Goal: Task Accomplishment & Management: Use online tool/utility

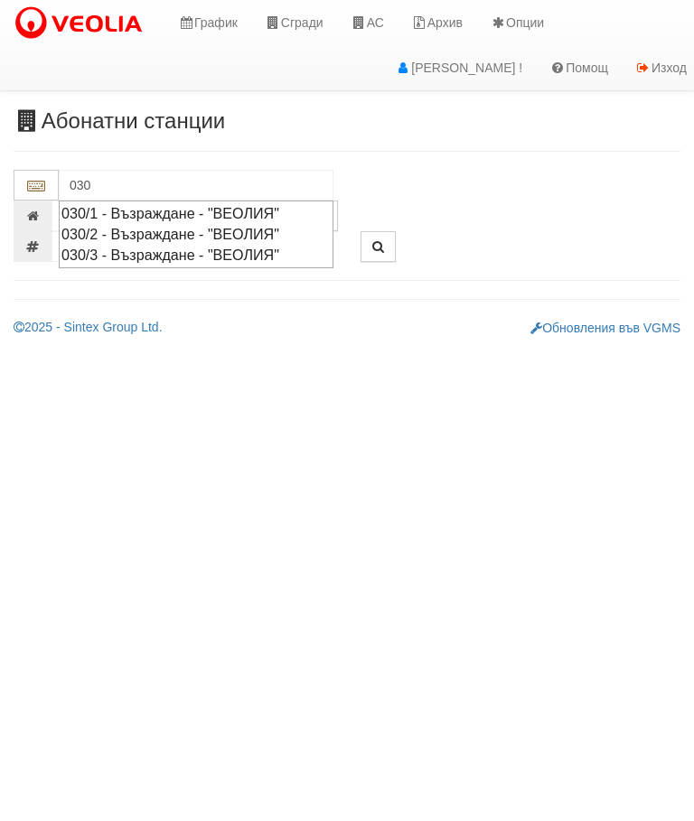
click at [260, 254] on div "030/3 - Възраждане - "ВЕОЛИЯ"" at bounding box center [195, 255] width 269 height 21
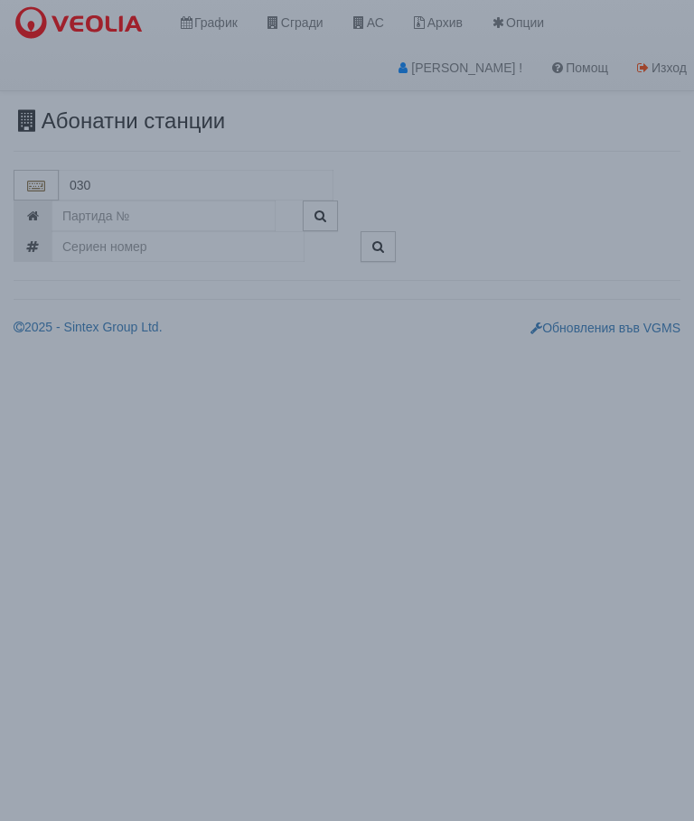
type input "030/3 - Възраждане - "ВЕОЛИЯ""
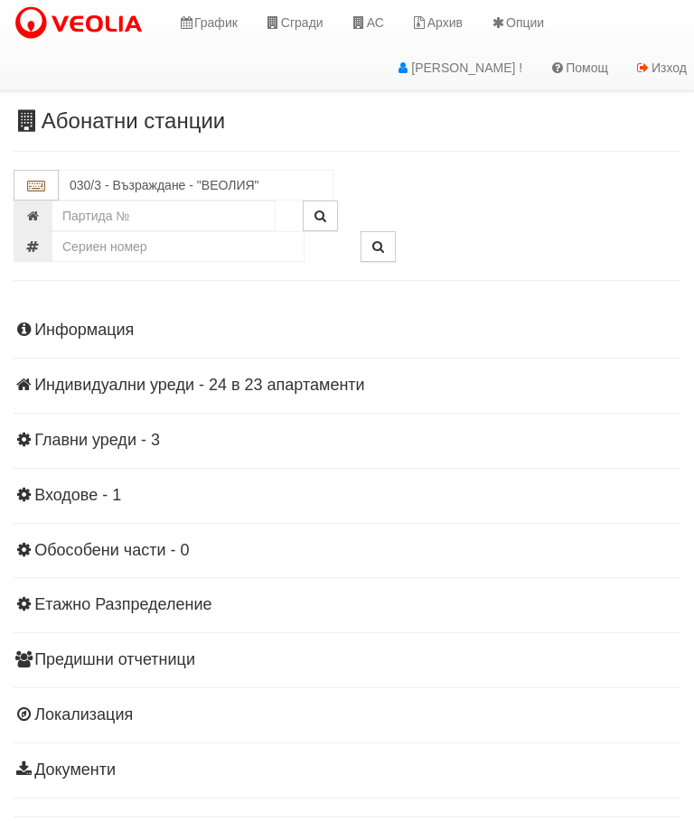
click at [234, 371] on div "Информация Параметри Брой Апартаменти: 23 Ползватели 07/2025 9 %" at bounding box center [347, 548] width 667 height 499
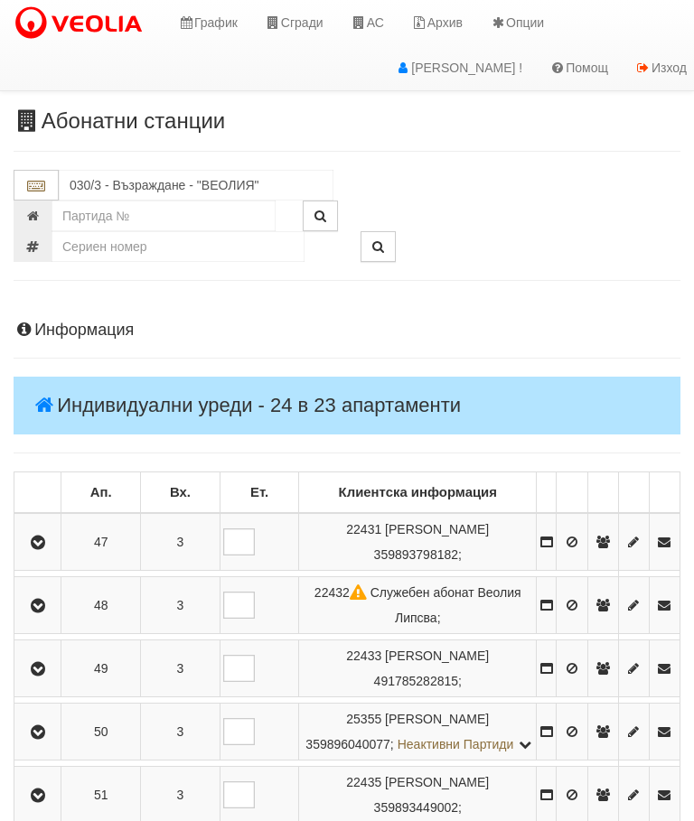
click at [43, 544] on icon "button" at bounding box center [38, 543] width 22 height 13
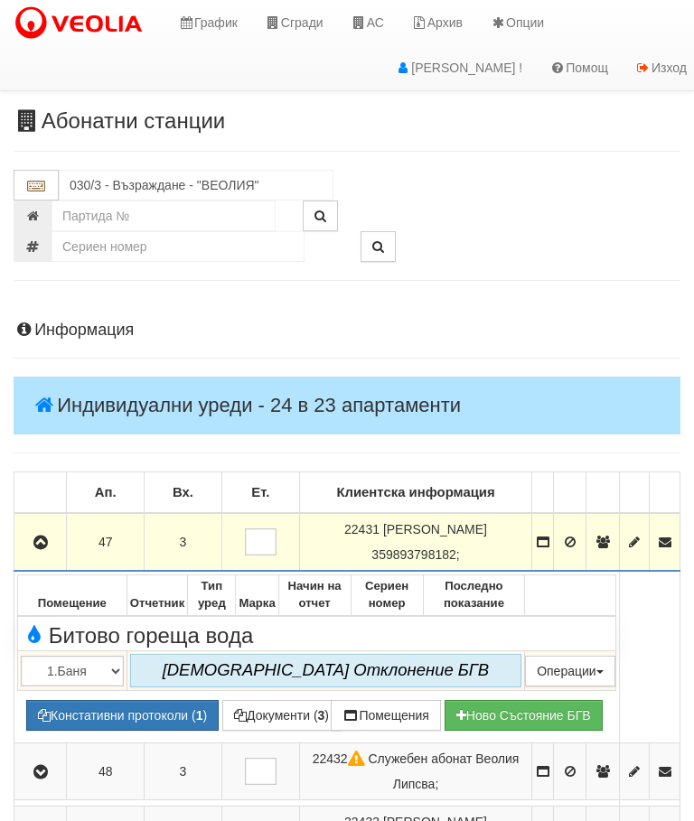
click at [36, 537] on icon "button" at bounding box center [41, 543] width 22 height 13
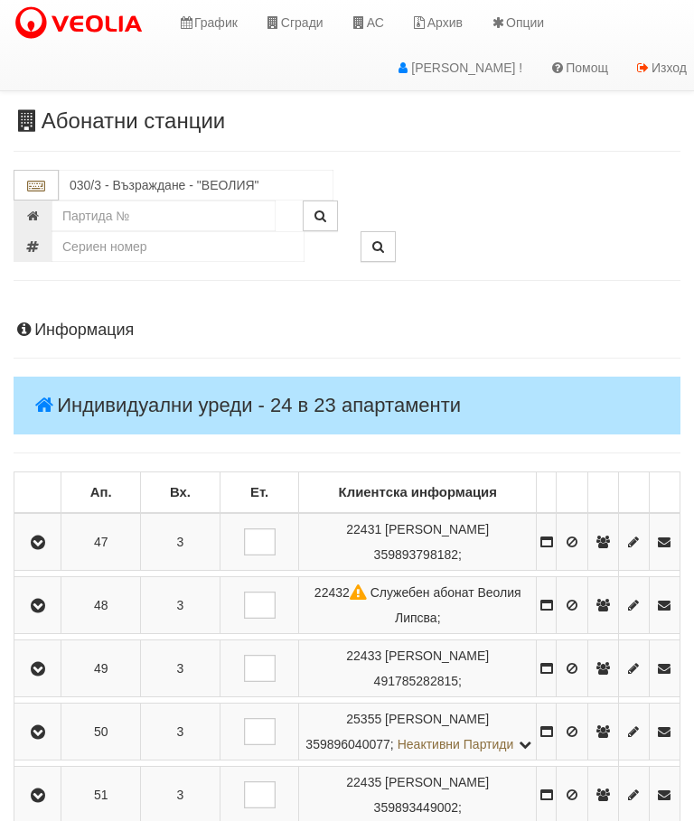
click at [40, 604] on icon "button" at bounding box center [38, 606] width 22 height 13
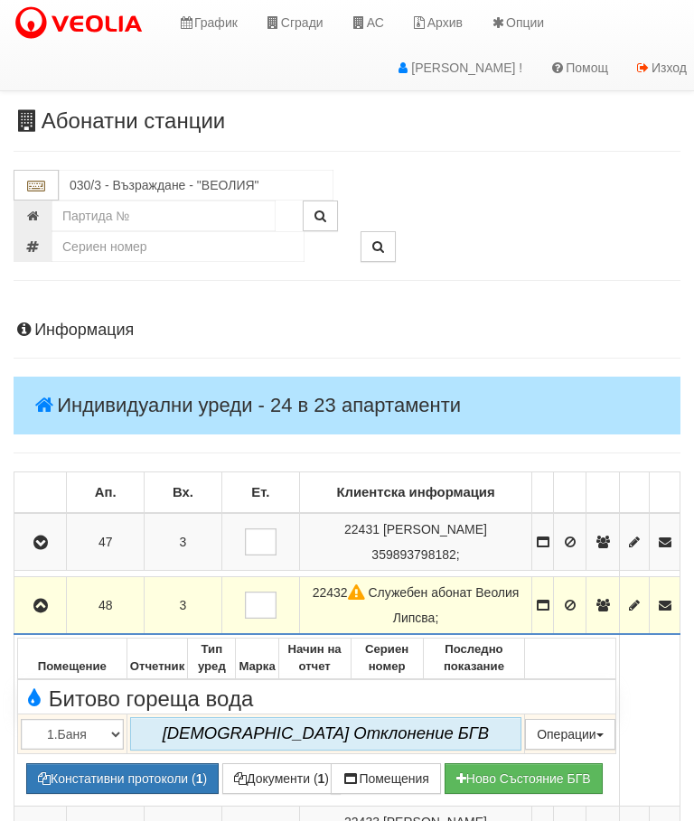
click at [33, 611] on icon "button" at bounding box center [41, 606] width 22 height 13
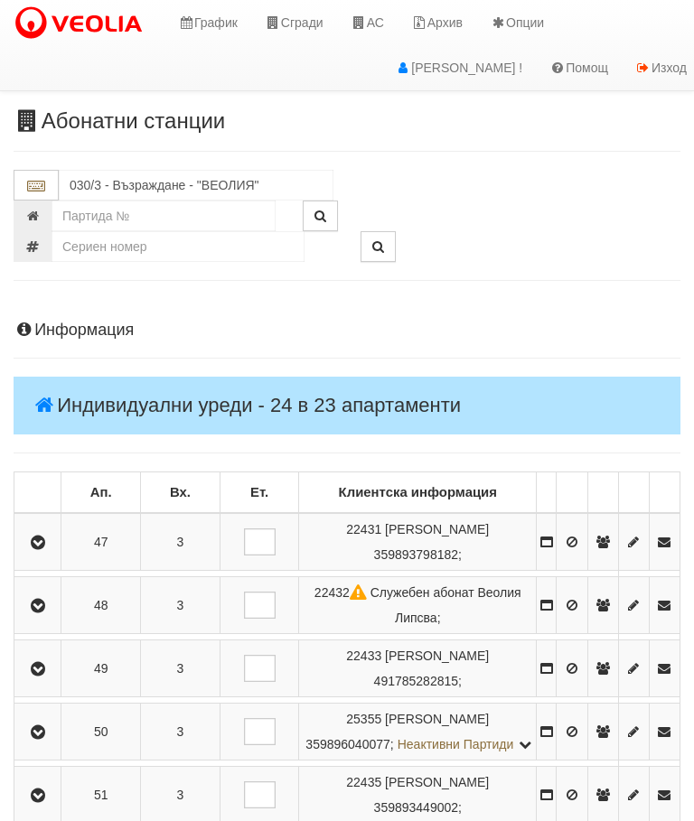
click at [52, 678] on button "button" at bounding box center [37, 668] width 41 height 27
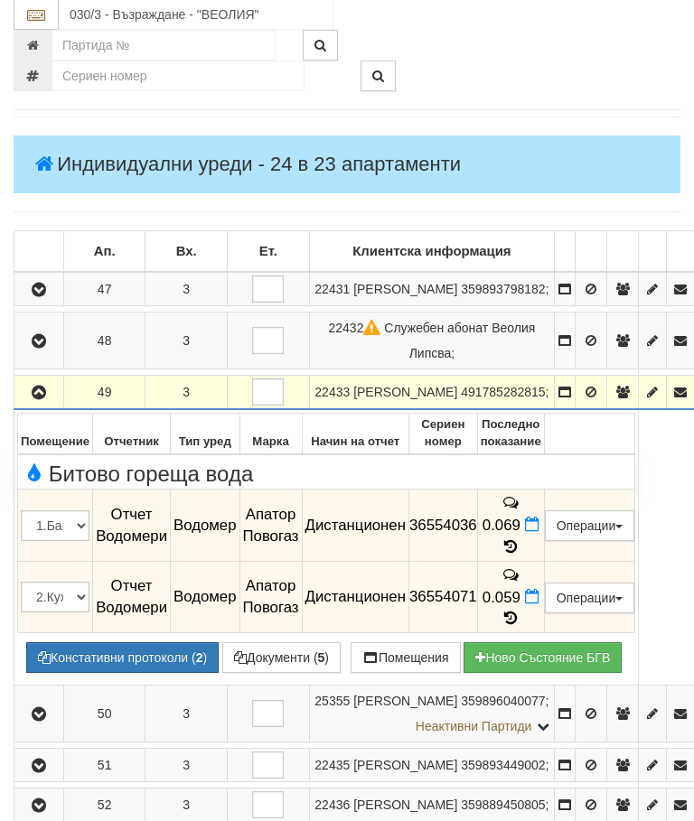
scroll to position [240, 0]
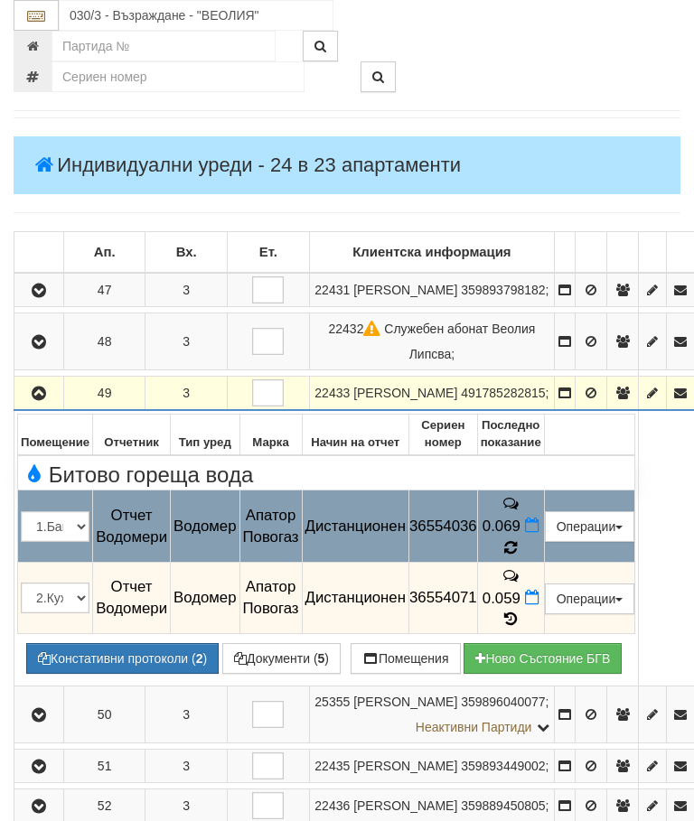
click at [544, 552] on td "0.069" at bounding box center [510, 527] width 67 height 72
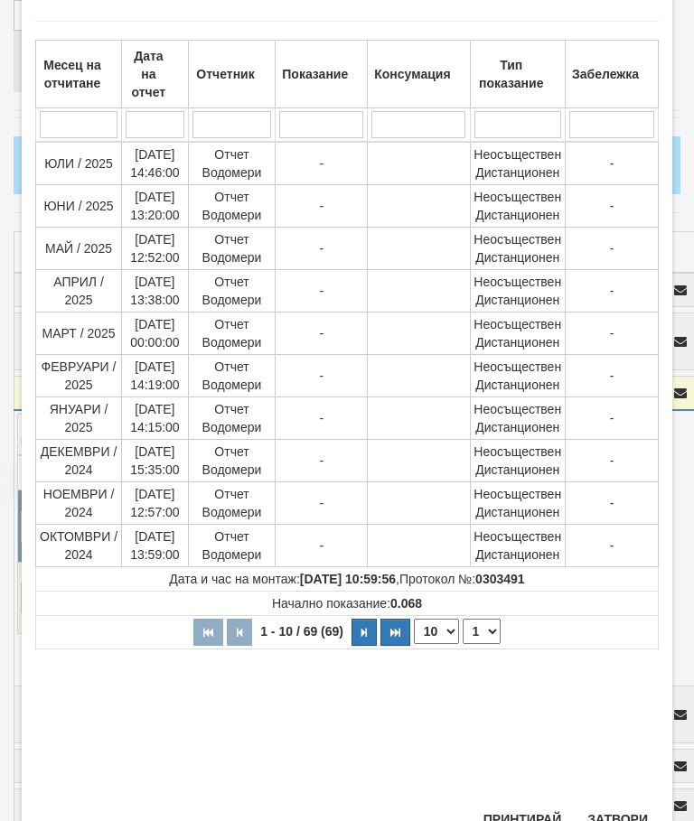
scroll to position [89, 0]
click at [625, 810] on button "Затвори" at bounding box center [618, 820] width 82 height 29
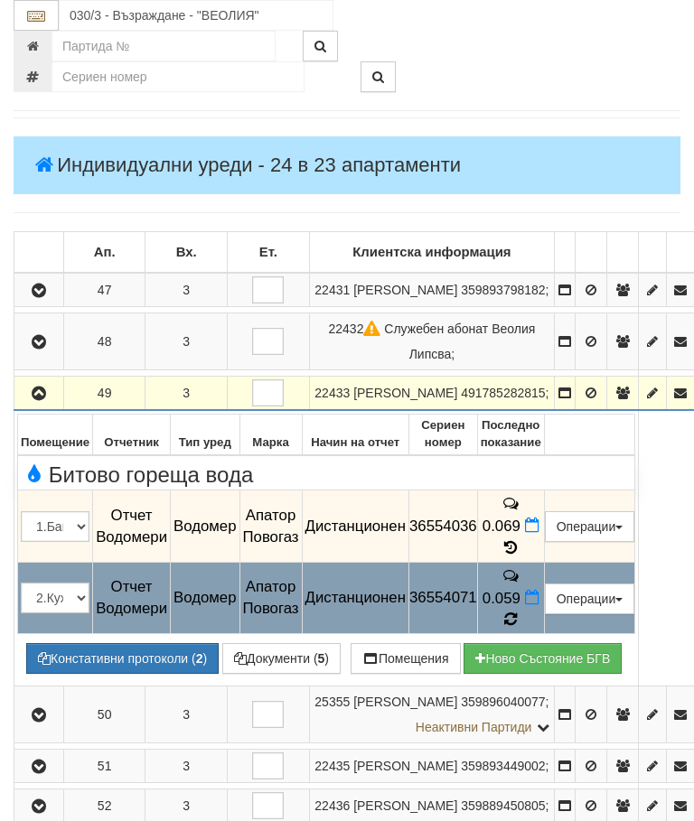
click at [518, 612] on icon at bounding box center [511, 620] width 14 height 16
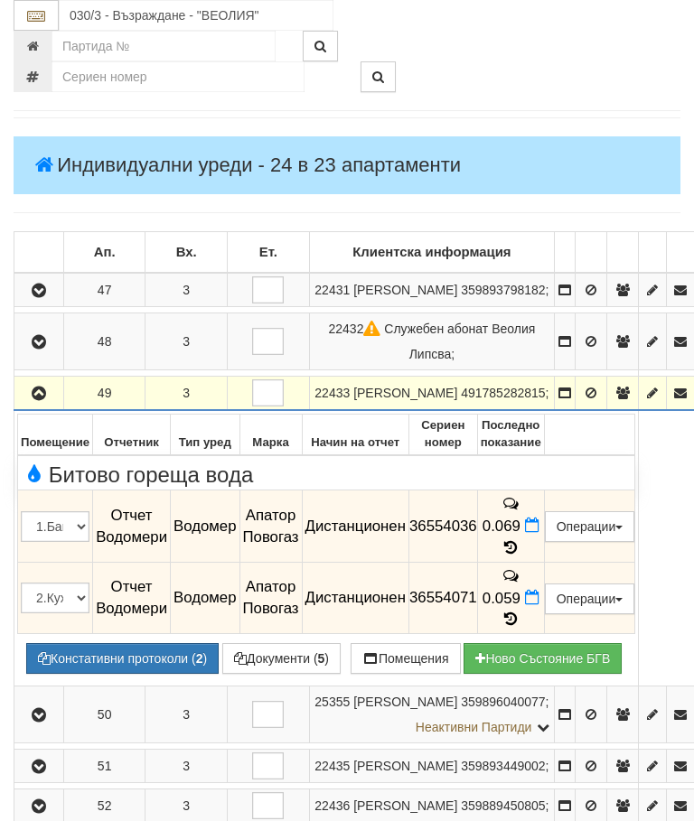
click at [38, 399] on icon "button" at bounding box center [39, 394] width 22 height 13
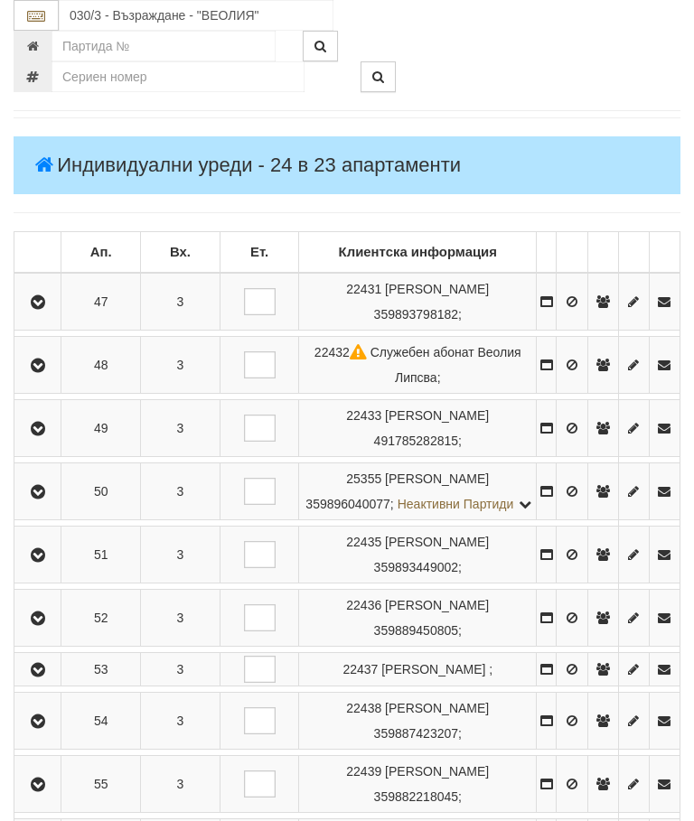
click at [56, 491] on button "button" at bounding box center [37, 491] width 41 height 27
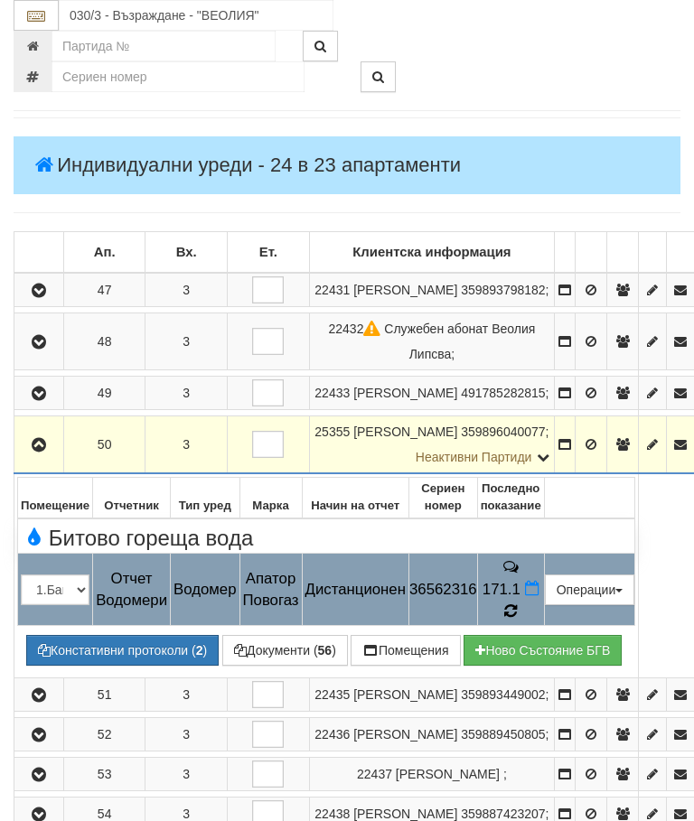
click at [518, 607] on icon at bounding box center [511, 612] width 14 height 16
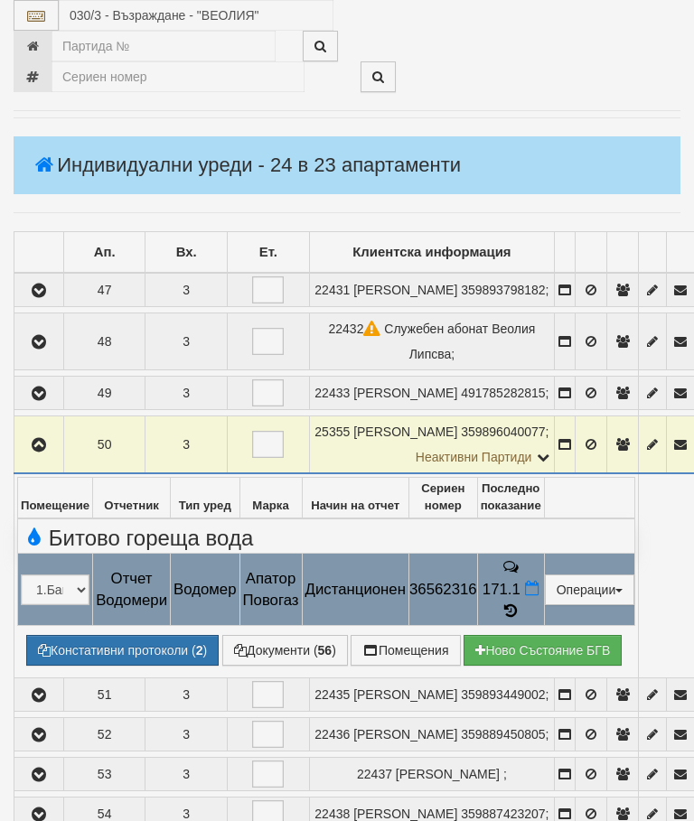
select select "10"
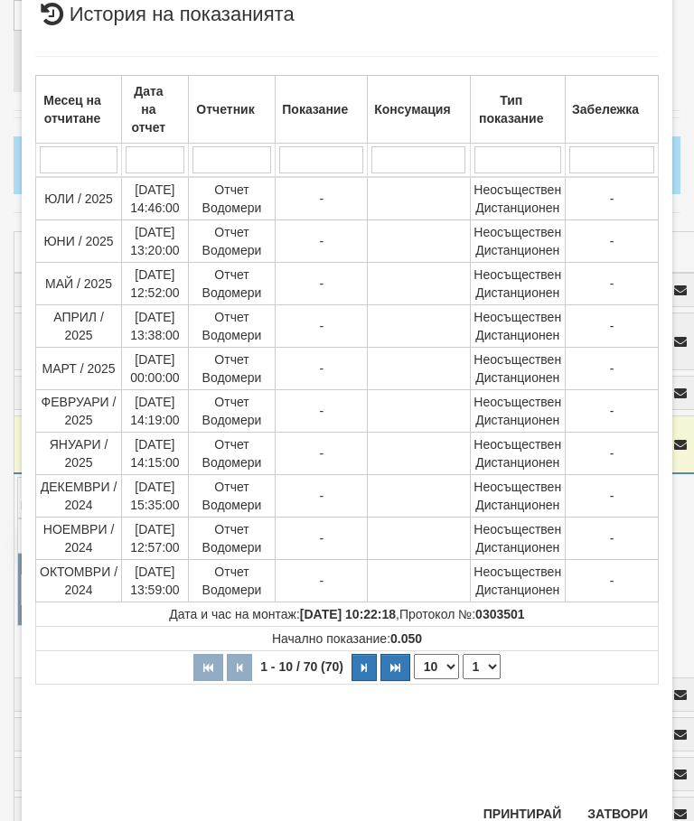
scroll to position [490, 0]
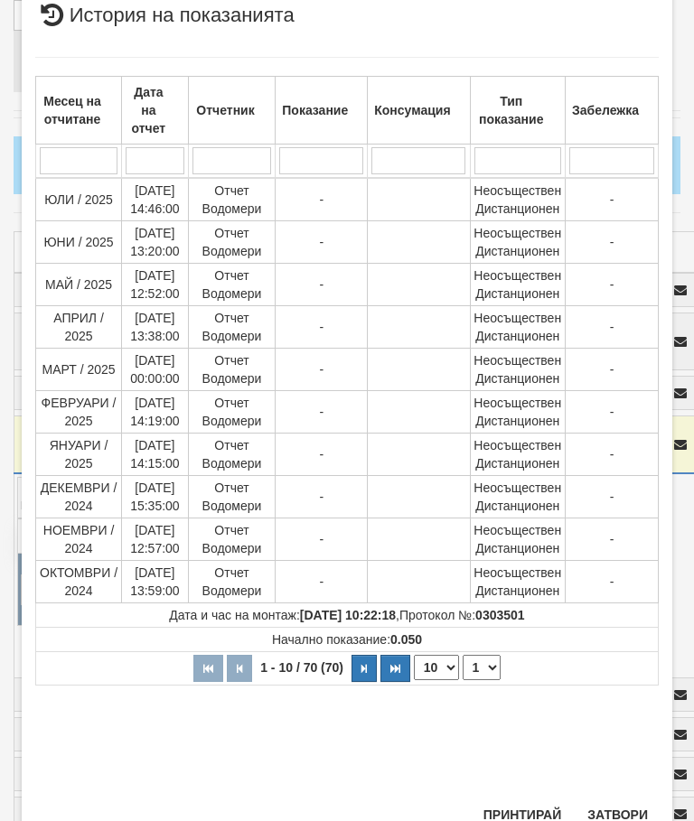
click at [475, 669] on select "1 2 3 4 5 6 7" at bounding box center [482, 667] width 38 height 25
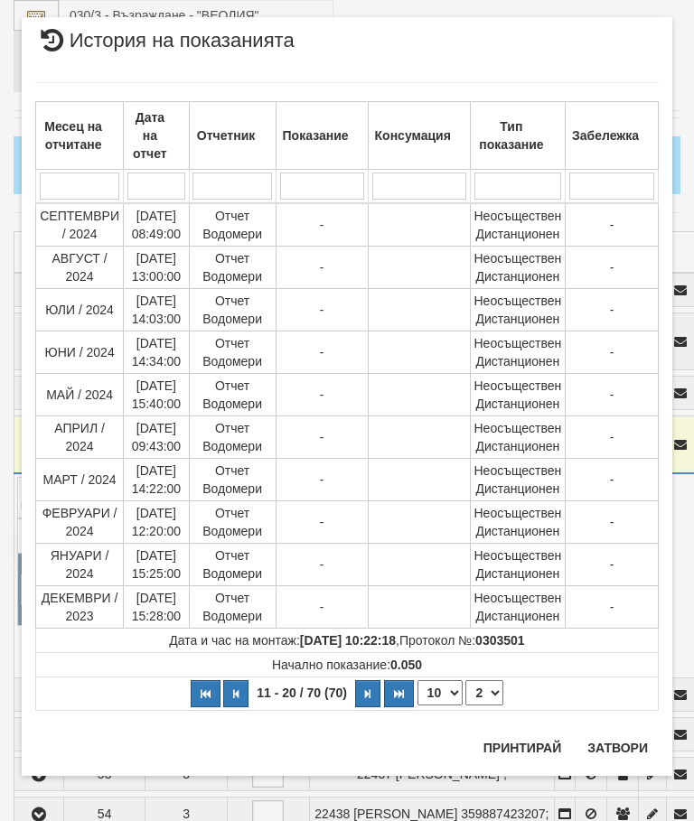
scroll to position [0, 0]
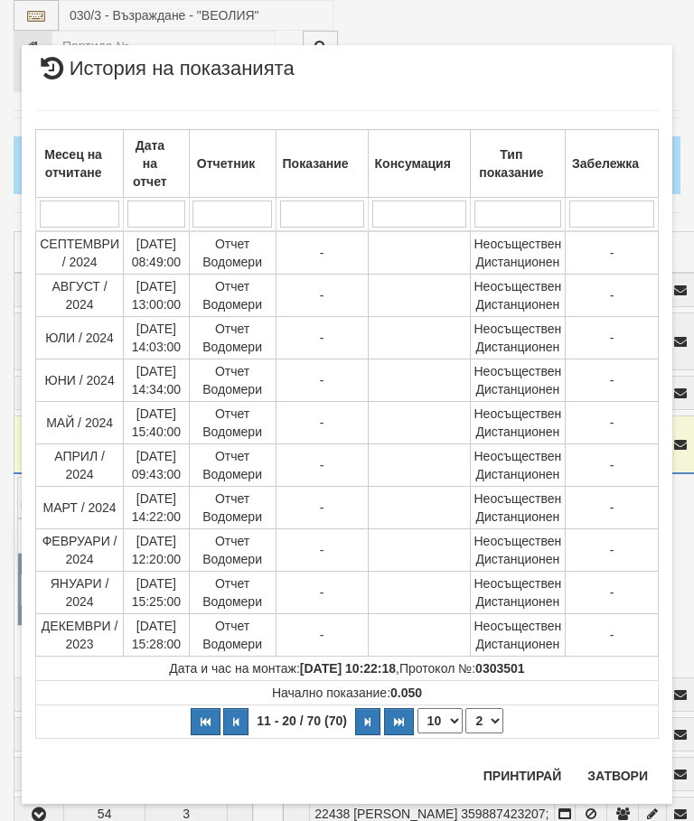
click at [487, 721] on select "1 2 3 4 5 6 7" at bounding box center [484, 721] width 38 height 25
select select "3"
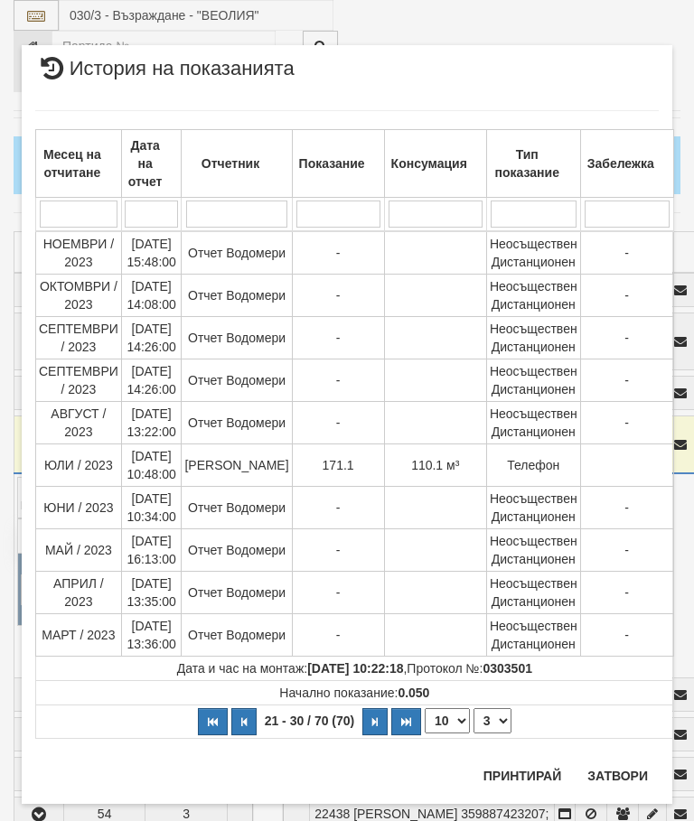
click at [596, 784] on button "Затвори" at bounding box center [618, 776] width 82 height 29
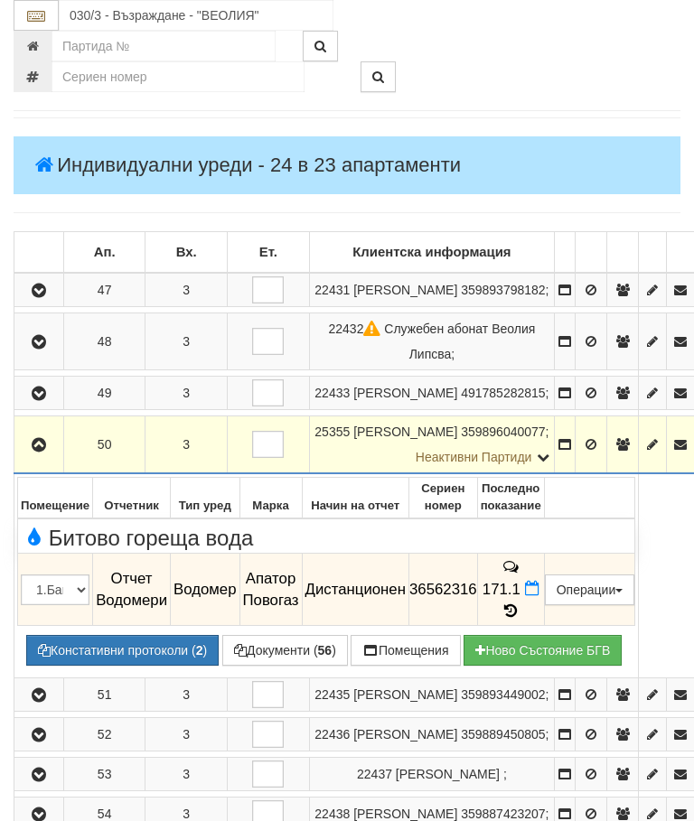
click at [36, 455] on button "button" at bounding box center [38, 444] width 43 height 27
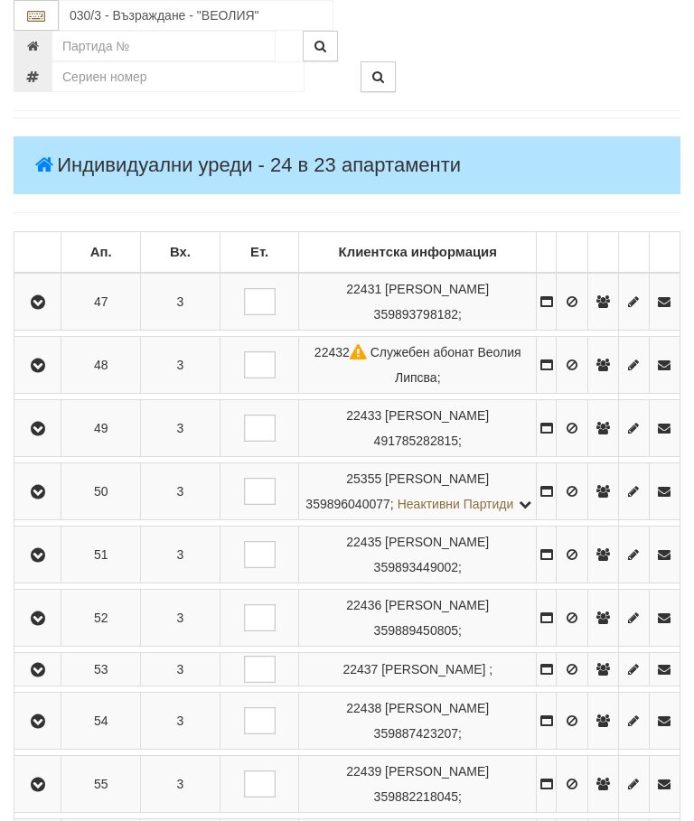
click at [40, 562] on icon "button" at bounding box center [38, 555] width 22 height 13
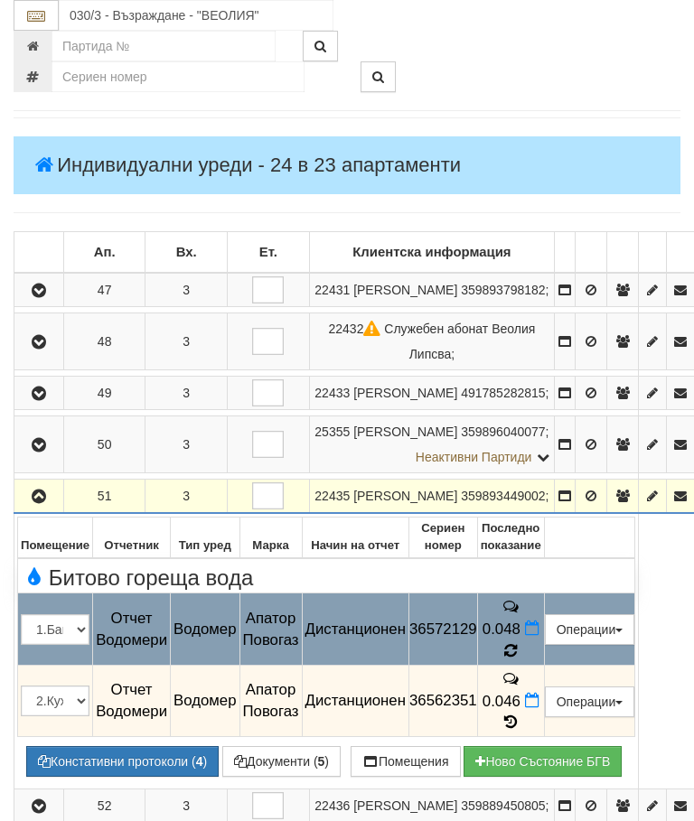
click at [518, 660] on icon at bounding box center [511, 651] width 14 height 16
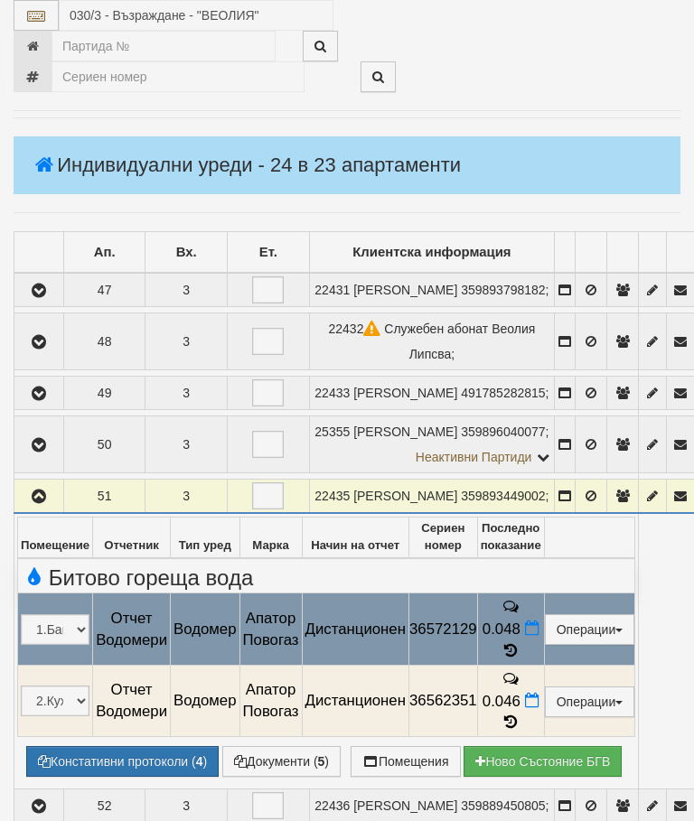
select select "10"
select select "1"
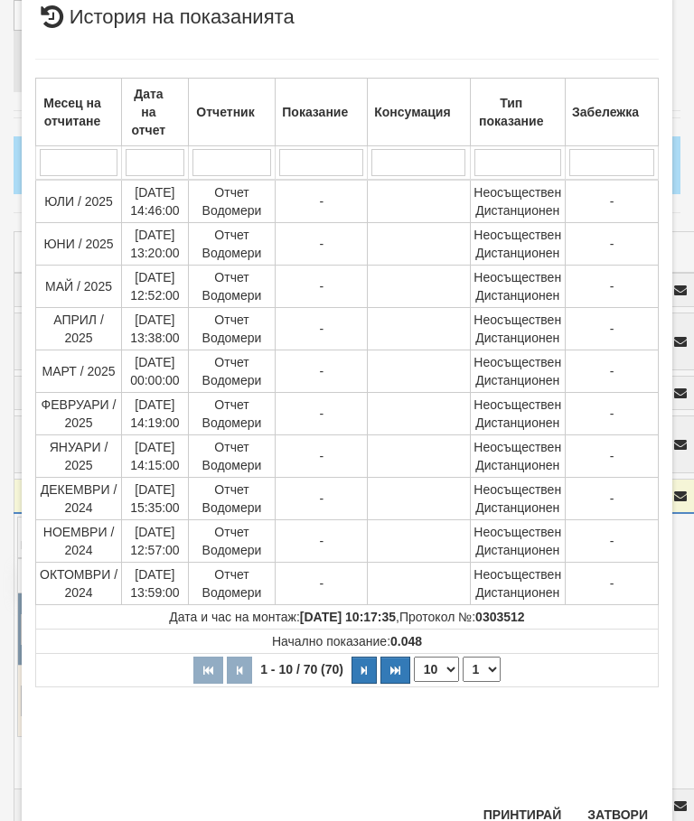
scroll to position [520, 0]
click at [632, 811] on button "Затвори" at bounding box center [618, 816] width 82 height 29
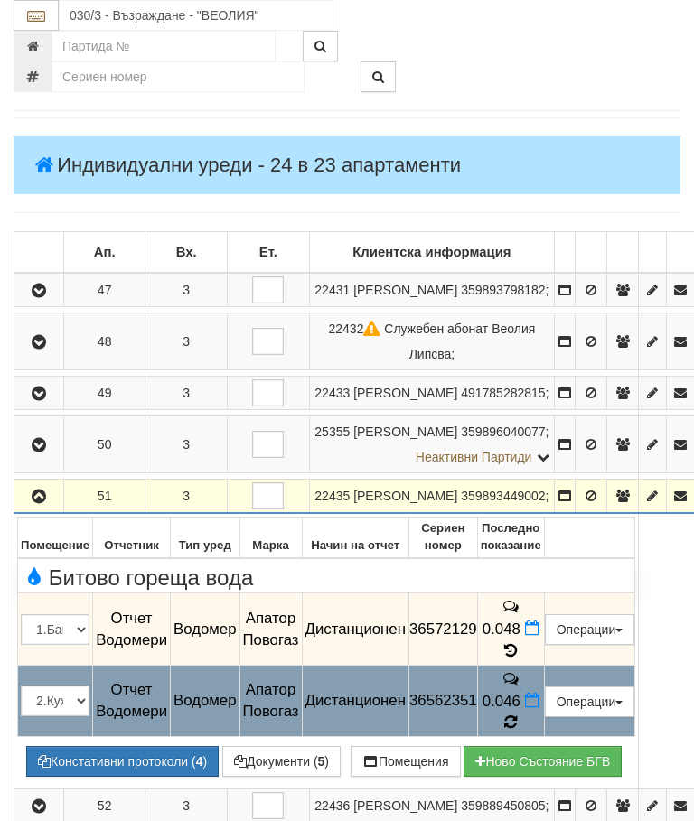
click at [517, 728] on icon at bounding box center [510, 722] width 13 height 15
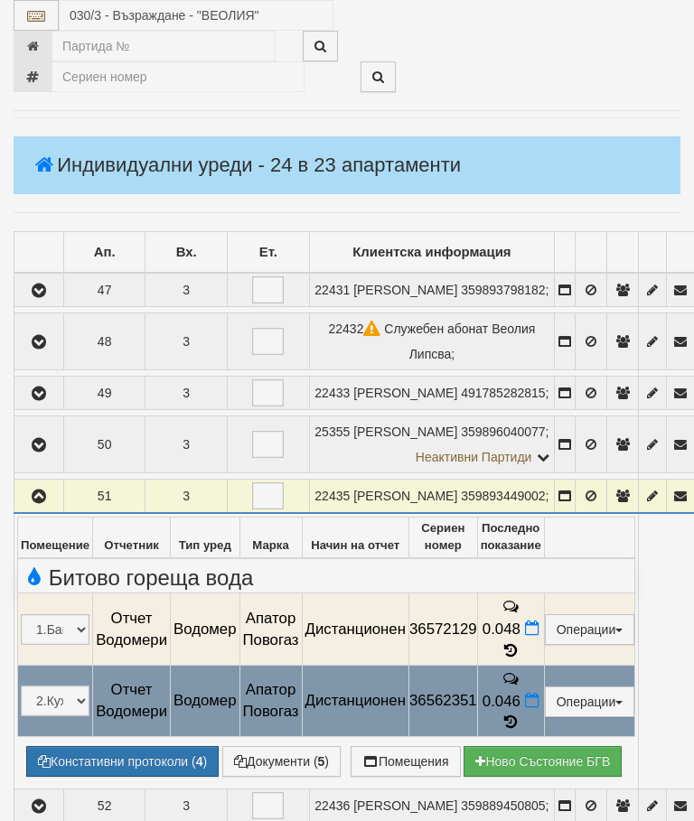
select select "10"
select select "1"
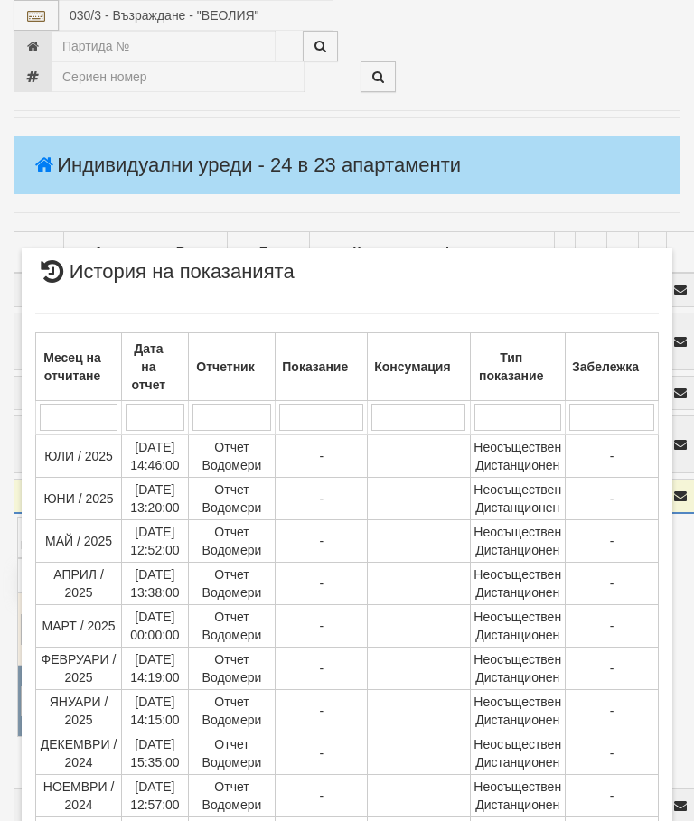
scroll to position [528, 0]
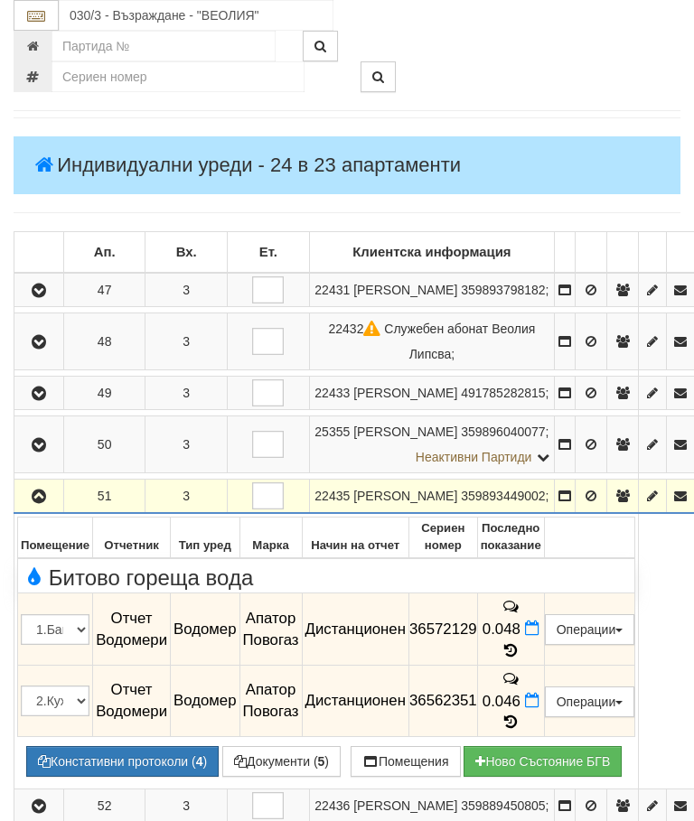
click at [36, 510] on button "button" at bounding box center [38, 496] width 43 height 27
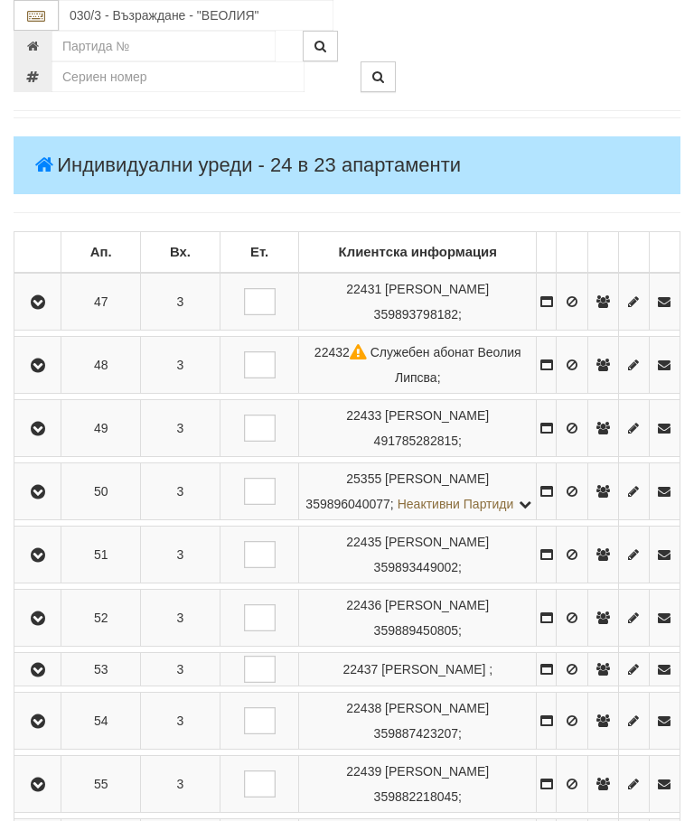
click at [46, 632] on button "button" at bounding box center [37, 618] width 41 height 27
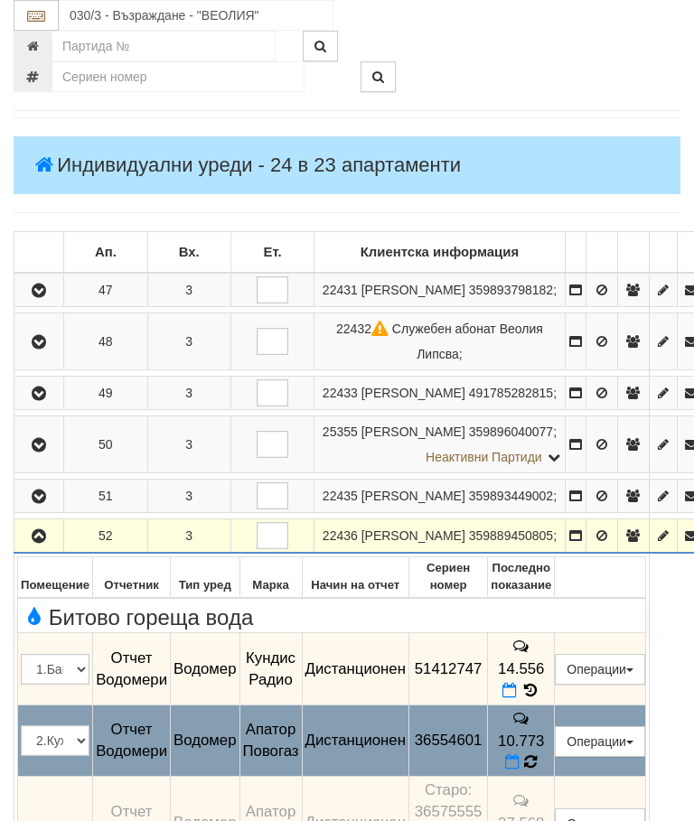
click at [537, 766] on icon at bounding box center [530, 762] width 13 height 15
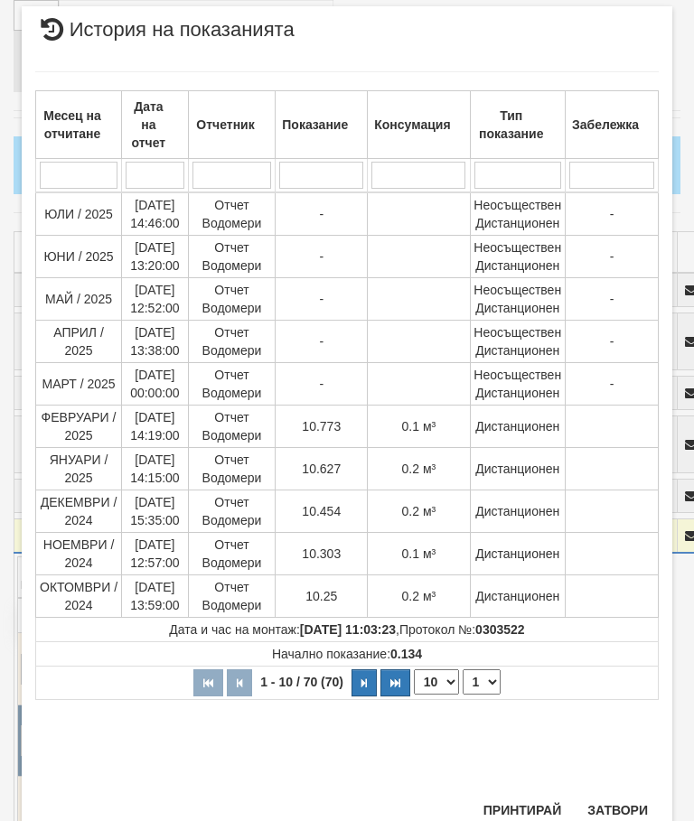
scroll to position [702, 0]
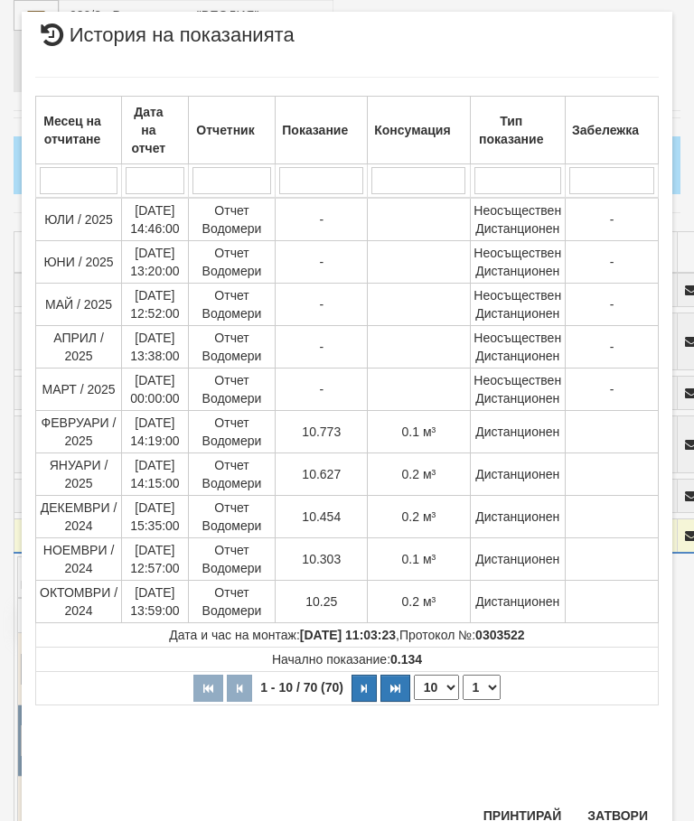
click at [615, 814] on button "Затвори" at bounding box center [618, 816] width 82 height 29
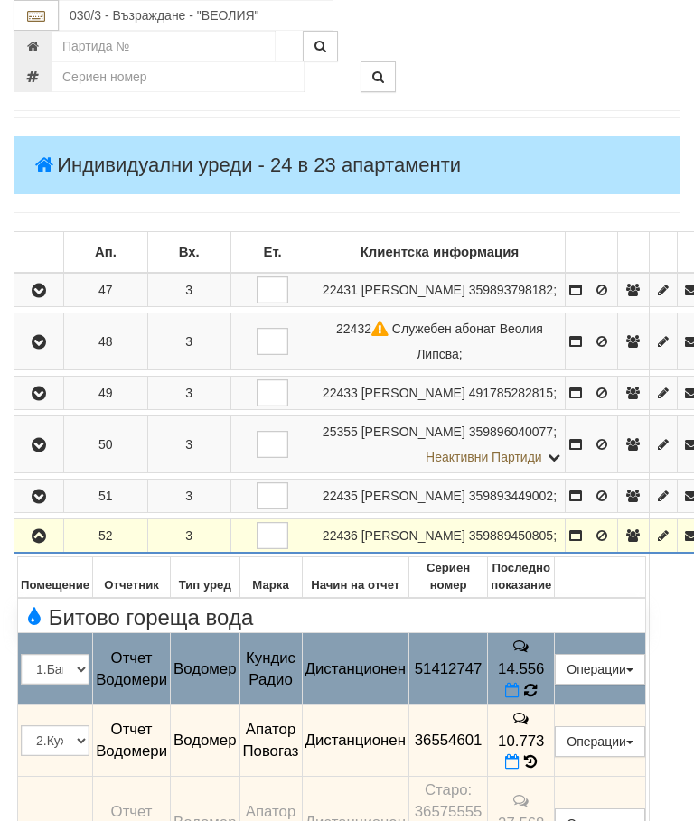
click at [538, 699] on icon at bounding box center [531, 691] width 14 height 16
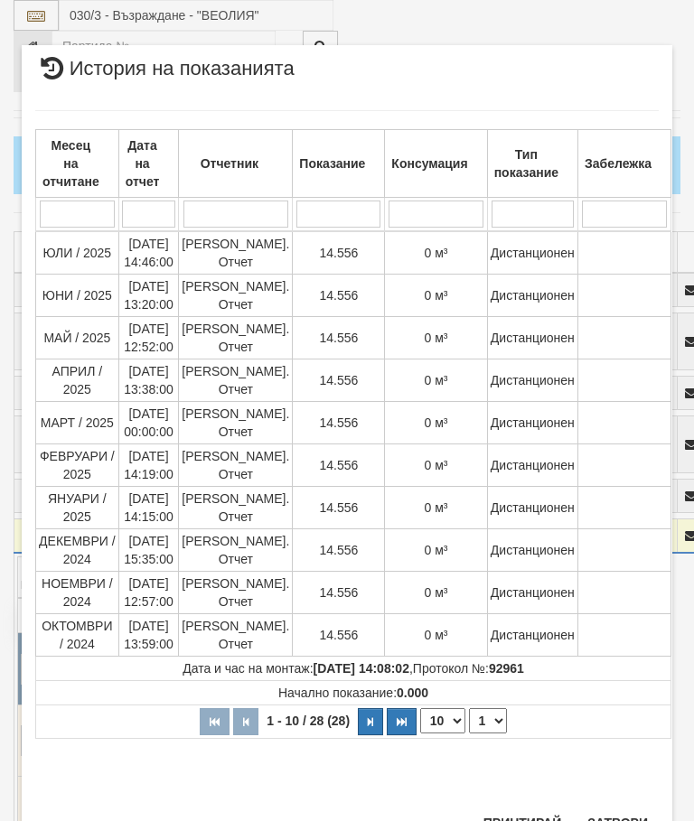
click at [618, 815] on button "Затвори" at bounding box center [618, 823] width 82 height 29
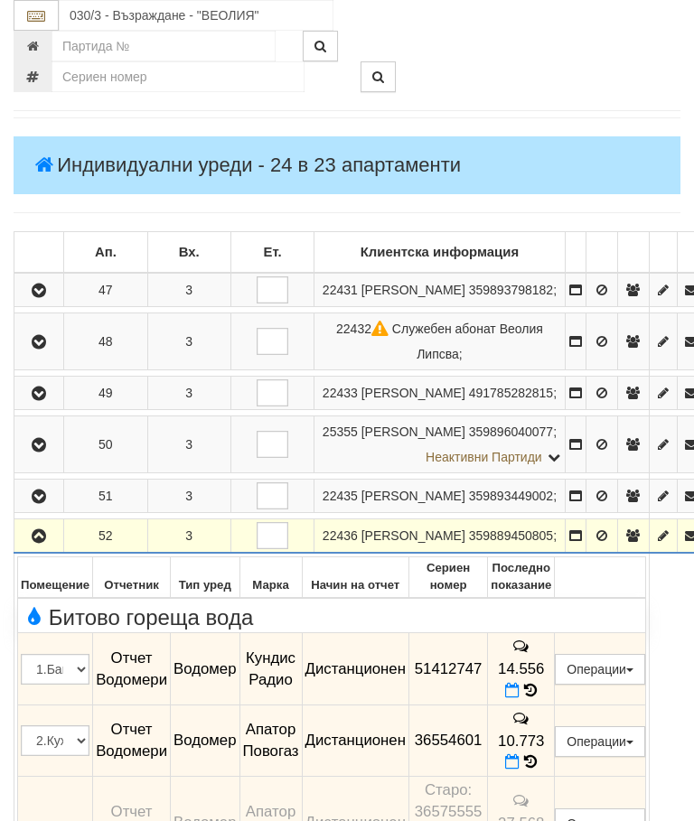
click at [24, 549] on button "button" at bounding box center [38, 535] width 43 height 27
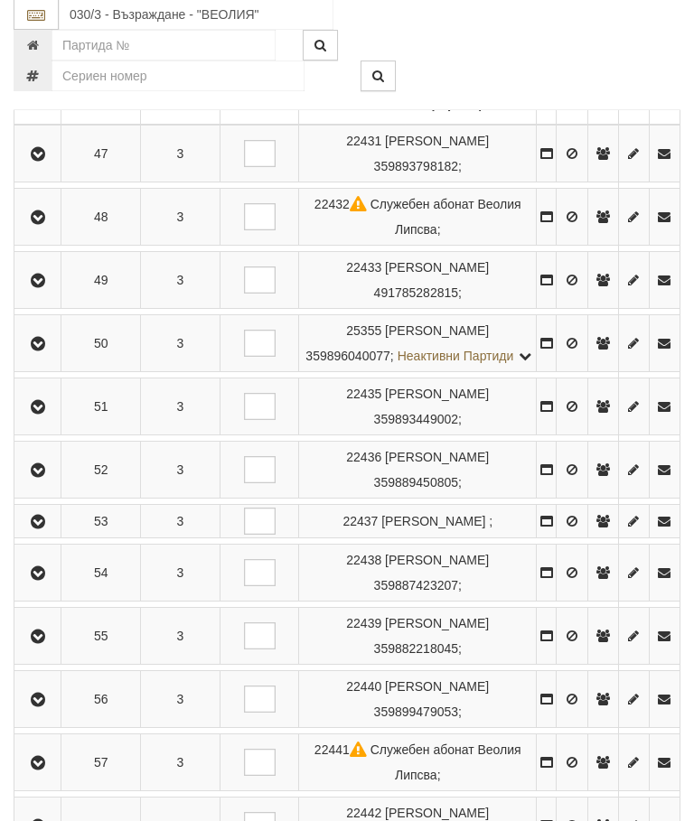
scroll to position [388, 0]
click at [58, 536] on button "button" at bounding box center [37, 522] width 41 height 27
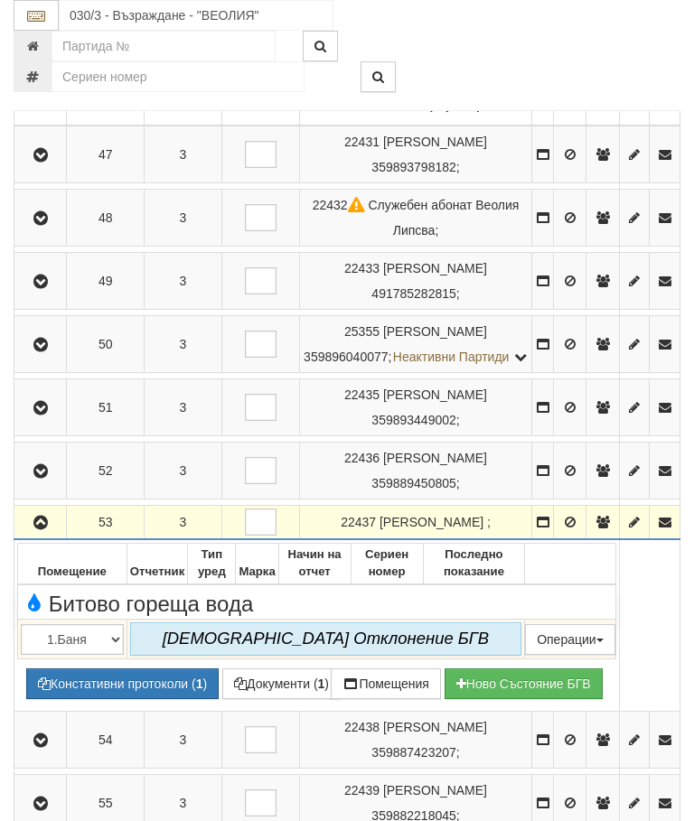
click at [48, 530] on icon "button" at bounding box center [41, 523] width 22 height 13
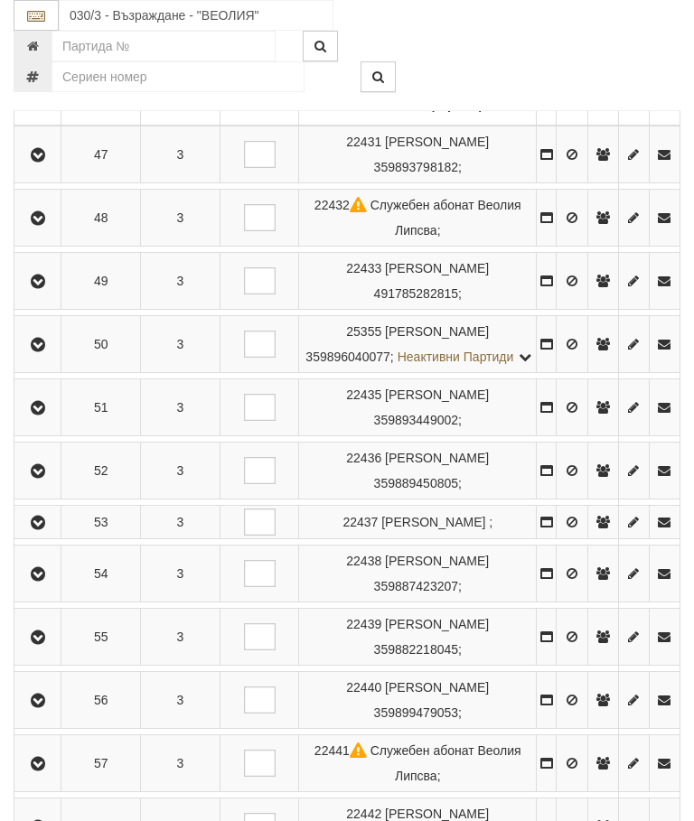
click at [46, 587] on button "button" at bounding box center [37, 573] width 41 height 27
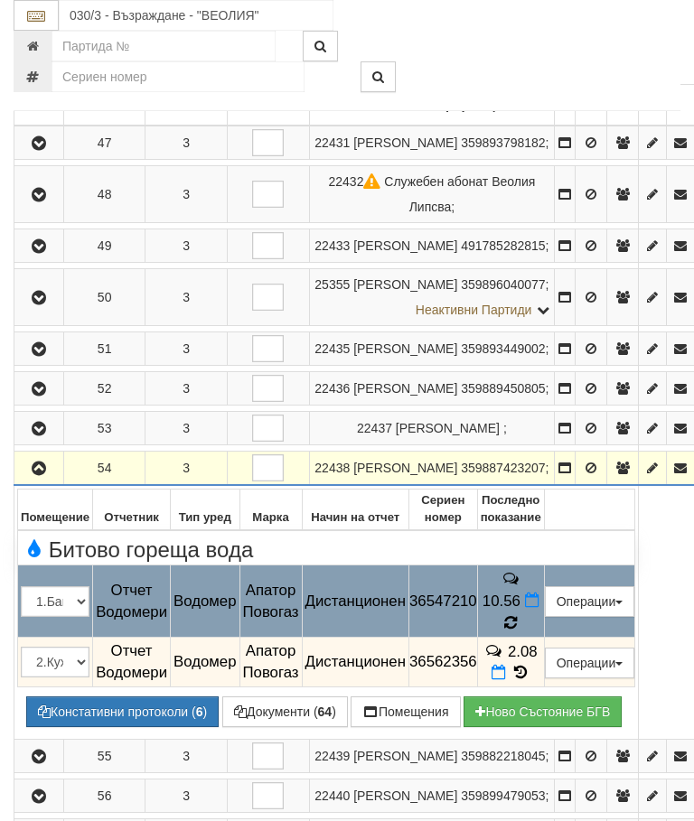
click at [518, 632] on icon at bounding box center [511, 623] width 14 height 16
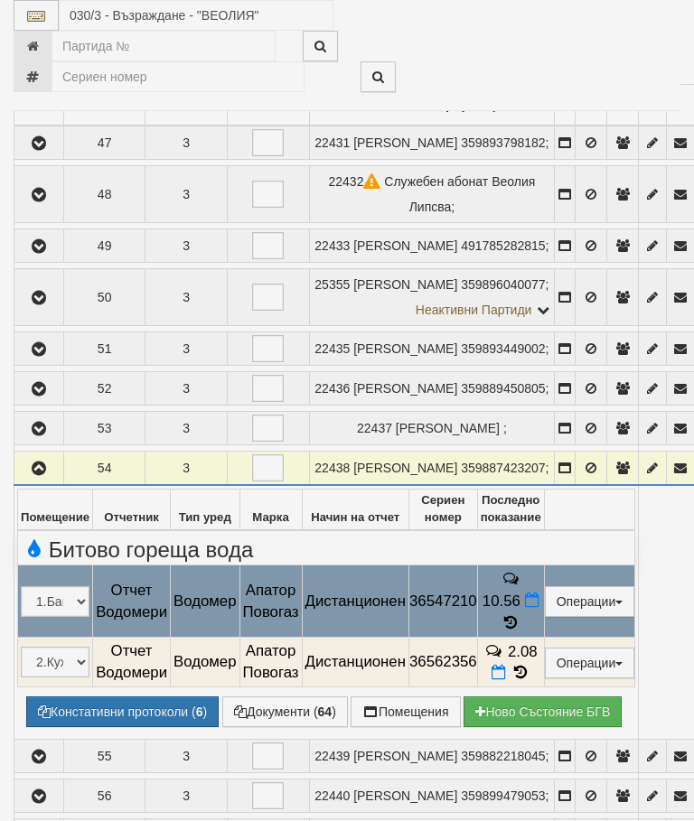
select select "10"
select select "1"
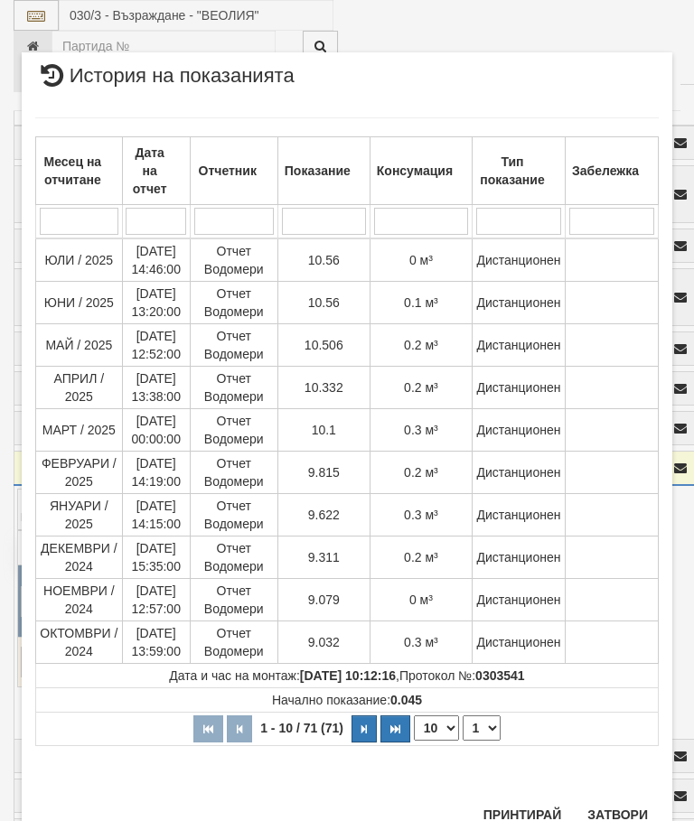
scroll to position [1111, 0]
click at [615, 821] on button "Затвори" at bounding box center [618, 816] width 82 height 29
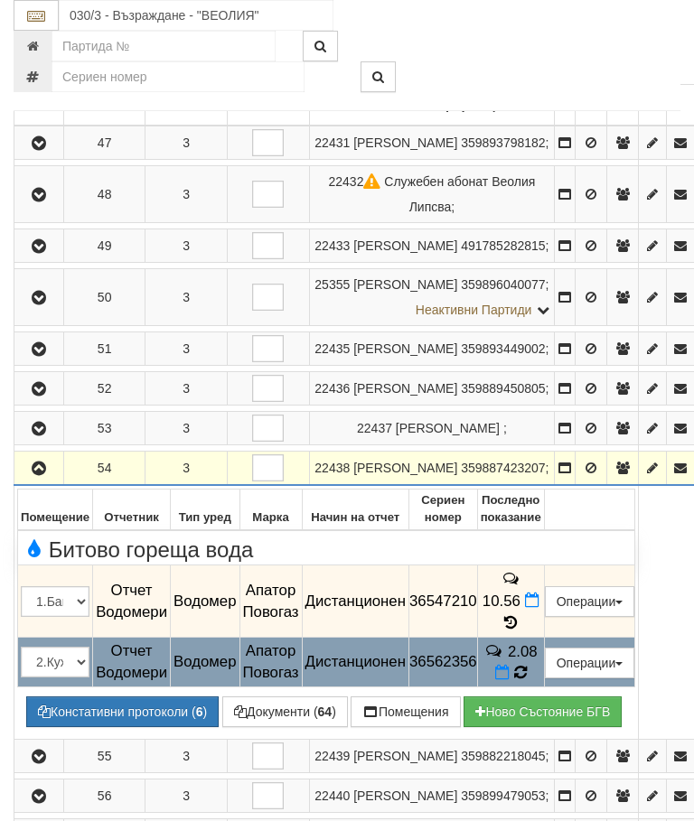
click at [527, 681] on icon at bounding box center [520, 673] width 14 height 16
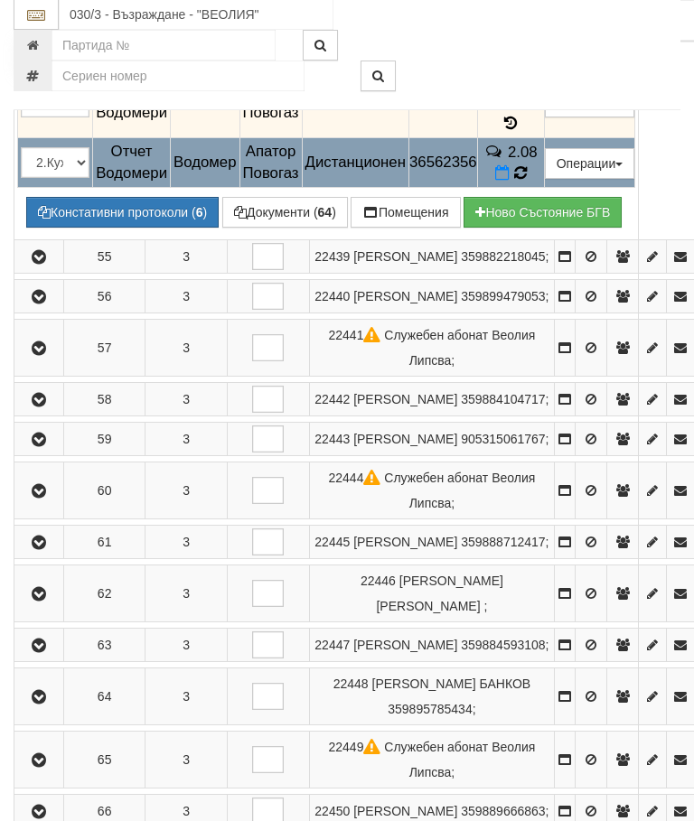
scroll to position [887, 0]
click at [528, 182] on icon at bounding box center [520, 173] width 14 height 16
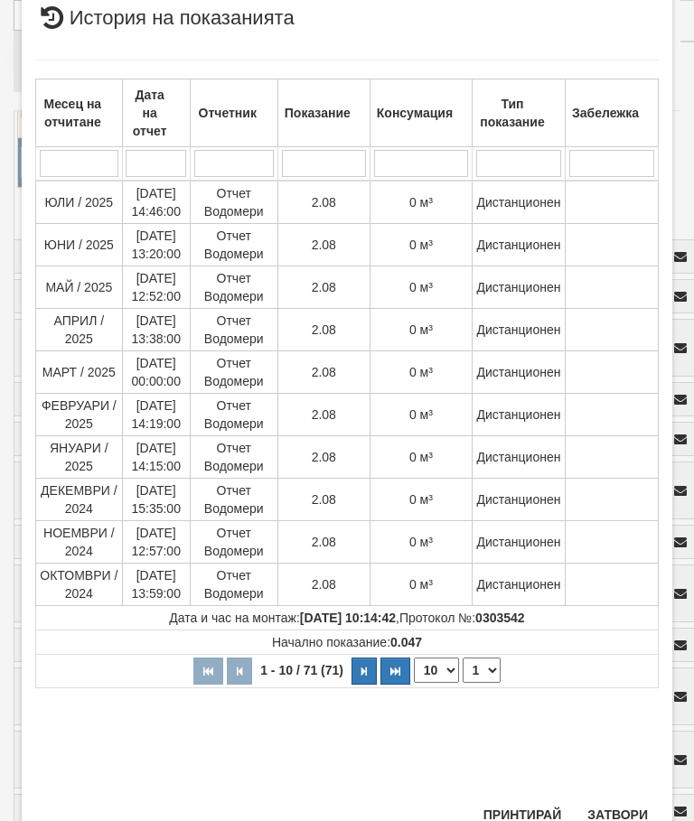
scroll to position [539, 0]
click at [626, 820] on button "Затвори" at bounding box center [618, 816] width 82 height 29
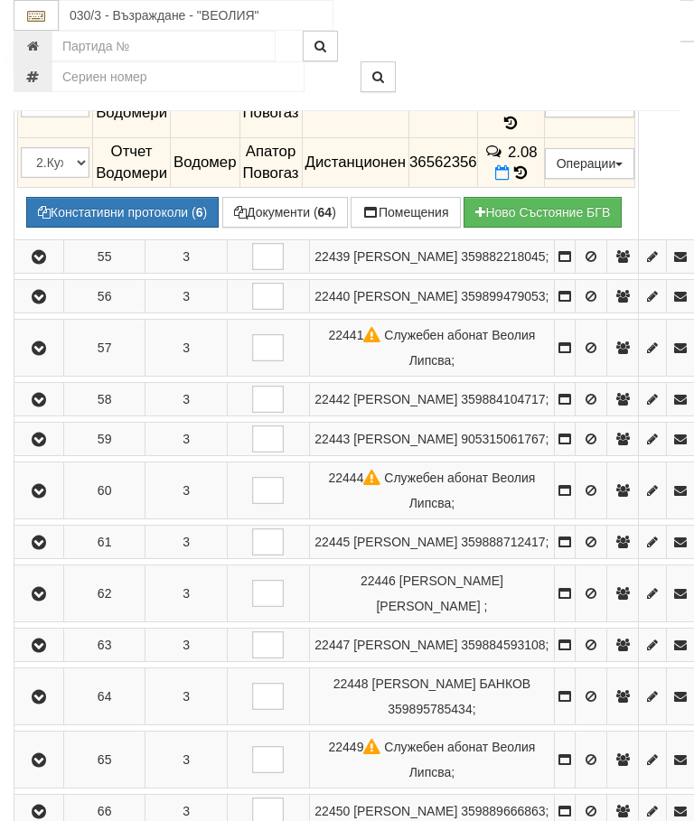
scroll to position [663, 0]
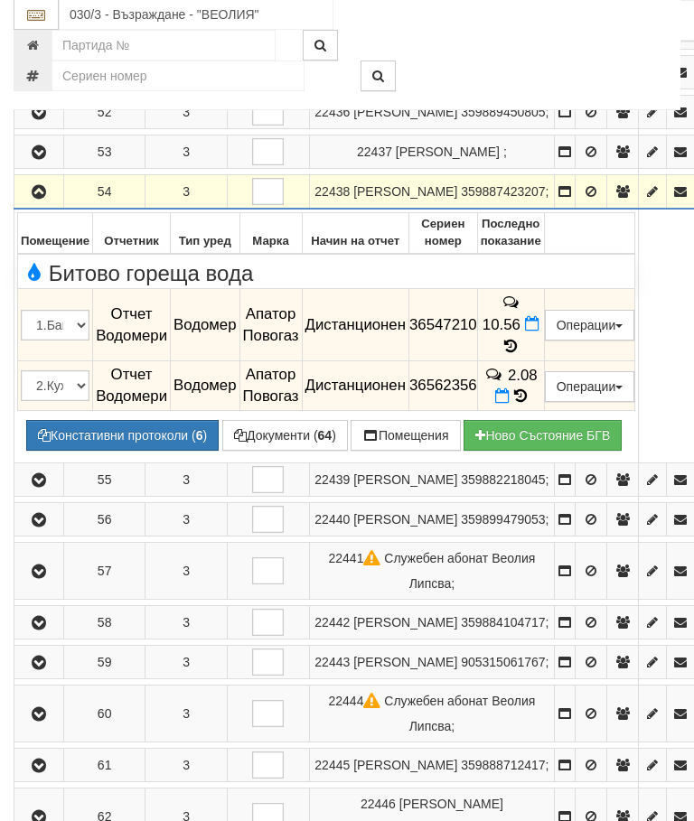
click at [37, 206] on button "button" at bounding box center [38, 192] width 43 height 27
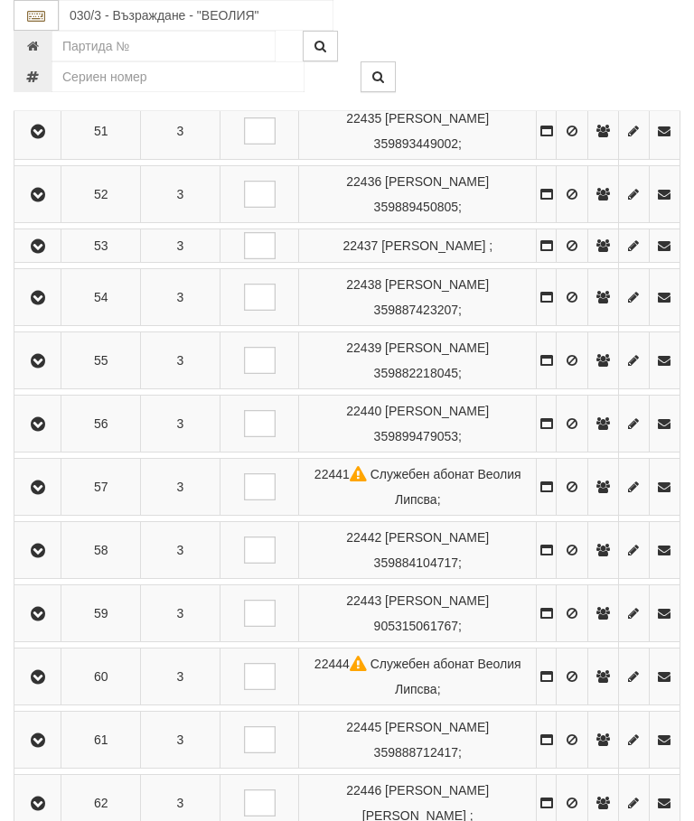
click at [54, 374] on button "button" at bounding box center [37, 360] width 41 height 27
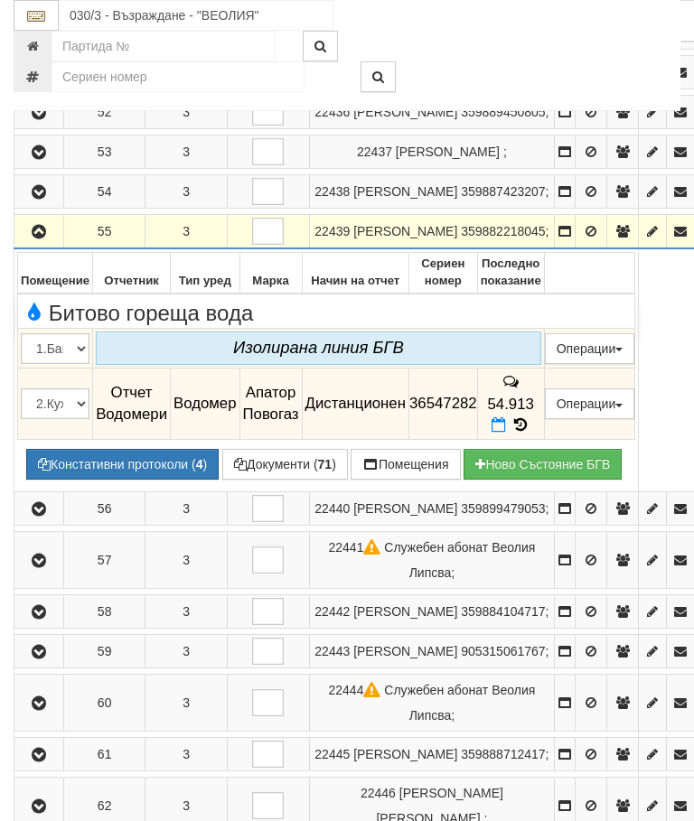
click at [530, 434] on span at bounding box center [521, 425] width 20 height 17
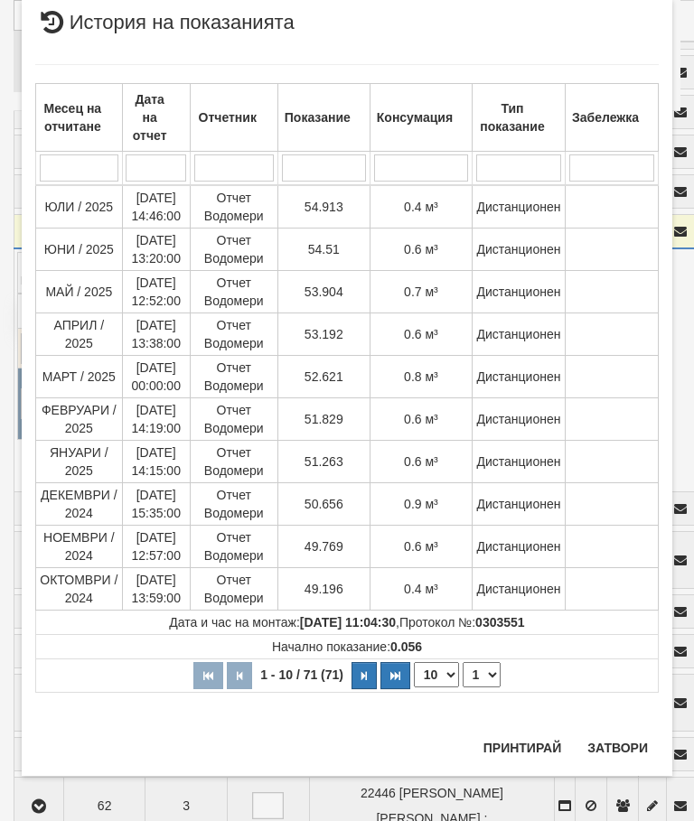
scroll to position [1284, 0]
click at [625, 736] on button "Затвори" at bounding box center [618, 748] width 82 height 29
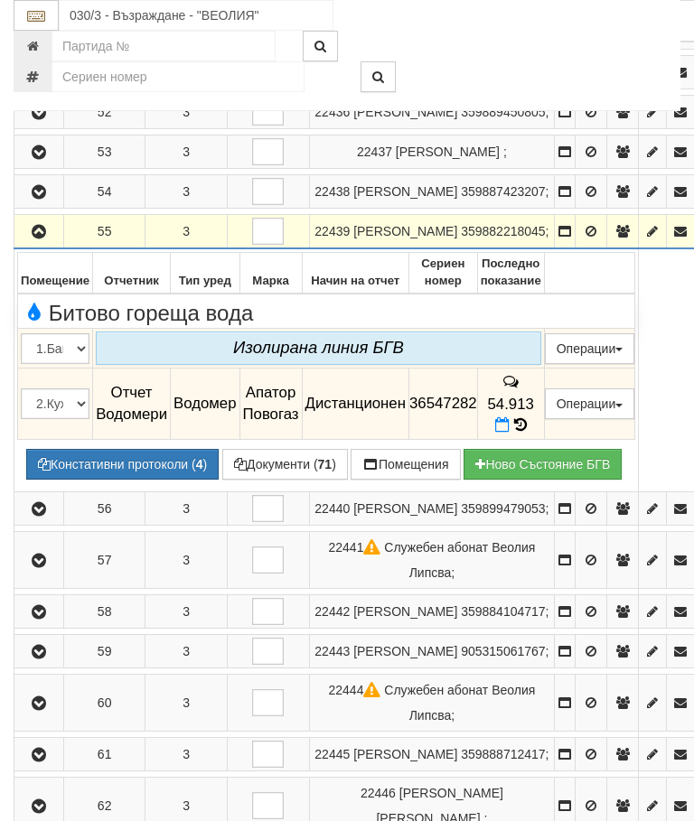
click at [41, 239] on icon "button" at bounding box center [39, 232] width 22 height 13
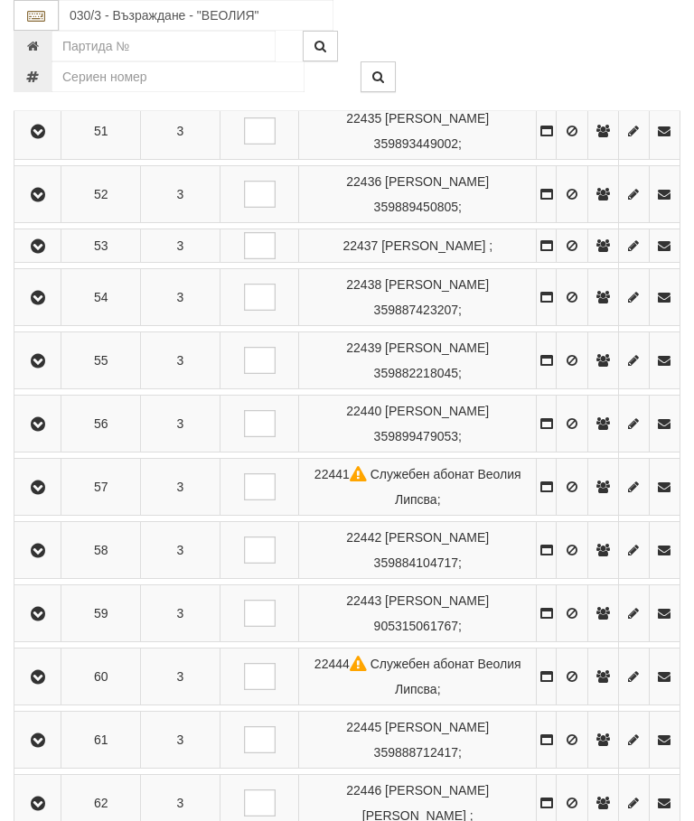
click at [45, 431] on icon "button" at bounding box center [38, 424] width 22 height 13
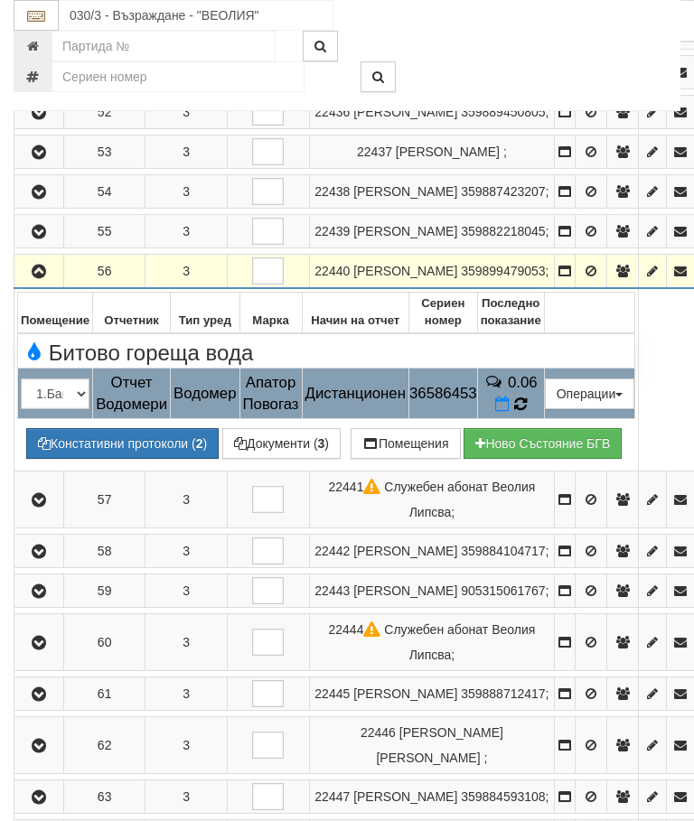
click at [529, 413] on icon at bounding box center [520, 404] width 18 height 17
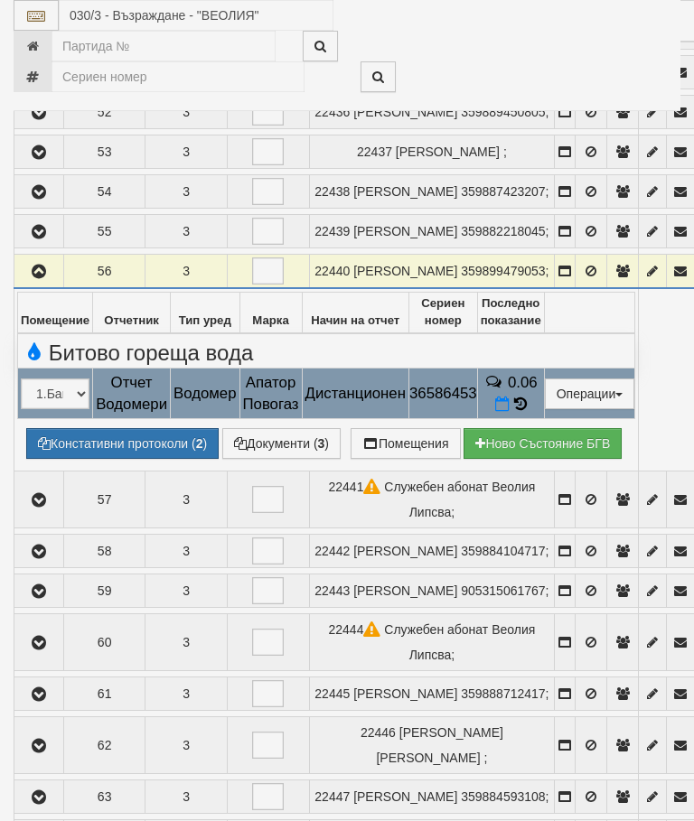
select select "10"
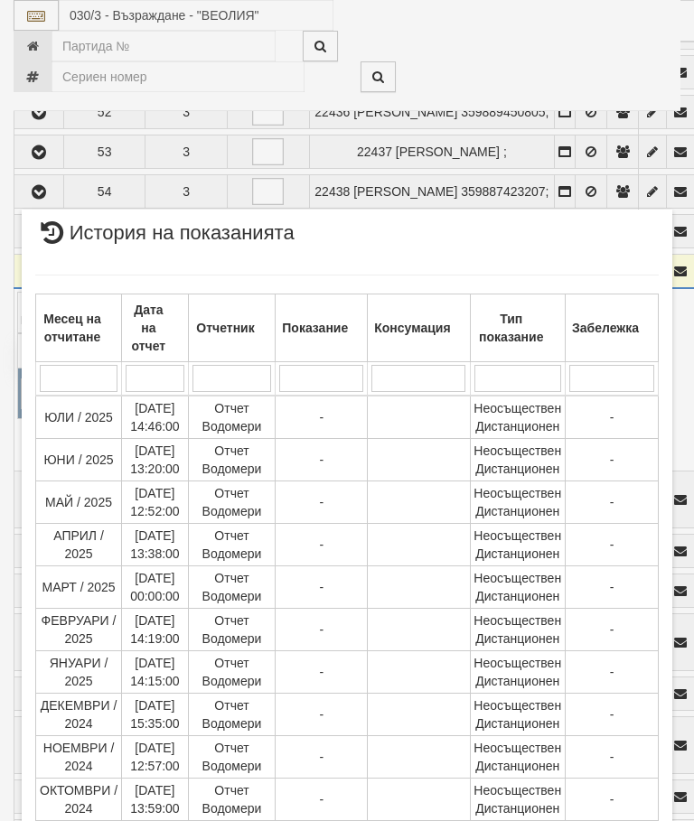
scroll to position [1237, 0]
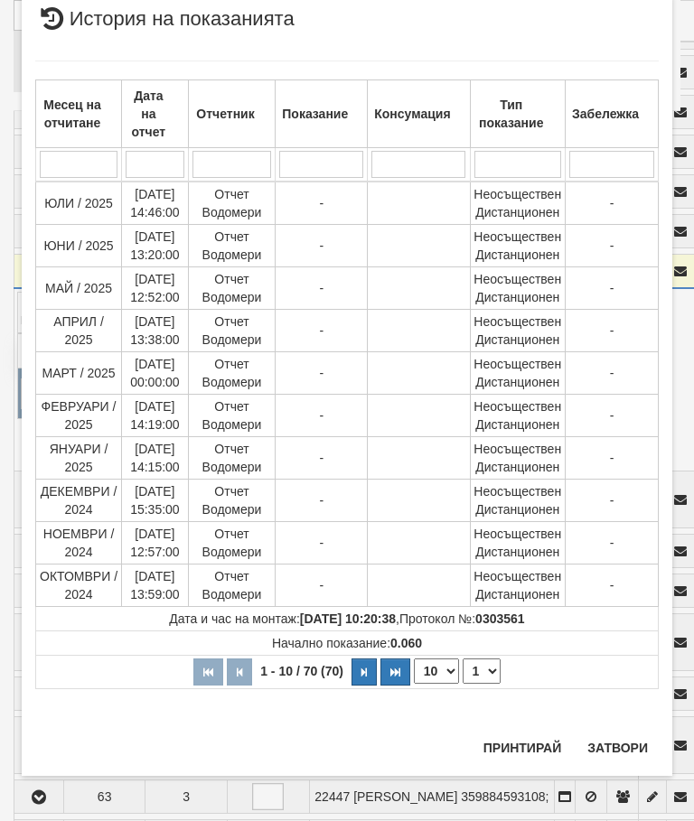
click at [475, 667] on select "1 2 3 4 5 6 7" at bounding box center [482, 671] width 38 height 25
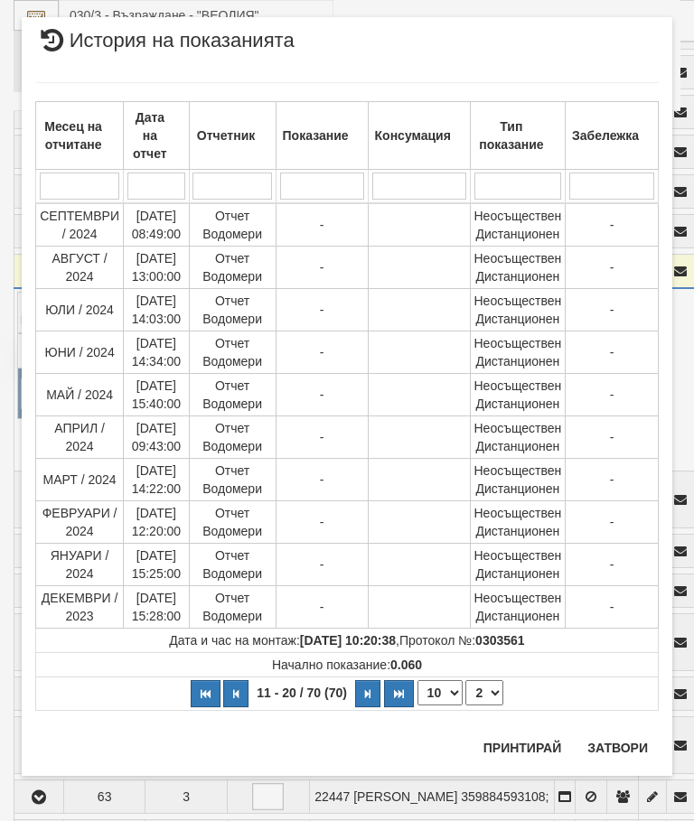
scroll to position [28, 0]
click at [493, 696] on select "1 2 3 4 5 6 7" at bounding box center [484, 693] width 38 height 25
select select "3"
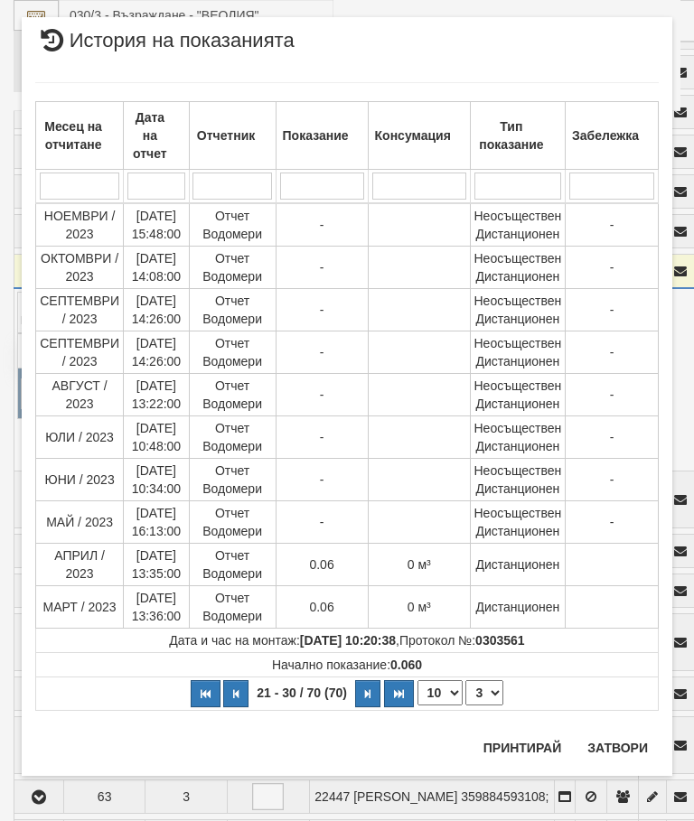
click at [617, 740] on button "Затвори" at bounding box center [618, 748] width 82 height 29
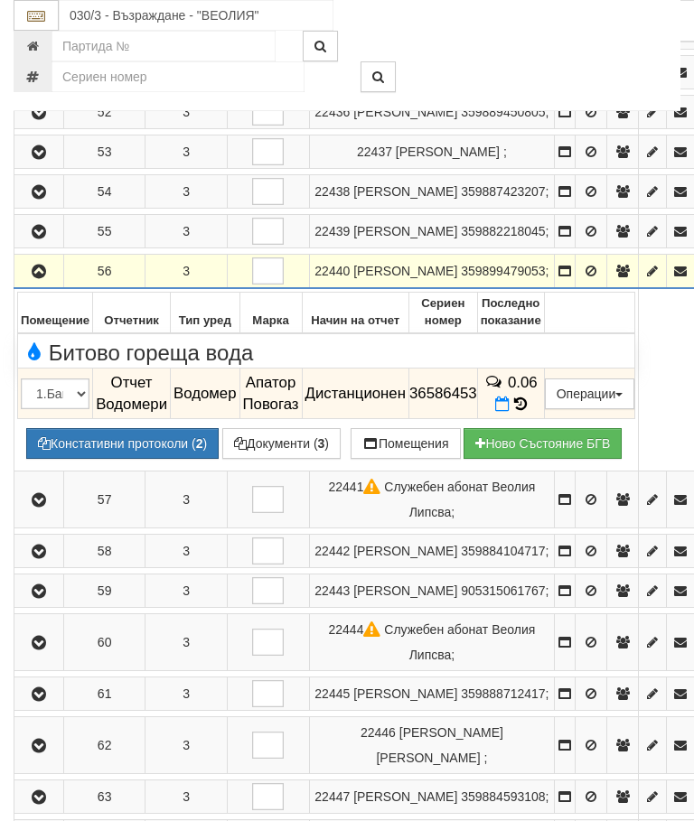
click at [34, 278] on icon "button" at bounding box center [39, 272] width 22 height 13
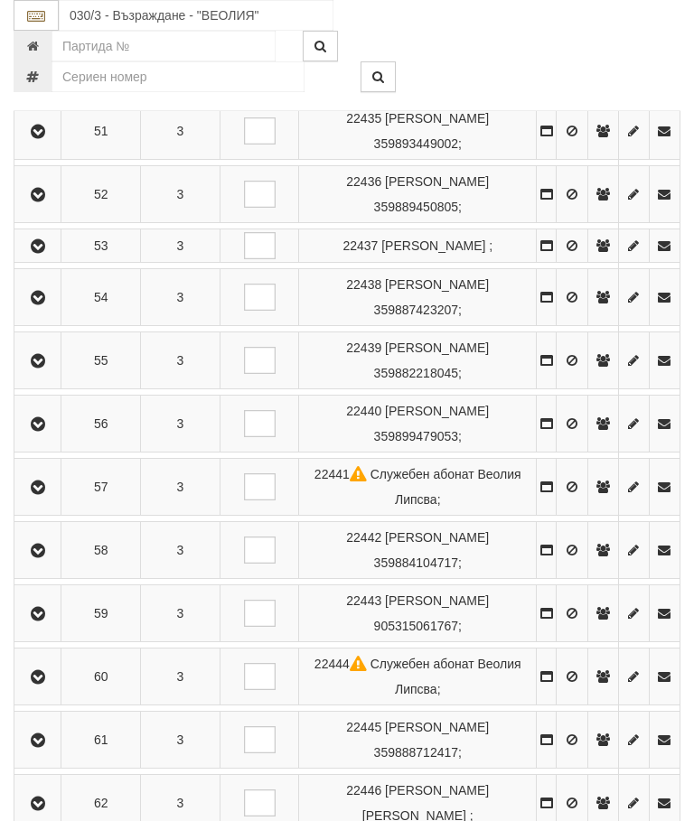
click at [46, 494] on icon "button" at bounding box center [38, 488] width 22 height 13
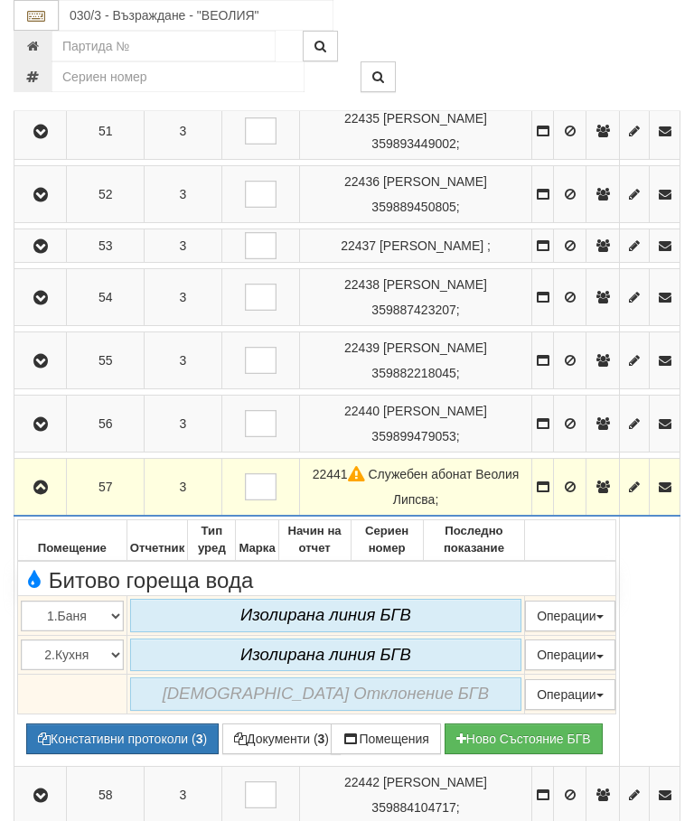
click at [37, 494] on icon "button" at bounding box center [41, 488] width 22 height 13
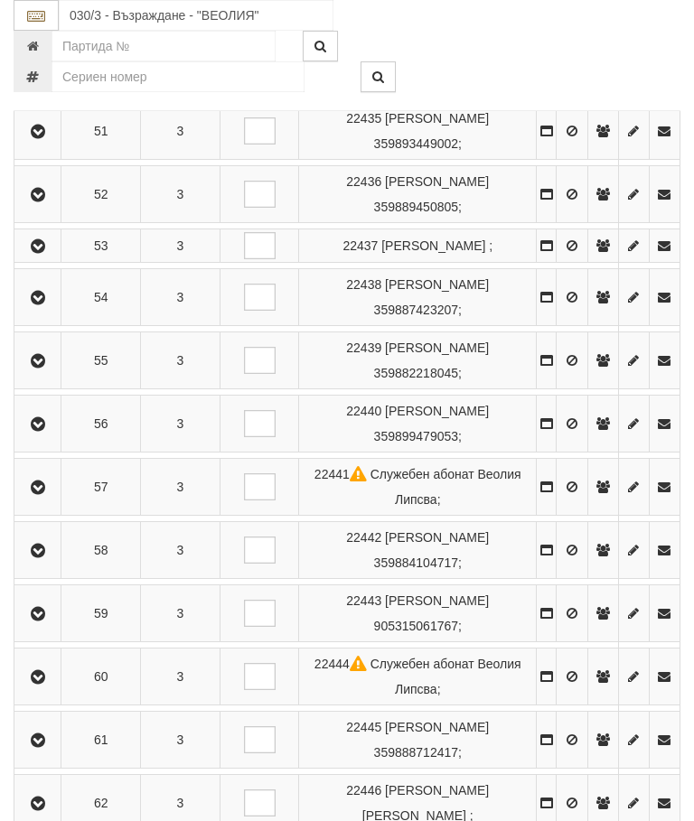
click at [48, 558] on icon "button" at bounding box center [38, 551] width 22 height 13
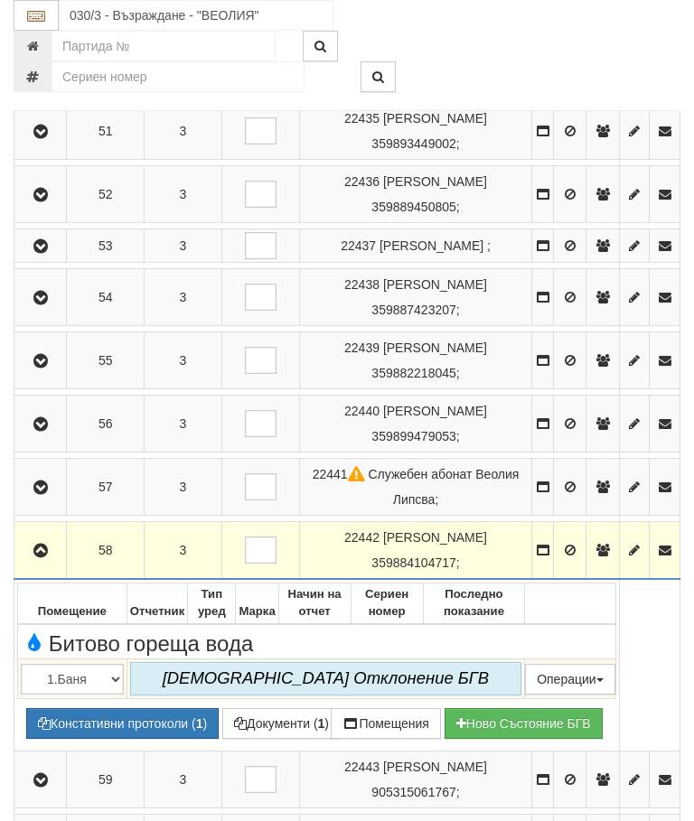
click at [35, 564] on button "button" at bounding box center [40, 550] width 46 height 27
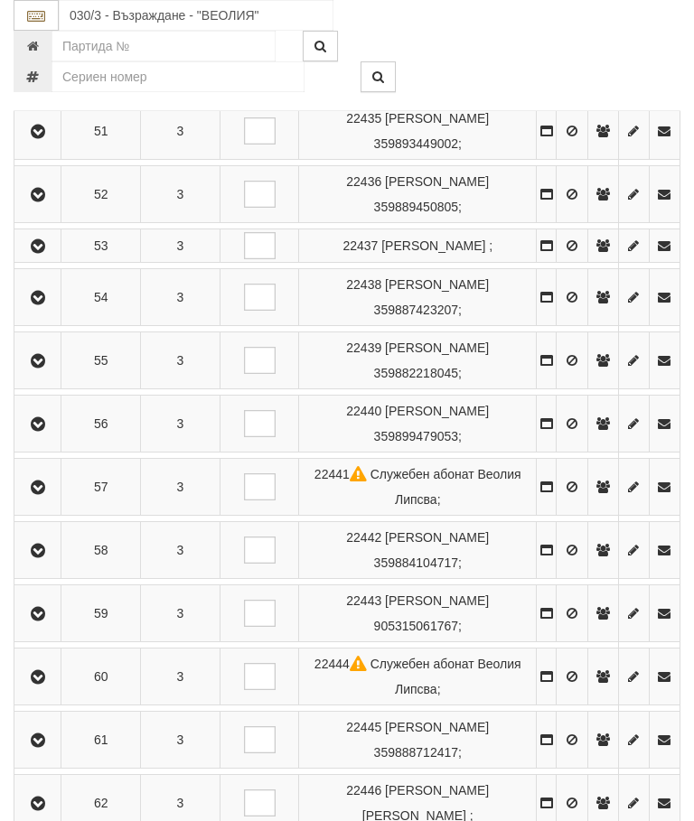
click at [49, 621] on icon "button" at bounding box center [38, 614] width 22 height 13
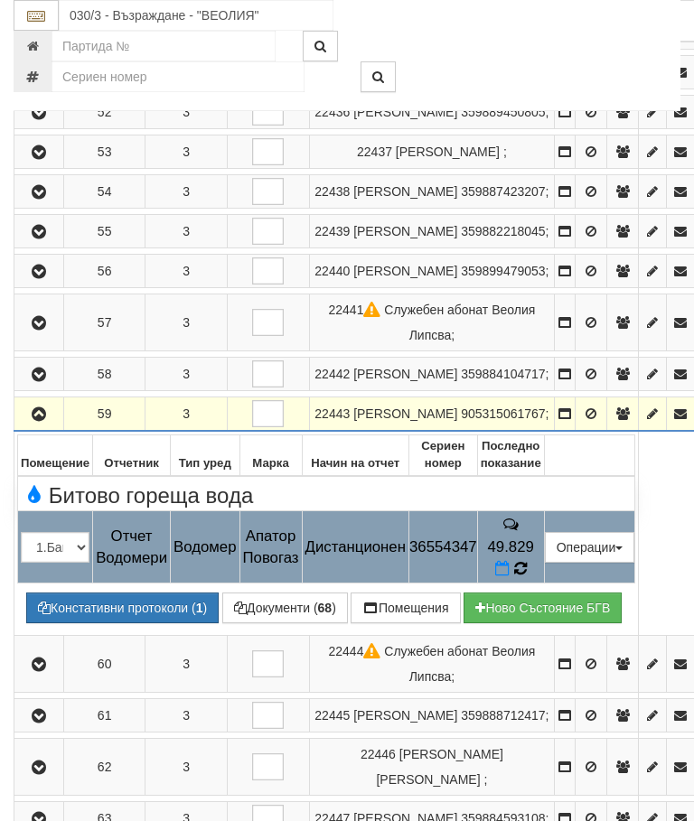
click at [528, 577] on icon at bounding box center [520, 568] width 14 height 16
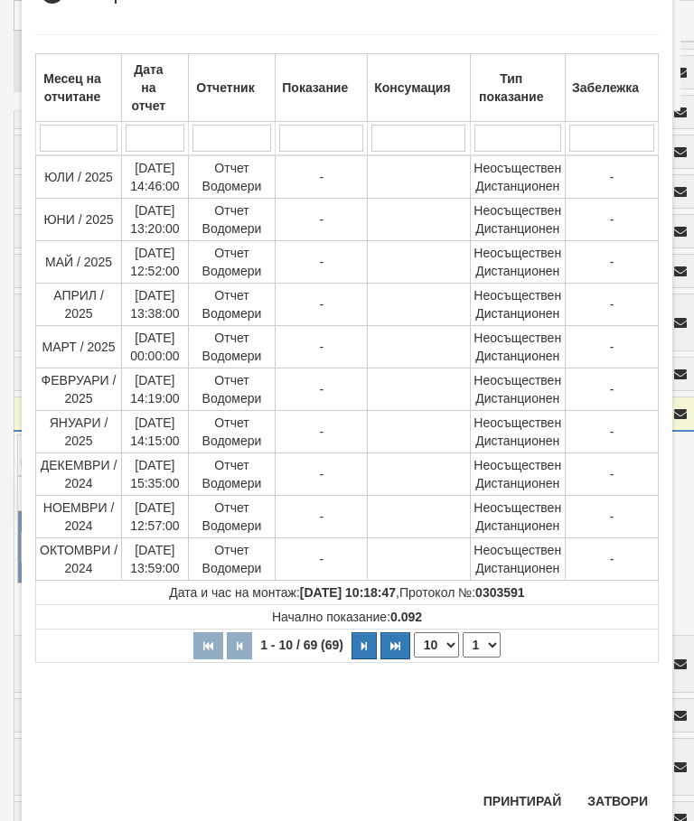
scroll to position [392, 0]
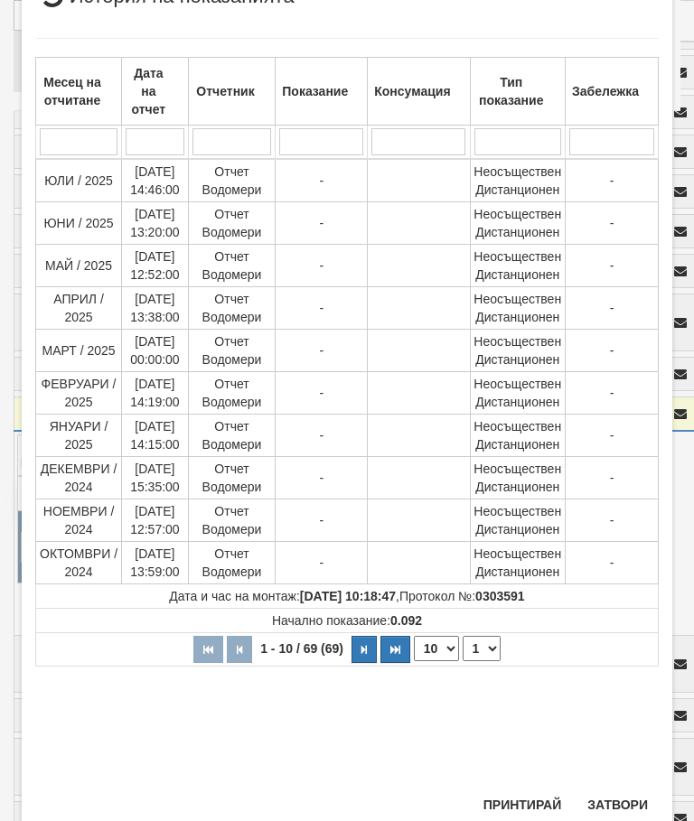
click at [483, 648] on select "1 2 3 4 5 6 7" at bounding box center [482, 648] width 38 height 25
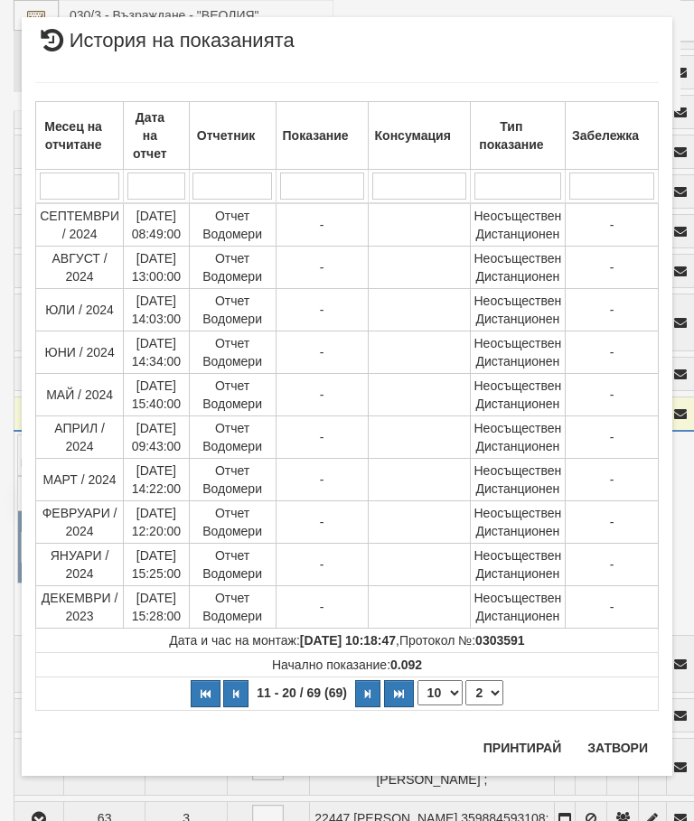
scroll to position [2, 0]
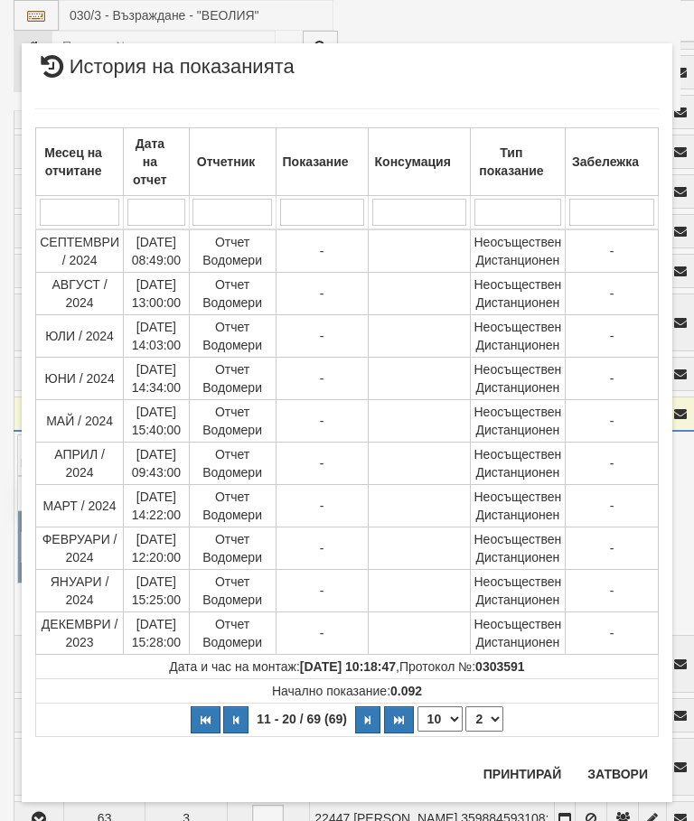
click at [492, 652] on td "Неосъществен Дистанционен" at bounding box center [517, 634] width 95 height 42
click at [492, 720] on select "1 2 3 4 5 6 7" at bounding box center [484, 719] width 38 height 25
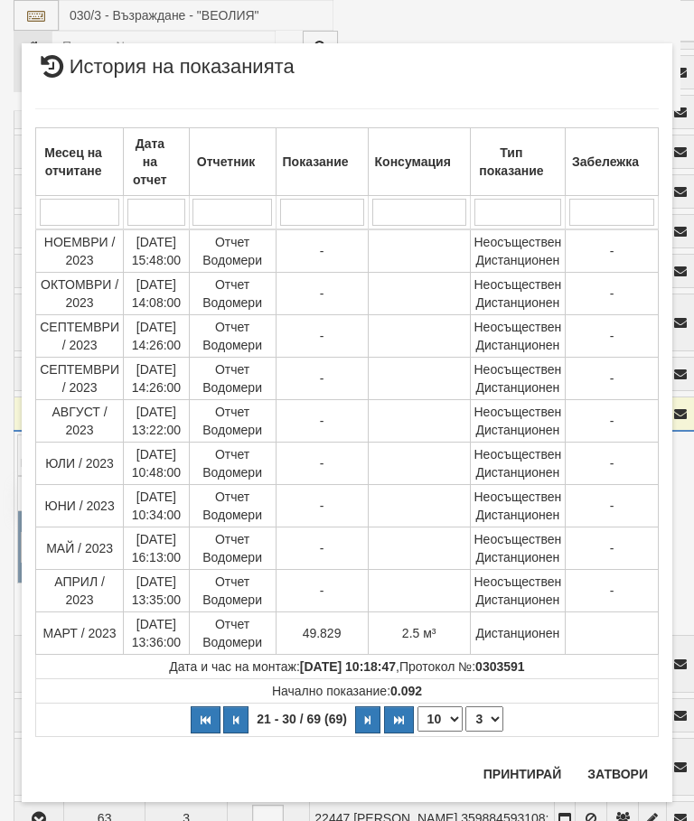
click at [481, 718] on select "1 2 3 4 5 6 7" at bounding box center [484, 719] width 38 height 25
select select "4"
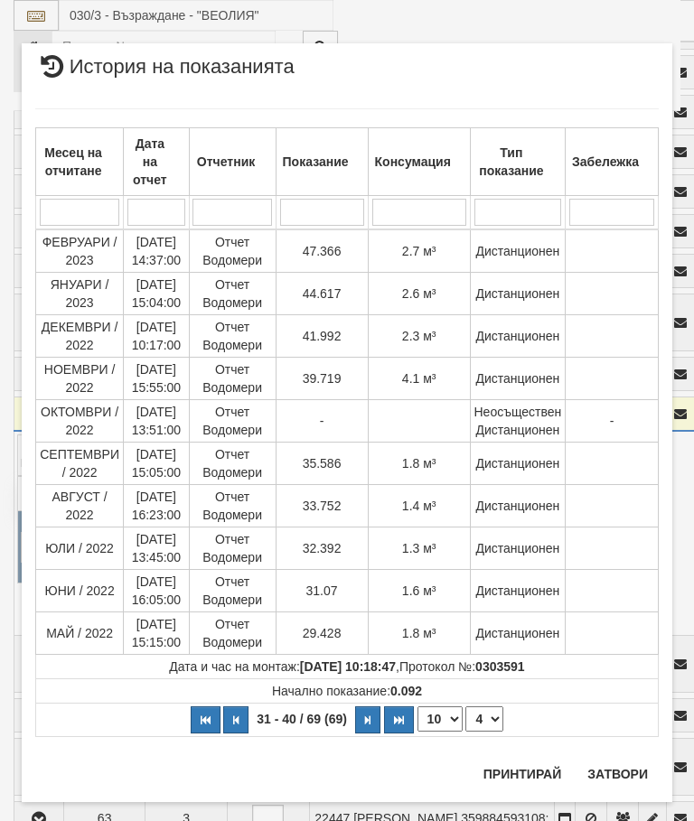
click at [618, 764] on button "Затвори" at bounding box center [618, 774] width 82 height 29
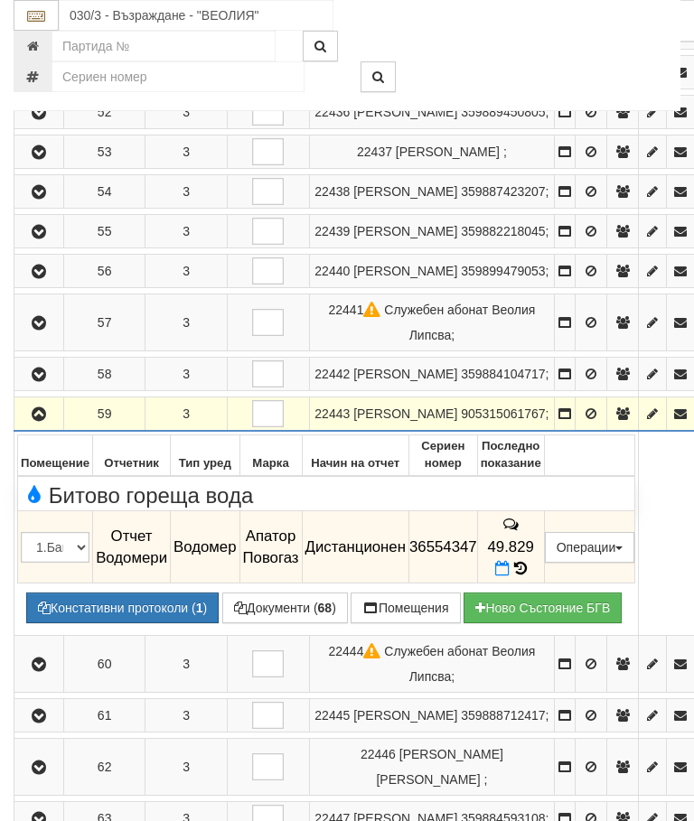
click at [39, 427] on button "button" at bounding box center [38, 413] width 43 height 27
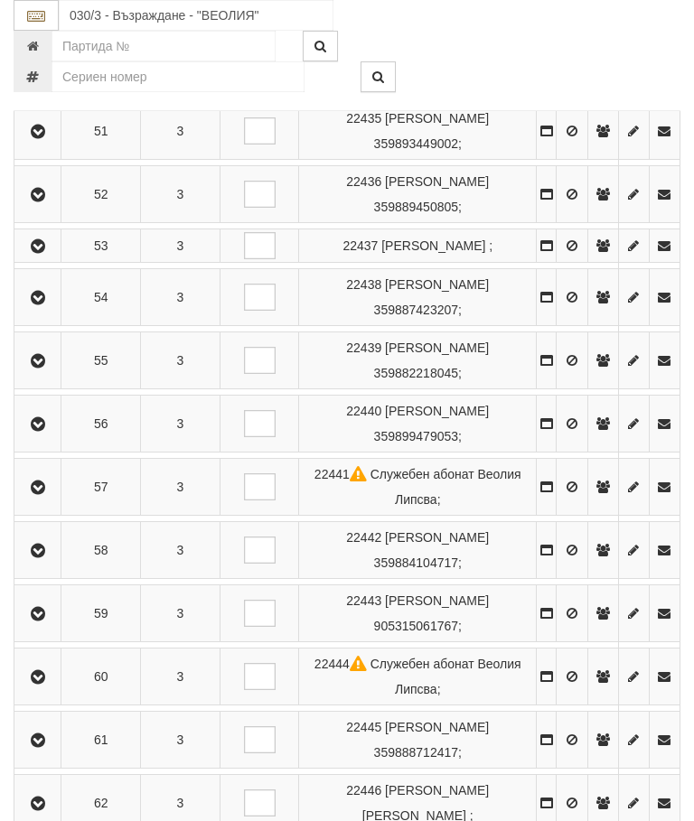
click at [49, 684] on icon "button" at bounding box center [38, 677] width 22 height 13
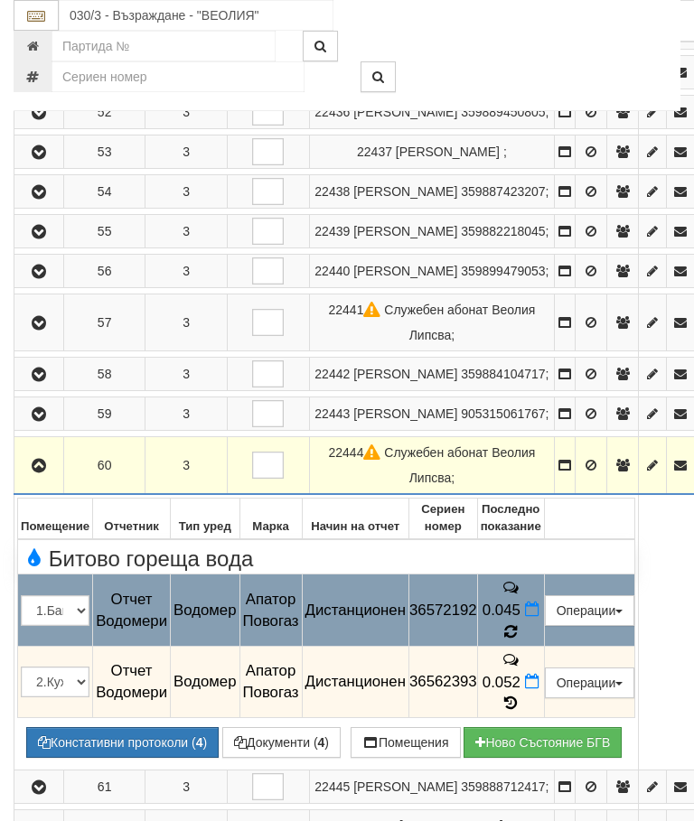
click at [518, 640] on icon at bounding box center [510, 632] width 14 height 16
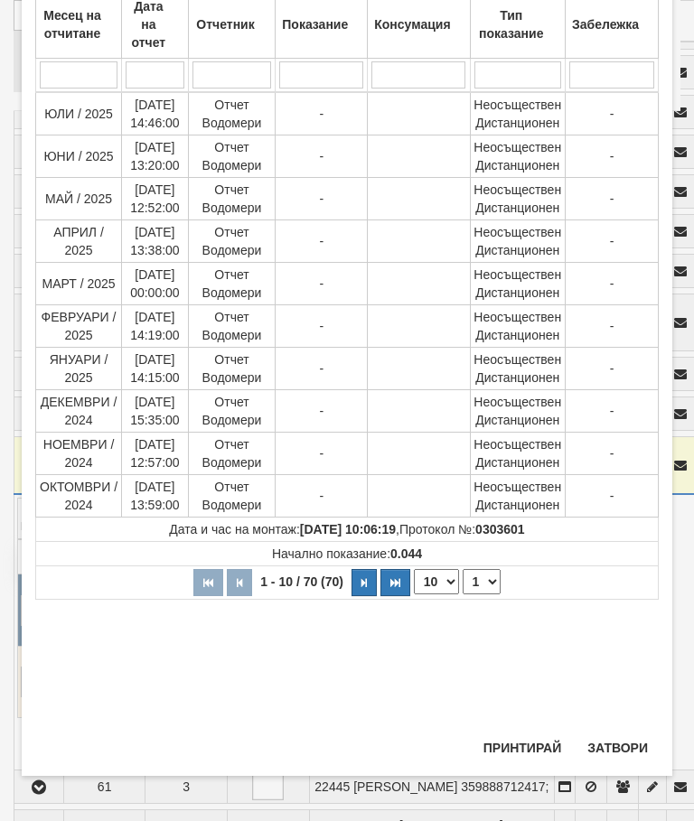
scroll to position [344, 0]
click at [630, 752] on button "Затвори" at bounding box center [618, 748] width 82 height 29
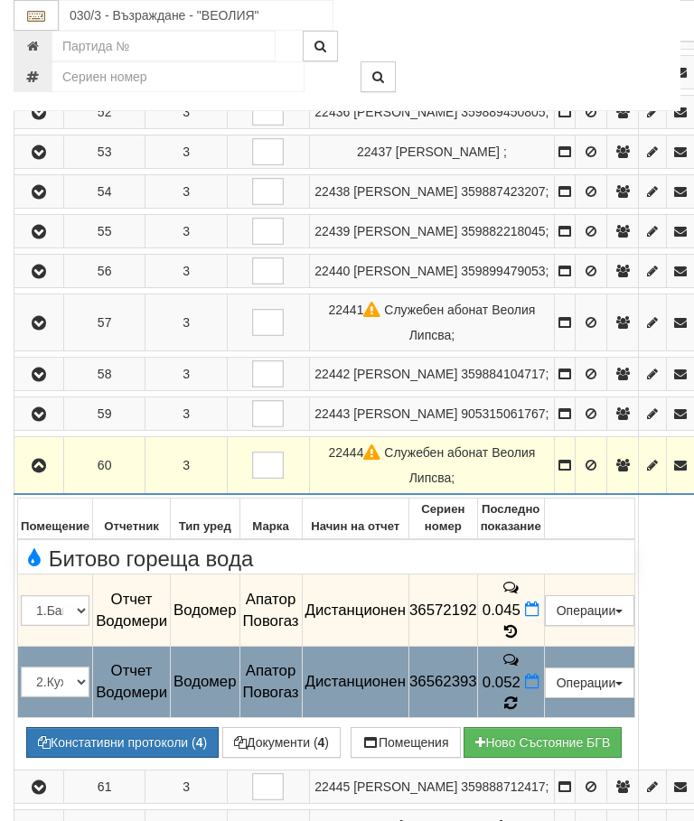
click at [518, 712] on icon at bounding box center [511, 704] width 14 height 16
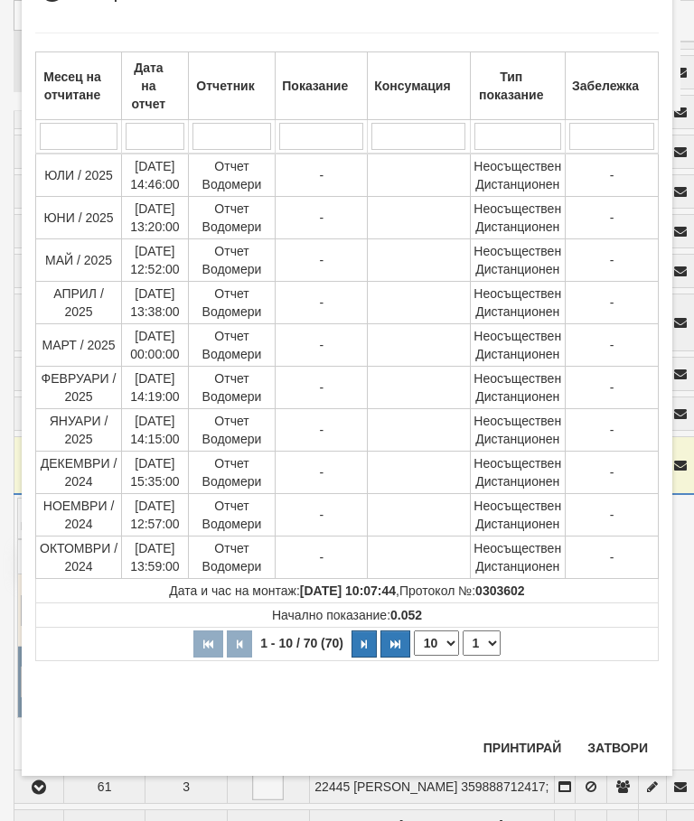
scroll to position [997, 0]
click at [616, 746] on button "Затвори" at bounding box center [618, 748] width 82 height 29
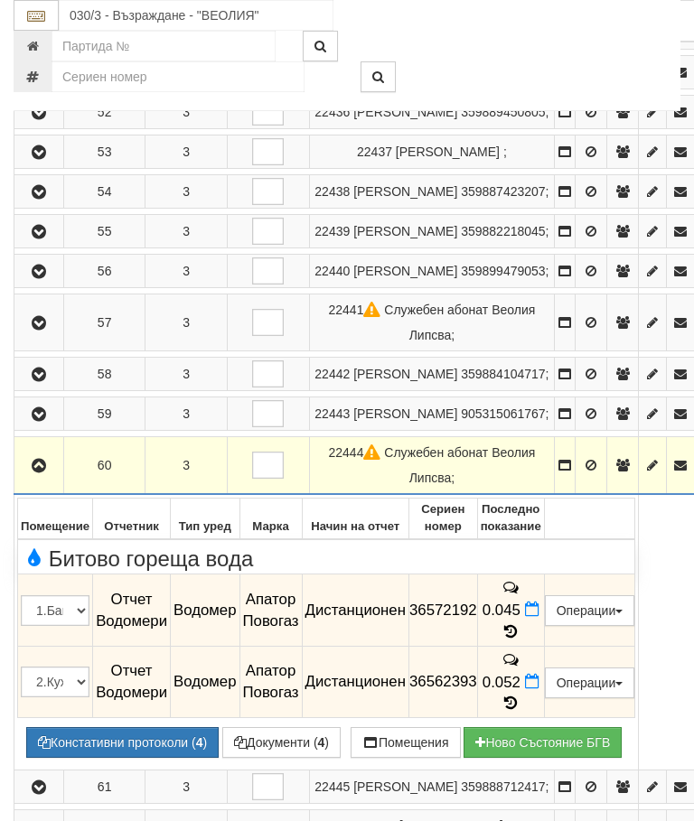
click at [35, 473] on icon "button" at bounding box center [39, 466] width 22 height 13
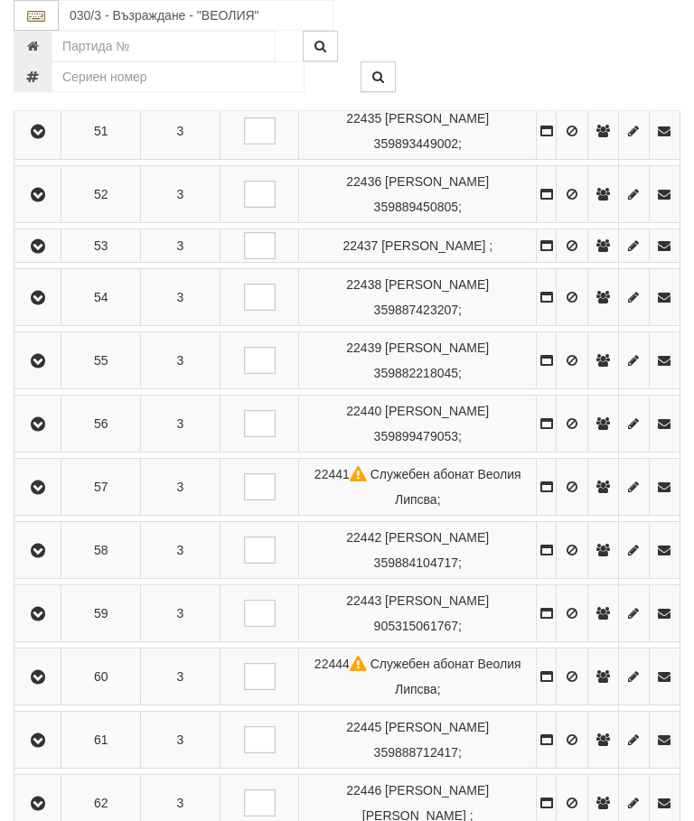
click at [42, 747] on icon "button" at bounding box center [38, 741] width 22 height 13
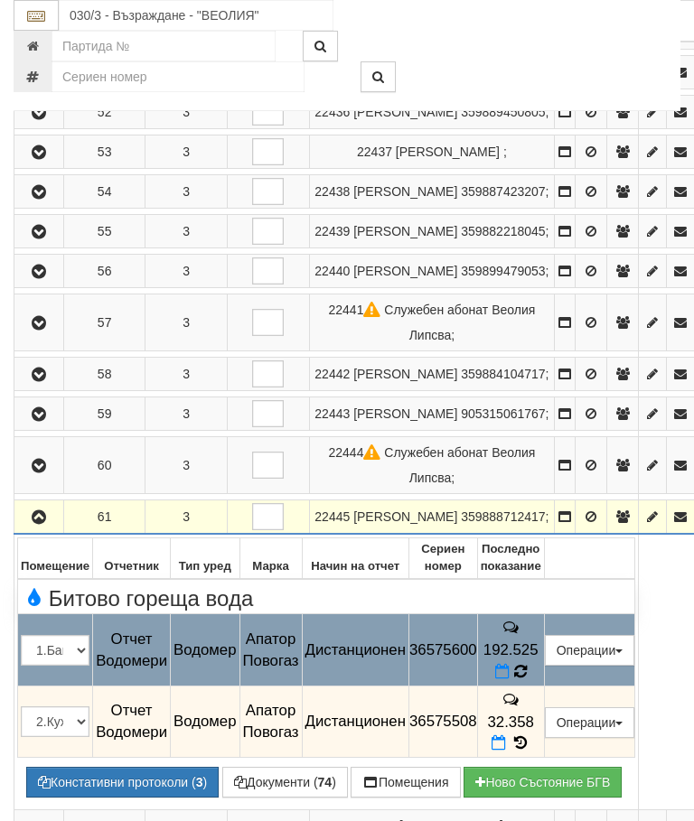
click at [527, 681] on icon at bounding box center [520, 672] width 14 height 16
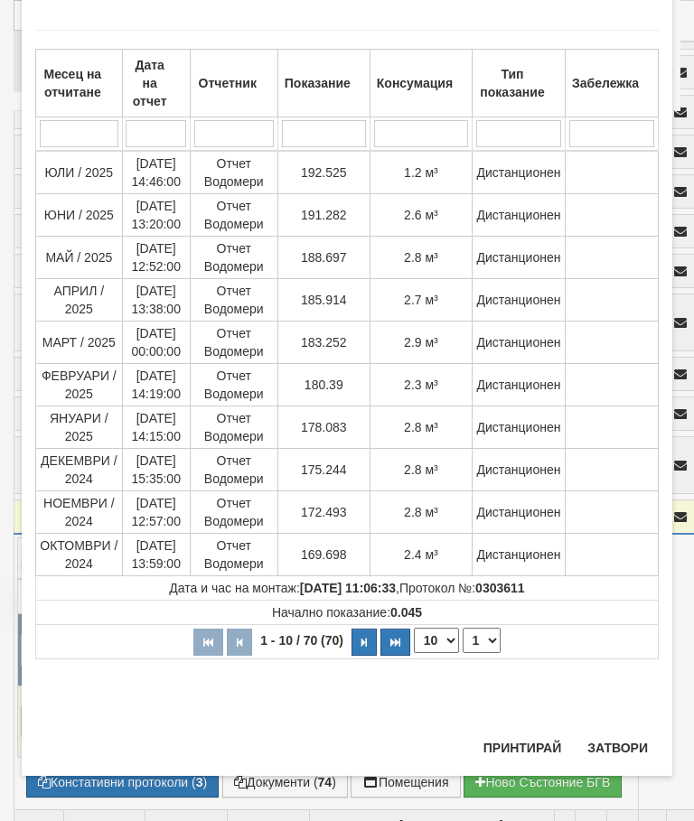
scroll to position [992, 0]
click at [617, 748] on button "Затвори" at bounding box center [618, 748] width 82 height 29
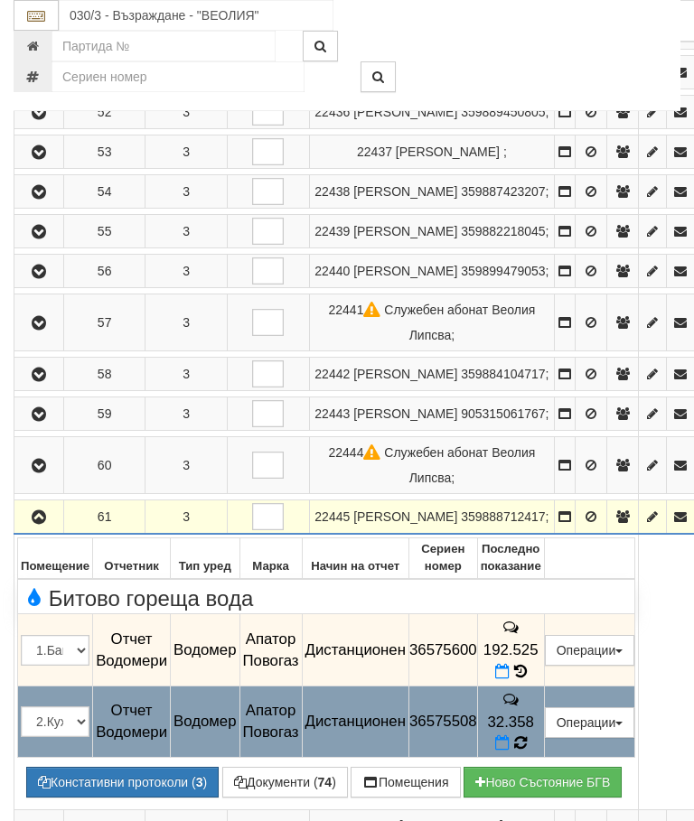
click at [527, 752] on icon at bounding box center [520, 744] width 14 height 16
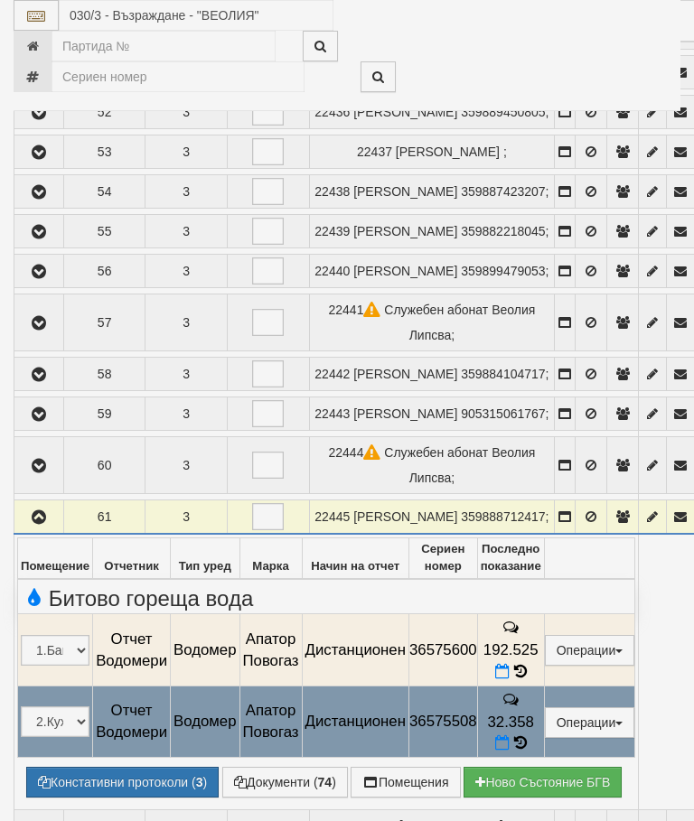
select select "10"
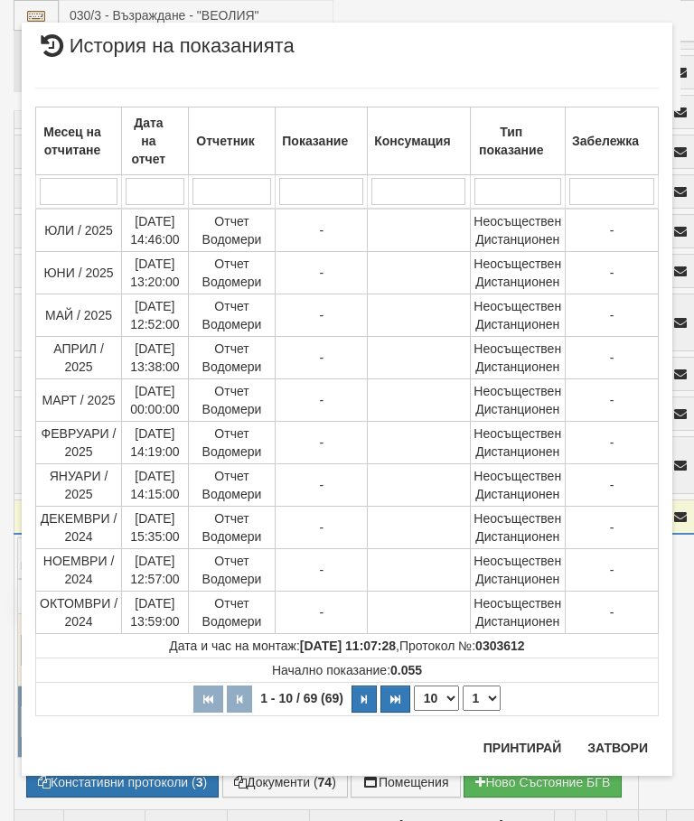
scroll to position [1402, 0]
click at [484, 703] on select "1 2 3 4 5 6 7" at bounding box center [482, 698] width 38 height 25
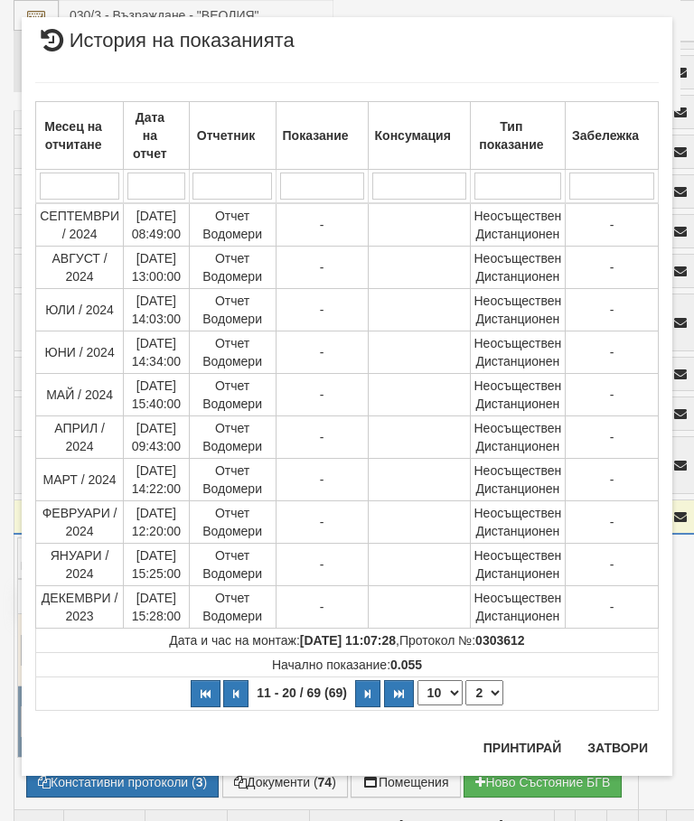
scroll to position [28, 0]
click at [499, 690] on select "1 2 3 4 5 6 7" at bounding box center [484, 693] width 38 height 25
select select "3"
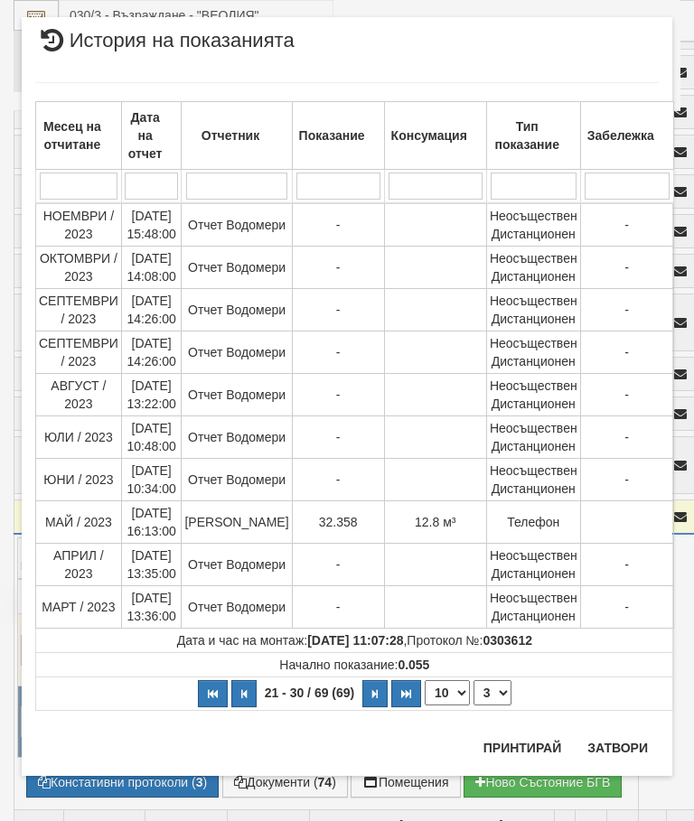
click at [616, 745] on button "Затвори" at bounding box center [618, 748] width 82 height 29
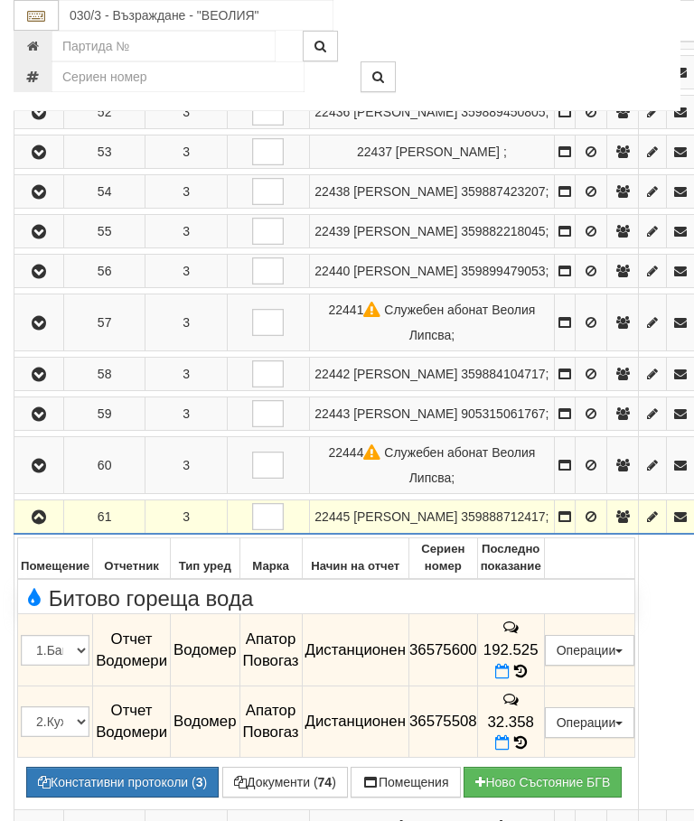
click at [42, 524] on icon "button" at bounding box center [39, 518] width 22 height 13
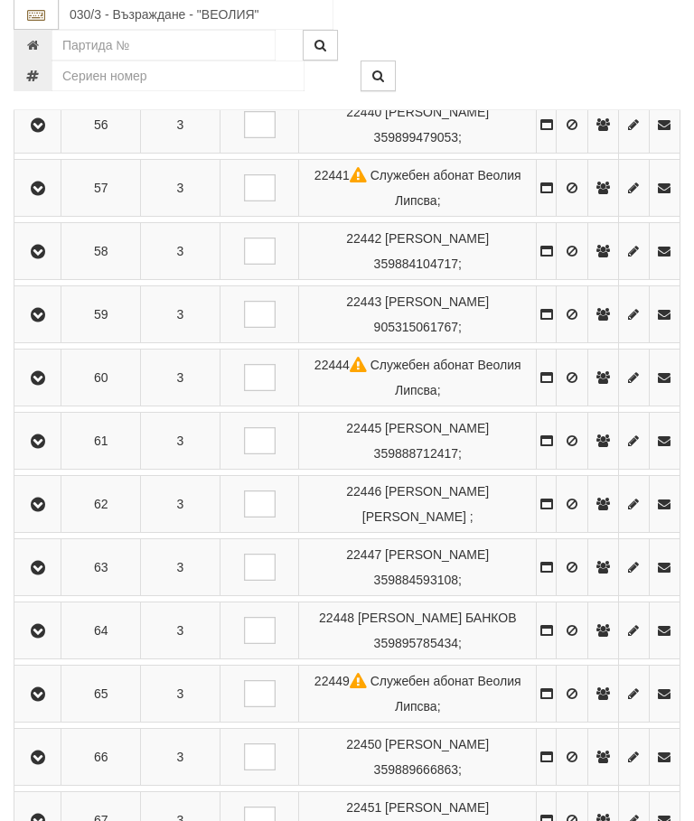
click at [35, 519] on button "button" at bounding box center [37, 505] width 41 height 27
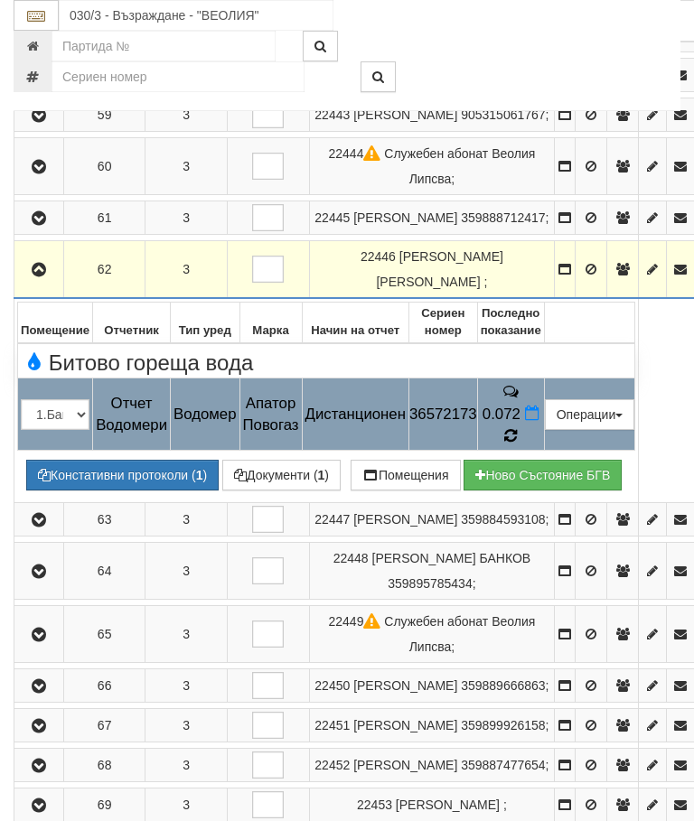
click at [518, 445] on icon at bounding box center [511, 436] width 14 height 16
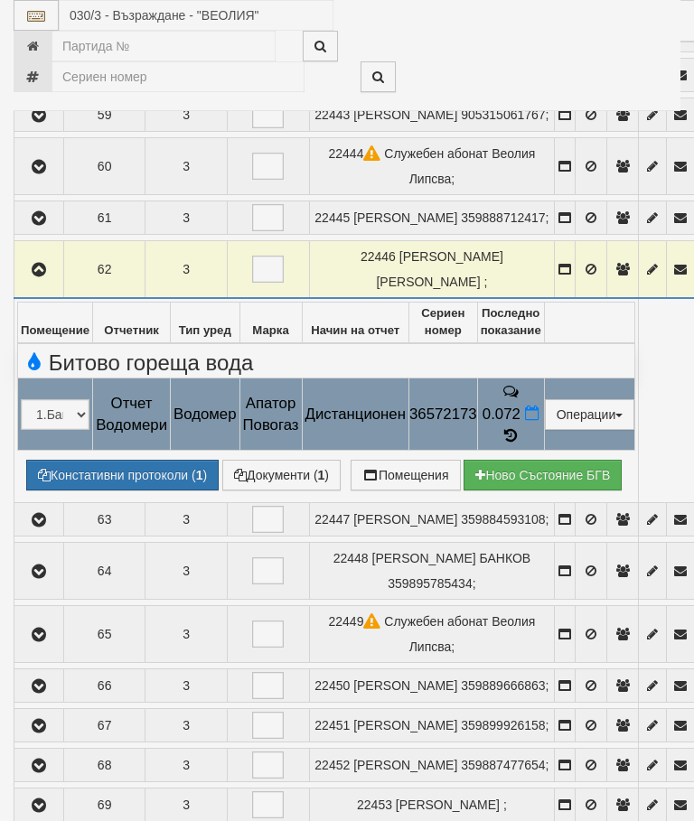
select select "10"
select select "1"
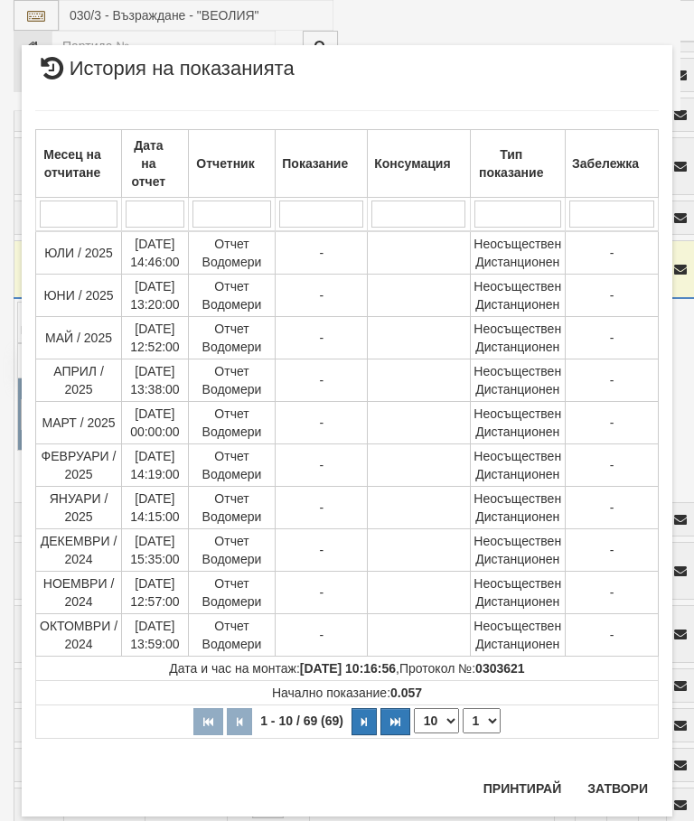
click at [620, 792] on button "Затвори" at bounding box center [618, 788] width 82 height 29
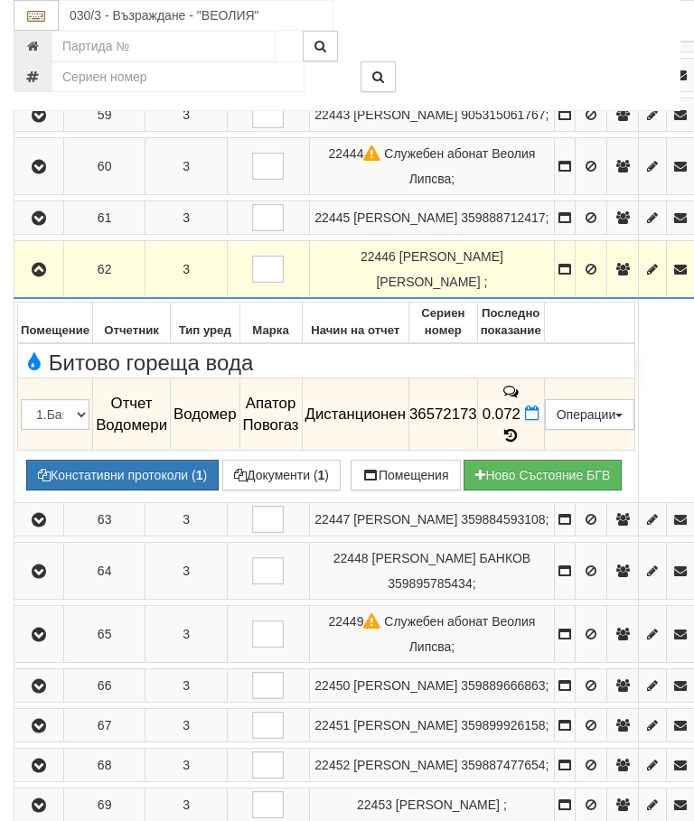
click at [41, 277] on icon "button" at bounding box center [39, 270] width 22 height 13
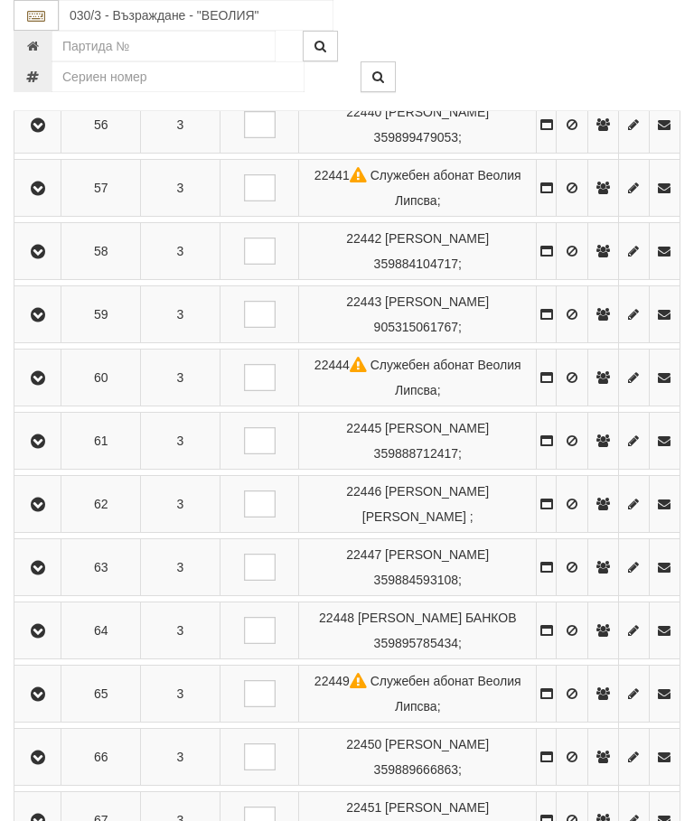
click at [51, 561] on button "button" at bounding box center [37, 567] width 41 height 27
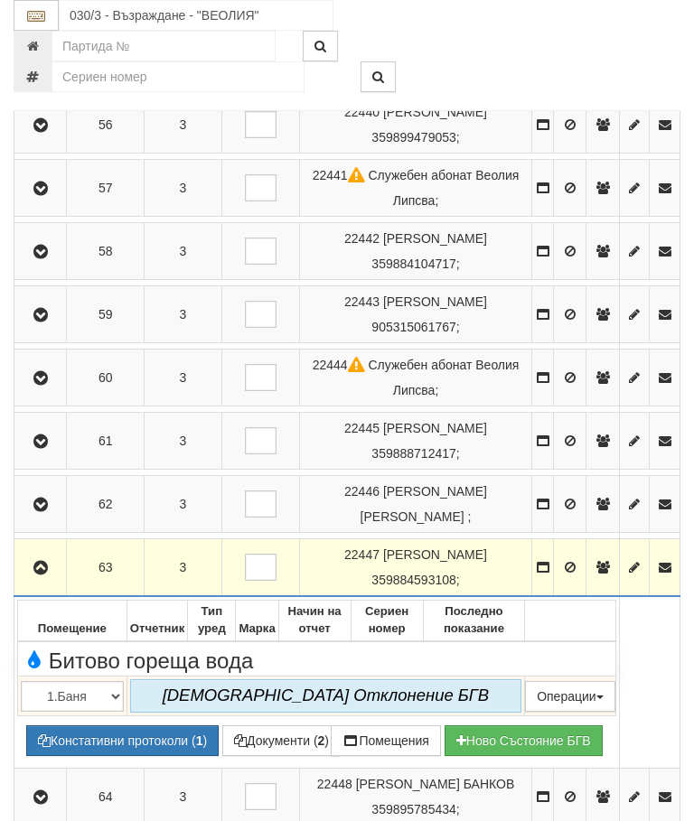
click at [42, 568] on icon "button" at bounding box center [41, 568] width 22 height 13
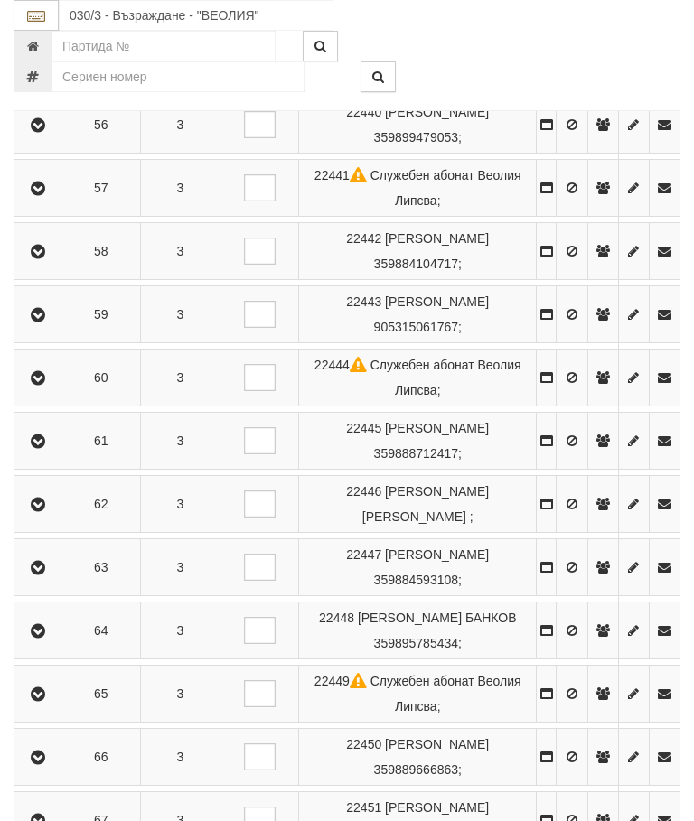
click at [42, 630] on icon "button" at bounding box center [38, 631] width 22 height 13
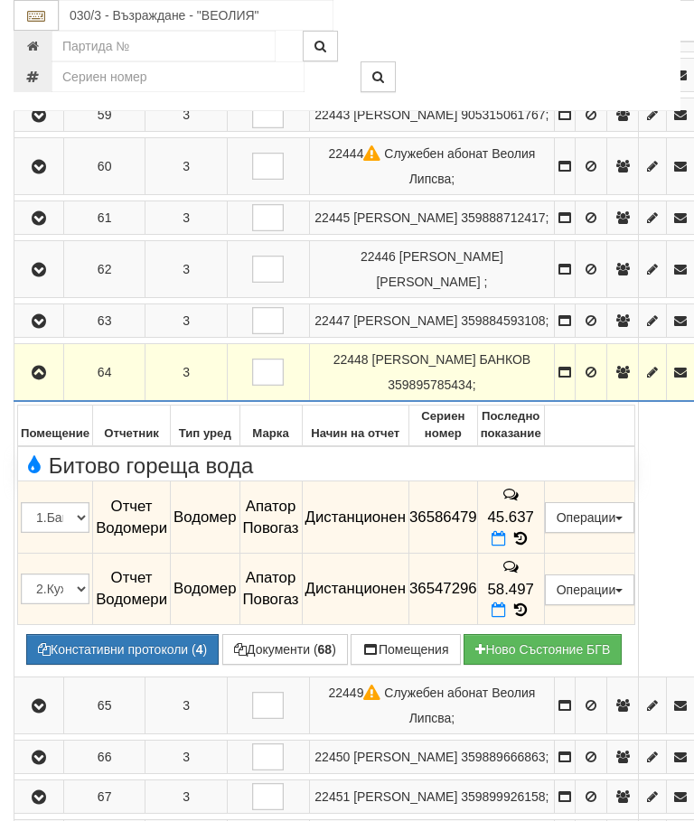
click at [530, 547] on icon at bounding box center [521, 538] width 20 height 15
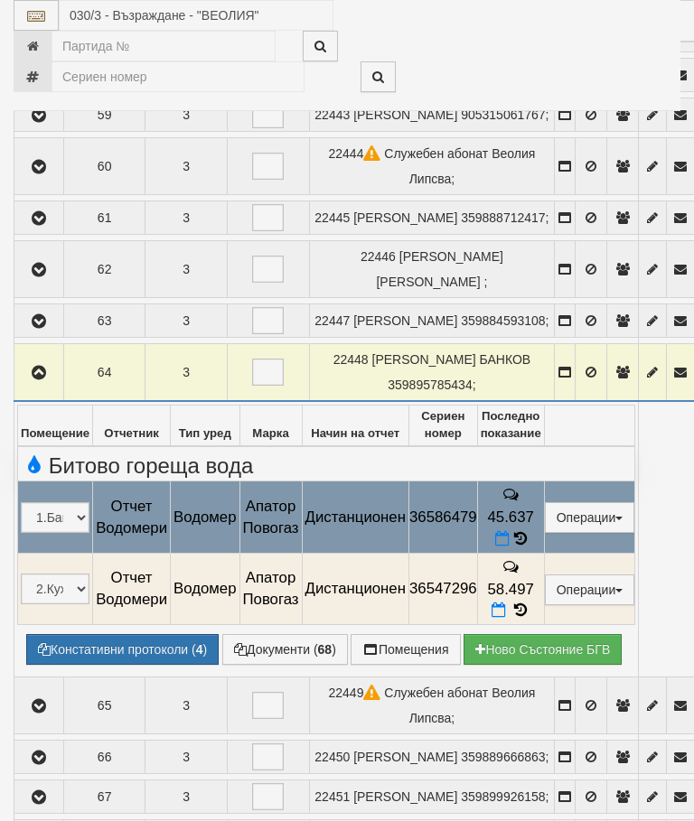
select select "10"
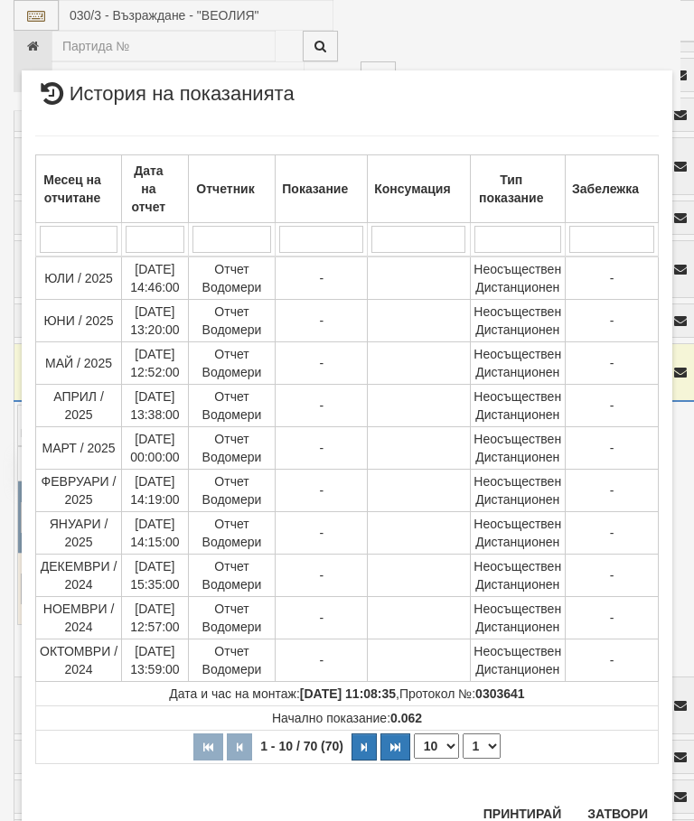
scroll to position [1233, 0]
click at [493, 747] on select "1 2 3 4 5 6 7" at bounding box center [482, 747] width 38 height 25
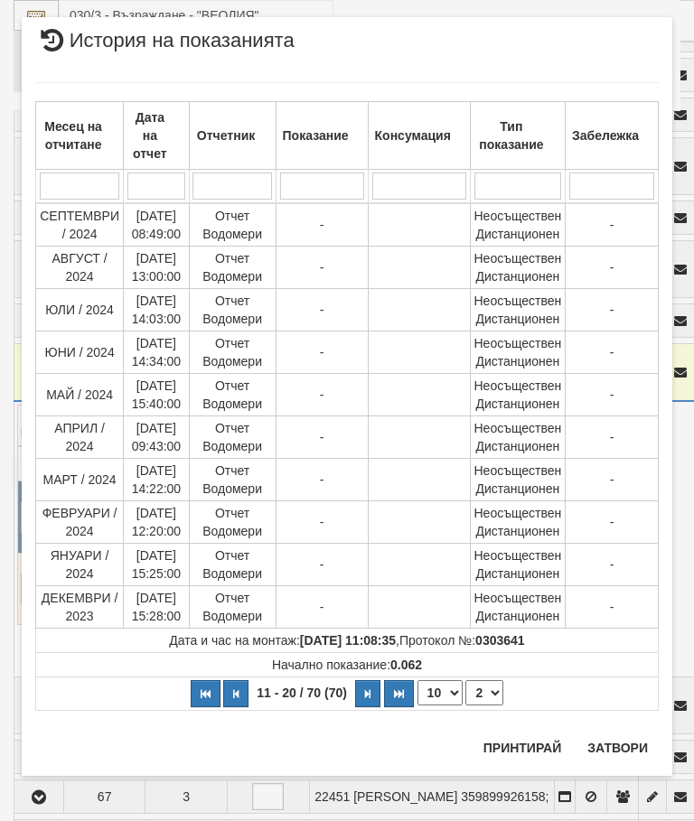
scroll to position [0, 0]
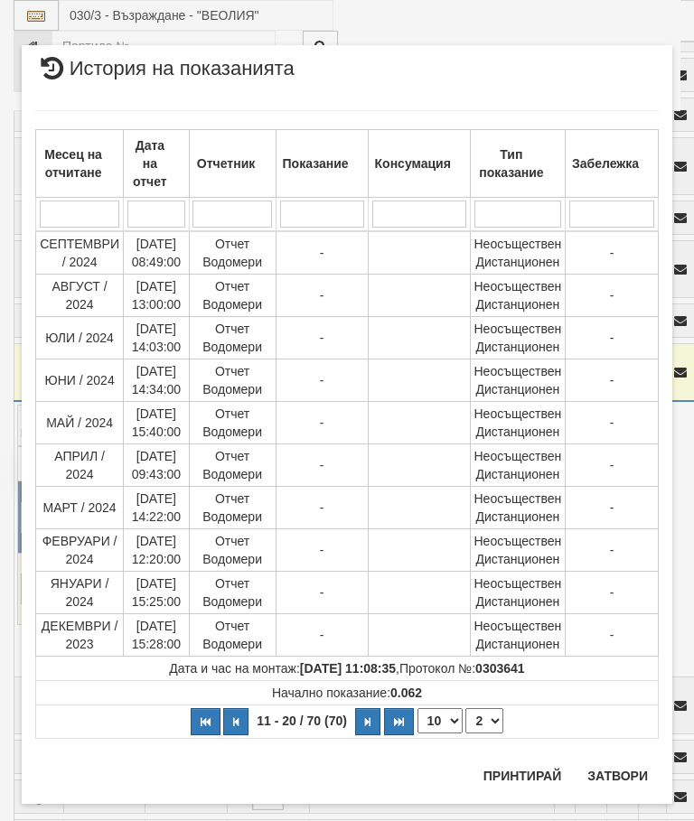
click at [493, 720] on select "1 2 3 4 5 6 7" at bounding box center [484, 721] width 38 height 25
select select "3"
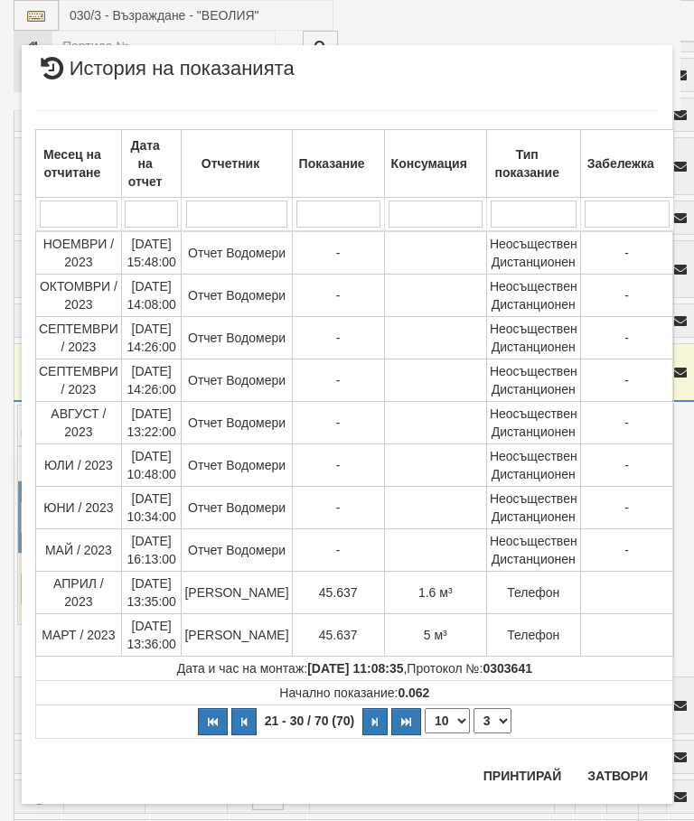
click at [622, 776] on button "Затвори" at bounding box center [618, 776] width 82 height 29
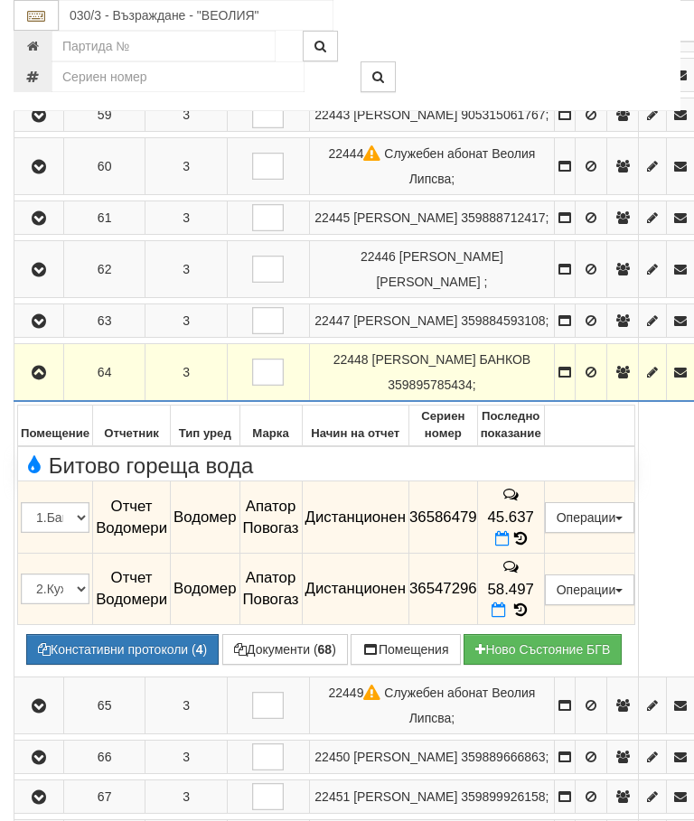
click at [530, 618] on icon at bounding box center [521, 610] width 20 height 15
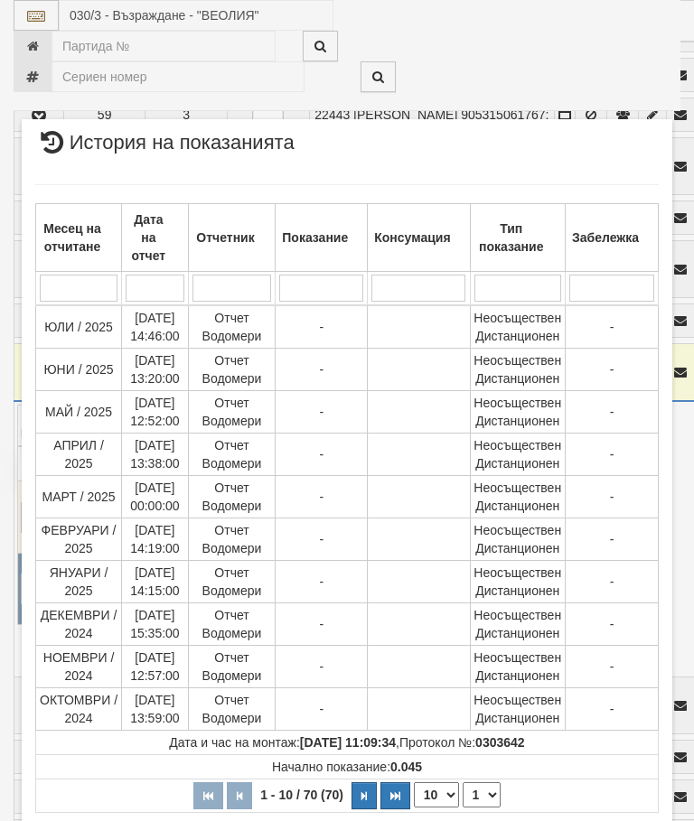
scroll to position [448, 0]
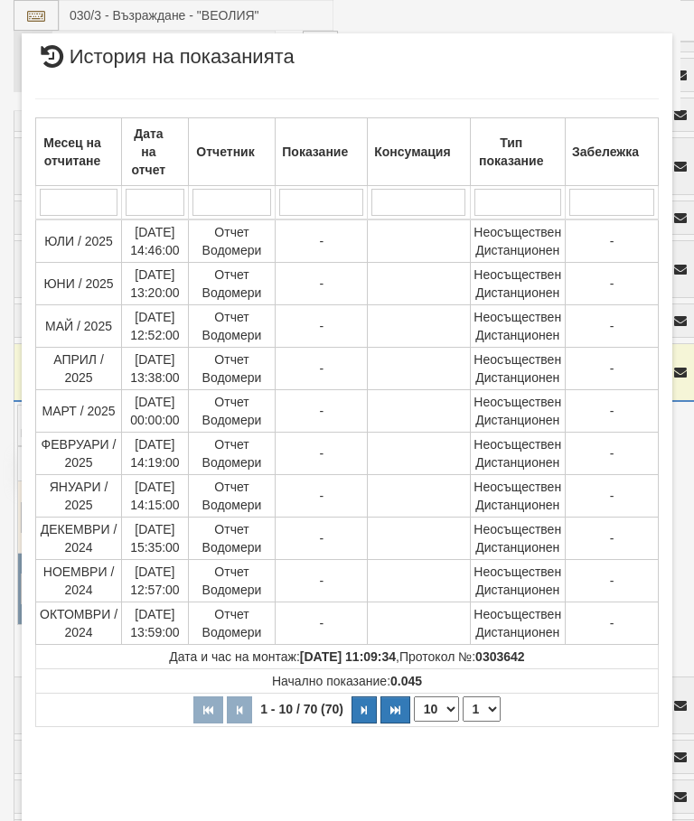
click at [489, 705] on select "1 2 3 4 5 6 7" at bounding box center [482, 709] width 38 height 25
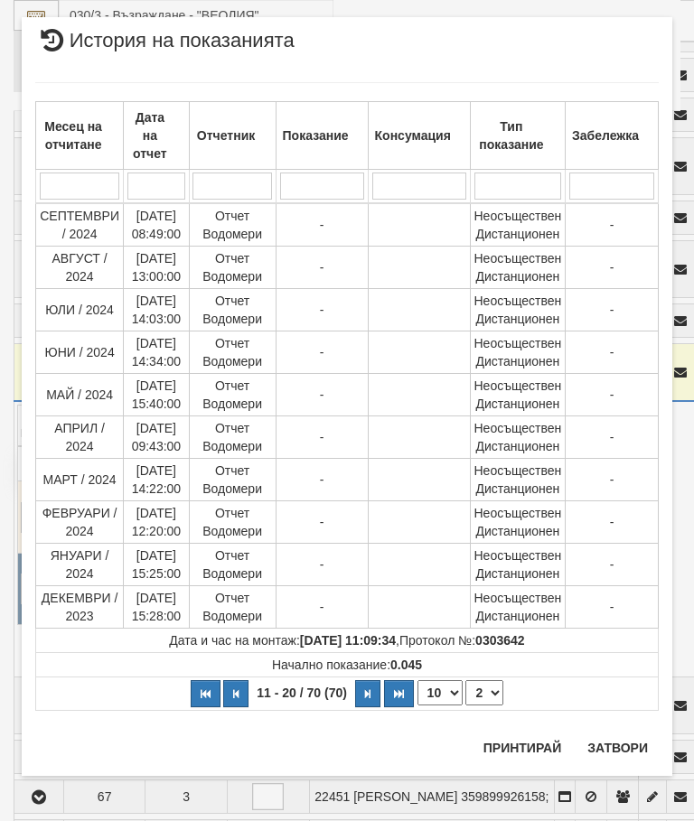
scroll to position [0, 0]
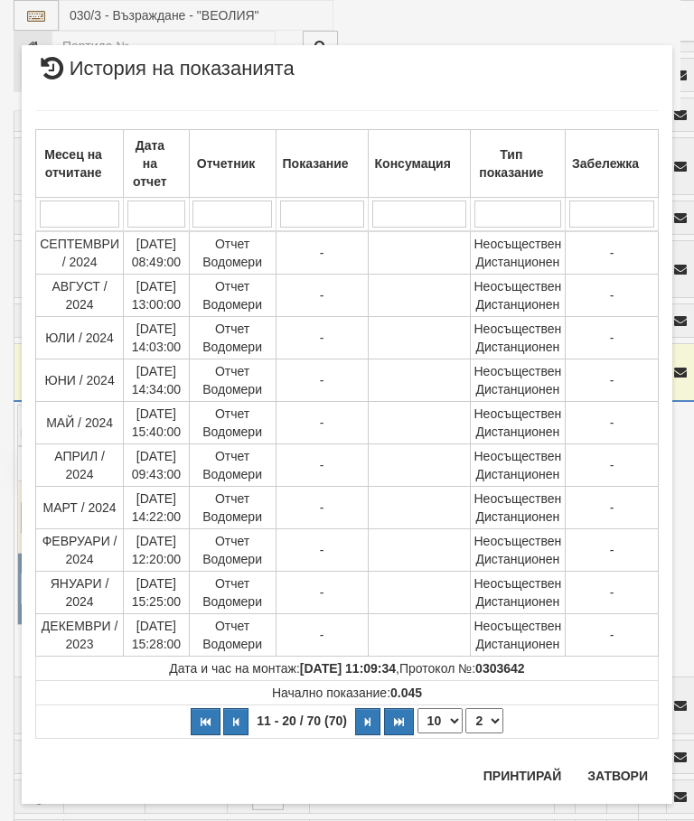
click at [495, 712] on select "1 2 3 4 5 6 7" at bounding box center [484, 721] width 38 height 25
select select "3"
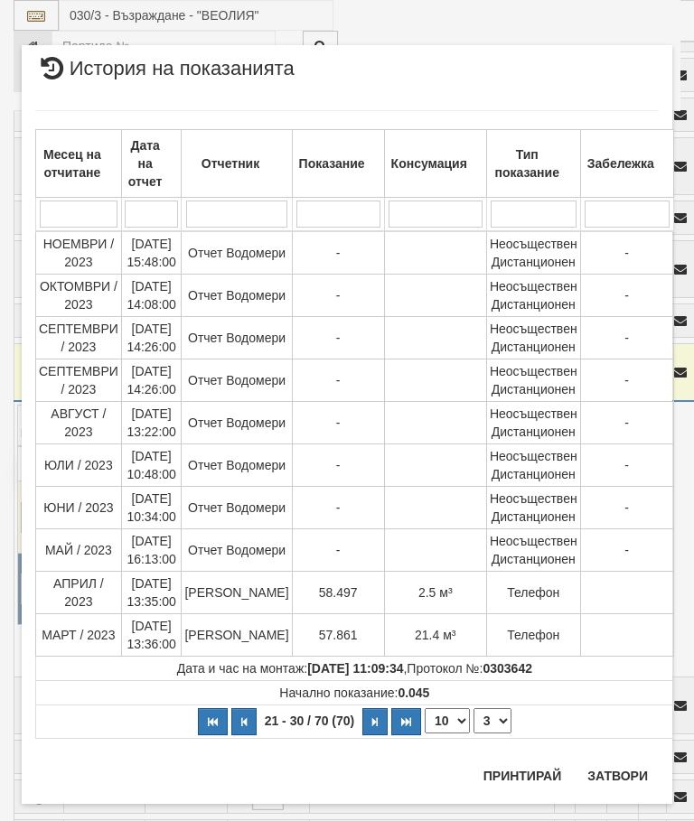
click at [627, 777] on button "Затвори" at bounding box center [618, 776] width 82 height 29
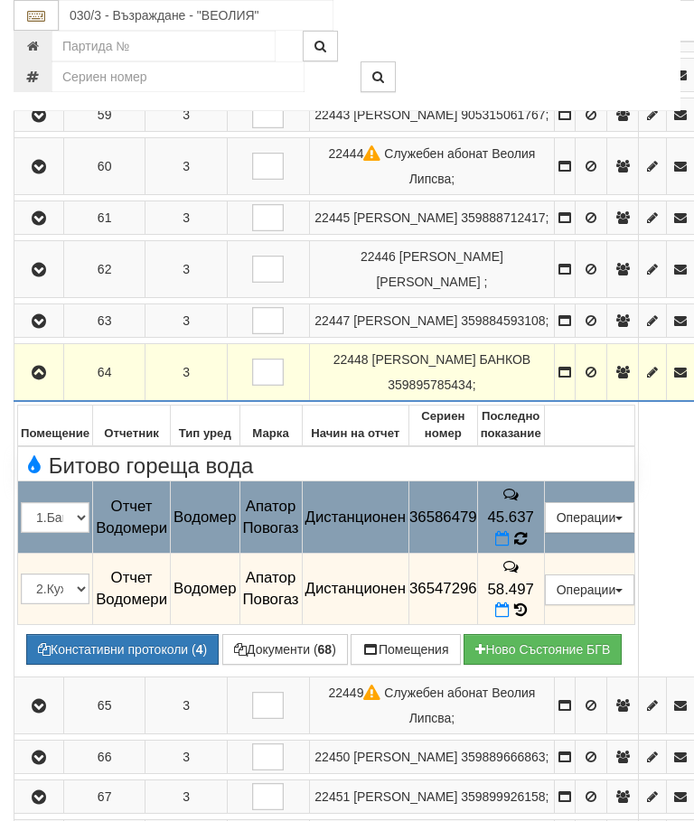
click at [527, 548] on icon at bounding box center [520, 539] width 14 height 16
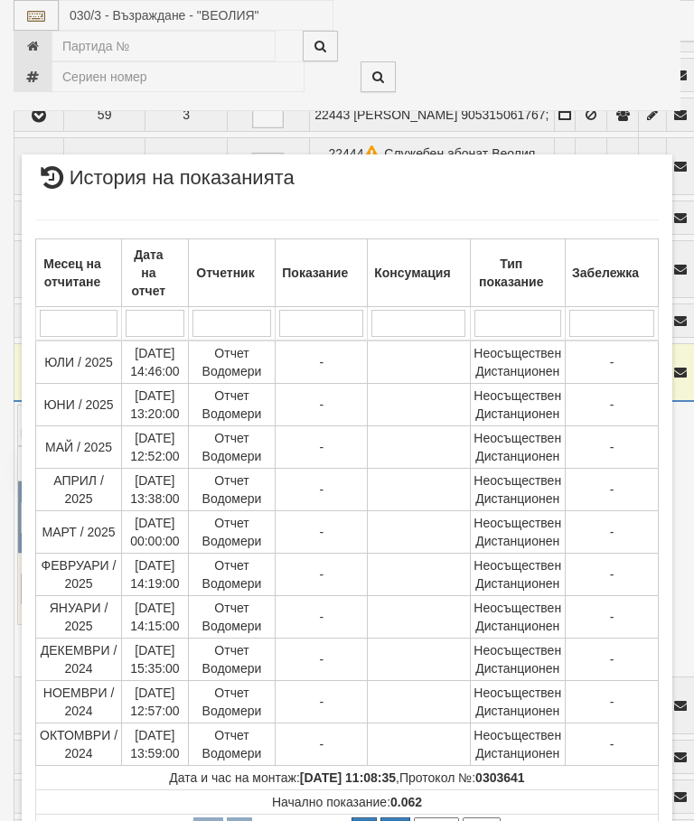
click at [485, 821] on select "1 2 3 4 5 6 7" at bounding box center [482, 830] width 38 height 25
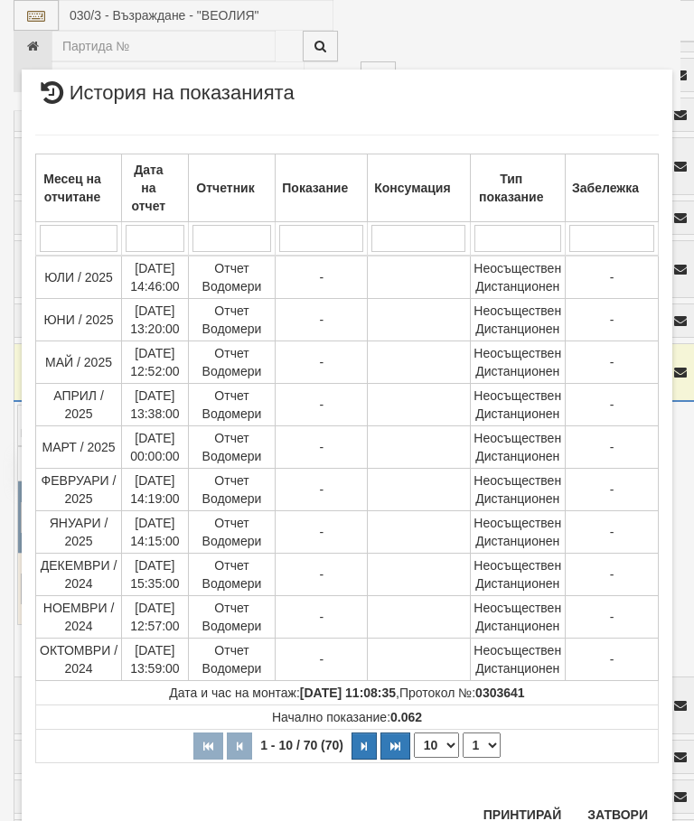
scroll to position [84, 0]
click at [616, 813] on button "Затвори" at bounding box center [618, 816] width 82 height 29
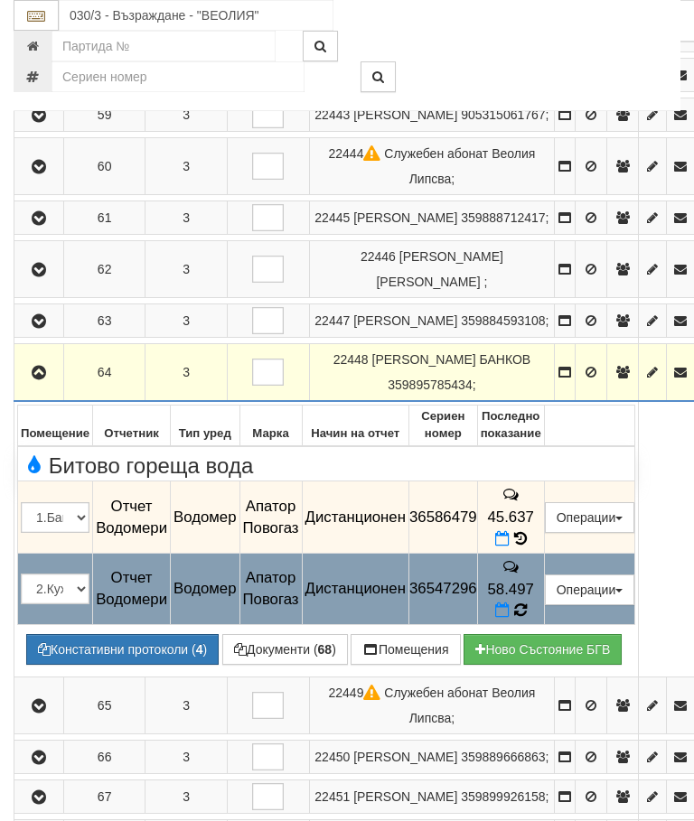
click at [527, 618] on icon at bounding box center [520, 610] width 13 height 15
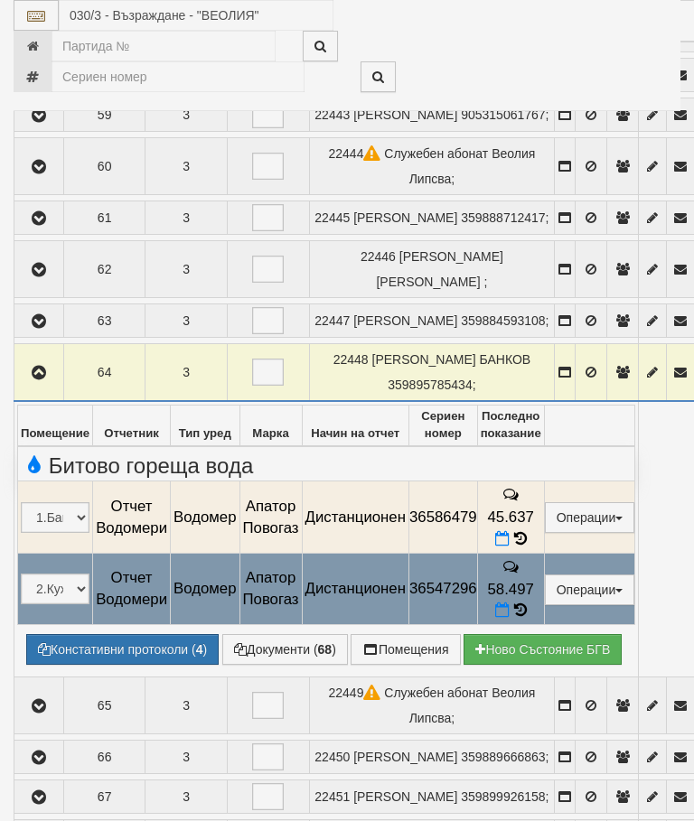
select select "10"
select select "1"
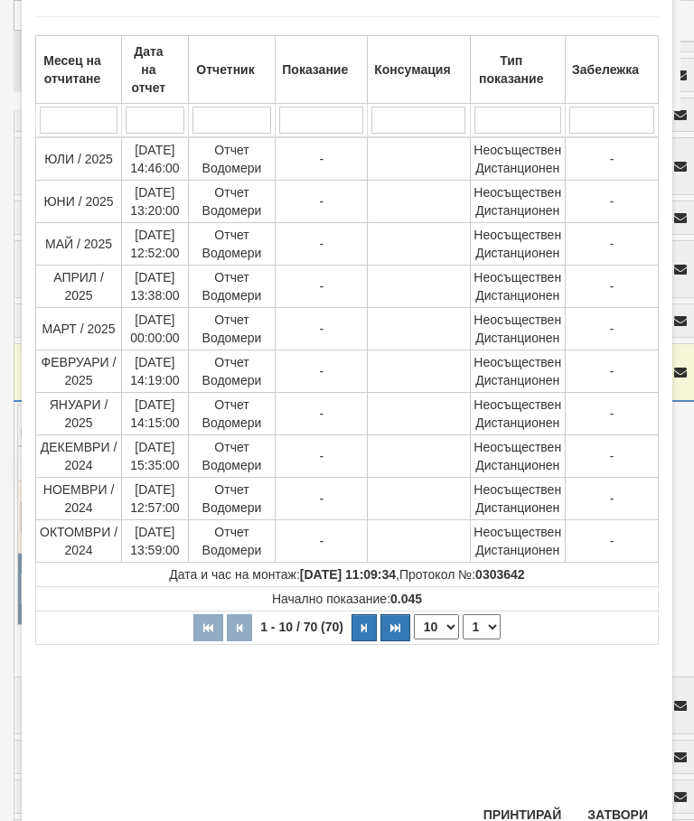
scroll to position [93, 0]
click at [619, 811] on button "Затвори" at bounding box center [618, 816] width 82 height 29
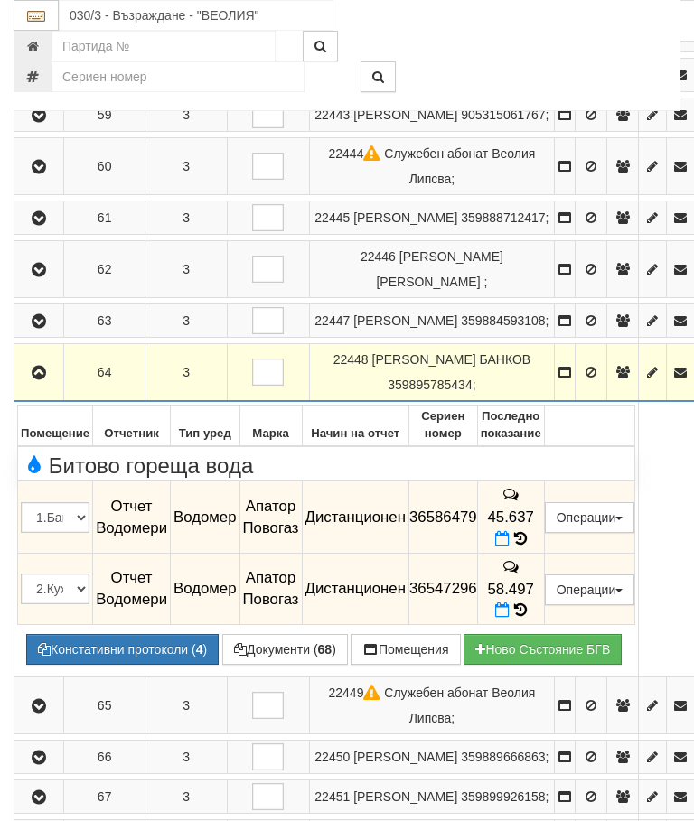
click at [47, 402] on td at bounding box center [39, 373] width 50 height 58
click at [53, 386] on button "button" at bounding box center [38, 372] width 43 height 27
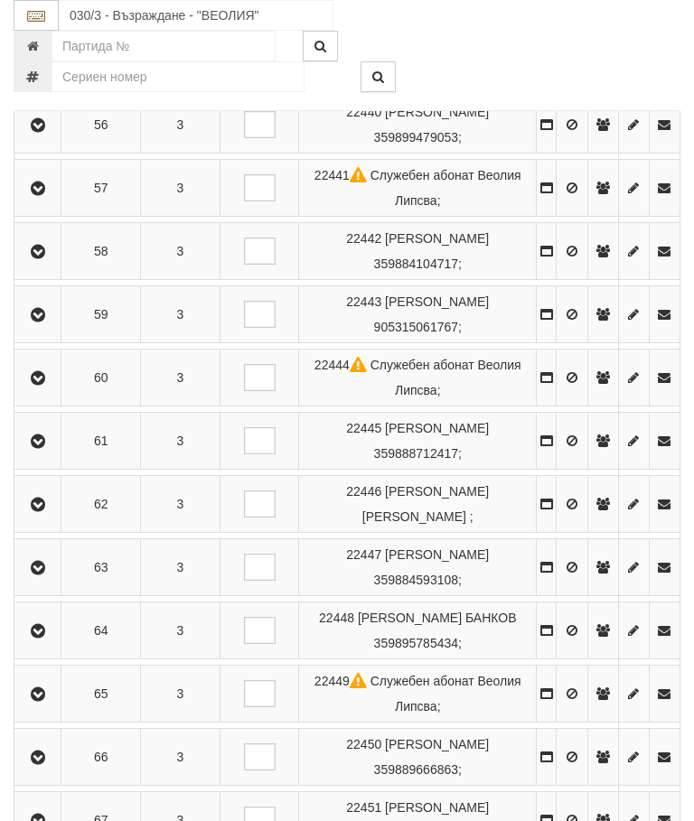
click at [45, 689] on icon "button" at bounding box center [38, 695] width 22 height 13
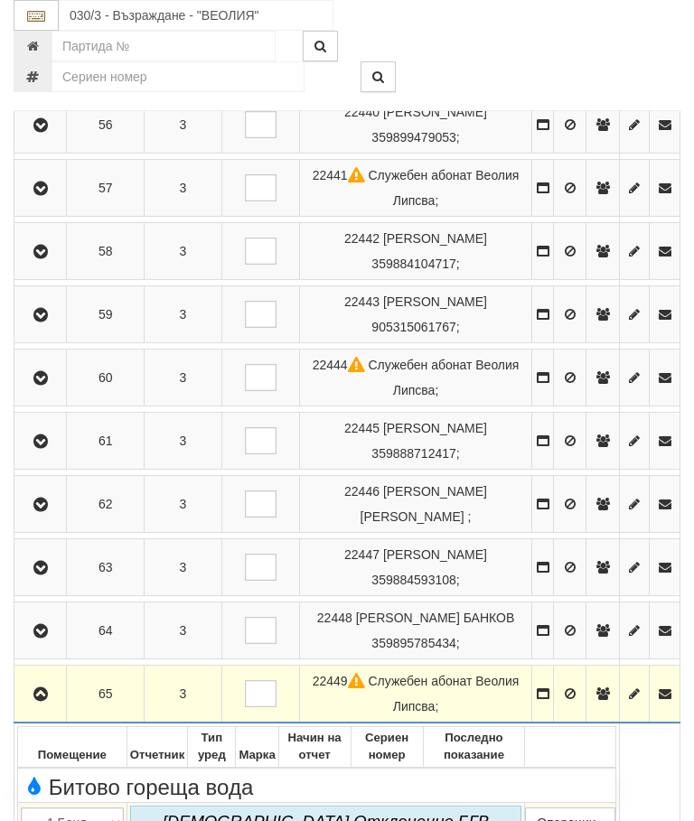
click at [41, 689] on icon "button" at bounding box center [41, 695] width 22 height 13
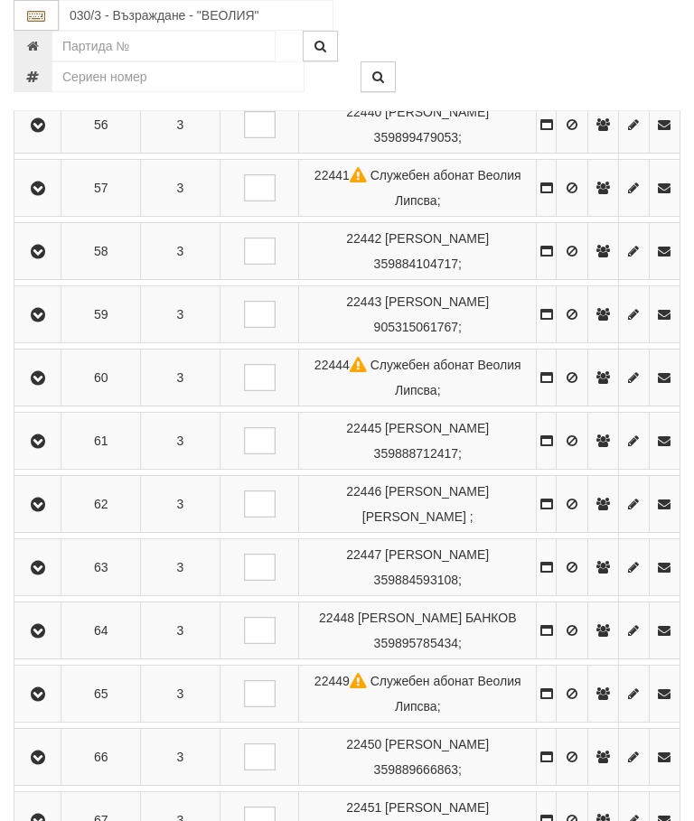
click at [41, 755] on icon "button" at bounding box center [38, 758] width 22 height 13
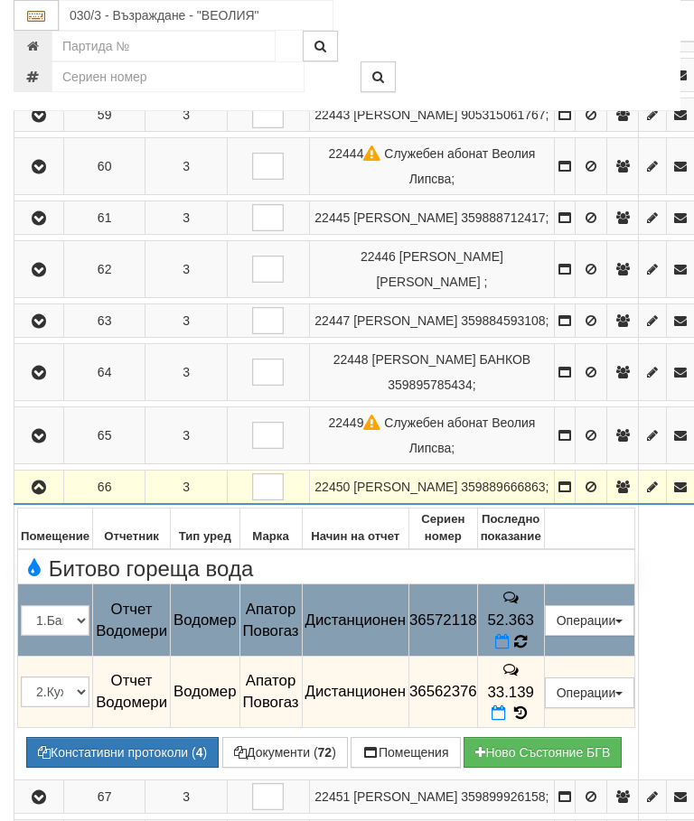
click at [527, 651] on icon at bounding box center [519, 642] width 14 height 17
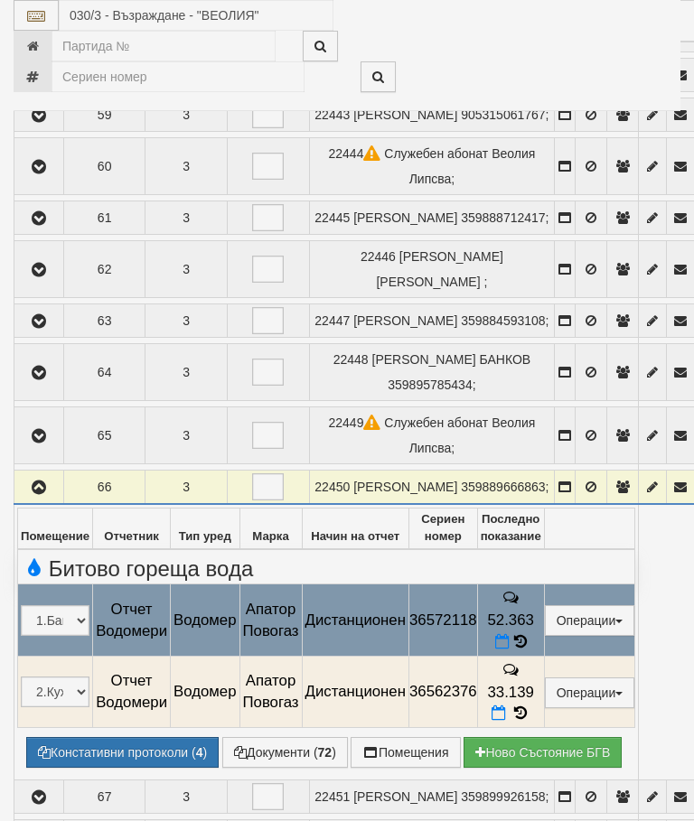
select select "10"
select select "1"
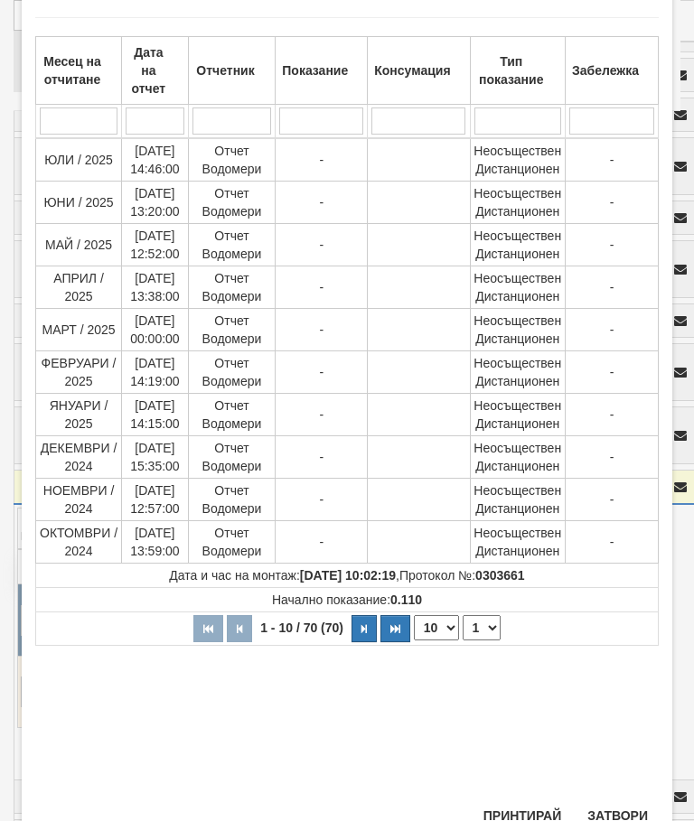
click at [624, 818] on button "Затвори" at bounding box center [618, 816] width 82 height 29
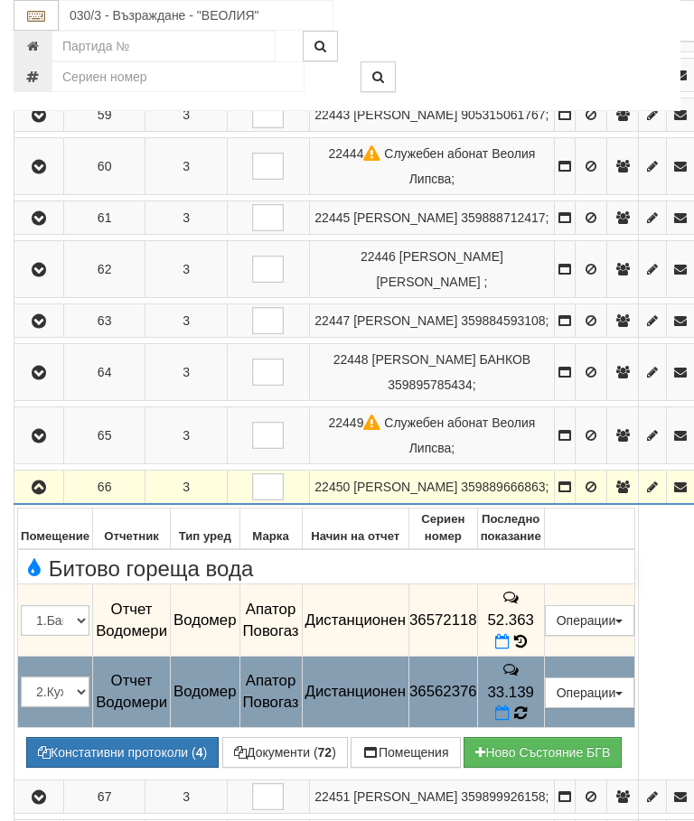
click at [528, 722] on icon at bounding box center [520, 714] width 14 height 16
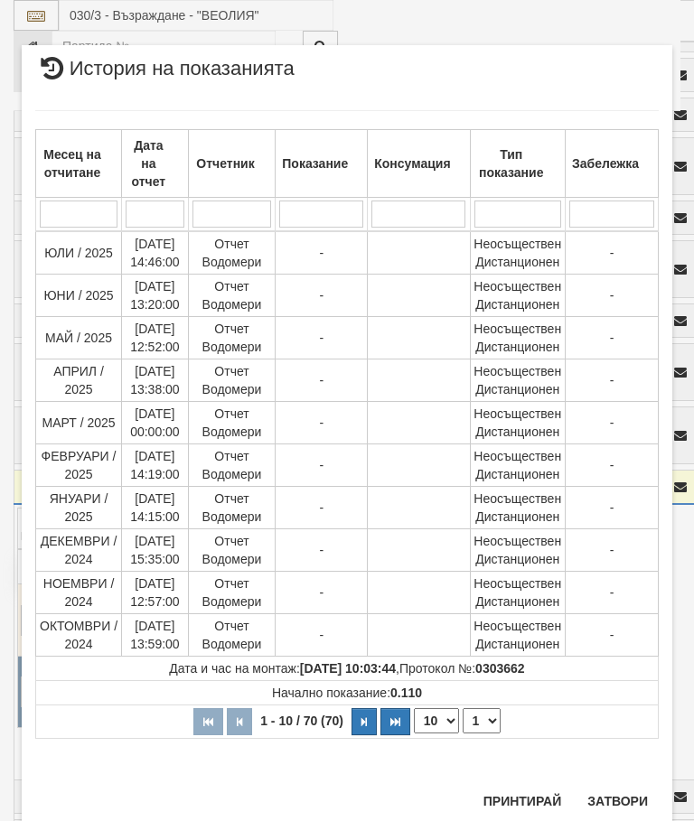
click at [633, 793] on button "Затвори" at bounding box center [618, 801] width 82 height 29
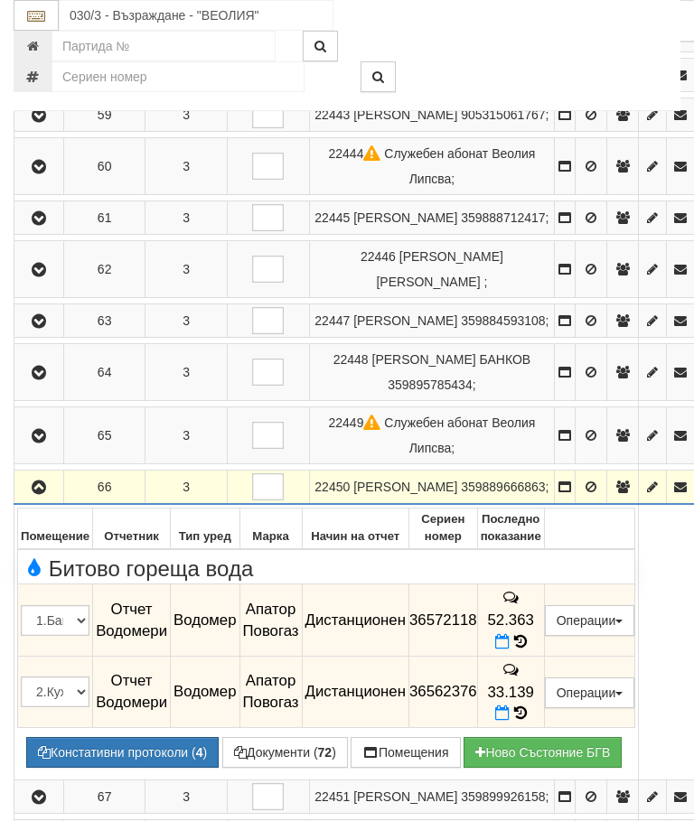
click at [42, 494] on icon "button" at bounding box center [39, 488] width 22 height 13
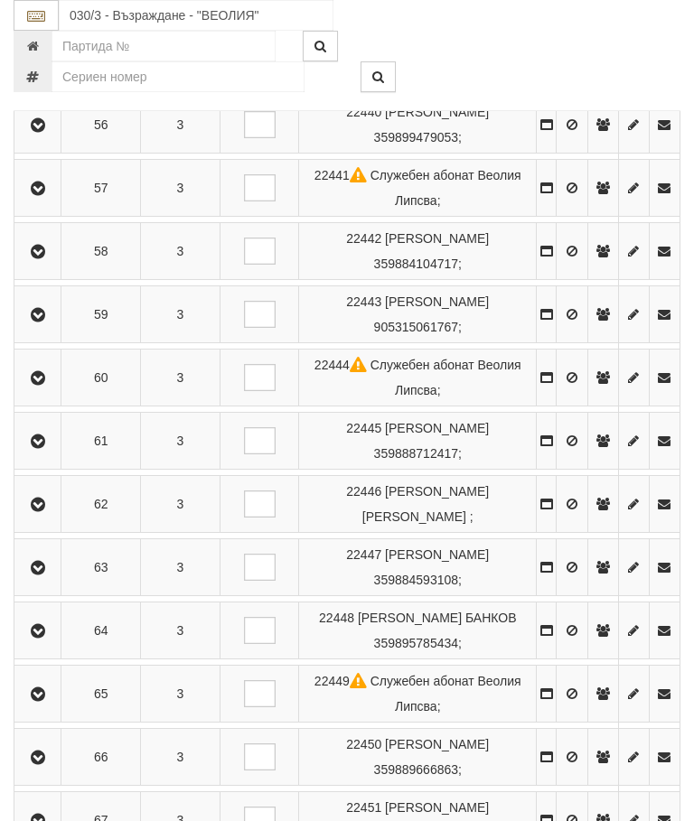
click at [49, 821] on icon "button" at bounding box center [38, 821] width 22 height 13
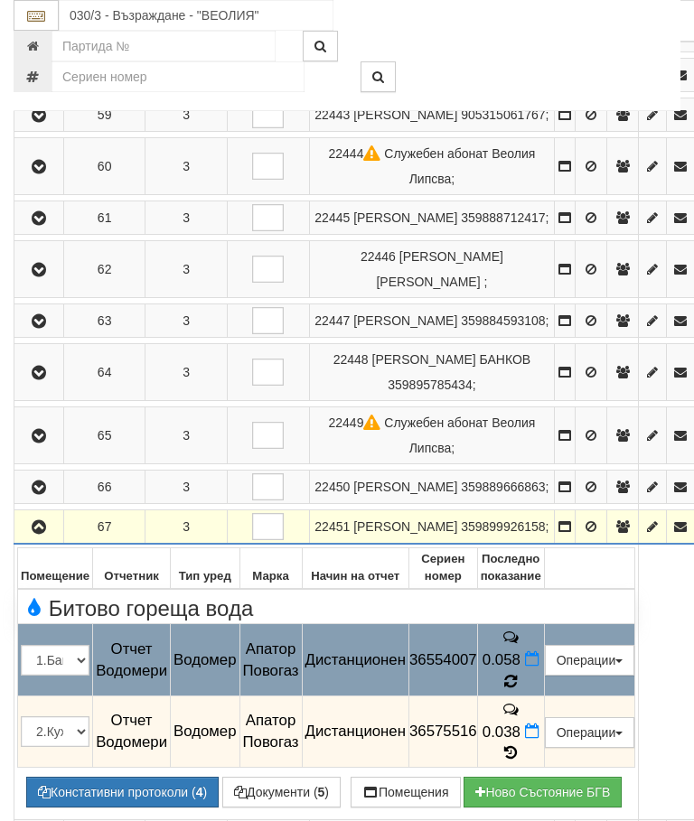
click at [518, 690] on icon at bounding box center [511, 682] width 14 height 16
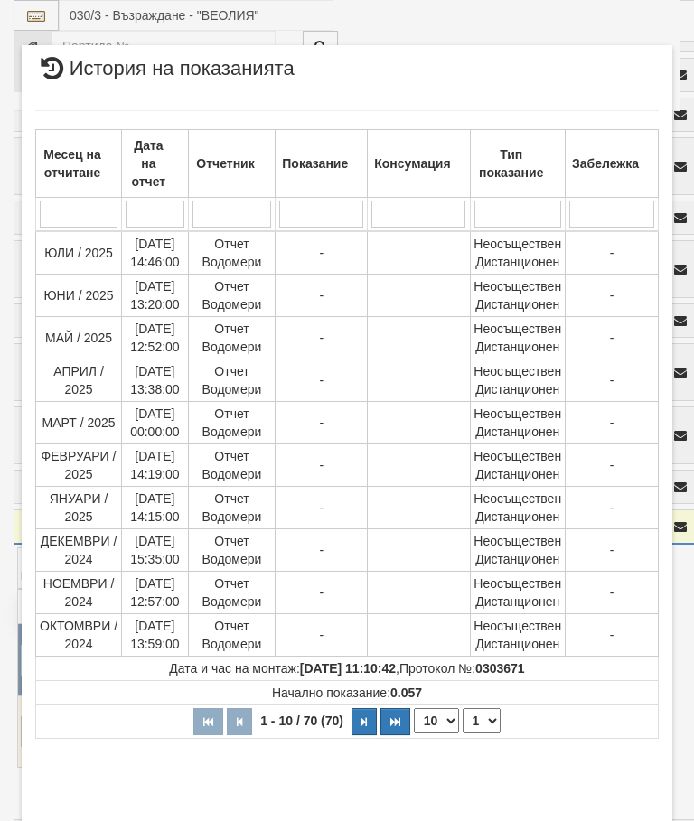
click at [615, 821] on button "Затвори" at bounding box center [618, 829] width 82 height 29
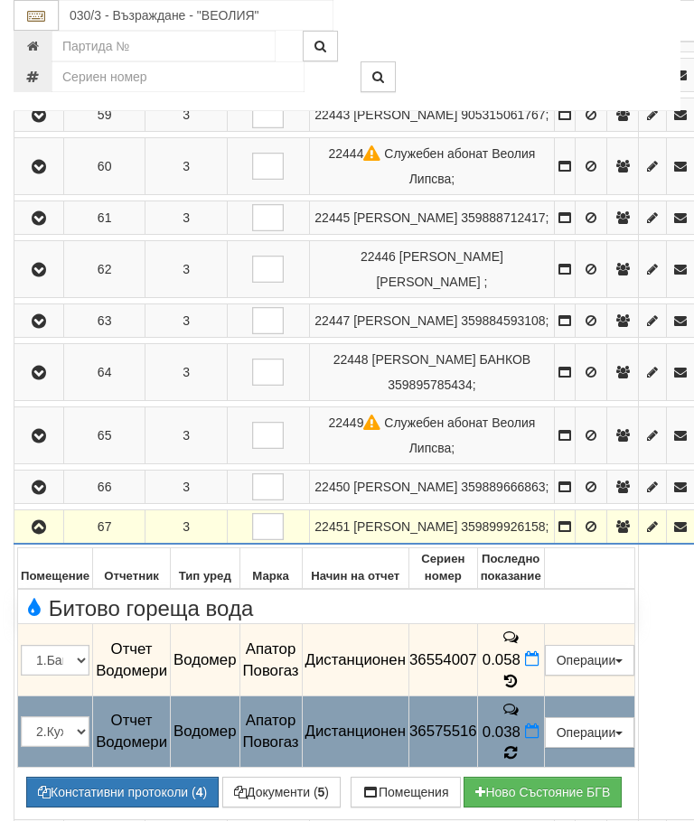
click at [518, 762] on icon at bounding box center [511, 754] width 14 height 16
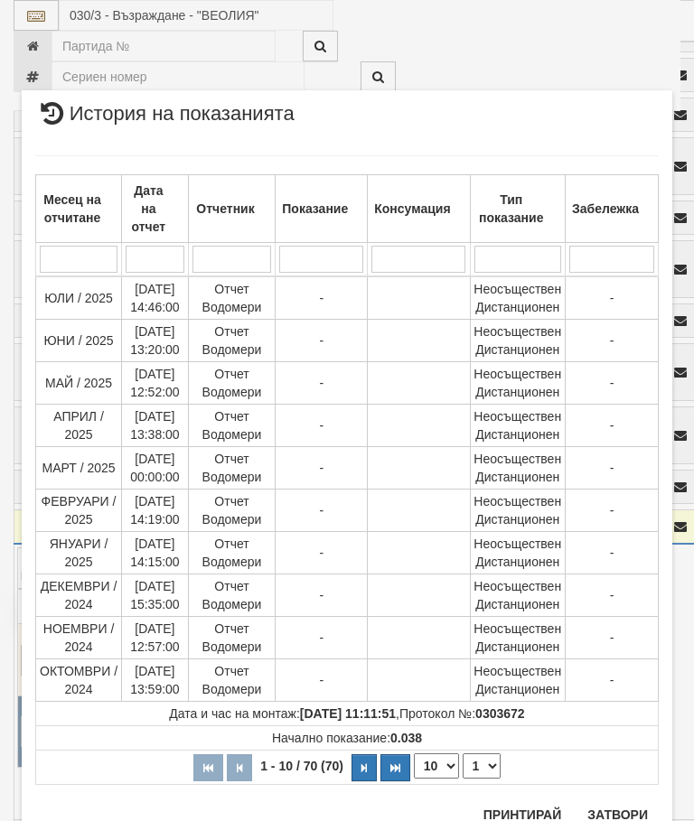
click at [631, 815] on button "Затвори" at bounding box center [618, 815] width 82 height 29
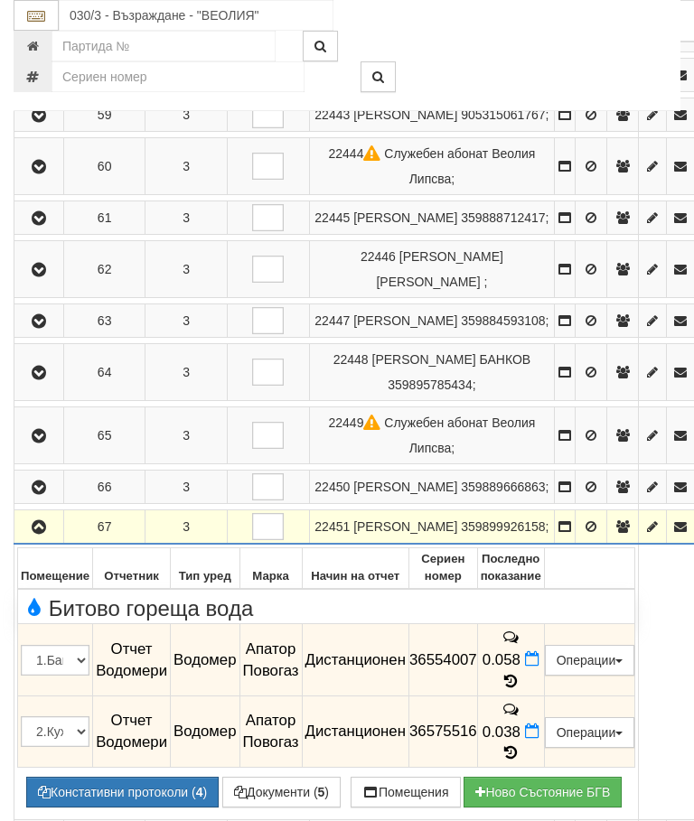
click at [45, 534] on icon "button" at bounding box center [39, 527] width 22 height 13
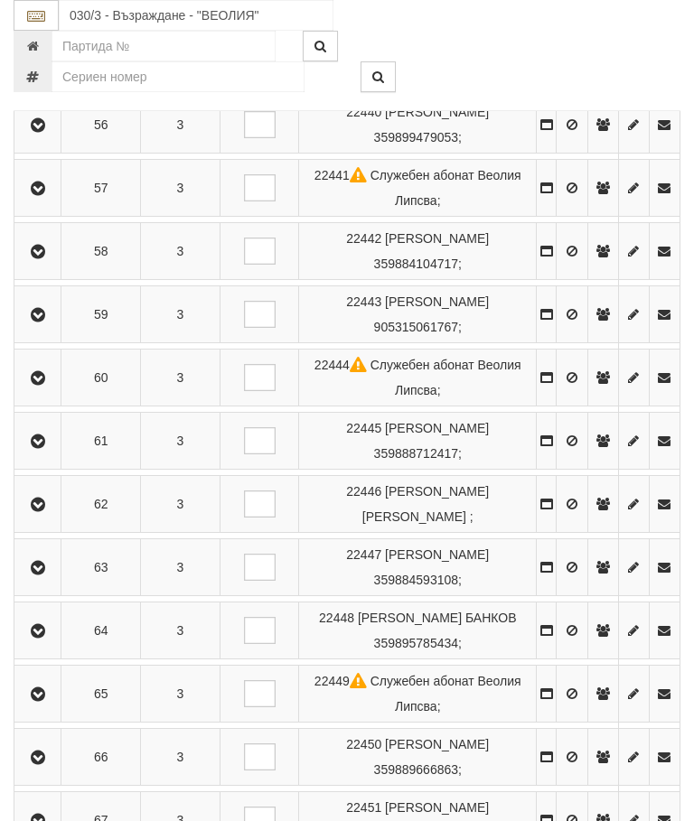
scroll to position [1018, 0]
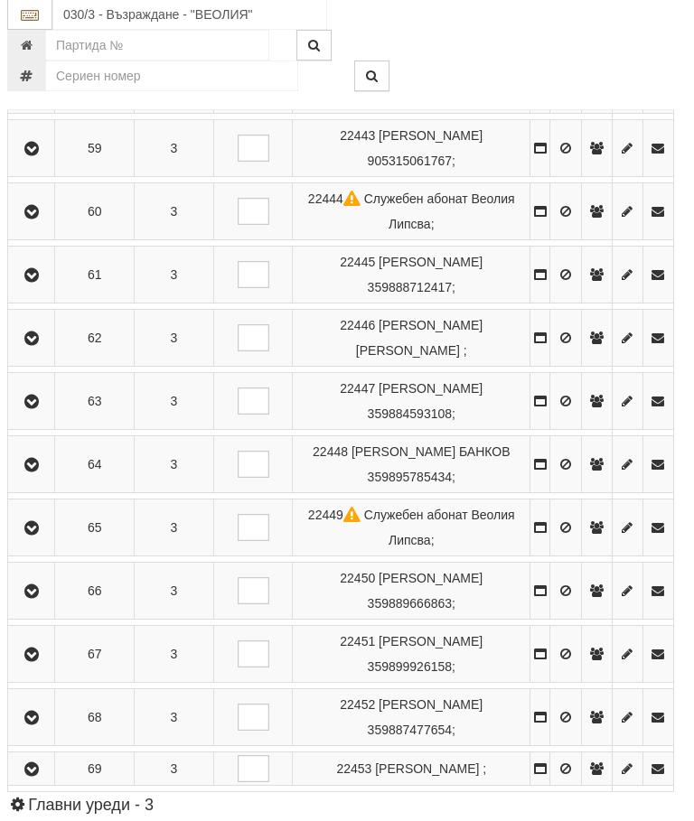
click at [32, 719] on icon "button" at bounding box center [32, 719] width 22 height 13
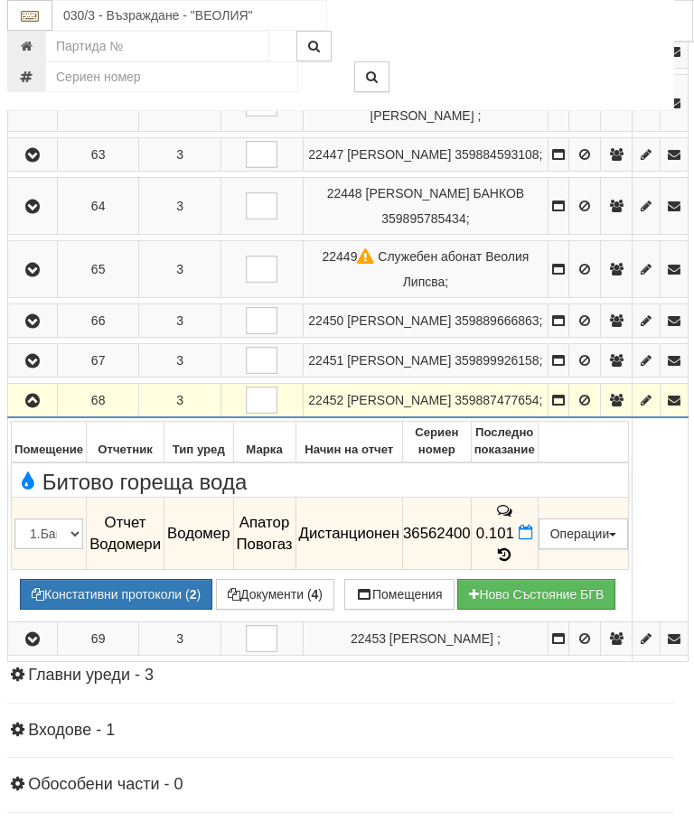
click at [514, 563] on icon at bounding box center [504, 555] width 20 height 15
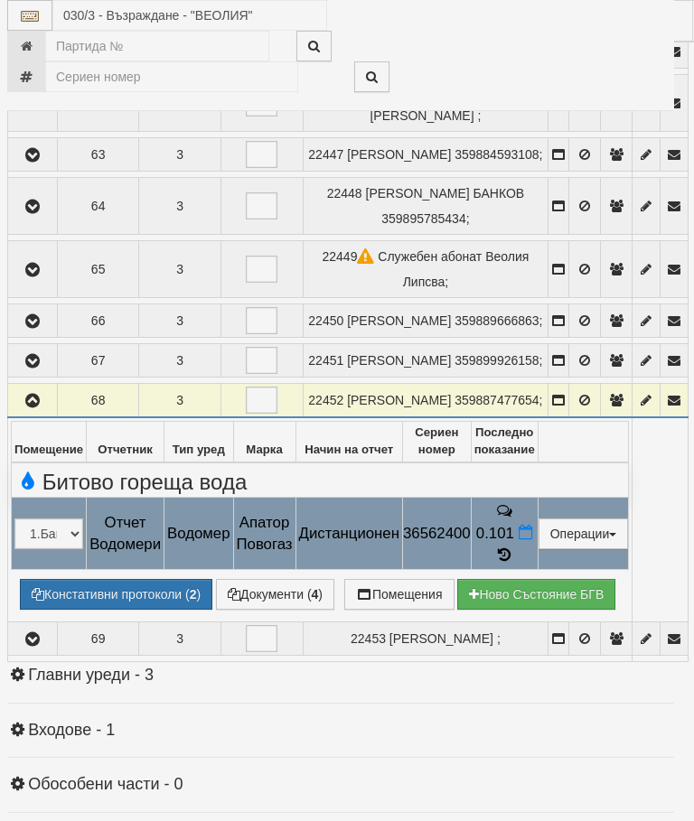
select select "10"
select select "1"
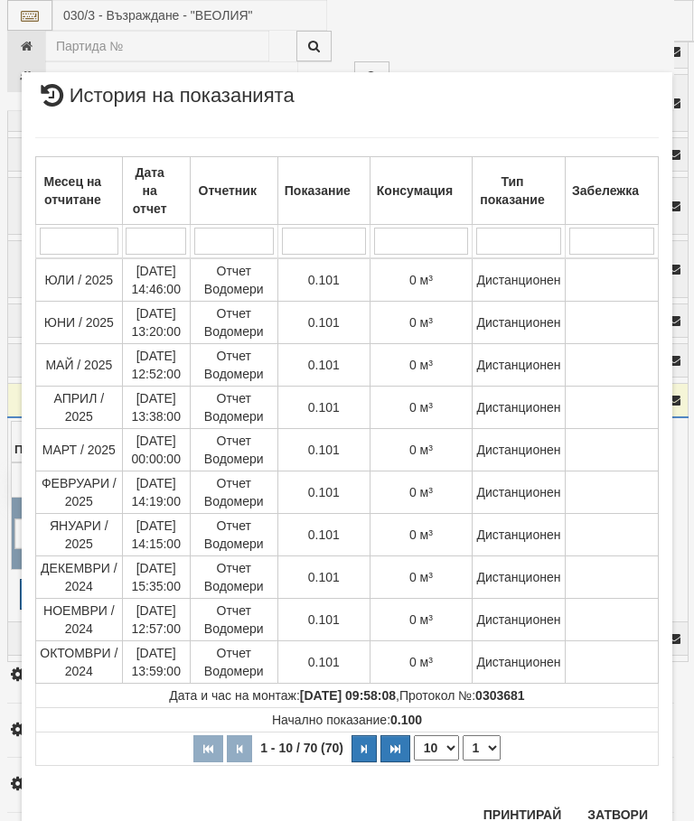
scroll to position [640, 0]
click at [624, 809] on button "Затвори" at bounding box center [618, 816] width 82 height 29
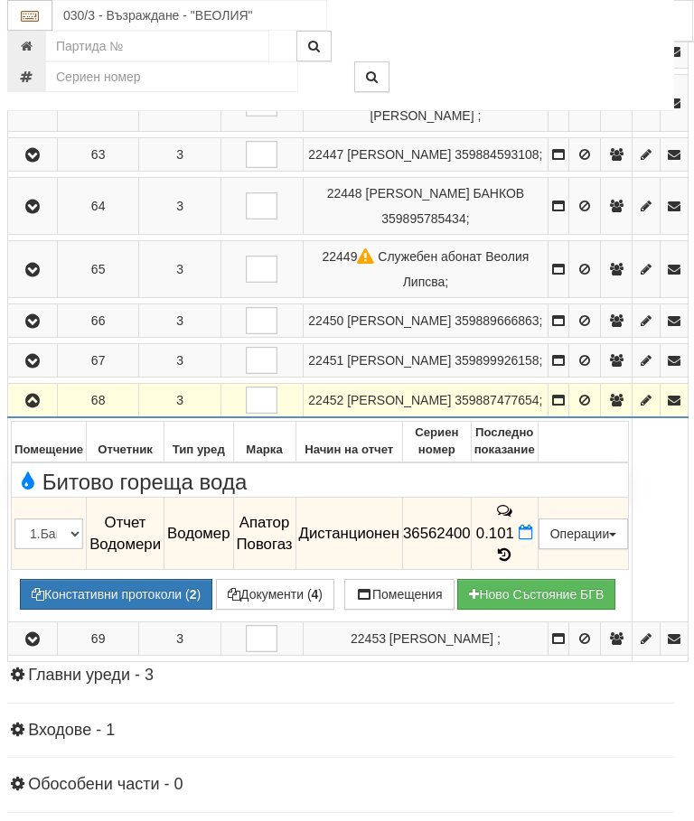
click at [32, 408] on icon "button" at bounding box center [33, 401] width 22 height 13
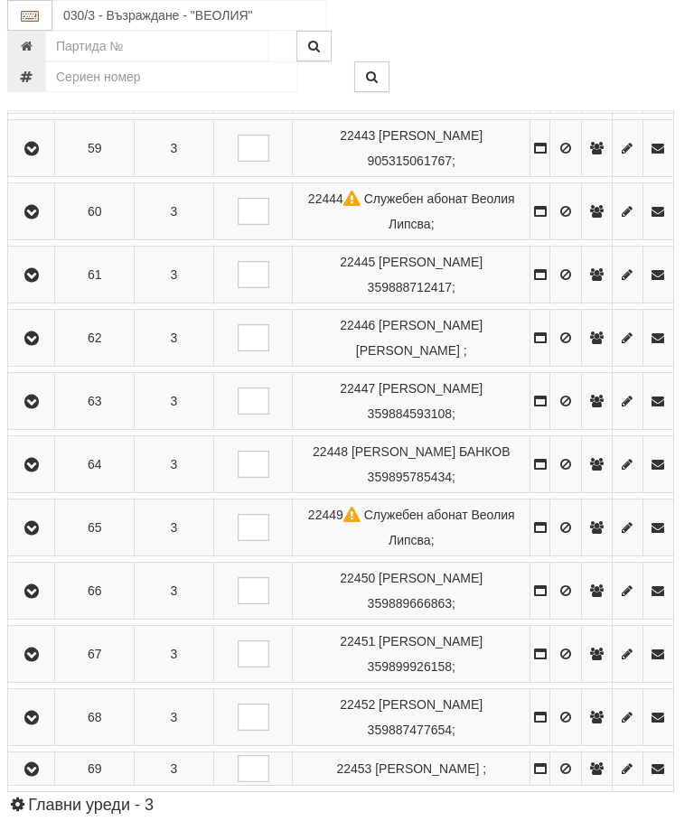
click at [34, 776] on icon "button" at bounding box center [32, 770] width 22 height 13
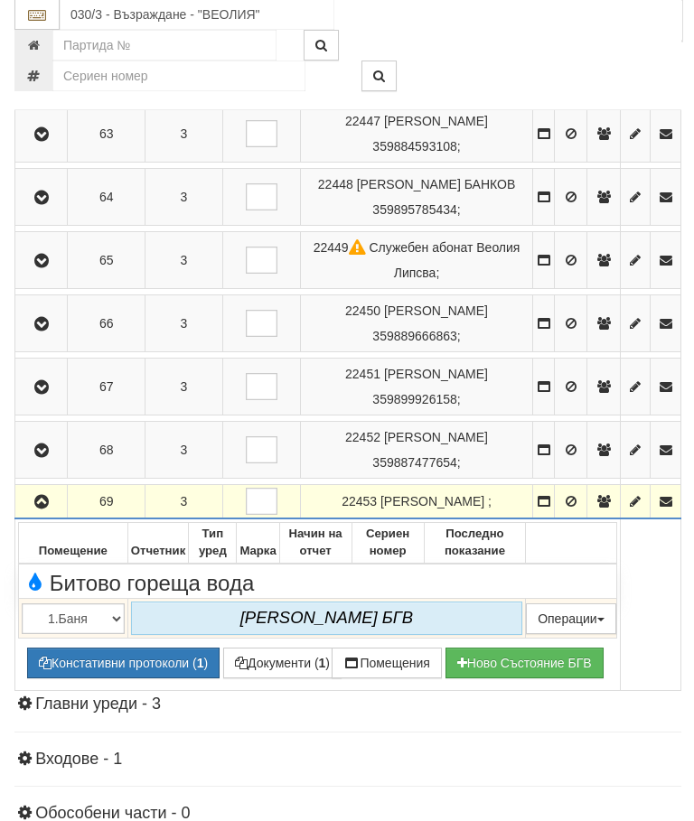
scroll to position [1397, 0]
click at [42, 509] on icon "button" at bounding box center [41, 502] width 22 height 13
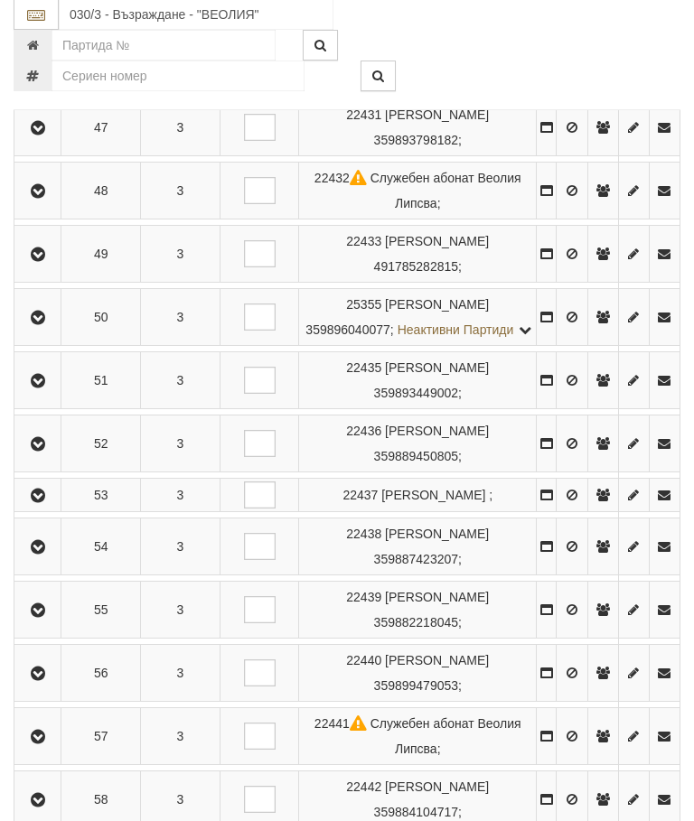
scroll to position [0, 0]
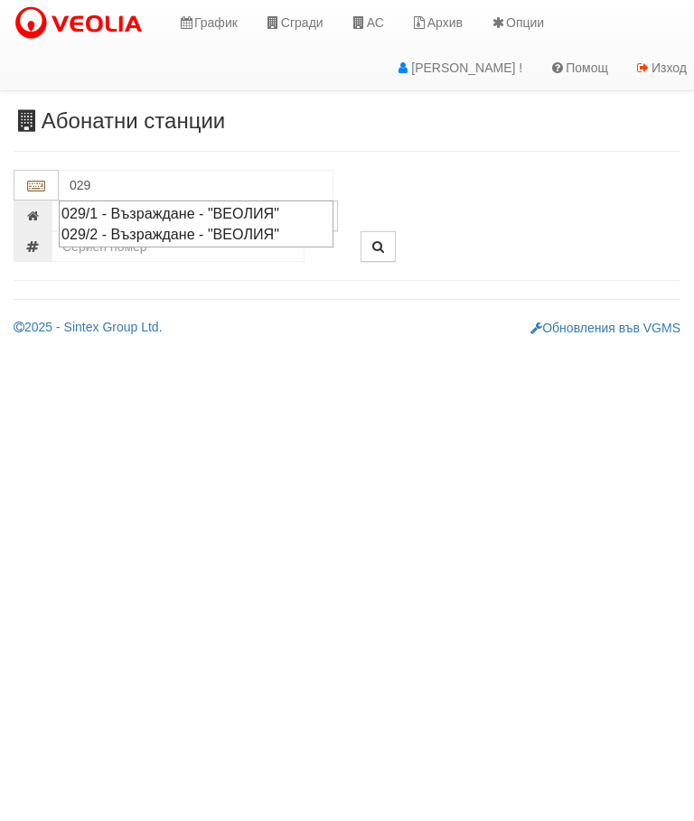
click at [204, 203] on div "029/1 - Възраждане - "ВЕОЛИЯ"" at bounding box center [195, 213] width 269 height 21
type input "029/1 - Възраждане - "ВЕОЛИЯ""
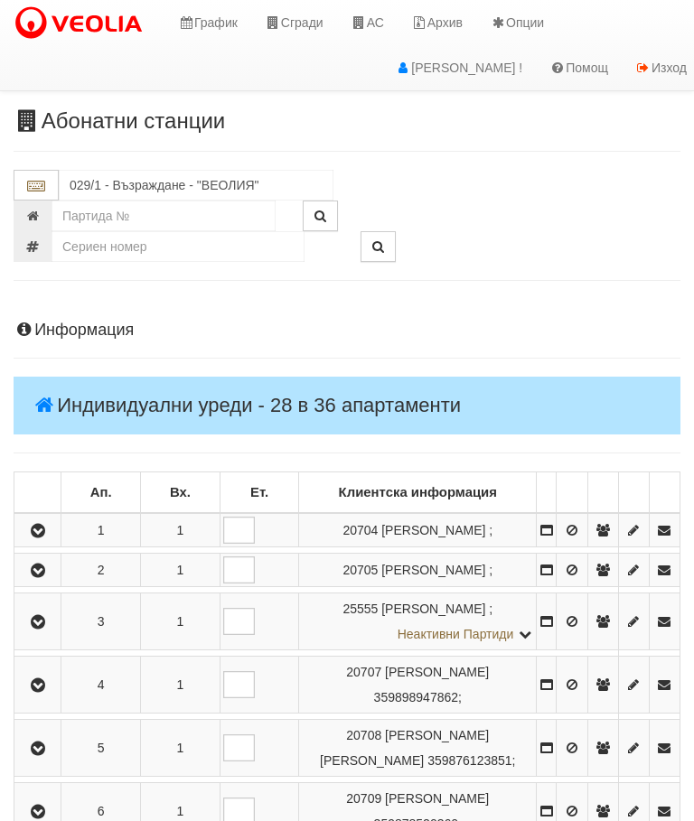
click at [33, 544] on button "button" at bounding box center [37, 530] width 41 height 27
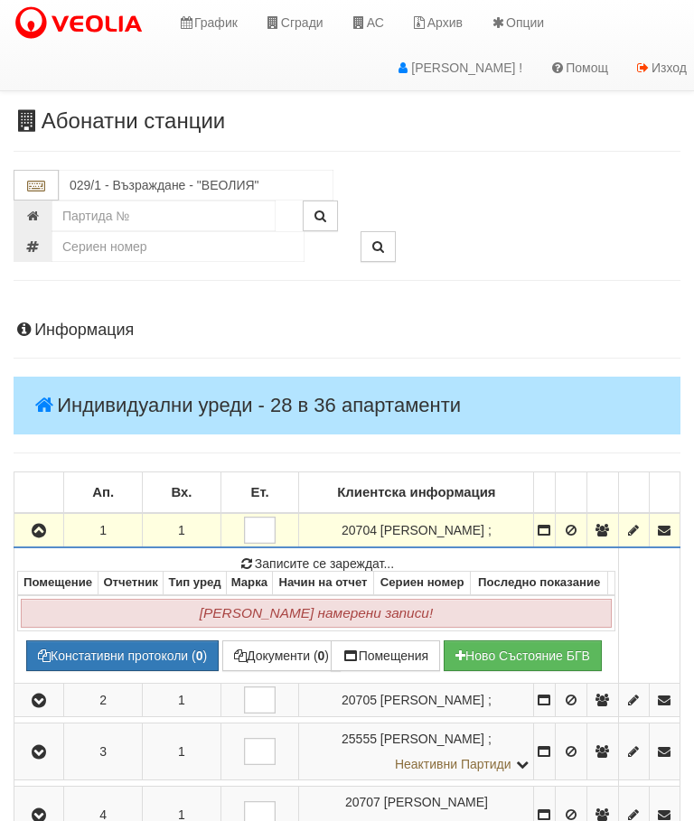
click at [41, 538] on icon "button" at bounding box center [39, 531] width 22 height 13
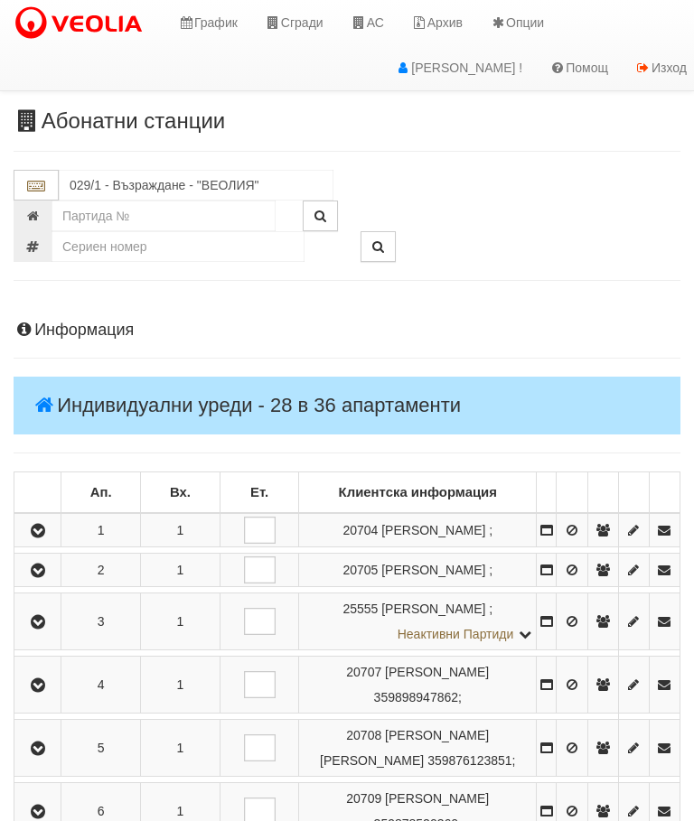
click at [49, 577] on icon "button" at bounding box center [38, 571] width 22 height 13
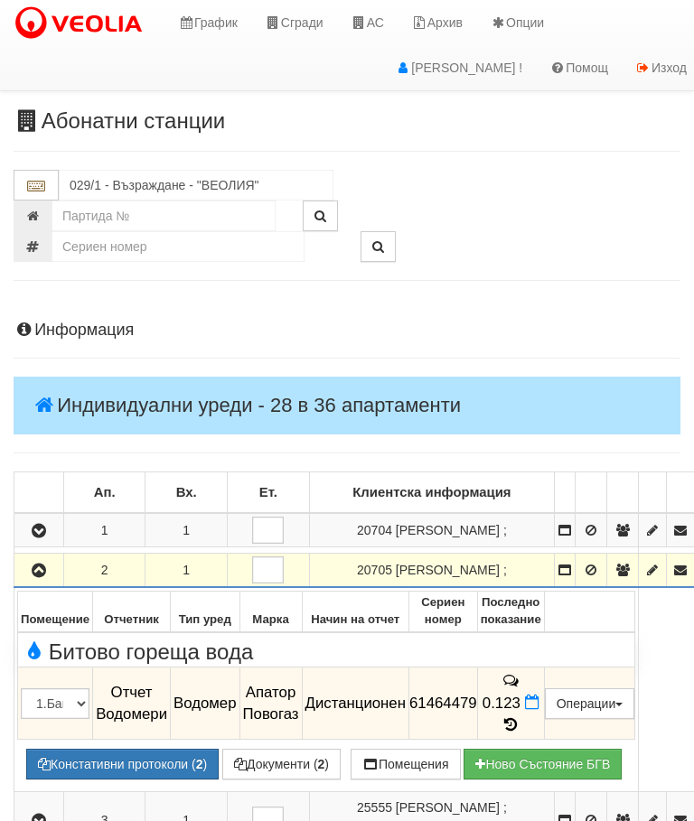
click at [42, 571] on icon "button" at bounding box center [39, 571] width 22 height 13
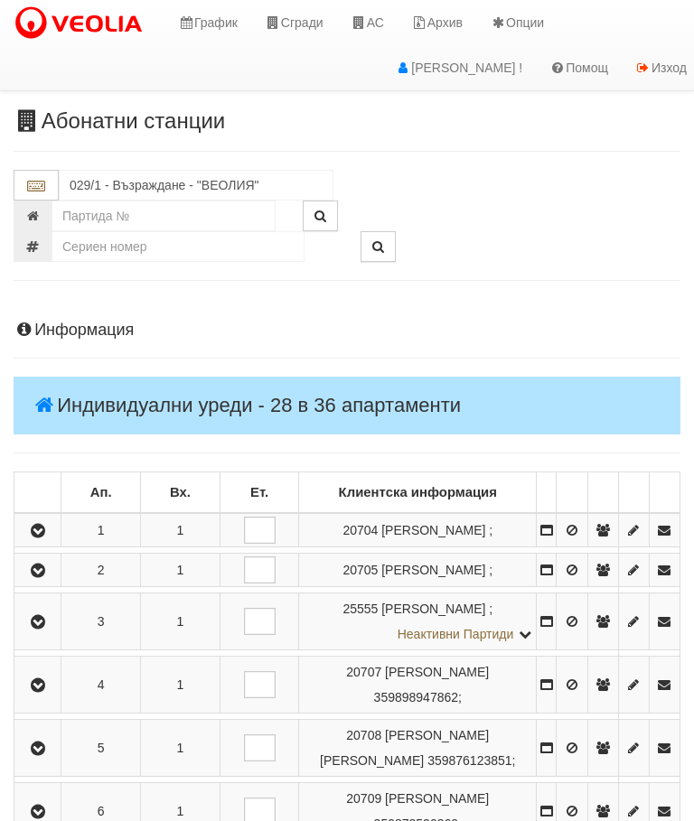
click at [42, 629] on icon "button" at bounding box center [38, 622] width 22 height 13
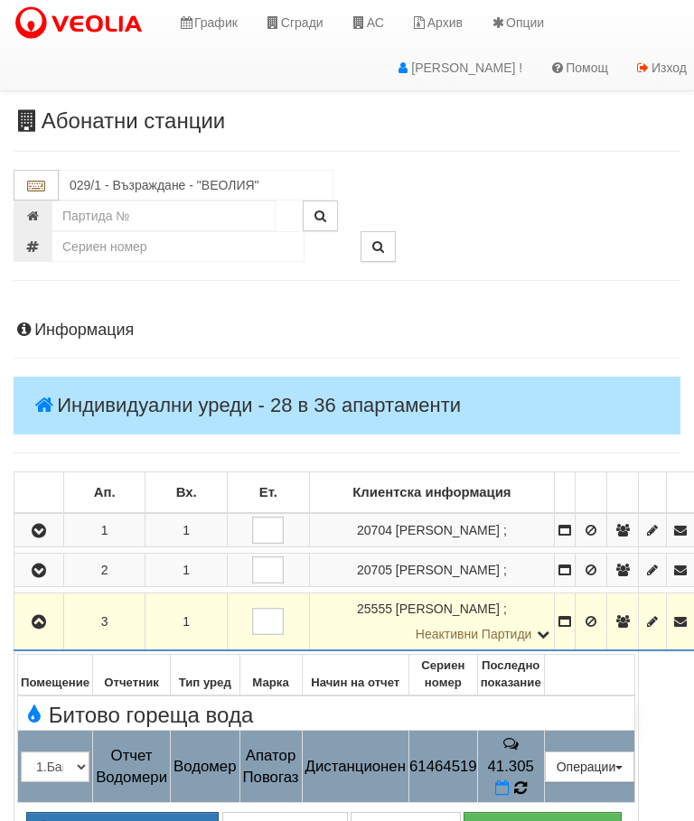
click at [527, 781] on icon at bounding box center [520, 788] width 13 height 15
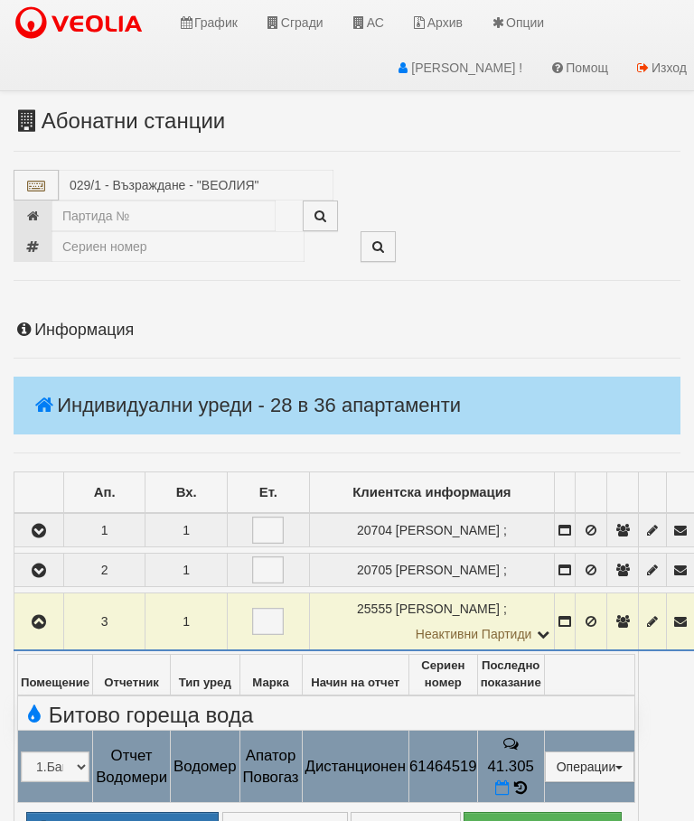
select select "10"
select select "1"
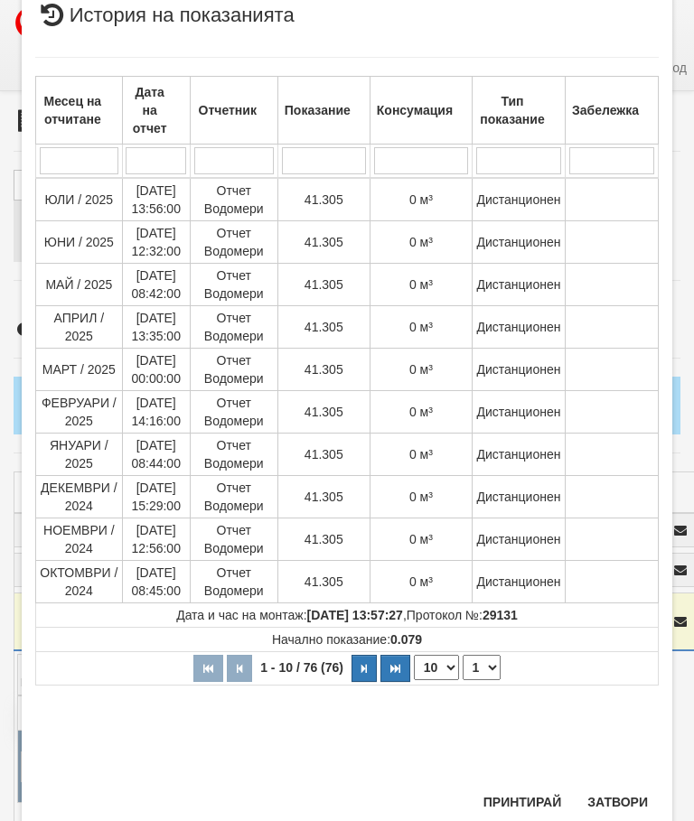
scroll to position [771, 0]
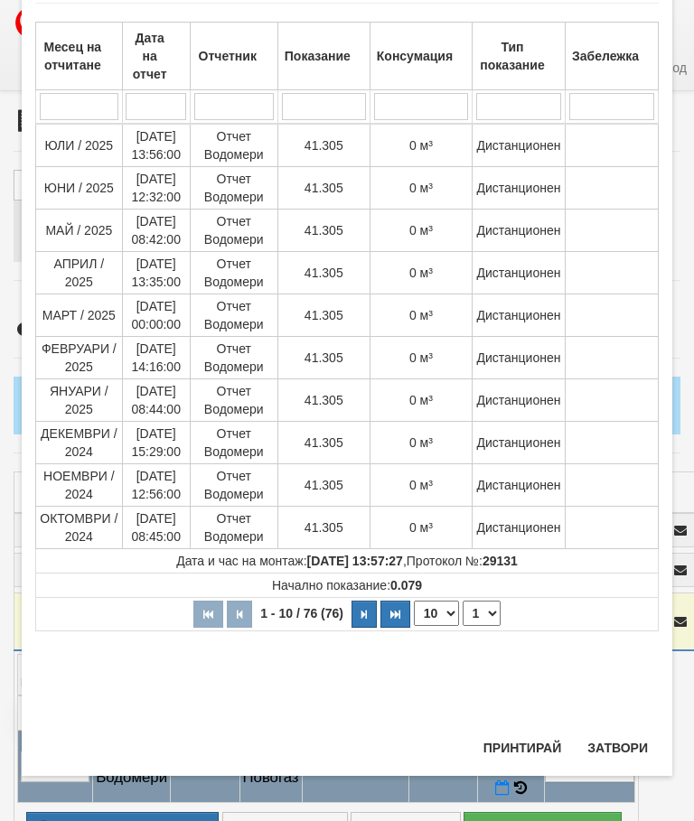
click at [622, 746] on button "Затвори" at bounding box center [618, 748] width 82 height 29
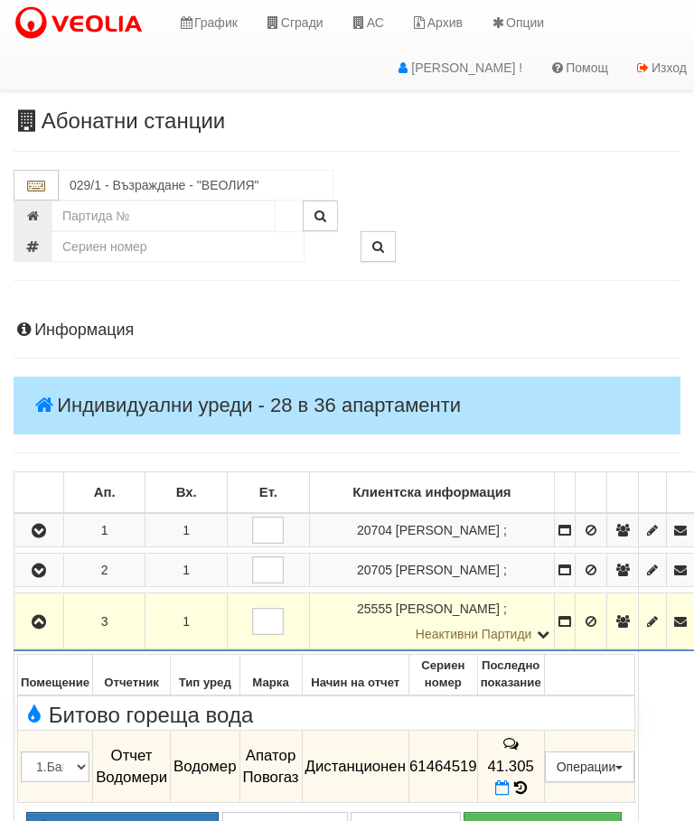
click at [37, 621] on icon "button" at bounding box center [39, 622] width 22 height 13
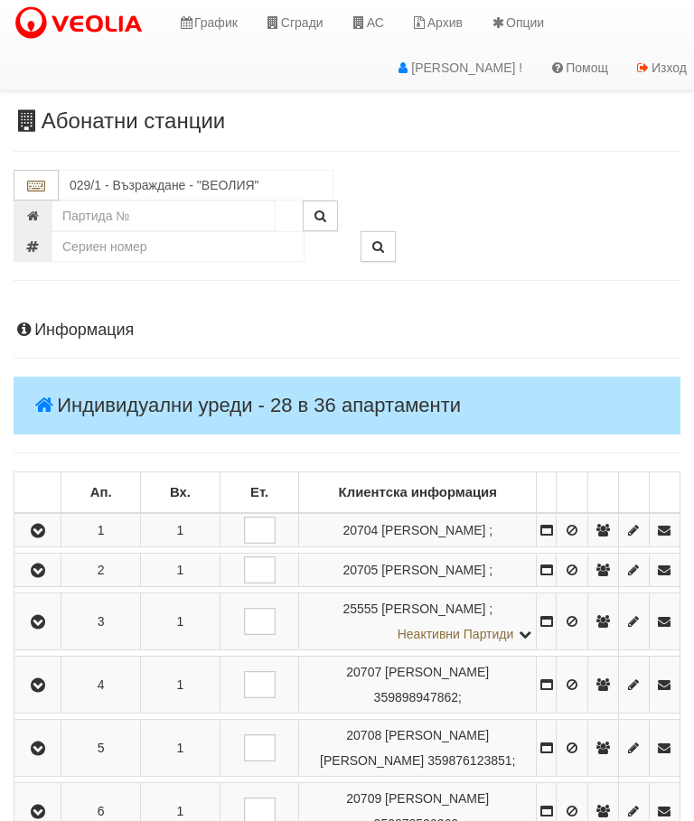
click at [38, 692] on icon "button" at bounding box center [38, 686] width 22 height 13
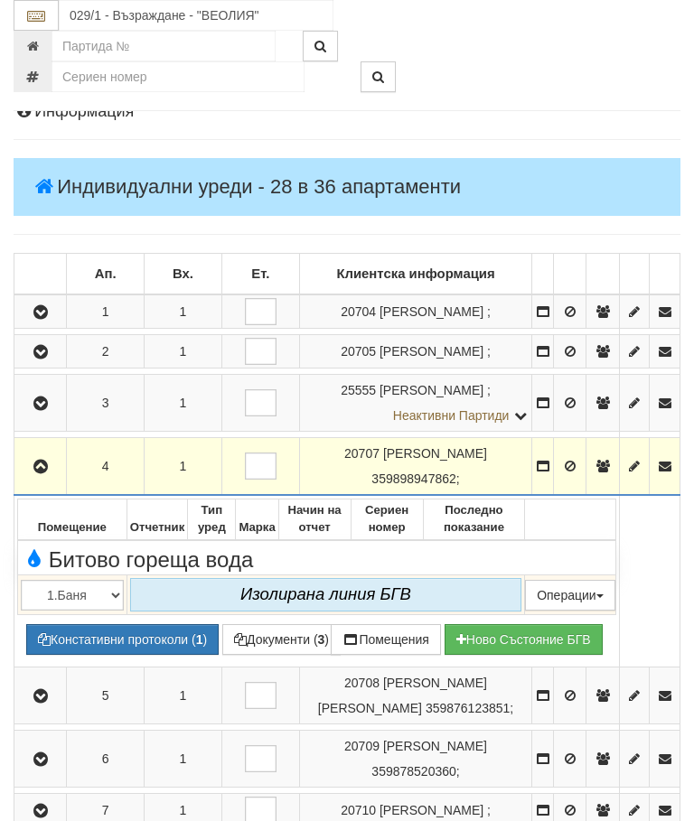
scroll to position [256, 0]
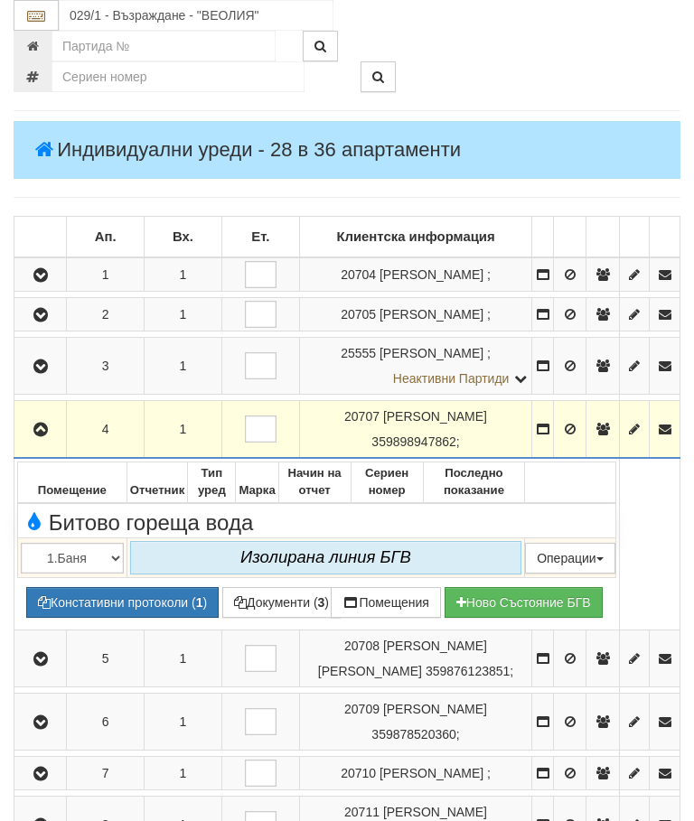
click at [33, 443] on button "button" at bounding box center [40, 429] width 46 height 27
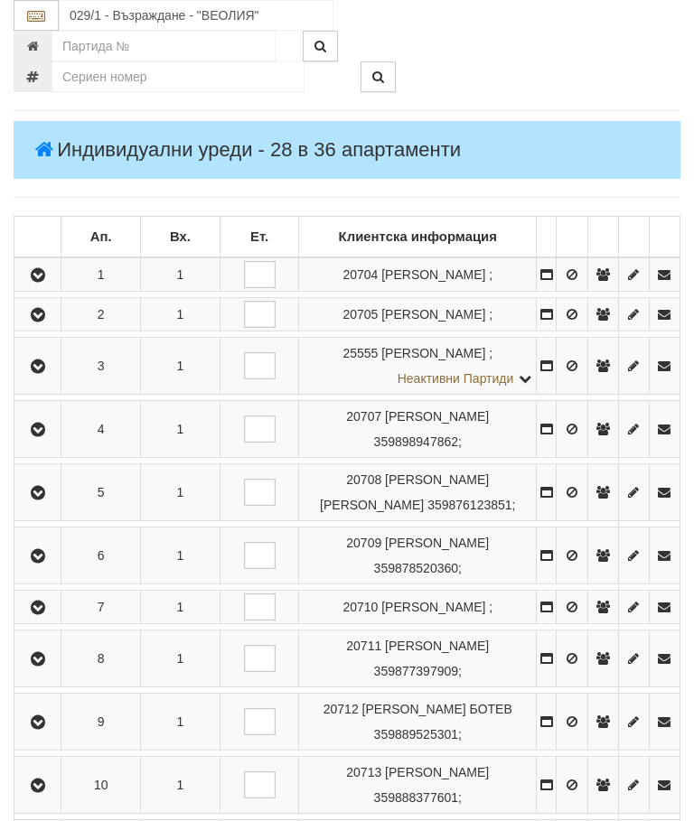
click at [42, 506] on button "button" at bounding box center [37, 492] width 41 height 27
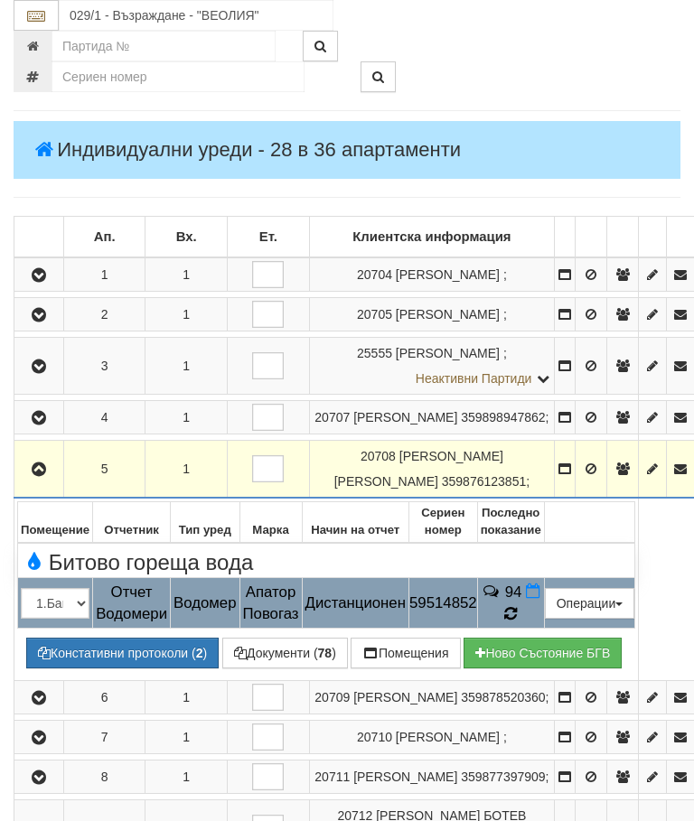
click at [544, 614] on td "94" at bounding box center [510, 603] width 67 height 51
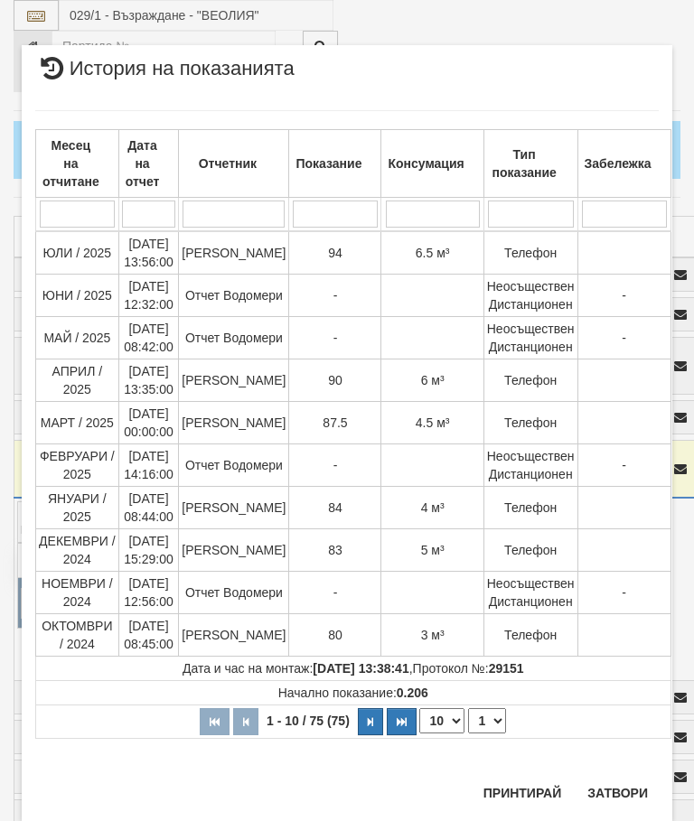
scroll to position [404, 0]
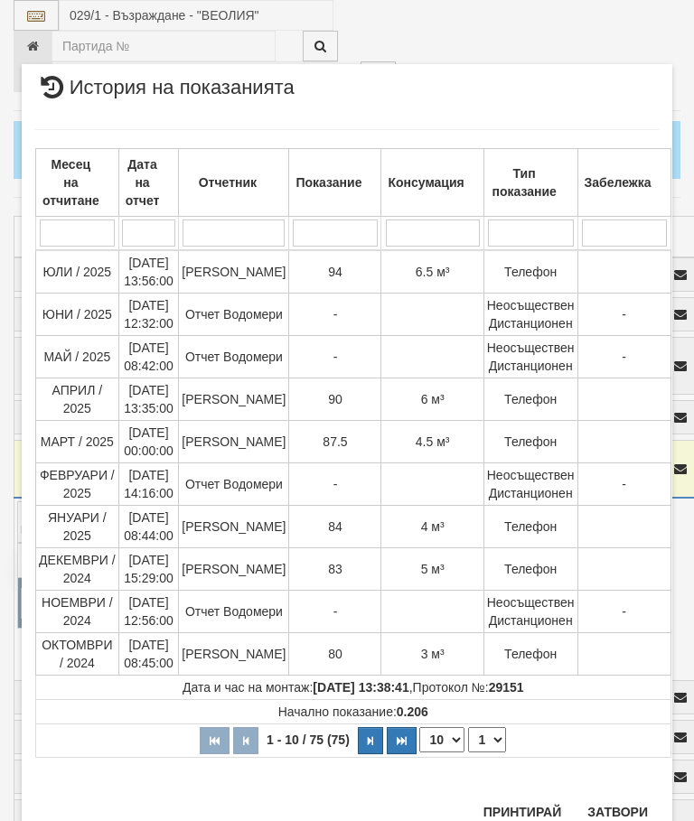
click at [615, 807] on button "Затвори" at bounding box center [618, 812] width 82 height 29
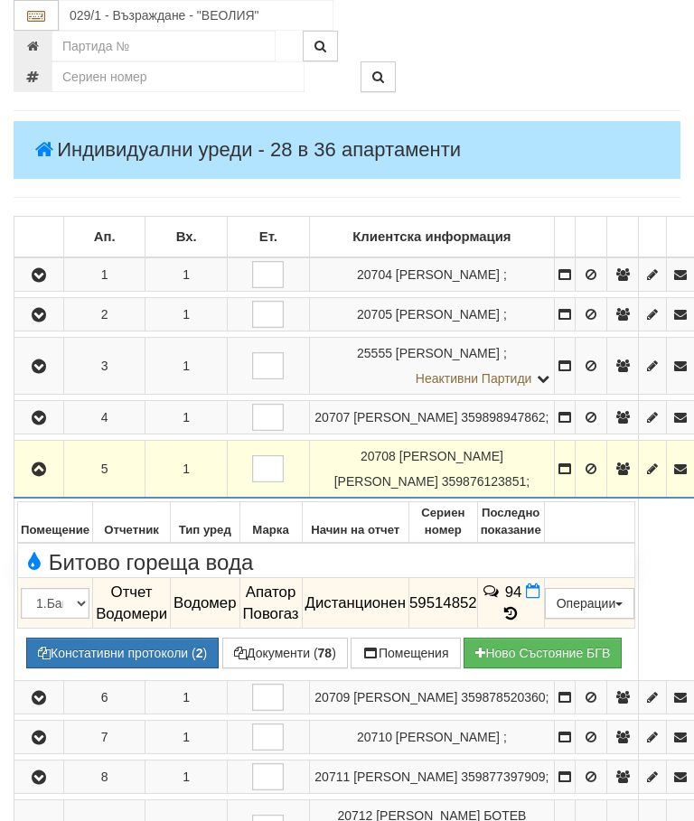
click at [54, 480] on button "button" at bounding box center [38, 468] width 43 height 27
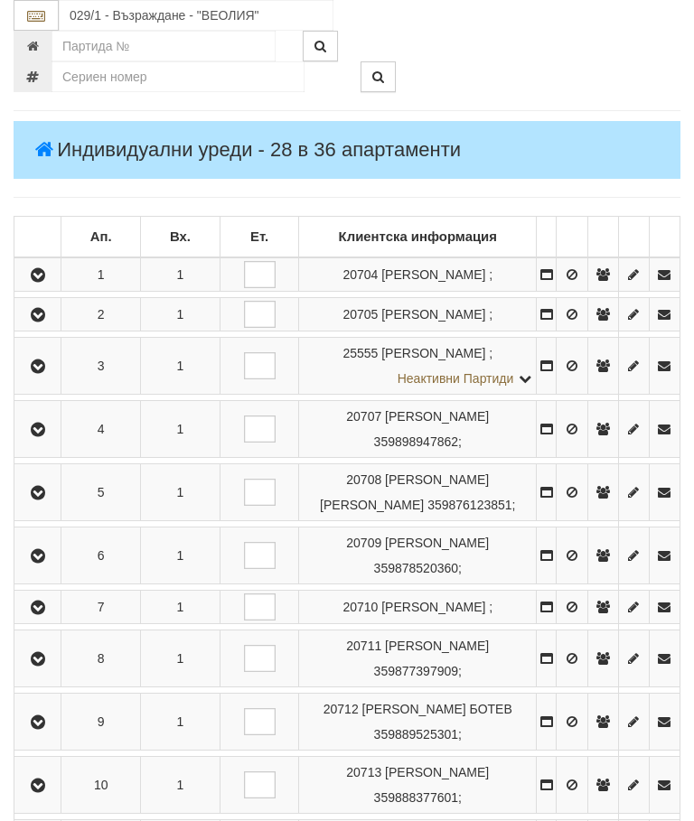
click at [48, 563] on icon "button" at bounding box center [38, 556] width 22 height 13
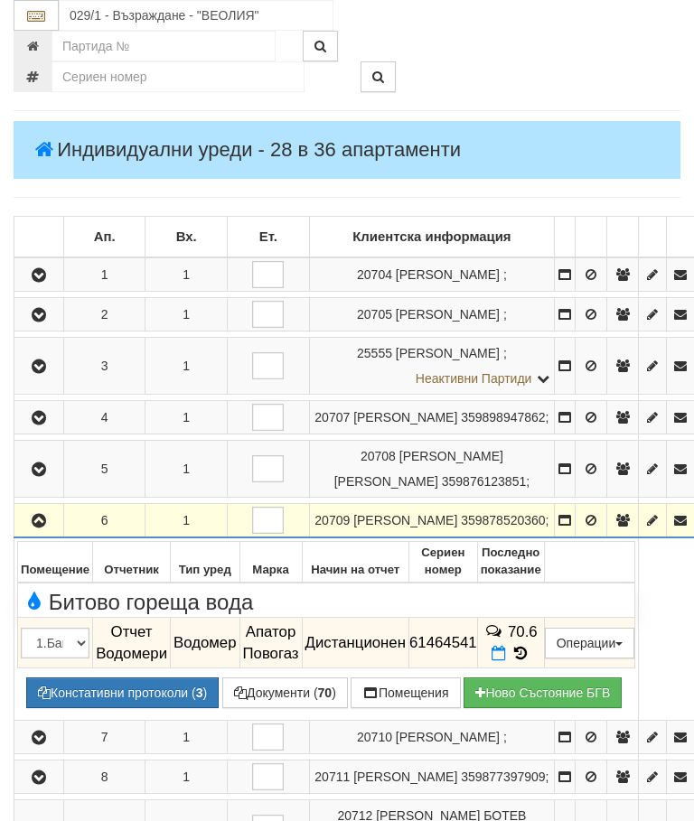
click at [530, 662] on icon at bounding box center [521, 653] width 20 height 15
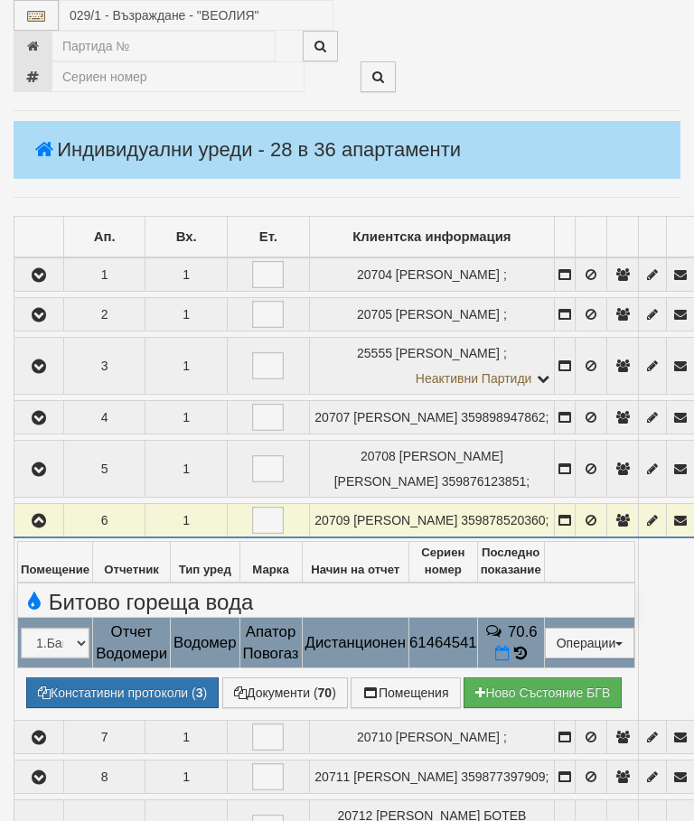
select select "10"
select select "1"
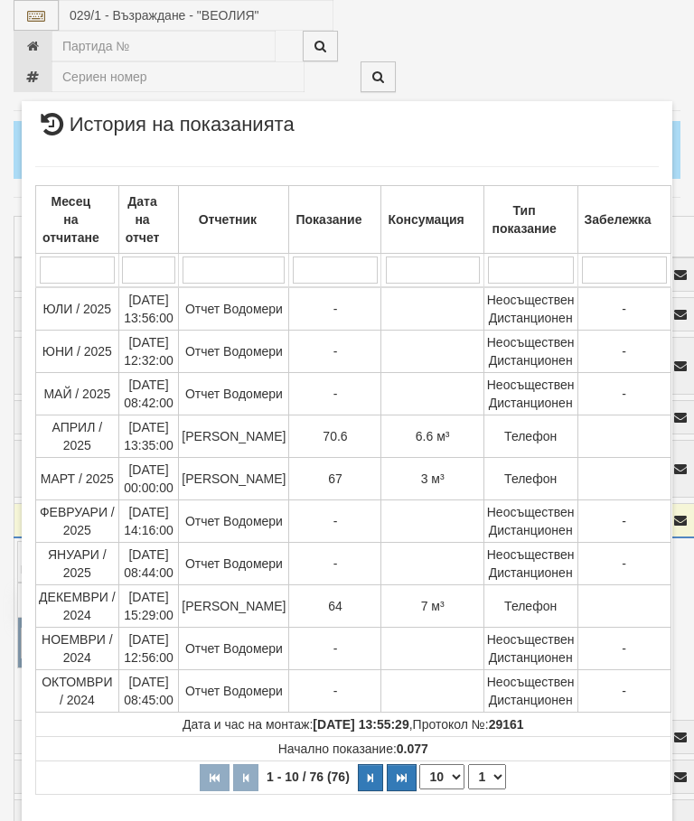
scroll to position [1471, 0]
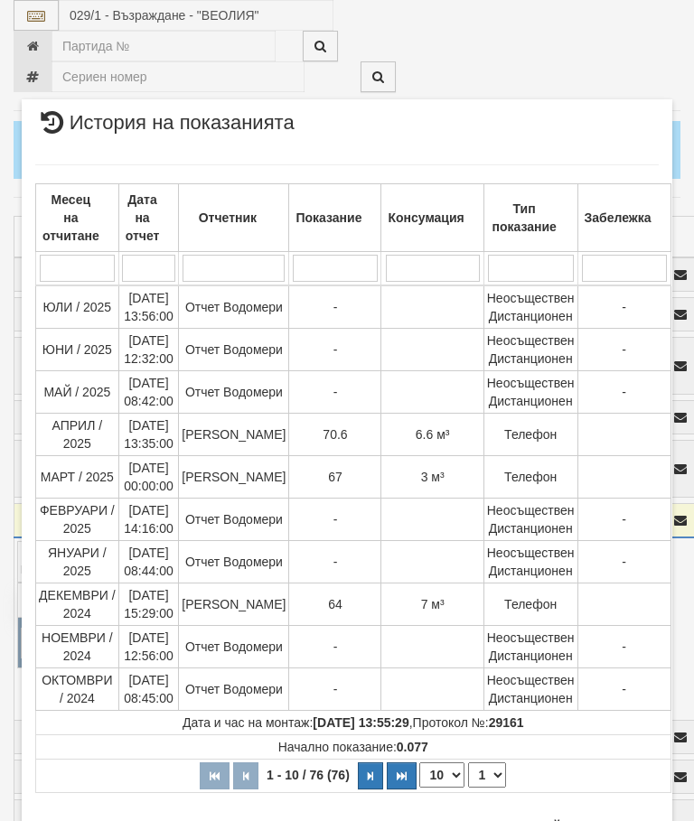
click at [615, 818] on button "Затвори" at bounding box center [618, 827] width 82 height 29
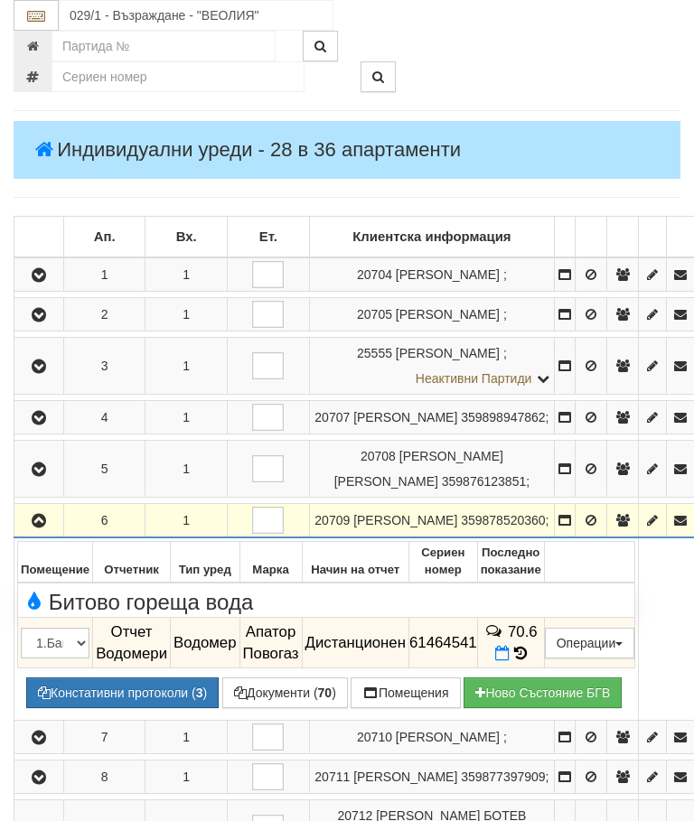
click at [42, 528] on icon "button" at bounding box center [39, 521] width 22 height 13
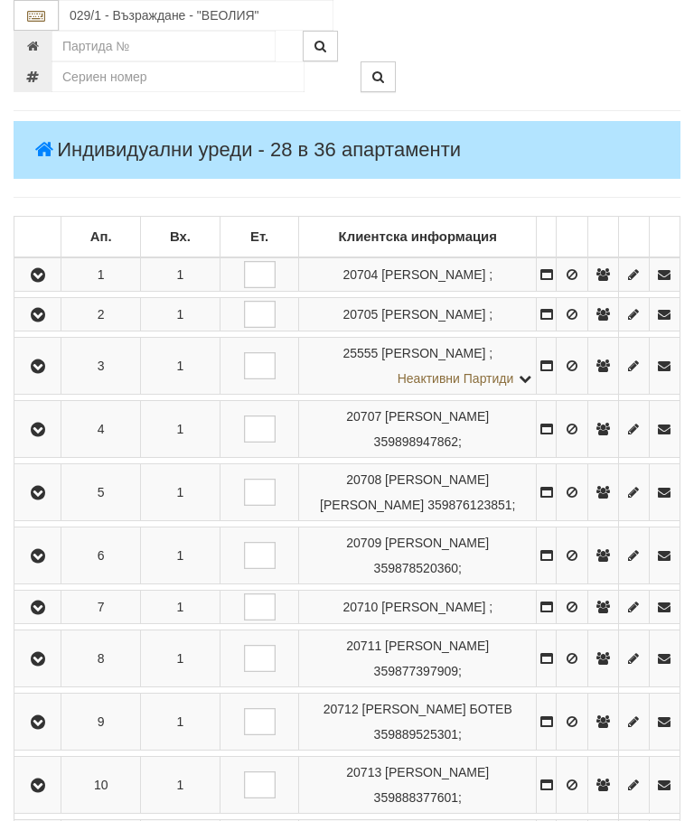
click at [55, 621] on button "button" at bounding box center [37, 607] width 41 height 27
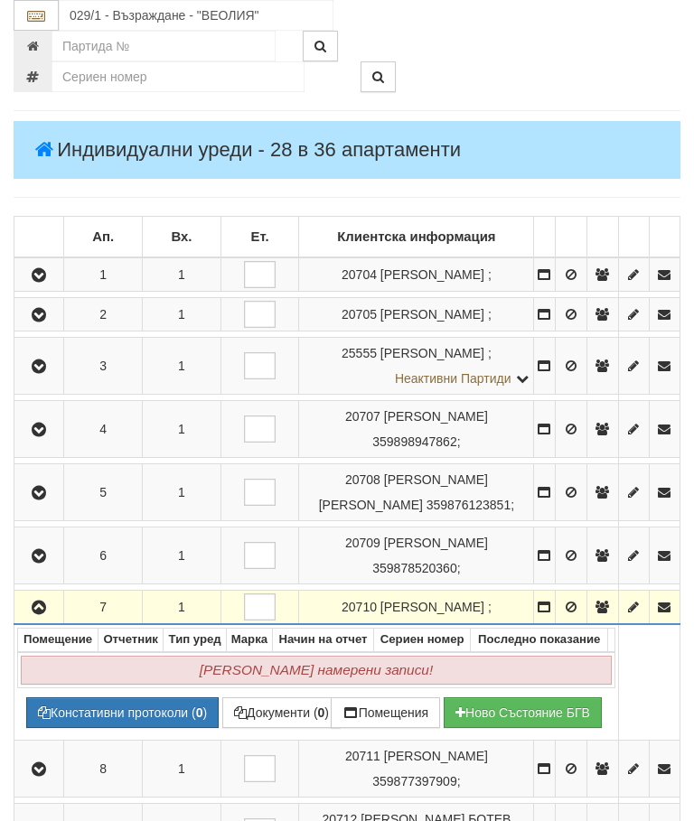
click at [58, 621] on button "button" at bounding box center [38, 607] width 43 height 27
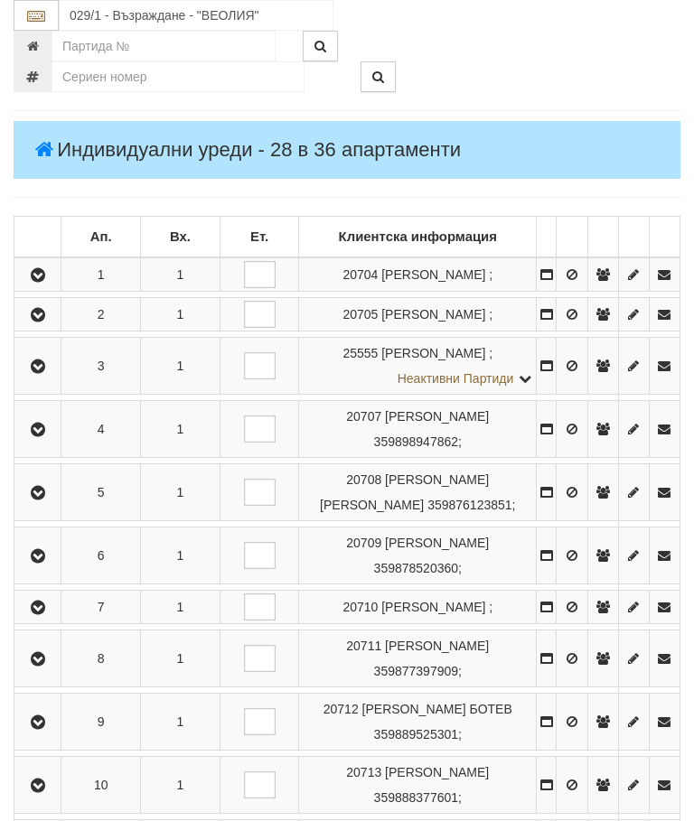
click at [49, 666] on icon "button" at bounding box center [38, 659] width 22 height 13
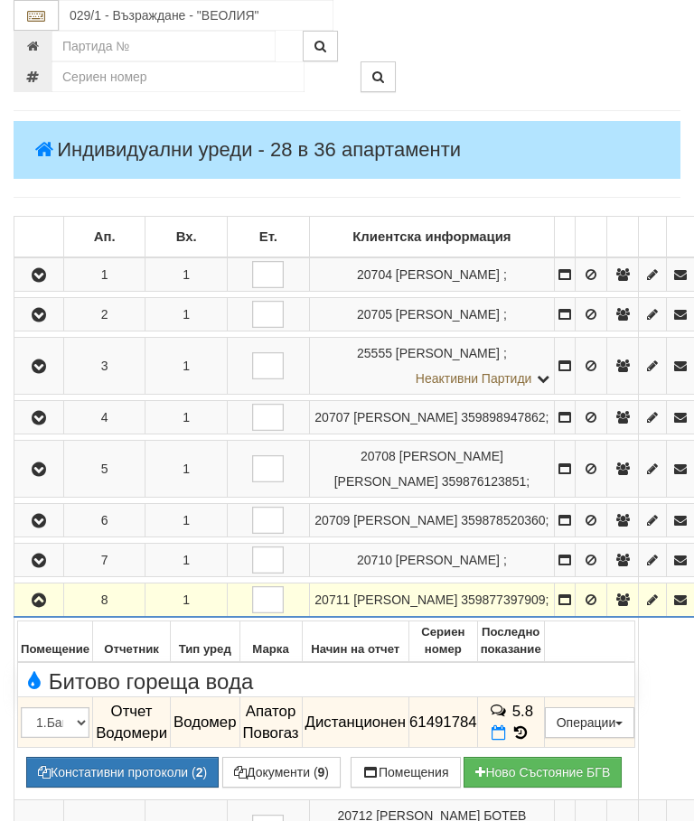
click at [544, 748] on td "5.8" at bounding box center [510, 723] width 67 height 51
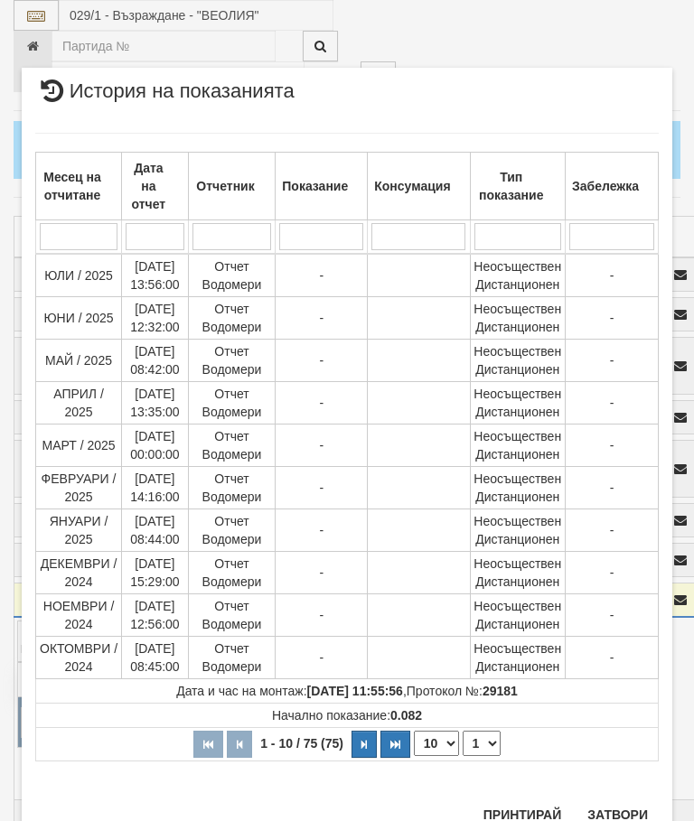
scroll to position [1317, 0]
click at [484, 746] on select "1 2 3 4 5 6 7 8" at bounding box center [482, 744] width 38 height 25
select select "2"
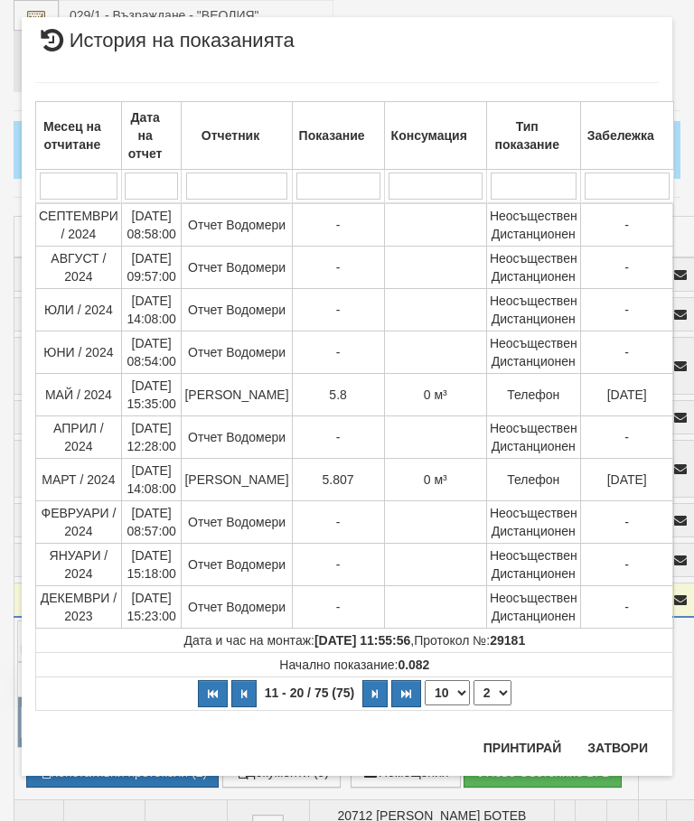
scroll to position [0, 0]
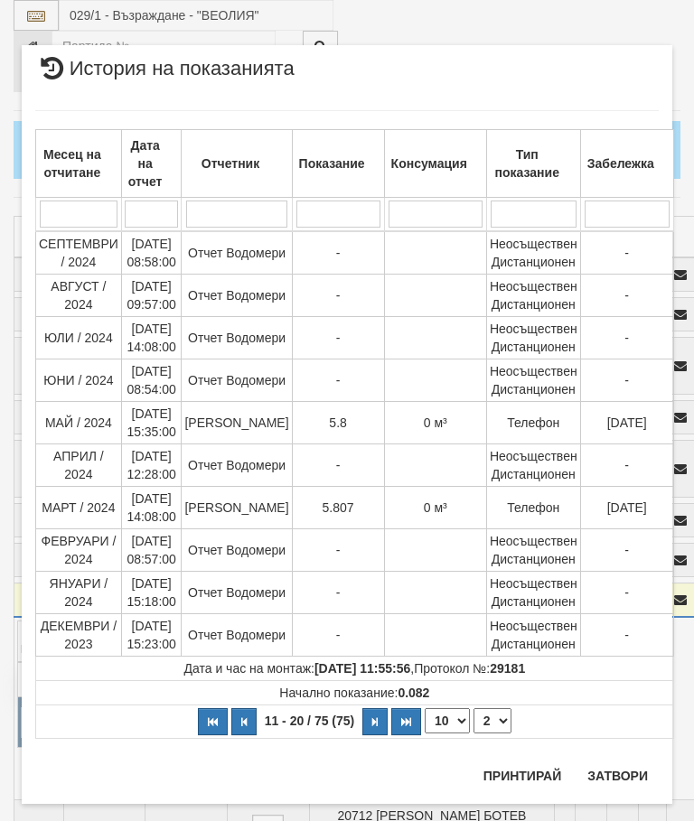
click at [615, 764] on button "Затвори" at bounding box center [618, 776] width 82 height 29
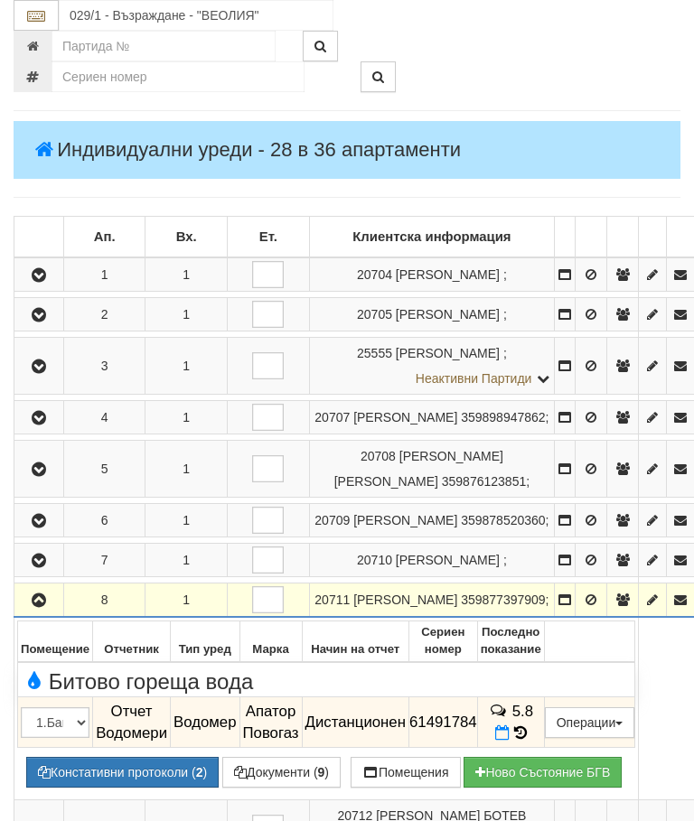
click at [31, 607] on icon "button" at bounding box center [39, 601] width 22 height 13
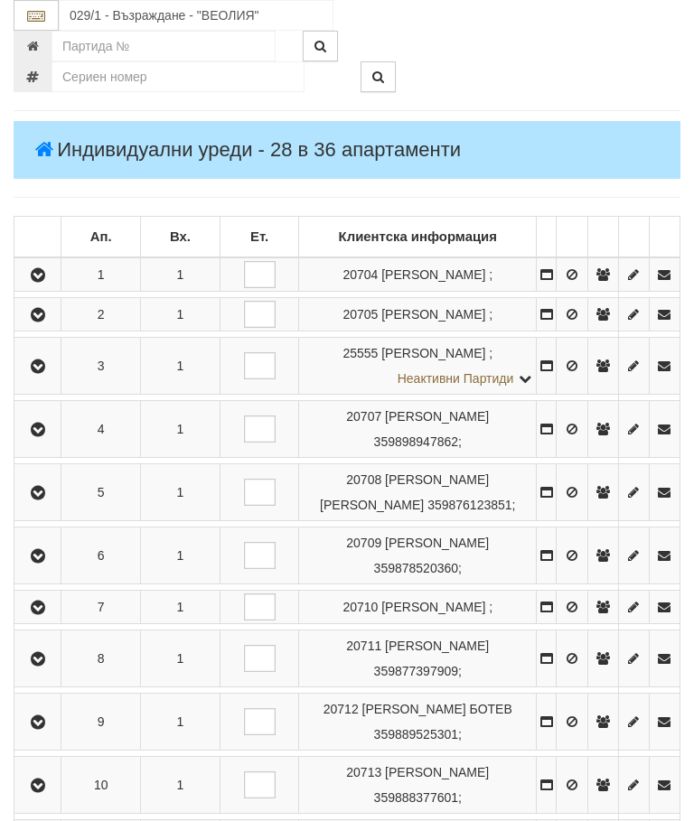
click at [49, 729] on icon "button" at bounding box center [38, 723] width 22 height 13
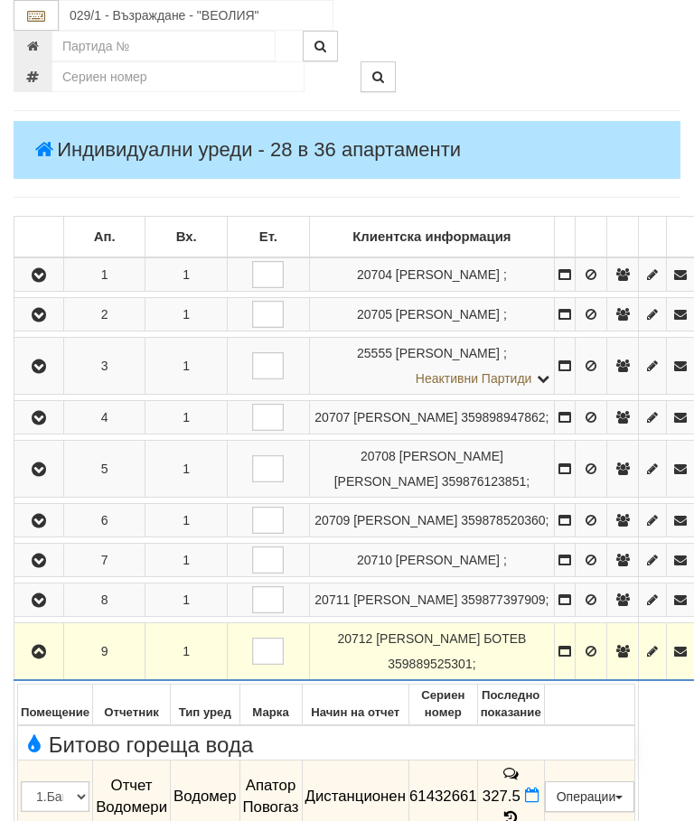
click at [521, 821] on icon at bounding box center [511, 818] width 20 height 15
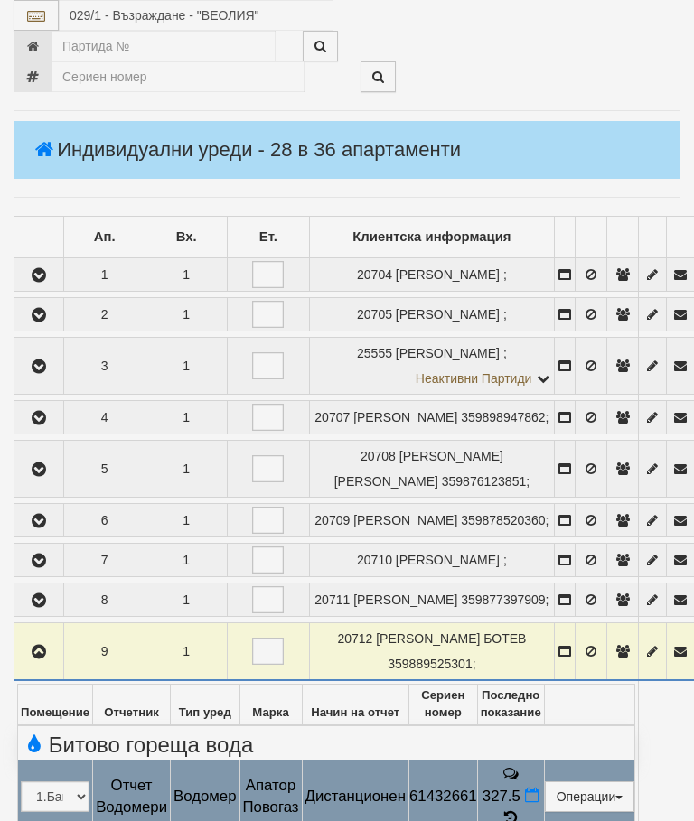
select select "10"
select select "1"
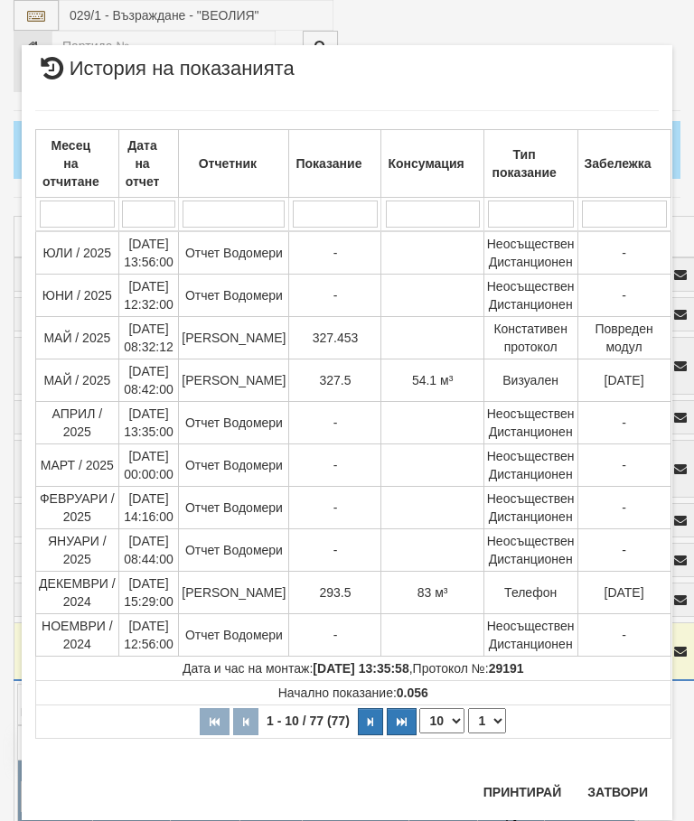
click at [622, 784] on button "Затвори" at bounding box center [618, 792] width 82 height 29
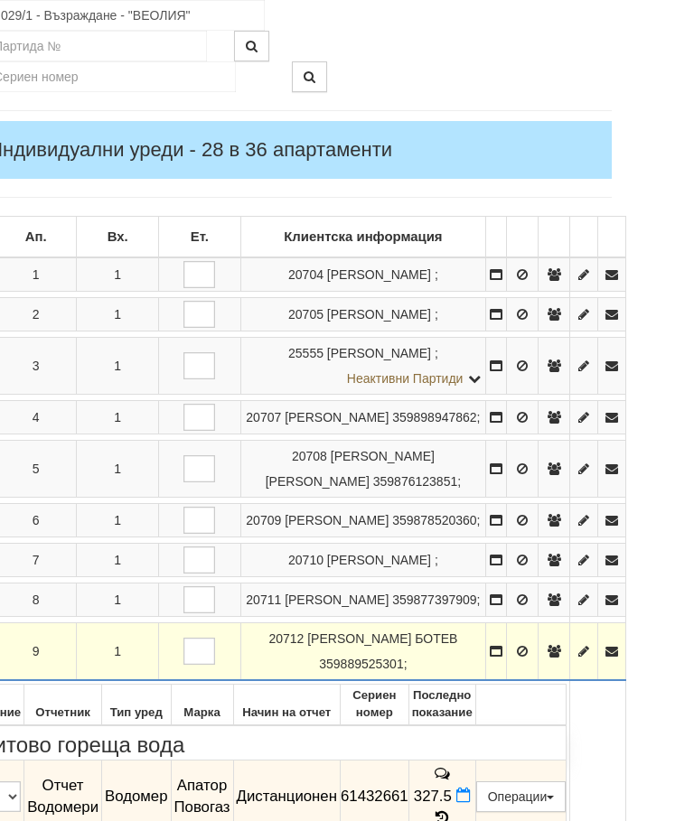
scroll to position [256, 0]
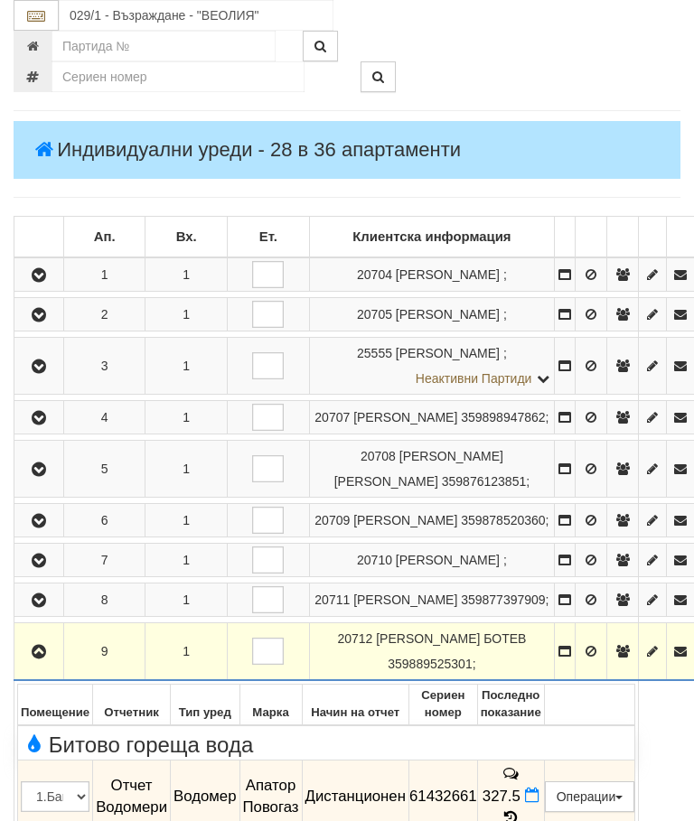
click at [34, 659] on icon "button" at bounding box center [39, 652] width 22 height 13
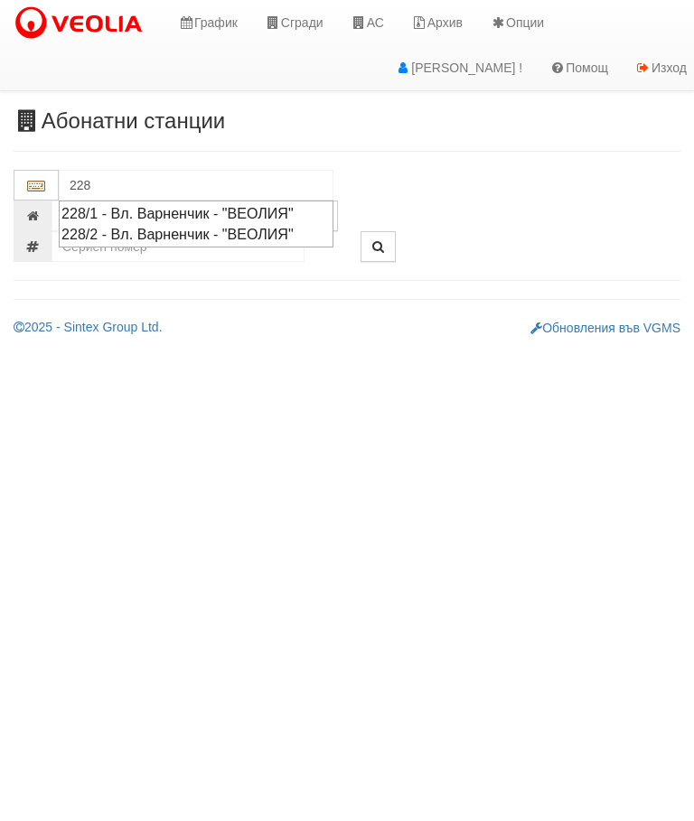
click at [174, 236] on div "228/2 - Вл. Варненчик - "ВЕОЛИЯ"" at bounding box center [195, 234] width 269 height 21
type input "228/2 - Вл. Варненчик - "ВЕОЛИЯ""
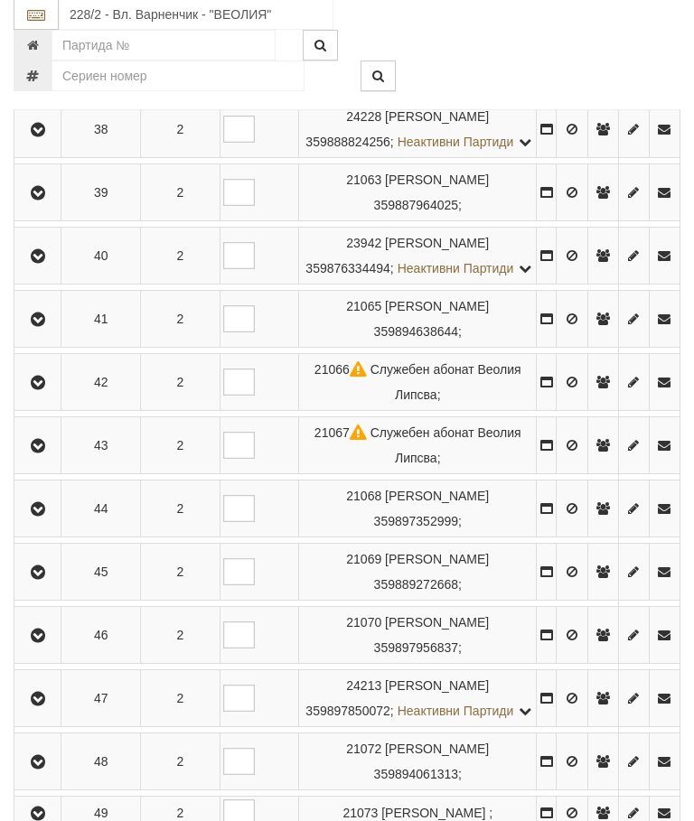
scroll to position [1086, 0]
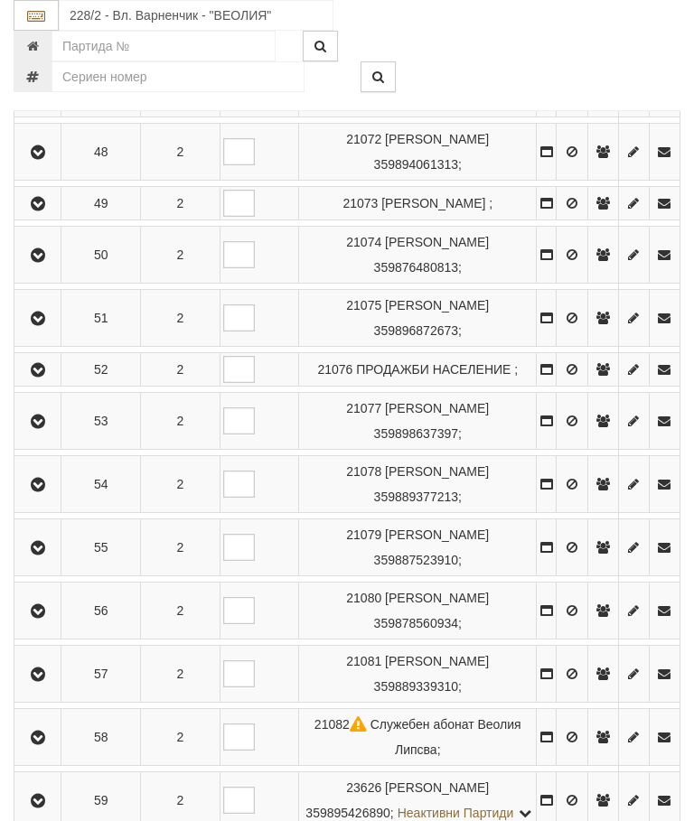
click at [45, 294] on button "button" at bounding box center [37, 280] width 41 height 27
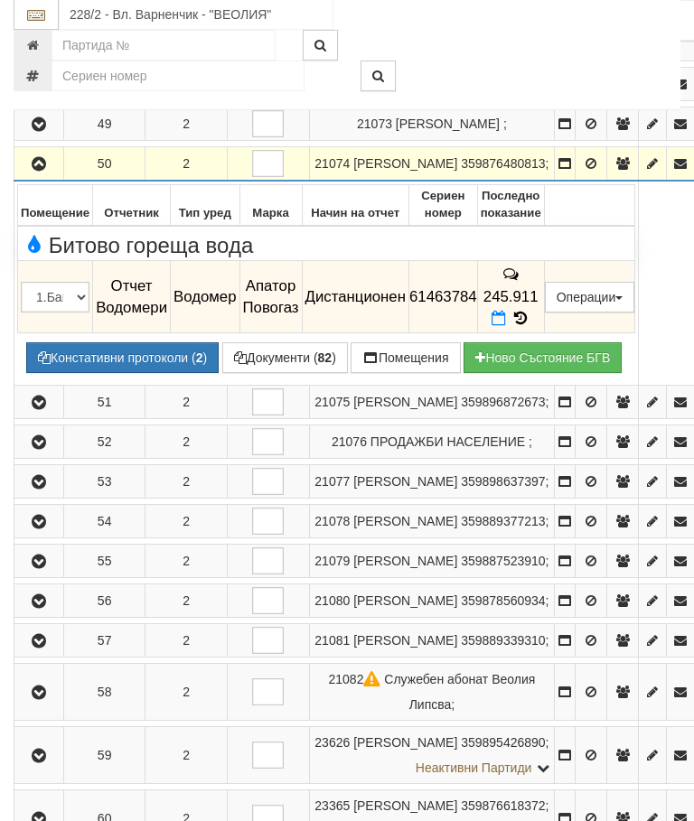
scroll to position [1001, 0]
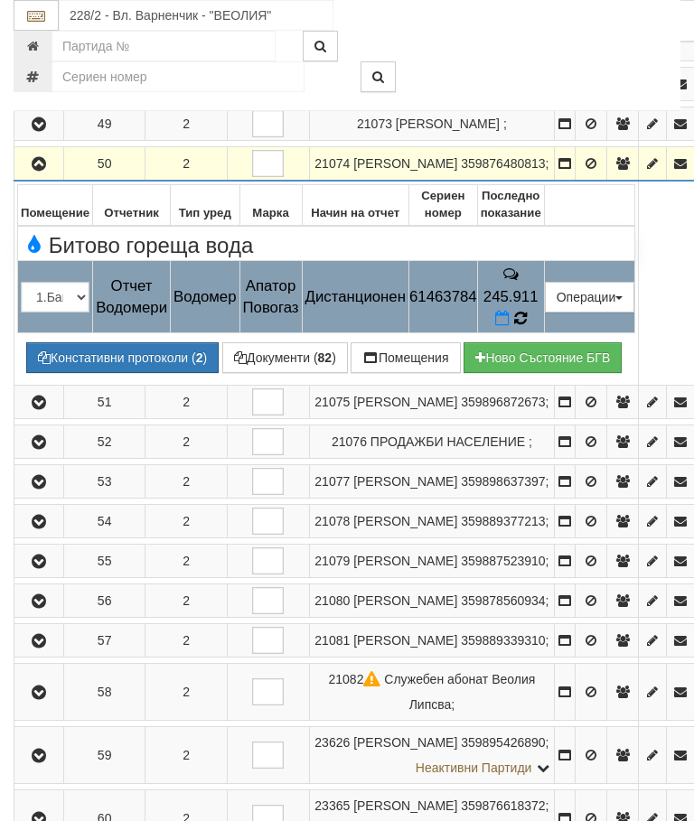
click at [527, 399] on icon at bounding box center [520, 390] width 13 height 15
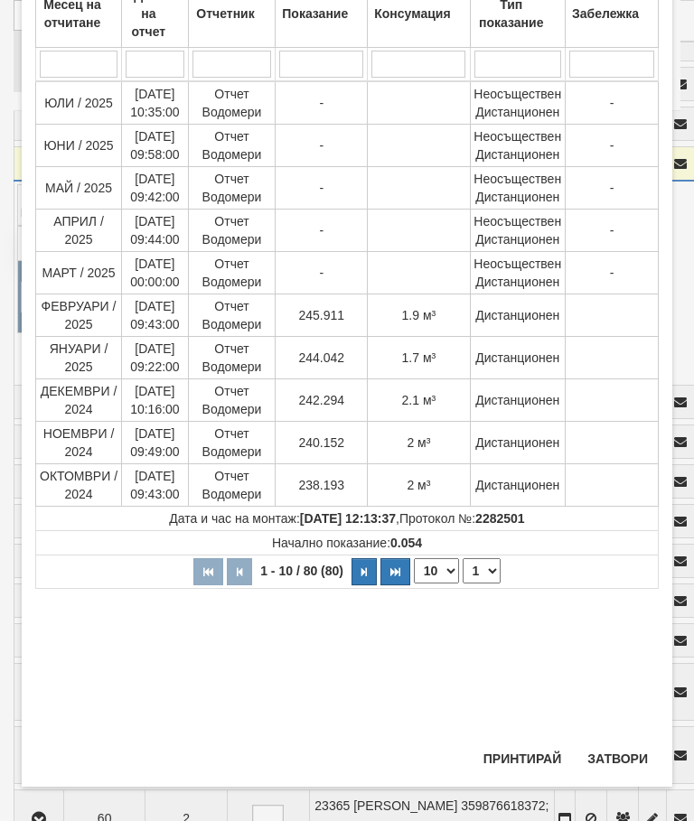
scroll to position [148, 0]
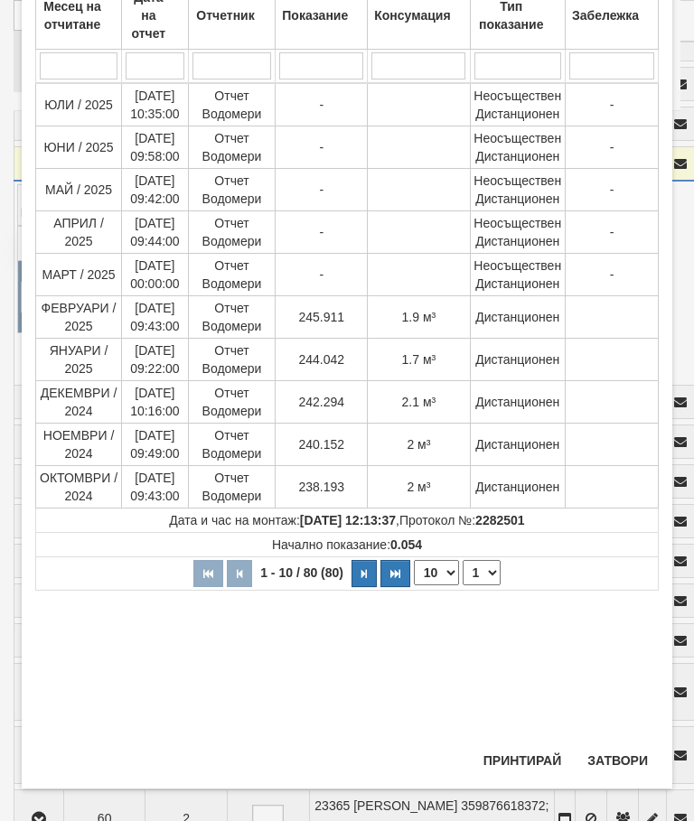
click at [622, 756] on button "Затвори" at bounding box center [618, 760] width 82 height 29
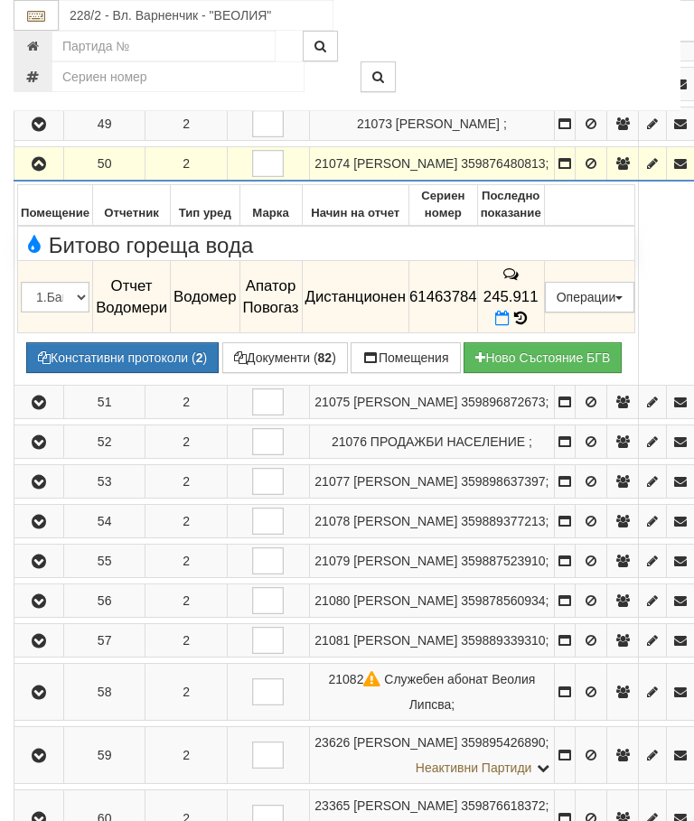
click at [34, 231] on icon "button" at bounding box center [39, 225] width 22 height 13
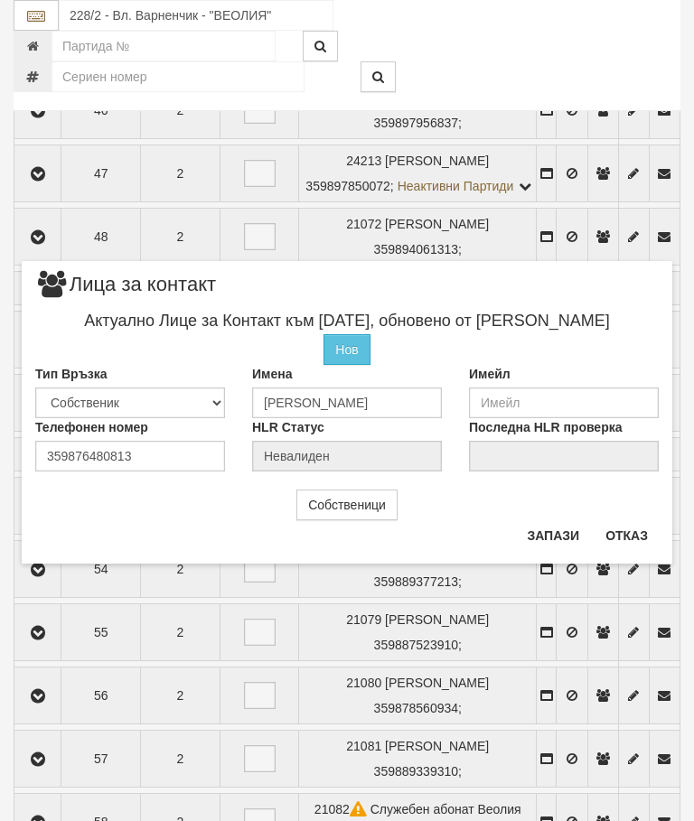
click at [633, 528] on button "Отказ" at bounding box center [627, 535] width 64 height 29
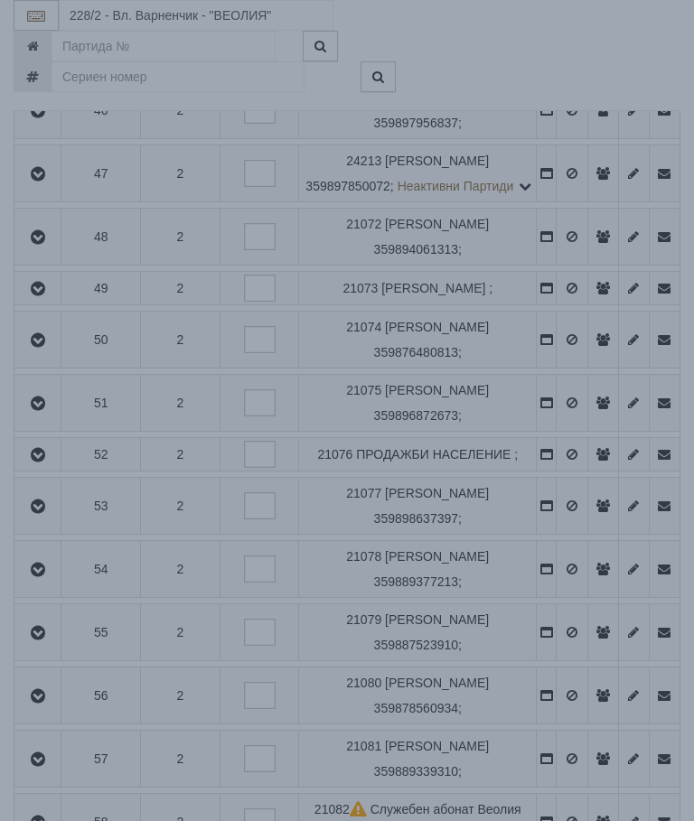
click at [574, 434] on div "Данните за апартамента се зареждат. Моля изчакайте..." at bounding box center [347, 421] width 748 height 26
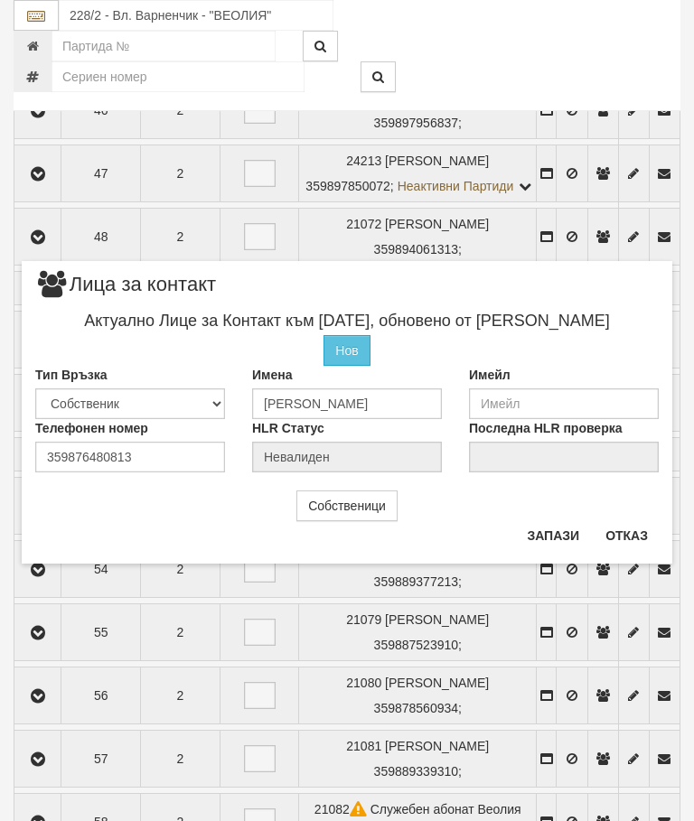
click at [626, 533] on button "Отказ" at bounding box center [627, 535] width 64 height 29
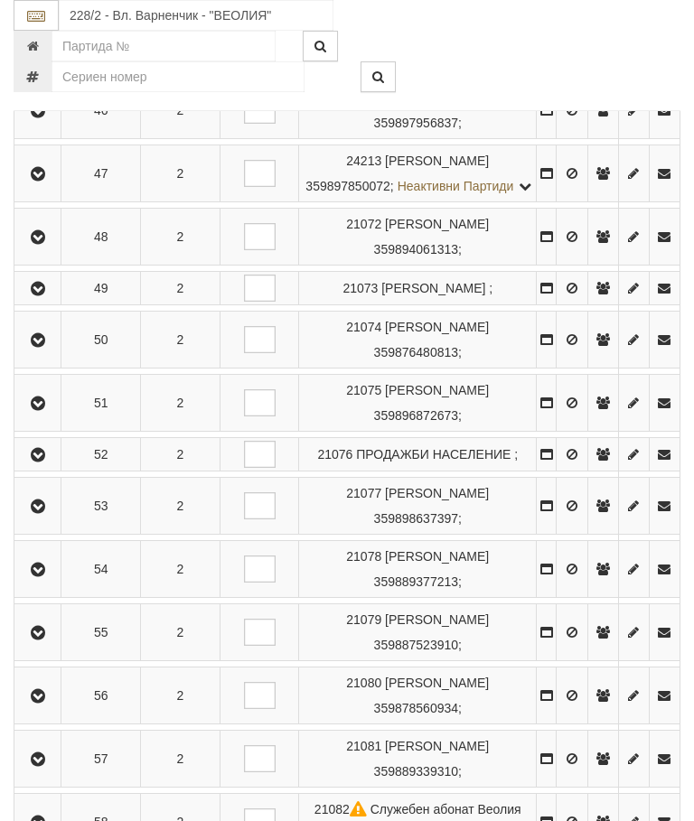
click at [48, 372] on icon "button" at bounding box center [38, 366] width 22 height 13
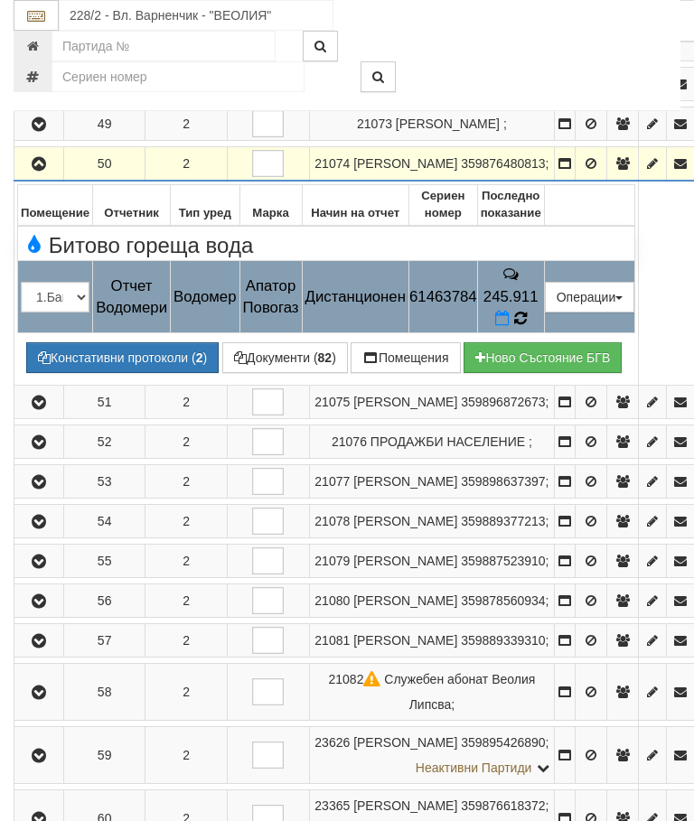
click at [530, 400] on icon at bounding box center [521, 390] width 18 height 19
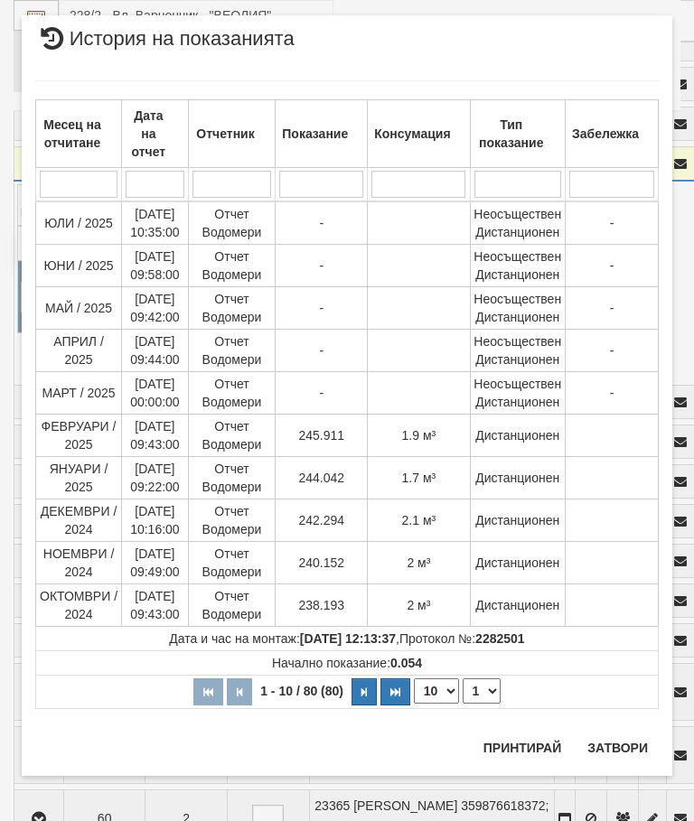
scroll to position [1612, 0]
click at [611, 745] on button "Затвори" at bounding box center [618, 748] width 82 height 29
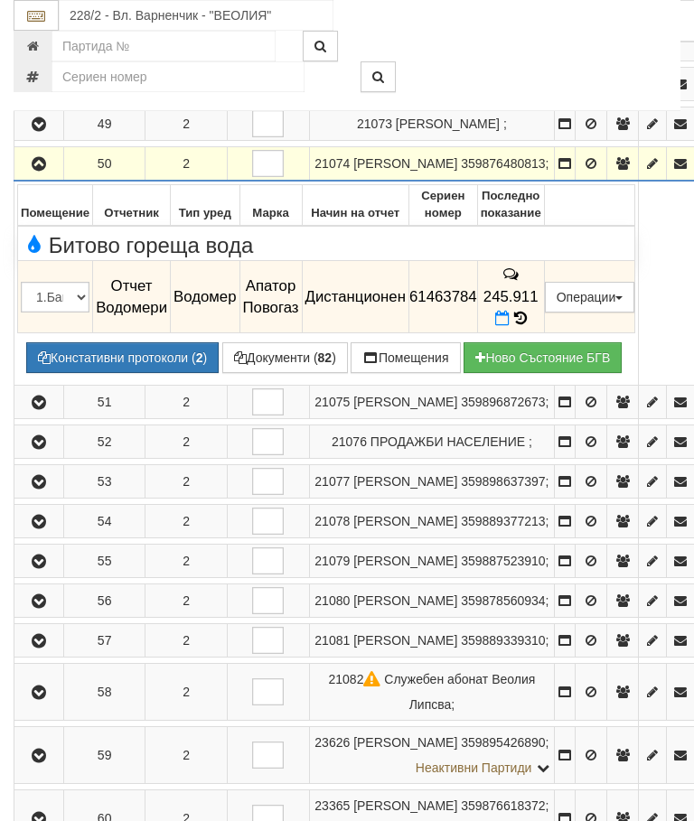
click at [0, 0] on button "Редакция / Протокол" at bounding box center [0, 0] width 0 height 0
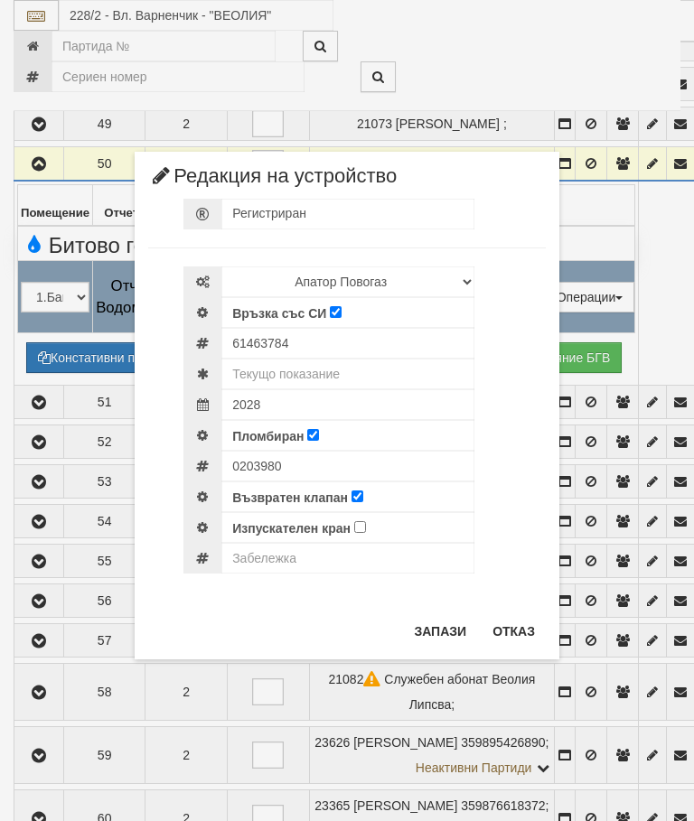
click at [511, 636] on button "Отказ" at bounding box center [514, 631] width 64 height 29
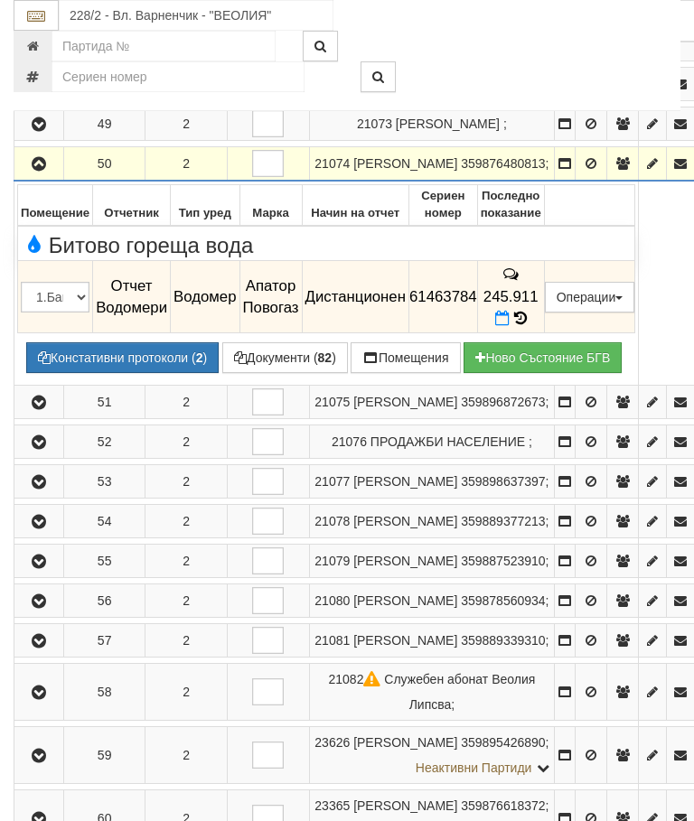
click at [294, 446] on button "Документи ( 82 )" at bounding box center [285, 430] width 126 height 31
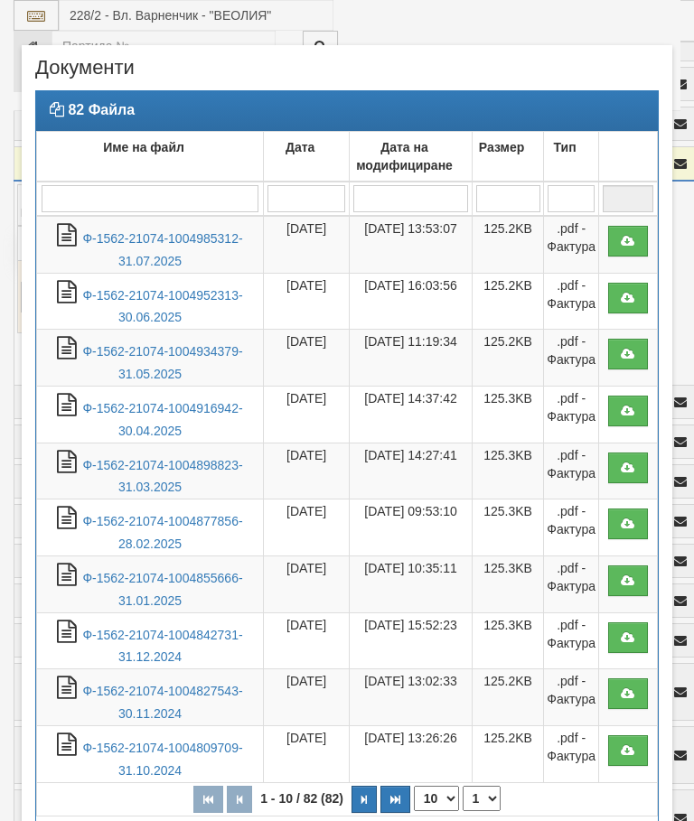
click at [187, 243] on link "Ф-1562-21074-1004985312-31.07.2025" at bounding box center [162, 249] width 160 height 37
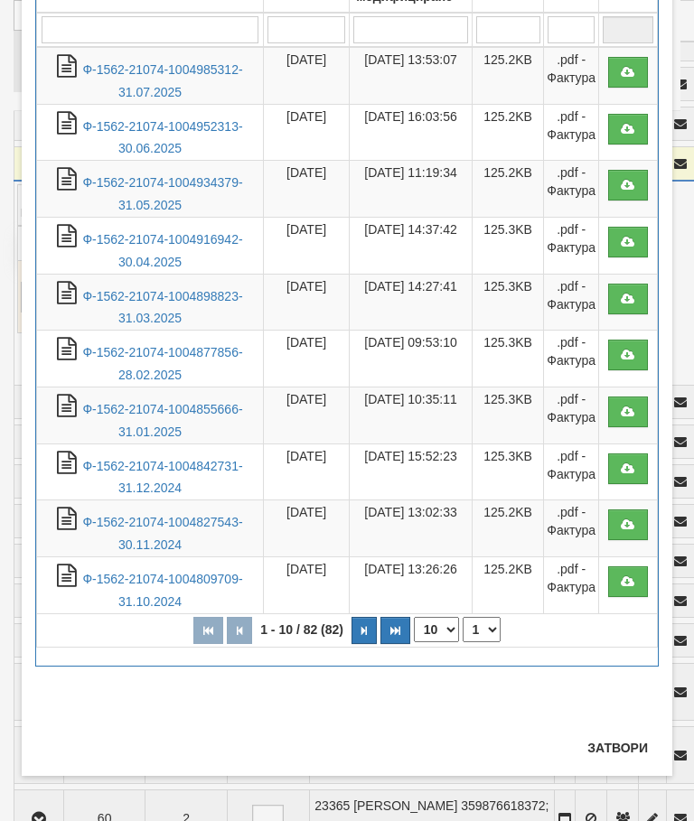
scroll to position [169, 0]
click at [615, 748] on button "Затвори" at bounding box center [618, 748] width 82 height 29
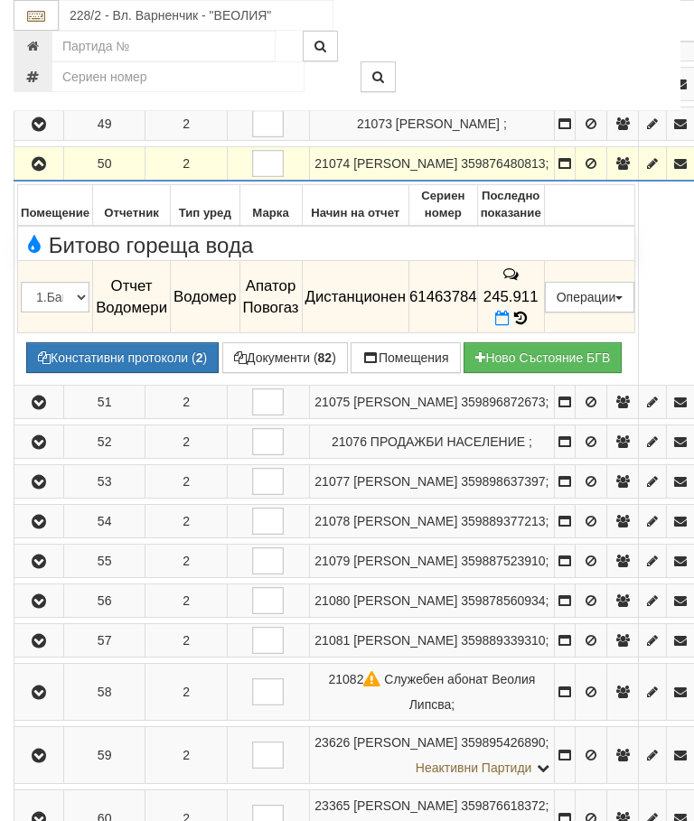
click at [510, 399] on icon at bounding box center [502, 390] width 14 height 15
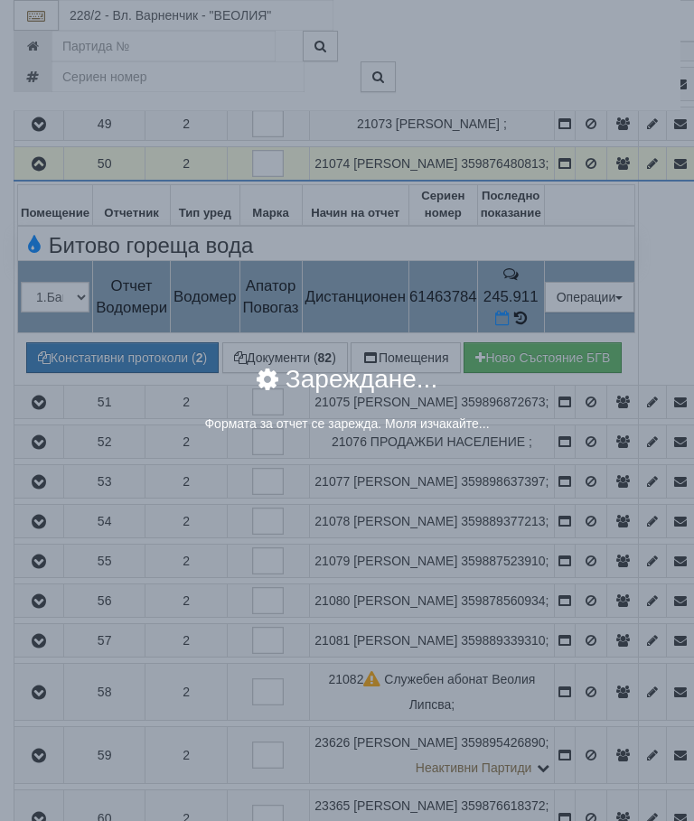
select select "8ac75930-9bfd-e511-80be-8d5a1dced85a"
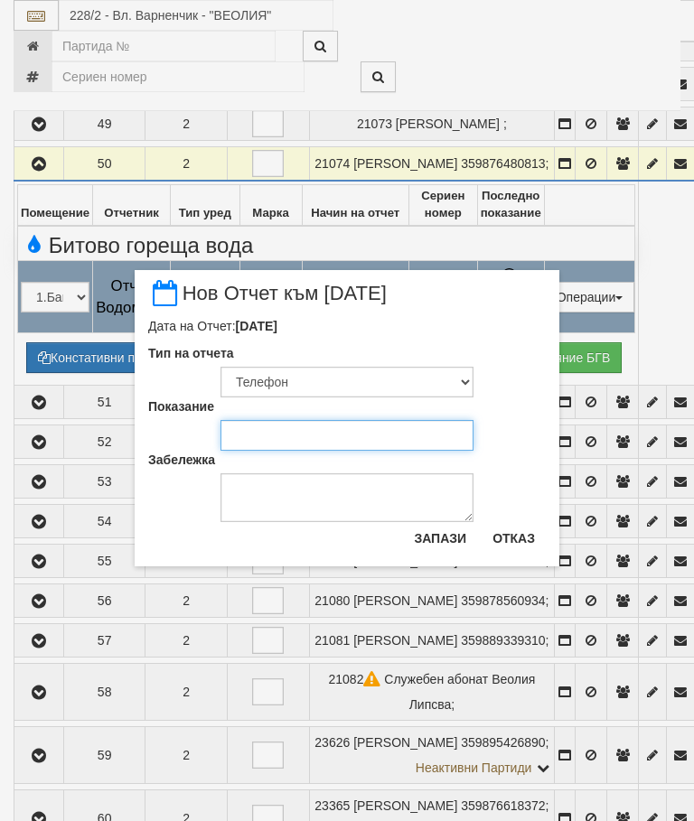
click at [269, 432] on input "Показание" at bounding box center [347, 435] width 253 height 31
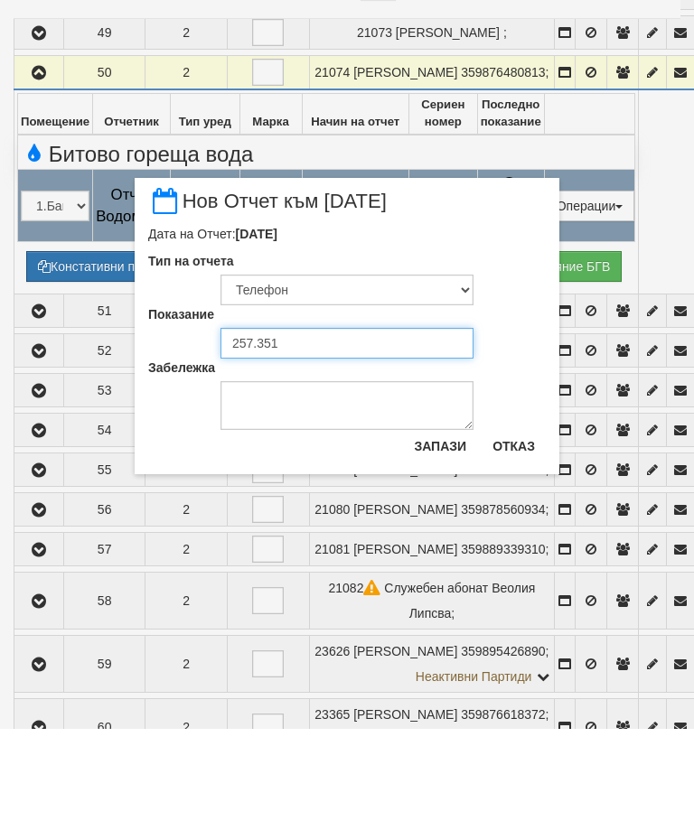
type input "257.351"
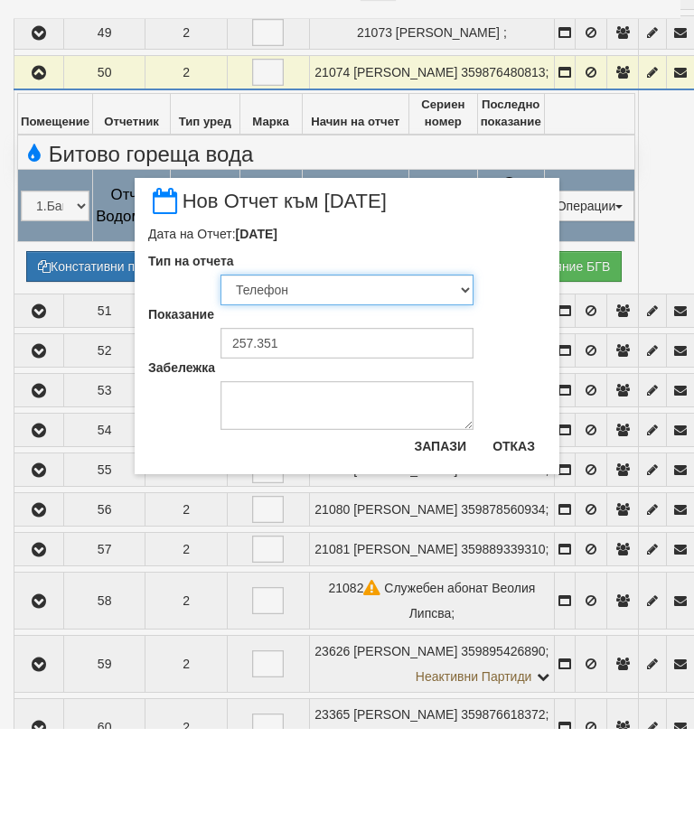
click at [287, 367] on select "Визуален Телефон Бележка Неосигурен достъп Самоотчет Служебно Дистанционен" at bounding box center [347, 382] width 253 height 31
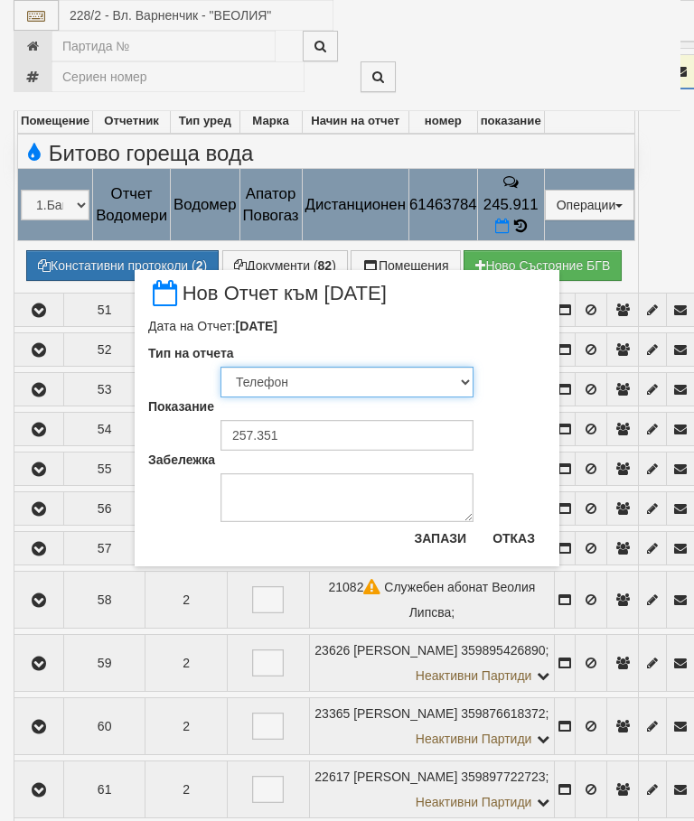
select select "89c75930-9bfd-e511-80be-8d5a1dced85a"
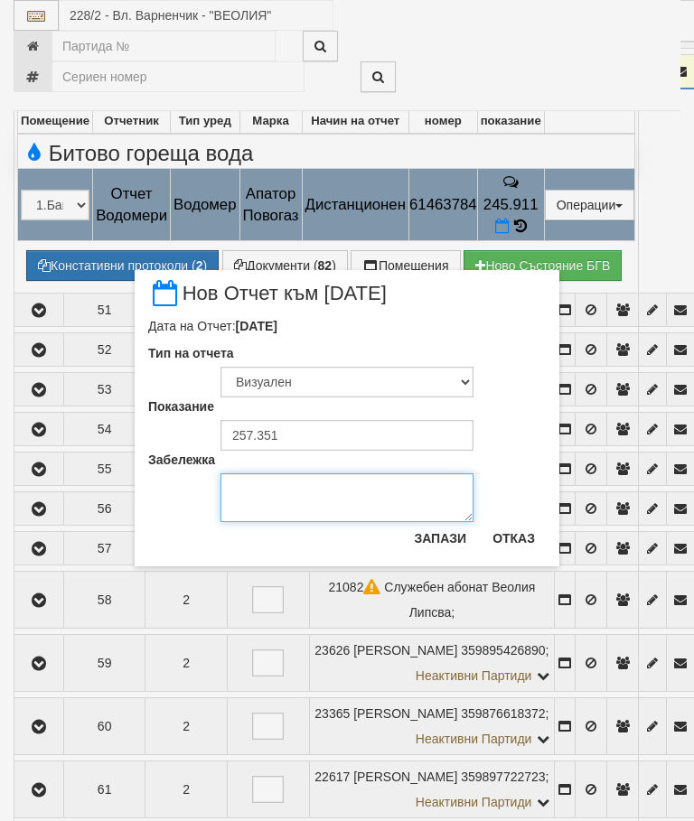
click at [283, 496] on textarea "Забележка" at bounding box center [347, 498] width 253 height 49
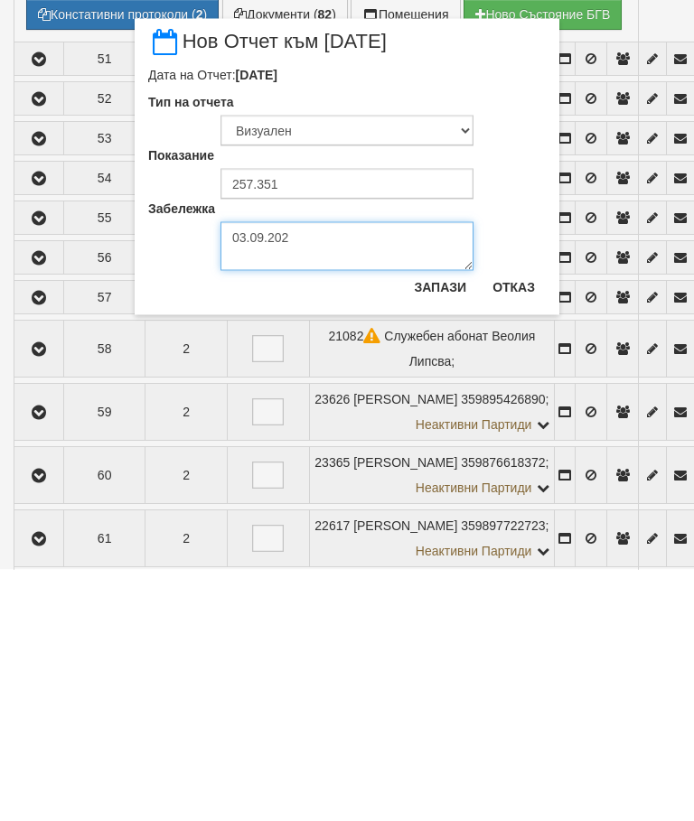
type textarea "03.09.2025"
click at [441, 524] on button "Запази" at bounding box center [440, 538] width 74 height 29
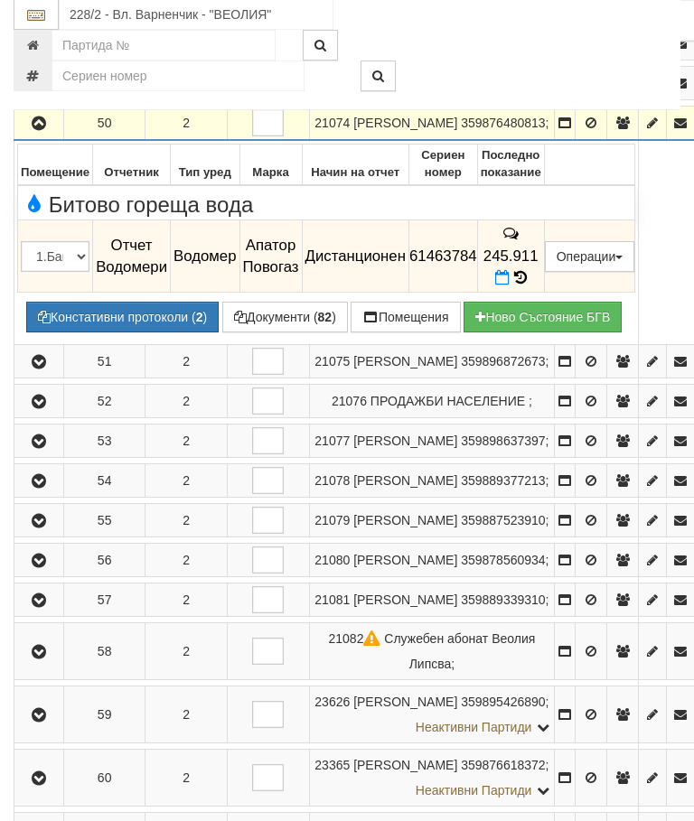
scroll to position [1042, 0]
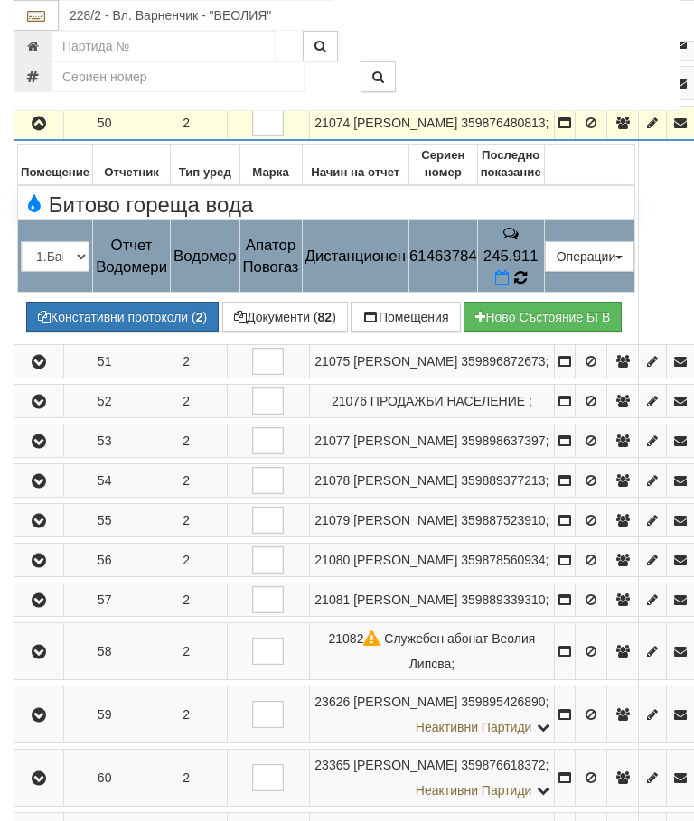
click at [530, 360] on icon at bounding box center [520, 350] width 19 height 20
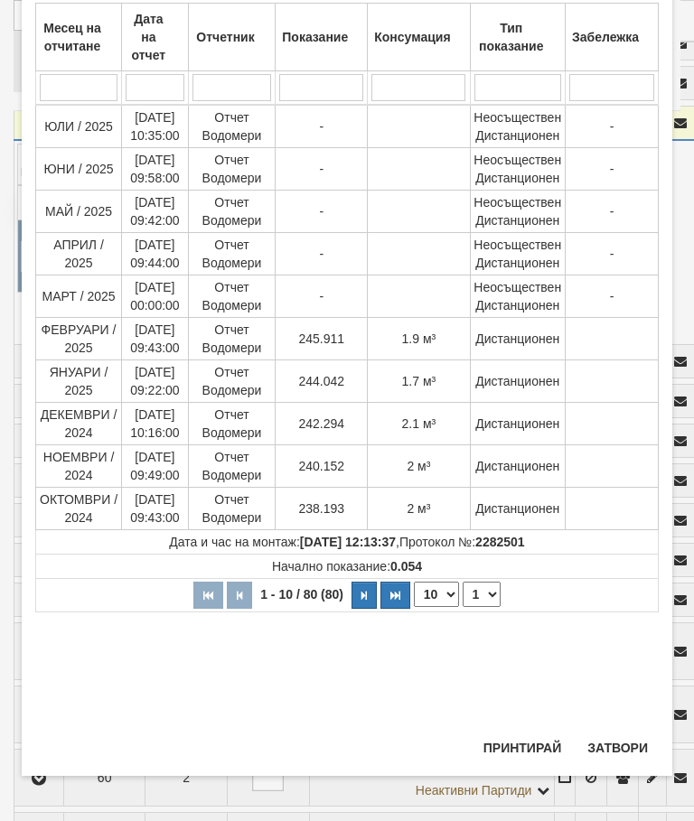
scroll to position [572, 0]
click at [603, 744] on button "Затвори" at bounding box center [618, 748] width 82 height 29
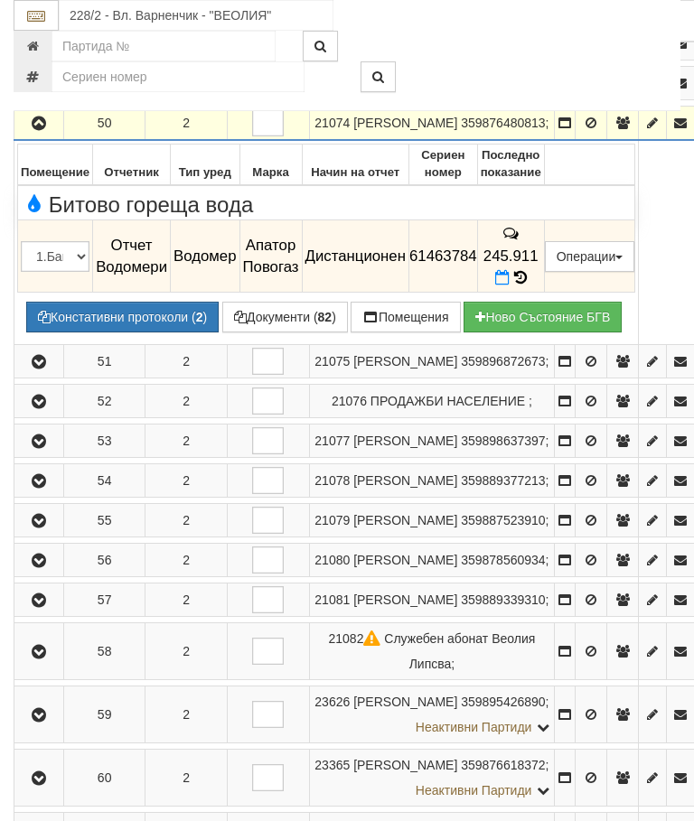
click at [136, 405] on button "Констативни протоколи ( 2 )" at bounding box center [122, 389] width 192 height 31
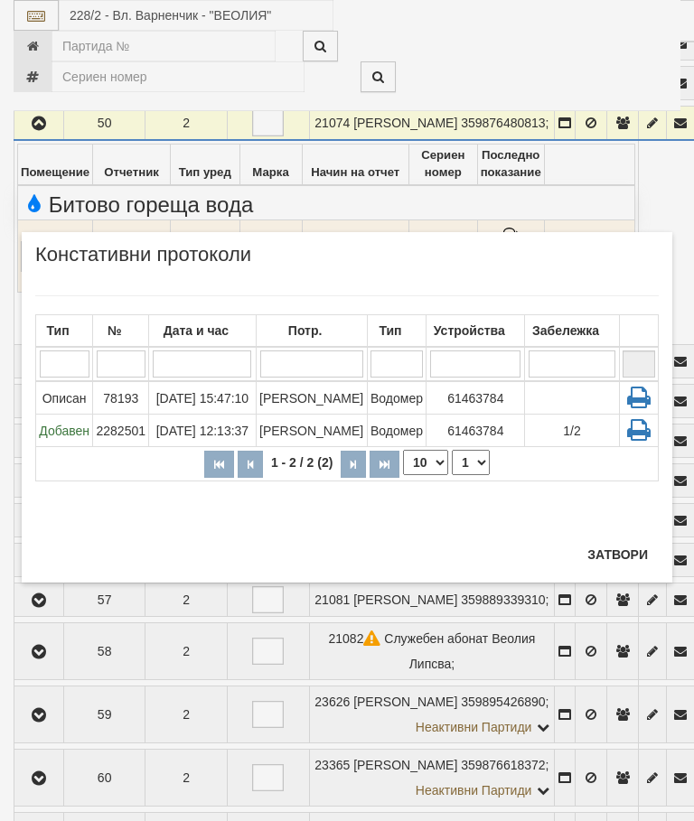
click at [614, 550] on button "Затвори" at bounding box center [618, 554] width 82 height 29
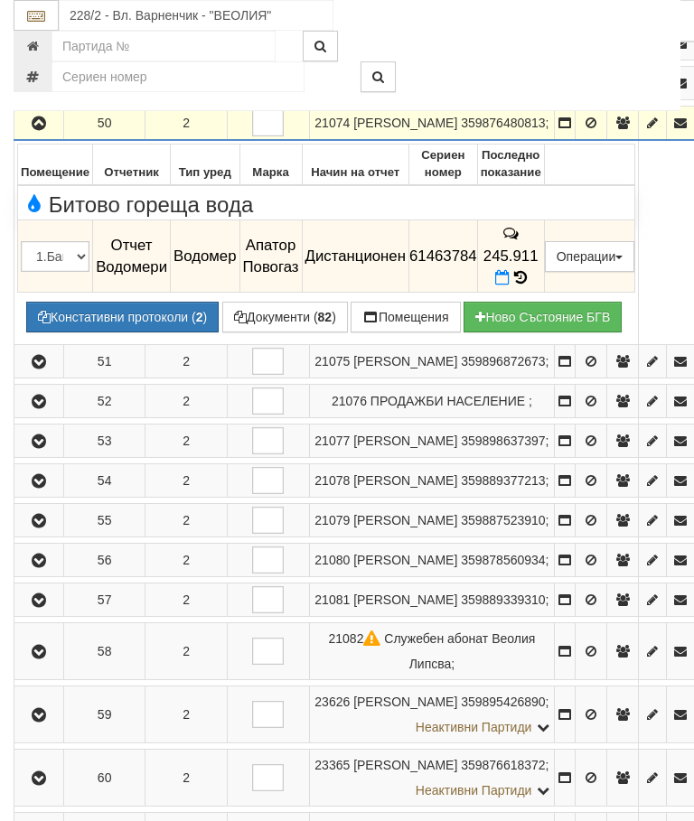
click at [530, 360] on icon at bounding box center [520, 350] width 19 height 20
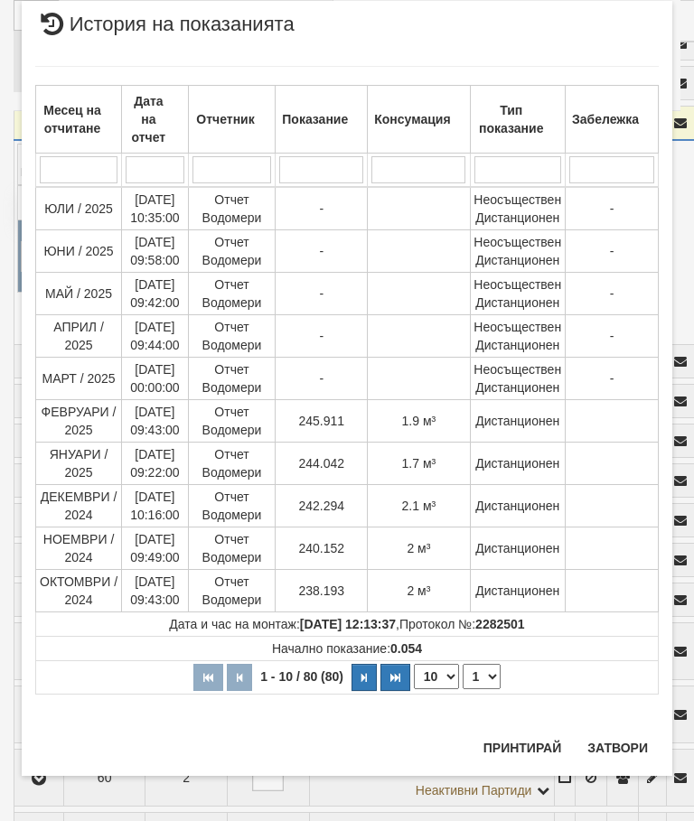
scroll to position [1492, 0]
click at [607, 737] on button "Затвори" at bounding box center [618, 748] width 82 height 29
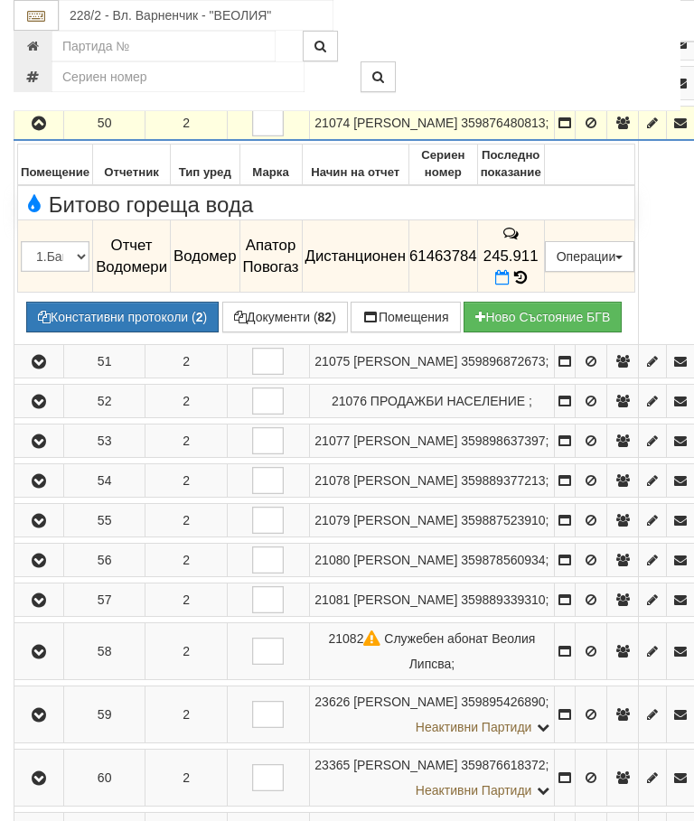
click at [28, 197] on button "button" at bounding box center [38, 183] width 43 height 27
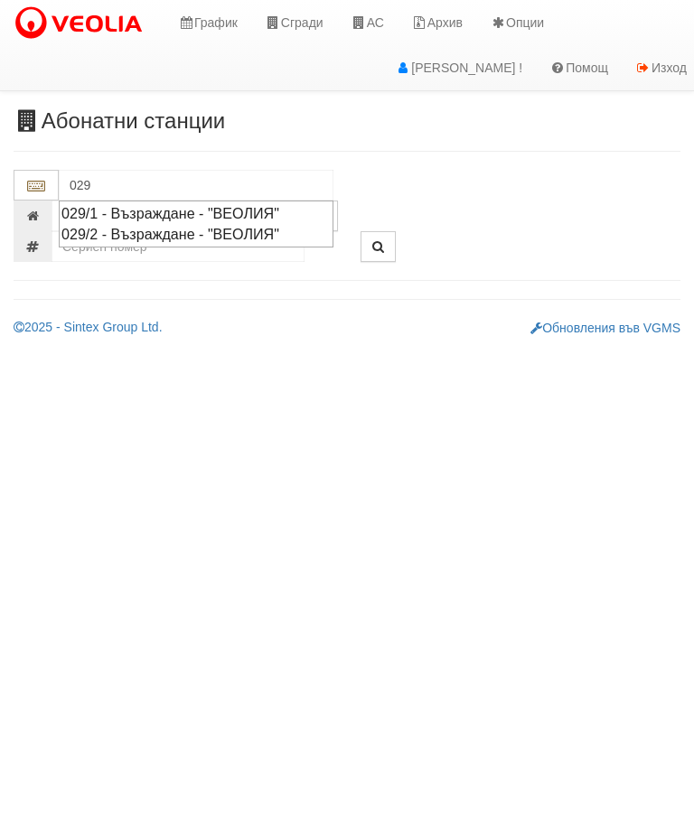
click at [246, 204] on div "029/1 - Възраждане - "ВЕОЛИЯ"" at bounding box center [195, 213] width 269 height 21
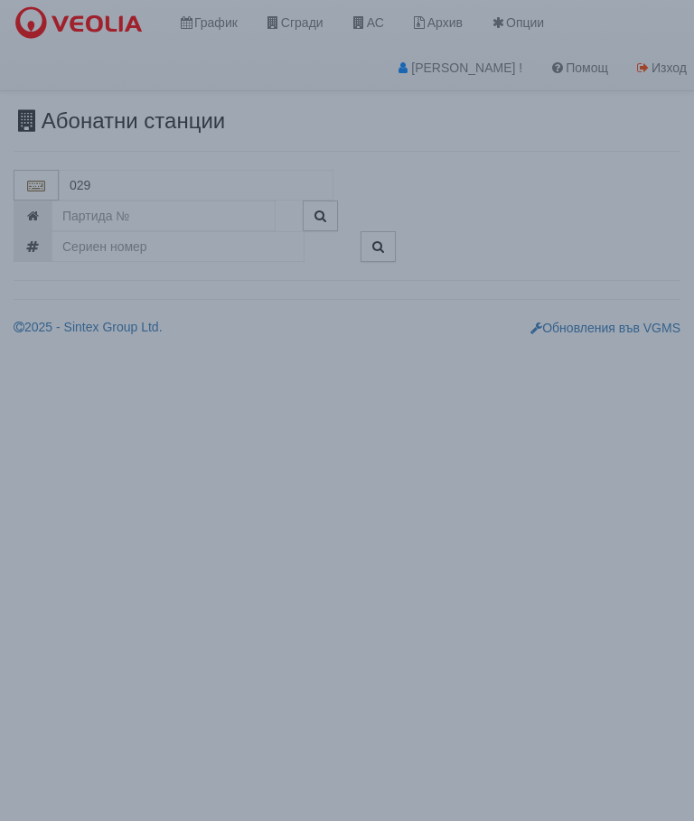
type input "029/1 - Възраждане - "ВЕОЛИЯ""
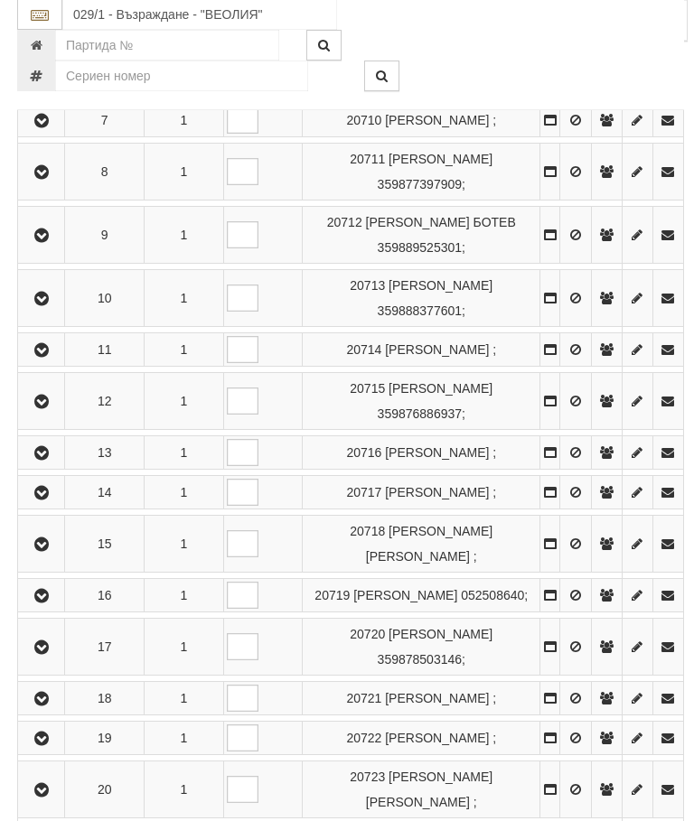
scroll to position [743, 0]
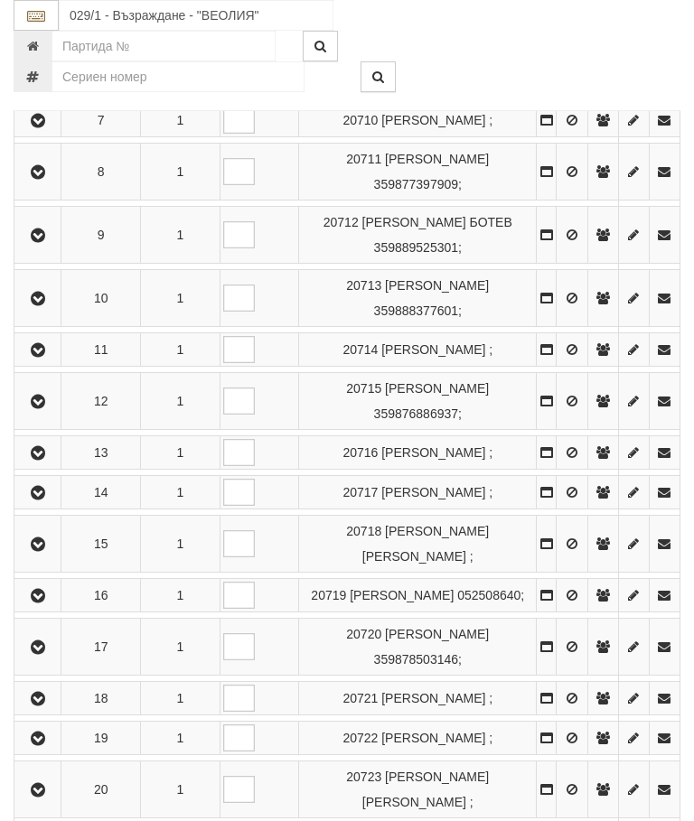
click at [40, 242] on icon "button" at bounding box center [38, 236] width 22 height 13
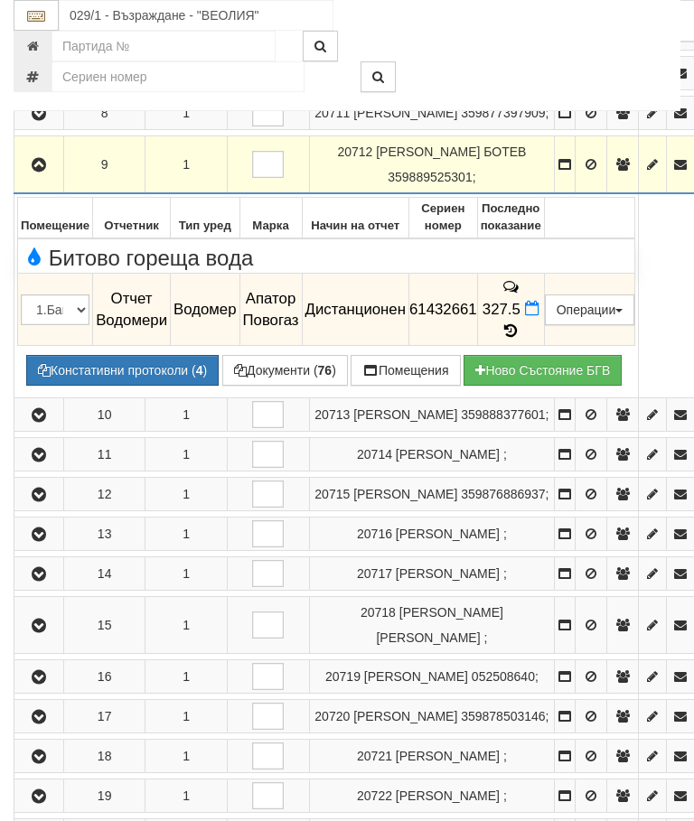
click at [521, 339] on icon at bounding box center [511, 331] width 20 height 15
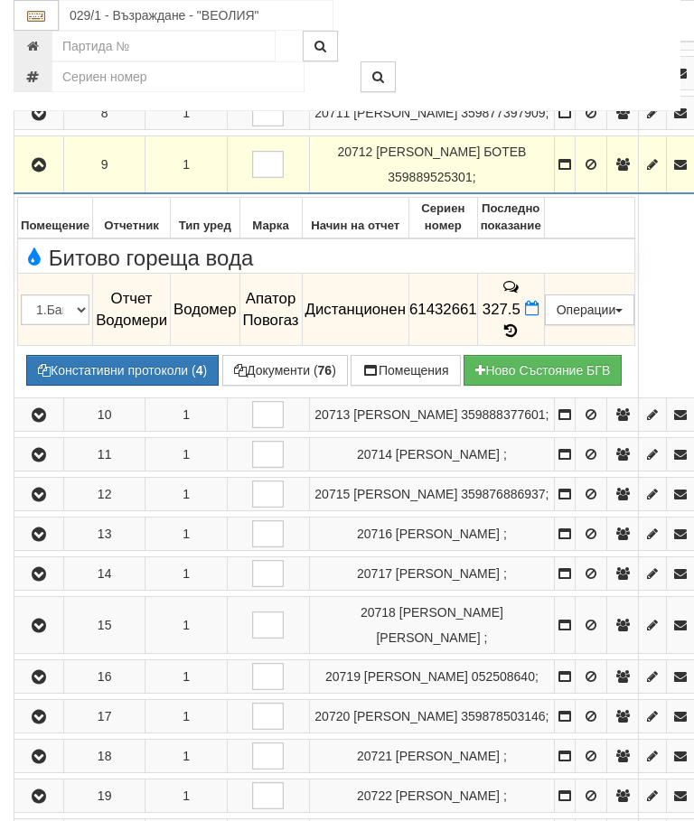
click at [35, 172] on icon "button" at bounding box center [39, 165] width 22 height 13
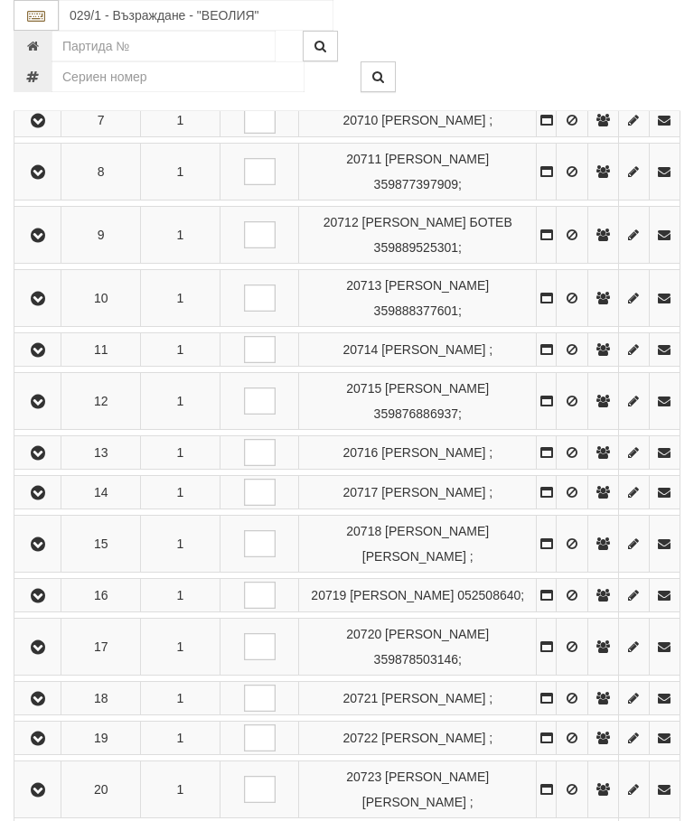
click at [48, 305] on icon "button" at bounding box center [38, 299] width 22 height 13
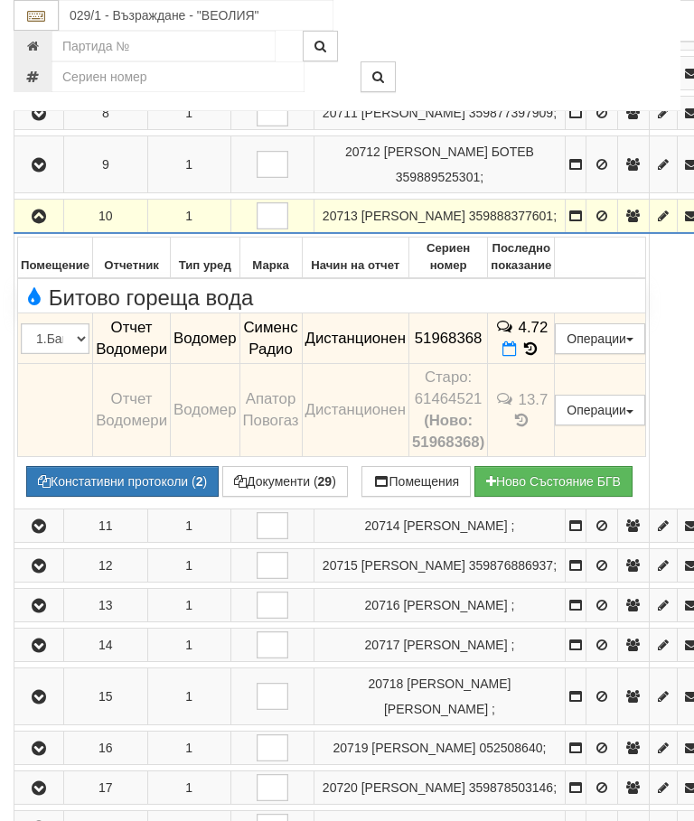
click at [37, 223] on icon "button" at bounding box center [39, 217] width 22 height 13
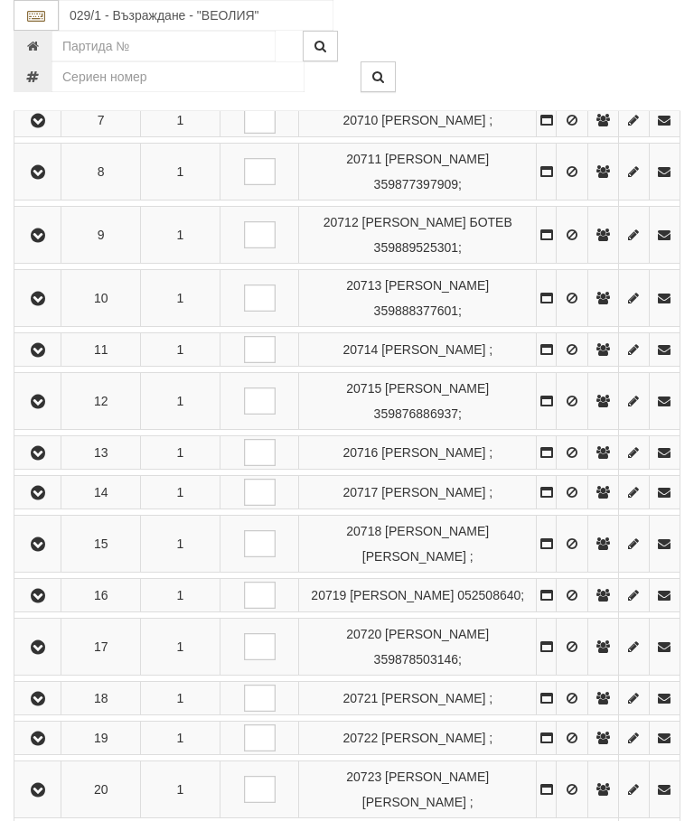
click at [36, 357] on icon "button" at bounding box center [38, 350] width 22 height 13
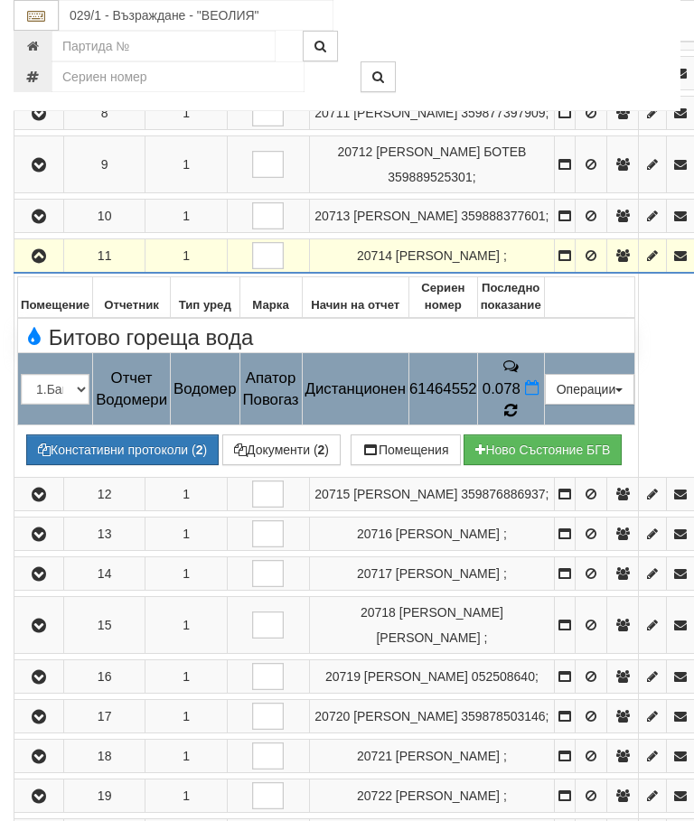
click at [518, 419] on icon at bounding box center [511, 411] width 14 height 16
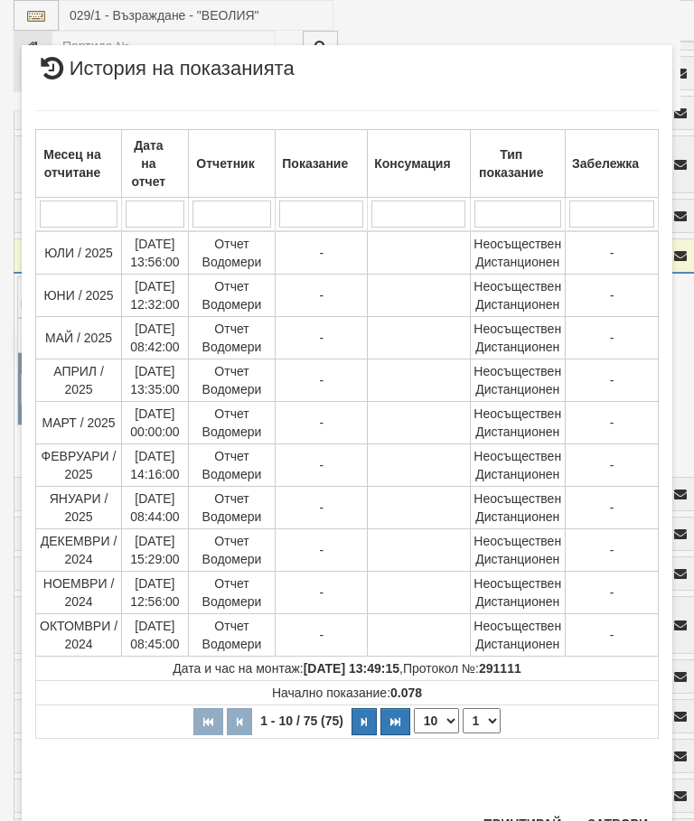
click at [622, 814] on button "Затвори" at bounding box center [618, 824] width 82 height 29
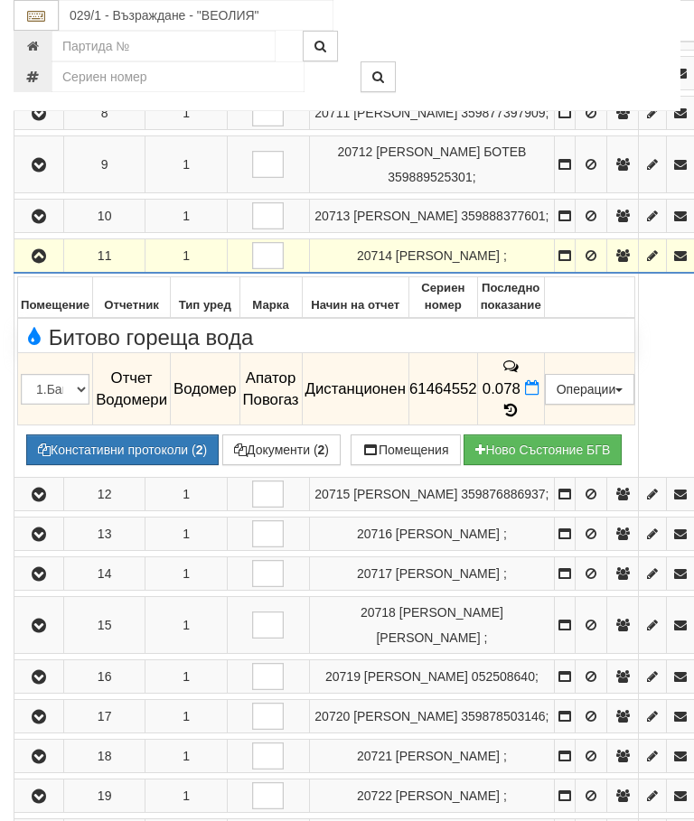
click at [42, 263] on icon "button" at bounding box center [39, 256] width 22 height 13
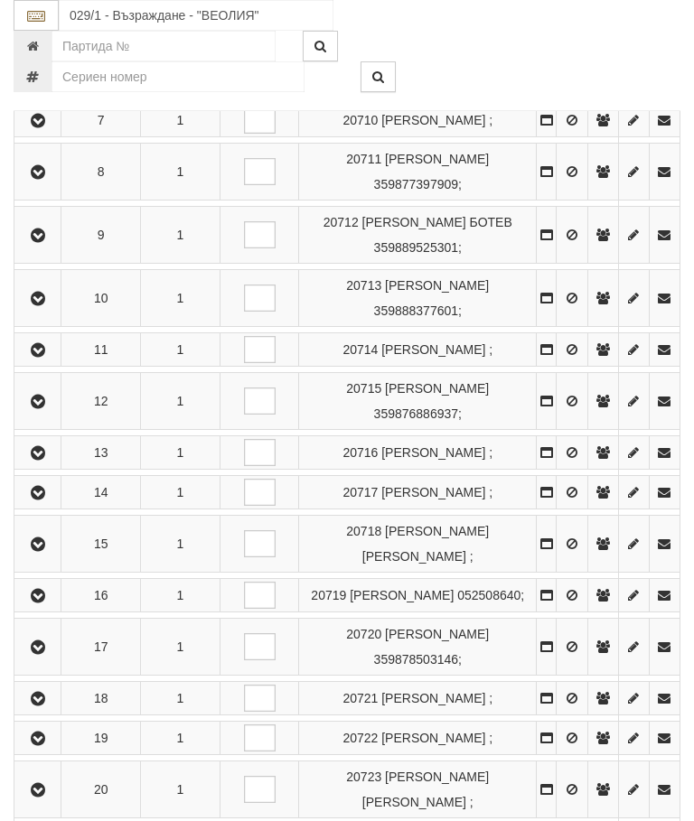
click at [47, 408] on icon "button" at bounding box center [38, 402] width 22 height 13
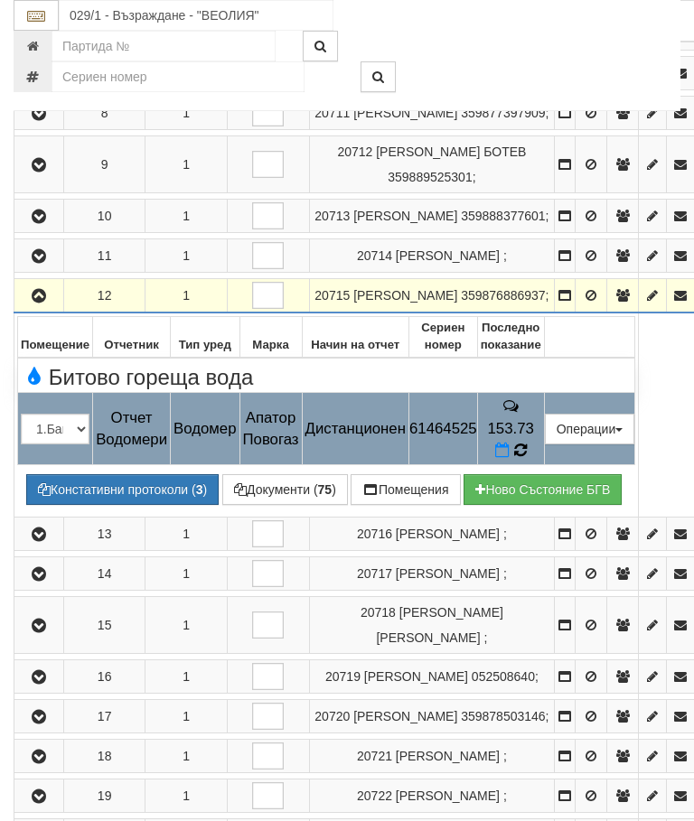
click at [527, 459] on icon at bounding box center [520, 451] width 14 height 16
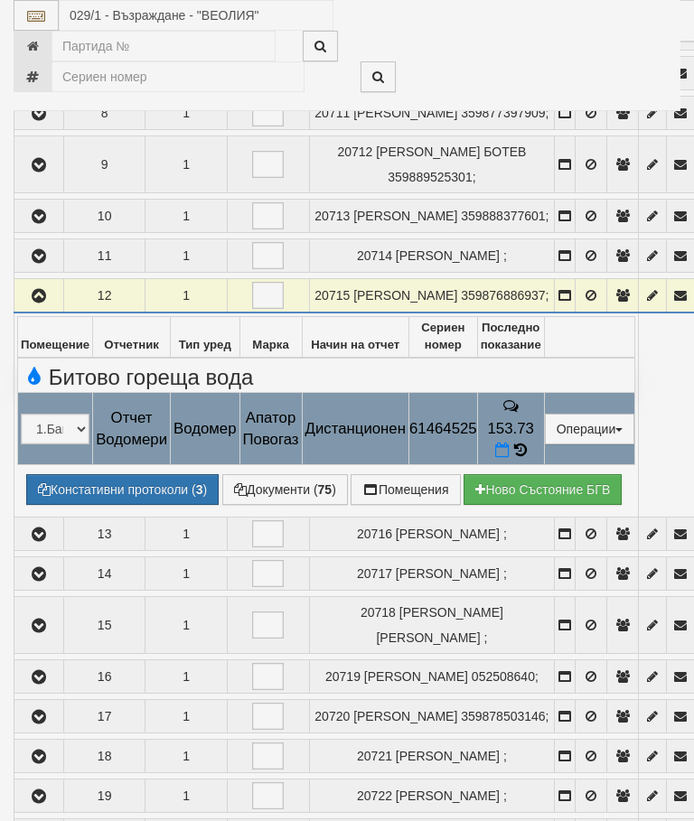
select select "10"
select select "1"
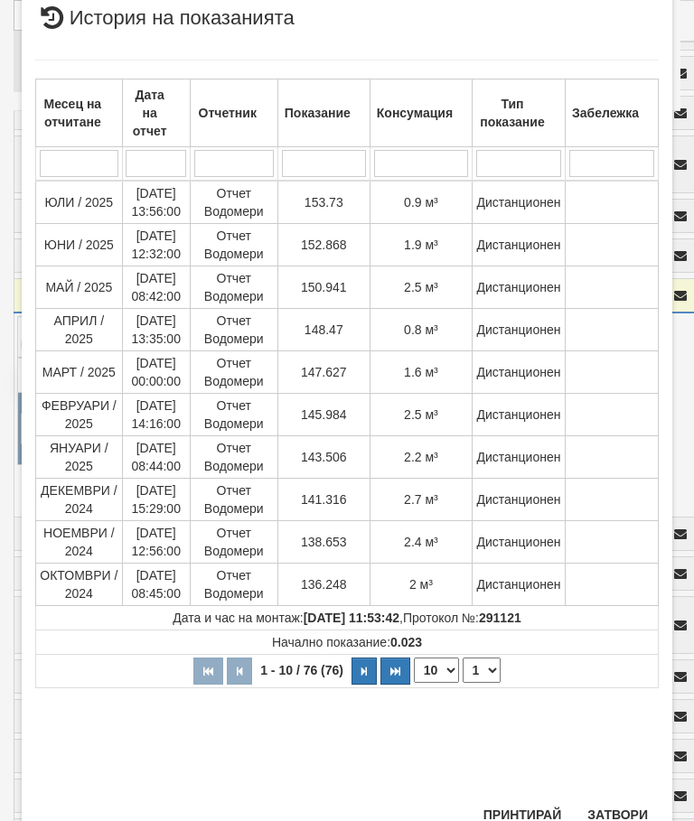
scroll to position [585, 0]
click at [616, 807] on button "Затвори" at bounding box center [618, 816] width 82 height 29
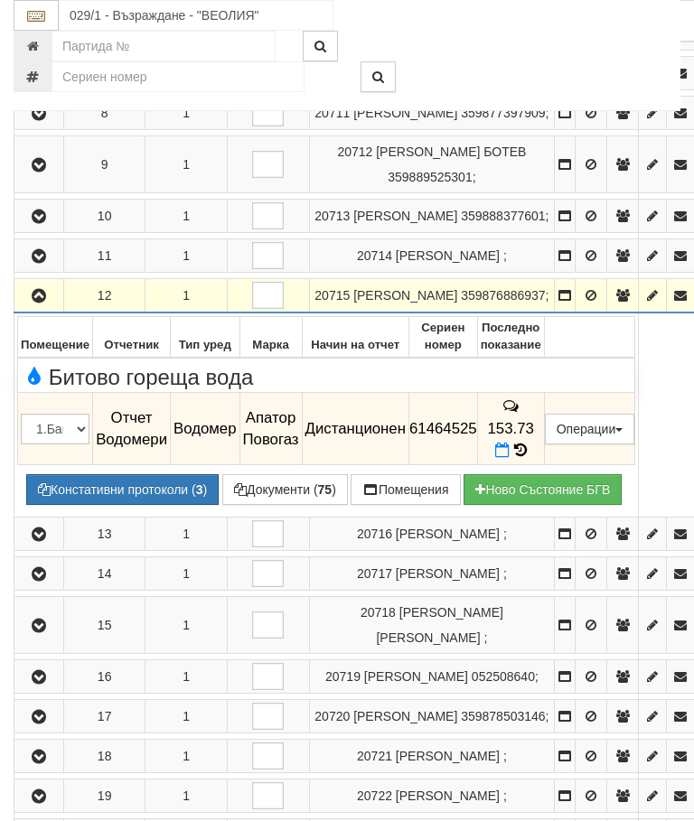
click at [37, 303] on icon "button" at bounding box center [39, 296] width 22 height 13
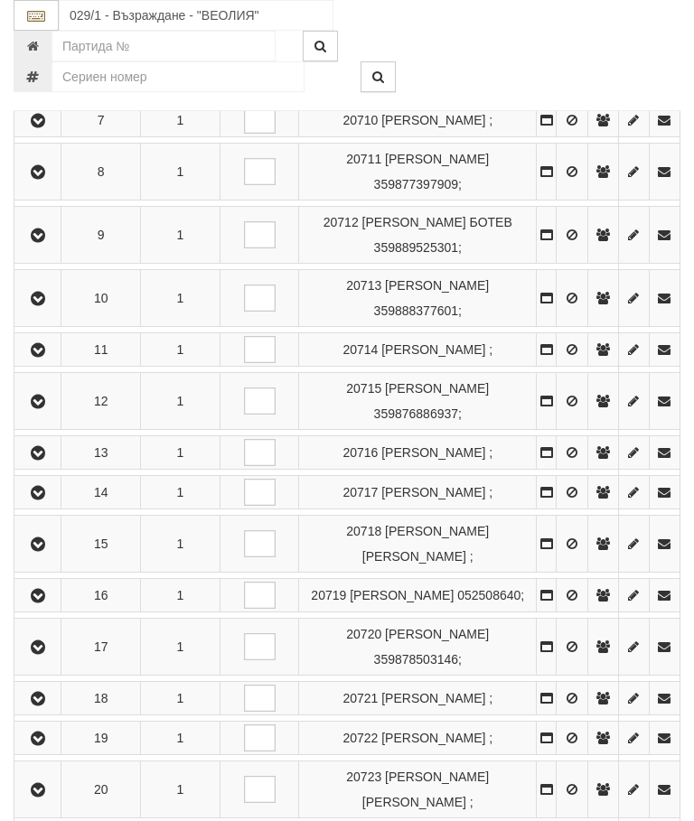
click at [42, 460] on icon "button" at bounding box center [38, 453] width 22 height 13
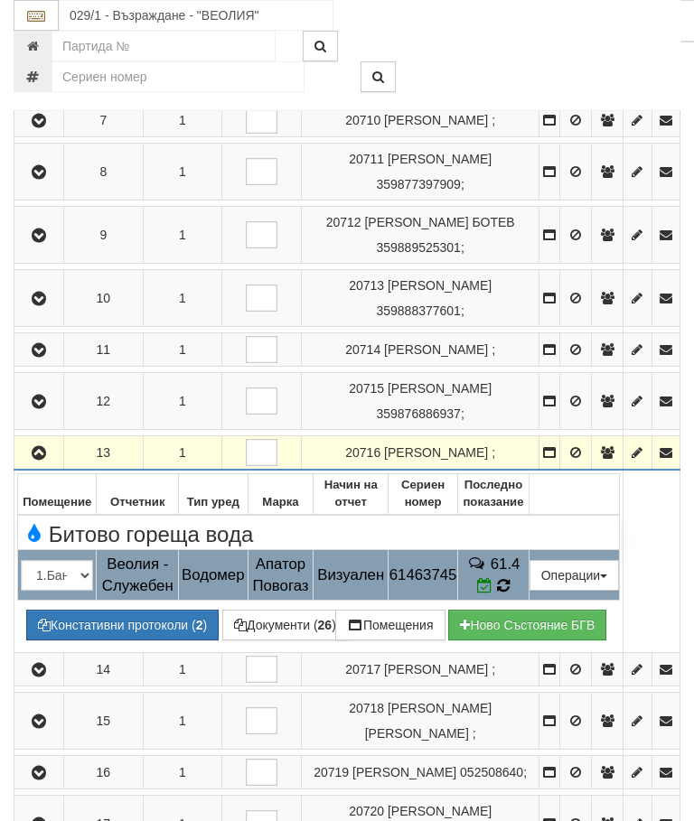
click at [510, 595] on icon at bounding box center [503, 586] width 14 height 16
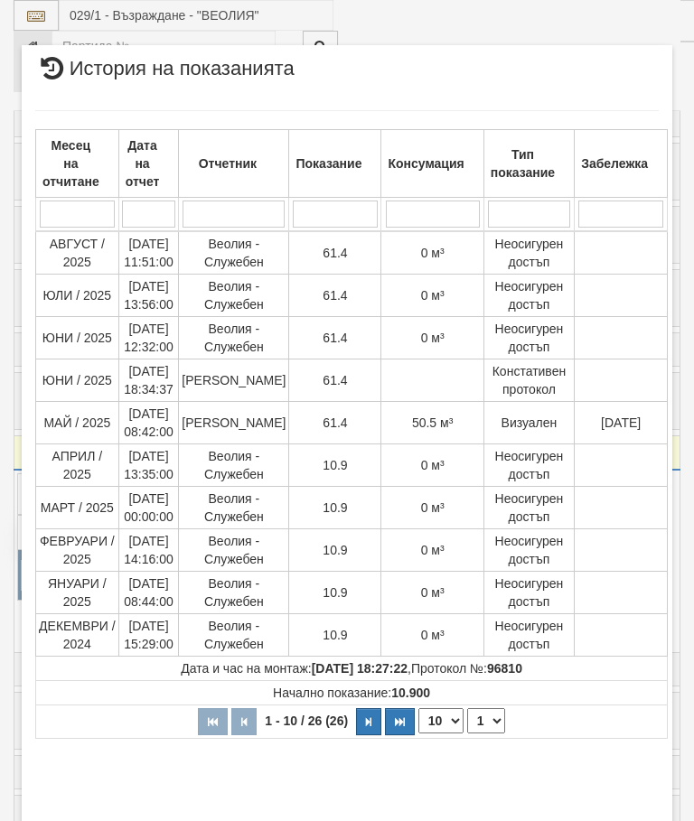
click at [615, 819] on button "Затвори" at bounding box center [618, 831] width 82 height 29
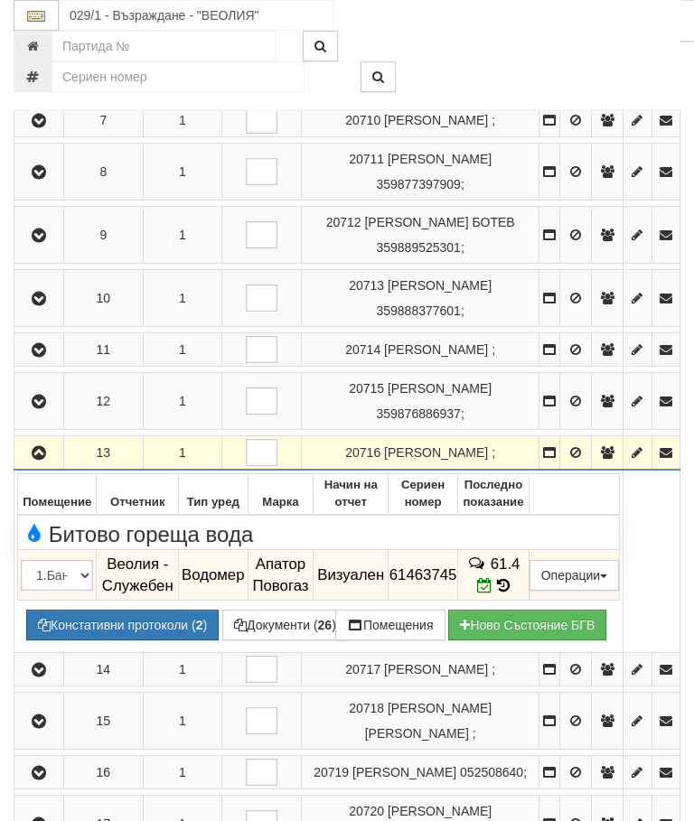
click at [30, 460] on icon "button" at bounding box center [39, 453] width 22 height 13
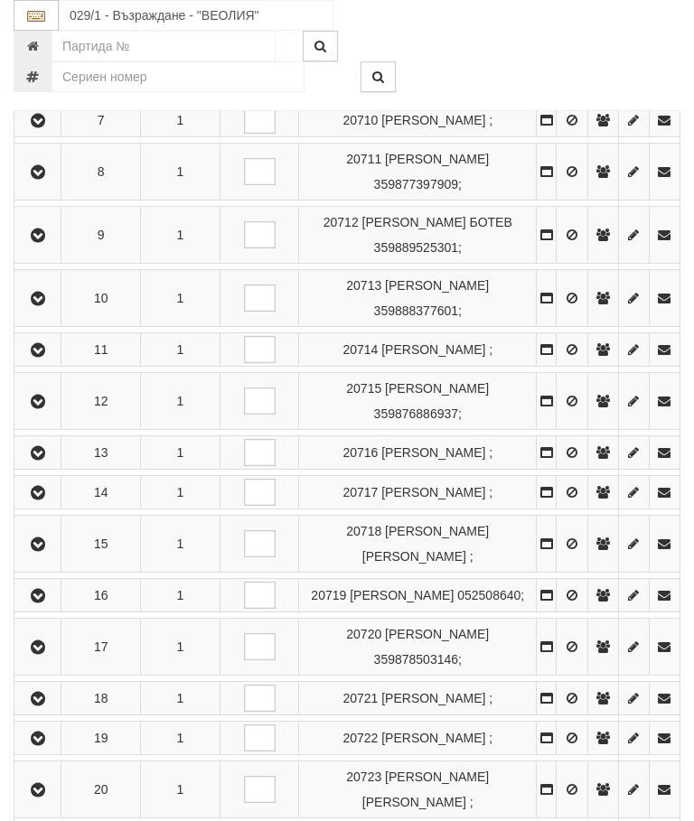
click at [44, 500] on icon "button" at bounding box center [38, 493] width 22 height 13
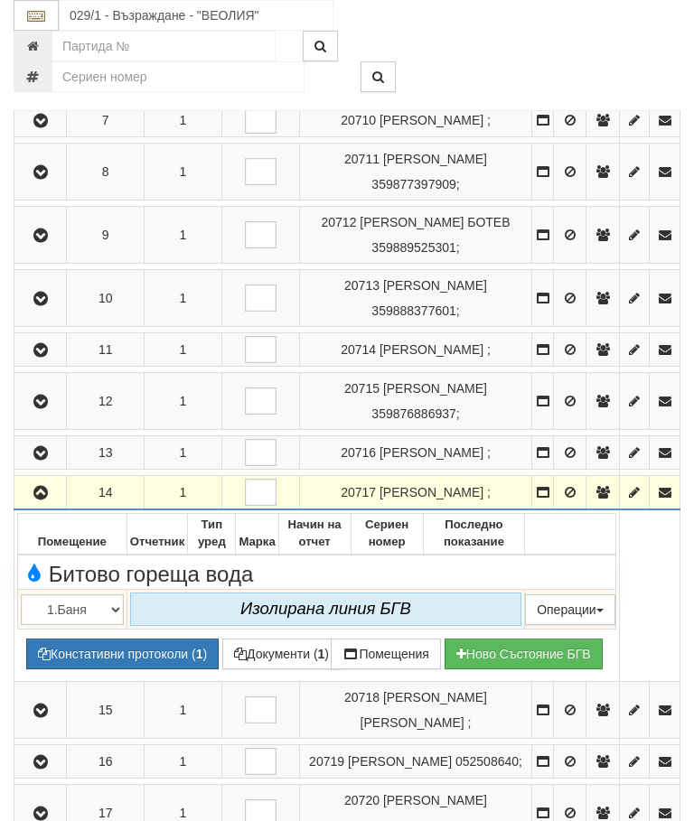
click at [38, 500] on icon "button" at bounding box center [41, 493] width 22 height 13
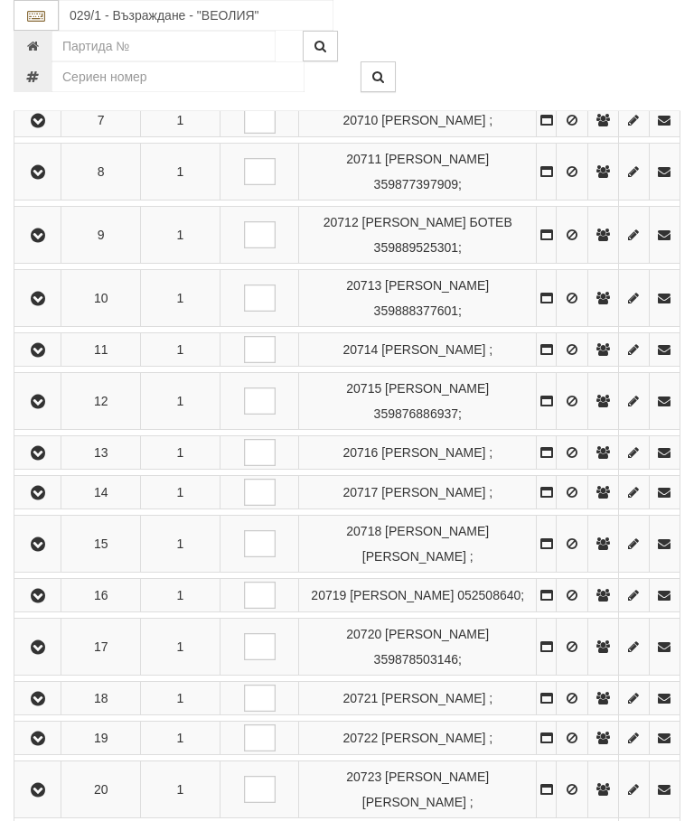
click at [49, 551] on icon "button" at bounding box center [38, 545] width 22 height 13
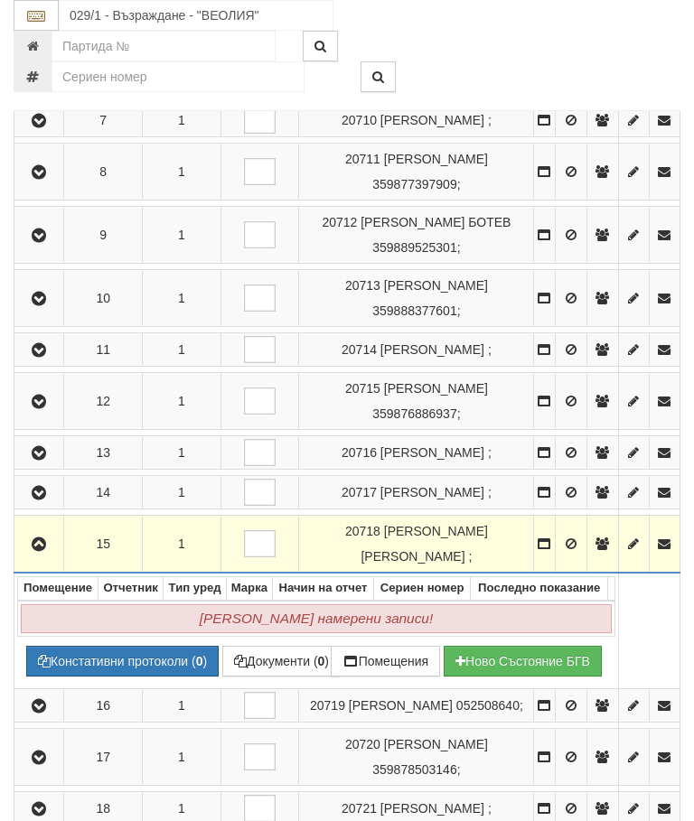
click at [50, 558] on button "button" at bounding box center [38, 543] width 43 height 27
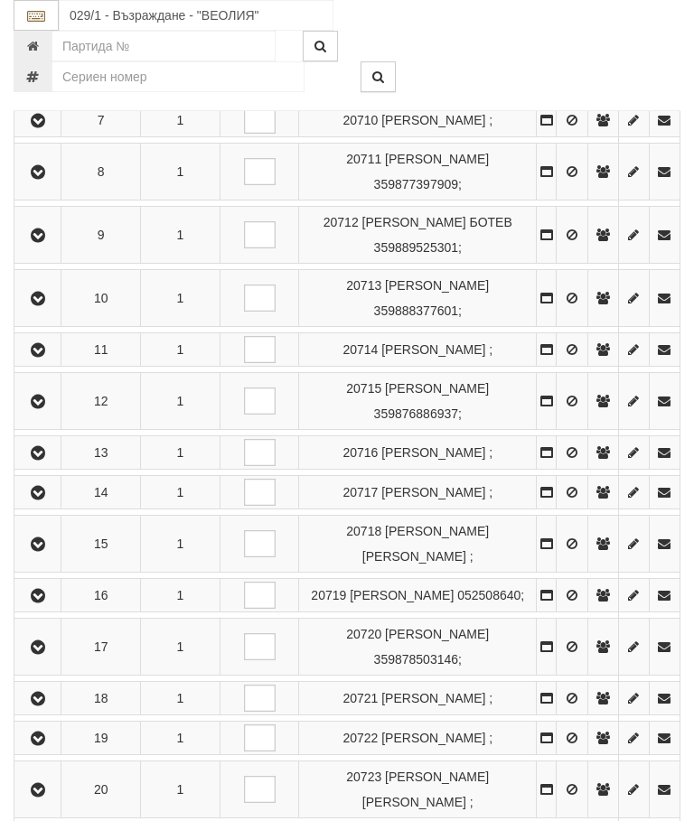
click at [49, 603] on icon "button" at bounding box center [38, 596] width 22 height 13
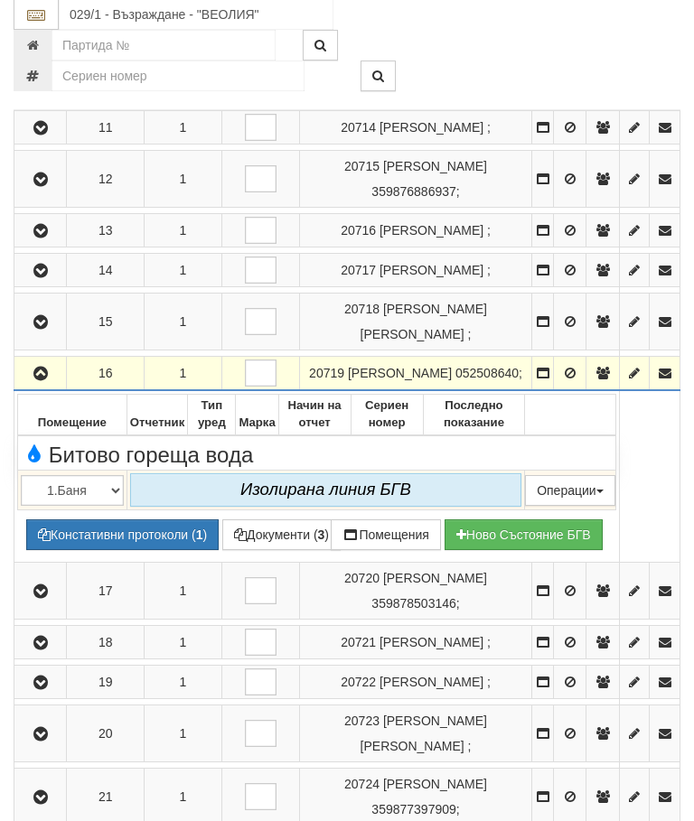
click at [42, 381] on icon "button" at bounding box center [41, 375] width 22 height 13
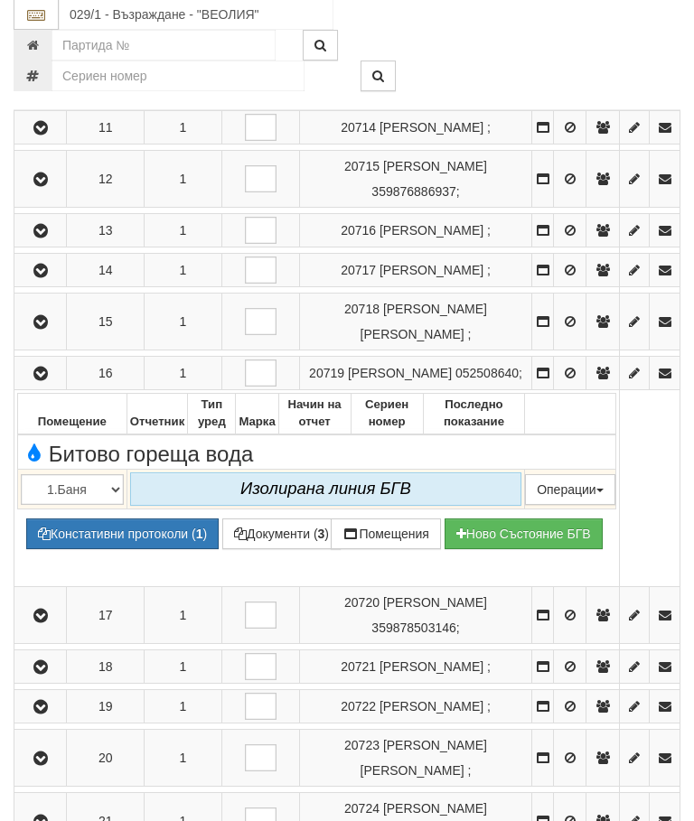
scroll to position [965, 0]
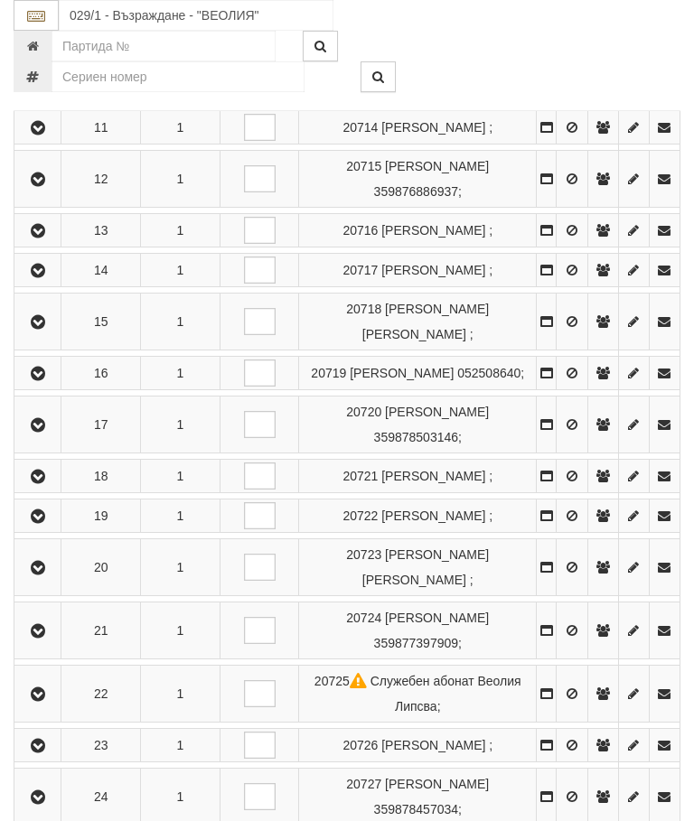
click at [49, 432] on icon "button" at bounding box center [38, 425] width 22 height 13
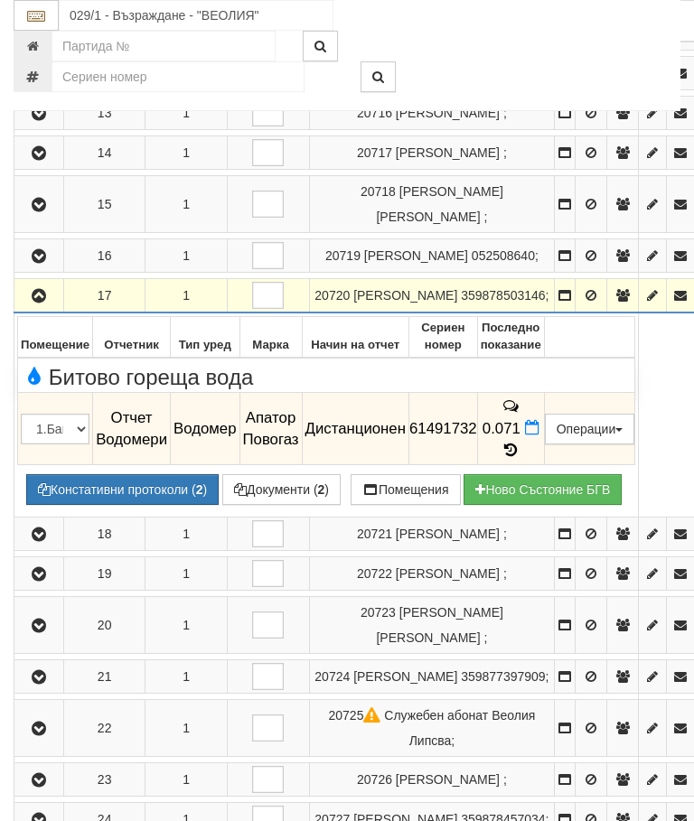
click at [39, 303] on icon "button" at bounding box center [39, 296] width 22 height 13
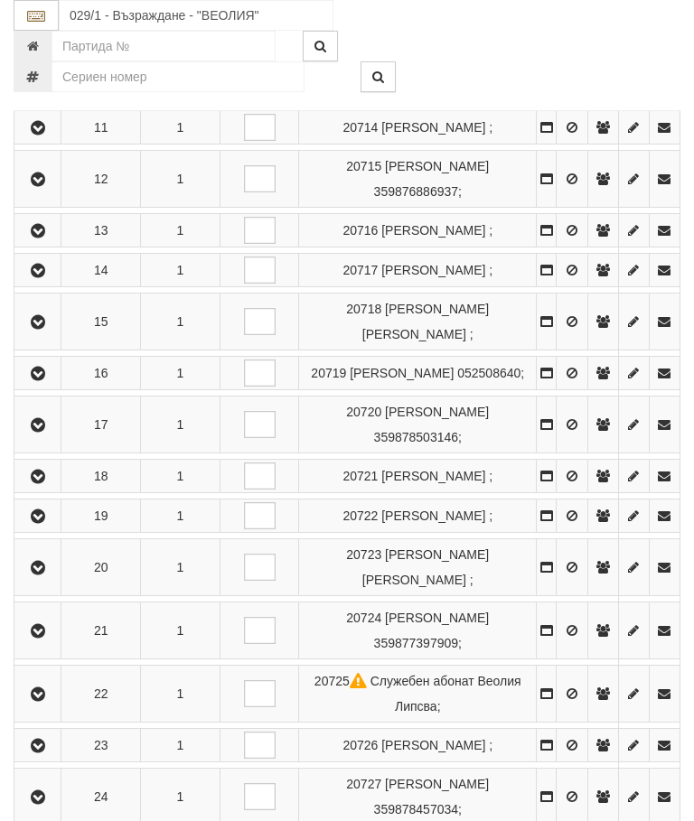
click at [38, 483] on icon "button" at bounding box center [38, 477] width 22 height 13
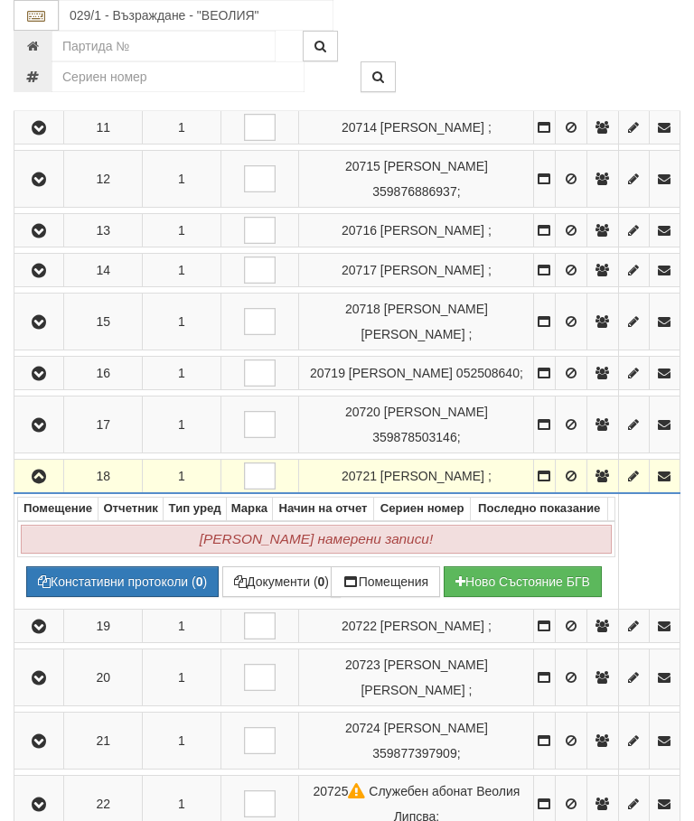
click at [47, 483] on icon "button" at bounding box center [39, 477] width 22 height 13
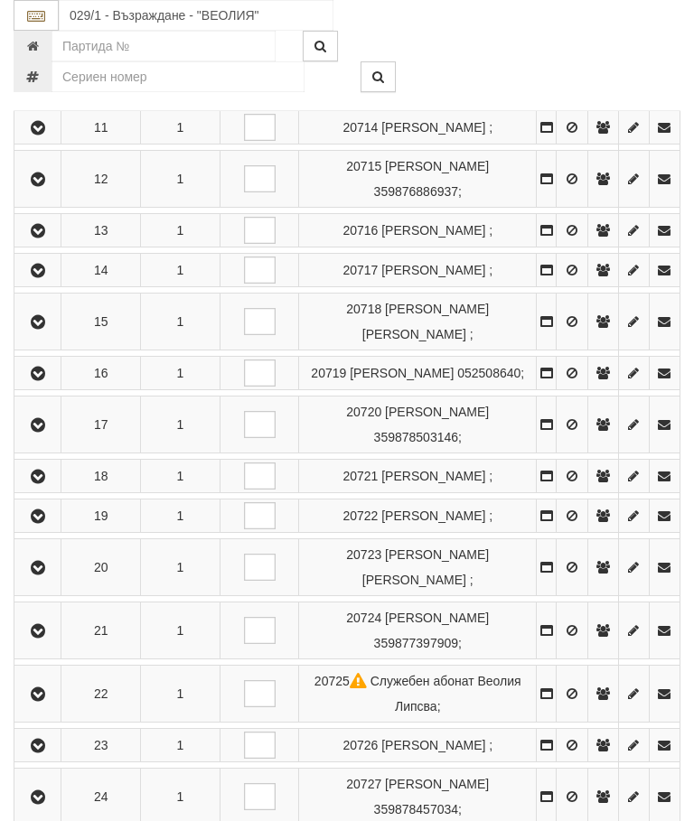
click at [40, 432] on icon "button" at bounding box center [38, 425] width 22 height 13
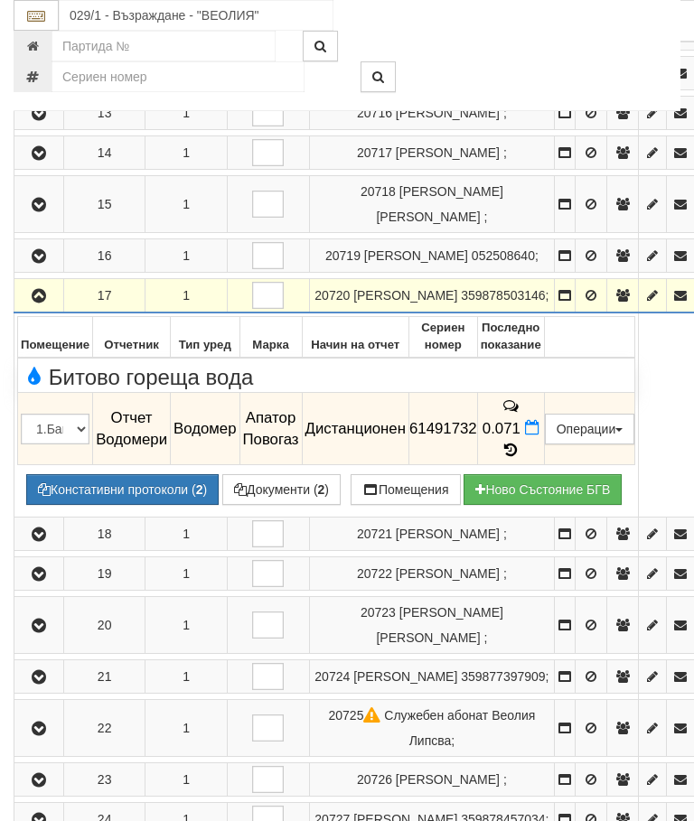
click at [521, 458] on icon at bounding box center [511, 450] width 20 height 15
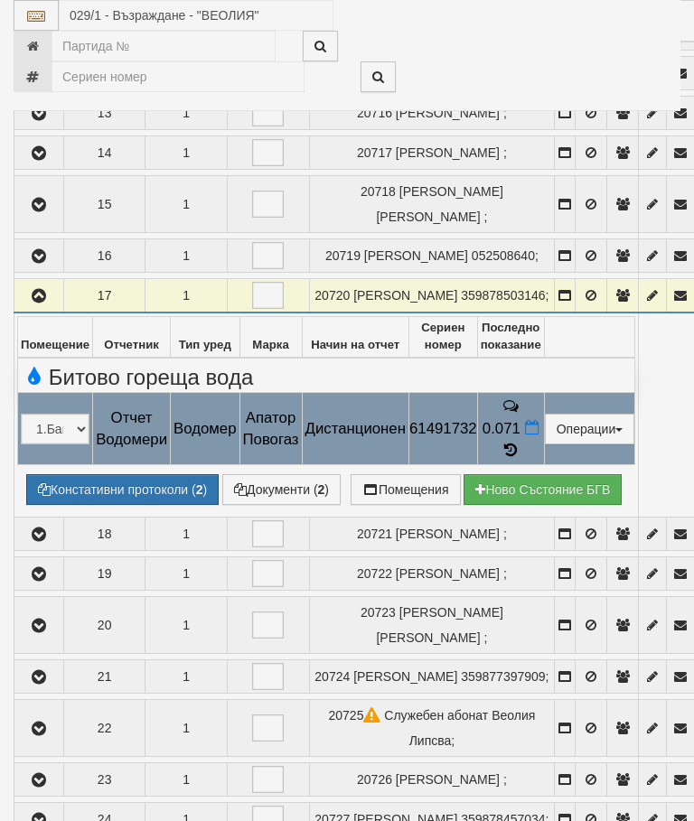
select select "10"
select select "1"
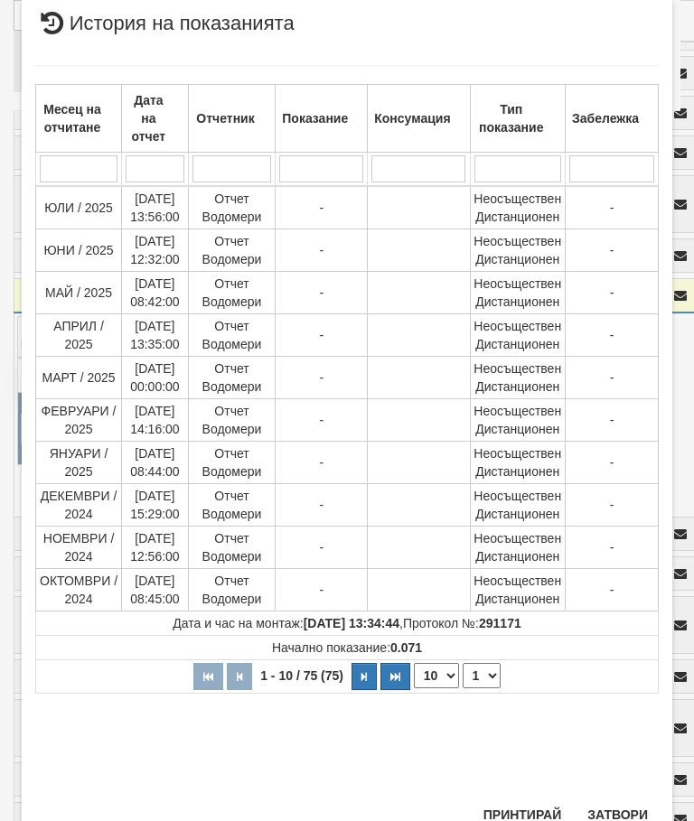
scroll to position [688, 0]
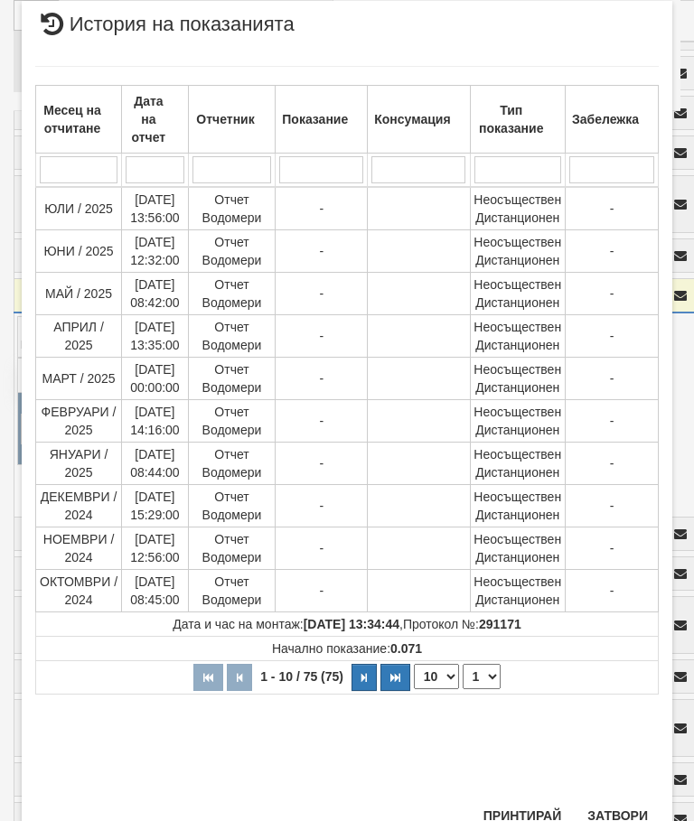
click at [634, 807] on button "Затвори" at bounding box center [618, 816] width 82 height 29
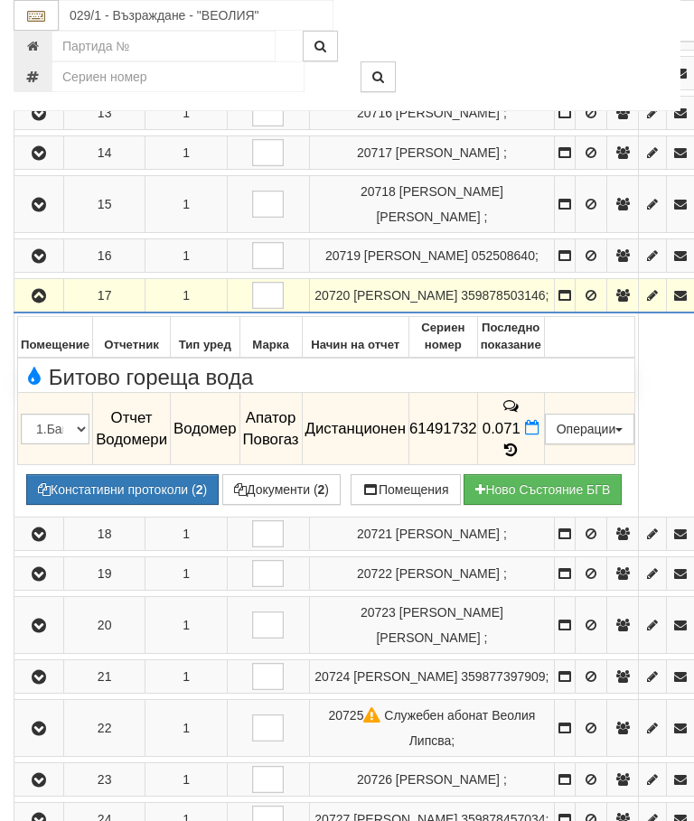
click at [33, 303] on icon "button" at bounding box center [39, 296] width 22 height 13
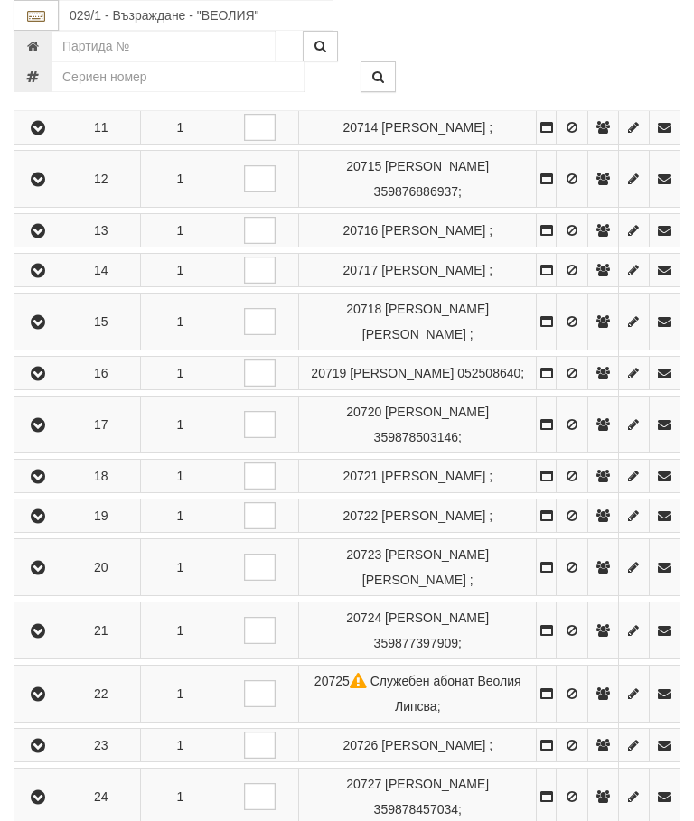
click at [48, 530] on button "button" at bounding box center [37, 515] width 41 height 27
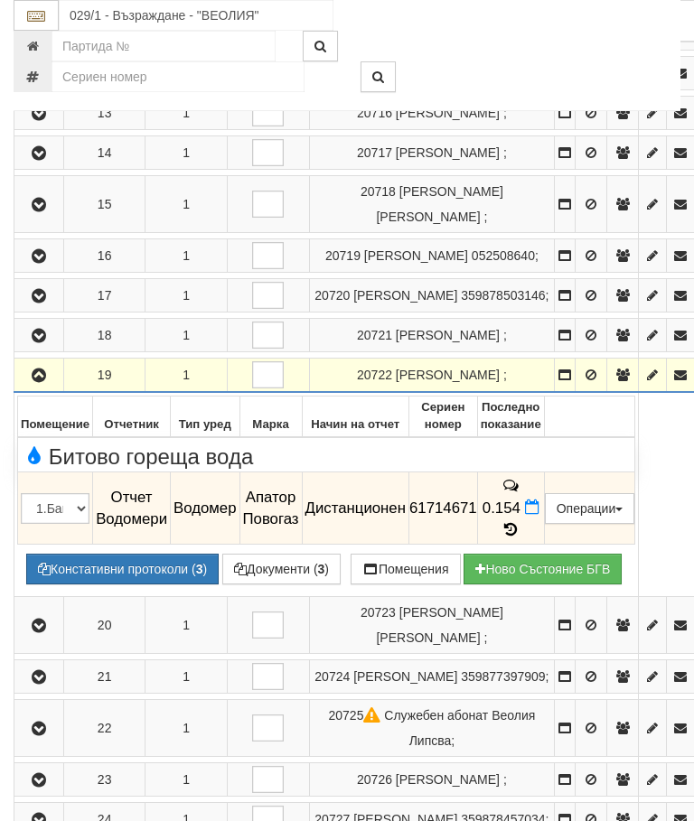
click at [521, 538] on icon at bounding box center [511, 529] width 20 height 15
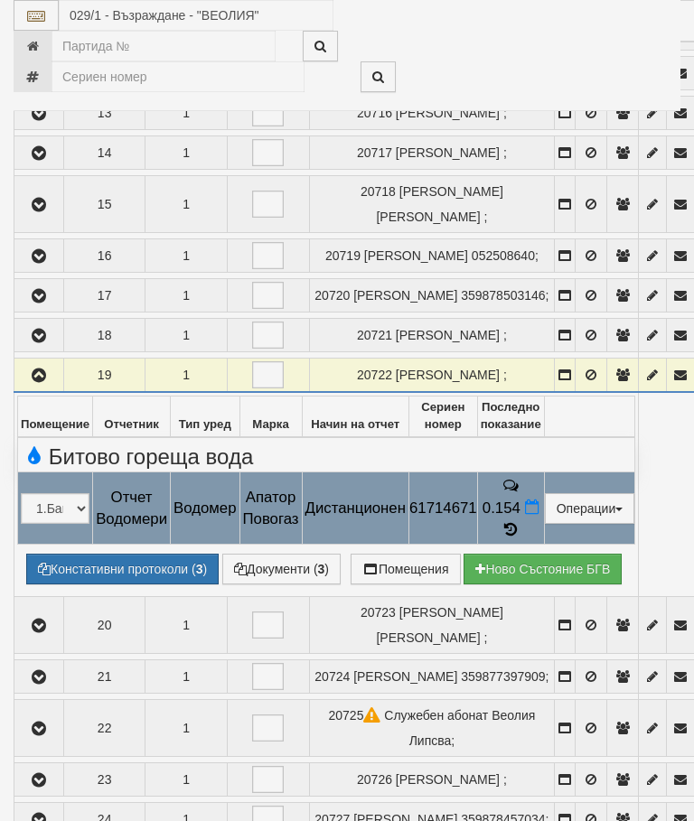
select select "10"
select select "1"
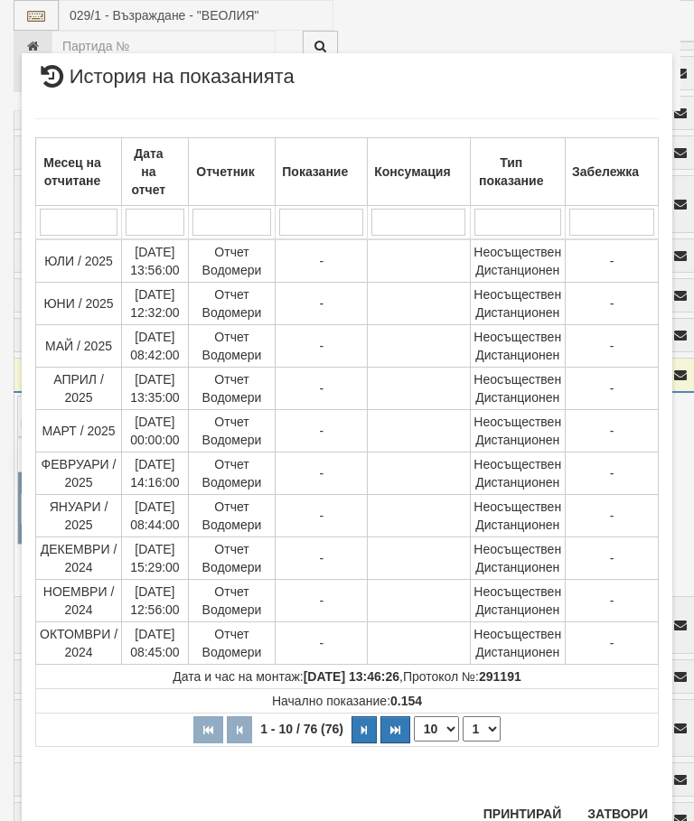
scroll to position [1240, 0]
click at [624, 810] on button "Затвори" at bounding box center [618, 815] width 82 height 29
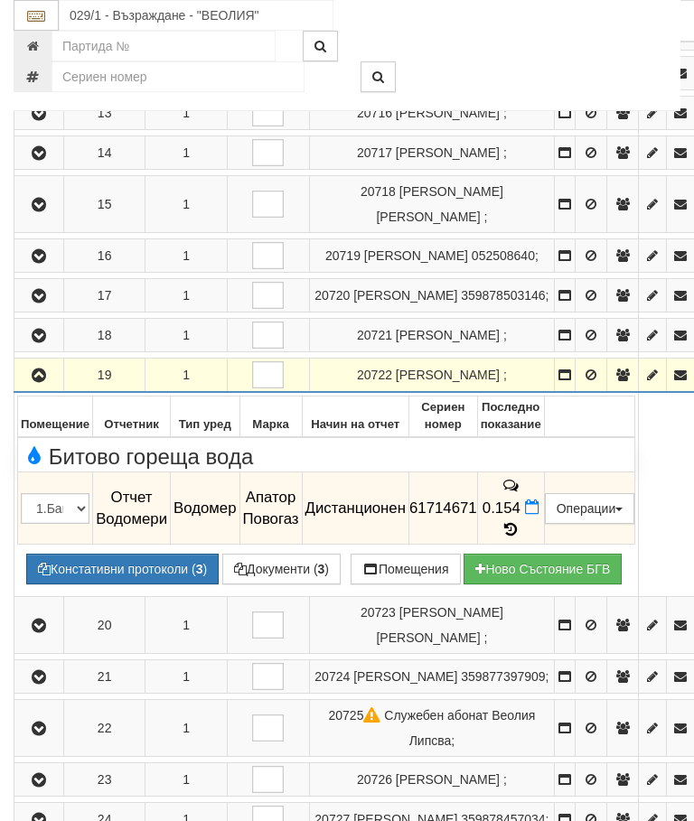
click at [33, 382] on icon "button" at bounding box center [39, 376] width 22 height 13
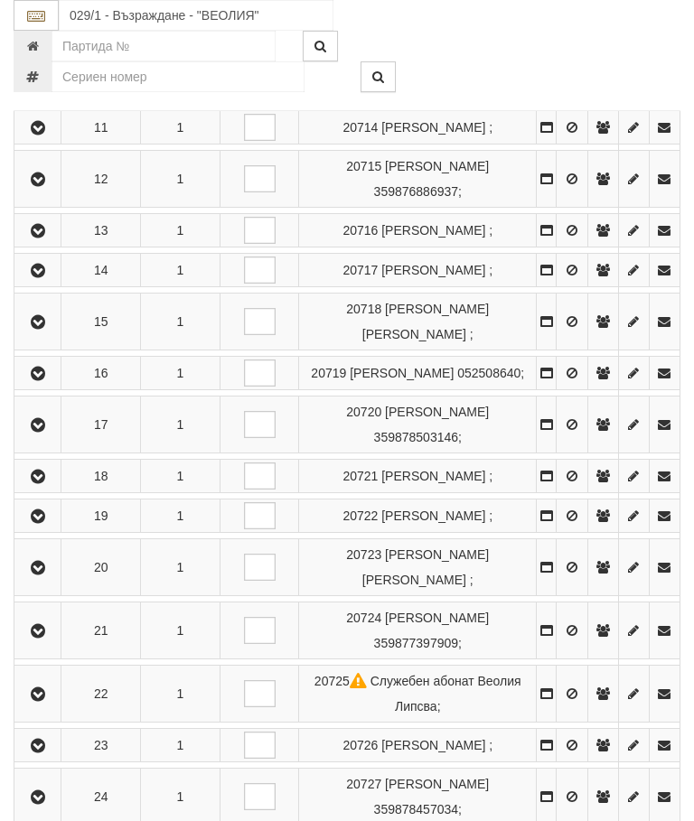
click at [43, 575] on icon "button" at bounding box center [38, 568] width 22 height 13
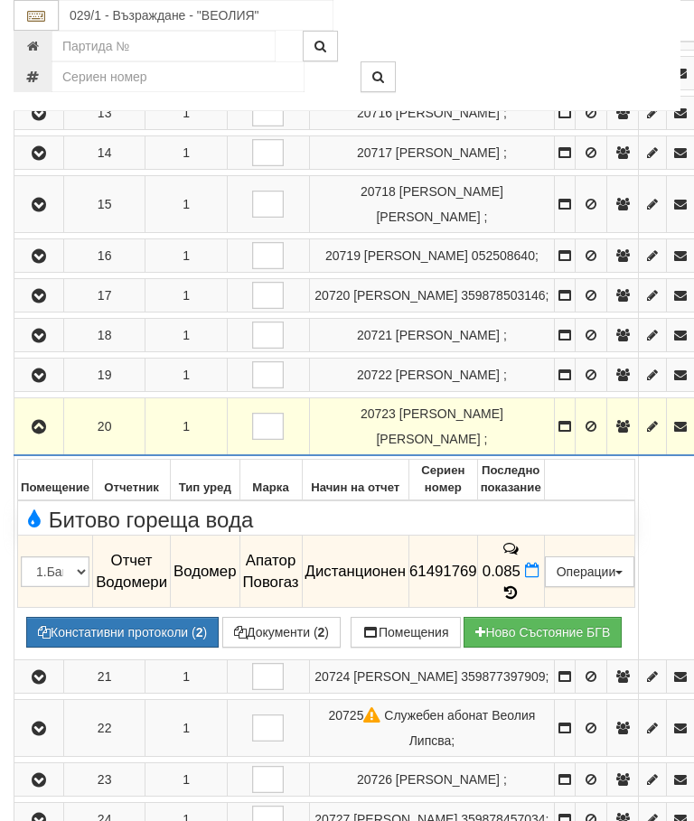
click at [521, 601] on icon at bounding box center [511, 593] width 20 height 15
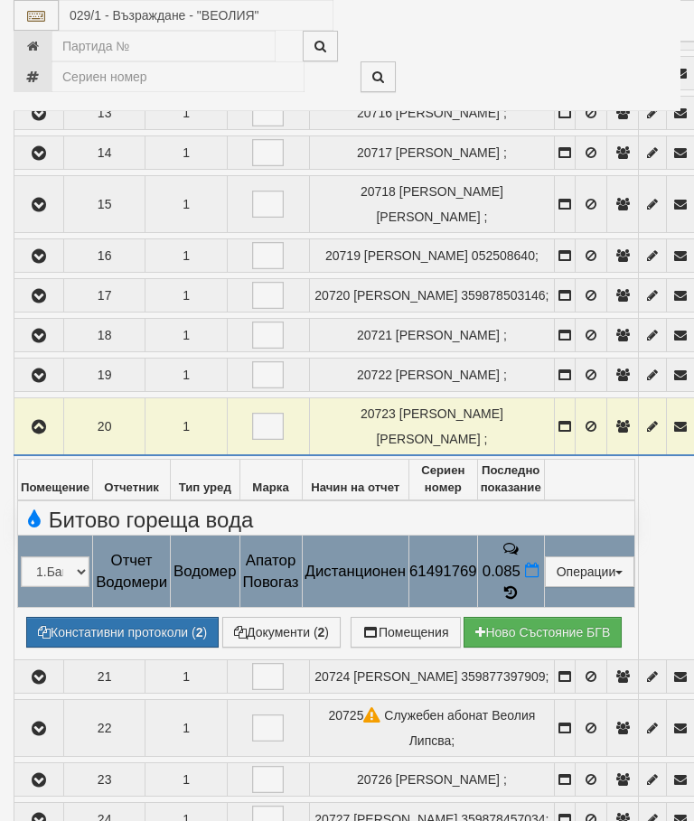
select select "10"
select select "1"
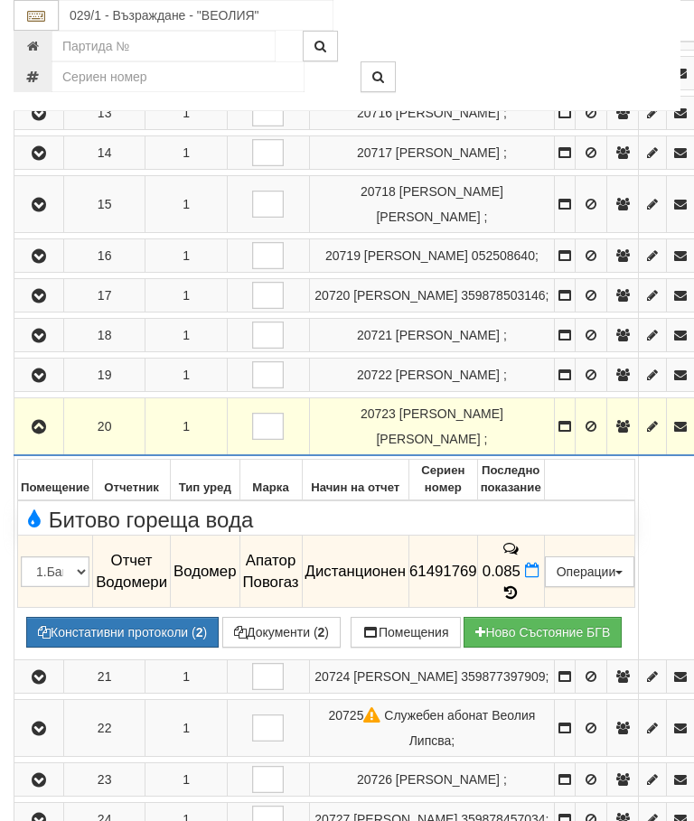
click at [36, 434] on icon "button" at bounding box center [39, 427] width 22 height 13
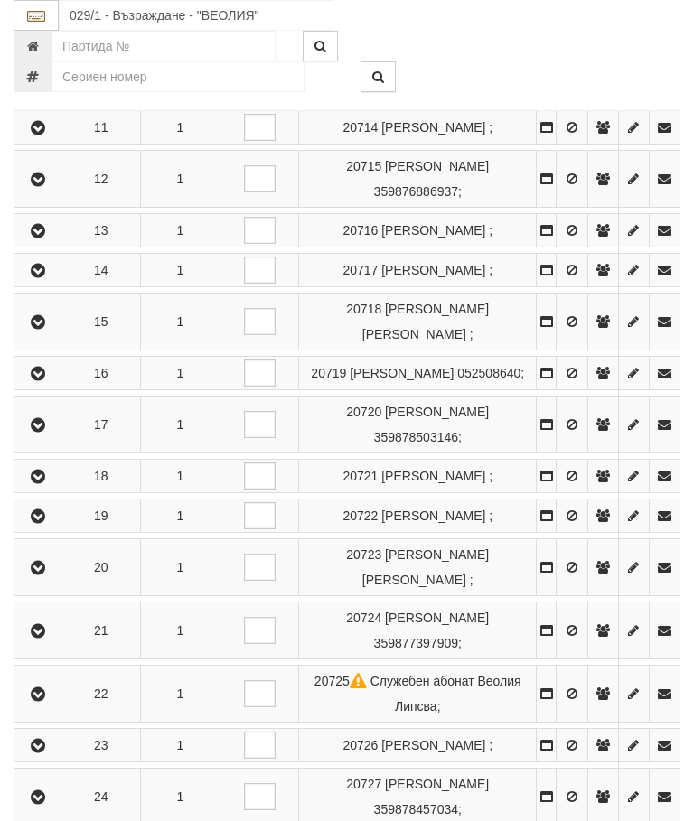
click at [45, 644] on button "button" at bounding box center [37, 630] width 41 height 27
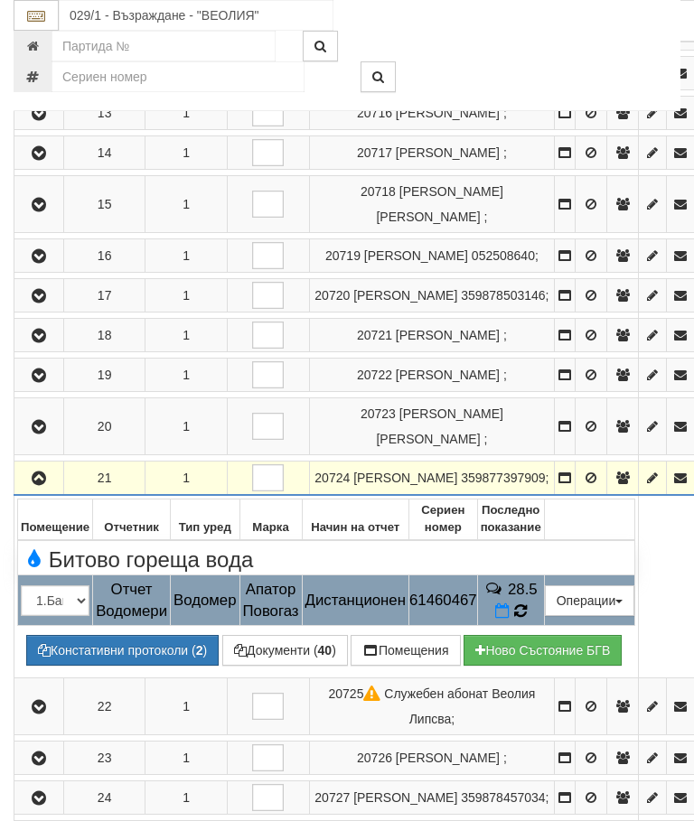
click at [527, 620] on icon at bounding box center [520, 612] width 14 height 16
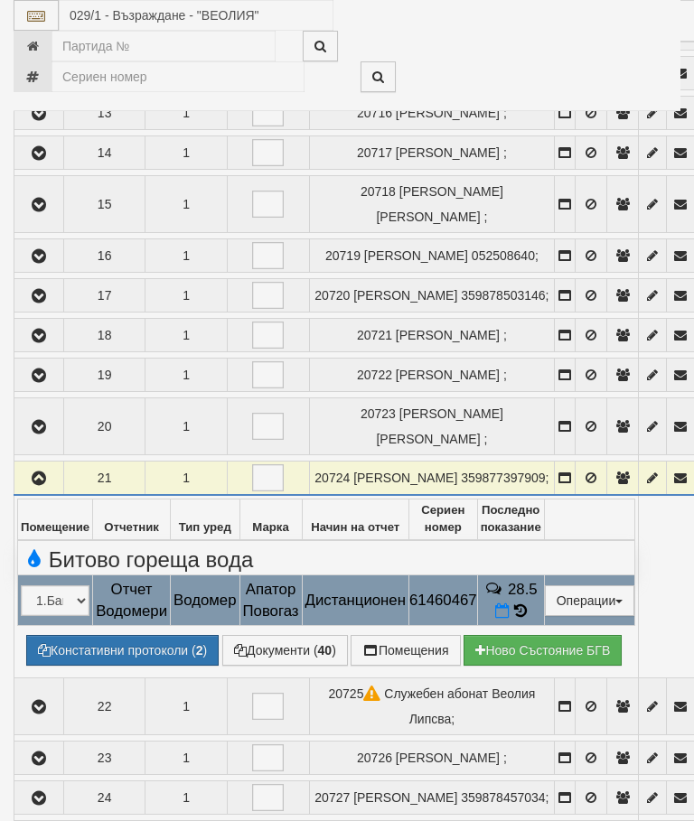
select select "10"
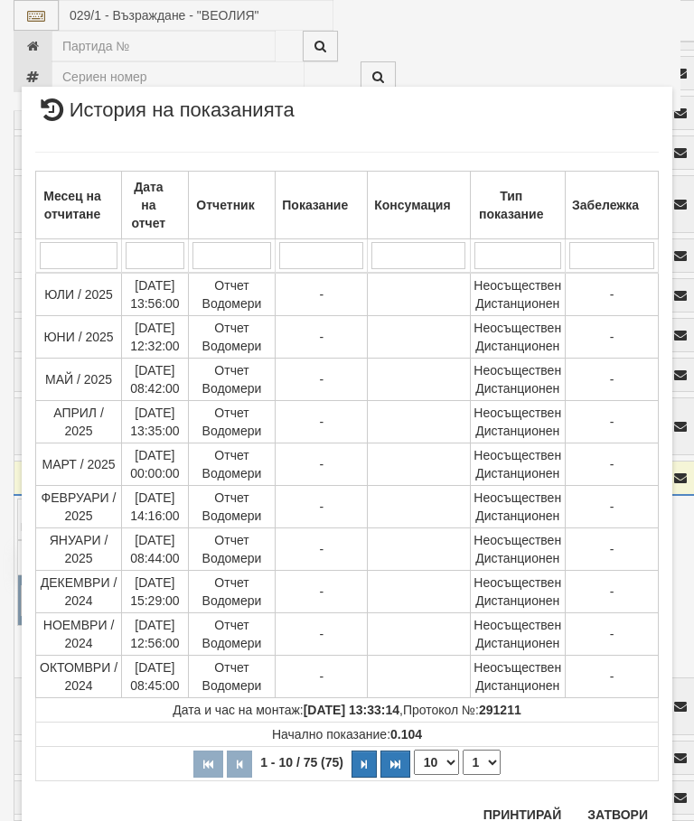
scroll to position [1463, 0]
click at [485, 760] on select "1 2 3 4 5 6 7 8" at bounding box center [482, 763] width 38 height 25
select select "2"
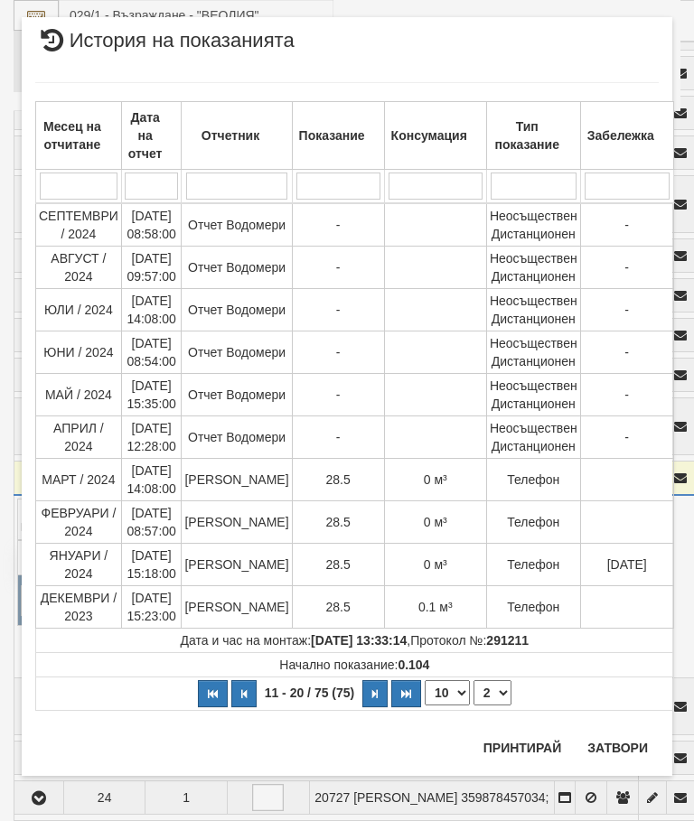
scroll to position [0, 0]
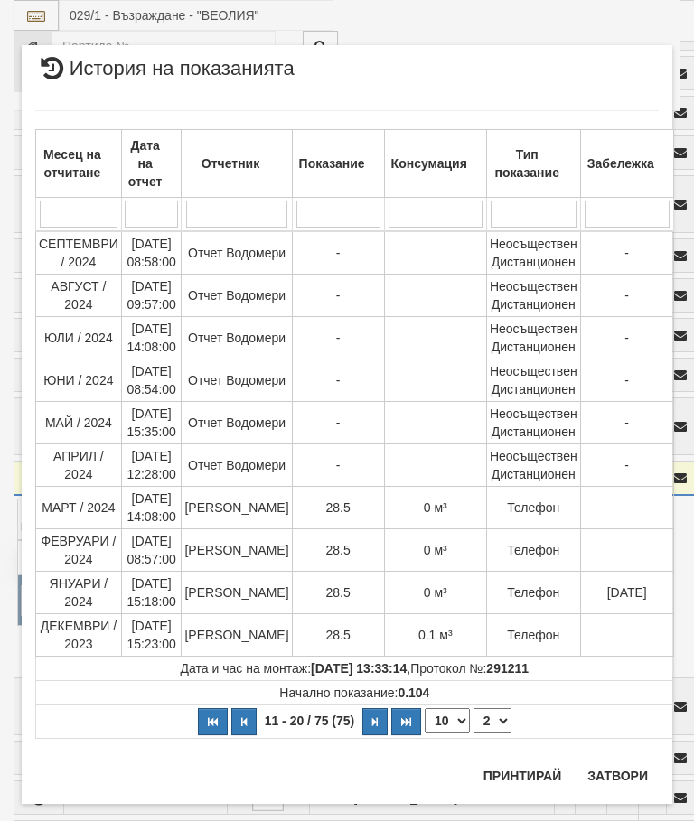
click at [635, 771] on button "Затвори" at bounding box center [618, 776] width 82 height 29
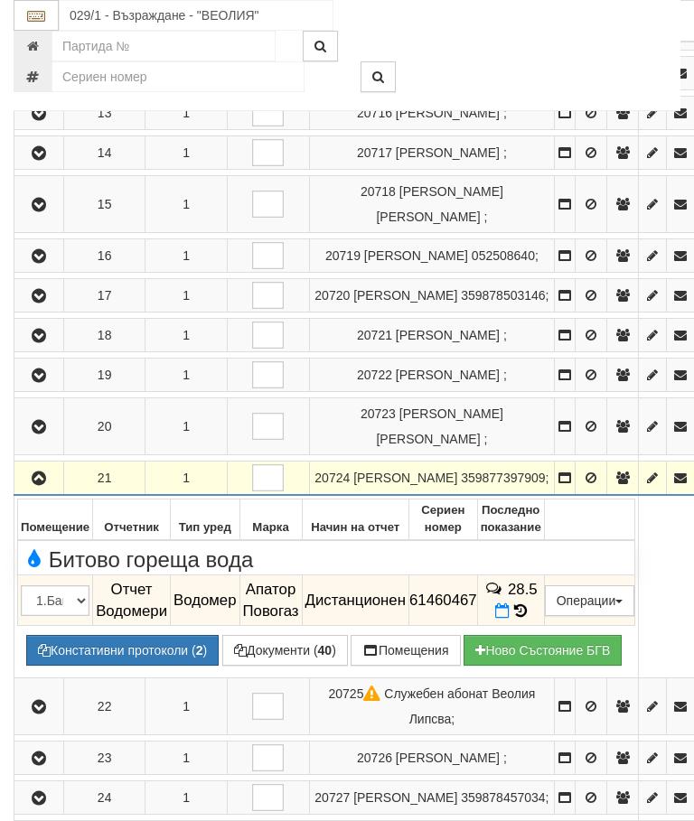
click at [45, 485] on icon "button" at bounding box center [39, 479] width 22 height 13
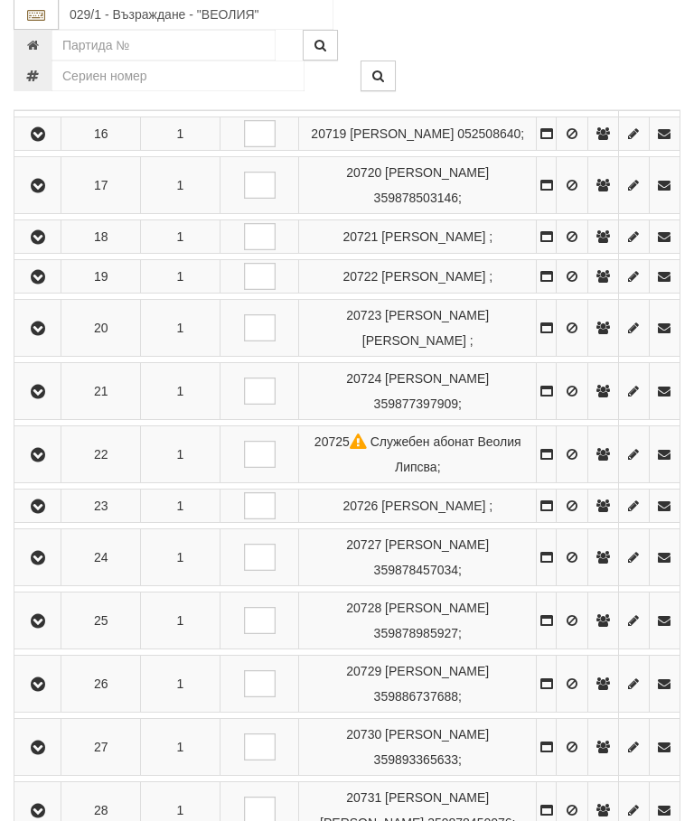
scroll to position [1234, 0]
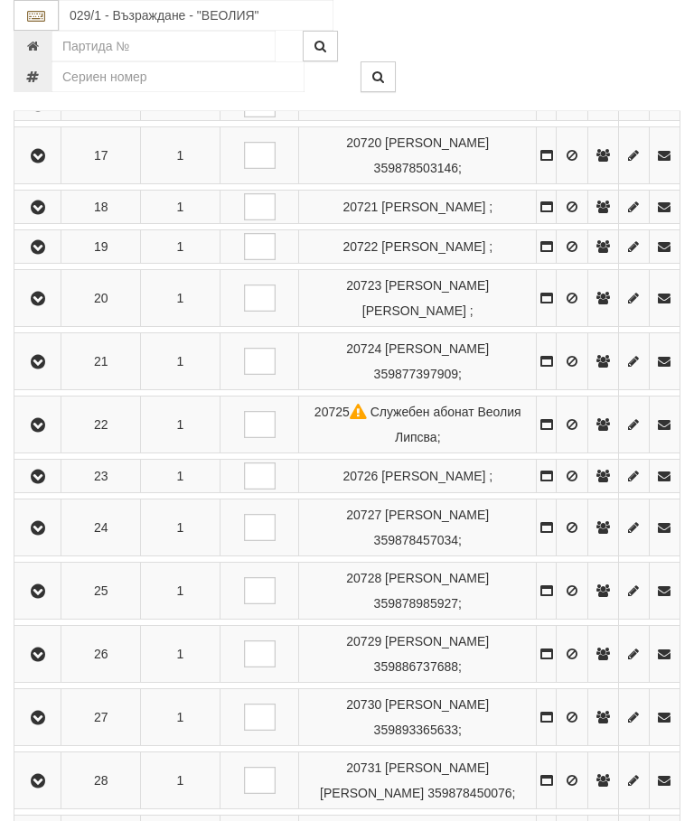
click at [58, 438] on button "button" at bounding box center [37, 424] width 41 height 27
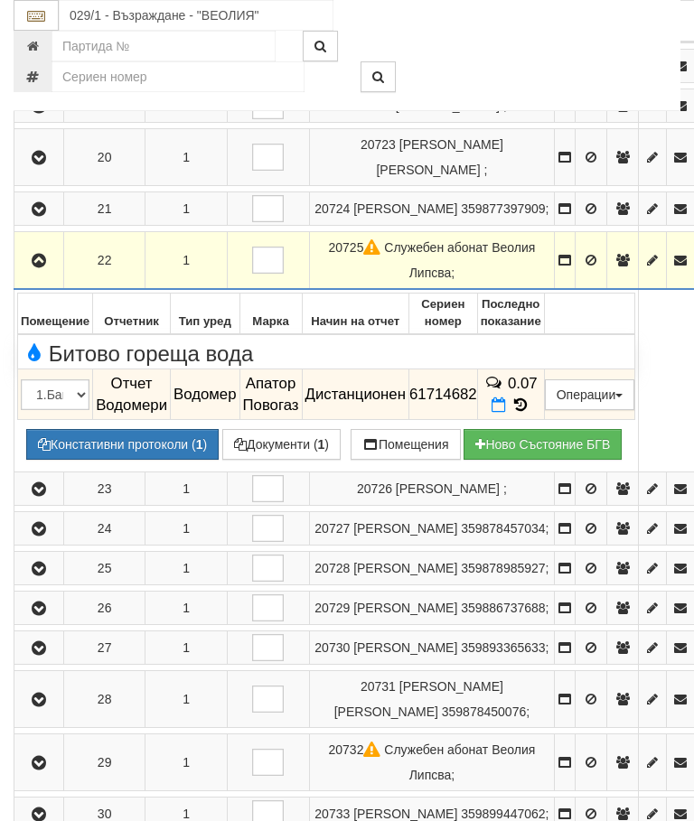
click at [530, 413] on icon at bounding box center [521, 405] width 20 height 15
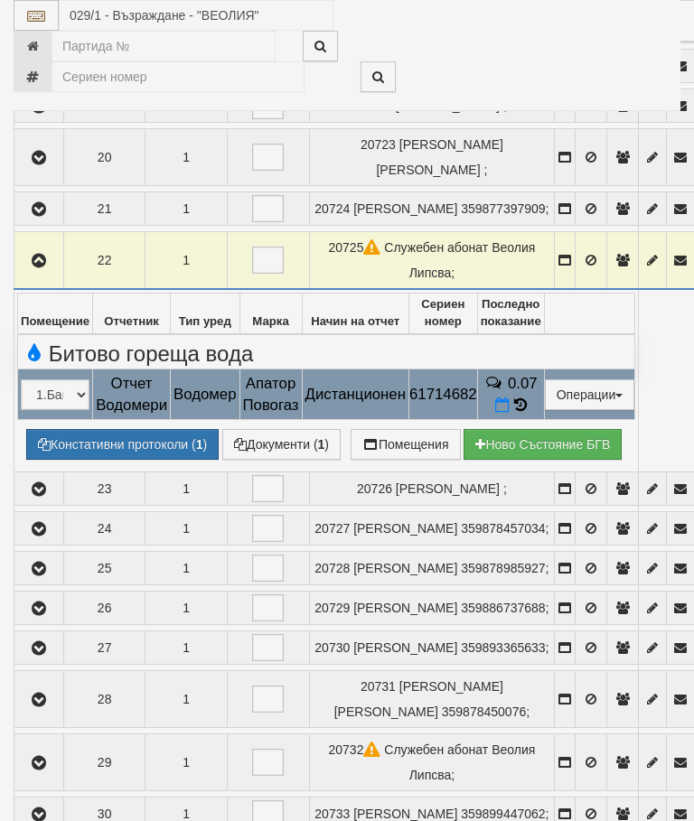
select select "10"
select select "1"
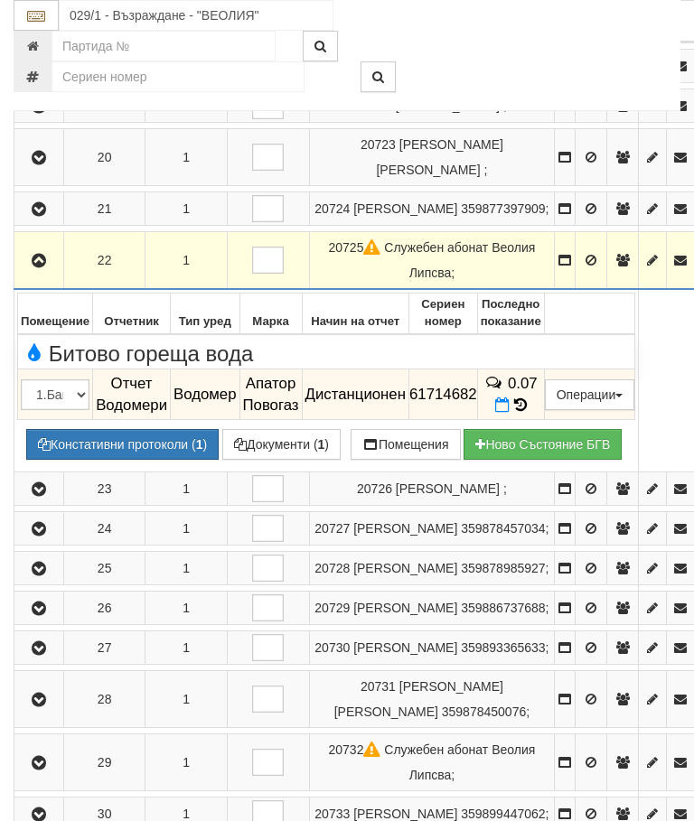
click at [42, 268] on icon "button" at bounding box center [39, 261] width 22 height 13
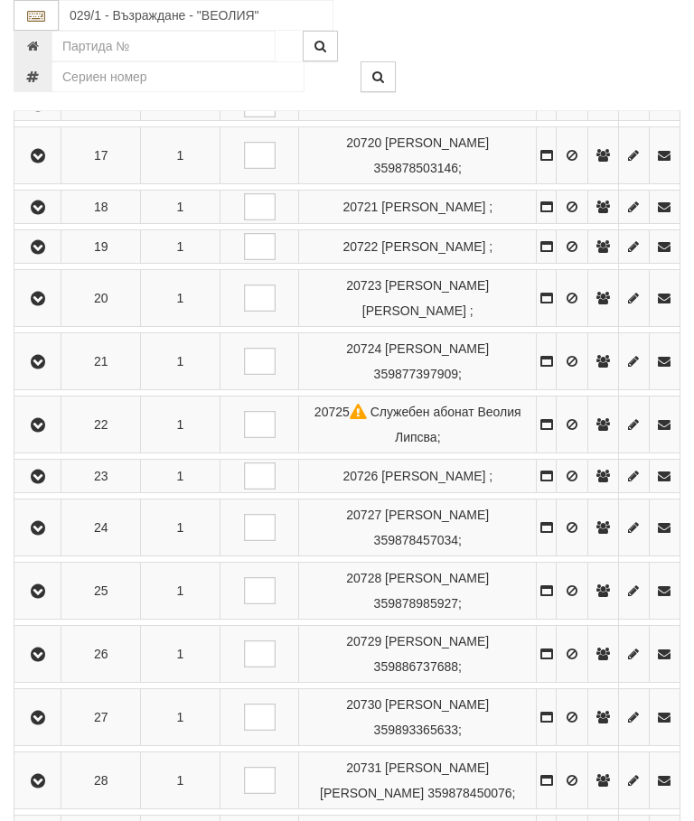
click at [33, 483] on icon "button" at bounding box center [38, 477] width 22 height 13
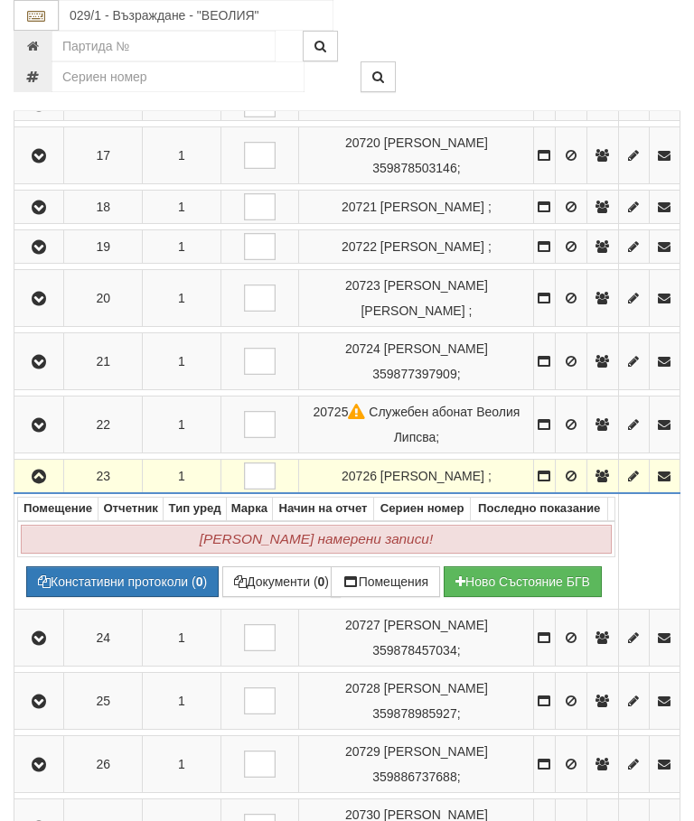
click at [42, 483] on icon "button" at bounding box center [39, 477] width 22 height 13
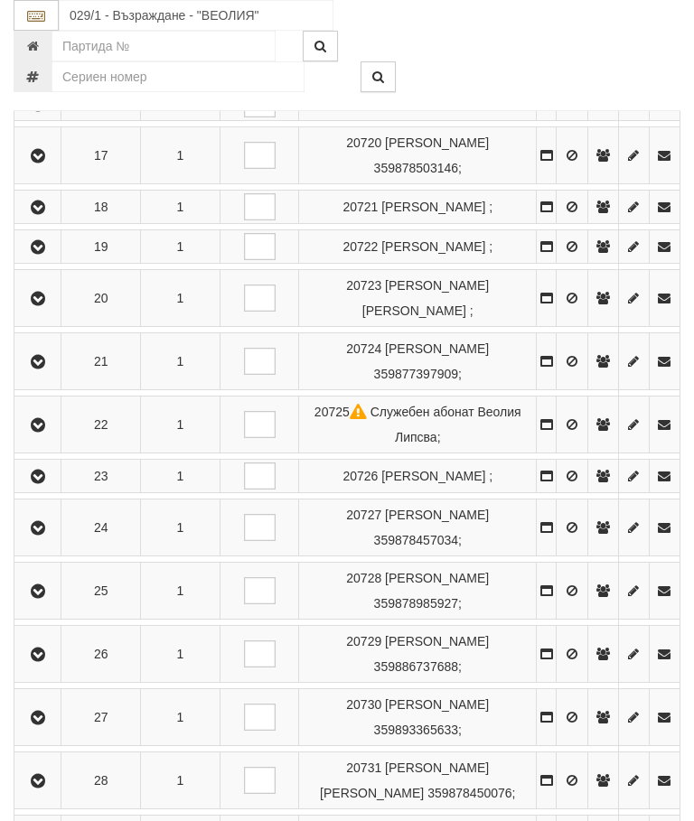
click at [43, 541] on button "button" at bounding box center [37, 527] width 41 height 27
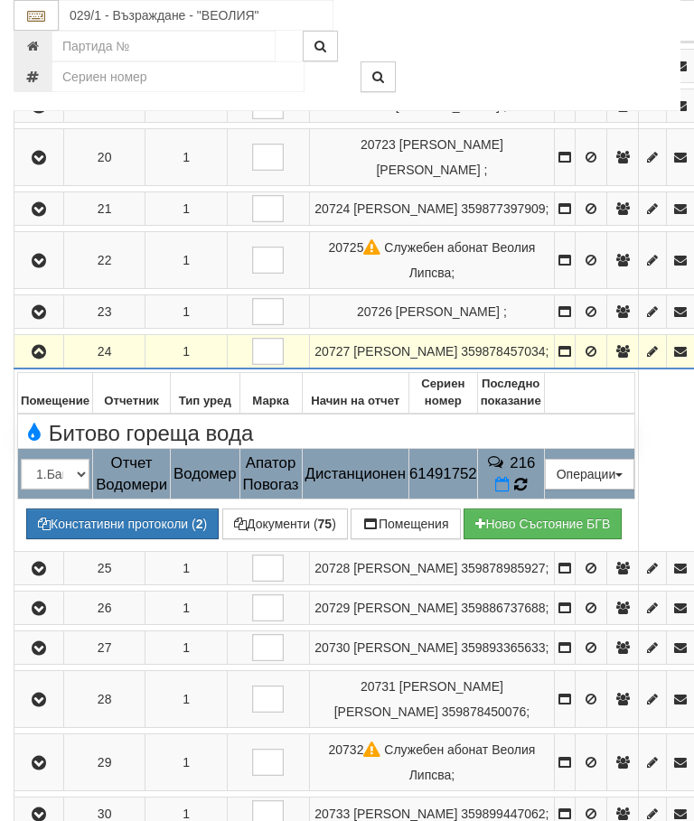
click at [527, 493] on icon at bounding box center [520, 484] width 13 height 15
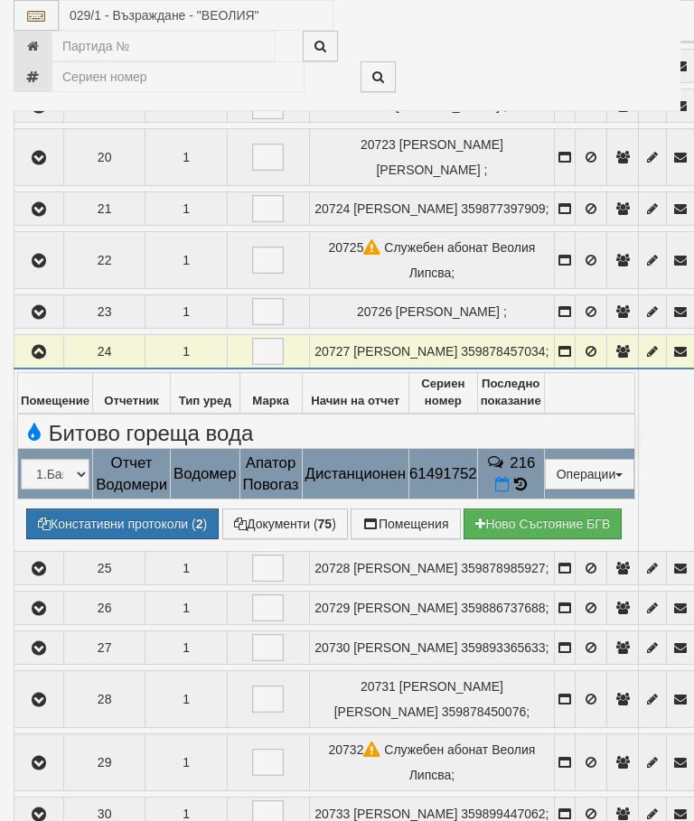
select select "10"
select select "1"
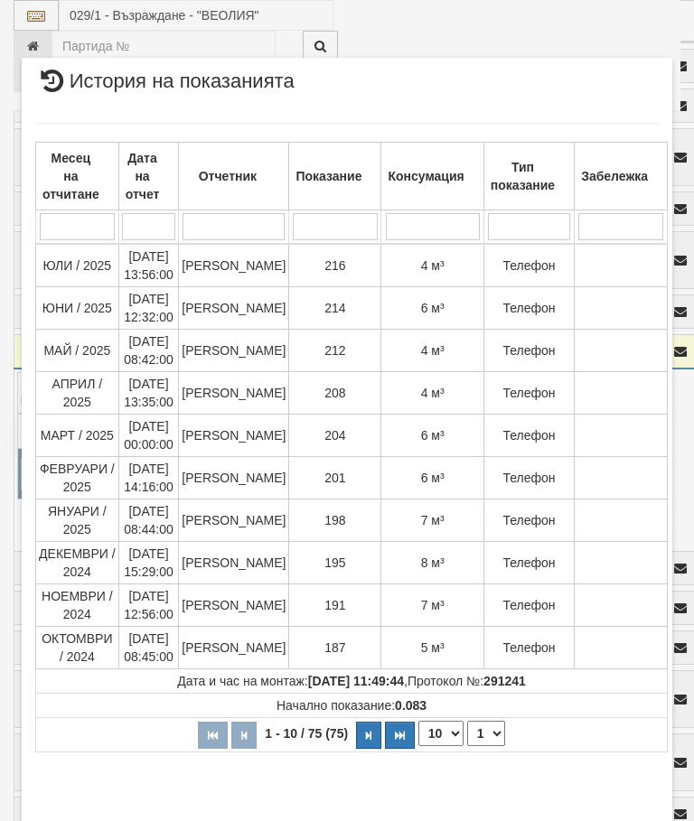
scroll to position [581, 0]
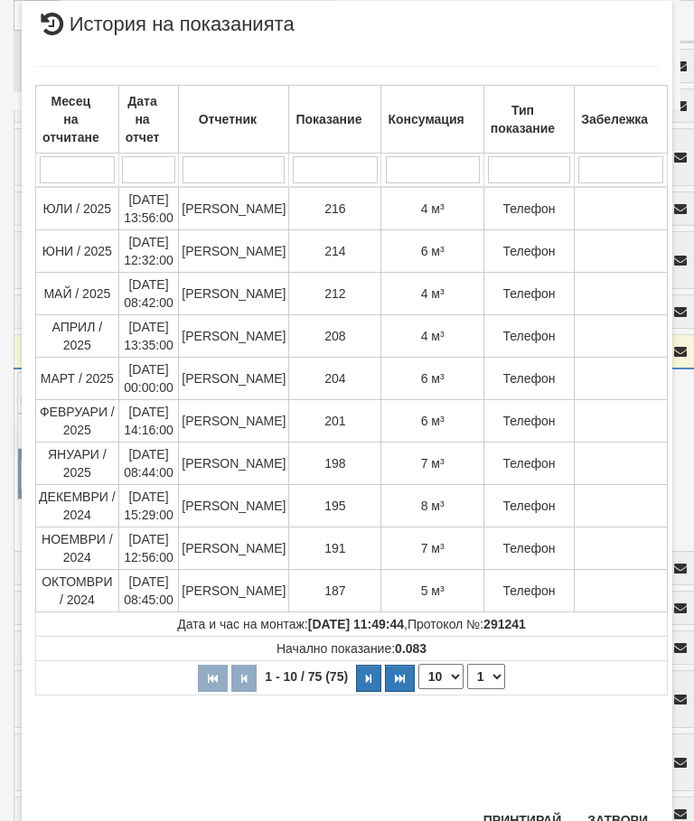
click at [623, 821] on button "Затвори" at bounding box center [618, 820] width 82 height 29
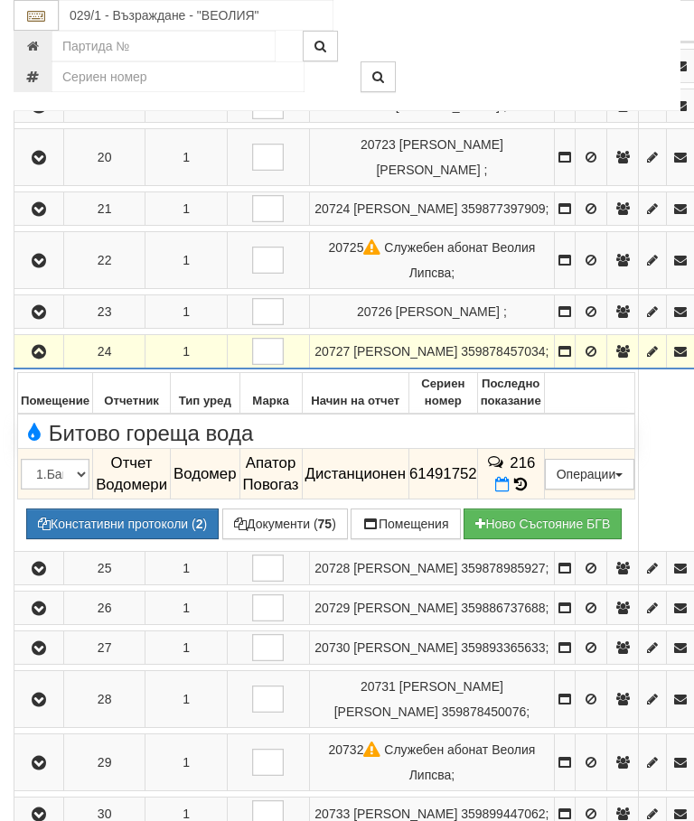
click at [52, 365] on button "button" at bounding box center [38, 351] width 43 height 27
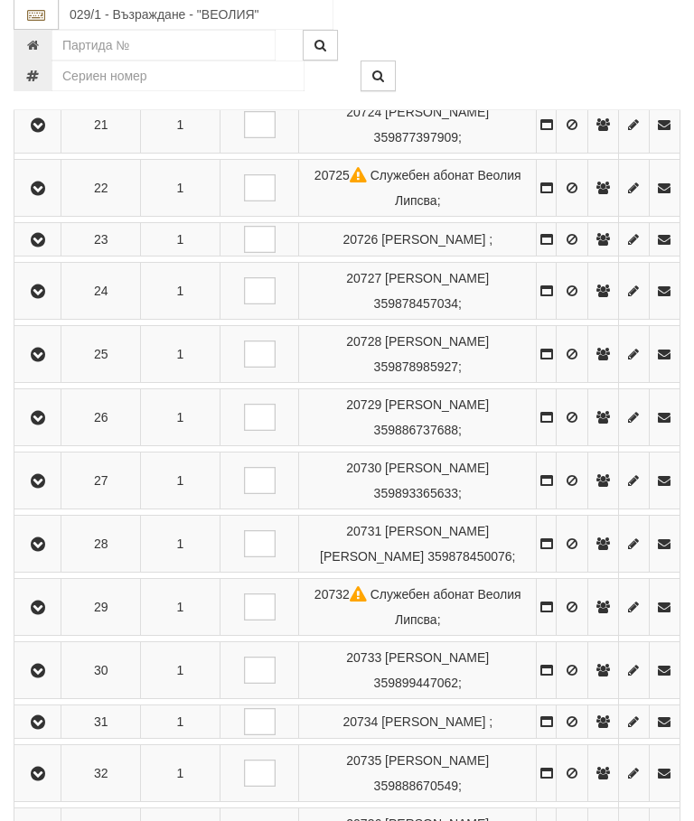
click at [42, 362] on icon "button" at bounding box center [38, 356] width 22 height 13
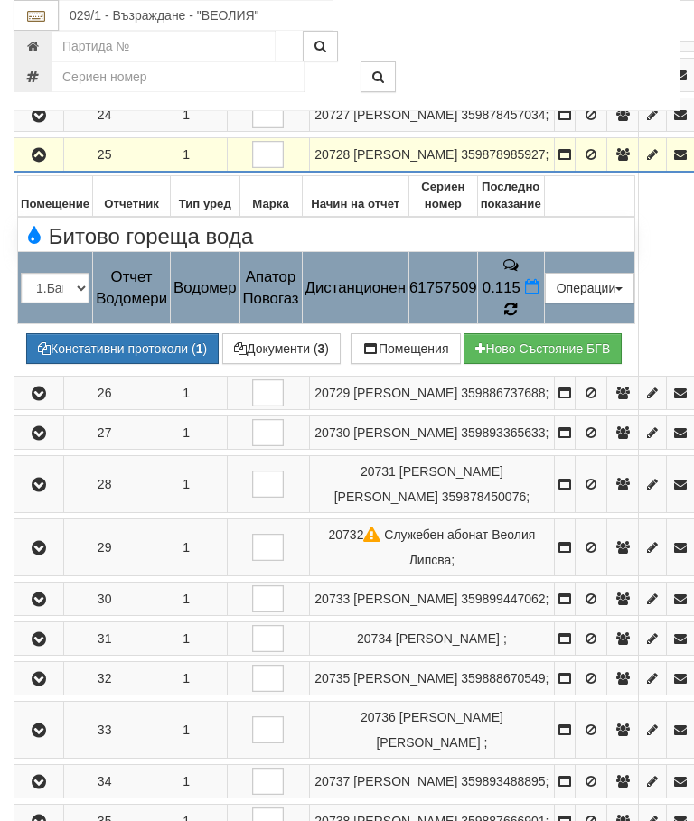
click at [518, 318] on icon at bounding box center [511, 310] width 14 height 16
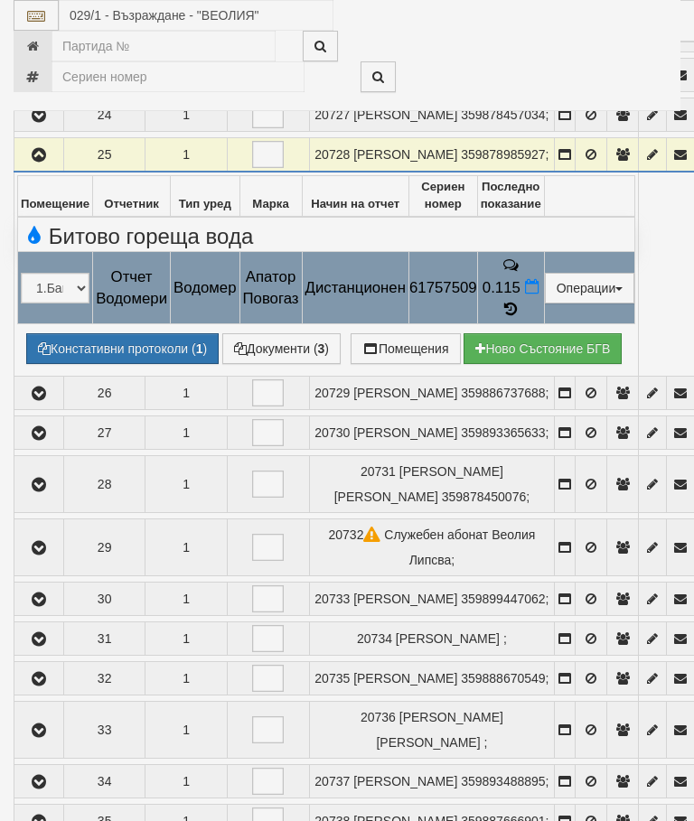
select select "10"
select select "1"
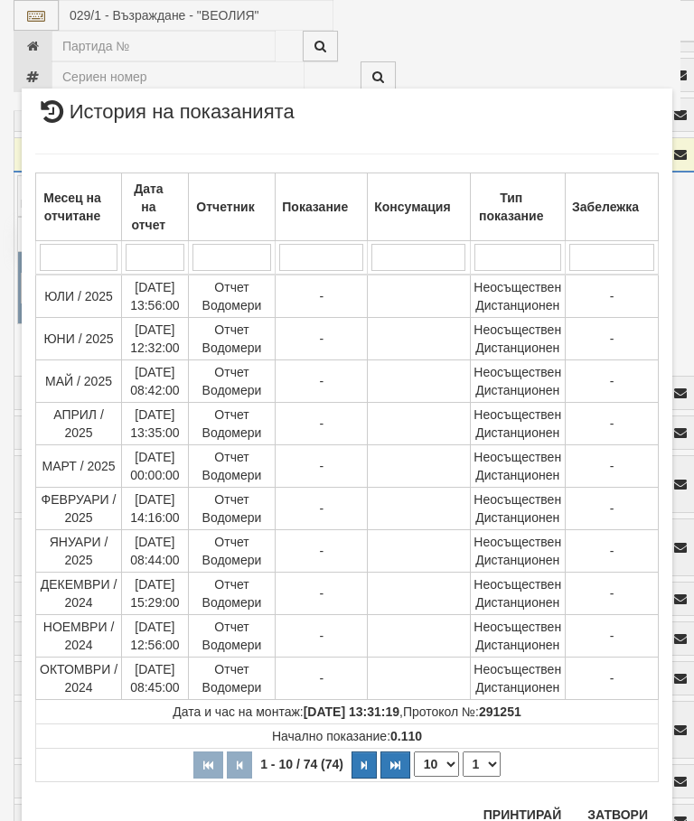
scroll to position [1449, 0]
click at [621, 810] on button "Затвори" at bounding box center [618, 816] width 82 height 29
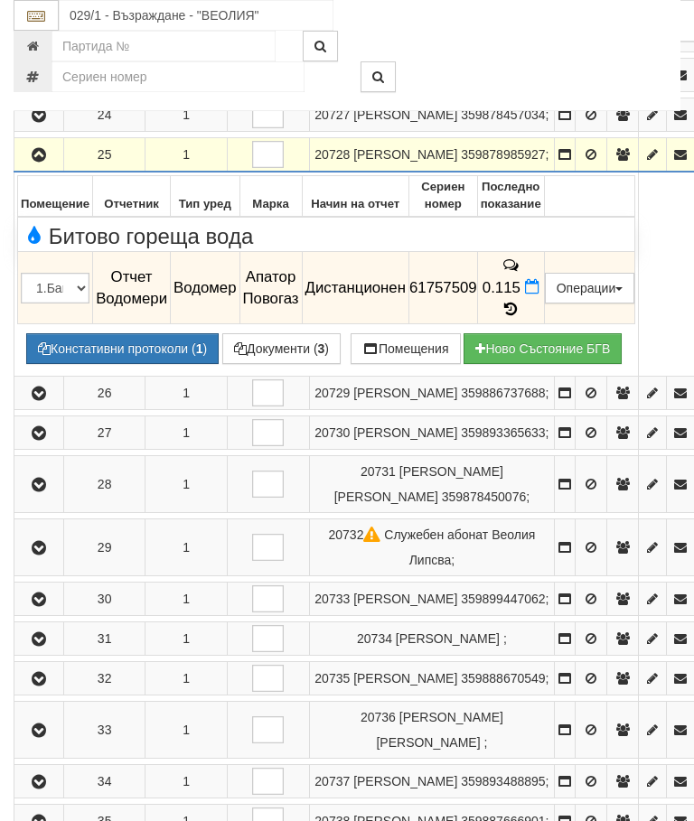
click at [30, 162] on icon "button" at bounding box center [39, 155] width 22 height 13
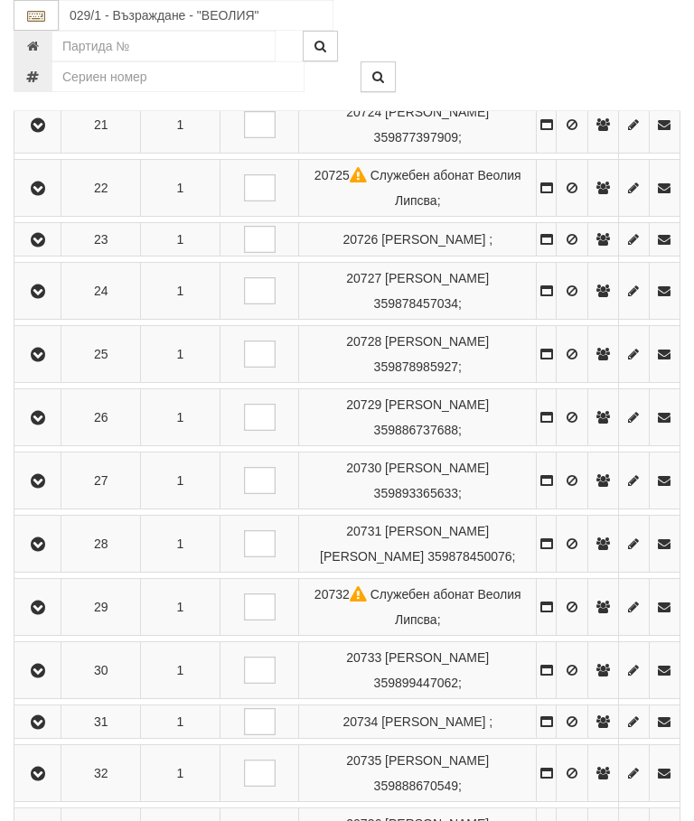
click at [41, 425] on icon "button" at bounding box center [38, 418] width 22 height 13
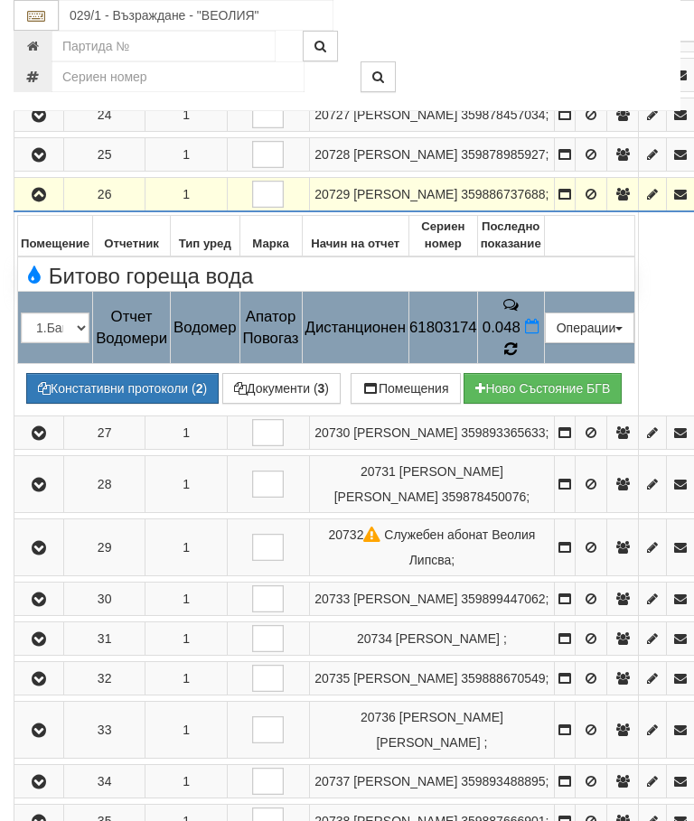
click at [517, 357] on icon at bounding box center [510, 349] width 13 height 15
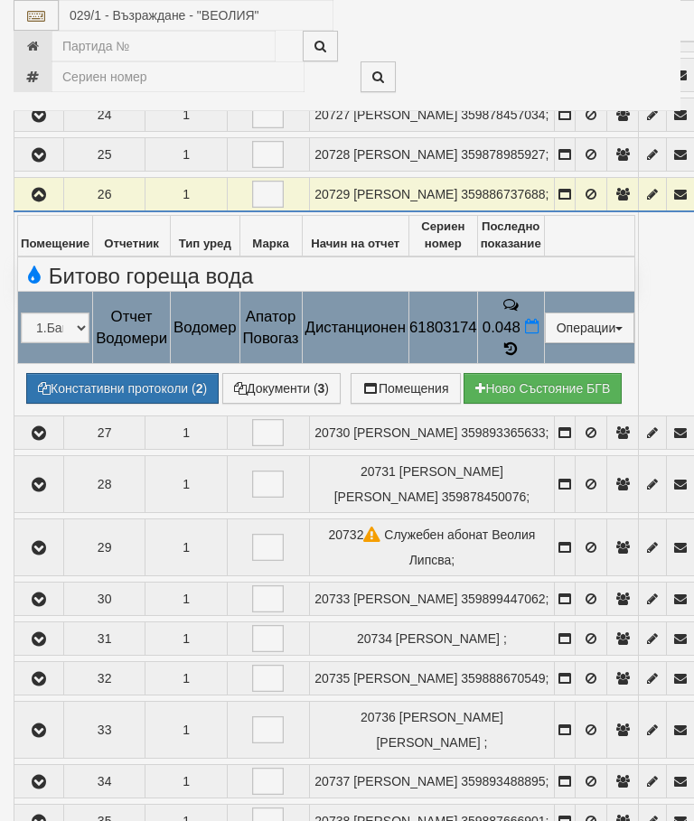
select select "10"
select select "1"
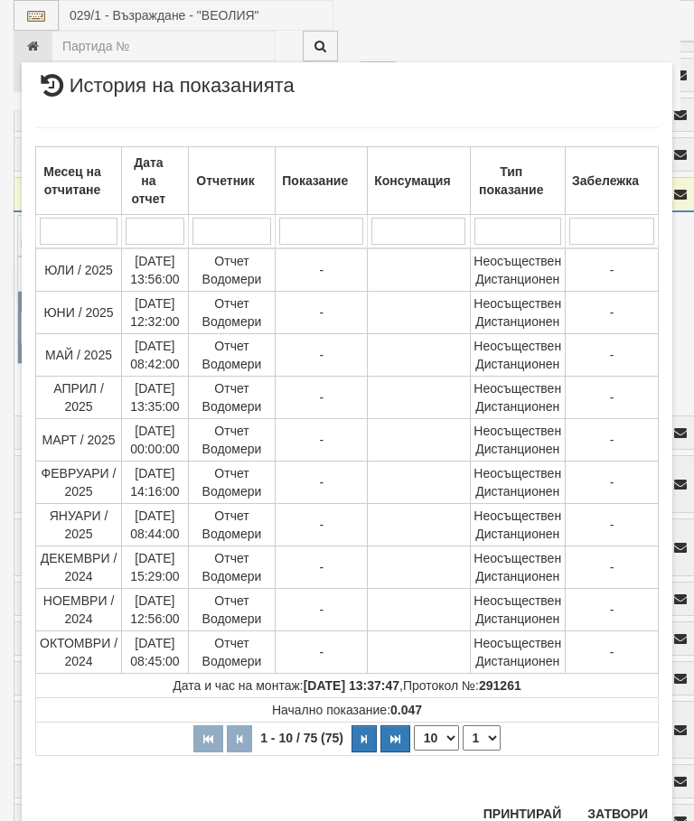
scroll to position [1288, 0]
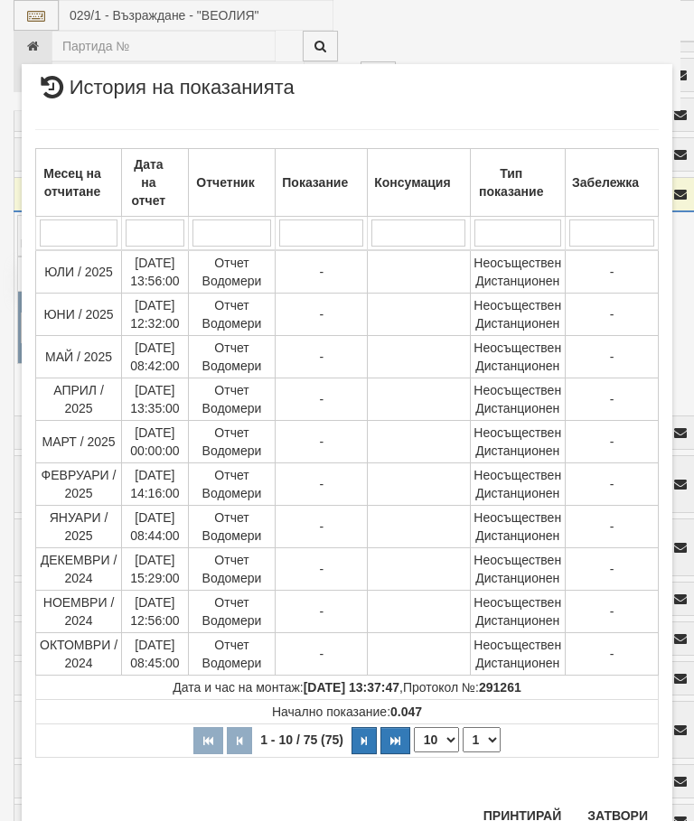
click at [619, 810] on button "Затвори" at bounding box center [618, 816] width 82 height 29
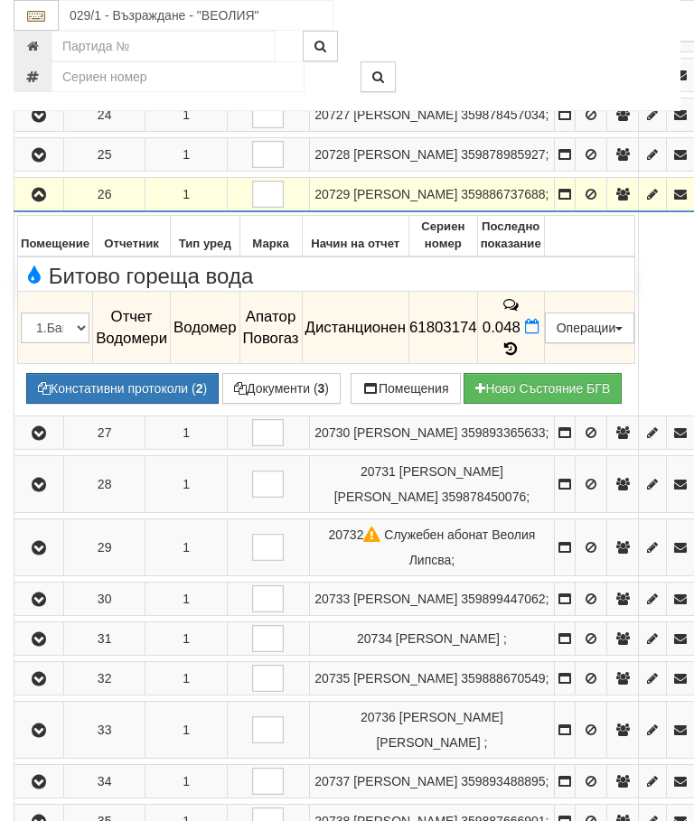
click at [41, 202] on icon "button" at bounding box center [39, 195] width 22 height 13
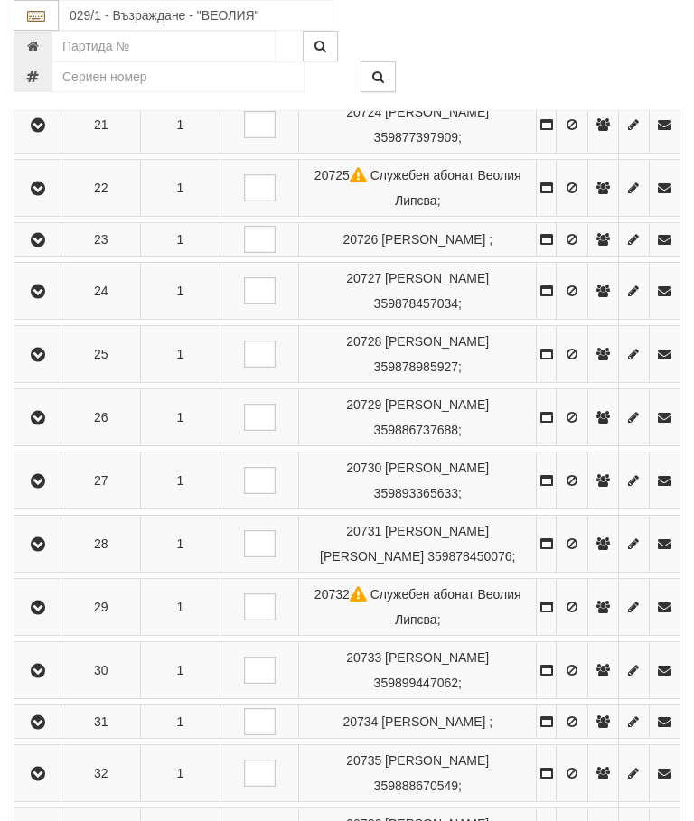
click at [45, 488] on icon "button" at bounding box center [38, 481] width 22 height 13
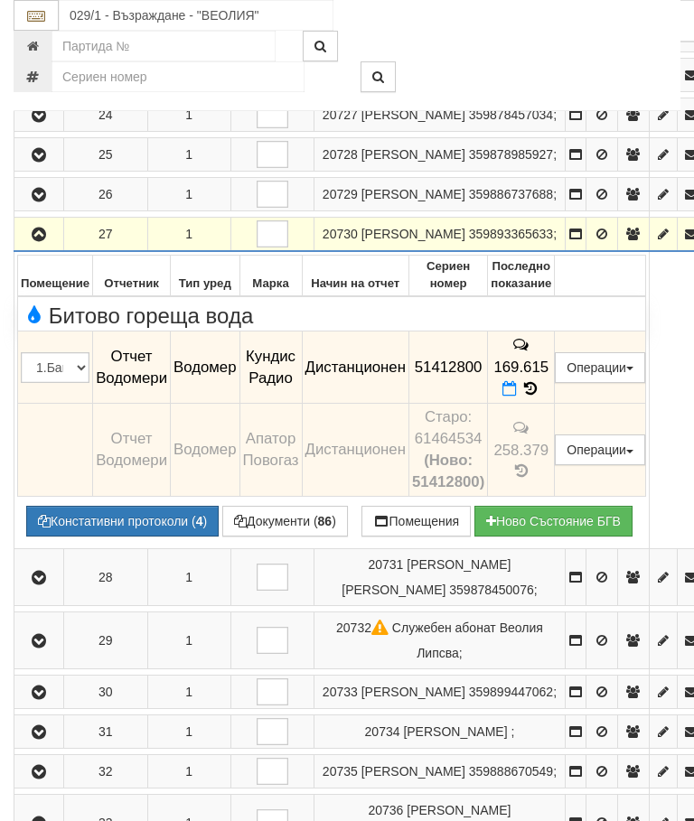
click at [44, 241] on icon "button" at bounding box center [39, 235] width 22 height 13
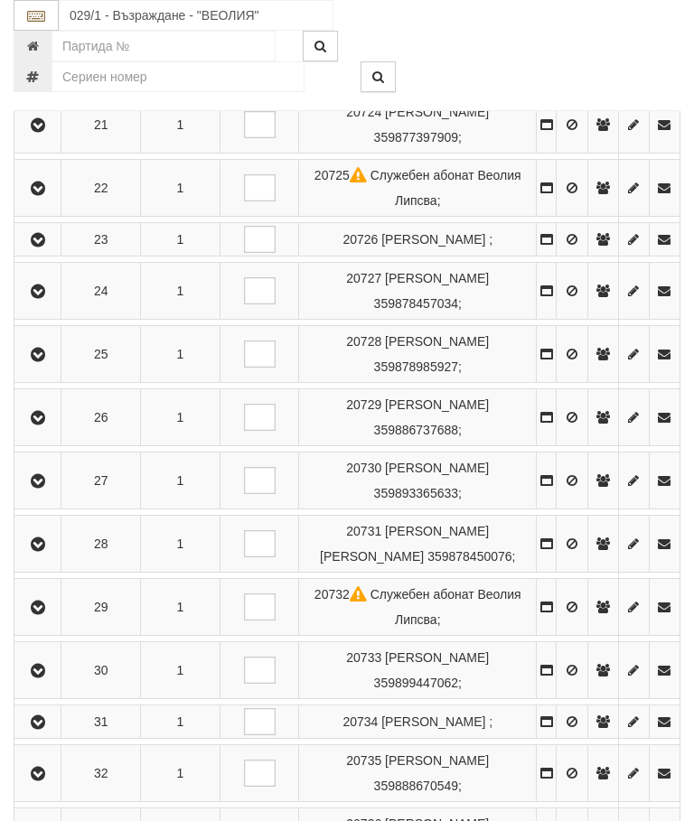
click at [49, 551] on icon "button" at bounding box center [38, 545] width 22 height 13
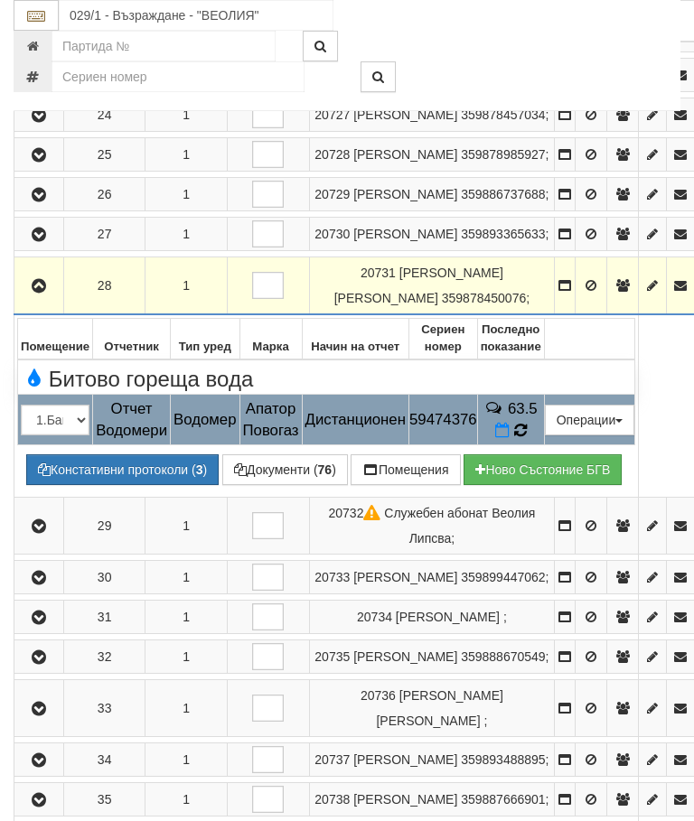
click at [527, 439] on icon at bounding box center [520, 431] width 14 height 16
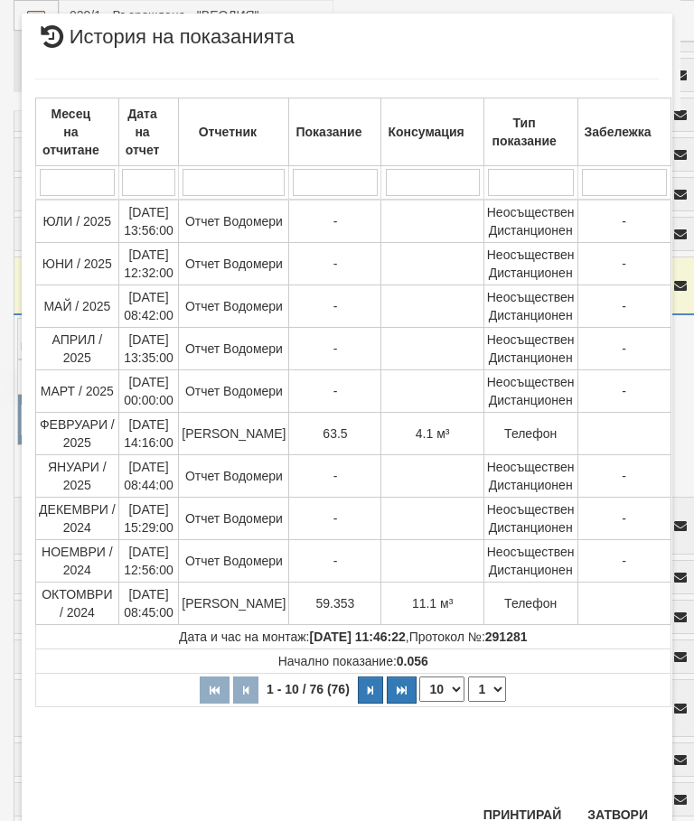
scroll to position [807, 0]
click at [618, 803] on button "Затвори" at bounding box center [618, 816] width 82 height 29
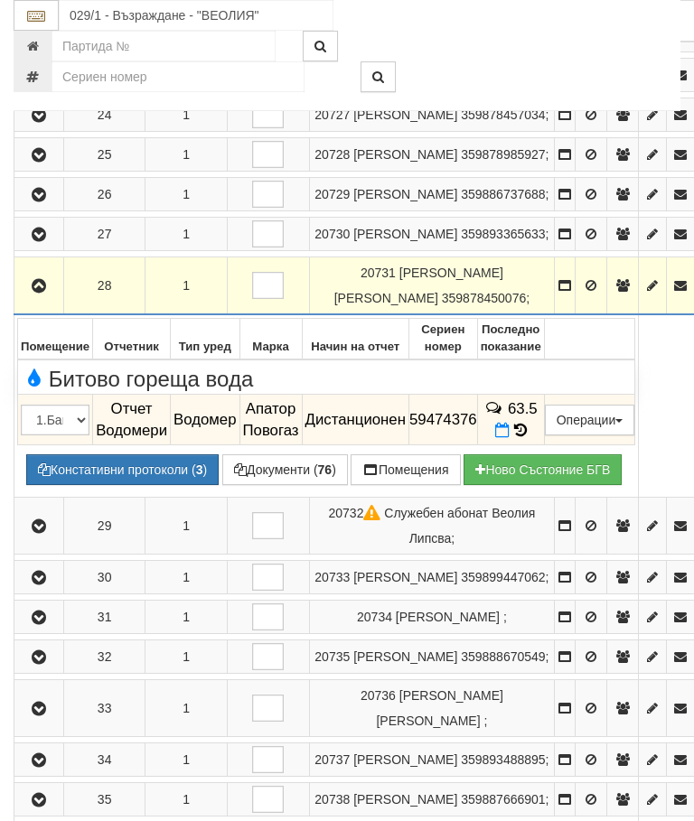
click at [43, 299] on button "button" at bounding box center [38, 285] width 43 height 27
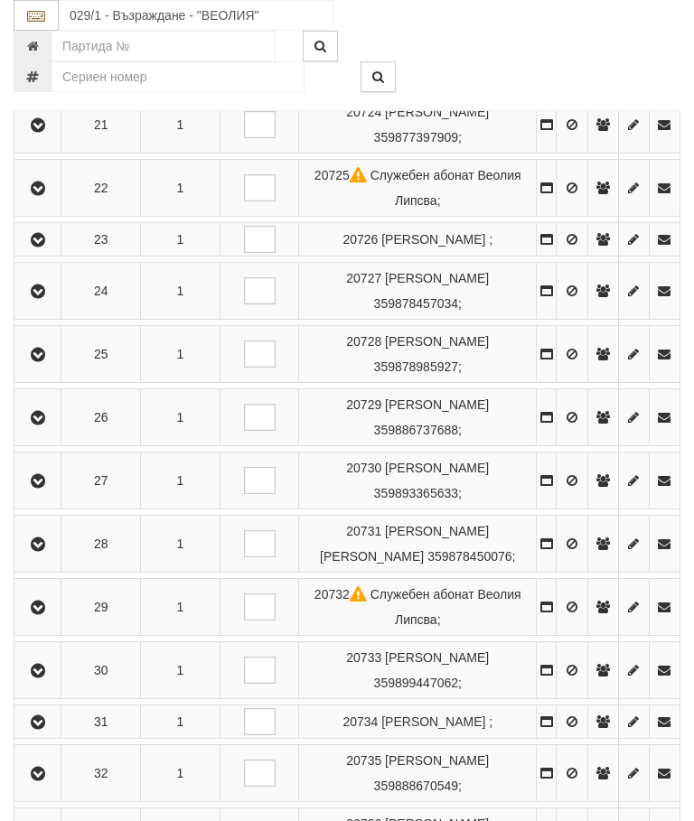
click at [44, 615] on icon "button" at bounding box center [38, 608] width 22 height 13
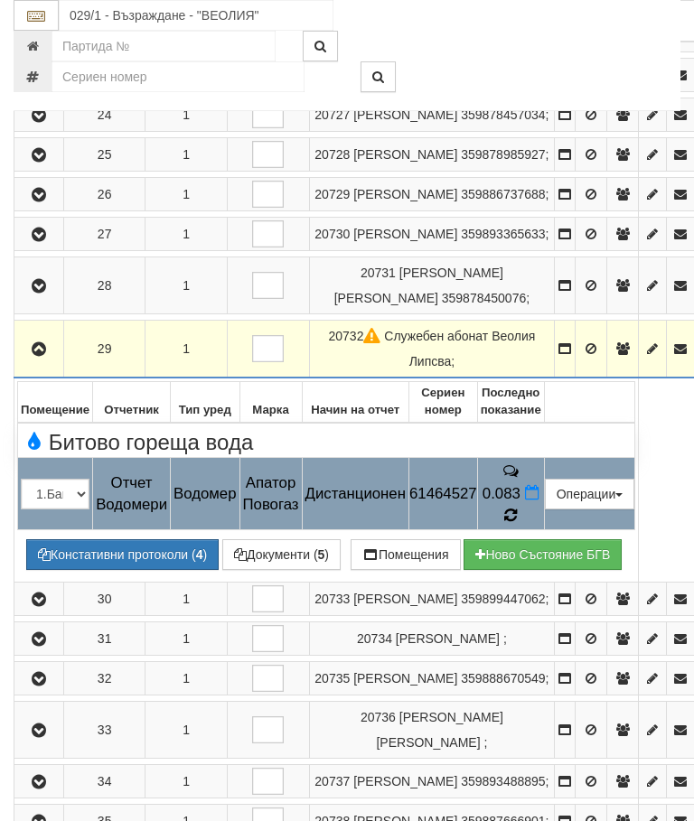
click at [518, 524] on icon at bounding box center [511, 516] width 14 height 16
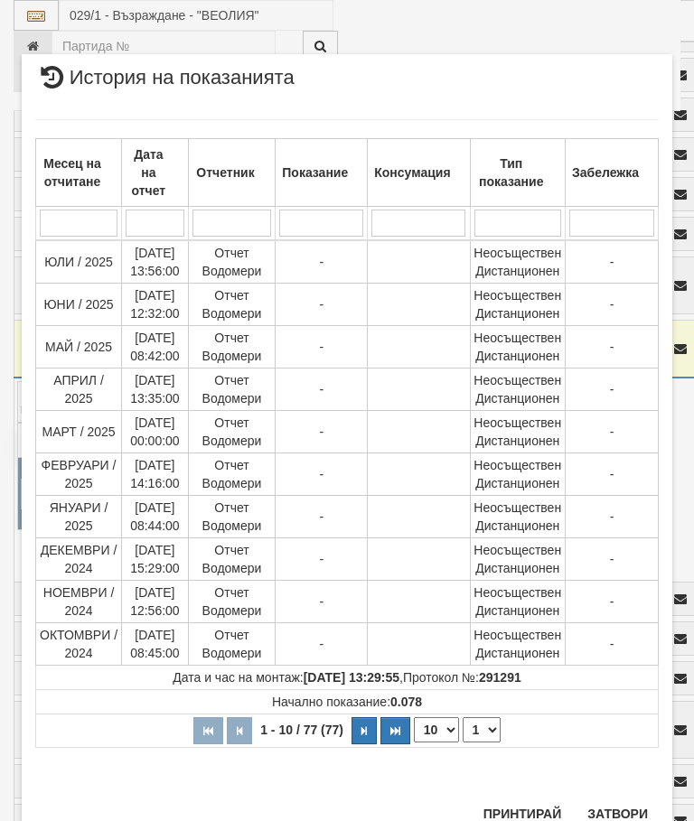
scroll to position [1248, 0]
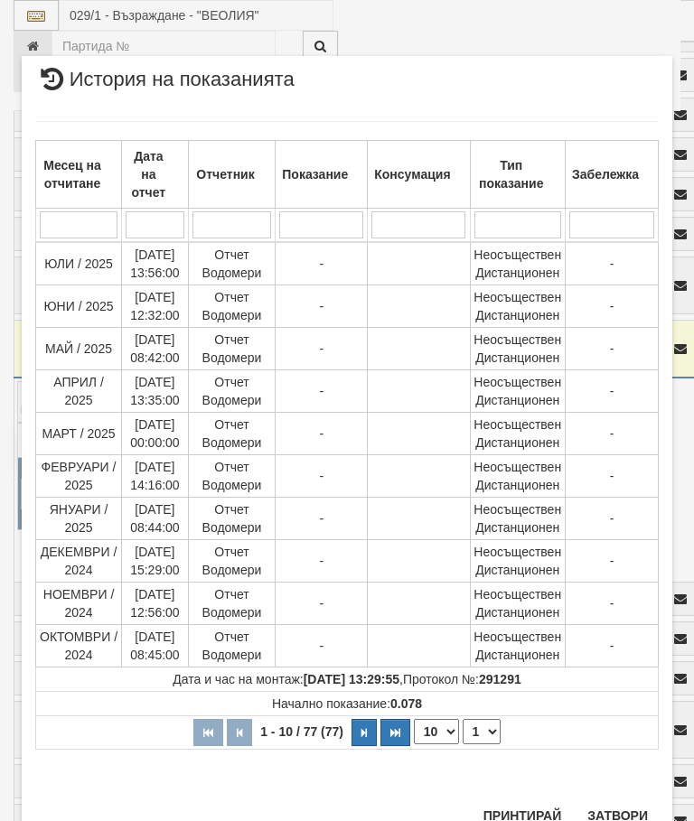
click at [623, 816] on button "Затвори" at bounding box center [618, 816] width 82 height 29
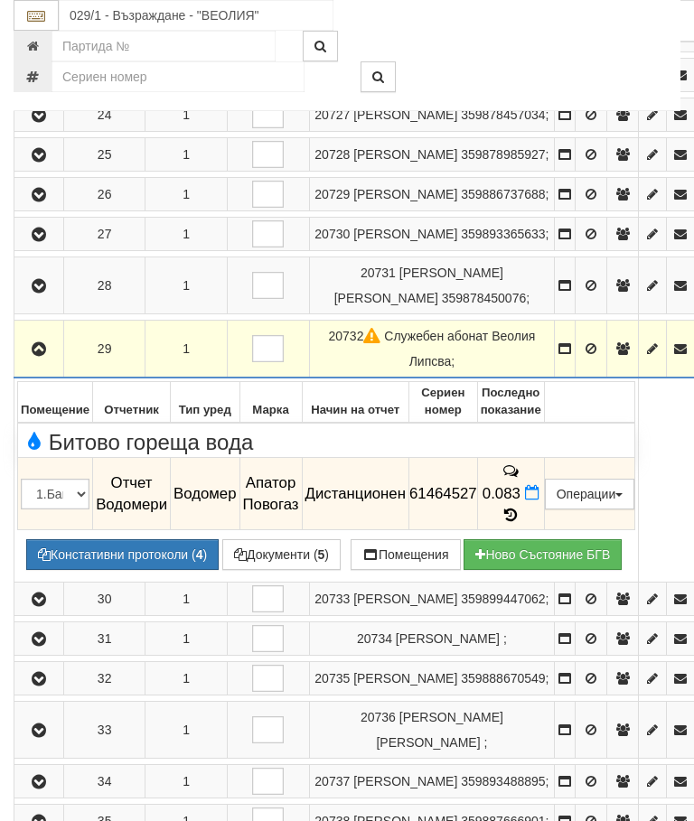
click at [42, 356] on icon "button" at bounding box center [39, 349] width 22 height 13
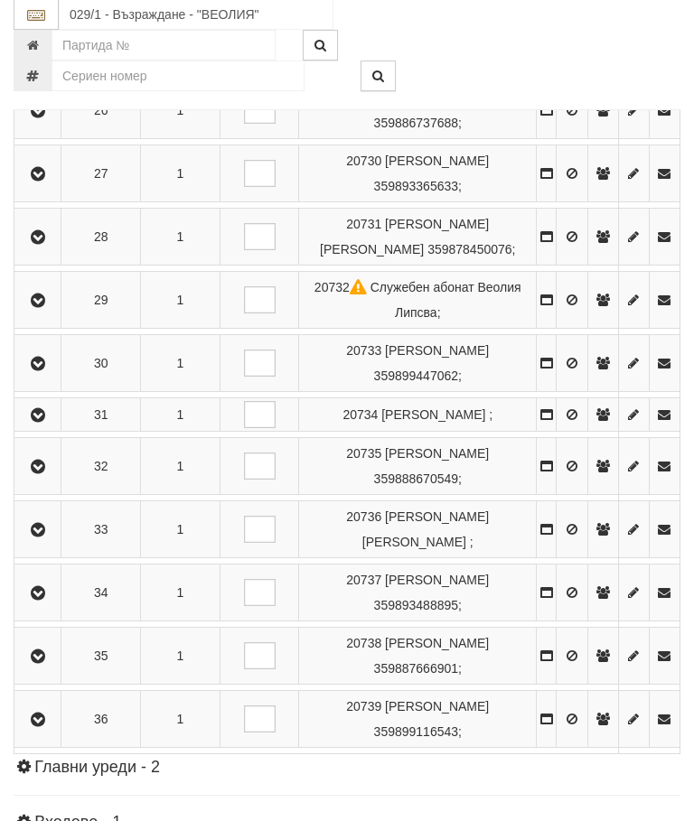
scroll to position [1776, 0]
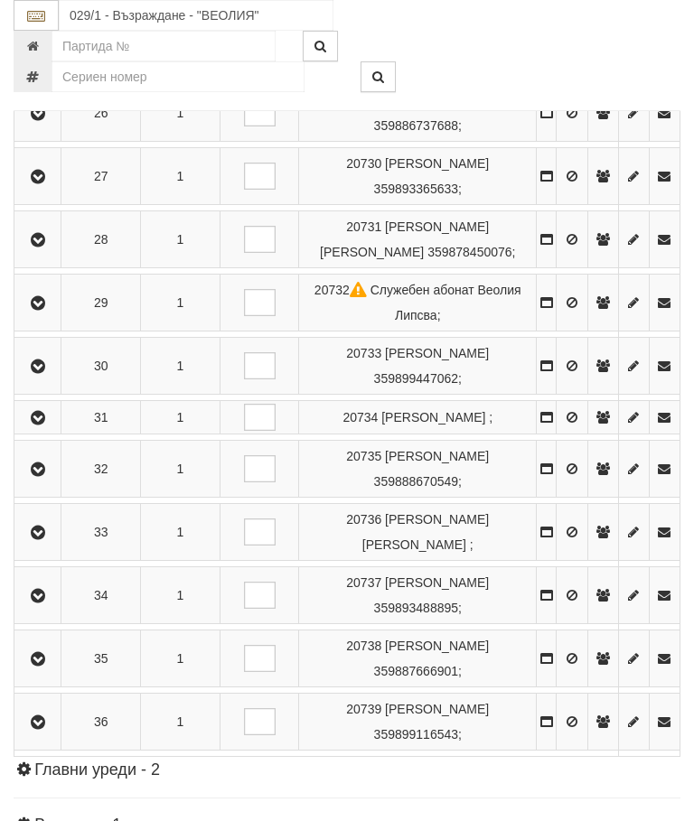
click at [47, 373] on icon "button" at bounding box center [38, 367] width 22 height 13
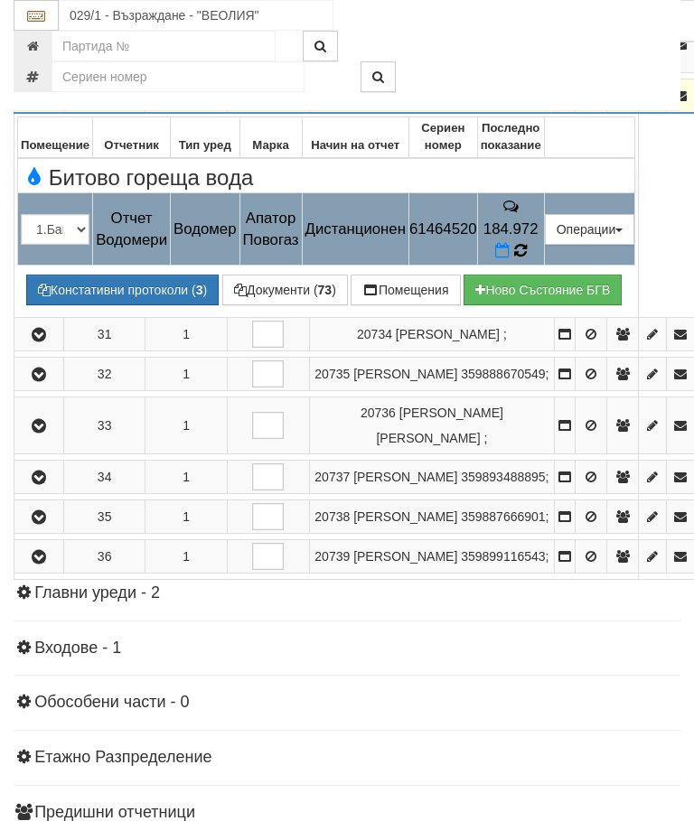
click at [527, 259] on icon at bounding box center [520, 251] width 14 height 16
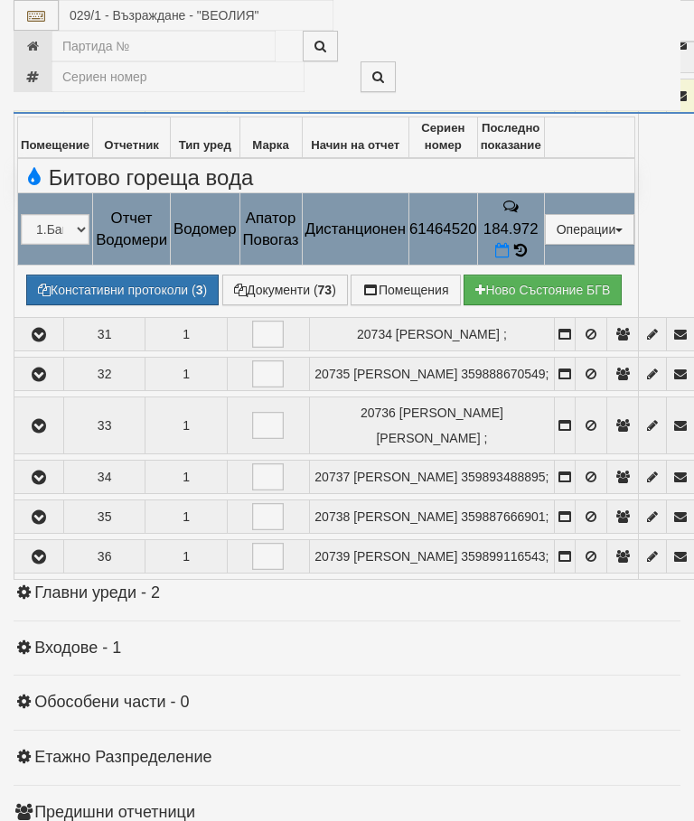
select select "10"
select select "1"
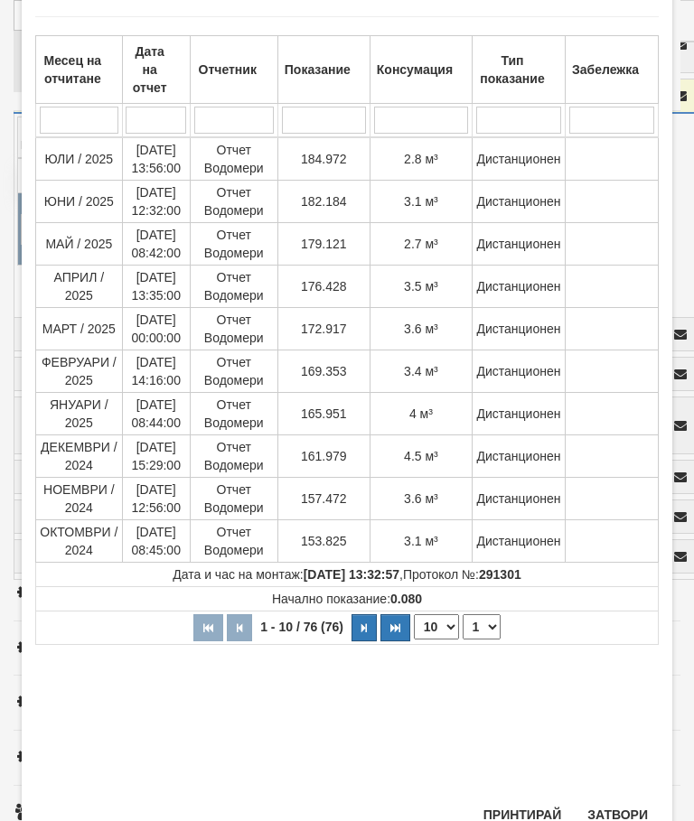
scroll to position [93, 0]
click at [624, 821] on button "Затвори" at bounding box center [618, 816] width 82 height 29
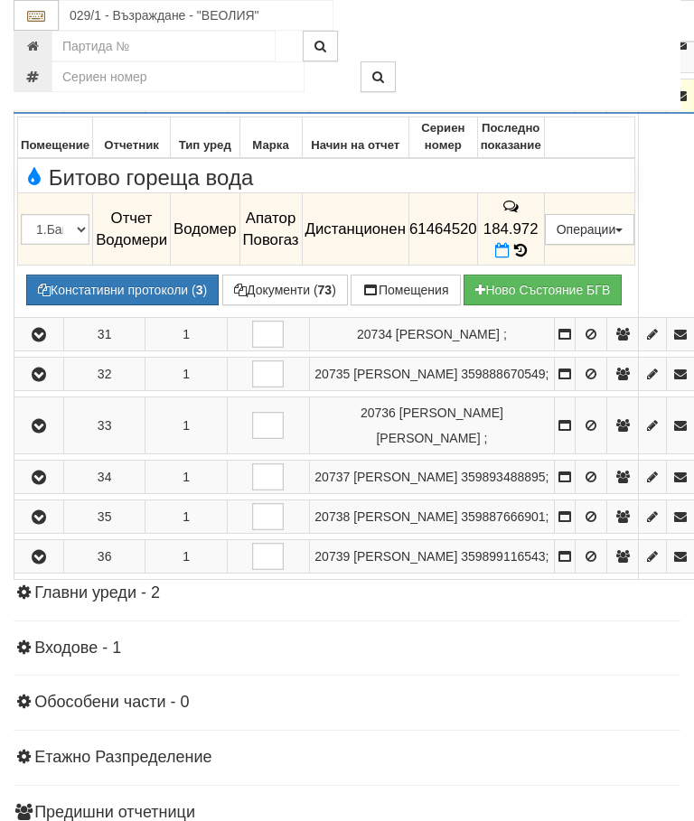
click at [47, 103] on icon "button" at bounding box center [39, 96] width 22 height 13
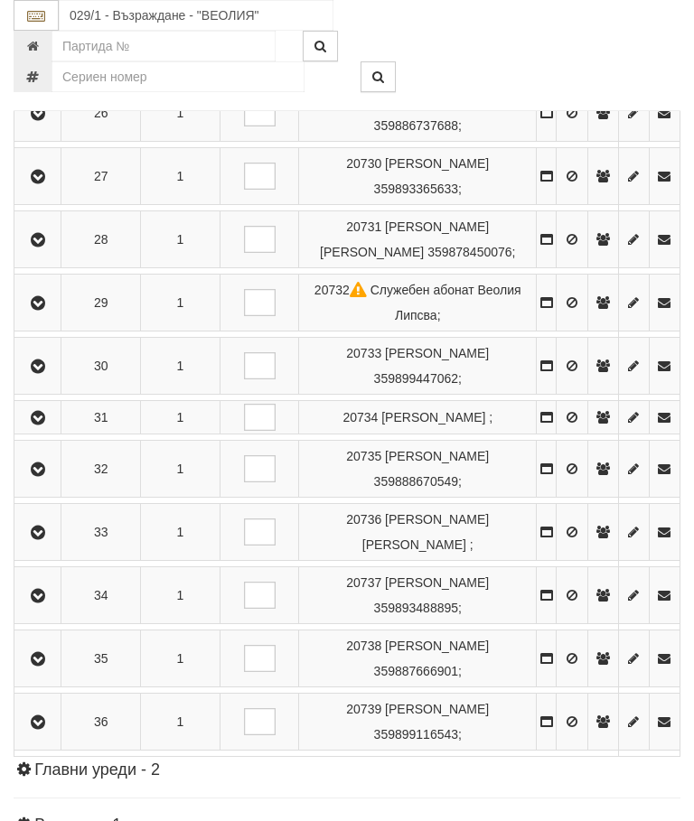
click at [49, 425] on icon "button" at bounding box center [38, 418] width 22 height 13
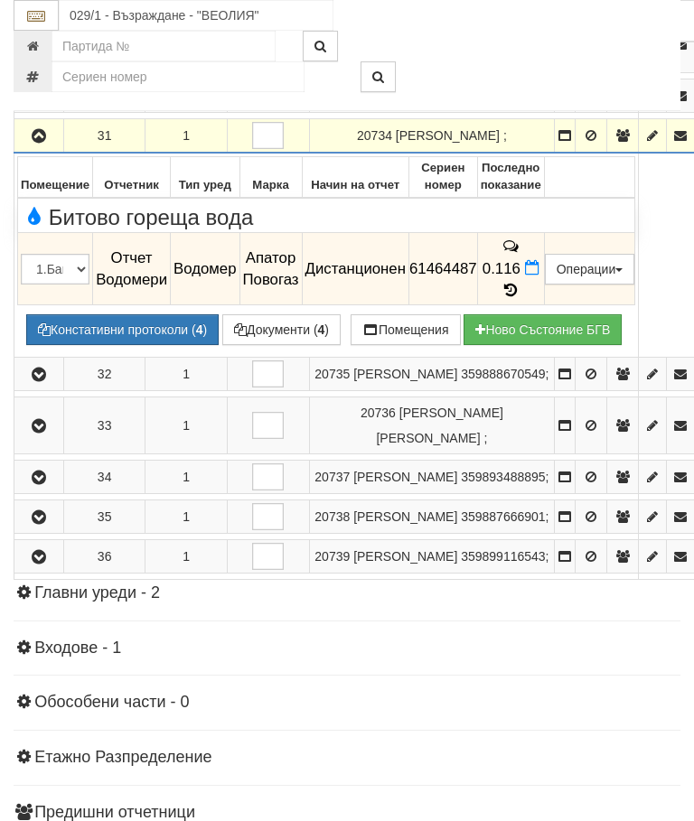
click at [544, 305] on td "0.116" at bounding box center [510, 269] width 67 height 72
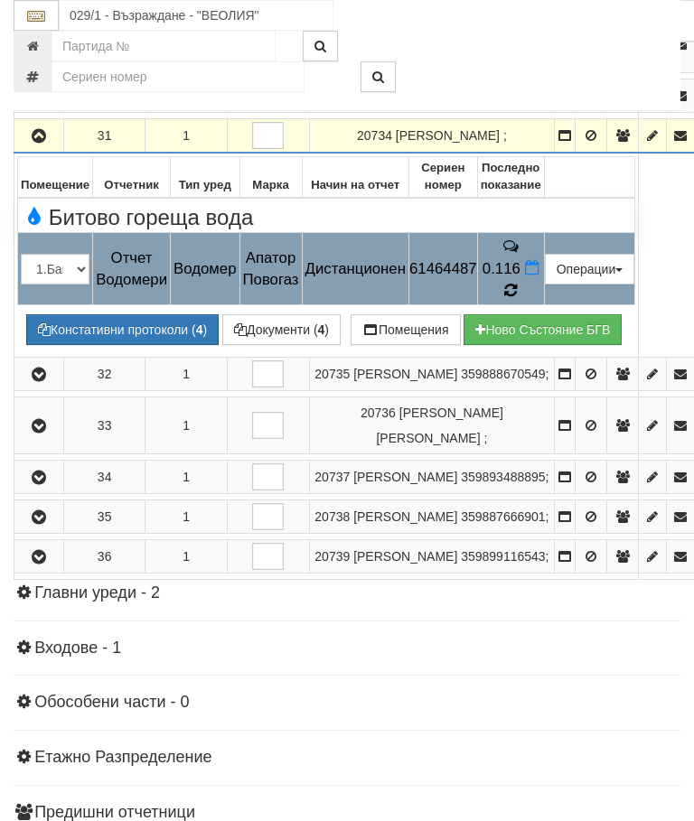
click at [518, 299] on icon at bounding box center [511, 291] width 14 height 16
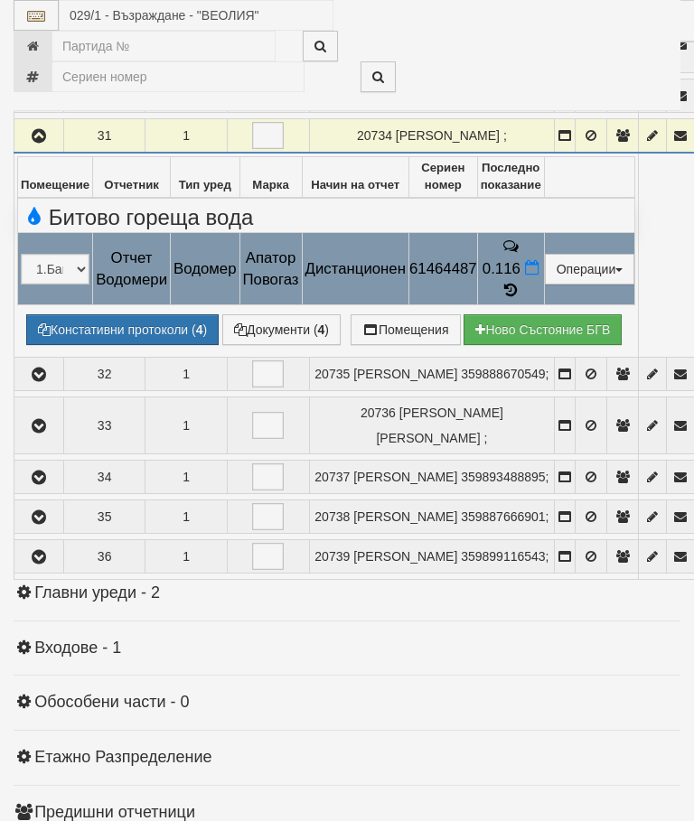
select select "10"
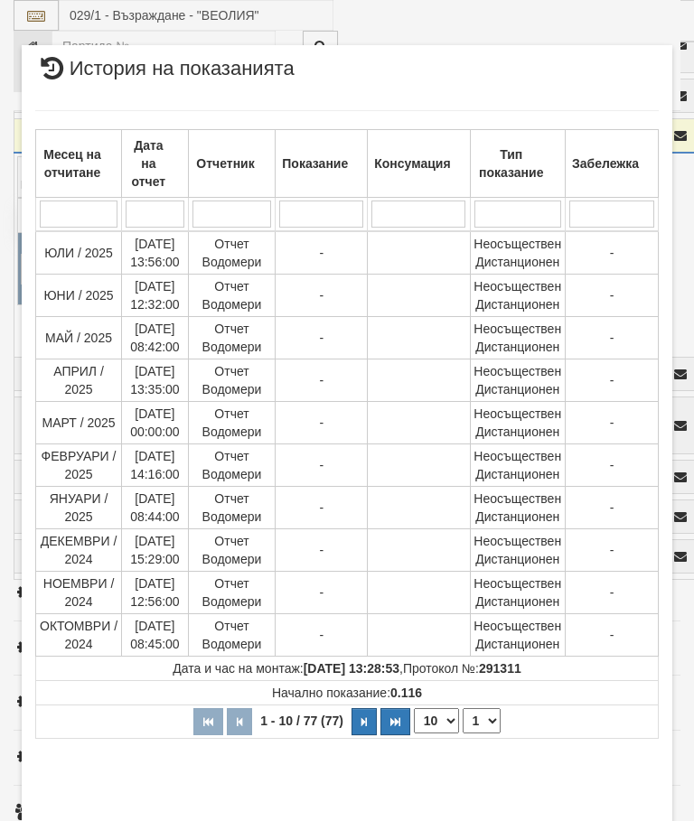
click at [481, 719] on select "1 2 3 4 5 6 7 8" at bounding box center [482, 721] width 38 height 25
select select "2"
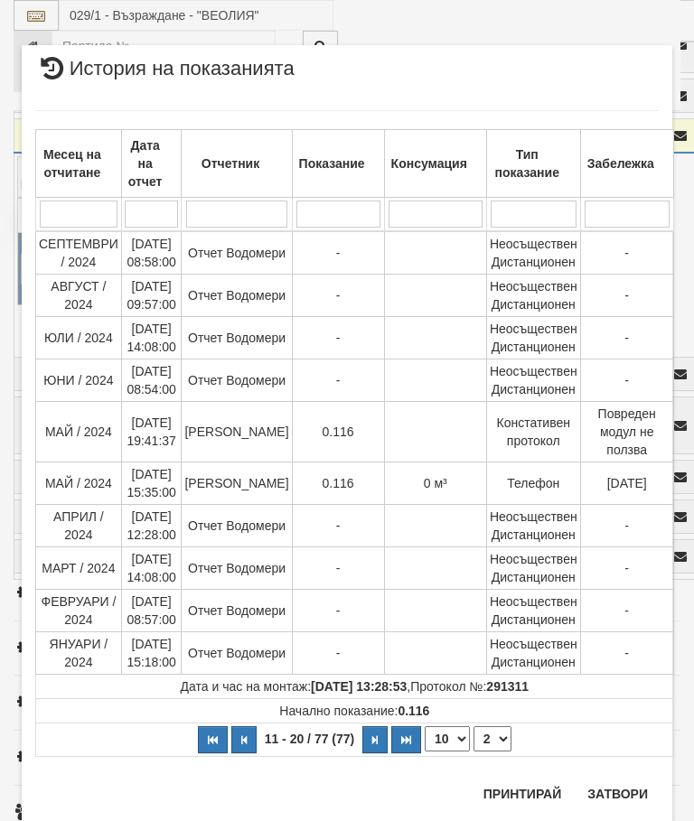
click at [634, 785] on button "Затвори" at bounding box center [618, 794] width 82 height 29
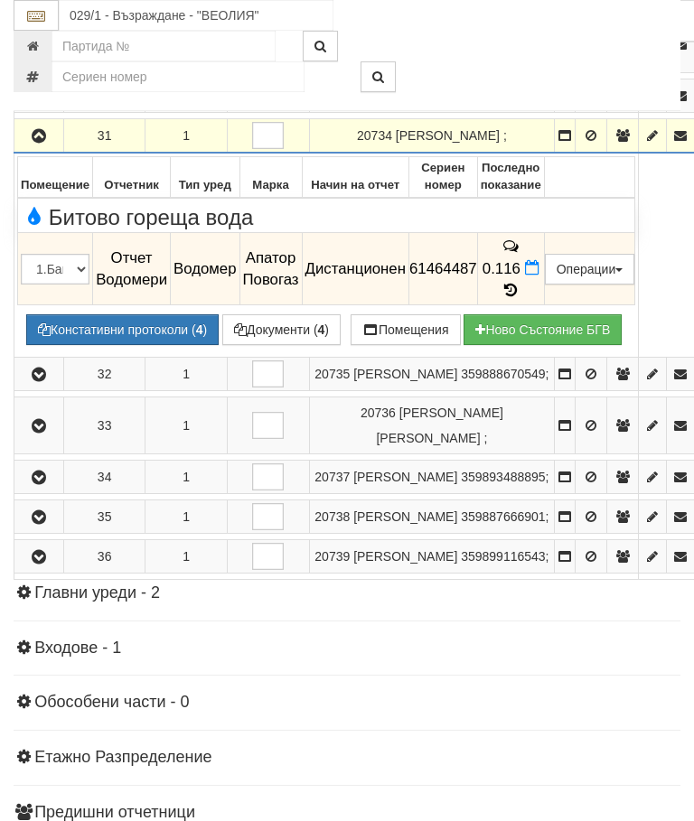
click at [35, 143] on icon "button" at bounding box center [39, 136] width 22 height 13
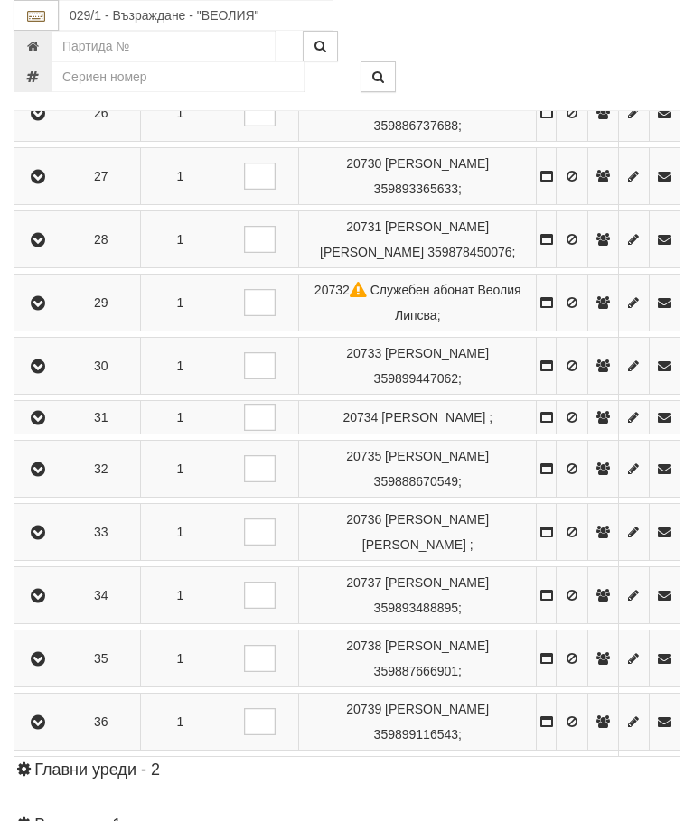
click at [43, 476] on icon "button" at bounding box center [38, 470] width 22 height 13
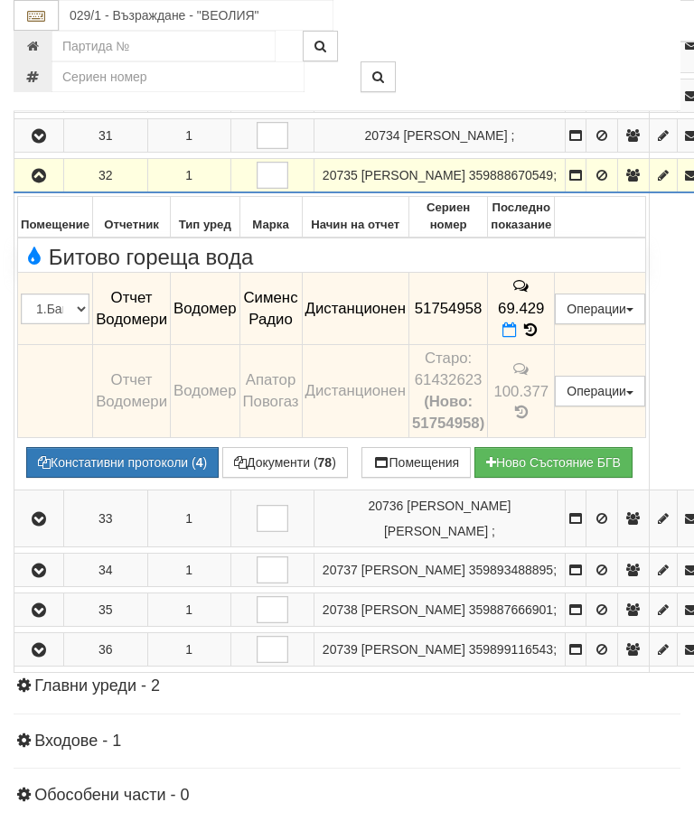
click at [39, 183] on icon "button" at bounding box center [39, 176] width 22 height 13
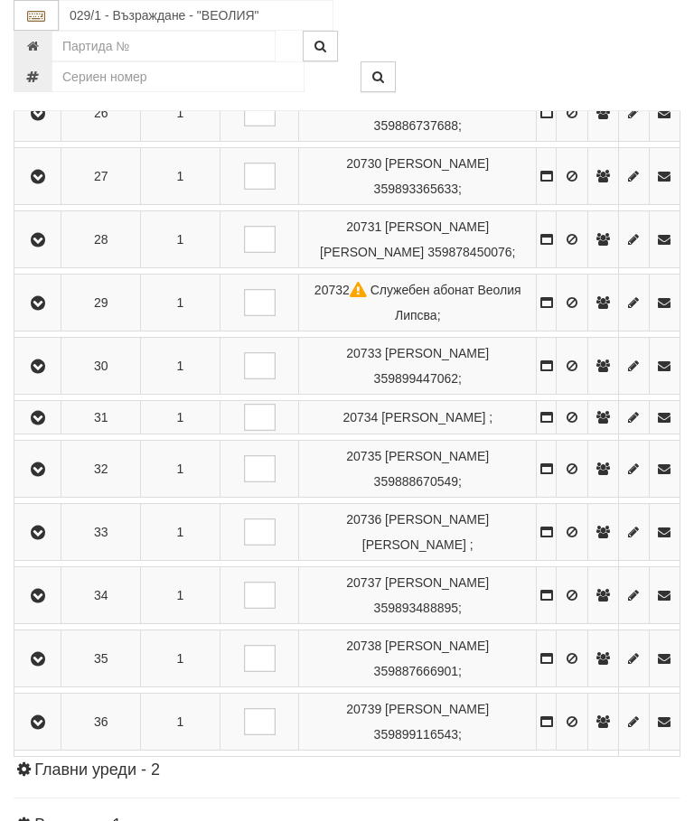
click at [55, 546] on button "button" at bounding box center [37, 532] width 41 height 27
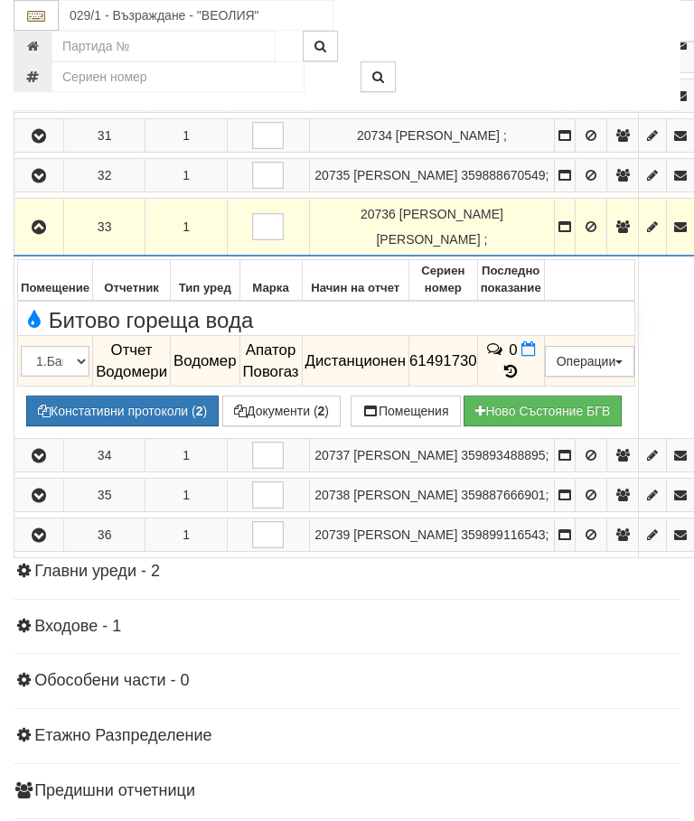
click at [521, 380] on icon at bounding box center [511, 371] width 20 height 15
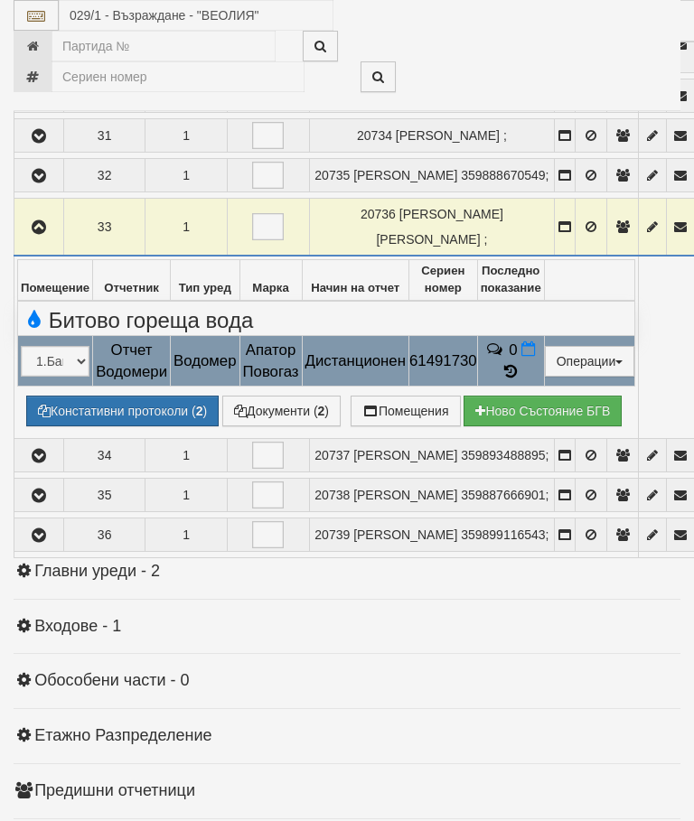
select select "10"
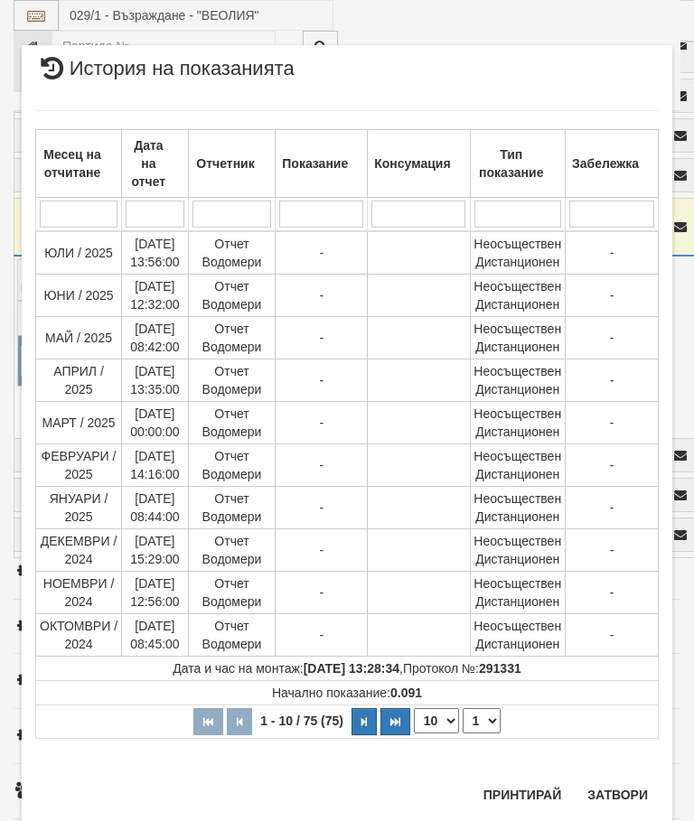
click at [484, 721] on select "1 2 3 4 5 6 7 8" at bounding box center [482, 721] width 38 height 25
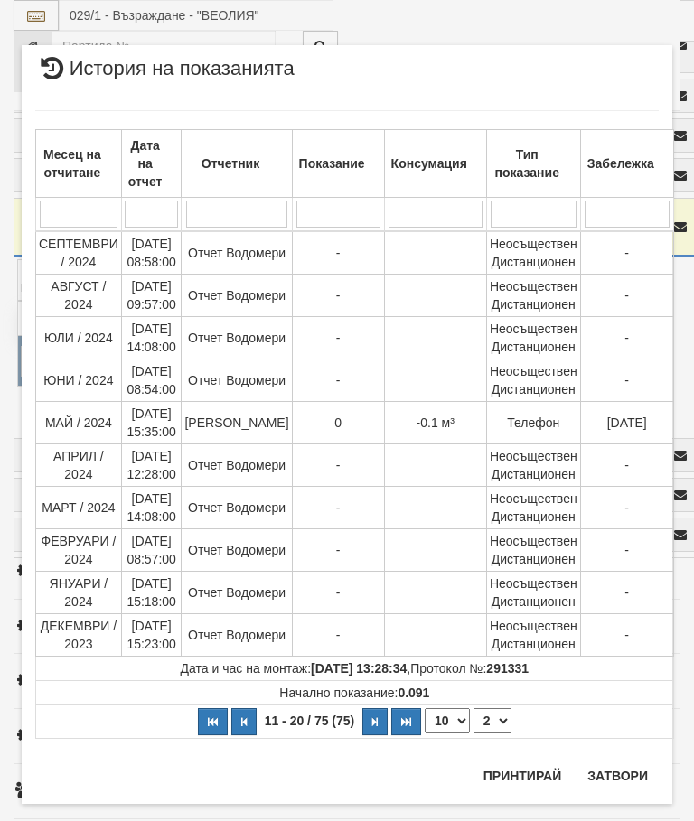
click at [489, 715] on select "1 2 3 4 5 6 7 8" at bounding box center [493, 721] width 38 height 25
select select "3"
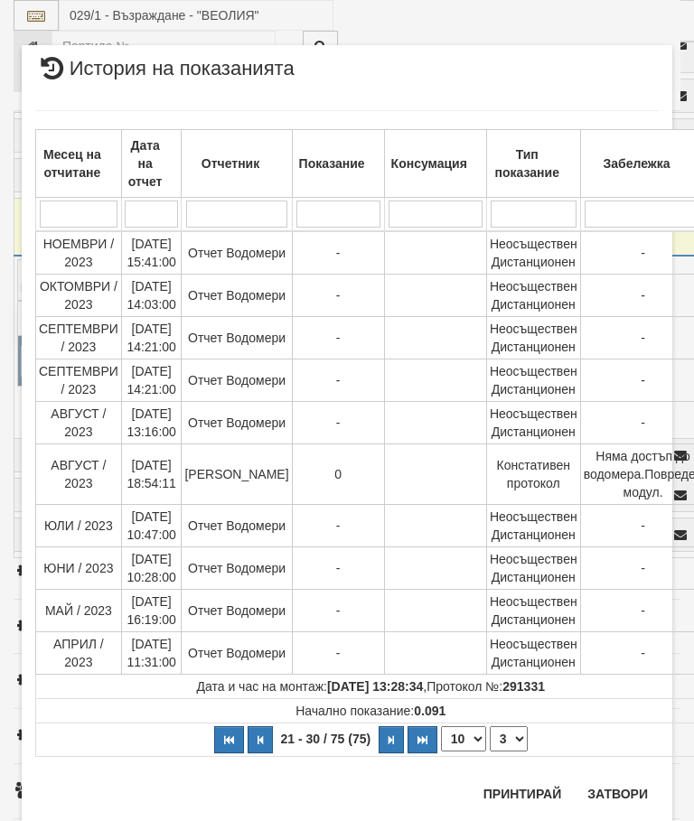
click at [631, 784] on button "Затвори" at bounding box center [618, 794] width 82 height 29
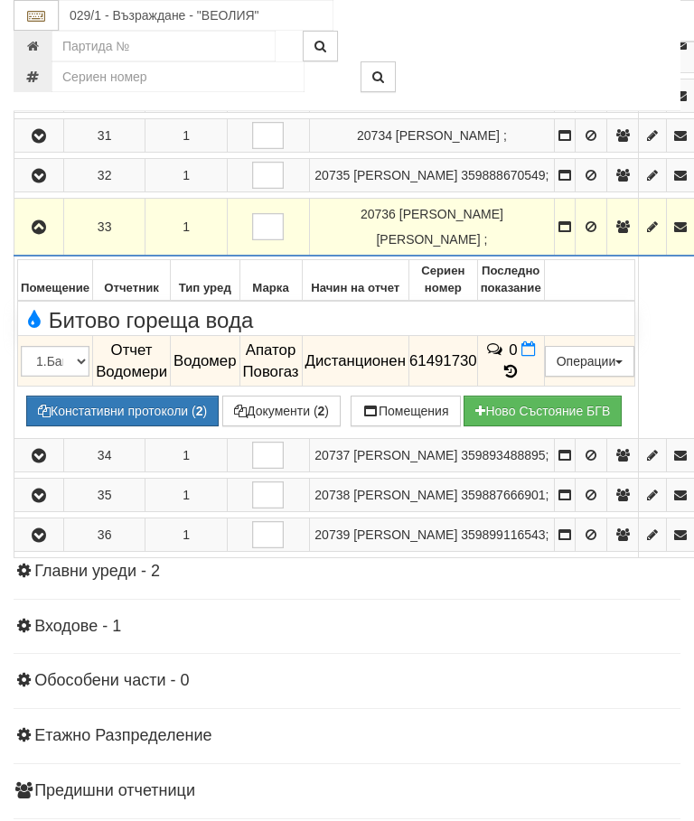
click at [27, 240] on button "button" at bounding box center [38, 226] width 43 height 27
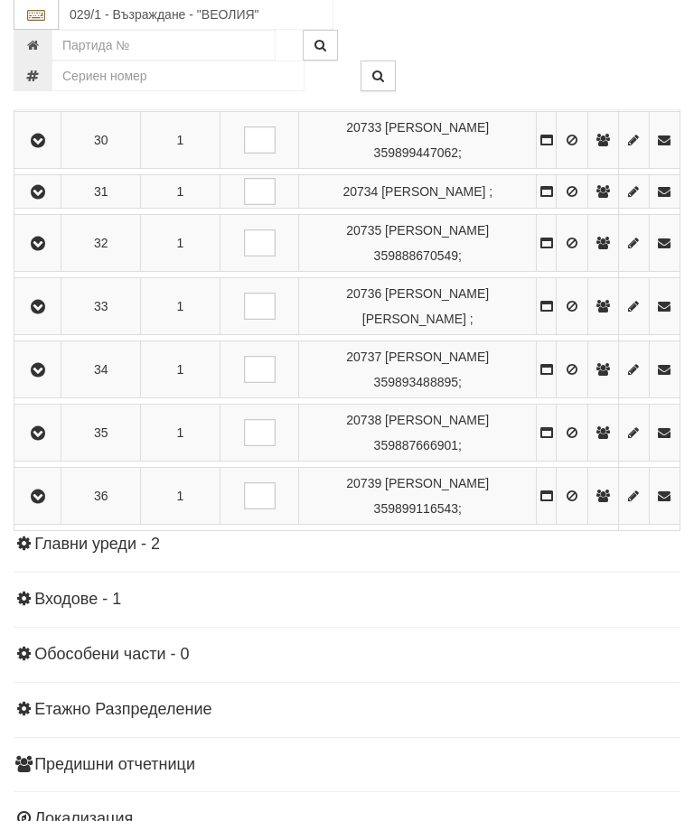
click at [41, 378] on icon "button" at bounding box center [38, 371] width 22 height 13
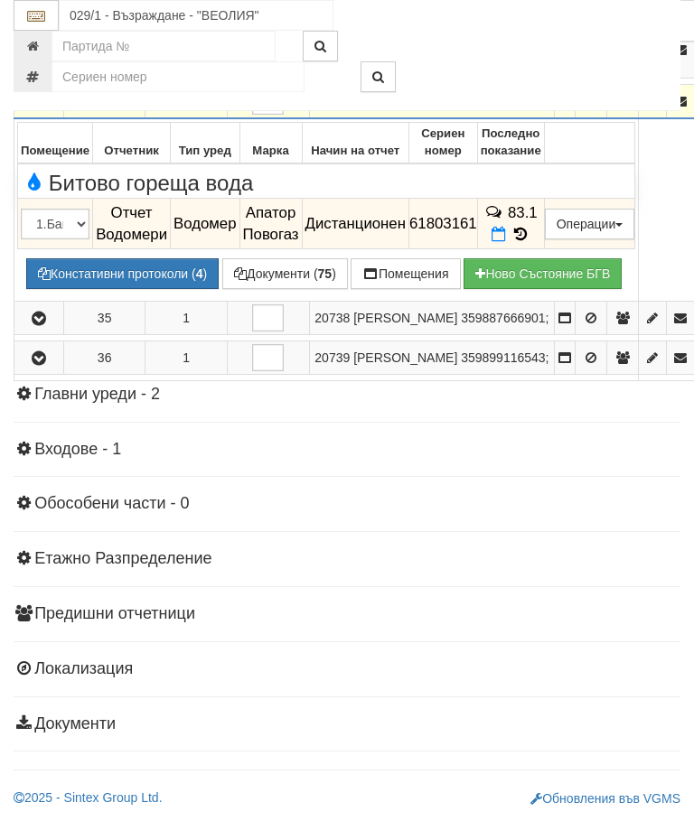
click at [530, 242] on icon at bounding box center [521, 234] width 20 height 15
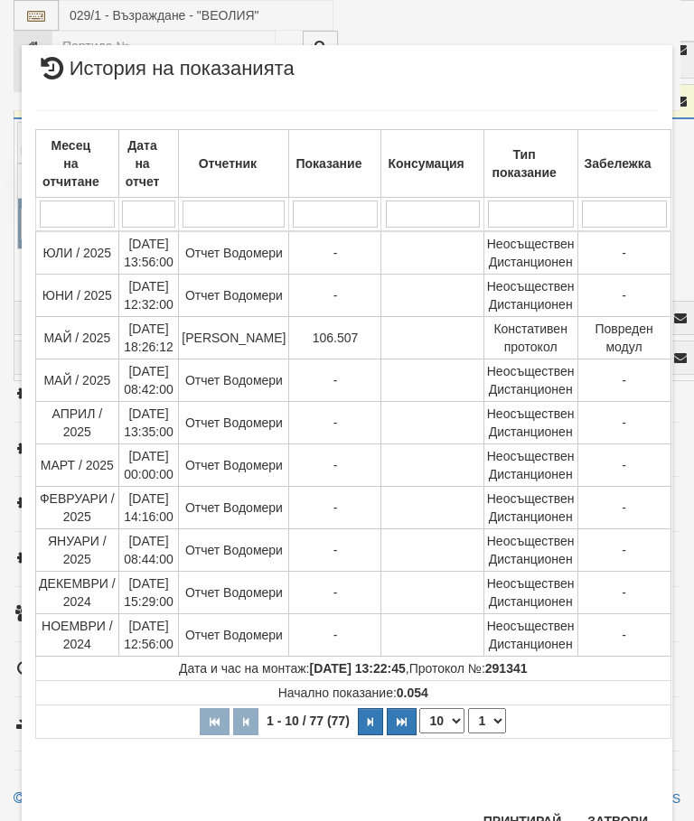
click at [624, 813] on button "Затвори" at bounding box center [618, 821] width 82 height 29
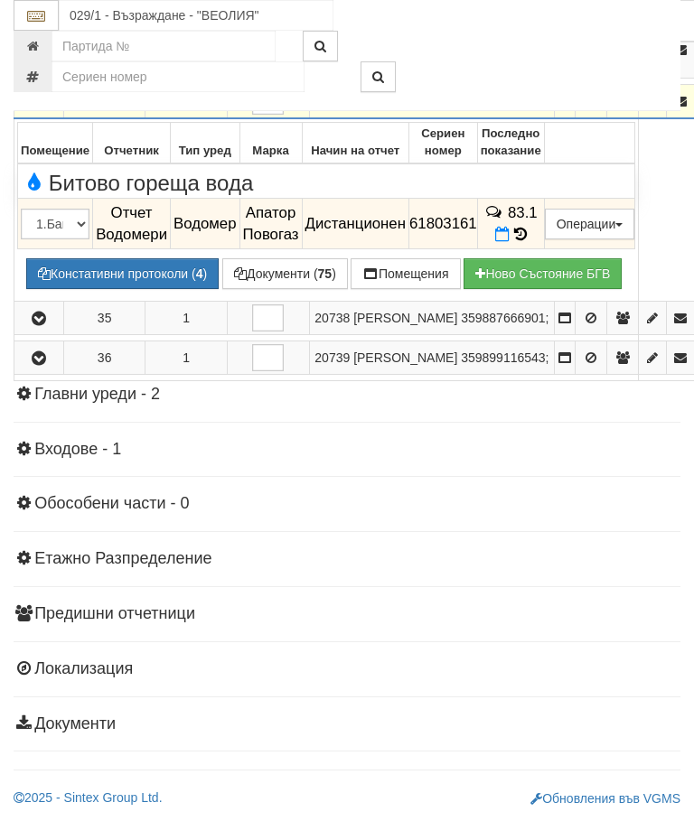
click at [35, 108] on icon "button" at bounding box center [39, 102] width 22 height 13
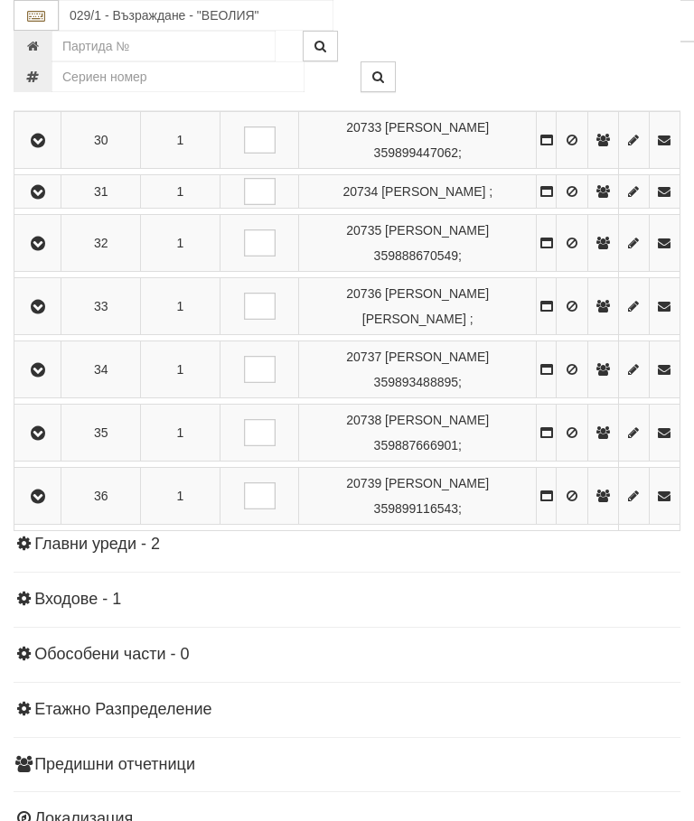
scroll to position [1943, 0]
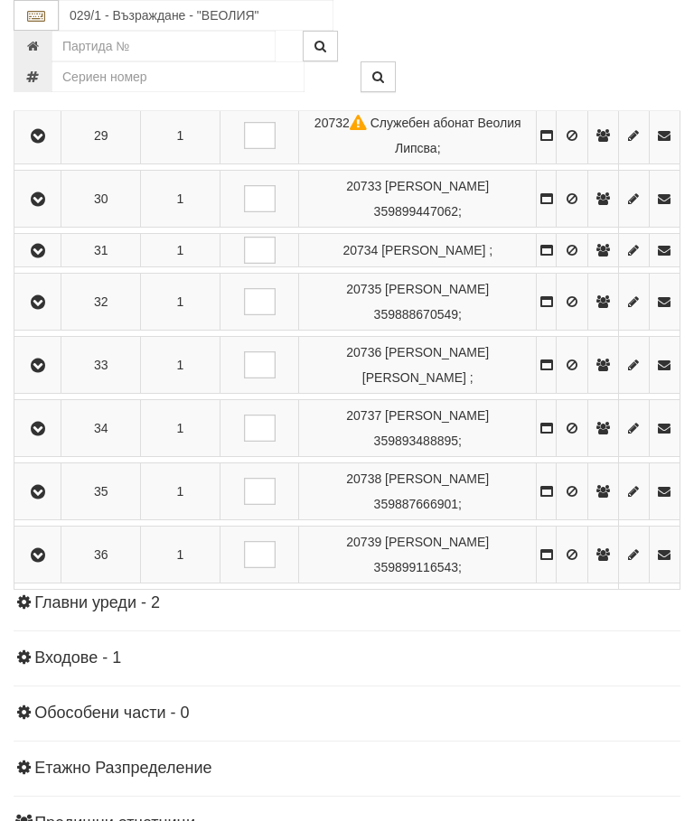
click at [49, 499] on icon "button" at bounding box center [38, 492] width 22 height 13
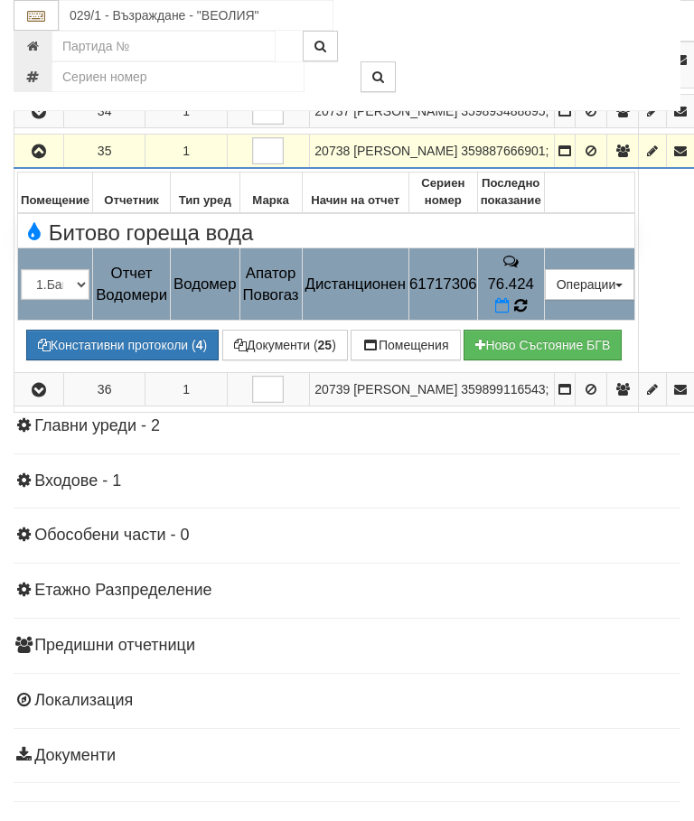
click at [527, 314] on icon at bounding box center [520, 305] width 13 height 15
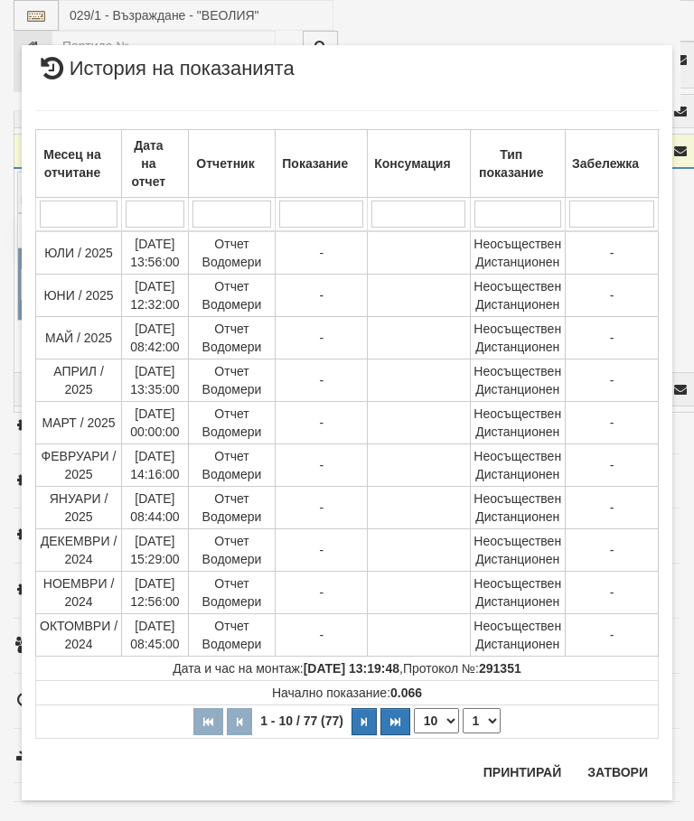
click at [484, 719] on select "1 2 3 4 5 6 7 8" at bounding box center [482, 721] width 38 height 25
select select "2"
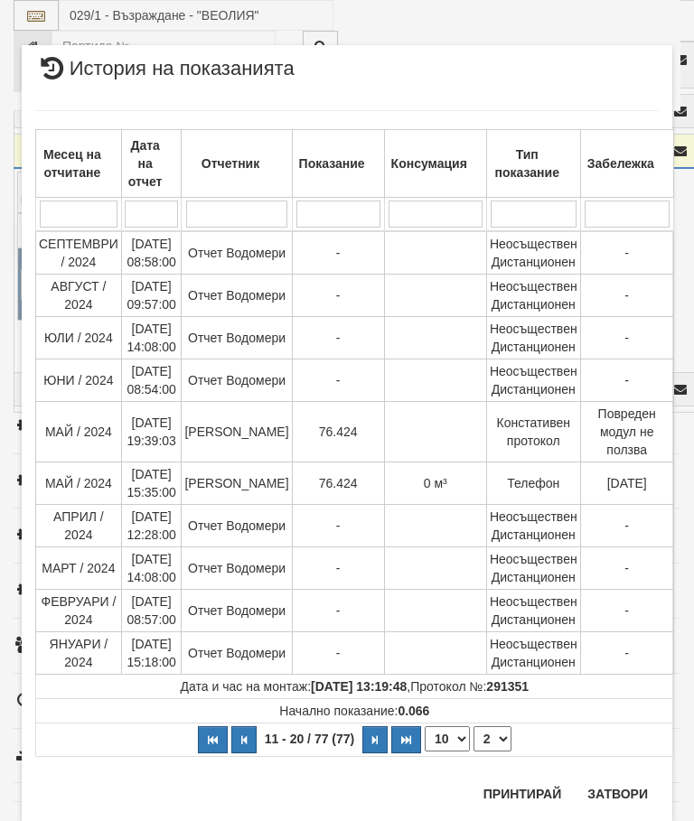
click at [618, 793] on button "Затвори" at bounding box center [618, 794] width 82 height 29
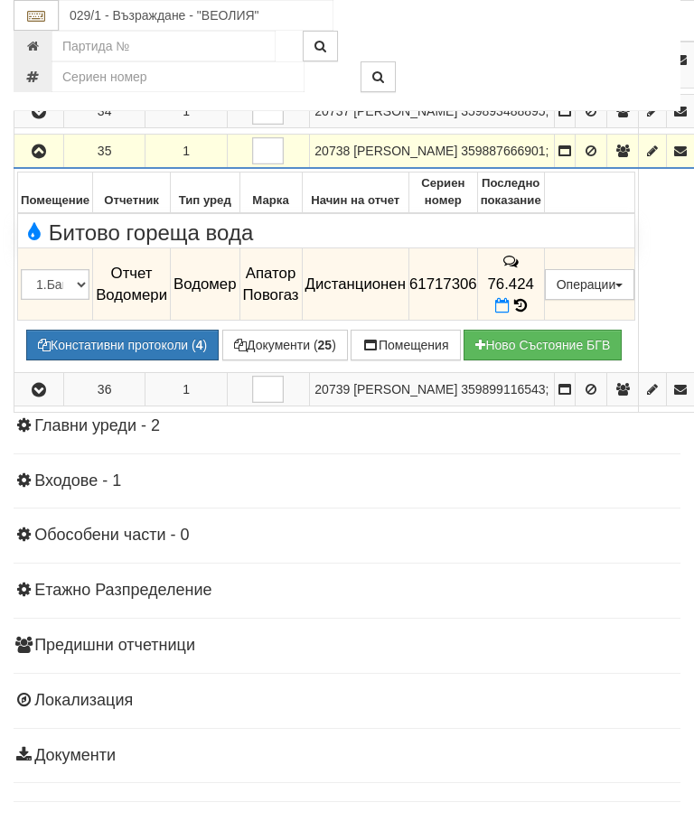
click at [40, 158] on icon "button" at bounding box center [39, 151] width 22 height 13
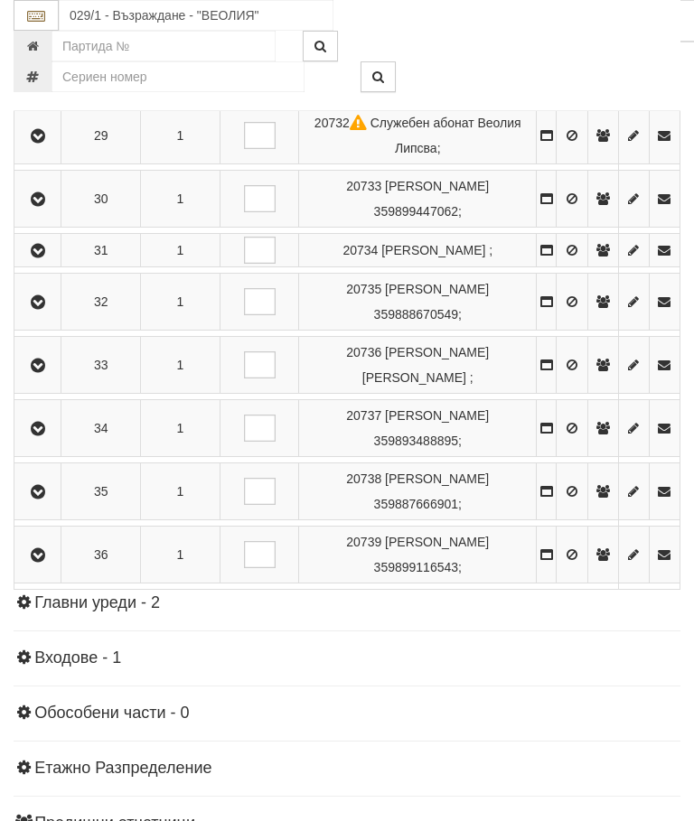
scroll to position [1938, 0]
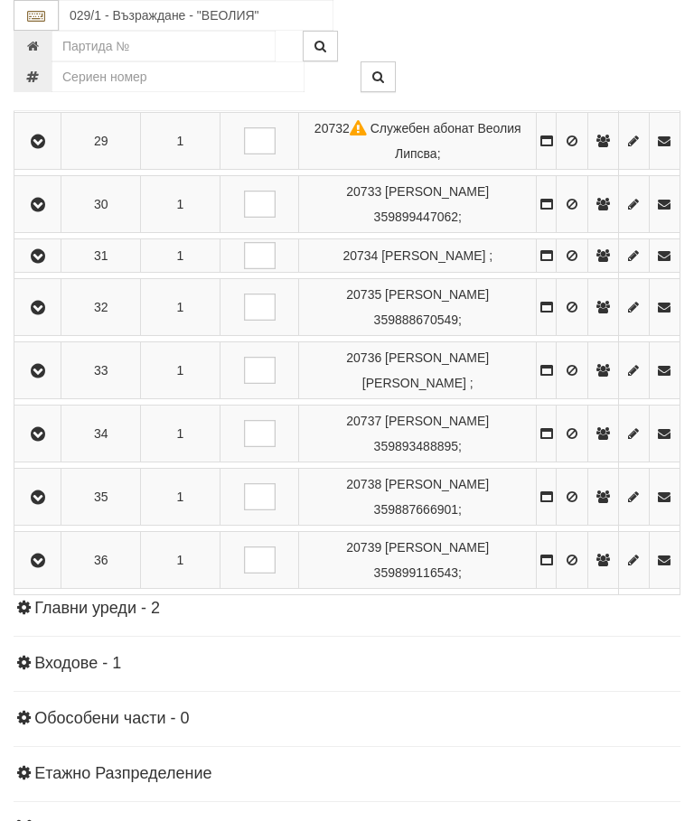
click at [43, 568] on icon "button" at bounding box center [38, 561] width 22 height 13
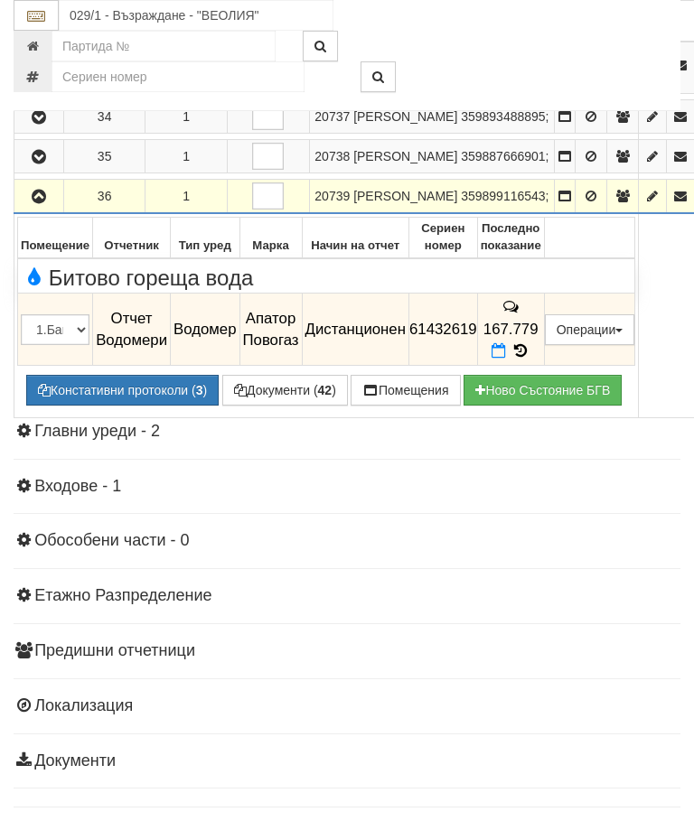
click at [530, 359] on icon at bounding box center [521, 350] width 20 height 15
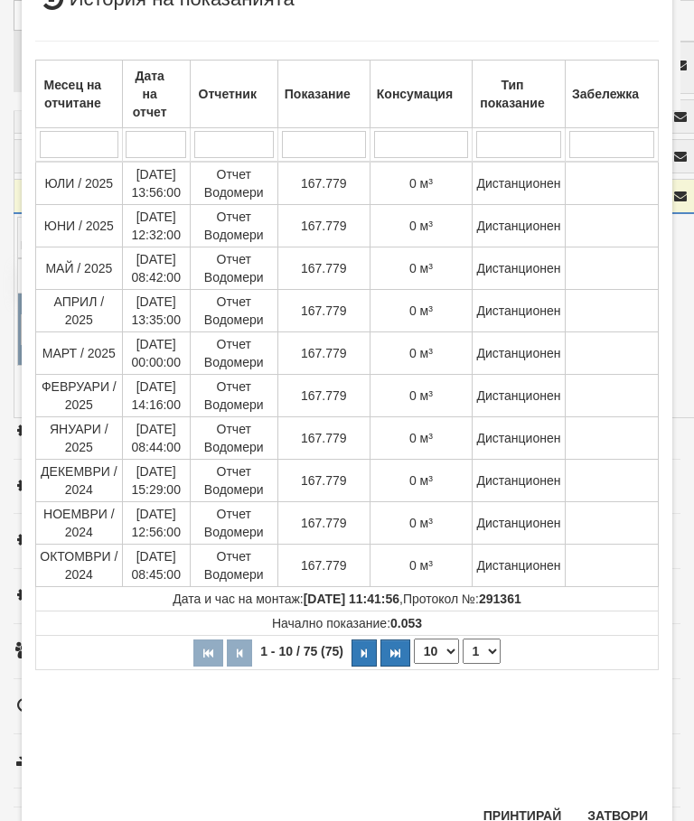
scroll to position [331, 0]
click at [627, 810] on button "Затвори" at bounding box center [618, 817] width 82 height 29
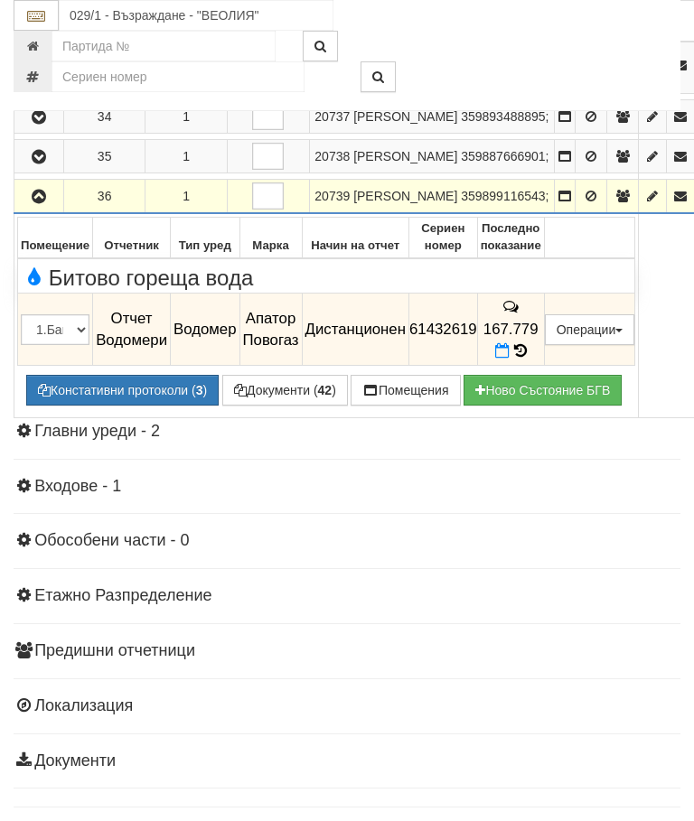
click at [42, 203] on icon "button" at bounding box center [39, 197] width 22 height 13
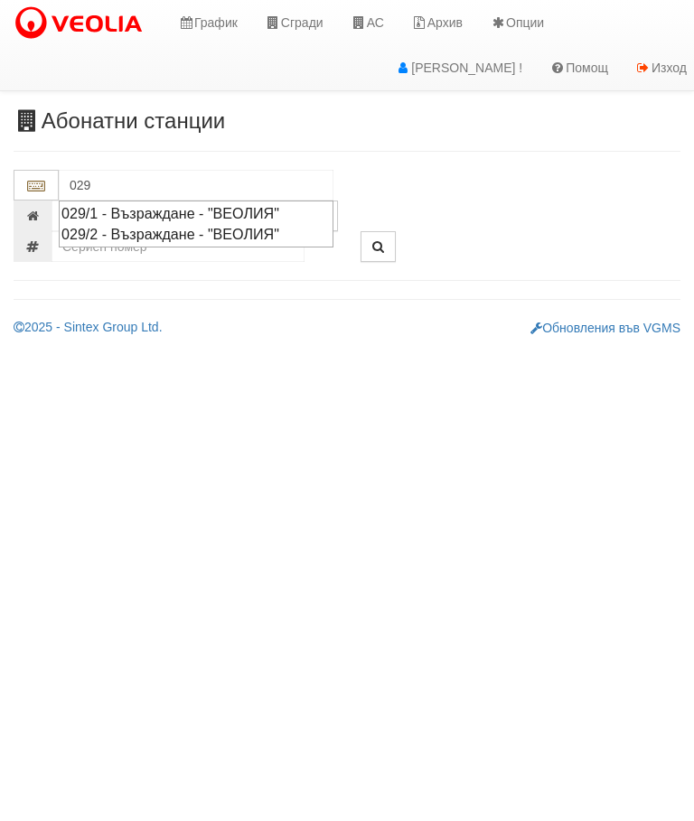
click at [230, 232] on div "029/2 - Възраждане - "ВЕОЛИЯ"" at bounding box center [195, 234] width 269 height 21
type input "029/2 - Възраждане - "ВЕОЛИЯ""
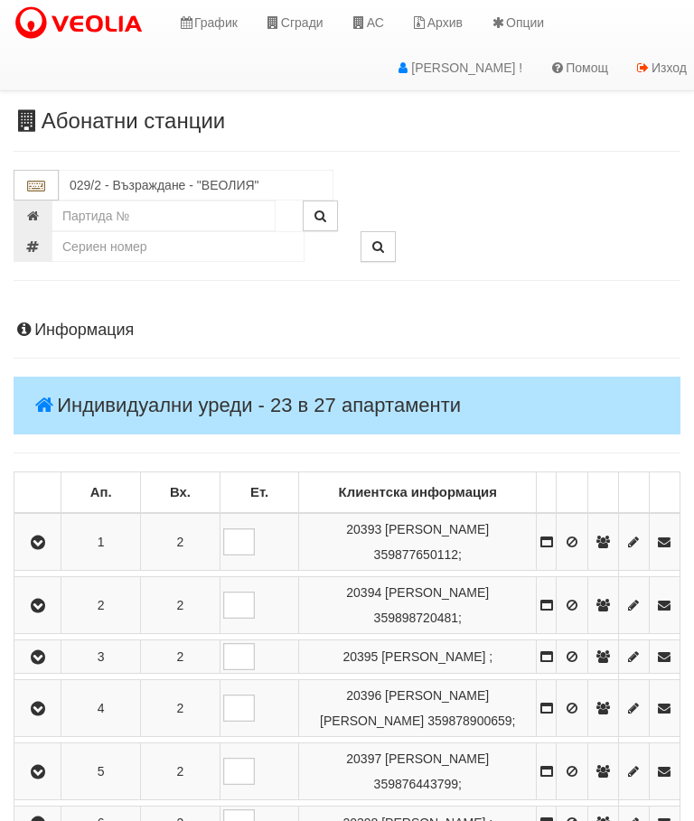
click at [37, 549] on icon "button" at bounding box center [38, 543] width 22 height 13
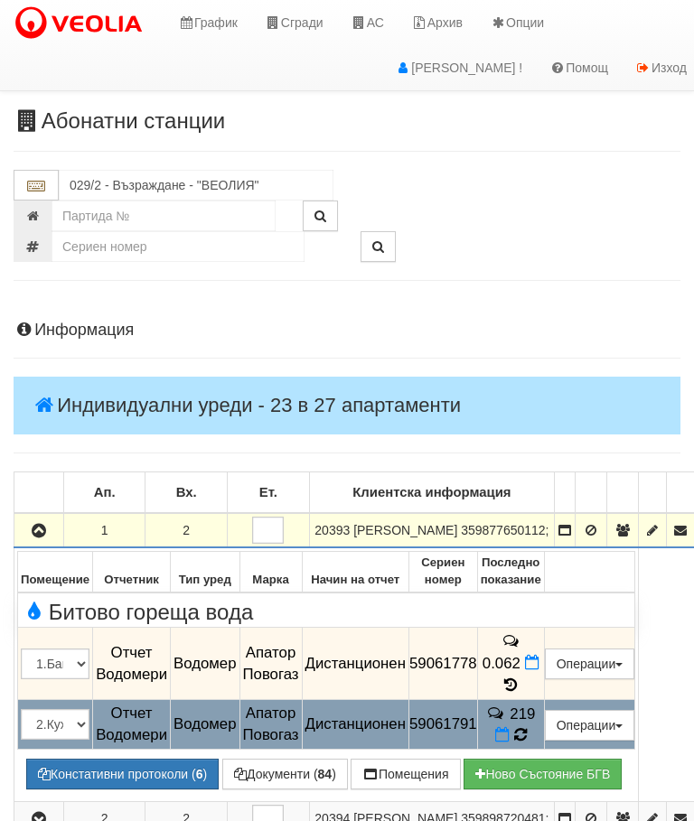
click at [528, 736] on icon at bounding box center [520, 735] width 14 height 16
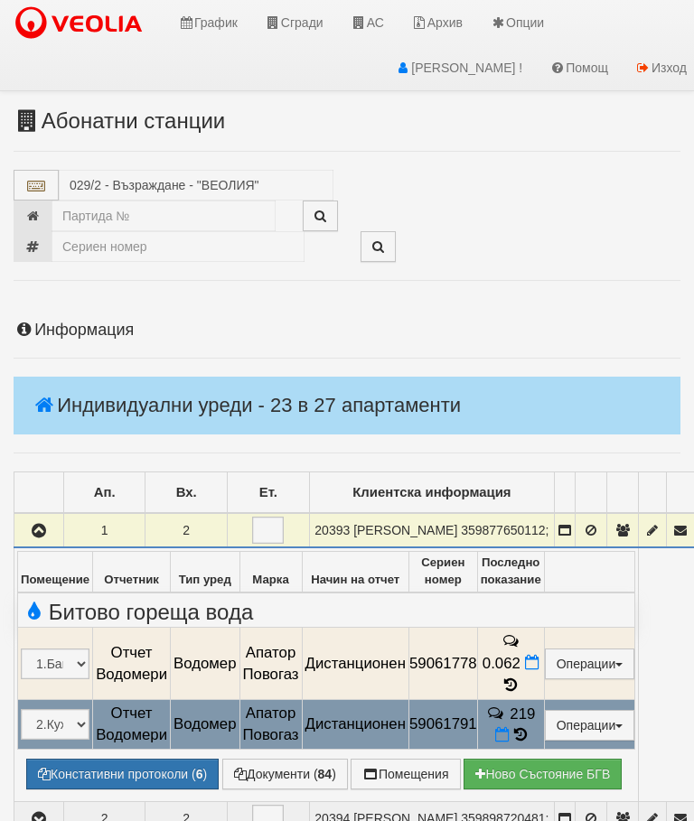
select select "10"
select select "1"
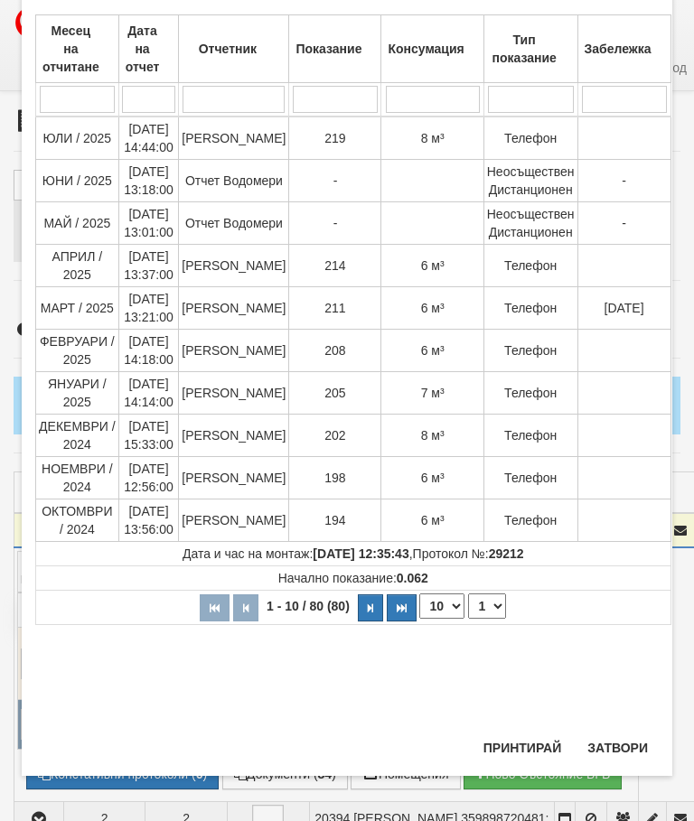
scroll to position [737, 0]
click at [615, 758] on button "Затвори" at bounding box center [618, 748] width 82 height 29
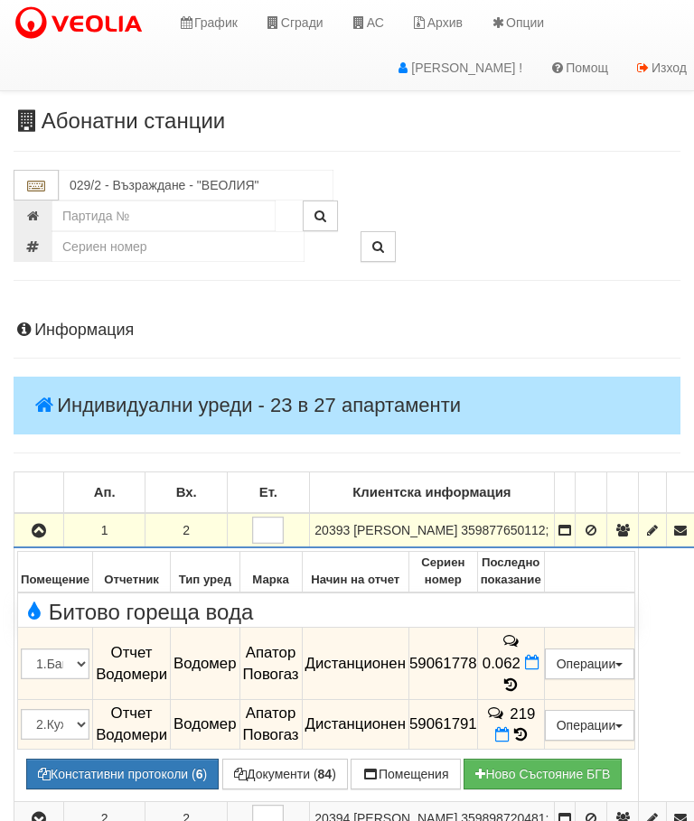
click at [46, 538] on icon "button" at bounding box center [39, 531] width 22 height 13
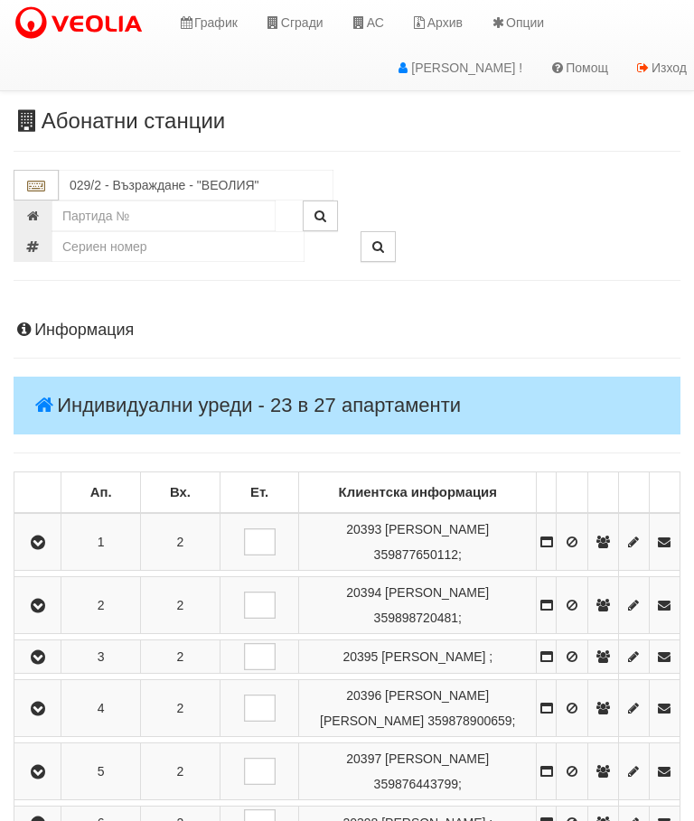
click at [52, 616] on button "button" at bounding box center [37, 605] width 41 height 27
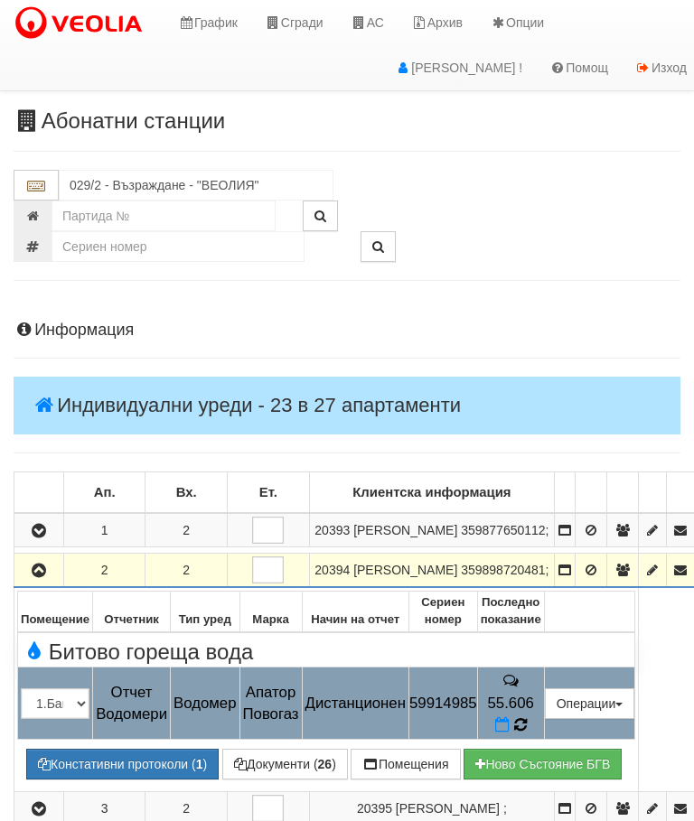
click at [527, 734] on icon at bounding box center [519, 725] width 14 height 17
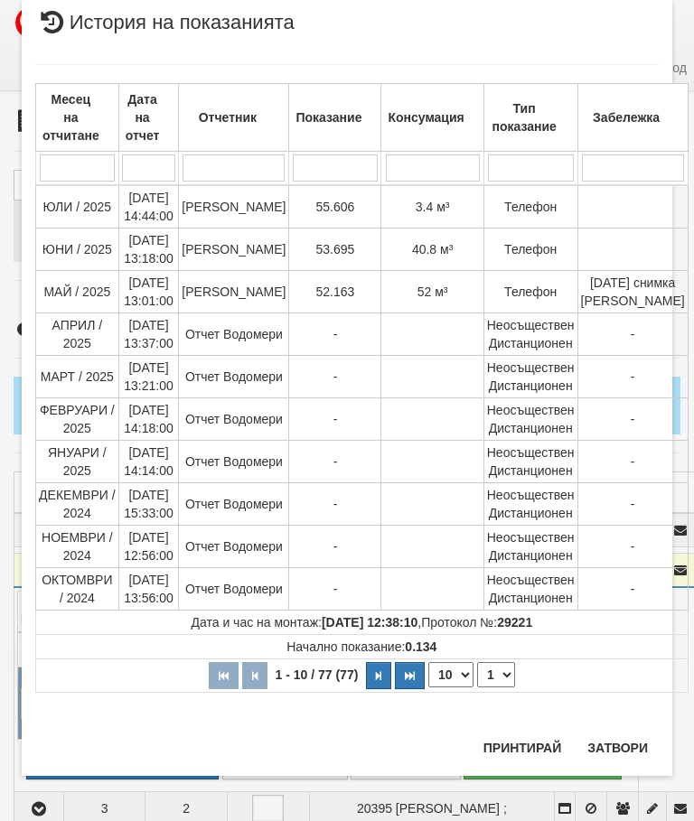
scroll to position [1564, 0]
click at [620, 744] on button "Затвори" at bounding box center [618, 748] width 82 height 29
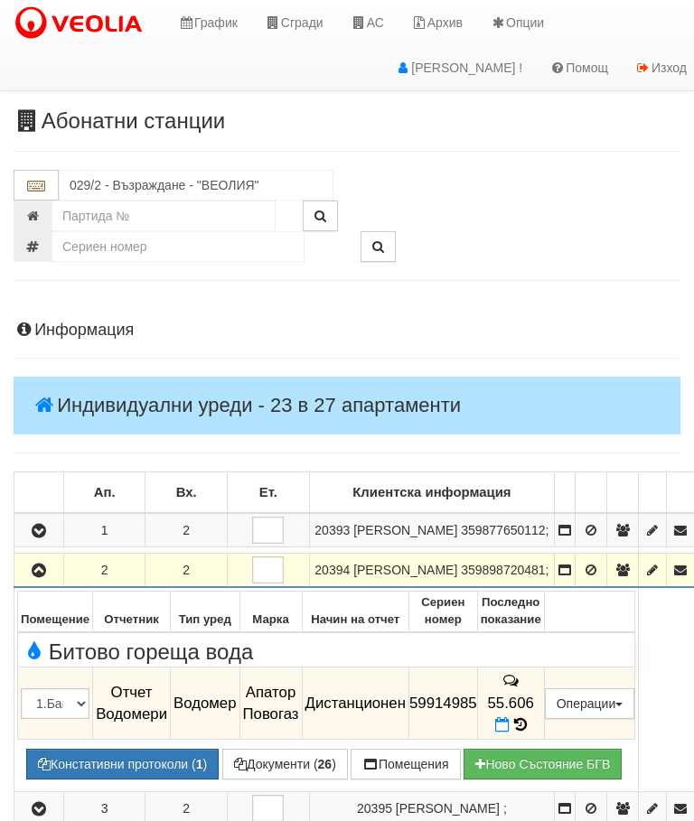
click at [35, 577] on icon "button" at bounding box center [39, 571] width 22 height 13
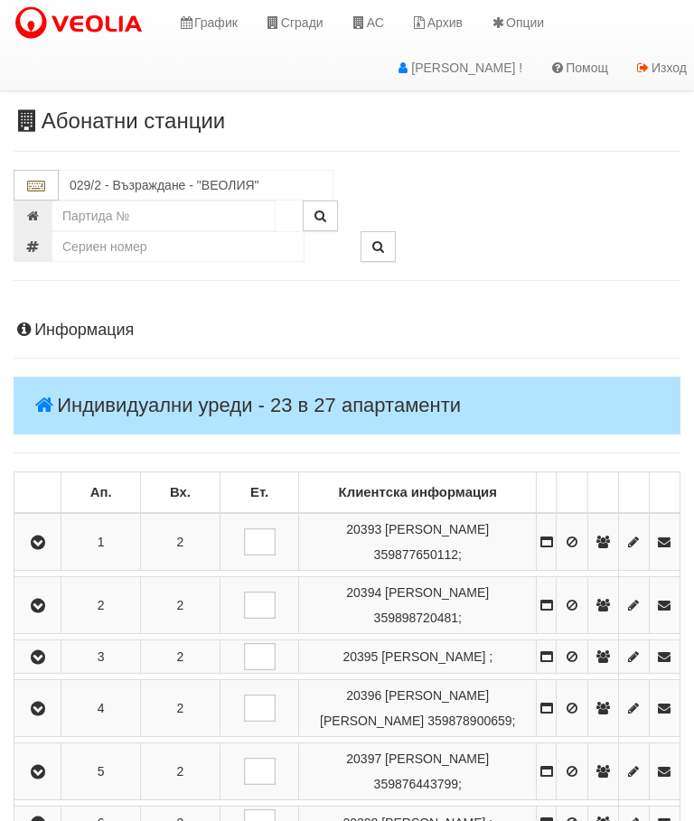
click at [42, 664] on icon "button" at bounding box center [38, 658] width 22 height 13
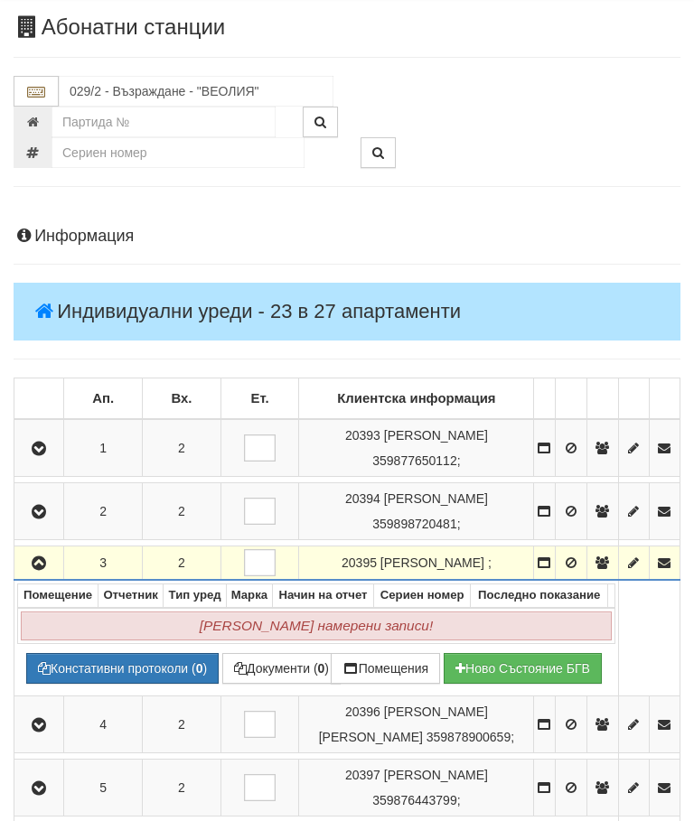
scroll to position [95, 0]
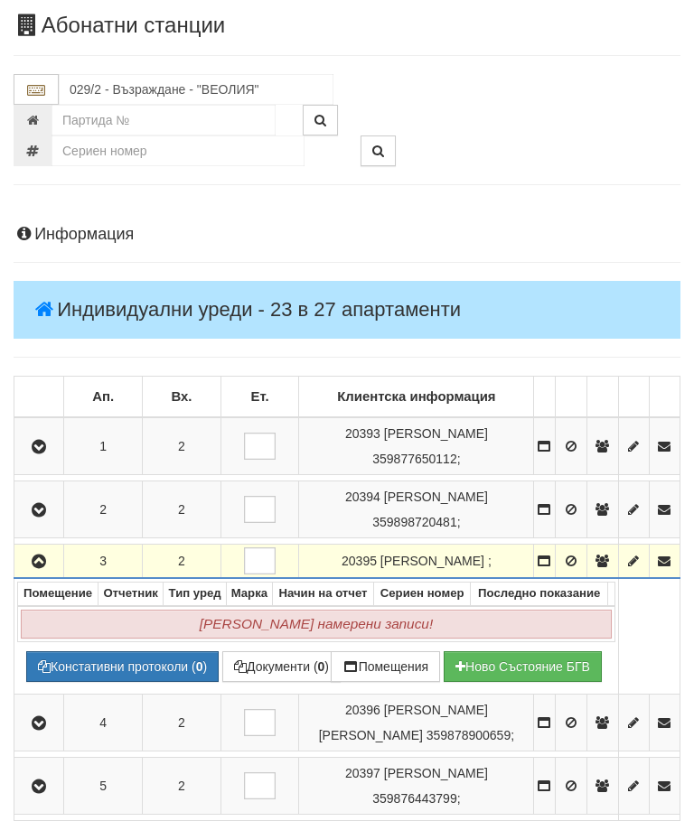
click at [34, 569] on icon "button" at bounding box center [39, 563] width 22 height 13
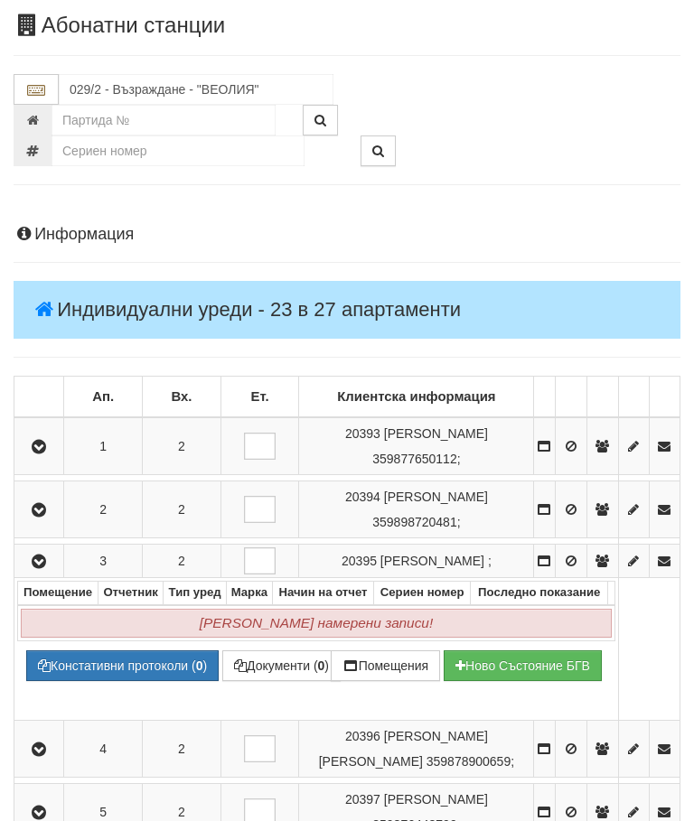
scroll to position [96, 0]
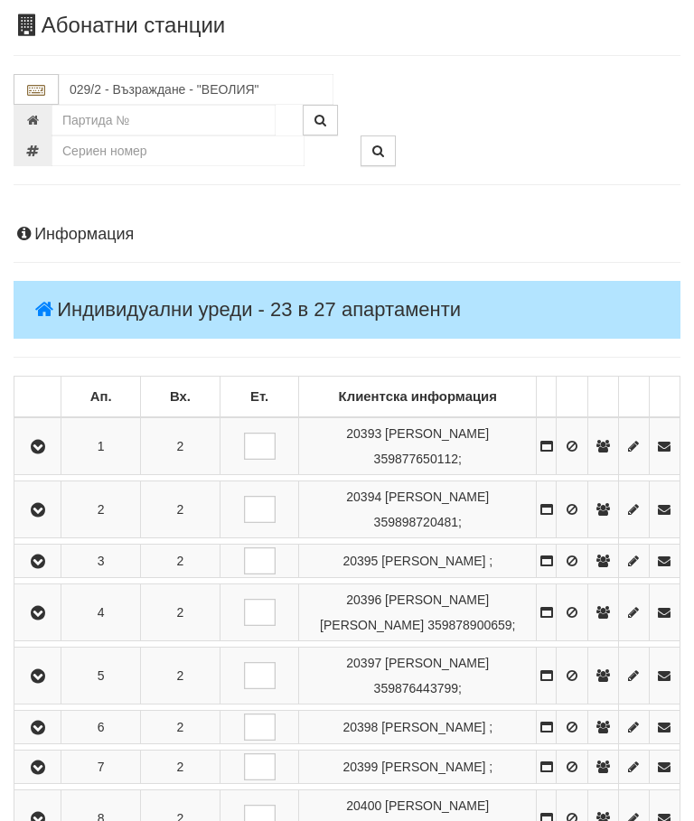
click at [46, 620] on icon "button" at bounding box center [38, 613] width 22 height 13
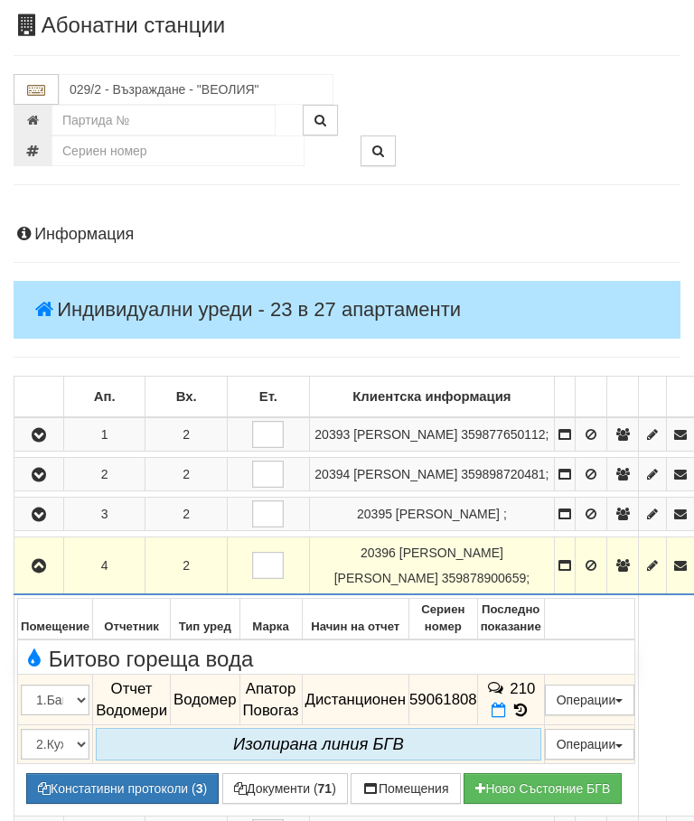
click at [40, 579] on button "button" at bounding box center [38, 565] width 43 height 27
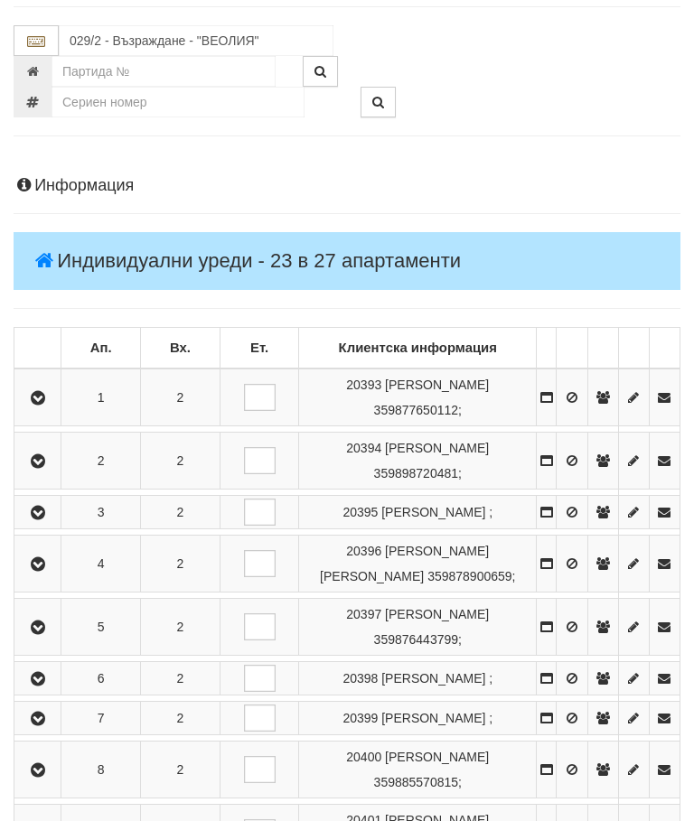
click at [38, 635] on icon "button" at bounding box center [38, 629] width 22 height 13
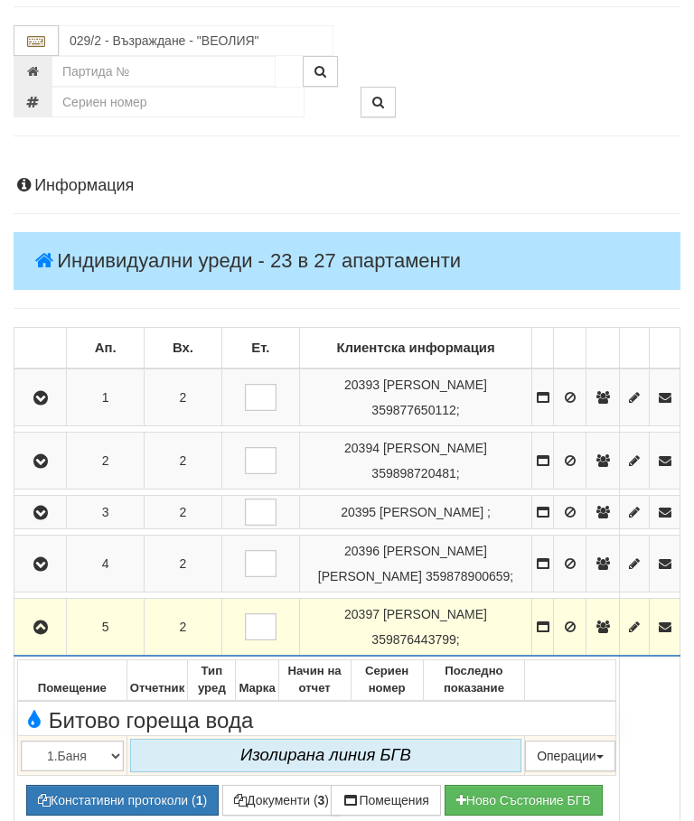
click at [62, 641] on button "button" at bounding box center [40, 627] width 46 height 27
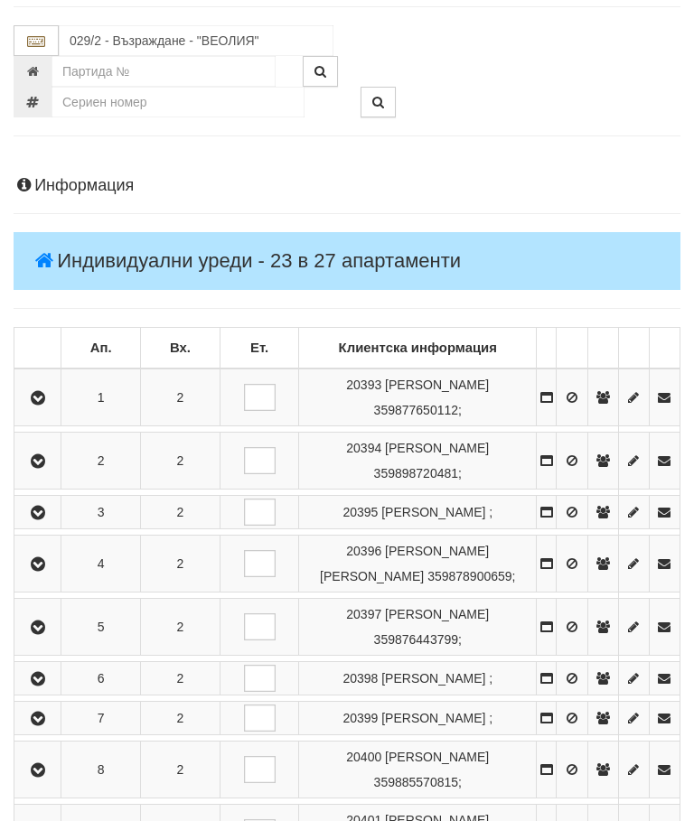
click at [47, 686] on icon "button" at bounding box center [38, 679] width 22 height 13
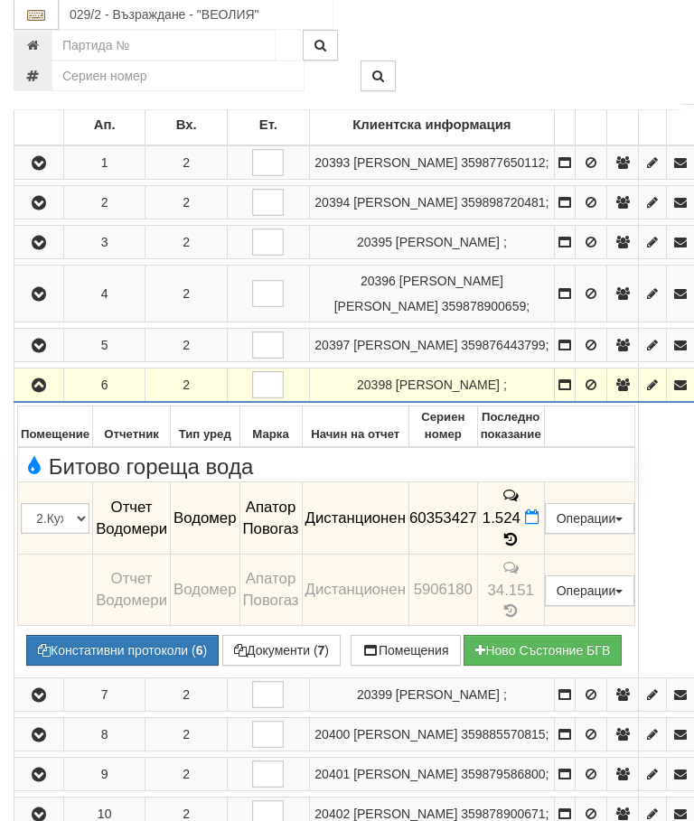
scroll to position [364, 0]
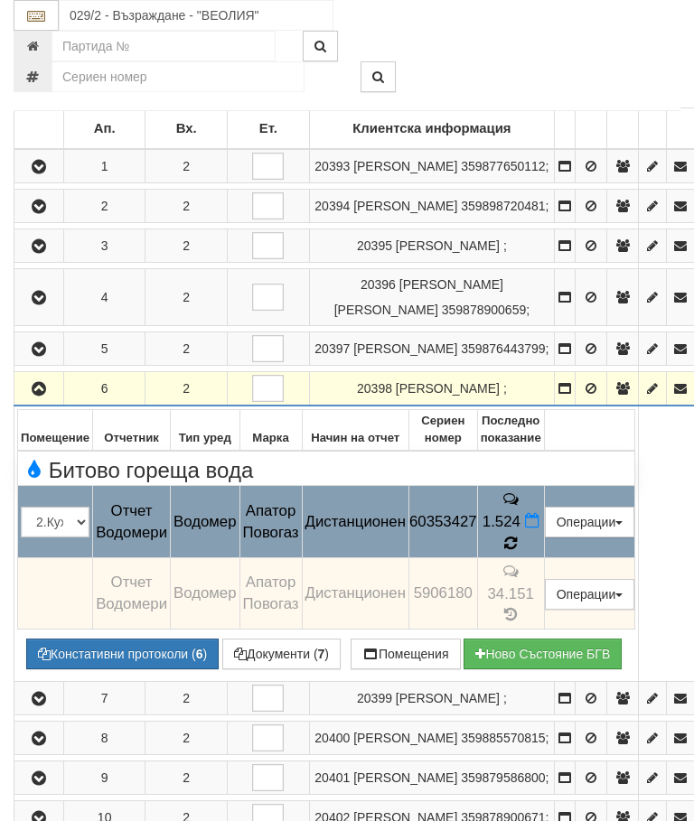
click at [521, 553] on icon at bounding box center [511, 543] width 19 height 20
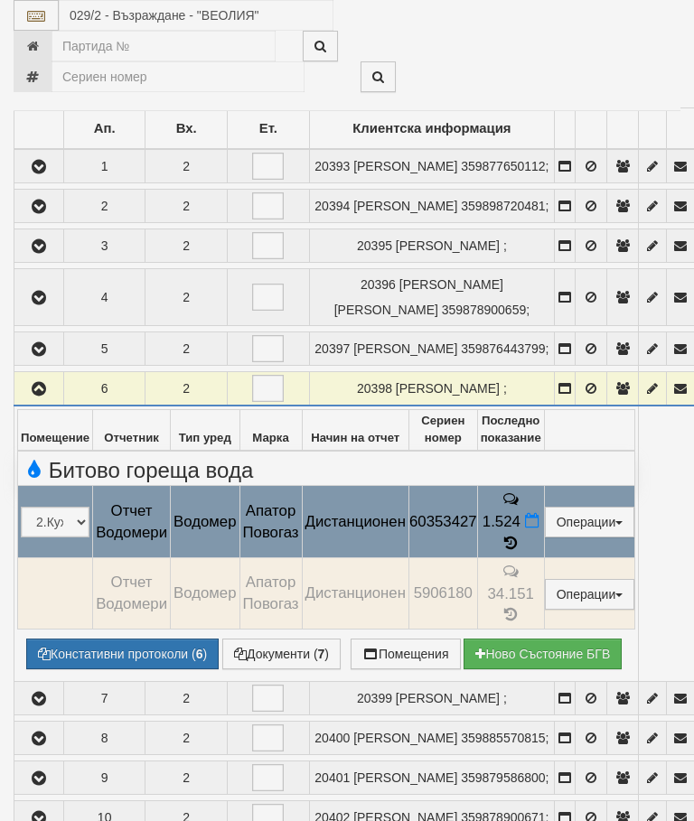
select select "10"
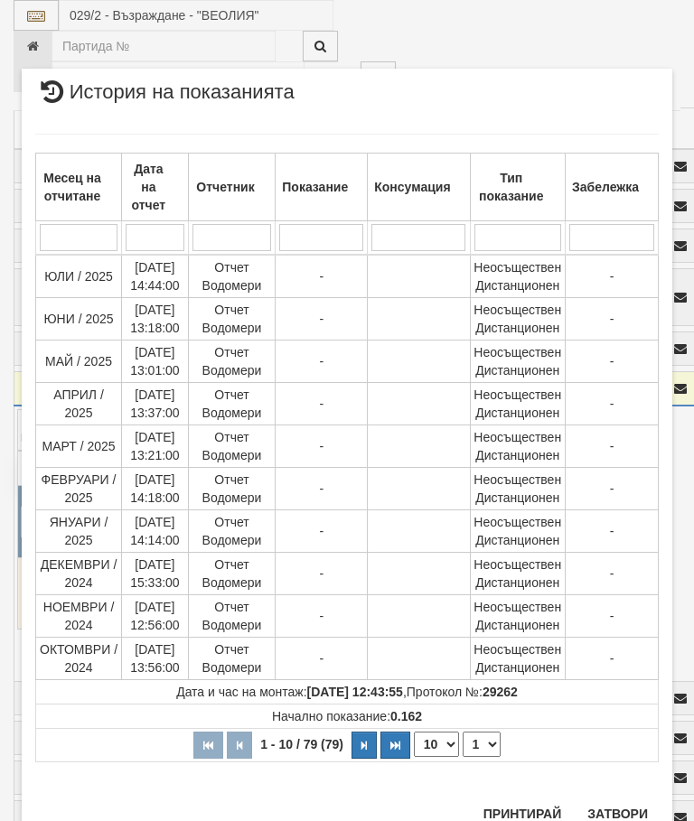
scroll to position [1413, 0]
click at [483, 750] on select "1 2 3 4 5 6 7 8" at bounding box center [482, 745] width 38 height 25
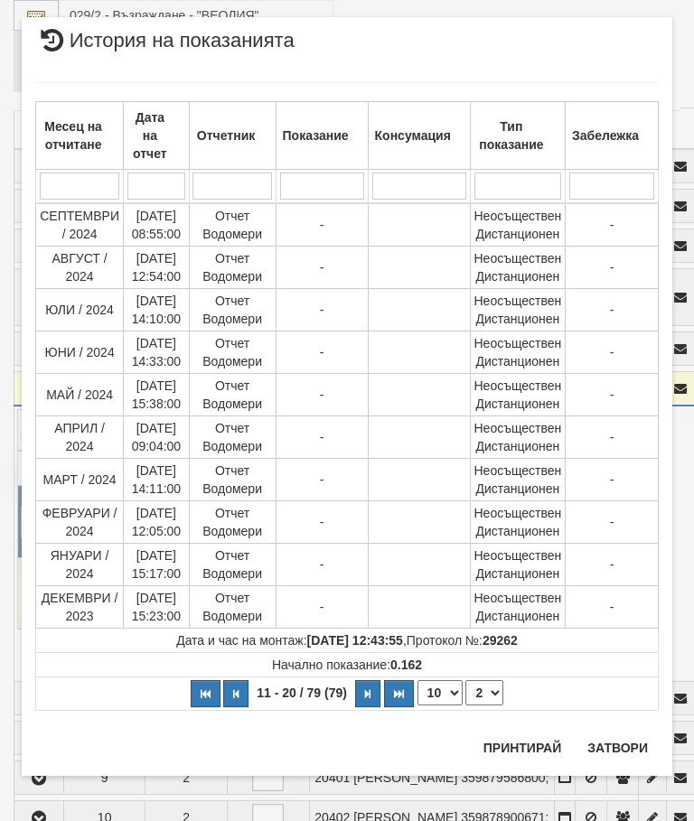
scroll to position [0, 0]
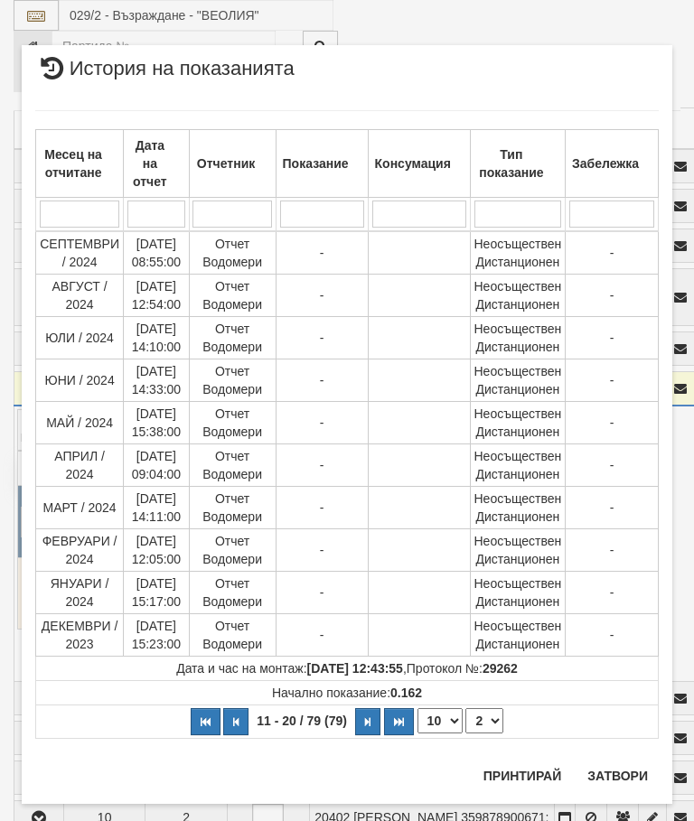
click at [493, 719] on select "1 2 3 4 5 6 7 8" at bounding box center [484, 721] width 38 height 25
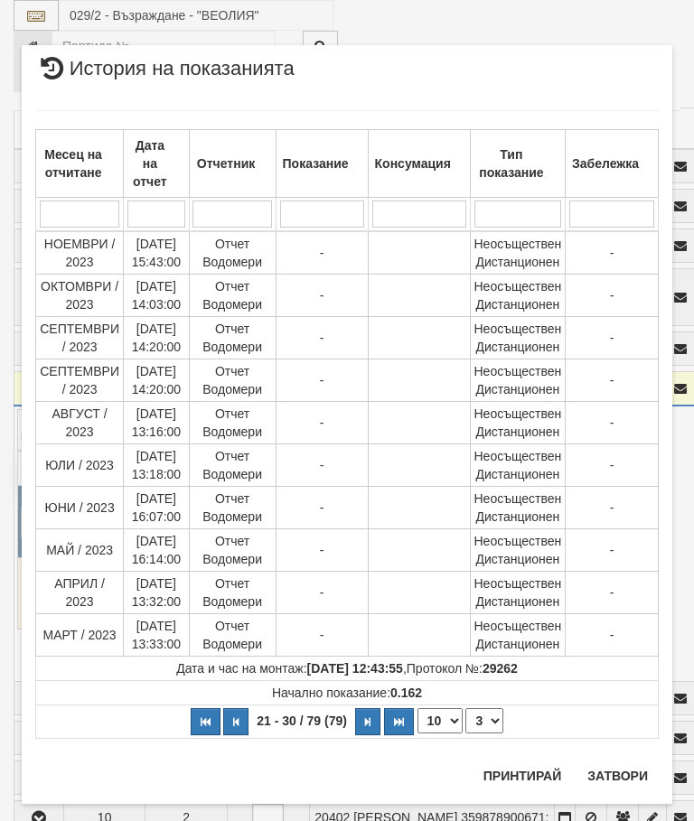
click at [493, 715] on select "1 2 3 4 5 6 7 8" at bounding box center [484, 721] width 38 height 25
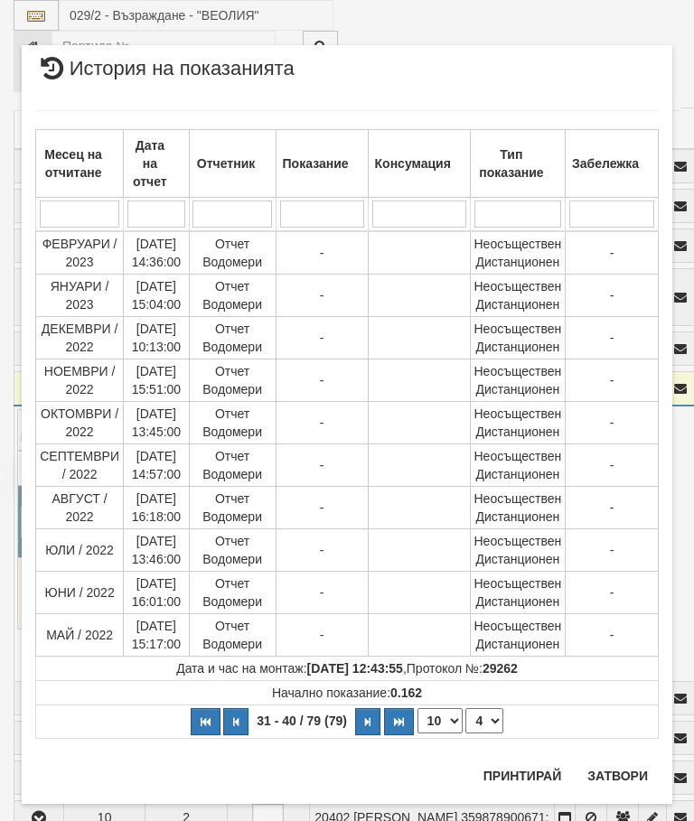
click at [493, 711] on select "1 2 3 4 5 6 7 8" at bounding box center [484, 721] width 38 height 25
select select "5"
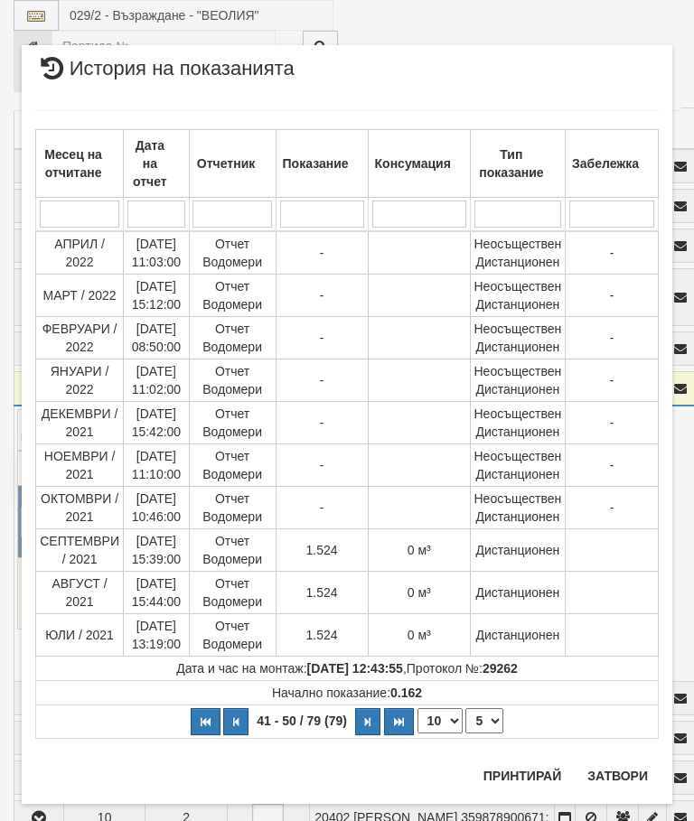
click at [622, 785] on button "Затвори" at bounding box center [618, 776] width 82 height 29
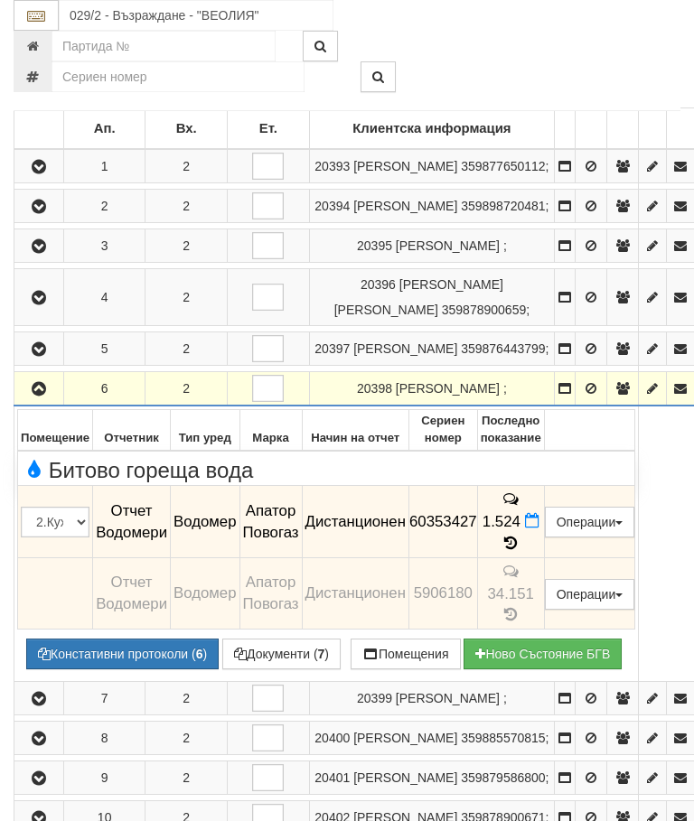
click at [47, 396] on icon "button" at bounding box center [39, 389] width 22 height 13
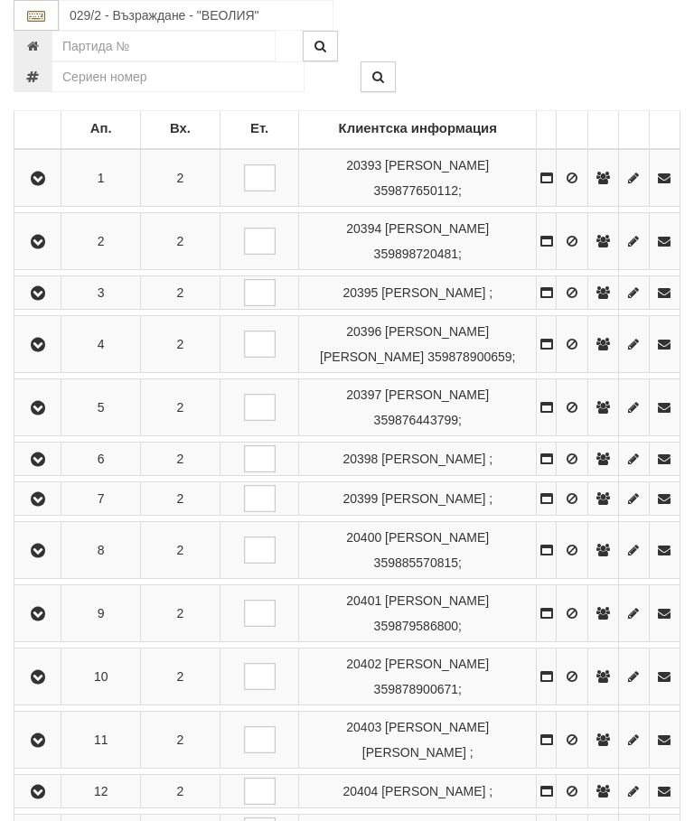
click at [33, 506] on icon "button" at bounding box center [38, 499] width 22 height 13
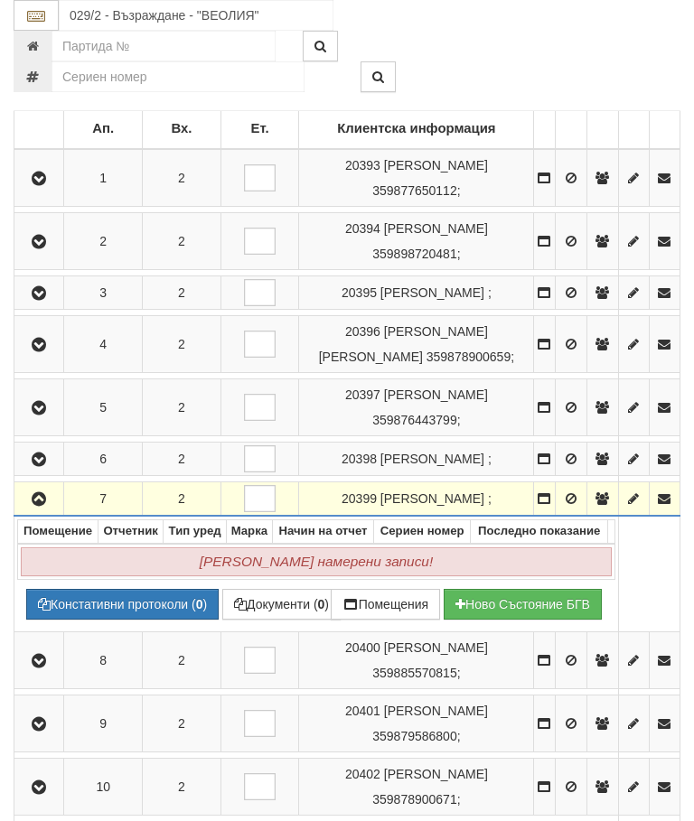
click at [45, 506] on icon "button" at bounding box center [39, 499] width 22 height 13
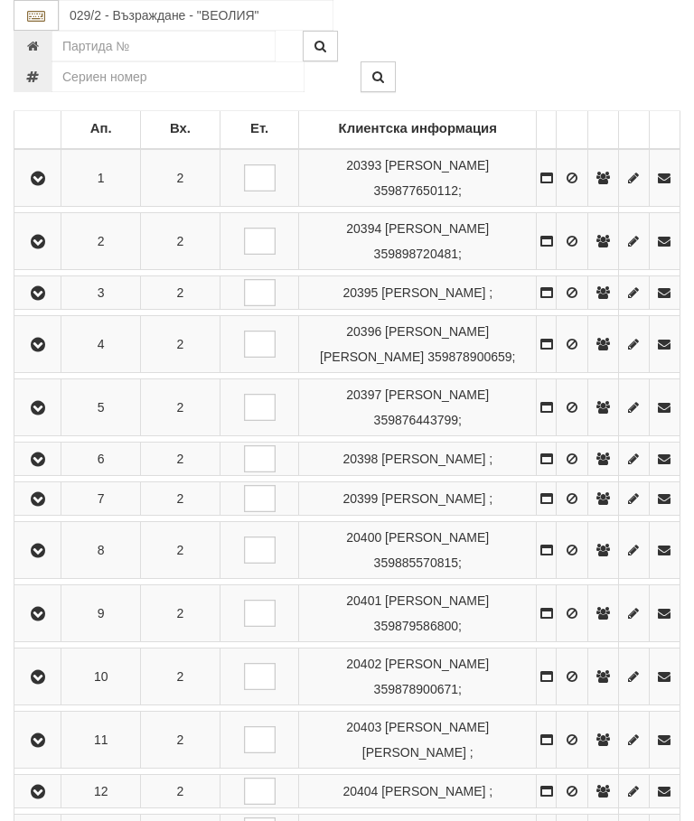
click at [55, 564] on button "button" at bounding box center [37, 550] width 41 height 27
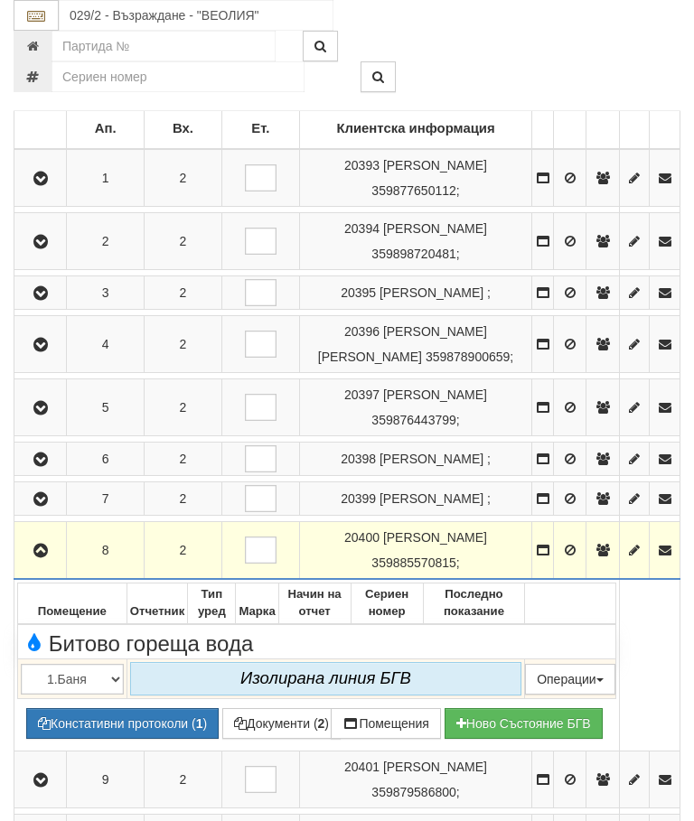
click at [43, 558] on icon "button" at bounding box center [41, 551] width 22 height 13
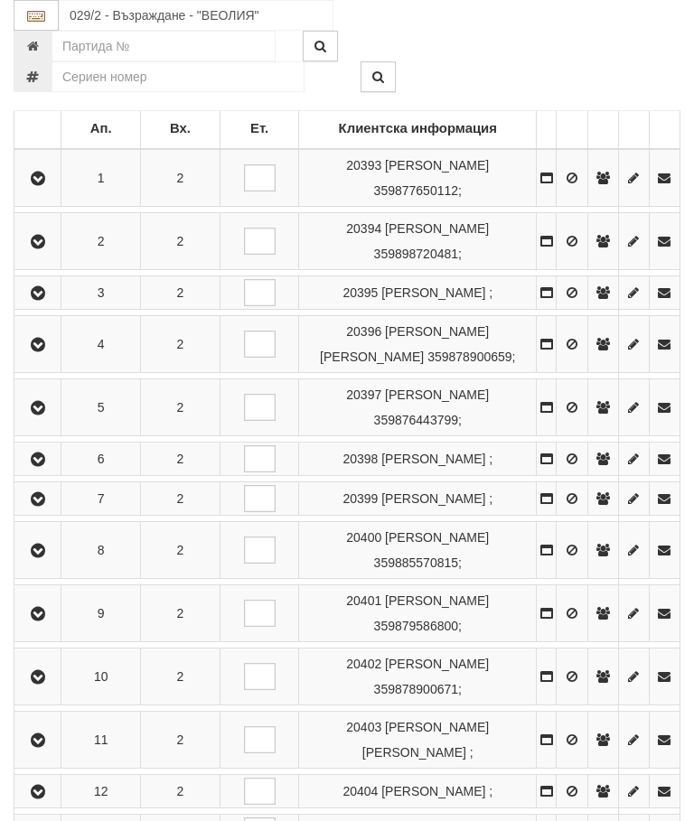
click at [49, 621] on icon "button" at bounding box center [38, 614] width 22 height 13
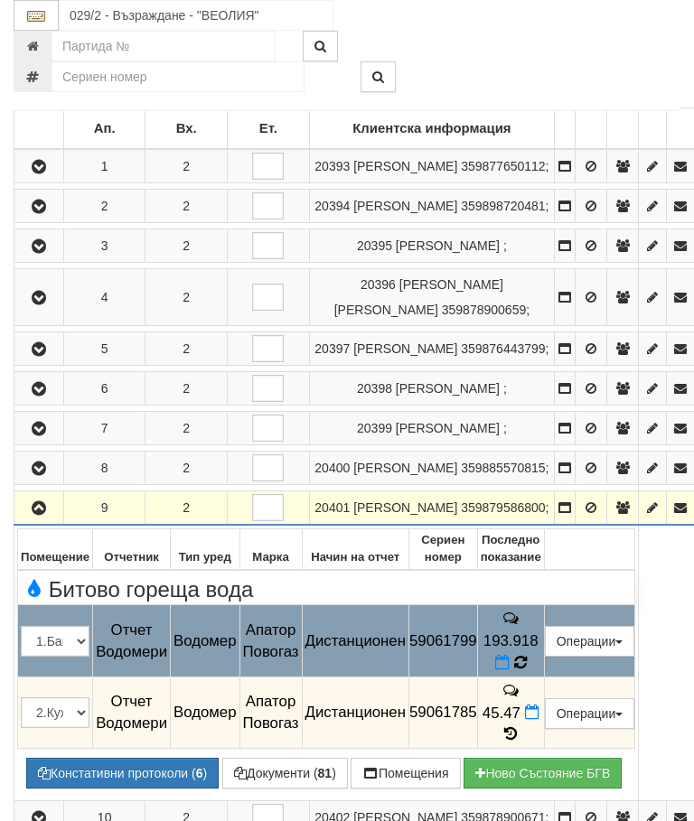
click at [530, 672] on icon at bounding box center [521, 662] width 20 height 20
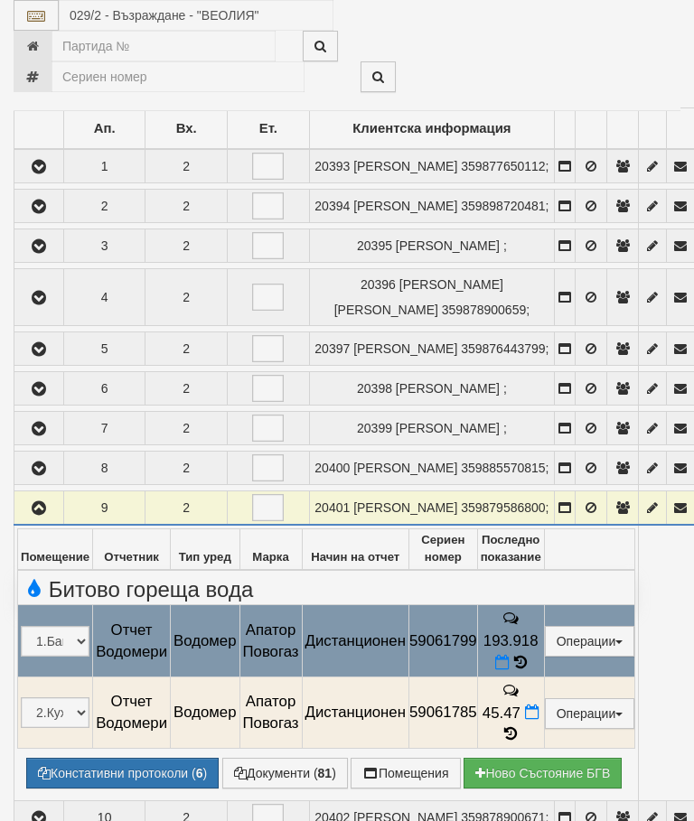
select select "10"
select select "1"
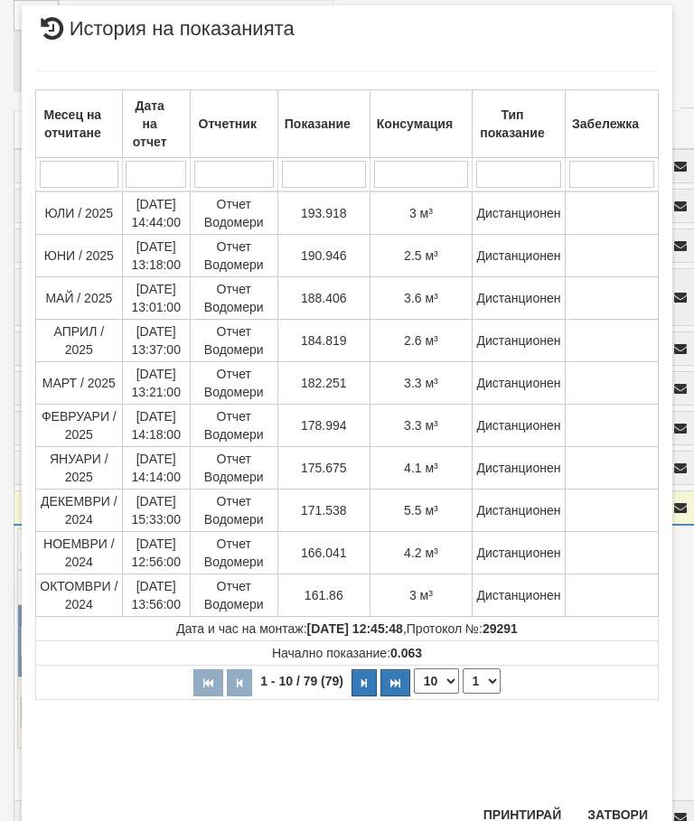
scroll to position [747, 0]
click at [622, 811] on button "Затвори" at bounding box center [618, 816] width 82 height 29
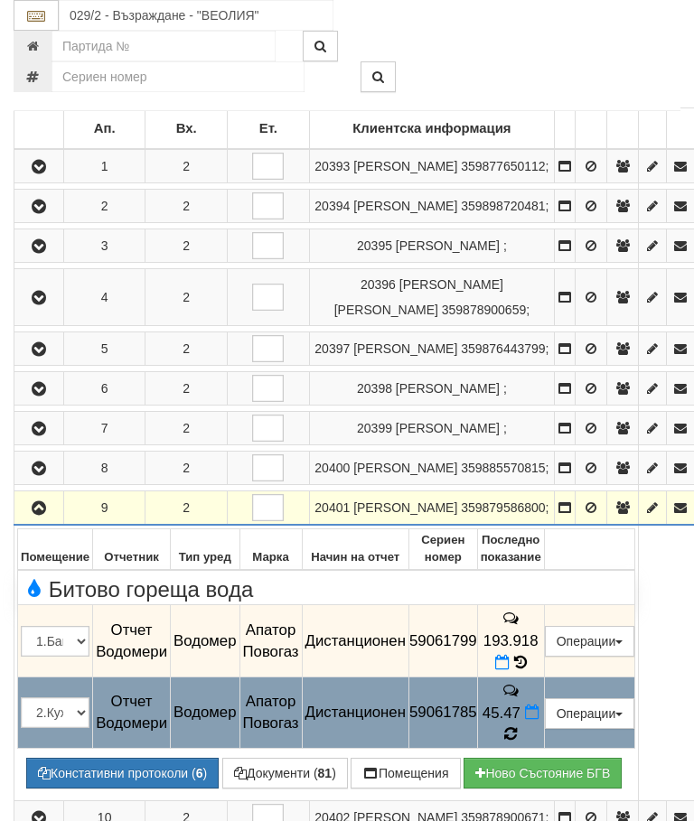
click at [521, 744] on icon at bounding box center [511, 734] width 20 height 19
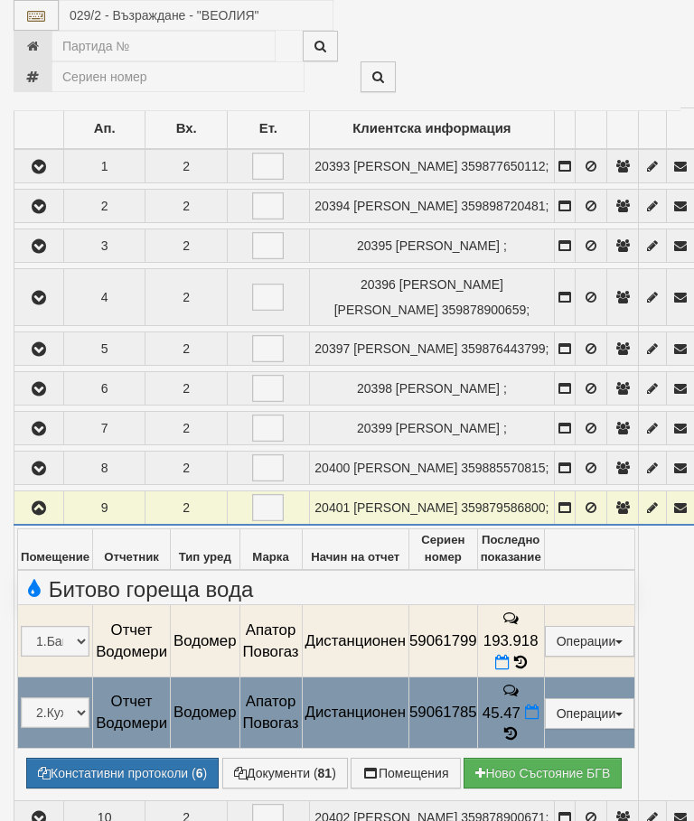
select select "10"
select select "1"
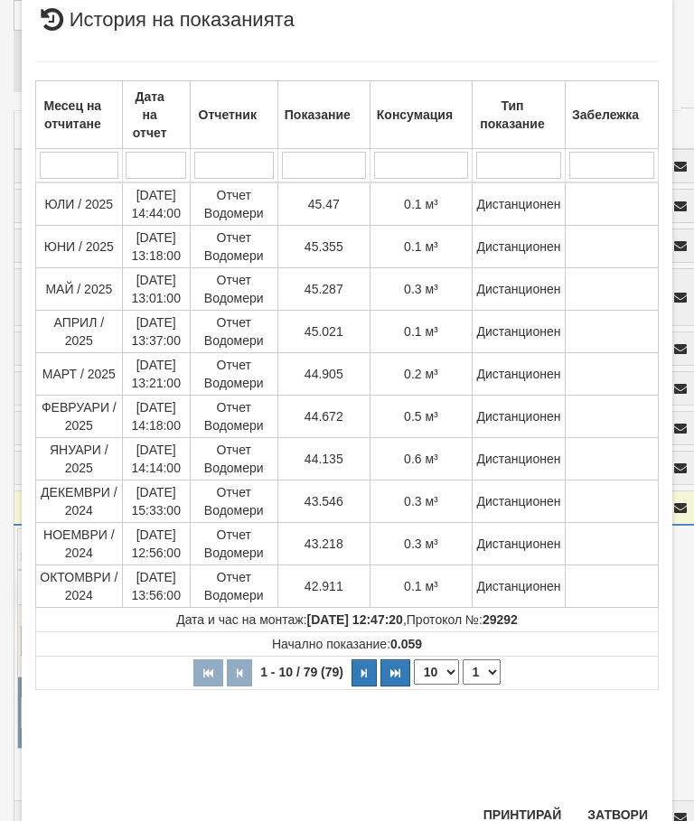
scroll to position [635, 0]
click at [627, 812] on button "Затвори" at bounding box center [618, 816] width 82 height 29
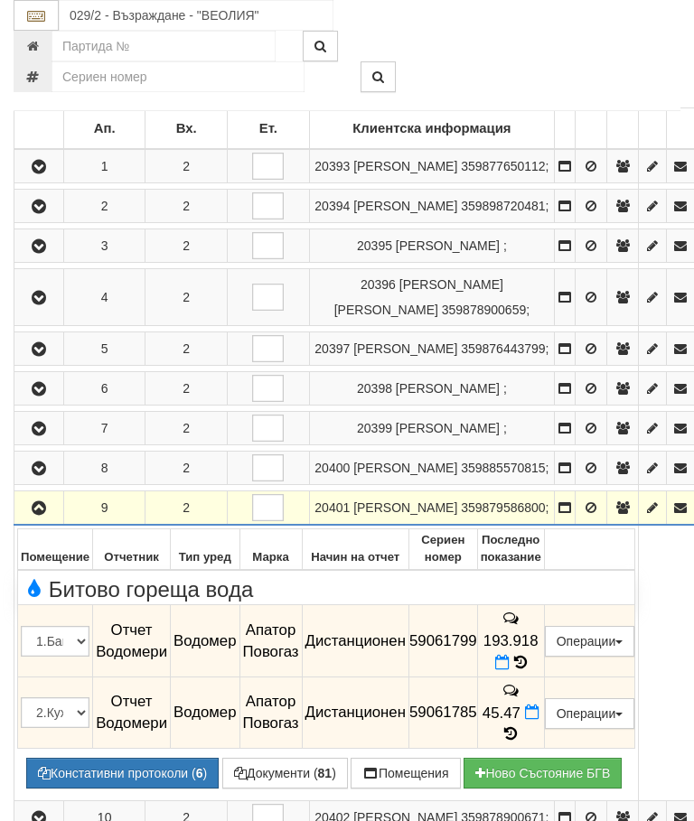
click at [47, 515] on icon "button" at bounding box center [39, 508] width 22 height 13
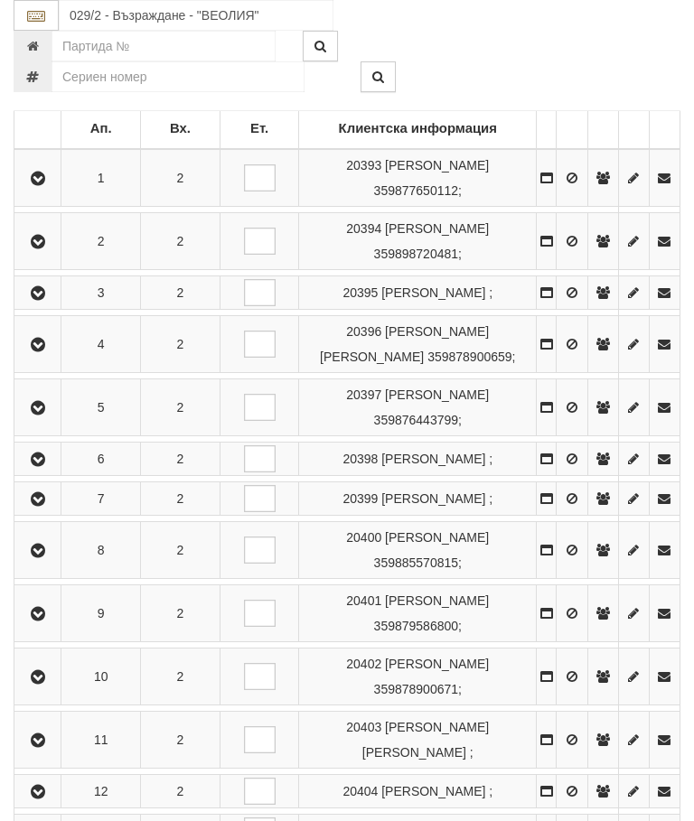
click at [43, 684] on icon "button" at bounding box center [38, 677] width 22 height 13
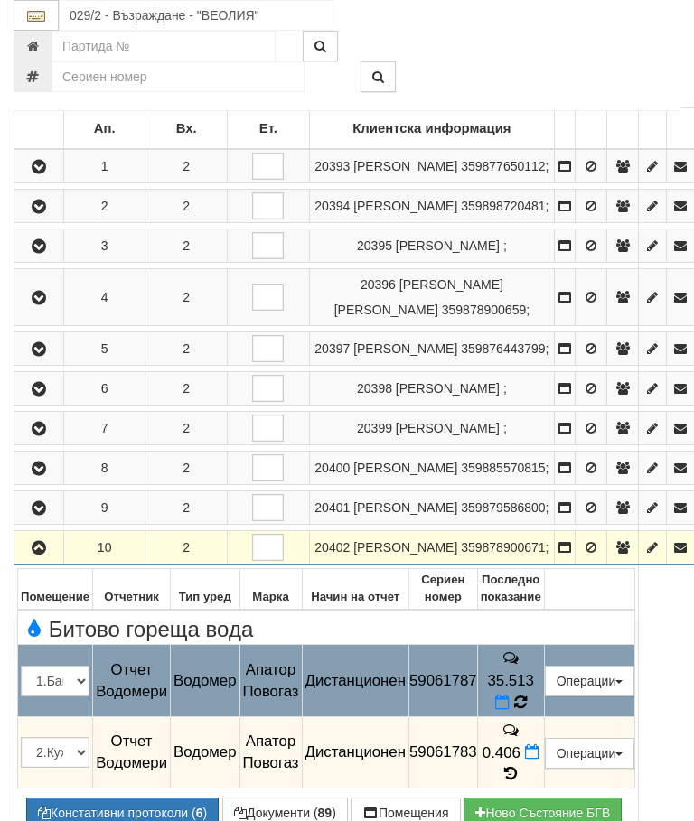
click at [527, 710] on icon at bounding box center [520, 702] width 14 height 15
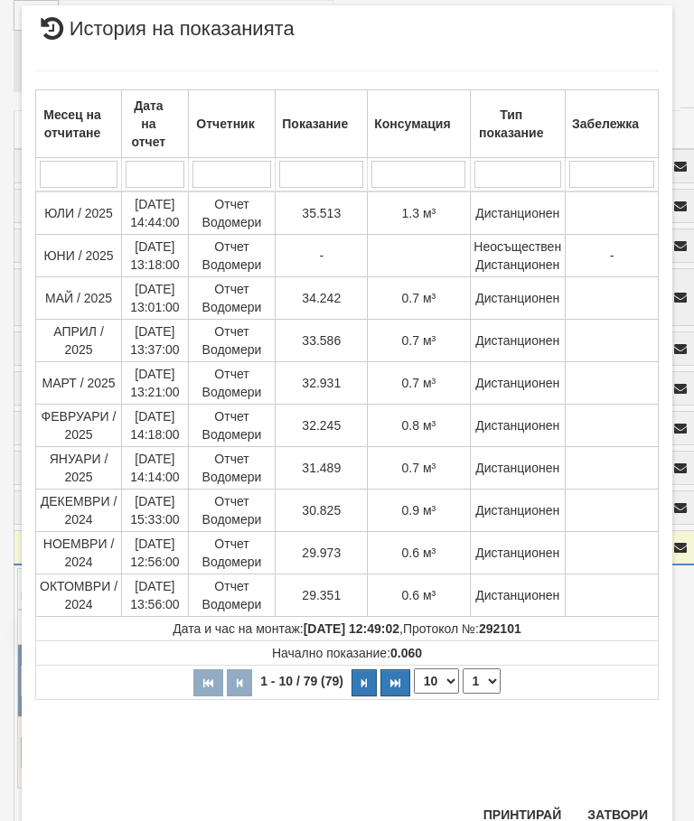
scroll to position [747, 0]
click at [624, 811] on button "Затвори" at bounding box center [618, 816] width 82 height 29
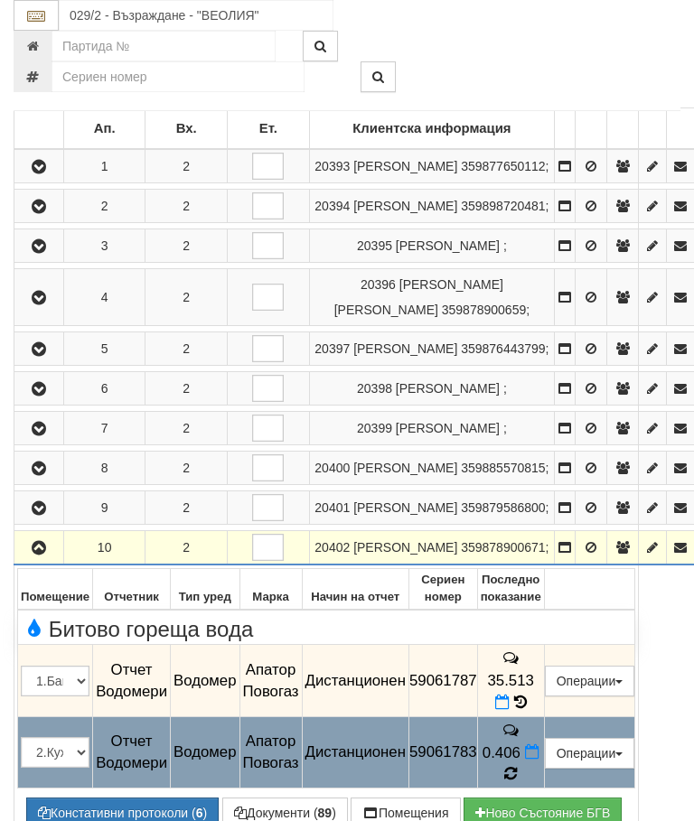
click at [518, 783] on icon at bounding box center [510, 774] width 14 height 16
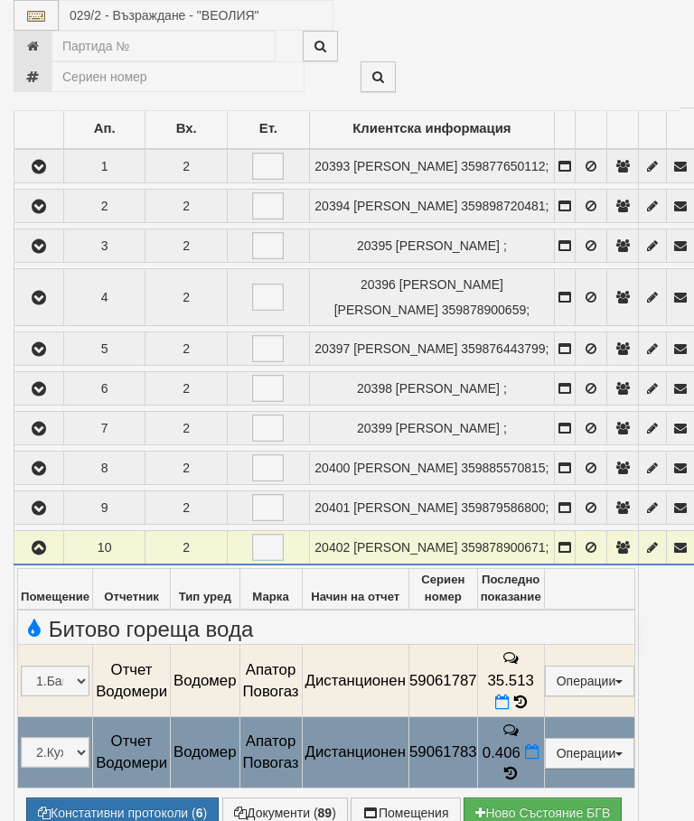
select select "10"
select select "1"
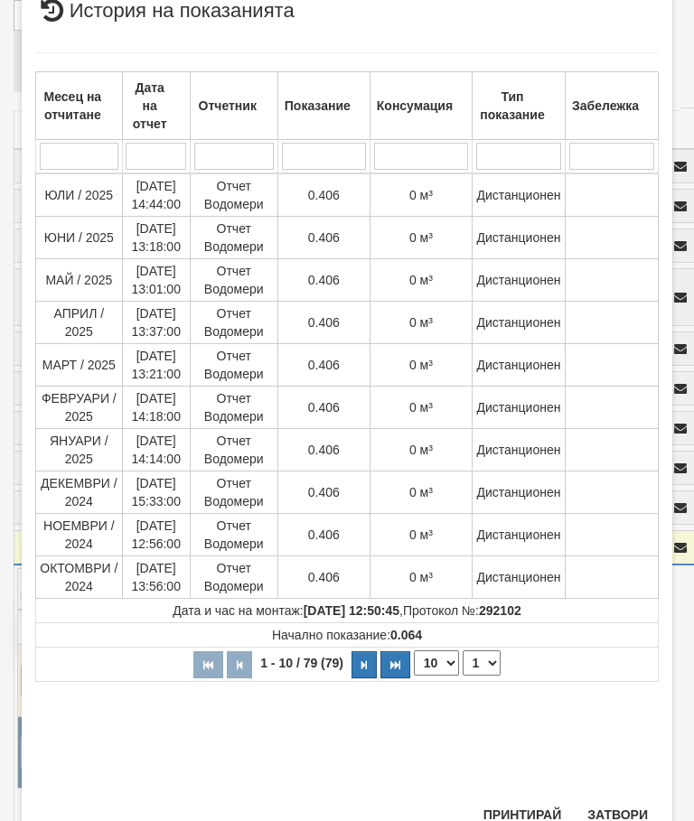
scroll to position [520, 0]
click at [638, 810] on button "Затвори" at bounding box center [618, 816] width 82 height 29
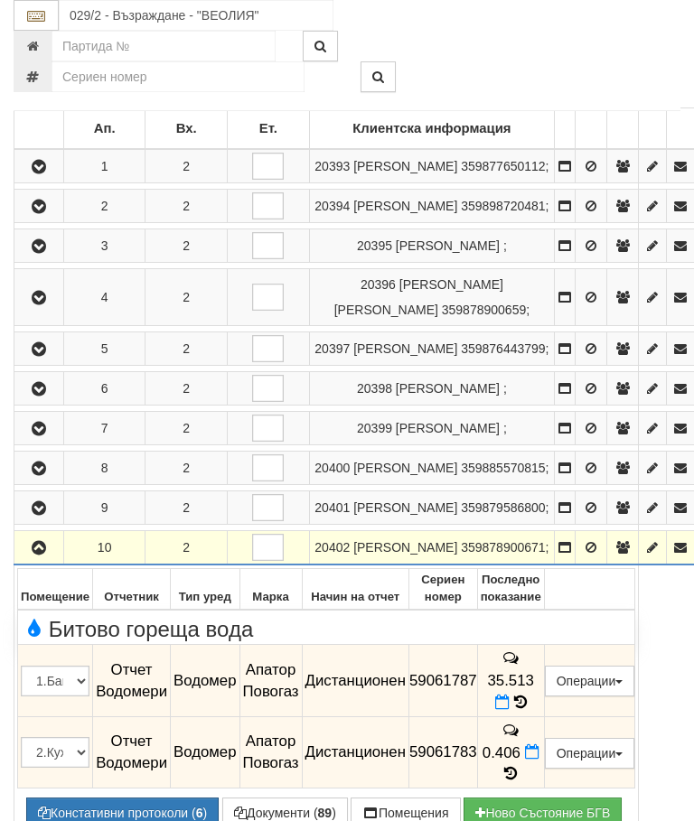
click at [47, 555] on icon "button" at bounding box center [39, 548] width 22 height 13
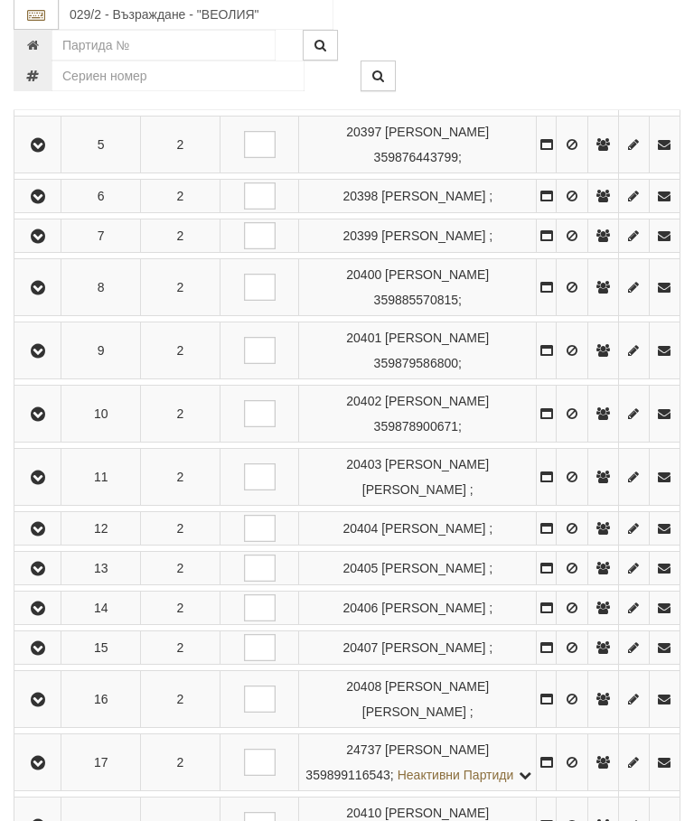
scroll to position [627, 0]
click at [45, 484] on icon "button" at bounding box center [38, 478] width 22 height 13
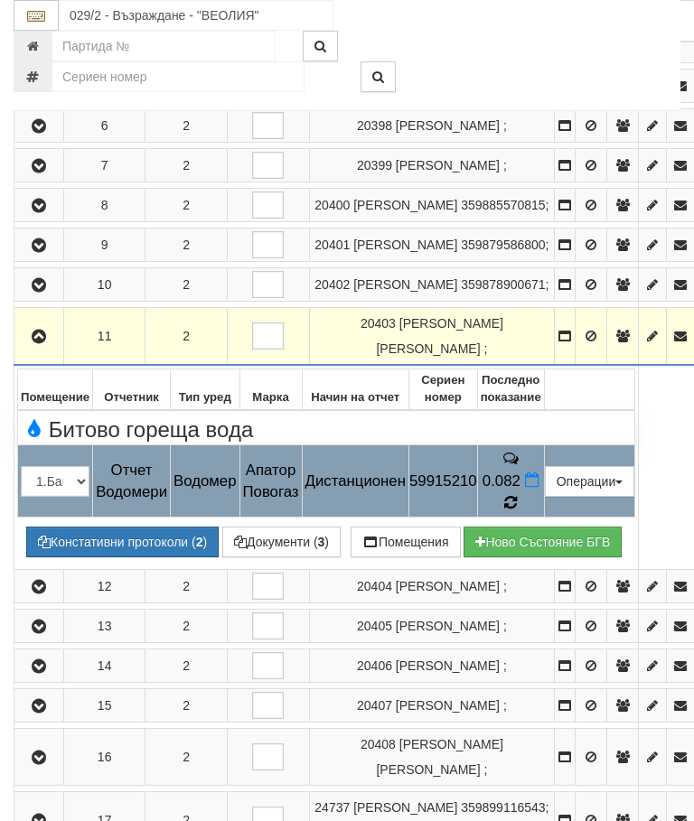
click at [521, 512] on icon at bounding box center [511, 503] width 19 height 20
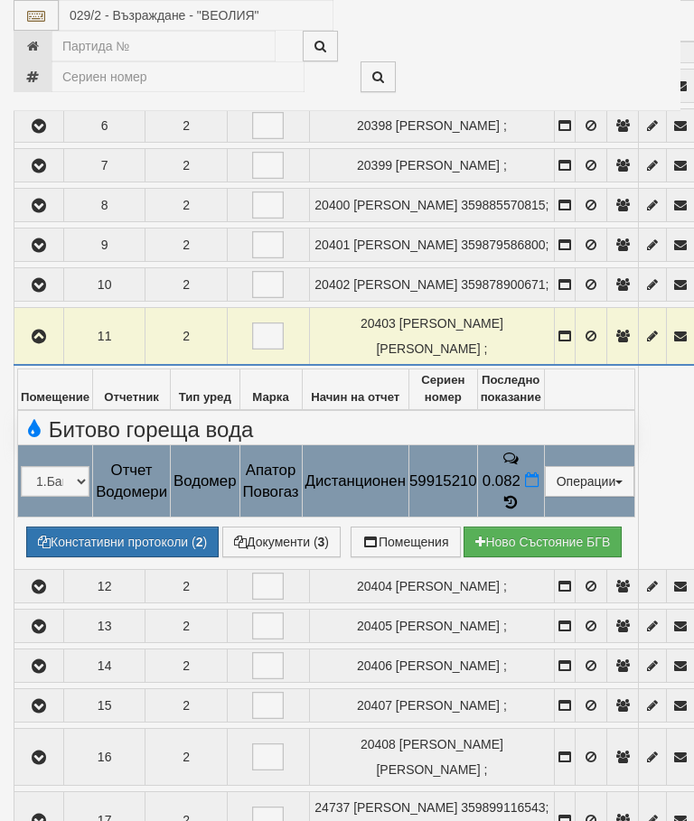
select select "10"
select select "1"
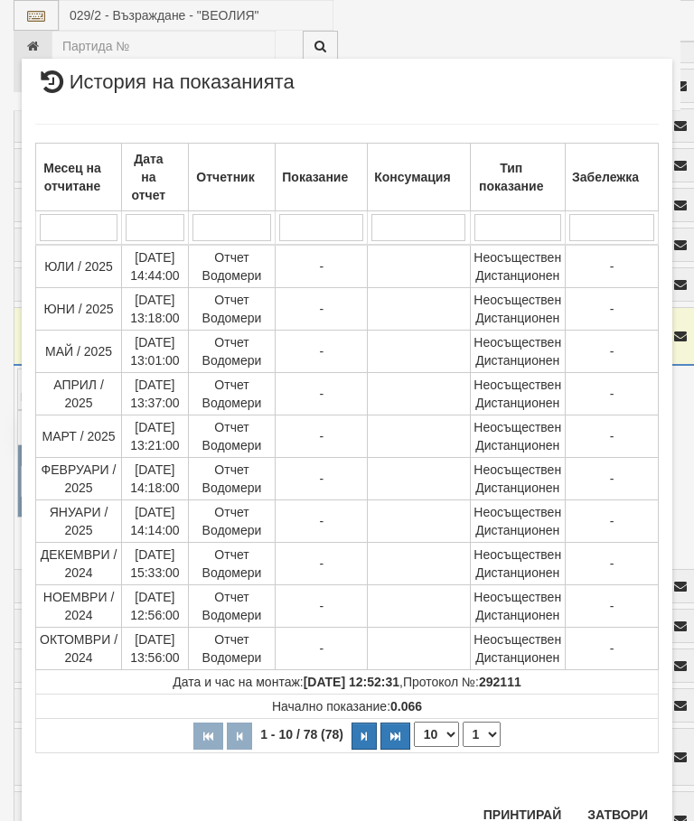
scroll to position [1311, 0]
click at [610, 814] on button "Затвори" at bounding box center [618, 816] width 82 height 29
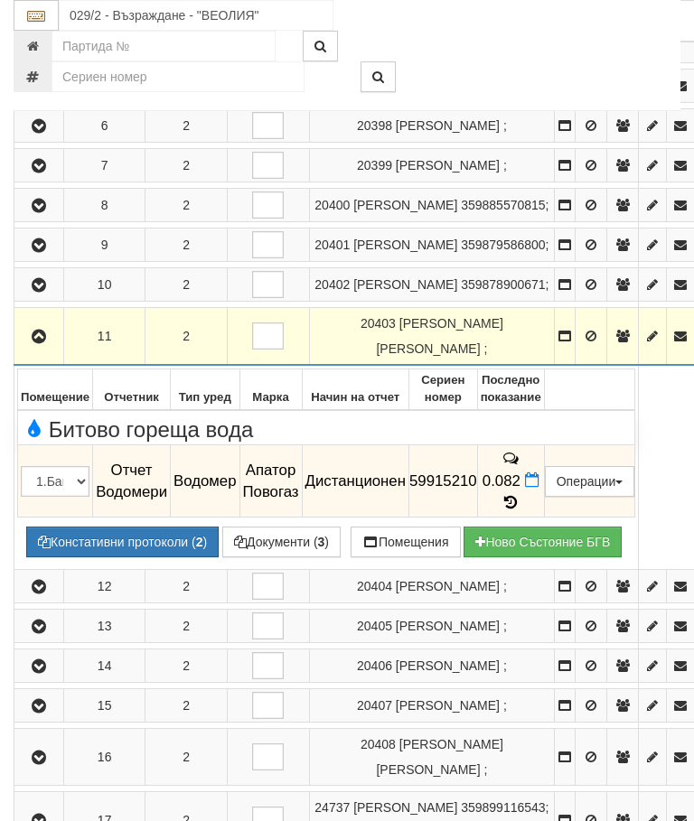
click at [34, 343] on icon "button" at bounding box center [39, 337] width 22 height 13
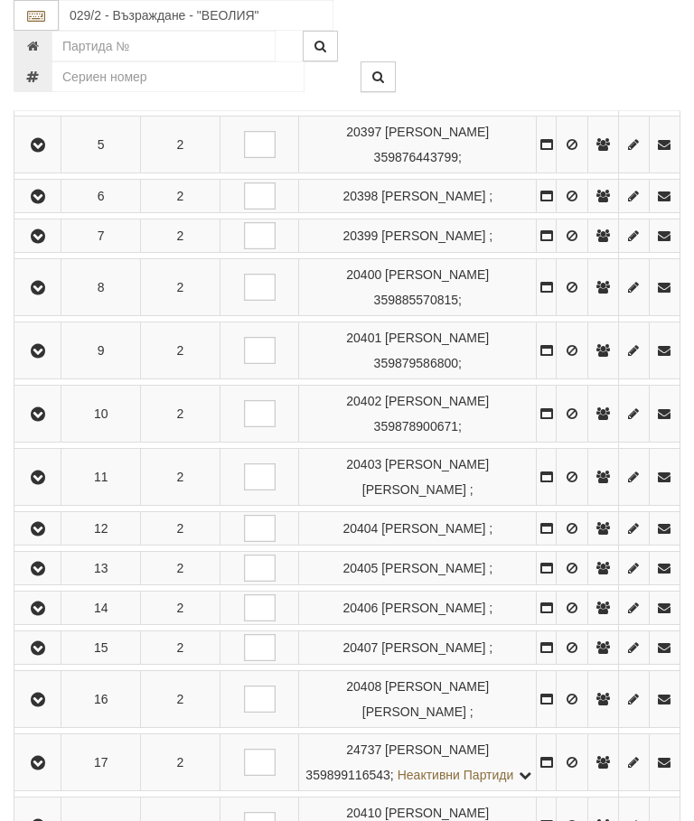
click at [41, 536] on icon "button" at bounding box center [38, 529] width 22 height 13
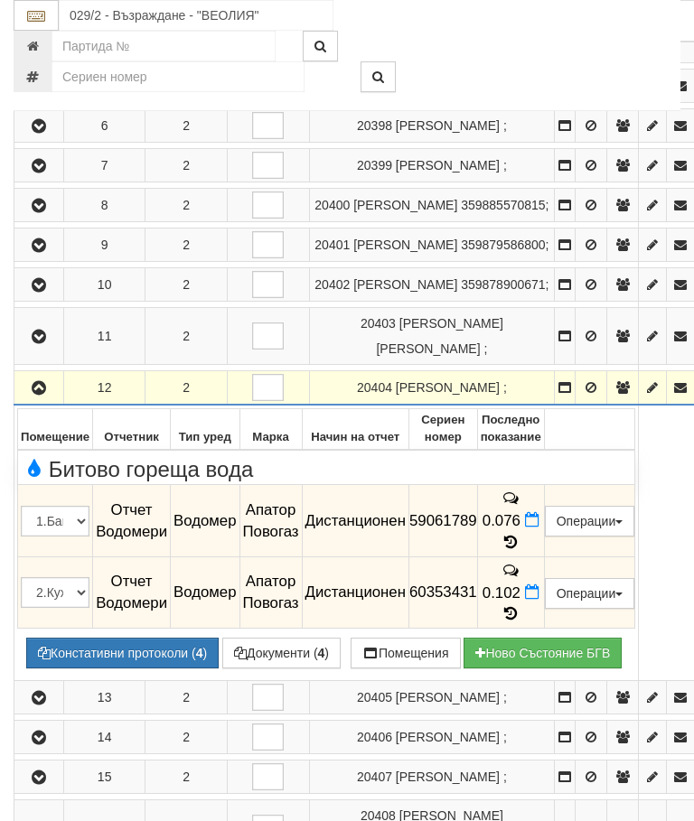
click at [521, 550] on icon at bounding box center [511, 542] width 20 height 15
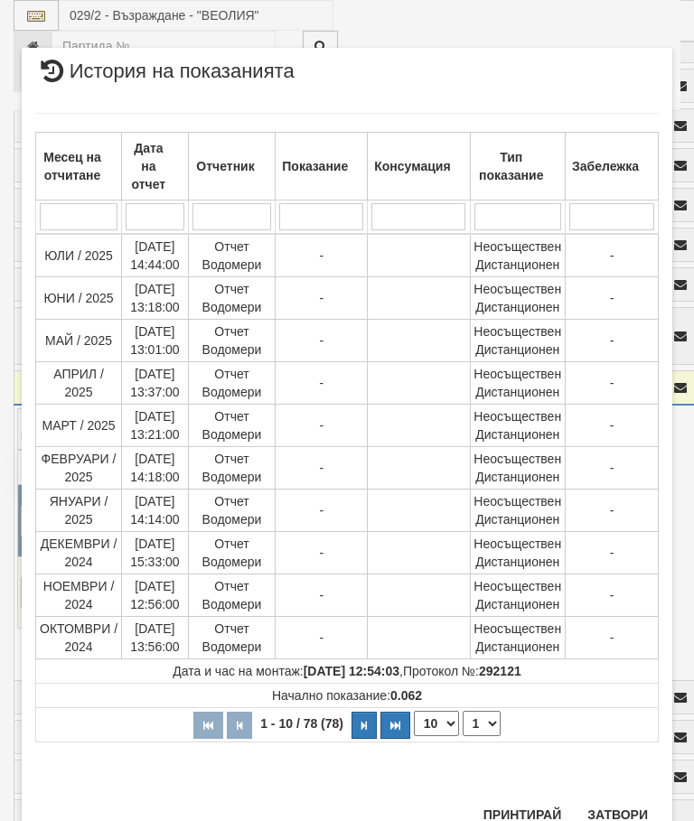
scroll to position [1206, 0]
click at [617, 820] on button "Затвори" at bounding box center [618, 816] width 82 height 29
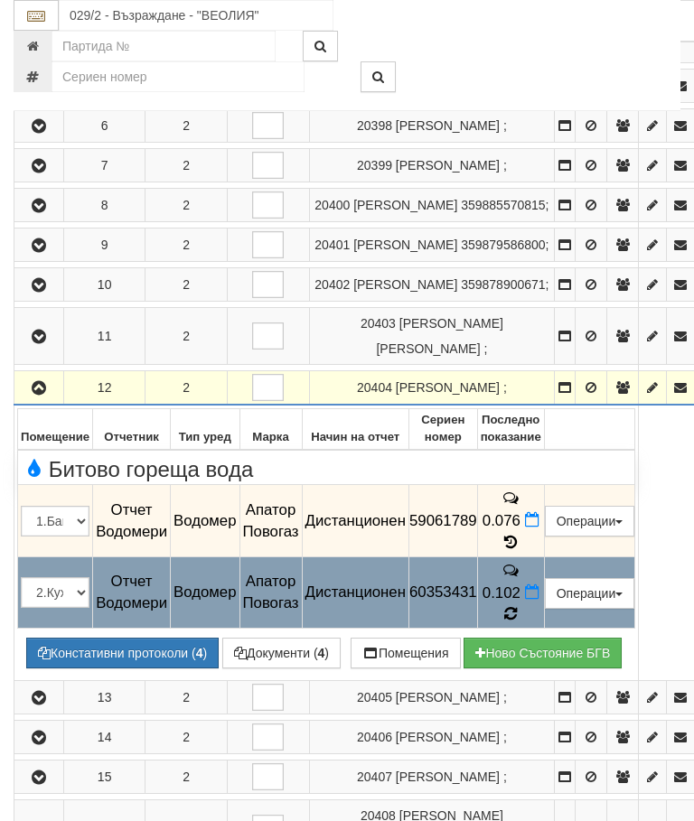
click at [518, 623] on icon at bounding box center [510, 613] width 14 height 17
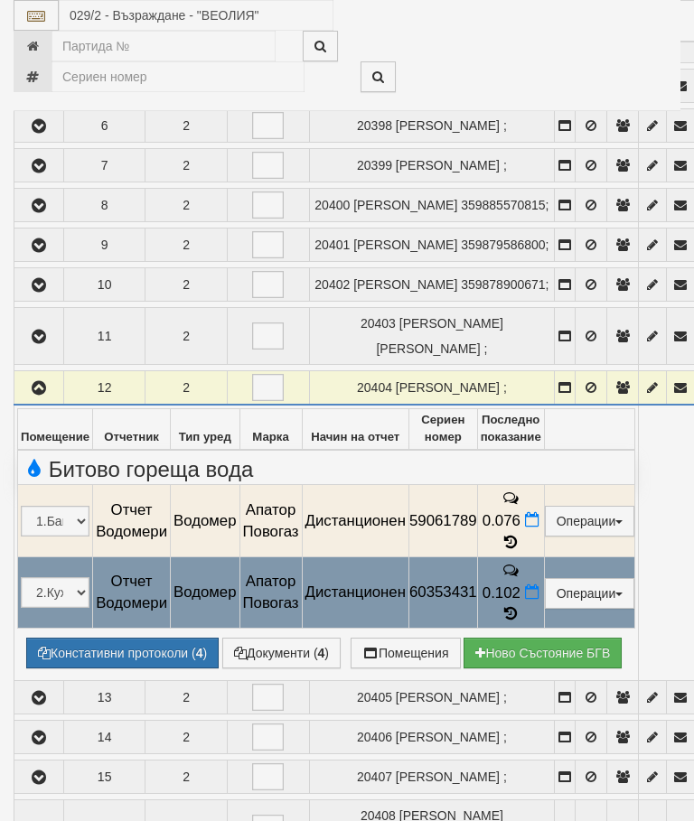
select select "10"
select select "1"
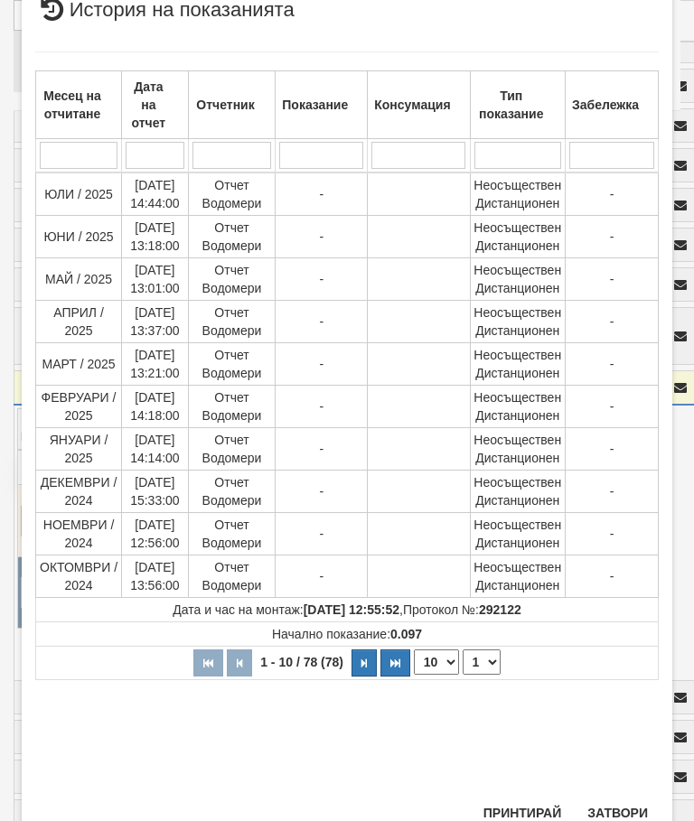
scroll to position [516, 0]
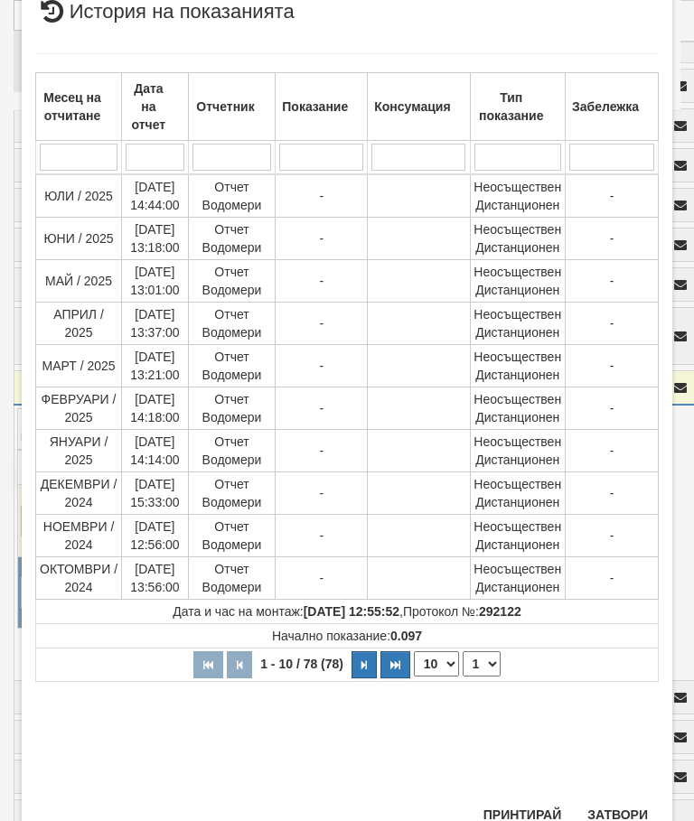
click at [618, 817] on button "Затвори" at bounding box center [618, 815] width 82 height 29
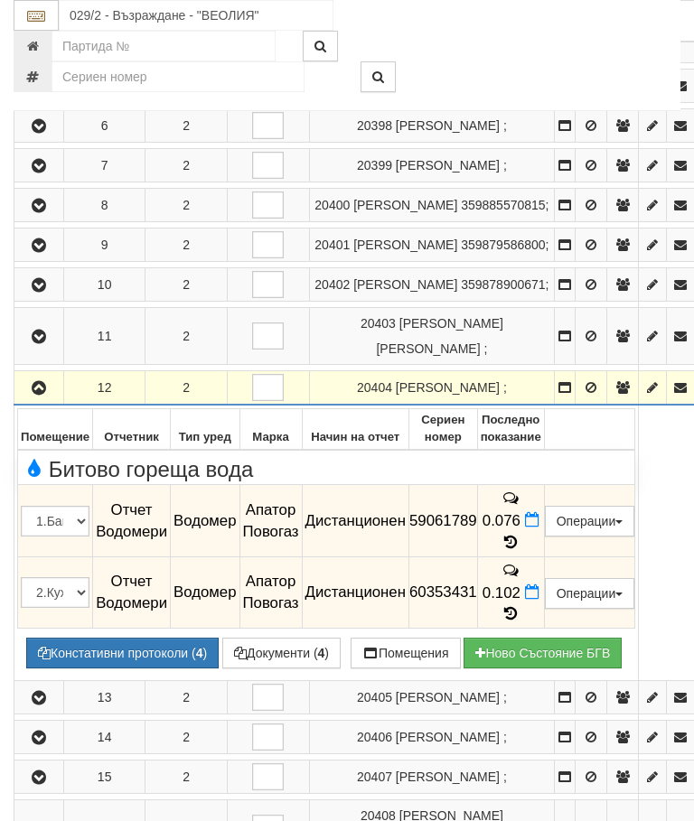
click at [41, 395] on icon "button" at bounding box center [39, 388] width 22 height 13
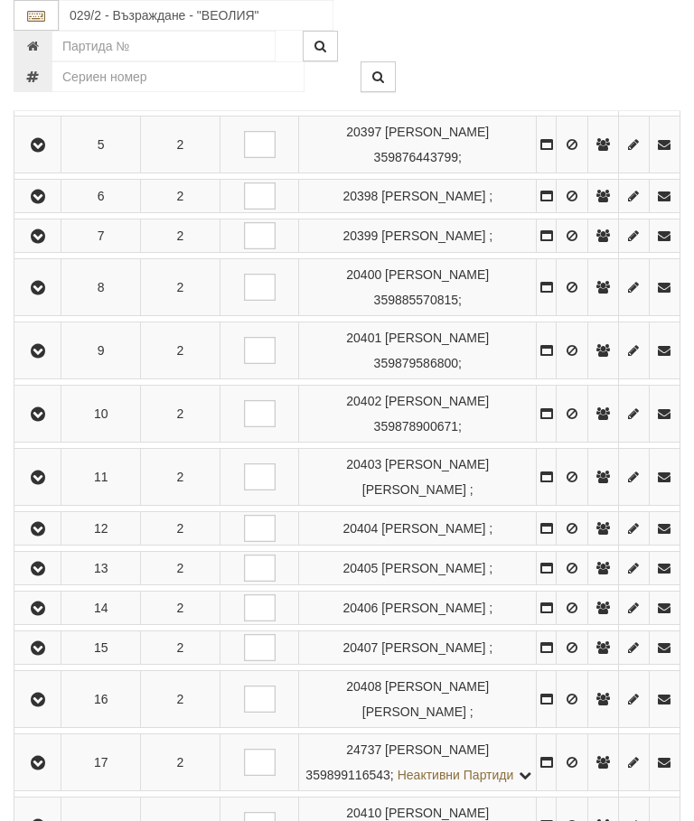
click at [43, 576] on icon "button" at bounding box center [38, 569] width 22 height 13
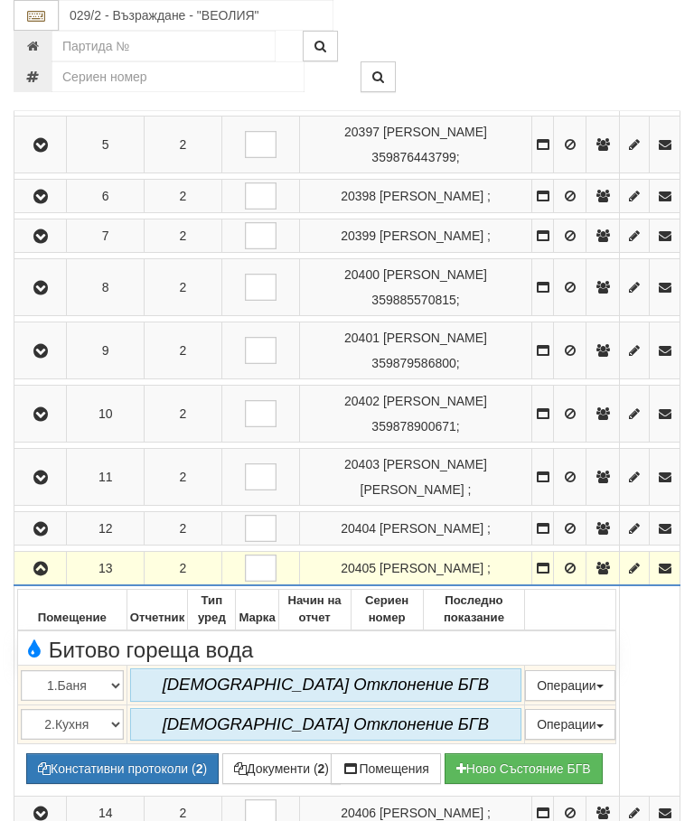
click at [40, 576] on icon "button" at bounding box center [41, 569] width 22 height 13
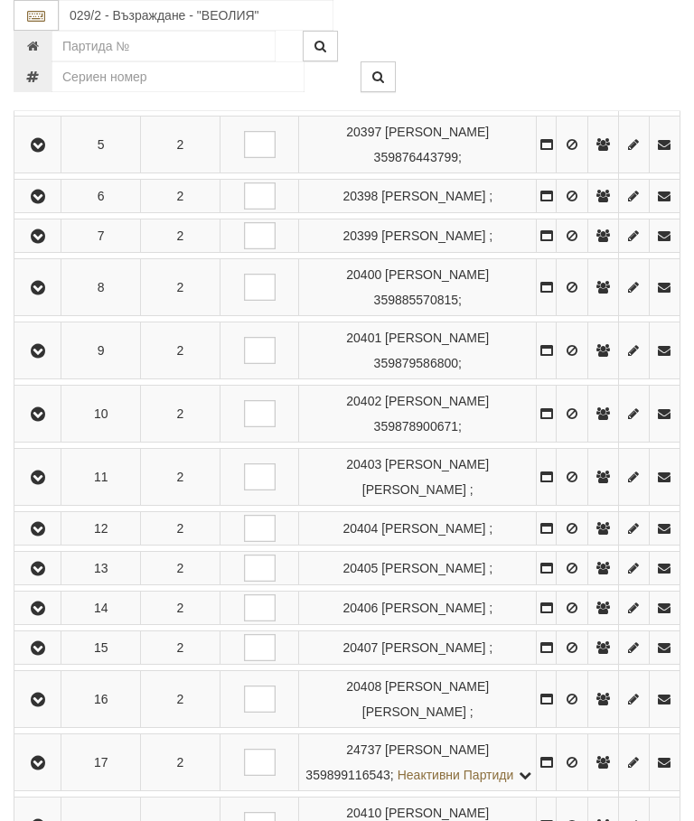
click at [45, 615] on icon "button" at bounding box center [38, 609] width 22 height 13
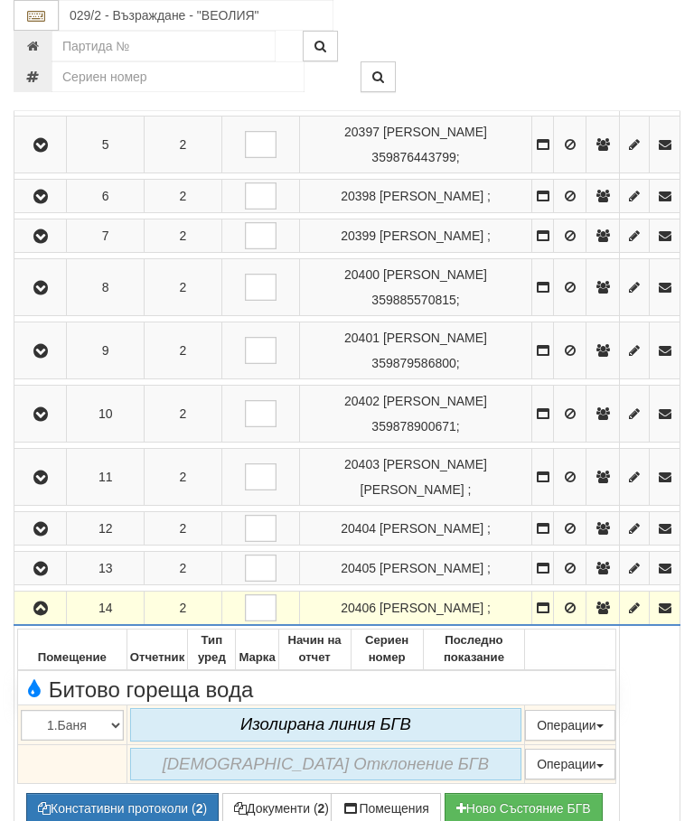
click at [45, 615] on icon "button" at bounding box center [41, 609] width 22 height 13
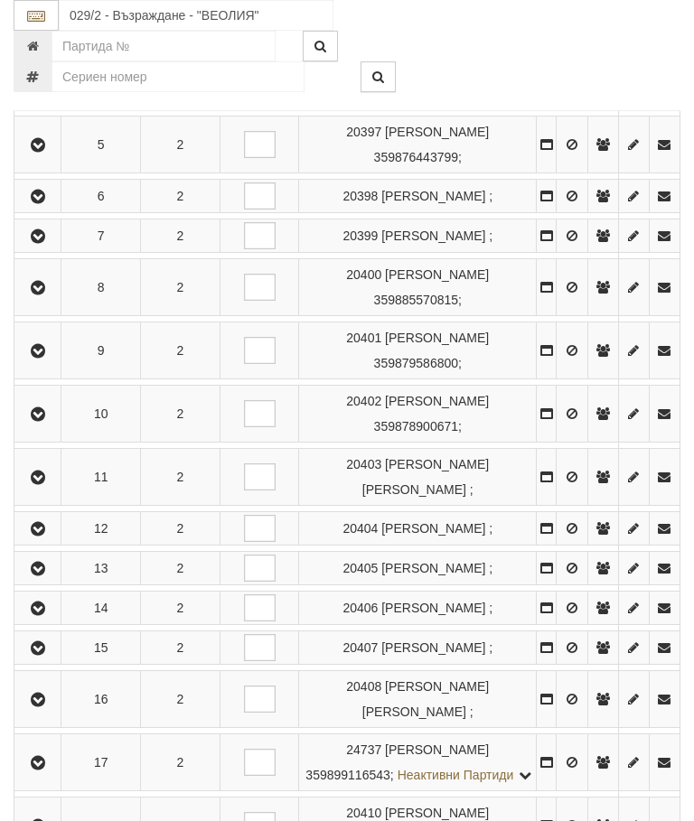
click at [47, 655] on icon "button" at bounding box center [38, 649] width 22 height 13
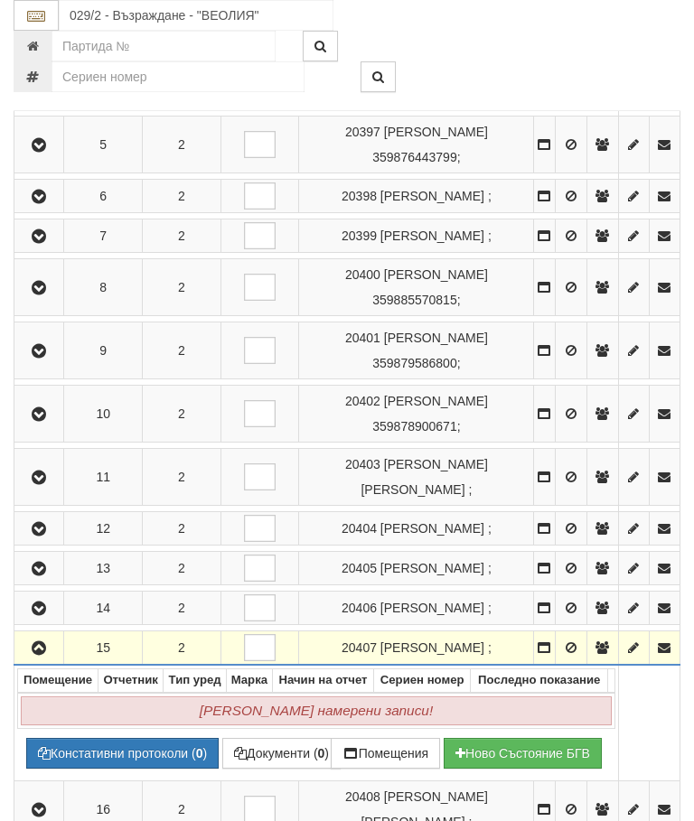
click at [50, 655] on icon "button" at bounding box center [39, 649] width 22 height 13
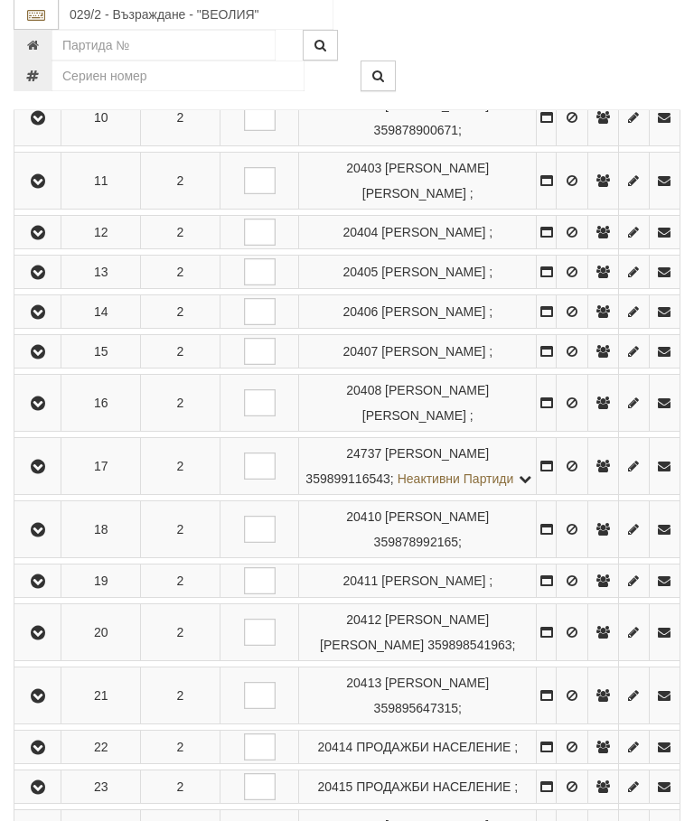
scroll to position [925, 0]
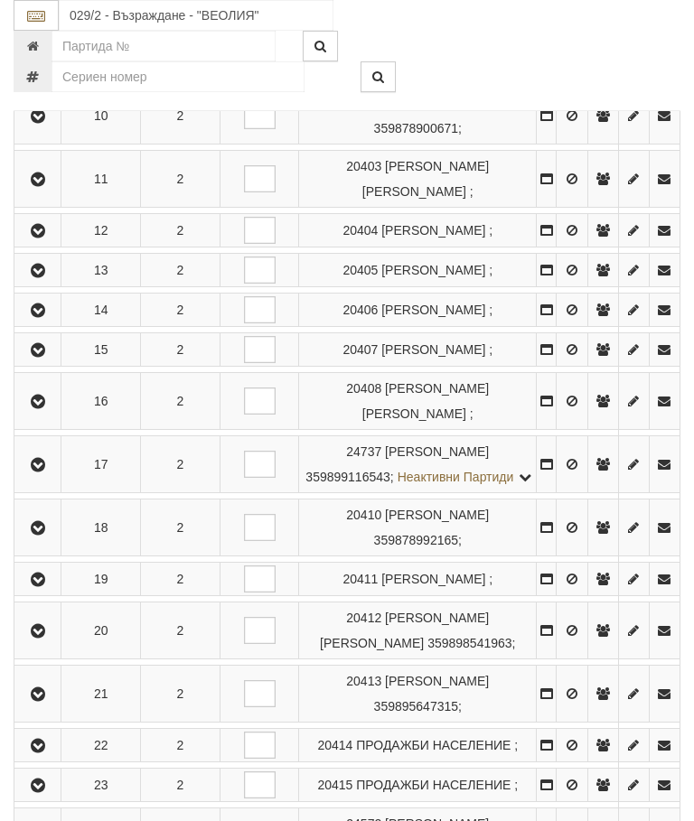
click at [44, 408] on icon "button" at bounding box center [38, 402] width 22 height 13
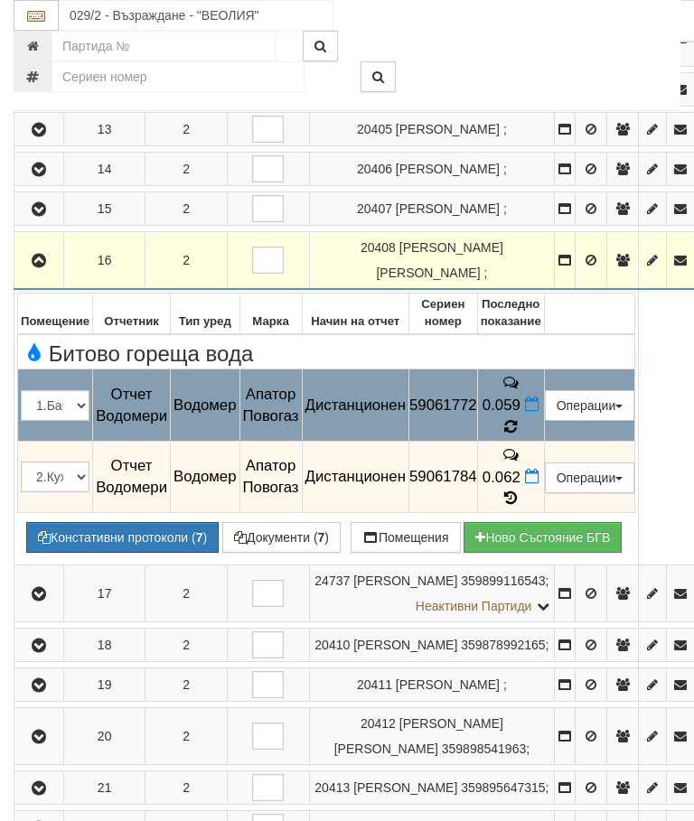
click at [521, 436] on icon at bounding box center [511, 427] width 20 height 19
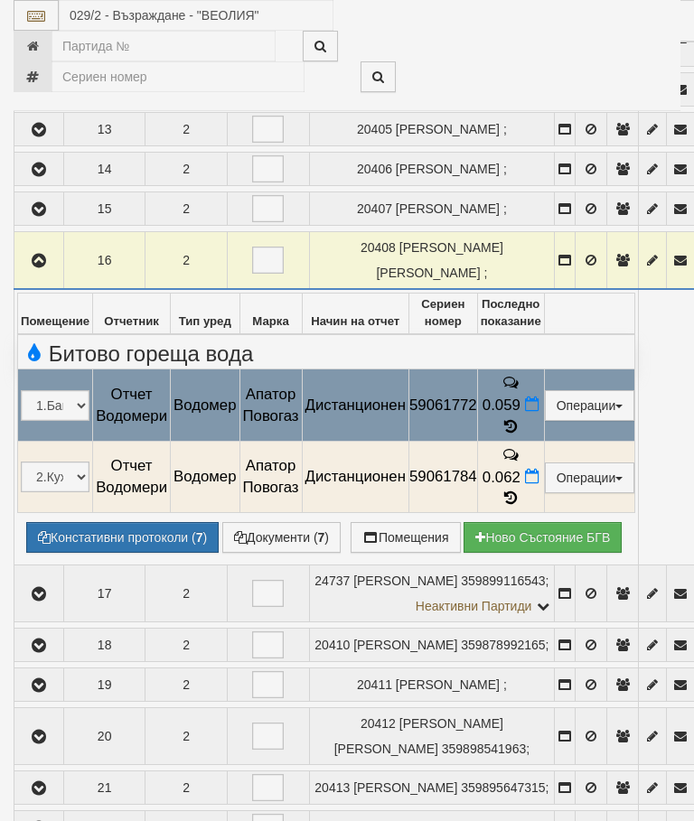
select select "10"
select select "1"
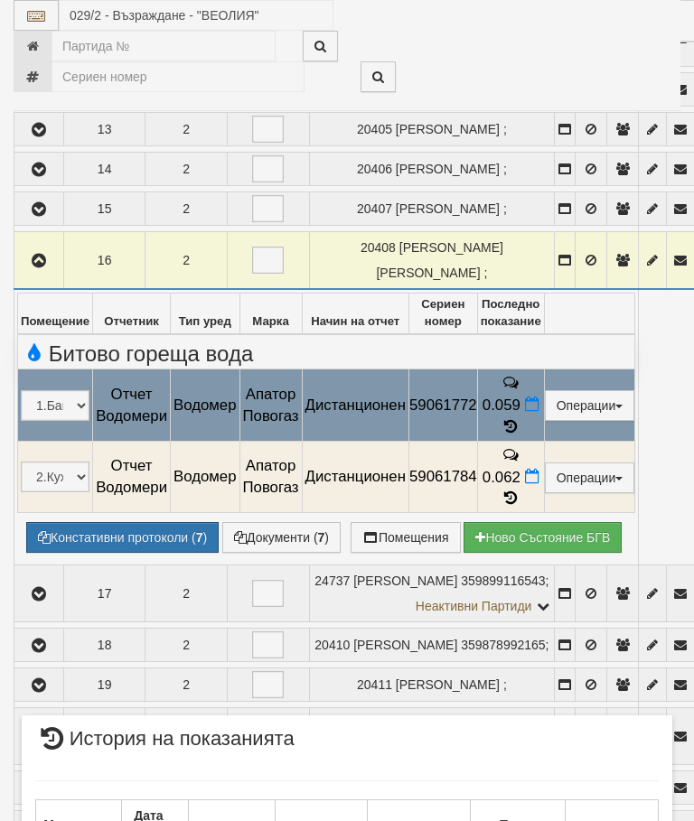
scroll to position [1554, 0]
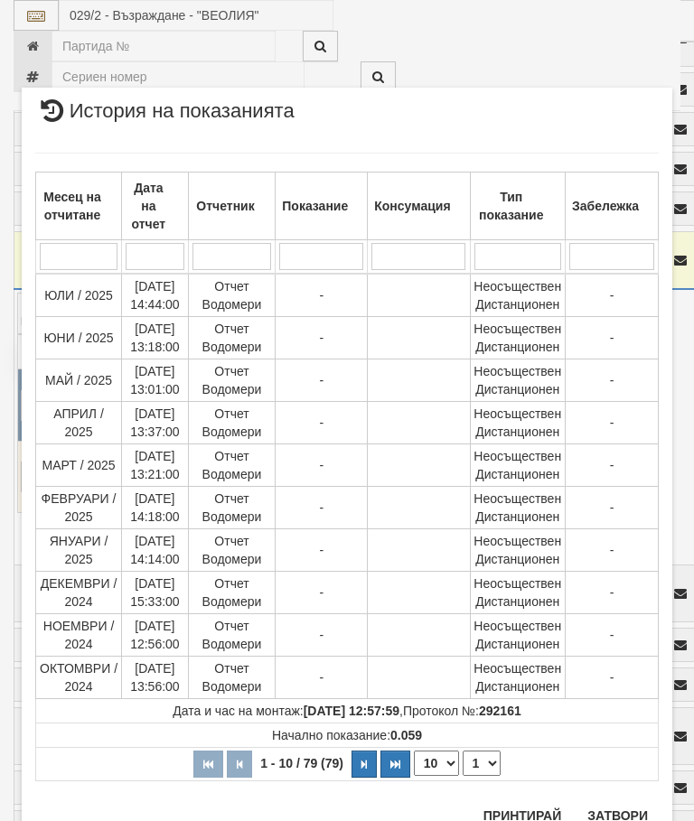
click at [634, 819] on button "Затвори" at bounding box center [618, 816] width 82 height 29
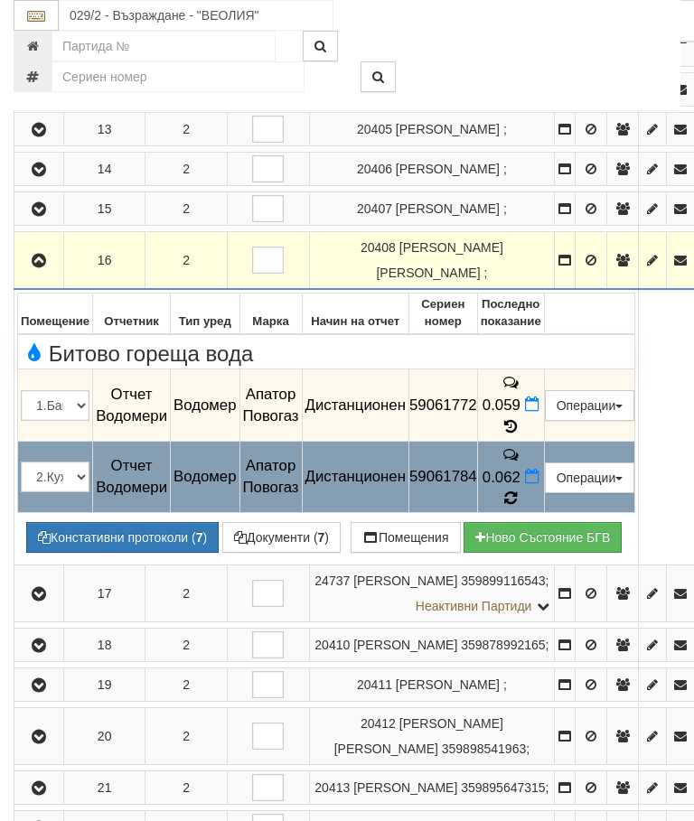
click at [519, 507] on icon at bounding box center [510, 498] width 15 height 17
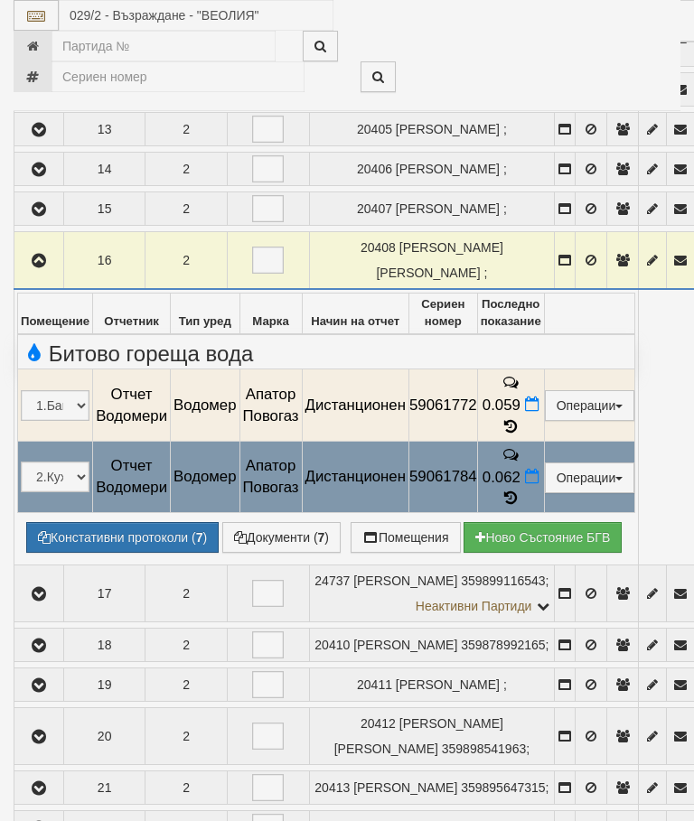
select select "10"
select select "1"
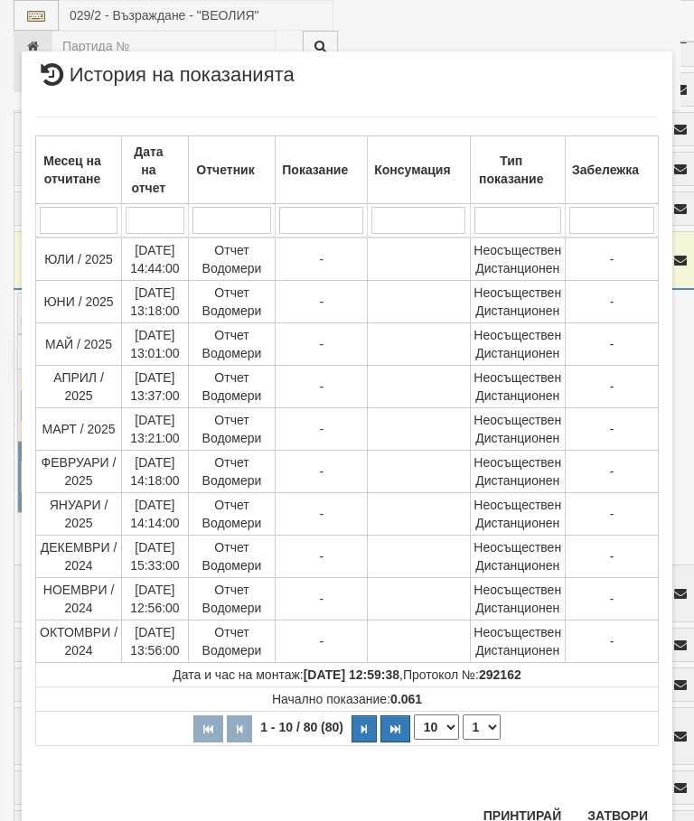
scroll to position [1325, 0]
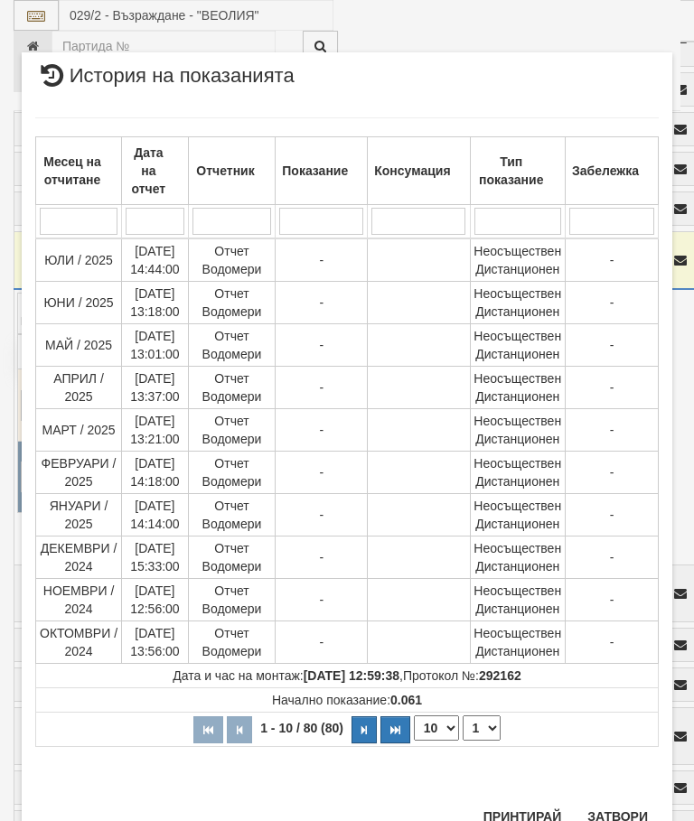
click at [624, 808] on button "Затвори" at bounding box center [618, 817] width 82 height 29
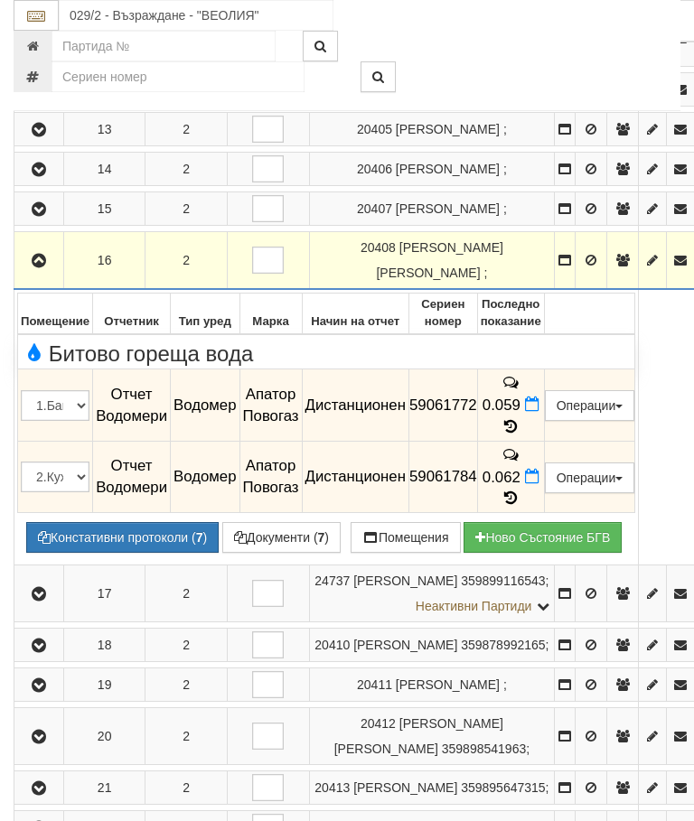
click at [34, 268] on icon "button" at bounding box center [39, 261] width 22 height 13
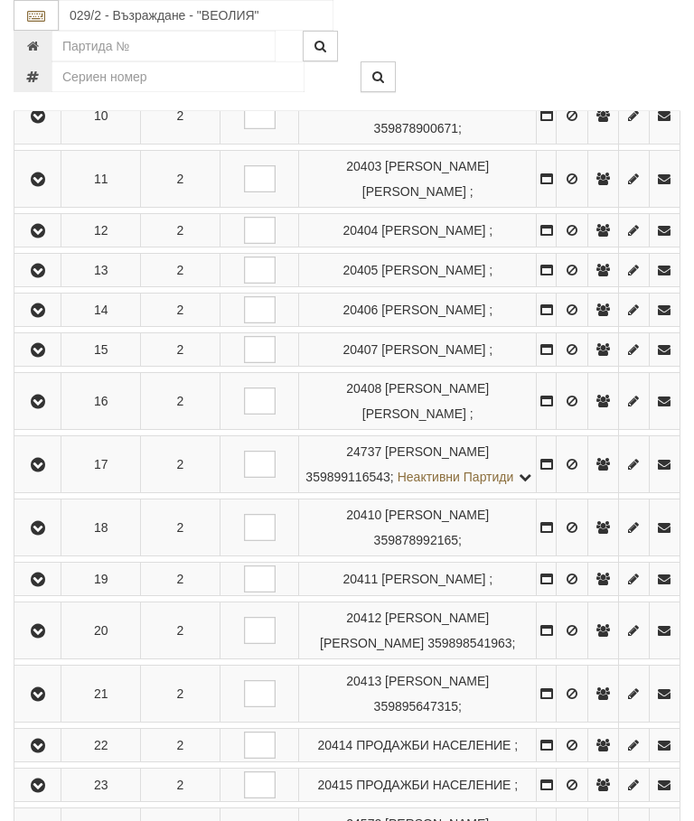
click at [35, 472] on icon "button" at bounding box center [38, 465] width 22 height 13
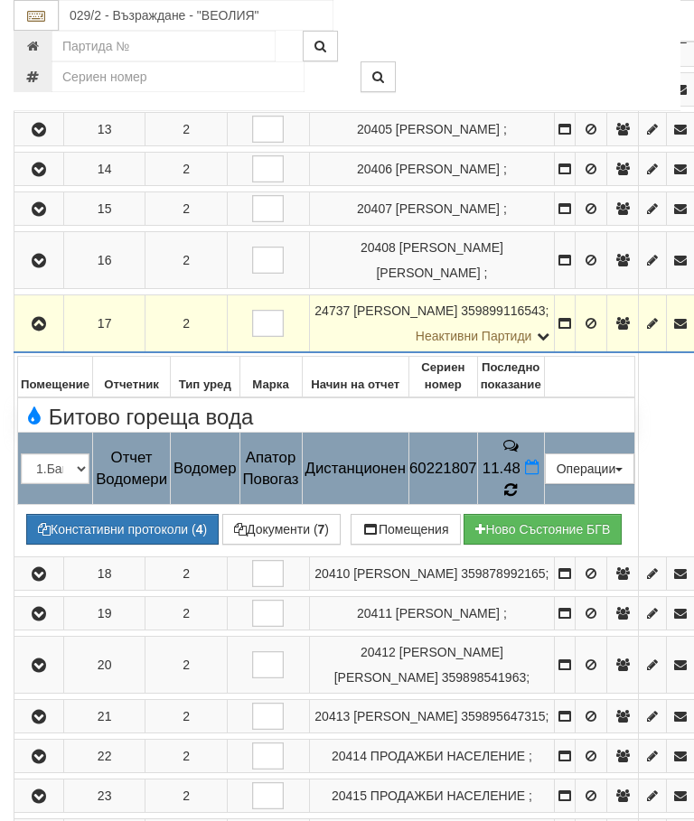
click at [520, 500] on icon at bounding box center [511, 490] width 18 height 19
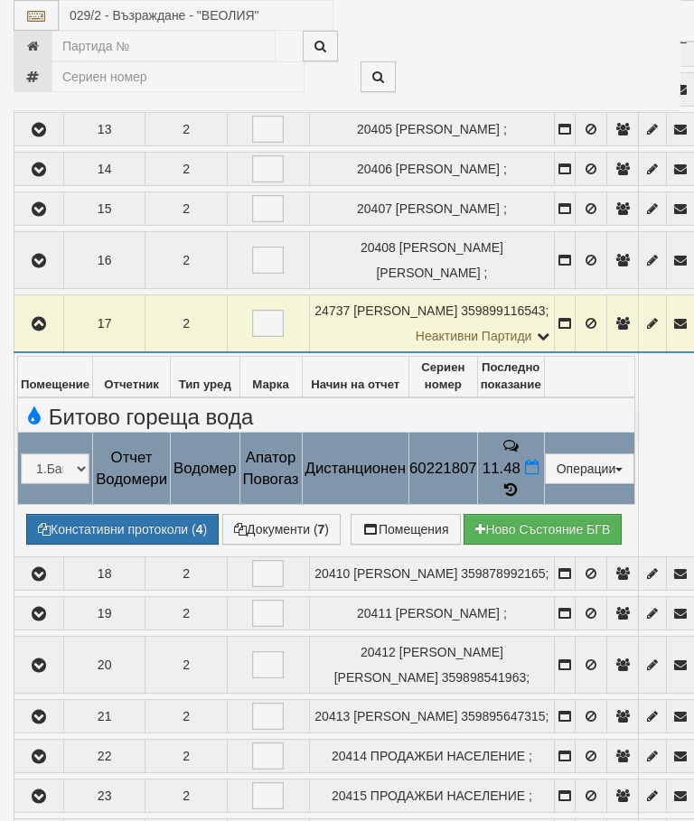
select select "10"
select select "1"
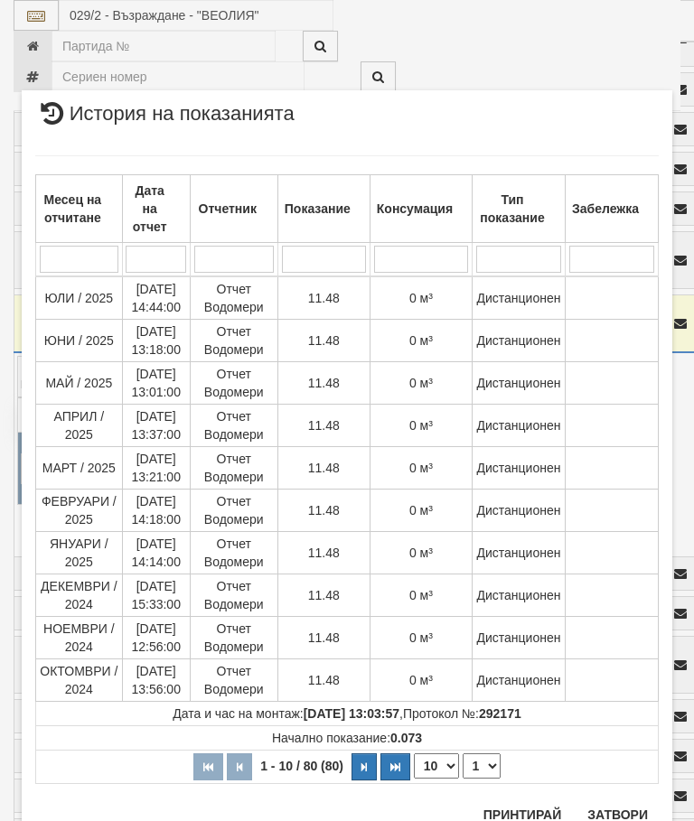
scroll to position [1678, 0]
click at [615, 807] on button "Затвори" at bounding box center [618, 816] width 82 height 29
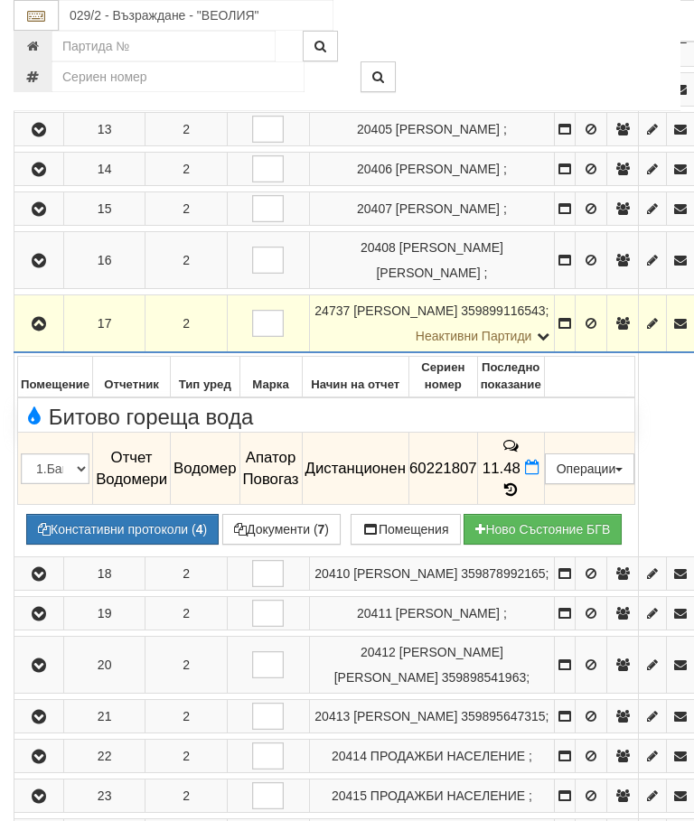
click at [48, 331] on icon "button" at bounding box center [39, 324] width 22 height 13
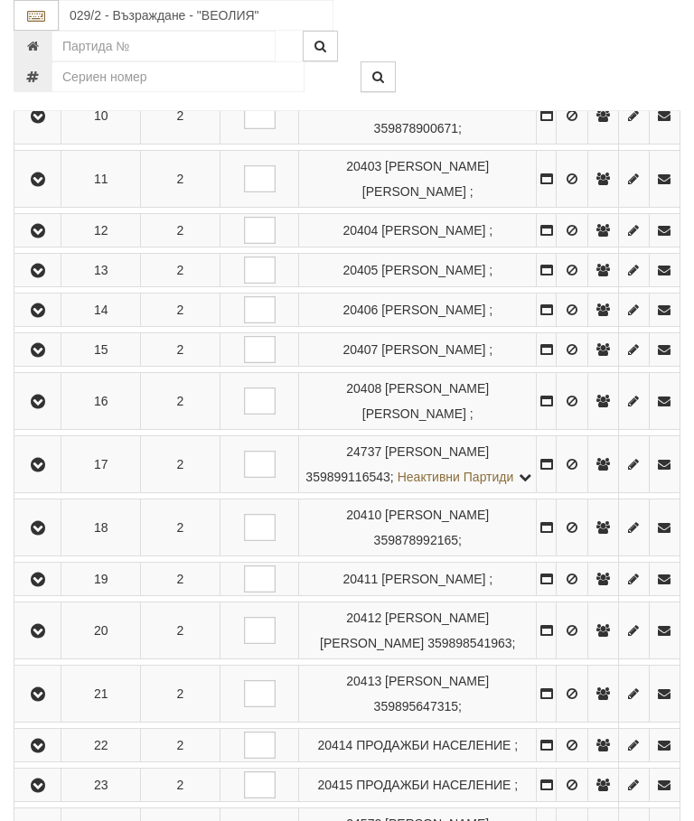
click at [49, 535] on icon "button" at bounding box center [38, 528] width 22 height 13
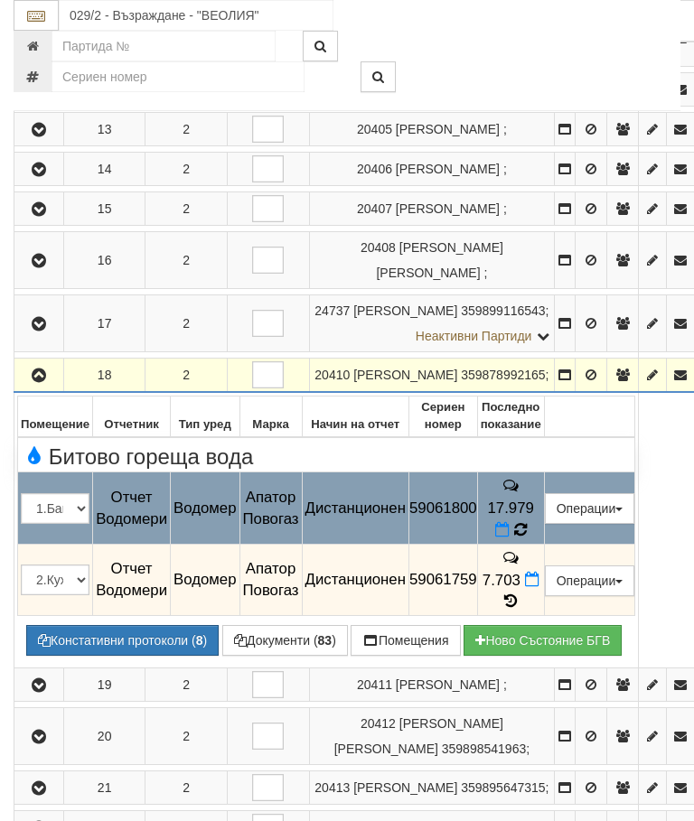
click at [530, 540] on icon at bounding box center [521, 530] width 20 height 20
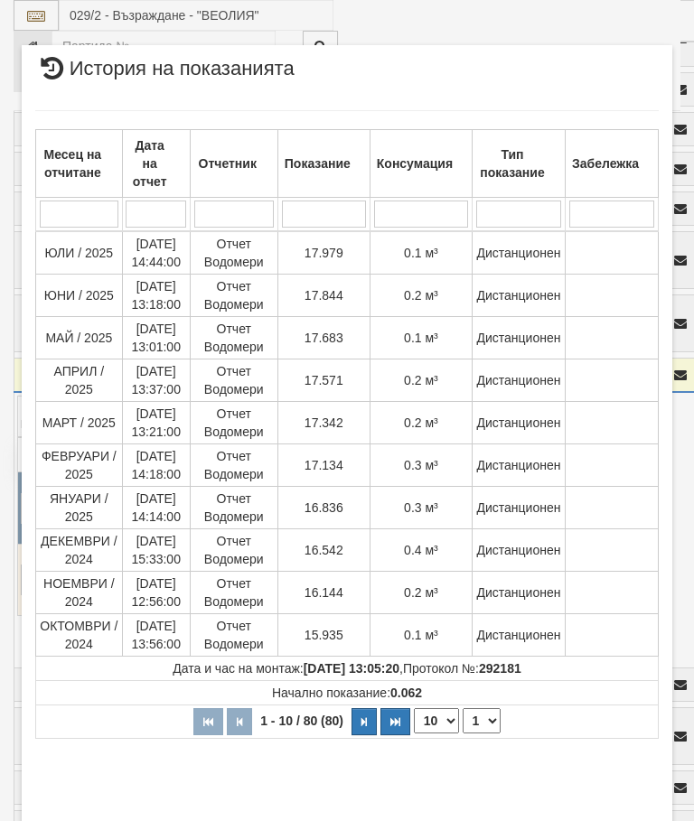
click at [624, 821] on button "Затвори" at bounding box center [618, 835] width 82 height 29
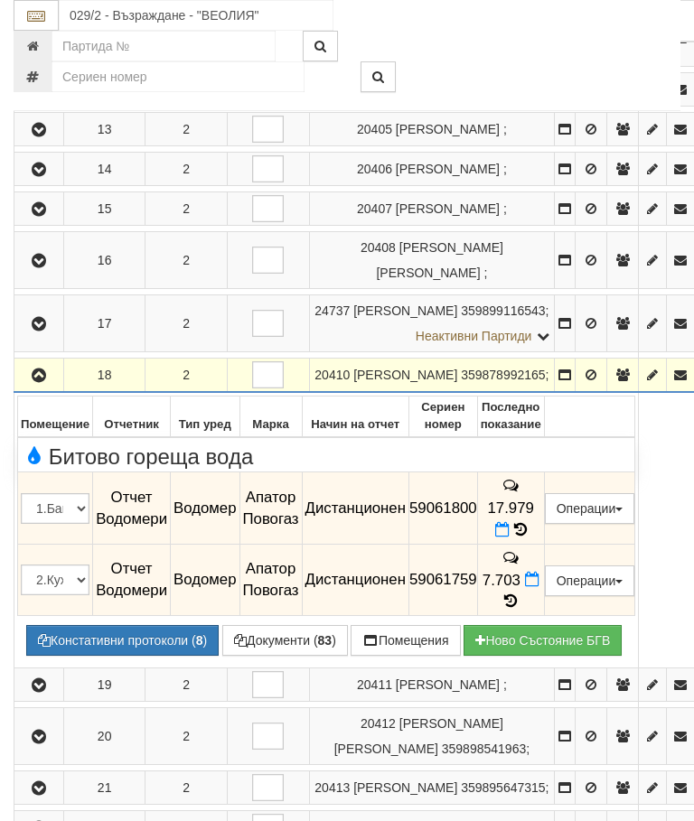
click at [521, 609] on icon at bounding box center [511, 601] width 20 height 15
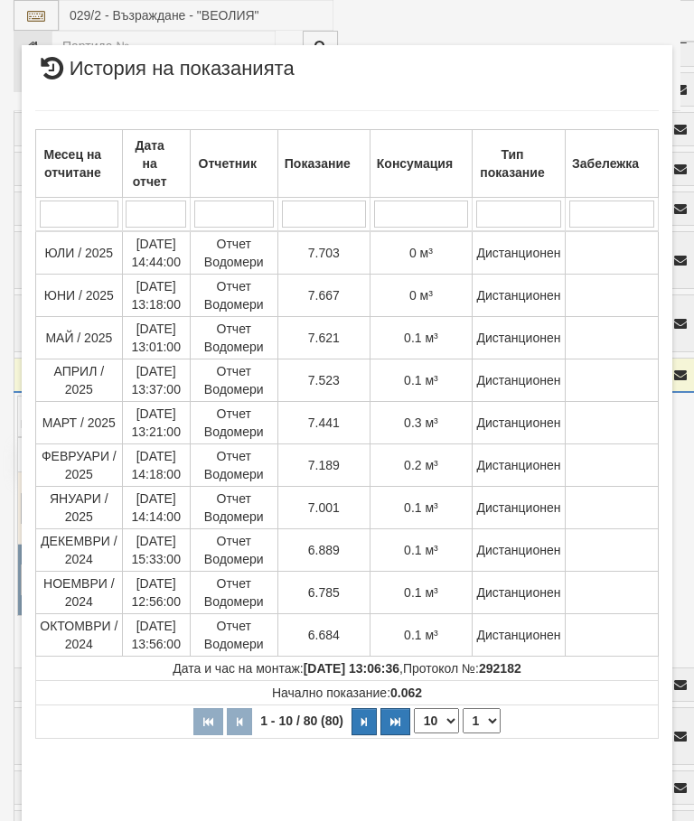
click at [627, 818] on button "Затвори" at bounding box center [618, 830] width 82 height 29
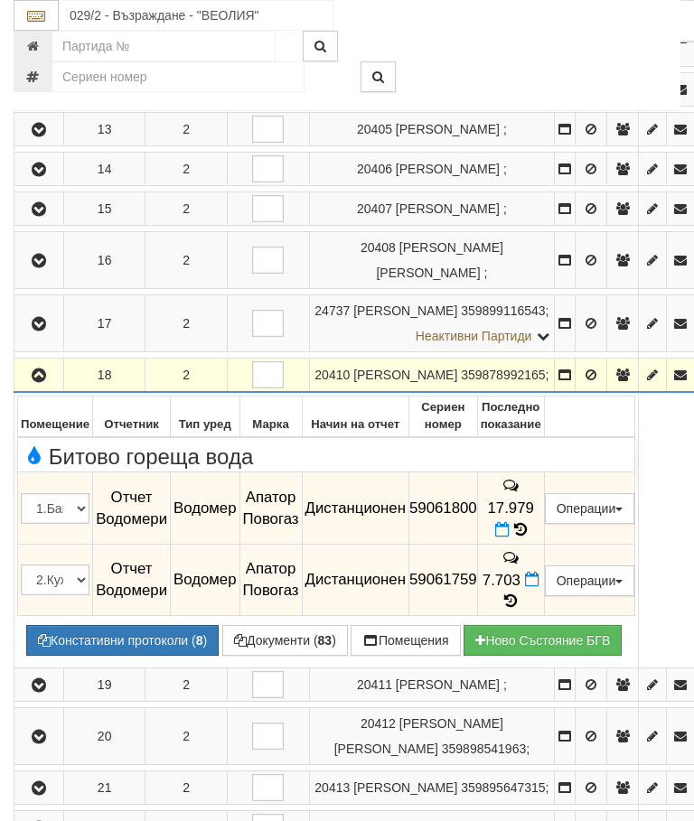
click at [43, 393] on td at bounding box center [39, 376] width 50 height 34
click at [39, 382] on icon "button" at bounding box center [39, 376] width 22 height 13
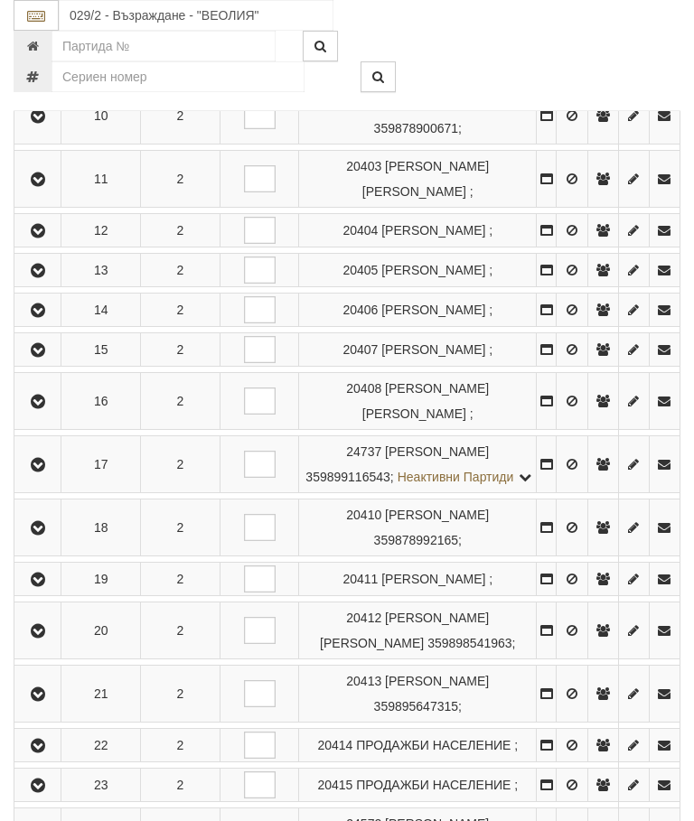
click at [44, 587] on icon "button" at bounding box center [38, 580] width 22 height 13
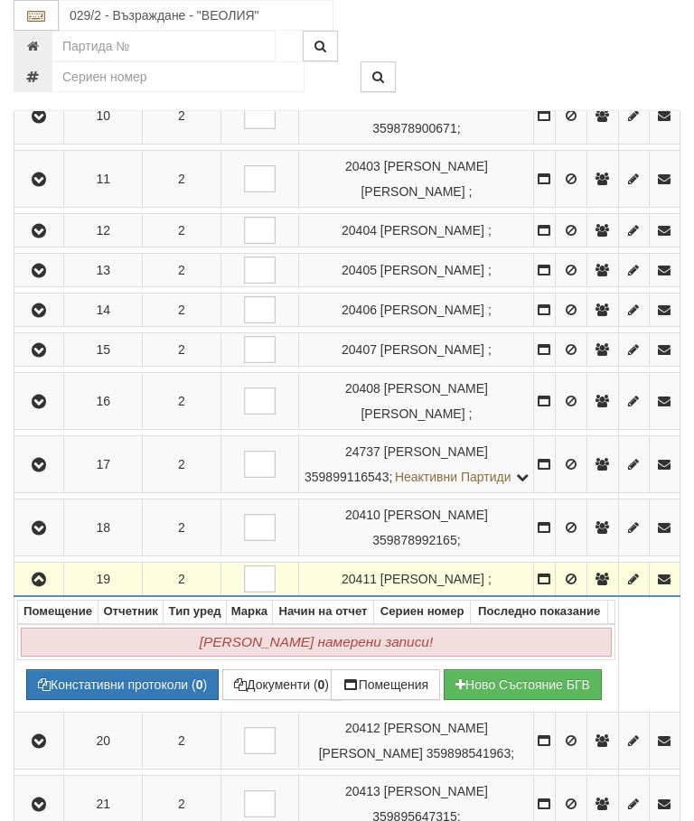
click at [46, 587] on icon "button" at bounding box center [39, 580] width 22 height 13
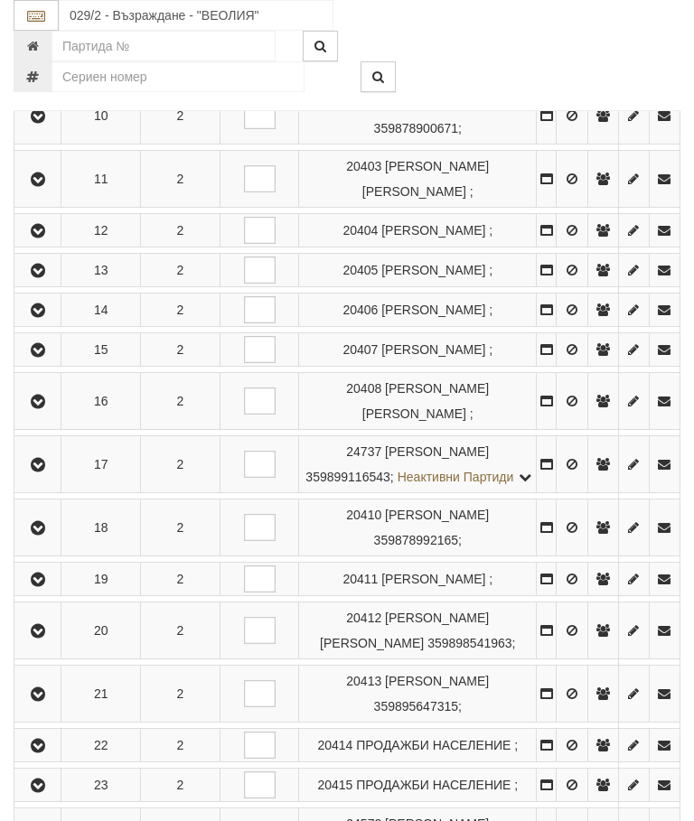
click at [55, 644] on button "button" at bounding box center [37, 630] width 41 height 27
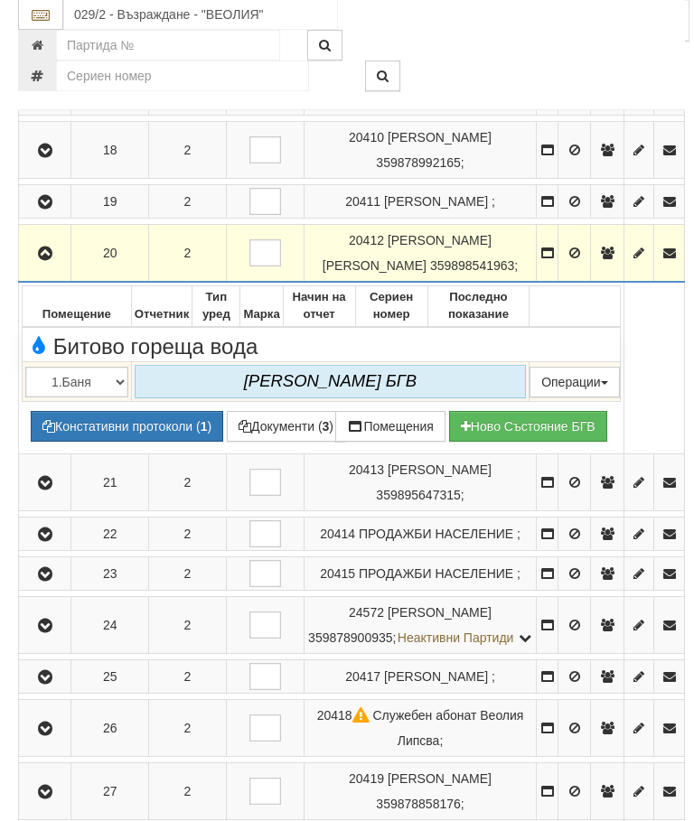
scroll to position [1320, 0]
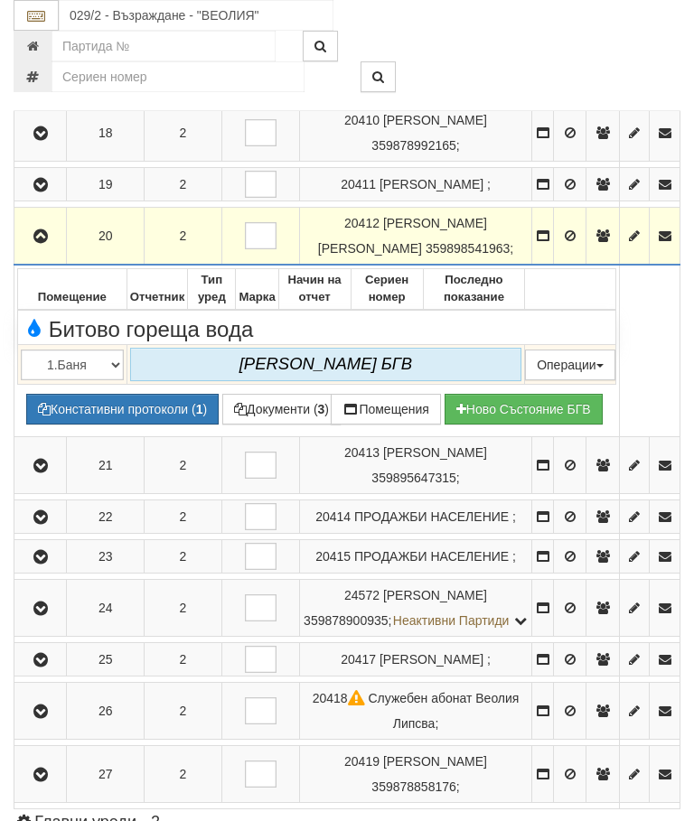
click at [42, 243] on icon "button" at bounding box center [41, 236] width 22 height 13
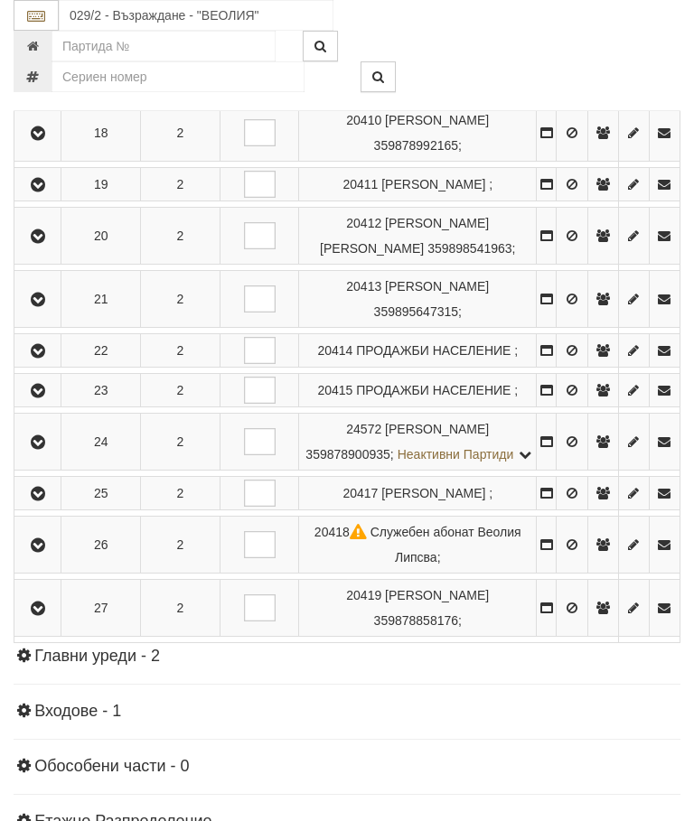
click at [40, 306] on icon "button" at bounding box center [38, 300] width 22 height 13
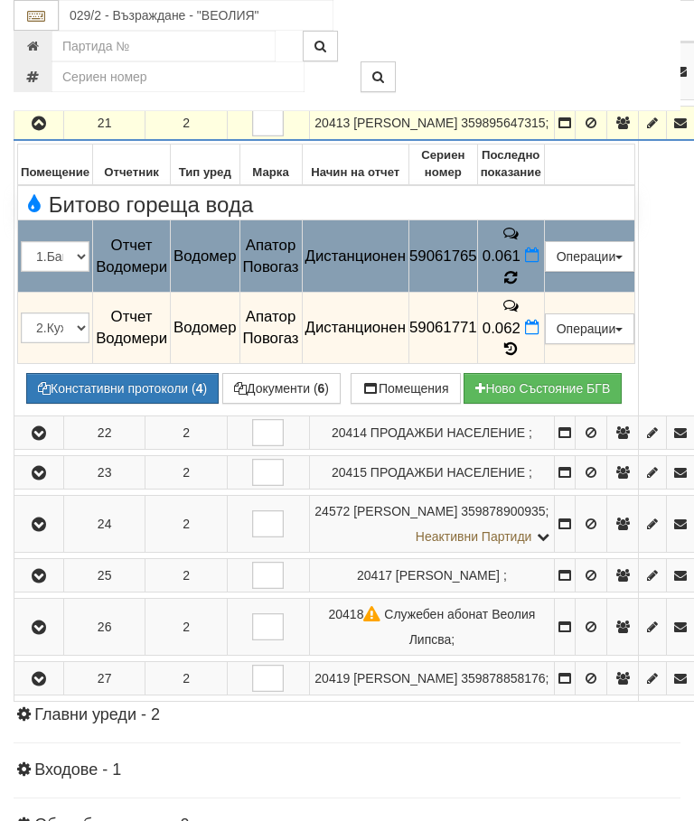
click at [520, 286] on icon at bounding box center [511, 277] width 18 height 16
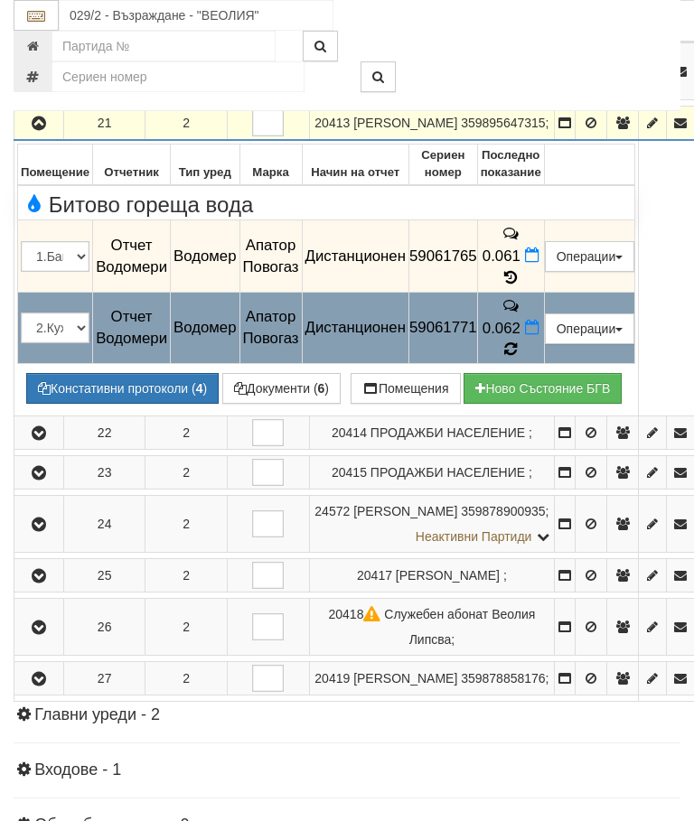
click at [519, 359] on icon at bounding box center [510, 350] width 16 height 18
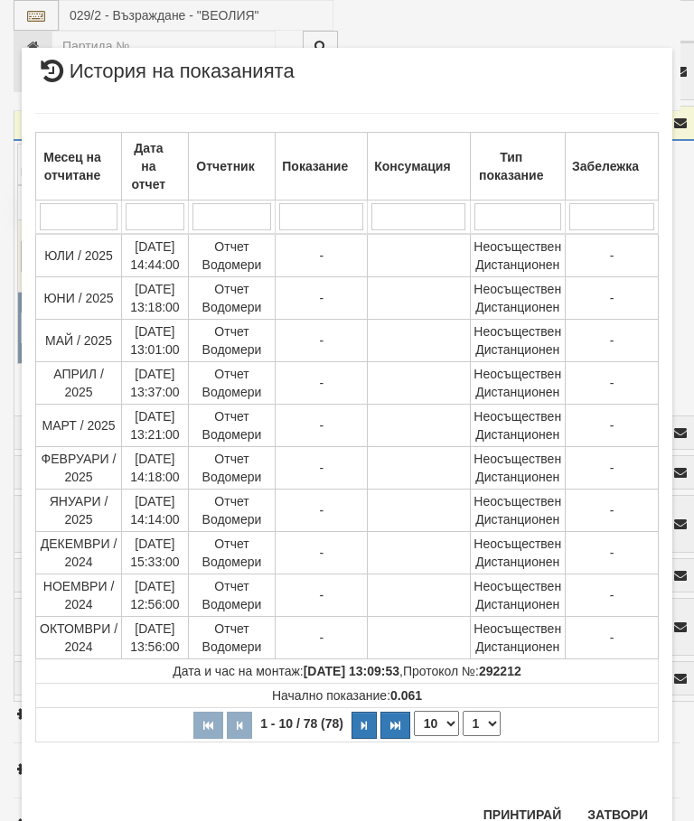
scroll to position [1206, 0]
click at [628, 815] on button "Затвори" at bounding box center [618, 816] width 82 height 29
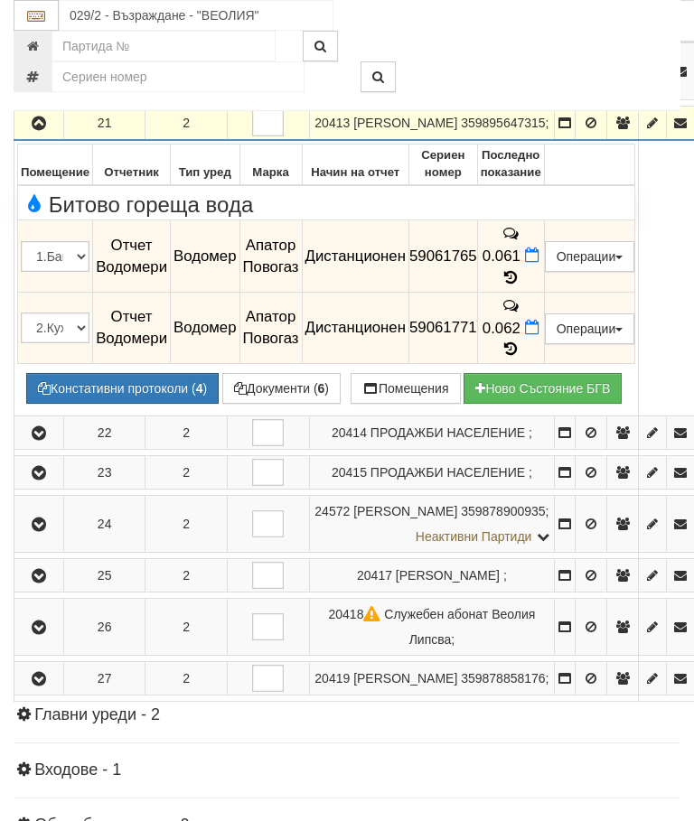
click at [39, 130] on icon "button" at bounding box center [39, 123] width 22 height 13
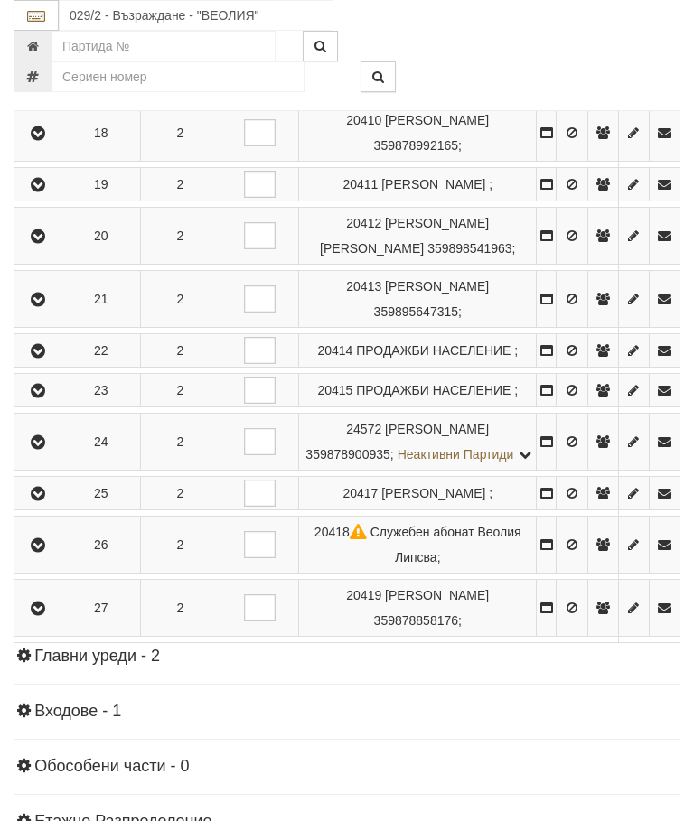
click at [41, 358] on icon "button" at bounding box center [38, 351] width 22 height 13
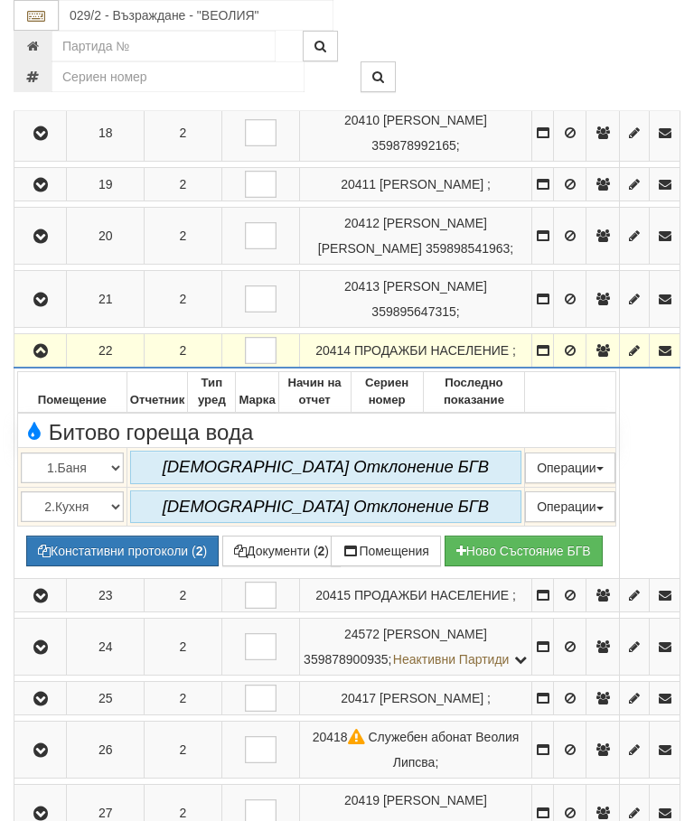
click at [48, 358] on icon "button" at bounding box center [41, 351] width 22 height 13
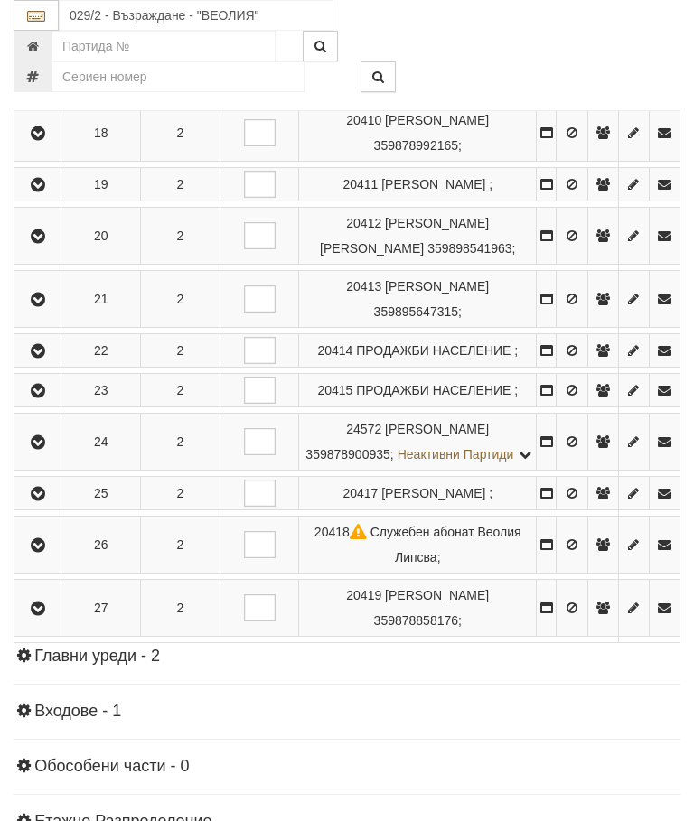
click at [55, 404] on button "button" at bounding box center [37, 390] width 41 height 27
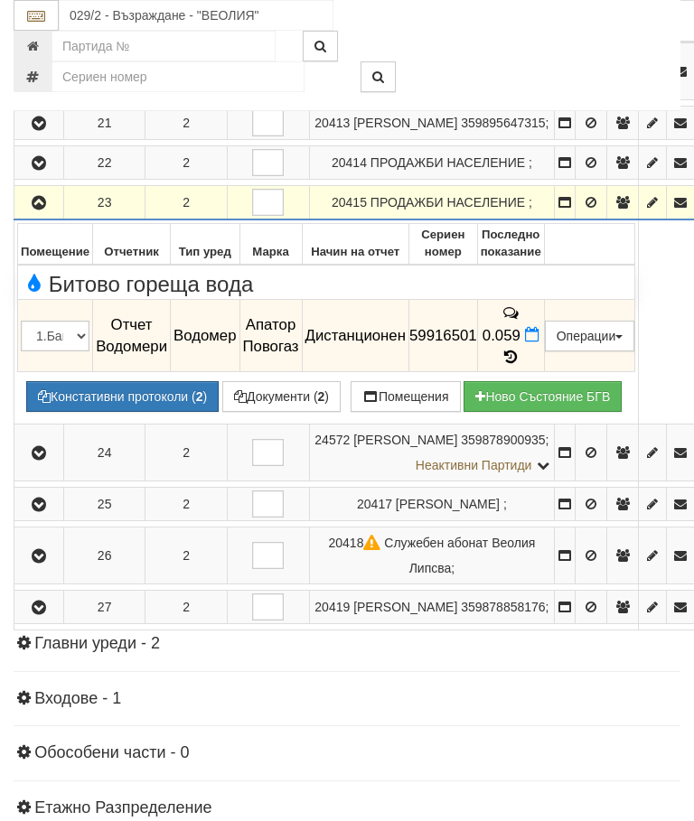
click at [34, 210] on icon "button" at bounding box center [39, 203] width 22 height 13
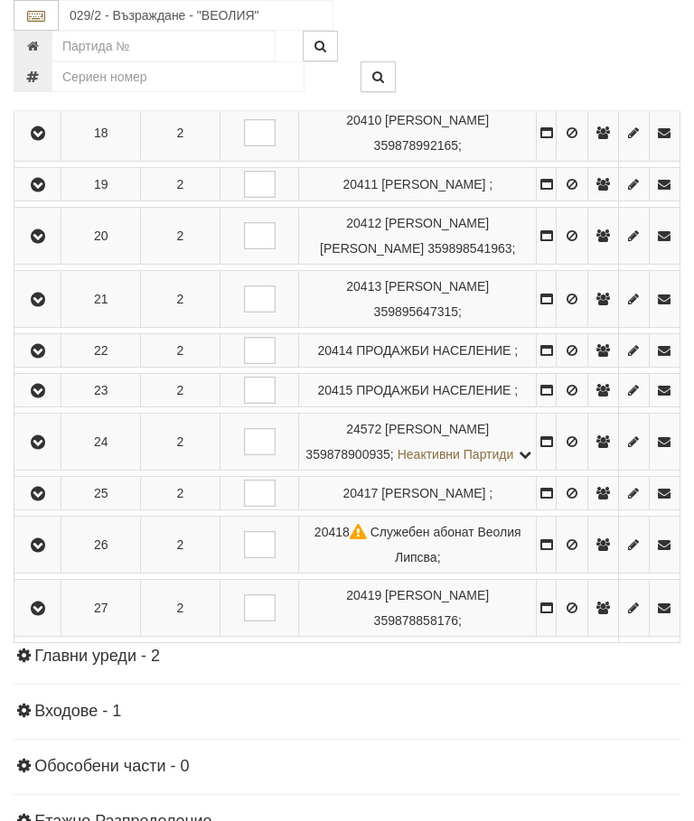
click at [48, 449] on icon "button" at bounding box center [38, 442] width 22 height 13
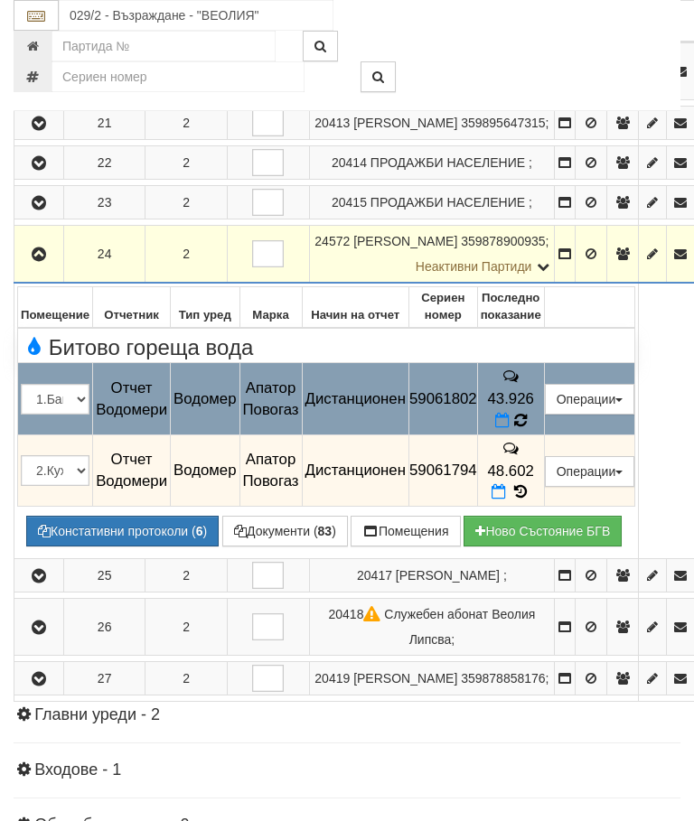
click at [527, 429] on icon at bounding box center [519, 420] width 14 height 17
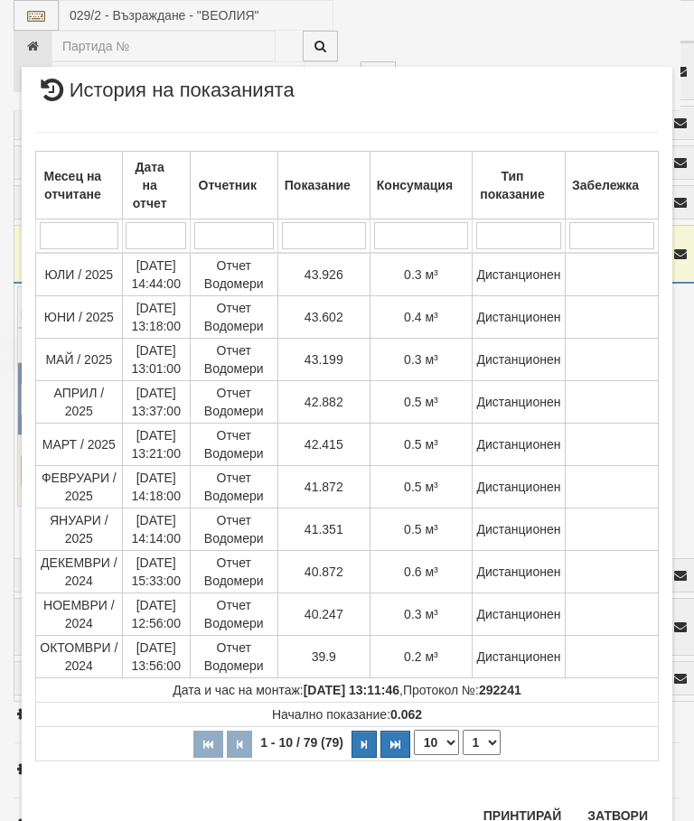
scroll to position [839, 0]
click at [624, 816] on button "Затвори" at bounding box center [618, 817] width 82 height 29
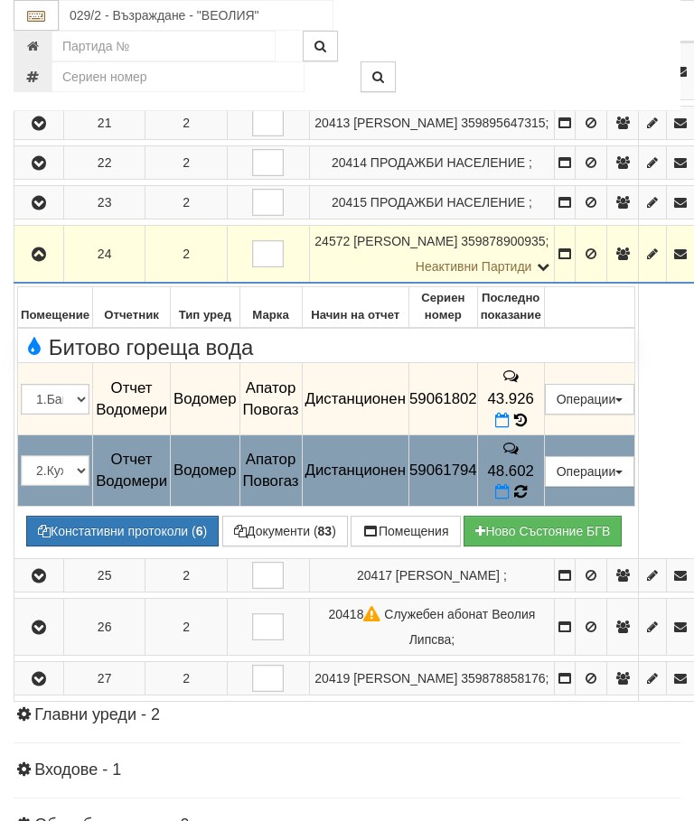
click at [529, 502] on icon at bounding box center [520, 492] width 16 height 18
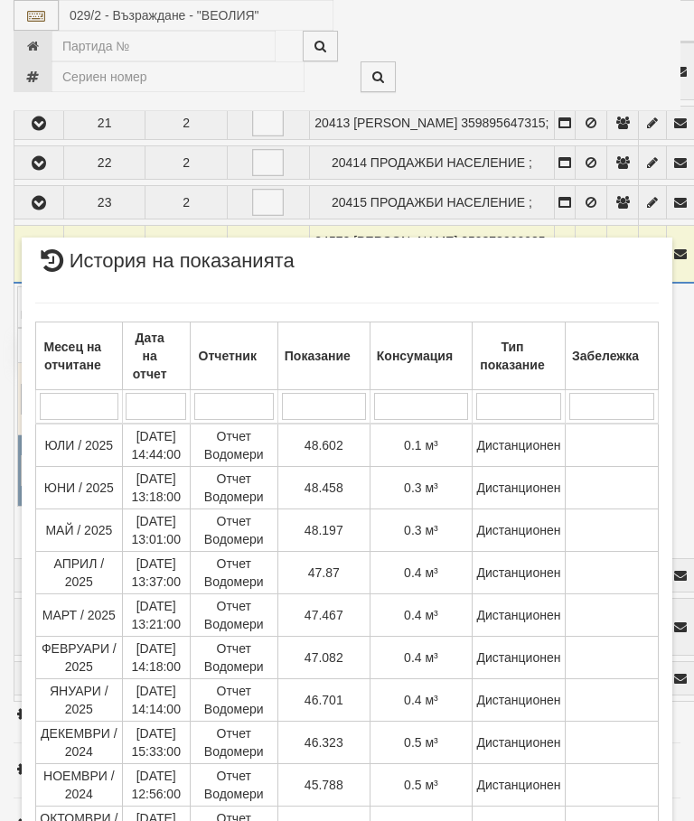
scroll to position [1175, 0]
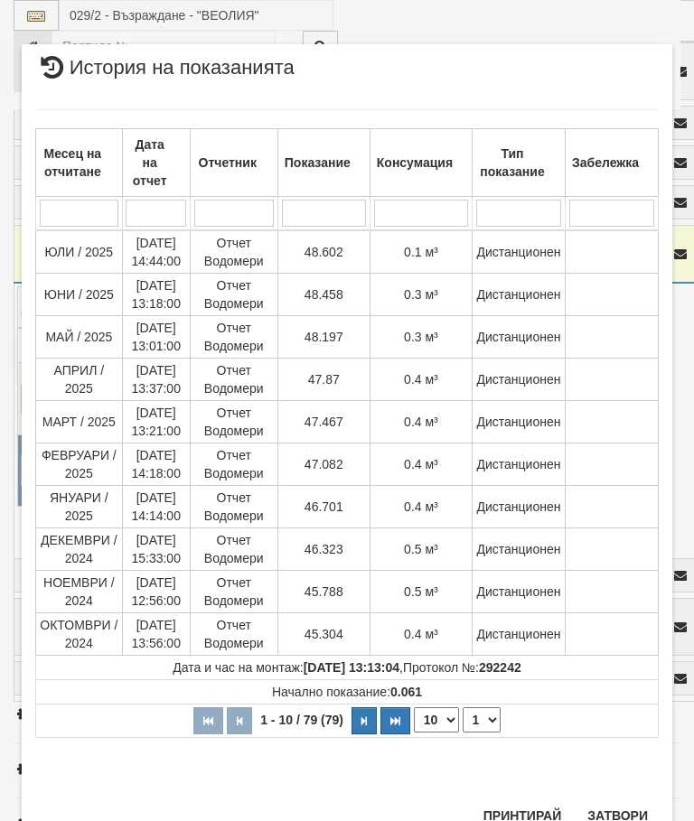
click at [615, 813] on button "Затвори" at bounding box center [618, 816] width 82 height 29
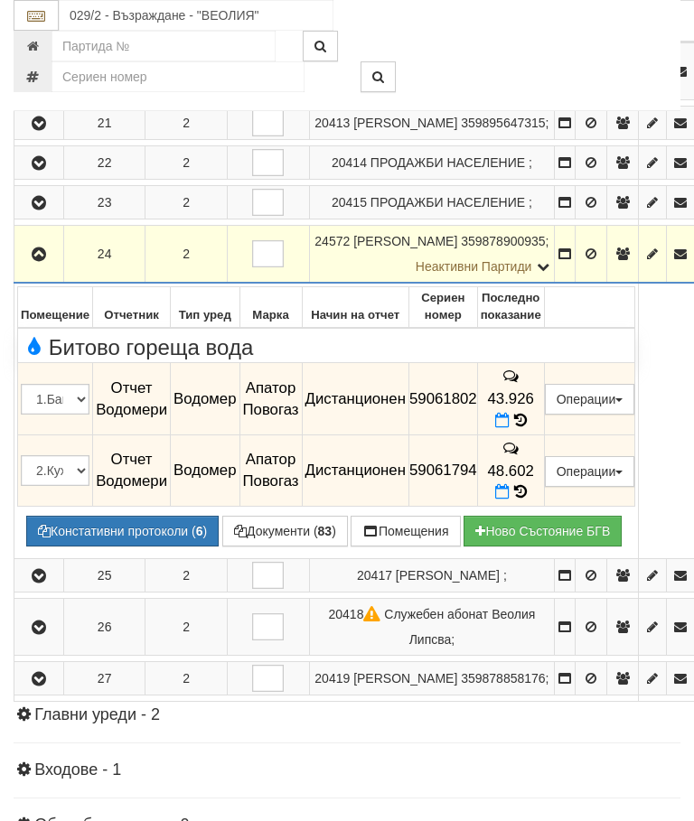
click at [52, 268] on button "button" at bounding box center [38, 253] width 43 height 27
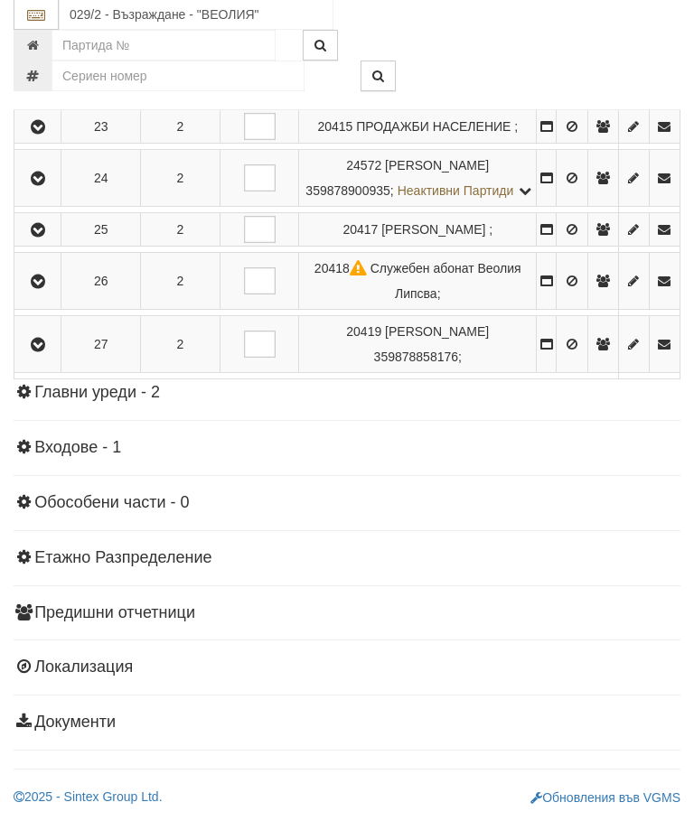
click at [42, 238] on icon "button" at bounding box center [38, 231] width 22 height 13
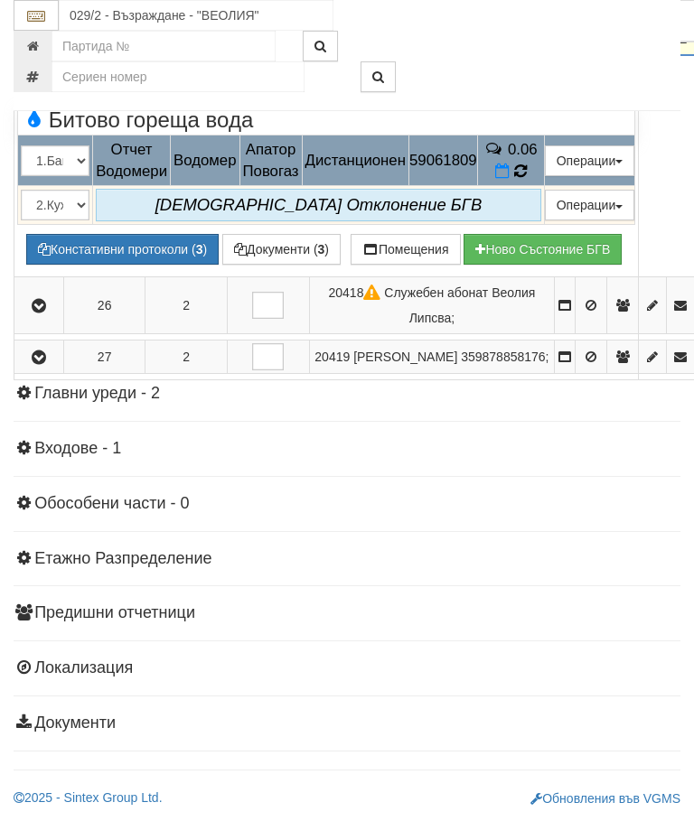
click at [528, 179] on icon at bounding box center [520, 171] width 14 height 16
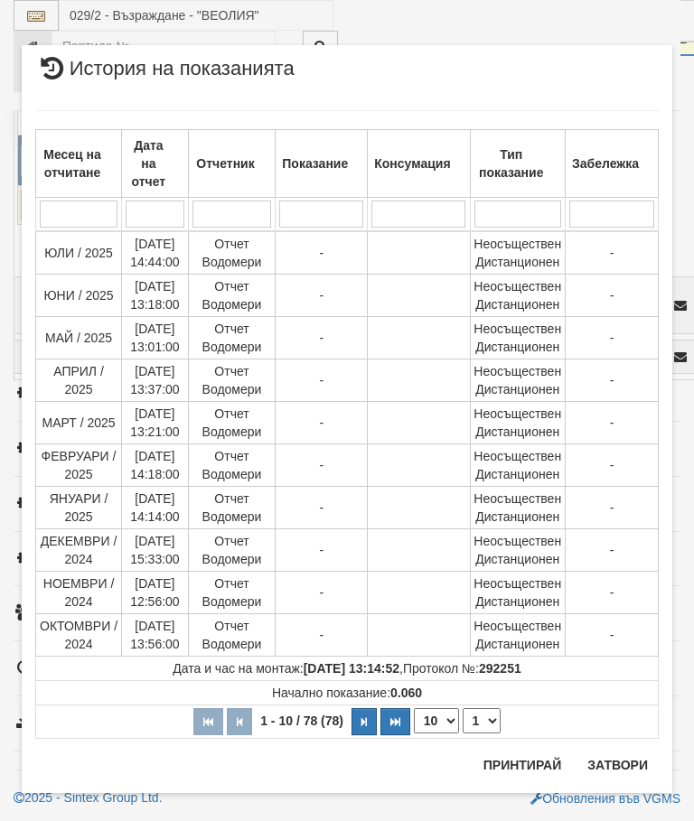
click at [630, 761] on button "Затвори" at bounding box center [618, 765] width 82 height 29
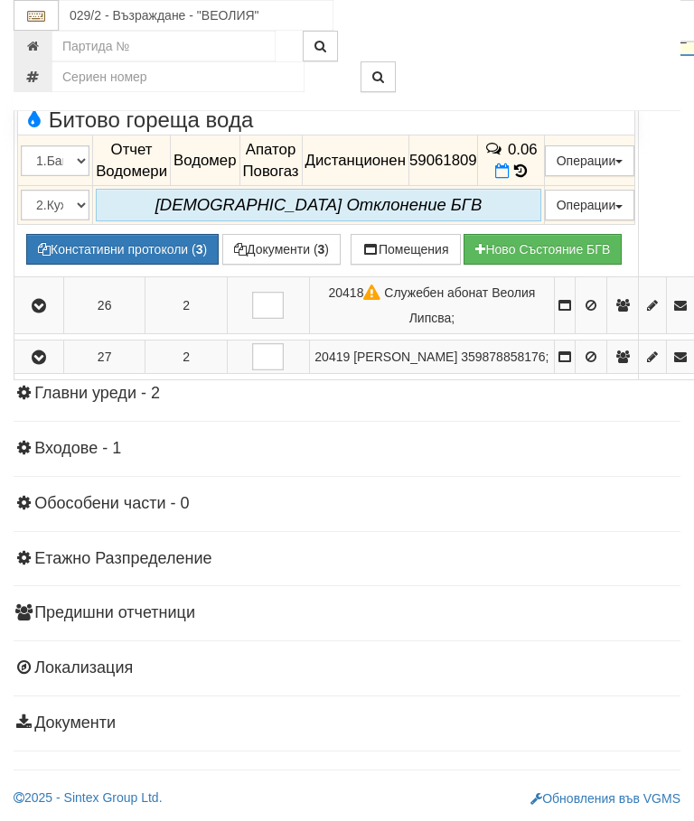
click at [36, 45] on icon "button" at bounding box center [39, 39] width 22 height 13
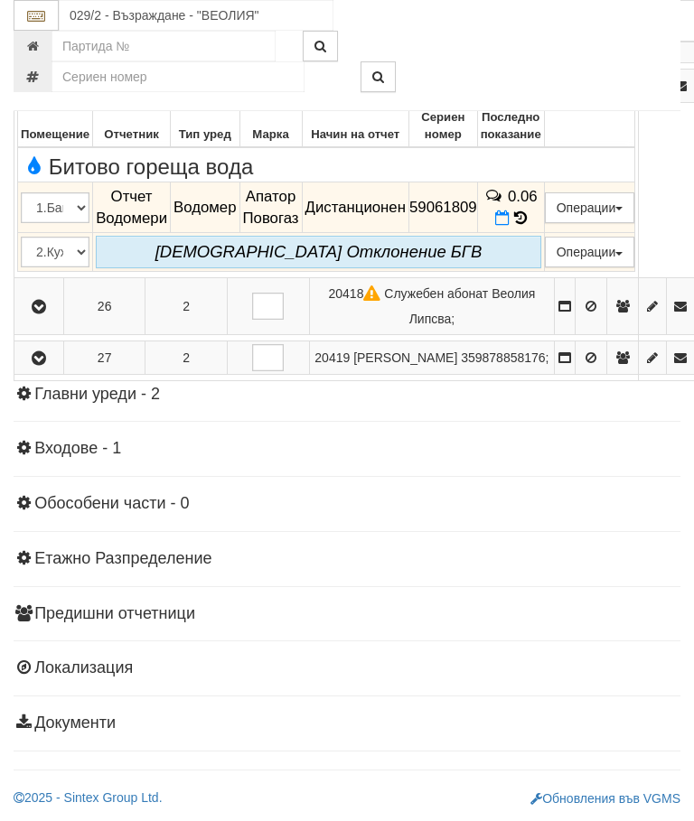
scroll to position [1497, 0]
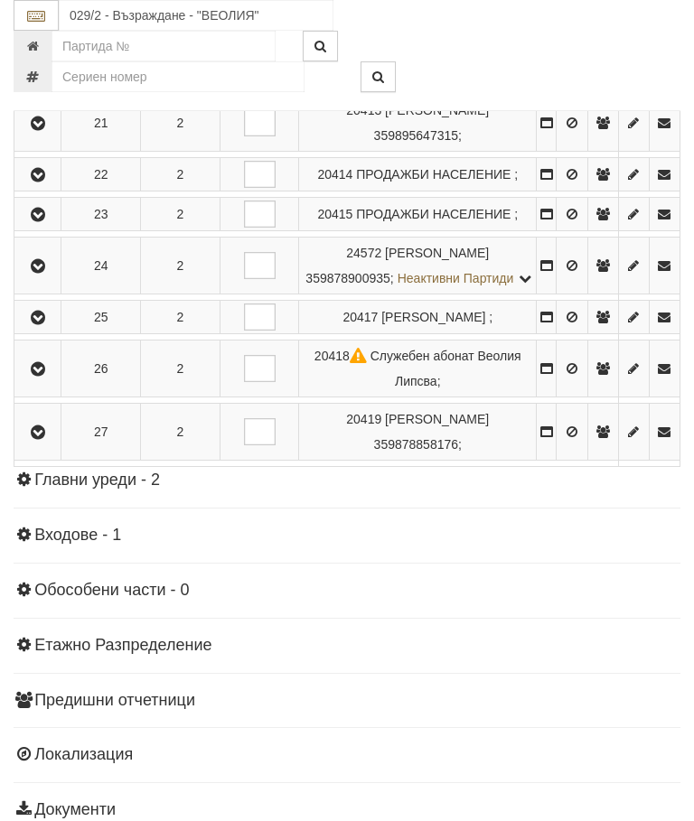
click at [42, 376] on icon "button" at bounding box center [38, 369] width 22 height 13
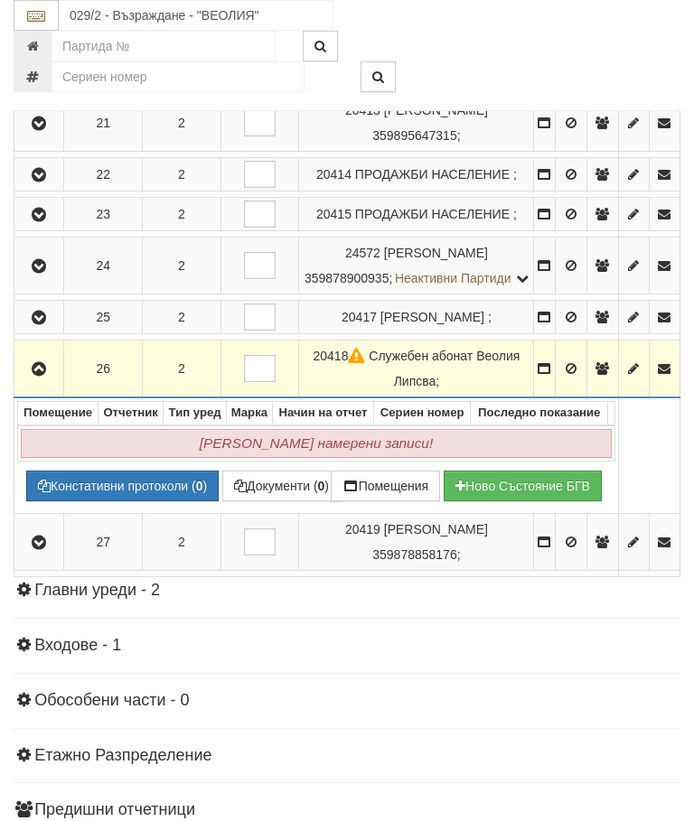
click at [49, 376] on icon "button" at bounding box center [39, 369] width 22 height 13
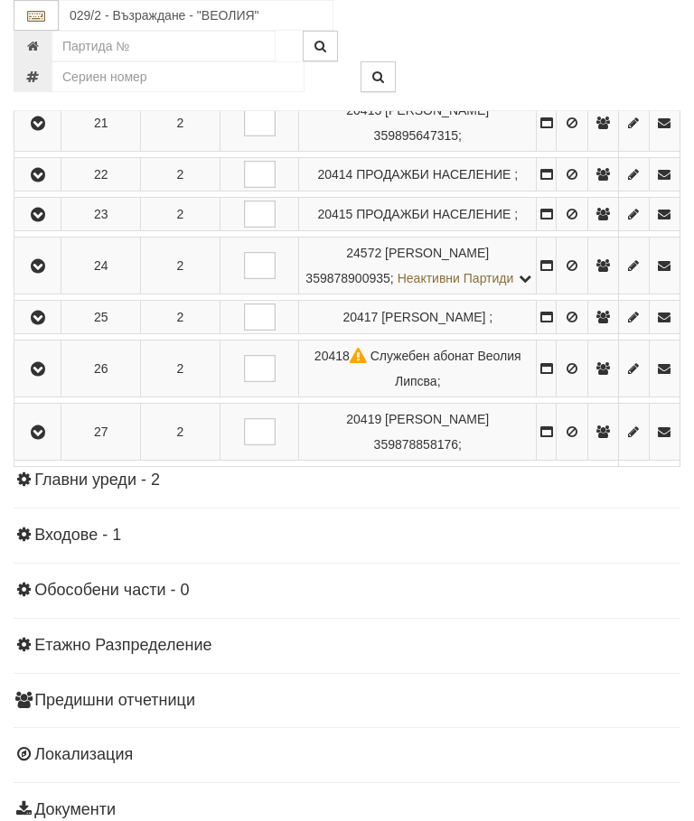
click at [44, 439] on icon "button" at bounding box center [38, 433] width 22 height 13
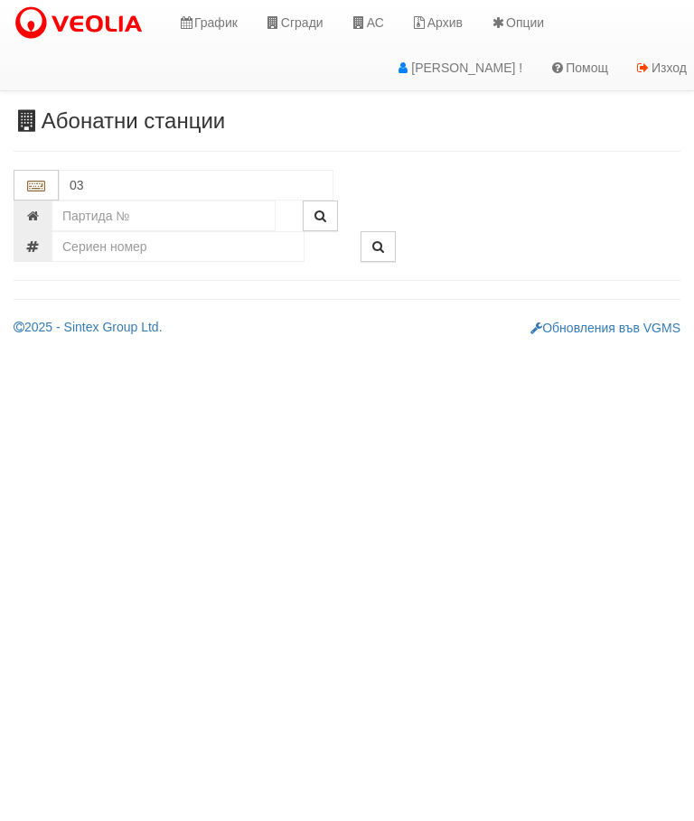
type input "0"
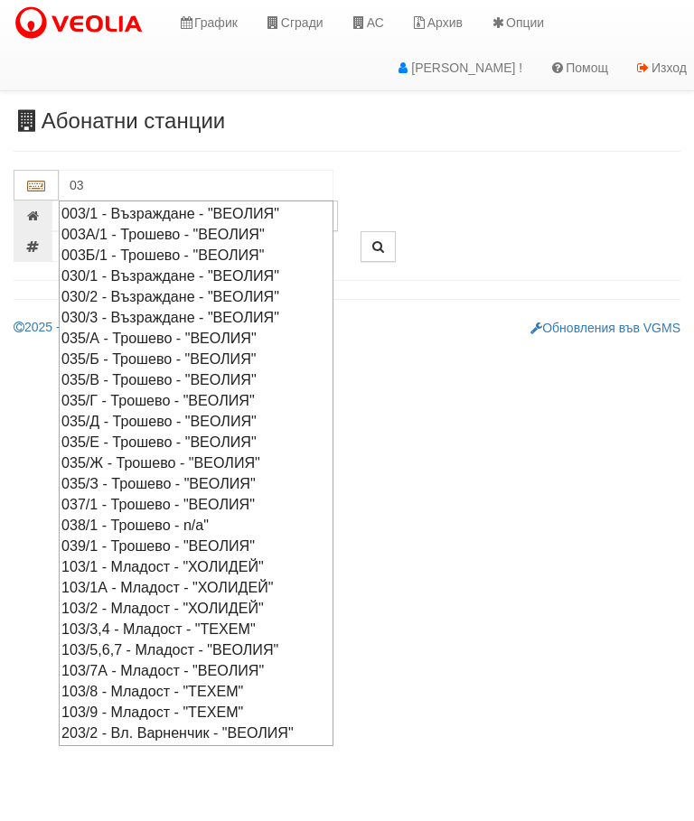
type input "0"
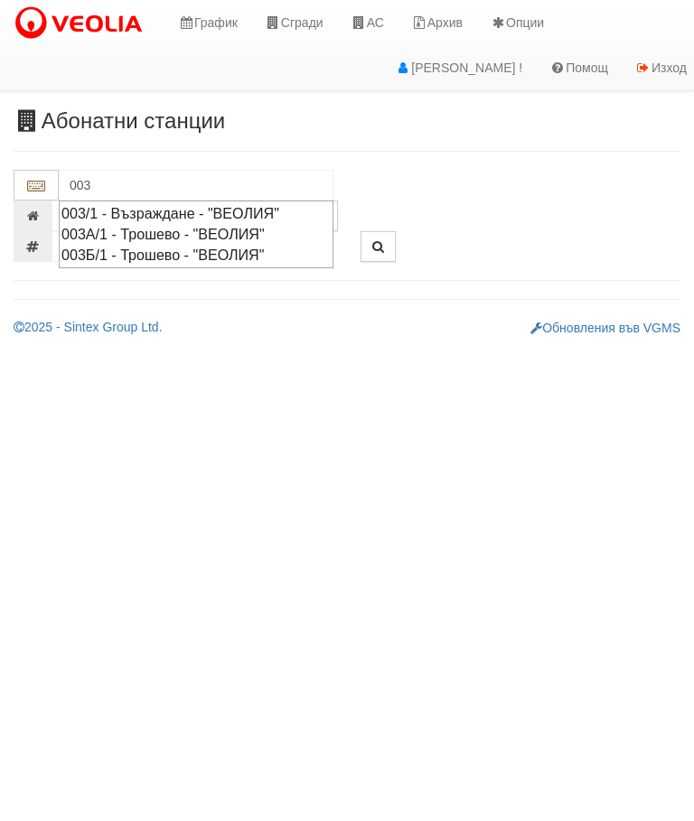
click at [183, 234] on div "003А/1 - Трошево - "ВЕОЛИЯ"" at bounding box center [195, 234] width 269 height 21
type input "003А/1 - Трошево - "ВЕОЛИЯ""
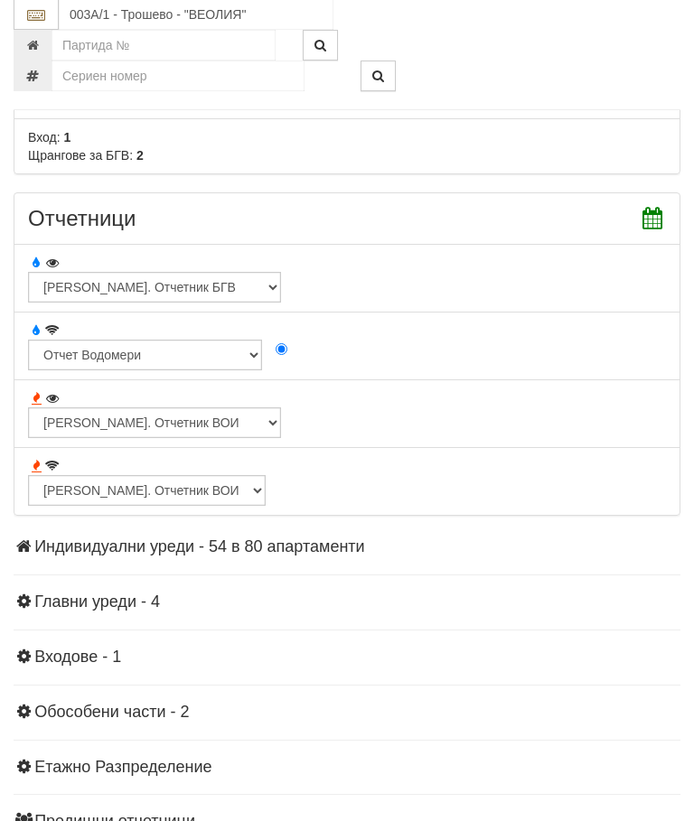
scroll to position [1411, 0]
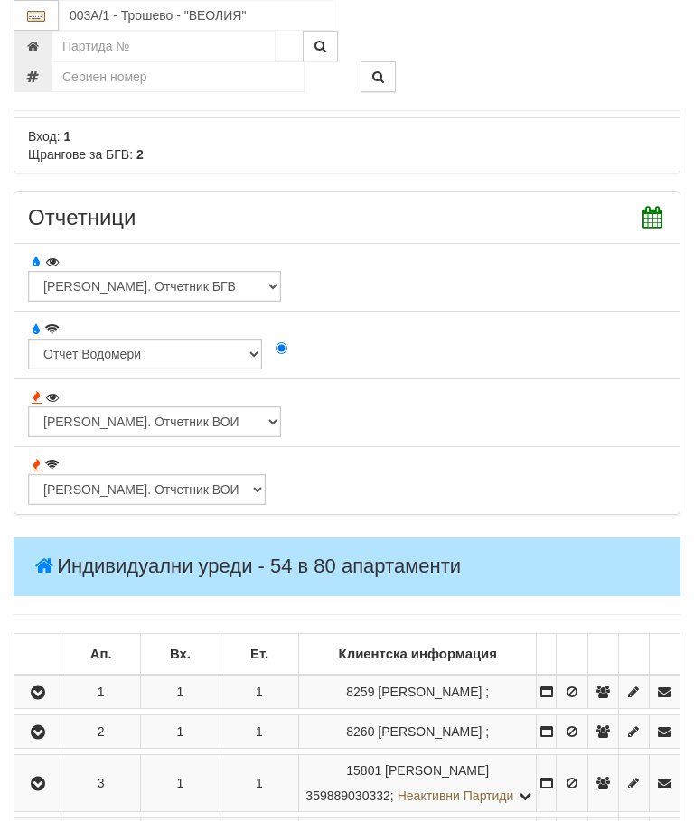
click at [45, 689] on button "button" at bounding box center [37, 692] width 41 height 27
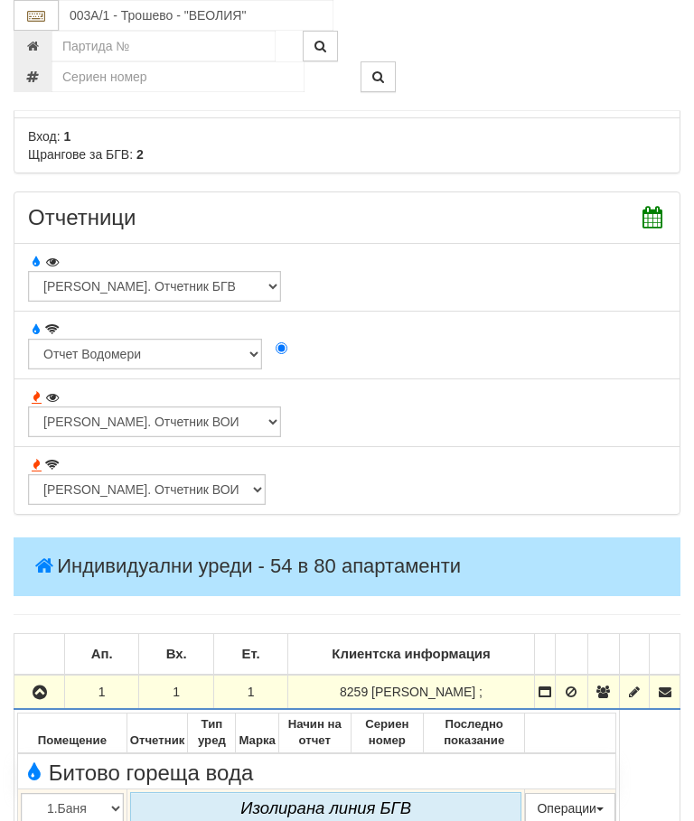
click at [36, 695] on icon "button" at bounding box center [40, 693] width 22 height 13
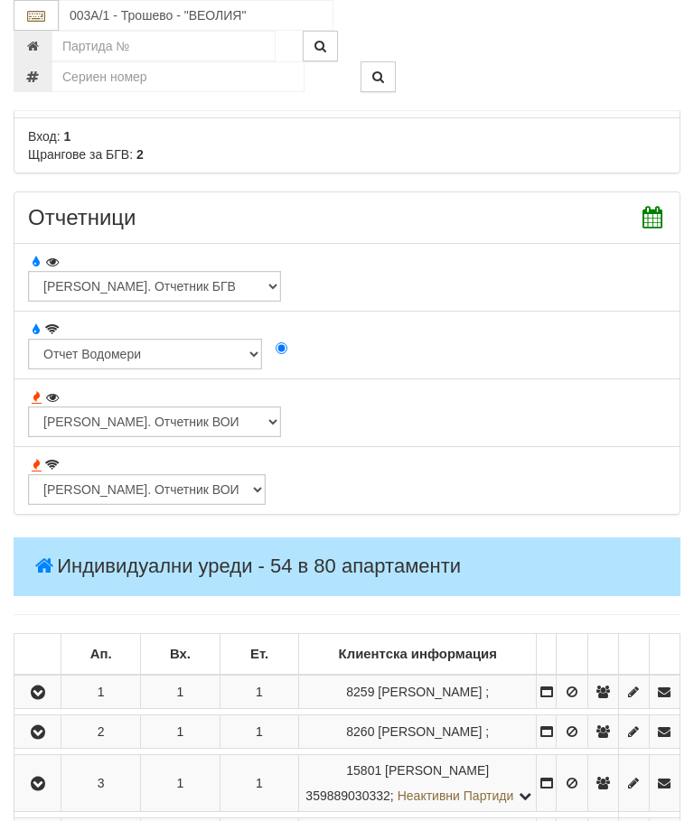
click at [49, 739] on icon "button" at bounding box center [38, 733] width 22 height 13
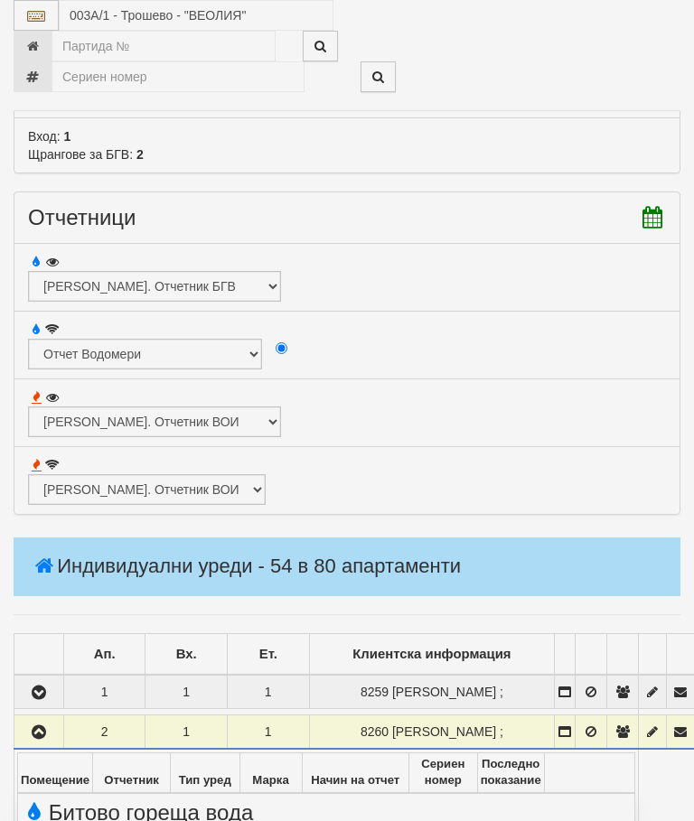
select select "10"
select select "1"
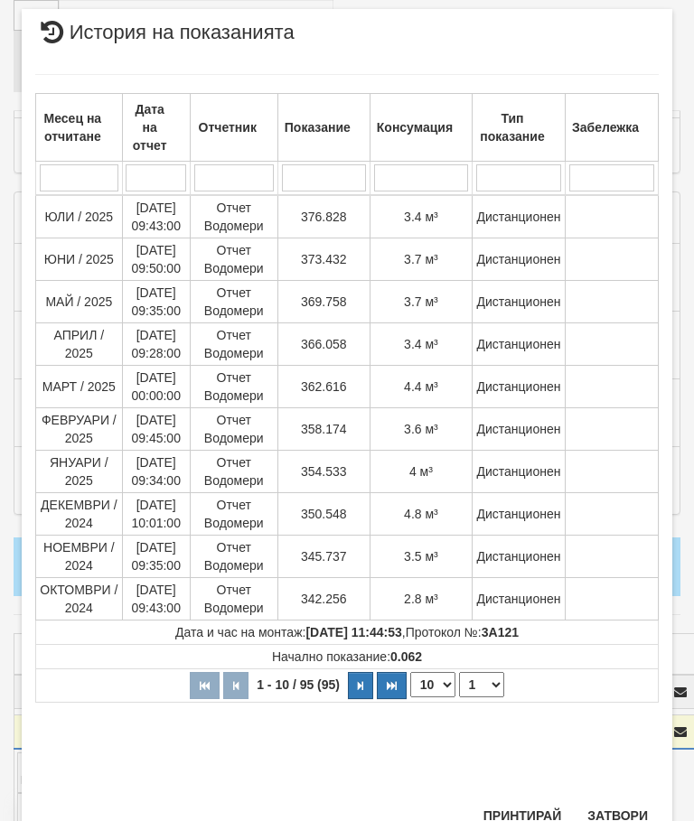
scroll to position [971, 0]
click at [622, 803] on button "Затвори" at bounding box center [618, 816] width 82 height 29
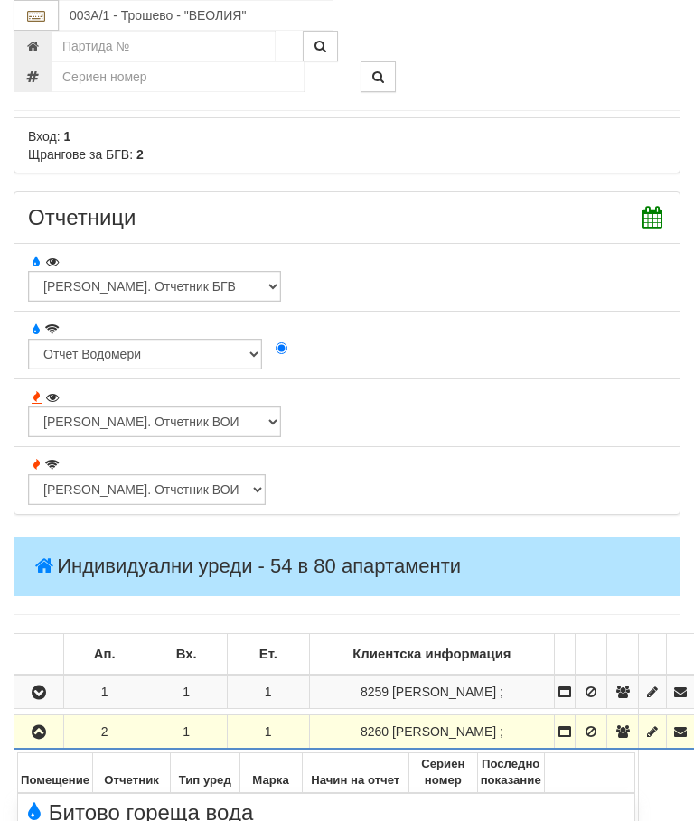
click at [42, 727] on icon "button" at bounding box center [39, 733] width 22 height 13
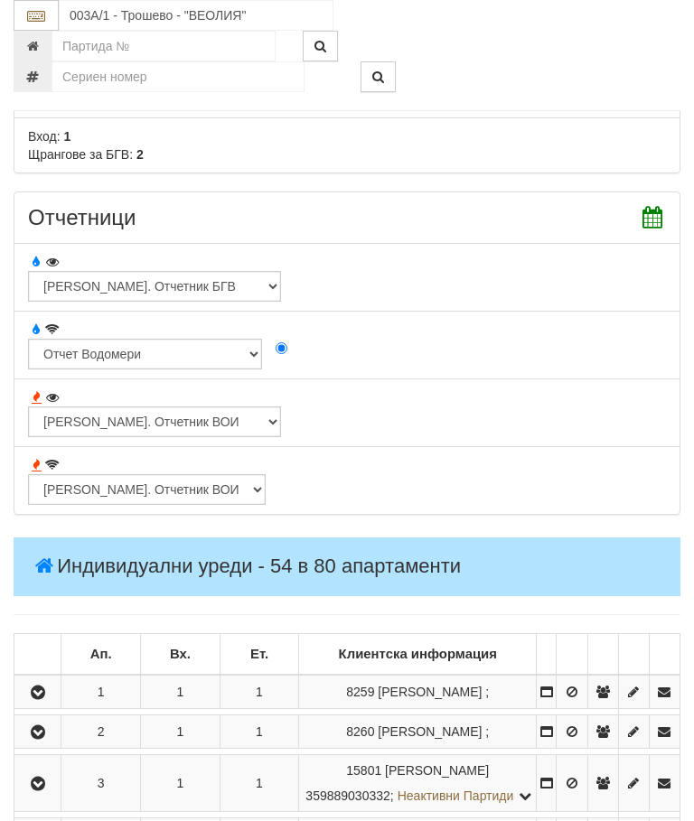
click at [43, 791] on icon "button" at bounding box center [38, 784] width 22 height 13
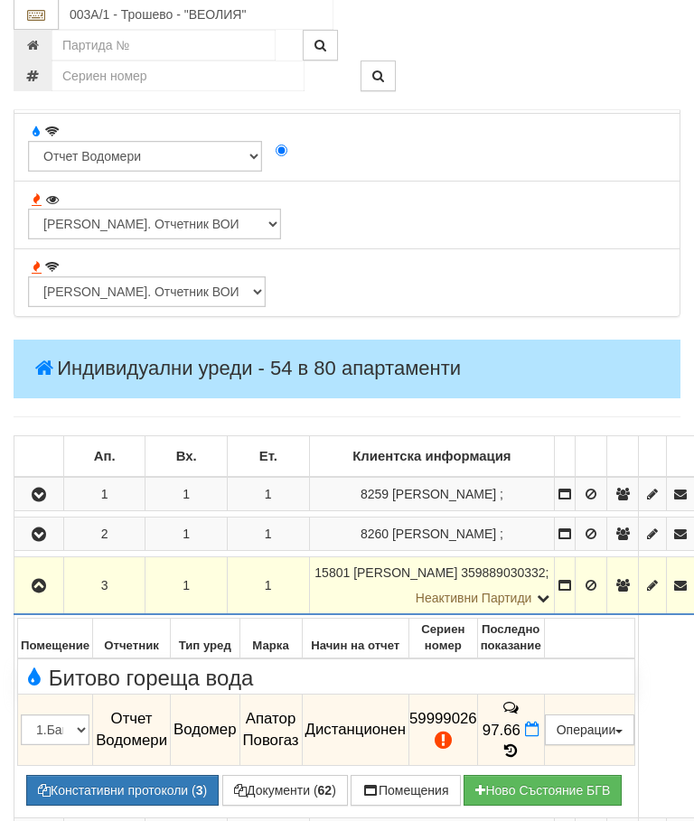
scroll to position [1793, 0]
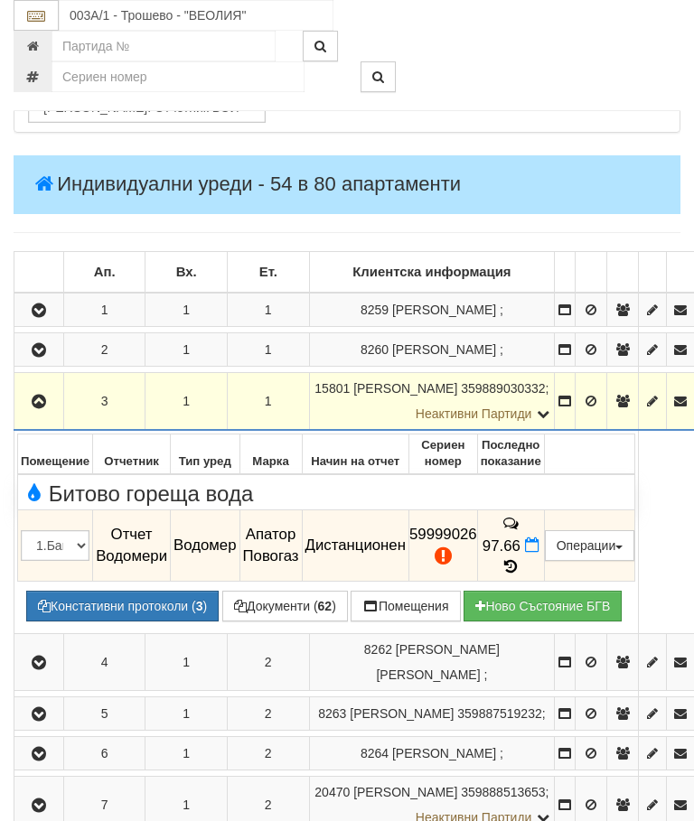
click at [521, 559] on icon at bounding box center [511, 566] width 20 height 15
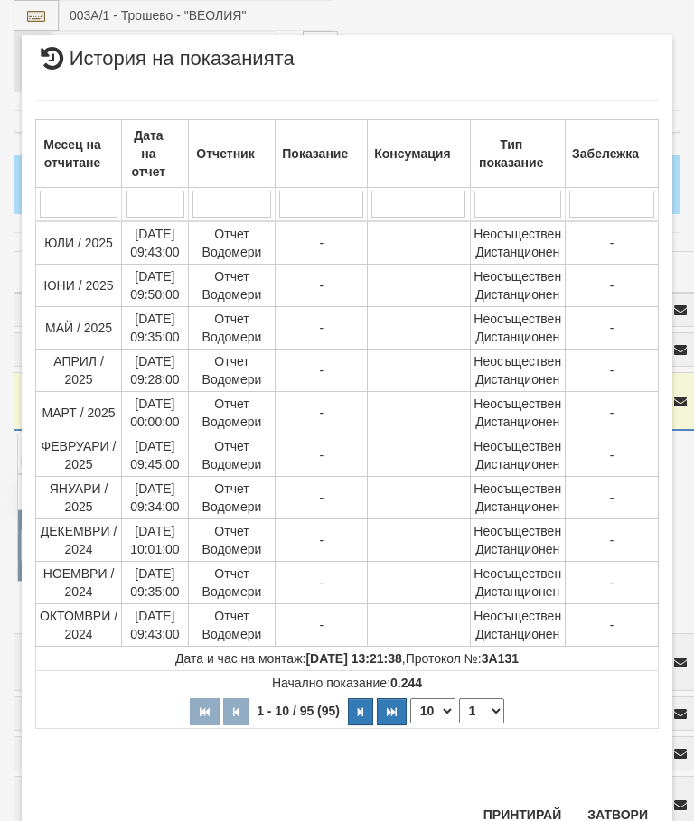
scroll to position [1350, 0]
click at [481, 711] on select "1 2 3 4 5 6 7 8 9 10" at bounding box center [481, 711] width 45 height 25
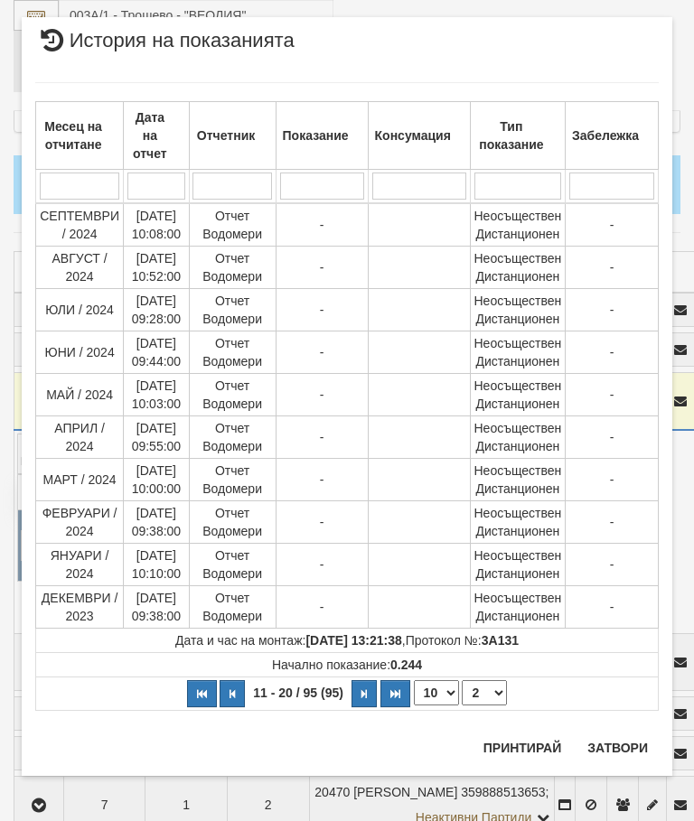
scroll to position [0, 0]
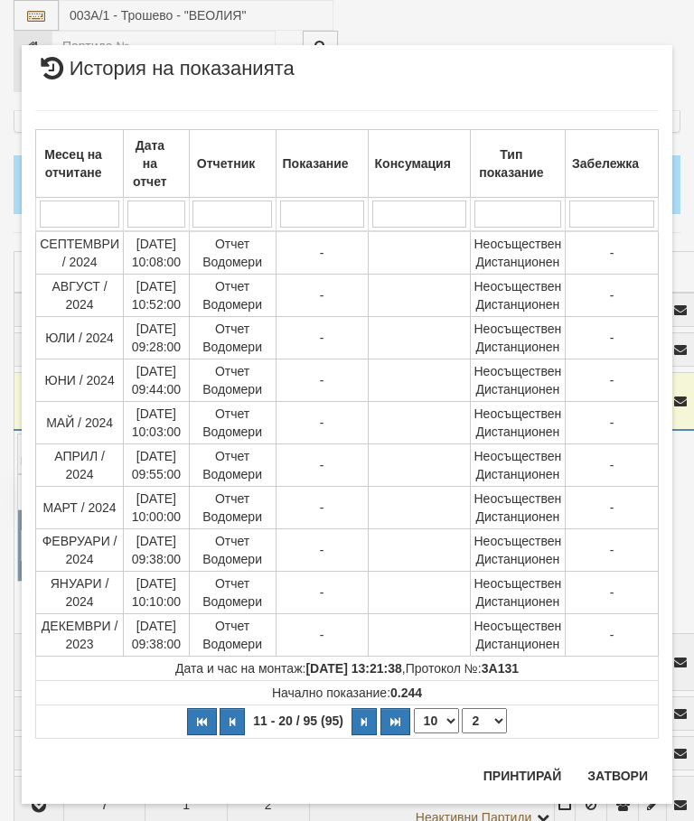
click at [484, 719] on select "1 2 3 4 5 6 7 8 9 10" at bounding box center [484, 721] width 45 height 25
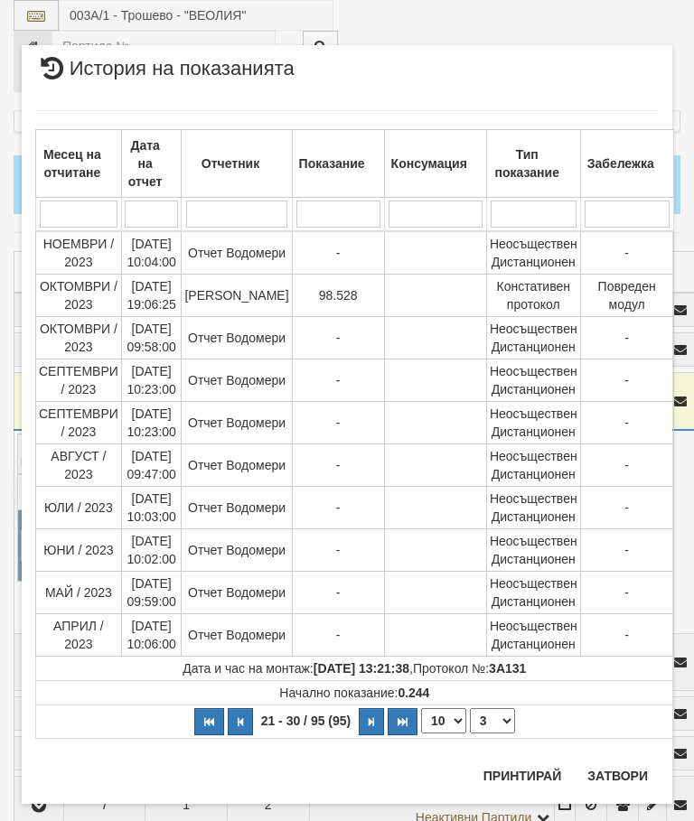
click at [491, 722] on select "1 2 3 4 5 6 7 8 9 10" at bounding box center [492, 721] width 45 height 25
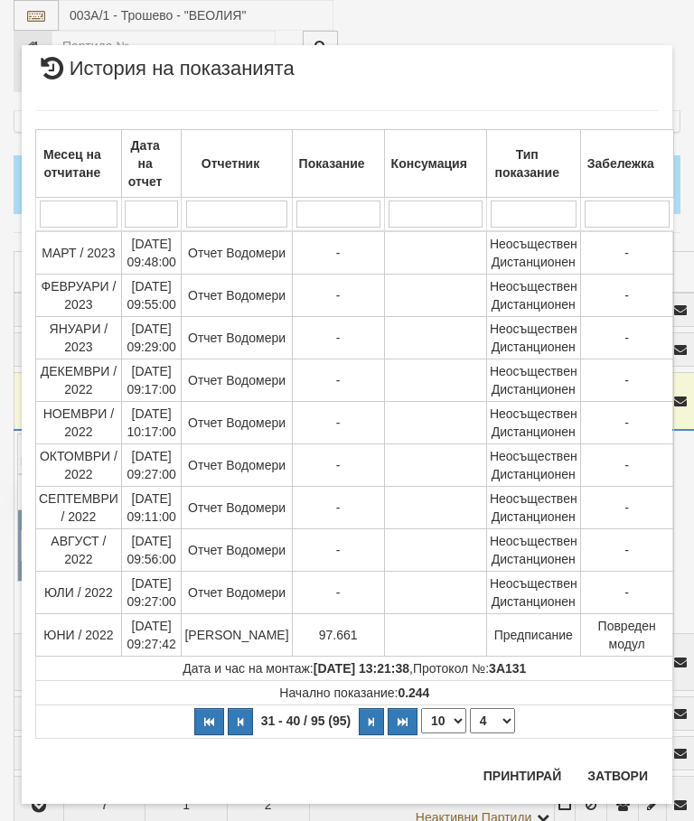
click at [487, 718] on select "1 2 3 4 5 6 7 8 9 10" at bounding box center [492, 721] width 45 height 25
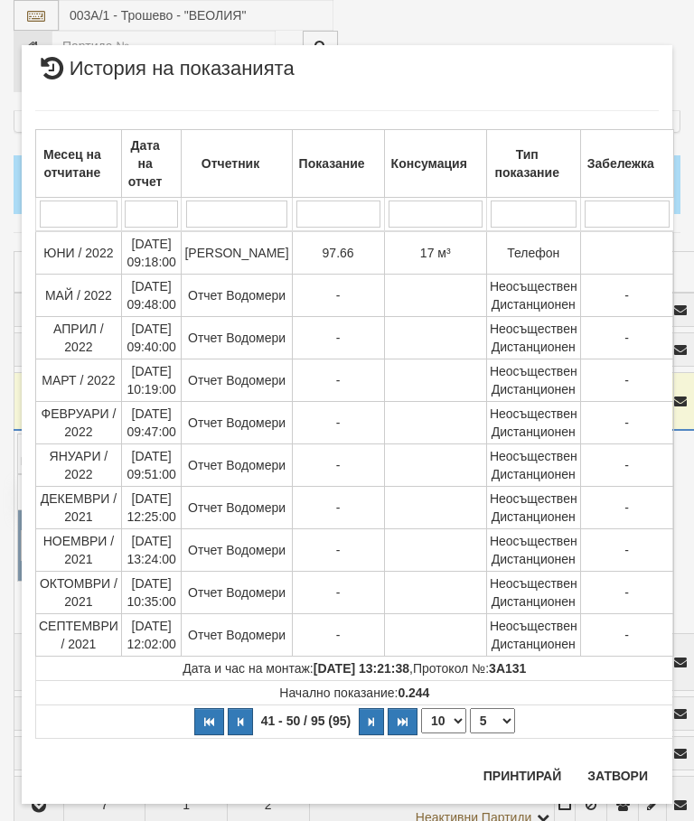
click at [491, 714] on select "1 2 3 4 5 6 7 8 9 10" at bounding box center [492, 721] width 45 height 25
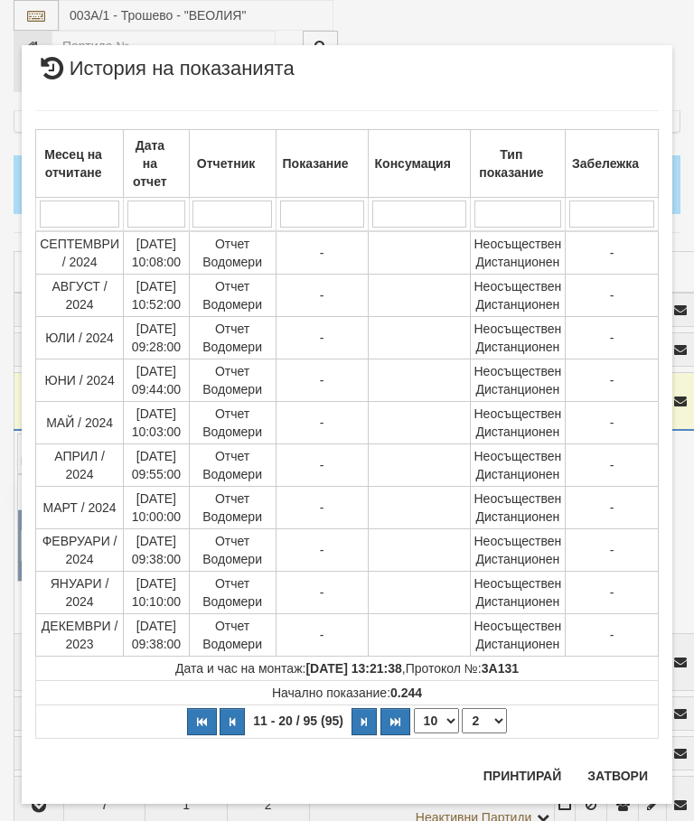
click at [493, 719] on select "1 2 3 4 5 6 7 8 9 10" at bounding box center [484, 721] width 45 height 25
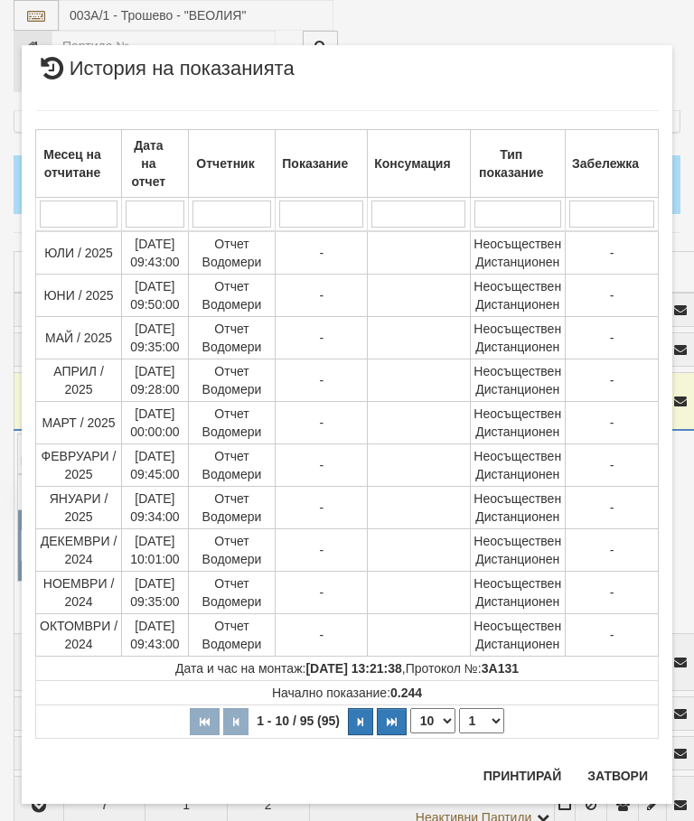
click at [491, 716] on select "1 2 3 4 5 6 7 8 9 10" at bounding box center [481, 721] width 45 height 25
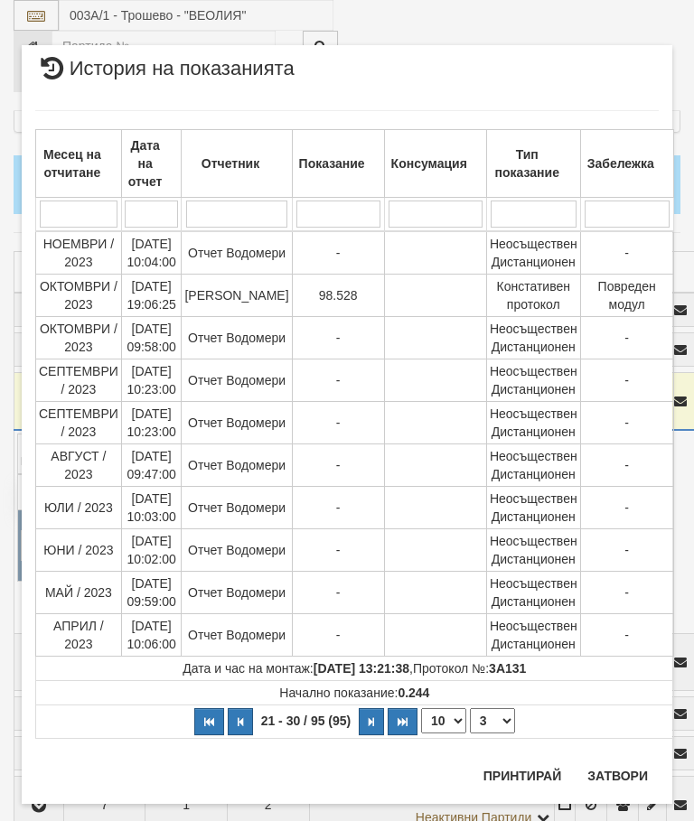
click at [491, 714] on select "1 2 3 4 5 6 7 8 9 10" at bounding box center [492, 721] width 45 height 25
select select "4"
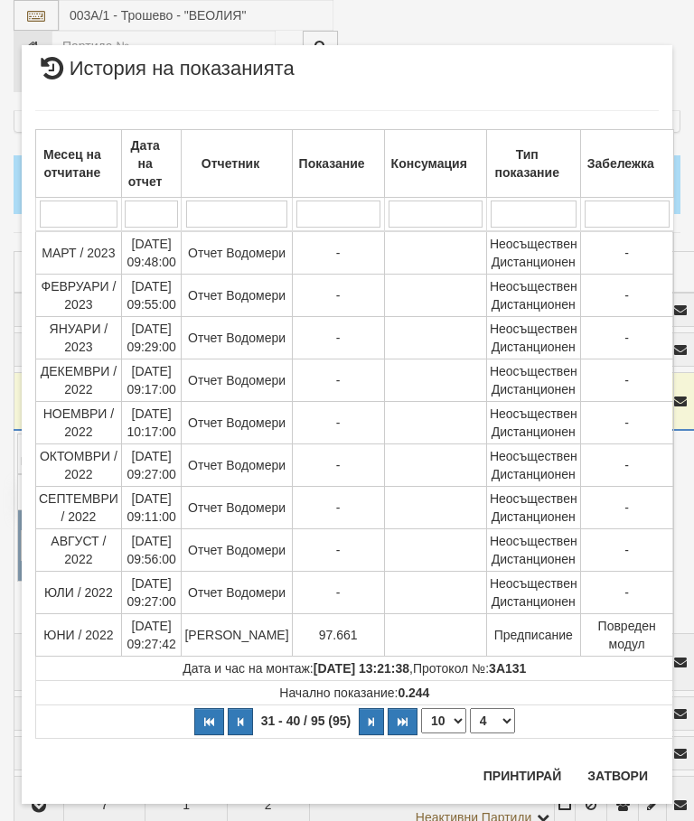
click at [615, 781] on button "Затвори" at bounding box center [618, 776] width 82 height 29
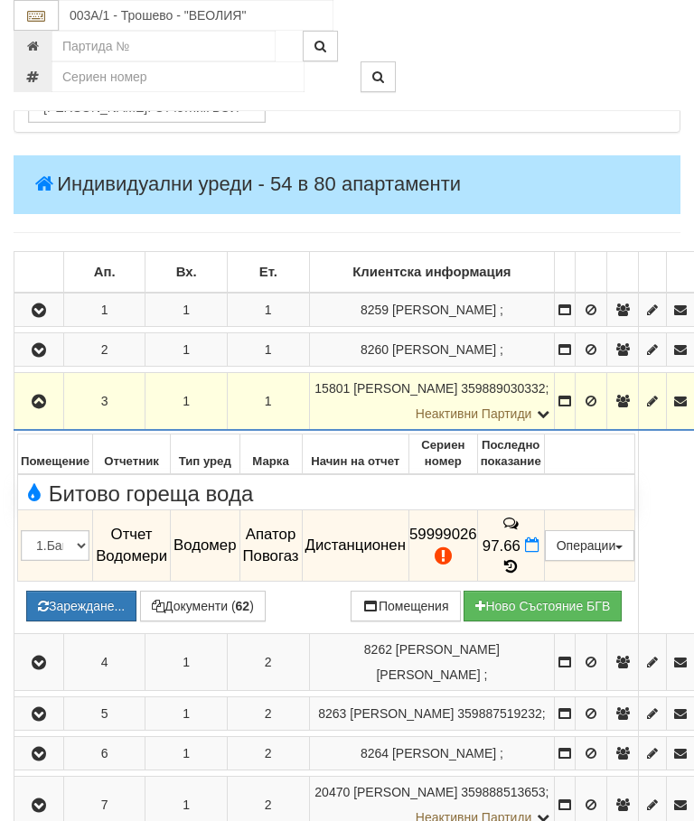
click at [128, 591] on button "Зареждане..." at bounding box center [81, 606] width 110 height 31
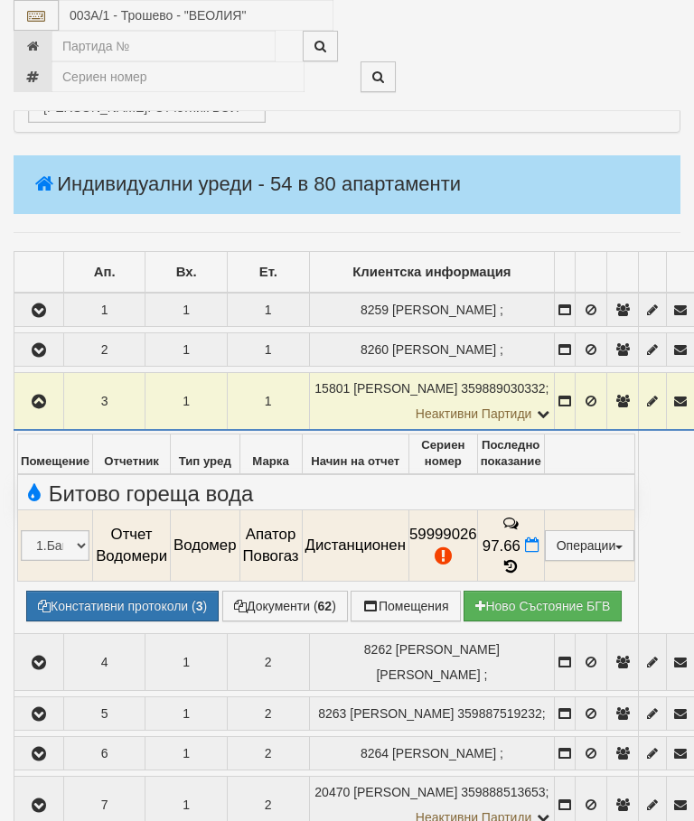
select select "10"
select select "1"
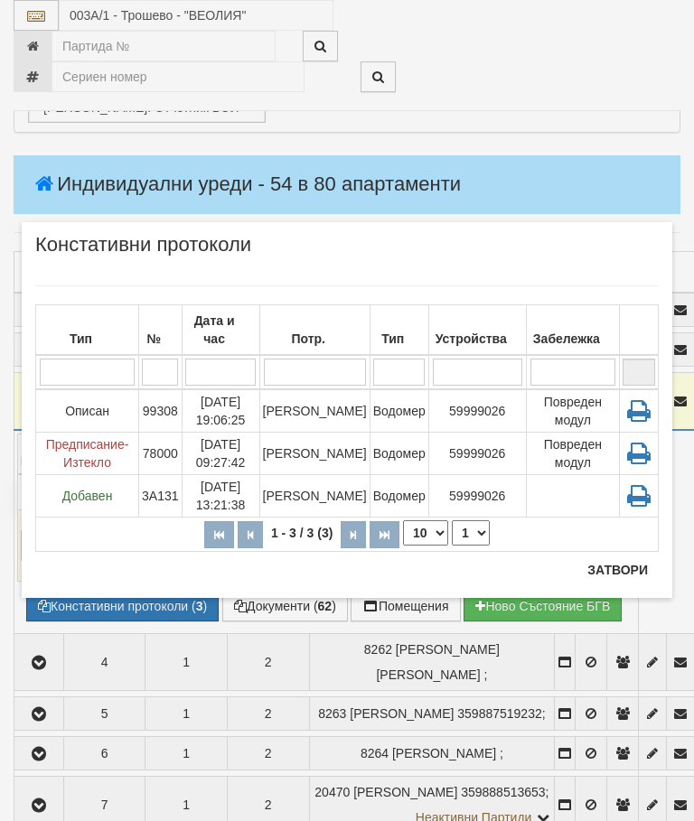
scroll to position [1861, 0]
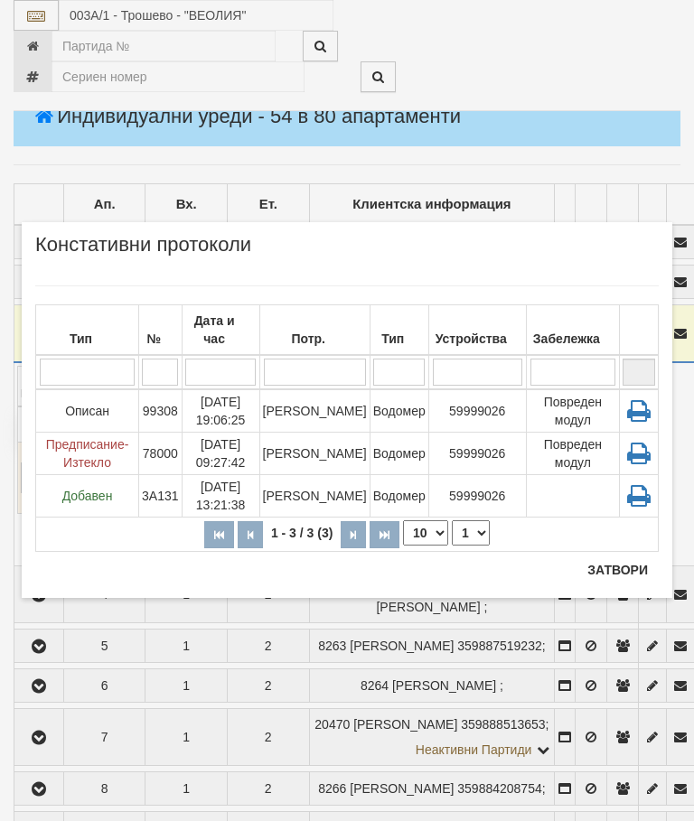
click at [606, 568] on button "Затвори" at bounding box center [618, 570] width 82 height 29
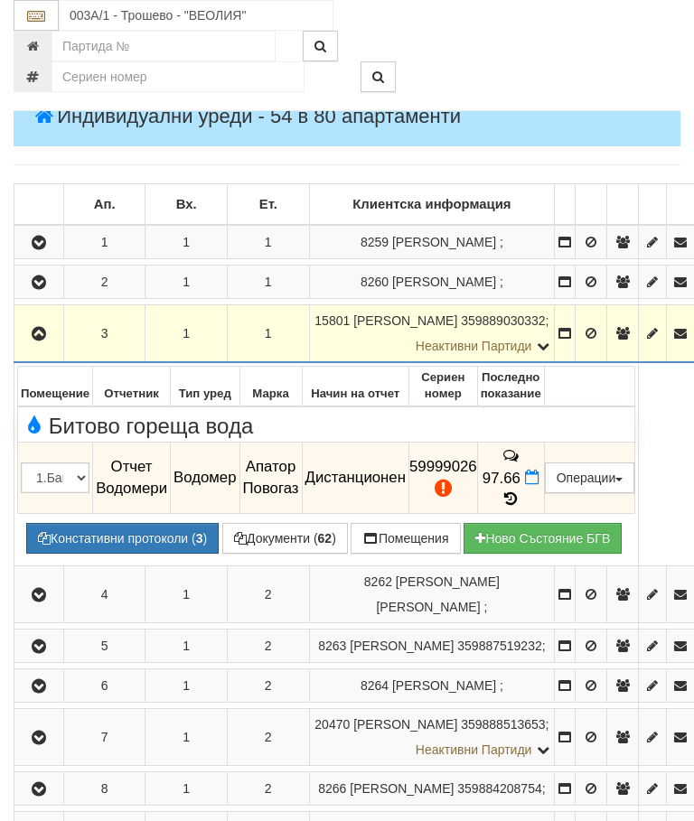
click at [46, 328] on icon "button" at bounding box center [39, 334] width 22 height 13
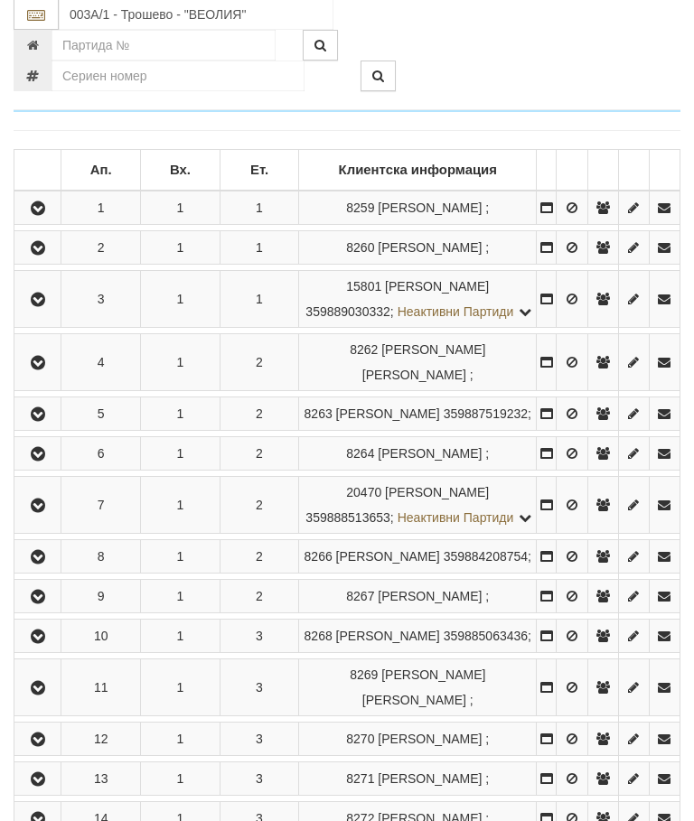
scroll to position [1895, 0]
click at [35, 376] on button "button" at bounding box center [37, 362] width 41 height 27
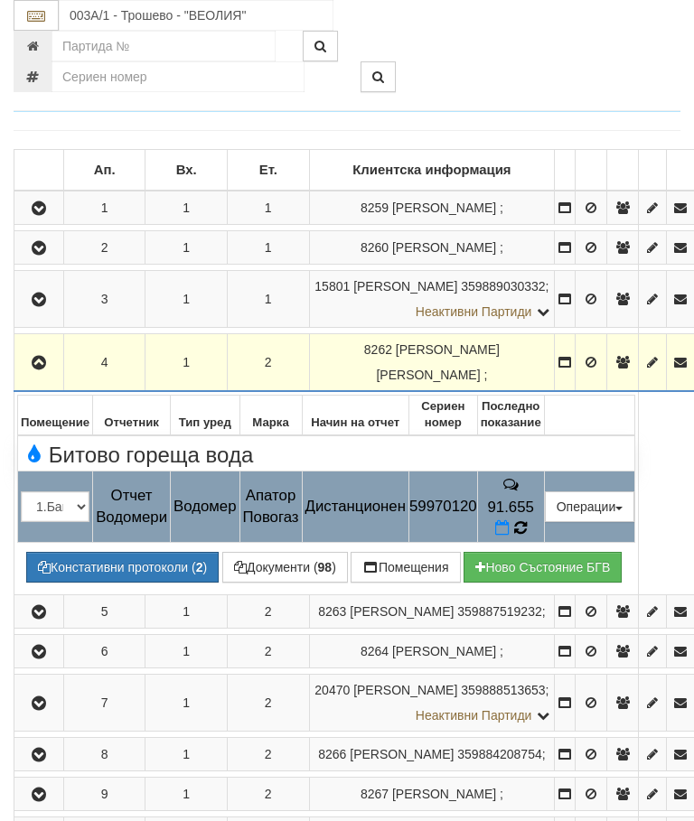
click at [527, 521] on icon at bounding box center [520, 529] width 14 height 16
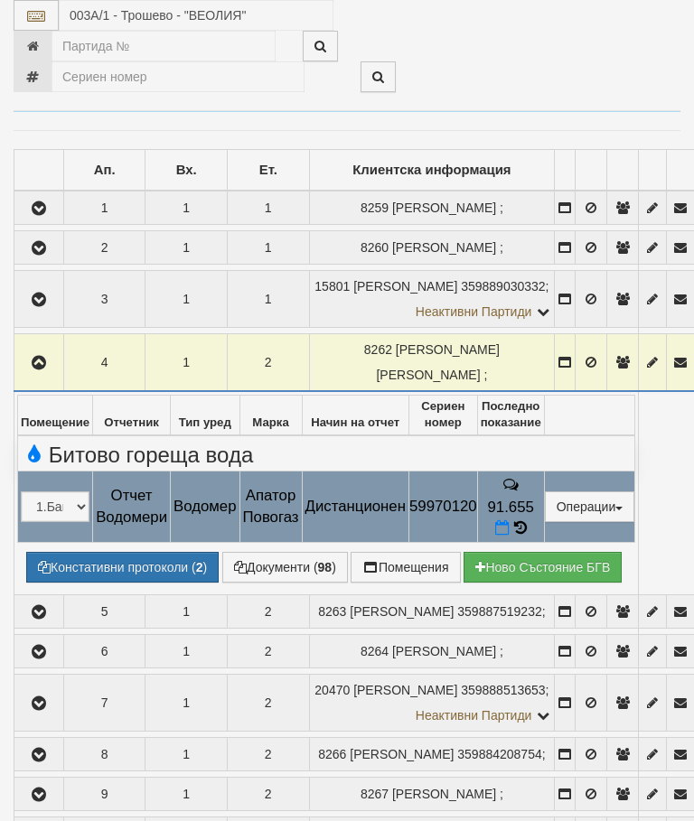
select select "10"
select select "1"
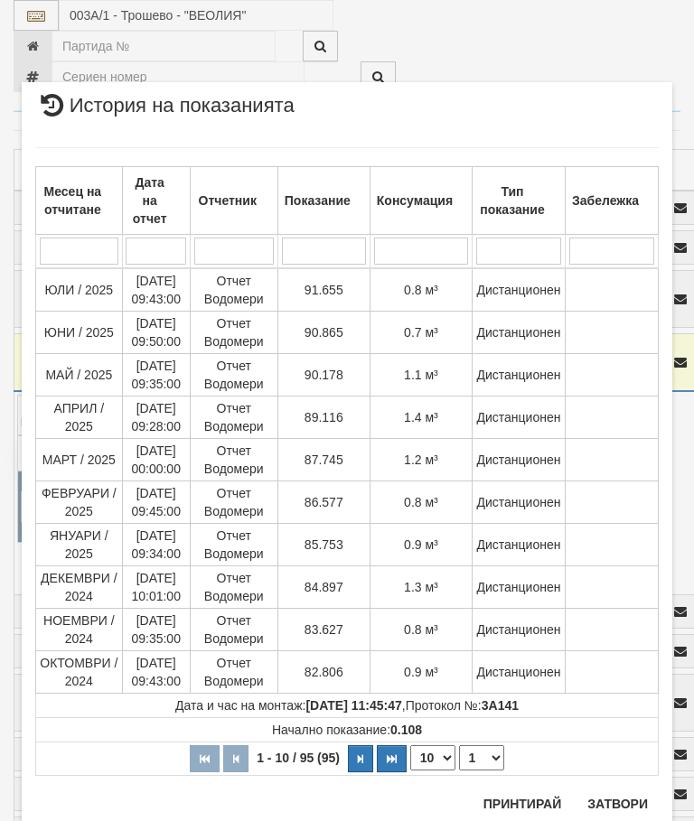
scroll to position [2011, 0]
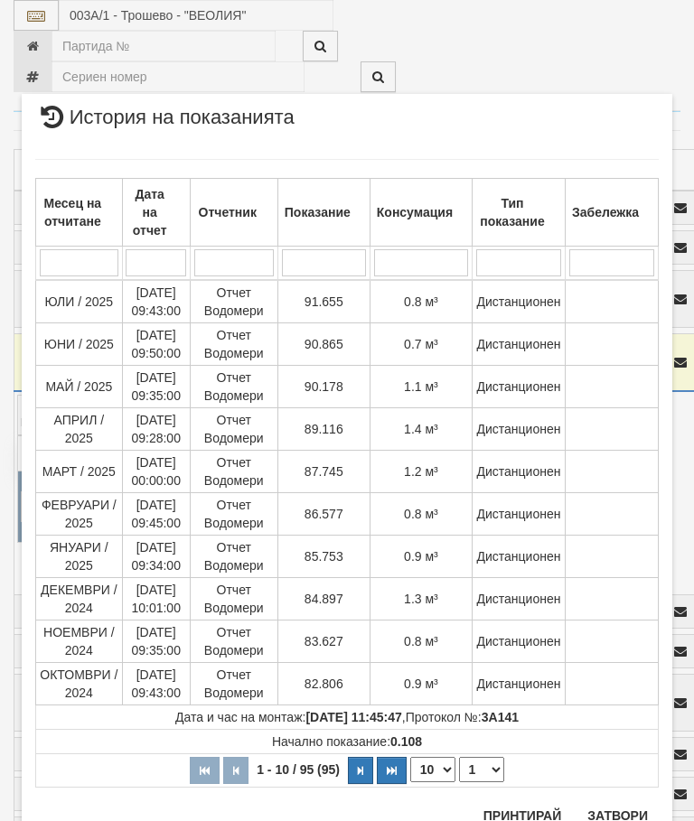
click at [610, 808] on button "Затвори" at bounding box center [618, 816] width 82 height 29
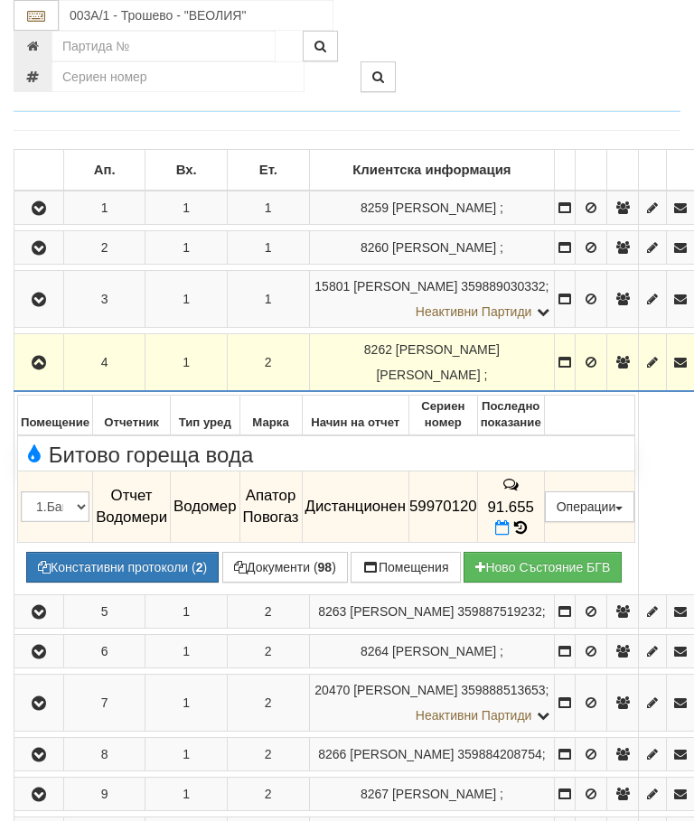
click at [41, 349] on button "button" at bounding box center [38, 362] width 43 height 27
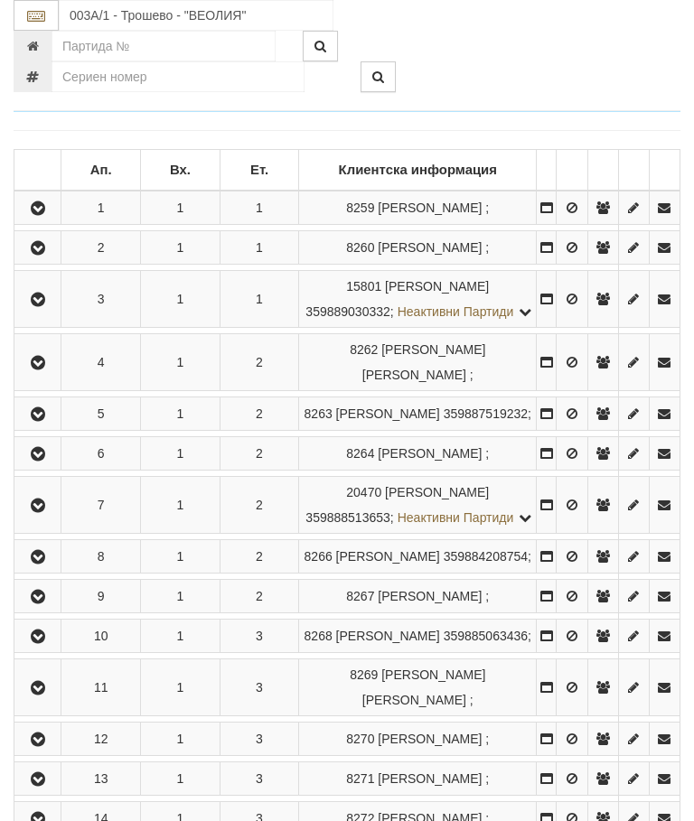
click at [40, 421] on icon "button" at bounding box center [38, 414] width 22 height 13
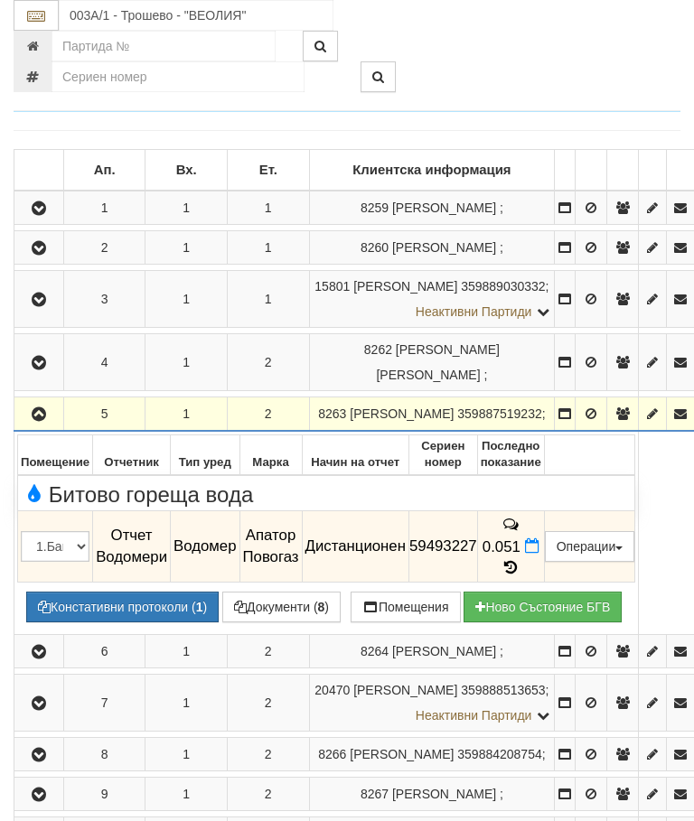
click at [36, 408] on icon "button" at bounding box center [39, 414] width 22 height 13
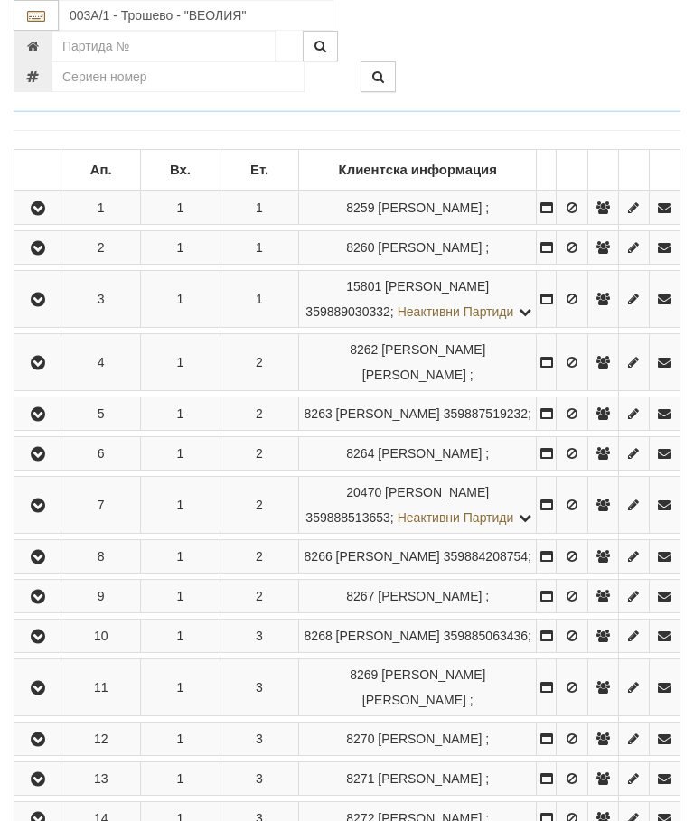
click at [41, 461] on icon "button" at bounding box center [38, 454] width 22 height 13
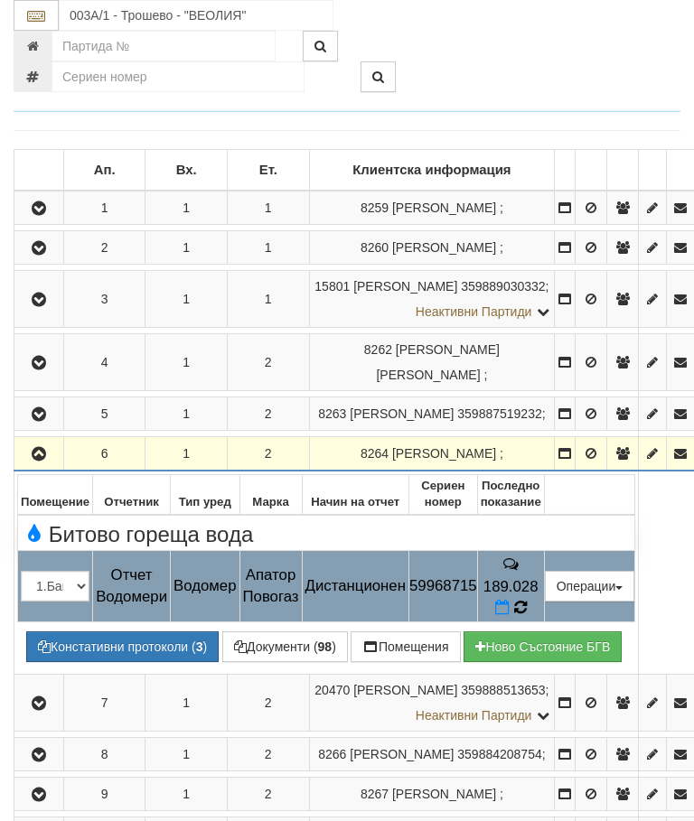
click at [528, 599] on icon at bounding box center [520, 607] width 14 height 16
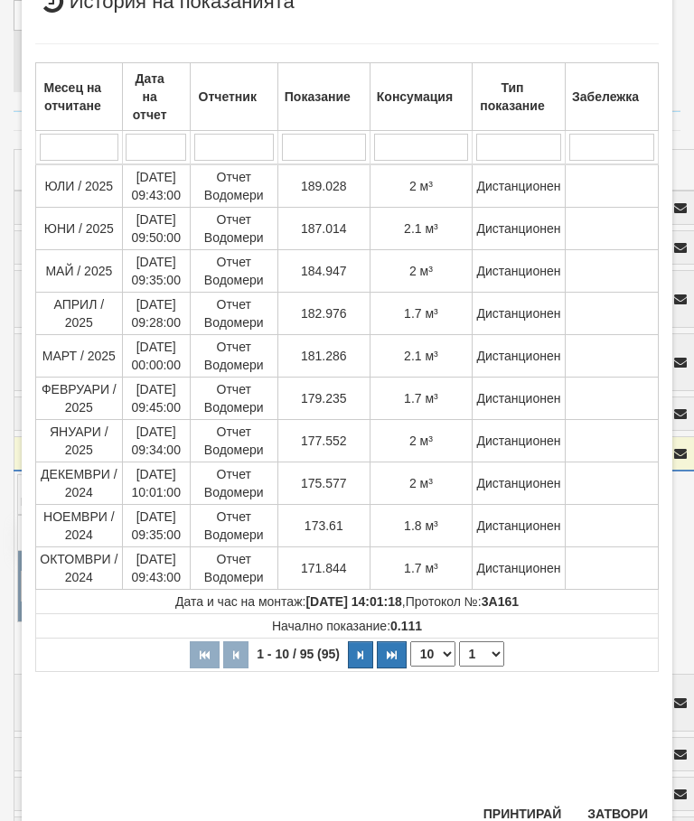
scroll to position [504, 0]
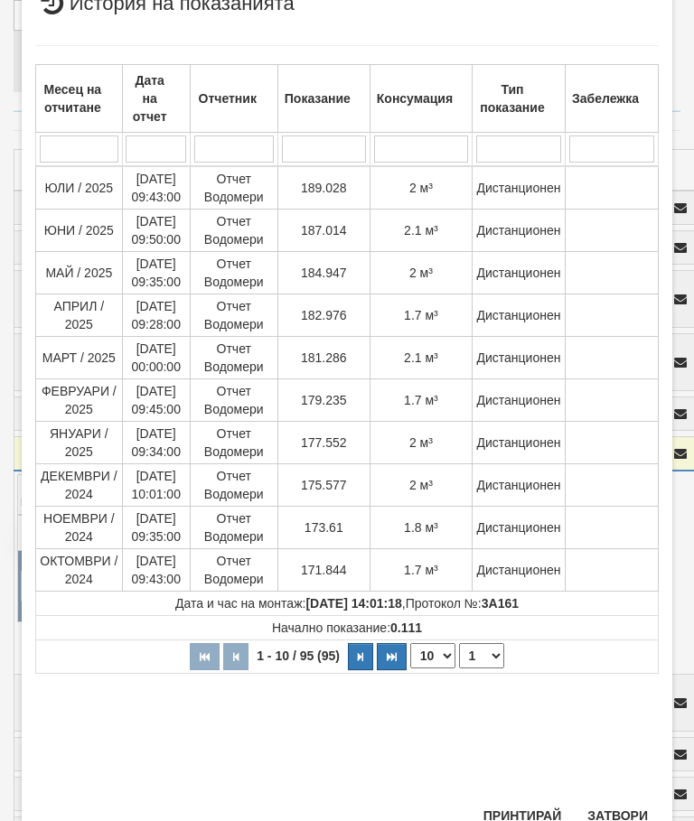
click at [620, 813] on button "Затвори" at bounding box center [618, 816] width 82 height 29
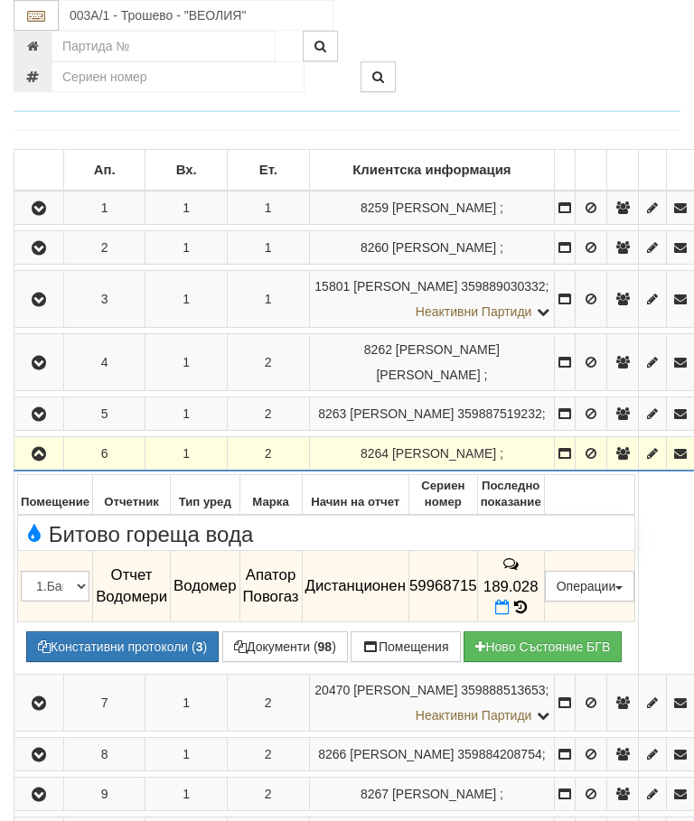
click at [41, 448] on icon "button" at bounding box center [39, 454] width 22 height 13
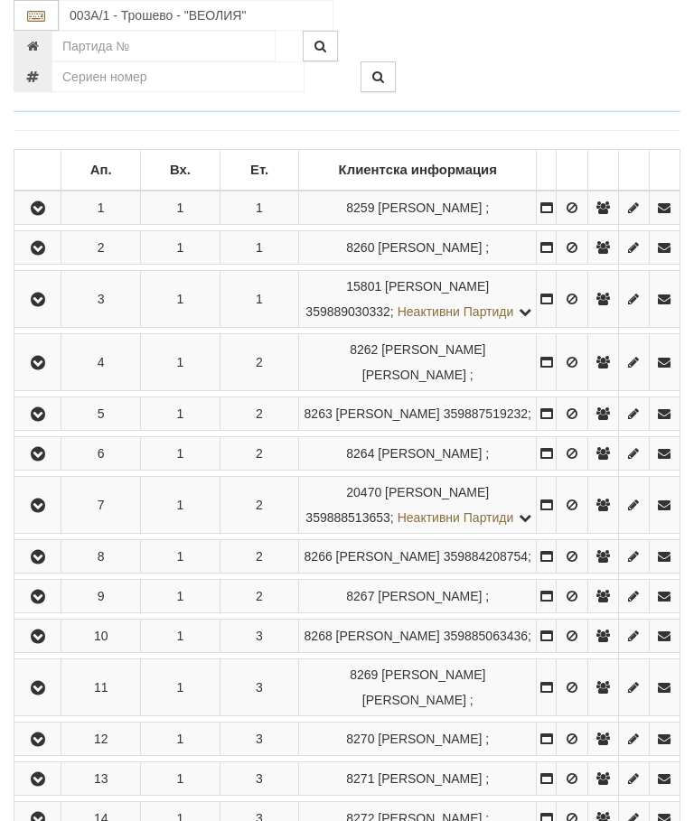
click at [49, 512] on icon "button" at bounding box center [38, 506] width 22 height 13
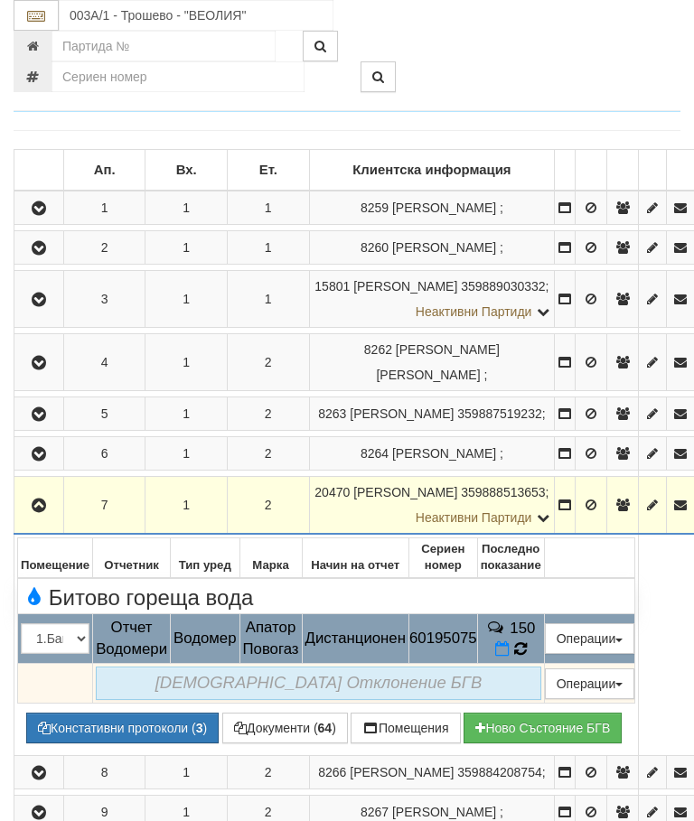
click at [527, 642] on icon at bounding box center [520, 649] width 13 height 15
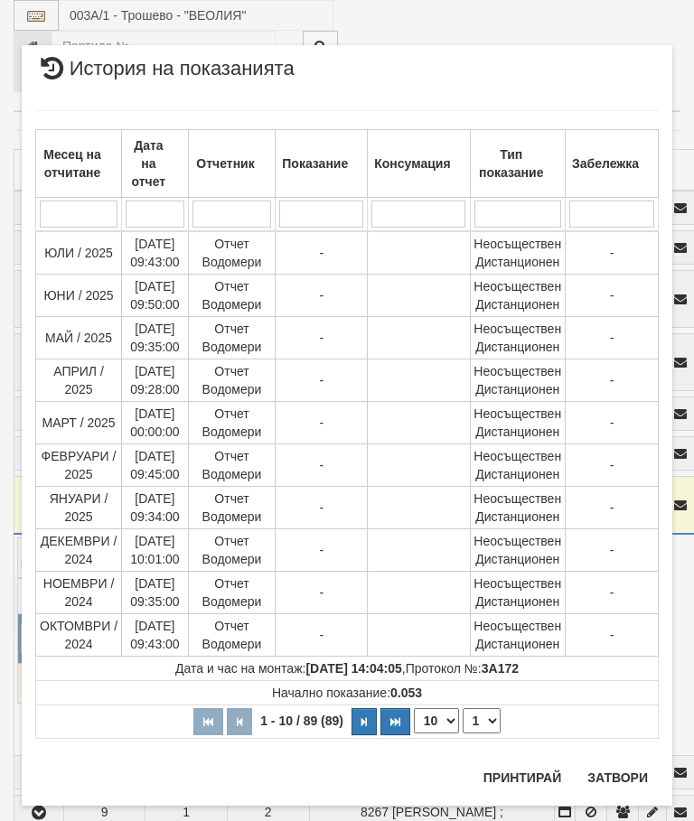
click at [483, 714] on select "1 2 3 4 5 6 7 8 9" at bounding box center [482, 721] width 38 height 25
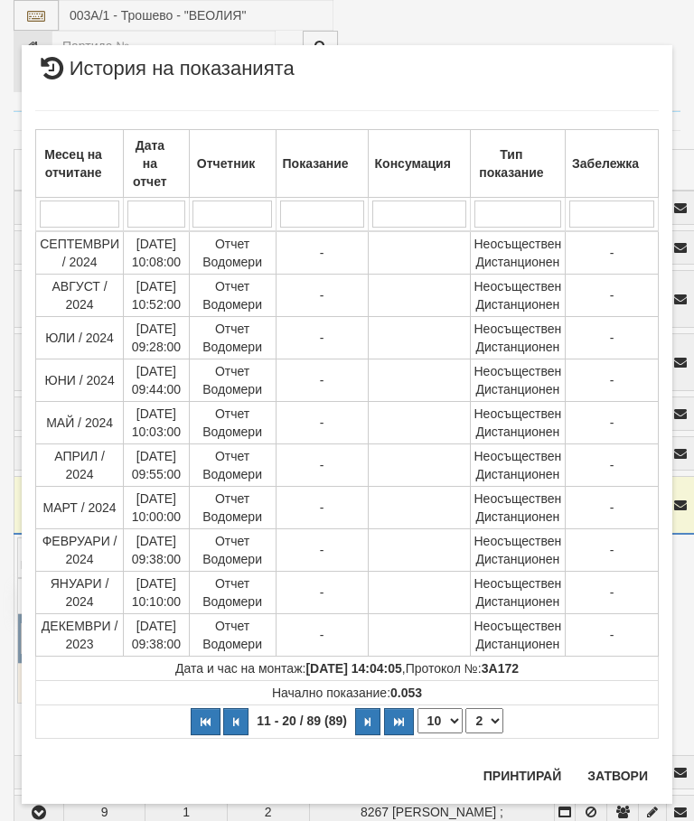
click at [495, 724] on select "1 2 3 4 5 6 7 8 9" at bounding box center [484, 721] width 38 height 25
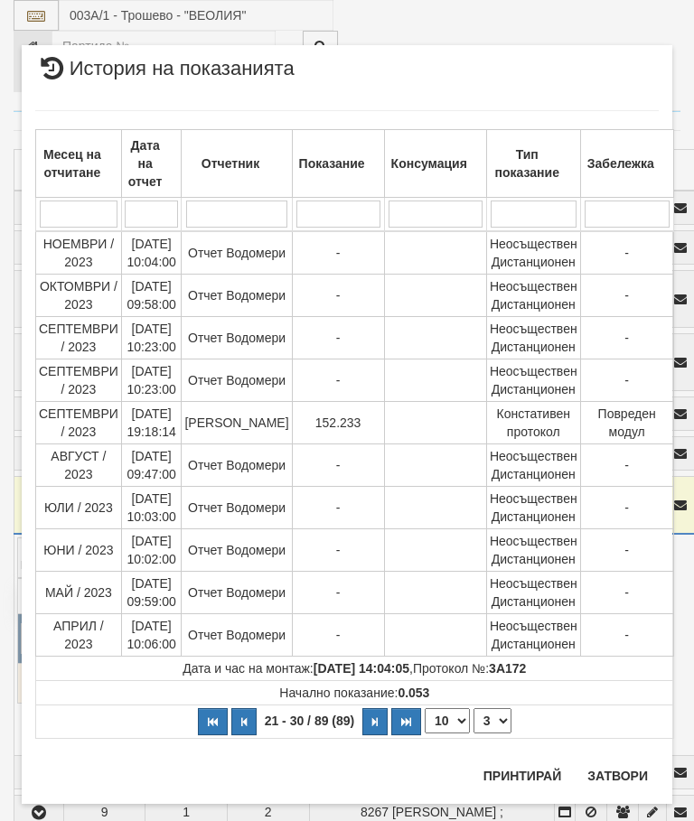
click at [486, 712] on select "1 2 3 4 5 6 7 8 9" at bounding box center [493, 721] width 38 height 25
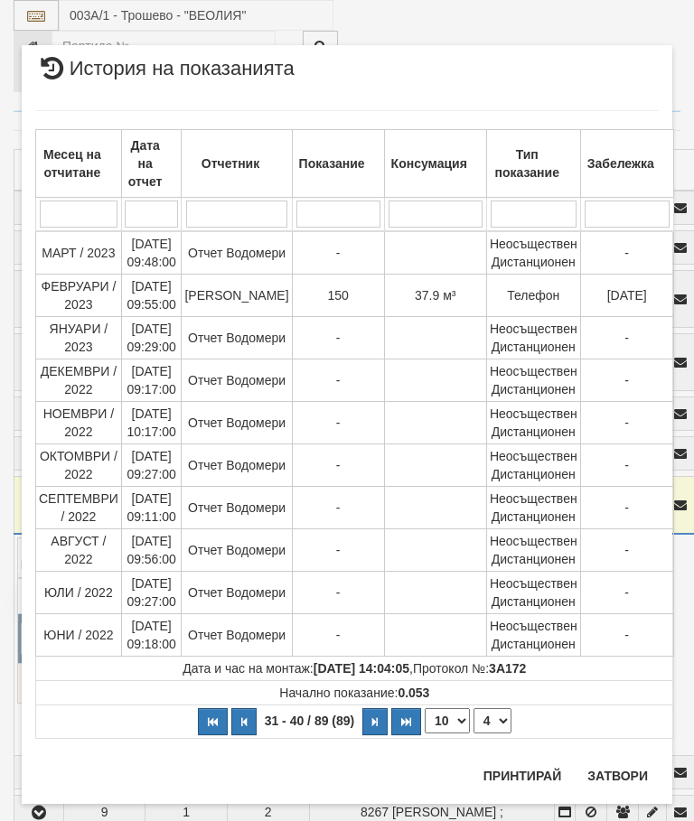
click at [499, 712] on select "1 2 3 4 5 6 7 8 9" at bounding box center [493, 721] width 38 height 25
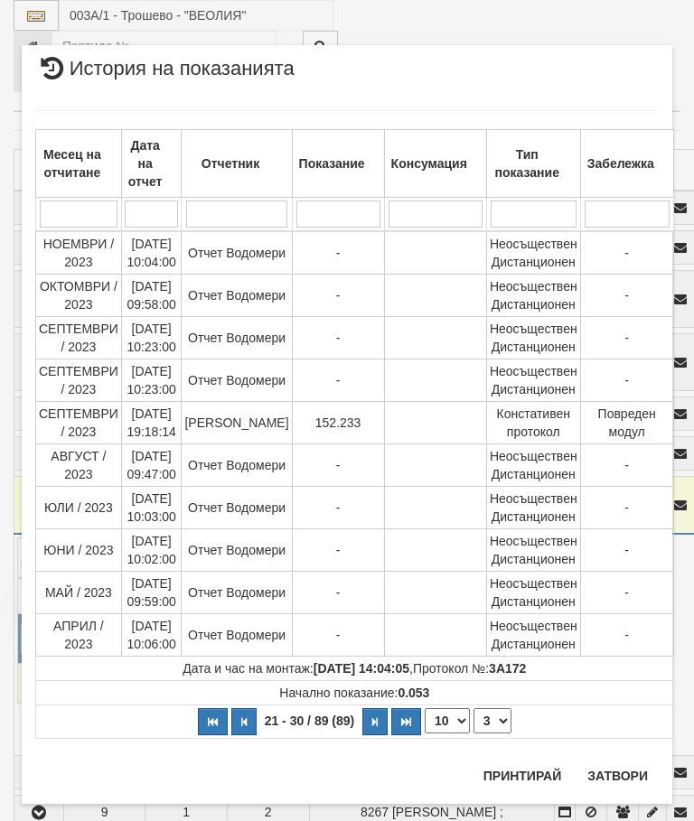
click at [493, 722] on select "1 2 3 4 5 6 7 8 9" at bounding box center [493, 721] width 38 height 25
select select "2"
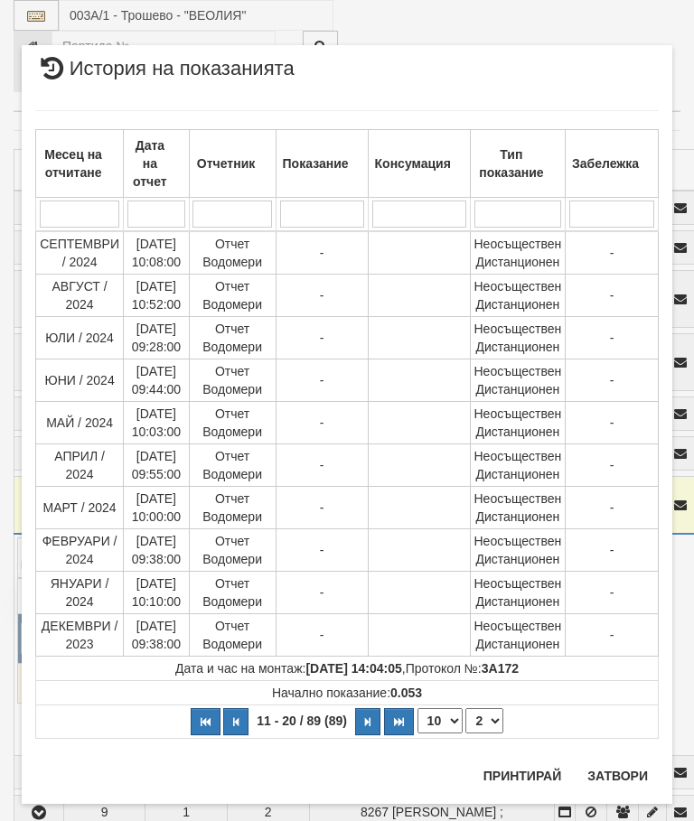
click at [621, 780] on button "Затвори" at bounding box center [618, 776] width 82 height 29
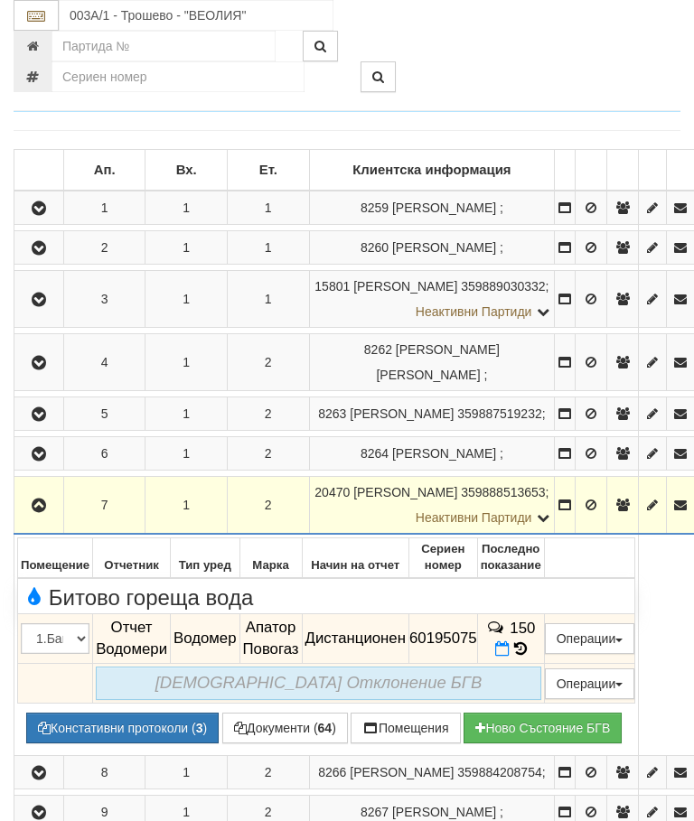
click at [38, 500] on icon "button" at bounding box center [39, 506] width 22 height 13
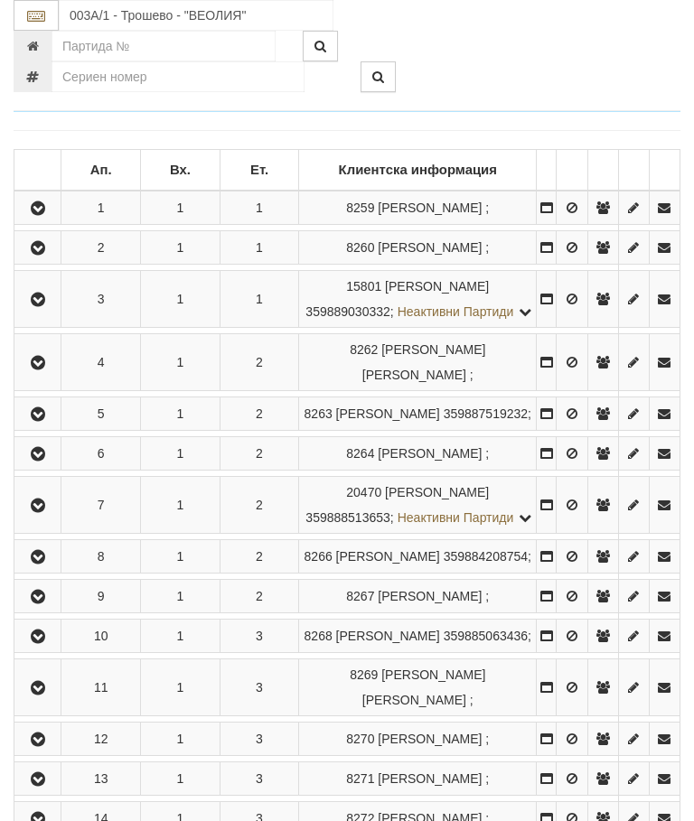
click at [44, 564] on icon "button" at bounding box center [38, 557] width 22 height 13
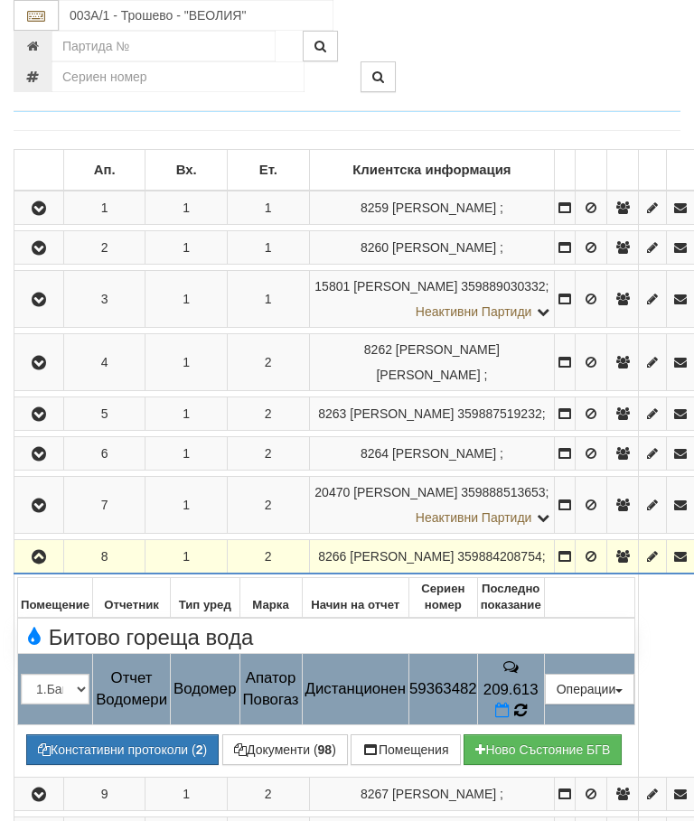
click at [527, 703] on icon at bounding box center [520, 711] width 14 height 16
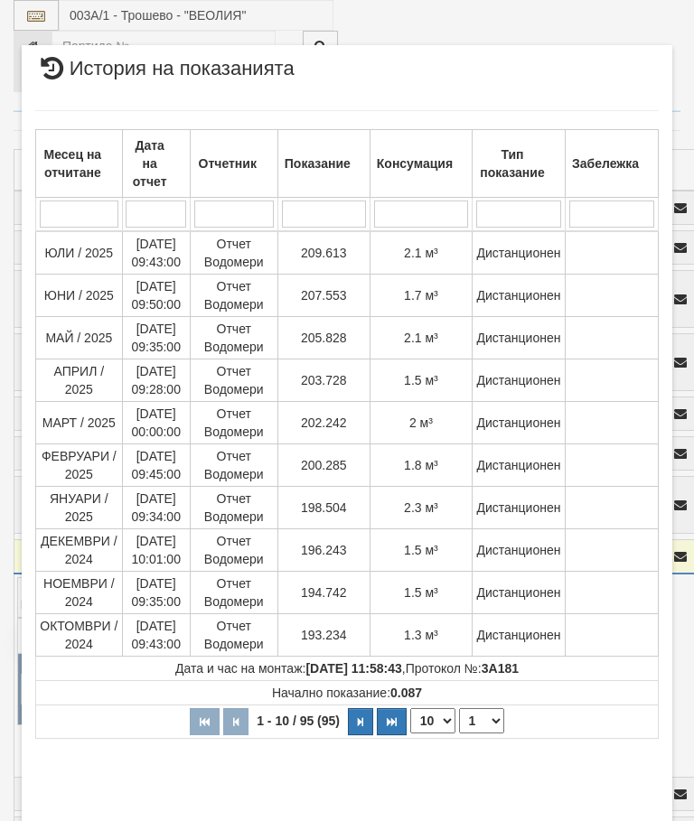
select select "10"
select select "1"
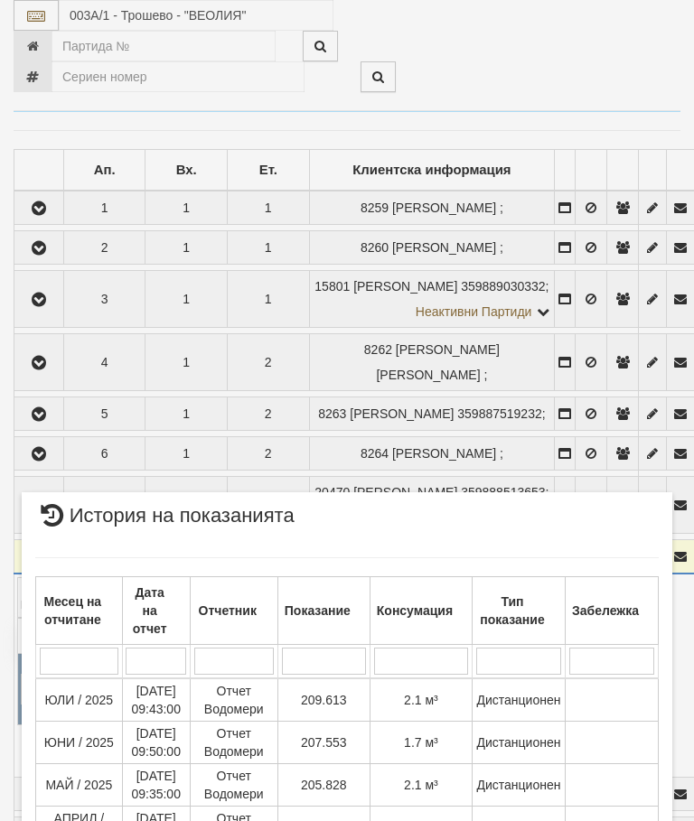
scroll to position [1290, 0]
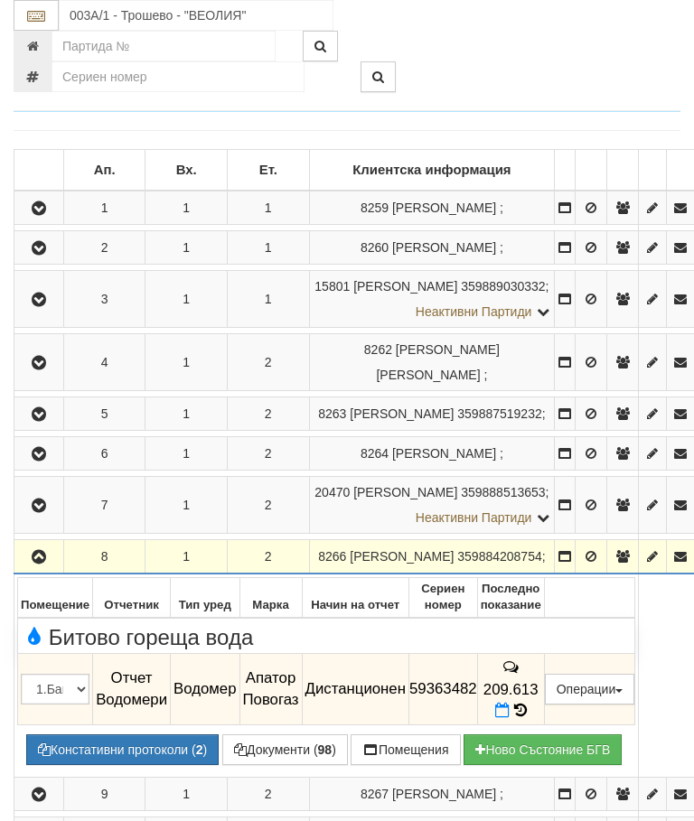
click at [30, 559] on icon "button" at bounding box center [39, 557] width 22 height 13
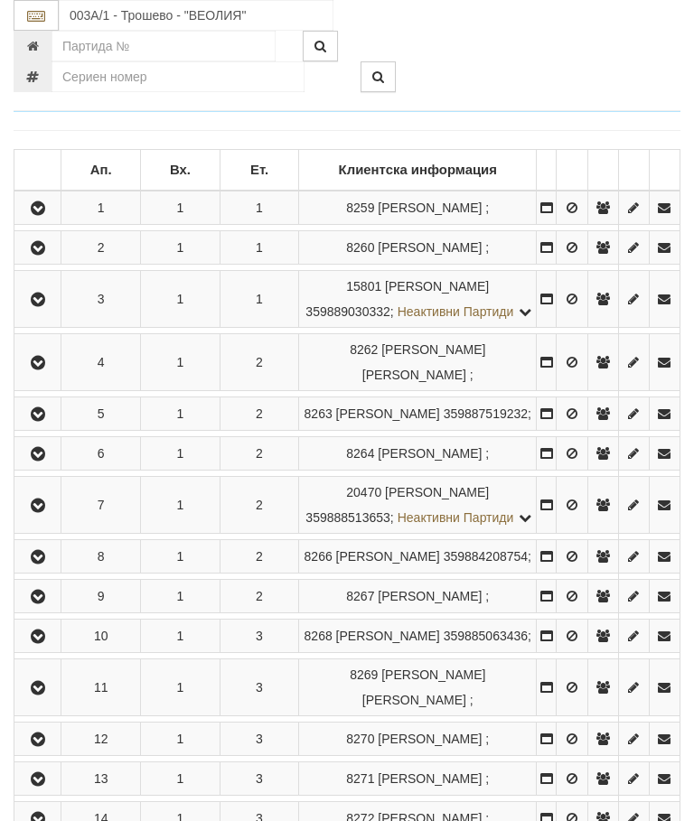
click at [46, 604] on icon "button" at bounding box center [38, 597] width 22 height 13
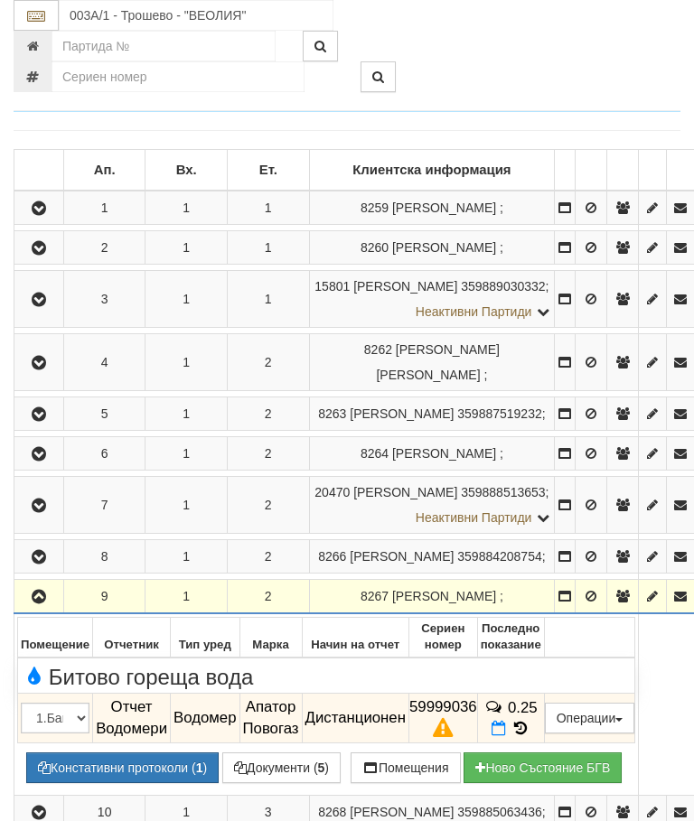
click at [36, 604] on icon "button" at bounding box center [39, 597] width 22 height 13
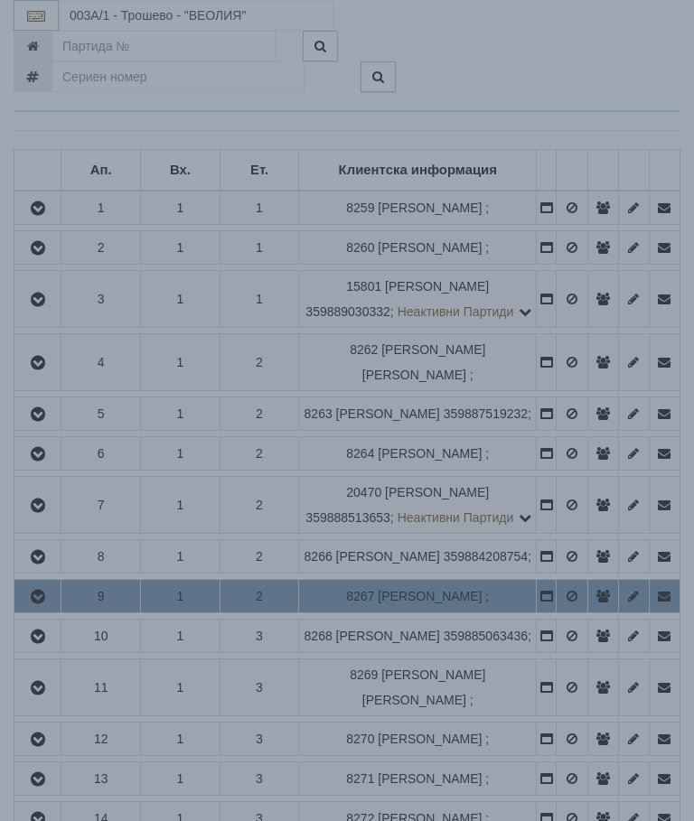
click at [615, 772] on div "× Зареждане... Данните за апартамента се зареждат. Моля изчакайте..." at bounding box center [347, 410] width 694 height 821
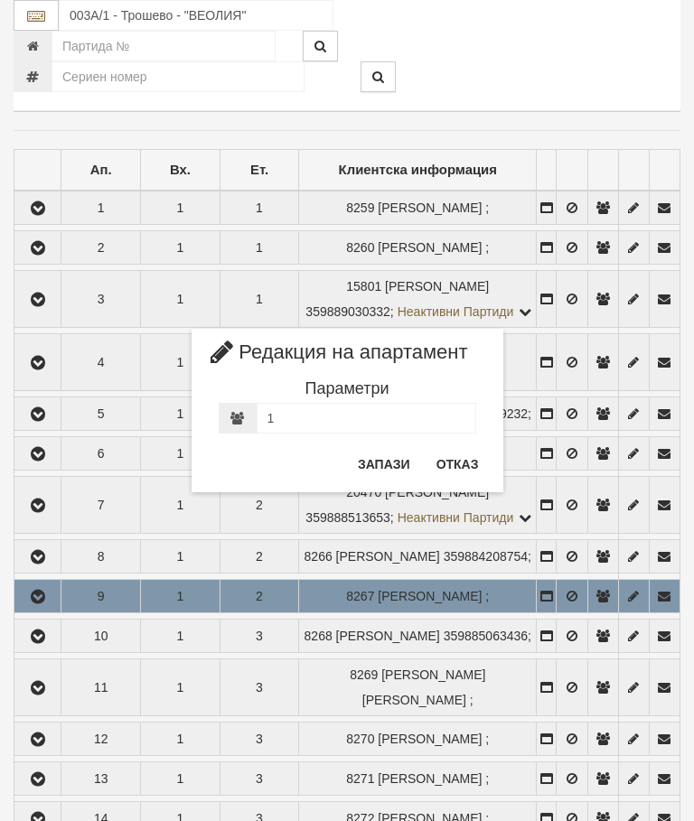
click at [465, 465] on button "Отказ" at bounding box center [458, 464] width 64 height 29
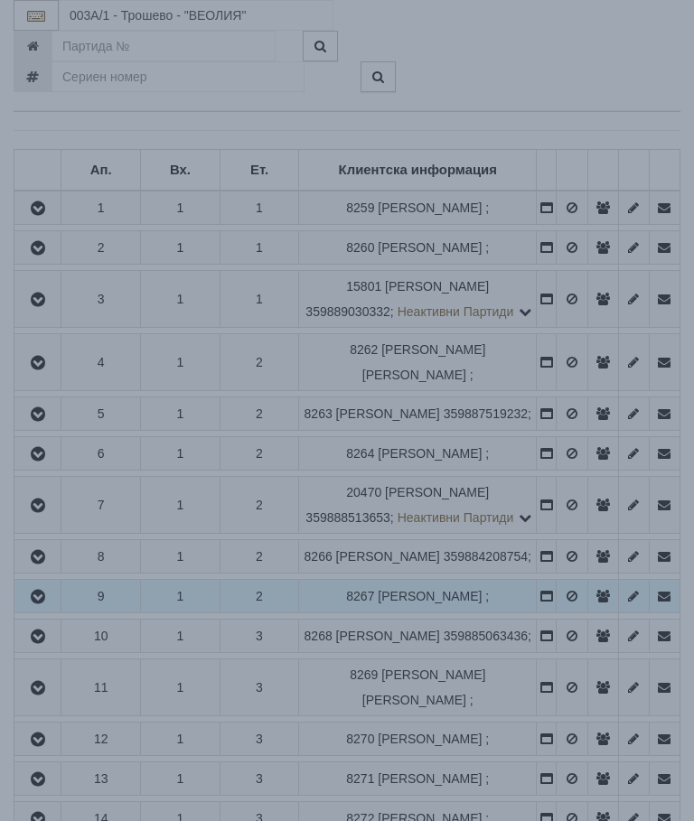
click at [570, 783] on div "× Зареждане... Данните за апартамента се зареждат. Моля изчакайте..." at bounding box center [347, 410] width 694 height 821
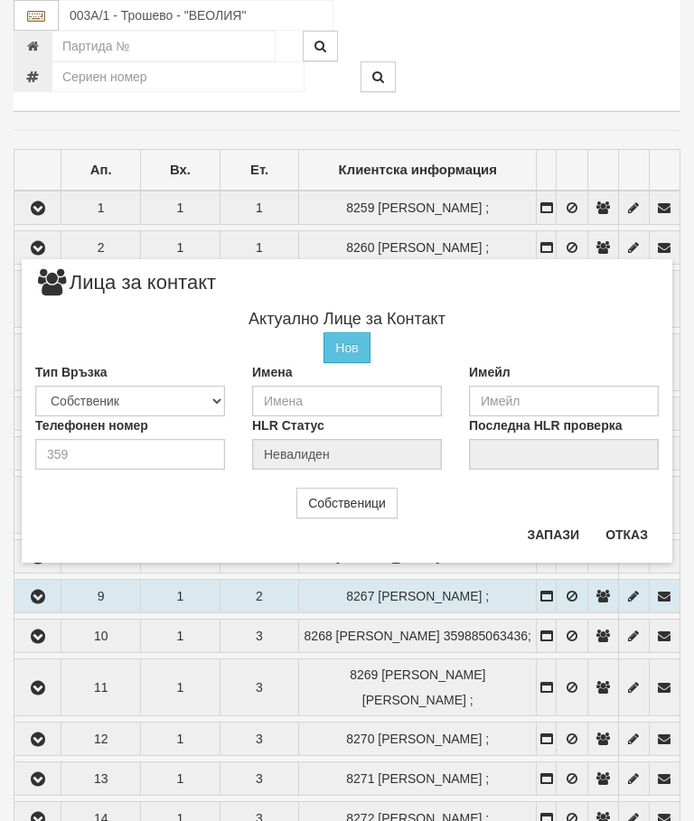
click at [625, 539] on button "Отказ" at bounding box center [627, 535] width 64 height 29
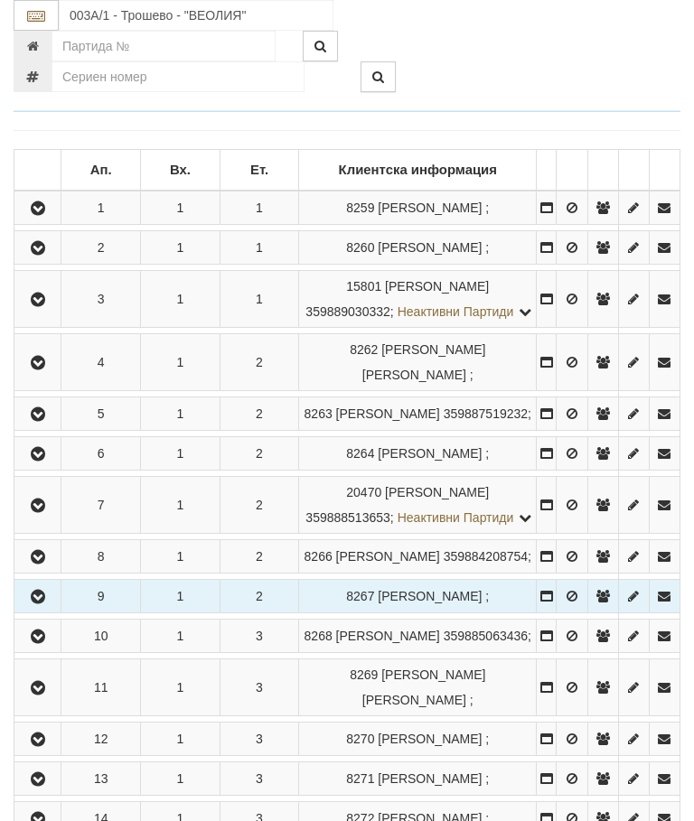
click at [49, 604] on icon "button" at bounding box center [38, 597] width 22 height 13
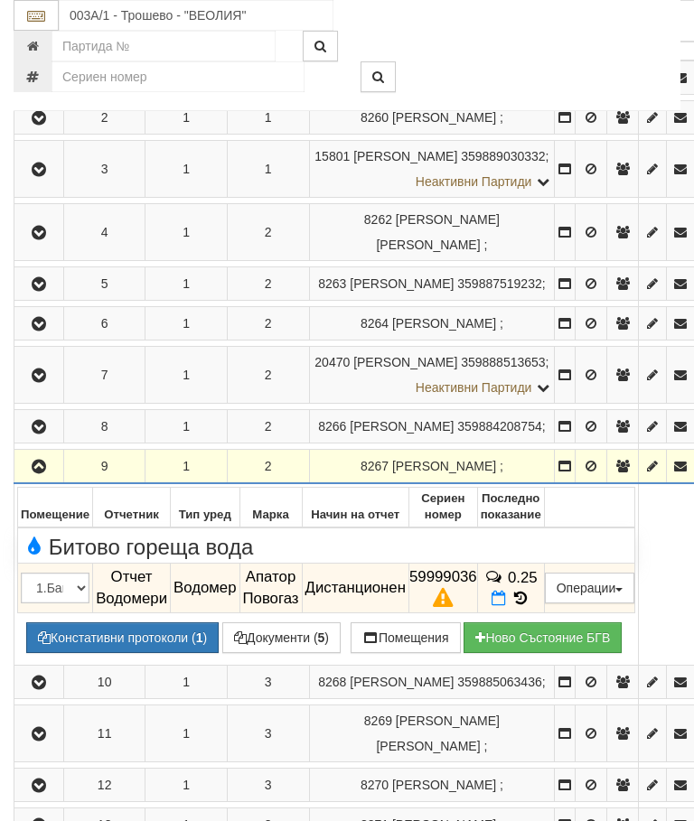
scroll to position [2056, 0]
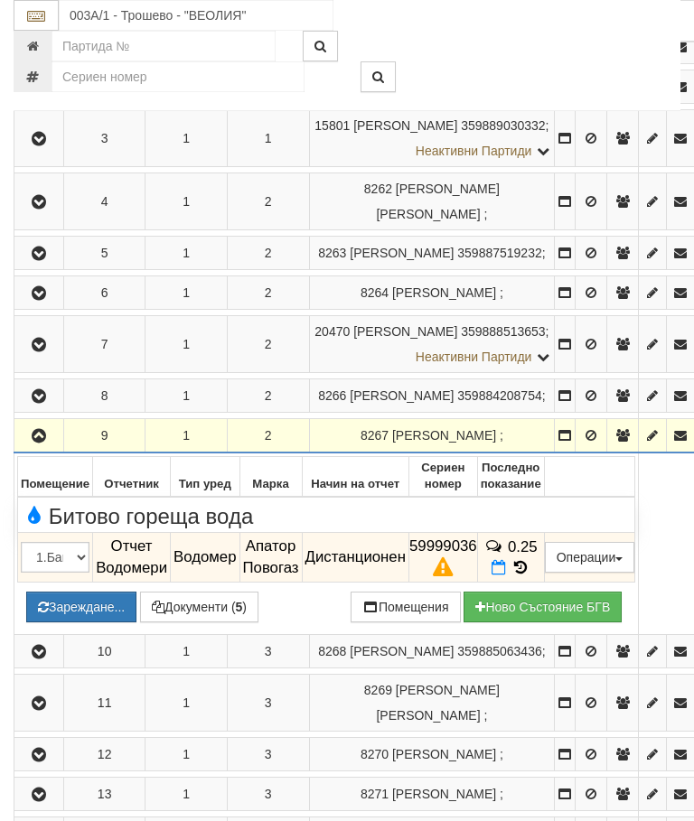
click at [154, 617] on button "Документи ( 5 )" at bounding box center [199, 607] width 118 height 31
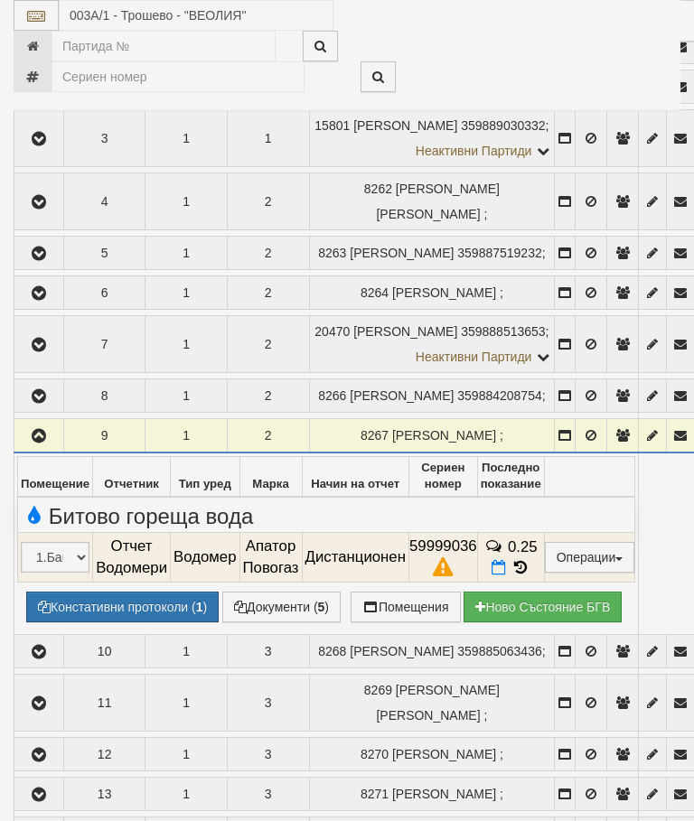
select select "10"
select select "1"
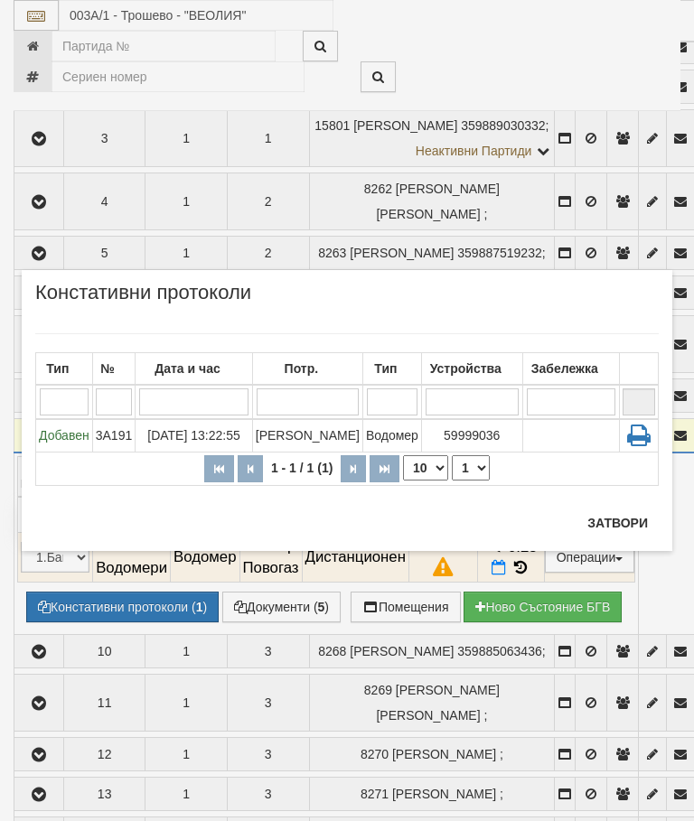
scroll to position [2124, 0]
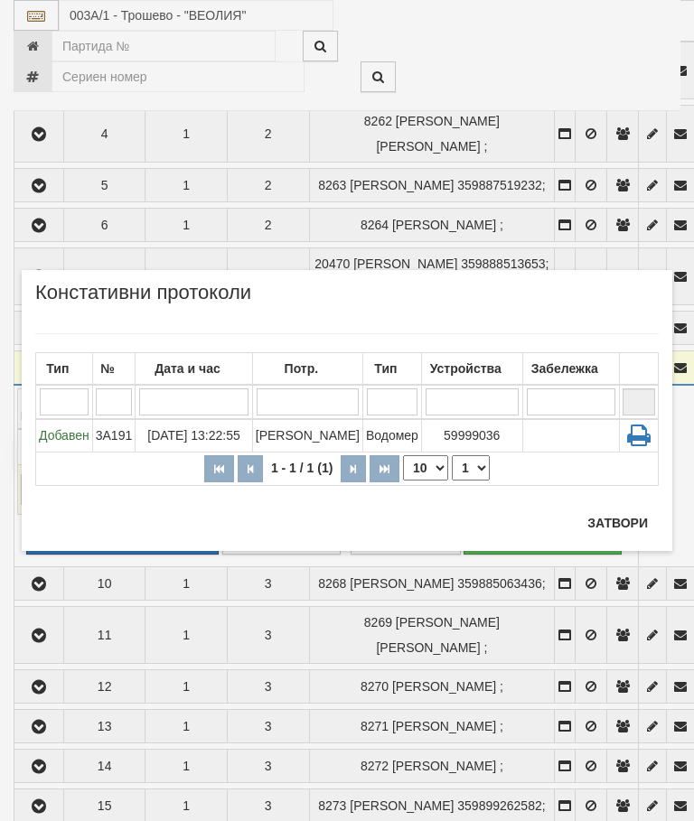
click at [620, 527] on button "Затвори" at bounding box center [618, 523] width 82 height 29
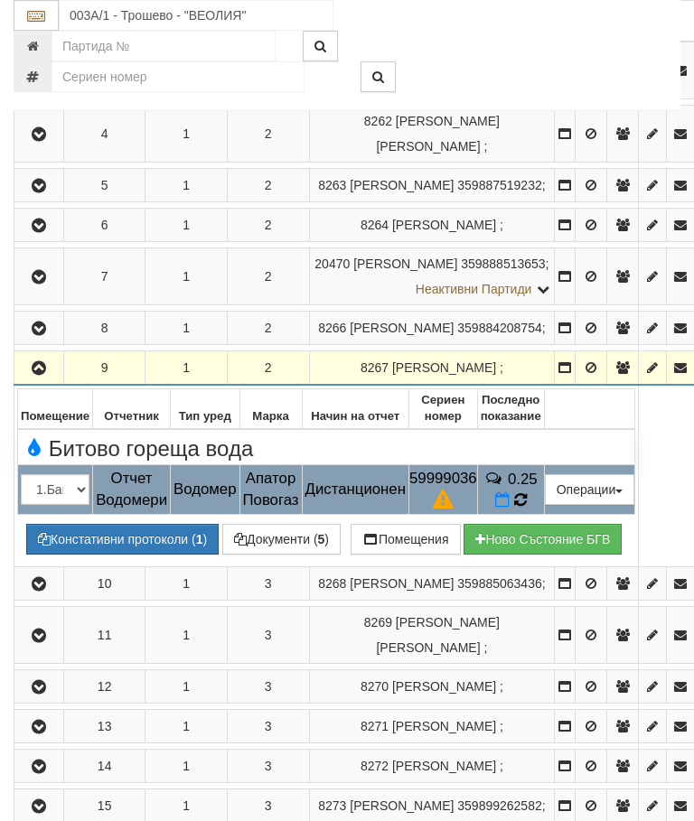
click at [527, 508] on icon at bounding box center [520, 500] width 13 height 15
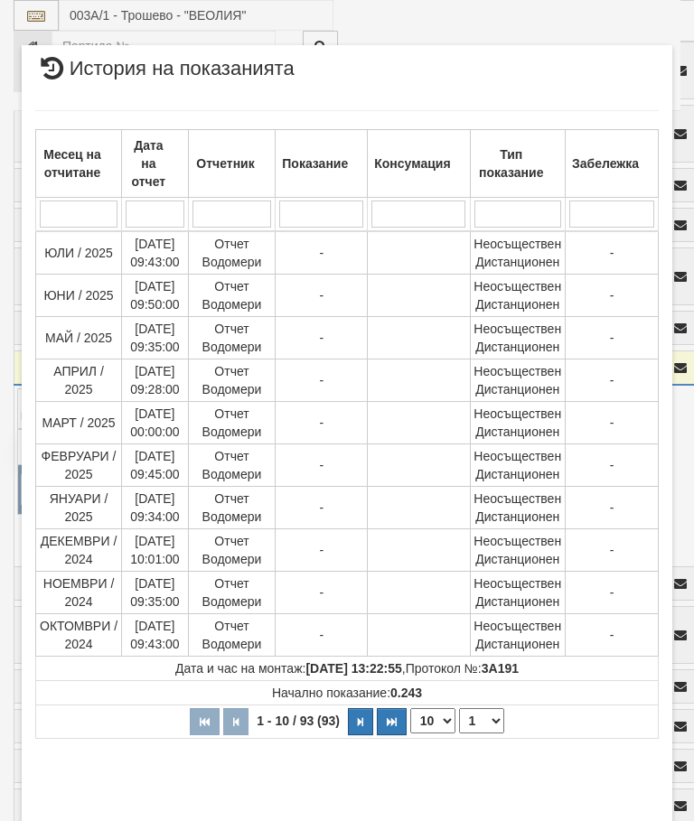
select select "10"
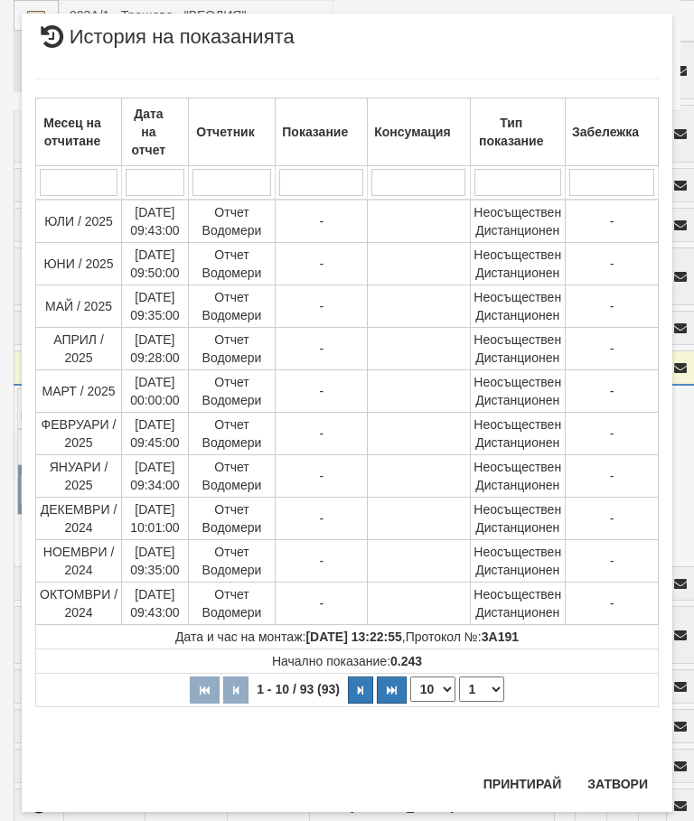
scroll to position [1469, 0]
click at [487, 686] on select "1 2 3 4 5 6 7 8 9 10" at bounding box center [481, 688] width 45 height 25
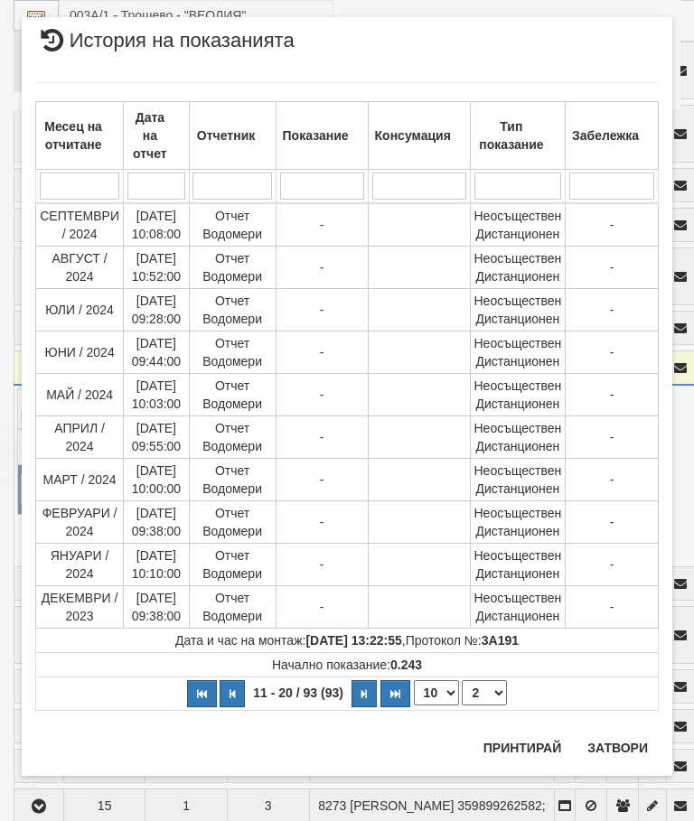
scroll to position [0, 0]
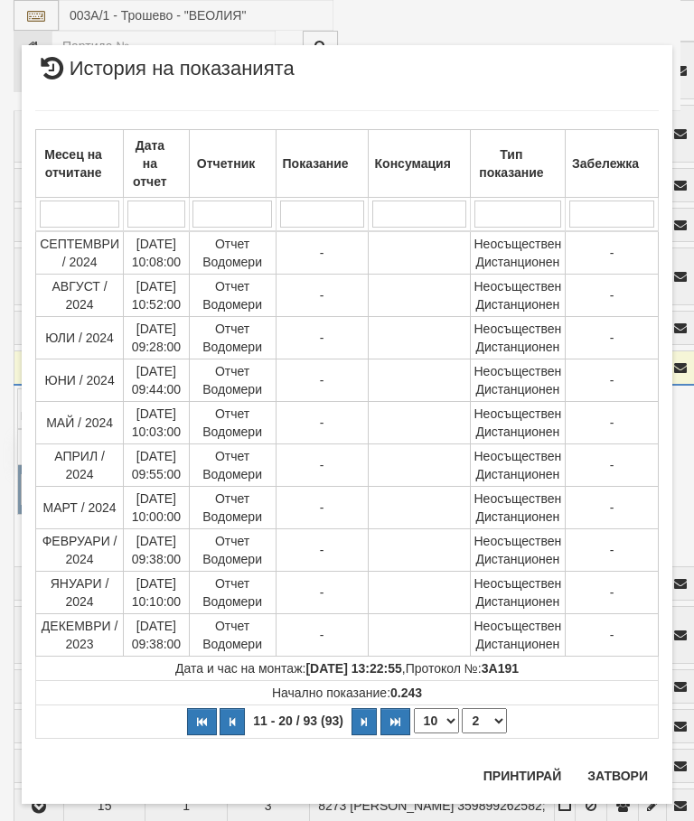
click at [487, 719] on select "1 2 3 4 5 6 7 8 9 10" at bounding box center [484, 721] width 45 height 25
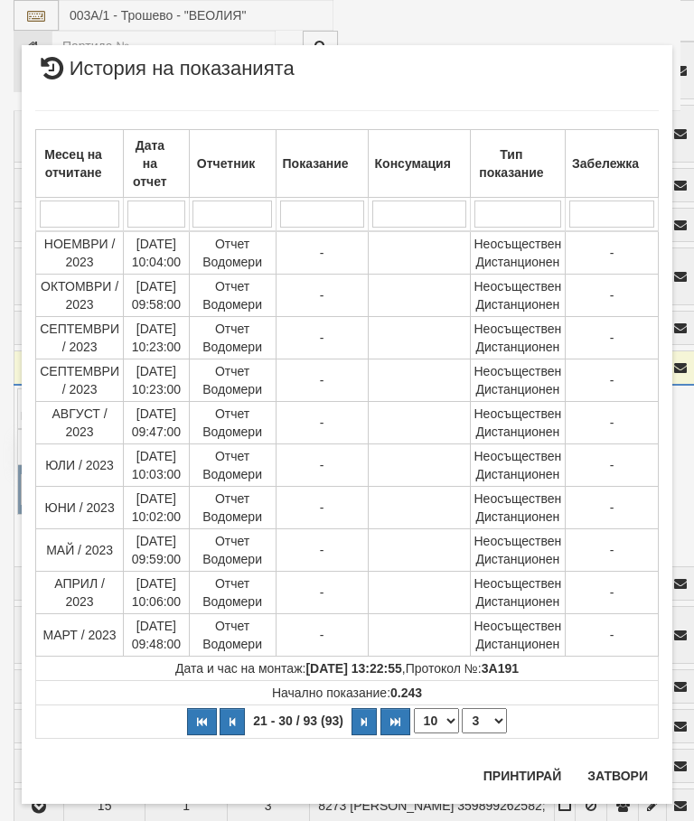
click at [486, 718] on select "1 2 3 4 5 6 7 8 9 10" at bounding box center [484, 721] width 45 height 25
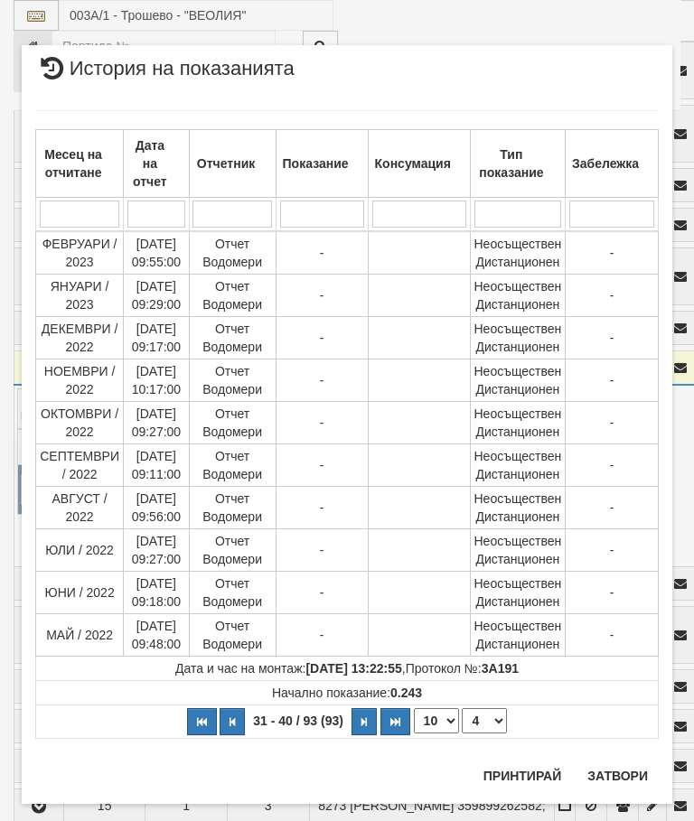
click at [483, 718] on select "1 2 3 4 5 6 7 8 9 10" at bounding box center [484, 721] width 45 height 25
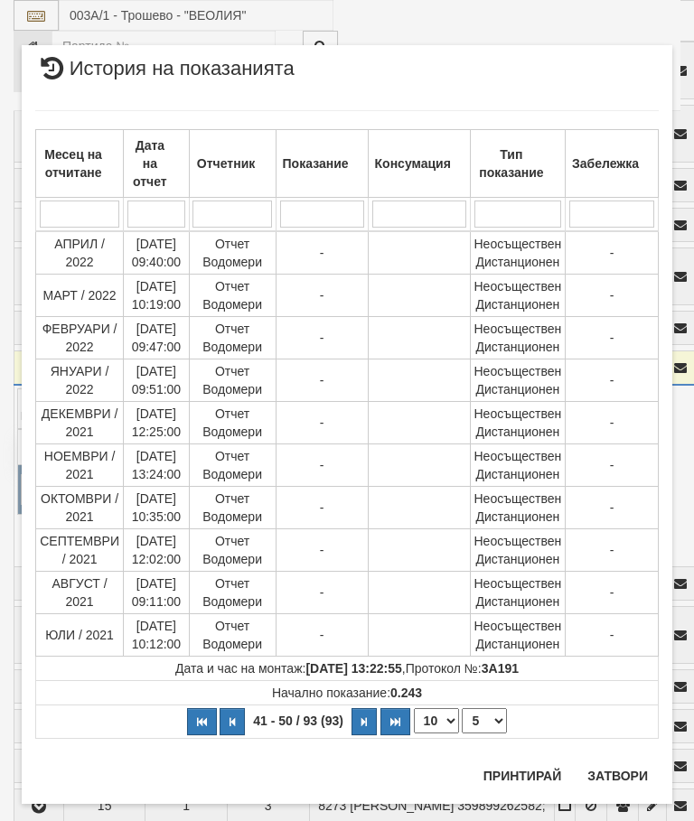
click at [487, 720] on select "1 2 3 4 5 6 7 8 9 10" at bounding box center [484, 721] width 45 height 25
select select "6"
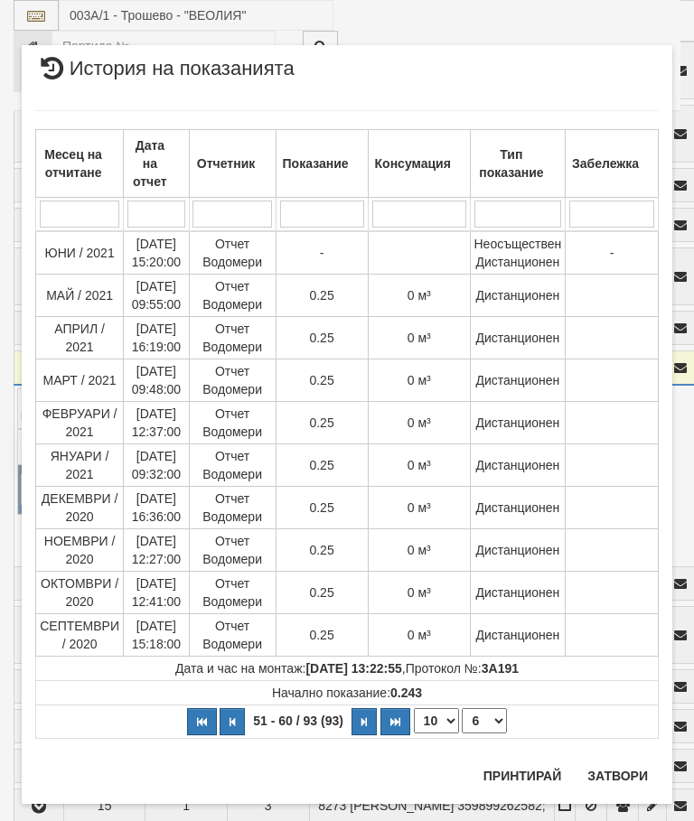
click at [611, 770] on button "Затвори" at bounding box center [618, 776] width 82 height 29
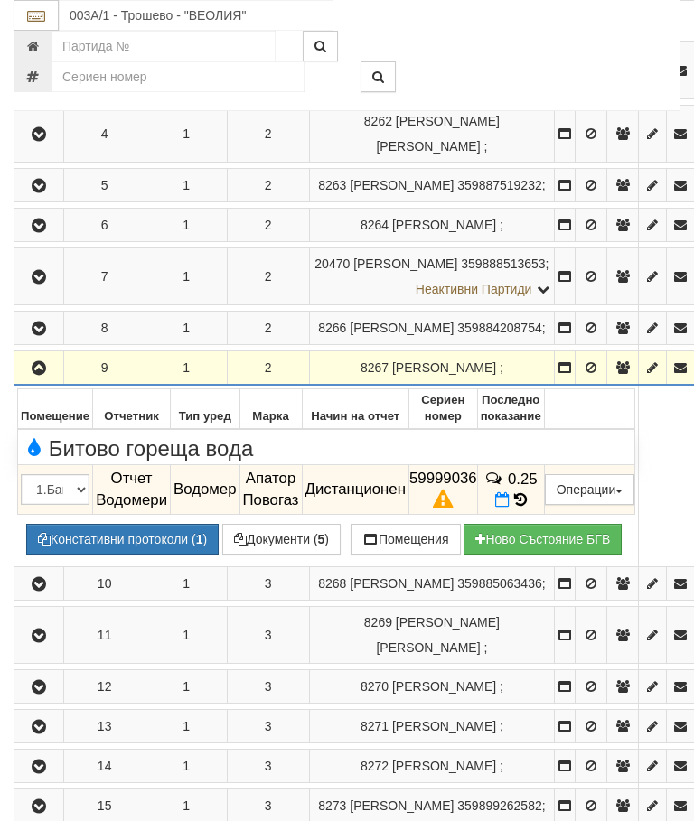
click at [38, 375] on icon "button" at bounding box center [39, 368] width 22 height 13
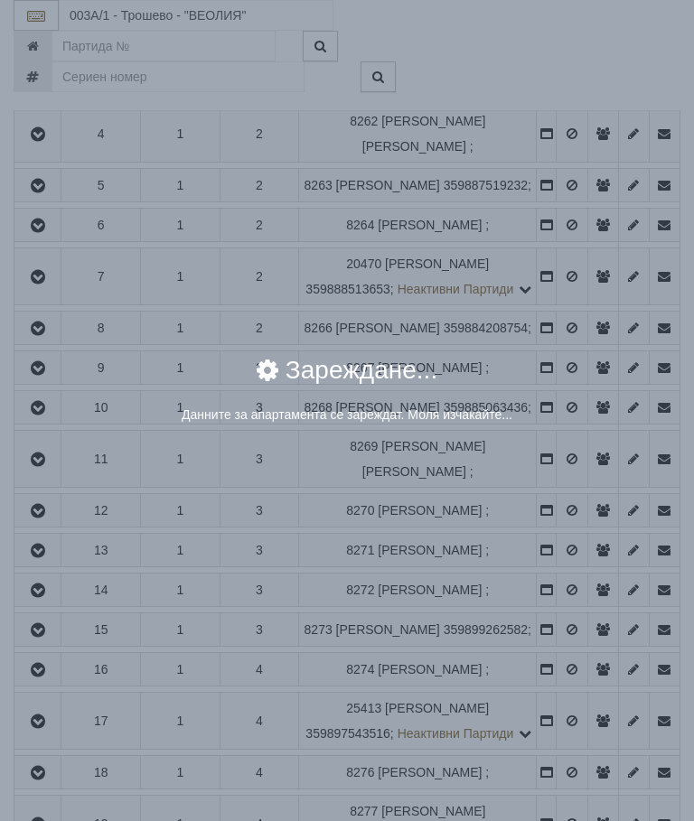
click at [569, 542] on div "× Зареждане... Данните за апартамента се зареждат. Моля изчакайте..." at bounding box center [347, 410] width 694 height 821
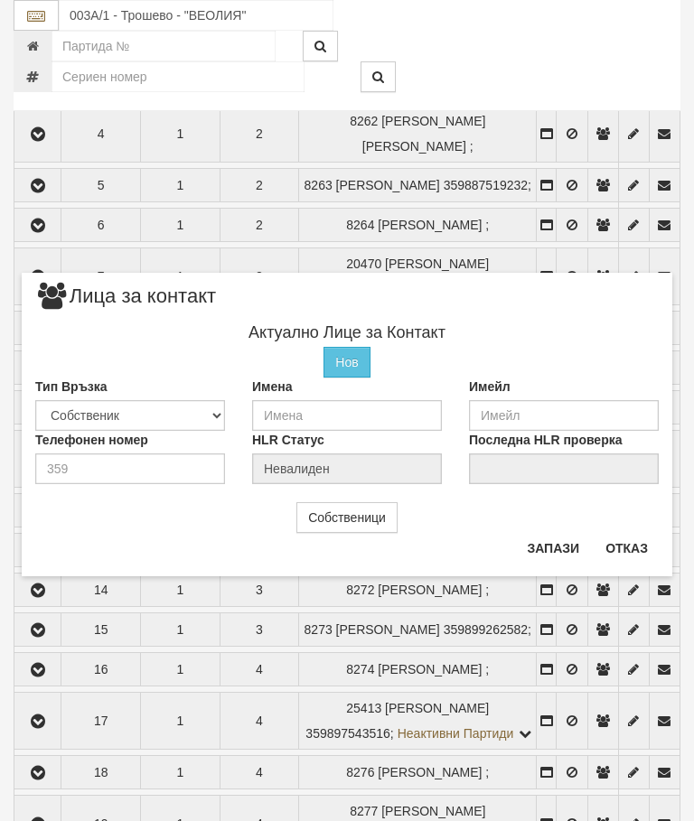
click at [632, 549] on button "Отказ" at bounding box center [627, 548] width 64 height 29
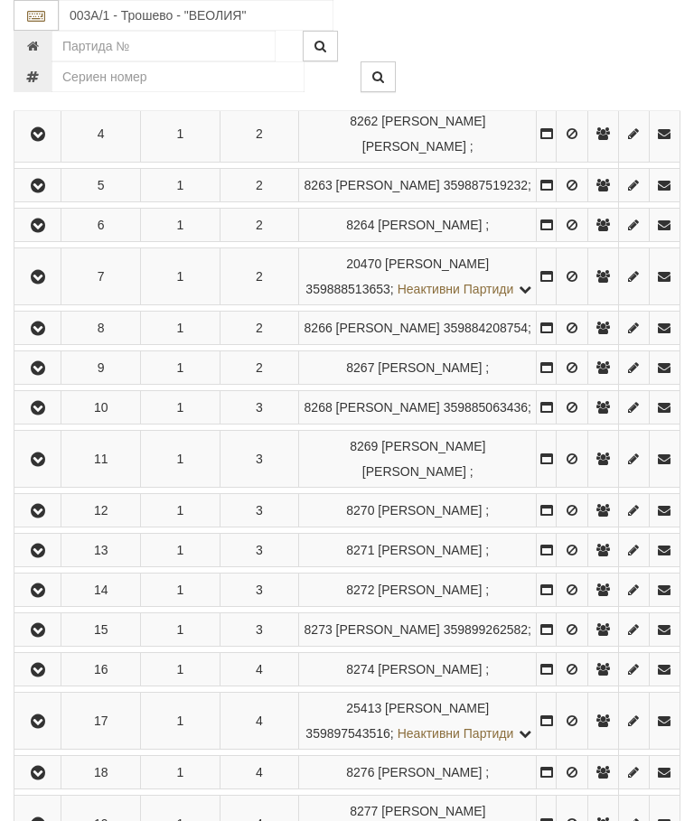
click at [41, 415] on icon "button" at bounding box center [38, 408] width 22 height 13
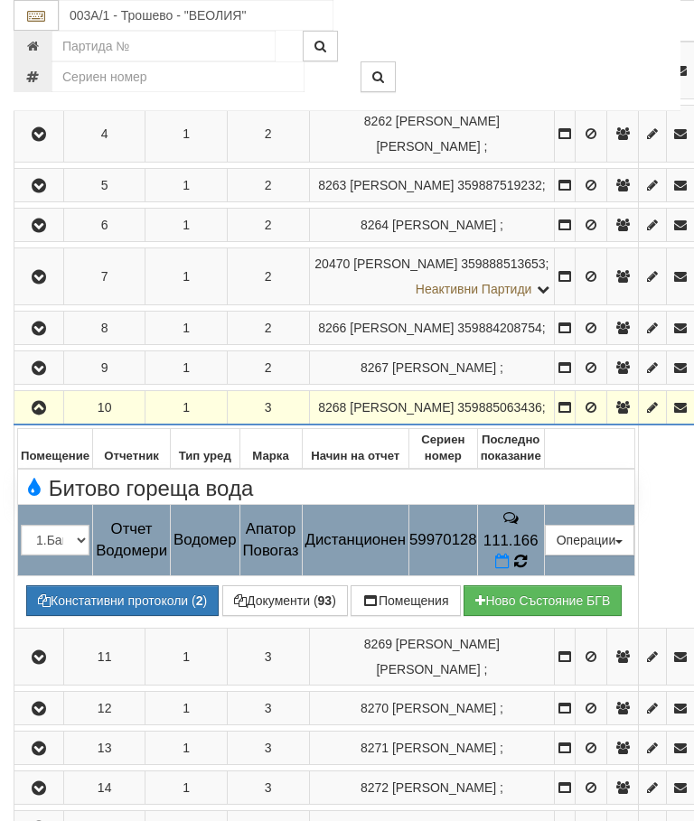
click at [527, 570] on icon at bounding box center [520, 562] width 14 height 16
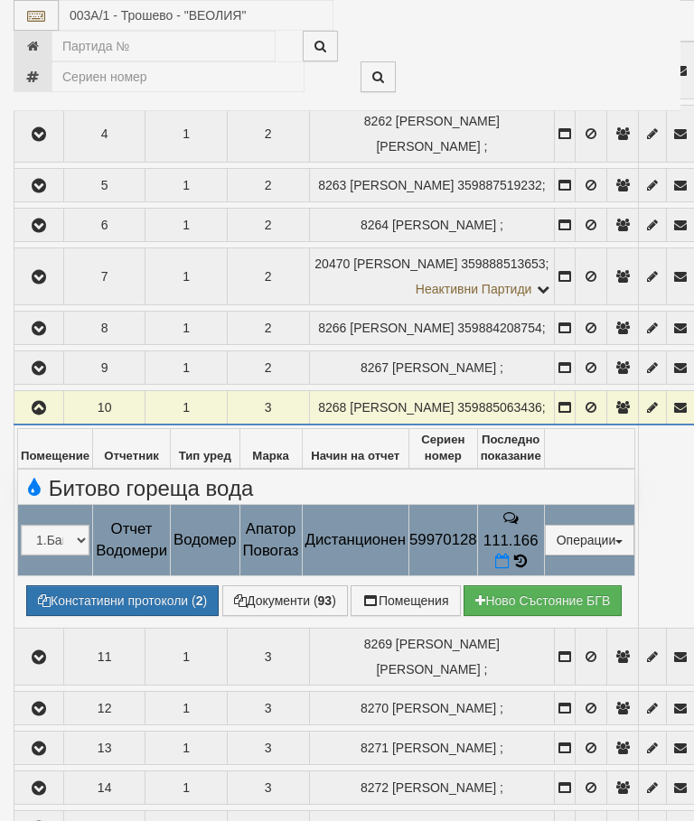
select select "10"
select select "1"
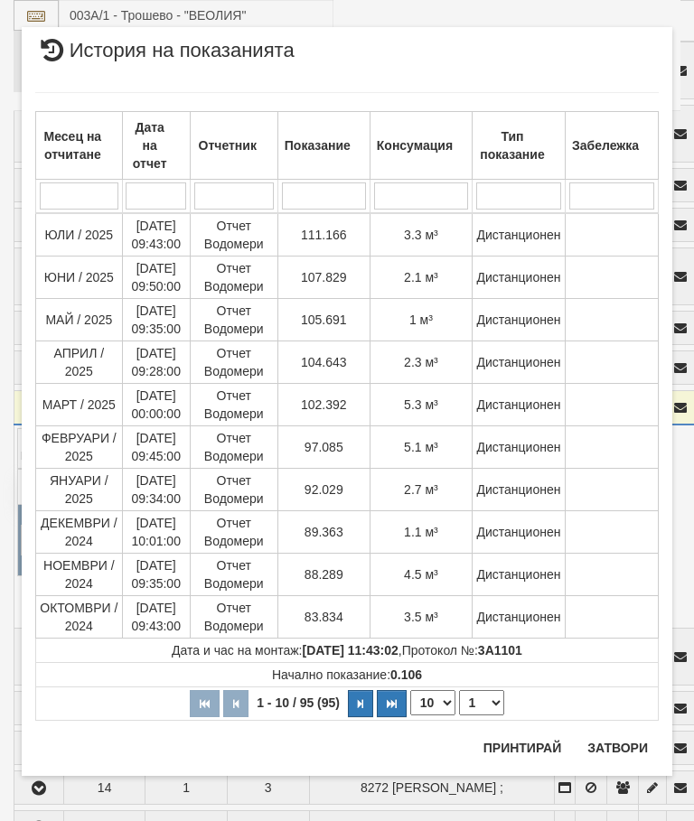
click at [607, 748] on button "Затвори" at bounding box center [618, 748] width 82 height 29
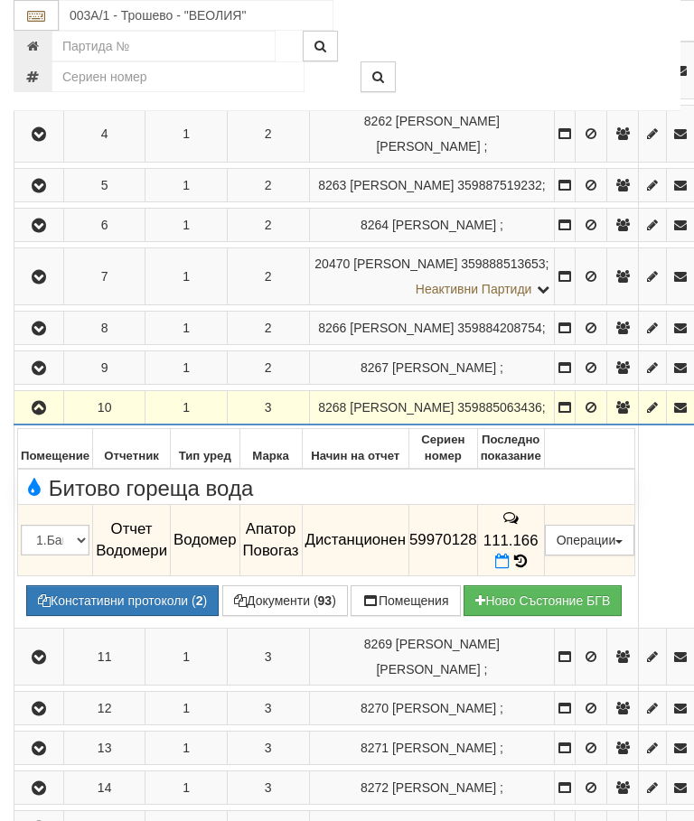
click at [31, 415] on icon "button" at bounding box center [39, 408] width 22 height 13
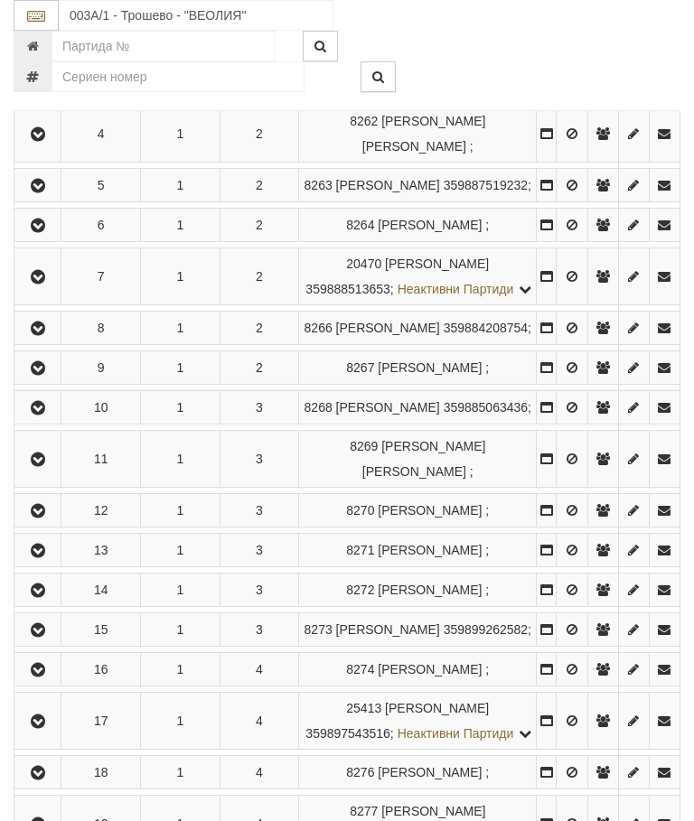
click at [40, 466] on icon "button" at bounding box center [38, 460] width 22 height 13
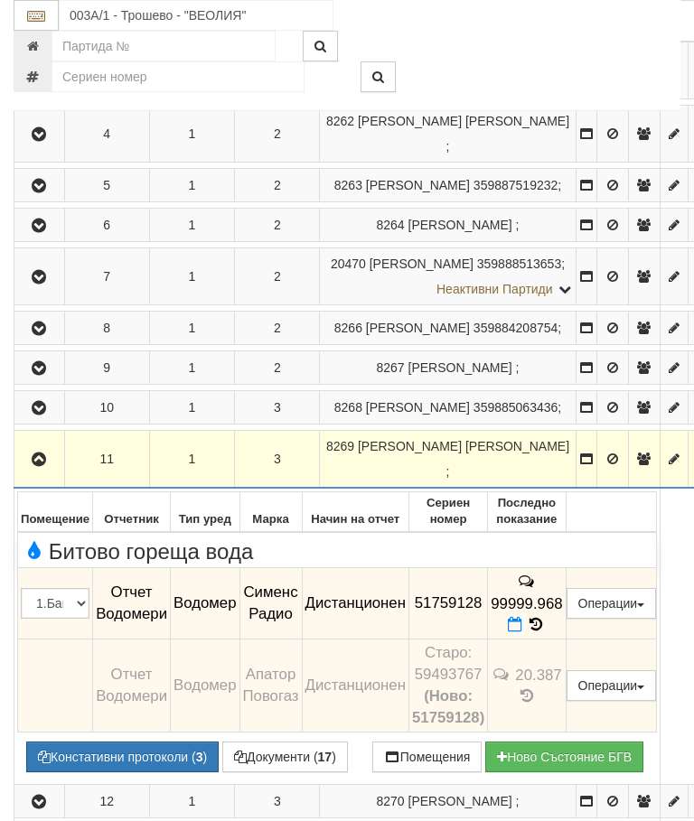
click at [21, 473] on button "button" at bounding box center [39, 459] width 44 height 27
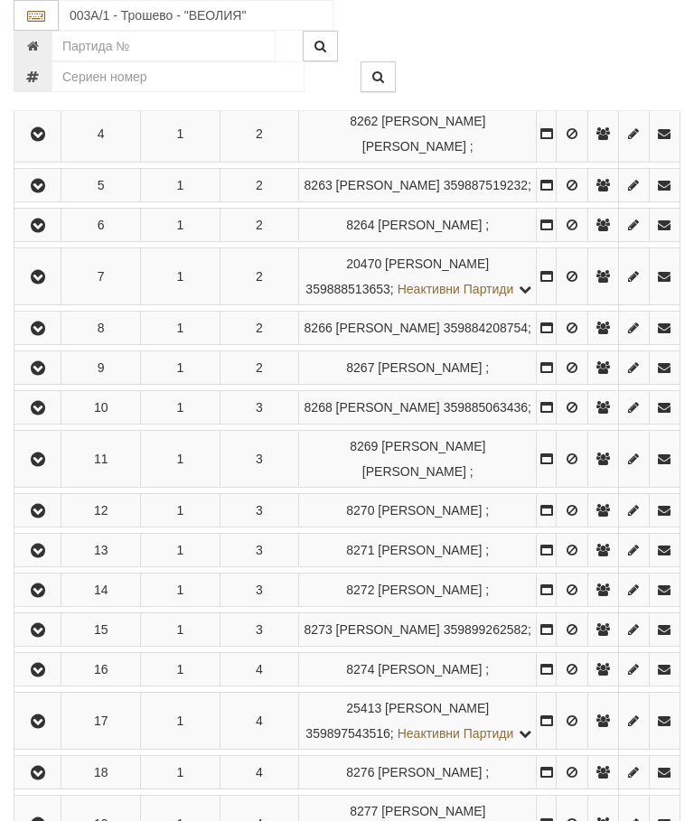
click at [37, 518] on icon "button" at bounding box center [38, 511] width 22 height 13
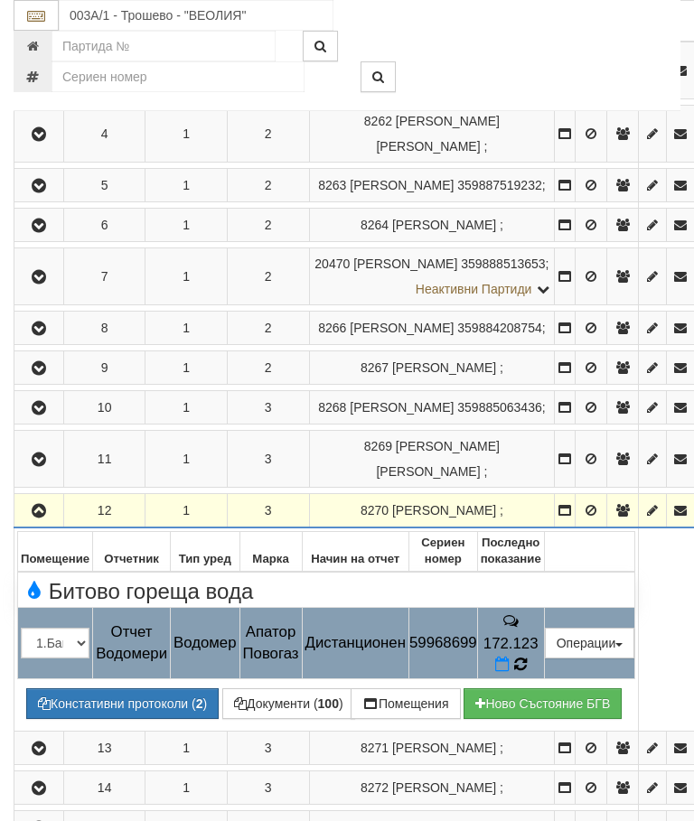
click at [527, 657] on icon at bounding box center [520, 665] width 14 height 16
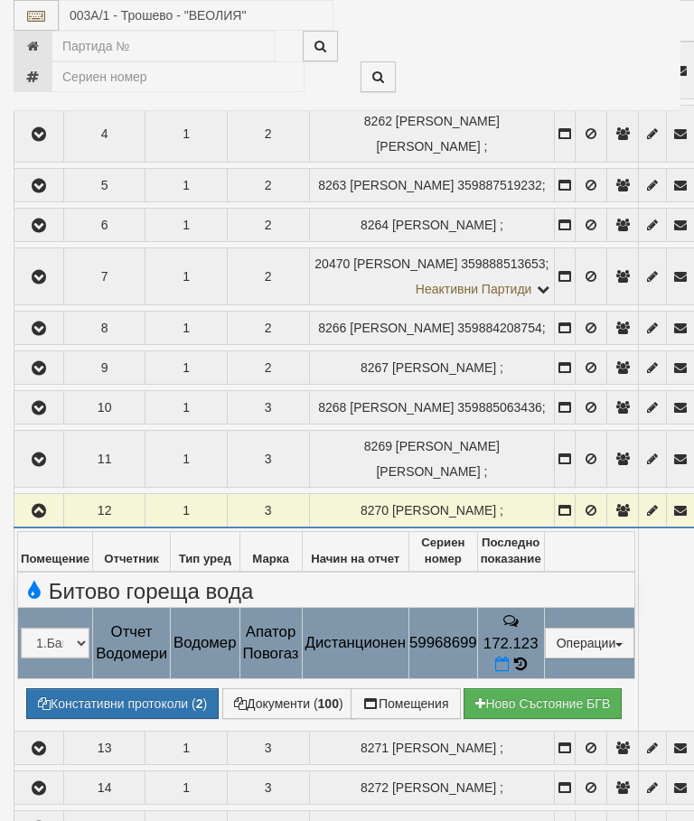
select select "10"
select select "1"
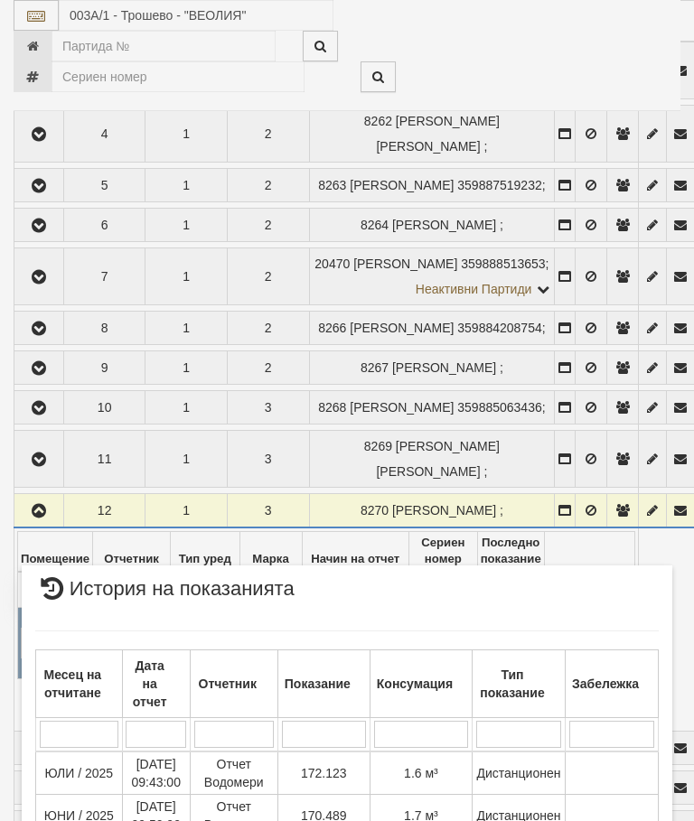
scroll to position [1150, 0]
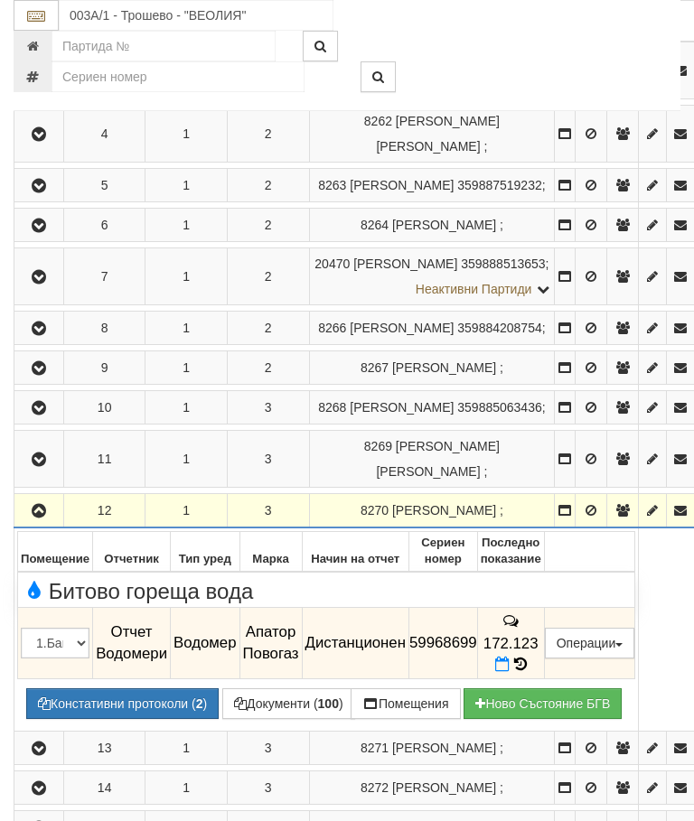
click at [37, 524] on button "button" at bounding box center [38, 510] width 43 height 27
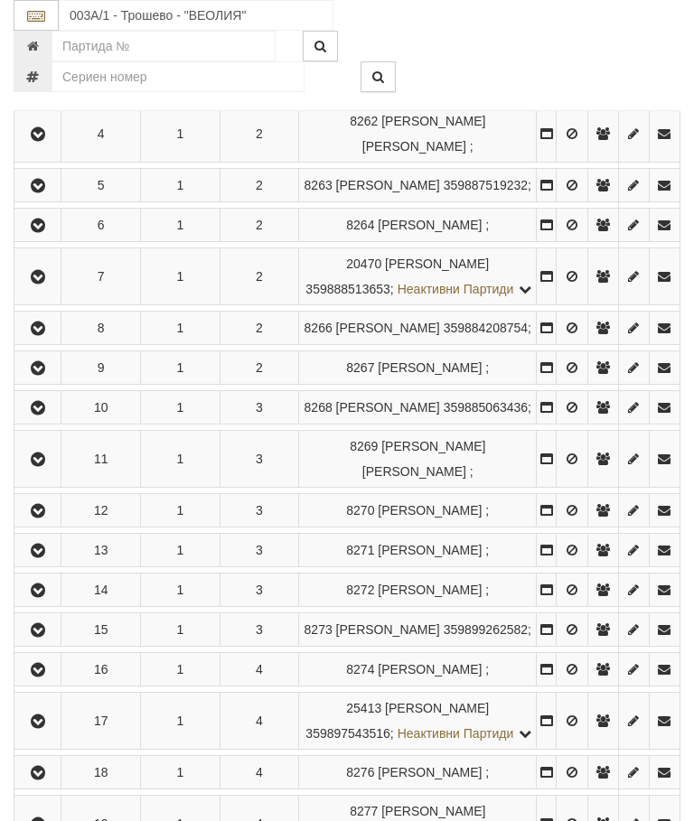
click at [47, 466] on icon "button" at bounding box center [38, 460] width 22 height 13
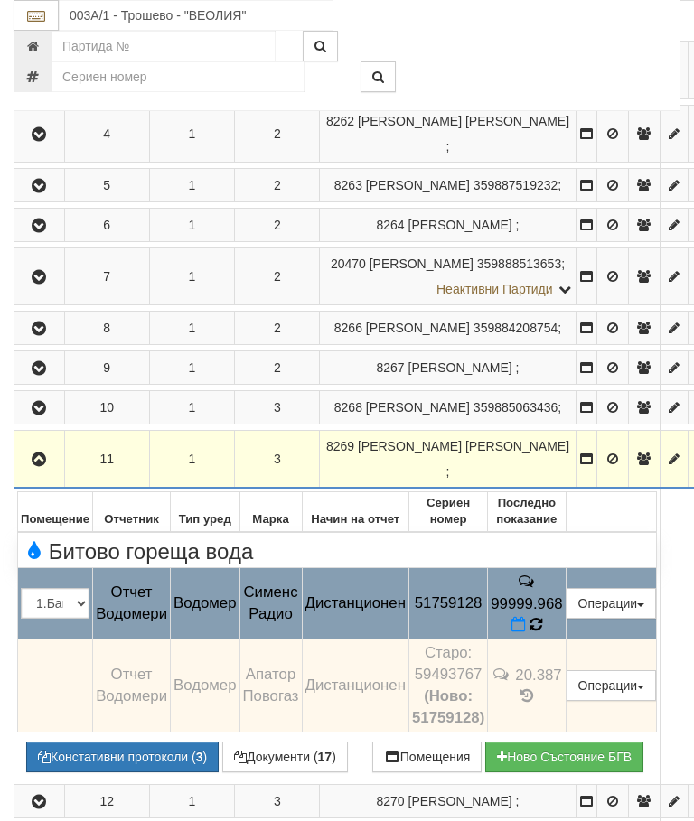
click at [543, 633] on icon at bounding box center [537, 625] width 14 height 16
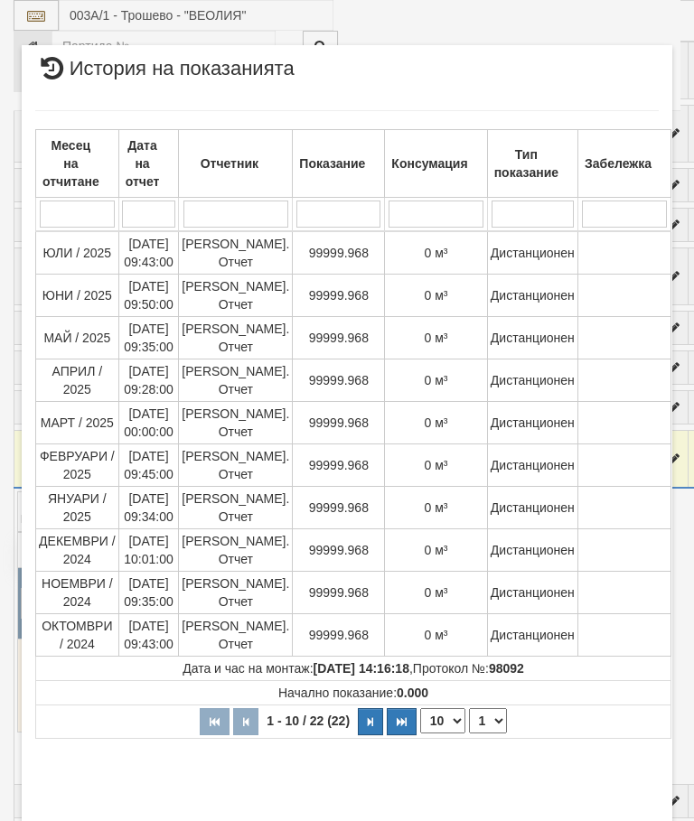
click at [485, 725] on select "1 2 3" at bounding box center [488, 721] width 38 height 25
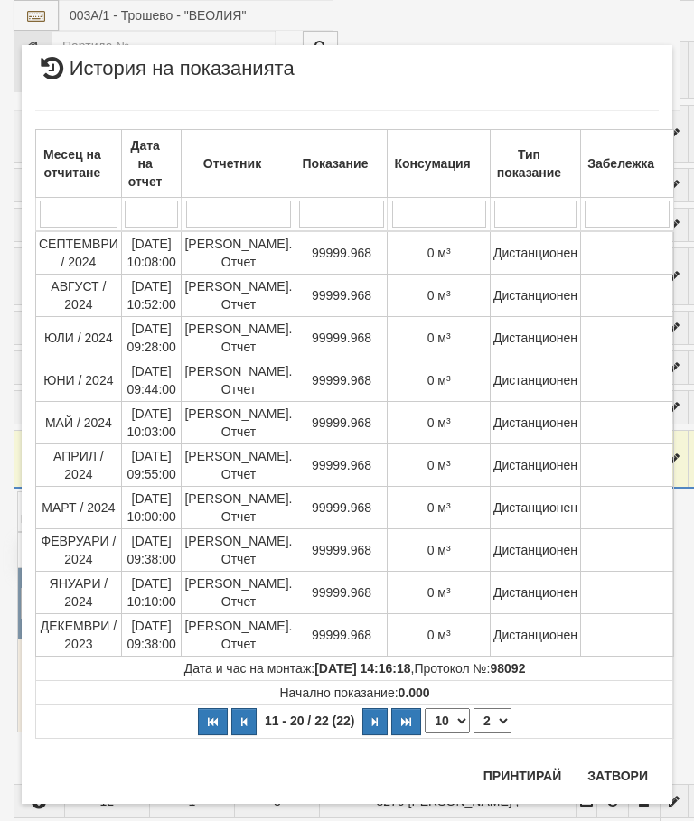
click at [498, 717] on select "1 2 3" at bounding box center [493, 721] width 38 height 25
select select "3"
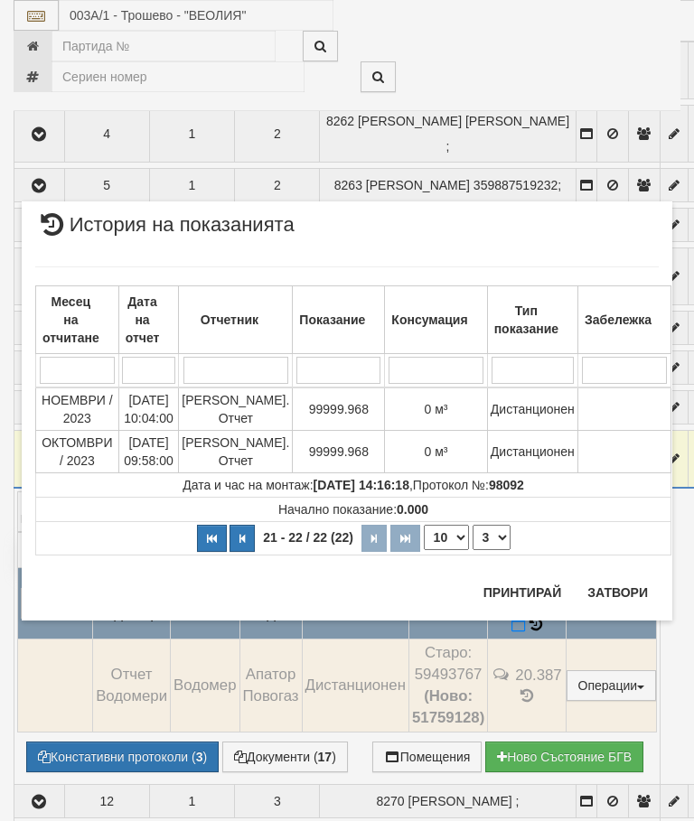
click at [623, 589] on button "Затвори" at bounding box center [618, 592] width 82 height 29
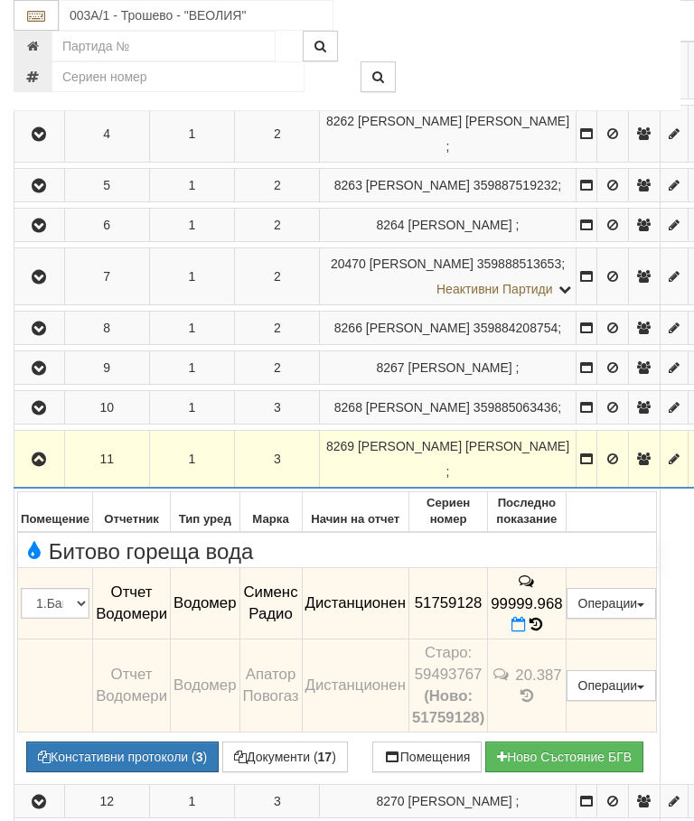
click at [47, 466] on icon "button" at bounding box center [39, 460] width 22 height 13
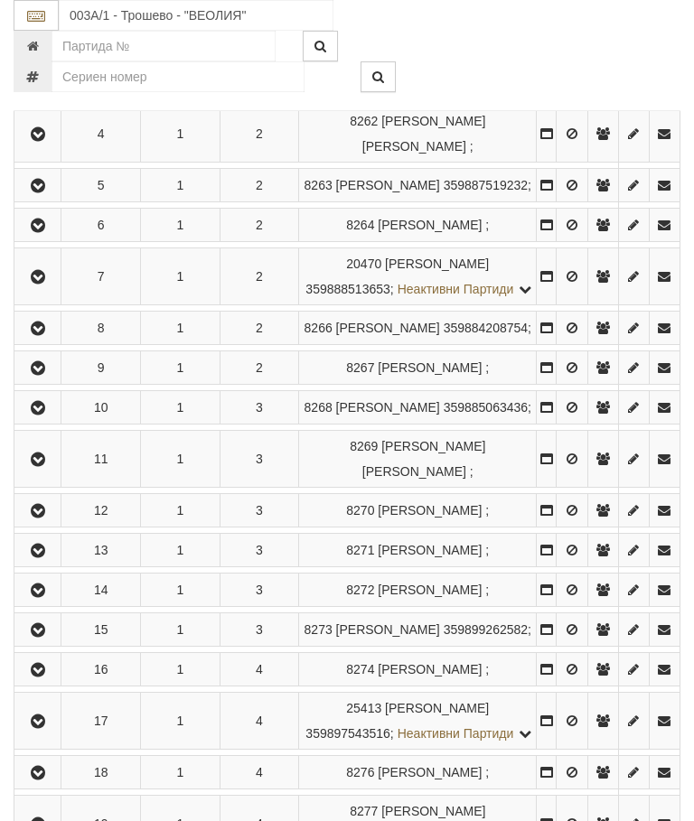
click at [41, 558] on icon "button" at bounding box center [38, 551] width 22 height 13
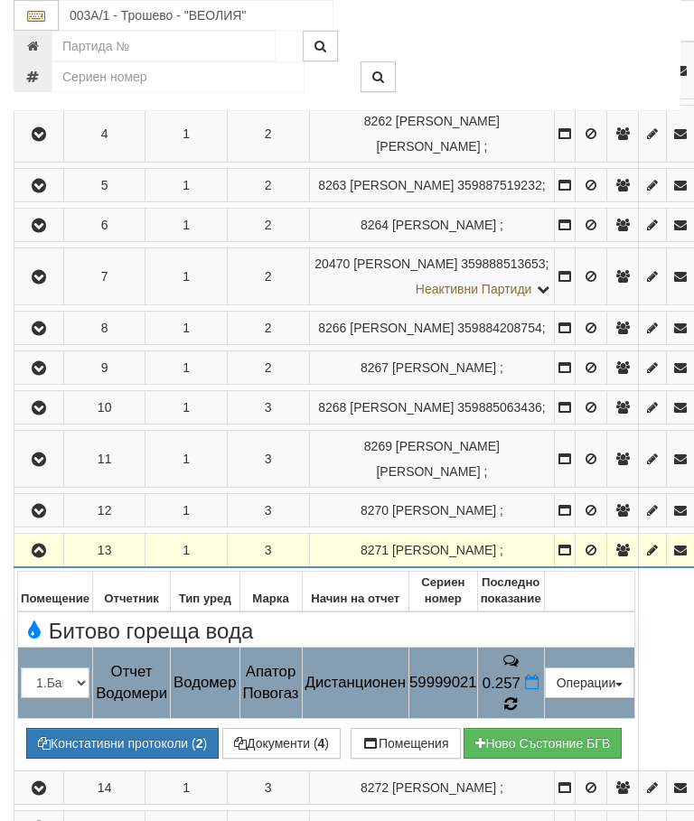
click at [518, 697] on icon at bounding box center [511, 705] width 14 height 16
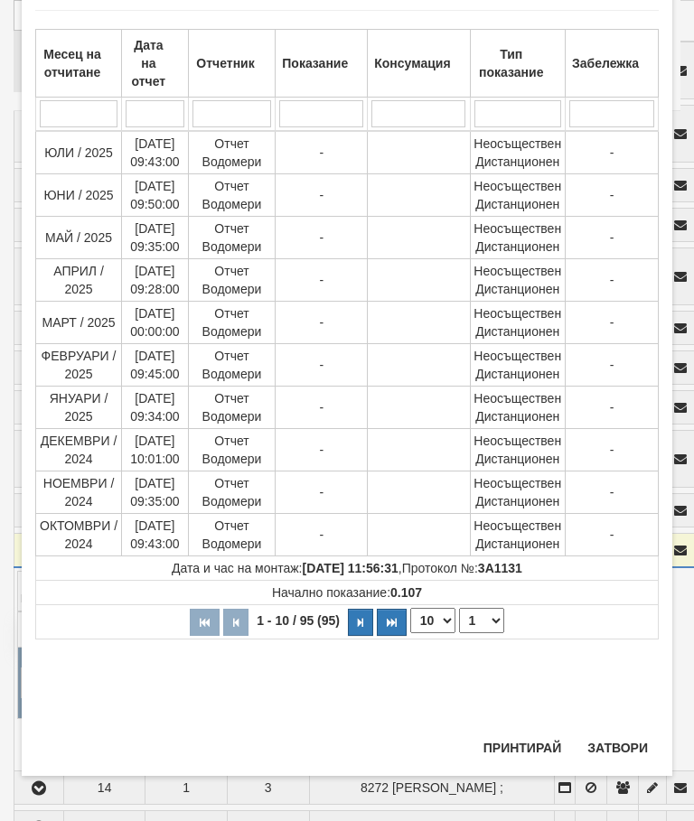
scroll to position [1092, 0]
click at [594, 744] on button "Затвори" at bounding box center [618, 748] width 82 height 29
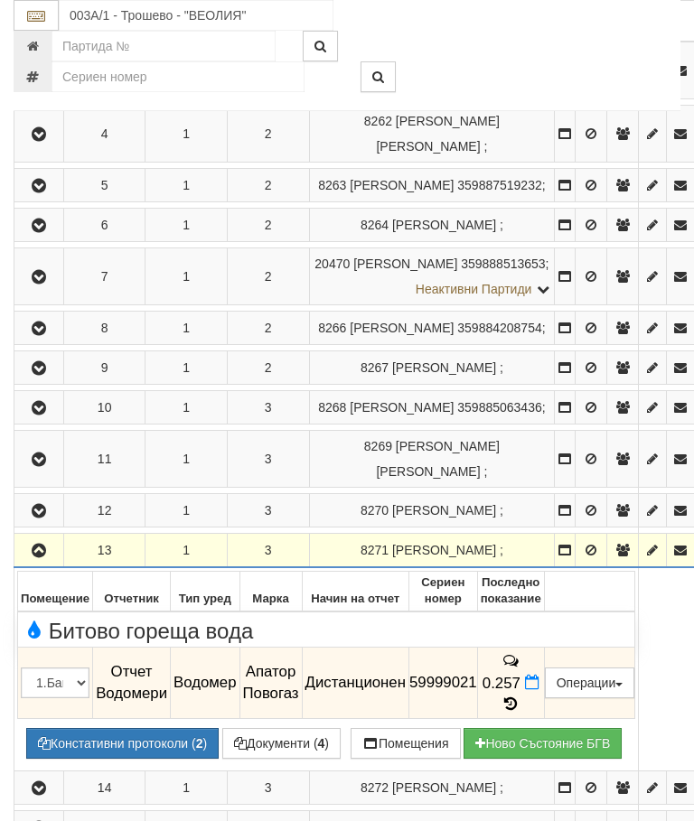
click at [46, 558] on icon "button" at bounding box center [39, 551] width 22 height 13
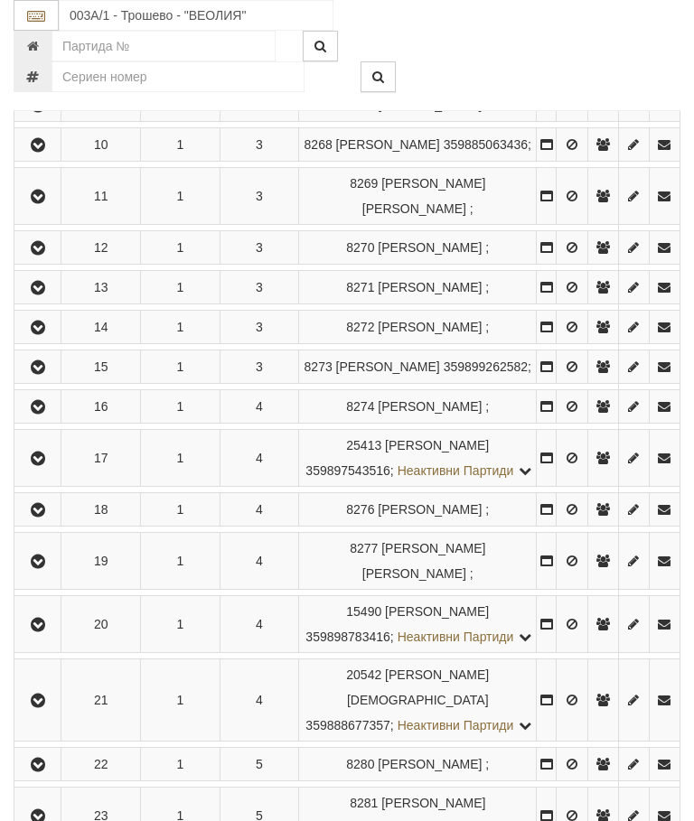
scroll to position [2386, 0]
click at [45, 335] on icon "button" at bounding box center [38, 329] width 22 height 13
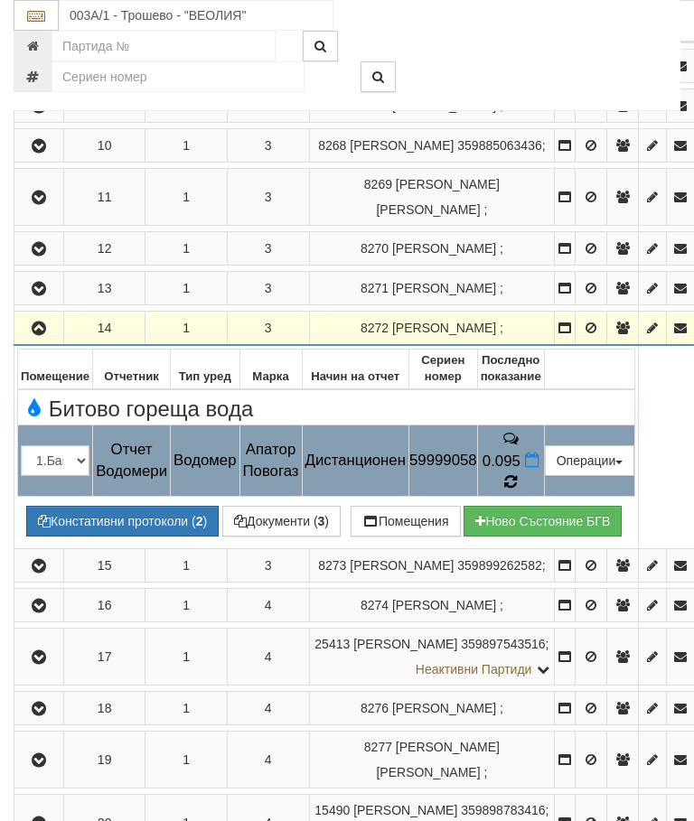
click at [518, 474] on icon at bounding box center [510, 482] width 14 height 16
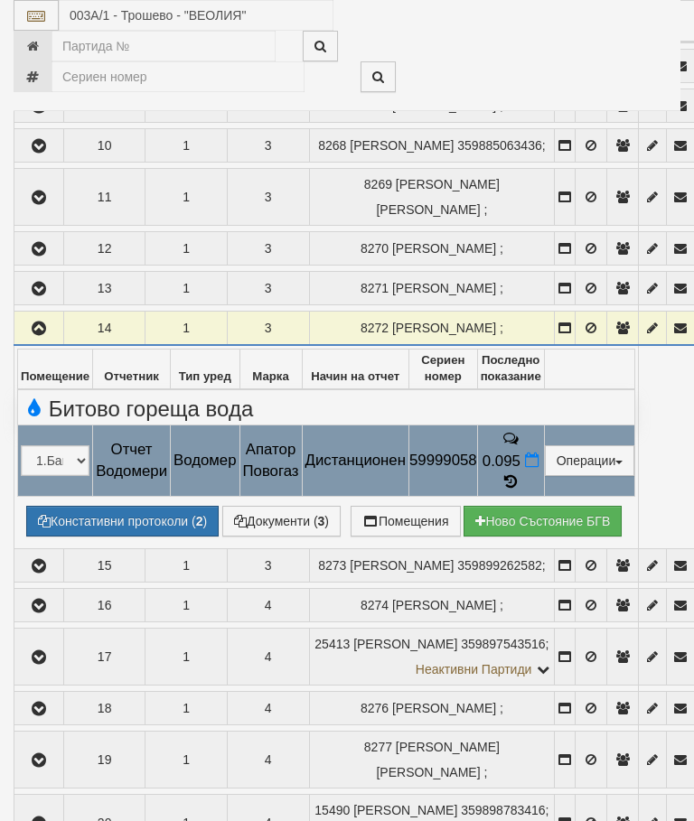
select select "10"
select select "1"
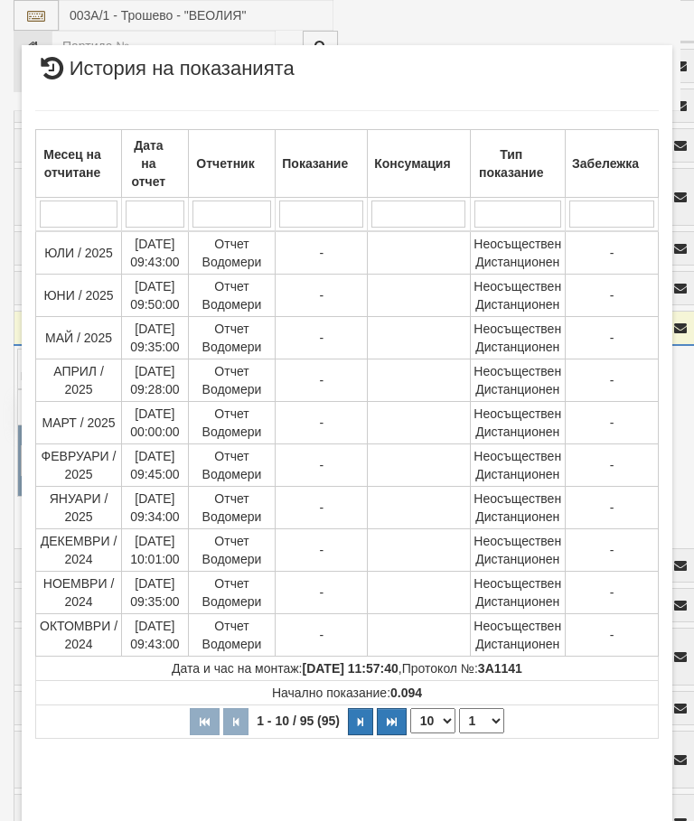
scroll to position [131, 0]
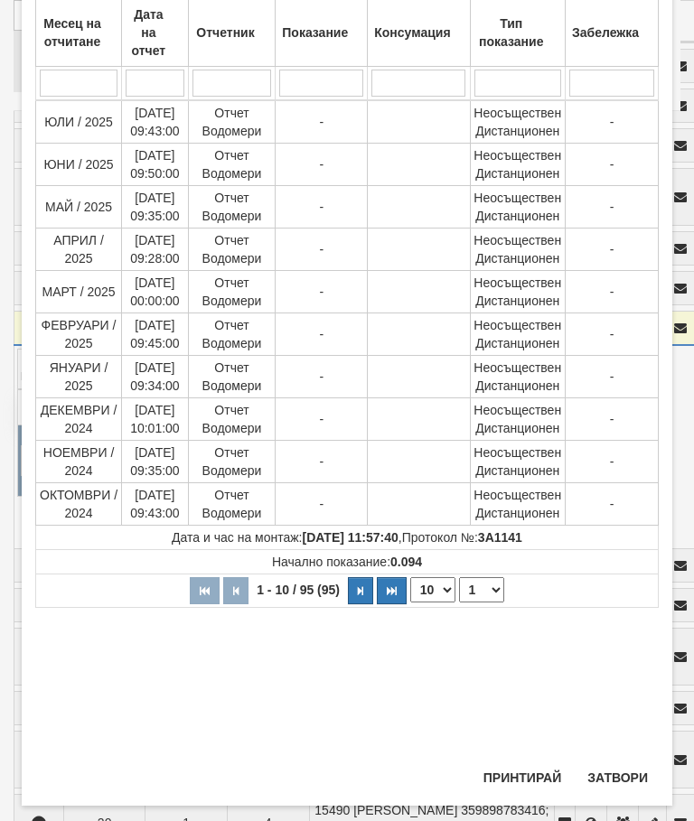
click at [625, 793] on button "Затвори" at bounding box center [618, 778] width 82 height 29
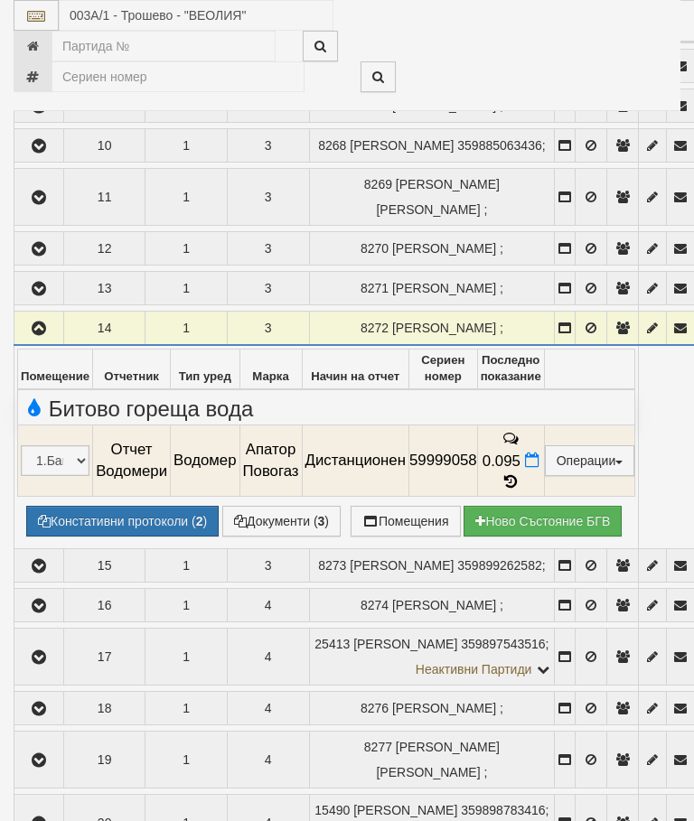
scroll to position [93, 0]
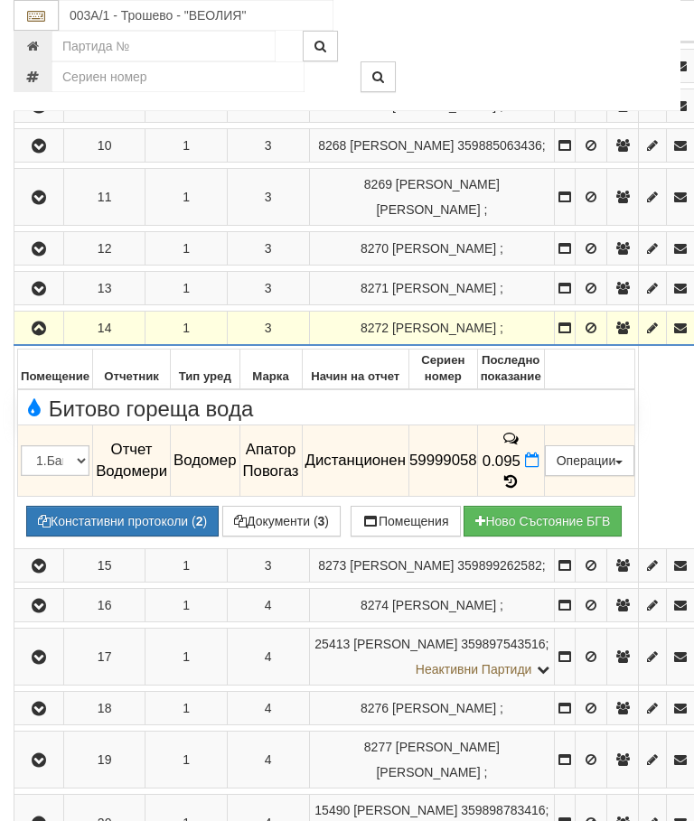
click at [555, 789] on td "8277 ДИМИТЪР ДОБРЕВ РАДЕВ ;" at bounding box center [432, 760] width 246 height 57
click at [41, 327] on icon "button" at bounding box center [39, 329] width 22 height 13
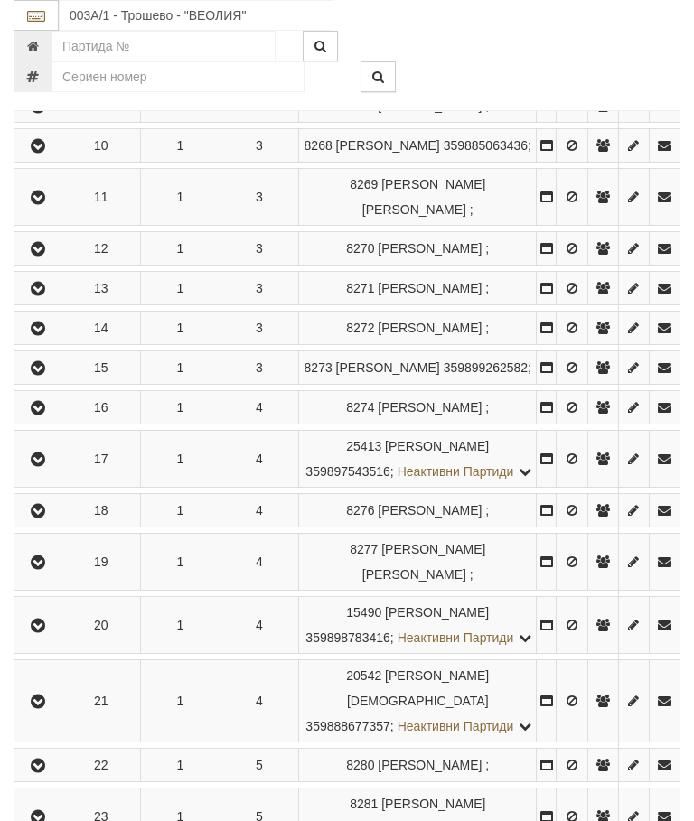
click at [45, 375] on icon "button" at bounding box center [38, 368] width 22 height 13
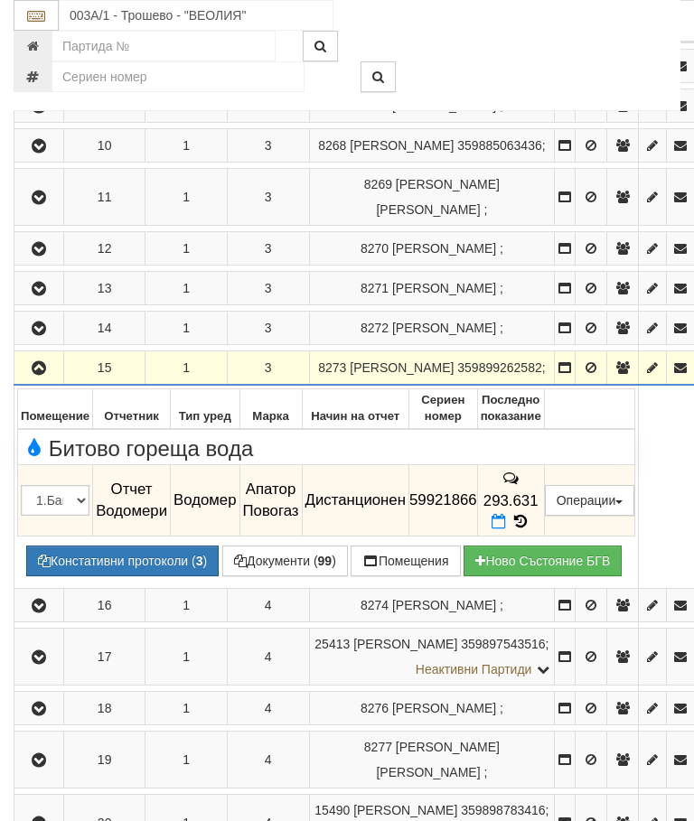
click at [530, 521] on icon at bounding box center [521, 521] width 20 height 15
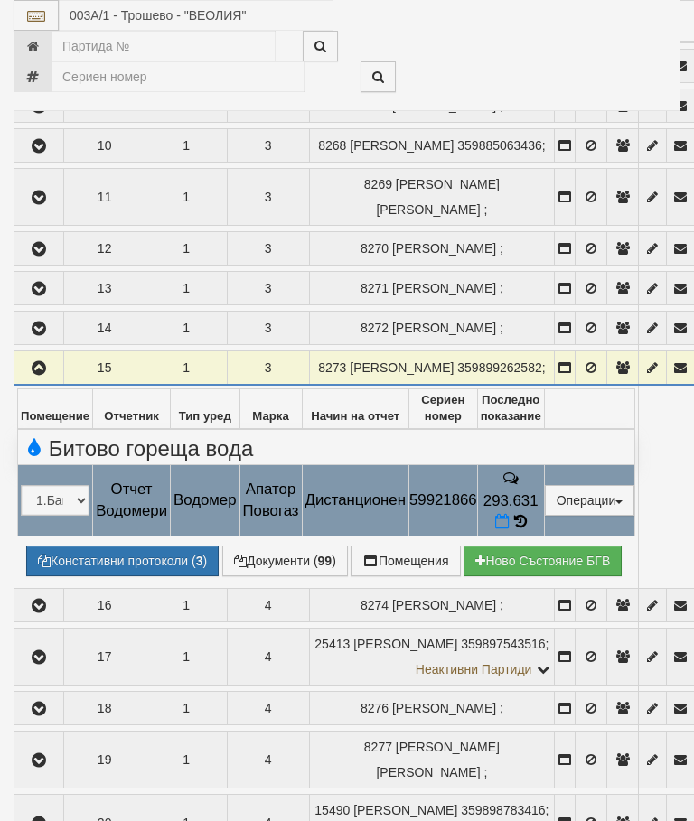
select select "10"
select select "1"
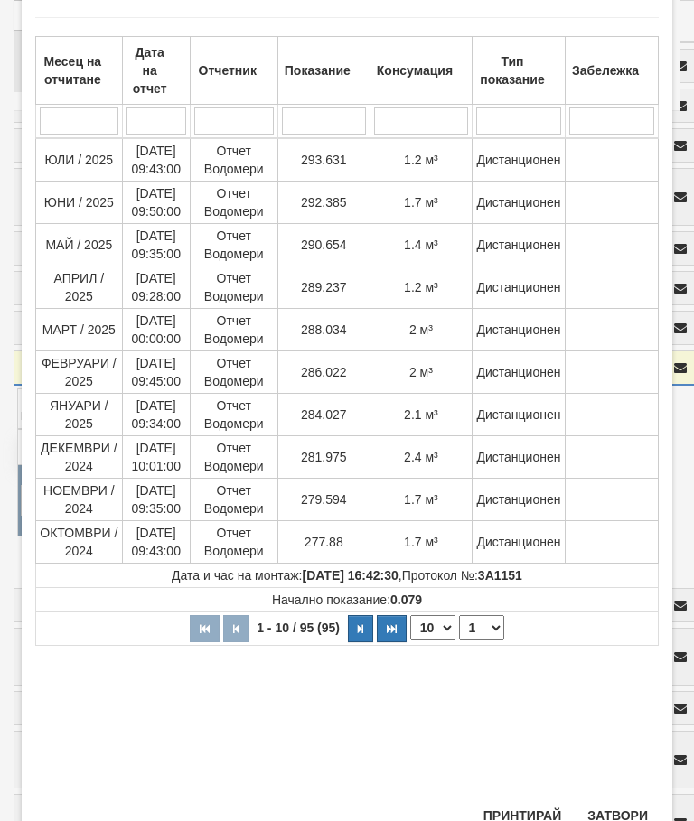
click at [624, 821] on button "Затвори" at bounding box center [618, 816] width 82 height 29
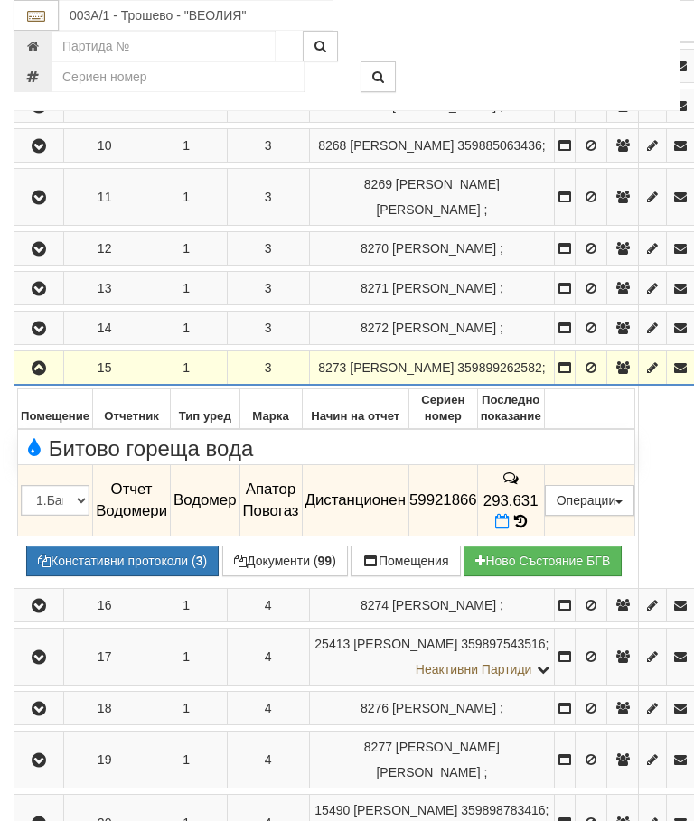
click at [48, 375] on icon "button" at bounding box center [39, 368] width 22 height 13
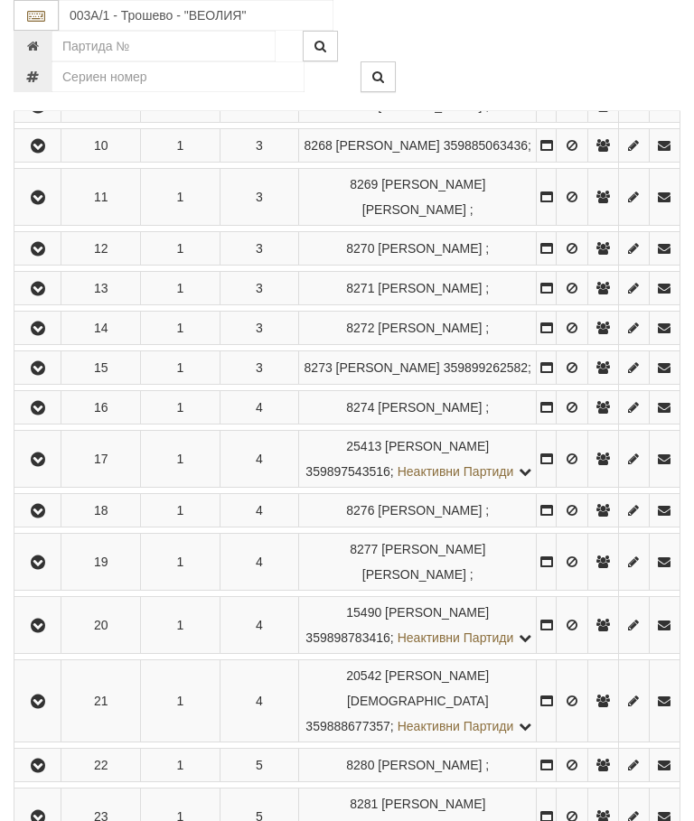
click at [45, 415] on icon "button" at bounding box center [38, 408] width 22 height 13
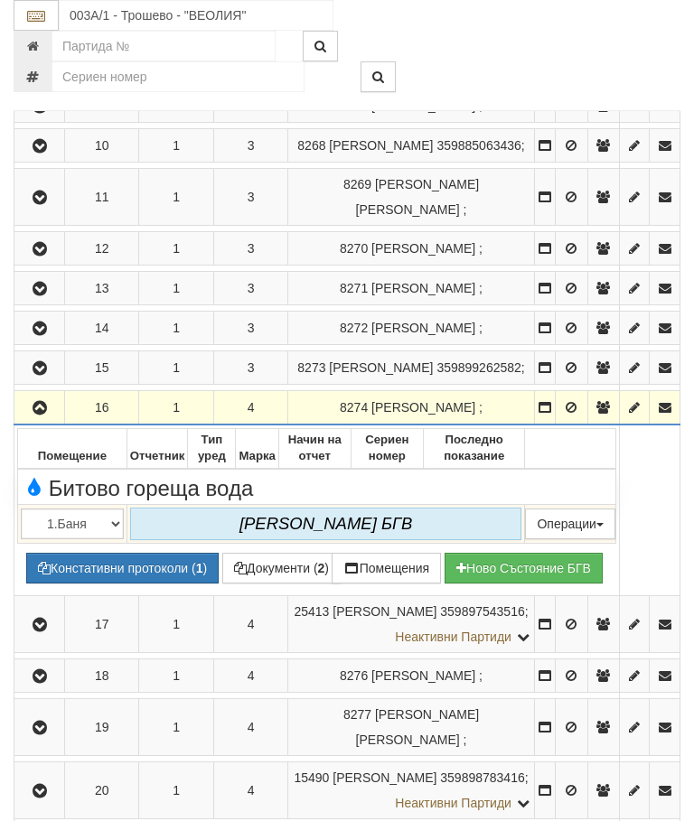
click at [49, 415] on icon "button" at bounding box center [40, 408] width 22 height 13
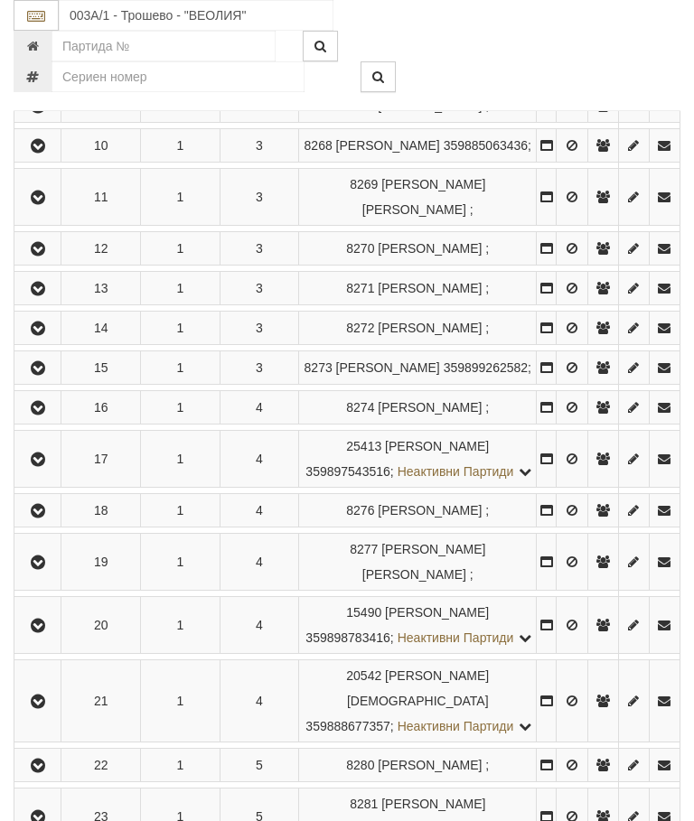
click at [55, 473] on button "button" at bounding box center [37, 459] width 41 height 27
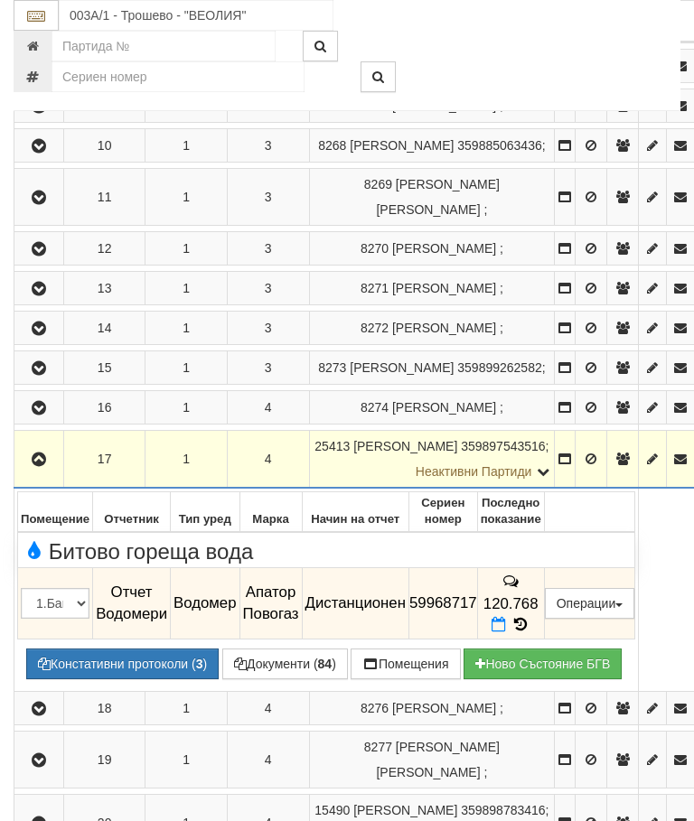
click at [530, 633] on icon at bounding box center [521, 624] width 20 height 15
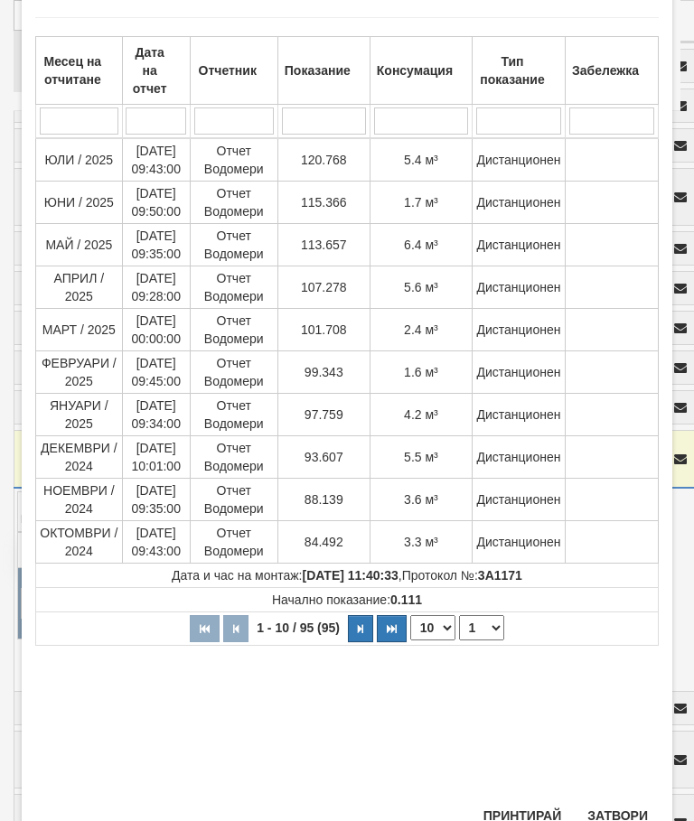
click at [624, 821] on button "Затвори" at bounding box center [618, 816] width 82 height 29
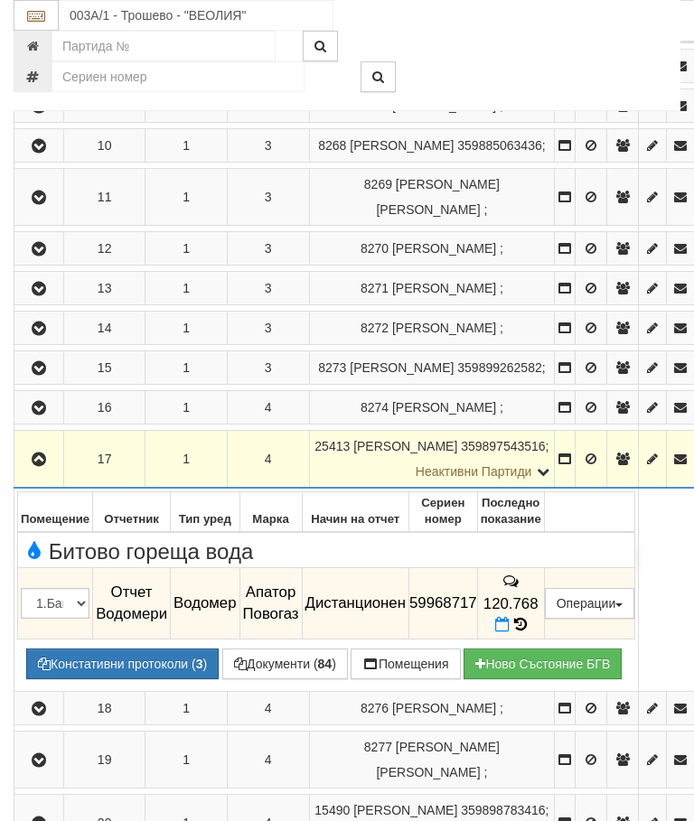
click at [46, 466] on icon "button" at bounding box center [39, 460] width 22 height 13
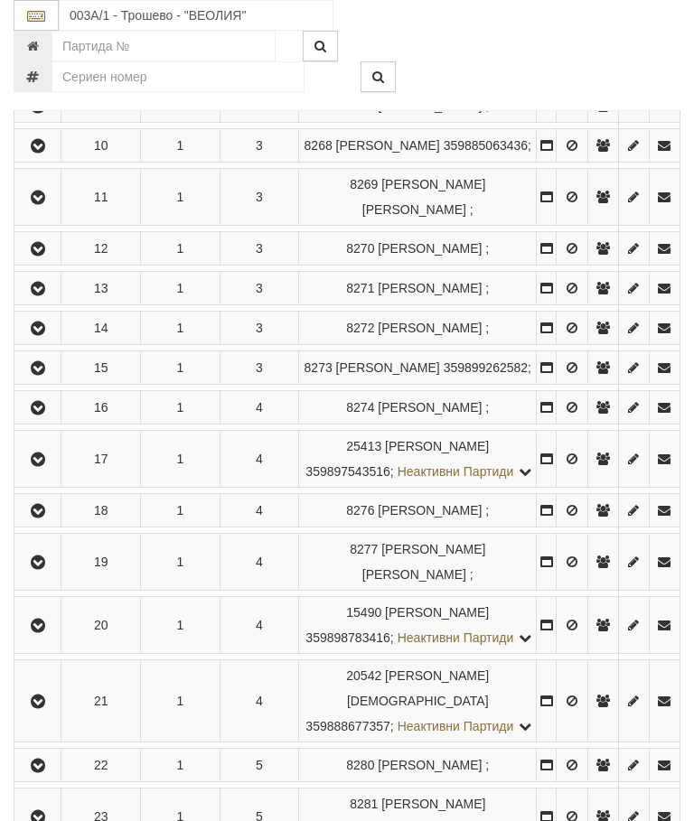
click at [38, 518] on icon "button" at bounding box center [38, 511] width 22 height 13
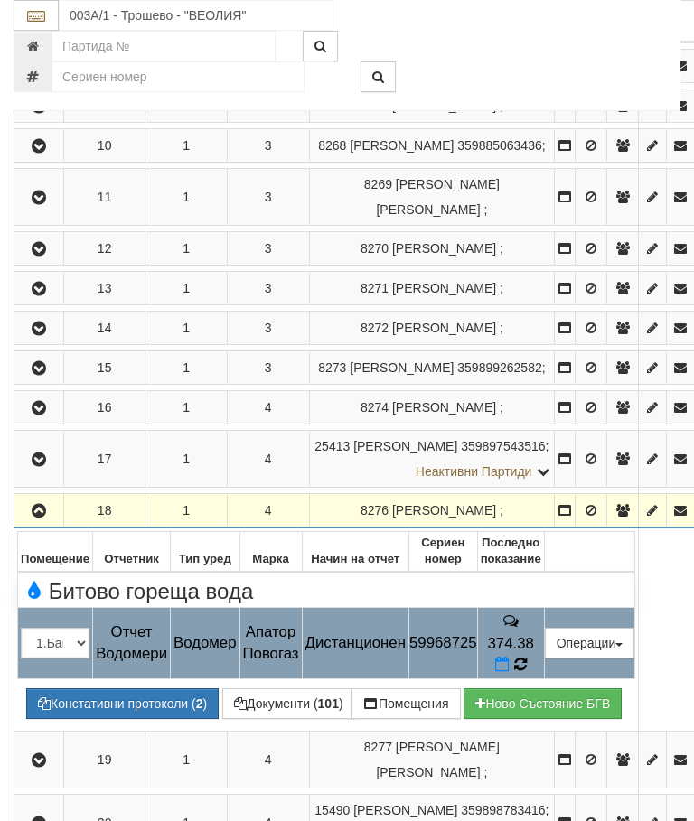
click at [527, 673] on icon at bounding box center [520, 665] width 14 height 16
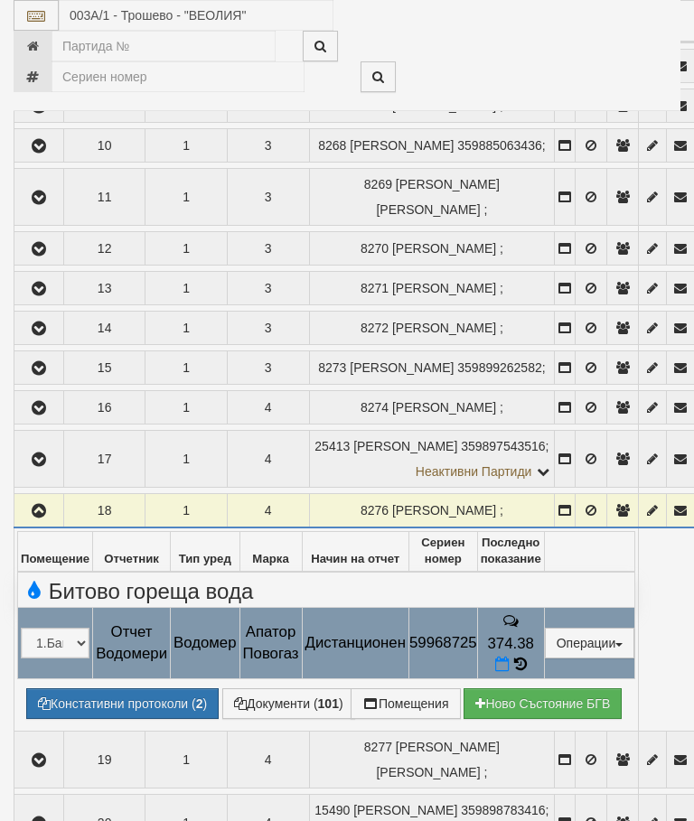
select select "10"
select select "1"
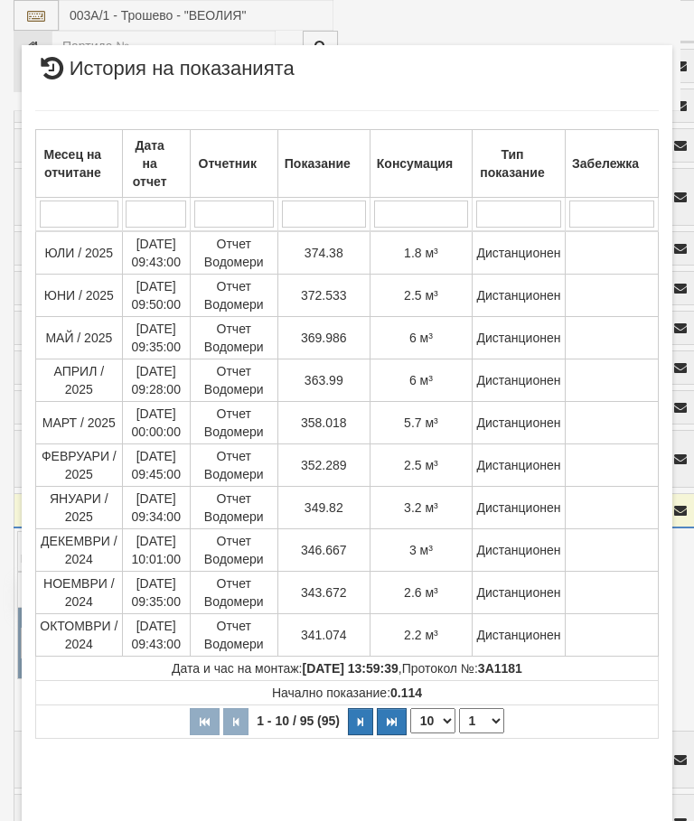
scroll to position [73, 0]
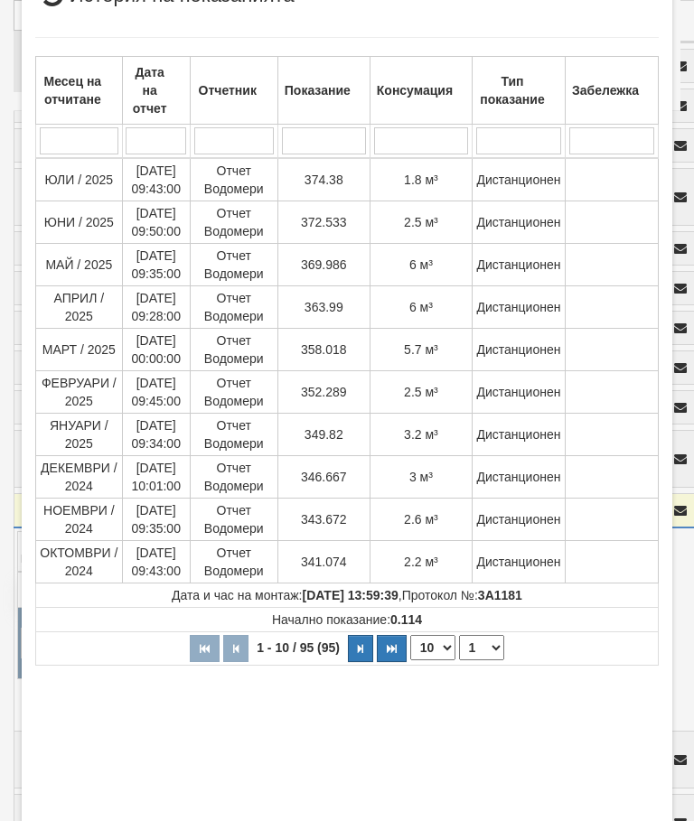
click at [621, 821] on button "Затвори" at bounding box center [618, 835] width 82 height 29
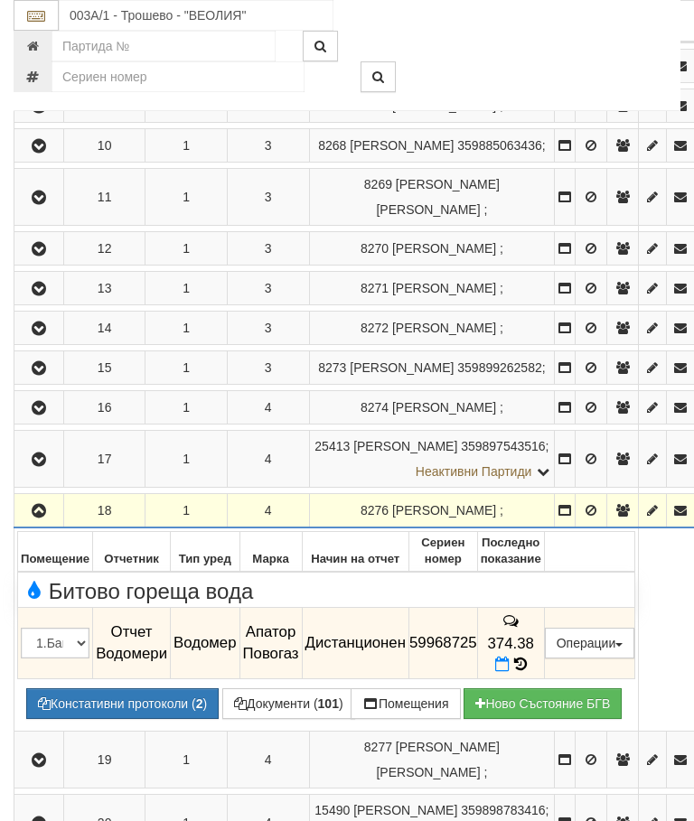
click at [37, 518] on icon "button" at bounding box center [39, 511] width 22 height 13
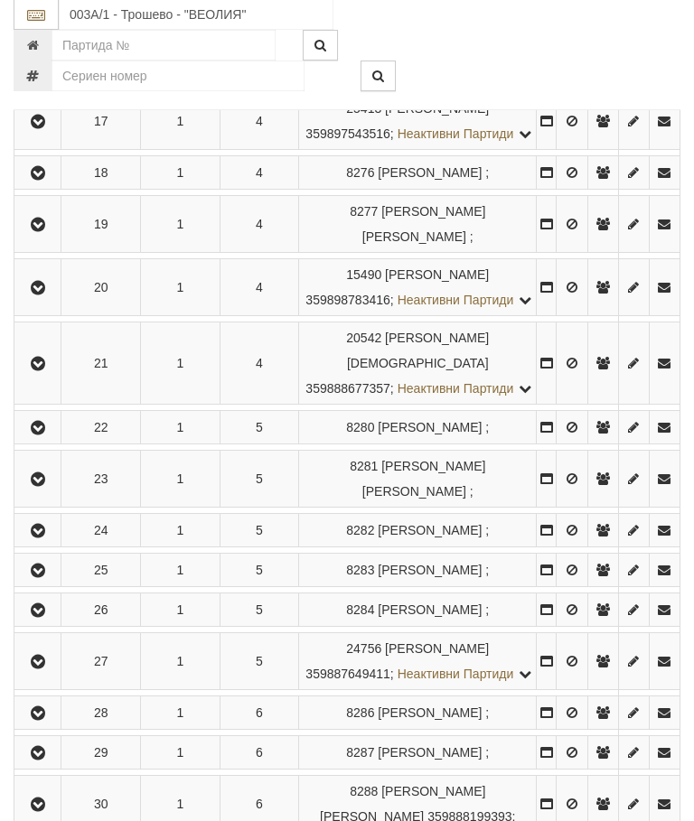
scroll to position [2755, 0]
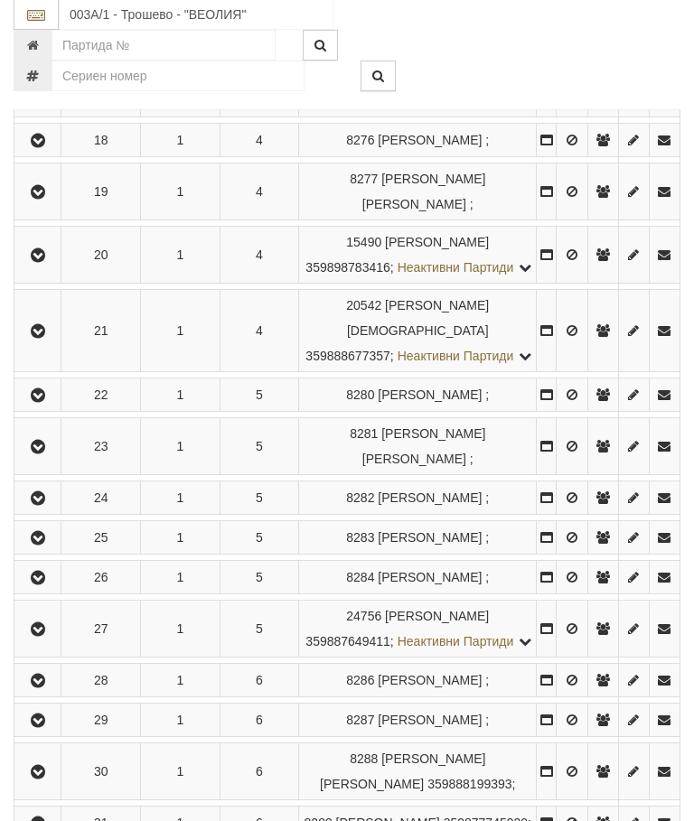
click at [40, 200] on icon "button" at bounding box center [38, 193] width 22 height 13
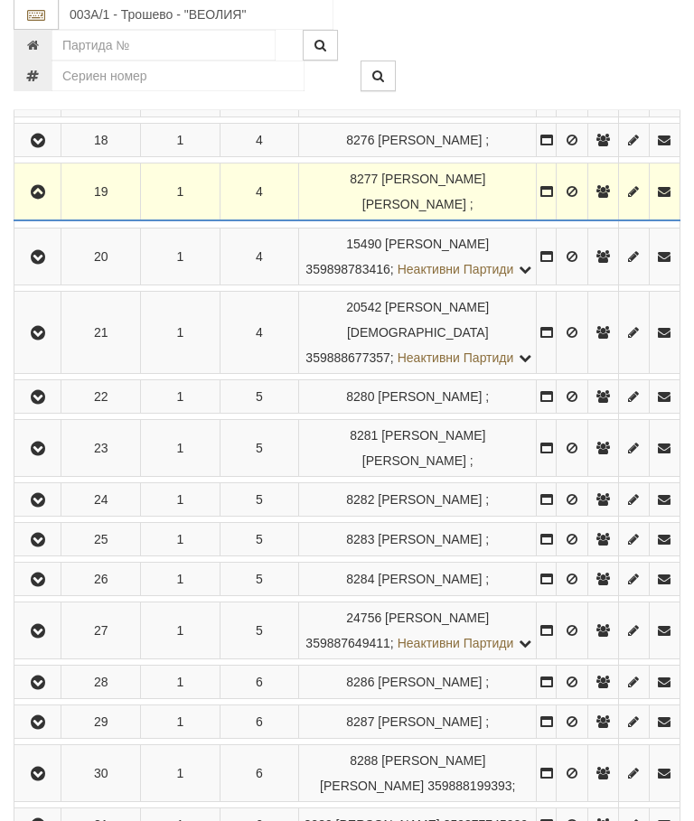
scroll to position [2756, 0]
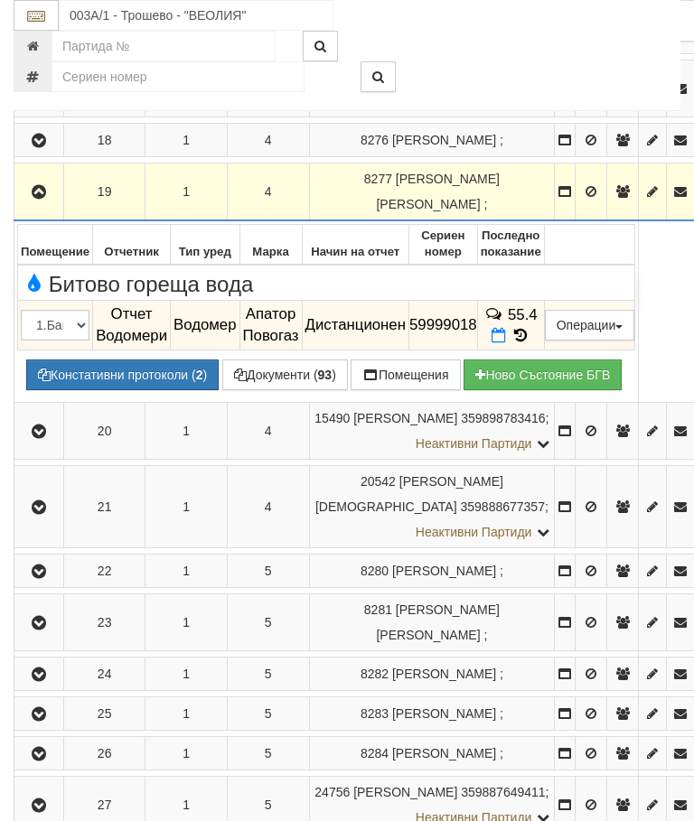
click at [530, 343] on icon at bounding box center [521, 335] width 20 height 15
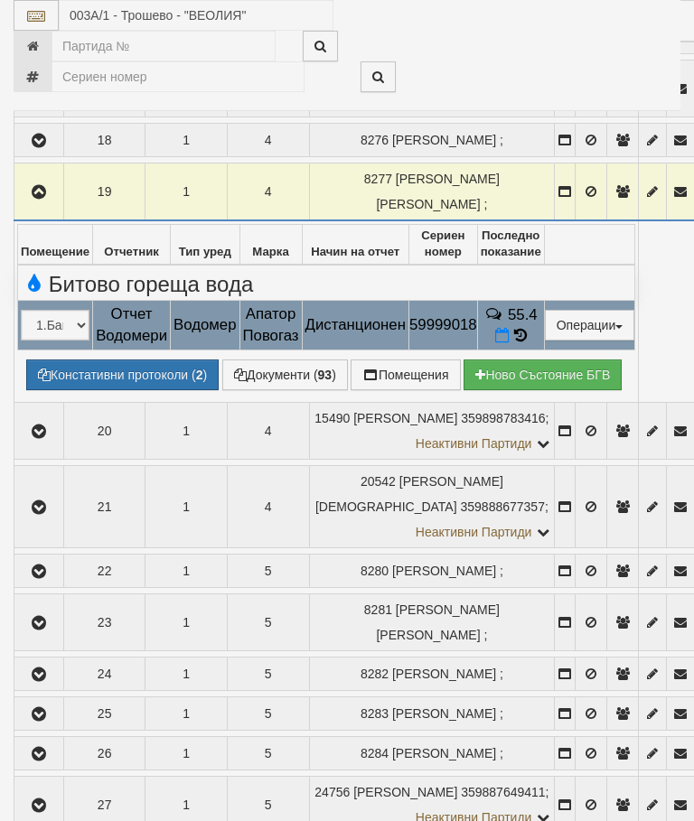
select select "10"
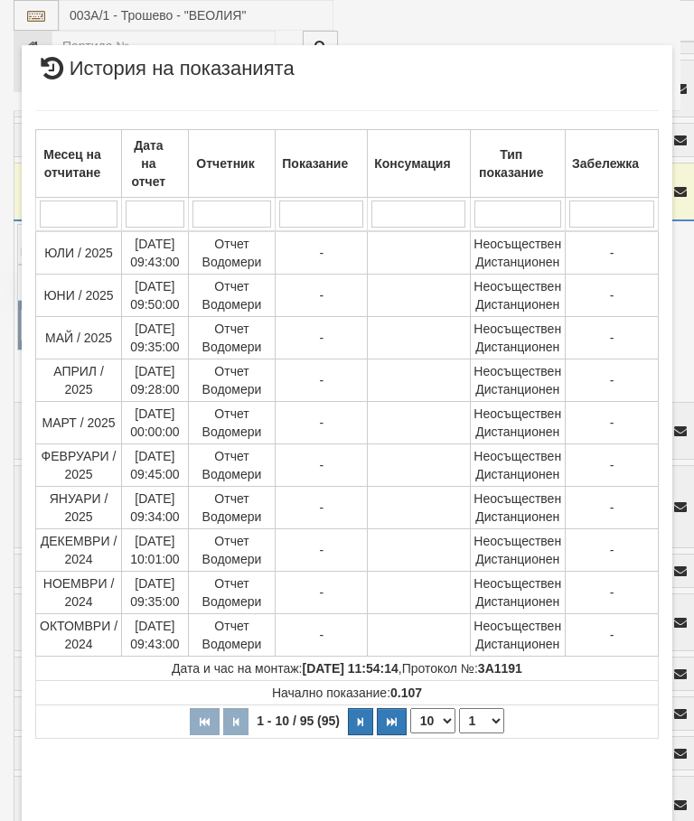
click at [493, 719] on select "1 2 3 4 5 6 7 8 9 10" at bounding box center [481, 721] width 45 height 25
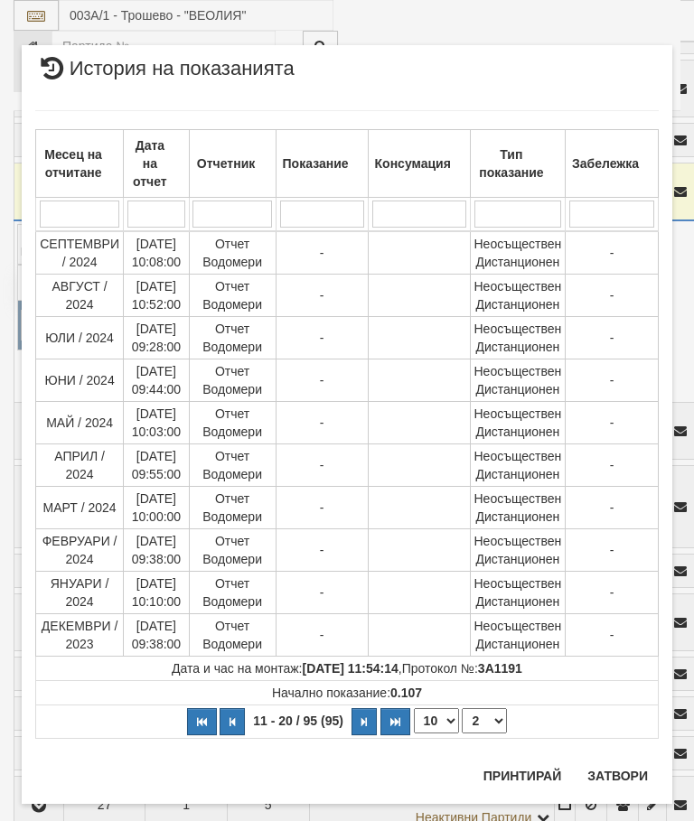
click at [491, 719] on select "1 2 3 4 5 6 7 8 9 10" at bounding box center [484, 721] width 45 height 25
select select "3"
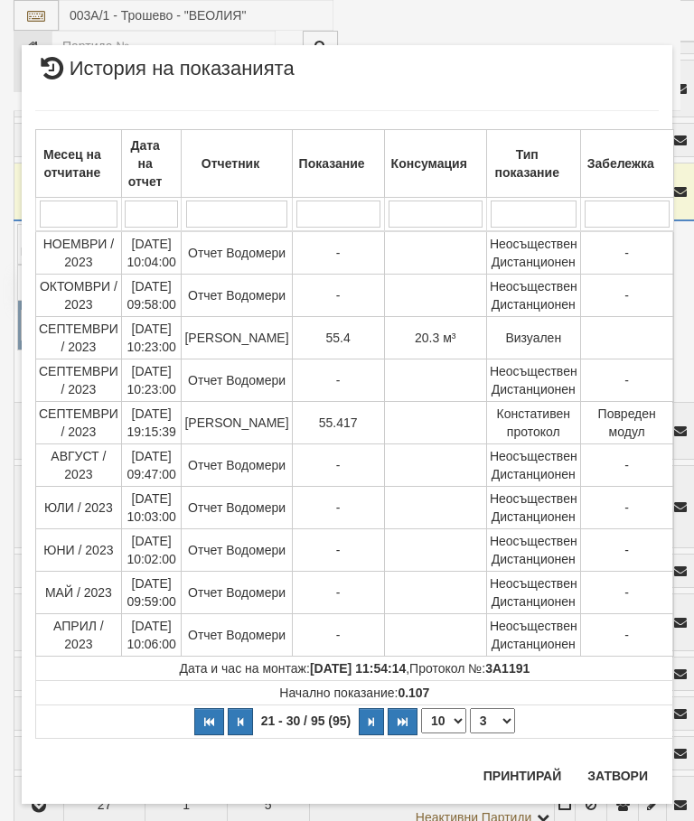
click at [625, 766] on button "Затвори" at bounding box center [618, 776] width 82 height 29
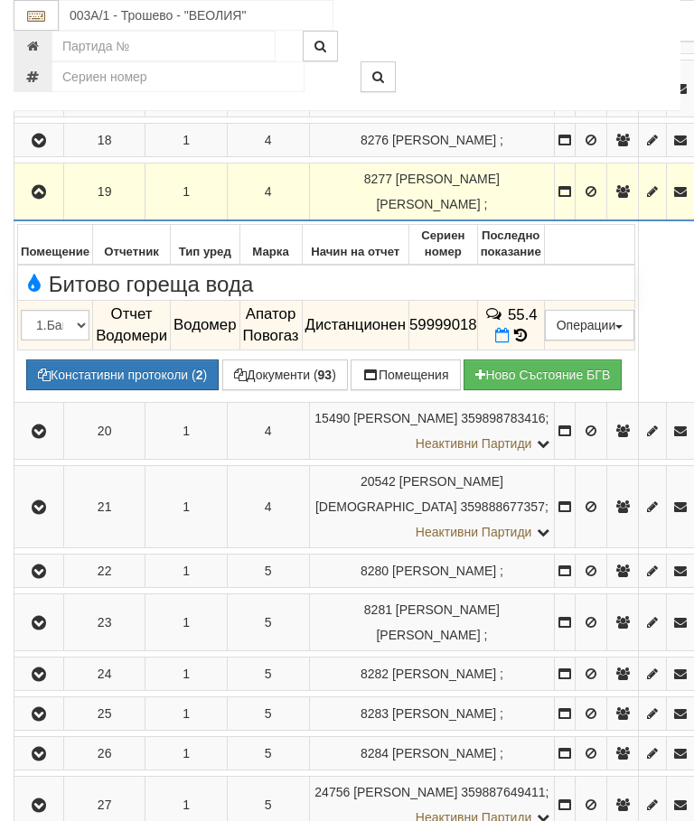
click at [46, 199] on icon "button" at bounding box center [39, 192] width 22 height 13
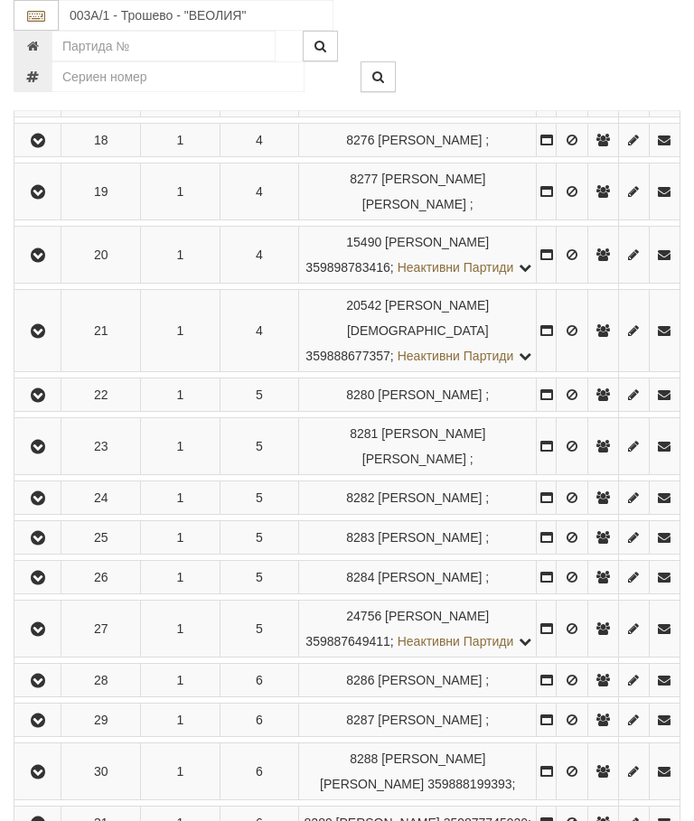
click at [43, 262] on icon "button" at bounding box center [38, 255] width 22 height 13
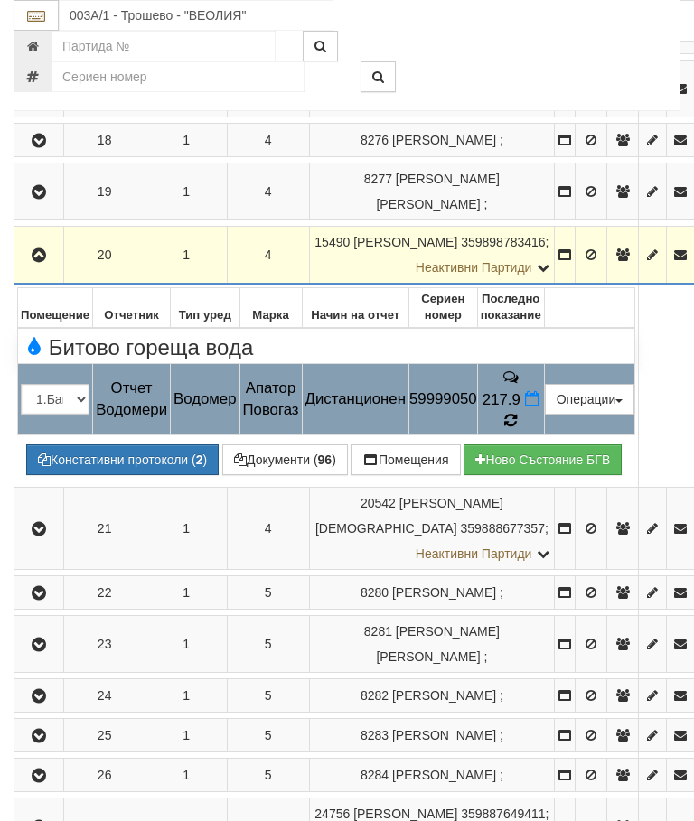
click at [518, 429] on icon at bounding box center [511, 421] width 14 height 16
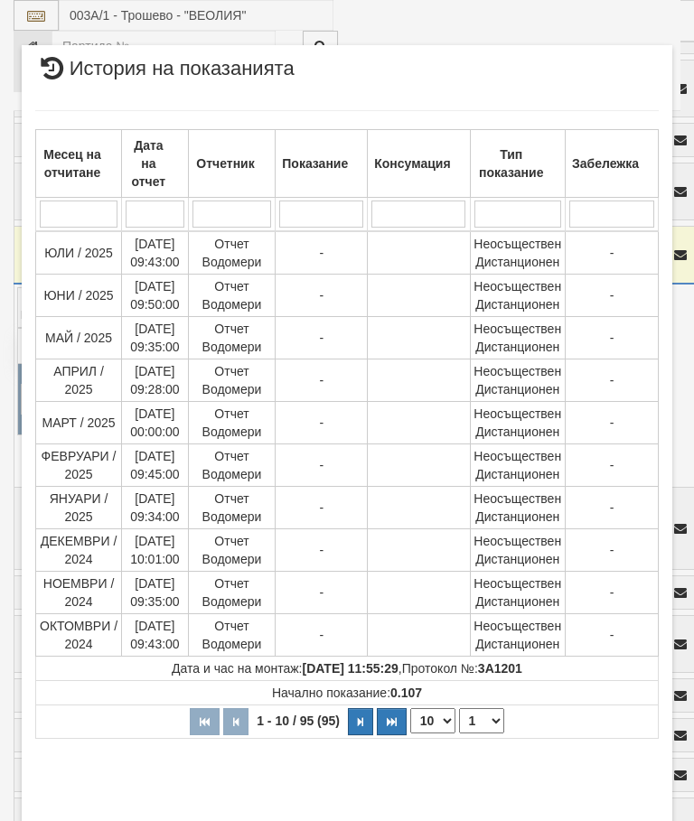
click at [491, 717] on select "1 2 3 4 5 6 7 8 9 10" at bounding box center [481, 721] width 45 height 25
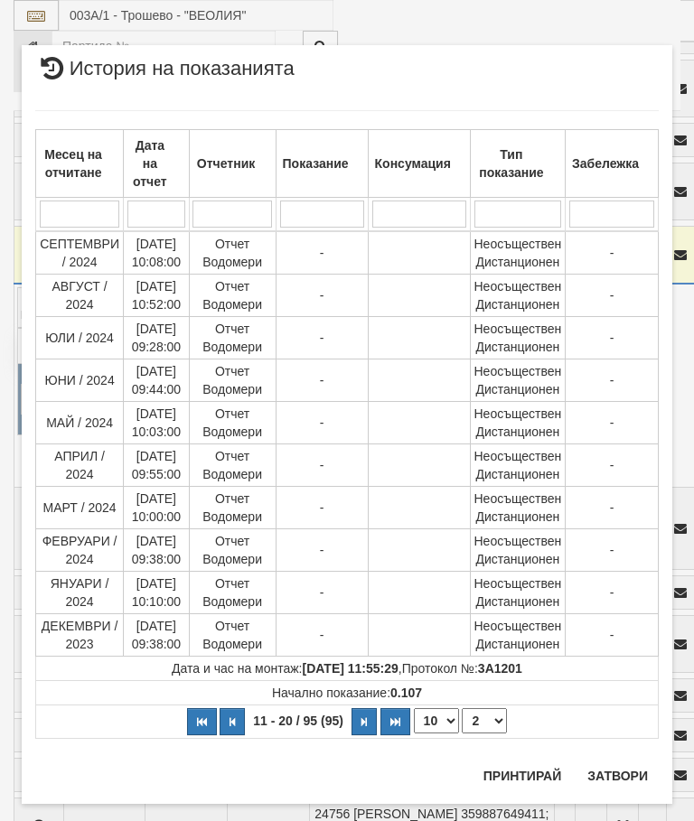
click at [489, 719] on select "1 2 3 4 5 6 7 8 9 10" at bounding box center [484, 721] width 45 height 25
select select "3"
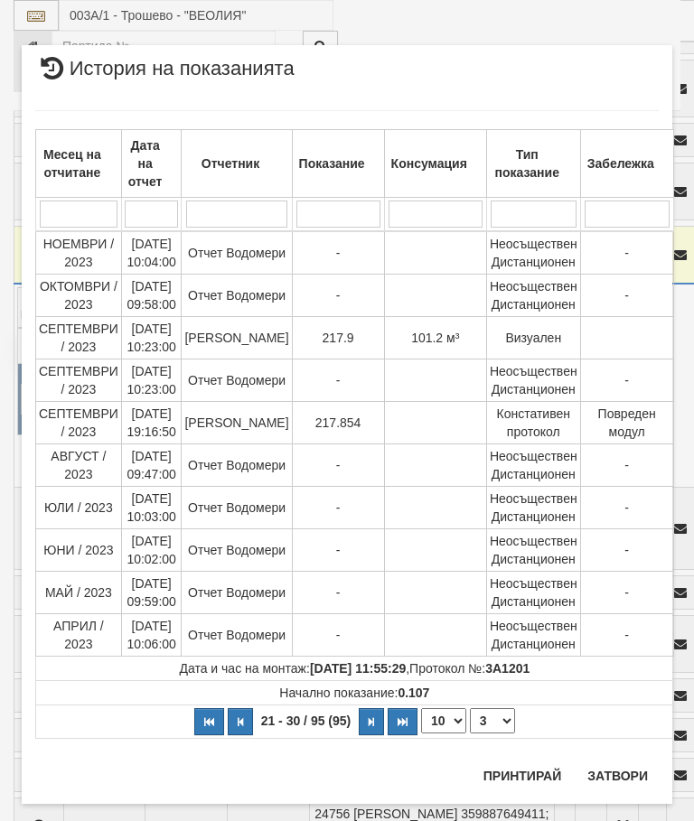
click at [616, 781] on button "Затвори" at bounding box center [618, 776] width 82 height 29
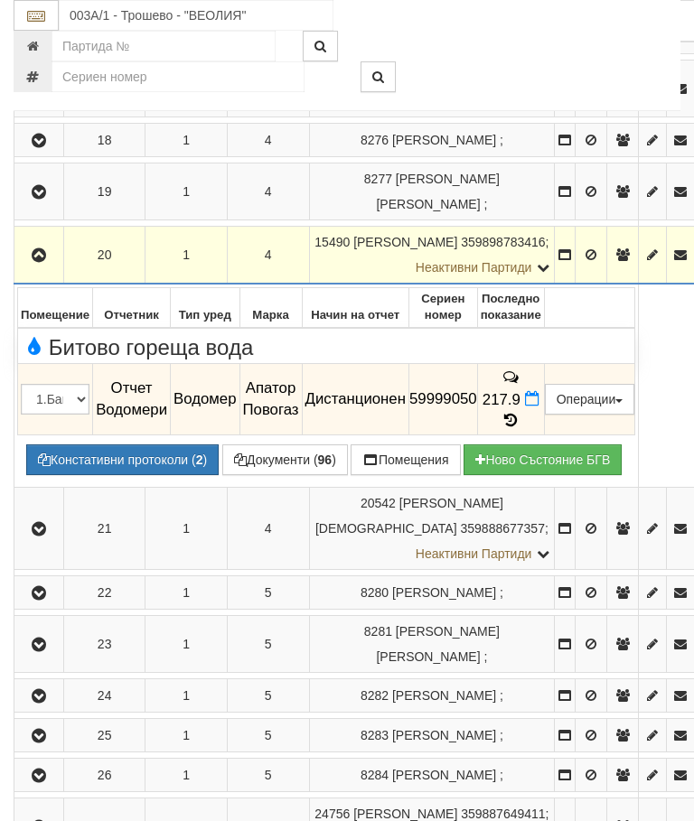
click at [22, 268] on button "button" at bounding box center [38, 254] width 43 height 27
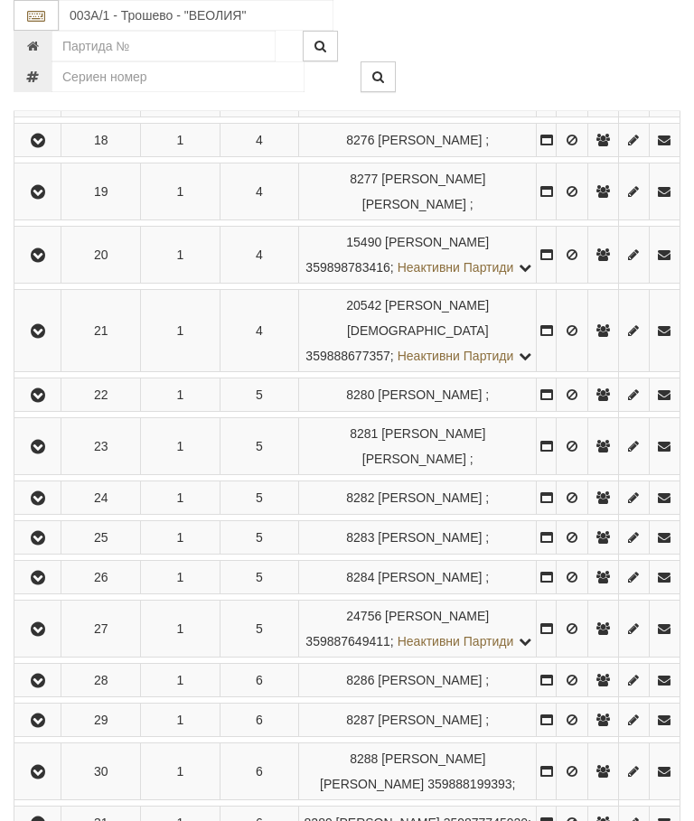
click at [42, 338] on icon "button" at bounding box center [38, 331] width 22 height 13
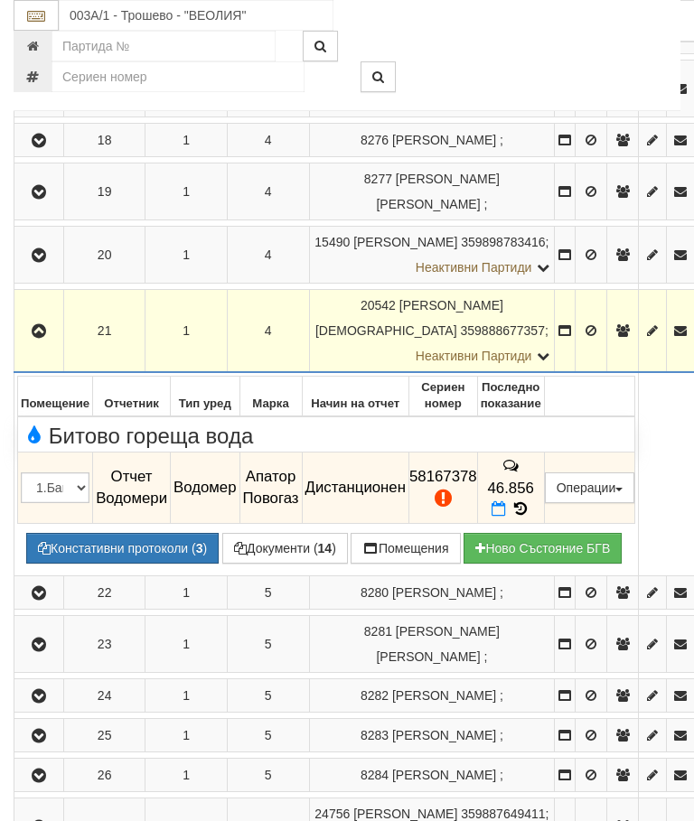
click at [530, 511] on icon at bounding box center [521, 509] width 20 height 15
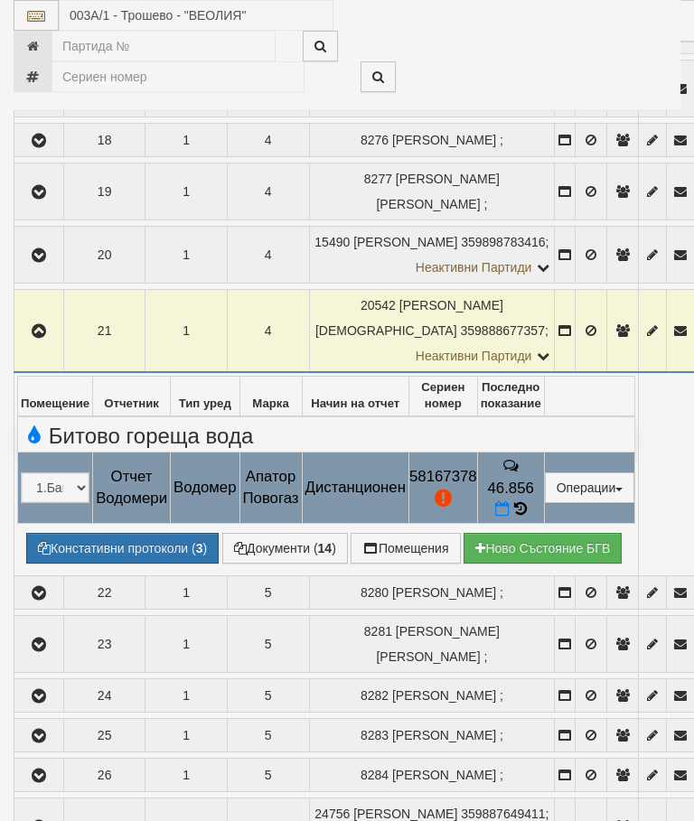
select select "10"
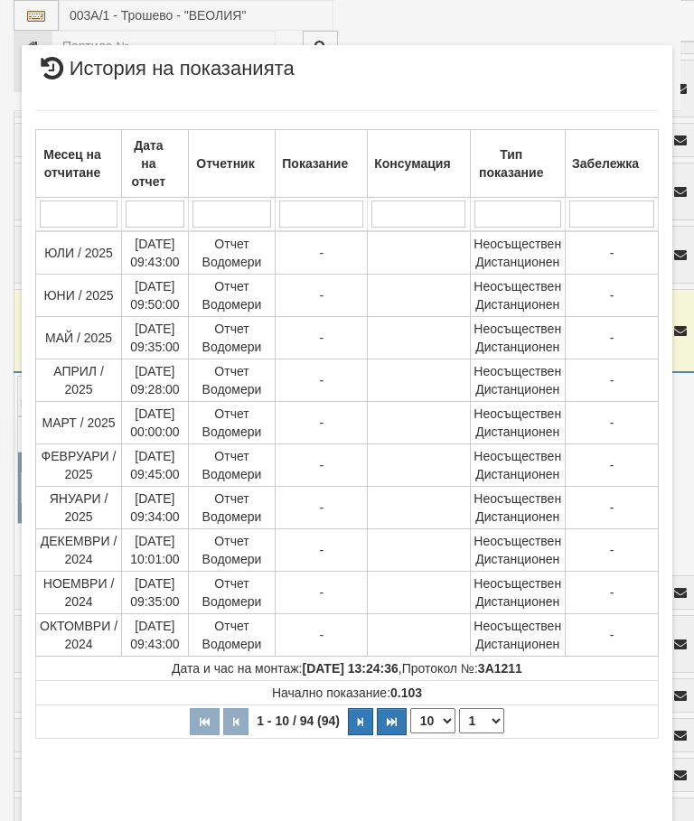
click at [478, 714] on select "1 2 3 4 5 6 7 8 9 10" at bounding box center [481, 721] width 45 height 25
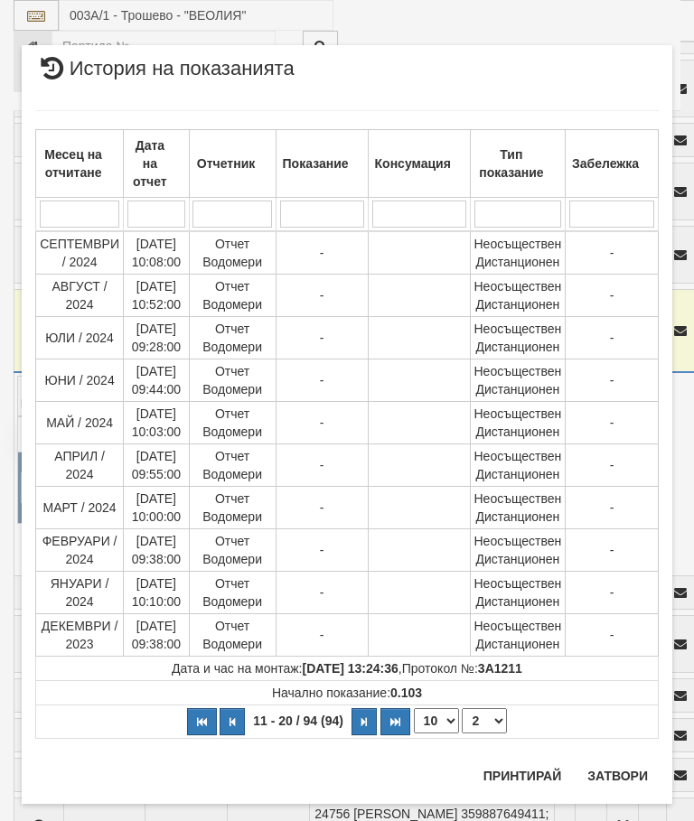
click at [493, 721] on select "1 2 3 4 5 6 7 8 9 10" at bounding box center [484, 721] width 45 height 25
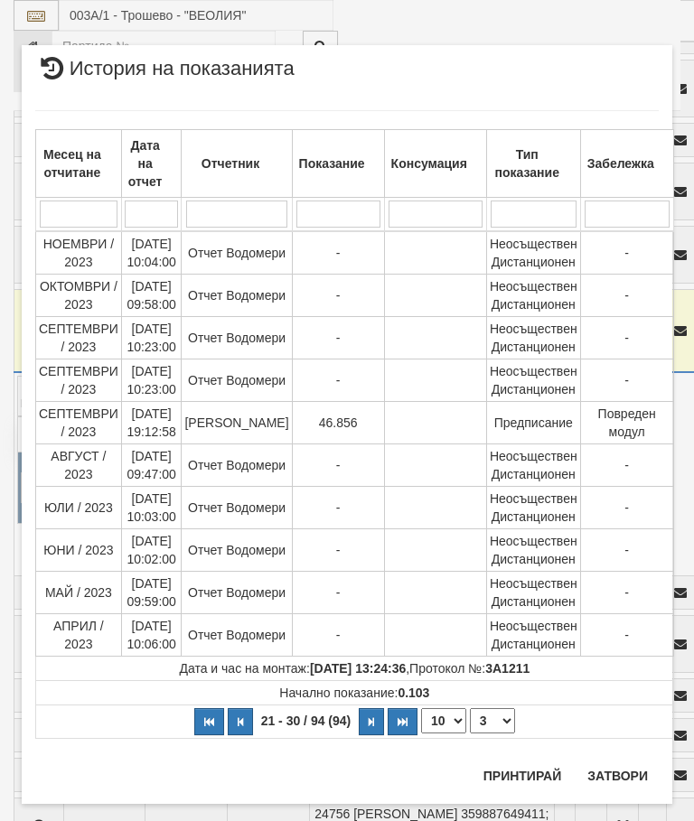
click at [488, 723] on select "1 2 3 4 5 6 7 8 9 10" at bounding box center [492, 721] width 45 height 25
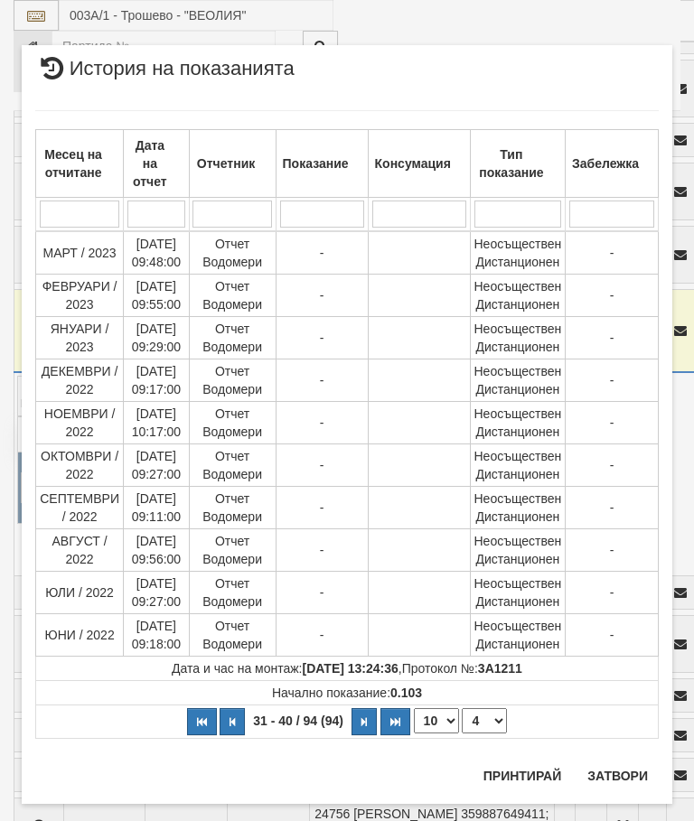
click at [495, 715] on select "1 2 3 4 5 6 7 8 9 10" at bounding box center [484, 721] width 45 height 25
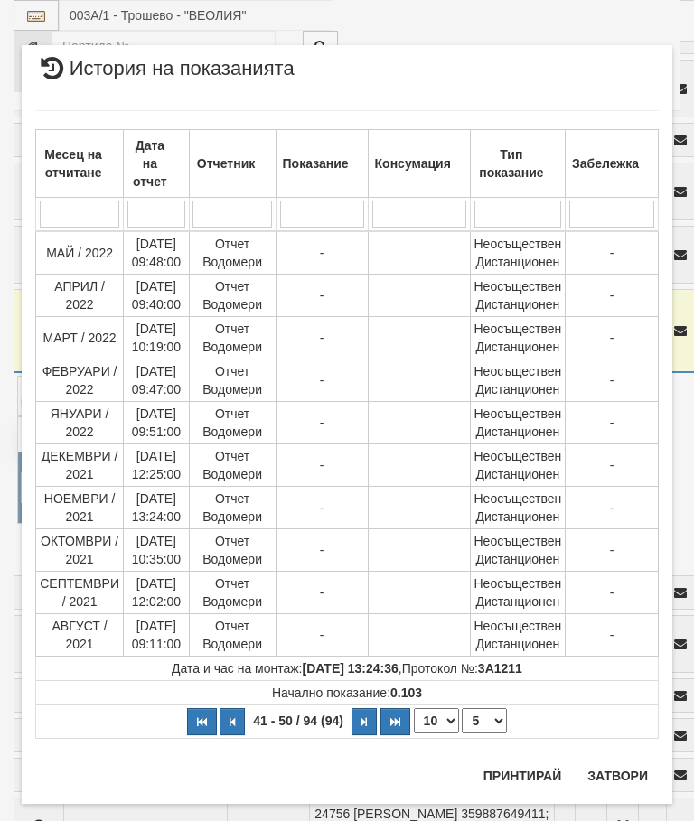
click at [495, 724] on select "1 2 3 4 5 6 7 8 9 10" at bounding box center [484, 721] width 45 height 25
select select "6"
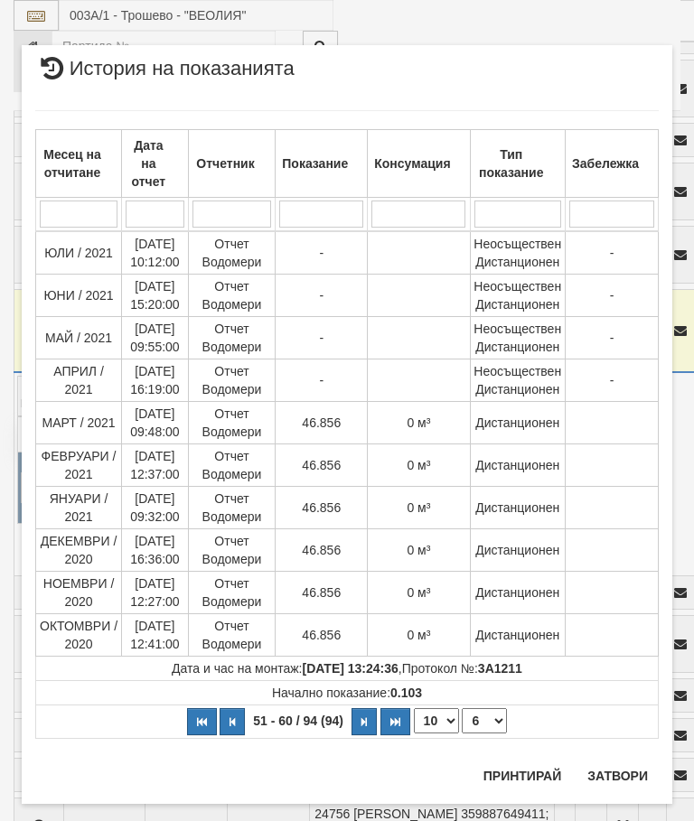
click at [625, 772] on button "Затвори" at bounding box center [618, 776] width 82 height 29
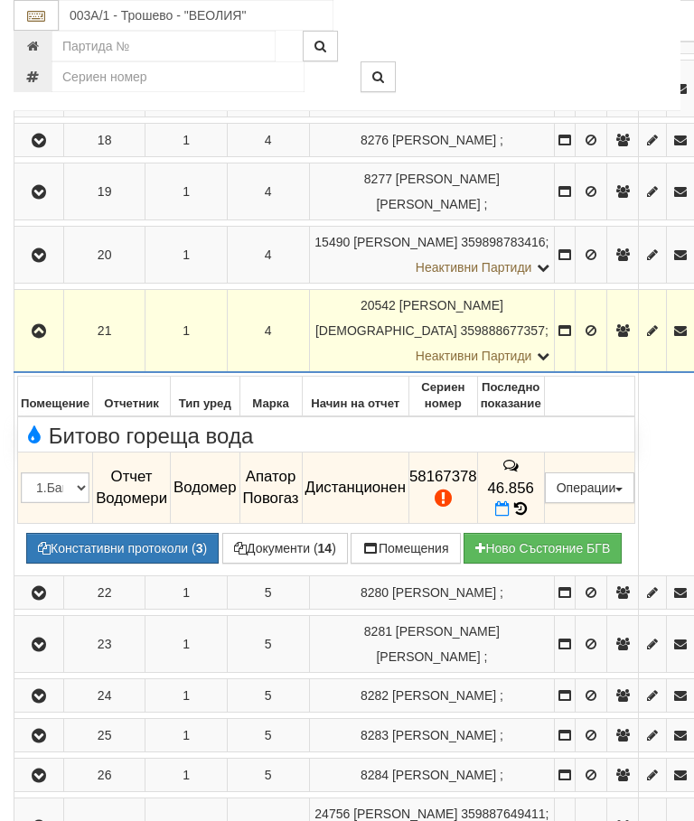
click at [41, 338] on icon "button" at bounding box center [39, 331] width 22 height 13
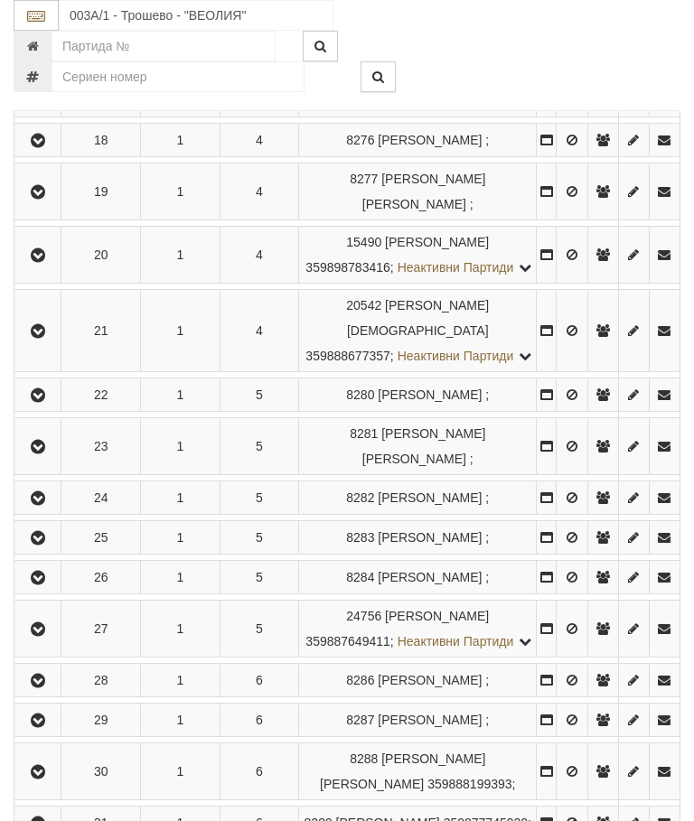
click at [42, 402] on icon "button" at bounding box center [38, 396] width 22 height 13
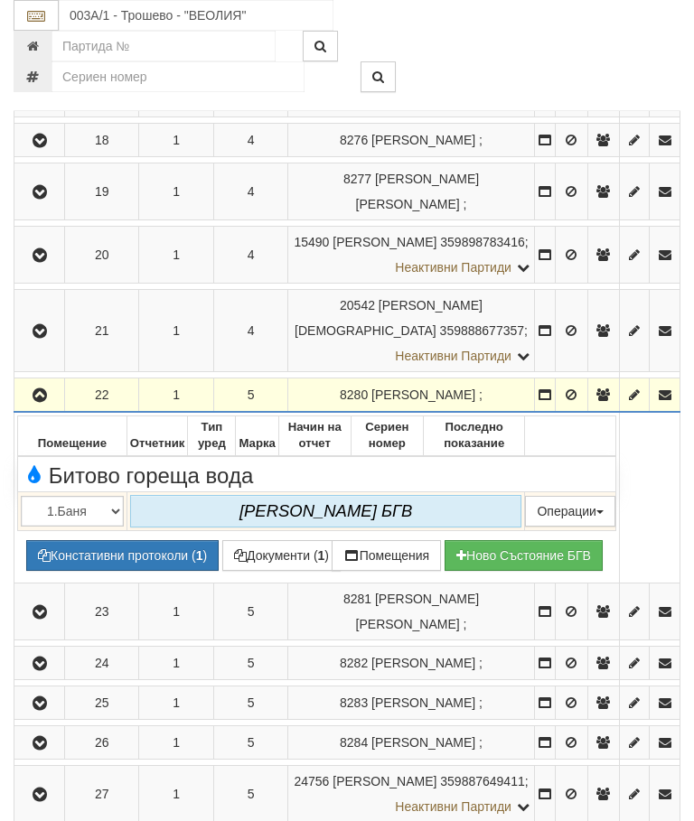
click at [51, 402] on icon "button" at bounding box center [40, 396] width 22 height 13
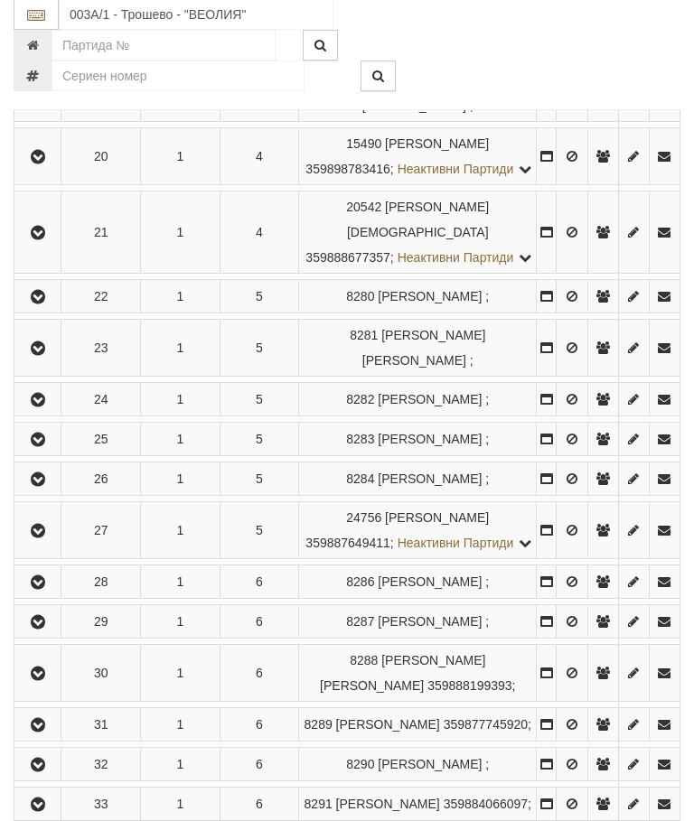
scroll to position [2933, 0]
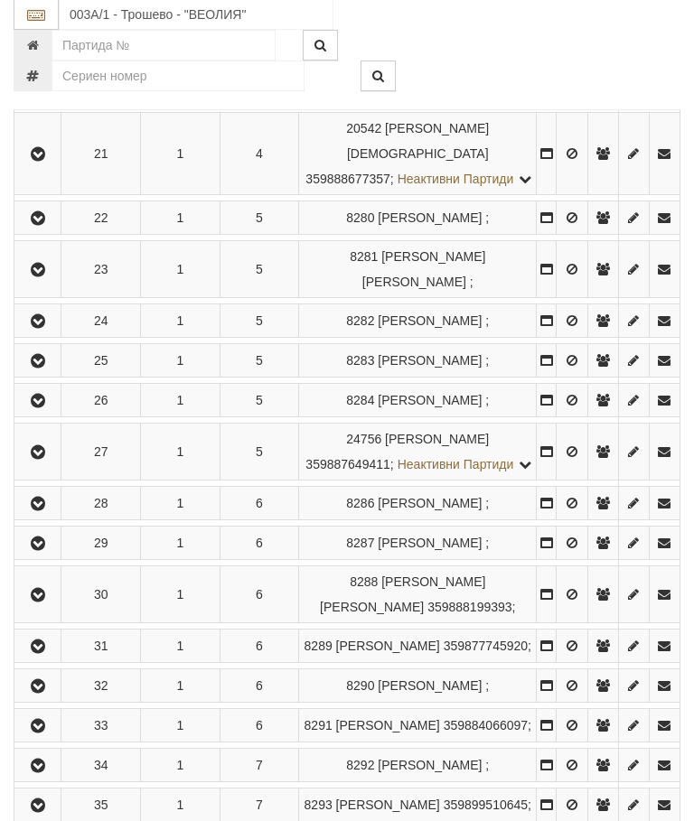
click at [47, 277] on icon "button" at bounding box center [38, 271] width 22 height 13
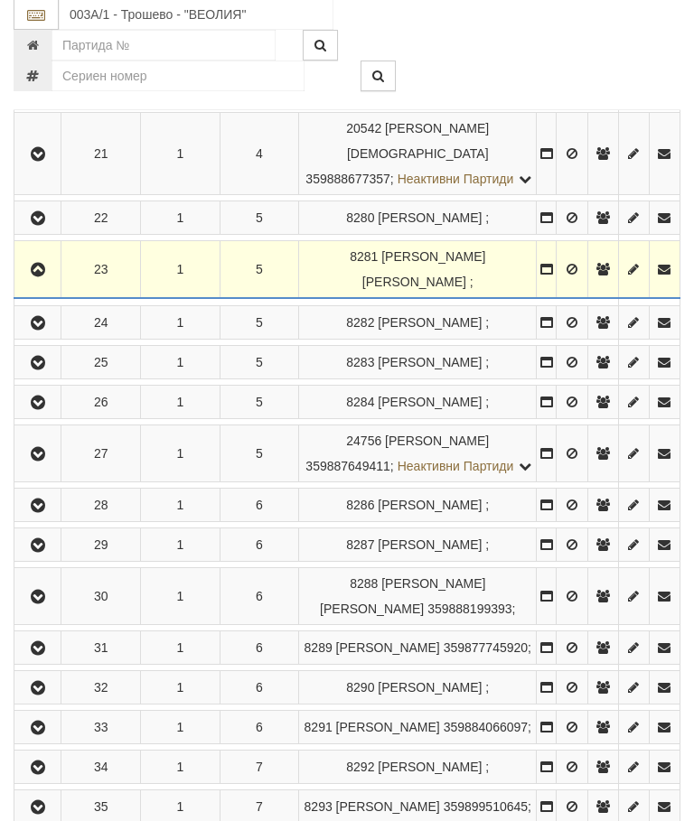
scroll to position [2933, 0]
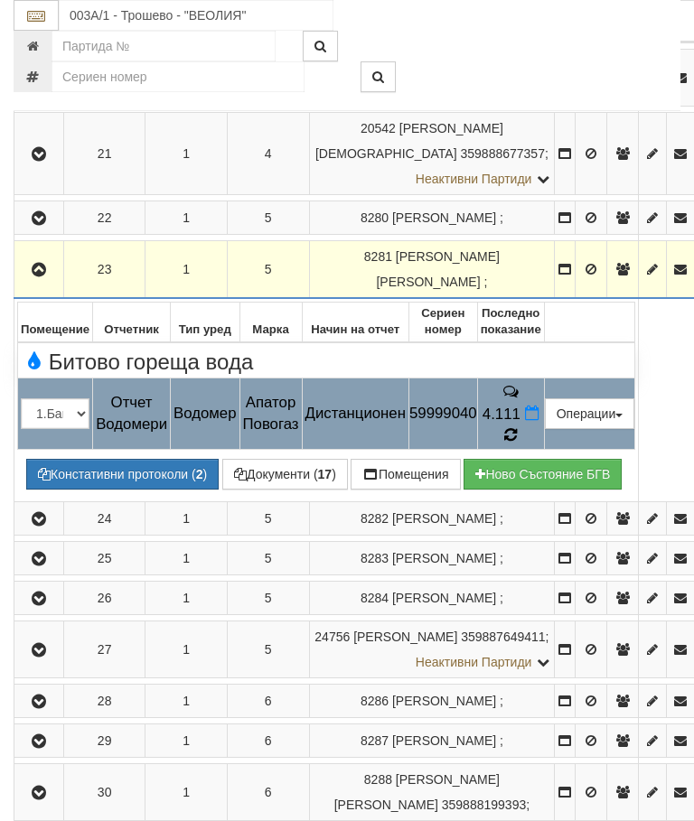
click at [544, 409] on td "4.111" at bounding box center [510, 414] width 67 height 72
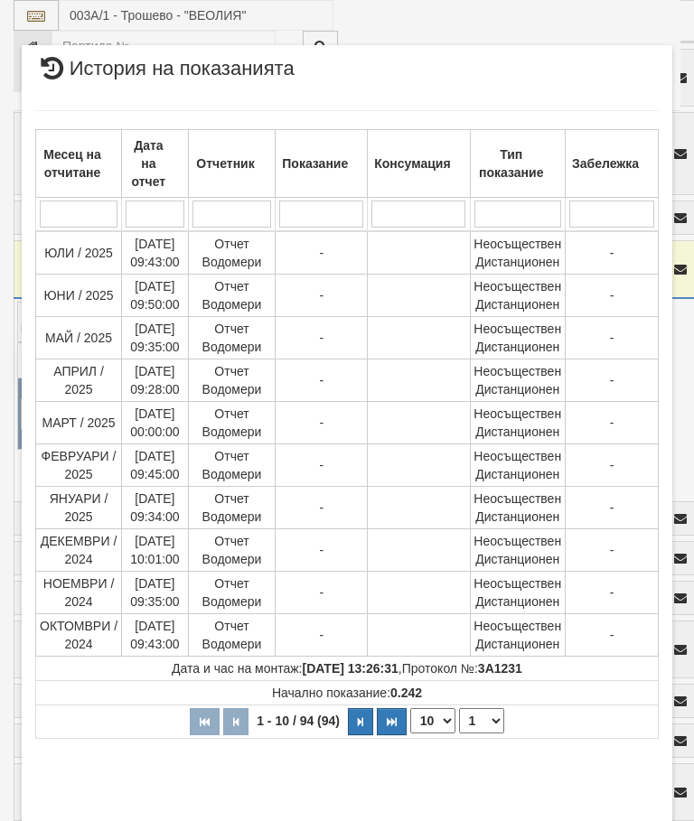
click at [490, 724] on select "1 2 3 4 5 6 7 8 9 10" at bounding box center [481, 721] width 45 height 25
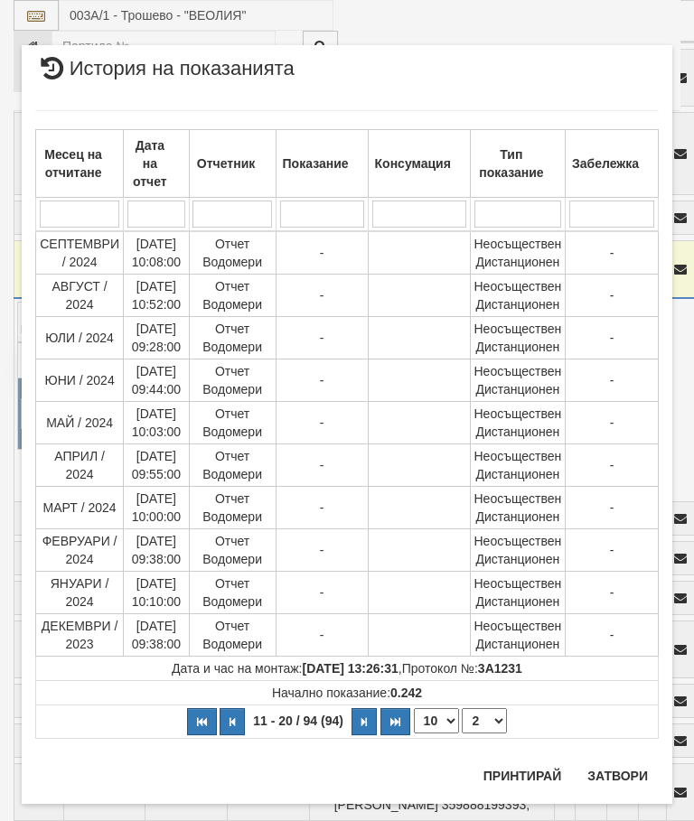
click at [494, 716] on select "1 2 3 4 5 6 7 8 9 10" at bounding box center [484, 721] width 45 height 25
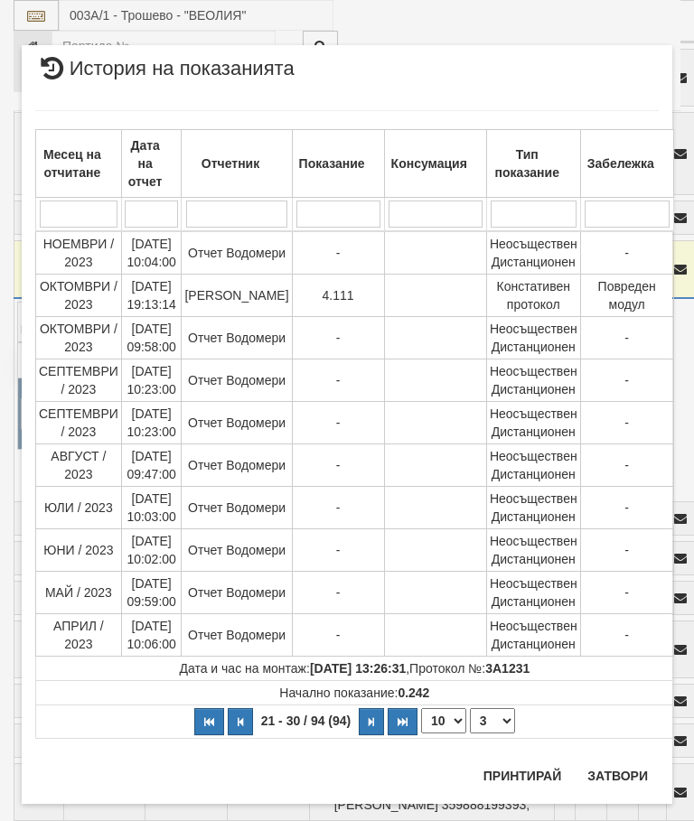
click at [495, 718] on select "1 2 3 4 5 6 7 8 9 10" at bounding box center [492, 721] width 45 height 25
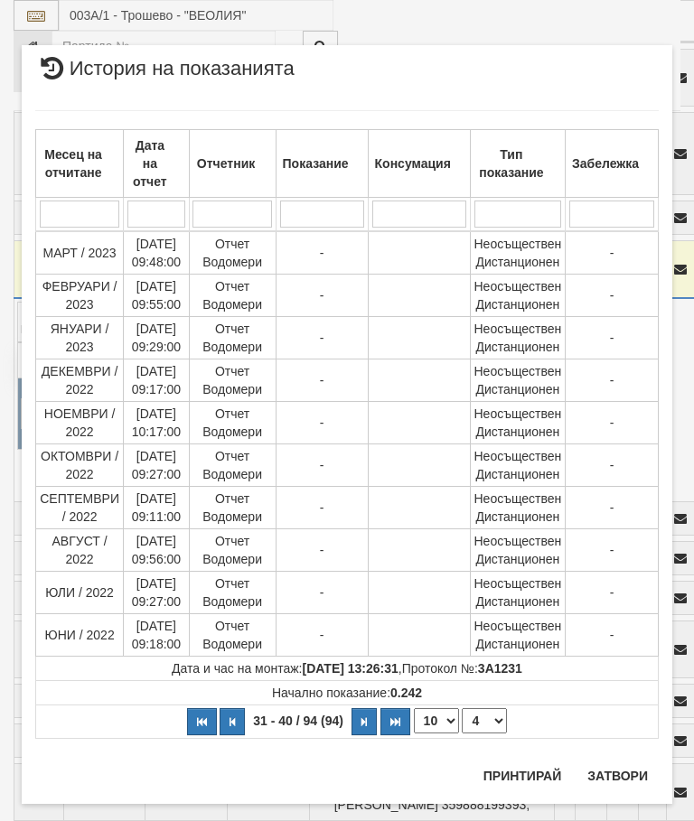
click at [492, 729] on select "1 2 3 4 5 6 7 8 9 10" at bounding box center [484, 721] width 45 height 25
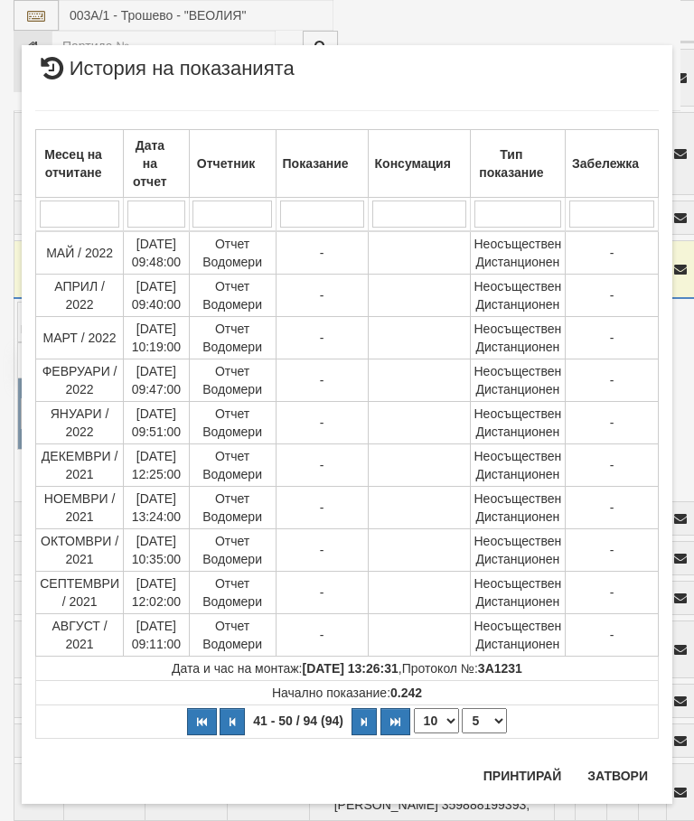
click at [500, 712] on select "1 2 3 4 5 6 7 8 9 10" at bounding box center [484, 721] width 45 height 25
select select "6"
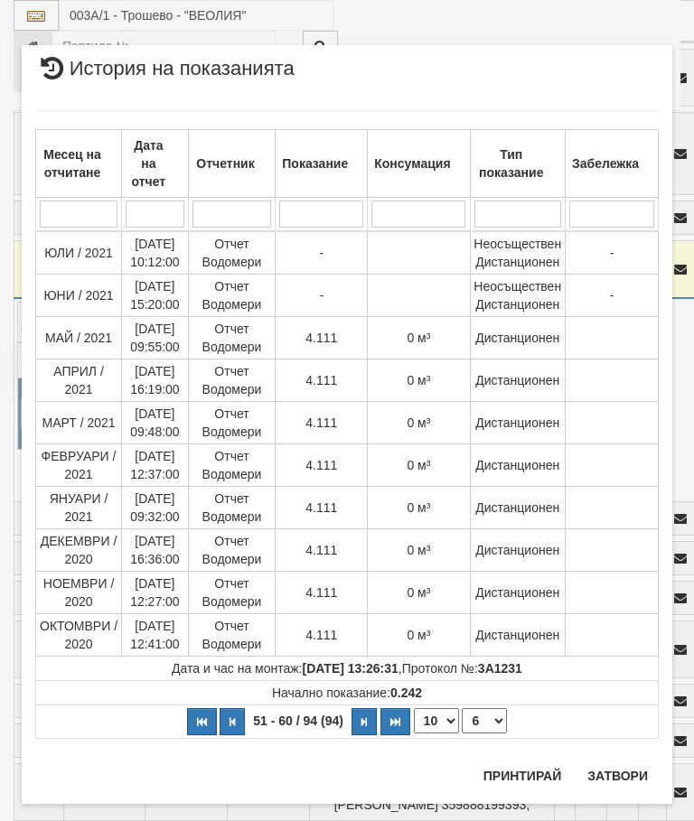
click at [626, 780] on button "Затвори" at bounding box center [618, 776] width 82 height 29
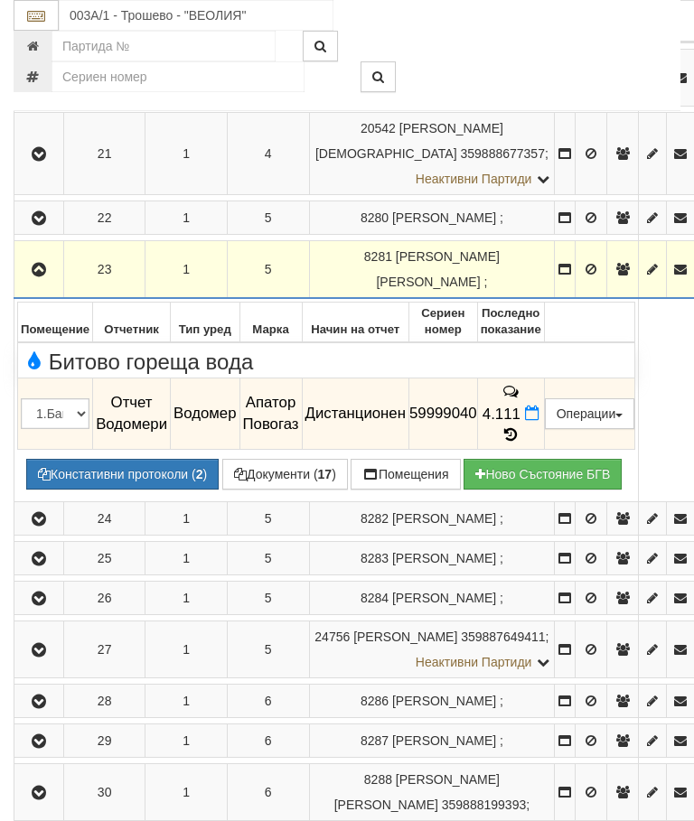
click at [42, 277] on icon "button" at bounding box center [39, 270] width 22 height 13
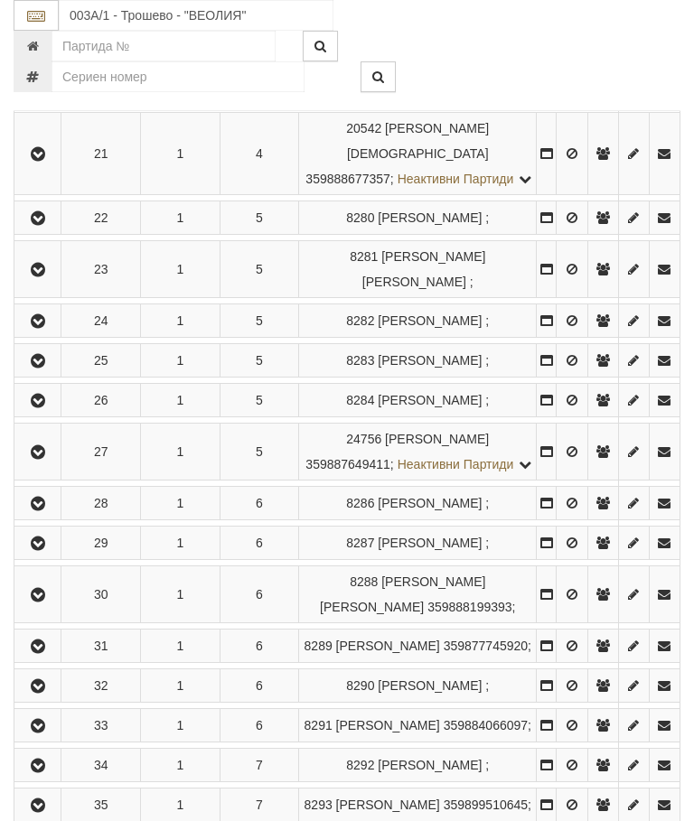
click at [38, 328] on icon "button" at bounding box center [38, 321] width 22 height 13
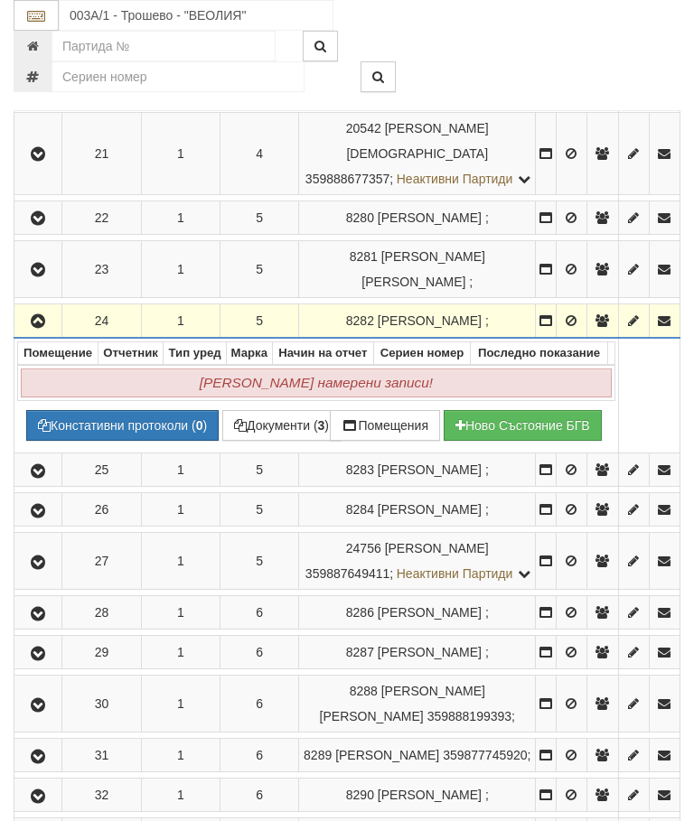
click at [45, 328] on icon "button" at bounding box center [38, 321] width 22 height 13
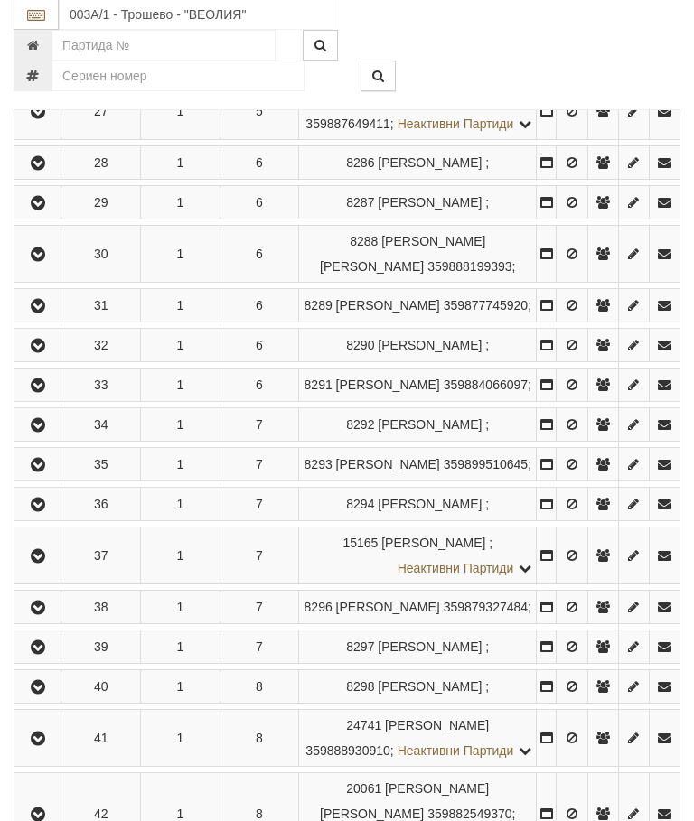
click at [43, 28] on icon "button" at bounding box center [38, 21] width 22 height 13
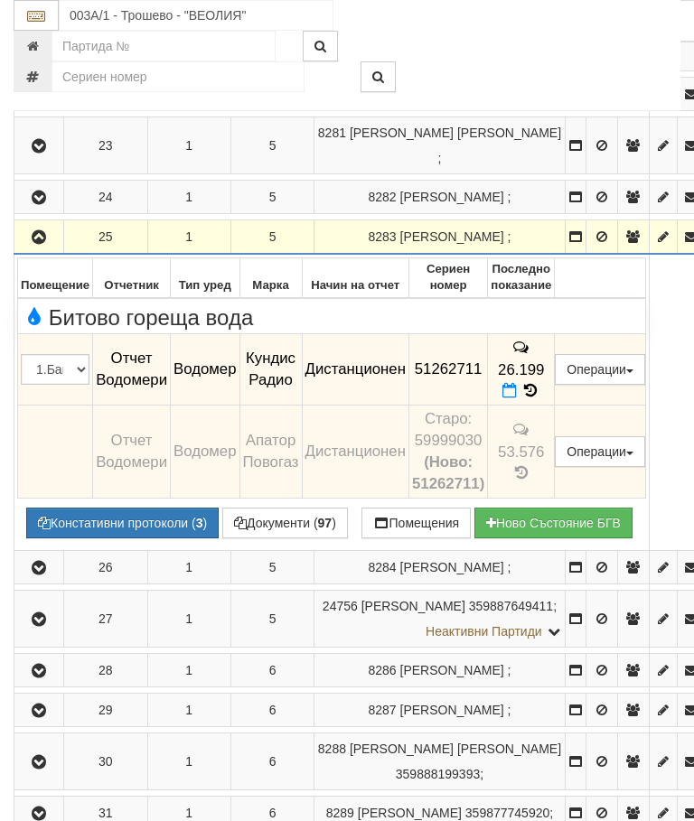
scroll to position [3058, 0]
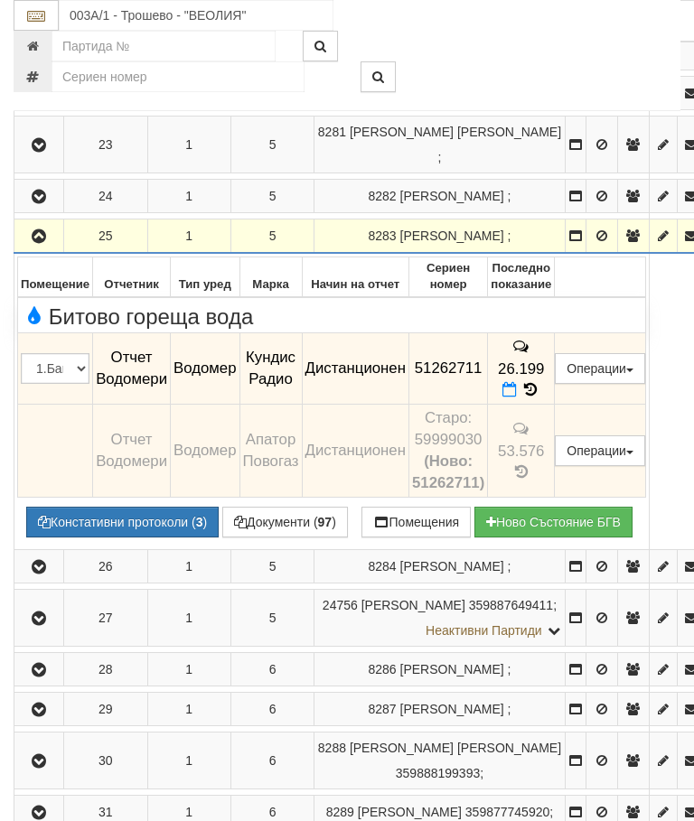
click at [38, 230] on icon "button" at bounding box center [39, 236] width 22 height 13
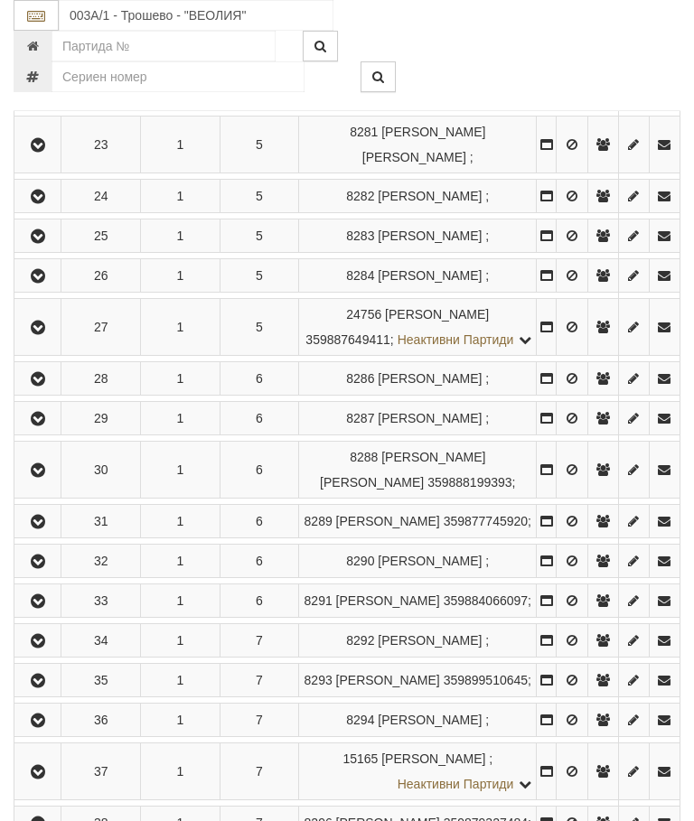
click at [45, 283] on icon "button" at bounding box center [38, 276] width 22 height 13
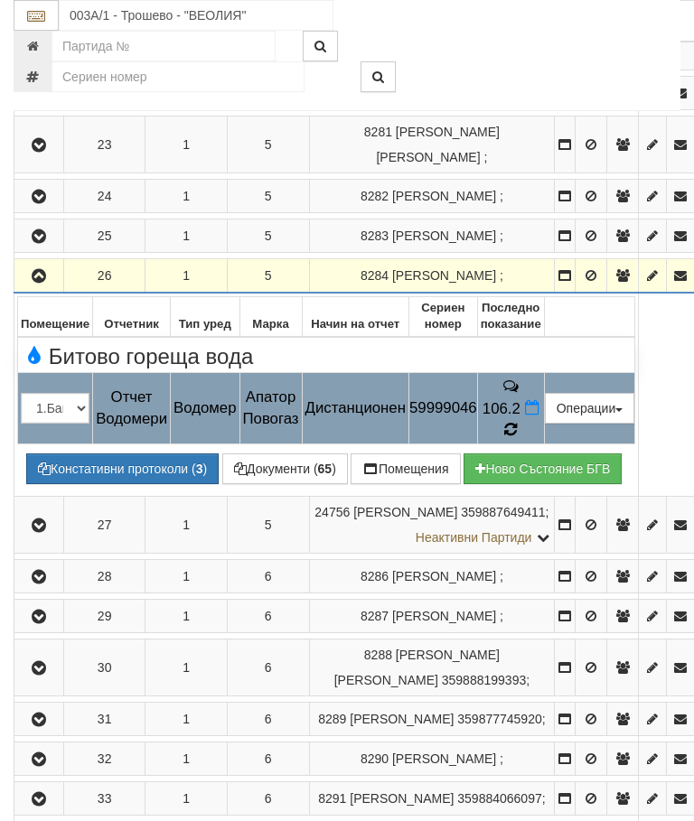
click at [517, 422] on icon at bounding box center [510, 429] width 13 height 15
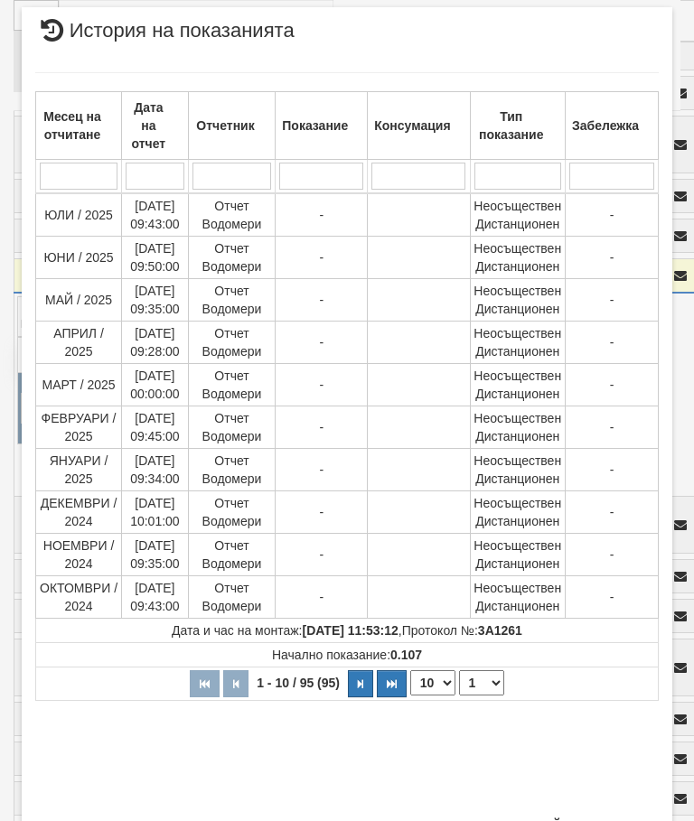
scroll to position [782, 0]
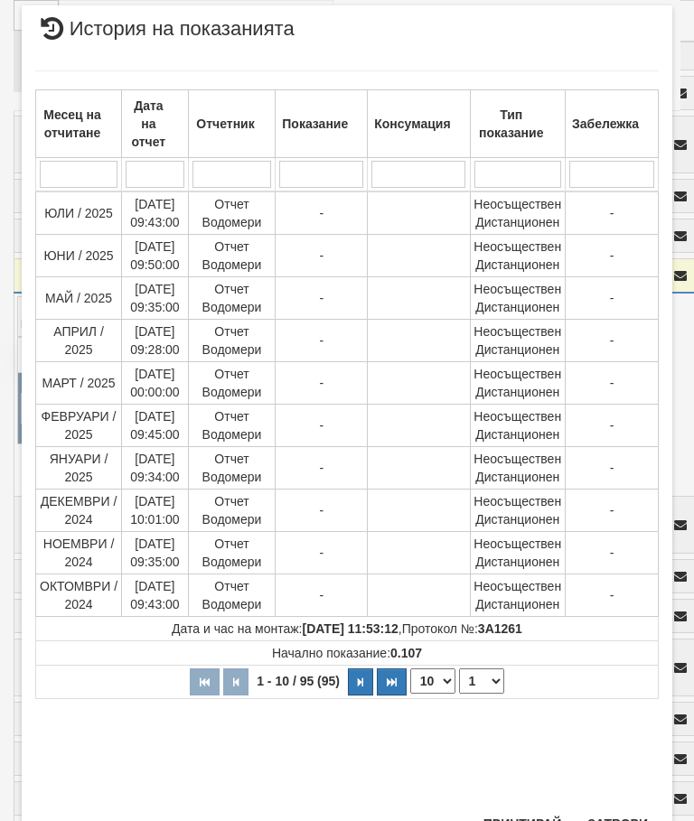
click at [487, 681] on select "1 2 3 4 5 6 7 8 9 10" at bounding box center [481, 681] width 45 height 25
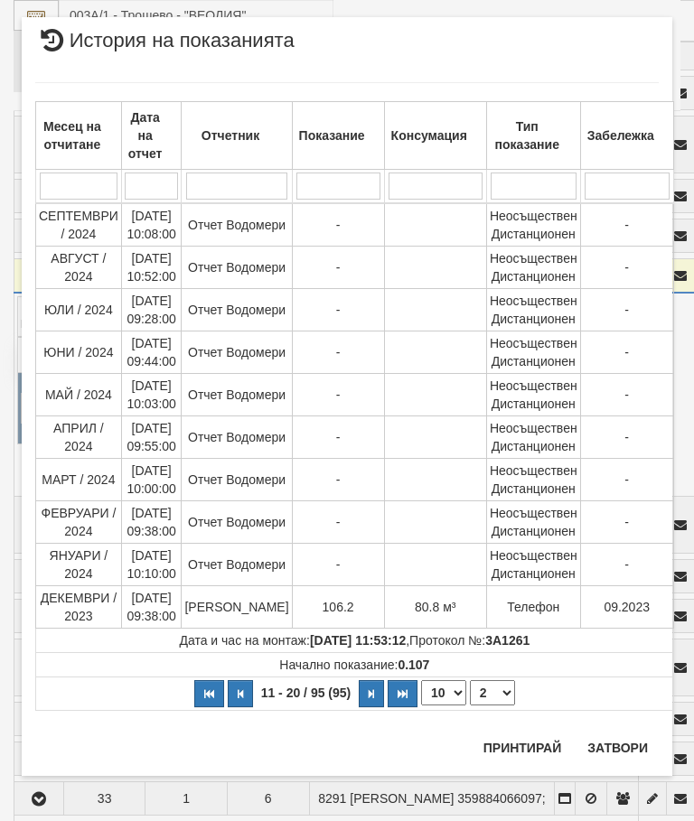
scroll to position [28, 0]
click at [493, 695] on select "1 2 3 4 5 6 7 8 9 10" at bounding box center [492, 693] width 45 height 25
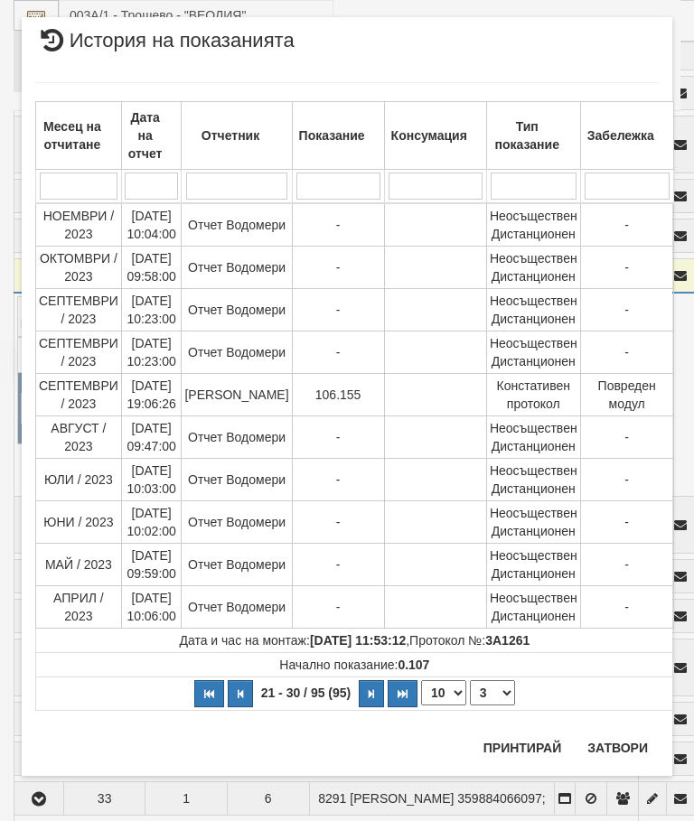
click at [492, 691] on select "1 2 3 4 5 6 7 8 9 10" at bounding box center [492, 693] width 45 height 25
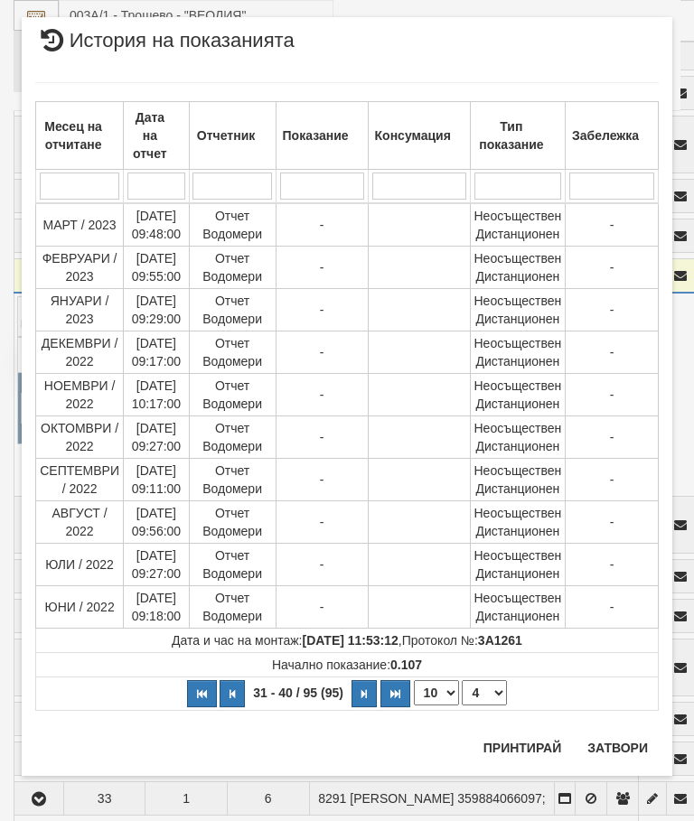
click at [493, 694] on select "1 2 3 4 5 6 7 8 9 10" at bounding box center [484, 693] width 45 height 25
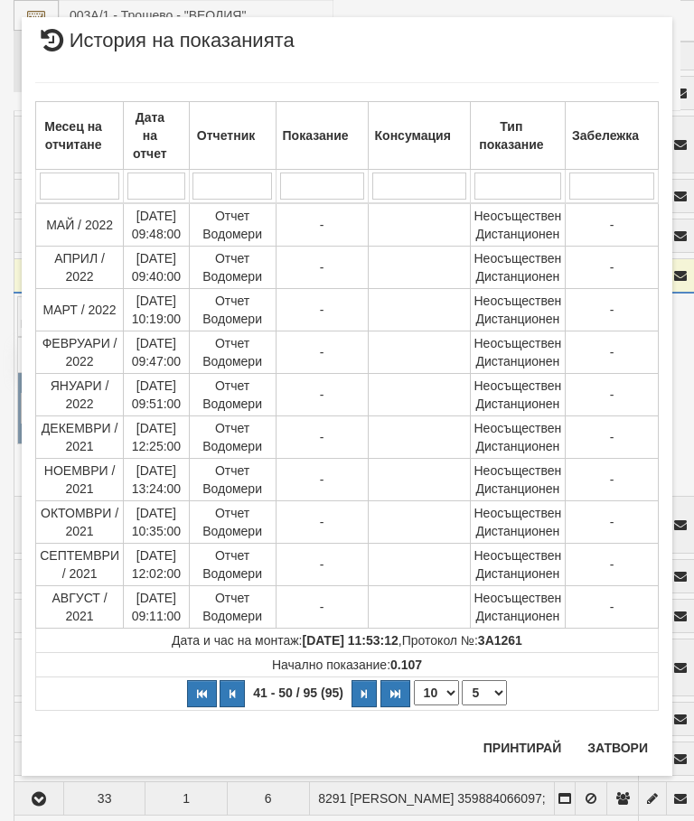
click at [494, 690] on select "1 2 3 4 5 6 7 8 9 10" at bounding box center [484, 693] width 45 height 25
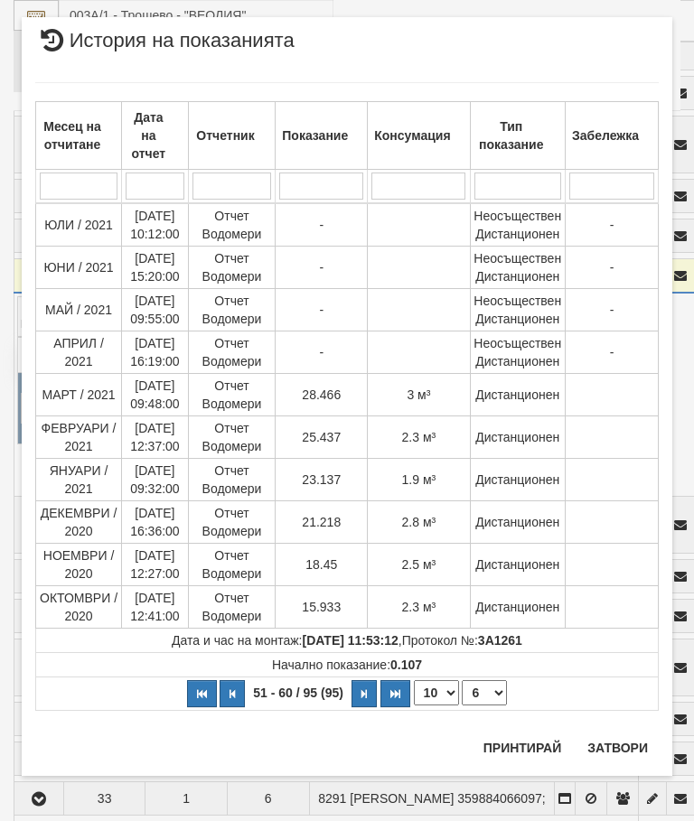
click at [493, 690] on select "1 2 3 4 5 6 7 8 9 10" at bounding box center [484, 693] width 45 height 25
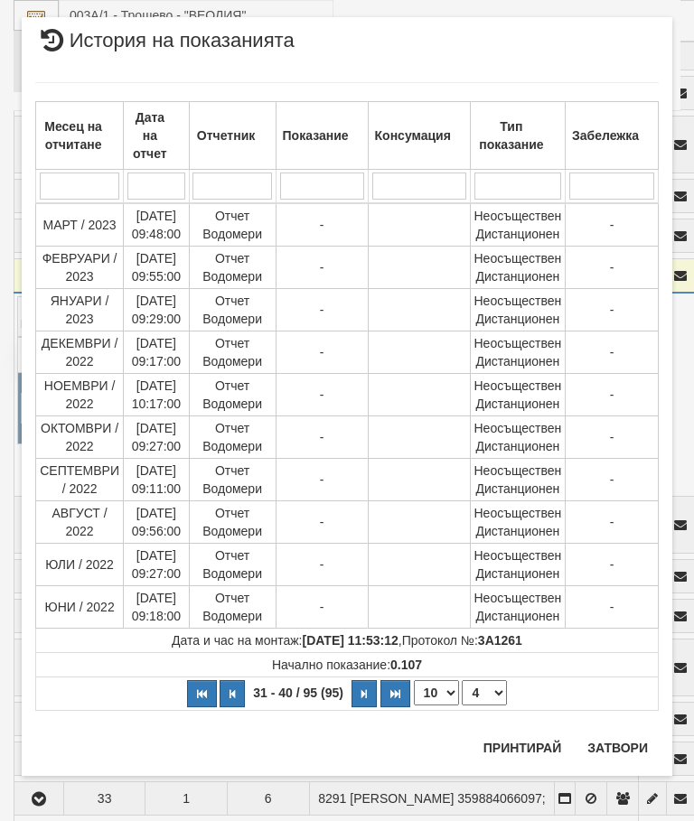
click at [489, 697] on select "1 2 3 4 5 6 7 8 9 10" at bounding box center [484, 693] width 45 height 25
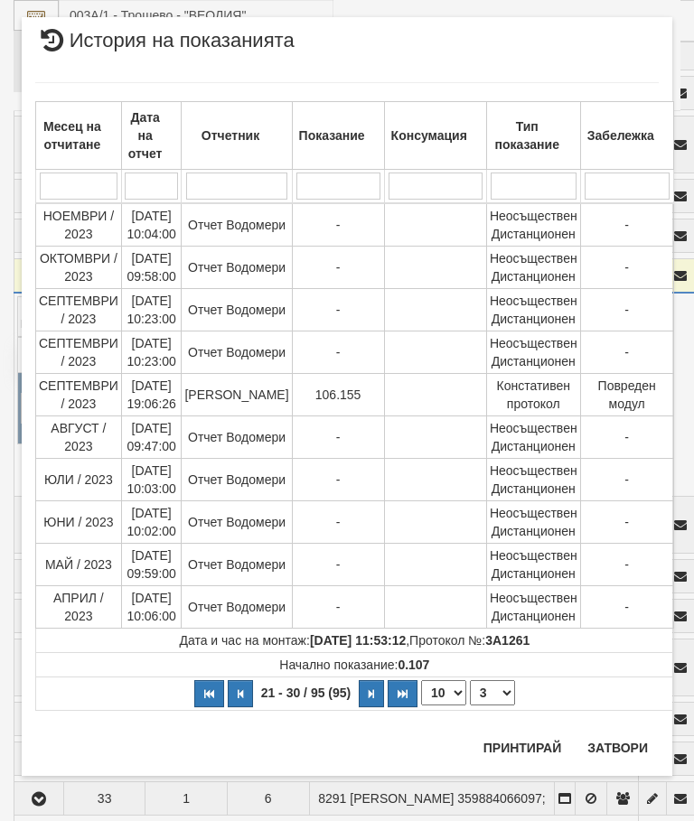
click at [484, 697] on select "1 2 3 4 5 6 7 8 9 10" at bounding box center [492, 693] width 45 height 25
select select "2"
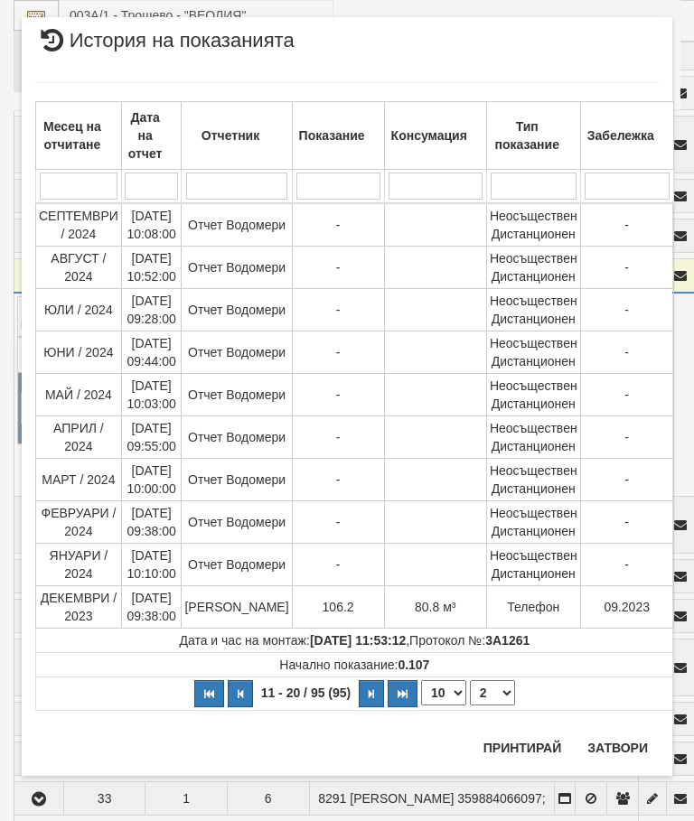
click at [620, 746] on button "Затвори" at bounding box center [618, 748] width 82 height 29
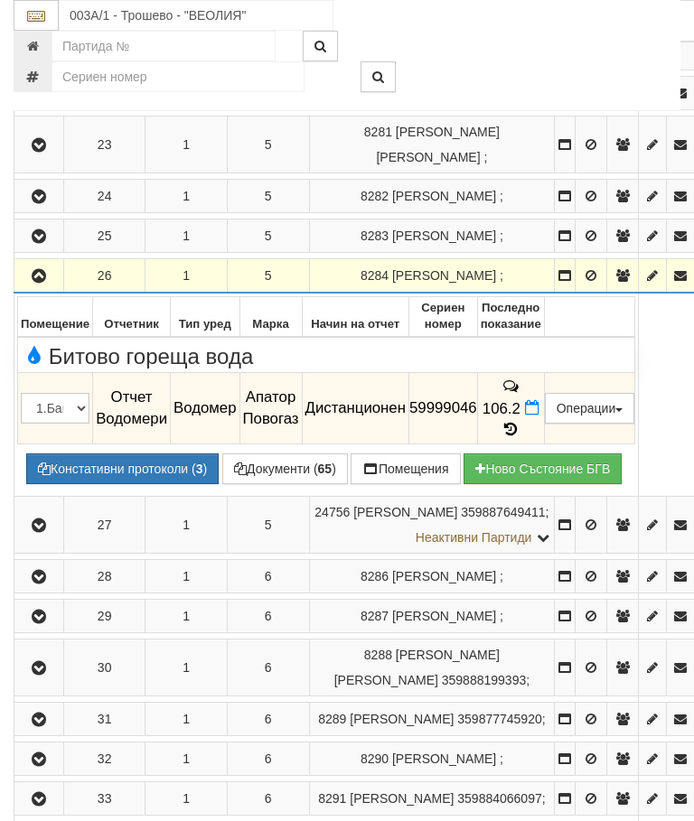
click at [46, 277] on button "button" at bounding box center [38, 275] width 43 height 27
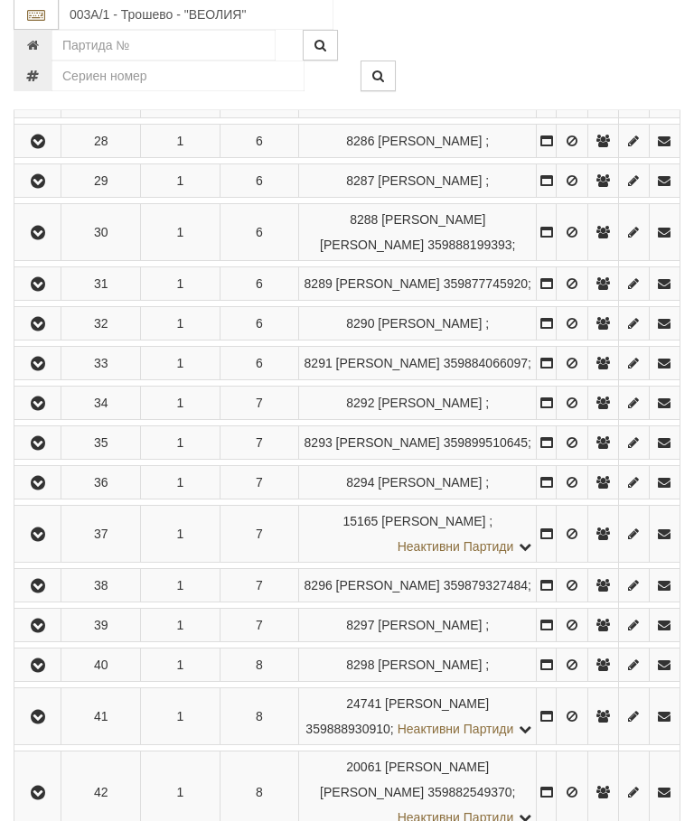
scroll to position [3302, 0]
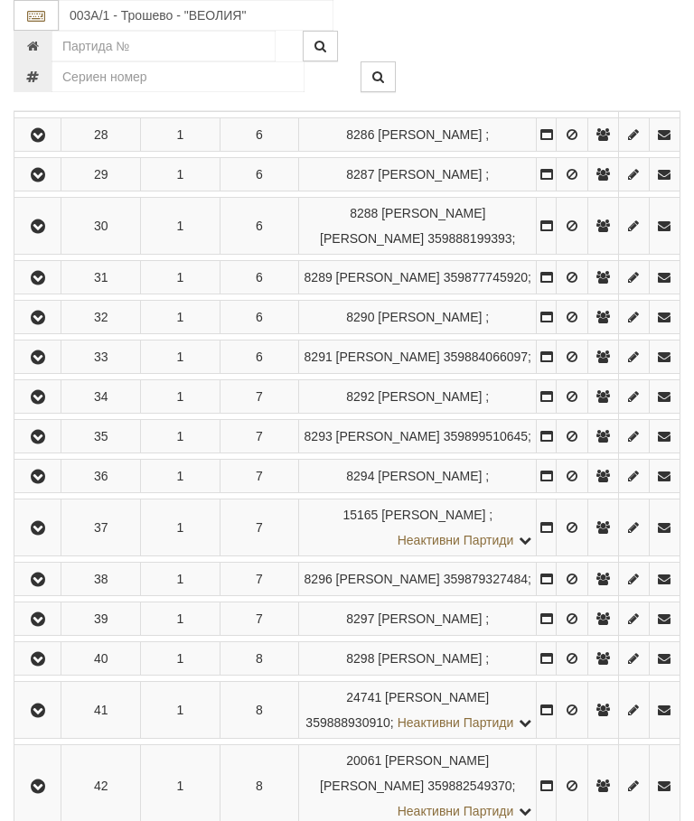
click at [41, 90] on icon "button" at bounding box center [38, 84] width 22 height 13
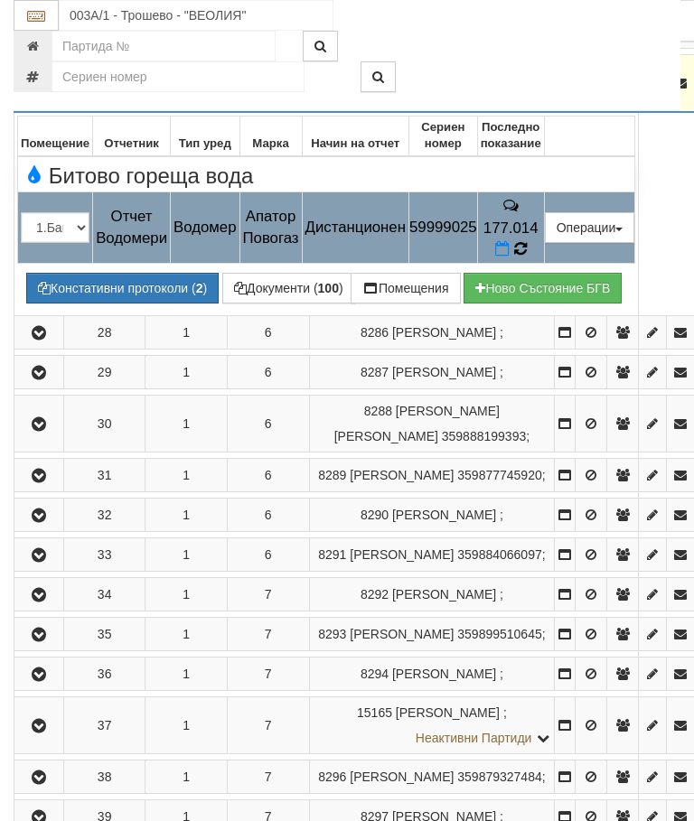
click at [527, 241] on icon at bounding box center [520, 249] width 14 height 16
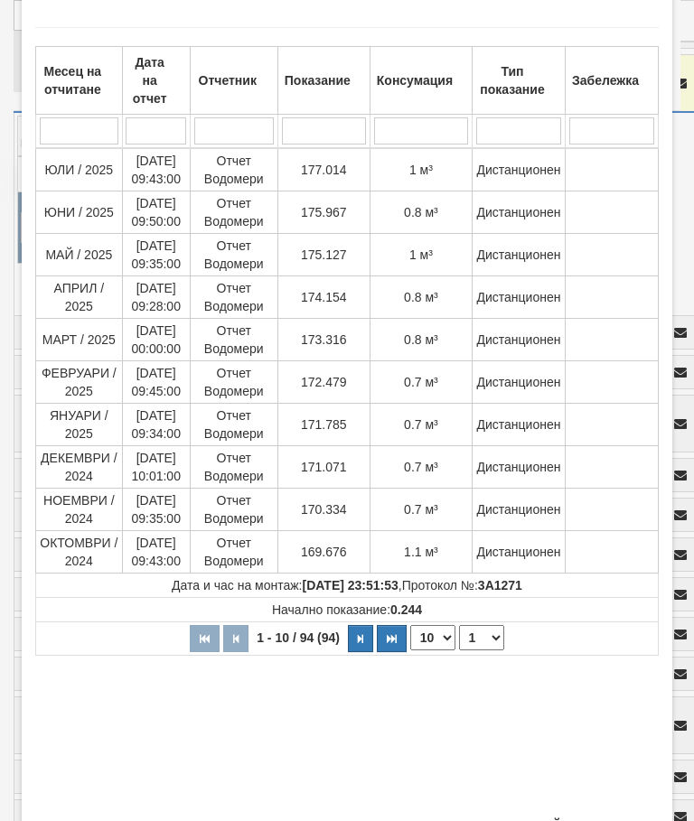
scroll to position [82, 0]
click at [607, 821] on button "Затвори" at bounding box center [618, 826] width 82 height 29
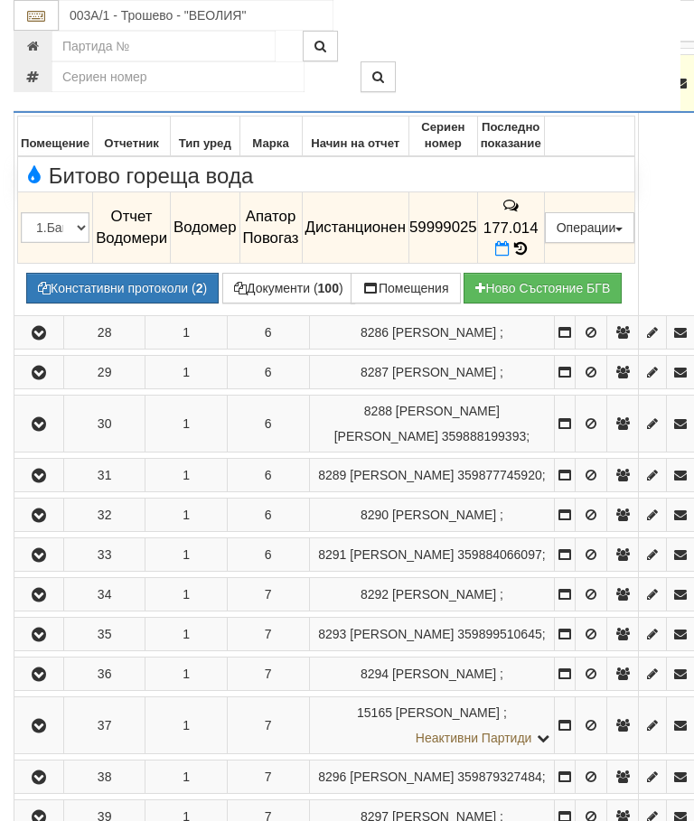
scroll to position [3222, 0]
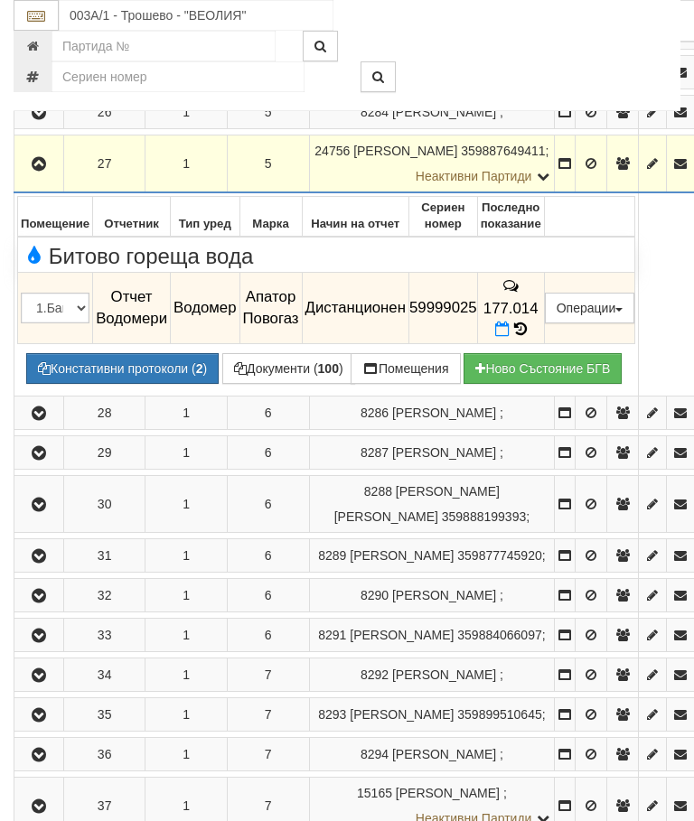
click at [31, 171] on icon "button" at bounding box center [39, 164] width 22 height 13
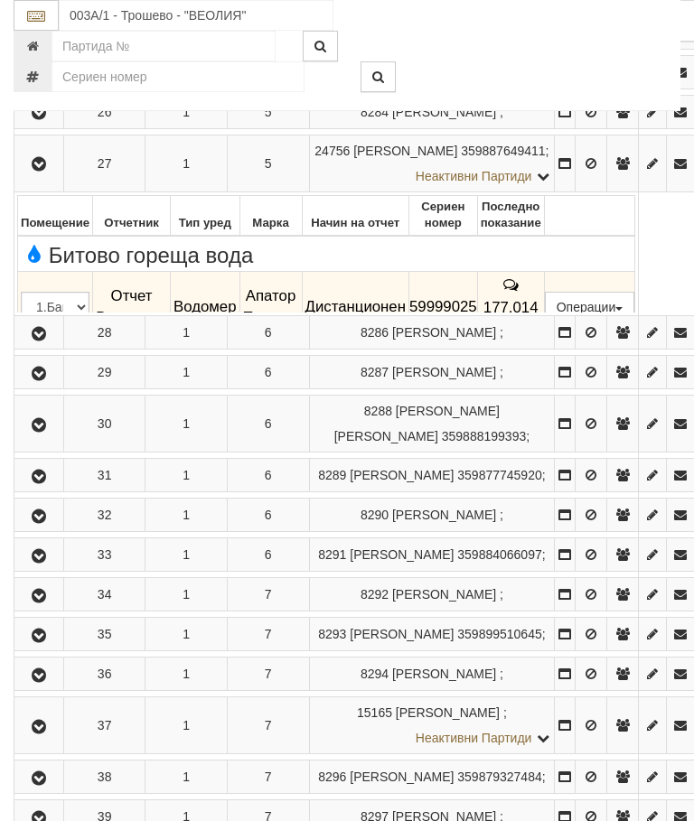
scroll to position [3186, 0]
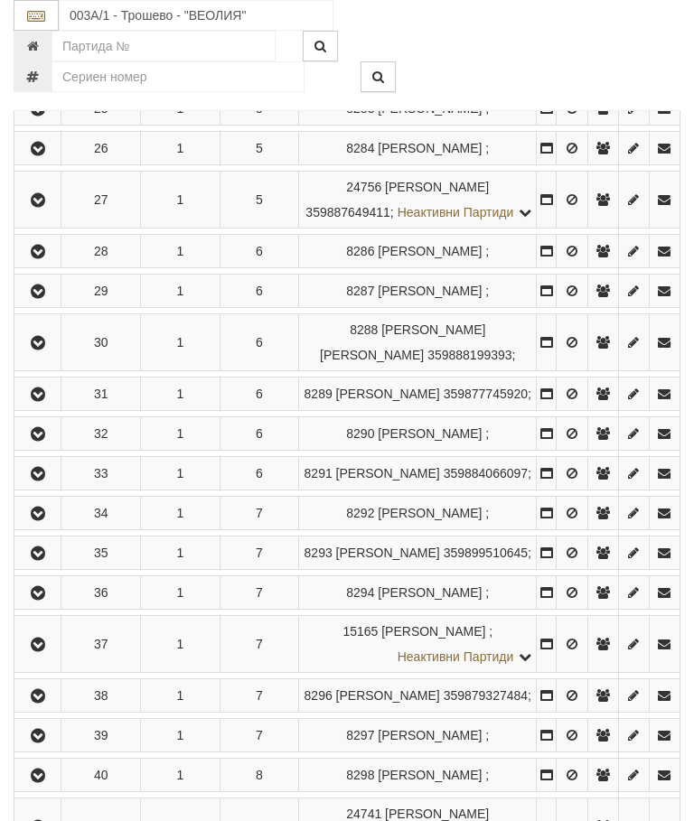
click at [43, 258] on icon "button" at bounding box center [38, 252] width 22 height 13
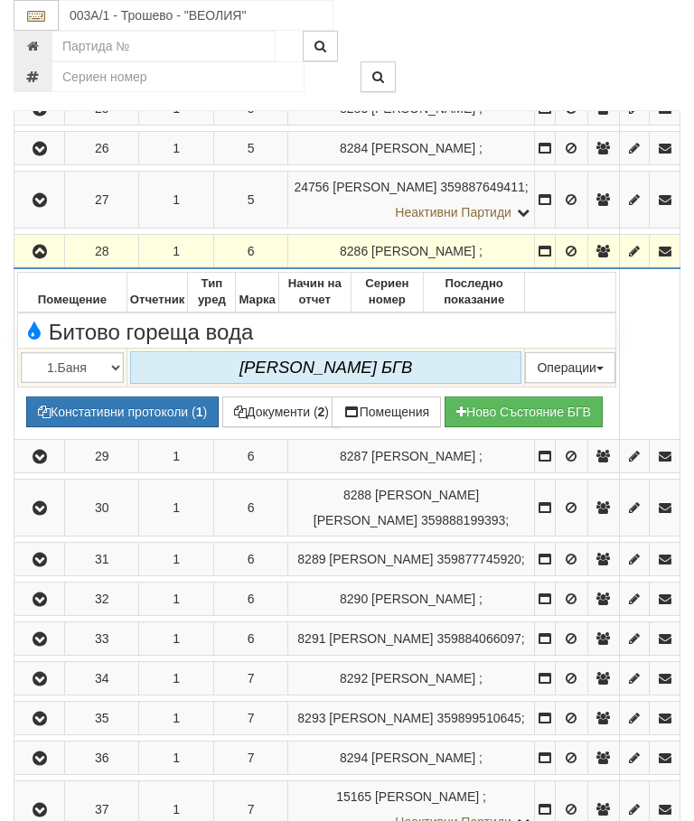
click at [51, 258] on icon "button" at bounding box center [40, 252] width 22 height 13
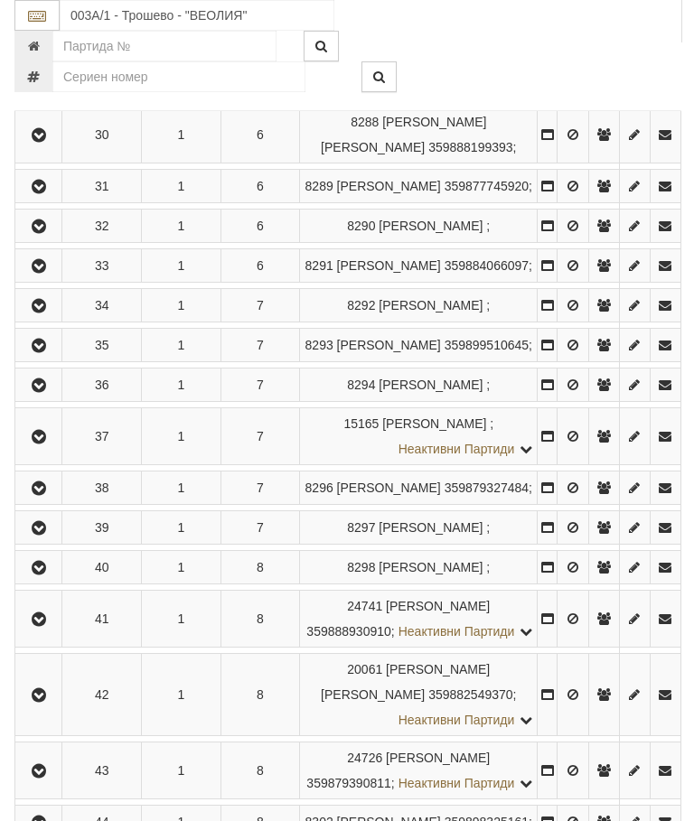
scroll to position [3402, 0]
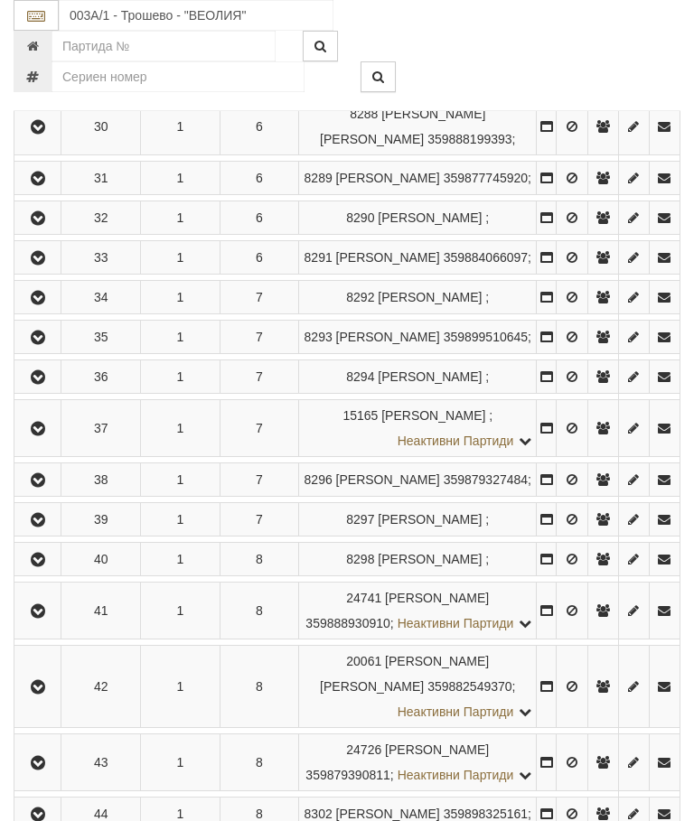
click at [45, 82] on icon "button" at bounding box center [38, 76] width 22 height 13
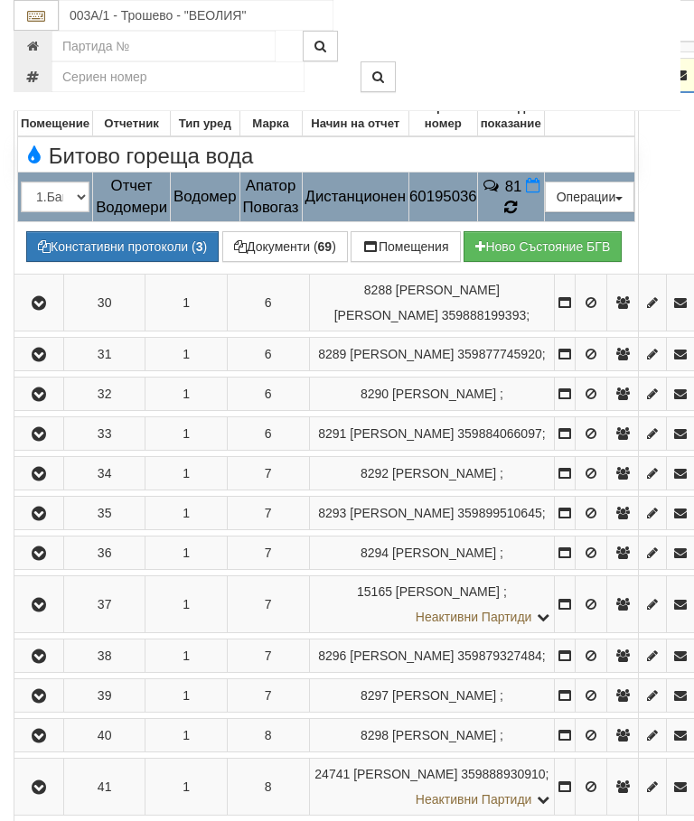
click at [544, 196] on td "81" at bounding box center [510, 197] width 67 height 51
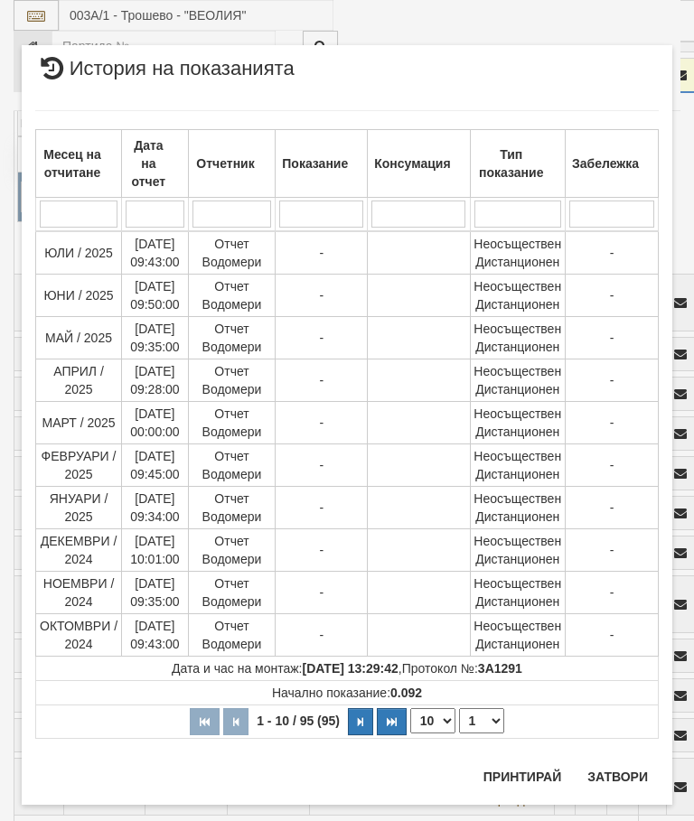
click at [480, 726] on select "1 2 3 4 5 6 7 8 9 10" at bounding box center [481, 721] width 45 height 25
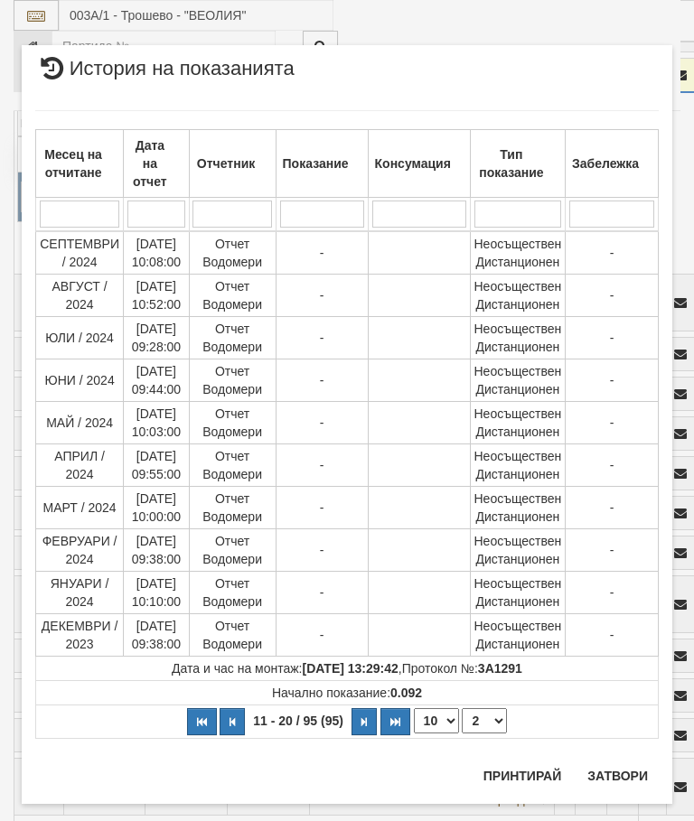
click at [491, 717] on select "1 2 3 4 5 6 7 8 9 10" at bounding box center [484, 721] width 45 height 25
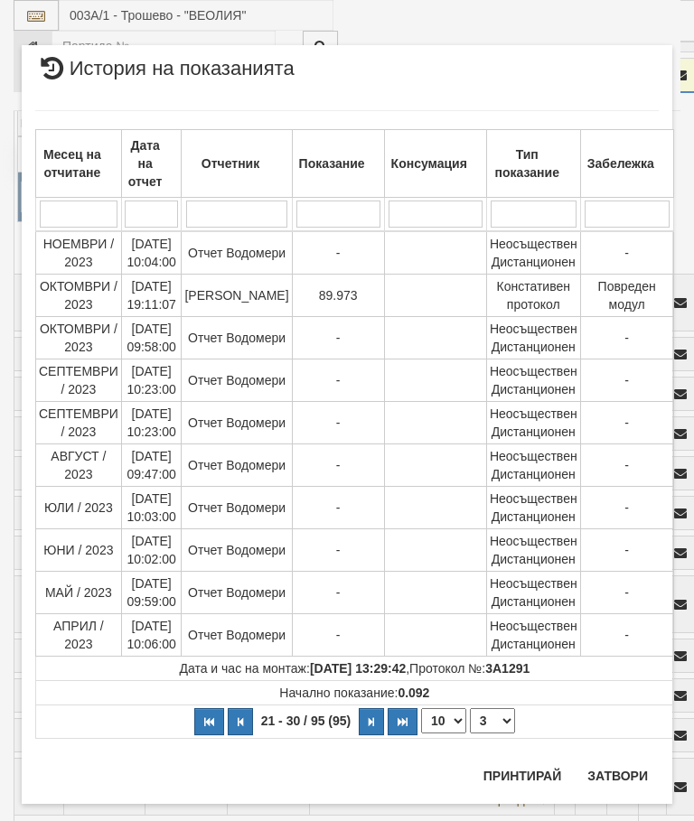
click at [493, 716] on select "1 2 3 4 5 6 7 8 9 10" at bounding box center [492, 721] width 45 height 25
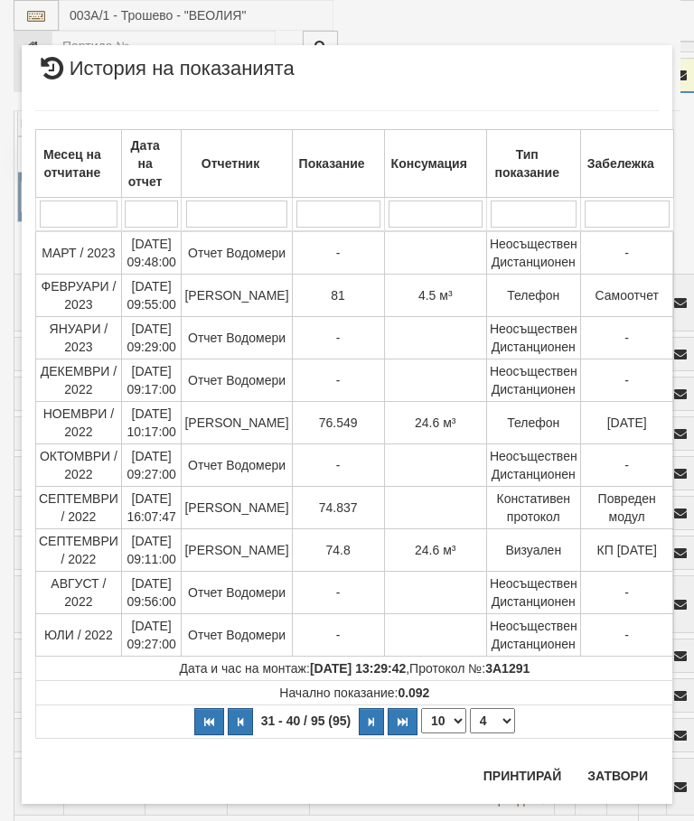
click at [493, 716] on select "1 2 3 4 5 6 7 8 9 10" at bounding box center [492, 721] width 45 height 25
select select "1"
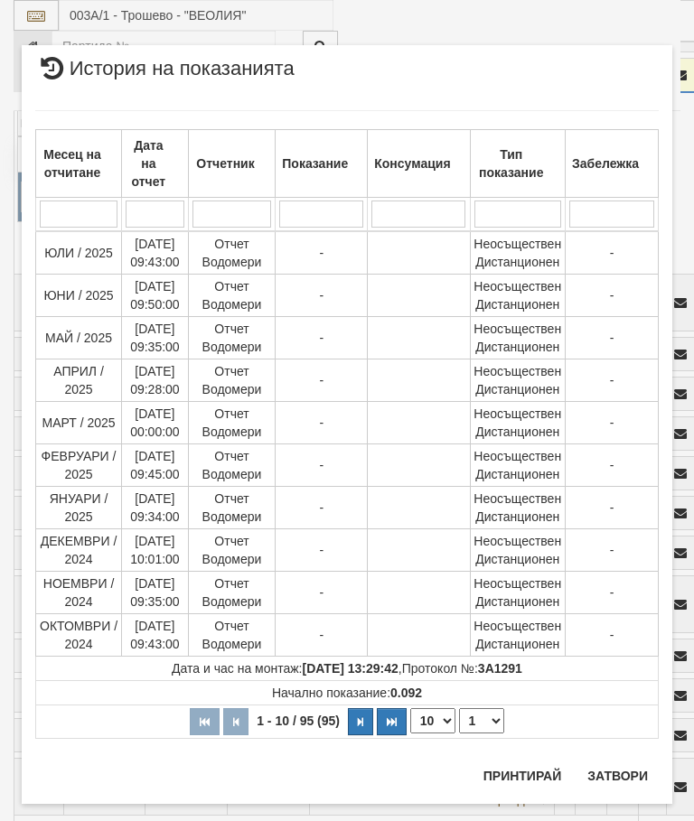
click at [624, 771] on button "Затвори" at bounding box center [618, 776] width 82 height 29
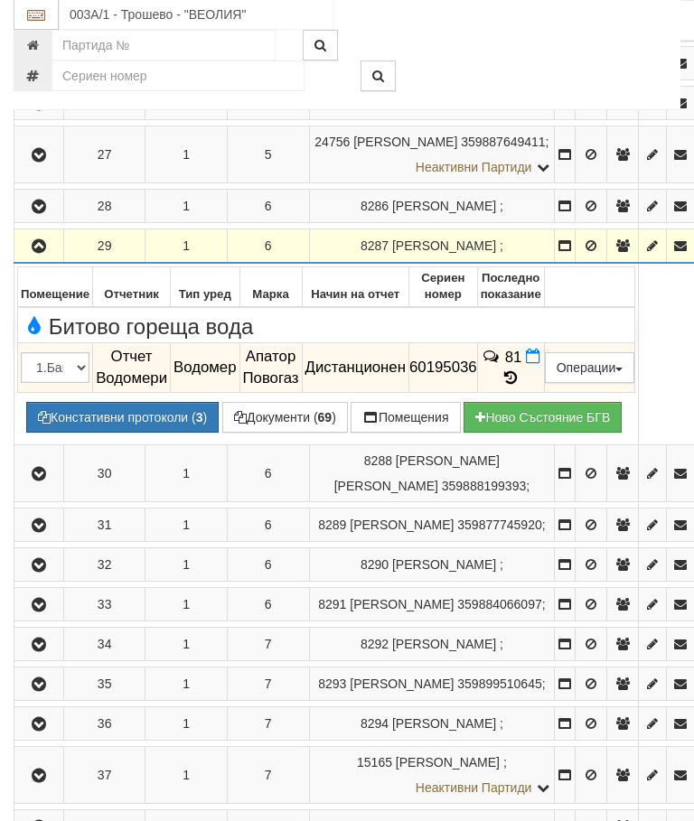
scroll to position [3231, 0]
click at [41, 240] on icon "button" at bounding box center [39, 246] width 22 height 13
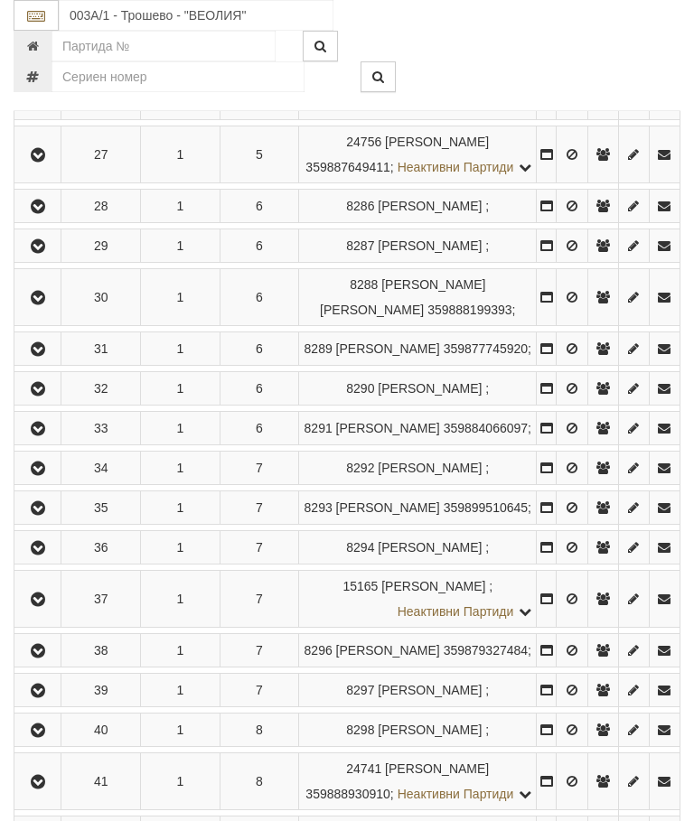
click at [34, 305] on icon "button" at bounding box center [38, 298] width 22 height 13
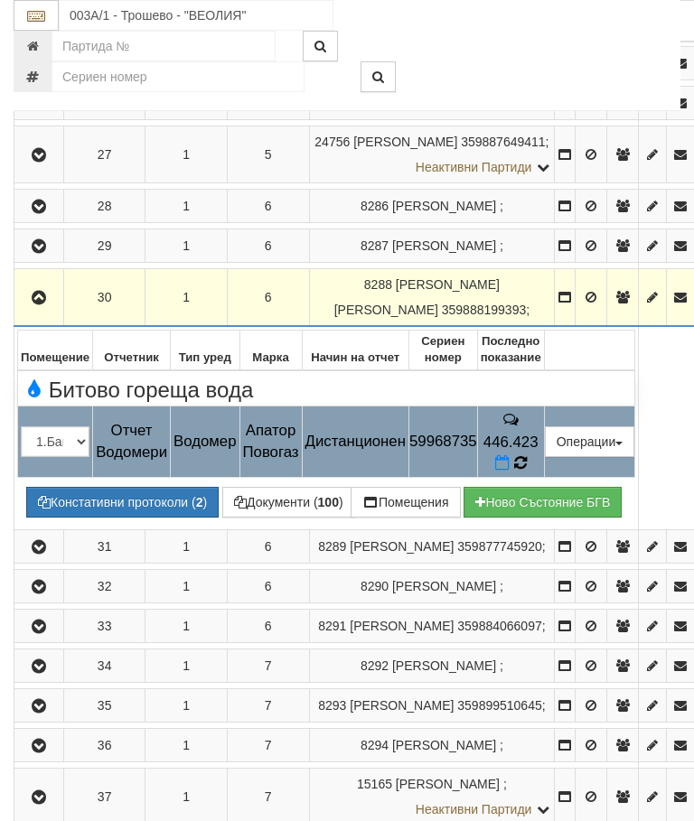
click at [530, 454] on icon at bounding box center [520, 464] width 19 height 20
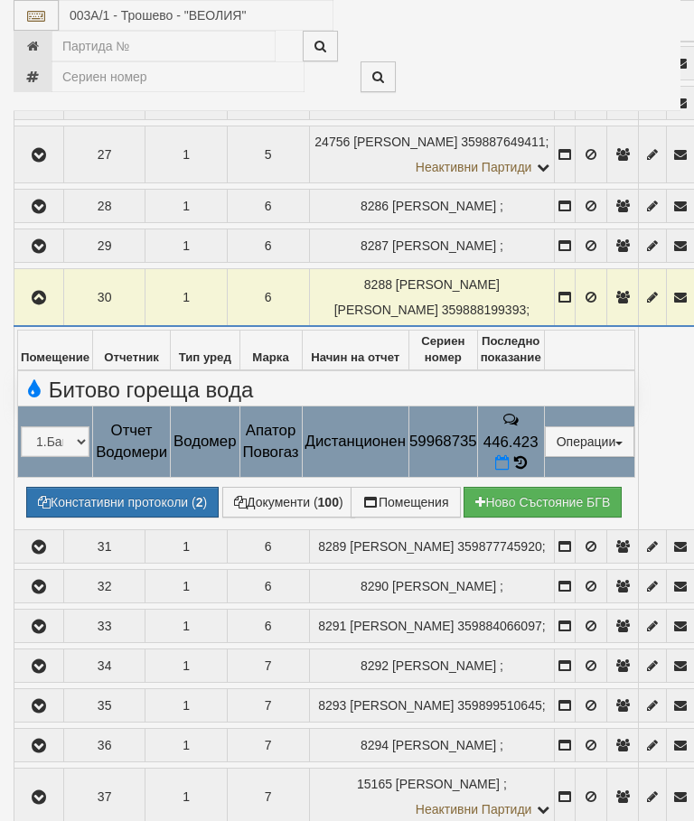
select select "10"
select select "1"
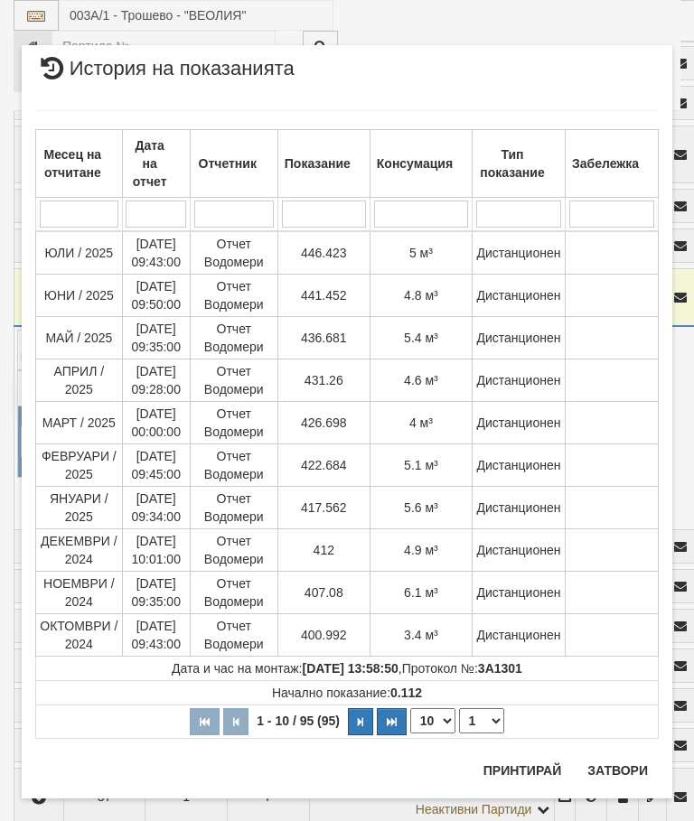
click at [622, 775] on button "Затвори" at bounding box center [618, 770] width 82 height 29
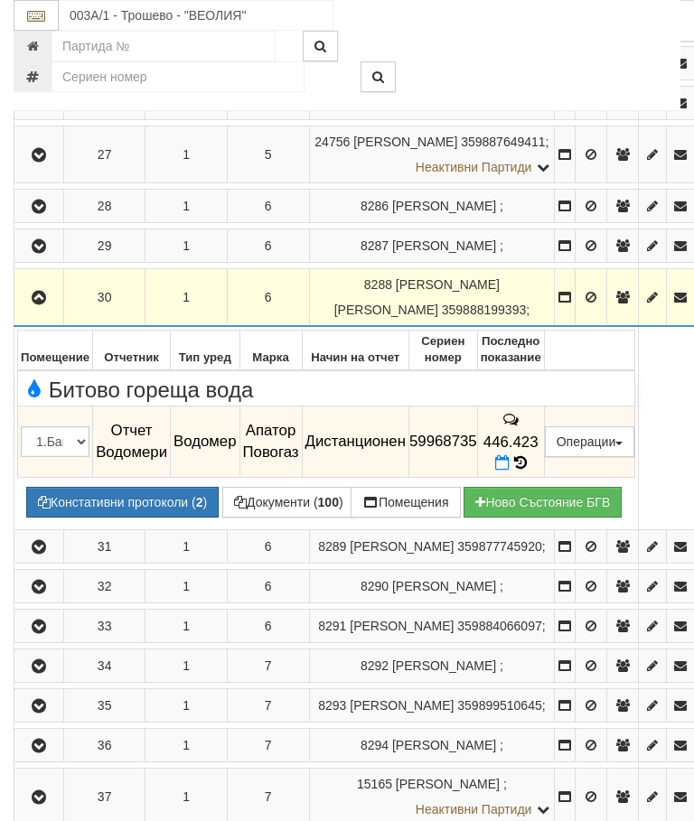
click at [42, 292] on icon "button" at bounding box center [39, 298] width 22 height 13
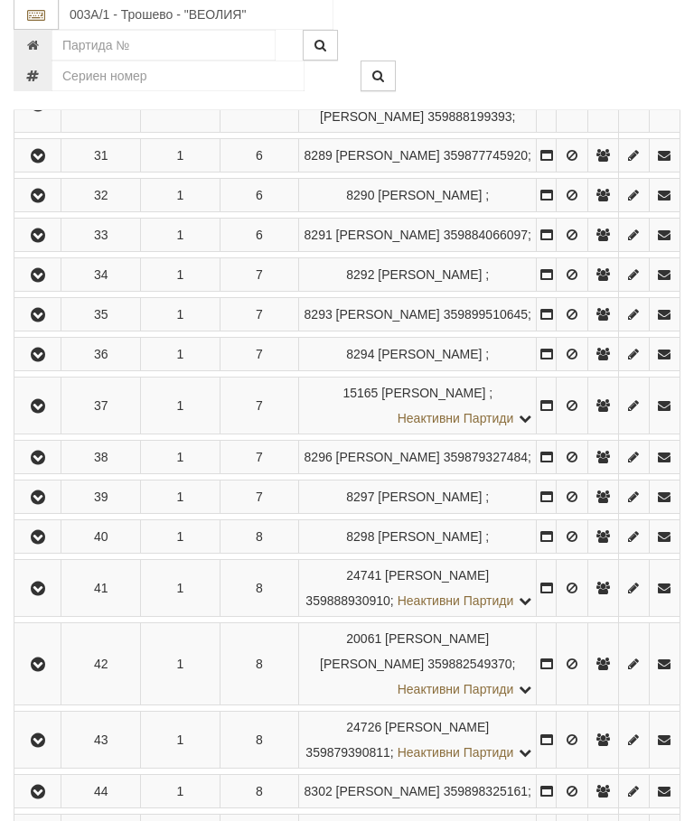
scroll to position [3424, 0]
click at [48, 163] on icon "button" at bounding box center [38, 156] width 22 height 13
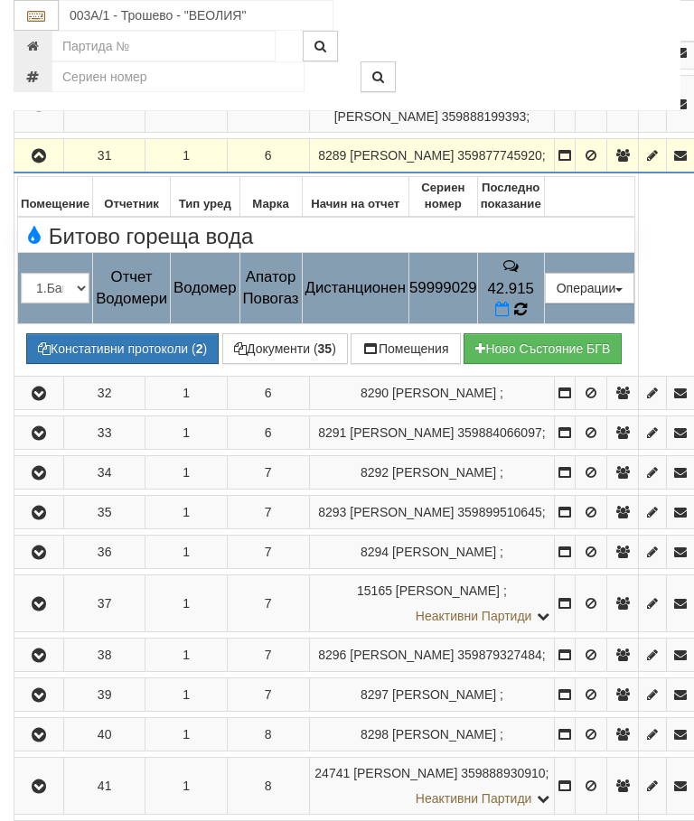
click at [529, 301] on icon at bounding box center [520, 310] width 16 height 18
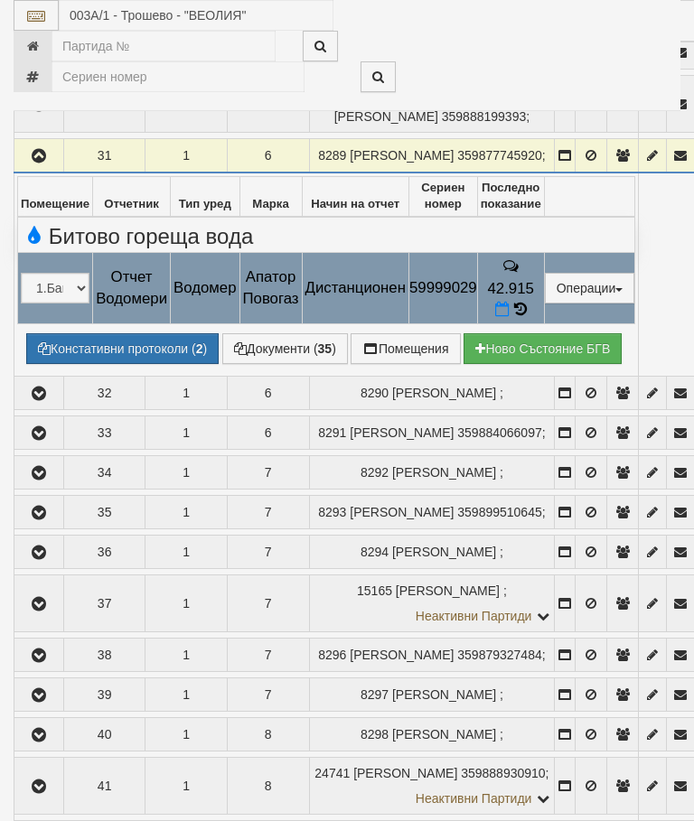
select select "10"
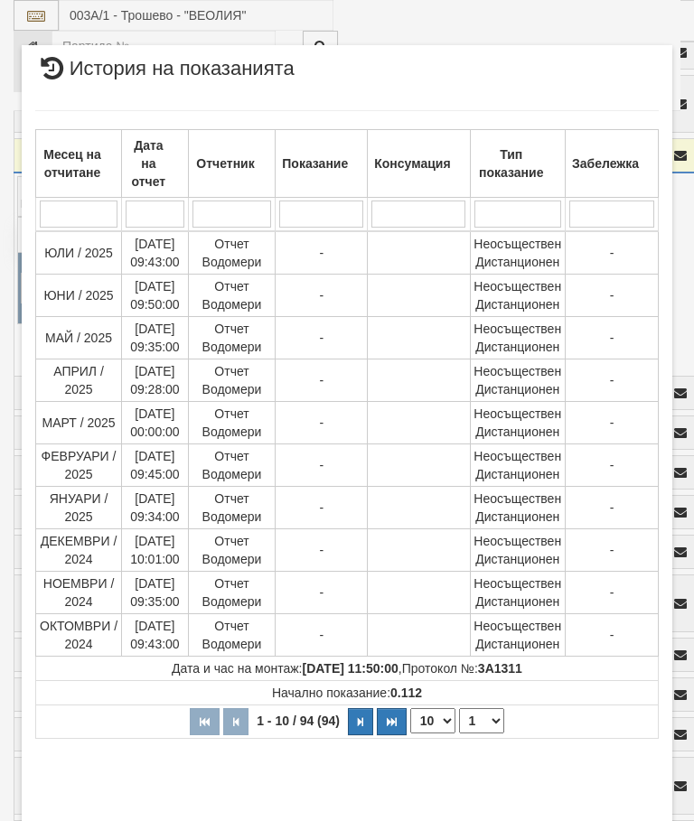
click at [484, 726] on select "1 2 3 4 5 6 7 8 9 10" at bounding box center [481, 721] width 45 height 25
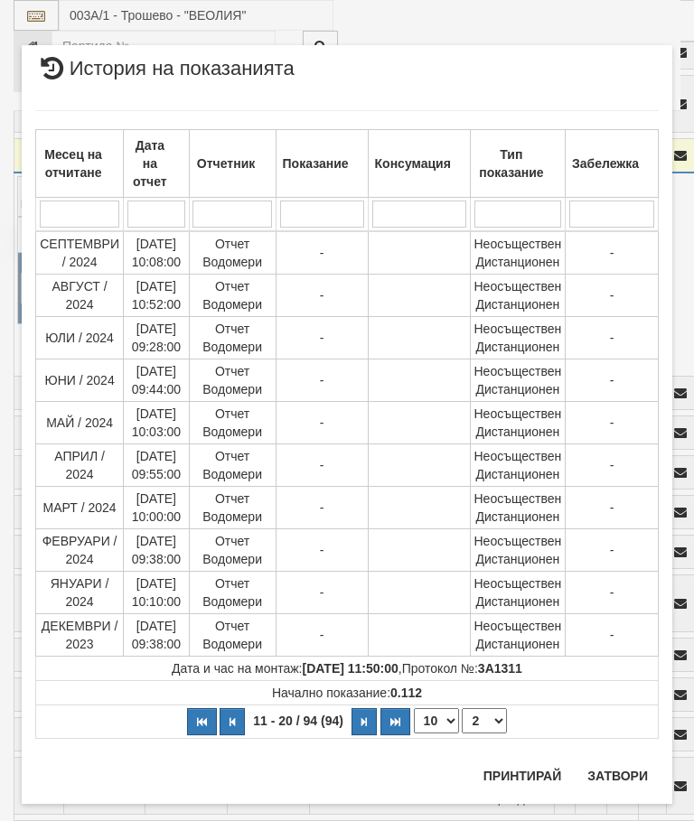
click at [495, 717] on select "1 2 3 4 5 6 7 8 9 10" at bounding box center [484, 721] width 45 height 25
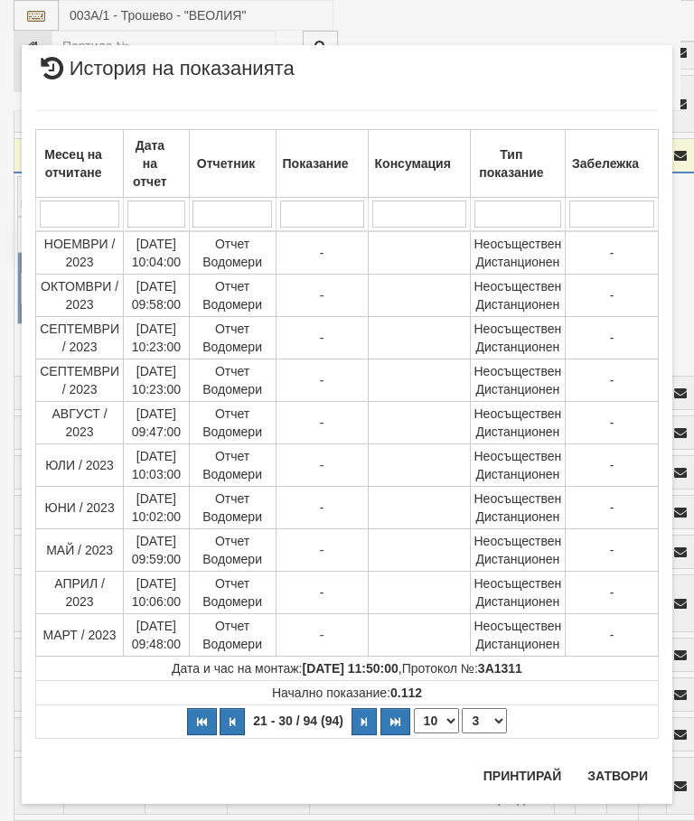
click at [493, 718] on select "1 2 3 4 5 6 7 8 9 10" at bounding box center [484, 721] width 45 height 25
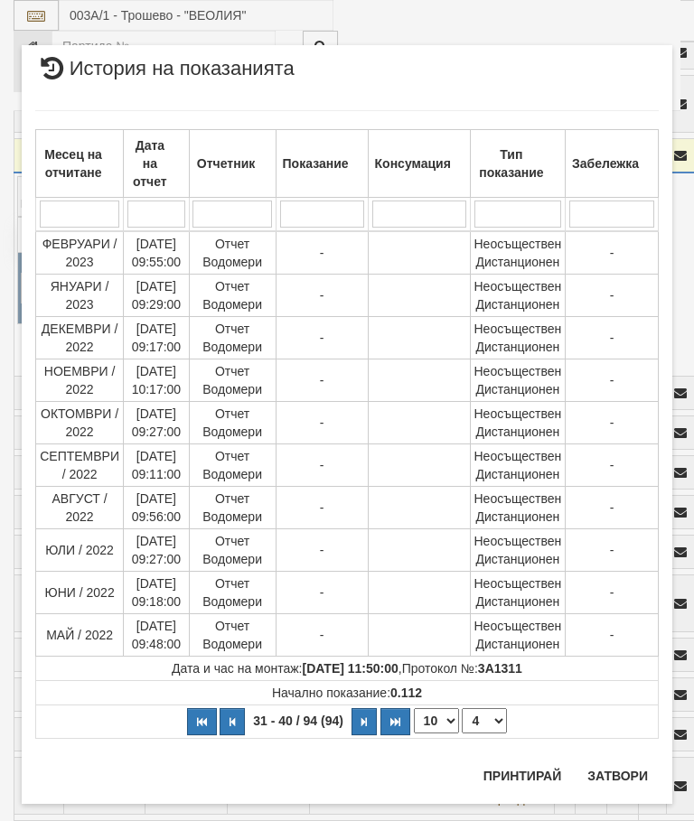
click at [492, 718] on select "1 2 3 4 5 6 7 8 9 10" at bounding box center [484, 721] width 45 height 25
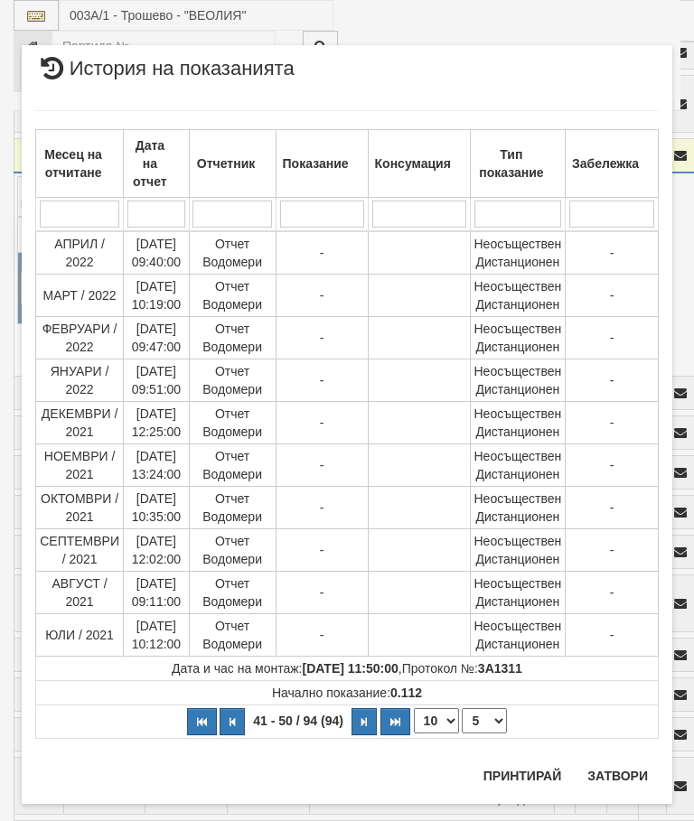
click at [496, 703] on td "Начално показание: 0.112" at bounding box center [347, 693] width 623 height 24
click at [497, 713] on select "1 2 3 4 5 6 7 8 9 10" at bounding box center [484, 721] width 45 height 25
select select "6"
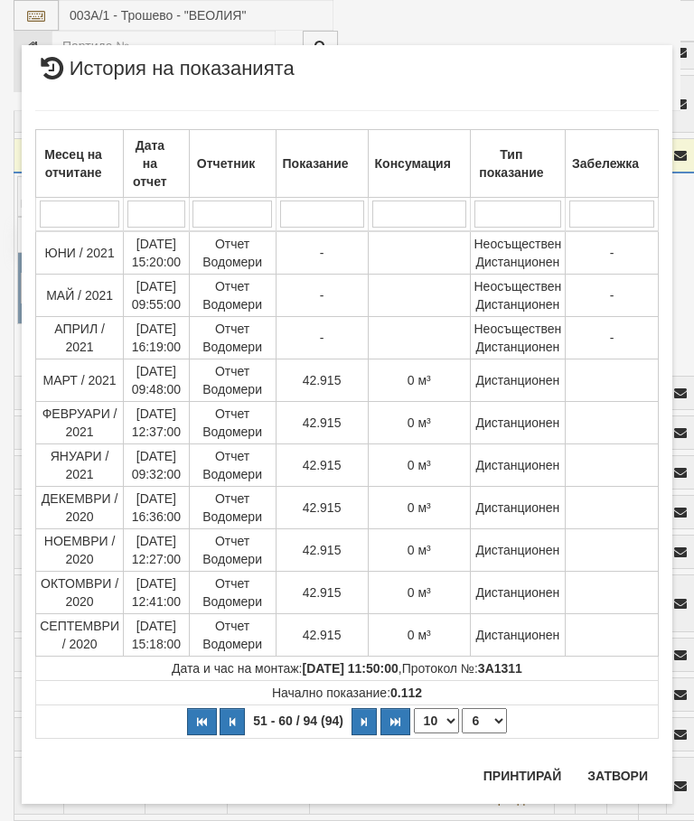
click at [618, 752] on div "Месец на отчитане Дата на отчет Отчетник Показание Консумация Тип показание Заб…" at bounding box center [347, 424] width 624 height 665
click at [627, 765] on button "Затвори" at bounding box center [618, 776] width 82 height 29
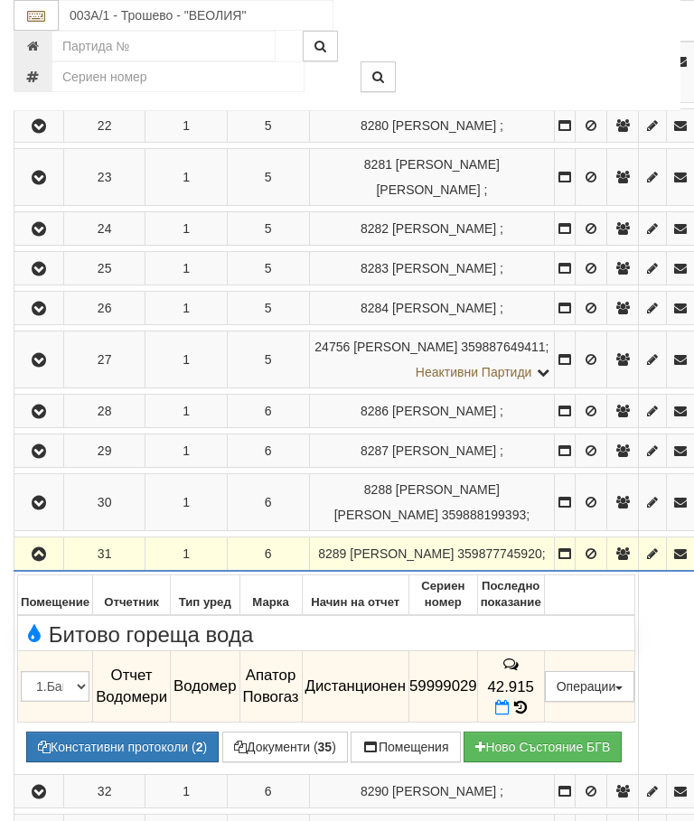
scroll to position [2977, 0]
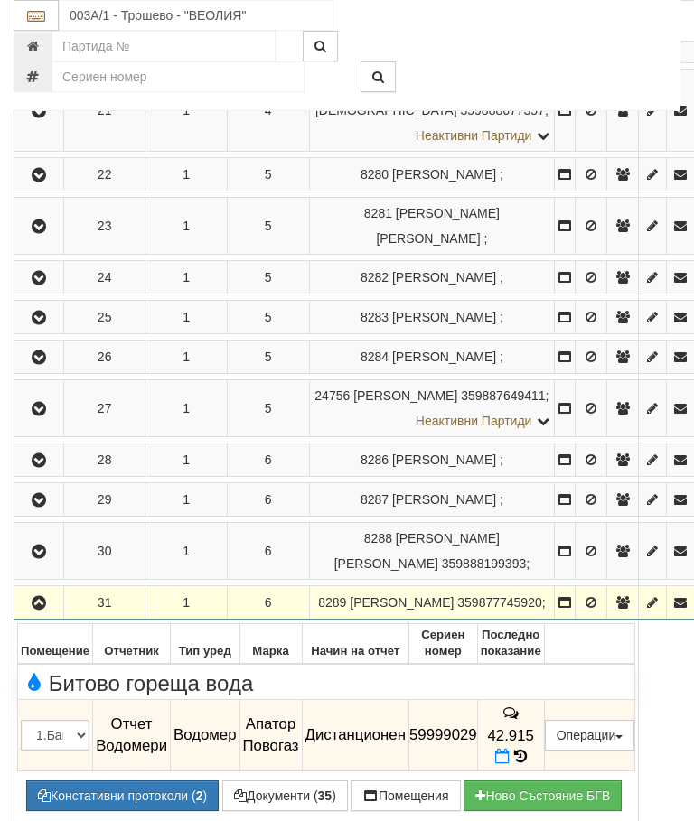
click at [38, 597] on icon "button" at bounding box center [39, 603] width 22 height 13
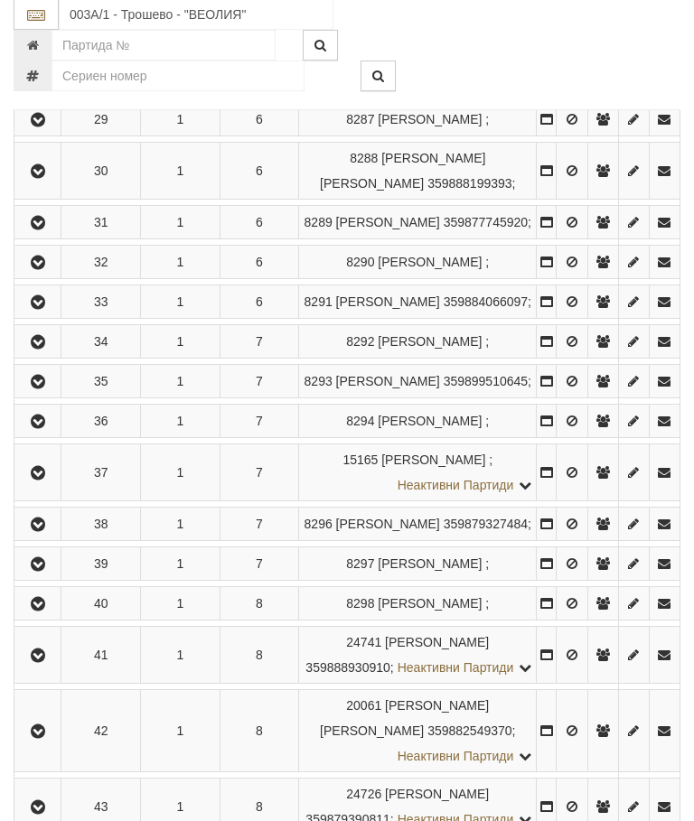
scroll to position [3414, 0]
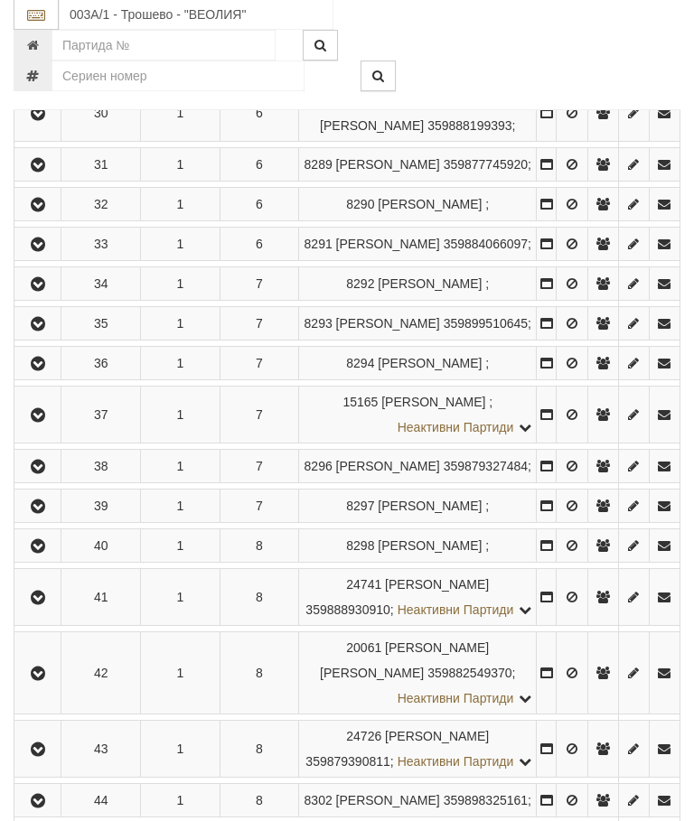
click at [48, 212] on icon "button" at bounding box center [38, 206] width 22 height 13
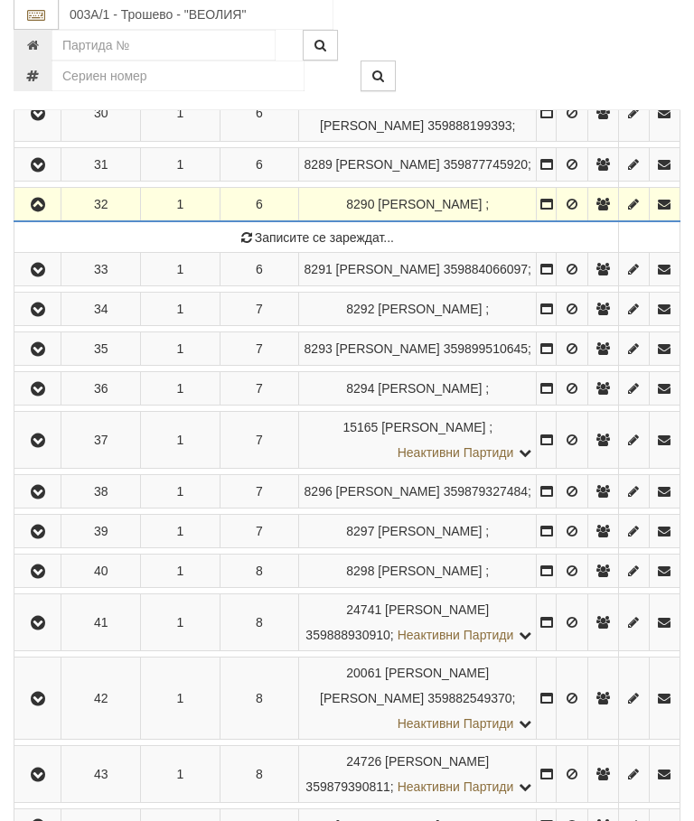
scroll to position [3415, 0]
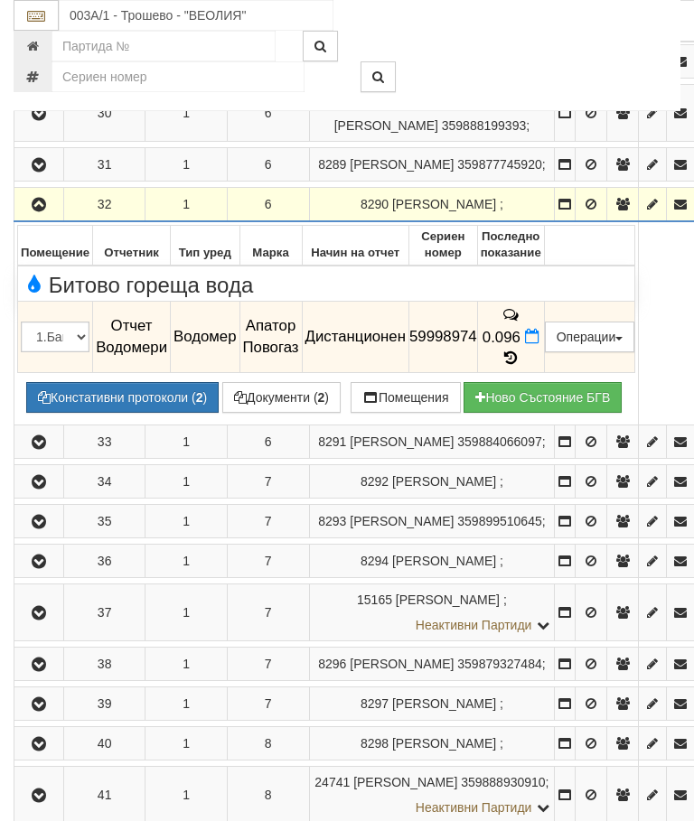
click at [50, 191] on button "button" at bounding box center [38, 204] width 43 height 27
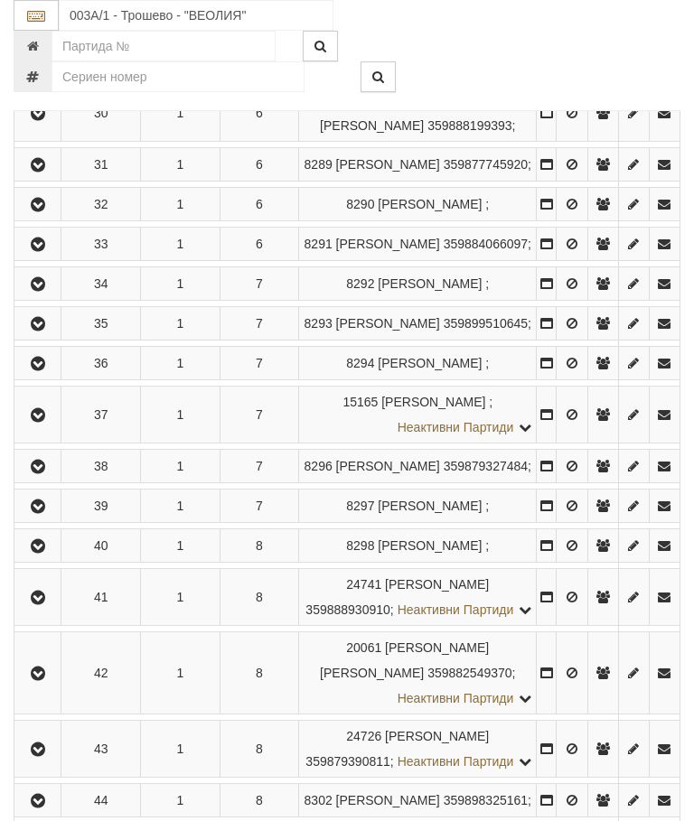
click at [34, 251] on icon "button" at bounding box center [38, 245] width 22 height 13
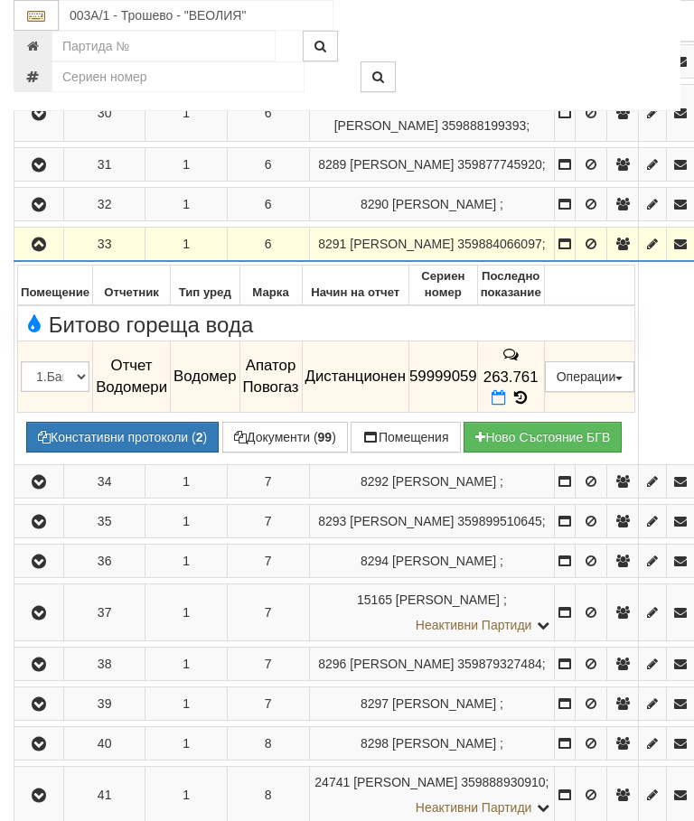
click at [530, 390] on icon at bounding box center [521, 397] width 20 height 15
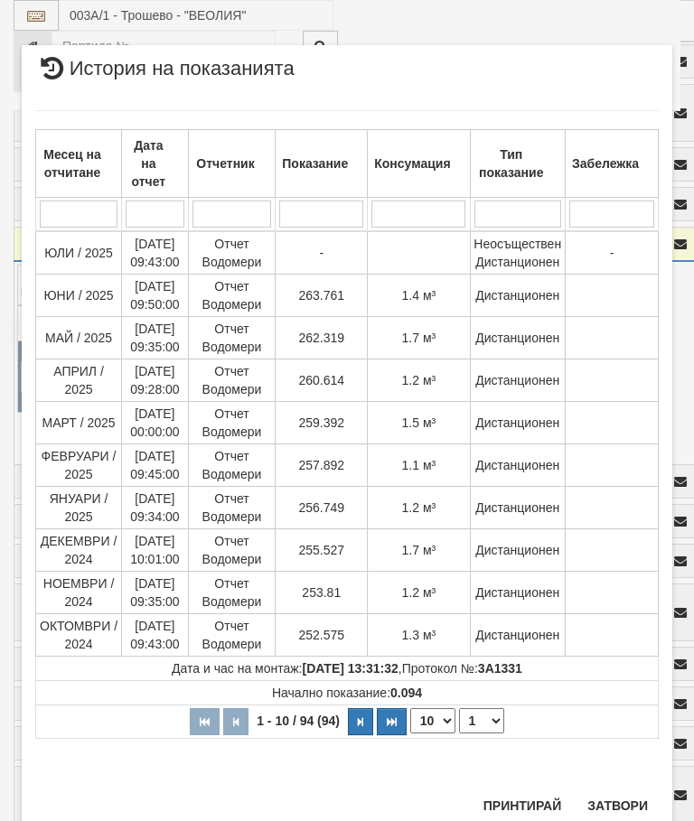
click at [625, 808] on button "Затвори" at bounding box center [618, 806] width 82 height 29
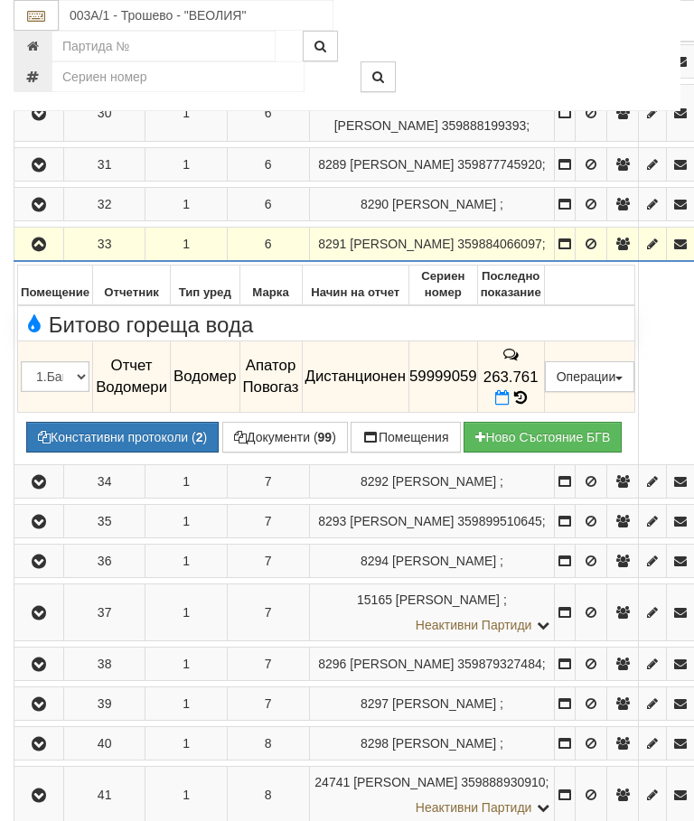
click at [41, 239] on icon "button" at bounding box center [39, 245] width 22 height 13
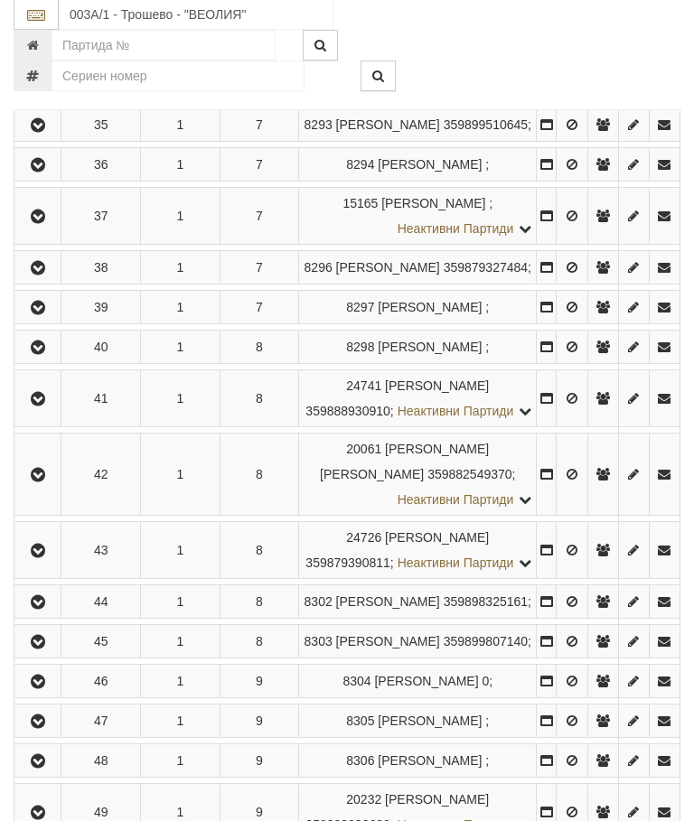
click at [41, 93] on icon "button" at bounding box center [38, 86] width 22 height 13
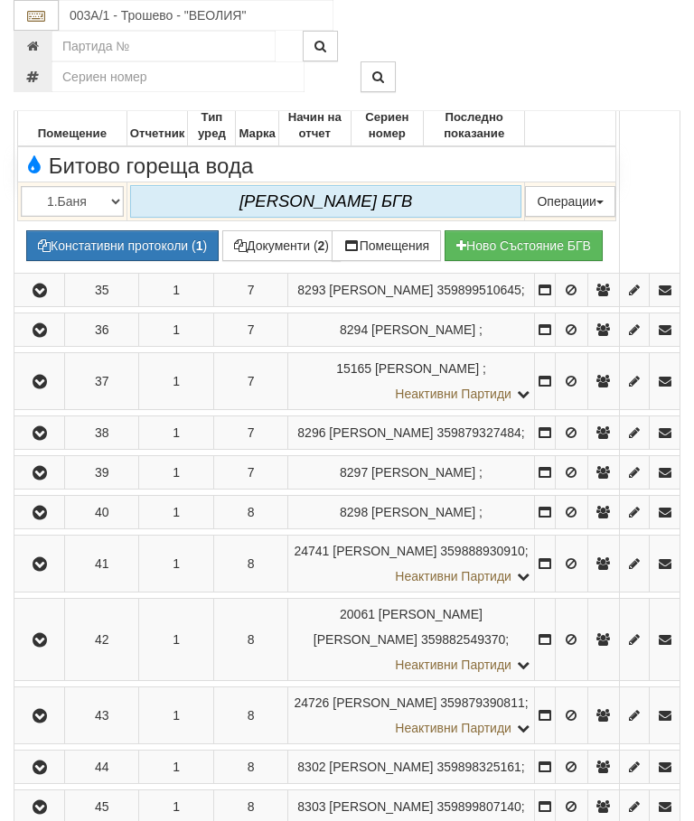
click at [33, 92] on icon "button" at bounding box center [40, 86] width 22 height 13
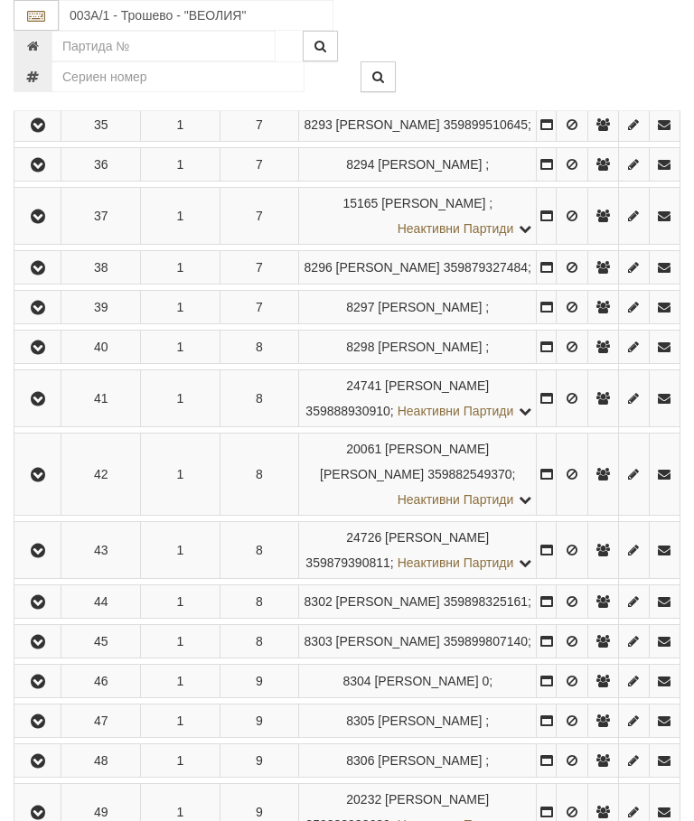
click at [43, 132] on icon "button" at bounding box center [38, 125] width 22 height 13
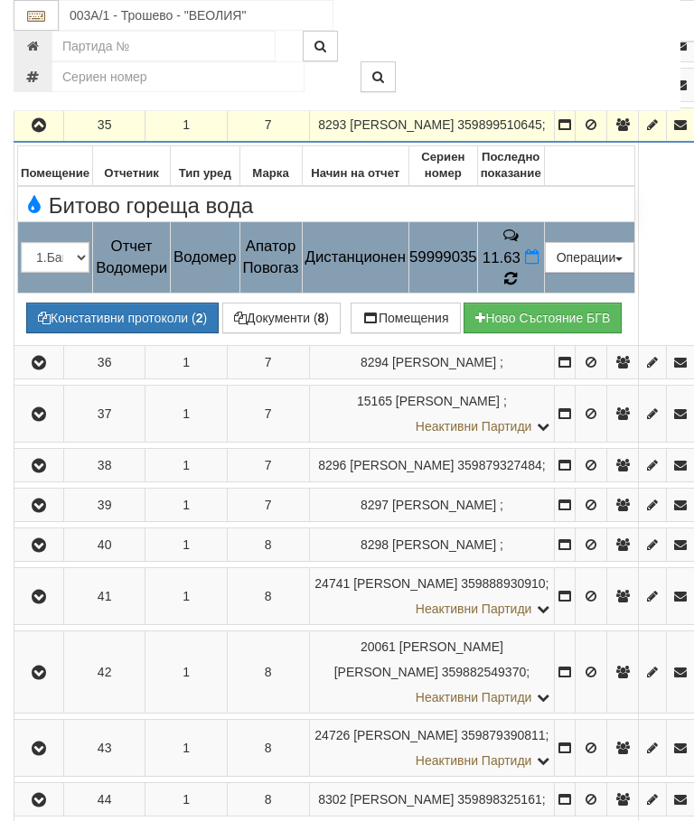
click at [518, 281] on icon at bounding box center [511, 279] width 14 height 16
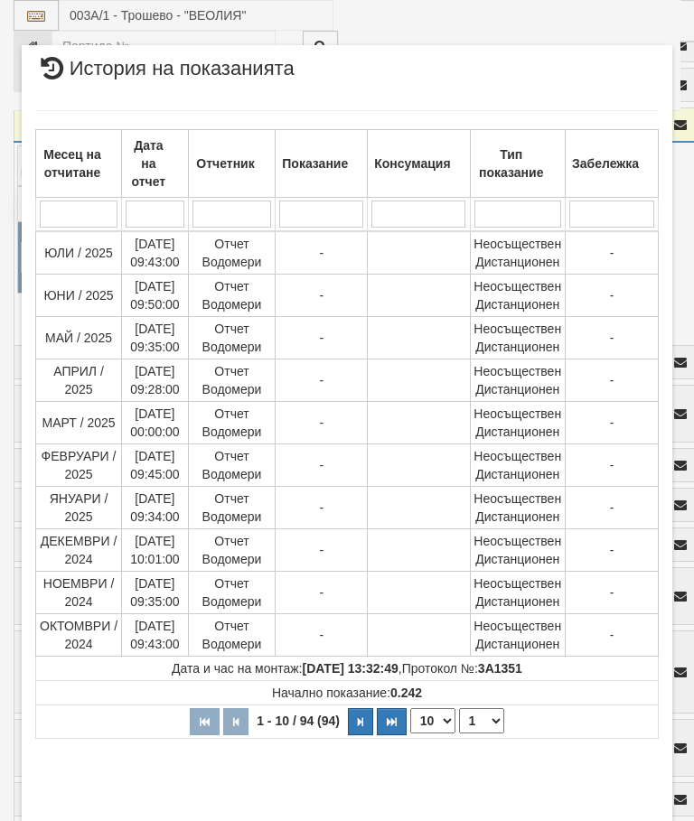
click at [474, 727] on select "1 2 3 4 5 6 7 8 9 10" at bounding box center [481, 721] width 45 height 25
select select "2"
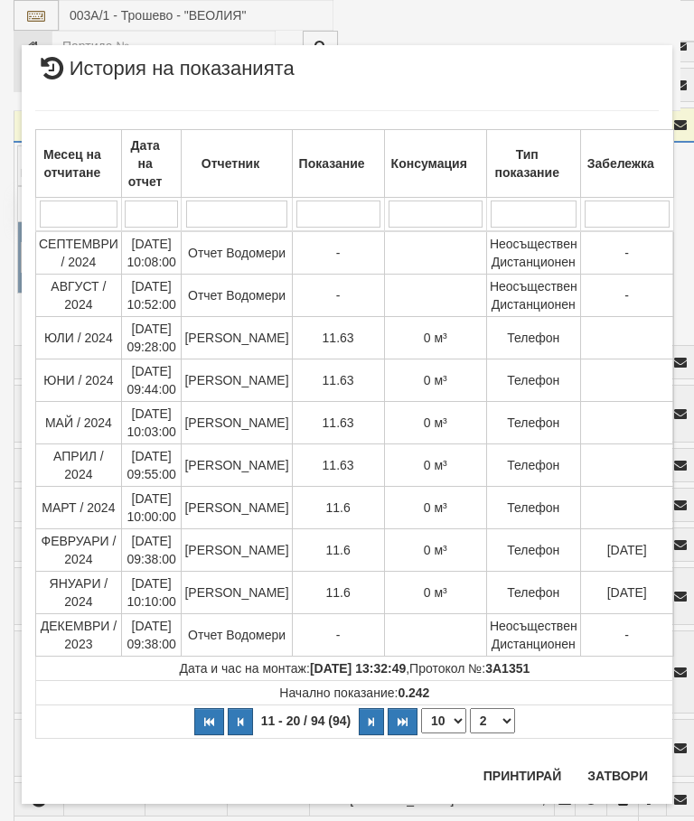
click at [623, 771] on button "Затвори" at bounding box center [618, 776] width 82 height 29
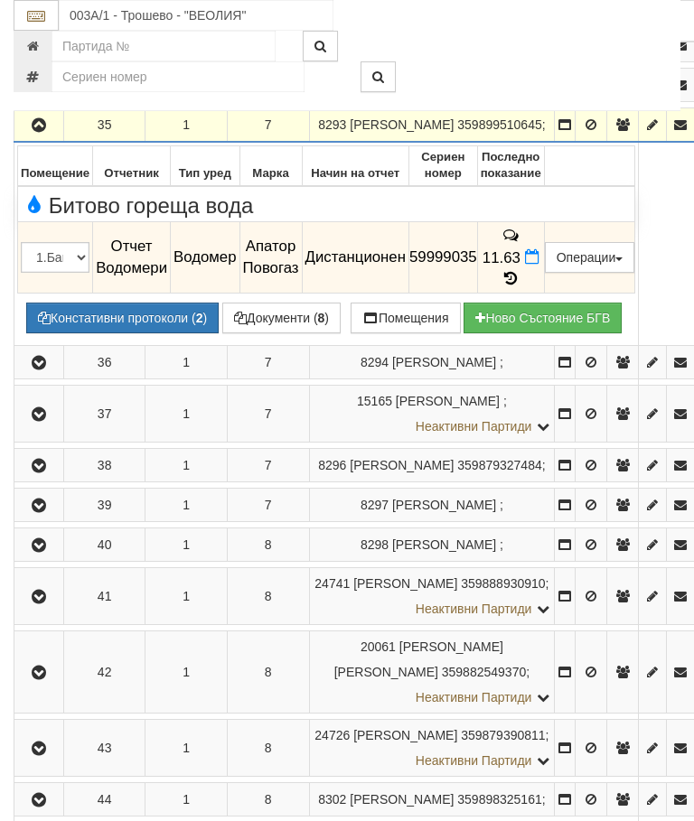
click at [36, 132] on icon "button" at bounding box center [39, 125] width 22 height 13
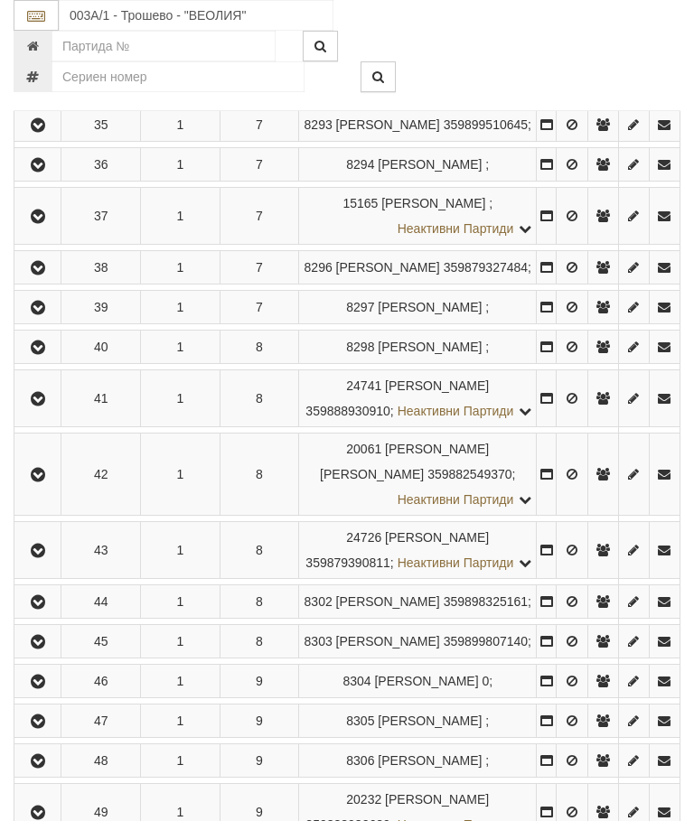
click at [55, 178] on button "button" at bounding box center [37, 164] width 41 height 27
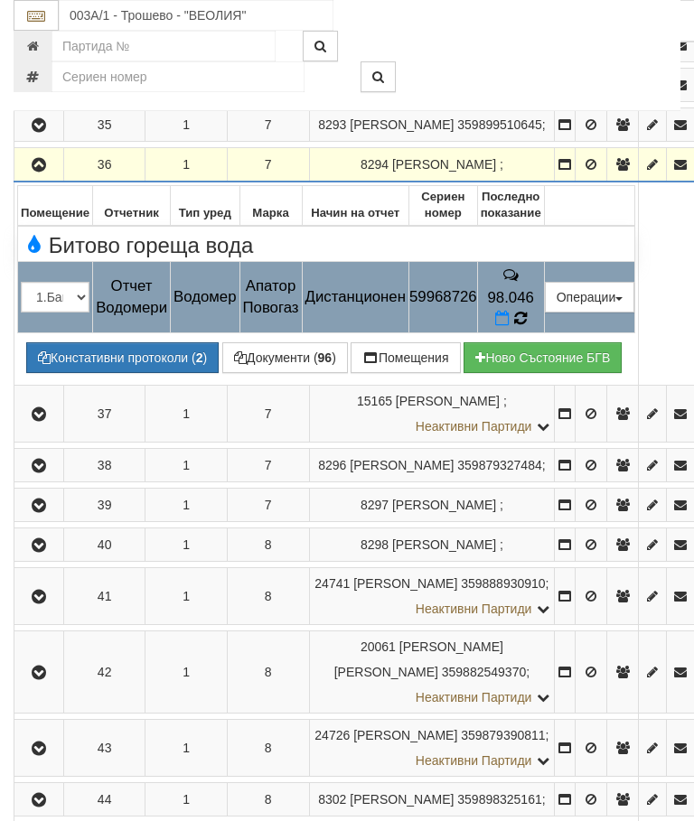
click at [527, 322] on icon at bounding box center [520, 319] width 14 height 16
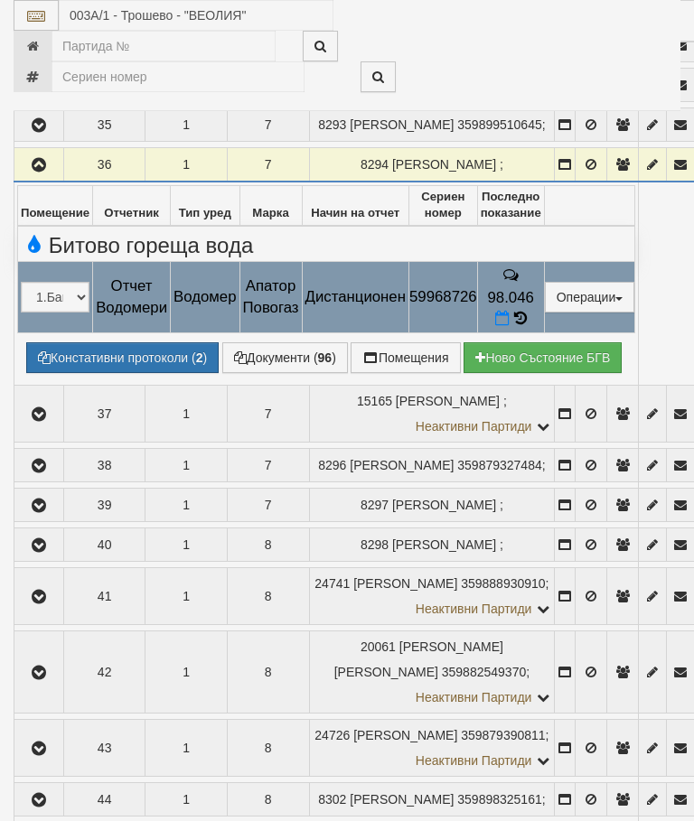
select select "10"
select select "1"
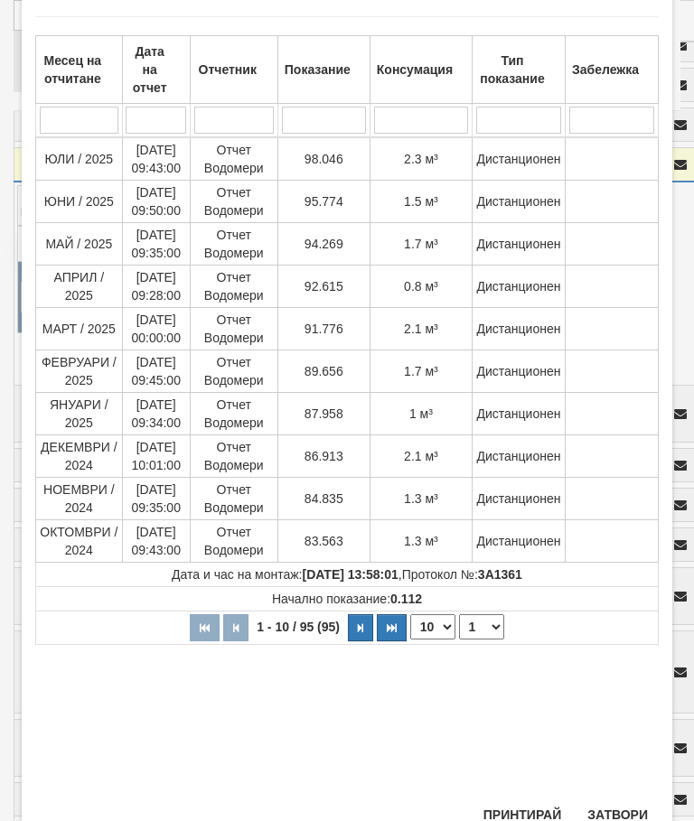
scroll to position [93, 0]
click at [626, 817] on button "Затвори" at bounding box center [618, 816] width 82 height 29
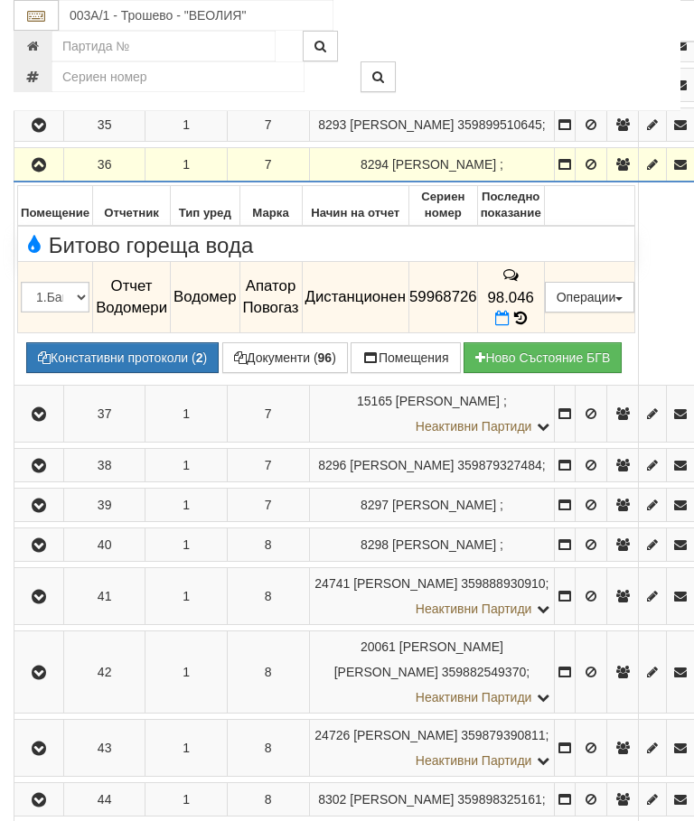
click at [32, 172] on icon "button" at bounding box center [39, 165] width 22 height 13
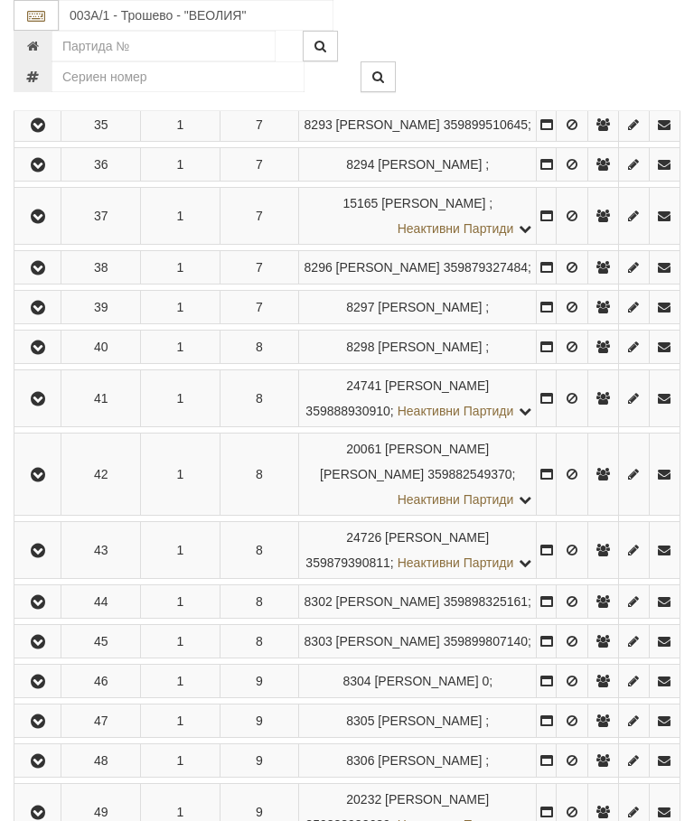
click at [43, 223] on icon "button" at bounding box center [38, 217] width 22 height 13
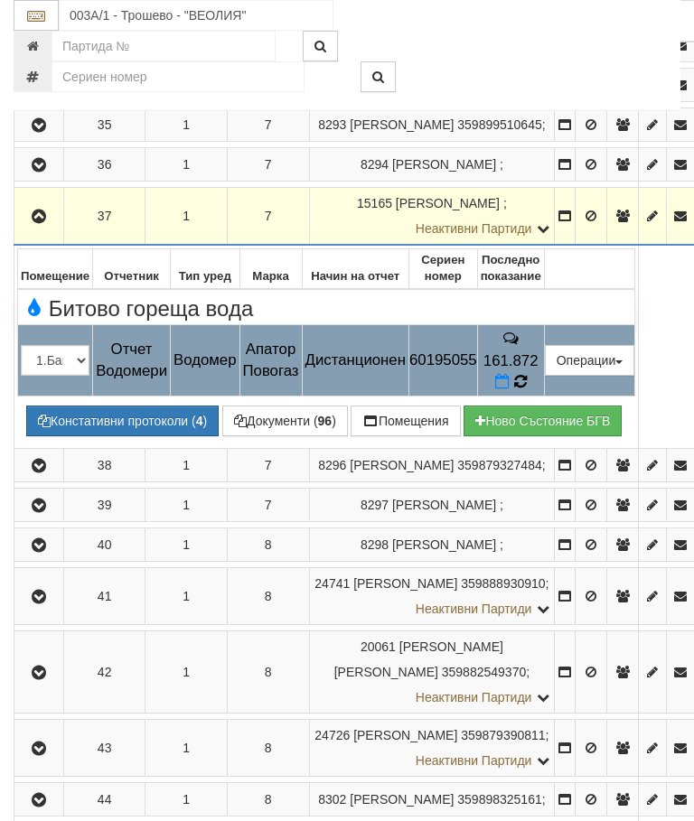
click at [528, 389] on icon at bounding box center [520, 381] width 14 height 16
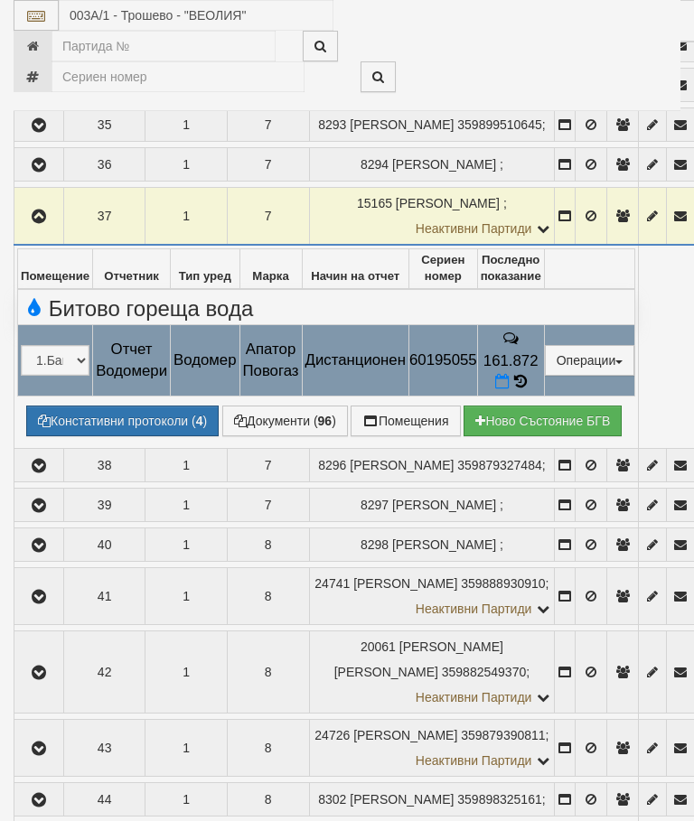
select select "10"
select select "1"
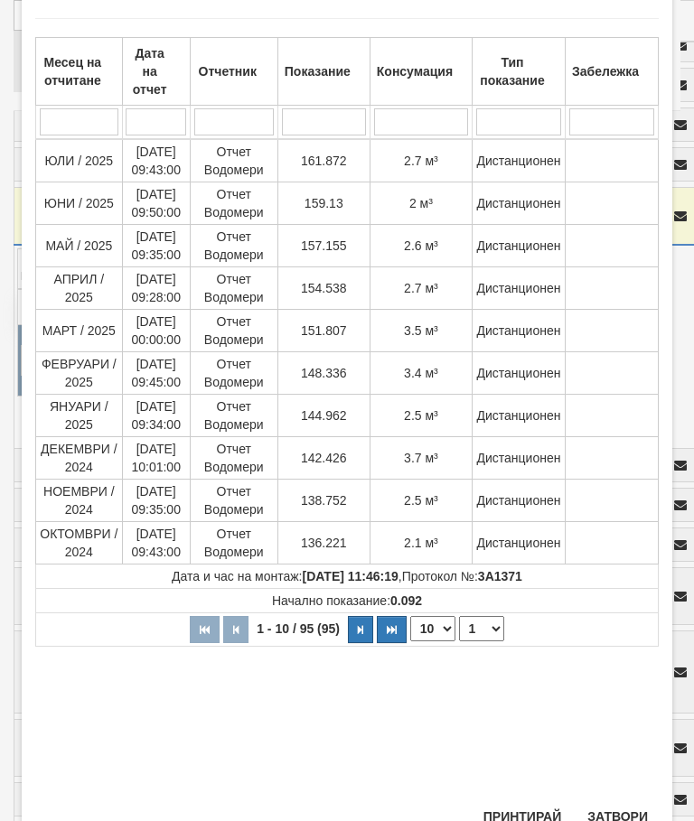
scroll to position [91, 0]
click at [622, 818] on button "Затвори" at bounding box center [618, 817] width 82 height 29
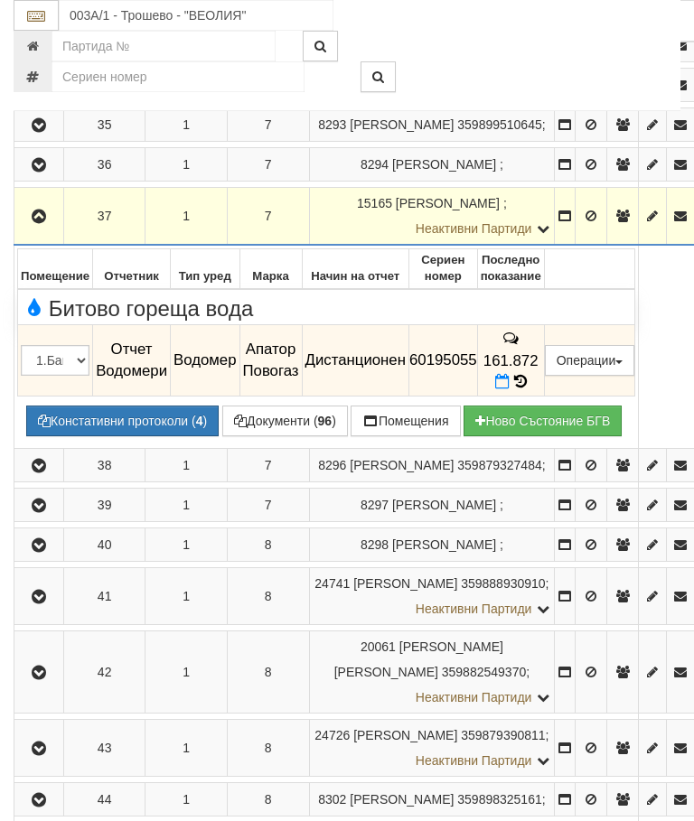
click at [31, 230] on button "button" at bounding box center [38, 215] width 43 height 27
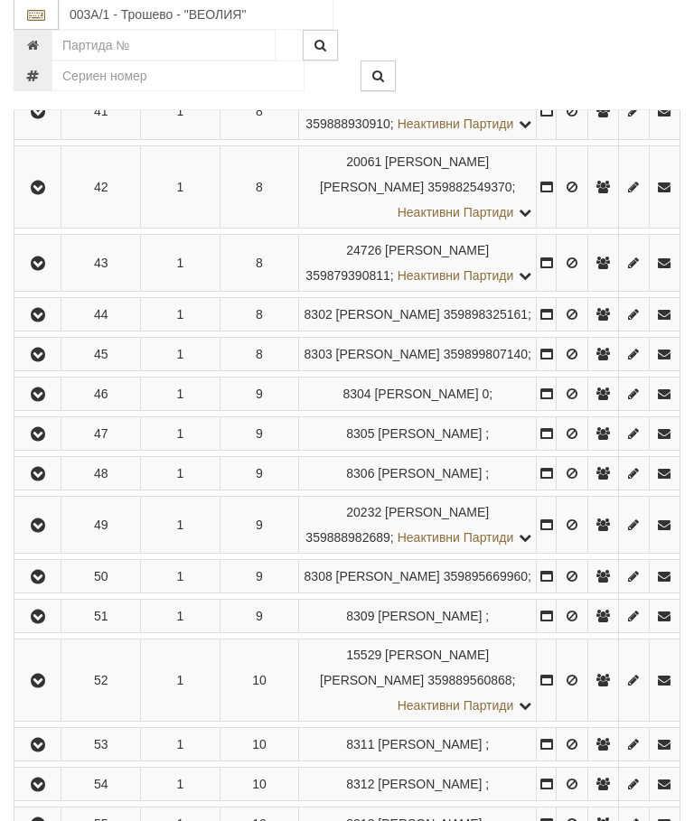
scroll to position [3994, 0]
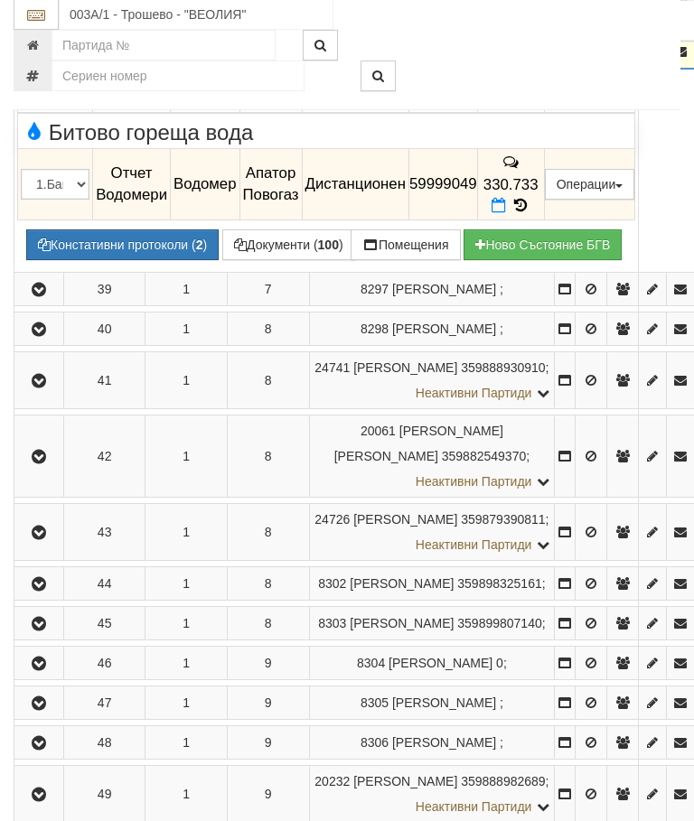
scroll to position [3830, 0]
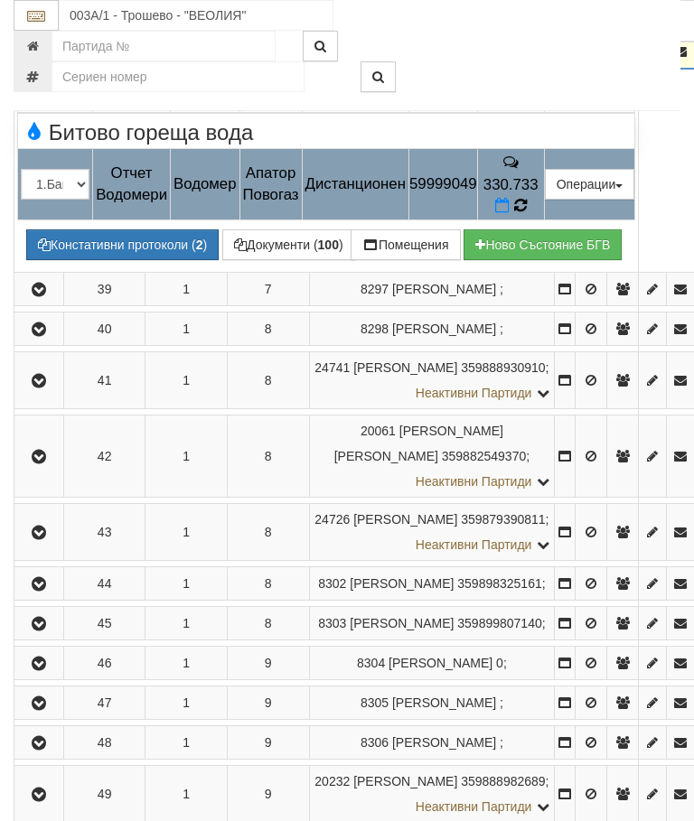
click at [527, 213] on icon at bounding box center [520, 205] width 13 height 15
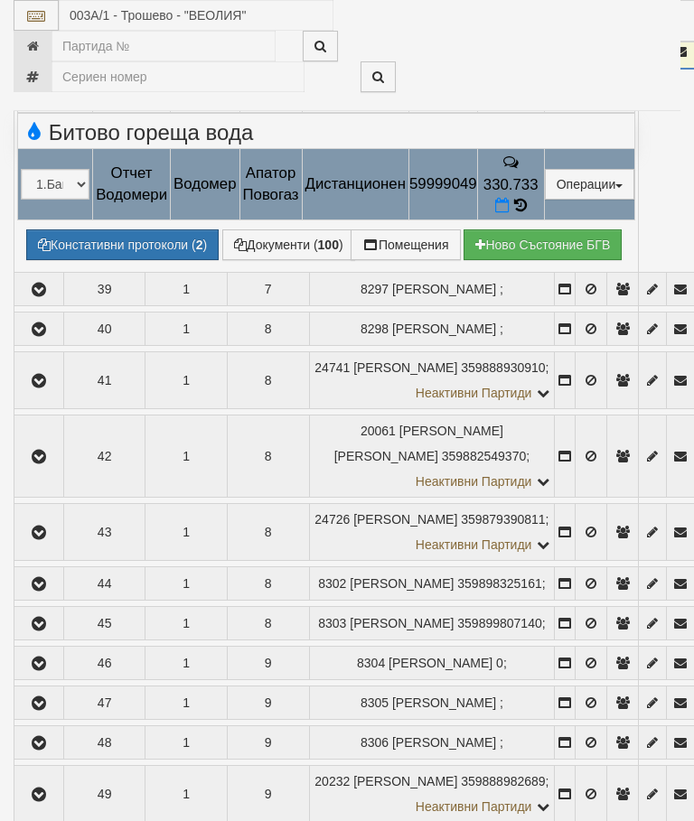
select select "10"
select select "1"
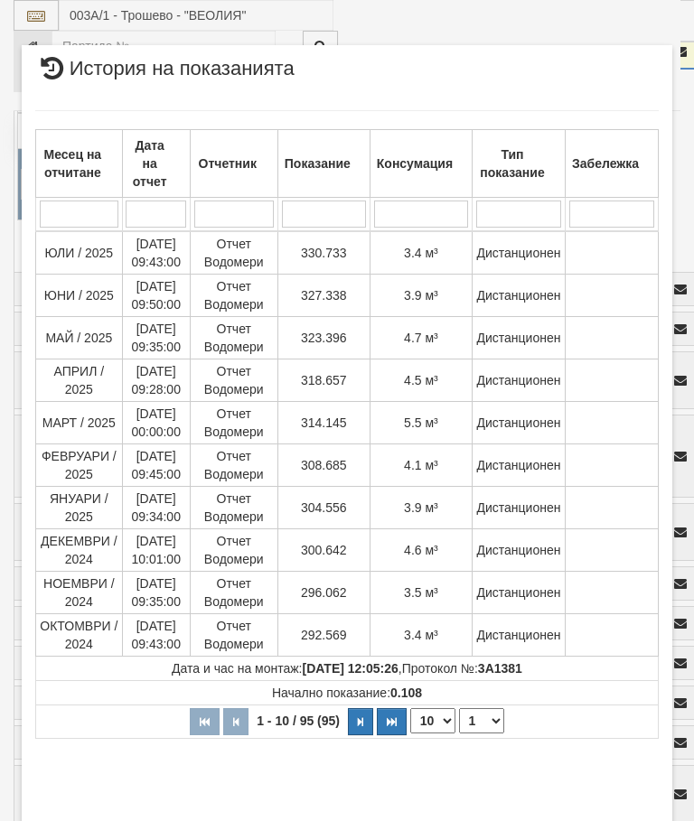
scroll to position [102, 0]
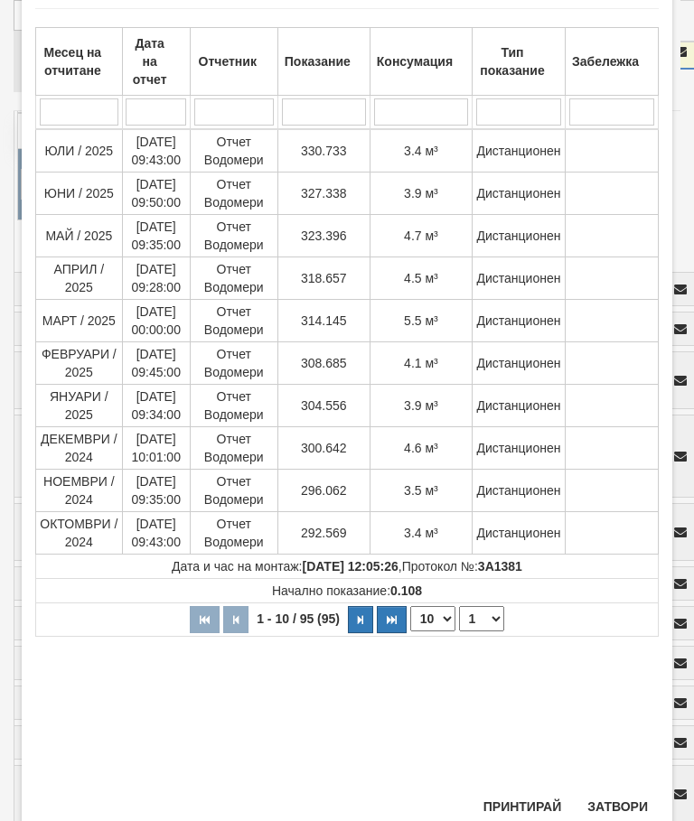
click at [609, 801] on button "Затвори" at bounding box center [618, 807] width 82 height 29
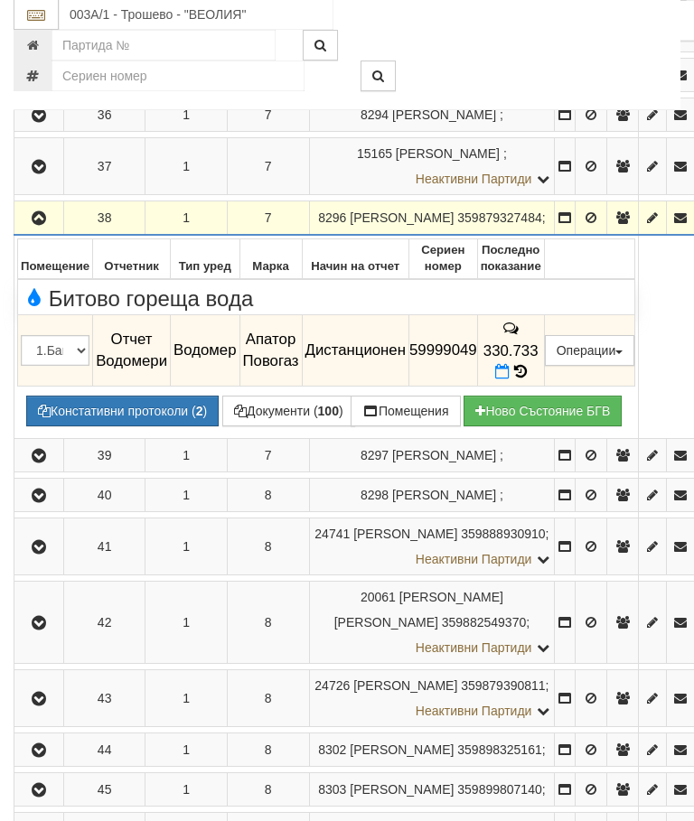
scroll to position [3666, 0]
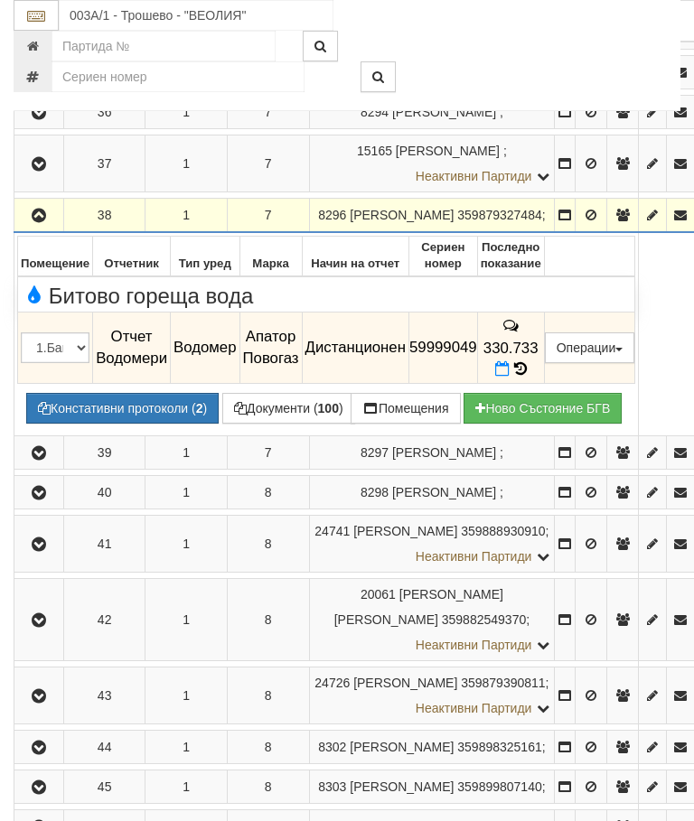
click at [35, 222] on icon "button" at bounding box center [39, 216] width 22 height 13
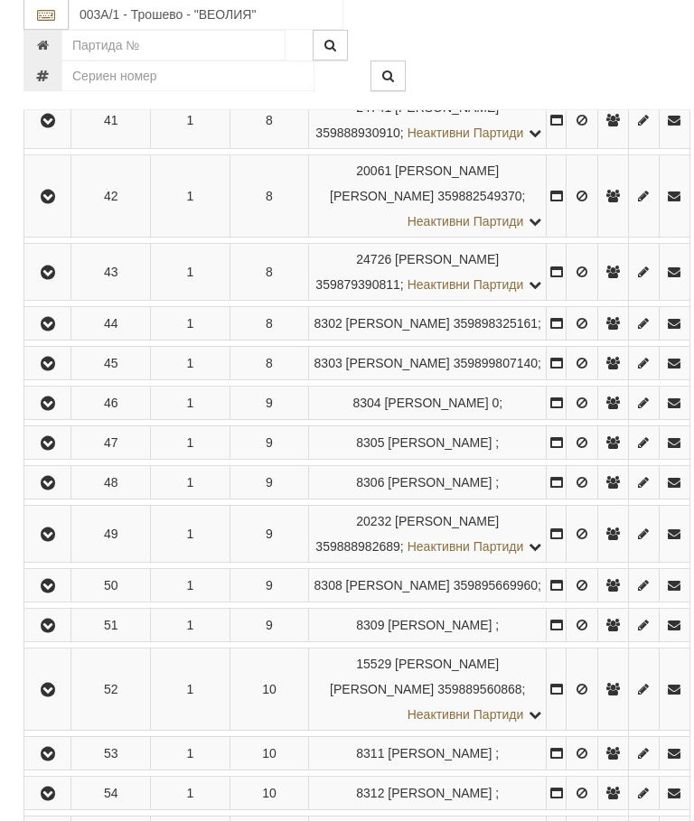
scroll to position [3930, 0]
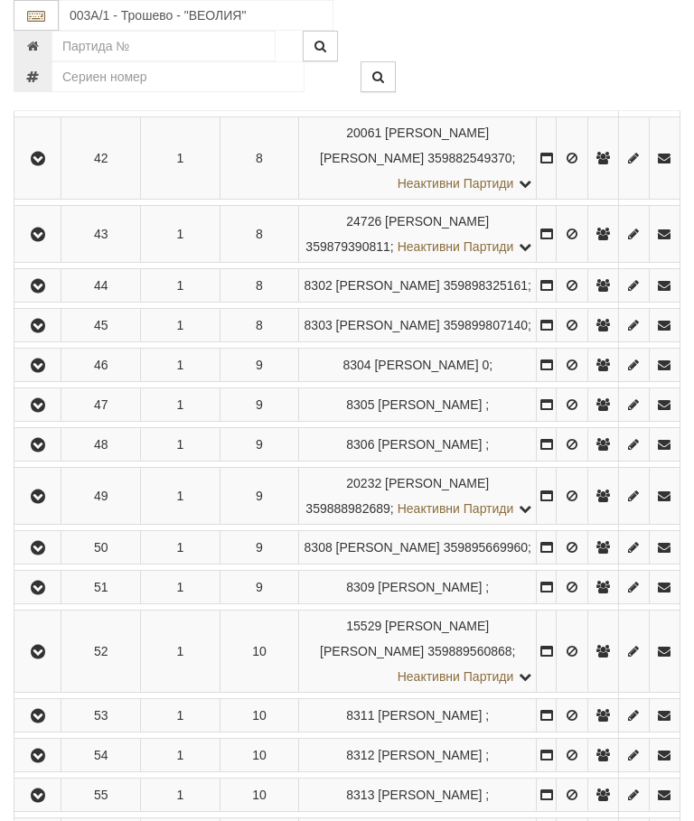
click at [36, 38] on icon "button" at bounding box center [38, 31] width 22 height 13
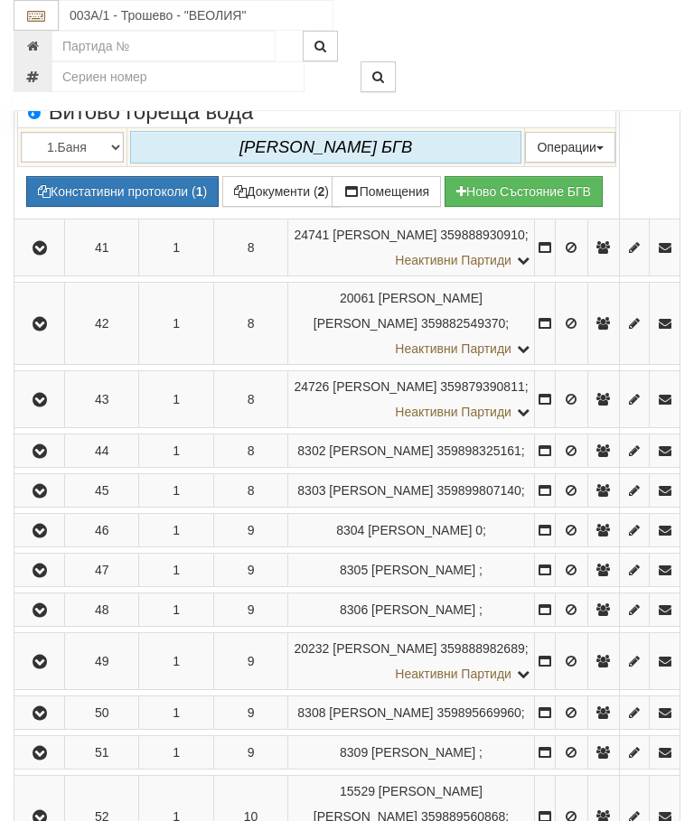
click at [44, 38] on icon "button" at bounding box center [40, 31] width 22 height 13
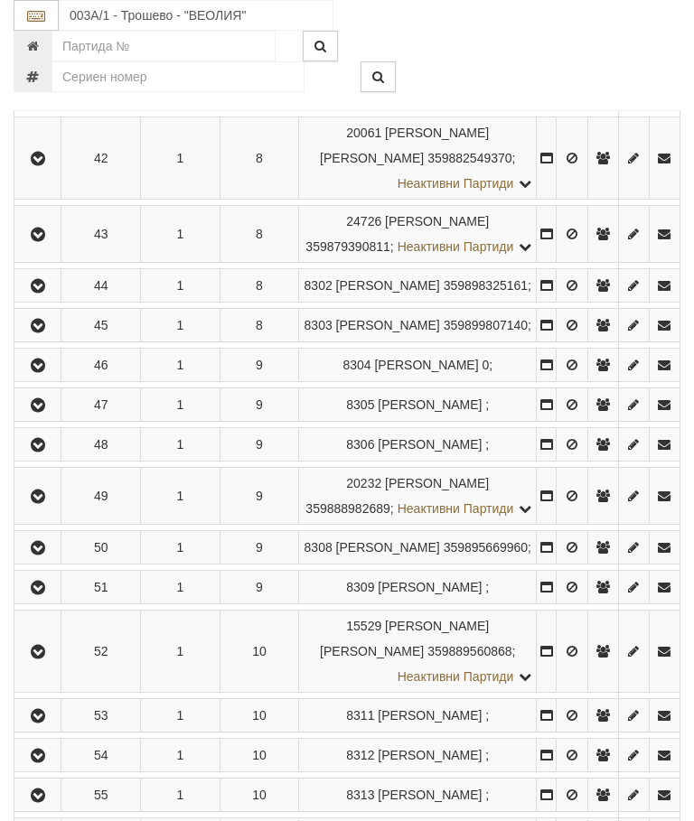
click at [49, 89] on icon "button" at bounding box center [38, 83] width 22 height 13
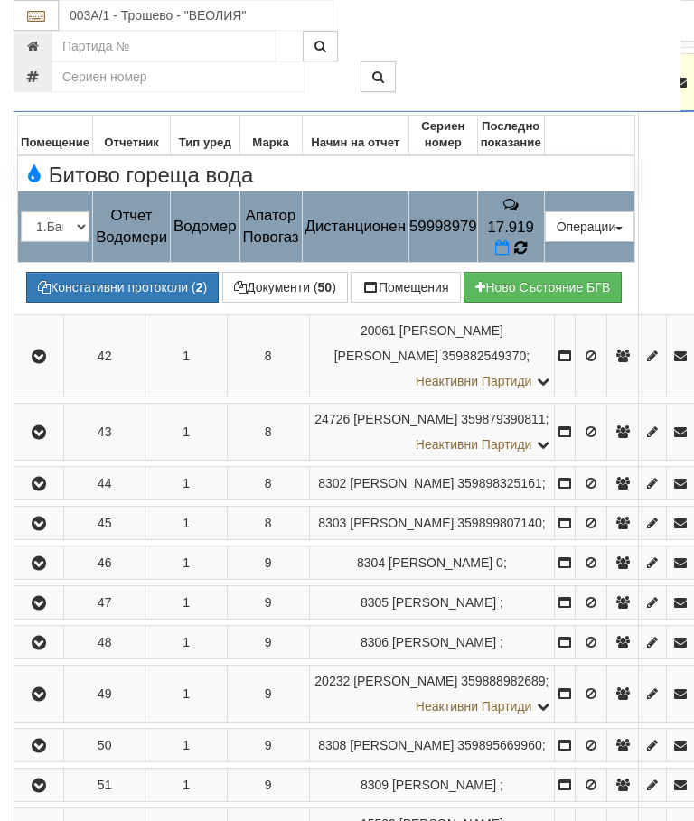
click at [530, 258] on icon at bounding box center [521, 249] width 20 height 20
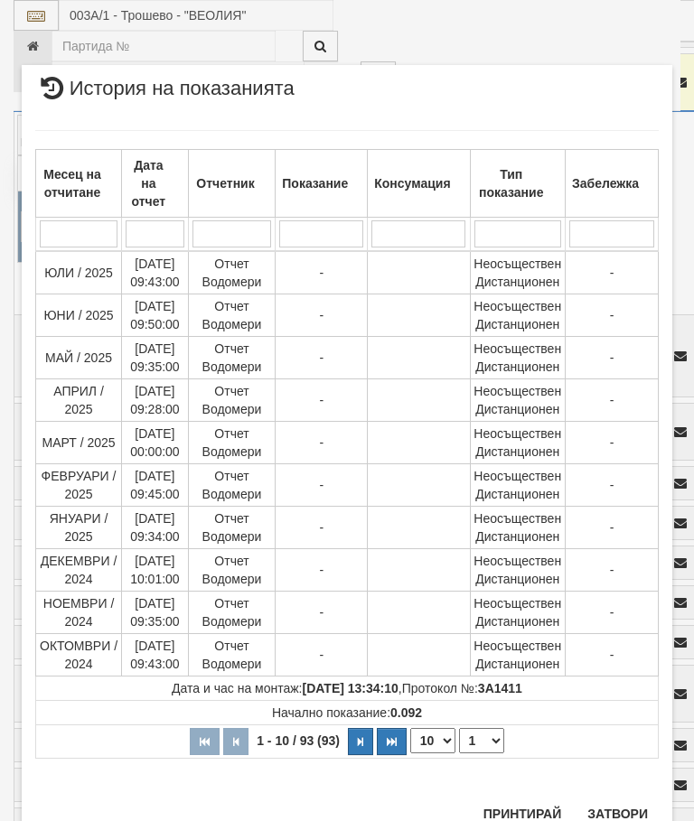
scroll to position [1683, 0]
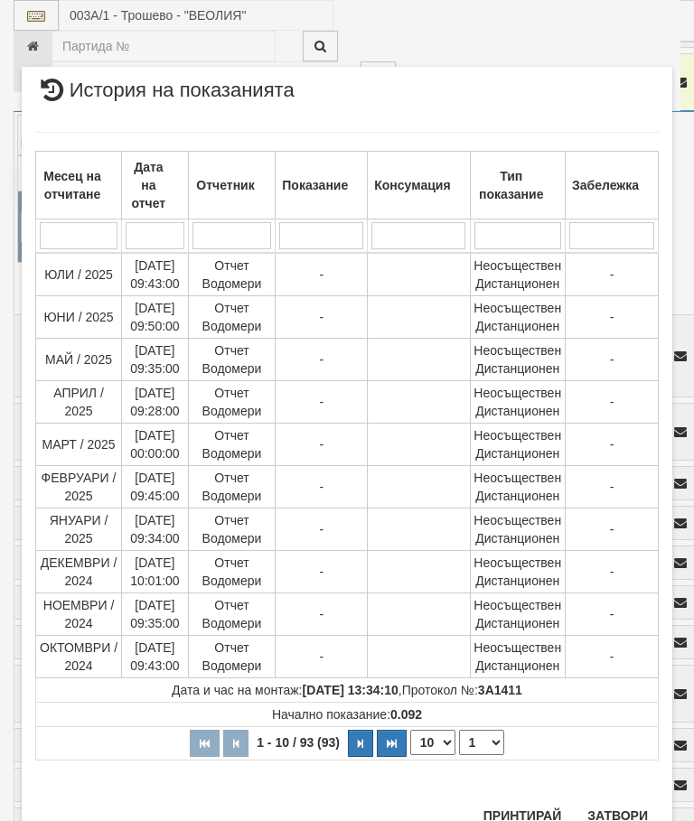
click at [491, 734] on select "1 2 3 4 5 6 7 8 9 10" at bounding box center [481, 742] width 45 height 25
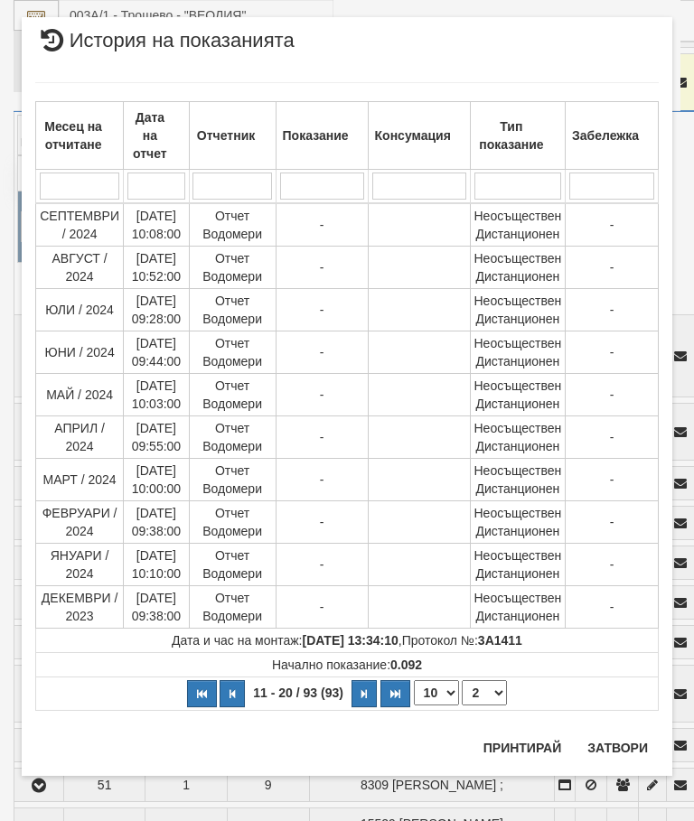
scroll to position [0, 0]
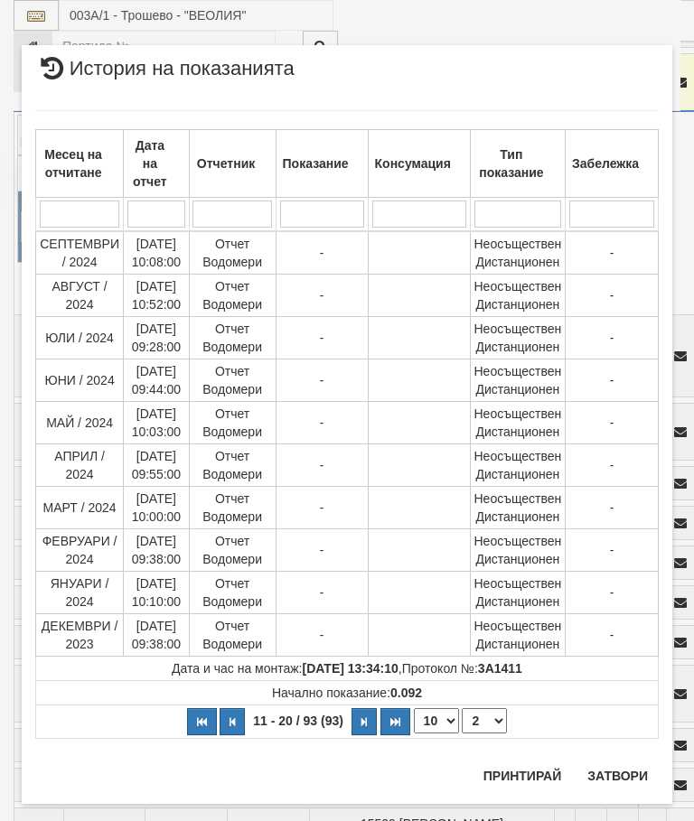
click at [495, 723] on select "1 2 3 4 5 6 7 8 9 10" at bounding box center [484, 721] width 45 height 25
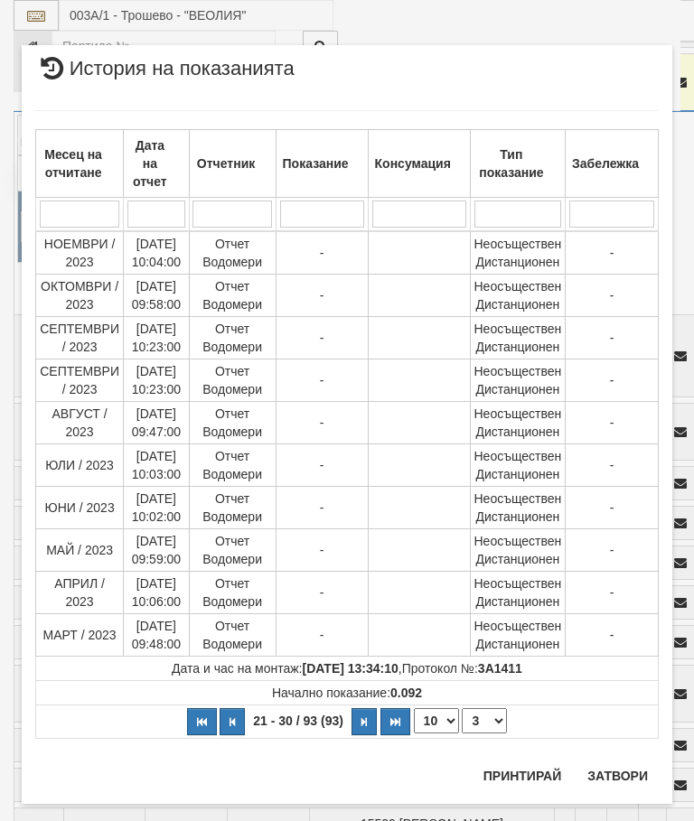
click at [488, 722] on select "1 2 3 4 5 6 7 8 9 10" at bounding box center [484, 721] width 45 height 25
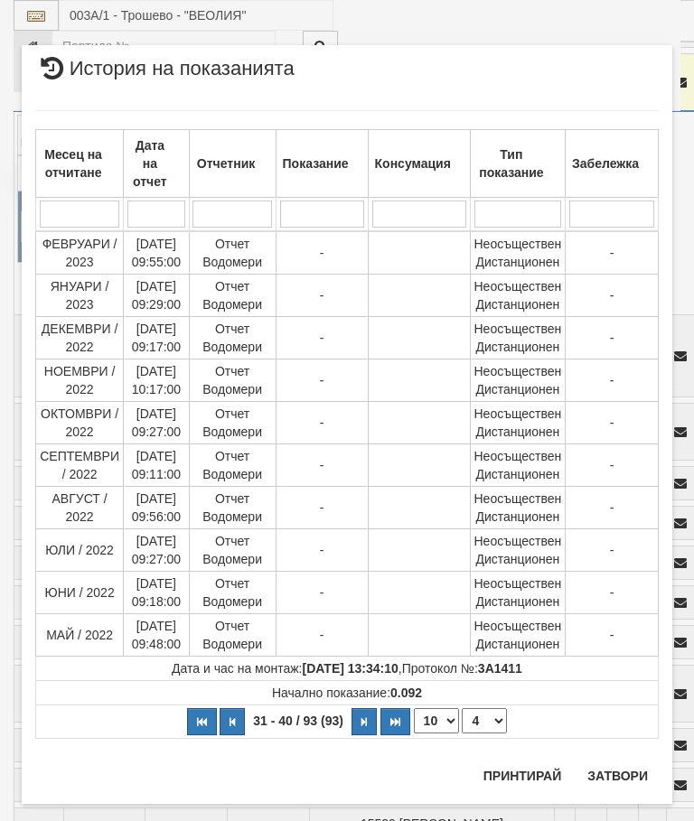
click at [486, 716] on select "1 2 3 4 5 6 7 8 9 10" at bounding box center [484, 721] width 45 height 25
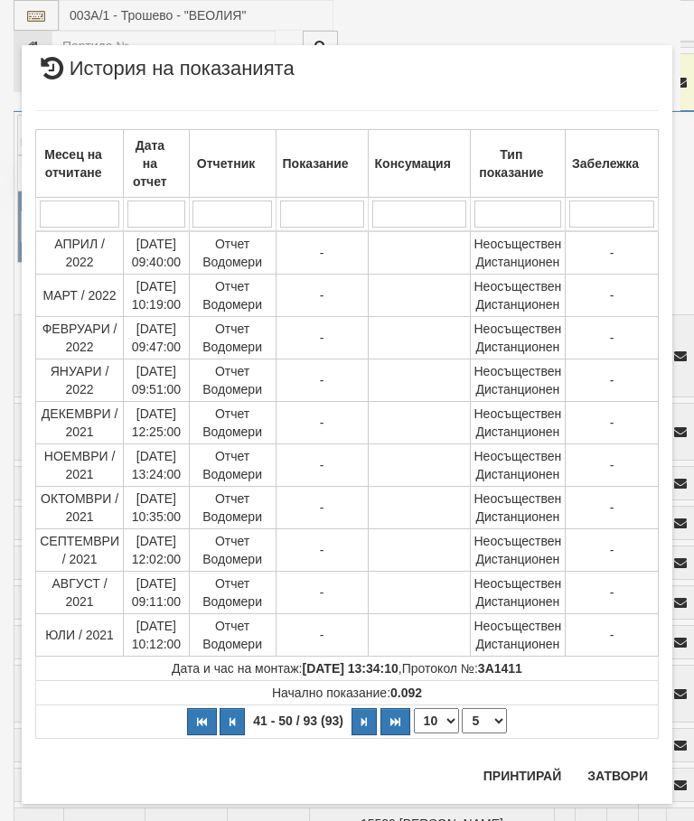
click at [496, 718] on select "1 2 3 4 5 6 7 8 9 10" at bounding box center [484, 721] width 45 height 25
select select "6"
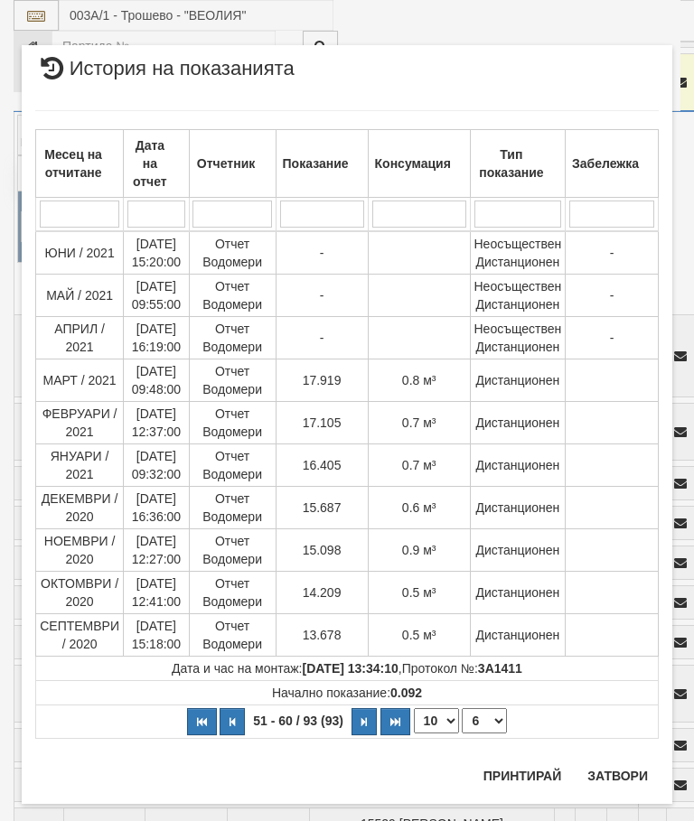
click at [619, 778] on button "Затвори" at bounding box center [618, 776] width 82 height 29
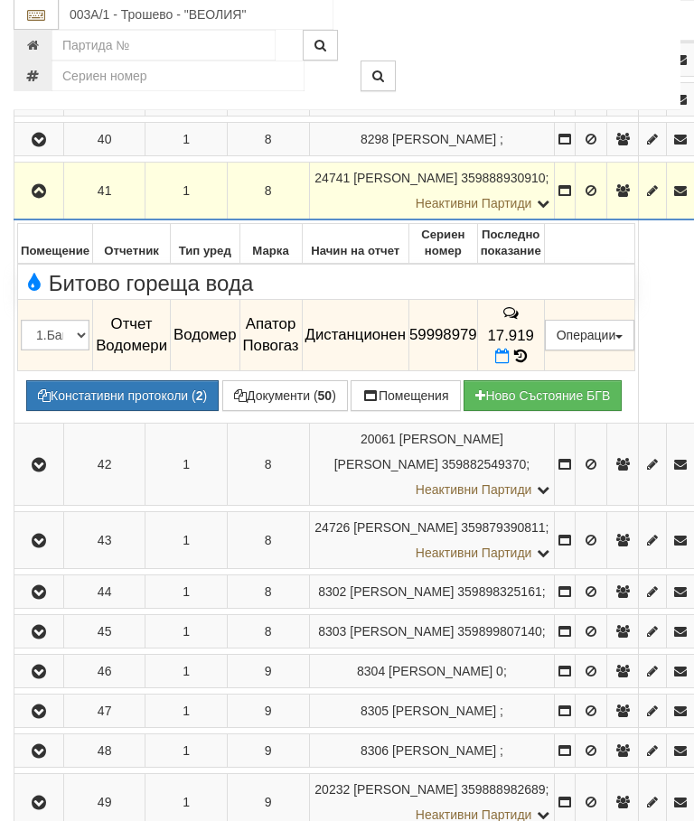
scroll to position [3825, 0]
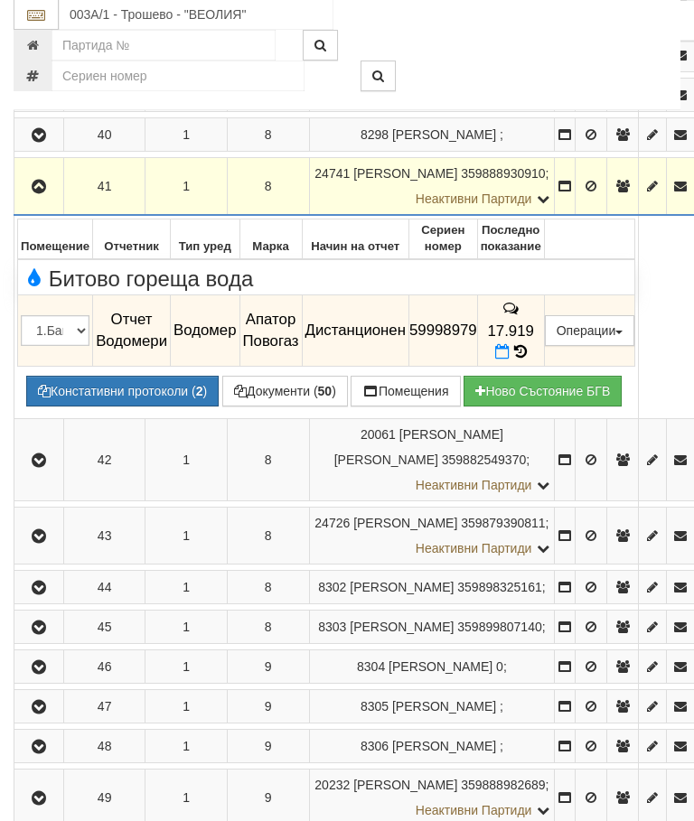
click at [39, 194] on icon "button" at bounding box center [39, 188] width 22 height 13
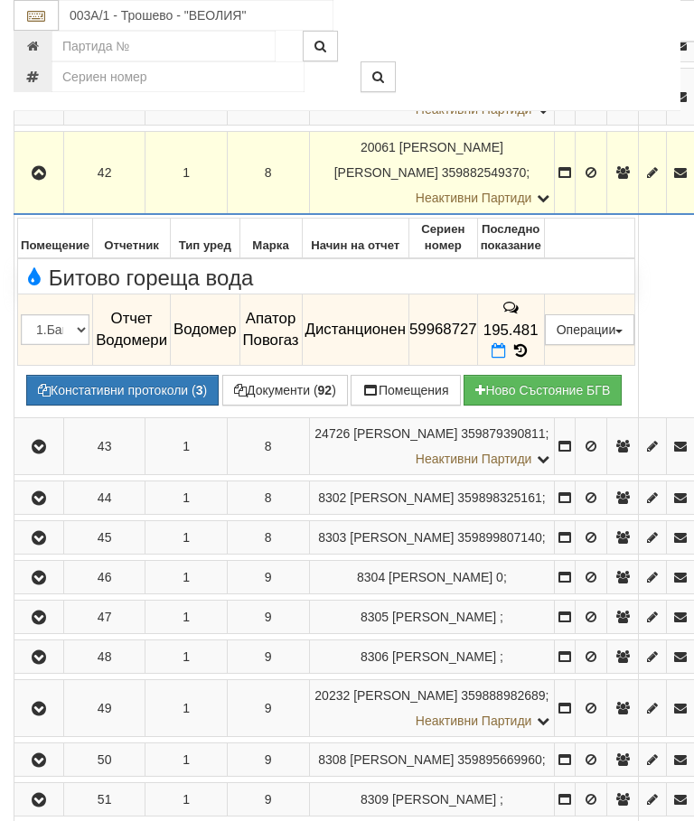
scroll to position [3914, 0]
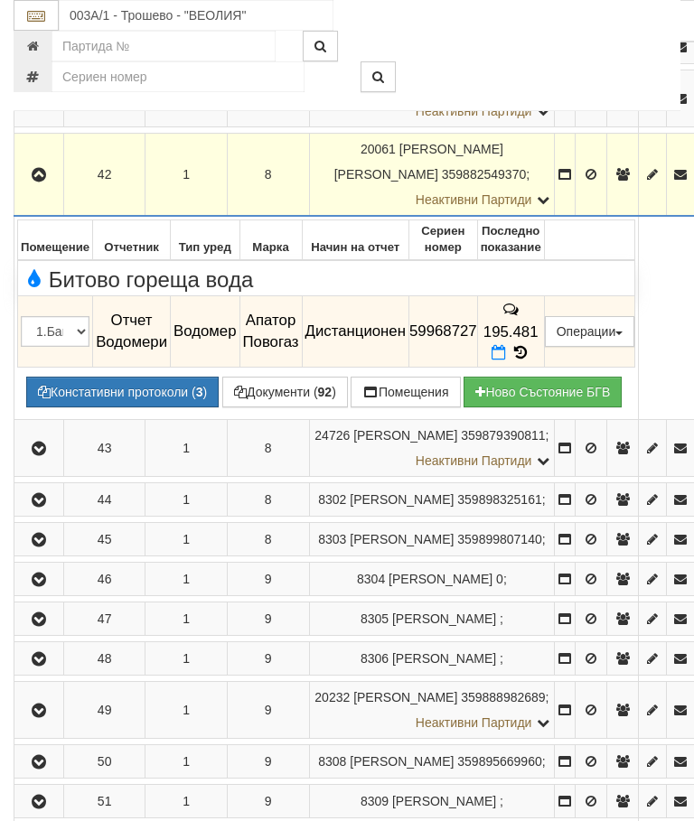
click at [530, 350] on icon at bounding box center [521, 352] width 20 height 15
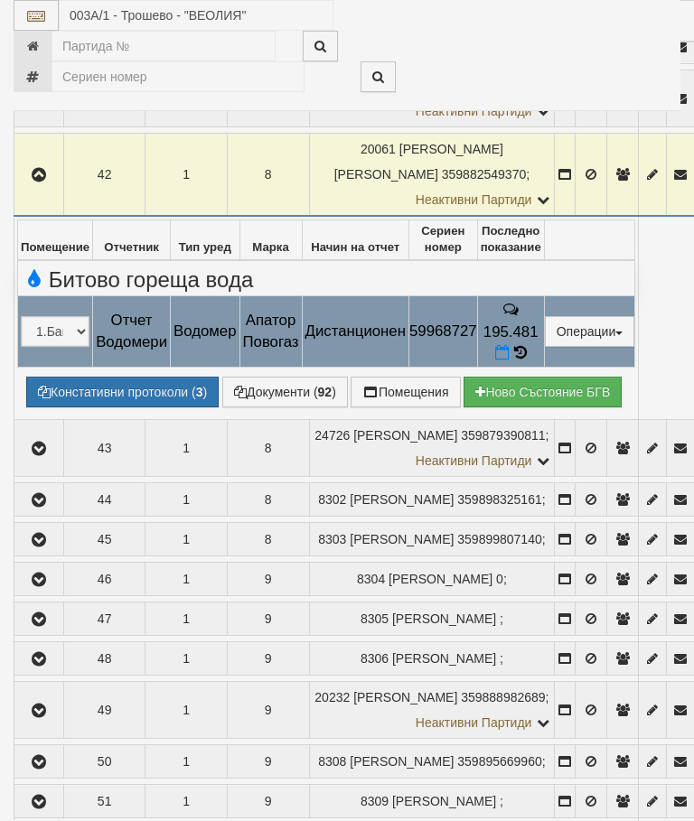
select select "10"
select select "1"
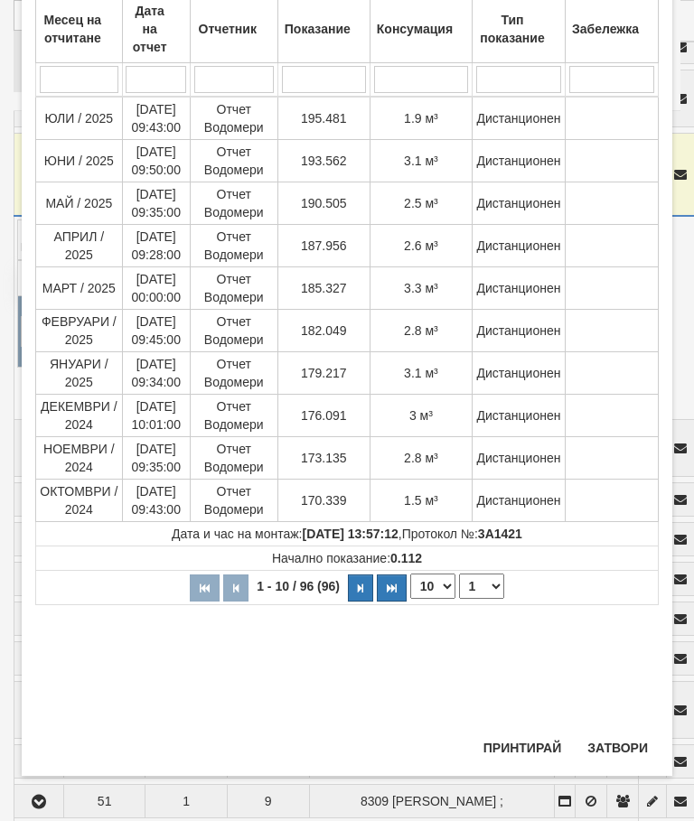
scroll to position [559, 0]
click at [624, 742] on button "Затвори" at bounding box center [618, 748] width 82 height 29
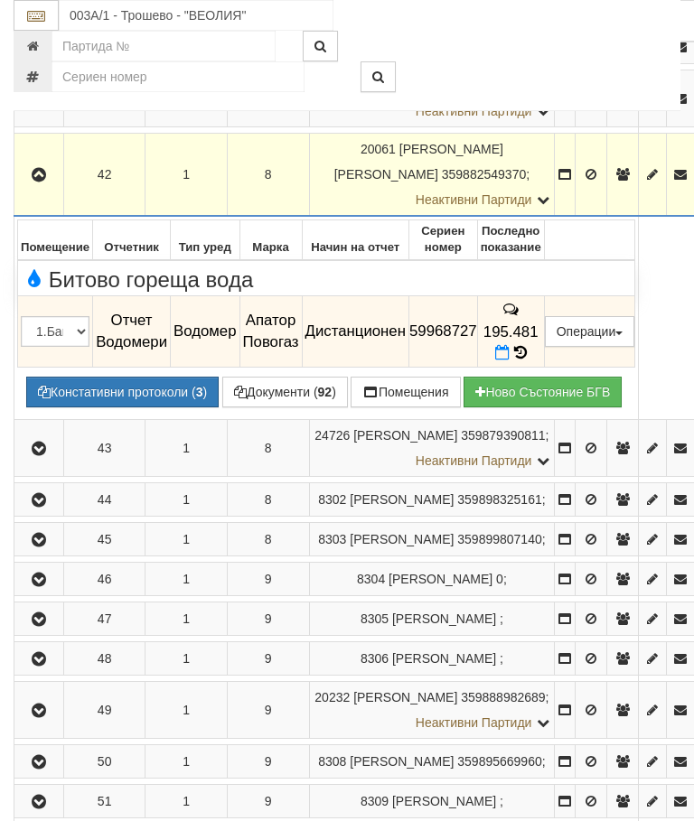
click at [36, 182] on icon "button" at bounding box center [39, 175] width 22 height 13
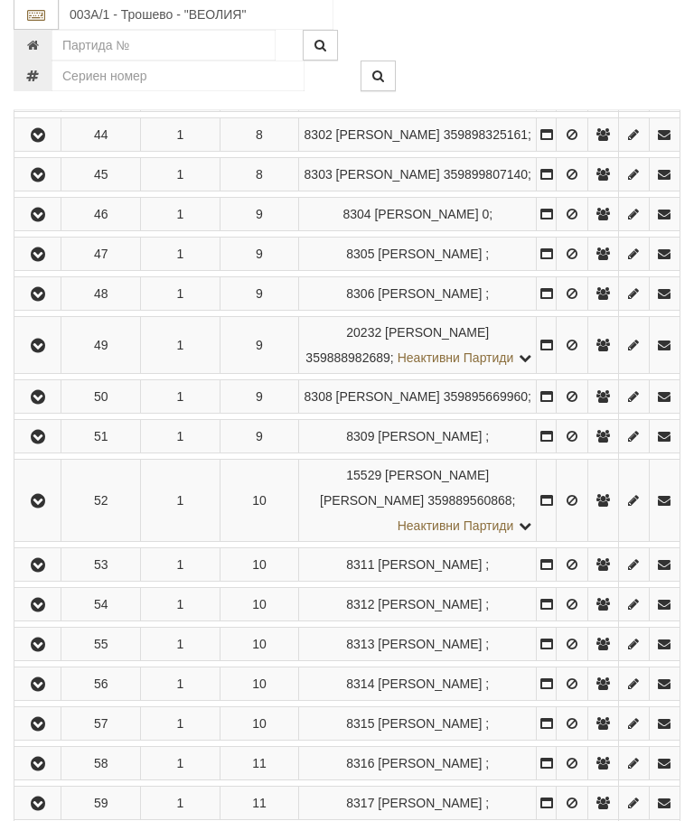
scroll to position [4121, 0]
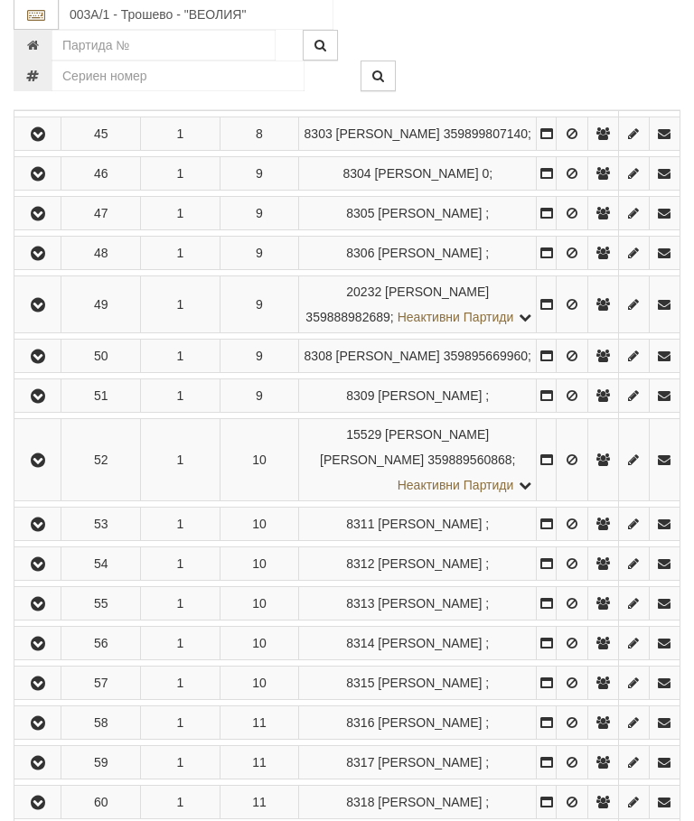
click at [52, 57] on button "button" at bounding box center [37, 43] width 41 height 27
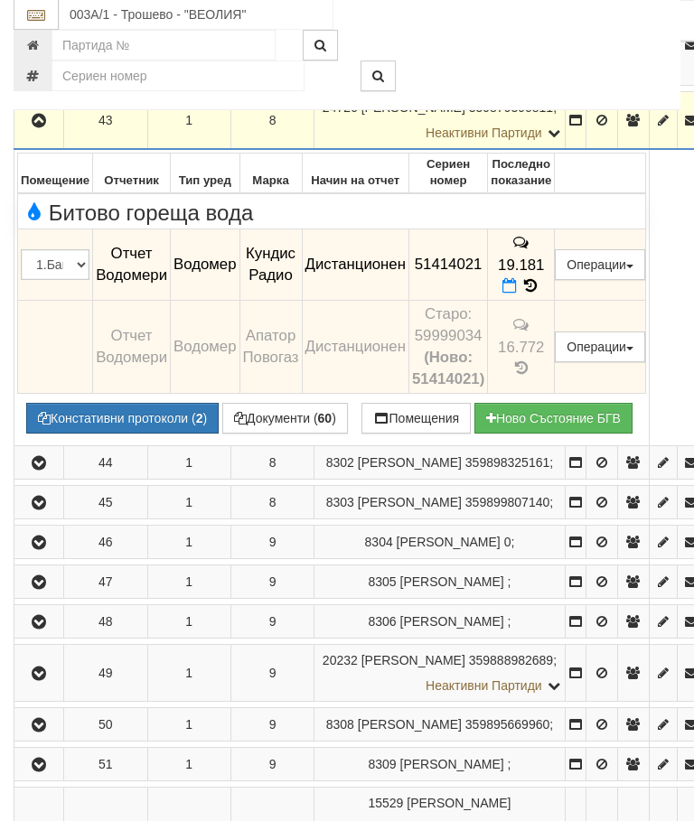
scroll to position [4044, 0]
click at [46, 123] on icon "button" at bounding box center [39, 121] width 22 height 13
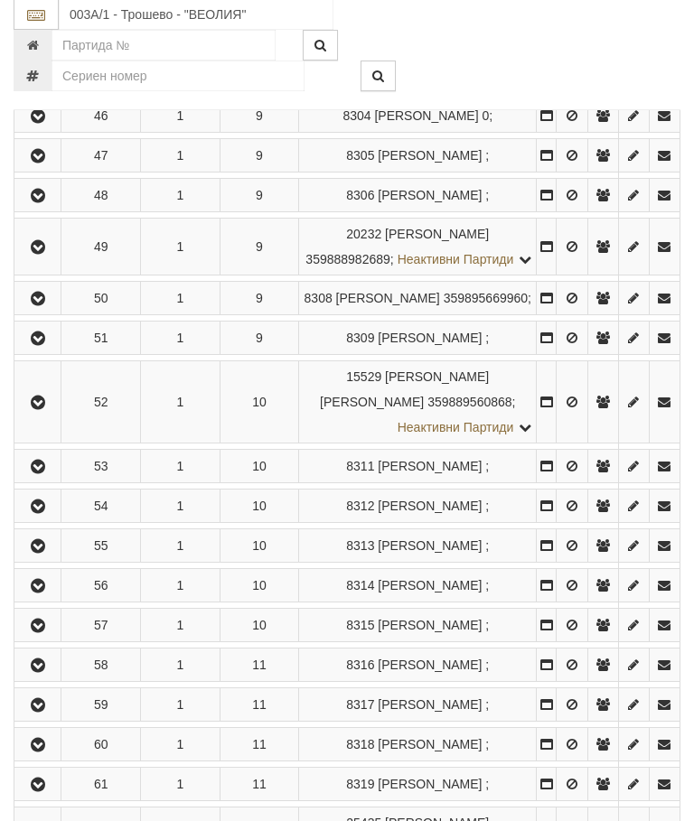
scroll to position [4178, 0]
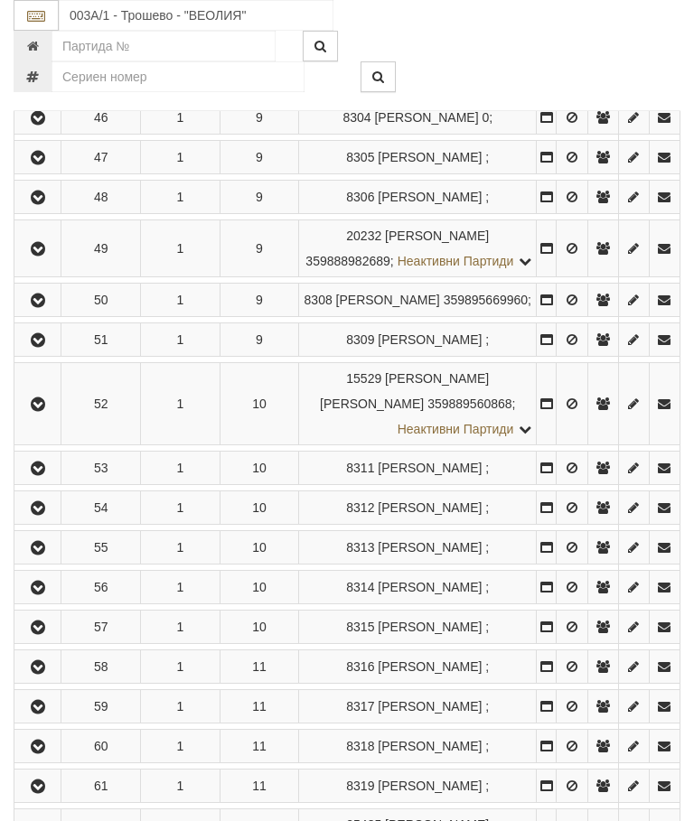
click at [41, 45] on icon "button" at bounding box center [38, 39] width 22 height 13
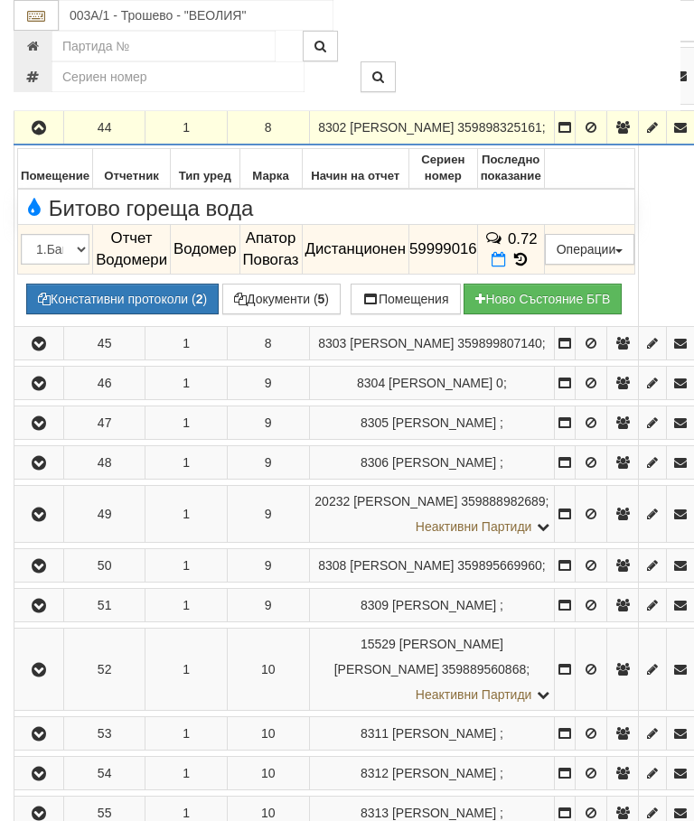
scroll to position [4092, 0]
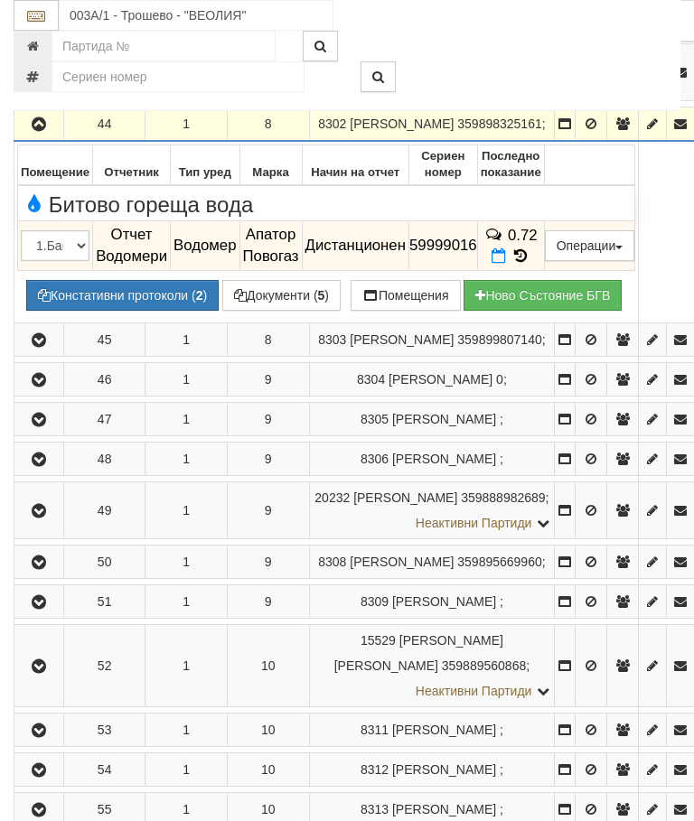
click at [41, 137] on button "button" at bounding box center [38, 123] width 43 height 27
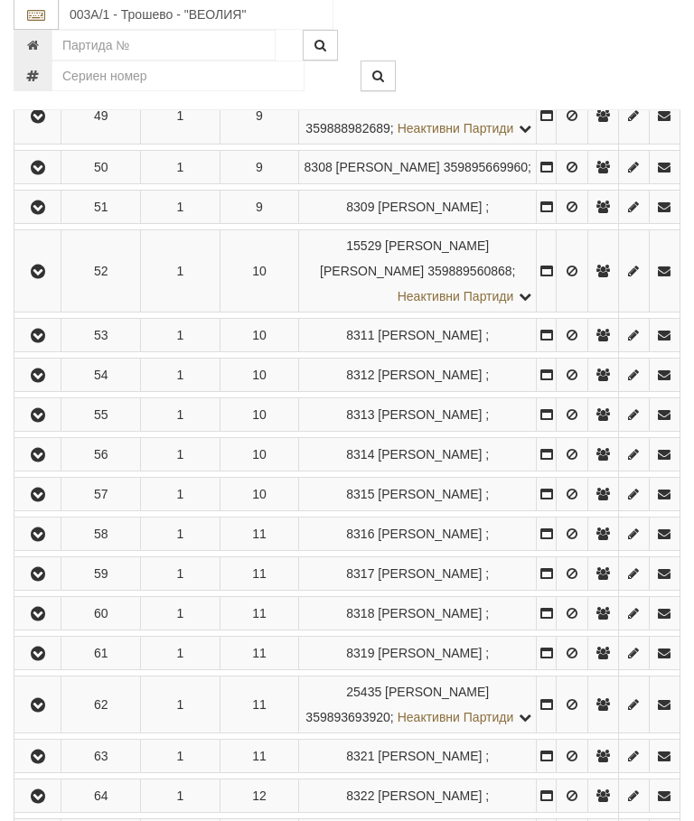
scroll to position [4311, 0]
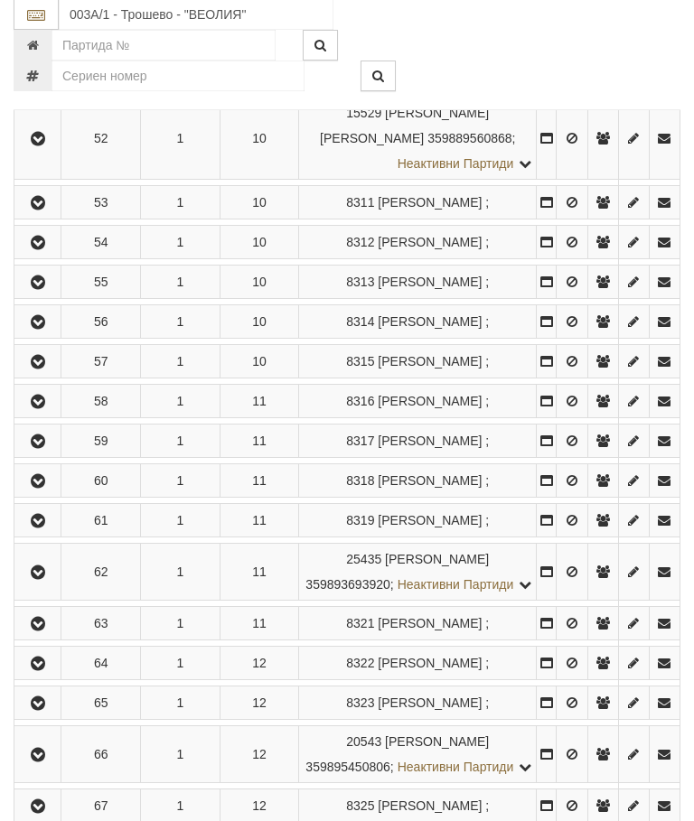
scroll to position [4444, 0]
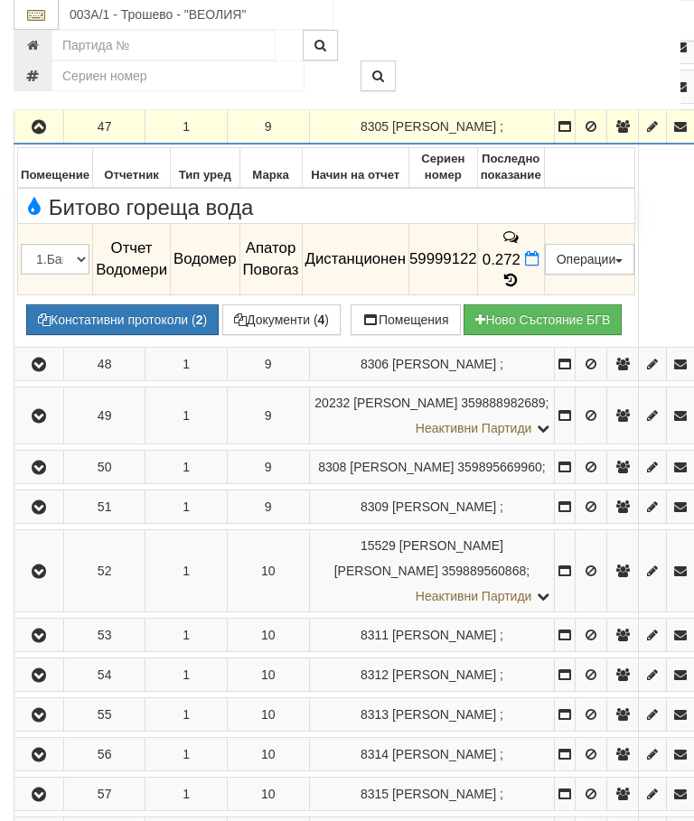
click at [42, 135] on icon "button" at bounding box center [39, 128] width 22 height 13
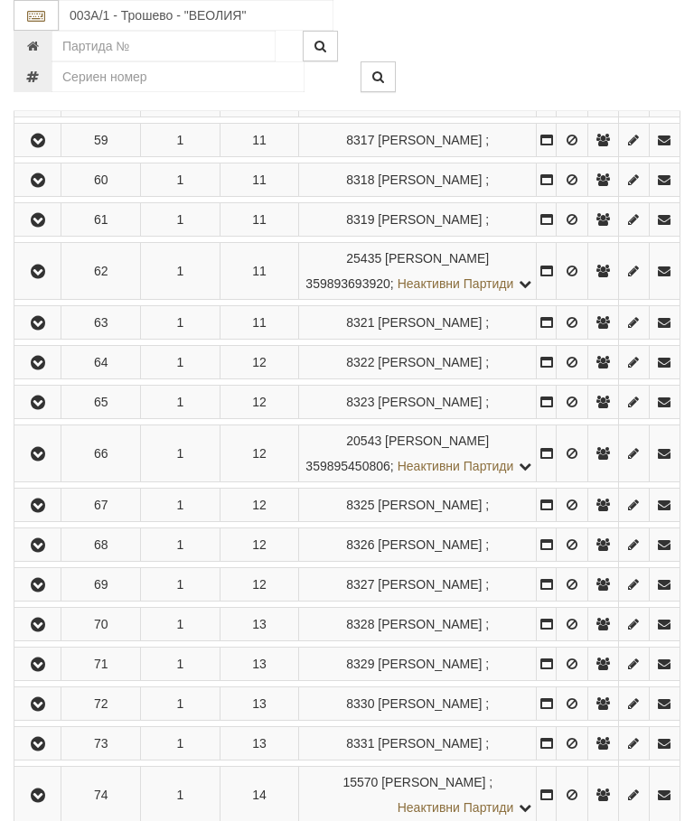
scroll to position [4777, 0]
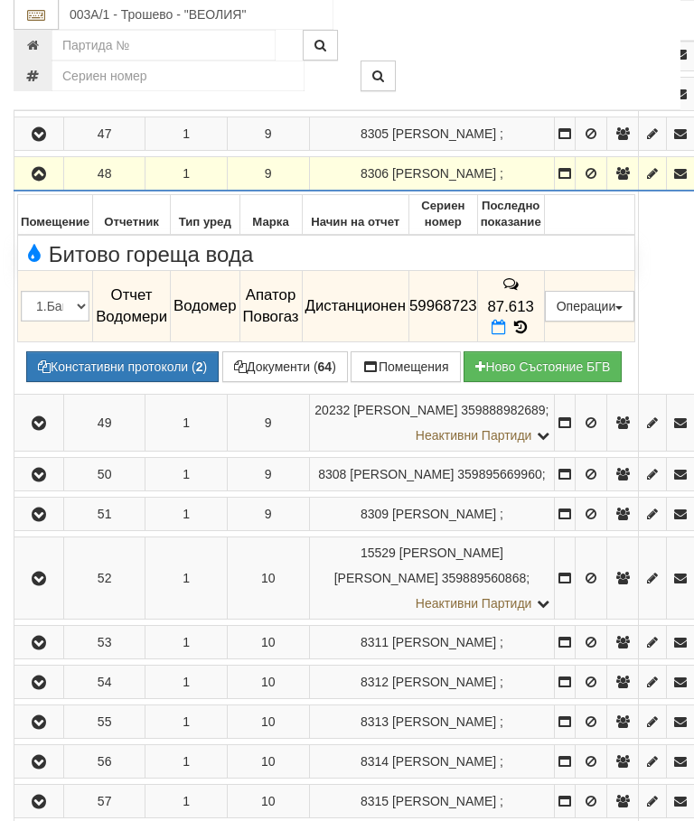
scroll to position [4201, 0]
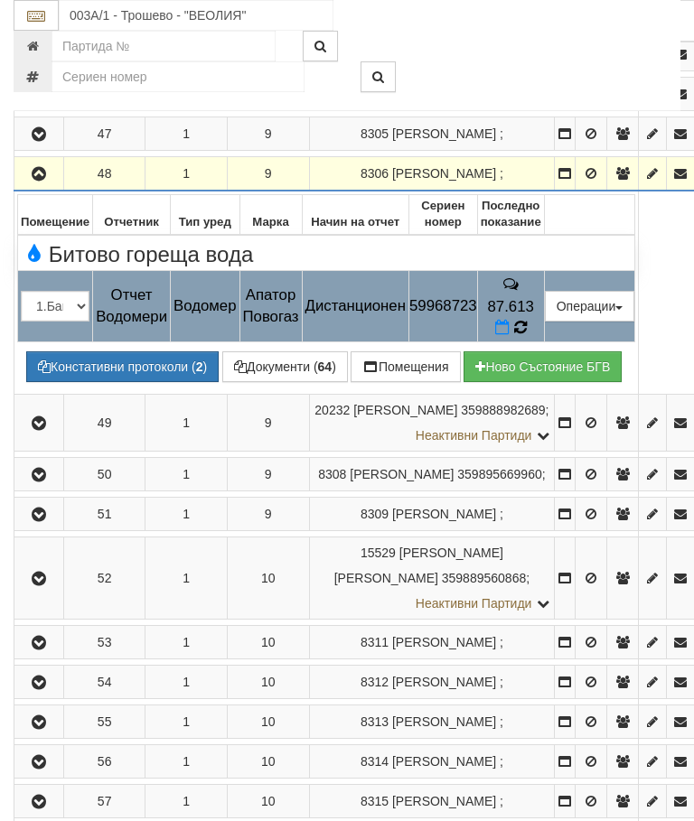
click at [528, 335] on icon at bounding box center [520, 327] width 14 height 16
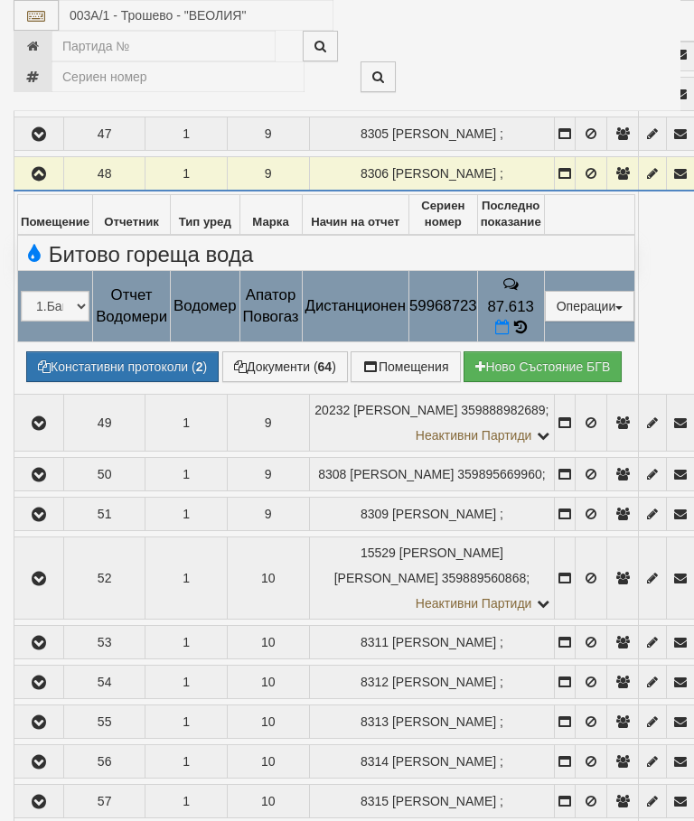
select select "10"
select select "1"
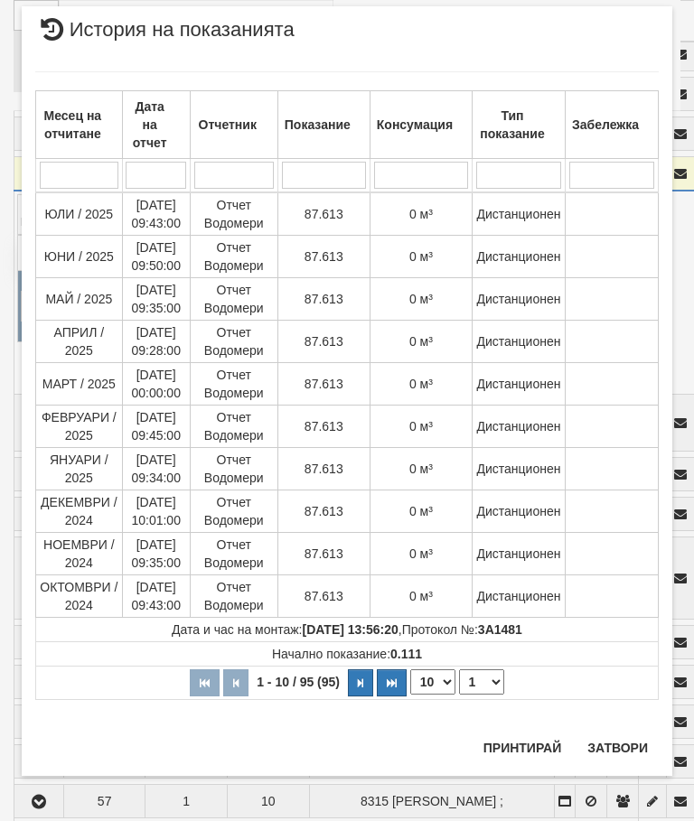
scroll to position [1900, 0]
click at [634, 745] on button "Затвори" at bounding box center [618, 748] width 82 height 29
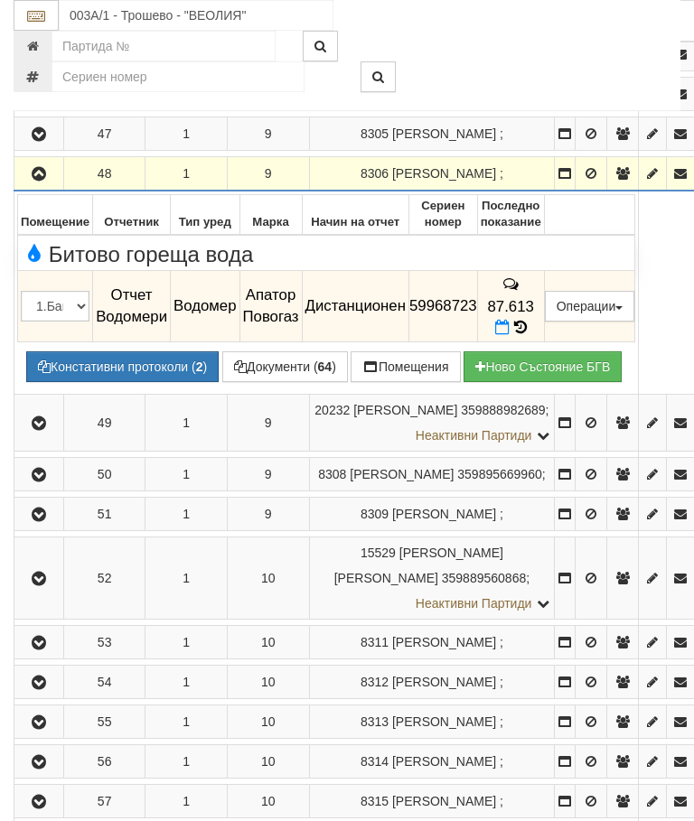
click at [41, 187] on button "button" at bounding box center [38, 173] width 43 height 27
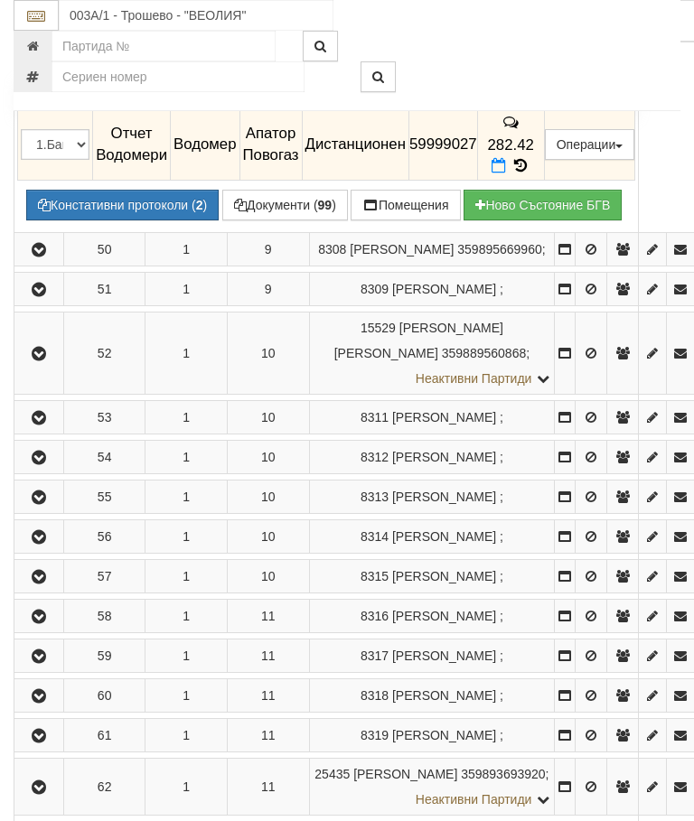
scroll to position [4428, 0]
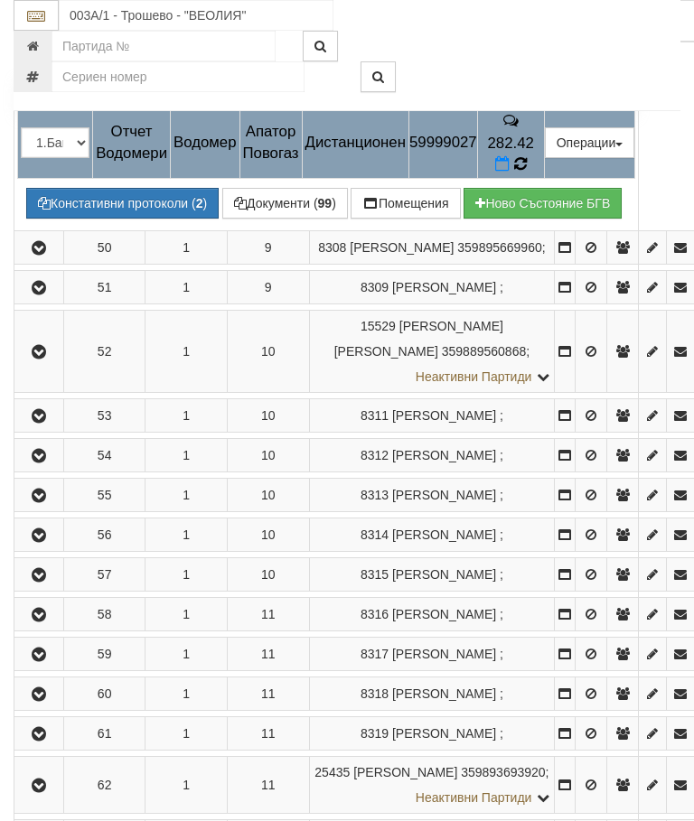
click at [527, 173] on icon at bounding box center [520, 164] width 14 height 16
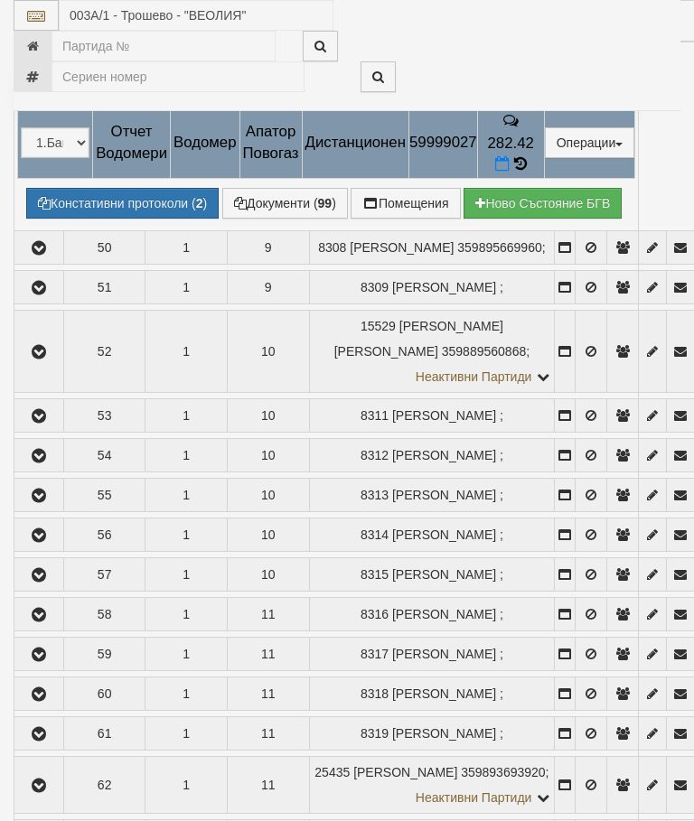
select select "10"
select select "1"
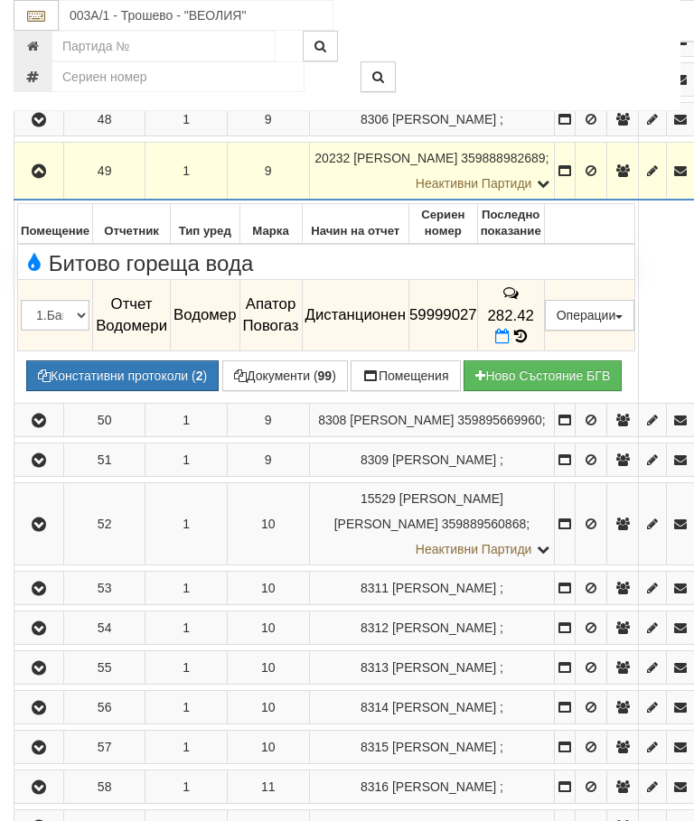
scroll to position [4251, 0]
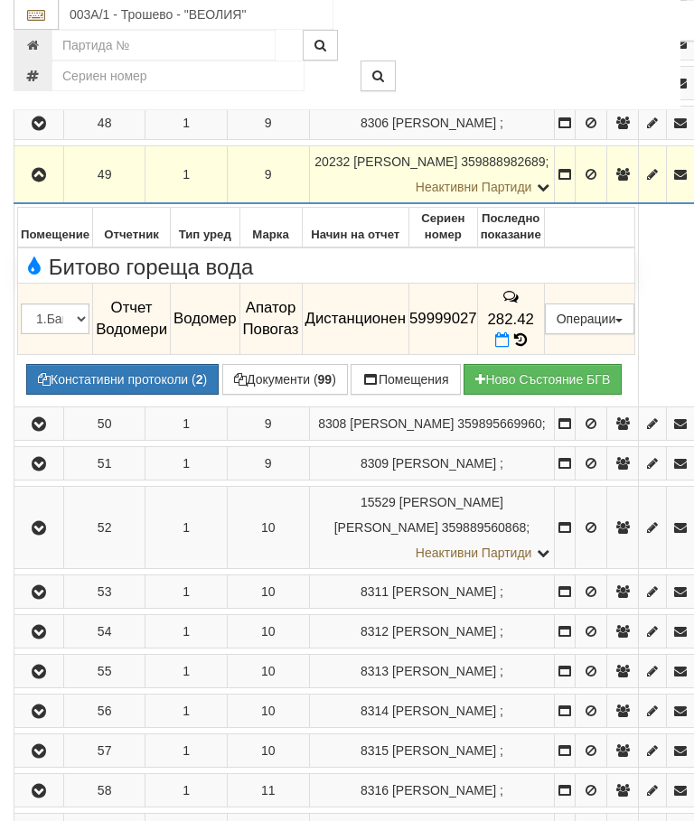
click at [41, 183] on icon "button" at bounding box center [39, 176] width 22 height 13
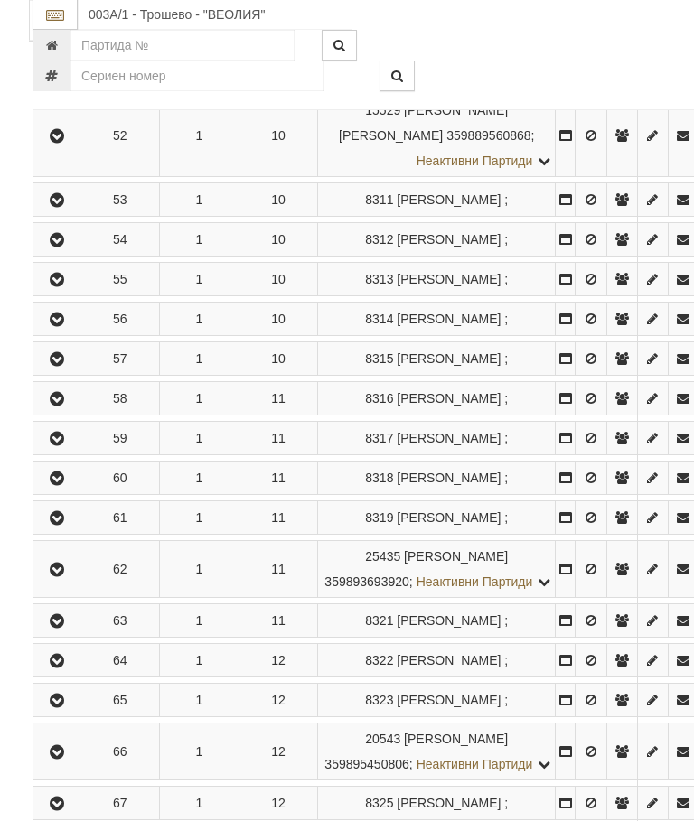
scroll to position [4567, 0]
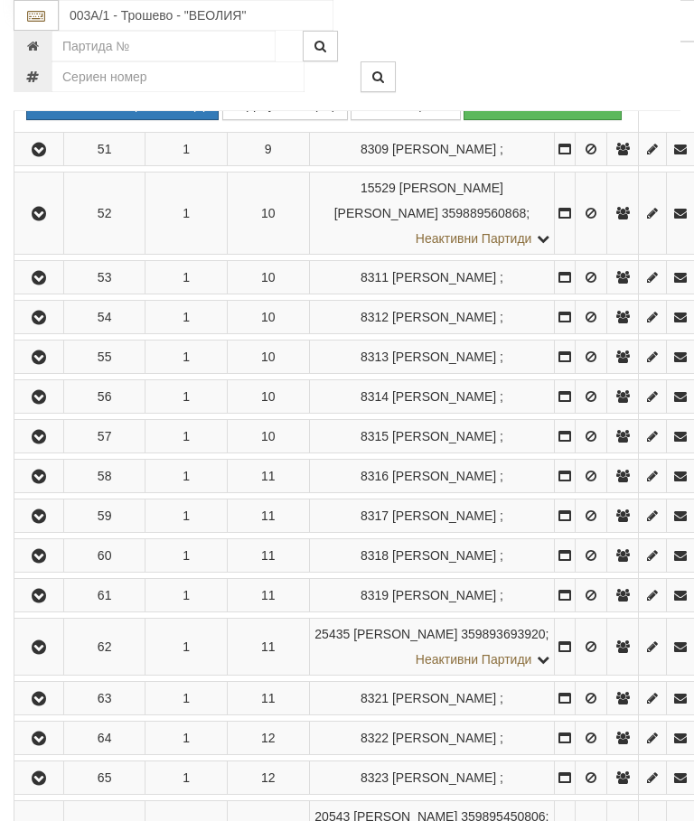
scroll to position [4461, 0]
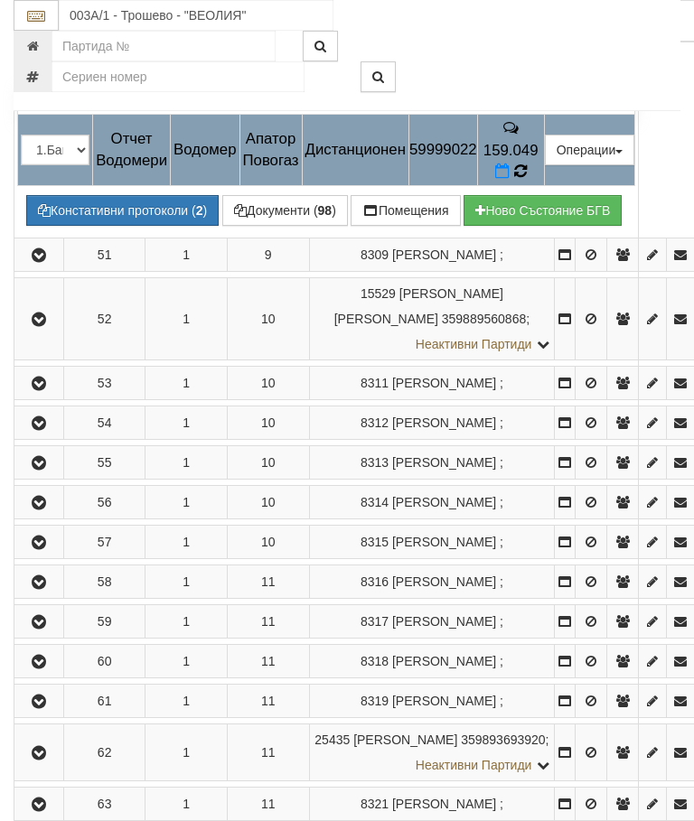
click at [527, 180] on icon at bounding box center [520, 172] width 14 height 16
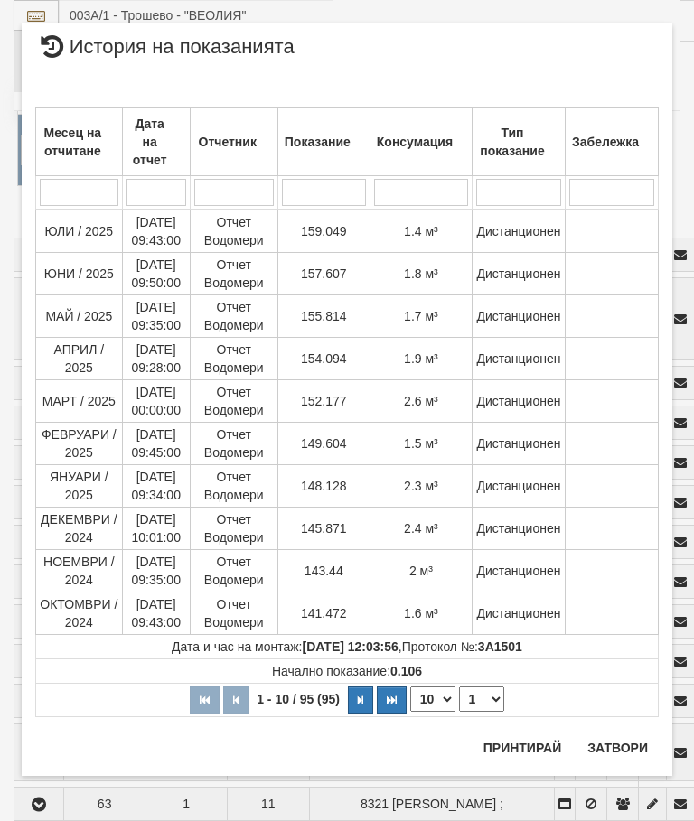
scroll to position [2157, 0]
click at [617, 754] on button "Затвори" at bounding box center [618, 748] width 82 height 29
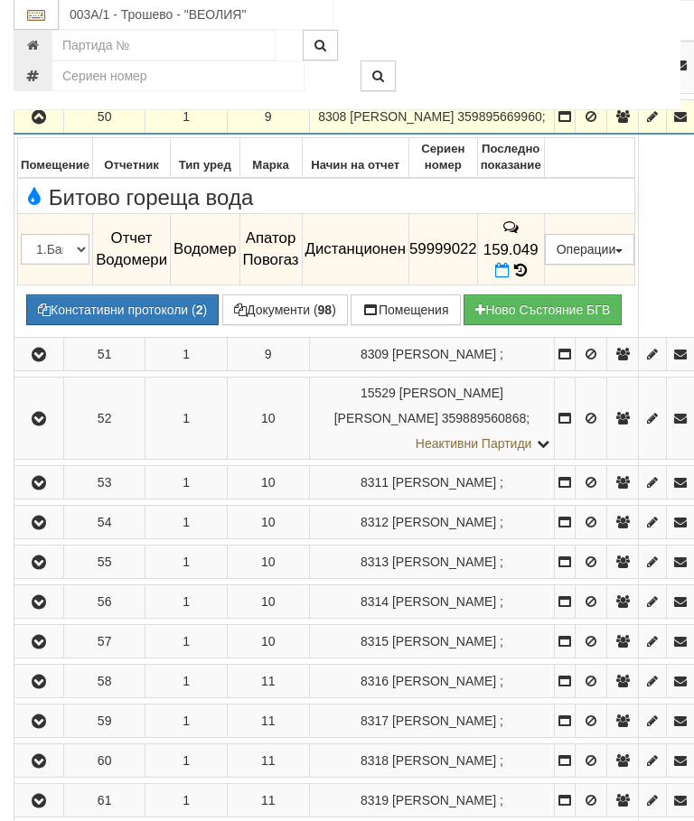
scroll to position [4362, 0]
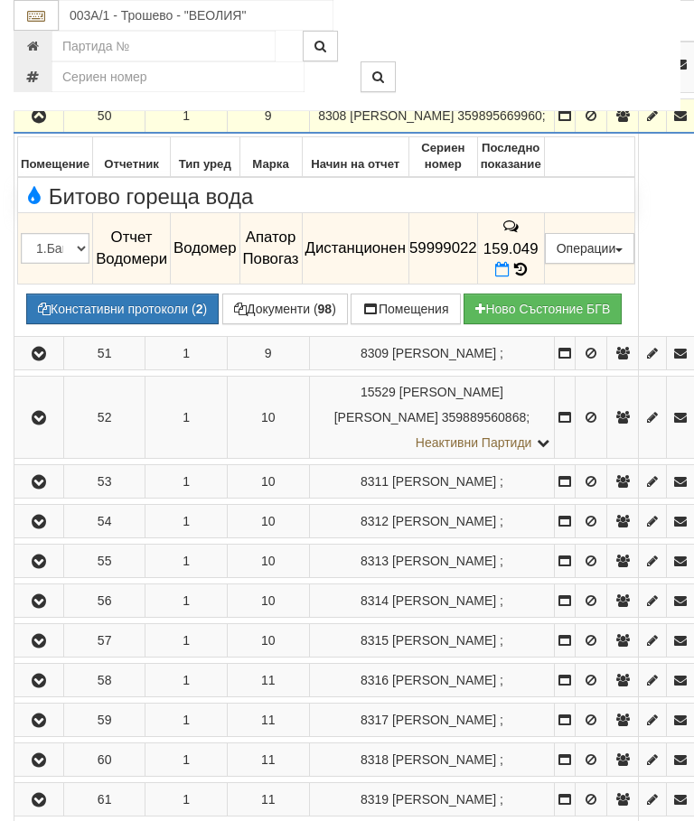
click at [36, 123] on icon "button" at bounding box center [39, 116] width 22 height 13
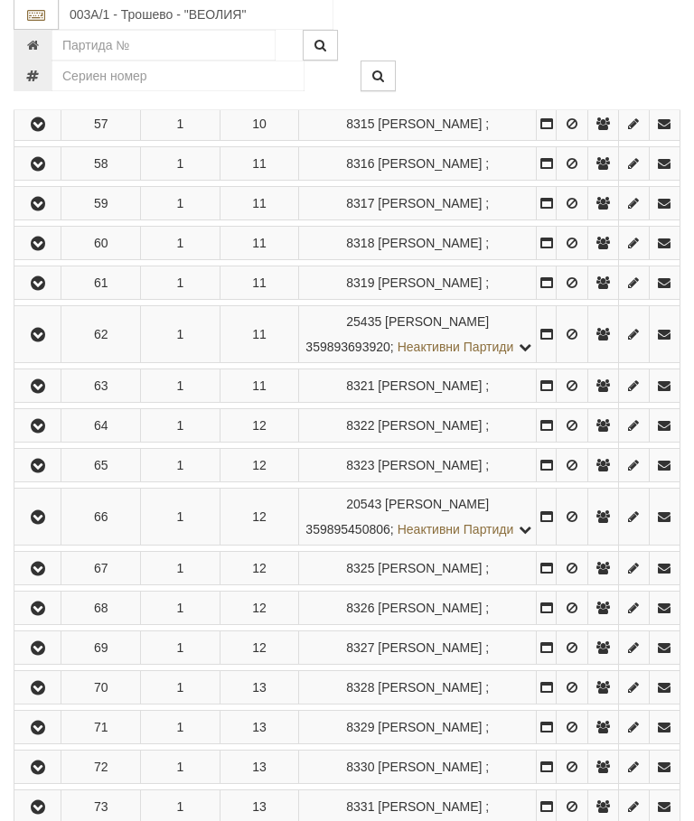
scroll to position [4687, 0]
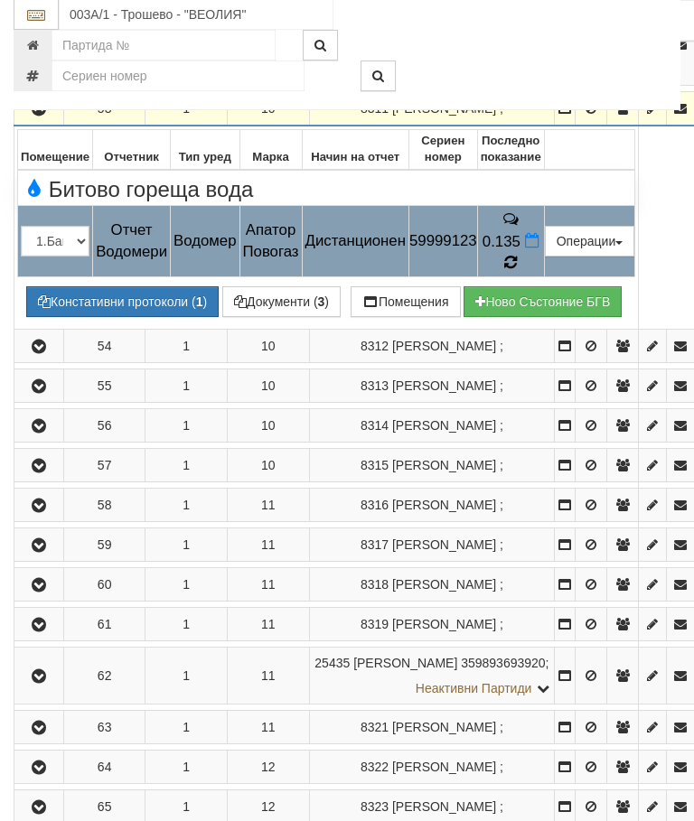
scroll to position [4538, 0]
click at [518, 271] on icon at bounding box center [511, 263] width 14 height 16
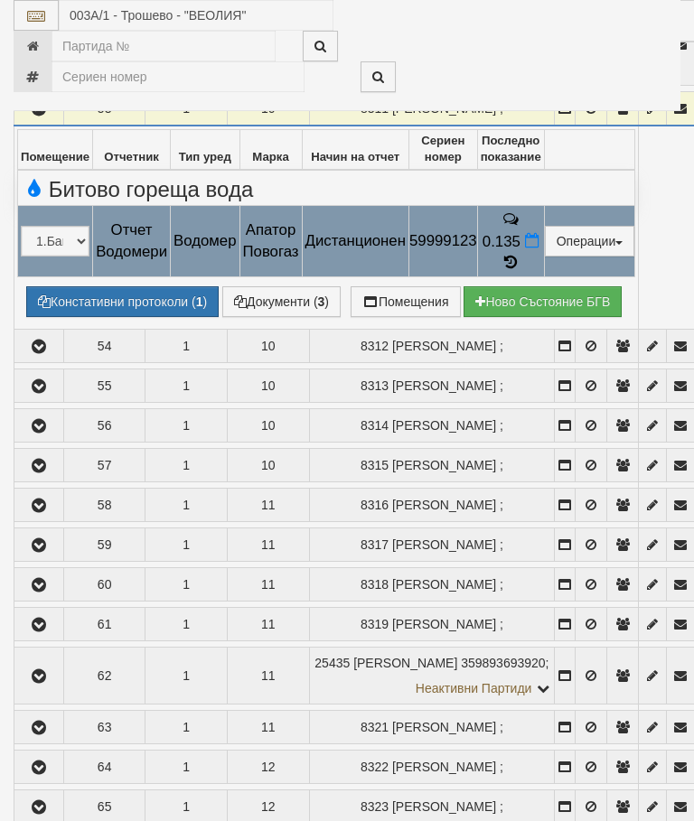
select select "10"
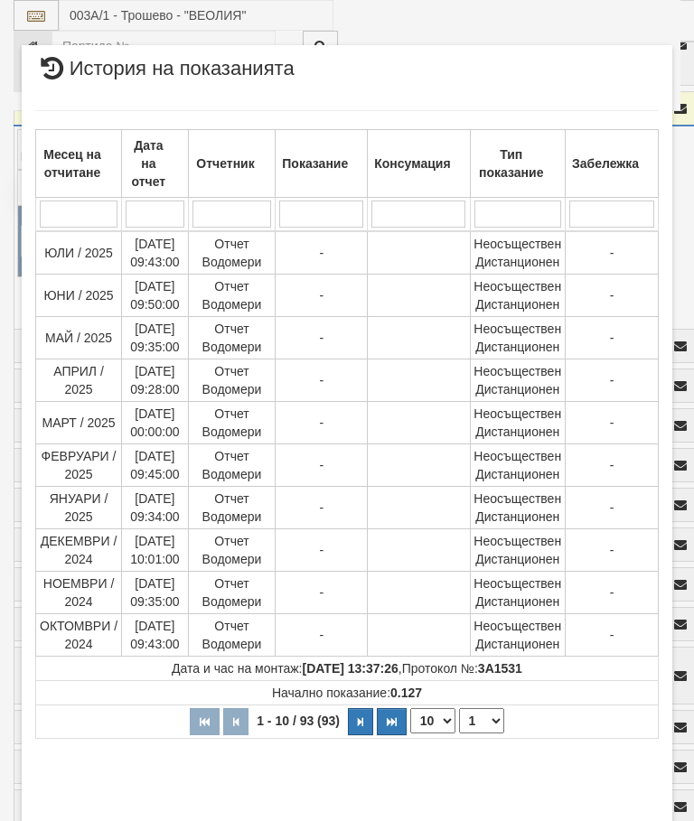
click at [477, 722] on select "1 2 3 4 5 6 7 8 9 10" at bounding box center [481, 721] width 45 height 25
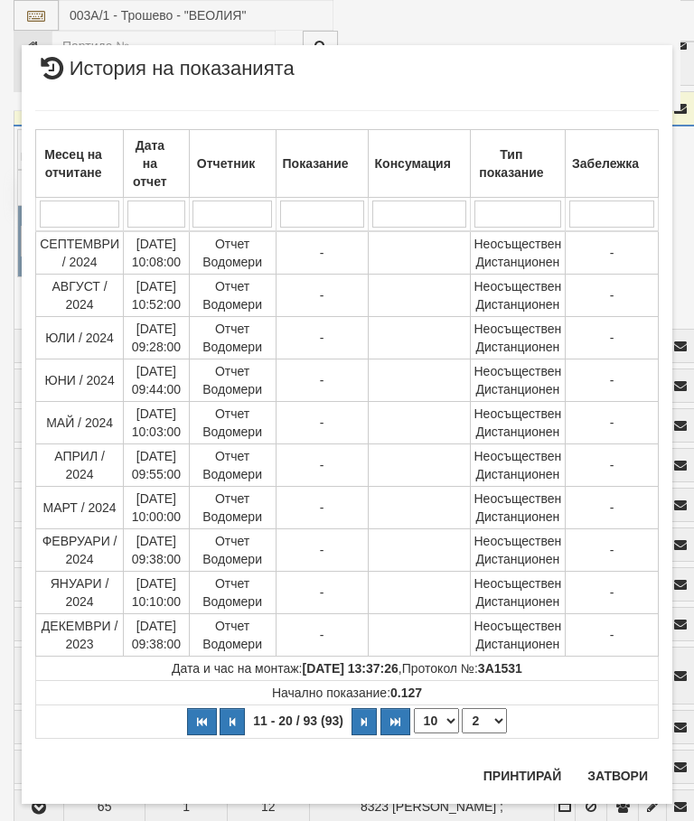
click at [486, 725] on select "1 2 3 4 5 6 7 8 9 10" at bounding box center [484, 721] width 45 height 25
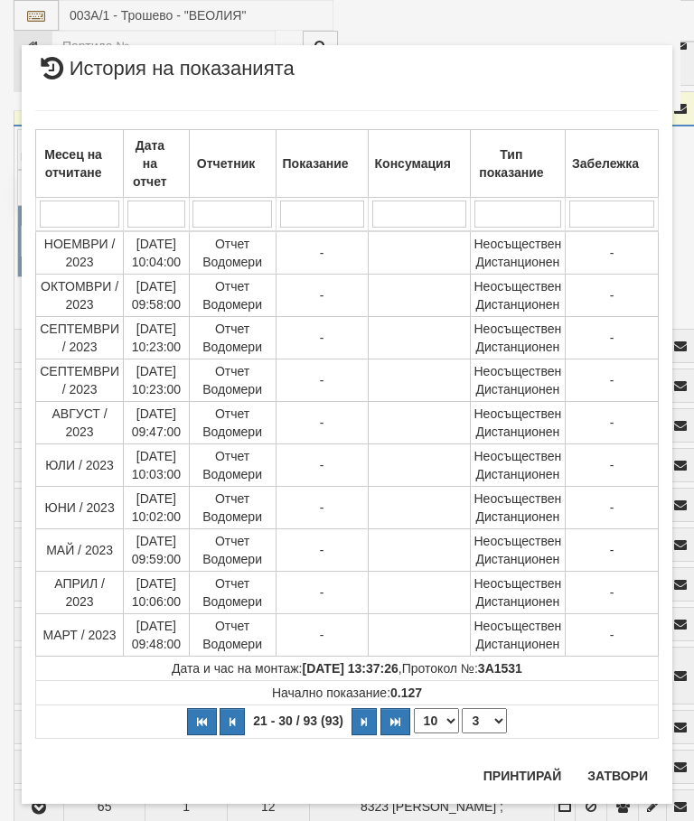
click at [488, 720] on select "1 2 3 4 5 6 7 8 9 10" at bounding box center [484, 721] width 45 height 25
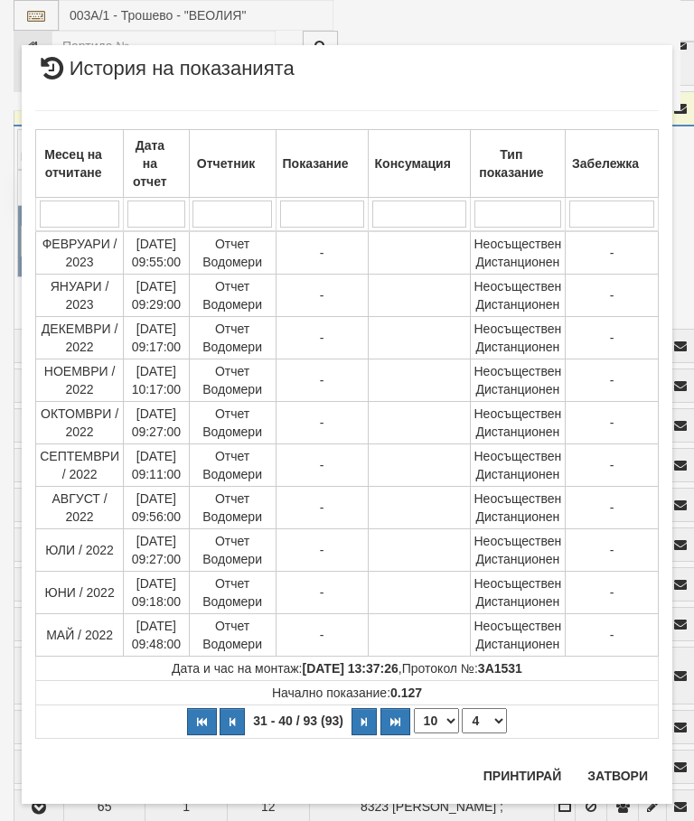
click at [490, 720] on select "1 2 3 4 5 6 7 8 9 10" at bounding box center [484, 721] width 45 height 25
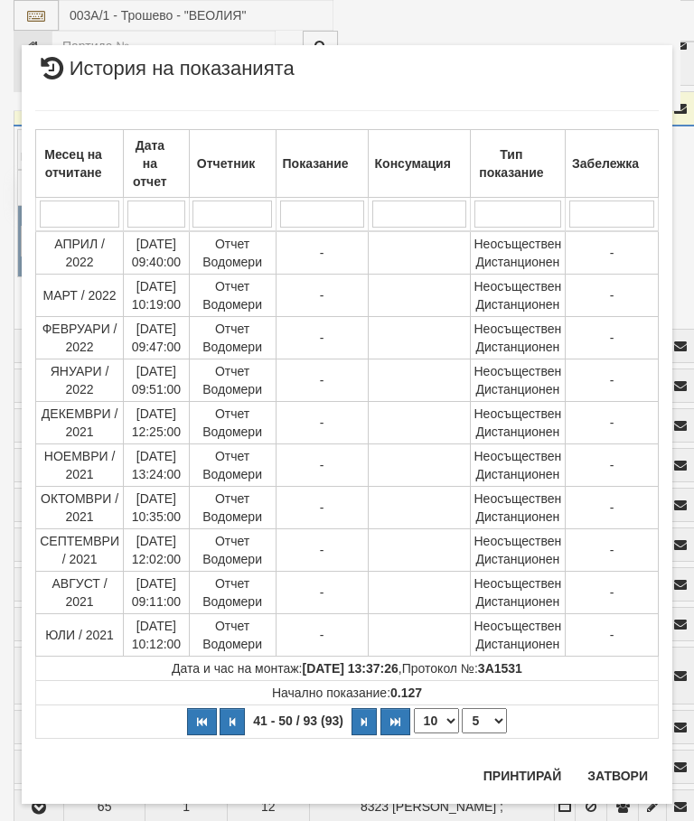
click at [488, 716] on select "1 2 3 4 5 6 7 8 9 10" at bounding box center [484, 721] width 45 height 25
select select "6"
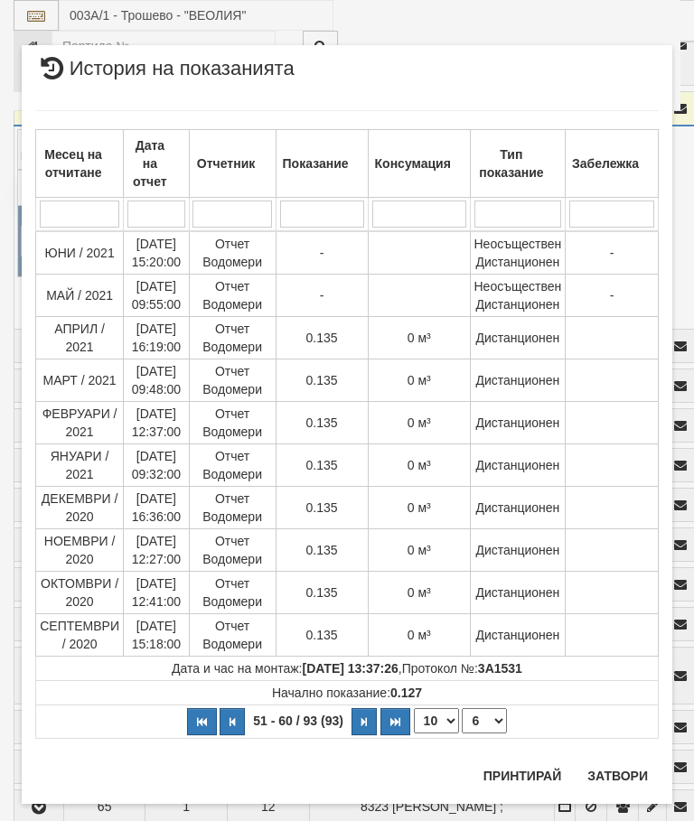
click at [607, 770] on button "Затвори" at bounding box center [618, 776] width 82 height 29
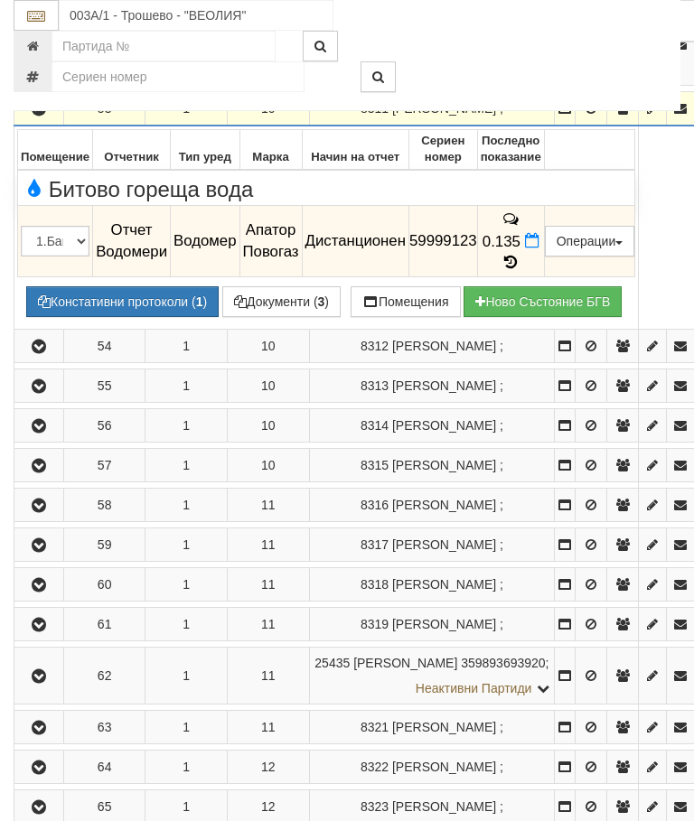
click at [44, 116] on icon "button" at bounding box center [39, 109] width 22 height 13
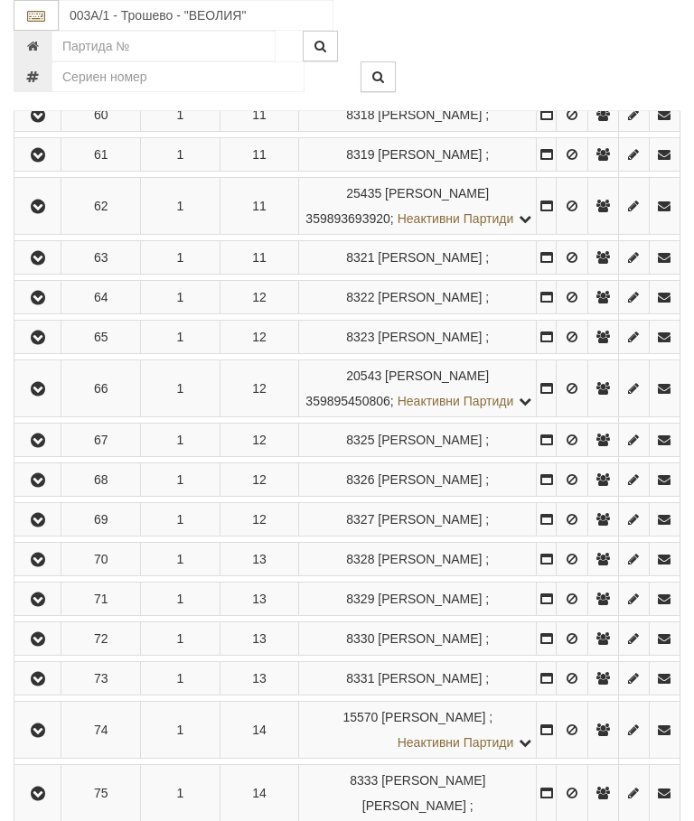
scroll to position [4935, 0]
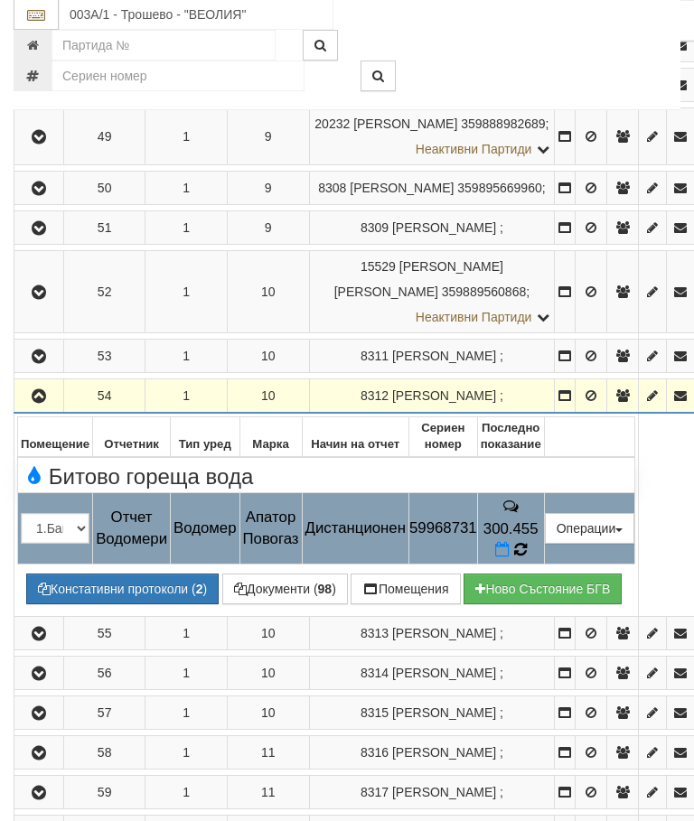
scroll to position [4290, 0]
click at [527, 559] on icon at bounding box center [520, 550] width 14 height 16
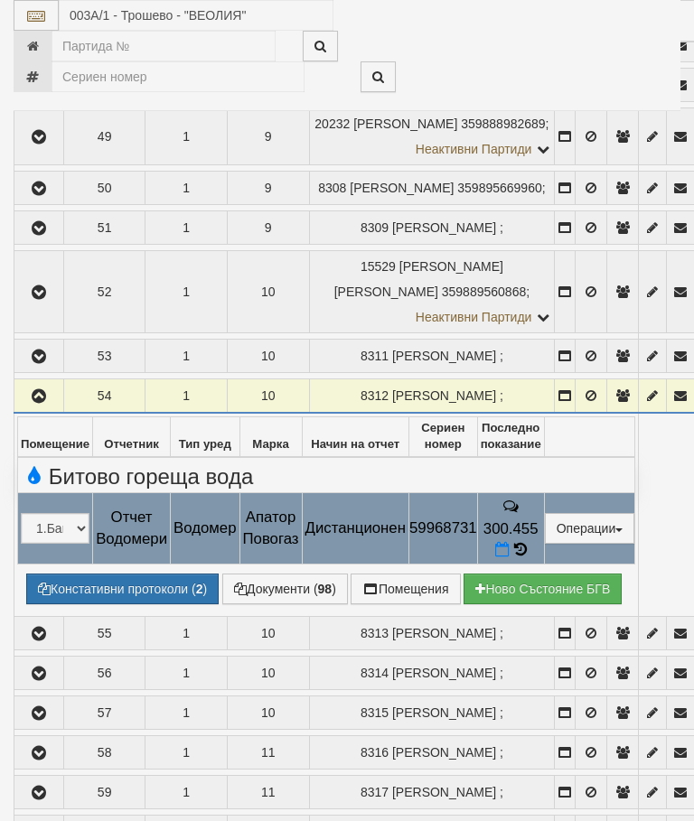
select select "10"
select select "1"
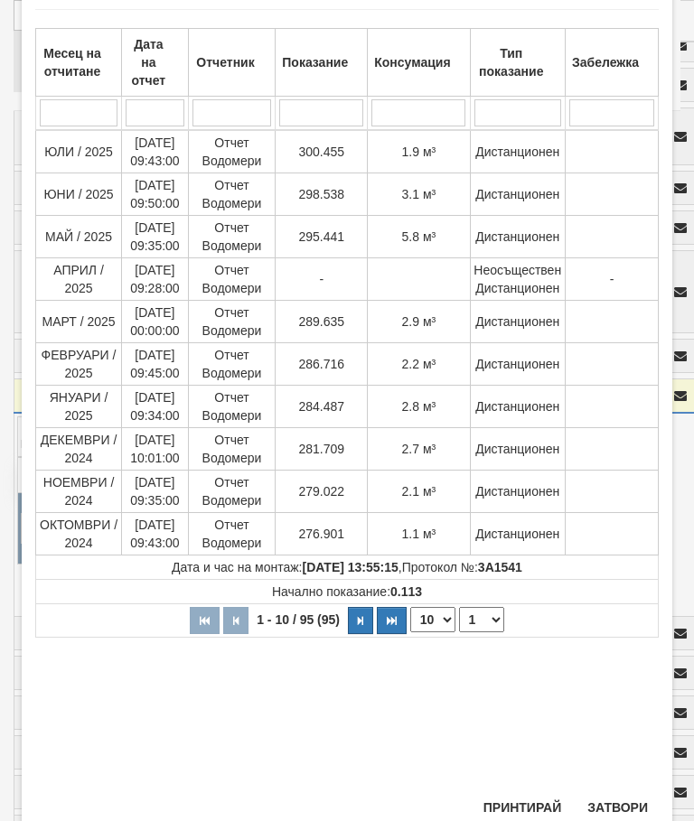
scroll to position [107, 0]
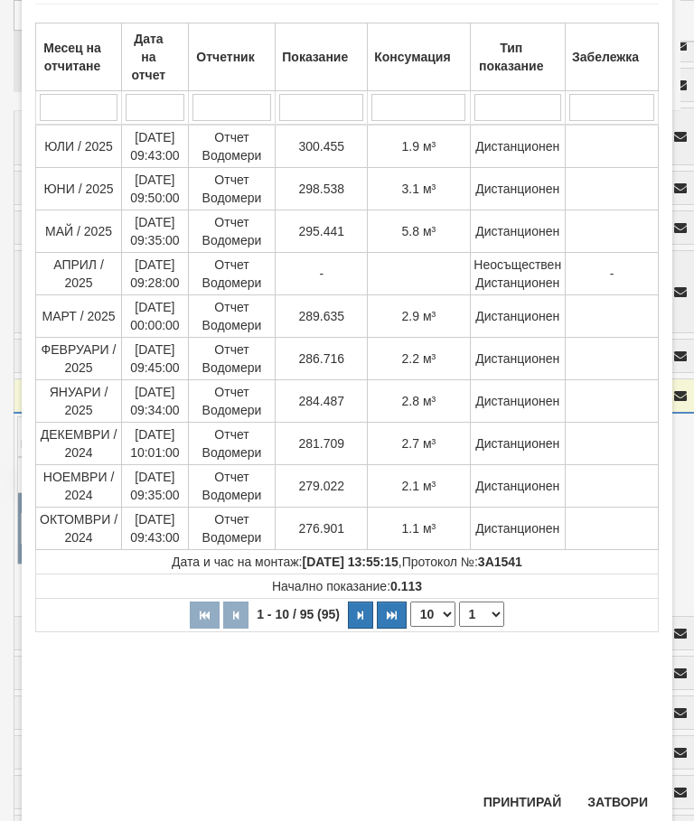
click at [611, 796] on button "Затвори" at bounding box center [618, 802] width 82 height 29
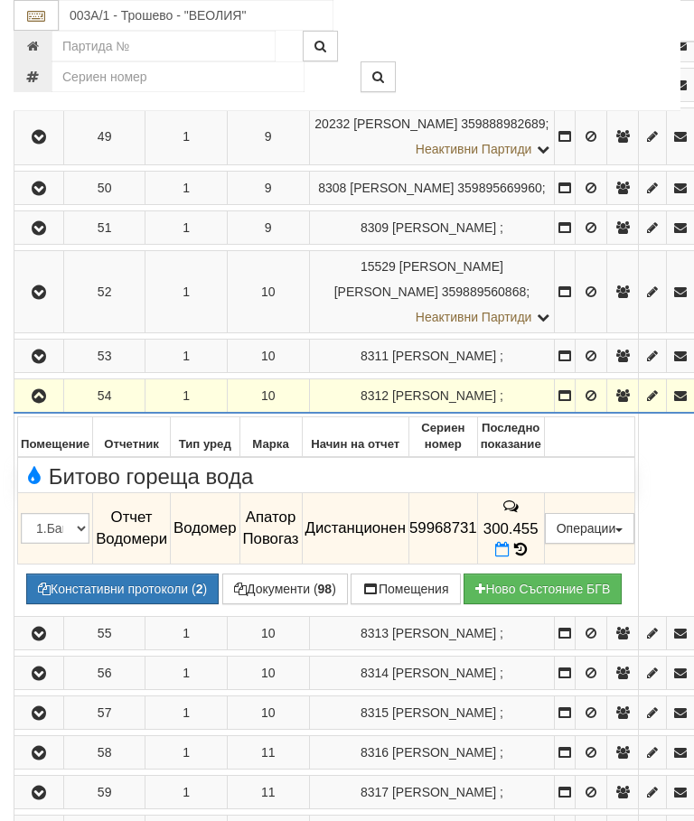
click at [42, 403] on icon "button" at bounding box center [39, 396] width 22 height 13
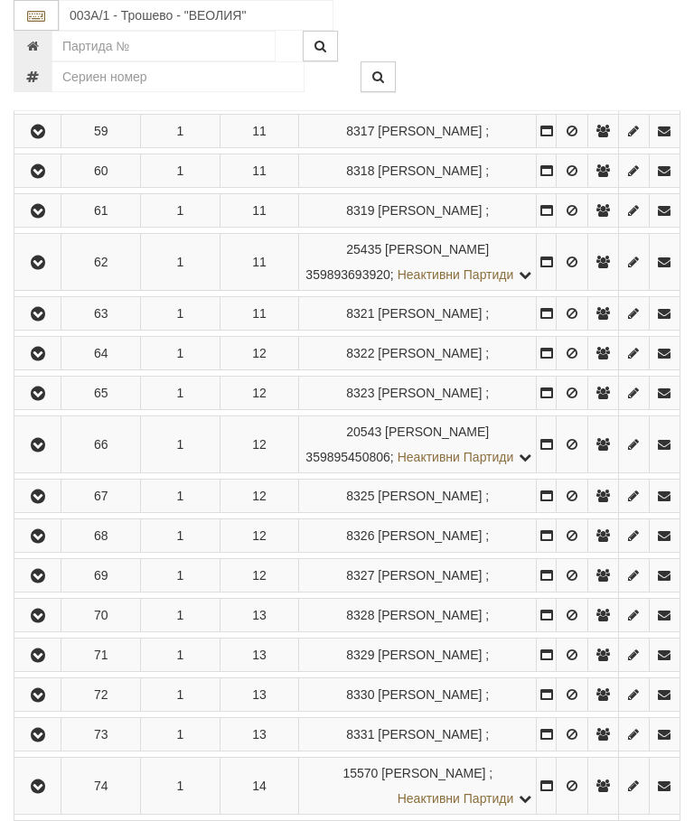
scroll to position [4868, 0]
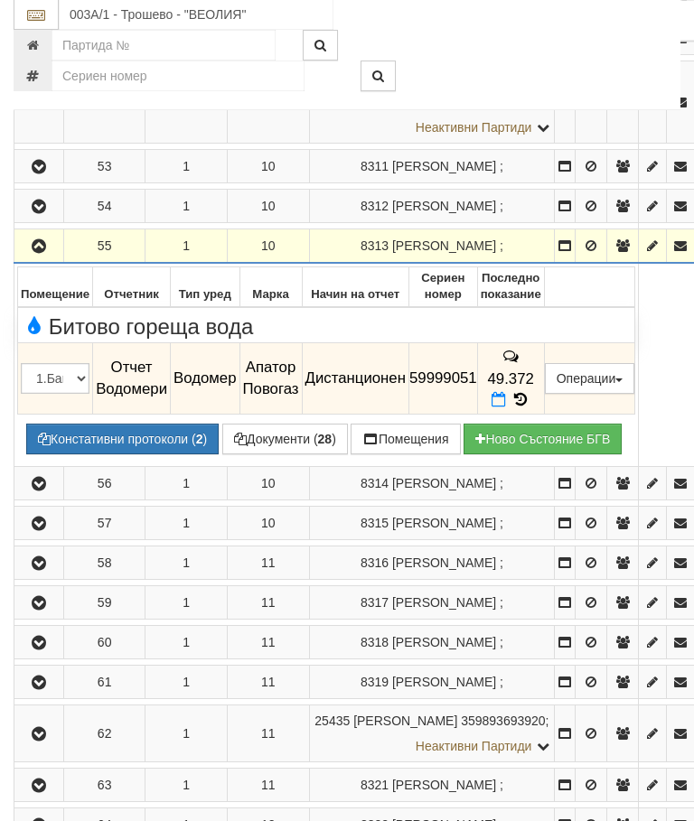
scroll to position [4480, 0]
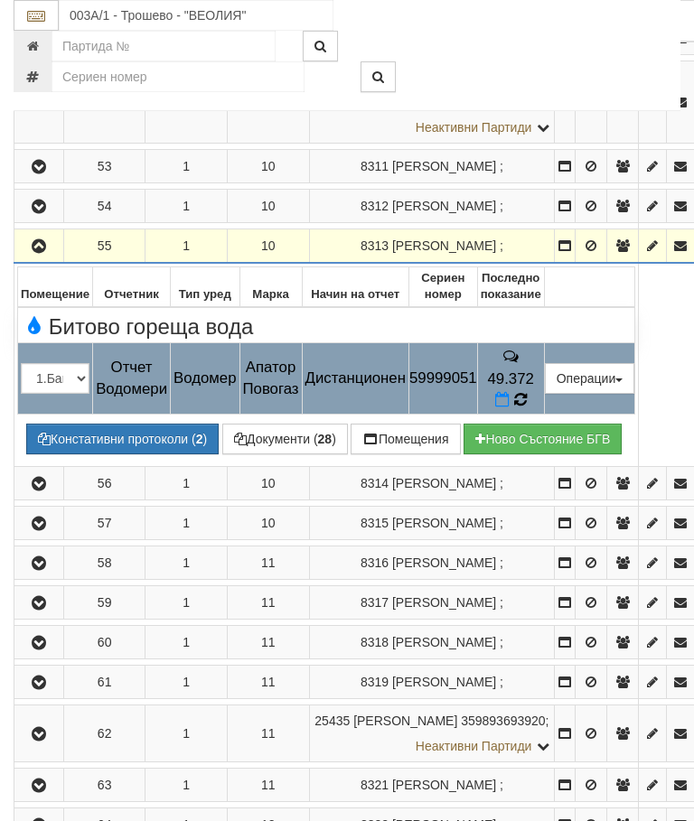
click at [527, 408] on icon at bounding box center [520, 400] width 14 height 16
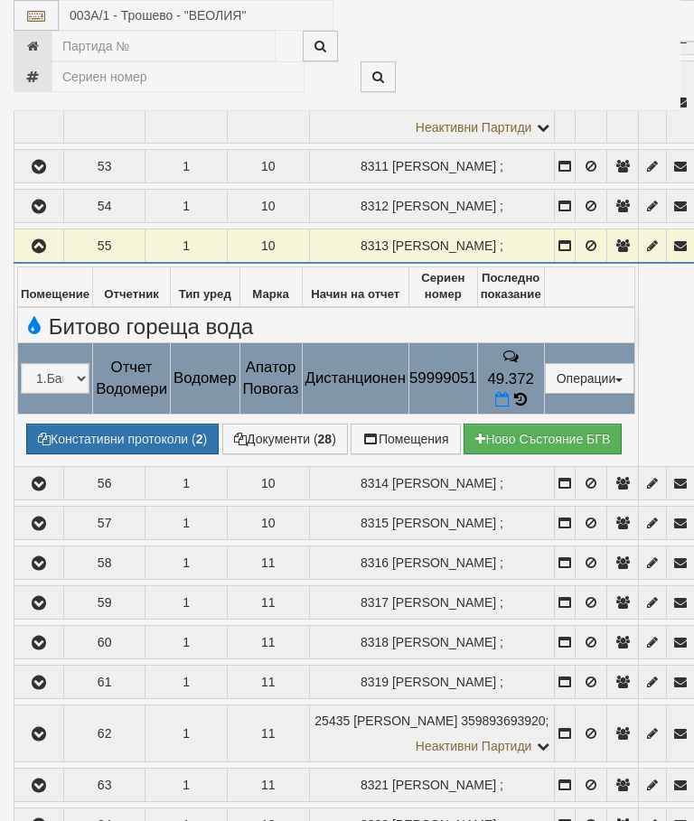
select select "10"
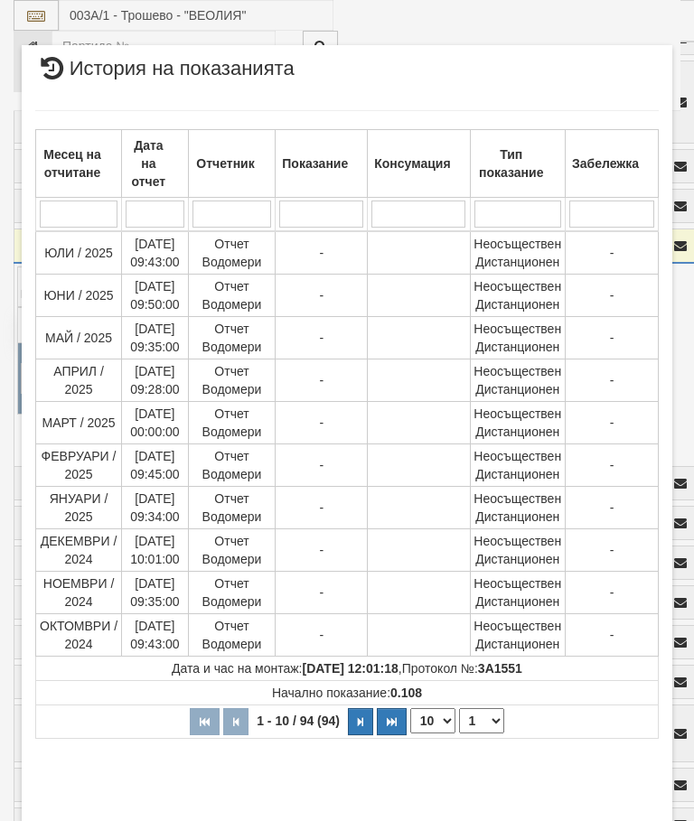
click at [478, 724] on select "1 2 3 4 5 6 7 8 9 10" at bounding box center [481, 721] width 45 height 25
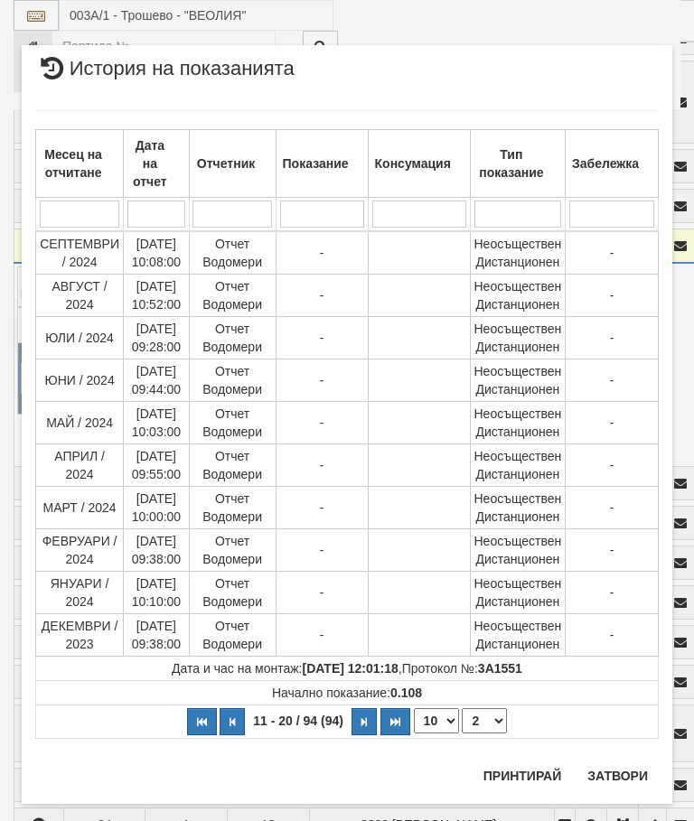
click at [495, 719] on select "1 2 3 4 5 6 7 8 9 10" at bounding box center [484, 721] width 45 height 25
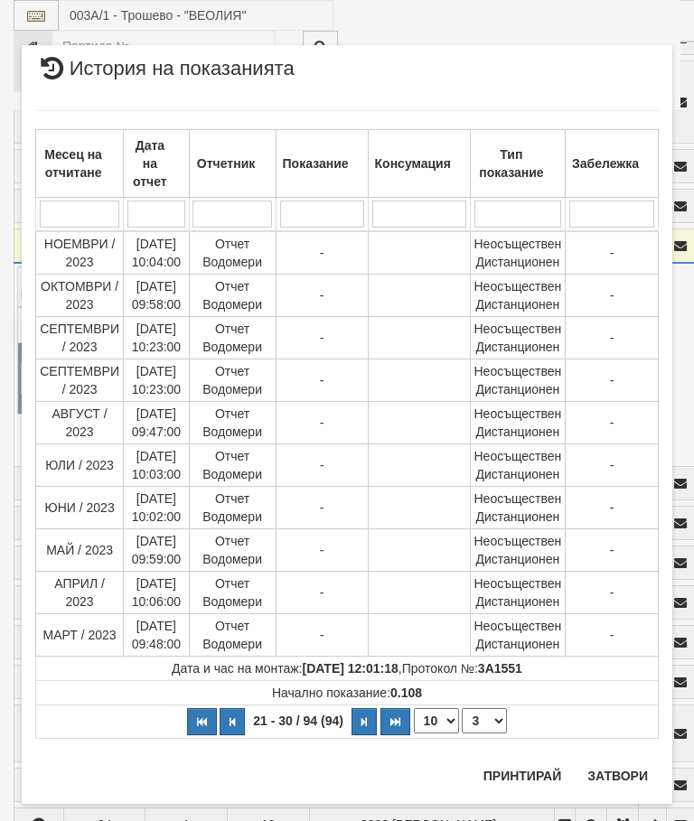
click at [495, 719] on select "1 2 3 4 5 6 7 8 9 10" at bounding box center [484, 721] width 45 height 25
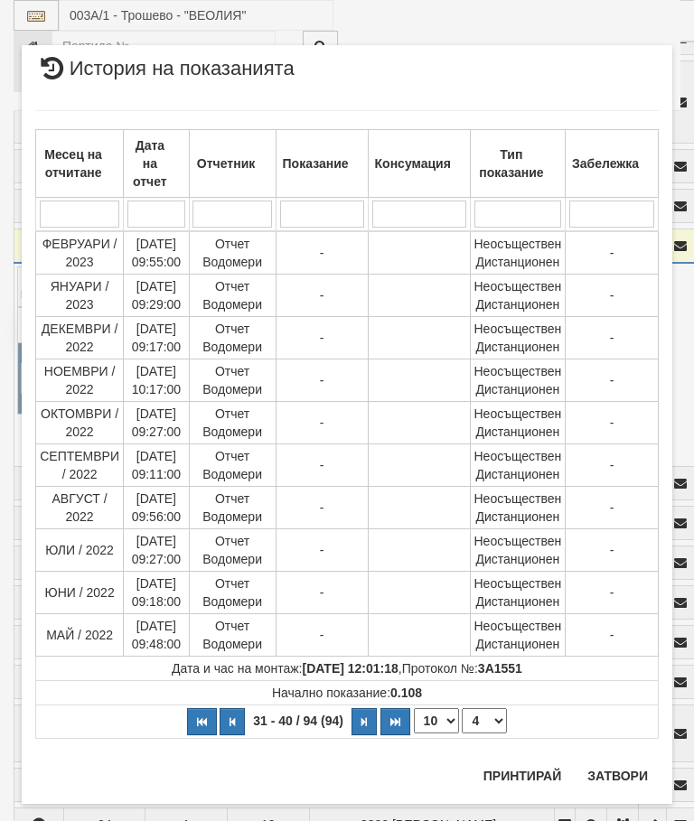
click at [493, 724] on select "1 2 3 4 5 6 7 8 9 10" at bounding box center [484, 721] width 45 height 25
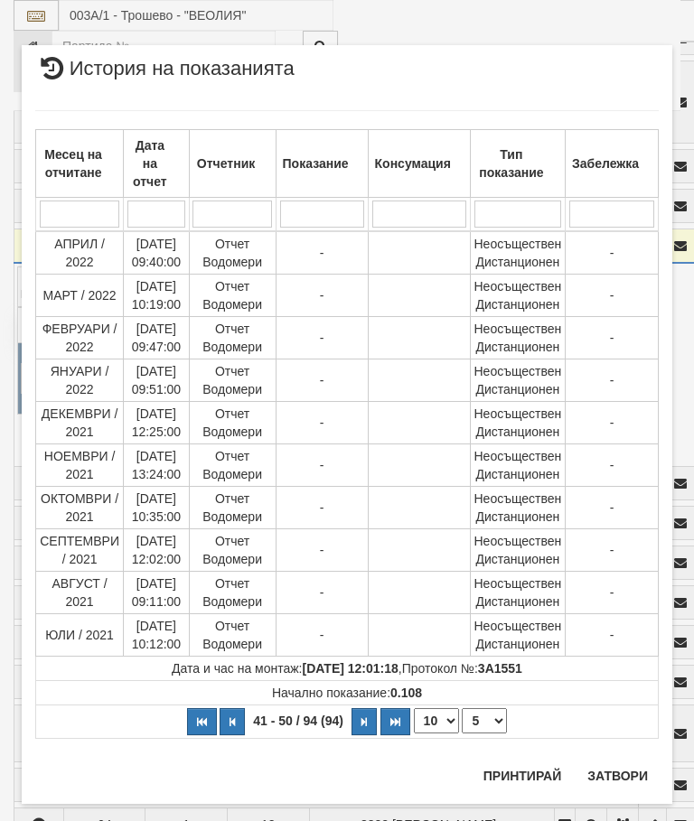
click at [487, 726] on select "1 2 3 4 5 6 7 8 9 10" at bounding box center [484, 721] width 45 height 25
select select "6"
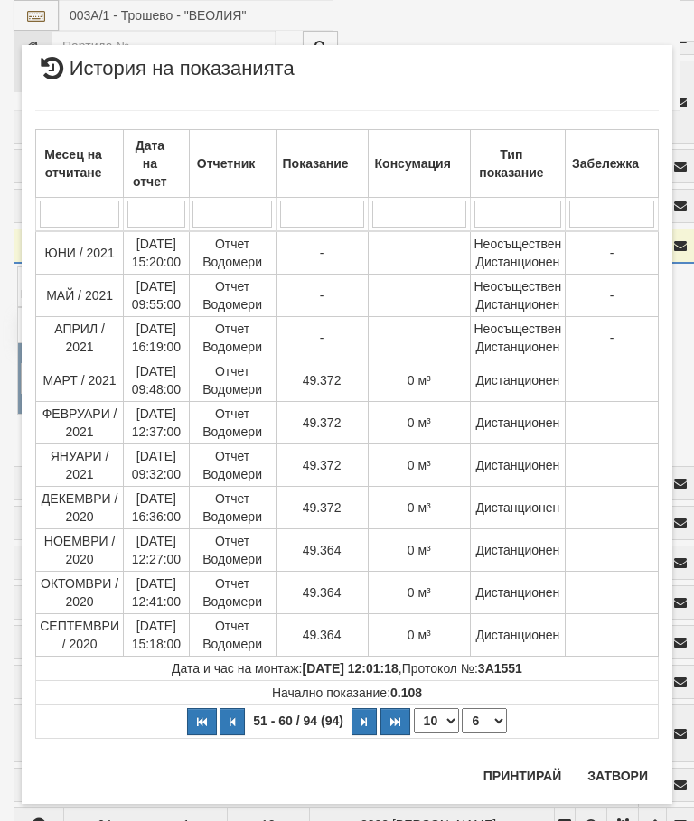
click at [621, 766] on button "Затвори" at bounding box center [618, 776] width 82 height 29
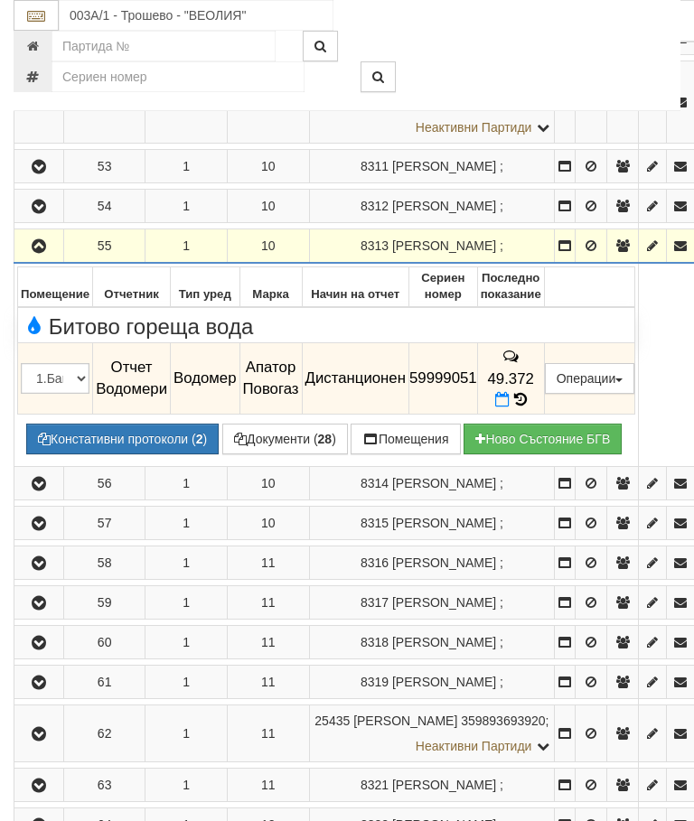
click at [41, 253] on icon "button" at bounding box center [39, 246] width 22 height 13
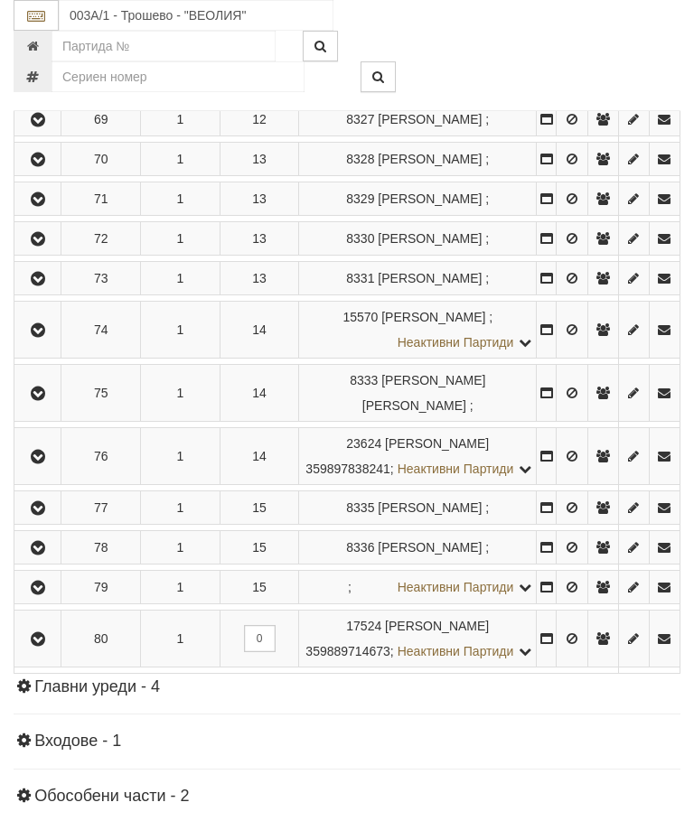
scroll to position [5216, 0]
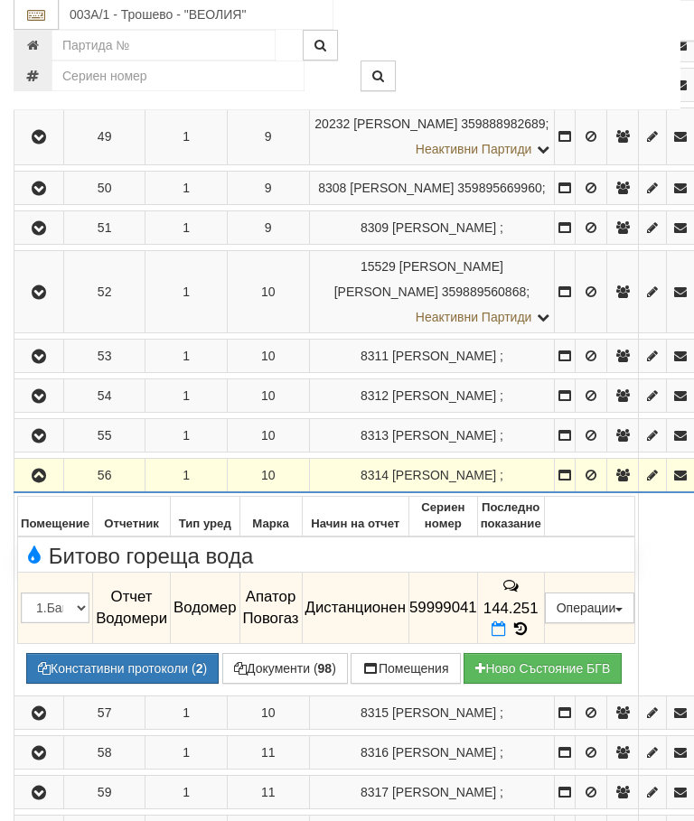
scroll to position [4290, 0]
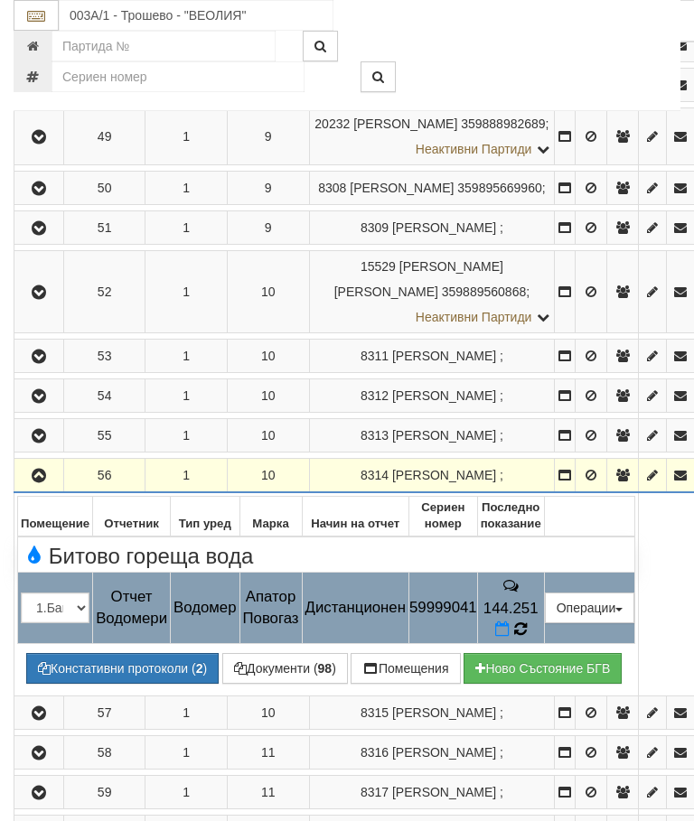
click at [528, 637] on icon at bounding box center [520, 629] width 14 height 16
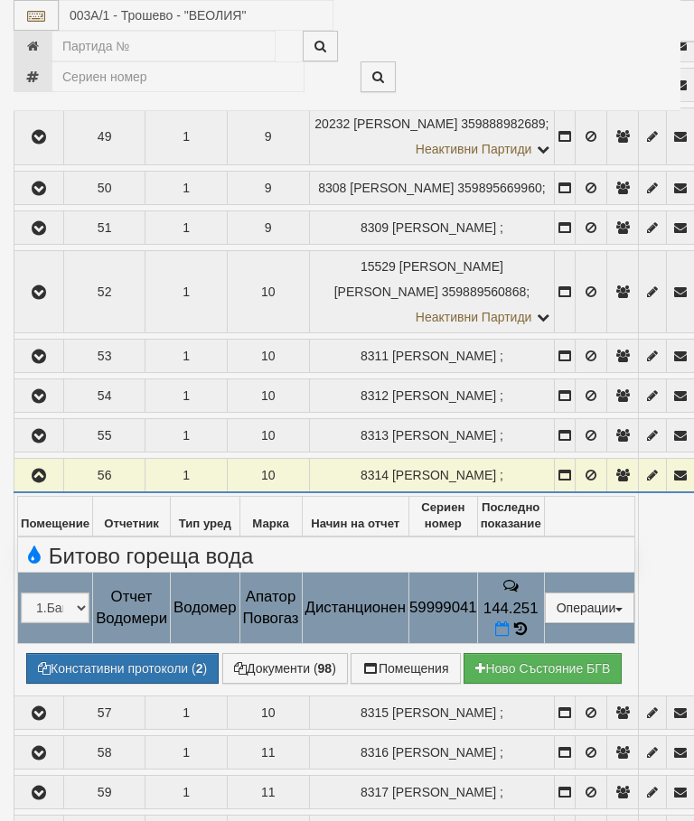
select select "10"
select select "1"
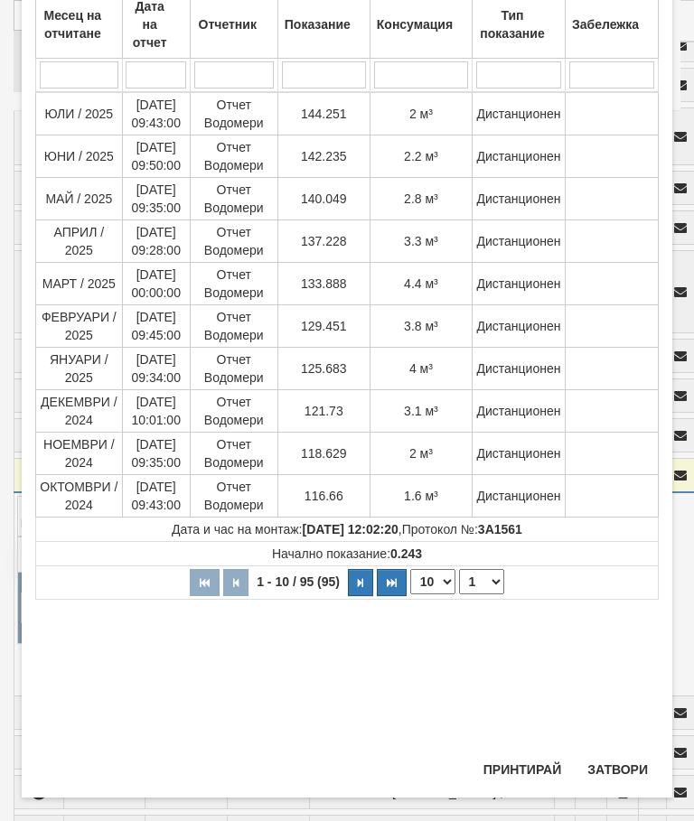
scroll to position [136, 0]
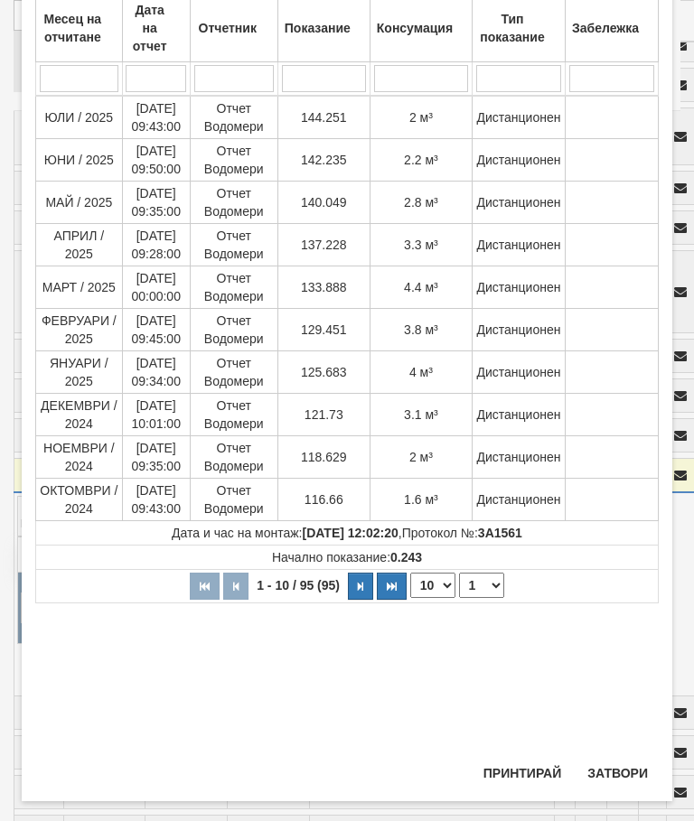
click at [610, 773] on button "Затвори" at bounding box center [618, 773] width 82 height 29
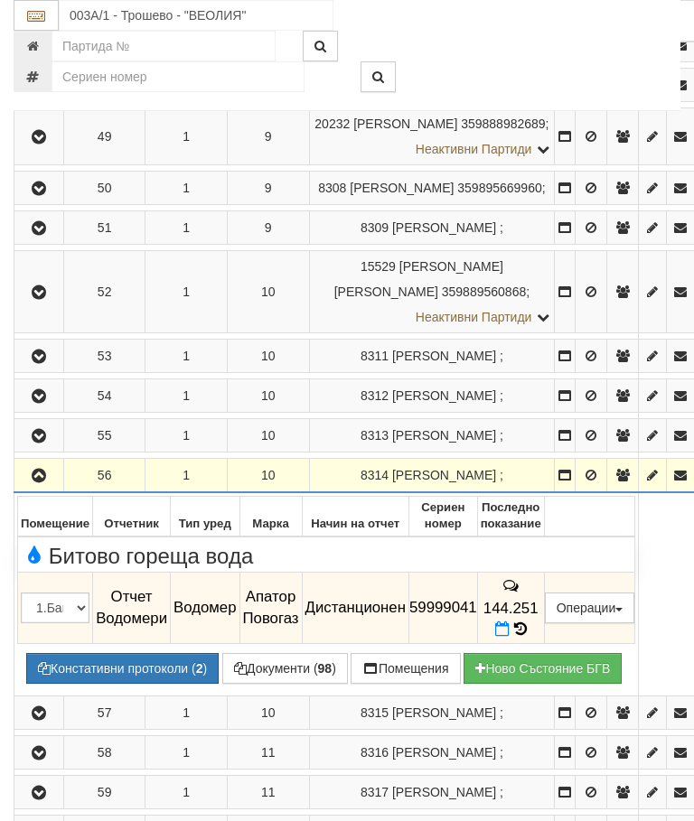
click at [33, 483] on icon "button" at bounding box center [39, 476] width 22 height 13
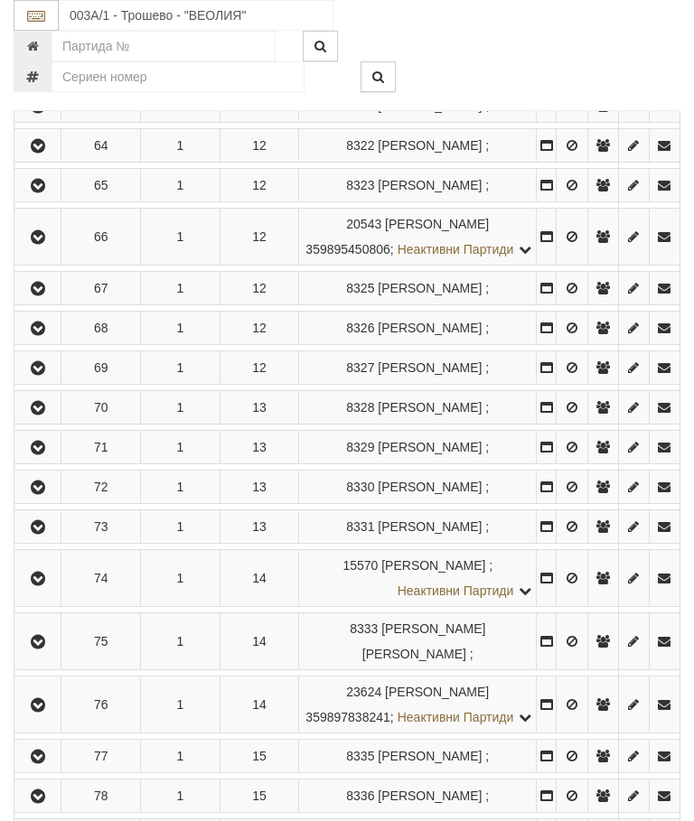
scroll to position [4998, 0]
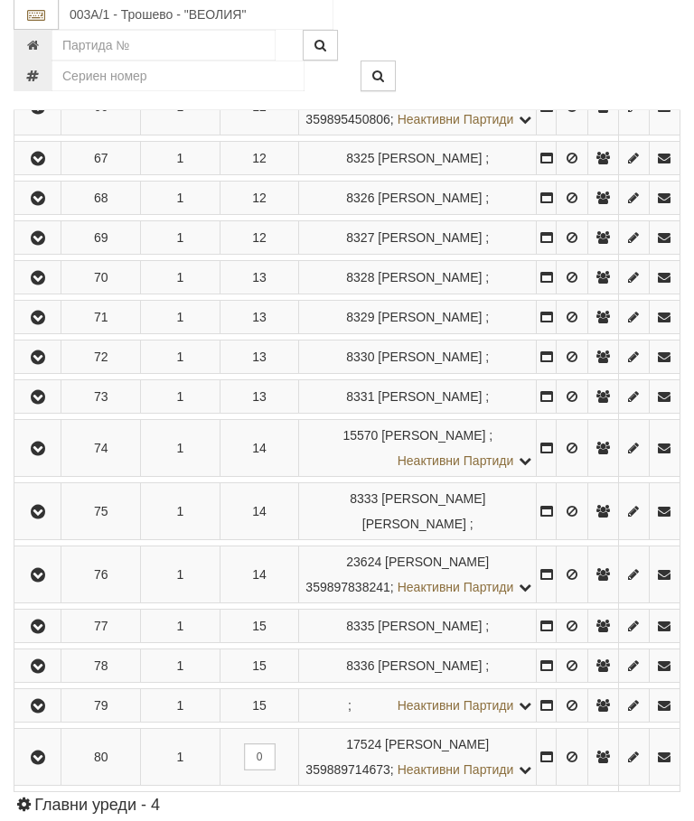
scroll to position [5092, 0]
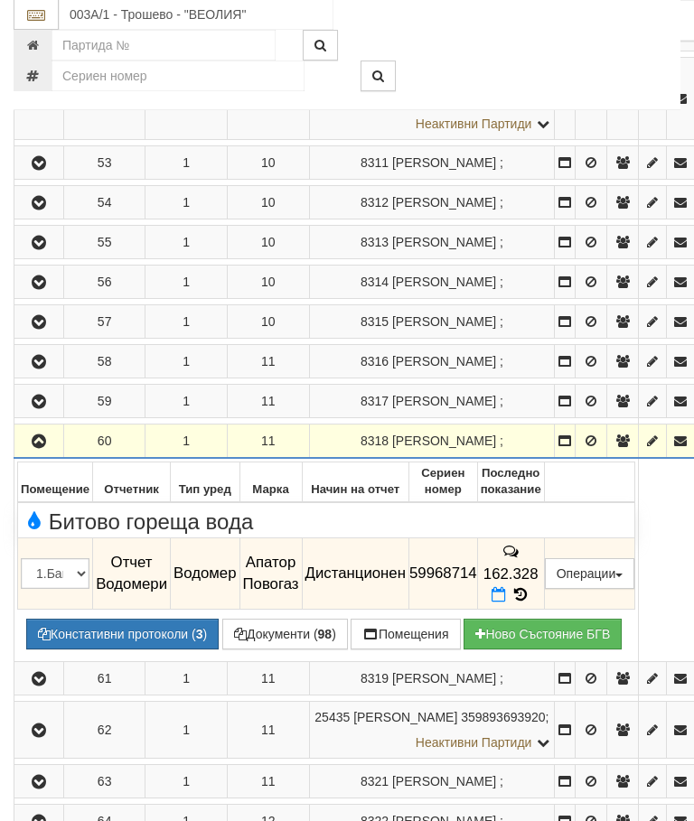
scroll to position [4471, 0]
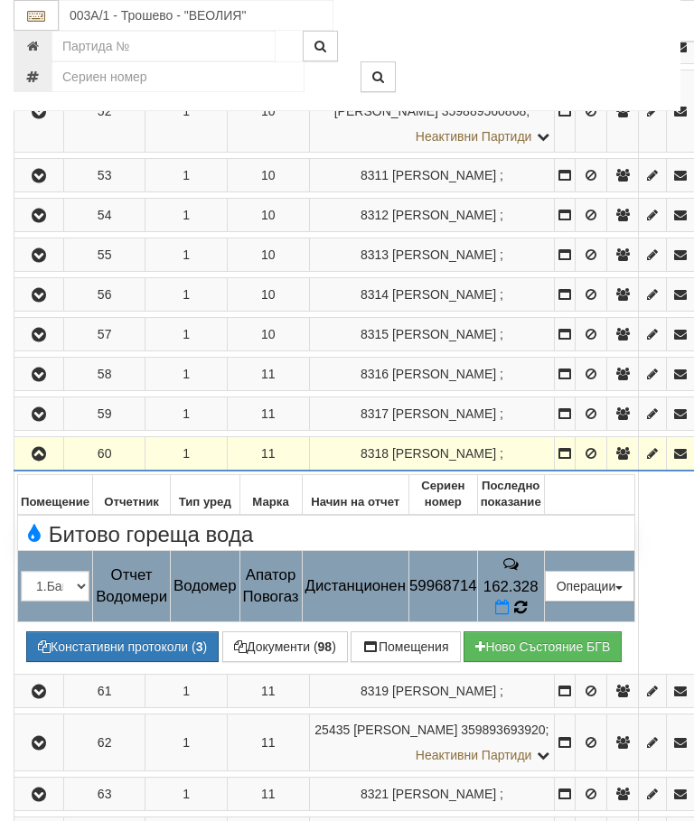
click at [527, 616] on icon at bounding box center [519, 607] width 14 height 17
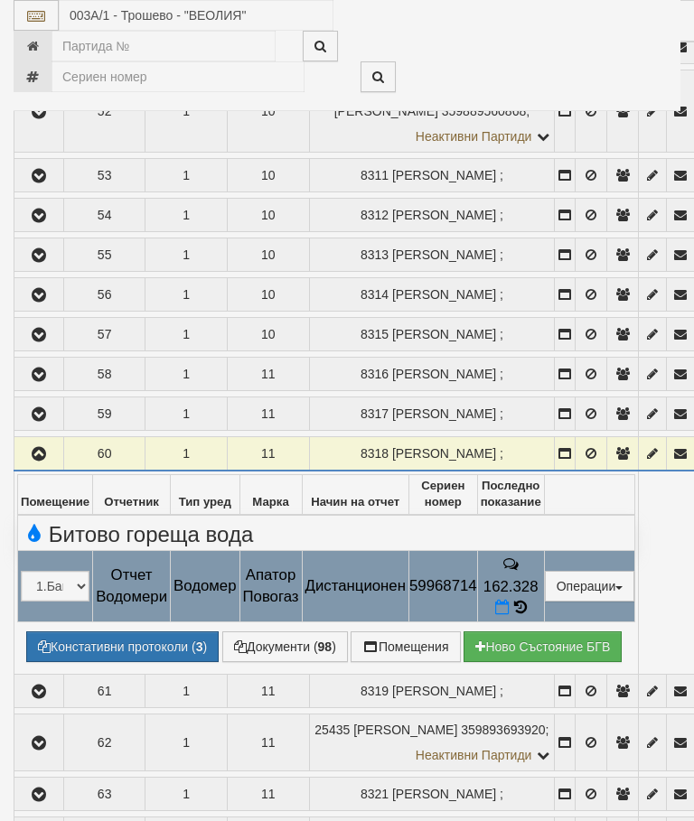
select select "10"
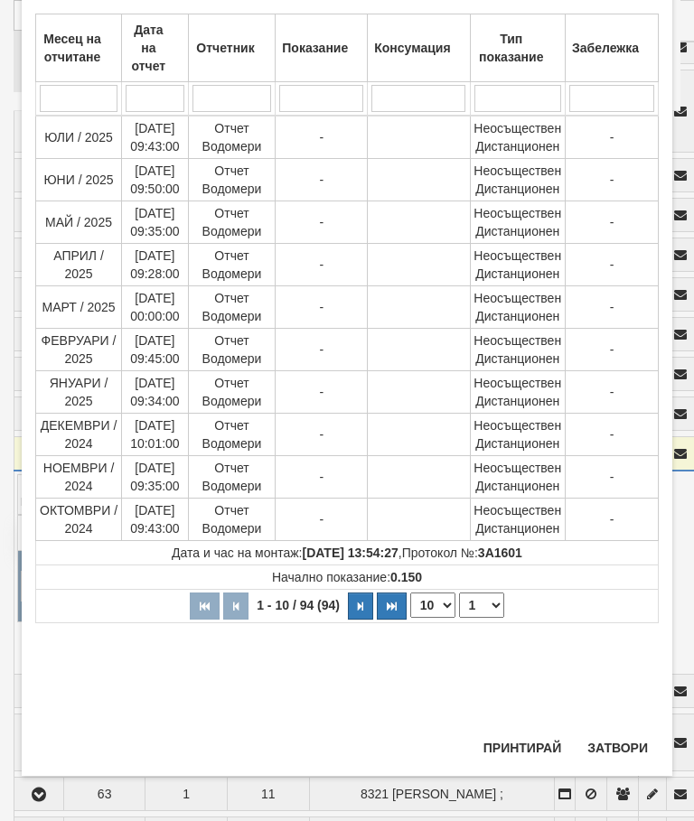
scroll to position [848, 0]
click at [491, 601] on select "1 2 3 4 5 6 7 8 9 10" at bounding box center [481, 605] width 45 height 25
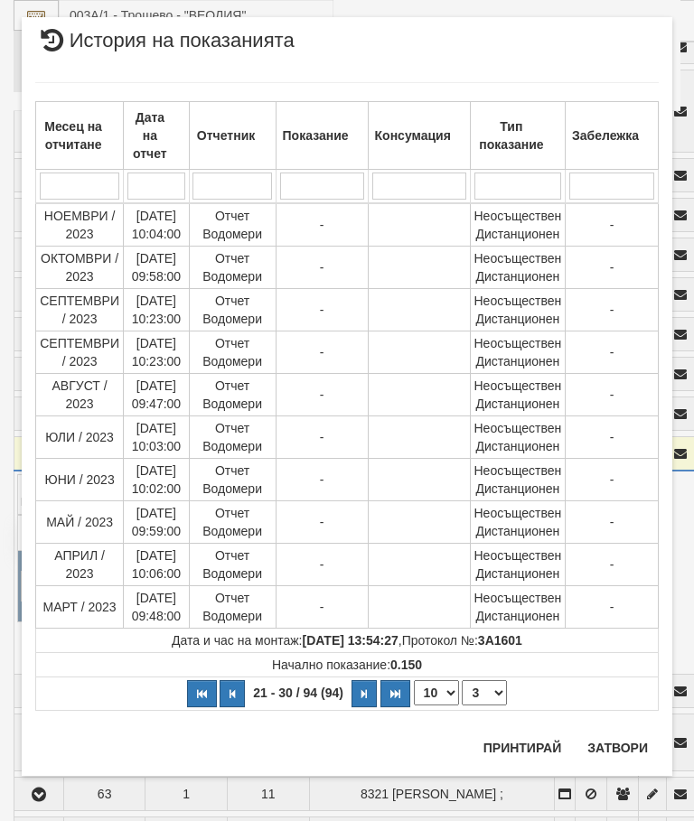
scroll to position [0, 0]
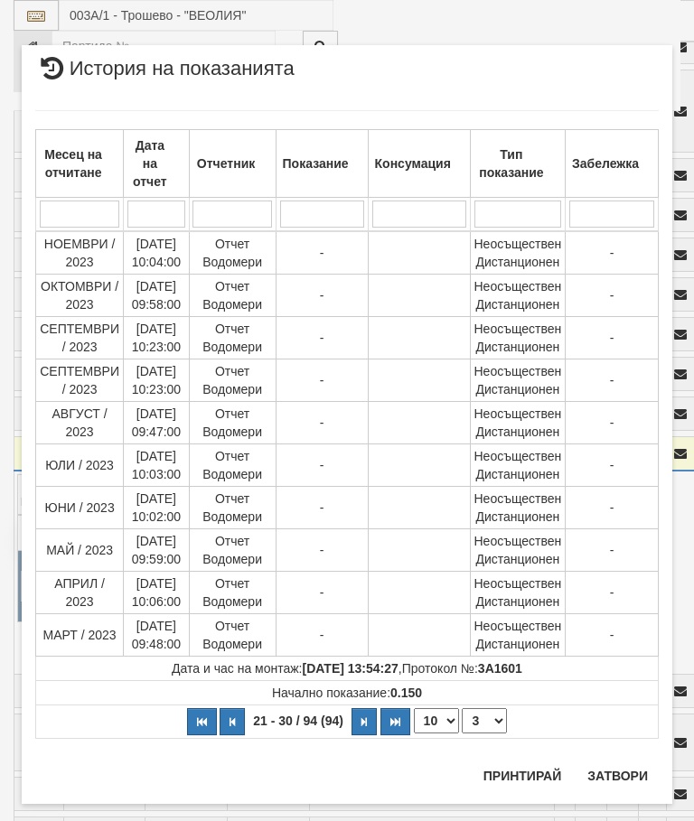
click at [491, 718] on select "1 2 3 4 5 6 7 8 9 10" at bounding box center [484, 721] width 45 height 25
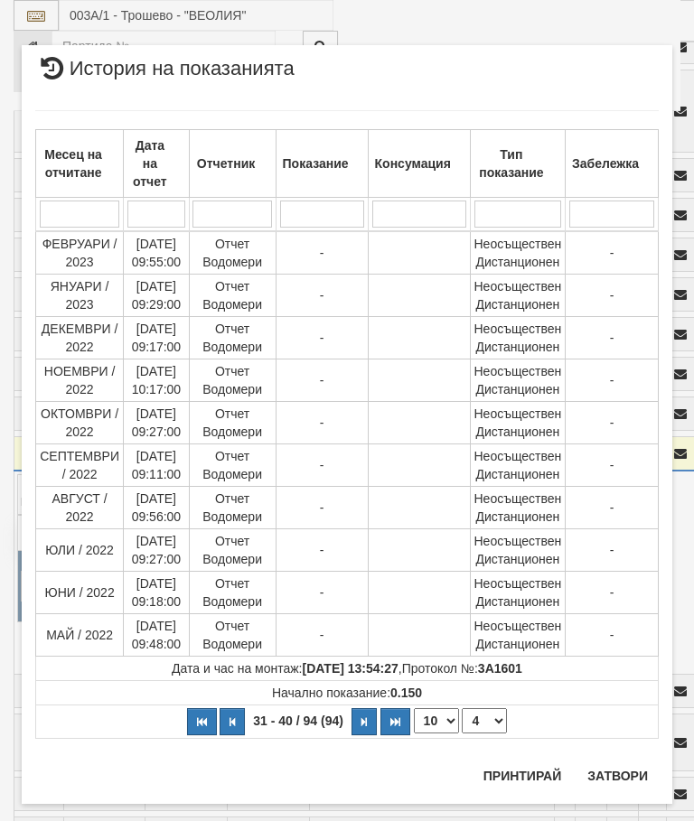
click at [496, 721] on select "1 2 3 4 5 6 7 8 9 10" at bounding box center [484, 721] width 45 height 25
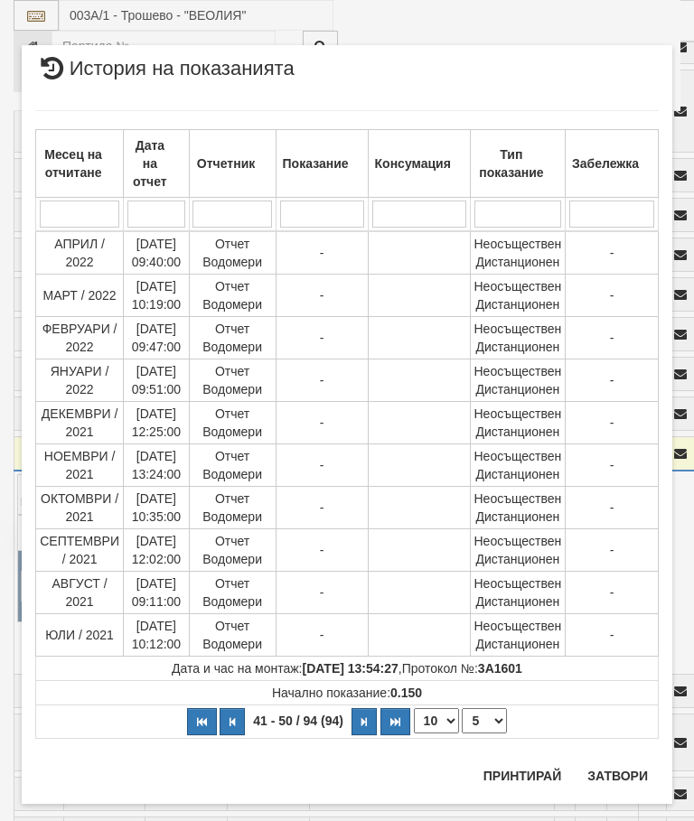
click at [491, 720] on select "1 2 3 4 5 6 7 8 9 10" at bounding box center [484, 721] width 45 height 25
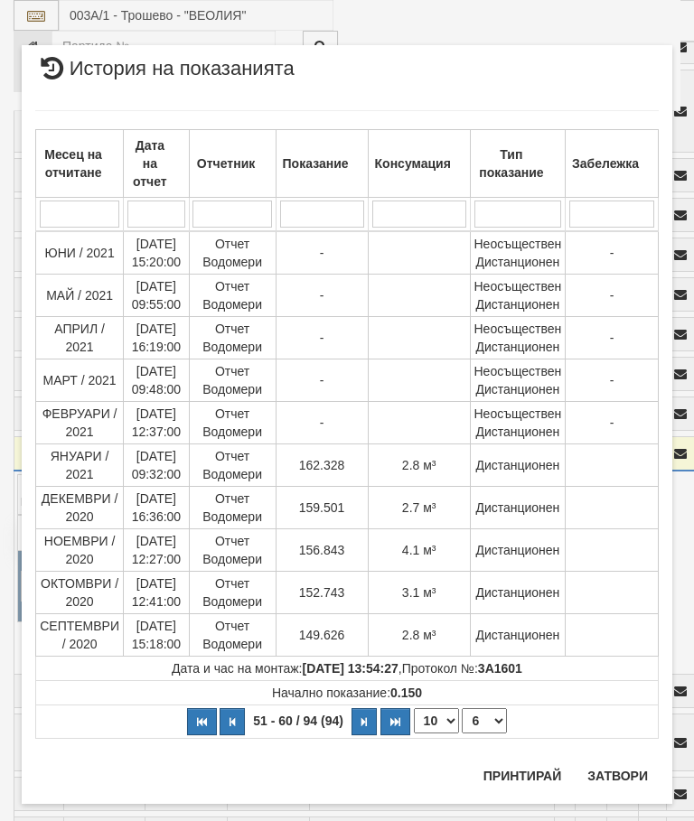
click at [491, 721] on select "1 2 3 4 5 6 7 8 9 10" at bounding box center [484, 721] width 45 height 25
select select "2"
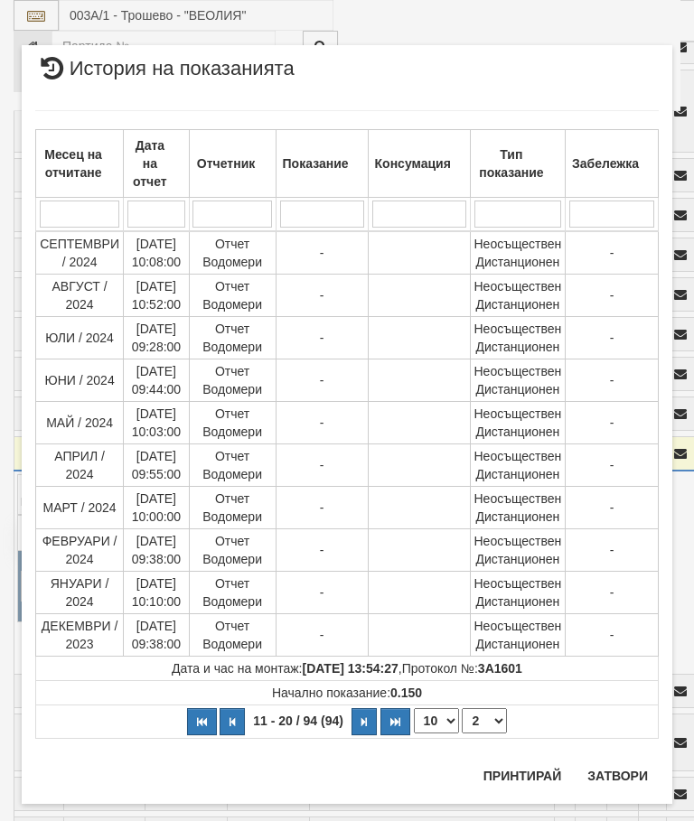
click at [620, 771] on button "Затвори" at bounding box center [618, 776] width 82 height 29
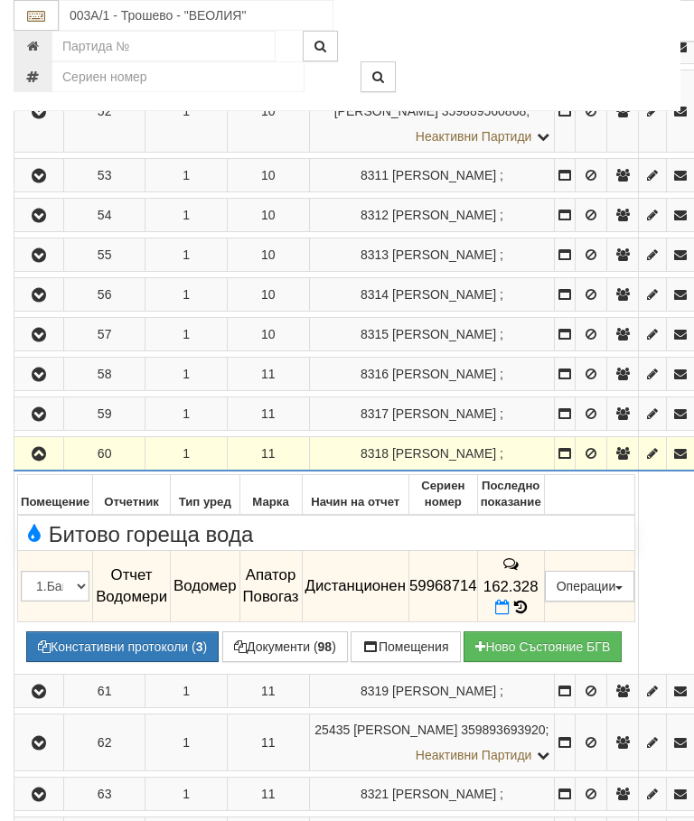
click at [39, 461] on icon "button" at bounding box center [39, 454] width 22 height 13
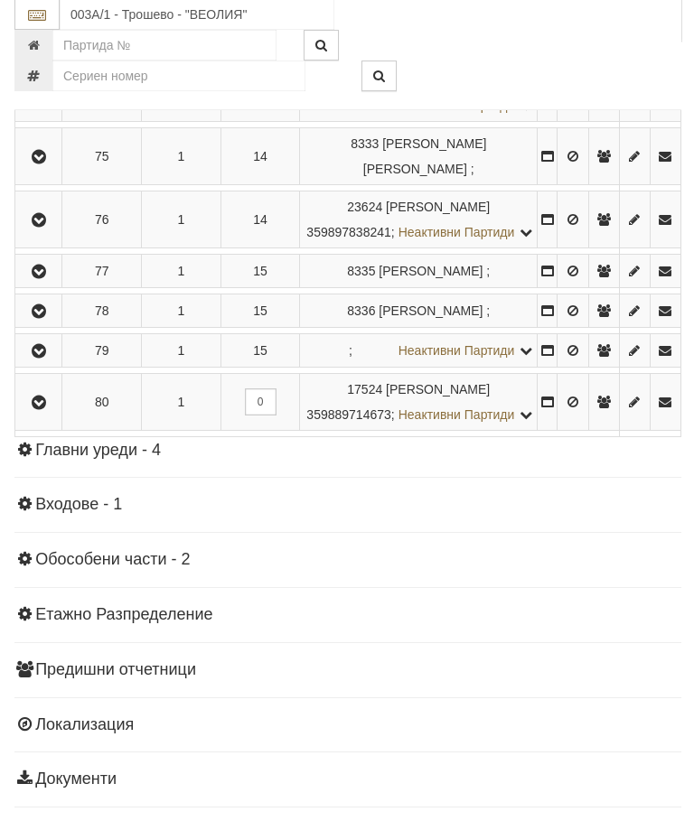
scroll to position [5447, 0]
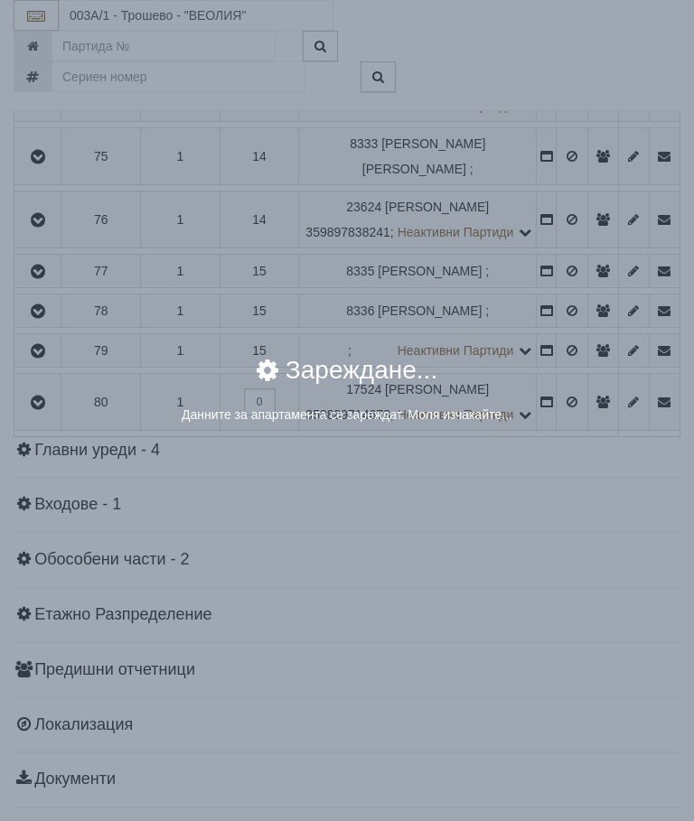
click at [620, 500] on div "× Зареждане... Данните за апартамента се зареждат. Моля изчакайте..." at bounding box center [347, 410] width 694 height 821
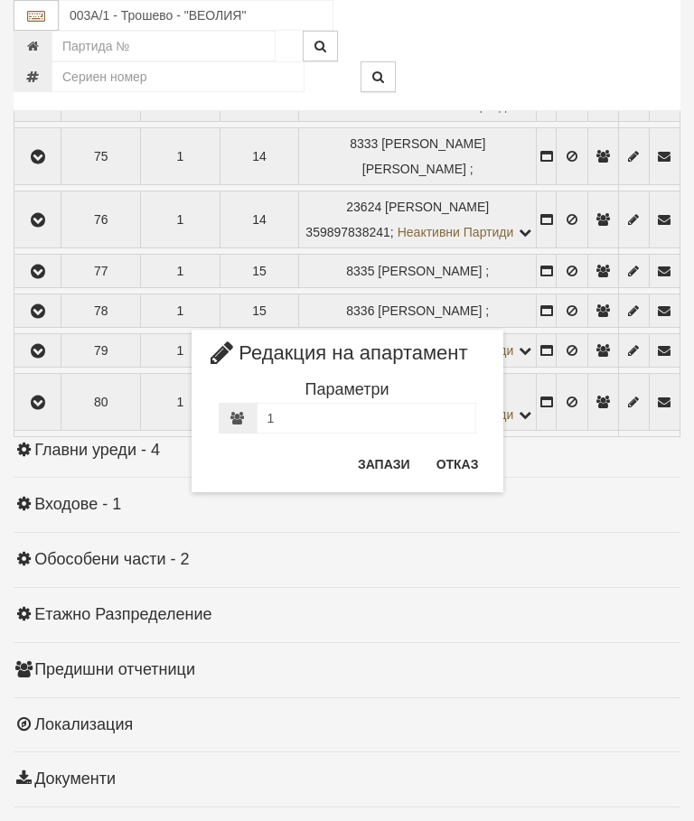
click at [457, 457] on button "Отказ" at bounding box center [458, 464] width 64 height 29
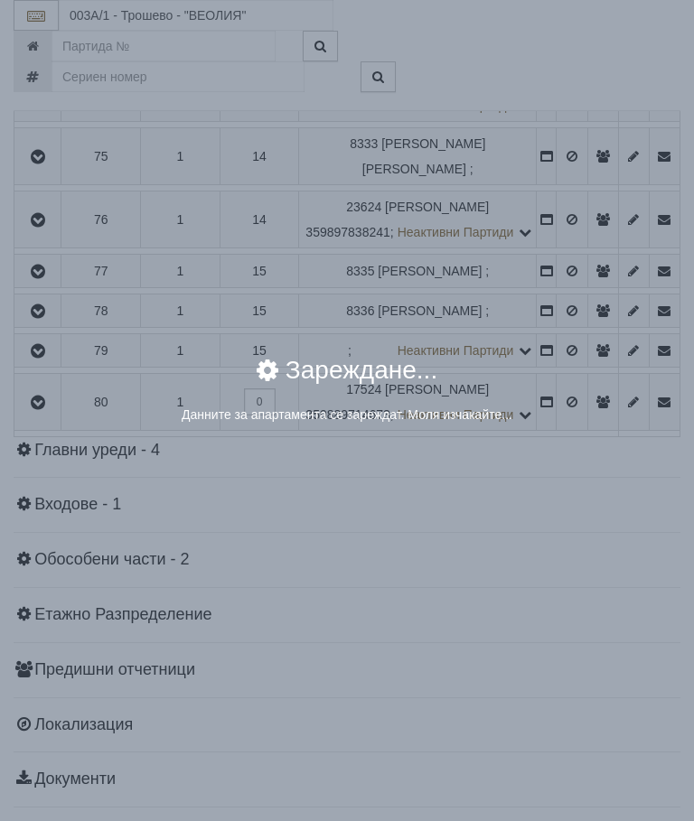
click at [579, 497] on div "× Зареждане... Данните за апартамента се зареждат. Моля изчакайте..." at bounding box center [347, 410] width 694 height 821
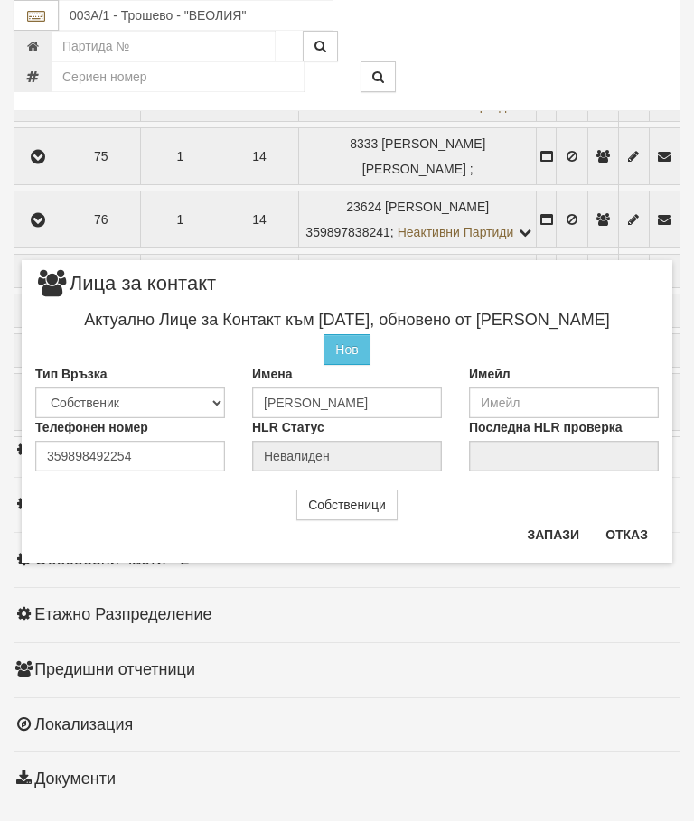
click at [617, 535] on button "Отказ" at bounding box center [627, 535] width 64 height 29
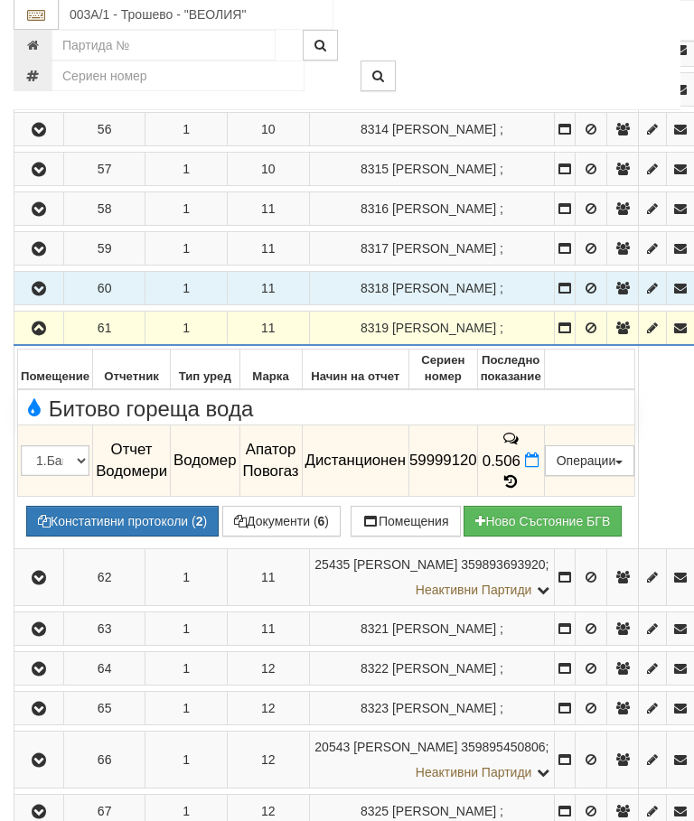
scroll to position [4615, 0]
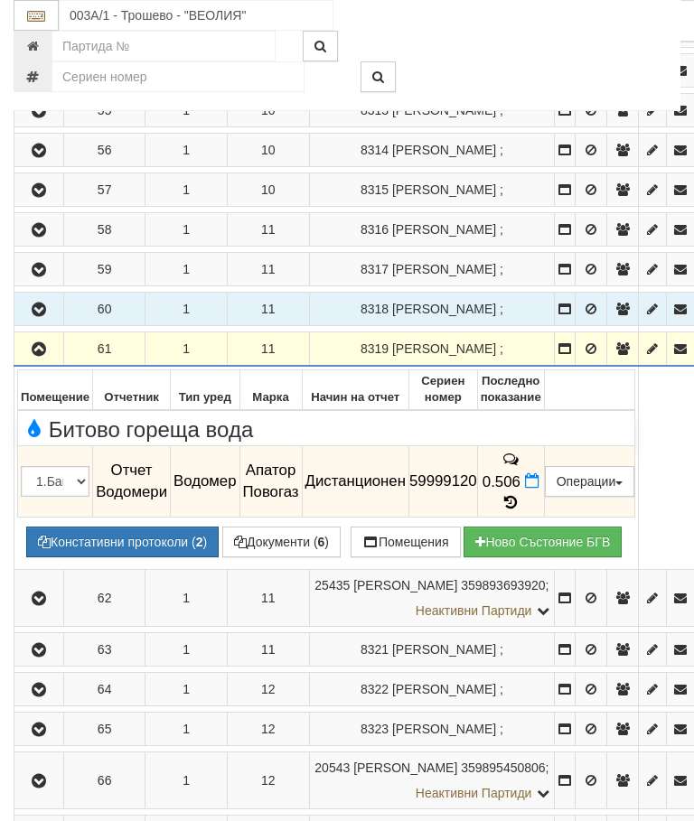
click at [39, 356] on icon "button" at bounding box center [39, 349] width 22 height 13
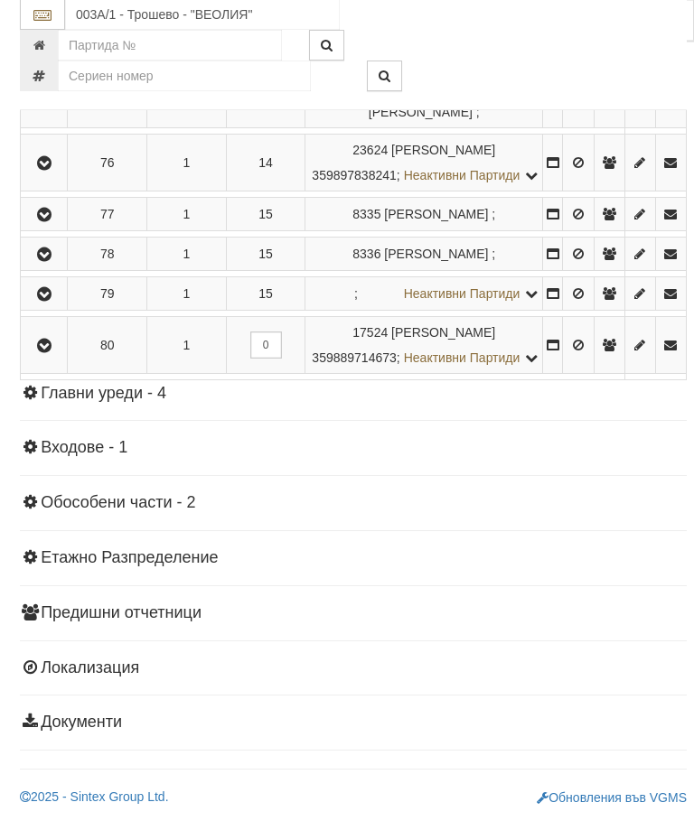
scroll to position [5526, 0]
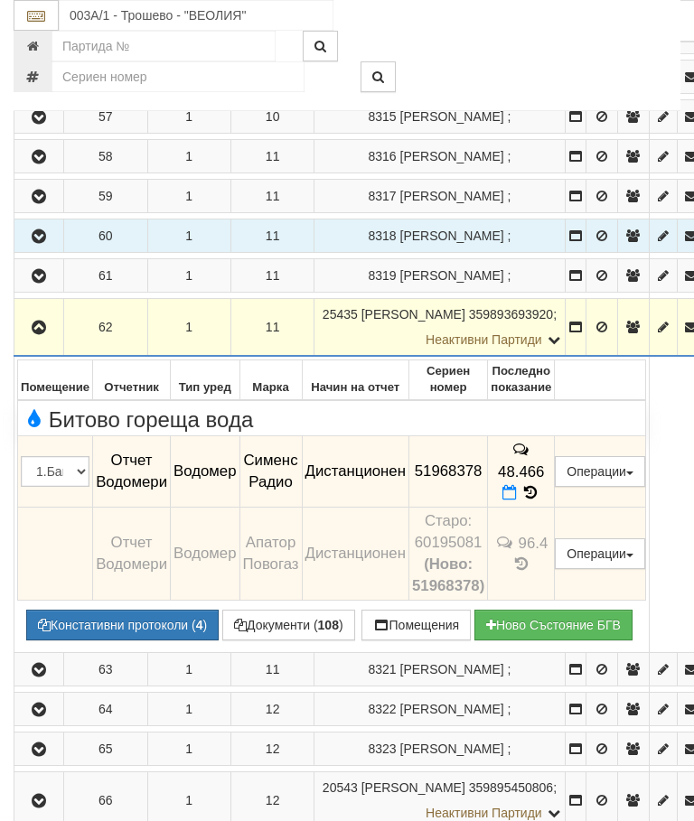
scroll to position [4689, 0]
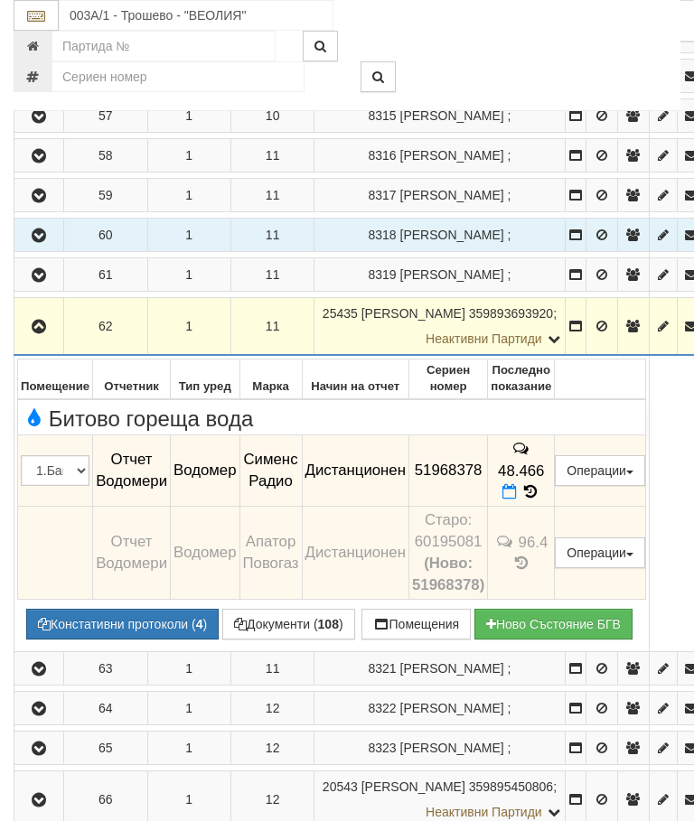
click at [47, 340] on button "button" at bounding box center [38, 326] width 43 height 27
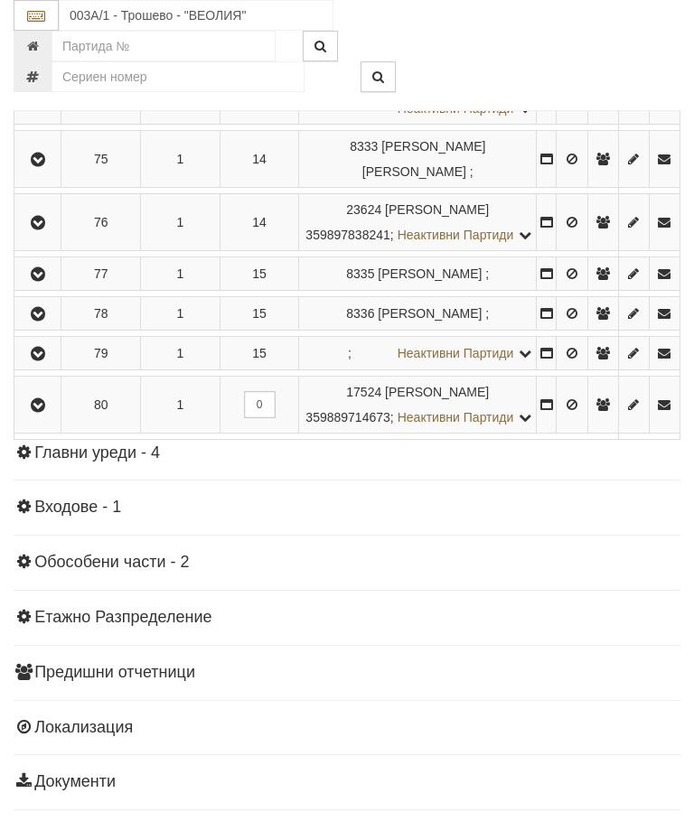
scroll to position [5464, 0]
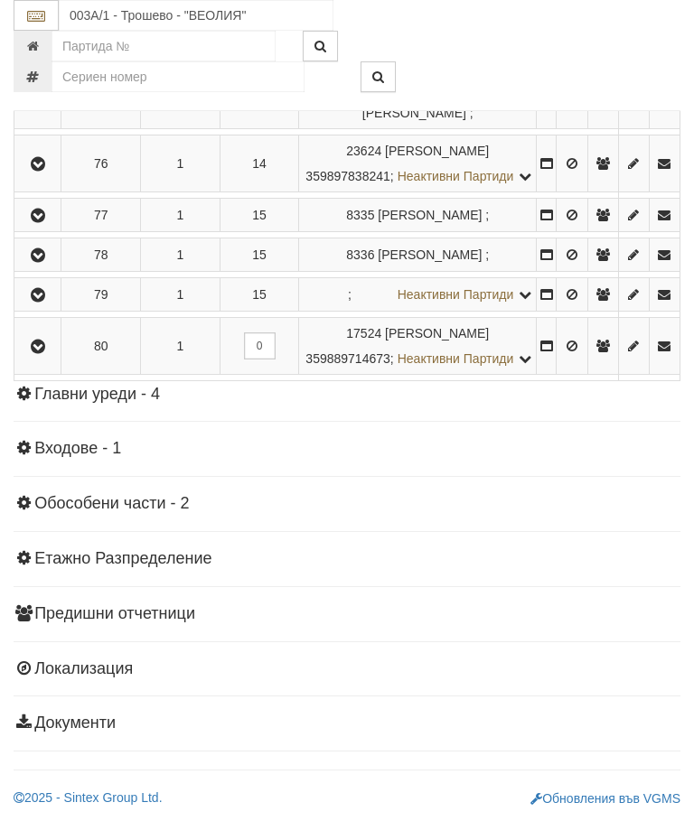
scroll to position [5663, 0]
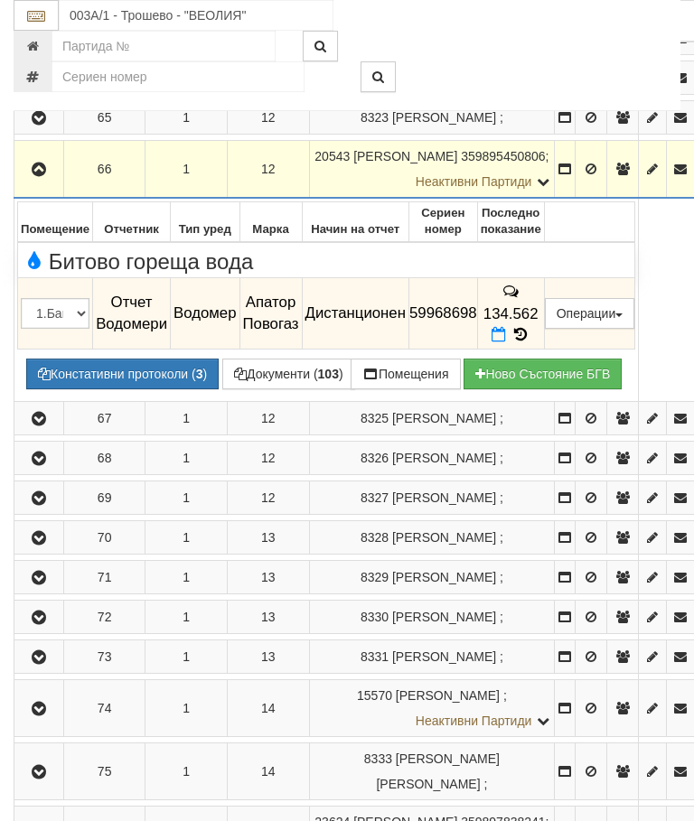
scroll to position [4969, 0]
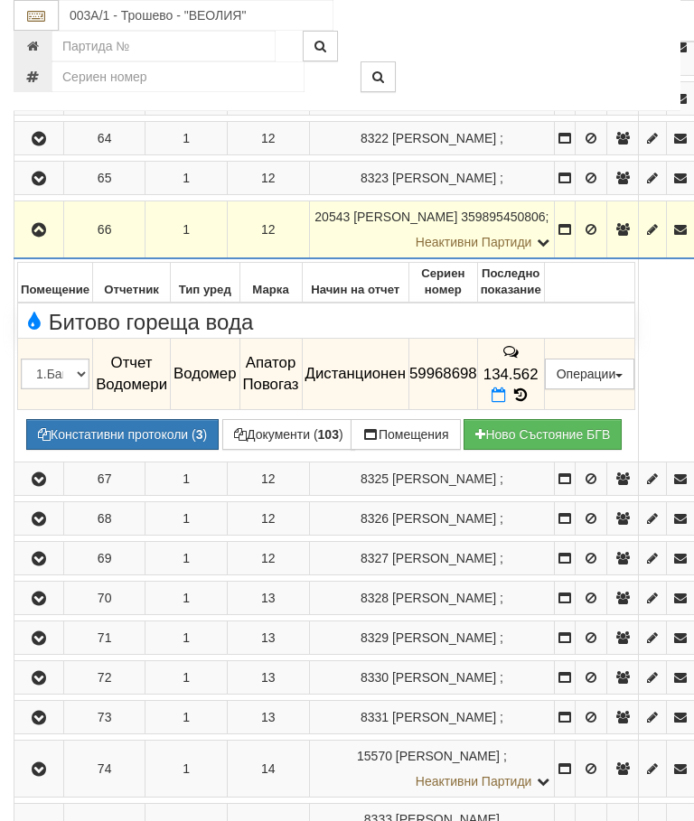
click at [530, 403] on icon at bounding box center [521, 395] width 20 height 15
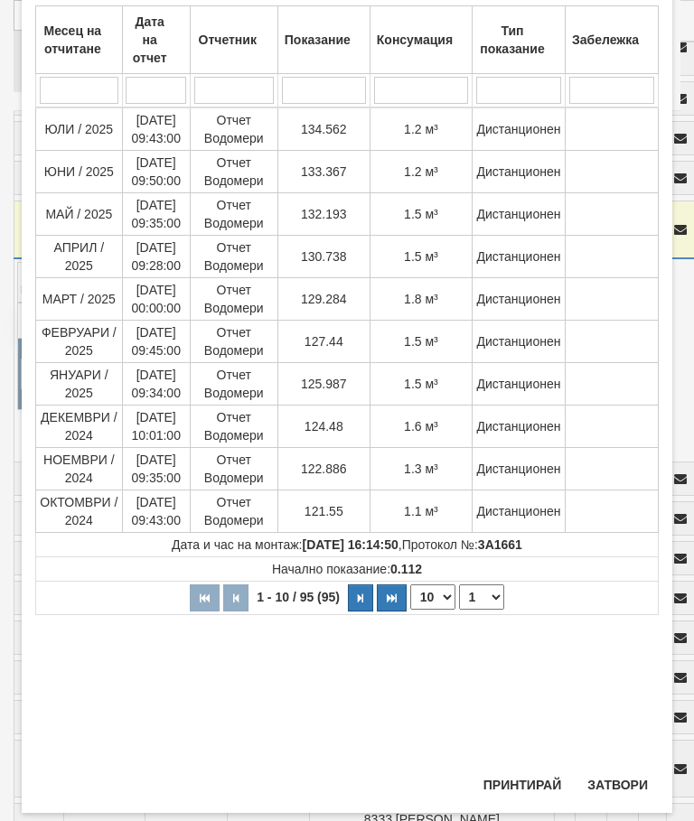
scroll to position [126, 0]
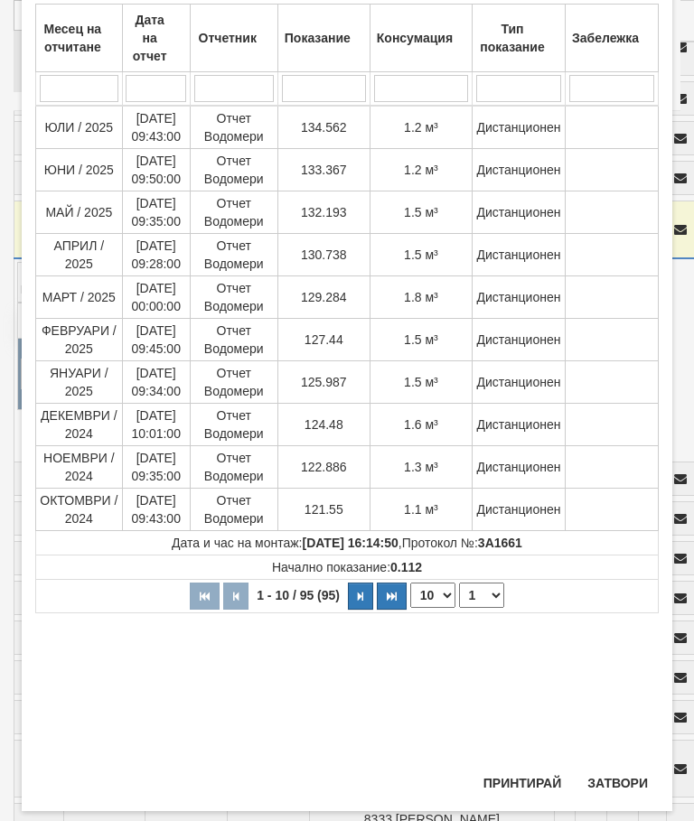
click at [624, 779] on button "Затвори" at bounding box center [618, 783] width 82 height 29
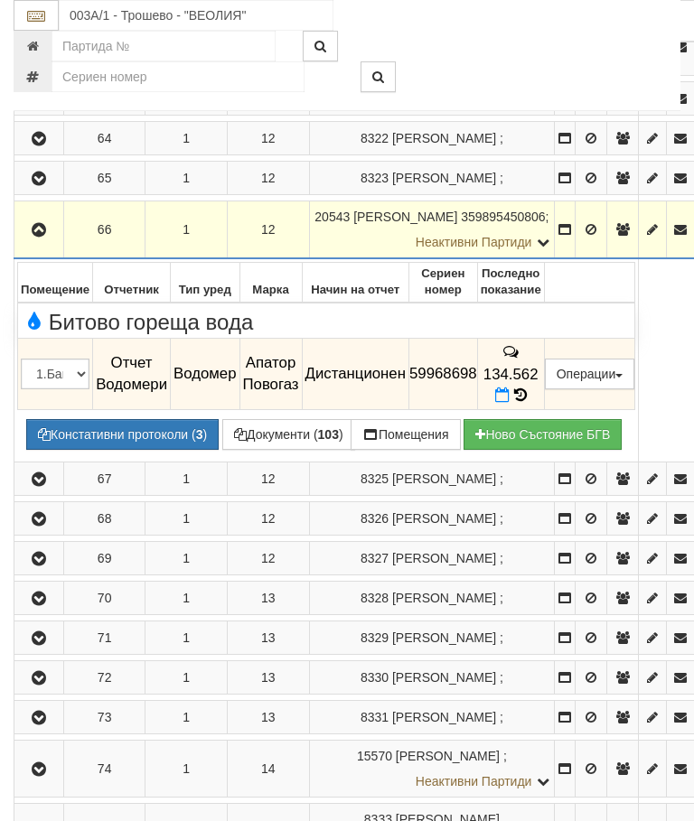
click at [30, 237] on icon "button" at bounding box center [39, 230] width 22 height 13
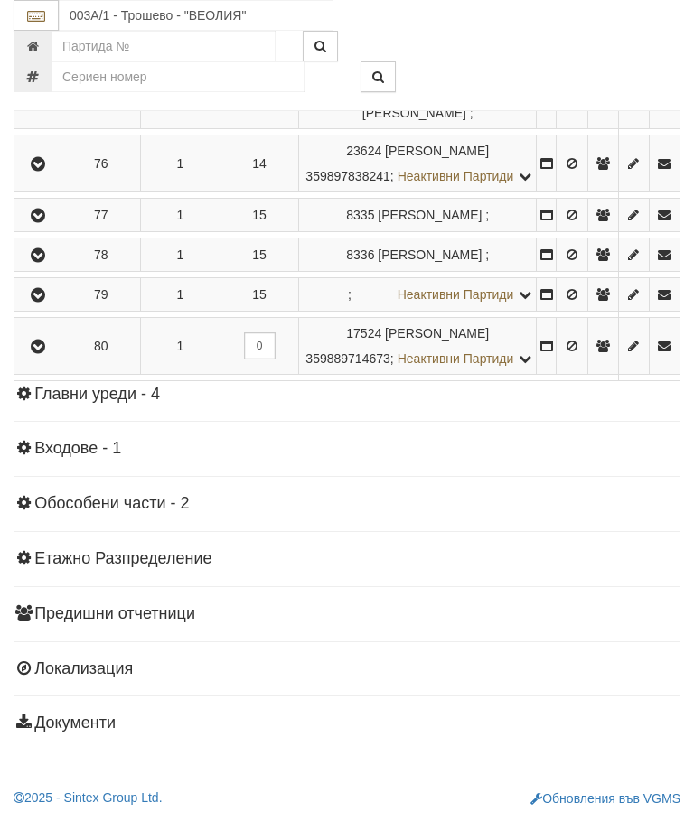
scroll to position [5696, 0]
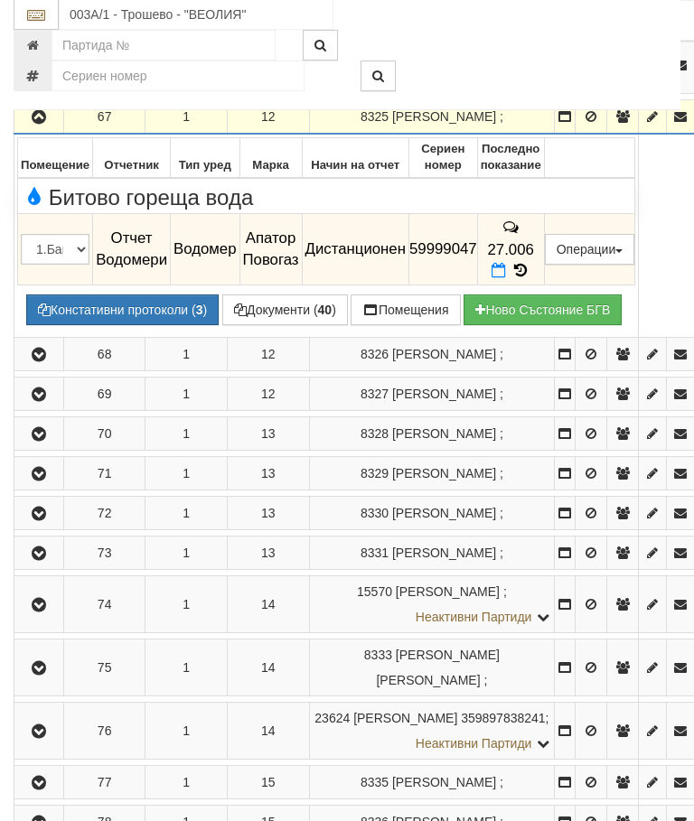
scroll to position [5133, 0]
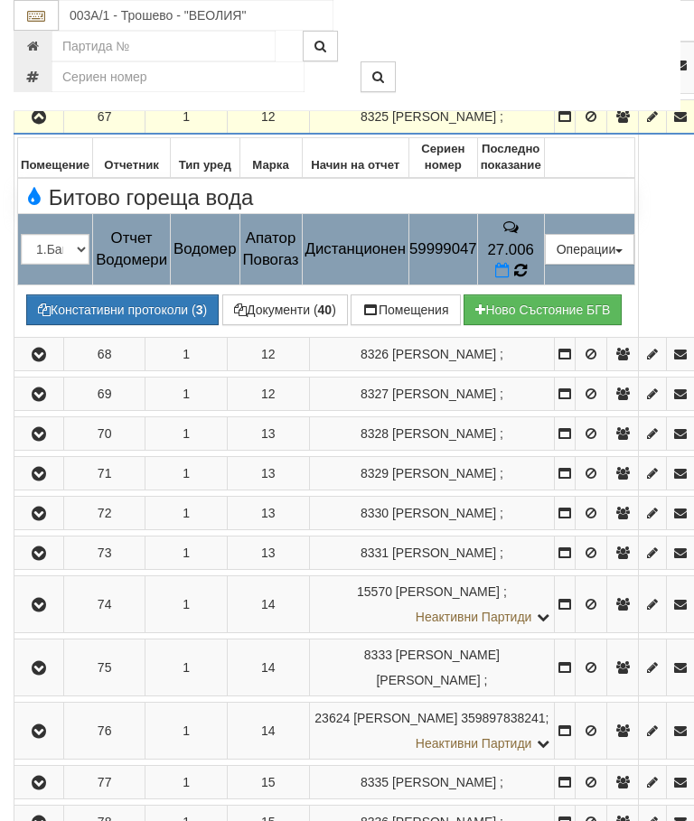
click at [527, 278] on icon at bounding box center [520, 270] width 13 height 15
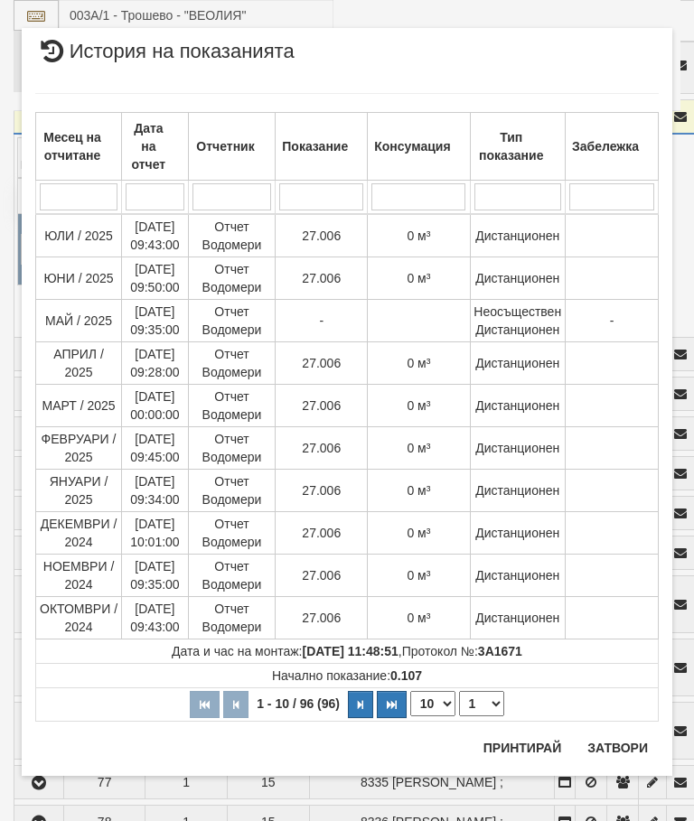
scroll to position [17, 0]
click at [626, 742] on button "Затвори" at bounding box center [618, 748] width 82 height 29
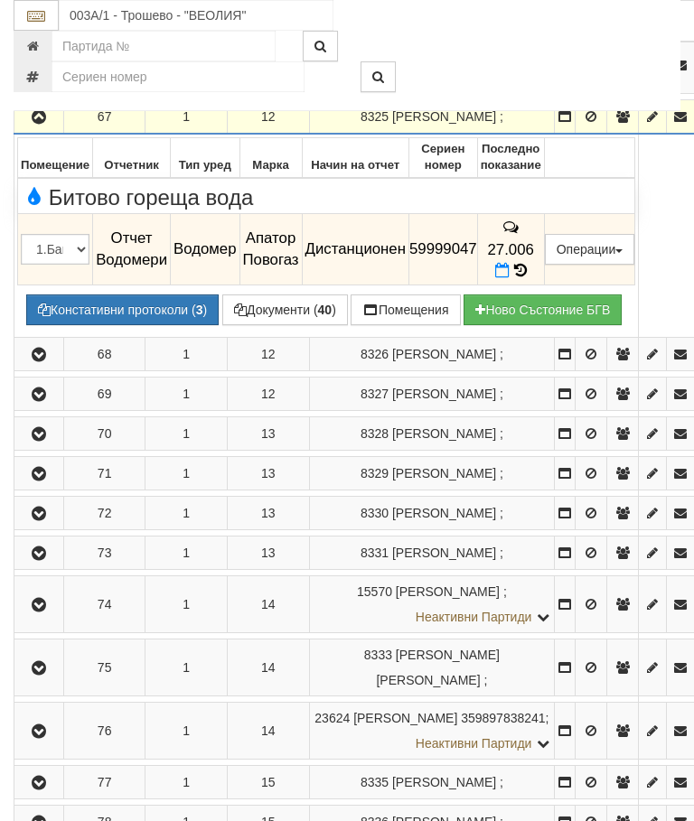
click at [45, 130] on button "button" at bounding box center [38, 116] width 43 height 27
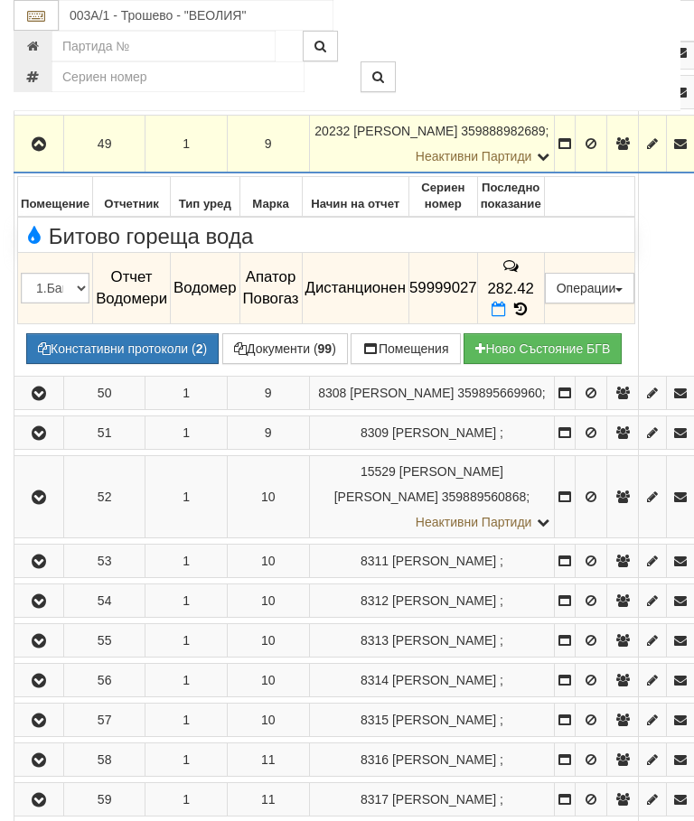
scroll to position [4290, 0]
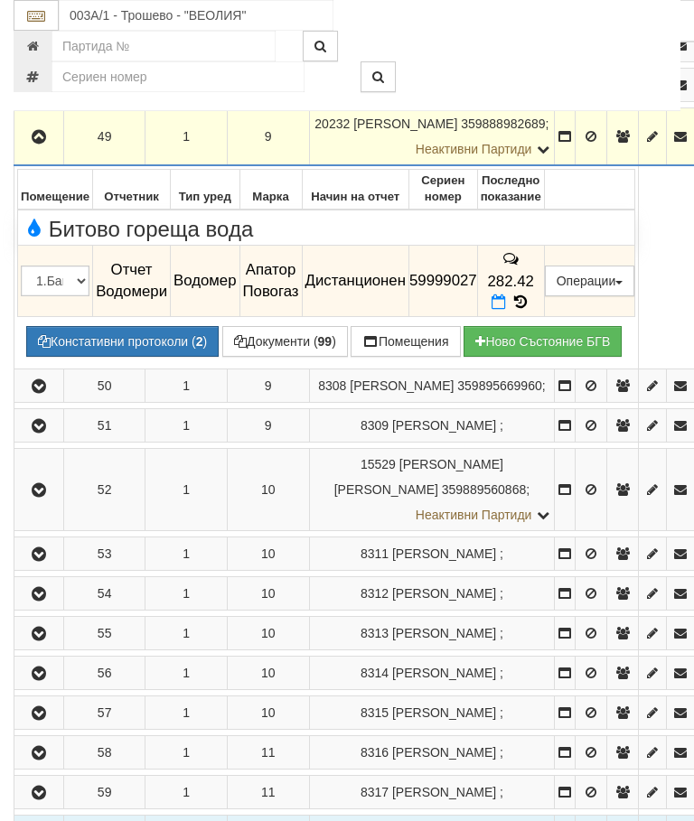
click at [47, 144] on icon "button" at bounding box center [39, 137] width 22 height 13
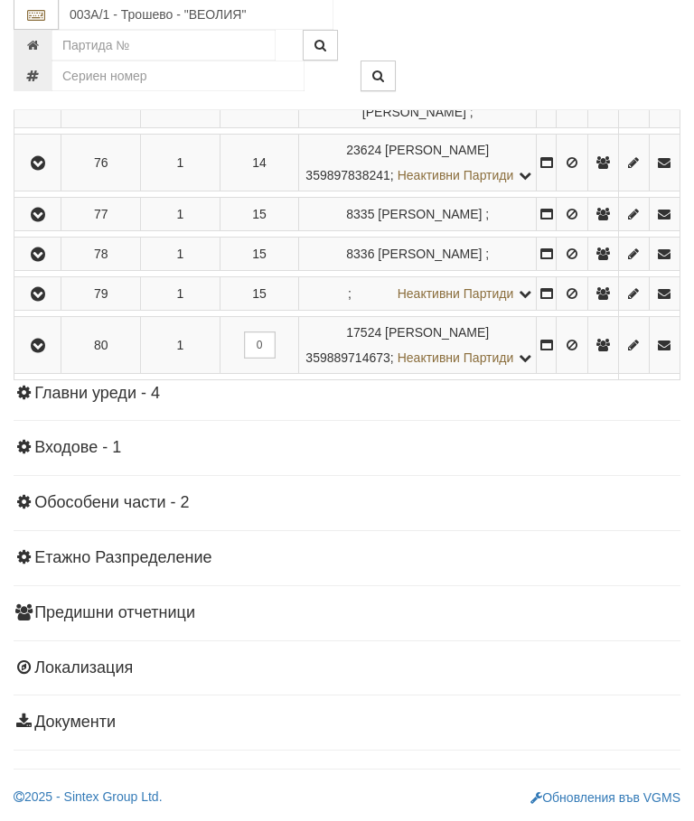
scroll to position [5935, 0]
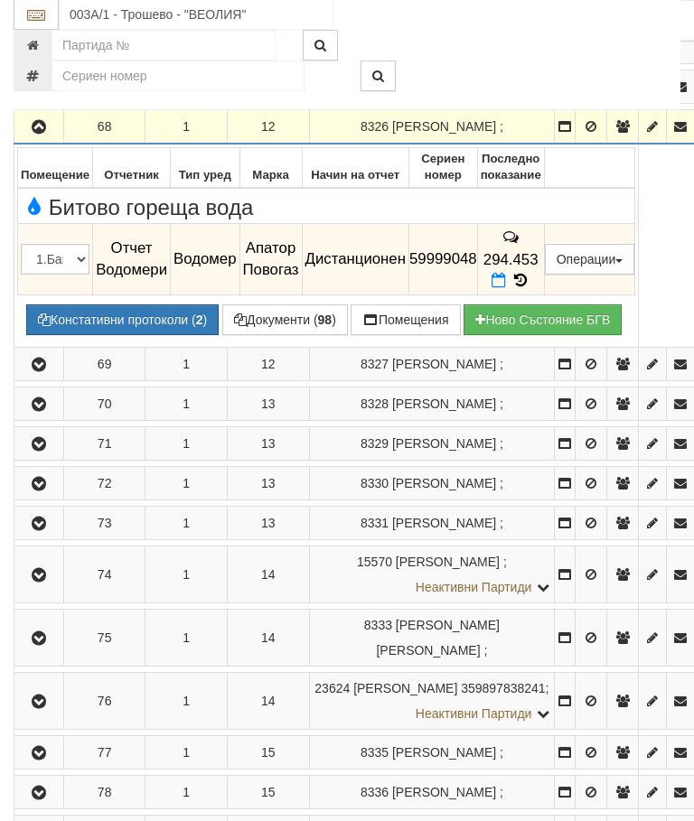
scroll to position [5162, 0]
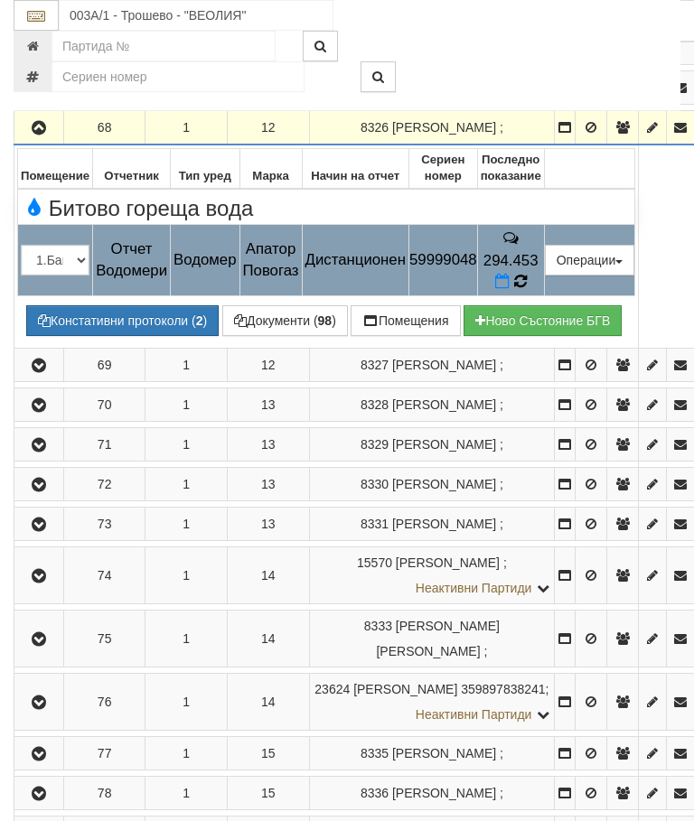
click at [528, 289] on icon at bounding box center [520, 281] width 14 height 16
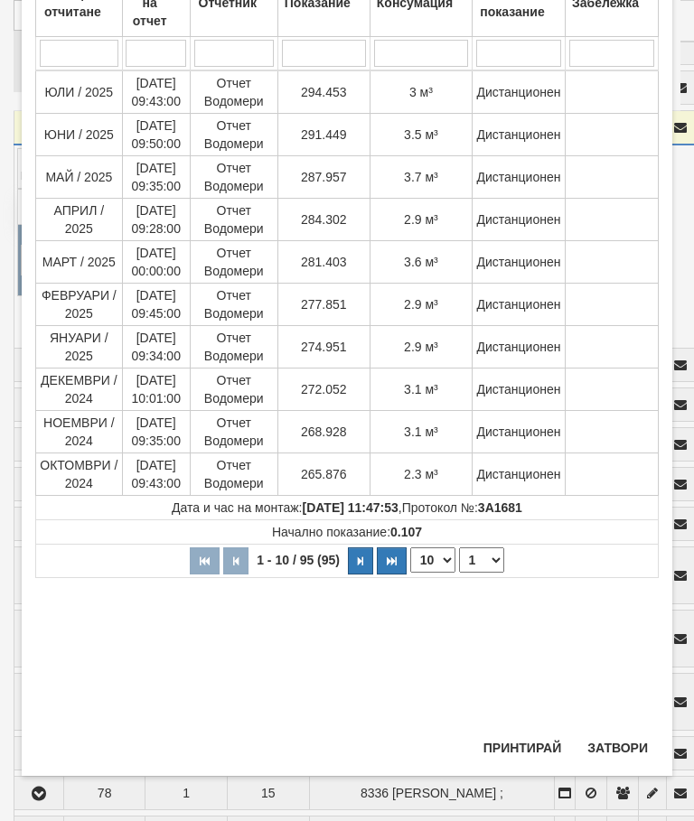
scroll to position [161, 0]
click at [617, 745] on button "Затвори" at bounding box center [618, 748] width 82 height 29
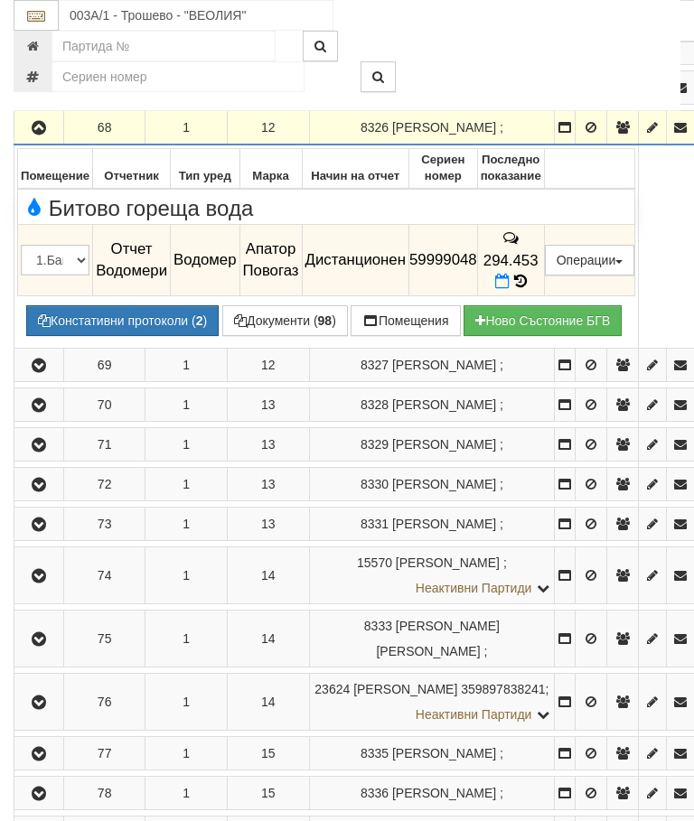
click at [45, 135] on icon "button" at bounding box center [39, 128] width 22 height 13
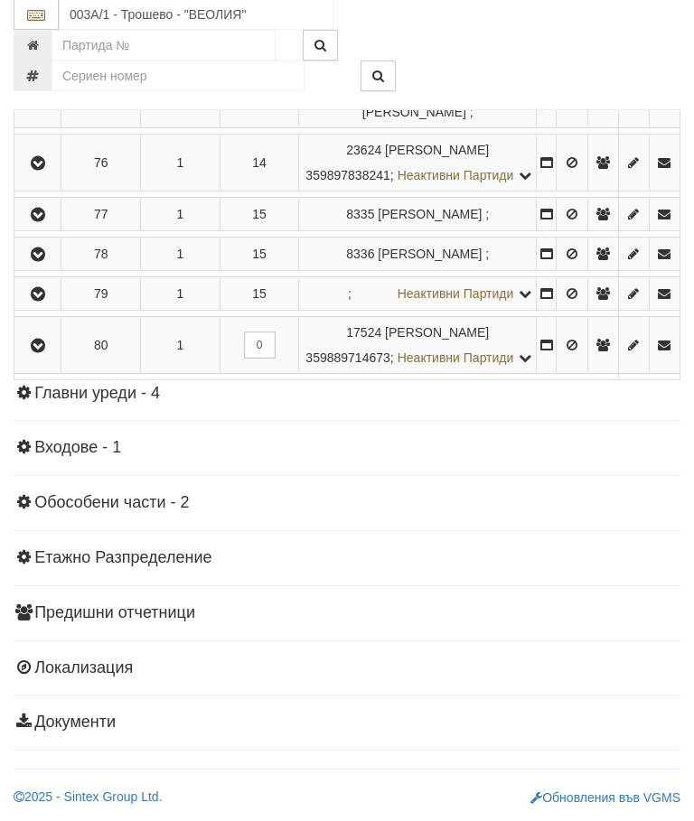
scroll to position [5839, 0]
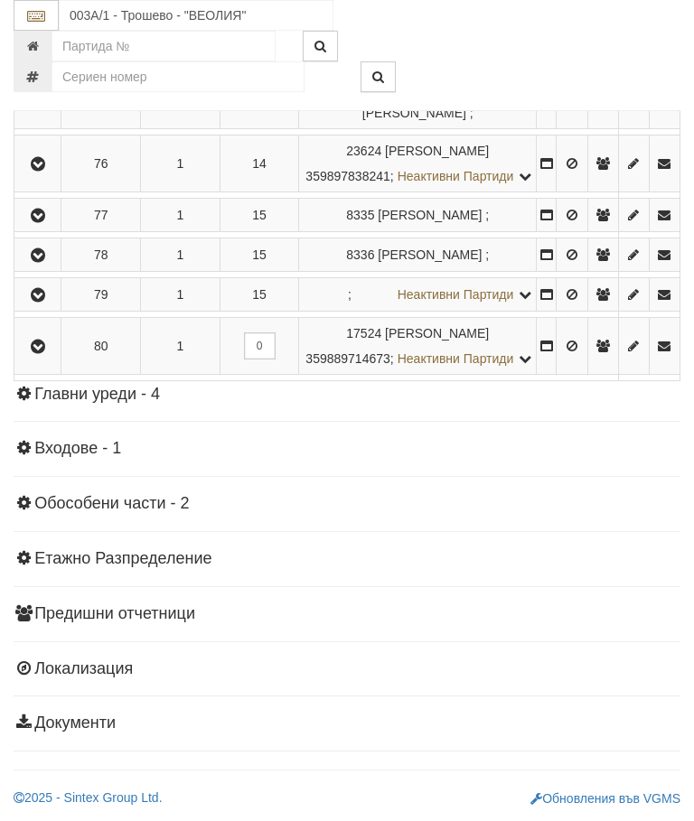
scroll to position [6074, 0]
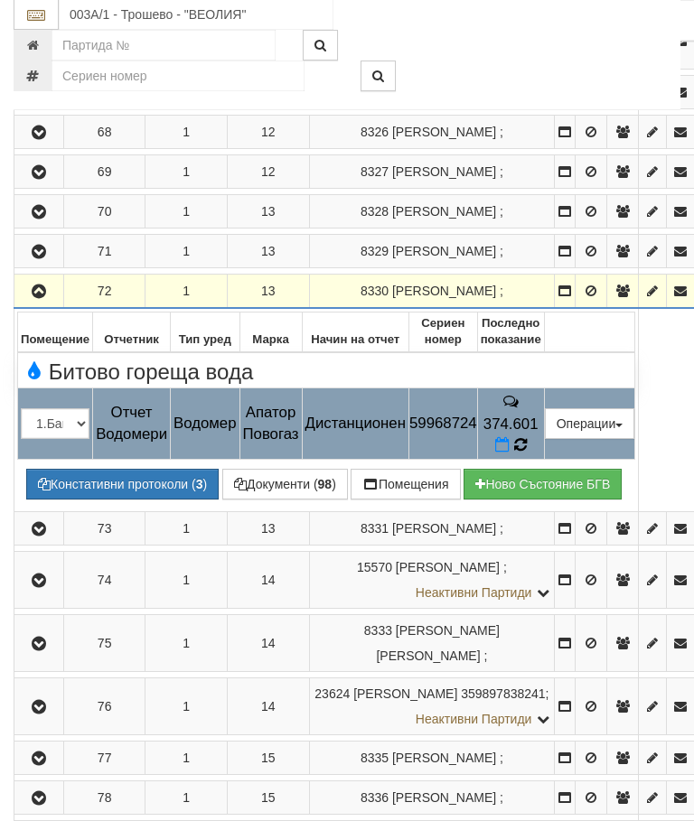
scroll to position [5158, 0]
click at [527, 448] on icon at bounding box center [520, 445] width 14 height 16
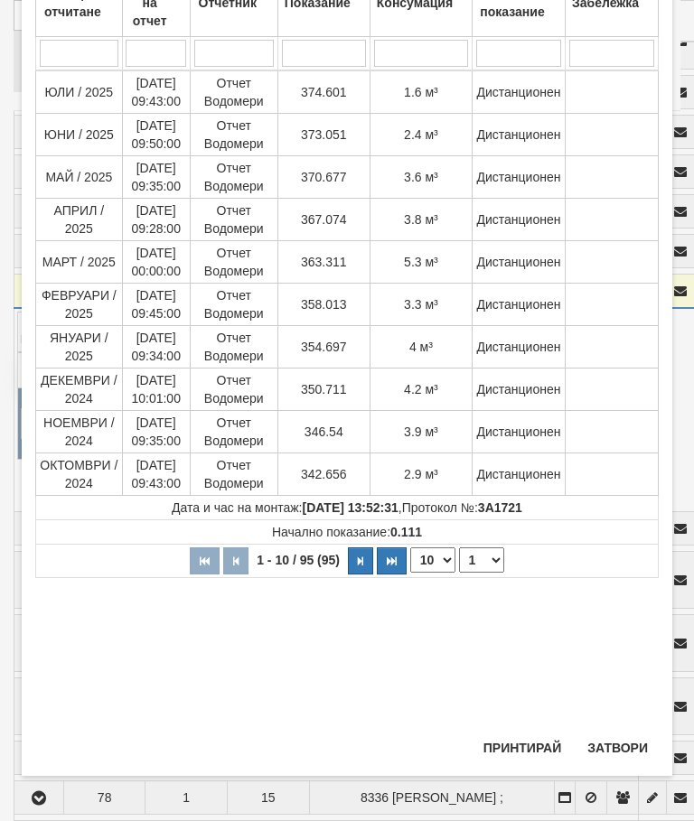
scroll to position [161, 0]
click at [616, 744] on button "Затвори" at bounding box center [618, 748] width 82 height 29
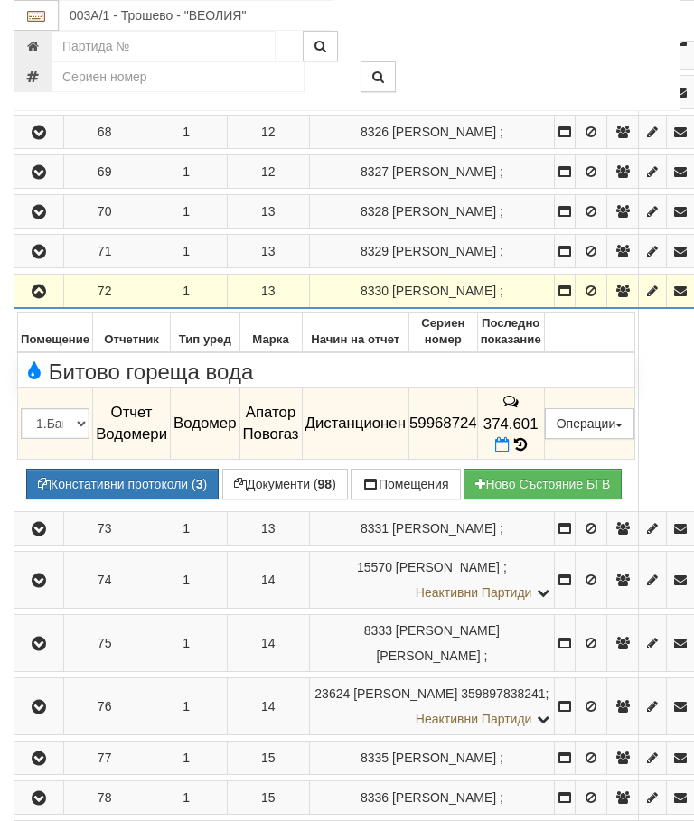
click at [39, 305] on button "button" at bounding box center [38, 290] width 43 height 27
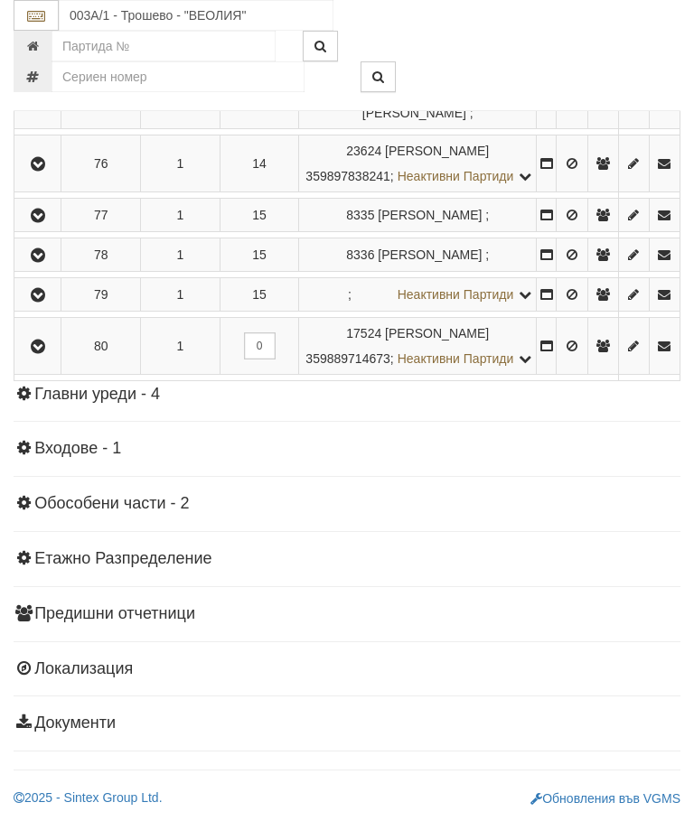
scroll to position [6040, 0]
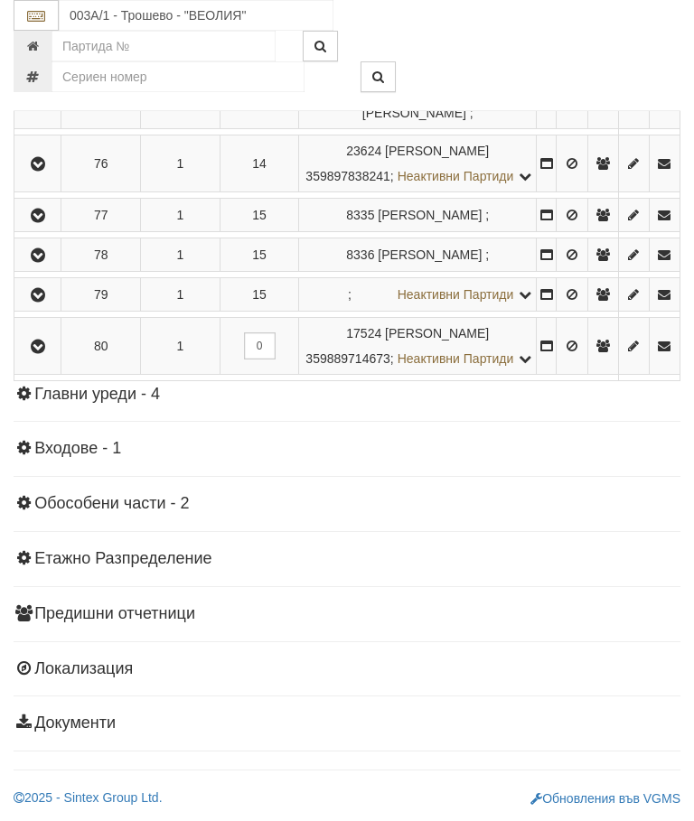
click at [43, 44] on icon "button" at bounding box center [38, 38] width 22 height 13
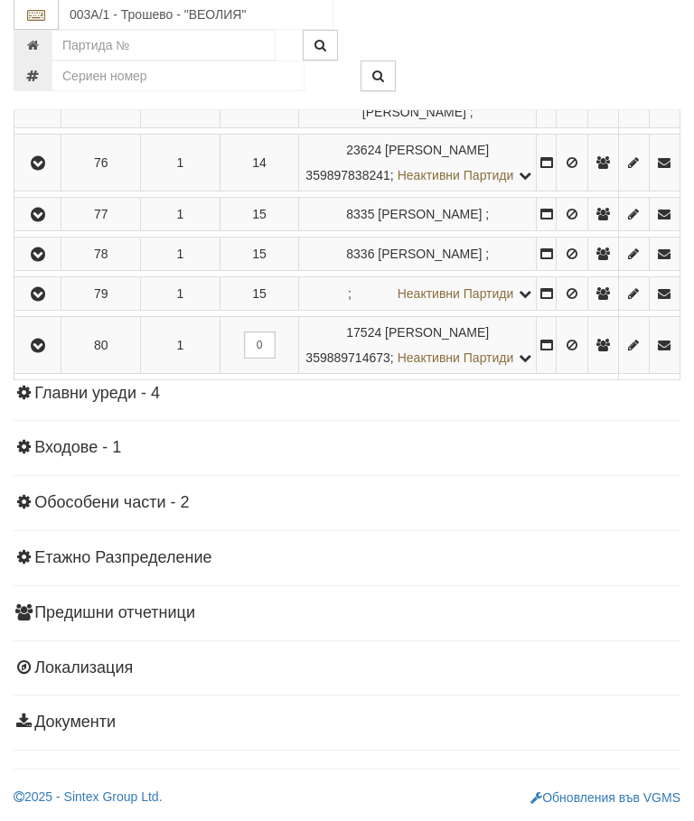
click at [49, 108] on icon "button" at bounding box center [38, 101] width 22 height 13
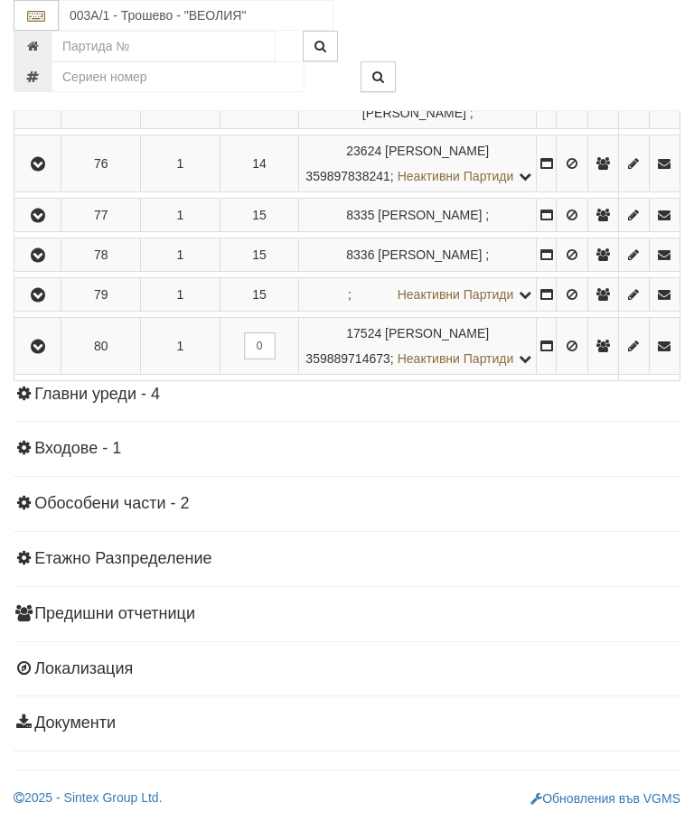
click at [42, 171] on icon "button" at bounding box center [38, 164] width 22 height 13
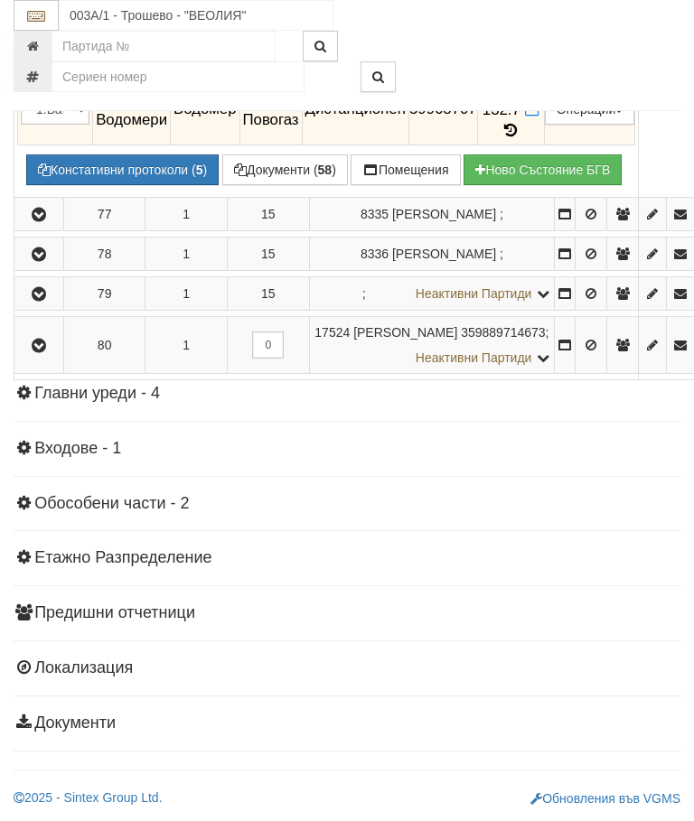
scroll to position [5601, 0]
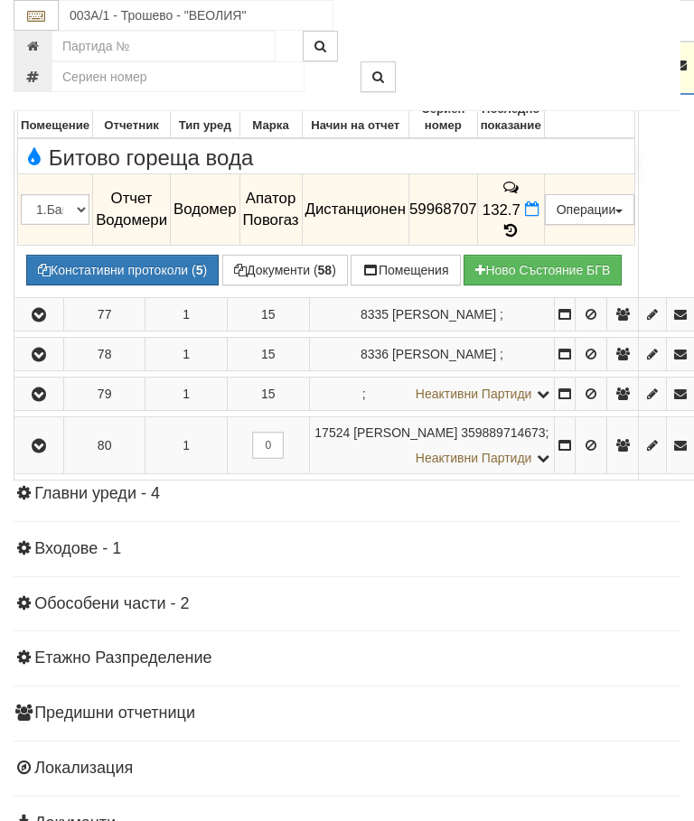
click at [521, 222] on span at bounding box center [511, 230] width 20 height 17
click at [521, 223] on icon at bounding box center [511, 230] width 20 height 15
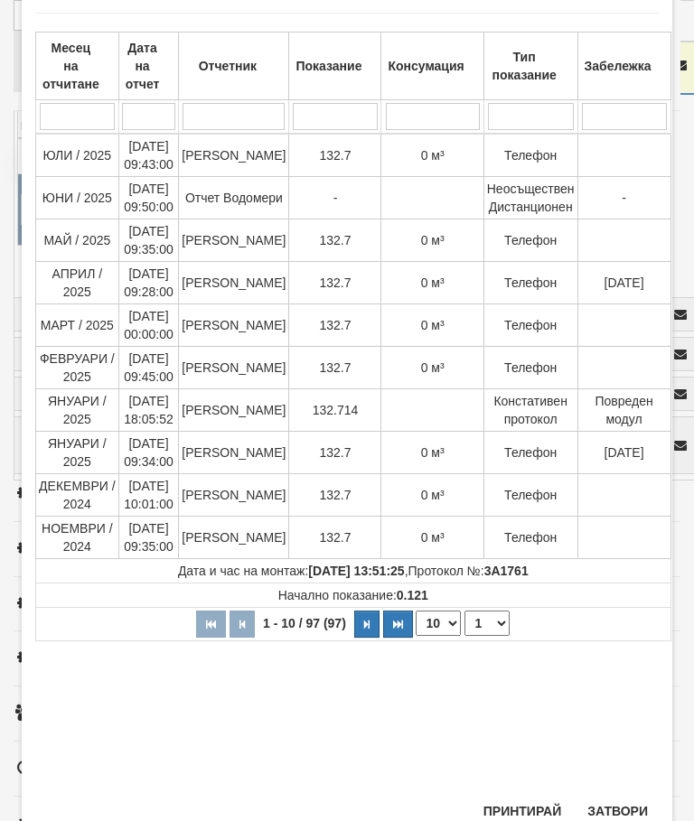
scroll to position [93, 0]
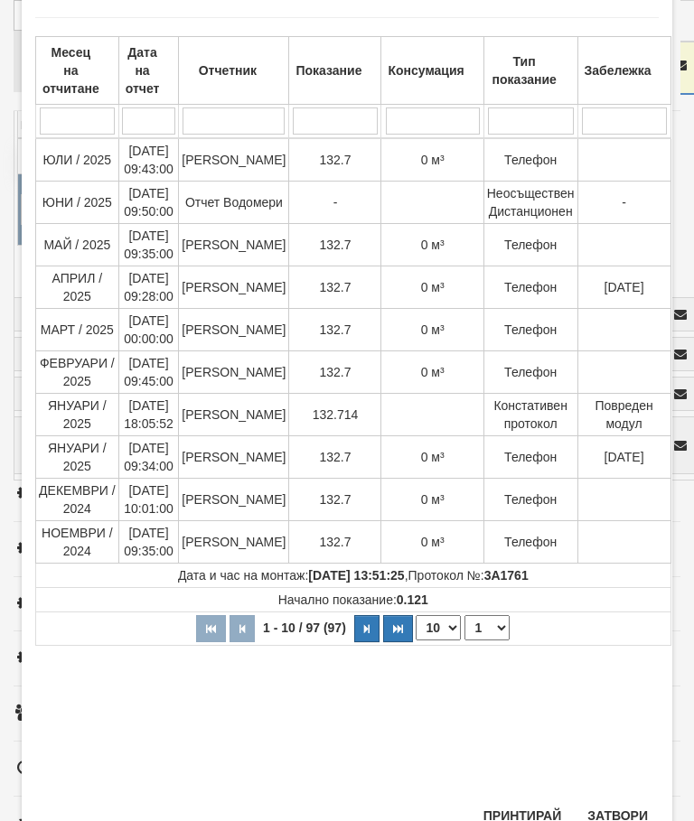
click at [622, 808] on button "Затвори" at bounding box center [618, 816] width 82 height 29
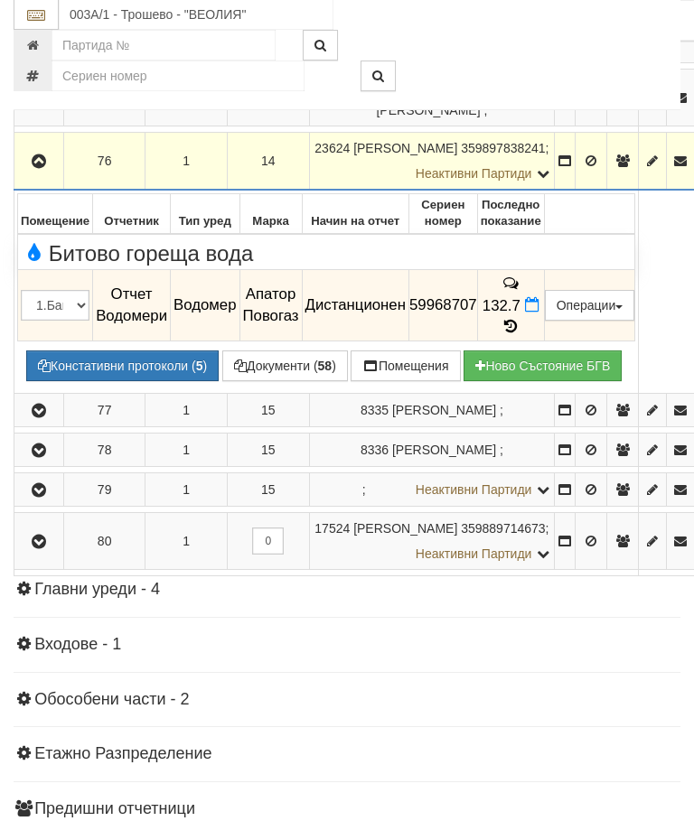
click at [40, 167] on icon "button" at bounding box center [39, 162] width 22 height 13
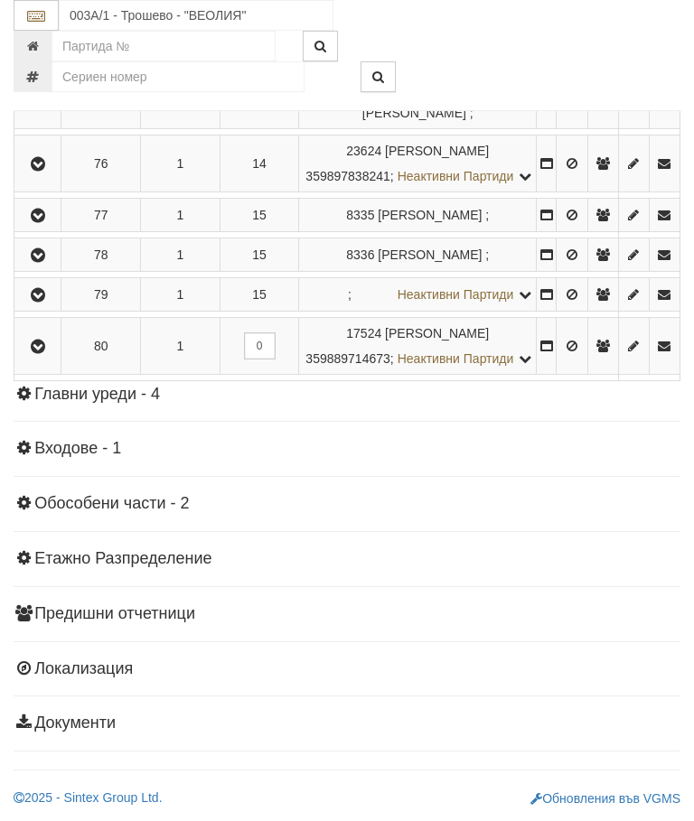
scroll to position [6303, 0]
click at [45, 222] on icon "button" at bounding box center [38, 216] width 22 height 13
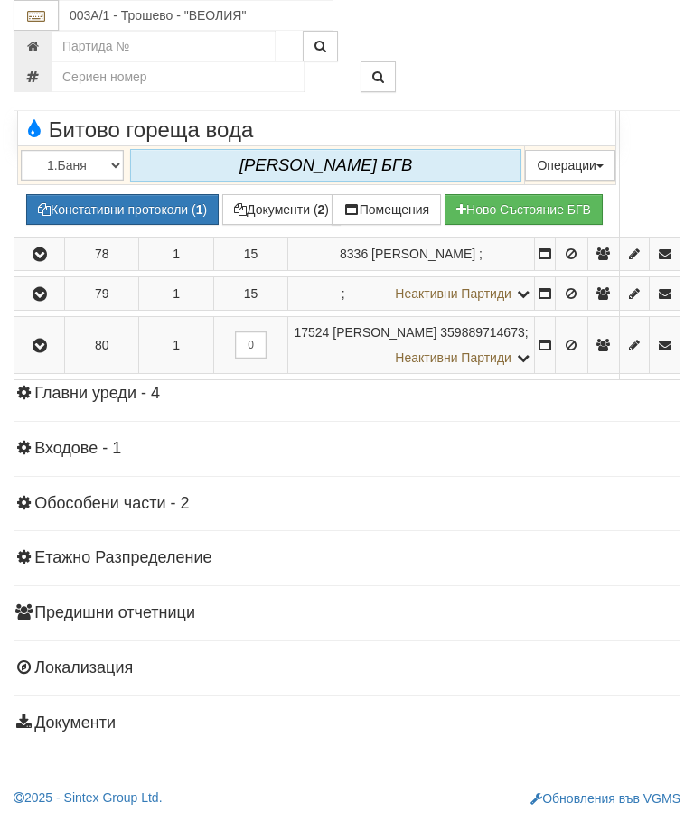
click at [49, 62] on button "button" at bounding box center [39, 48] width 44 height 27
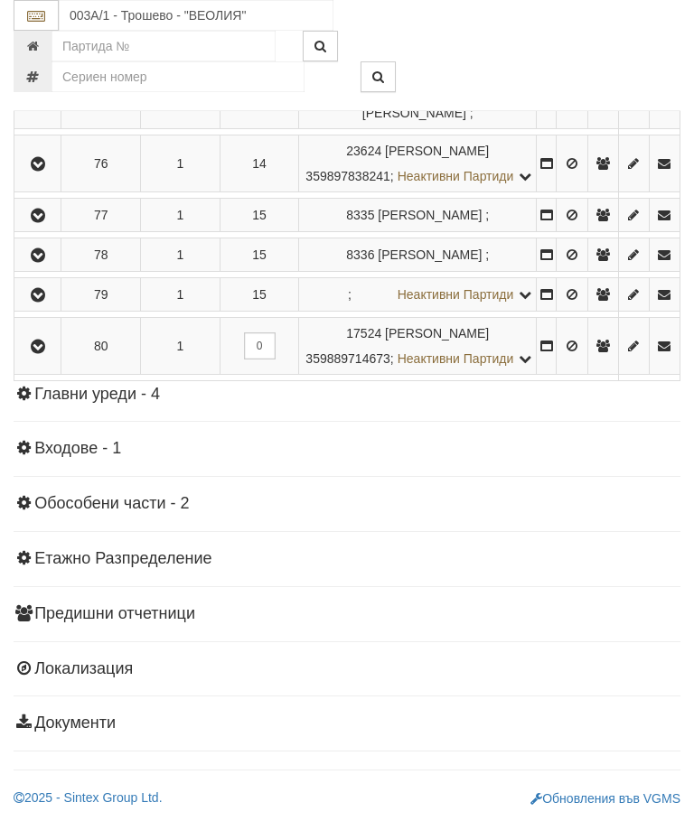
click at [46, 262] on icon "button" at bounding box center [38, 255] width 22 height 13
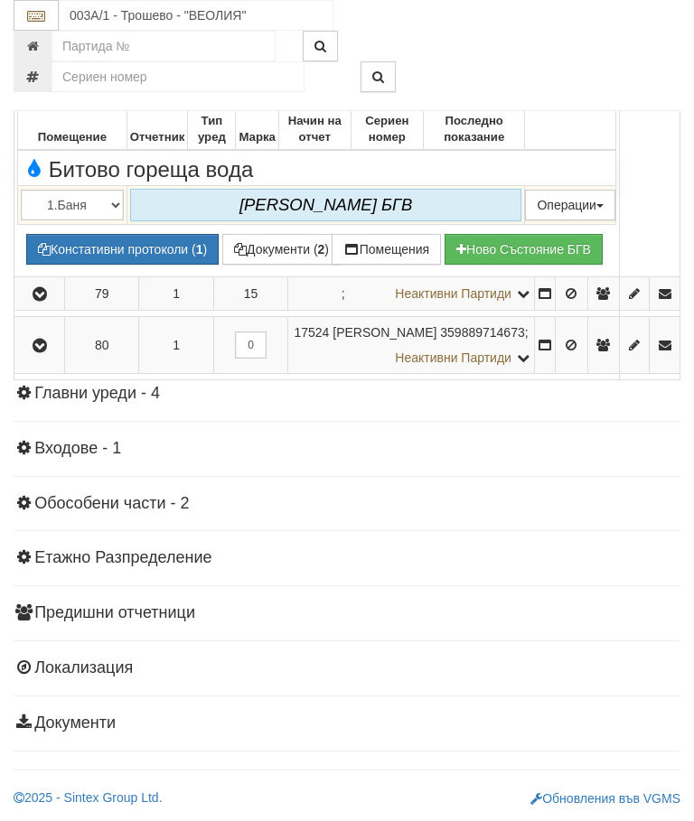
click at [44, 96] on icon "button" at bounding box center [40, 89] width 22 height 13
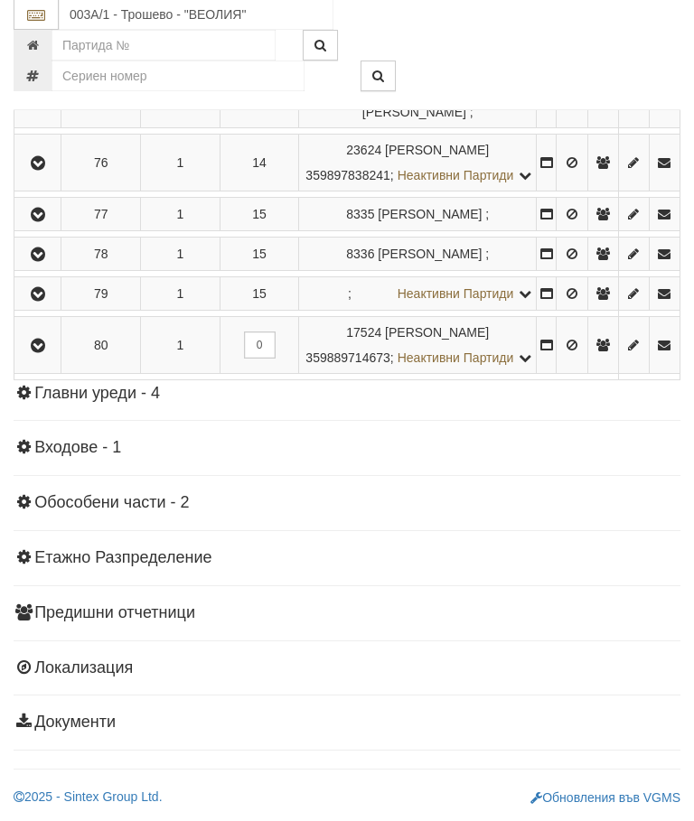
scroll to position [6429, 0]
click at [44, 302] on icon "button" at bounding box center [38, 295] width 22 height 13
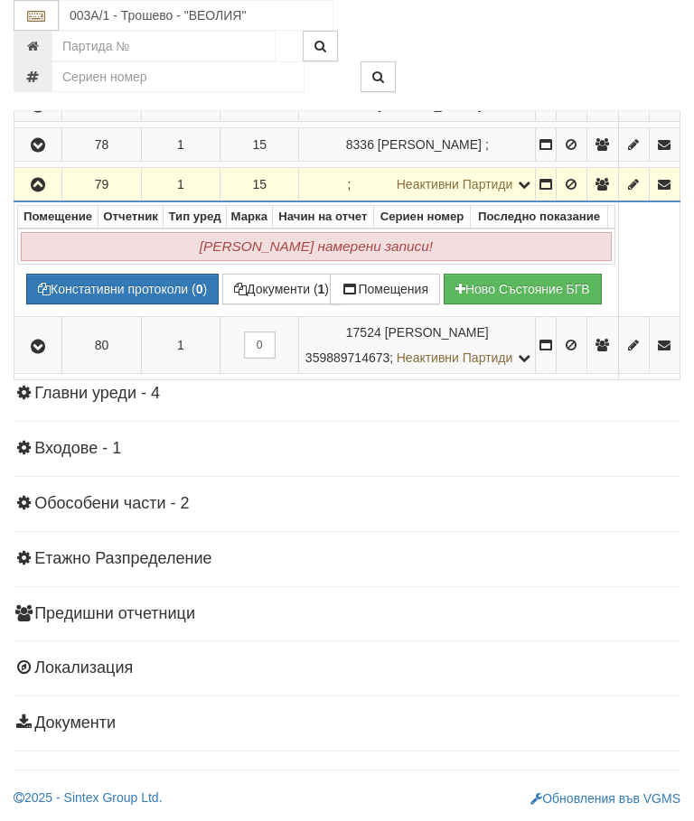
click at [59, 198] on button "button" at bounding box center [38, 184] width 42 height 27
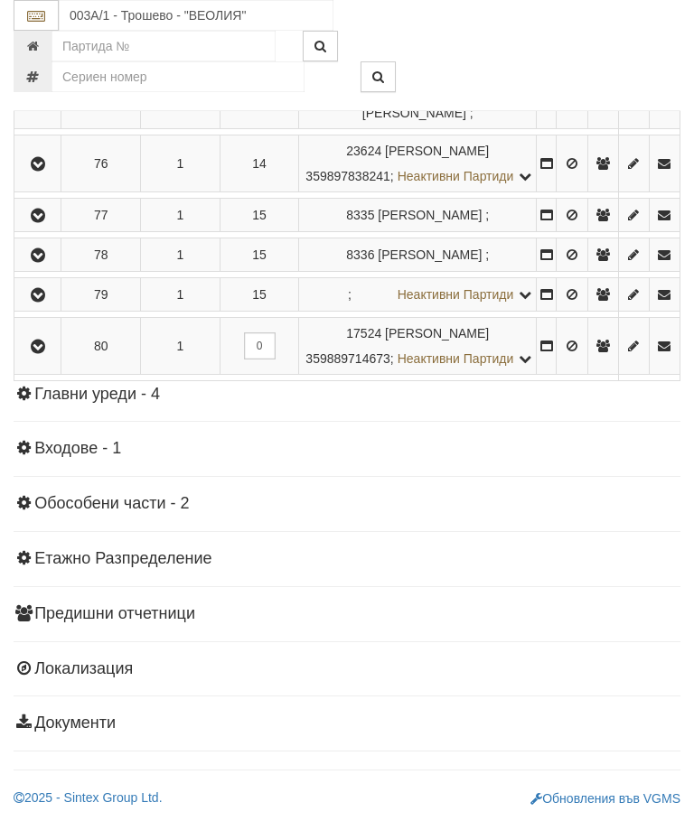
click at [45, 353] on icon "button" at bounding box center [38, 347] width 22 height 13
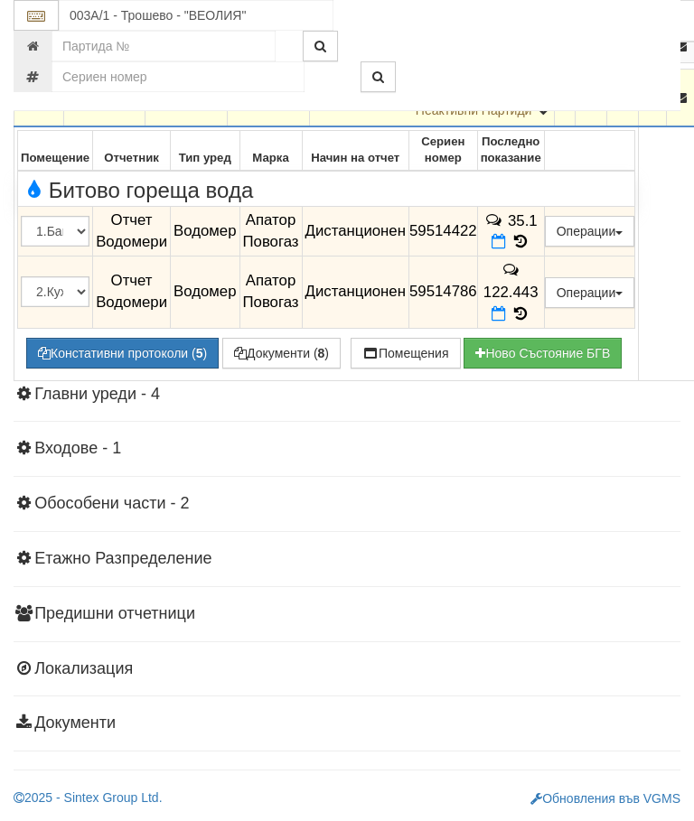
scroll to position [5653, 0]
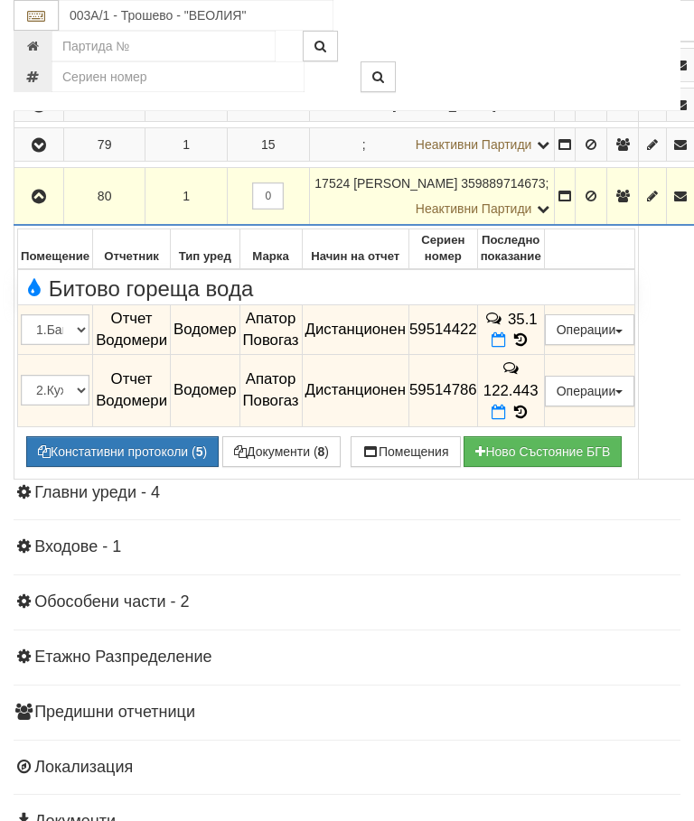
click at [530, 333] on icon at bounding box center [521, 340] width 20 height 15
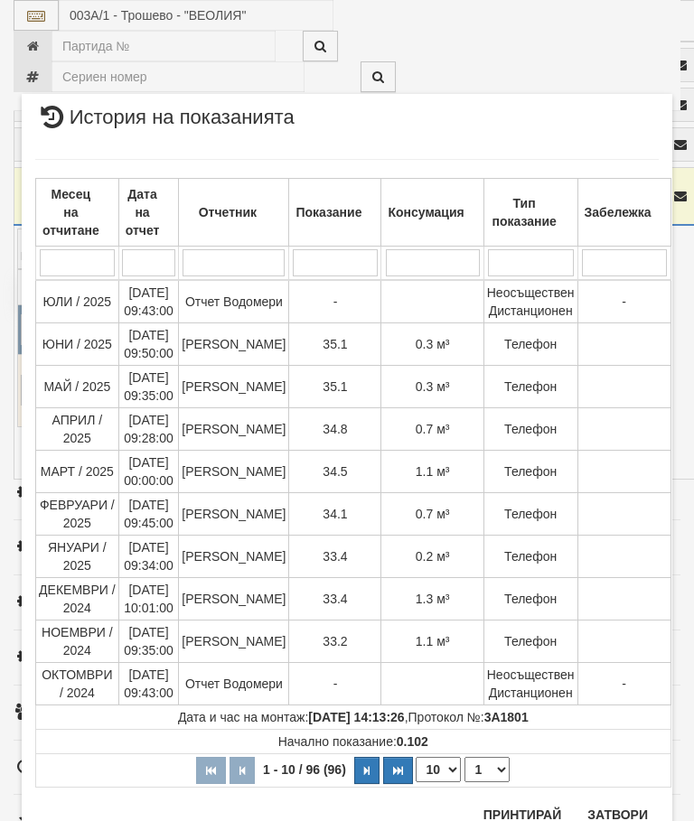
scroll to position [2071, 0]
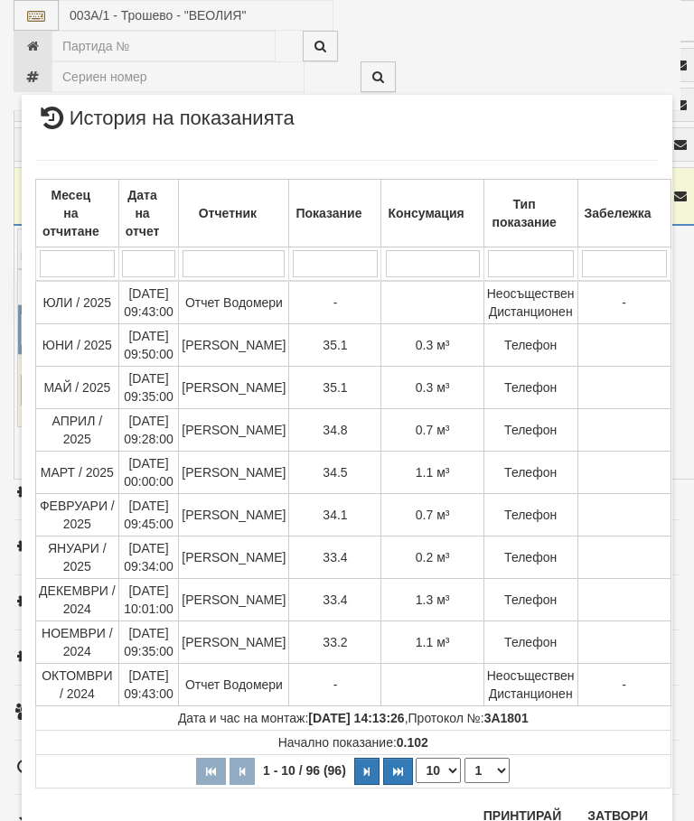
click at [621, 812] on button "Затвори" at bounding box center [618, 816] width 82 height 29
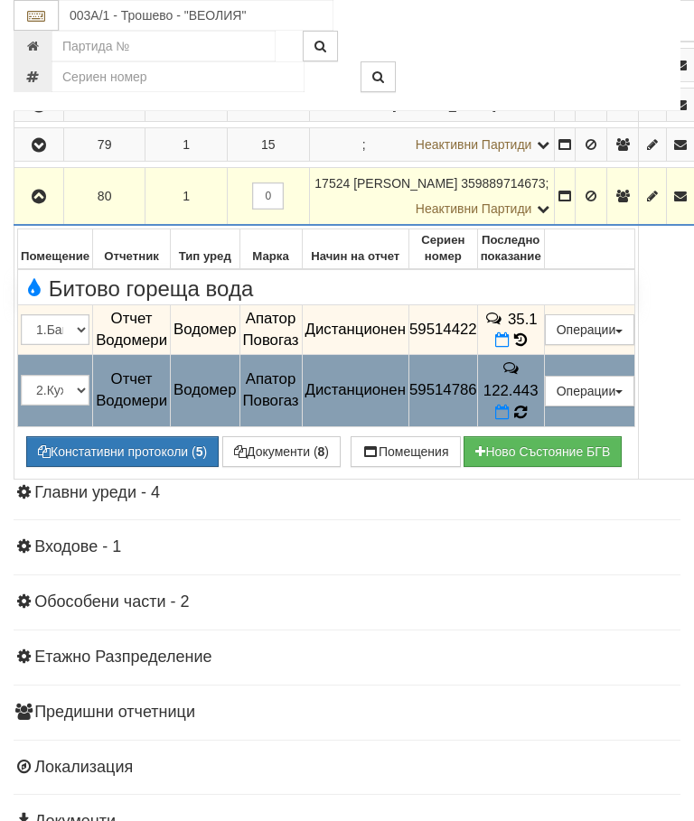
click at [530, 402] on icon at bounding box center [520, 412] width 19 height 20
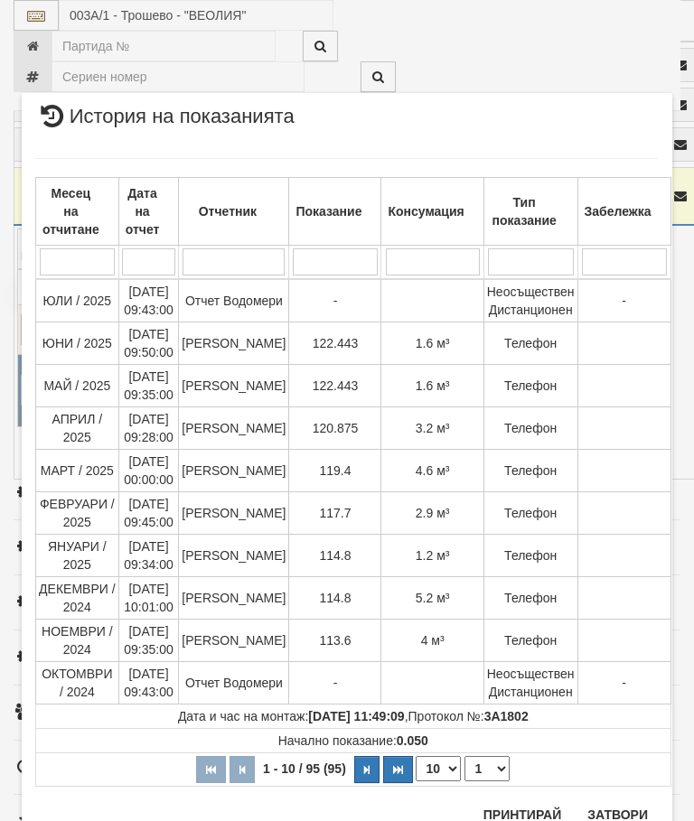
scroll to position [2000, 0]
click at [622, 814] on button "Затвори" at bounding box center [618, 816] width 82 height 29
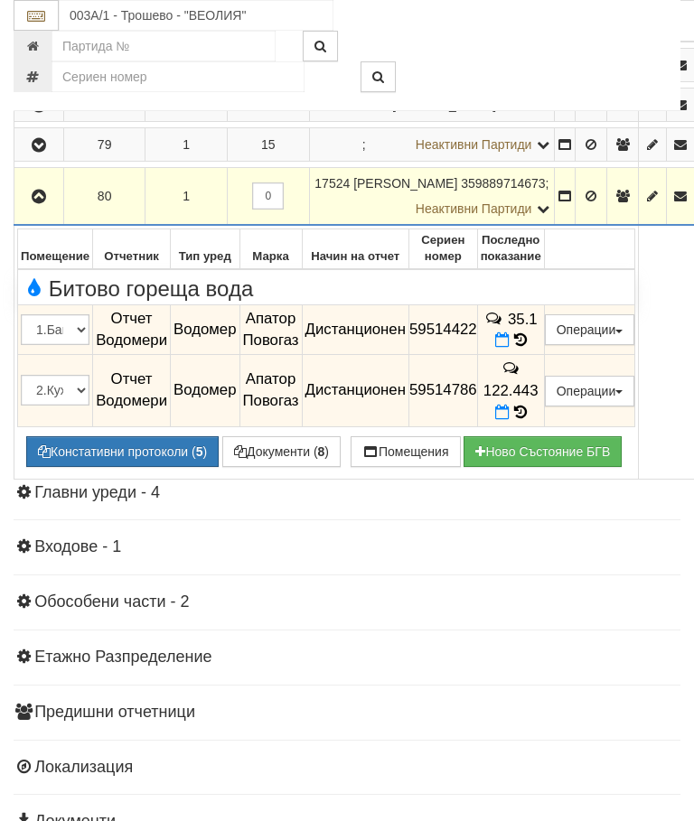
click at [33, 191] on icon "button" at bounding box center [39, 197] width 22 height 13
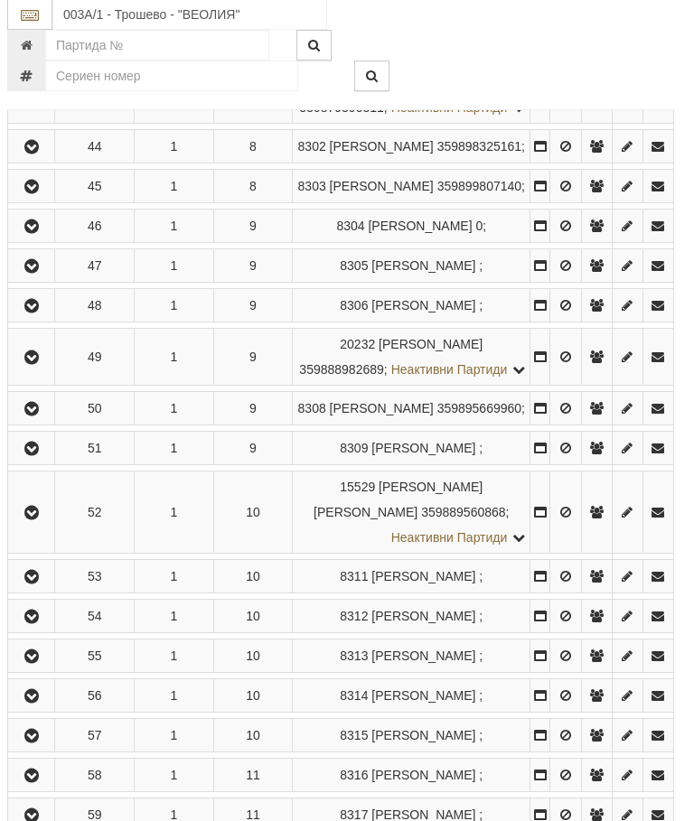
scroll to position [4020, 6]
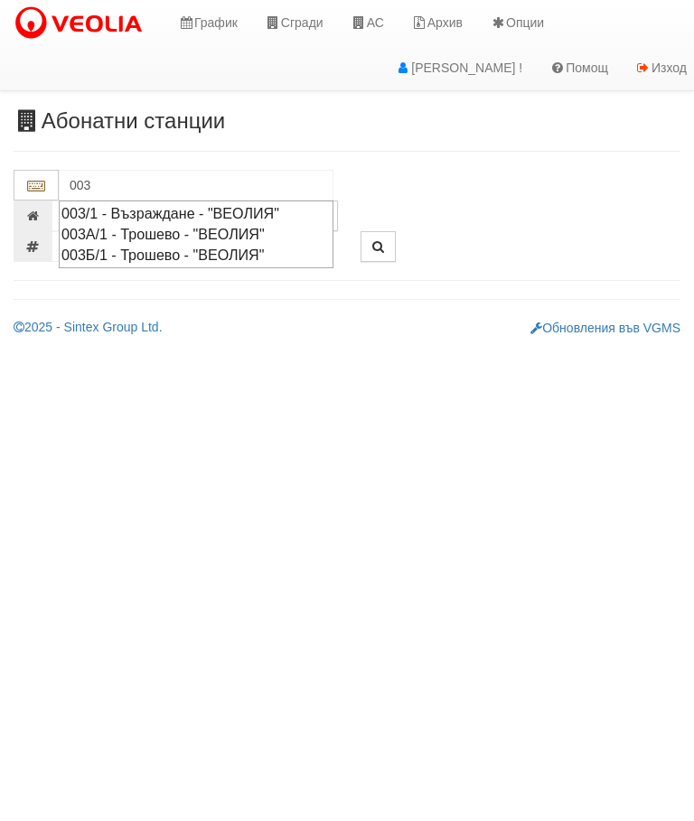
click at [185, 252] on div "003Б/1 - Трошево - "ВЕОЛИЯ"" at bounding box center [195, 255] width 269 height 21
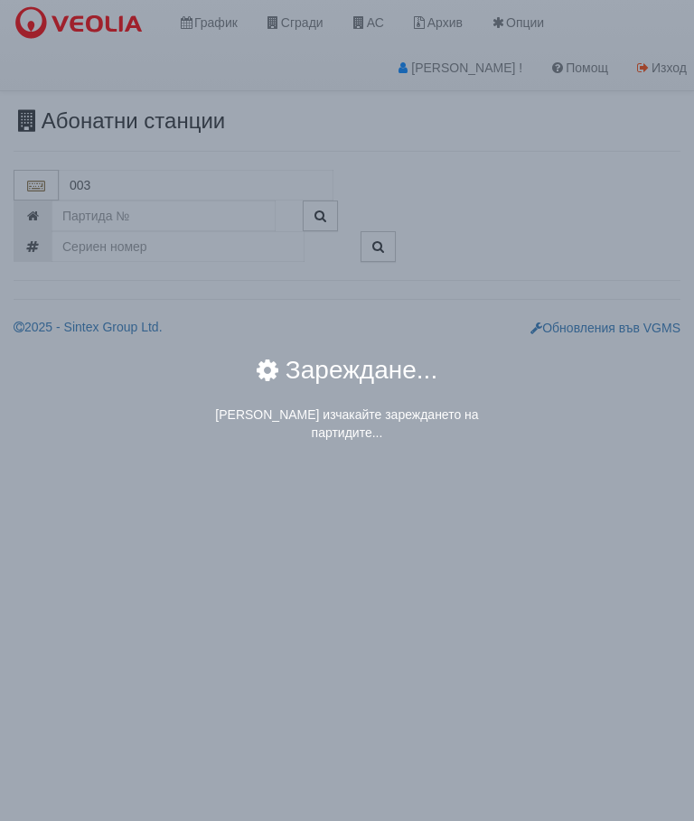
type input "003Б/1 - Трошево - "ВЕОЛИЯ""
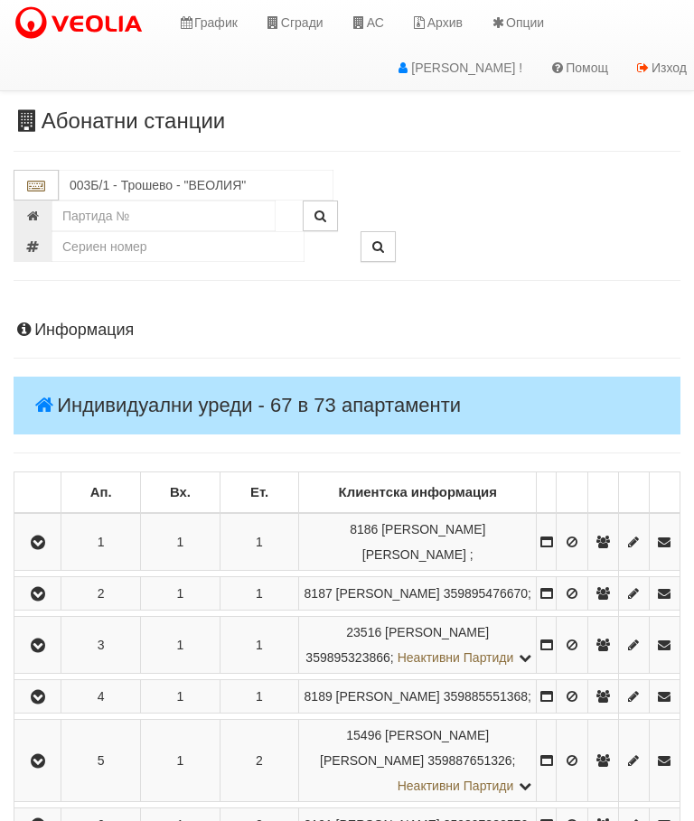
click at [48, 530] on button "button" at bounding box center [37, 542] width 41 height 27
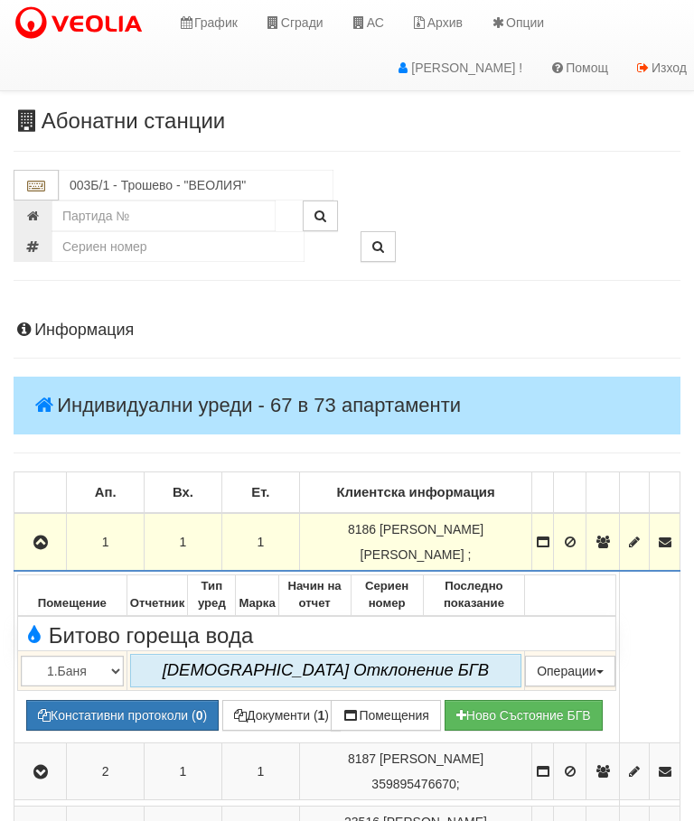
click at [23, 546] on button "button" at bounding box center [40, 542] width 46 height 27
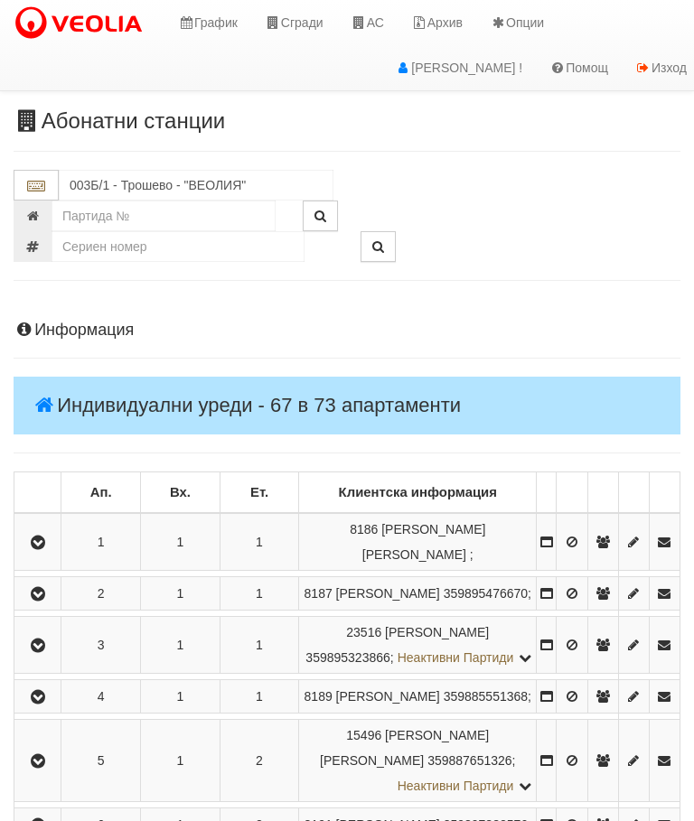
click at [48, 601] on icon "button" at bounding box center [38, 594] width 22 height 13
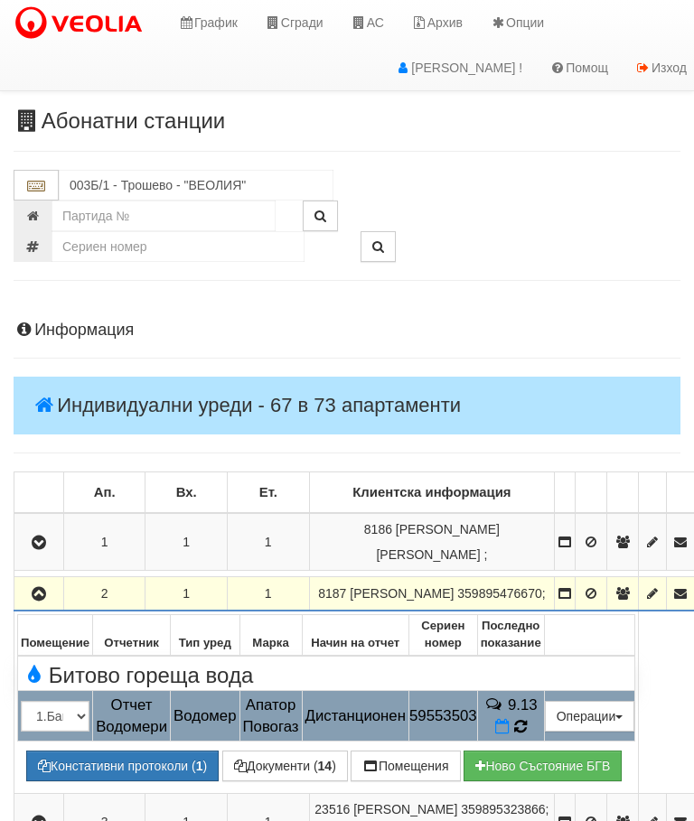
click at [527, 722] on icon at bounding box center [520, 726] width 13 height 15
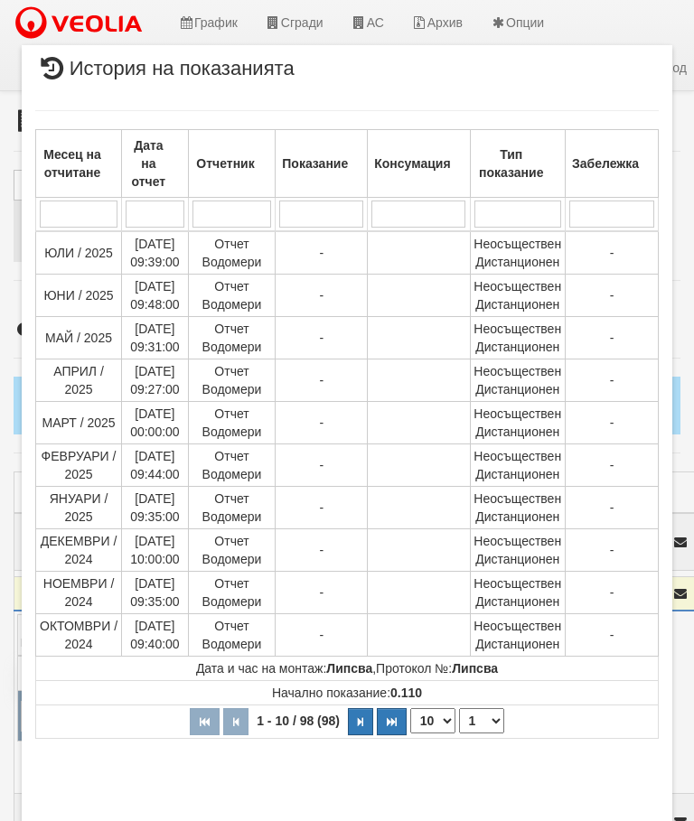
select select "10"
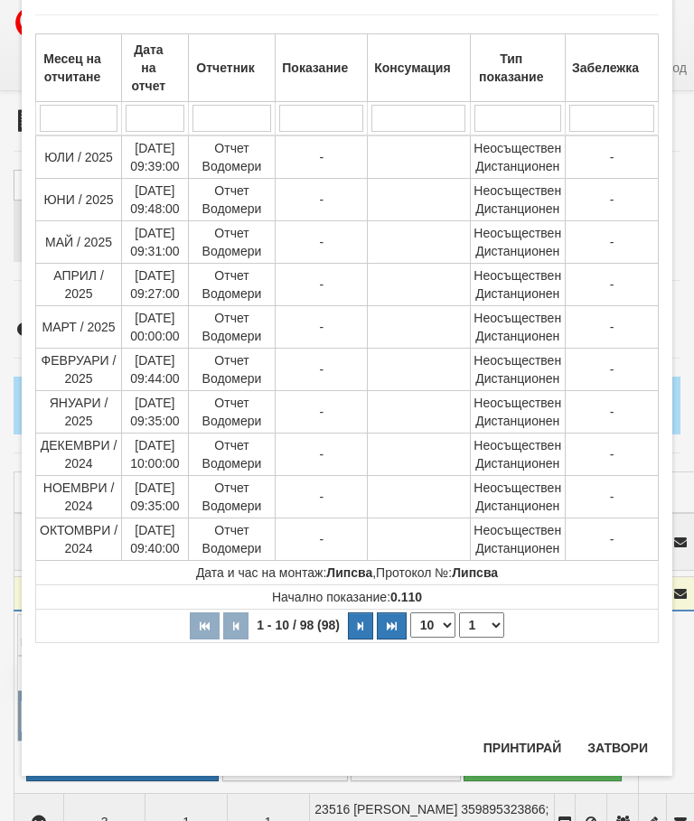
scroll to position [1198, 0]
click at [488, 617] on select "1 2 3 4 5 6 7 8 9 10" at bounding box center [481, 625] width 45 height 25
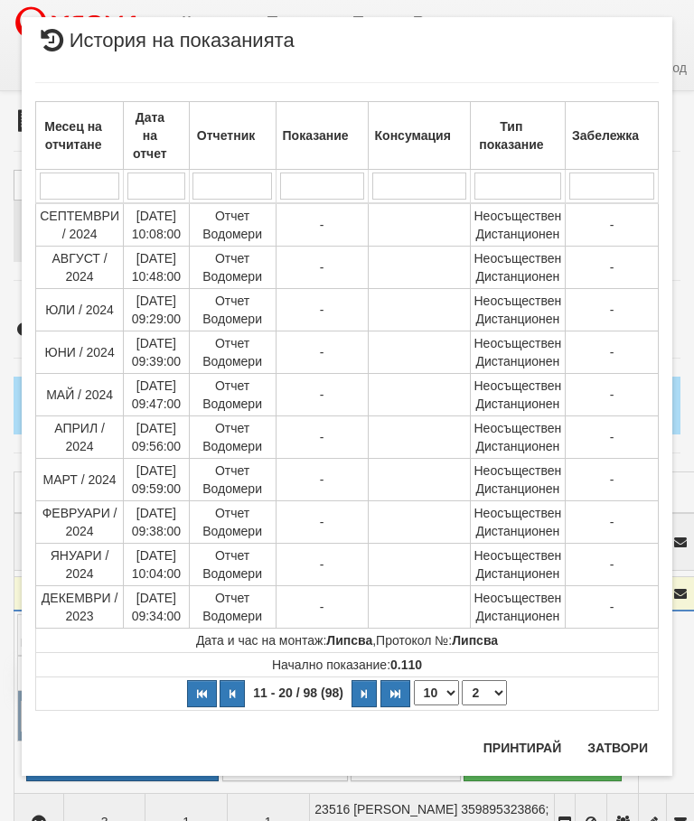
scroll to position [0, 0]
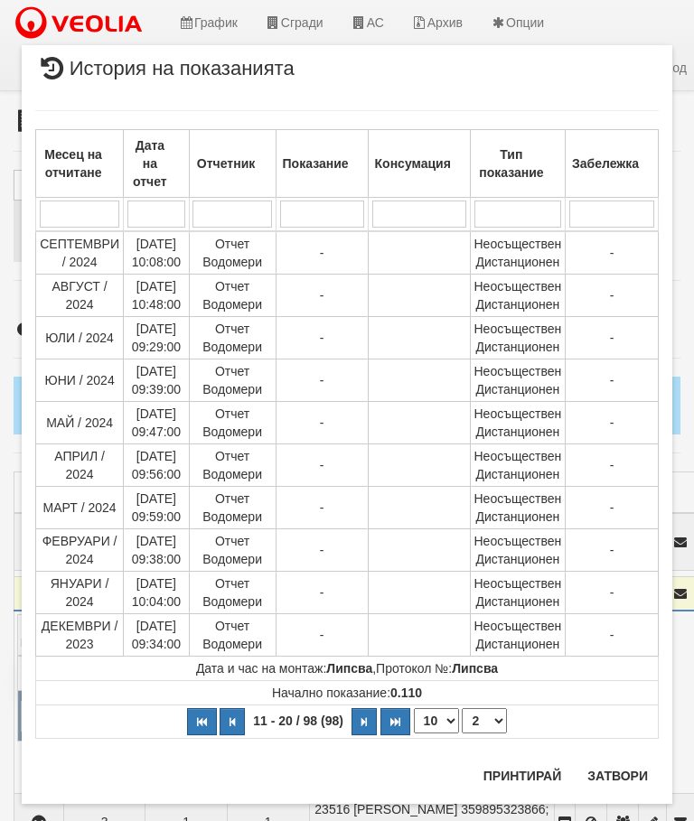
click at [483, 723] on select "1 2 3 4 5 6 7 8 9 10" at bounding box center [484, 721] width 45 height 25
select select "3"
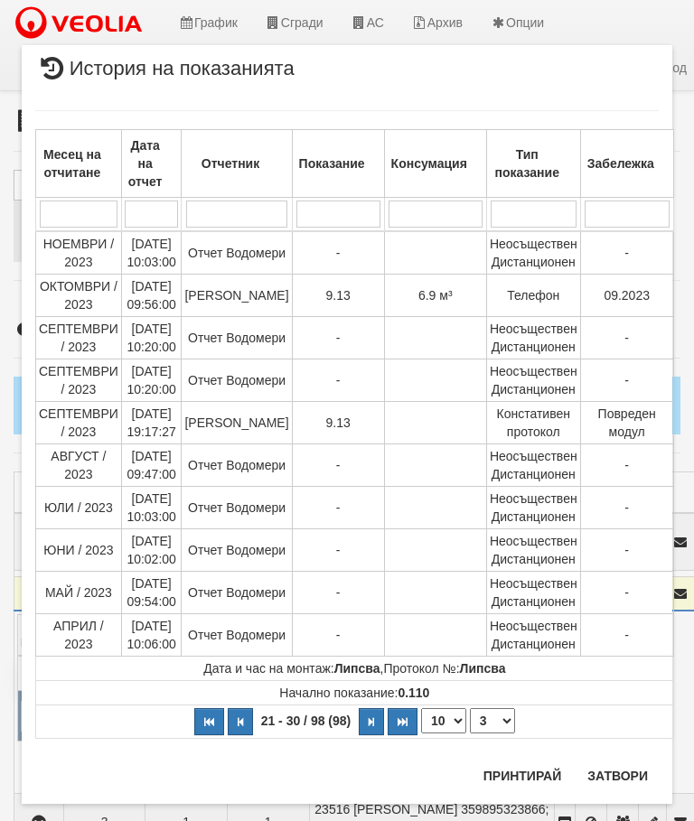
click at [619, 779] on button "Затвори" at bounding box center [618, 776] width 82 height 29
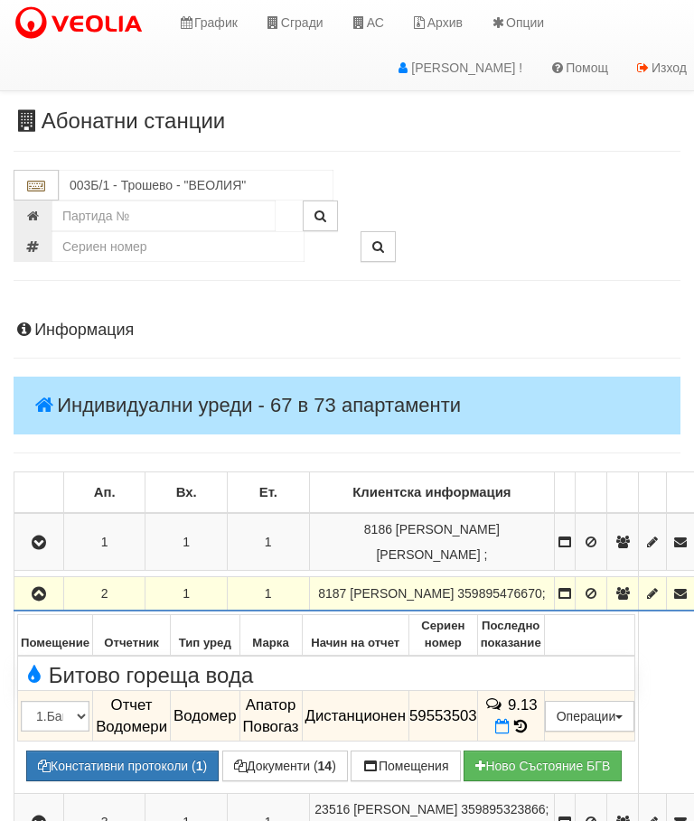
click at [40, 588] on icon "button" at bounding box center [39, 594] width 22 height 13
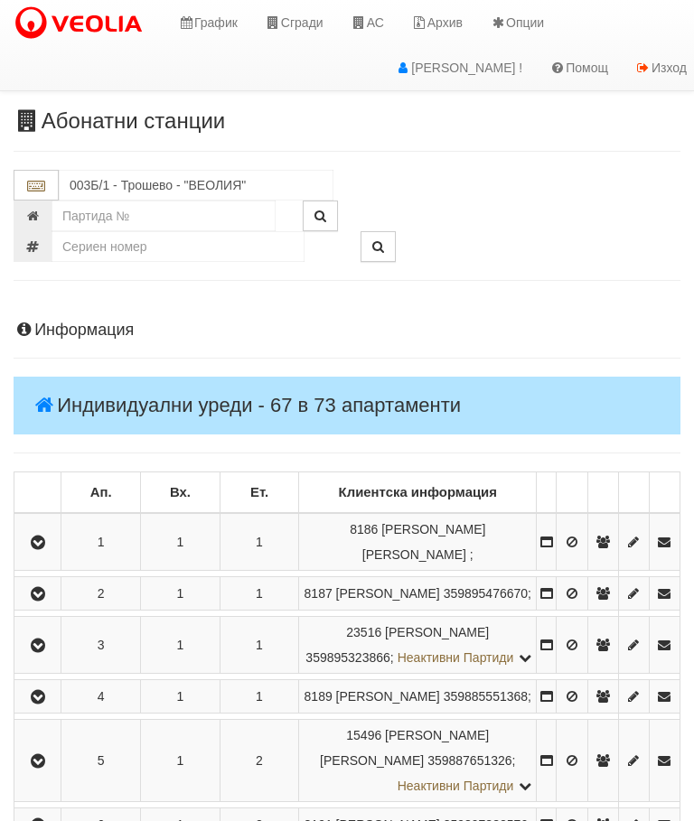
click at [42, 652] on icon "button" at bounding box center [38, 646] width 22 height 13
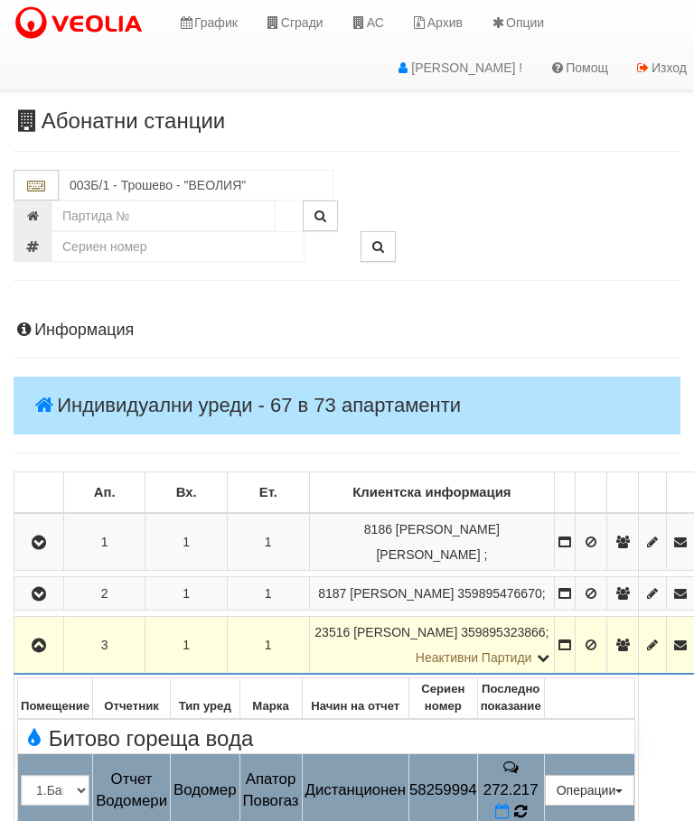
click at [527, 804] on icon at bounding box center [520, 812] width 14 height 16
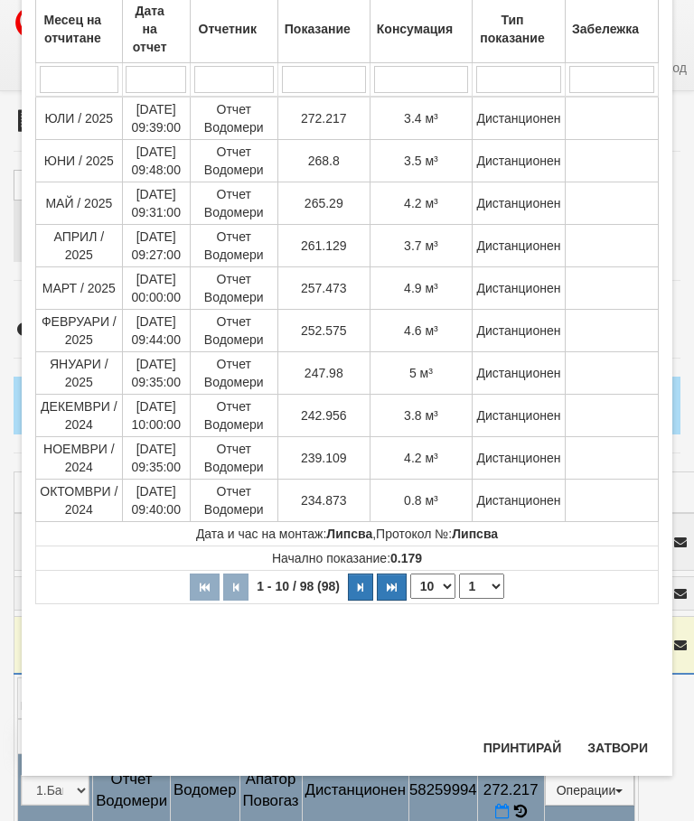
click at [625, 742] on button "Затвори" at bounding box center [618, 748] width 82 height 29
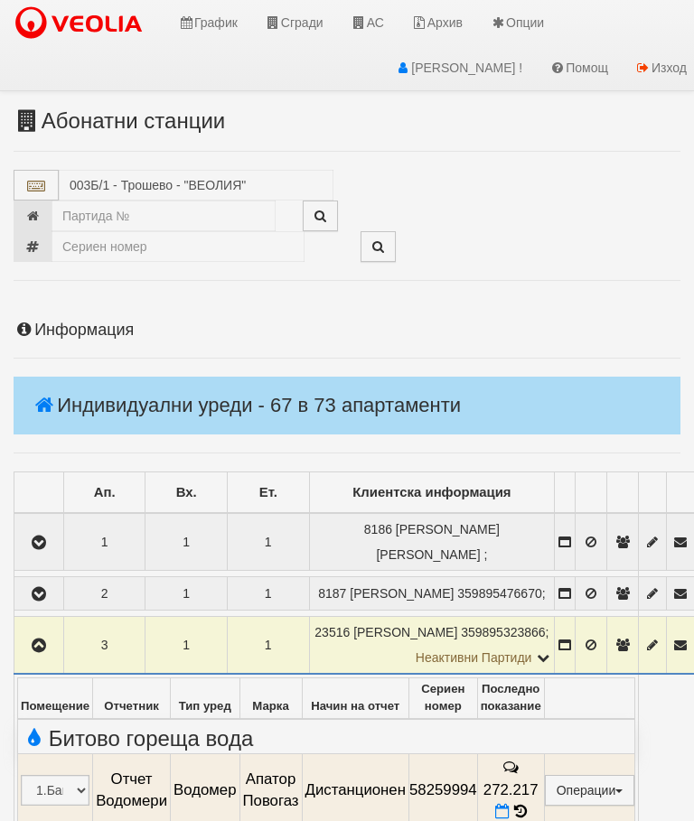
scroll to position [558, 0]
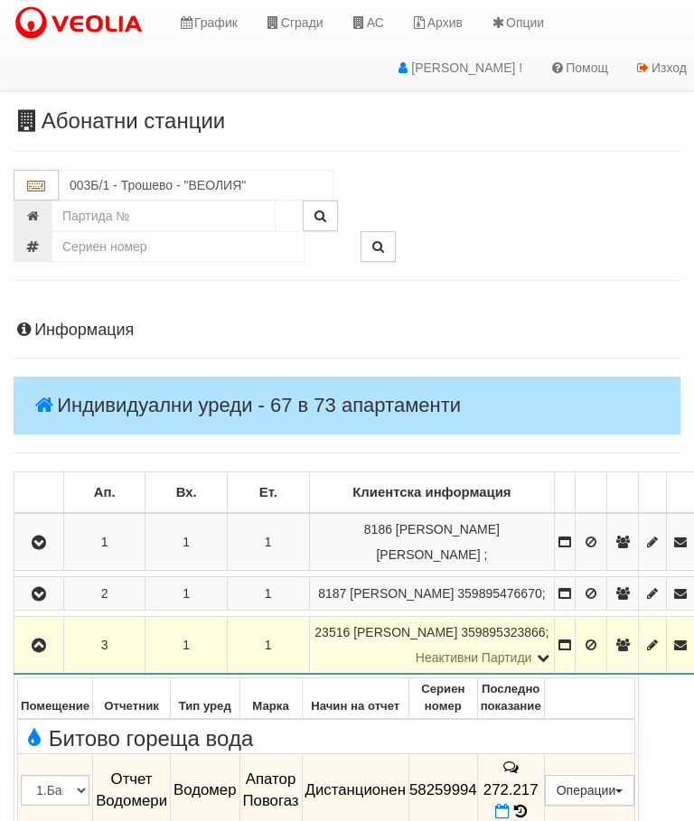
click at [36, 647] on icon "button" at bounding box center [39, 646] width 22 height 13
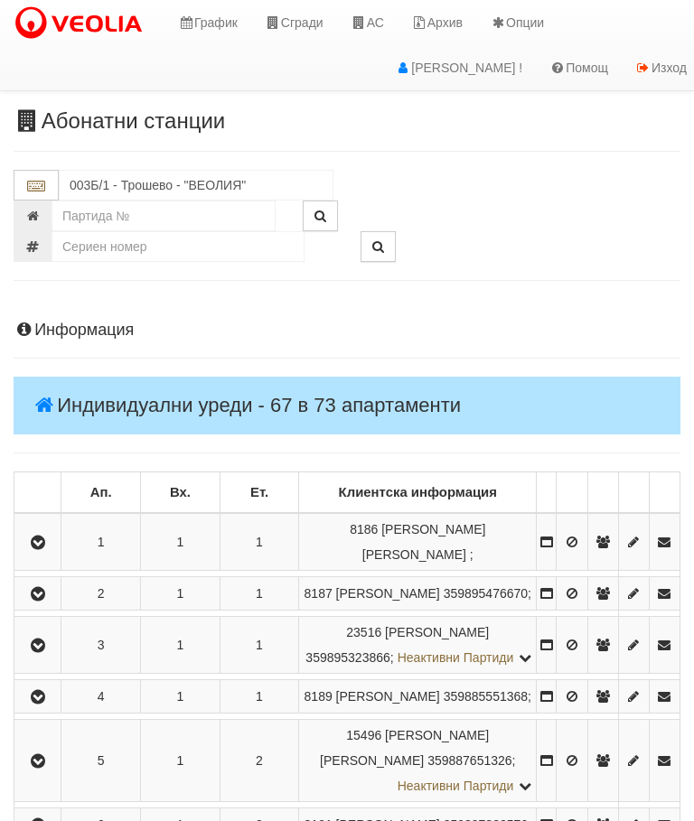
click at [47, 704] on icon "button" at bounding box center [38, 697] width 22 height 13
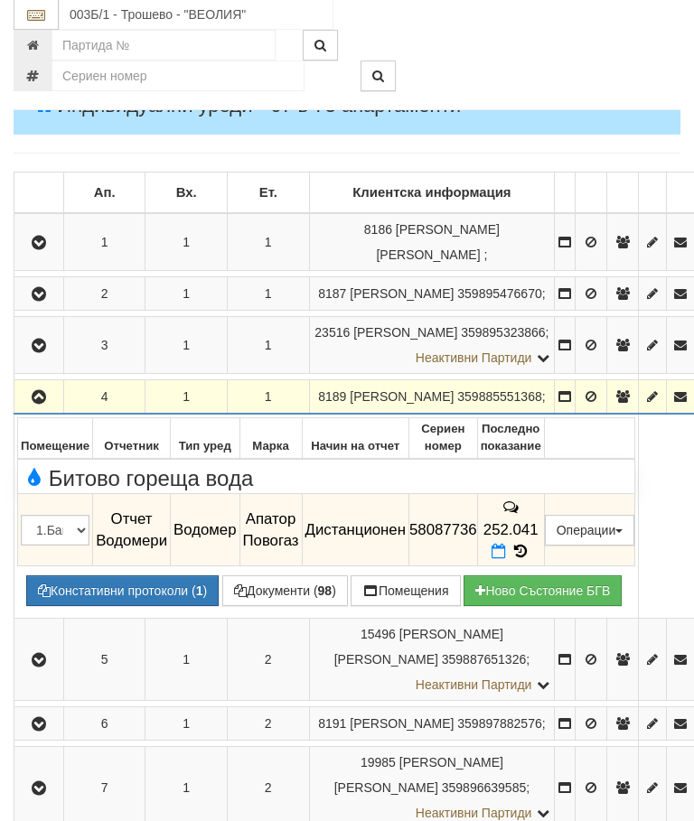
scroll to position [406, 0]
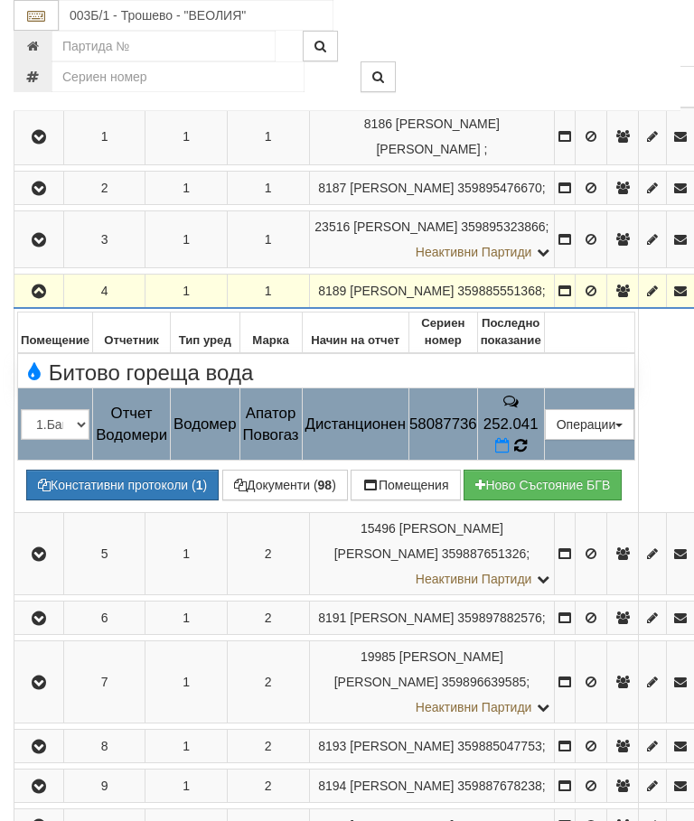
click at [527, 445] on icon at bounding box center [520, 445] width 13 height 15
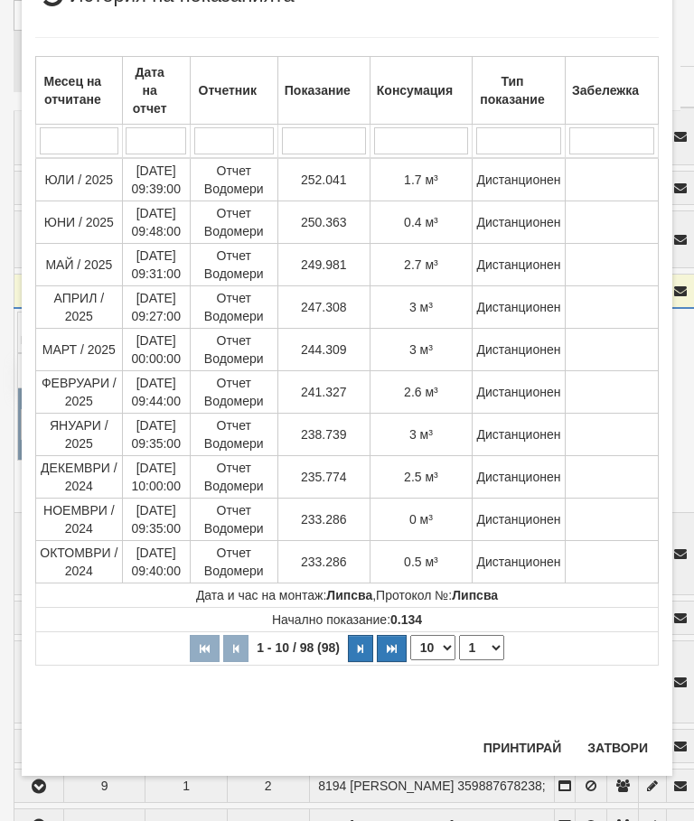
scroll to position [73, 0]
click at [621, 749] on button "Затвори" at bounding box center [618, 748] width 82 height 29
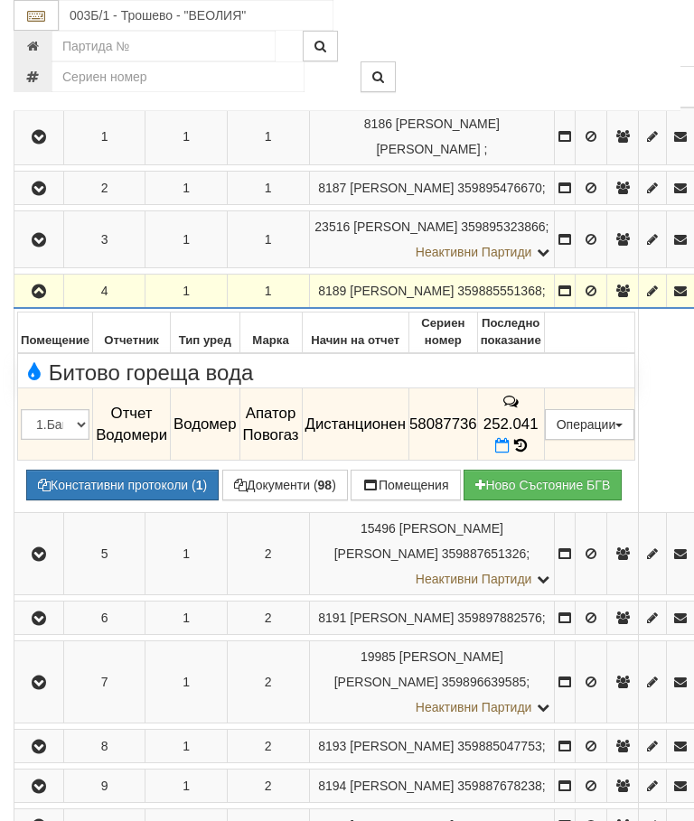
click at [33, 298] on icon "button" at bounding box center [39, 292] width 22 height 13
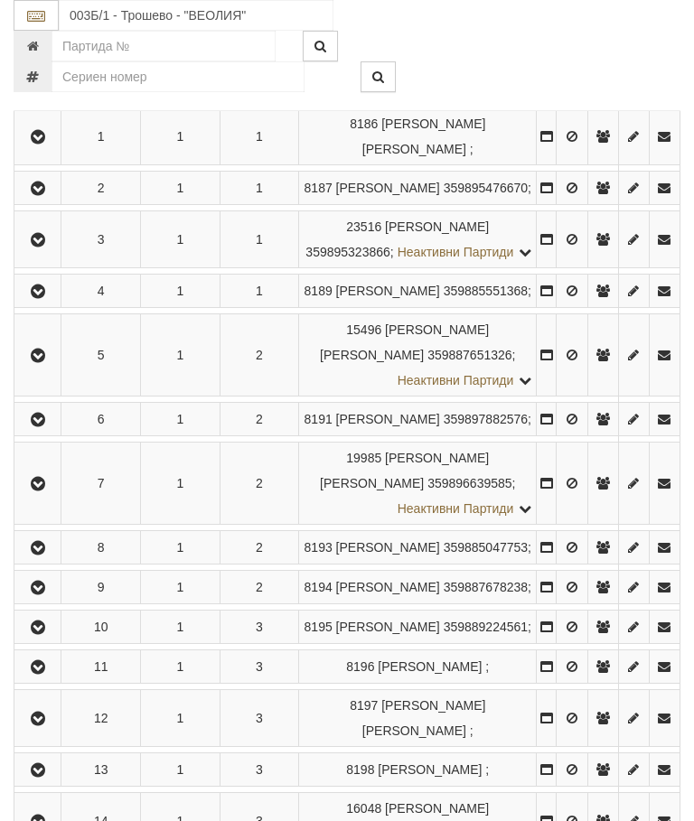
click at [45, 362] on icon "button" at bounding box center [38, 356] width 22 height 13
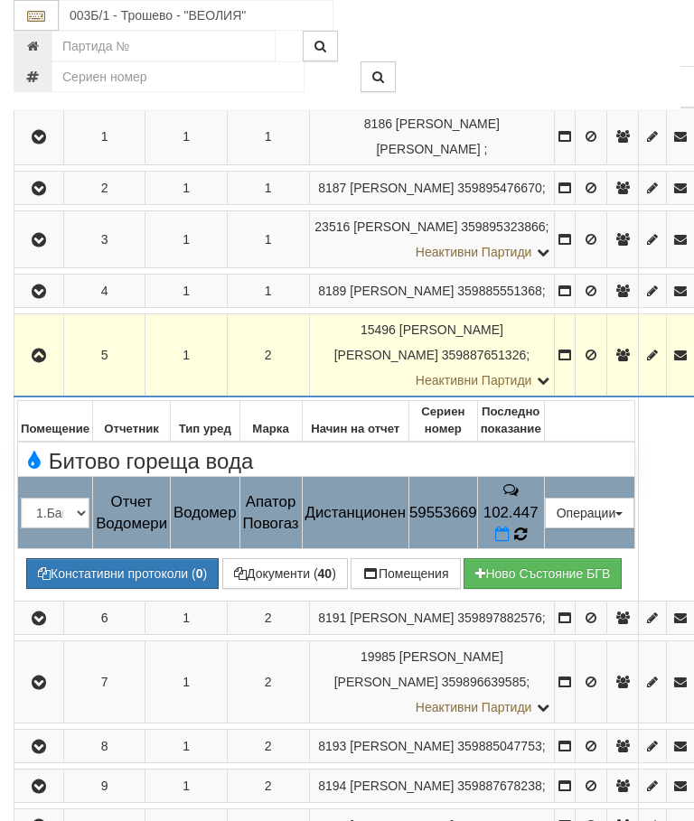
click at [527, 527] on icon at bounding box center [520, 534] width 13 height 15
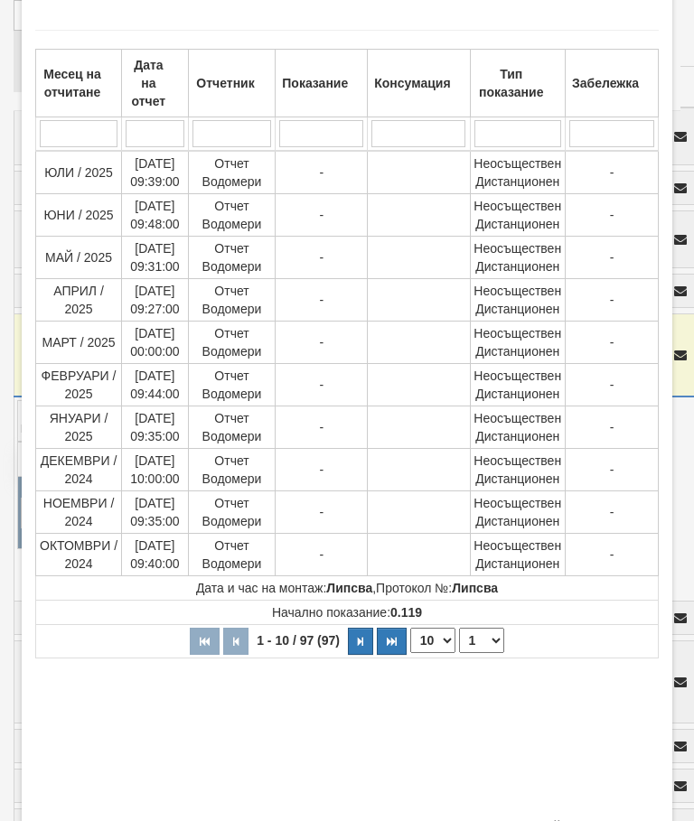
scroll to position [106, 0]
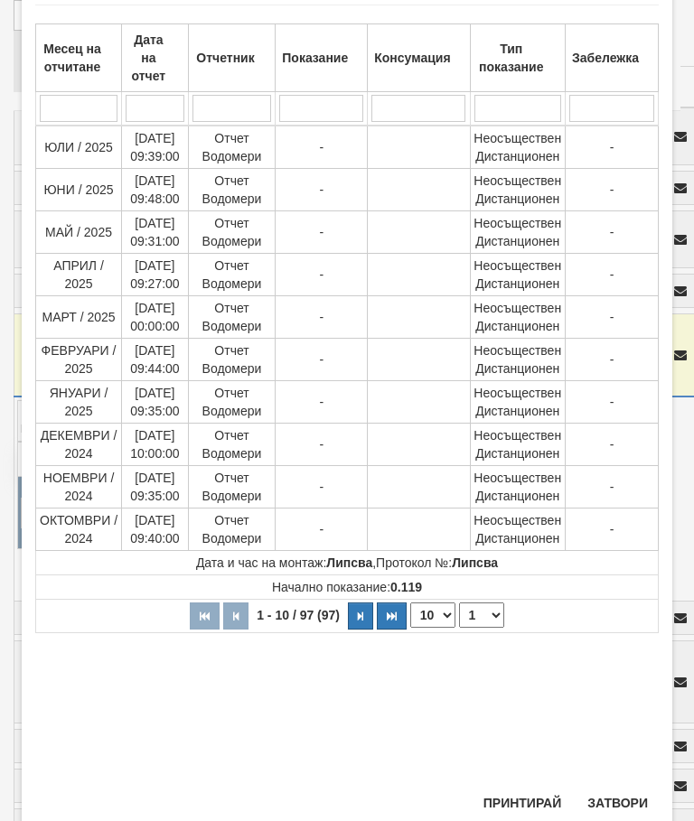
click at [617, 806] on button "Затвори" at bounding box center [618, 803] width 82 height 29
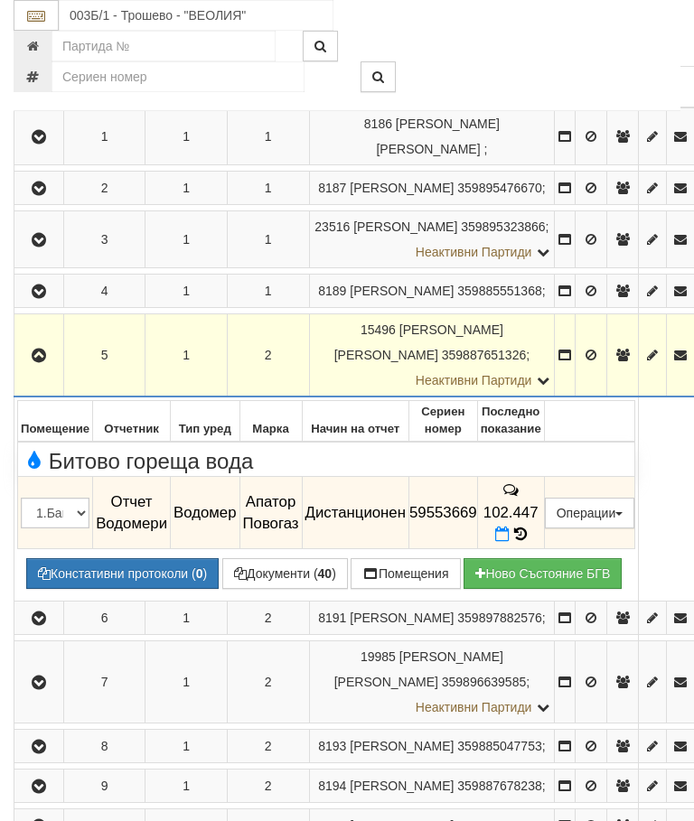
click at [544, 508] on td "102.447" at bounding box center [510, 513] width 67 height 72
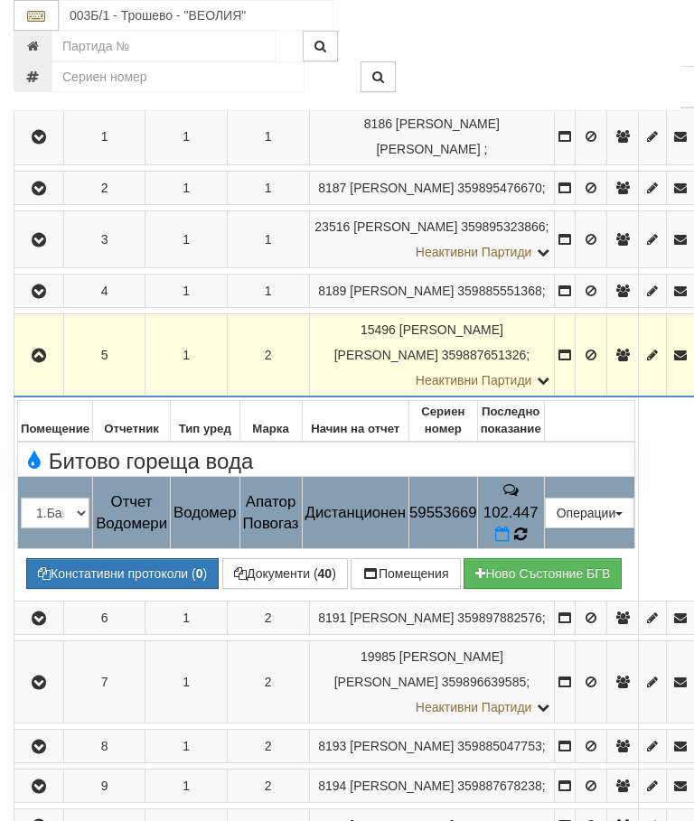
click at [527, 527] on icon at bounding box center [520, 534] width 13 height 15
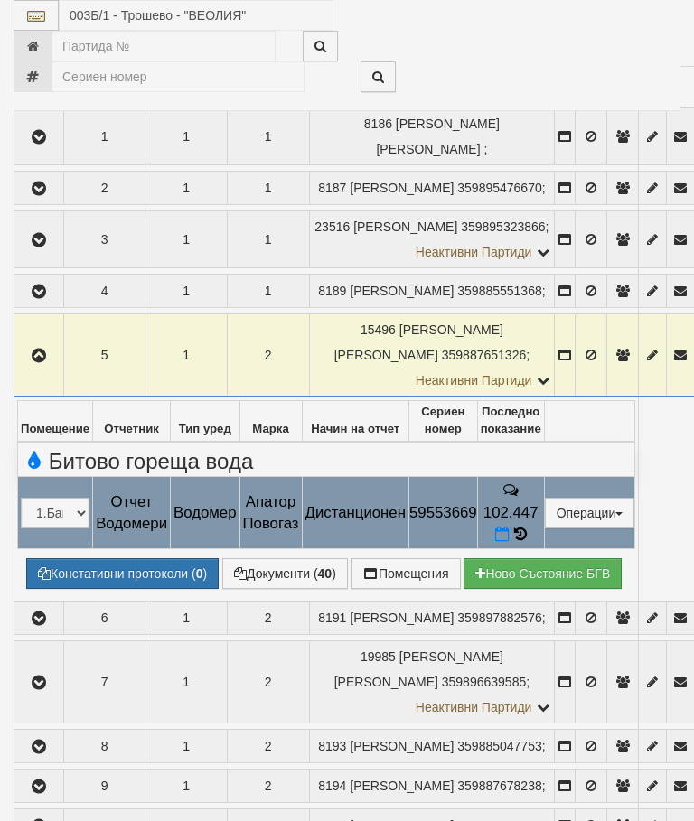
select select "10"
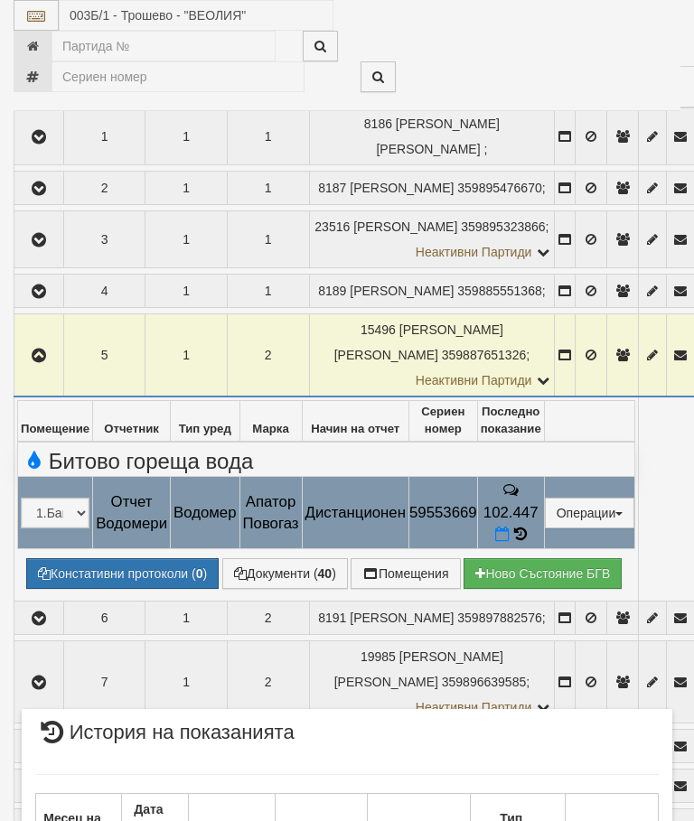
scroll to position [1419, 0]
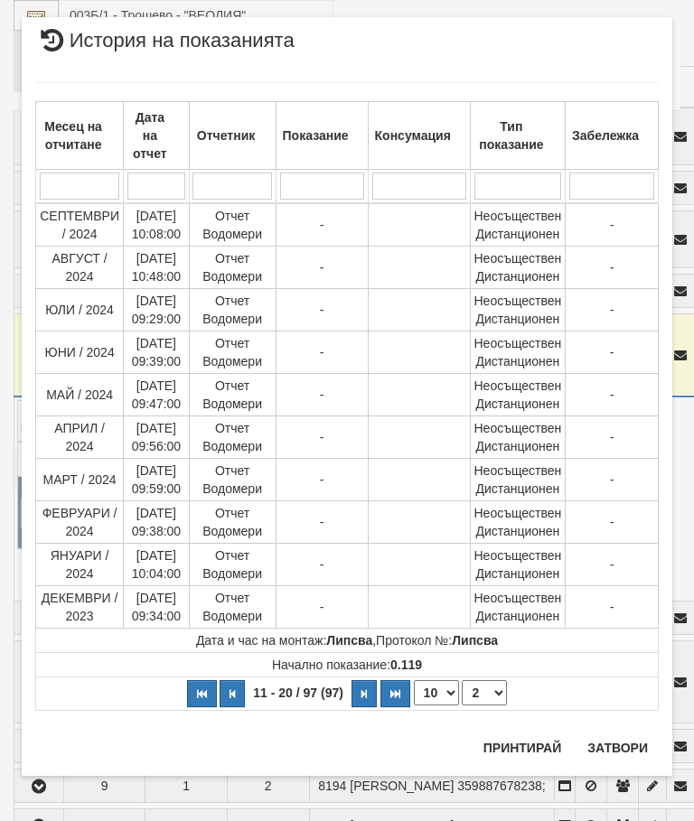
scroll to position [28, 0]
click at [495, 696] on select "1 2 3 4 5 6 7 8 9 10" at bounding box center [484, 693] width 45 height 25
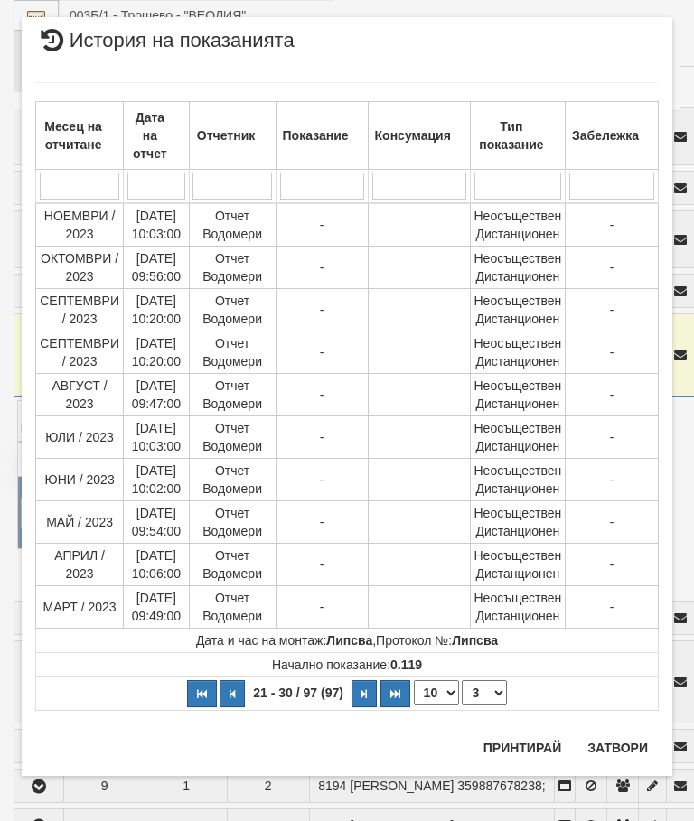
click at [493, 690] on select "1 2 3 4 5 6 7 8 9 10" at bounding box center [484, 693] width 45 height 25
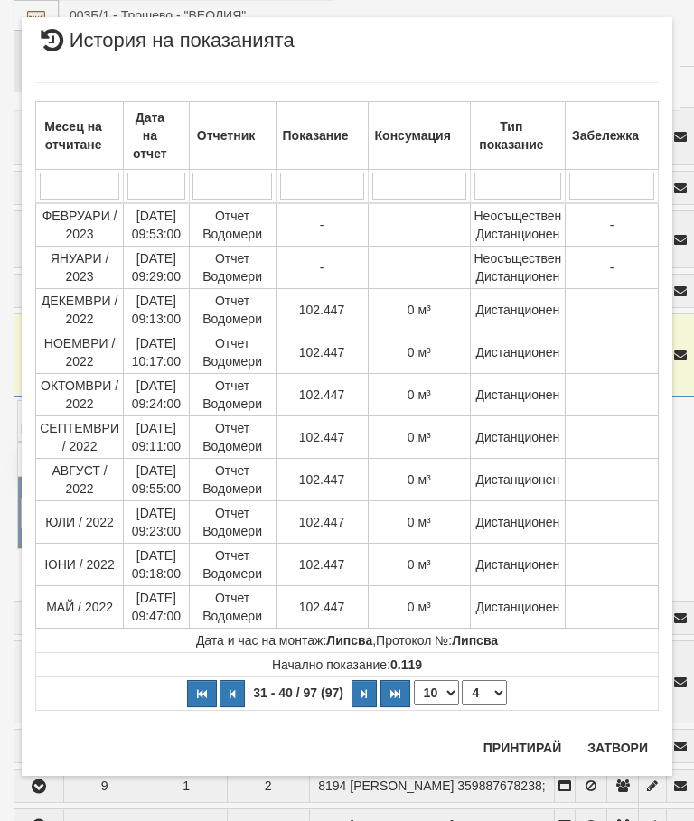
select select "4"
click at [495, 696] on select "1 2 3 4 5 6 7 8 9 10" at bounding box center [484, 693] width 45 height 25
click at [625, 744] on button "Затвори" at bounding box center [618, 748] width 82 height 29
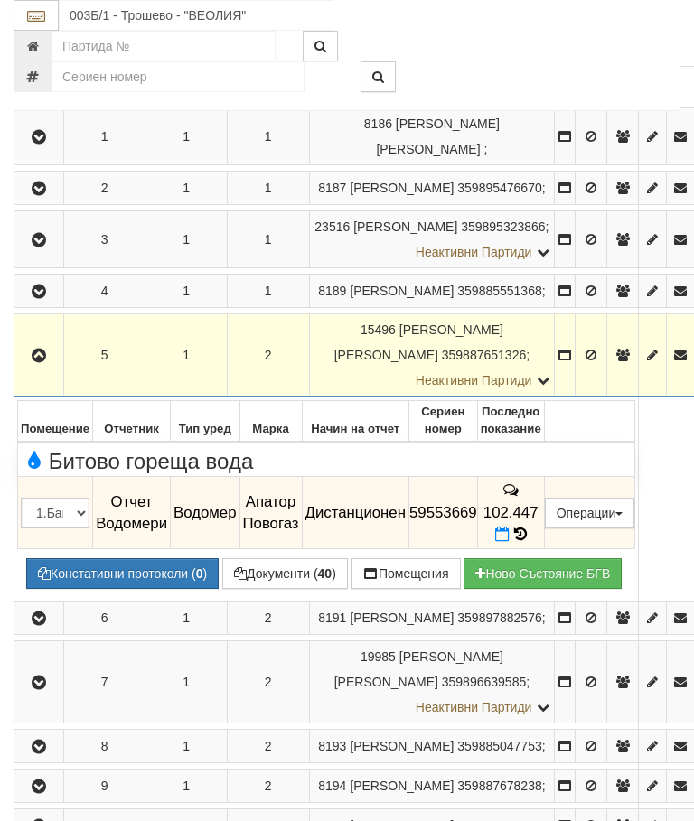
click at [46, 356] on icon "button" at bounding box center [39, 356] width 22 height 13
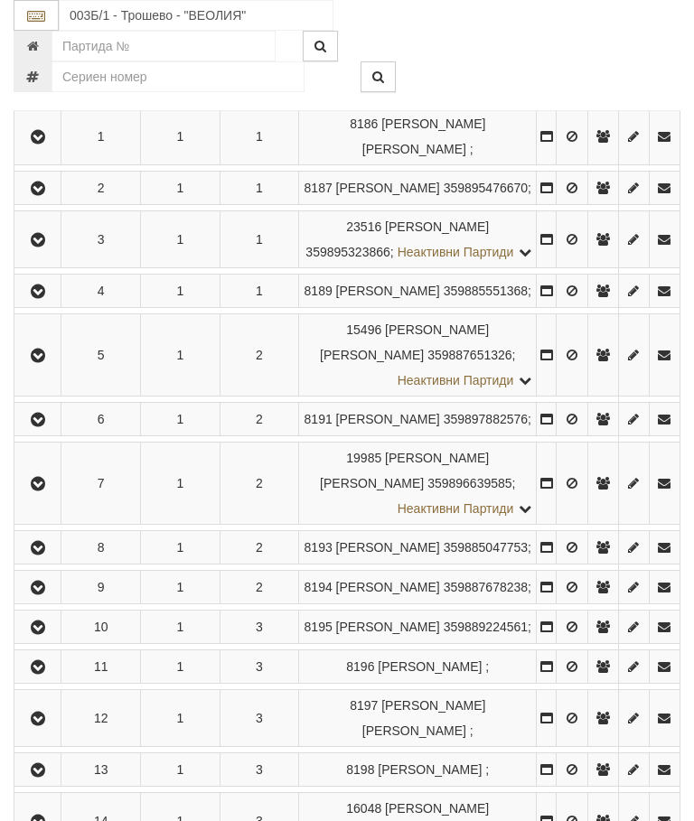
click at [41, 427] on icon "button" at bounding box center [38, 420] width 22 height 13
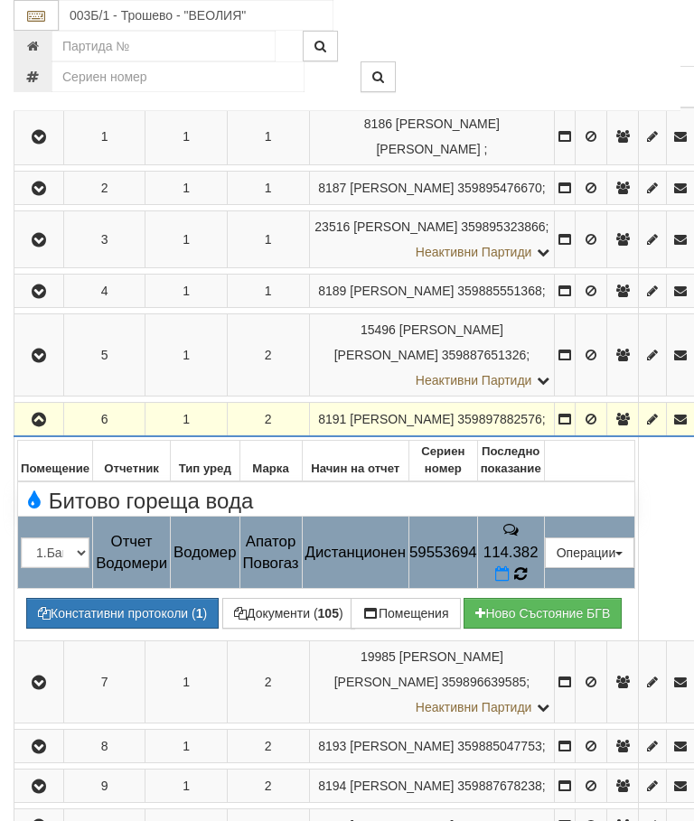
click at [527, 571] on icon at bounding box center [520, 574] width 13 height 15
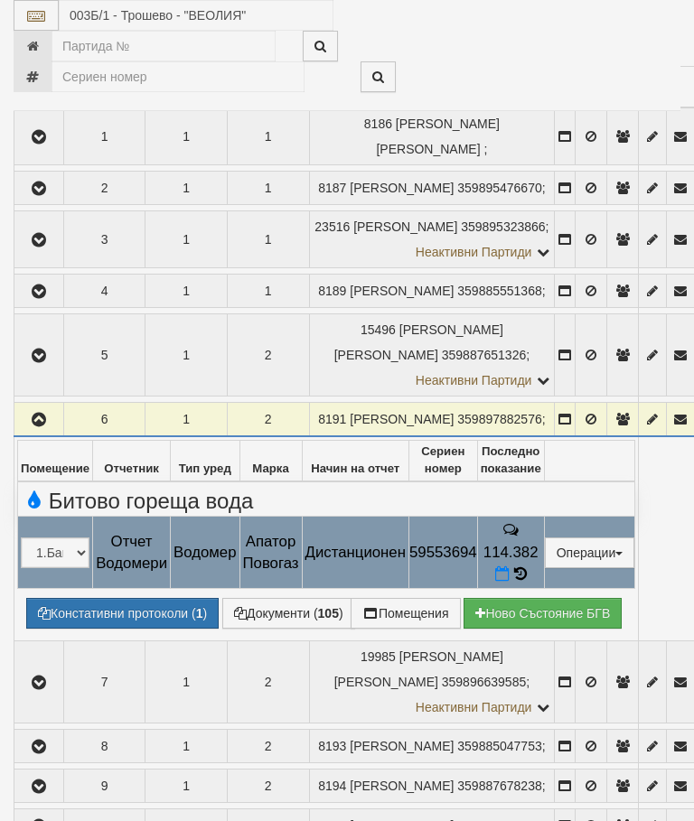
select select "10"
select select "1"
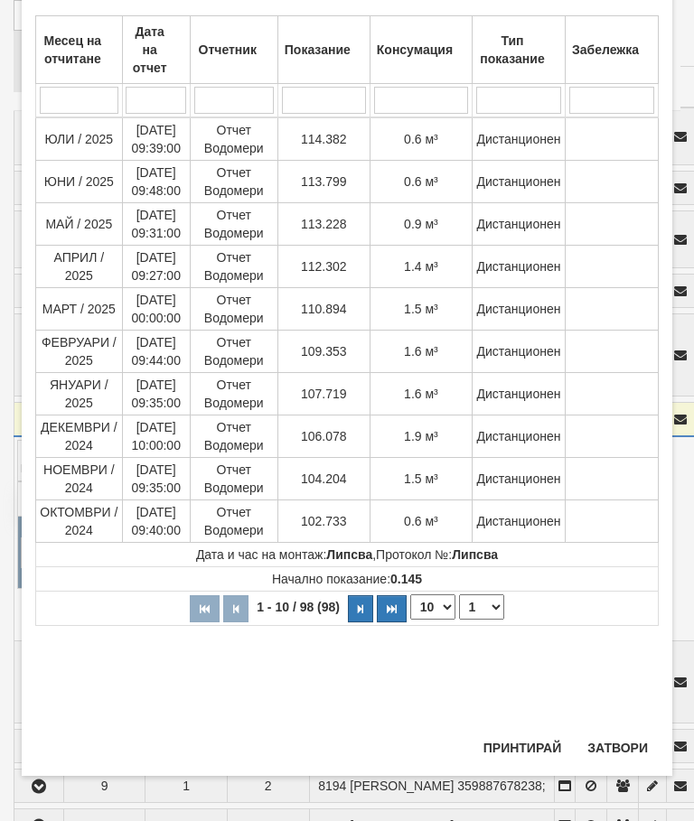
scroll to position [915, 0]
click at [631, 748] on button "Затвори" at bounding box center [618, 748] width 82 height 29
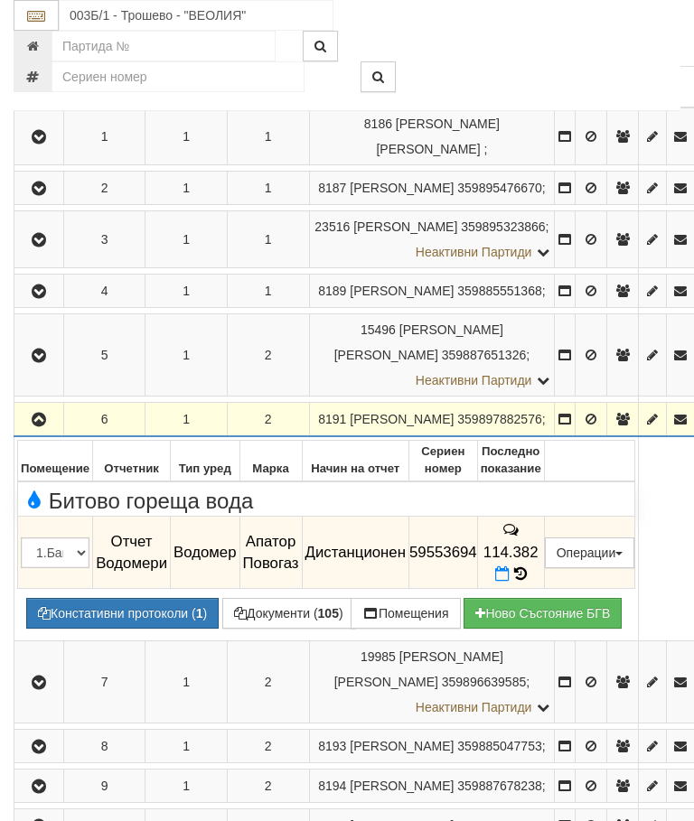
click at [37, 425] on icon "button" at bounding box center [39, 420] width 22 height 13
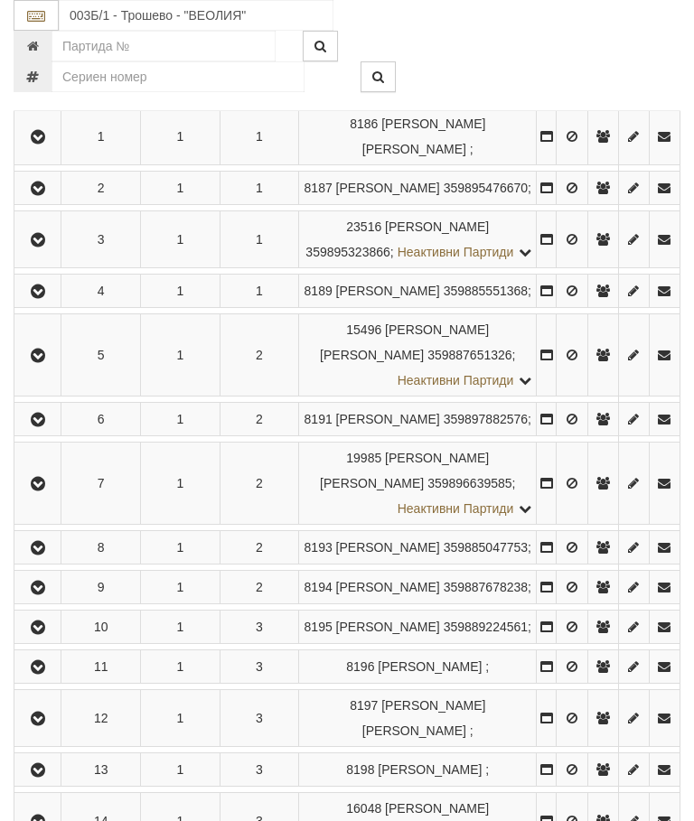
click at [38, 491] on icon "button" at bounding box center [38, 484] width 22 height 13
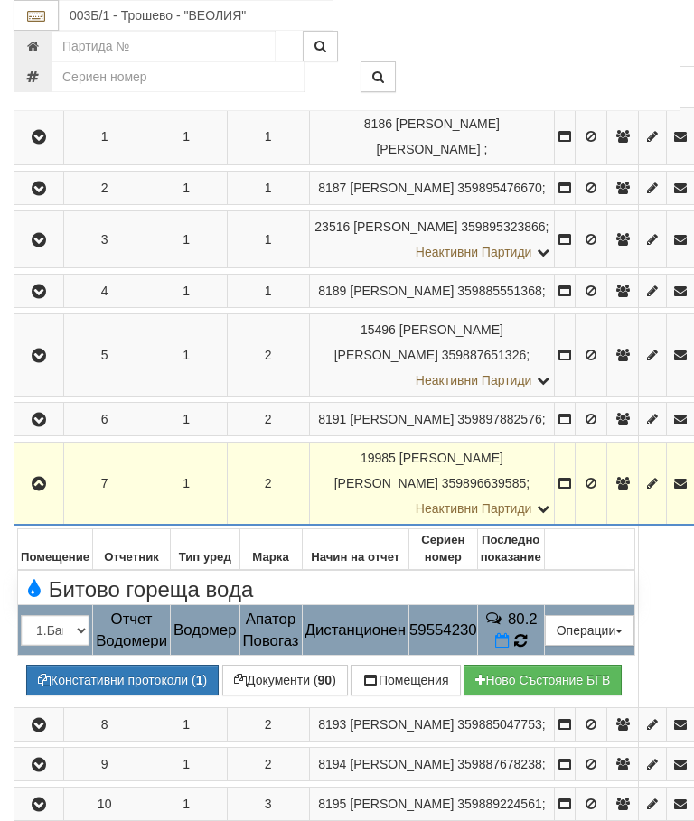
click at [527, 634] on icon at bounding box center [520, 641] width 13 height 15
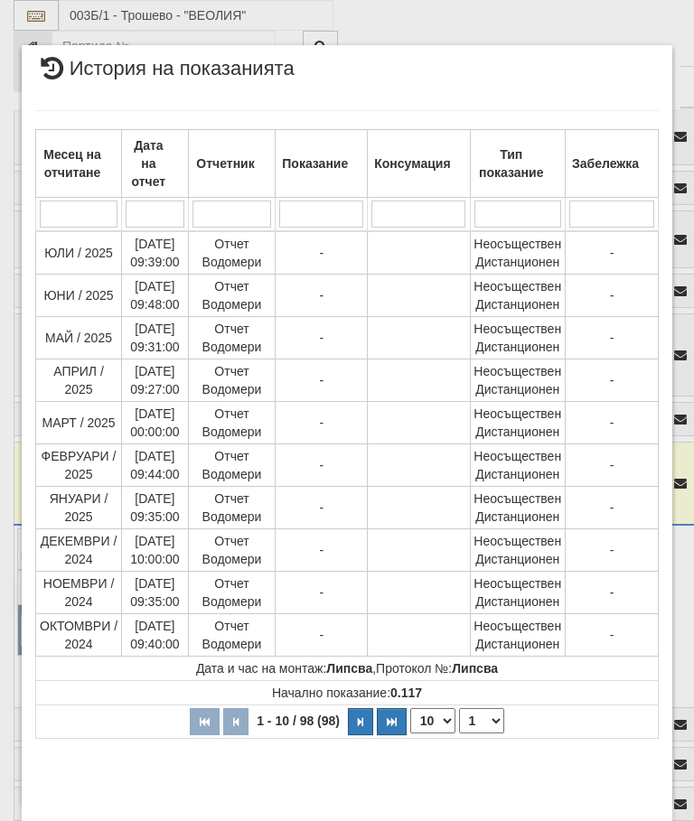
select select "10"
click at [490, 714] on select "1 2 3 4 5 6 7 8 9 10" at bounding box center [481, 721] width 45 height 25
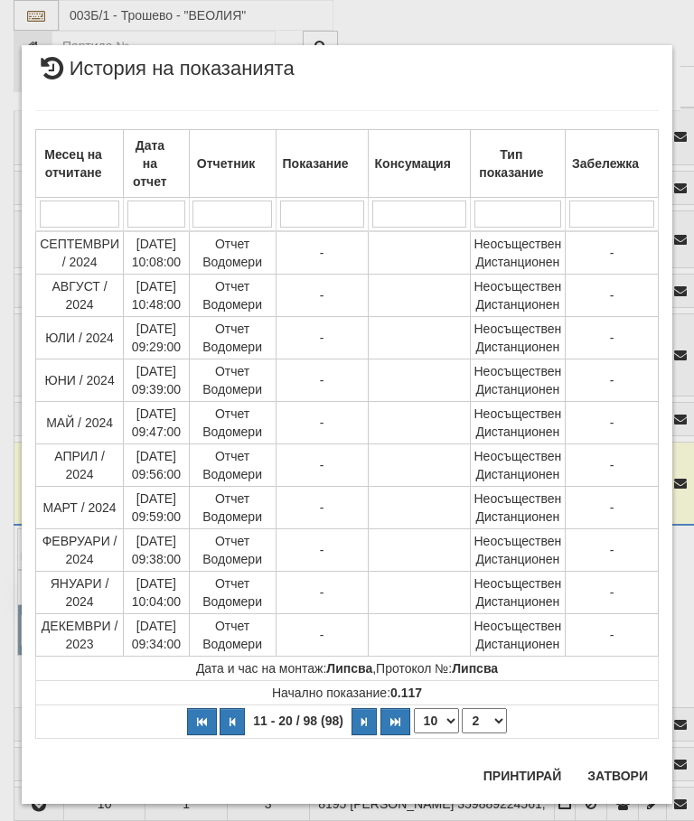
click at [490, 717] on select "1 2 3 4 5 6 7 8 9 10" at bounding box center [484, 721] width 45 height 25
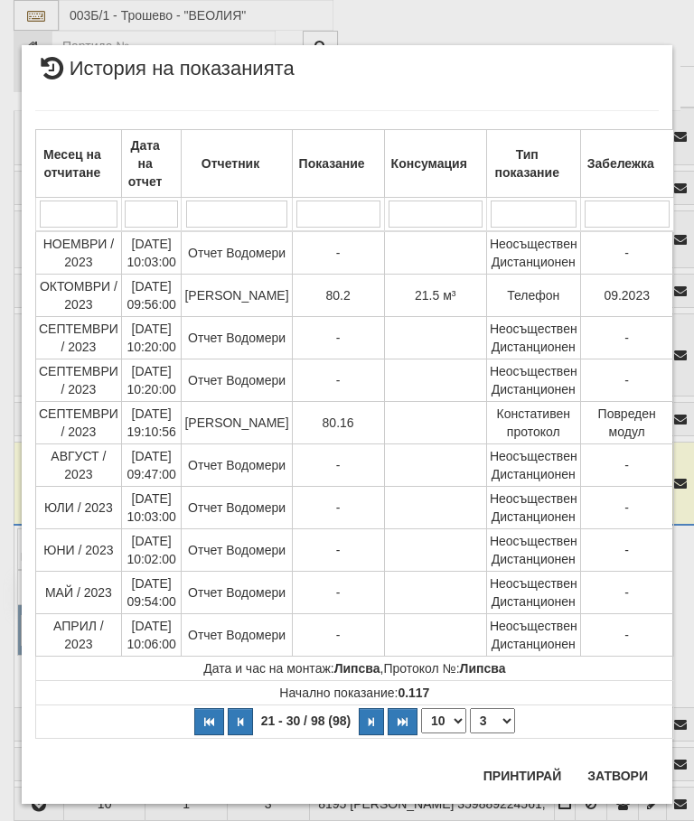
select select "3"
click at [625, 767] on button "Затвори" at bounding box center [618, 776] width 82 height 29
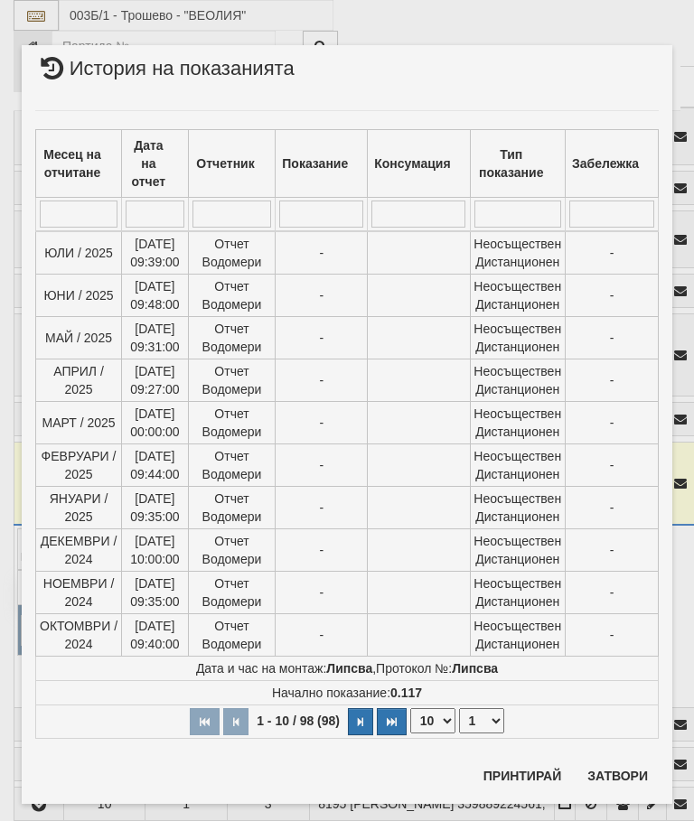
click at [621, 776] on button "Затвори" at bounding box center [618, 776] width 82 height 29
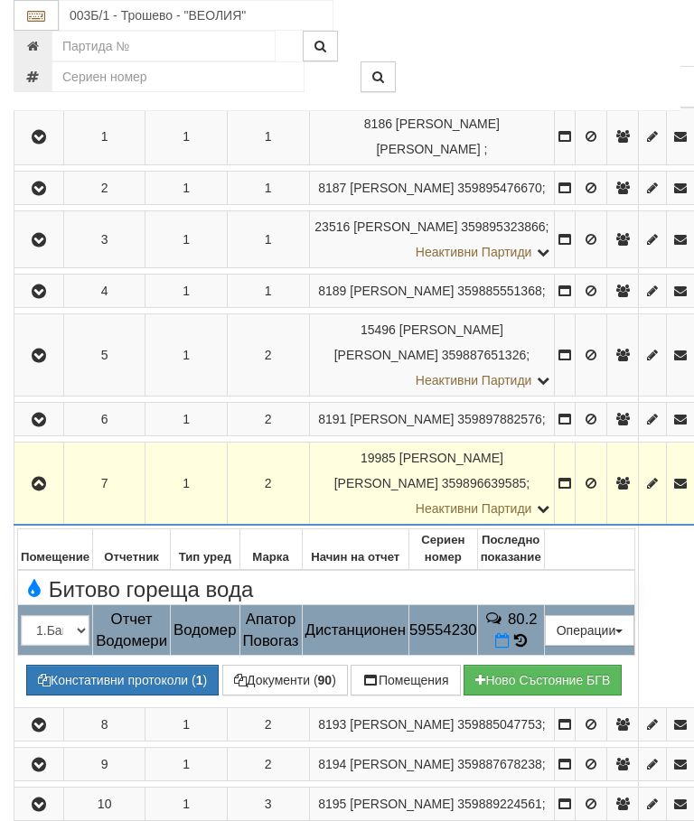
click at [38, 491] on icon "button" at bounding box center [39, 484] width 22 height 13
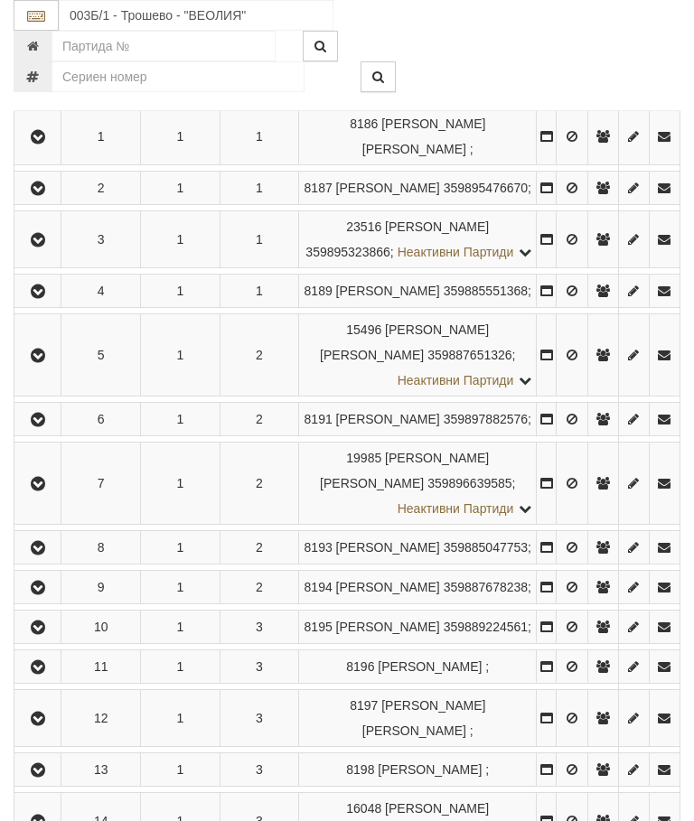
click at [43, 555] on icon "button" at bounding box center [38, 548] width 22 height 13
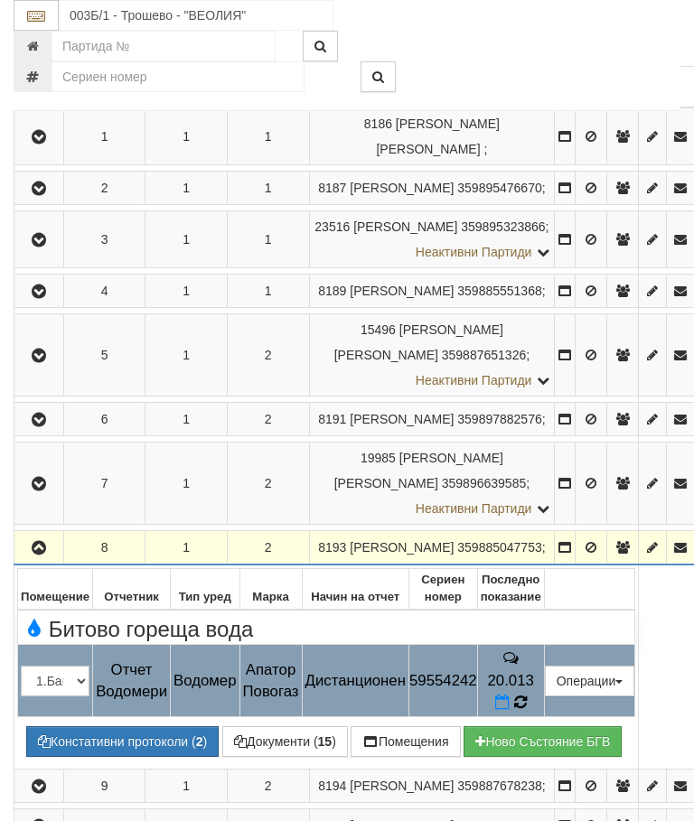
click at [527, 695] on icon at bounding box center [520, 703] width 14 height 16
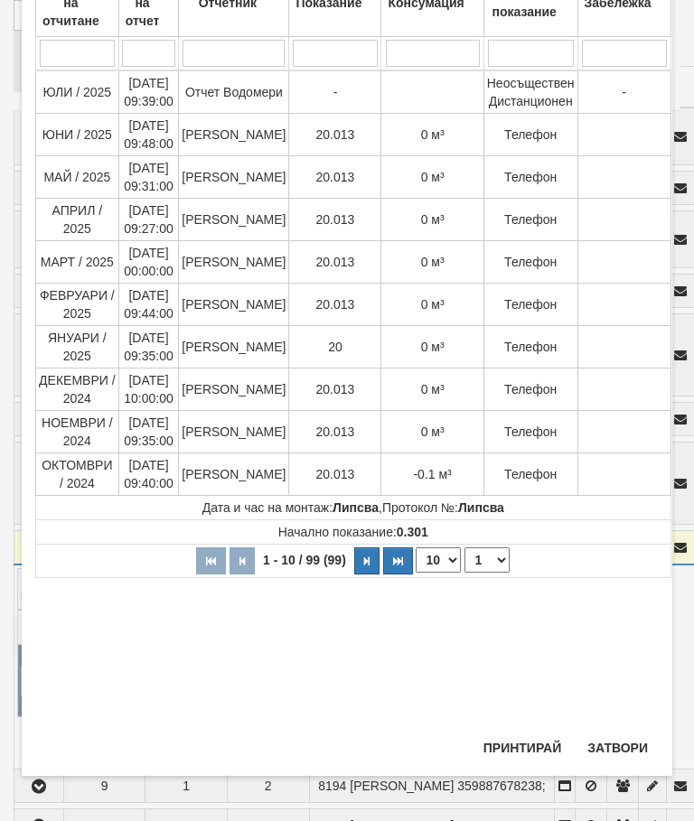
scroll to position [161, 0]
click at [634, 745] on button "Затвори" at bounding box center [618, 748] width 82 height 29
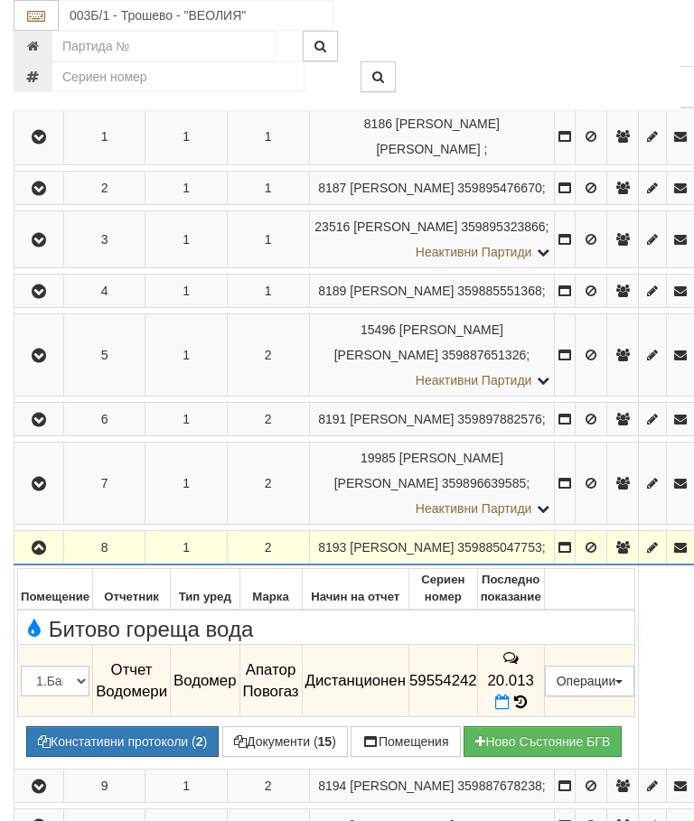
click at [41, 544] on icon "button" at bounding box center [39, 548] width 22 height 13
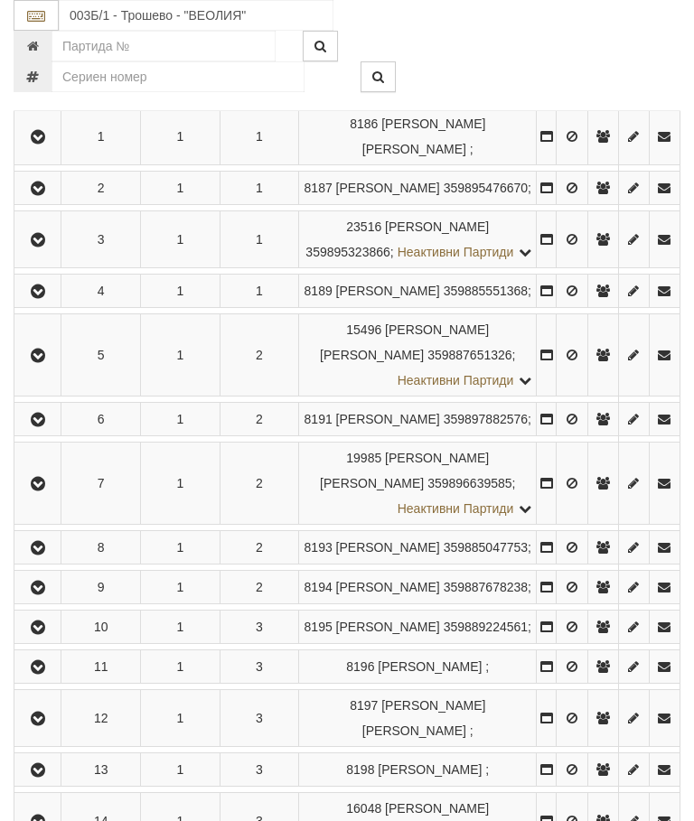
click at [45, 595] on icon "button" at bounding box center [38, 588] width 22 height 13
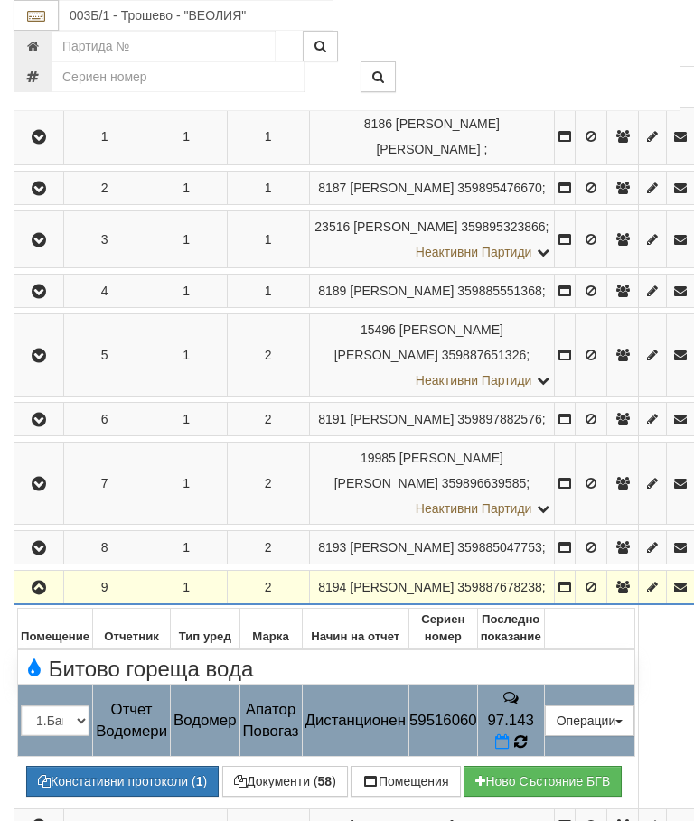
click at [527, 751] on icon at bounding box center [520, 743] width 14 height 16
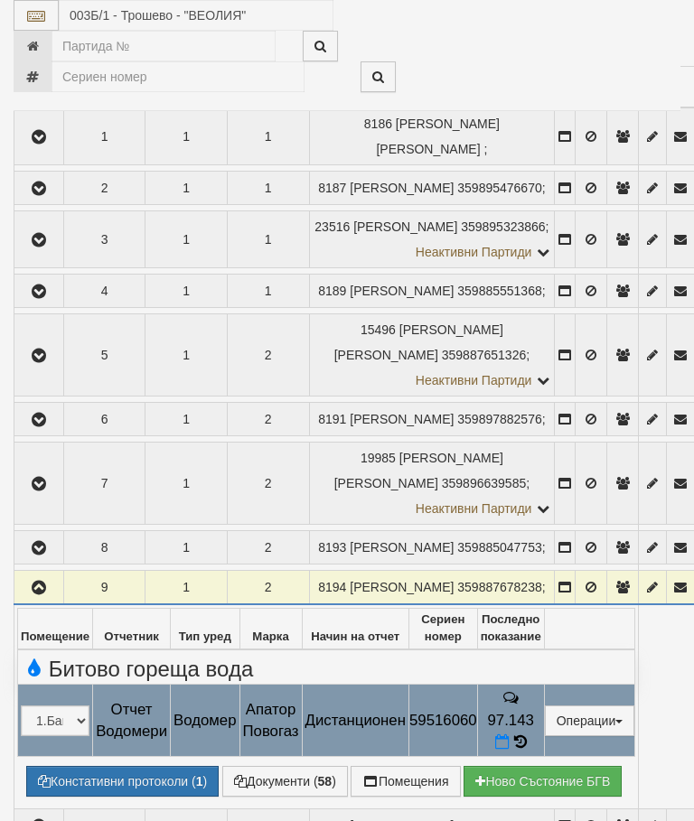
select select "10"
select select "1"
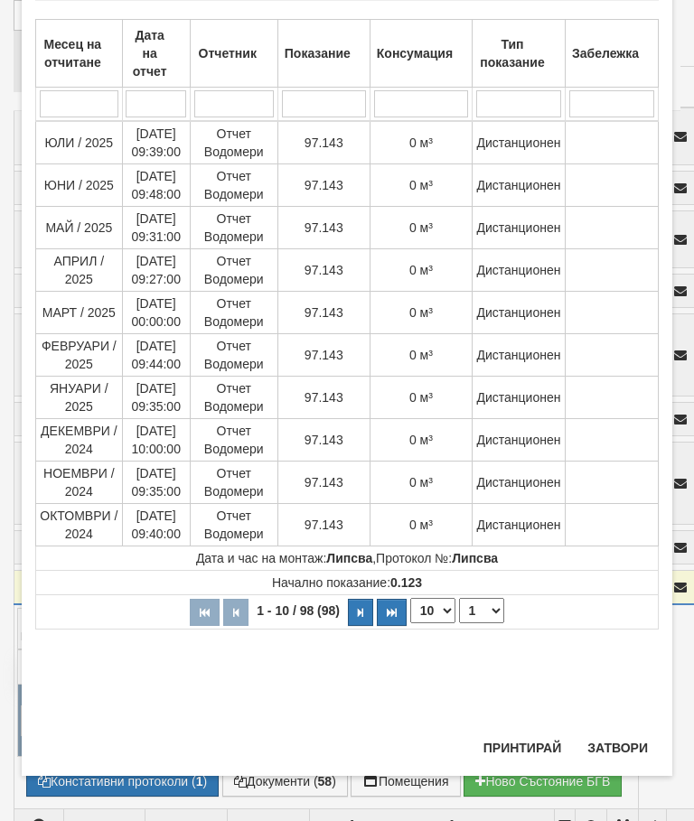
click at [624, 748] on button "Затвори" at bounding box center [618, 748] width 82 height 29
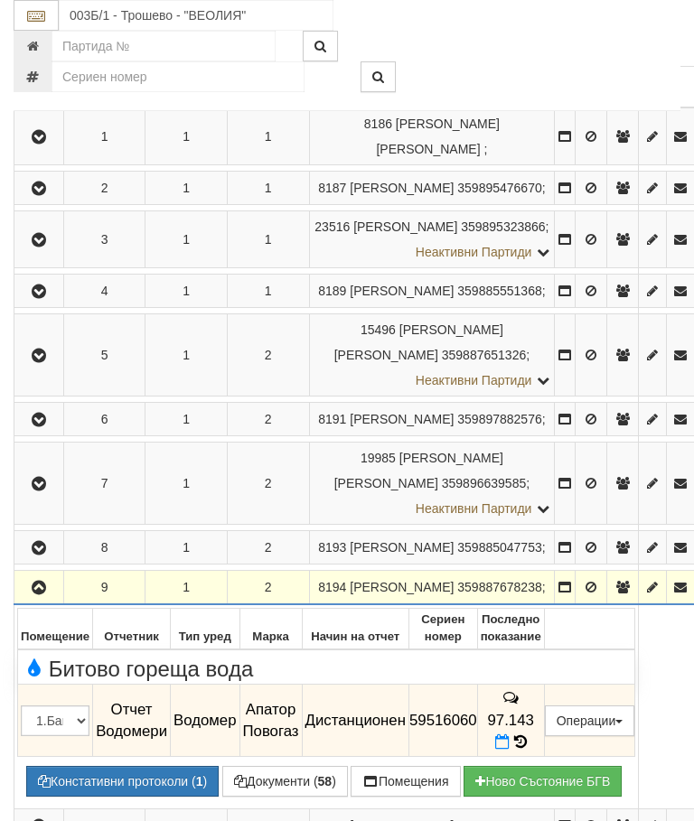
click at [49, 595] on icon "button" at bounding box center [39, 588] width 22 height 13
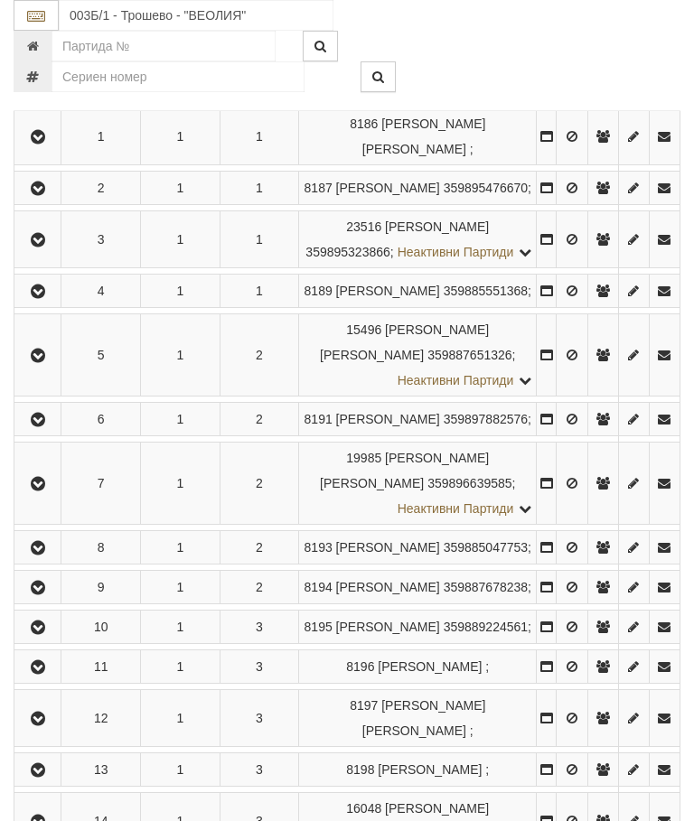
click at [40, 634] on icon "button" at bounding box center [38, 628] width 22 height 13
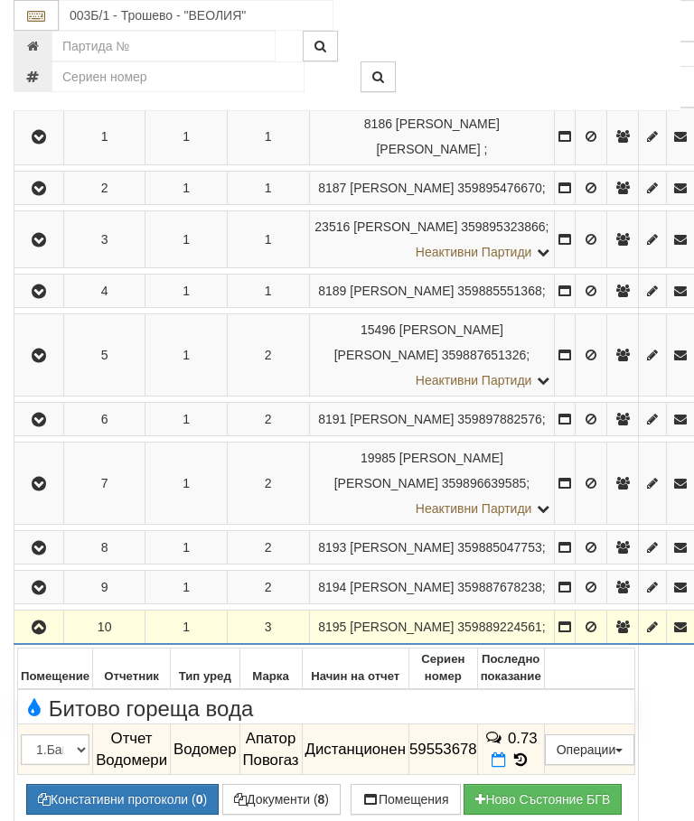
scroll to position [872, 0]
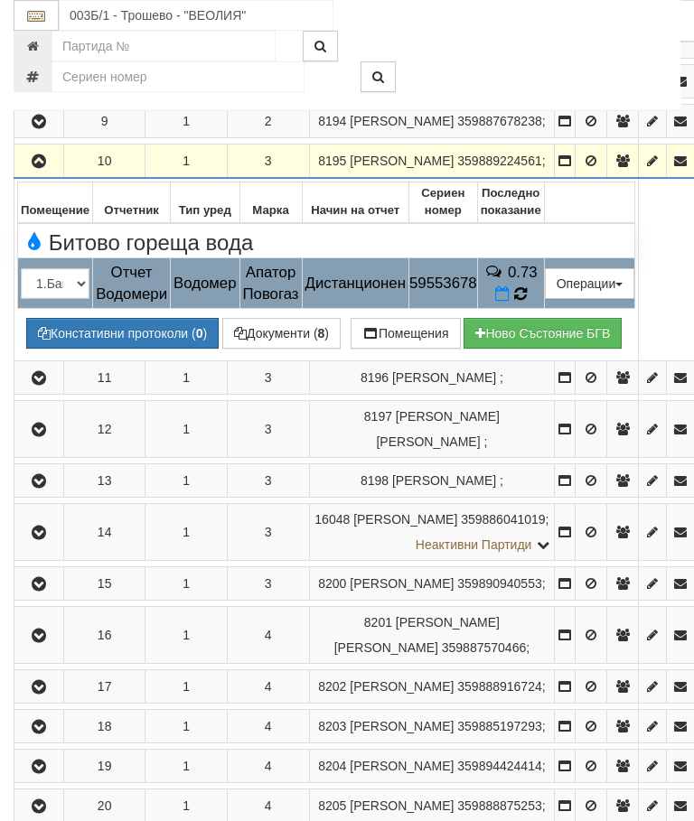
click at [528, 302] on icon at bounding box center [520, 294] width 14 height 16
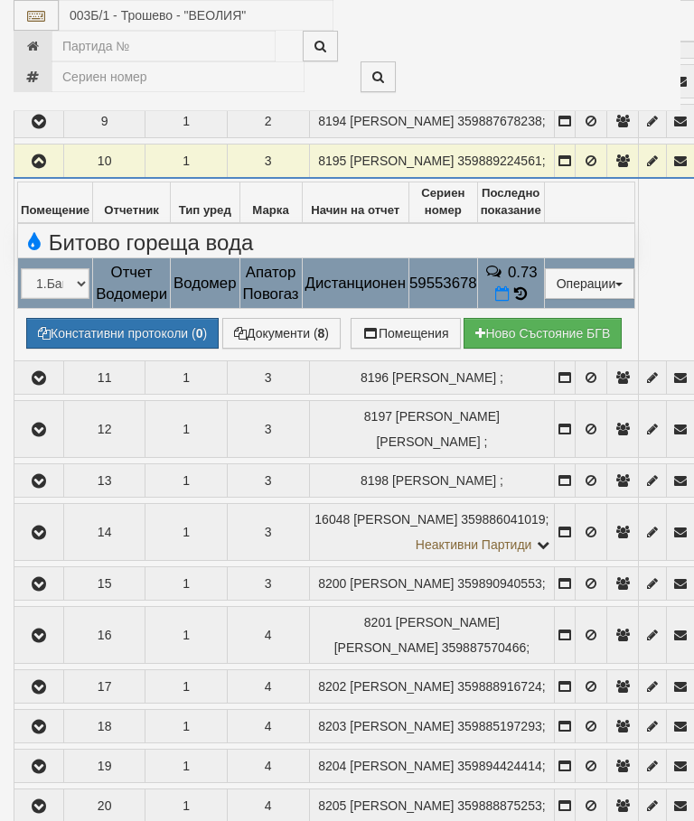
select select "10"
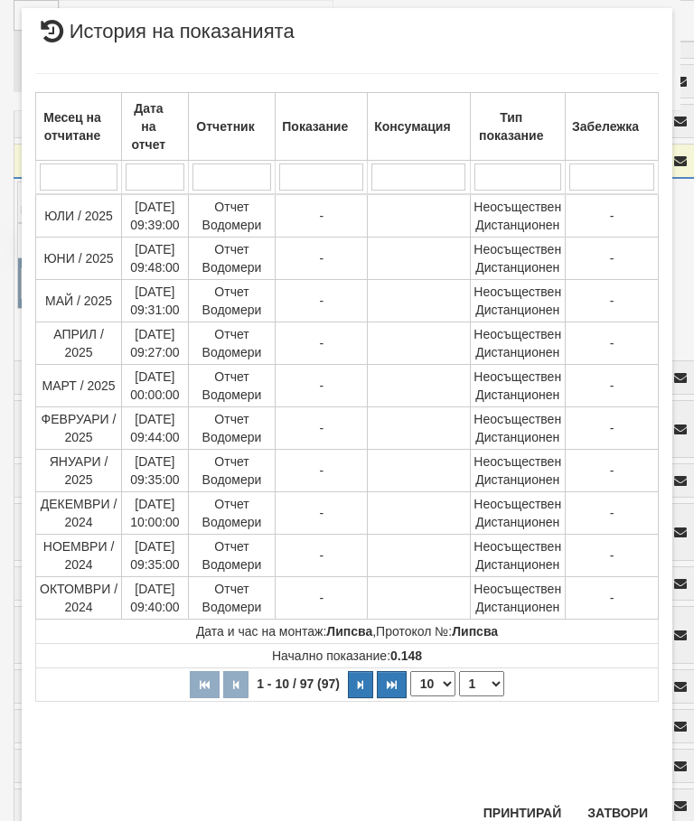
scroll to position [1022, 0]
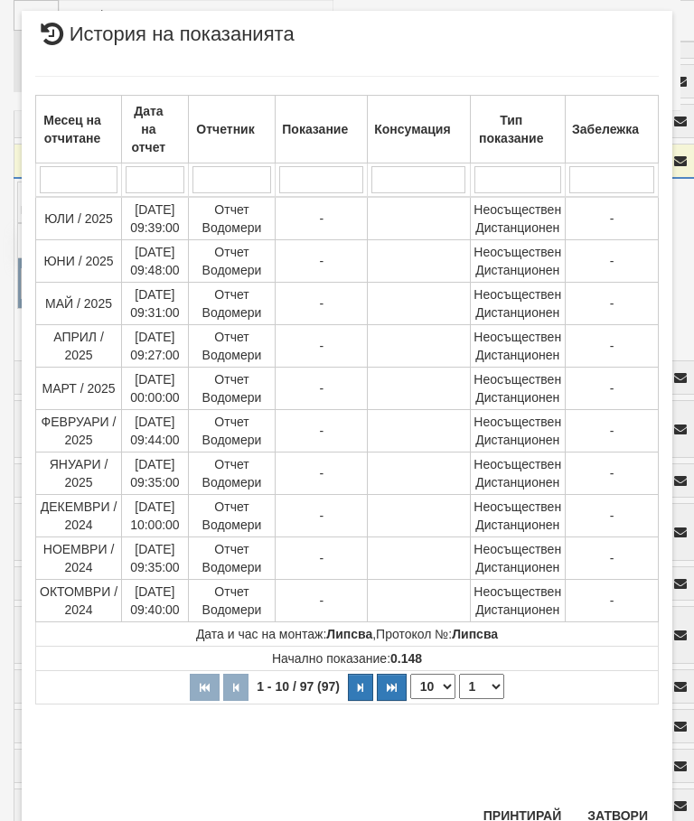
click at [486, 685] on select "1 2 3 4 5 6 7 8 9 10" at bounding box center [481, 686] width 45 height 25
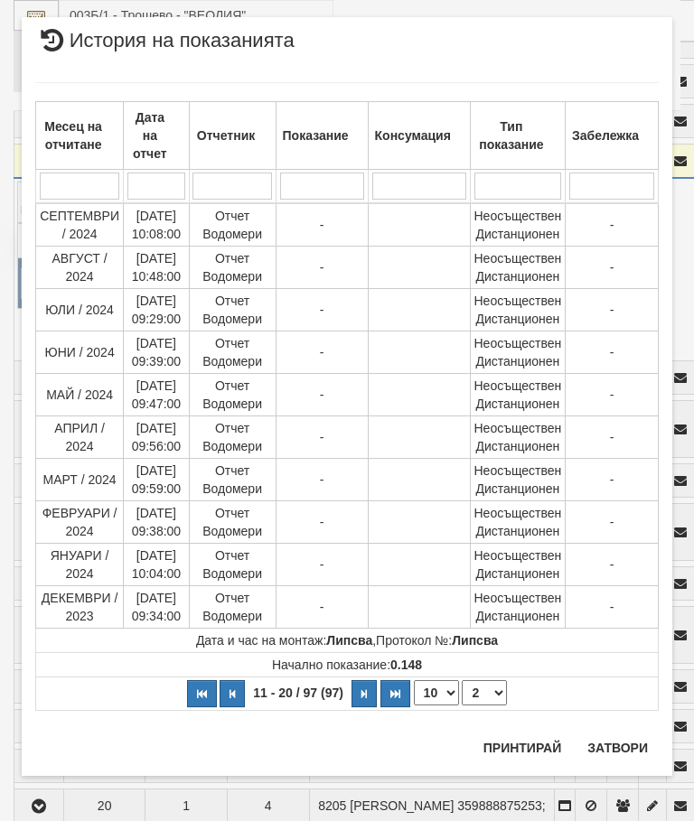
scroll to position [0, 0]
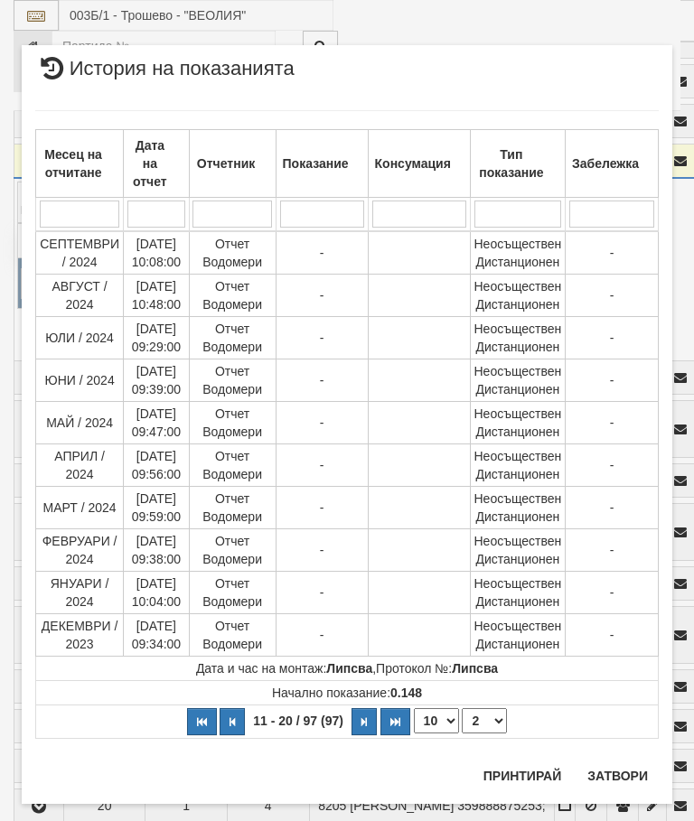
click at [495, 728] on select "1 2 3 4 5 6 7 8 9 10" at bounding box center [484, 721] width 45 height 25
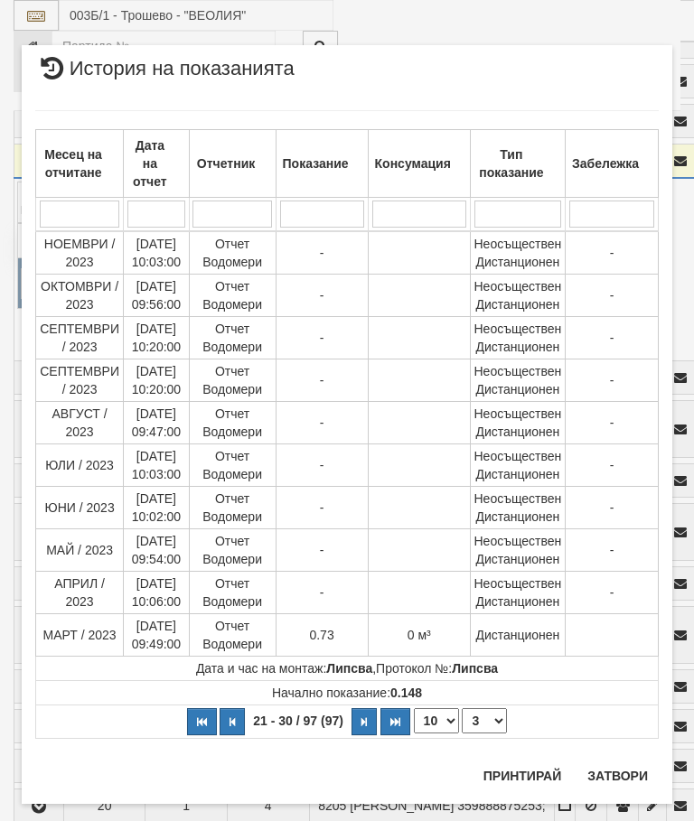
click at [491, 718] on select "1 2 3 4 5 6 7 8 9 10" at bounding box center [484, 721] width 45 height 25
select select "4"
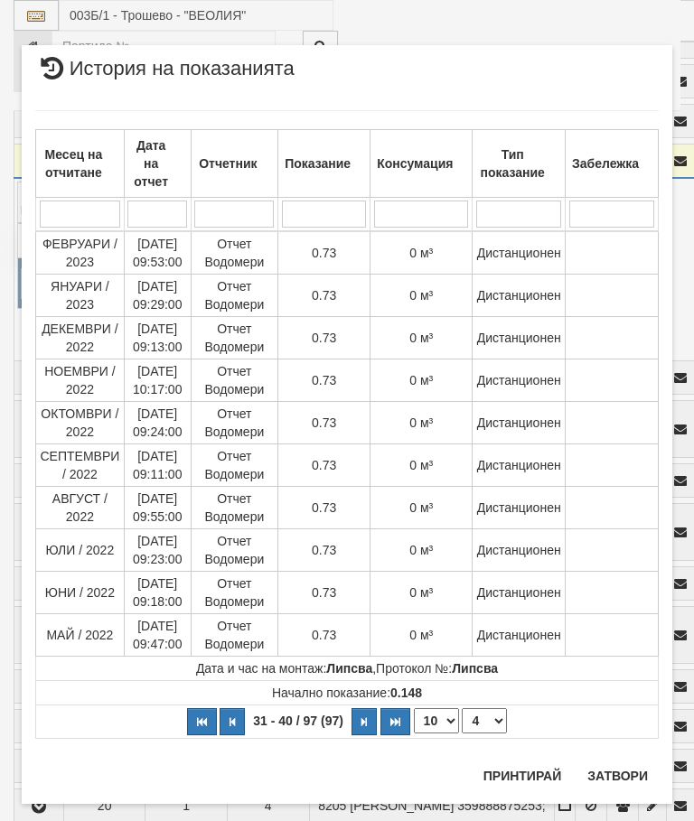
click at [624, 776] on button "Затвори" at bounding box center [618, 776] width 82 height 29
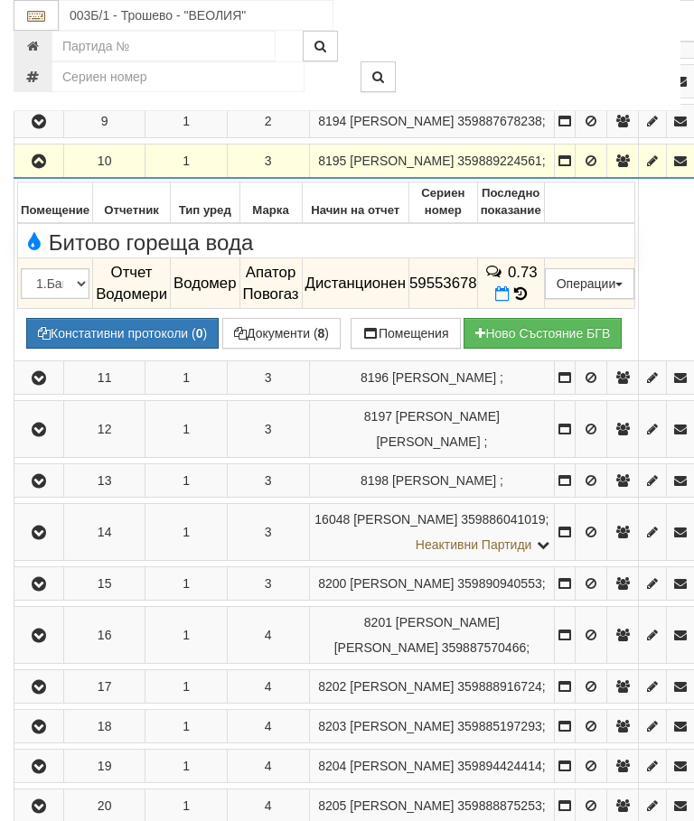
click at [34, 168] on icon "button" at bounding box center [39, 161] width 22 height 13
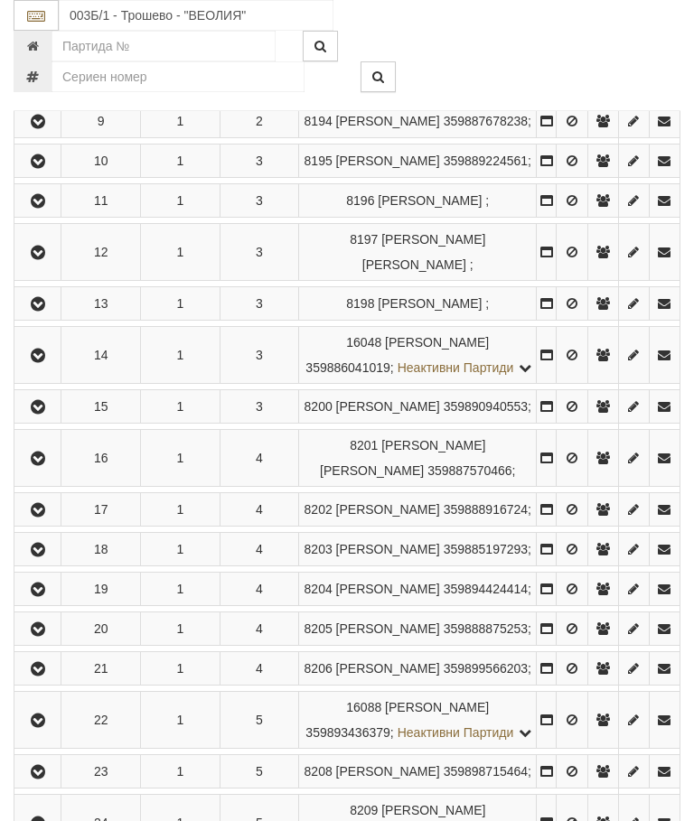
click at [46, 208] on icon "button" at bounding box center [38, 201] width 22 height 13
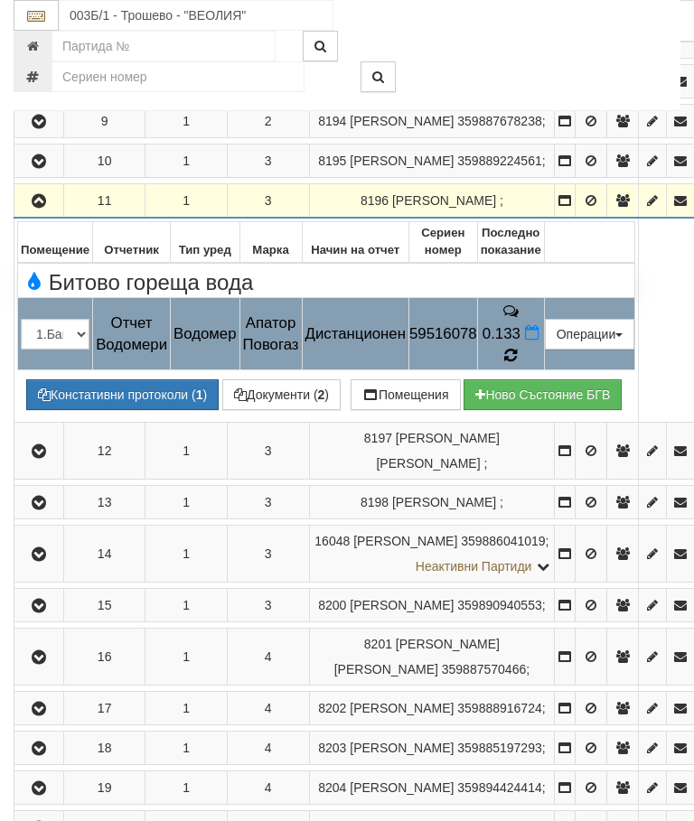
click at [518, 364] on icon at bounding box center [511, 356] width 14 height 16
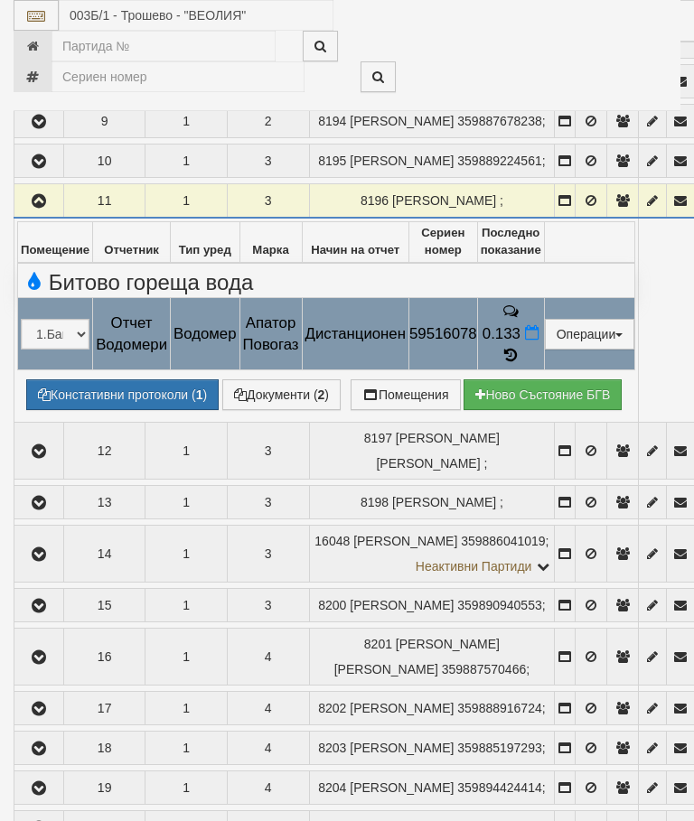
select select "10"
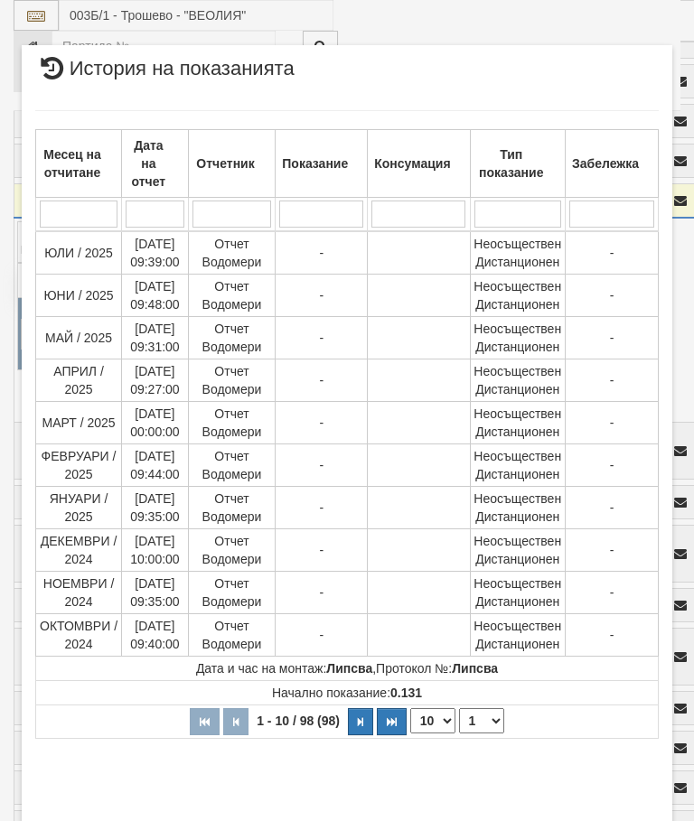
click at [484, 727] on select "1 2 3 4 5 6 7 8 9 10" at bounding box center [481, 721] width 45 height 25
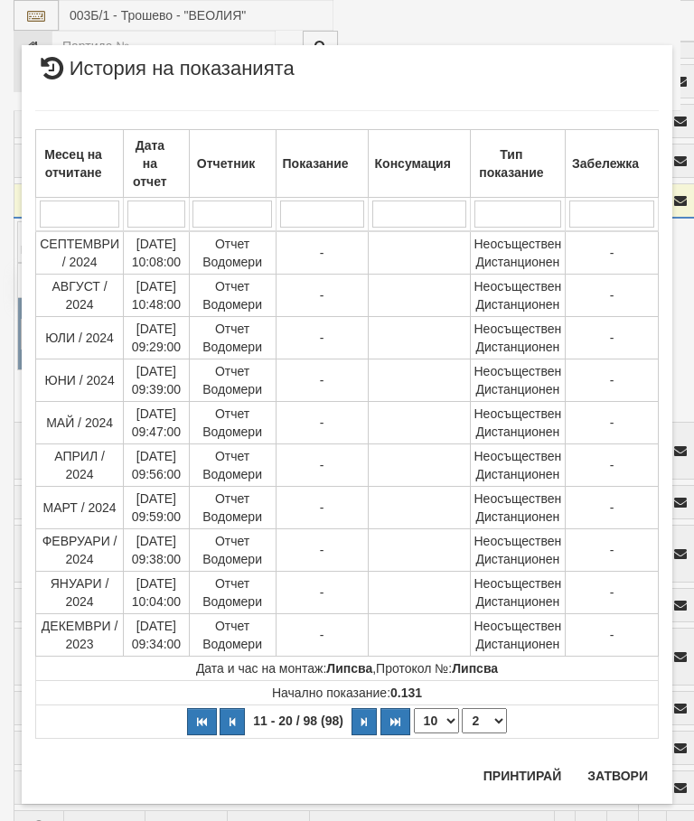
click at [500, 723] on select "1 2 3 4 5 6 7 8 9 10" at bounding box center [484, 721] width 45 height 25
select select "3"
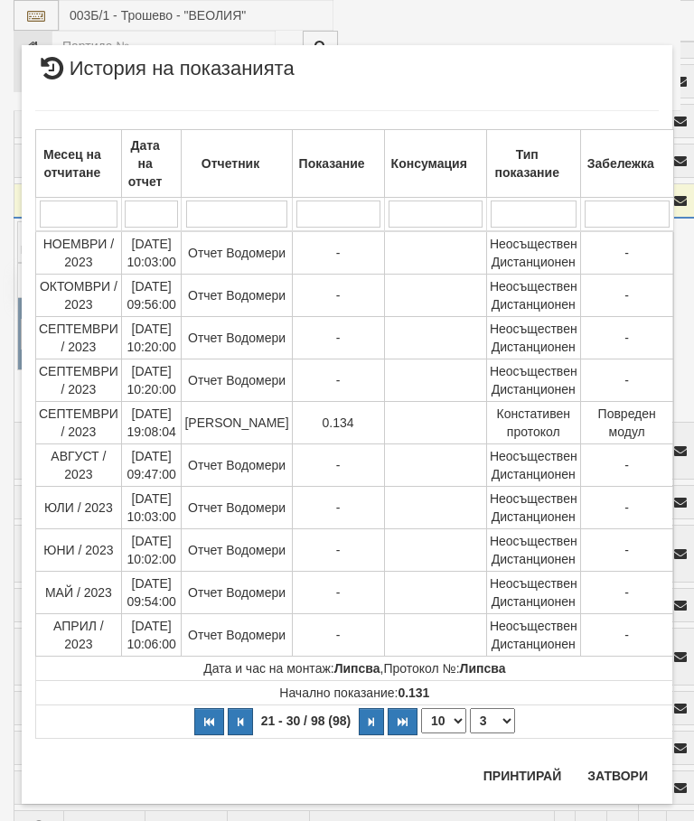
click at [612, 774] on button "Затвори" at bounding box center [618, 776] width 82 height 29
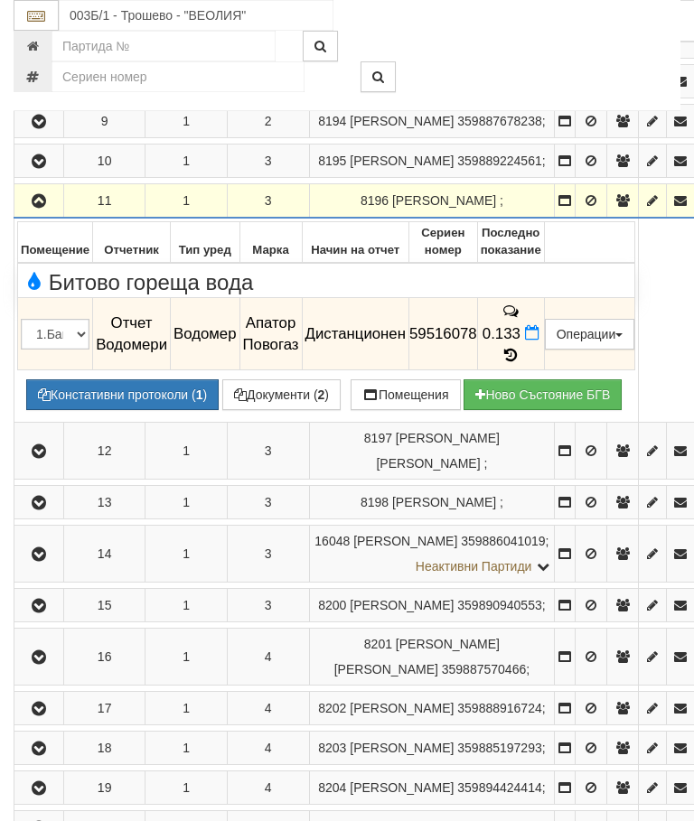
click at [40, 208] on icon "button" at bounding box center [39, 201] width 22 height 13
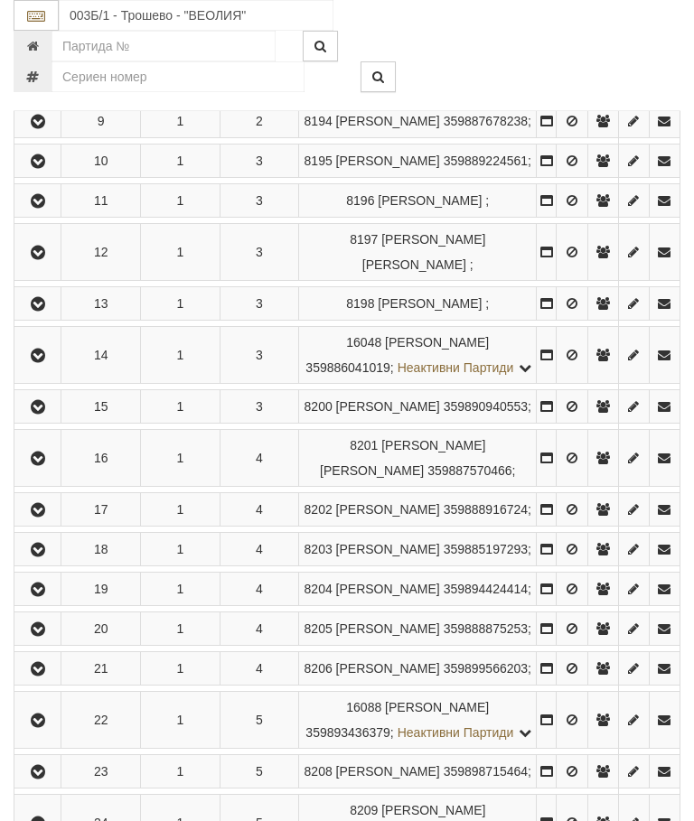
click at [39, 259] on icon "button" at bounding box center [38, 253] width 22 height 13
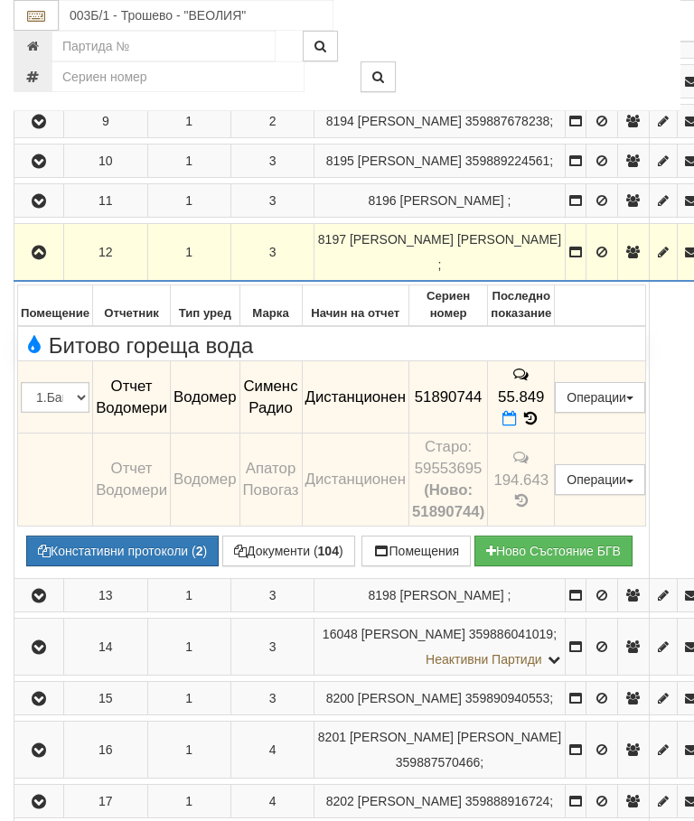
click at [37, 266] on button "button" at bounding box center [38, 252] width 43 height 27
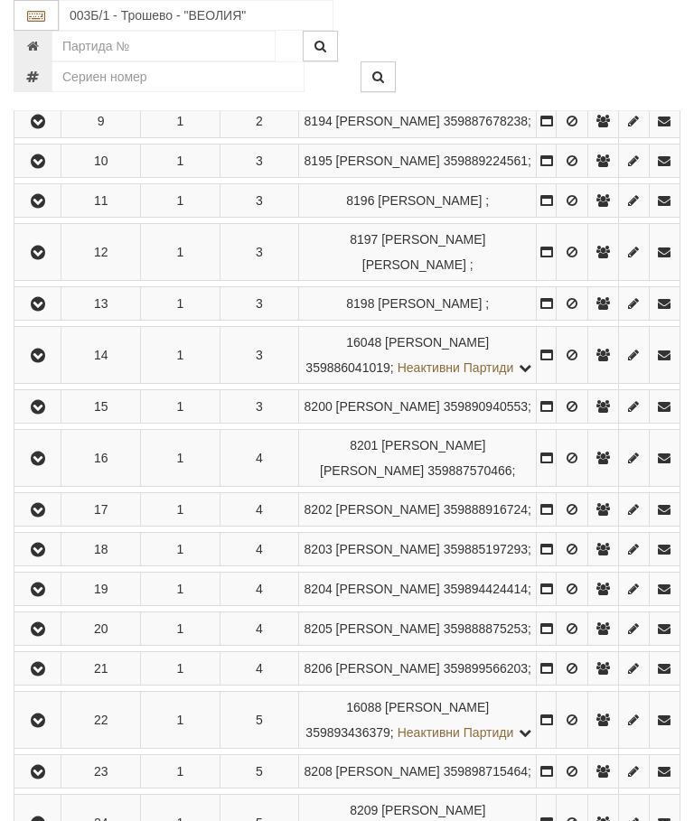
click at [38, 311] on icon "button" at bounding box center [38, 304] width 22 height 13
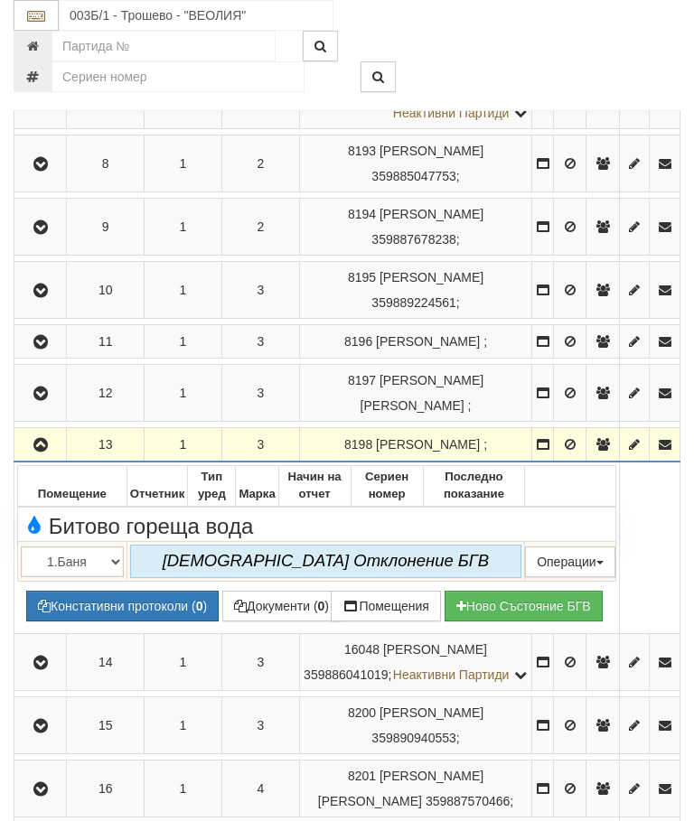
click at [43, 452] on icon "button" at bounding box center [41, 445] width 22 height 13
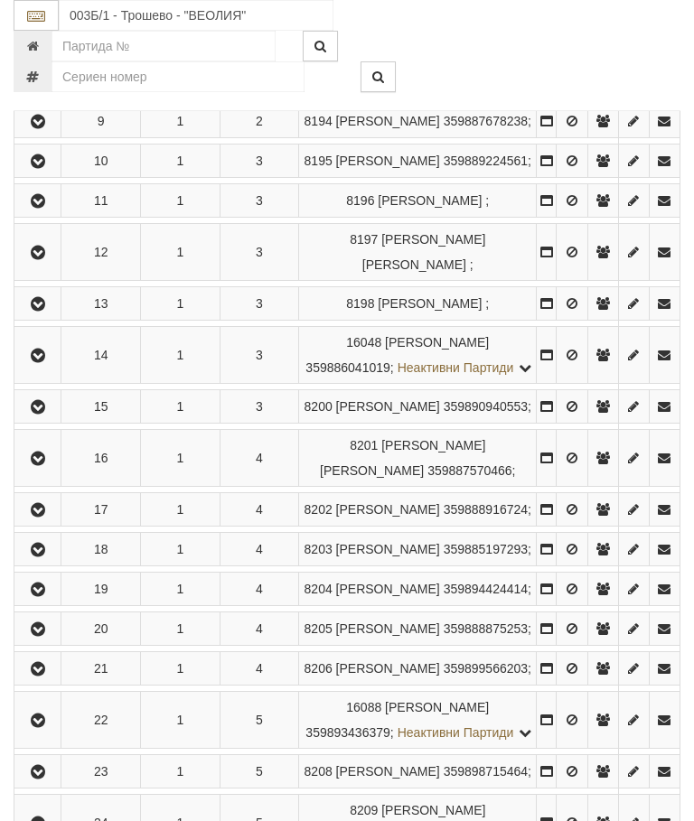
click at [54, 369] on button "button" at bounding box center [37, 355] width 41 height 27
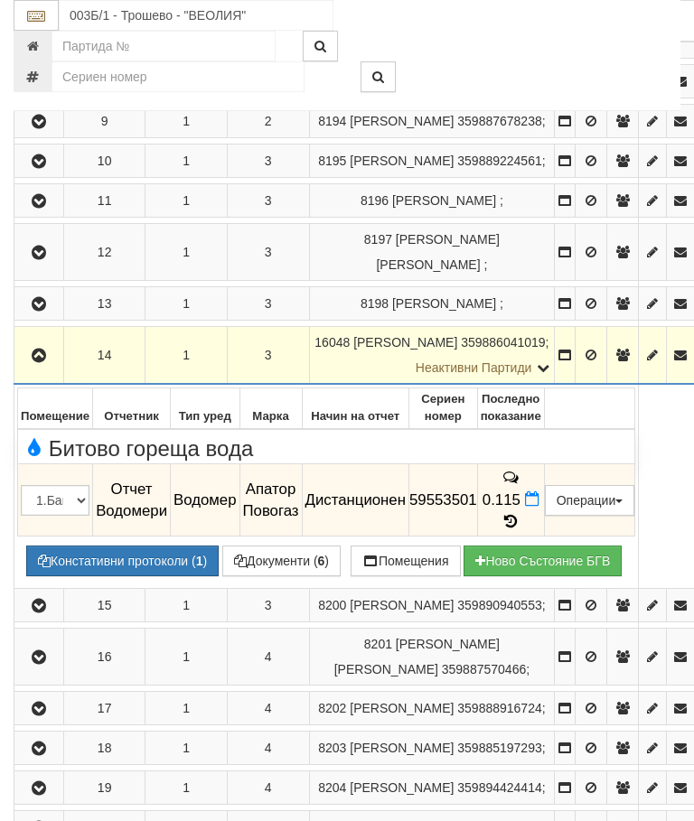
click at [521, 530] on icon at bounding box center [511, 521] width 20 height 15
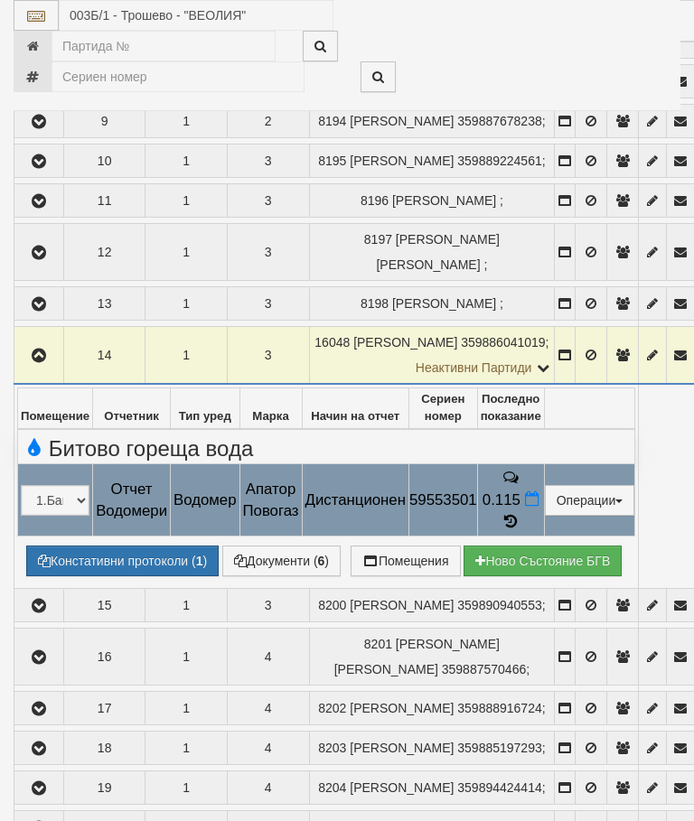
select select "10"
select select "1"
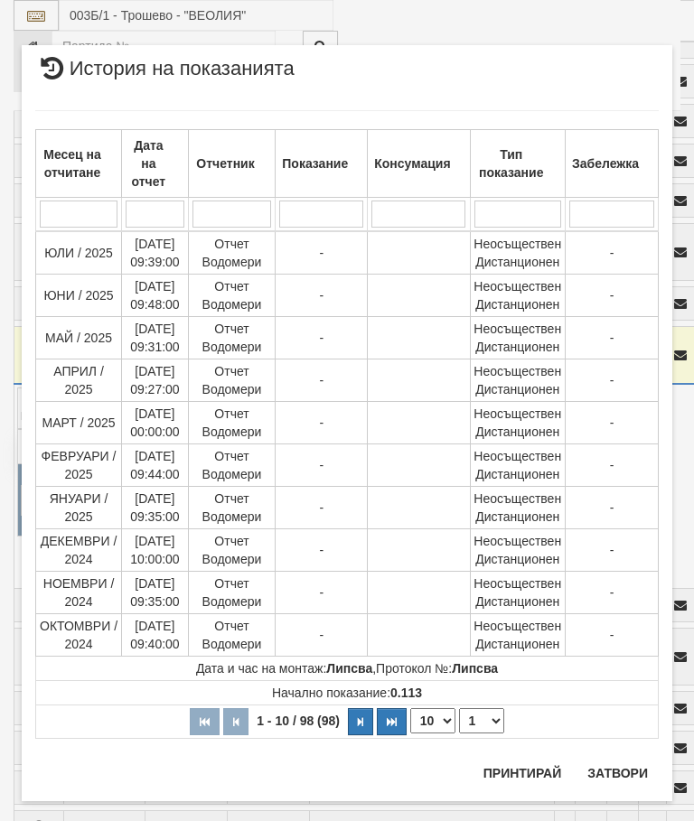
click at [616, 774] on button "Затвори" at bounding box center [618, 773] width 82 height 29
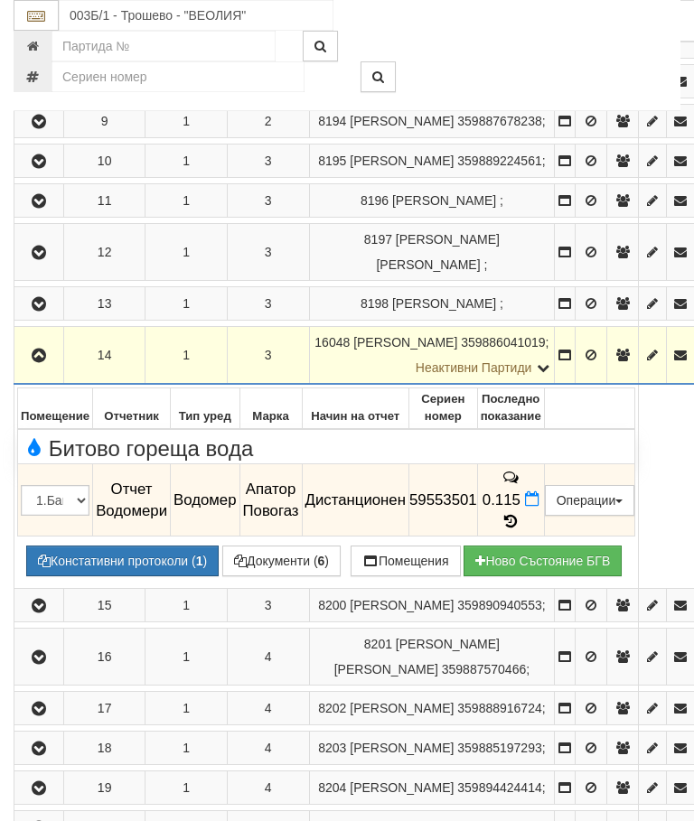
click at [51, 369] on button "button" at bounding box center [38, 355] width 43 height 27
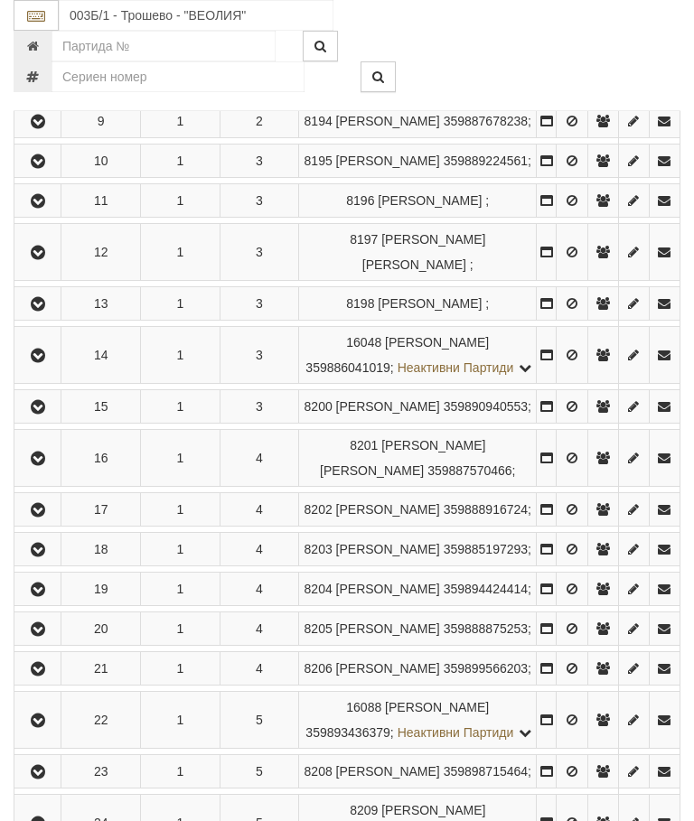
click at [41, 414] on icon "button" at bounding box center [38, 407] width 22 height 13
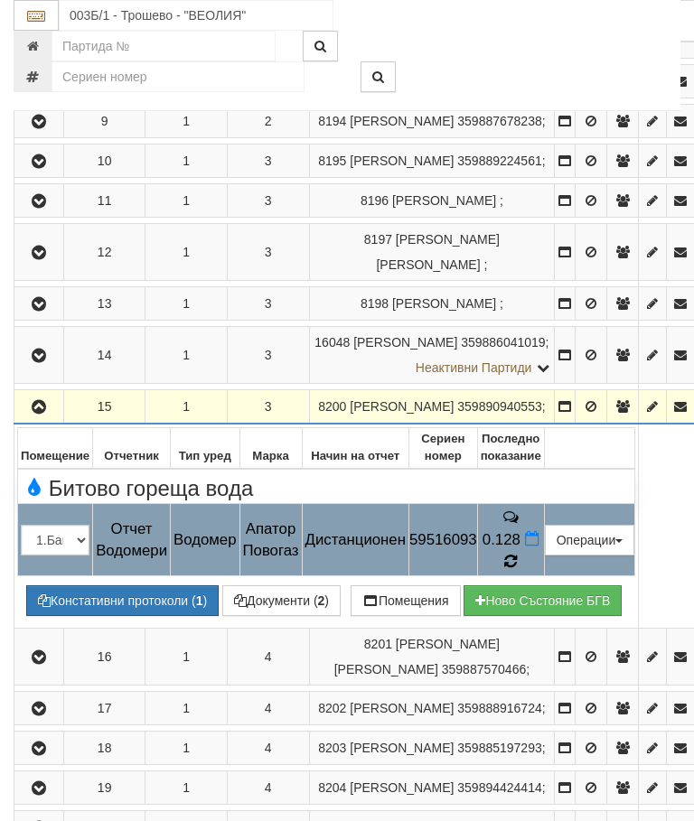
click at [544, 577] on td "0.128" at bounding box center [510, 540] width 67 height 72
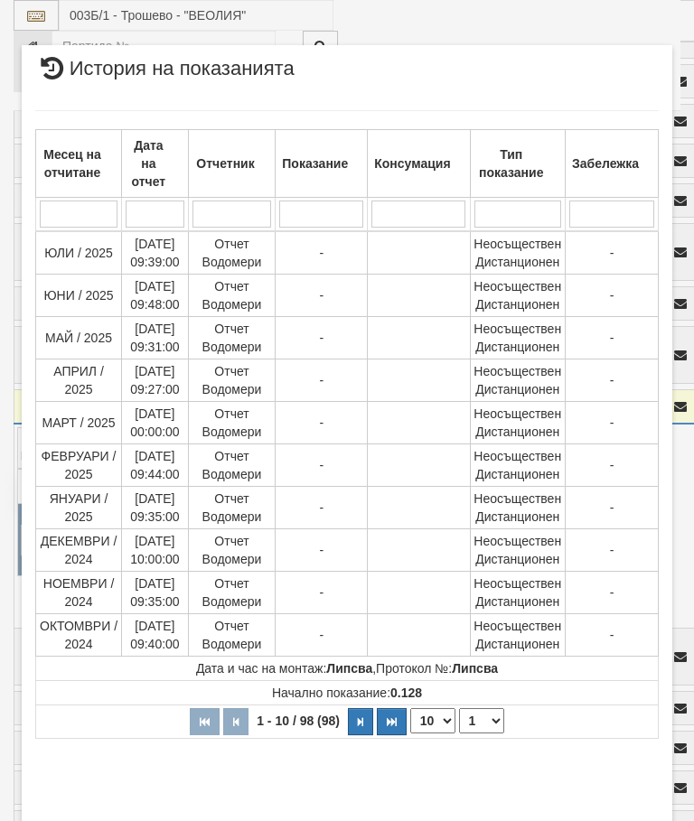
select select "10"
select select "1"
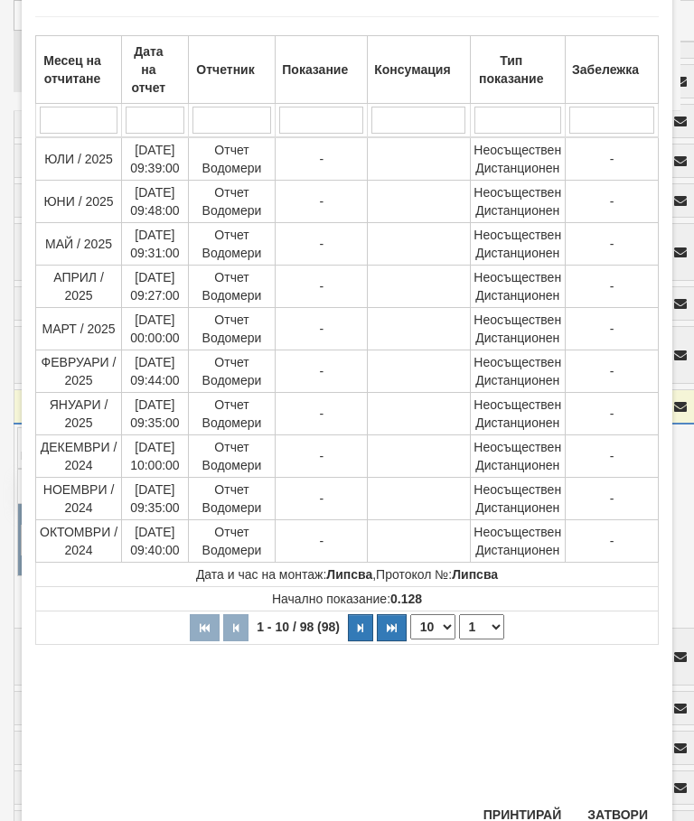
scroll to position [93, 0]
click at [631, 817] on button "Затвори" at bounding box center [618, 816] width 82 height 29
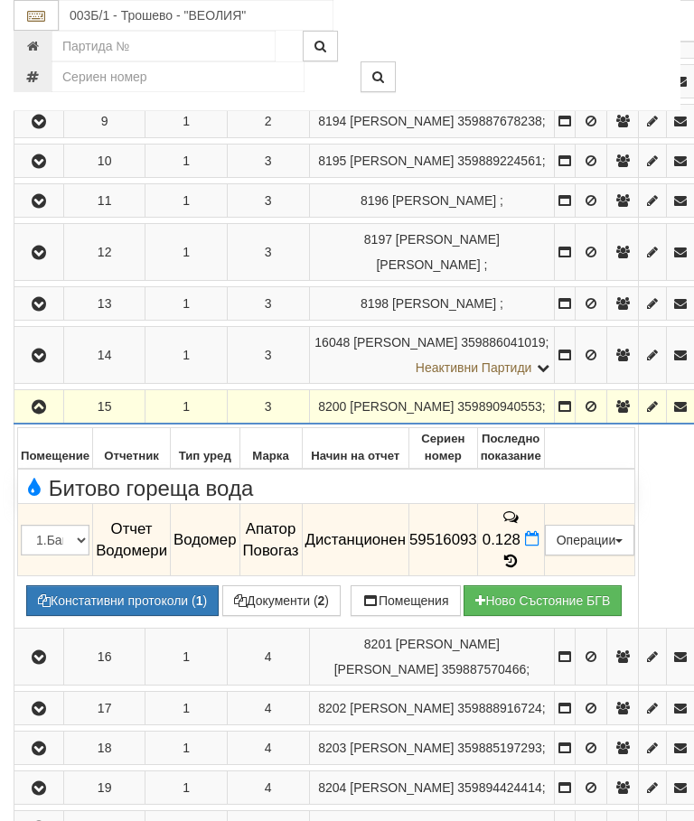
click at [25, 420] on button "button" at bounding box center [38, 406] width 43 height 27
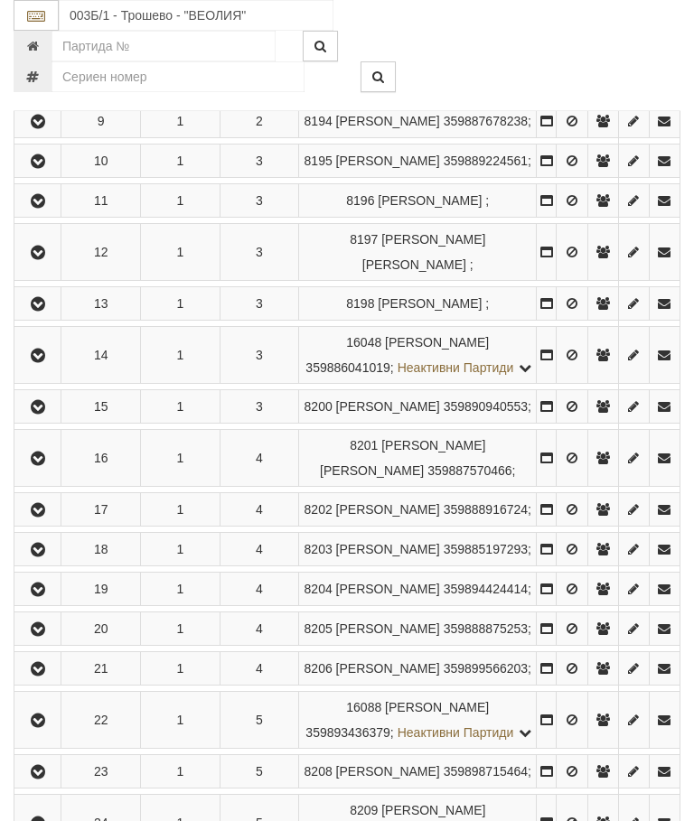
click at [47, 465] on icon "button" at bounding box center [38, 459] width 22 height 13
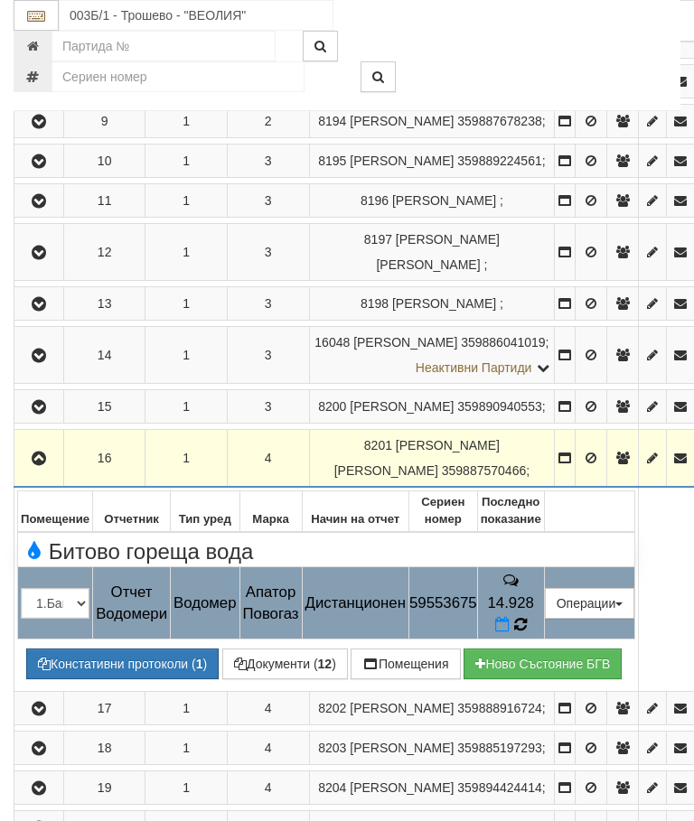
click at [527, 634] on icon at bounding box center [520, 625] width 14 height 16
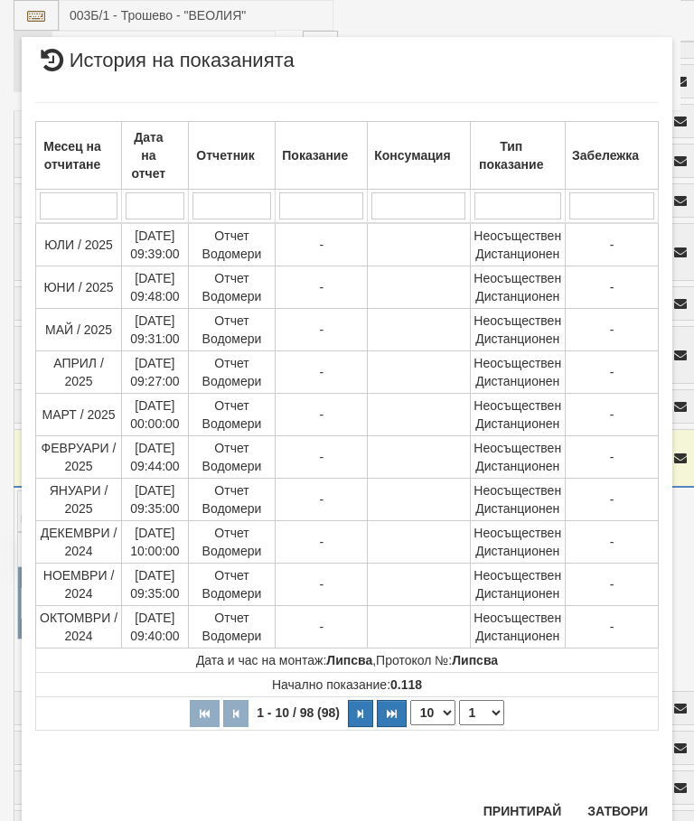
scroll to position [1482, 0]
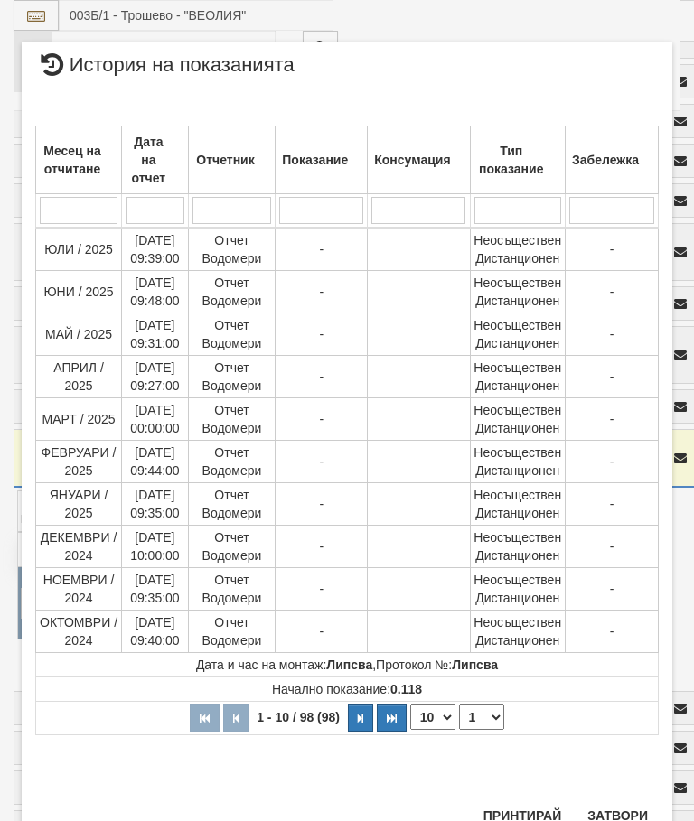
click at [615, 821] on button "Затвори" at bounding box center [618, 816] width 82 height 29
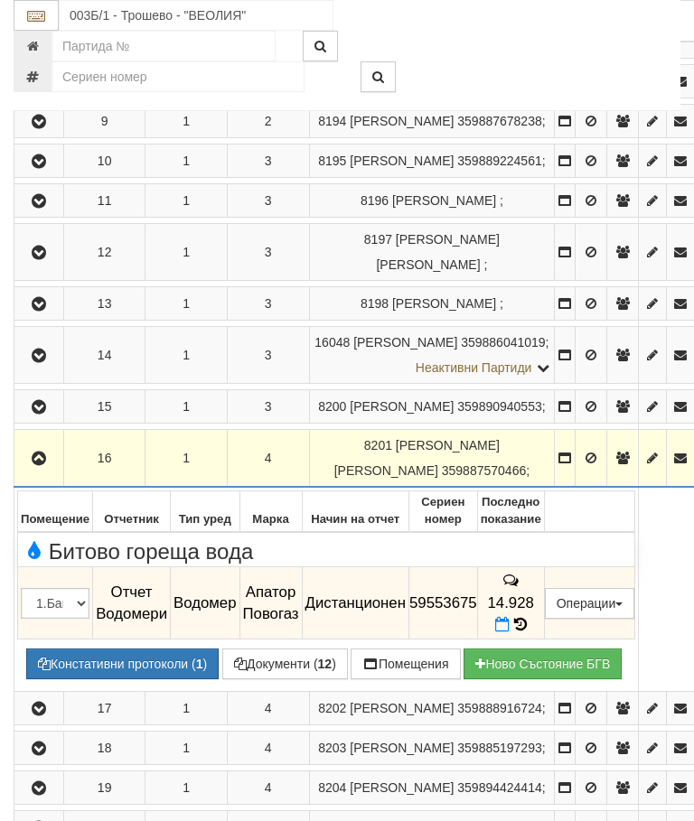
click at [44, 465] on icon "button" at bounding box center [39, 459] width 22 height 13
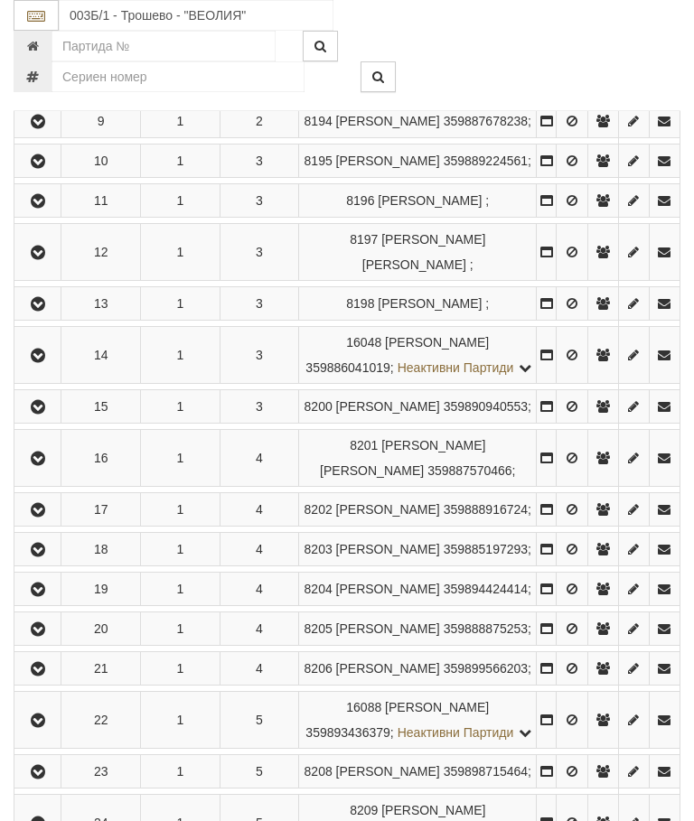
click at [35, 517] on icon "button" at bounding box center [38, 510] width 22 height 13
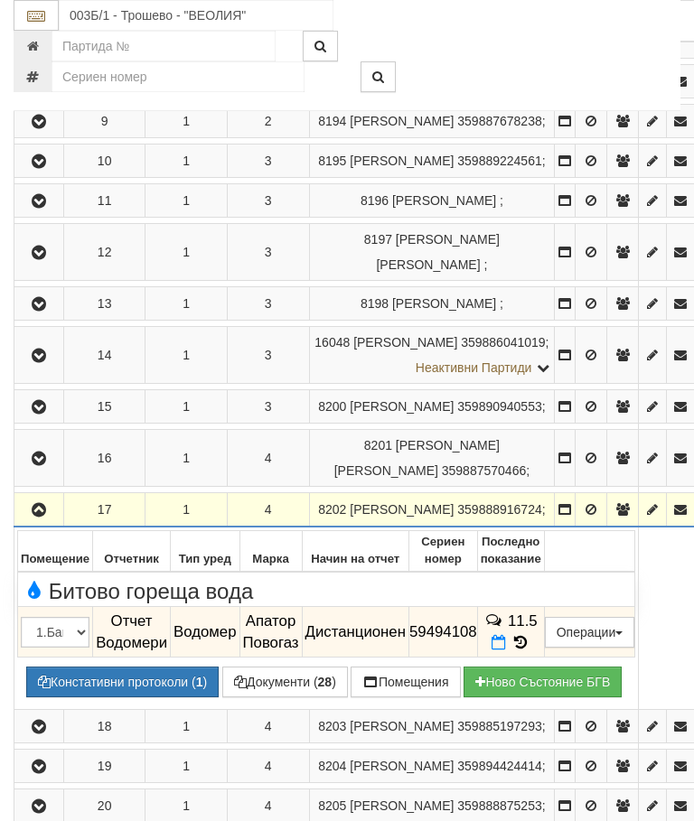
click at [530, 651] on icon at bounding box center [521, 642] width 20 height 15
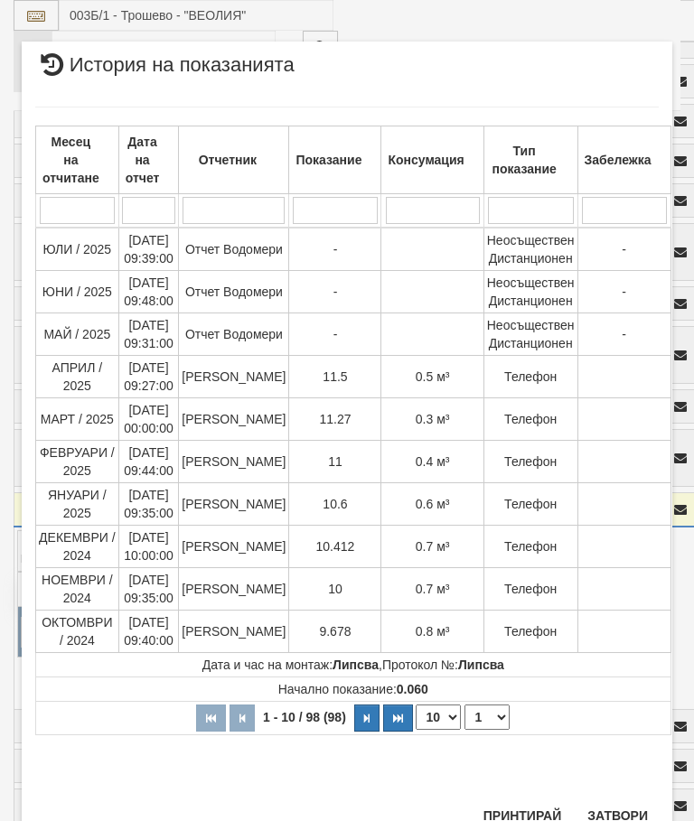
click at [639, 805] on button "Затвори" at bounding box center [618, 816] width 82 height 29
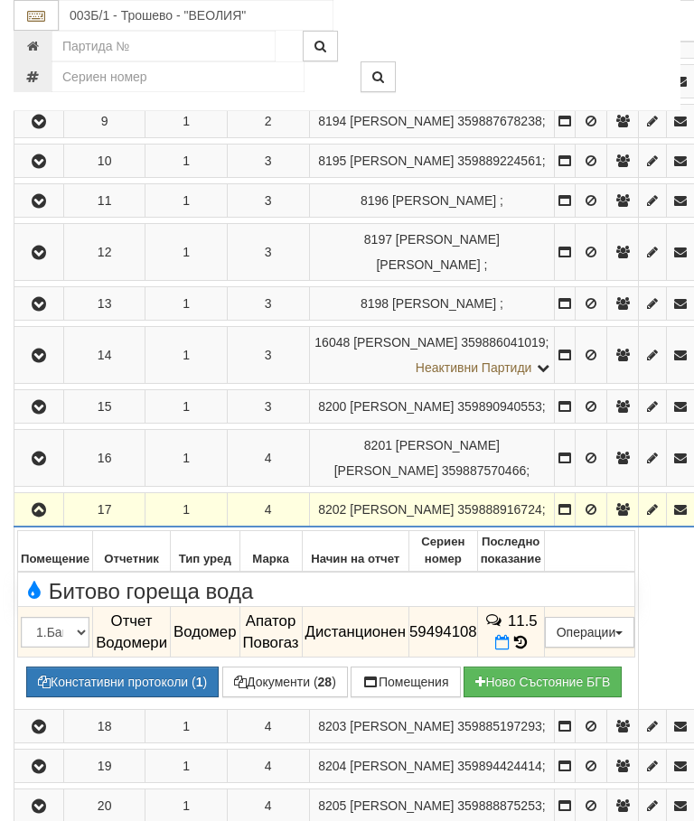
click at [47, 523] on button "button" at bounding box center [38, 509] width 43 height 27
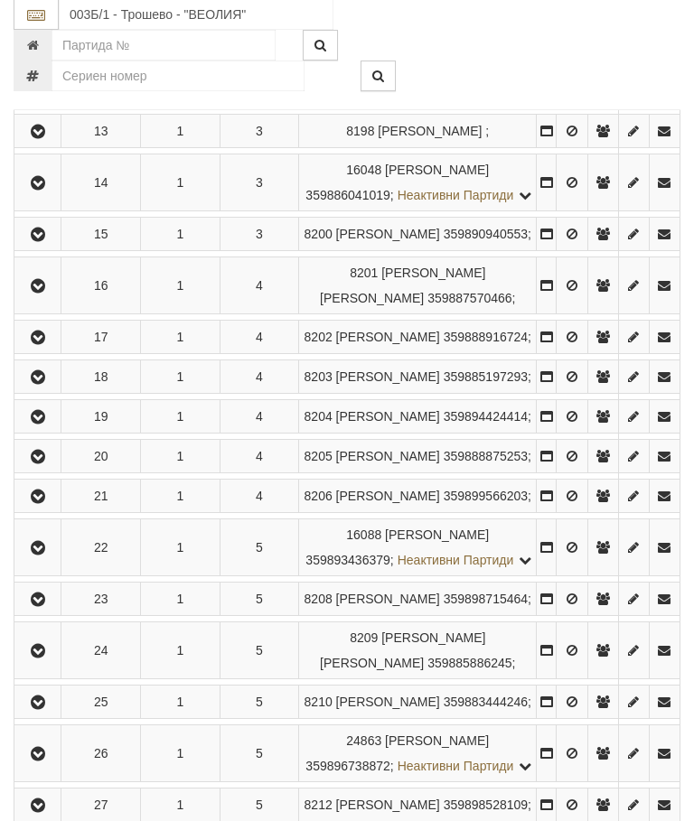
scroll to position [1045, 0]
click at [49, 241] on icon "button" at bounding box center [38, 235] width 22 height 13
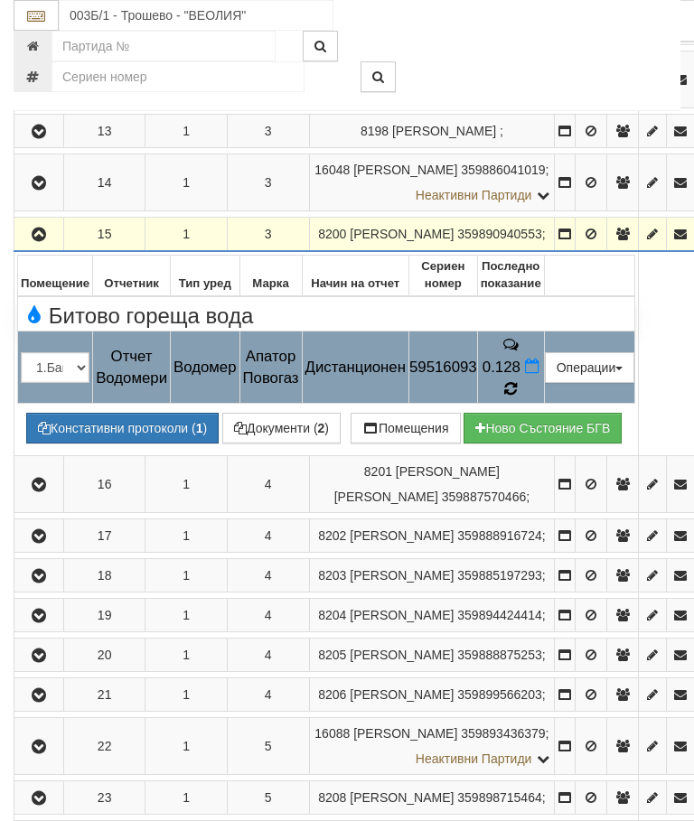
click at [517, 397] on icon at bounding box center [510, 388] width 13 height 15
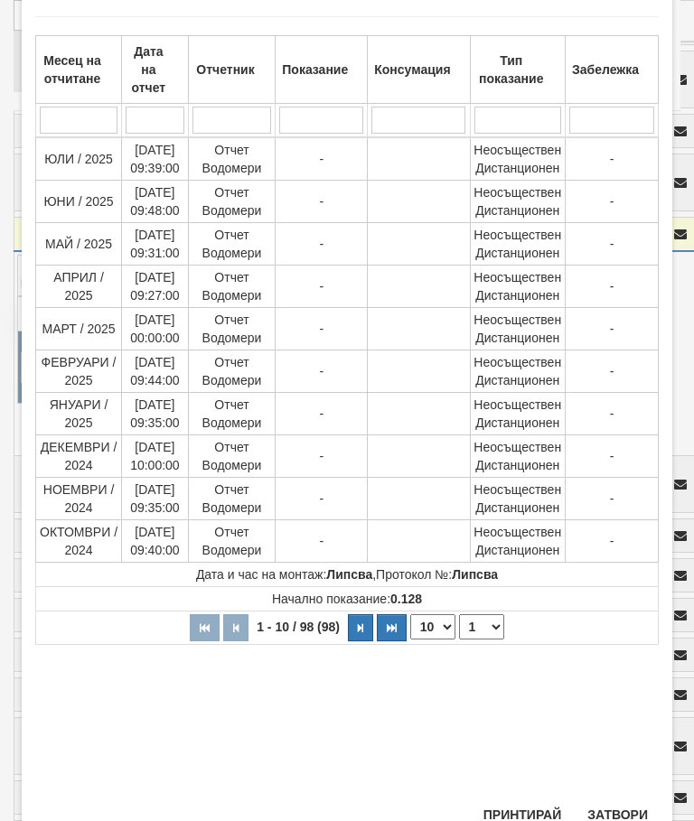
scroll to position [93, 0]
click at [621, 809] on button "Затвори" at bounding box center [618, 816] width 82 height 29
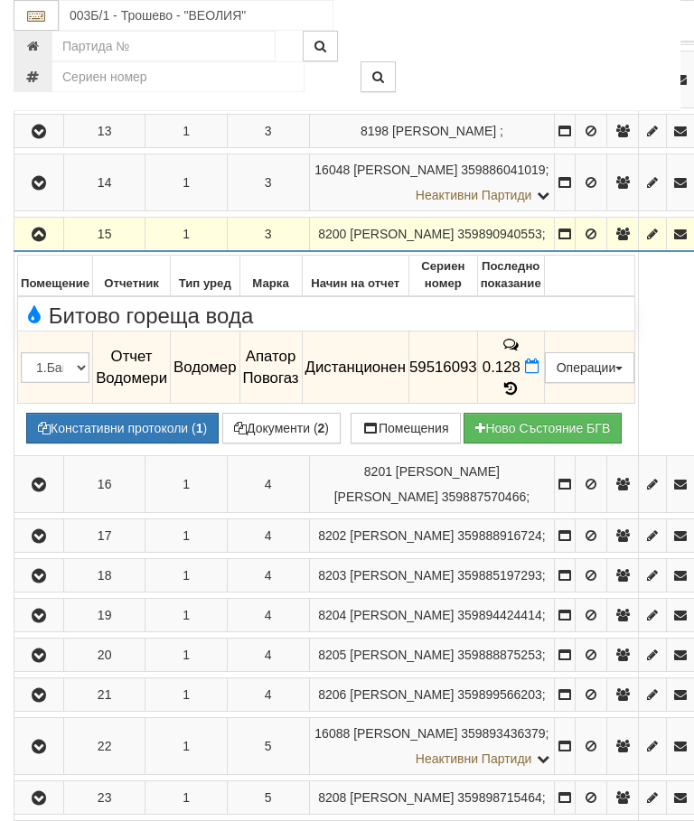
click at [555, 711] on td "8206 ДОБРИ МАРИНОВ ПЕТРОВ 359899566203 ;" at bounding box center [432, 694] width 246 height 33
click at [43, 241] on icon "button" at bounding box center [39, 235] width 22 height 13
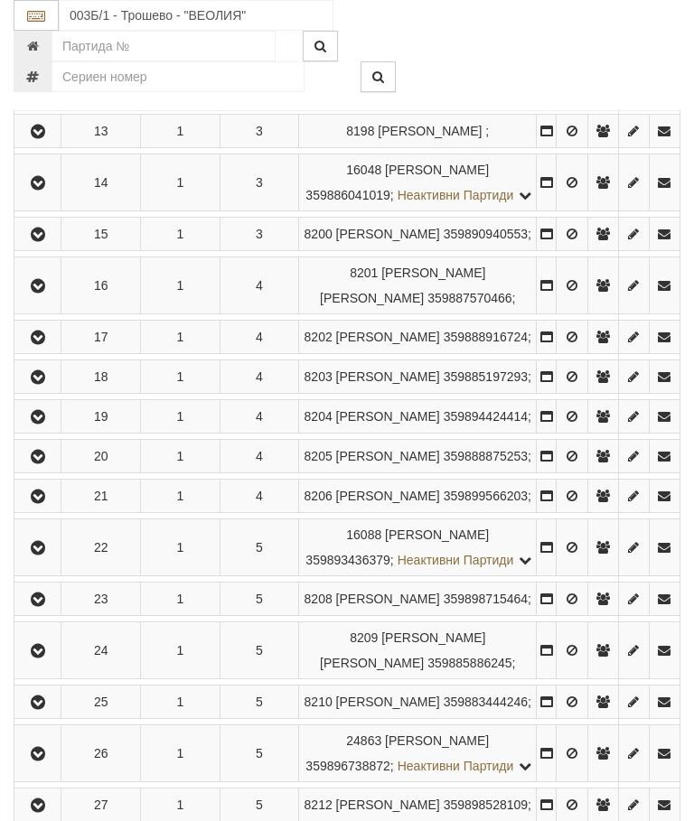
click at [50, 299] on button "button" at bounding box center [37, 285] width 41 height 27
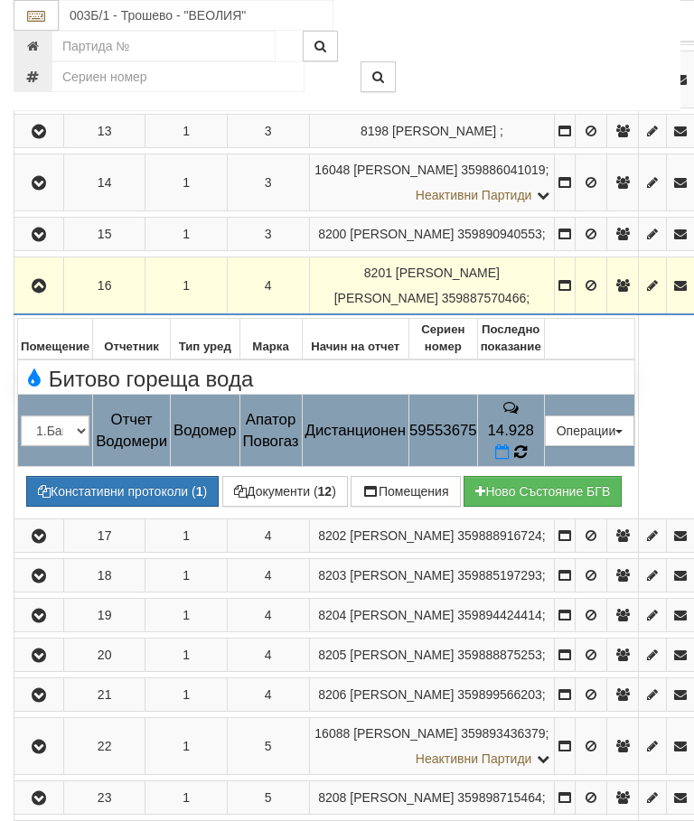
click at [527, 461] on icon at bounding box center [520, 453] width 14 height 16
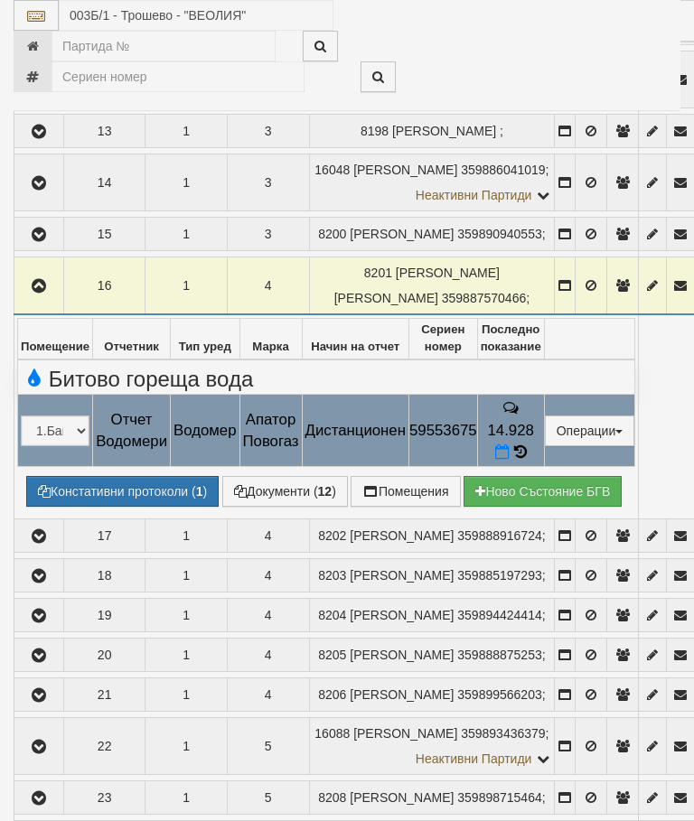
select select "10"
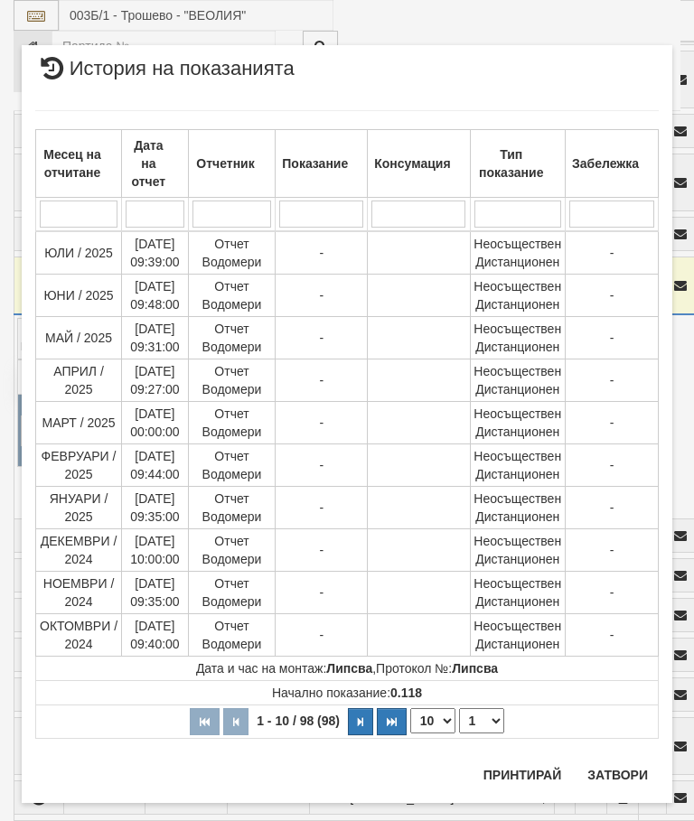
click at [483, 712] on select "1 2 3 4 5 6 7 8 9 10" at bounding box center [481, 721] width 45 height 25
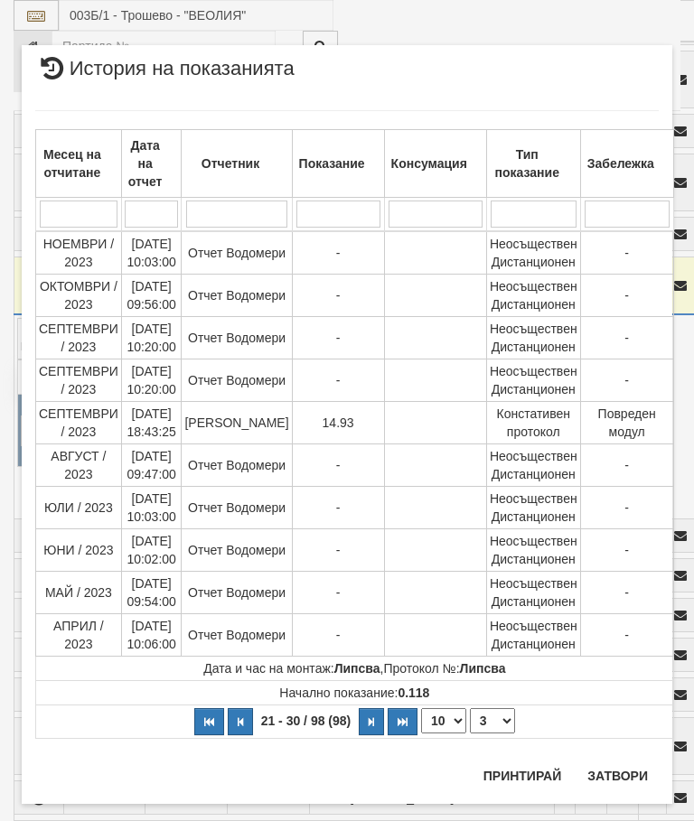
click at [494, 712] on select "1 2 3 4 5 6 7 8 9 10" at bounding box center [492, 721] width 45 height 25
select select "4"
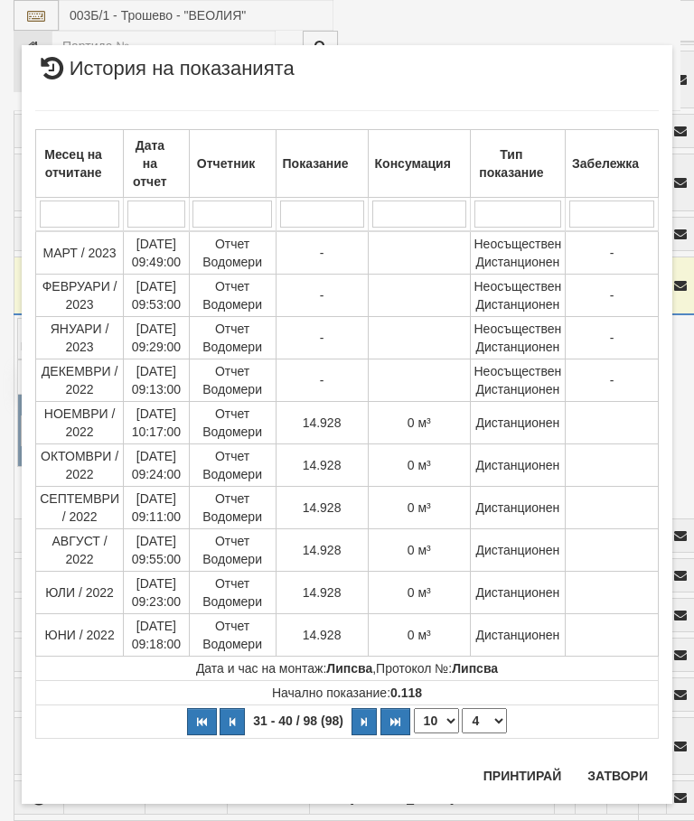
click at [623, 766] on button "Затвори" at bounding box center [618, 776] width 82 height 29
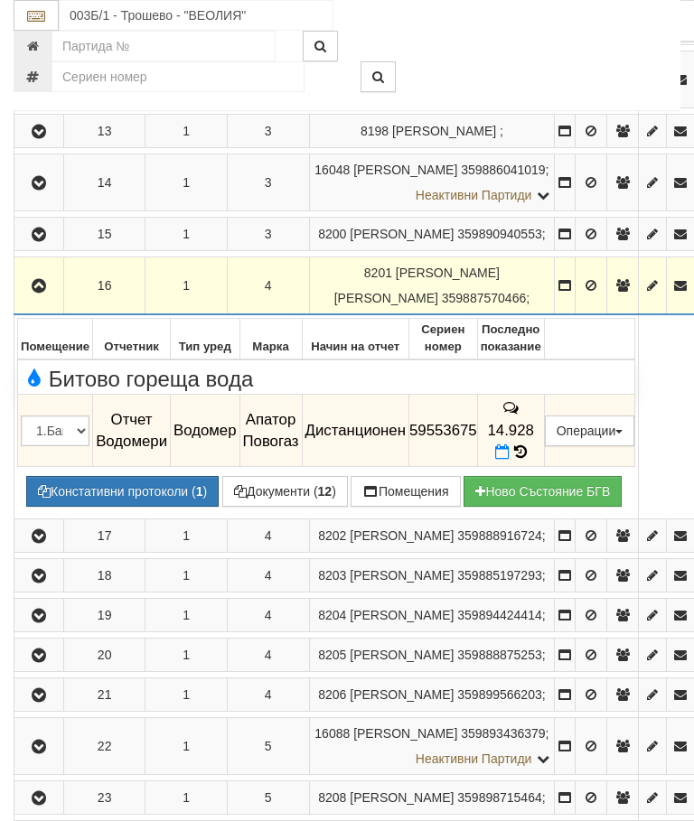
click at [42, 293] on icon "button" at bounding box center [39, 286] width 22 height 13
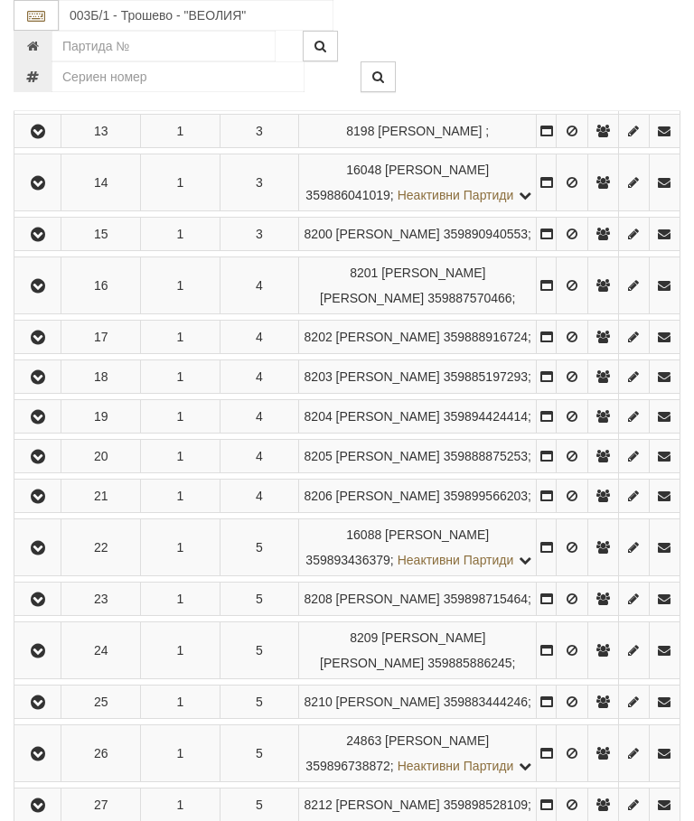
click at [47, 344] on icon "button" at bounding box center [38, 338] width 22 height 13
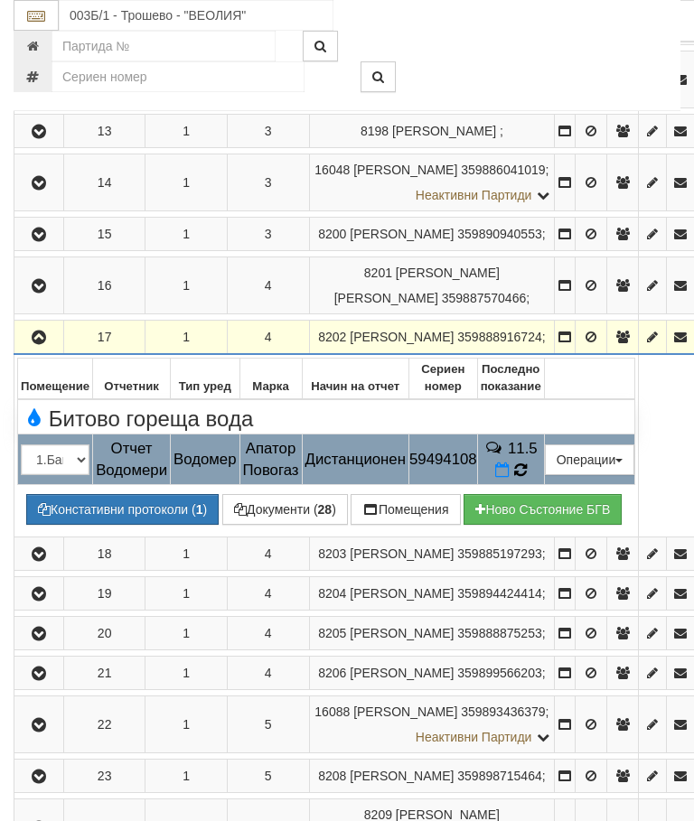
click at [527, 478] on icon at bounding box center [520, 470] width 13 height 15
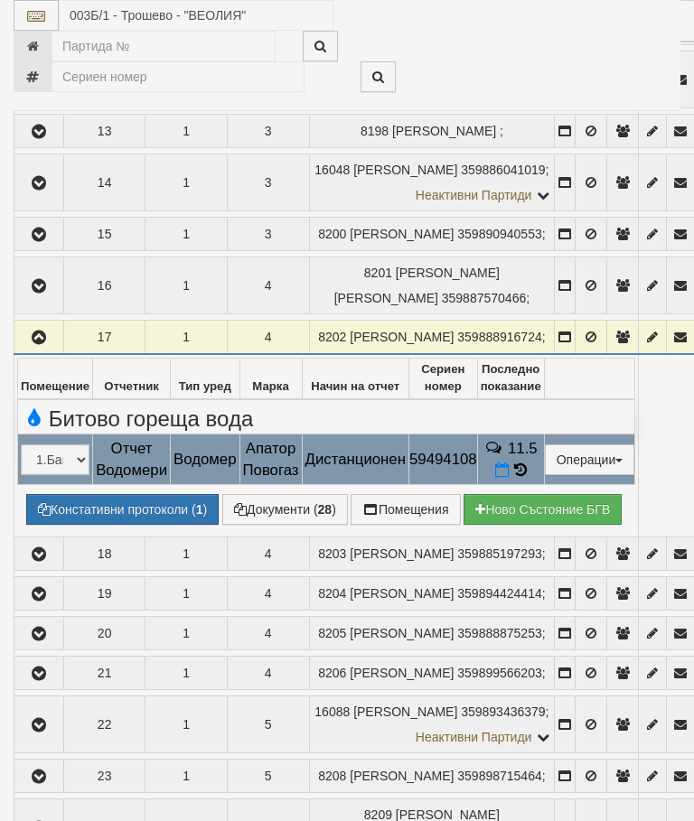
select select "10"
select select "1"
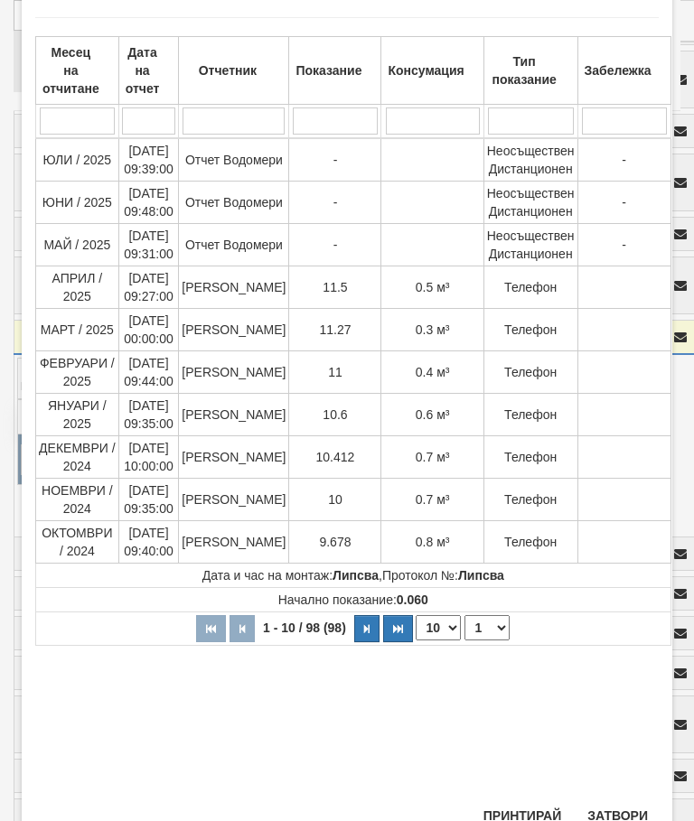
click at [616, 808] on button "Затвори" at bounding box center [618, 816] width 82 height 29
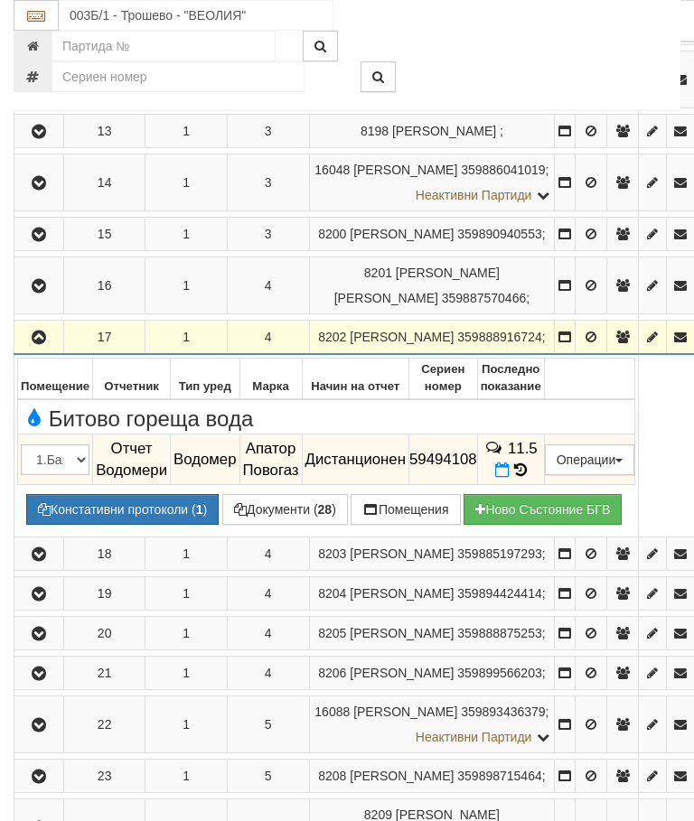
click at [32, 344] on icon "button" at bounding box center [39, 338] width 22 height 13
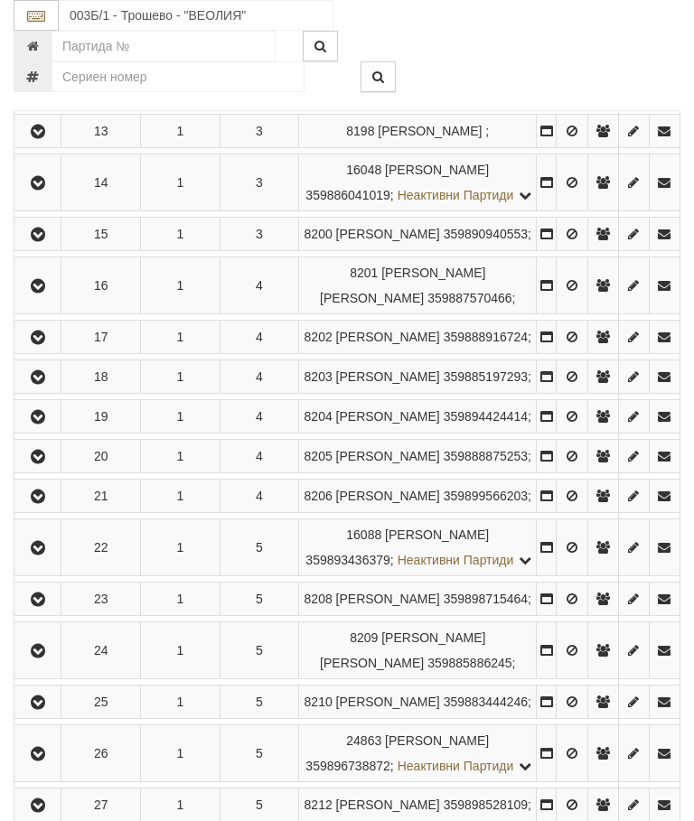
click at [39, 384] on icon "button" at bounding box center [38, 377] width 22 height 13
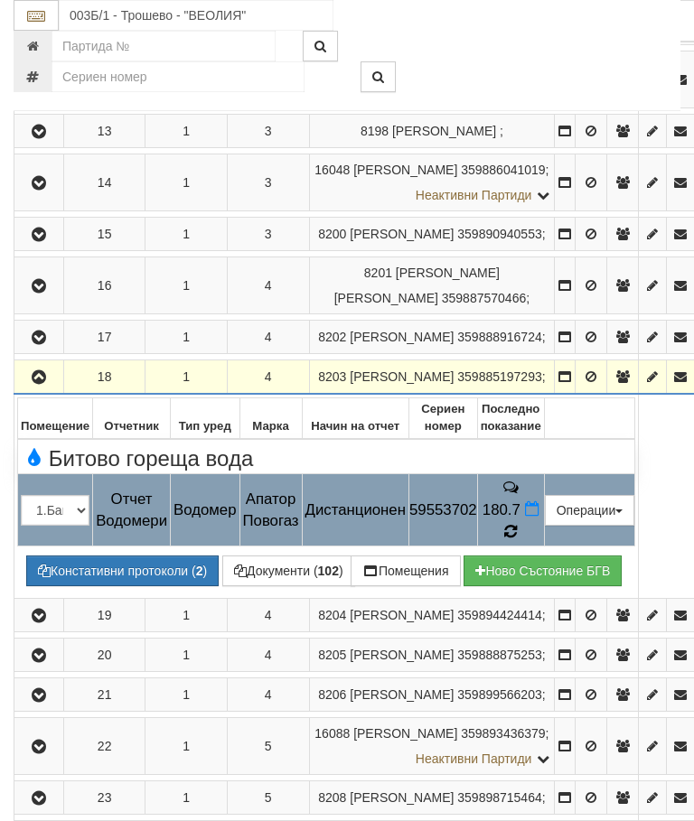
click at [517, 540] on icon at bounding box center [510, 531] width 13 height 15
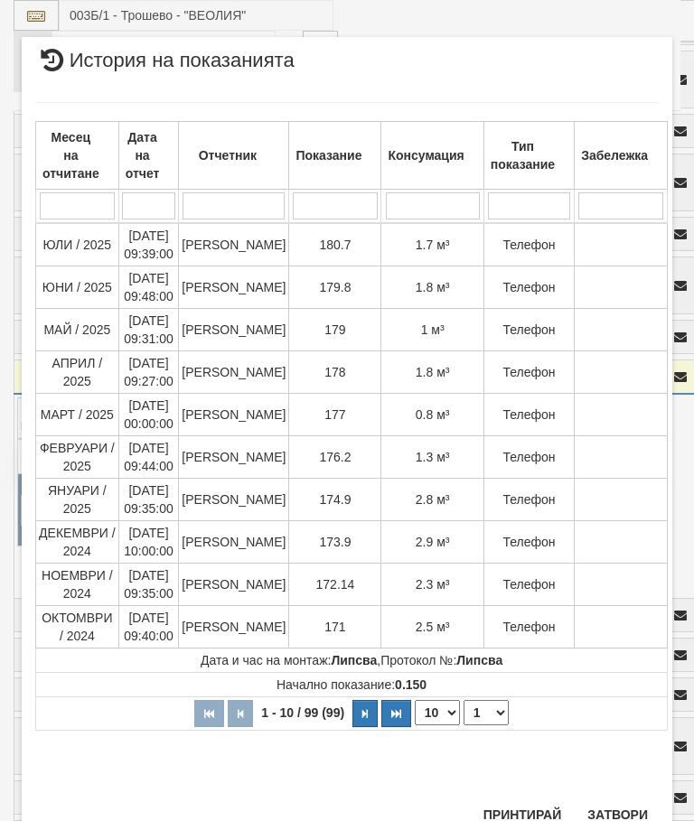
scroll to position [1441, 0]
click at [617, 805] on button "Затвори" at bounding box center [618, 816] width 82 height 29
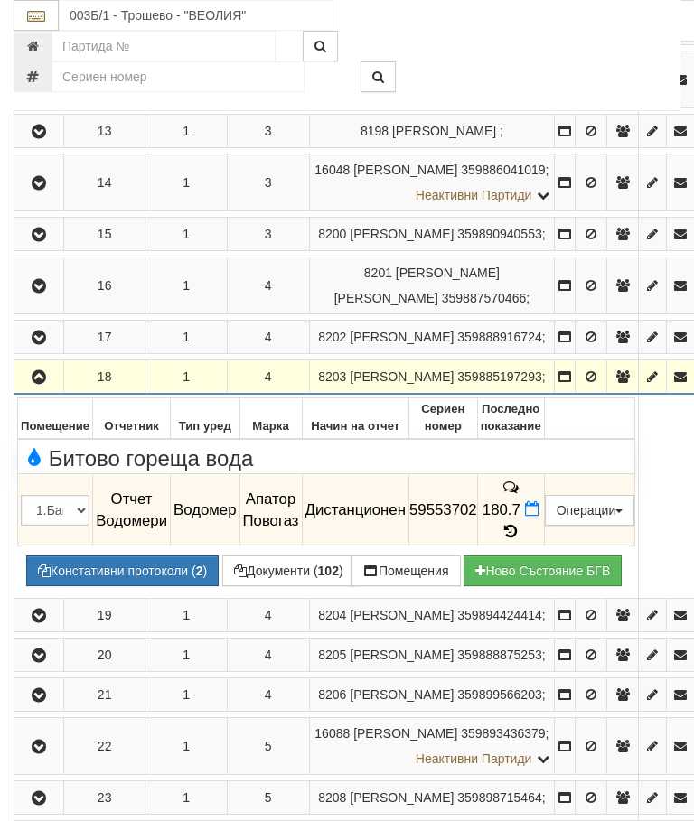
click at [39, 384] on icon "button" at bounding box center [39, 377] width 22 height 13
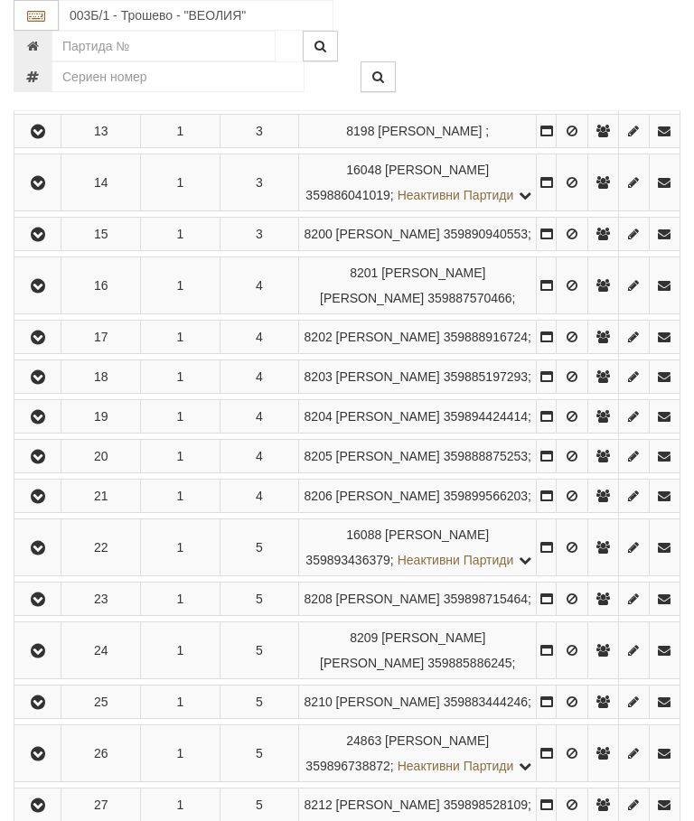
click at [49, 424] on icon "button" at bounding box center [38, 417] width 22 height 13
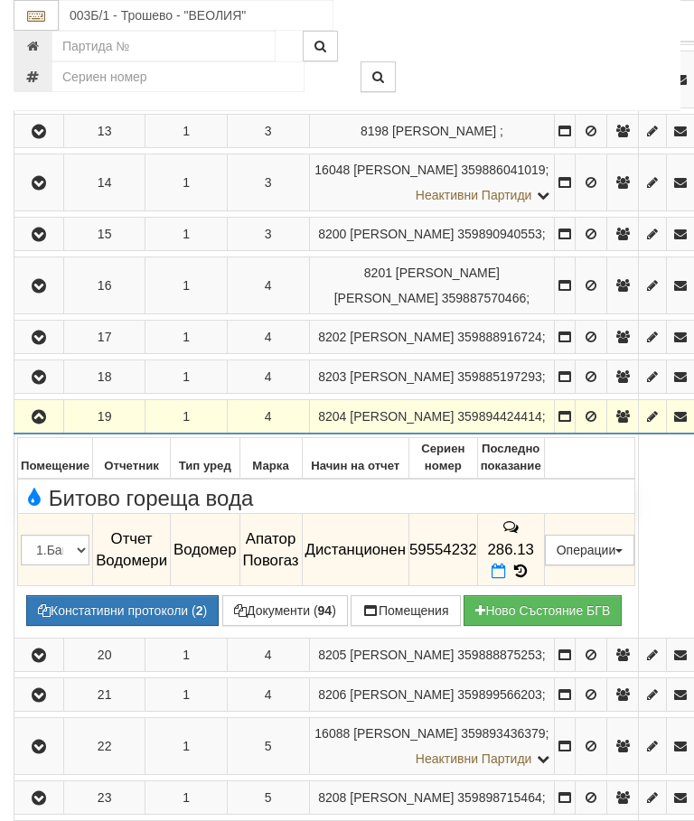
click at [530, 579] on icon at bounding box center [521, 571] width 20 height 15
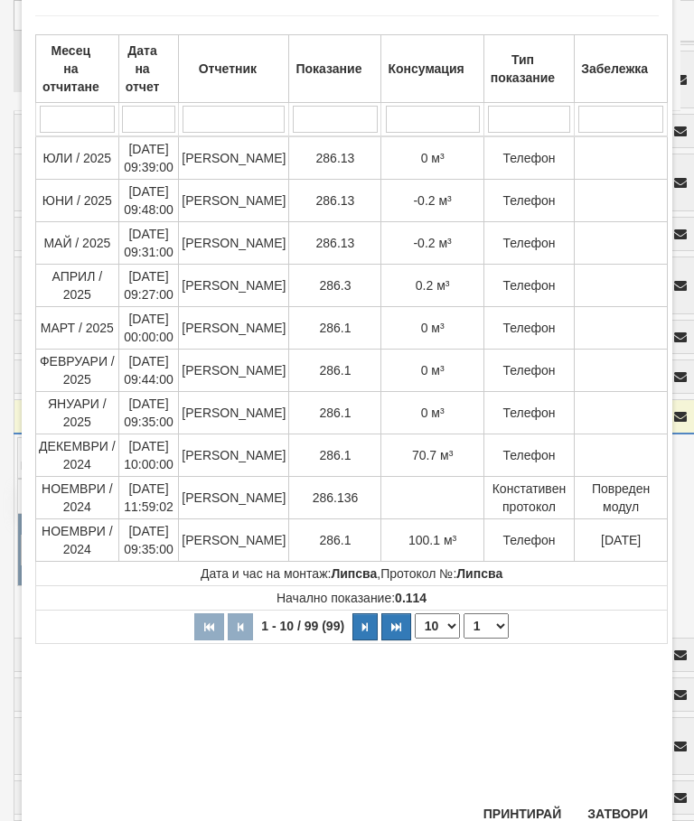
scroll to position [93, 0]
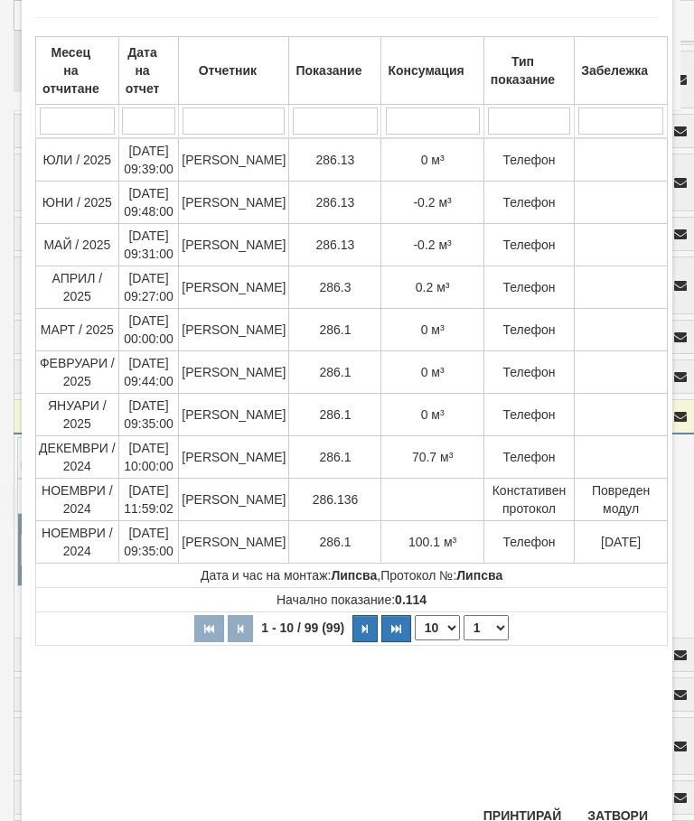
click at [634, 812] on button "Затвори" at bounding box center [618, 816] width 82 height 29
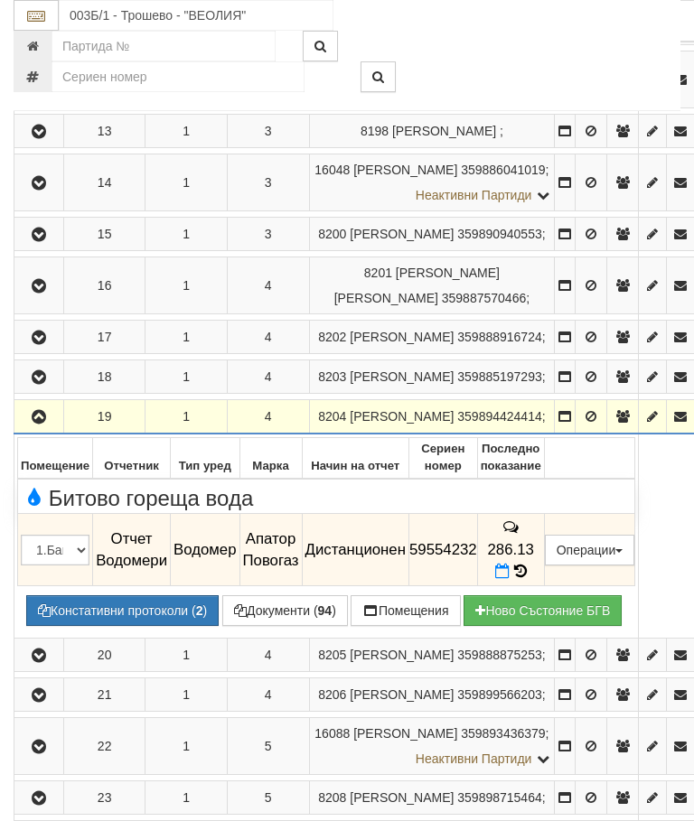
click at [32, 430] on button "button" at bounding box center [38, 416] width 43 height 27
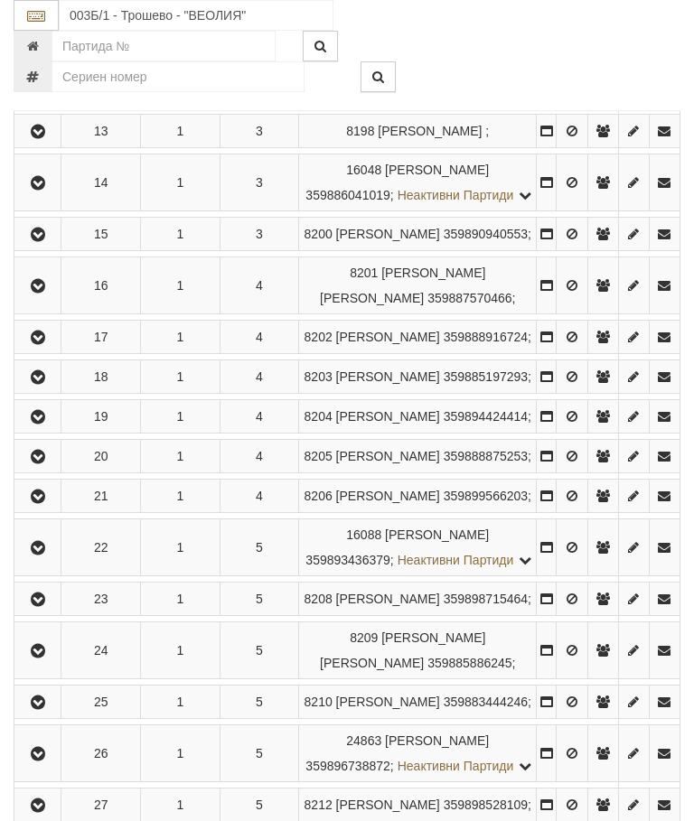
click at [49, 464] on icon "button" at bounding box center [38, 457] width 22 height 13
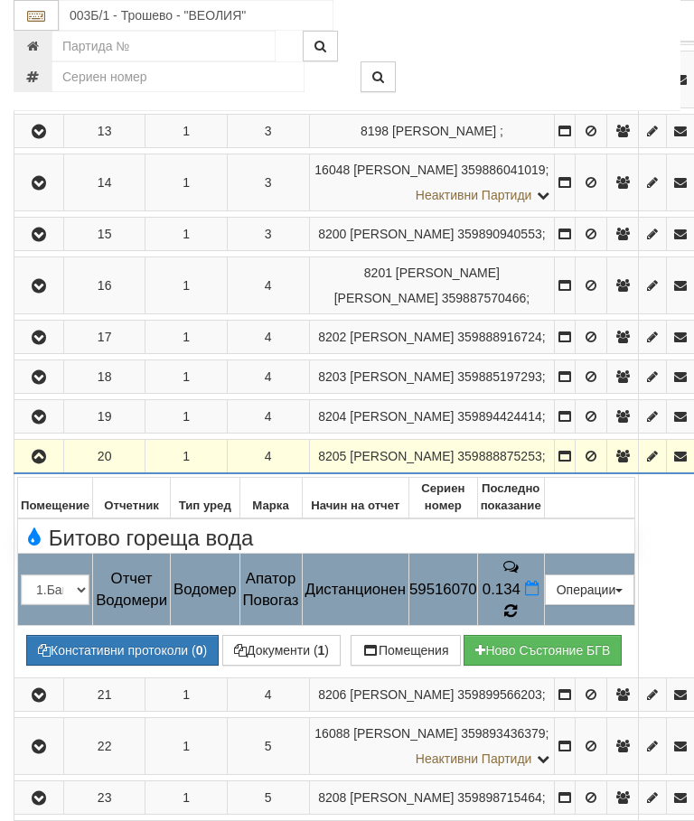
click at [518, 620] on icon at bounding box center [510, 611] width 14 height 17
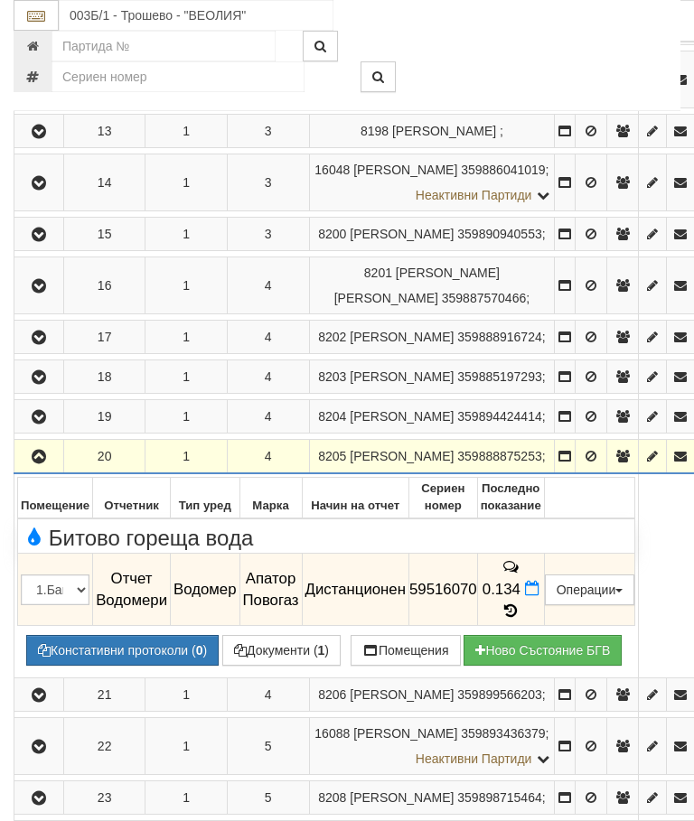
click at [37, 464] on icon "button" at bounding box center [39, 457] width 22 height 13
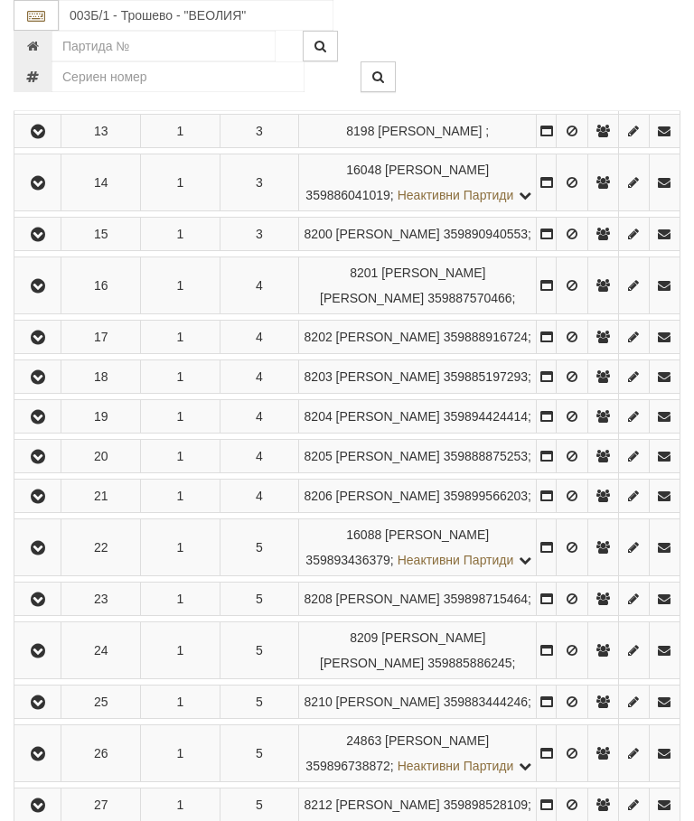
click at [41, 510] on button "button" at bounding box center [37, 496] width 41 height 27
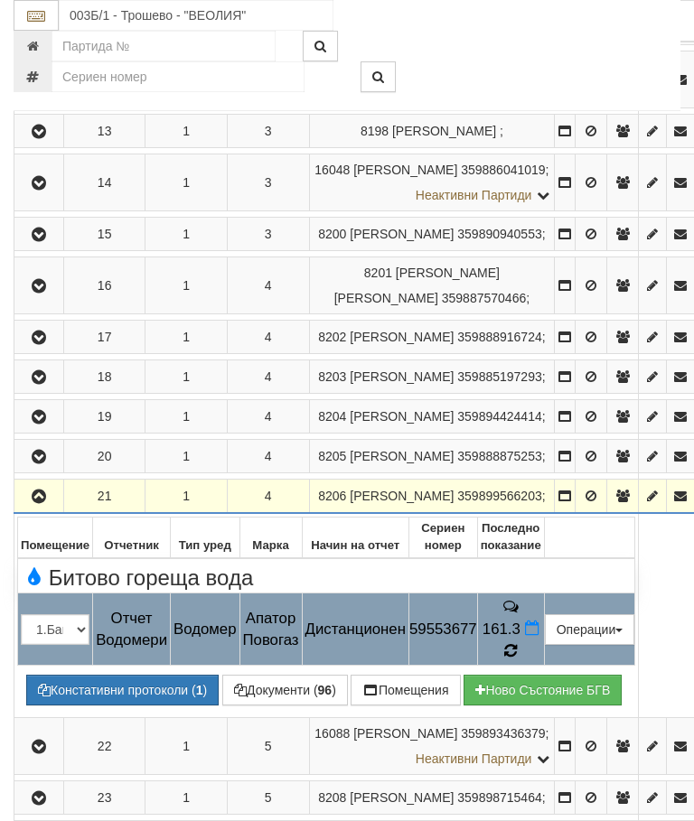
click at [517, 659] on icon at bounding box center [510, 650] width 13 height 15
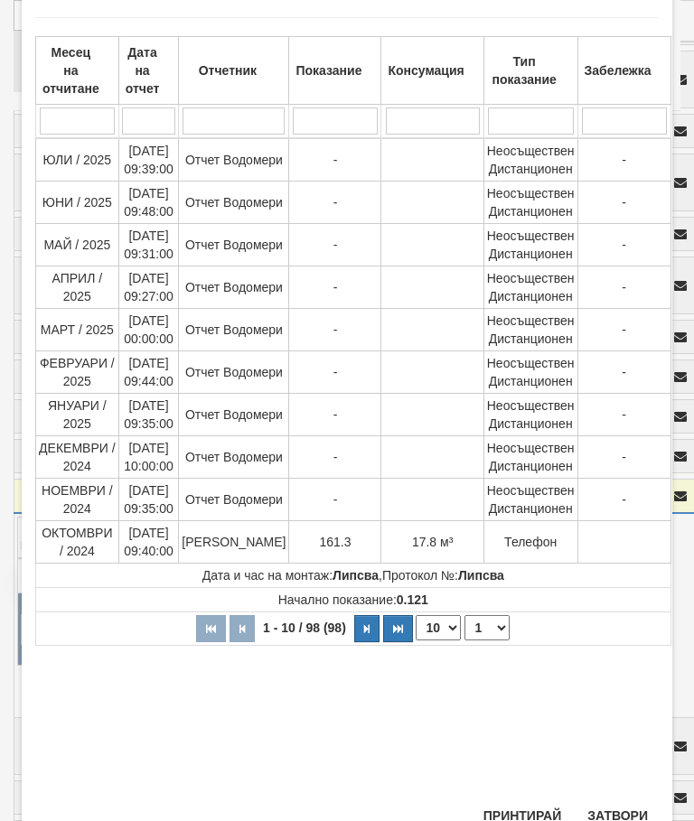
click at [624, 821] on button "Затвори" at bounding box center [618, 816] width 82 height 29
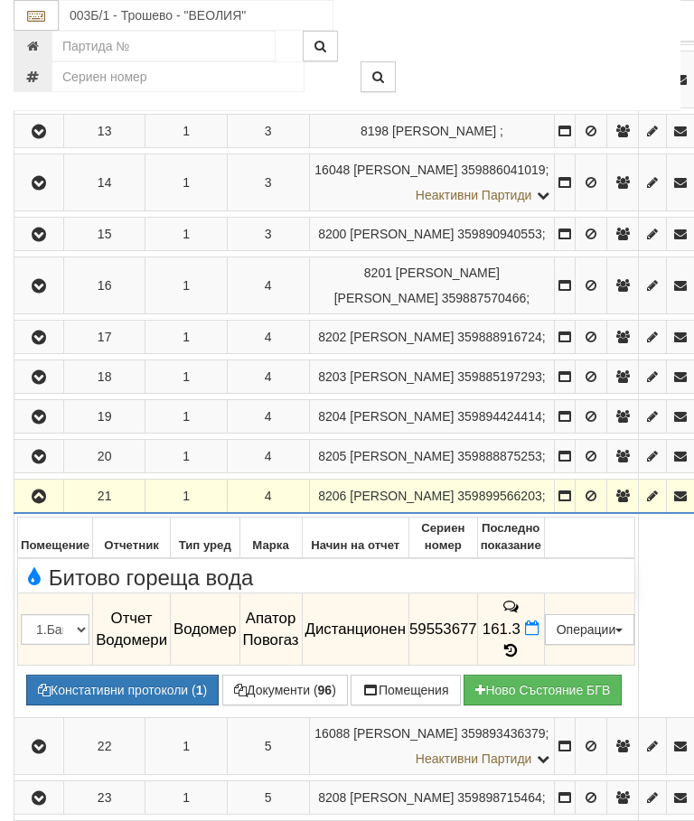
click at [32, 503] on icon "button" at bounding box center [39, 497] width 22 height 13
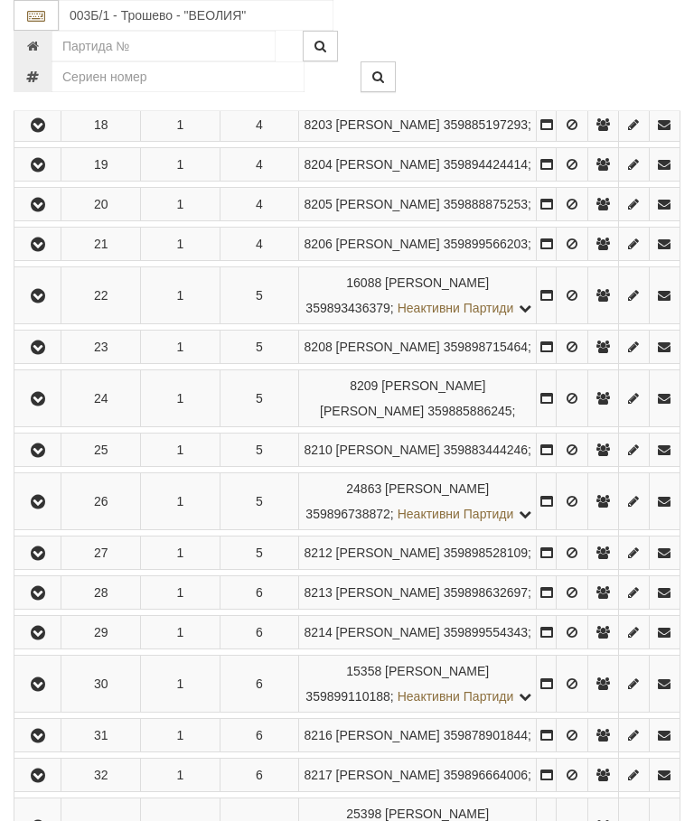
scroll to position [1445, 0]
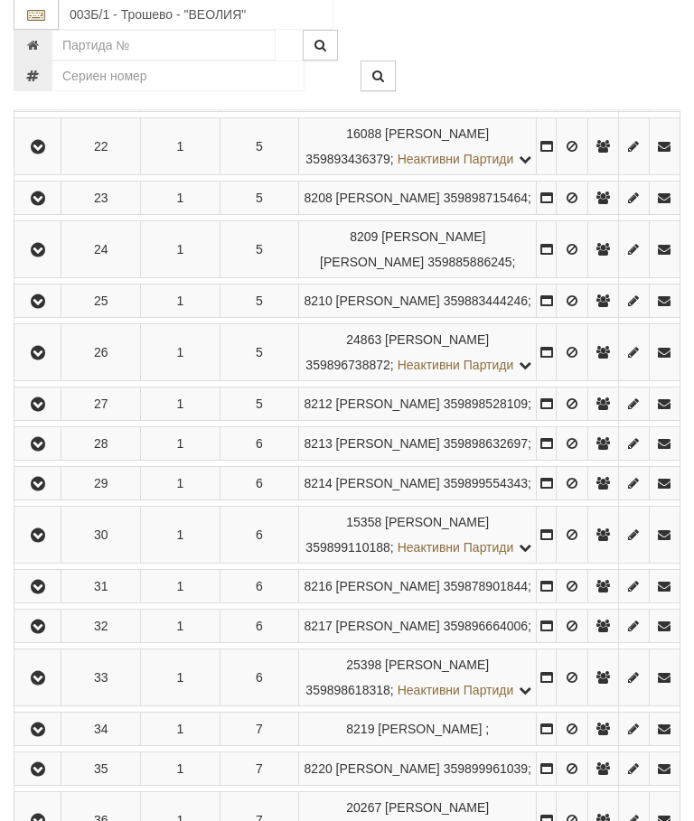
click at [45, 155] on icon "button" at bounding box center [38, 148] width 22 height 13
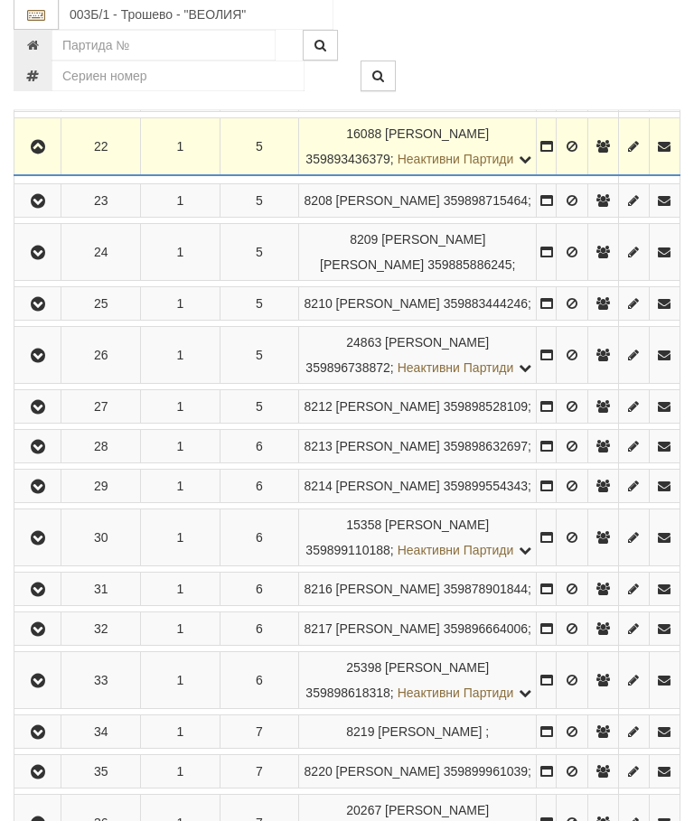
scroll to position [1446, 0]
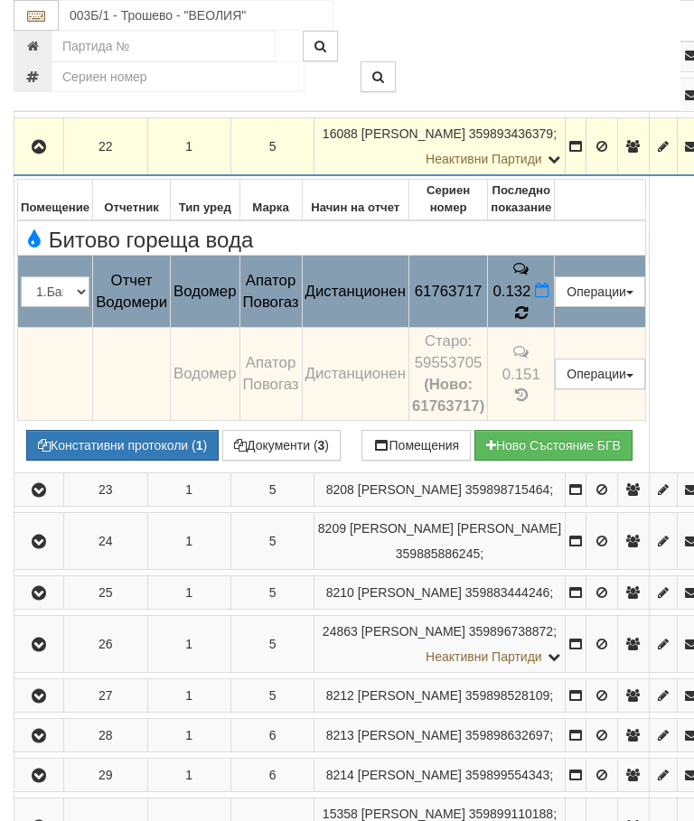
click at [528, 321] on icon at bounding box center [521, 312] width 13 height 15
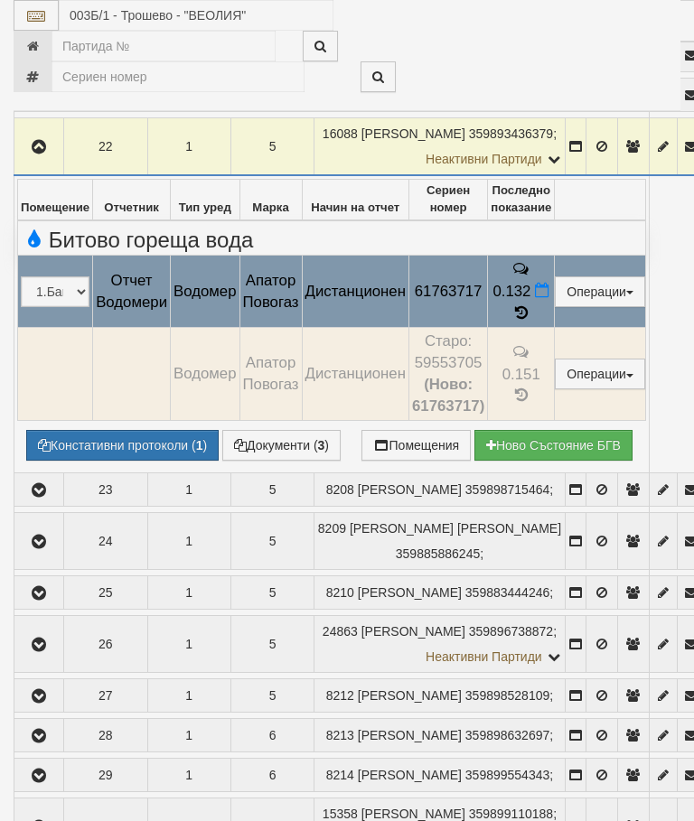
select select "10"
select select "1"
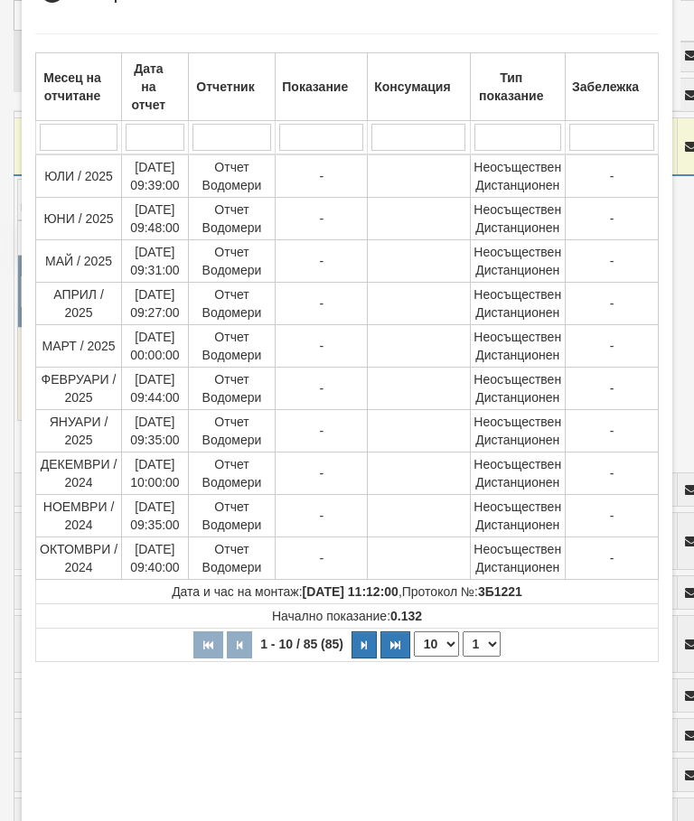
scroll to position [82, 0]
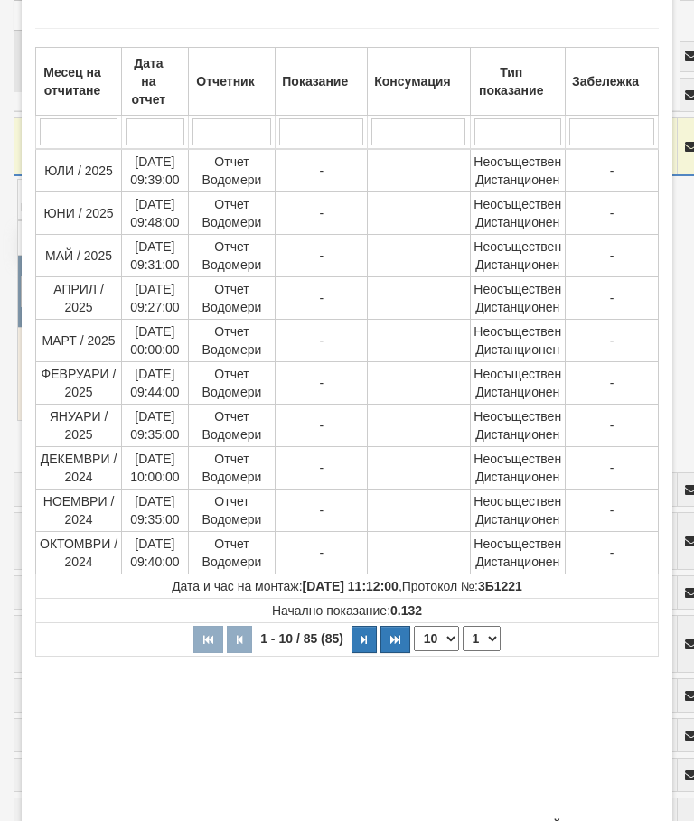
click at [626, 814] on button "Затвори" at bounding box center [618, 826] width 82 height 29
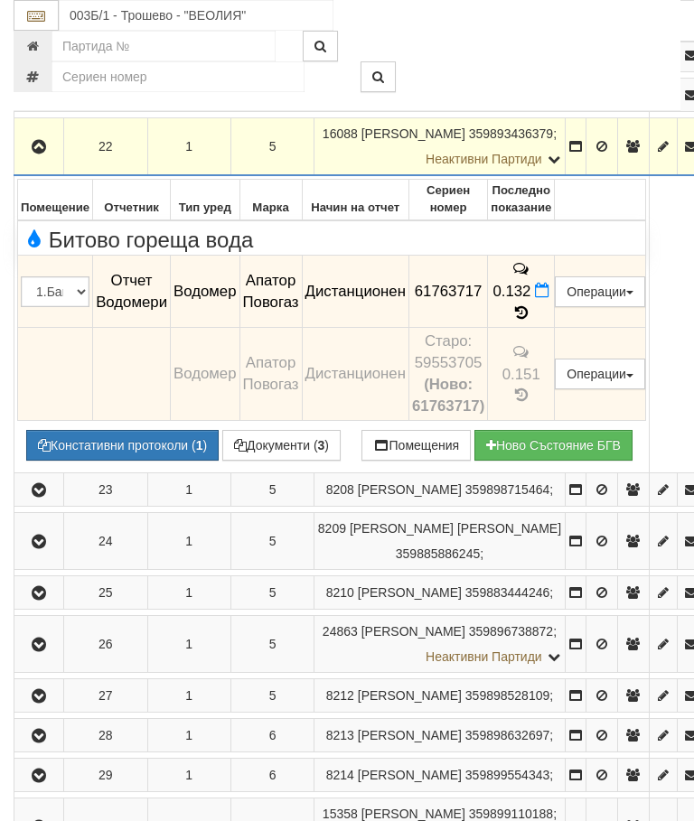
click at [42, 154] on icon "button" at bounding box center [39, 147] width 22 height 13
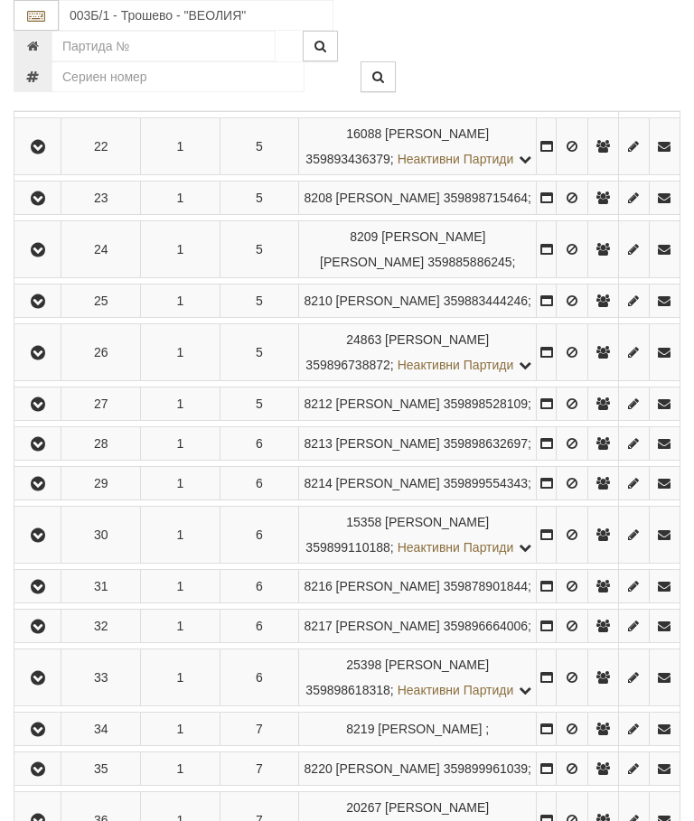
click at [49, 205] on icon "button" at bounding box center [38, 198] width 22 height 13
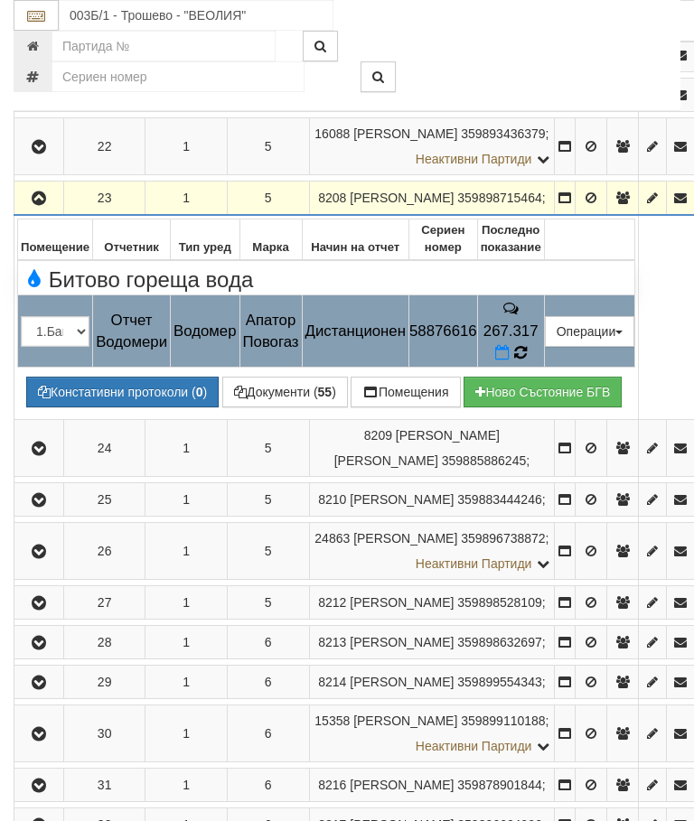
click at [544, 368] on td "267.317" at bounding box center [510, 332] width 67 height 72
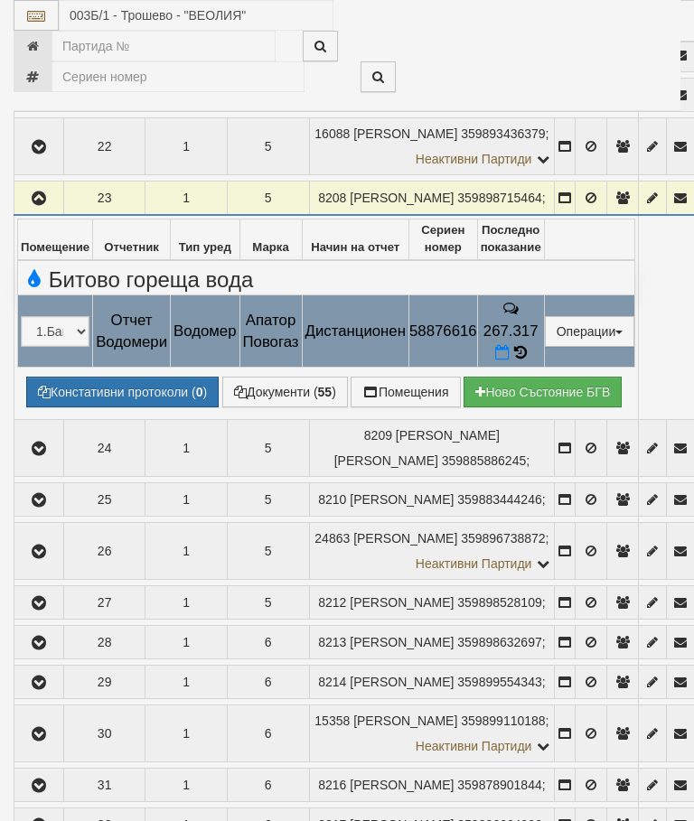
select select "10"
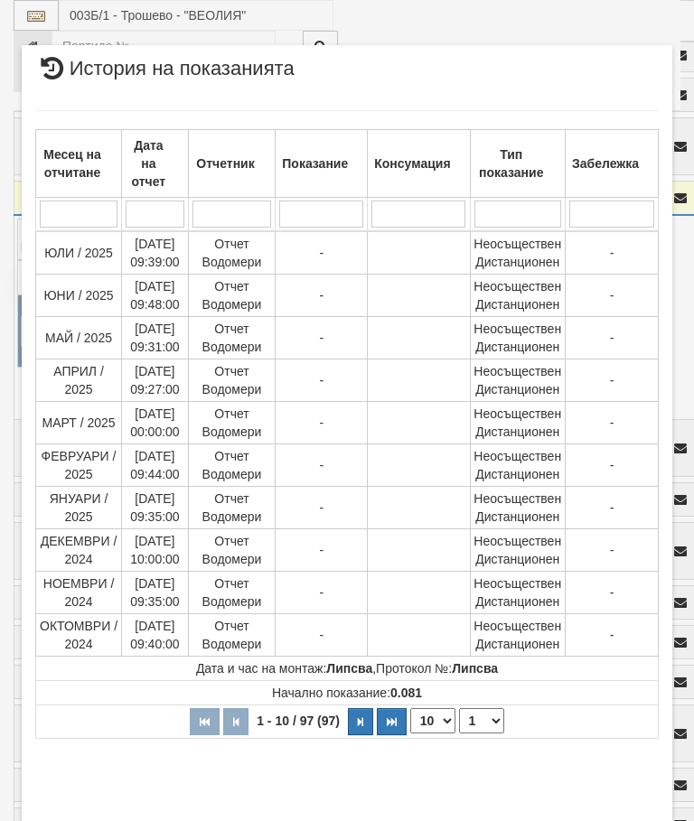
click at [479, 723] on select "1 2 3 4 5 6 7 8 9 10" at bounding box center [481, 721] width 45 height 25
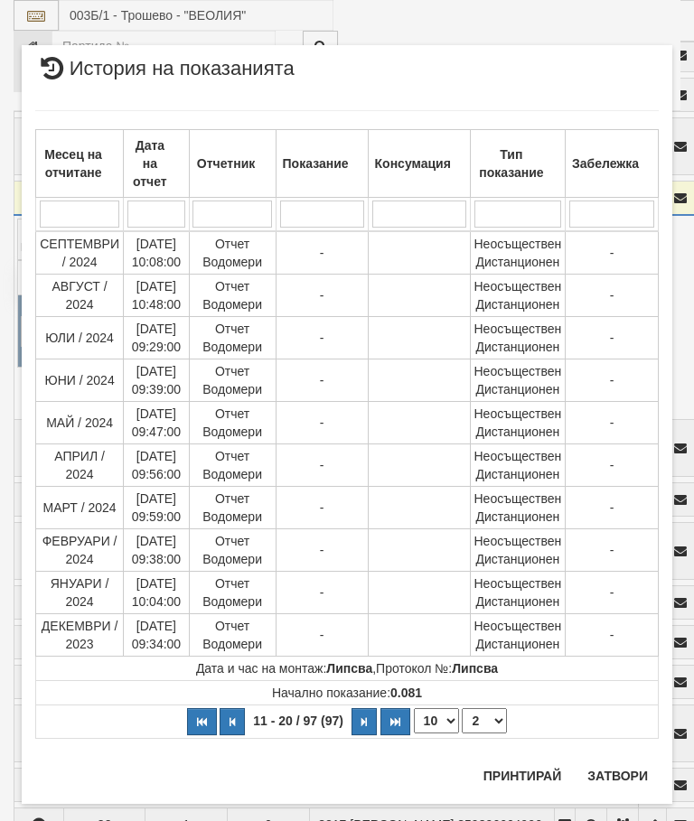
click at [488, 721] on select "1 2 3 4 5 6 7 8 9 10" at bounding box center [484, 721] width 45 height 25
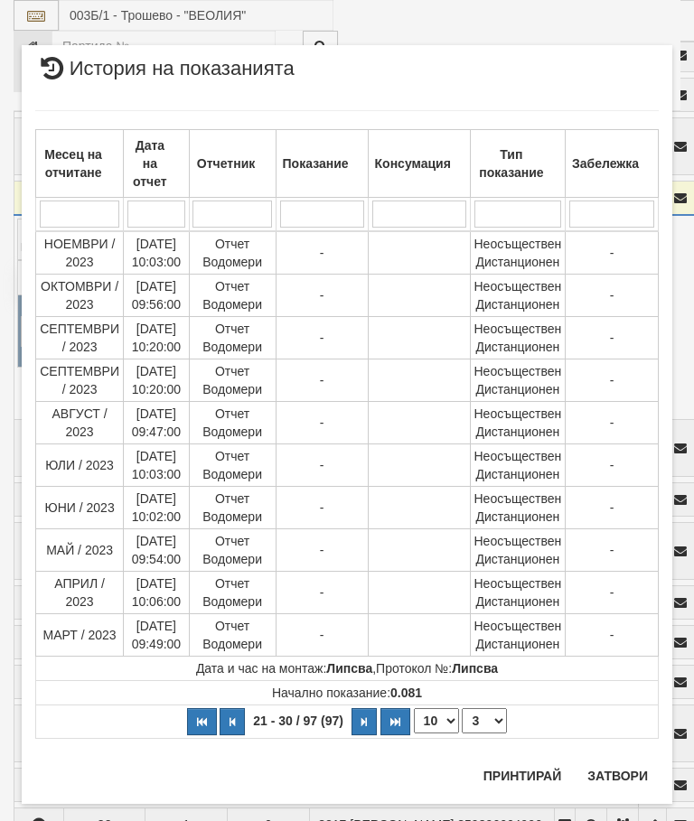
click at [487, 718] on select "1 2 3 4 5 6 7 8 9 10" at bounding box center [484, 721] width 45 height 25
select select "4"
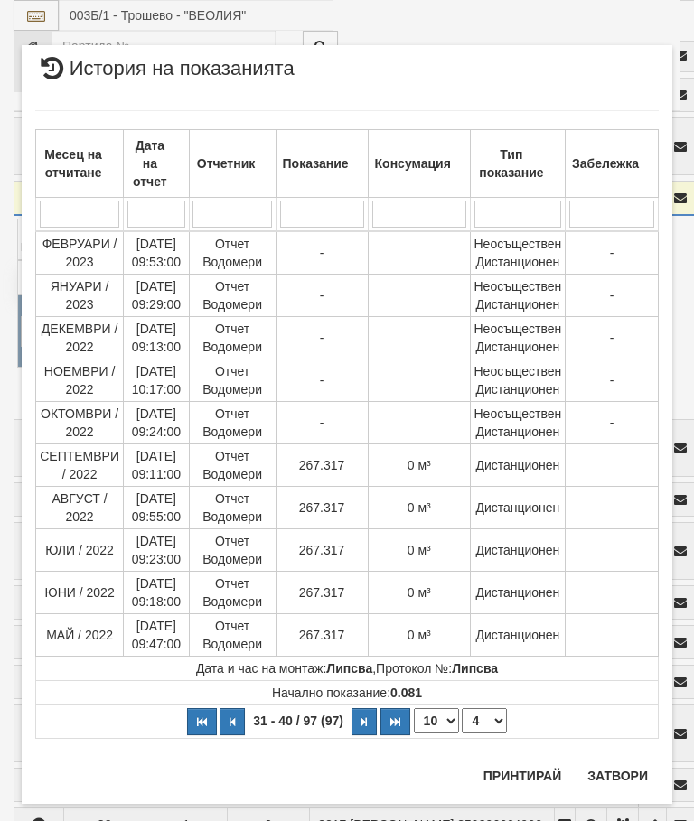
click at [629, 763] on button "Затвори" at bounding box center [618, 776] width 82 height 29
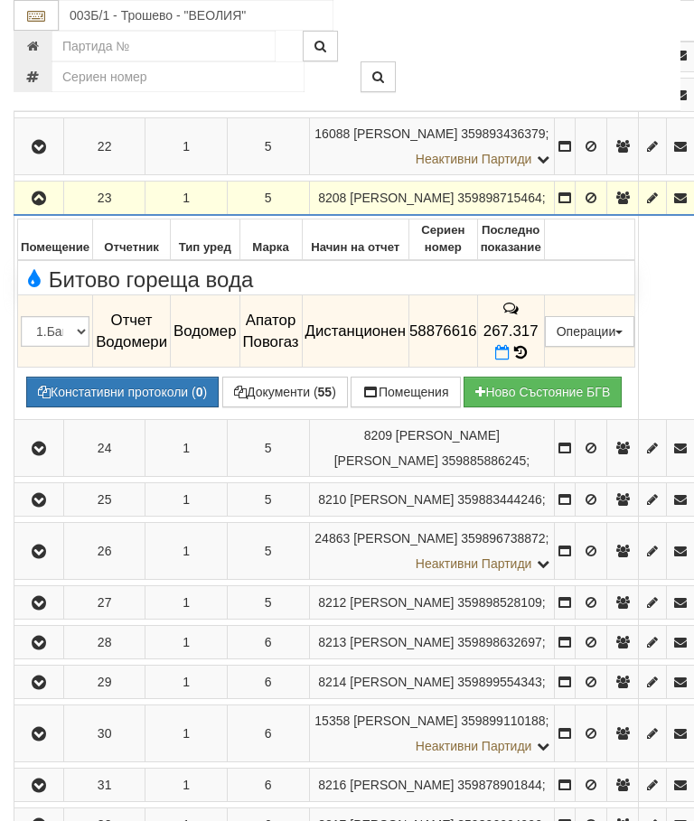
click at [42, 205] on icon "button" at bounding box center [39, 198] width 22 height 13
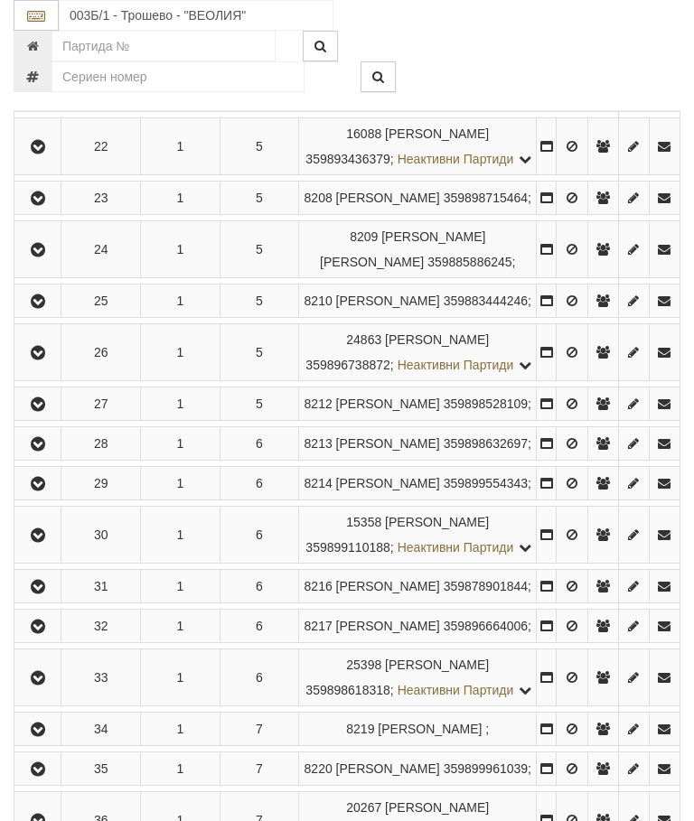
click at [49, 257] on icon "button" at bounding box center [38, 250] width 22 height 13
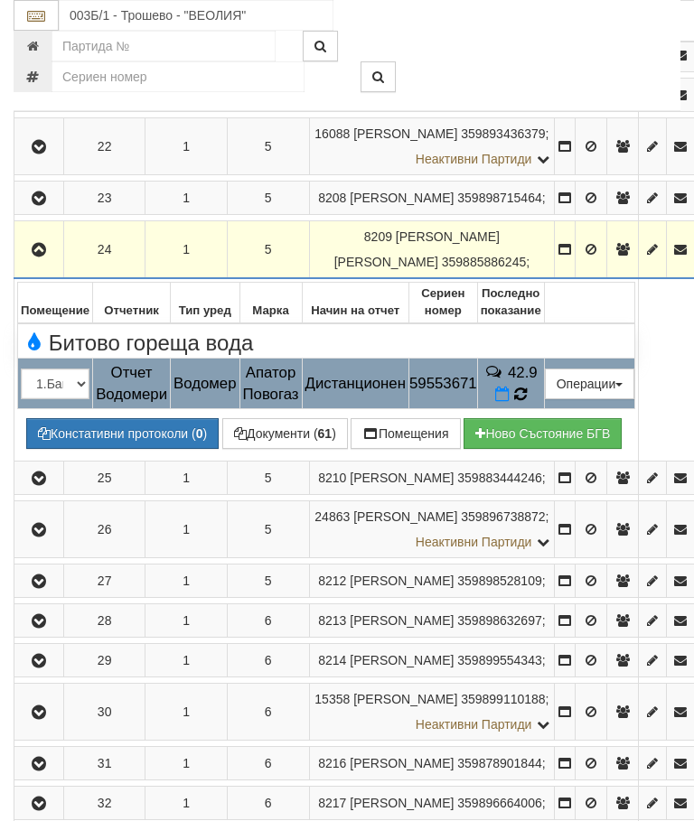
click at [527, 403] on icon at bounding box center [520, 395] width 14 height 16
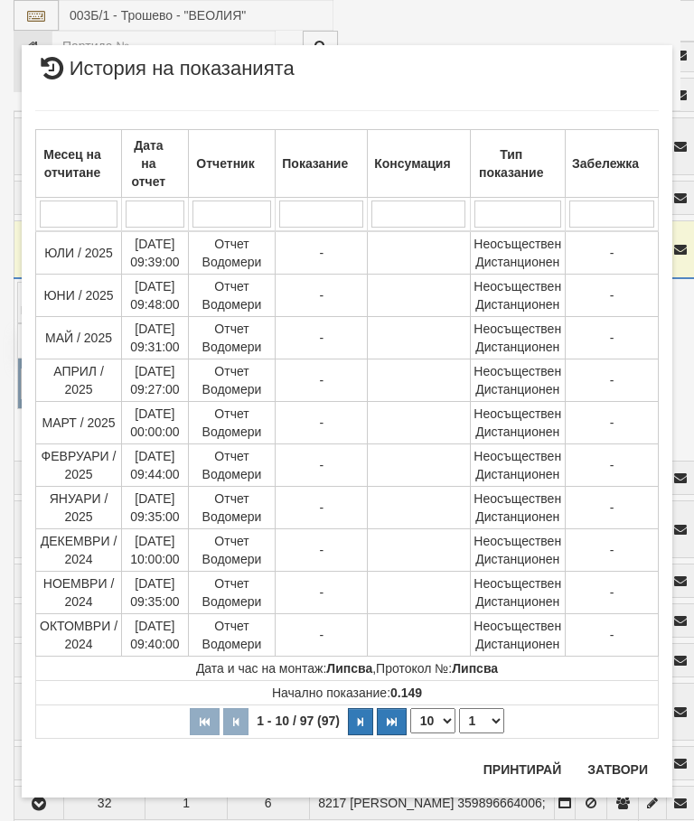
click at [623, 764] on button "Затвори" at bounding box center [618, 770] width 82 height 29
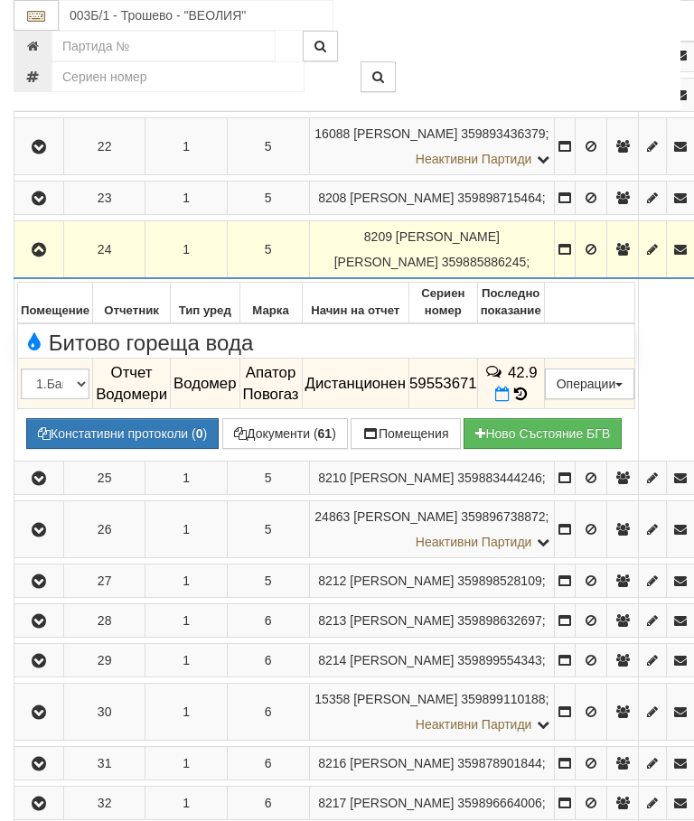
click at [49, 257] on icon "button" at bounding box center [39, 250] width 22 height 13
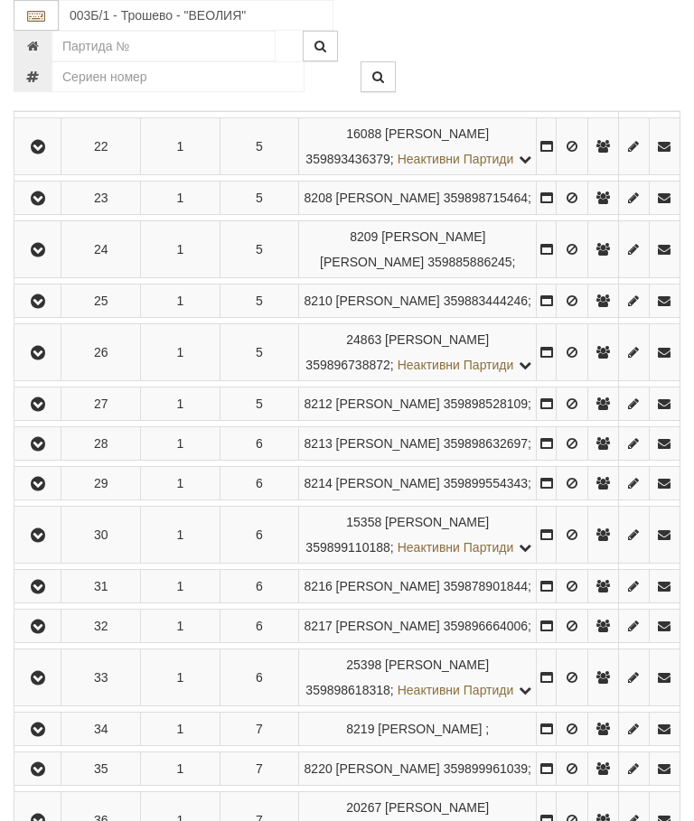
click at [49, 308] on icon "button" at bounding box center [38, 302] width 22 height 13
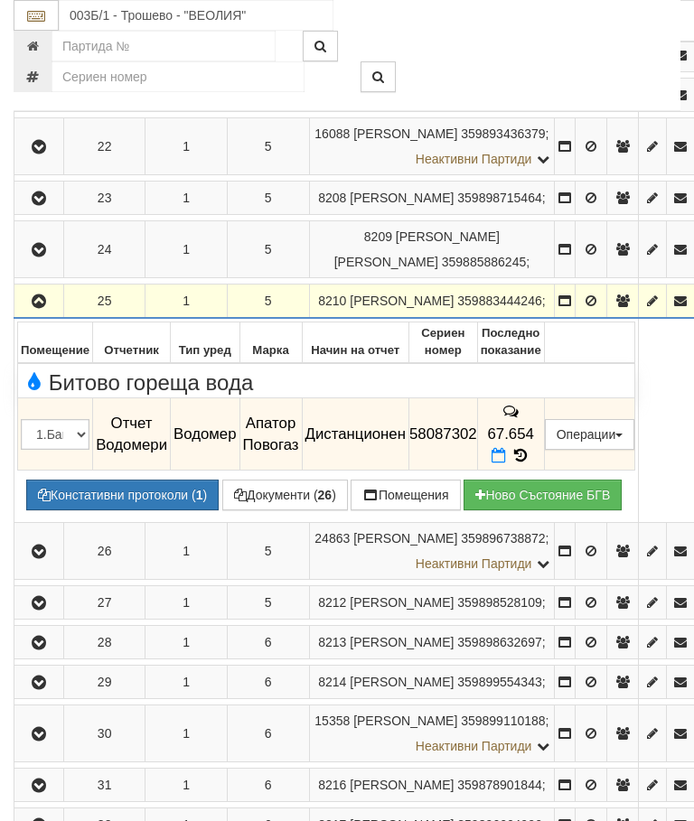
click at [530, 464] on icon at bounding box center [521, 455] width 20 height 15
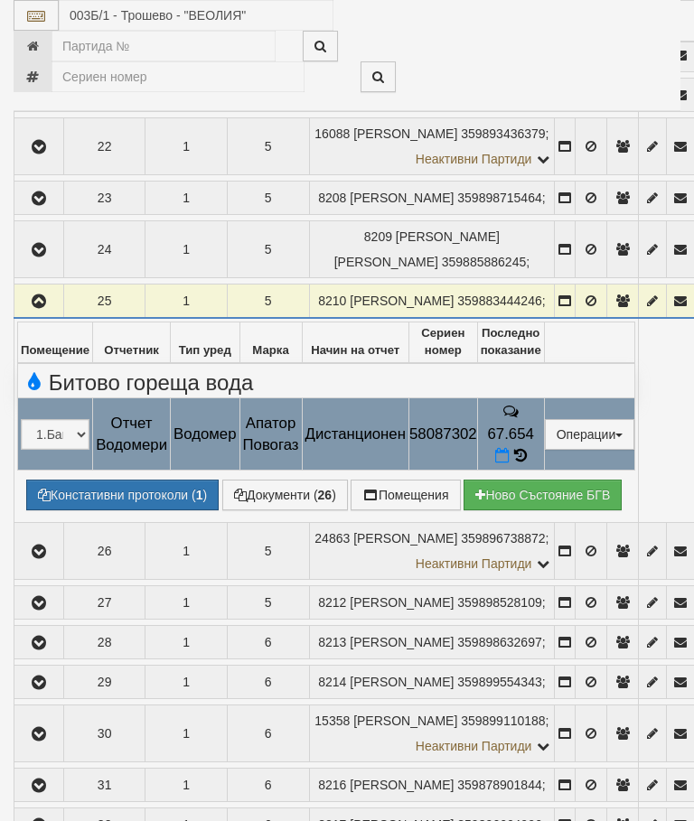
select select "10"
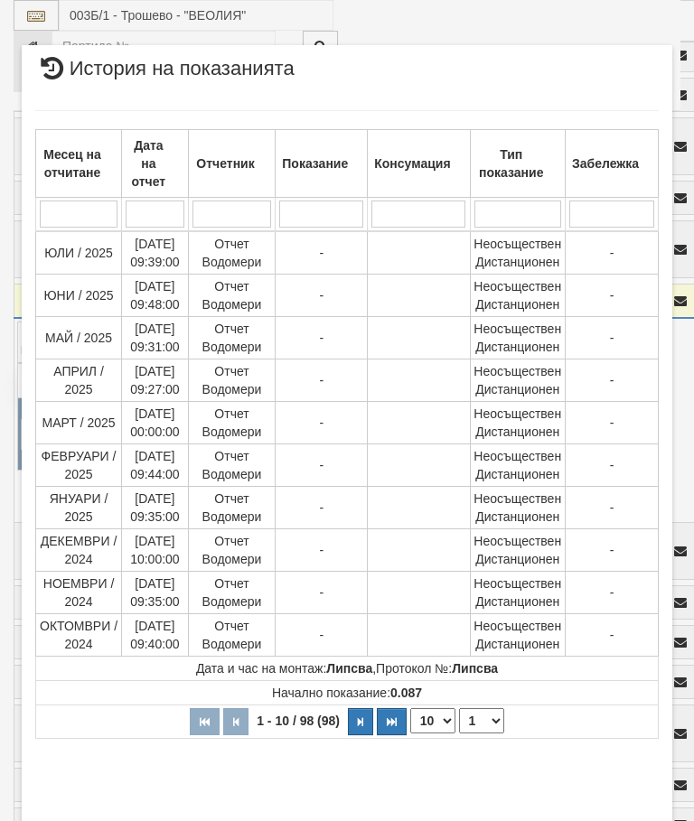
click at [487, 710] on select "1 2 3 4 5 6 7 8 9 10" at bounding box center [481, 721] width 45 height 25
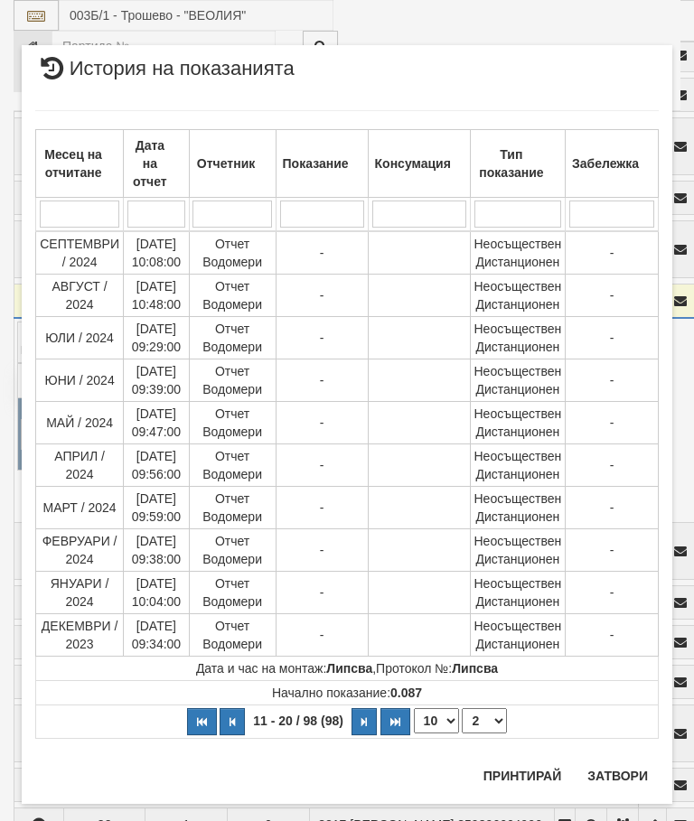
click at [486, 715] on select "1 2 3 4 5 6 7 8 9 10" at bounding box center [484, 721] width 45 height 25
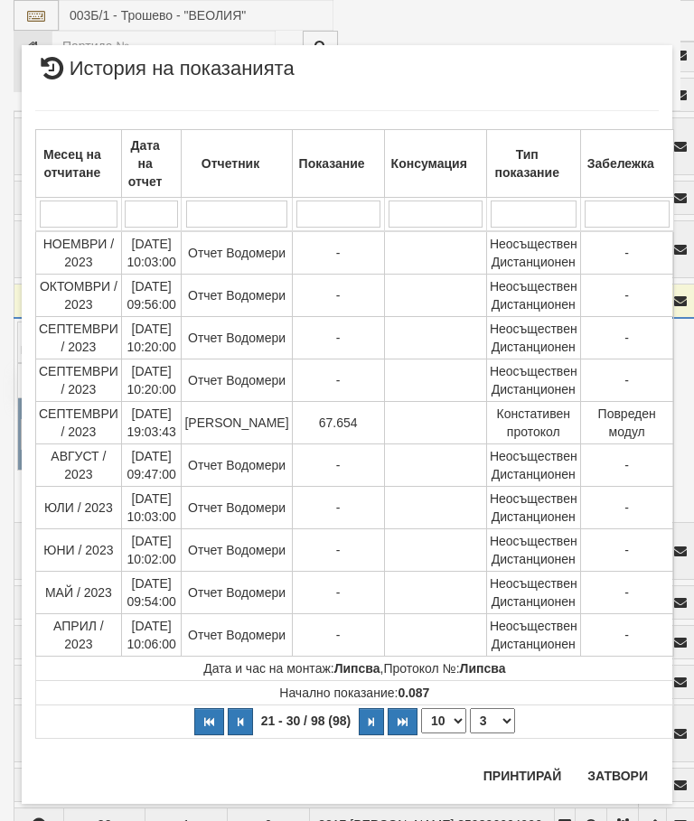
click at [490, 701] on td "Начално показание: 0.087" at bounding box center [355, 693] width 638 height 24
click at [488, 715] on select "1 2 3 4 5 6 7 8 9 10" at bounding box center [492, 721] width 45 height 25
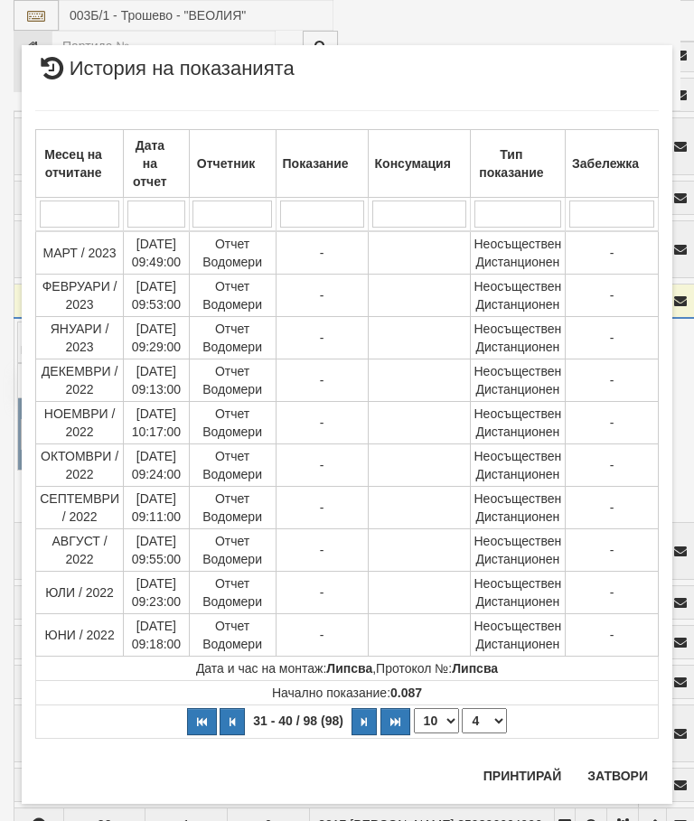
click at [489, 717] on select "1 2 3 4 5 6 7 8 9 10" at bounding box center [484, 721] width 45 height 25
select select "5"
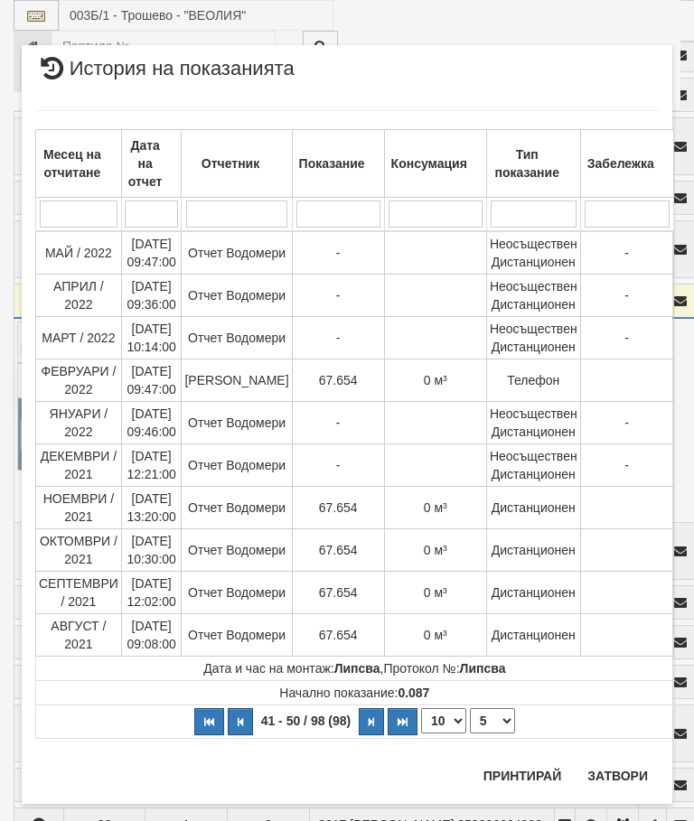
click at [603, 764] on button "Затвори" at bounding box center [618, 776] width 82 height 29
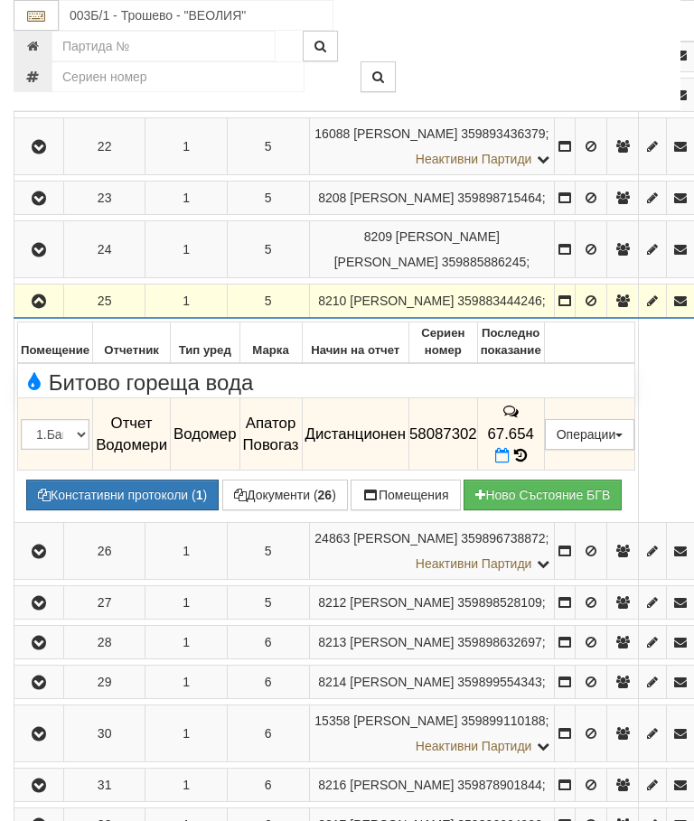
click at [46, 308] on icon "button" at bounding box center [39, 302] width 22 height 13
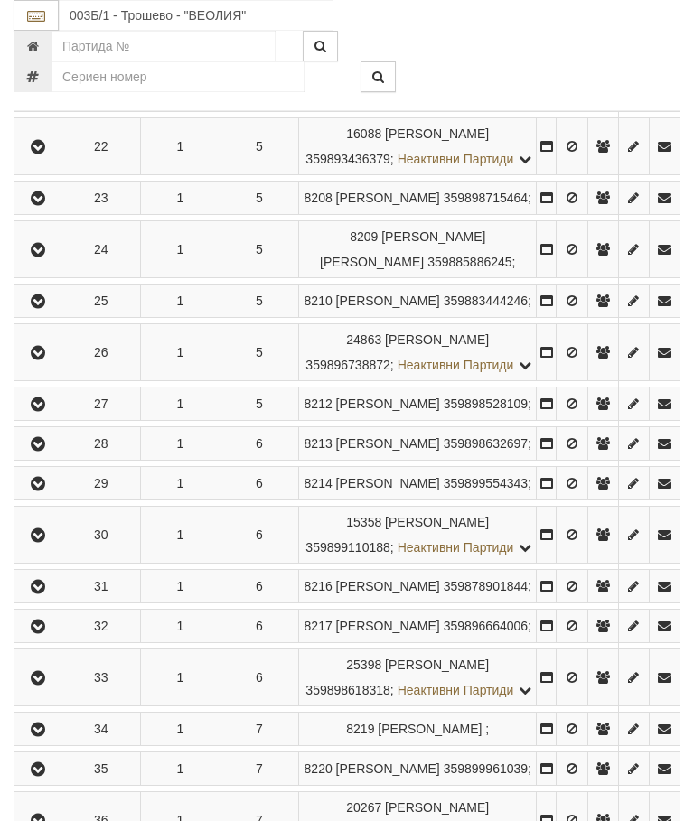
click at [43, 360] on icon "button" at bounding box center [38, 353] width 22 height 13
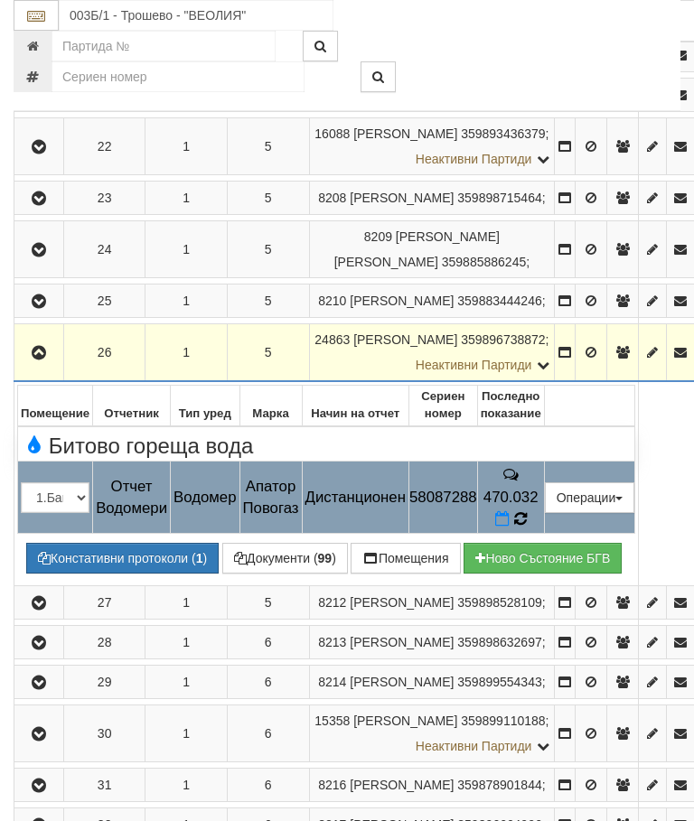
click at [527, 527] on icon at bounding box center [520, 519] width 13 height 15
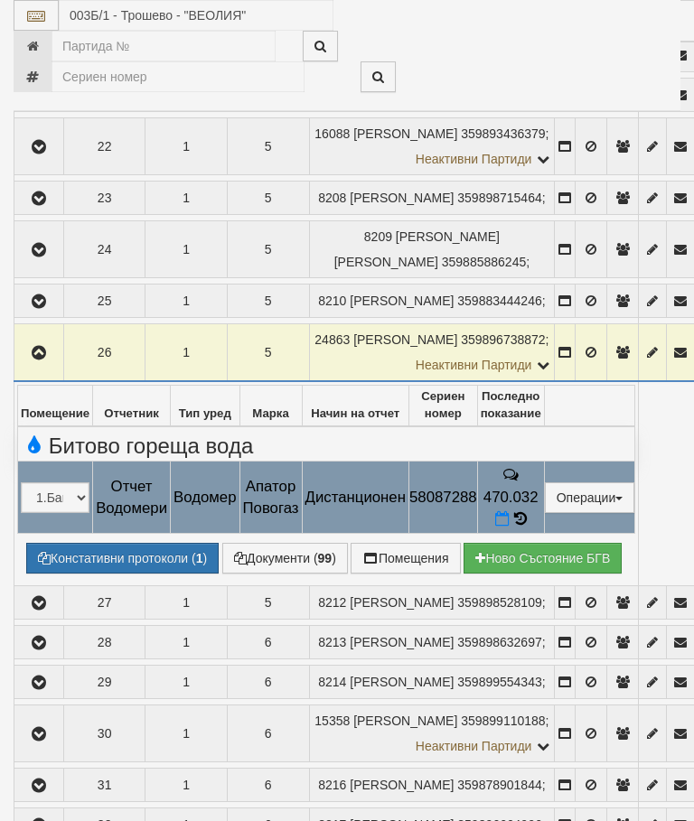
select select "10"
select select "1"
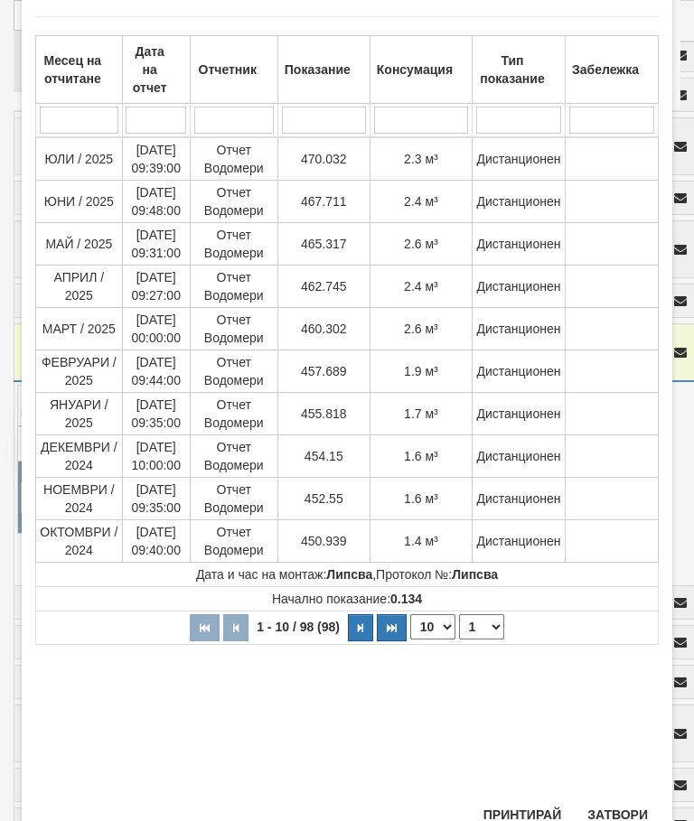
scroll to position [93, 0]
click at [624, 814] on button "Затвори" at bounding box center [618, 816] width 82 height 29
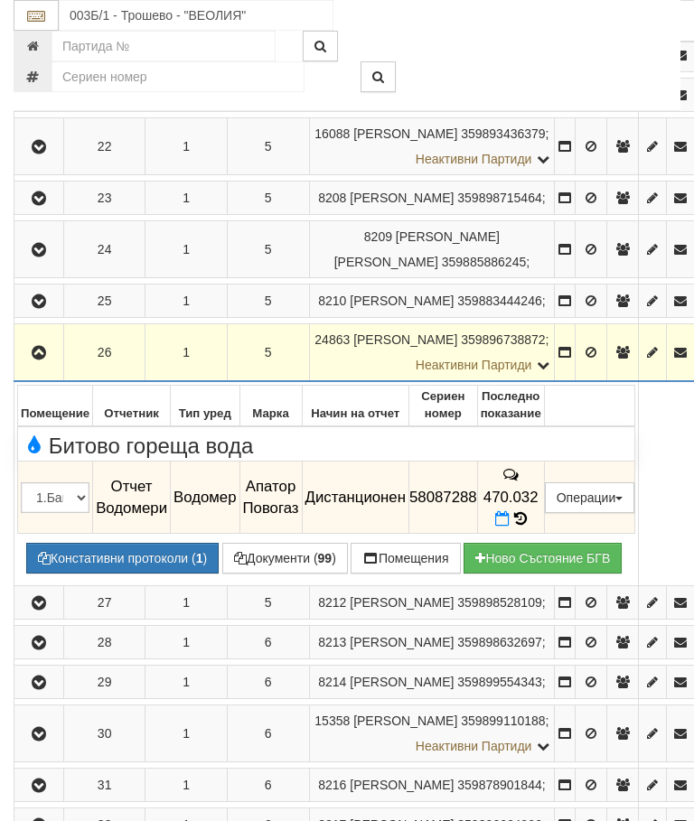
click at [39, 366] on button "button" at bounding box center [38, 352] width 43 height 27
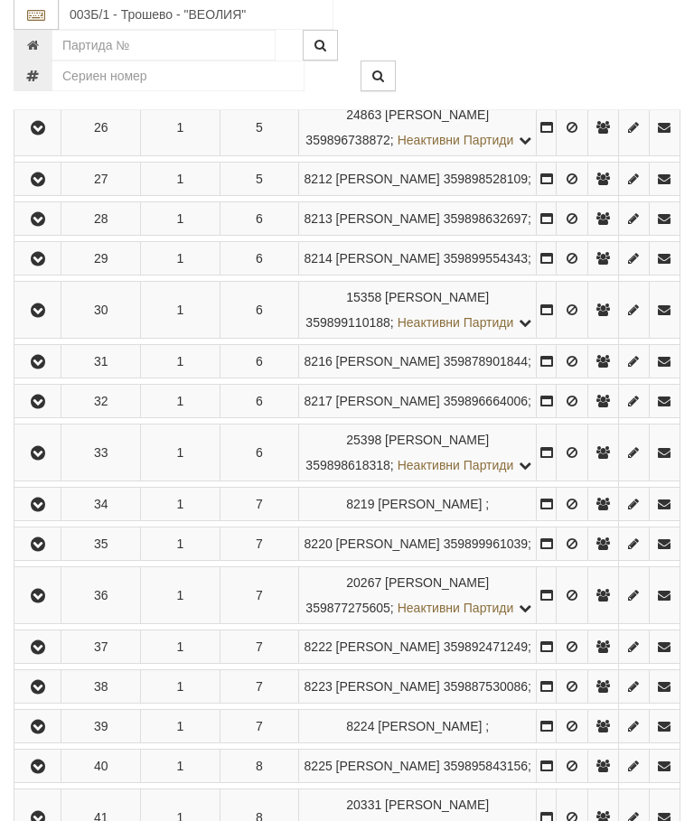
scroll to position [1669, 0]
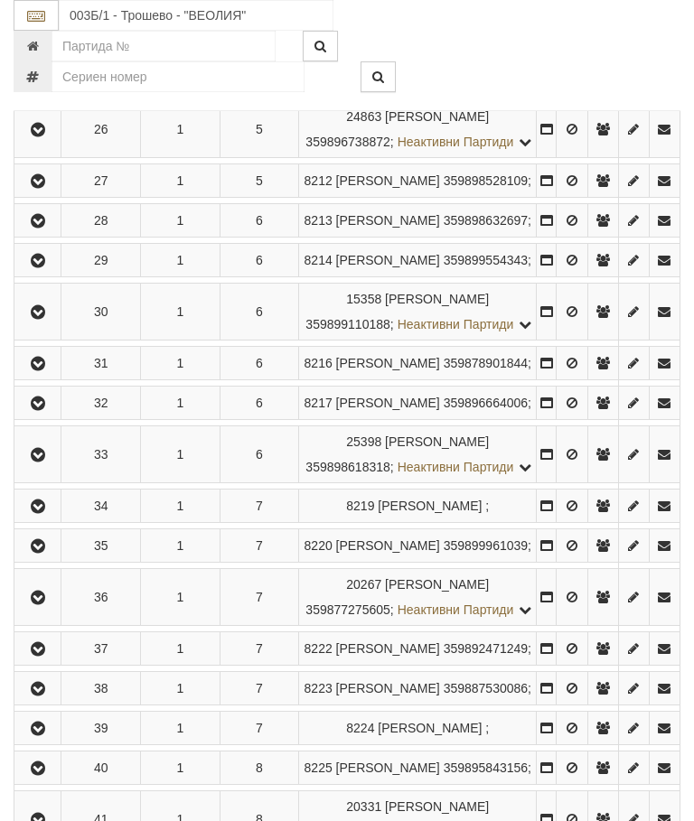
click at [54, 194] on button "button" at bounding box center [37, 180] width 41 height 27
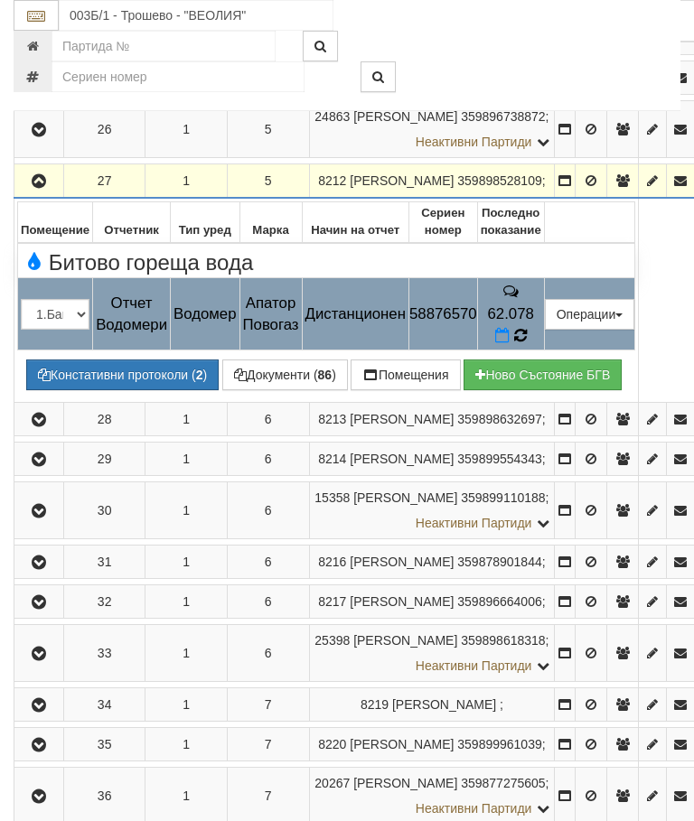
click at [527, 344] on icon at bounding box center [520, 336] width 14 height 16
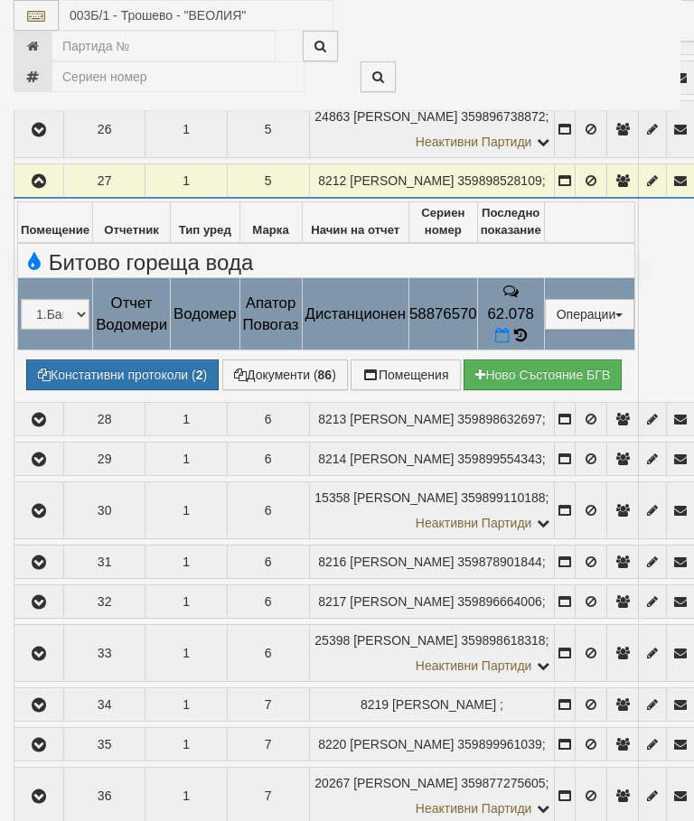
select select "10"
select select "1"
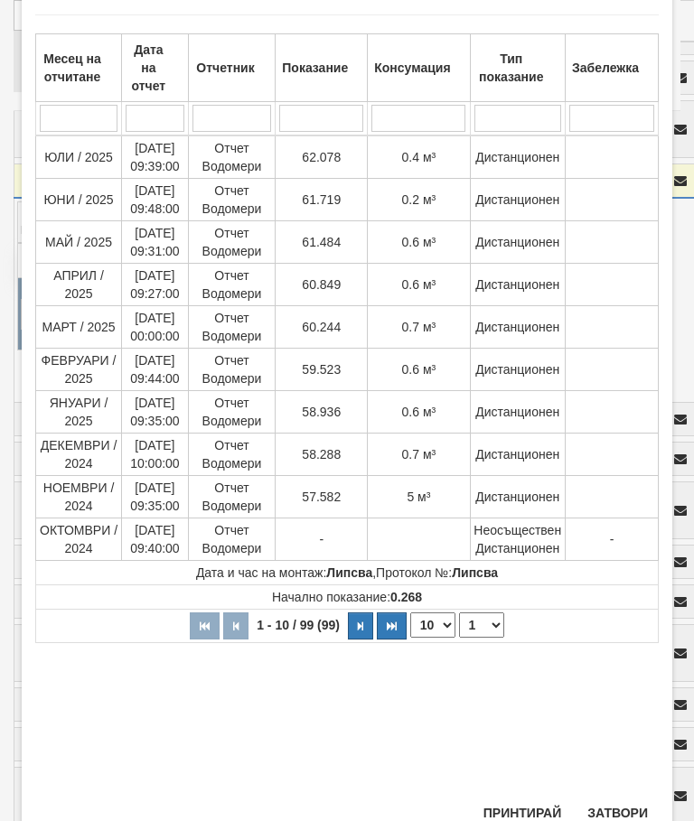
scroll to position [93, 0]
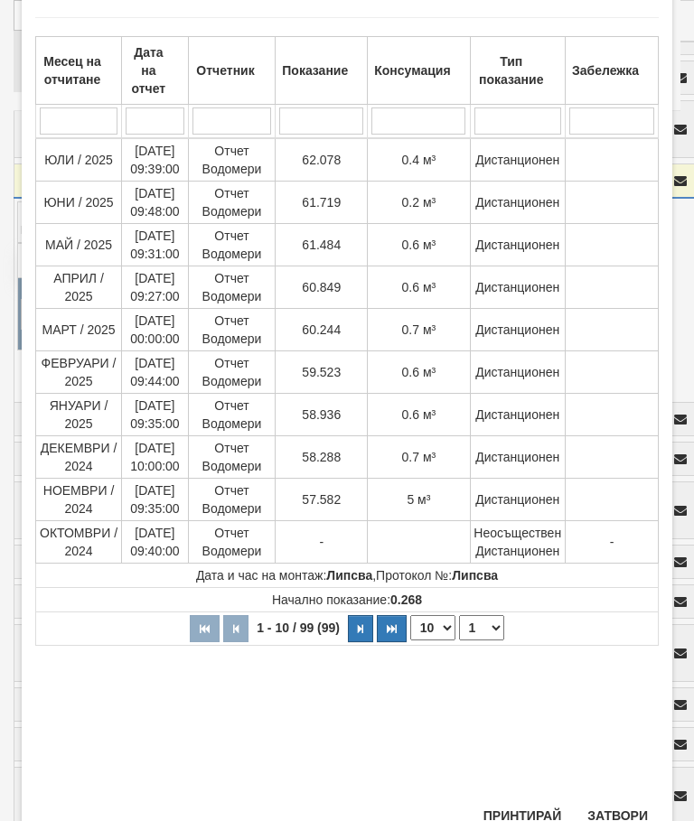
click at [631, 812] on button "Затвори" at bounding box center [618, 816] width 82 height 29
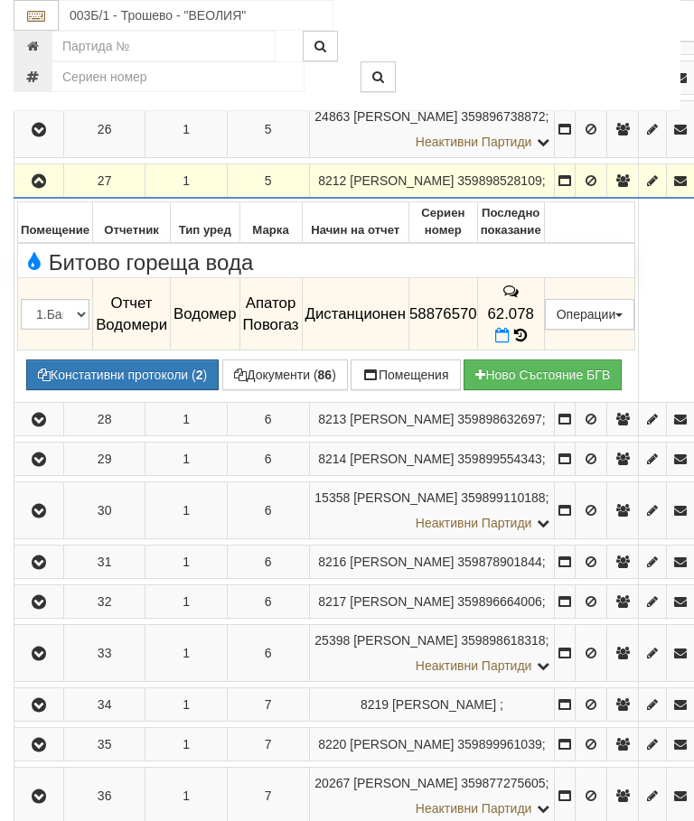
click at [56, 194] on button "button" at bounding box center [38, 180] width 43 height 27
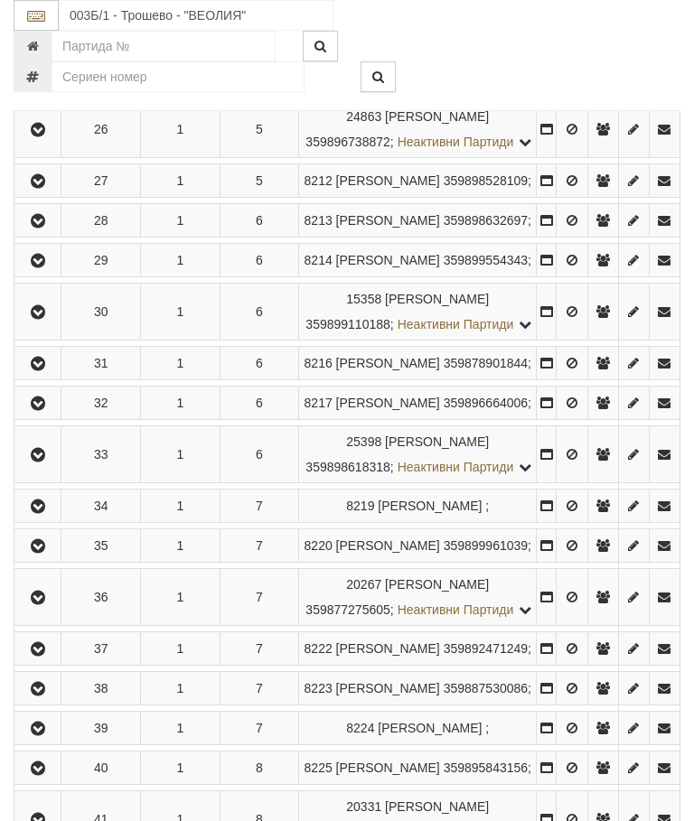
click at [46, 228] on icon "button" at bounding box center [38, 221] width 22 height 13
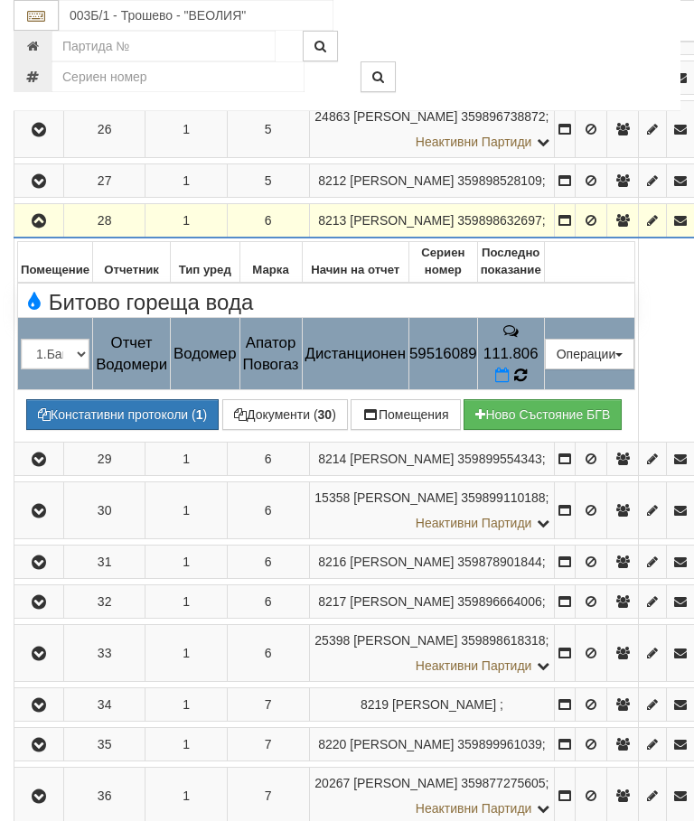
click at [528, 384] on icon at bounding box center [520, 375] width 16 height 18
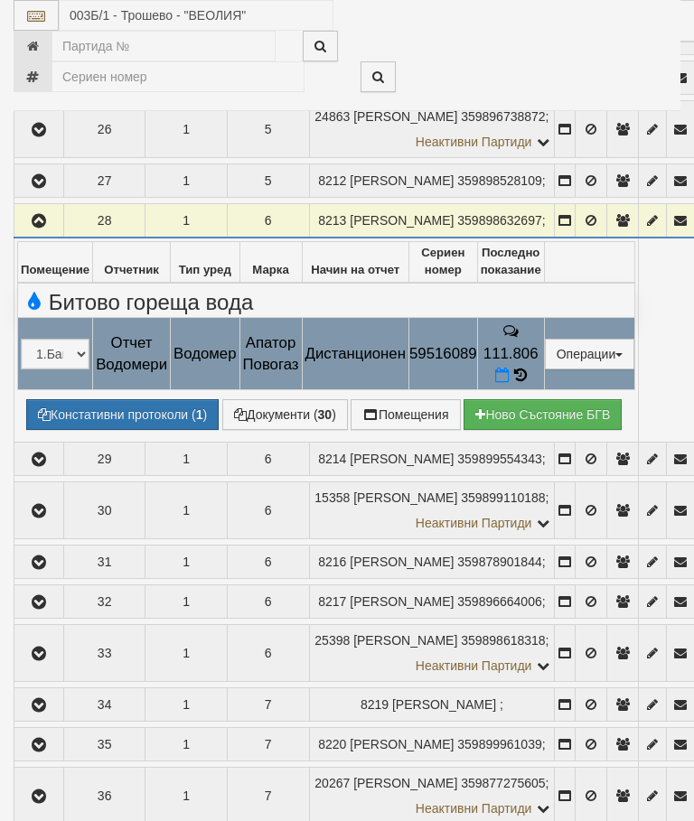
select select "10"
select select "1"
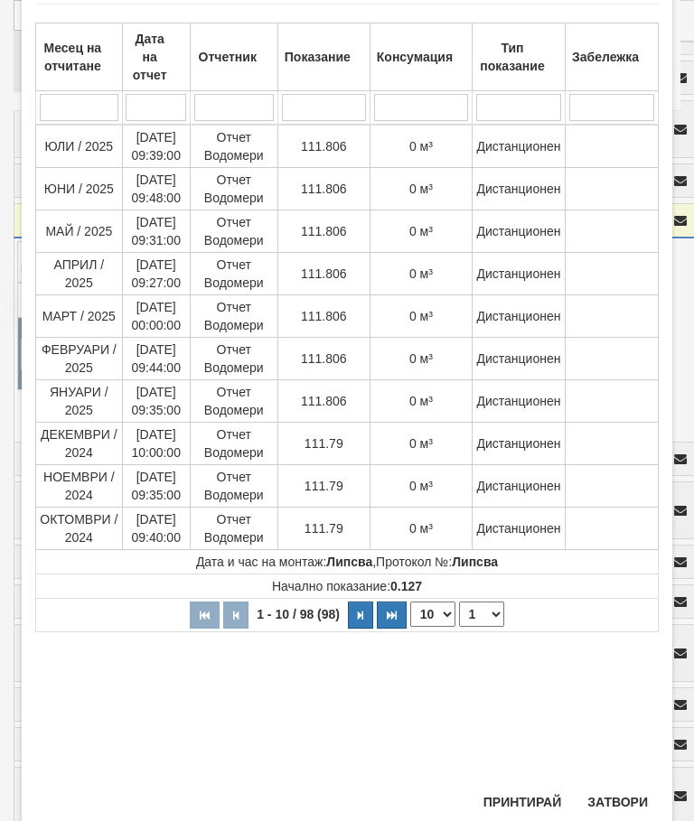
scroll to position [131, 0]
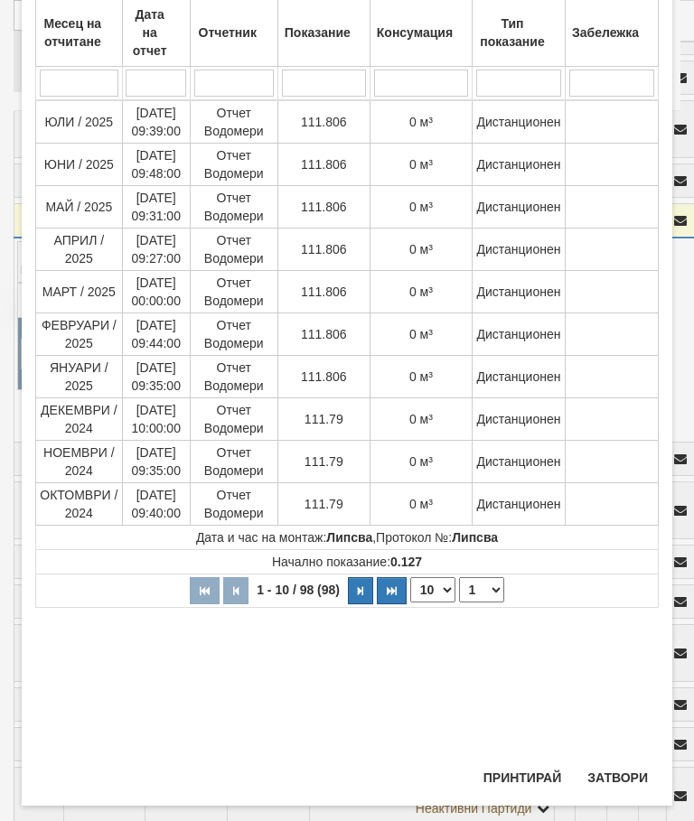
click at [617, 793] on button "Затвори" at bounding box center [618, 778] width 82 height 29
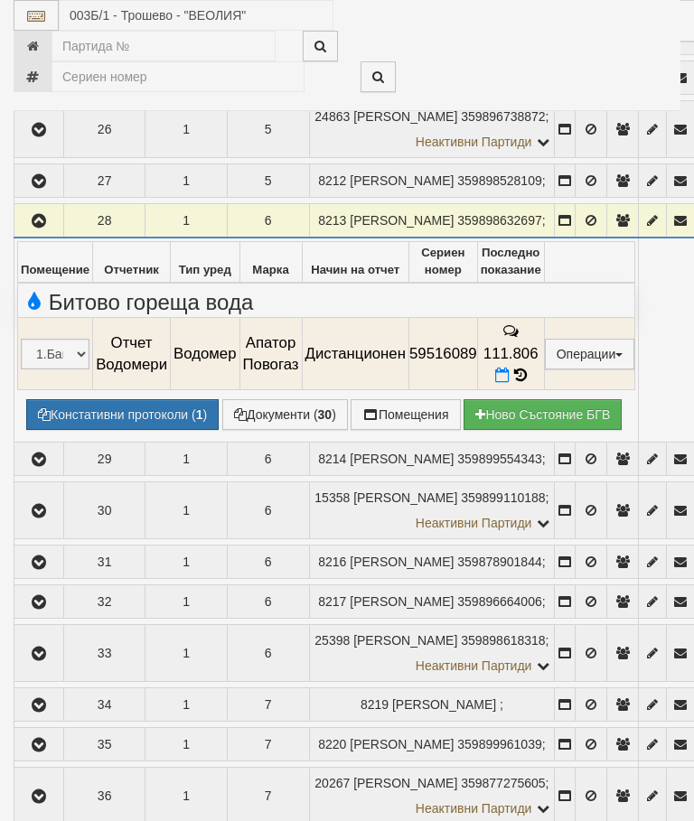
scroll to position [93, 0]
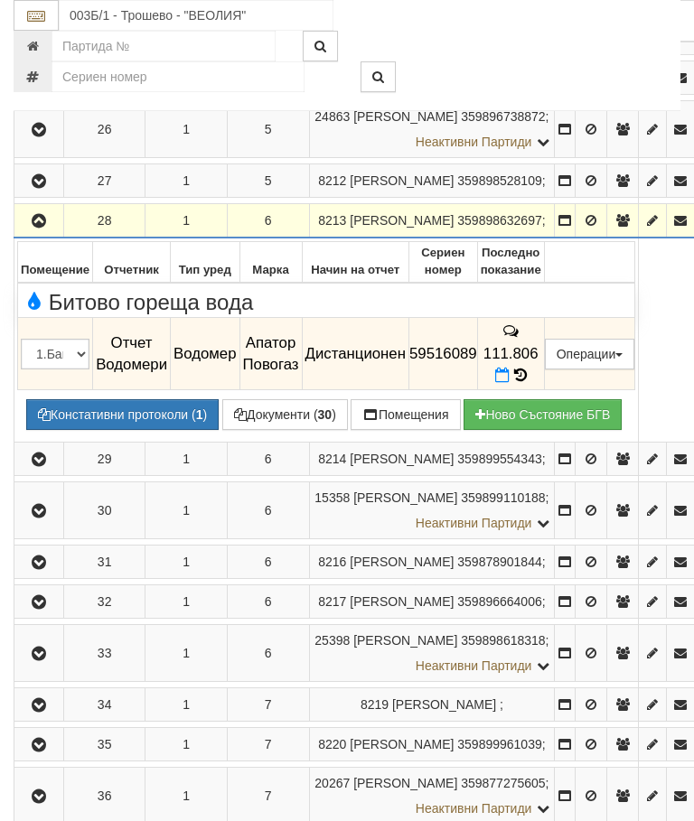
click at [33, 228] on icon "button" at bounding box center [39, 221] width 22 height 13
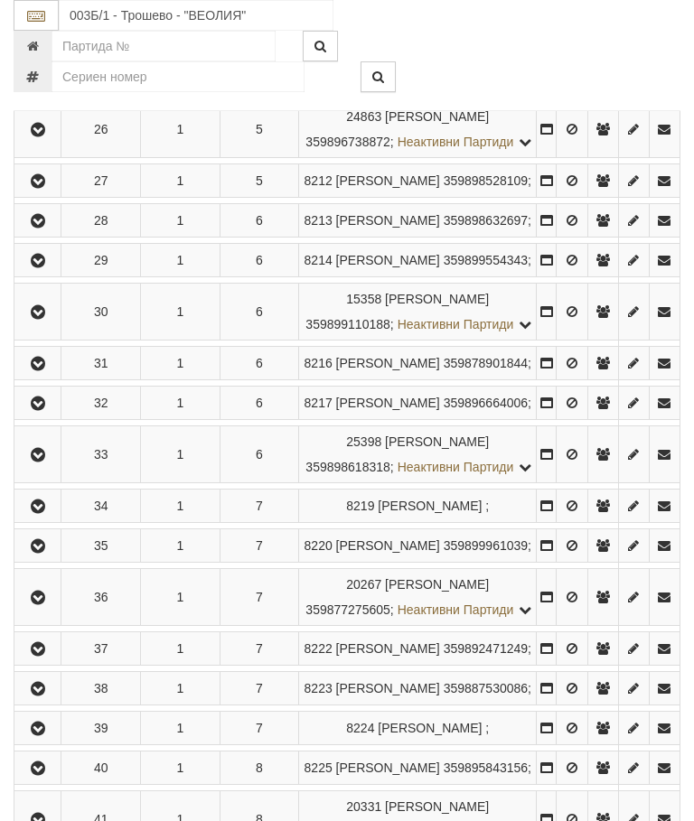
click at [41, 268] on icon "button" at bounding box center [38, 261] width 22 height 13
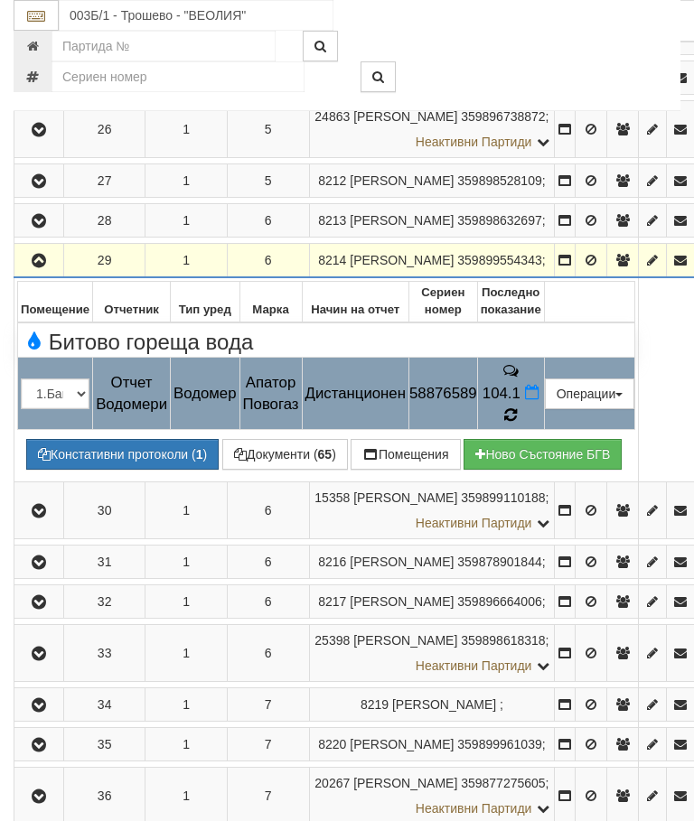
click at [518, 423] on icon at bounding box center [510, 415] width 14 height 16
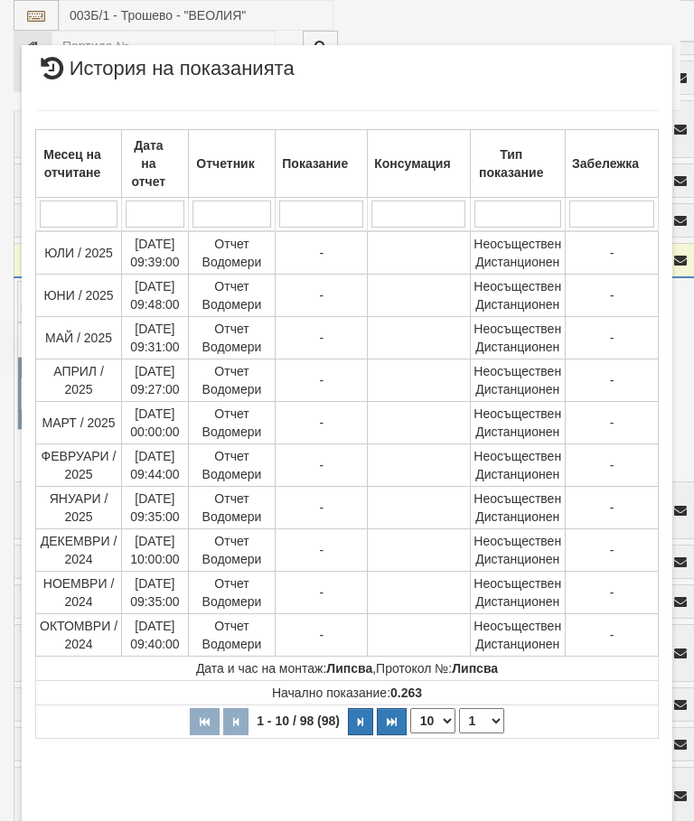
select select "10"
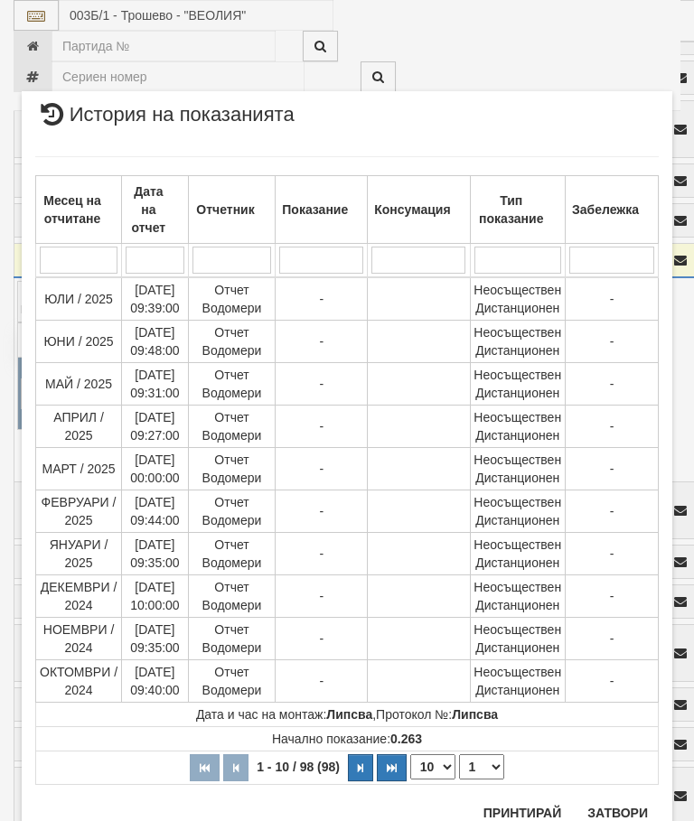
scroll to position [2070, 0]
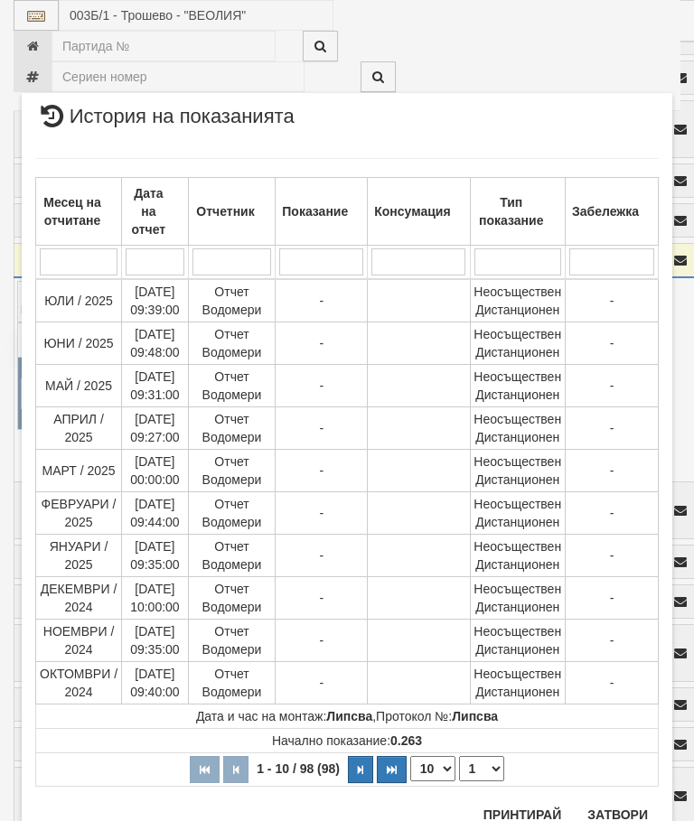
click at [482, 775] on select "1 2 3 4 5 6 7 8 9 10" at bounding box center [481, 768] width 45 height 25
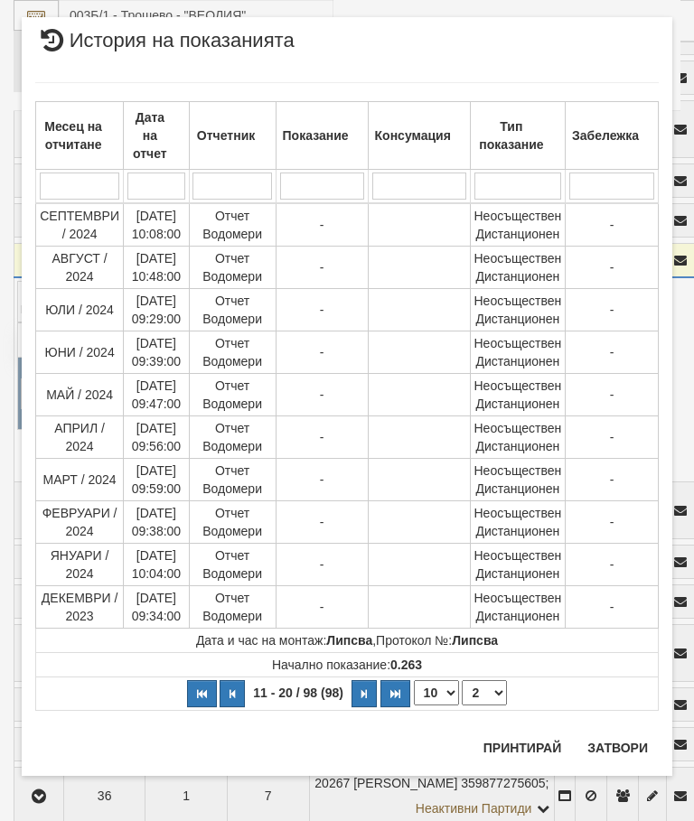
scroll to position [0, 0]
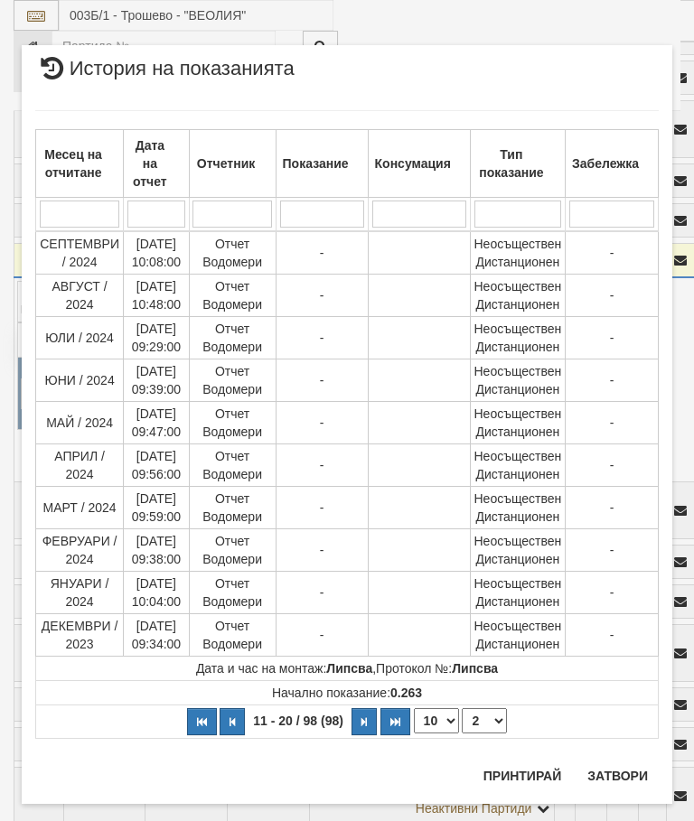
click at [487, 725] on select "1 2 3 4 5 6 7 8 9 10" at bounding box center [484, 721] width 45 height 25
select select "3"
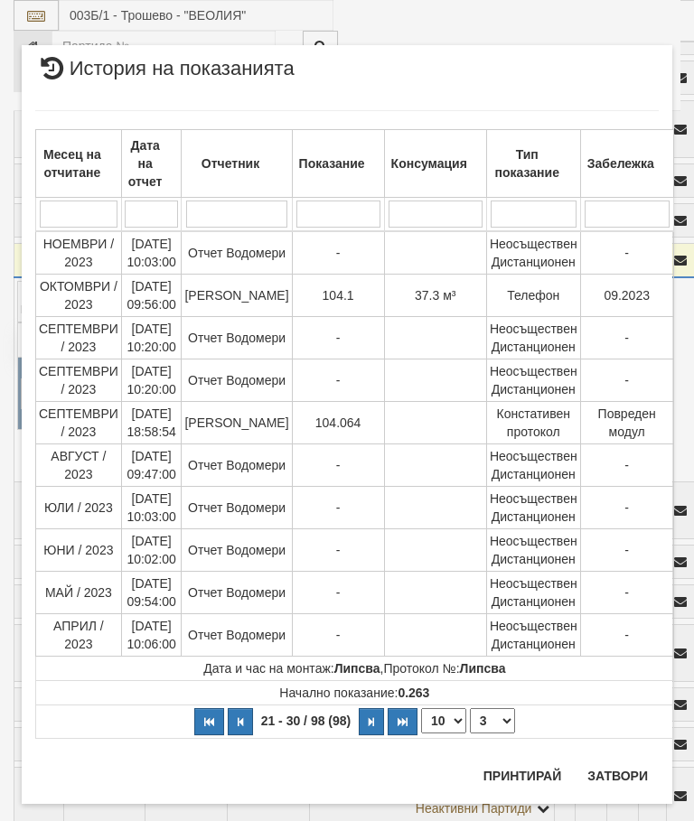
click at [626, 774] on button "Затвори" at bounding box center [618, 776] width 82 height 29
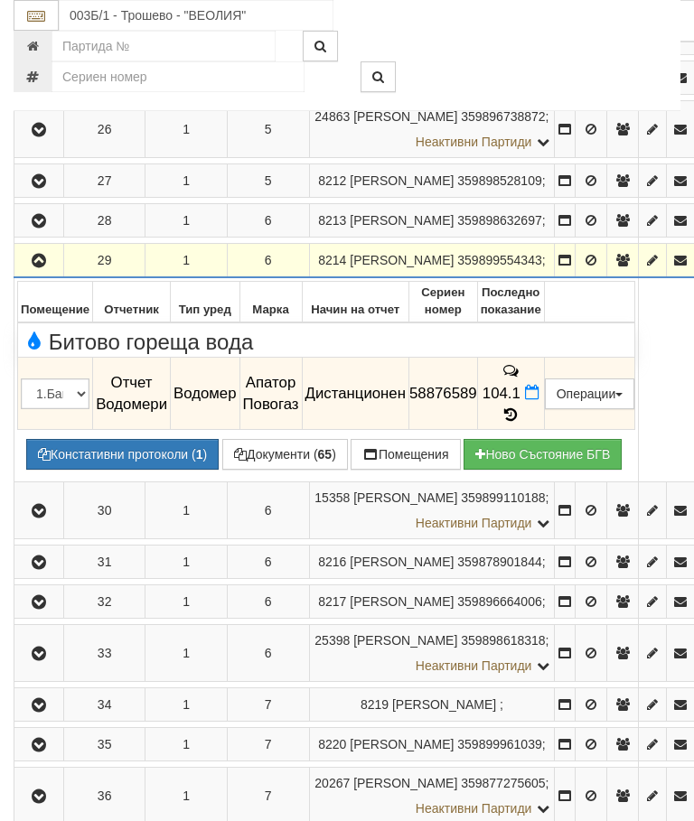
click at [35, 268] on icon "button" at bounding box center [39, 261] width 22 height 13
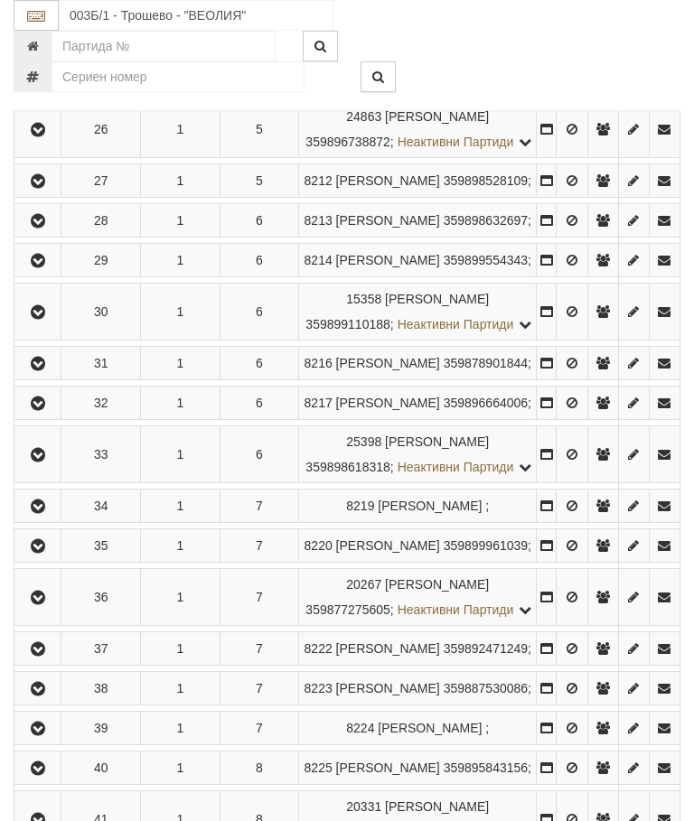
click at [45, 341] on td at bounding box center [37, 312] width 47 height 57
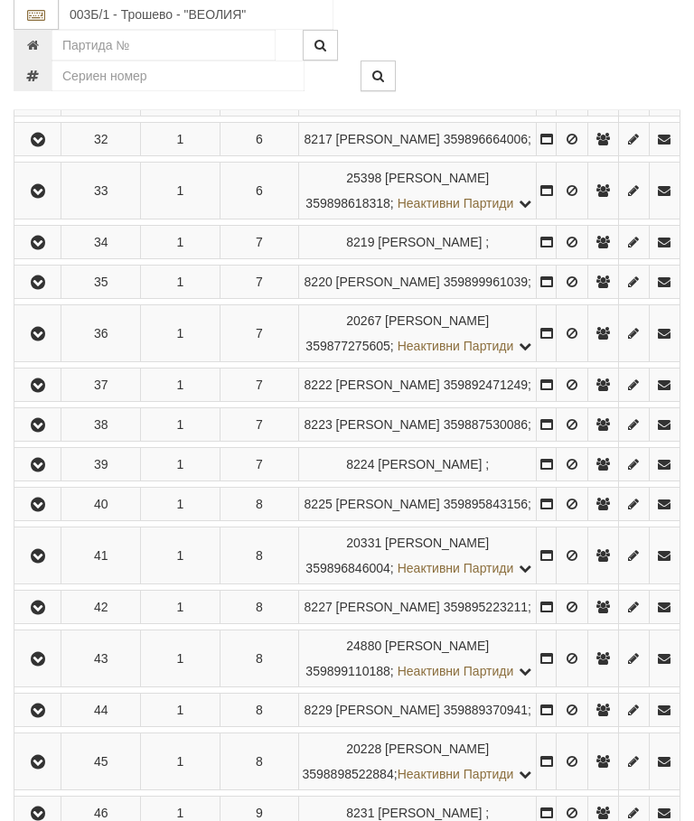
scroll to position [1932, 0]
click at [42, 56] on icon "button" at bounding box center [38, 49] width 22 height 13
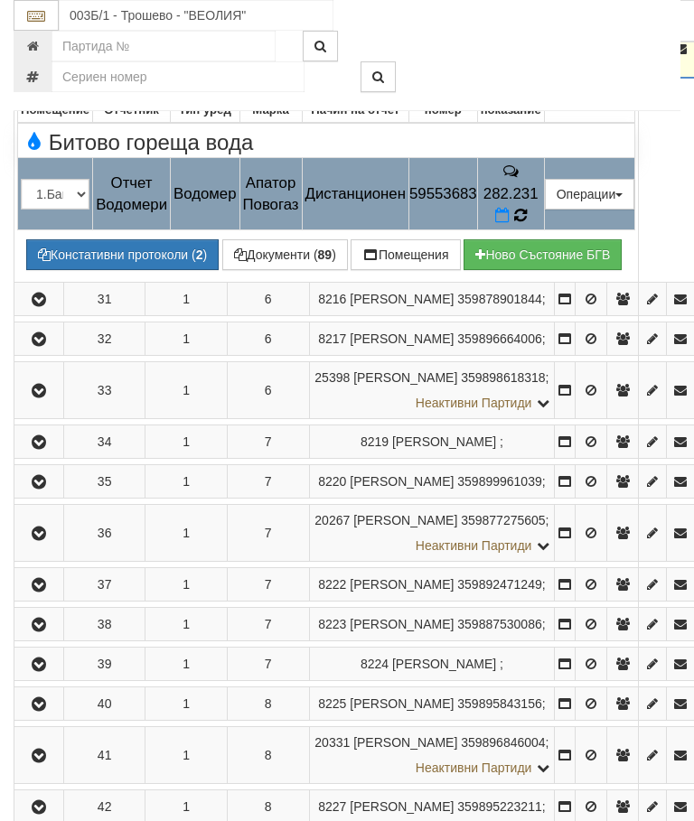
click at [528, 223] on icon at bounding box center [520, 215] width 14 height 16
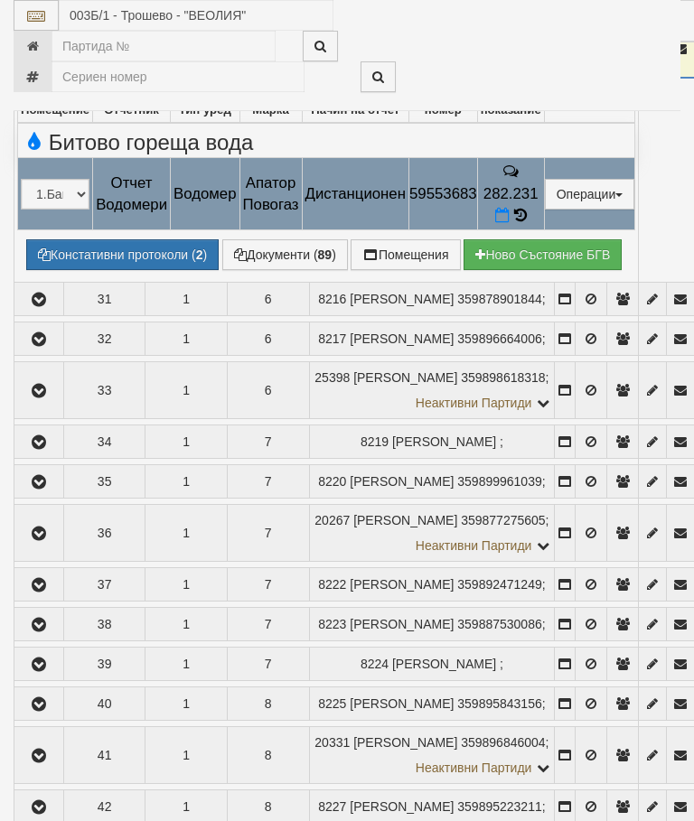
select select "10"
select select "1"
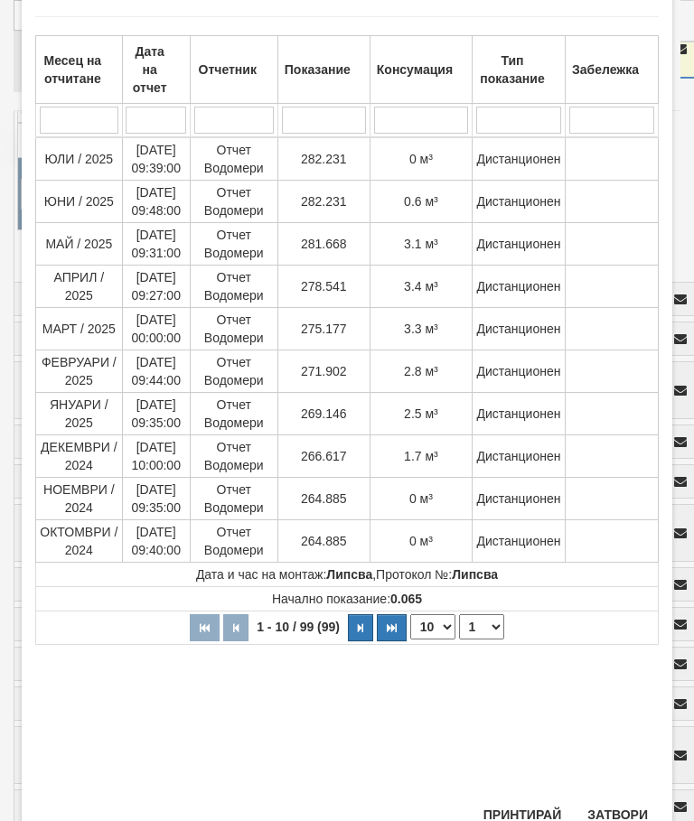
scroll to position [93, 0]
click at [631, 813] on button "Затвори" at bounding box center [618, 816] width 82 height 29
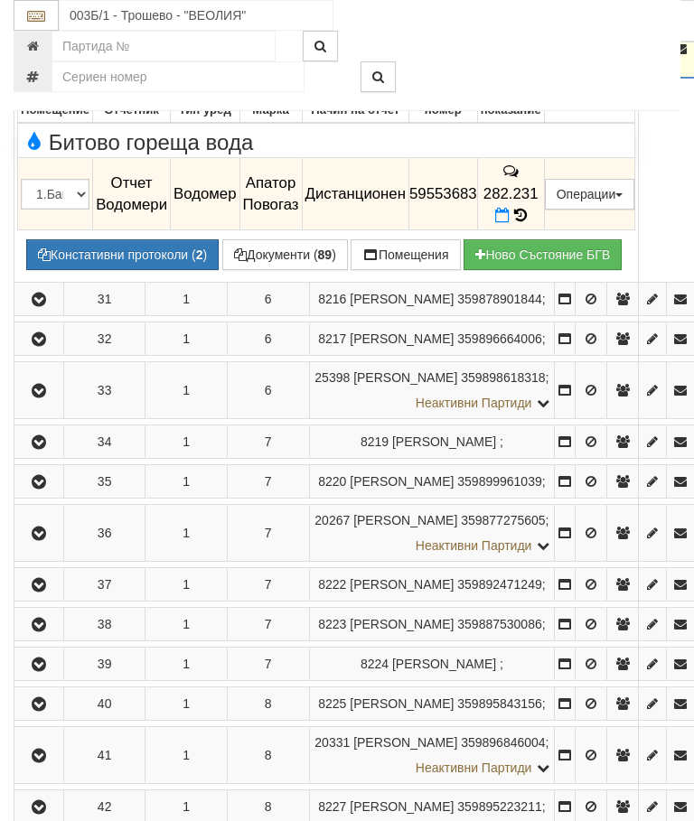
click at [45, 56] on icon "button" at bounding box center [39, 49] width 22 height 13
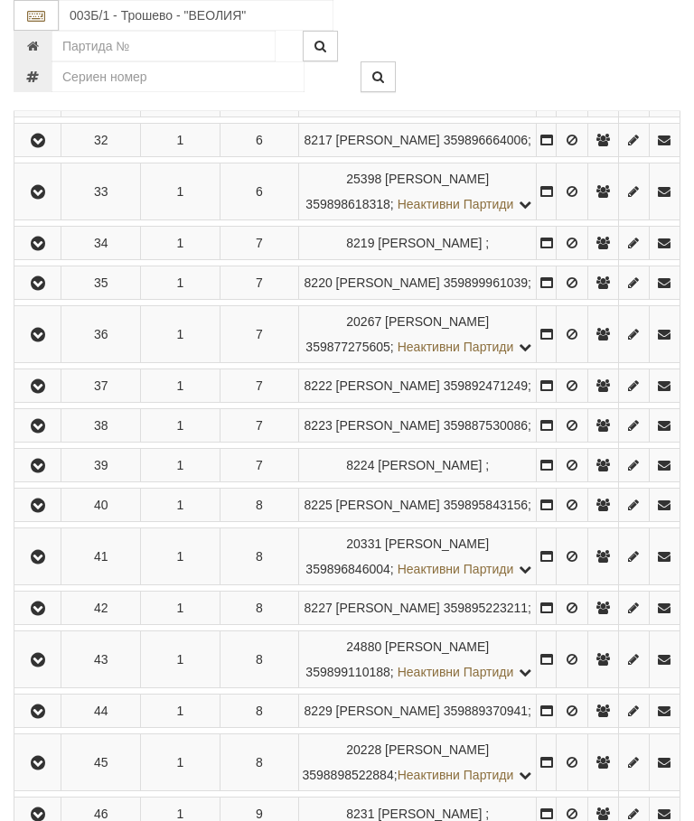
click at [42, 108] on icon "button" at bounding box center [38, 101] width 22 height 13
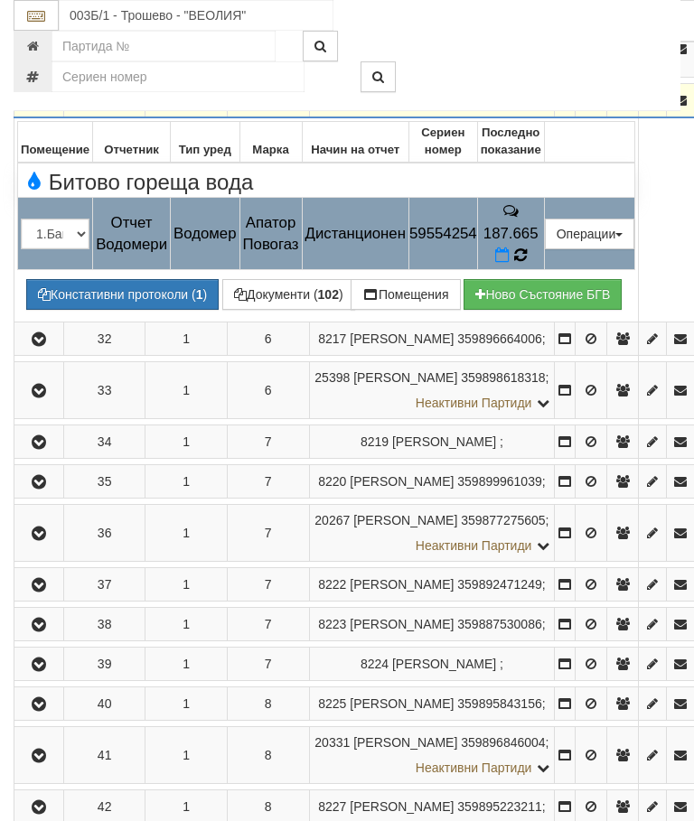
click at [527, 263] on icon at bounding box center [520, 255] width 13 height 15
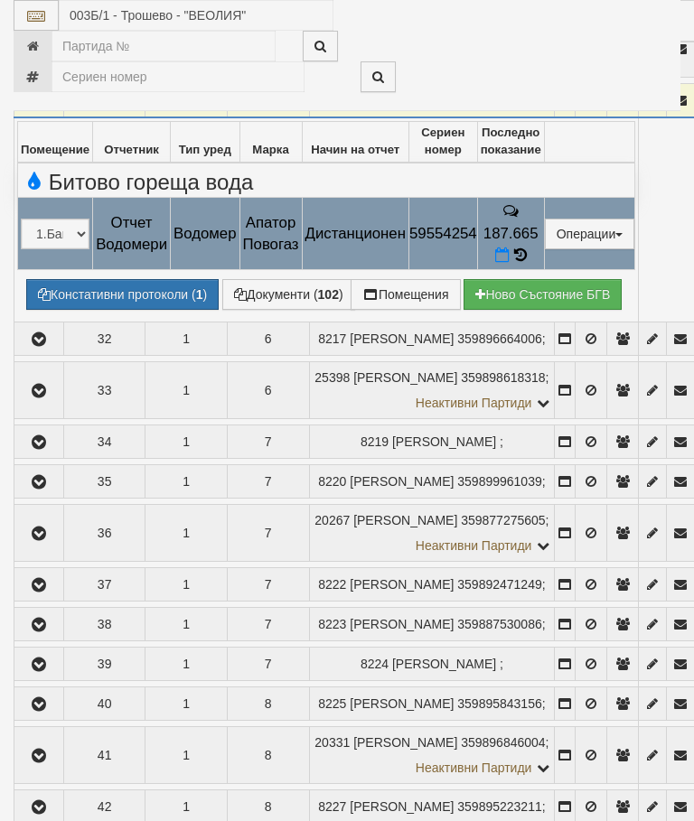
select select "10"
select select "1"
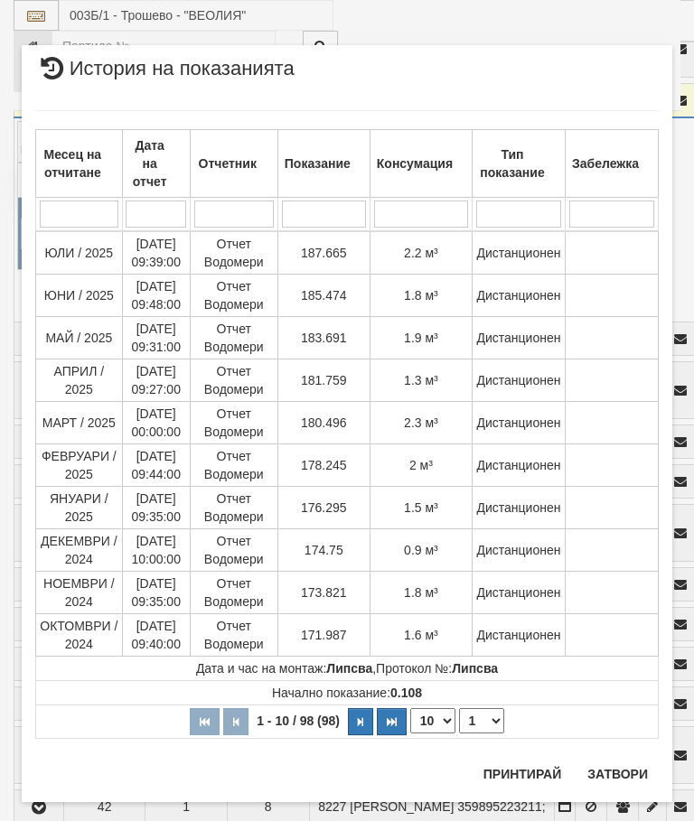
click at [629, 765] on button "Затвори" at bounding box center [618, 774] width 82 height 29
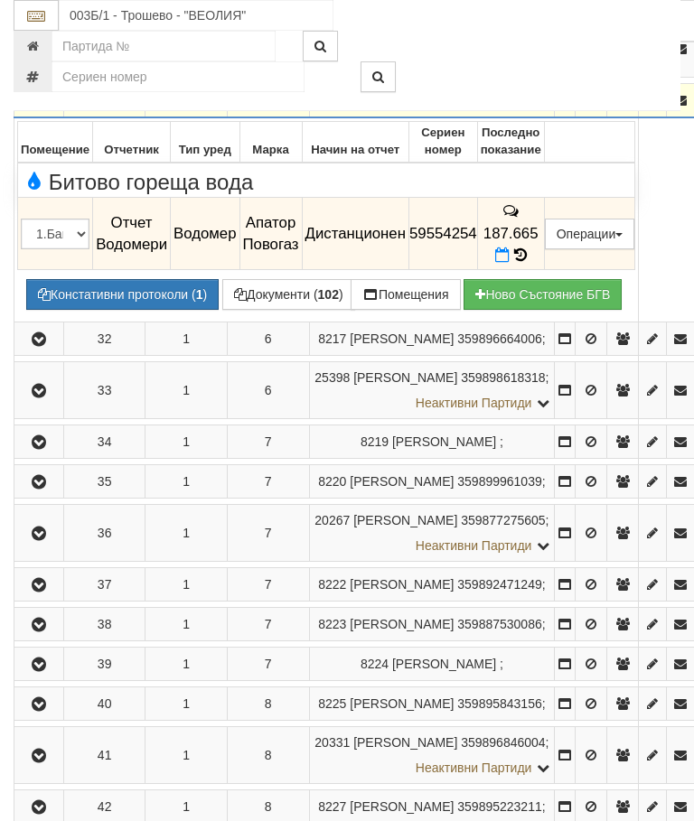
click at [39, 108] on icon "button" at bounding box center [39, 101] width 22 height 13
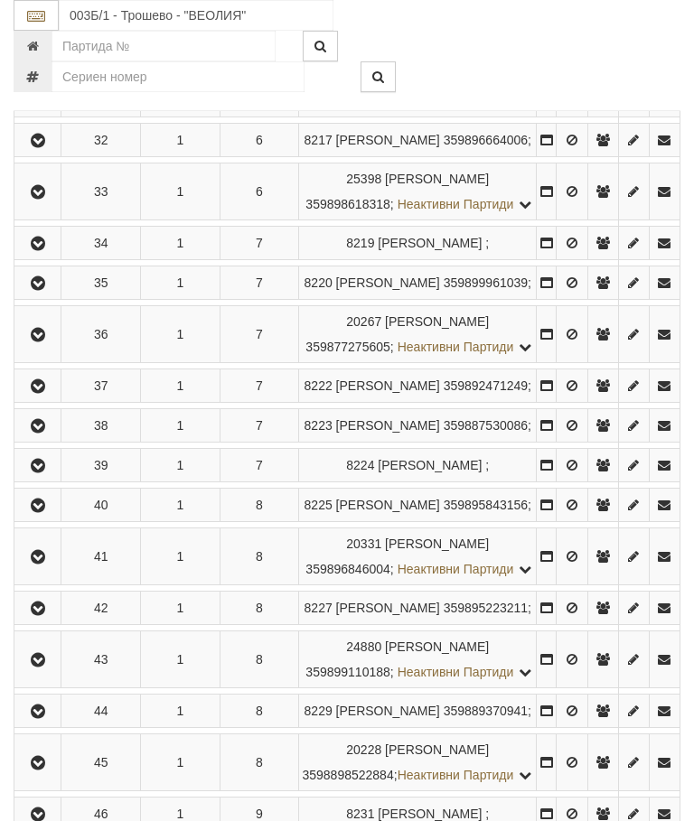
click at [42, 147] on icon "button" at bounding box center [38, 141] width 22 height 13
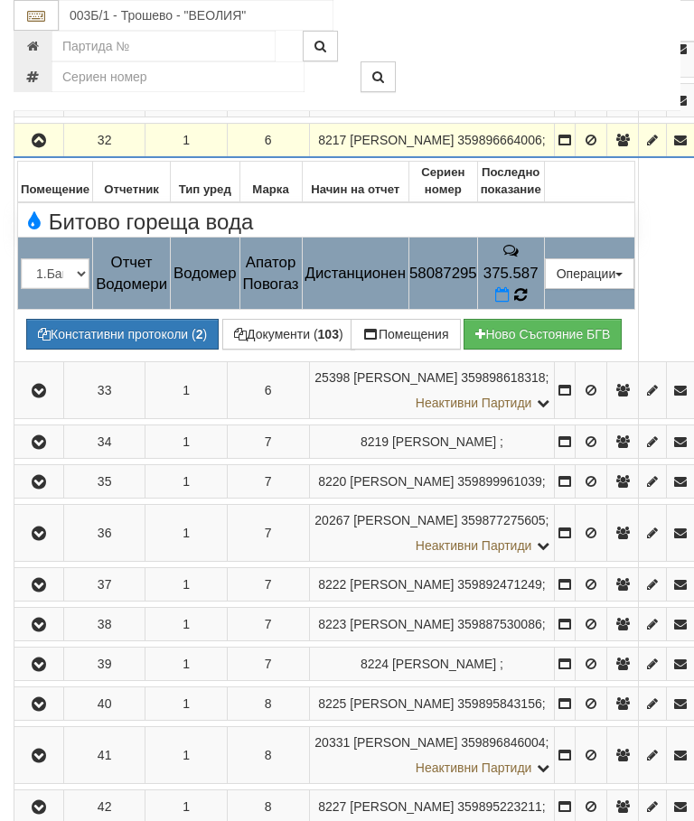
click at [527, 304] on icon at bounding box center [520, 295] width 14 height 16
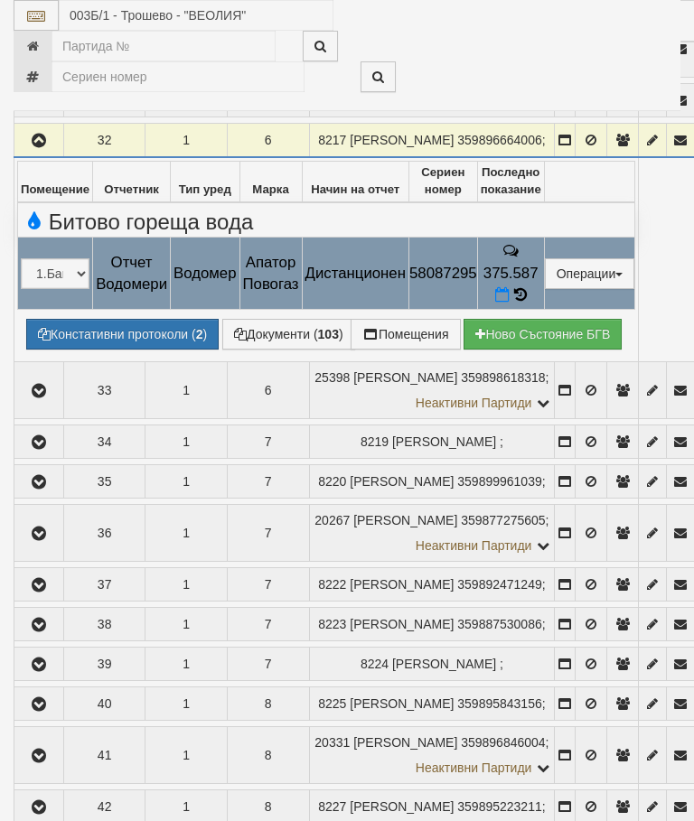
select select "10"
select select "1"
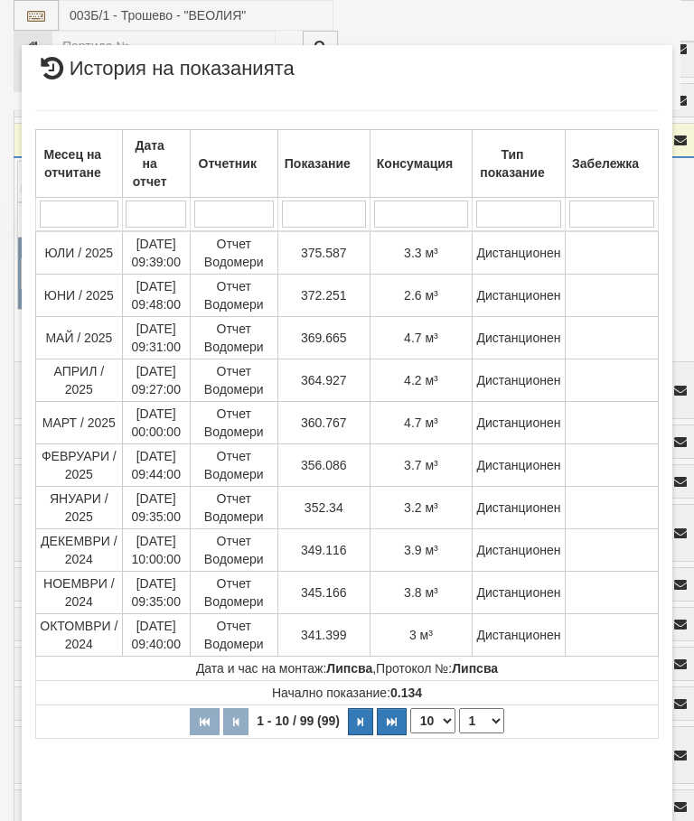
scroll to position [83, 0]
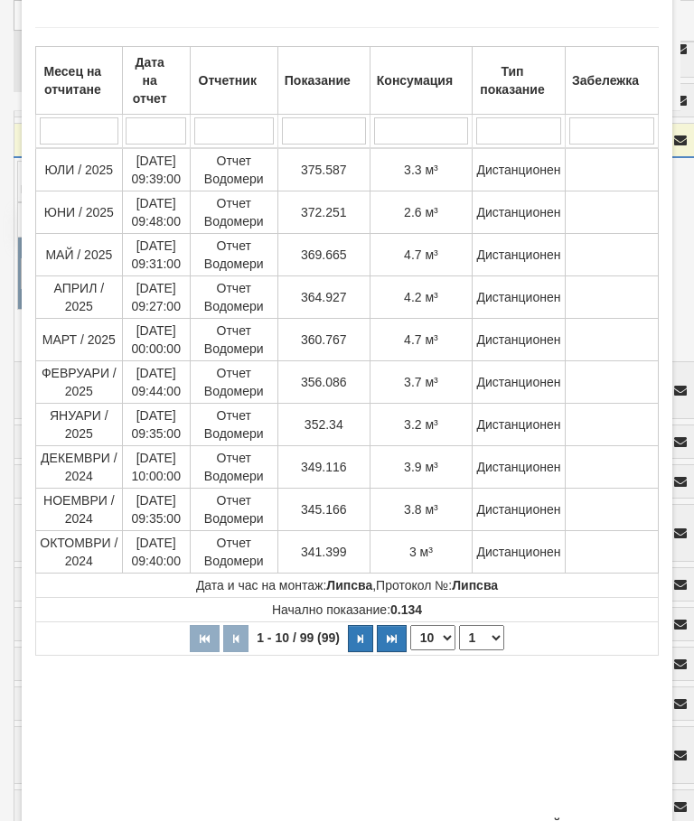
click at [632, 821] on button "Затвори" at bounding box center [618, 826] width 82 height 29
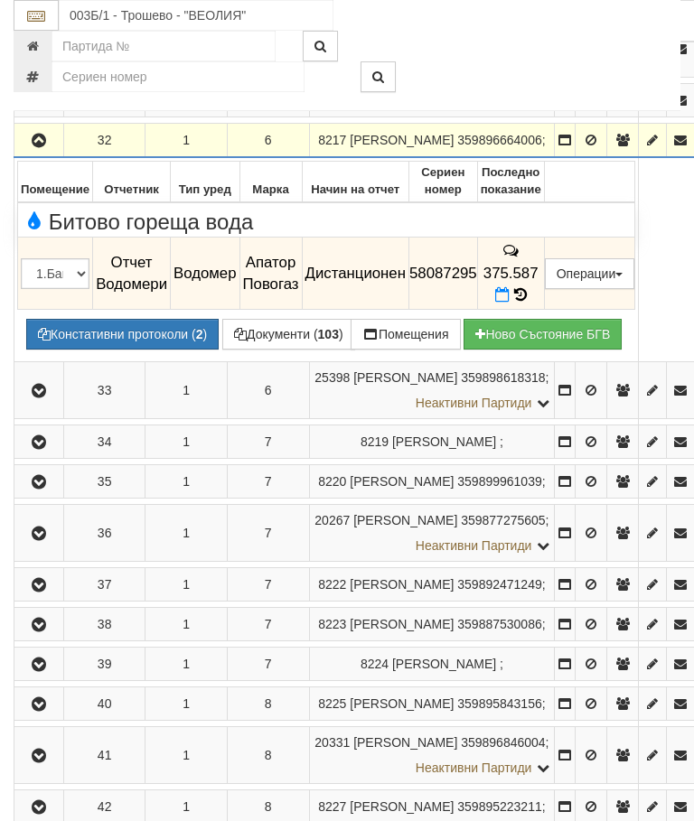
click at [41, 154] on button "button" at bounding box center [38, 140] width 43 height 27
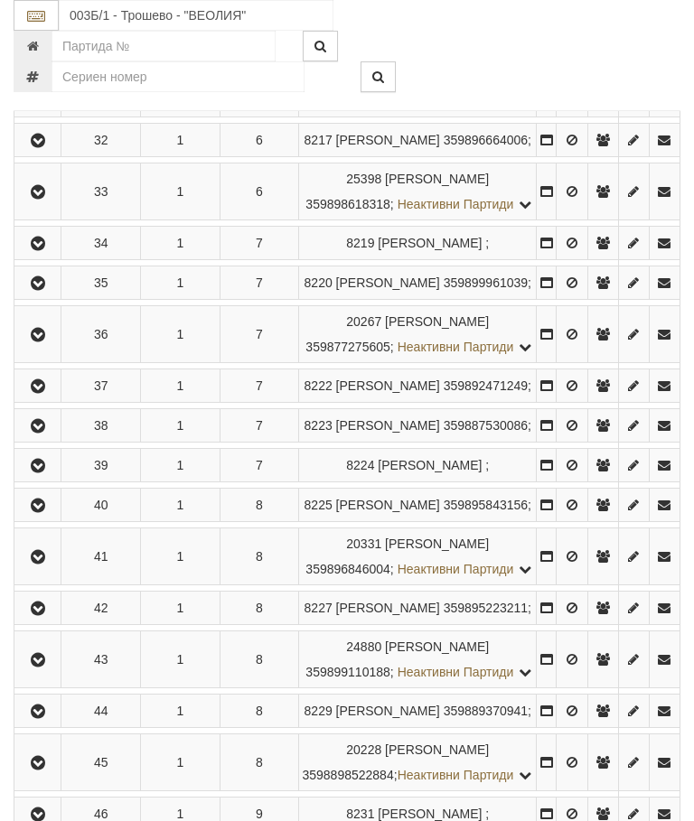
click at [43, 199] on icon "button" at bounding box center [38, 192] width 22 height 13
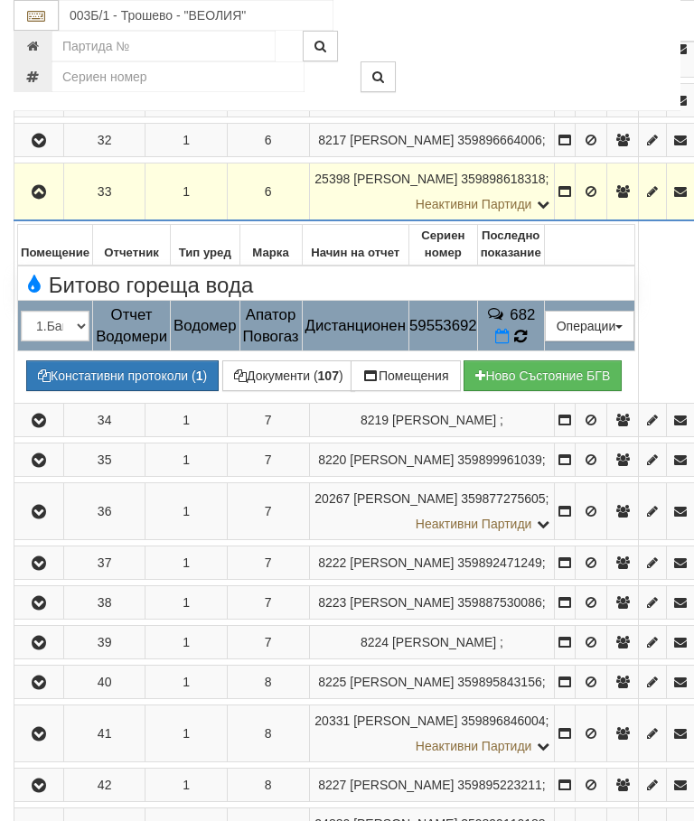
click at [528, 344] on icon at bounding box center [520, 336] width 14 height 16
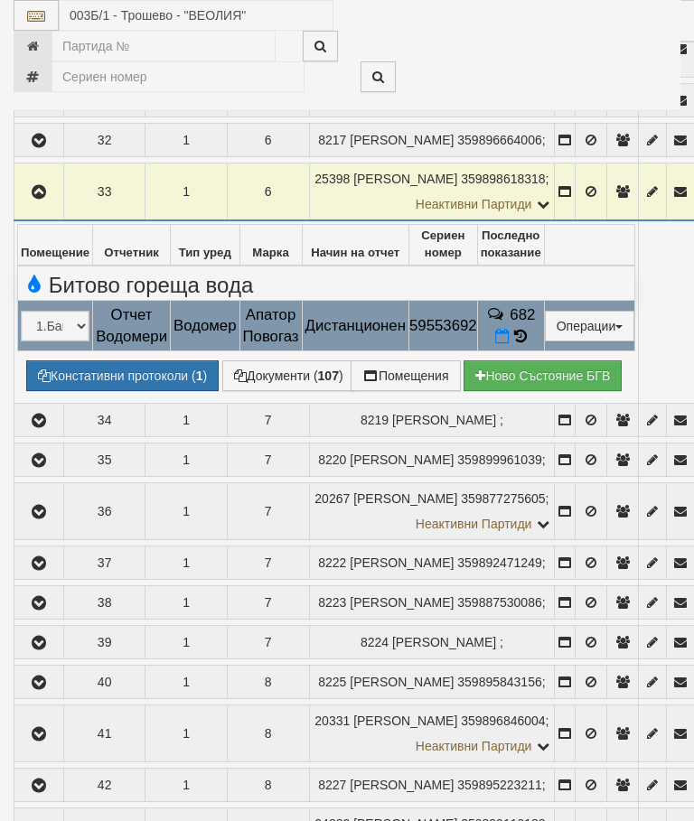
select select "10"
select select "1"
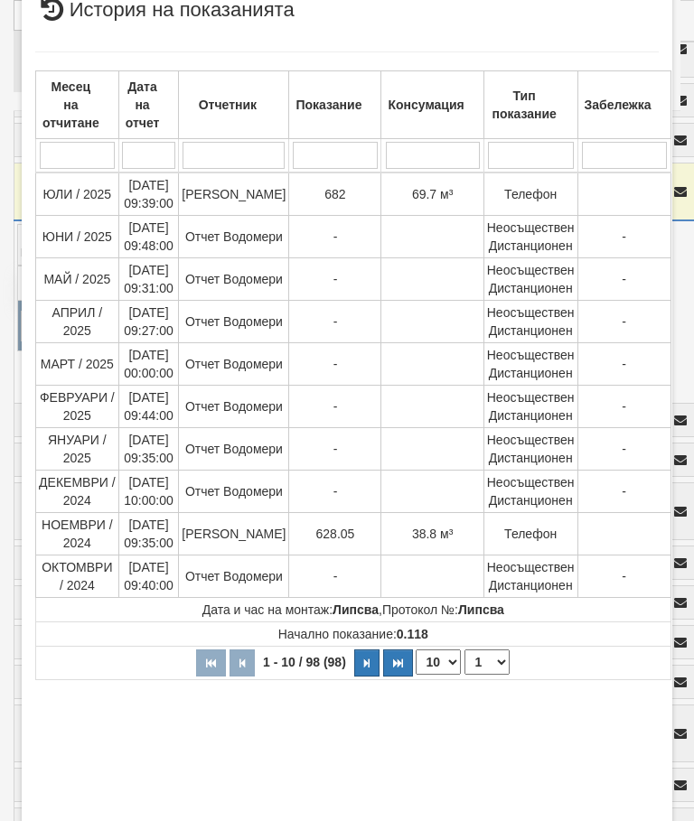
scroll to position [65, 0]
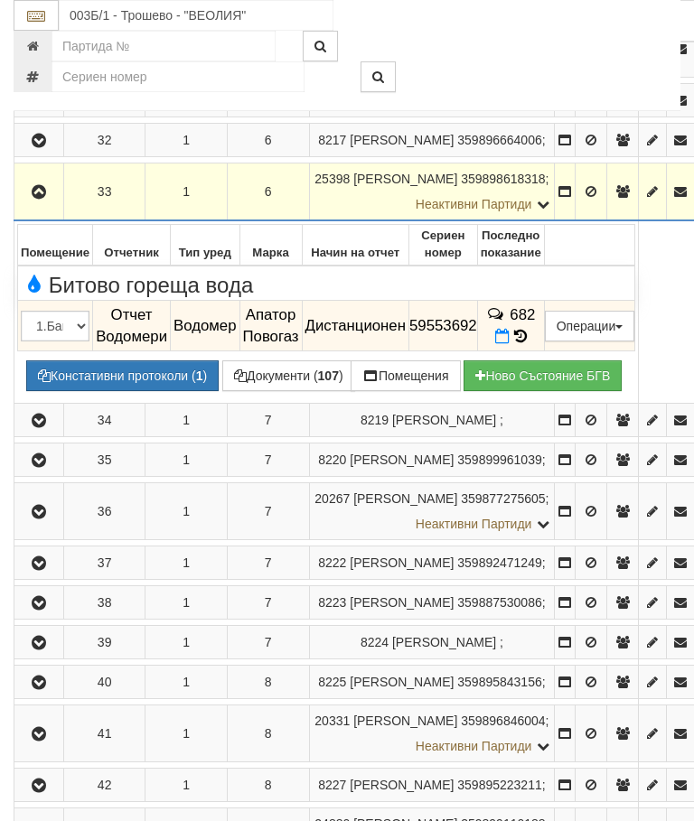
click at [46, 199] on icon "button" at bounding box center [39, 192] width 22 height 13
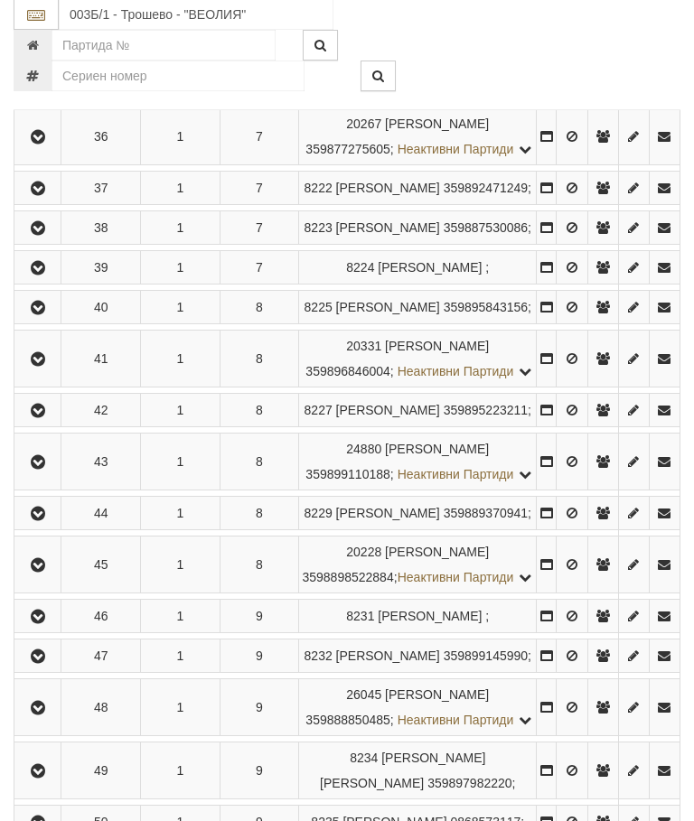
scroll to position [2127, 0]
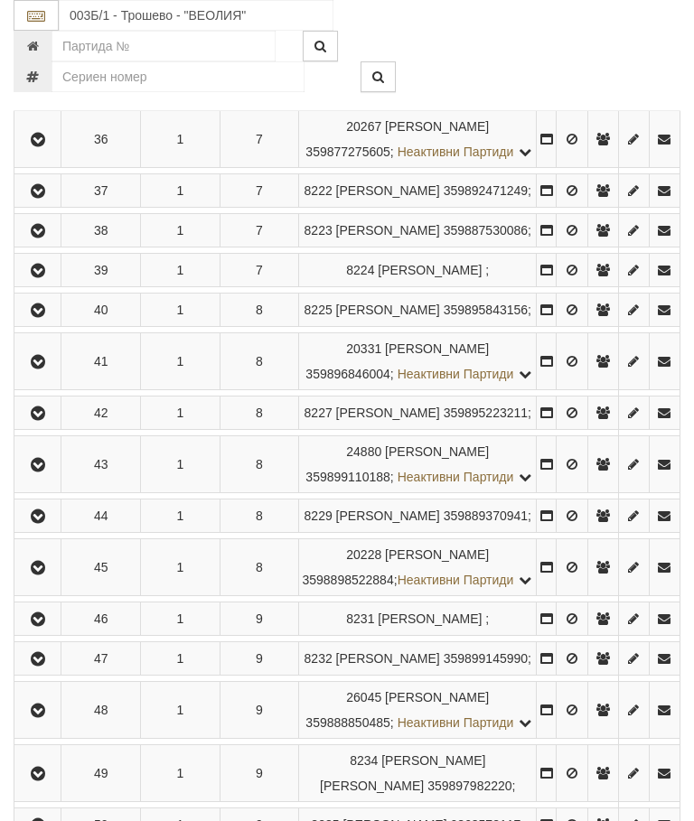
click at [42, 61] on button "button" at bounding box center [37, 47] width 41 height 27
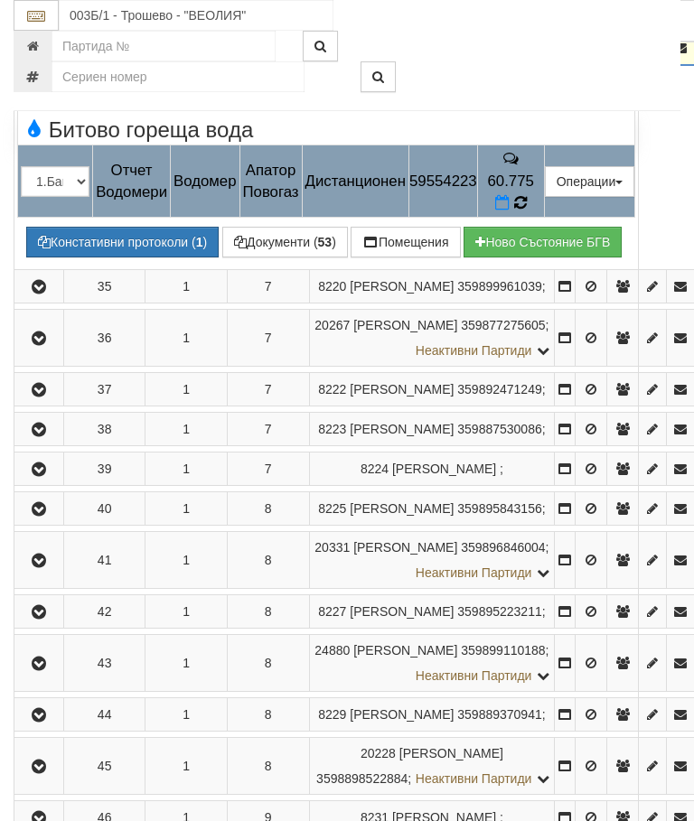
click at [527, 211] on icon at bounding box center [520, 202] width 13 height 15
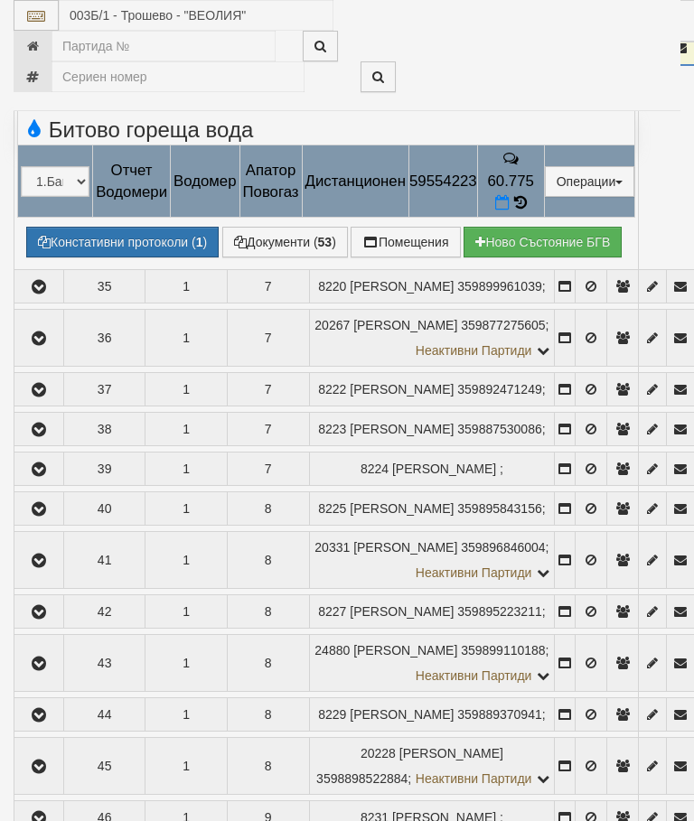
select select "10"
select select "1"
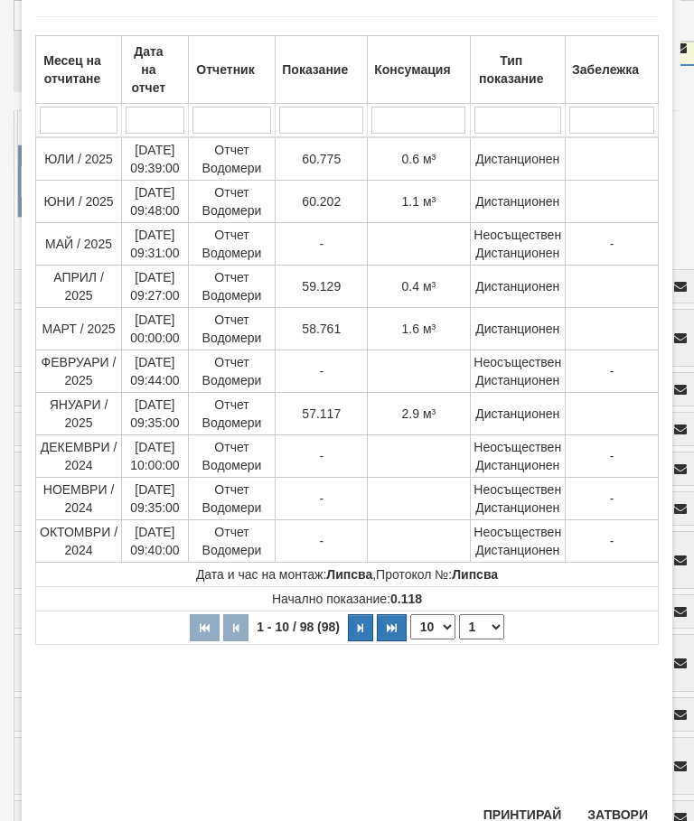
scroll to position [93, 0]
click at [623, 807] on button "Затвори" at bounding box center [618, 816] width 82 height 29
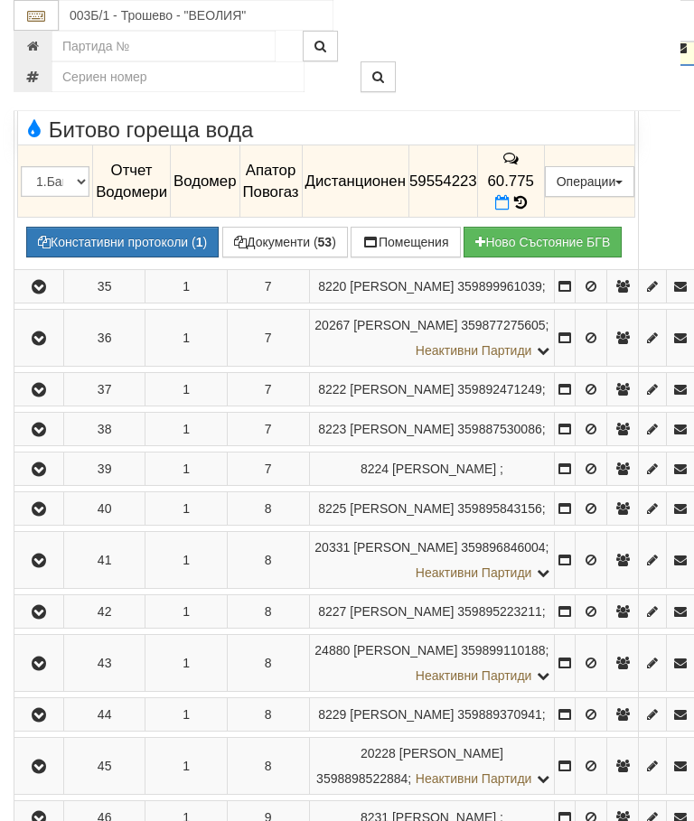
click at [37, 61] on button "button" at bounding box center [38, 47] width 43 height 27
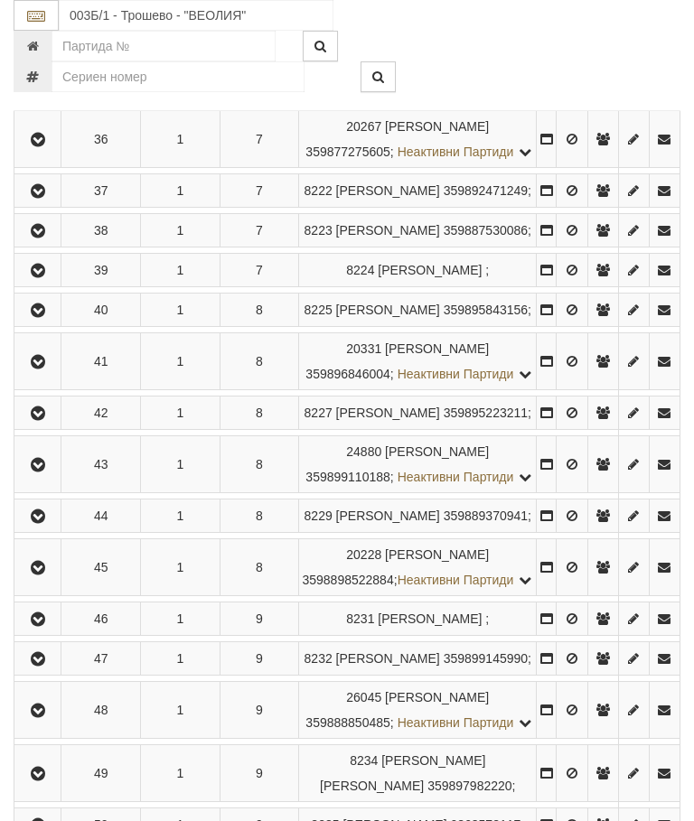
click at [41, 101] on button "button" at bounding box center [37, 87] width 41 height 27
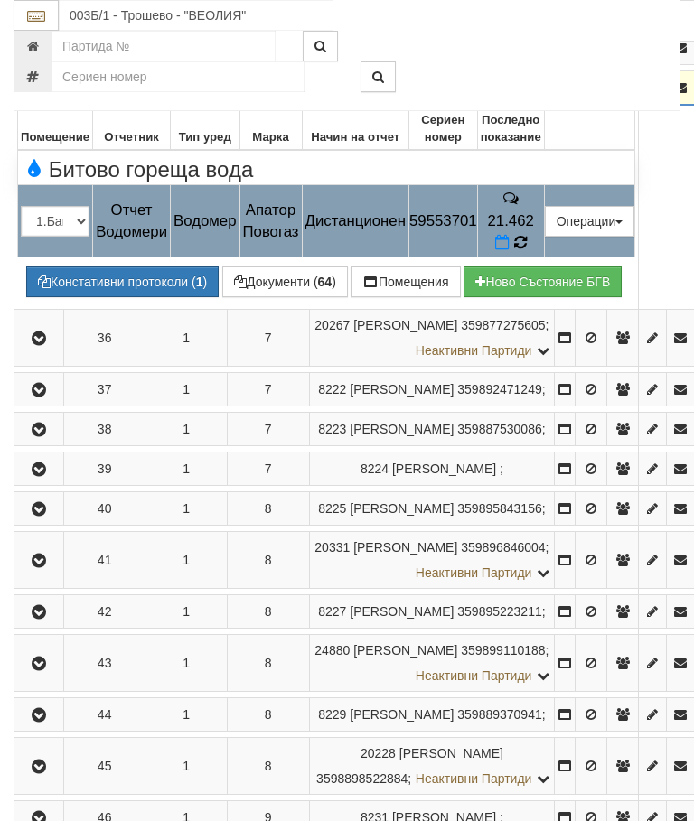
click at [527, 251] on icon at bounding box center [520, 243] width 14 height 16
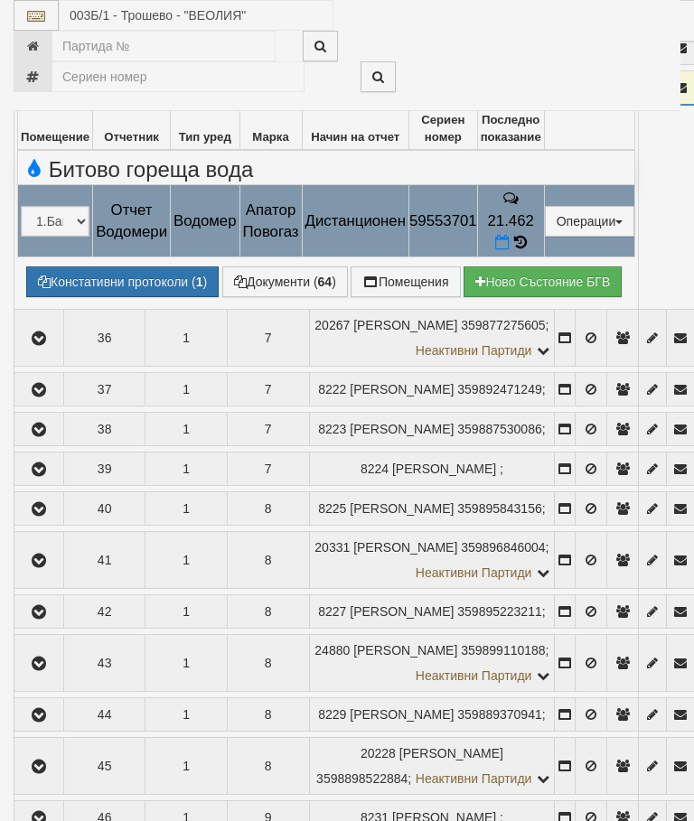
select select "10"
select select "1"
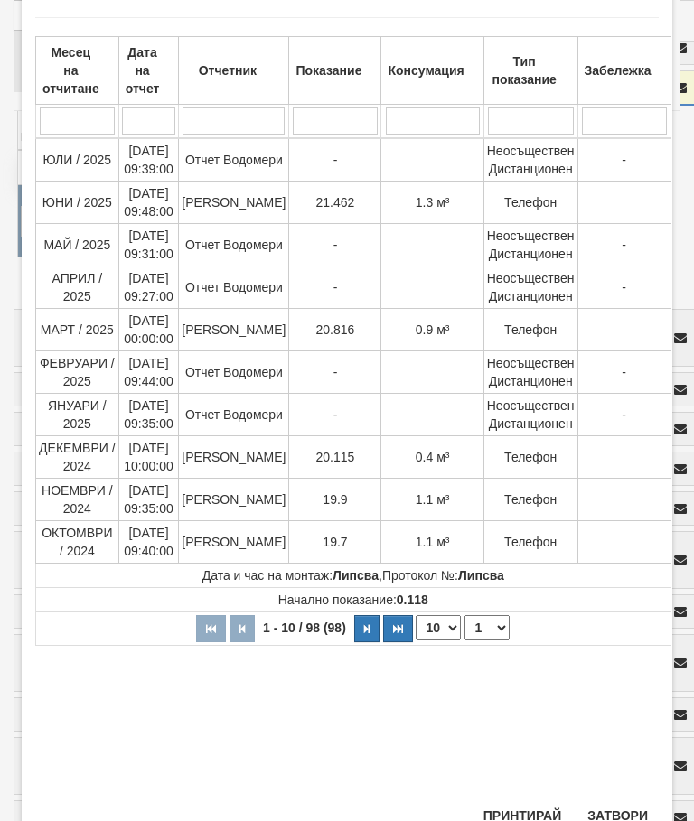
click at [618, 808] on button "Затвори" at bounding box center [618, 816] width 82 height 29
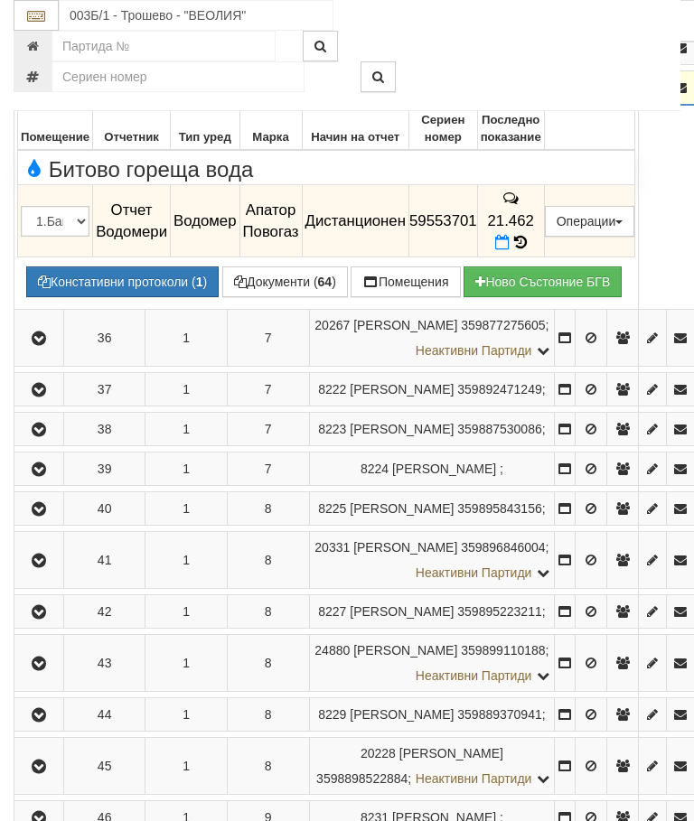
click at [33, 95] on icon "button" at bounding box center [39, 88] width 22 height 13
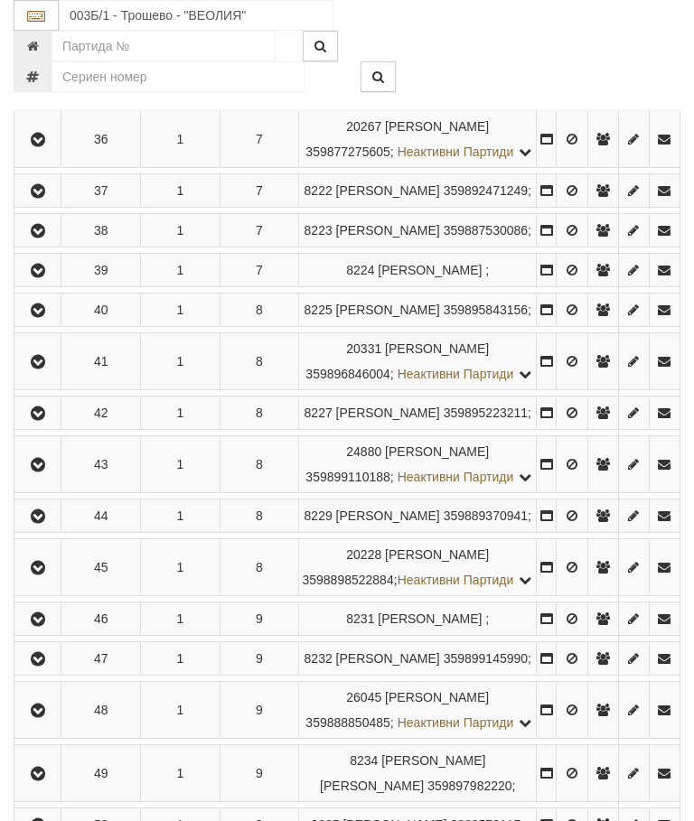
click at [42, 168] on td at bounding box center [37, 139] width 47 height 57
click at [40, 146] on icon "button" at bounding box center [38, 140] width 22 height 13
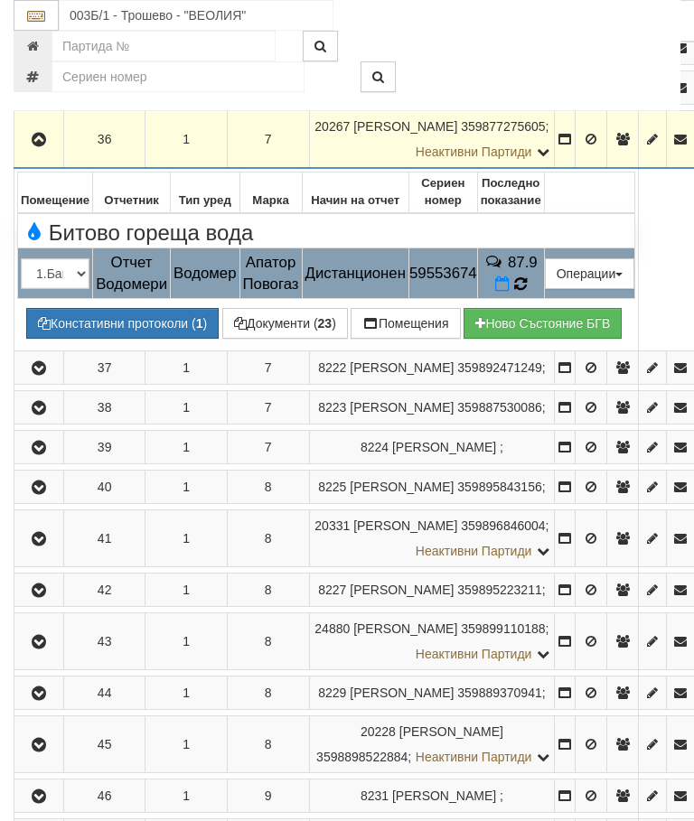
click at [528, 292] on icon at bounding box center [520, 284] width 14 height 16
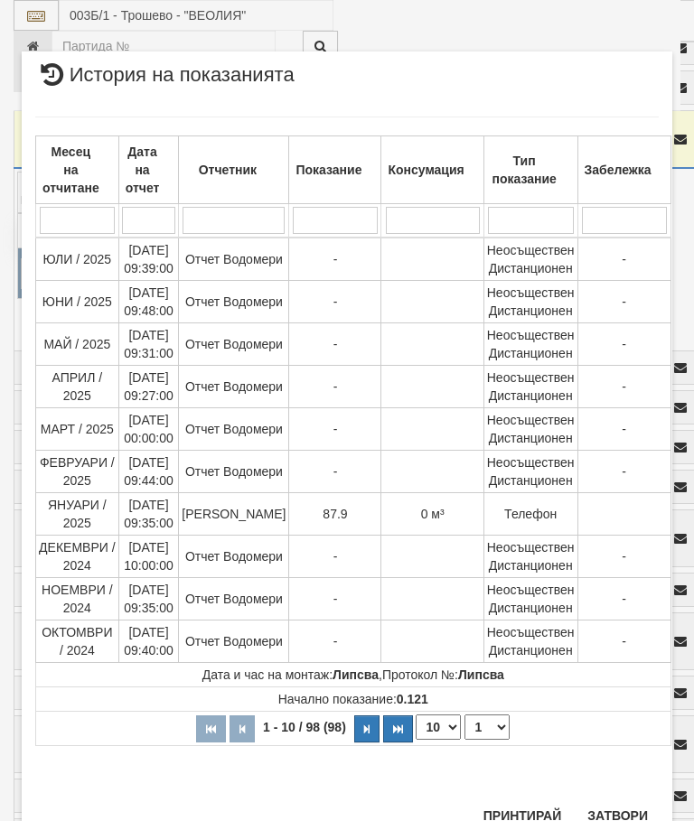
scroll to position [1611, 0]
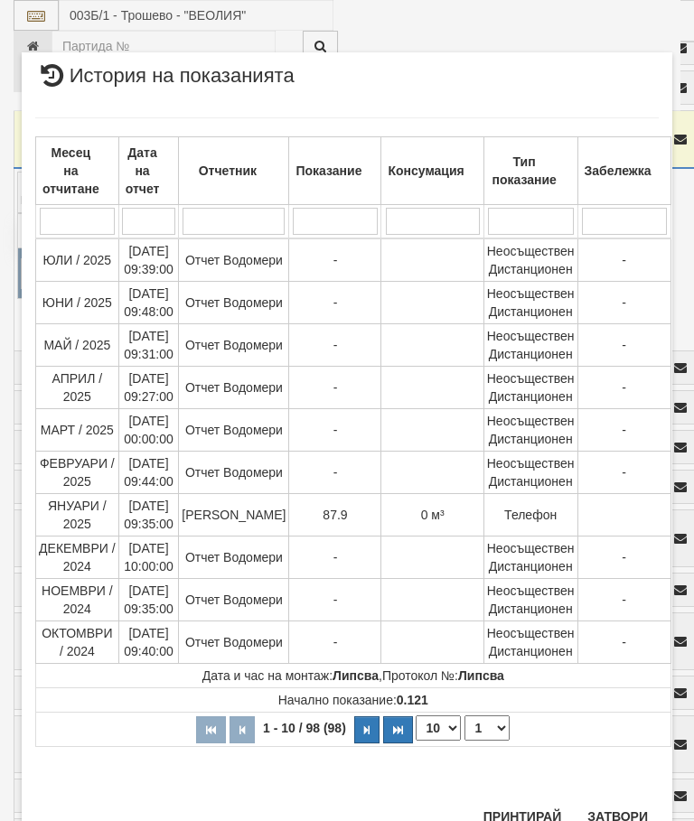
click at [494, 724] on select "1 2 3 4 5 6 7 8 9 10" at bounding box center [487, 728] width 45 height 25
select select "2"
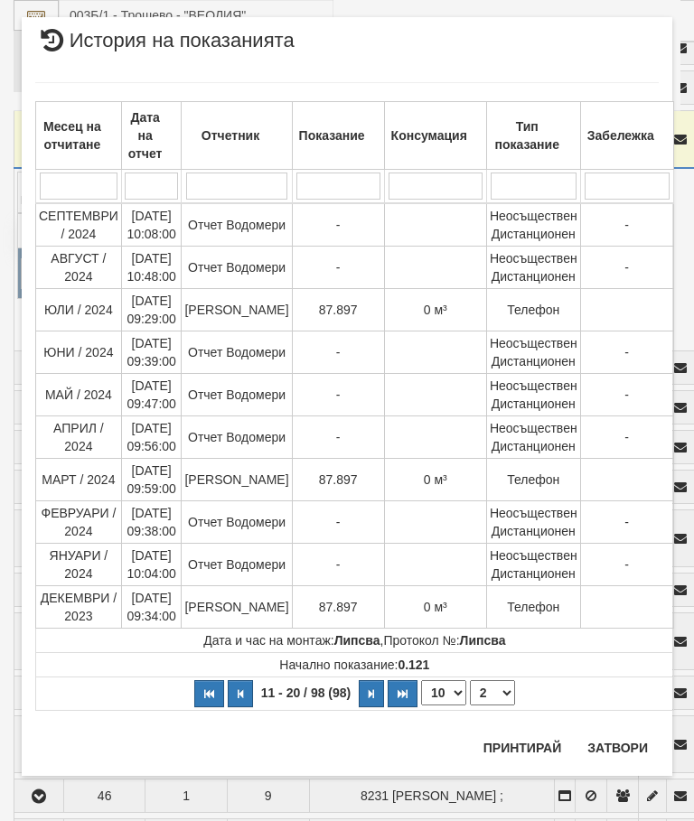
scroll to position [0, 0]
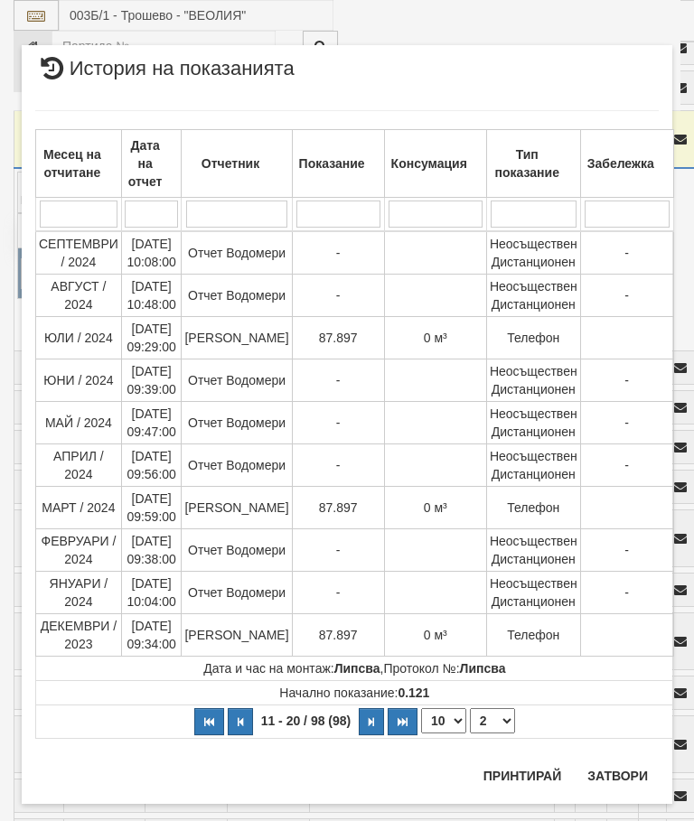
click at [635, 774] on button "Затвори" at bounding box center [618, 776] width 82 height 29
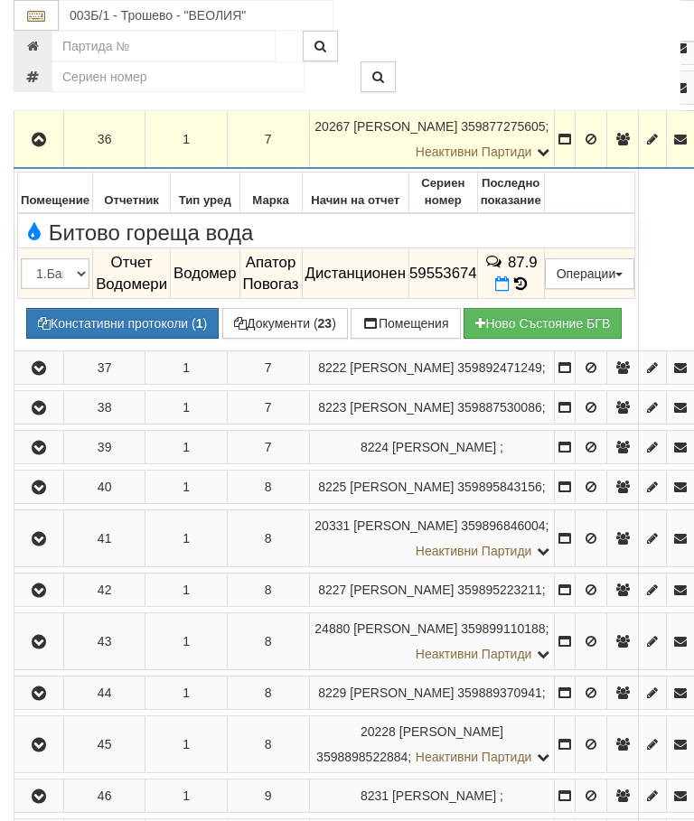
click at [33, 146] on icon "button" at bounding box center [39, 140] width 22 height 13
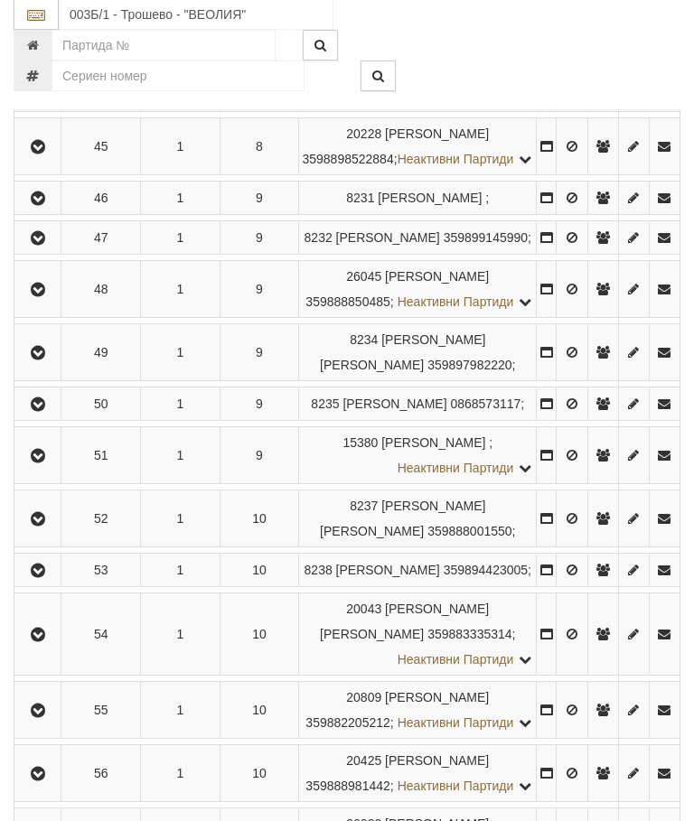
scroll to position [2544, 0]
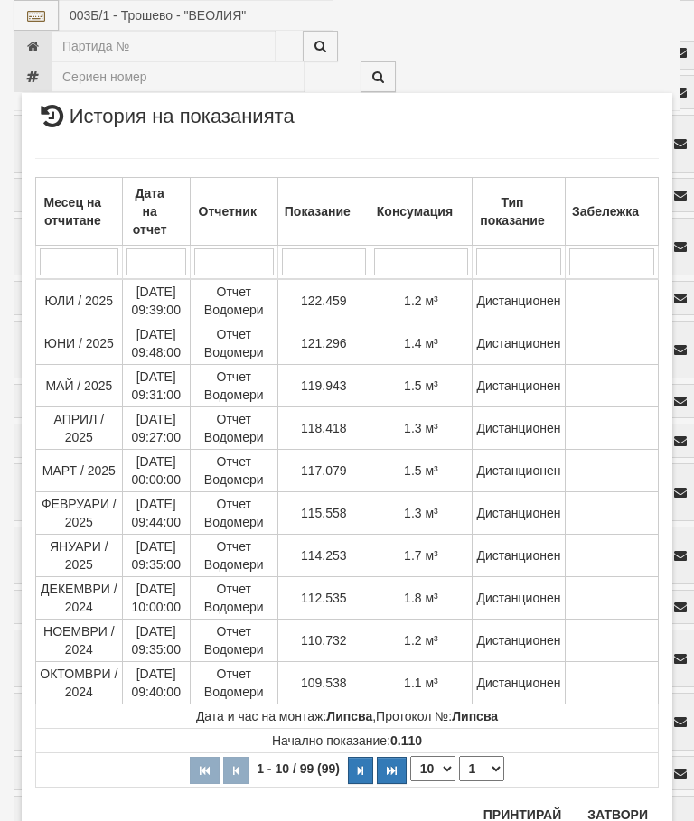
scroll to position [2102, 0]
click at [624, 807] on button "Затвори" at bounding box center [618, 816] width 82 height 29
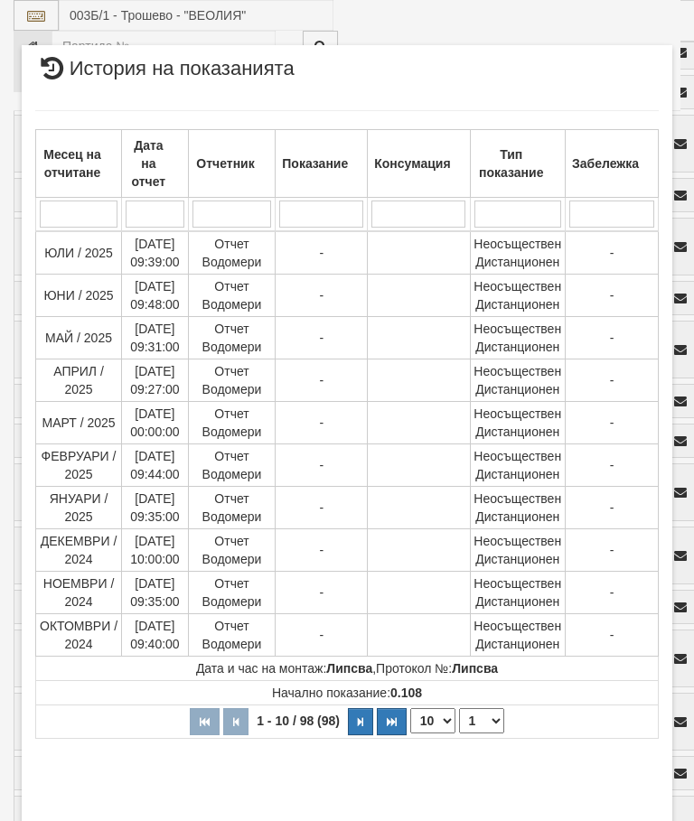
click at [488, 719] on select "1 2 3 4 5 6 7 8 9 10" at bounding box center [481, 721] width 45 height 25
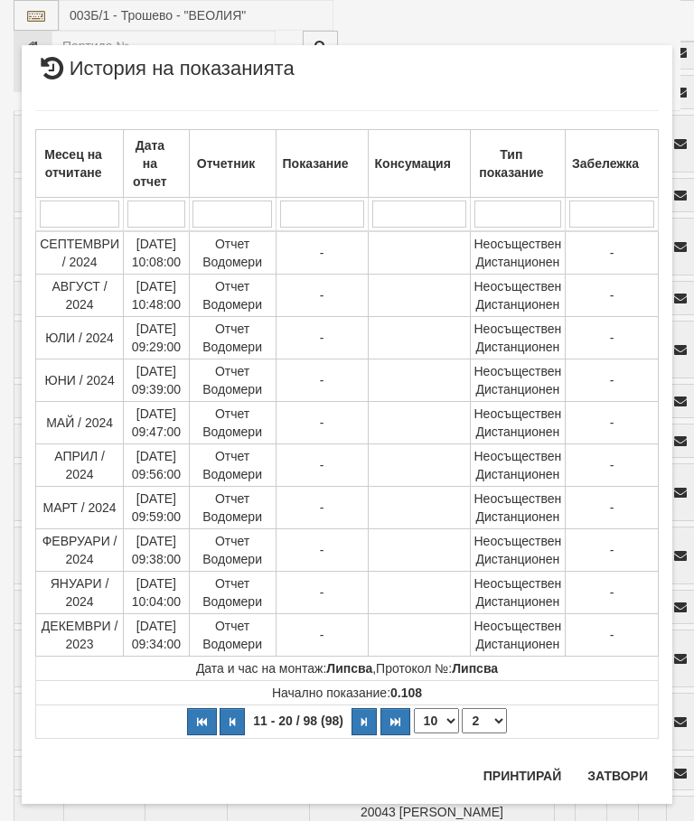
click at [488, 727] on select "1 2 3 4 5 6 7 8 9 10" at bounding box center [484, 721] width 45 height 25
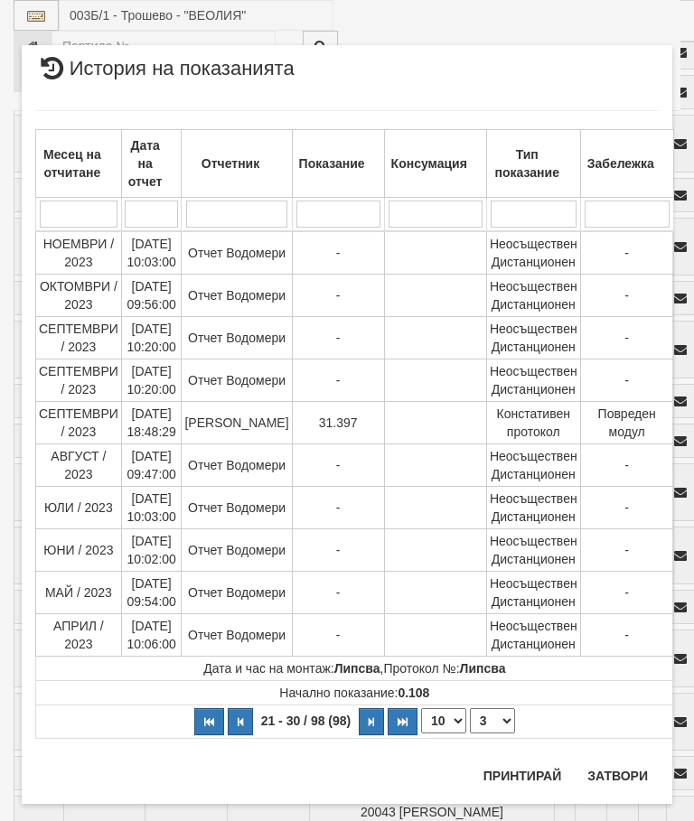
click at [487, 717] on select "1 2 3 4 5 6 7 8 9 10" at bounding box center [492, 721] width 45 height 25
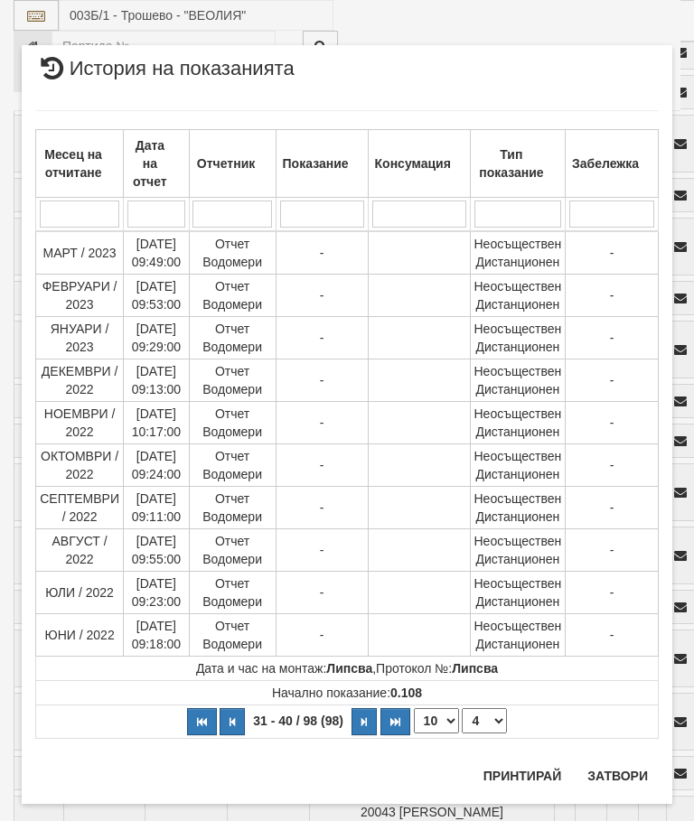
click at [483, 731] on select "1 2 3 4 5 6 7 8 9 10" at bounding box center [484, 721] width 45 height 25
select select "5"
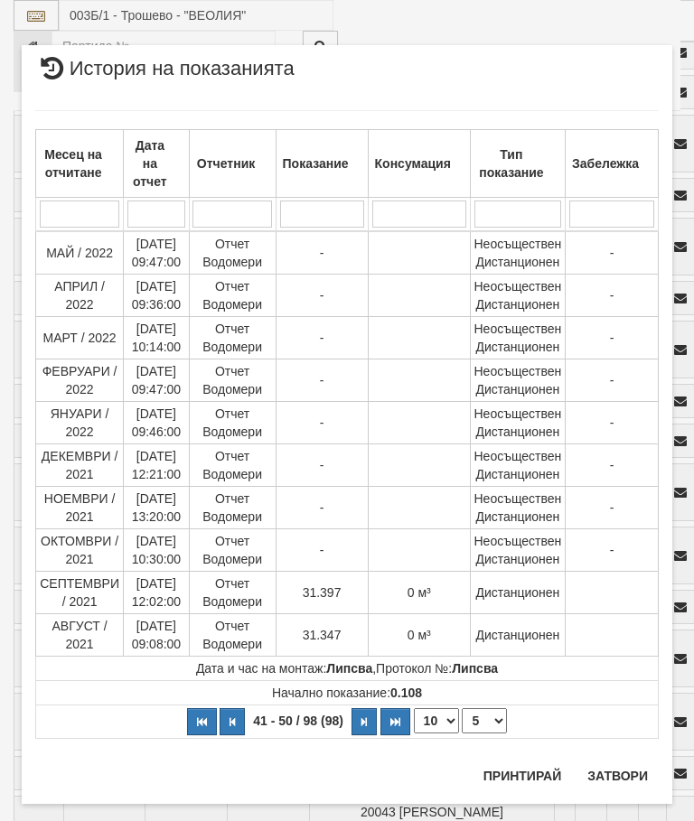
click at [633, 772] on button "Затвори" at bounding box center [618, 776] width 82 height 29
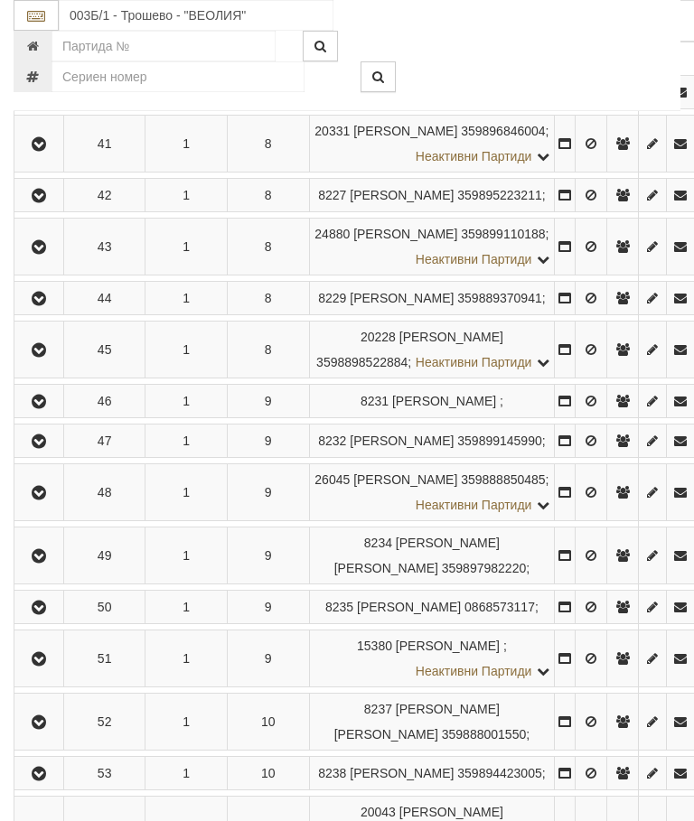
click at [529, 18] on icon at bounding box center [520, 8] width 17 height 19
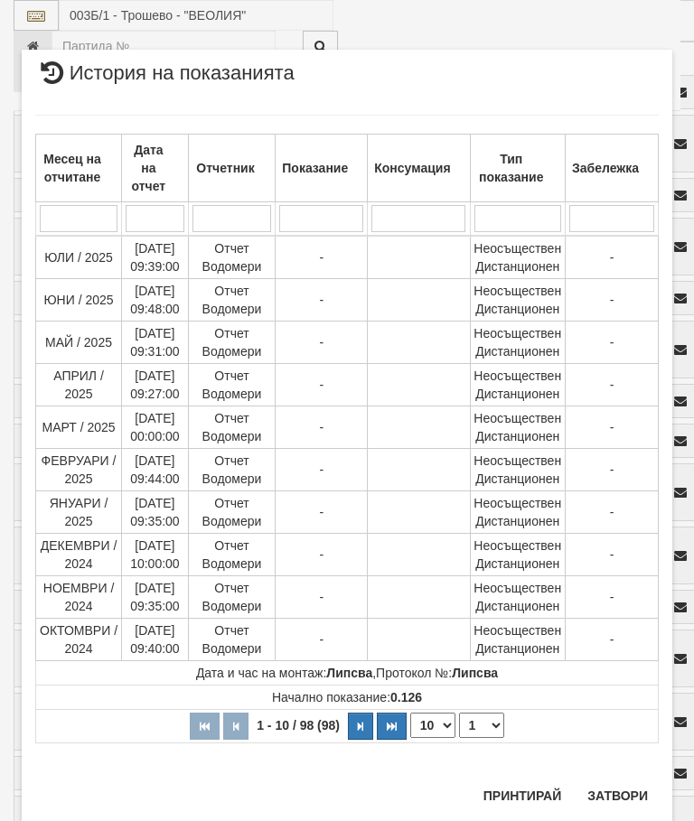
scroll to position [1827, 0]
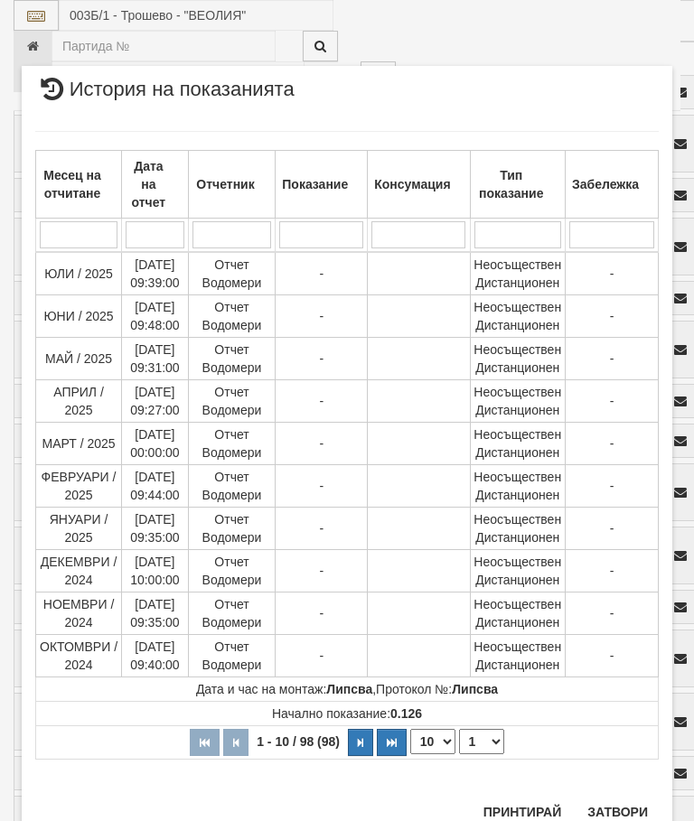
click at [485, 748] on select "1 2 3 4 5 6 7 8 9 10" at bounding box center [481, 741] width 45 height 25
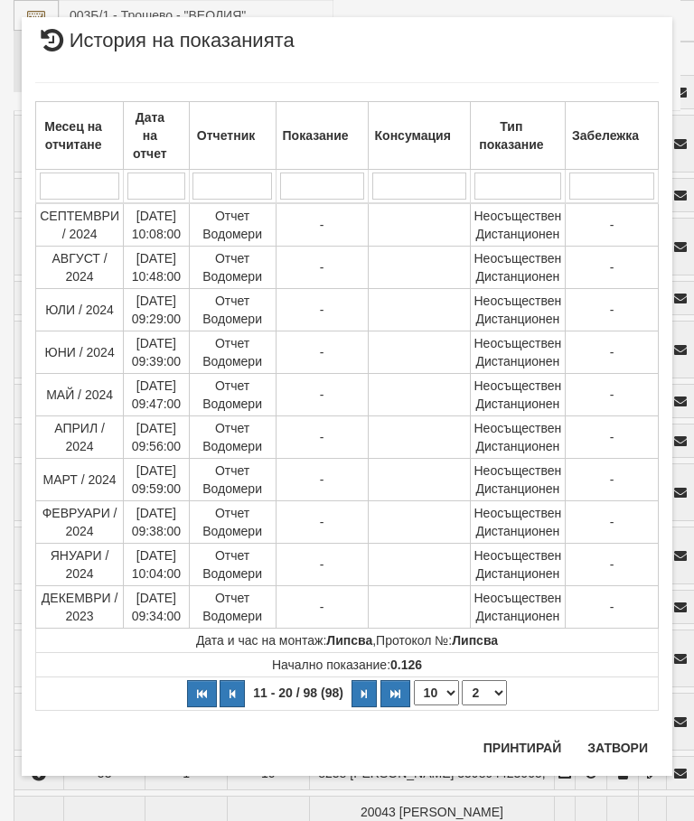
scroll to position [0, 0]
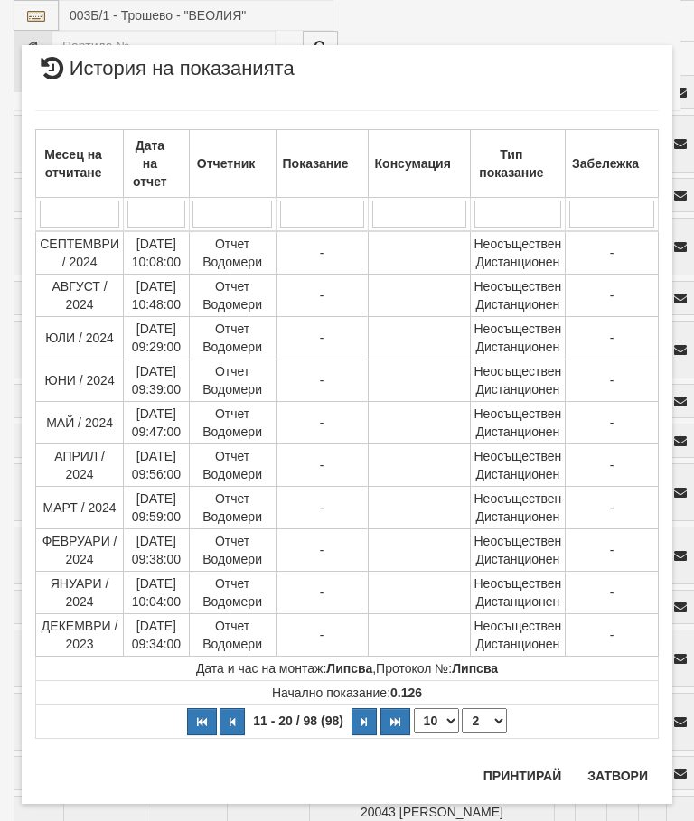
click at [491, 724] on select "1 2 3 4 5 6 7 8 9 10" at bounding box center [484, 721] width 45 height 25
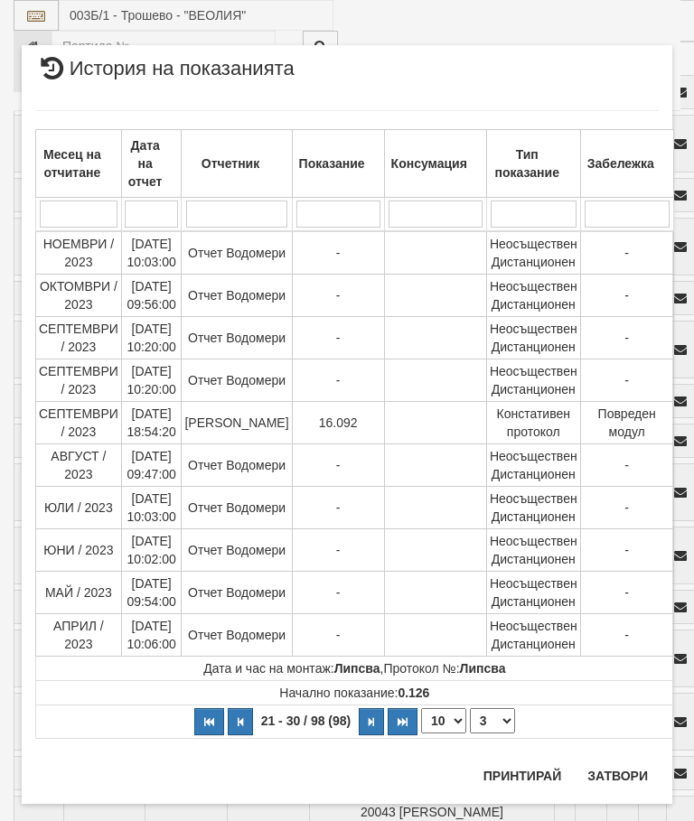
click at [488, 711] on select "1 2 3 4 5 6 7 8 9 10" at bounding box center [492, 721] width 45 height 25
select select "4"
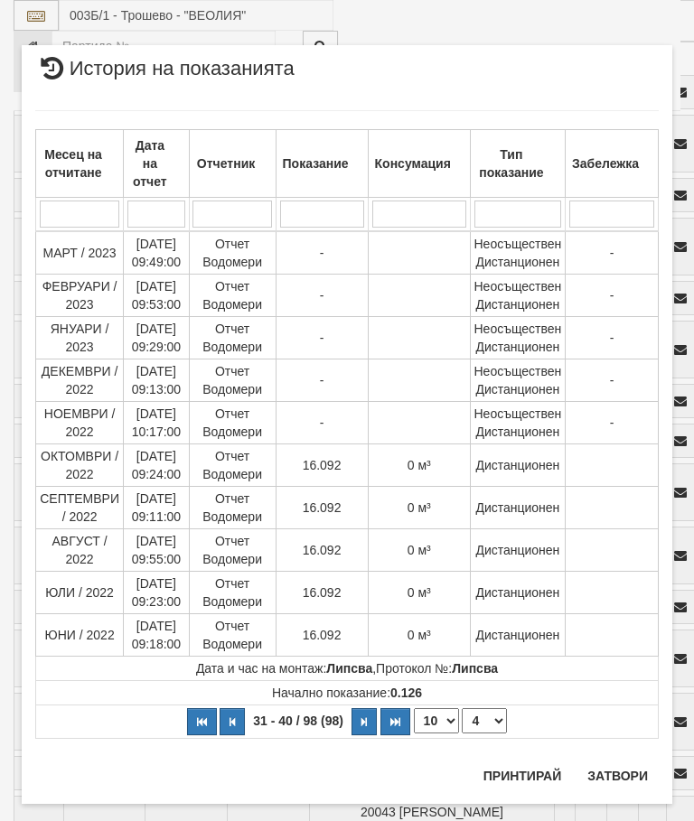
click at [625, 774] on button "Затвори" at bounding box center [618, 776] width 82 height 29
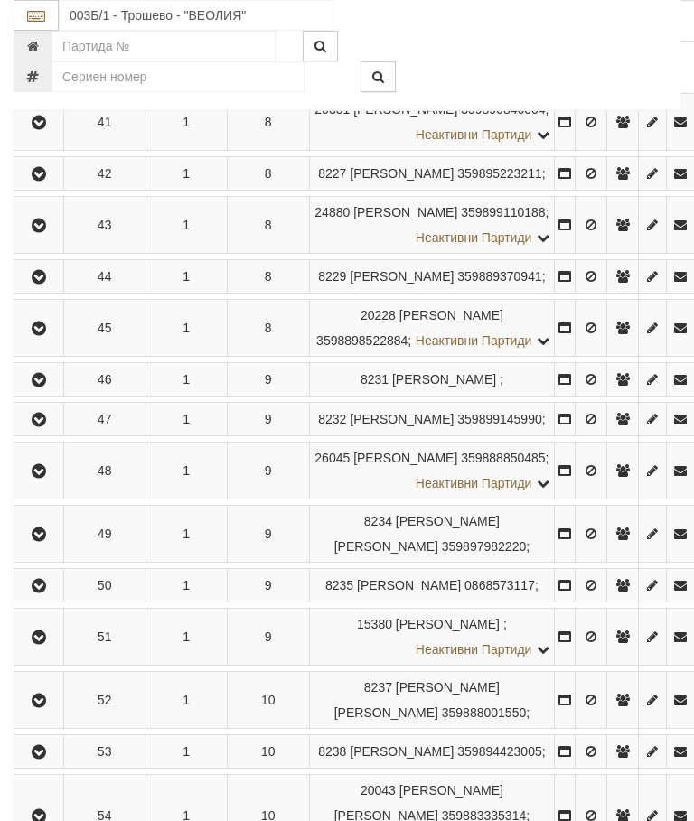
click at [530, 34] on icon at bounding box center [521, 26] width 20 height 15
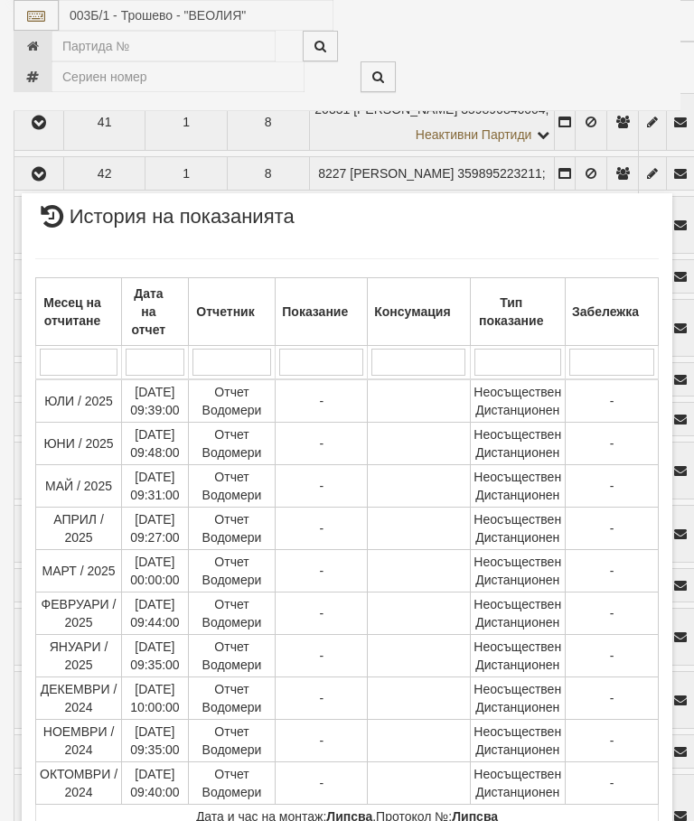
scroll to position [1673, 0]
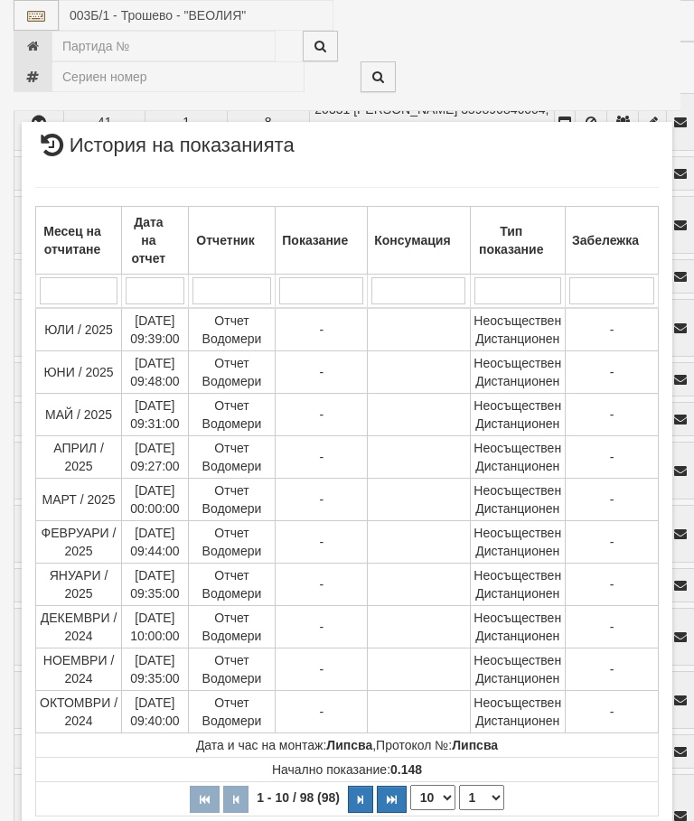
click at [493, 792] on select "1 2 3 4 5 6 7 8 9 10" at bounding box center [481, 797] width 45 height 25
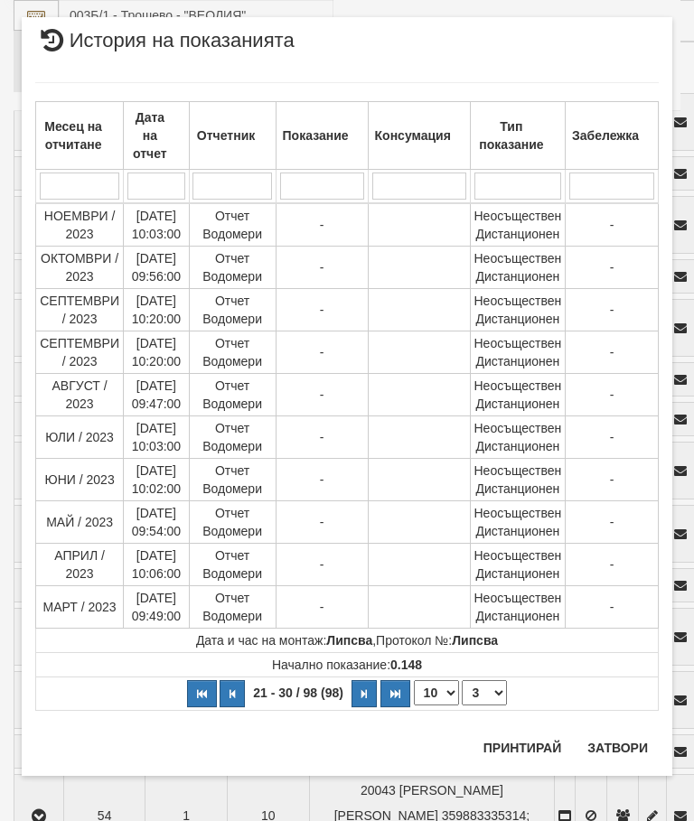
scroll to position [0, 0]
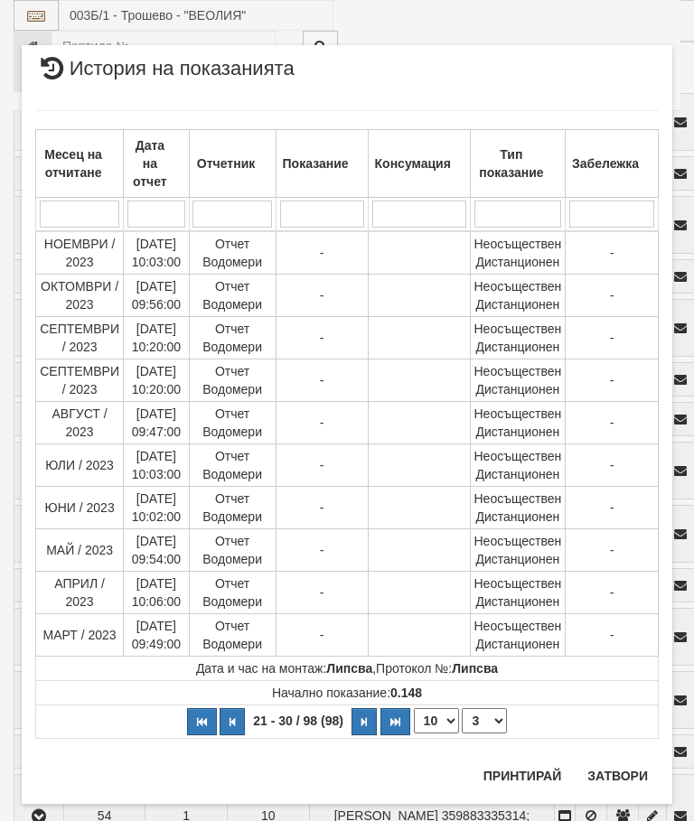
click at [490, 717] on select "1 2 3 4 5 6 7 8 9 10" at bounding box center [484, 721] width 45 height 25
select select "4"
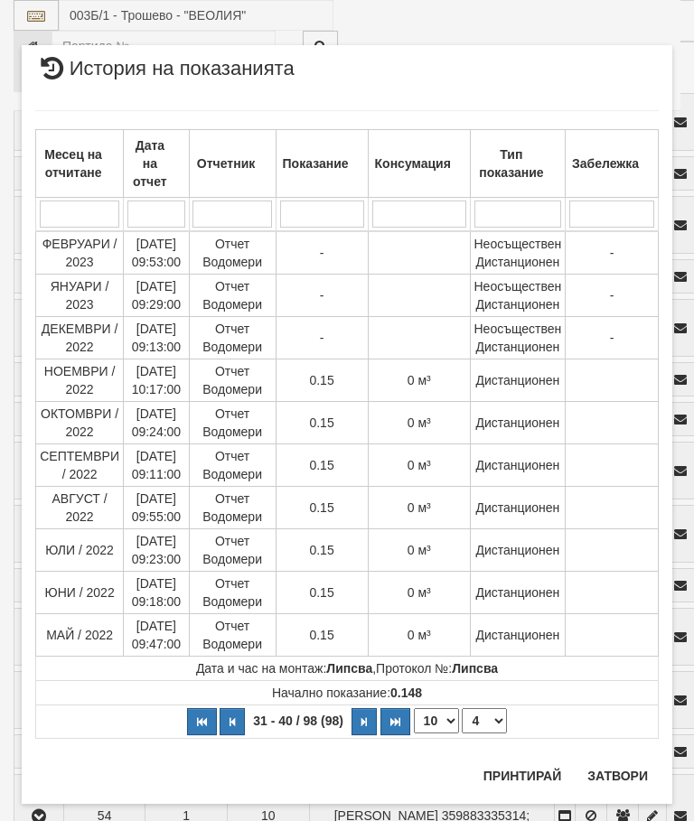
click at [627, 777] on button "Затвори" at bounding box center [618, 776] width 82 height 29
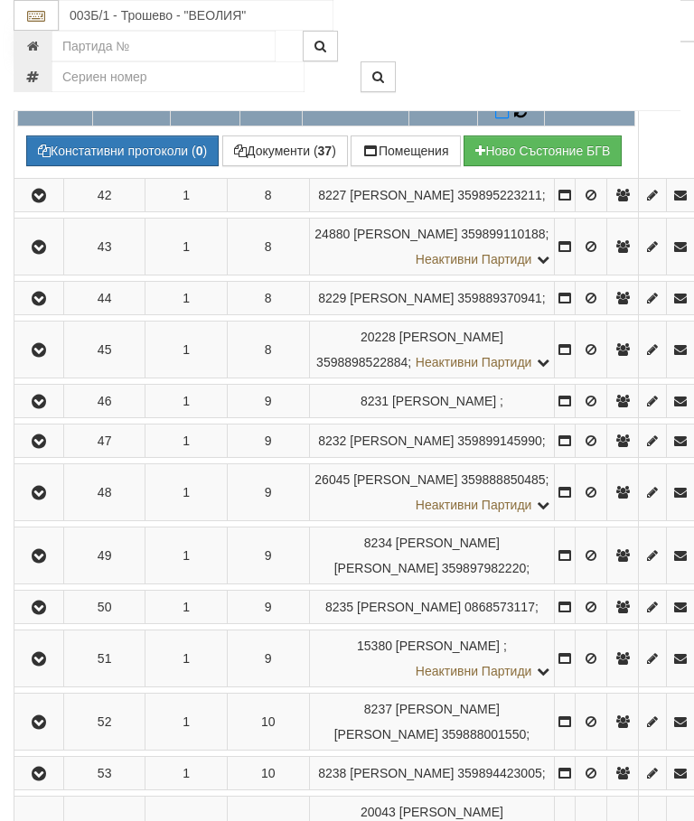
click at [528, 119] on icon at bounding box center [520, 111] width 14 height 16
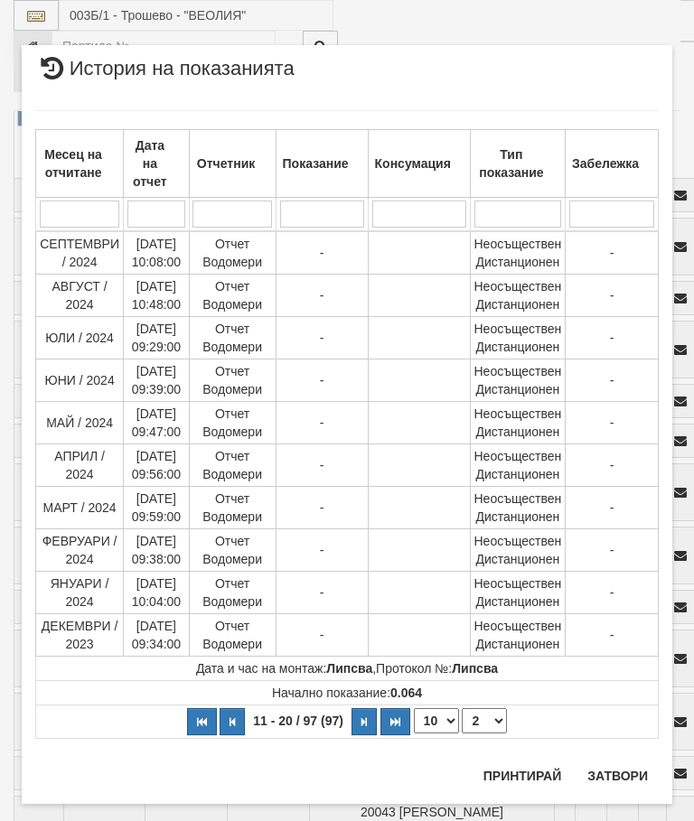
click at [494, 727] on select "1 2 3 4 5 6 7 8 9 10" at bounding box center [484, 721] width 45 height 25
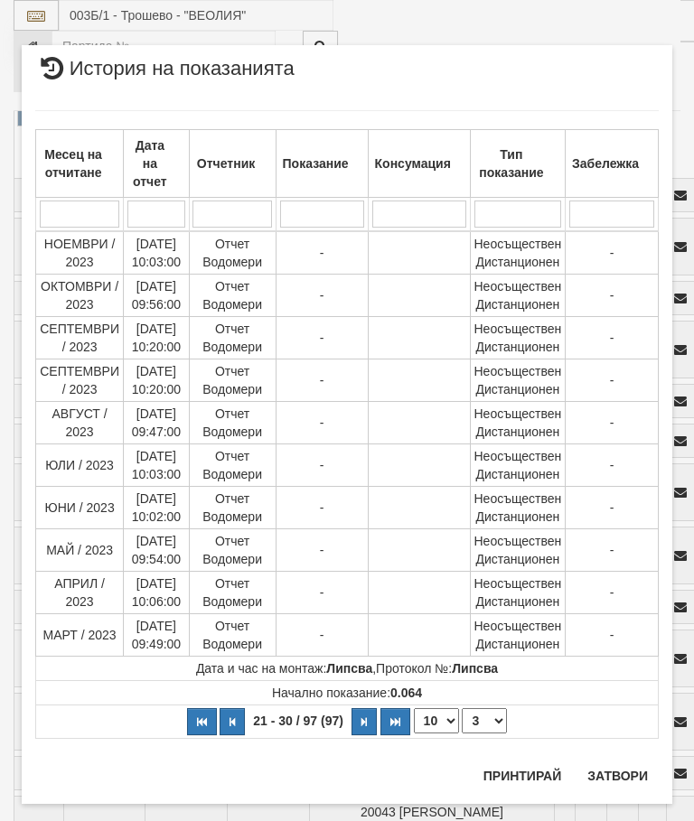
click at [489, 721] on select "1 2 3 4 5 6 7 8 9 10" at bounding box center [484, 721] width 45 height 25
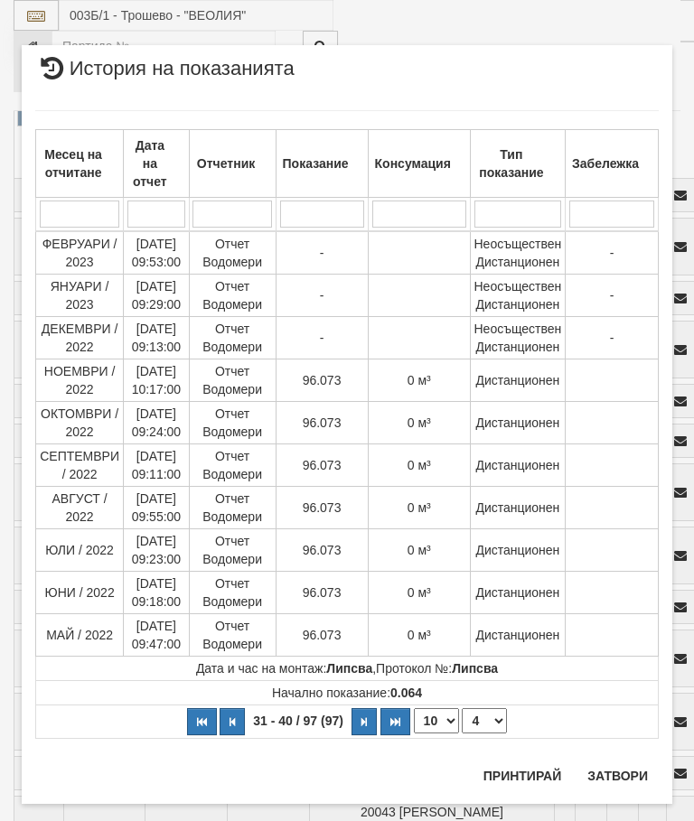
click at [499, 711] on select "1 2 3 4 5 6 7 8 9 10" at bounding box center [484, 721] width 45 height 25
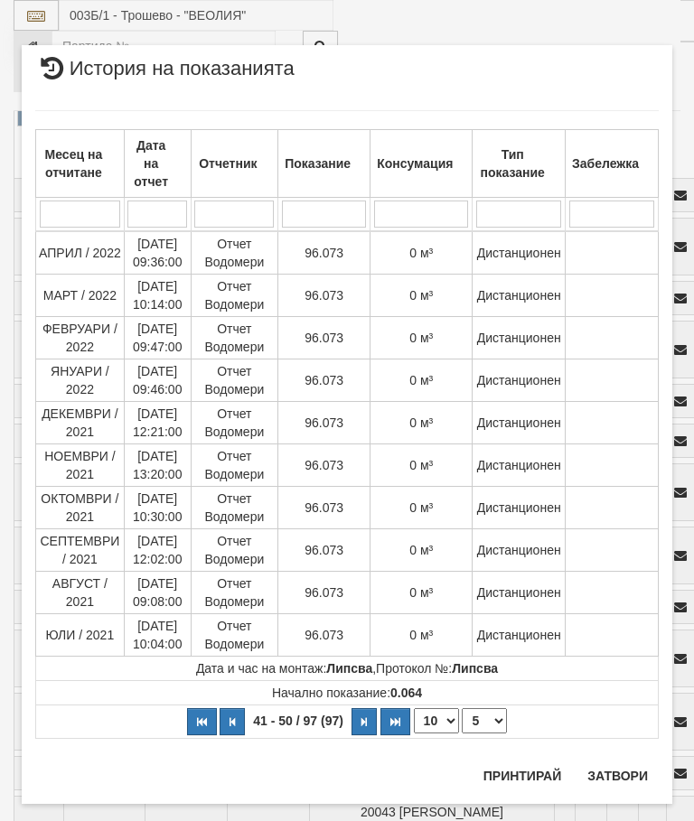
click at [499, 722] on select "1 2 3 4 5 6 7 8 9 10" at bounding box center [484, 721] width 45 height 25
select select "6"
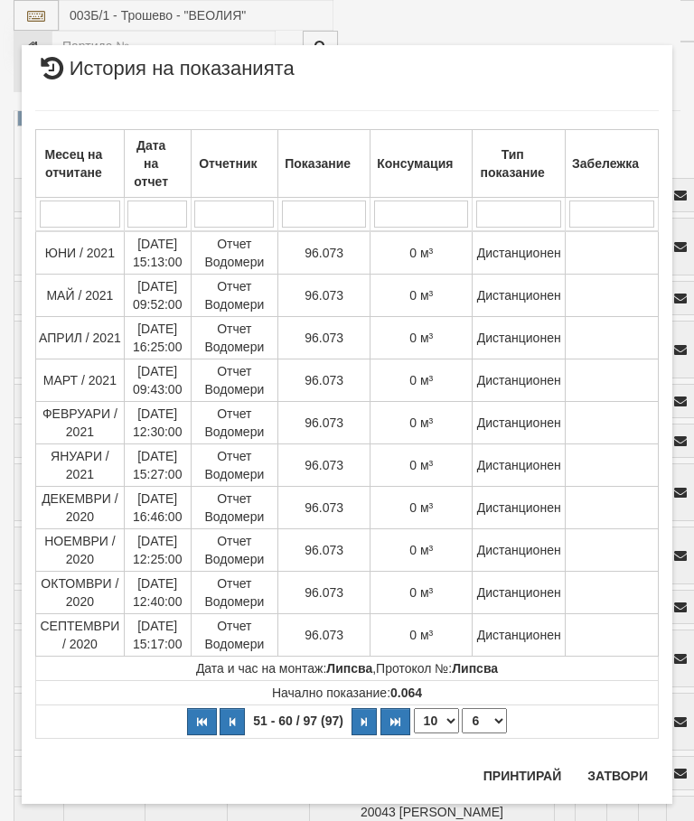
click at [627, 790] on button "Затвори" at bounding box center [618, 776] width 82 height 29
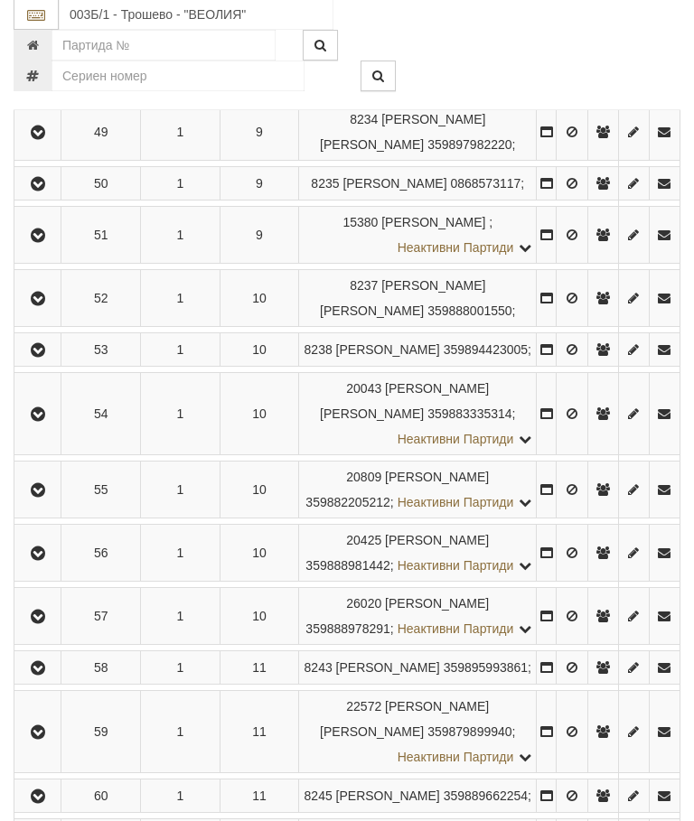
scroll to position [2774, 0]
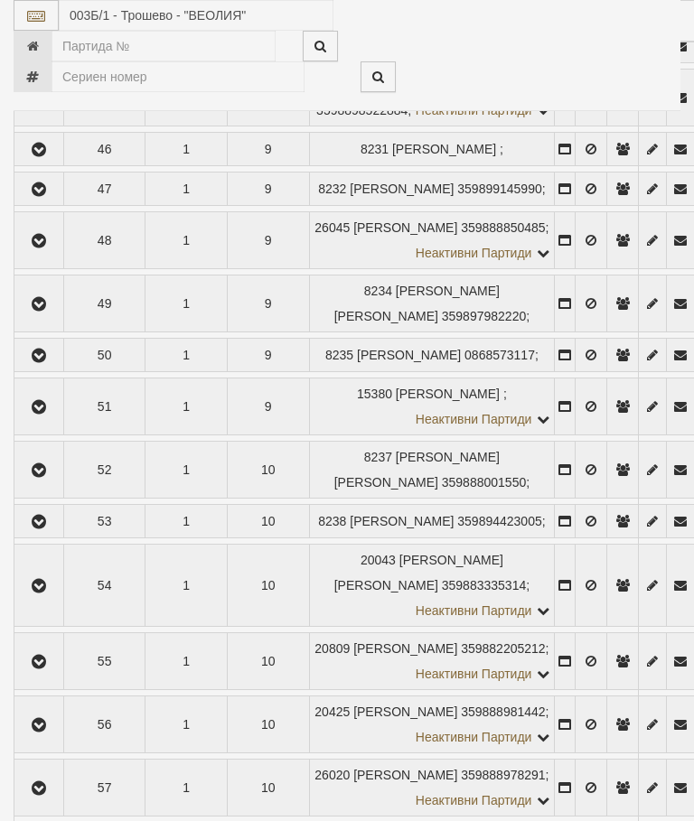
select select "10"
select select "1"
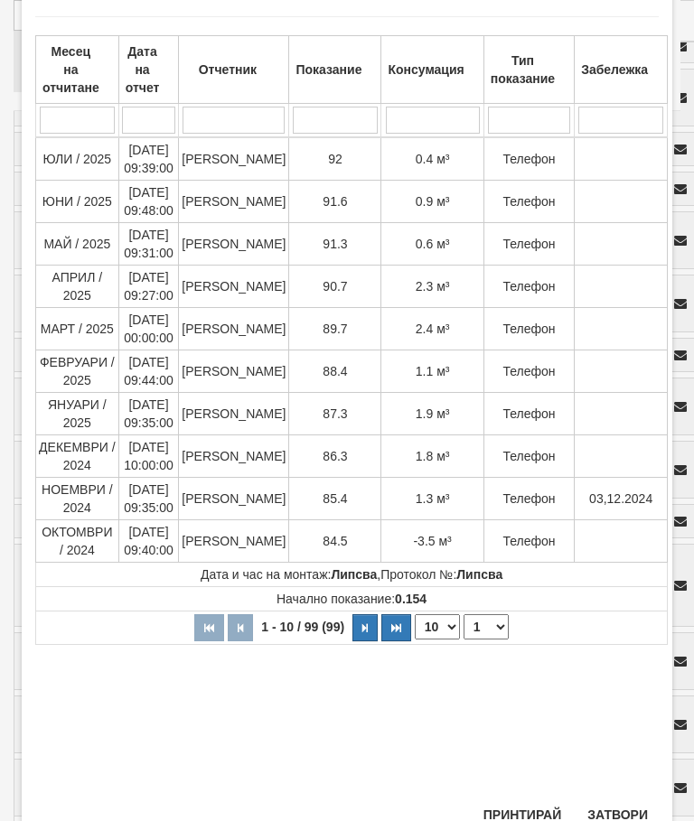
scroll to position [93, 0]
click at [624, 821] on button "Затвори" at bounding box center [618, 816] width 82 height 29
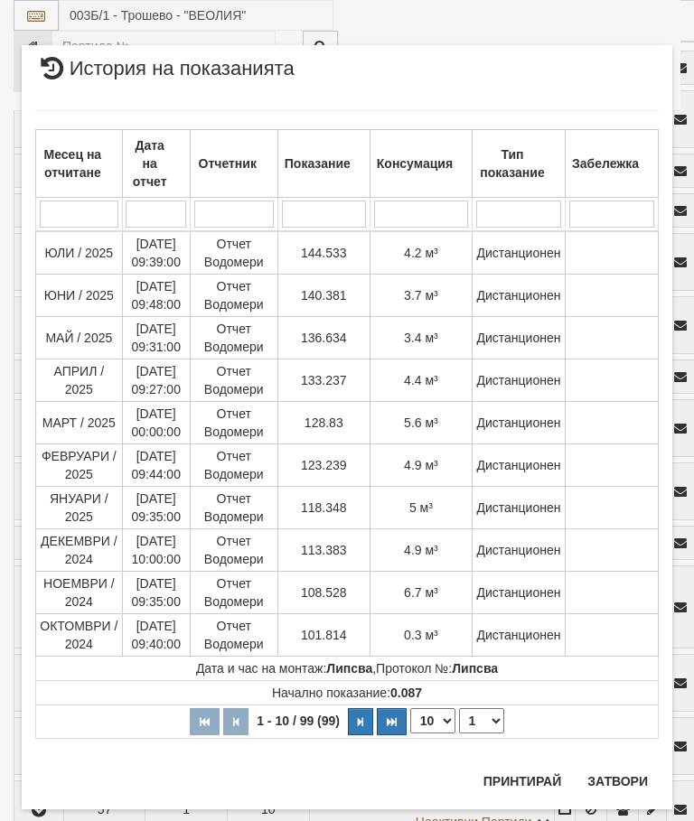
click at [625, 774] on button "Затвори" at bounding box center [618, 781] width 82 height 29
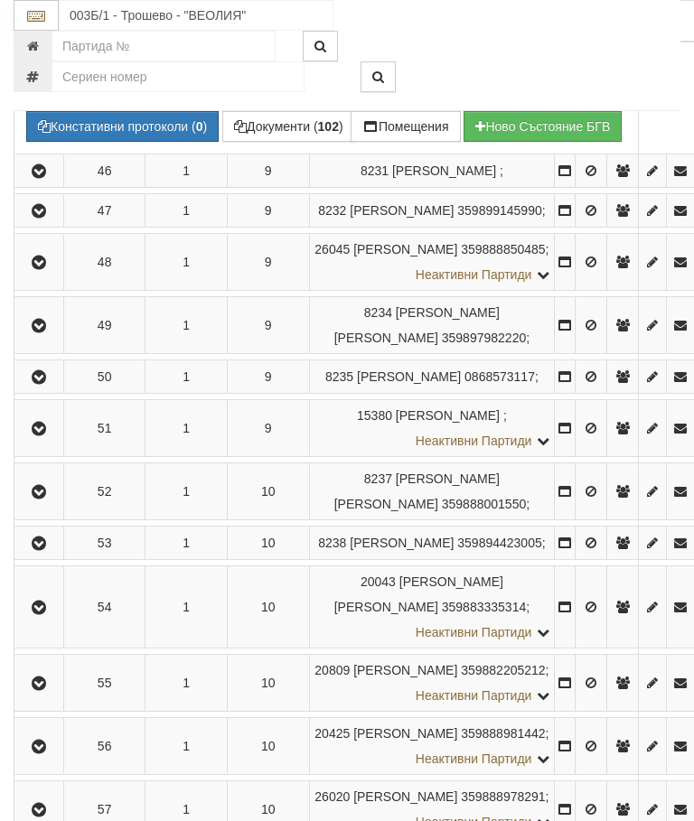
click at [527, 96] on icon at bounding box center [519, 87] width 14 height 17
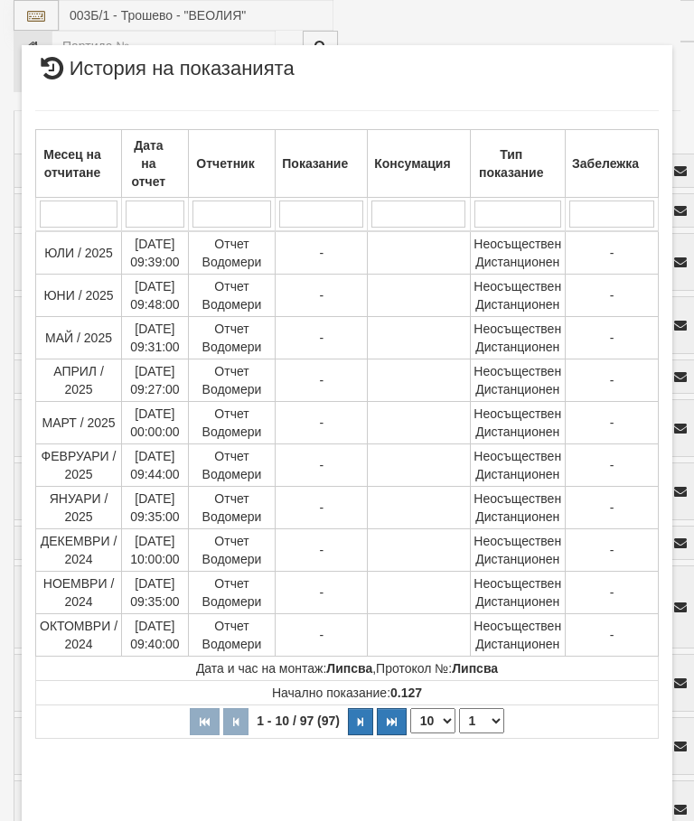
select select "10"
click at [489, 713] on select "1 2 3 4 5 6 7 8 9 10" at bounding box center [481, 721] width 45 height 25
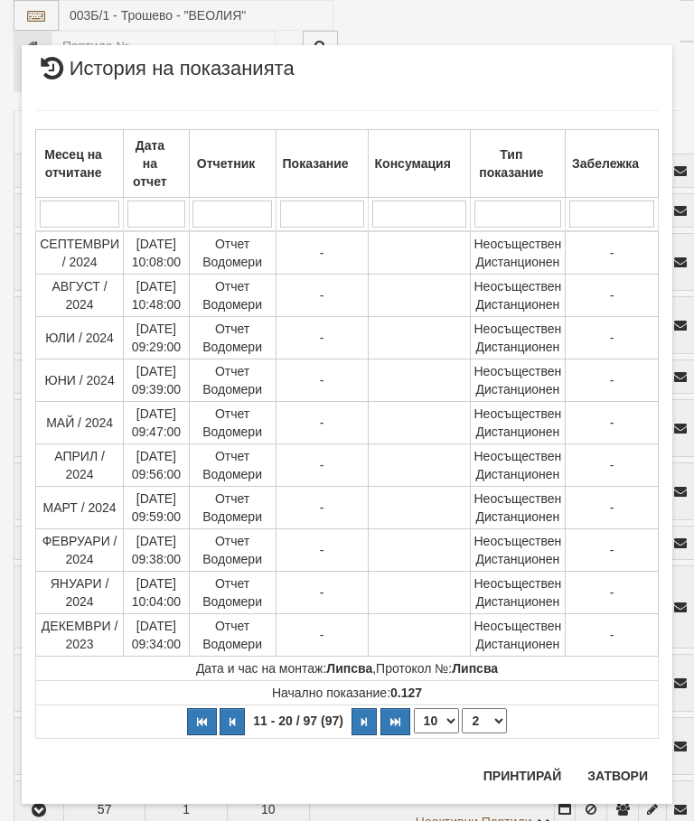
click at [492, 718] on select "1 2 3 4 5 6 7 8 9 10" at bounding box center [484, 721] width 45 height 25
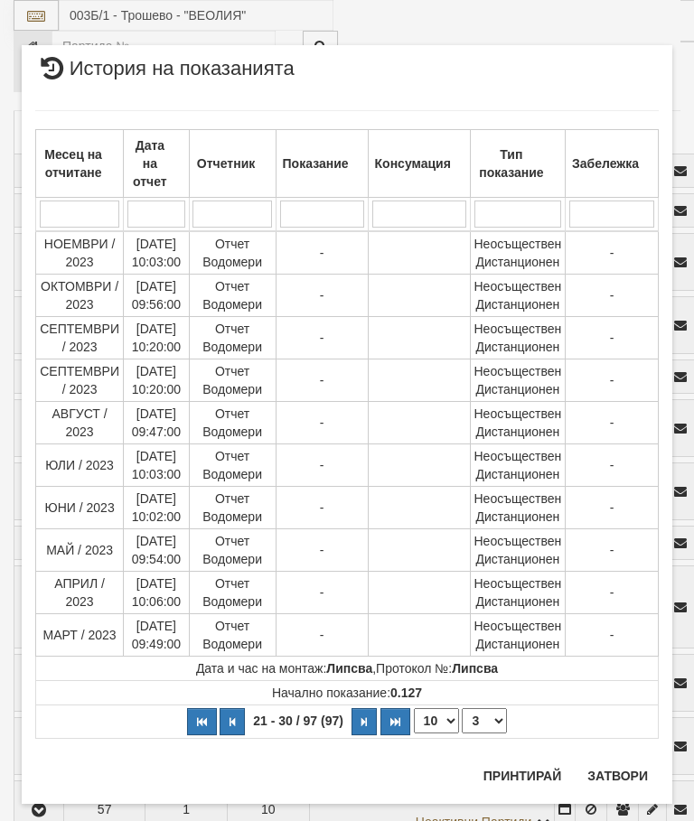
click at [493, 718] on select "1 2 3 4 5 6 7 8 9 10" at bounding box center [484, 721] width 45 height 25
select select "4"
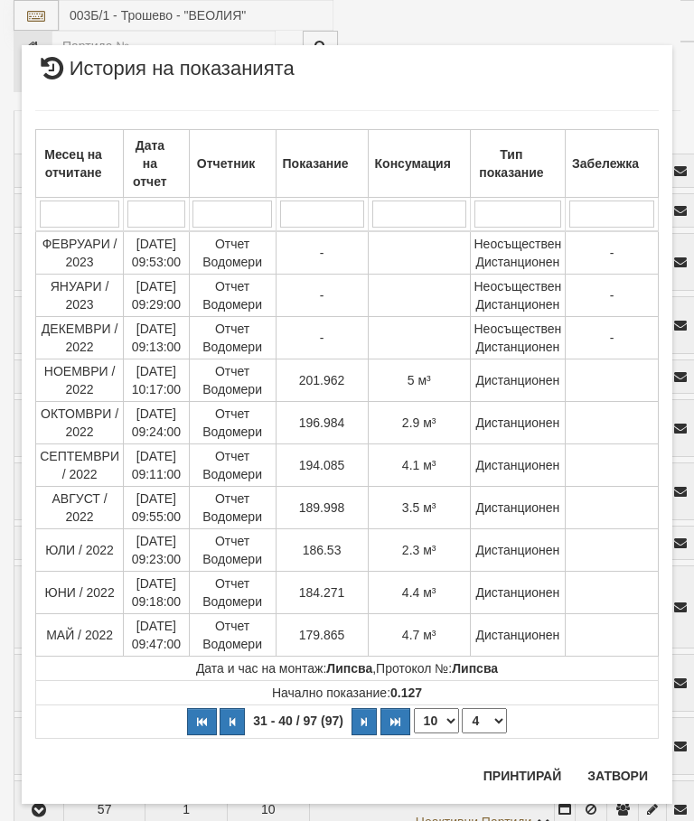
click at [625, 765] on button "Затвори" at bounding box center [618, 776] width 82 height 29
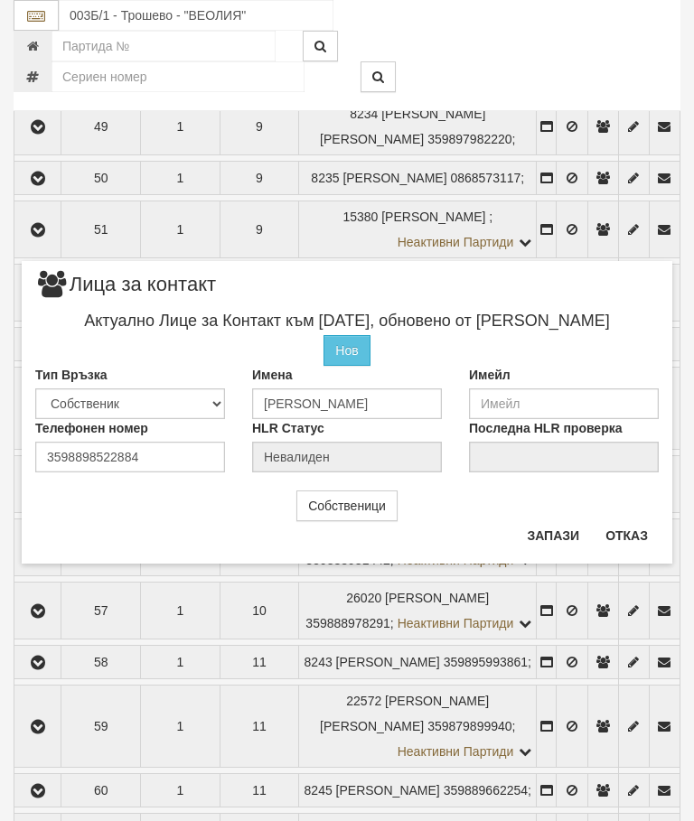
click at [632, 525] on button "Отказ" at bounding box center [627, 535] width 64 height 29
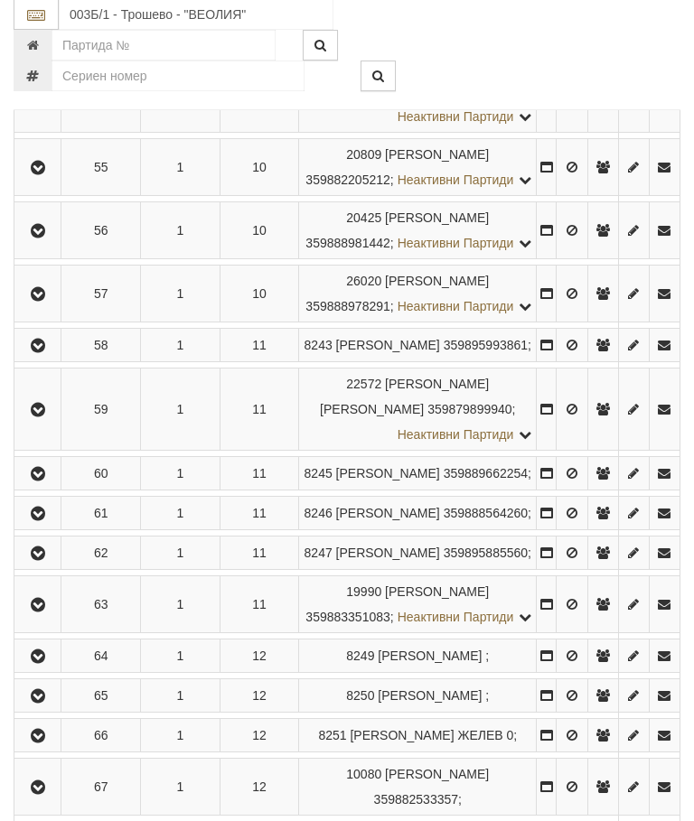
scroll to position [3089, 0]
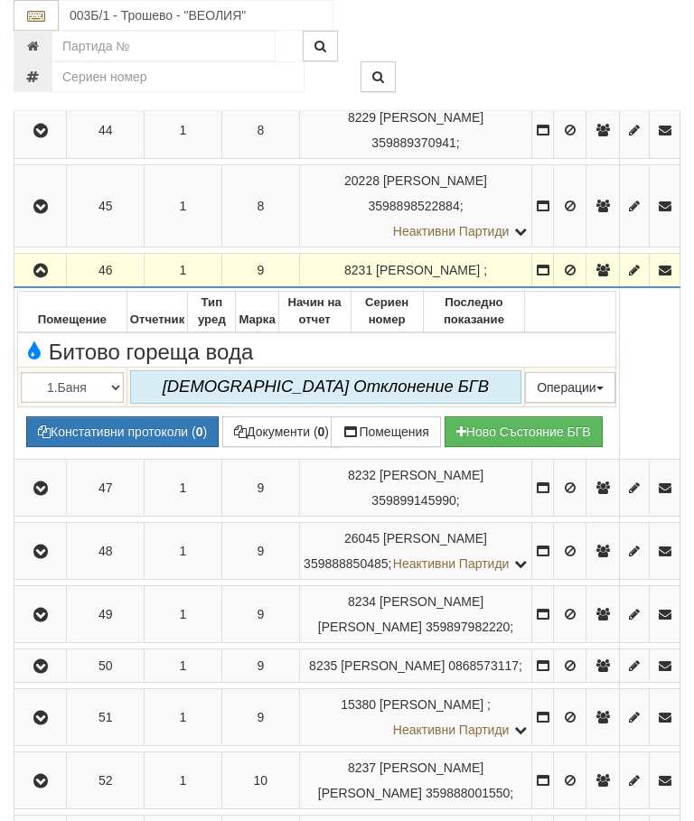
click at [49, 277] on icon "button" at bounding box center [41, 271] width 22 height 13
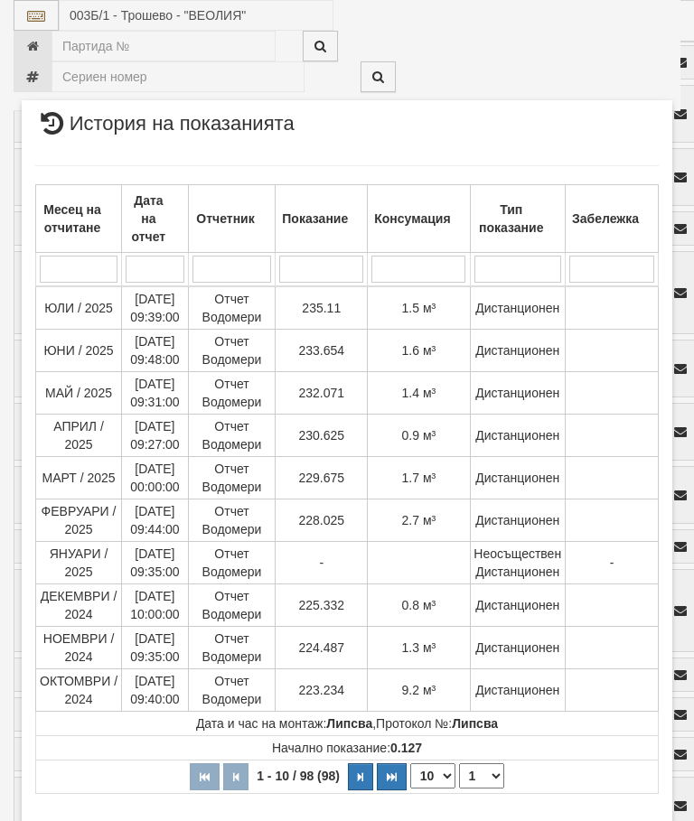
scroll to position [510, 0]
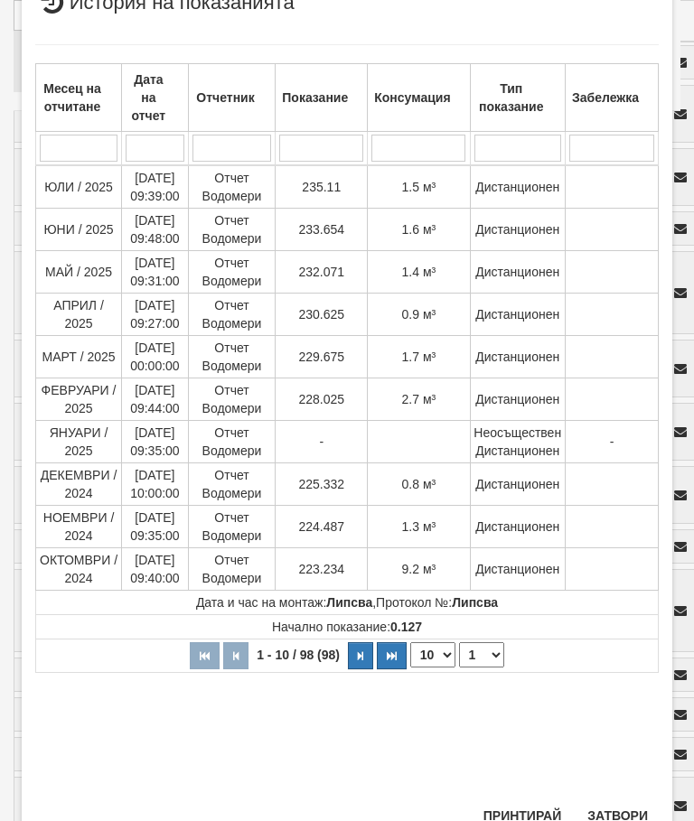
click at [630, 803] on button "Затвори" at bounding box center [618, 816] width 82 height 29
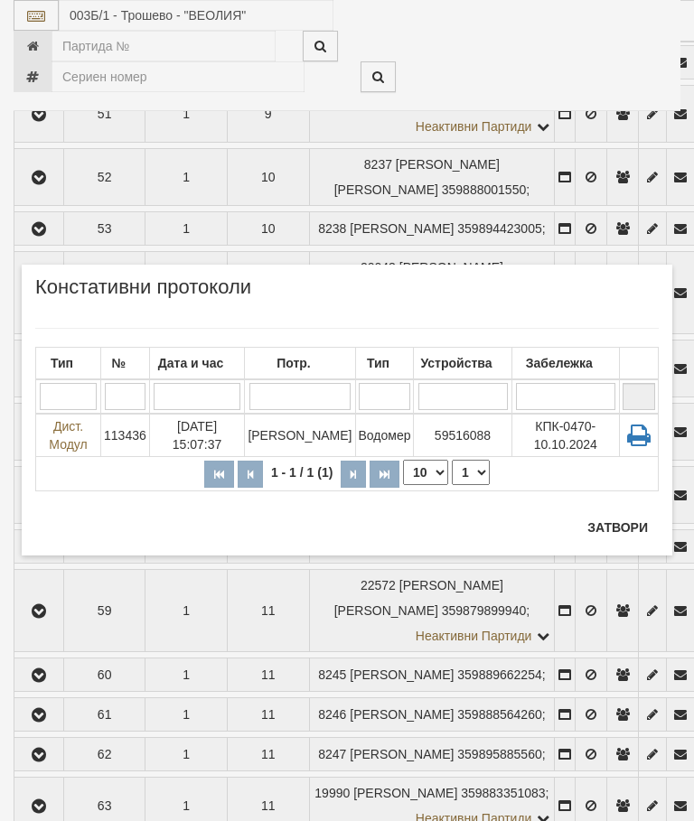
click at [383, 352] on div "Тип" at bounding box center [385, 363] width 52 height 25
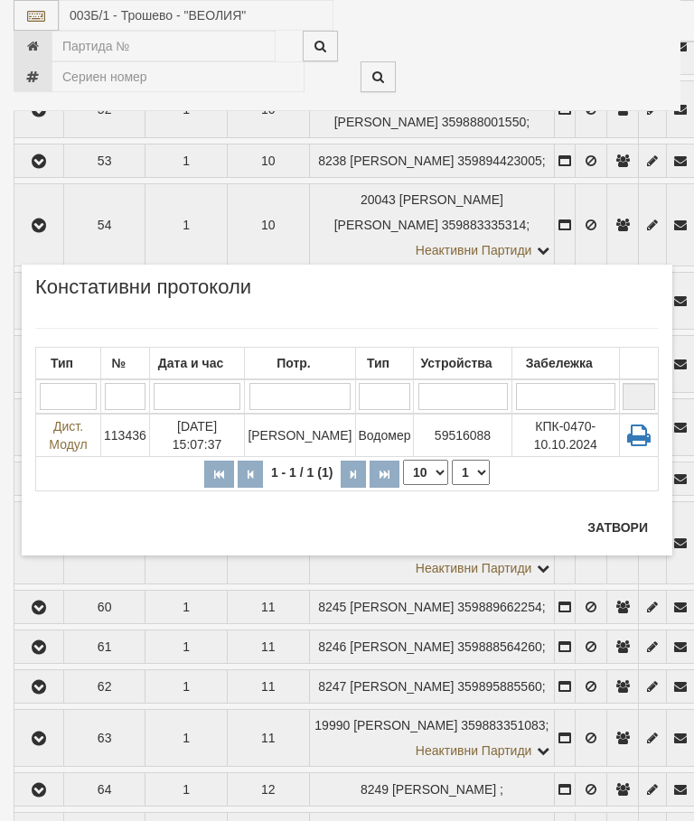
click at [623, 521] on button "Затвори" at bounding box center [618, 527] width 82 height 29
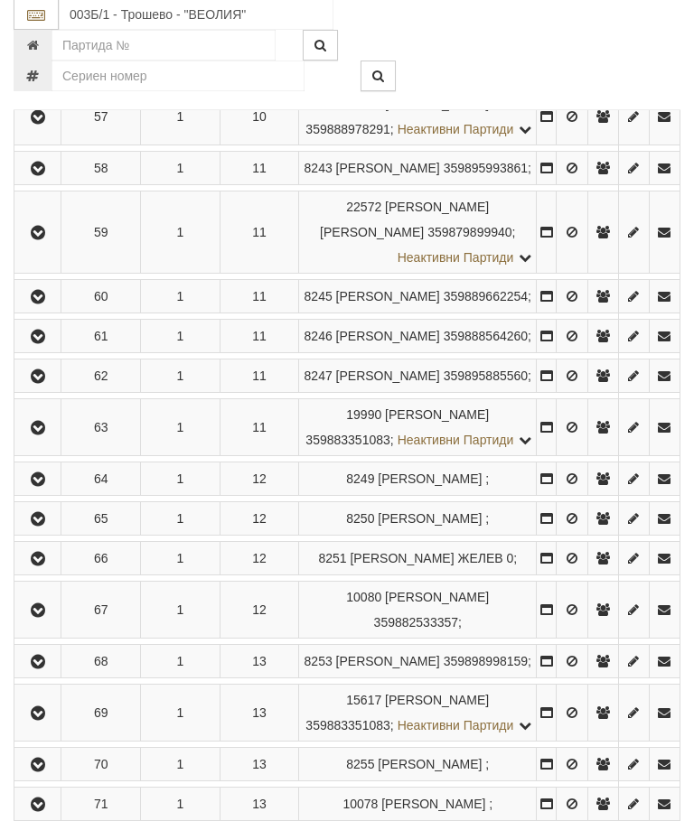
scroll to position [3263, 0]
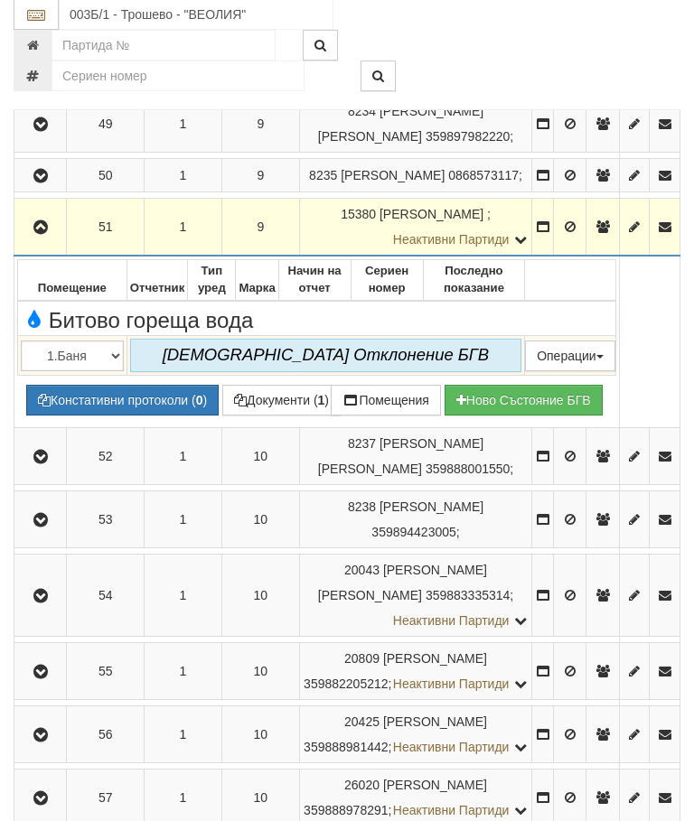
scroll to position [3413, 0]
click at [43, 234] on icon "button" at bounding box center [41, 227] width 22 height 13
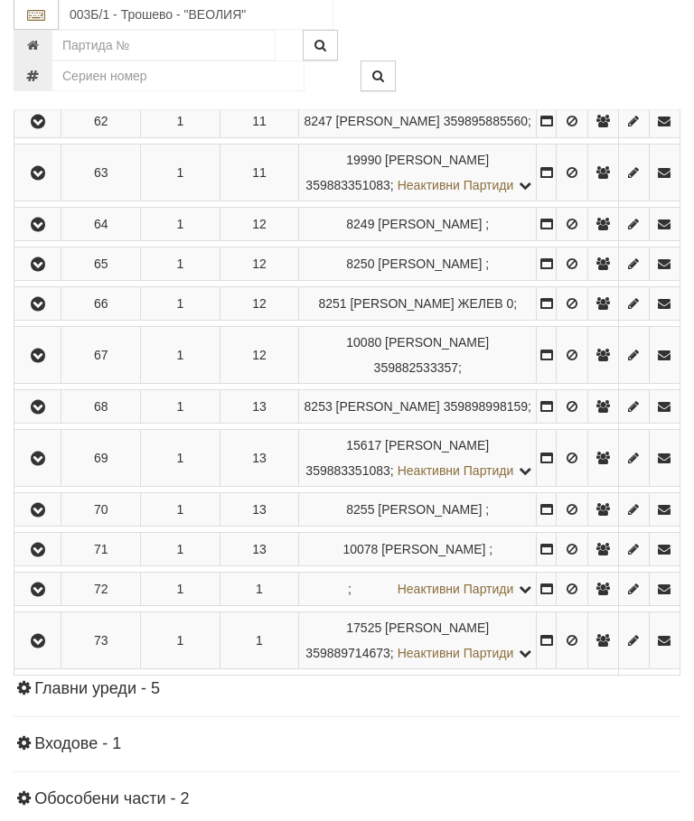
scroll to position [3524, 0]
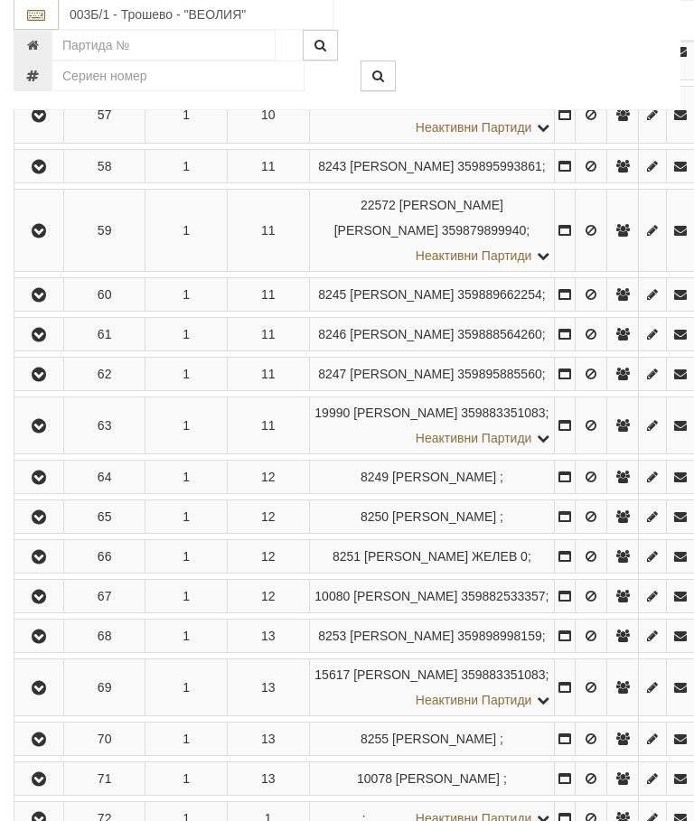
scroll to position [3450, 0]
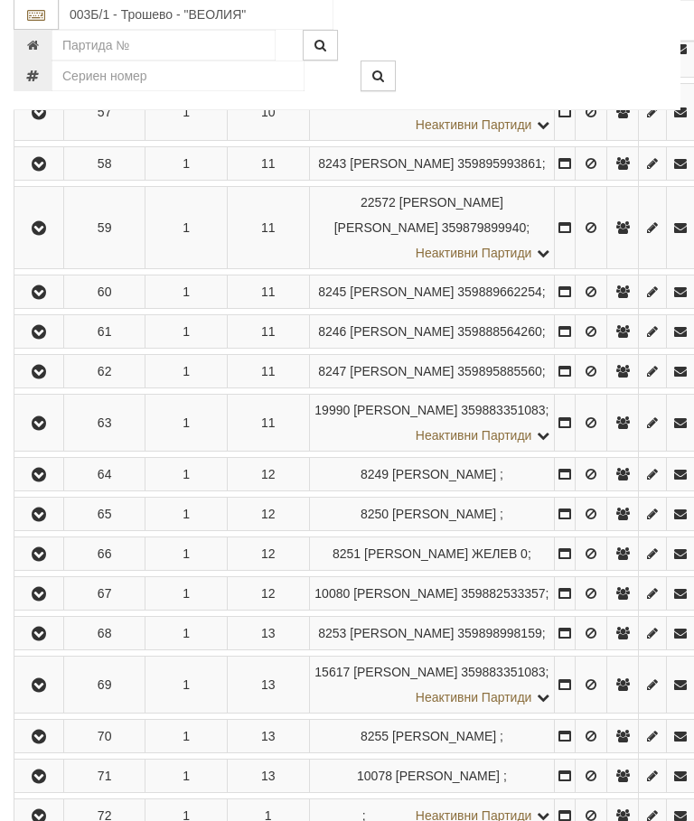
click at [228, 77] on td "1" at bounding box center [186, 48] width 82 height 57
click at [268, 140] on td "10" at bounding box center [268, 111] width 82 height 57
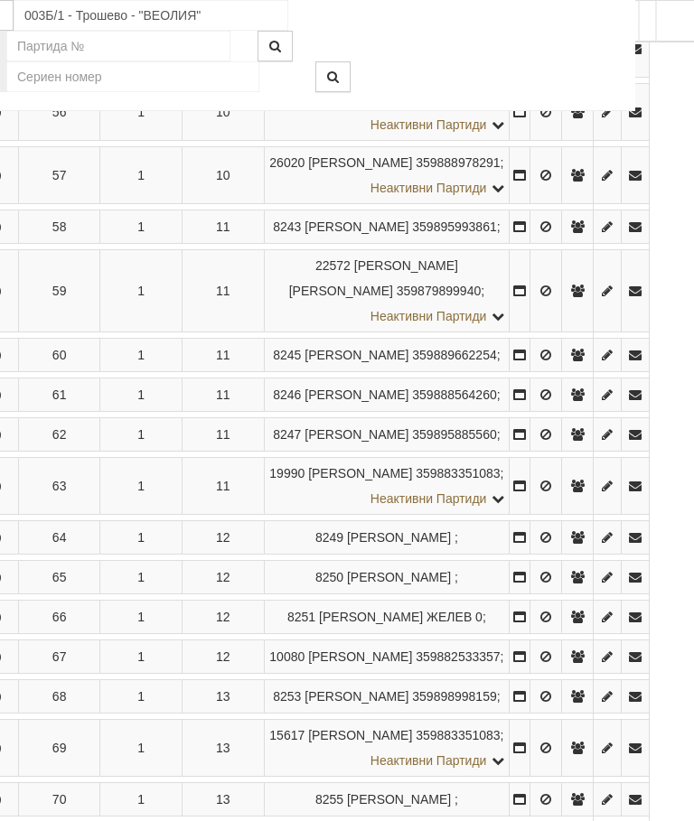
scroll to position [3421, 0]
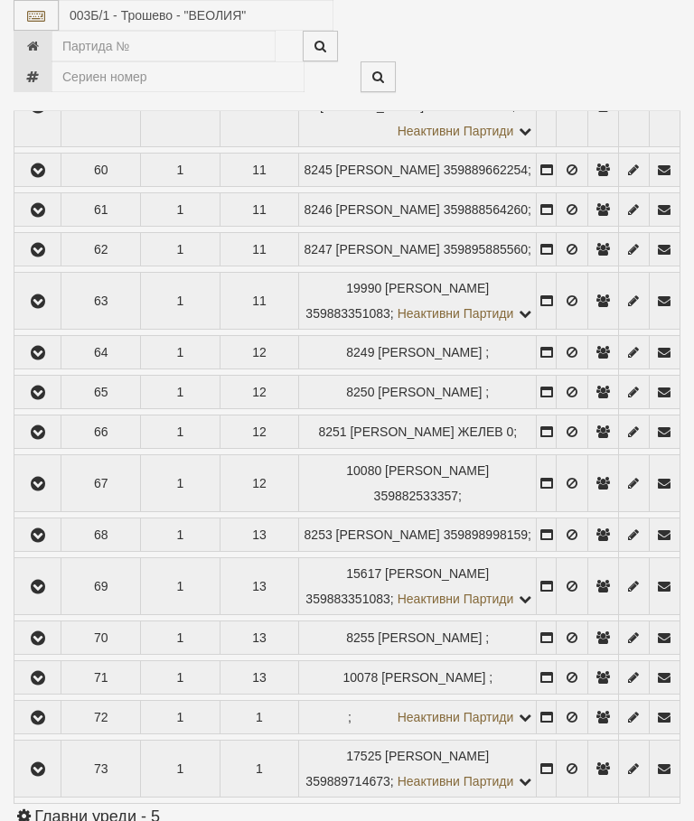
select select "10"
select select "1"
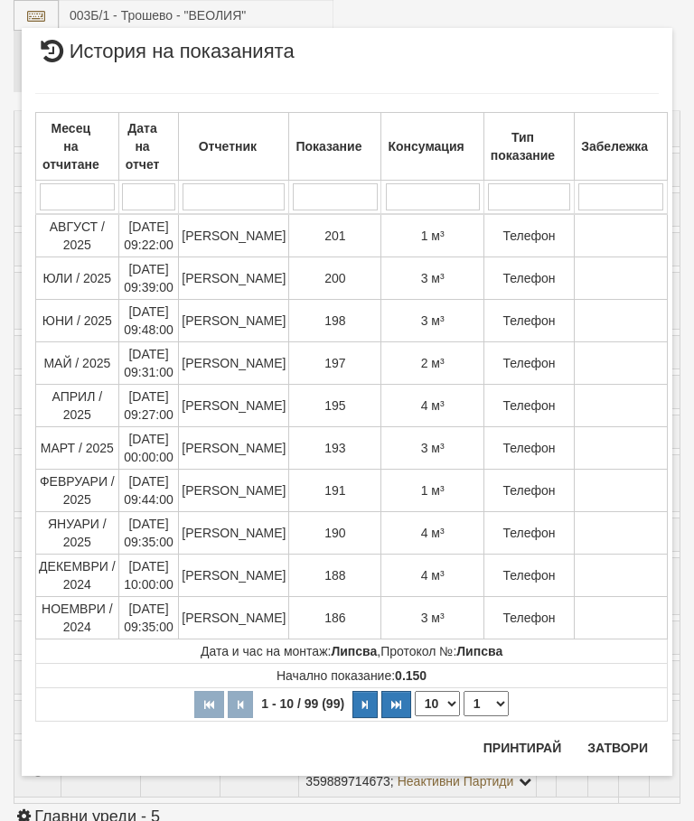
scroll to position [2196, 0]
click at [614, 743] on button "Затвори" at bounding box center [618, 748] width 82 height 29
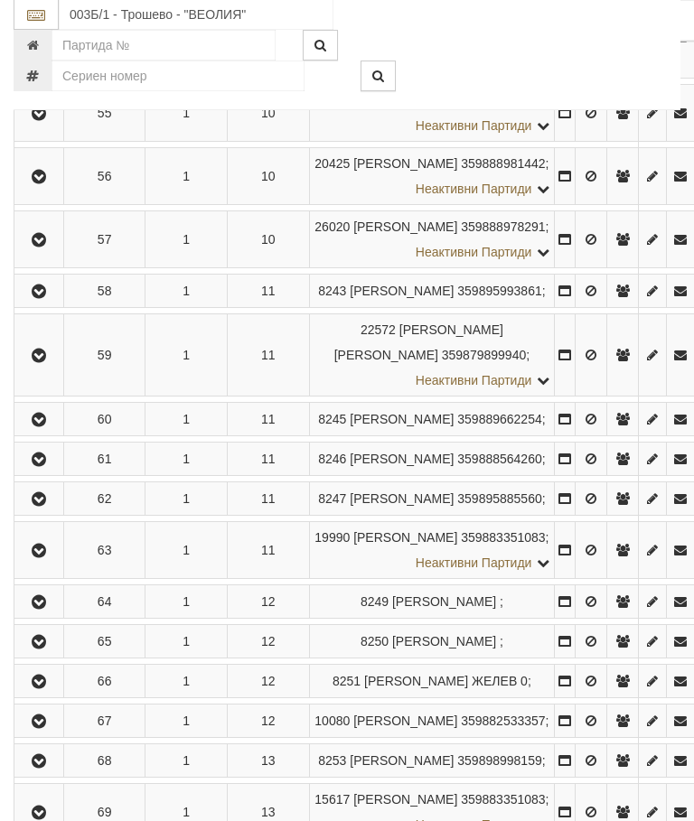
scroll to position [3323, 0]
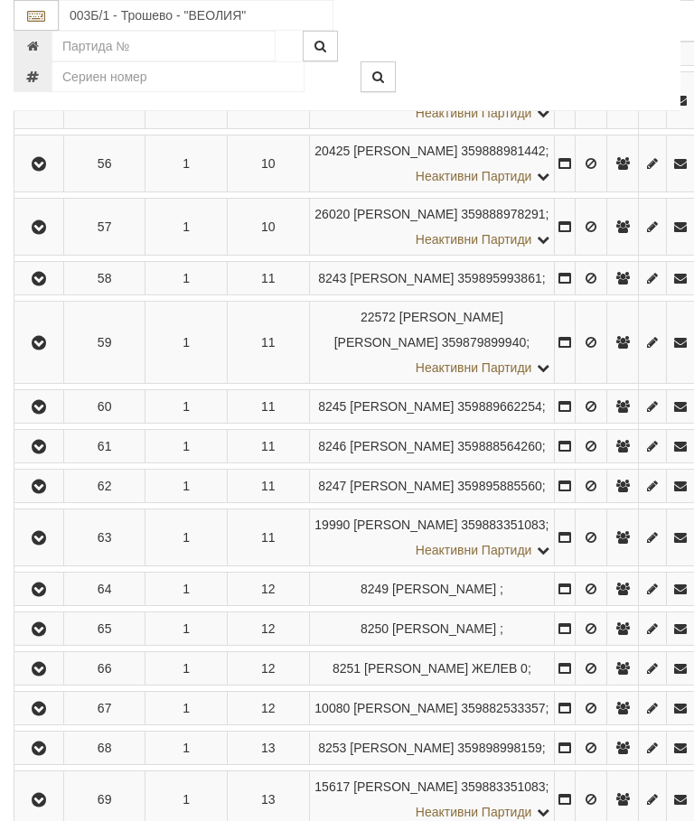
scroll to position [3319, 0]
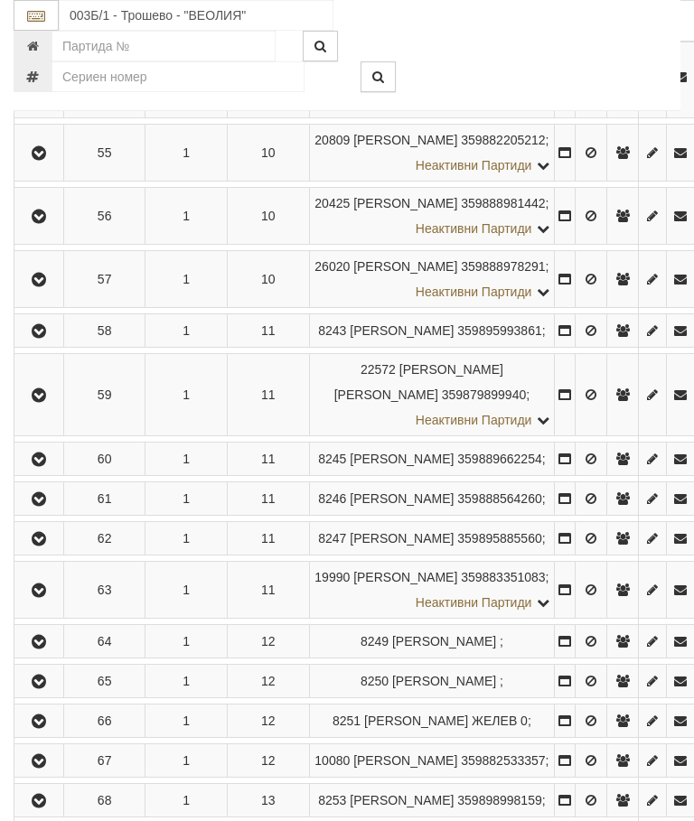
scroll to position [3283, 0]
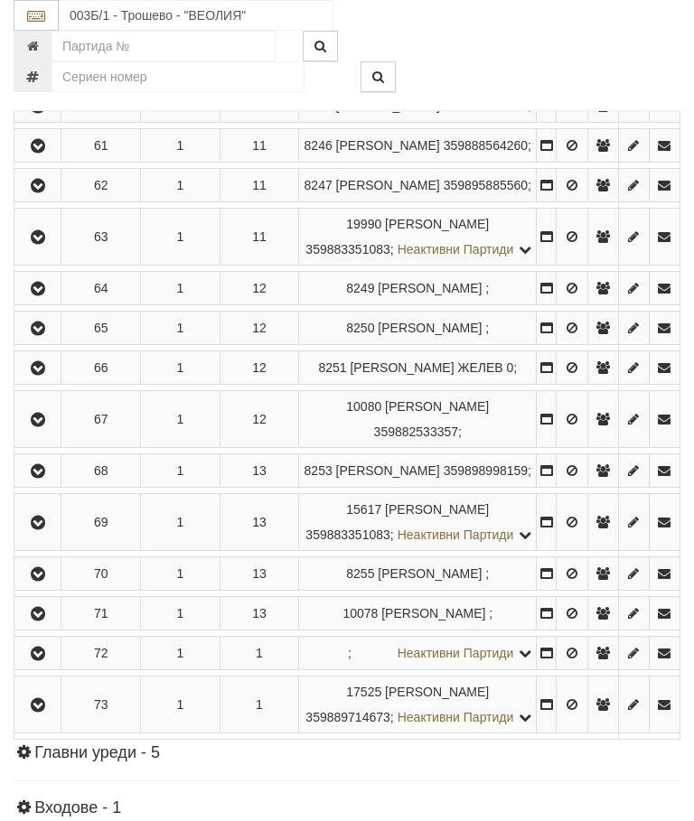
scroll to position [3459, 0]
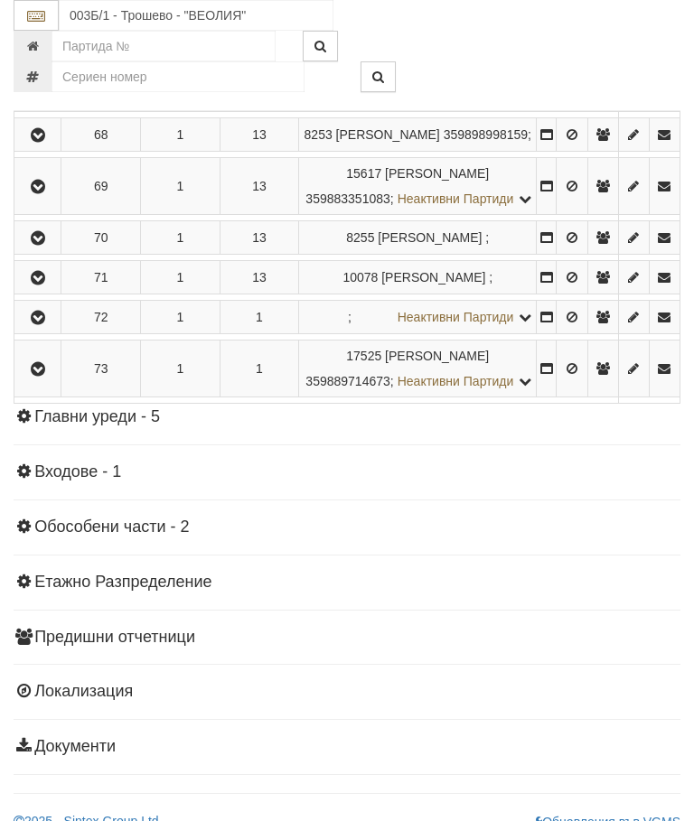
scroll to position [3802, 0]
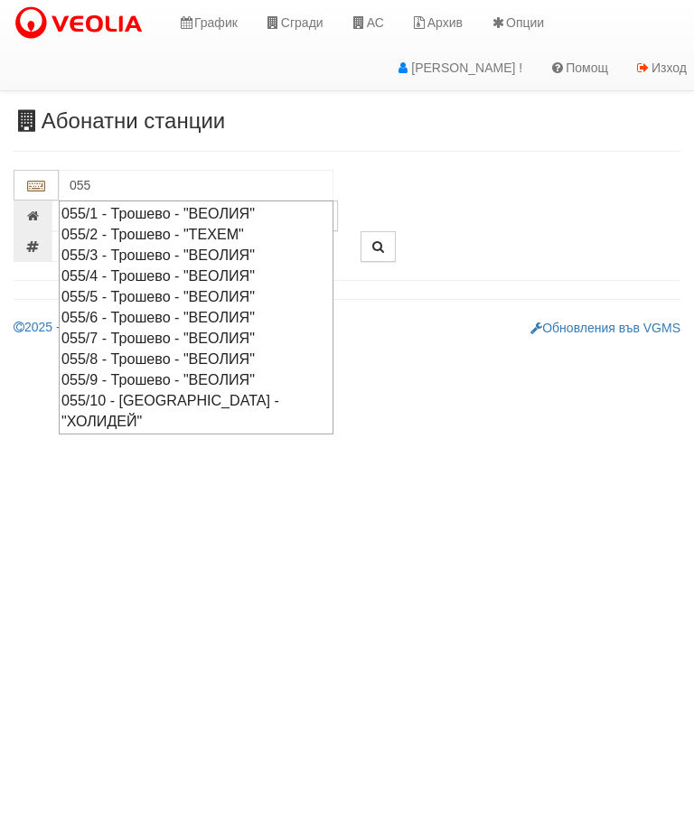
click at [272, 203] on div "055/1 - Трошево - "ВЕОЛИЯ"" at bounding box center [195, 213] width 269 height 21
type input "055/1 - Трошево - "ВЕОЛИЯ""
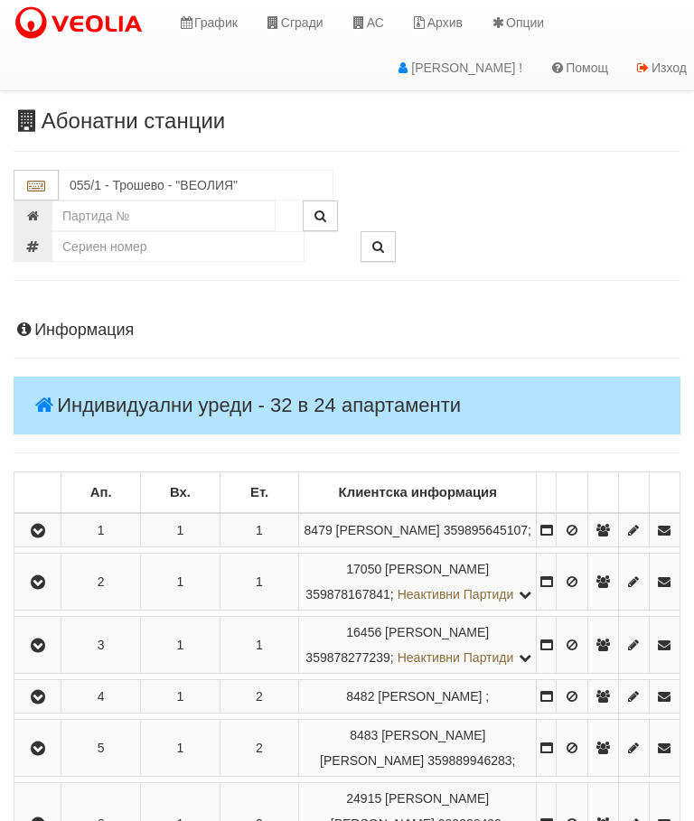
click at [32, 544] on button "button" at bounding box center [37, 530] width 41 height 27
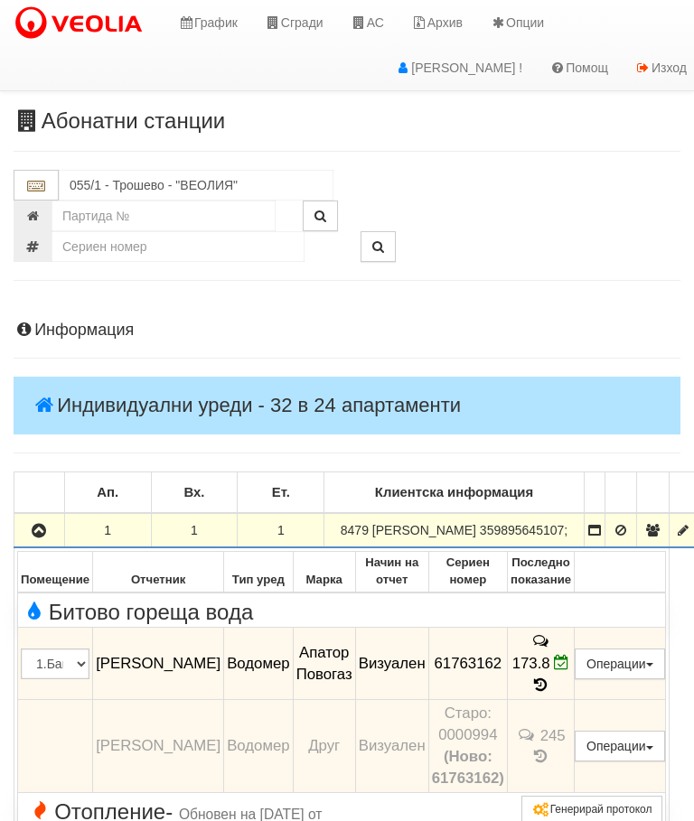
click at [50, 538] on icon "button" at bounding box center [39, 531] width 22 height 13
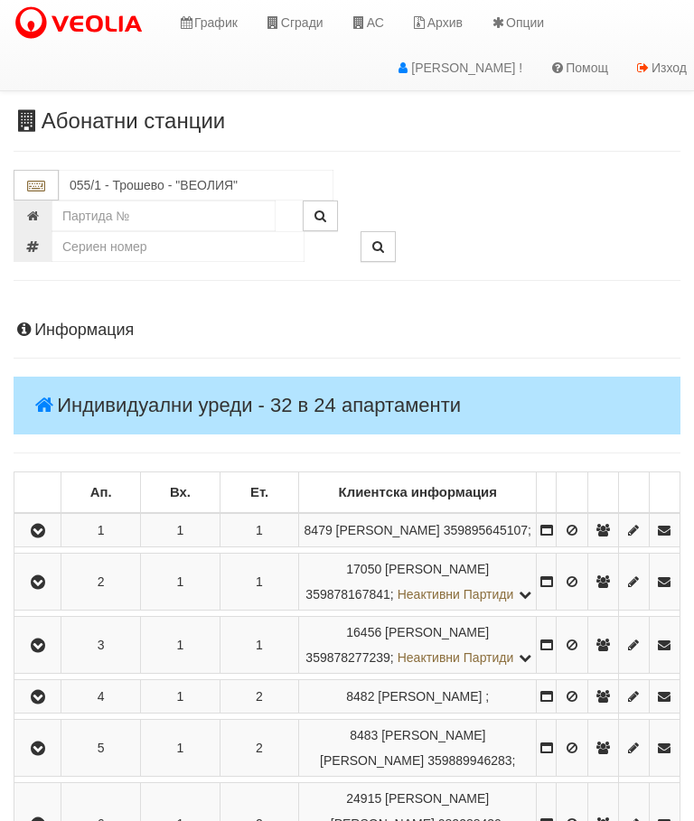
click at [30, 596] on button "button" at bounding box center [37, 581] width 41 height 27
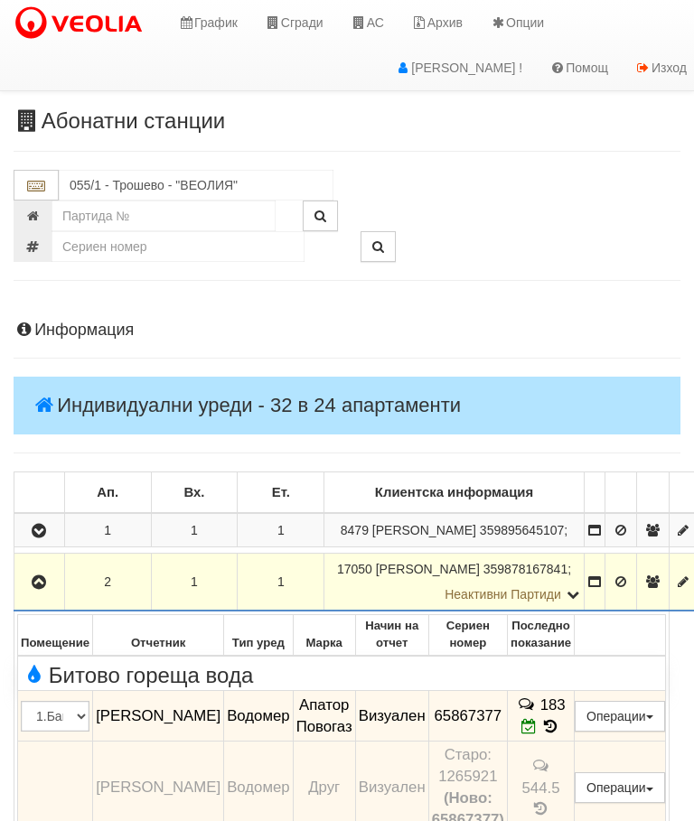
click at [52, 596] on button "button" at bounding box center [39, 581] width 44 height 27
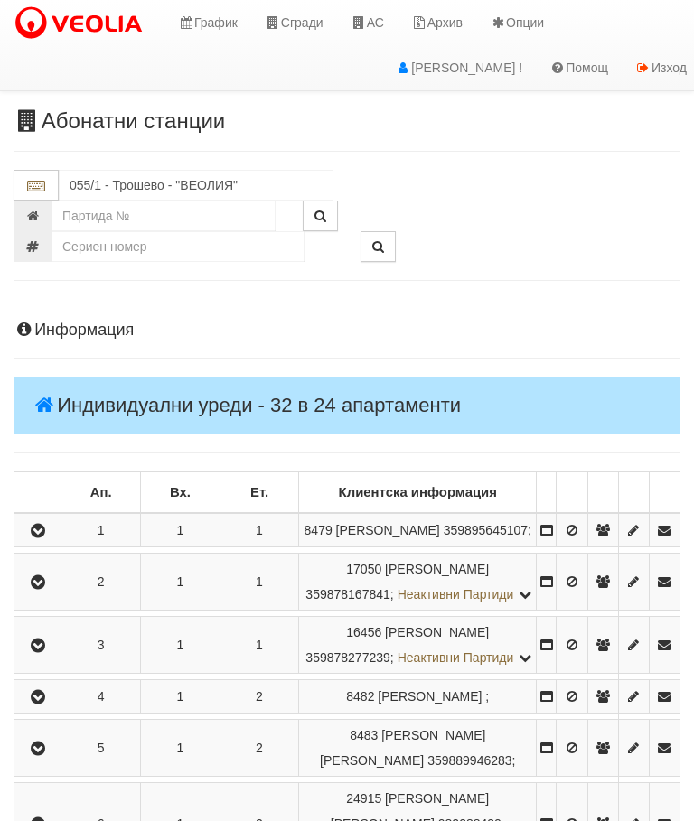
click at [41, 652] on icon "button" at bounding box center [38, 646] width 22 height 13
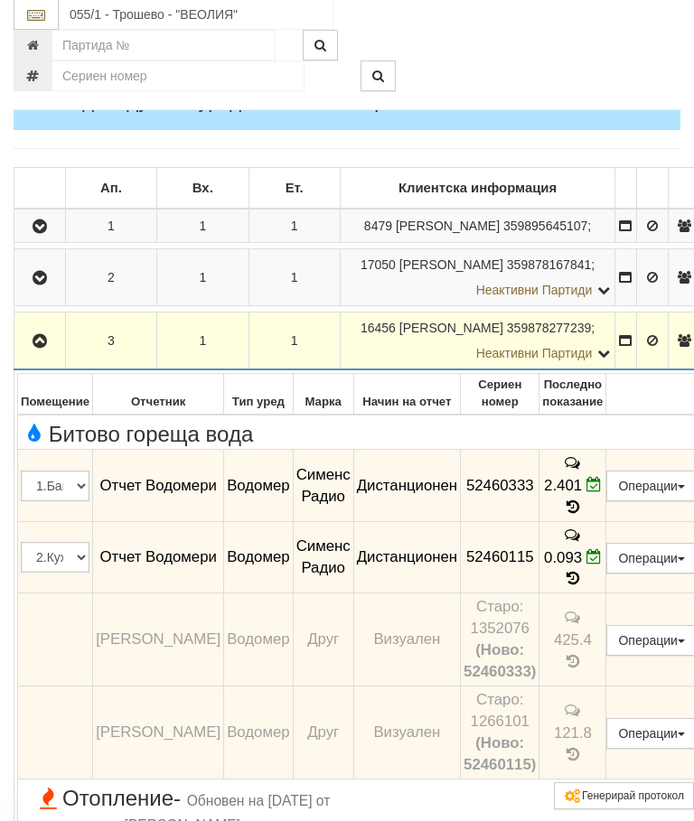
scroll to position [305, 0]
click at [53, 334] on button "button" at bounding box center [39, 340] width 45 height 27
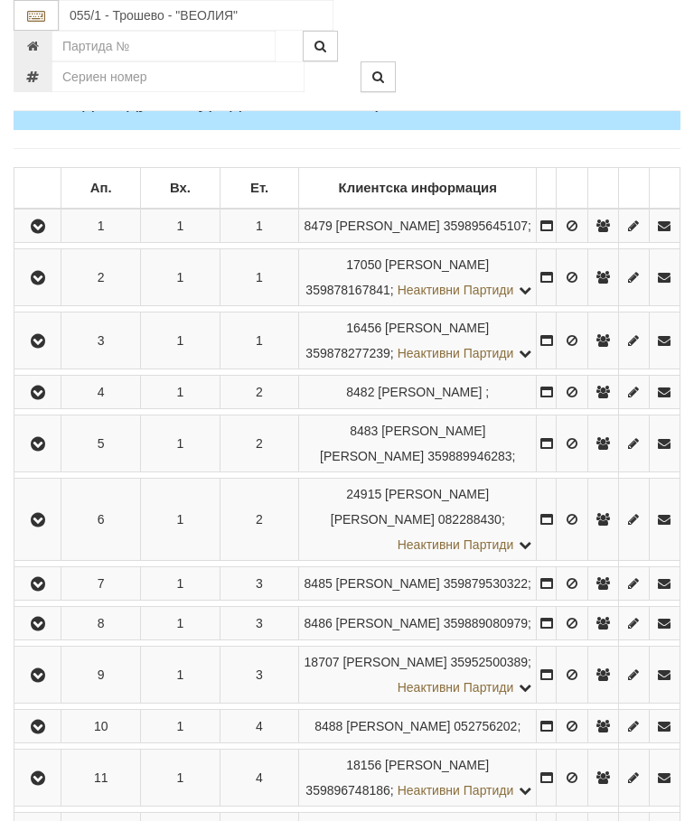
click at [48, 399] on icon "button" at bounding box center [38, 393] width 22 height 13
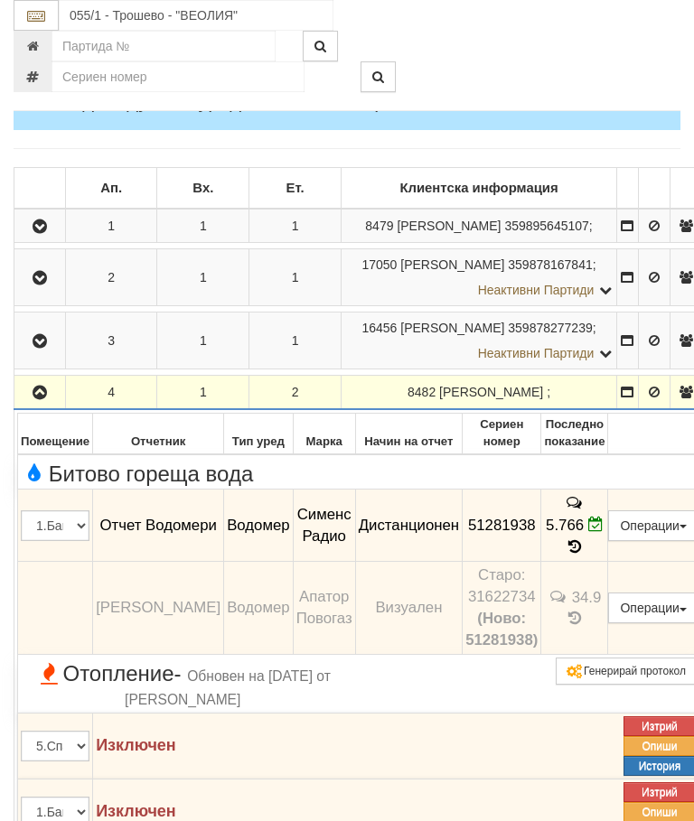
click at [35, 387] on icon "button" at bounding box center [40, 393] width 22 height 13
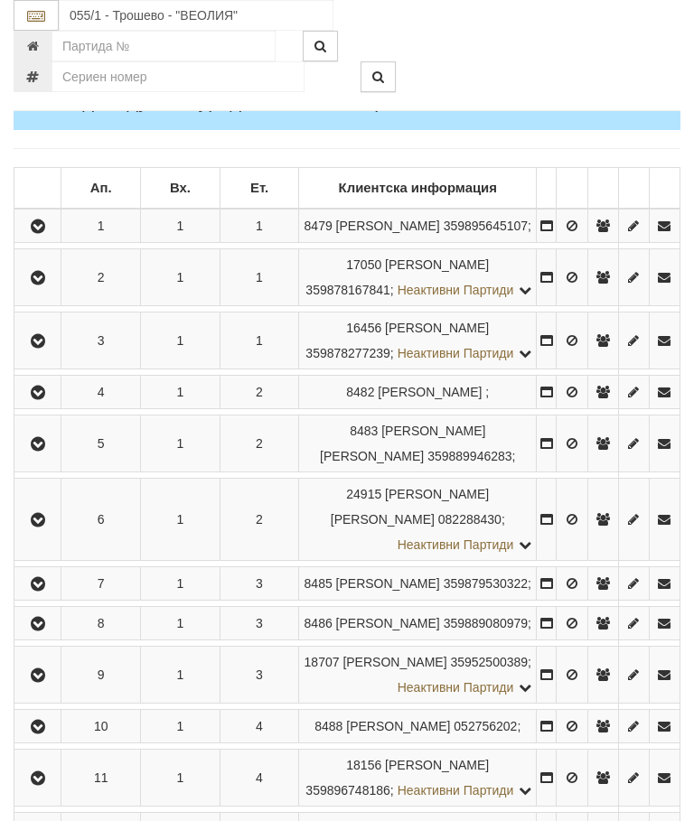
click at [23, 533] on button "button" at bounding box center [37, 519] width 41 height 27
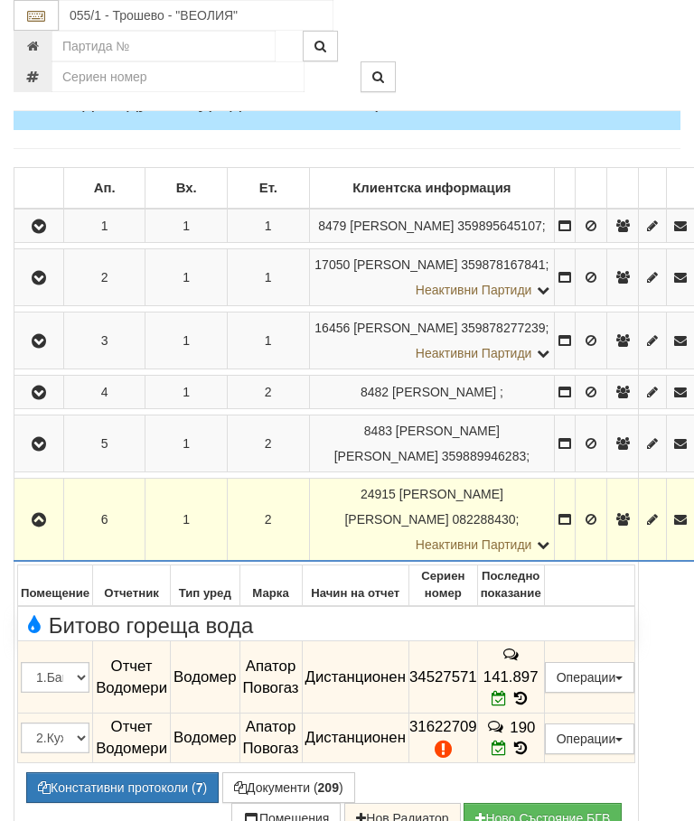
click at [30, 511] on button "button" at bounding box center [38, 519] width 43 height 27
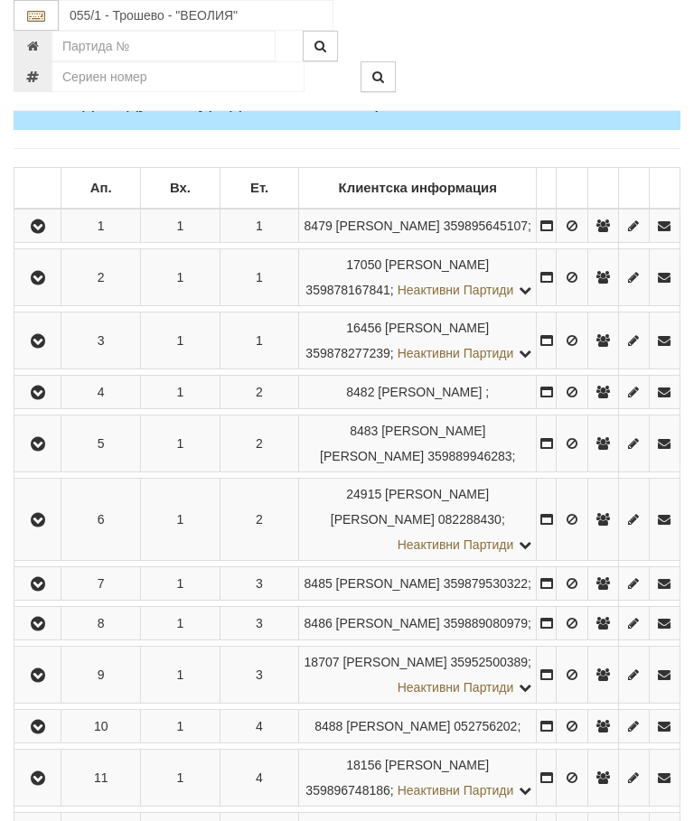
click at [44, 399] on icon "button" at bounding box center [38, 393] width 22 height 13
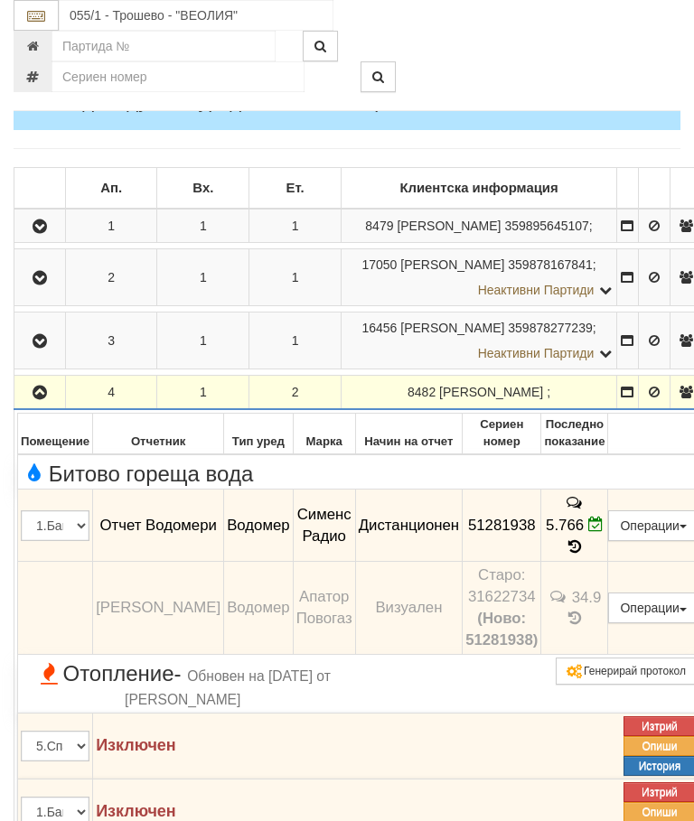
click at [41, 387] on icon "button" at bounding box center [40, 393] width 22 height 13
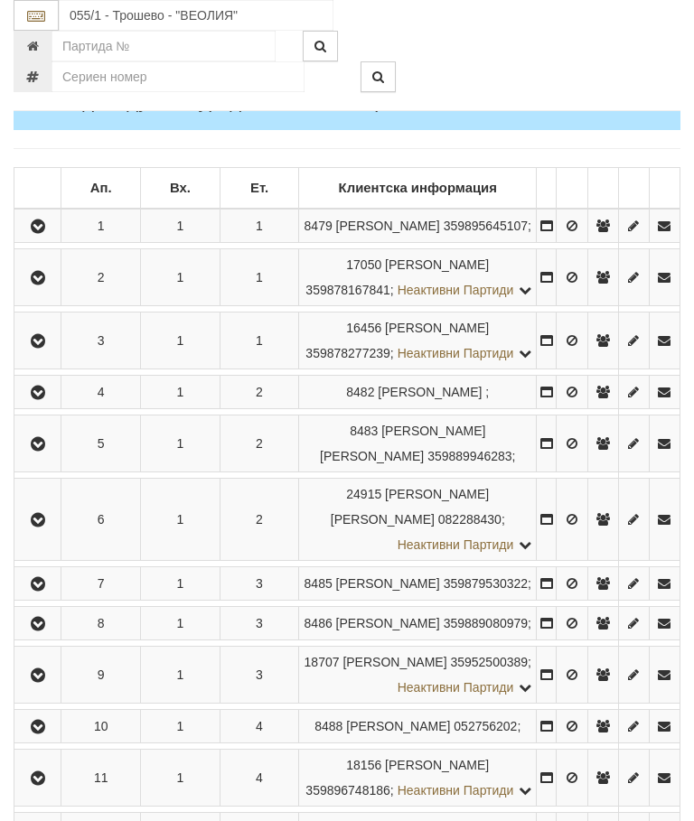
click at [49, 451] on icon "button" at bounding box center [38, 444] width 22 height 13
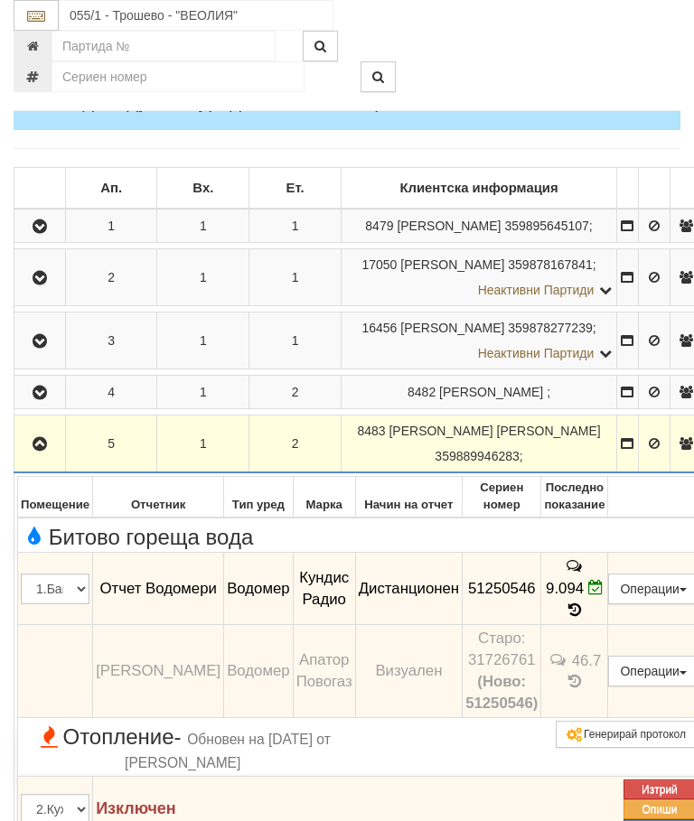
click at [31, 443] on icon "button" at bounding box center [40, 444] width 22 height 13
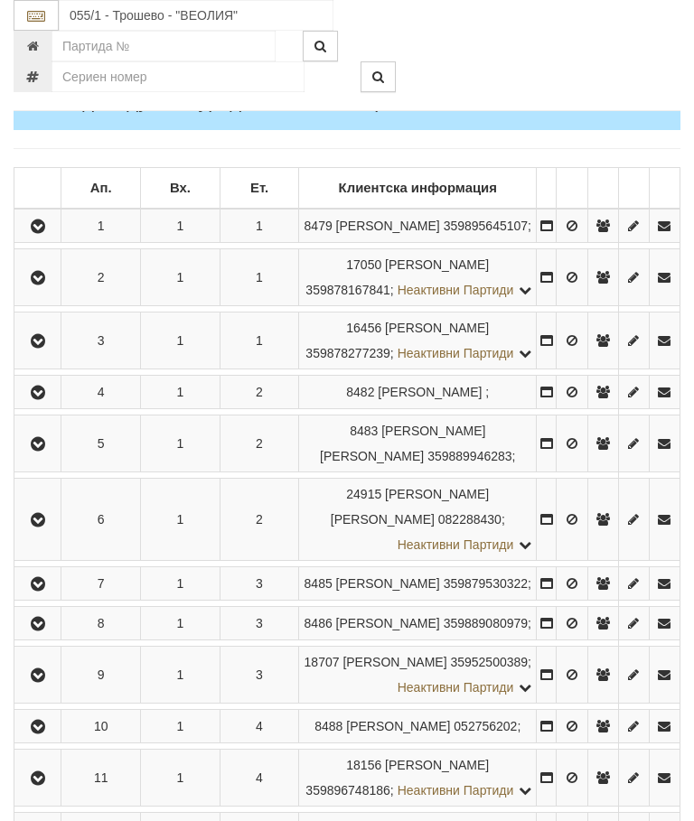
click at [39, 591] on icon "button" at bounding box center [38, 584] width 22 height 13
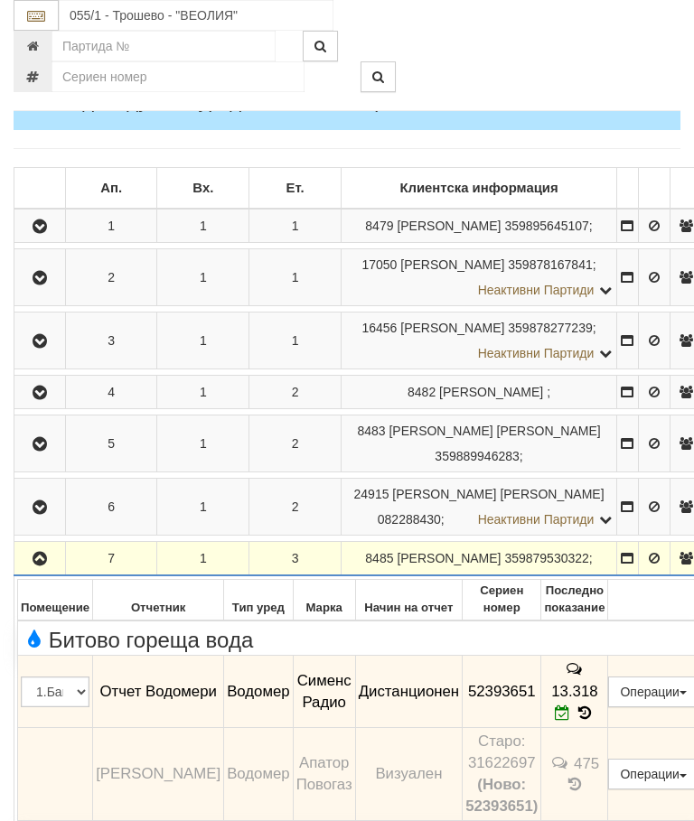
click at [42, 563] on icon "button" at bounding box center [40, 559] width 22 height 13
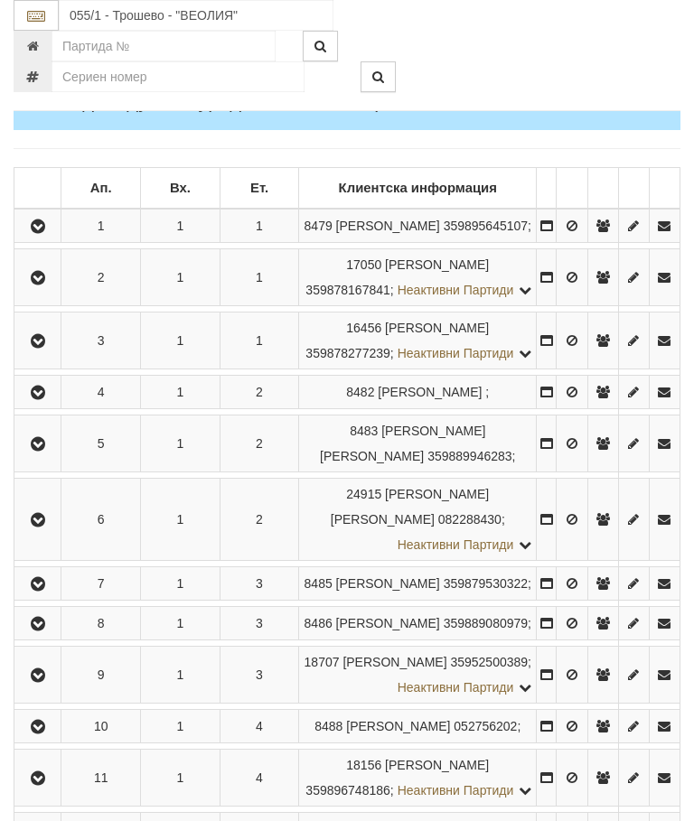
click at [54, 637] on button "button" at bounding box center [37, 623] width 41 height 27
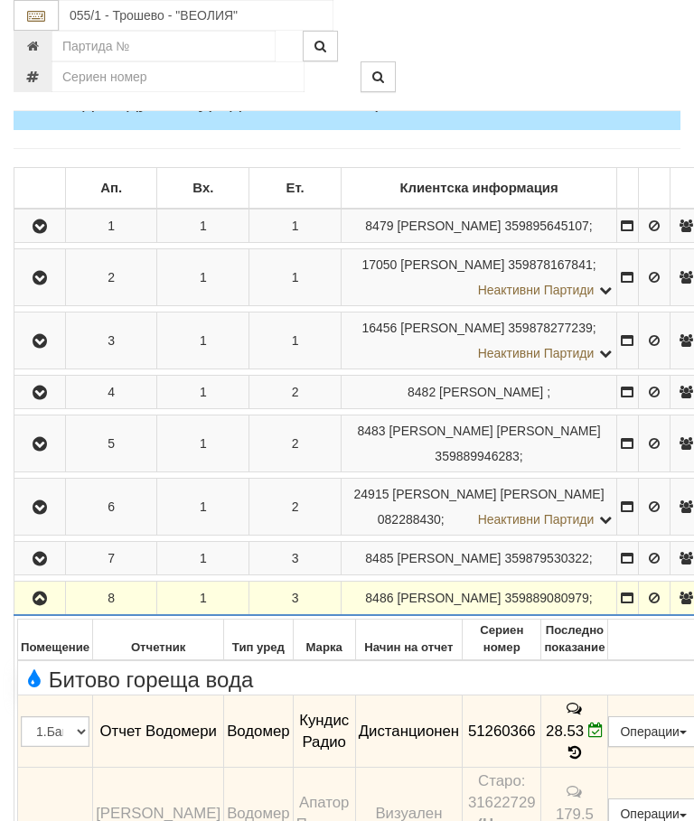
click at [45, 605] on icon "button" at bounding box center [40, 599] width 22 height 13
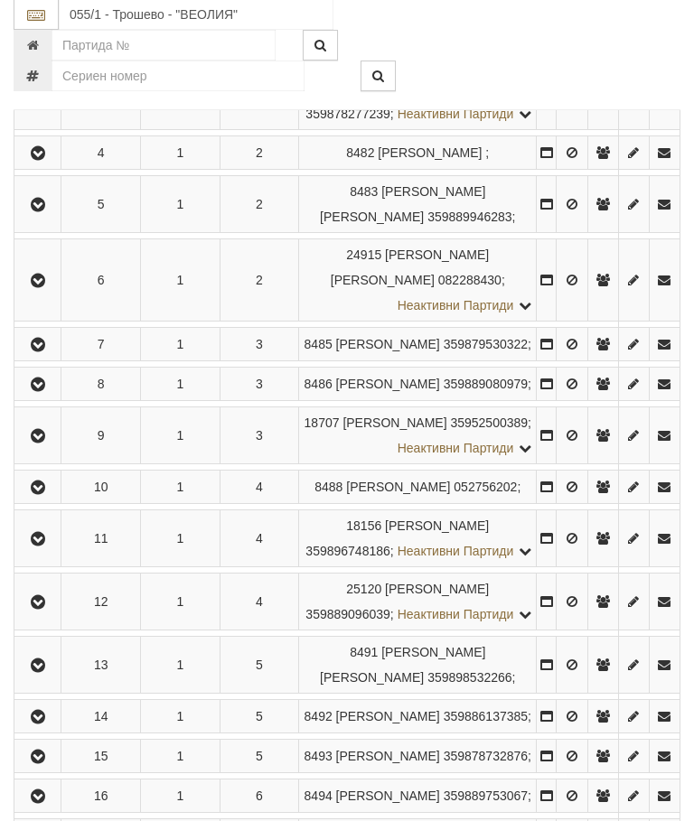
click at [42, 444] on icon "button" at bounding box center [38, 437] width 22 height 13
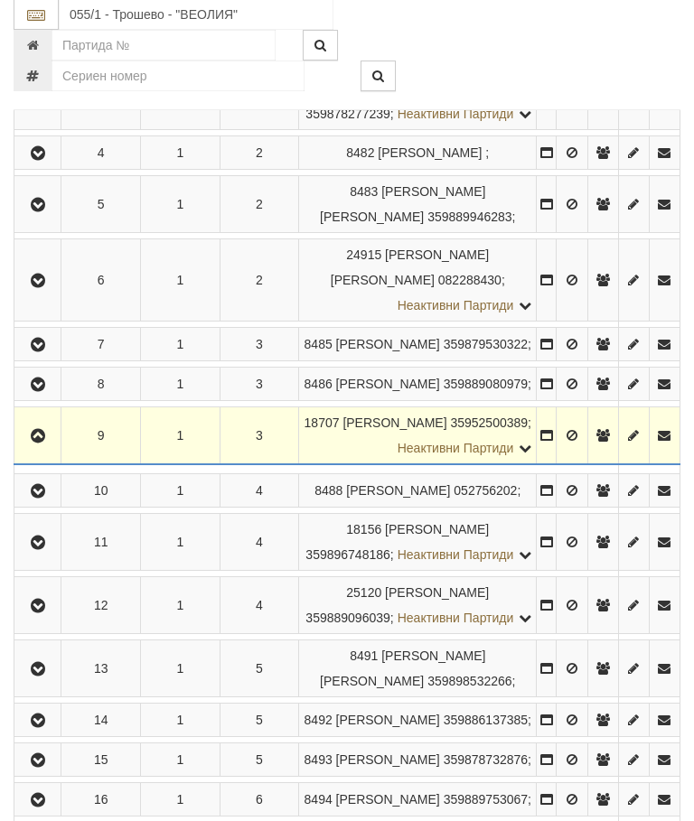
scroll to position [544, 0]
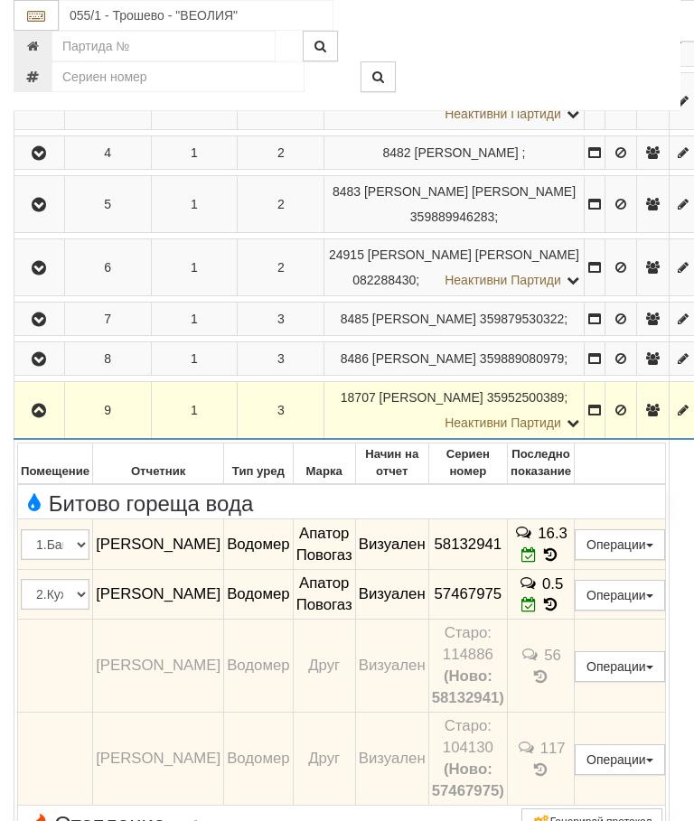
click at [54, 424] on button "button" at bounding box center [39, 410] width 44 height 27
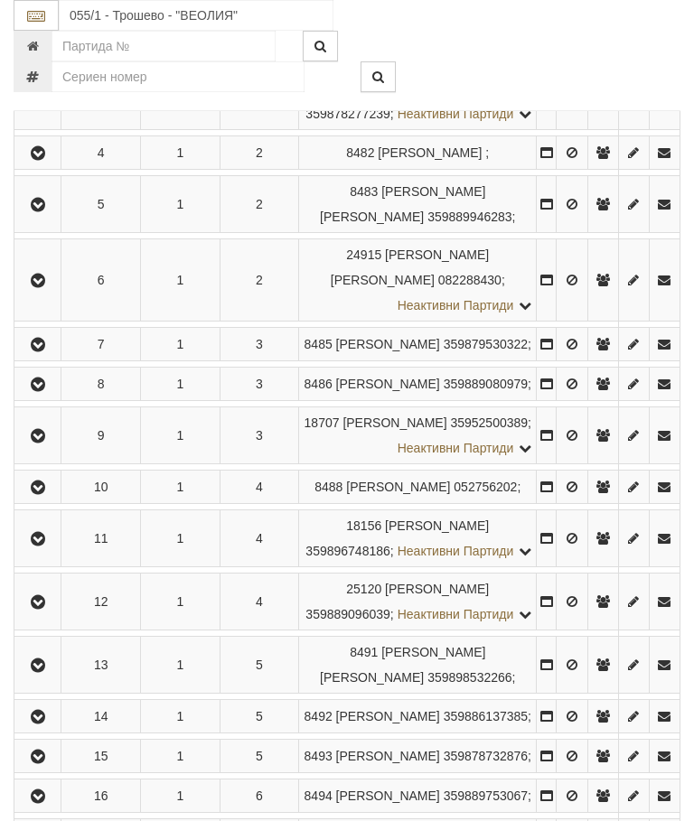
click at [49, 494] on icon "button" at bounding box center [38, 488] width 22 height 13
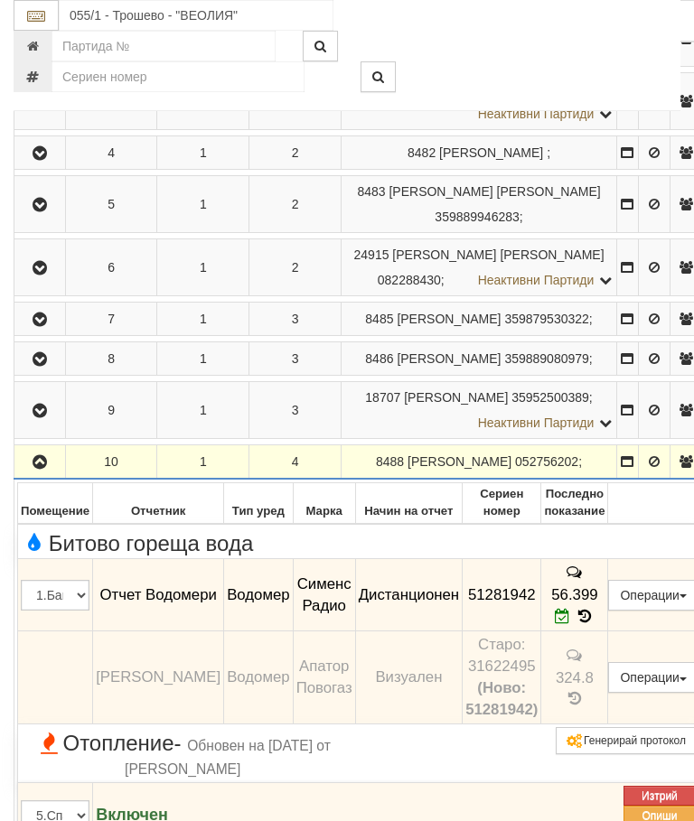
click at [47, 469] on icon "button" at bounding box center [40, 462] width 22 height 13
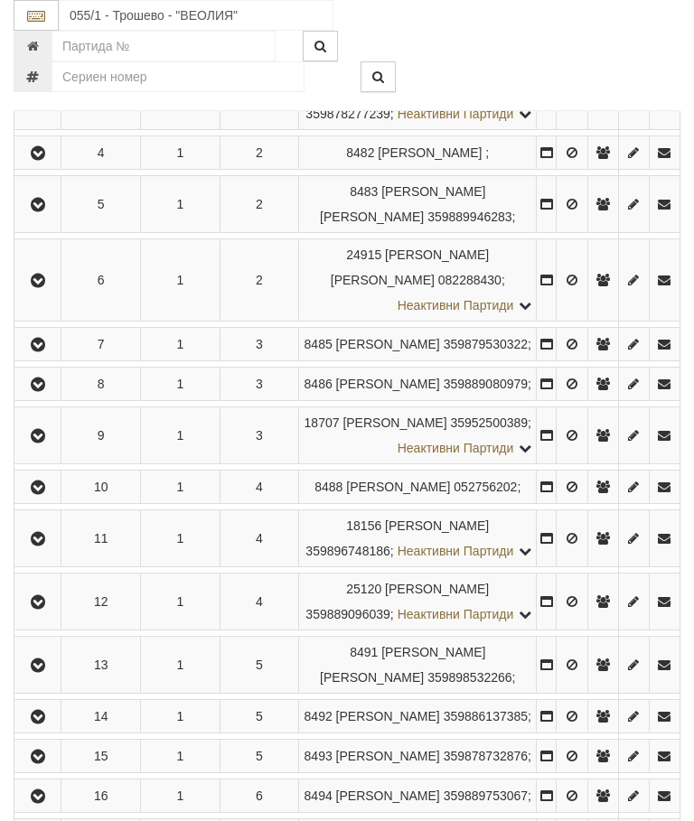
click at [44, 546] on icon "button" at bounding box center [38, 539] width 22 height 13
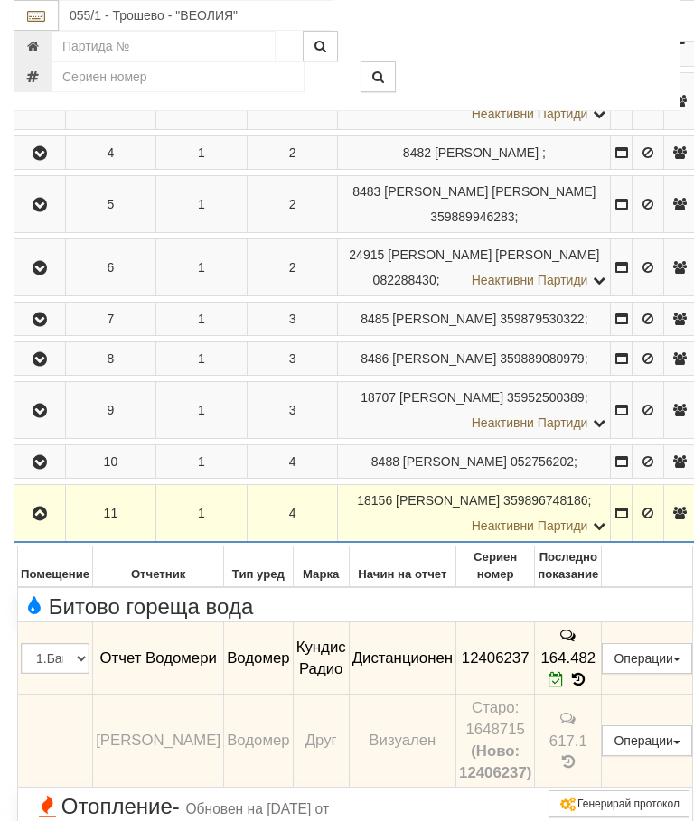
click at [40, 521] on icon "button" at bounding box center [40, 514] width 22 height 13
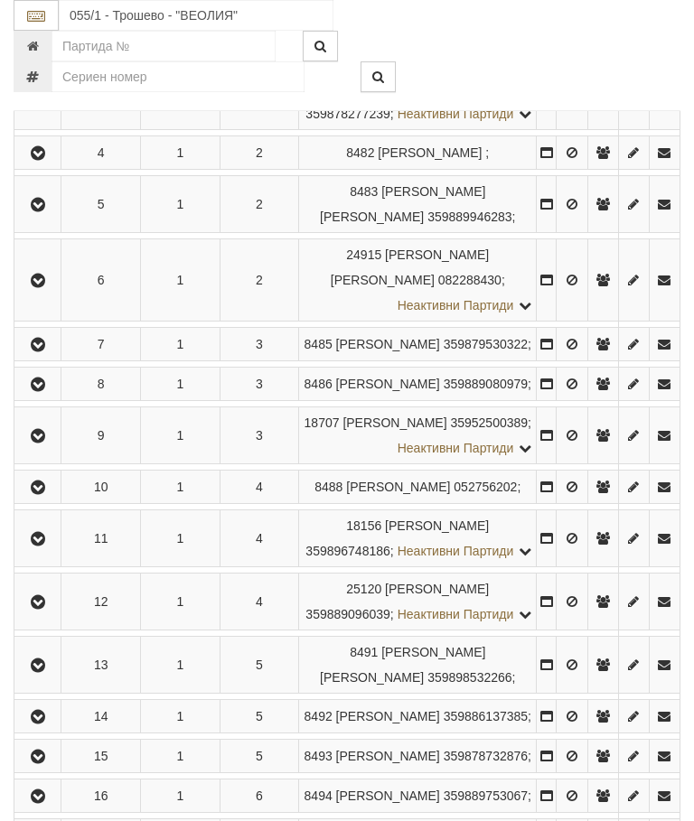
click at [49, 609] on icon "button" at bounding box center [38, 602] width 22 height 13
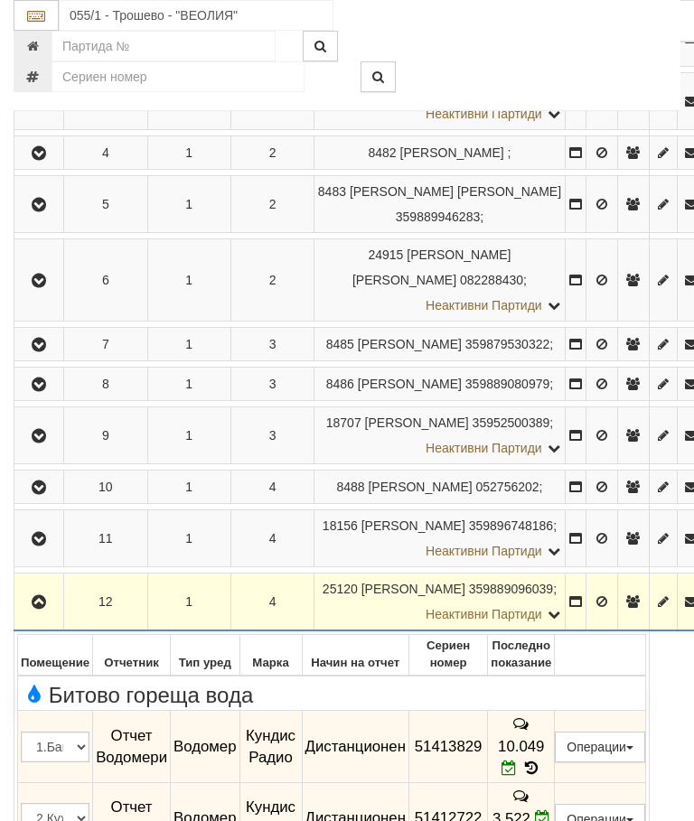
click at [27, 615] on button "button" at bounding box center [38, 601] width 43 height 27
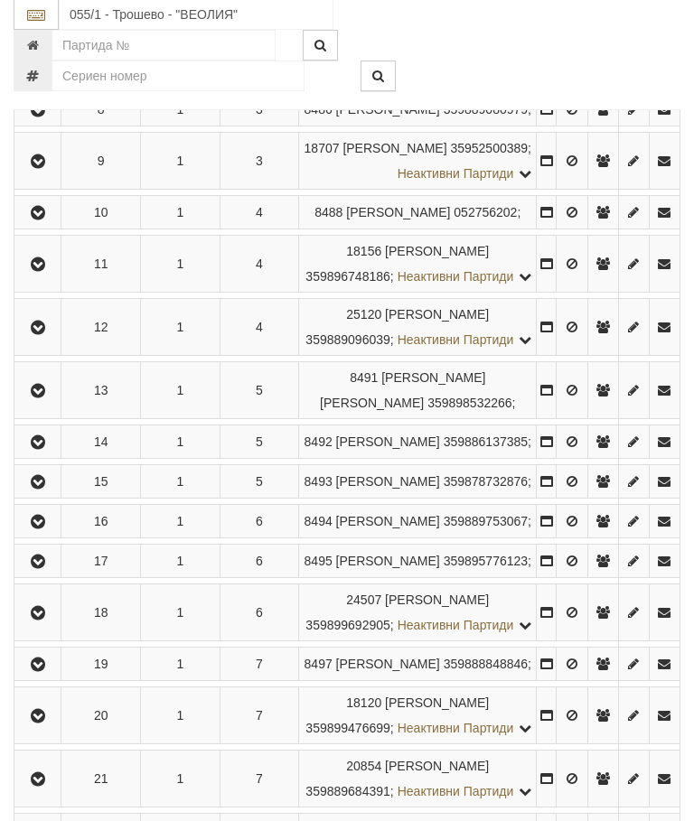
click at [46, 399] on icon "button" at bounding box center [38, 392] width 22 height 13
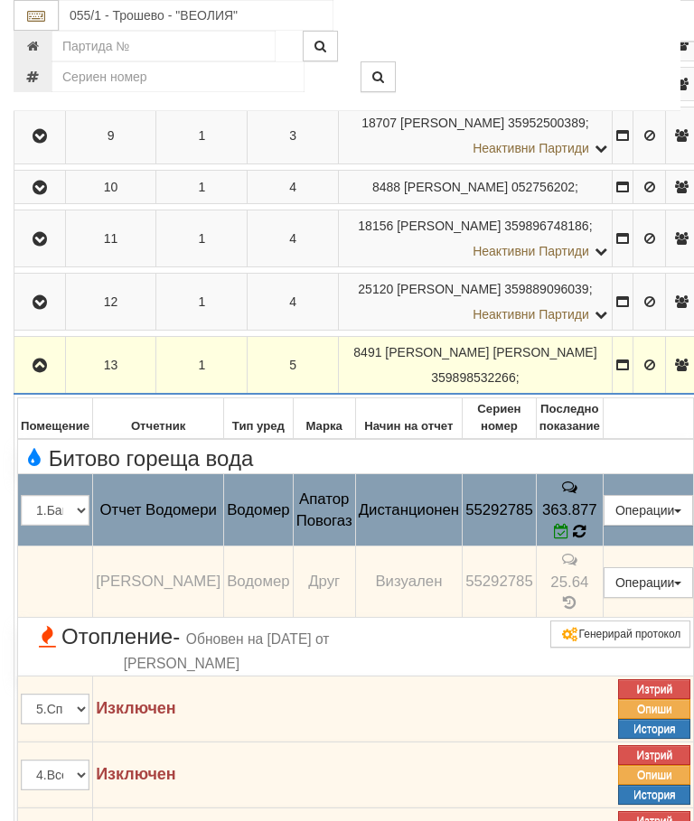
click at [587, 540] on icon at bounding box center [579, 531] width 14 height 17
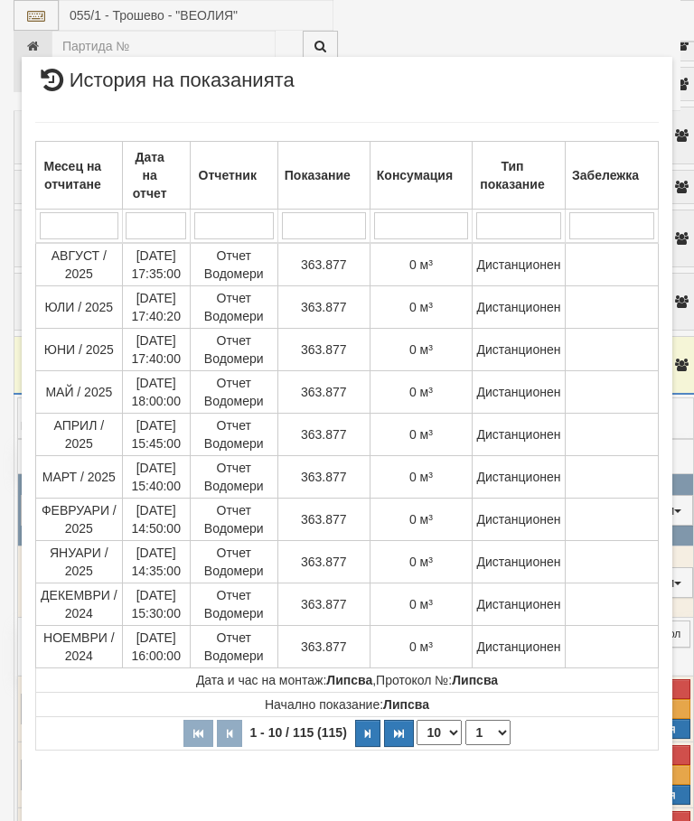
scroll to position [551, 0]
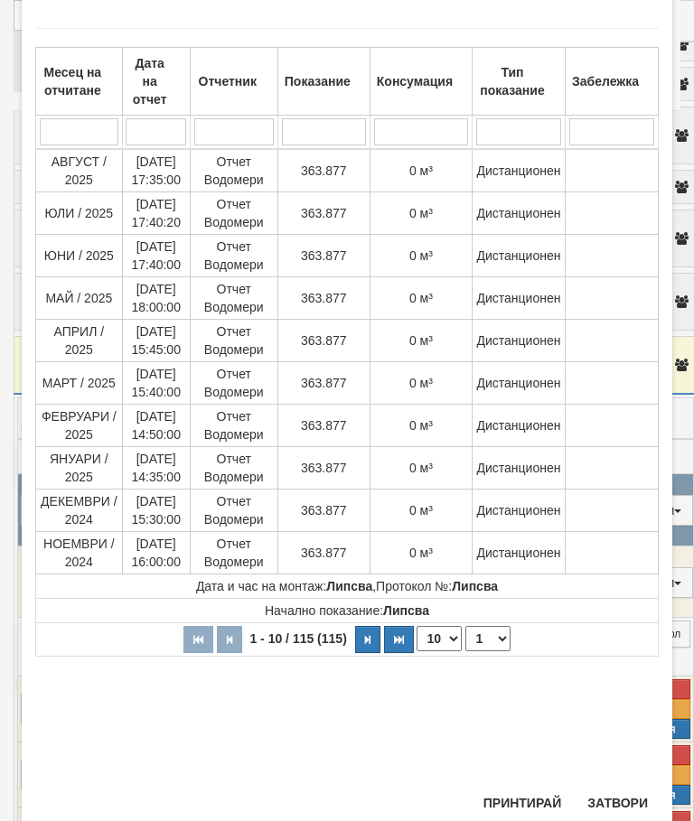
click at [615, 812] on button "Затвори" at bounding box center [618, 803] width 82 height 29
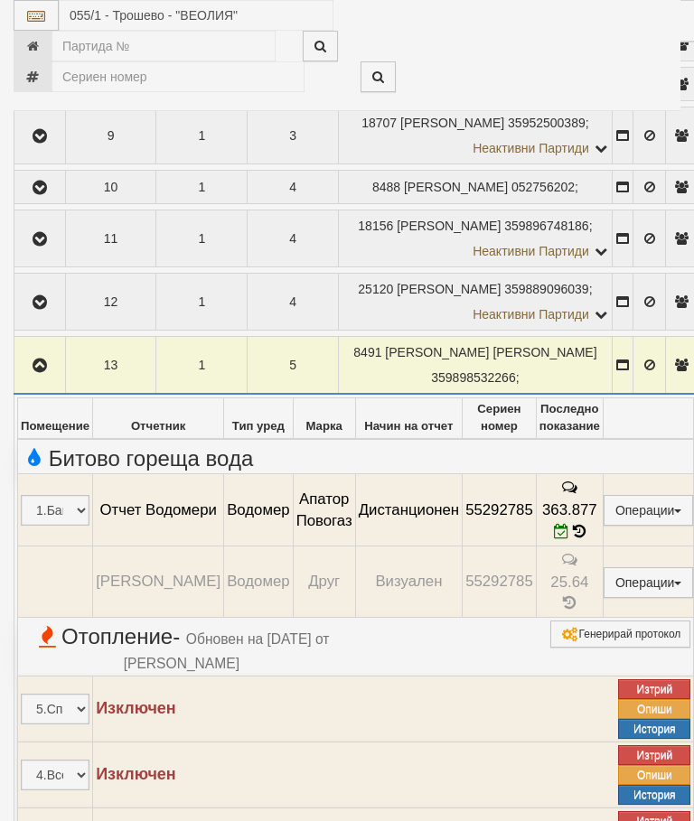
scroll to position [539, 0]
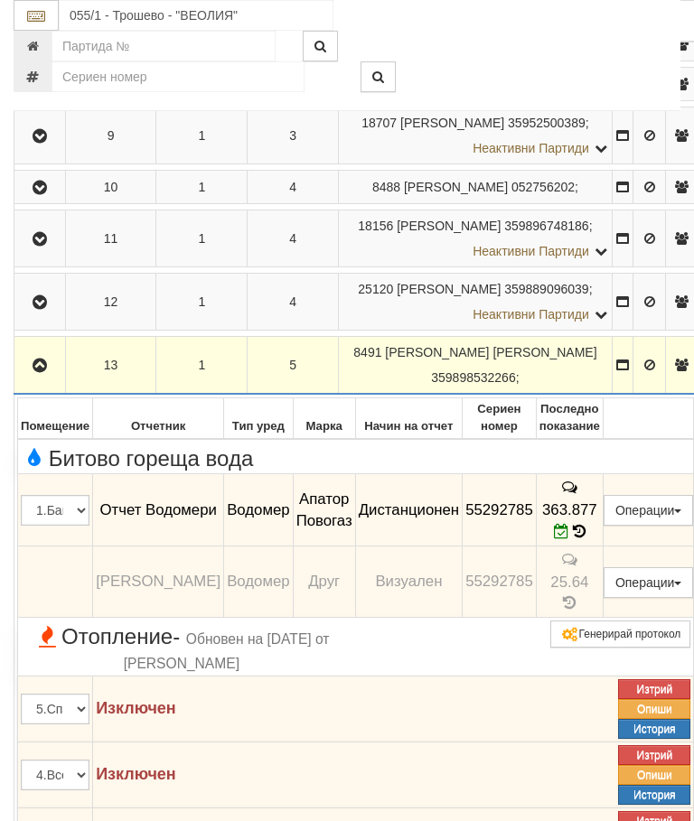
click at [38, 372] on icon "button" at bounding box center [40, 366] width 22 height 13
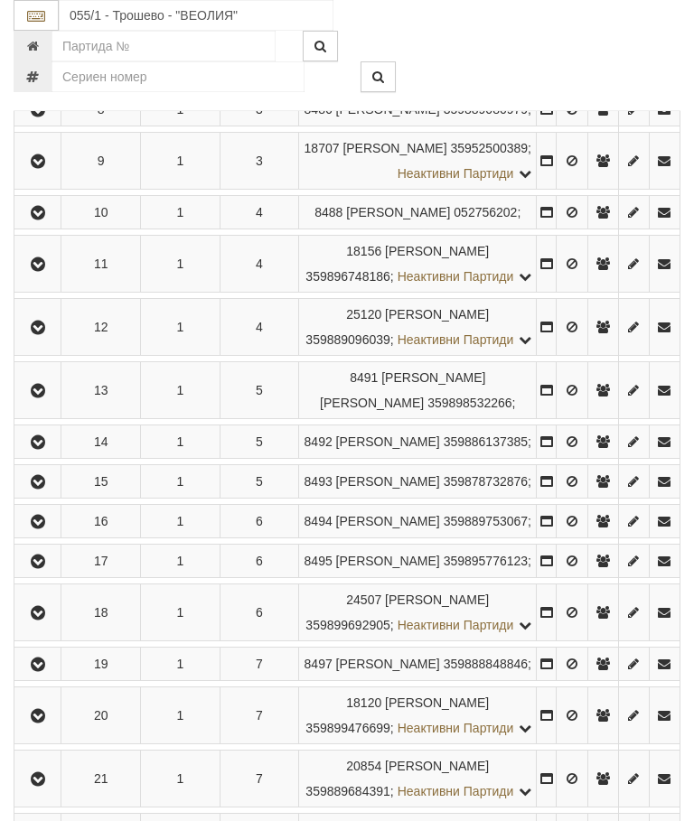
click at [37, 449] on icon "button" at bounding box center [38, 442] width 22 height 13
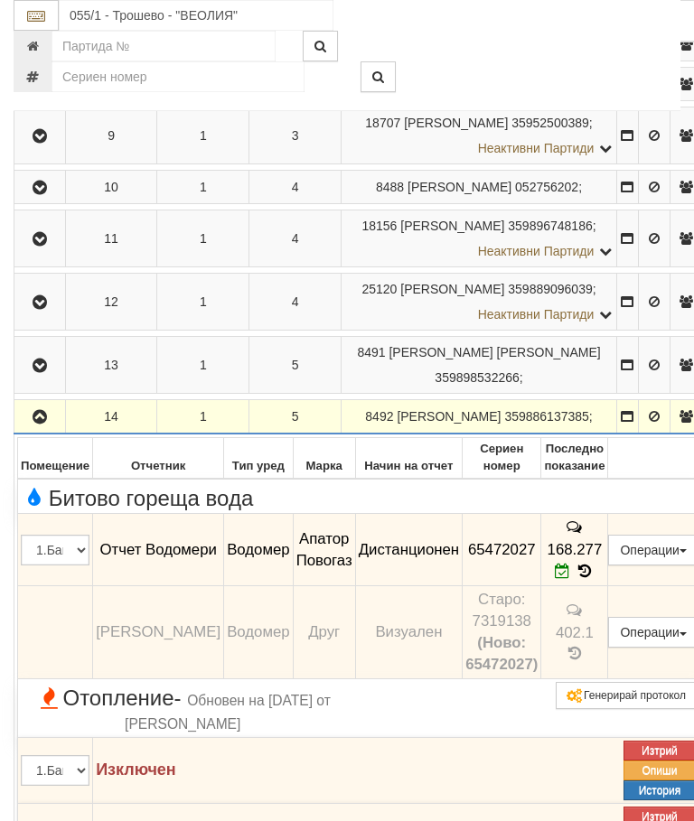
click at [47, 424] on icon "button" at bounding box center [40, 417] width 22 height 13
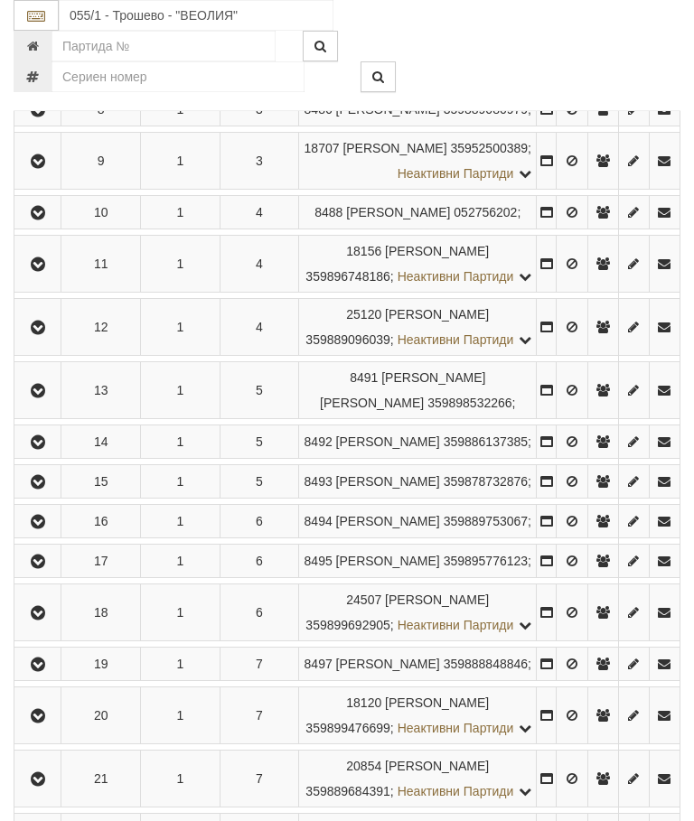
click at [41, 489] on icon "button" at bounding box center [38, 482] width 22 height 13
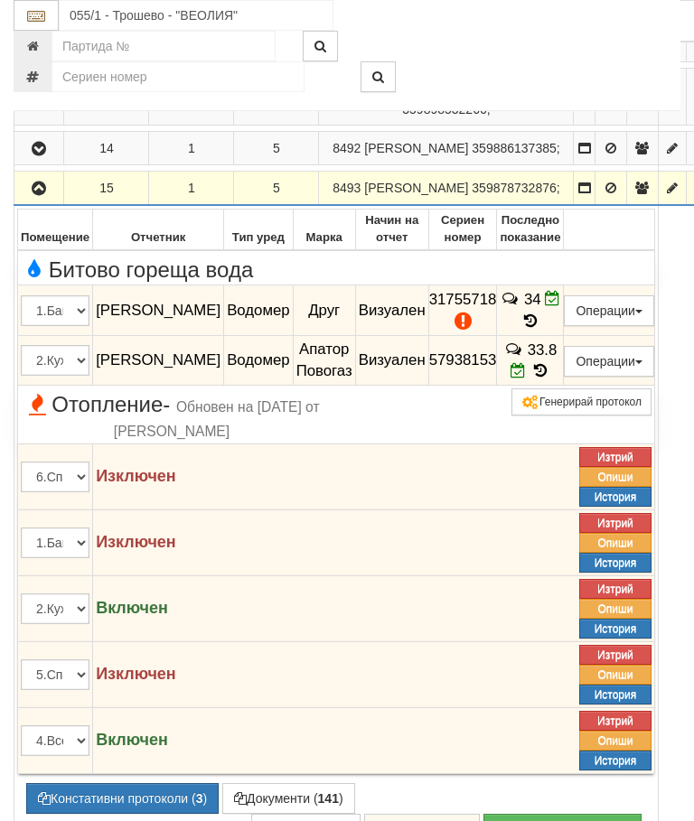
scroll to position [1126, 0]
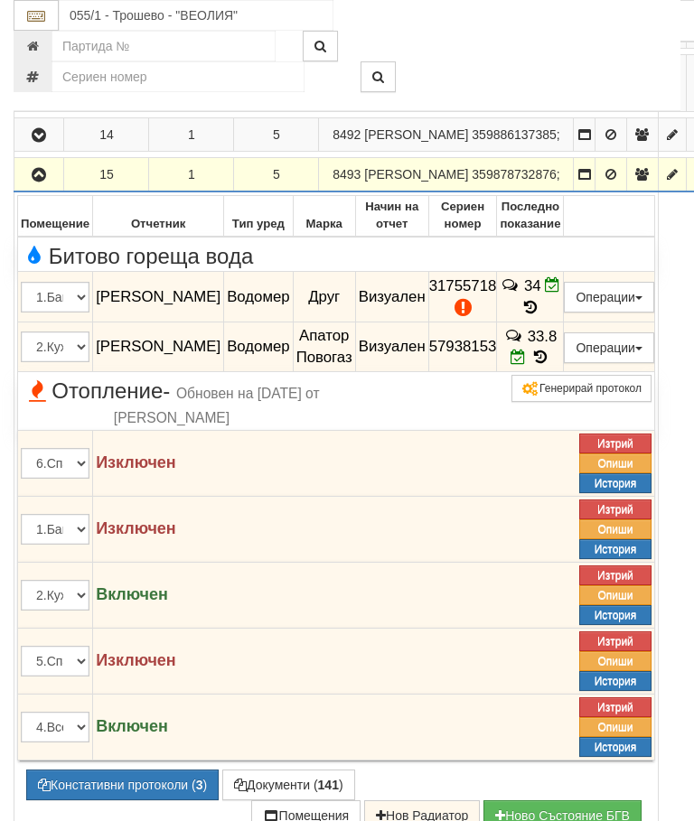
click at [36, 182] on icon "button" at bounding box center [39, 175] width 22 height 13
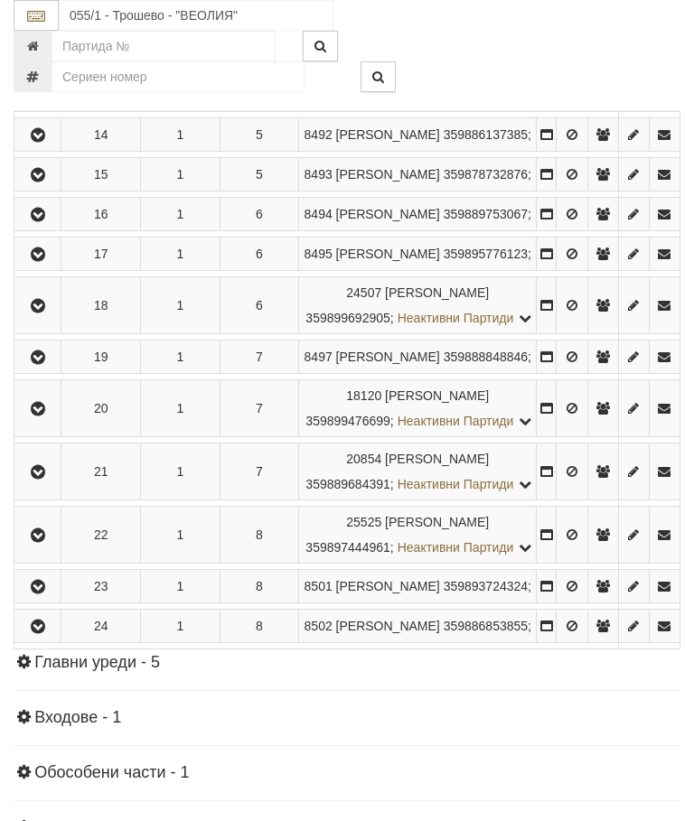
click at [49, 221] on icon "button" at bounding box center [38, 215] width 22 height 13
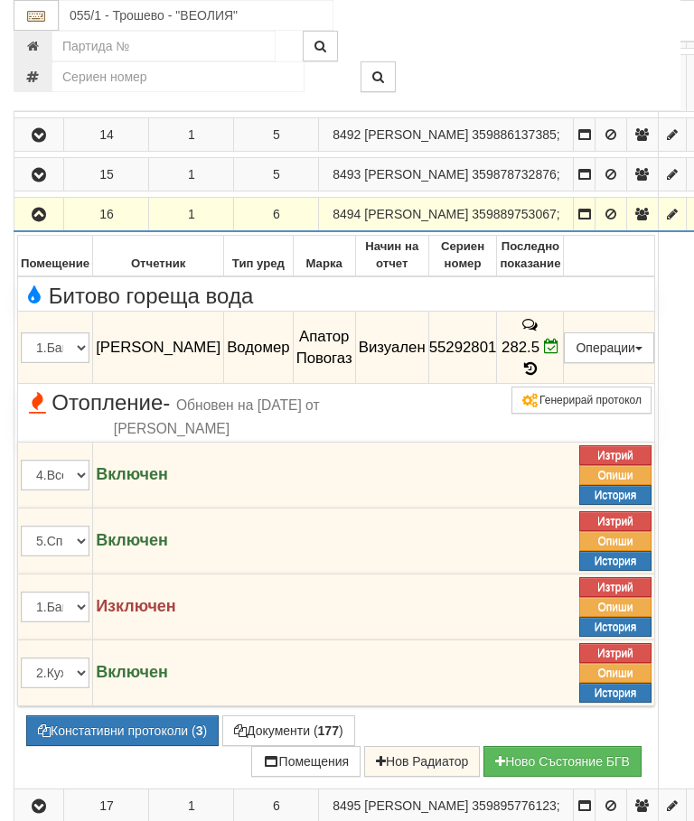
click at [37, 221] on icon "button" at bounding box center [39, 215] width 22 height 13
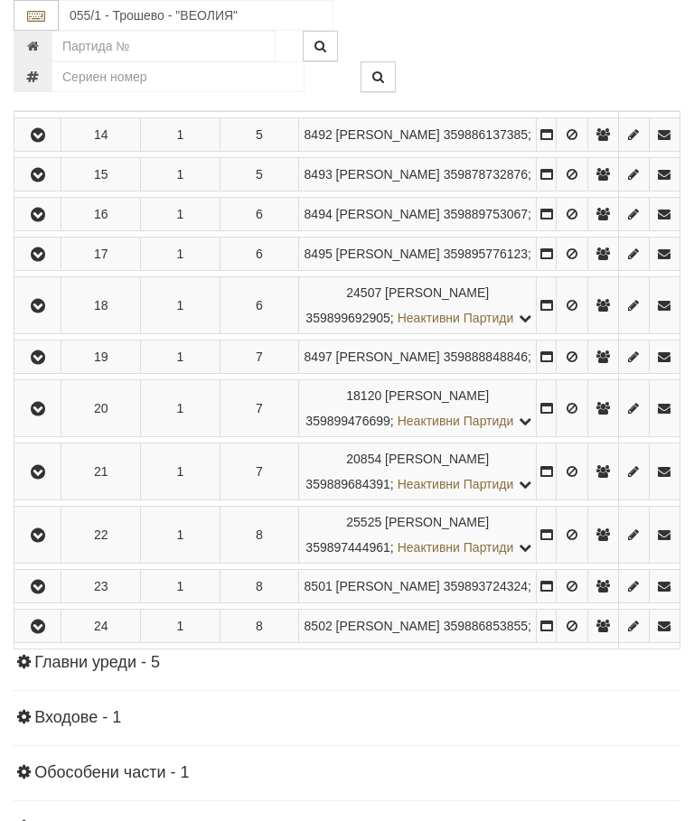
click at [47, 261] on icon "button" at bounding box center [38, 255] width 22 height 13
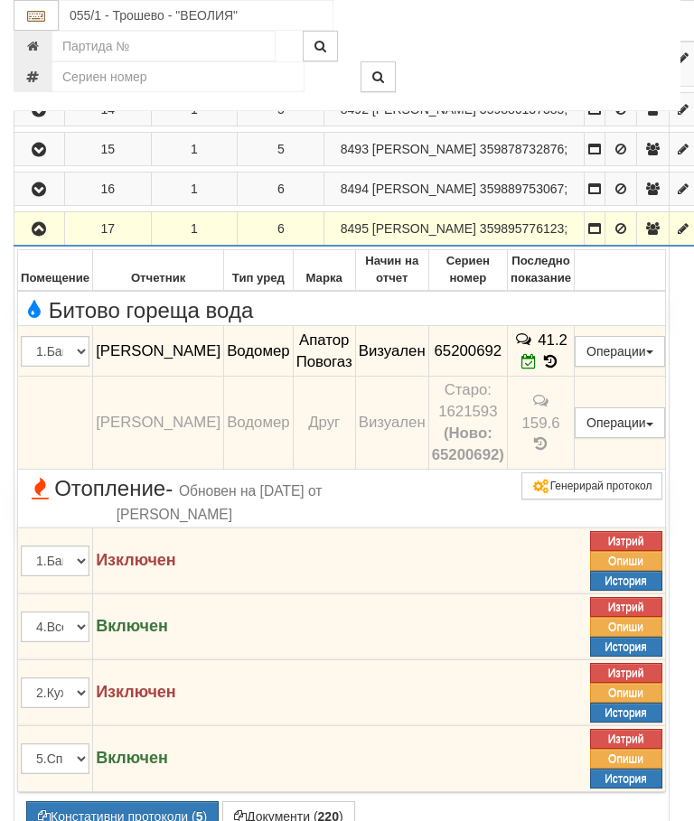
click at [43, 236] on icon "button" at bounding box center [39, 229] width 22 height 13
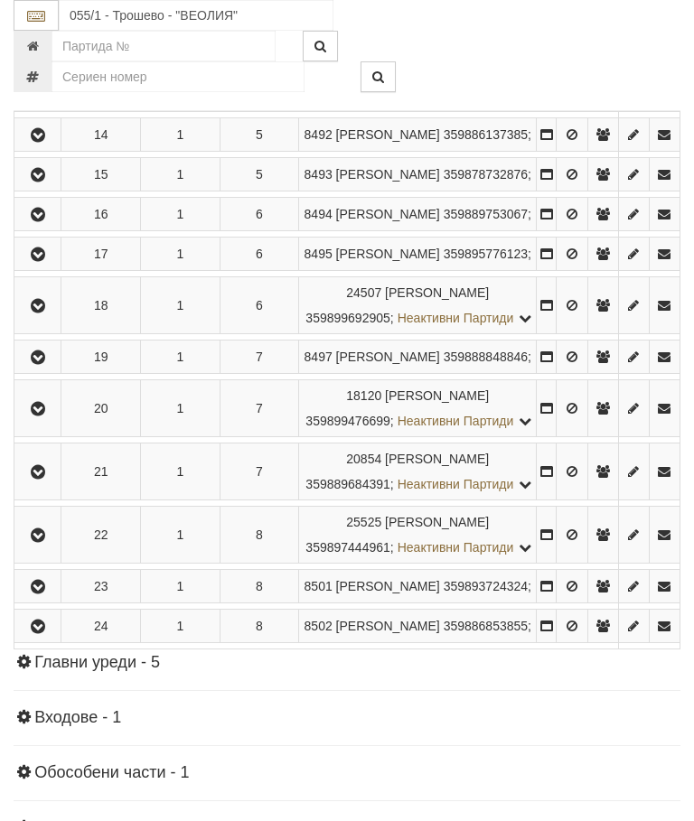
click at [45, 319] on button "button" at bounding box center [37, 305] width 41 height 27
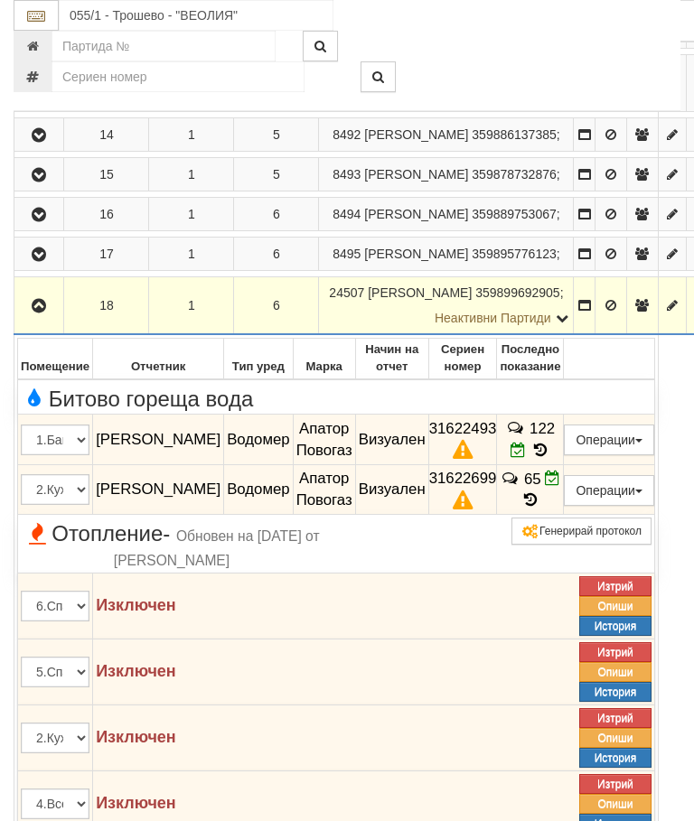
click at [45, 313] on icon "button" at bounding box center [39, 306] width 22 height 13
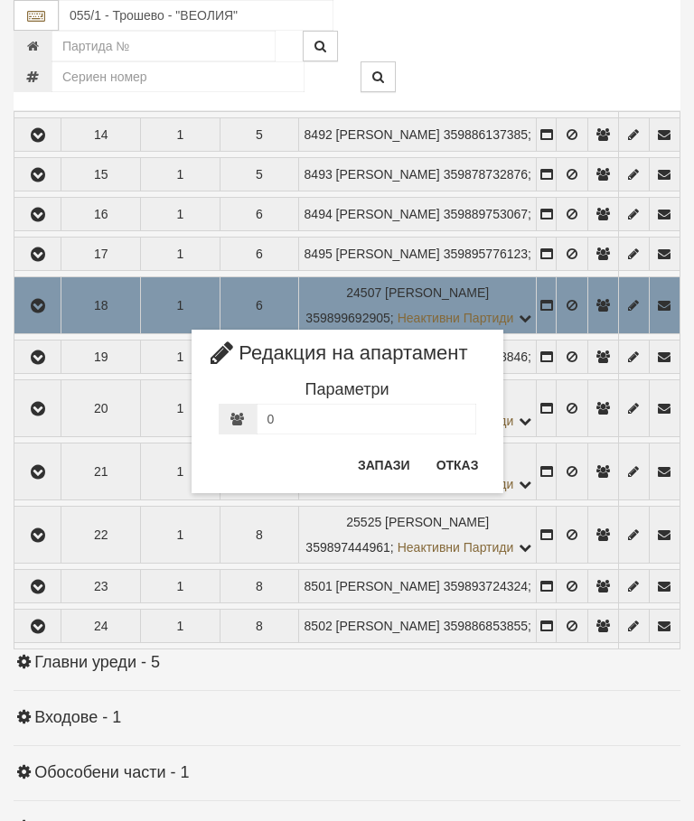
click at [465, 468] on button "Отказ" at bounding box center [458, 465] width 64 height 29
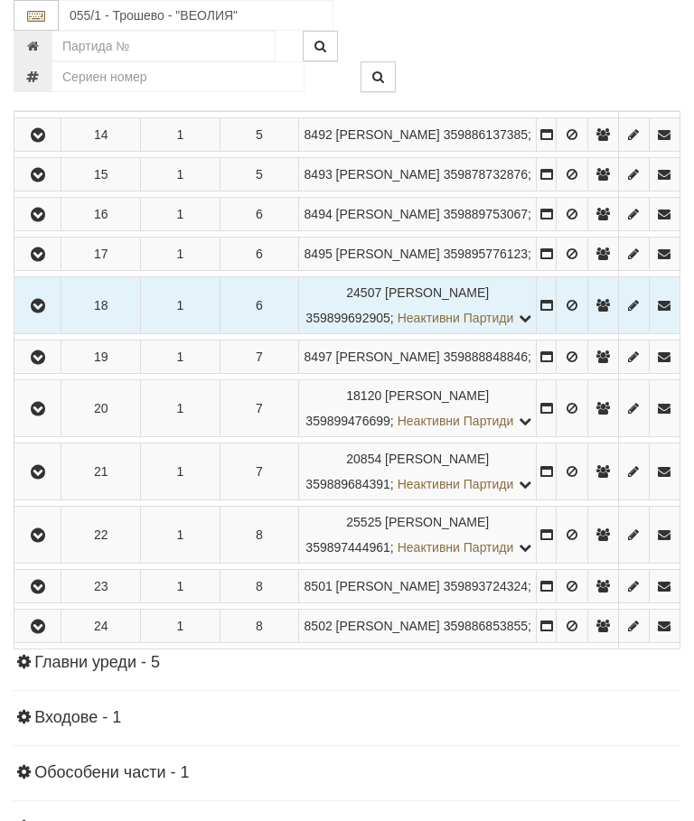
click at [51, 319] on button "button" at bounding box center [37, 305] width 41 height 27
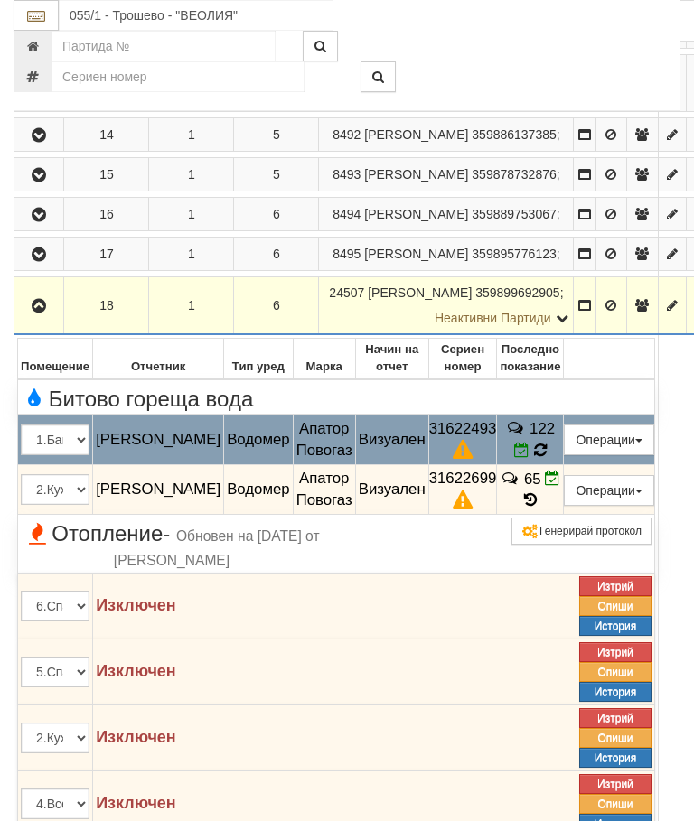
click at [549, 459] on icon at bounding box center [540, 450] width 16 height 18
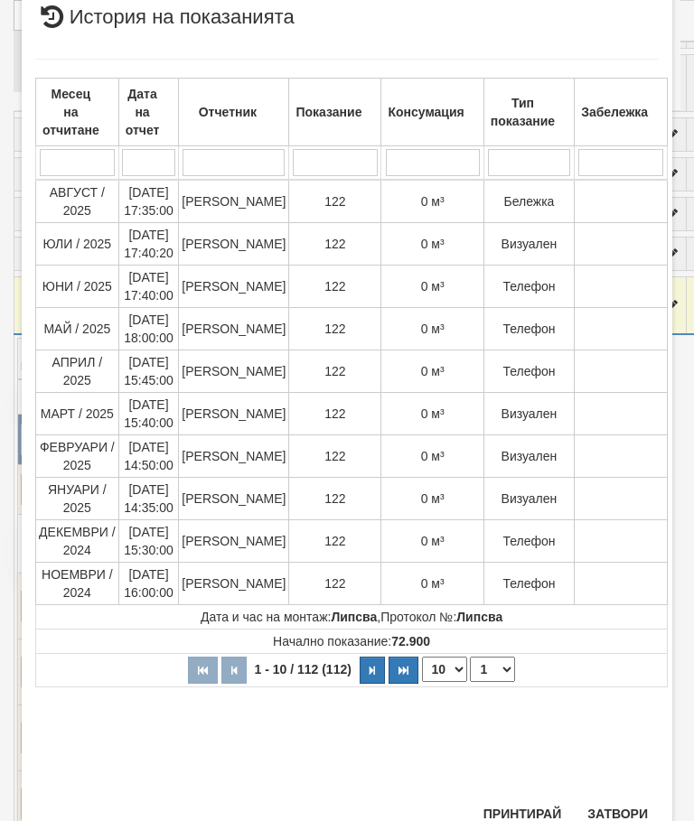
scroll to position [919, 0]
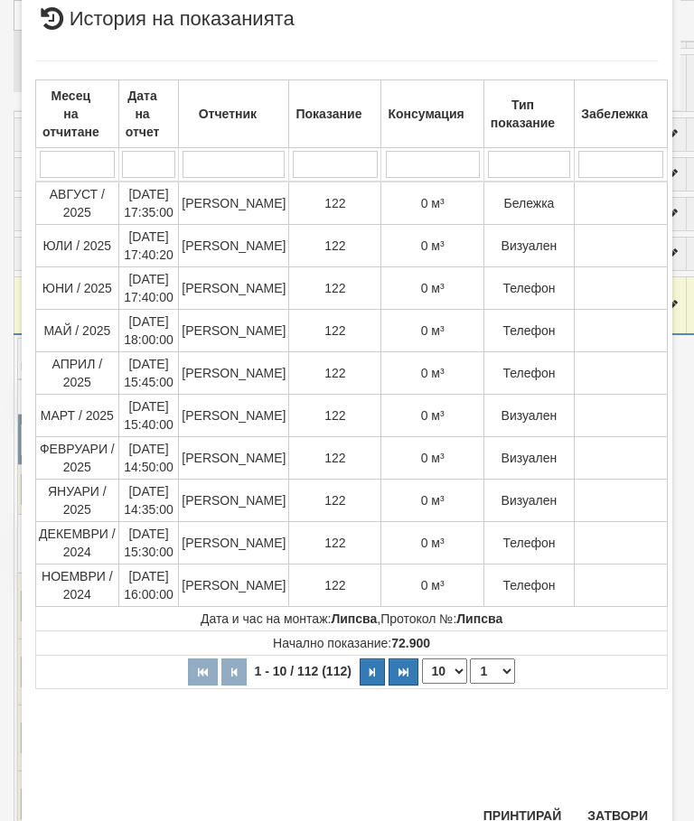
click at [628, 803] on button "Затвори" at bounding box center [618, 816] width 82 height 29
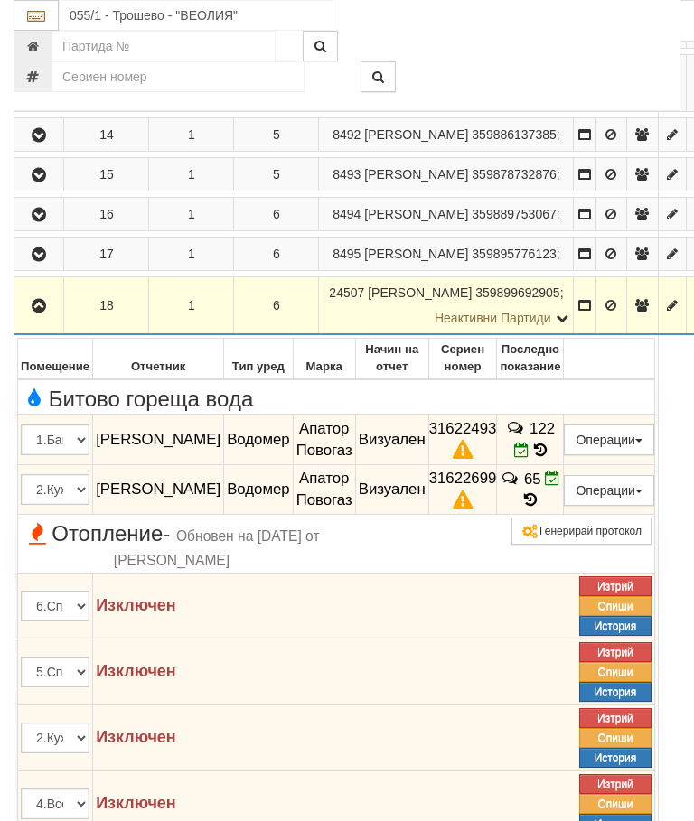
click at [40, 313] on icon "button" at bounding box center [39, 306] width 22 height 13
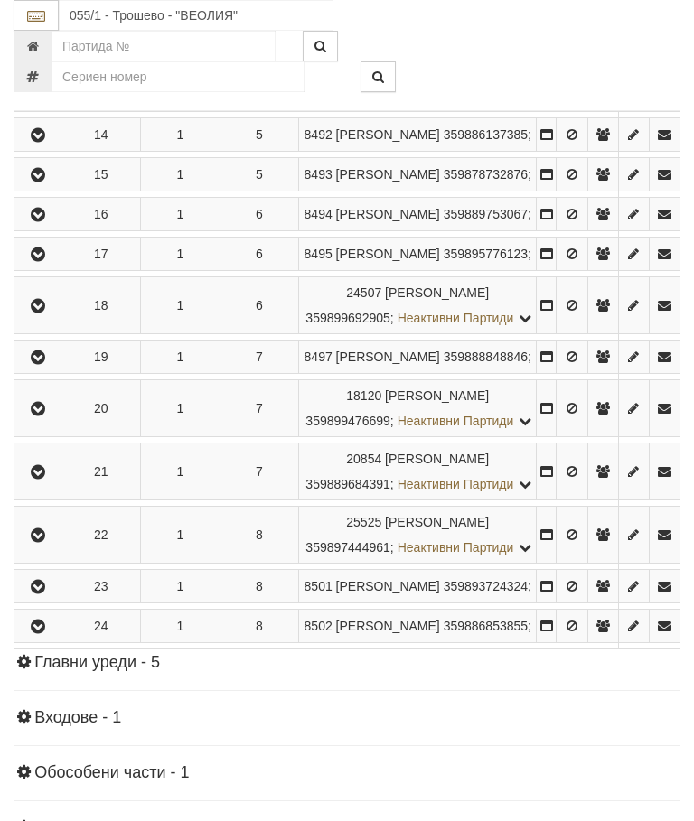
click at [38, 364] on icon "button" at bounding box center [38, 358] width 22 height 13
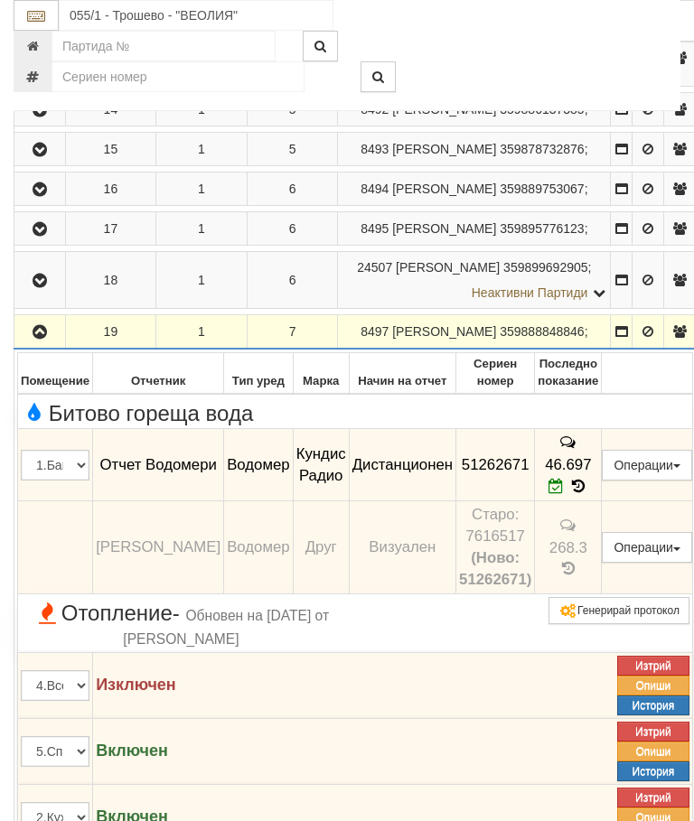
click at [43, 339] on icon "button" at bounding box center [40, 332] width 22 height 13
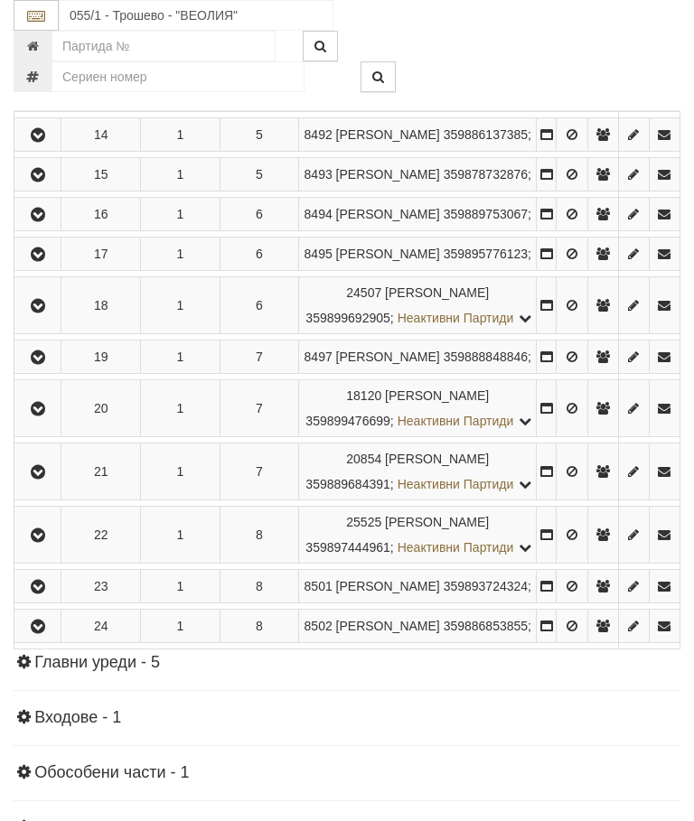
click at [49, 416] on icon "button" at bounding box center [38, 409] width 22 height 13
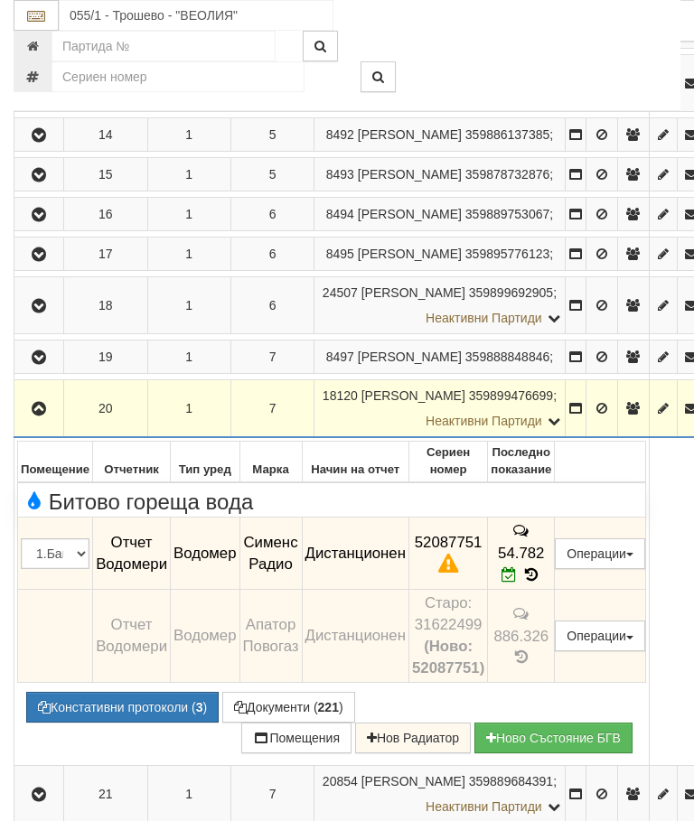
click at [39, 416] on icon "button" at bounding box center [39, 409] width 22 height 13
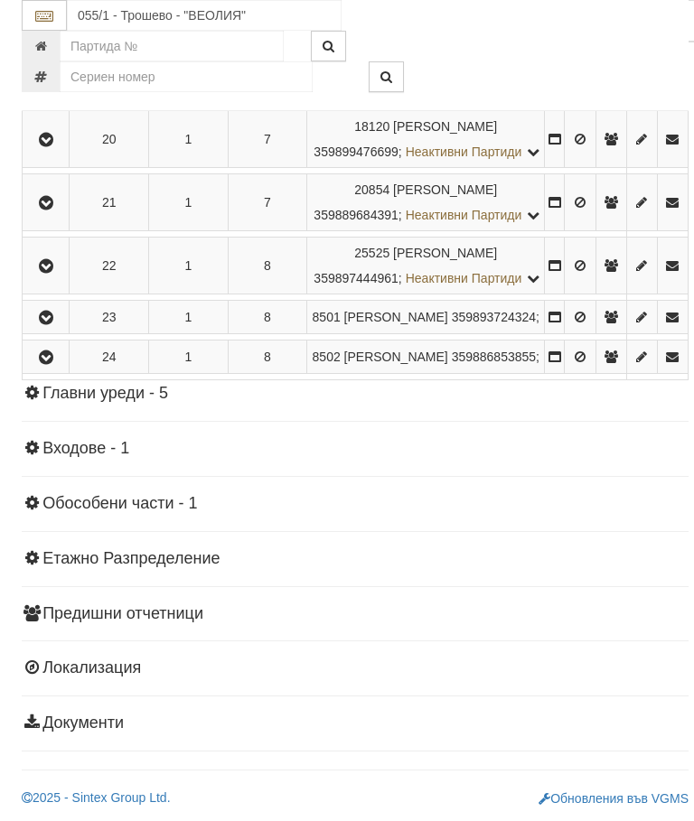
scroll to position [1480, 0]
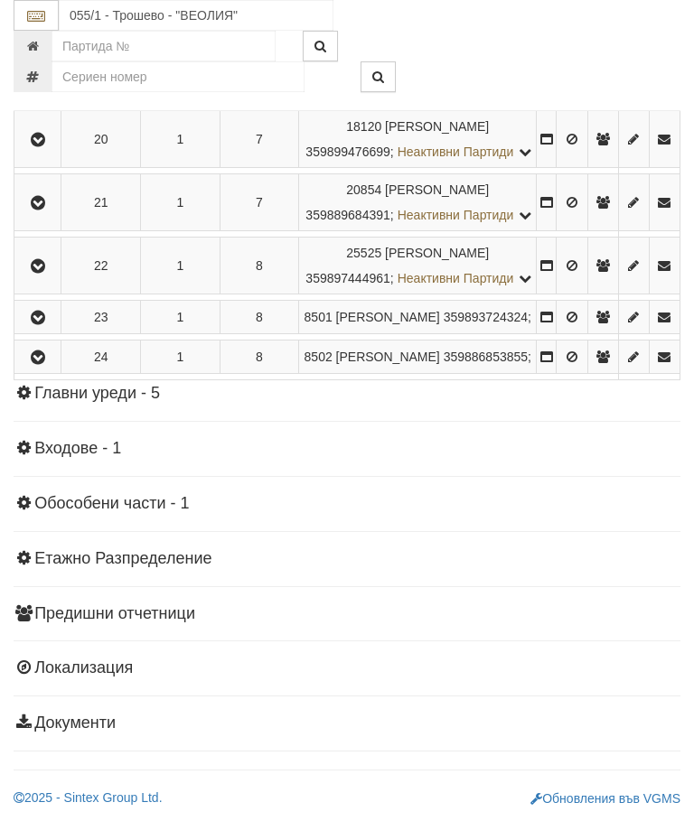
click at [41, 210] on icon "button" at bounding box center [38, 203] width 22 height 13
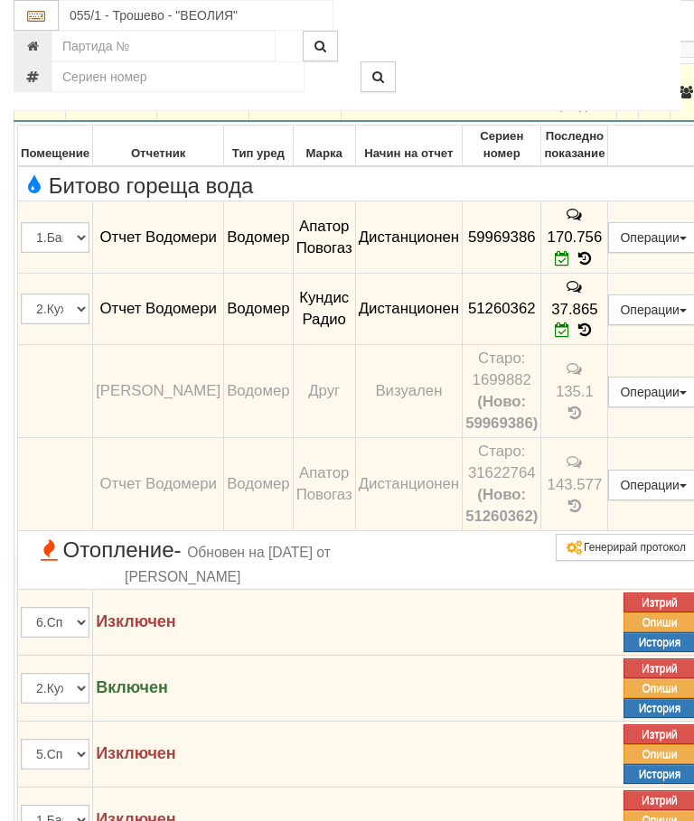
click at [41, 99] on icon "button" at bounding box center [40, 93] width 22 height 13
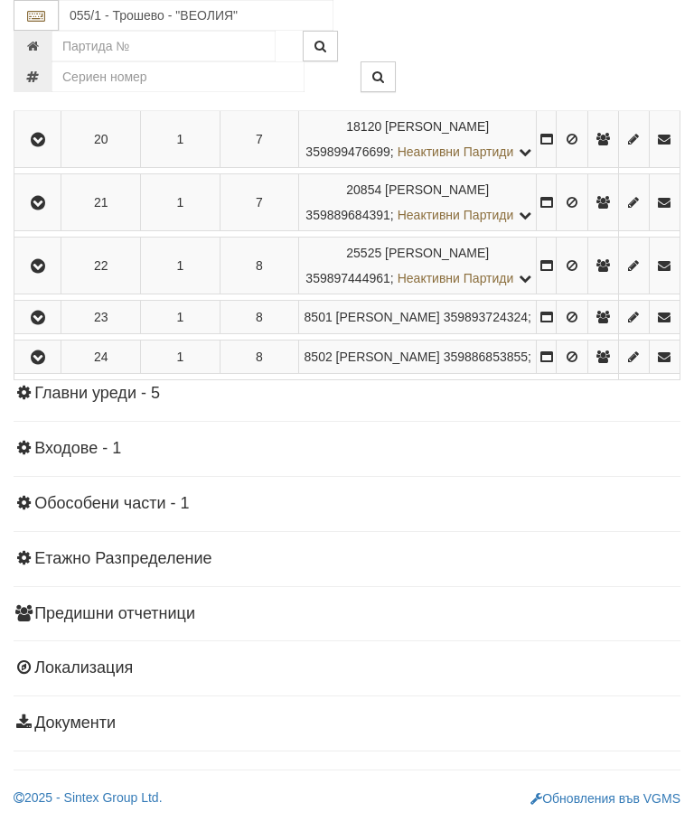
click at [52, 279] on button "button" at bounding box center [37, 265] width 41 height 27
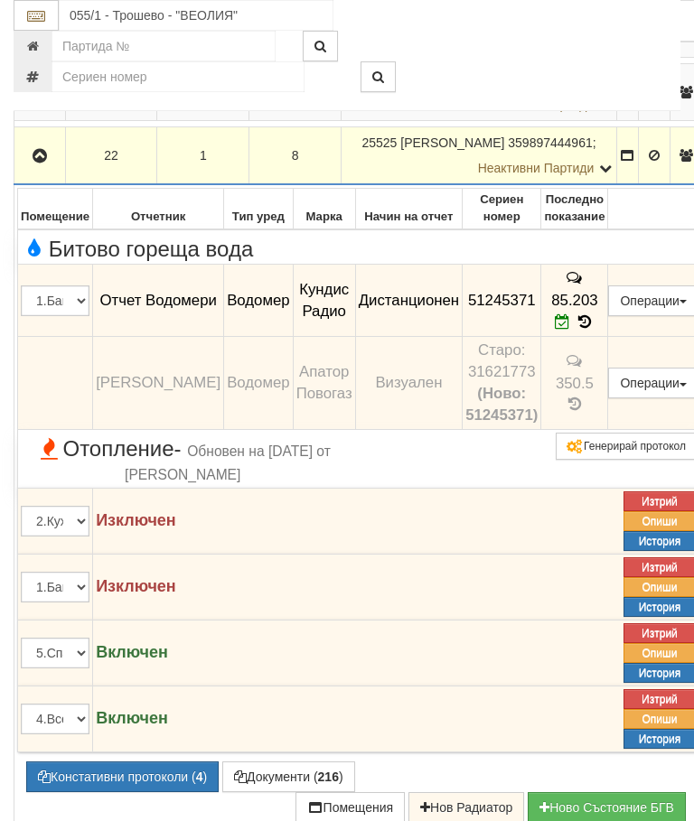
click at [41, 163] on icon "button" at bounding box center [40, 156] width 22 height 13
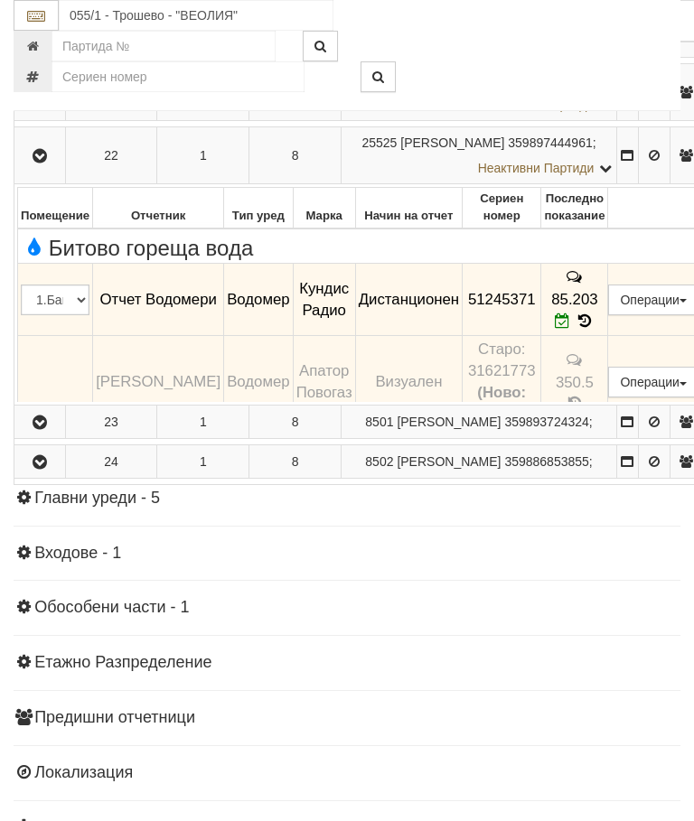
scroll to position [1476, 0]
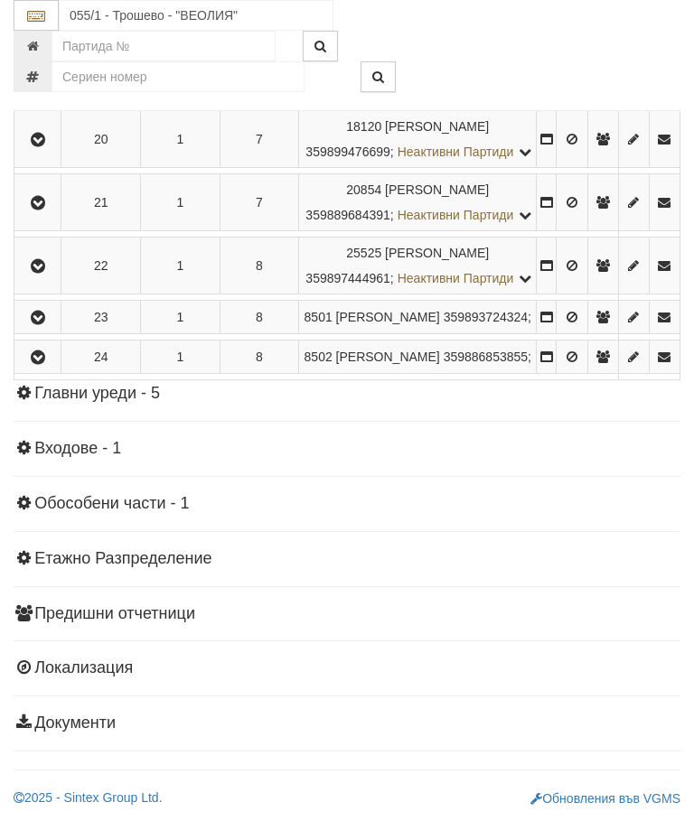
click at [44, 324] on icon "button" at bounding box center [38, 318] width 22 height 13
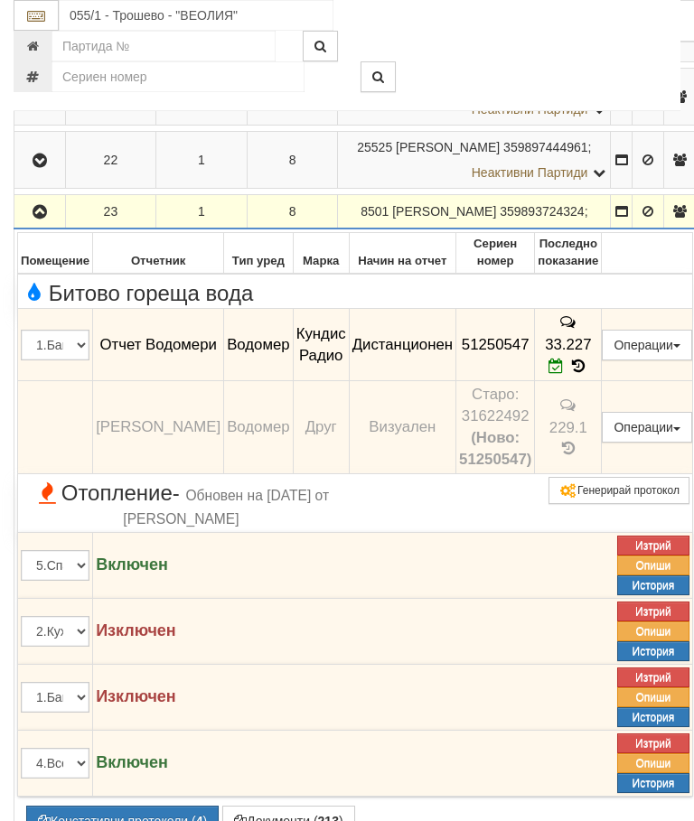
click at [43, 219] on icon "button" at bounding box center [40, 212] width 22 height 13
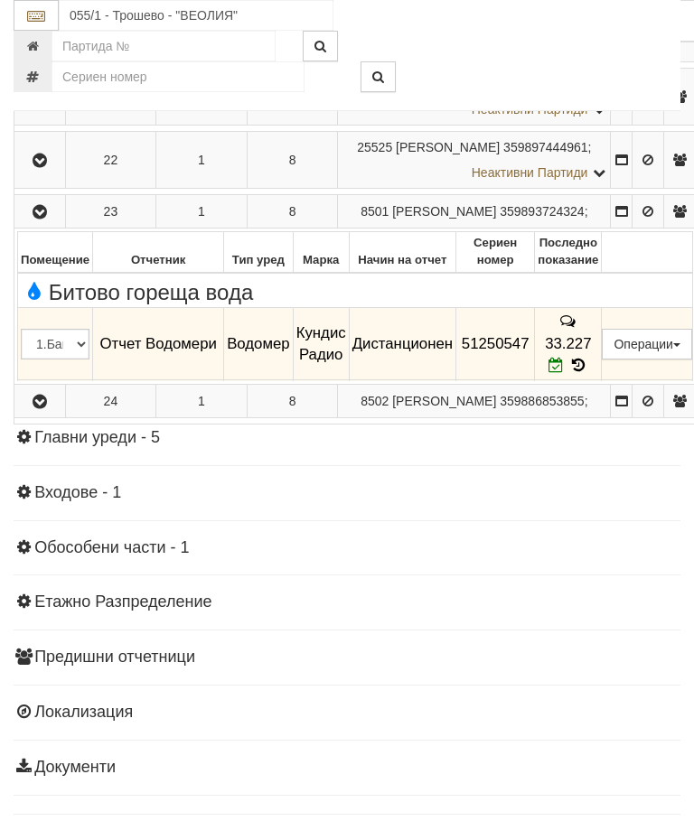
scroll to position [1459, 0]
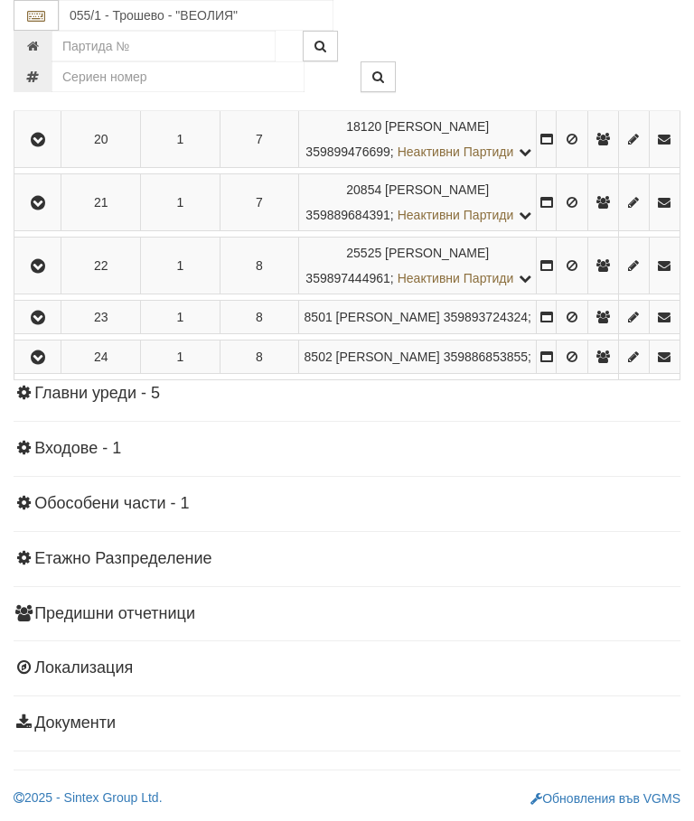
click at [44, 371] on button "button" at bounding box center [37, 356] width 41 height 27
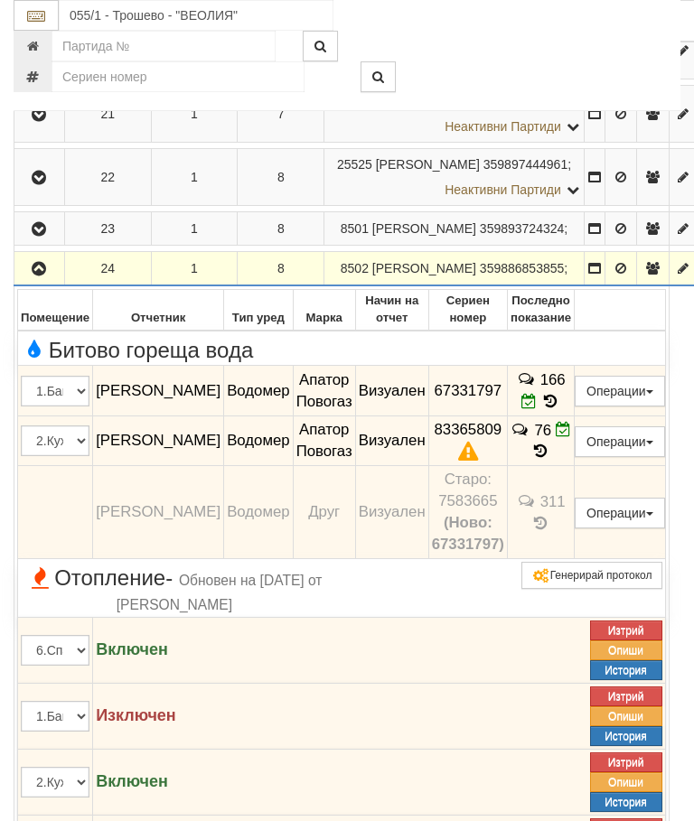
click at [39, 276] on icon "button" at bounding box center [39, 269] width 22 height 13
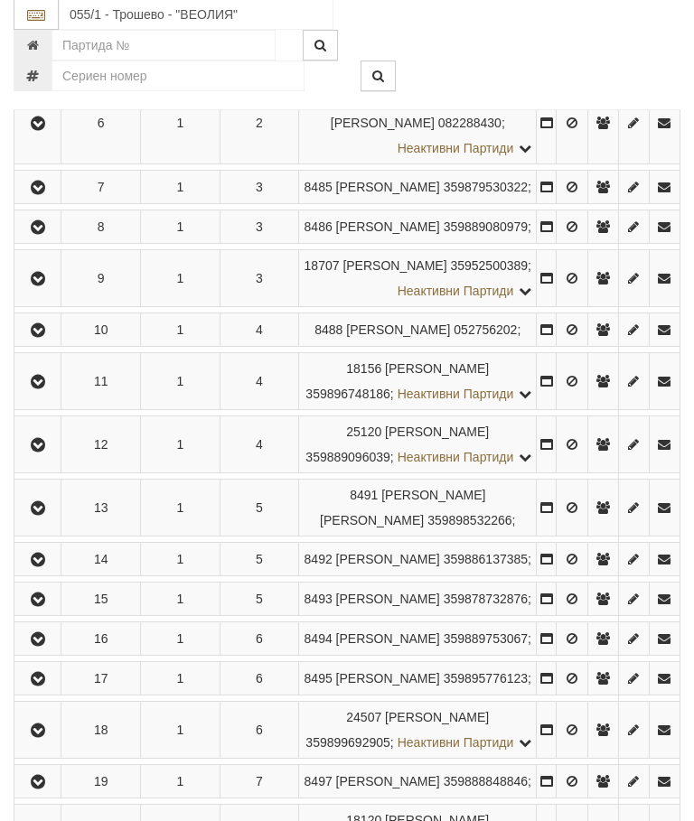
scroll to position [643, 0]
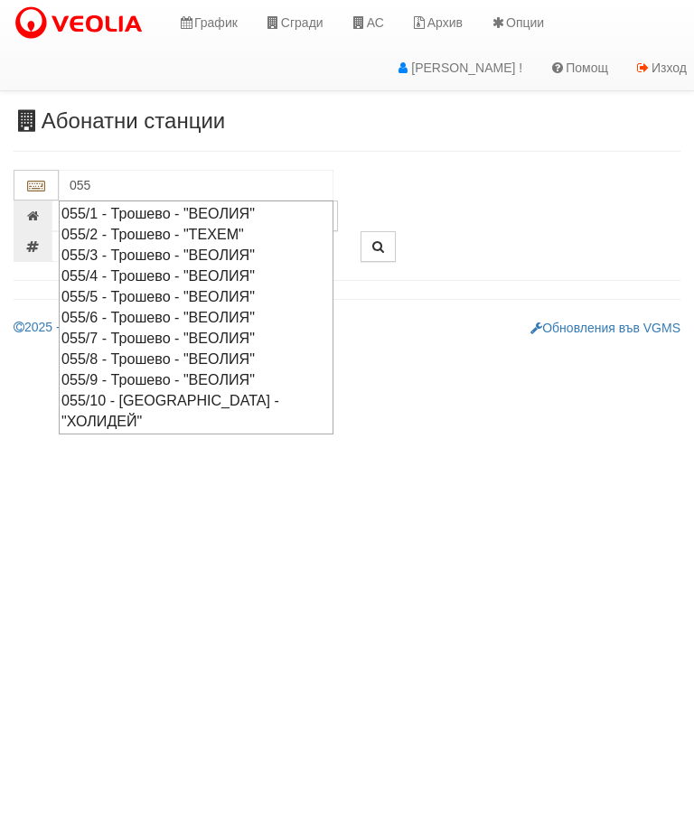
click at [193, 289] on div "055/5 - Трошево - "ВЕОЛИЯ"" at bounding box center [195, 296] width 269 height 21
type input "055/5 - Трошево - "ВЕОЛИЯ""
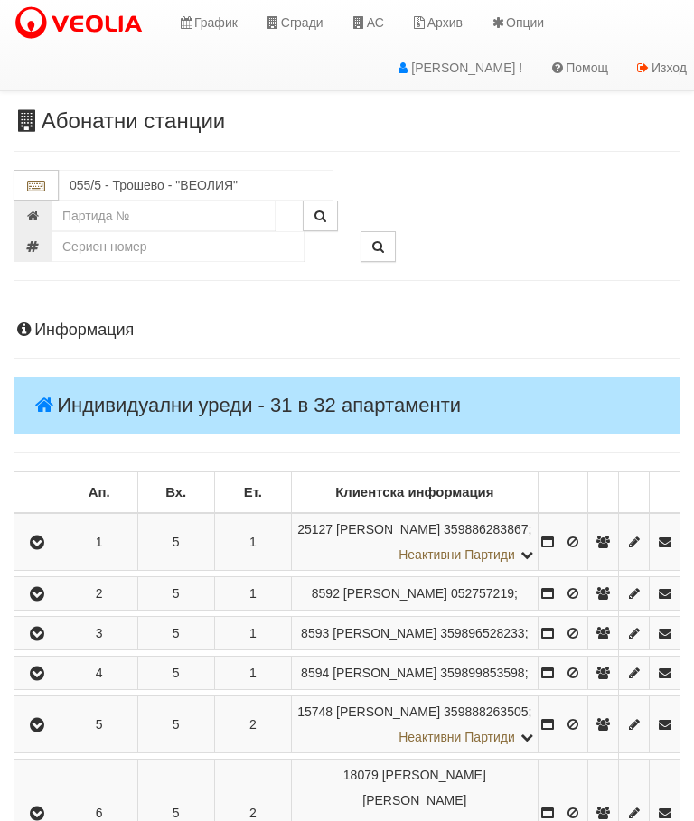
click at [34, 549] on icon "button" at bounding box center [37, 543] width 22 height 13
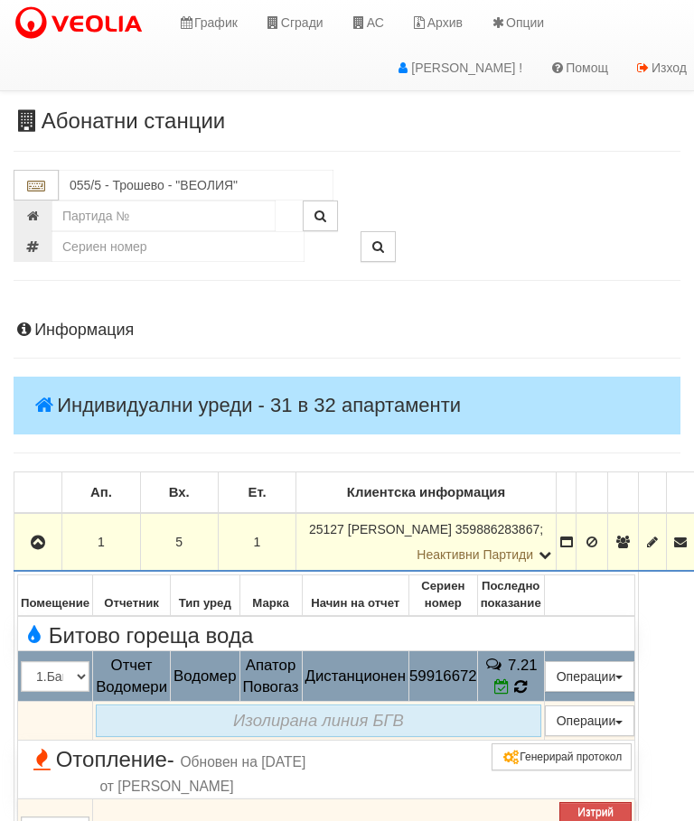
click at [527, 685] on icon at bounding box center [520, 687] width 13 height 15
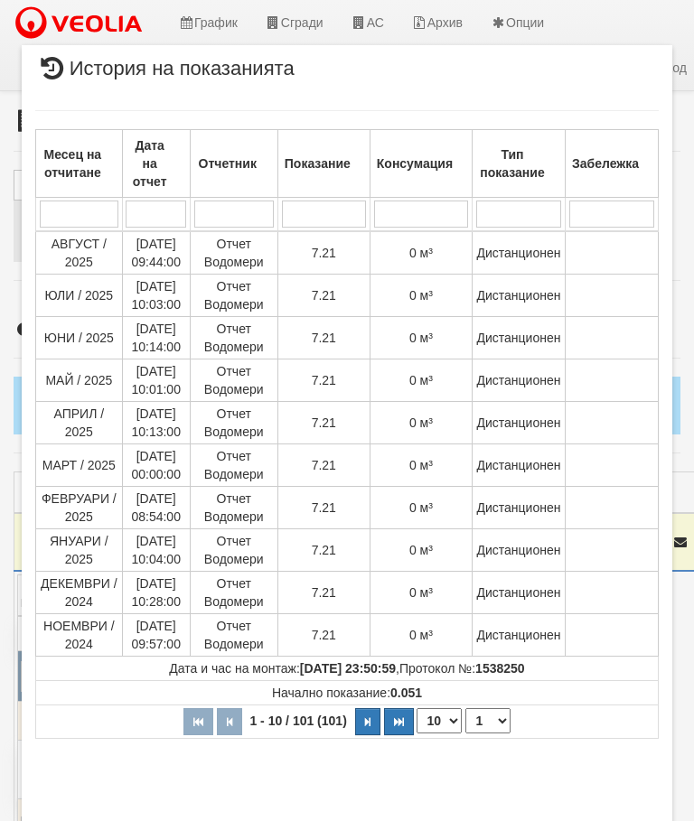
select select "10"
select select "1"
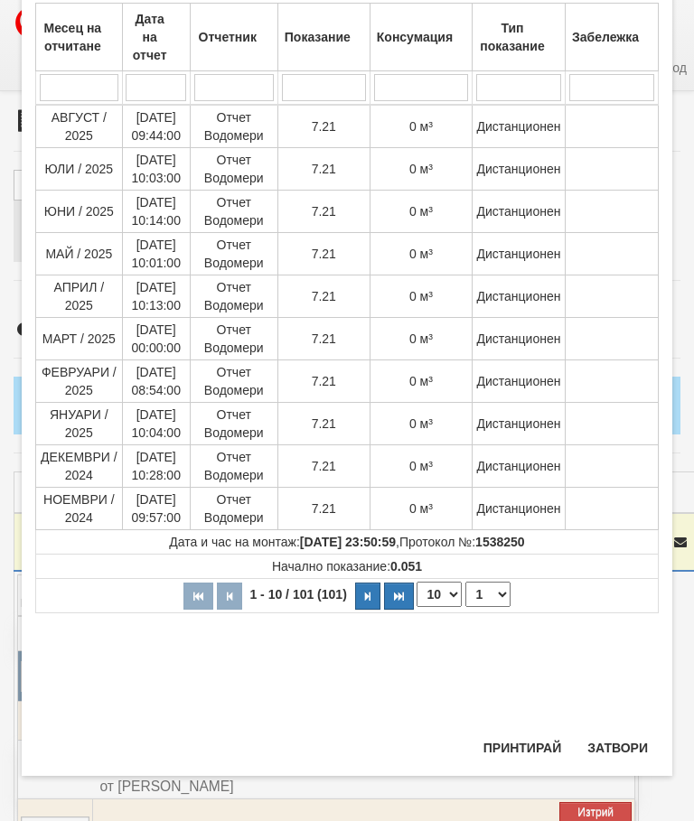
scroll to position [739, 0]
click at [629, 744] on button "Затвори" at bounding box center [618, 748] width 82 height 29
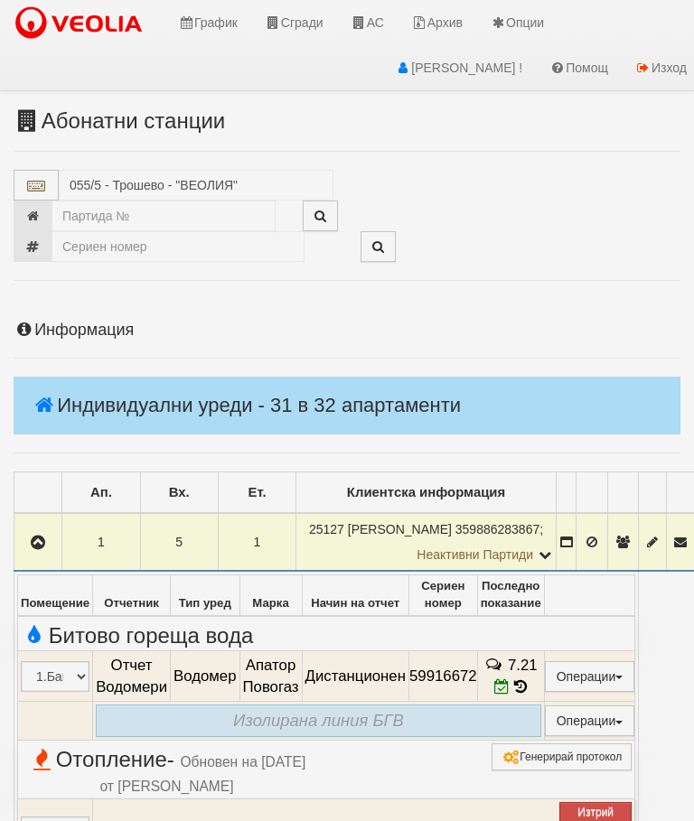
click at [41, 537] on icon "button" at bounding box center [38, 543] width 22 height 13
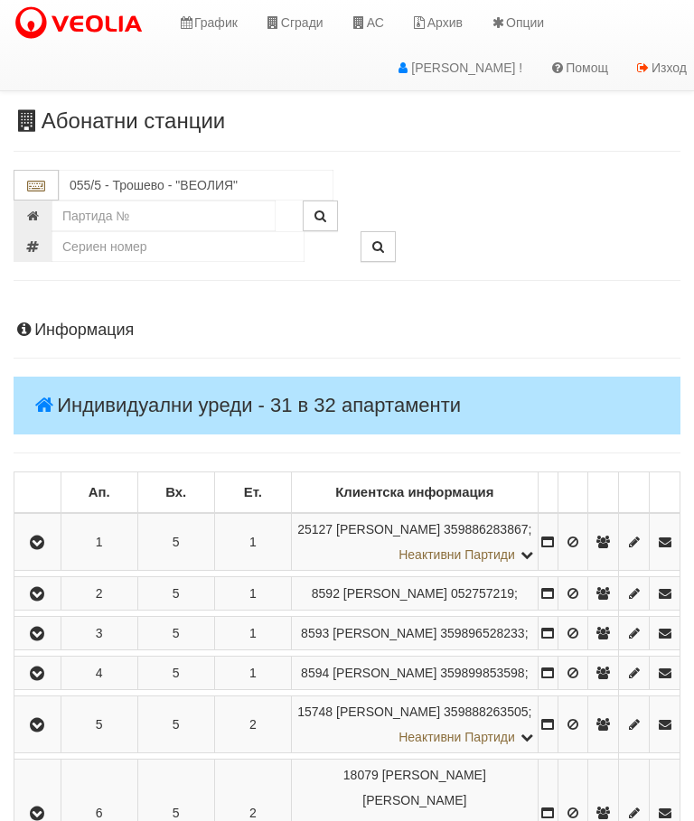
click at [42, 601] on icon "button" at bounding box center [37, 594] width 22 height 13
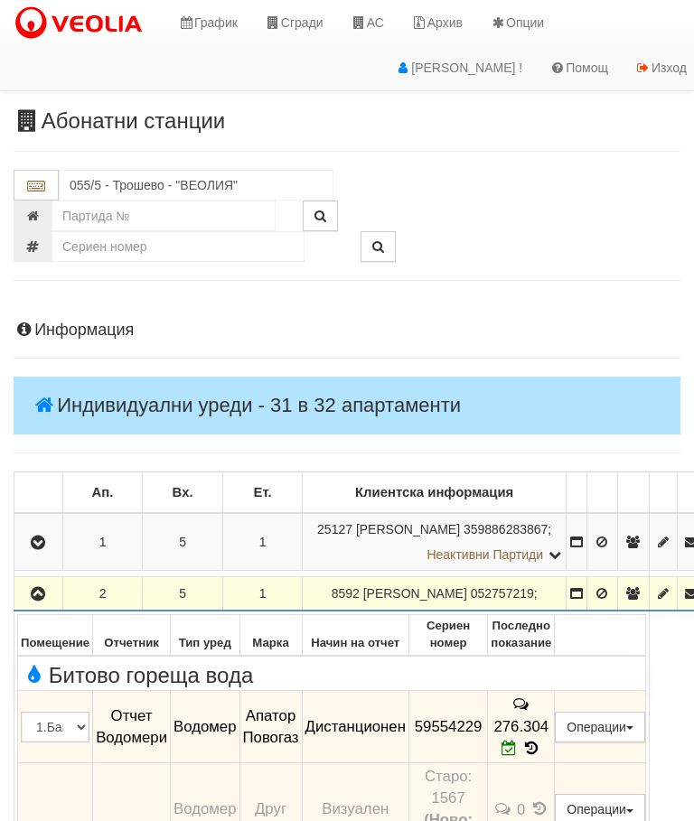
click at [39, 595] on icon "button" at bounding box center [38, 594] width 22 height 13
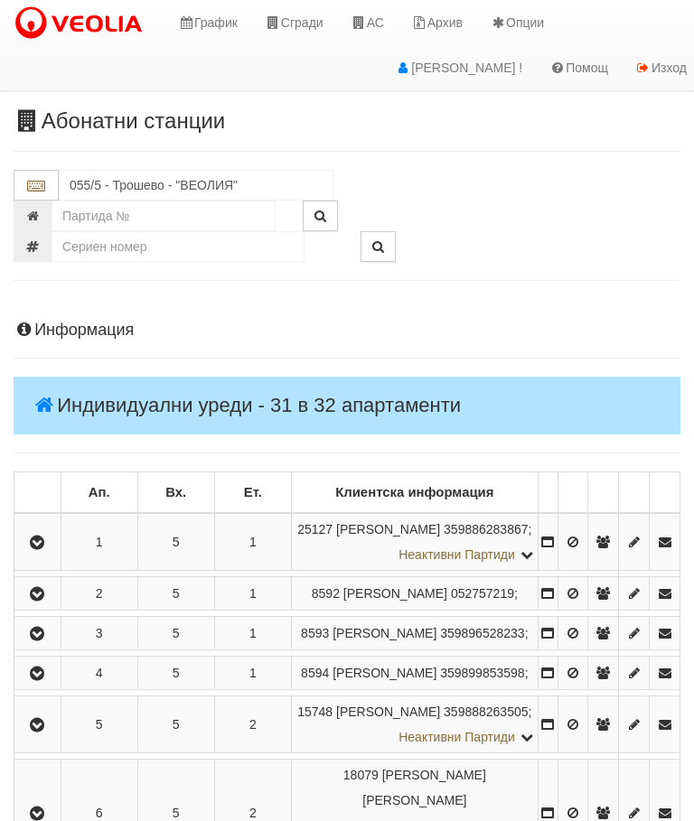
click at [48, 641] on icon "button" at bounding box center [37, 634] width 22 height 13
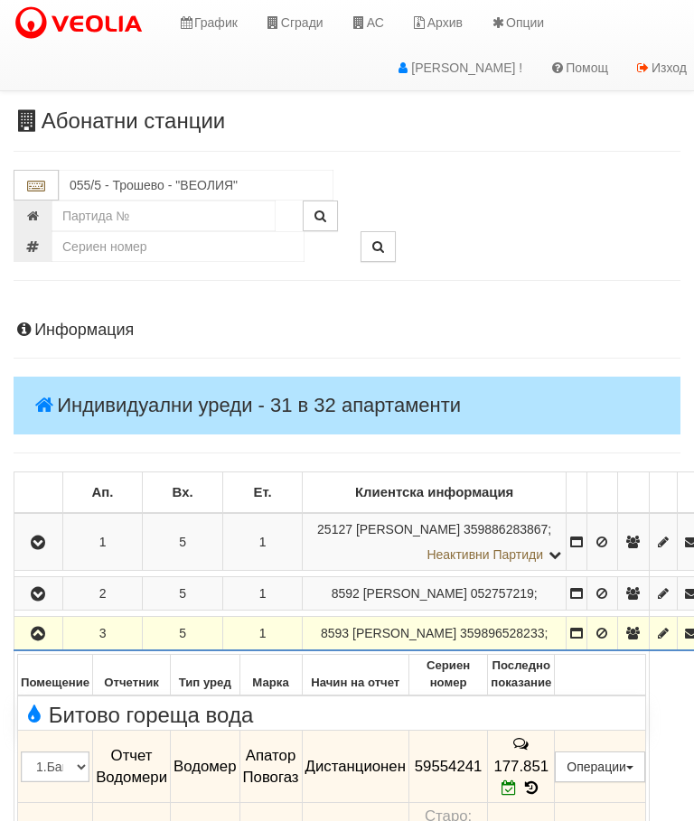
click at [36, 641] on icon "button" at bounding box center [38, 634] width 22 height 13
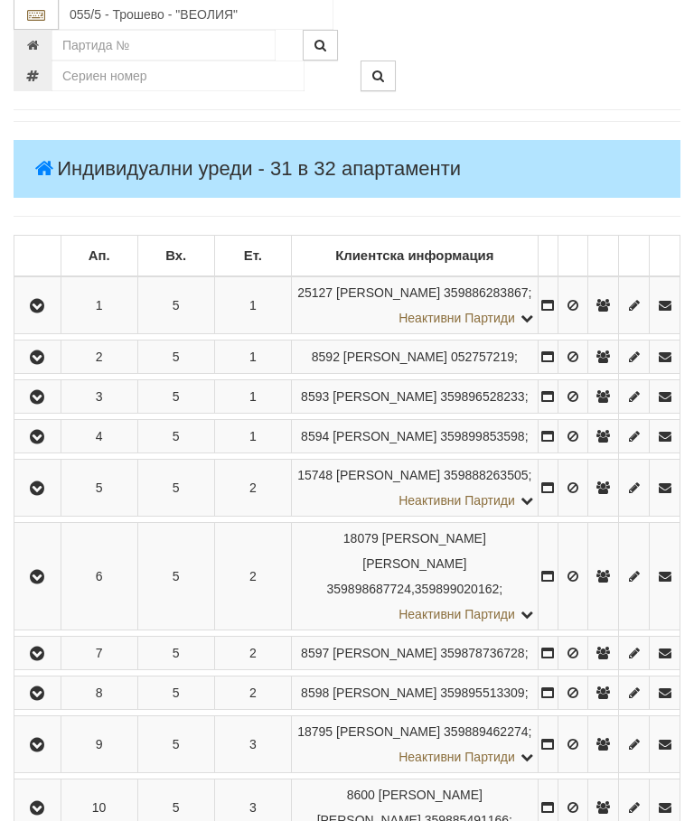
click at [48, 445] on icon "button" at bounding box center [37, 438] width 22 height 13
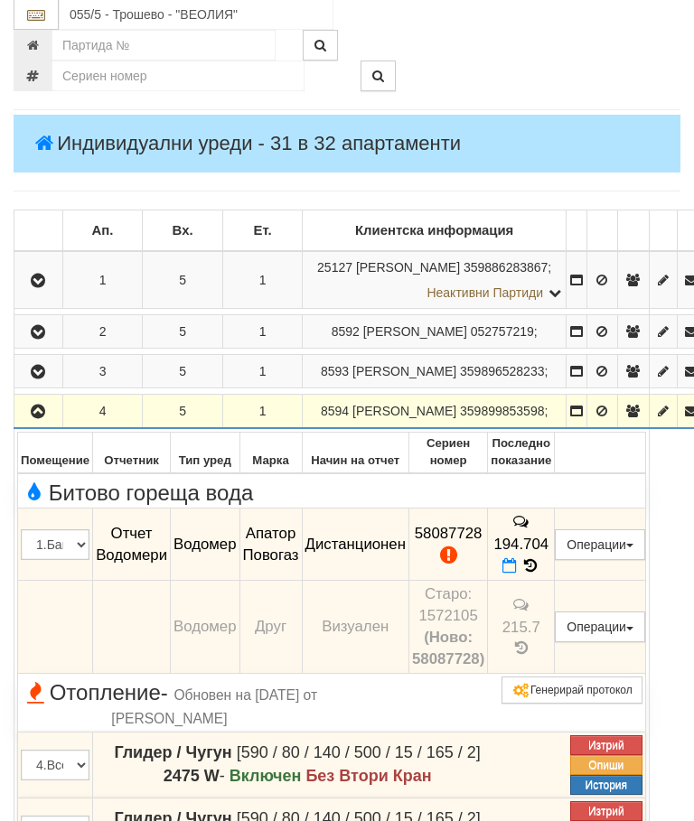
scroll to position [262, 0]
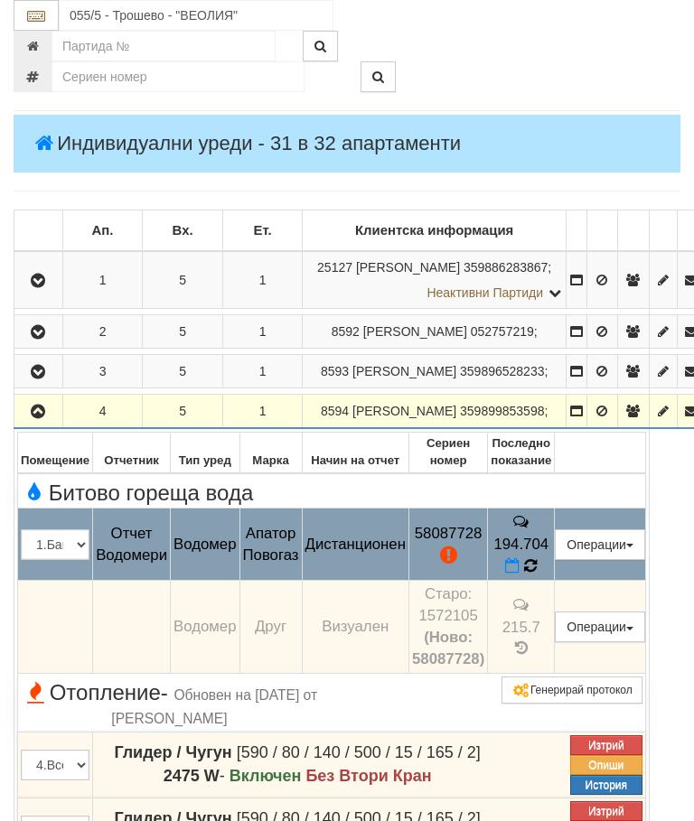
click at [537, 559] on icon at bounding box center [530, 566] width 13 height 15
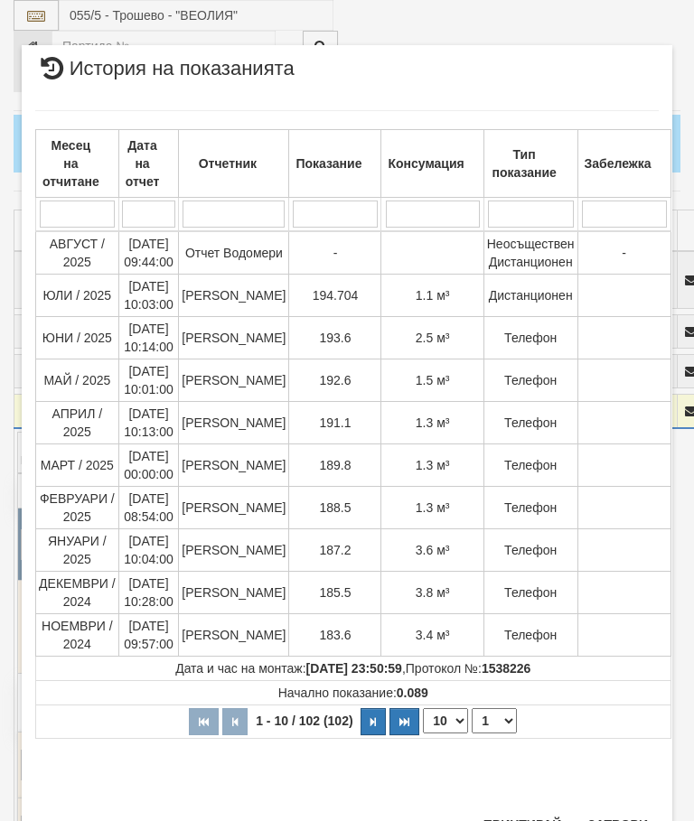
click at [602, 821] on button "Затвори" at bounding box center [618, 825] width 82 height 29
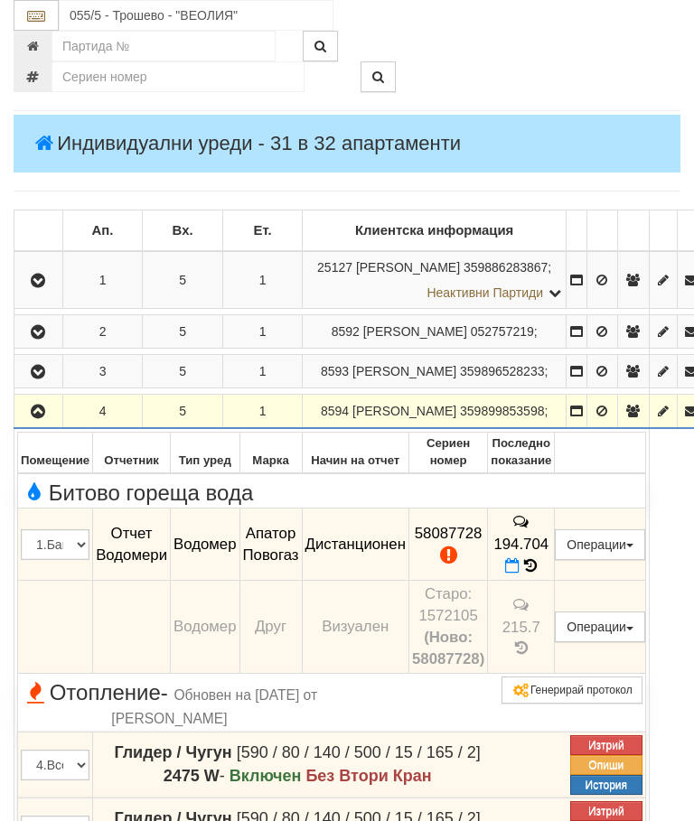
click at [43, 418] on icon "button" at bounding box center [38, 412] width 22 height 13
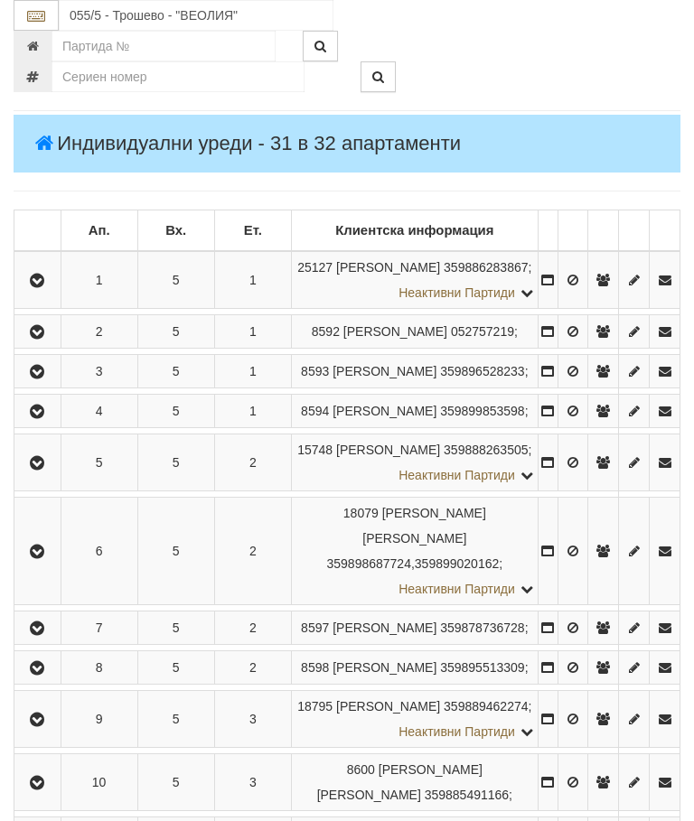
click at [46, 470] on icon "button" at bounding box center [37, 463] width 22 height 13
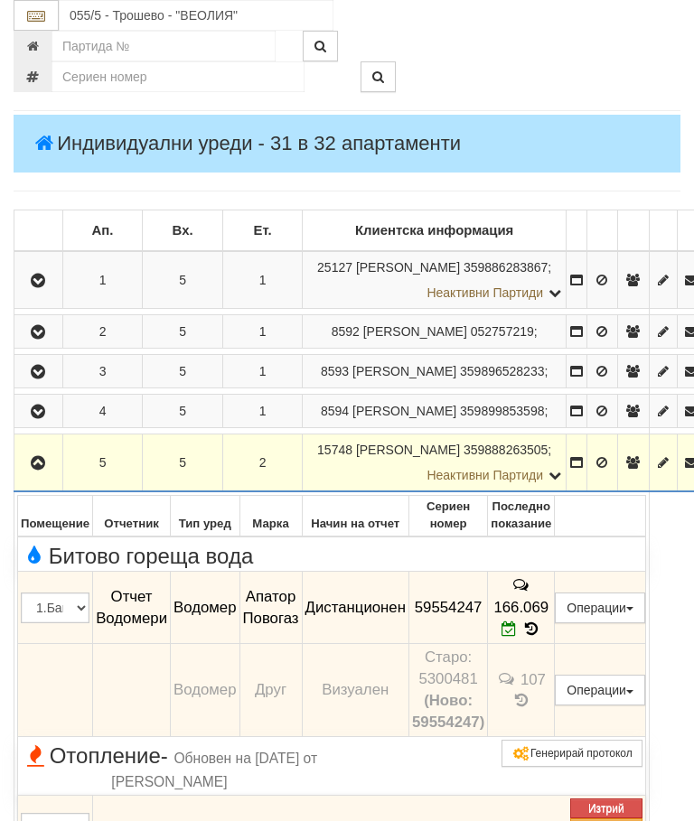
click at [41, 470] on icon "button" at bounding box center [38, 463] width 22 height 13
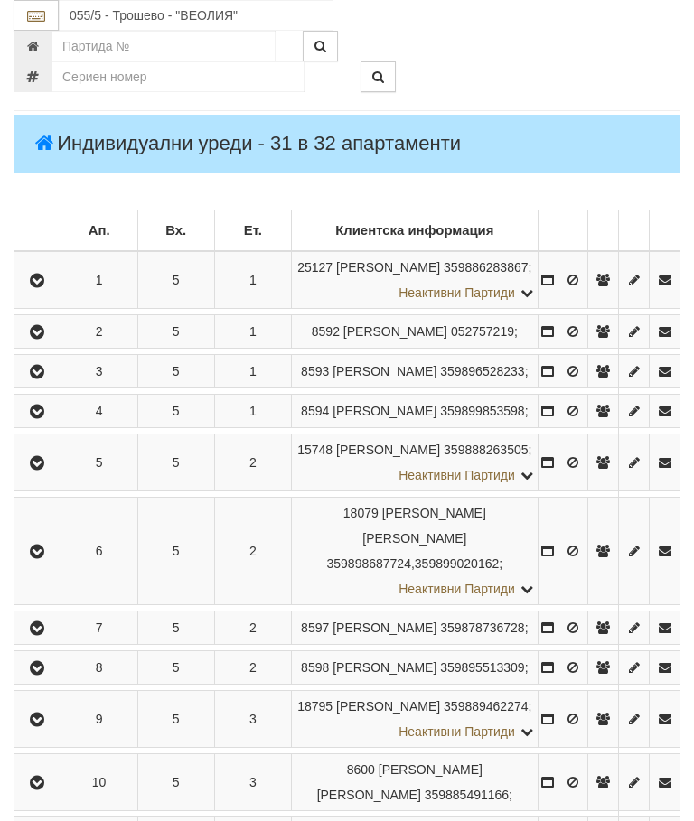
click at [38, 565] on button "button" at bounding box center [37, 551] width 41 height 27
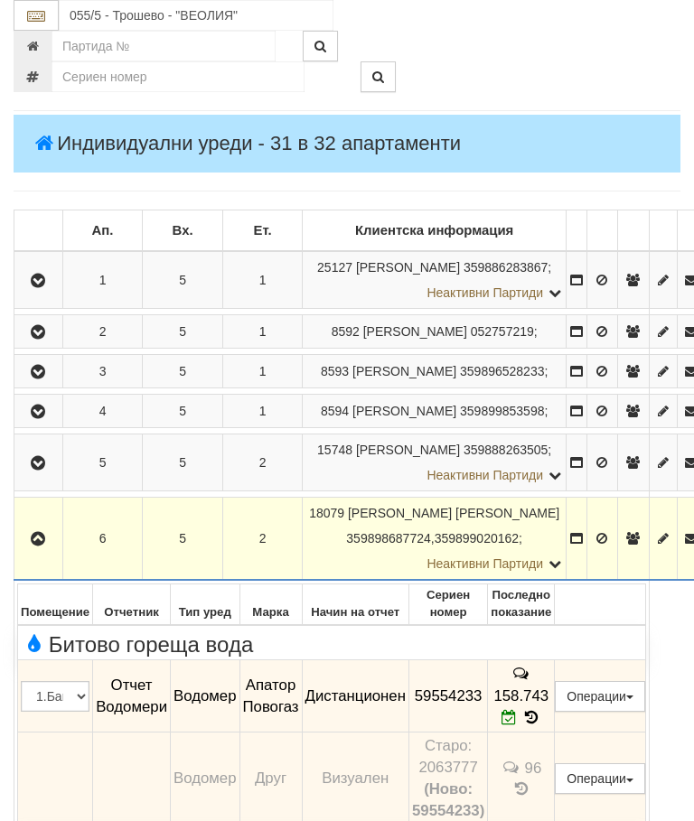
click at [33, 546] on icon "button" at bounding box center [38, 539] width 22 height 13
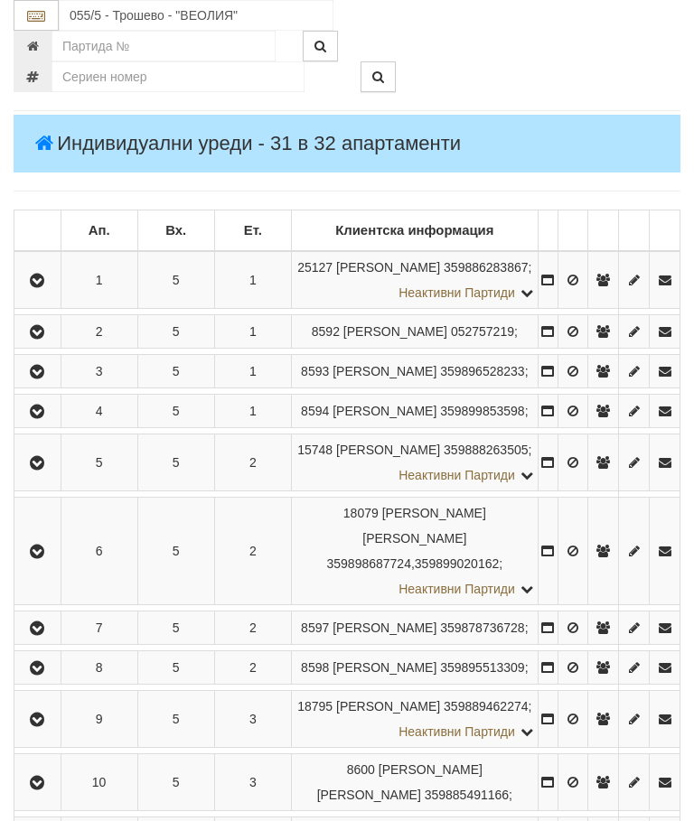
click at [43, 635] on icon "button" at bounding box center [37, 629] width 22 height 13
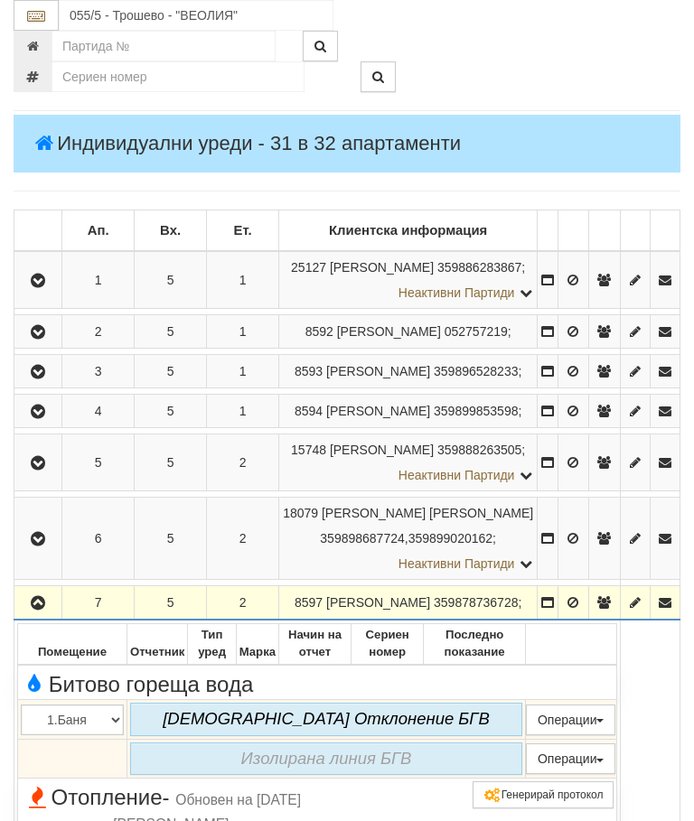
click at [42, 610] on icon "button" at bounding box center [38, 603] width 22 height 13
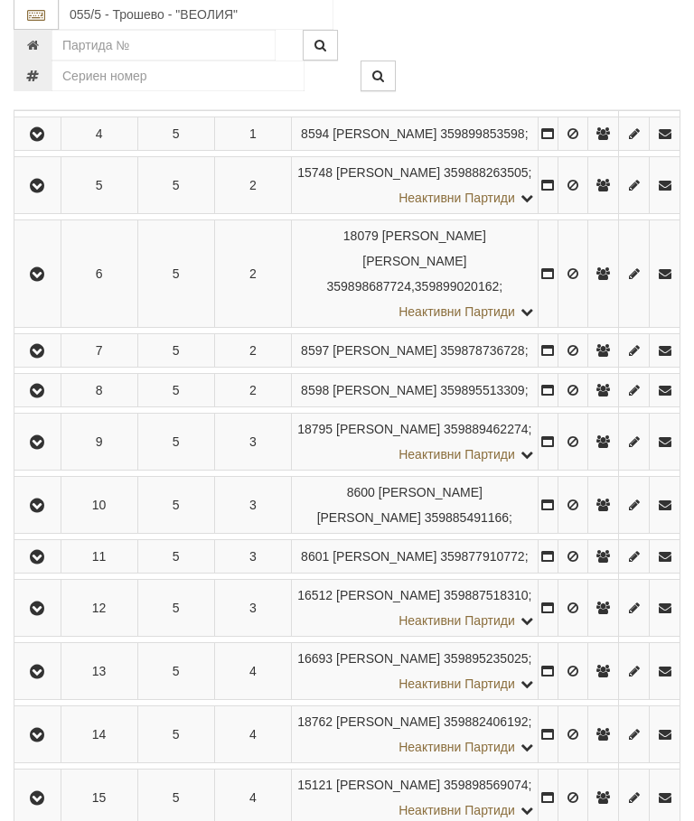
click at [48, 399] on icon "button" at bounding box center [37, 392] width 22 height 13
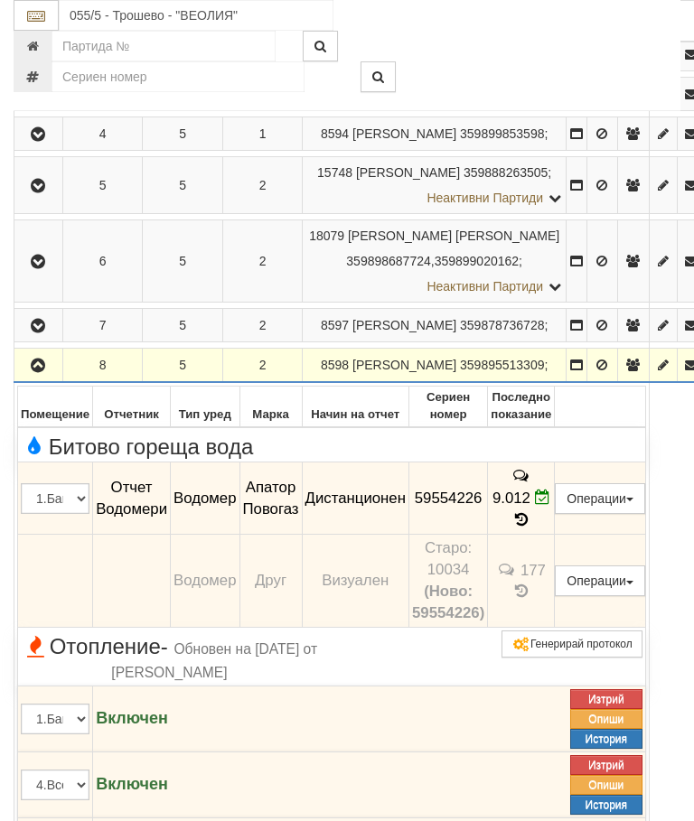
click at [55, 379] on button "button" at bounding box center [38, 365] width 42 height 27
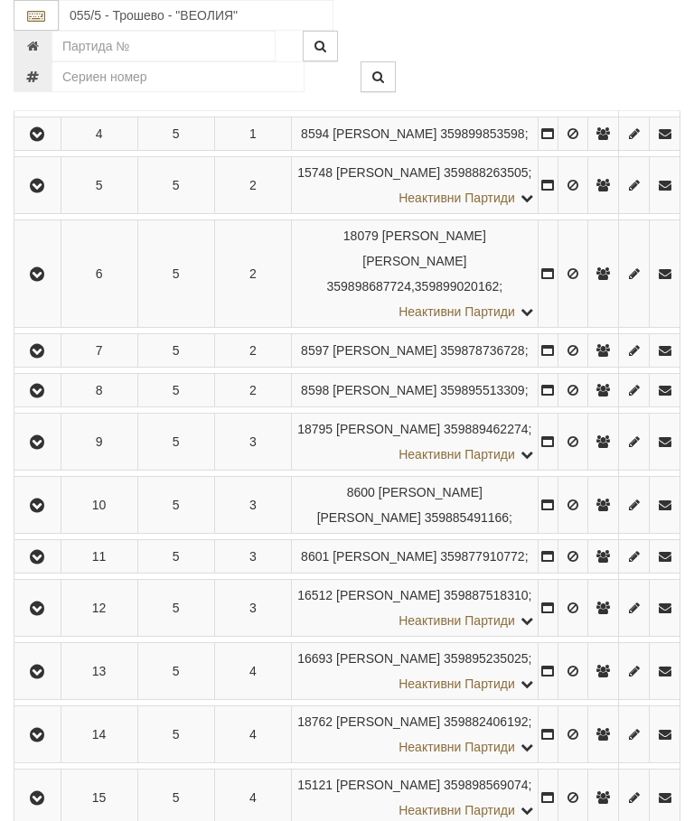
click at [45, 449] on icon "button" at bounding box center [37, 442] width 22 height 13
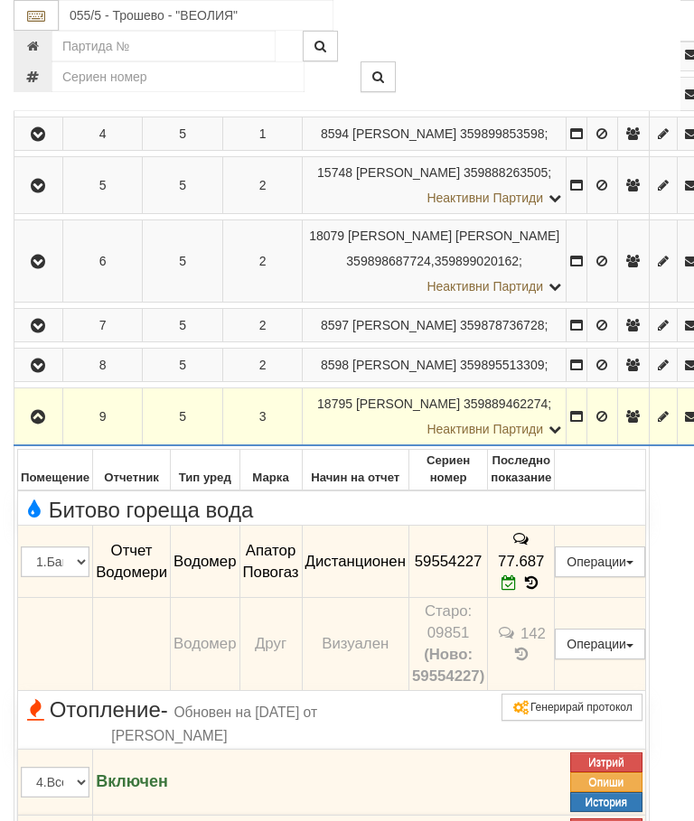
click at [42, 424] on icon "button" at bounding box center [38, 417] width 22 height 13
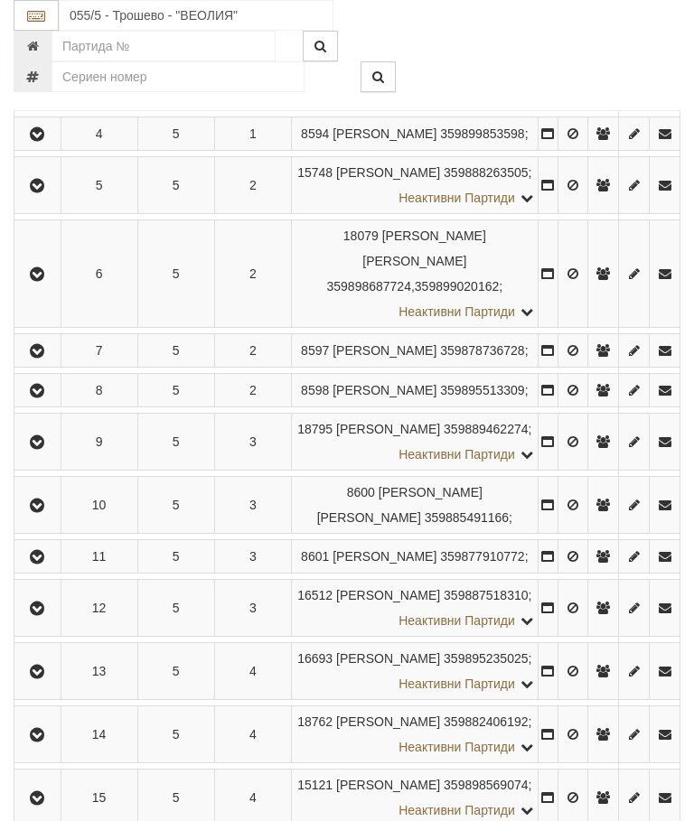
click at [39, 512] on icon "button" at bounding box center [37, 506] width 22 height 13
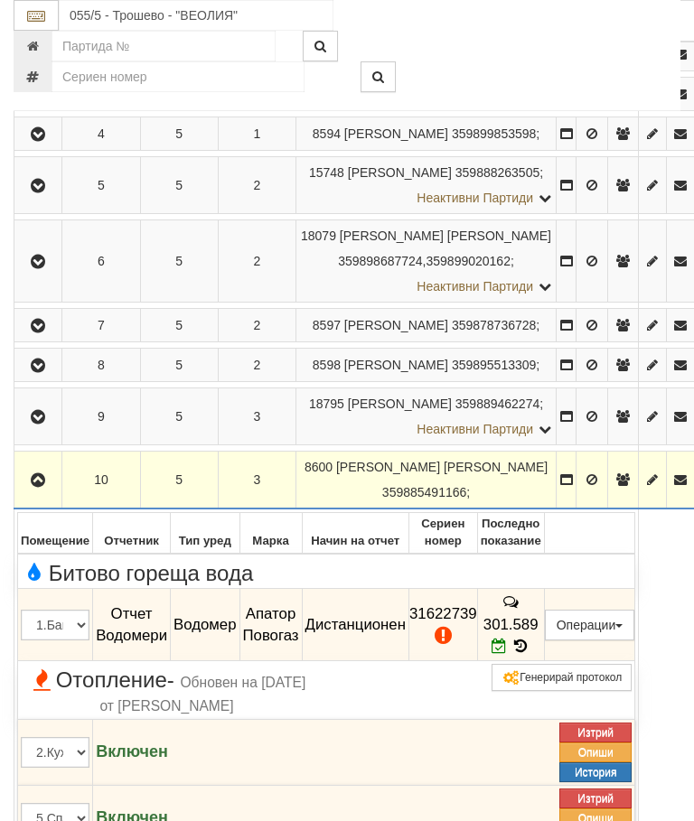
click at [39, 487] on icon "button" at bounding box center [38, 480] width 22 height 13
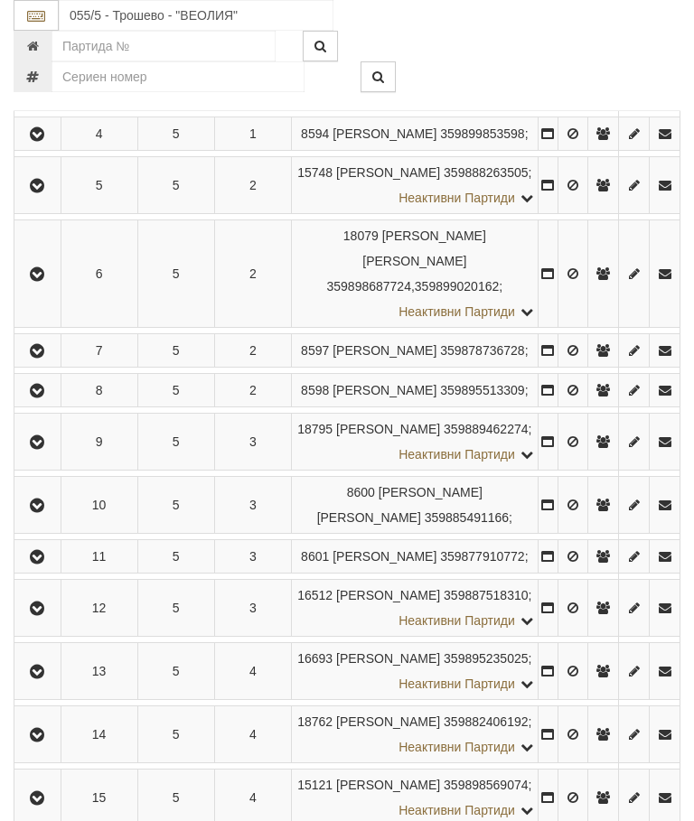
click at [42, 564] on icon "button" at bounding box center [37, 557] width 22 height 13
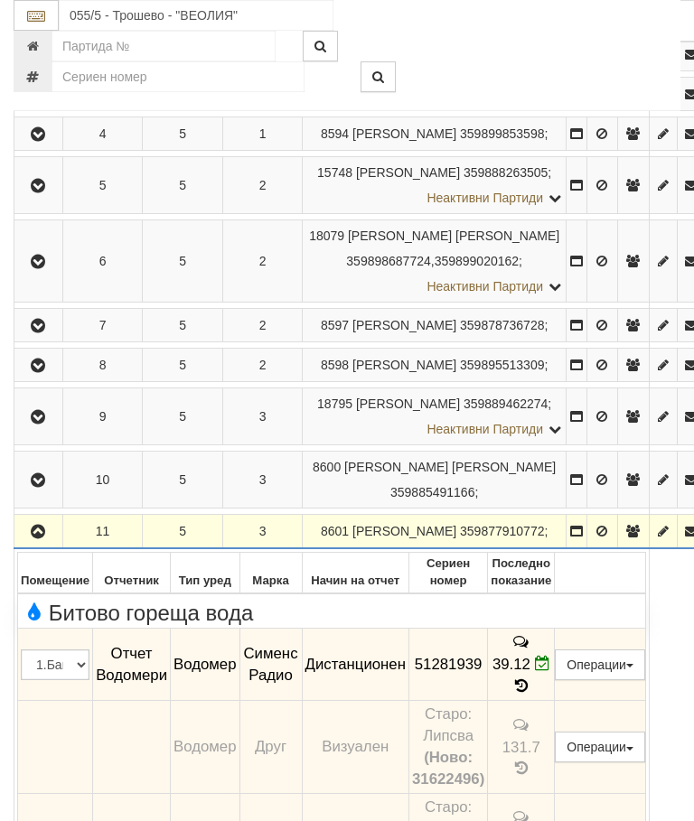
click at [45, 539] on icon "button" at bounding box center [38, 532] width 22 height 13
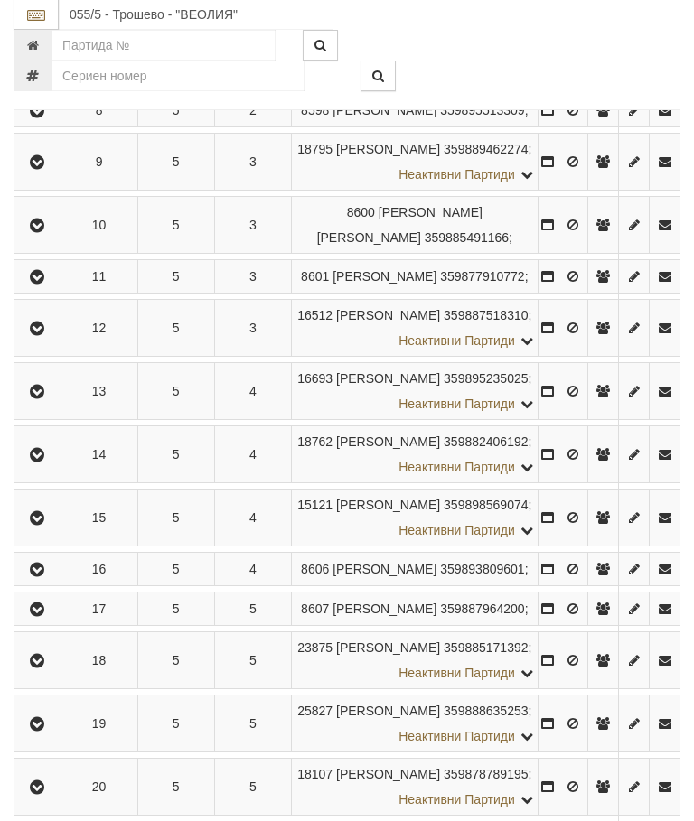
click at [57, 343] on button "button" at bounding box center [37, 328] width 41 height 27
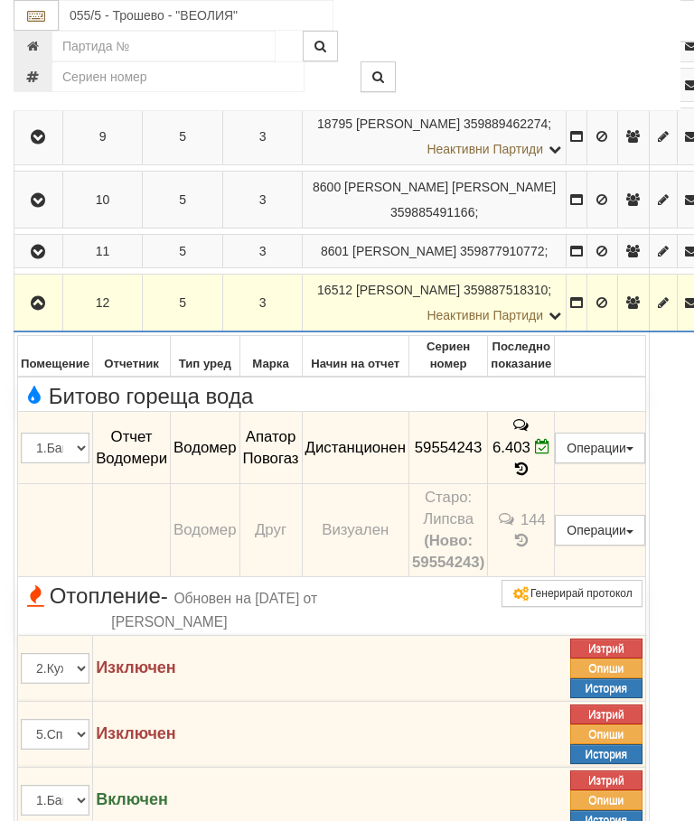
click at [37, 310] on icon "button" at bounding box center [38, 303] width 22 height 13
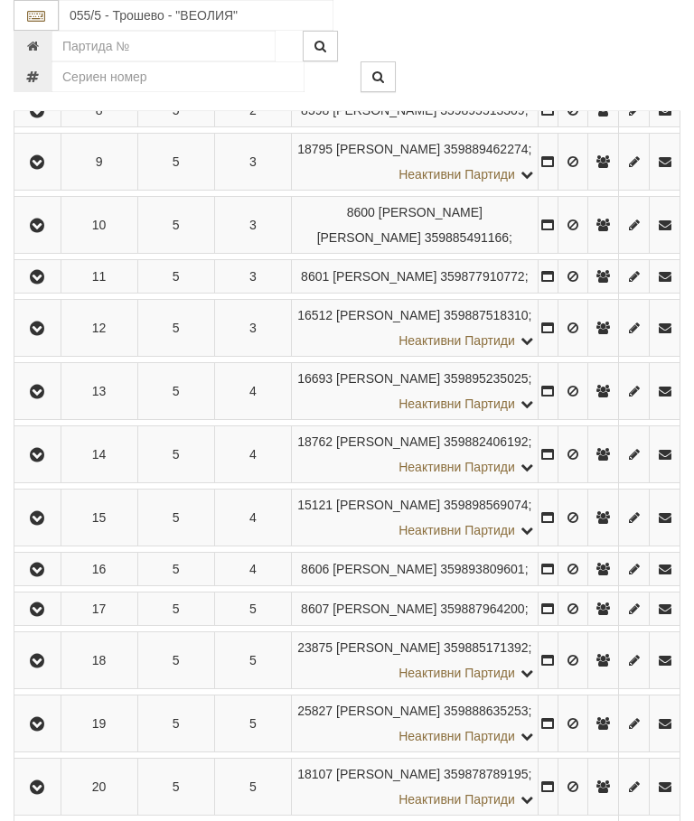
click at [48, 399] on icon "button" at bounding box center [37, 392] width 22 height 13
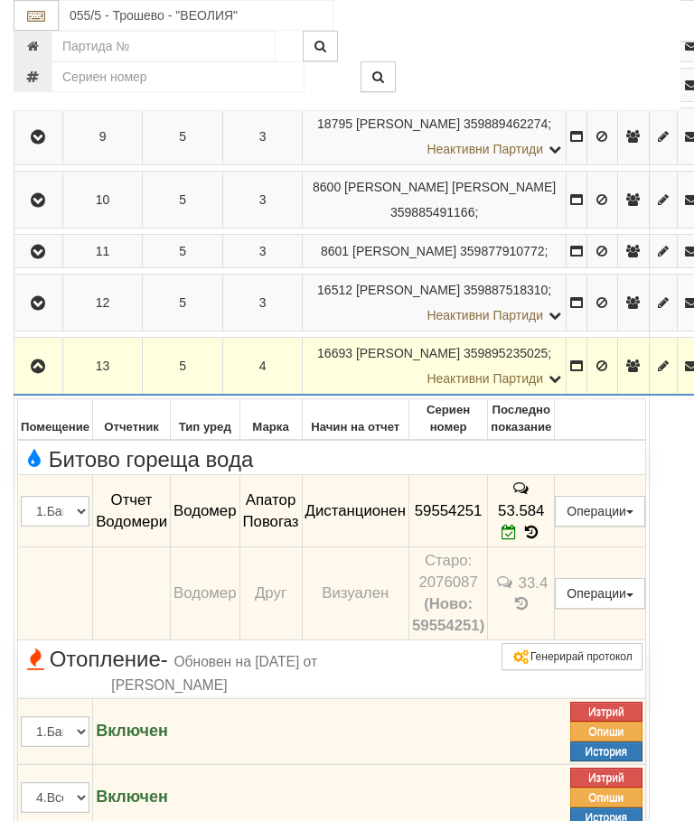
click at [32, 373] on icon "button" at bounding box center [38, 367] width 22 height 13
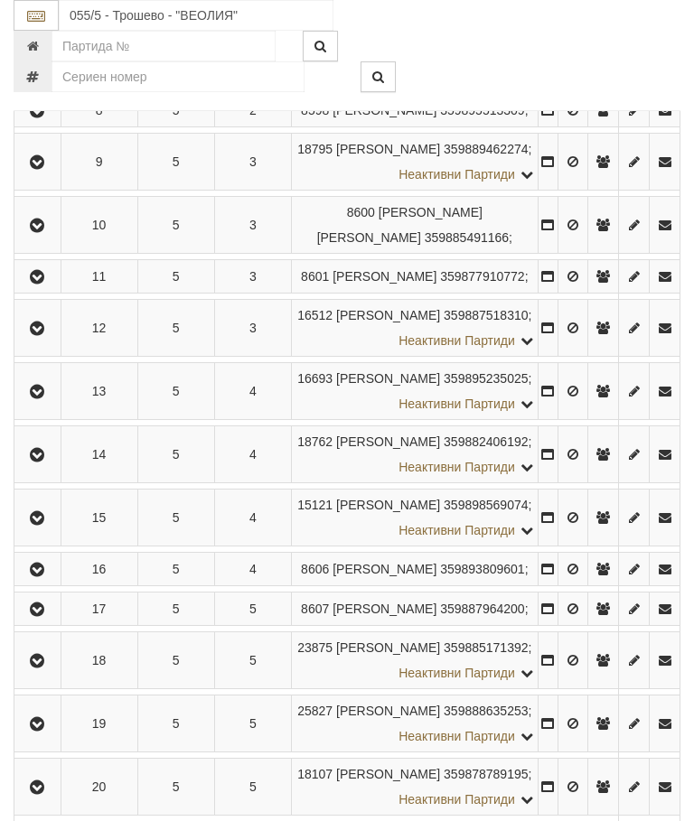
click at [42, 462] on icon "button" at bounding box center [37, 455] width 22 height 13
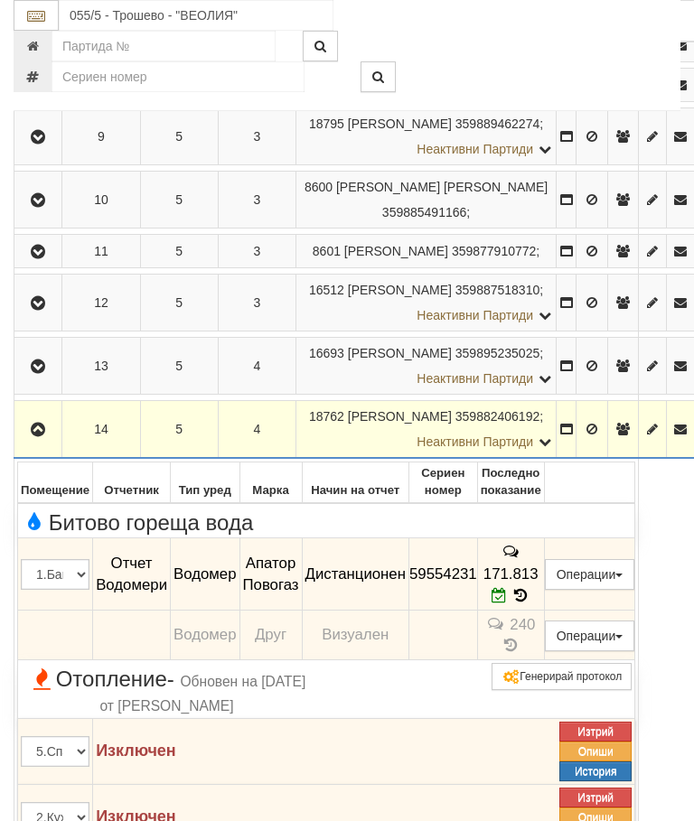
click at [34, 436] on icon "button" at bounding box center [38, 430] width 22 height 13
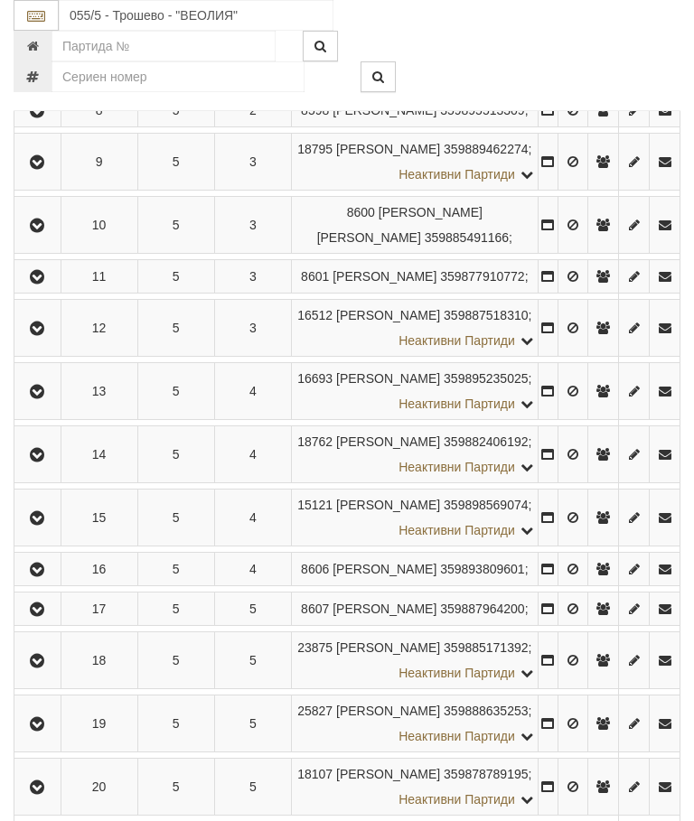
click at [48, 525] on icon "button" at bounding box center [37, 518] width 22 height 13
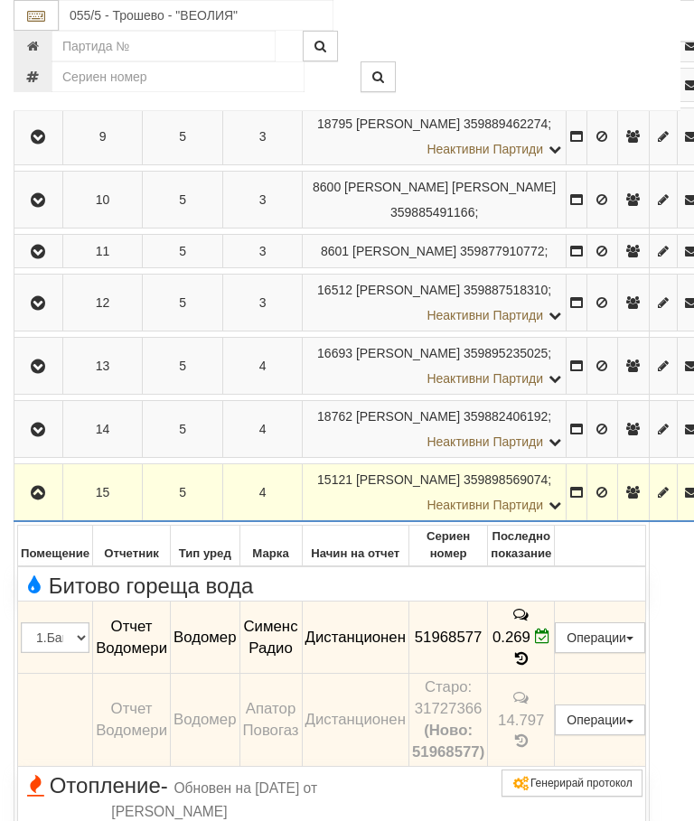
click at [31, 500] on icon "button" at bounding box center [38, 493] width 22 height 13
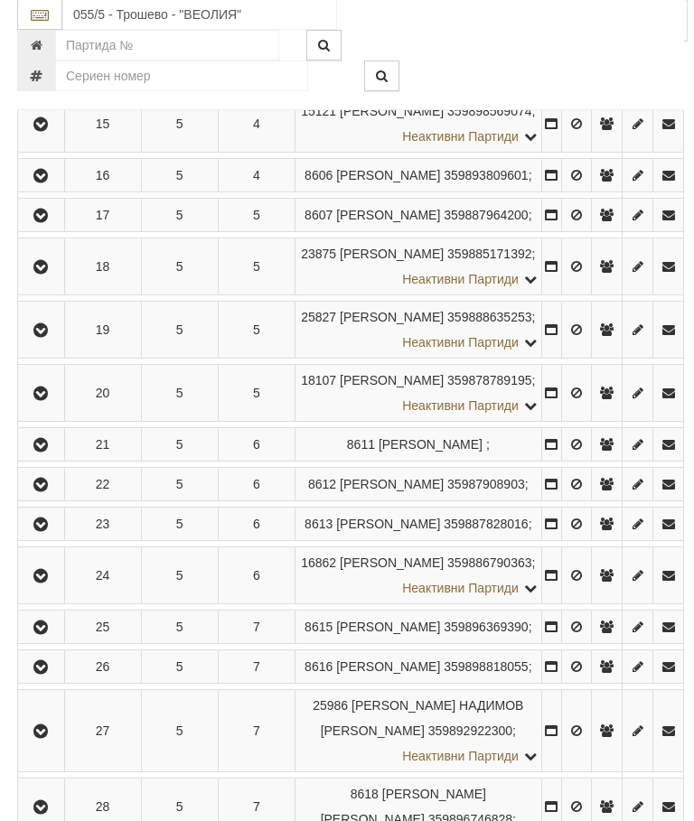
scroll to position [1214, 0]
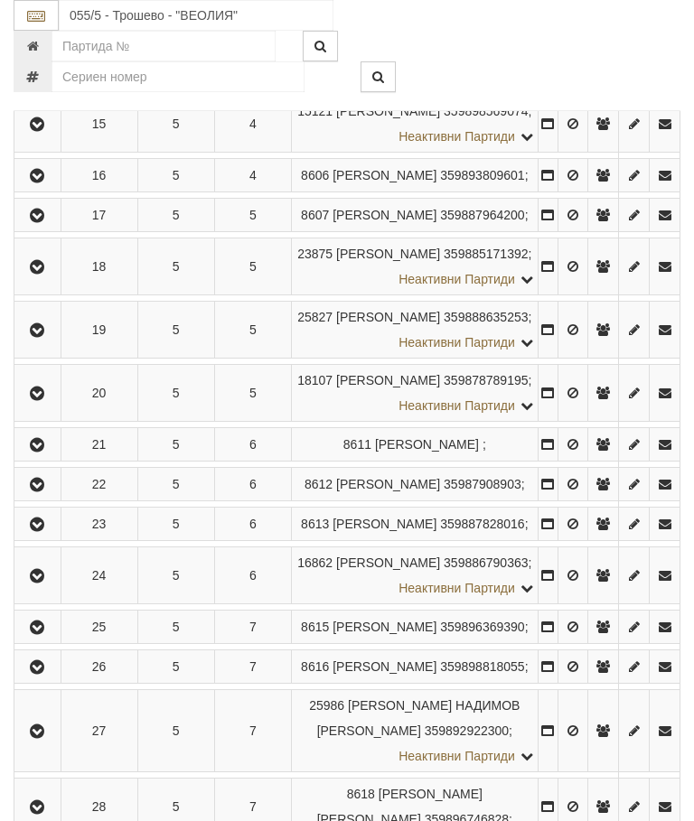
click at [48, 183] on icon "button" at bounding box center [37, 176] width 22 height 13
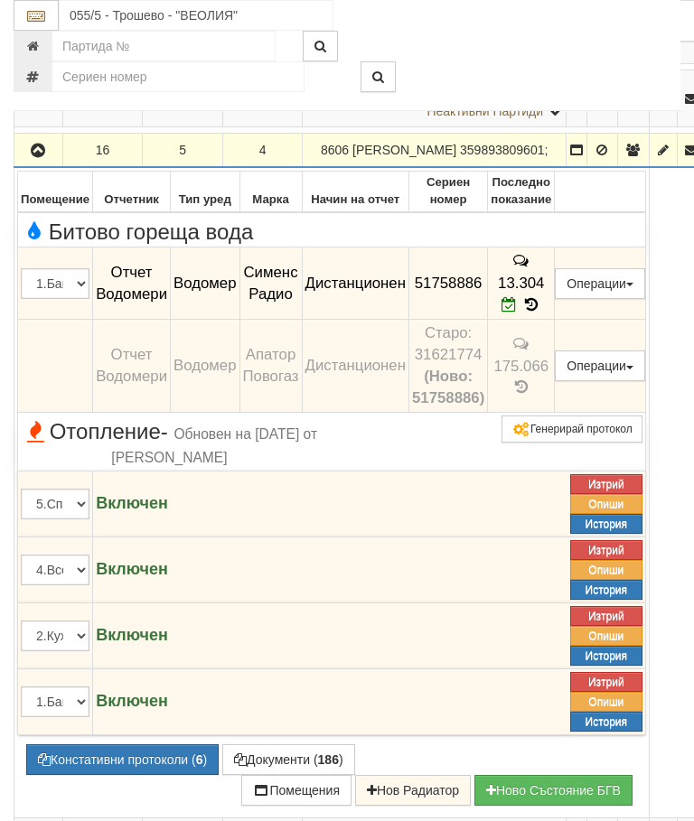
click at [43, 157] on icon "button" at bounding box center [38, 151] width 22 height 13
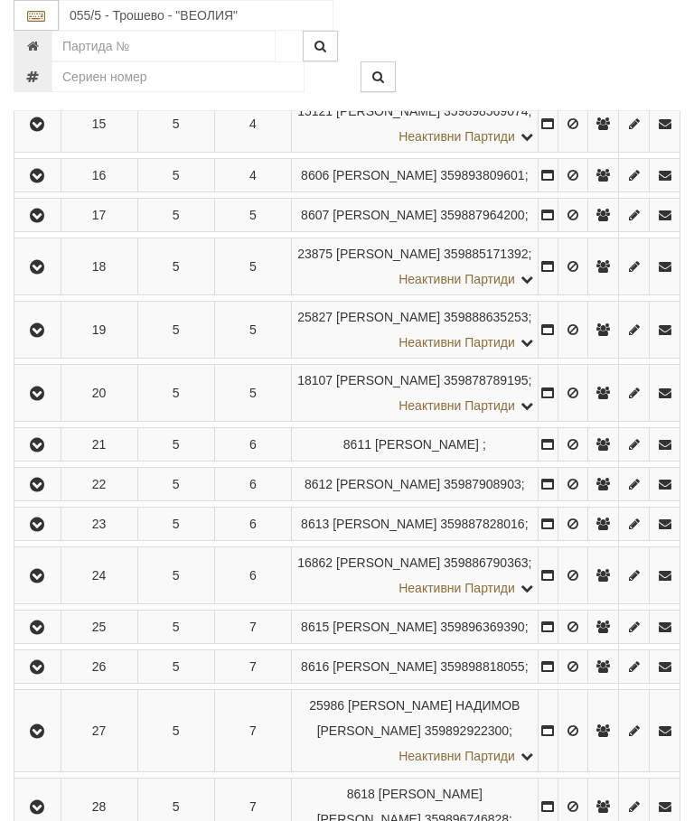
click at [57, 229] on button "button" at bounding box center [37, 215] width 41 height 27
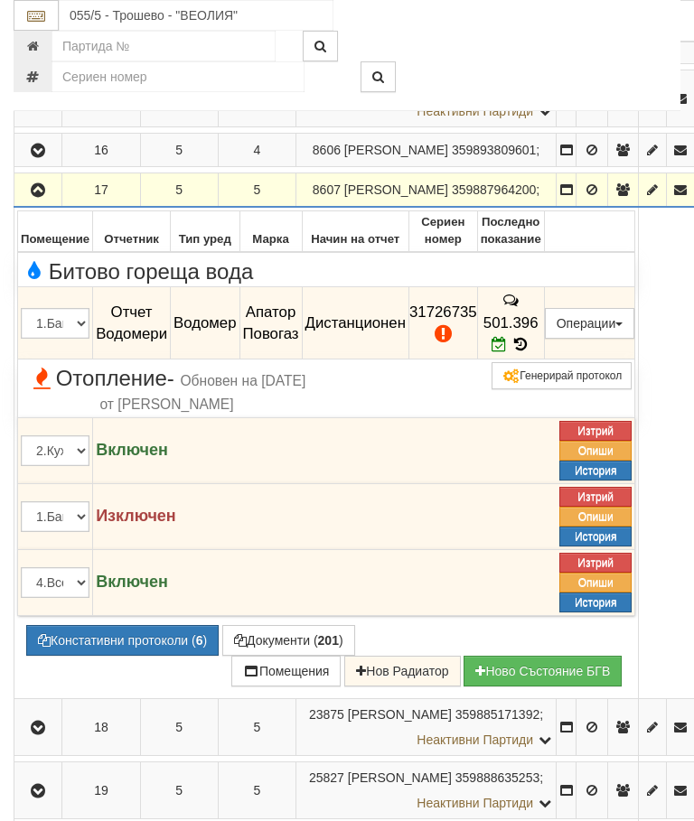
click at [39, 197] on icon "button" at bounding box center [38, 190] width 22 height 13
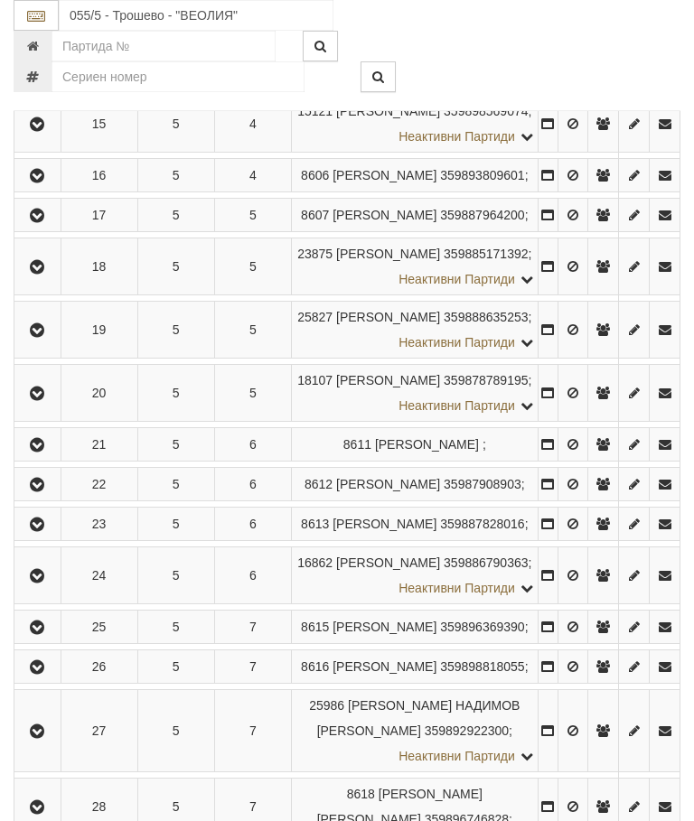
click at [45, 274] on icon "button" at bounding box center [37, 267] width 22 height 13
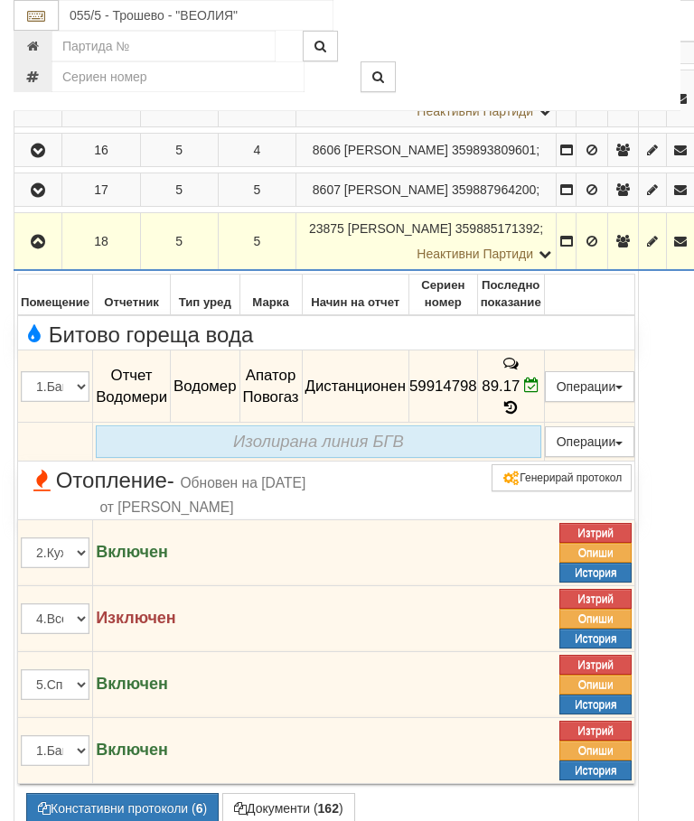
click at [36, 249] on icon "button" at bounding box center [38, 242] width 22 height 13
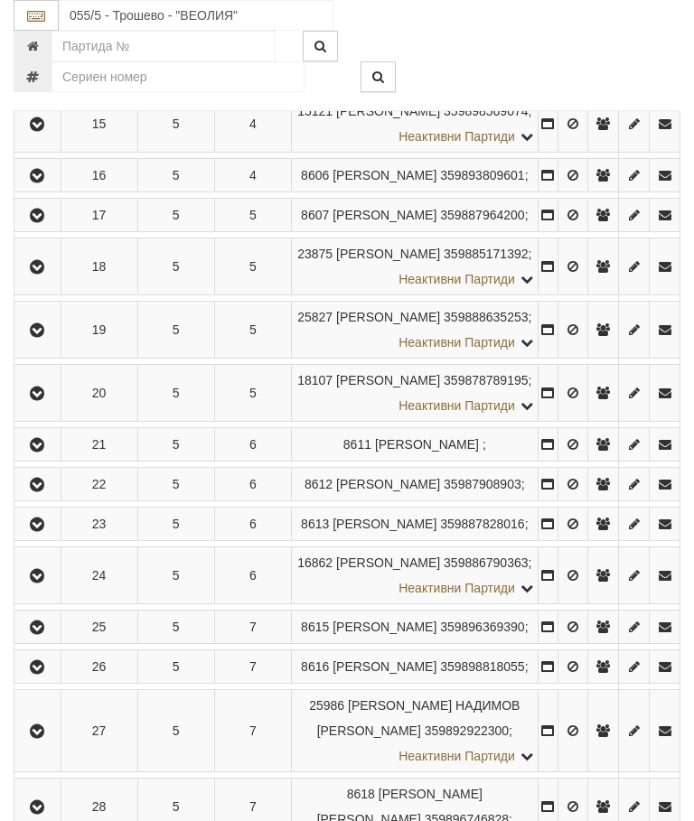
click at [52, 359] on td at bounding box center [37, 330] width 47 height 57
click at [28, 343] on button "button" at bounding box center [37, 329] width 41 height 27
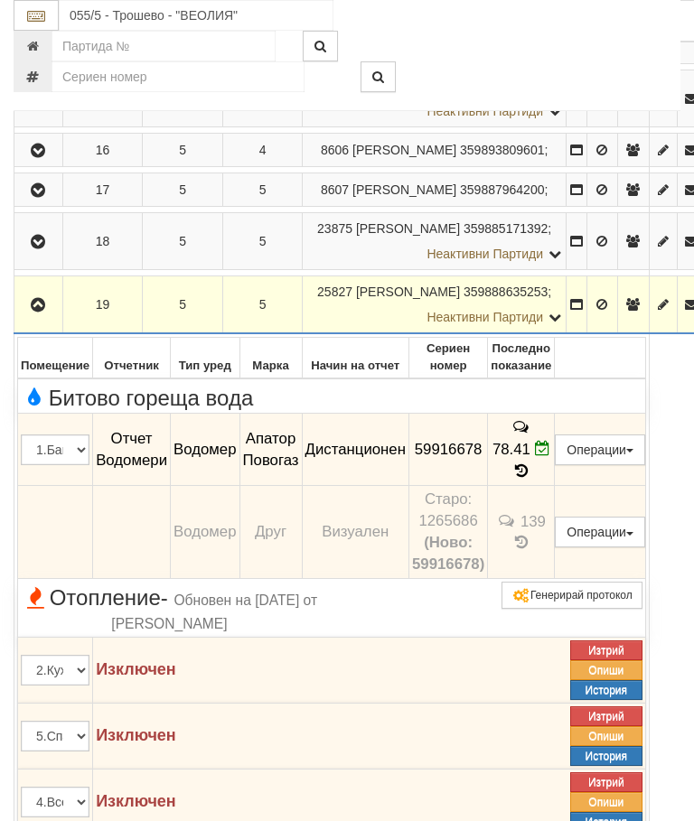
click at [25, 318] on button "button" at bounding box center [38, 304] width 42 height 27
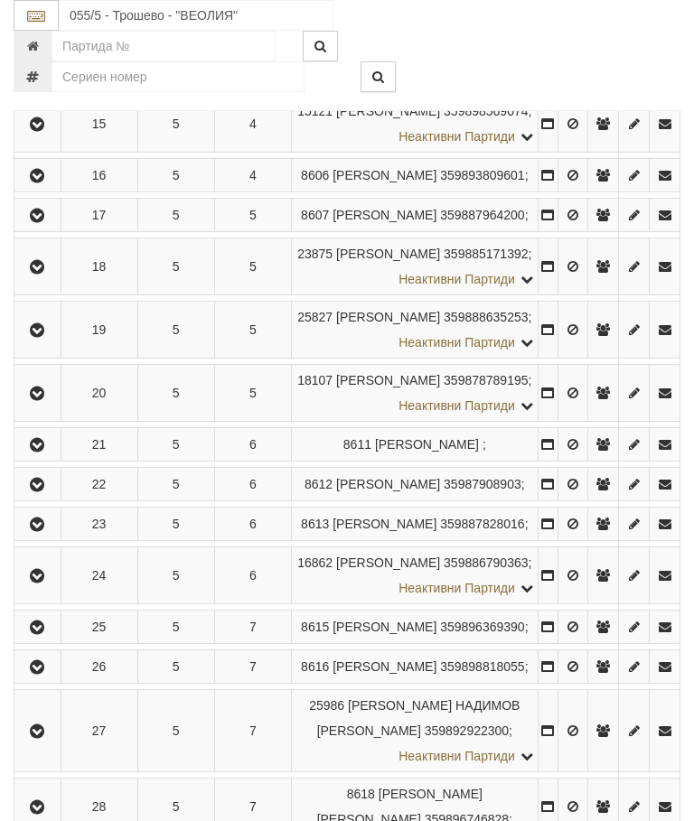
click at [46, 400] on icon "button" at bounding box center [37, 394] width 22 height 13
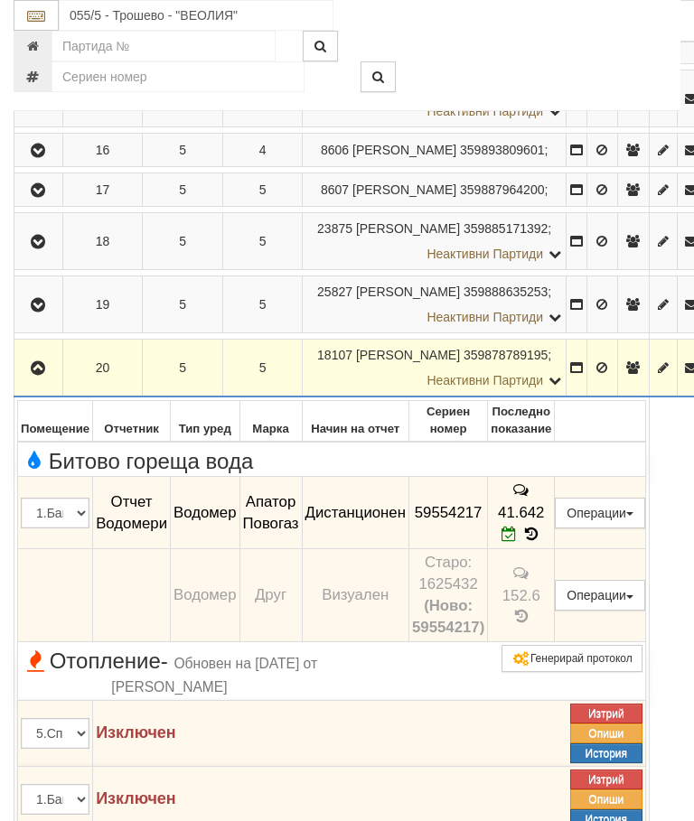
click at [52, 381] on button "button" at bounding box center [38, 367] width 42 height 27
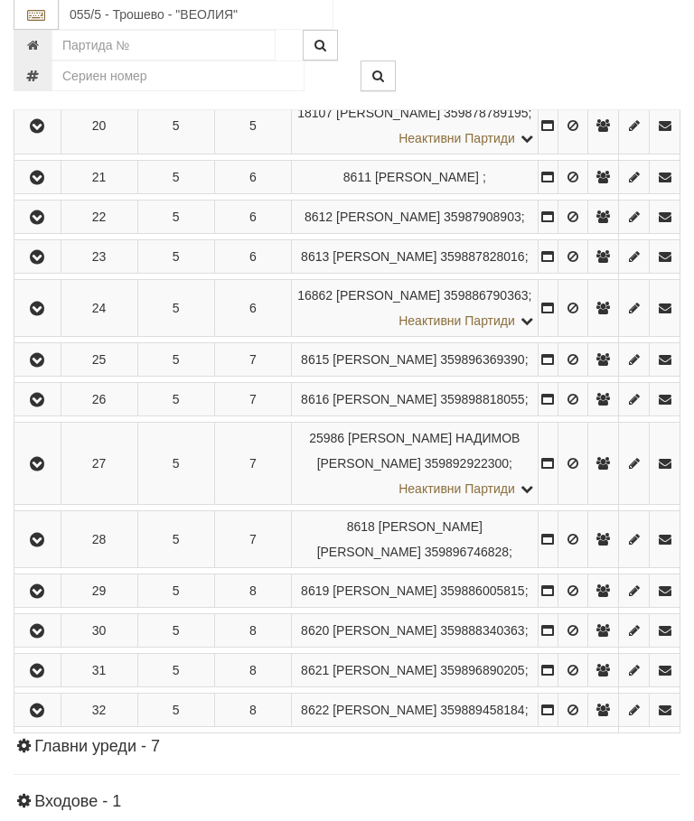
scroll to position [1608, 0]
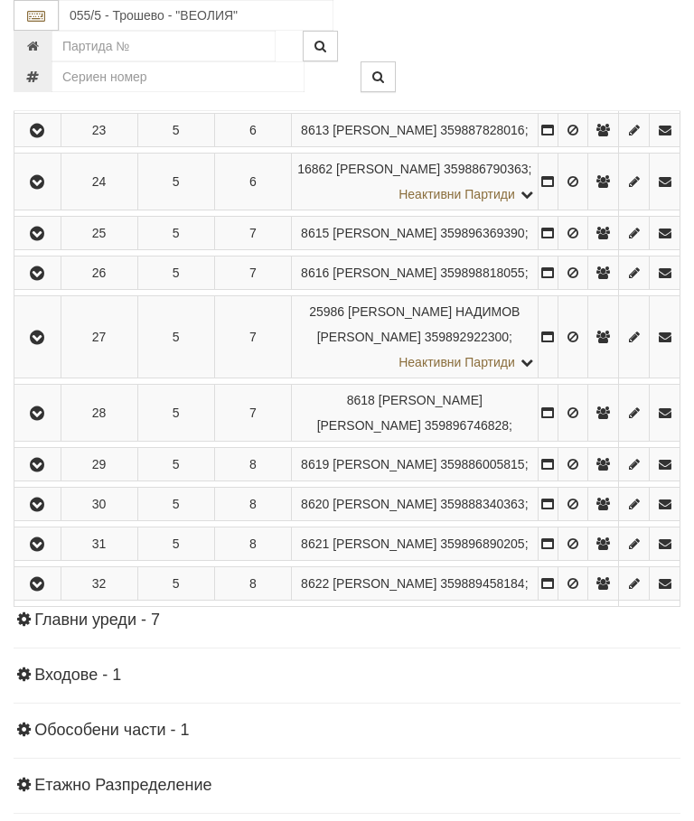
click at [50, 64] on button "button" at bounding box center [37, 50] width 41 height 27
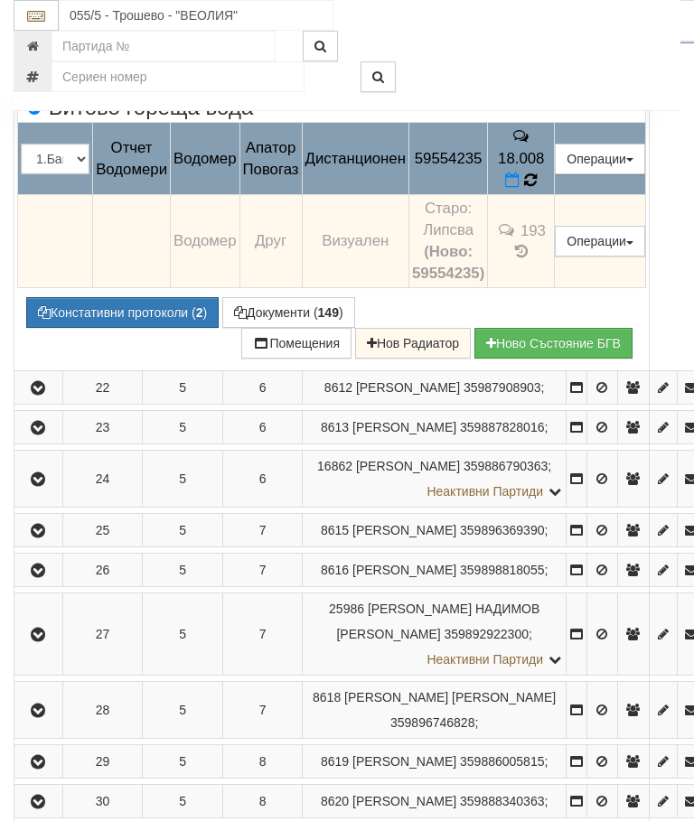
click at [540, 190] on icon at bounding box center [531, 180] width 20 height 20
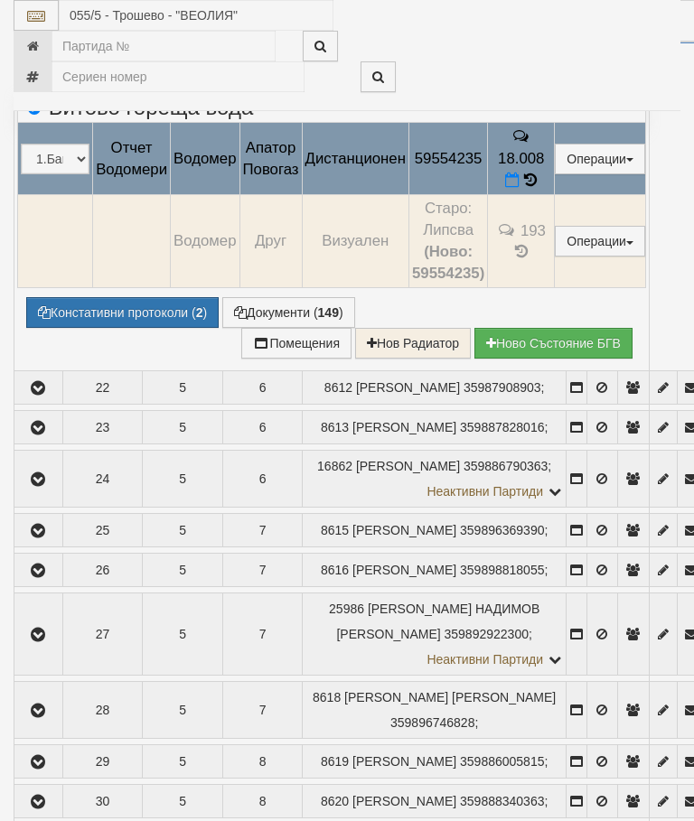
select select "10"
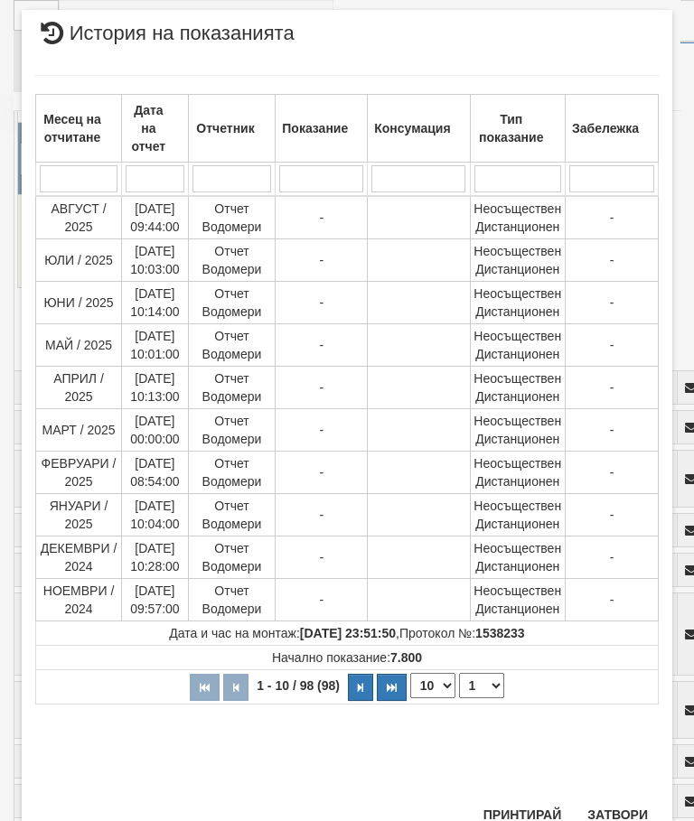
scroll to position [1034, 0]
click at [484, 681] on select "1 2 3 4 5 6 7 8 9 10" at bounding box center [481, 686] width 45 height 25
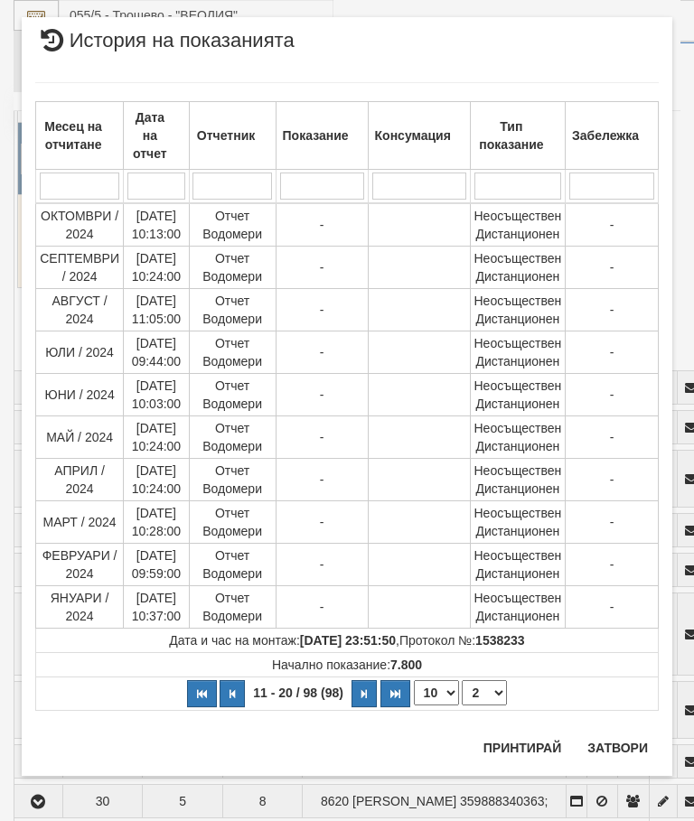
scroll to position [0, 0]
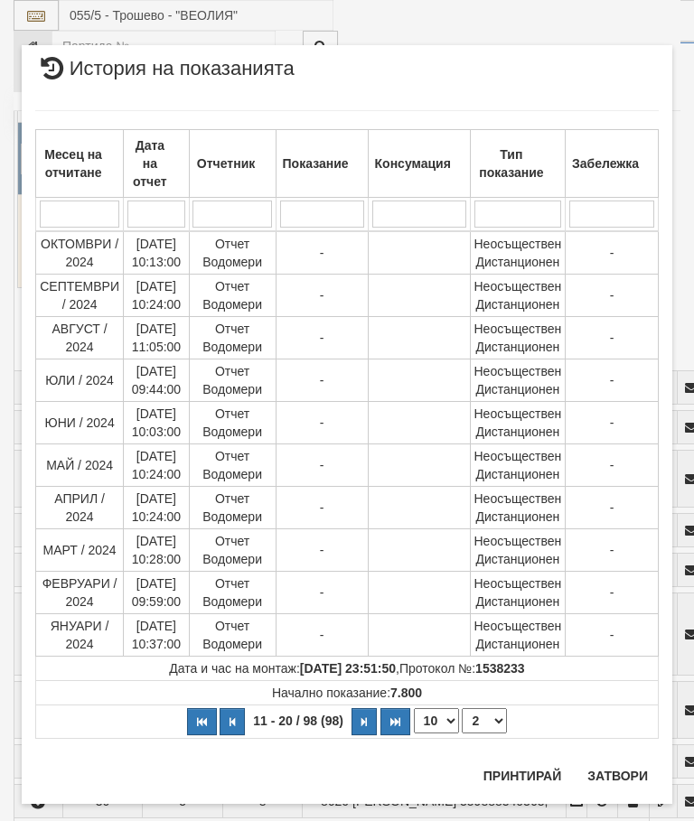
click at [490, 725] on select "1 2 3 4 5 6 7 8 9 10" at bounding box center [484, 721] width 45 height 25
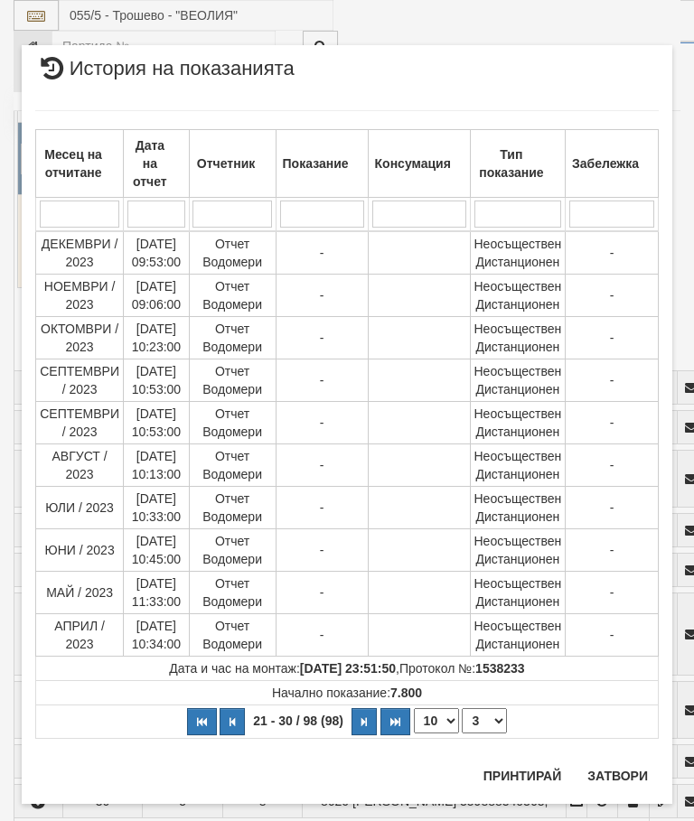
click at [487, 724] on select "1 2 3 4 5 6 7 8 9 10" at bounding box center [484, 721] width 45 height 25
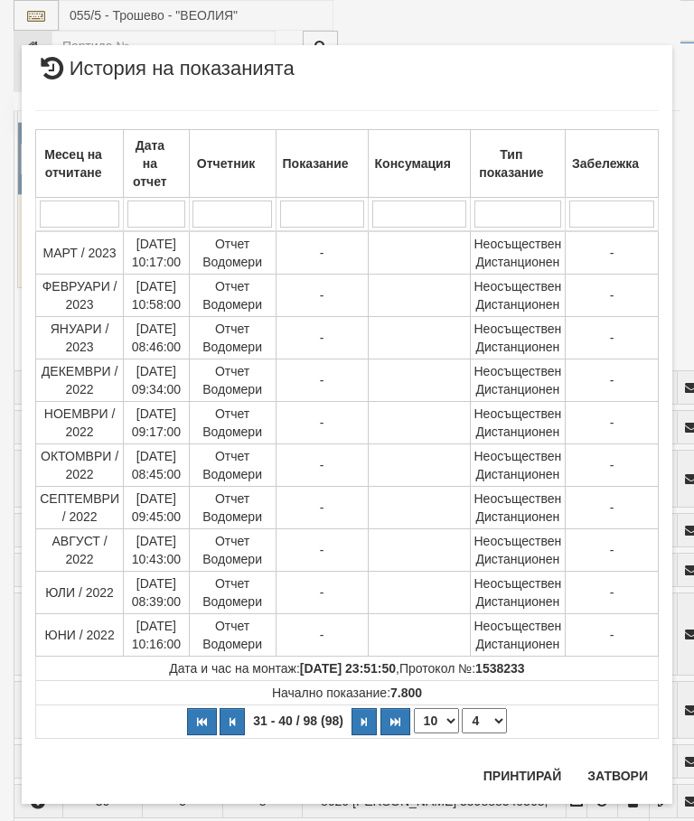
click at [488, 727] on select "1 2 3 4 5 6 7 8 9 10" at bounding box center [484, 721] width 45 height 25
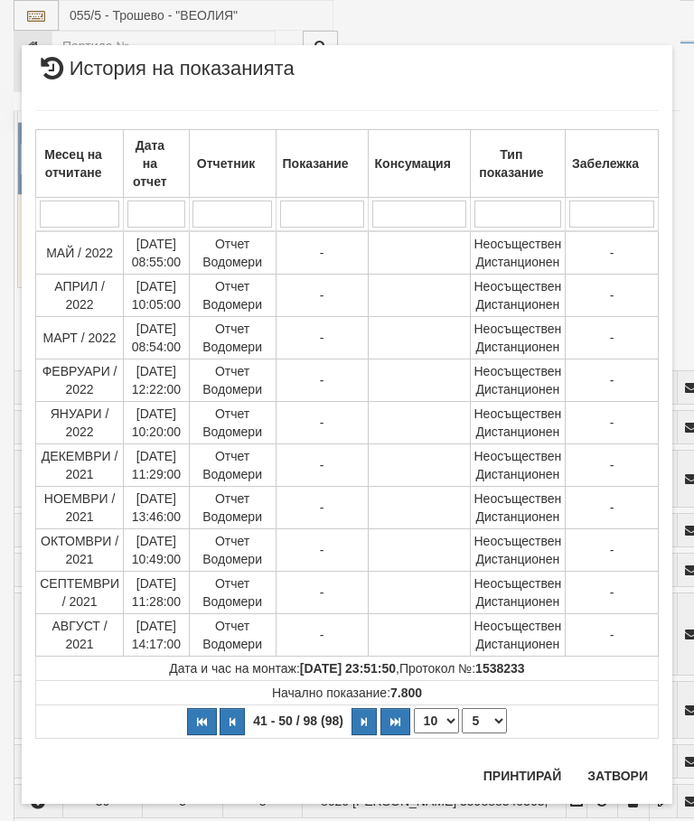
click at [490, 724] on select "1 2 3 4 5 6 7 8 9 10" at bounding box center [484, 721] width 45 height 25
select select "6"
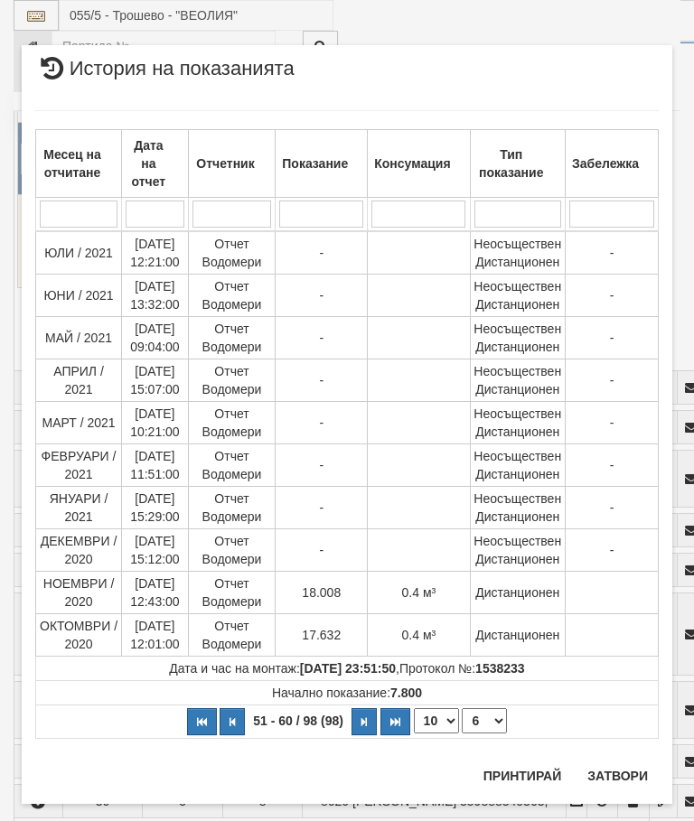
click at [622, 778] on button "Затвори" at bounding box center [618, 776] width 82 height 29
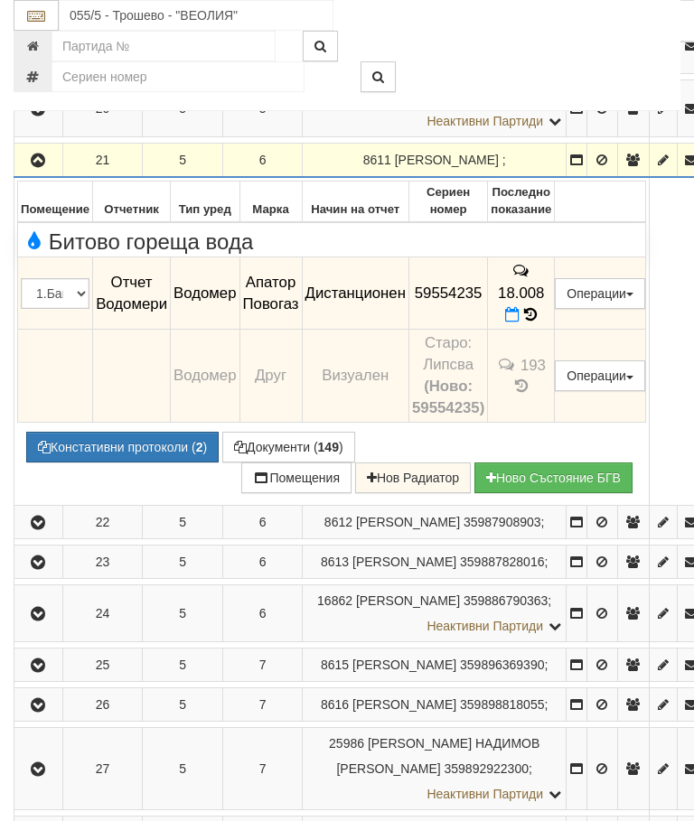
scroll to position [1478, 0]
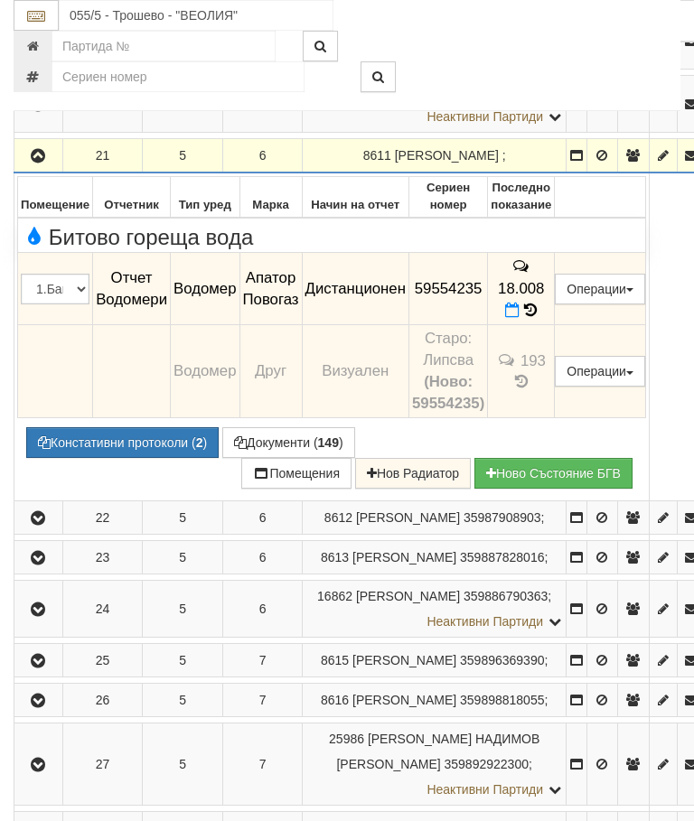
click at [33, 163] on icon "button" at bounding box center [38, 156] width 22 height 13
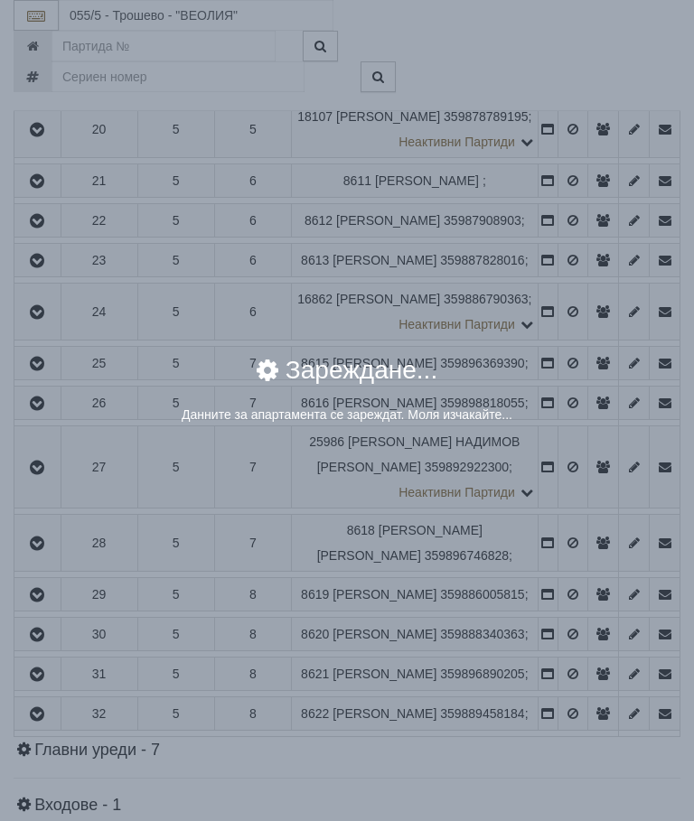
click at [574, 631] on div "× Зареждане... Данните за апартамента се зареждат. Моля изчакайте..." at bounding box center [347, 410] width 694 height 821
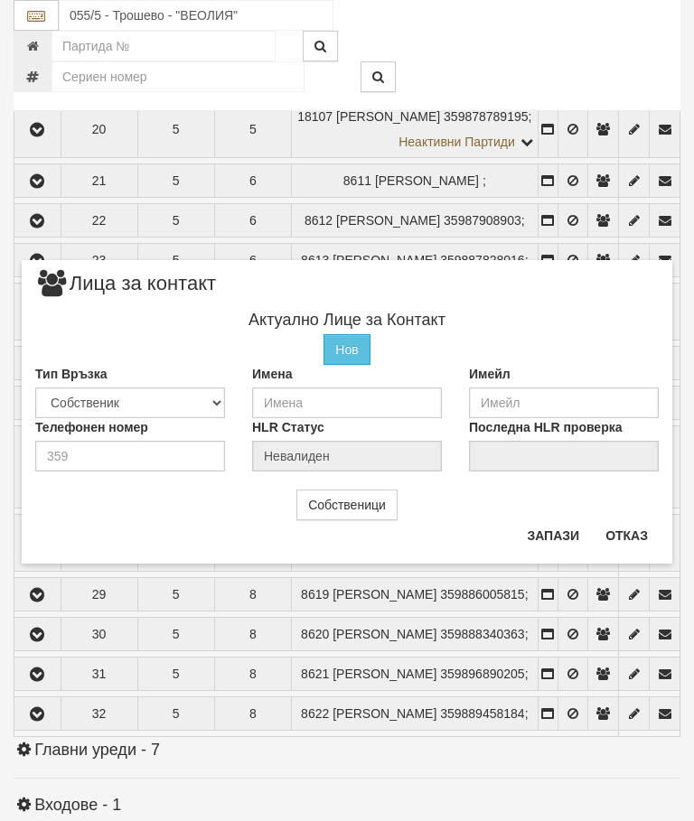
click at [617, 531] on button "Отказ" at bounding box center [627, 535] width 64 height 29
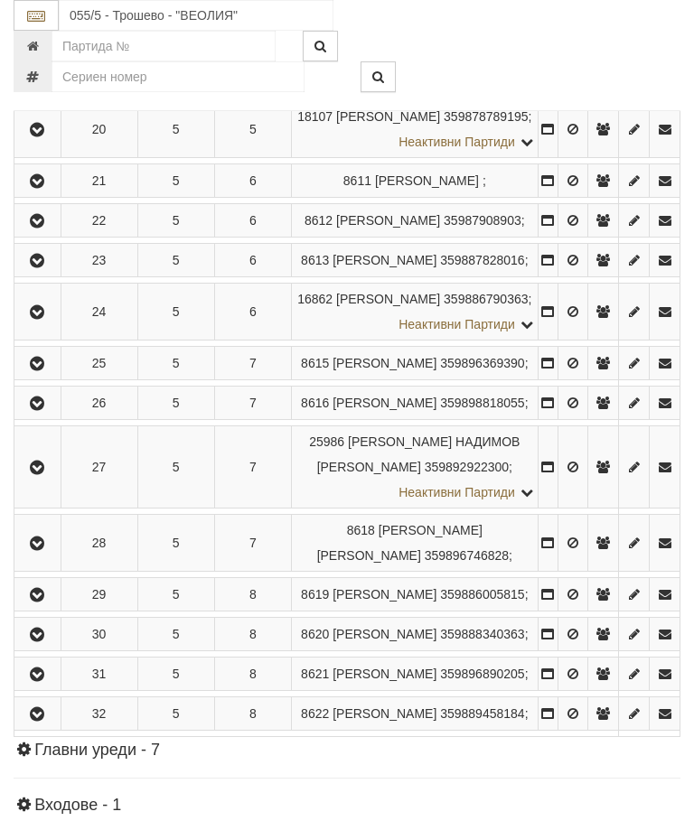
click at [42, 234] on button "button" at bounding box center [37, 220] width 41 height 27
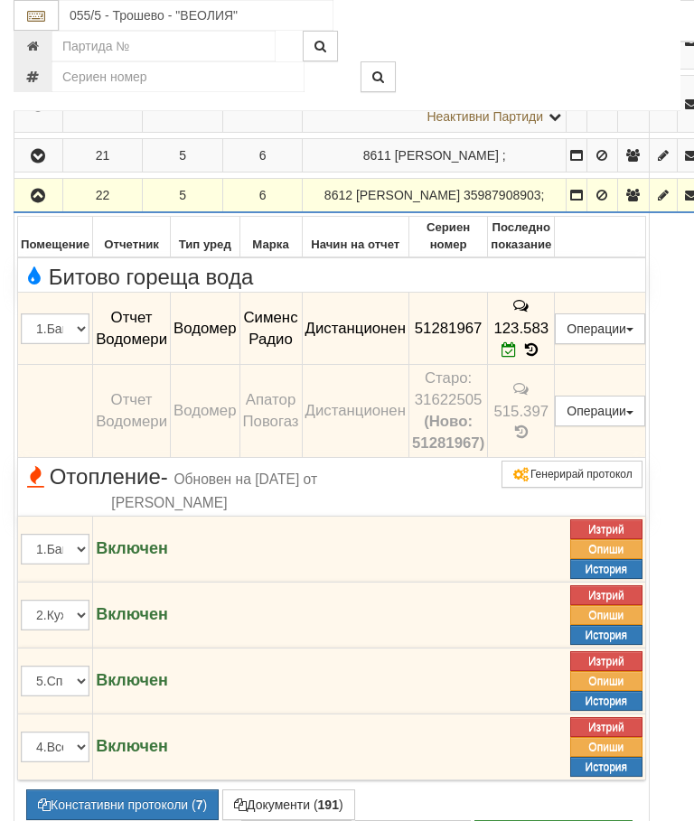
click at [44, 202] on icon "button" at bounding box center [38, 196] width 22 height 13
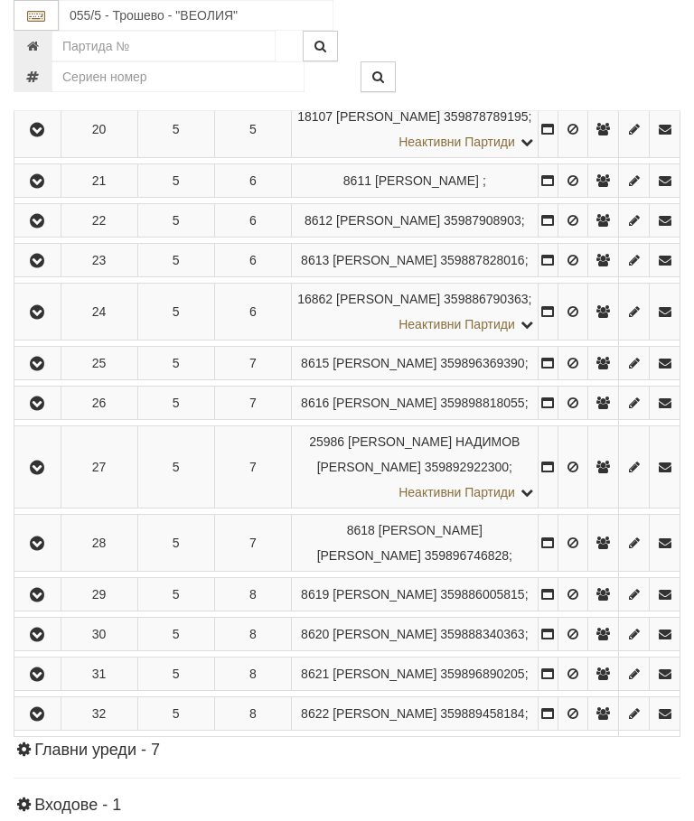
click at [44, 268] on icon "button" at bounding box center [37, 261] width 22 height 13
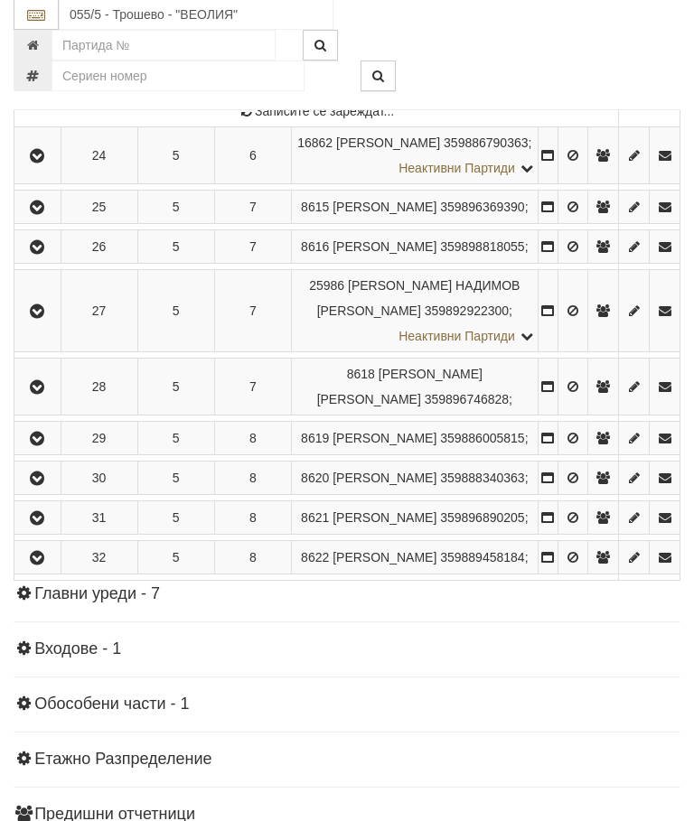
scroll to position [1661, 0]
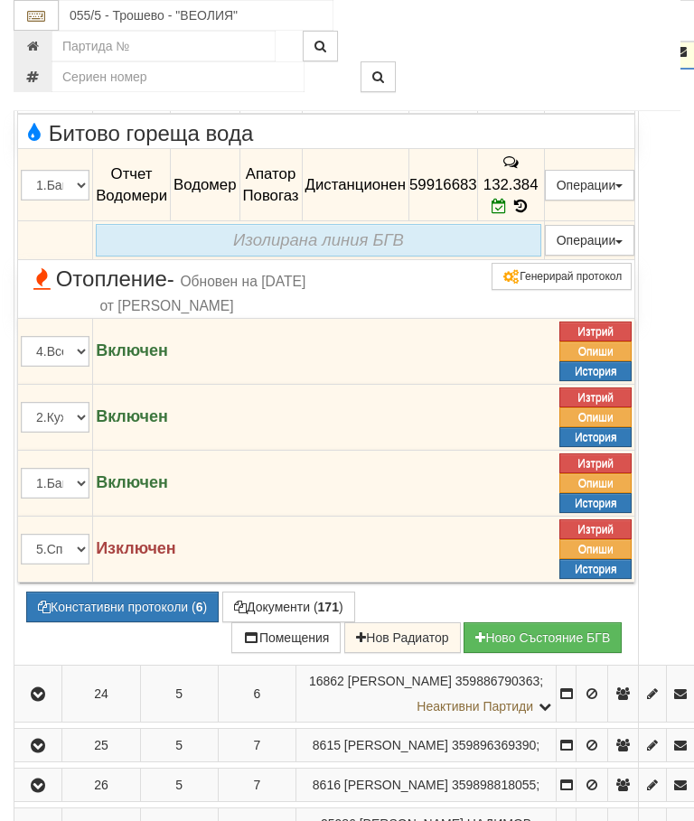
click at [35, 59] on icon "button" at bounding box center [38, 52] width 22 height 13
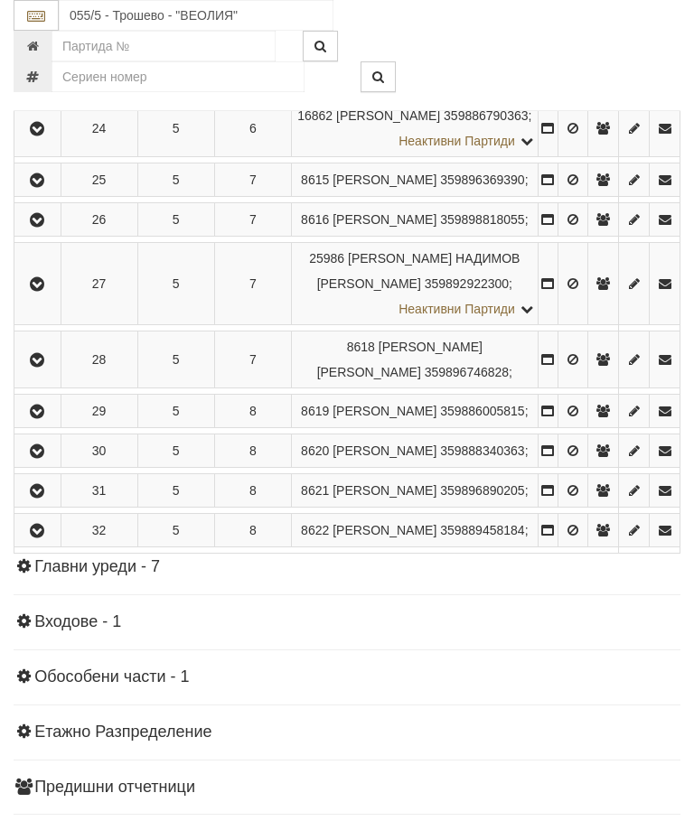
click at [40, 136] on icon "button" at bounding box center [37, 129] width 22 height 13
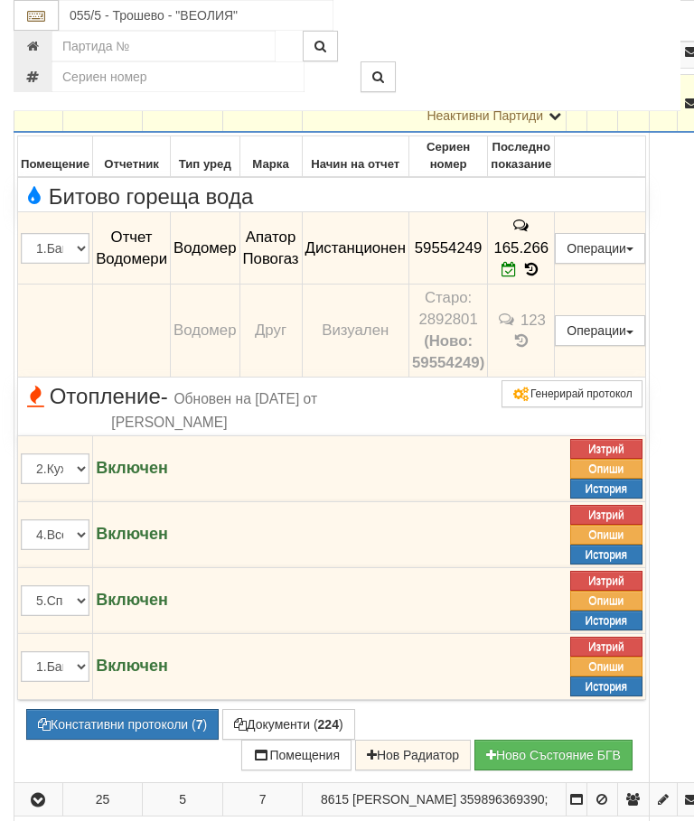
click at [25, 117] on button "button" at bounding box center [38, 102] width 42 height 27
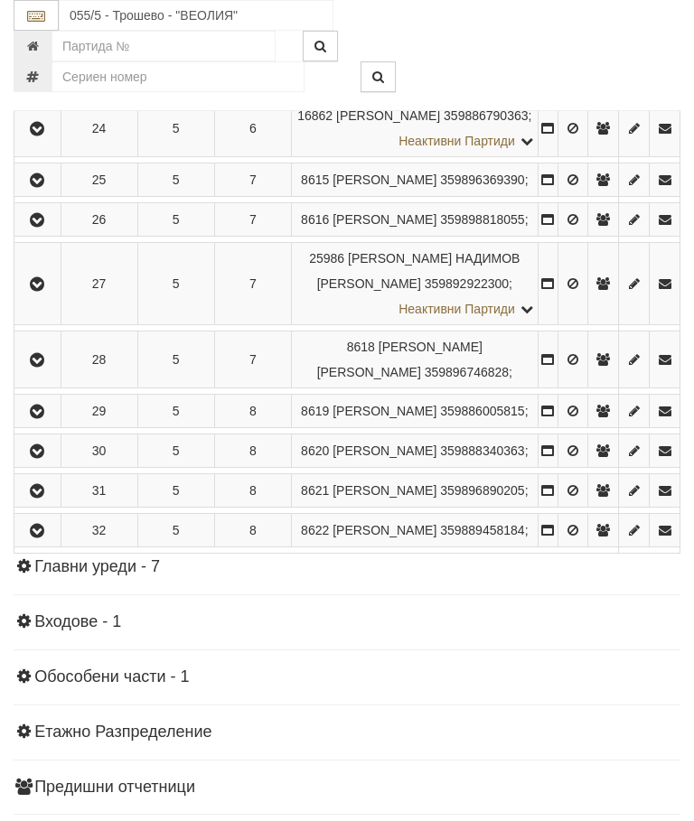
click at [55, 193] on button "button" at bounding box center [37, 179] width 41 height 27
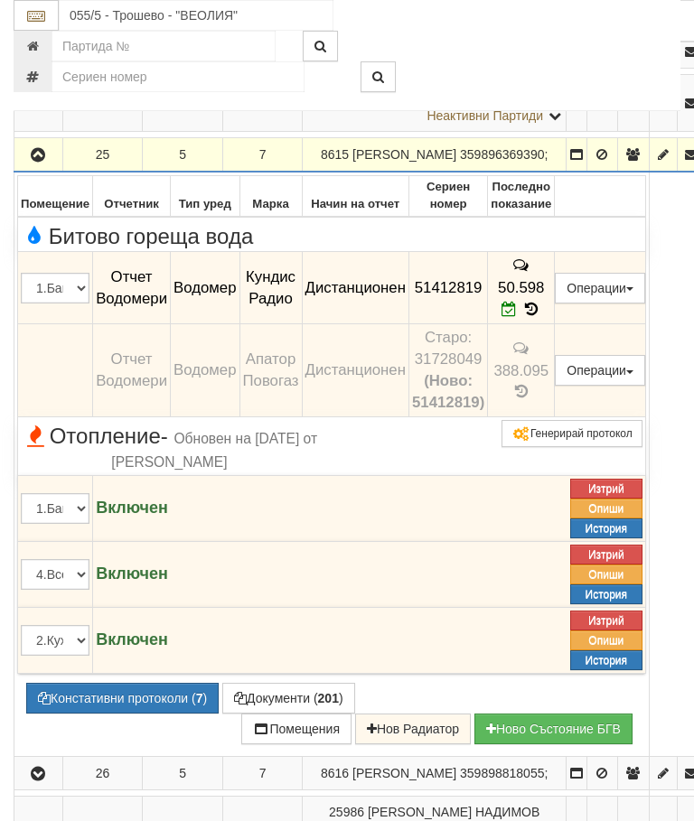
click at [33, 162] on icon "button" at bounding box center [38, 155] width 22 height 13
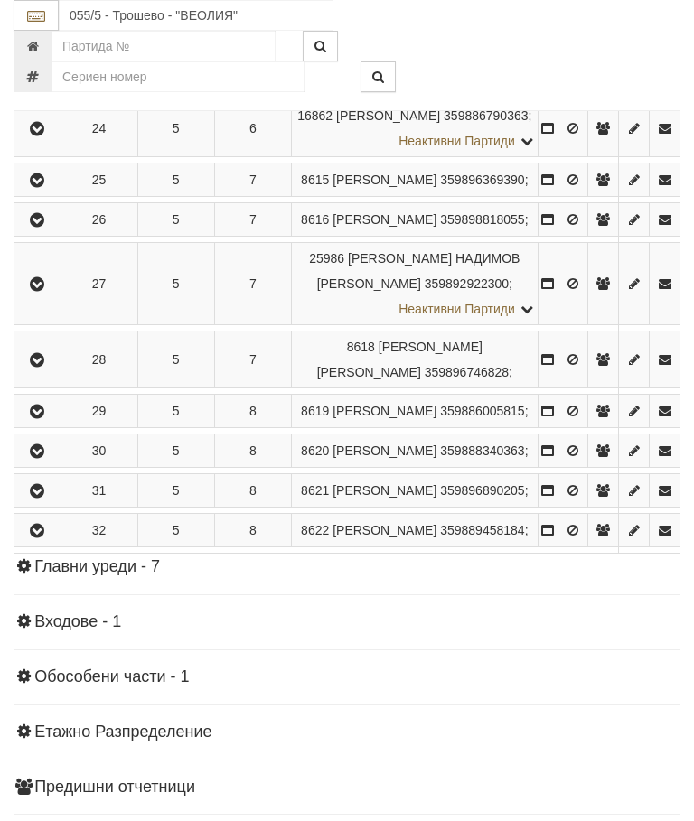
click at [48, 227] on icon "button" at bounding box center [37, 220] width 22 height 13
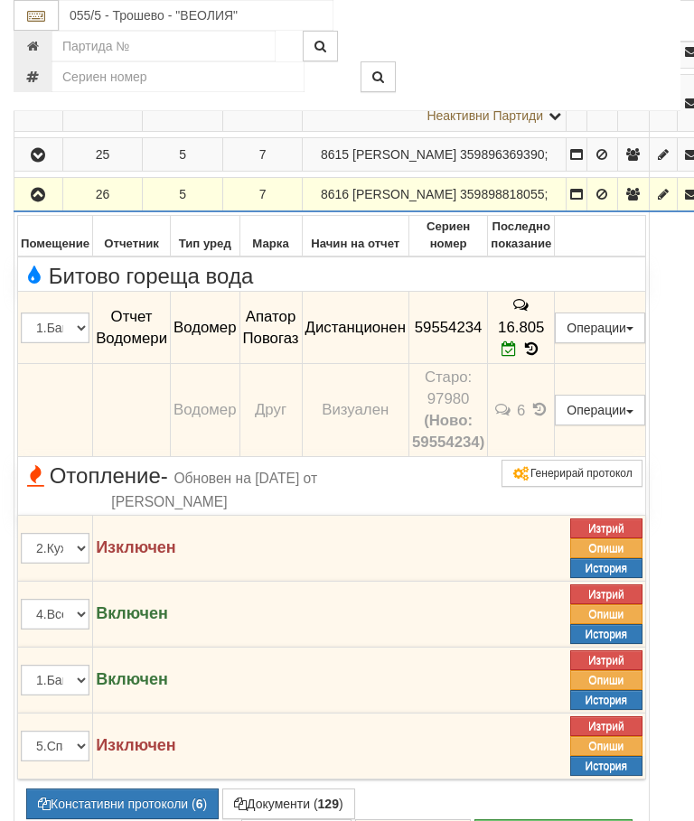
click at [42, 202] on icon "button" at bounding box center [38, 195] width 22 height 13
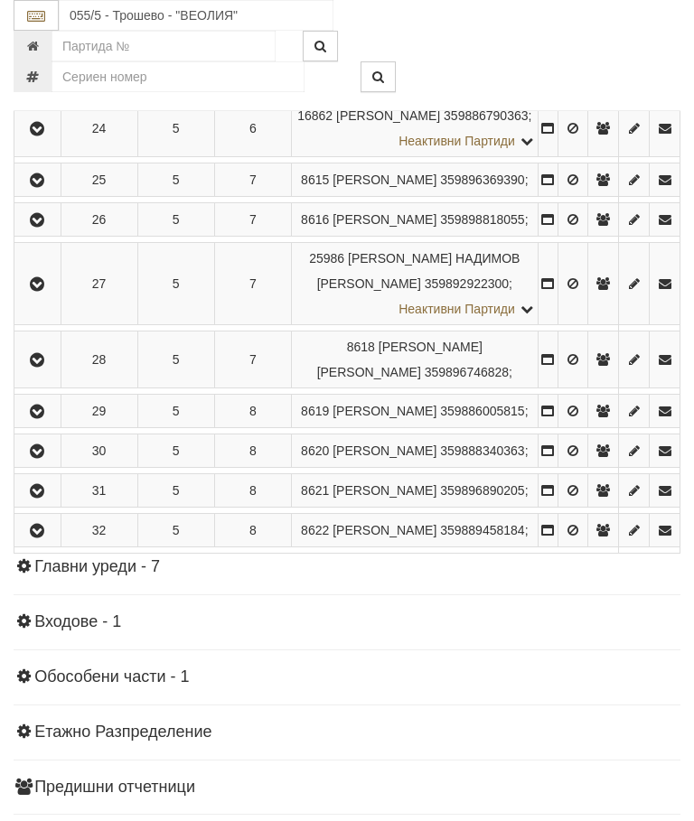
click at [39, 291] on icon "button" at bounding box center [37, 284] width 22 height 13
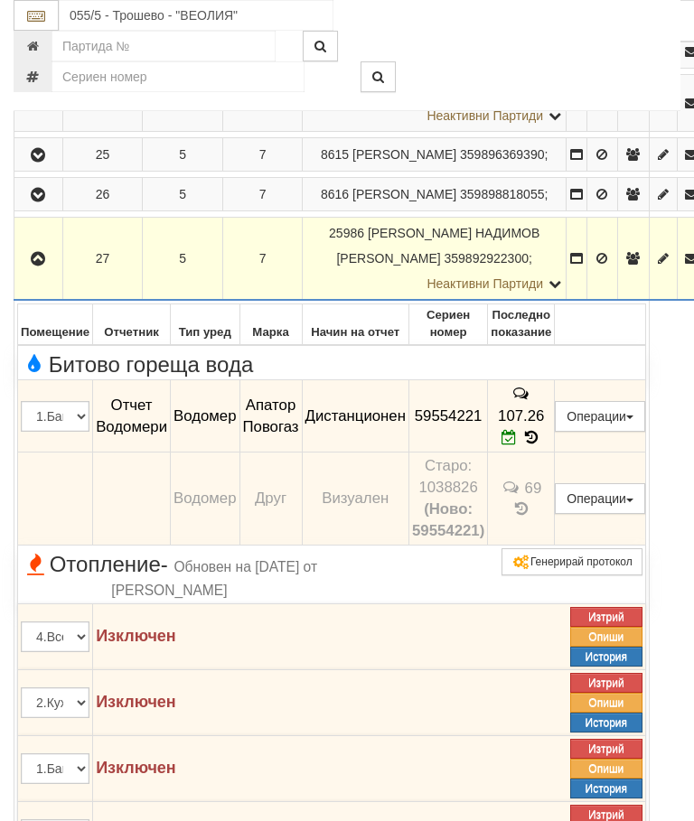
click at [36, 266] on icon "button" at bounding box center [38, 259] width 22 height 13
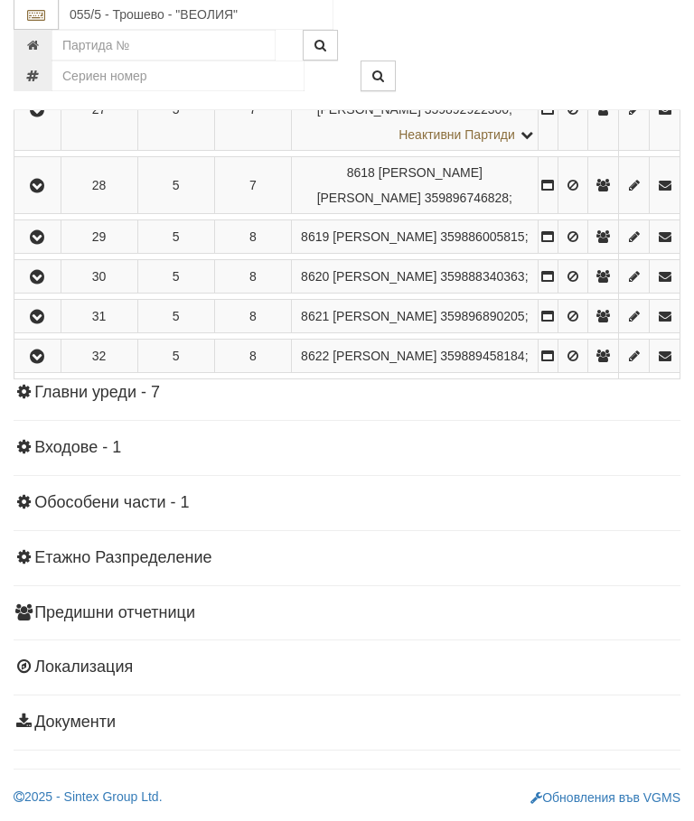
scroll to position [2038, 0]
click at [48, 193] on icon "button" at bounding box center [37, 187] width 22 height 13
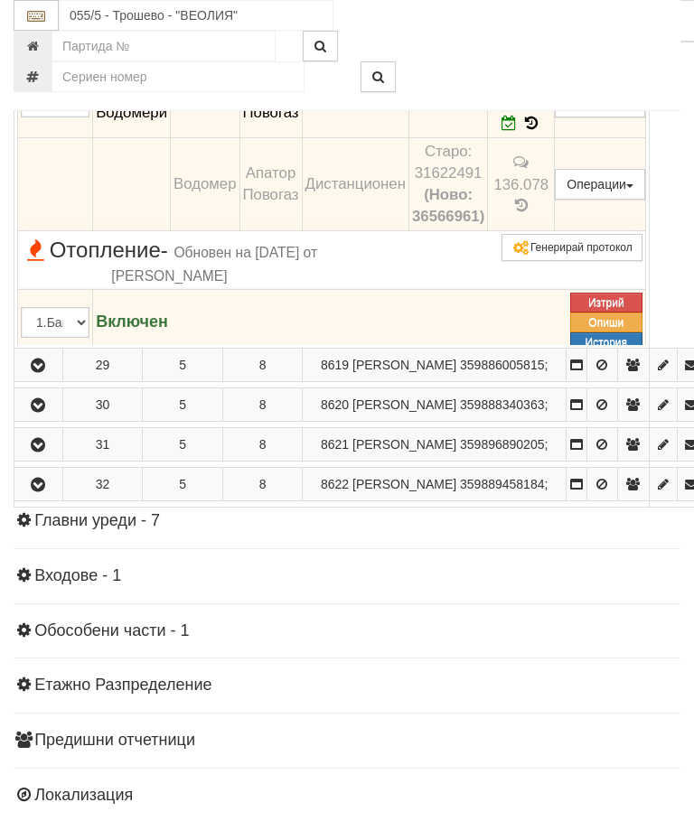
scroll to position [1988, 0]
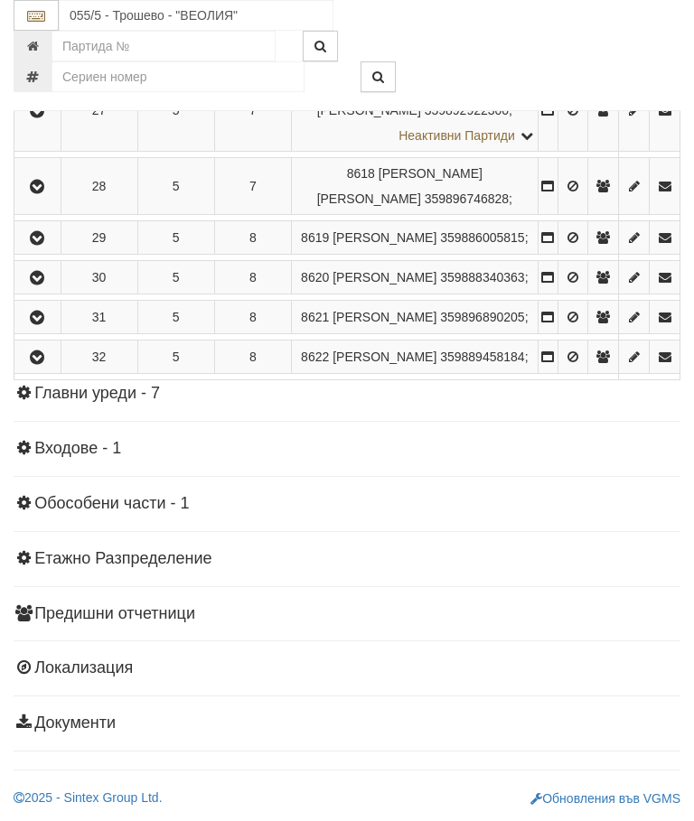
click at [48, 245] on icon "button" at bounding box center [37, 238] width 22 height 13
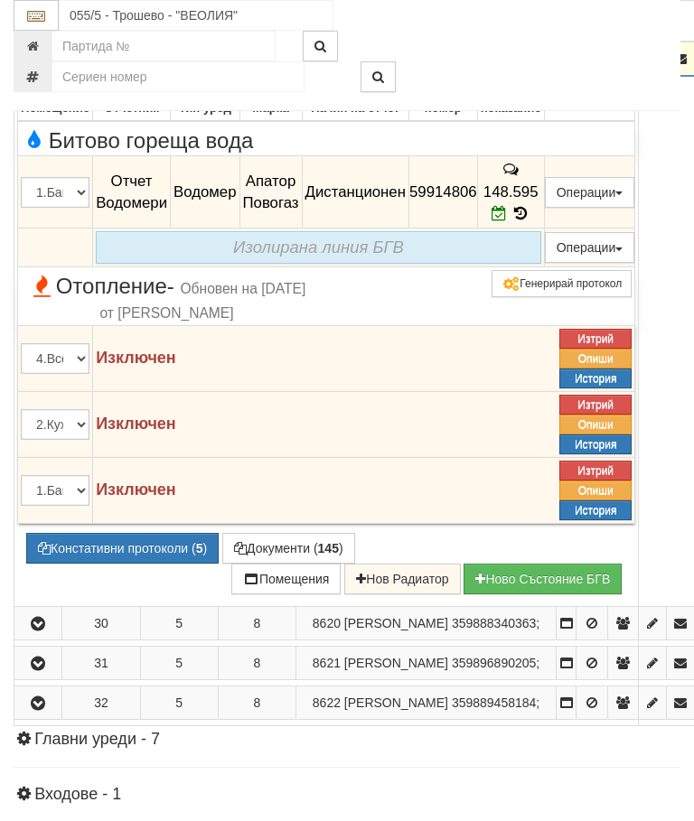
click at [32, 66] on icon "button" at bounding box center [38, 59] width 22 height 13
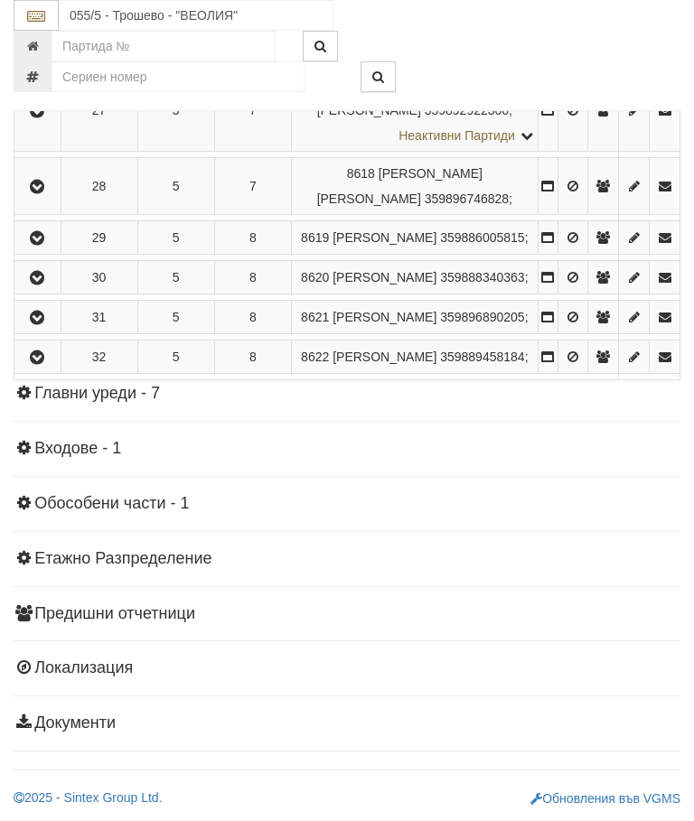
click at [48, 285] on icon "button" at bounding box center [37, 278] width 22 height 13
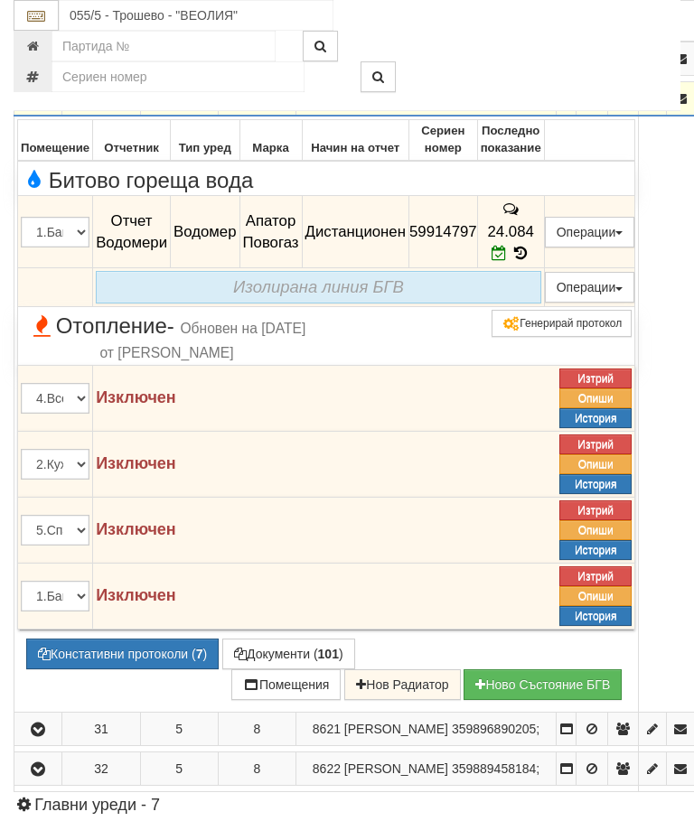
click at [28, 112] on button "button" at bounding box center [38, 98] width 42 height 27
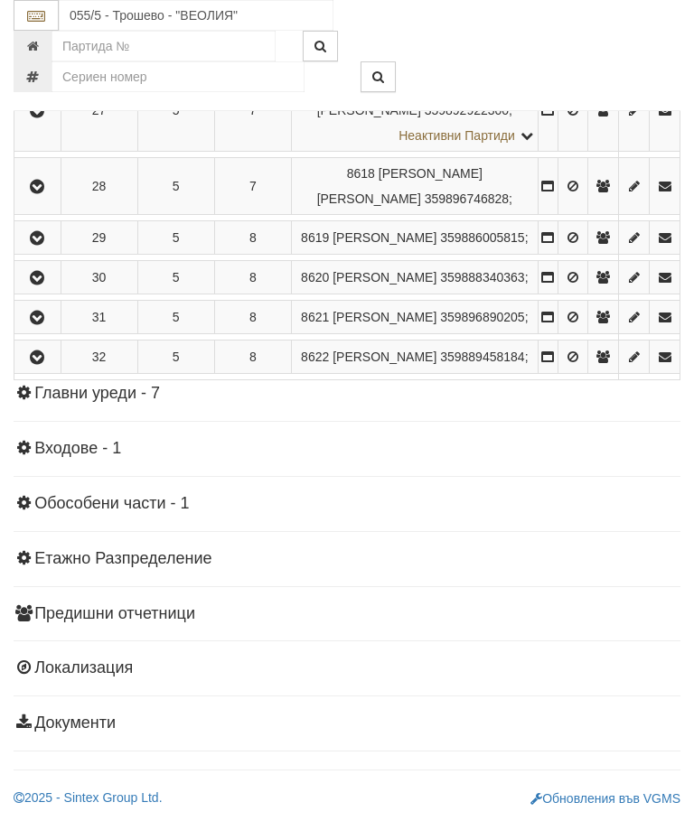
click at [46, 324] on icon "button" at bounding box center [37, 318] width 22 height 13
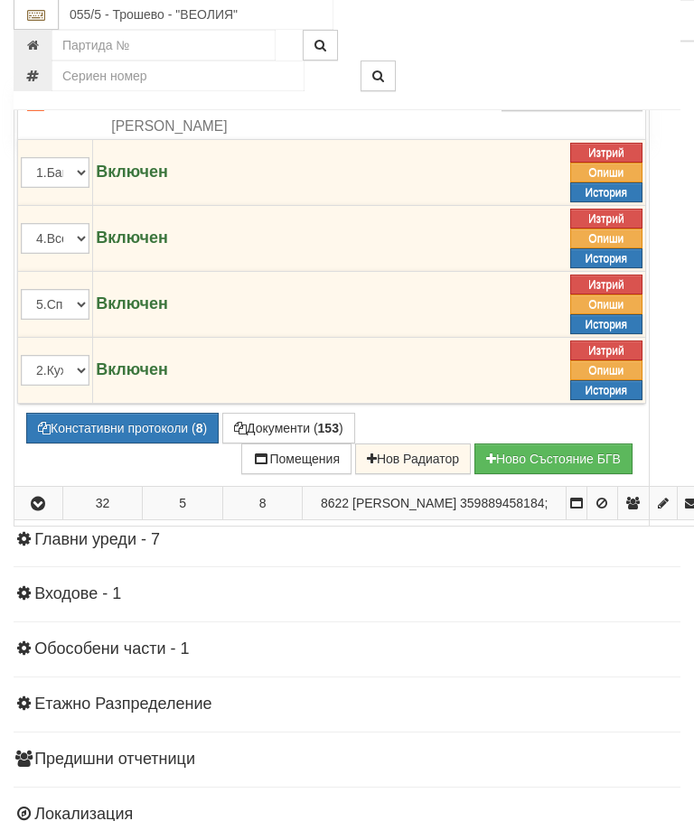
scroll to position [2308, 0]
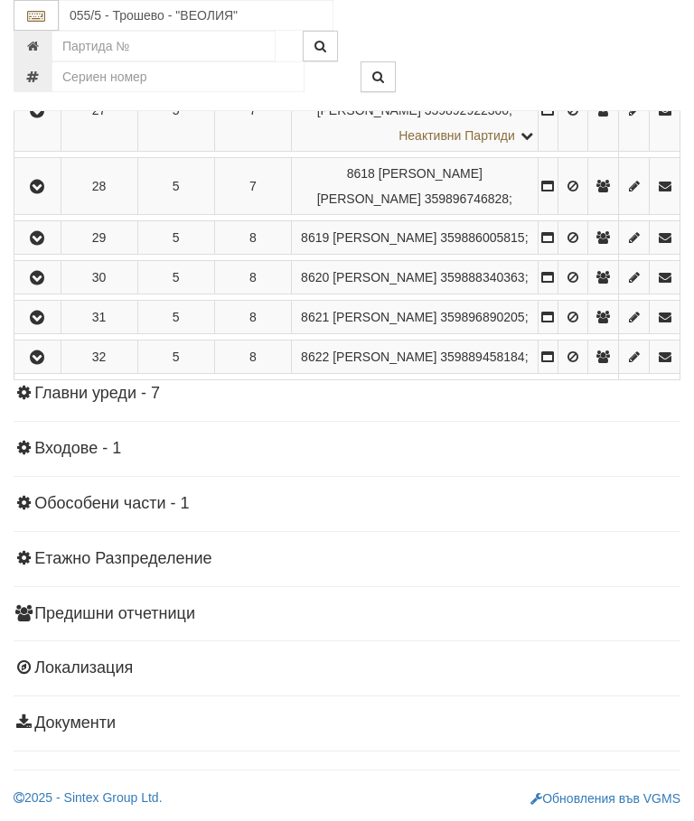
scroll to position [2071, 0]
click at [35, 364] on icon "button" at bounding box center [37, 358] width 22 height 13
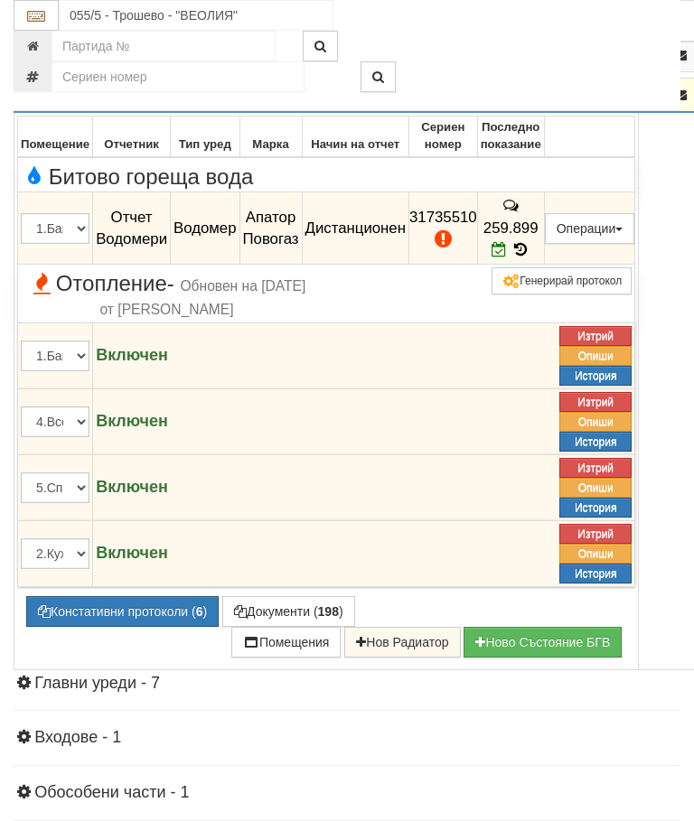
click at [30, 102] on icon "button" at bounding box center [38, 95] width 22 height 13
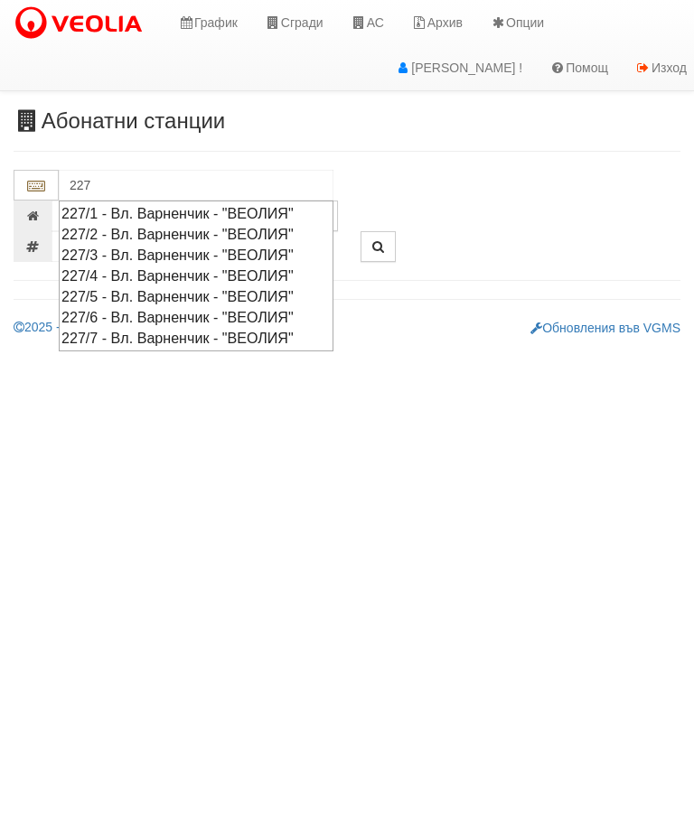
click at [190, 336] on div "227/7 - Вл. Варненчик - "ВЕОЛИЯ"" at bounding box center [195, 338] width 269 height 21
type input "227/7 - Вл. Варненчик - "ВЕОЛИЯ""
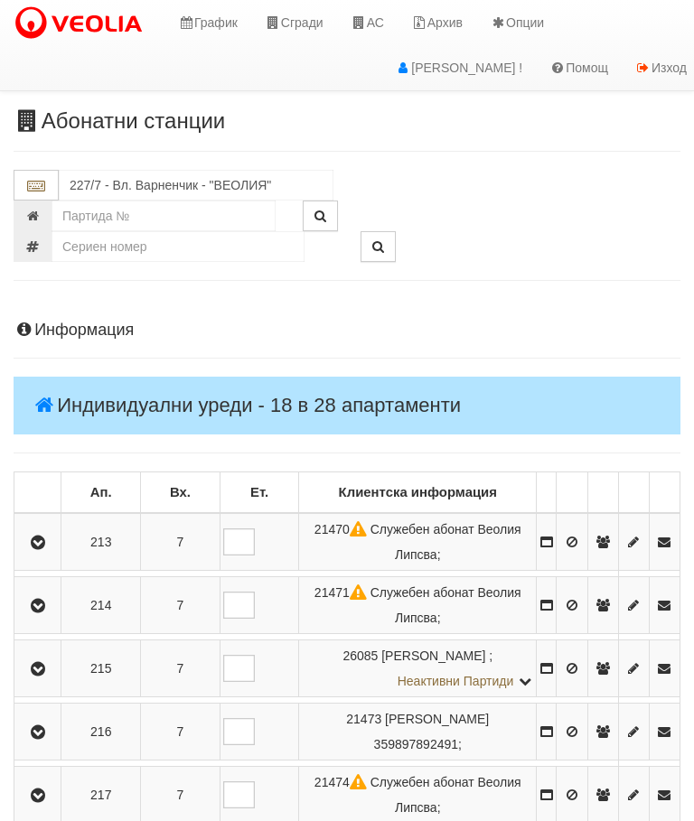
click at [40, 529] on button "button" at bounding box center [37, 542] width 41 height 27
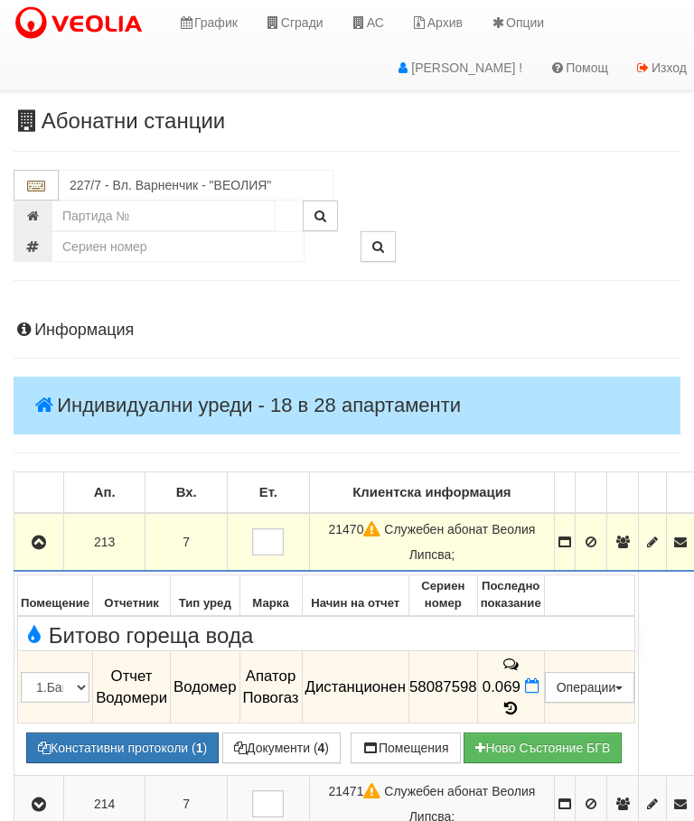
click at [39, 537] on icon "button" at bounding box center [39, 543] width 22 height 13
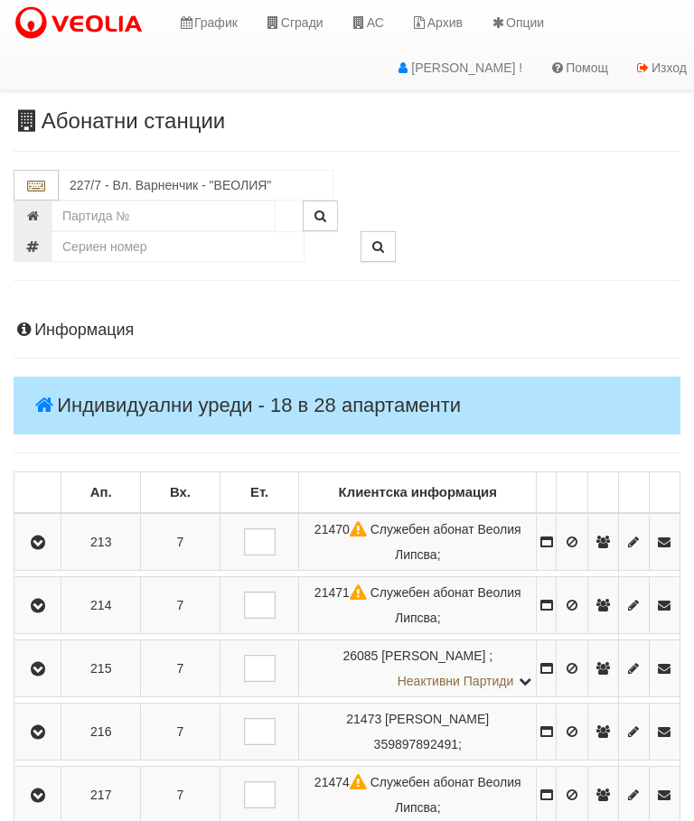
click at [39, 605] on icon "button" at bounding box center [38, 606] width 22 height 13
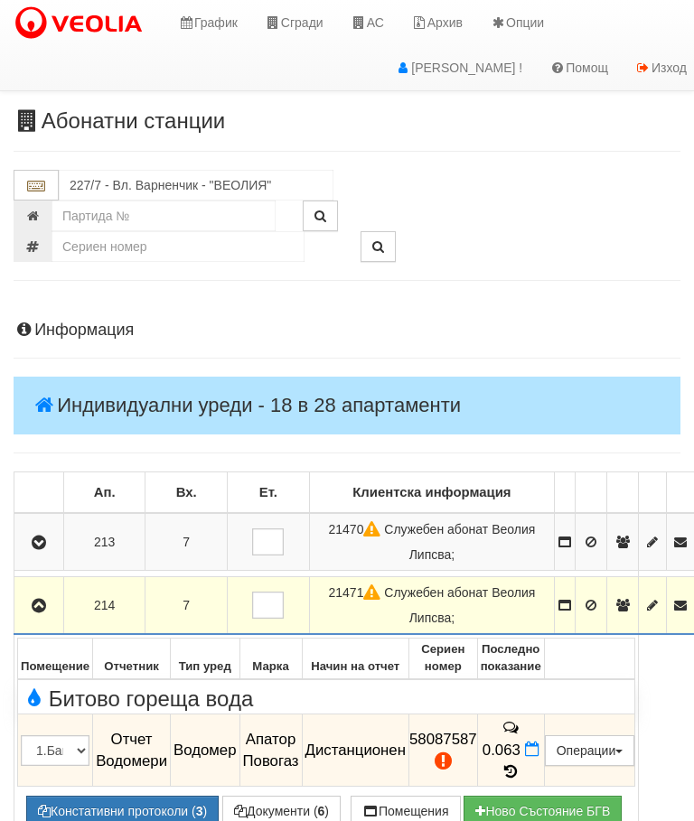
click at [39, 592] on button "button" at bounding box center [38, 605] width 43 height 27
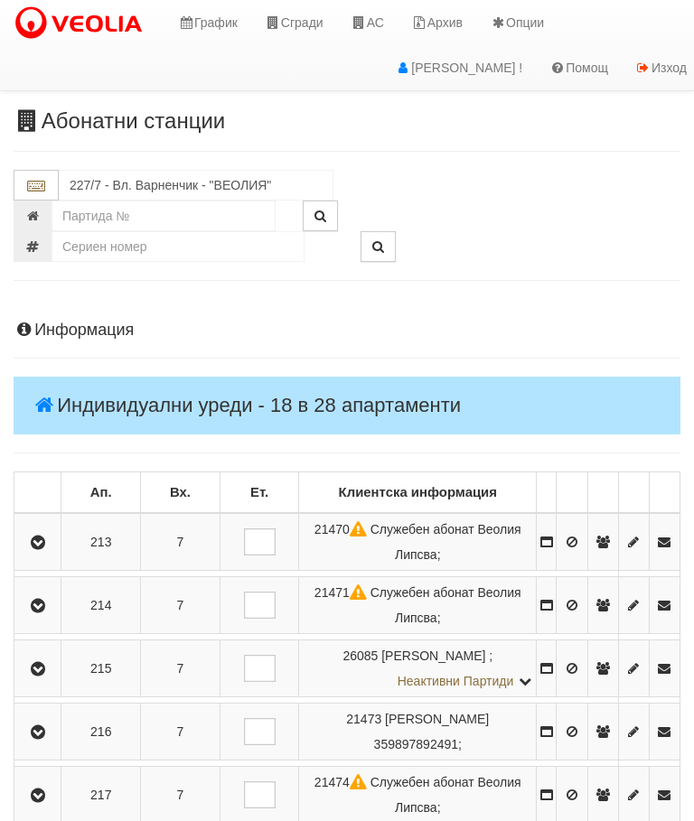
click at [47, 668] on icon "button" at bounding box center [38, 669] width 22 height 13
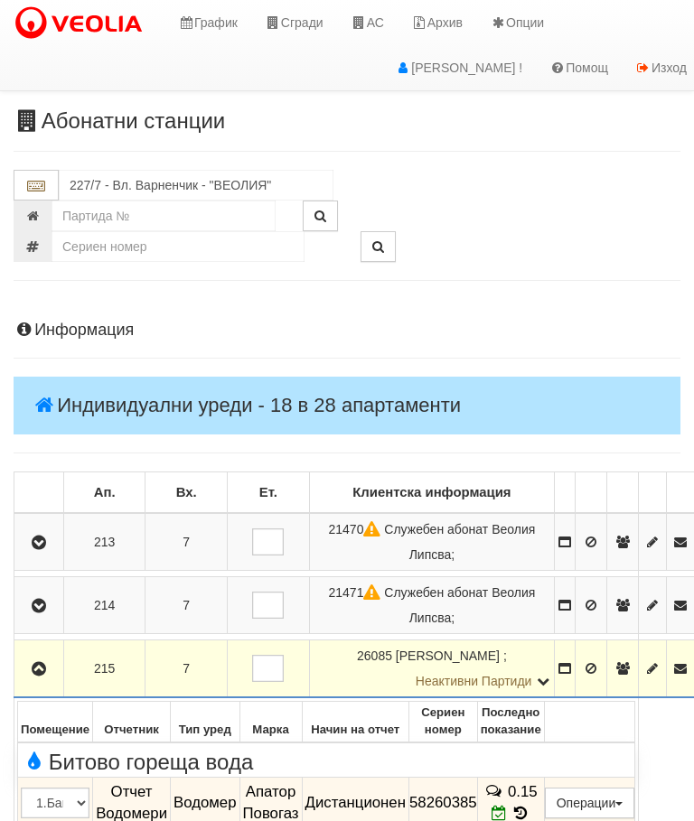
click at [39, 663] on icon "button" at bounding box center [39, 669] width 22 height 13
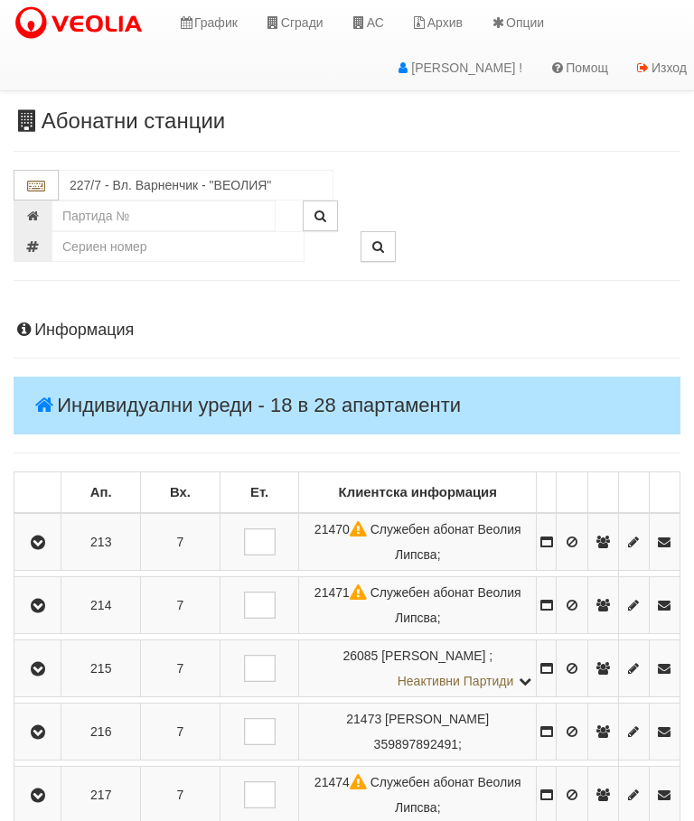
click at [46, 718] on button "button" at bounding box center [37, 731] width 41 height 27
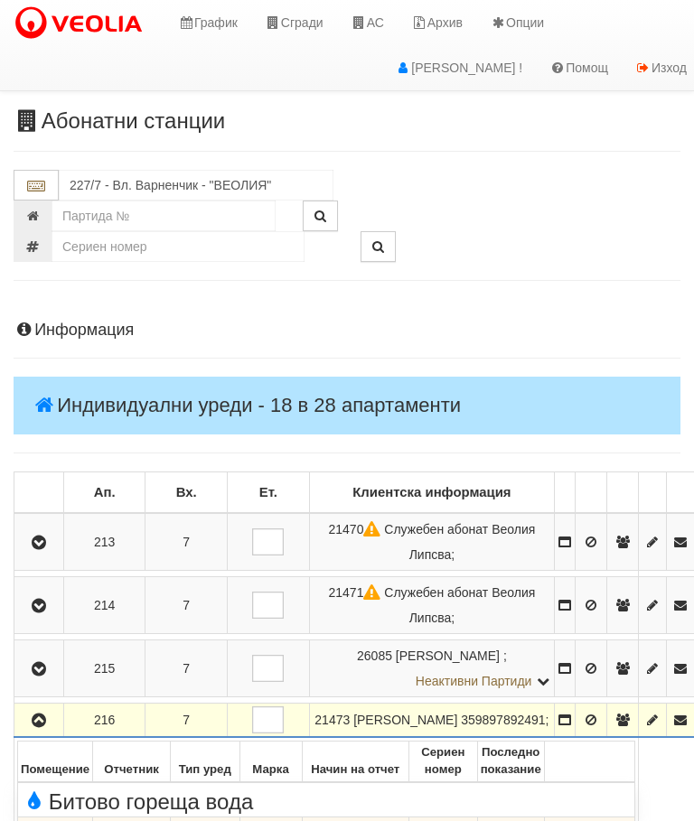
click at [35, 715] on icon "button" at bounding box center [39, 721] width 22 height 13
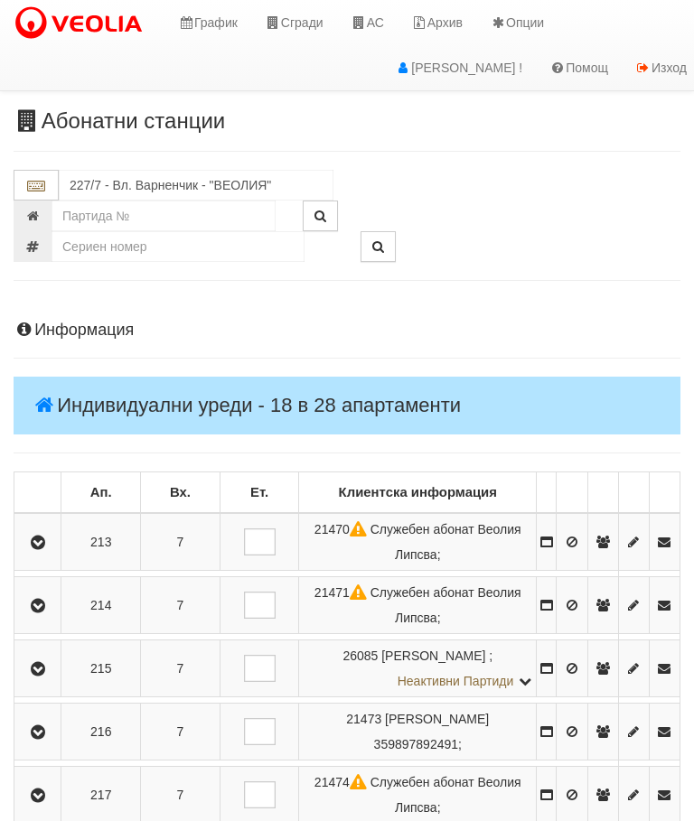
click at [47, 796] on icon "button" at bounding box center [38, 796] width 22 height 13
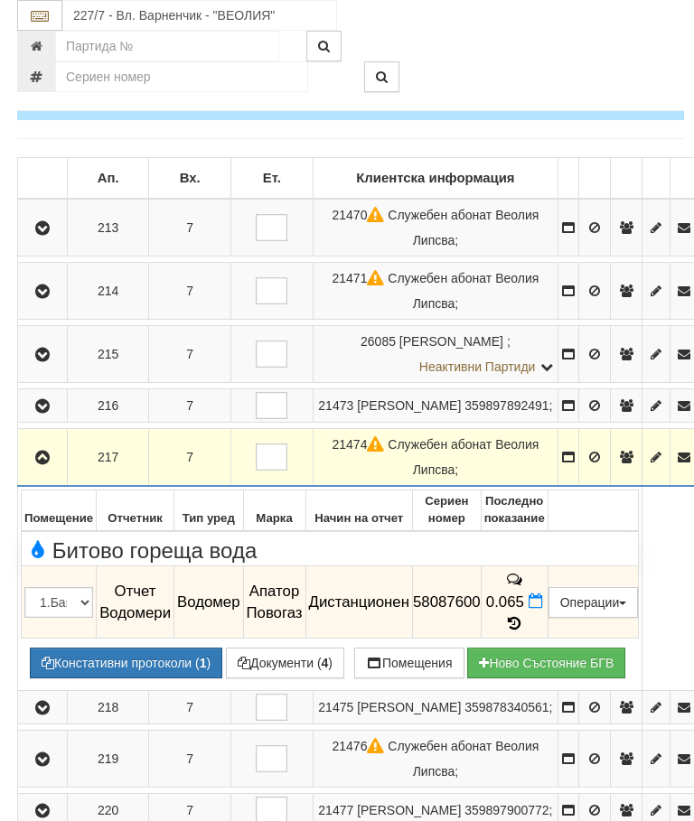
scroll to position [348, 0]
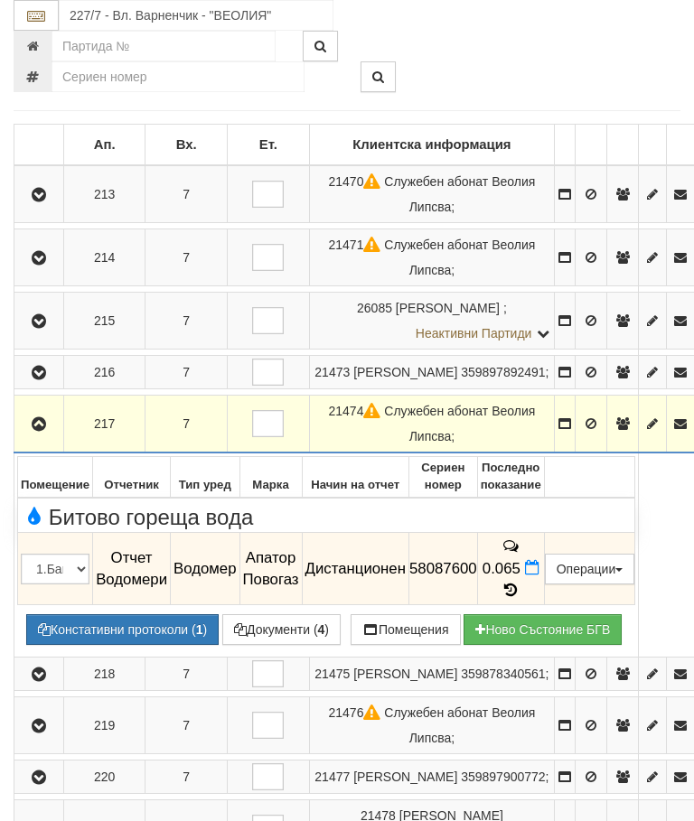
click at [42, 418] on icon "button" at bounding box center [39, 424] width 22 height 13
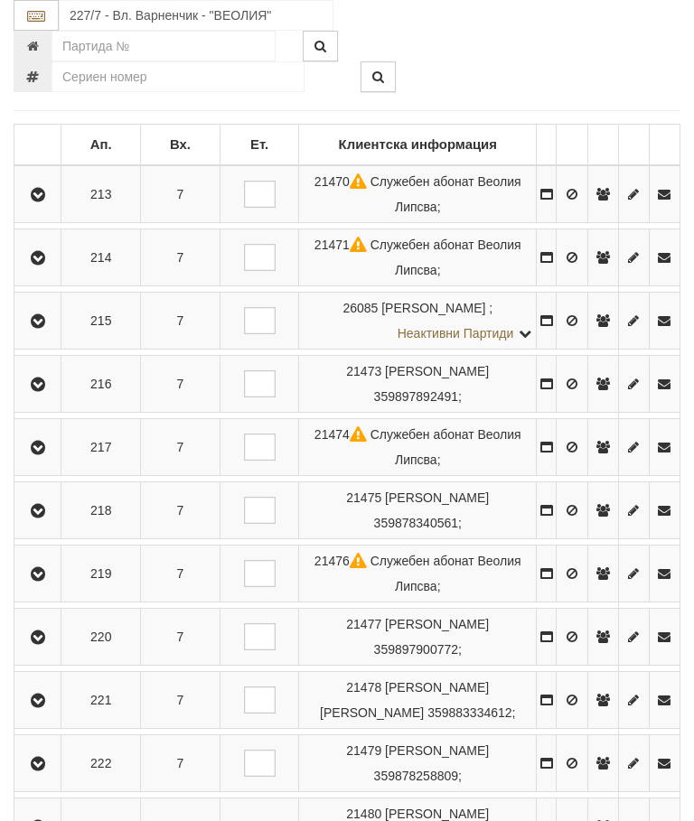
click at [44, 507] on icon "button" at bounding box center [38, 511] width 22 height 13
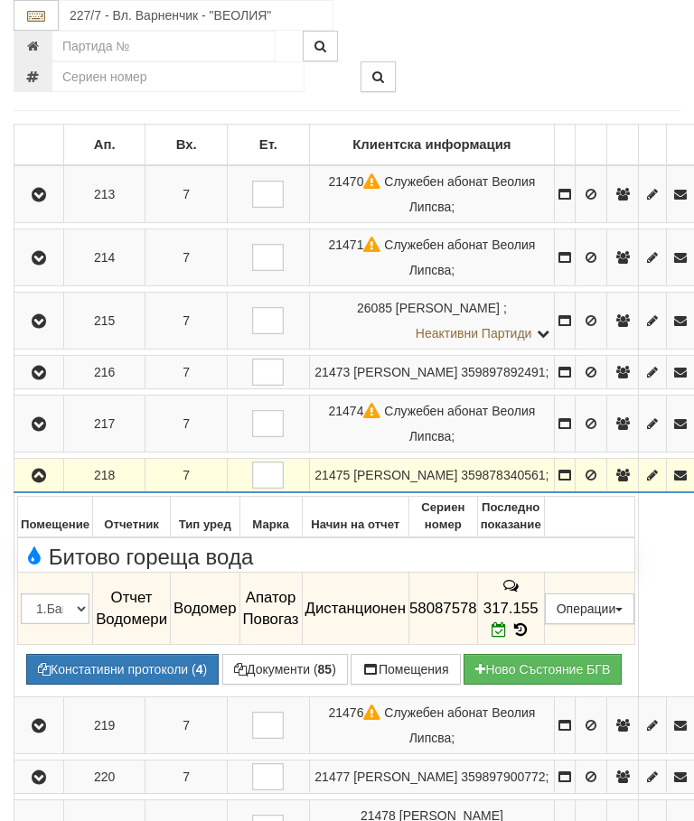
click at [45, 462] on button "button" at bounding box center [38, 475] width 43 height 27
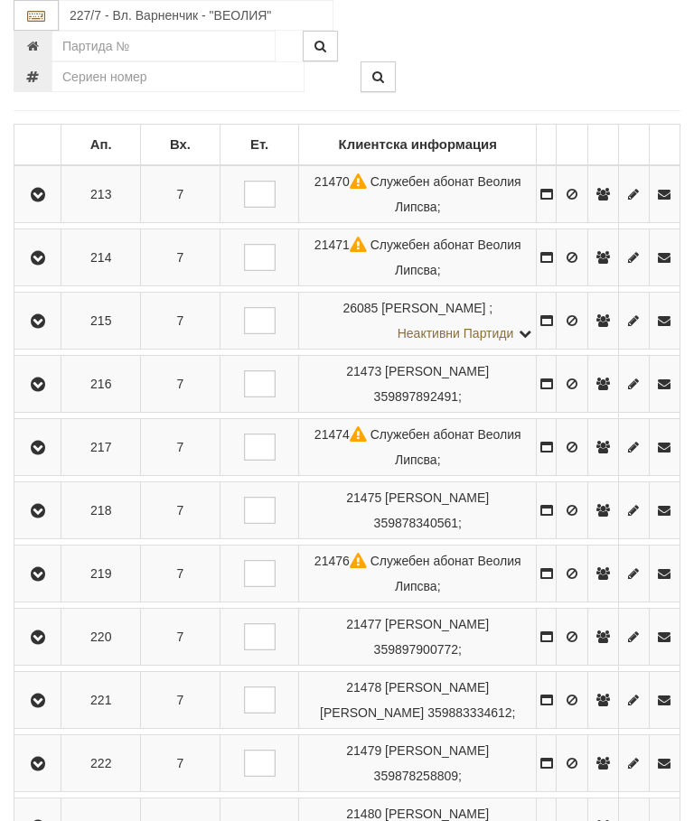
click at [49, 577] on icon "button" at bounding box center [38, 574] width 22 height 13
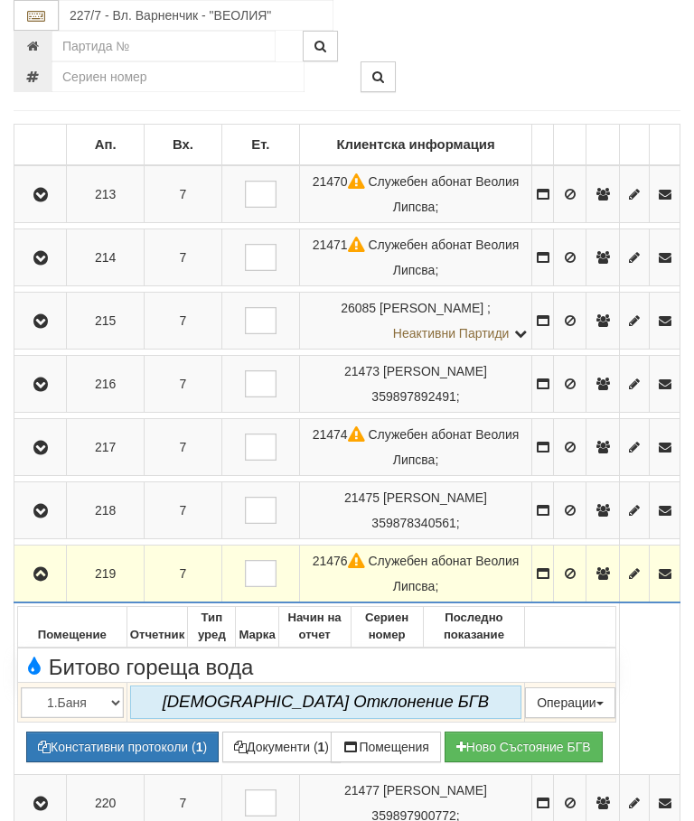
click at [44, 578] on icon "button" at bounding box center [41, 574] width 22 height 13
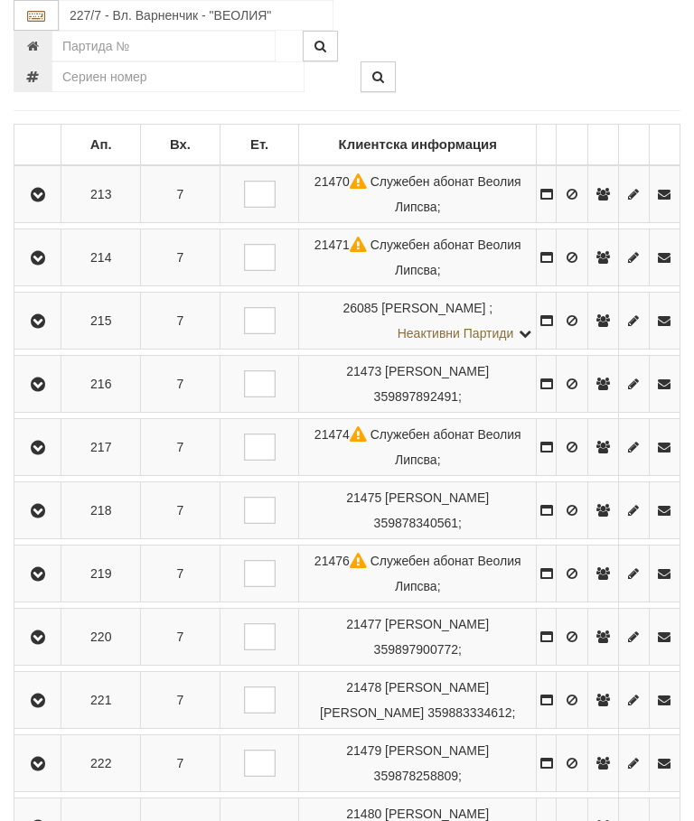
click at [58, 627] on button "button" at bounding box center [37, 637] width 41 height 27
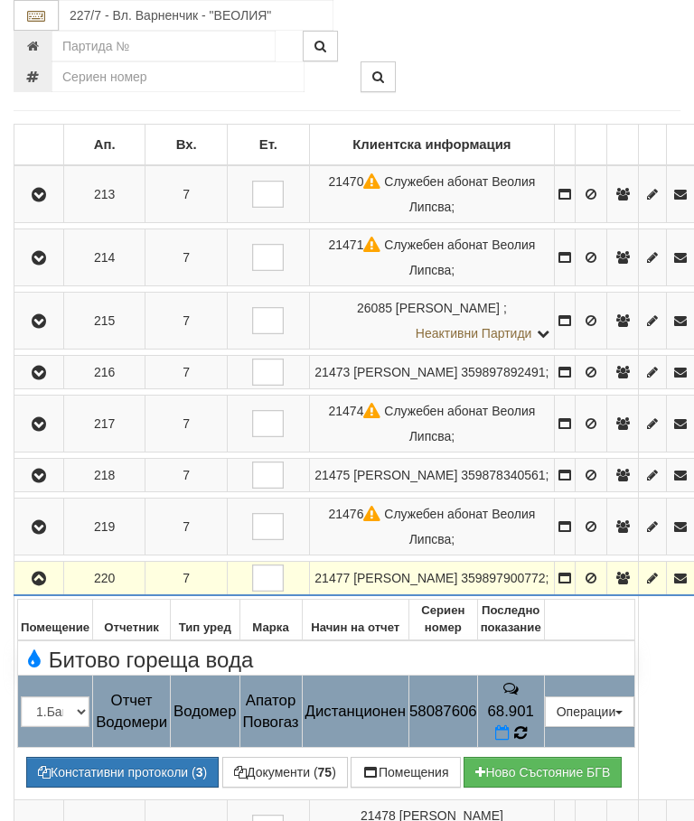
click at [528, 725] on icon at bounding box center [520, 733] width 14 height 16
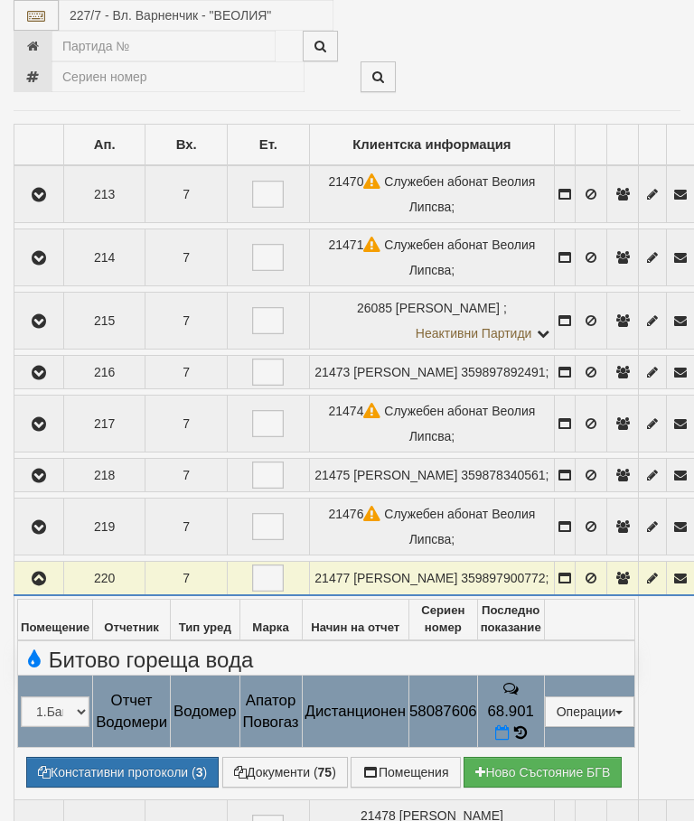
select select "10"
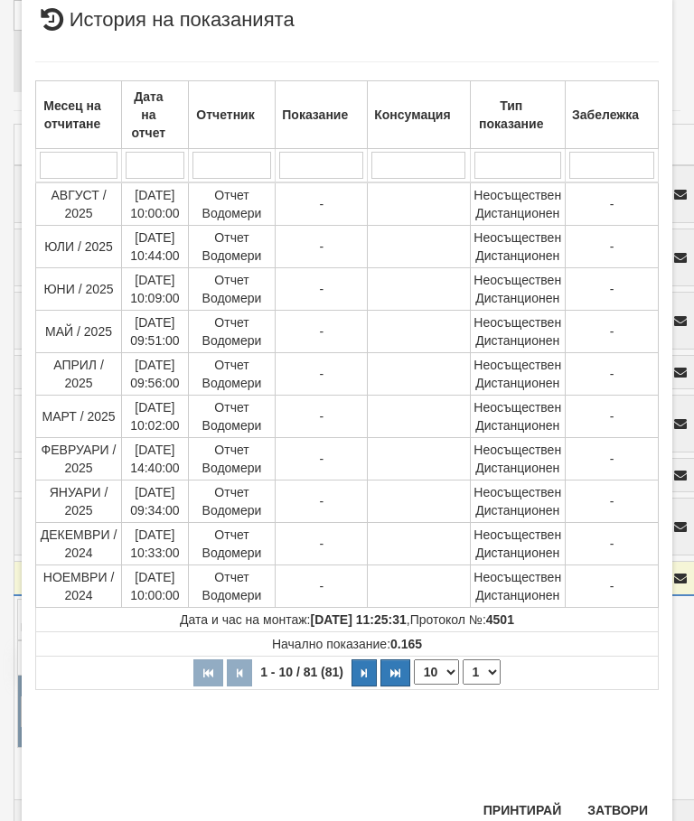
scroll to position [727, 0]
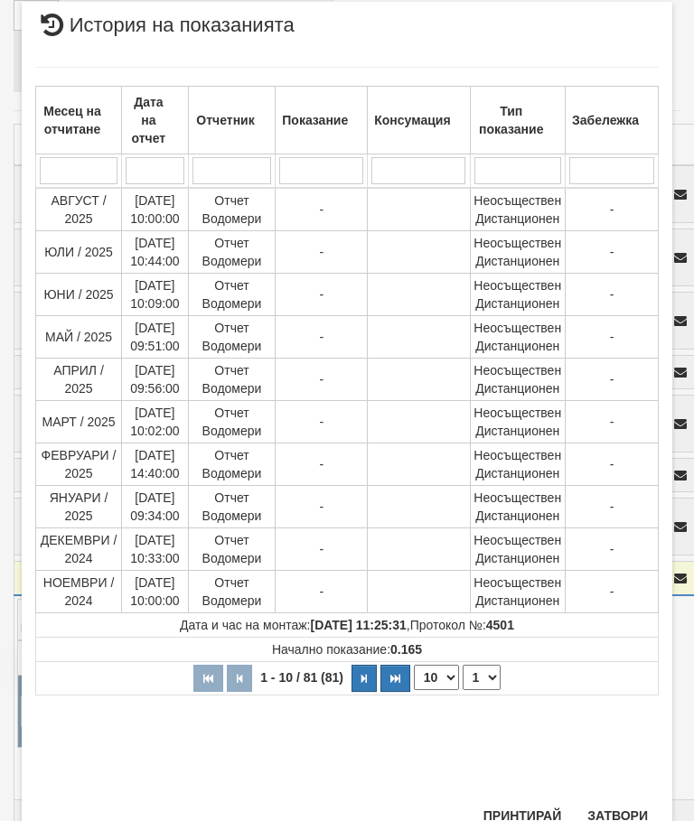
click at [487, 674] on select "1 2 3 4 5 6 7 8 9" at bounding box center [482, 677] width 38 height 25
select select "2"
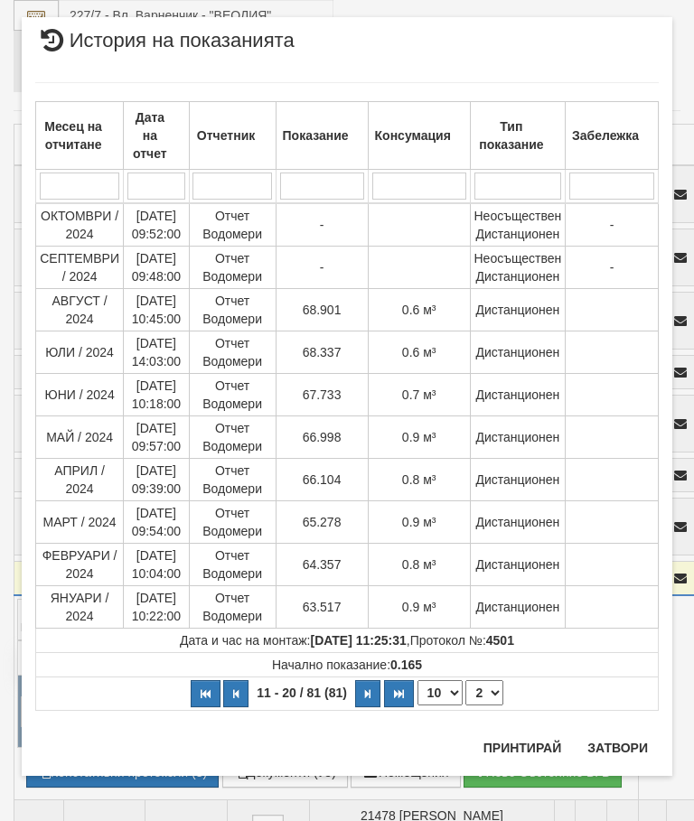
scroll to position [0, 0]
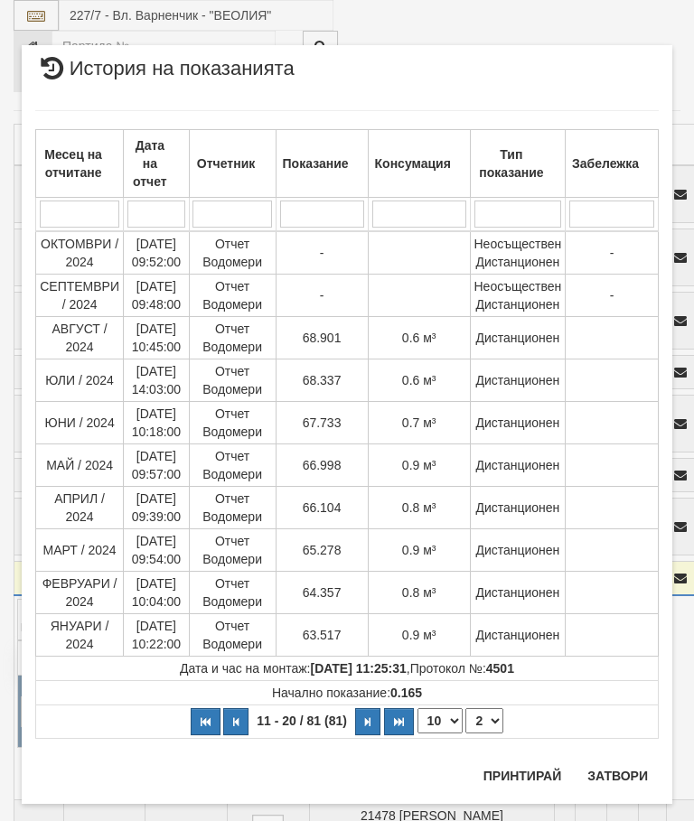
click at [607, 765] on button "Затвори" at bounding box center [618, 776] width 82 height 29
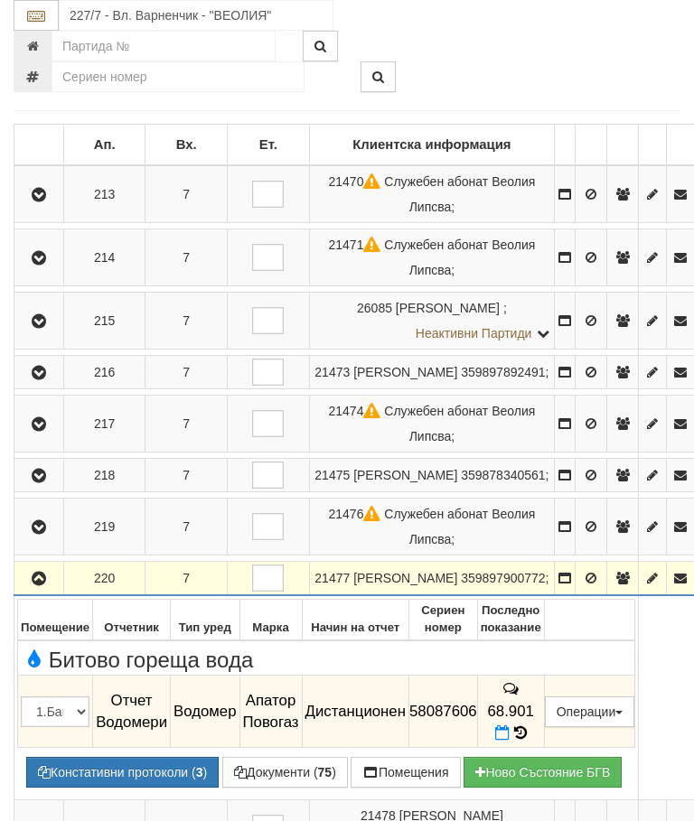
click at [527, 726] on icon at bounding box center [520, 733] width 13 height 15
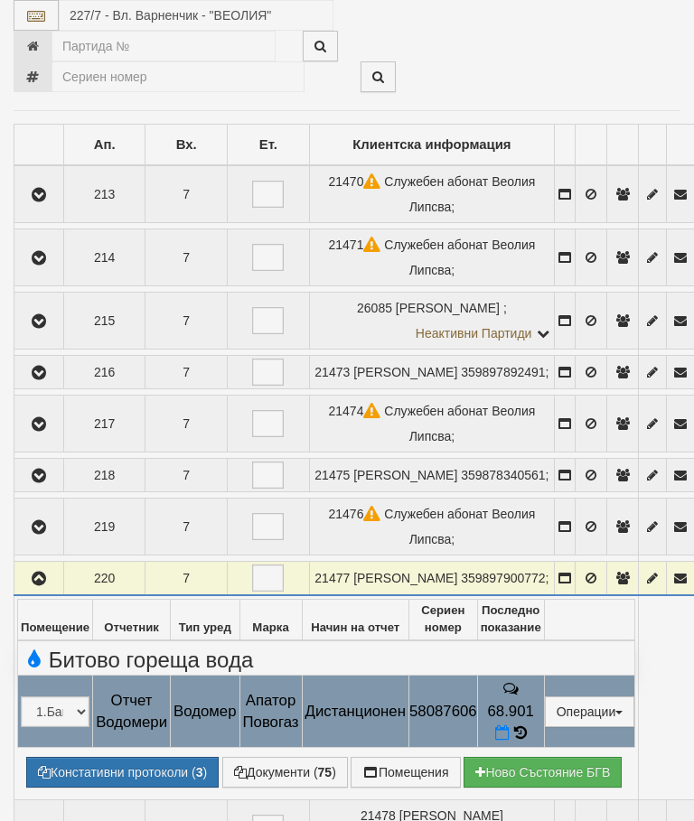
select select "10"
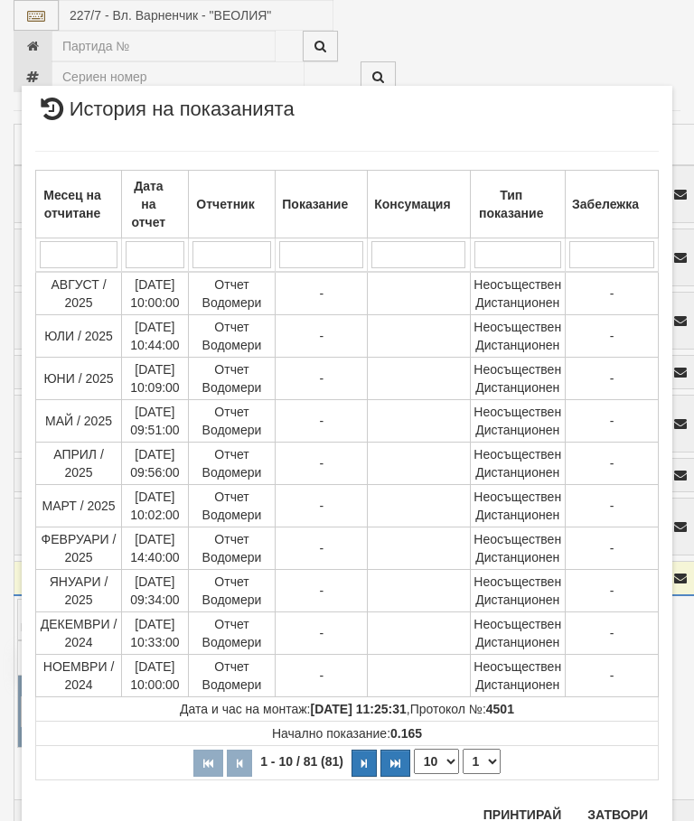
scroll to position [1630, 0]
click at [490, 756] on select "1 2 3 4 5 6 7 8 9" at bounding box center [482, 762] width 38 height 25
select select "2"
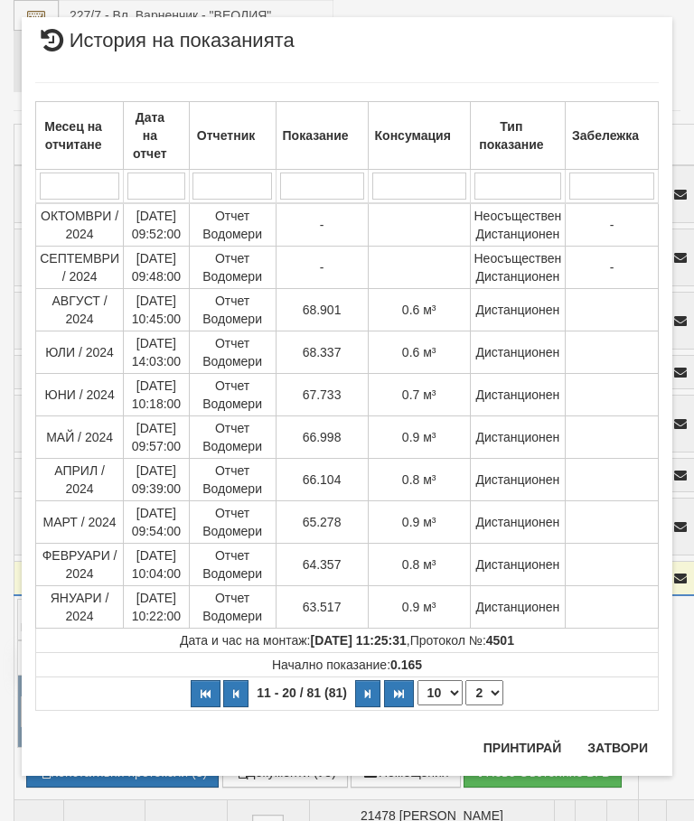
scroll to position [0, 0]
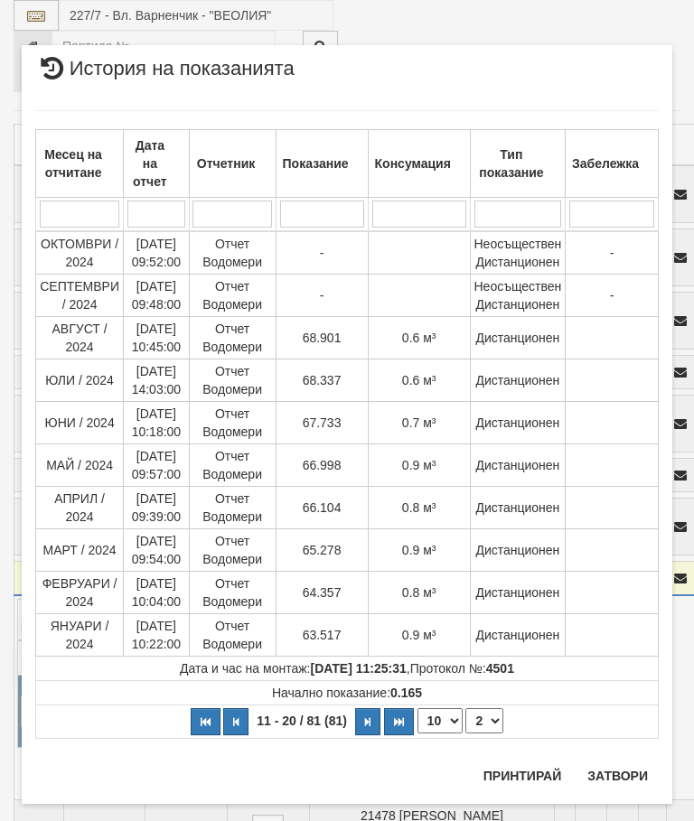
click at [621, 768] on button "Затвори" at bounding box center [618, 776] width 82 height 29
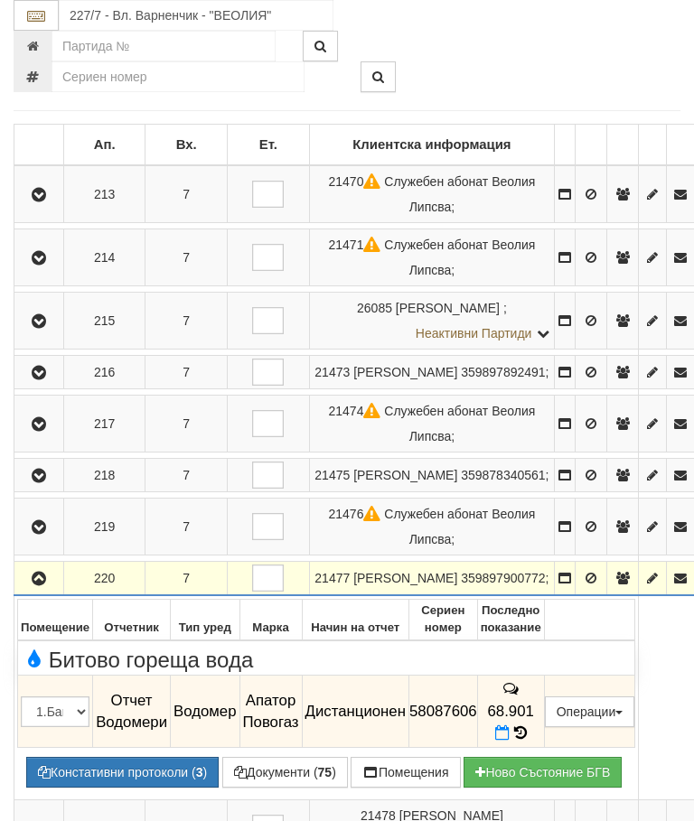
click at [42, 565] on button "button" at bounding box center [38, 578] width 43 height 27
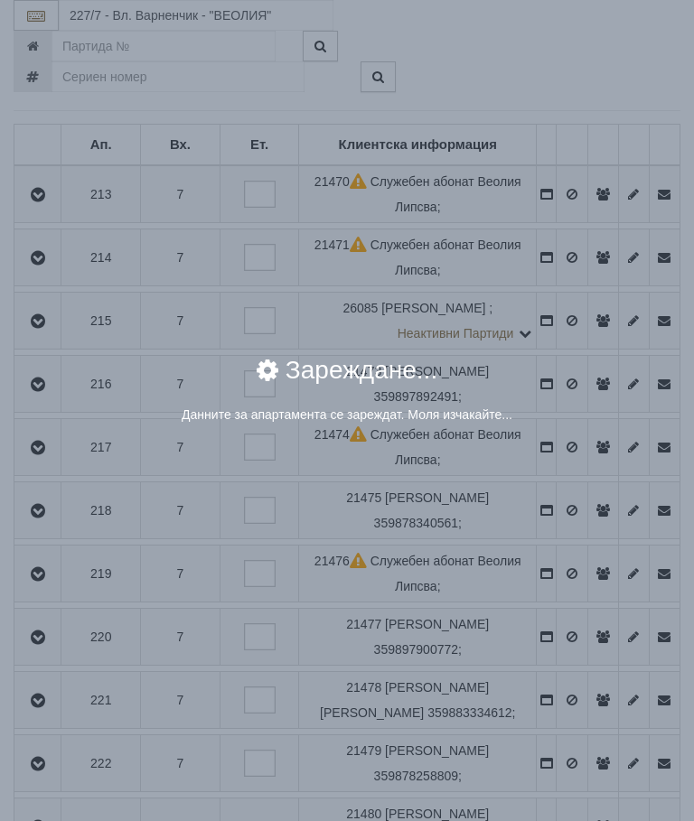
click at [576, 634] on div "× Зареждане... Данните за апартамента се зареждат. Моля изчакайте..." at bounding box center [347, 410] width 694 height 821
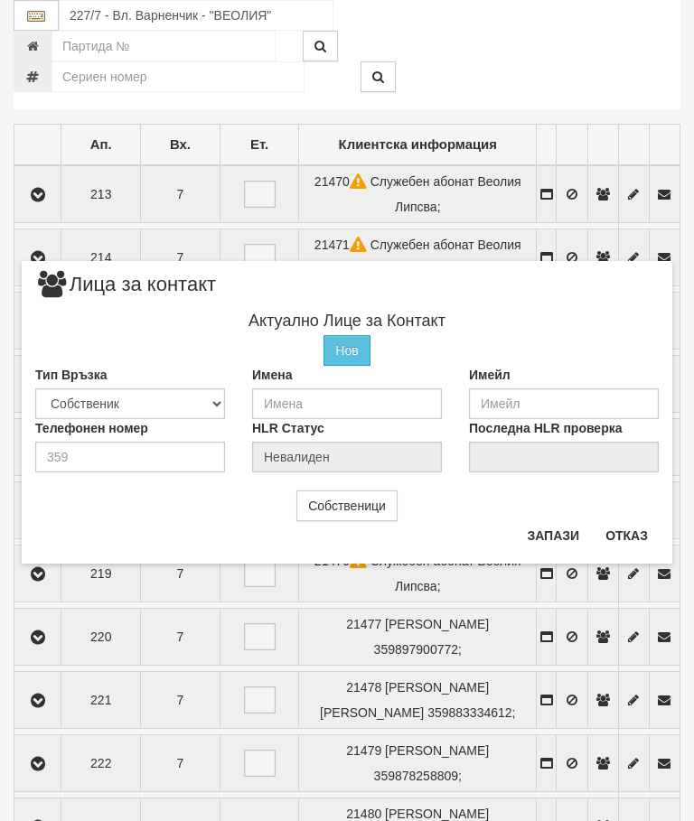
click at [637, 521] on button "Отказ" at bounding box center [627, 535] width 64 height 29
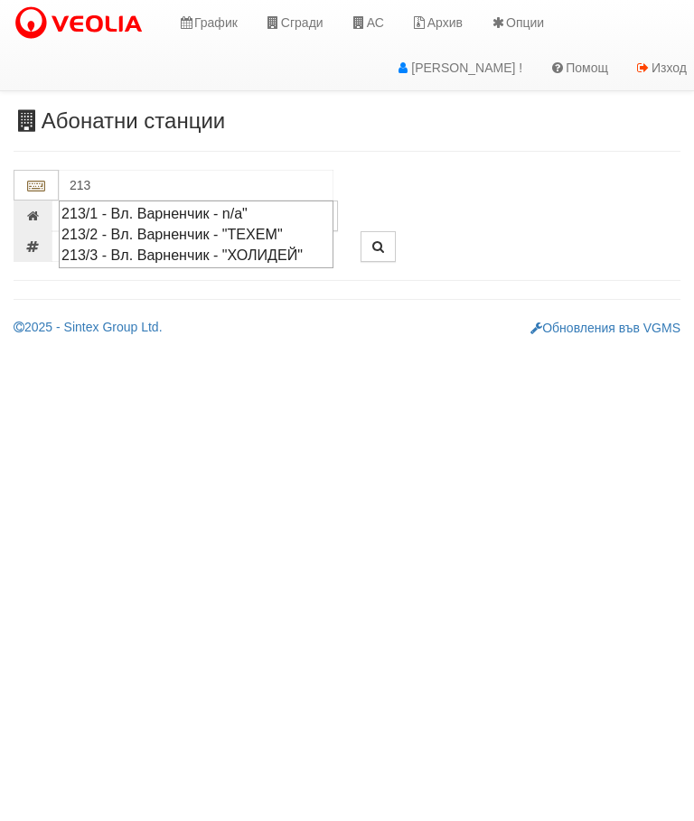
click at [297, 225] on div "213/2 - Вл. Варненчик - "ТЕХЕМ"" at bounding box center [195, 234] width 269 height 21
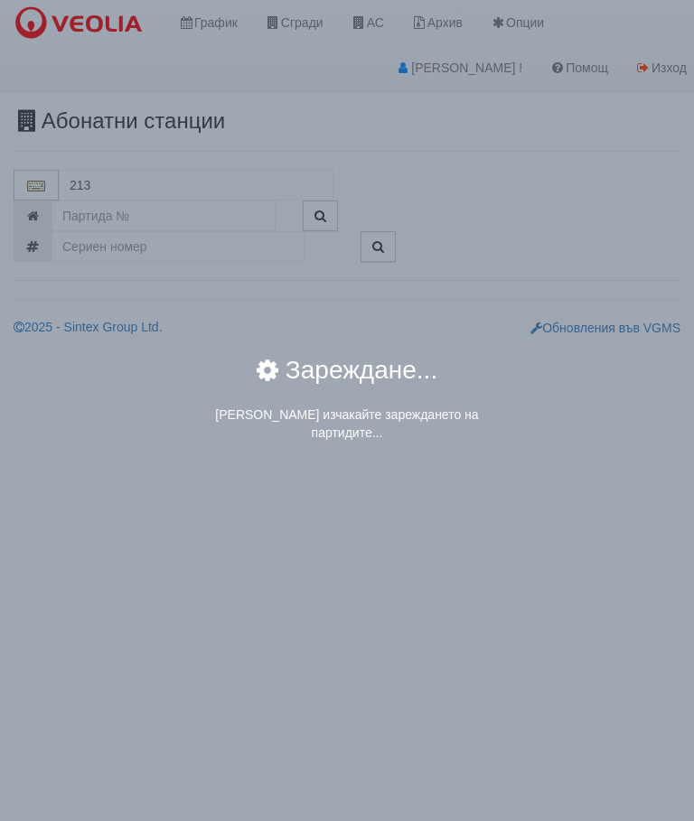
type input "213/2 - Вл. Варненчик - "ТЕХЕМ""
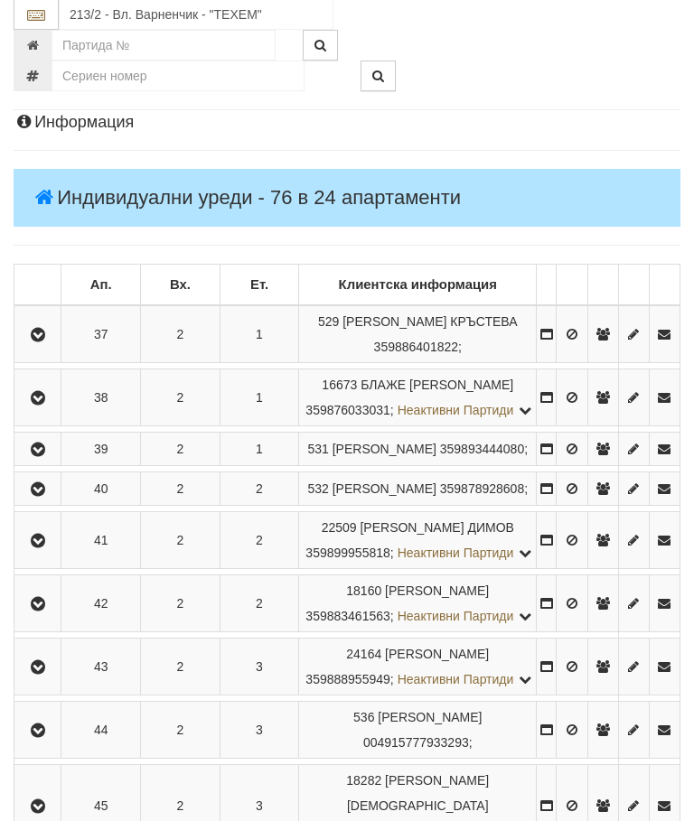
scroll to position [682, 0]
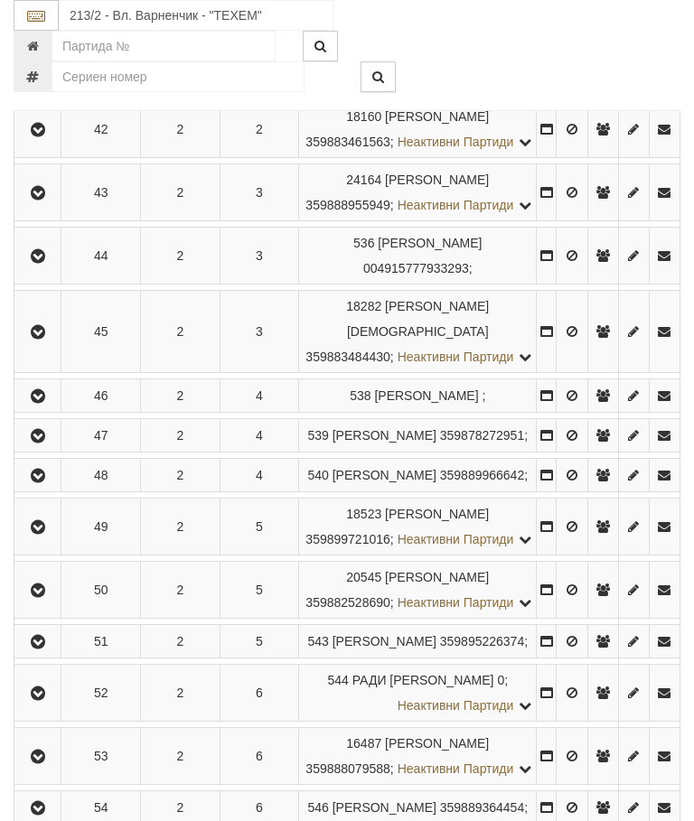
click at [34, 176] on icon "button" at bounding box center [38, 170] width 22 height 13
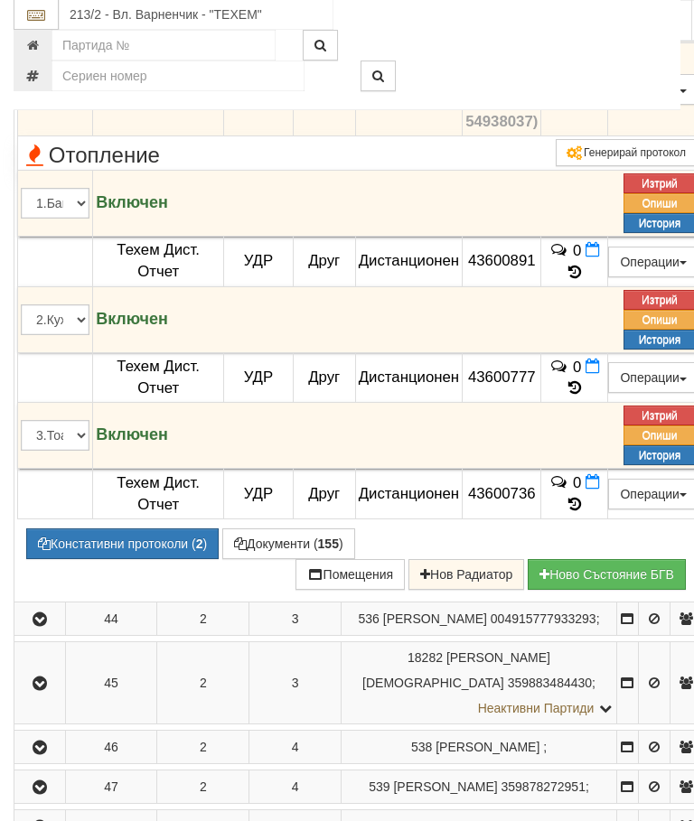
scroll to position [1013, 0]
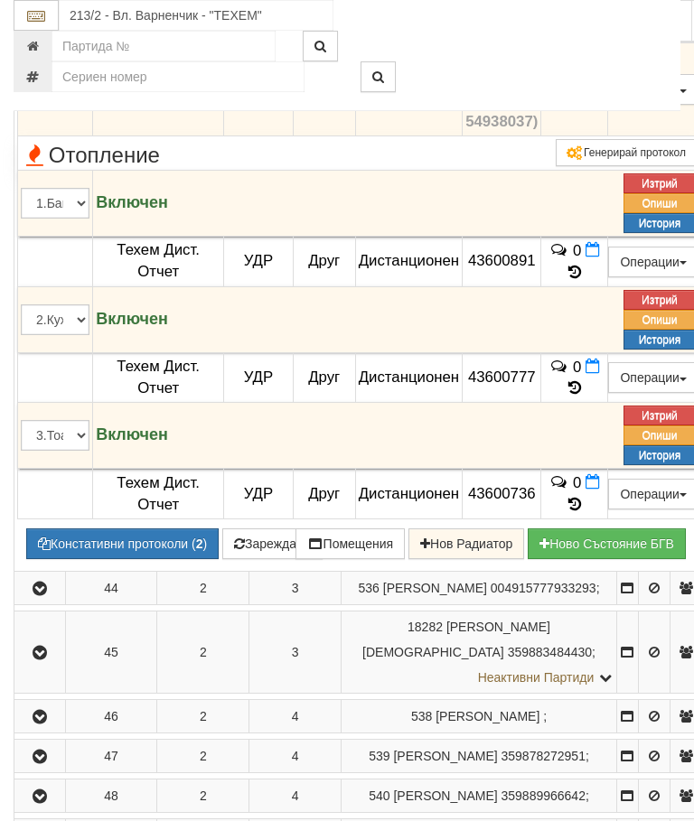
click at [292, 536] on button "Зареждане" at bounding box center [272, 520] width 100 height 31
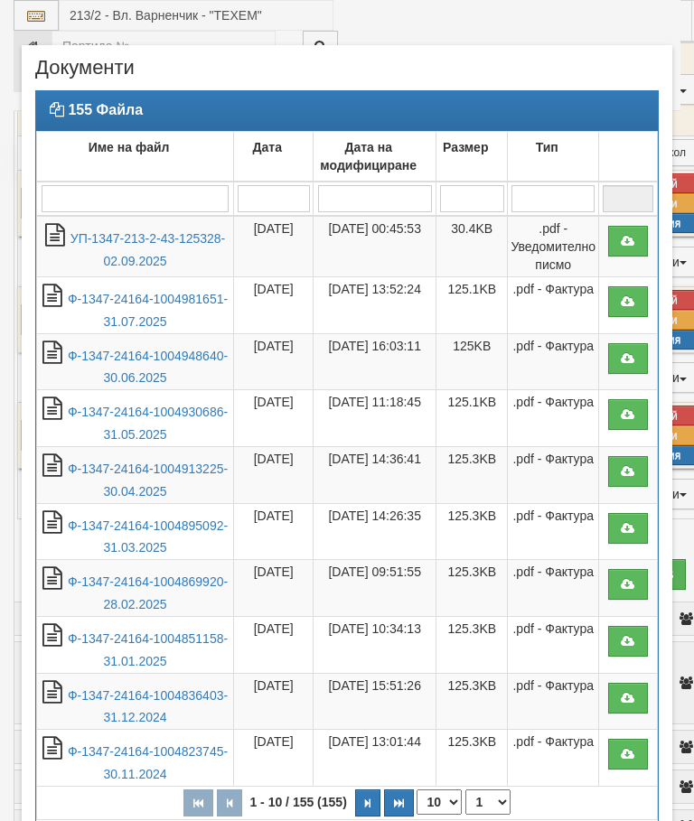
select select "10"
select select "1"
click at [174, 295] on link "Ф-1347-24164-1004981651-31.07.2025" at bounding box center [148, 310] width 160 height 37
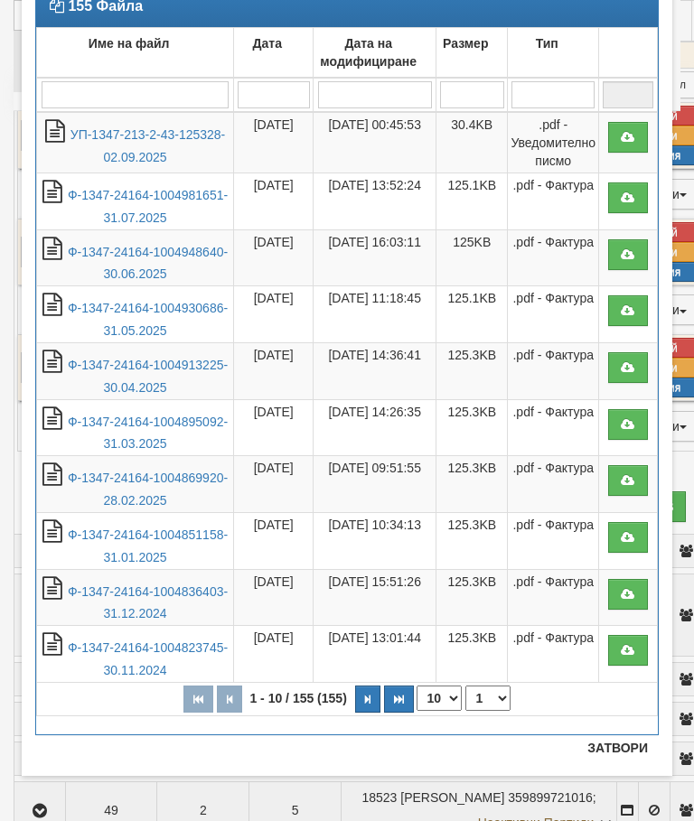
click at [621, 749] on button "Затвори" at bounding box center [618, 748] width 82 height 29
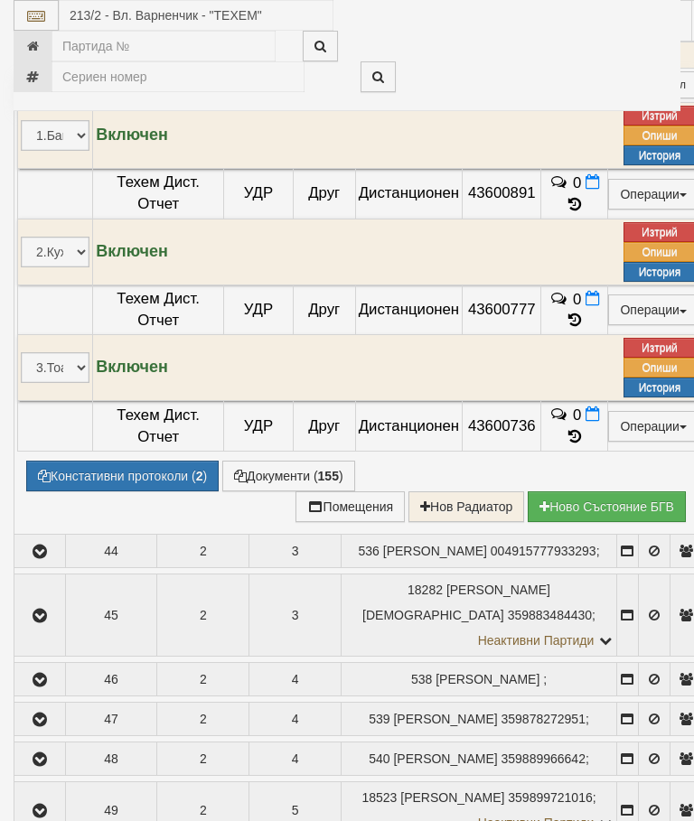
scroll to position [104, 0]
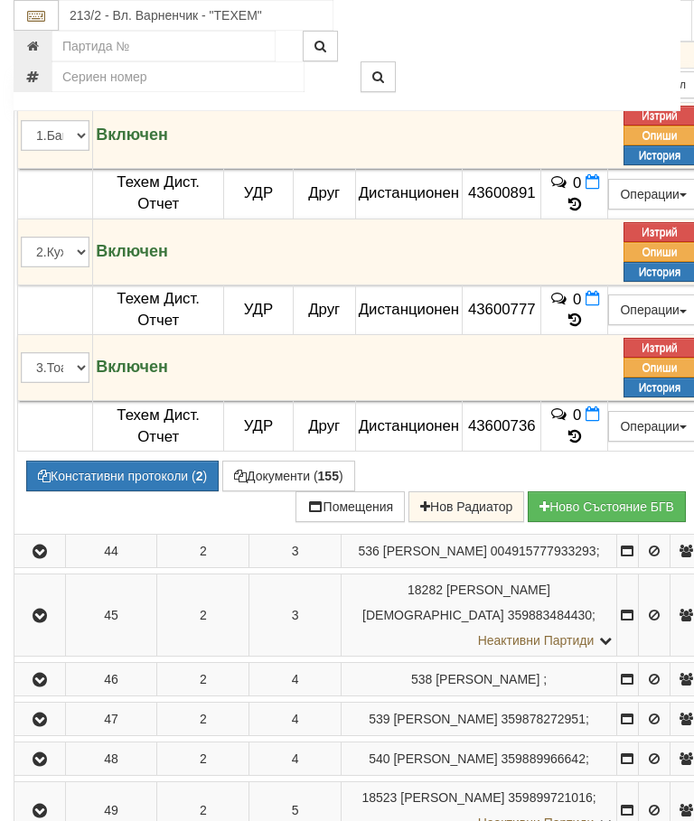
click at [289, 468] on button "Документи ( 155 )" at bounding box center [288, 452] width 133 height 31
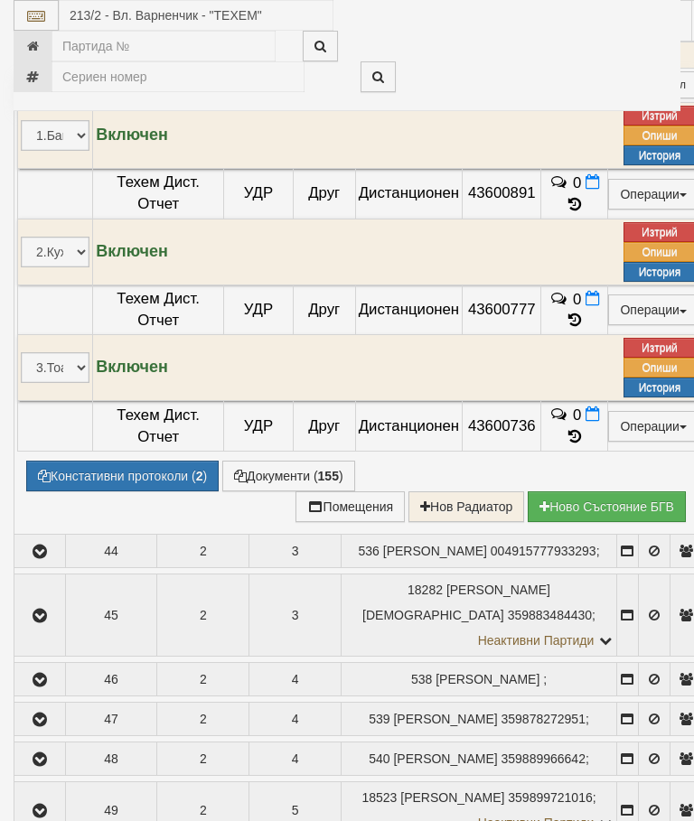
select select "10"
select select "1"
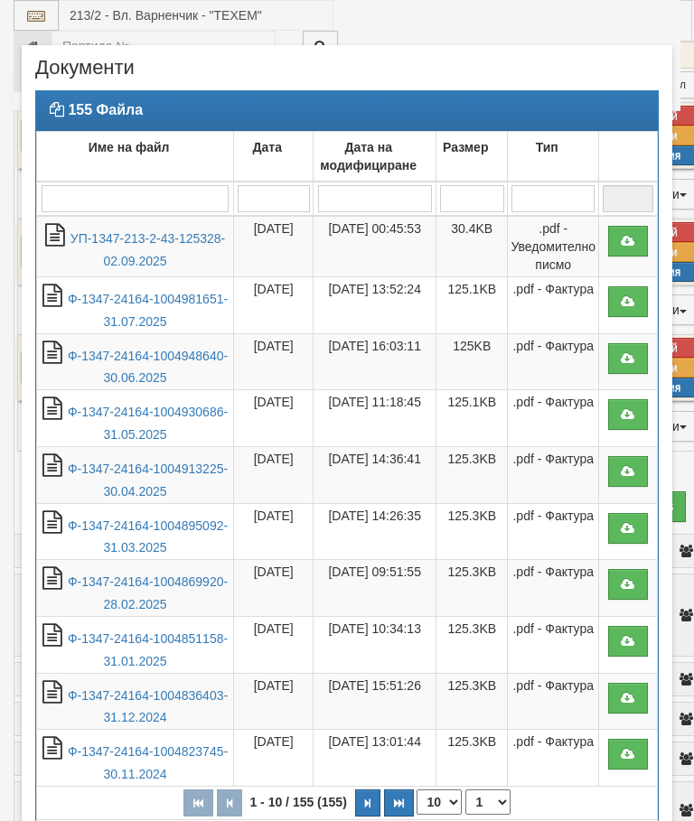
click at [179, 352] on link "Ф-1347-24164-1004948640-30.06.2025" at bounding box center [148, 367] width 160 height 37
click at [164, 407] on link "Ф-1347-24164-1004930686-31.05.2025" at bounding box center [148, 423] width 160 height 37
click at [177, 465] on link "Ф-1347-24164-1004913225-30.04.2025" at bounding box center [148, 480] width 160 height 37
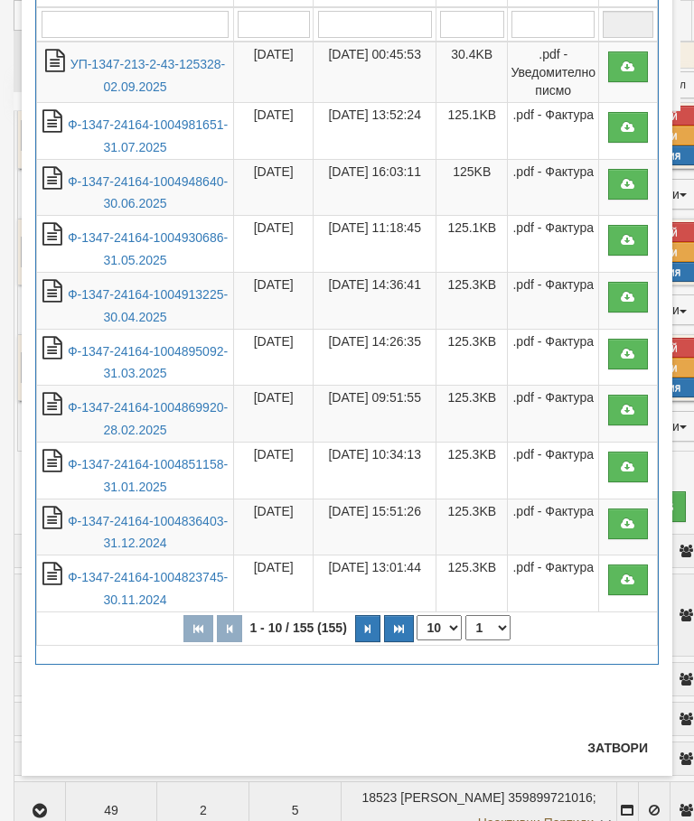
scroll to position [174, 0]
click at [622, 746] on button "Затвори" at bounding box center [618, 748] width 82 height 29
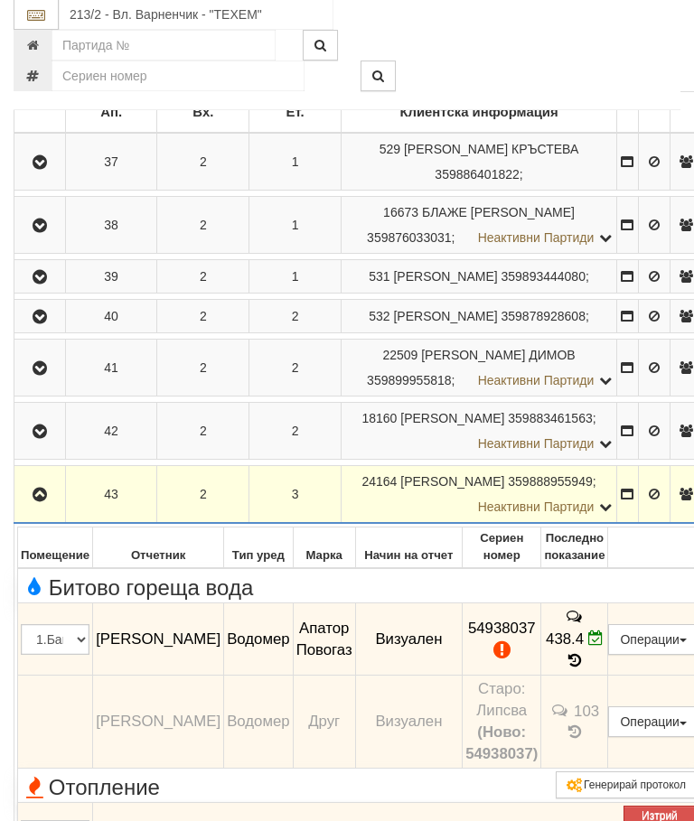
scroll to position [432, 0]
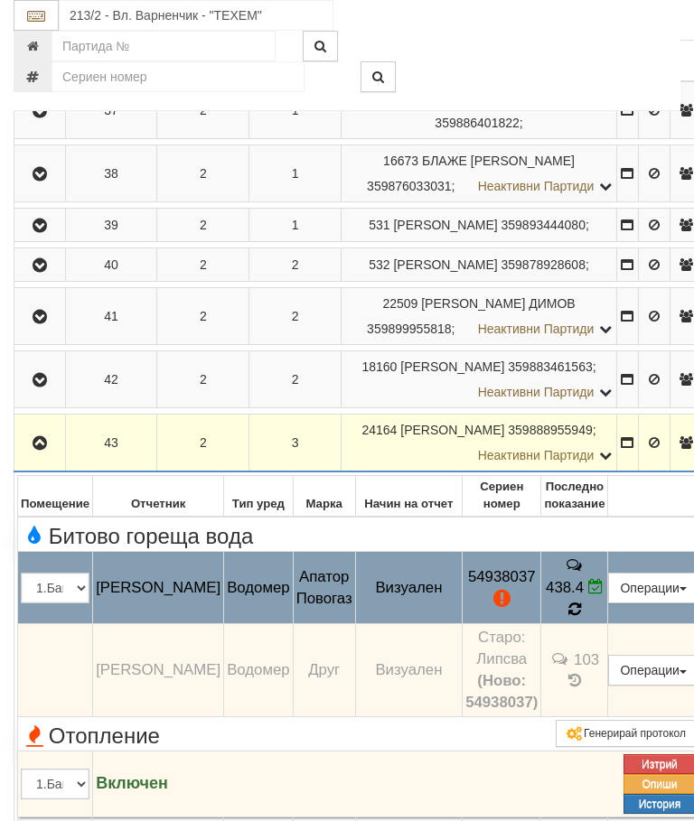
click at [581, 594] on icon at bounding box center [574, 585] width 13 height 15
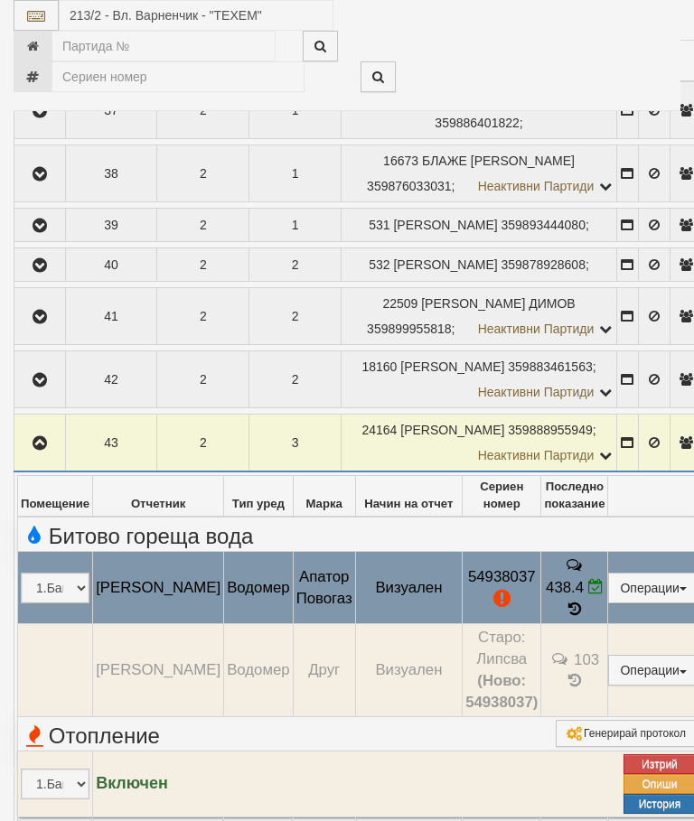
select select "10"
select select "1"
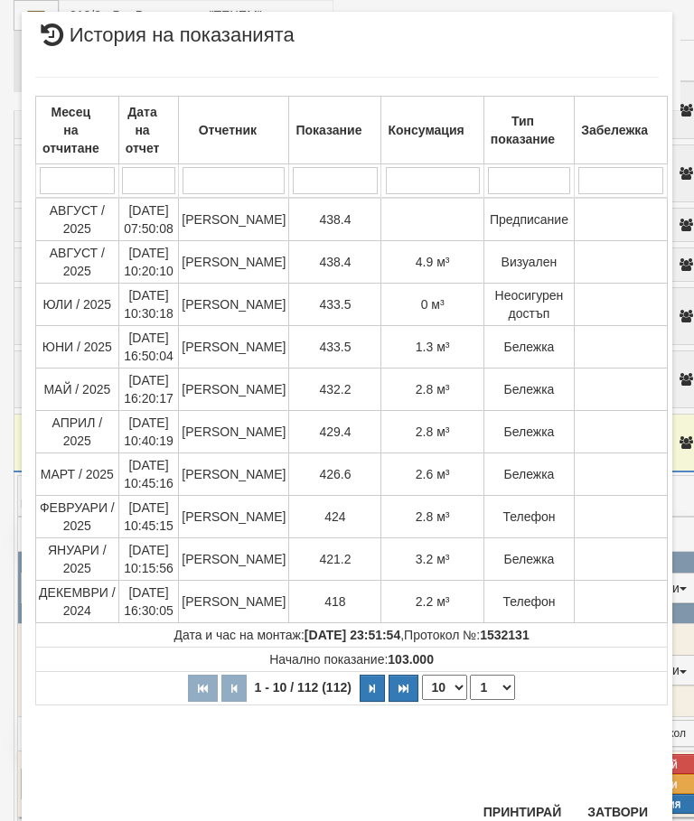
scroll to position [1286, 0]
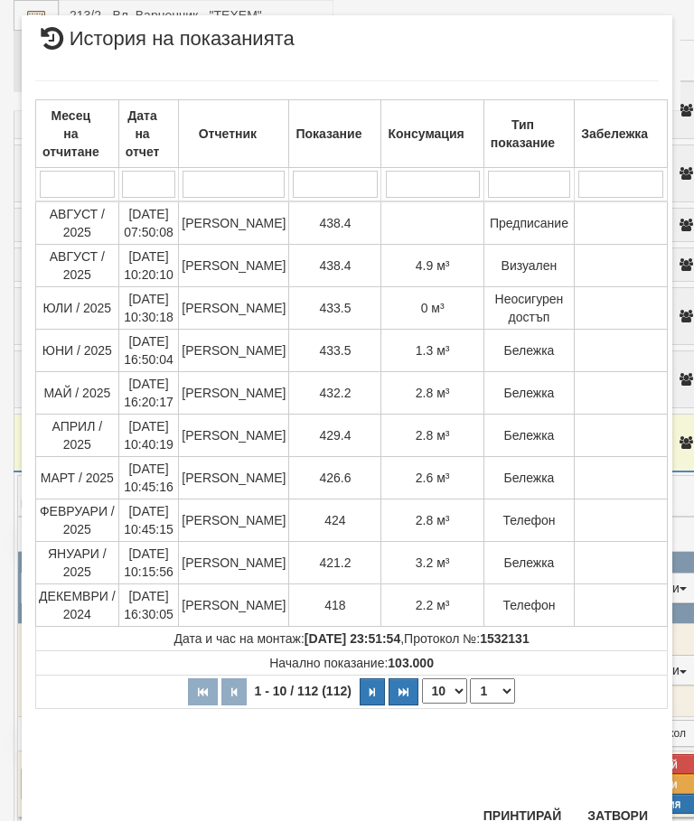
click at [625, 813] on button "Затвори" at bounding box center [618, 816] width 82 height 29
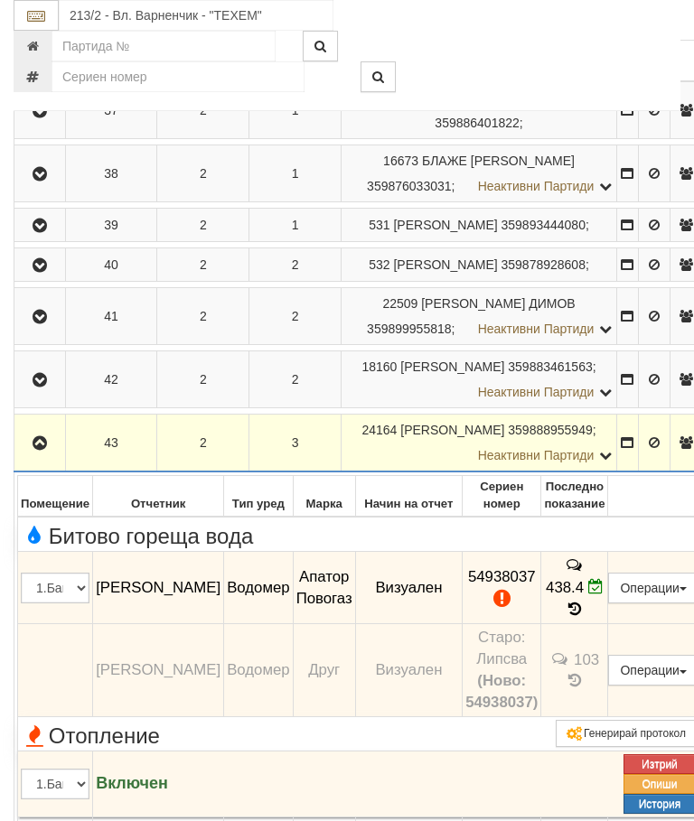
click at [0, 0] on button "Редакция / Протокол" at bounding box center [0, 0] width 0 height 0
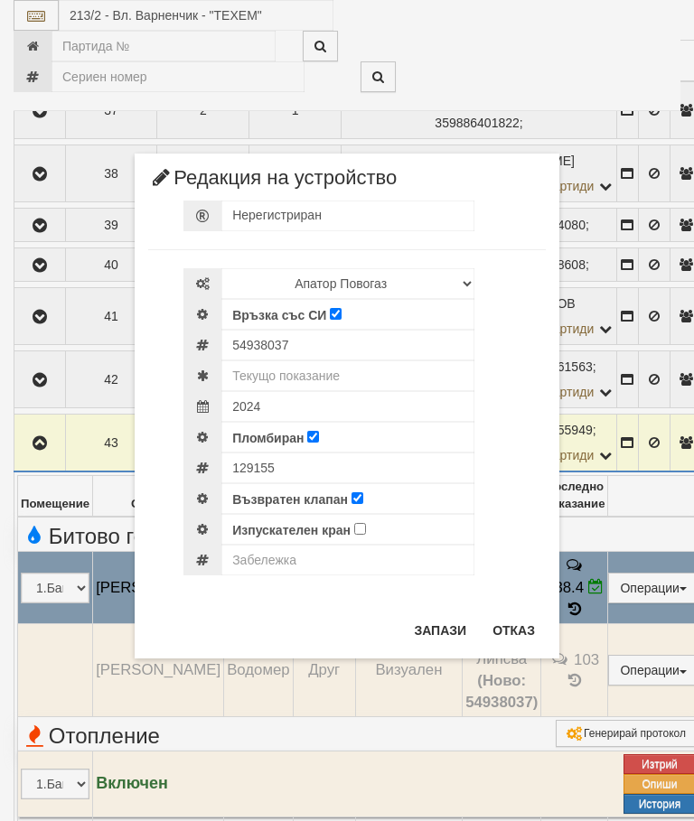
click at [512, 635] on button "Отказ" at bounding box center [514, 630] width 64 height 29
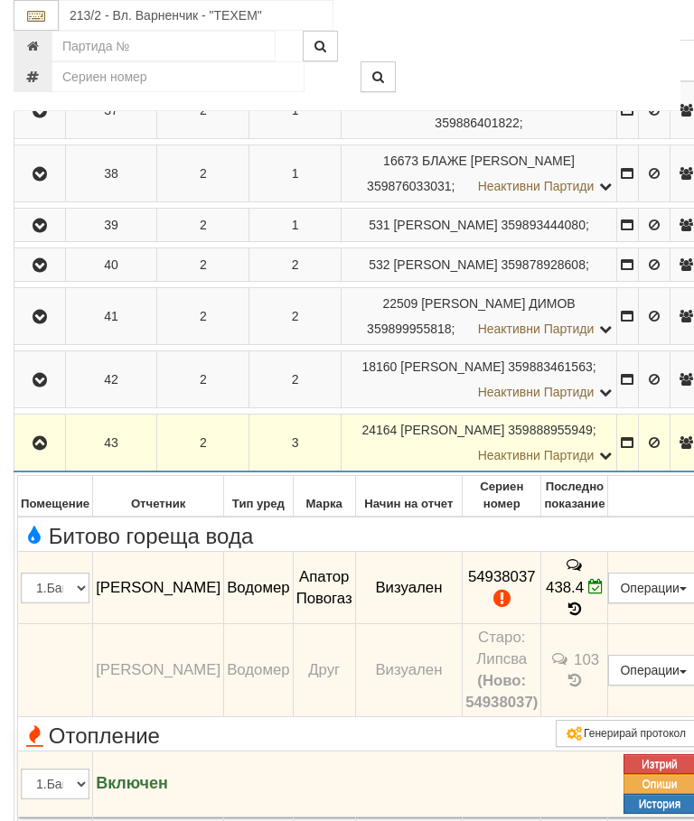
click at [41, 427] on icon "button" at bounding box center [40, 420] width 22 height 13
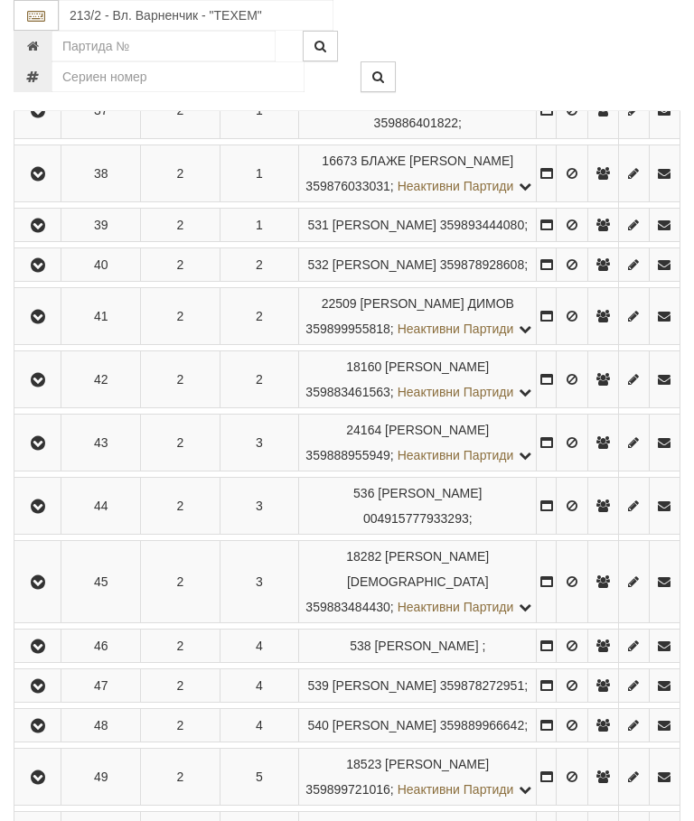
scroll to position [0, 0]
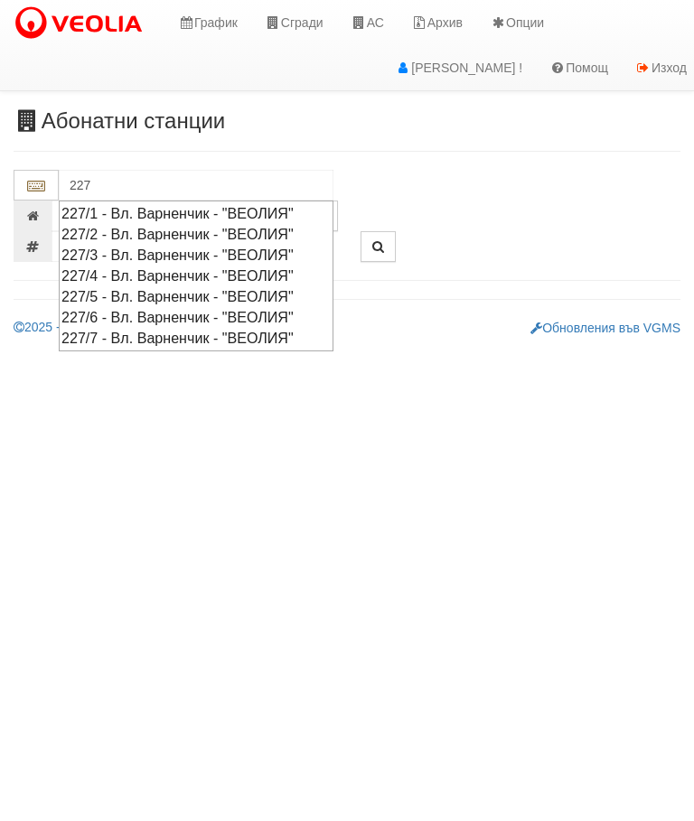
click at [183, 328] on div "227/7 - Вл. Варненчик - "ВЕОЛИЯ"" at bounding box center [195, 338] width 269 height 21
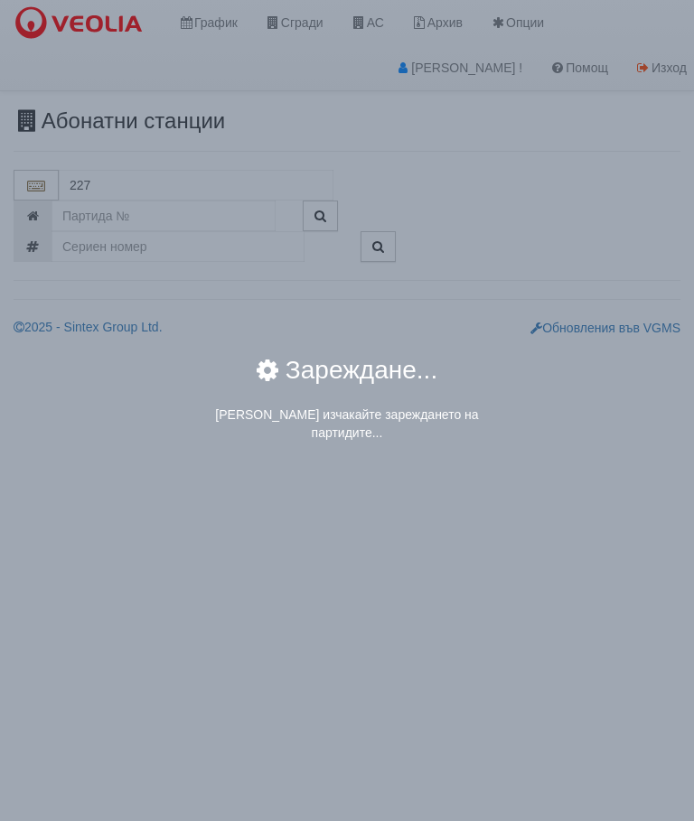
type input "227/7 - Вл. Варненчик - "ВЕОЛИЯ""
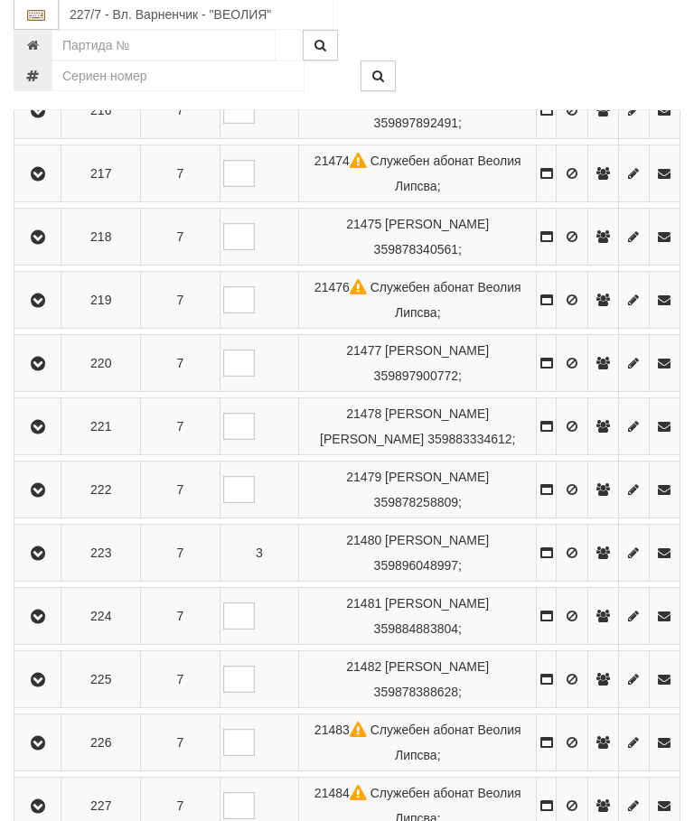
click at [44, 424] on icon "button" at bounding box center [38, 428] width 22 height 13
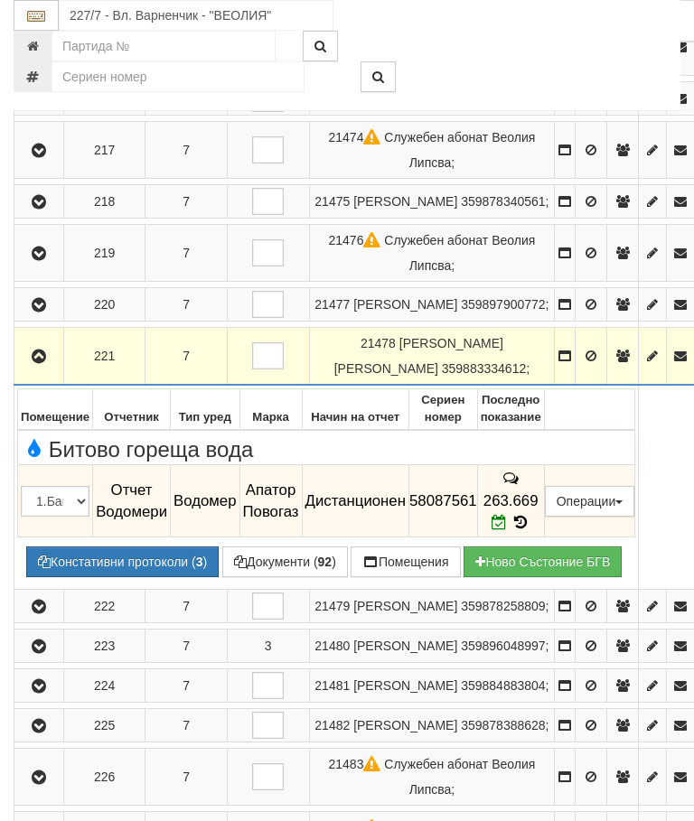
click at [52, 343] on button "button" at bounding box center [38, 356] width 43 height 27
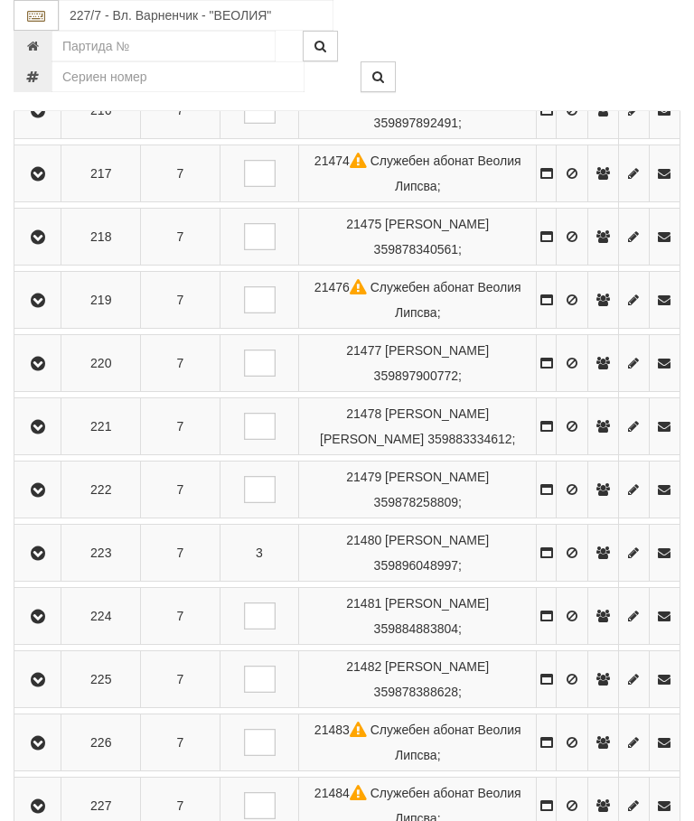
click at [47, 497] on icon "button" at bounding box center [38, 490] width 22 height 13
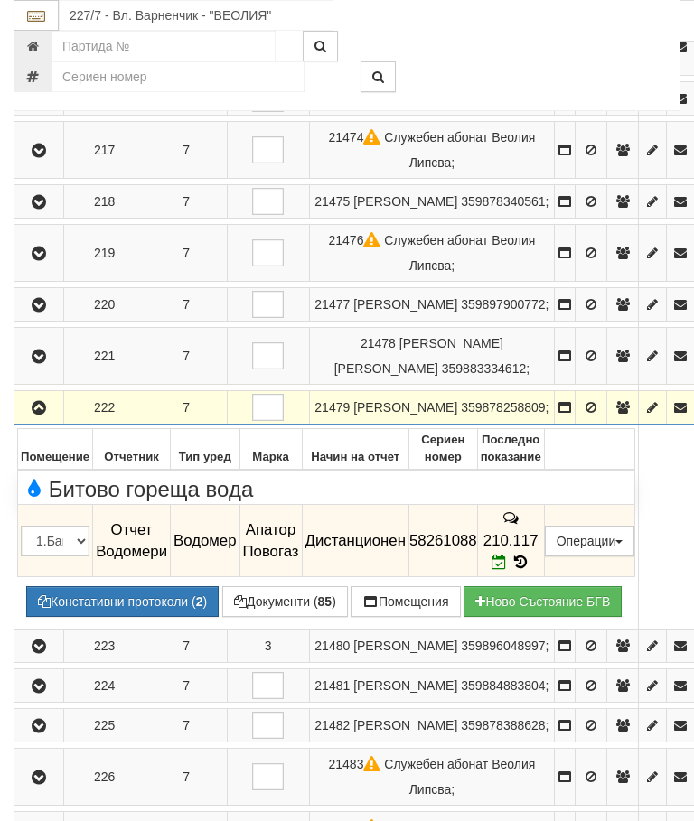
click at [45, 402] on icon "button" at bounding box center [39, 408] width 22 height 13
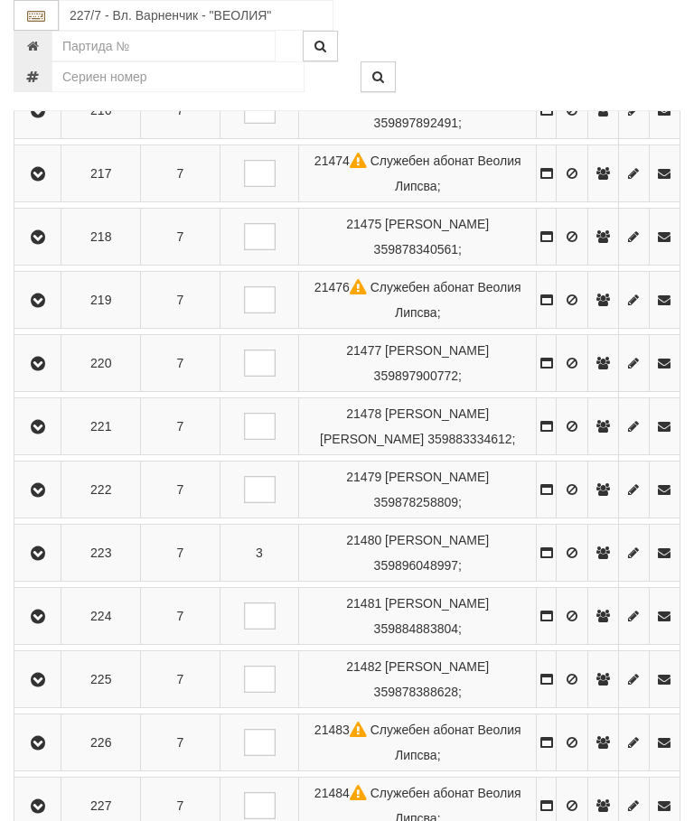
click at [46, 560] on icon "button" at bounding box center [38, 554] width 22 height 13
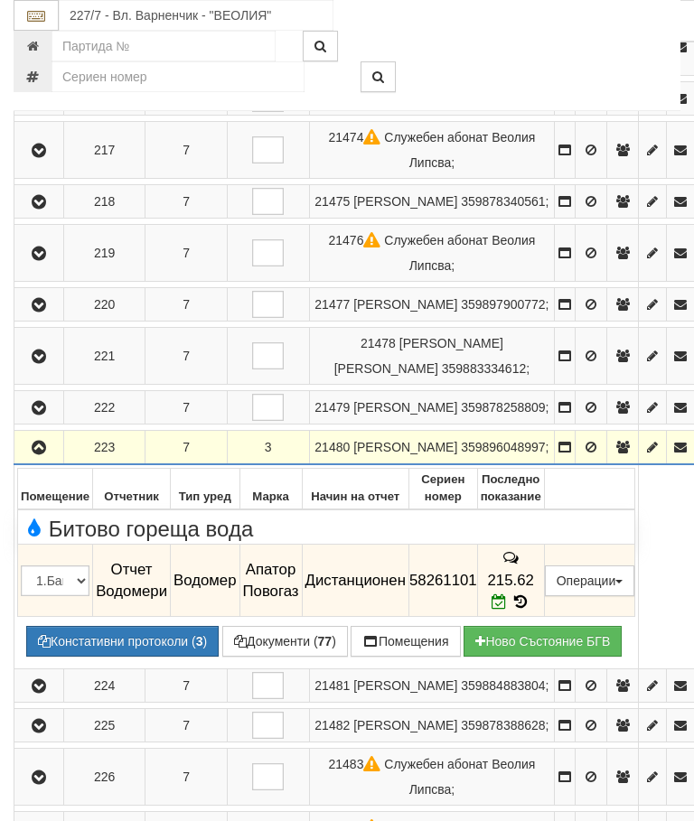
click at [41, 442] on icon "button" at bounding box center [39, 448] width 22 height 13
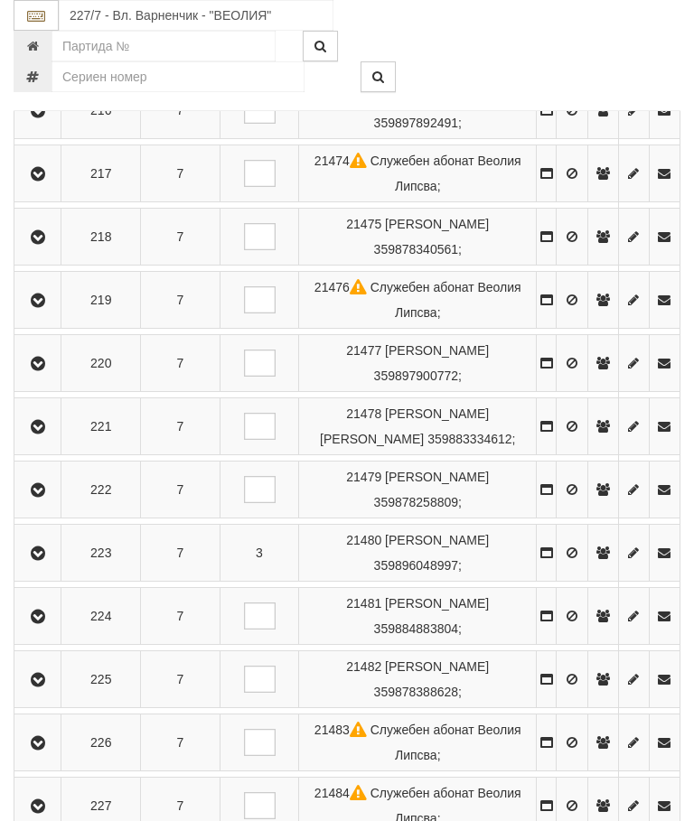
click at [44, 624] on icon "button" at bounding box center [38, 617] width 22 height 13
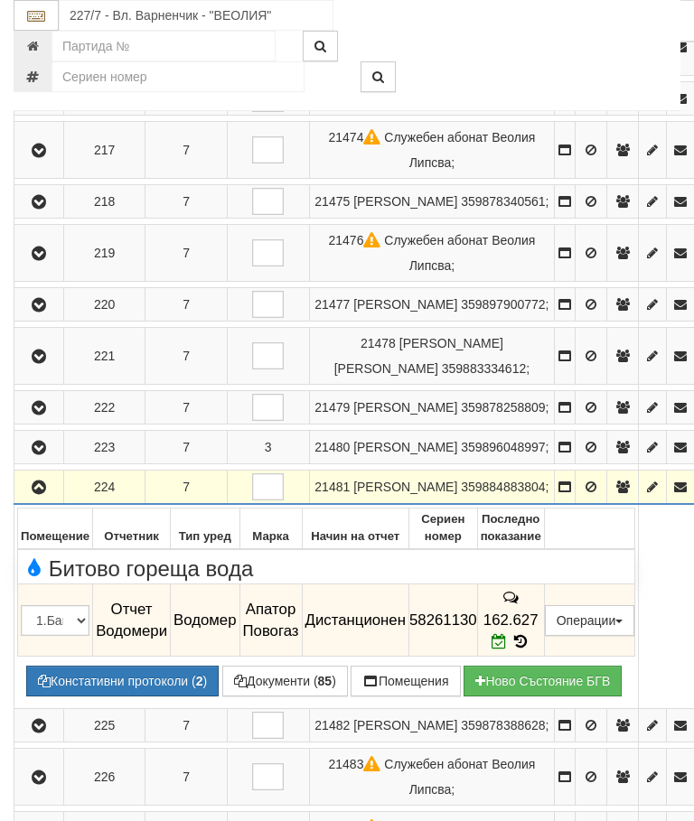
click at [43, 494] on icon "button" at bounding box center [39, 488] width 22 height 13
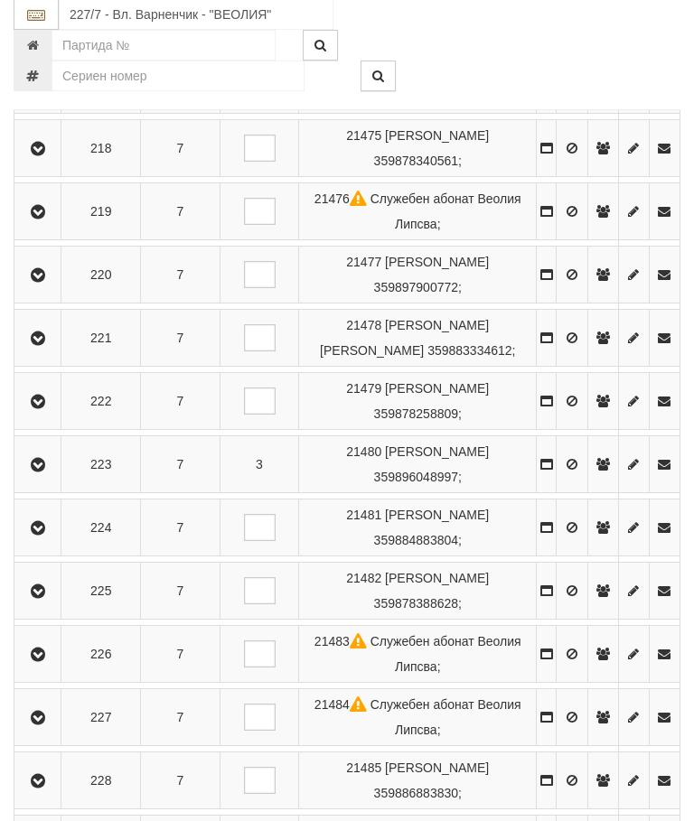
click at [41, 599] on icon "button" at bounding box center [38, 593] width 22 height 13
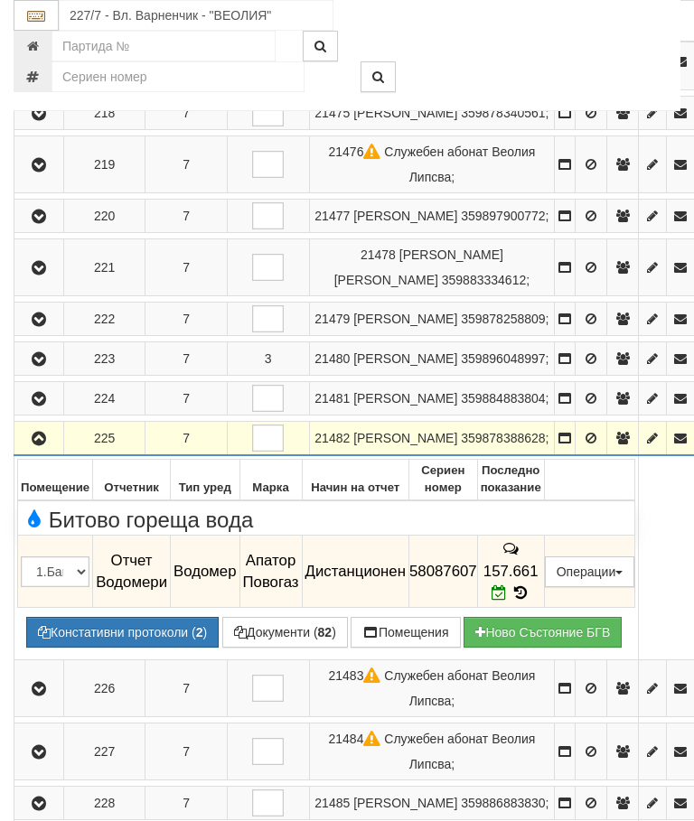
click at [50, 446] on icon "button" at bounding box center [39, 439] width 22 height 13
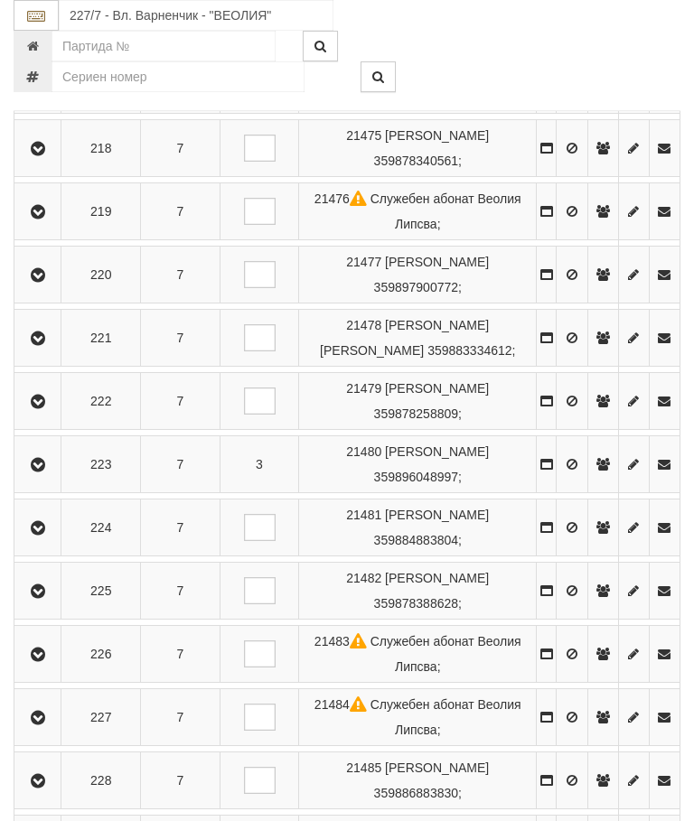
click at [52, 666] on button "button" at bounding box center [37, 654] width 41 height 27
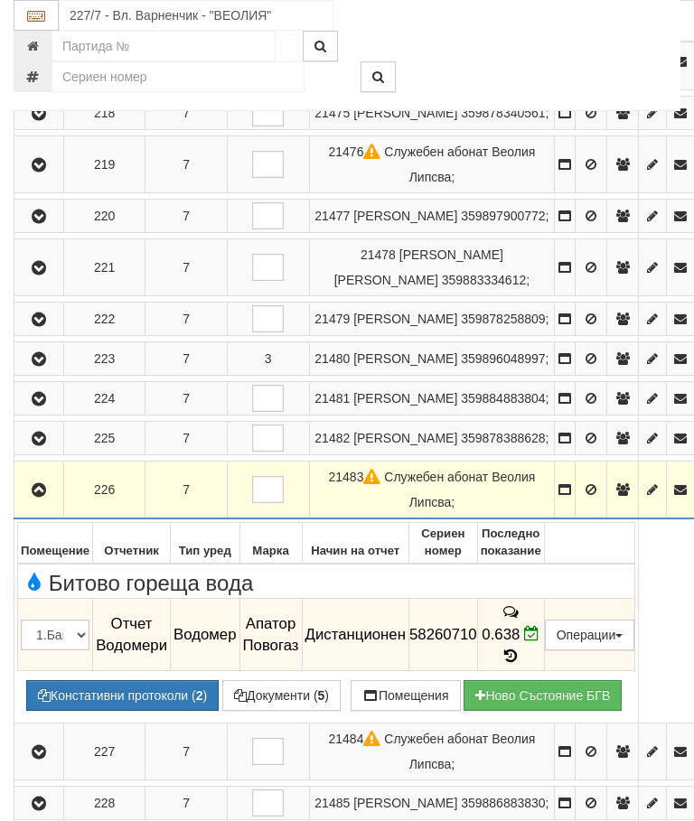
click at [34, 497] on icon "button" at bounding box center [39, 490] width 22 height 13
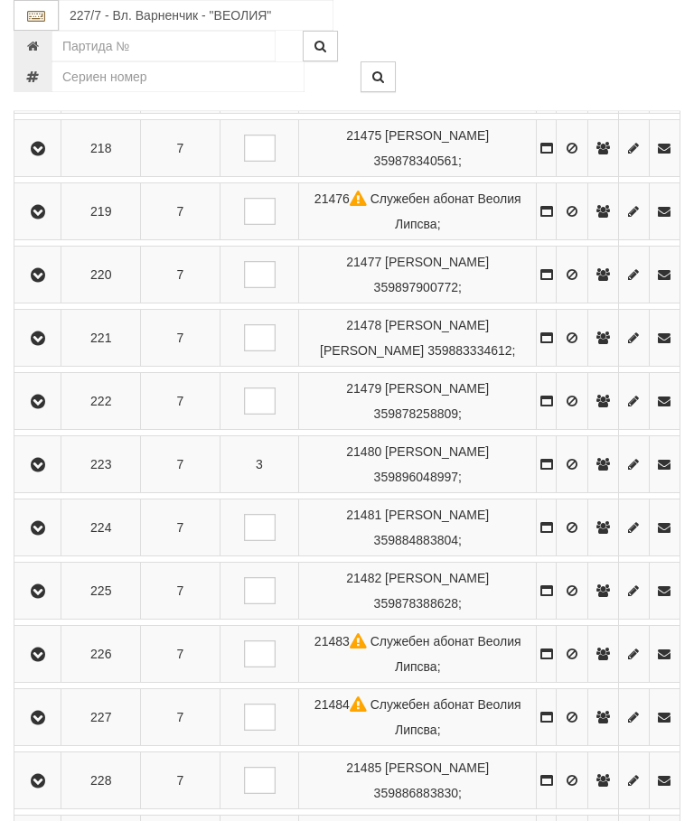
click at [46, 725] on icon "button" at bounding box center [38, 718] width 22 height 13
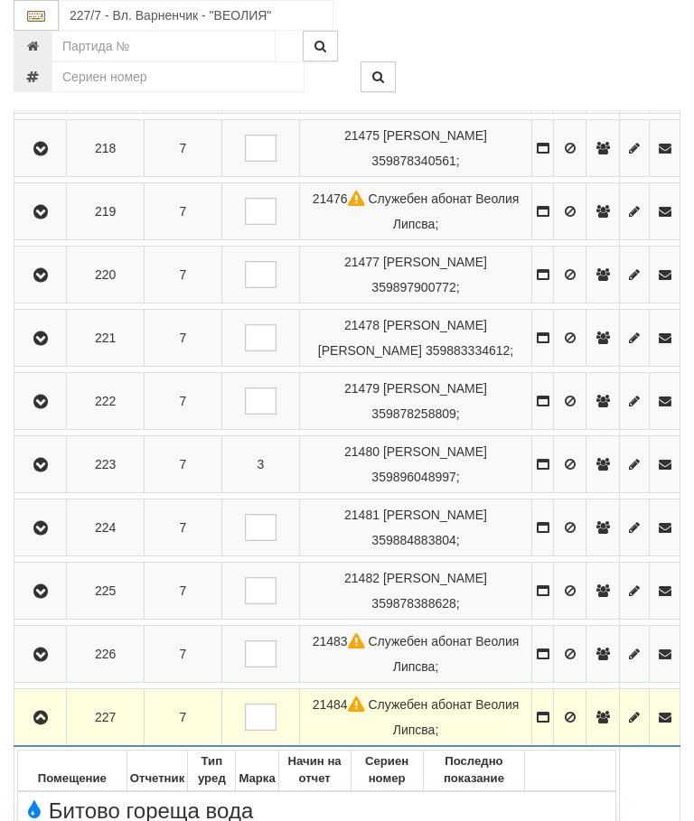
click at [29, 731] on button "button" at bounding box center [40, 717] width 46 height 27
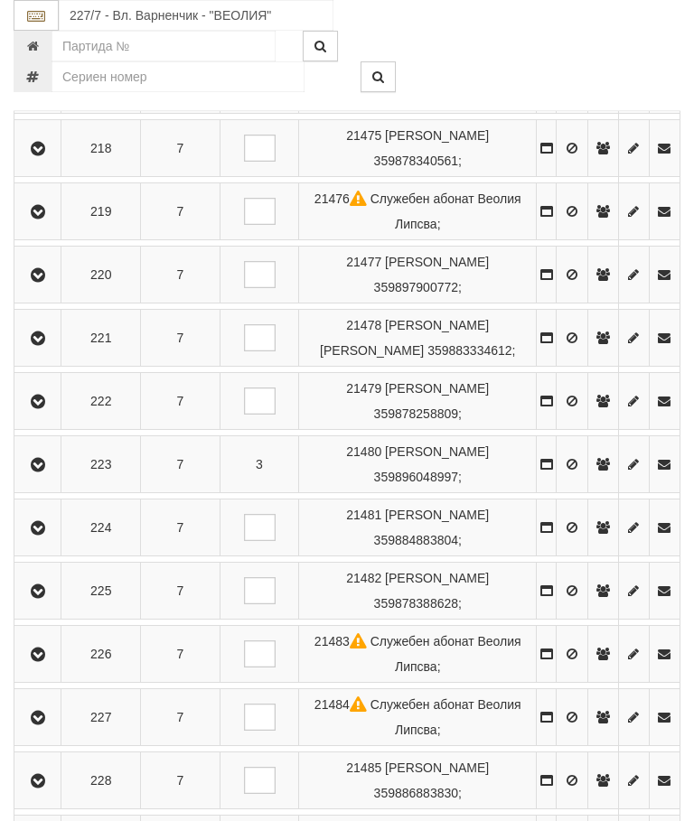
click at [58, 794] on button "button" at bounding box center [37, 780] width 41 height 27
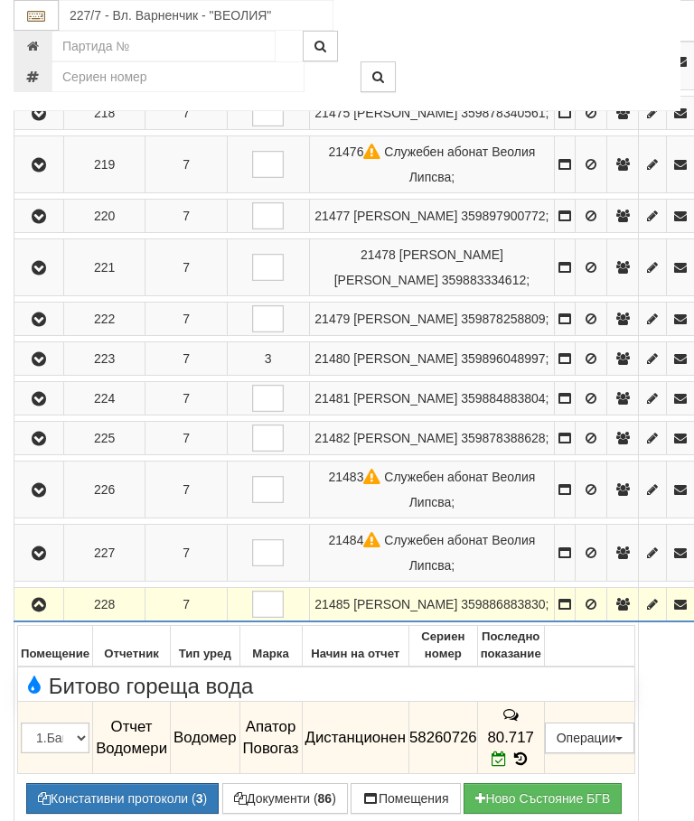
click at [43, 612] on icon "button" at bounding box center [39, 605] width 22 height 13
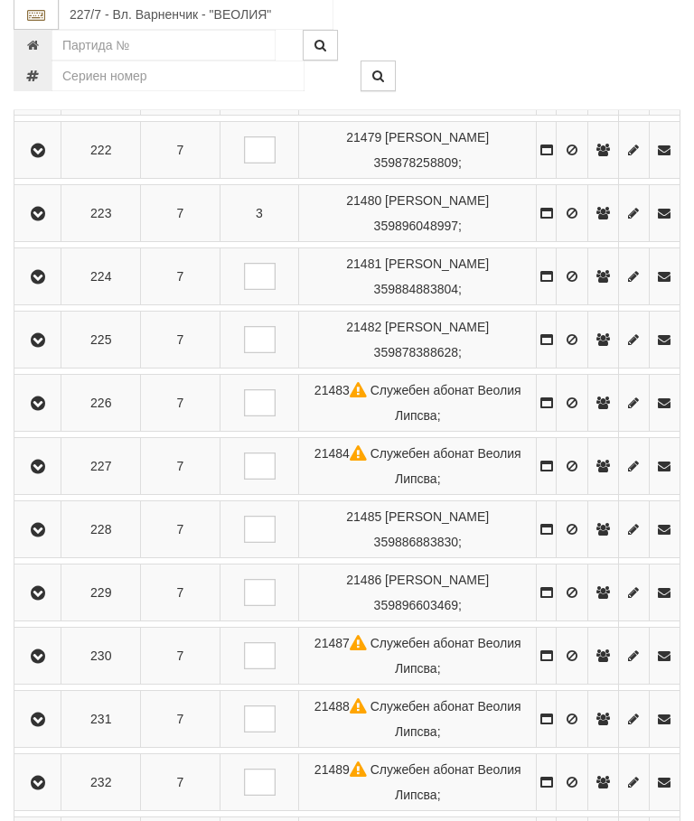
click at [46, 601] on icon "button" at bounding box center [38, 594] width 22 height 13
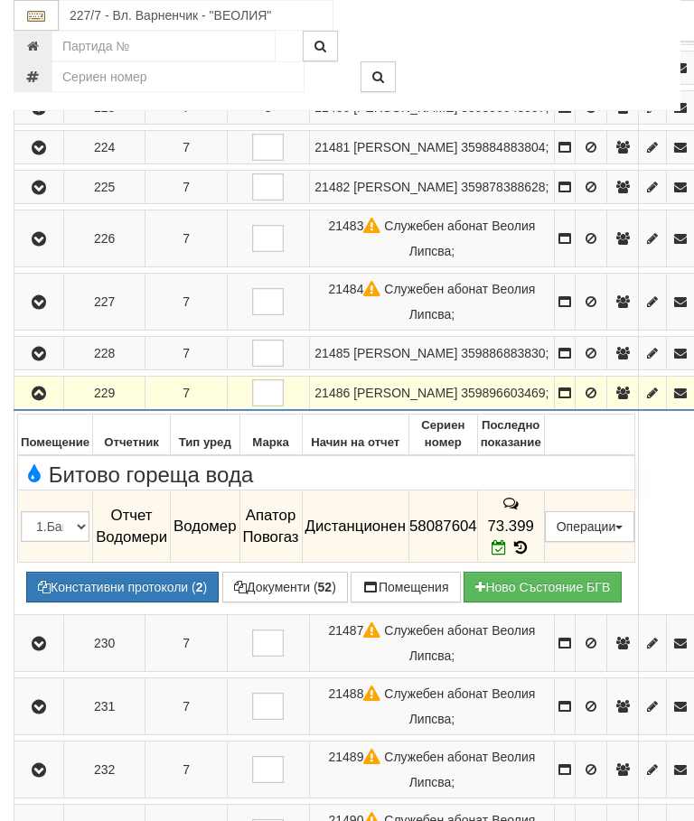
click at [41, 400] on icon "button" at bounding box center [39, 394] width 22 height 13
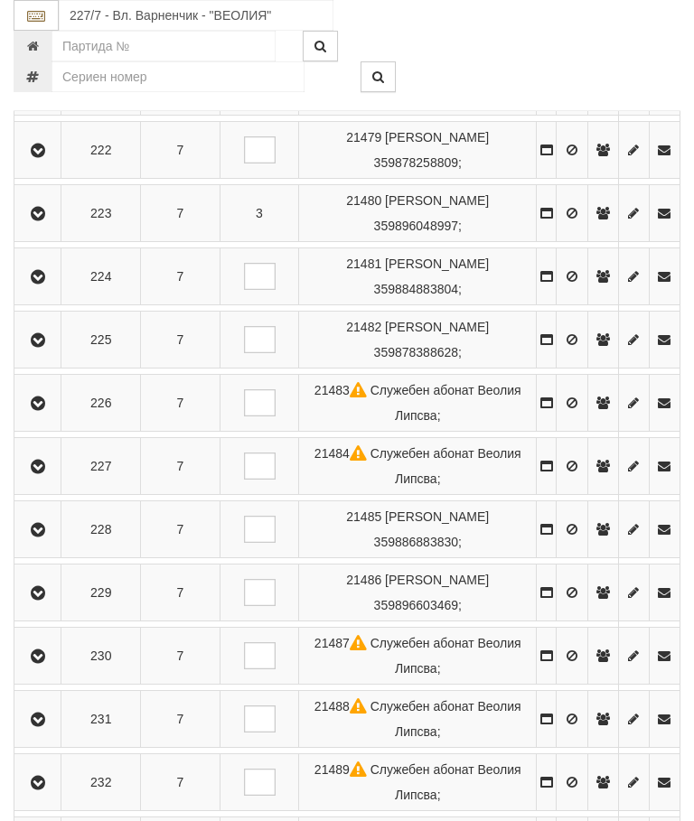
click at [45, 670] on button "button" at bounding box center [37, 656] width 41 height 27
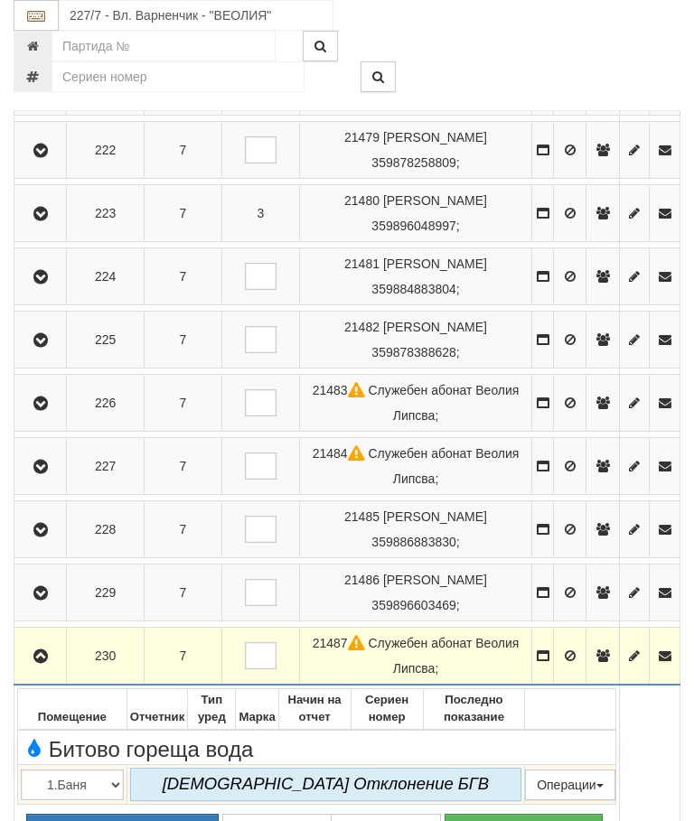
click at [43, 663] on icon "button" at bounding box center [41, 657] width 22 height 13
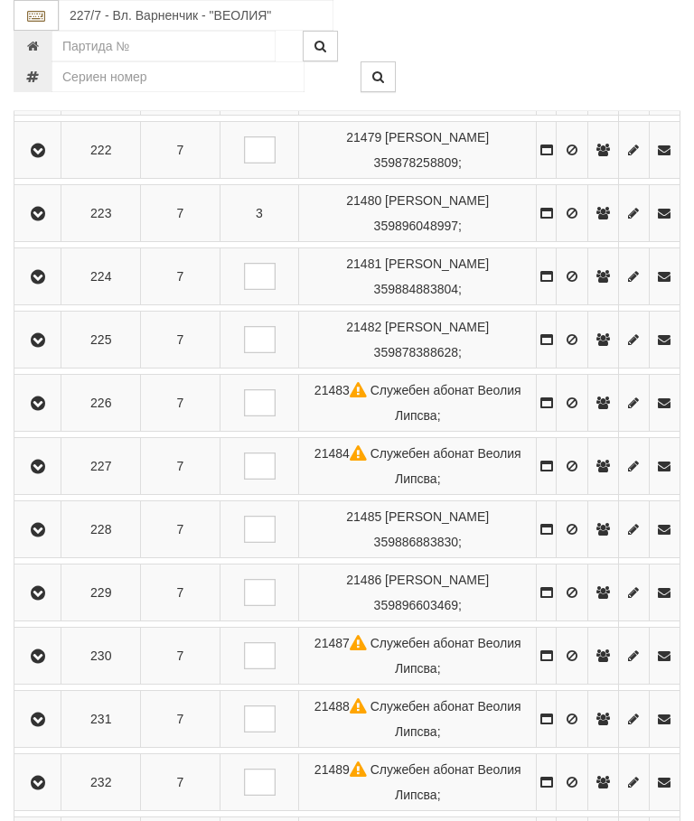
click at [57, 733] on button "button" at bounding box center [37, 719] width 41 height 27
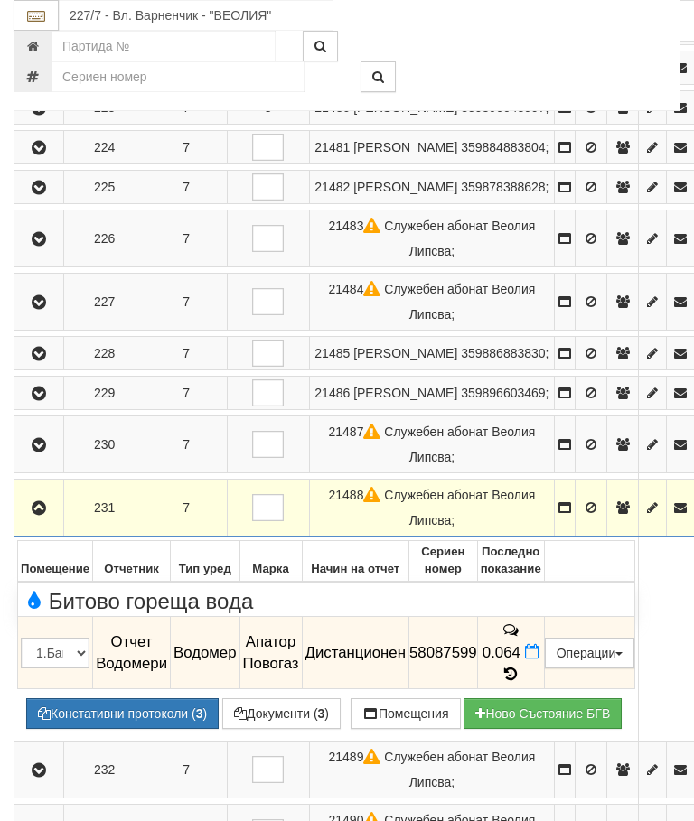
click at [35, 515] on icon "button" at bounding box center [39, 508] width 22 height 13
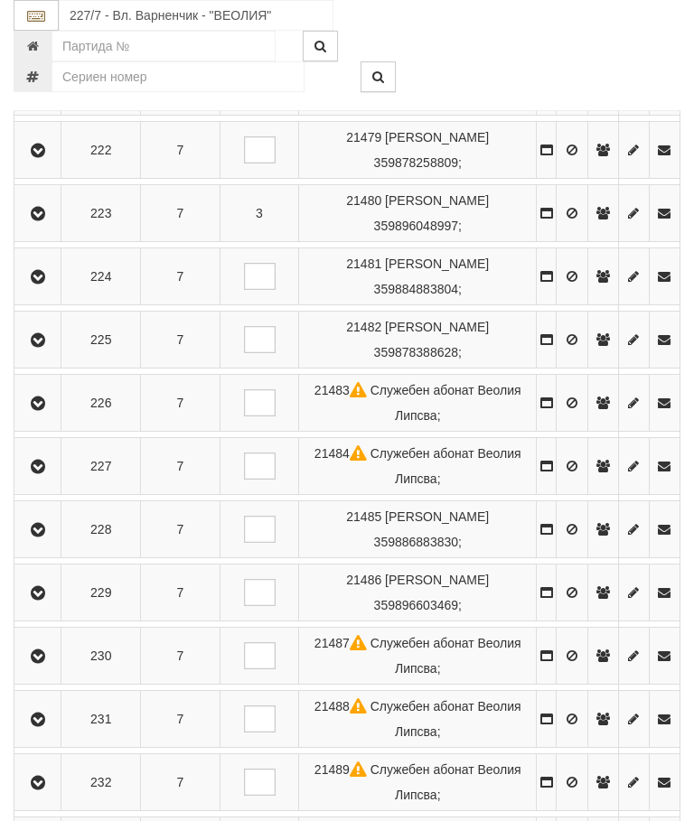
click at [47, 790] on icon "button" at bounding box center [38, 783] width 22 height 13
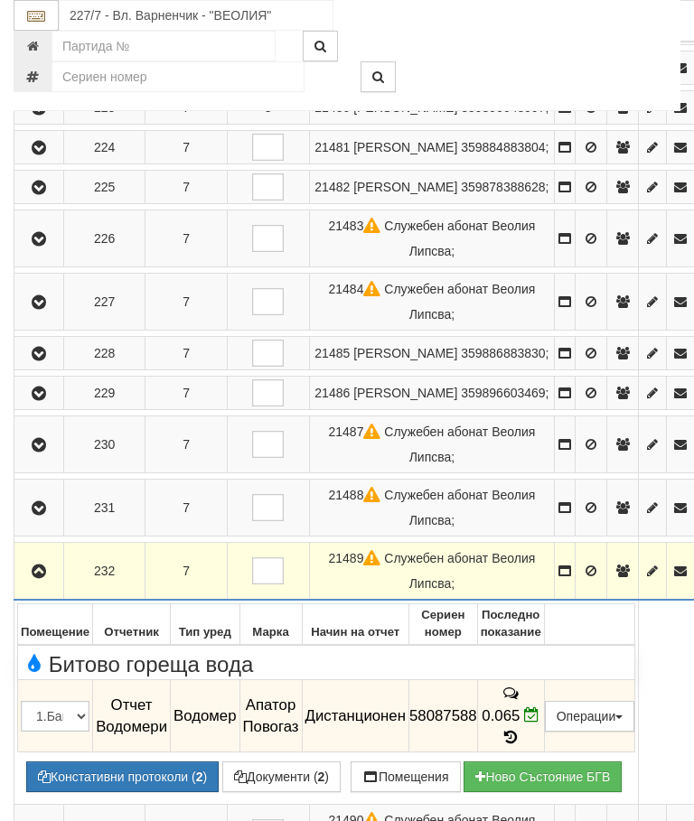
click at [40, 566] on icon "button" at bounding box center [39, 572] width 22 height 13
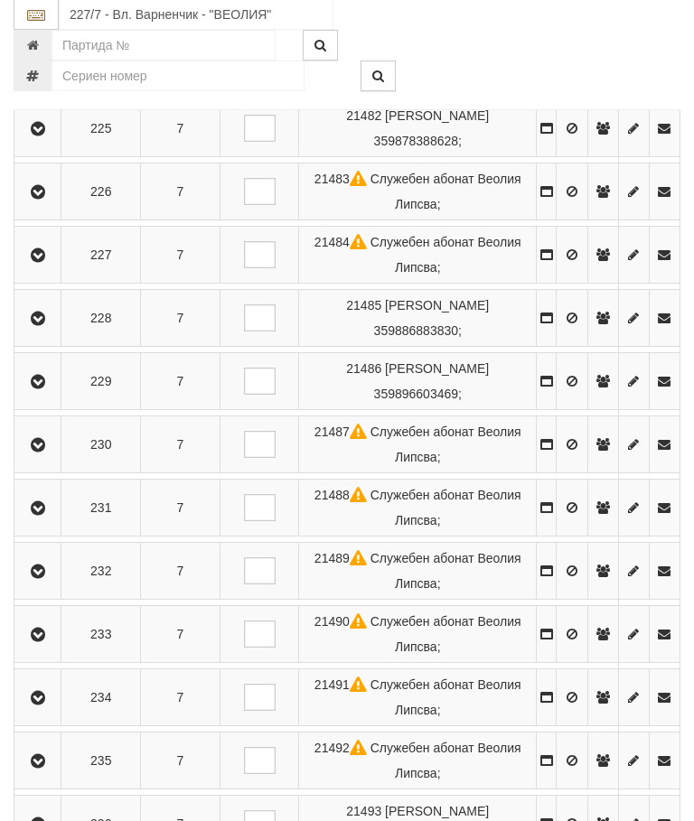
click at [49, 643] on icon "button" at bounding box center [38, 636] width 22 height 13
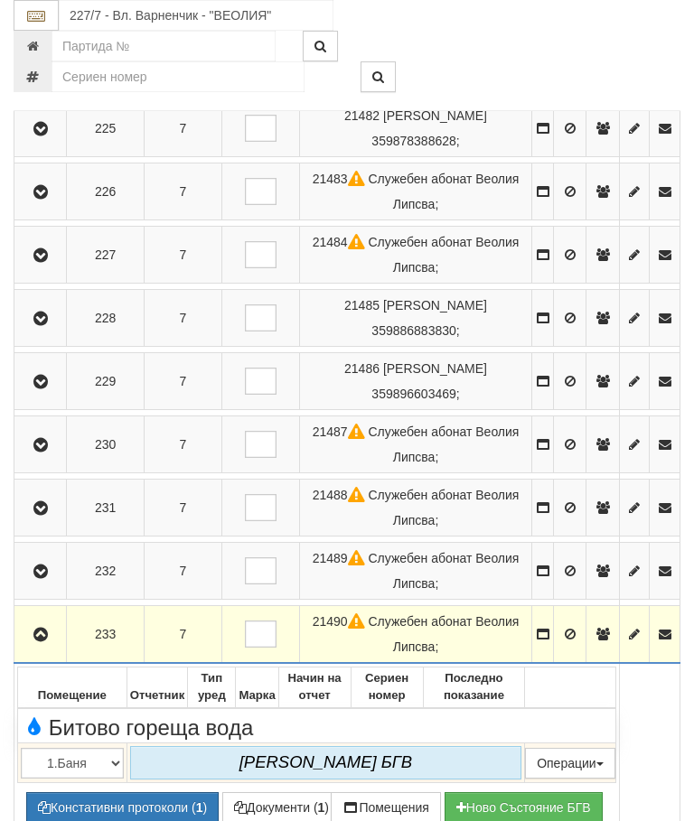
click at [56, 648] on button "button" at bounding box center [40, 634] width 46 height 27
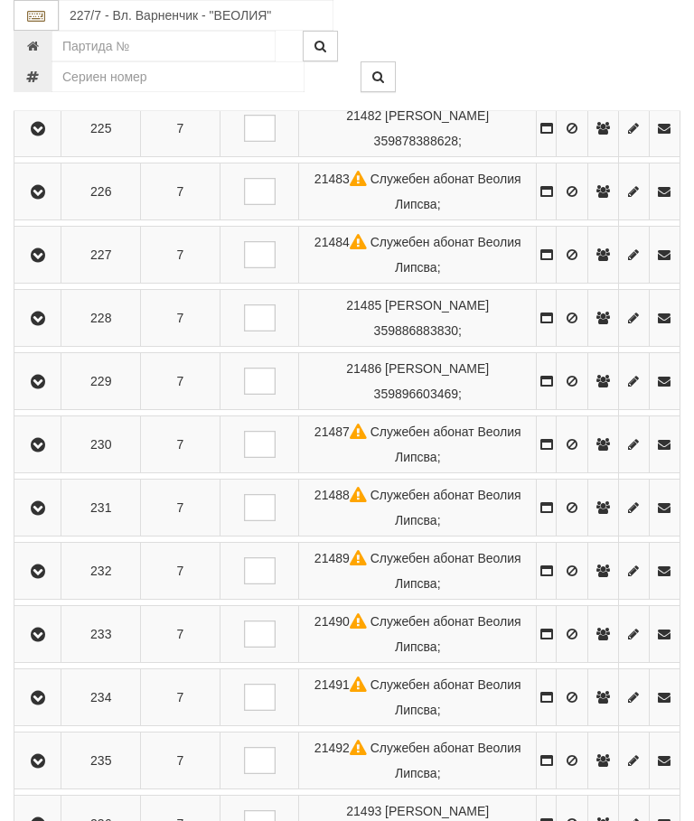
click at [46, 705] on icon "button" at bounding box center [38, 698] width 22 height 13
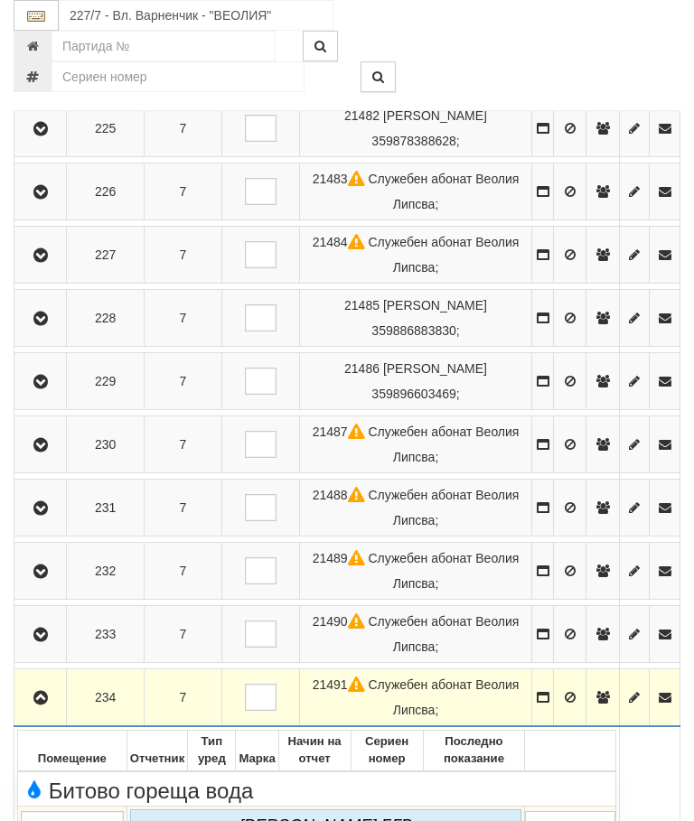
click at [43, 711] on button "button" at bounding box center [40, 697] width 46 height 27
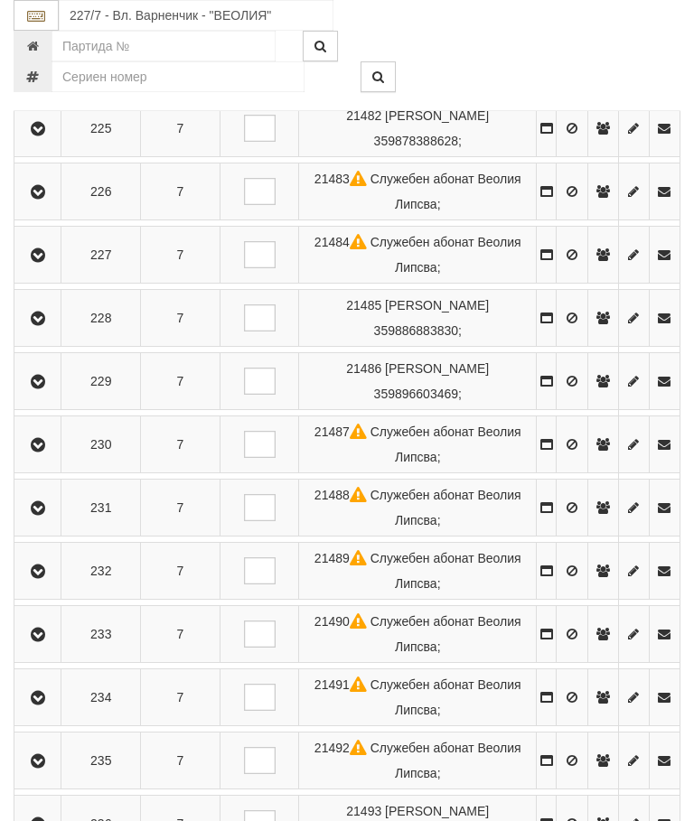
click at [40, 774] on button "button" at bounding box center [37, 760] width 41 height 27
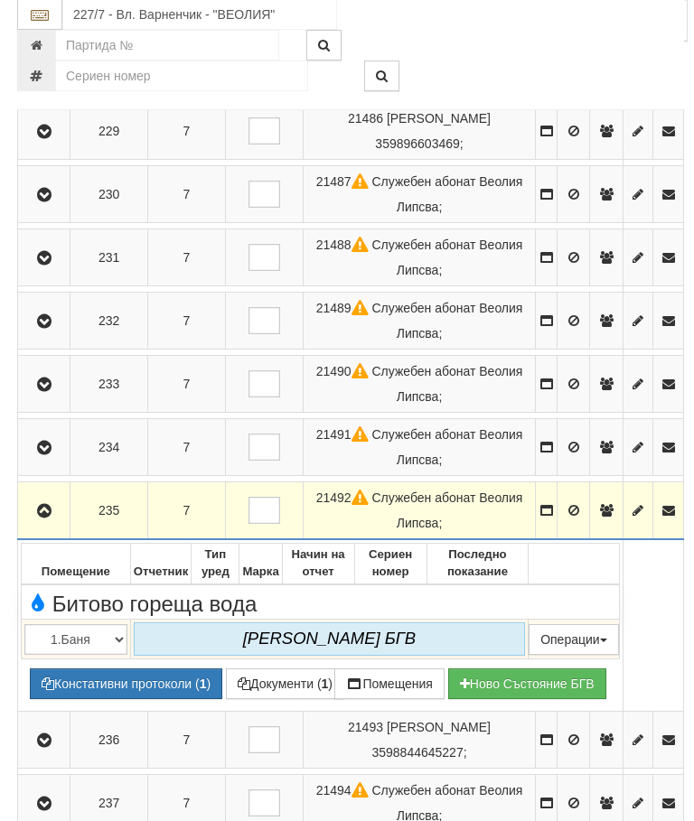
scroll to position [1423, 0]
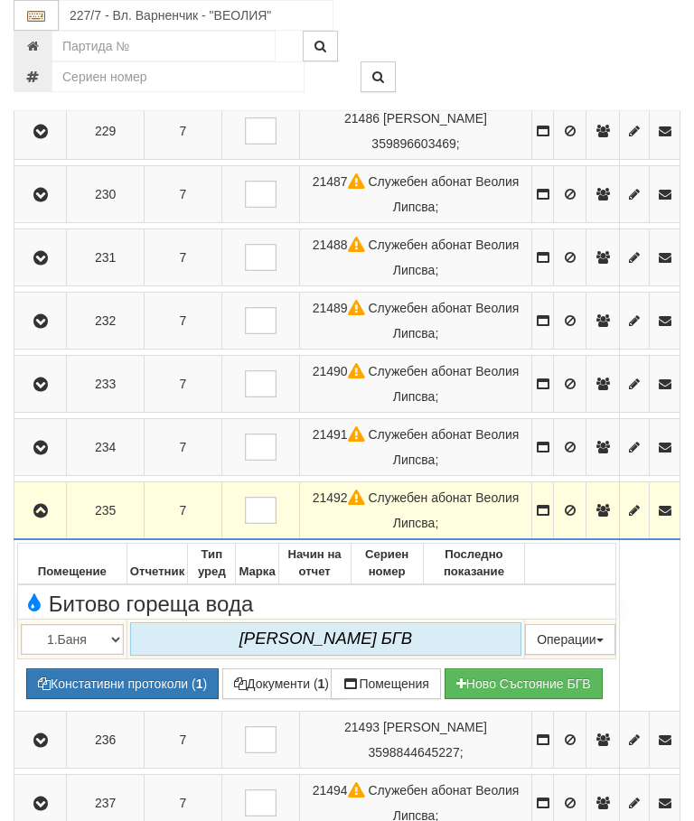
click at [55, 524] on button "button" at bounding box center [40, 510] width 46 height 27
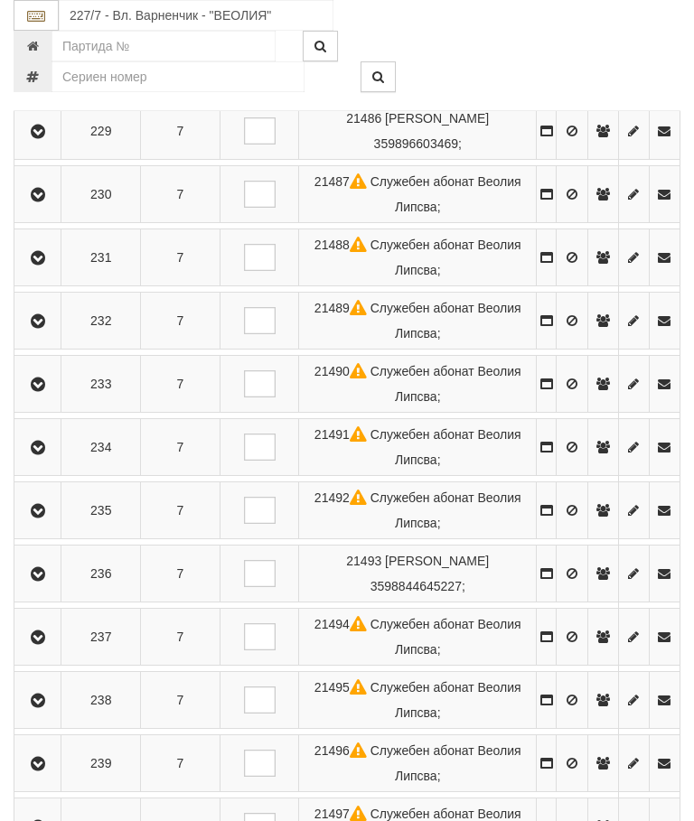
click at [58, 587] on button "button" at bounding box center [37, 573] width 41 height 27
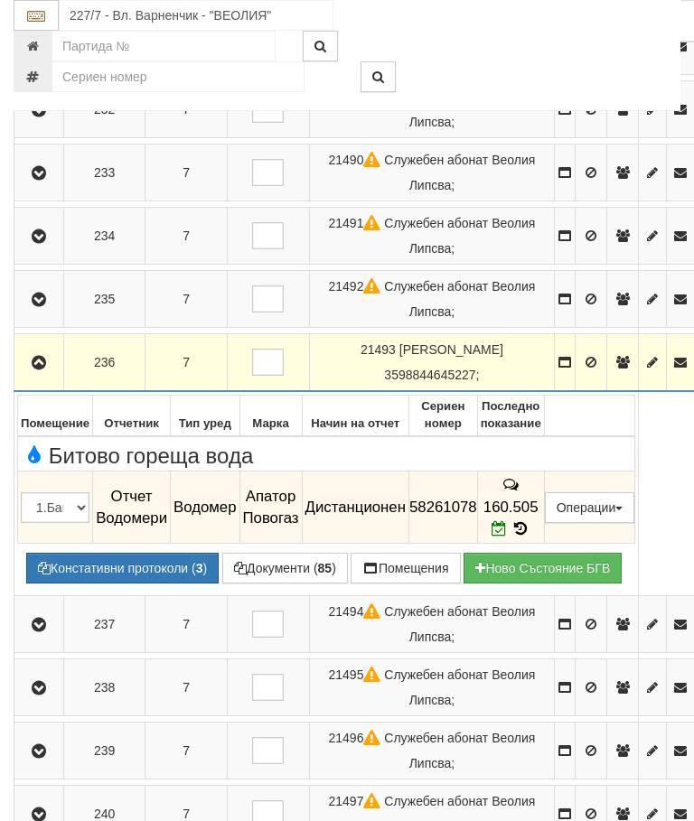
click at [34, 357] on icon "button" at bounding box center [39, 363] width 22 height 13
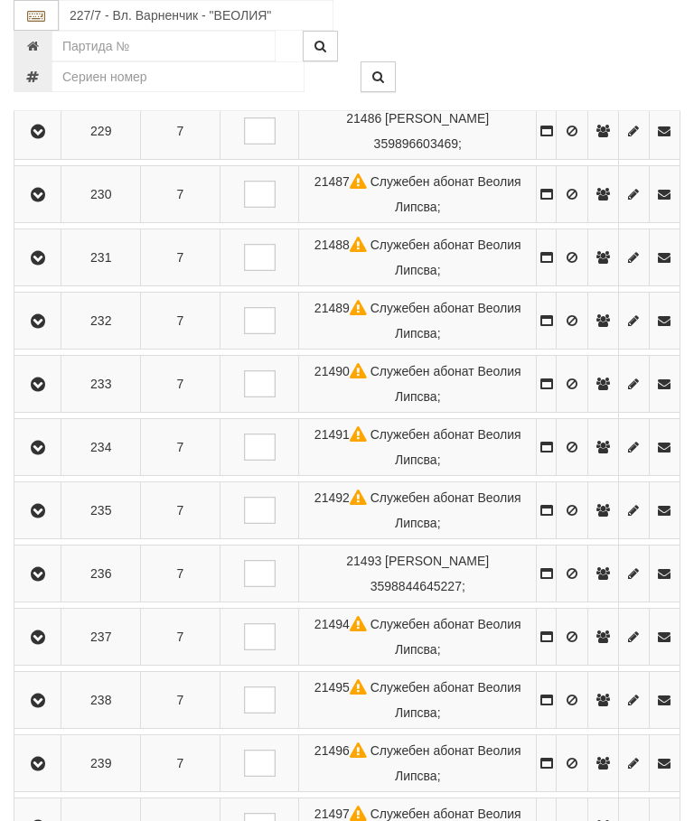
click at [52, 651] on button "button" at bounding box center [37, 637] width 41 height 27
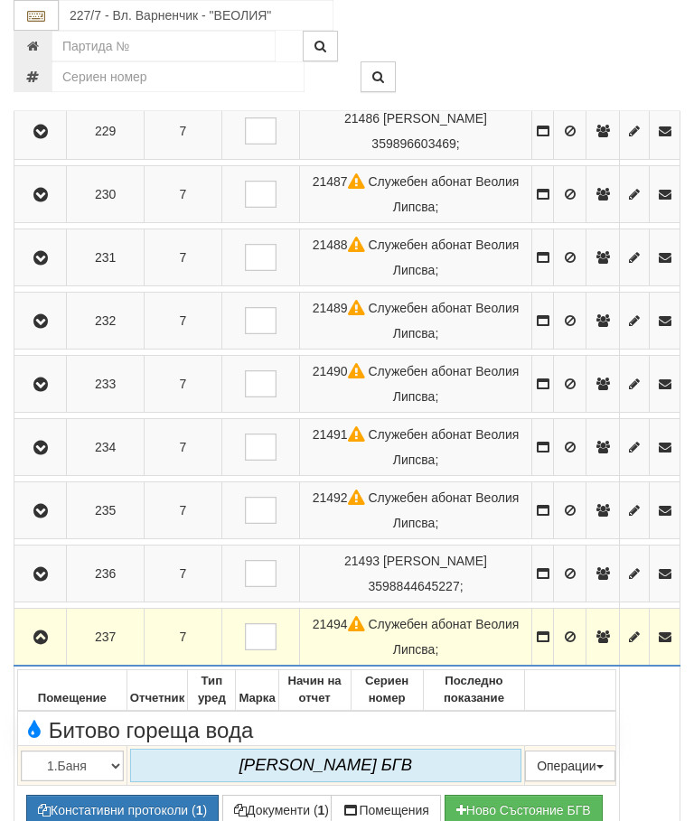
click at [44, 644] on icon "button" at bounding box center [41, 638] width 22 height 13
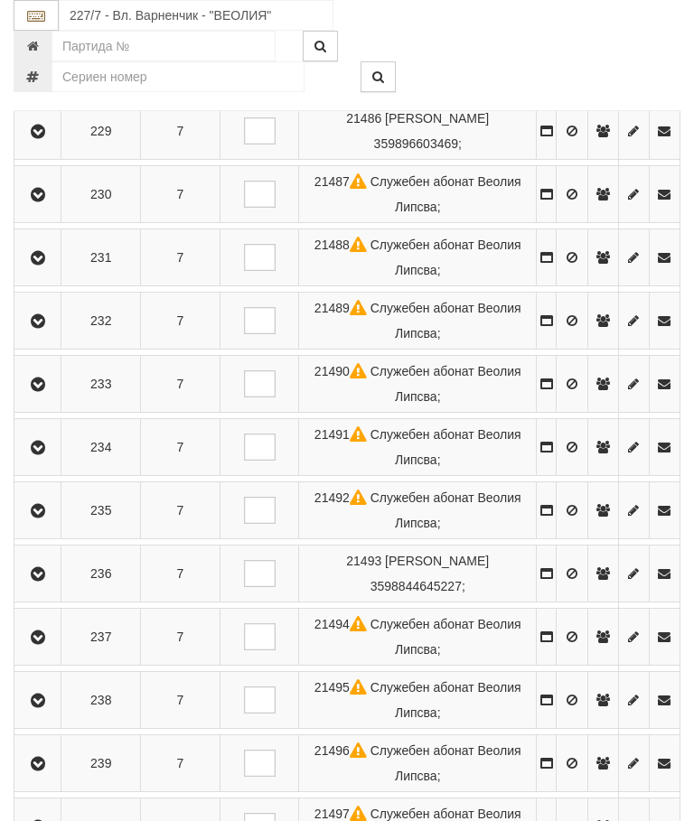
click at [57, 714] on button "button" at bounding box center [37, 700] width 41 height 27
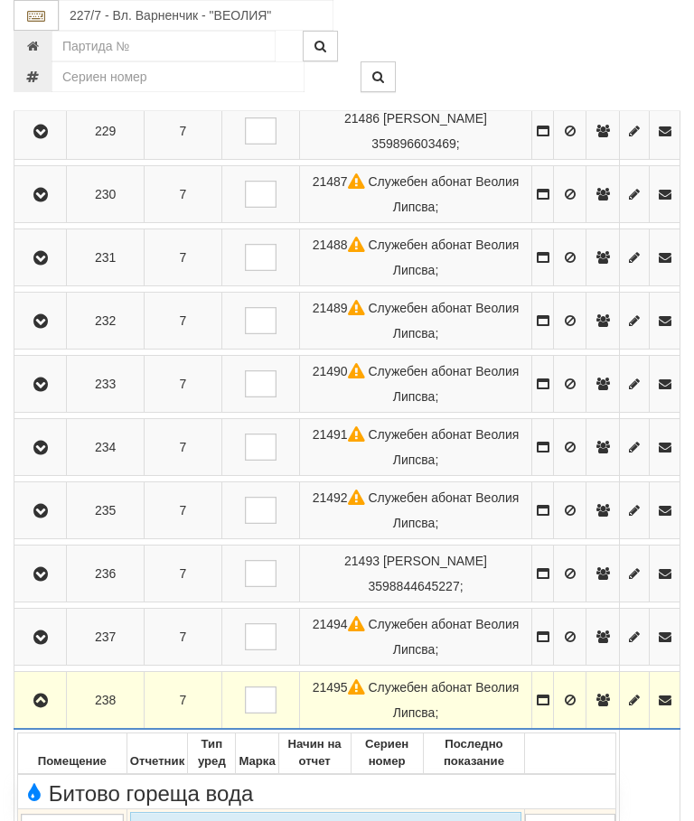
click at [40, 714] on button "button" at bounding box center [40, 700] width 46 height 27
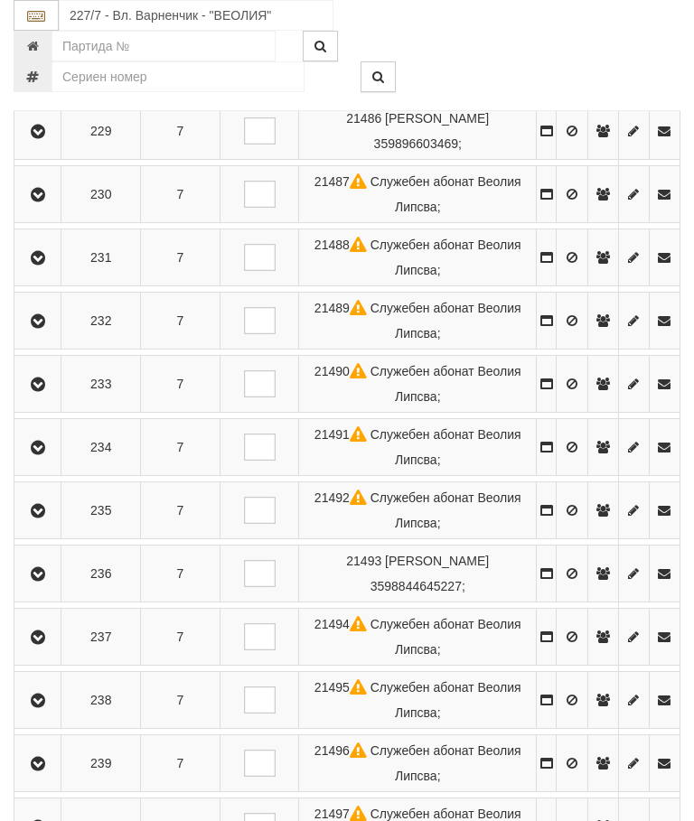
click at [47, 771] on icon "button" at bounding box center [38, 764] width 22 height 13
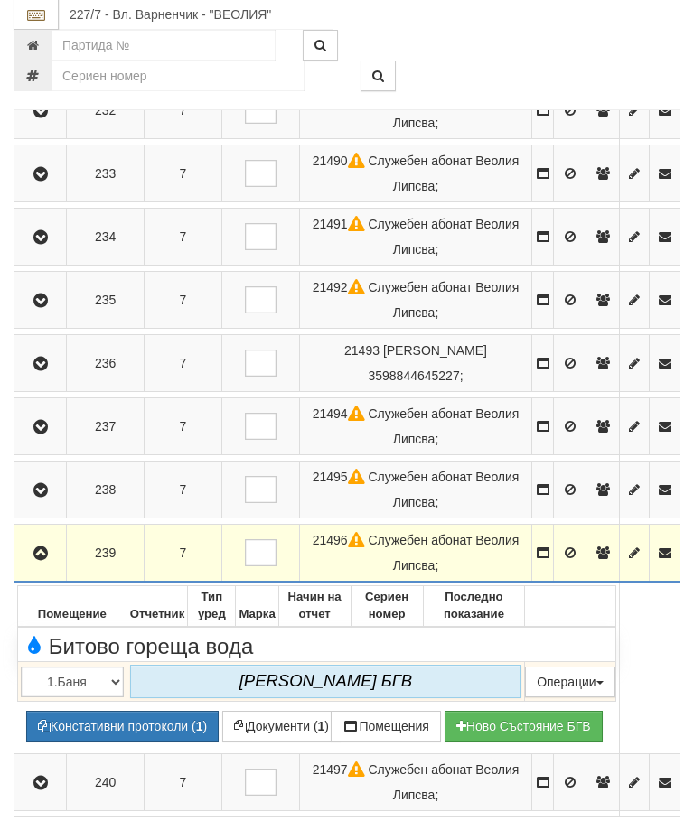
scroll to position [1675, 0]
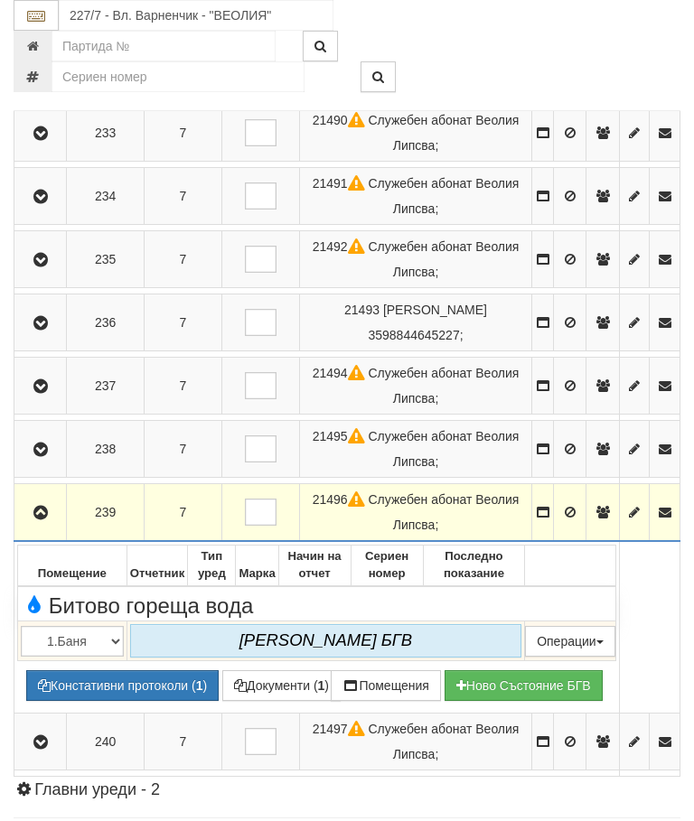
click at [47, 520] on icon "button" at bounding box center [41, 513] width 22 height 13
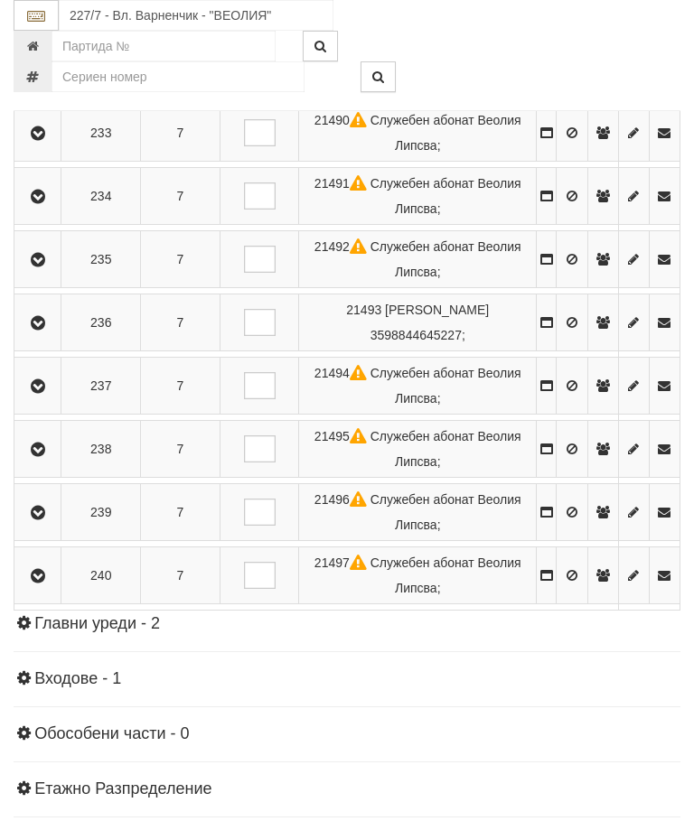
click at [49, 583] on icon "button" at bounding box center [38, 576] width 22 height 13
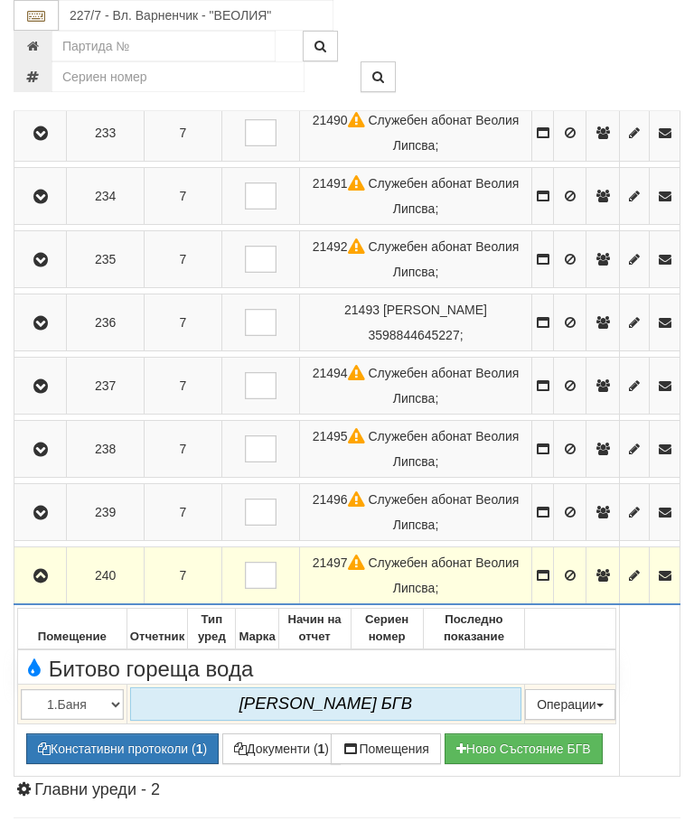
click at [50, 583] on icon "button" at bounding box center [41, 576] width 22 height 13
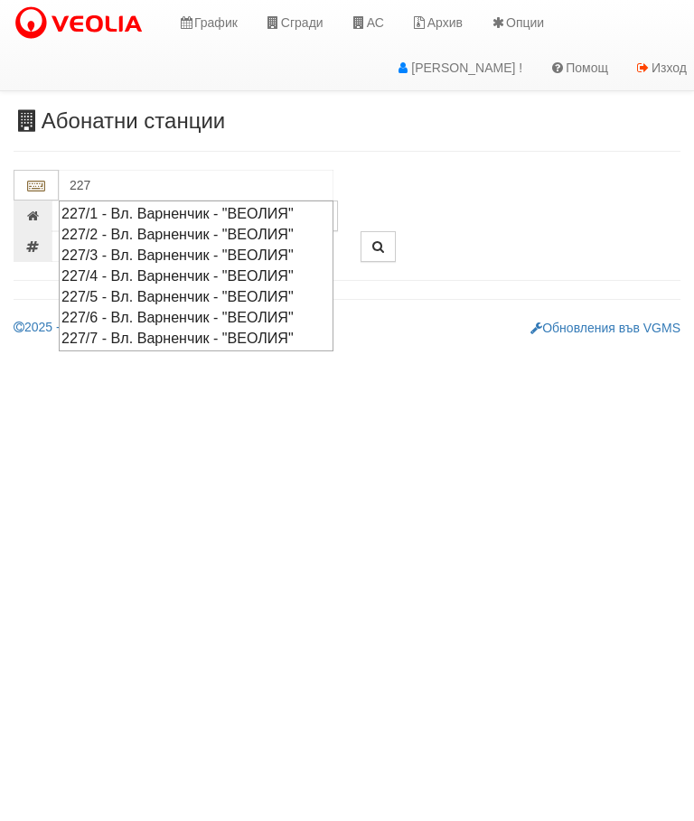
click at [278, 300] on div "227/5 - Вл. Варненчик - "ВЕОЛИЯ"" at bounding box center [195, 296] width 269 height 21
type input "227/5 - Вл. Варненчик - "ВЕОЛИЯ""
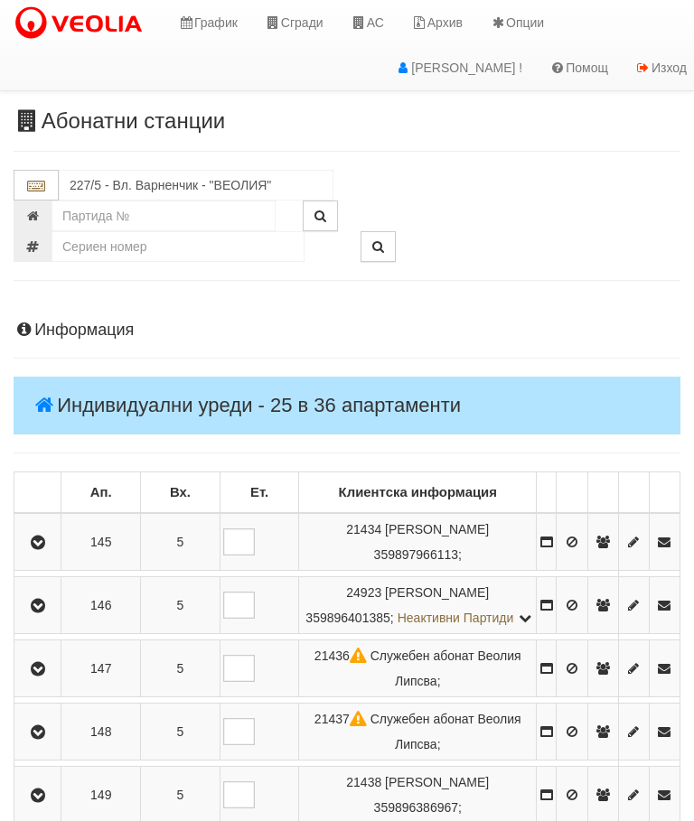
click at [35, 547] on icon "button" at bounding box center [38, 543] width 22 height 13
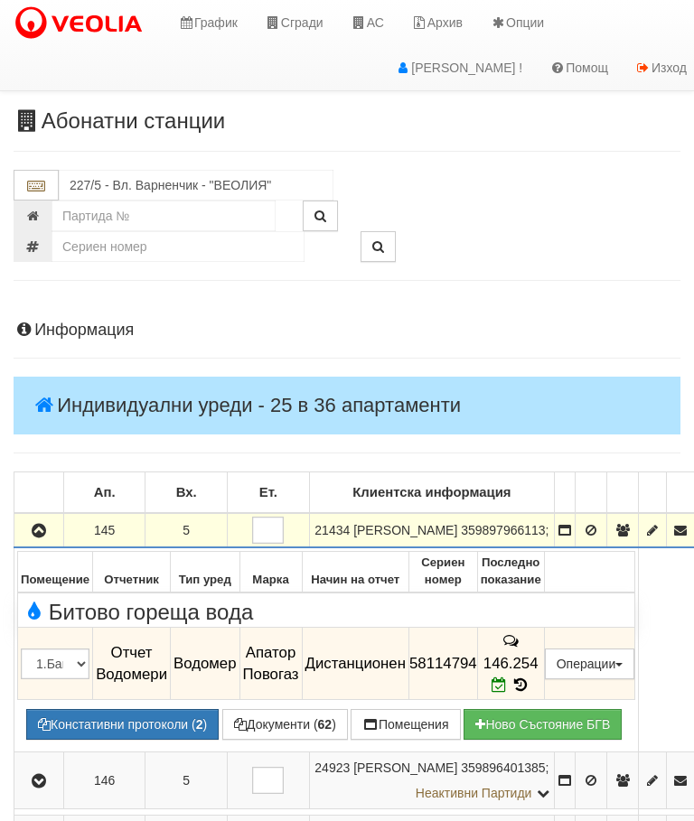
click at [31, 538] on icon "button" at bounding box center [39, 531] width 22 height 13
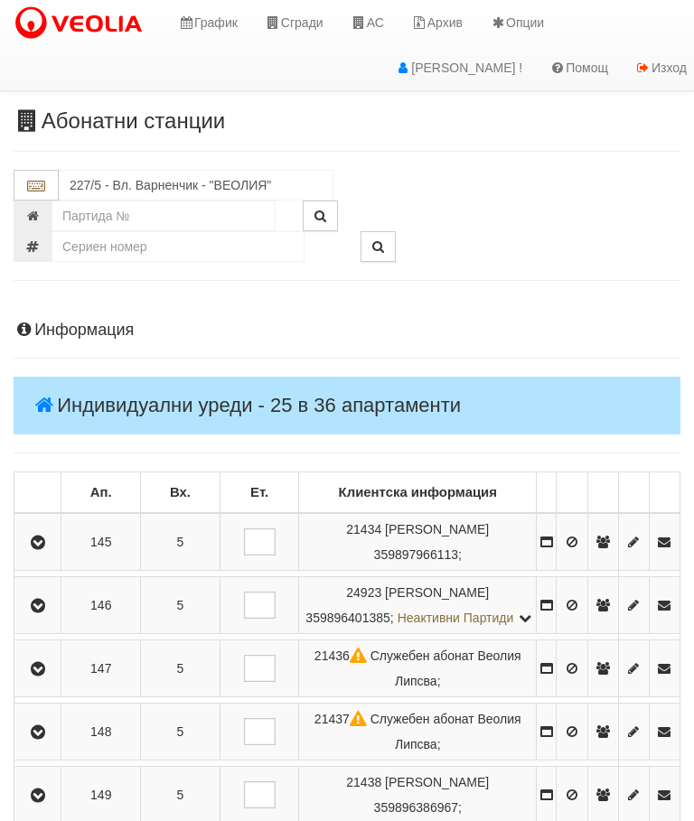
click at [52, 605] on button "button" at bounding box center [37, 605] width 41 height 27
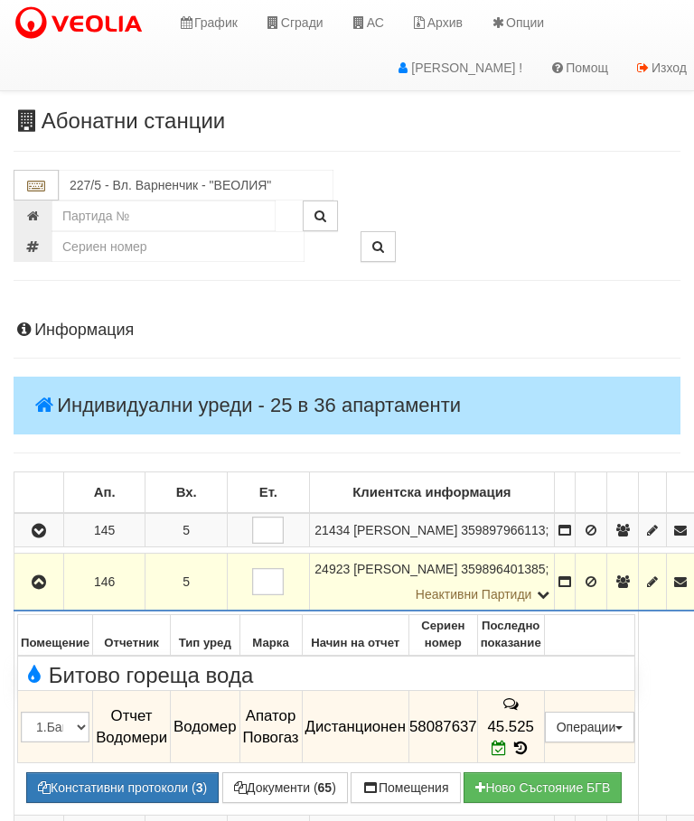
click at [52, 593] on button "button" at bounding box center [38, 581] width 43 height 27
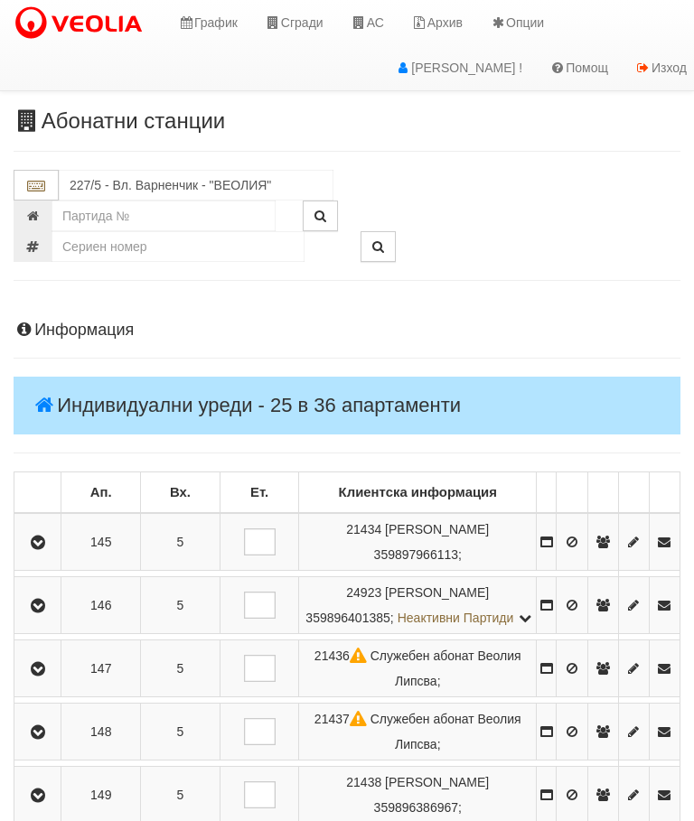
click at [49, 676] on icon "button" at bounding box center [38, 669] width 22 height 13
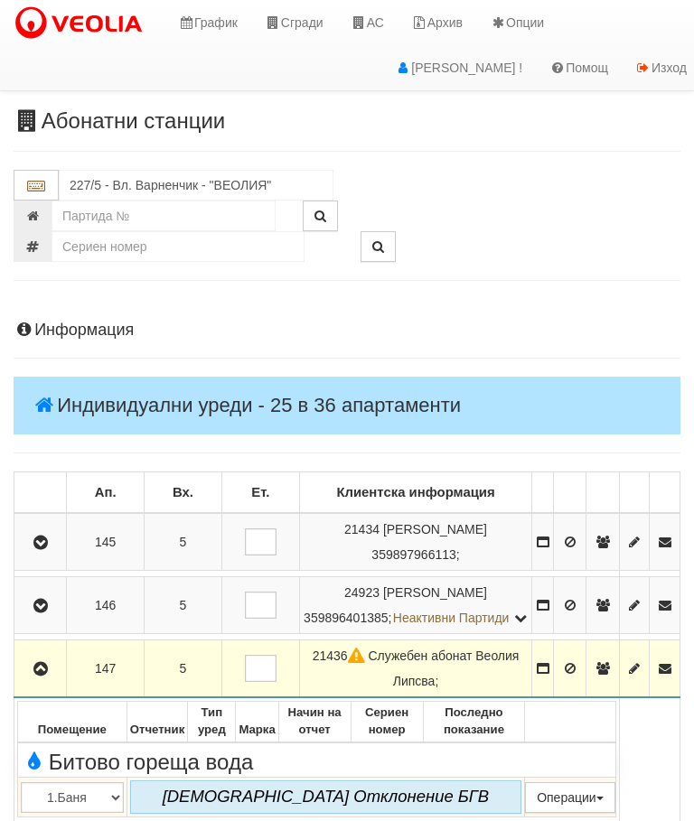
click at [52, 682] on button "button" at bounding box center [40, 668] width 46 height 27
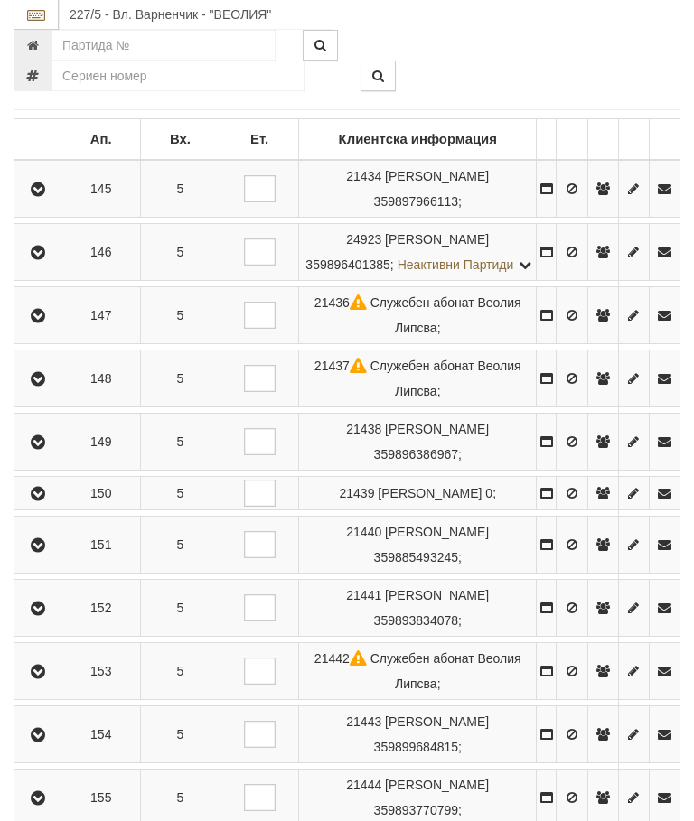
click at [54, 392] on button "button" at bounding box center [37, 379] width 41 height 27
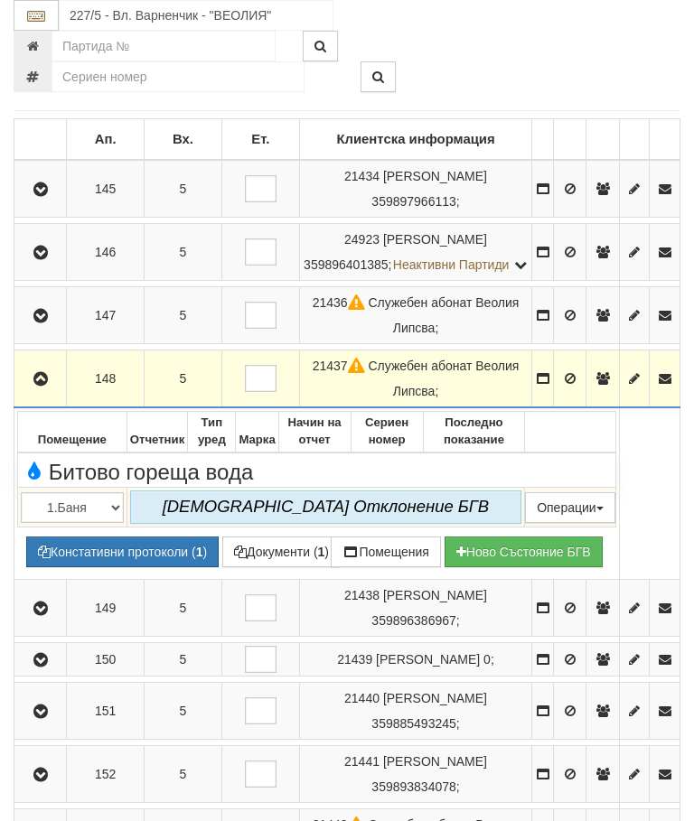
click at [43, 386] on icon "button" at bounding box center [41, 379] width 22 height 13
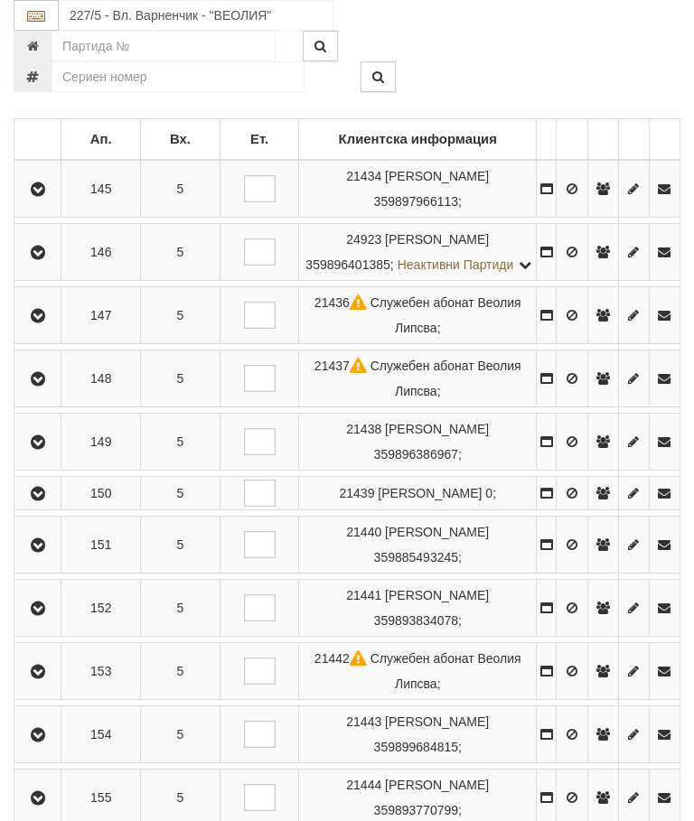
click at [49, 449] on icon "button" at bounding box center [38, 442] width 22 height 13
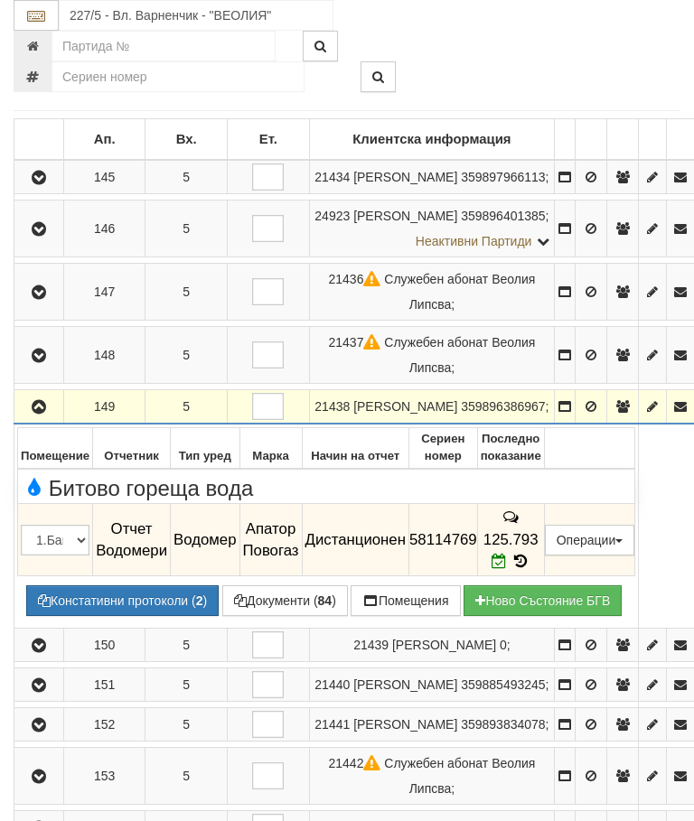
click at [47, 401] on icon "button" at bounding box center [39, 407] width 22 height 13
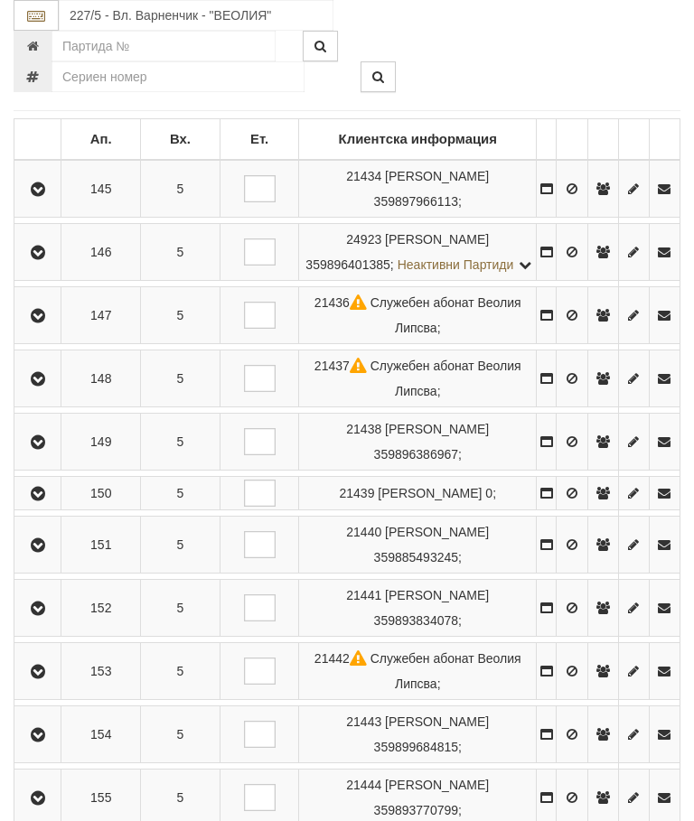
click at [40, 507] on button "button" at bounding box center [37, 493] width 41 height 27
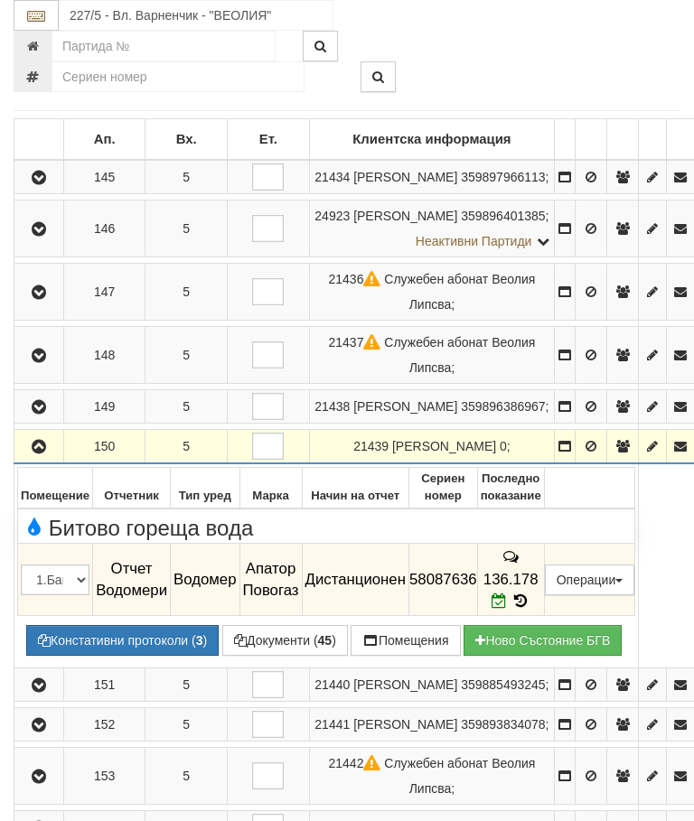
click at [38, 450] on icon "button" at bounding box center [39, 447] width 22 height 13
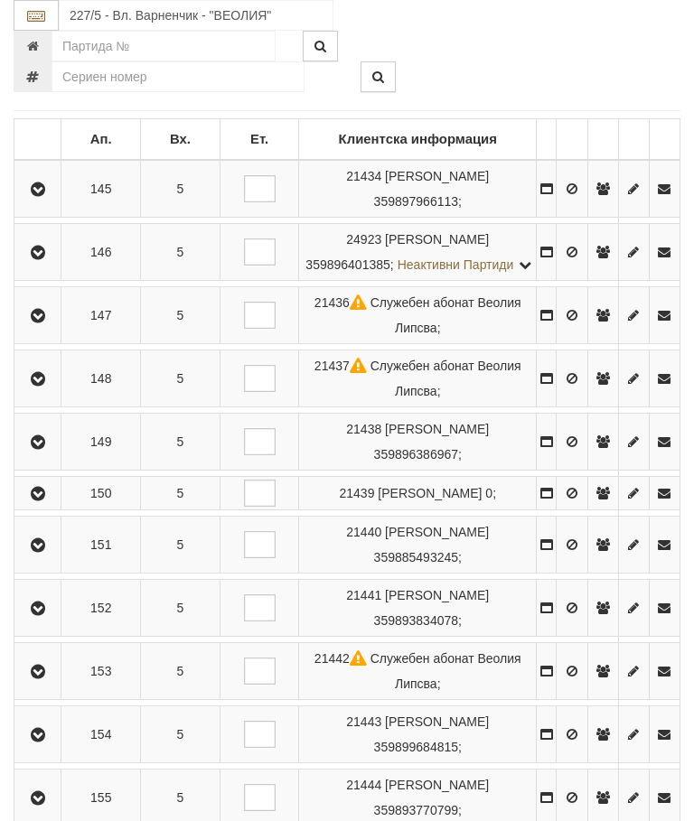
click at [45, 552] on icon "button" at bounding box center [38, 546] width 22 height 13
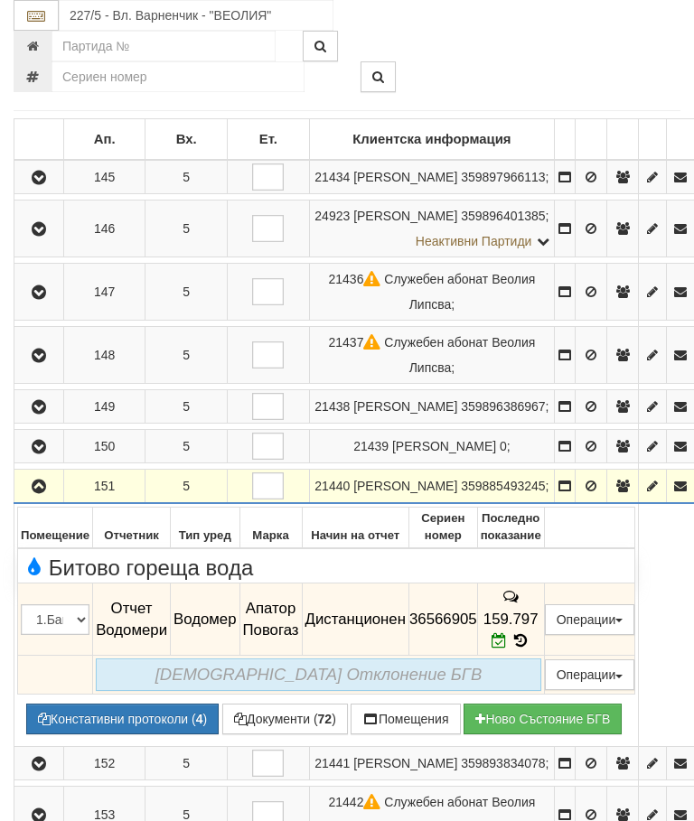
click at [50, 492] on icon "button" at bounding box center [39, 487] width 22 height 13
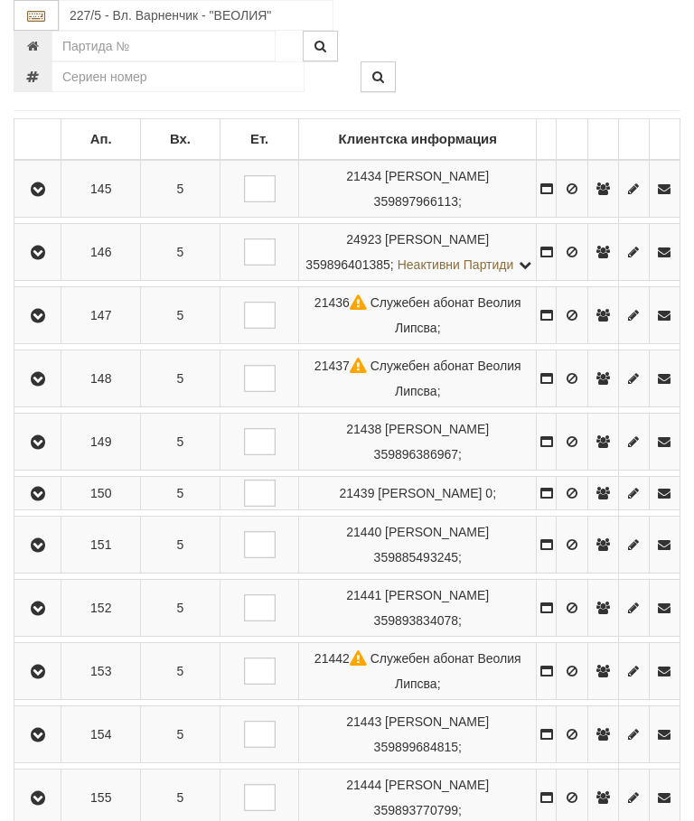
click at [46, 615] on icon "button" at bounding box center [38, 609] width 22 height 13
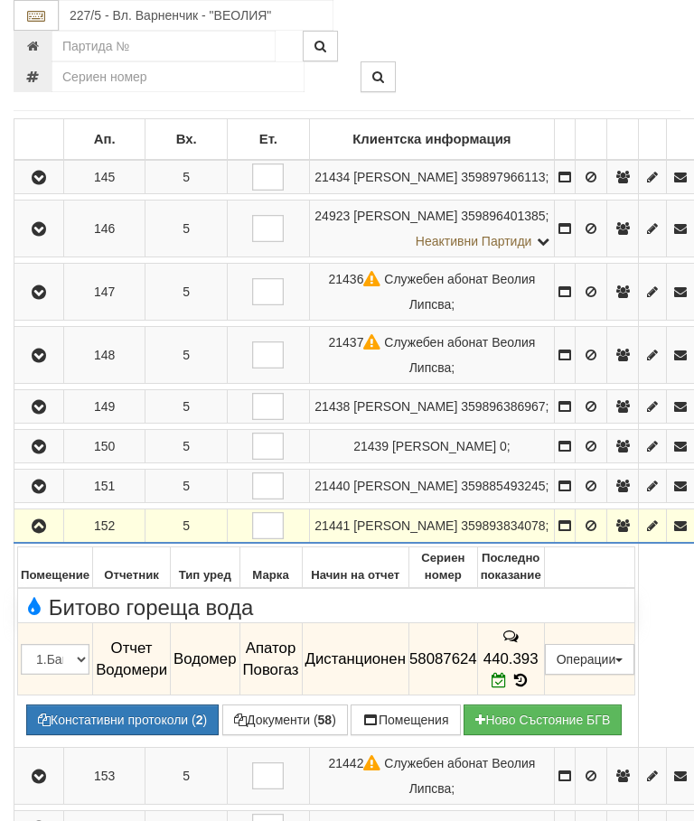
click at [34, 540] on button "button" at bounding box center [38, 525] width 43 height 27
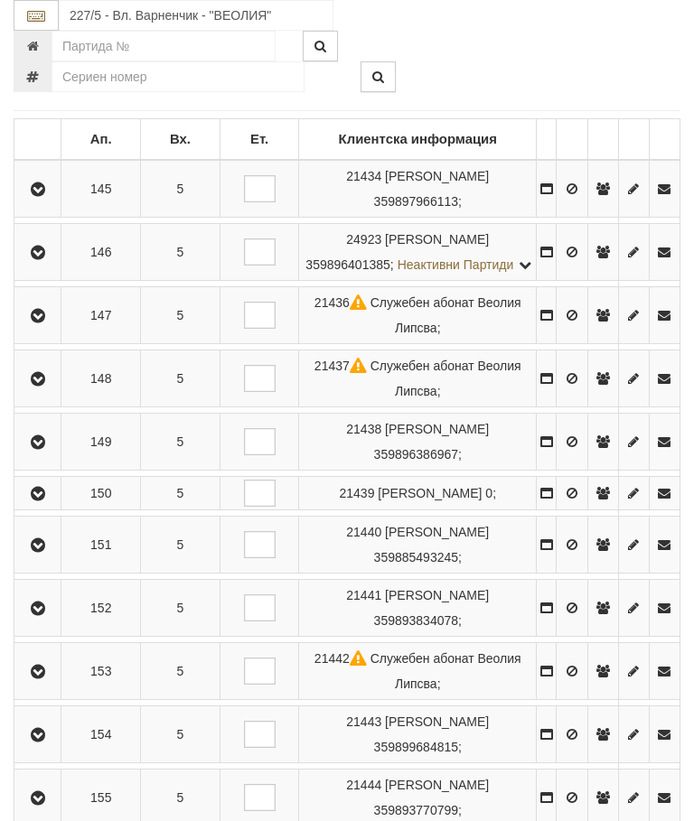
click at [45, 700] on td at bounding box center [37, 671] width 47 height 57
click at [46, 742] on icon "button" at bounding box center [38, 735] width 22 height 13
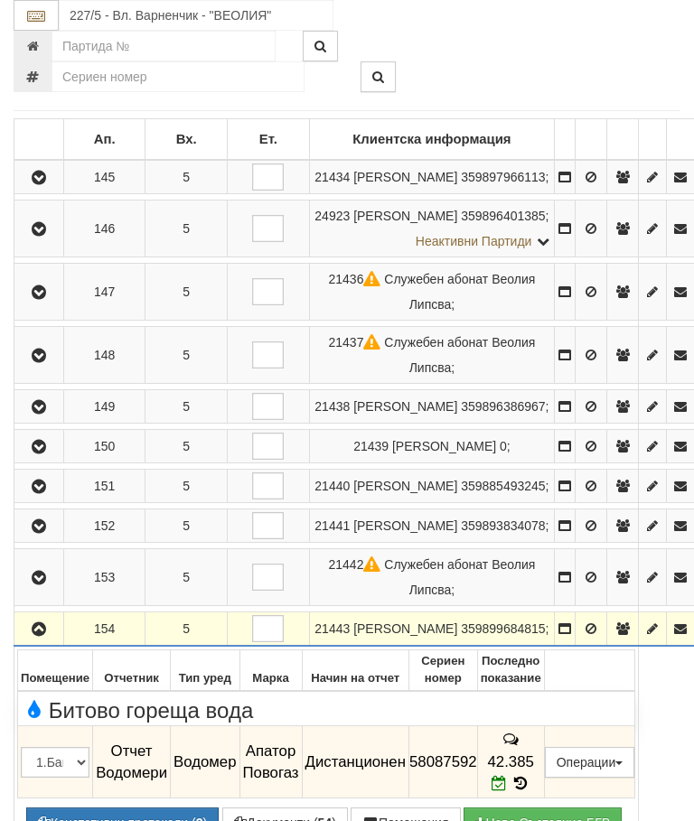
click at [42, 636] on icon "button" at bounding box center [39, 630] width 22 height 13
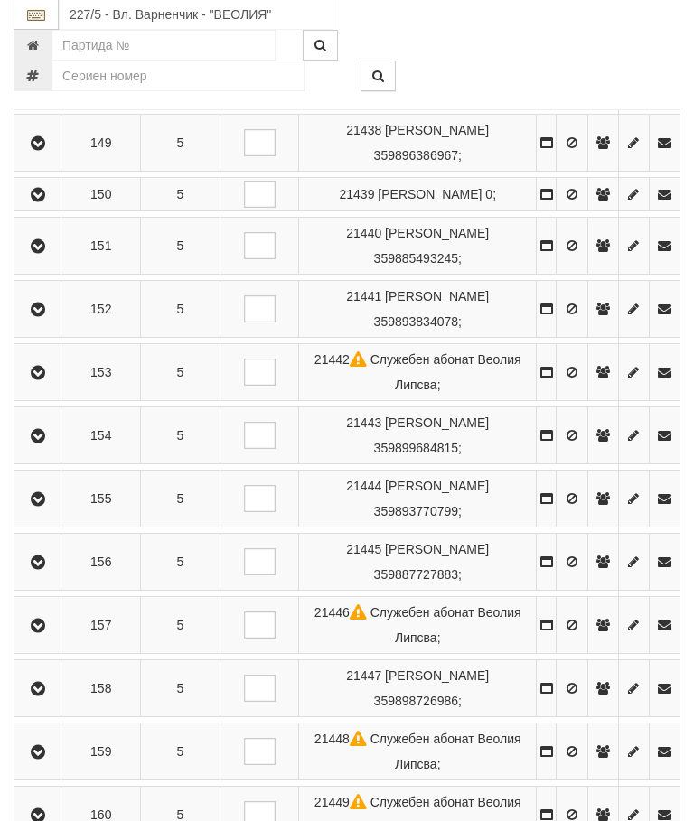
click at [45, 507] on icon "button" at bounding box center [38, 500] width 22 height 13
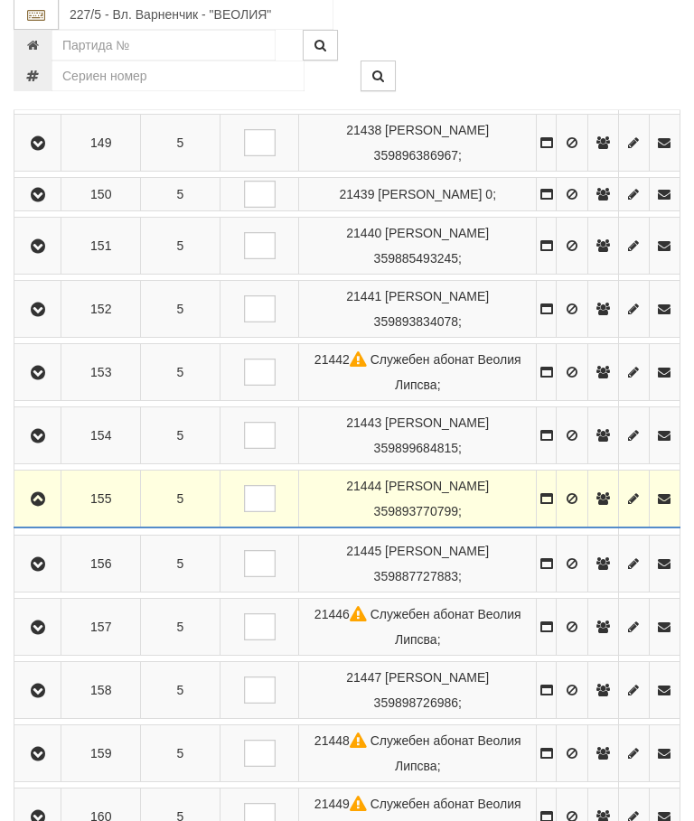
scroll to position [652, 0]
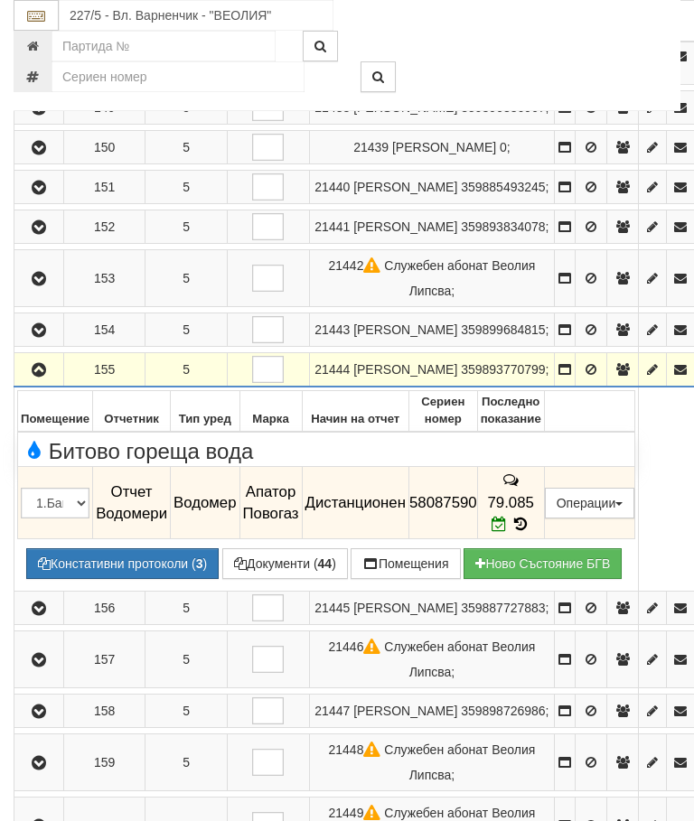
click at [27, 383] on button "button" at bounding box center [38, 369] width 43 height 27
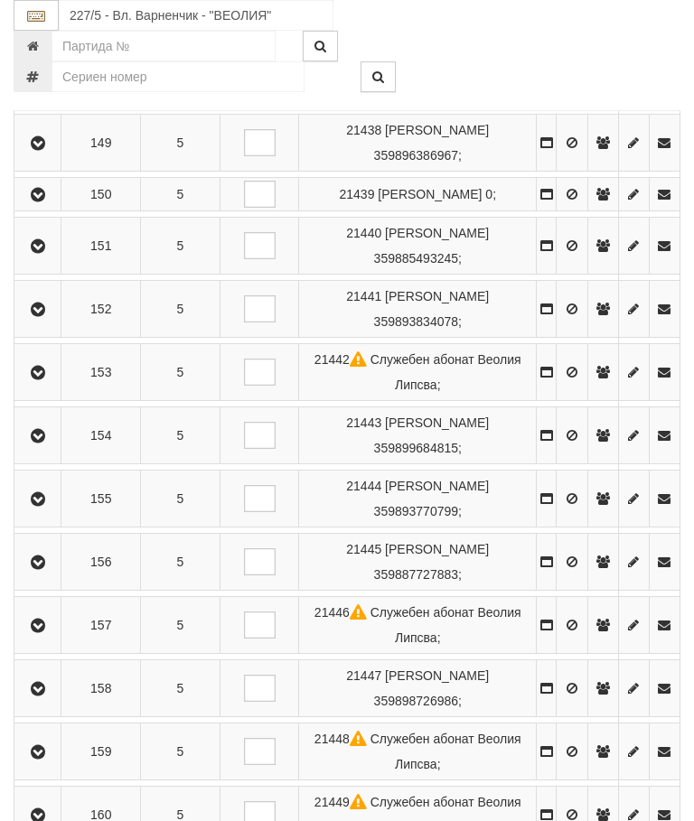
click at [58, 576] on button "button" at bounding box center [37, 562] width 41 height 27
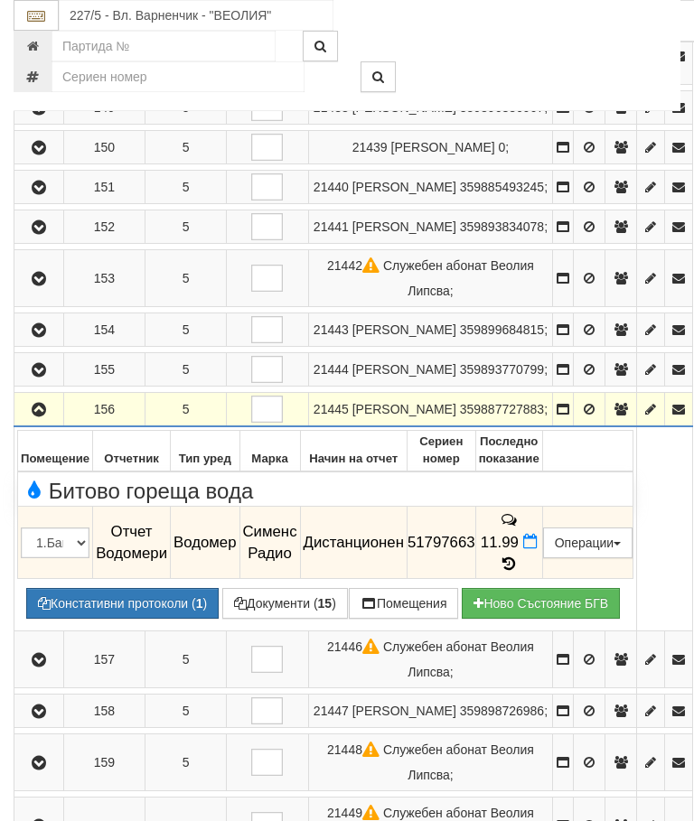
click at [519, 572] on icon at bounding box center [509, 564] width 20 height 15
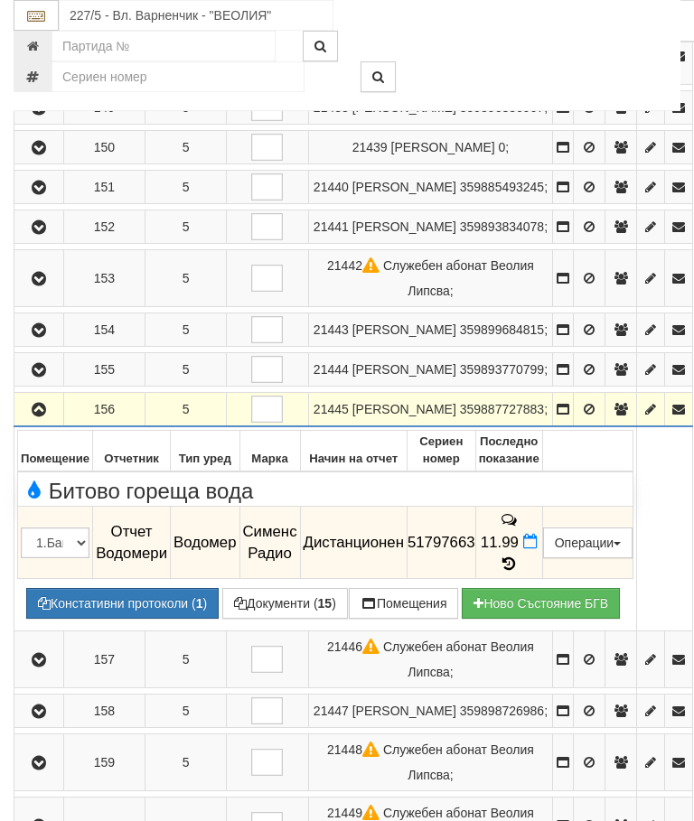
click at [41, 417] on icon "button" at bounding box center [39, 410] width 22 height 13
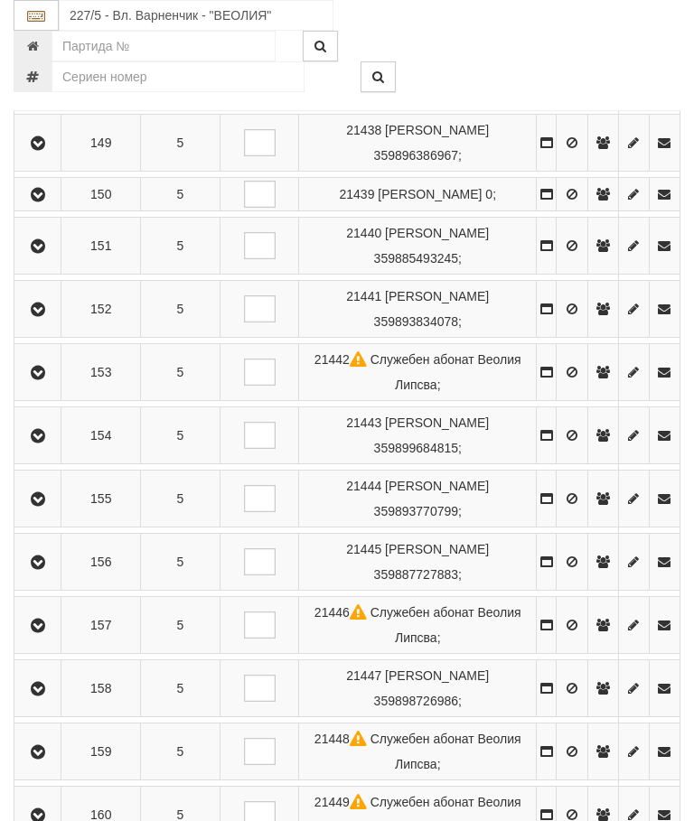
click at [49, 633] on icon "button" at bounding box center [38, 626] width 22 height 13
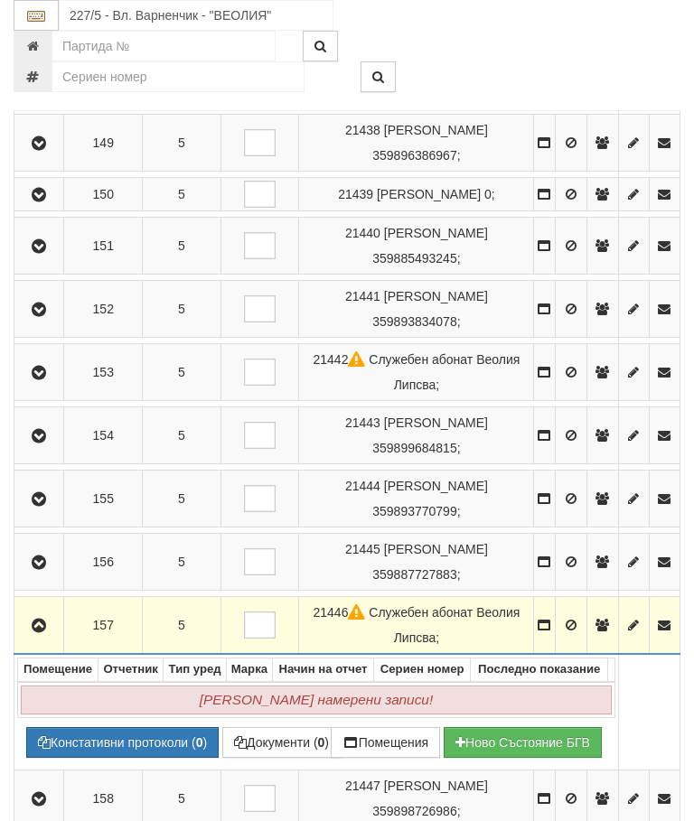
click at [50, 633] on icon "button" at bounding box center [39, 626] width 22 height 13
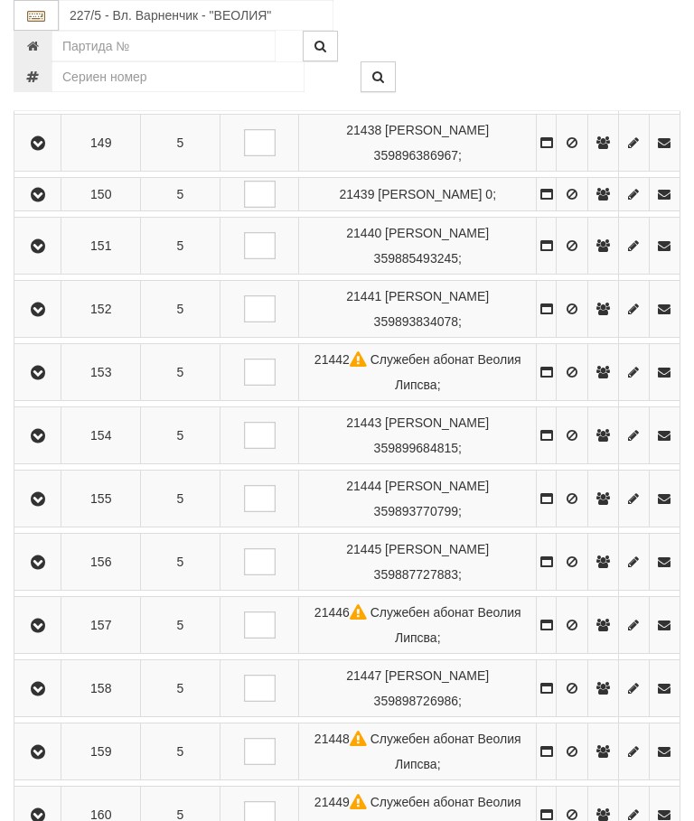
click at [58, 702] on button "button" at bounding box center [37, 688] width 41 height 27
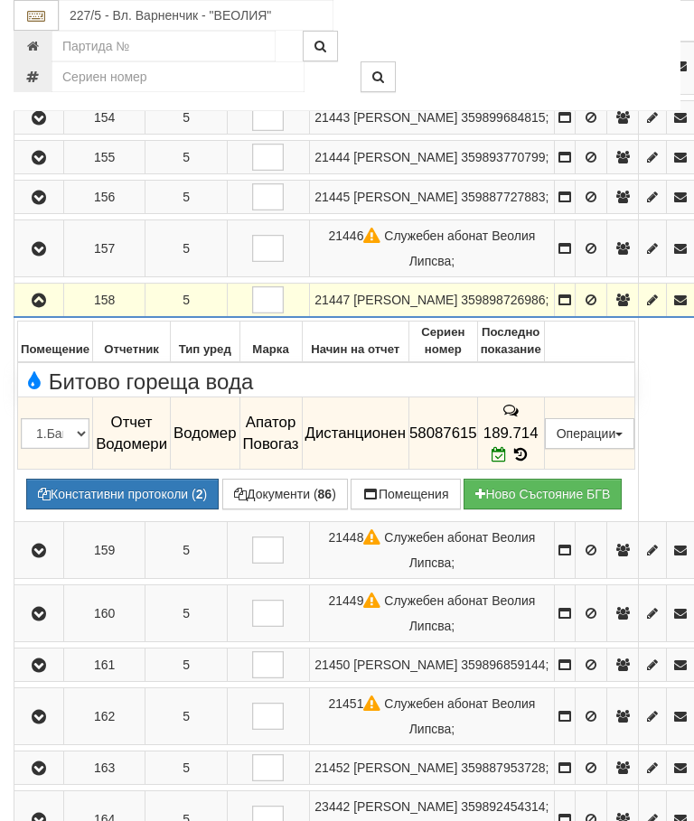
scroll to position [886, 0]
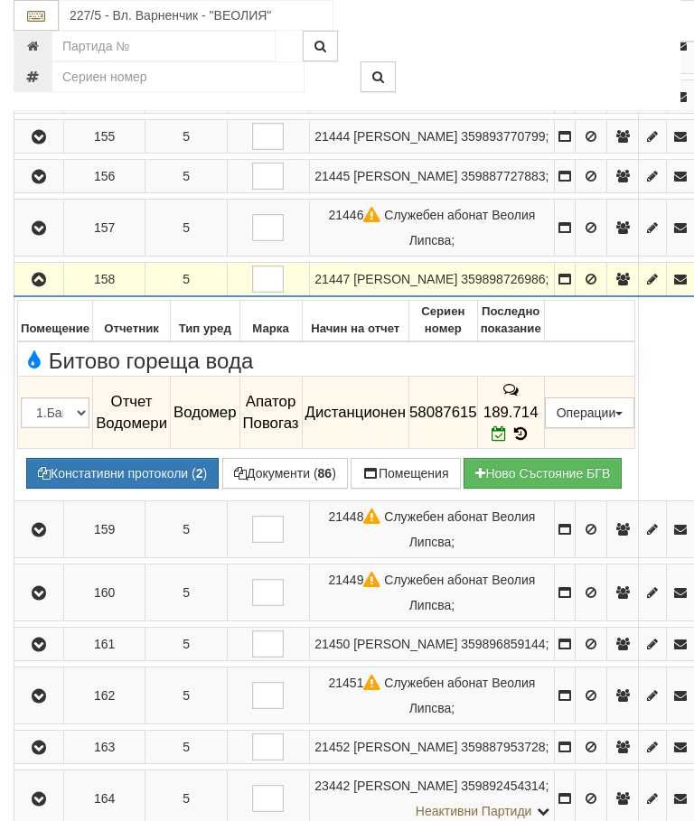
click at [41, 286] on icon "button" at bounding box center [39, 280] width 22 height 13
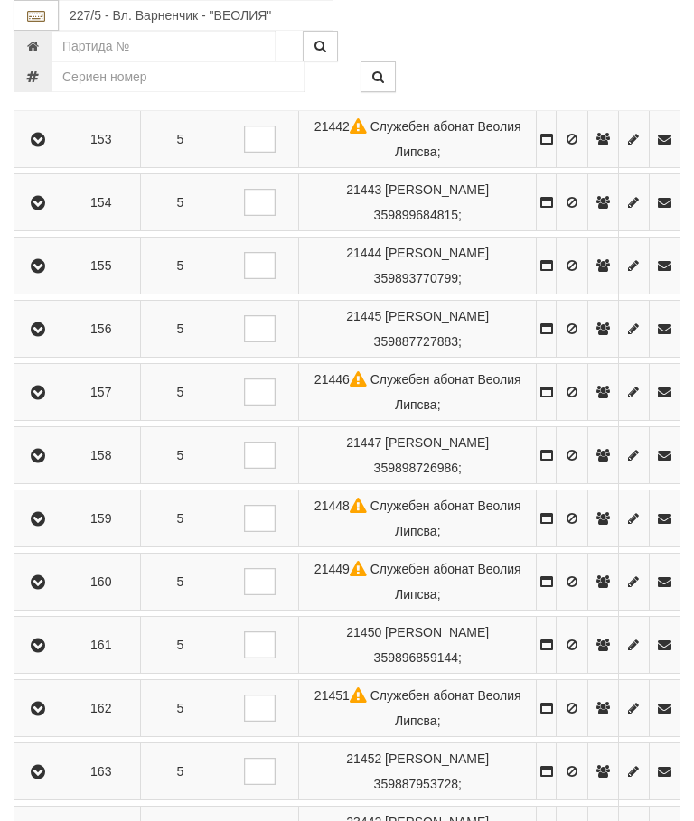
click at [36, 526] on icon "button" at bounding box center [38, 519] width 22 height 13
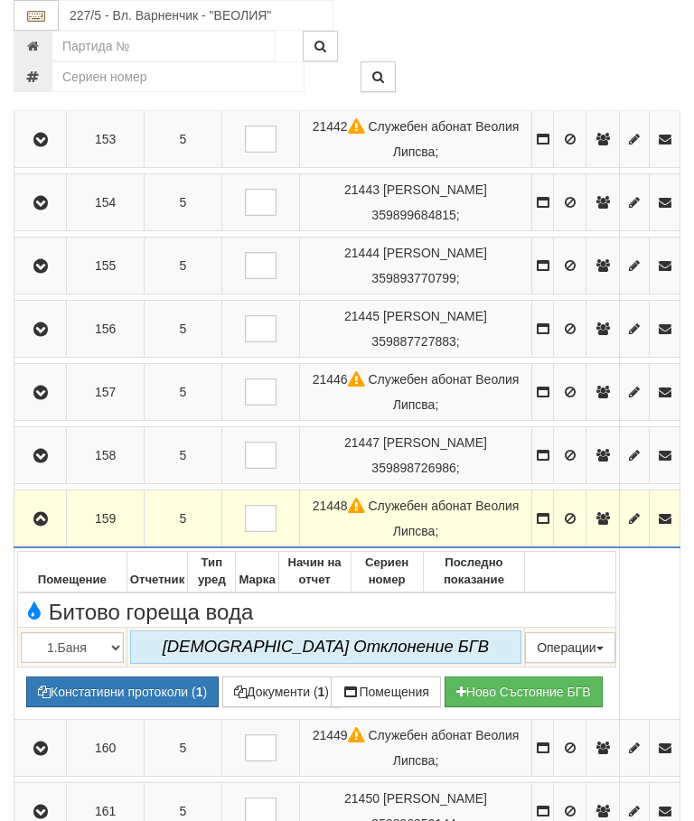
click at [48, 526] on icon "button" at bounding box center [41, 519] width 22 height 13
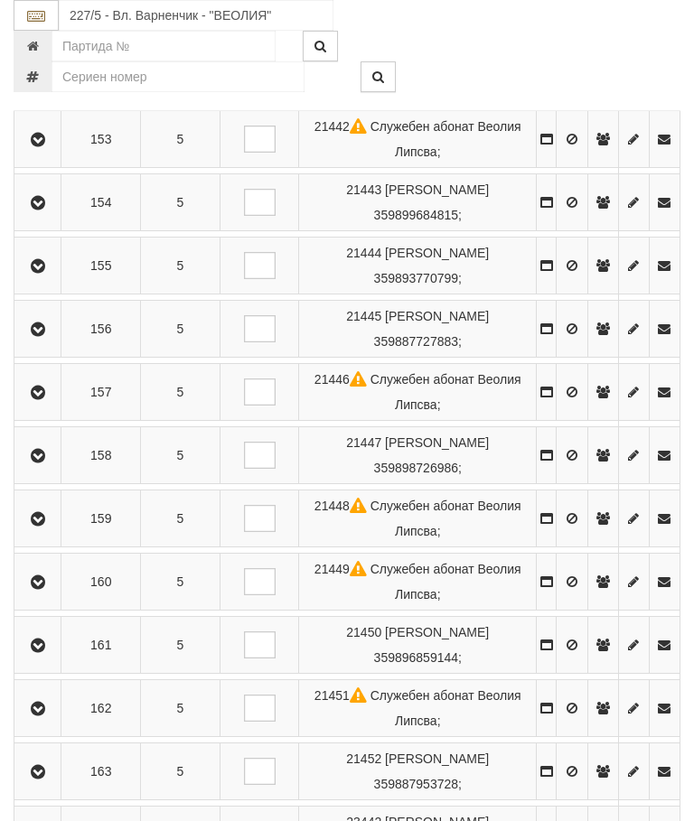
click at [58, 596] on button "button" at bounding box center [37, 581] width 41 height 27
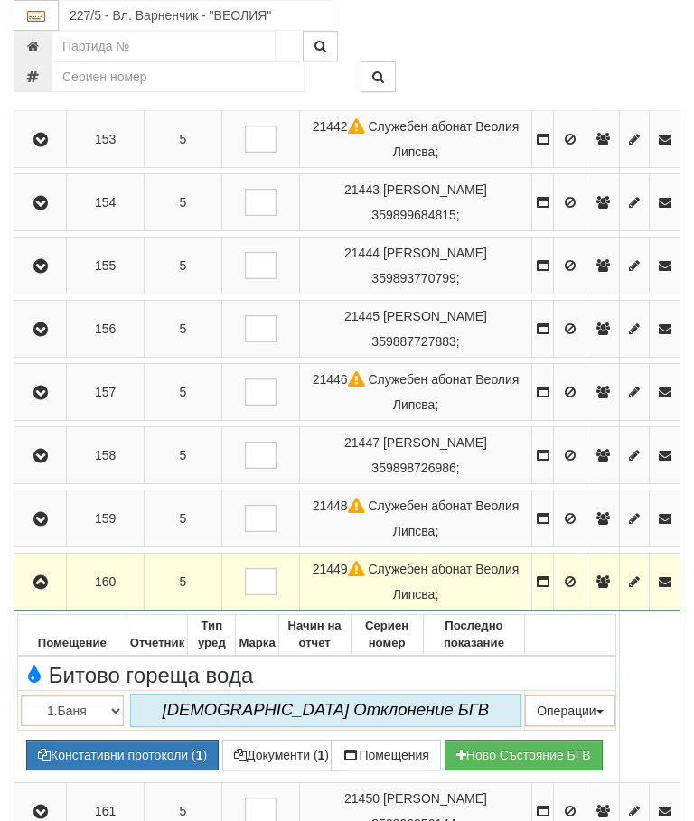
click at [48, 589] on icon "button" at bounding box center [41, 583] width 22 height 13
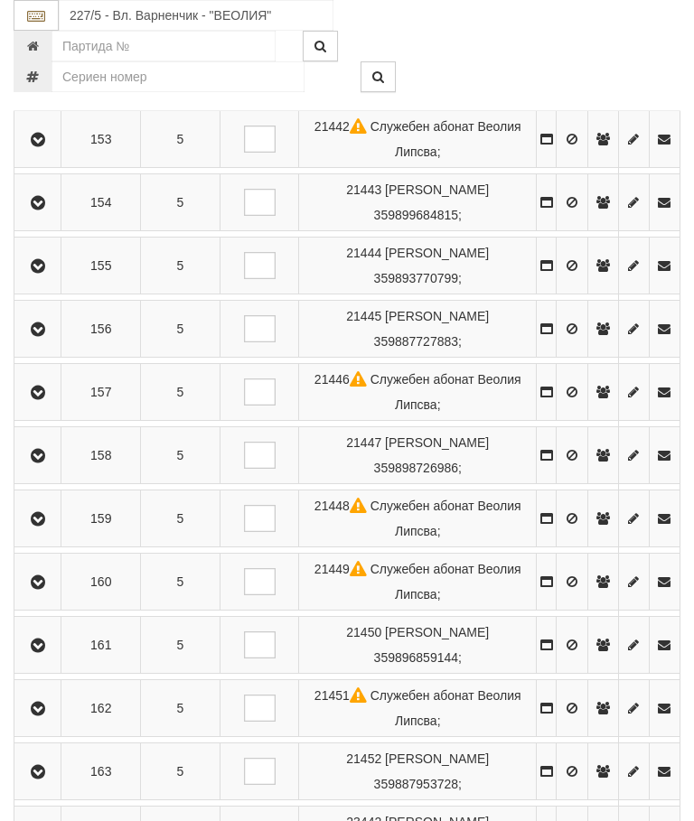
click at [52, 659] on button "button" at bounding box center [37, 645] width 41 height 27
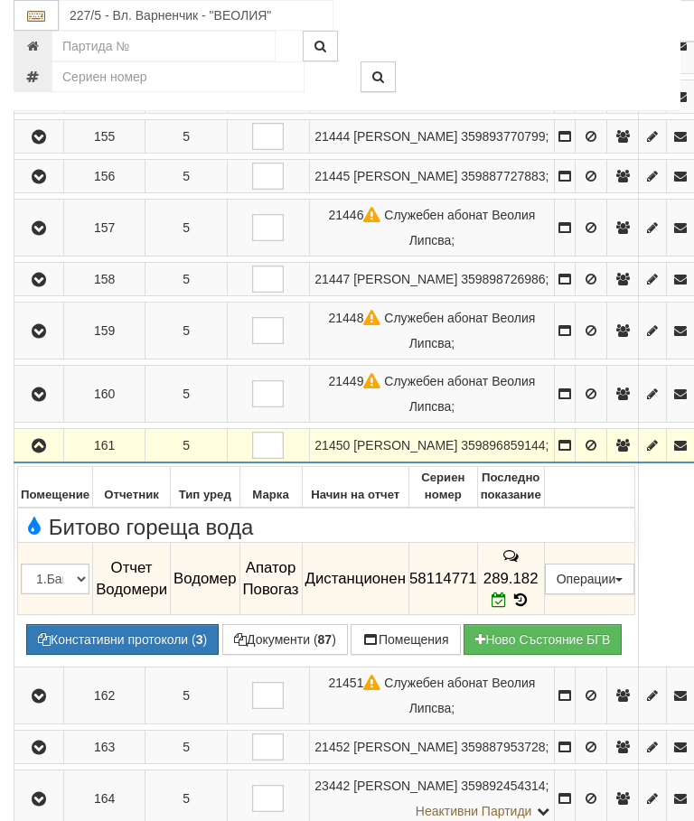
click at [45, 453] on icon "button" at bounding box center [39, 446] width 22 height 13
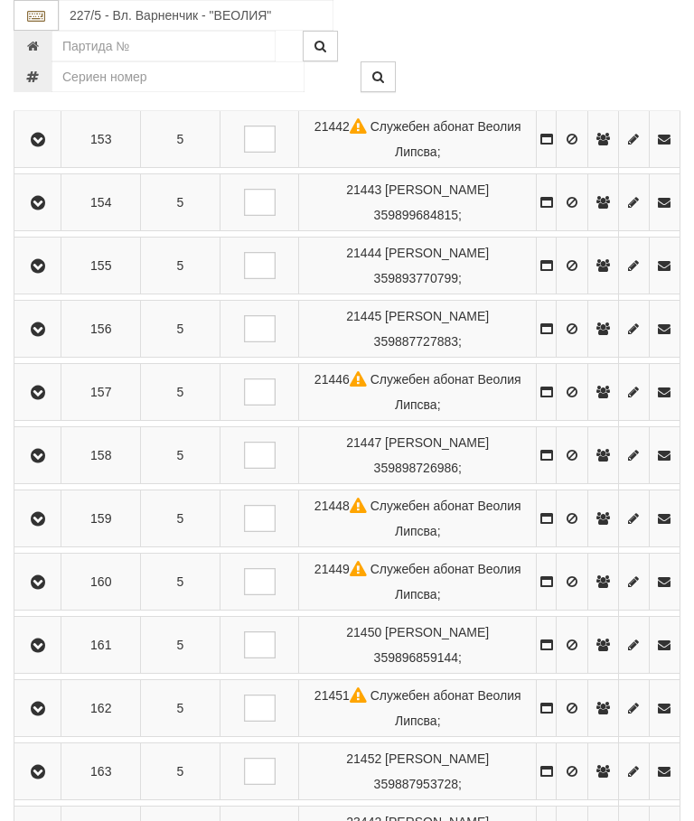
click at [49, 716] on icon "button" at bounding box center [38, 709] width 22 height 13
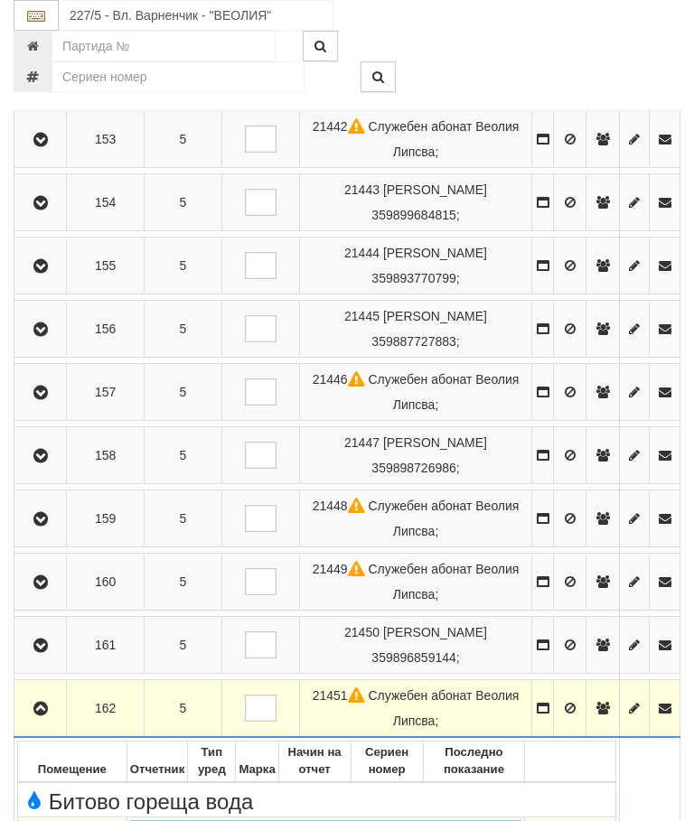
click at [47, 716] on icon "button" at bounding box center [41, 709] width 22 height 13
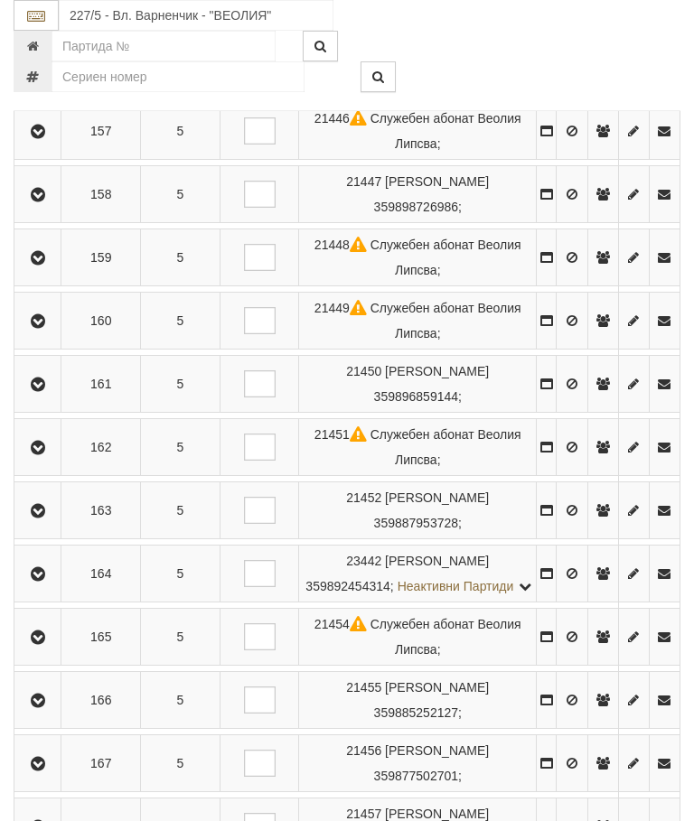
scroll to position [1149, 0]
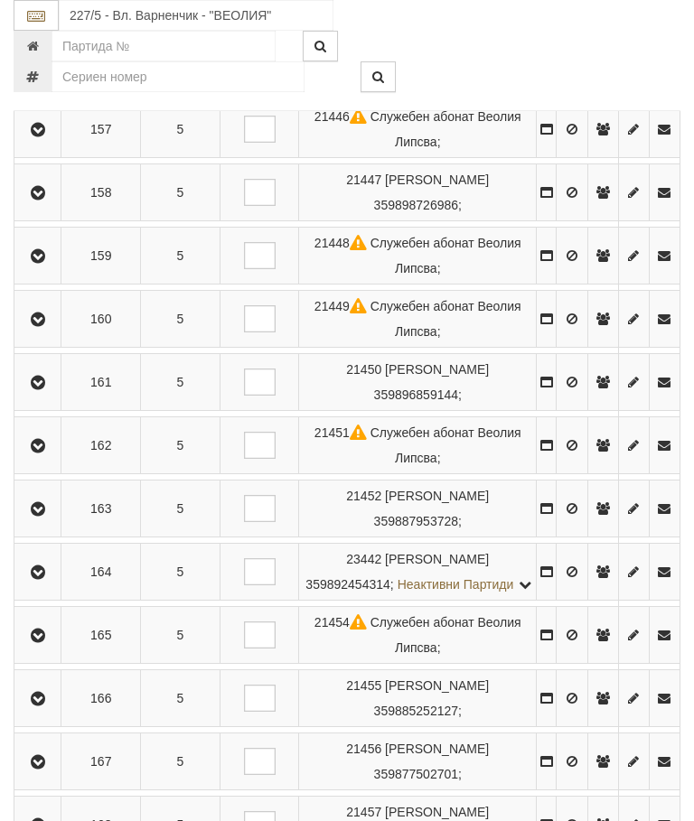
click at [49, 516] on icon "button" at bounding box center [38, 509] width 22 height 13
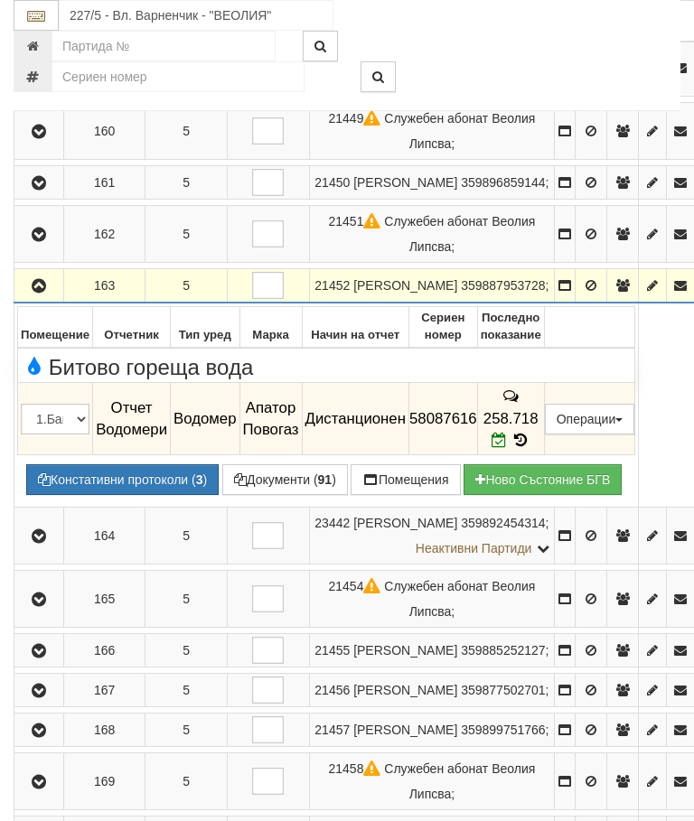
click at [38, 293] on icon "button" at bounding box center [39, 286] width 22 height 13
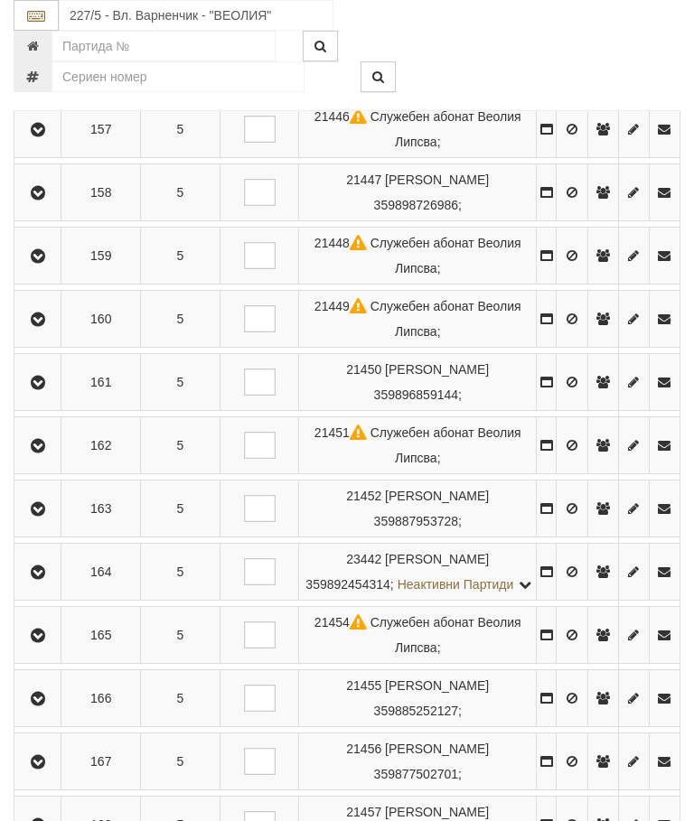
click at [49, 579] on icon "button" at bounding box center [38, 573] width 22 height 13
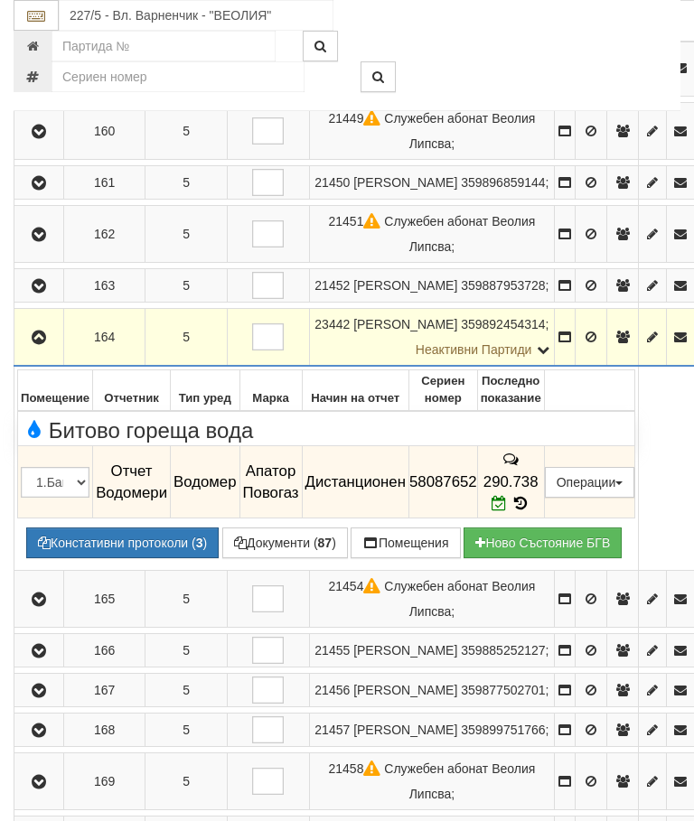
click at [53, 351] on button "button" at bounding box center [38, 337] width 43 height 27
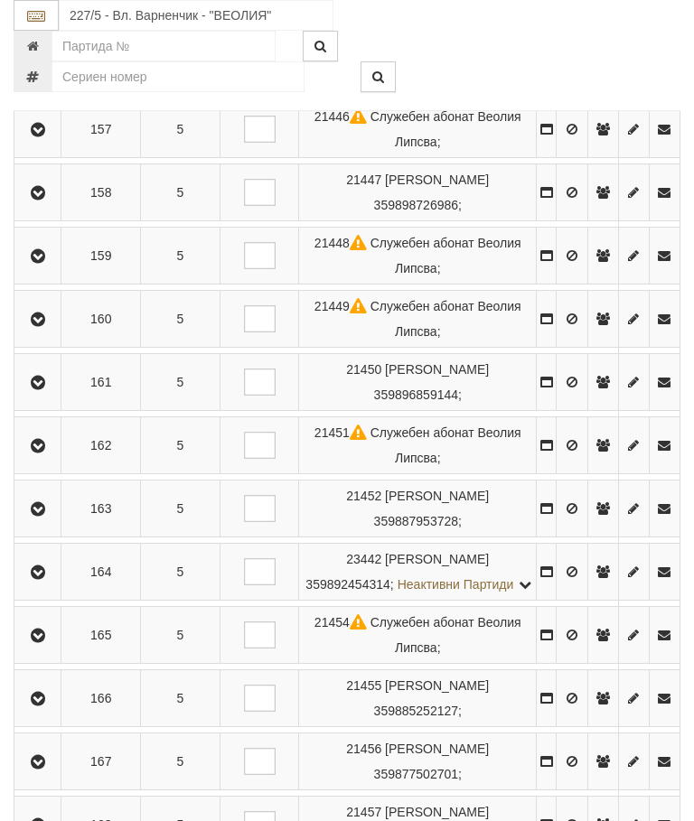
click at [49, 643] on icon "button" at bounding box center [38, 636] width 22 height 13
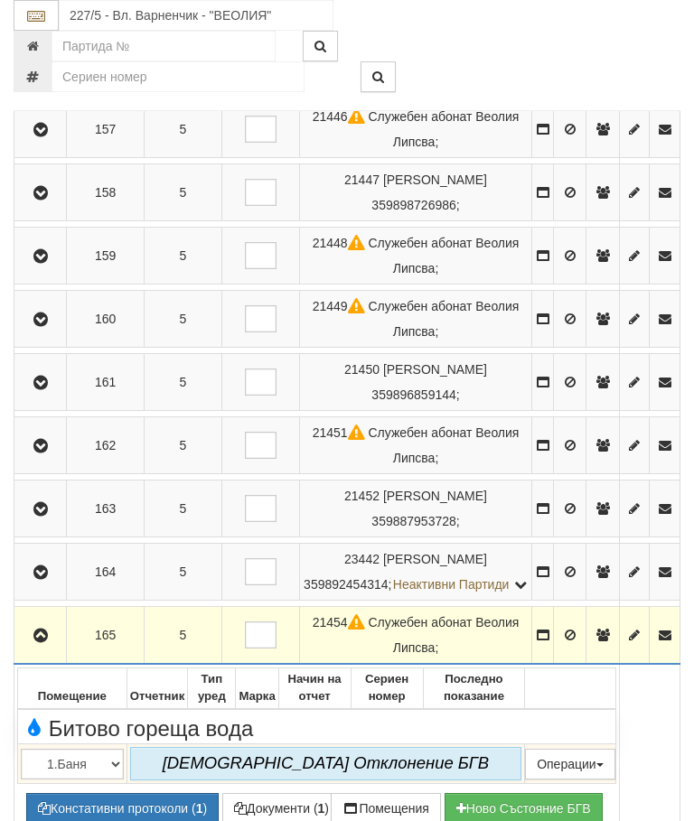
click at [50, 643] on icon "button" at bounding box center [41, 636] width 22 height 13
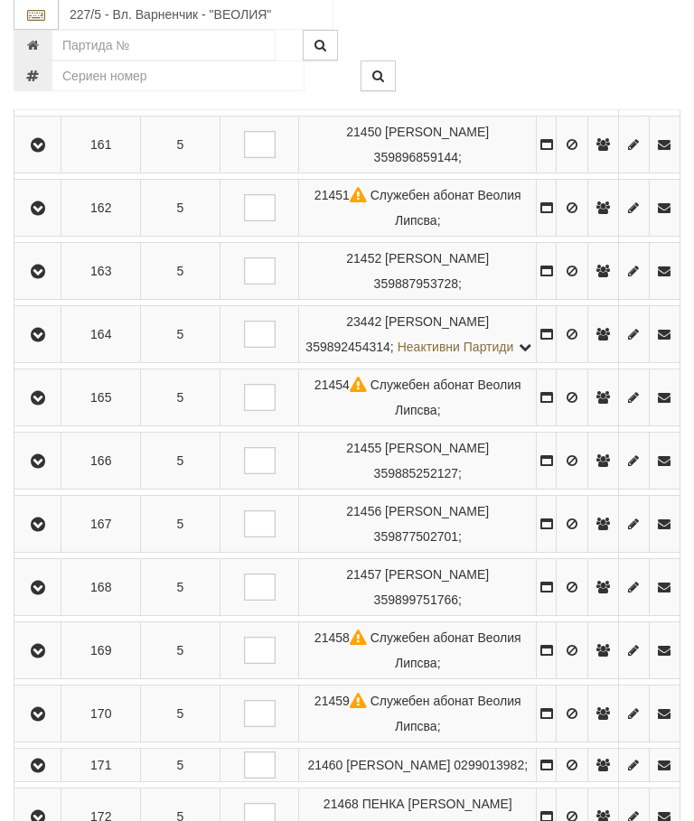
click at [42, 469] on icon "button" at bounding box center [38, 462] width 22 height 13
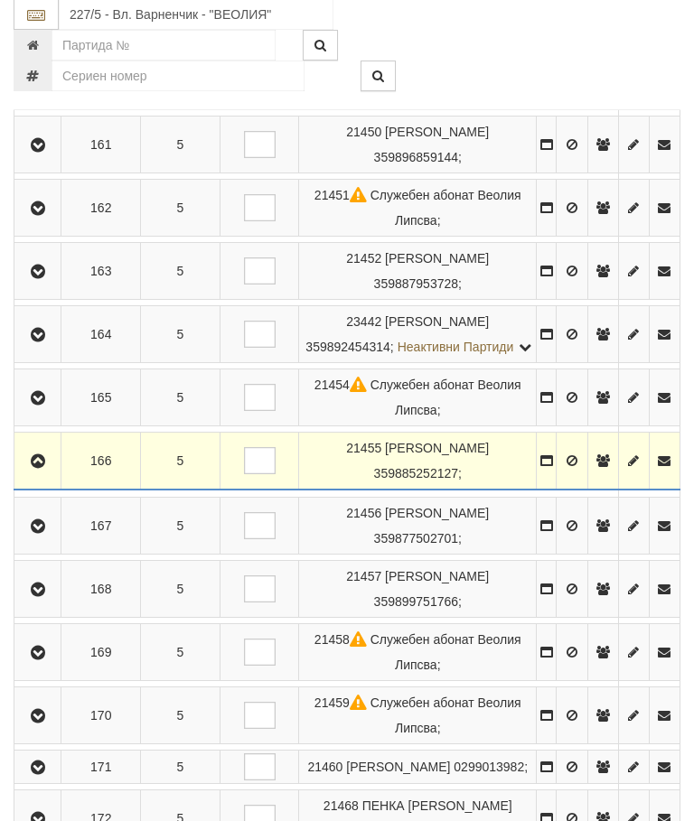
scroll to position [1386, 0]
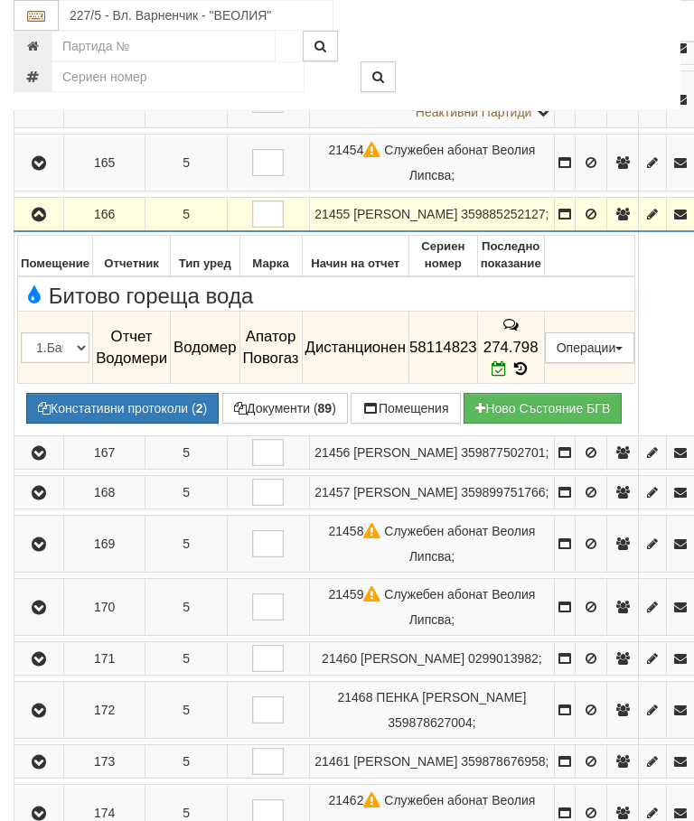
click at [35, 221] on icon "button" at bounding box center [39, 215] width 22 height 13
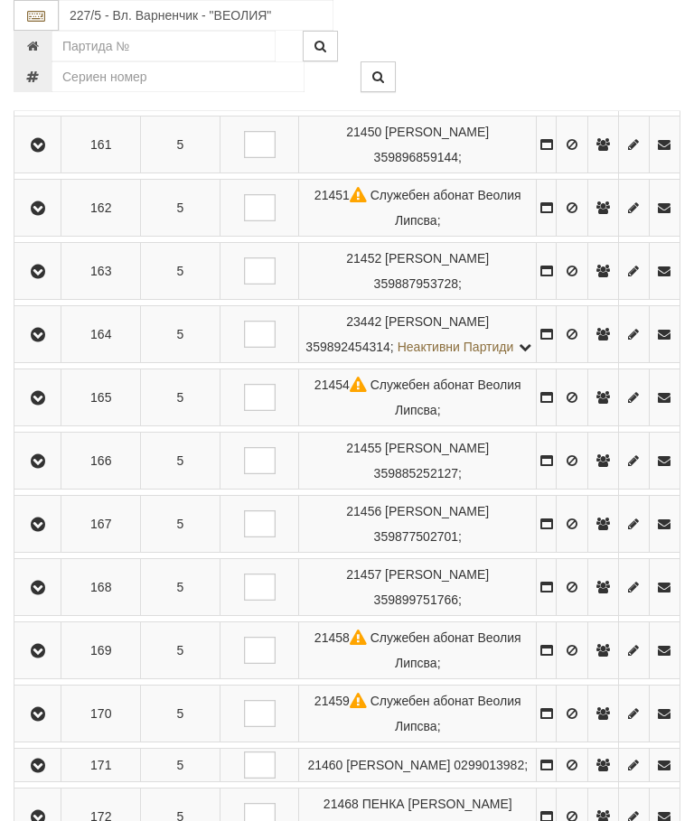
click at [56, 538] on button "button" at bounding box center [37, 524] width 41 height 27
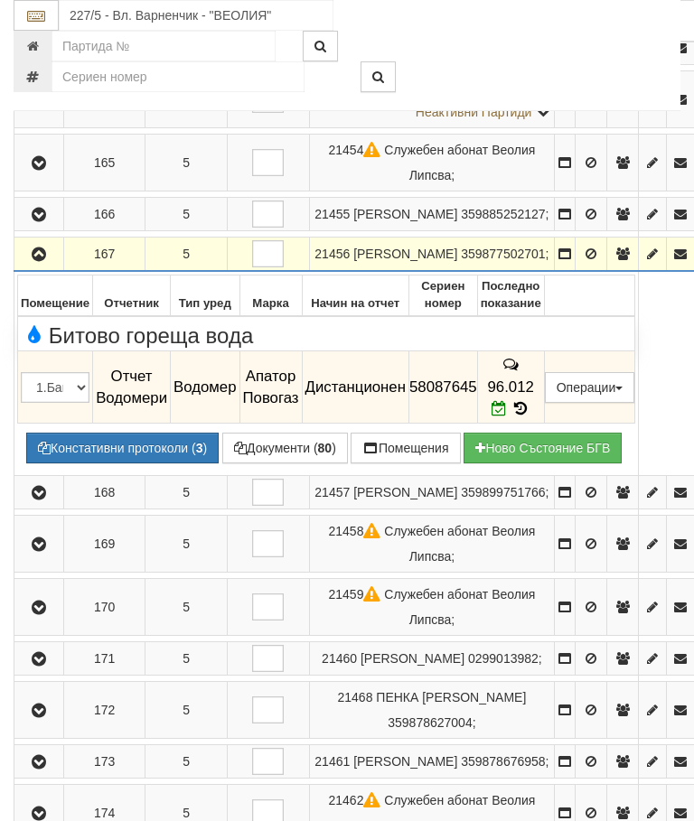
click at [41, 268] on button "button" at bounding box center [38, 253] width 43 height 27
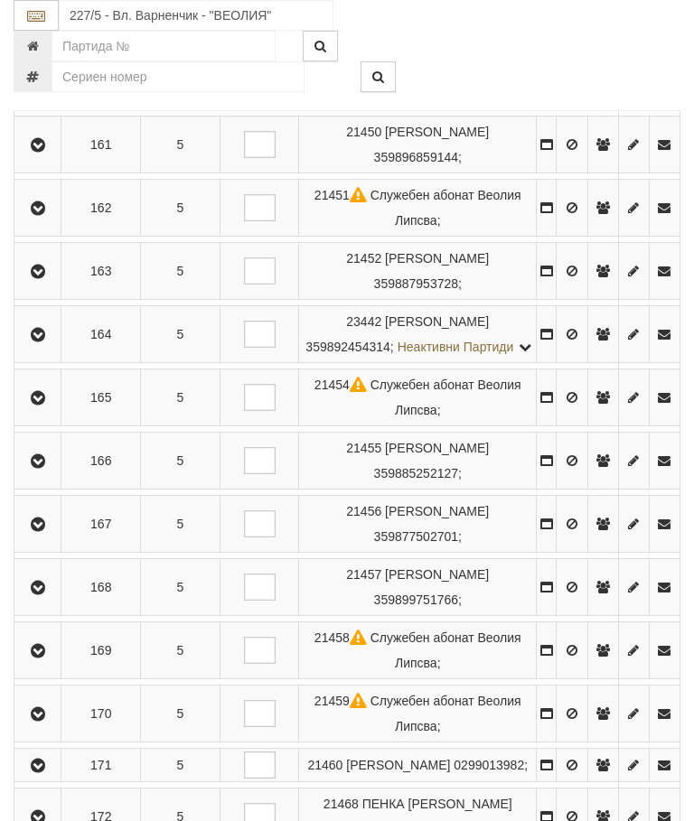
click at [49, 595] on icon "button" at bounding box center [38, 588] width 22 height 13
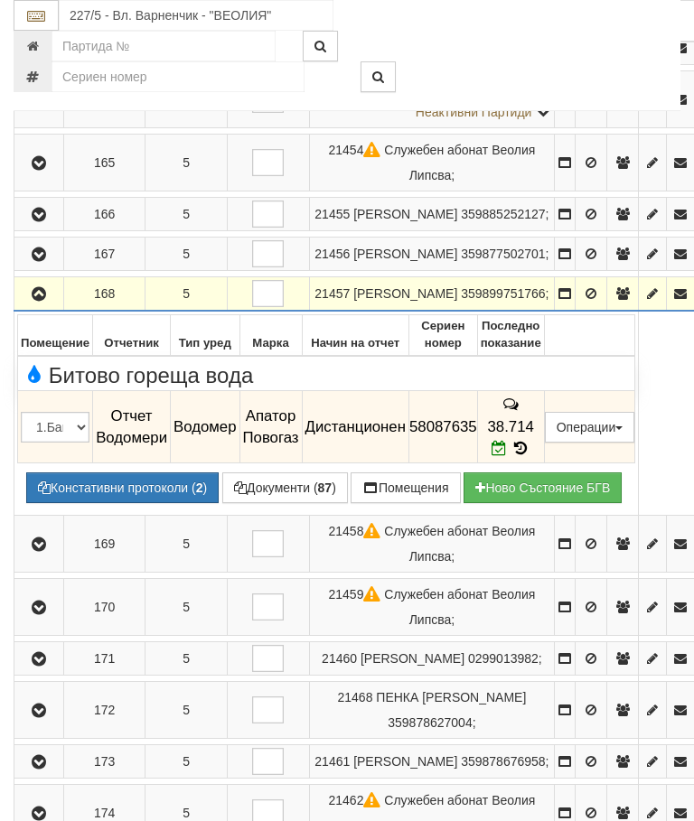
click at [46, 301] on icon "button" at bounding box center [39, 294] width 22 height 13
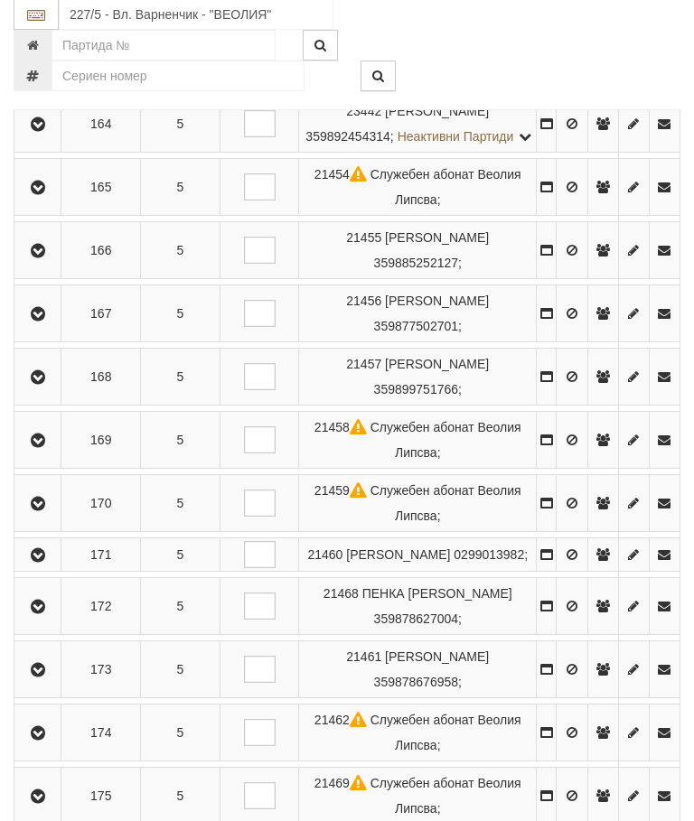
scroll to position [1604, 0]
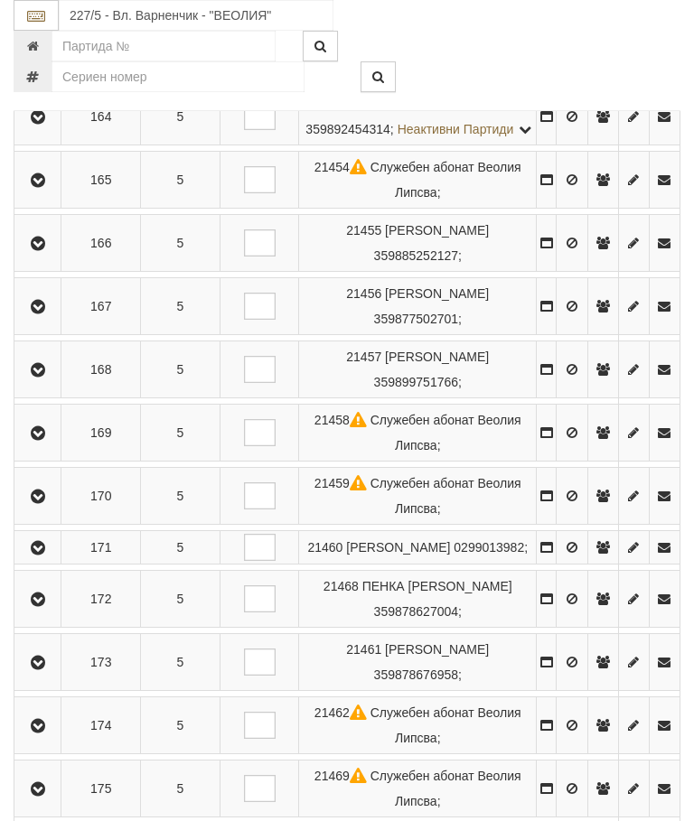
click at [36, 440] on icon "button" at bounding box center [38, 433] width 22 height 13
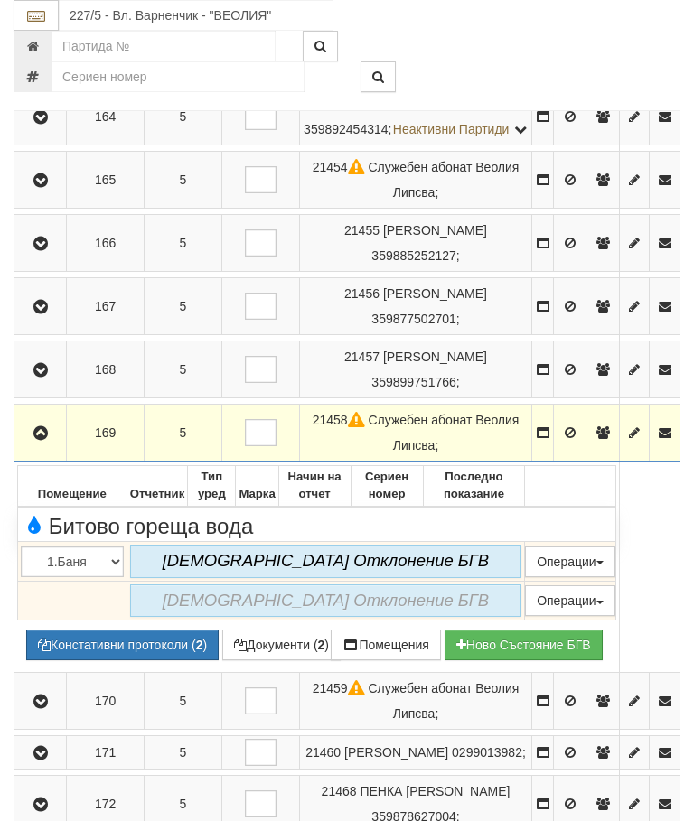
click at [47, 440] on icon "button" at bounding box center [41, 433] width 22 height 13
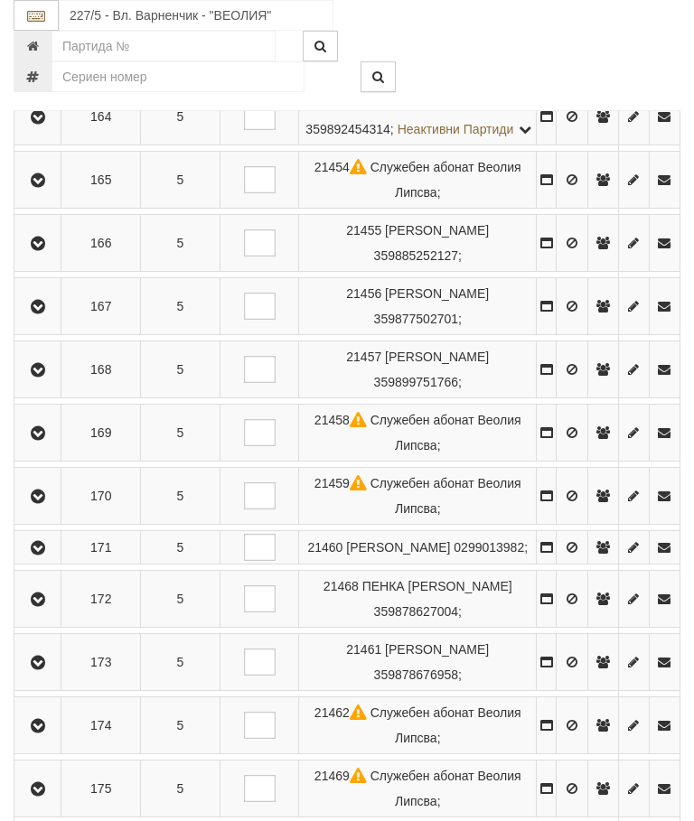
click at [49, 503] on icon "button" at bounding box center [38, 497] width 22 height 13
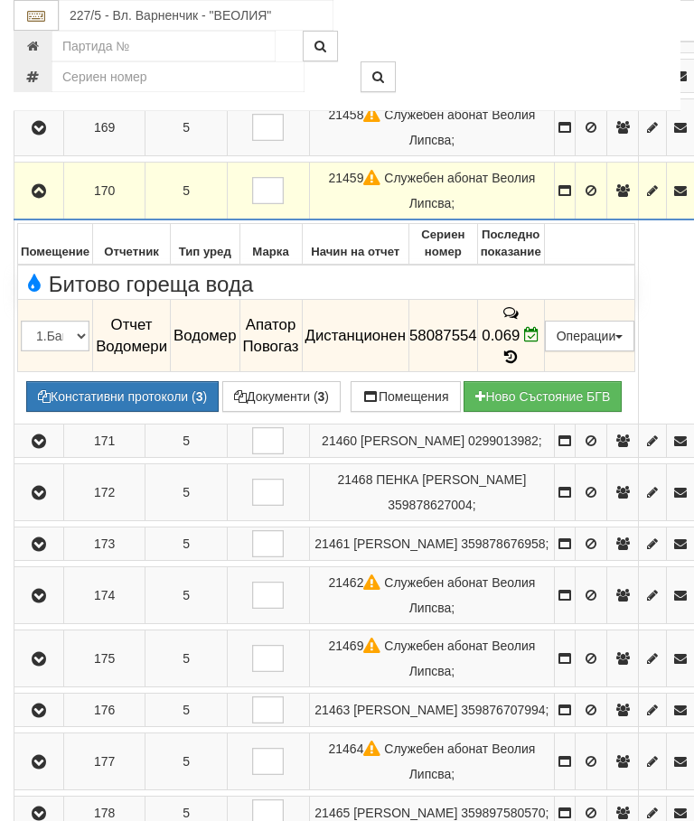
click at [35, 198] on icon "button" at bounding box center [39, 191] width 22 height 13
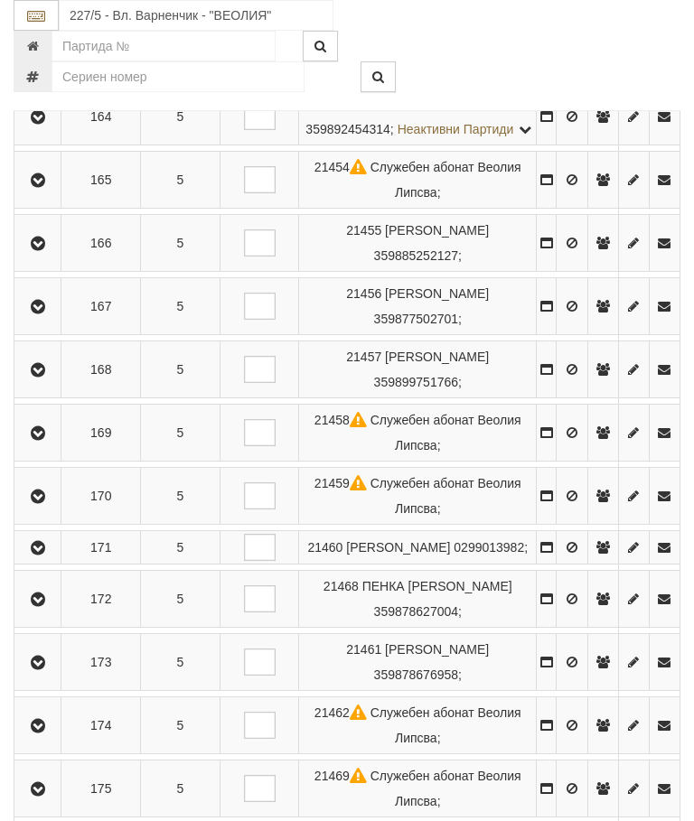
click at [49, 555] on icon "button" at bounding box center [38, 548] width 22 height 13
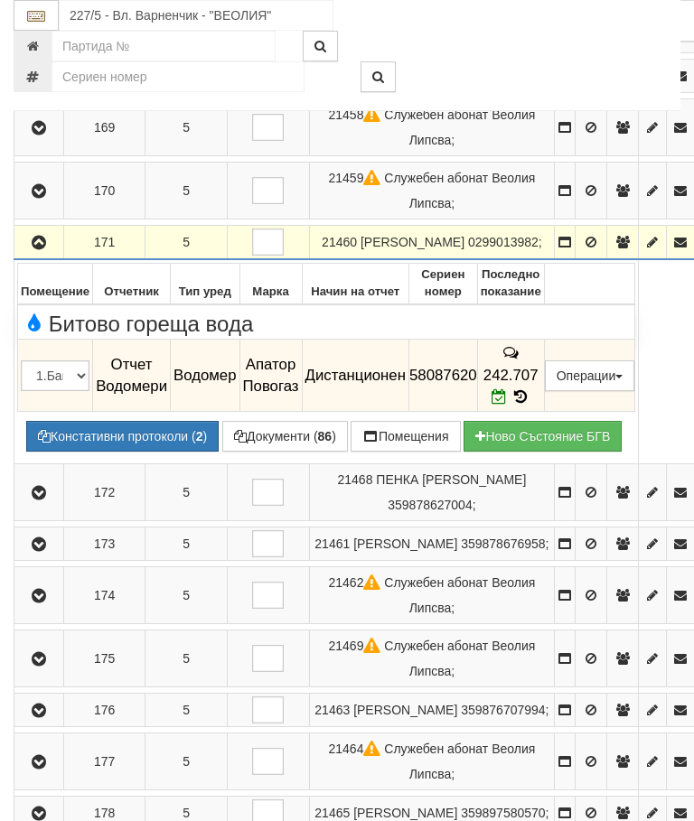
click at [52, 256] on button "button" at bounding box center [38, 242] width 43 height 27
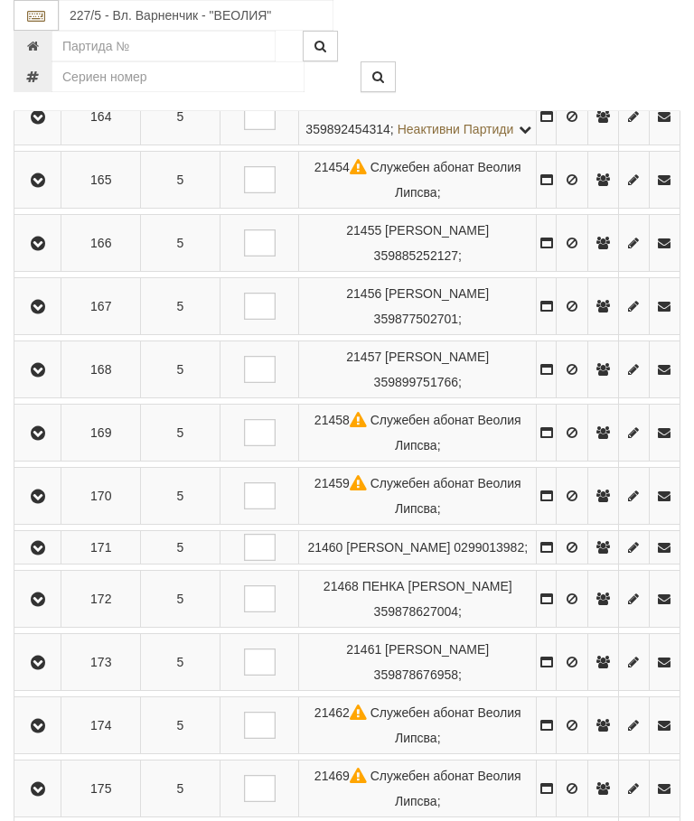
click at [49, 606] on icon "button" at bounding box center [38, 600] width 22 height 13
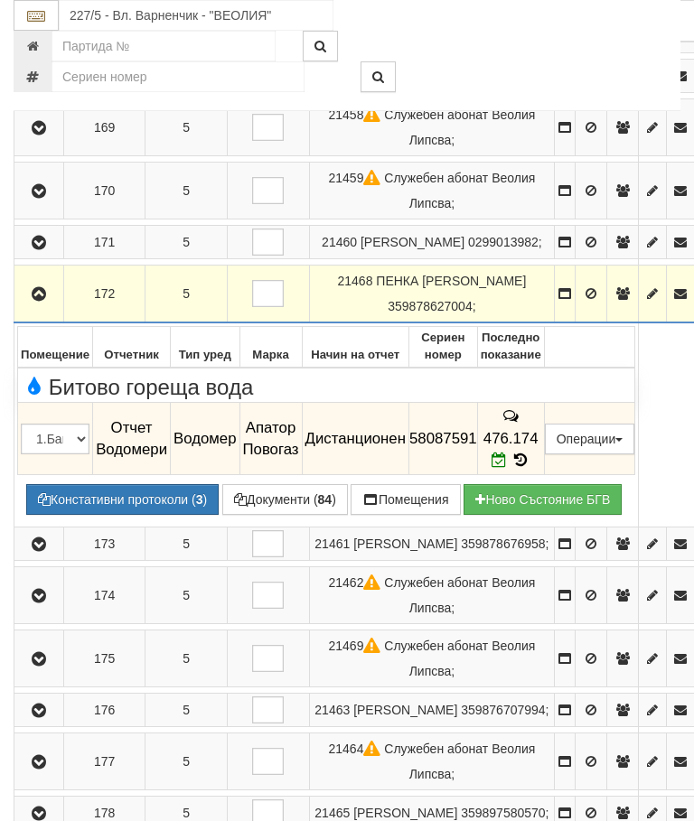
click at [39, 301] on icon "button" at bounding box center [39, 294] width 22 height 13
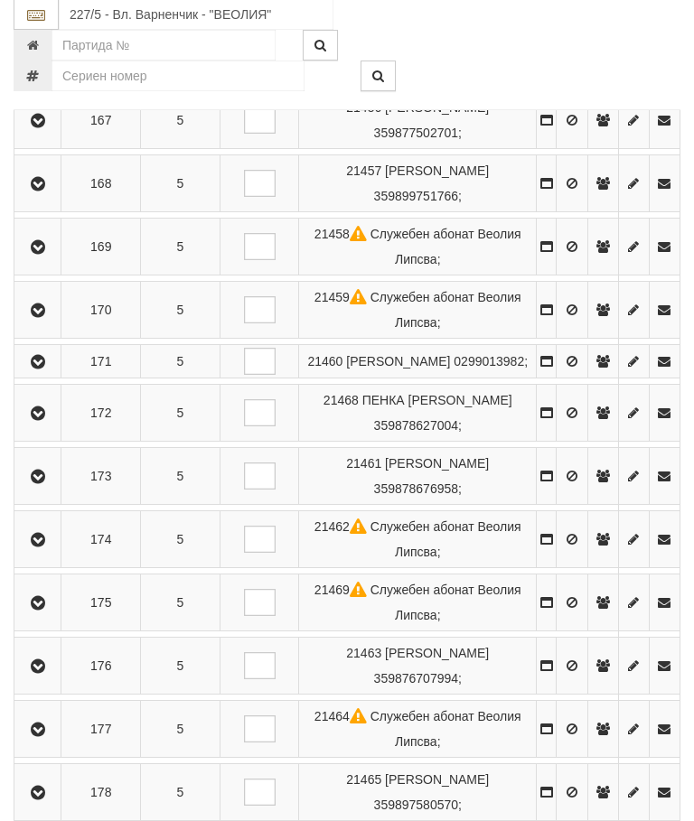
click at [48, 484] on icon "button" at bounding box center [38, 478] width 22 height 13
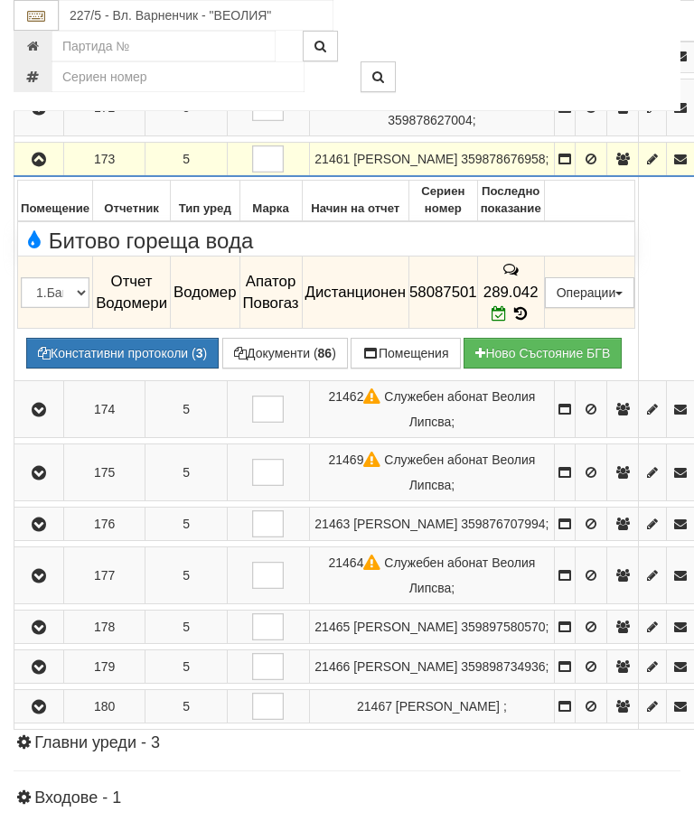
click at [39, 166] on icon "button" at bounding box center [39, 160] width 22 height 13
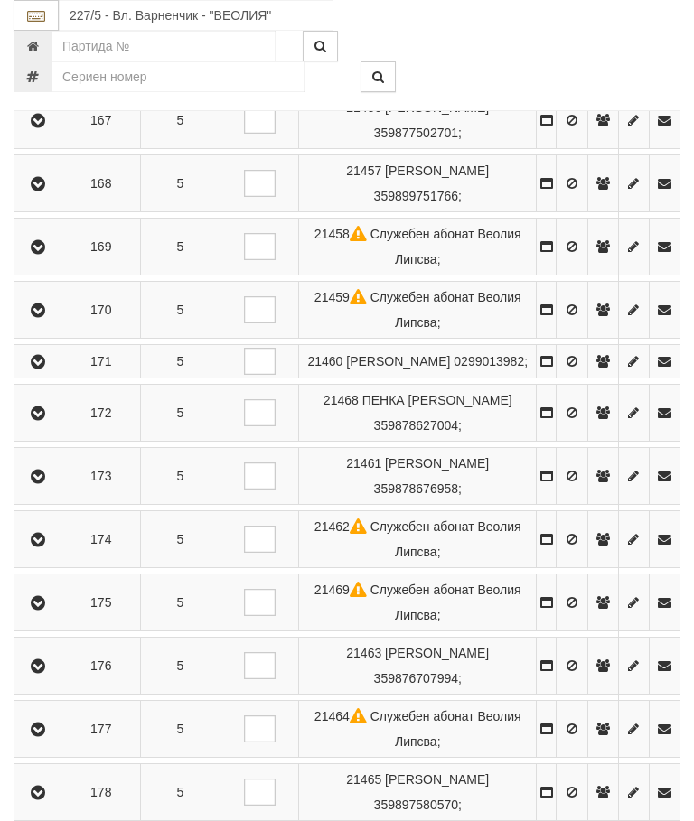
click at [46, 547] on icon "button" at bounding box center [38, 540] width 22 height 13
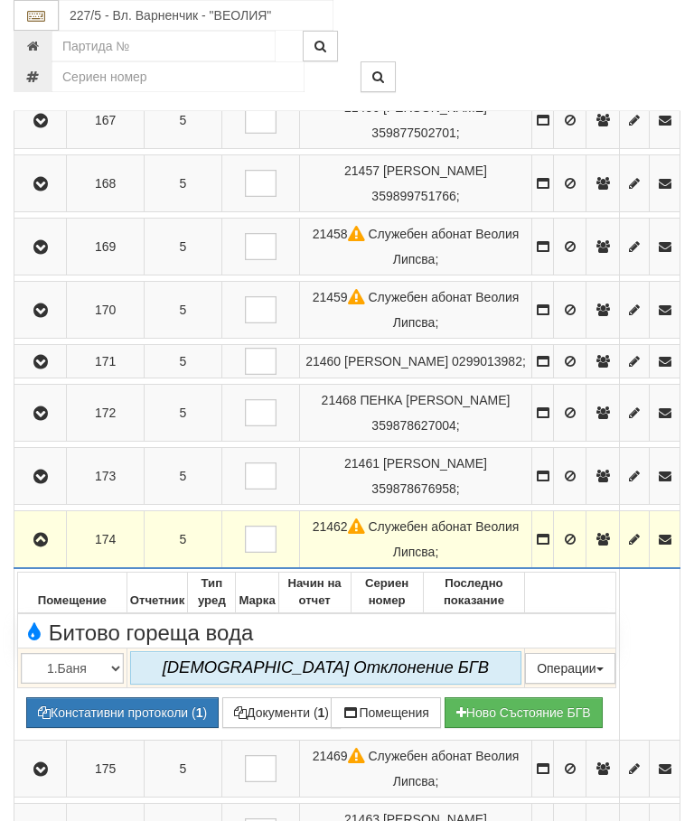
click at [43, 547] on icon "button" at bounding box center [41, 540] width 22 height 13
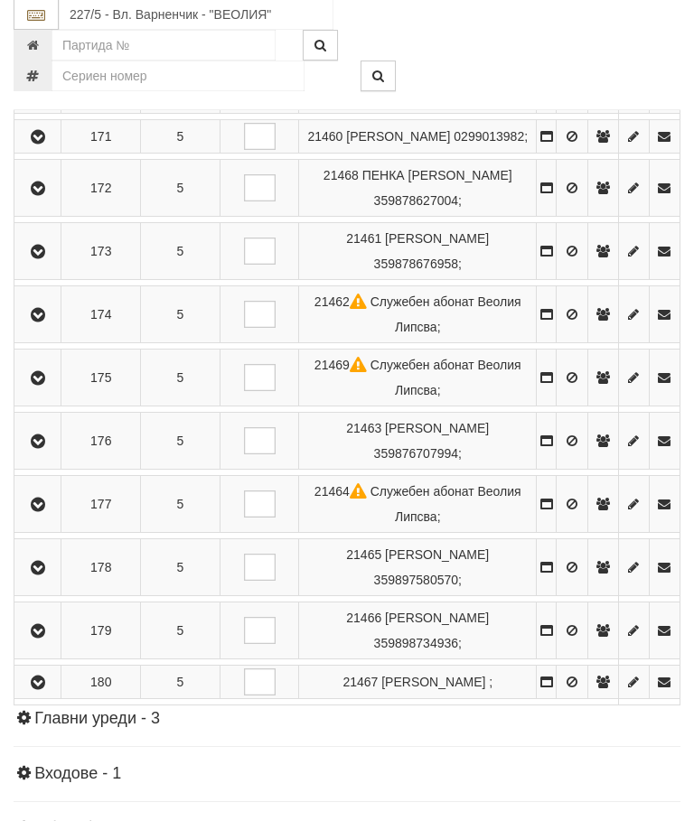
click at [55, 392] on button "button" at bounding box center [37, 378] width 41 height 27
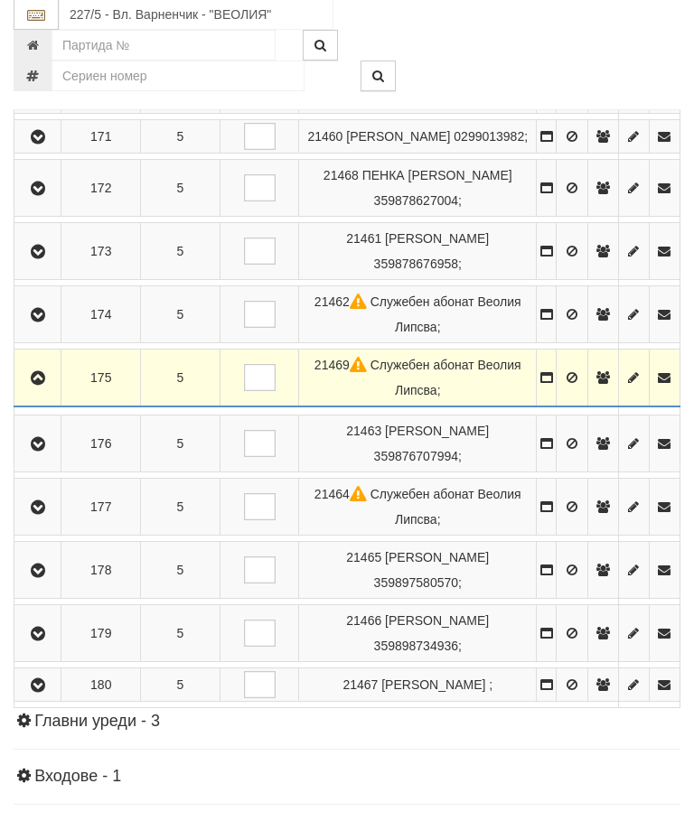
scroll to position [2015, 0]
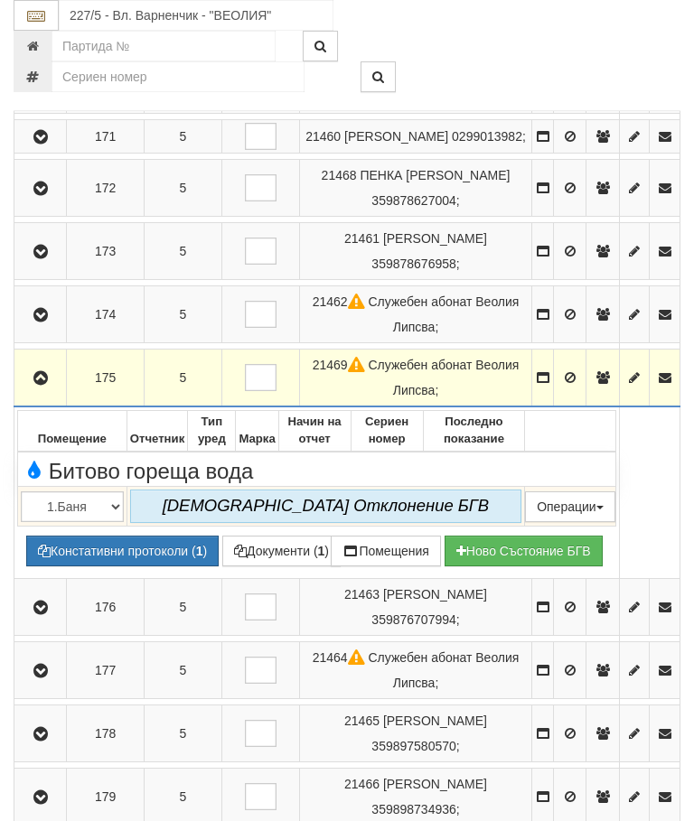
click at [42, 385] on icon "button" at bounding box center [41, 378] width 22 height 13
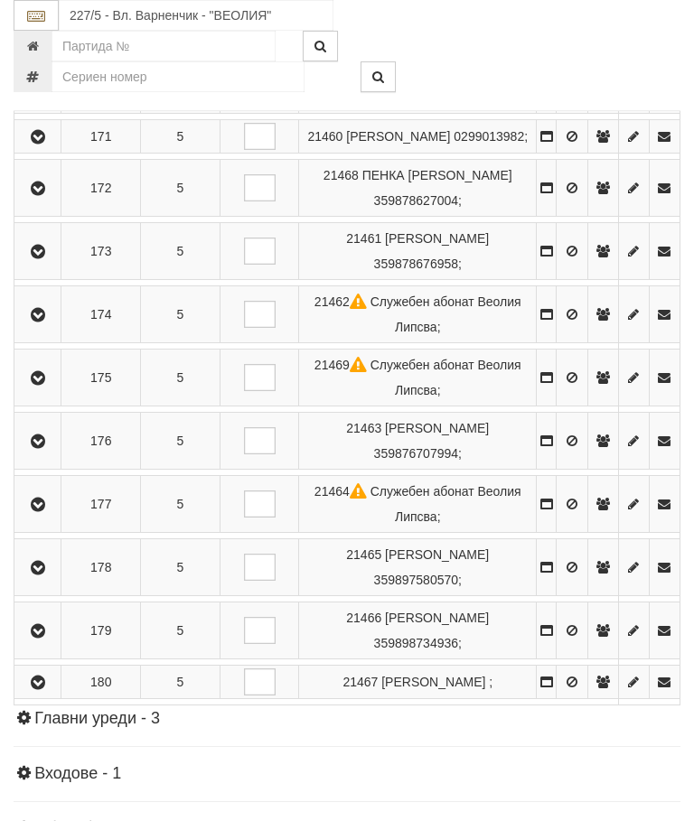
click at [49, 448] on icon "button" at bounding box center [38, 442] width 22 height 13
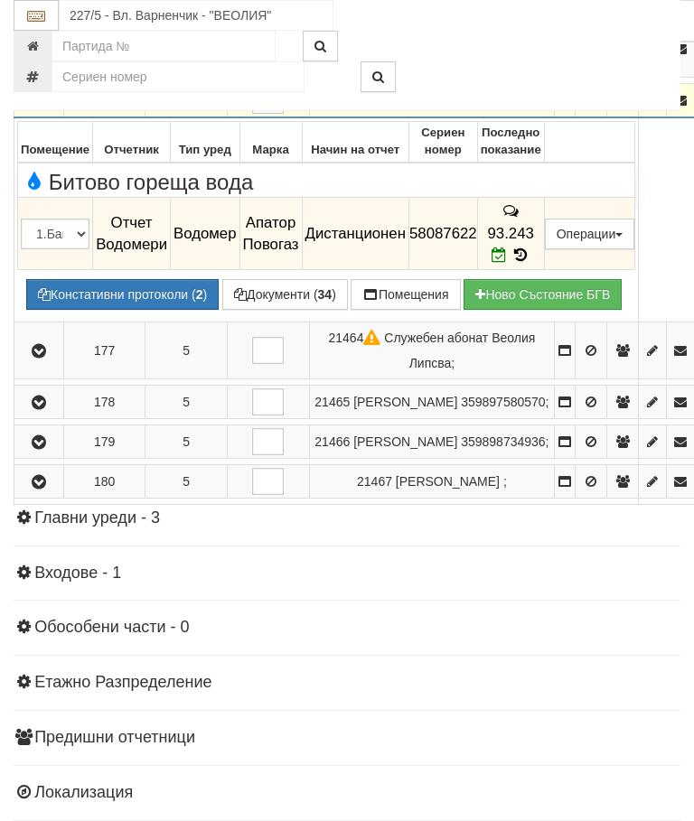
click at [42, 108] on icon "button" at bounding box center [39, 101] width 22 height 13
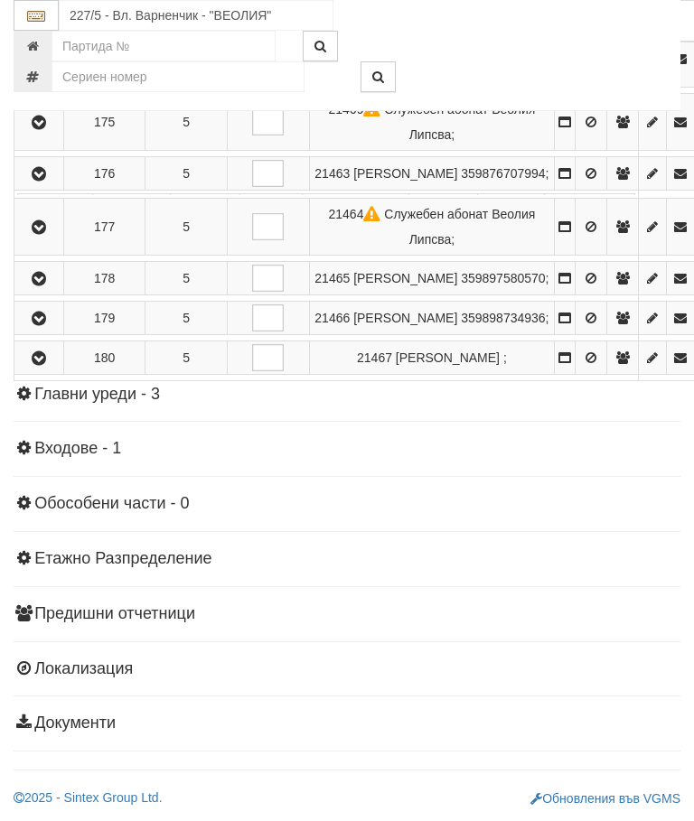
scroll to position [1985, 0]
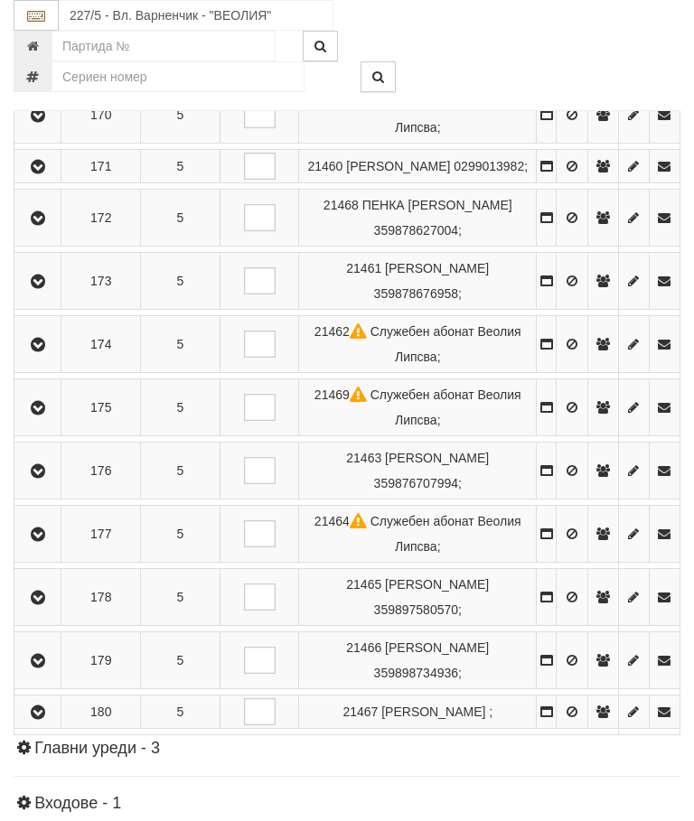
click at [56, 548] on button "button" at bounding box center [37, 534] width 41 height 27
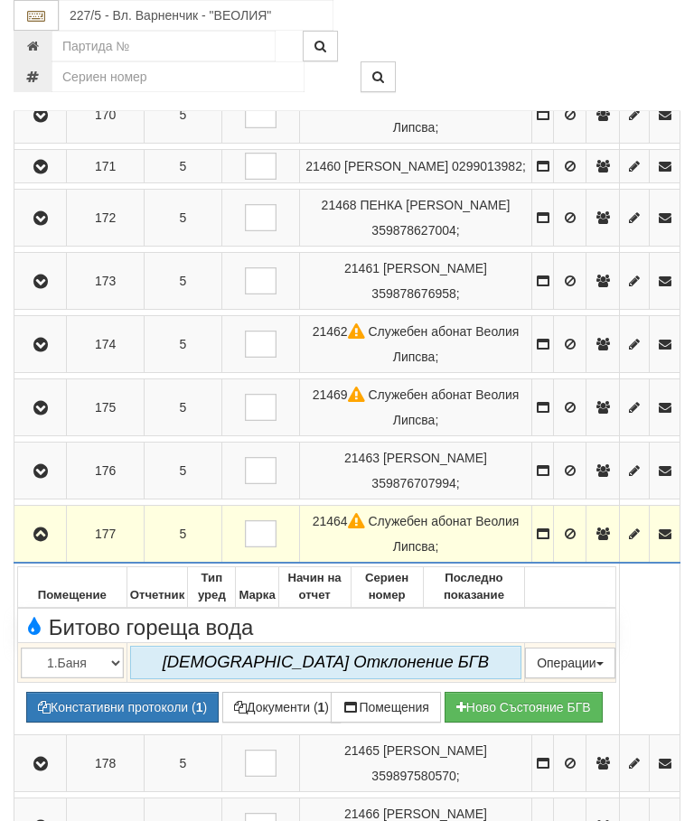
click at [41, 541] on icon "button" at bounding box center [41, 535] width 22 height 13
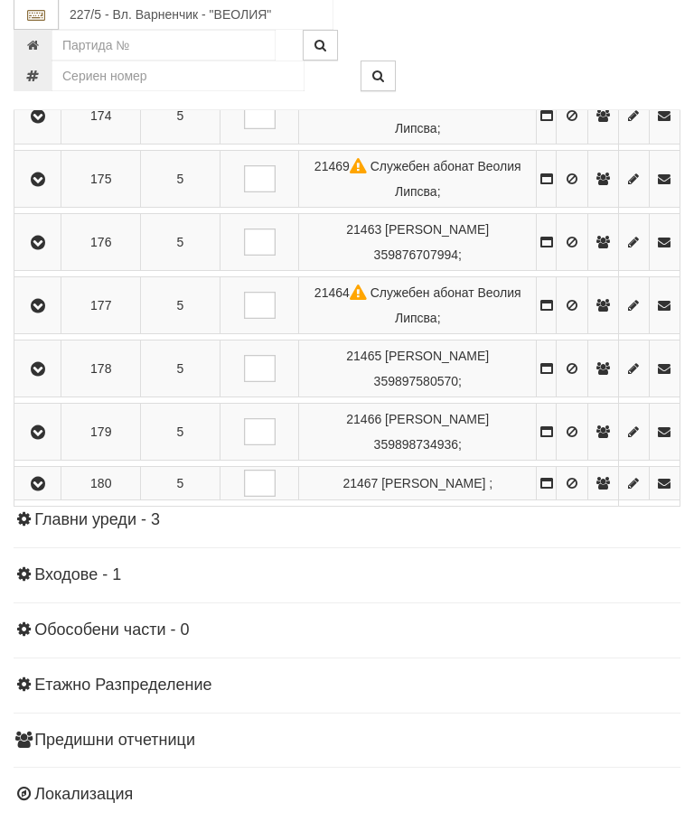
scroll to position [2213, 0]
click at [58, 383] on button "button" at bounding box center [37, 369] width 41 height 27
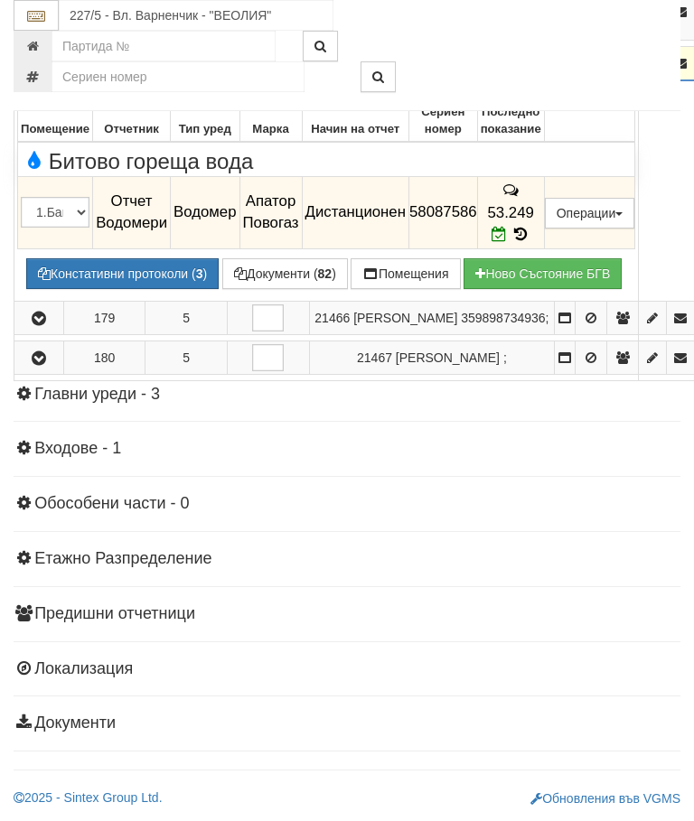
scroll to position [2161, 0]
click at [37, 87] on icon "button" at bounding box center [39, 80] width 22 height 13
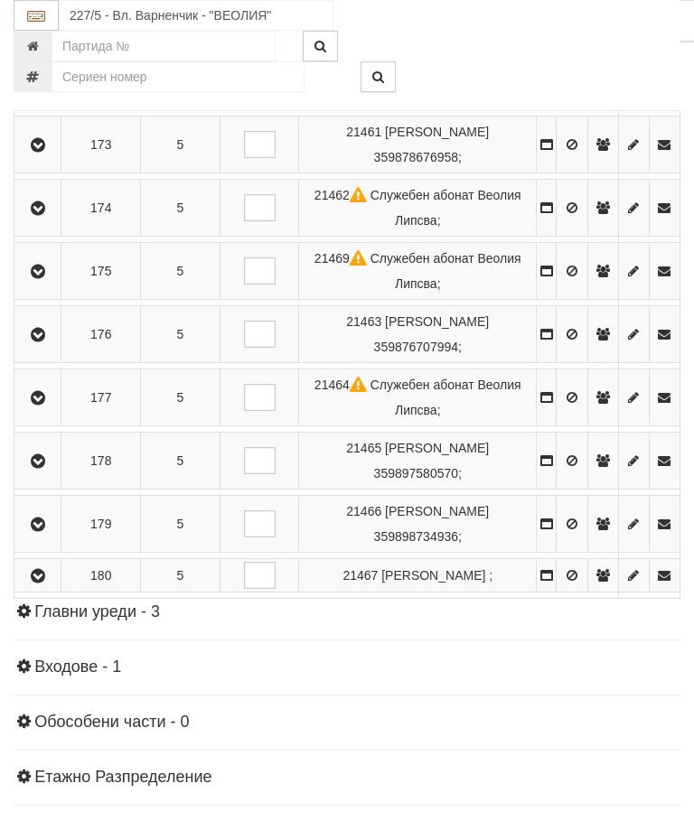
scroll to position [1985, 0]
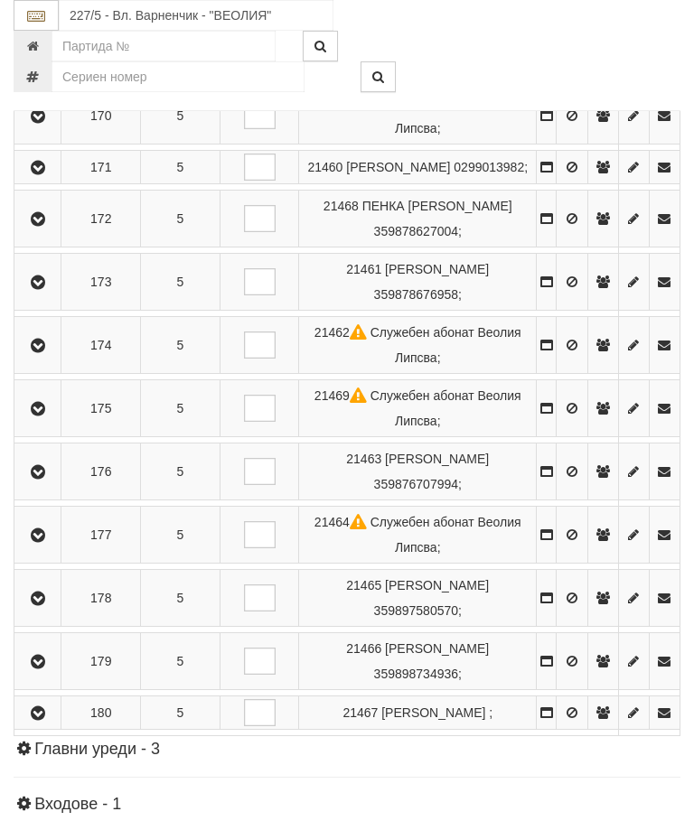
click at [53, 675] on button "button" at bounding box center [37, 661] width 41 height 27
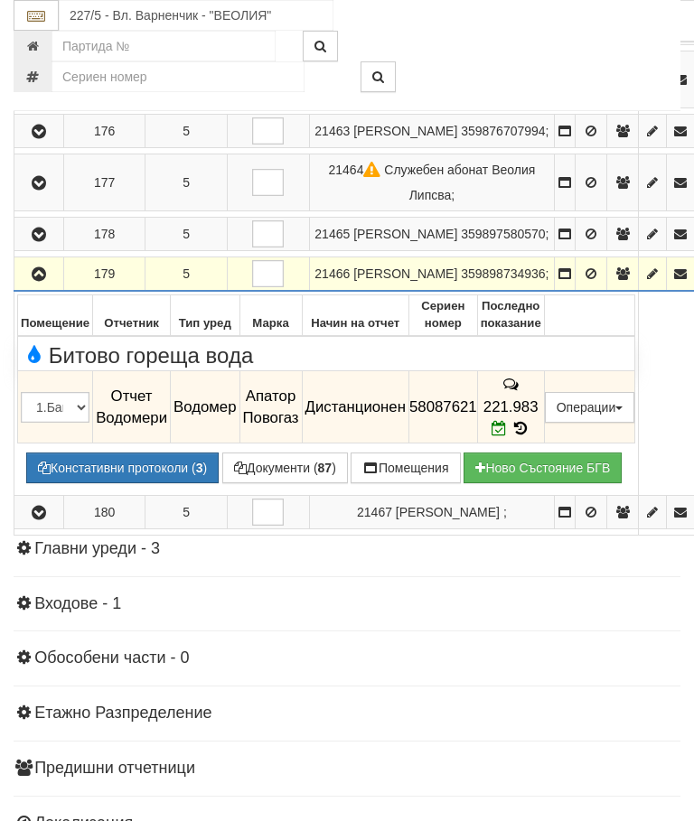
click at [47, 287] on button "button" at bounding box center [38, 273] width 43 height 27
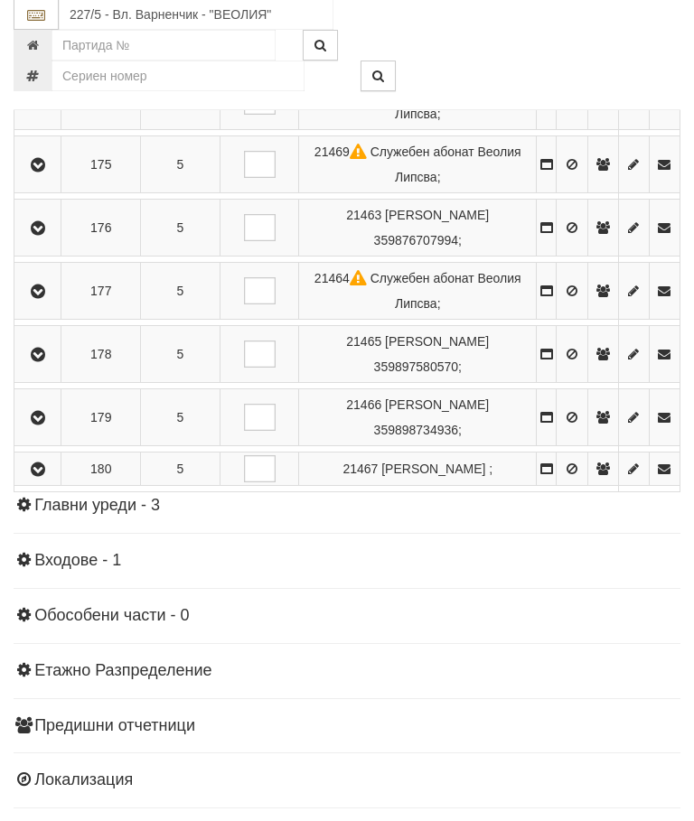
click at [33, 477] on icon "button" at bounding box center [38, 471] width 22 height 13
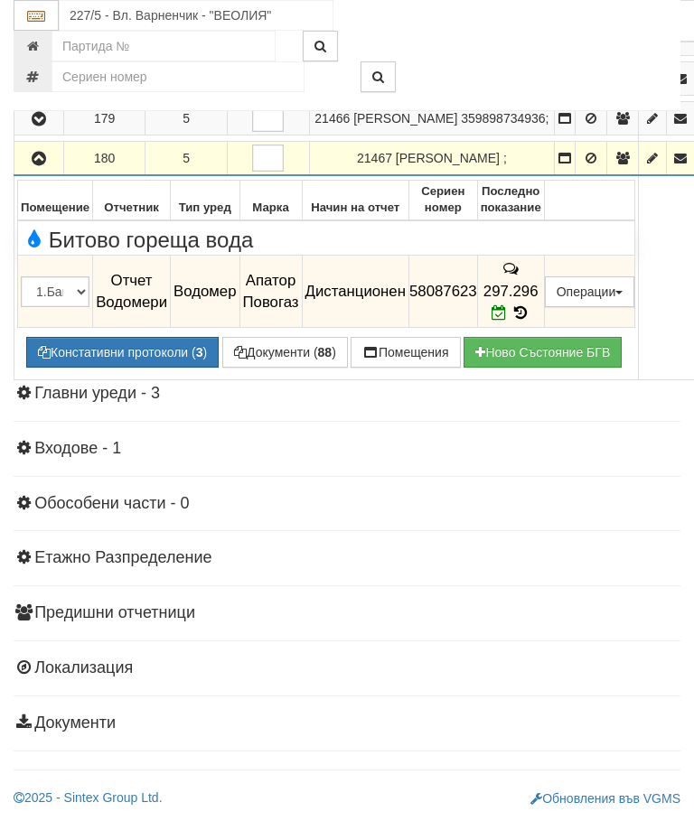
scroll to position [2161, 0]
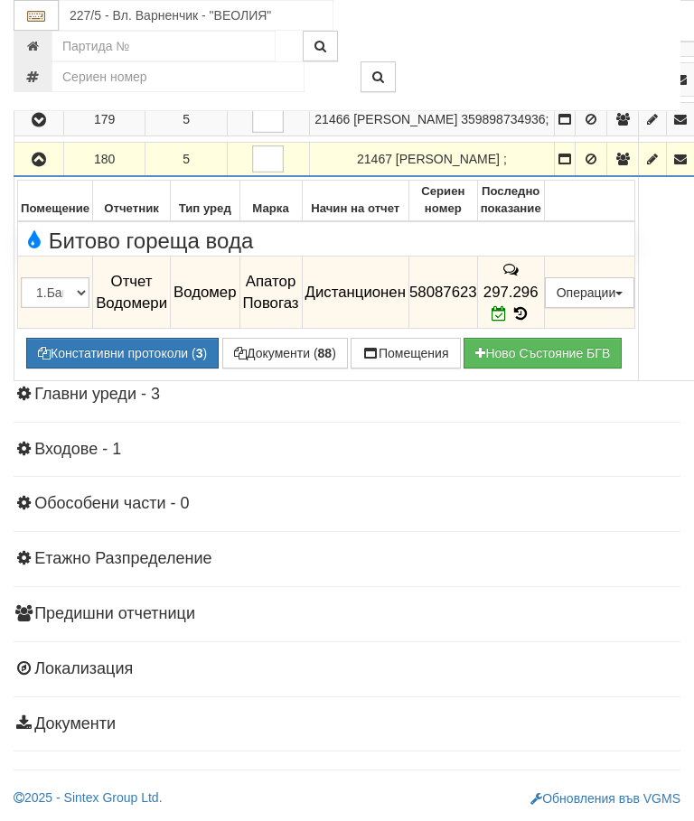
click at [40, 166] on icon "button" at bounding box center [39, 160] width 22 height 13
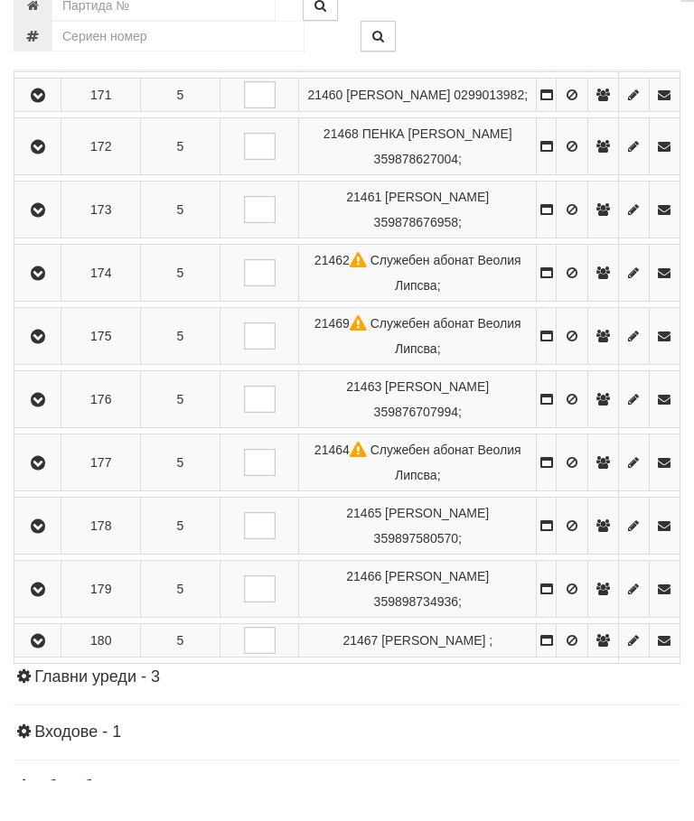
scroll to position [1987, 0]
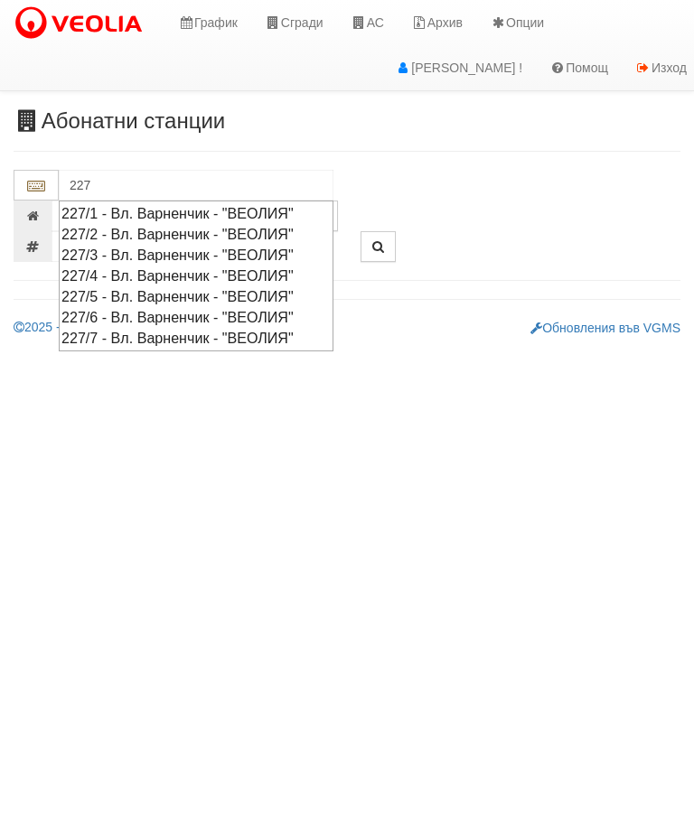
click at [272, 307] on div "227/6 - Вл. Варненчик - "ВЕОЛИЯ"" at bounding box center [195, 317] width 269 height 21
type input "227/6 - Вл. Варненчик - "ВЕОЛИЯ""
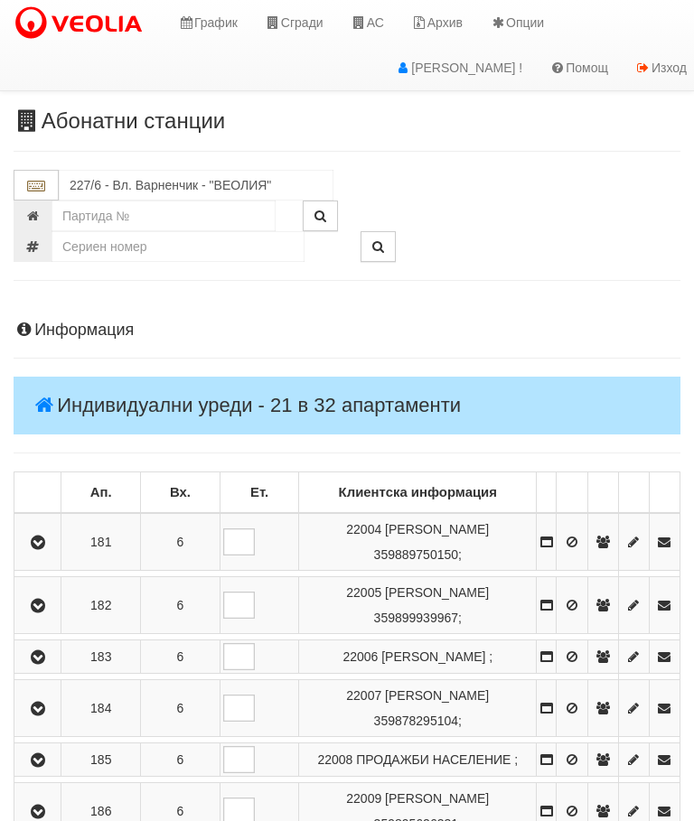
click at [42, 537] on icon "button" at bounding box center [38, 543] width 22 height 13
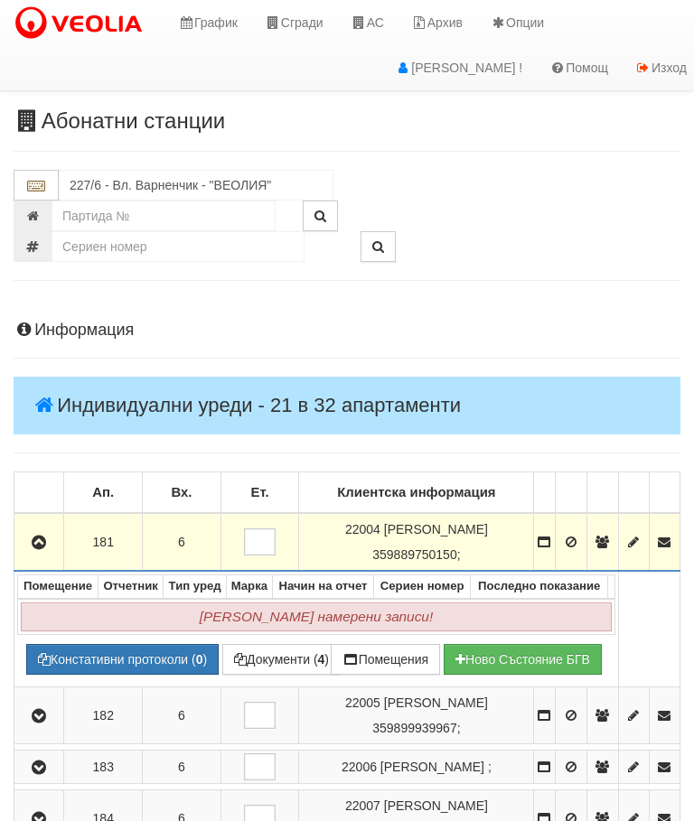
click at [46, 539] on icon "button" at bounding box center [39, 543] width 22 height 13
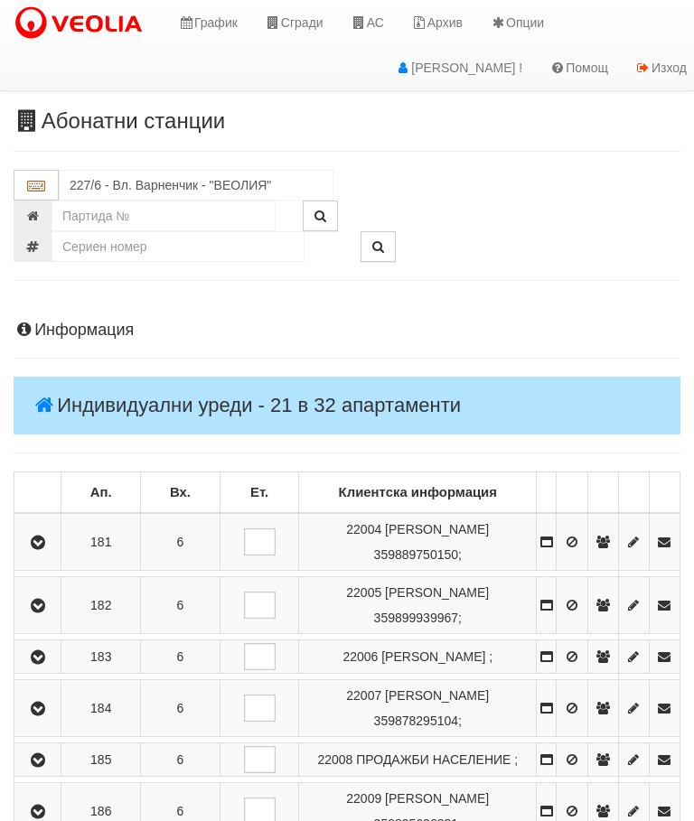
click at [41, 600] on icon "button" at bounding box center [38, 606] width 22 height 13
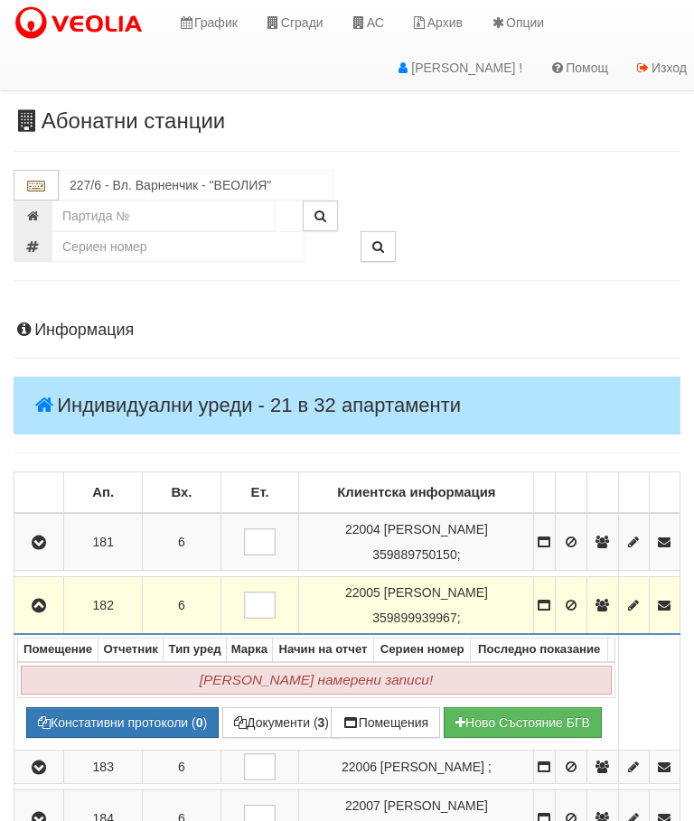
click at [47, 604] on icon "button" at bounding box center [39, 606] width 22 height 13
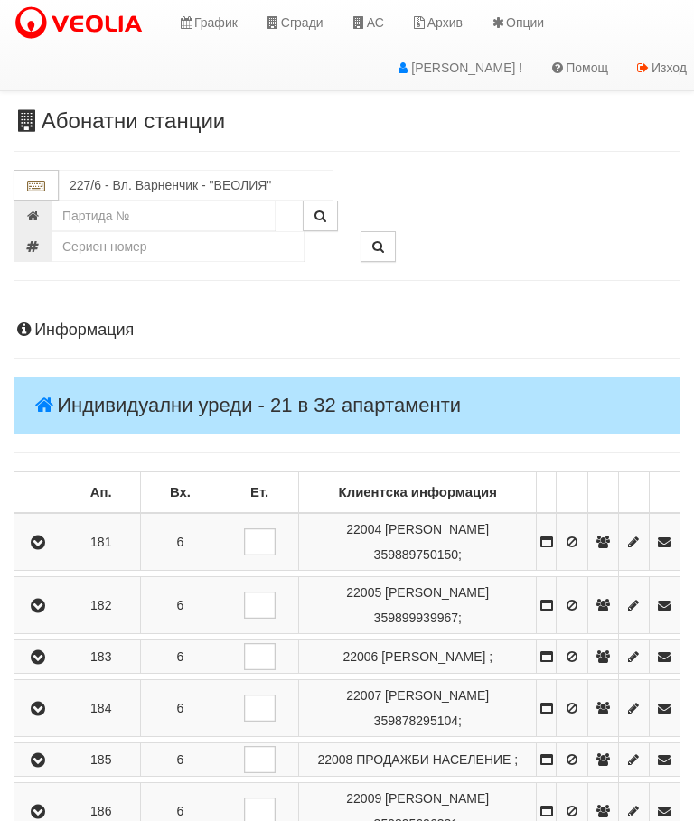
click at [45, 662] on icon "button" at bounding box center [38, 658] width 22 height 13
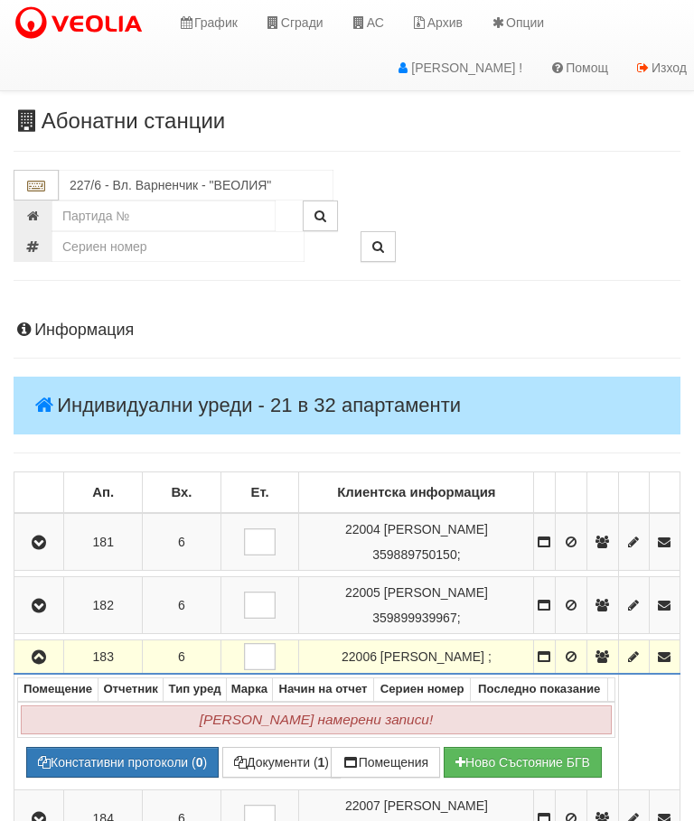
click at [47, 664] on icon "button" at bounding box center [39, 658] width 22 height 13
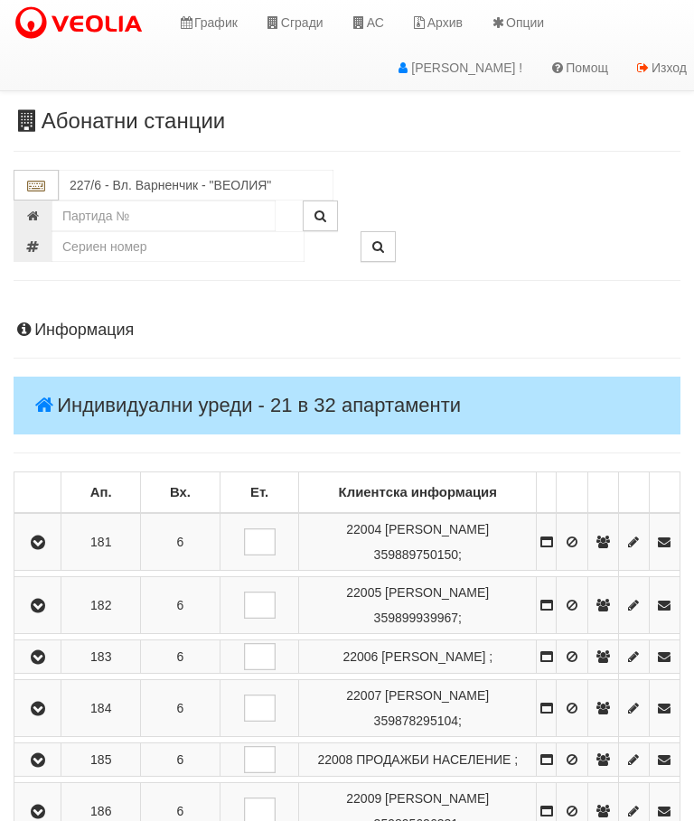
click at [44, 716] on icon "button" at bounding box center [38, 709] width 22 height 13
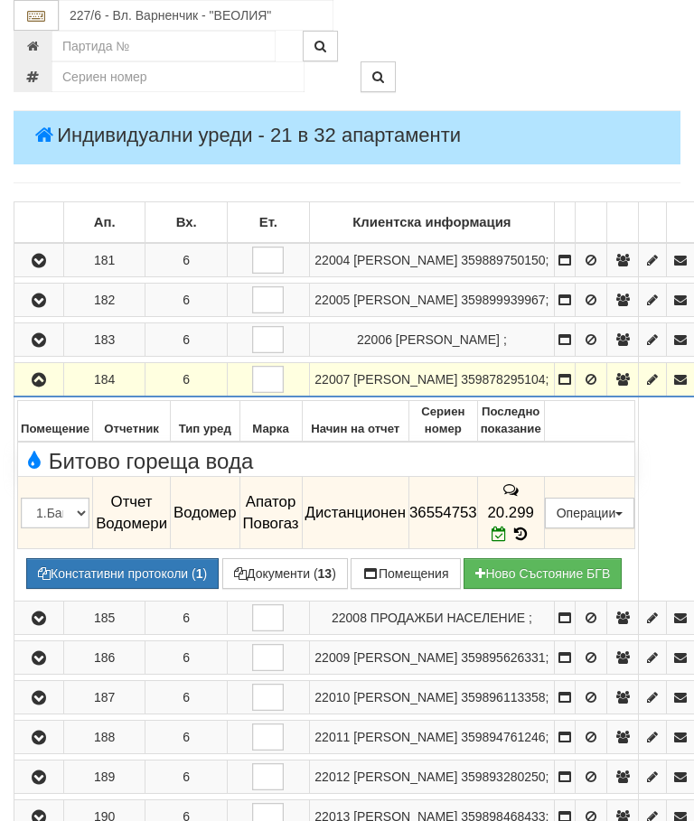
scroll to position [376, 0]
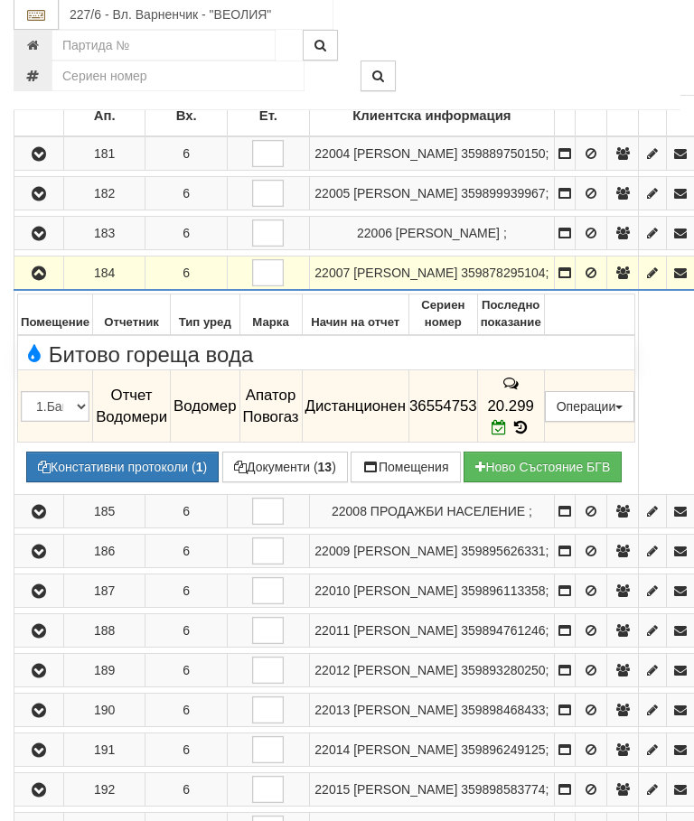
click at [39, 281] on icon "button" at bounding box center [39, 274] width 22 height 13
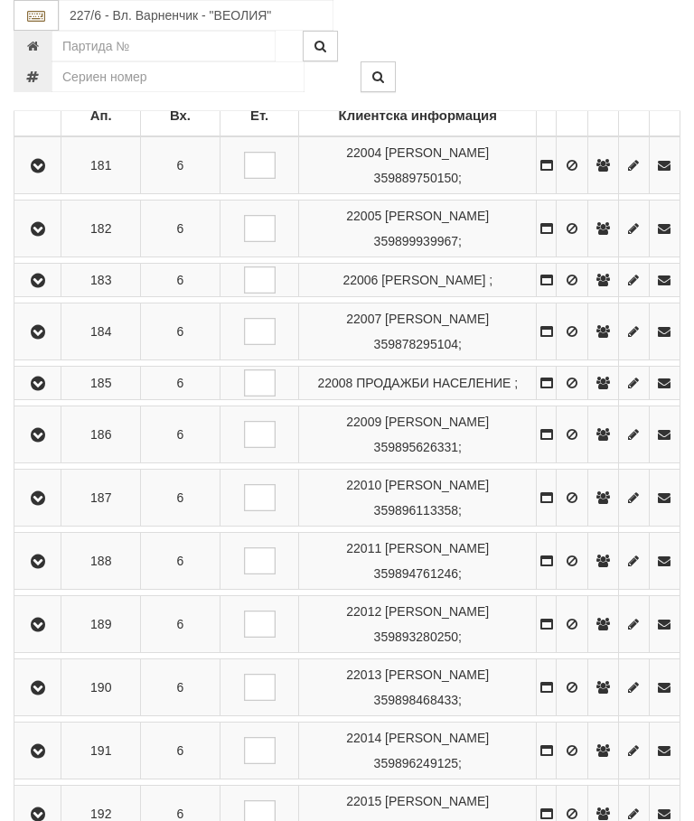
click at [41, 390] on icon "button" at bounding box center [38, 384] width 22 height 13
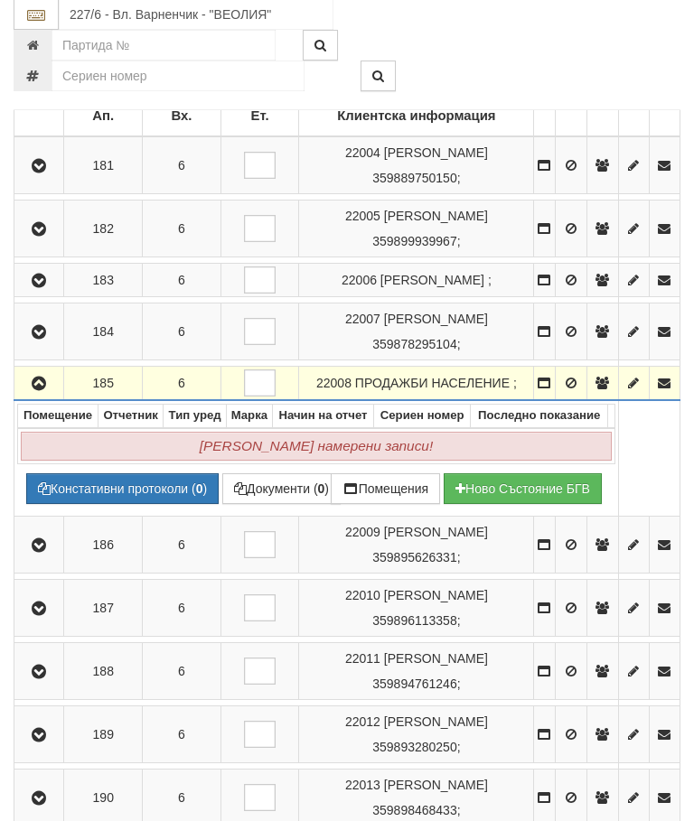
click at [40, 391] on icon "button" at bounding box center [39, 385] width 22 height 13
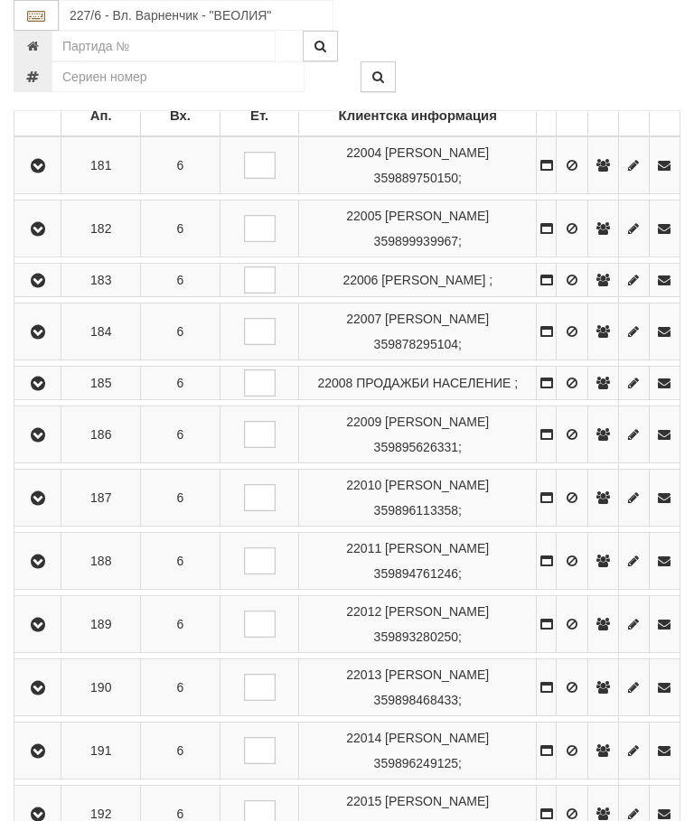
click at [43, 442] on icon "button" at bounding box center [38, 435] width 22 height 13
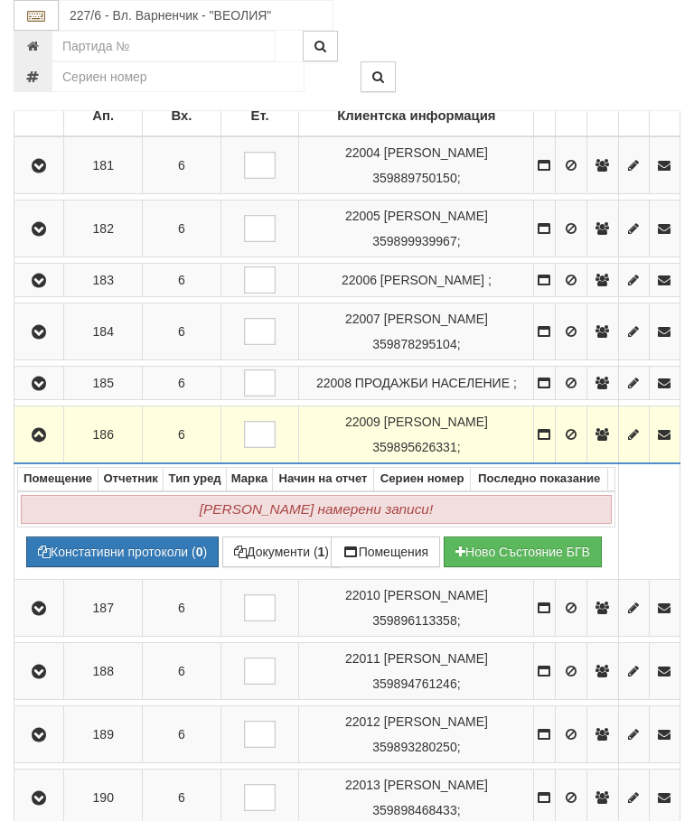
click at [53, 448] on button "button" at bounding box center [38, 434] width 43 height 27
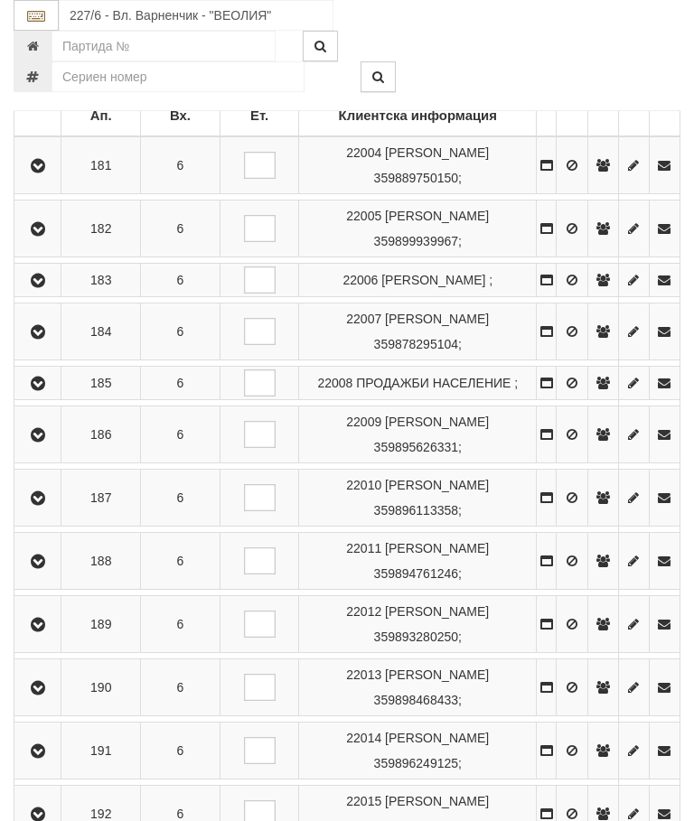
click at [57, 512] on button "button" at bounding box center [37, 497] width 41 height 27
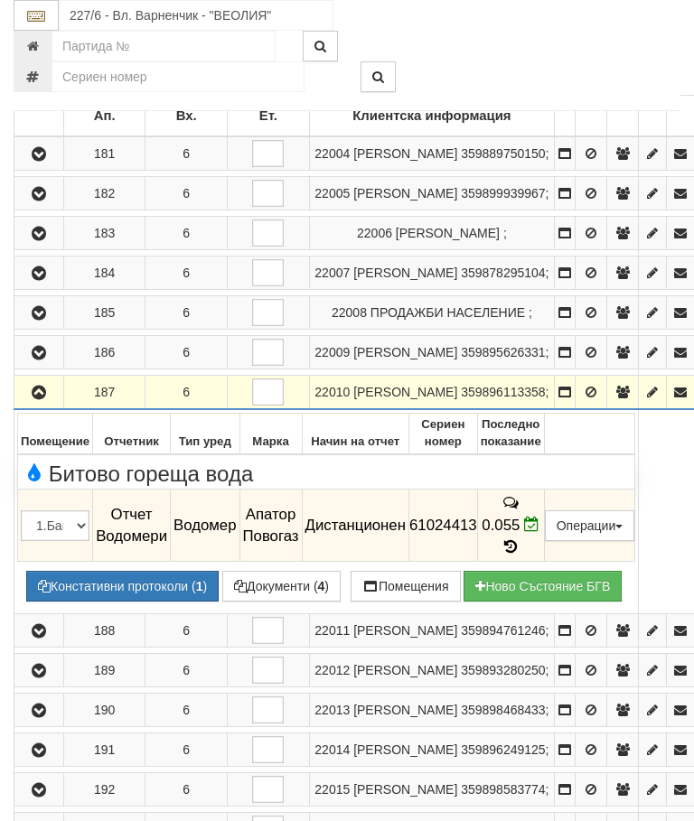
click at [58, 406] on button "button" at bounding box center [38, 392] width 43 height 27
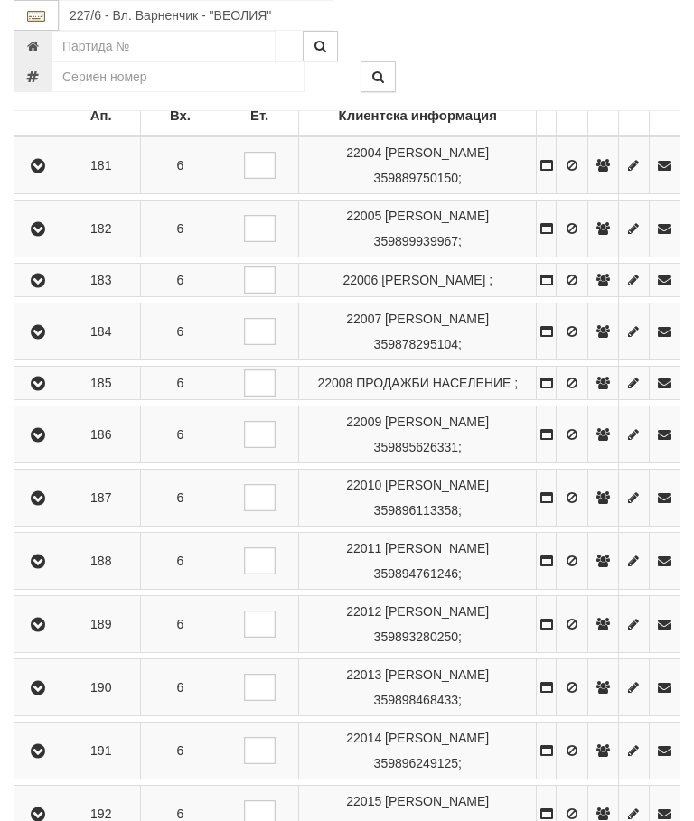
click at [49, 568] on icon "button" at bounding box center [38, 562] width 22 height 13
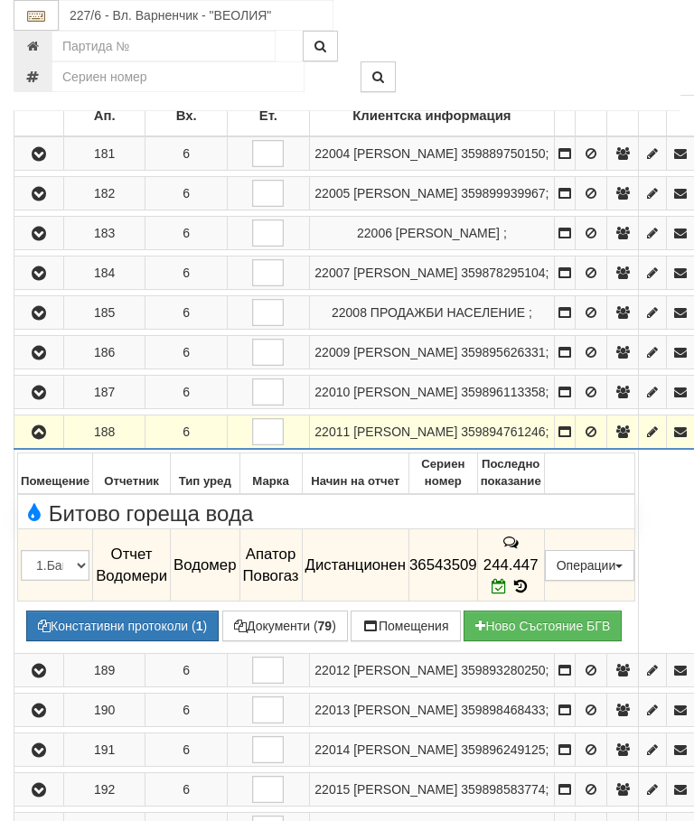
click at [43, 439] on icon "button" at bounding box center [39, 433] width 22 height 13
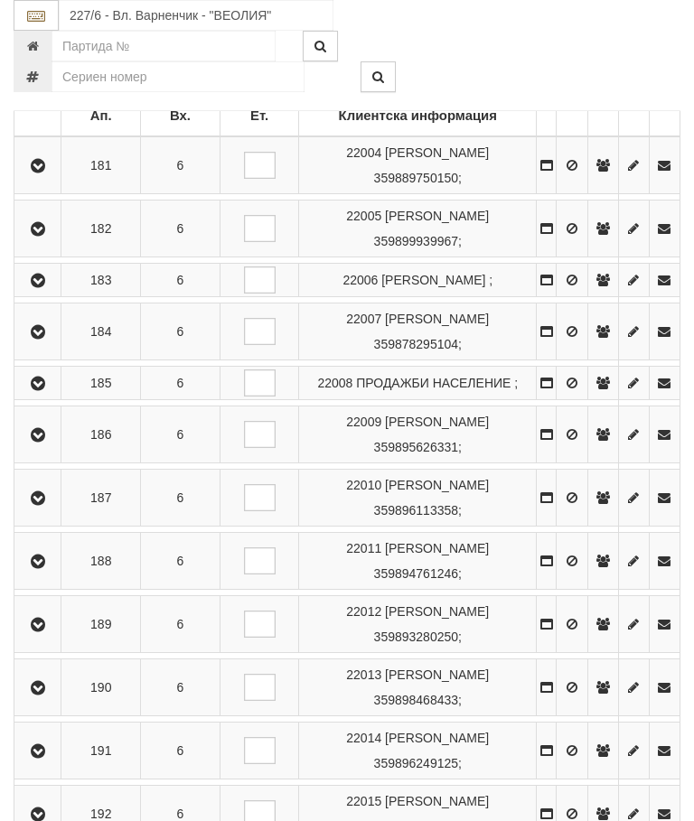
scroll to position [362, 0]
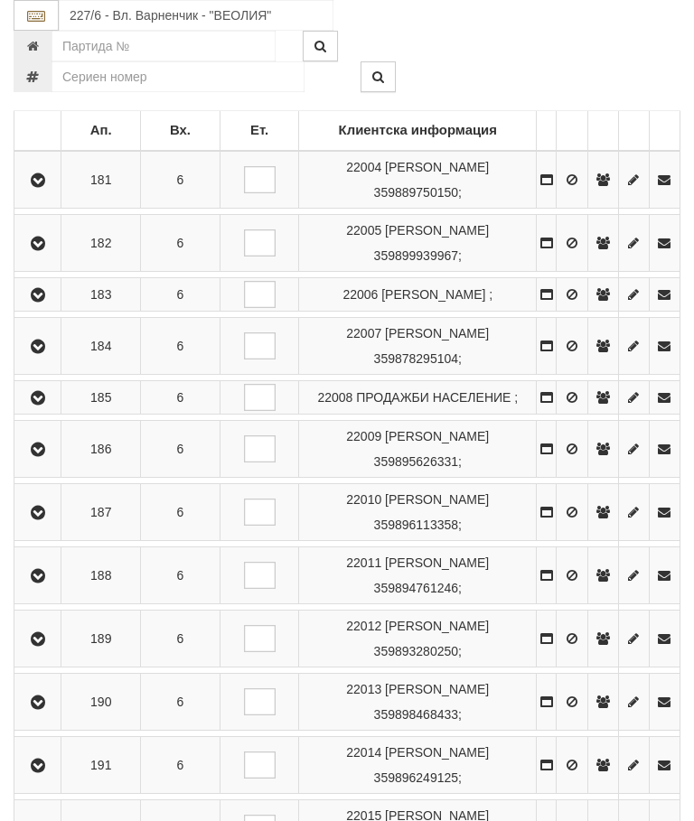
click at [46, 646] on icon "button" at bounding box center [38, 640] width 22 height 13
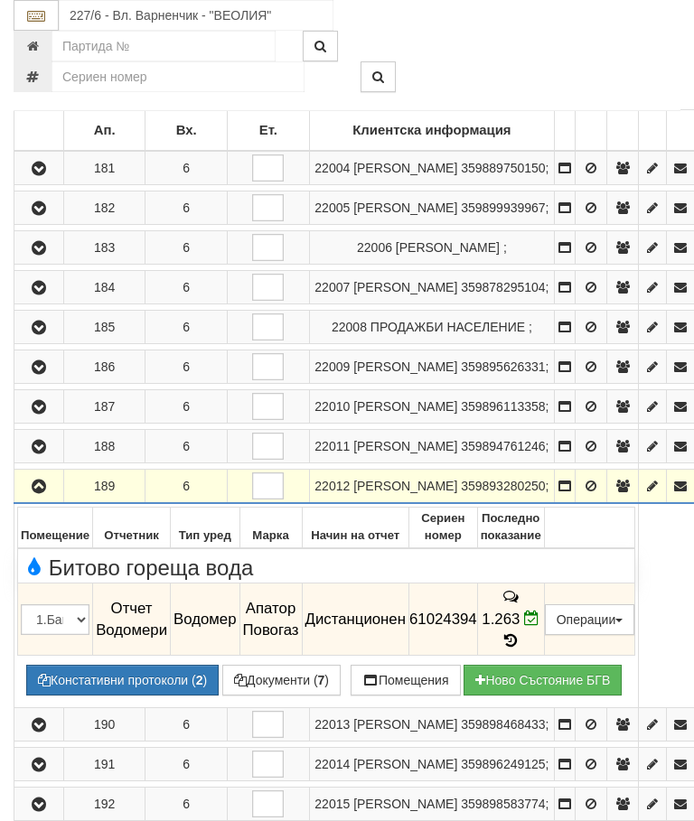
click at [46, 493] on icon "button" at bounding box center [39, 487] width 22 height 13
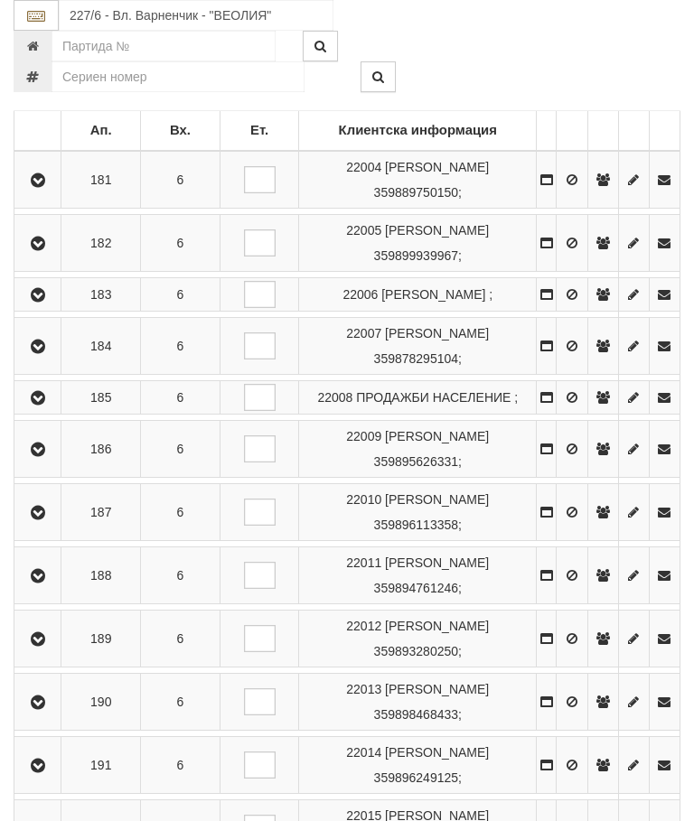
click at [49, 709] on icon "button" at bounding box center [38, 703] width 22 height 13
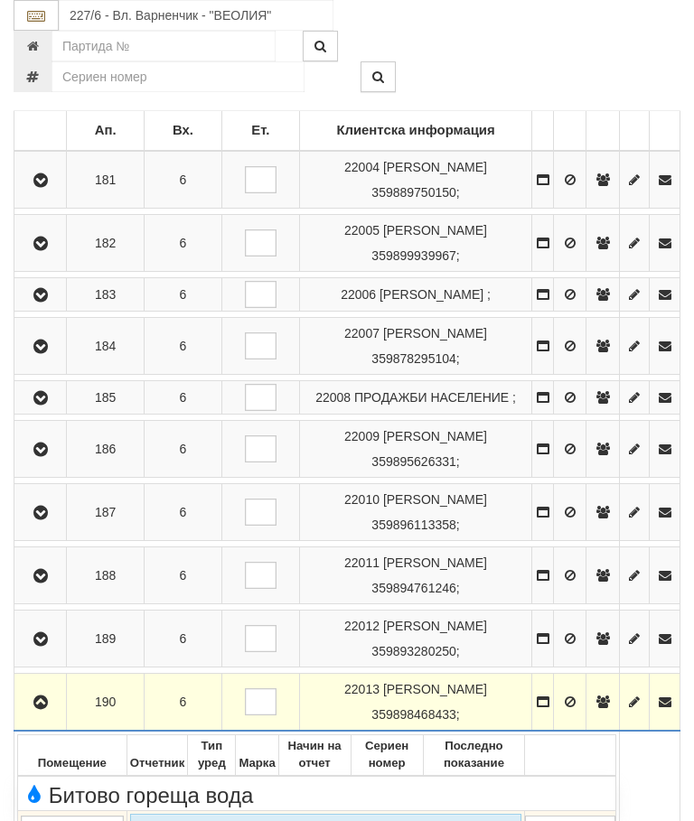
click at [45, 709] on icon "button" at bounding box center [41, 703] width 22 height 13
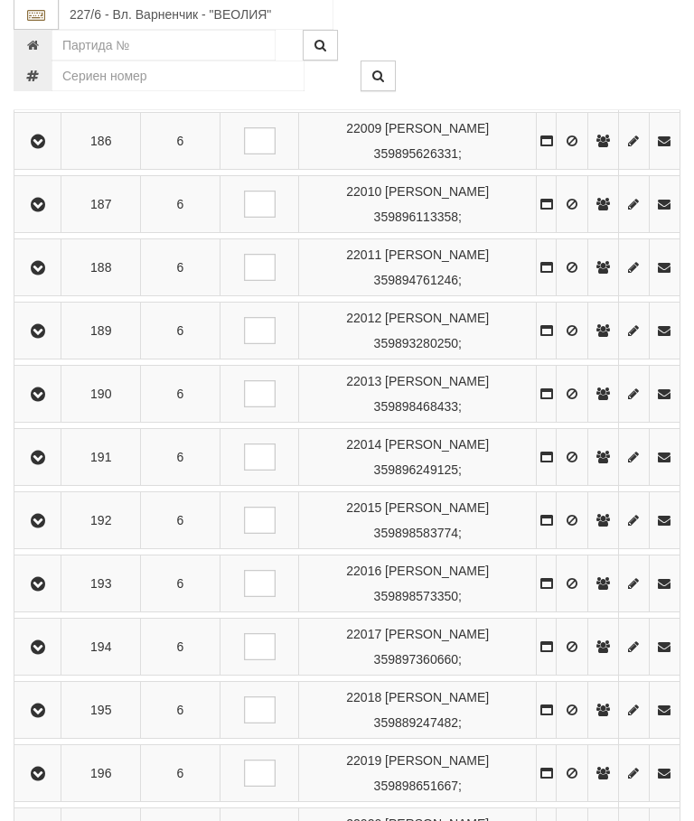
click at [49, 465] on icon "button" at bounding box center [38, 459] width 22 height 13
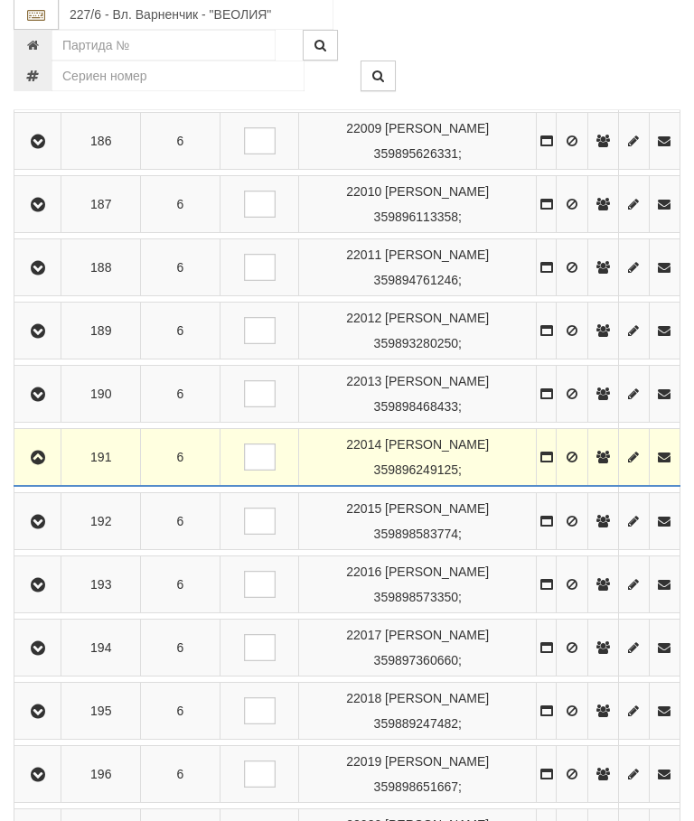
scroll to position [671, 0]
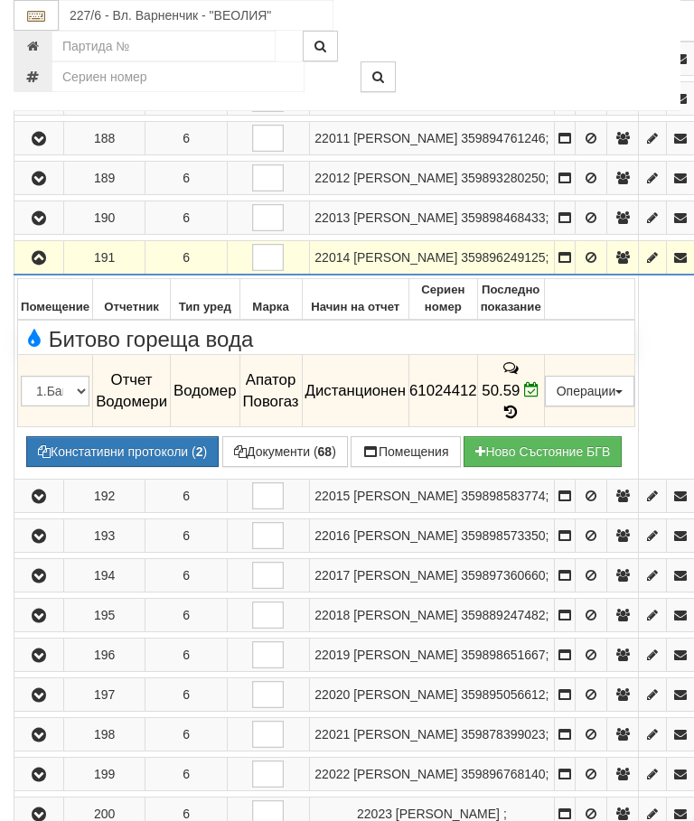
click at [38, 271] on button "button" at bounding box center [38, 257] width 43 height 27
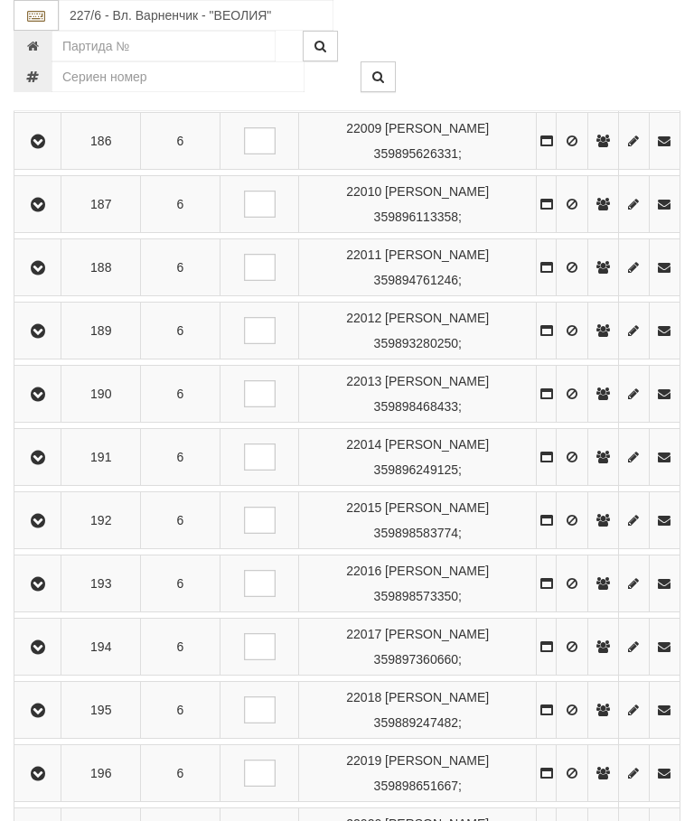
click at [45, 534] on button "button" at bounding box center [37, 520] width 41 height 27
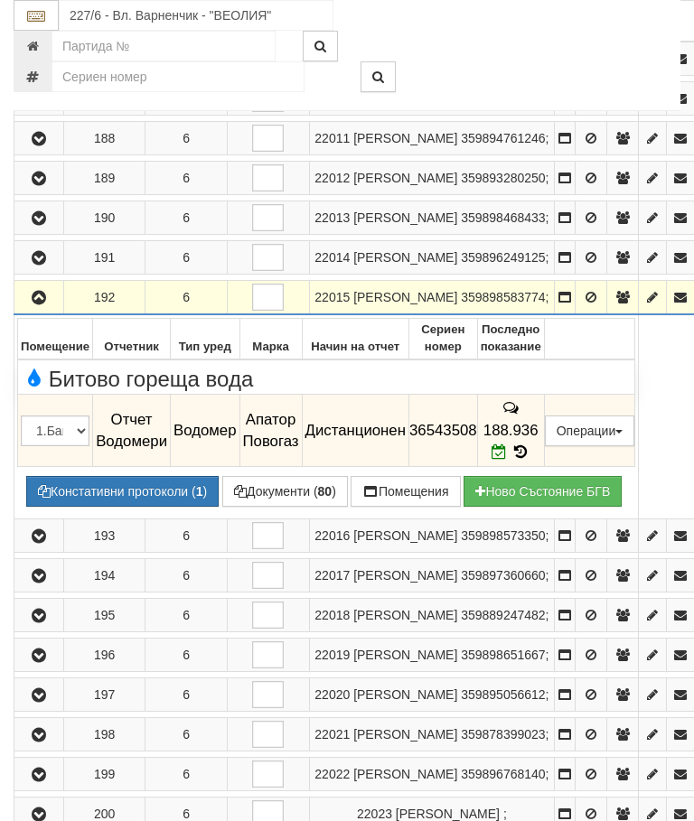
click at [48, 305] on icon "button" at bounding box center [39, 298] width 22 height 13
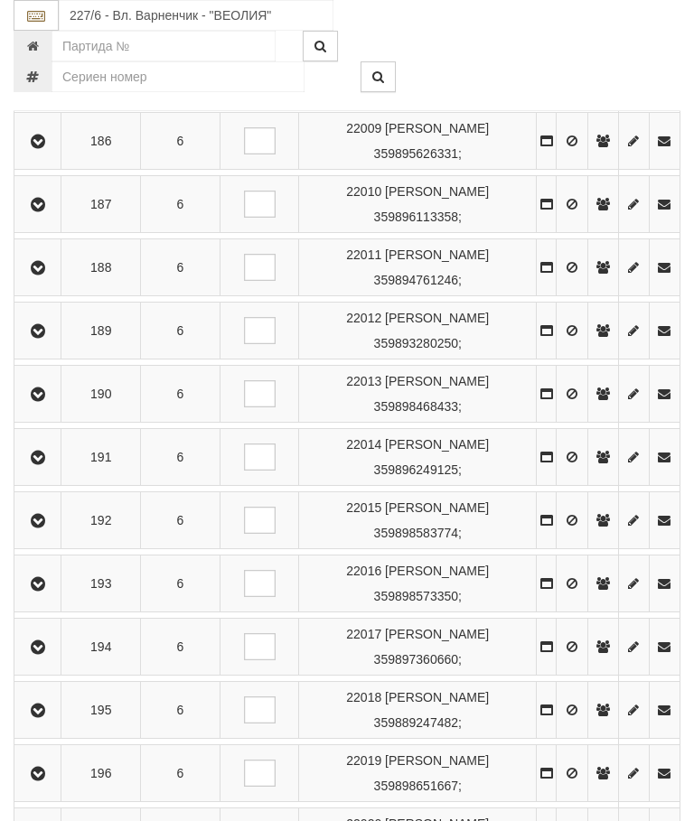
click at [49, 528] on icon "button" at bounding box center [38, 521] width 22 height 13
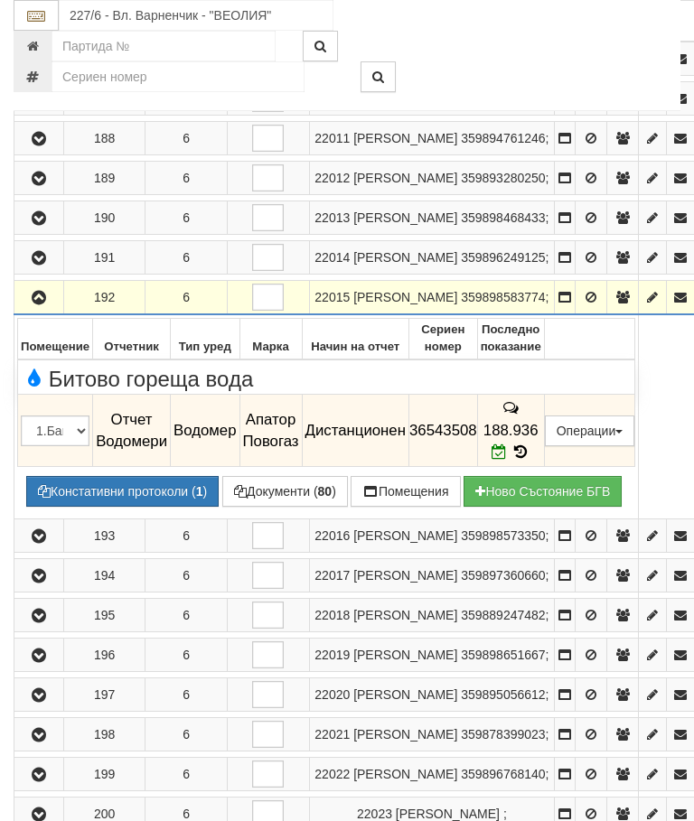
click at [41, 311] on button "button" at bounding box center [38, 297] width 43 height 27
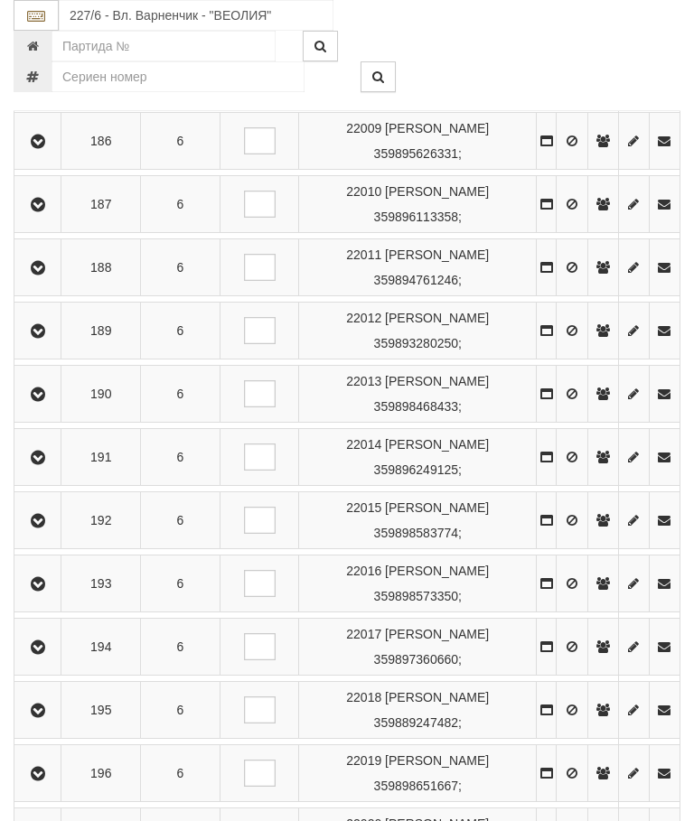
click at [48, 591] on icon "button" at bounding box center [38, 584] width 22 height 13
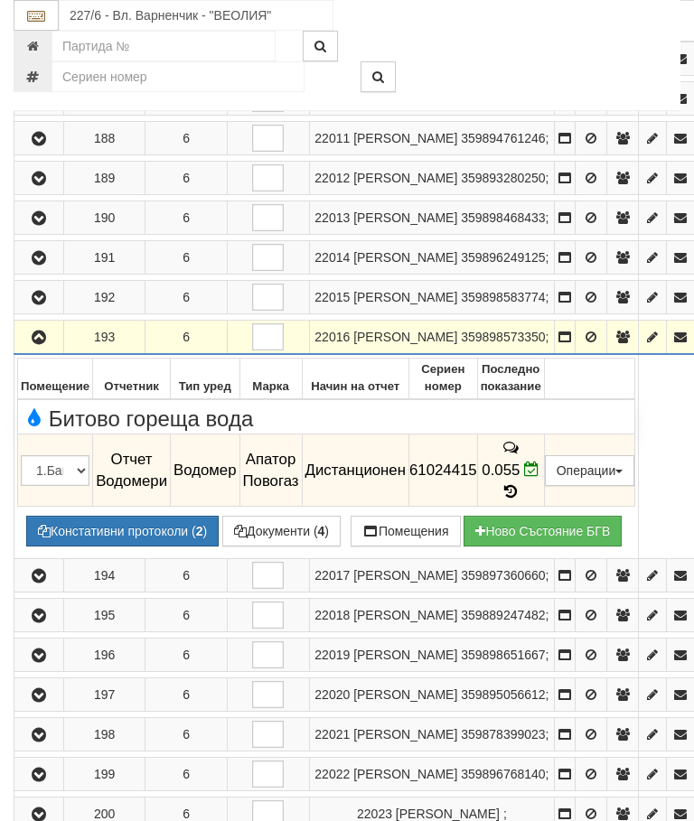
click at [47, 344] on icon "button" at bounding box center [39, 338] width 22 height 13
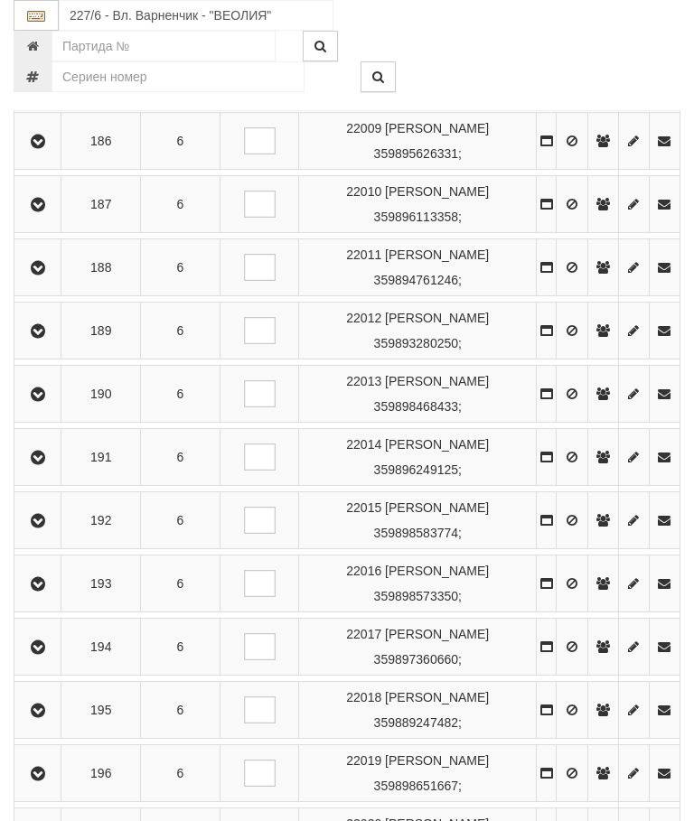
click at [46, 654] on icon "button" at bounding box center [38, 648] width 22 height 13
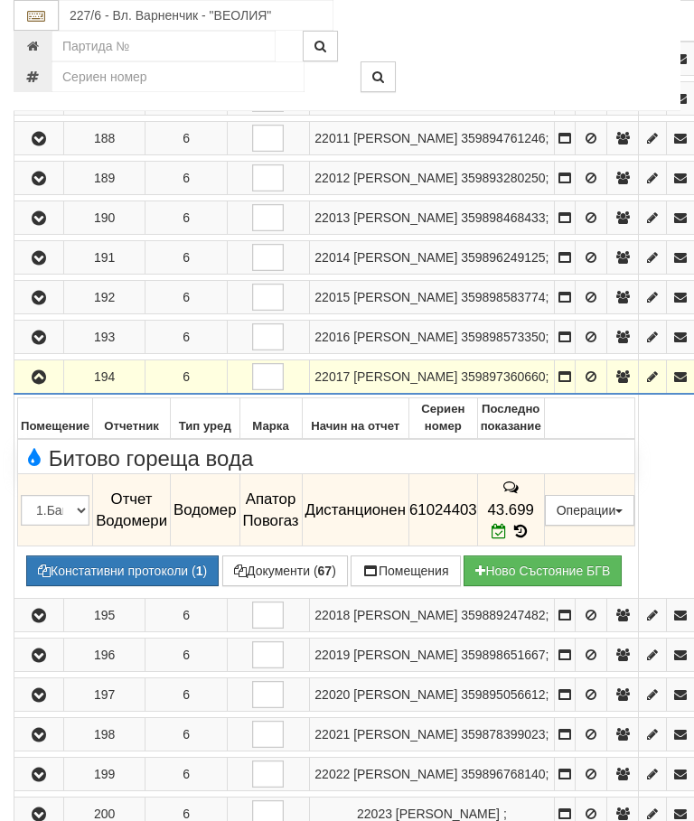
click at [42, 384] on icon "button" at bounding box center [39, 377] width 22 height 13
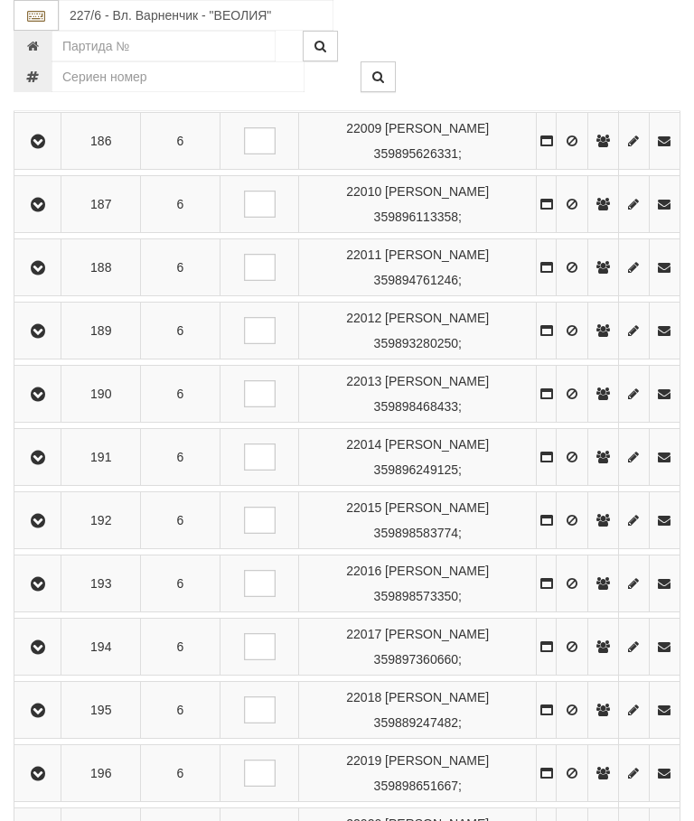
click at [52, 724] on button "button" at bounding box center [37, 710] width 41 height 27
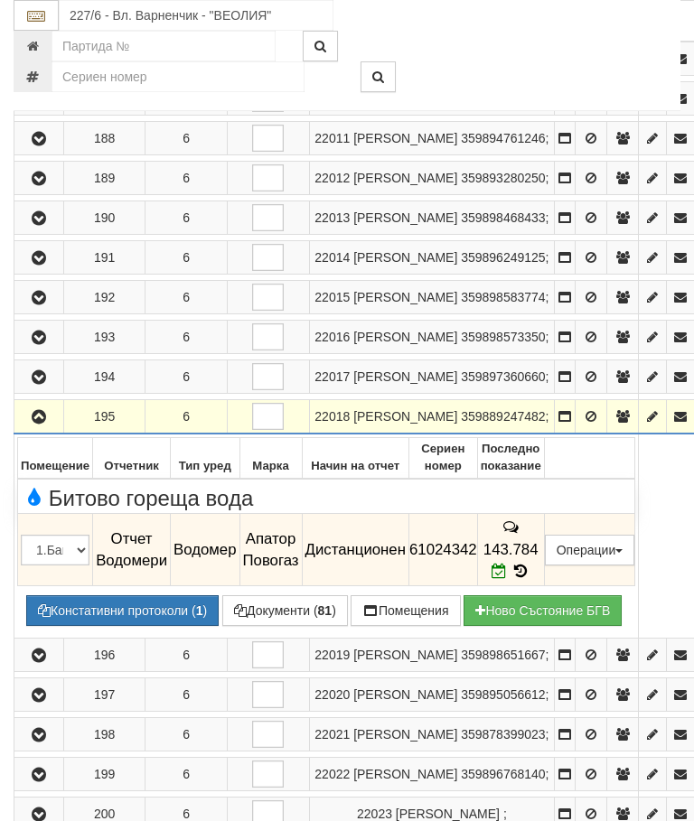
click at [38, 424] on icon "button" at bounding box center [39, 417] width 22 height 13
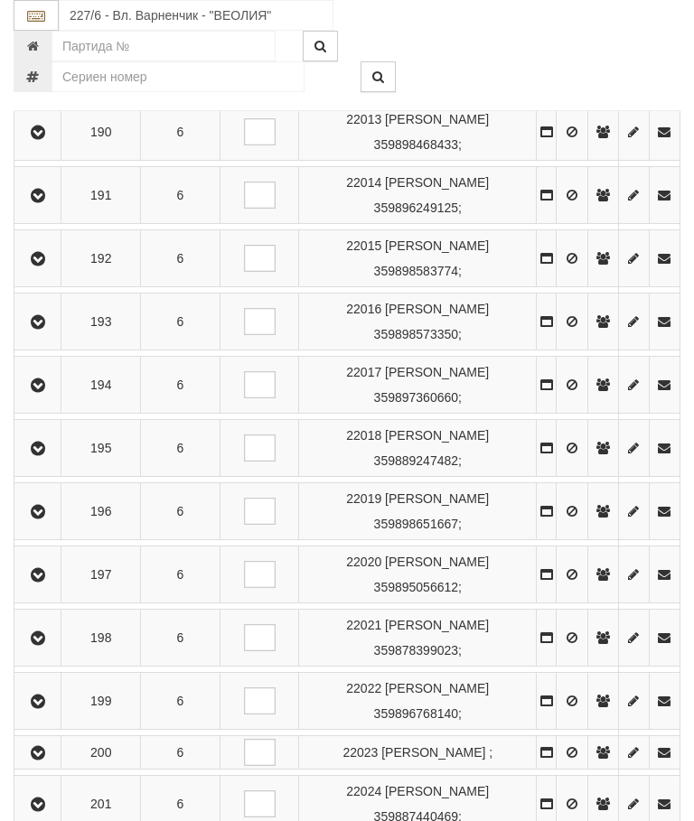
scroll to position [958, 0]
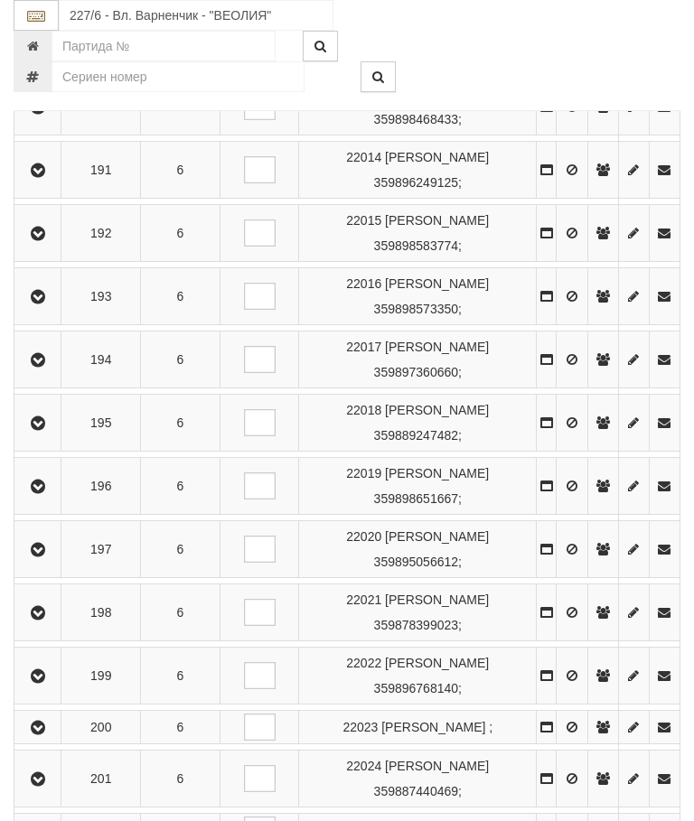
click at [49, 493] on icon "button" at bounding box center [38, 487] width 22 height 13
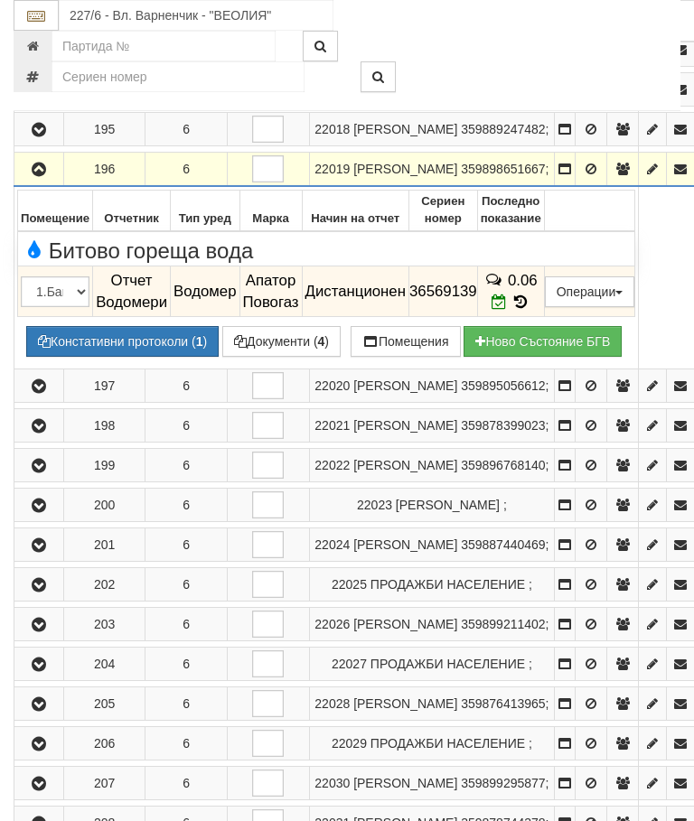
click at [44, 176] on icon "button" at bounding box center [39, 170] width 22 height 13
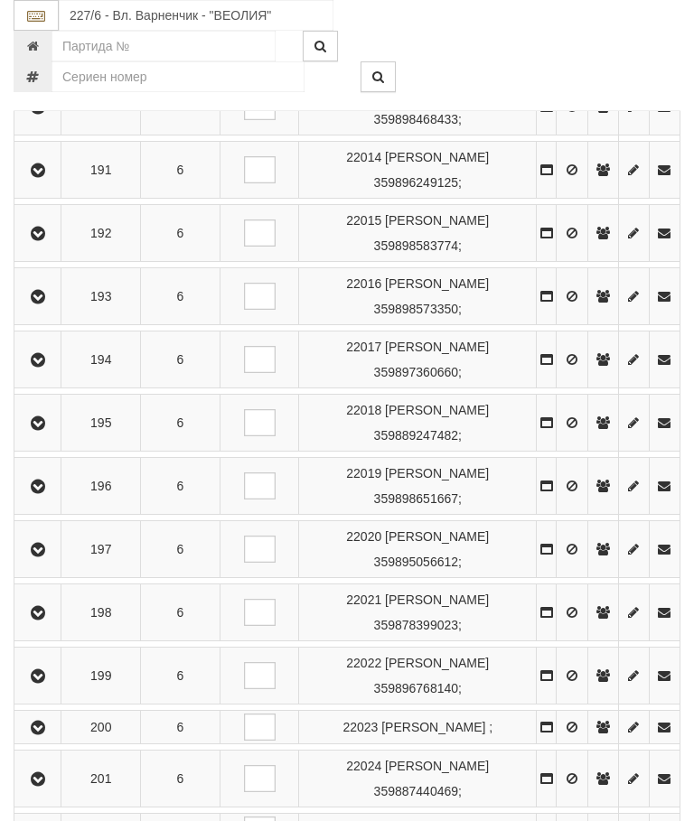
click at [49, 557] on icon "button" at bounding box center [38, 550] width 22 height 13
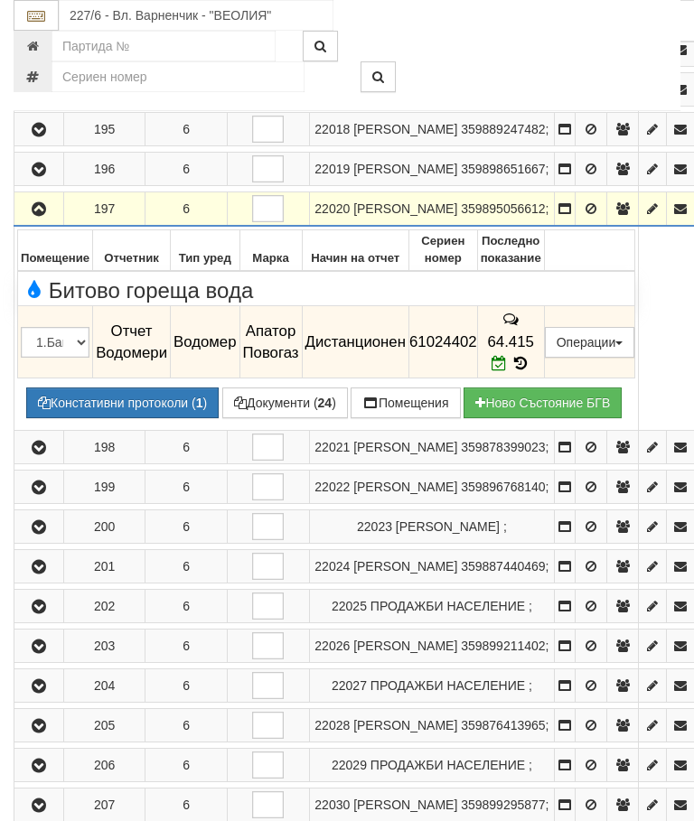
click at [40, 216] on icon "button" at bounding box center [39, 209] width 22 height 13
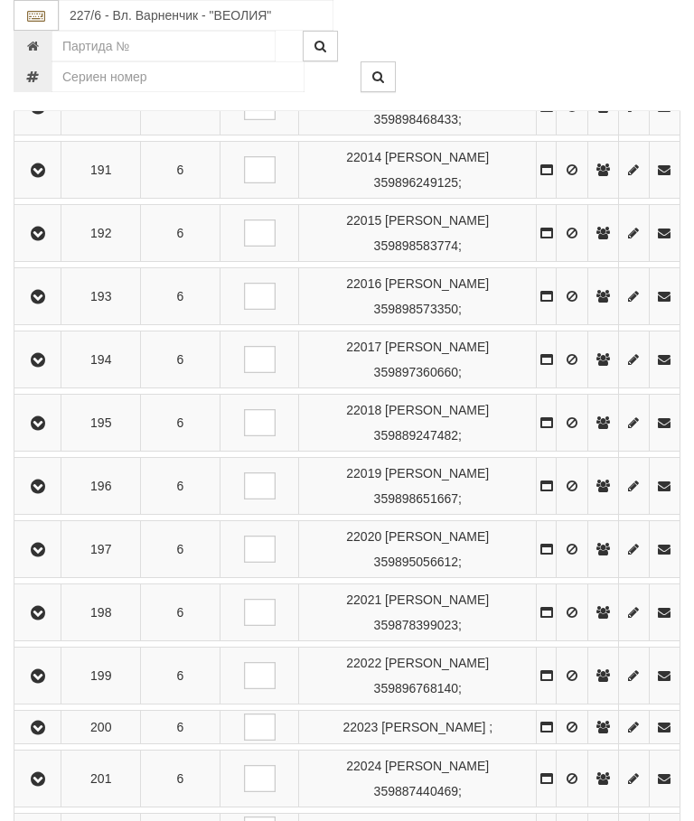
click at [55, 626] on button "button" at bounding box center [37, 612] width 41 height 27
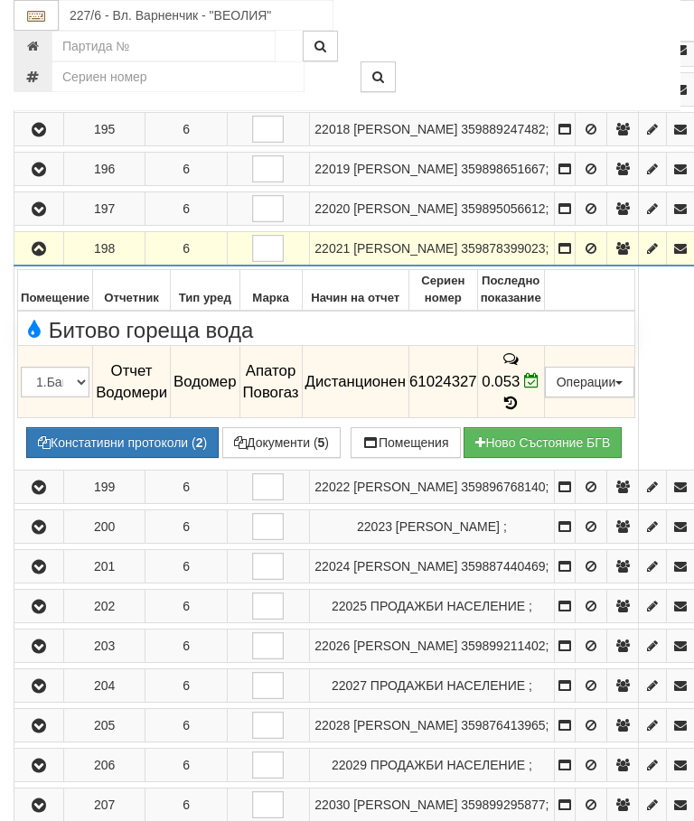
click at [49, 256] on icon "button" at bounding box center [39, 249] width 22 height 13
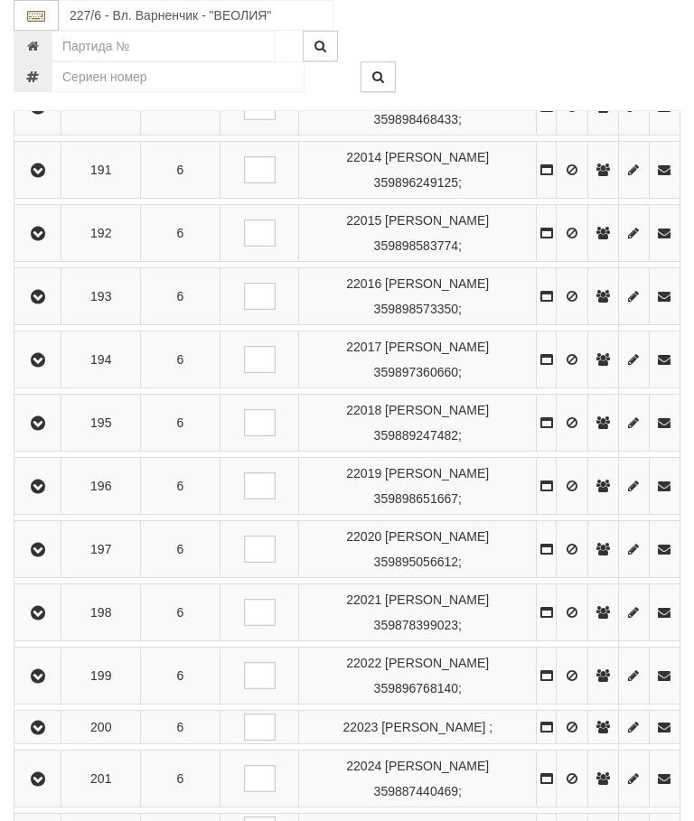
click at [52, 690] on button "button" at bounding box center [37, 675] width 41 height 27
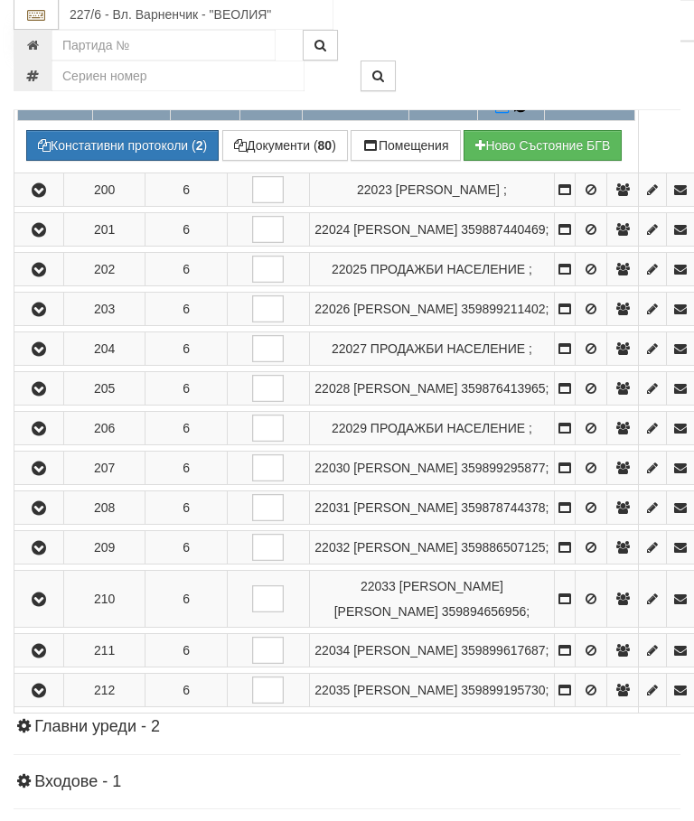
scroll to position [1295, 0]
click at [527, 115] on icon at bounding box center [520, 107] width 14 height 16
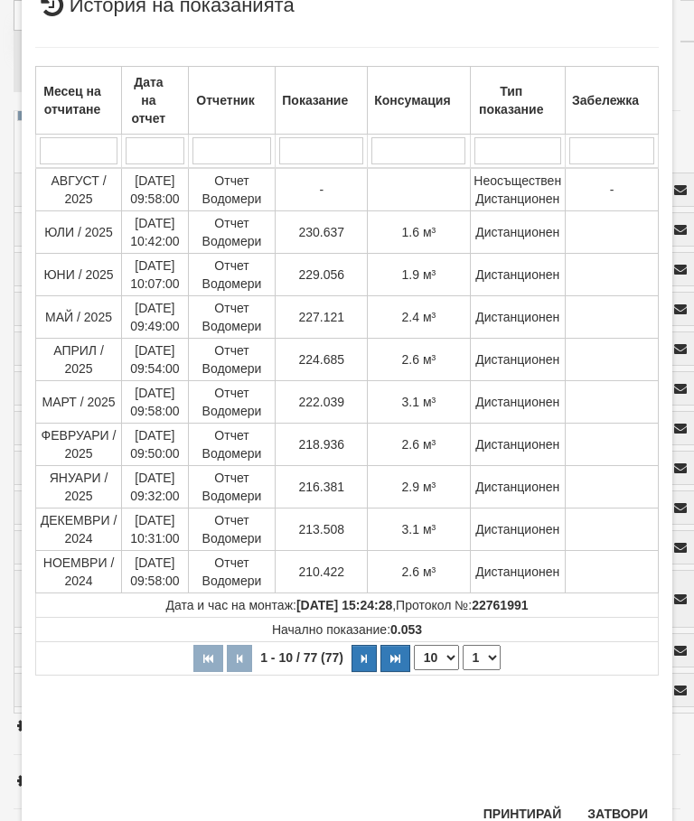
scroll to position [436, 0]
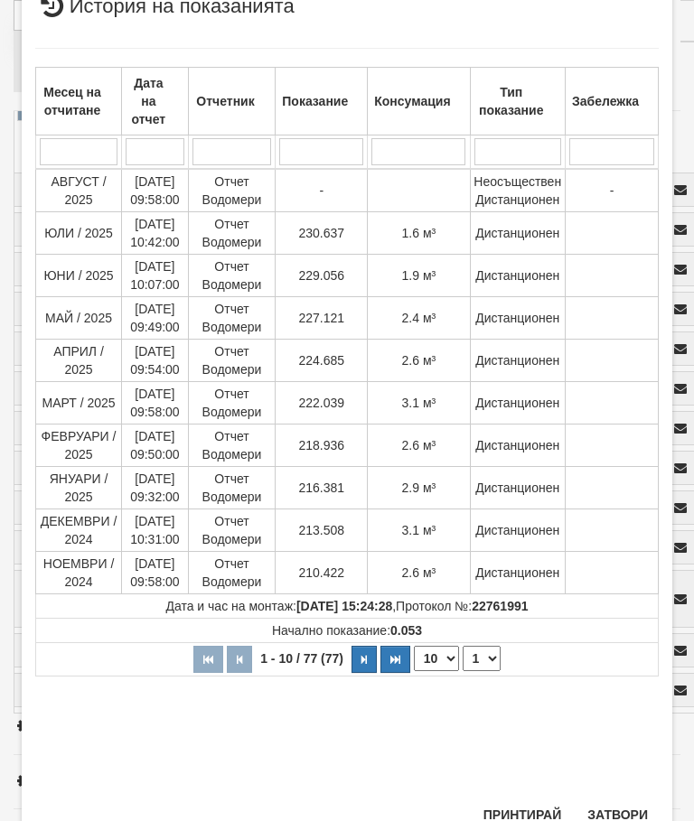
click at [620, 803] on button "Затвори" at bounding box center [618, 815] width 82 height 29
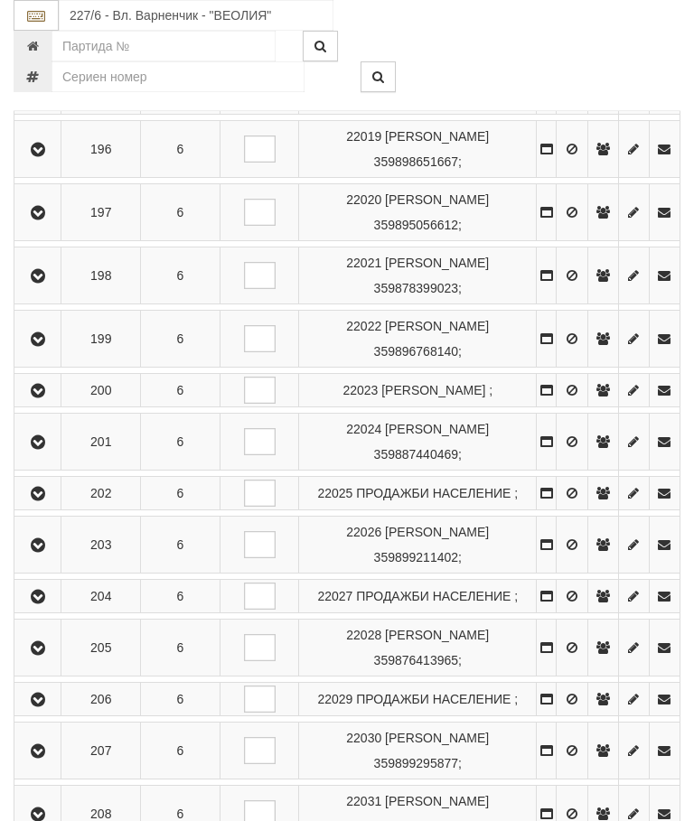
click at [49, 398] on icon "button" at bounding box center [38, 391] width 22 height 13
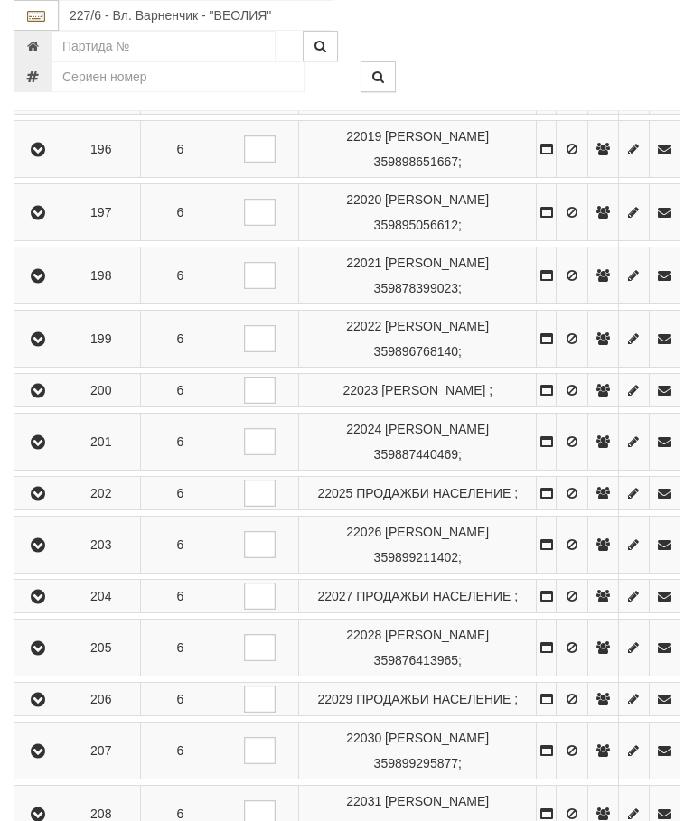
click at [49, 449] on icon "button" at bounding box center [38, 442] width 22 height 13
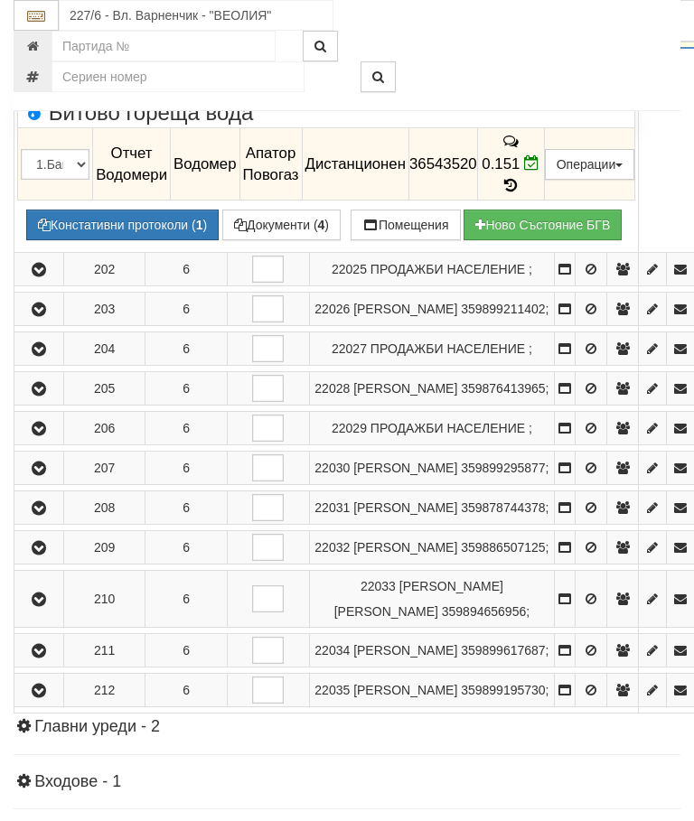
click at [50, 38] on icon "button" at bounding box center [39, 31] width 22 height 13
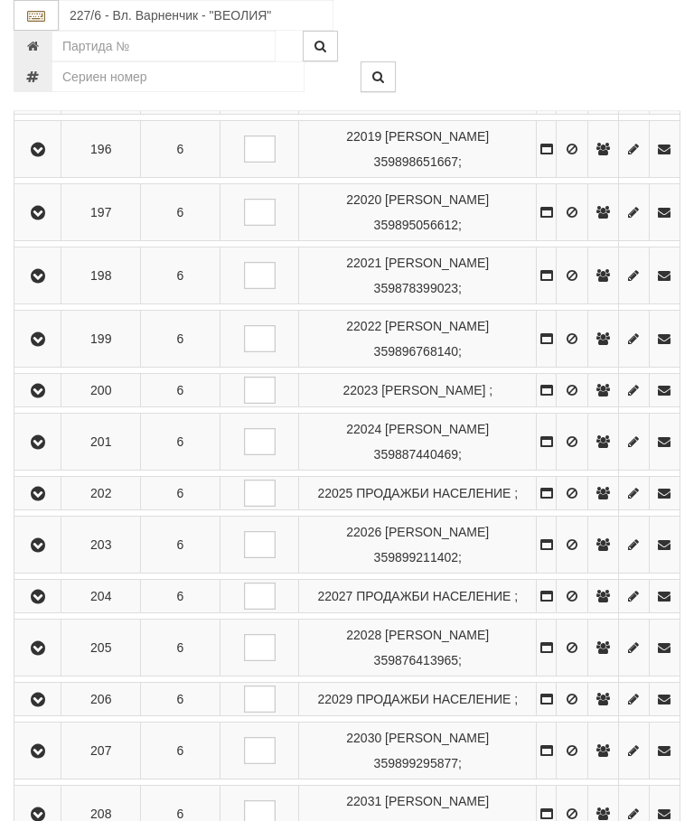
click at [55, 507] on button "button" at bounding box center [37, 493] width 41 height 27
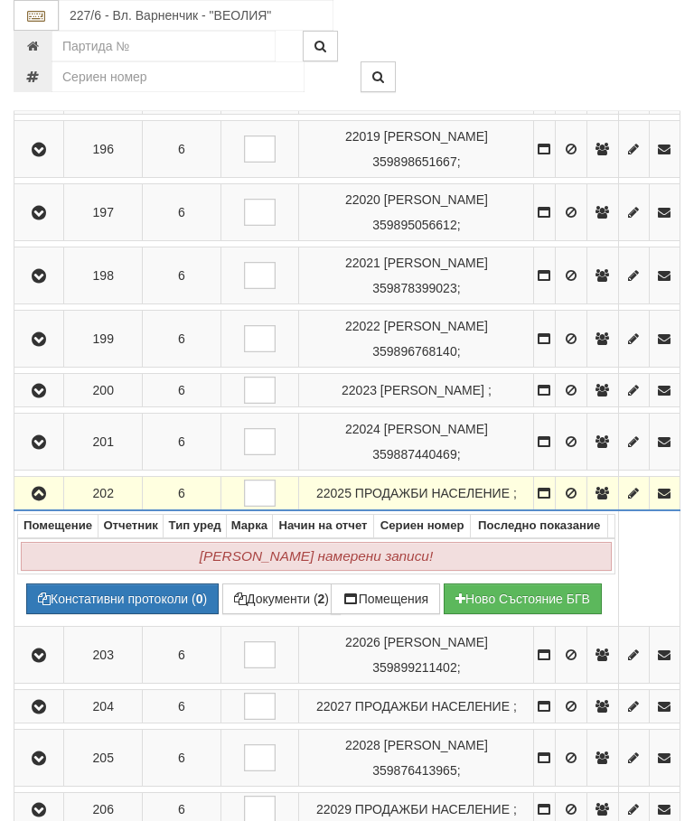
click at [26, 507] on button "button" at bounding box center [38, 493] width 43 height 27
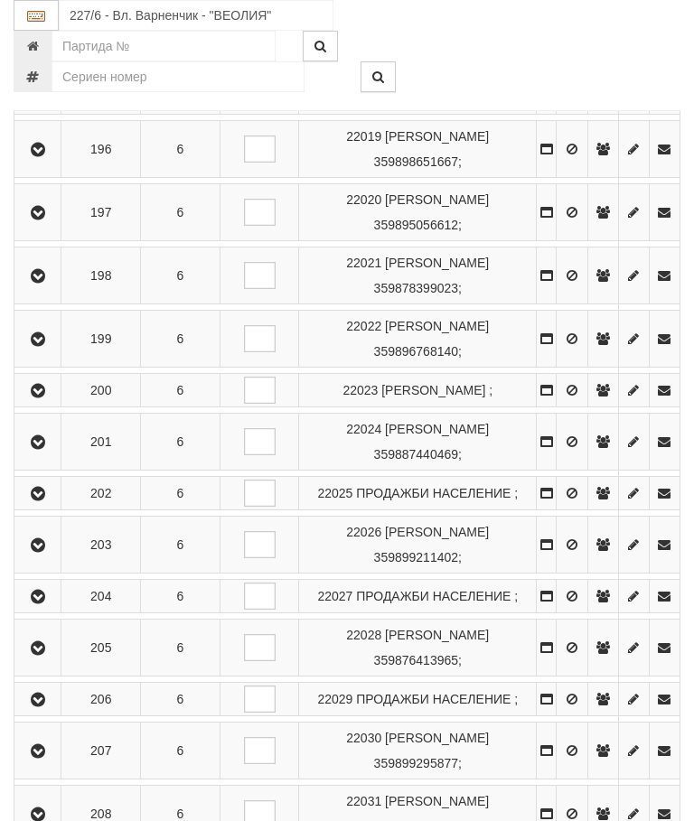
click at [49, 559] on button "button" at bounding box center [37, 544] width 41 height 27
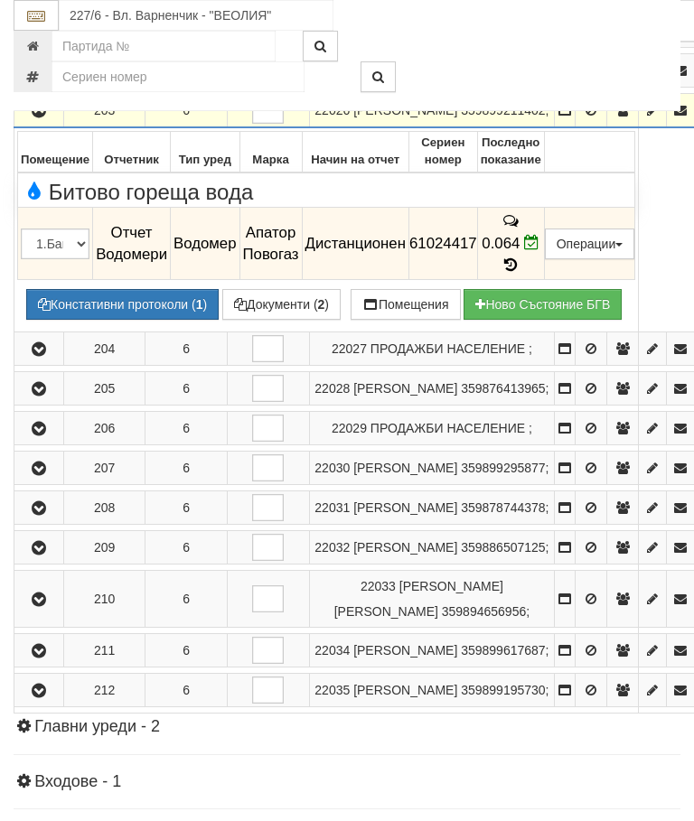
click at [52, 124] on button "button" at bounding box center [38, 110] width 43 height 27
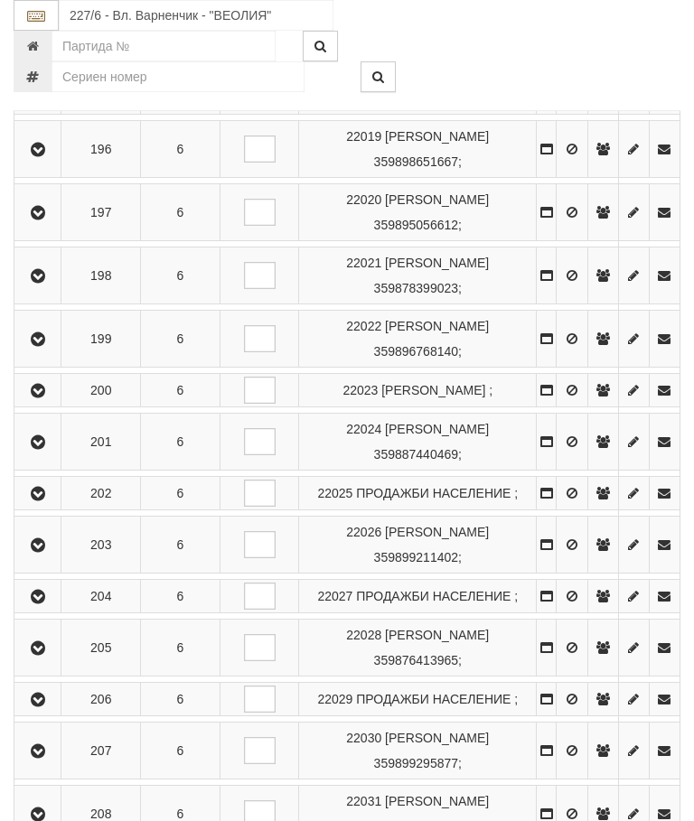
click at [47, 604] on icon "button" at bounding box center [38, 597] width 22 height 13
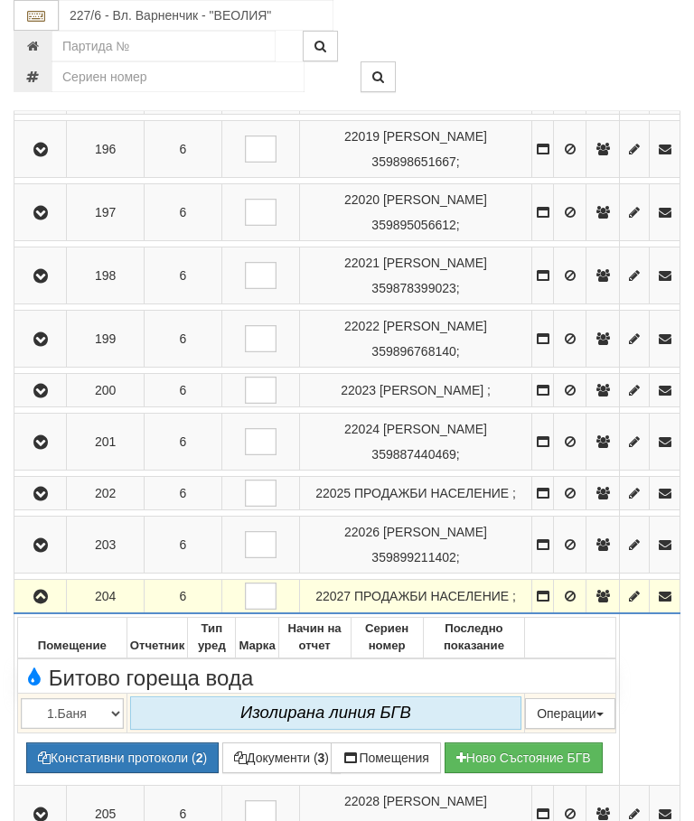
click at [63, 610] on button "button" at bounding box center [40, 596] width 46 height 27
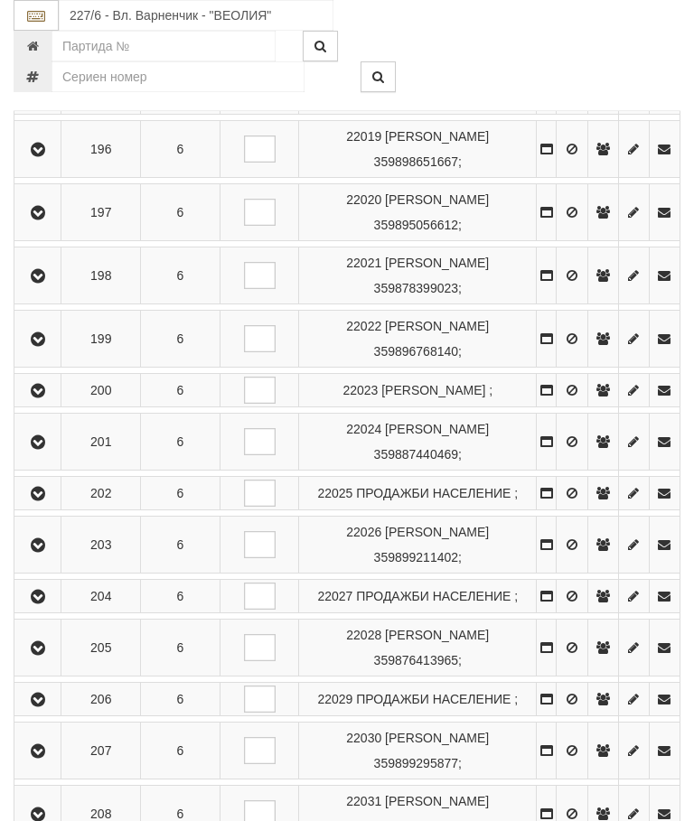
click at [41, 655] on icon "button" at bounding box center [38, 649] width 22 height 13
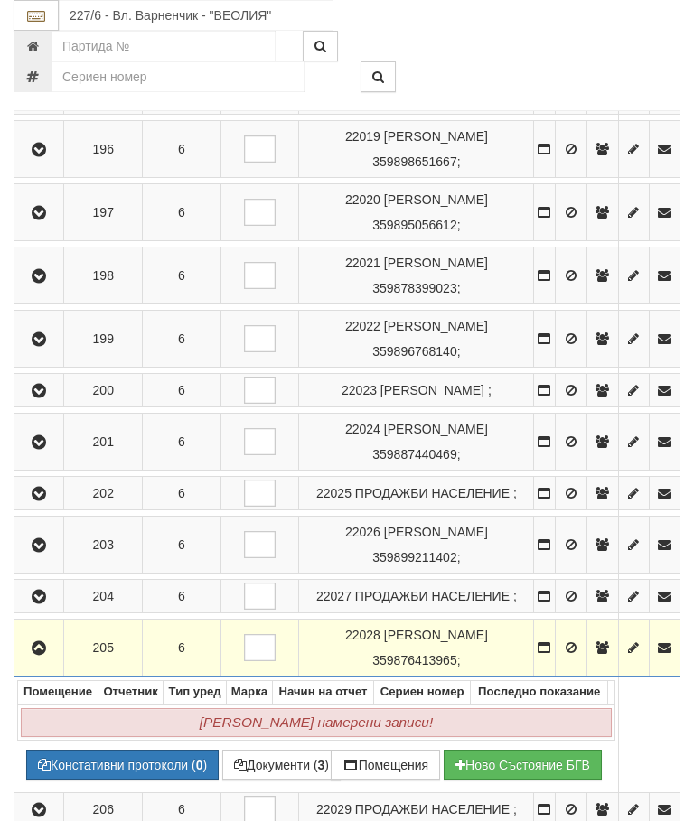
click at [45, 655] on icon "button" at bounding box center [39, 649] width 22 height 13
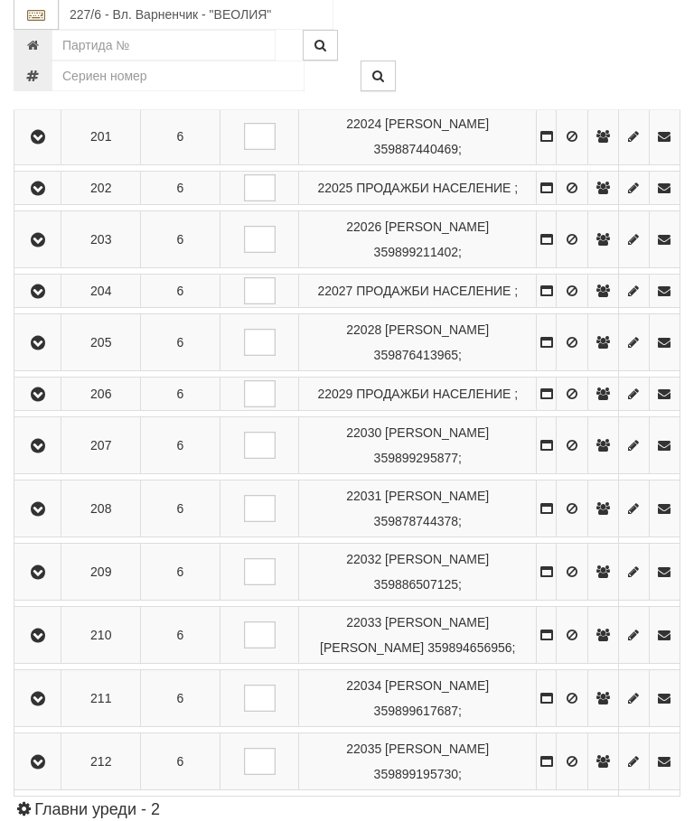
scroll to position [1600, 0]
click at [54, 408] on button "button" at bounding box center [37, 393] width 41 height 27
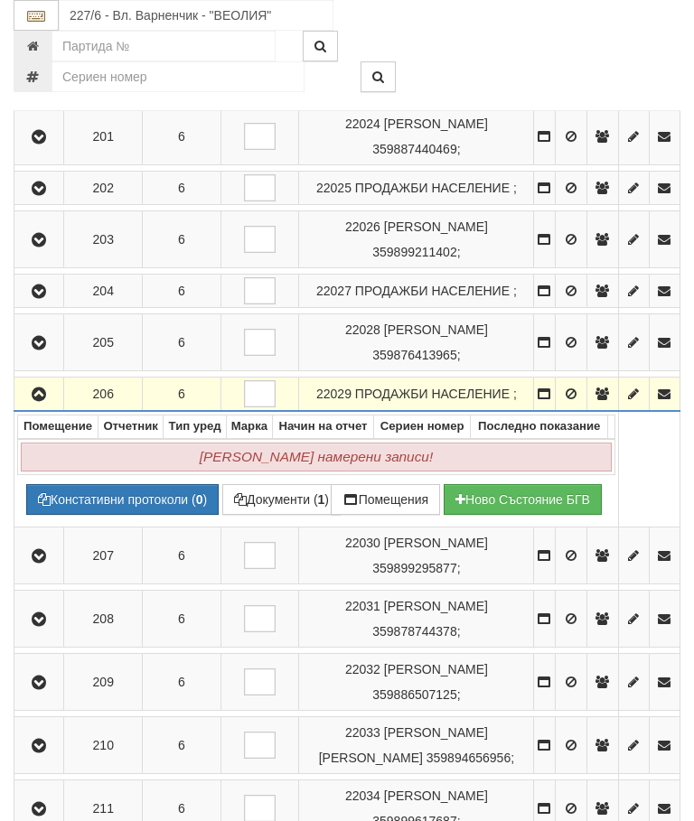
click at [47, 401] on icon "button" at bounding box center [39, 395] width 22 height 13
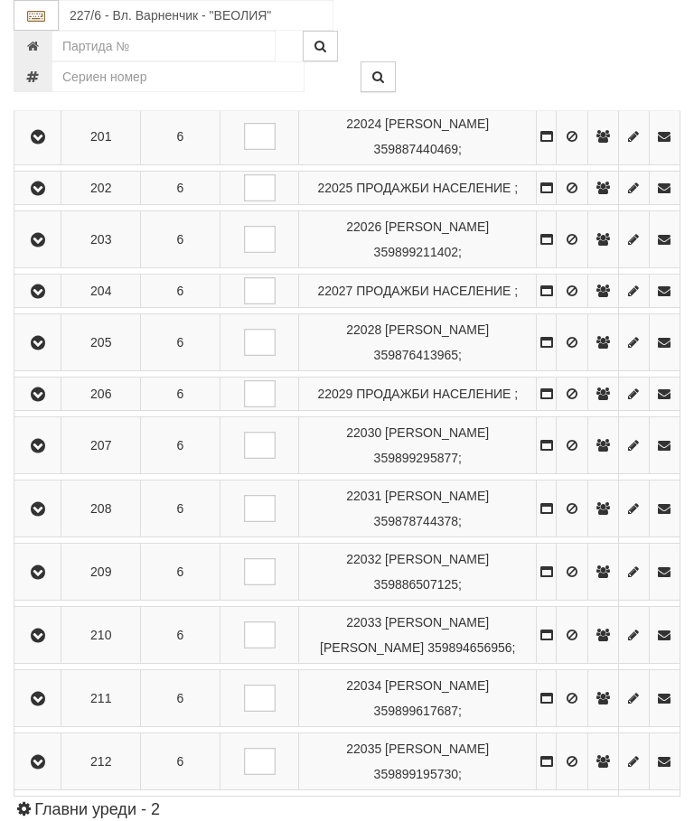
click at [55, 459] on button "button" at bounding box center [37, 445] width 41 height 27
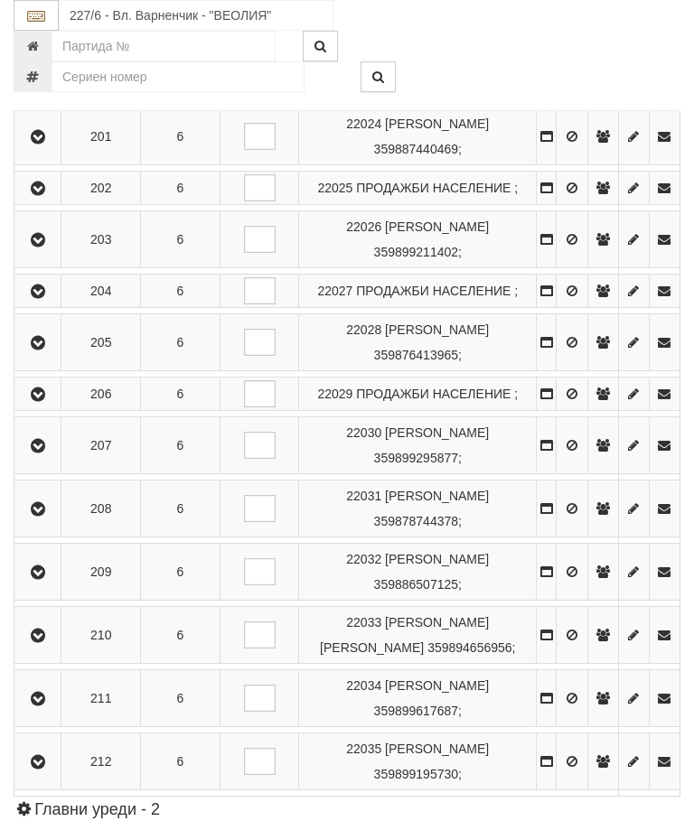
click at [37, 516] on icon "button" at bounding box center [38, 509] width 22 height 13
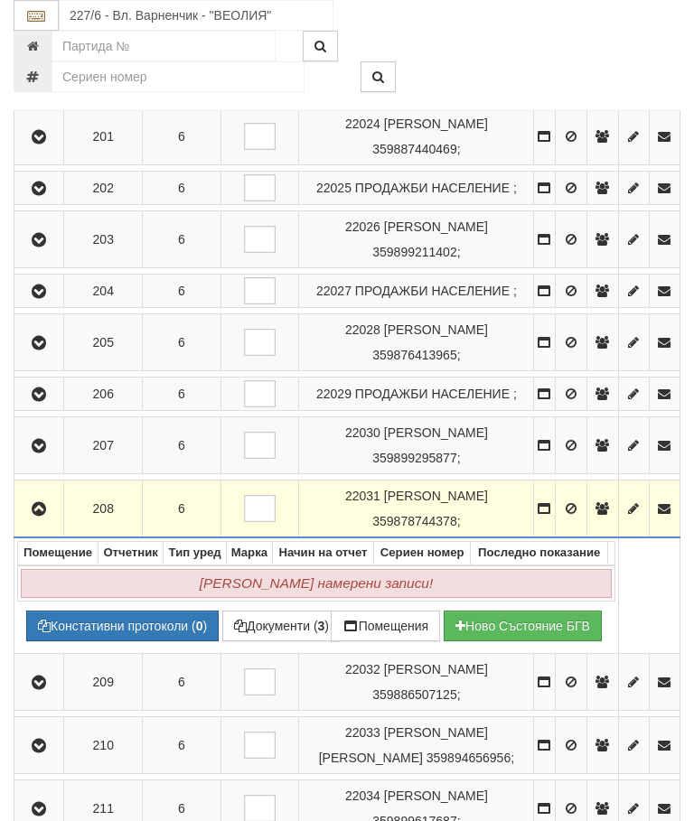
click at [43, 516] on icon "button" at bounding box center [39, 509] width 22 height 13
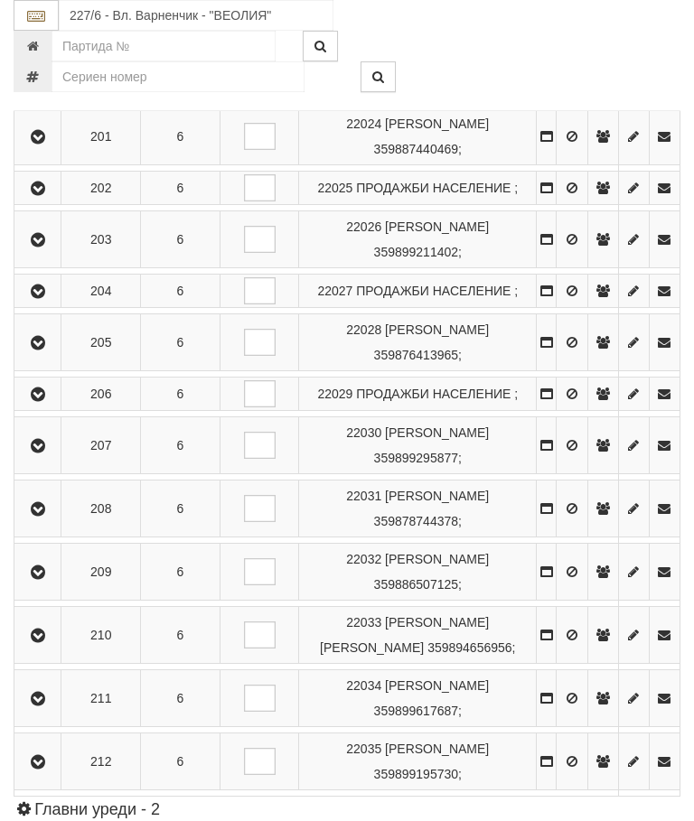
click at [46, 579] on icon "button" at bounding box center [38, 573] width 22 height 13
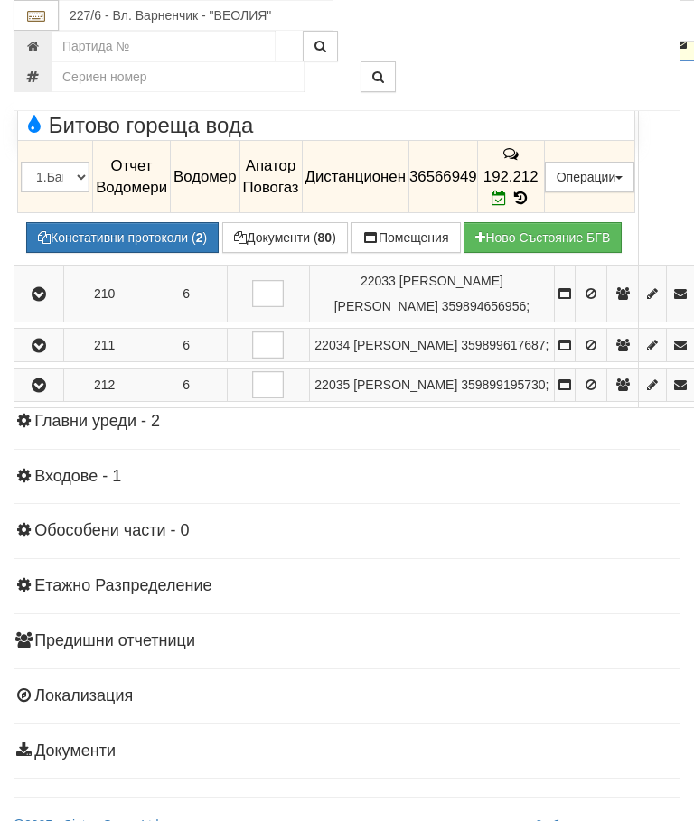
click at [43, 51] on icon "button" at bounding box center [39, 44] width 22 height 13
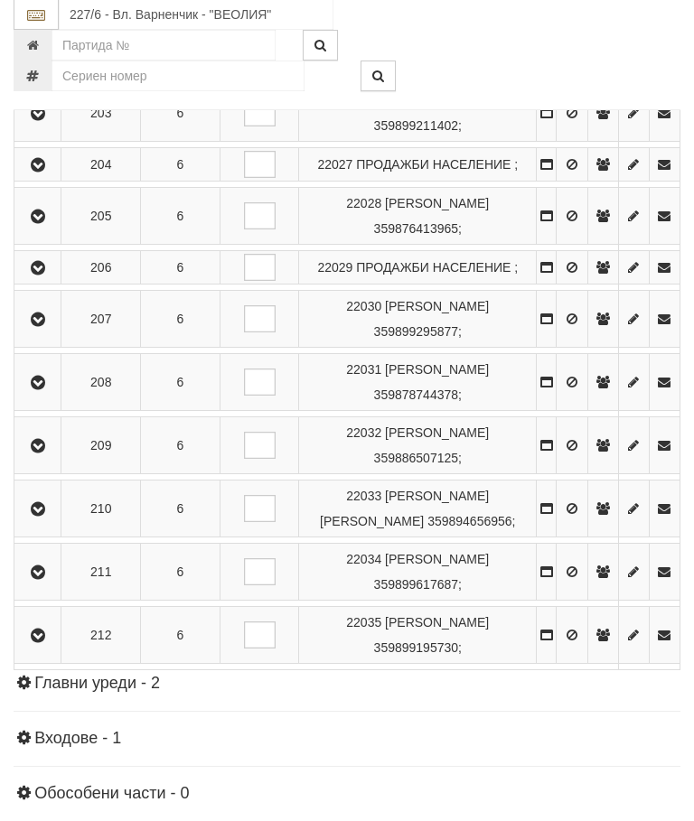
scroll to position [1767, 0]
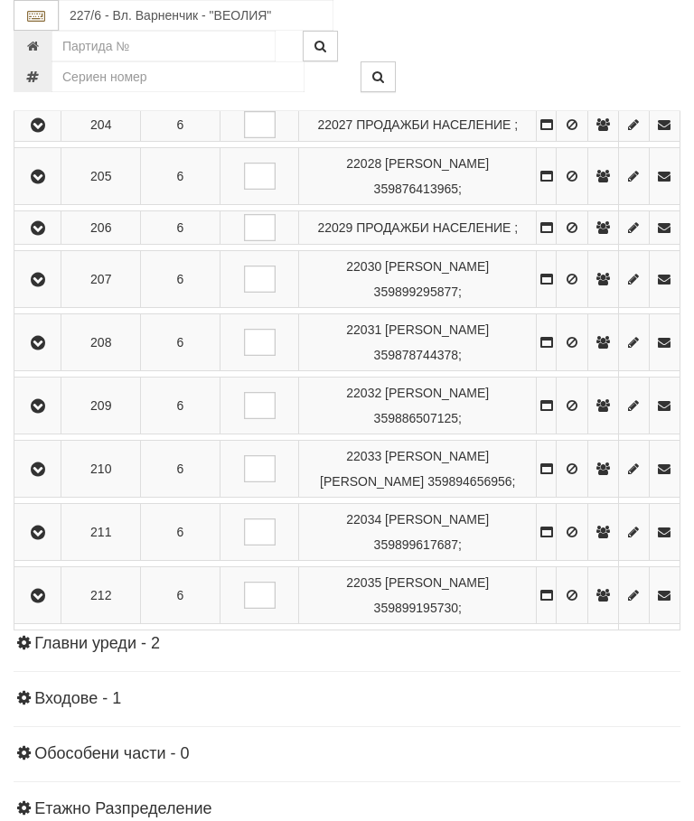
click at [49, 476] on icon "button" at bounding box center [38, 470] width 22 height 13
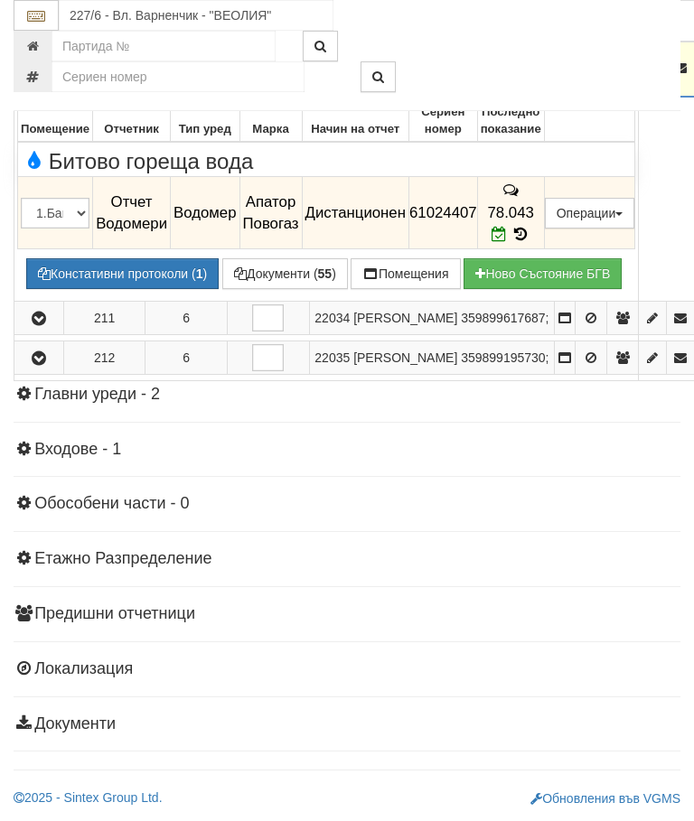
click at [44, 75] on icon "button" at bounding box center [39, 68] width 22 height 13
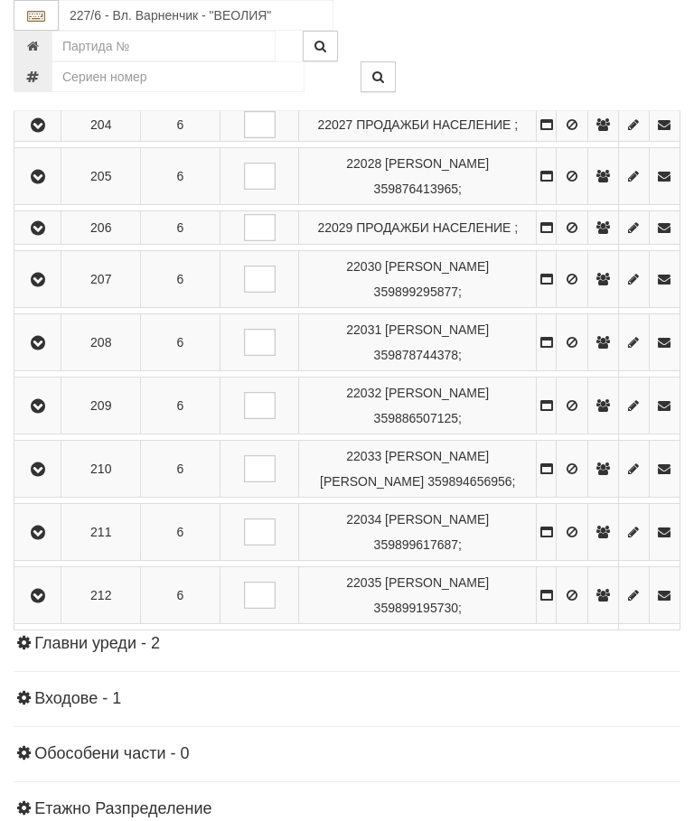
click at [52, 546] on button "button" at bounding box center [37, 532] width 41 height 27
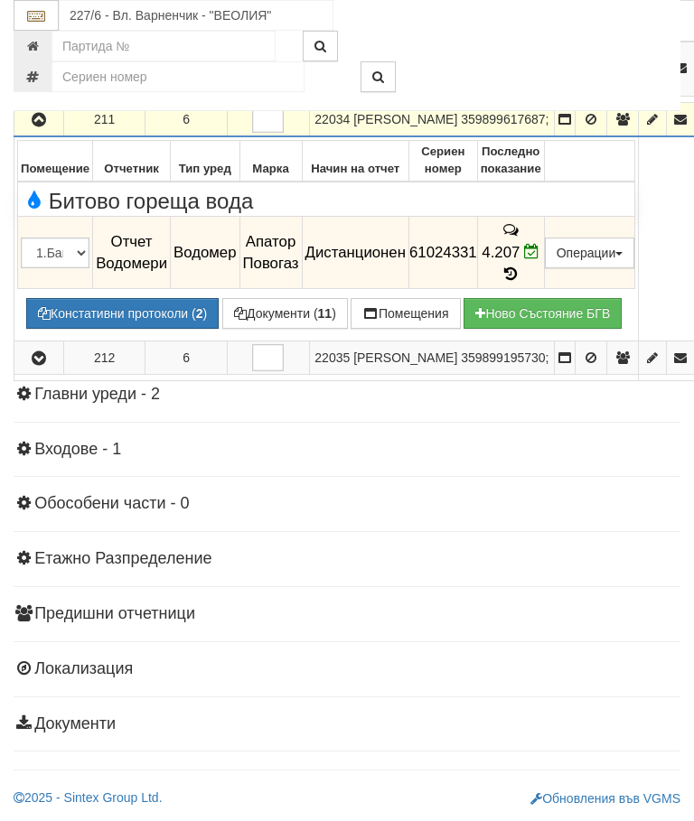
click at [45, 127] on icon "button" at bounding box center [39, 120] width 22 height 13
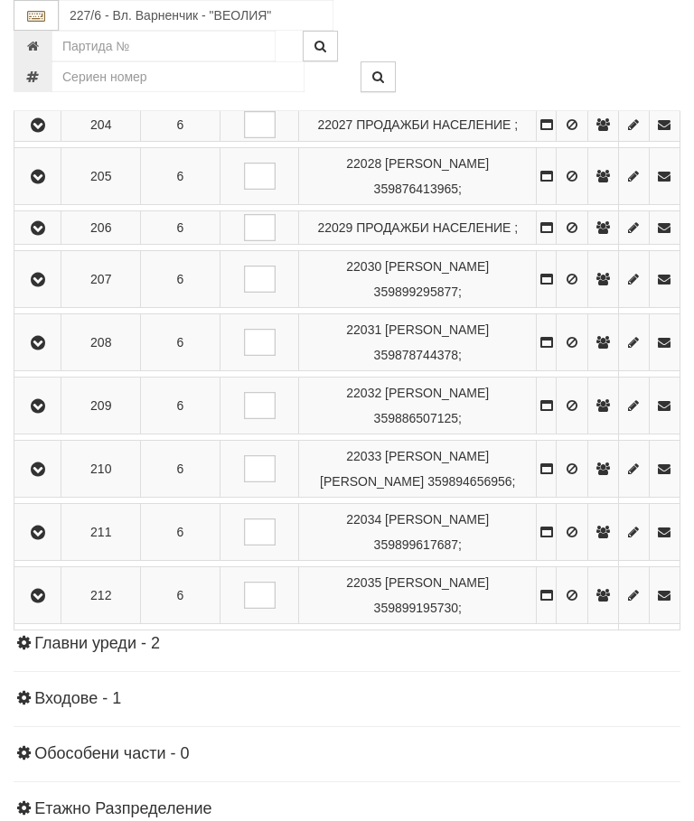
click at [44, 603] on icon "button" at bounding box center [38, 596] width 22 height 13
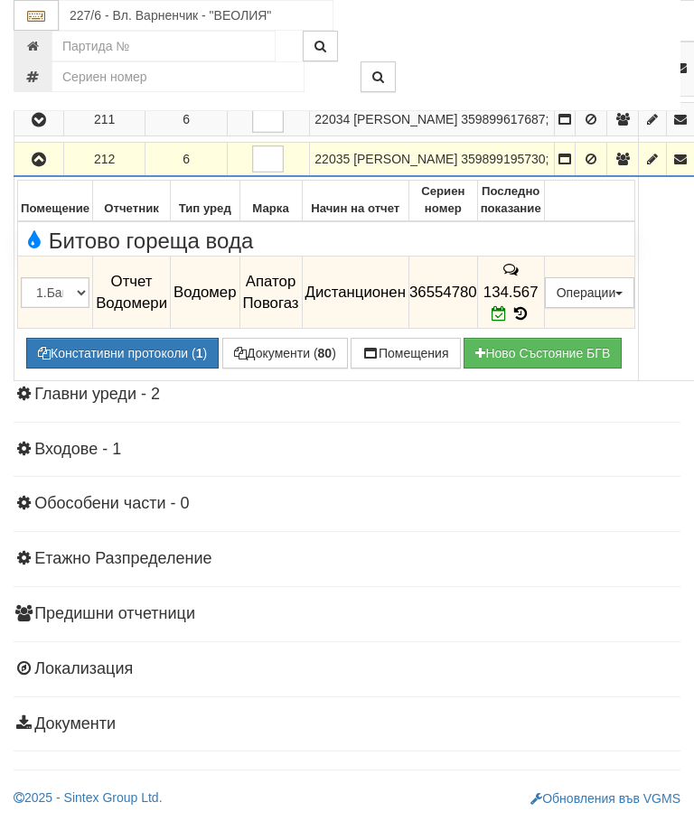
click at [33, 166] on icon "button" at bounding box center [39, 160] width 22 height 13
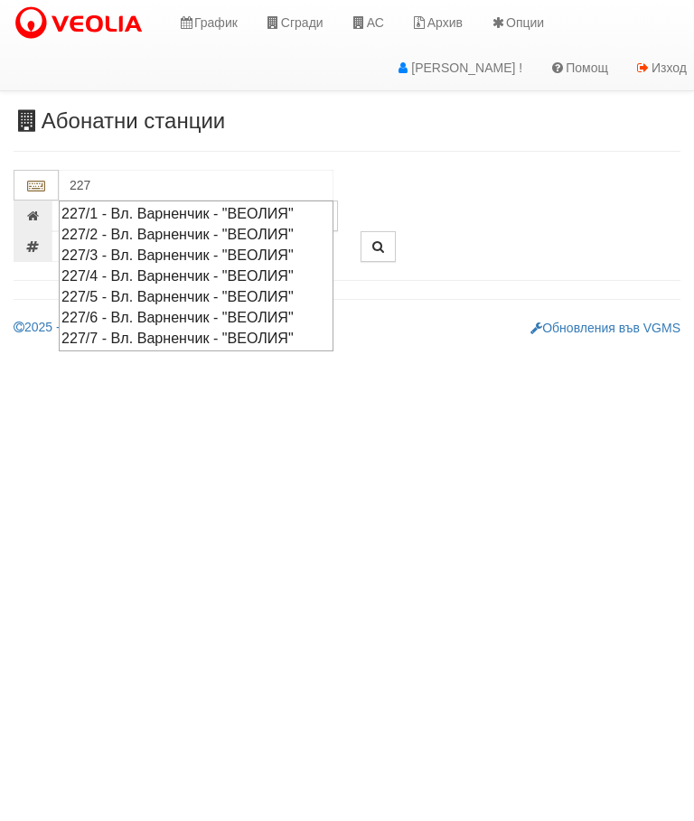
click at [269, 266] on div "227/4 - Вл. Варненчик - "ВЕОЛИЯ"" at bounding box center [195, 276] width 269 height 21
type input "227/4 - Вл. Варненчик - "ВЕОЛИЯ""
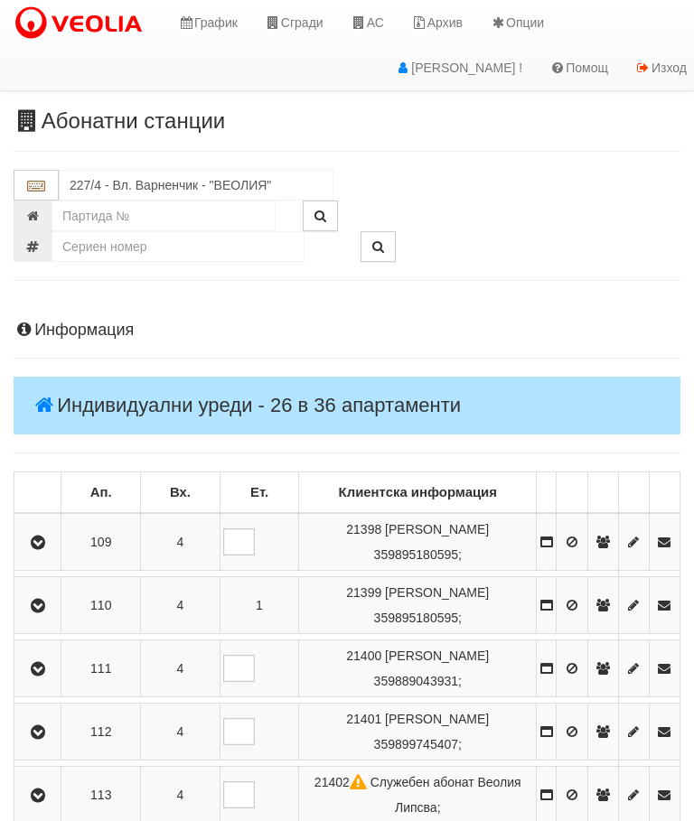
click at [54, 533] on button "button" at bounding box center [37, 542] width 41 height 27
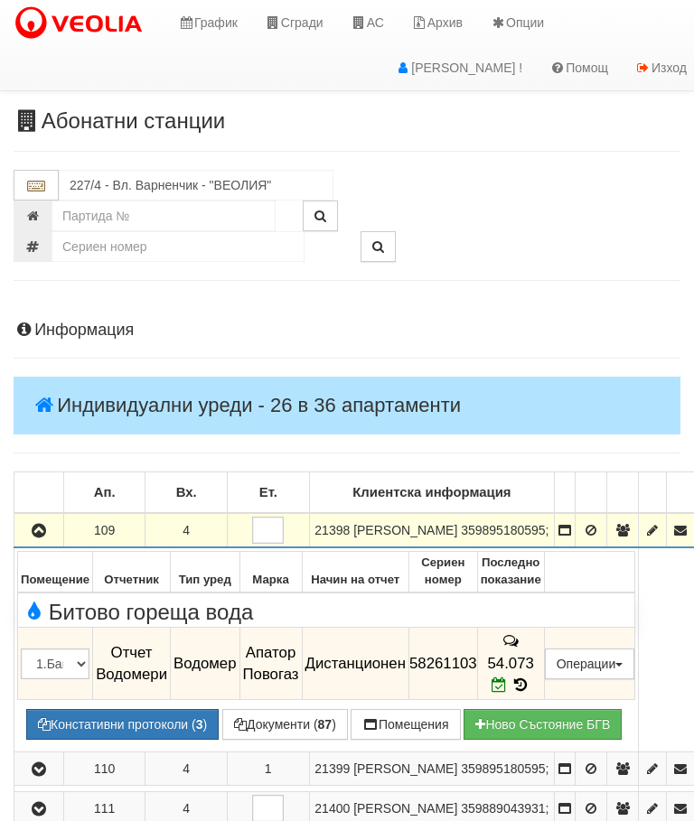
click at [37, 538] on icon "button" at bounding box center [39, 531] width 22 height 13
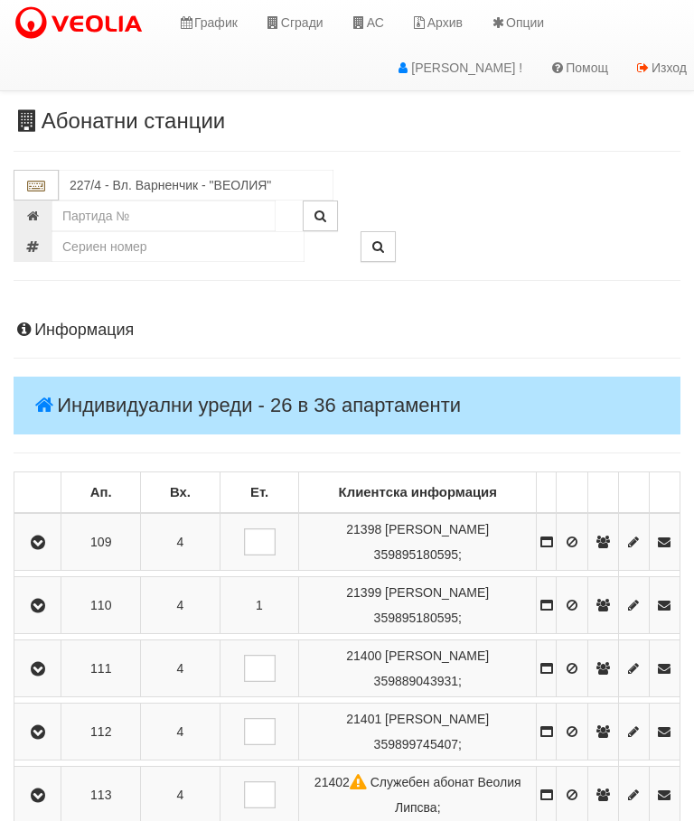
click at [47, 592] on button "button" at bounding box center [37, 605] width 41 height 27
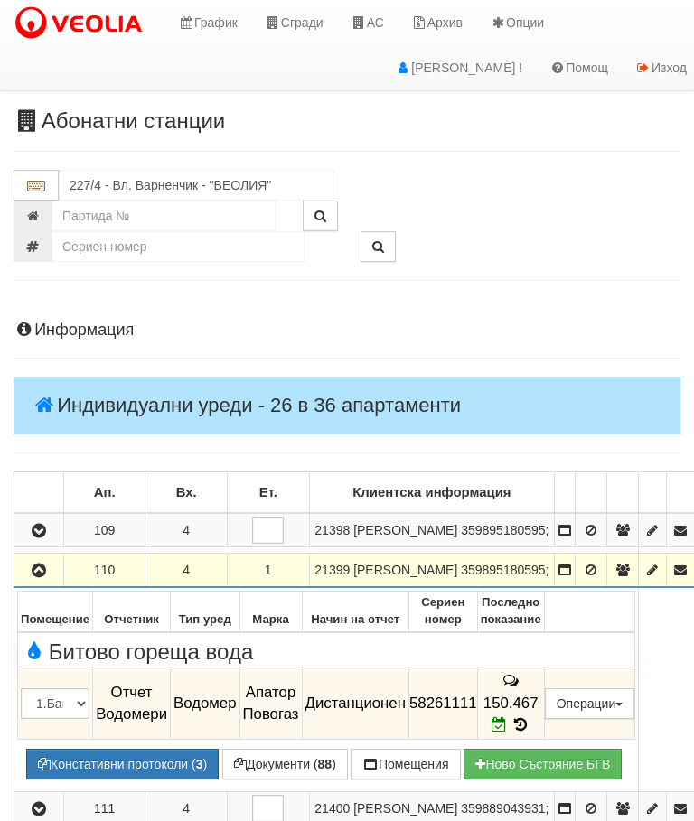
click at [44, 577] on icon "button" at bounding box center [39, 571] width 22 height 13
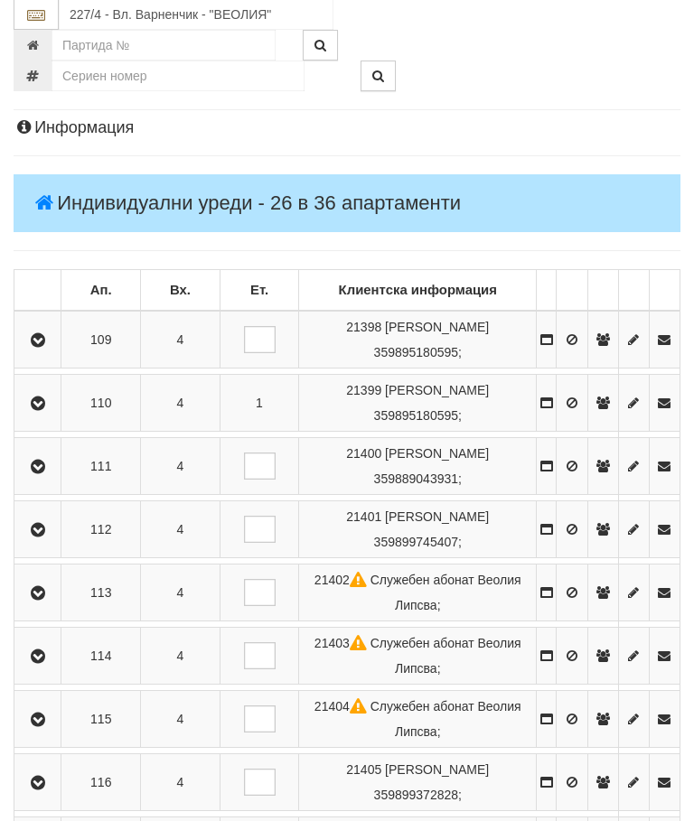
scroll to position [289, 0]
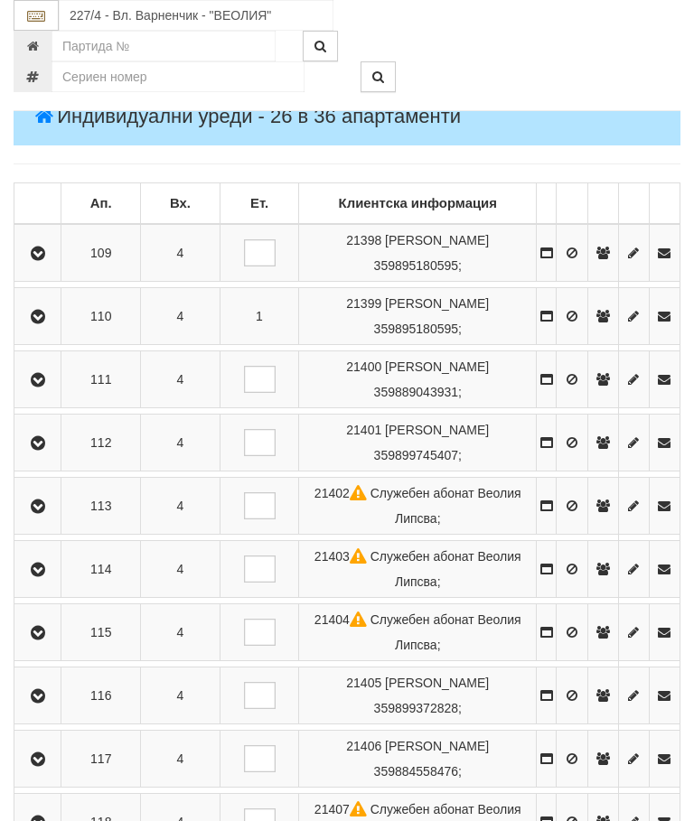
click at [47, 386] on icon "button" at bounding box center [38, 380] width 22 height 13
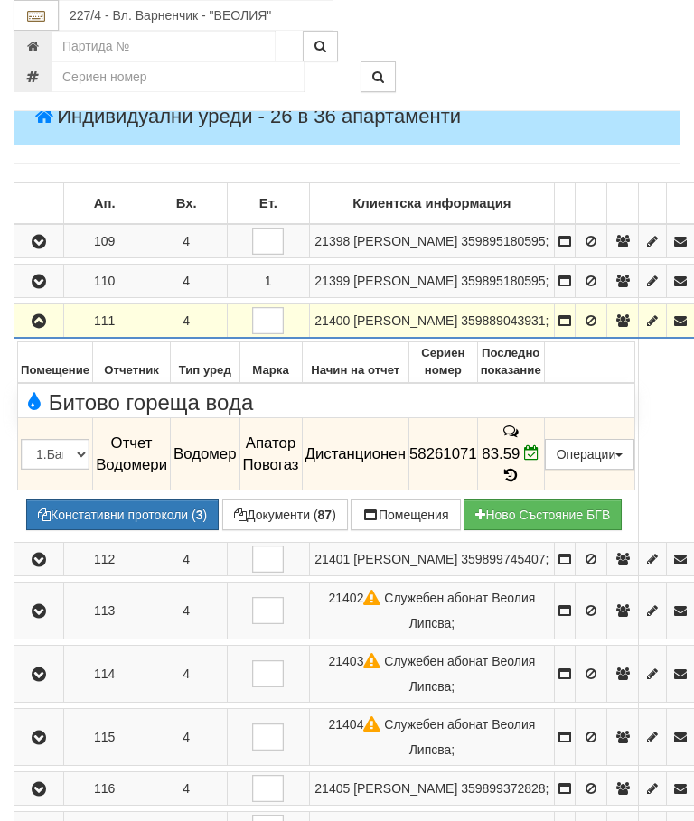
click at [52, 334] on button "button" at bounding box center [38, 320] width 43 height 27
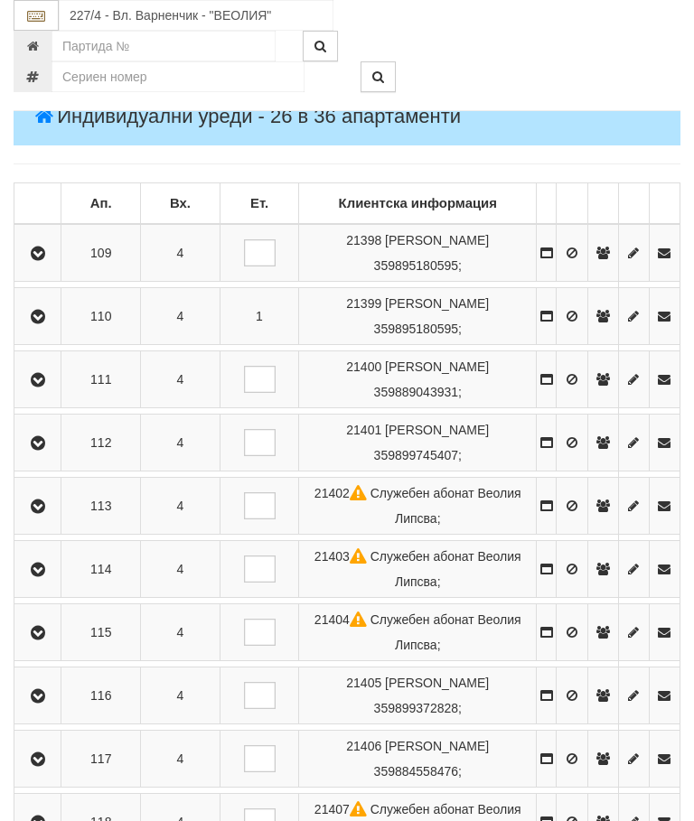
click at [49, 443] on icon "button" at bounding box center [38, 443] width 22 height 13
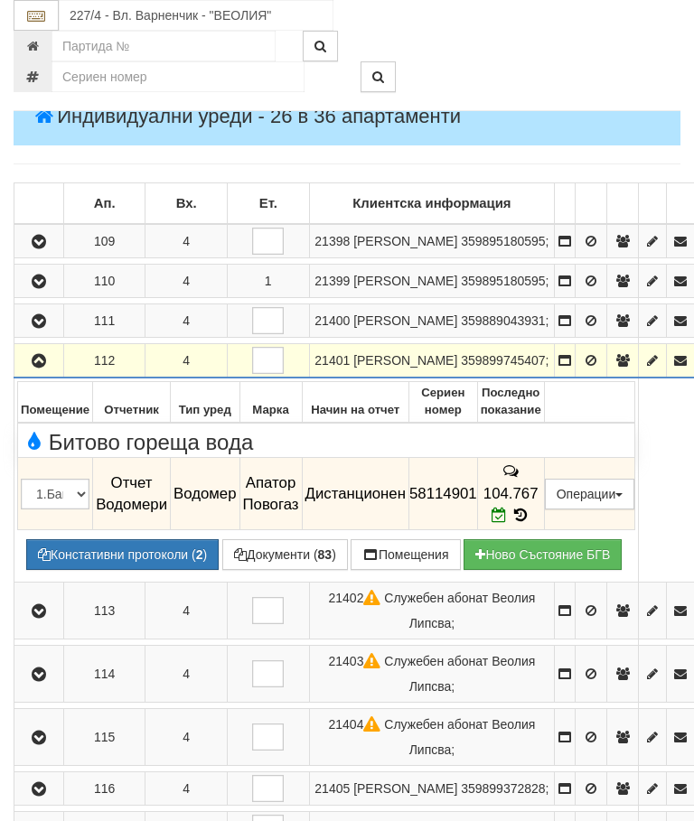
click at [42, 374] on button "button" at bounding box center [38, 360] width 43 height 27
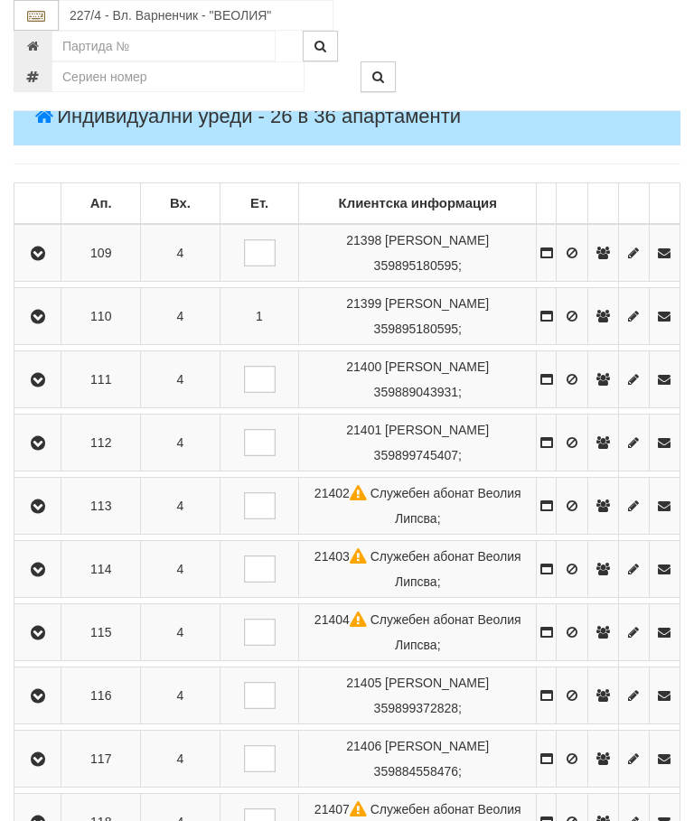
click at [52, 498] on button "button" at bounding box center [37, 506] width 41 height 27
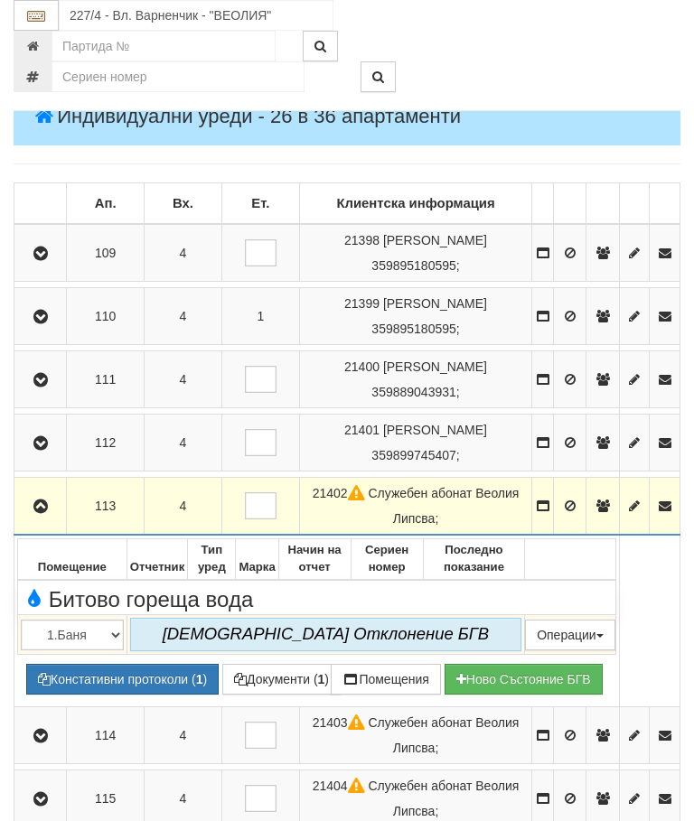
click at [45, 503] on icon "button" at bounding box center [41, 507] width 22 height 13
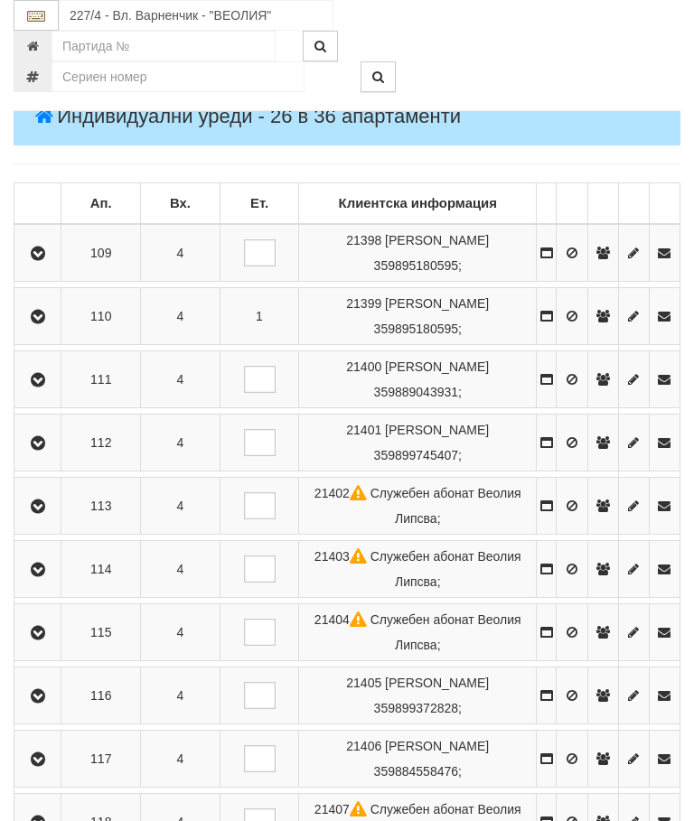
click at [49, 568] on icon "button" at bounding box center [38, 570] width 22 height 13
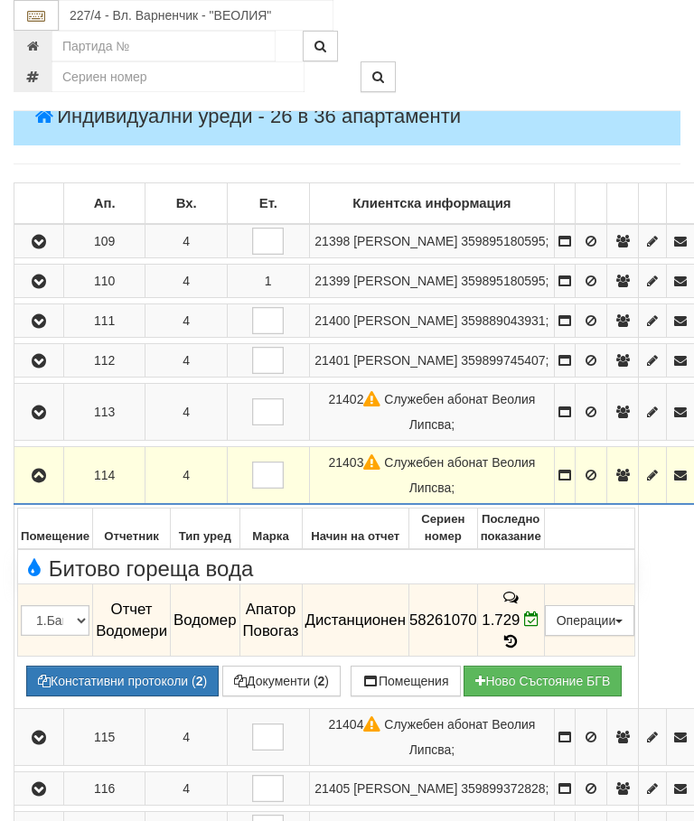
click at [43, 483] on icon "button" at bounding box center [39, 476] width 22 height 13
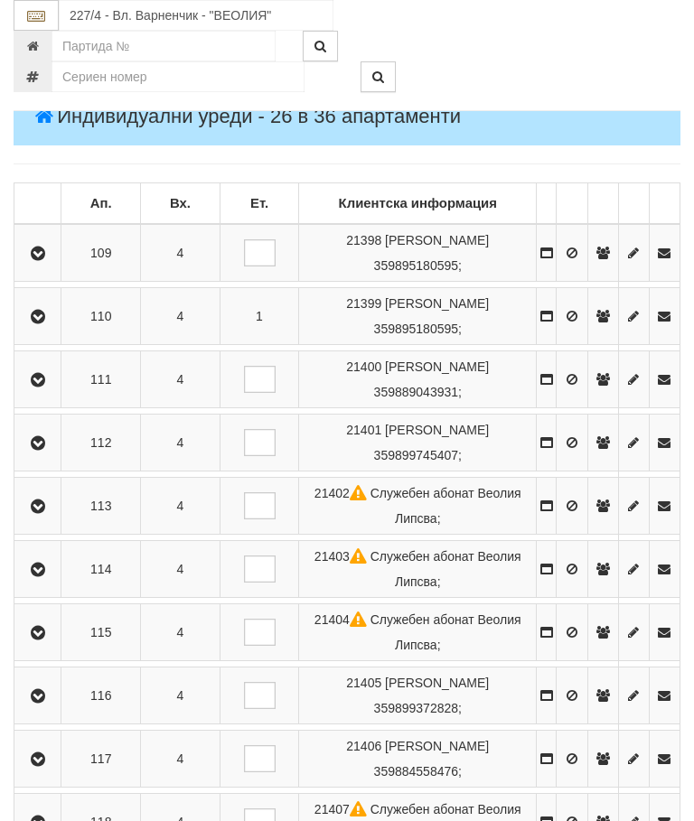
click at [49, 634] on icon "button" at bounding box center [38, 633] width 22 height 13
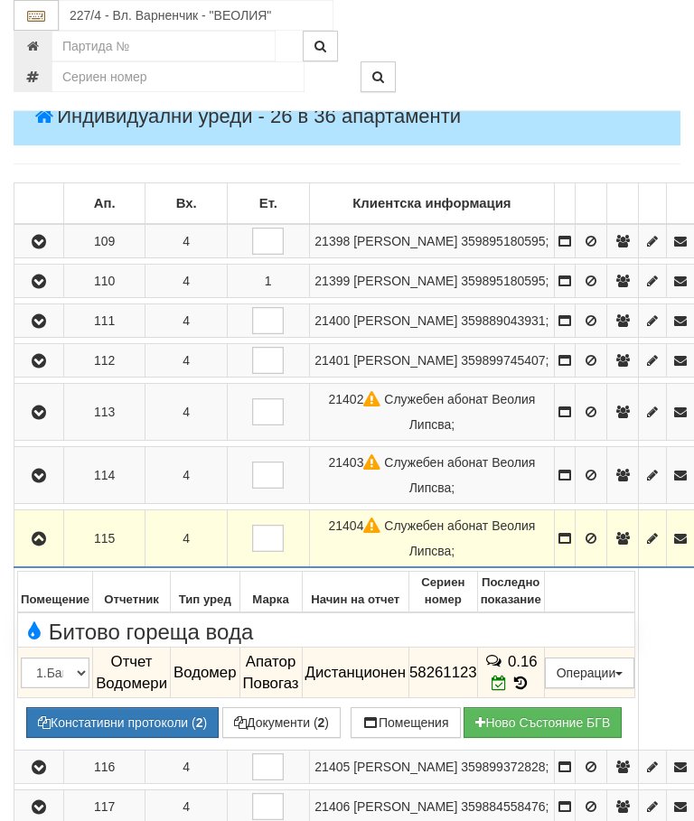
click at [48, 546] on icon "button" at bounding box center [39, 539] width 22 height 13
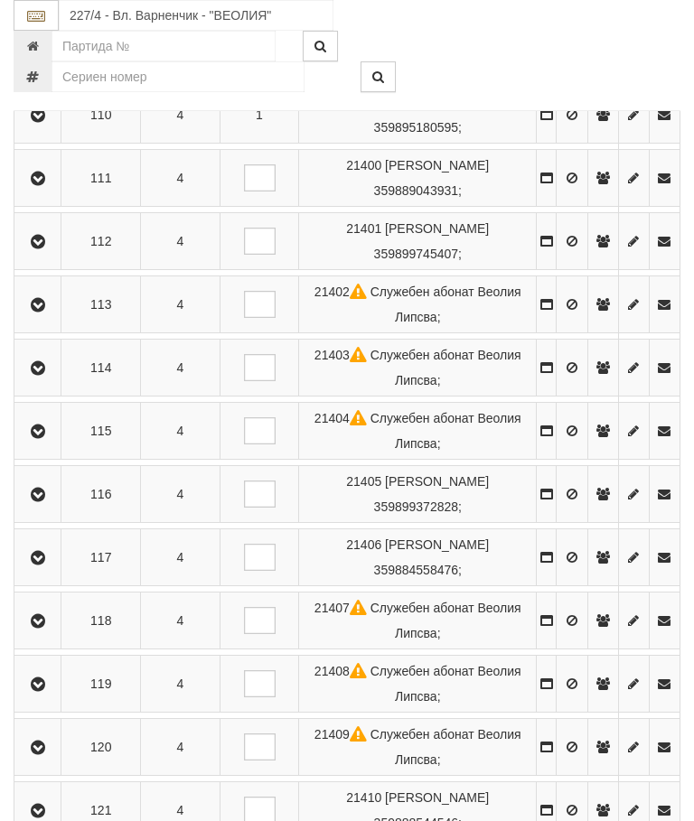
scroll to position [557, 0]
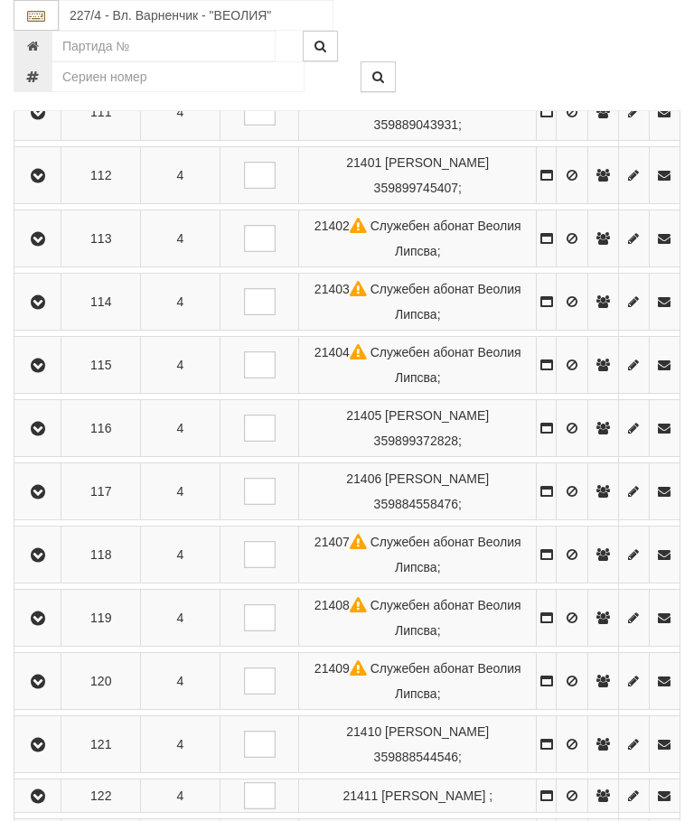
click at [36, 427] on icon "button" at bounding box center [38, 429] width 22 height 13
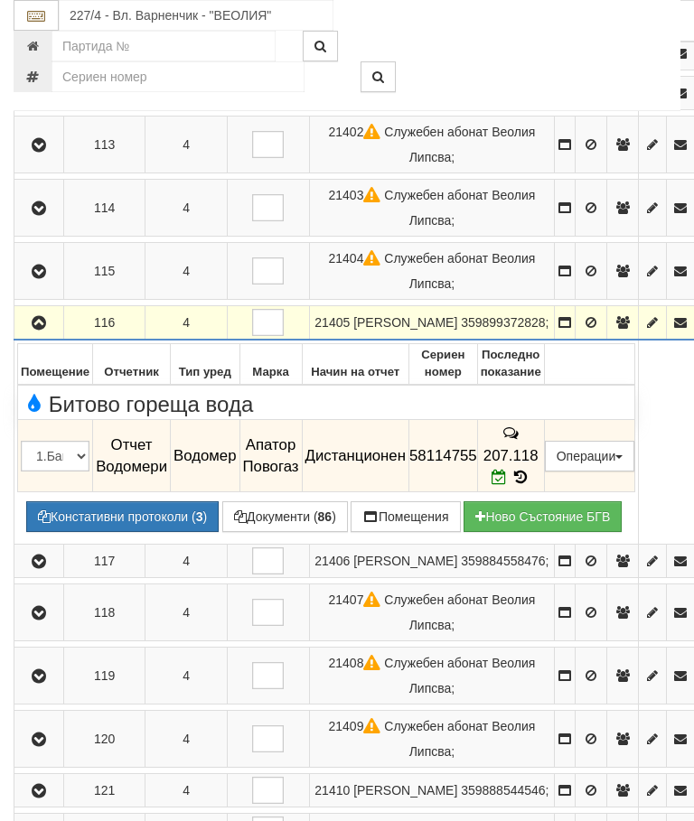
click at [52, 336] on button "button" at bounding box center [38, 322] width 43 height 27
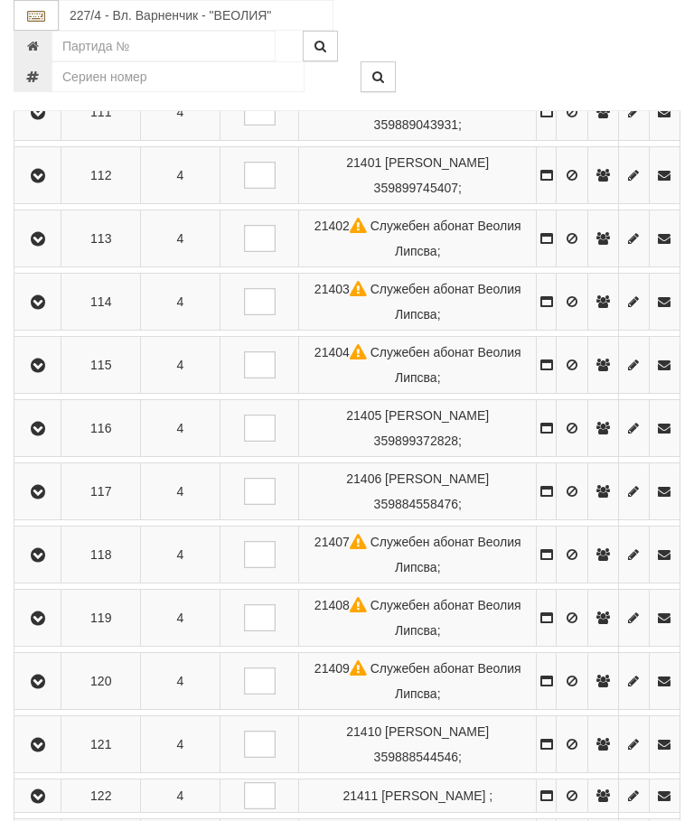
click at [47, 493] on icon "button" at bounding box center [38, 492] width 22 height 13
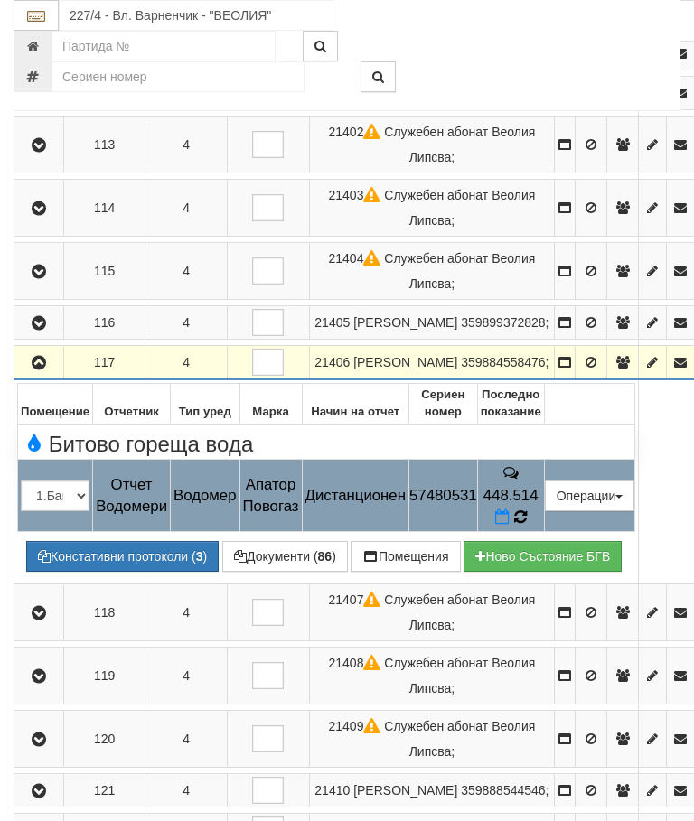
click at [529, 526] on icon at bounding box center [520, 517] width 16 height 18
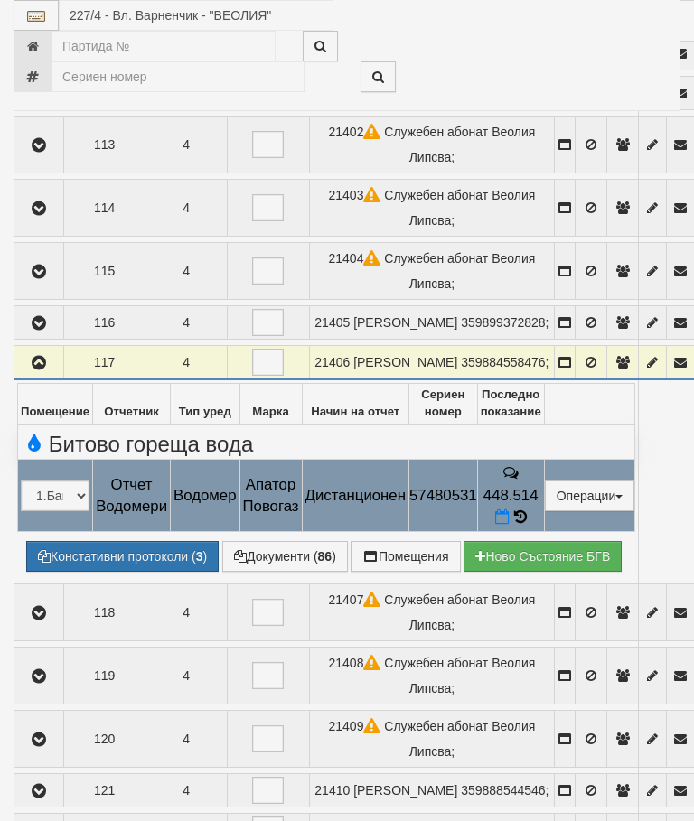
select select "10"
select select "1"
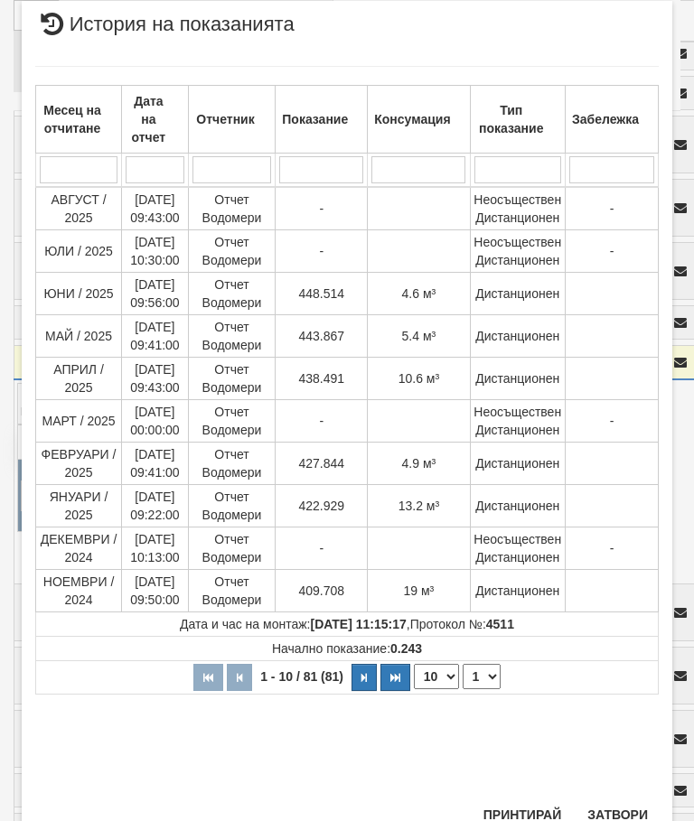
scroll to position [727, 0]
click at [625, 809] on button "Затвори" at bounding box center [618, 816] width 82 height 29
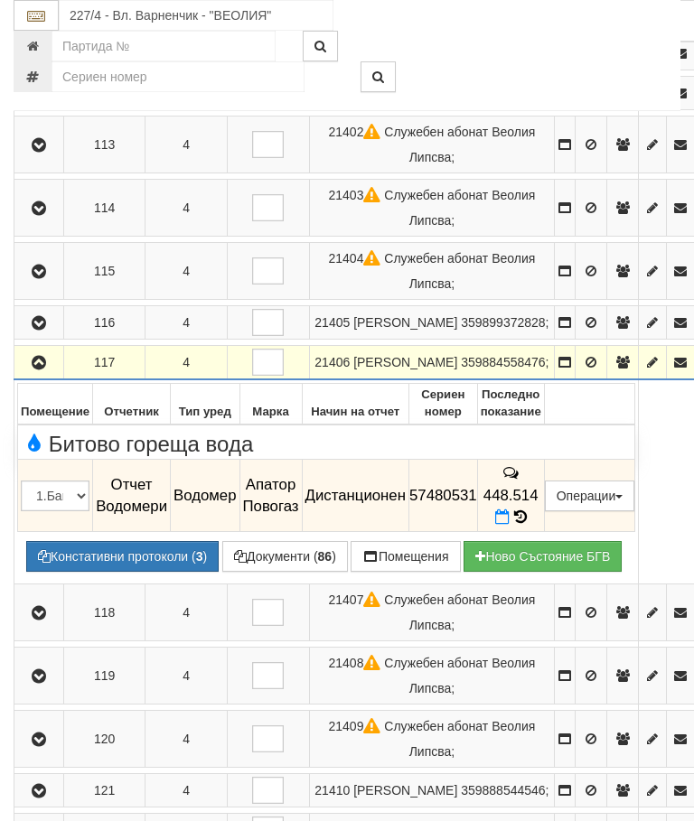
click at [52, 376] on button "button" at bounding box center [38, 362] width 43 height 27
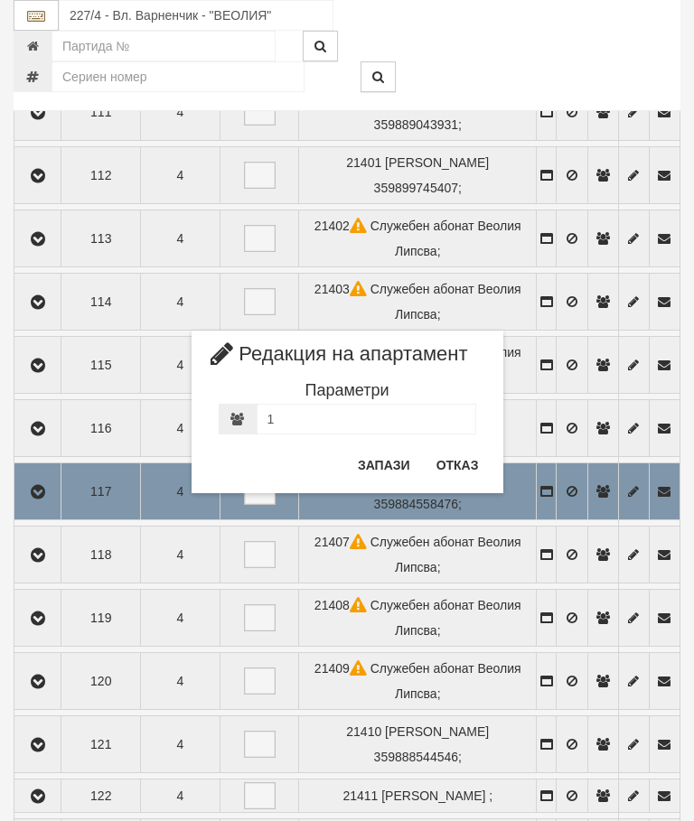
click at [473, 465] on button "Отказ" at bounding box center [458, 465] width 64 height 29
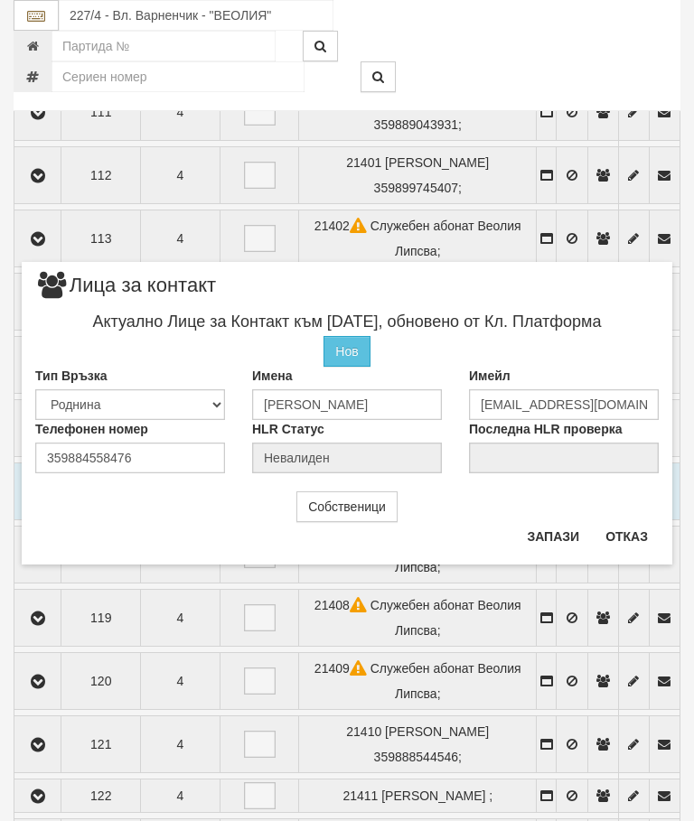
click at [624, 540] on button "Отказ" at bounding box center [627, 536] width 64 height 29
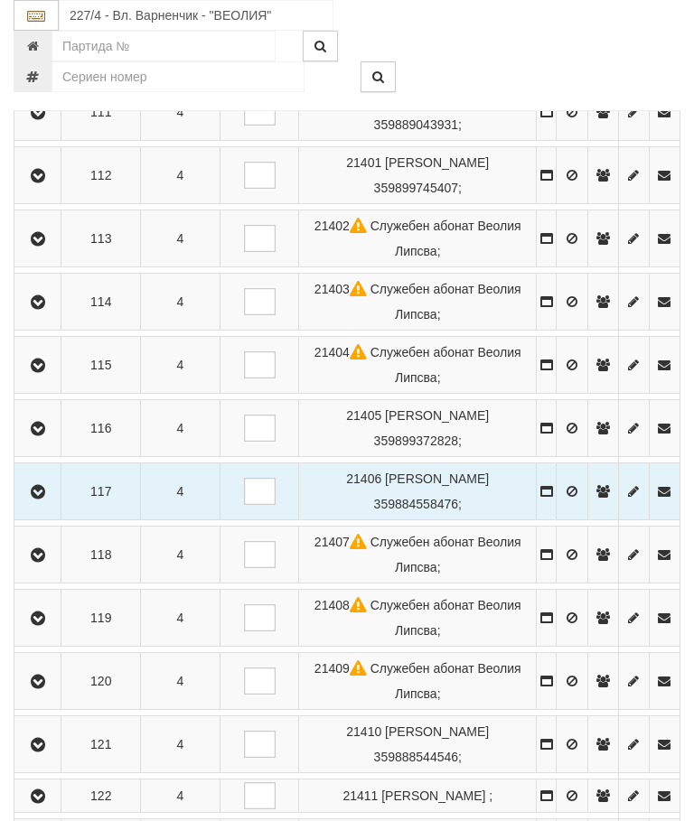
click at [52, 545] on button "button" at bounding box center [37, 554] width 41 height 27
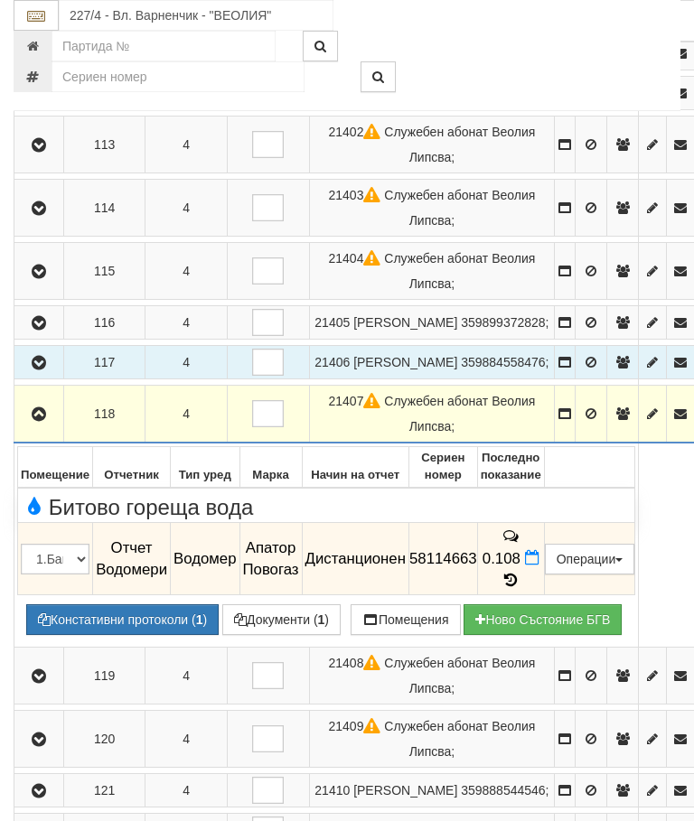
click at [521, 568] on span "0.108" at bounding box center [502, 558] width 38 height 17
click at [544, 596] on td "0.108" at bounding box center [510, 559] width 67 height 72
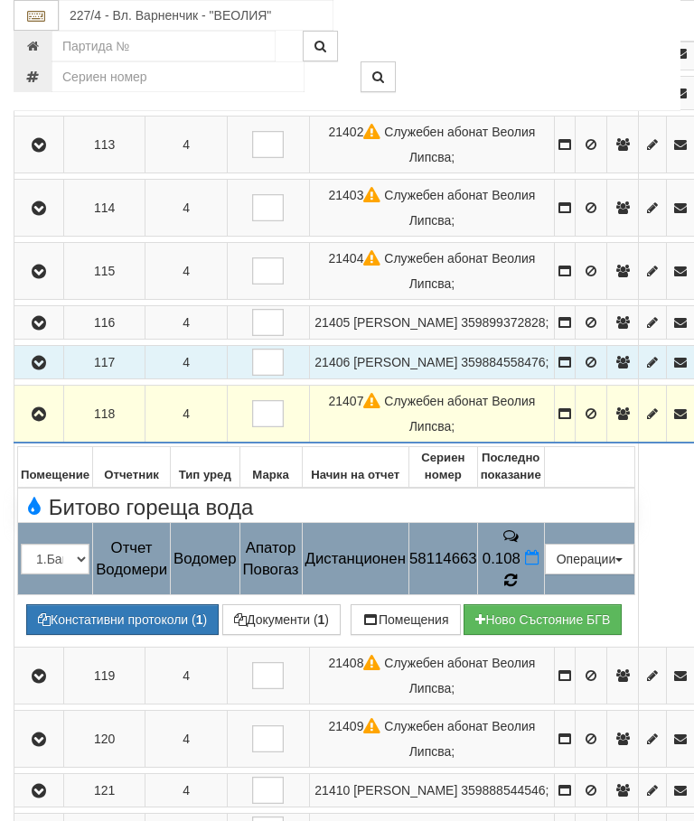
click at [517, 588] on icon at bounding box center [510, 580] width 13 height 15
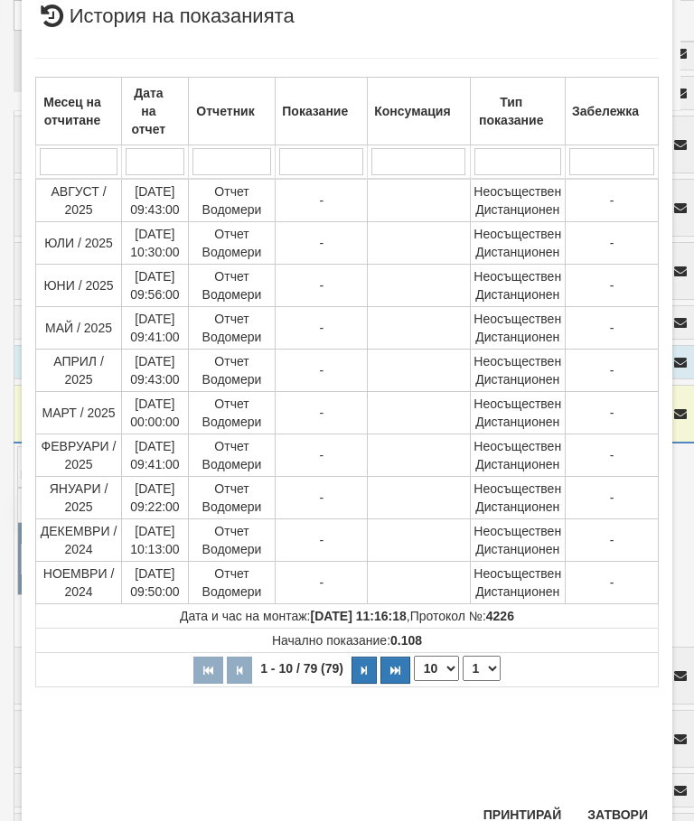
click at [487, 662] on select "1 2 3 4 5 6 7 8" at bounding box center [482, 668] width 38 height 25
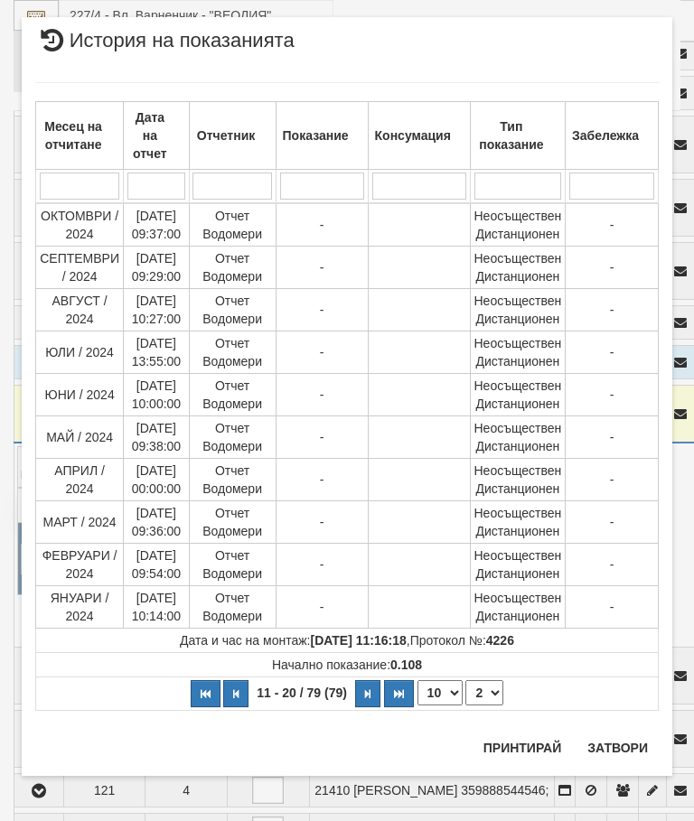
scroll to position [0, 0]
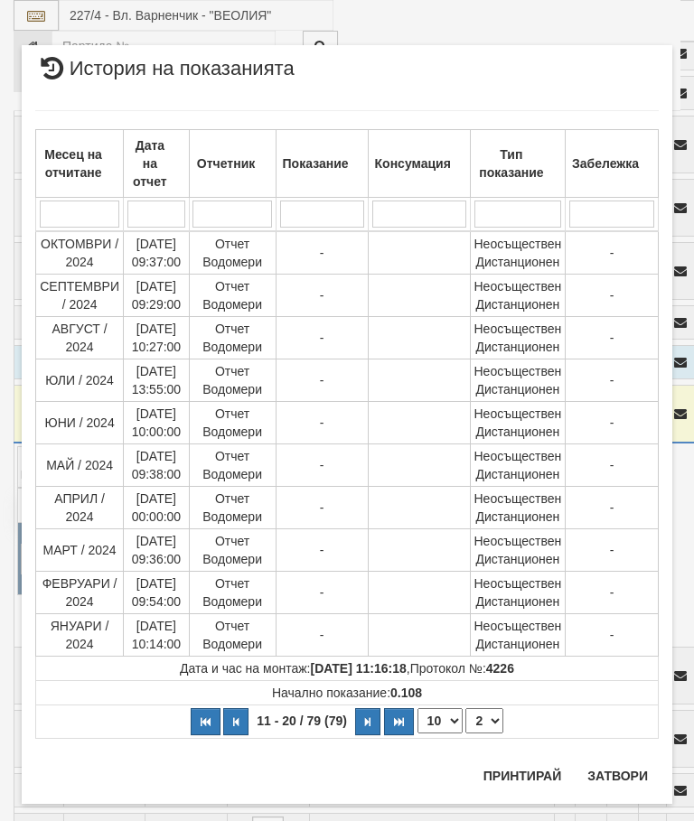
click at [490, 724] on select "1 2 3 4 5 6 7 8" at bounding box center [484, 721] width 38 height 25
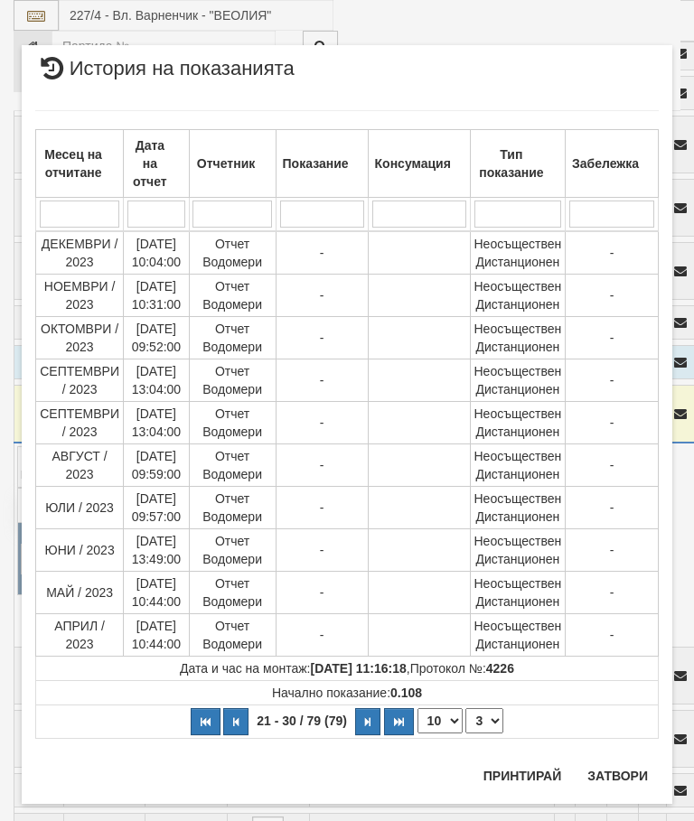
click at [493, 723] on select "1 2 3 4 5 6 7 8" at bounding box center [484, 721] width 38 height 25
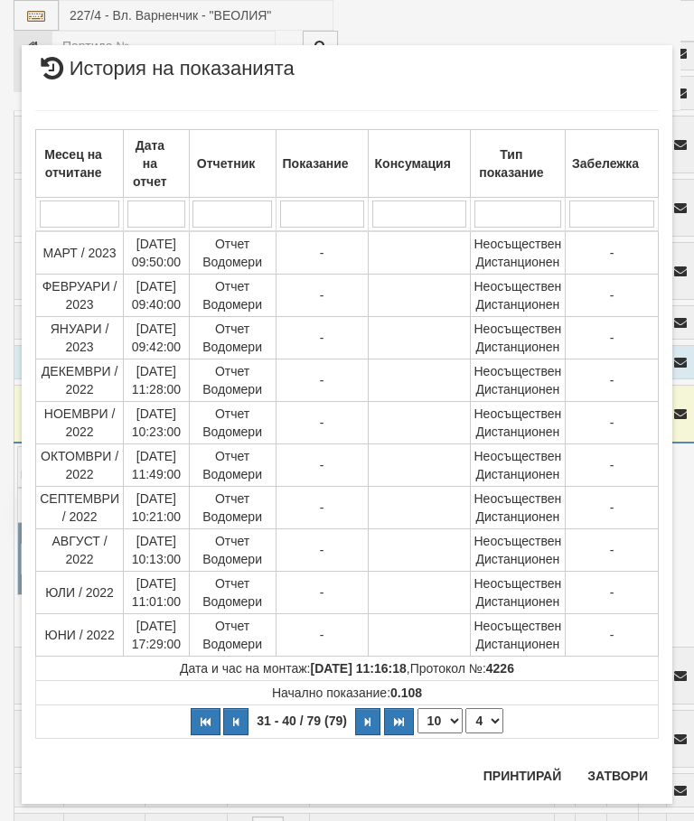
click at [491, 715] on select "1 2 3 4 5 6 7 8" at bounding box center [484, 721] width 38 height 25
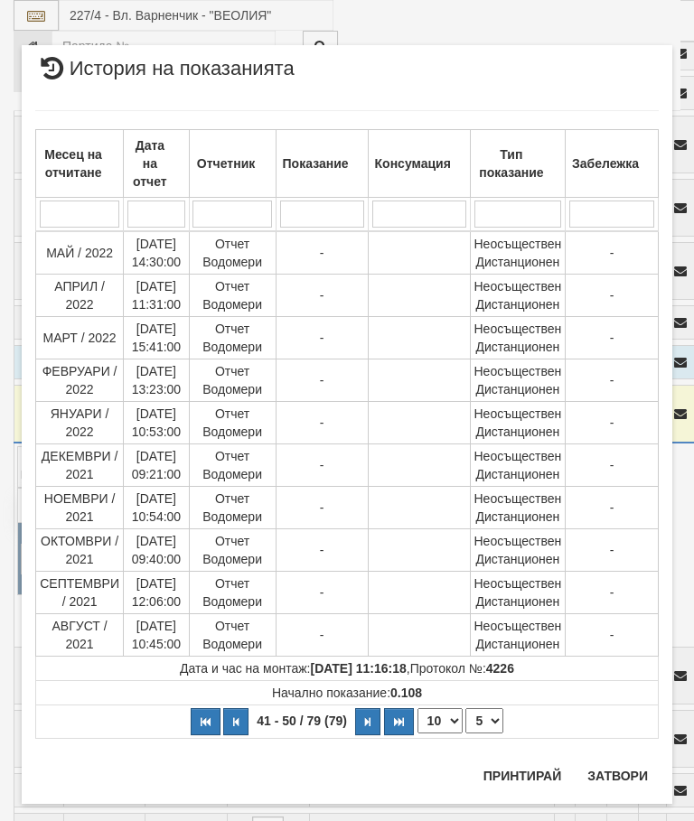
click at [489, 724] on select "1 2 3 4 5 6 7 8" at bounding box center [484, 721] width 38 height 25
select select "6"
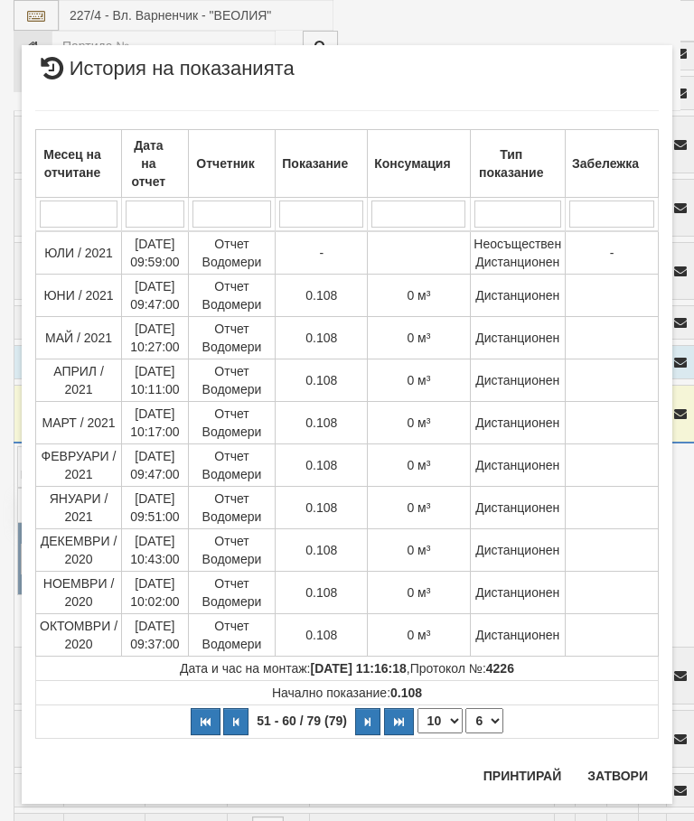
click at [620, 786] on button "Затвори" at bounding box center [618, 776] width 82 height 29
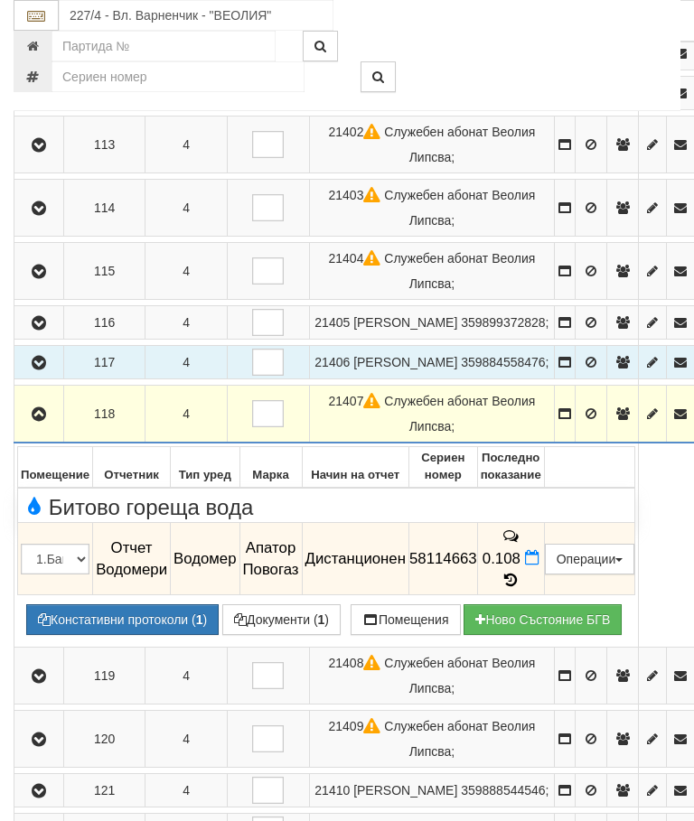
click at [31, 427] on button "button" at bounding box center [38, 413] width 43 height 27
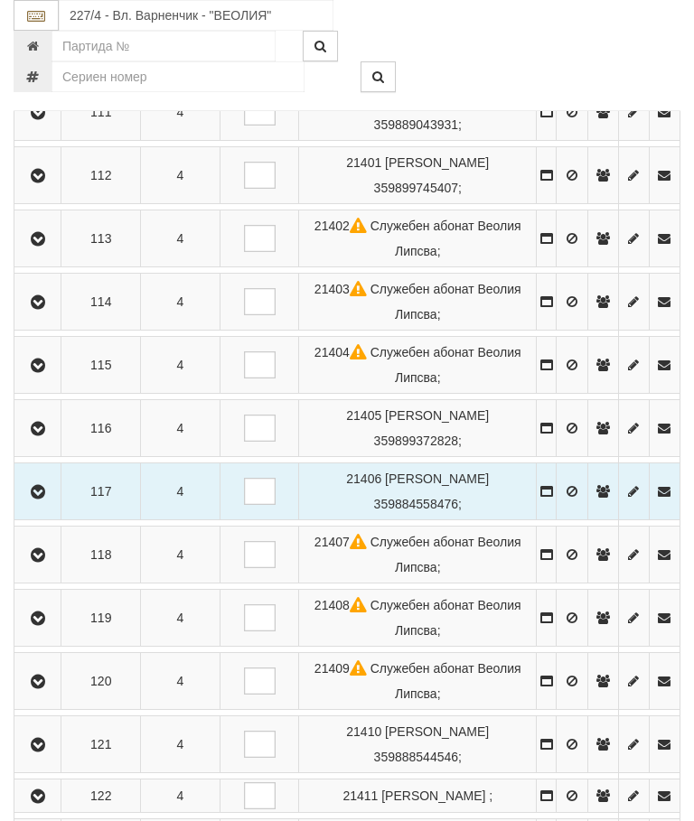
click at [40, 627] on button "button" at bounding box center [37, 618] width 41 height 27
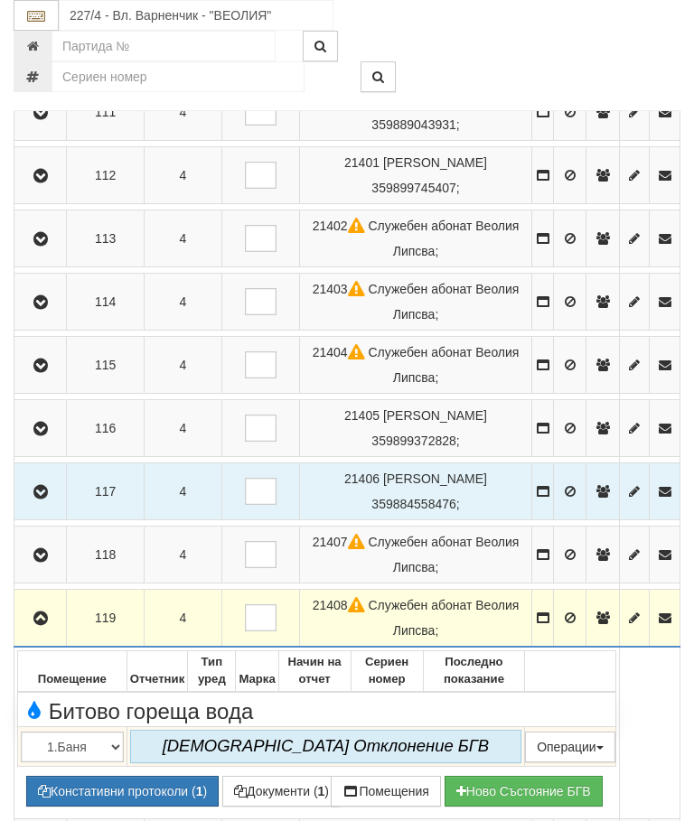
click at [45, 615] on icon "button" at bounding box center [41, 619] width 22 height 13
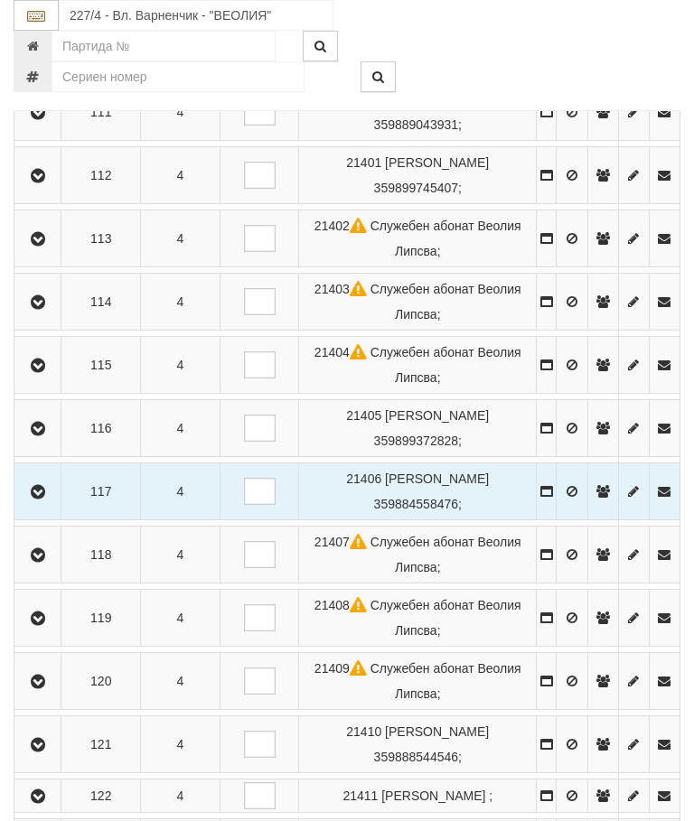
click at [58, 673] on button "button" at bounding box center [37, 681] width 41 height 27
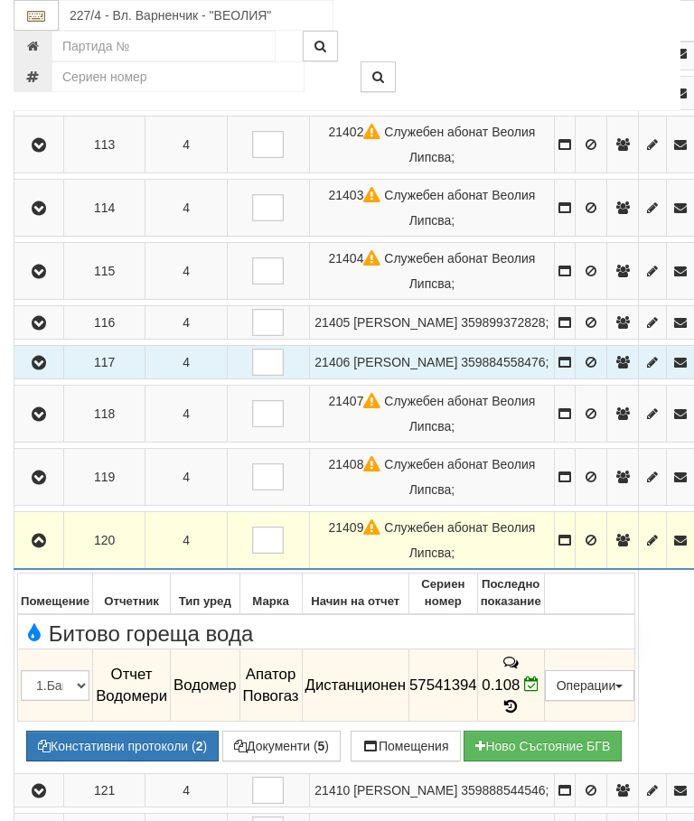
click at [50, 545] on icon "button" at bounding box center [39, 541] width 22 height 13
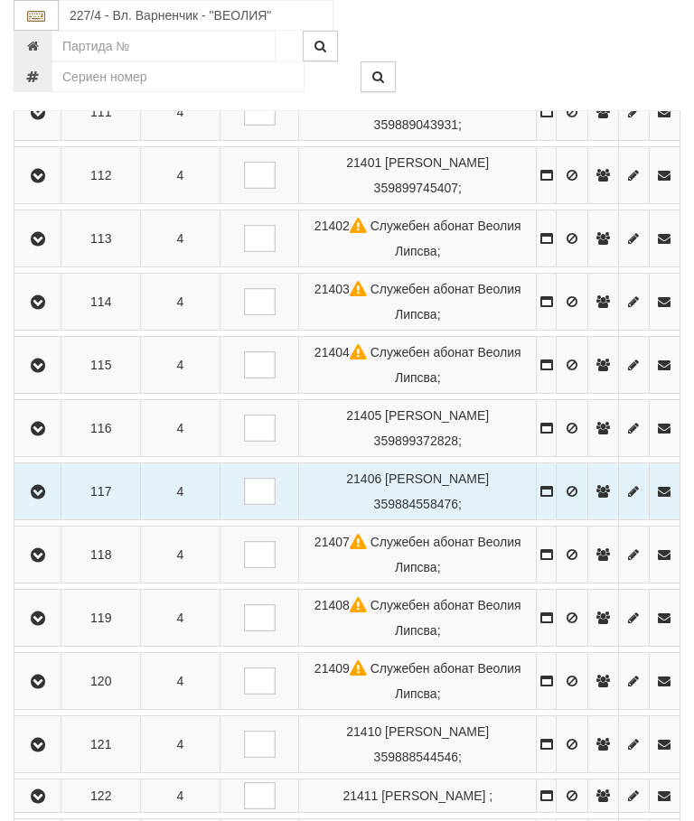
click at [49, 747] on icon "button" at bounding box center [38, 745] width 22 height 13
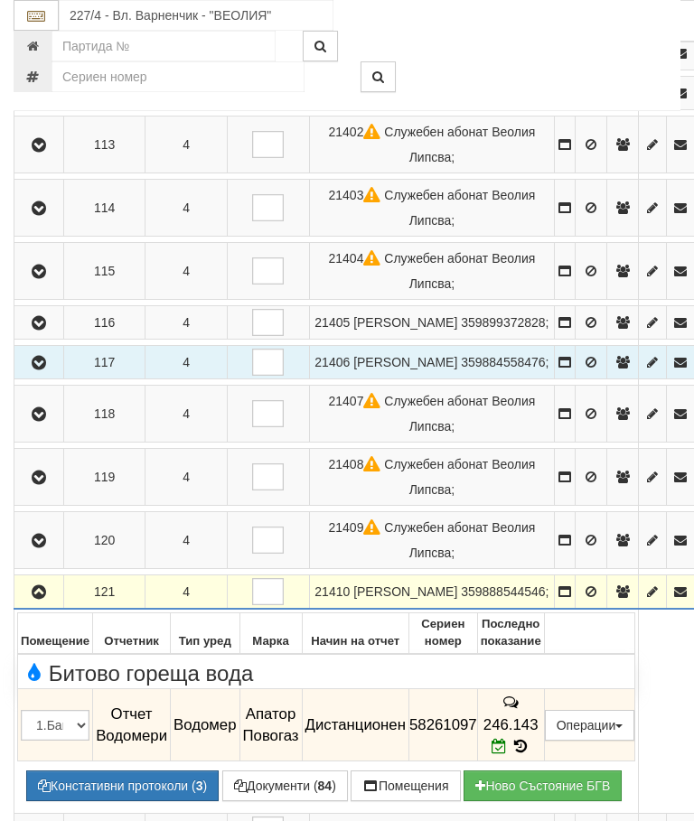
click at [44, 593] on button "button" at bounding box center [38, 591] width 43 height 27
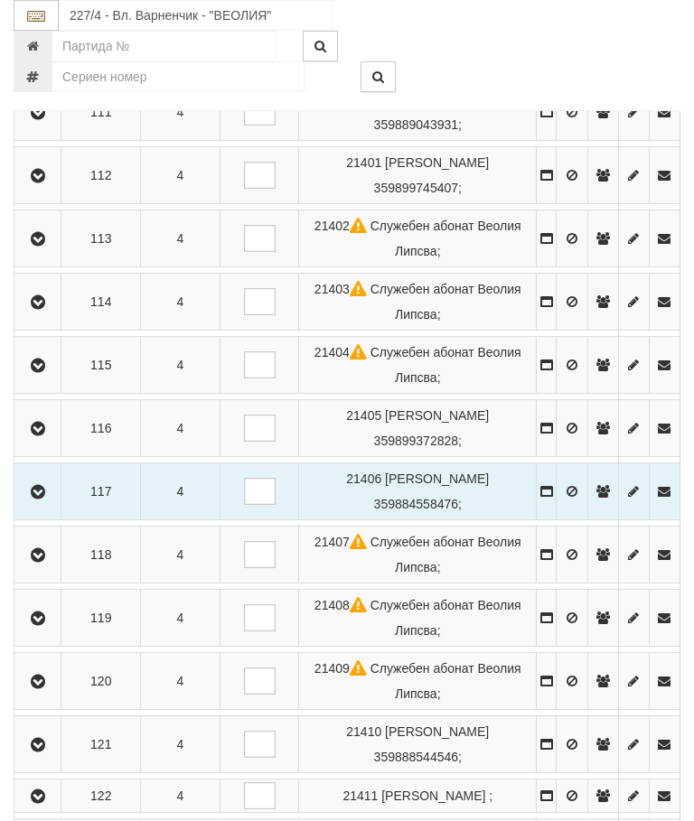
click at [44, 810] on button "button" at bounding box center [37, 796] width 41 height 27
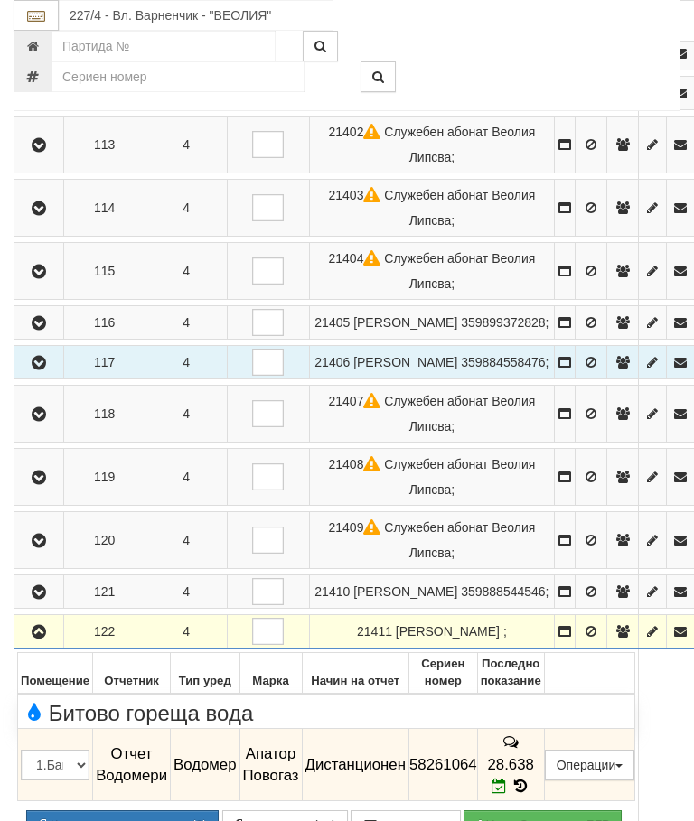
click at [39, 639] on icon "button" at bounding box center [39, 632] width 22 height 13
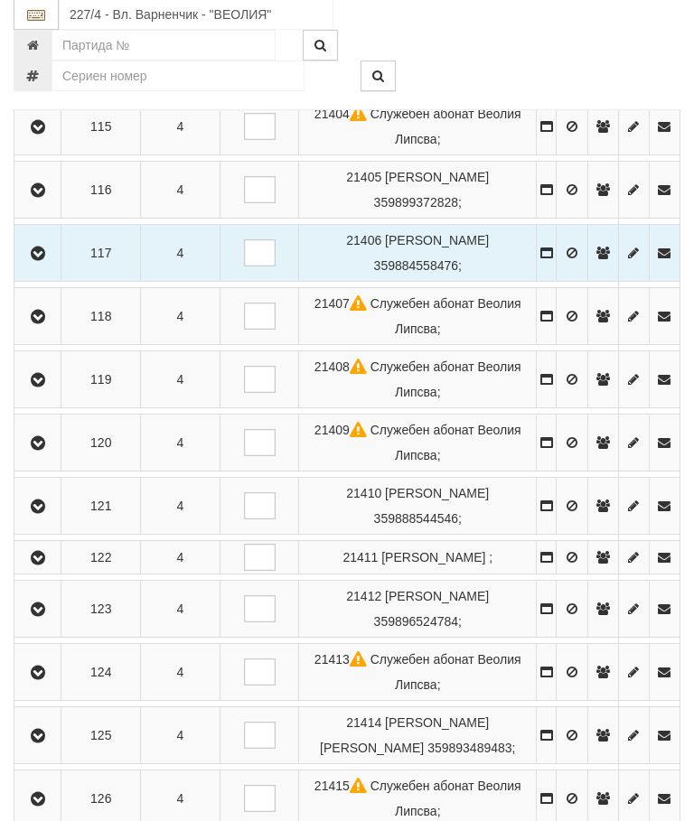
click at [42, 617] on icon "button" at bounding box center [38, 611] width 22 height 13
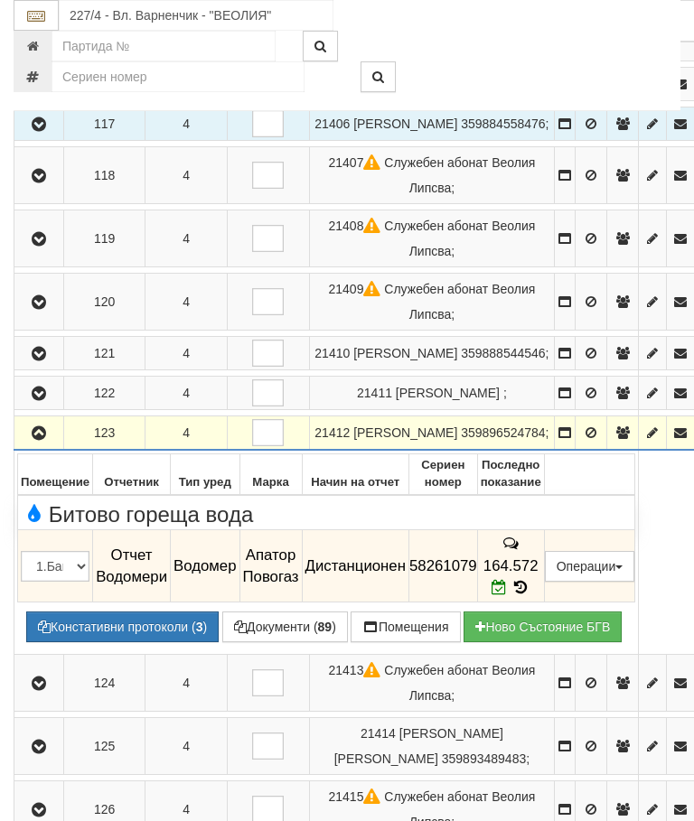
click at [32, 440] on icon "button" at bounding box center [39, 433] width 22 height 13
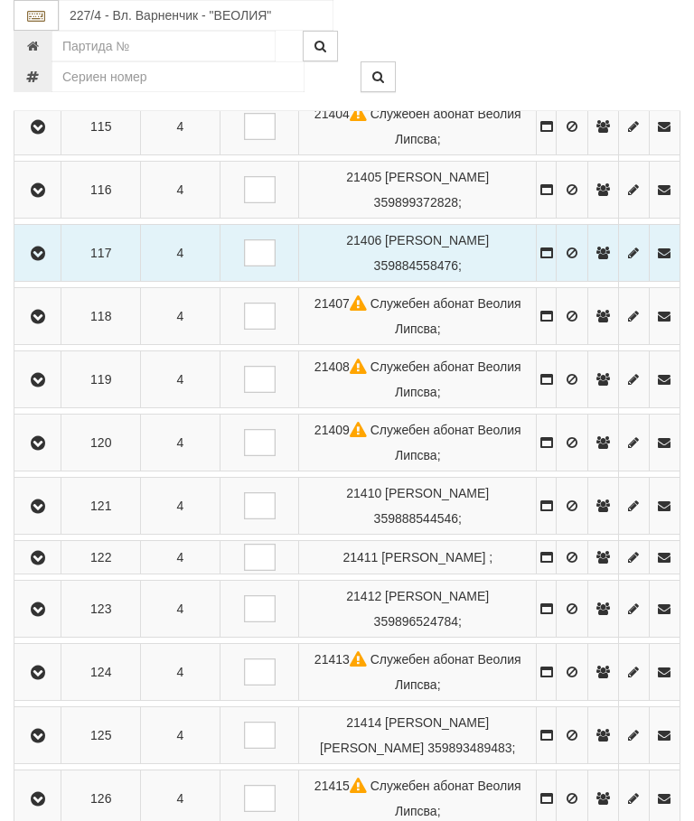
click at [42, 680] on icon "button" at bounding box center [38, 673] width 22 height 13
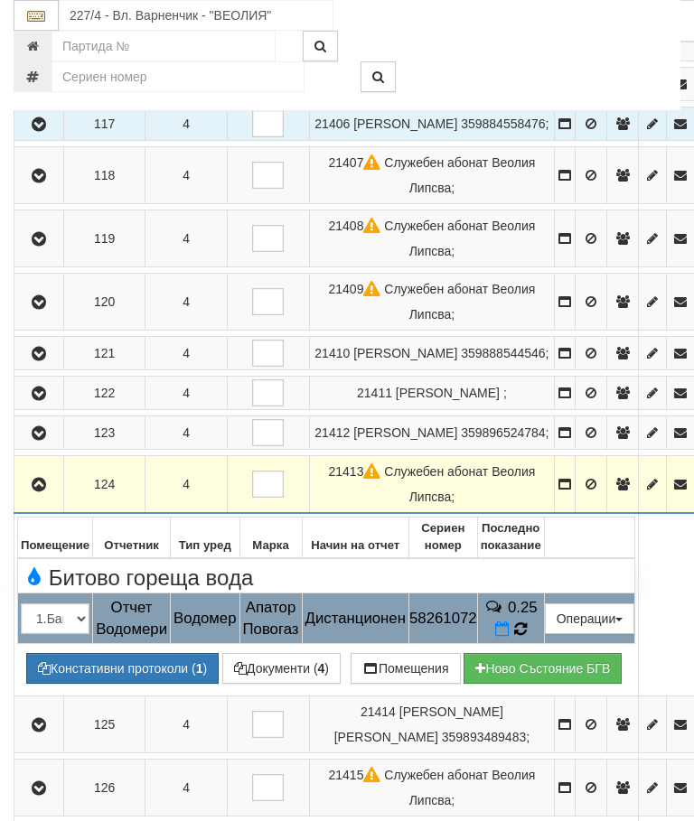
click at [527, 638] on icon at bounding box center [520, 630] width 14 height 16
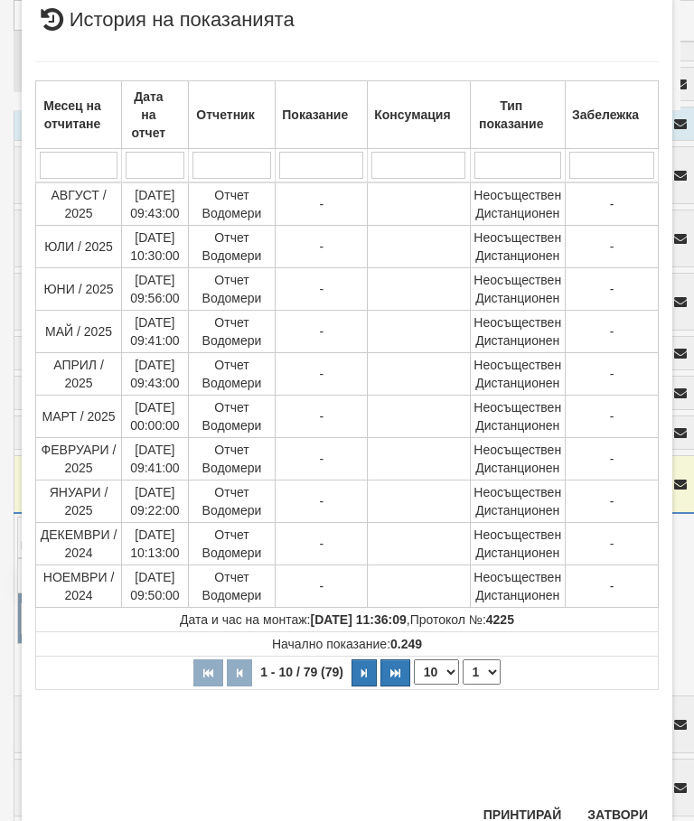
scroll to position [635, 0]
click at [629, 812] on button "Затвори" at bounding box center [618, 816] width 82 height 29
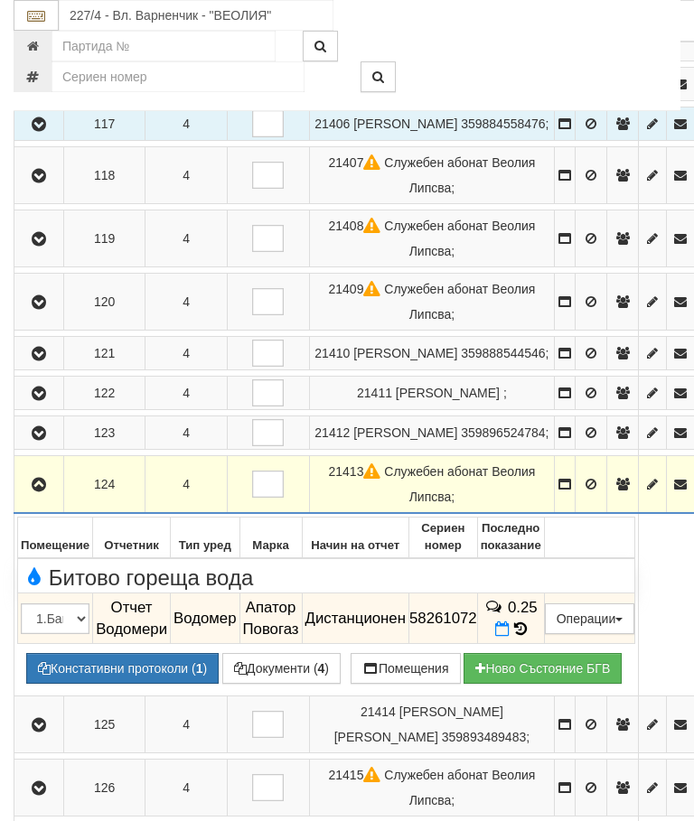
click at [38, 492] on icon "button" at bounding box center [39, 485] width 22 height 13
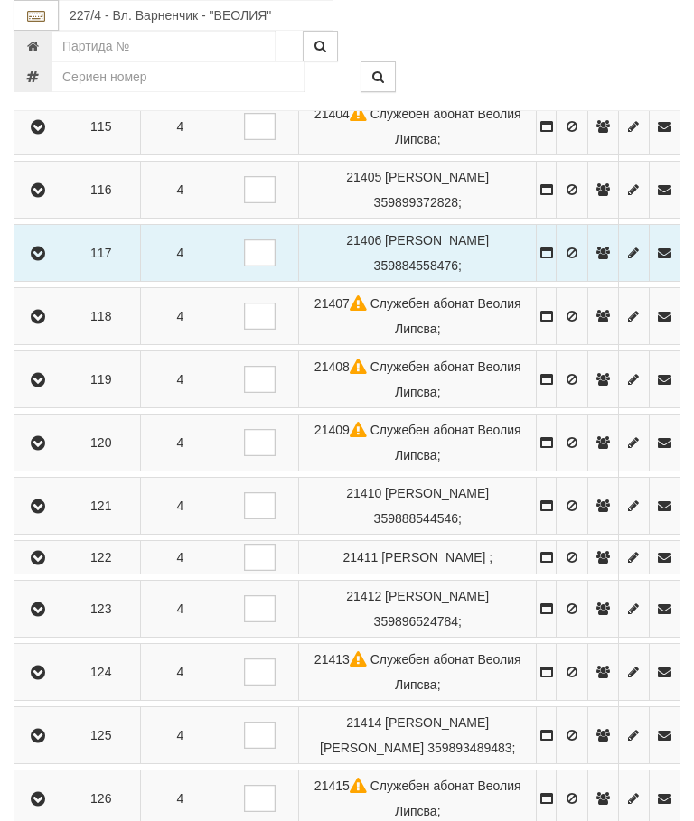
click at [43, 743] on icon "button" at bounding box center [38, 736] width 22 height 13
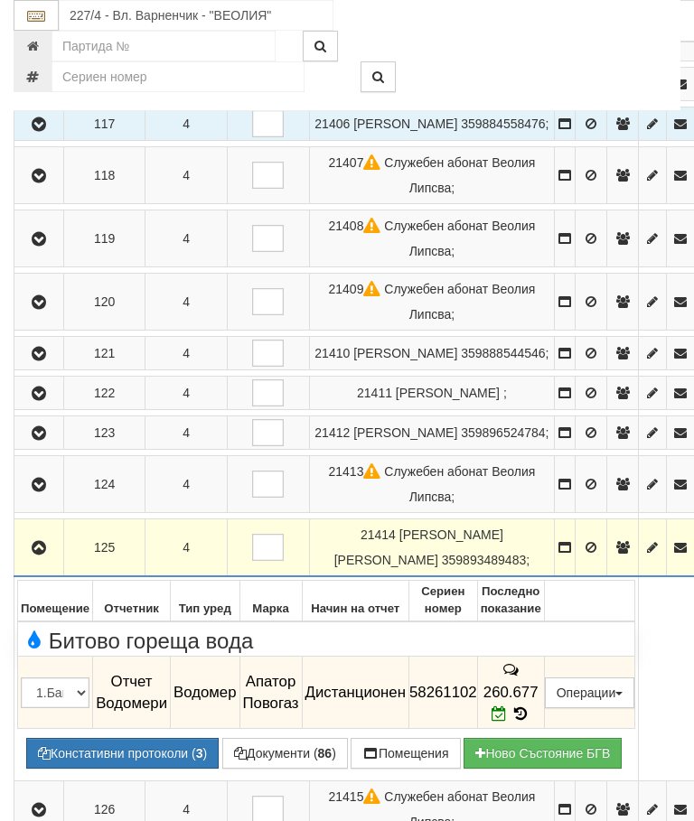
click at [42, 555] on icon "button" at bounding box center [39, 548] width 22 height 13
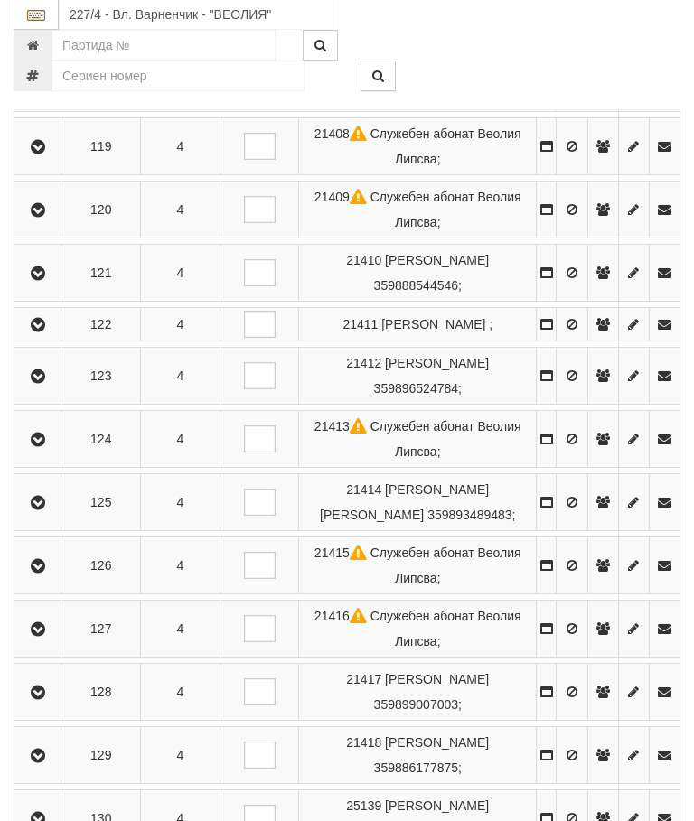
click at [45, 574] on icon "button" at bounding box center [38, 567] width 22 height 13
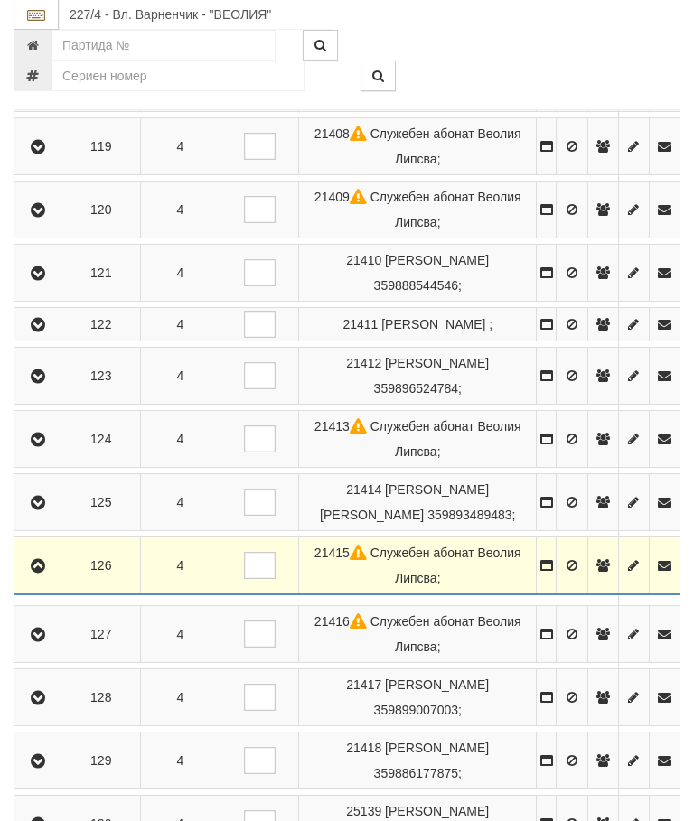
scroll to position [1028, 0]
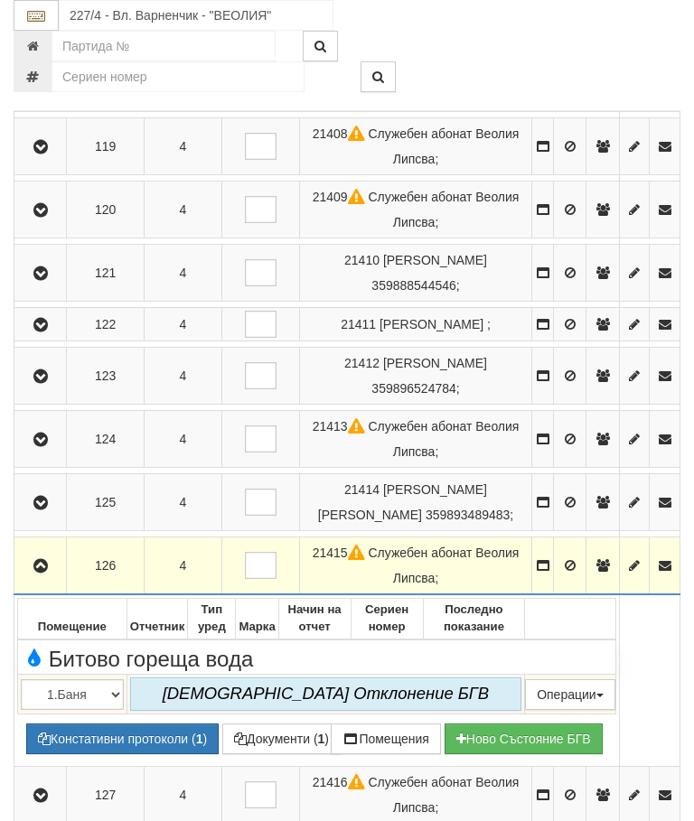
click at [31, 579] on button "button" at bounding box center [40, 565] width 46 height 27
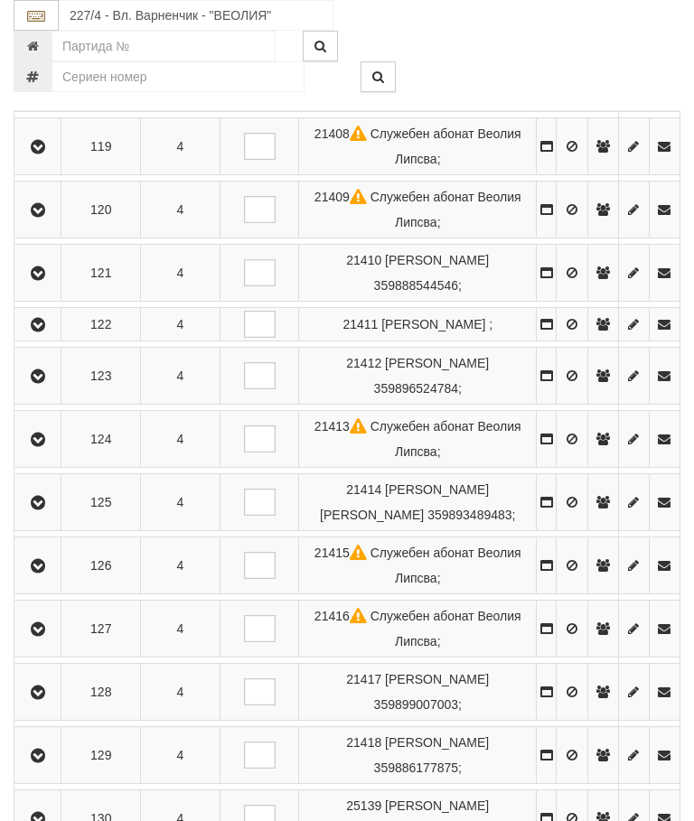
click at [28, 643] on button "button" at bounding box center [37, 628] width 41 height 27
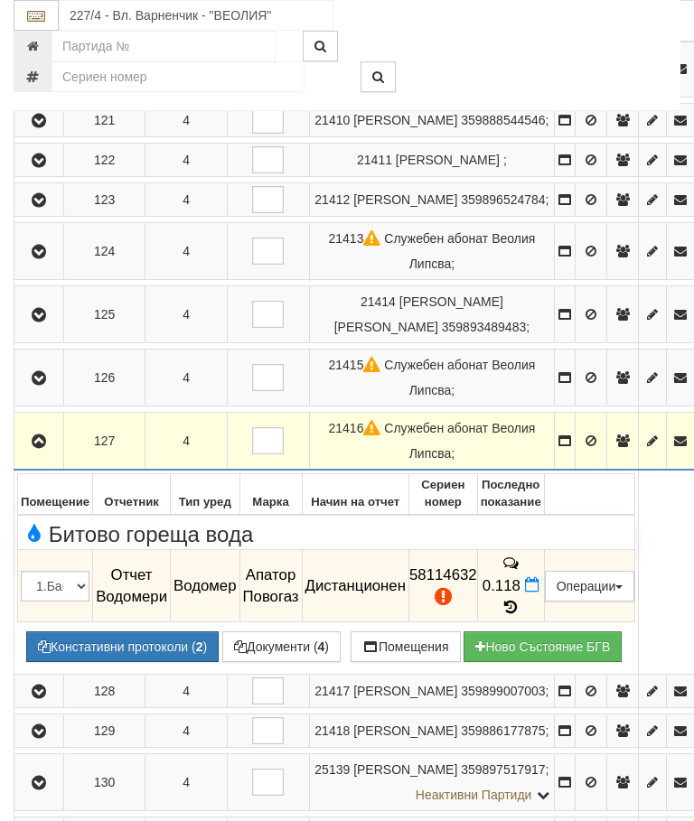
click at [38, 436] on icon "button" at bounding box center [39, 442] width 22 height 13
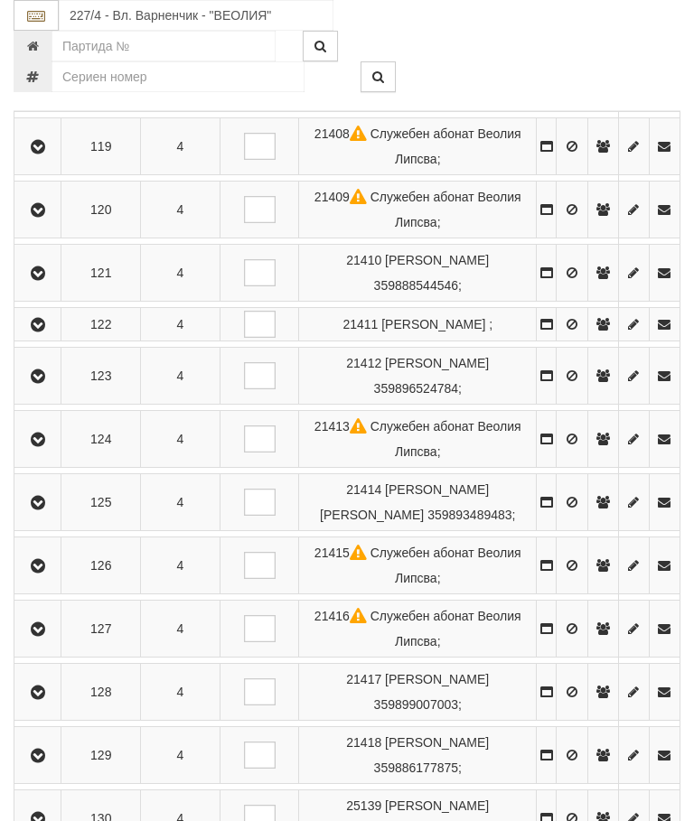
click at [42, 699] on icon "button" at bounding box center [38, 693] width 22 height 13
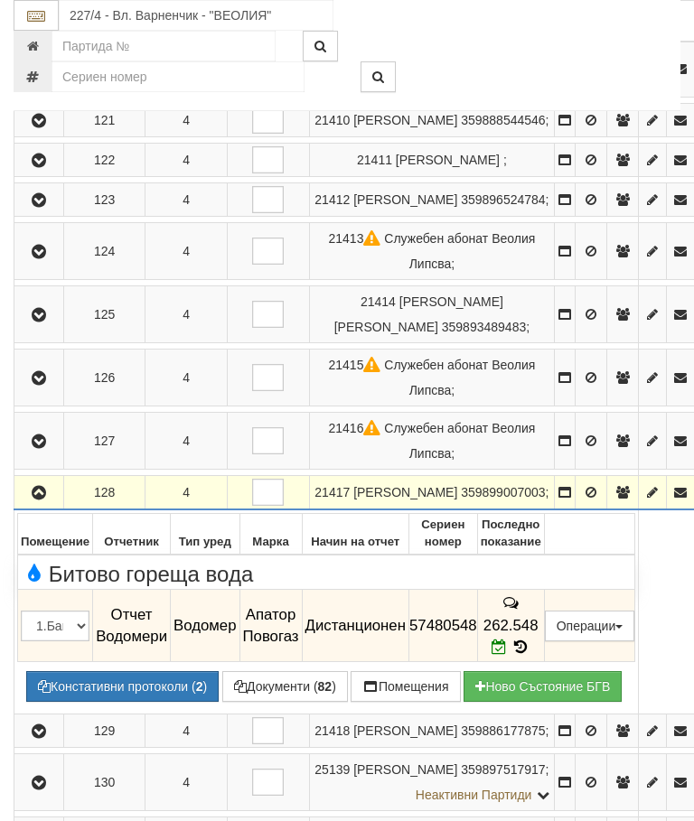
click at [42, 487] on icon "button" at bounding box center [39, 493] width 22 height 13
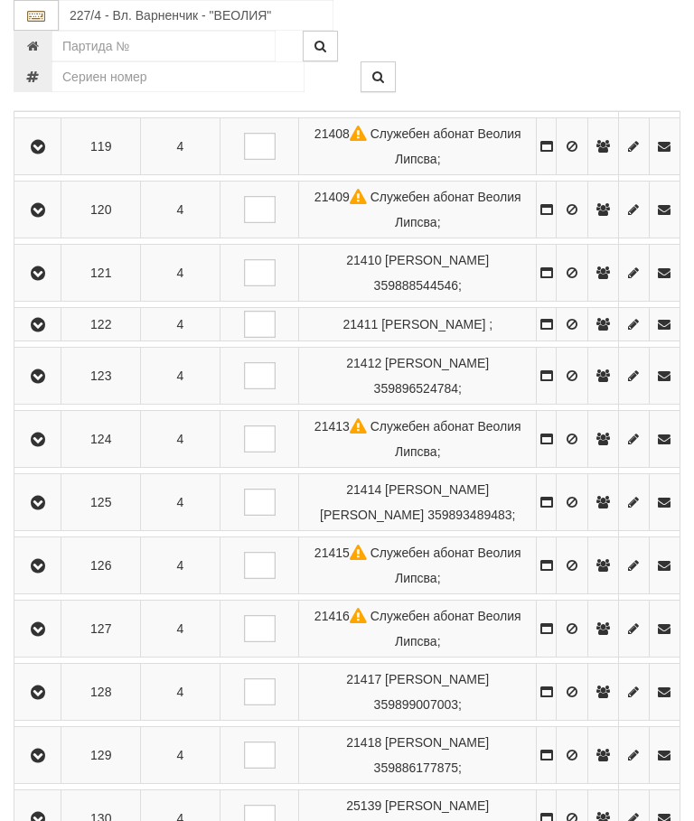
click at [47, 763] on icon "button" at bounding box center [38, 756] width 22 height 13
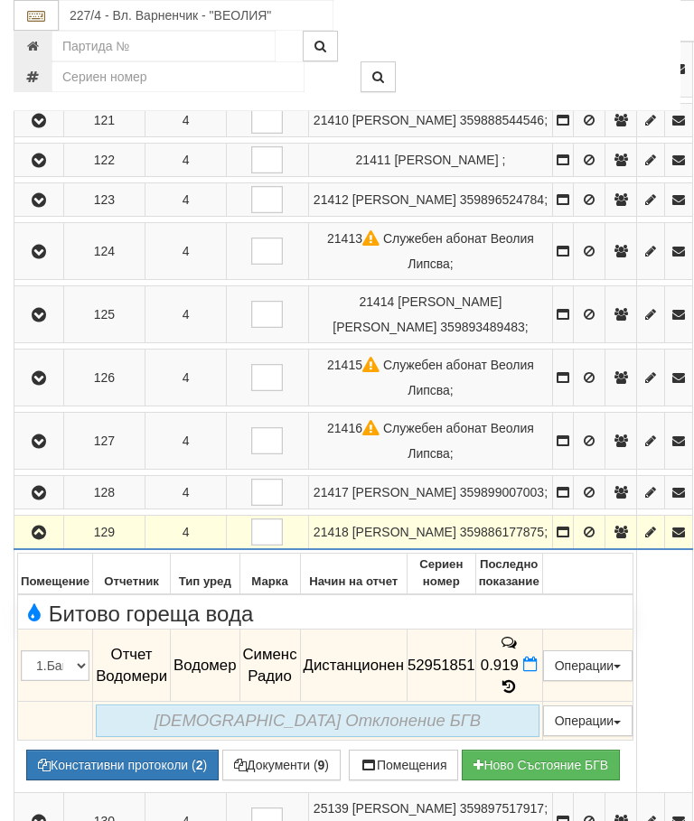
click at [44, 527] on icon "button" at bounding box center [39, 533] width 22 height 13
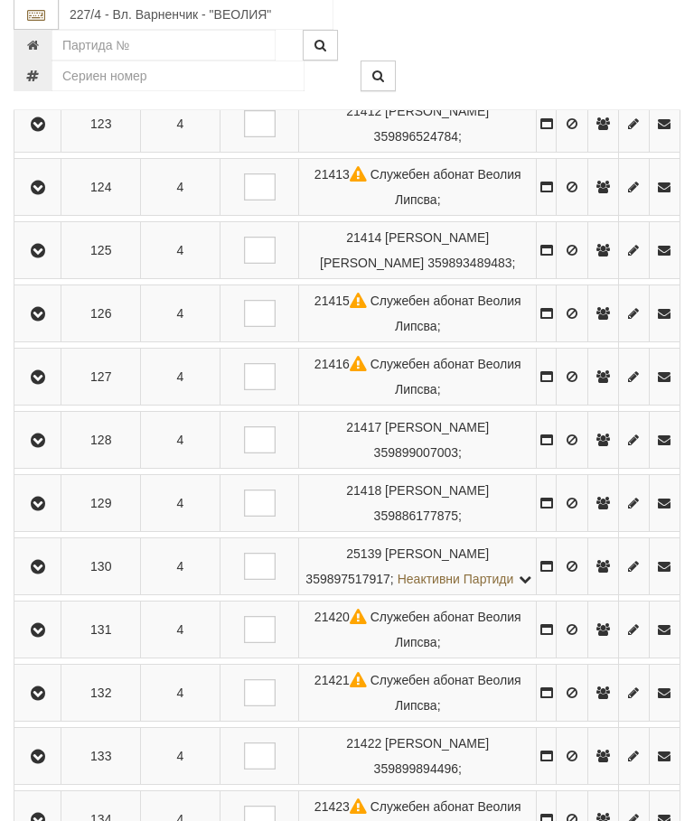
click at [43, 575] on icon "button" at bounding box center [38, 568] width 22 height 13
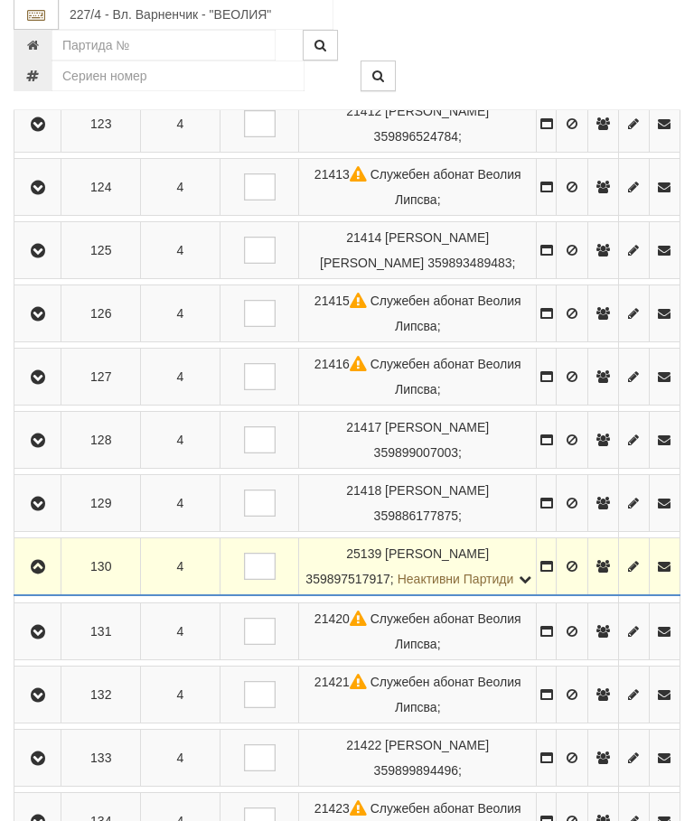
scroll to position [1281, 0]
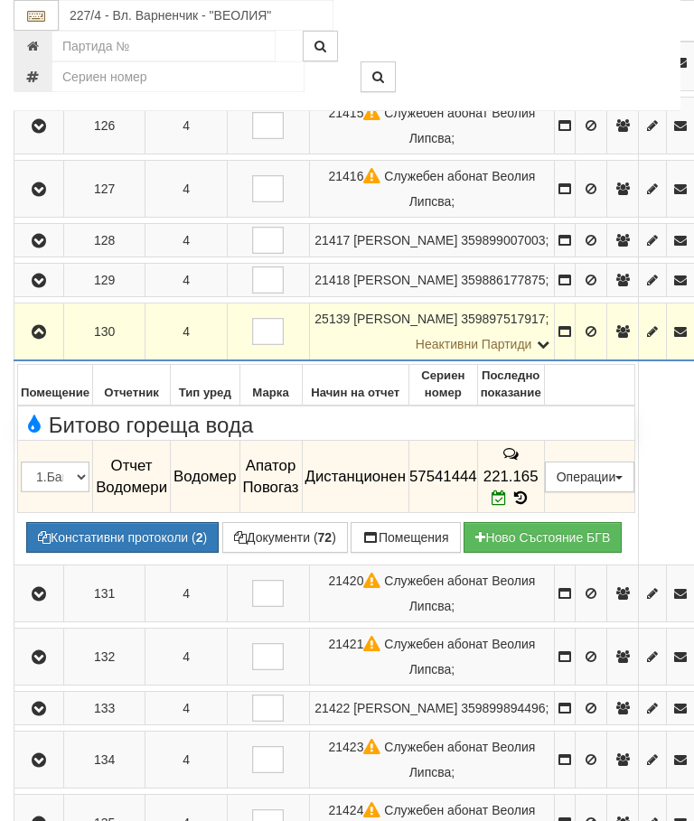
click at [34, 330] on icon "button" at bounding box center [39, 332] width 22 height 13
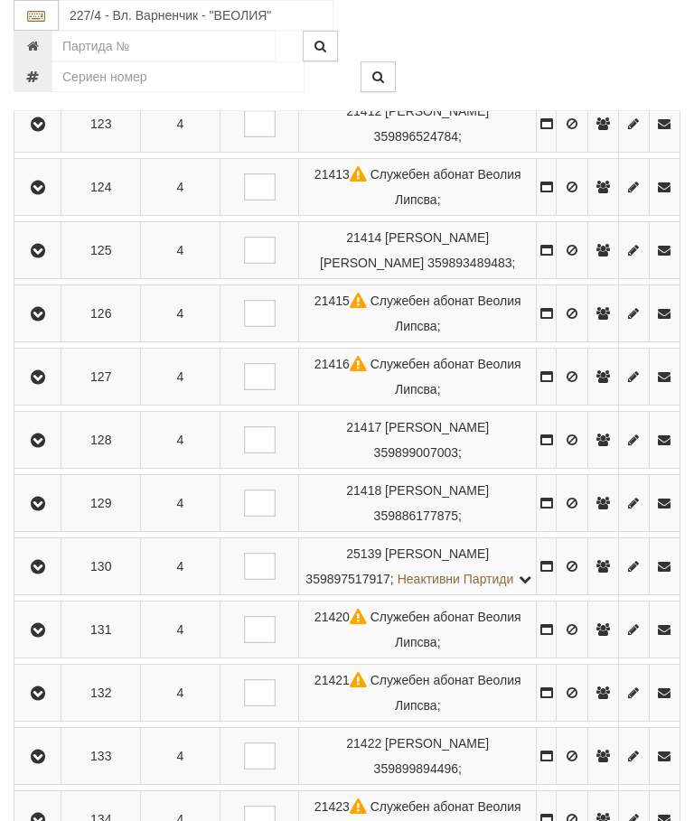
click at [41, 637] on icon "button" at bounding box center [38, 630] width 22 height 13
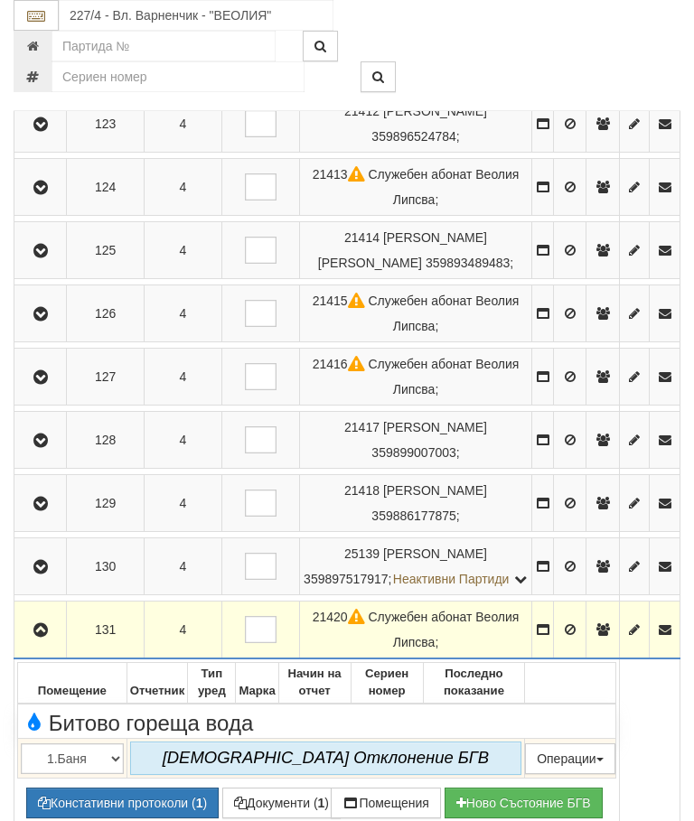
click at [34, 637] on icon "button" at bounding box center [41, 630] width 22 height 13
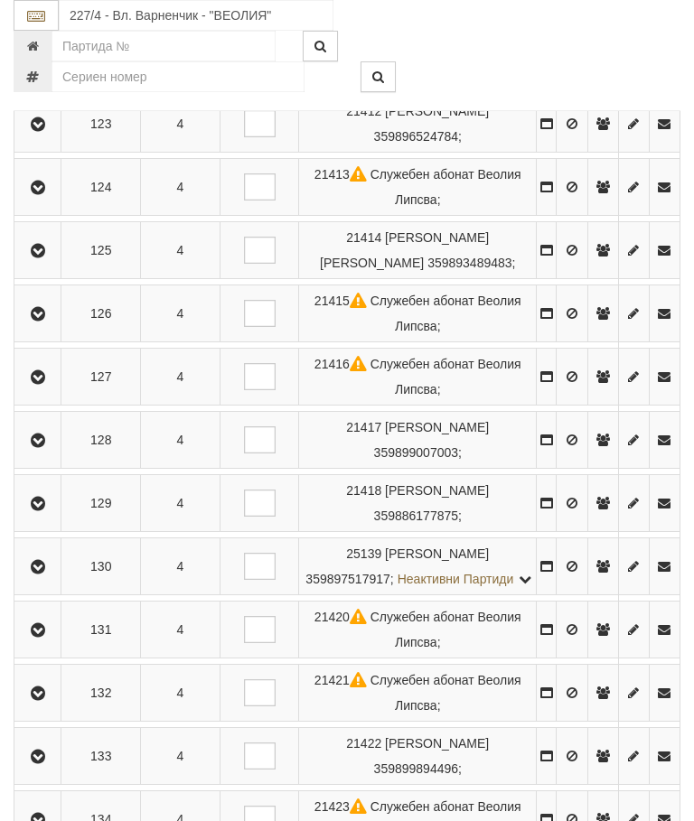
click at [56, 707] on button "button" at bounding box center [37, 693] width 41 height 27
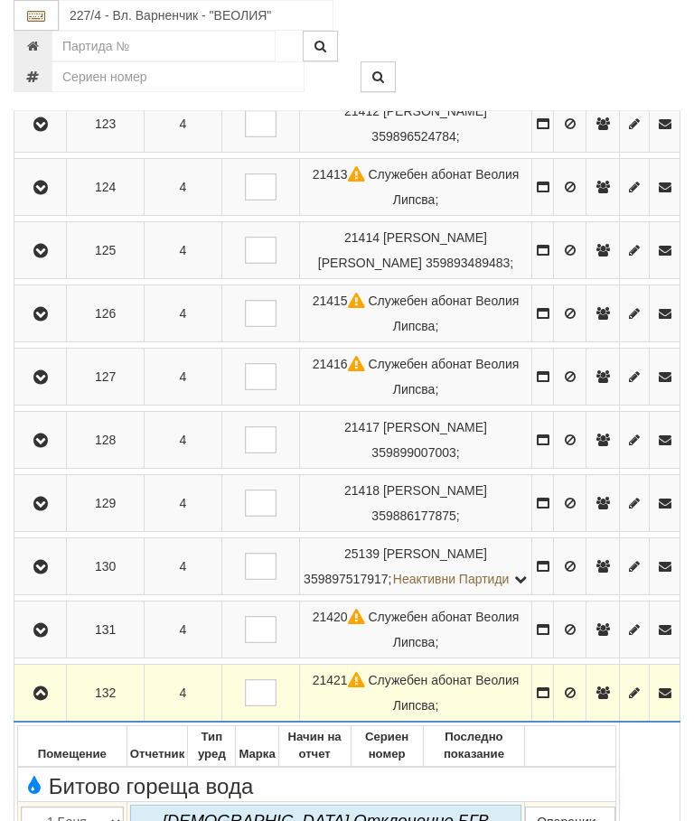
click at [37, 700] on icon "button" at bounding box center [41, 694] width 22 height 13
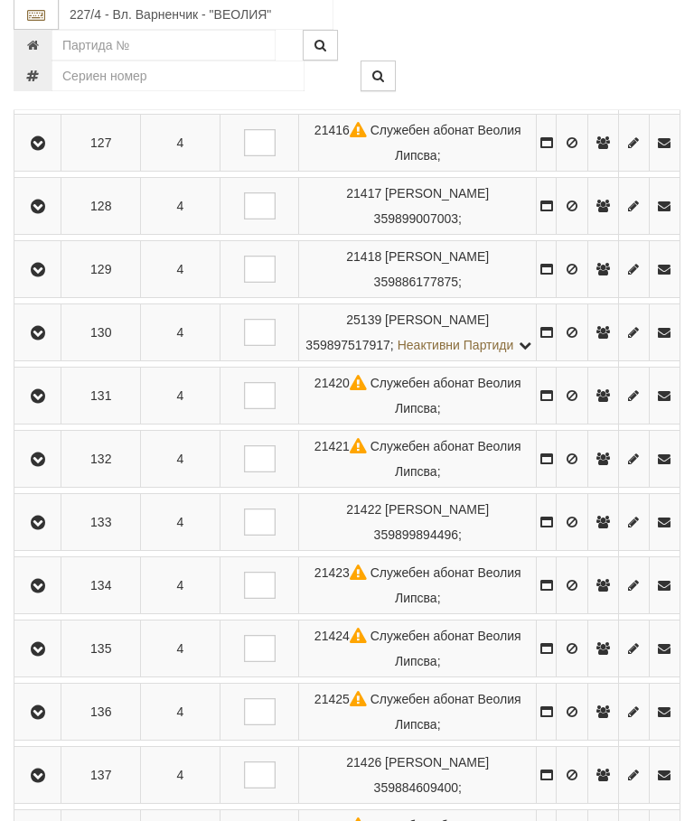
scroll to position [1550, 0]
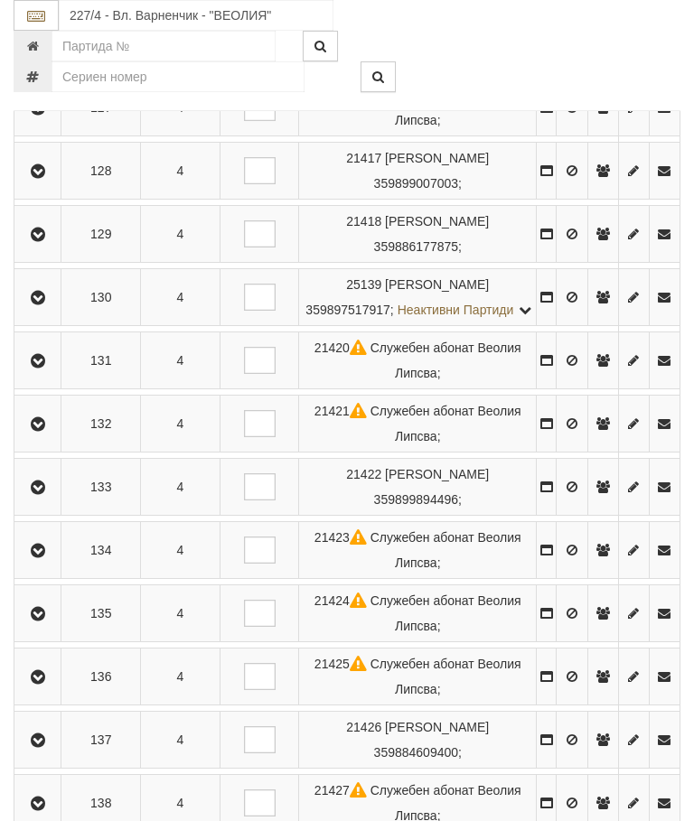
click at [45, 494] on icon "button" at bounding box center [38, 488] width 22 height 13
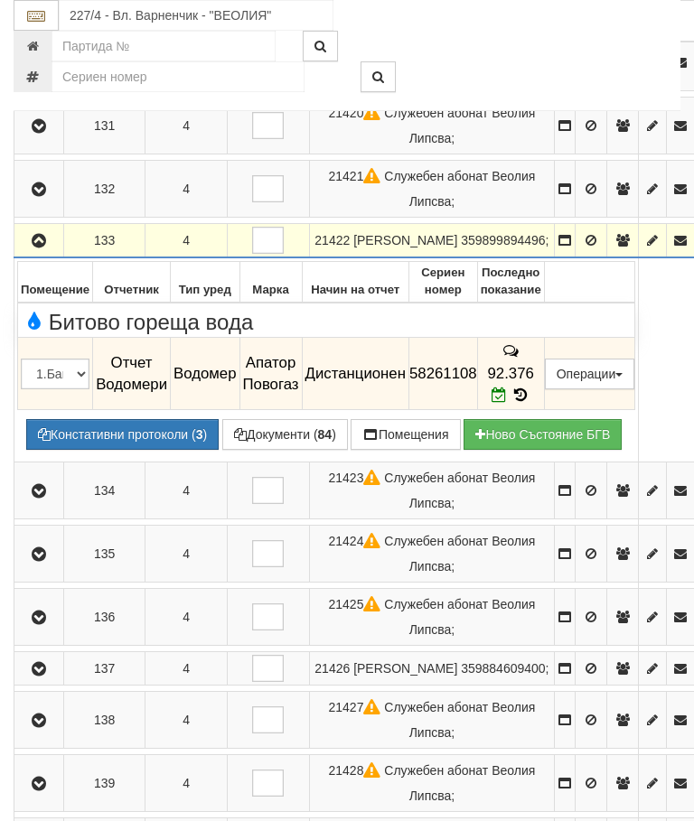
click at [42, 235] on icon "button" at bounding box center [39, 241] width 22 height 13
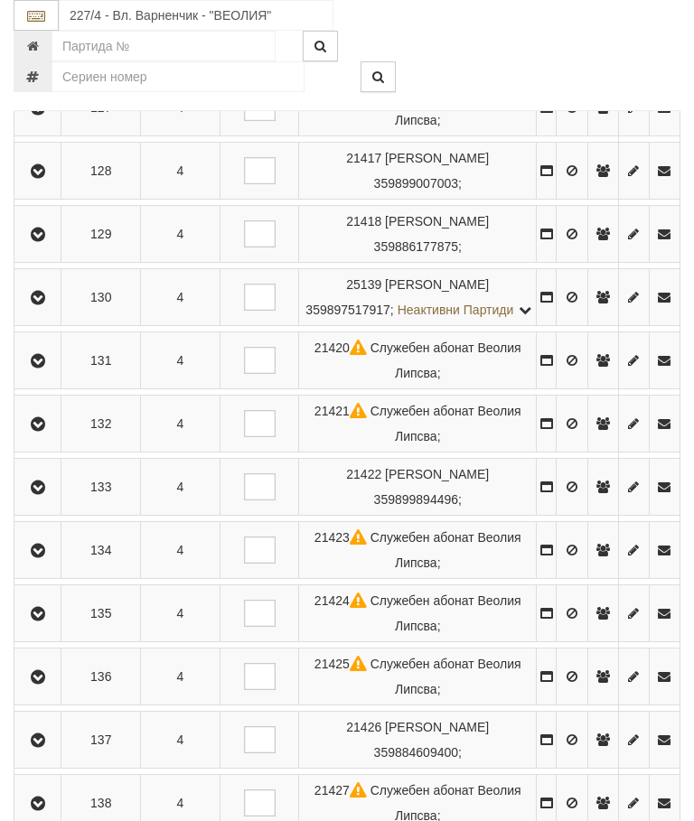
click at [49, 684] on icon "button" at bounding box center [38, 677] width 22 height 13
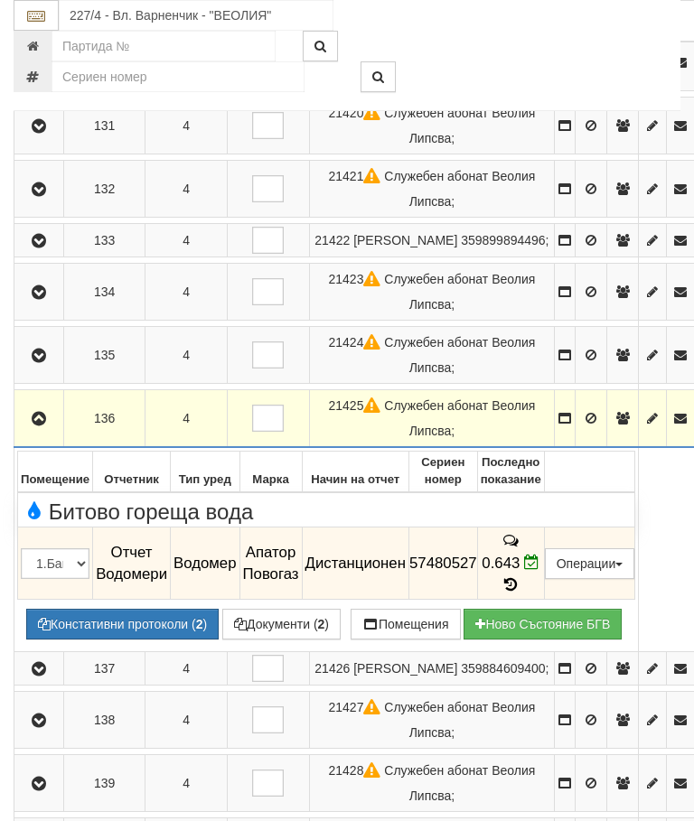
click at [52, 405] on button "button" at bounding box center [38, 418] width 43 height 27
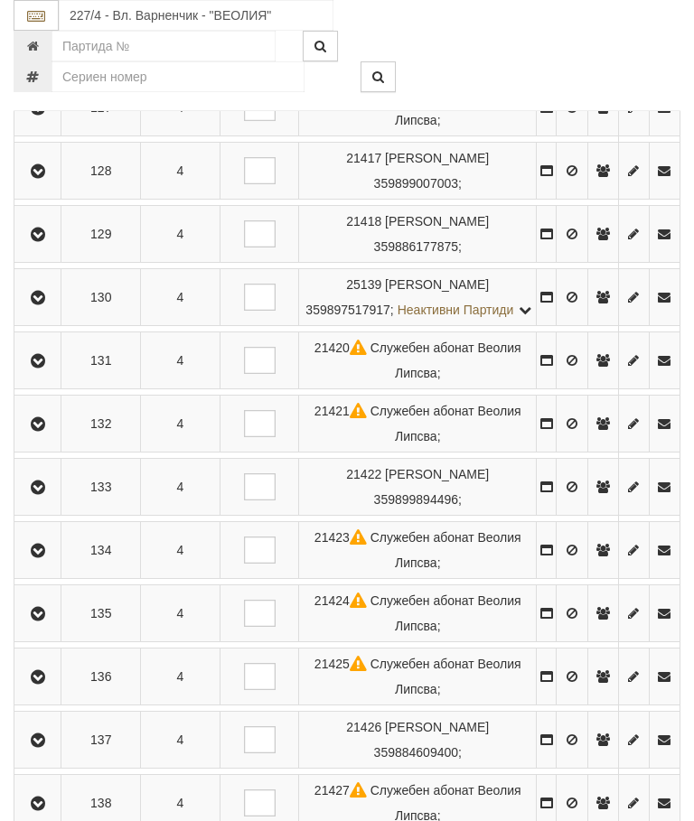
click at [42, 621] on icon "button" at bounding box center [38, 614] width 22 height 13
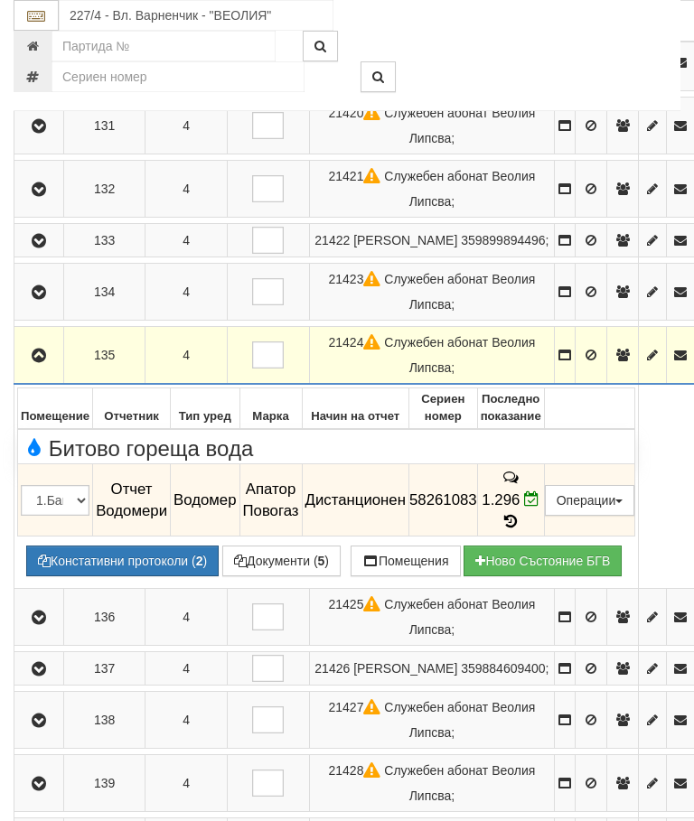
click at [37, 342] on button "button" at bounding box center [38, 355] width 43 height 27
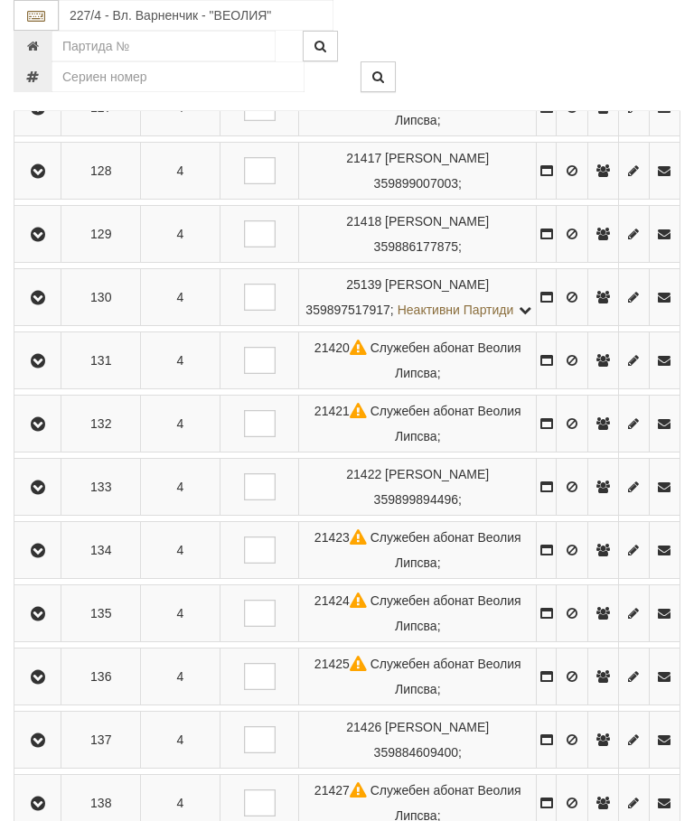
click at [43, 558] on icon "button" at bounding box center [38, 551] width 22 height 13
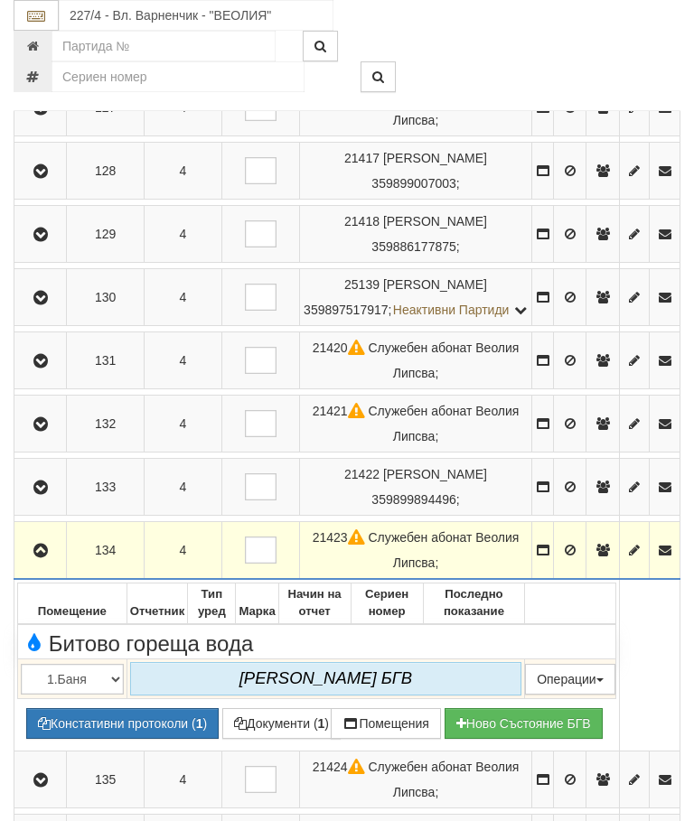
click at [41, 558] on icon "button" at bounding box center [41, 551] width 22 height 13
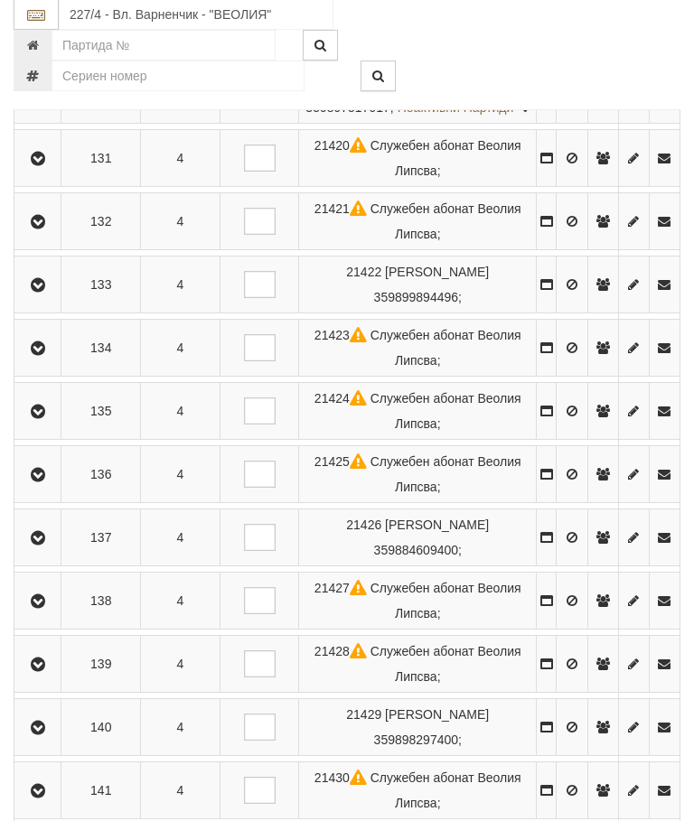
click at [40, 546] on icon "button" at bounding box center [38, 539] width 22 height 13
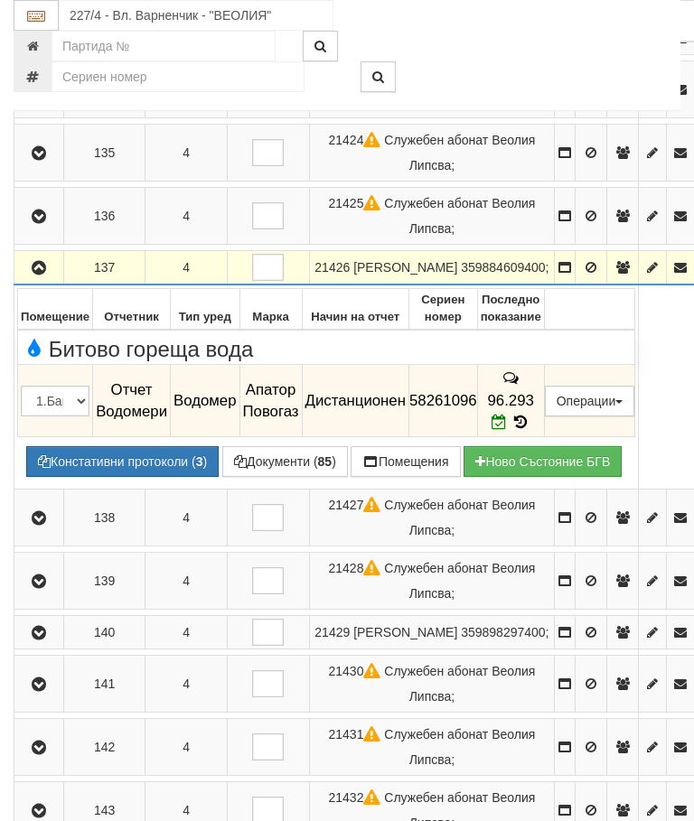
click at [54, 254] on button "button" at bounding box center [38, 267] width 43 height 27
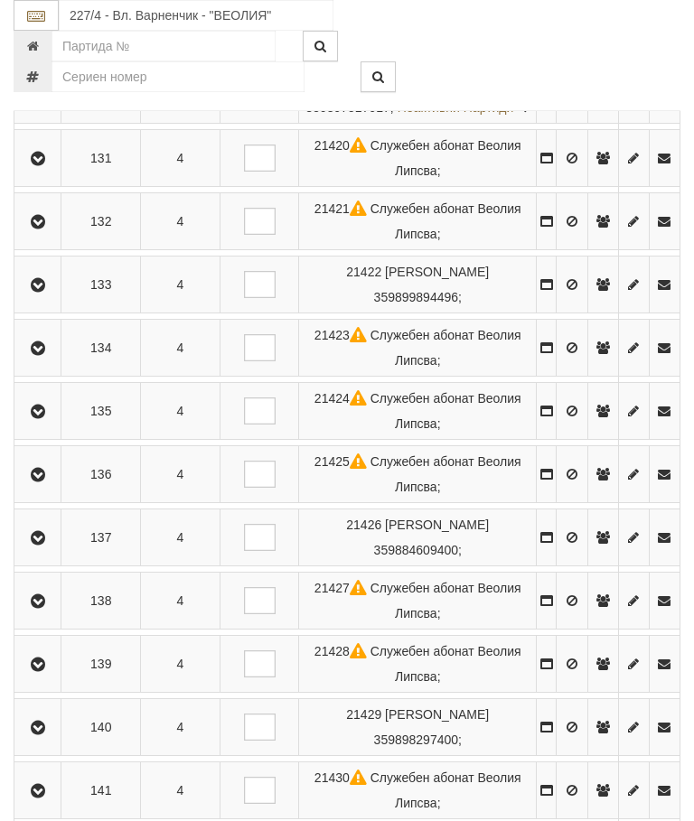
click at [54, 615] on button "button" at bounding box center [37, 600] width 41 height 27
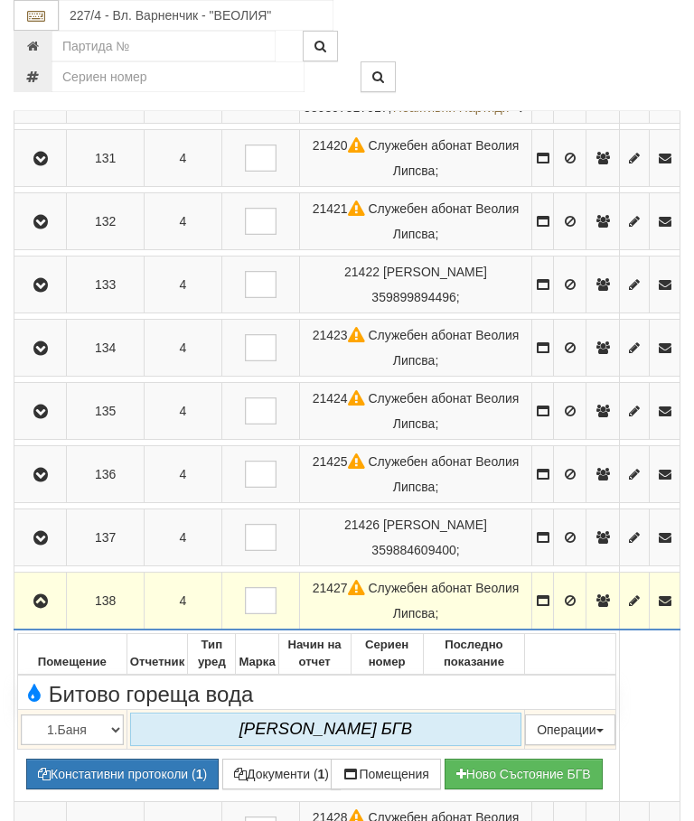
click at [44, 608] on icon "button" at bounding box center [41, 602] width 22 height 13
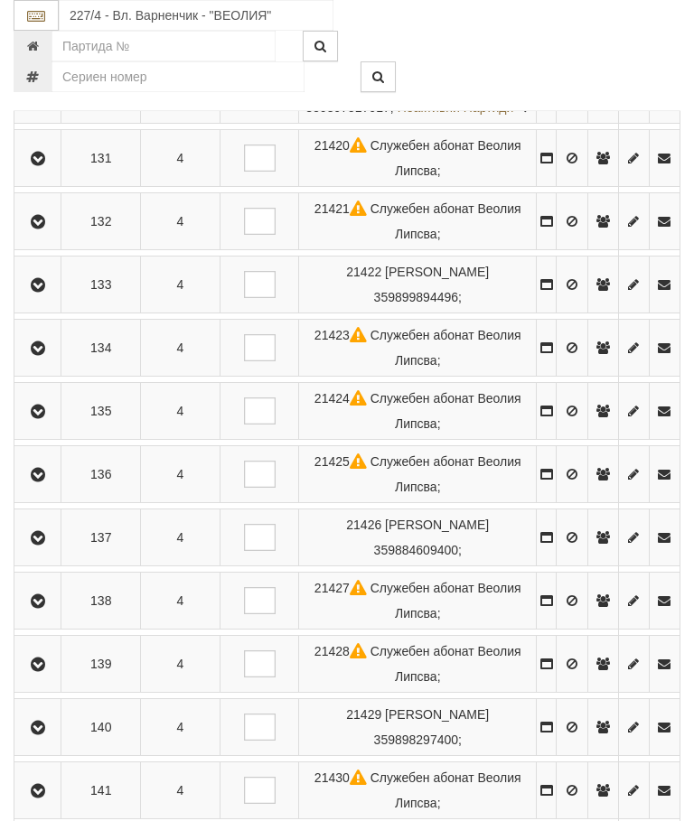
click at [49, 671] on icon "button" at bounding box center [38, 665] width 22 height 13
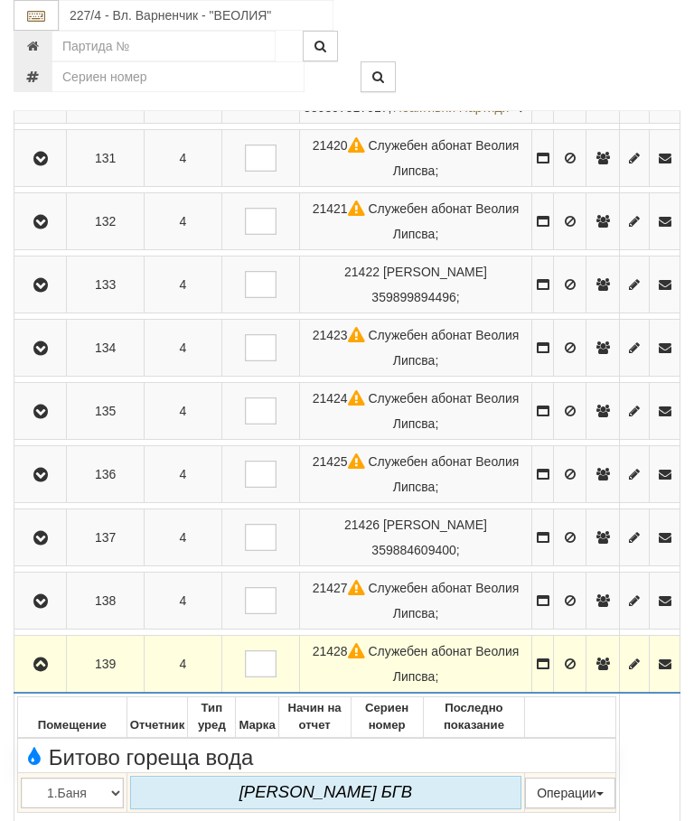
click at [45, 678] on button "button" at bounding box center [40, 664] width 46 height 27
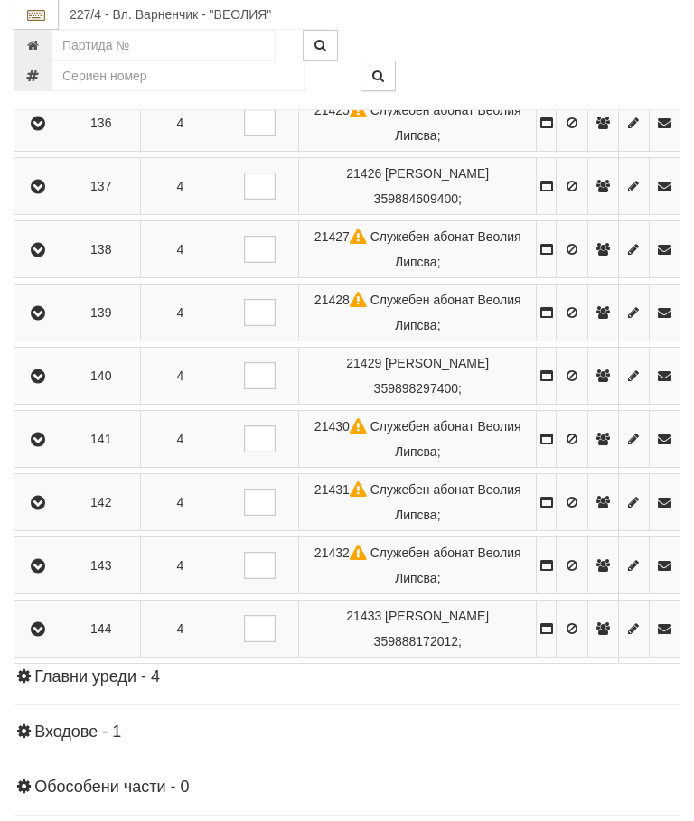
scroll to position [2164, 0]
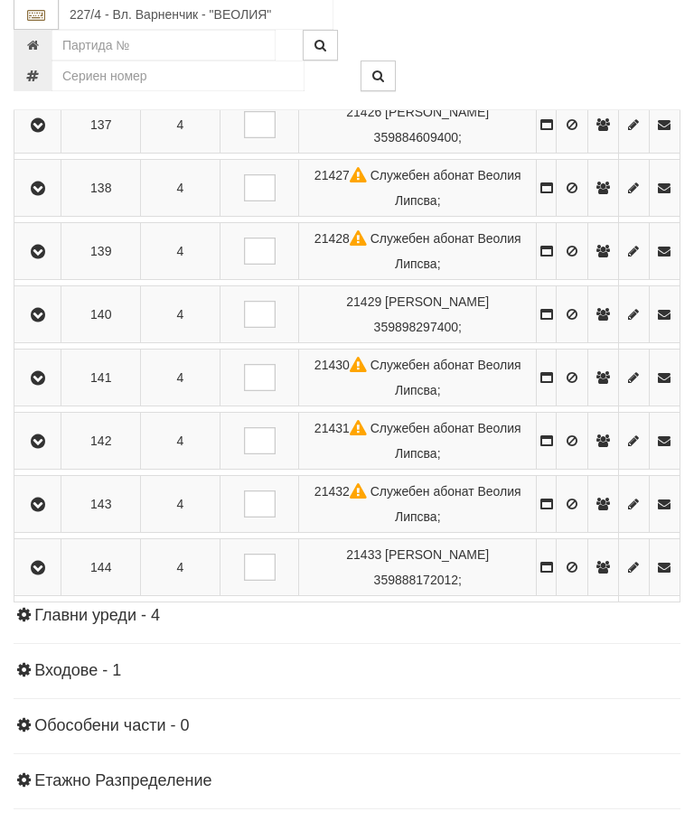
click at [49, 323] on icon "button" at bounding box center [38, 316] width 22 height 13
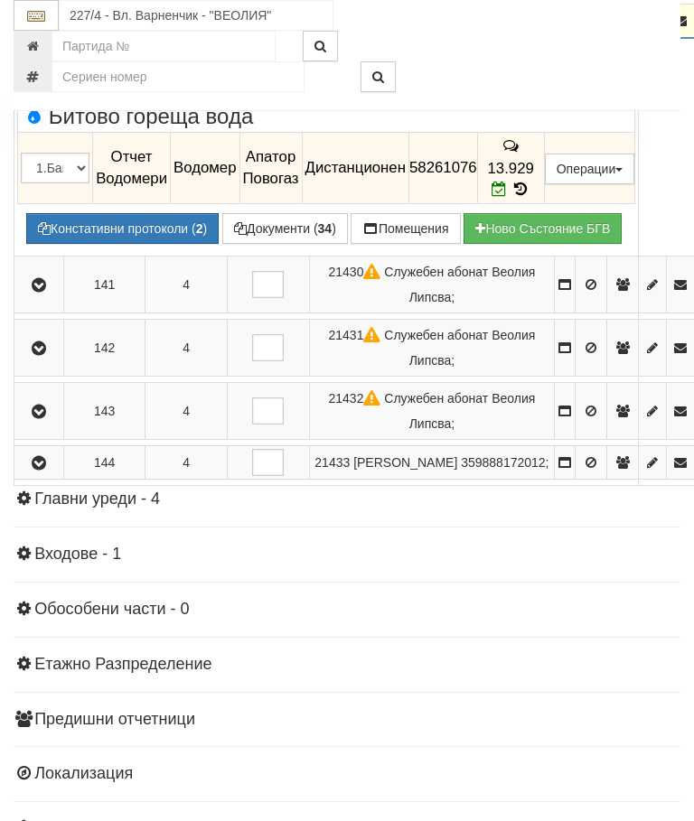
scroll to position [2020, 0]
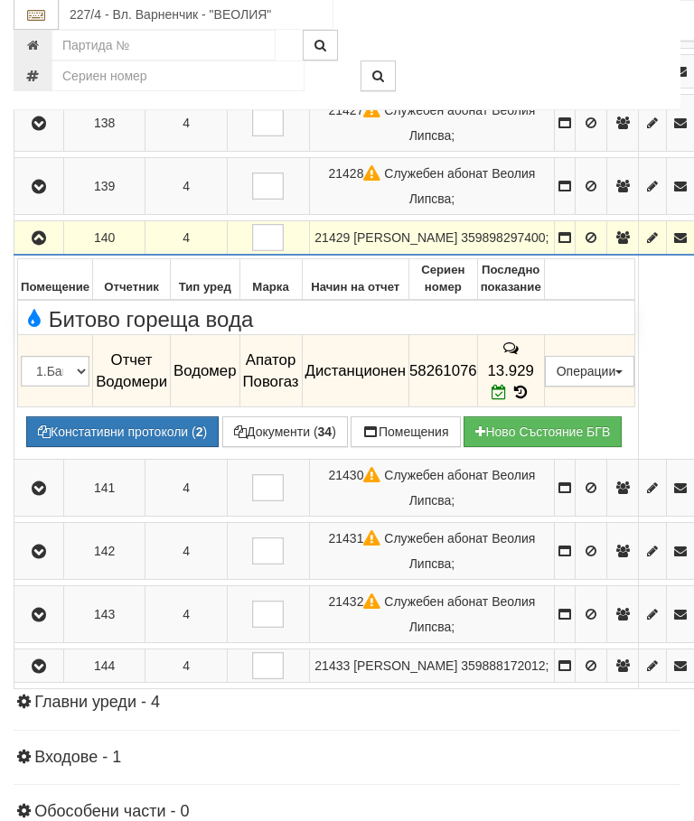
click at [41, 233] on icon "button" at bounding box center [39, 239] width 22 height 13
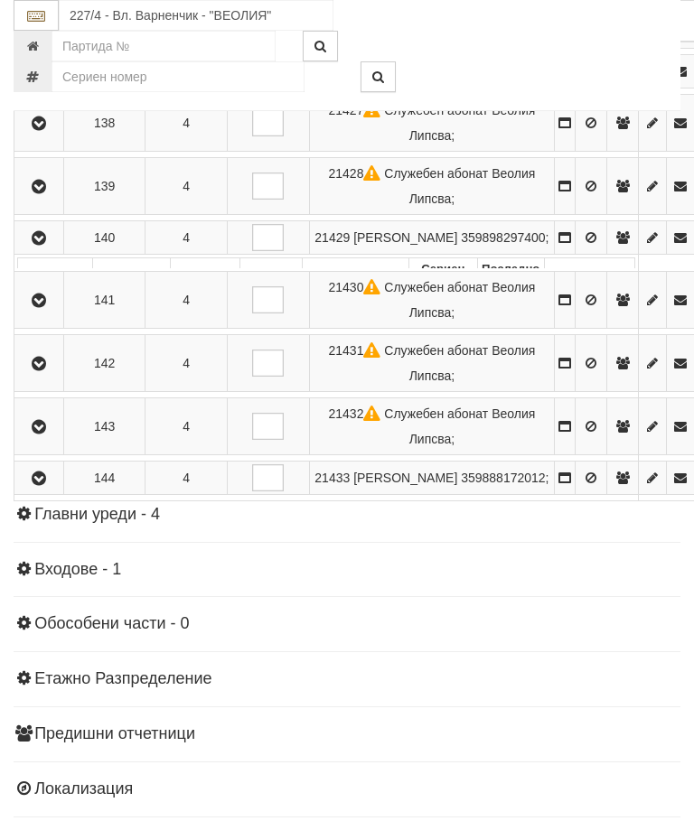
scroll to position [1922, 0]
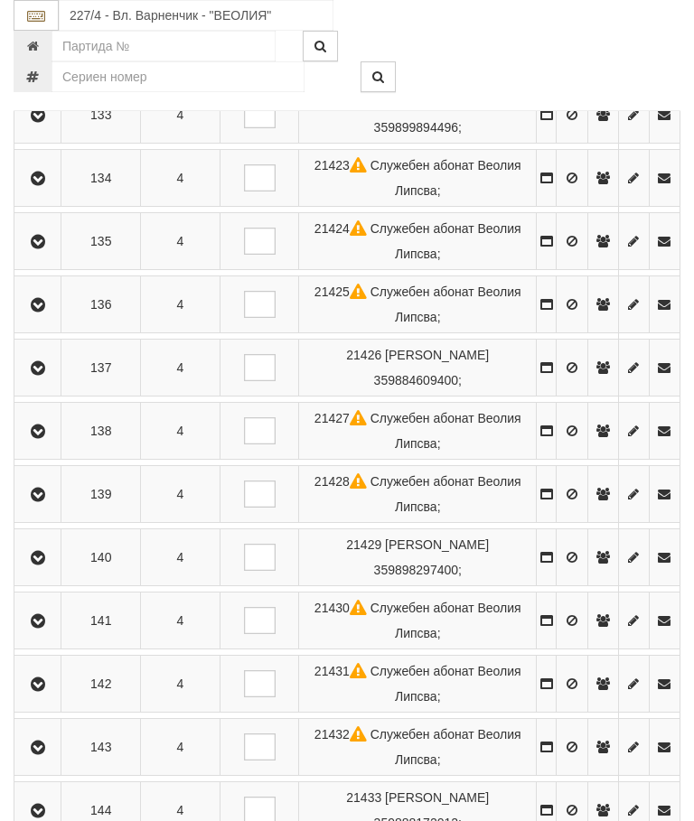
click at [47, 634] on button "button" at bounding box center [37, 620] width 41 height 27
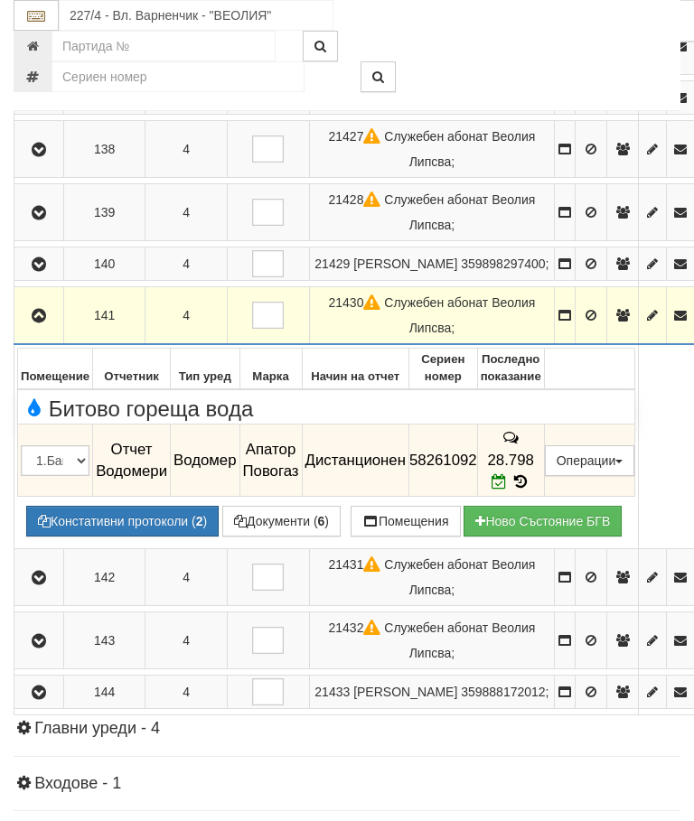
click at [56, 302] on button "button" at bounding box center [38, 315] width 43 height 27
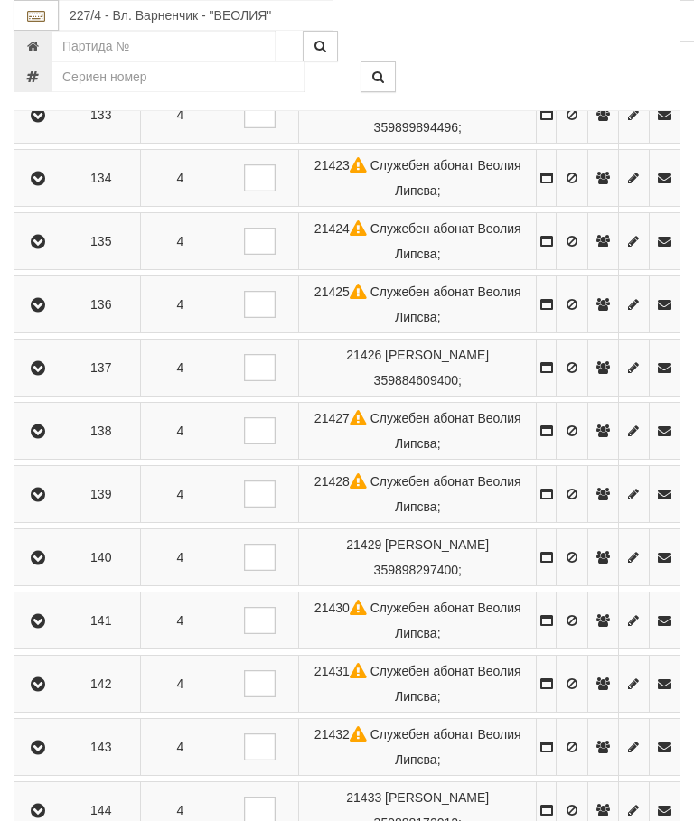
scroll to position [1916, 0]
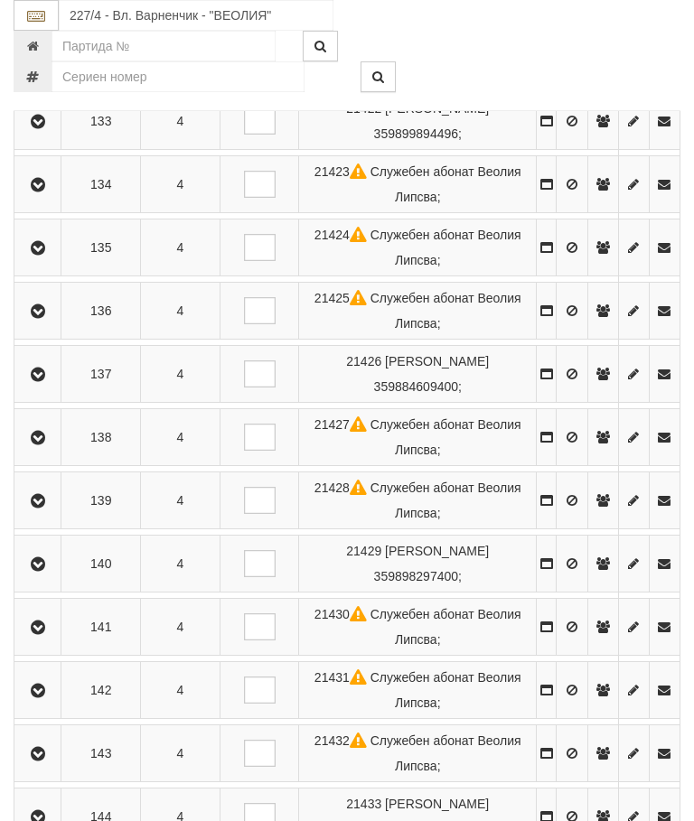
click at [43, 698] on icon "button" at bounding box center [38, 691] width 22 height 13
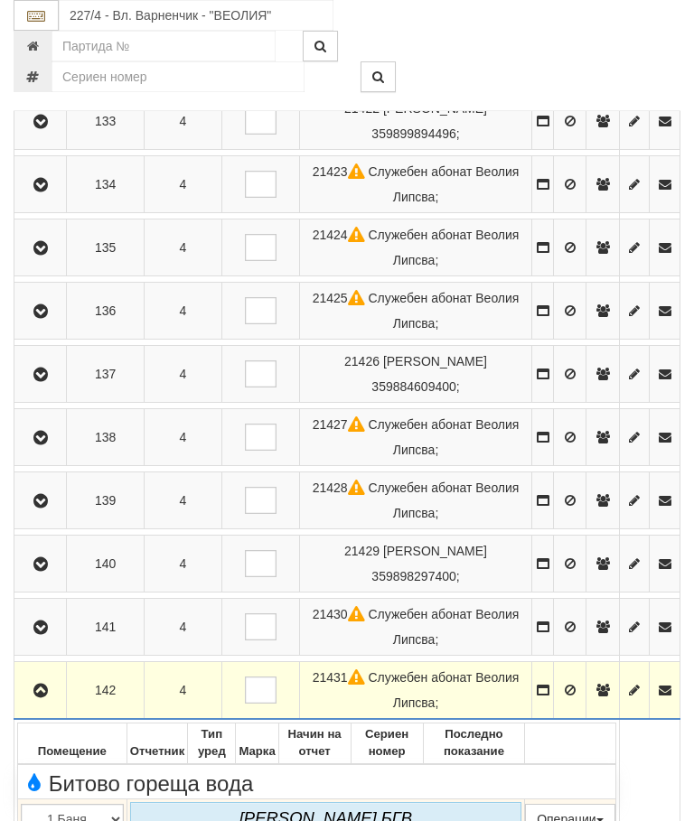
click at [35, 698] on icon "button" at bounding box center [41, 691] width 22 height 13
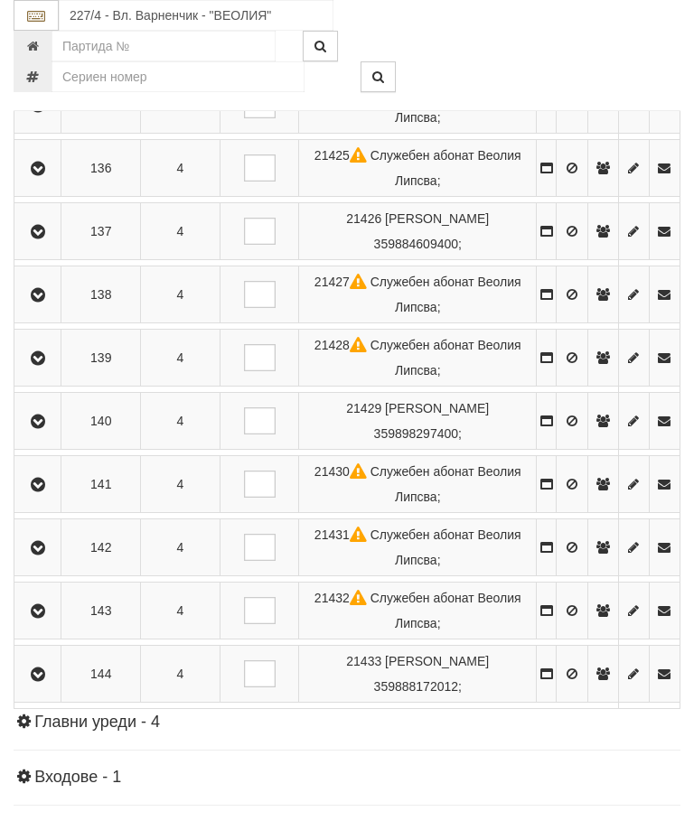
scroll to position [2062, 0]
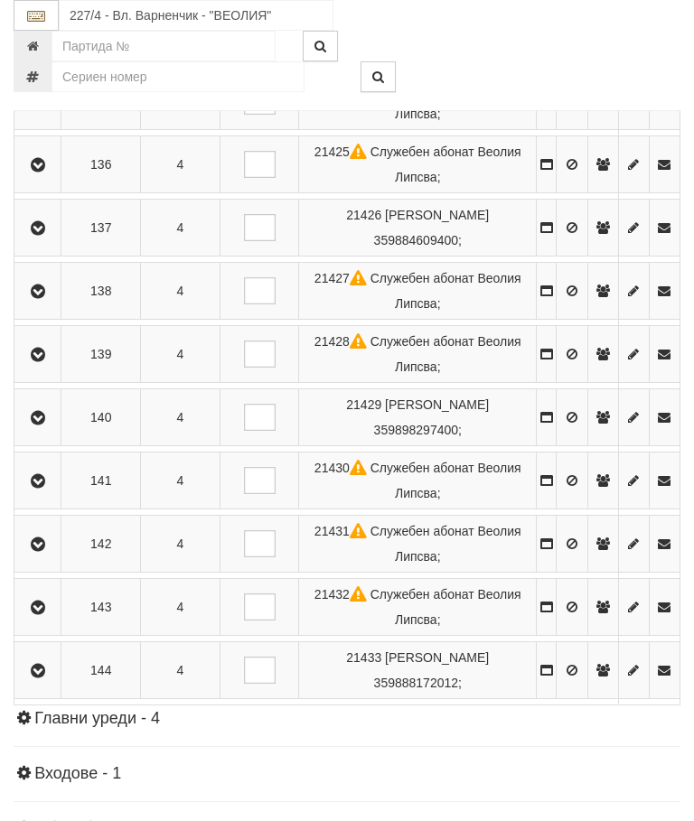
click at [39, 615] on icon "button" at bounding box center [38, 608] width 22 height 13
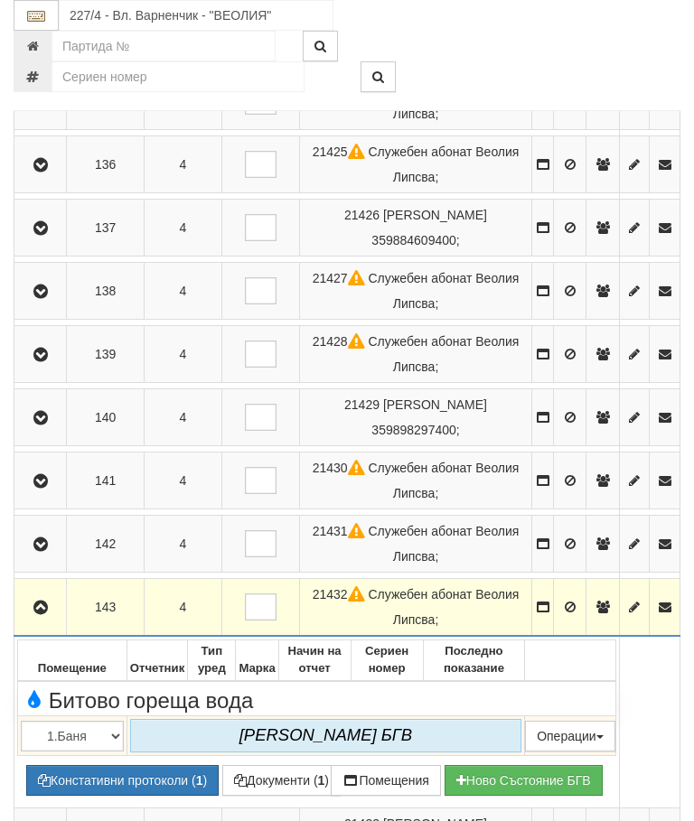
click at [40, 615] on icon "button" at bounding box center [41, 608] width 22 height 13
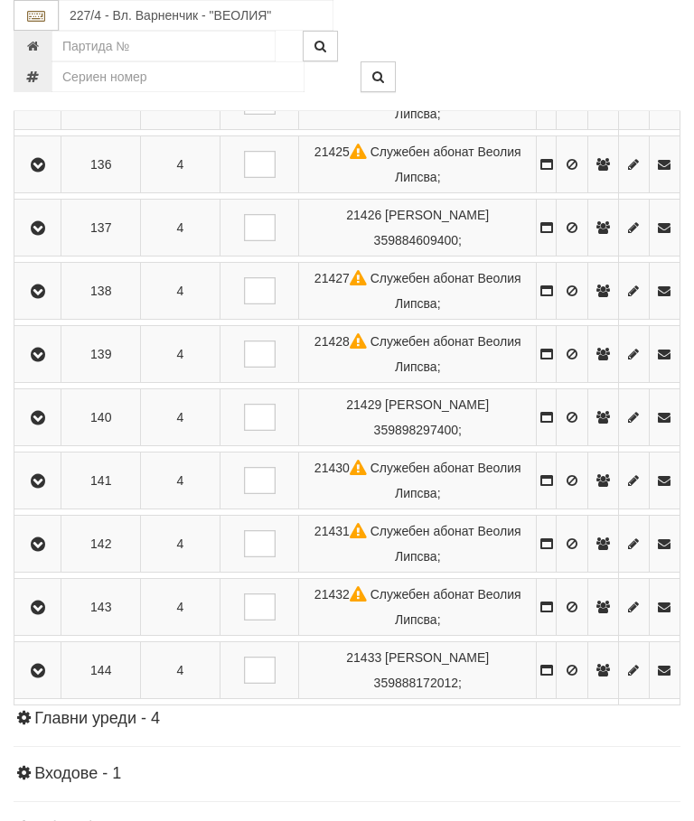
click at [48, 678] on icon "button" at bounding box center [38, 671] width 22 height 13
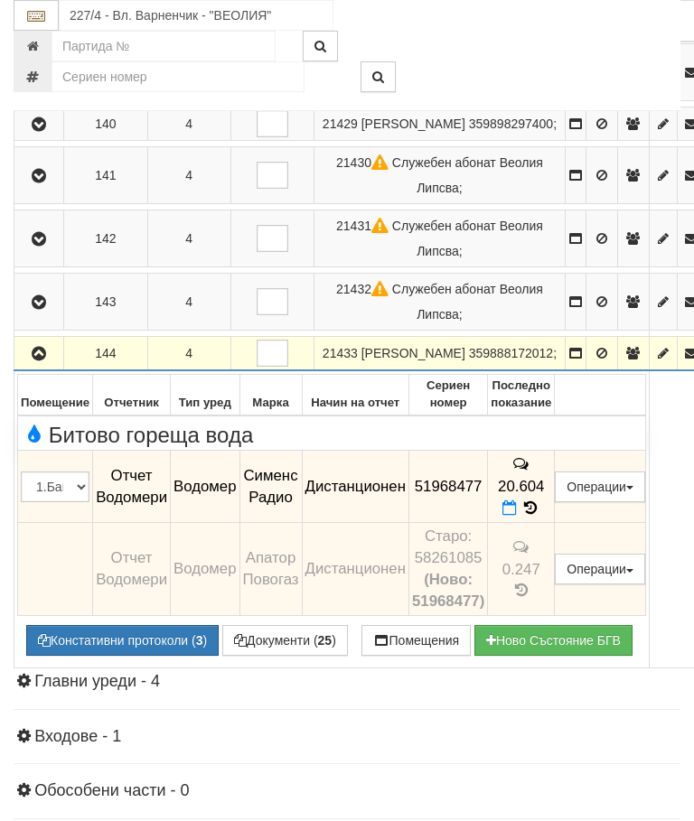
click at [540, 500] on span at bounding box center [531, 508] width 20 height 17
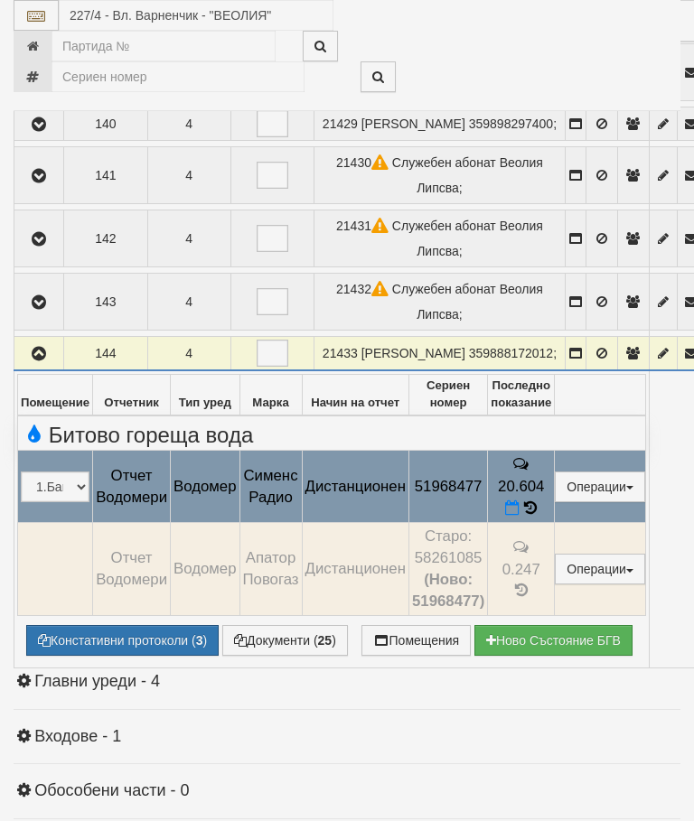
select select "10"
select select "1"
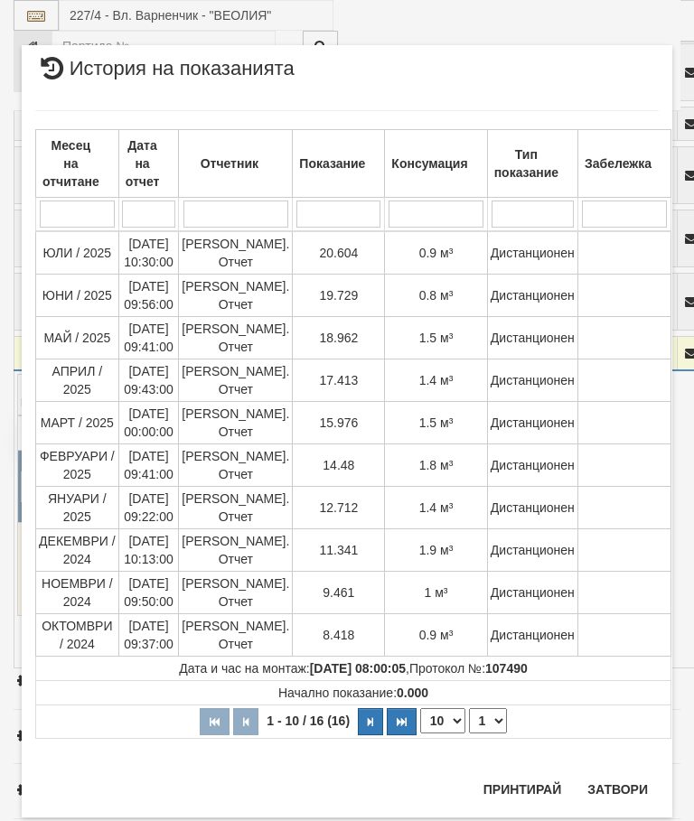
click at [612, 783] on button "Затвори" at bounding box center [618, 789] width 82 height 29
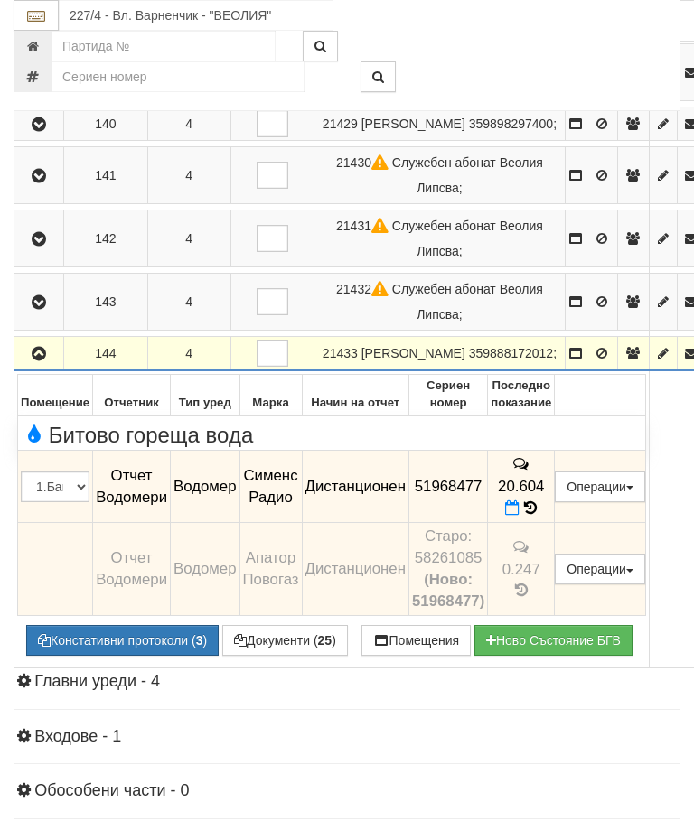
click at [33, 340] on button "button" at bounding box center [38, 353] width 43 height 27
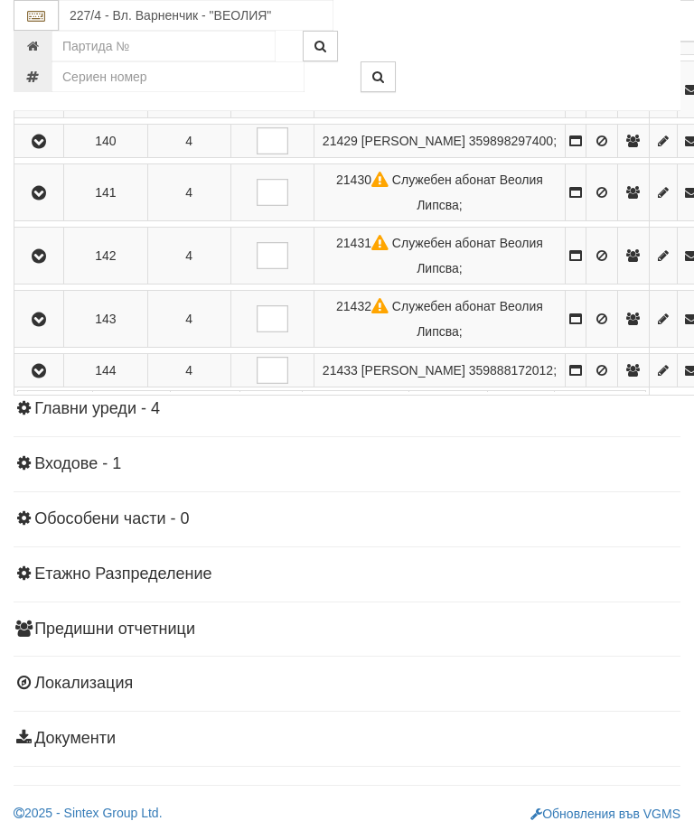
scroll to position [1845, 0]
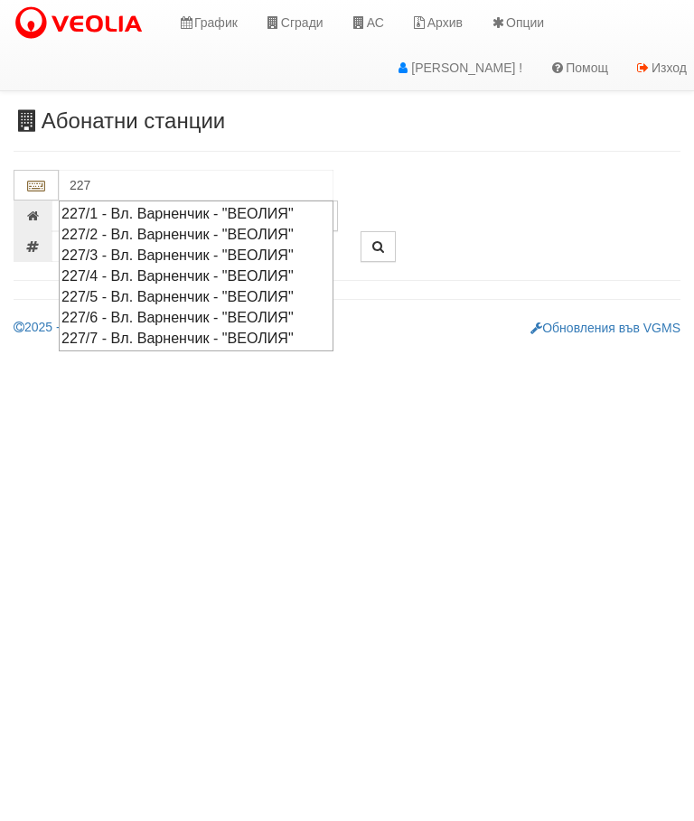
click at [217, 248] on div "227/3 - Вл. Варненчик - "ВЕОЛИЯ"" at bounding box center [195, 255] width 269 height 21
type input "227/3 - Вл. Варненчик - "ВЕОЛИЯ""
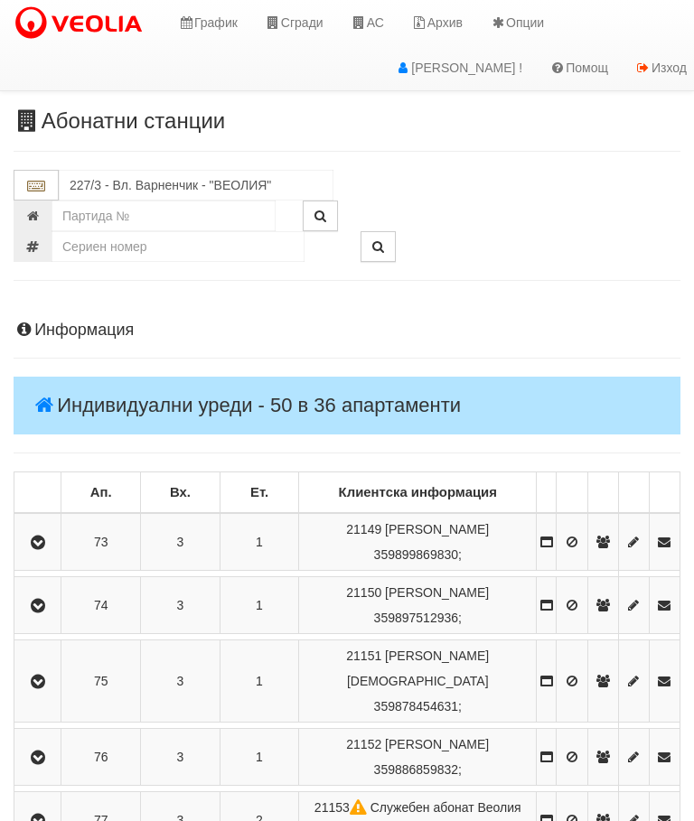
click at [44, 538] on icon "button" at bounding box center [38, 543] width 22 height 13
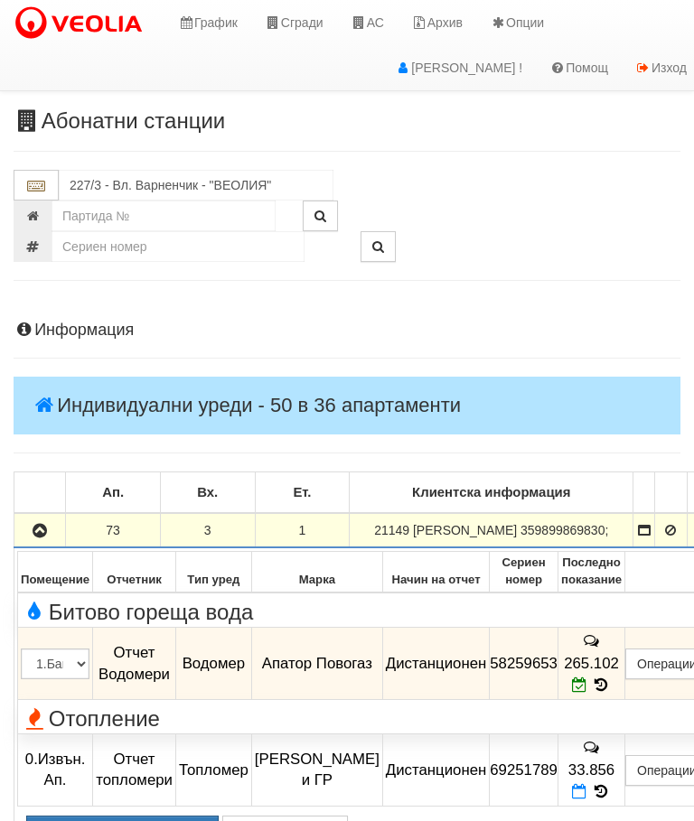
click at [587, 681] on icon at bounding box center [579, 685] width 15 height 15
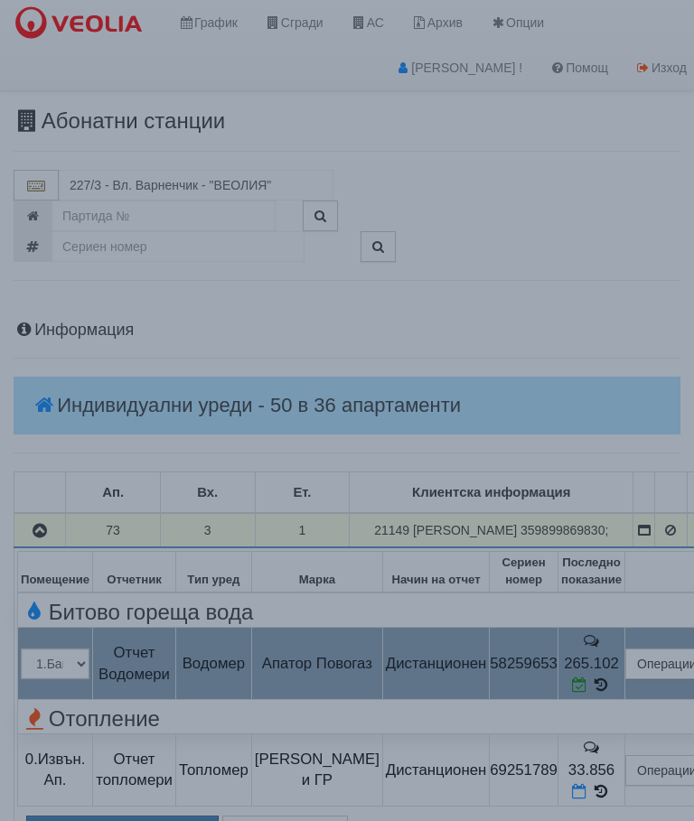
select select "ddb307f3-9e29-e611-80c1-afec7dc8e4eb"
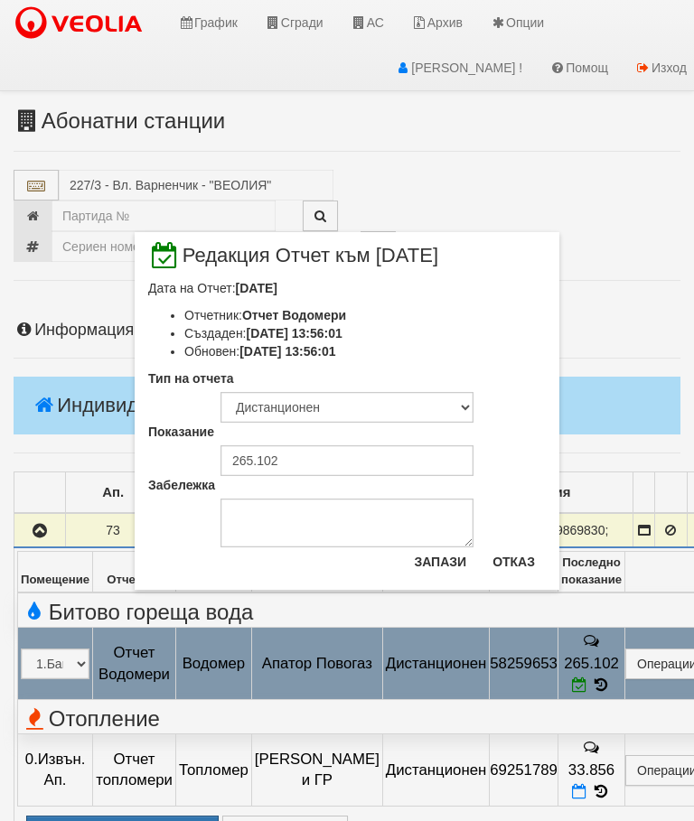
click at [520, 549] on button "Отказ" at bounding box center [514, 562] width 64 height 29
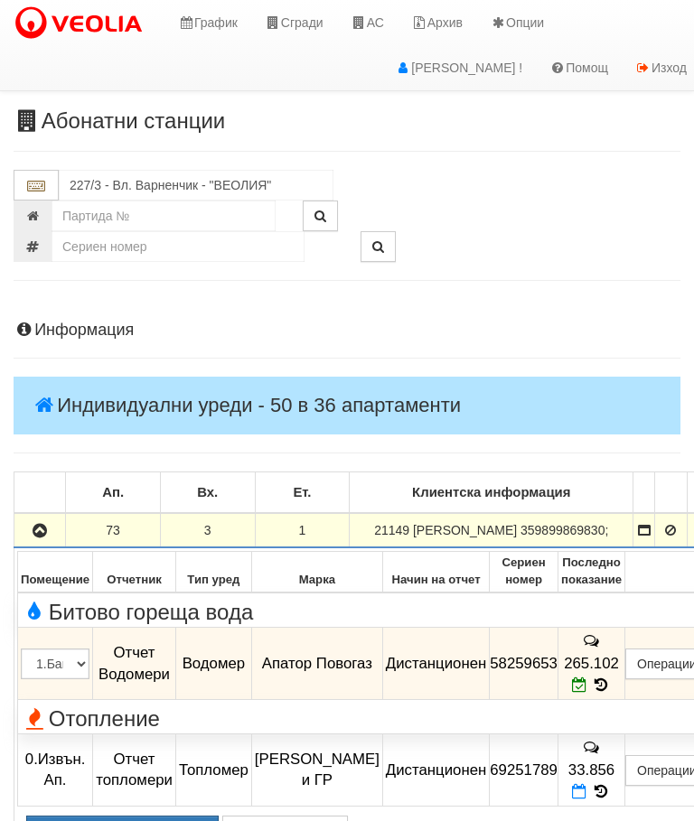
click at [47, 530] on icon "button" at bounding box center [40, 531] width 22 height 13
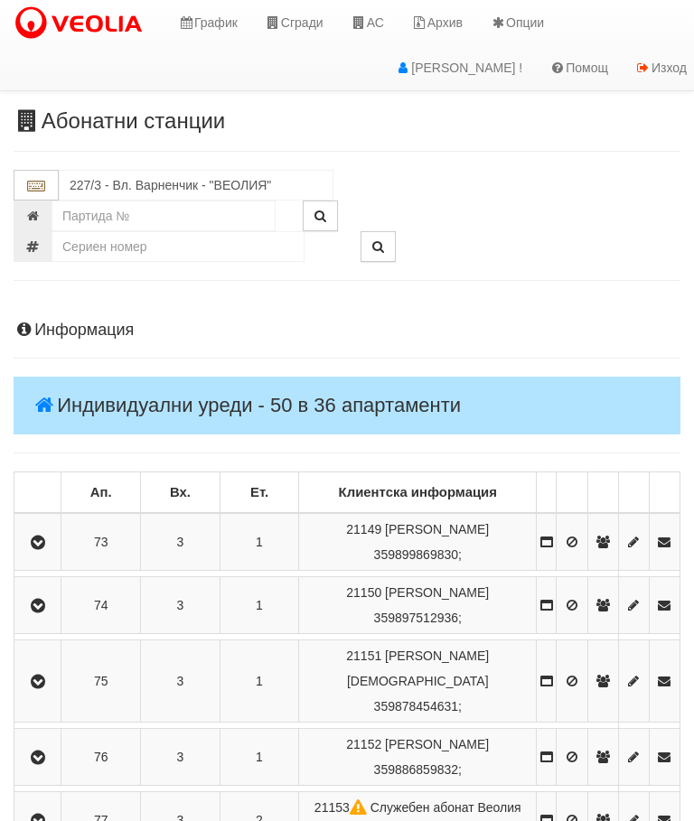
click at [49, 606] on icon "button" at bounding box center [38, 606] width 22 height 13
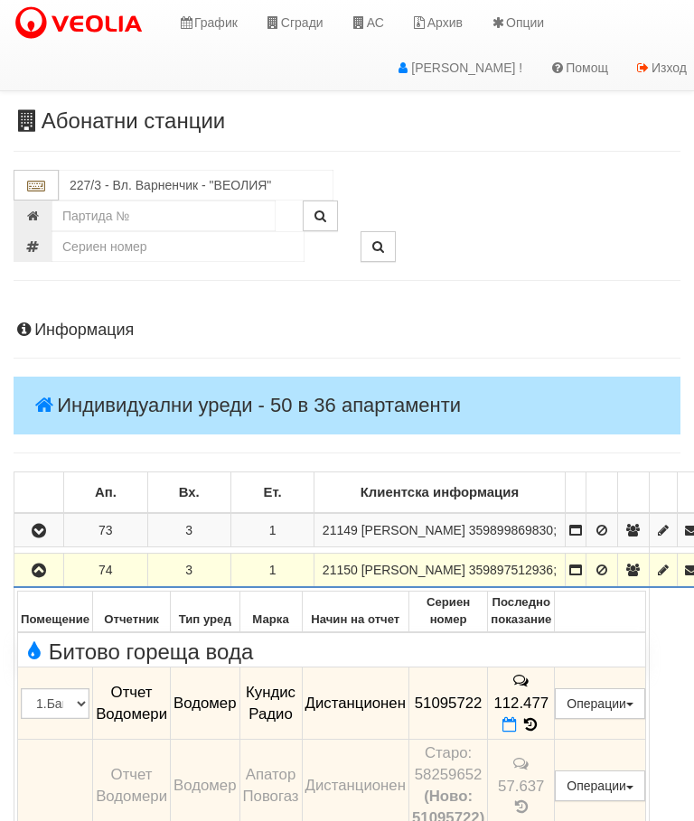
click at [43, 576] on icon "button" at bounding box center [39, 571] width 22 height 13
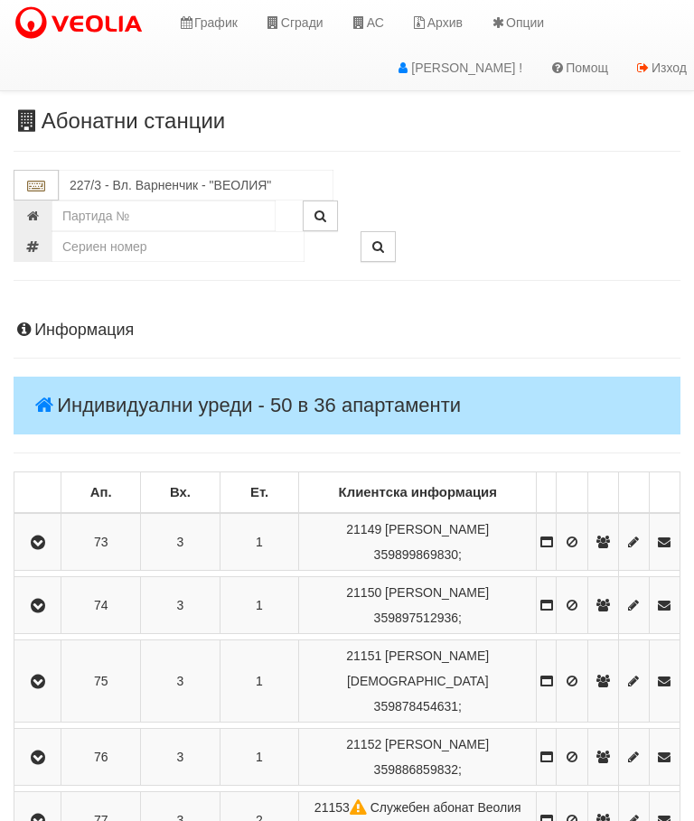
click at [48, 676] on icon "button" at bounding box center [38, 682] width 22 height 13
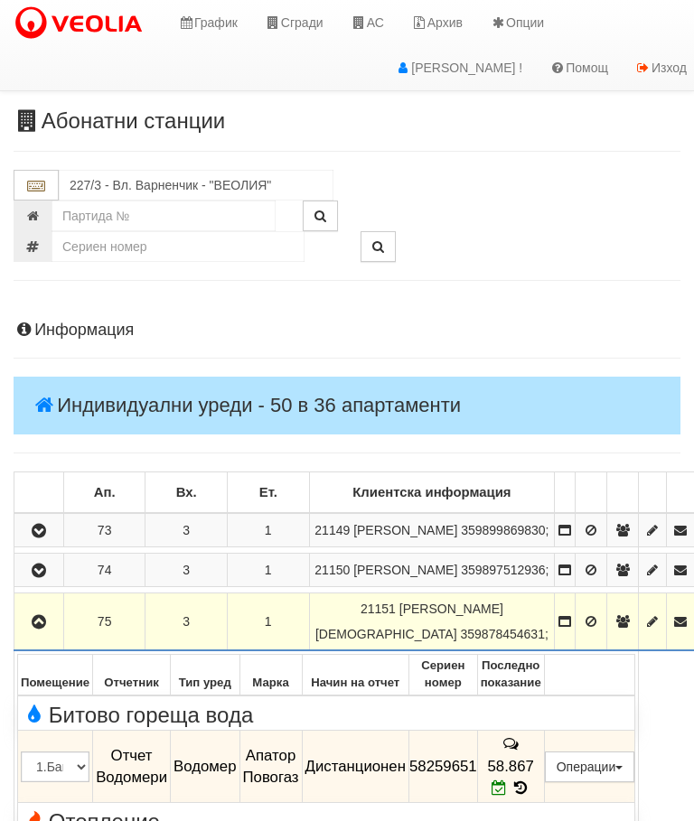
click at [46, 629] on icon "button" at bounding box center [39, 622] width 22 height 13
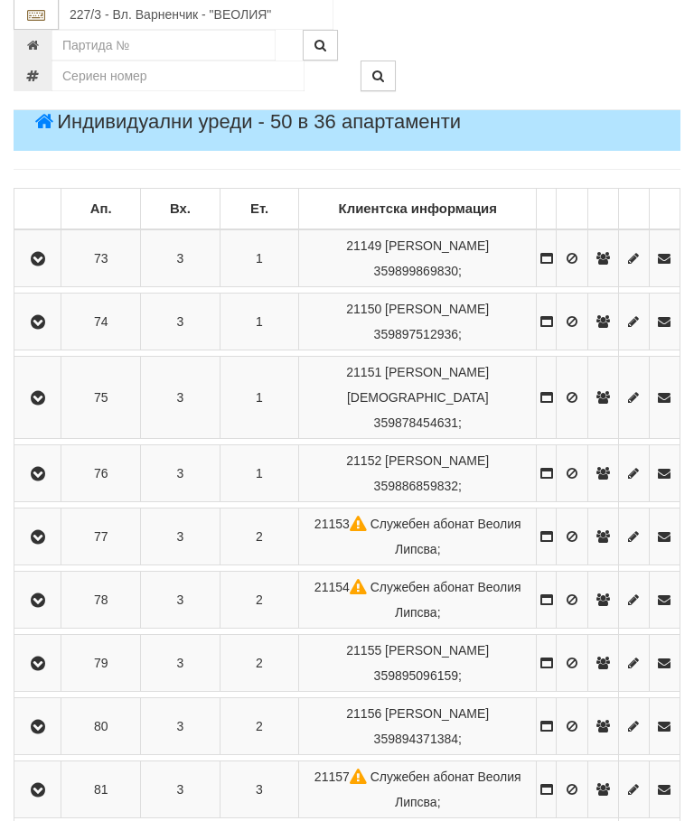
click at [45, 469] on icon "button" at bounding box center [38, 475] width 22 height 13
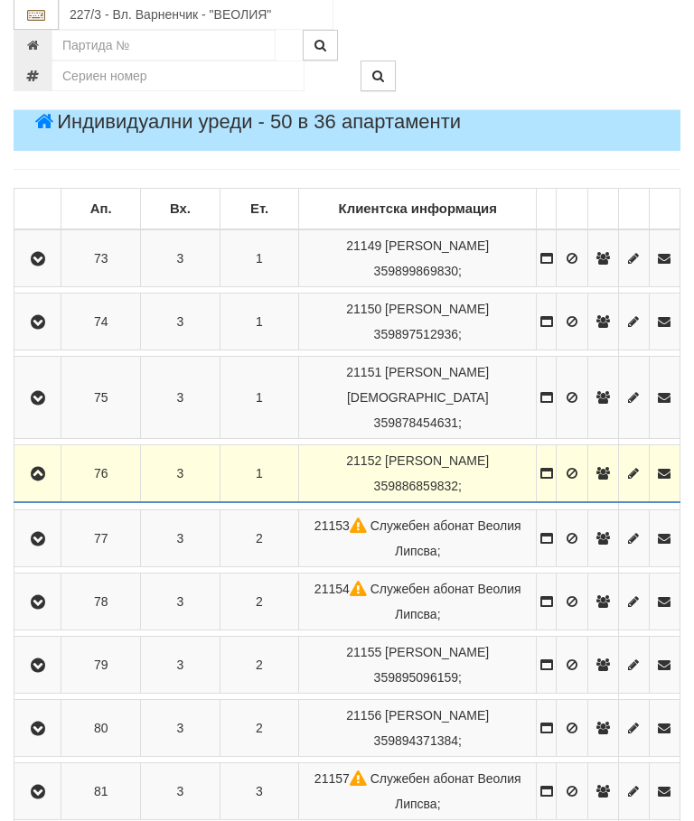
scroll to position [284, 0]
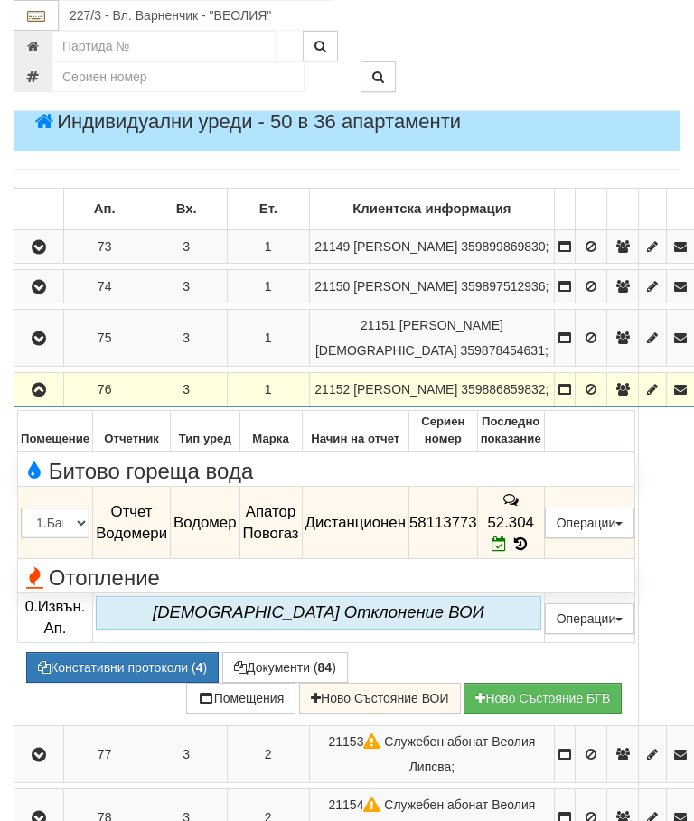
click at [34, 397] on icon "button" at bounding box center [39, 390] width 22 height 13
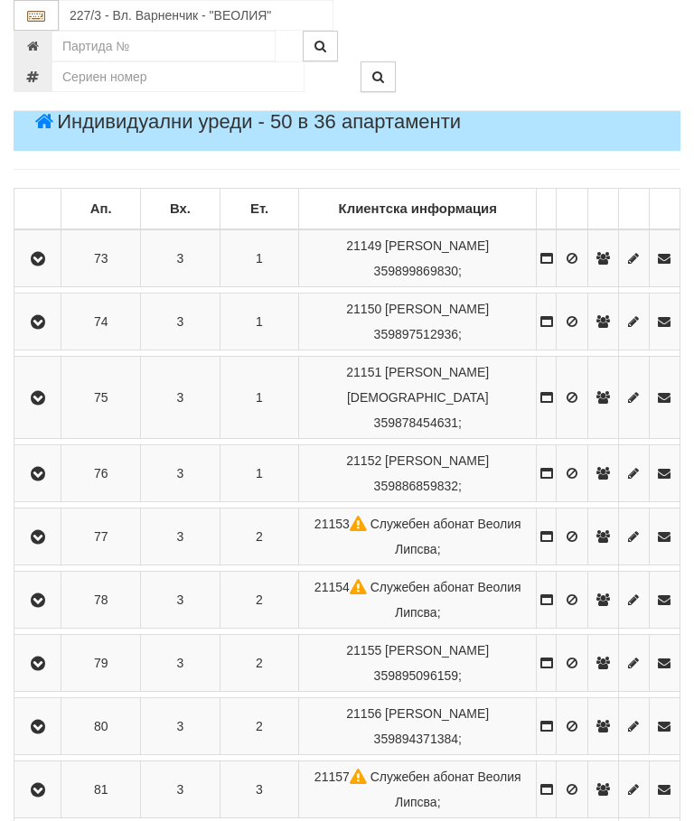
click at [46, 531] on icon "button" at bounding box center [38, 537] width 22 height 13
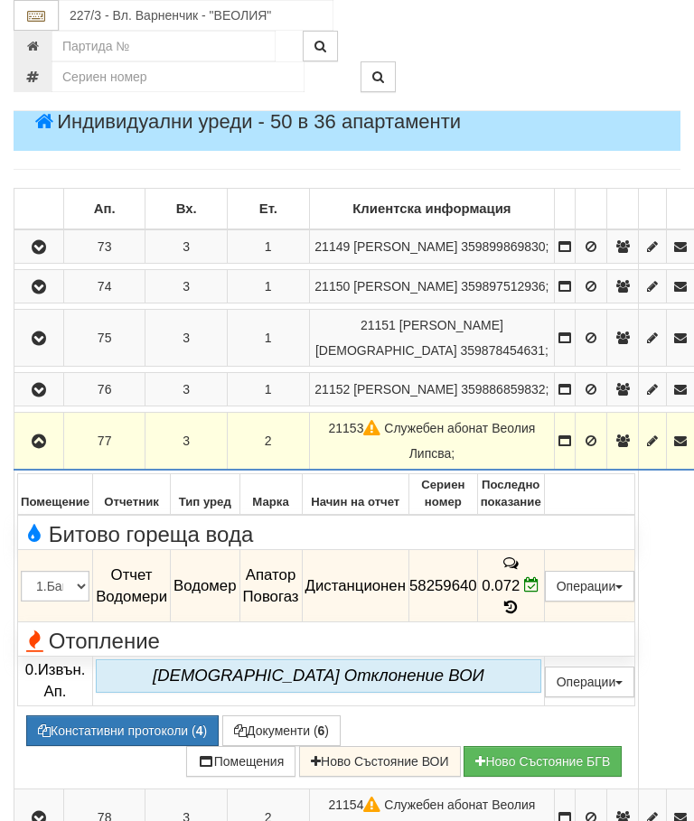
click at [36, 448] on icon "button" at bounding box center [39, 442] width 22 height 13
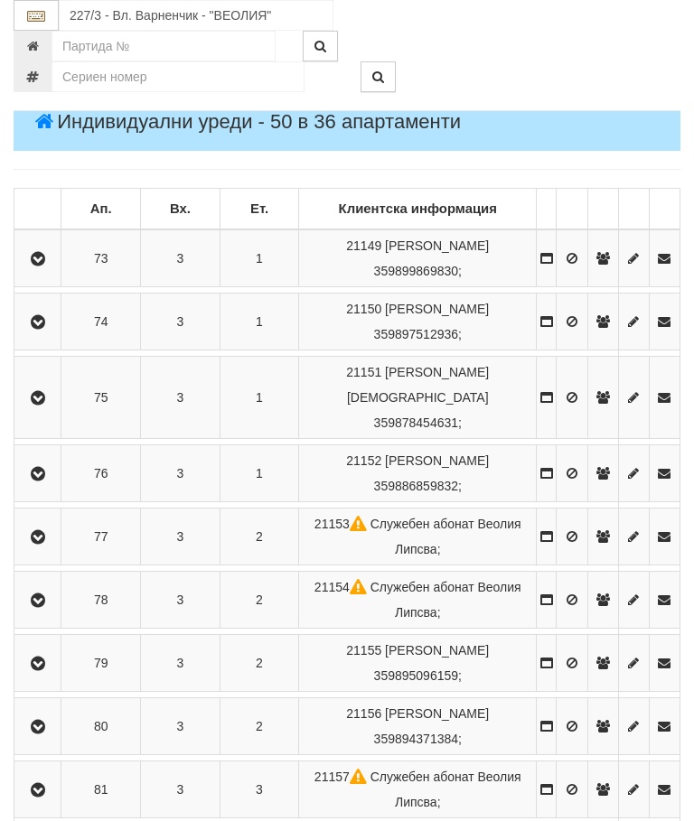
click at [49, 595] on icon "button" at bounding box center [38, 601] width 22 height 13
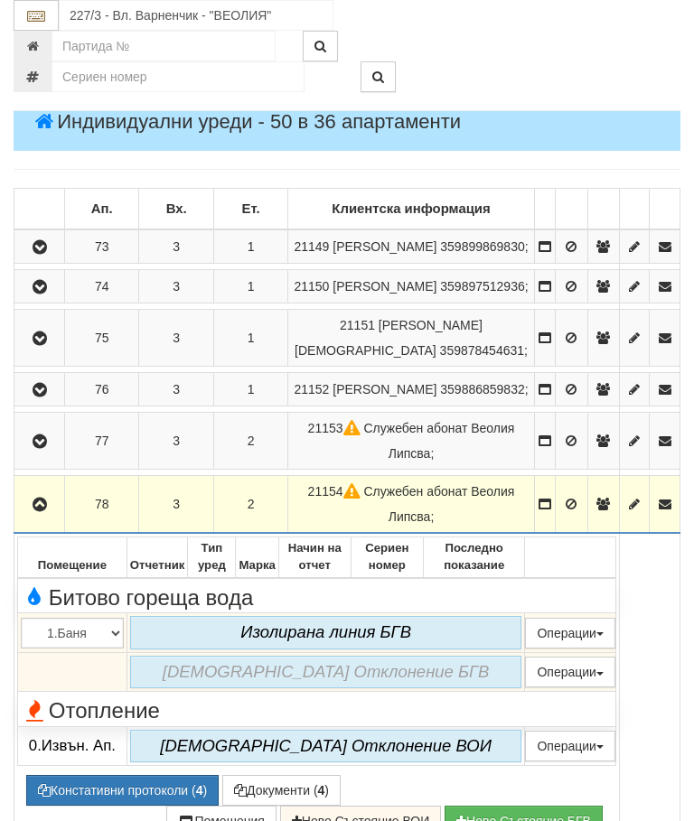
click at [50, 512] on icon "button" at bounding box center [40, 505] width 22 height 13
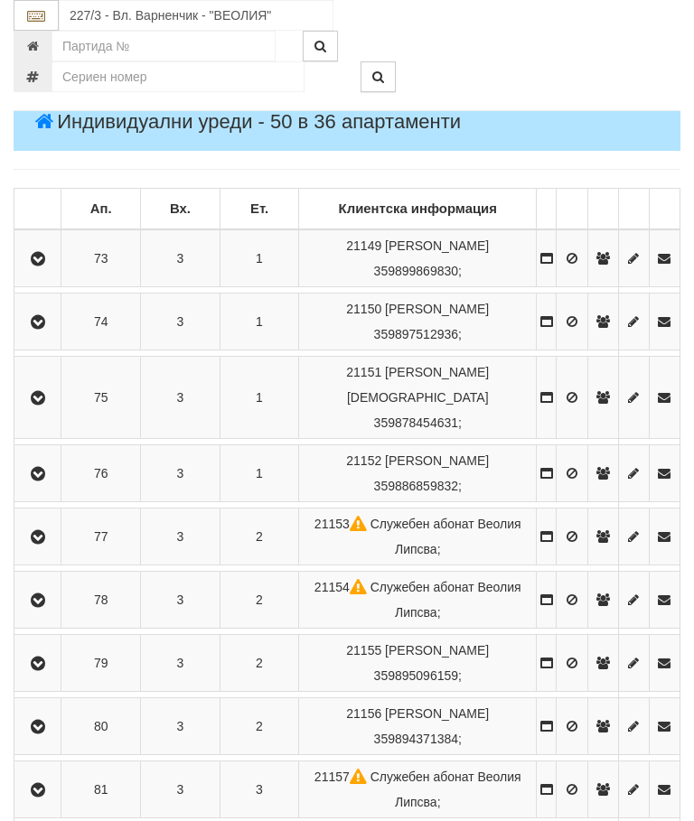
click at [54, 650] on button "button" at bounding box center [37, 663] width 41 height 27
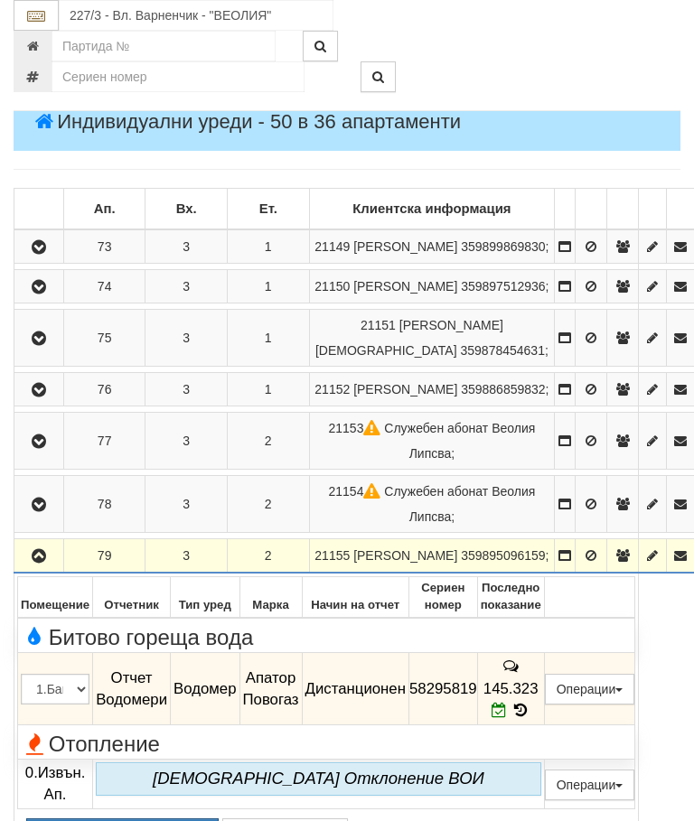
click at [41, 563] on icon "button" at bounding box center [39, 556] width 22 height 13
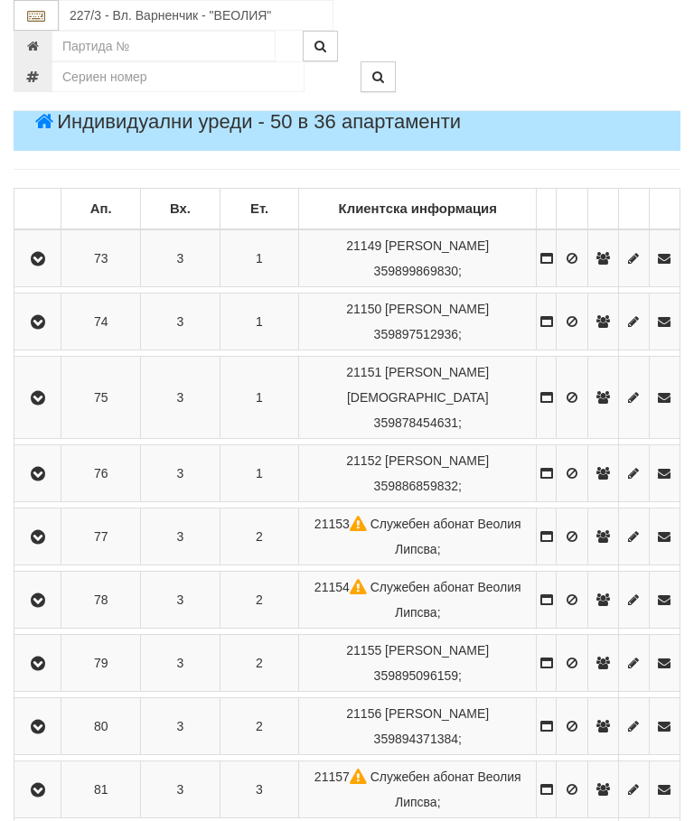
click at [47, 713] on button "button" at bounding box center [37, 726] width 41 height 27
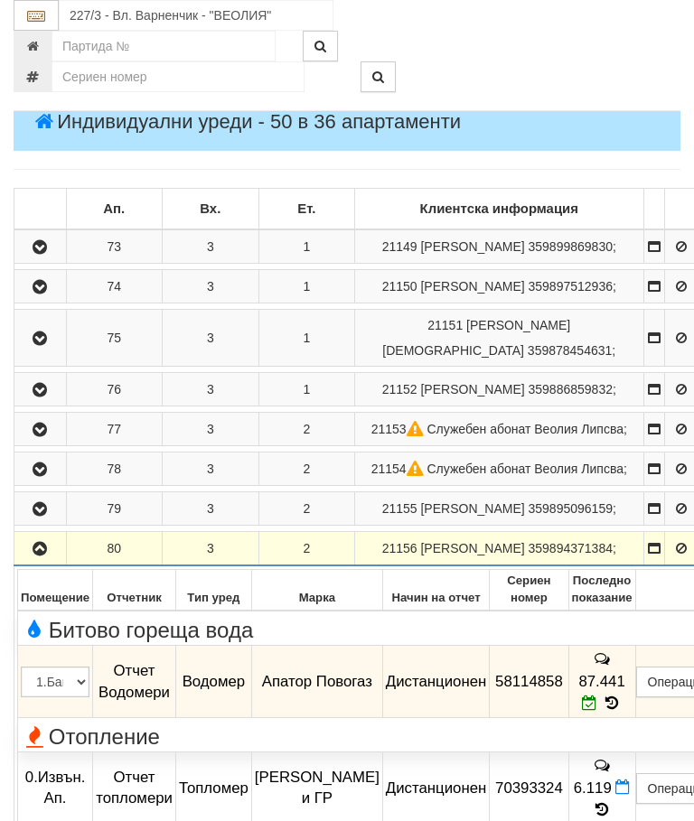
click at [42, 556] on icon "button" at bounding box center [40, 549] width 22 height 13
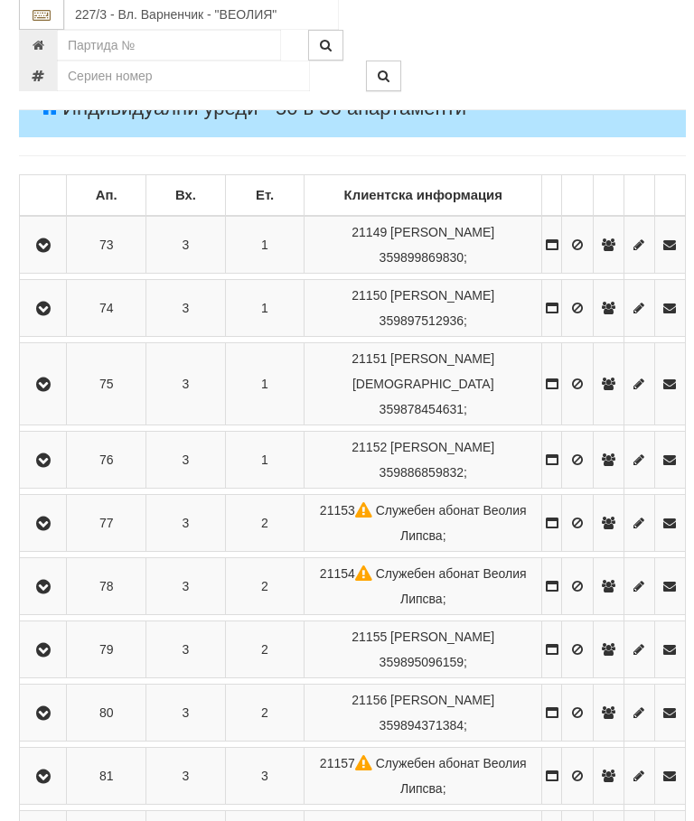
scroll to position [297, 0]
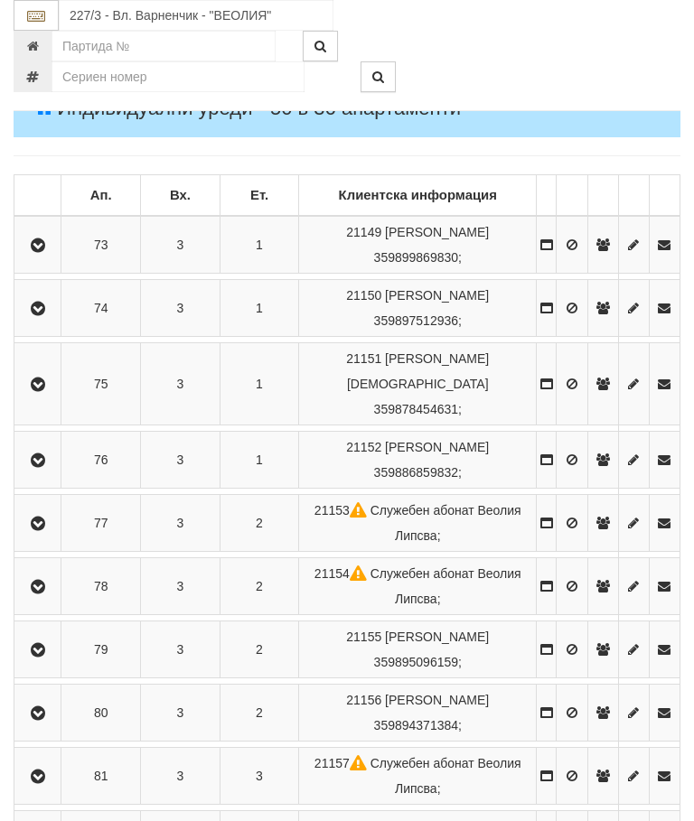
click at [48, 644] on icon "button" at bounding box center [38, 650] width 22 height 13
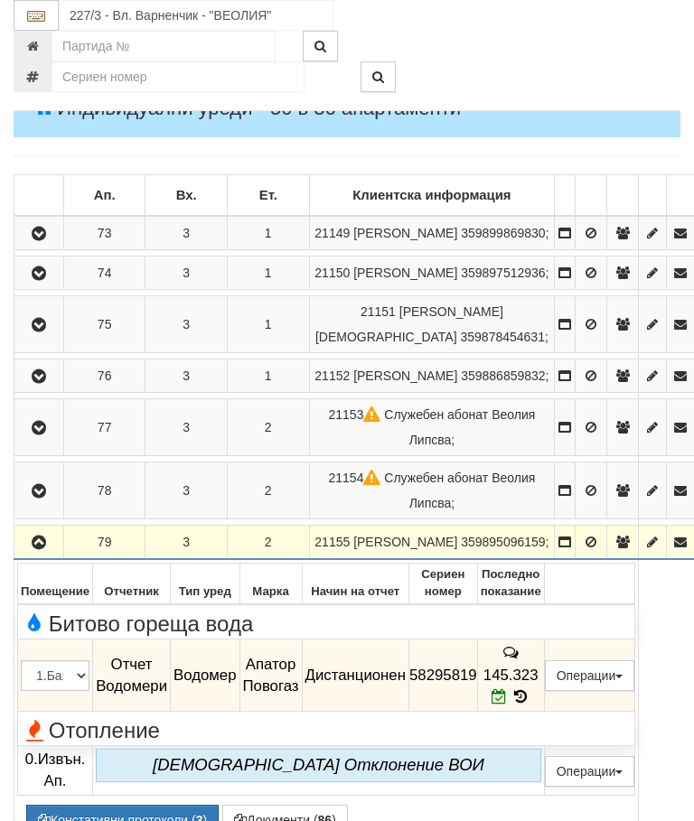
click at [42, 549] on icon "button" at bounding box center [39, 543] width 22 height 13
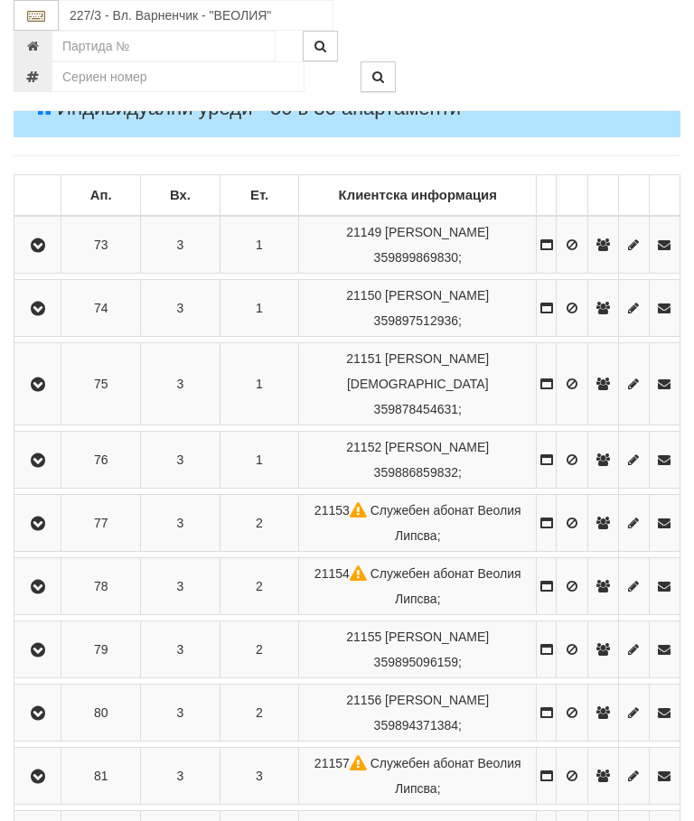
click at [42, 708] on icon "button" at bounding box center [38, 714] width 22 height 13
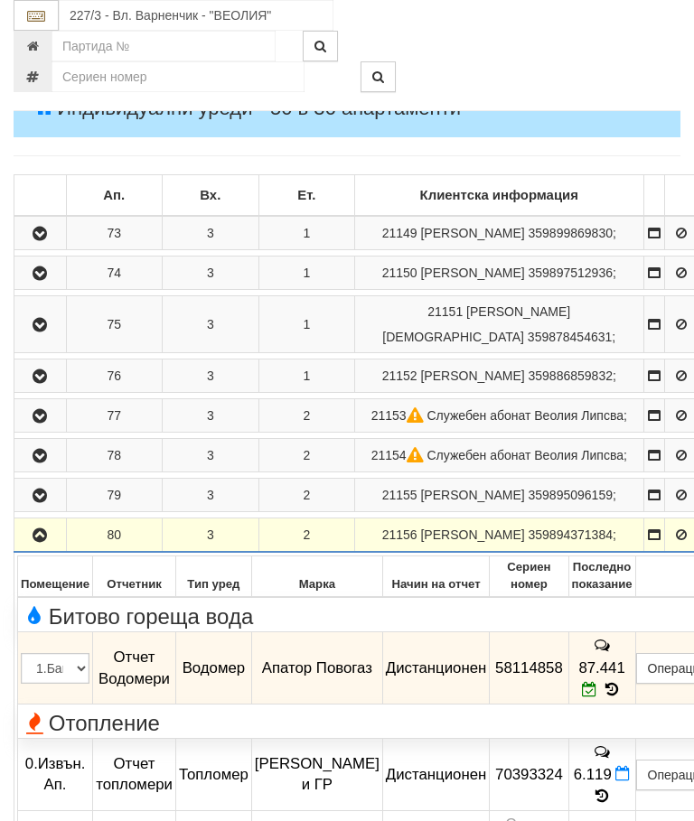
click at [38, 542] on icon "button" at bounding box center [40, 536] width 22 height 13
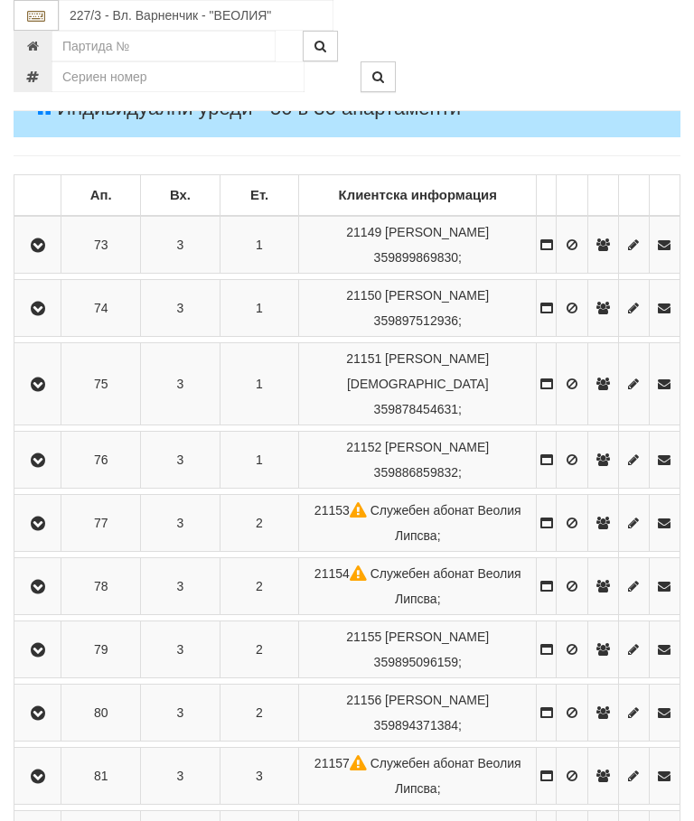
click at [49, 771] on icon "button" at bounding box center [38, 777] width 22 height 13
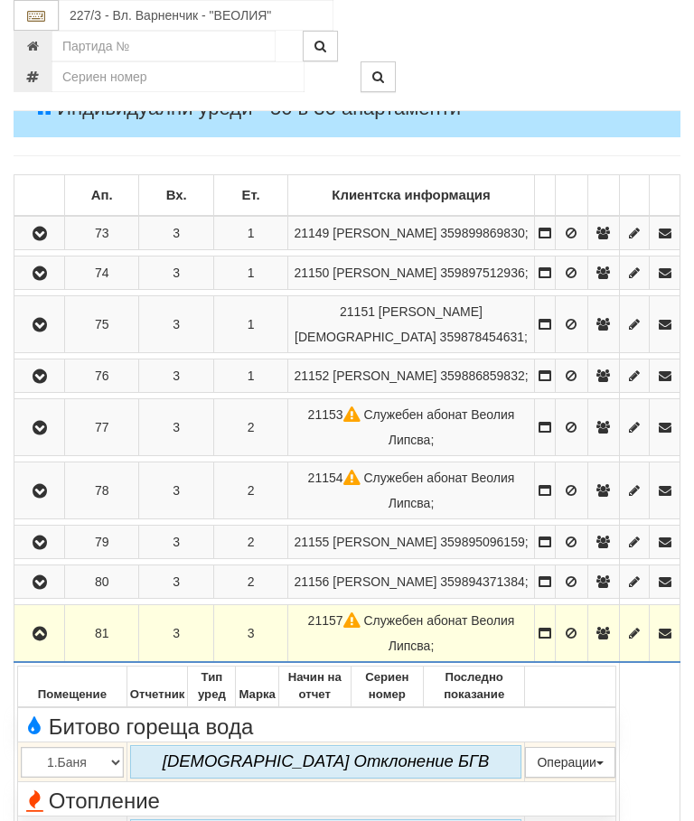
click at [34, 641] on icon "button" at bounding box center [40, 634] width 22 height 13
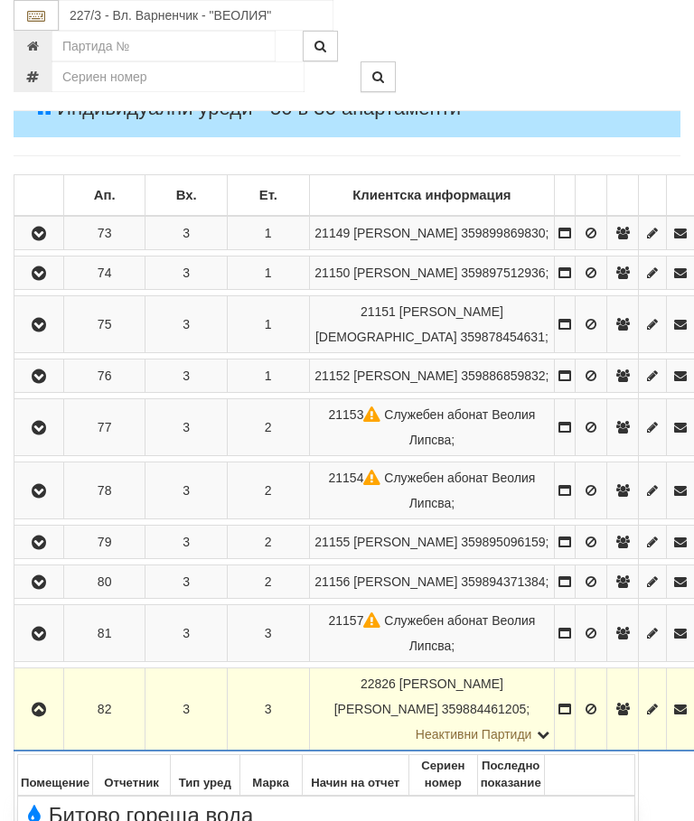
click at [42, 723] on button "button" at bounding box center [38, 709] width 43 height 27
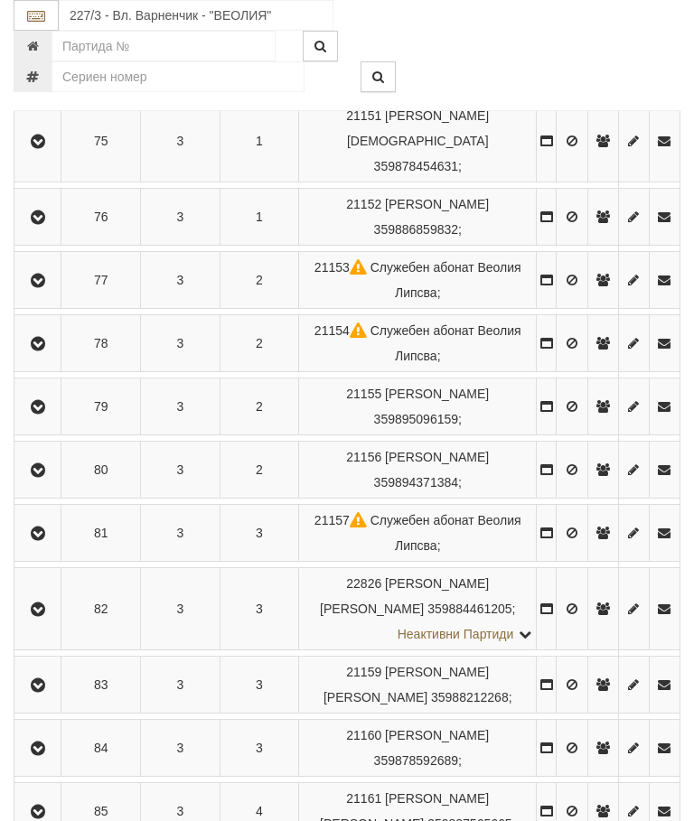
scroll to position [556, 0]
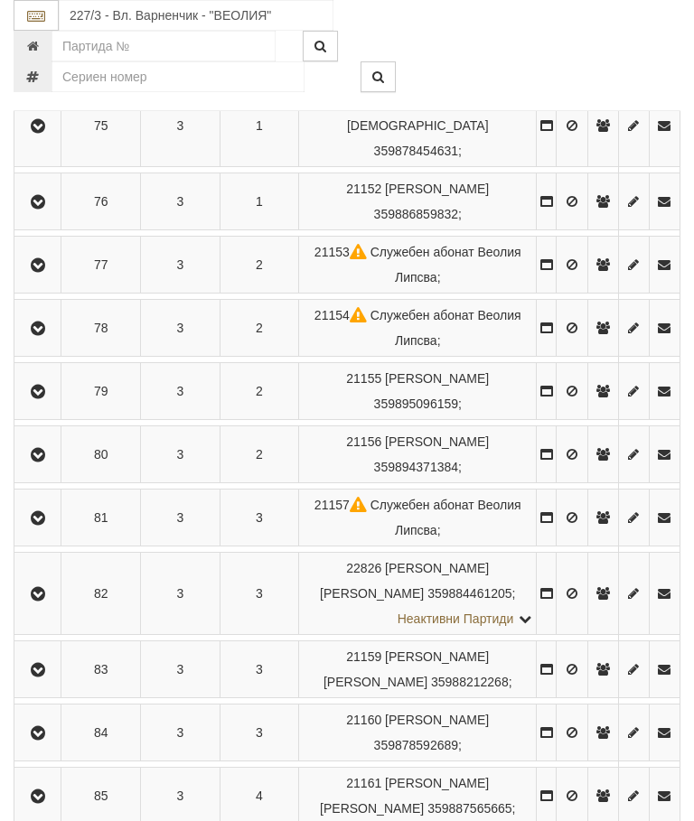
click at [49, 664] on icon "button" at bounding box center [38, 670] width 22 height 13
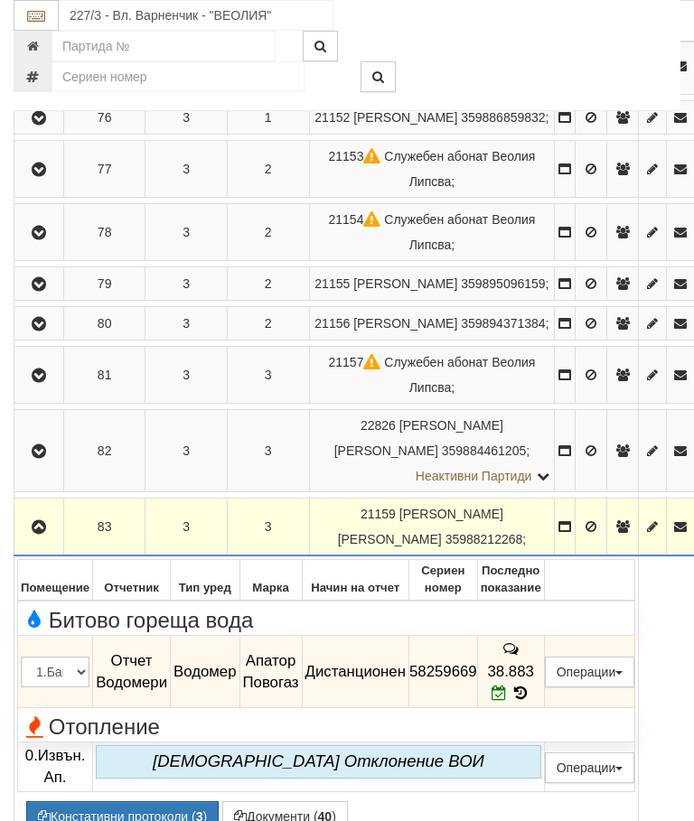
click at [38, 533] on icon "button" at bounding box center [39, 527] width 22 height 13
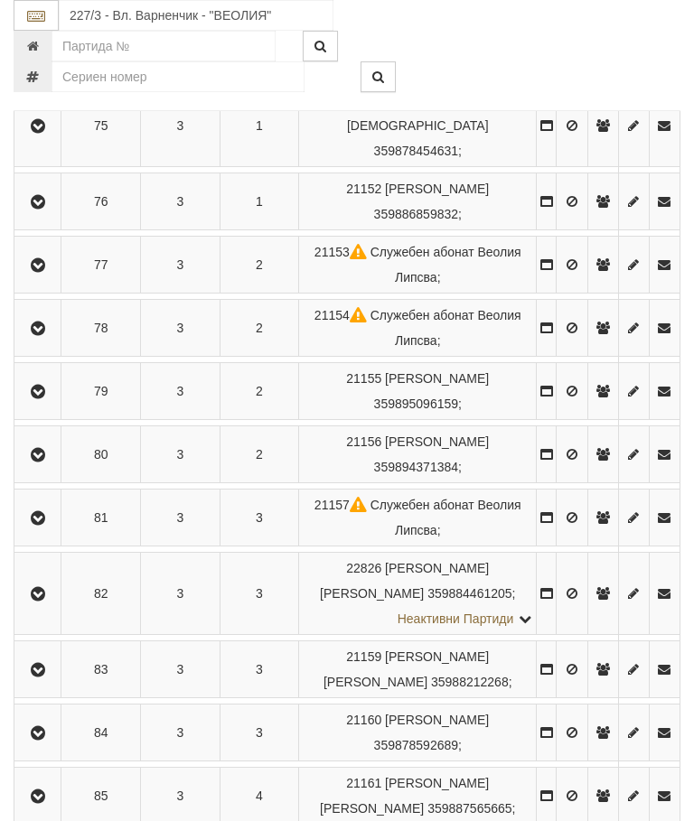
click at [49, 727] on icon "button" at bounding box center [38, 733] width 22 height 13
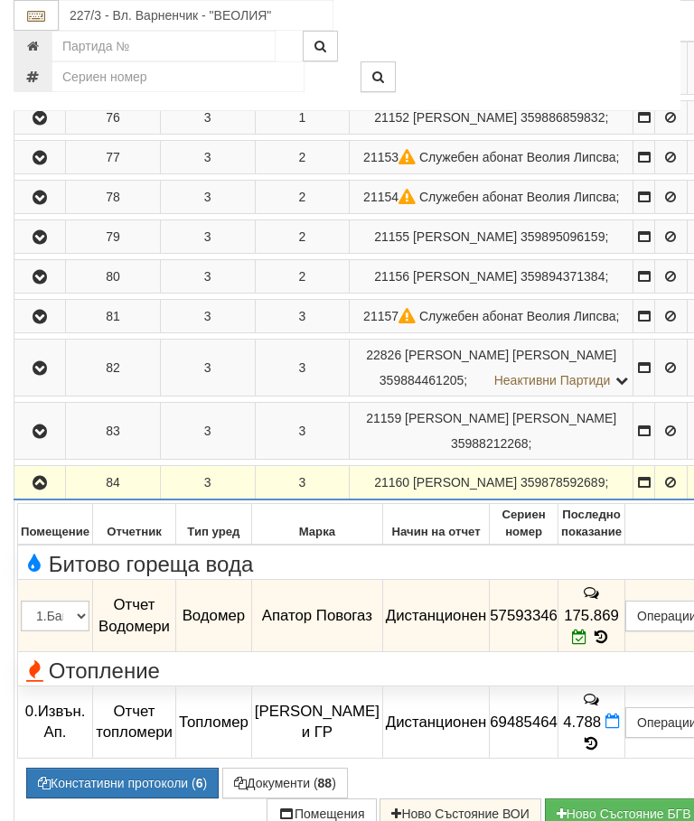
click at [41, 490] on icon "button" at bounding box center [40, 483] width 22 height 13
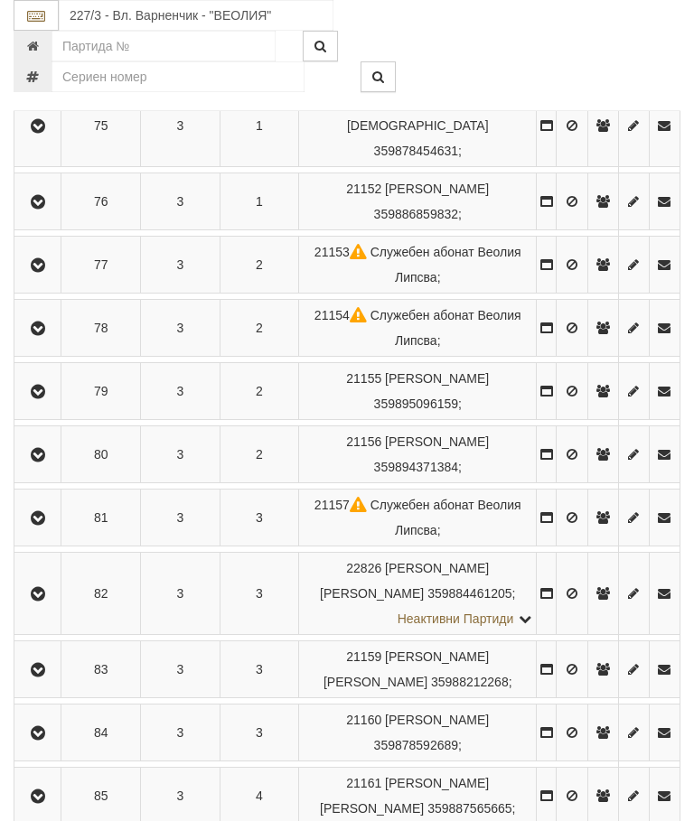
click at [49, 791] on icon "button" at bounding box center [38, 797] width 22 height 13
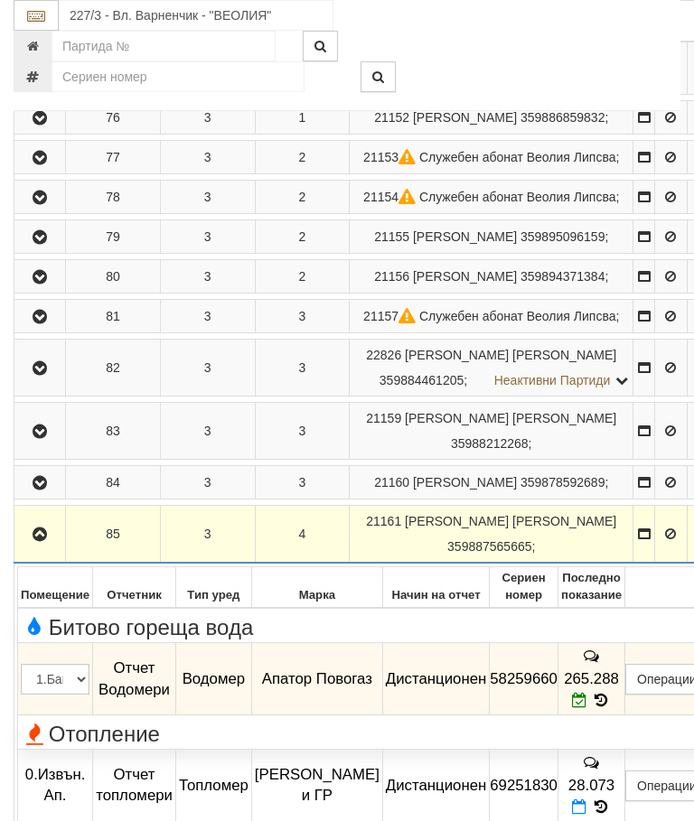
click at [47, 541] on icon "button" at bounding box center [40, 535] width 22 height 13
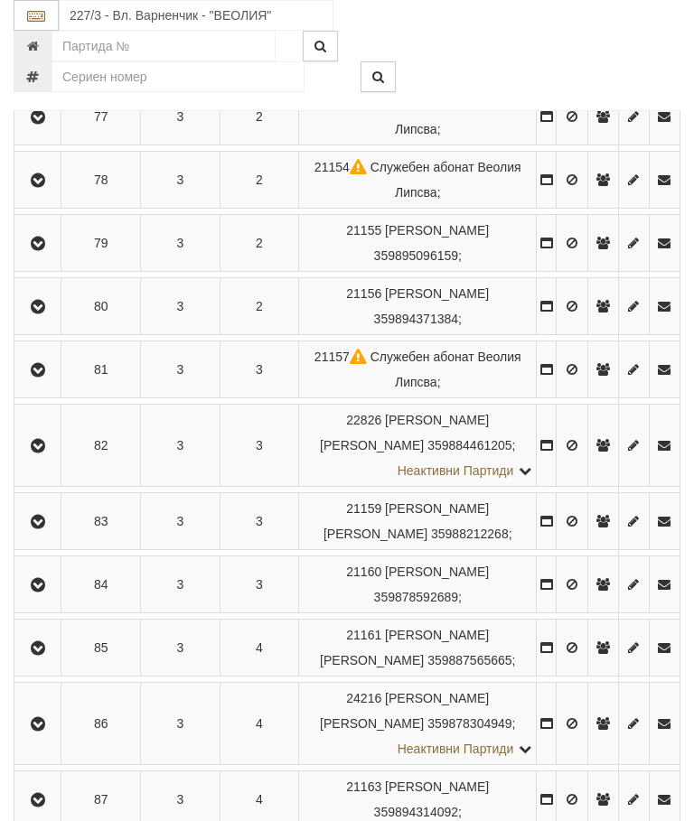
scroll to position [731, 0]
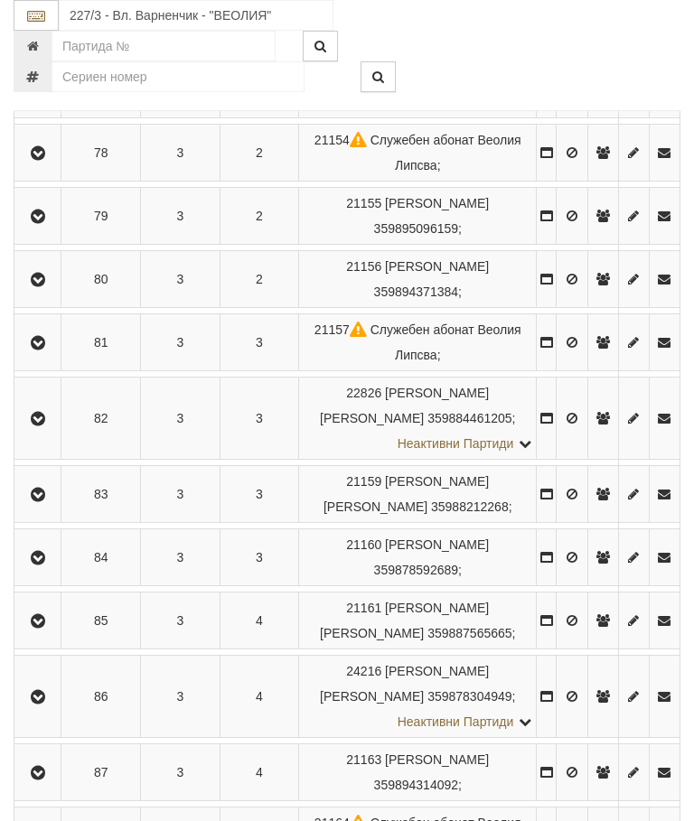
click at [40, 692] on icon "button" at bounding box center [38, 697] width 22 height 13
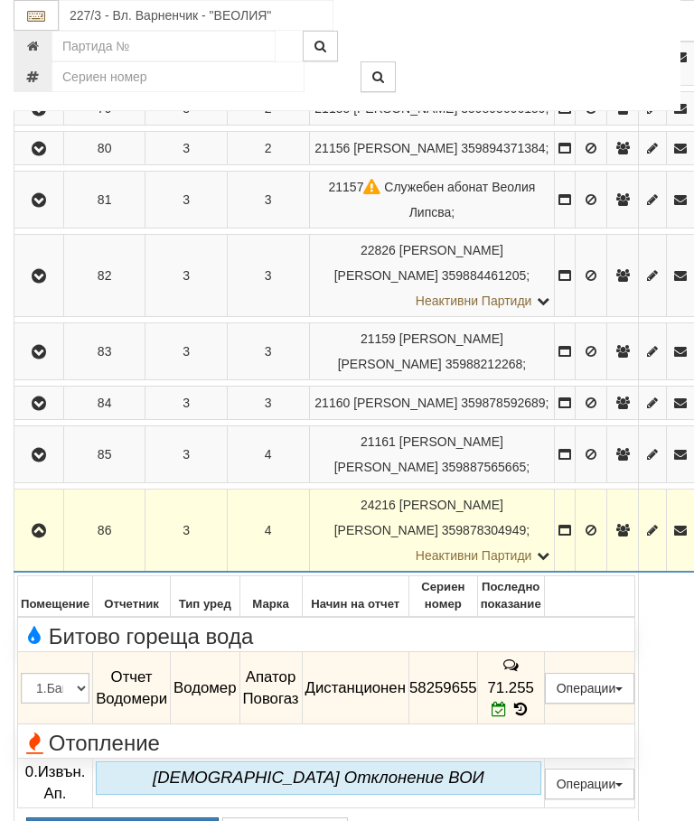
click at [45, 531] on icon "button" at bounding box center [39, 531] width 22 height 13
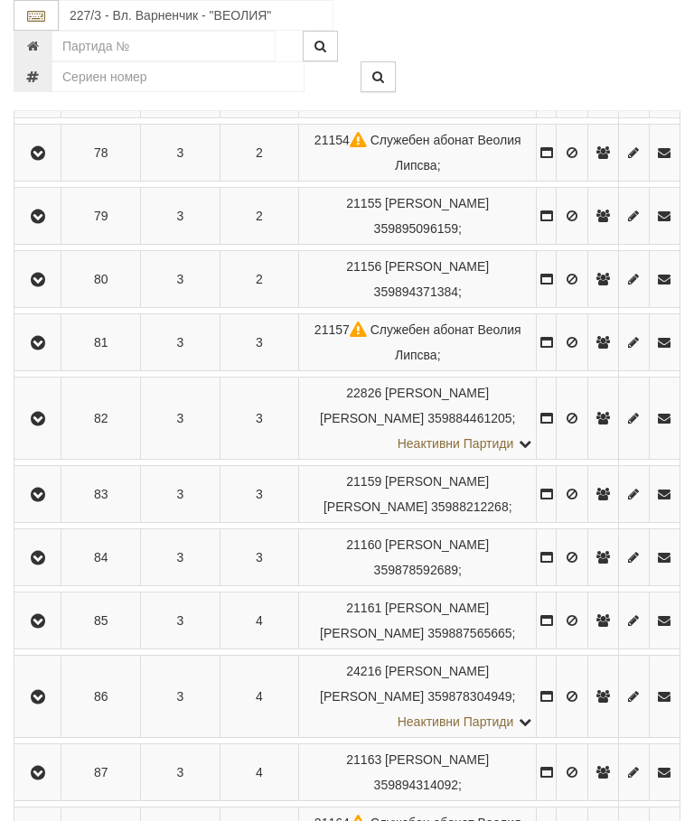
click at [49, 767] on icon "button" at bounding box center [38, 773] width 22 height 13
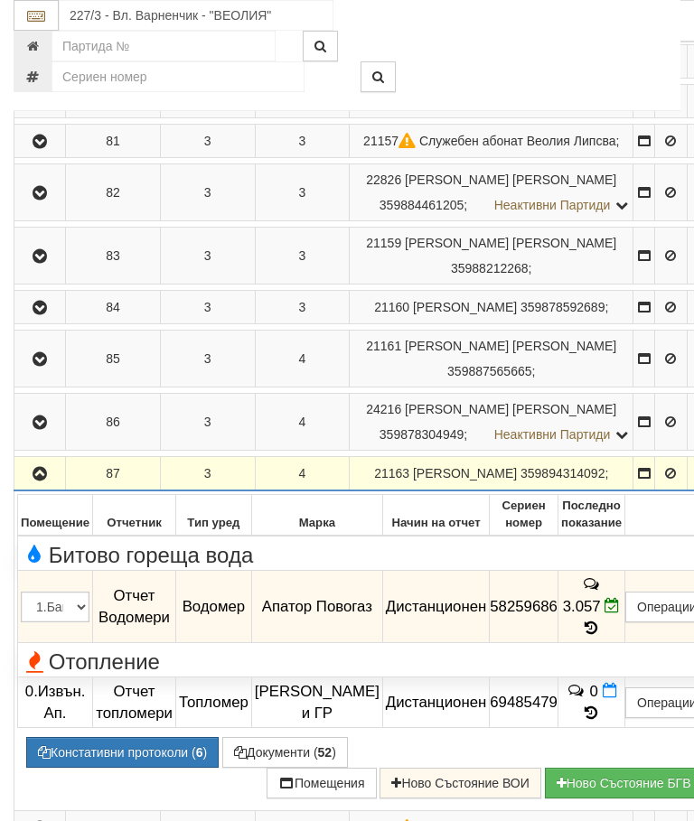
click at [32, 481] on icon "button" at bounding box center [40, 474] width 22 height 13
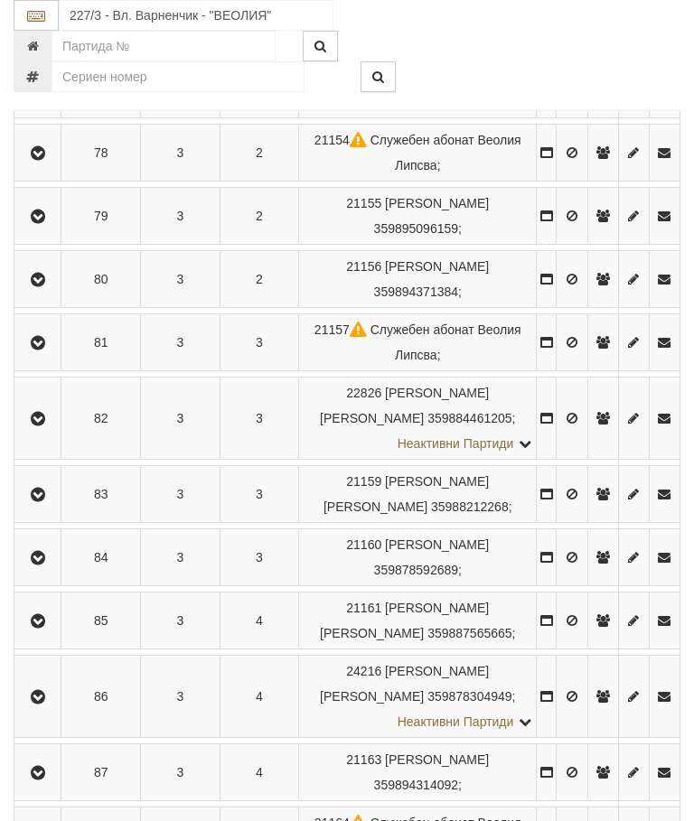
click at [48, 821] on button "button" at bounding box center [37, 835] width 41 height 27
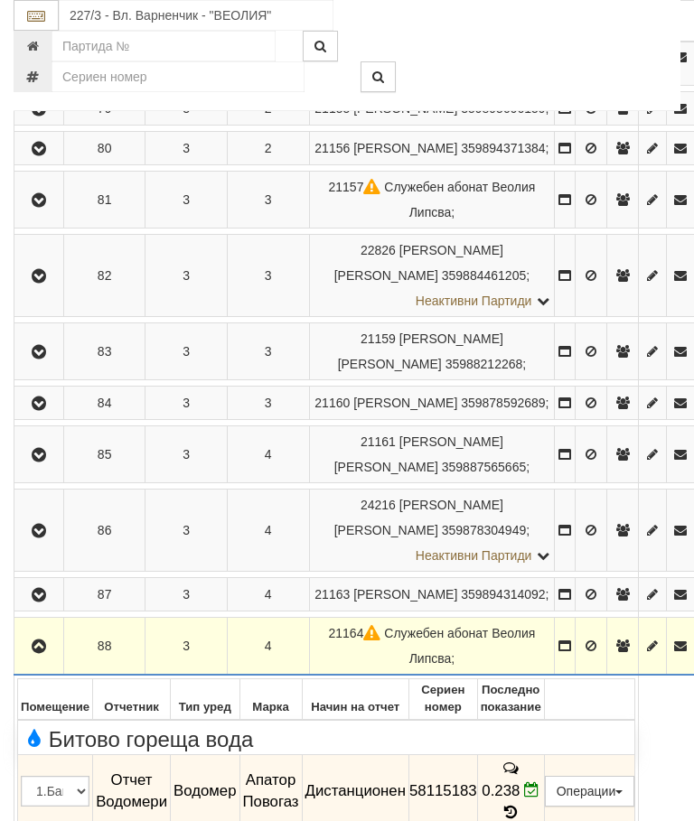
click at [39, 643] on icon "button" at bounding box center [39, 647] width 22 height 13
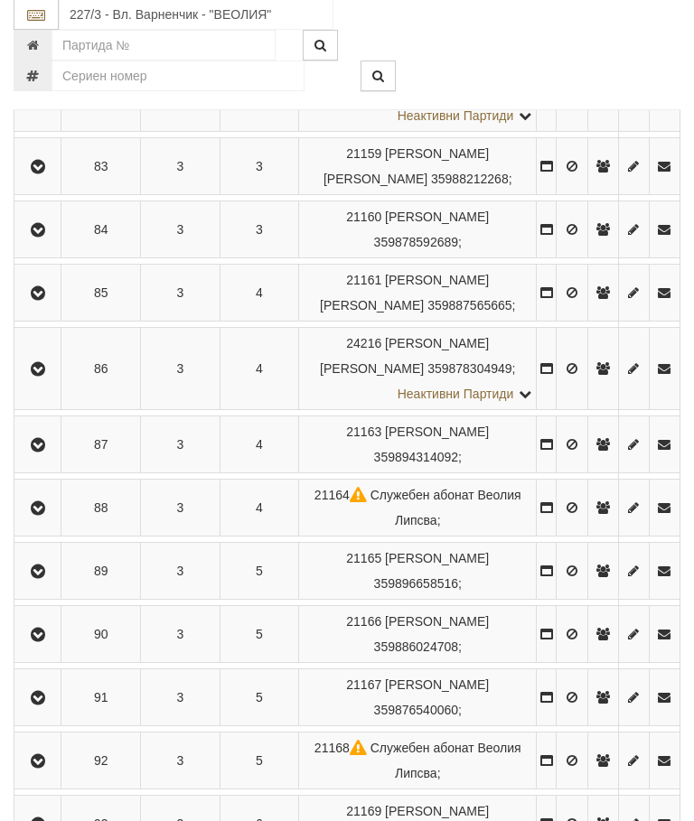
scroll to position [1093, 0]
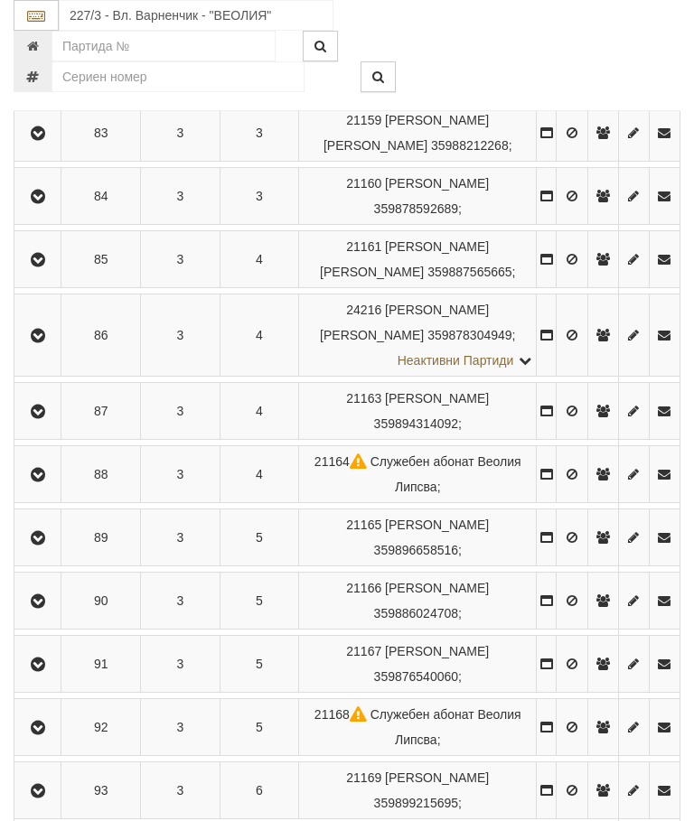
click at [41, 540] on icon "button" at bounding box center [38, 538] width 22 height 13
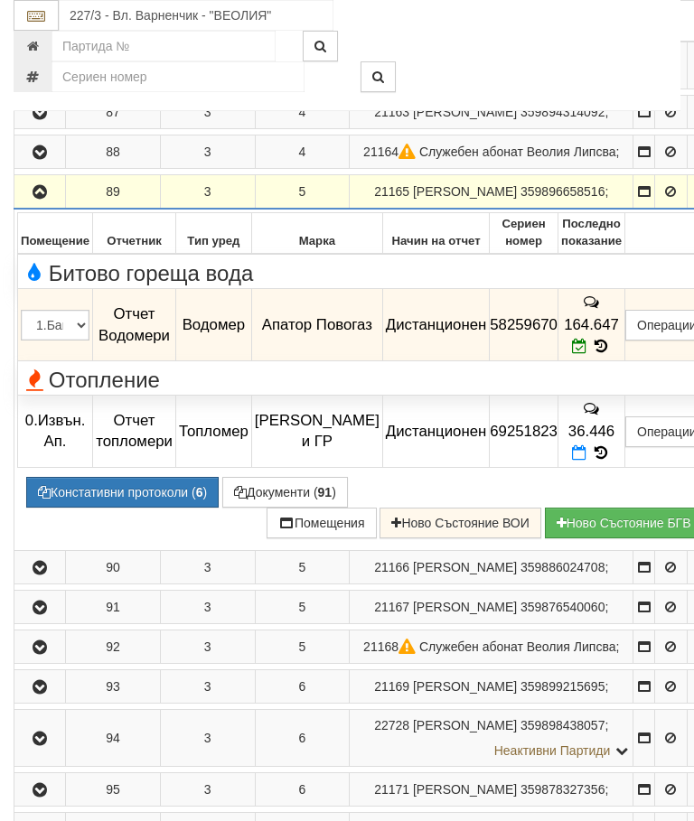
click at [25, 205] on button "button" at bounding box center [39, 191] width 45 height 27
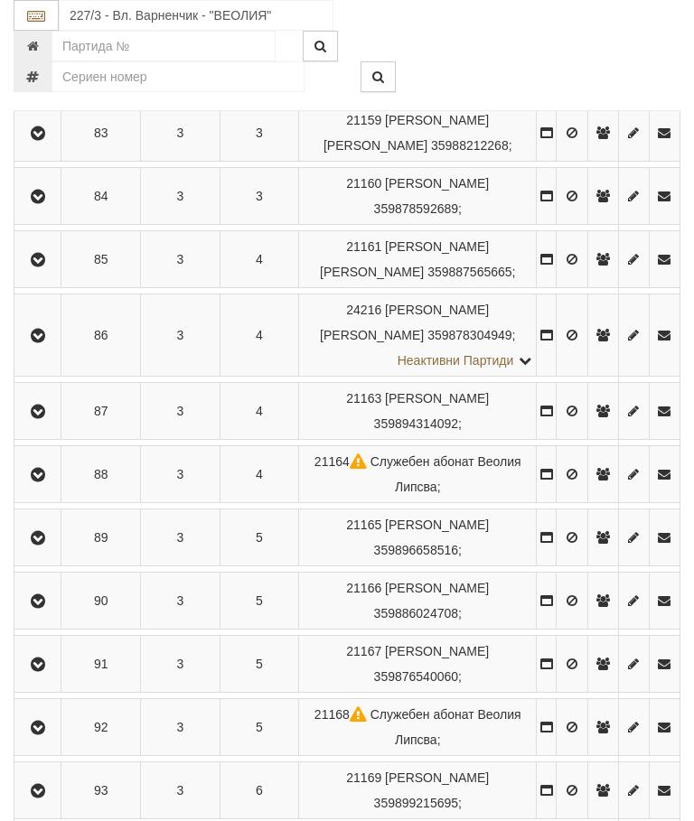
click at [49, 596] on icon "button" at bounding box center [38, 602] width 22 height 13
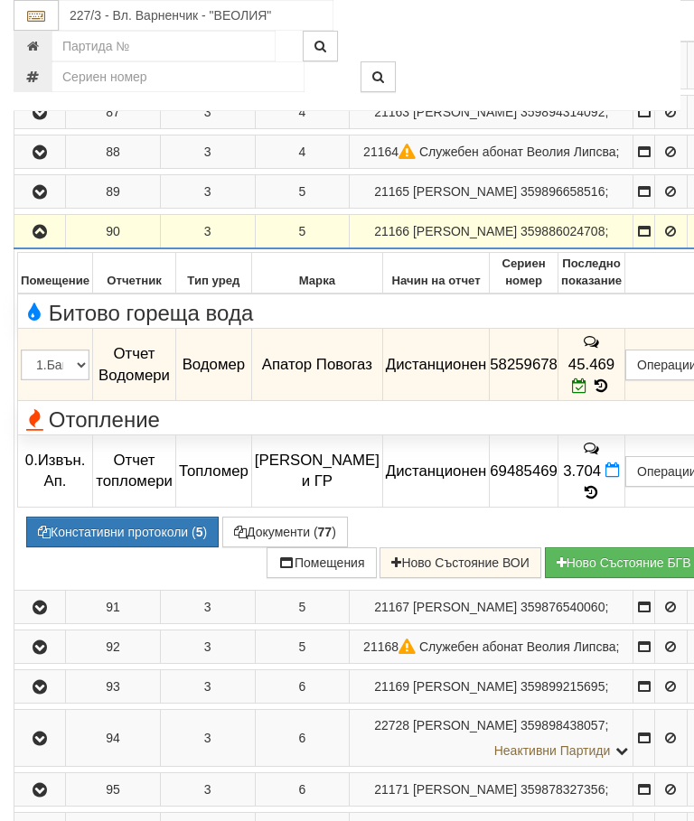
click at [31, 245] on button "button" at bounding box center [39, 231] width 45 height 27
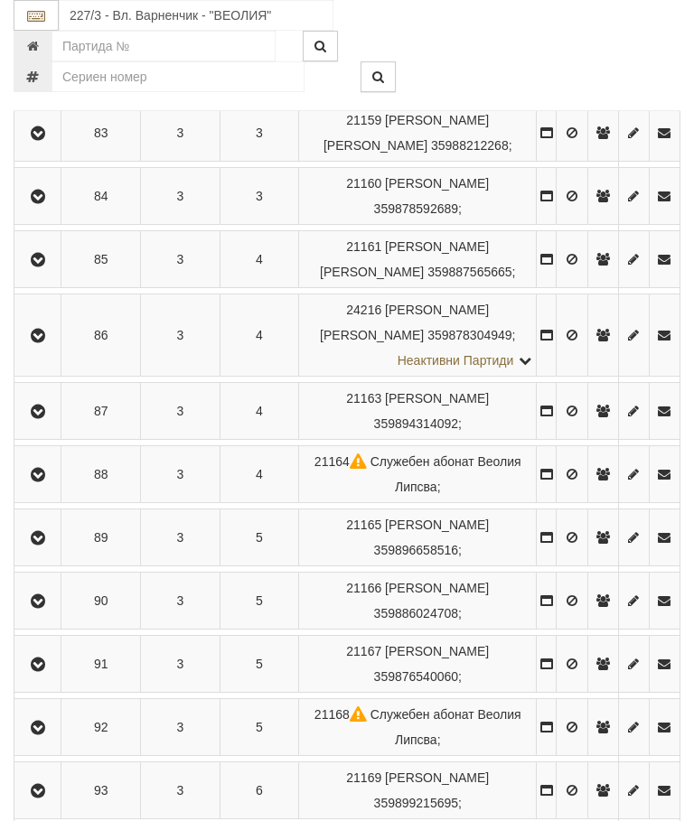
click at [52, 656] on button "button" at bounding box center [37, 664] width 41 height 27
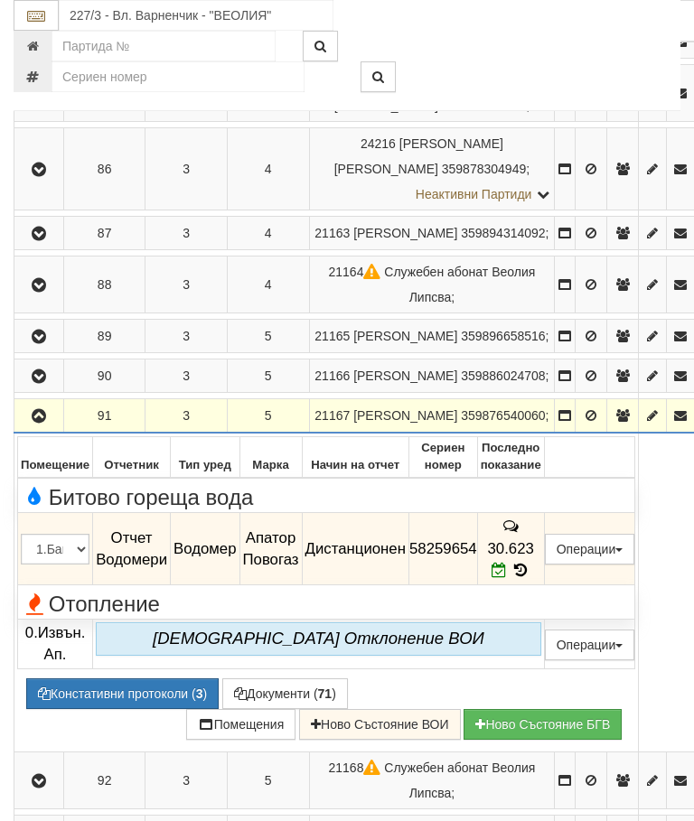
click at [35, 423] on icon "button" at bounding box center [39, 416] width 22 height 13
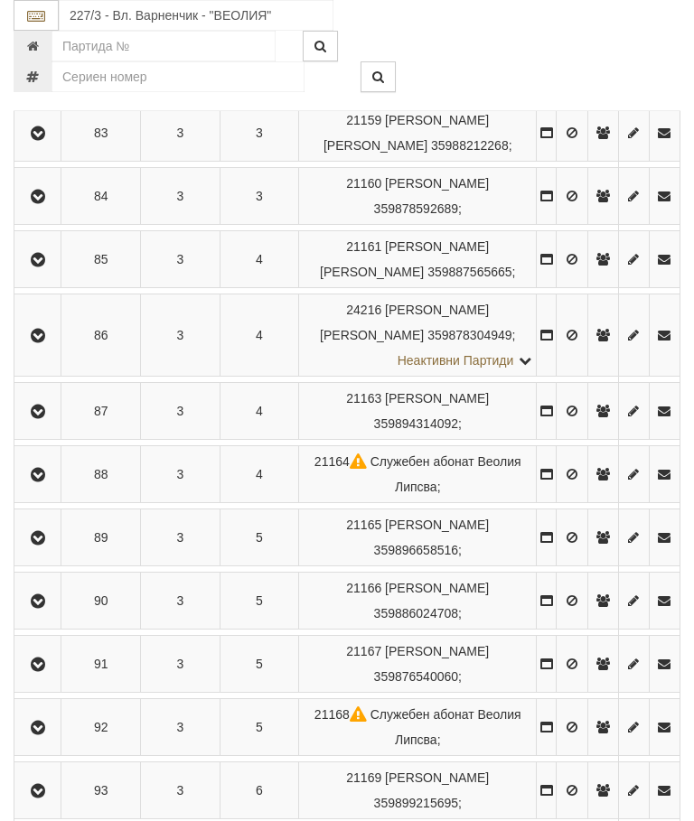
click at [51, 715] on button "button" at bounding box center [37, 727] width 41 height 27
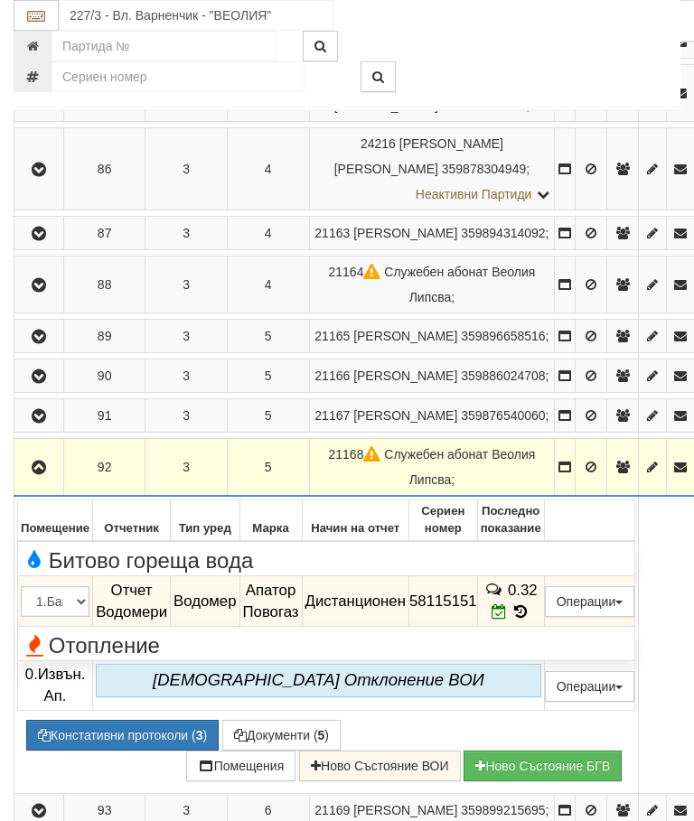
click at [39, 474] on icon "button" at bounding box center [39, 468] width 22 height 13
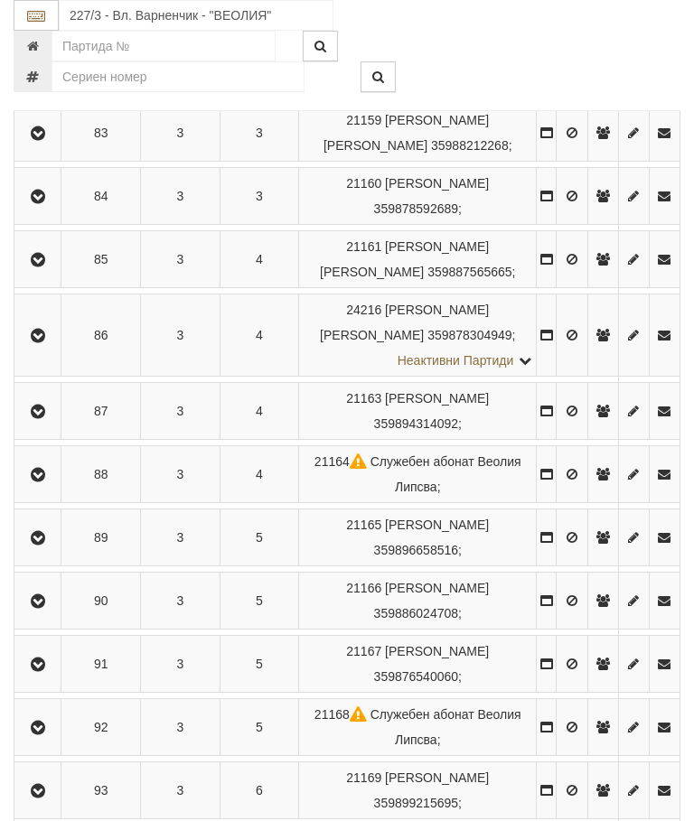
click at [43, 795] on icon "button" at bounding box center [38, 791] width 22 height 13
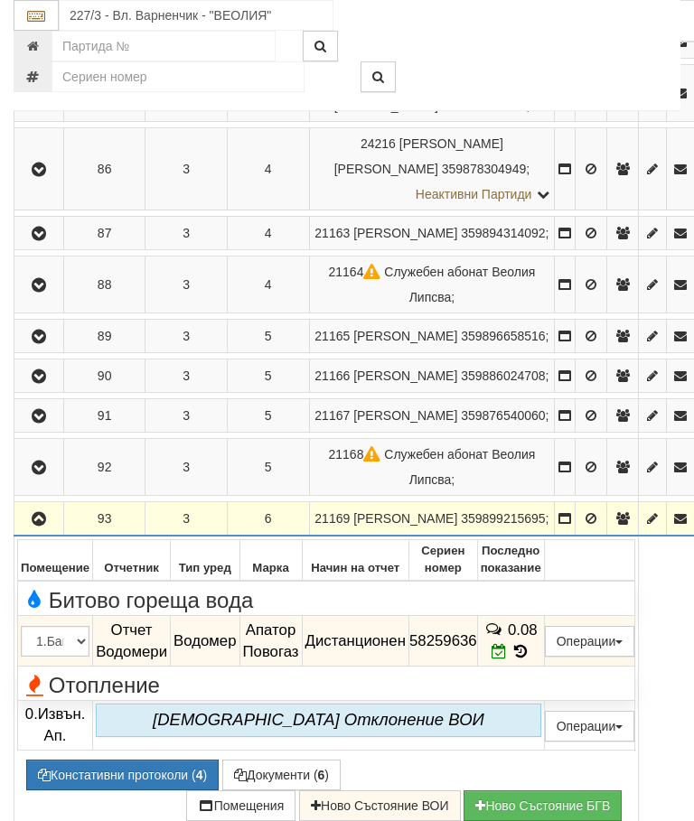
click at [39, 526] on icon "button" at bounding box center [39, 519] width 22 height 13
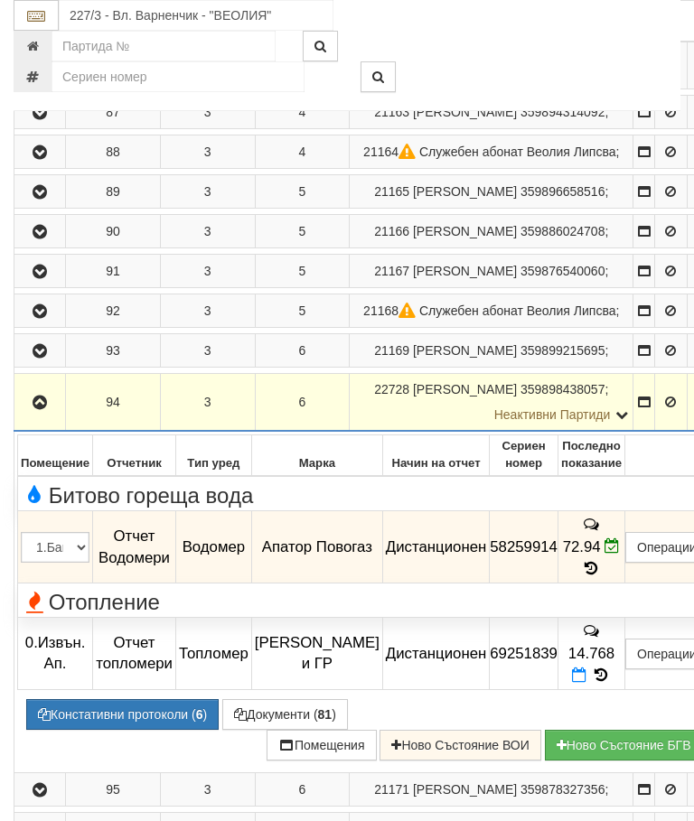
click at [43, 409] on icon "button" at bounding box center [40, 403] width 22 height 13
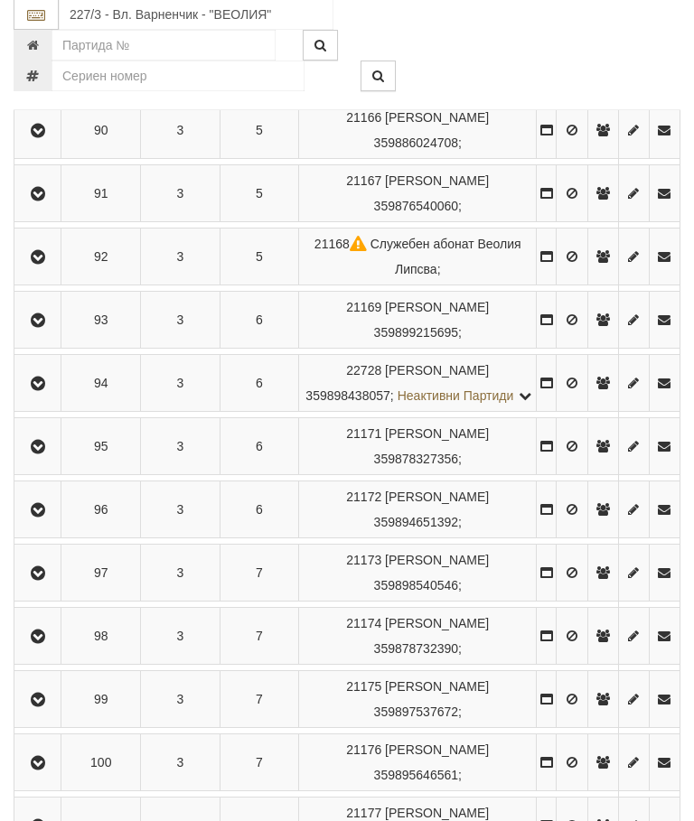
click at [49, 455] on icon "button" at bounding box center [38, 448] width 22 height 13
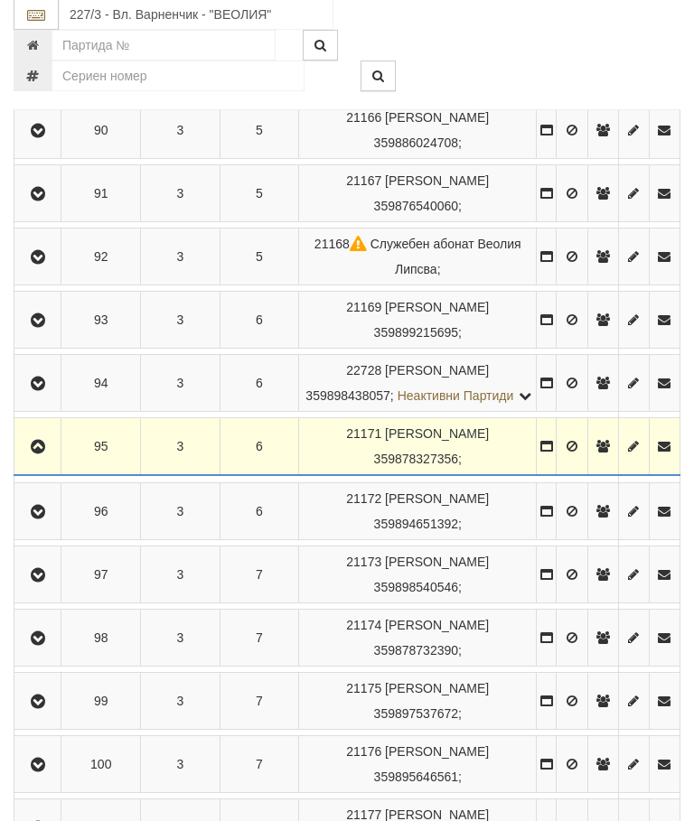
scroll to position [1563, 0]
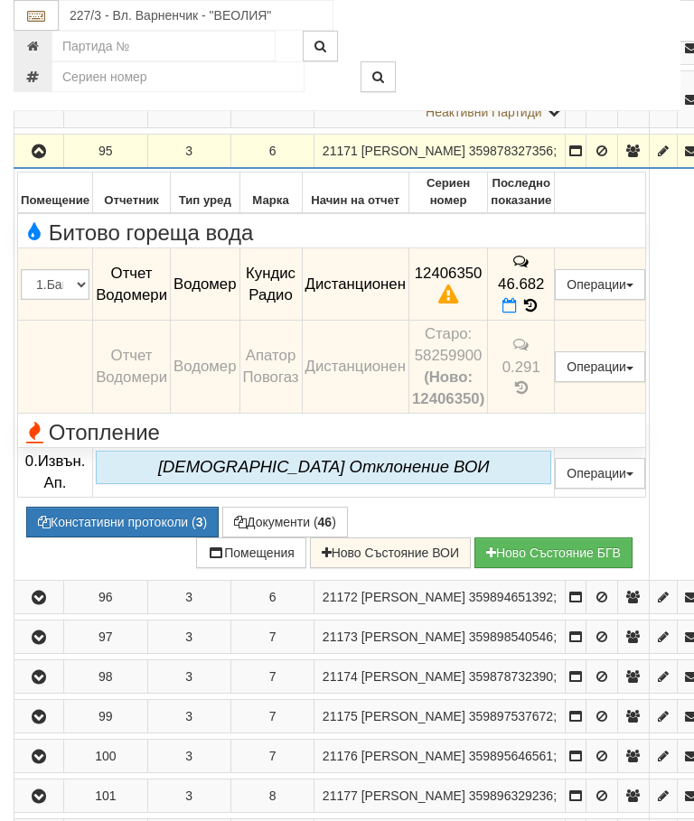
click at [540, 306] on icon at bounding box center [531, 305] width 20 height 15
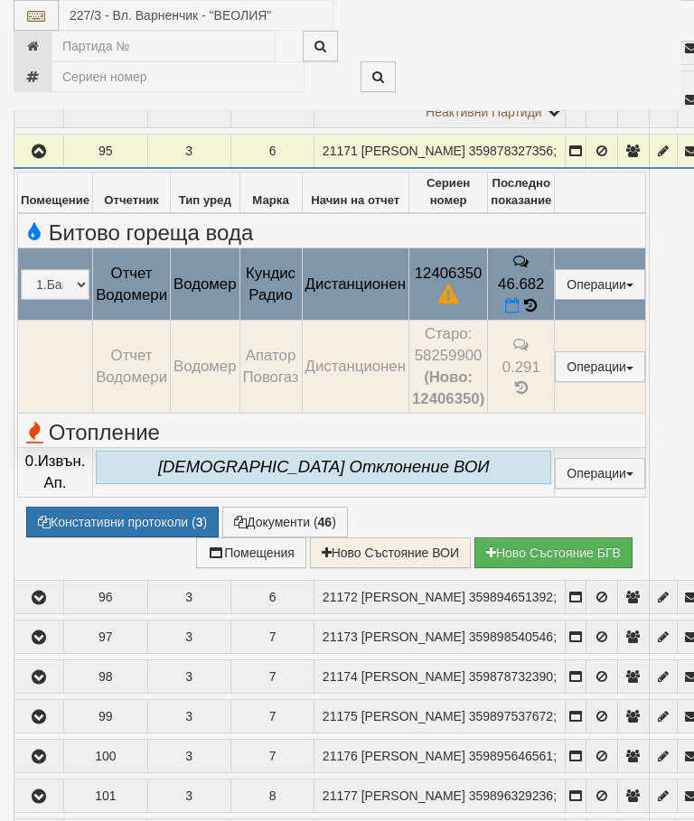
select select "10"
select select "1"
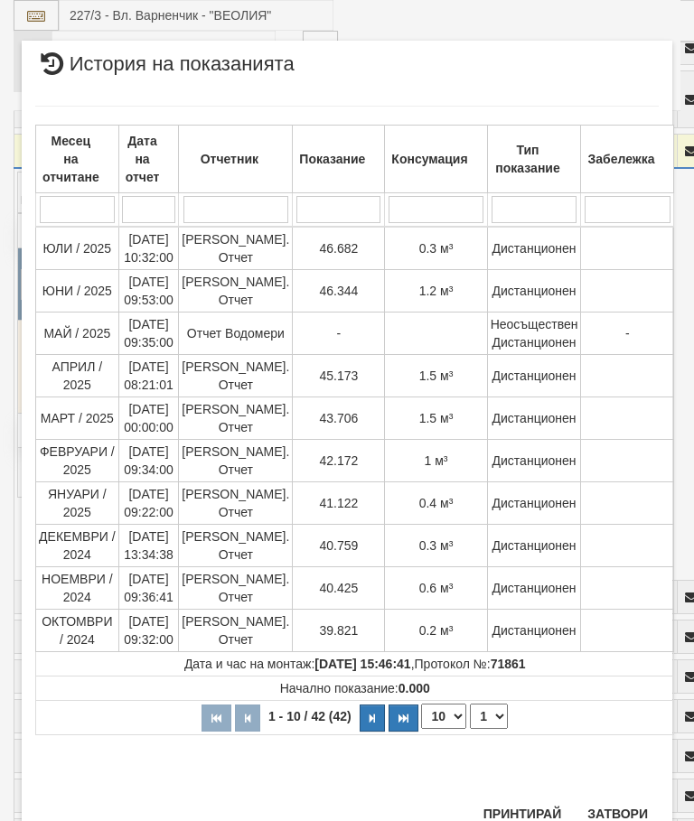
scroll to position [504, 0]
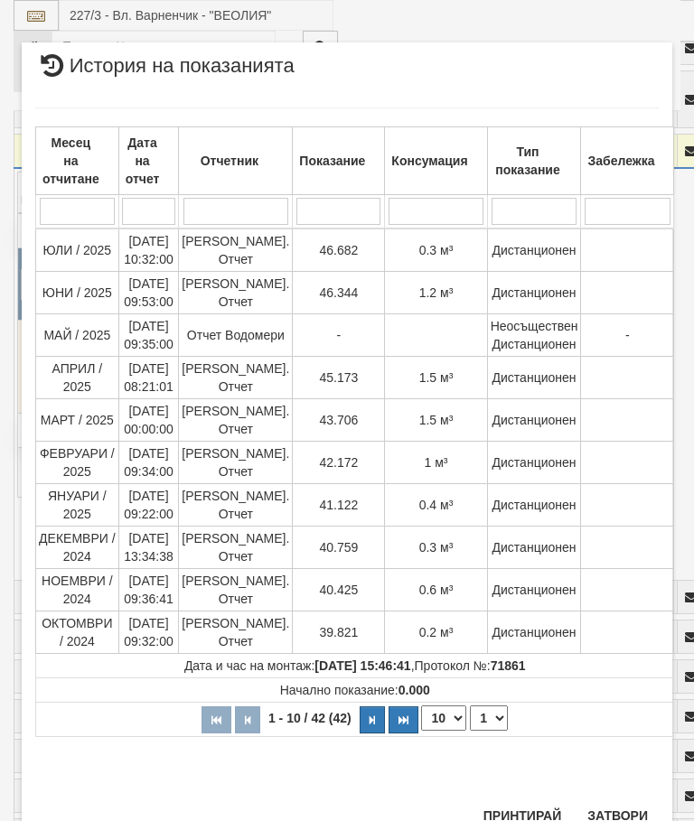
click at [627, 806] on button "Затвори" at bounding box center [618, 816] width 82 height 29
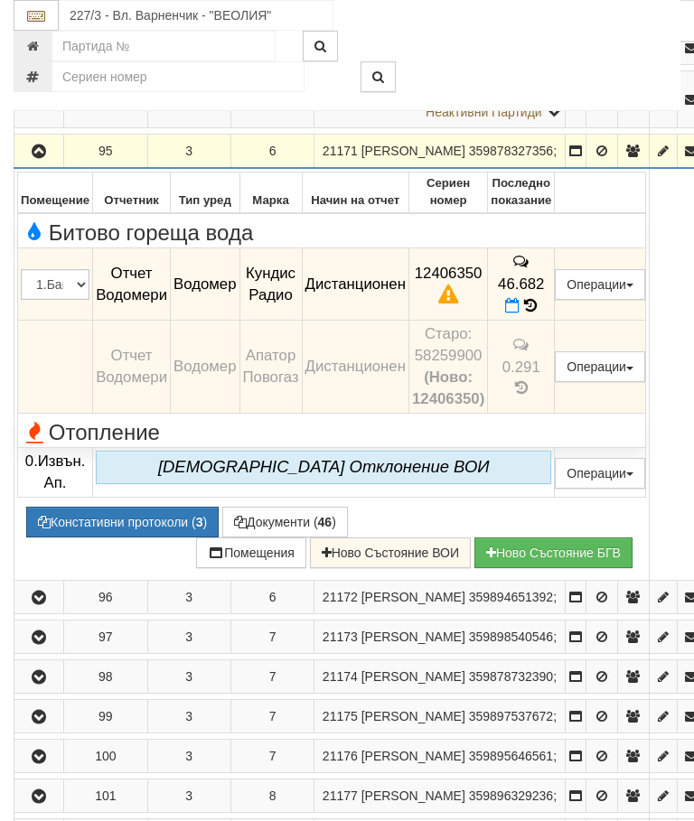
click at [33, 158] on icon "button" at bounding box center [39, 151] width 22 height 13
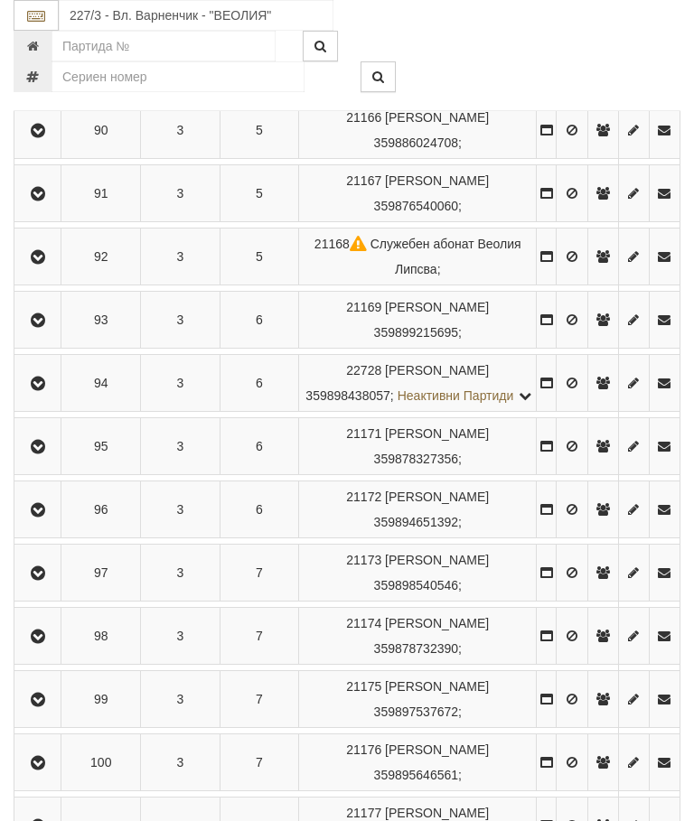
click at [53, 523] on button "button" at bounding box center [37, 509] width 41 height 27
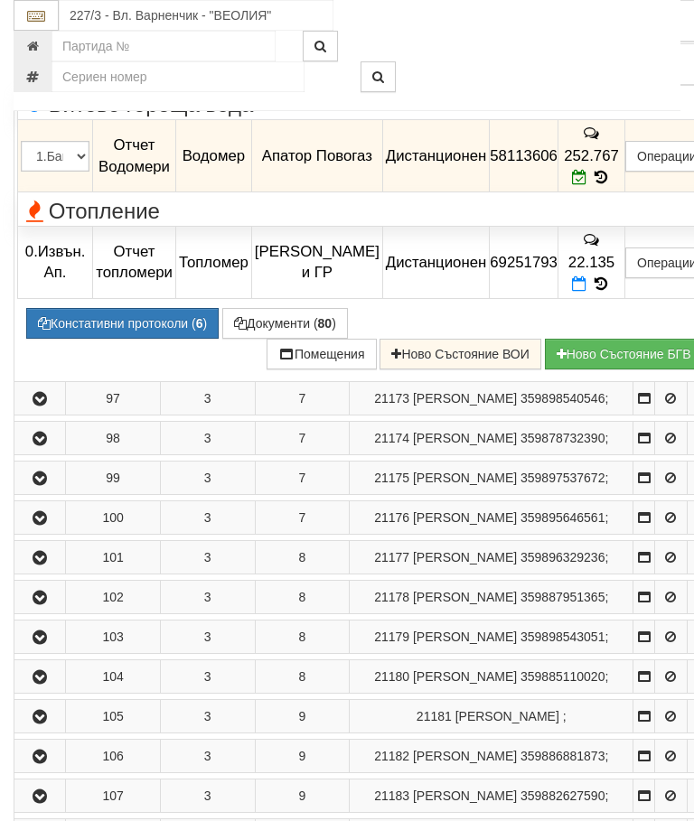
click at [36, 30] on icon "button" at bounding box center [40, 23] width 22 height 13
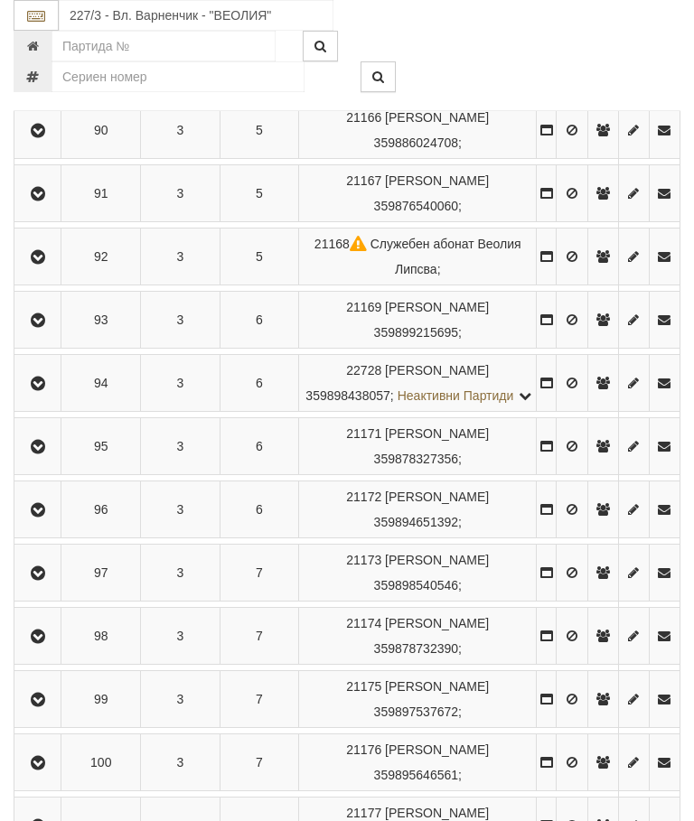
click at [58, 587] on button "button" at bounding box center [37, 572] width 41 height 27
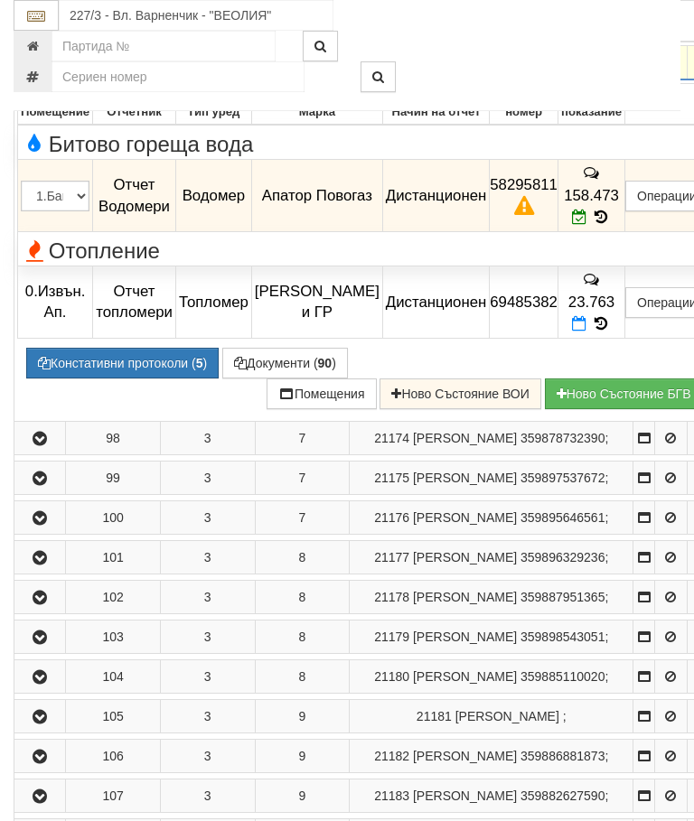
click at [136, 379] on button "Констативни протоколи ( 5 )" at bounding box center [122, 363] width 192 height 31
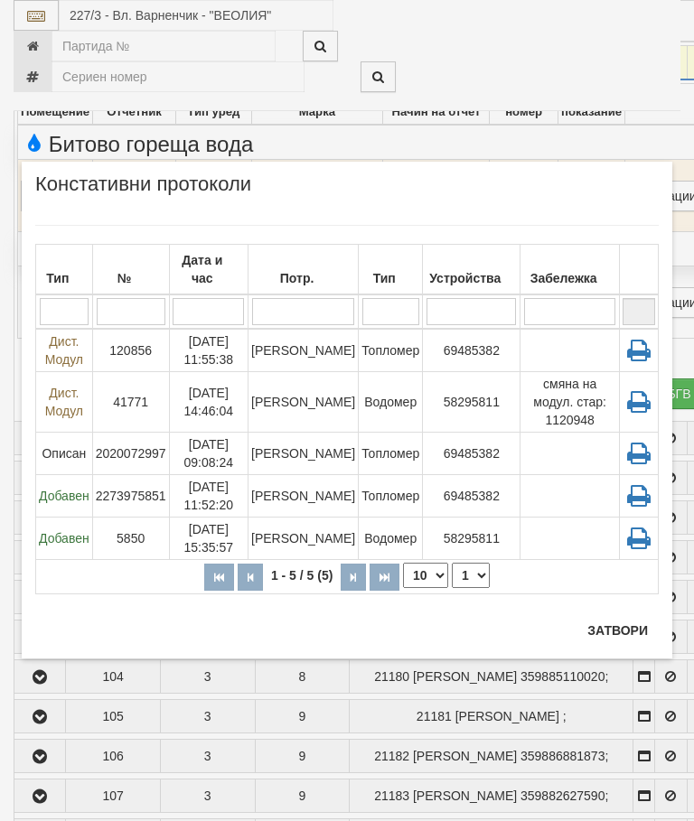
scroll to position [1631, 0]
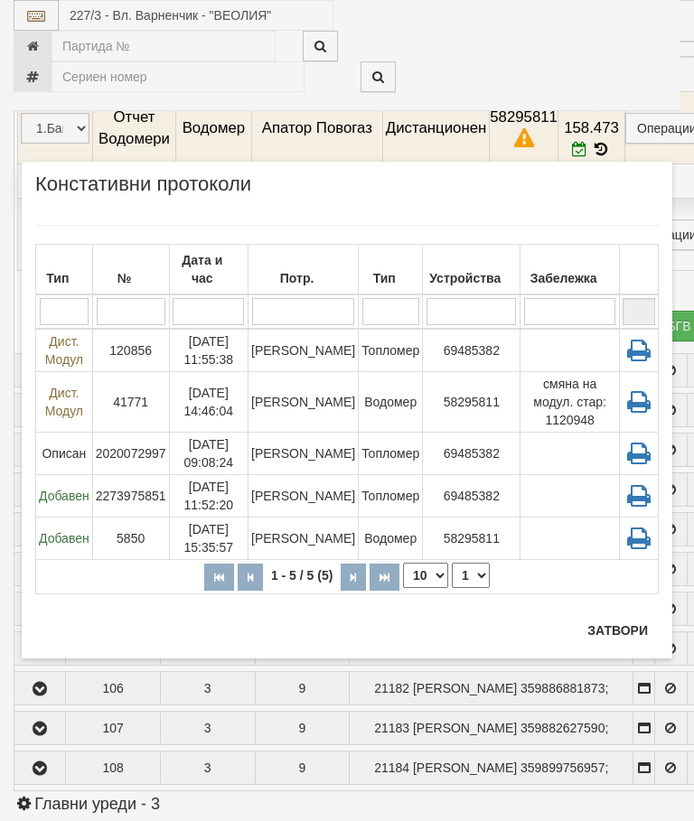
click at [618, 624] on button "Затвори" at bounding box center [618, 630] width 82 height 29
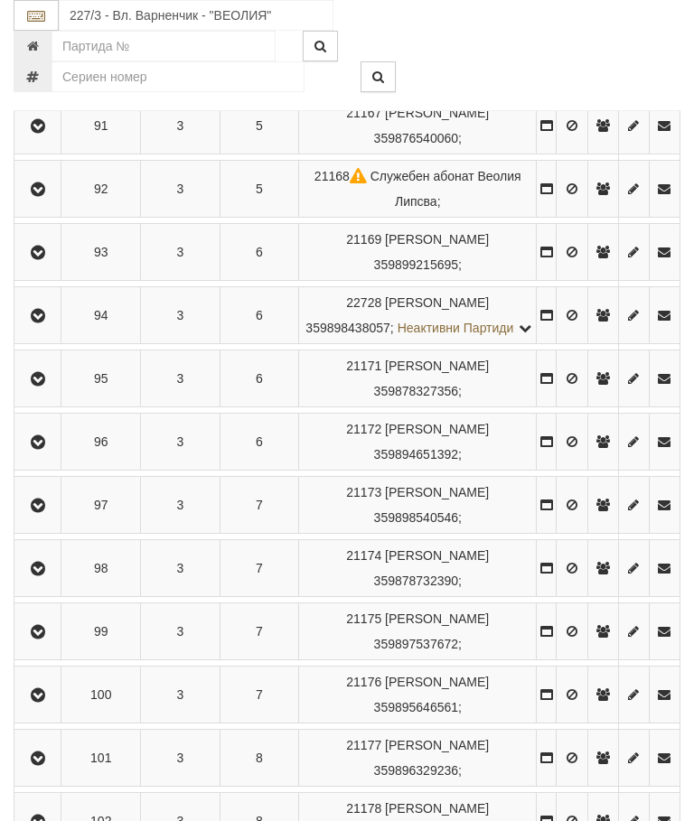
click at [47, 576] on icon "button" at bounding box center [38, 569] width 22 height 13
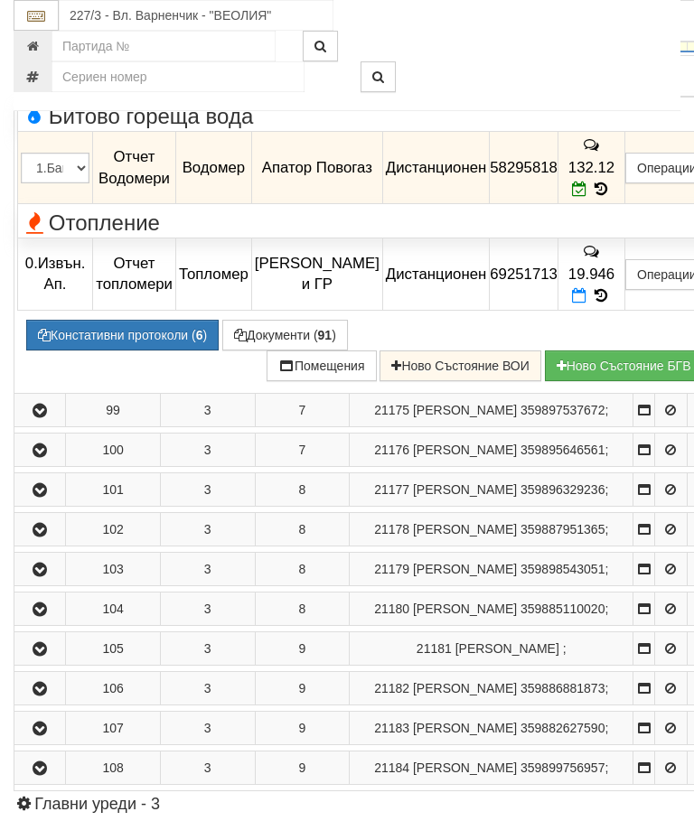
click at [43, 42] on icon "button" at bounding box center [40, 35] width 22 height 13
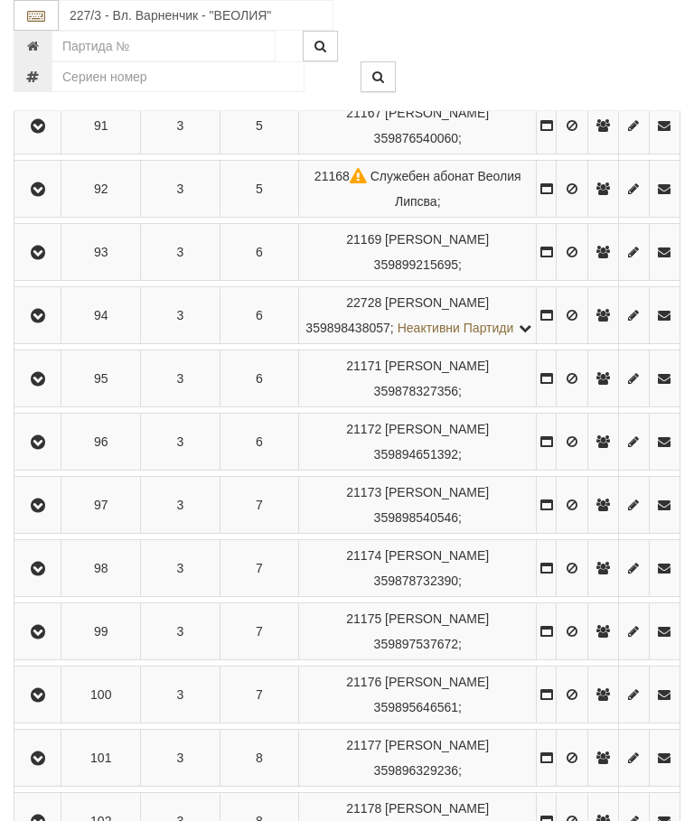
click at [52, 645] on button "button" at bounding box center [37, 631] width 41 height 27
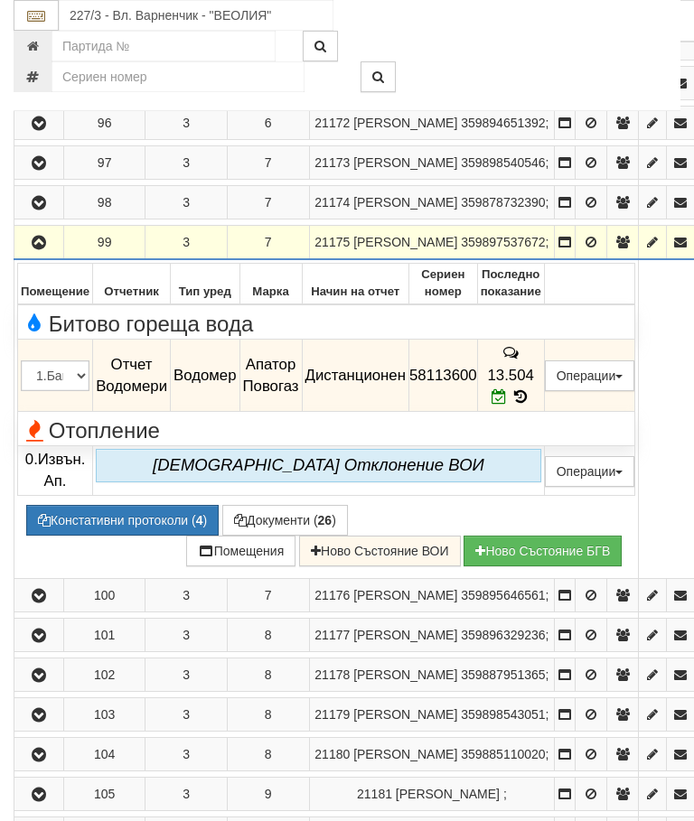
click at [37, 249] on icon "button" at bounding box center [39, 243] width 22 height 13
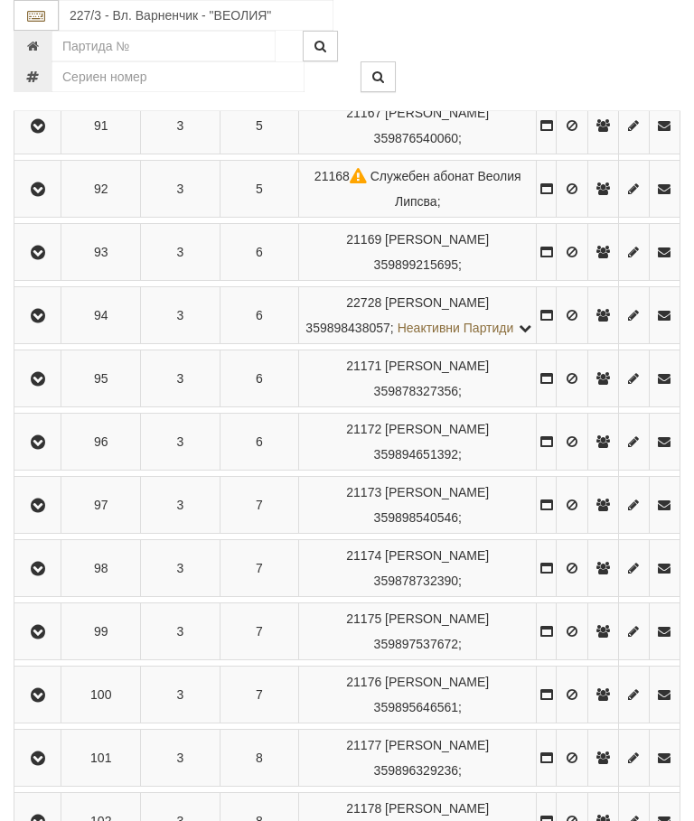
click at [50, 703] on td at bounding box center [37, 695] width 47 height 57
click at [47, 702] on icon "button" at bounding box center [38, 696] width 22 height 13
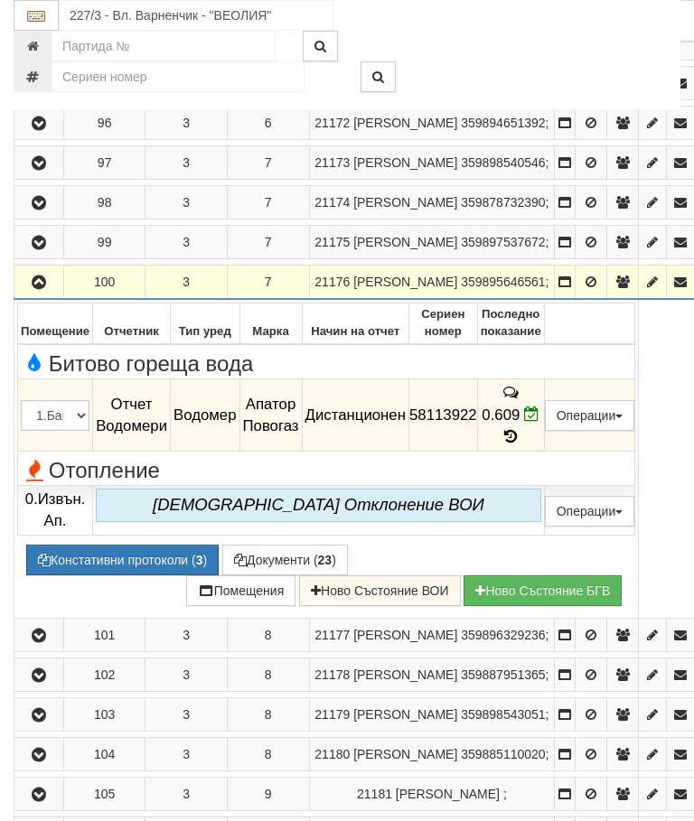
click at [37, 289] on icon "button" at bounding box center [39, 283] width 22 height 13
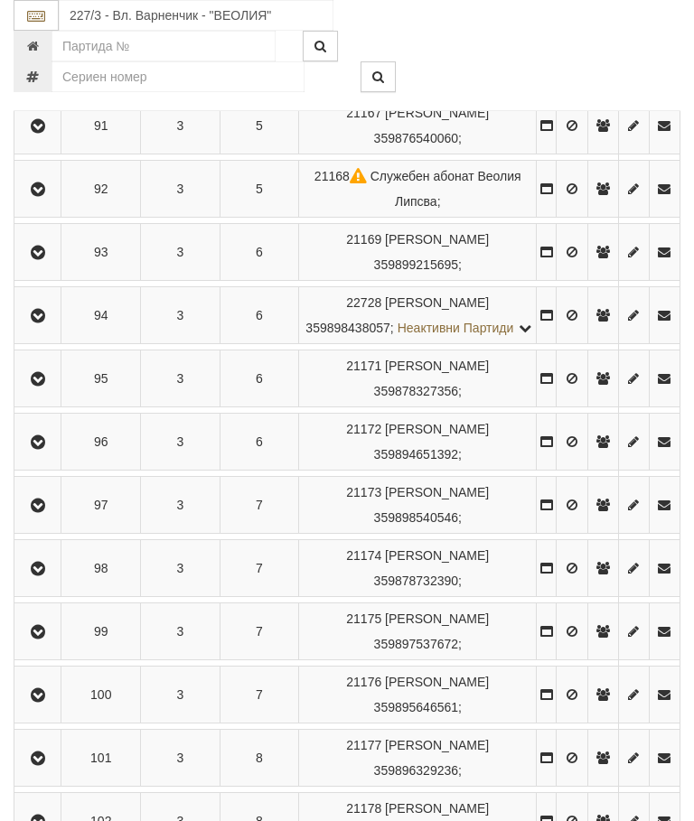
click at [42, 765] on icon "button" at bounding box center [38, 759] width 22 height 13
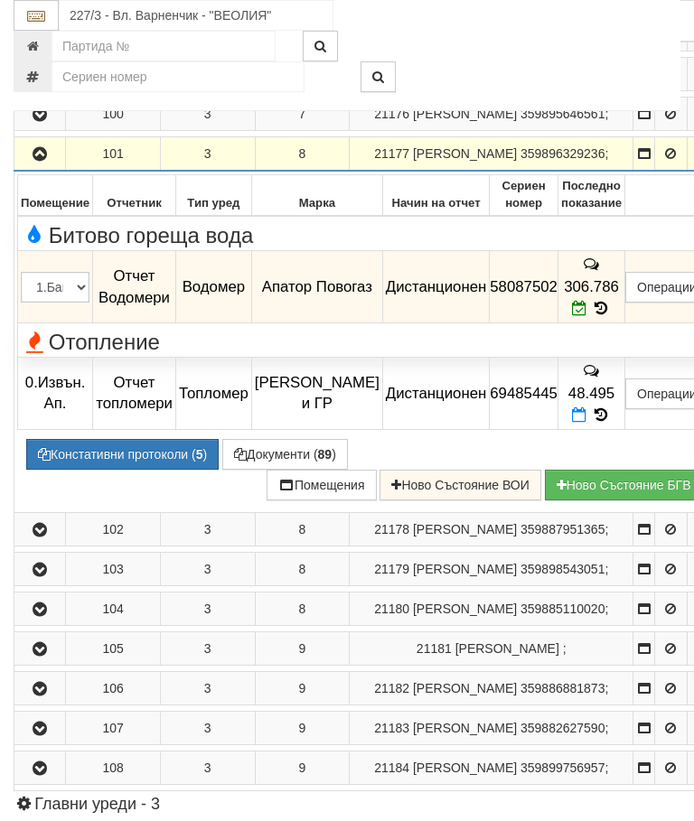
click at [36, 161] on icon "button" at bounding box center [40, 154] width 22 height 13
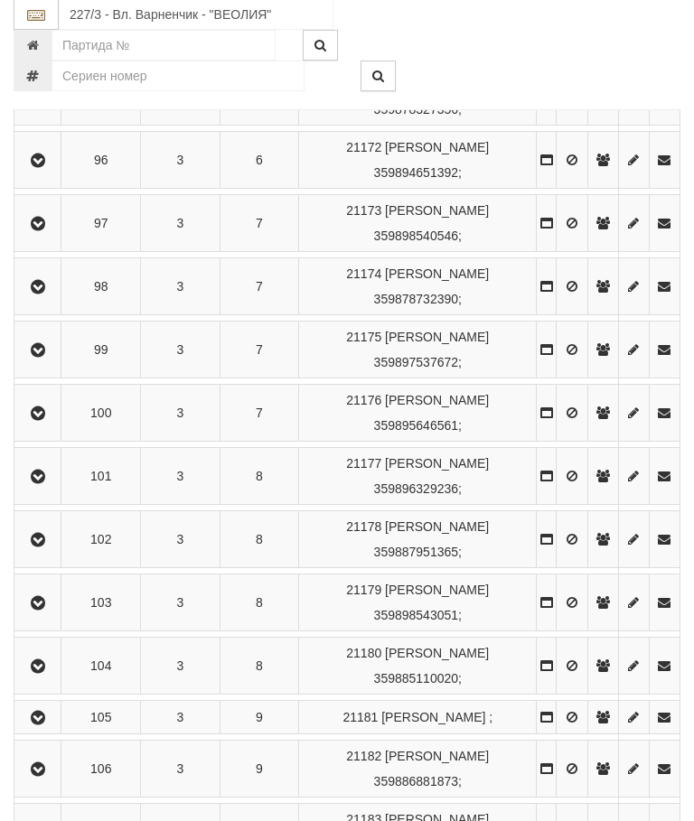
scroll to position [1913, 0]
click at [41, 547] on icon "button" at bounding box center [38, 540] width 22 height 13
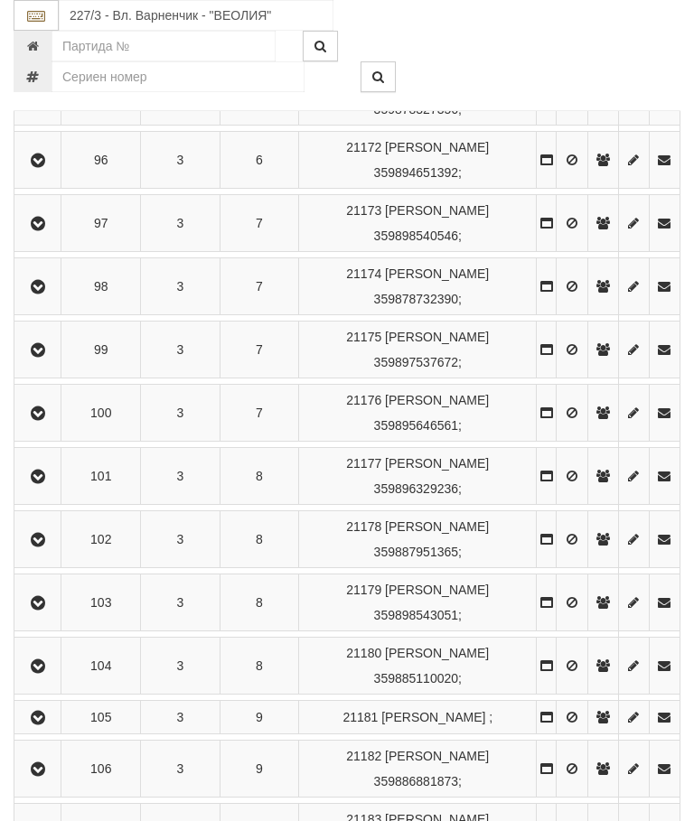
click at [43, 616] on button "button" at bounding box center [37, 602] width 41 height 27
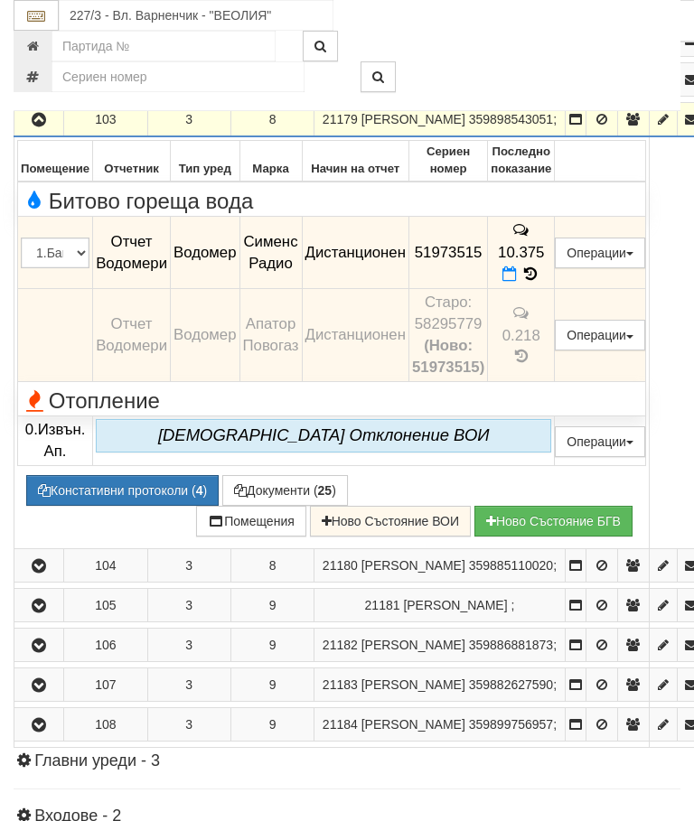
click at [43, 127] on icon "button" at bounding box center [39, 120] width 22 height 13
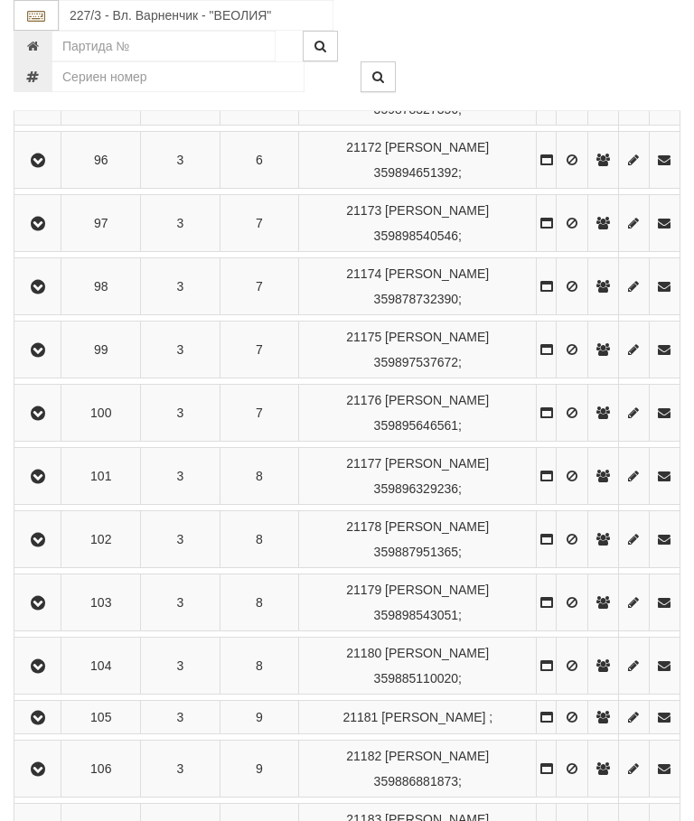
click at [52, 680] on button "button" at bounding box center [37, 665] width 41 height 27
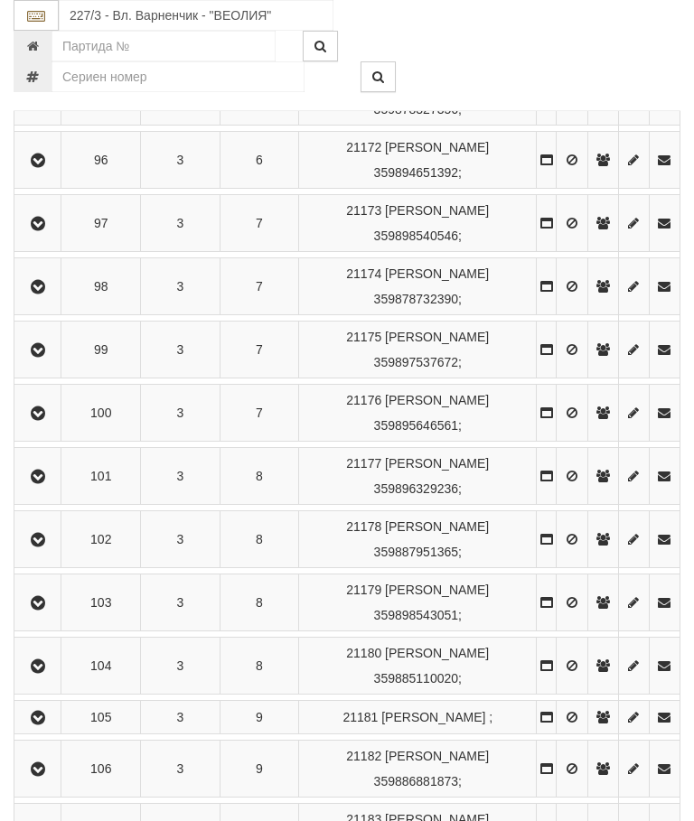
click at [46, 725] on icon "button" at bounding box center [38, 718] width 22 height 13
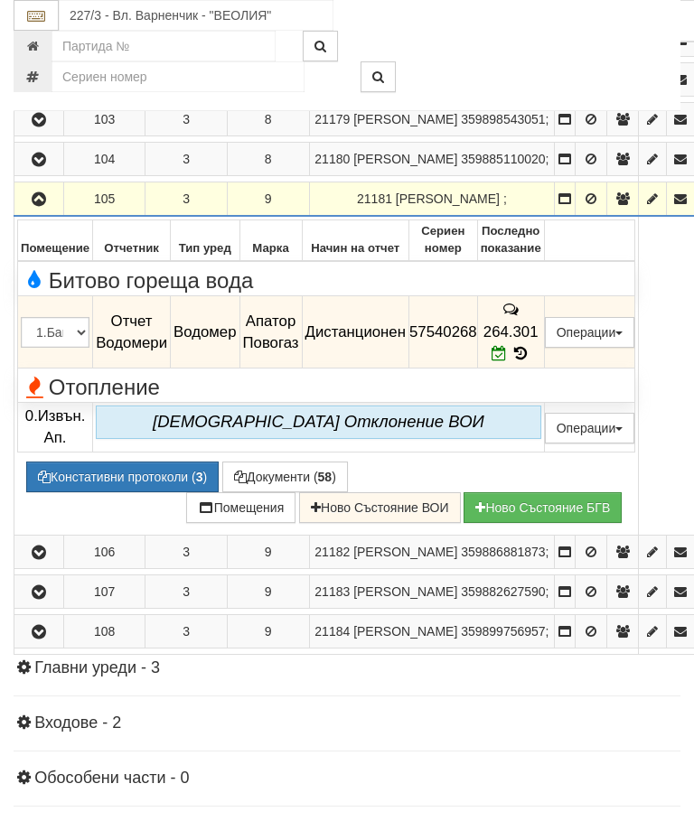
click at [33, 212] on button "button" at bounding box center [38, 198] width 43 height 27
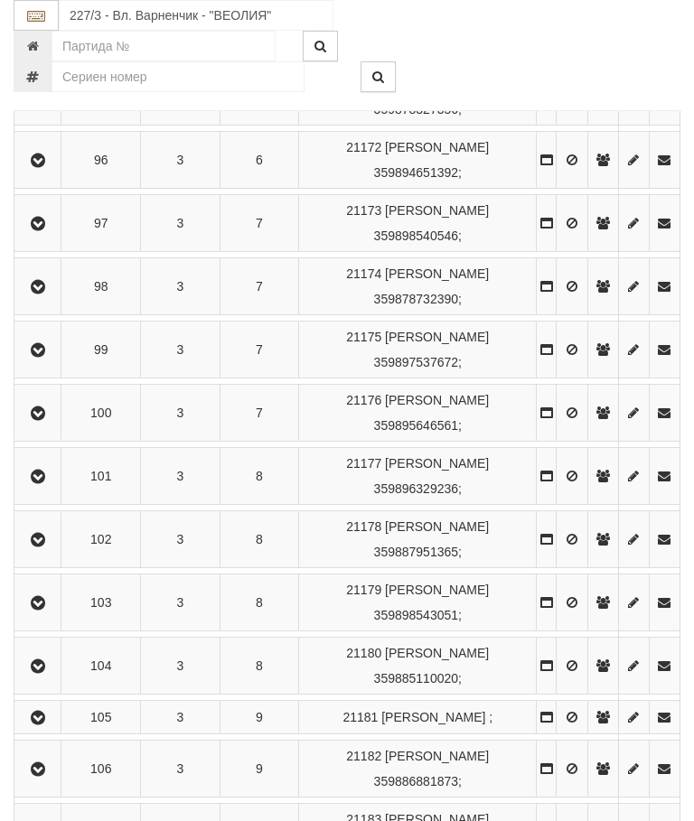
click at [41, 776] on icon "button" at bounding box center [38, 770] width 22 height 13
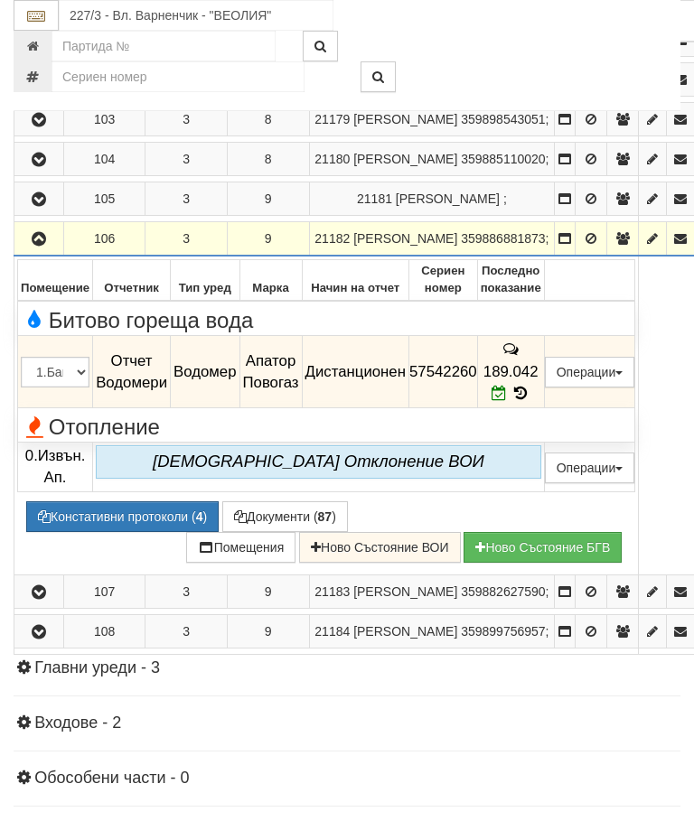
click at [38, 246] on icon "button" at bounding box center [39, 239] width 22 height 13
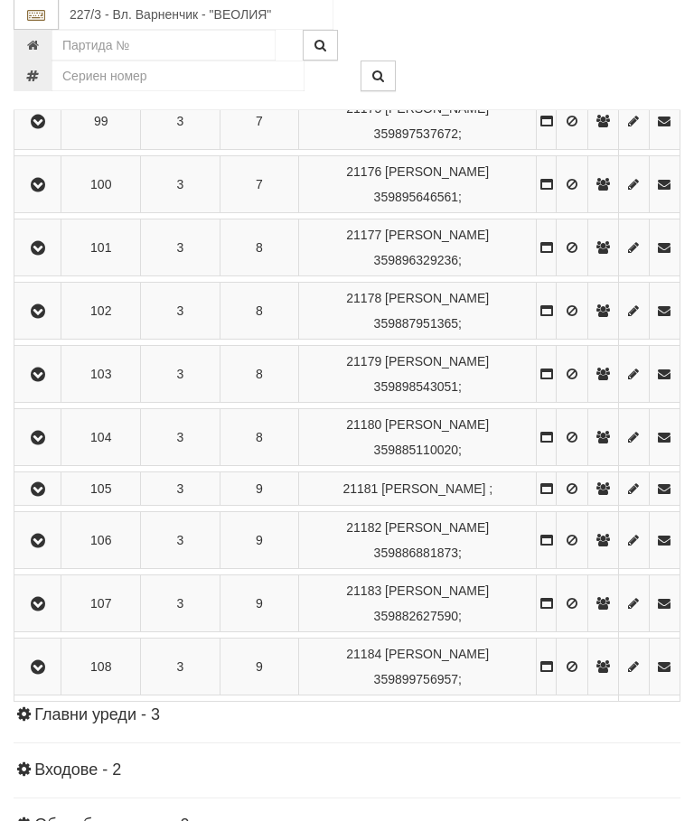
scroll to position [2248, 0]
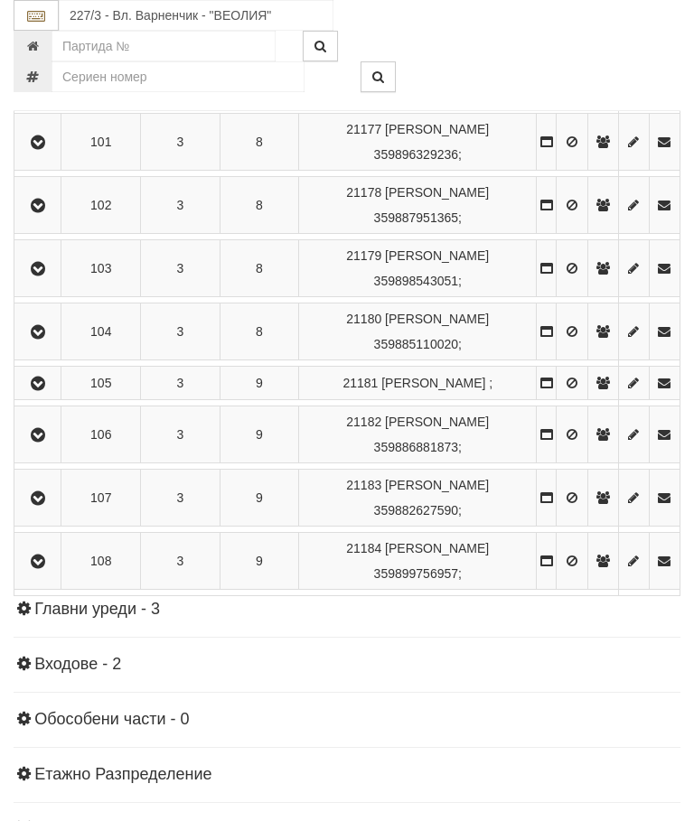
click at [49, 505] on icon "button" at bounding box center [38, 499] width 22 height 13
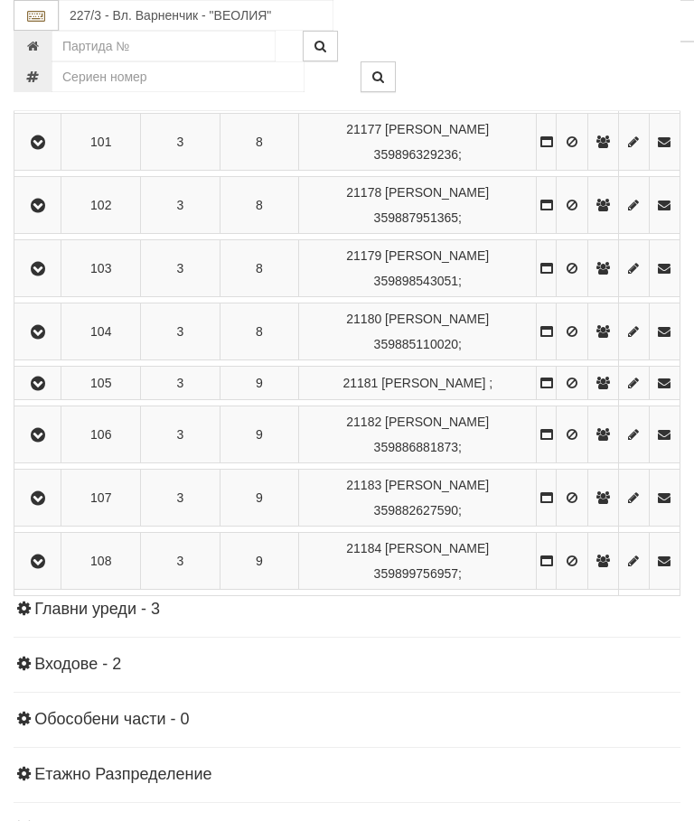
scroll to position [2110, 0]
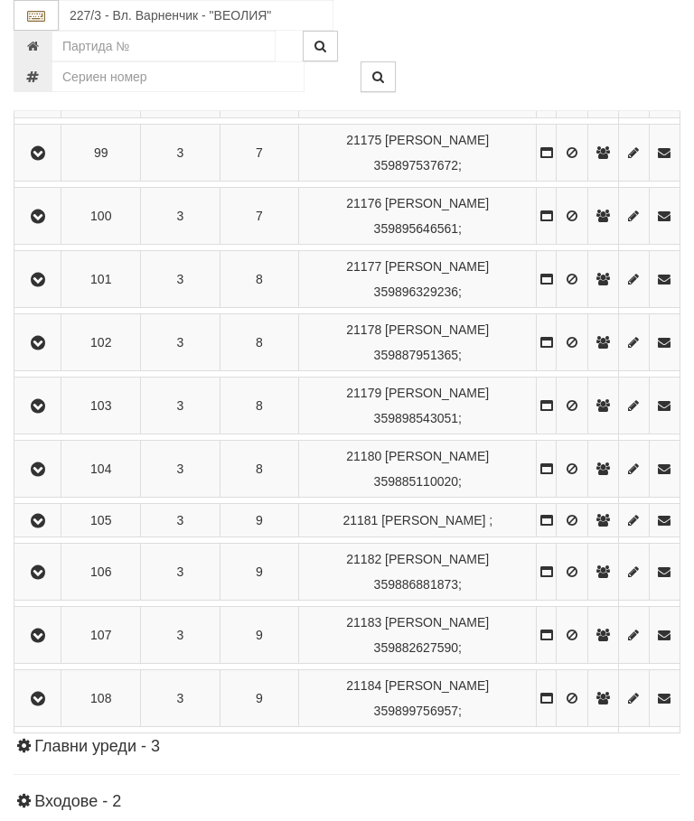
click at [56, 712] on button "button" at bounding box center [37, 698] width 41 height 27
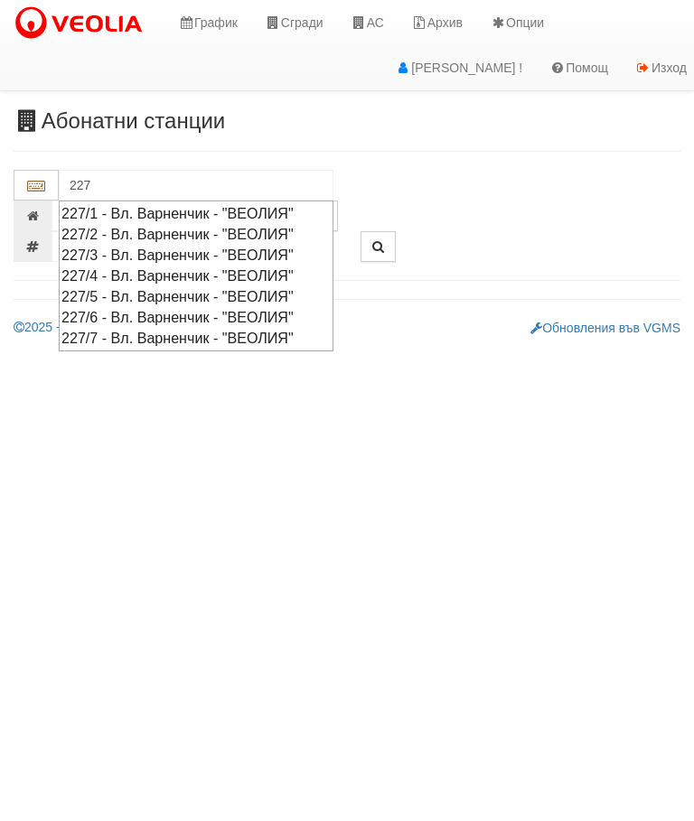
click at [218, 230] on div "227/2 - Вл. Варненчик - "ВЕОЛИЯ"" at bounding box center [195, 234] width 269 height 21
type input "227/2 - Вл. Варненчик - "ВЕОЛИЯ""
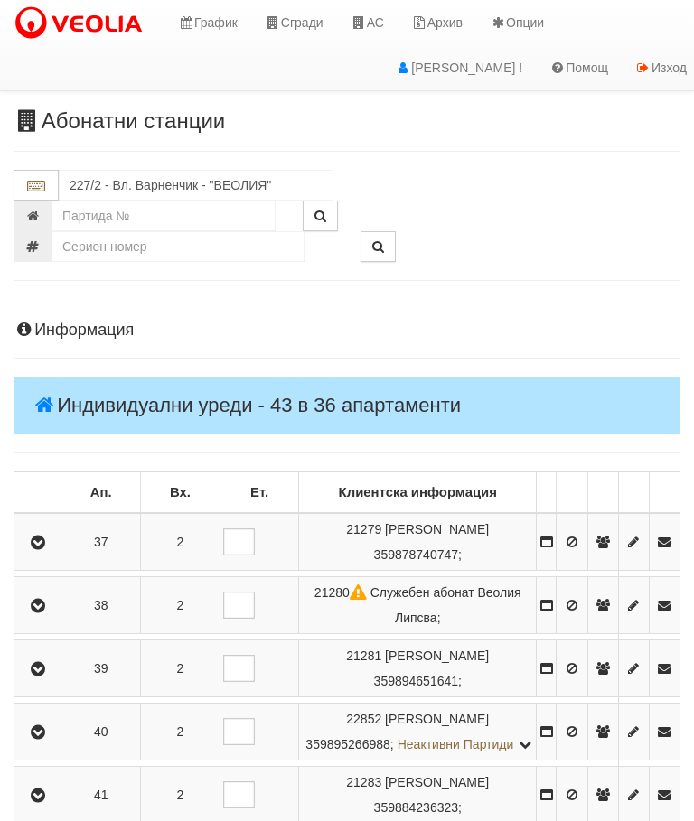
click at [47, 524] on td at bounding box center [37, 542] width 47 height 58
click at [56, 537] on button "button" at bounding box center [37, 542] width 41 height 27
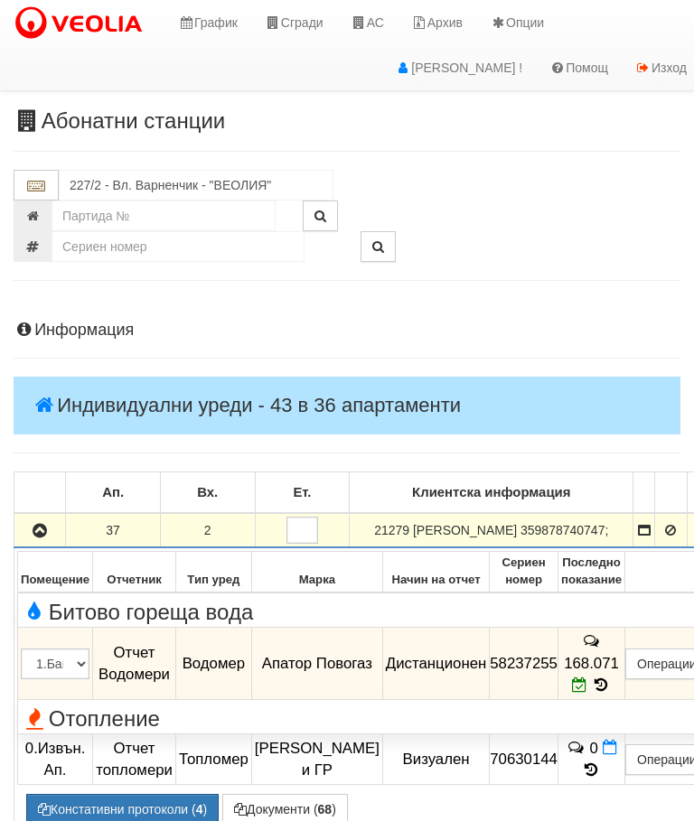
click at [42, 538] on icon "button" at bounding box center [40, 531] width 22 height 13
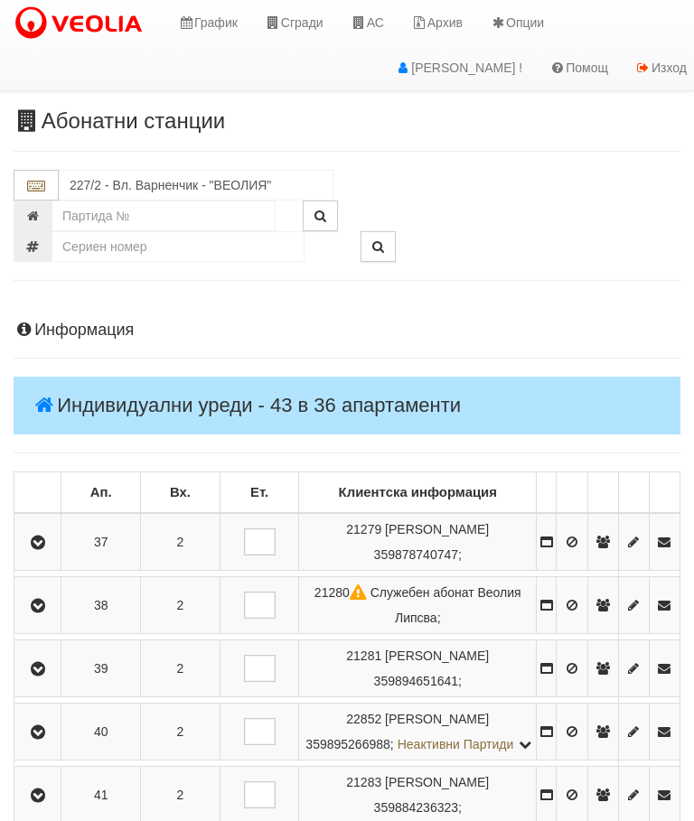
click at [47, 600] on icon "button" at bounding box center [38, 606] width 22 height 13
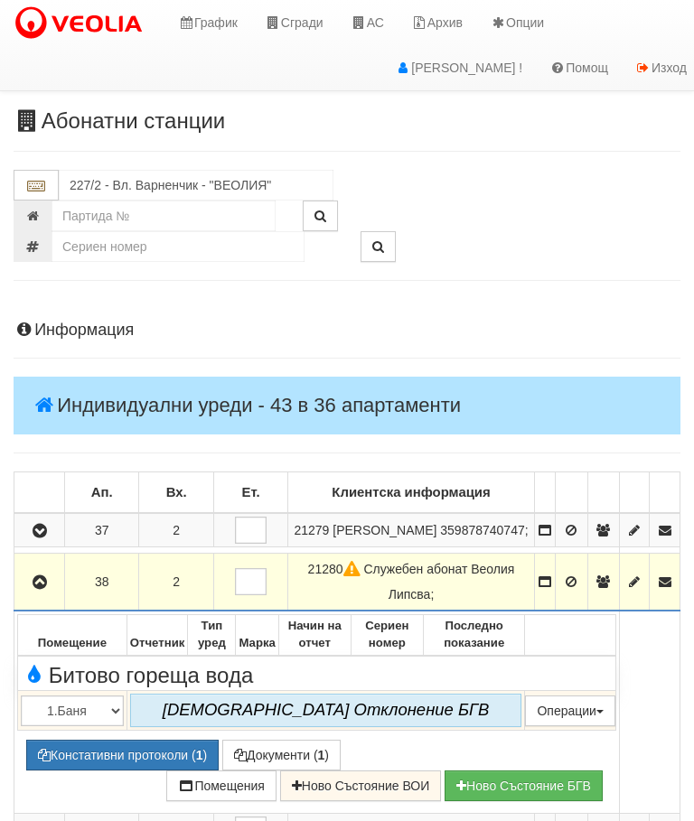
click at [58, 596] on button "button" at bounding box center [39, 581] width 44 height 27
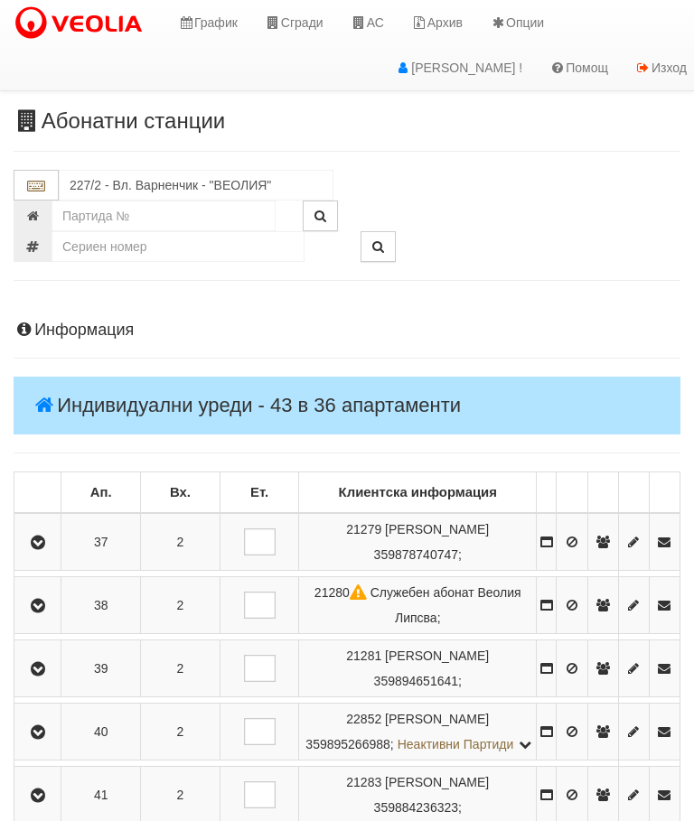
click at [45, 669] on icon "button" at bounding box center [38, 669] width 22 height 13
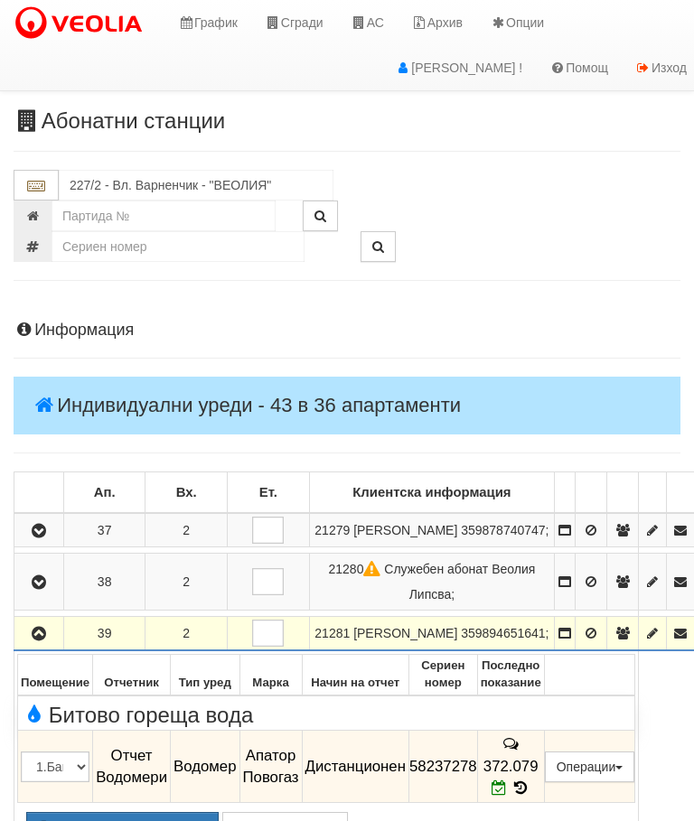
click at [47, 641] on icon "button" at bounding box center [39, 634] width 22 height 13
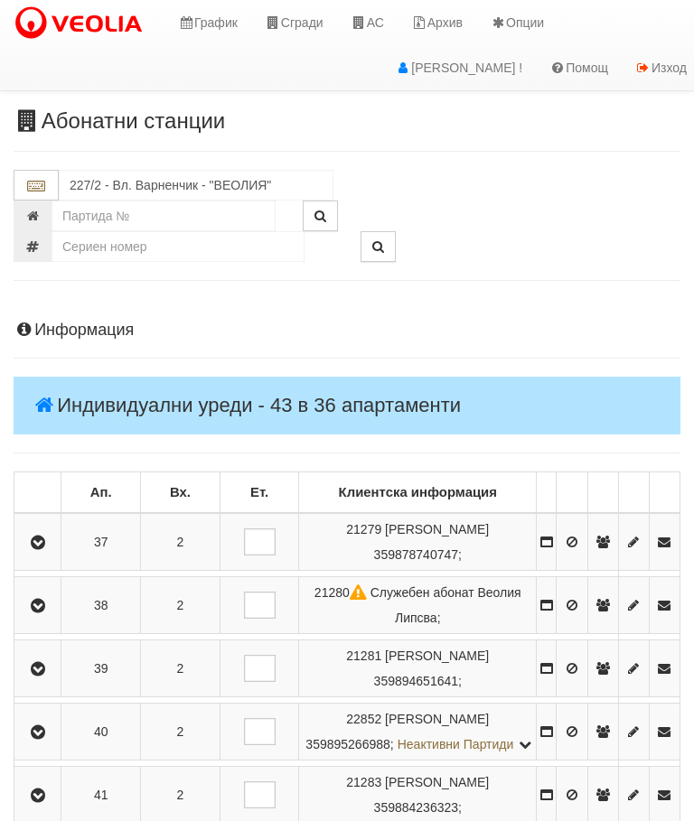
click at [48, 739] on icon "button" at bounding box center [38, 733] width 22 height 13
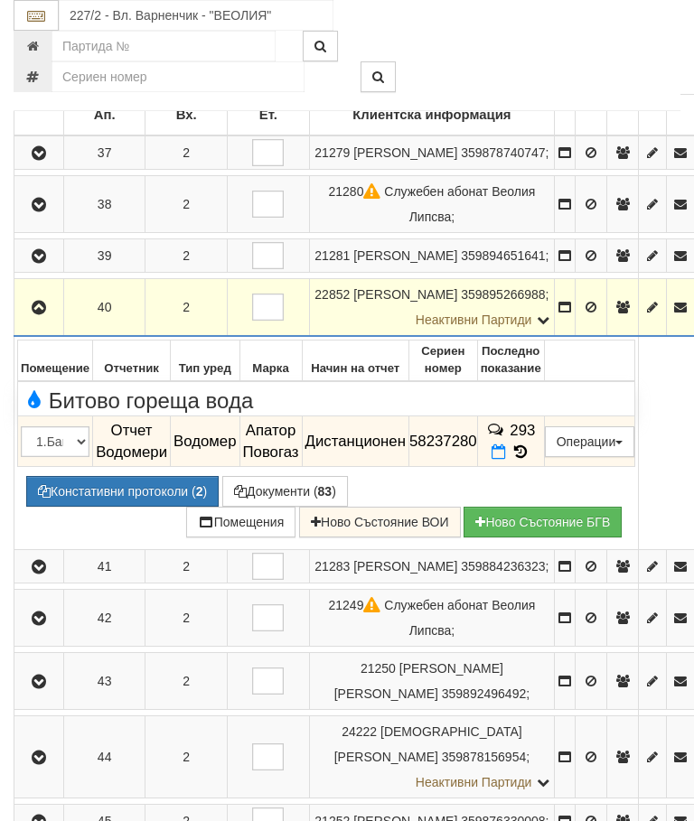
scroll to position [444, 0]
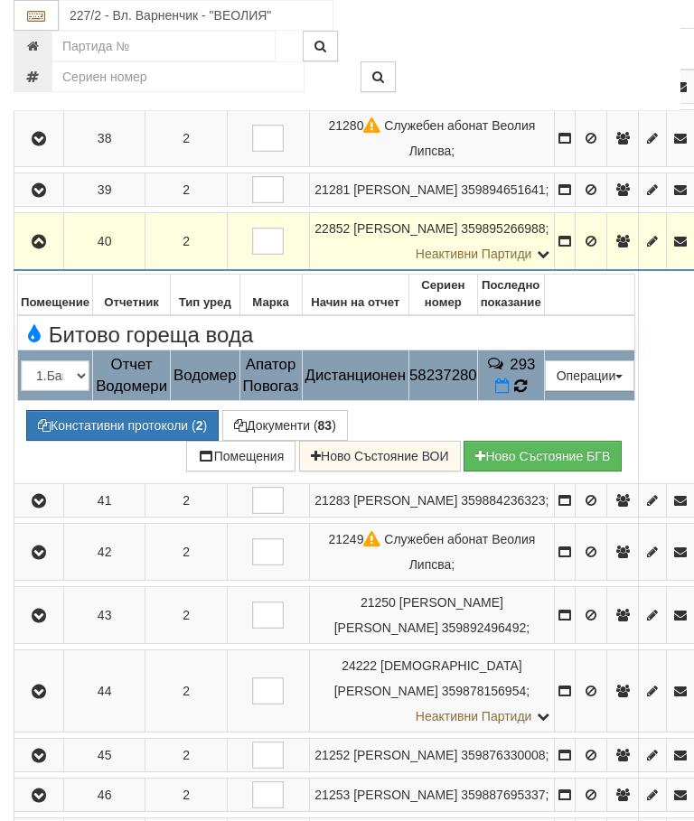
click at [527, 395] on span at bounding box center [520, 386] width 13 height 17
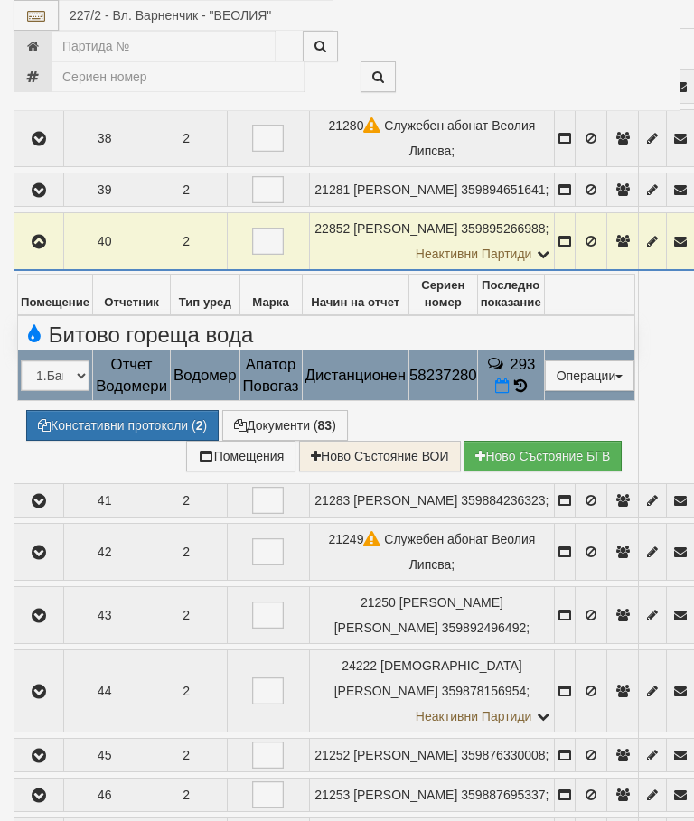
select select "10"
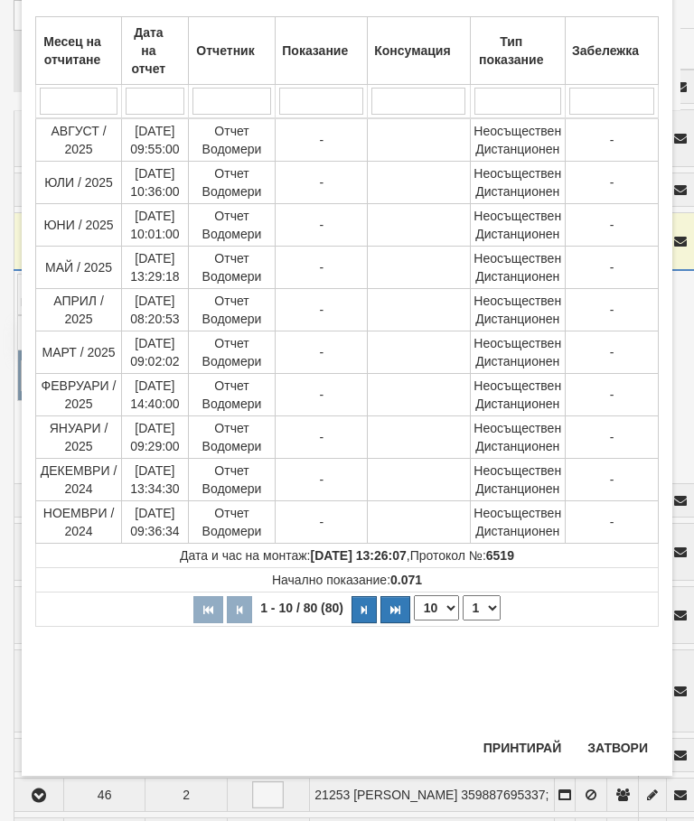
scroll to position [747, 0]
click at [487, 609] on select "1 2 3 4 5 6 7 8" at bounding box center [482, 608] width 38 height 25
select select "2"
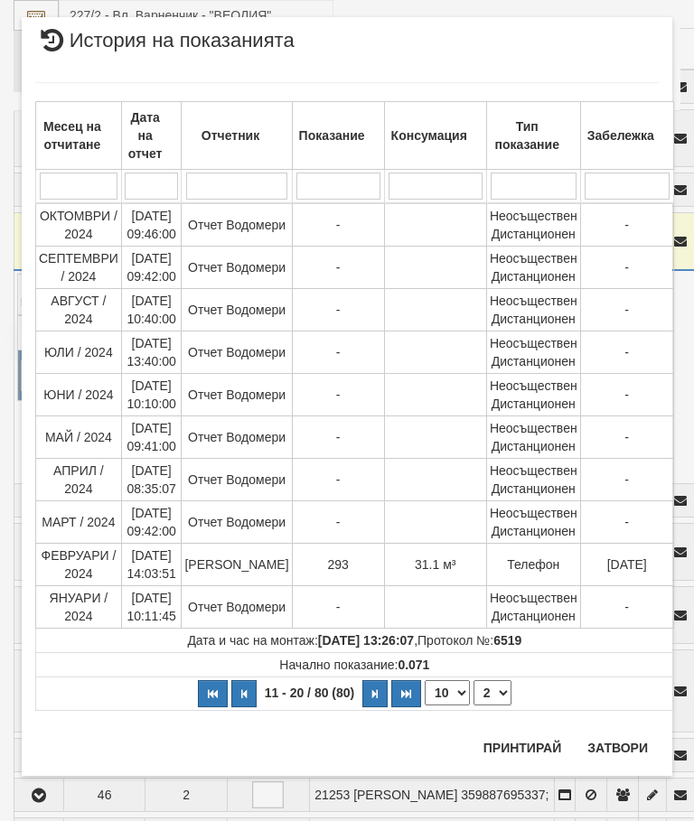
scroll to position [0, 0]
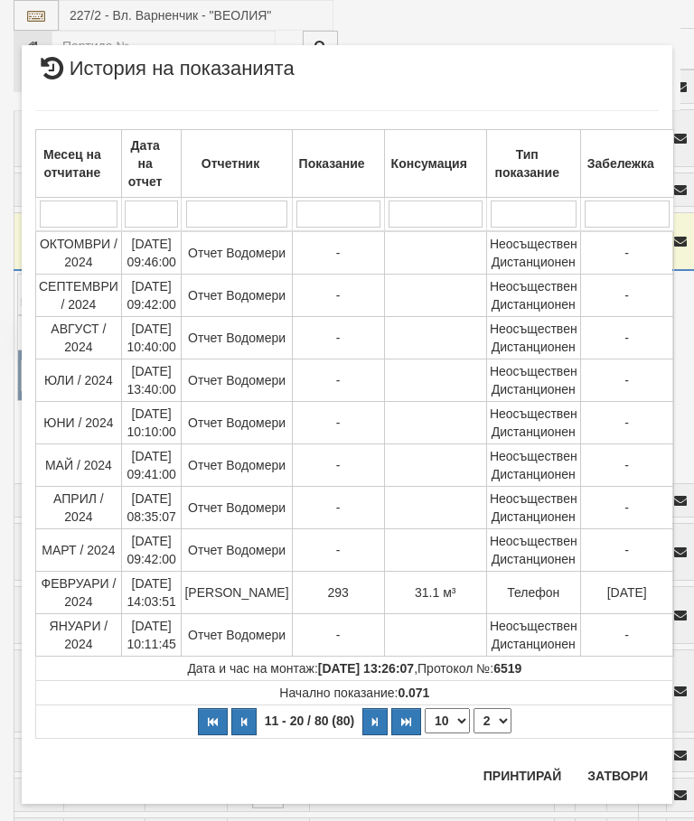
click at [620, 773] on button "Затвори" at bounding box center [618, 776] width 82 height 29
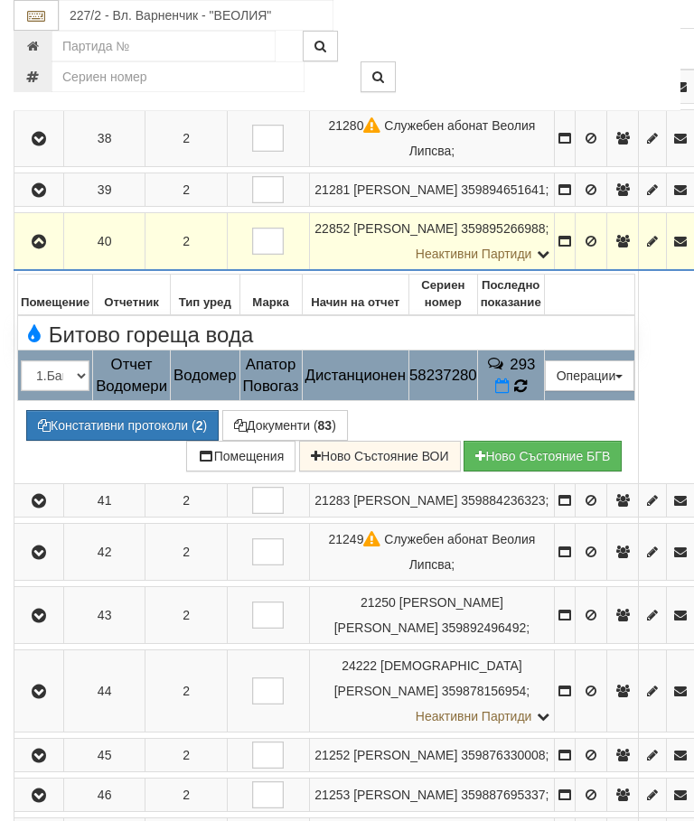
click at [530, 396] on icon at bounding box center [521, 386] width 18 height 19
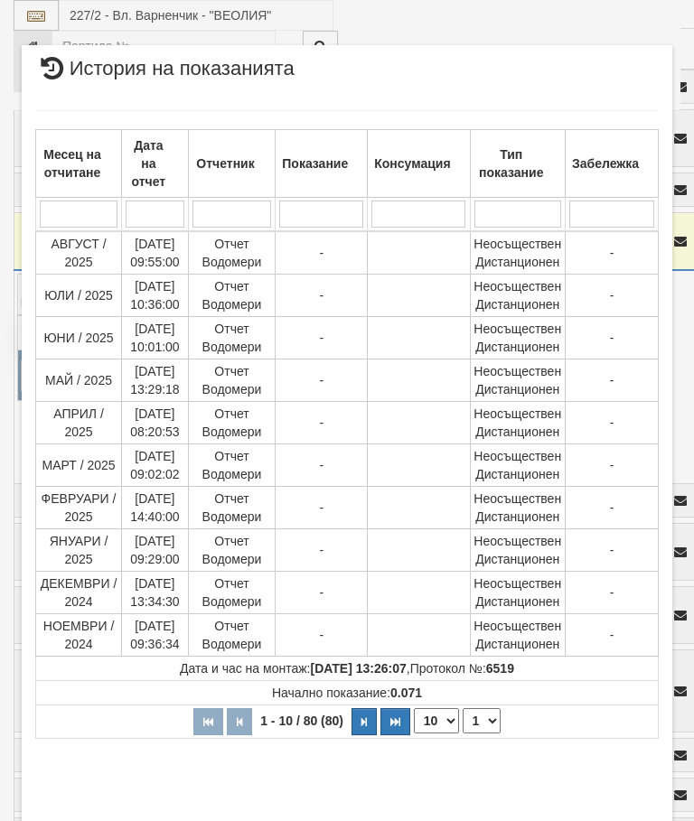
click at [483, 712] on select "1 2 3 4 5 6 7 8" at bounding box center [482, 721] width 38 height 25
select select "2"
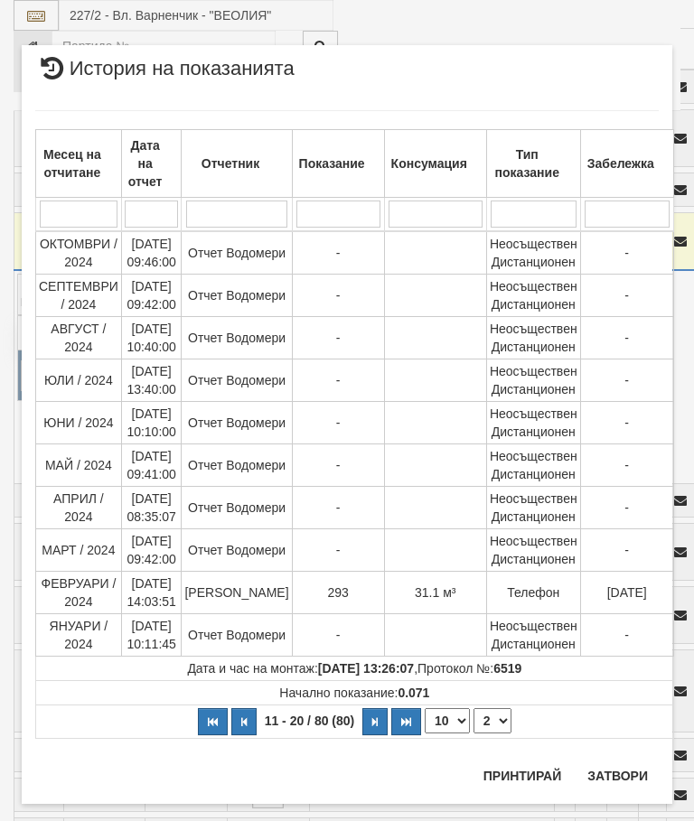
click at [624, 779] on button "Затвори" at bounding box center [618, 776] width 82 height 29
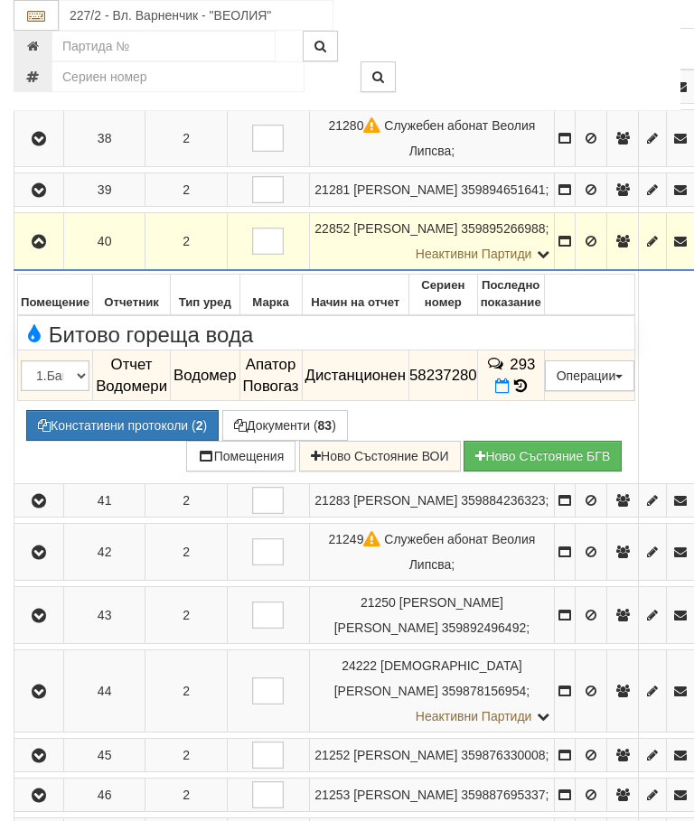
click at [37, 249] on icon "button" at bounding box center [39, 242] width 22 height 13
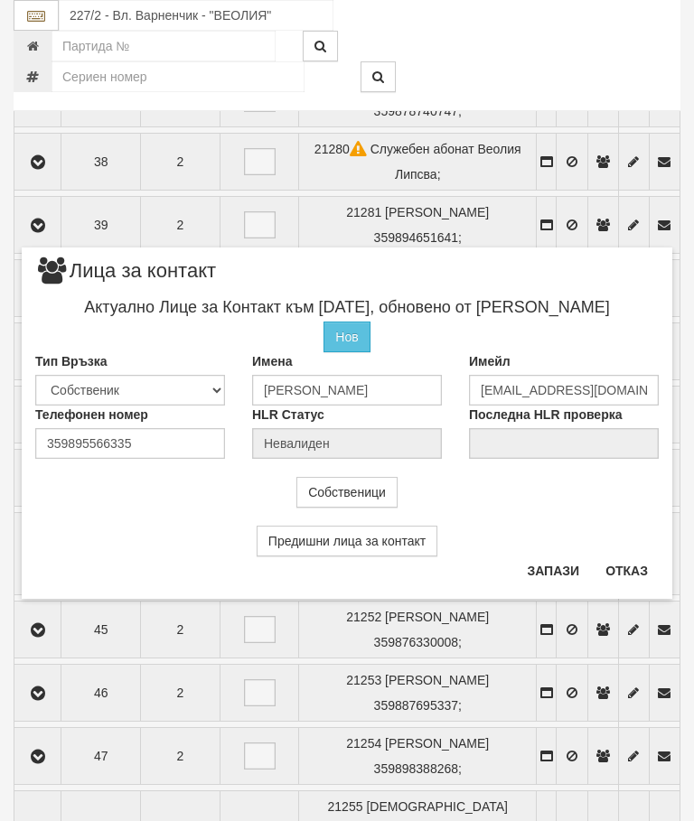
click at [631, 564] on button "Отказ" at bounding box center [627, 571] width 64 height 29
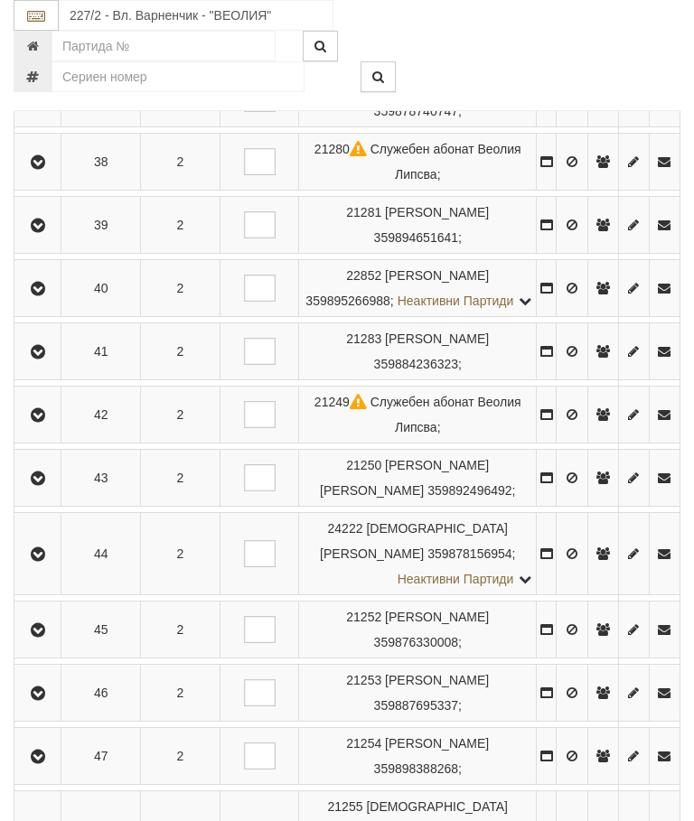
click at [49, 288] on button "button" at bounding box center [37, 288] width 41 height 27
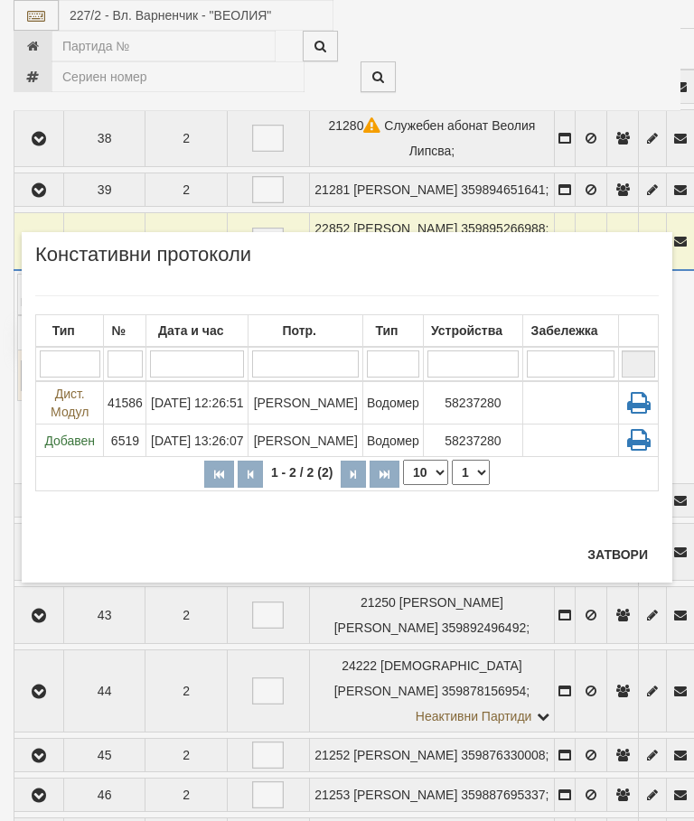
click at [615, 554] on button "Затвори" at bounding box center [618, 554] width 82 height 29
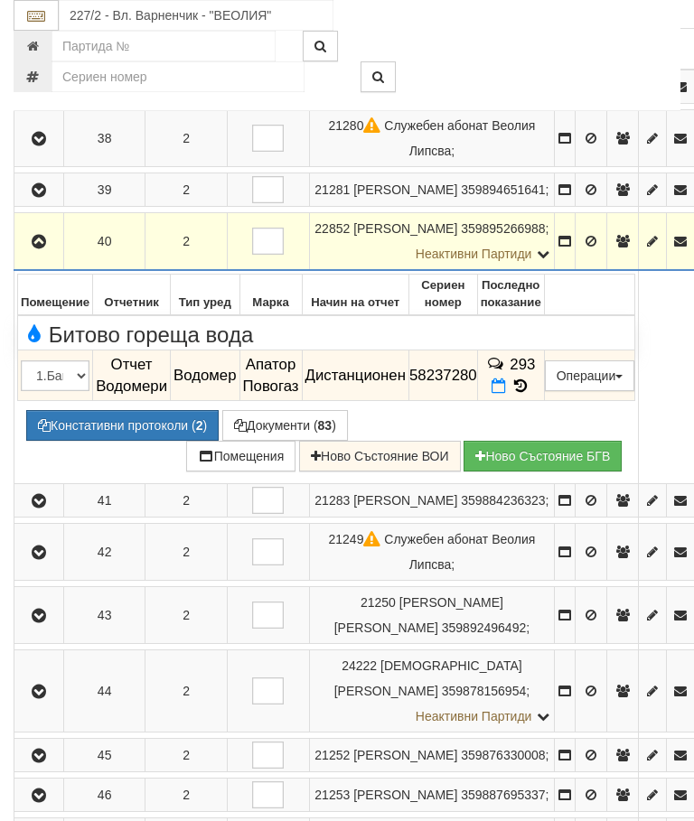
click at [38, 249] on icon "button" at bounding box center [39, 242] width 22 height 13
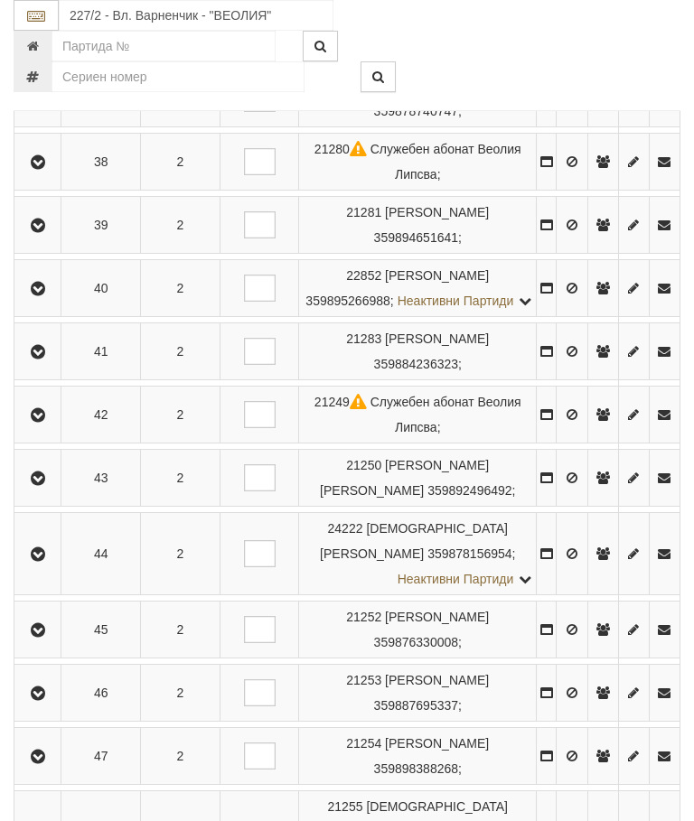
click at [49, 359] on icon "button" at bounding box center [38, 352] width 22 height 13
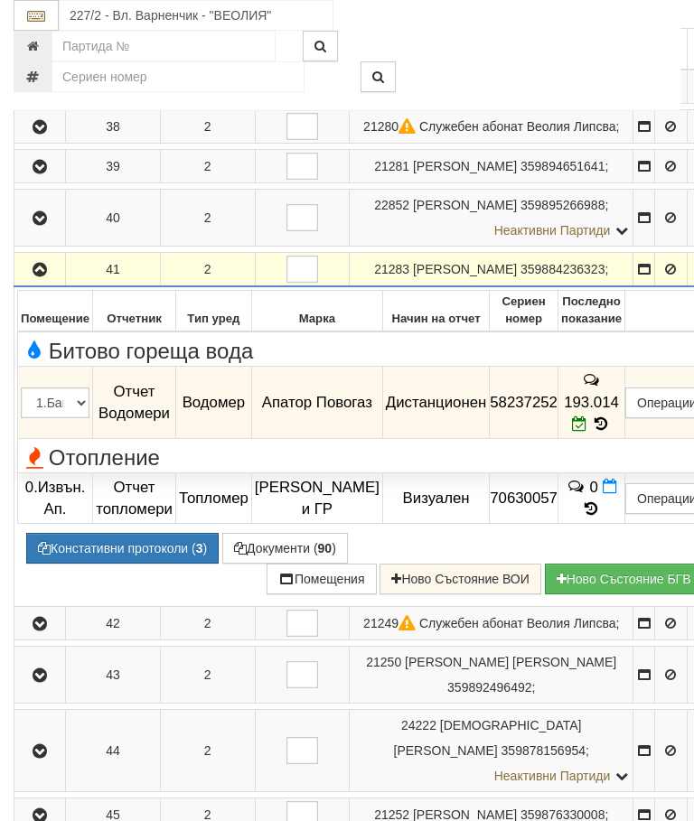
click at [48, 277] on icon "button" at bounding box center [40, 270] width 22 height 13
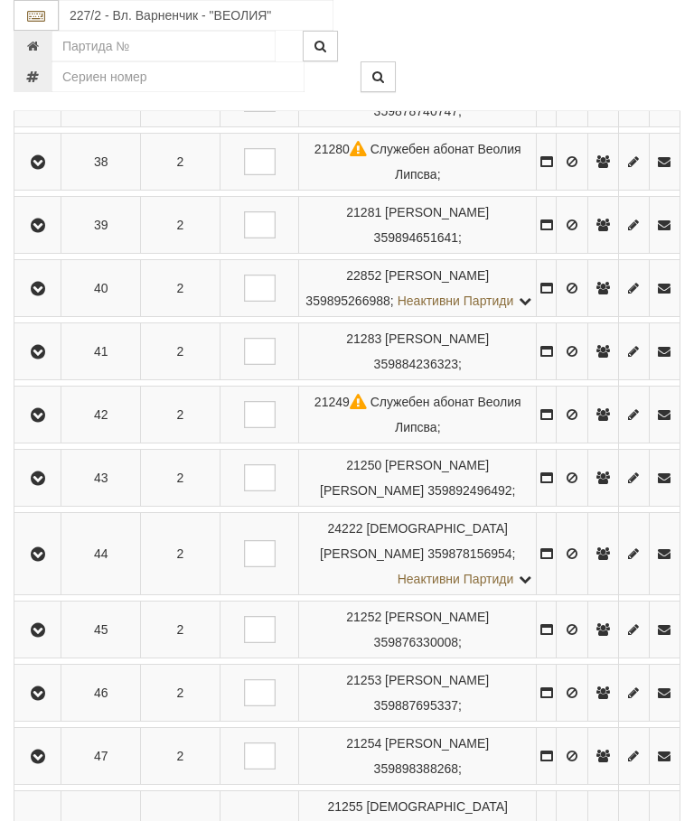
click at [47, 422] on icon "button" at bounding box center [38, 415] width 22 height 13
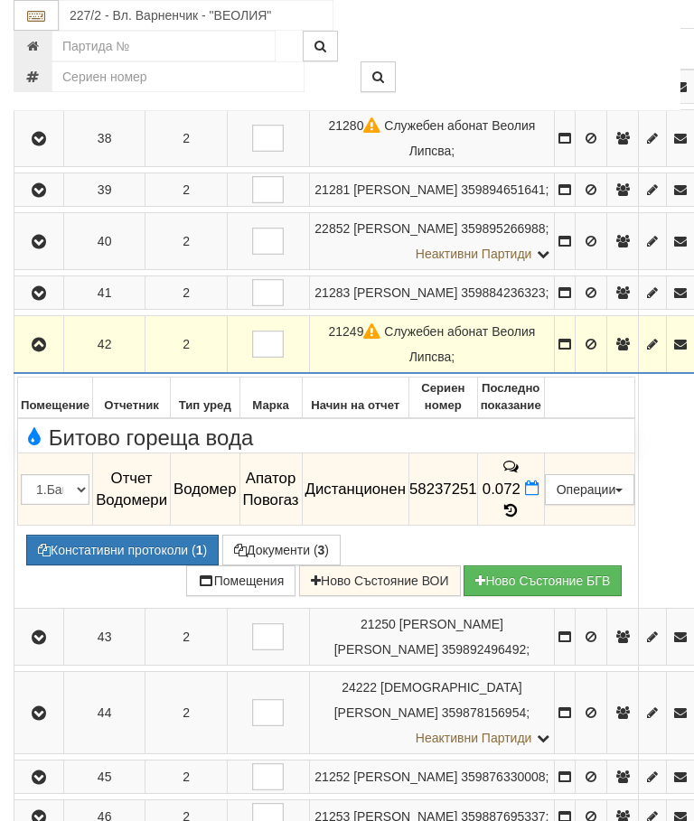
click at [52, 358] on button "button" at bounding box center [38, 344] width 43 height 27
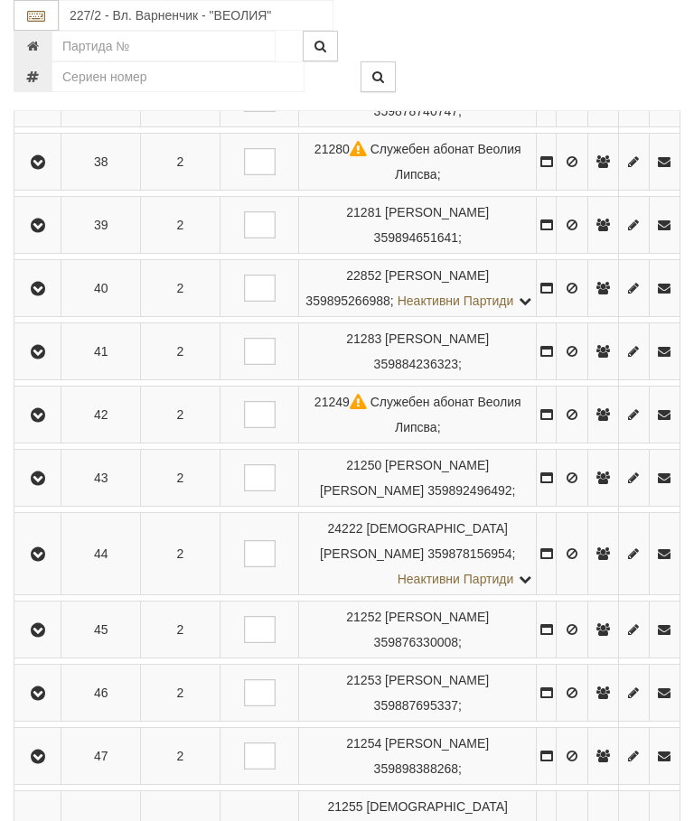
click at [50, 492] on button "button" at bounding box center [37, 478] width 41 height 27
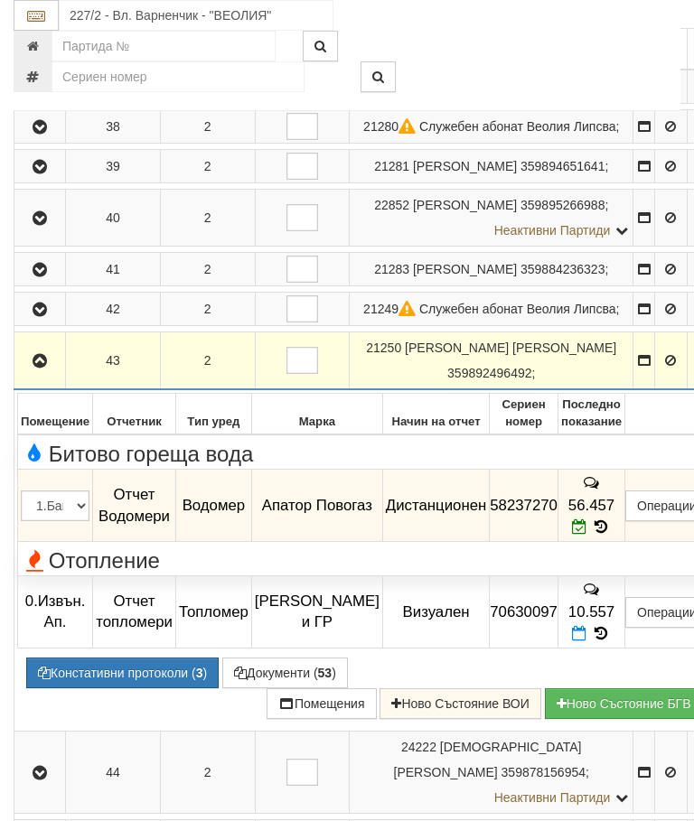
click at [42, 368] on icon "button" at bounding box center [40, 361] width 22 height 13
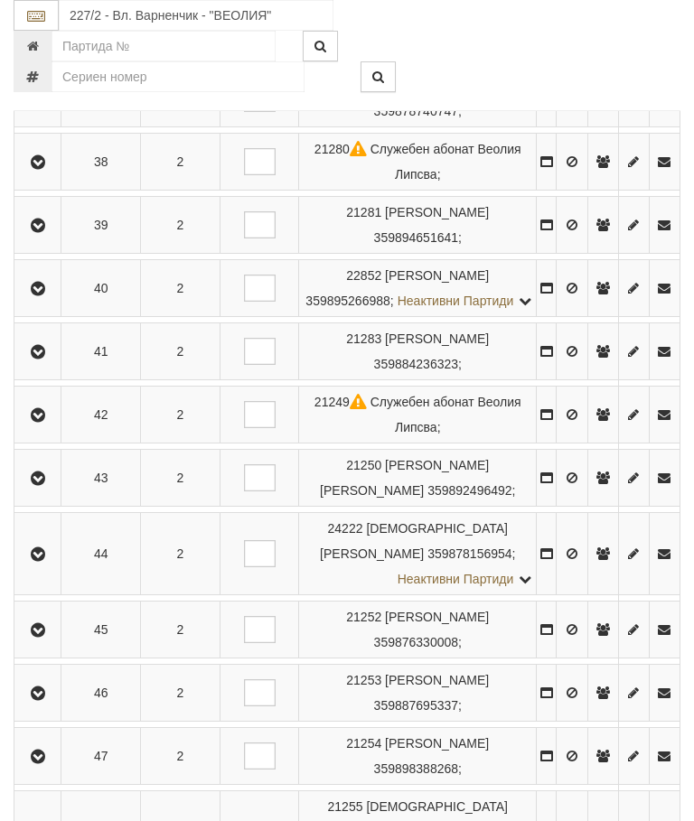
click at [47, 561] on icon "button" at bounding box center [38, 555] width 22 height 13
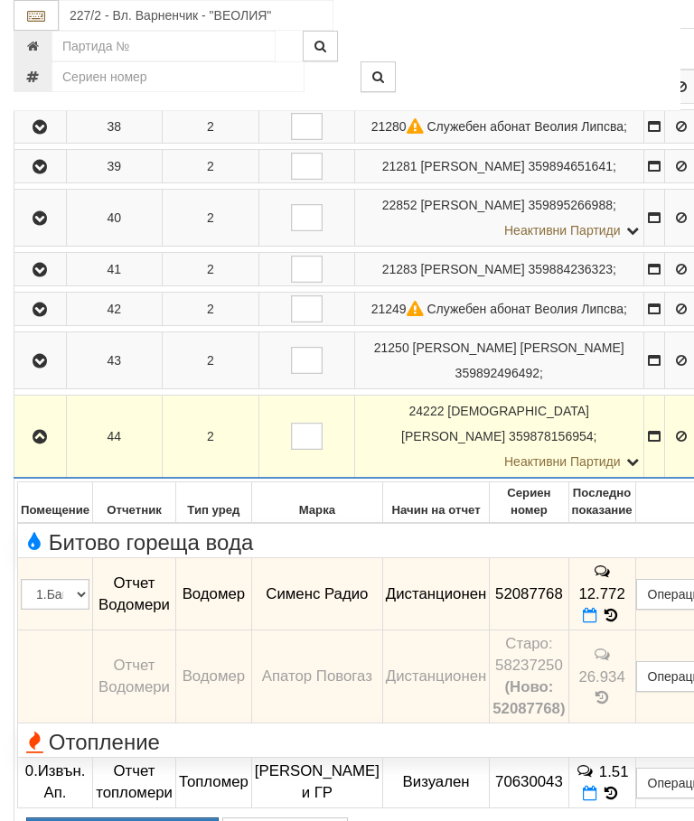
click at [43, 444] on icon "button" at bounding box center [40, 437] width 22 height 13
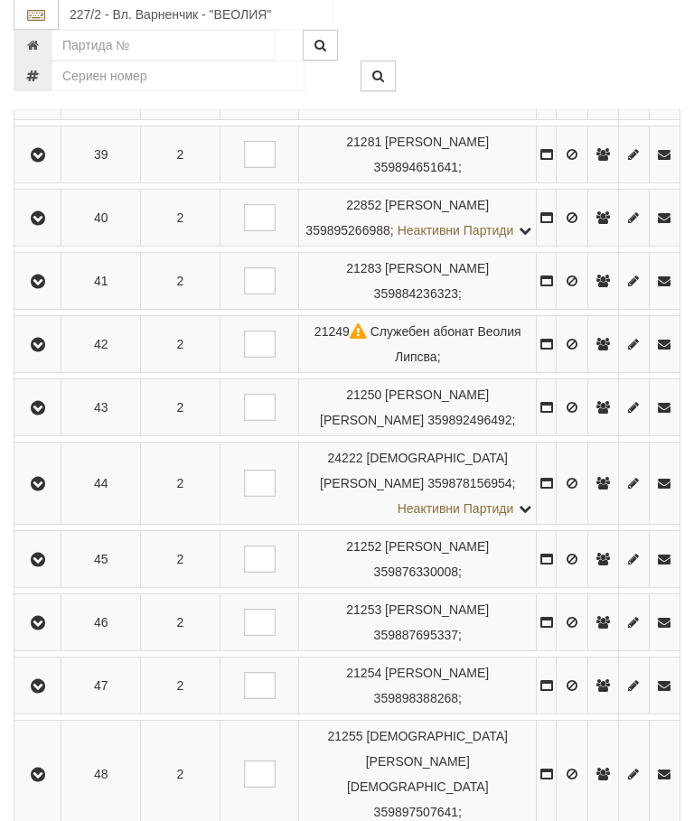
click at [58, 573] on button "button" at bounding box center [37, 560] width 41 height 27
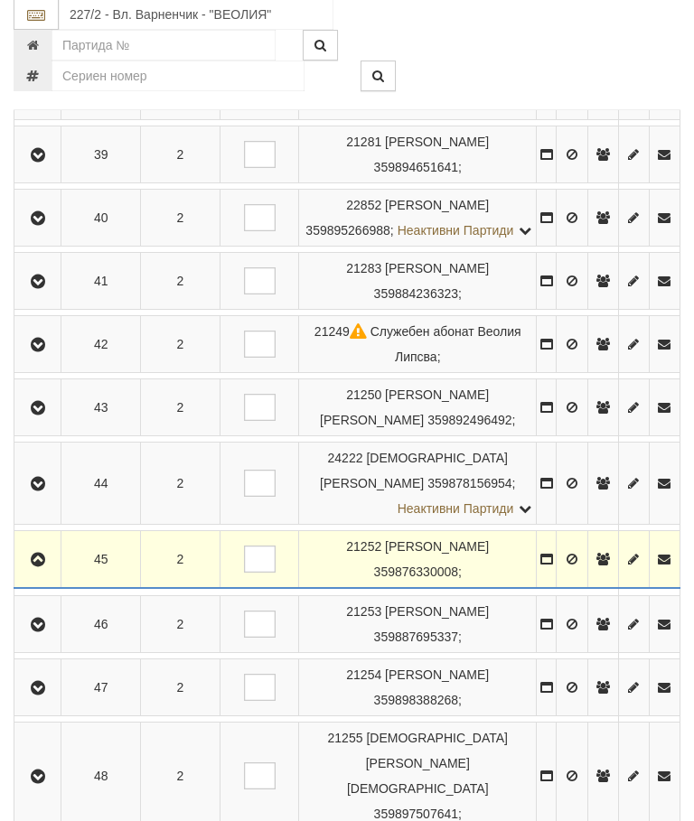
scroll to position [514, 0]
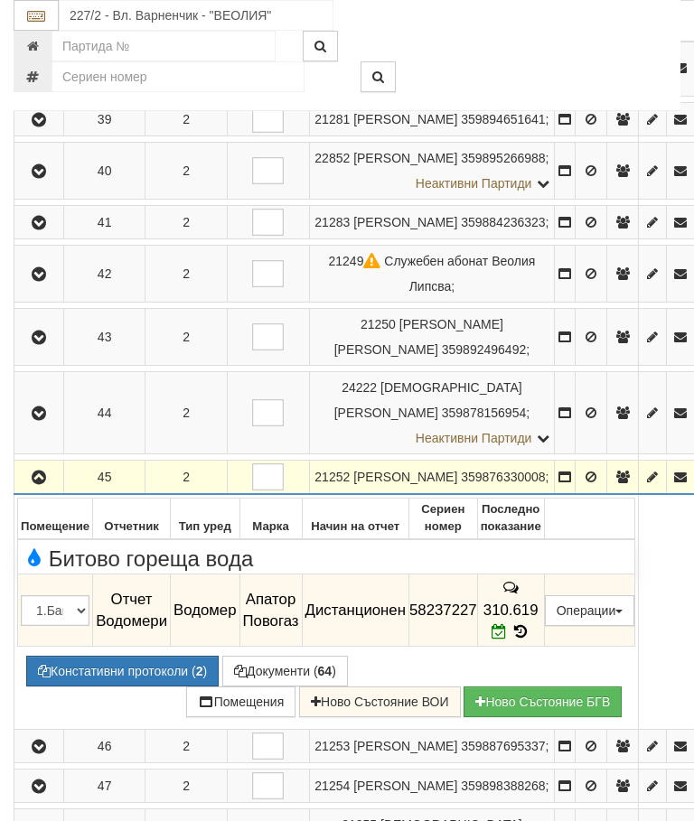
click at [45, 484] on icon "button" at bounding box center [39, 478] width 22 height 13
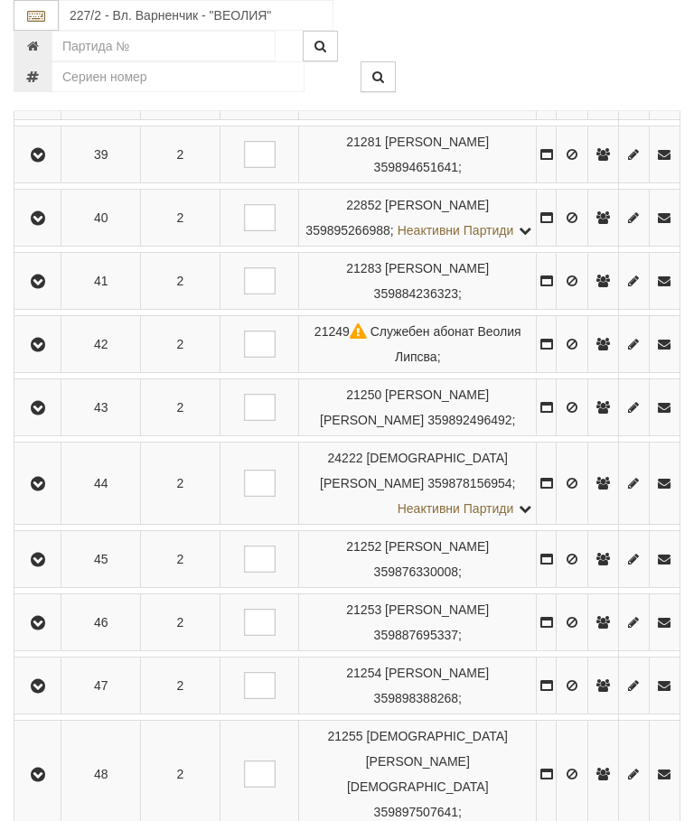
click at [52, 636] on button "button" at bounding box center [37, 622] width 41 height 27
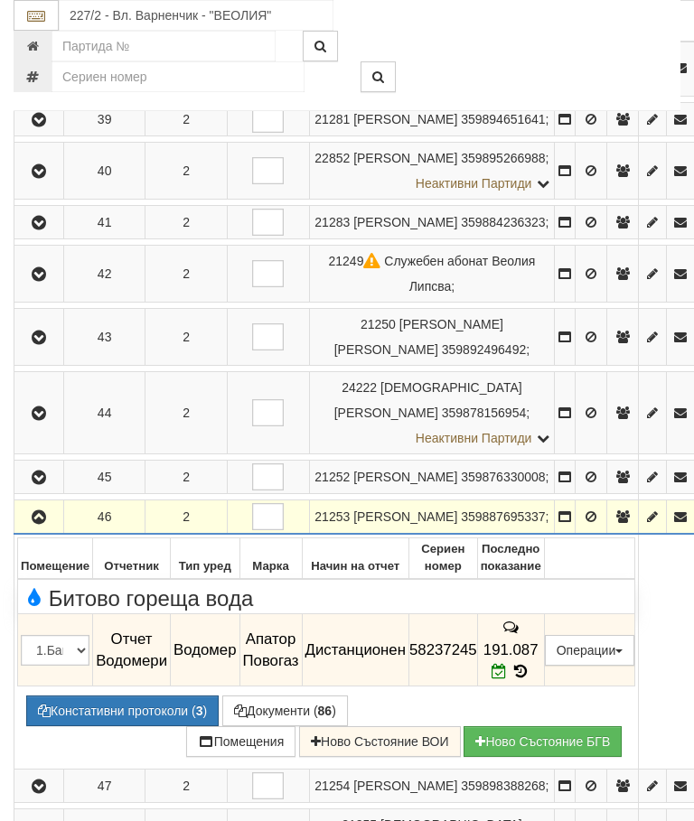
click at [45, 524] on icon "button" at bounding box center [39, 518] width 22 height 13
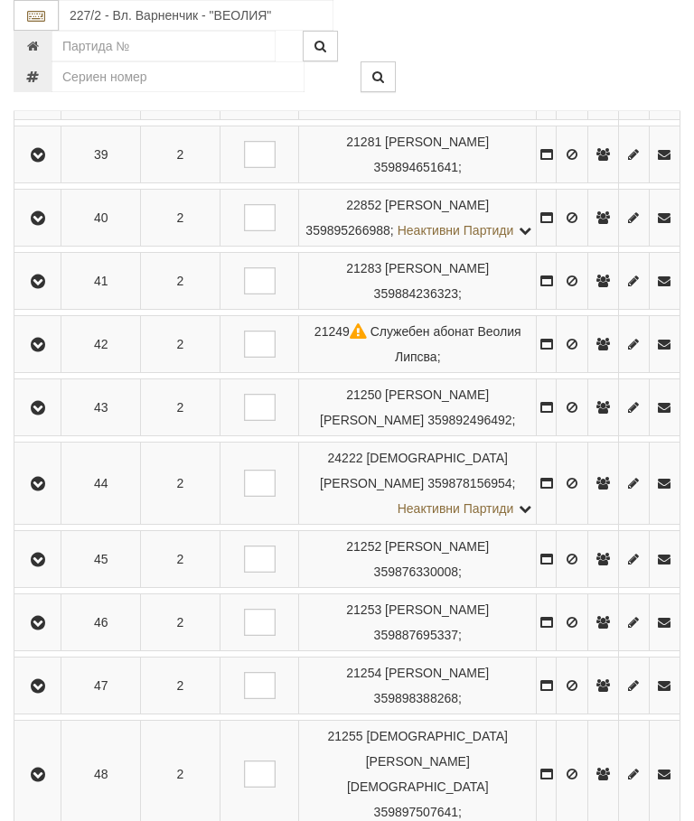
click at [49, 693] on icon "button" at bounding box center [38, 687] width 22 height 13
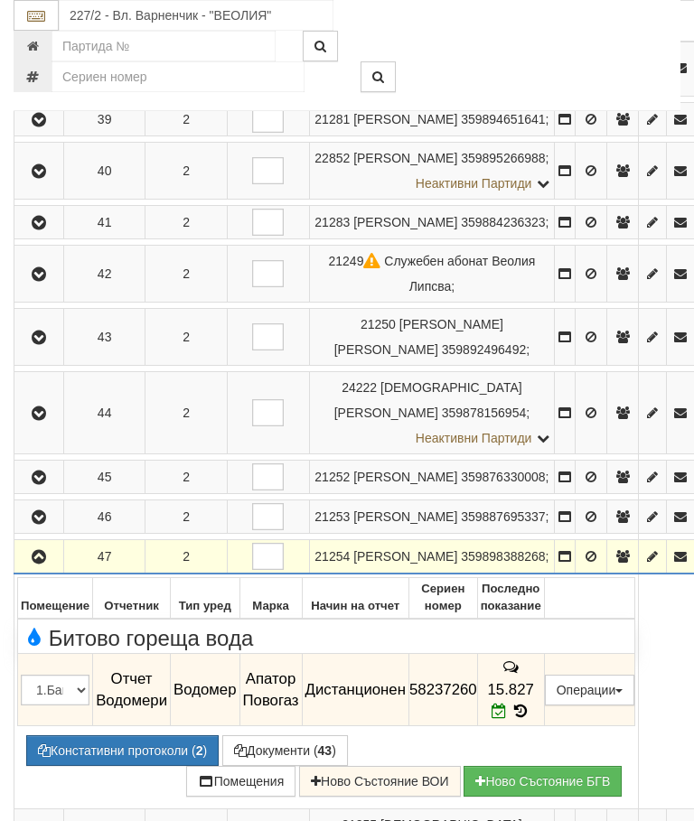
click at [37, 564] on icon "button" at bounding box center [39, 557] width 22 height 13
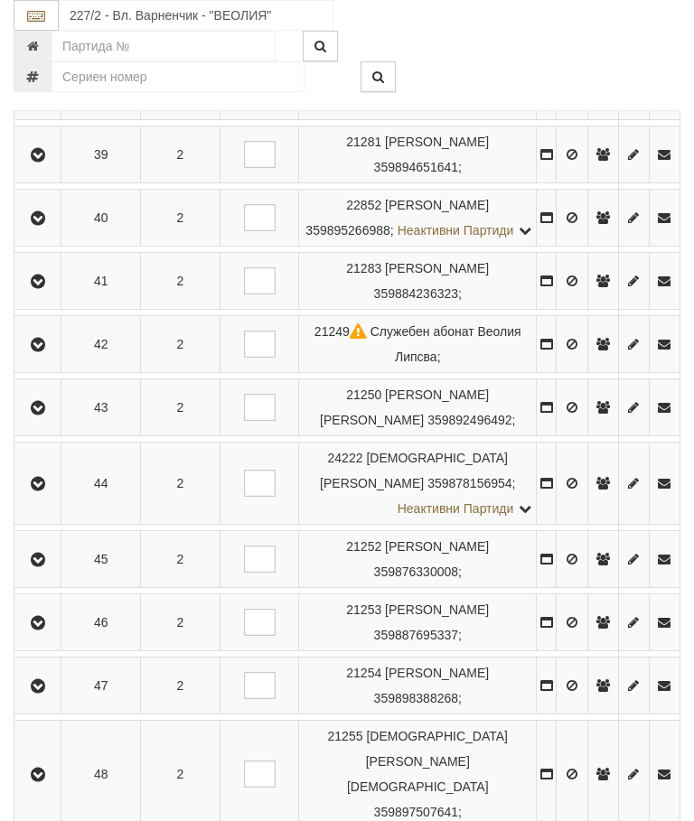
click at [46, 764] on button "button" at bounding box center [37, 774] width 41 height 27
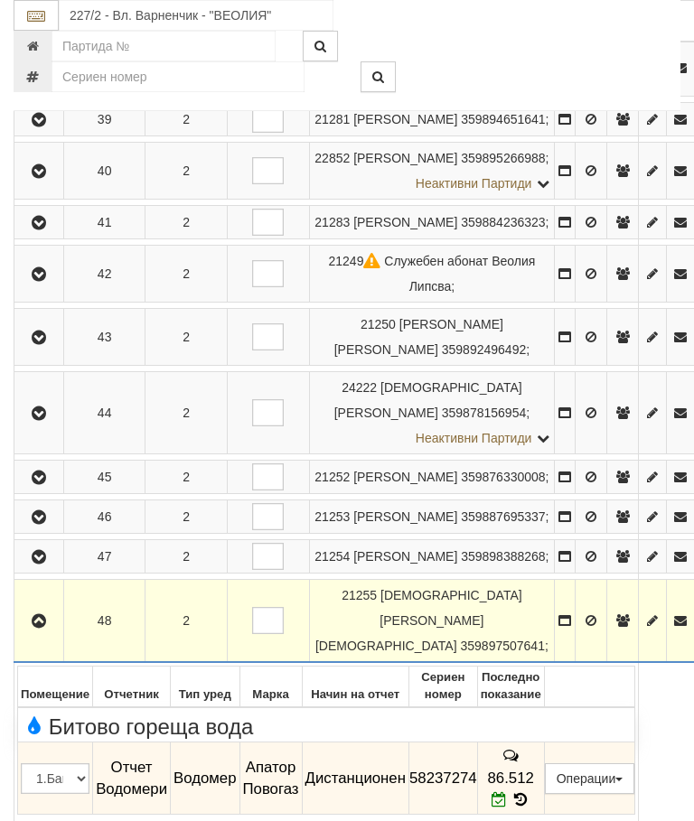
click at [44, 628] on icon "button" at bounding box center [39, 621] width 22 height 13
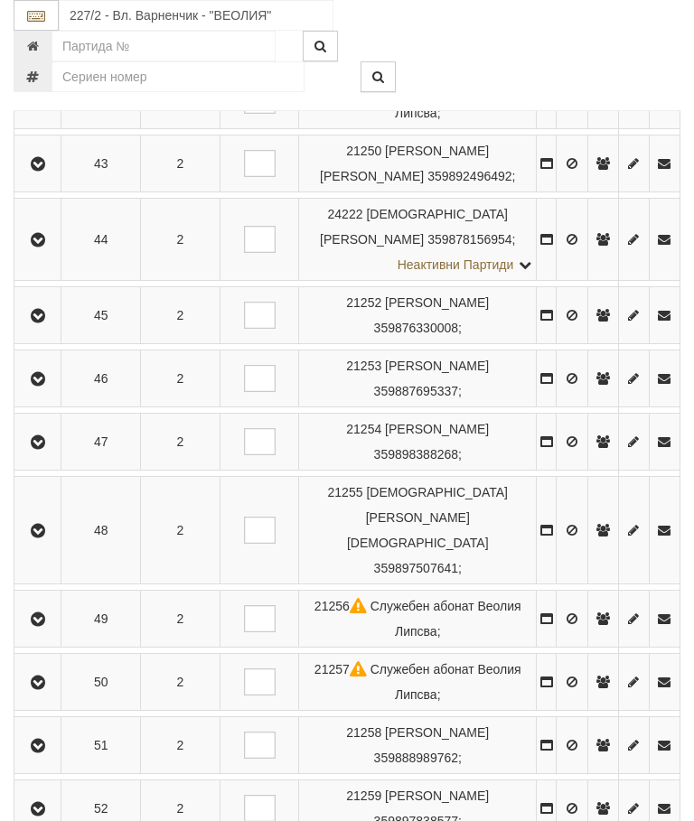
scroll to position [799, 0]
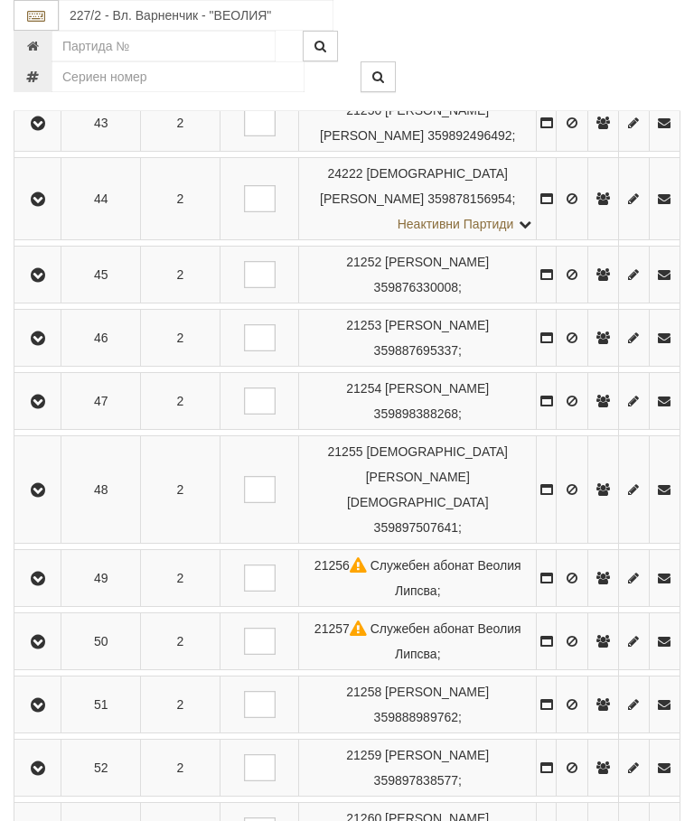
click at [48, 573] on icon "button" at bounding box center [38, 579] width 22 height 13
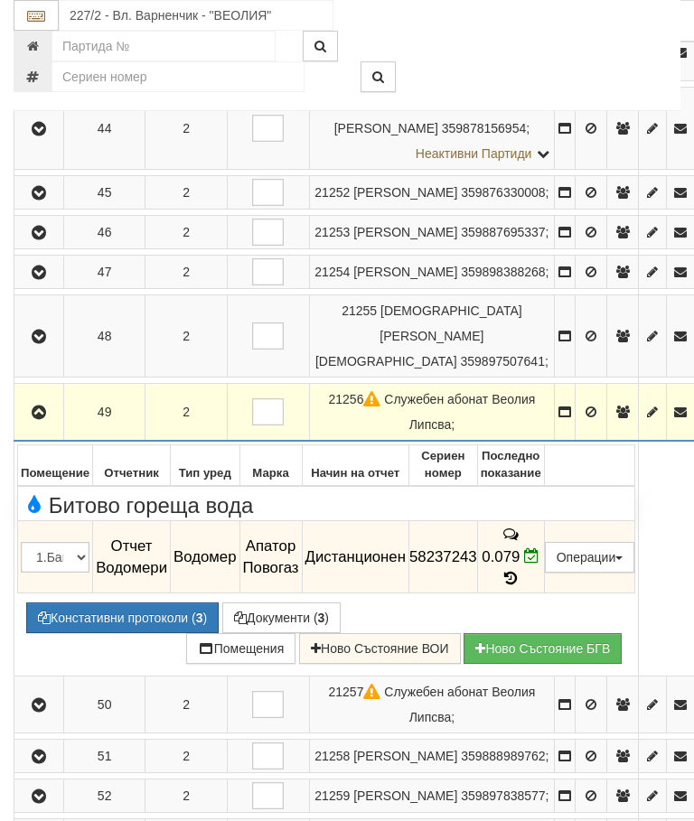
click at [39, 419] on icon "button" at bounding box center [39, 413] width 22 height 13
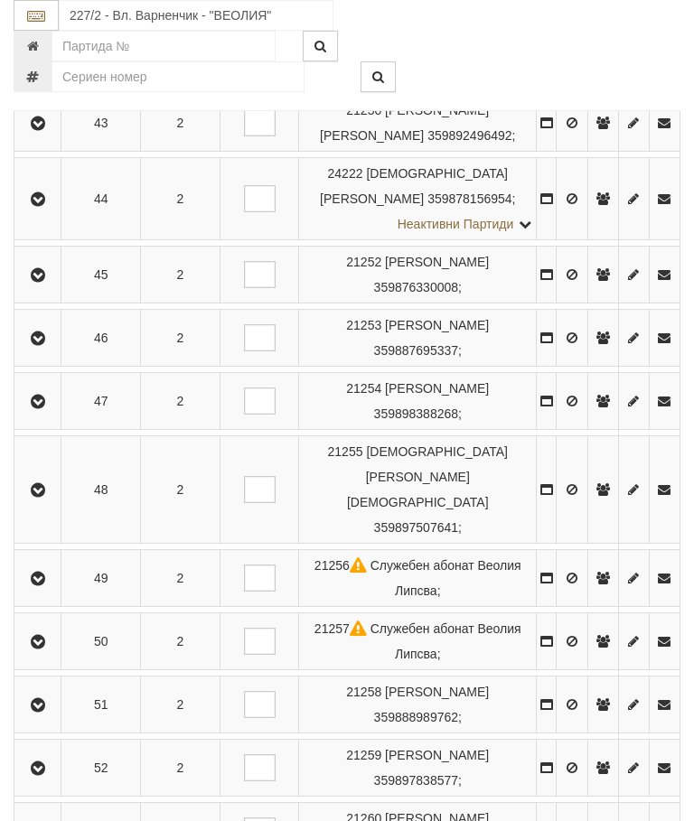
click at [49, 636] on icon "button" at bounding box center [38, 642] width 22 height 13
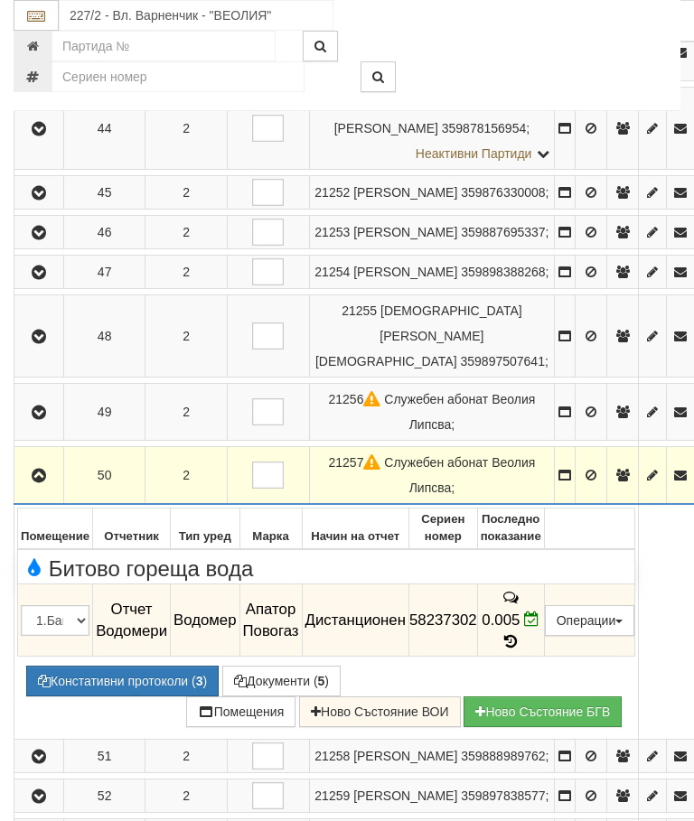
click at [31, 489] on button "button" at bounding box center [38, 475] width 43 height 27
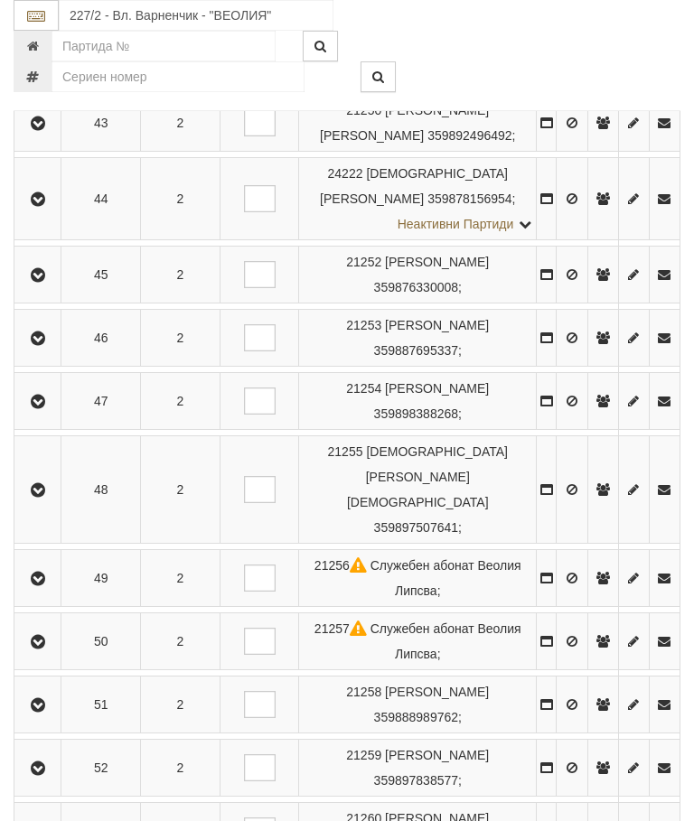
click at [47, 699] on icon "button" at bounding box center [38, 705] width 22 height 13
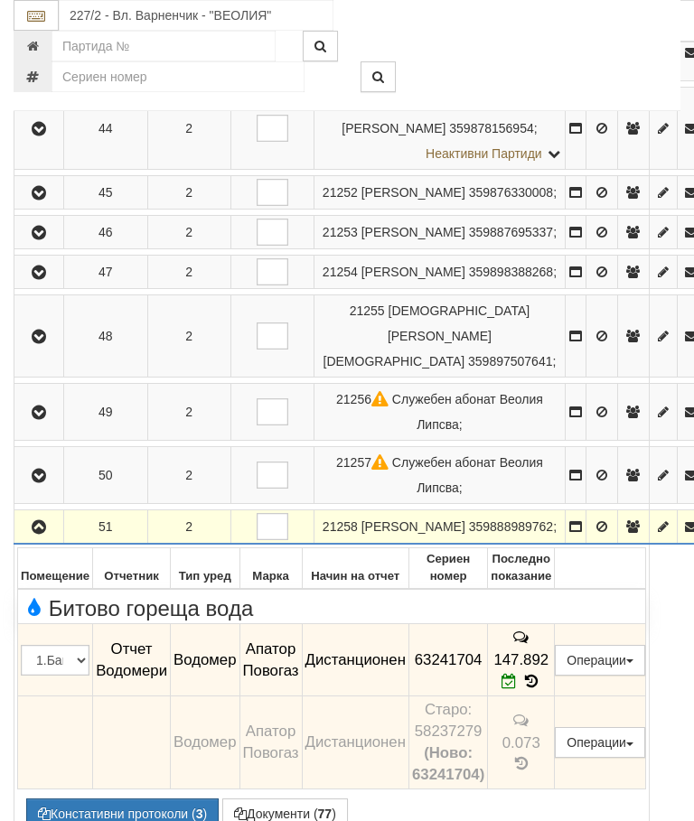
click at [44, 530] on icon "button" at bounding box center [39, 527] width 22 height 13
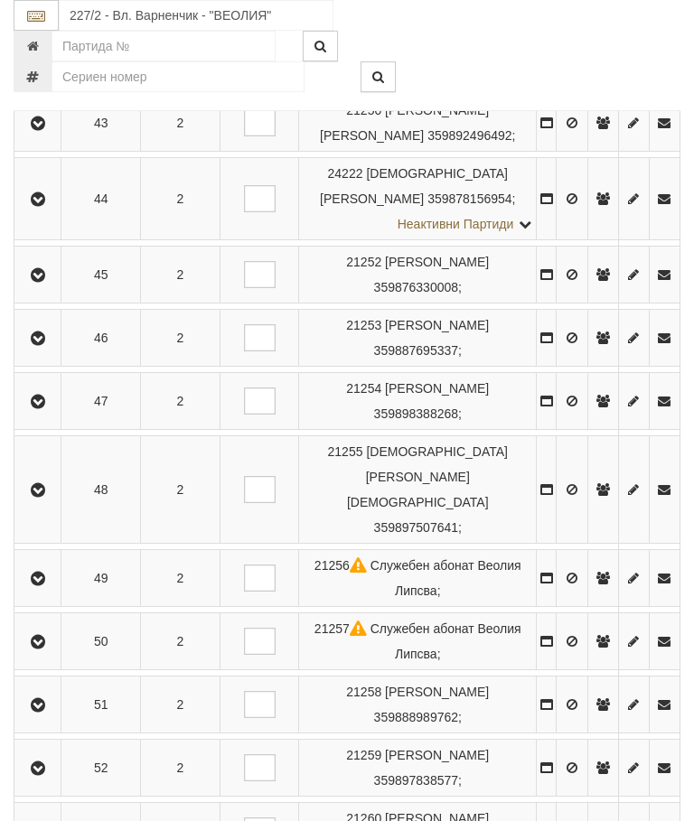
click at [47, 755] on button "button" at bounding box center [37, 768] width 41 height 27
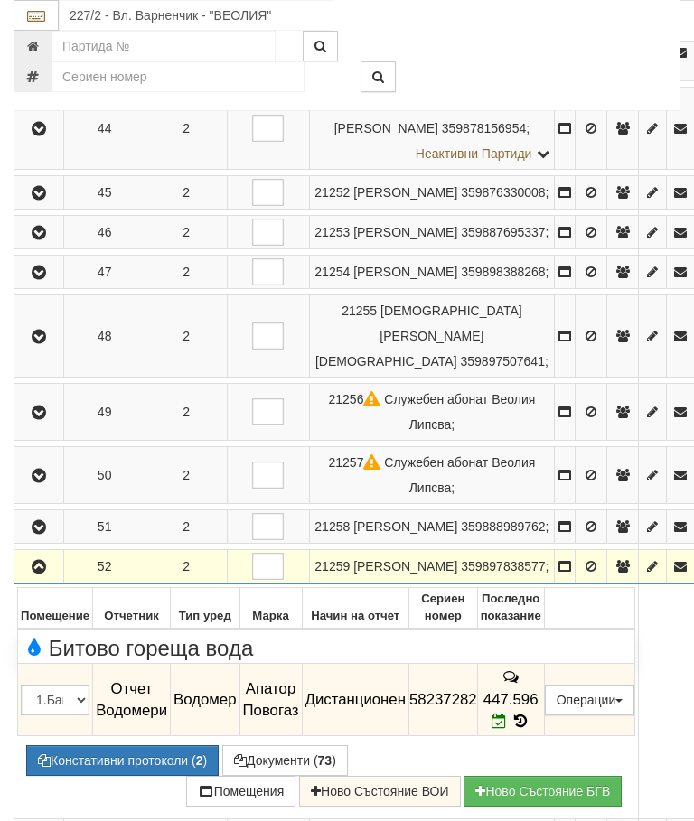
click at [52, 580] on button "button" at bounding box center [38, 566] width 43 height 27
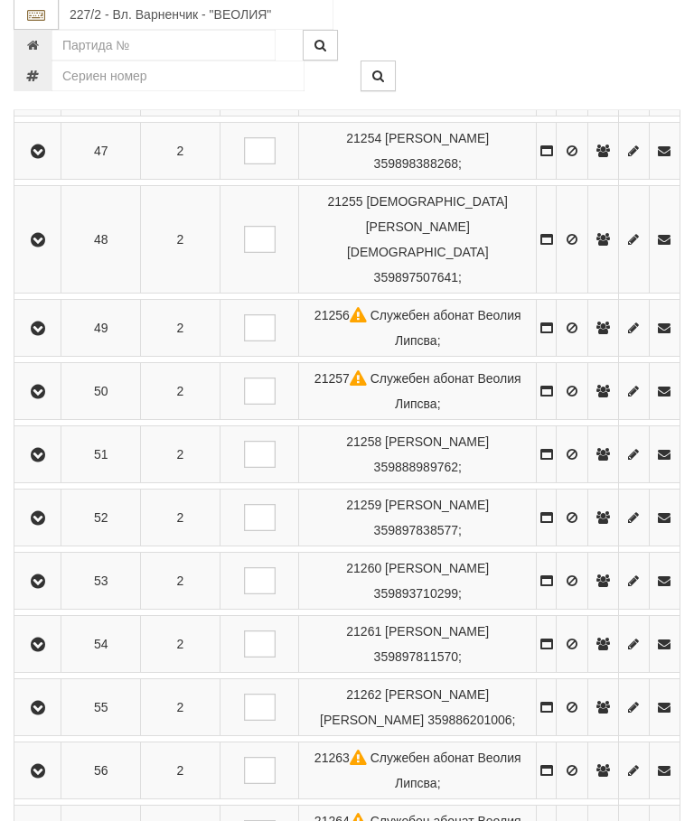
click at [58, 568] on button "button" at bounding box center [37, 581] width 41 height 27
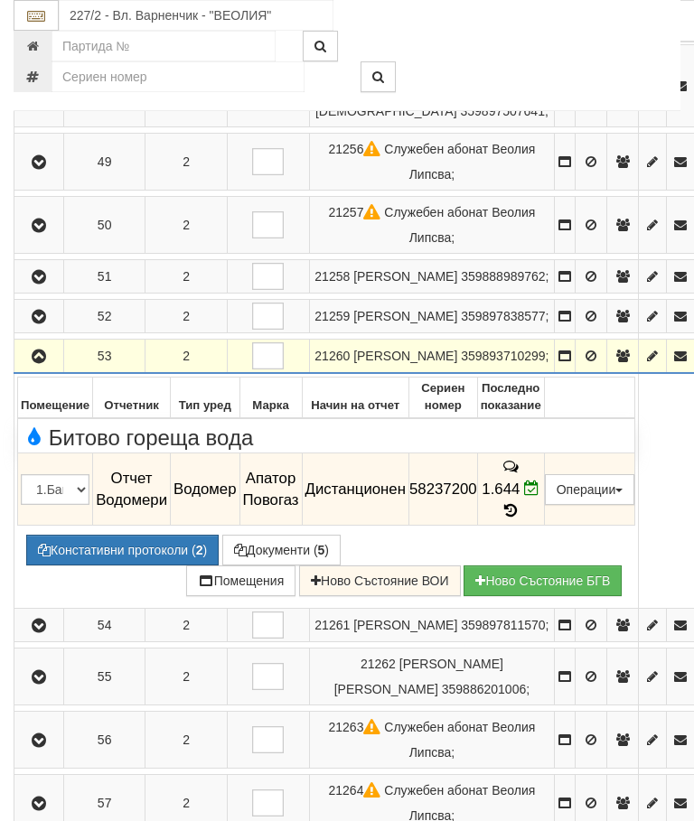
click at [42, 363] on icon "button" at bounding box center [39, 357] width 22 height 13
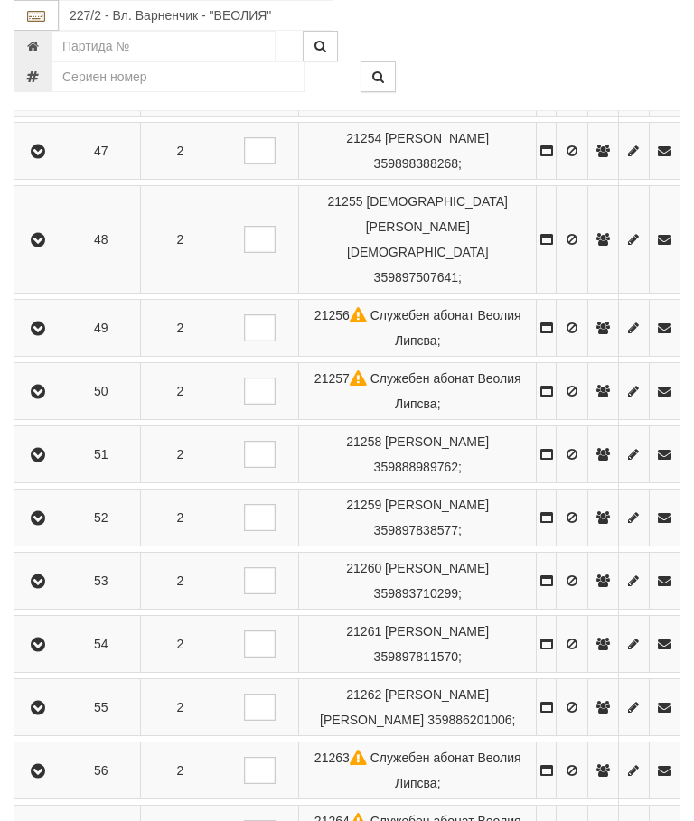
click at [49, 642] on icon "button" at bounding box center [38, 645] width 22 height 13
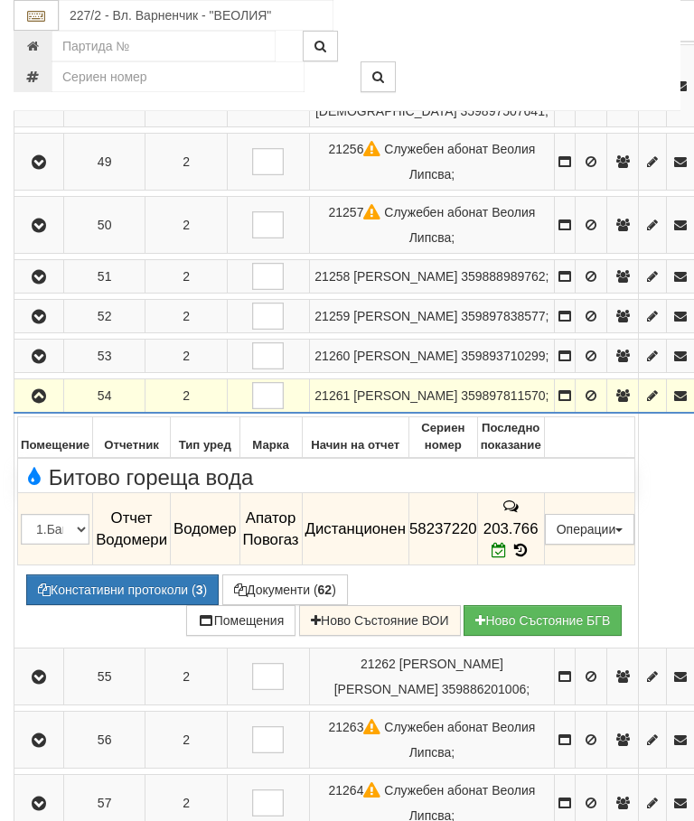
click at [30, 409] on button "button" at bounding box center [38, 395] width 43 height 27
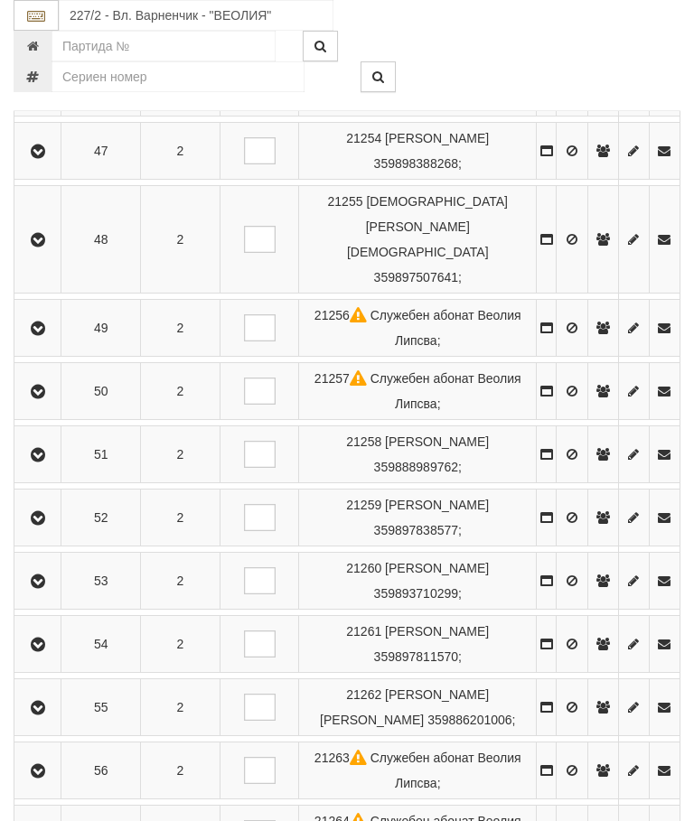
click at [42, 709] on button "button" at bounding box center [37, 707] width 41 height 27
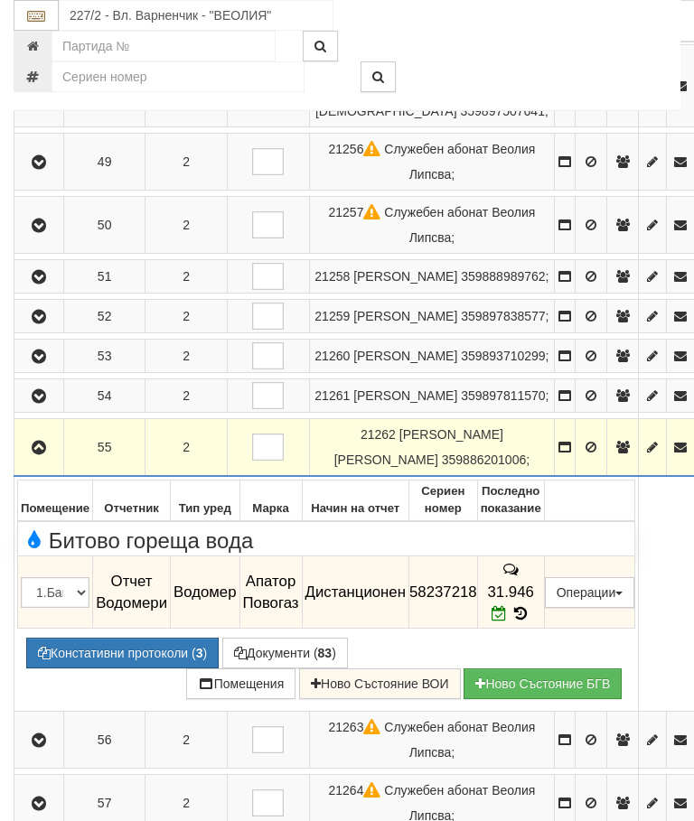
click at [43, 455] on icon "button" at bounding box center [39, 448] width 22 height 13
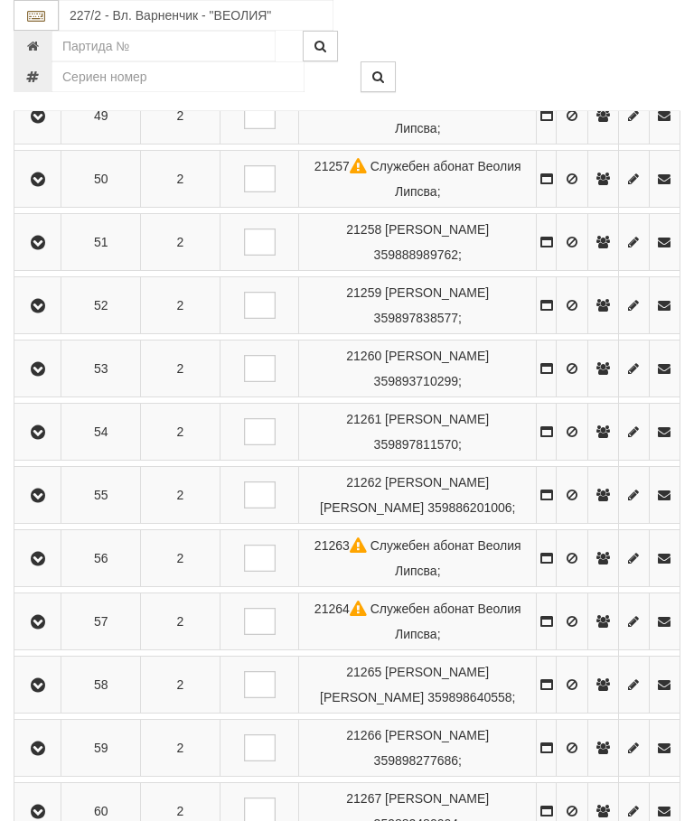
scroll to position [1264, 0]
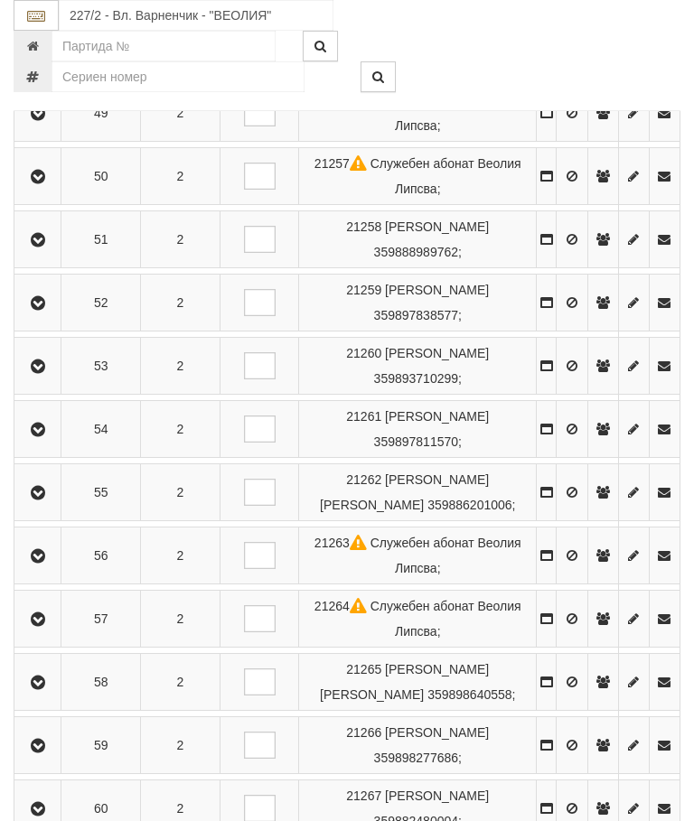
click at [58, 568] on button "button" at bounding box center [37, 555] width 41 height 27
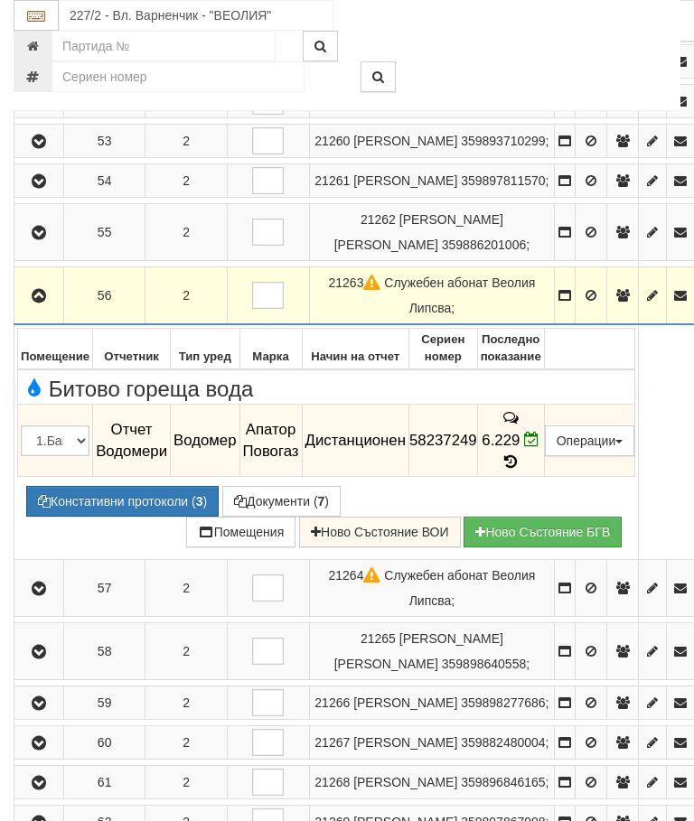
click at [46, 303] on icon "button" at bounding box center [39, 296] width 22 height 13
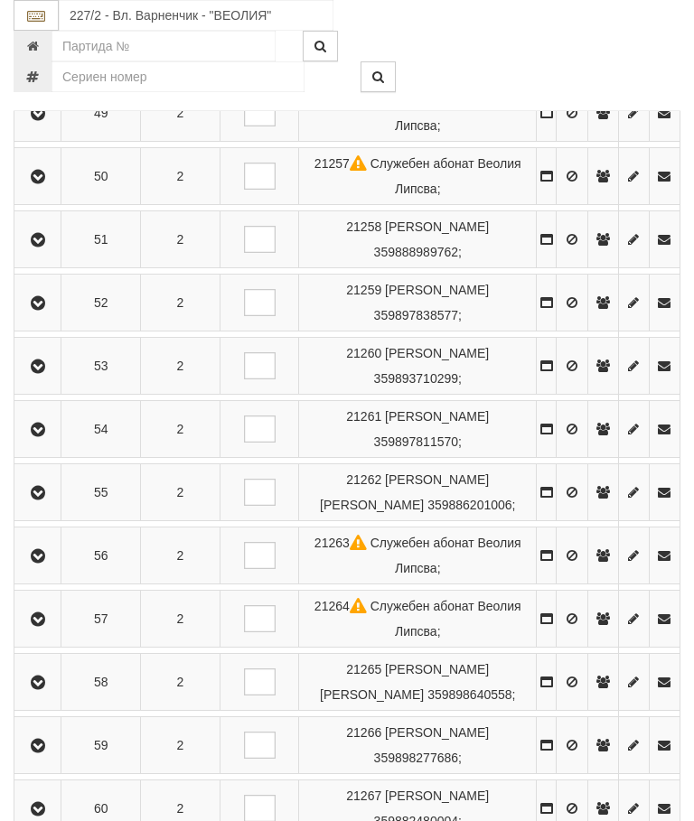
click at [46, 626] on icon "button" at bounding box center [38, 620] width 22 height 13
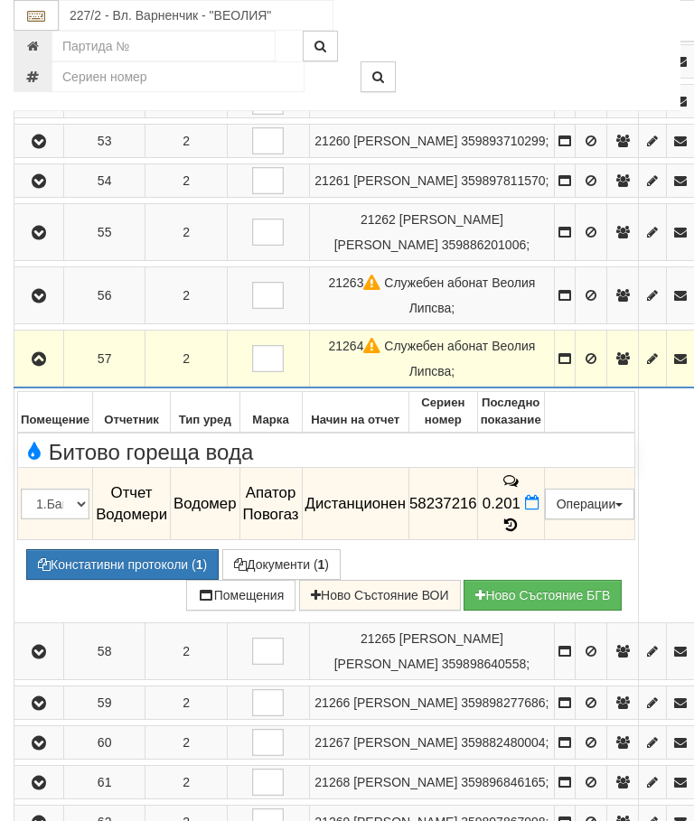
click at [42, 366] on icon "button" at bounding box center [39, 359] width 22 height 13
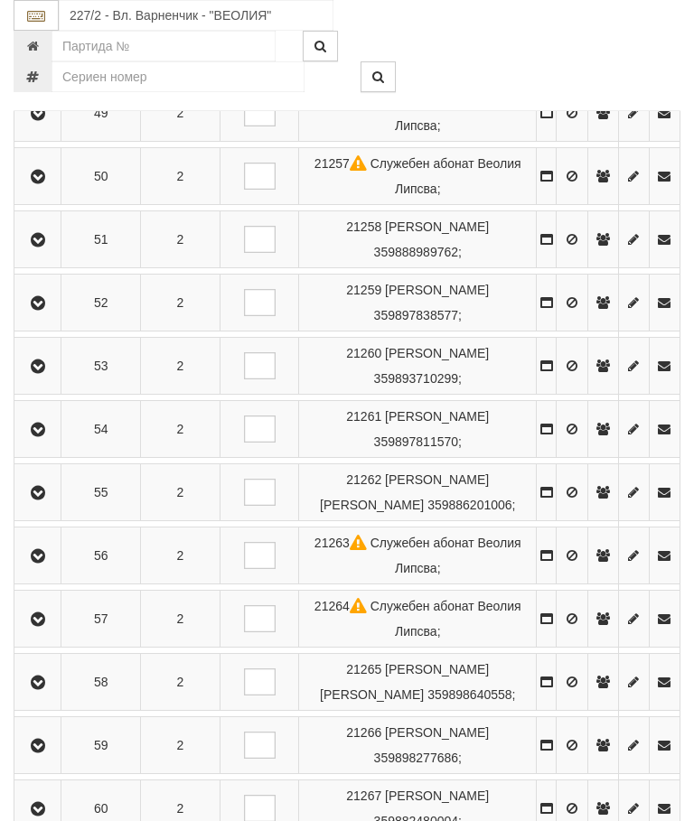
click at [48, 696] on button "button" at bounding box center [37, 682] width 41 height 27
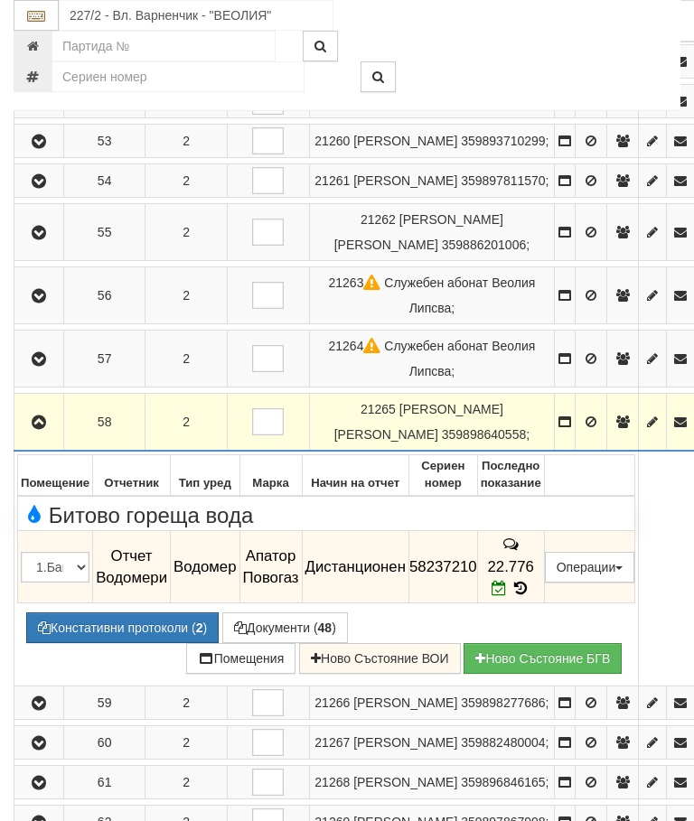
click at [39, 429] on icon "button" at bounding box center [39, 423] width 22 height 13
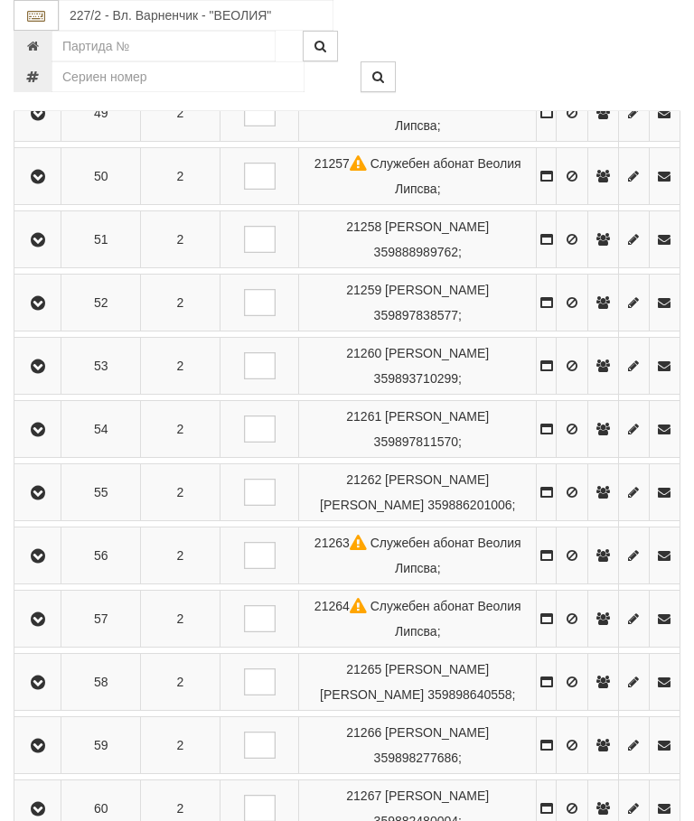
click at [49, 753] on icon "button" at bounding box center [38, 746] width 22 height 13
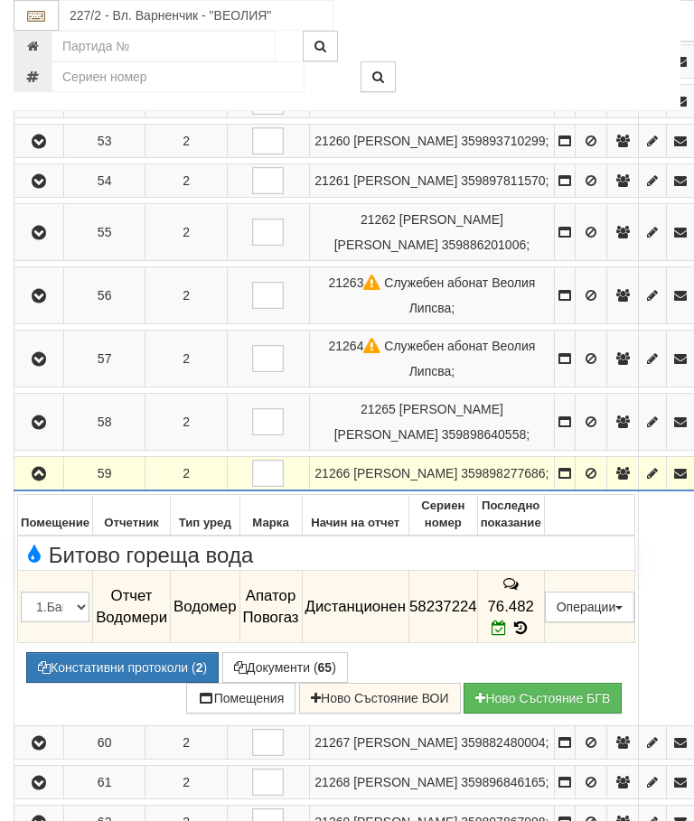
click at [40, 481] on icon "button" at bounding box center [39, 474] width 22 height 13
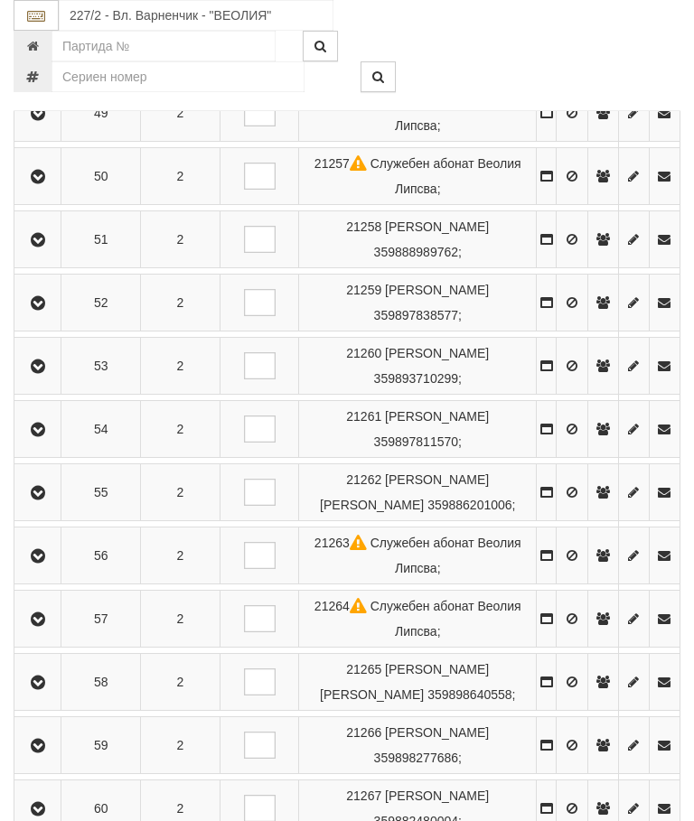
click at [55, 821] on button "button" at bounding box center [37, 808] width 41 height 27
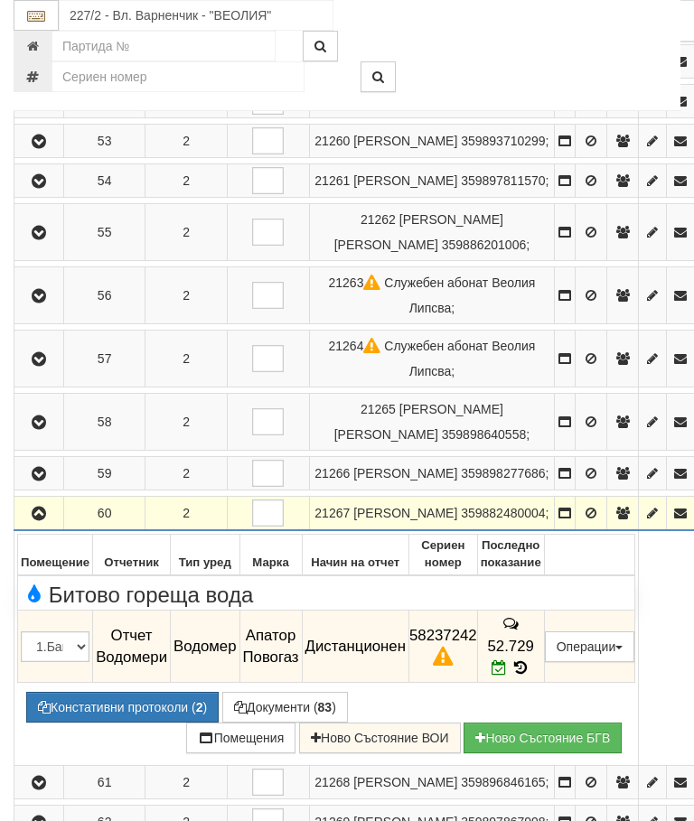
click at [40, 521] on icon "button" at bounding box center [39, 514] width 22 height 13
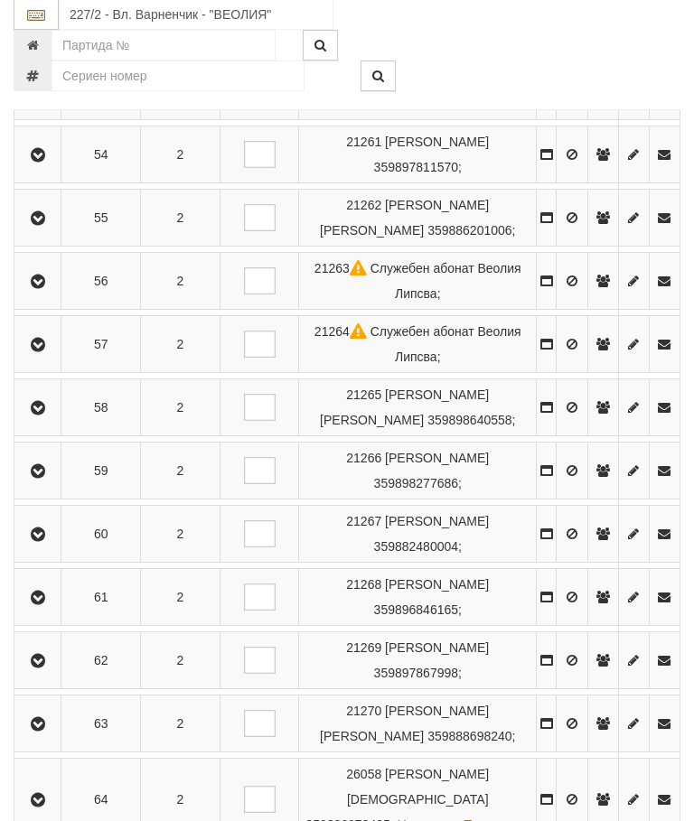
click at [43, 605] on icon "button" at bounding box center [38, 599] width 22 height 13
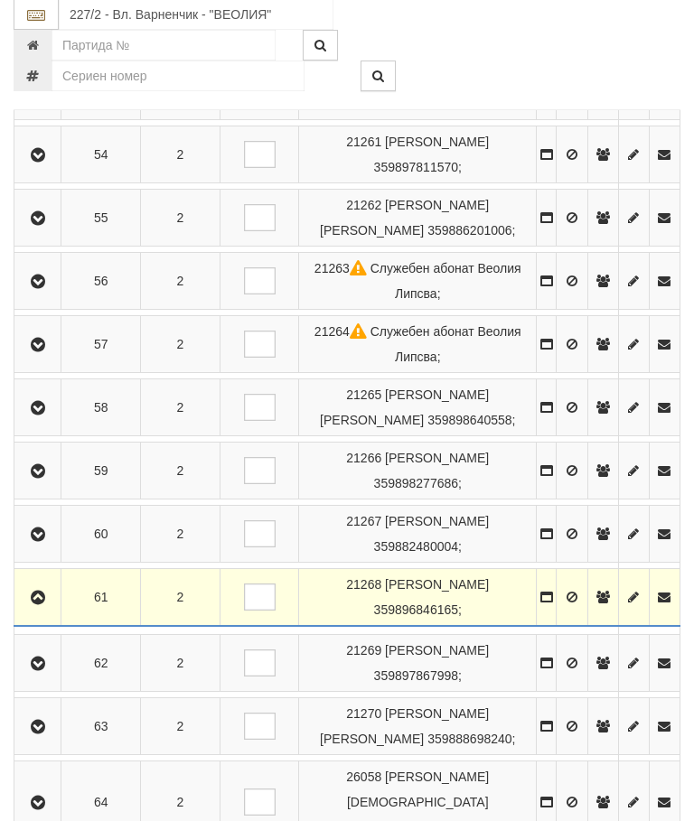
scroll to position [1539, 0]
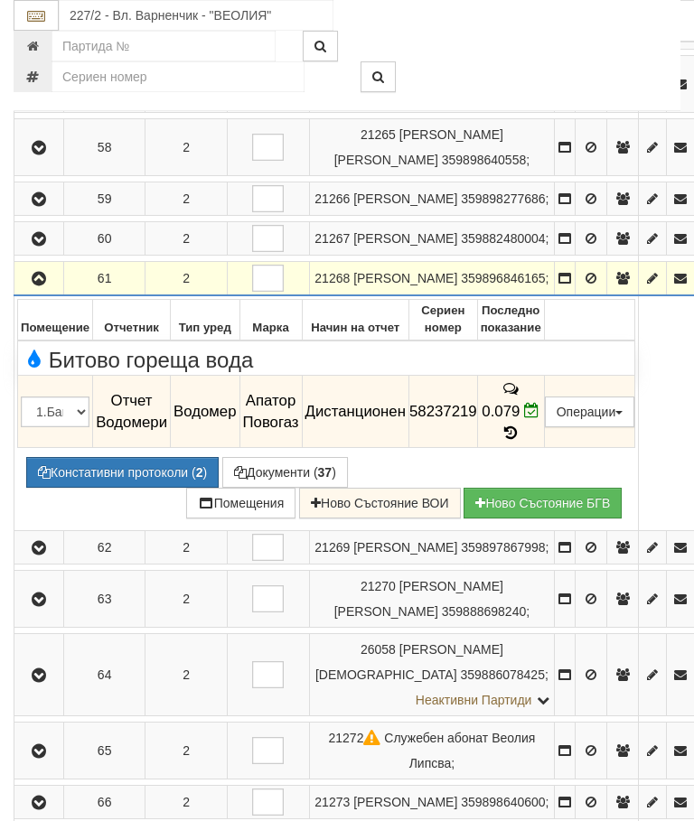
click at [47, 292] on button "button" at bounding box center [38, 278] width 43 height 27
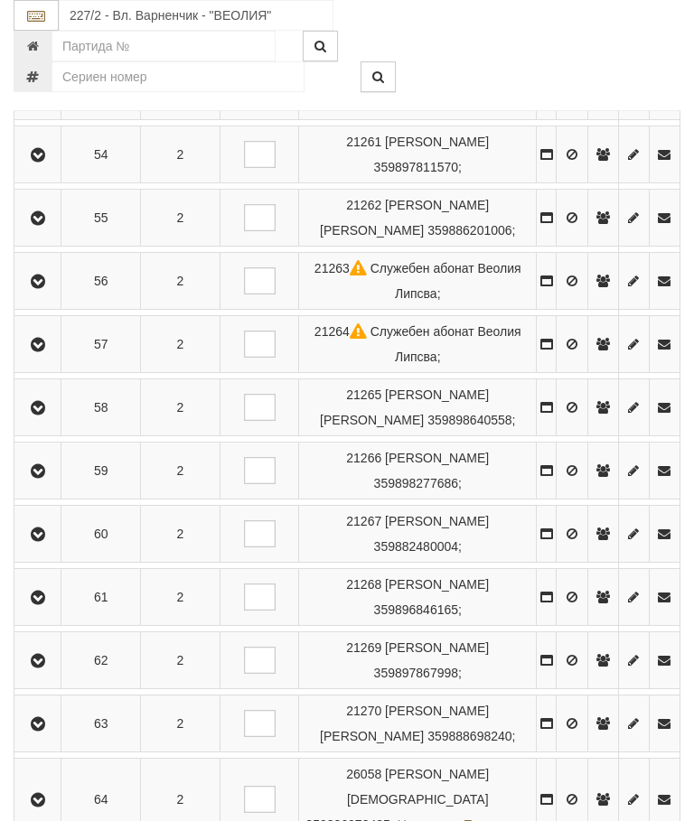
click at [49, 668] on icon "button" at bounding box center [38, 661] width 22 height 13
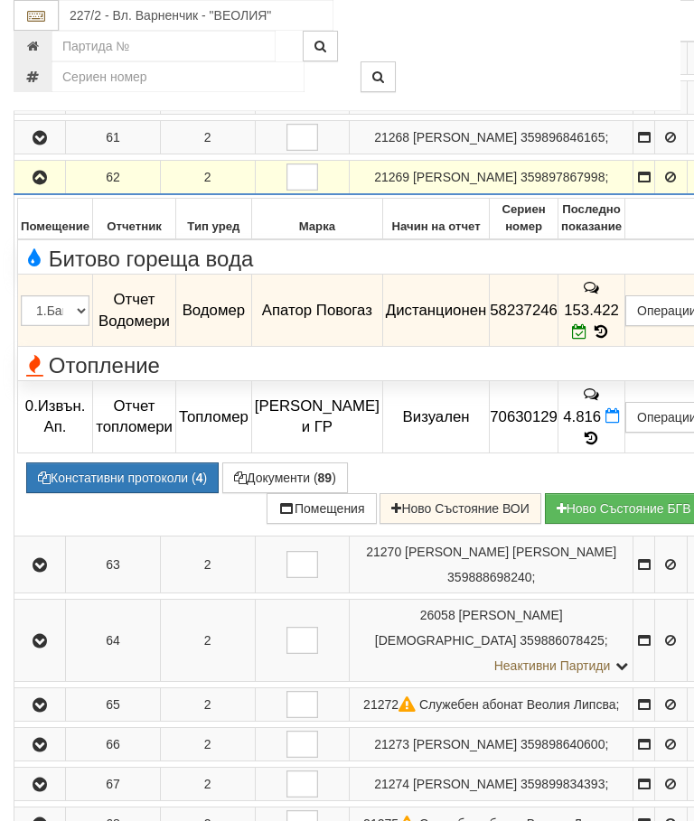
click at [42, 184] on icon "button" at bounding box center [40, 178] width 22 height 13
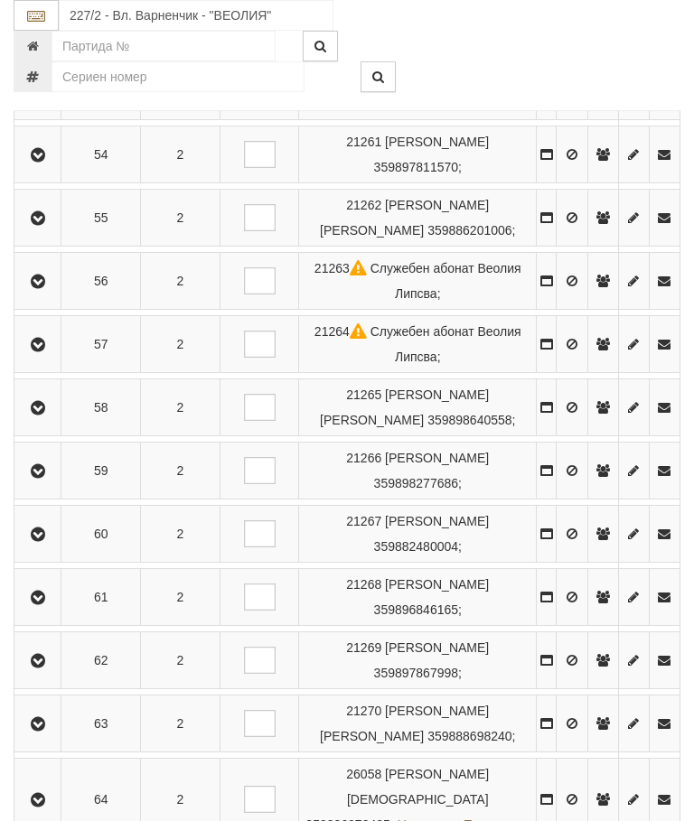
click at [44, 731] on icon "button" at bounding box center [38, 724] width 22 height 13
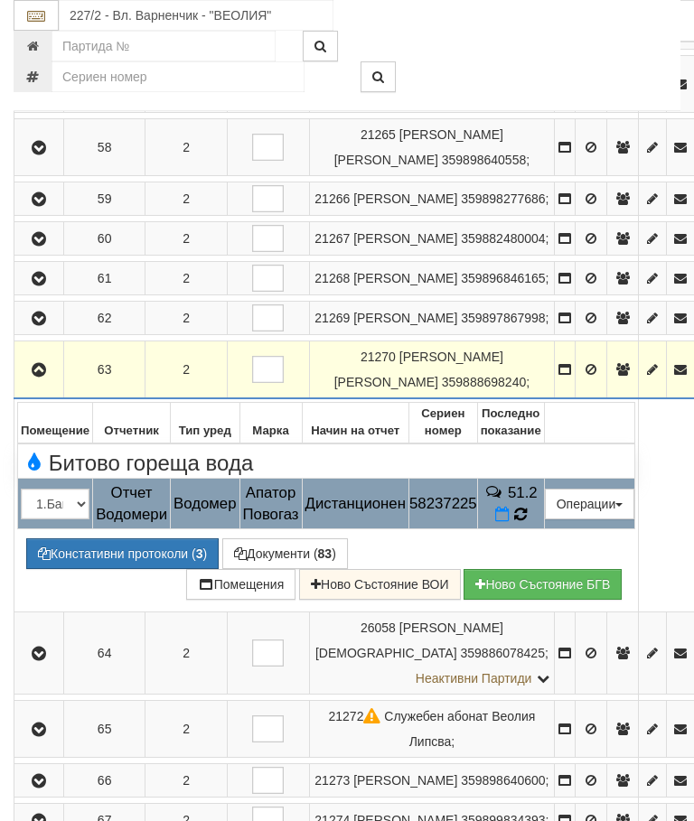
click at [527, 523] on icon at bounding box center [519, 514] width 14 height 17
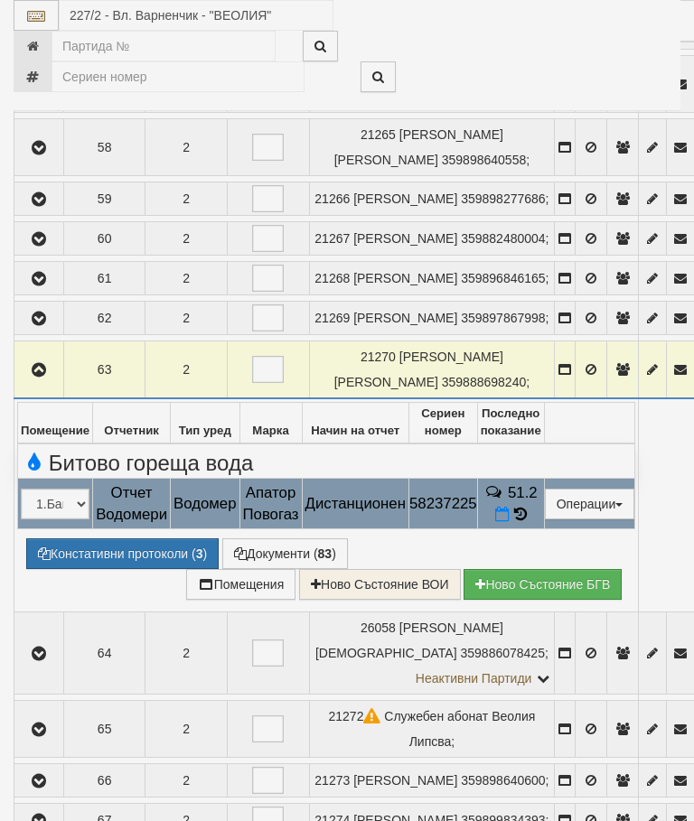
select select "10"
select select "1"
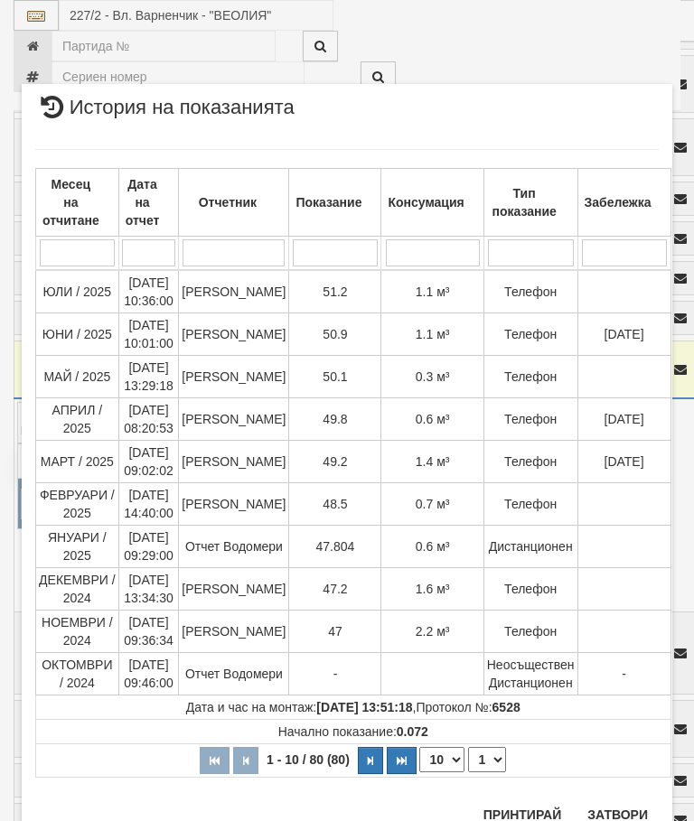
scroll to position [1578, 0]
click at [618, 790] on div "Месец на отчитане Дата на отчет Отчетник Показание Консумация Тип показание Заб…" at bounding box center [347, 464] width 624 height 665
click at [629, 802] on button "Затвори" at bounding box center [618, 816] width 82 height 29
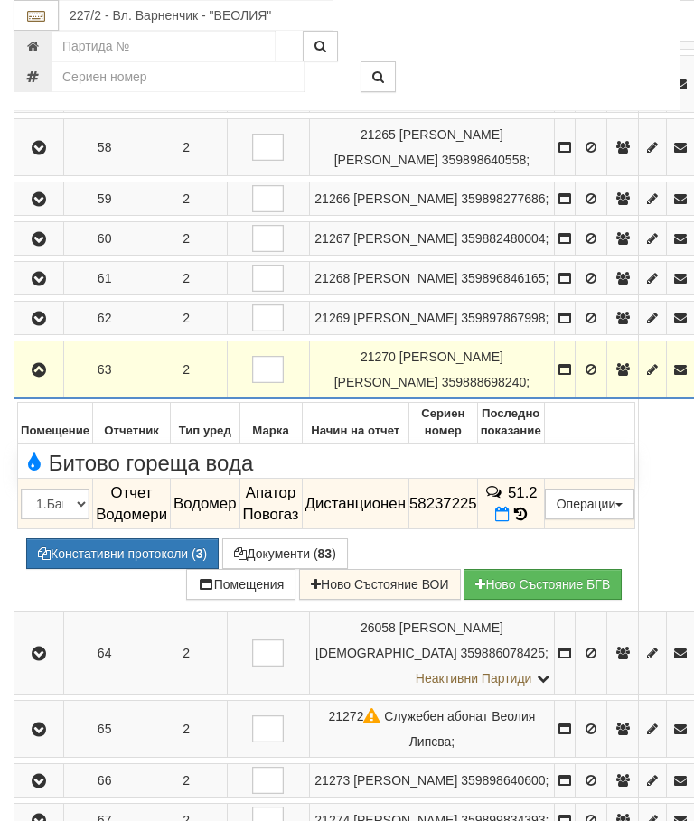
click at [43, 377] on icon "button" at bounding box center [39, 370] width 22 height 13
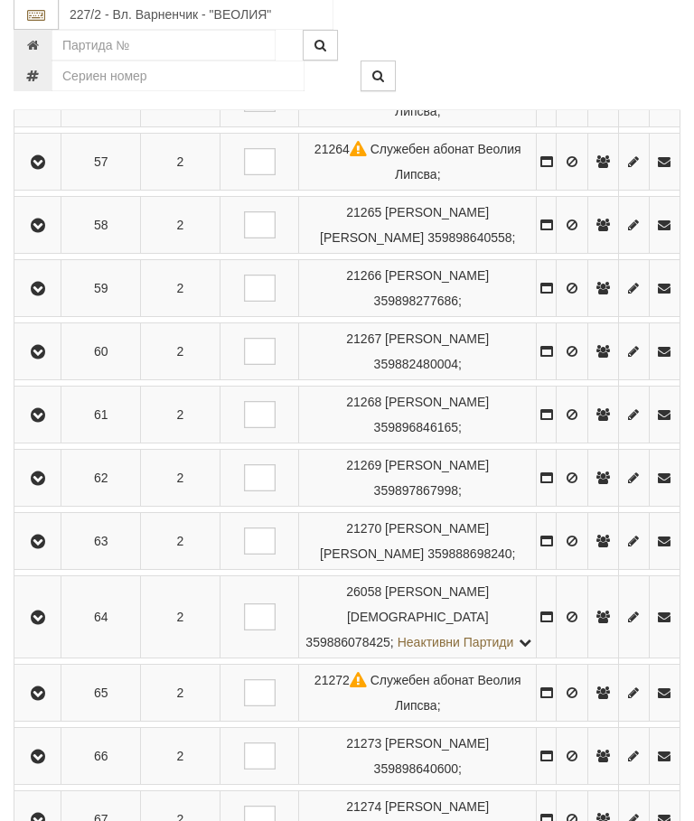
click at [47, 625] on icon "button" at bounding box center [38, 619] width 22 height 13
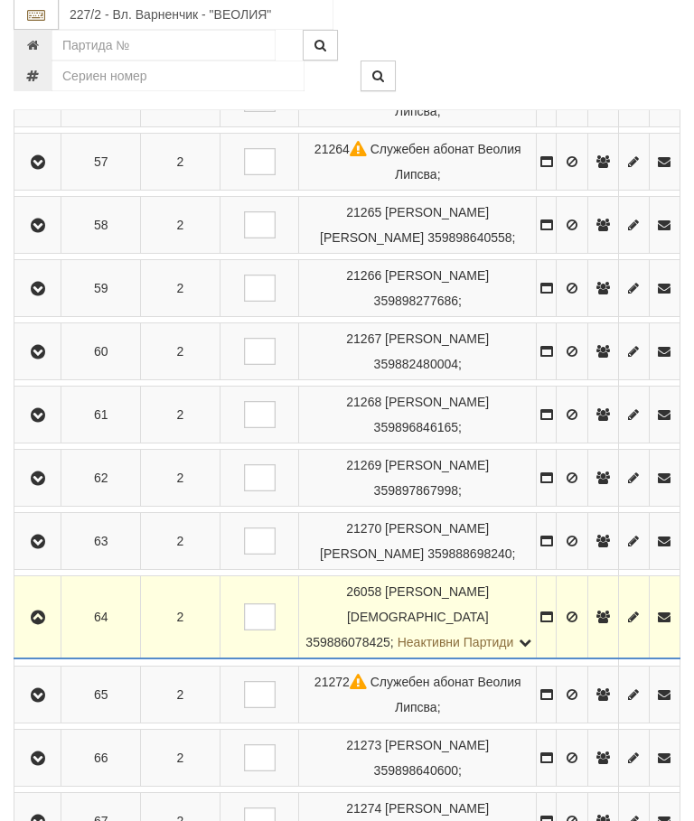
scroll to position [1722, 0]
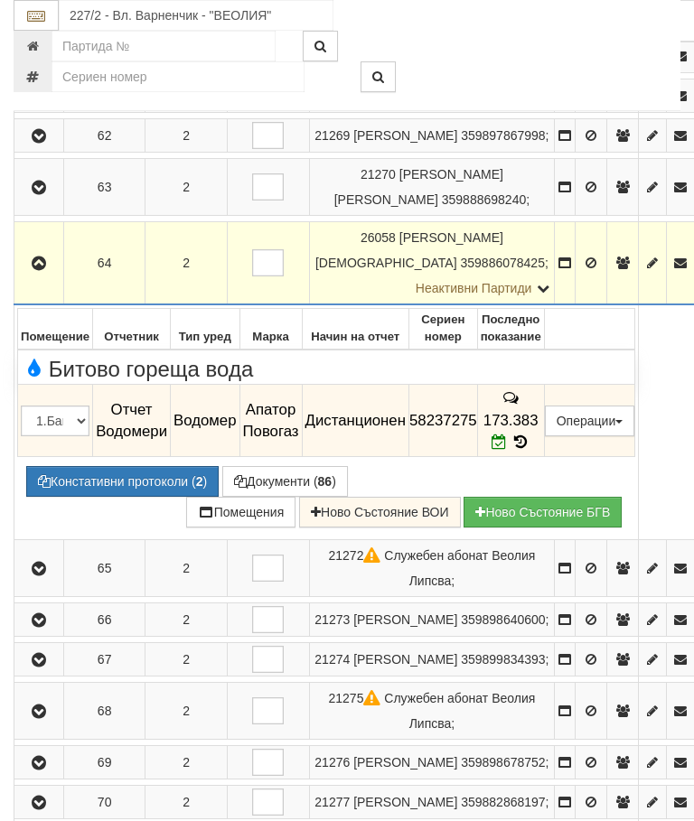
click at [40, 270] on icon "button" at bounding box center [39, 264] width 22 height 13
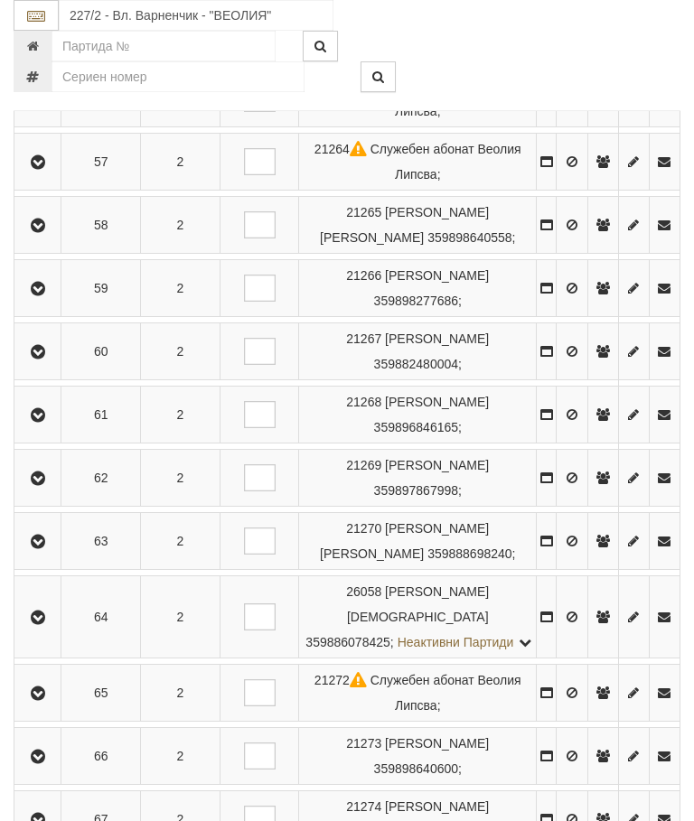
click at [40, 700] on icon "button" at bounding box center [38, 694] width 22 height 13
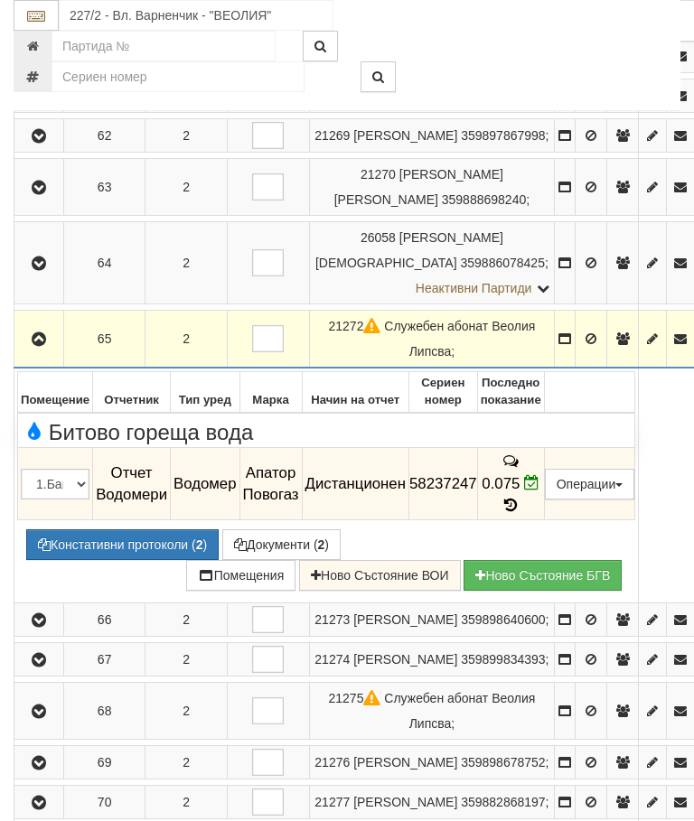
click at [42, 346] on icon "button" at bounding box center [39, 339] width 22 height 13
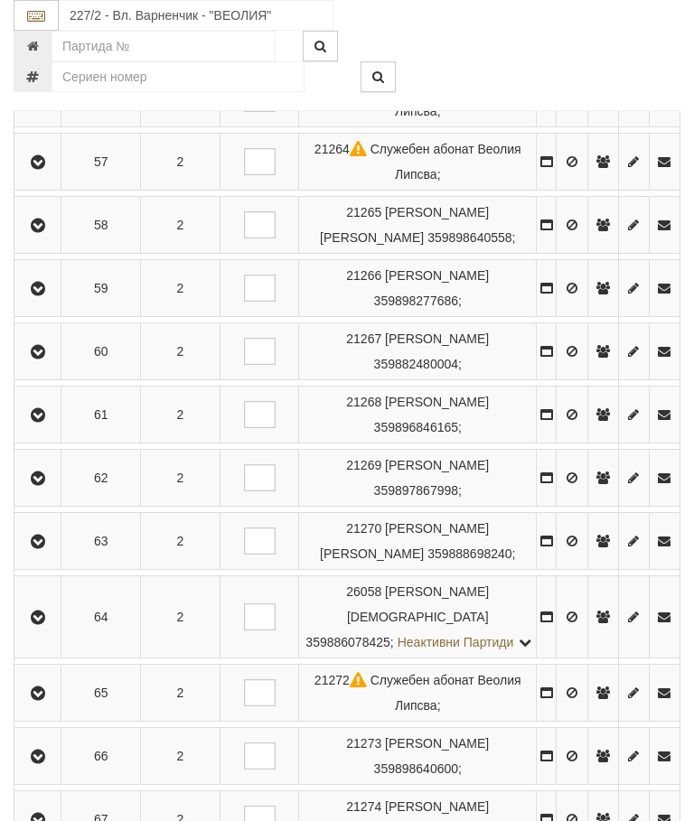
click at [47, 764] on icon "button" at bounding box center [38, 757] width 22 height 13
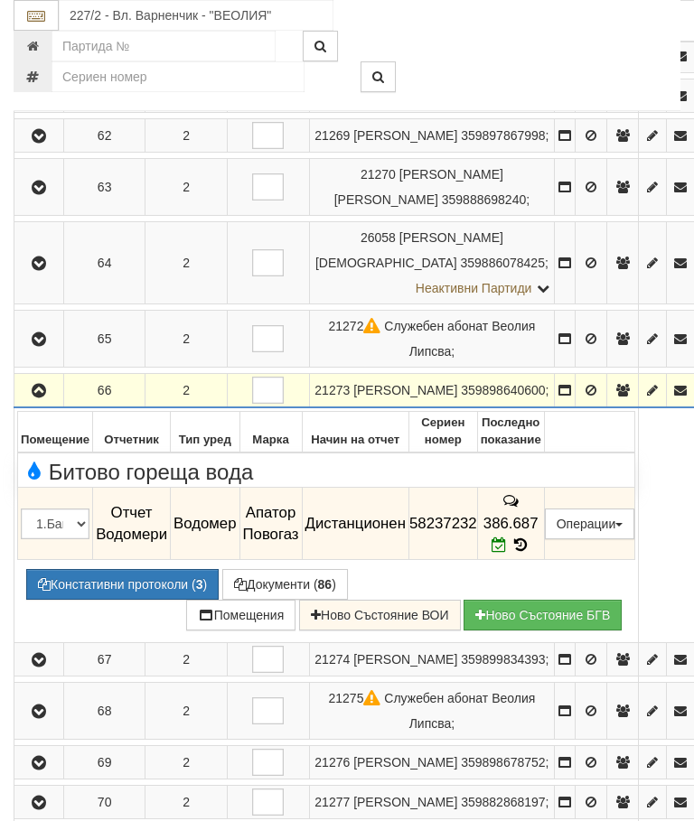
click at [39, 398] on icon "button" at bounding box center [39, 391] width 22 height 13
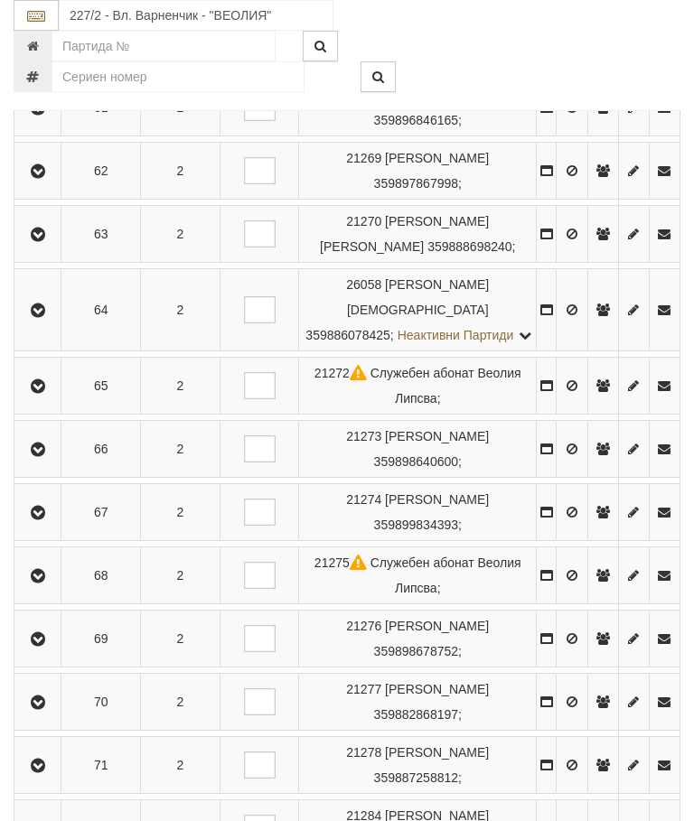
scroll to position [2062, 0]
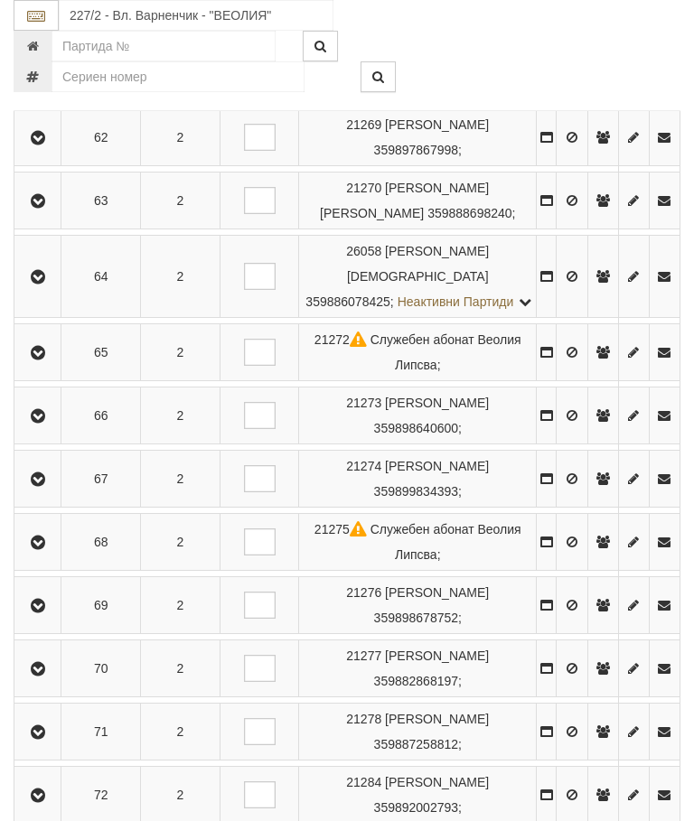
click at [42, 486] on icon "button" at bounding box center [38, 480] width 22 height 13
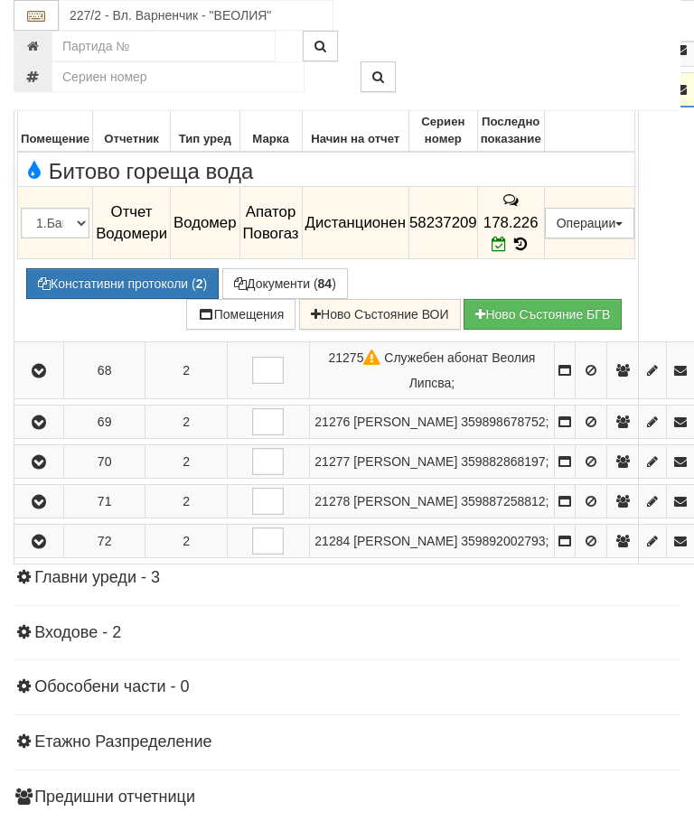
click at [25, 103] on button "button" at bounding box center [38, 89] width 43 height 27
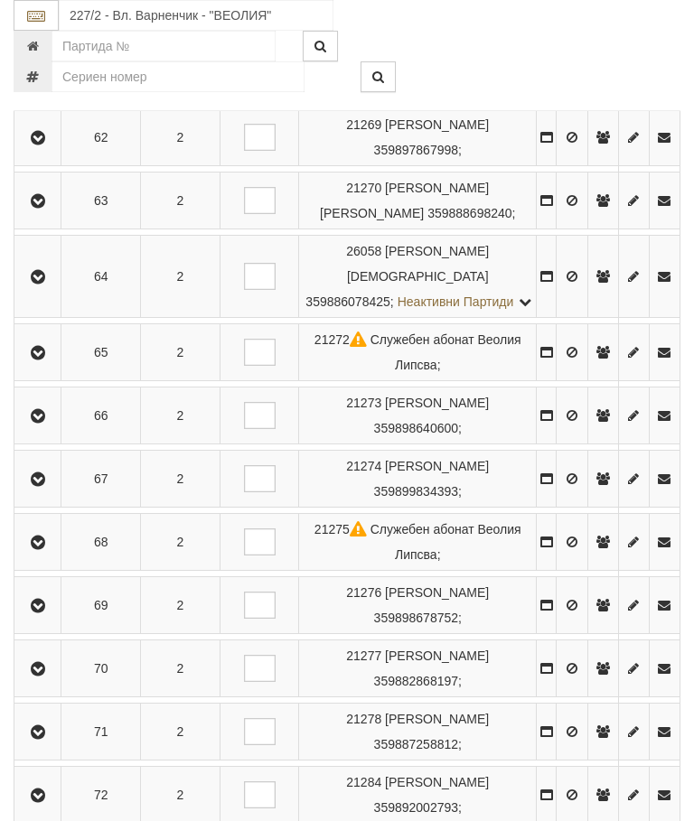
click at [58, 556] on button "button" at bounding box center [37, 542] width 41 height 27
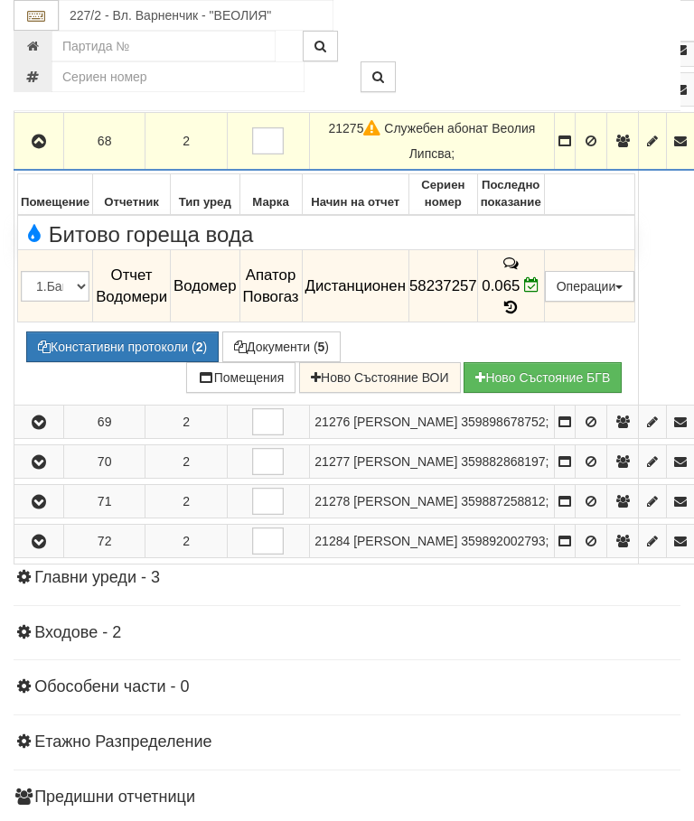
click at [36, 155] on button "button" at bounding box center [38, 140] width 43 height 27
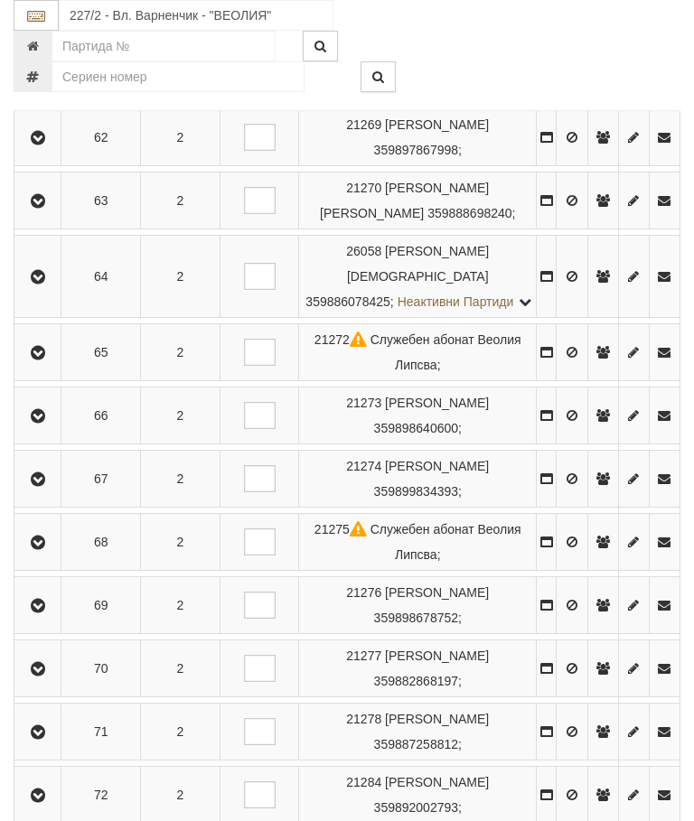
click at [53, 634] on td at bounding box center [37, 605] width 47 height 57
click at [58, 619] on button "button" at bounding box center [37, 605] width 41 height 27
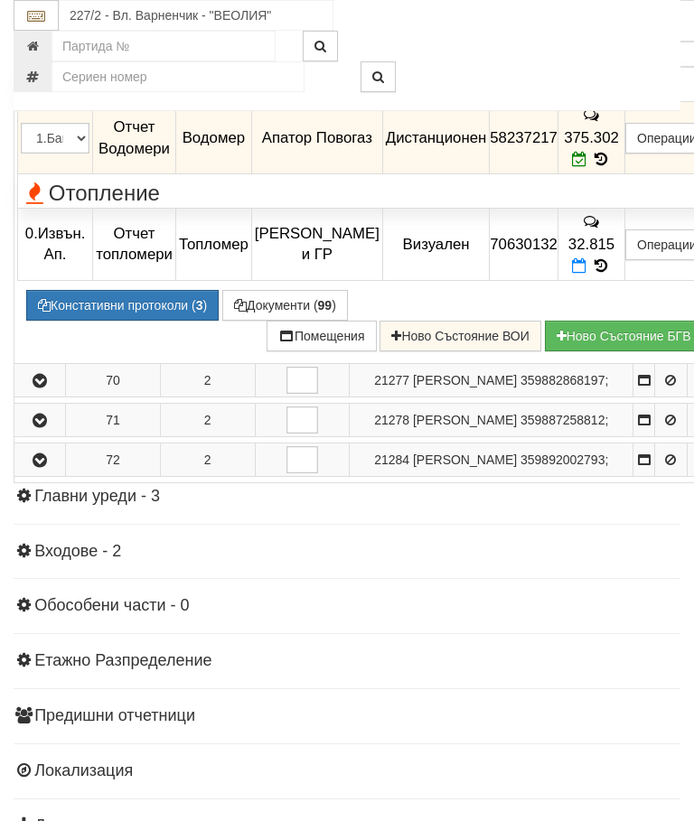
click at [41, 12] on icon "button" at bounding box center [40, 5] width 22 height 13
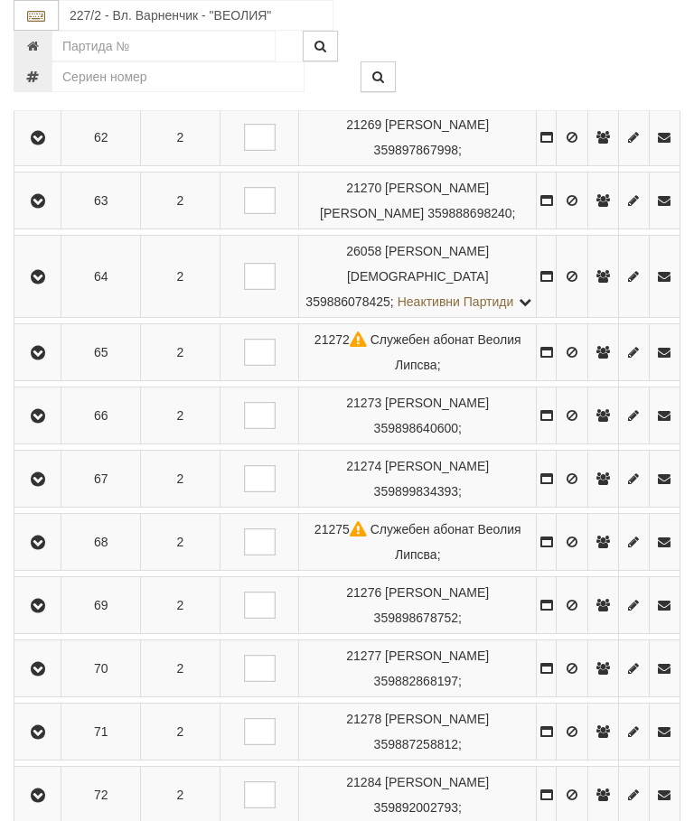
click at [49, 676] on icon "button" at bounding box center [38, 669] width 22 height 13
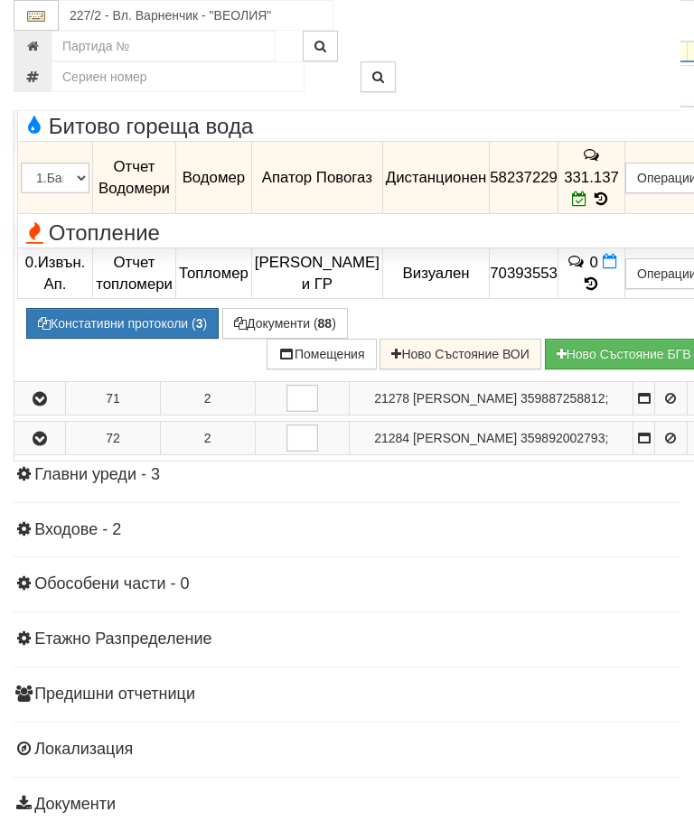
click at [43, 62] on td at bounding box center [40, 45] width 52 height 34
click at [42, 58] on button "button" at bounding box center [39, 44] width 45 height 27
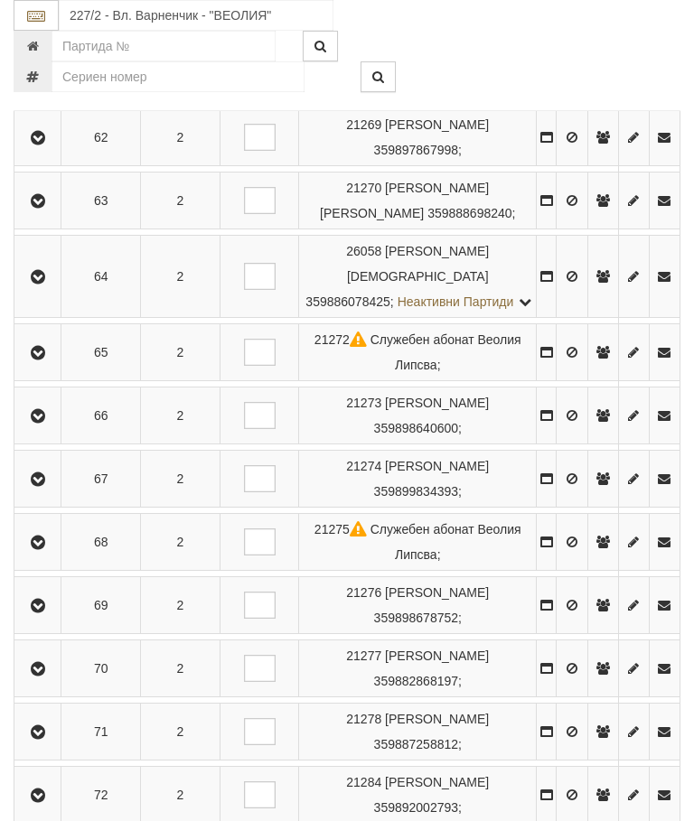
click at [42, 746] on button "button" at bounding box center [37, 731] width 41 height 27
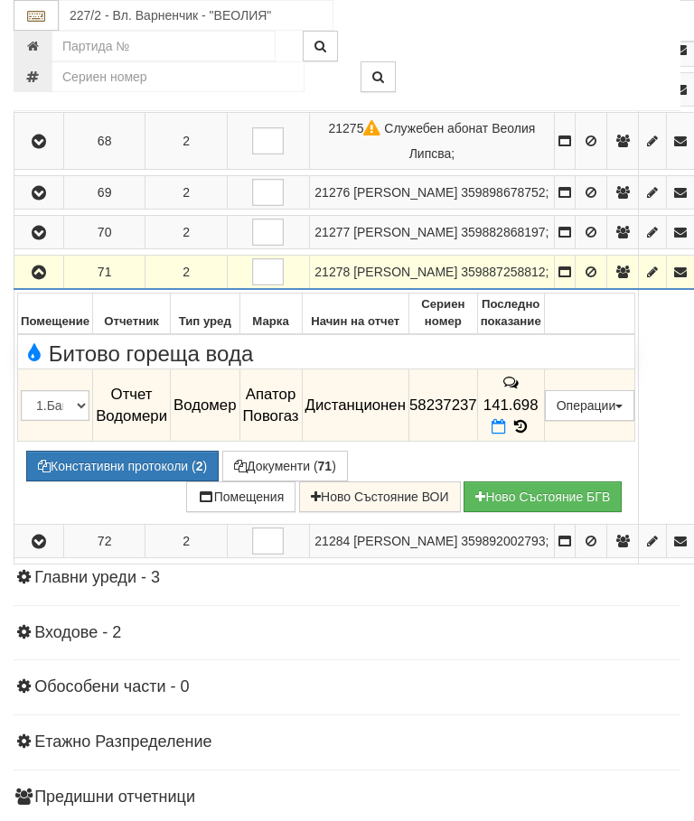
click at [530, 435] on icon at bounding box center [521, 426] width 20 height 15
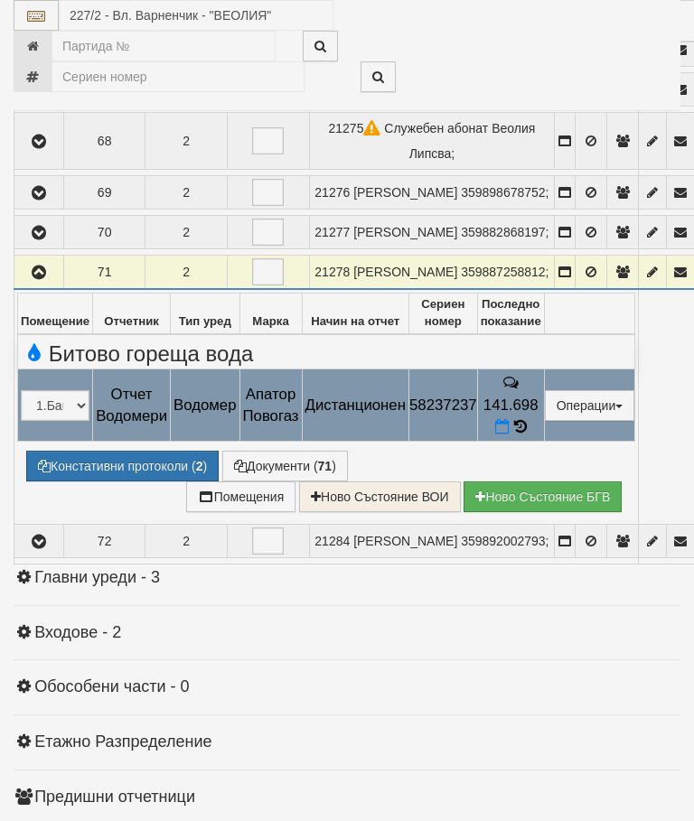
select select "10"
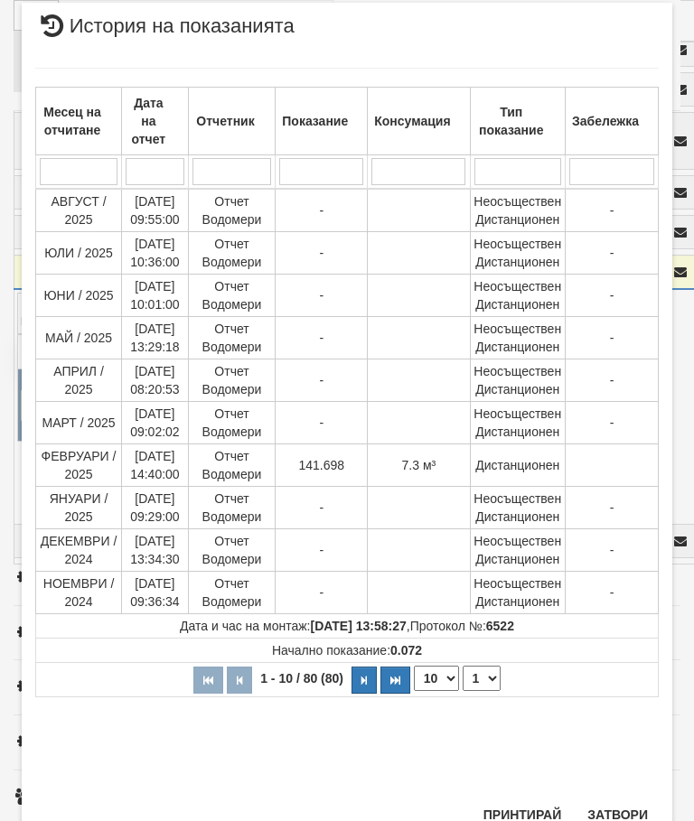
scroll to position [729, 0]
click at [483, 681] on select "1 2 3 4 5 6 7 8" at bounding box center [482, 679] width 38 height 25
select select "2"
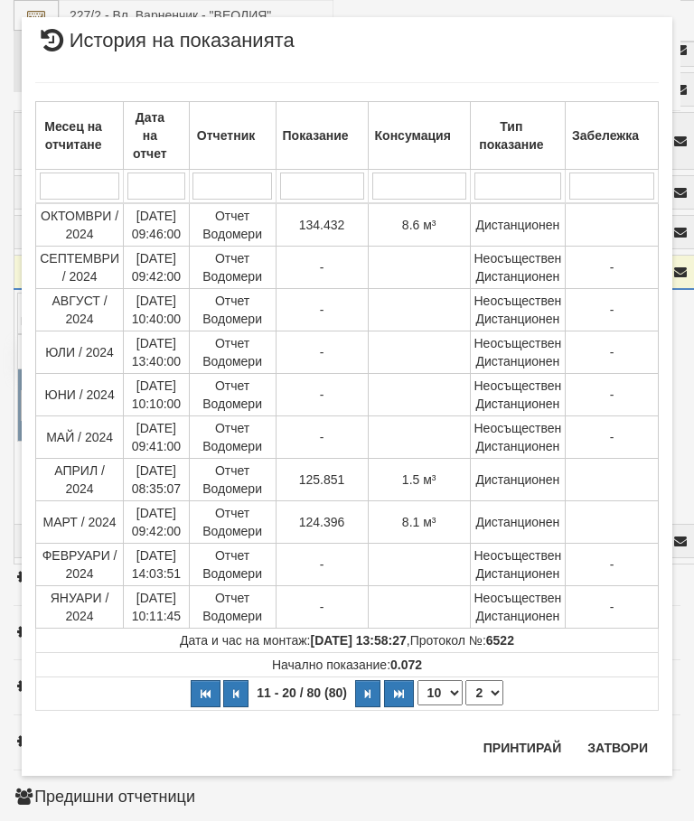
scroll to position [0, 0]
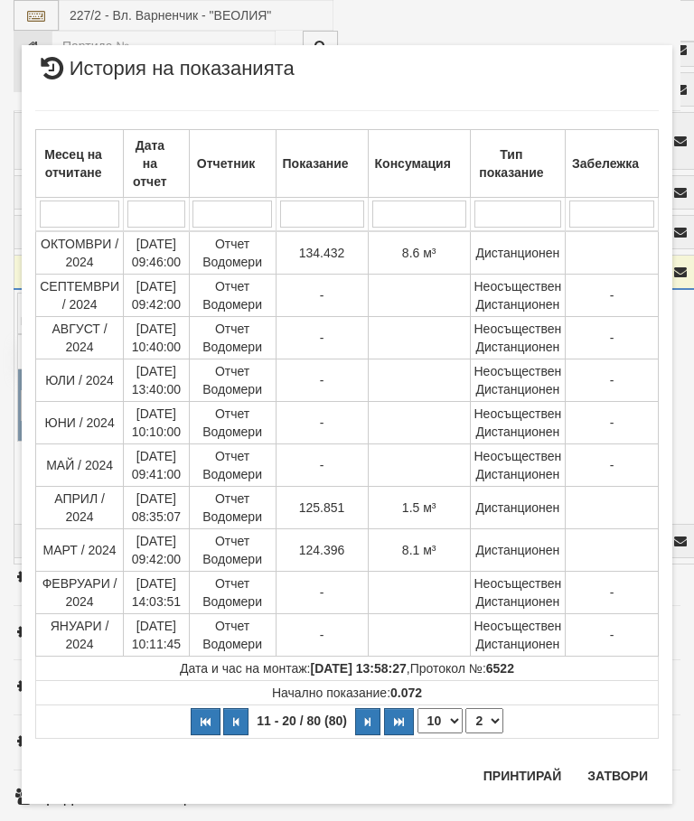
click at [623, 768] on button "Затвори" at bounding box center [618, 776] width 82 height 29
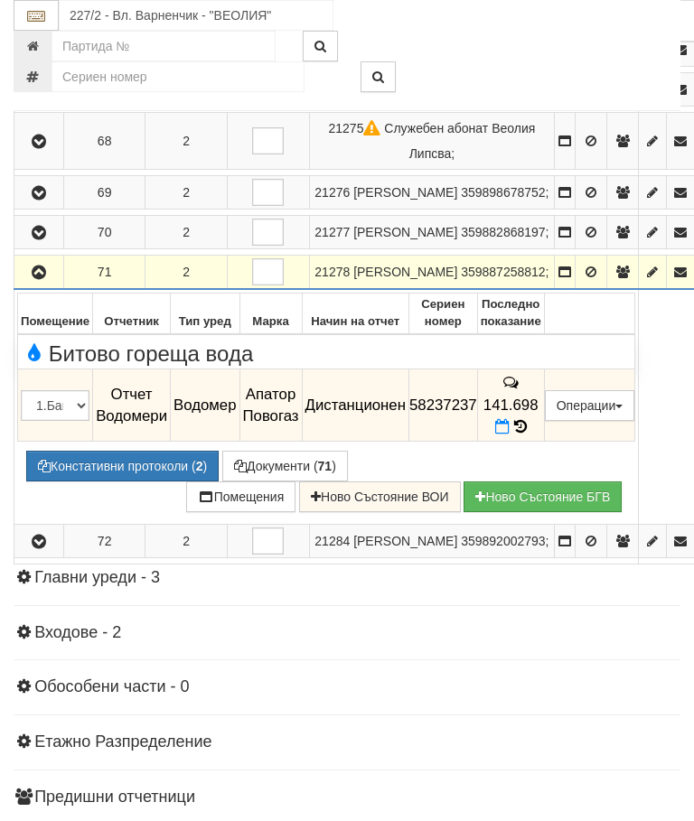
click at [40, 279] on icon "button" at bounding box center [39, 273] width 22 height 13
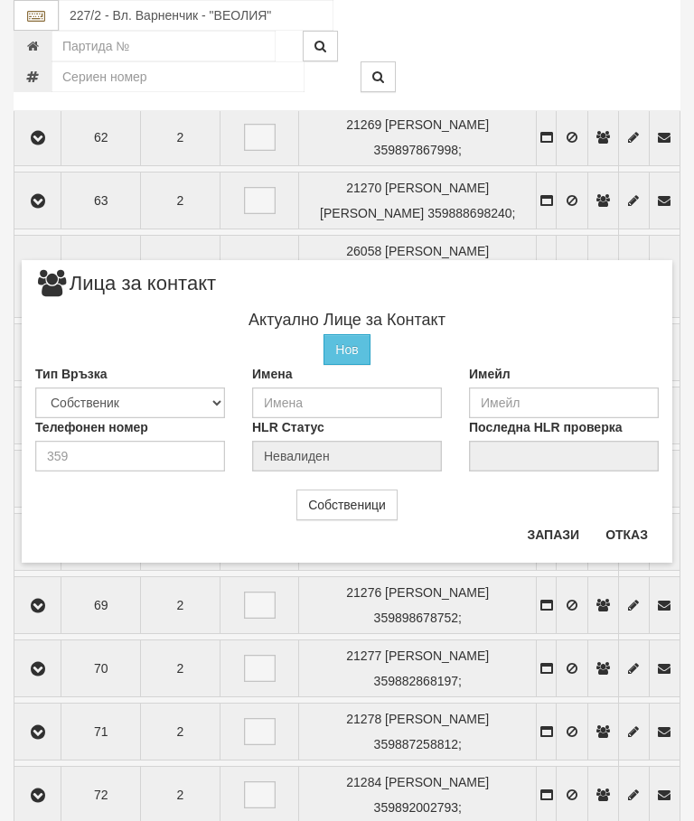
click at [627, 544] on button "Отказ" at bounding box center [627, 535] width 64 height 29
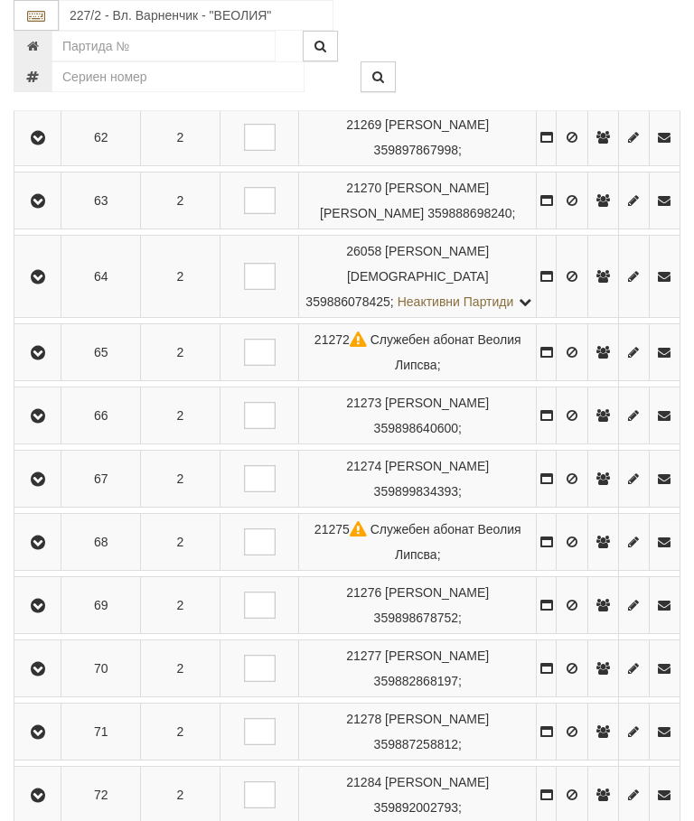
click at [50, 809] on button "button" at bounding box center [37, 795] width 41 height 27
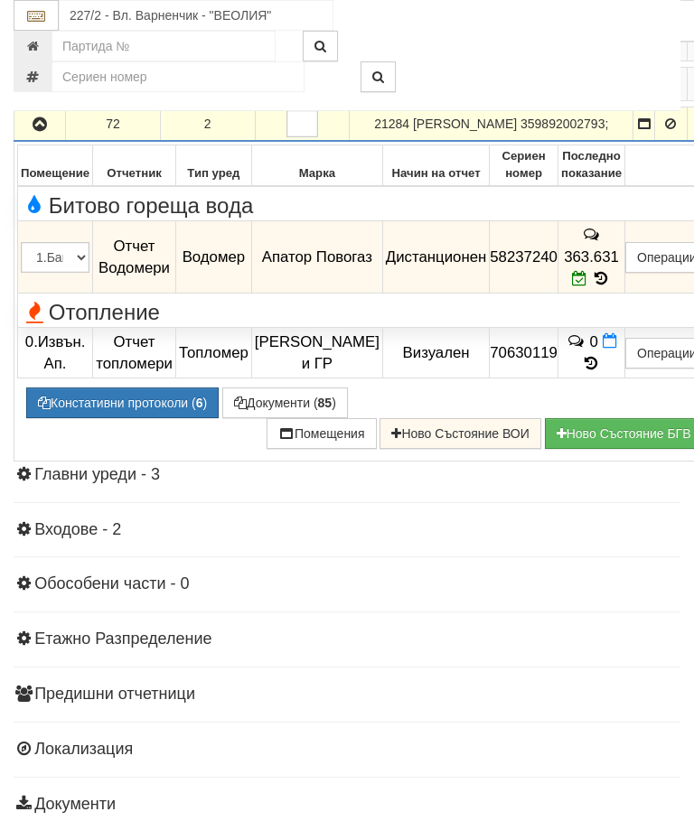
click at [34, 137] on button "button" at bounding box center [39, 123] width 45 height 27
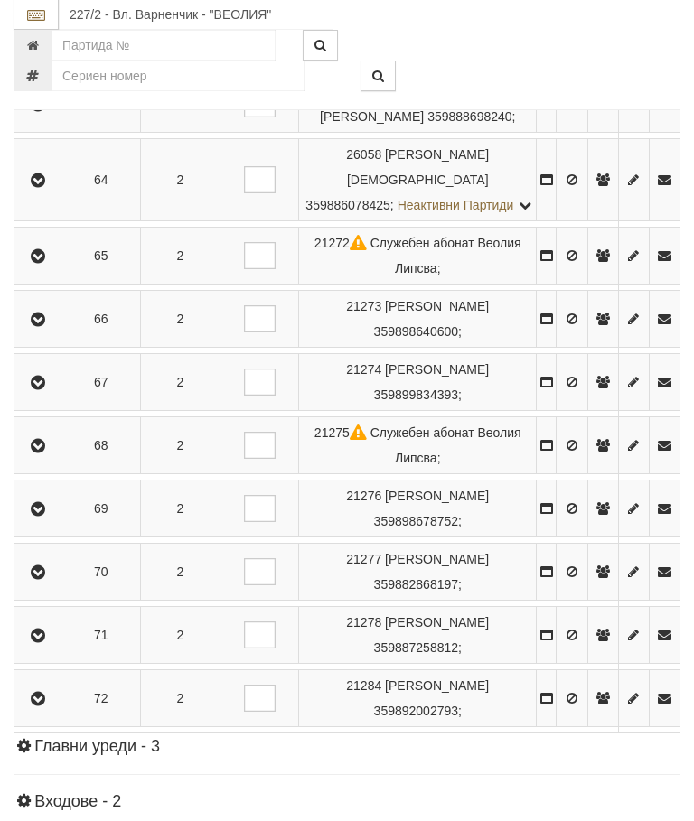
scroll to position [2266, 0]
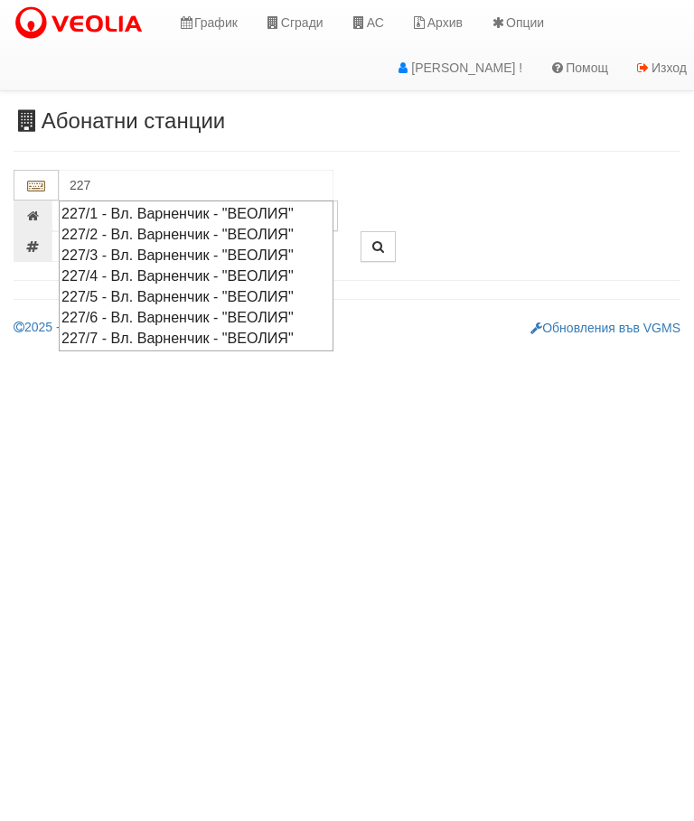
click at [192, 210] on div "227/1 - Вл. Варненчик - "ВЕОЛИЯ"" at bounding box center [195, 213] width 269 height 21
type input "227/1 - Вл. Варненчик - "ВЕОЛИЯ""
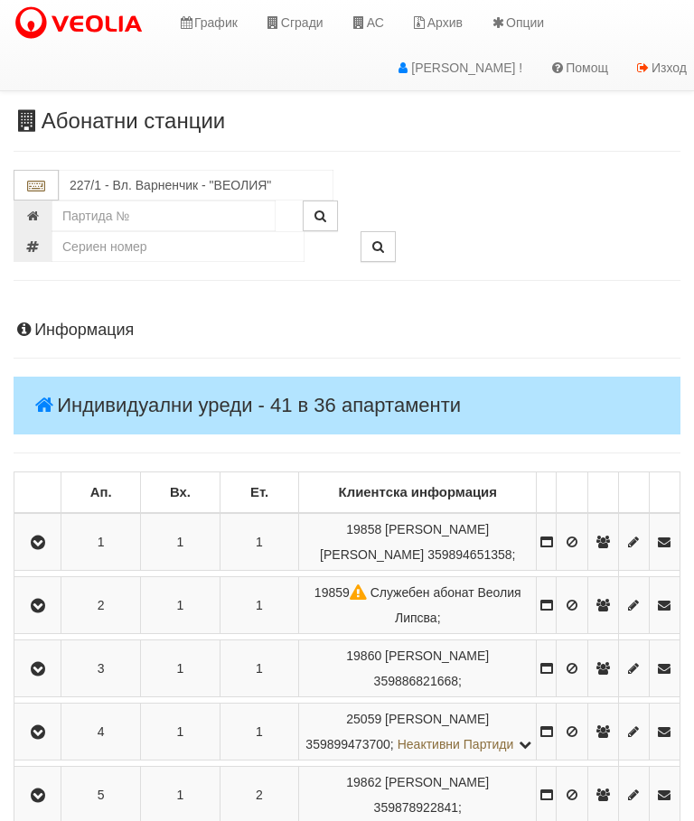
click at [42, 539] on icon "button" at bounding box center [38, 543] width 22 height 13
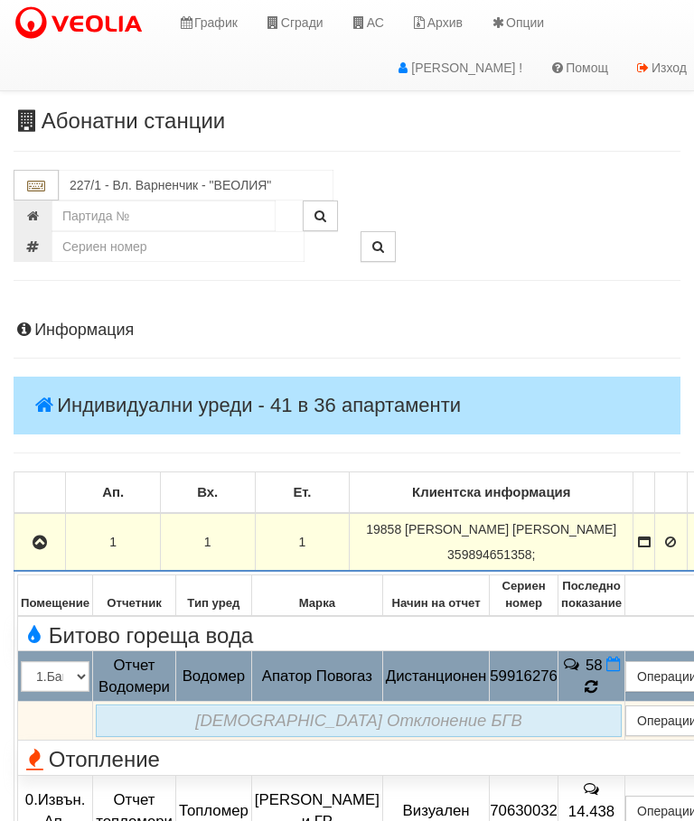
click at [598, 687] on icon at bounding box center [591, 687] width 14 height 17
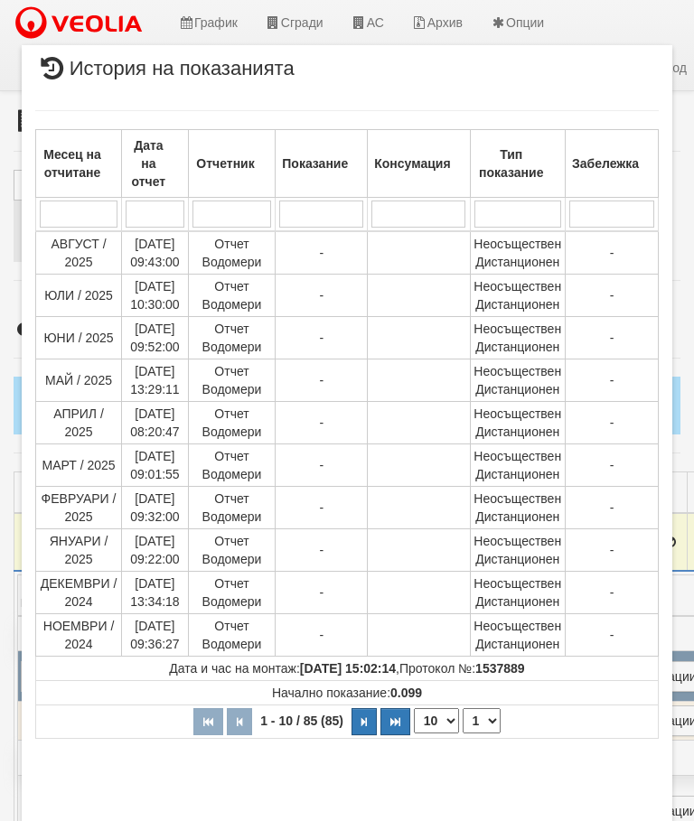
click at [491, 718] on select "1 2 3 4 5 6 7 8 9" at bounding box center [482, 721] width 38 height 25
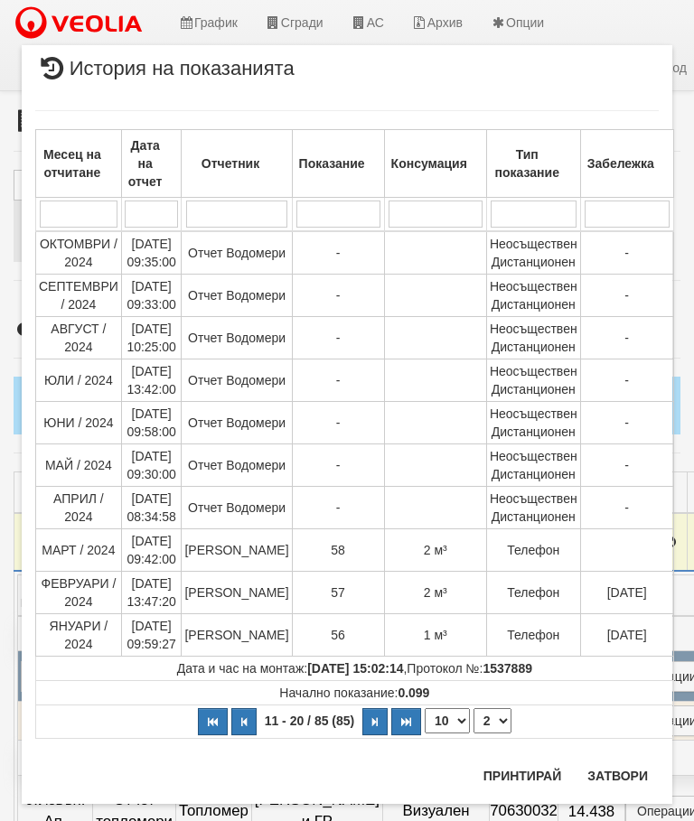
select select "2"
click at [623, 772] on button "Затвори" at bounding box center [618, 776] width 82 height 29
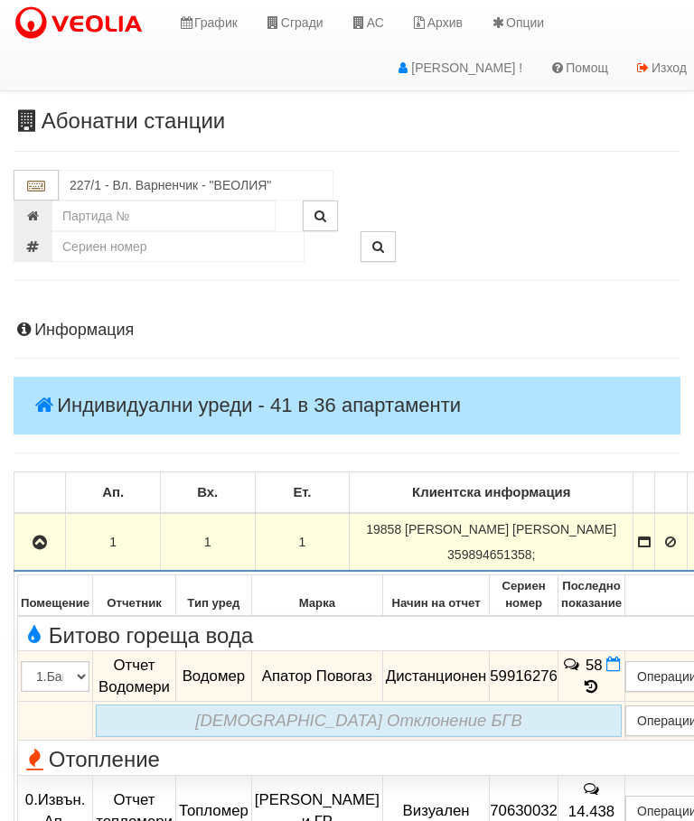
click at [47, 538] on icon "button" at bounding box center [40, 543] width 22 height 13
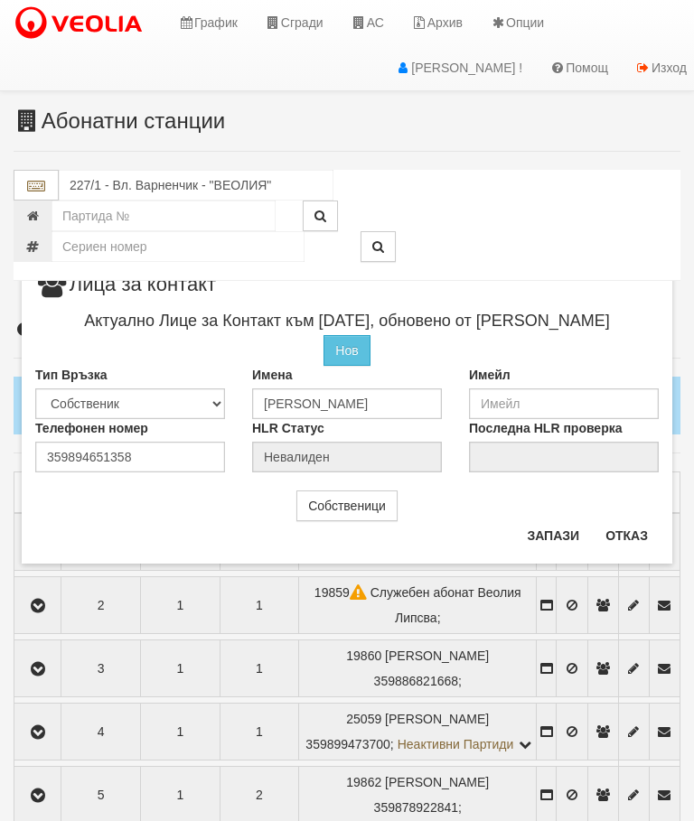
click at [636, 540] on button "Отказ" at bounding box center [627, 535] width 64 height 29
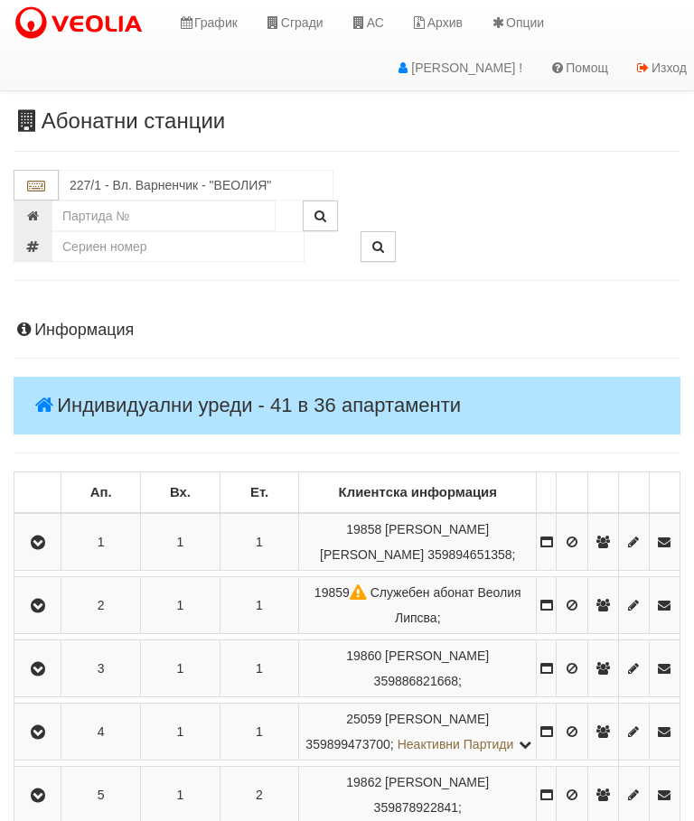
click at [49, 609] on icon "button" at bounding box center [38, 606] width 22 height 13
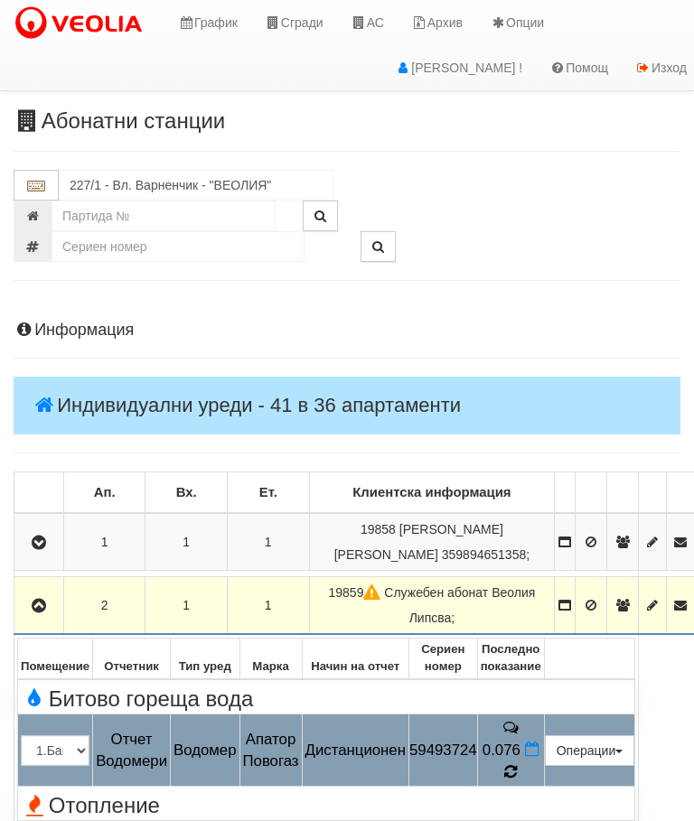
click at [520, 764] on icon at bounding box center [511, 772] width 18 height 16
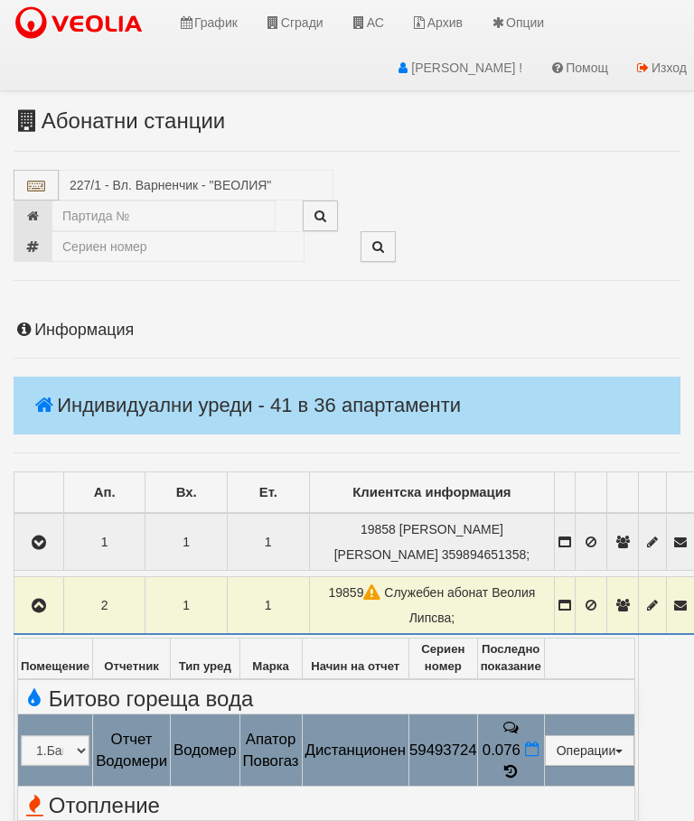
select select "10"
select select "1"
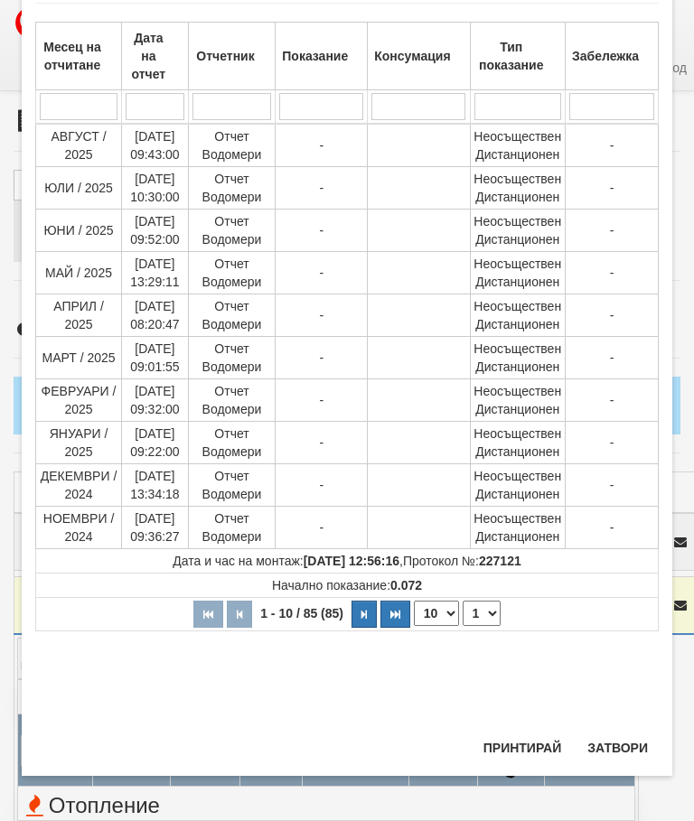
scroll to position [871, 0]
click at [616, 744] on button "Затвори" at bounding box center [618, 748] width 82 height 29
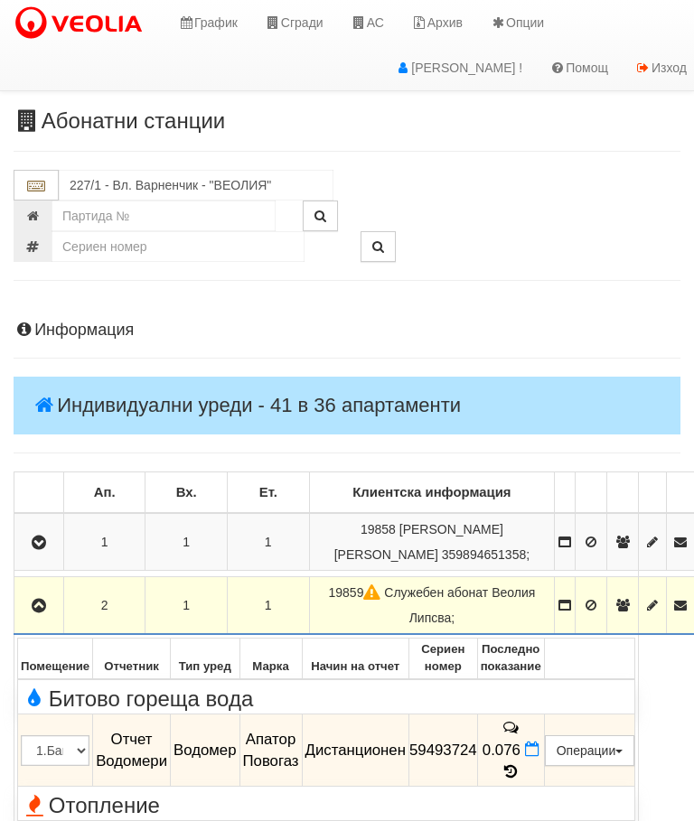
click at [47, 600] on icon "button" at bounding box center [39, 606] width 22 height 13
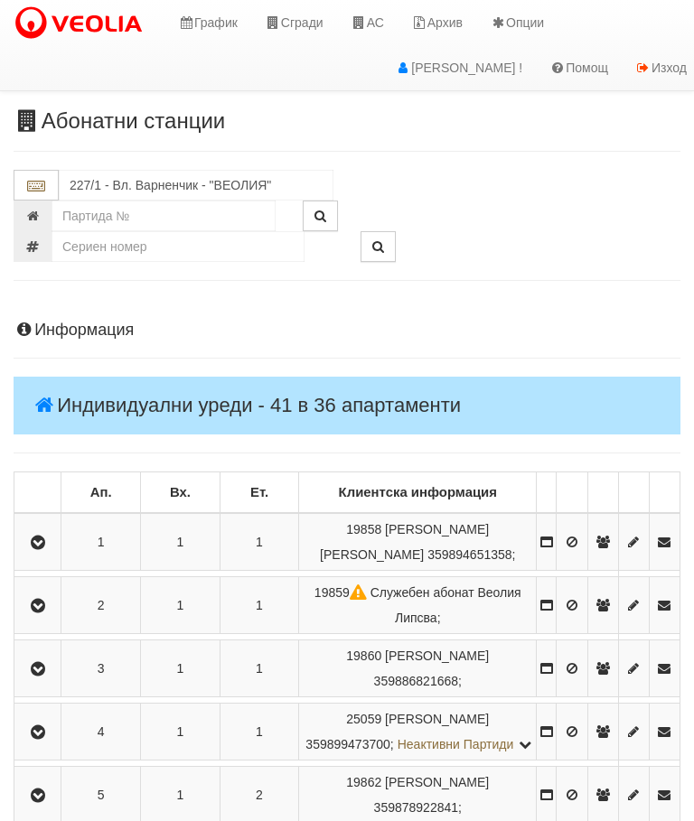
click at [57, 664] on button "button" at bounding box center [37, 668] width 41 height 27
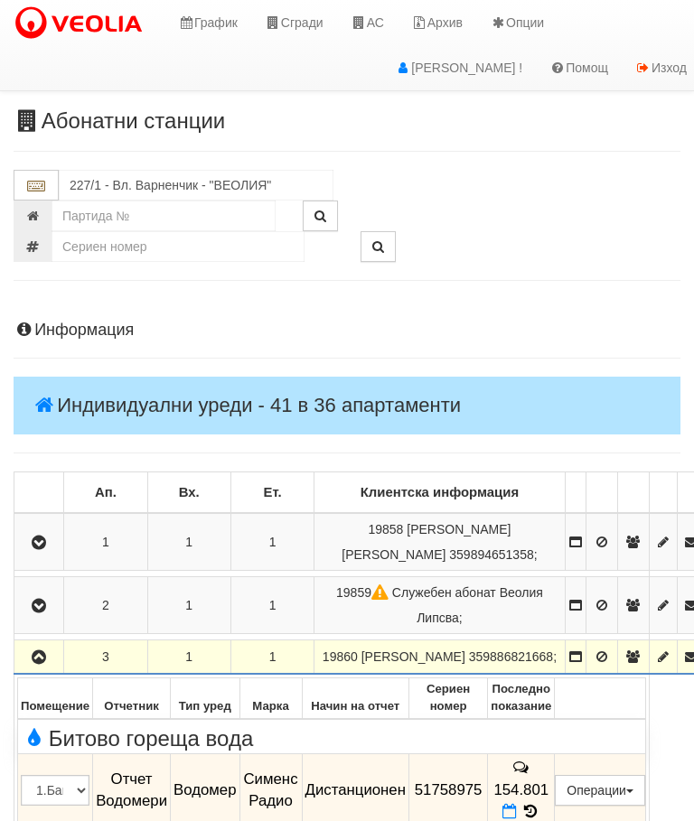
click at [40, 652] on icon "button" at bounding box center [39, 658] width 22 height 13
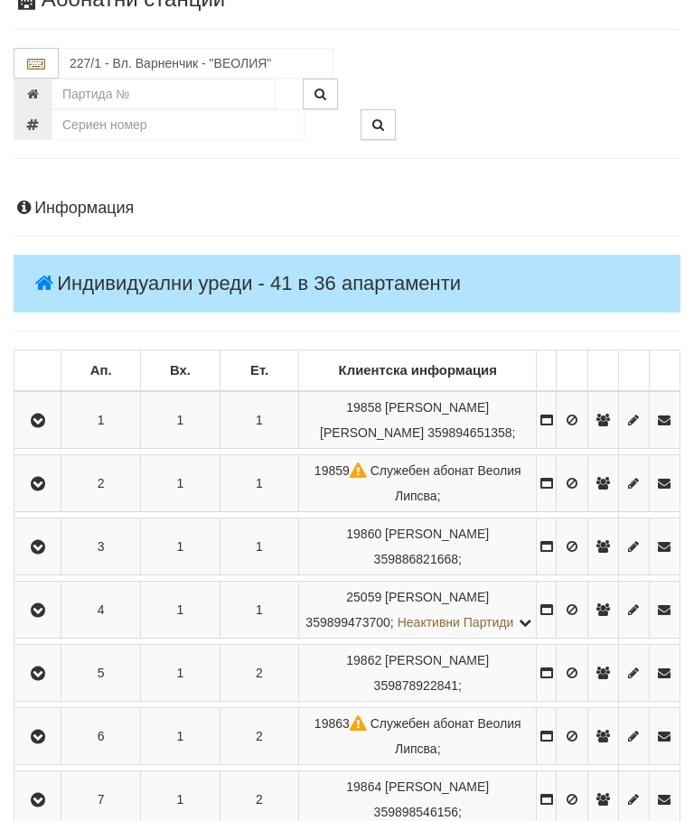
scroll to position [122, 0]
click at [42, 616] on icon "button" at bounding box center [38, 611] width 22 height 13
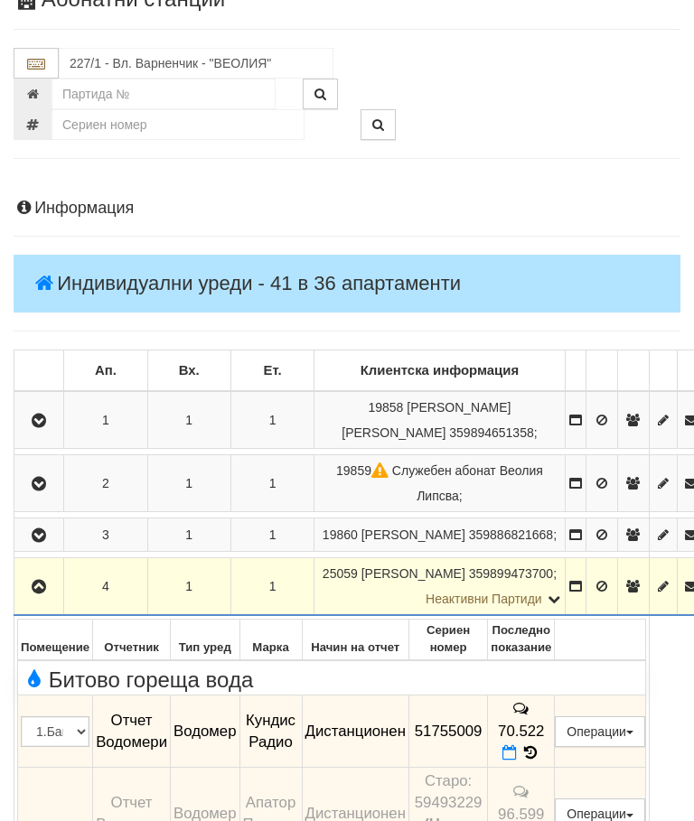
click at [50, 583] on icon "button" at bounding box center [39, 587] width 22 height 13
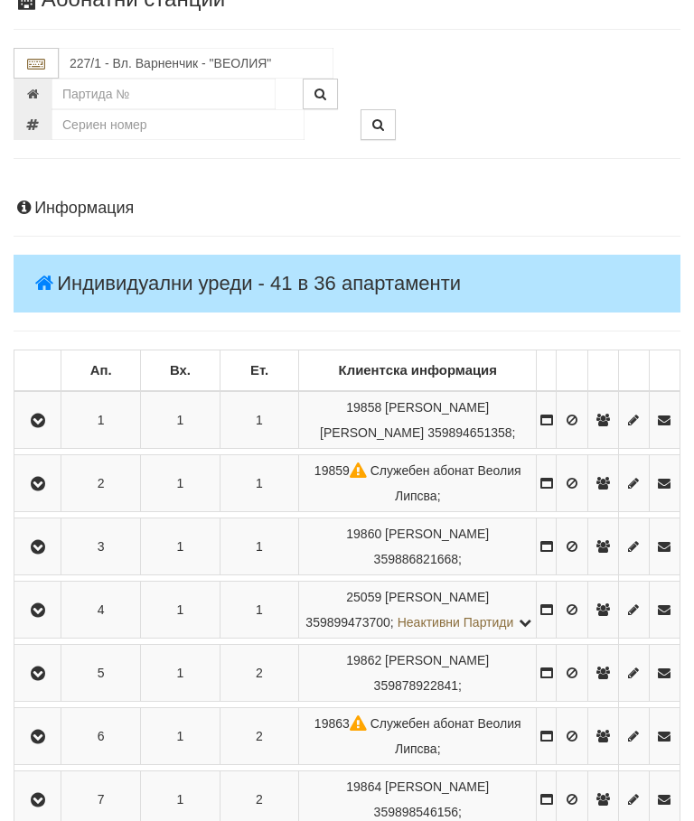
click at [41, 681] on icon "button" at bounding box center [38, 674] width 22 height 13
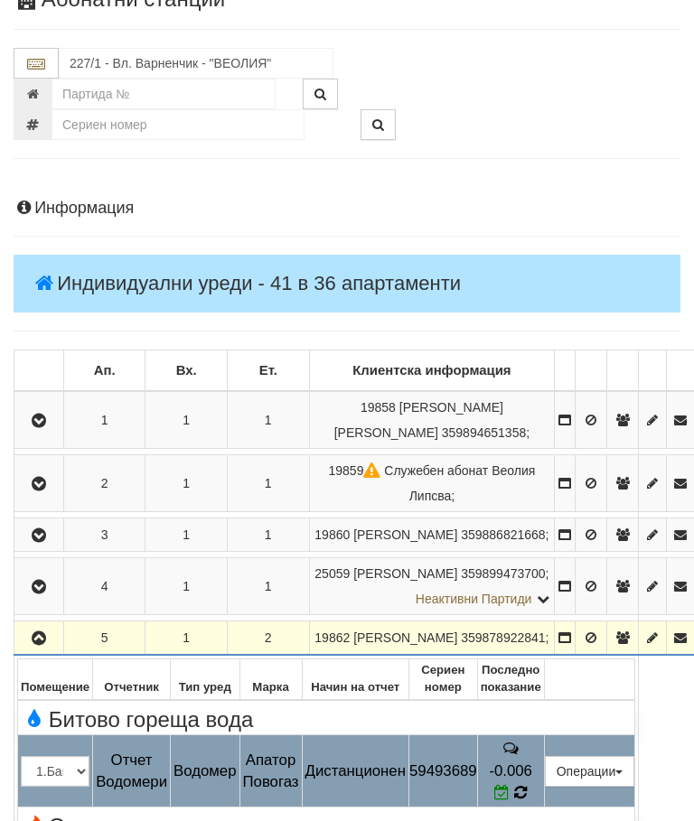
click at [530, 794] on icon at bounding box center [521, 793] width 19 height 20
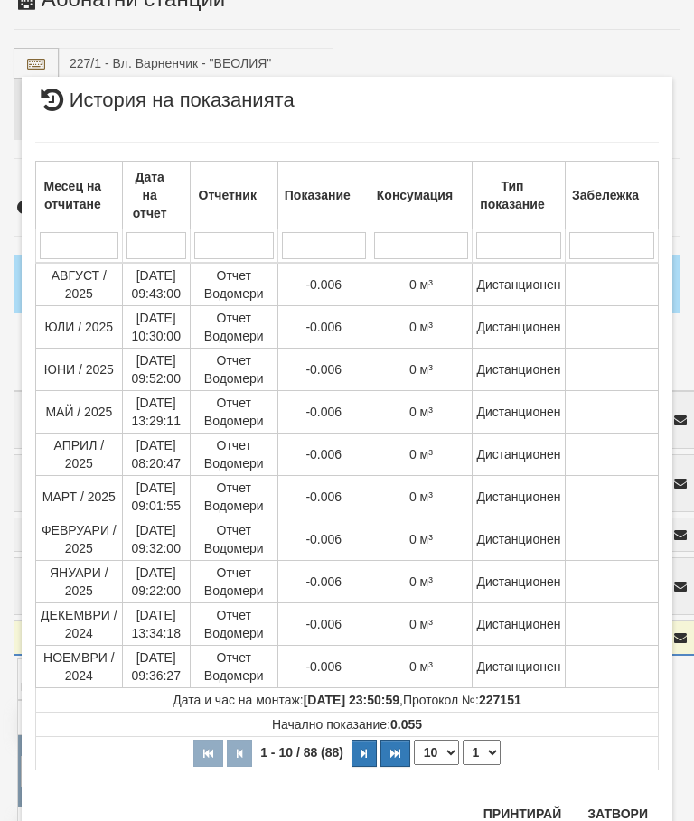
scroll to position [739, 0]
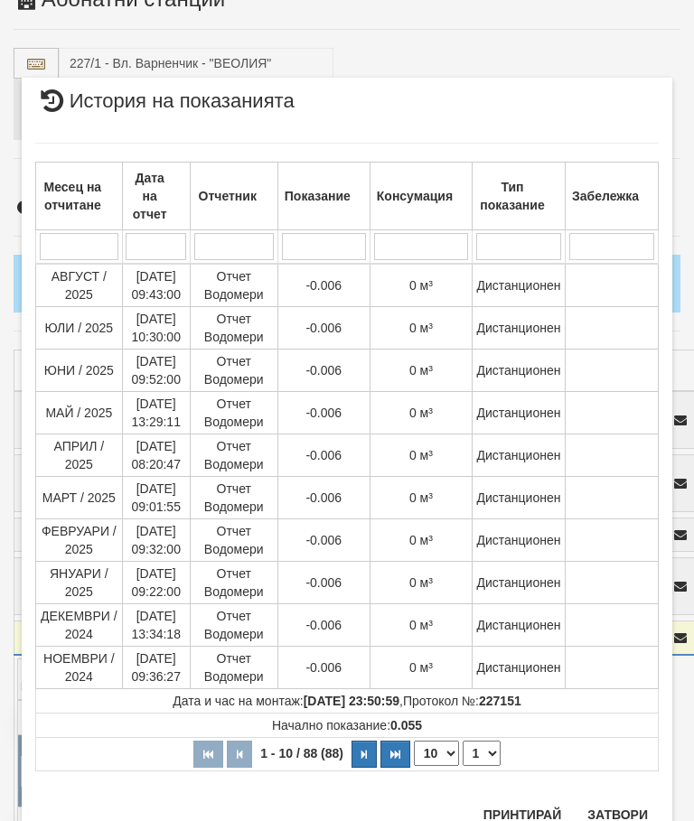
click at [491, 747] on select "1 2 3 4 5 6 7 8 9" at bounding box center [482, 753] width 38 height 25
select select "2"
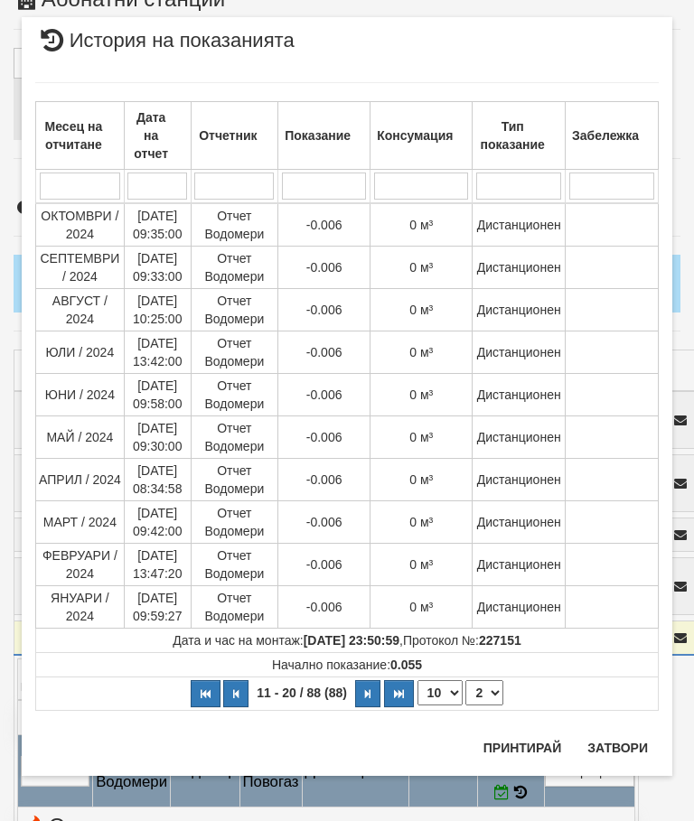
scroll to position [0, 0]
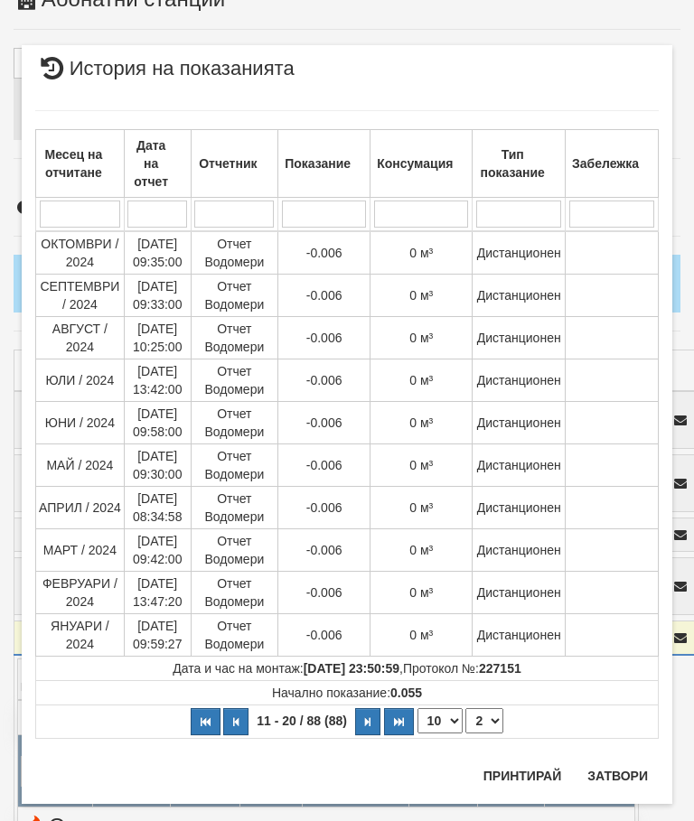
click at [624, 769] on button "Затвори" at bounding box center [618, 776] width 82 height 29
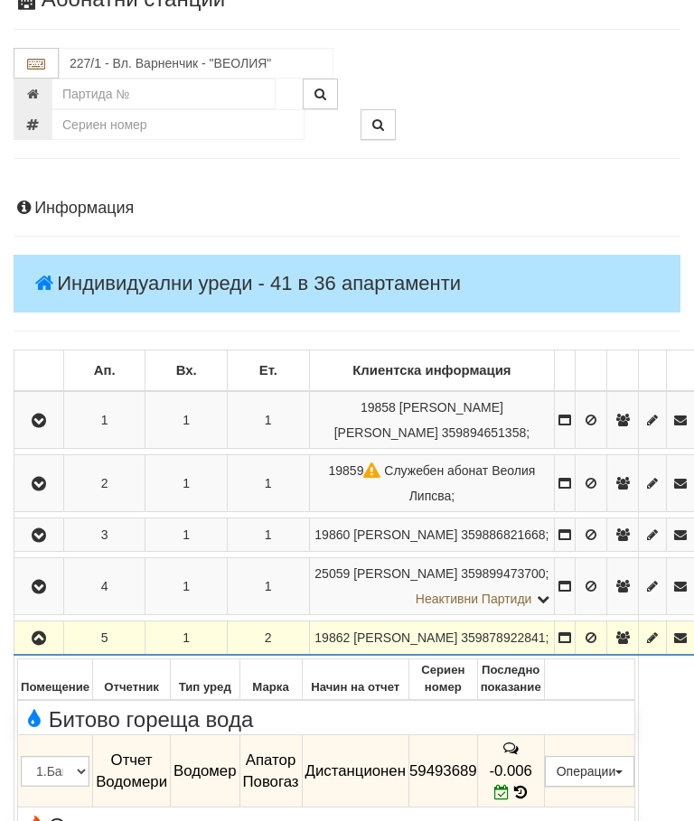
click at [36, 639] on icon "button" at bounding box center [39, 639] width 22 height 13
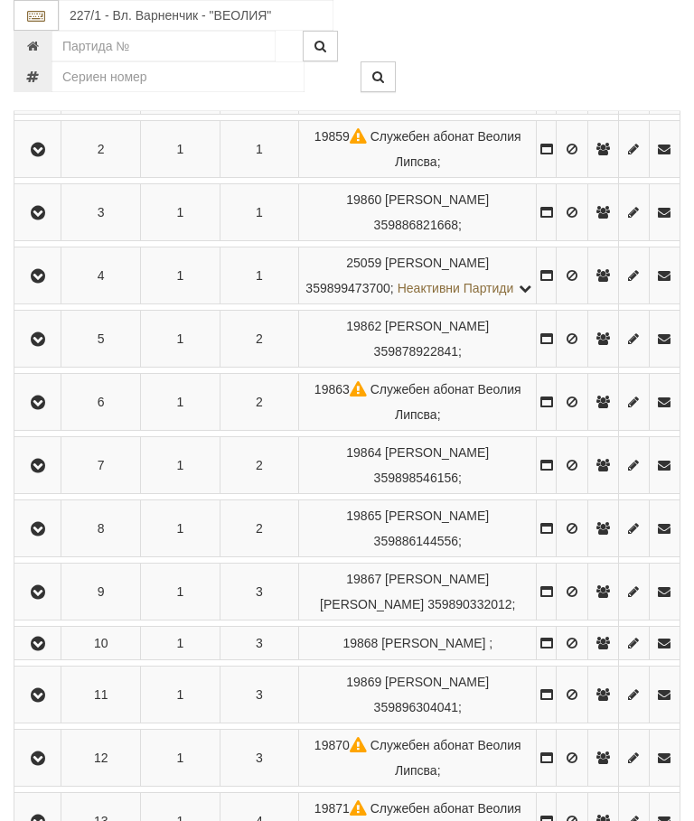
scroll to position [465, 0]
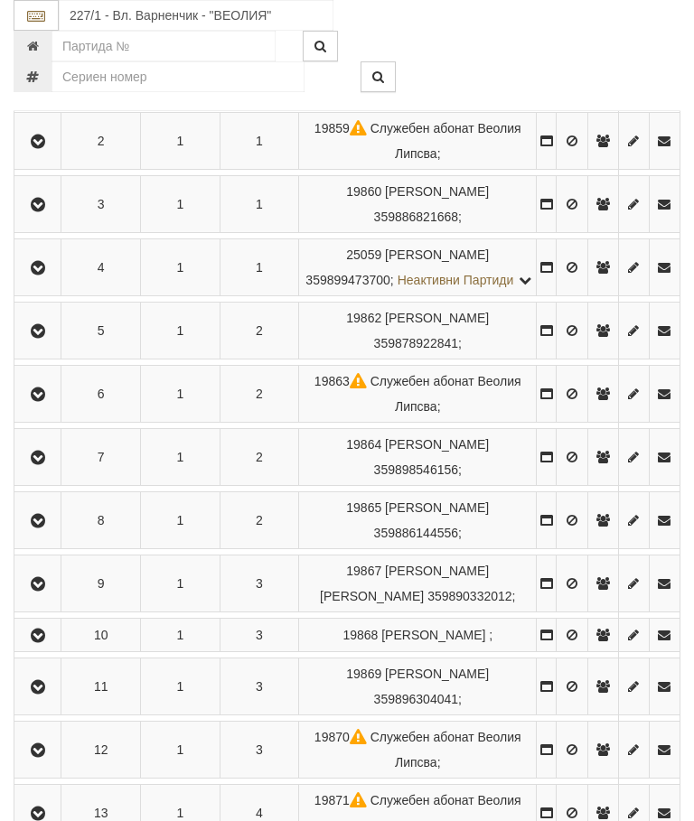
click at [45, 401] on icon "button" at bounding box center [38, 395] width 22 height 13
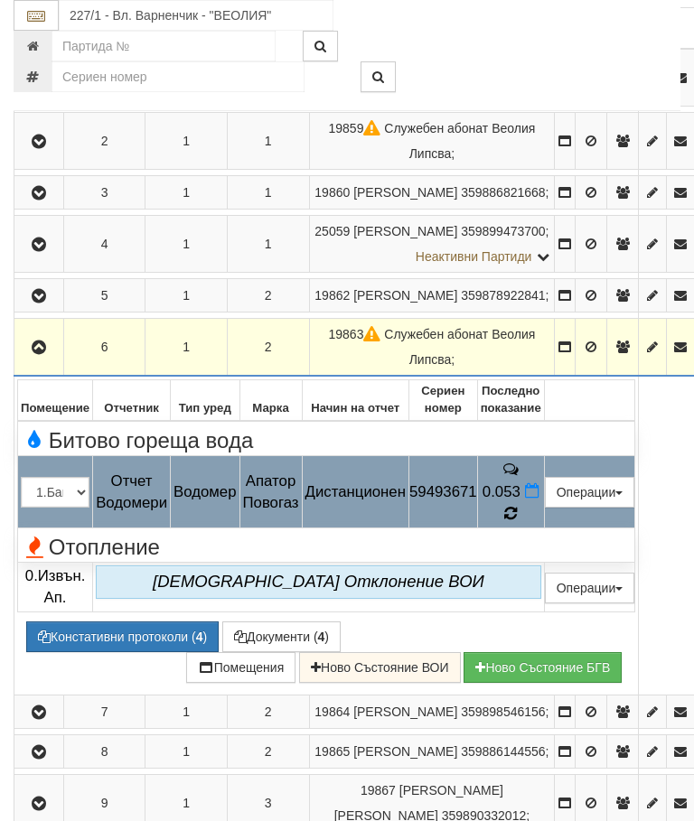
click at [518, 505] on icon at bounding box center [510, 513] width 14 height 16
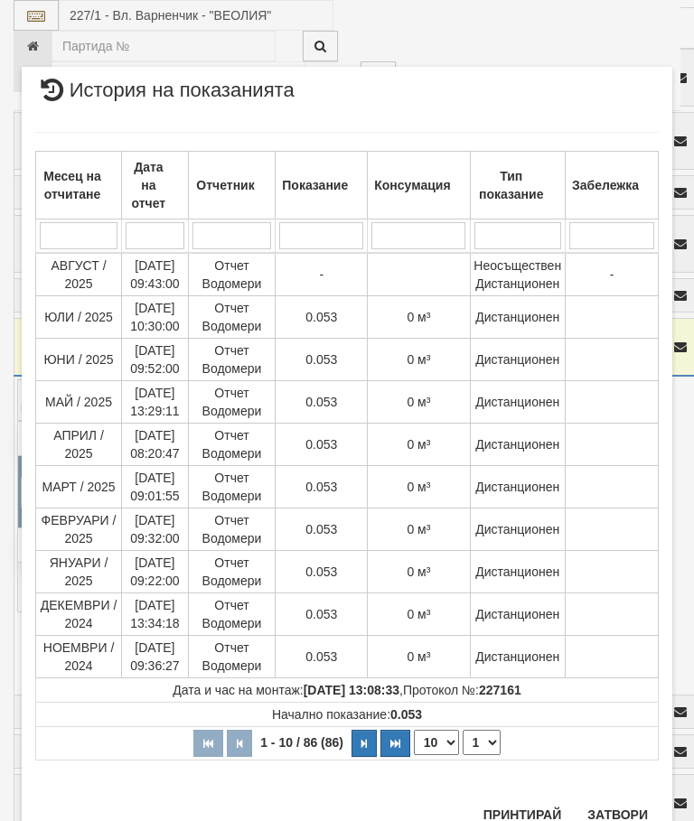
scroll to position [1549, 0]
click at [607, 814] on button "Затвори" at bounding box center [618, 816] width 82 height 29
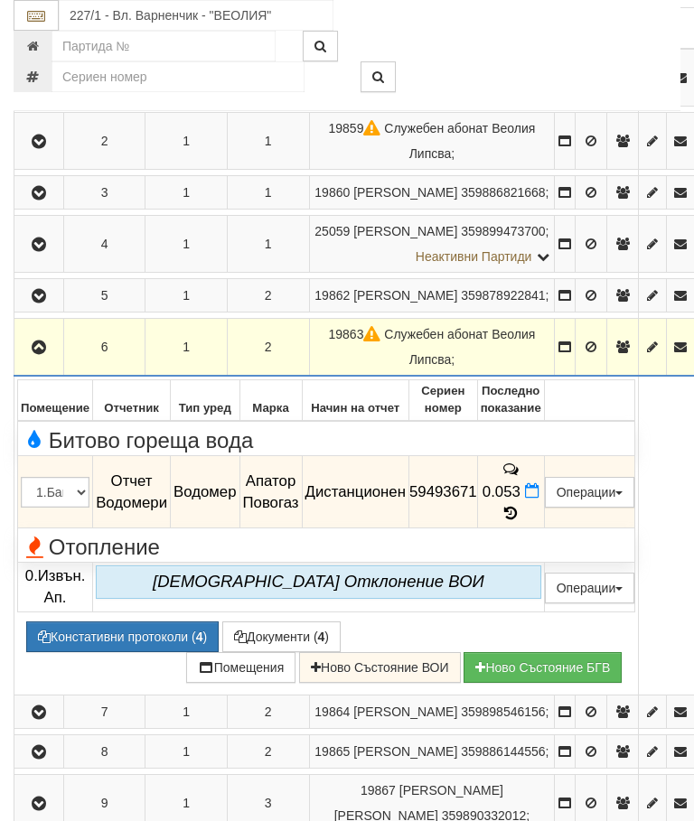
click at [38, 354] on icon "button" at bounding box center [39, 348] width 22 height 13
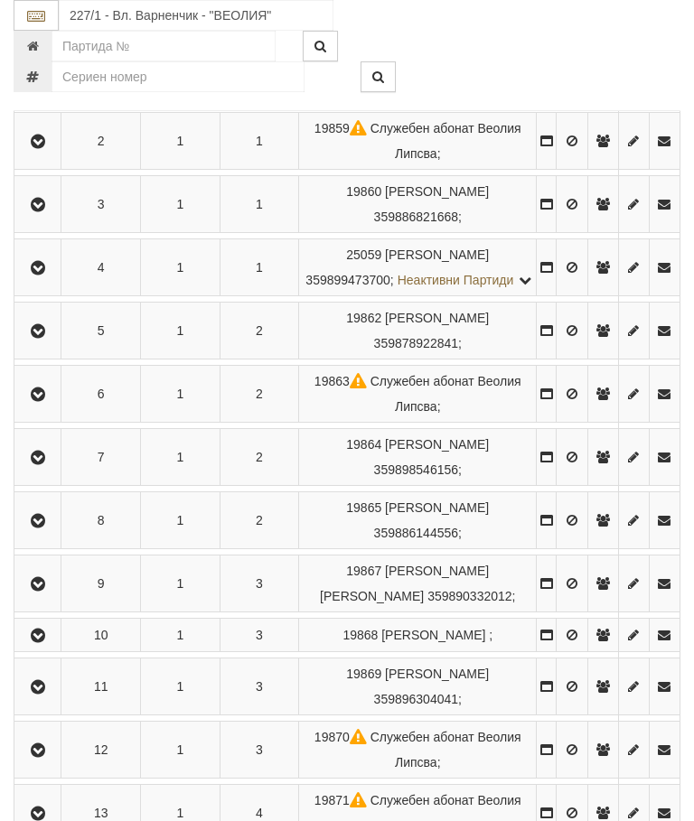
click at [47, 465] on icon "button" at bounding box center [38, 458] width 22 height 13
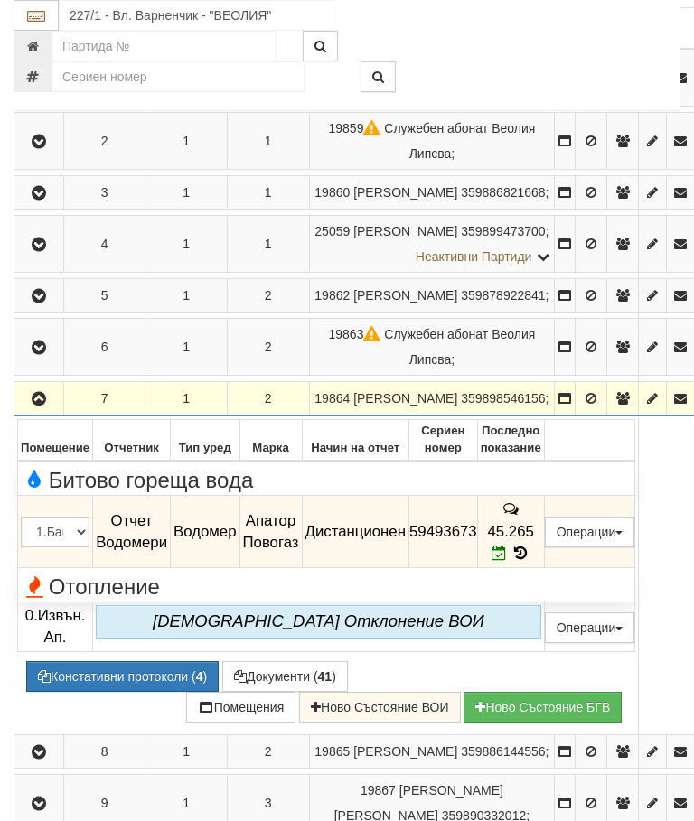
click at [45, 401] on icon "button" at bounding box center [39, 399] width 22 height 13
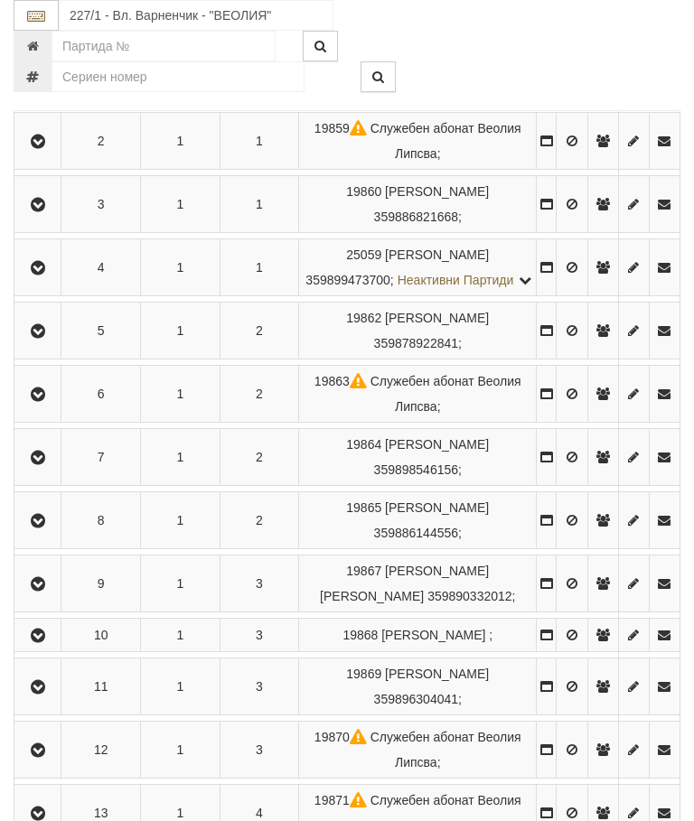
click at [39, 528] on icon "button" at bounding box center [38, 521] width 22 height 13
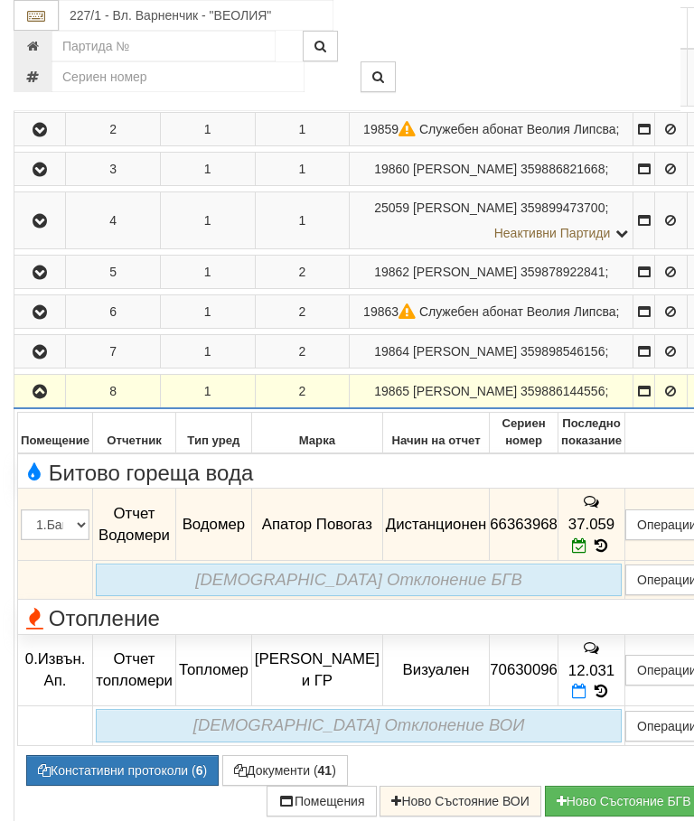
click at [40, 399] on icon "button" at bounding box center [40, 392] width 22 height 13
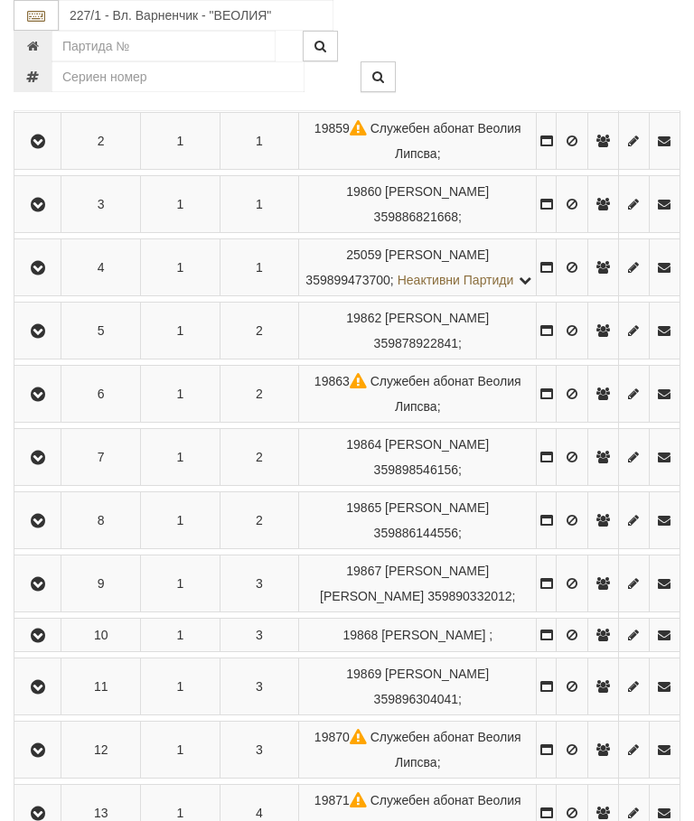
click at [37, 591] on icon "button" at bounding box center [38, 584] width 22 height 13
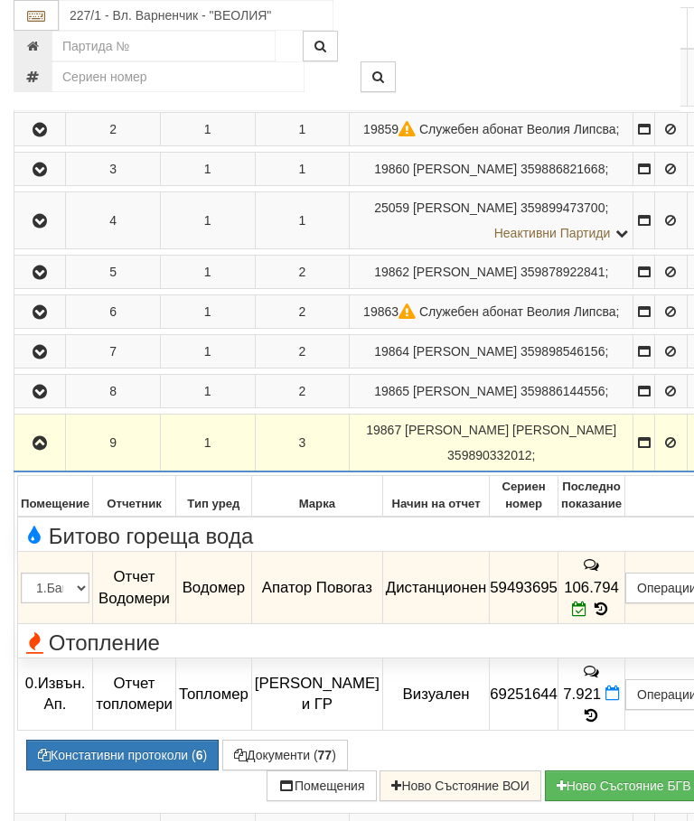
click at [33, 473] on td at bounding box center [40, 444] width 52 height 58
click at [46, 450] on icon "button" at bounding box center [40, 443] width 22 height 13
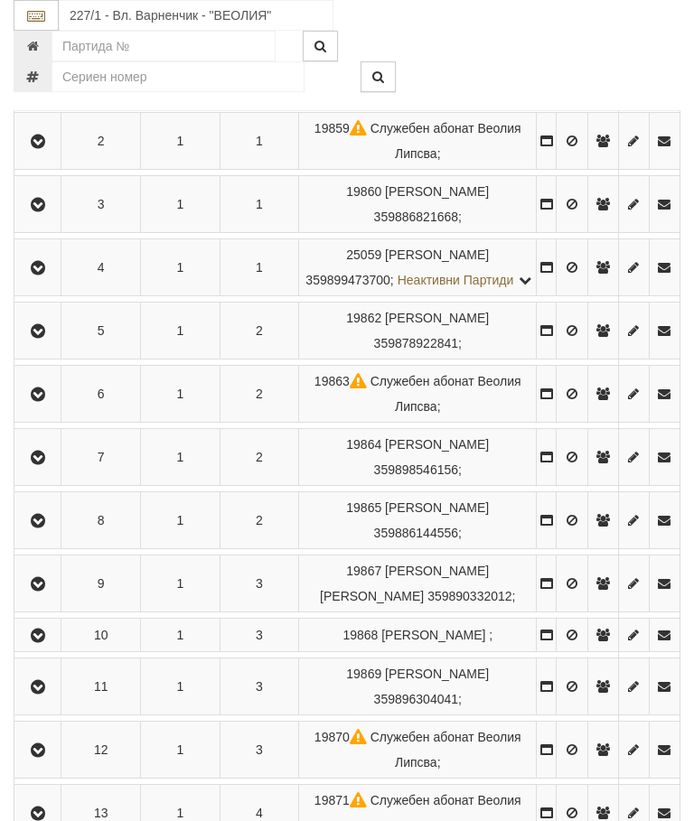
click at [37, 643] on icon "button" at bounding box center [38, 636] width 22 height 13
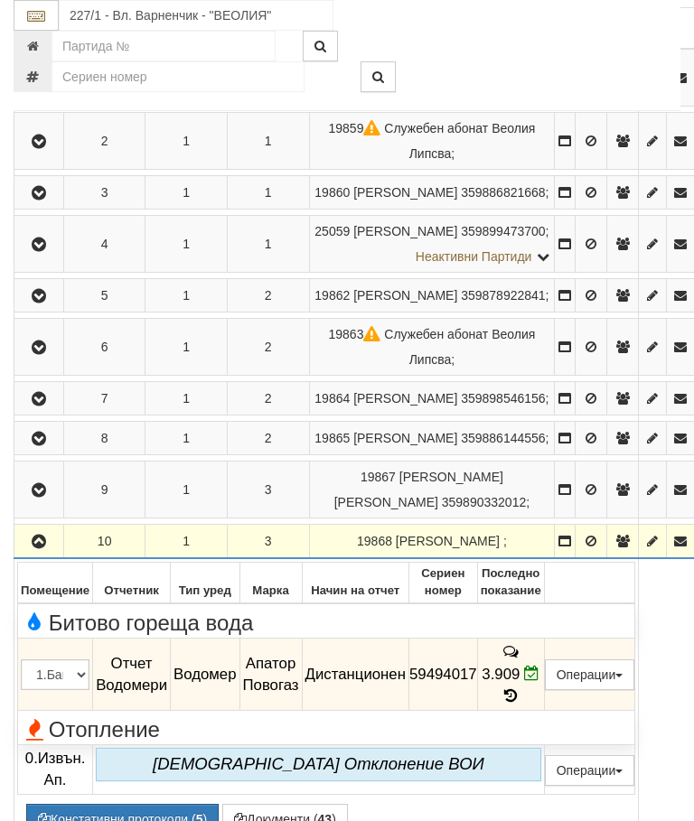
click at [31, 549] on icon "button" at bounding box center [39, 542] width 22 height 13
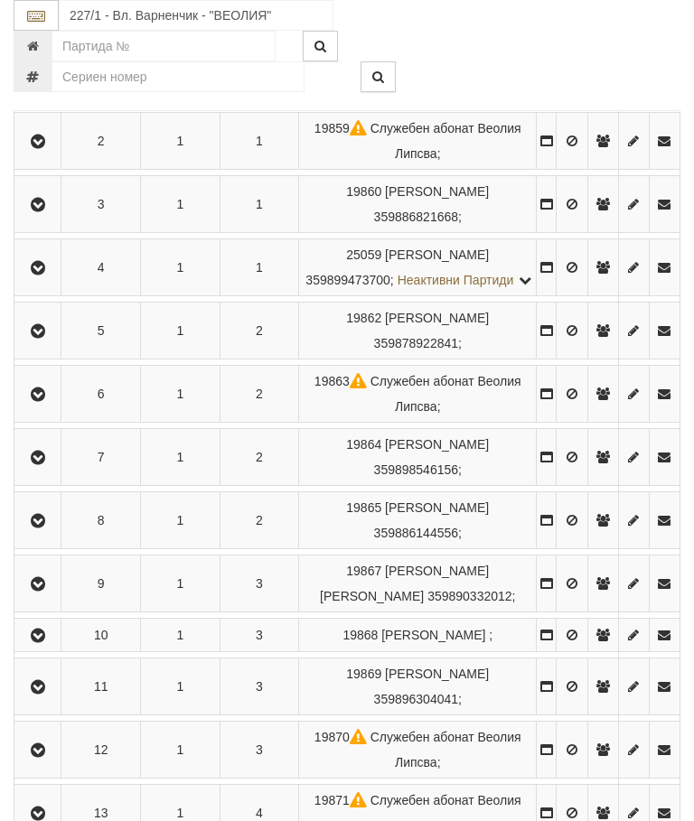
click at [45, 694] on icon "button" at bounding box center [38, 687] width 22 height 13
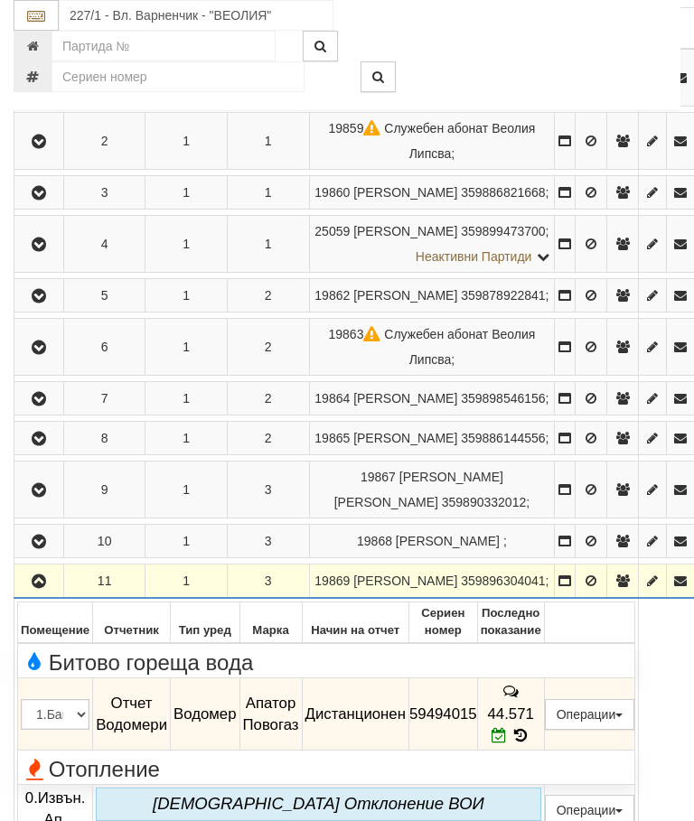
click at [43, 588] on icon "button" at bounding box center [39, 582] width 22 height 13
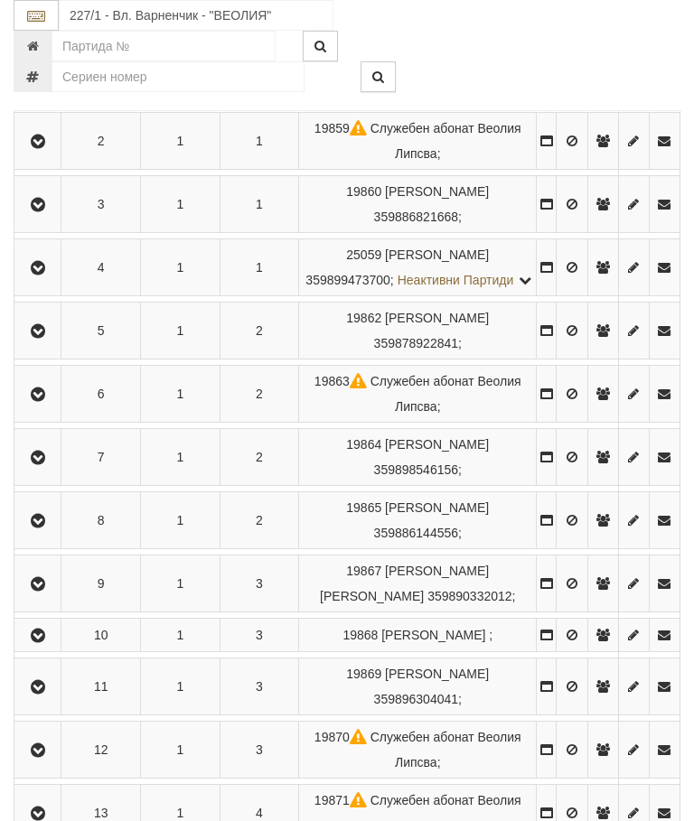
click at [49, 757] on icon "button" at bounding box center [38, 751] width 22 height 13
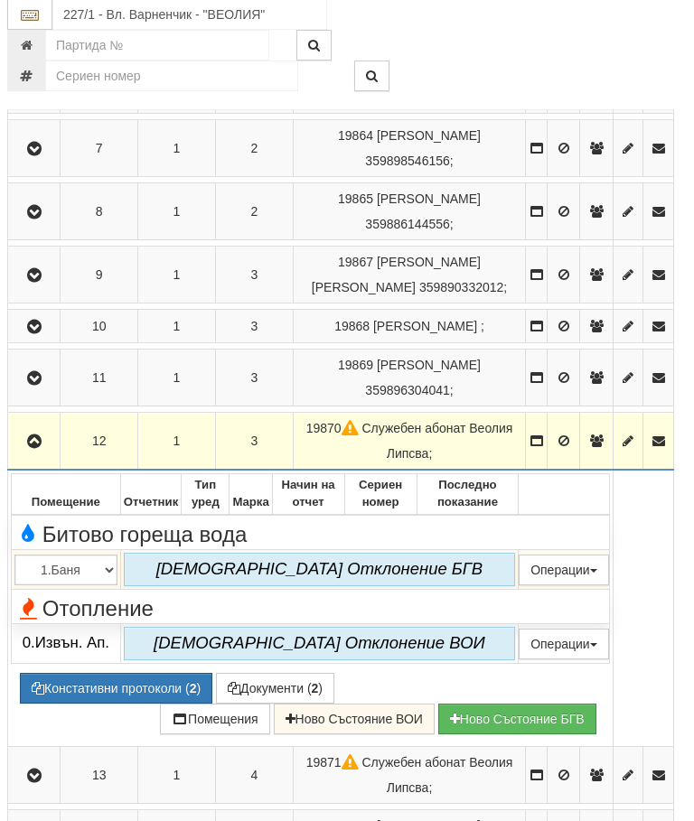
scroll to position [775, 6]
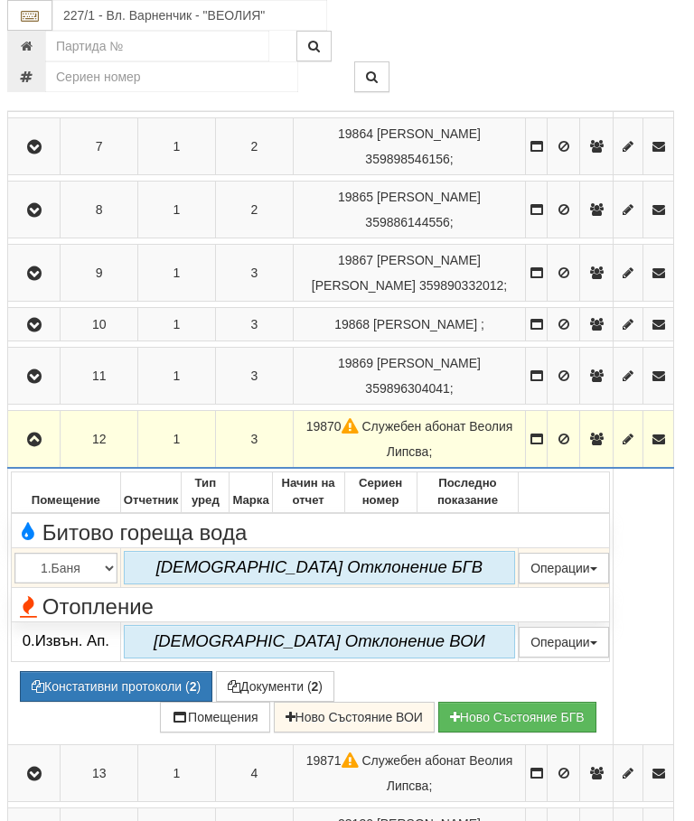
click at [48, 453] on button "button" at bounding box center [34, 439] width 46 height 27
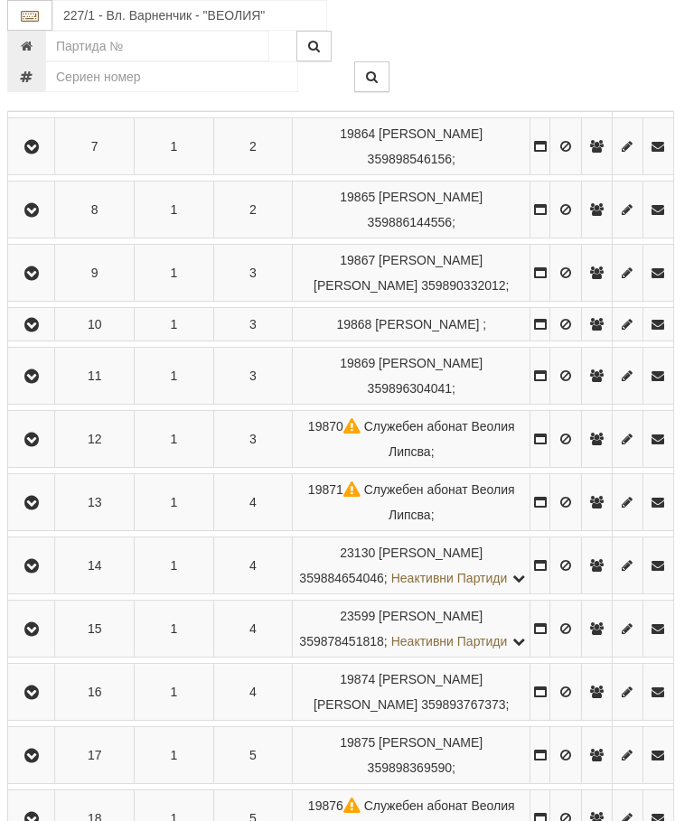
click at [31, 510] on icon "button" at bounding box center [32, 503] width 22 height 13
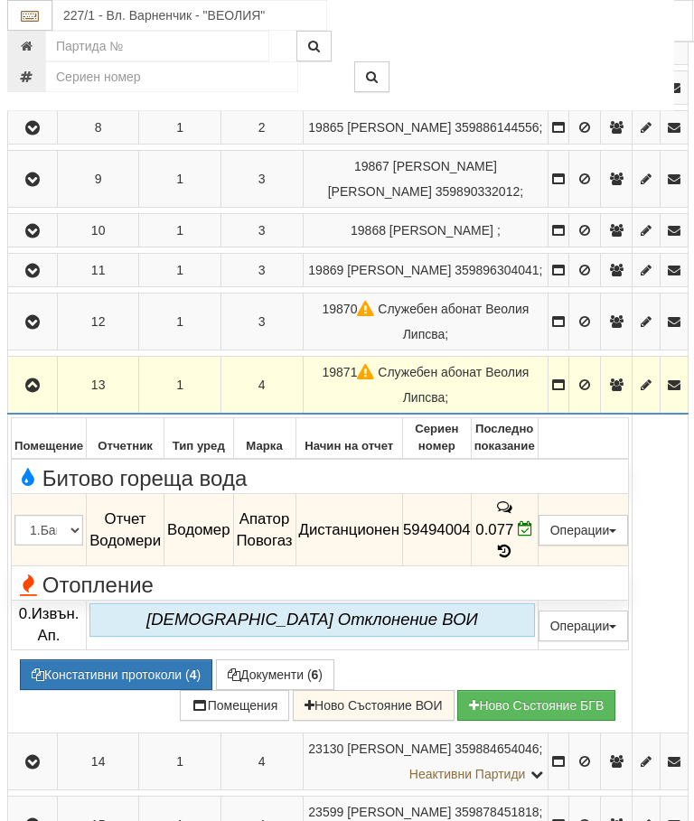
click at [36, 392] on icon "button" at bounding box center [33, 386] width 22 height 13
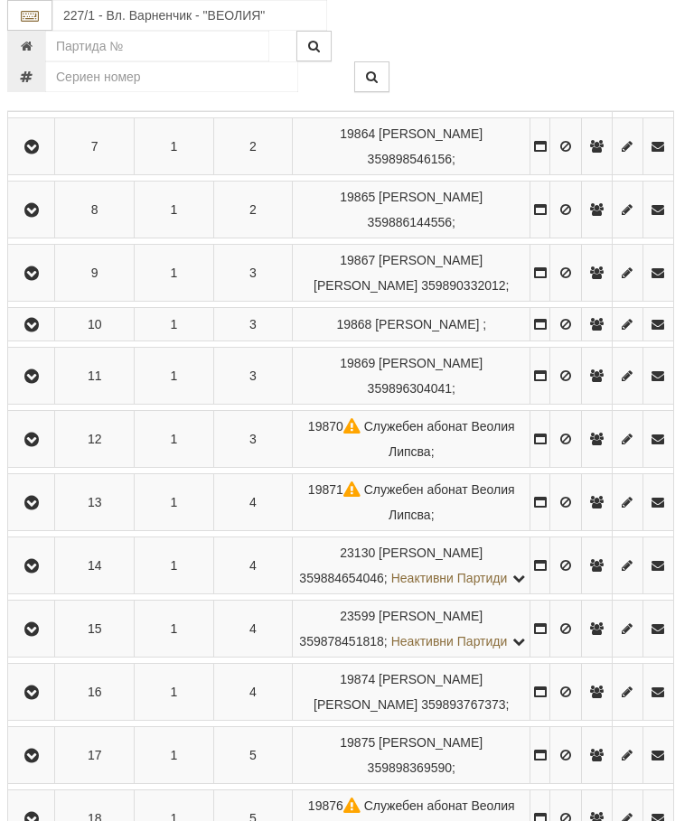
click at [42, 573] on icon "button" at bounding box center [32, 566] width 22 height 13
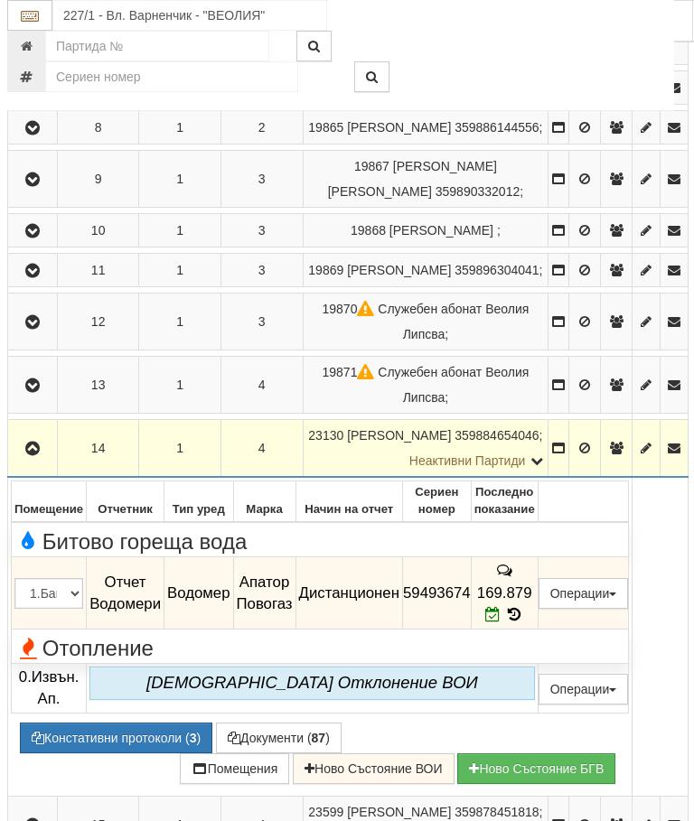
click at [38, 455] on icon "button" at bounding box center [33, 449] width 22 height 13
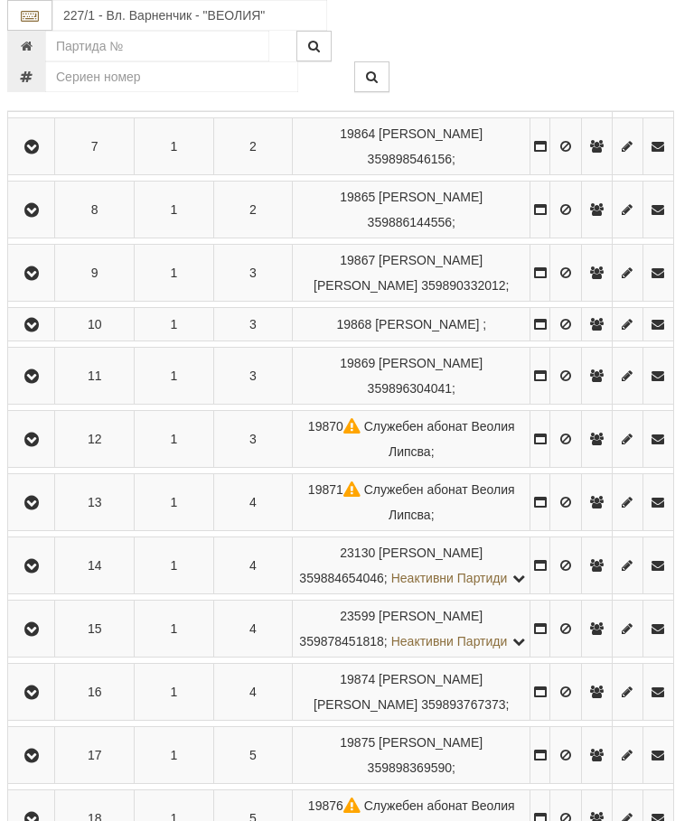
click at [33, 636] on icon "button" at bounding box center [32, 630] width 22 height 13
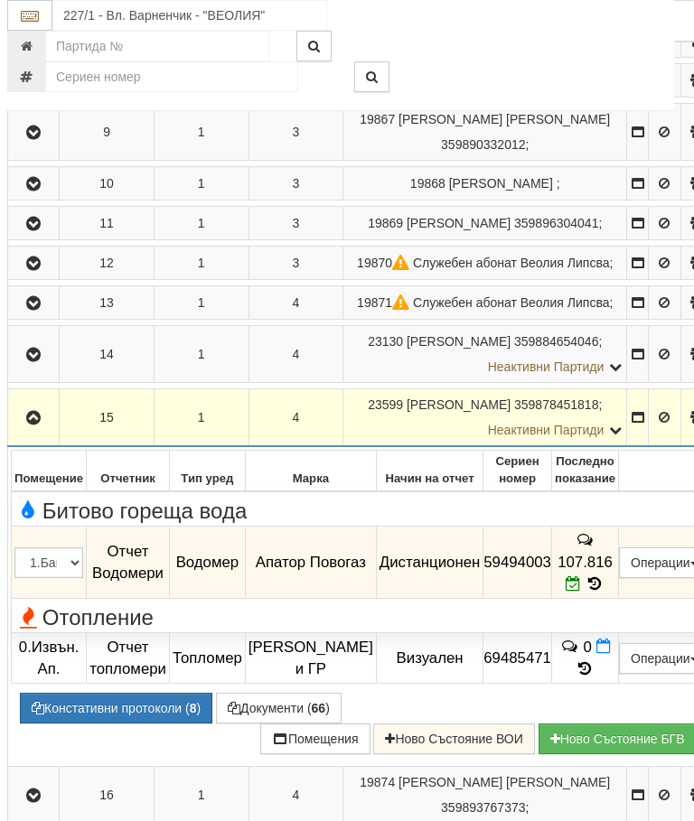
click at [24, 425] on icon "button" at bounding box center [34, 418] width 22 height 13
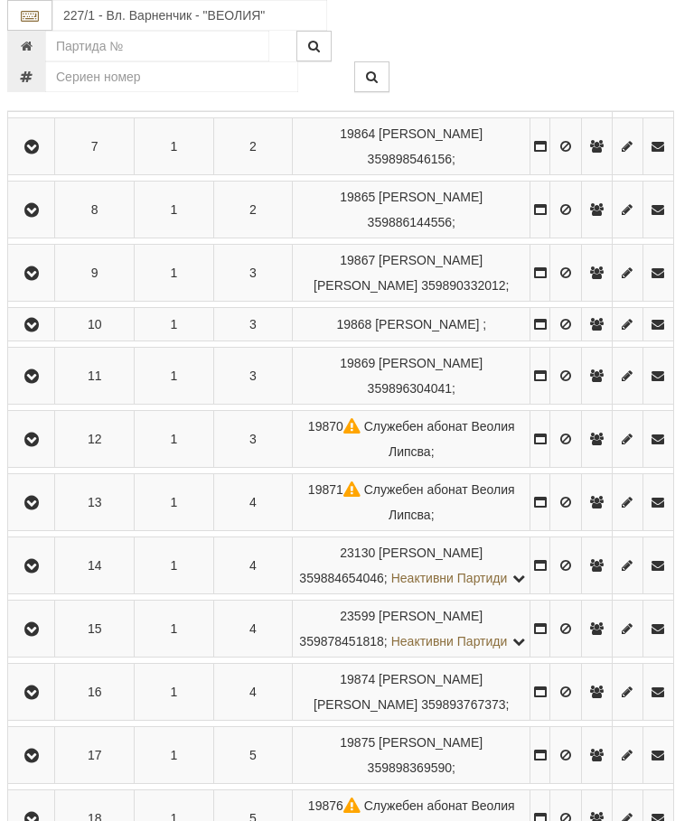
click at [48, 706] on button "button" at bounding box center [31, 692] width 41 height 27
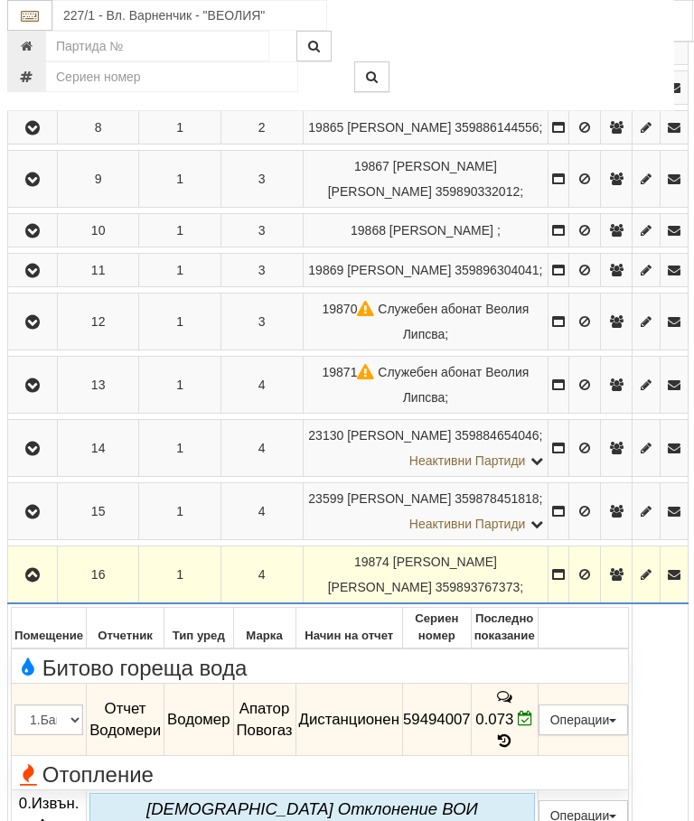
click at [39, 581] on icon "button" at bounding box center [33, 575] width 22 height 13
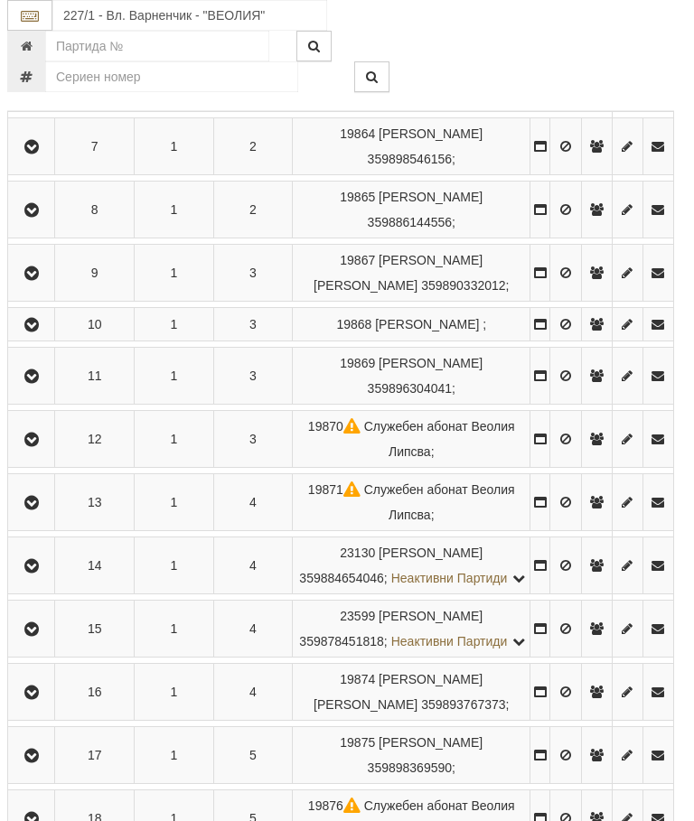
click at [39, 763] on icon "button" at bounding box center [32, 756] width 22 height 13
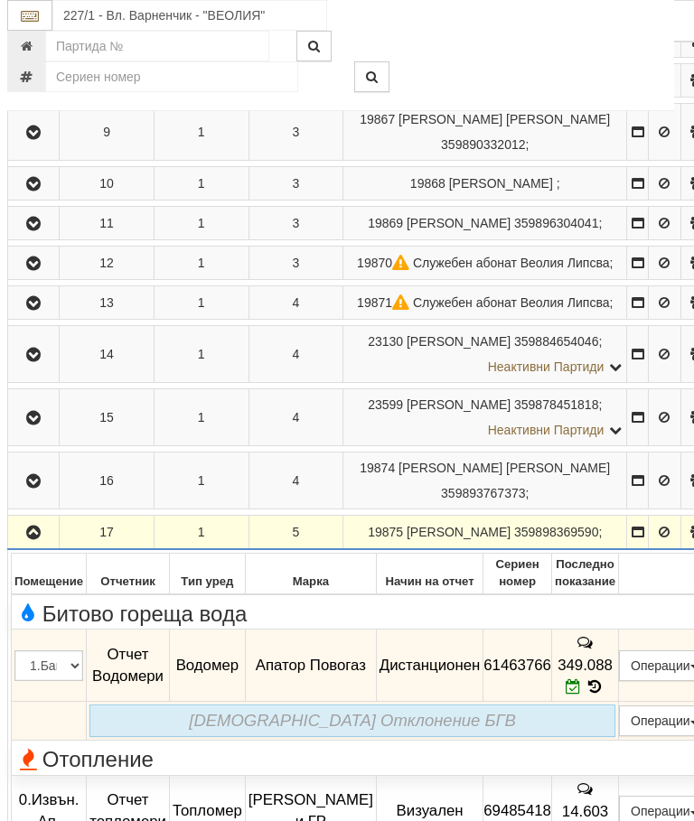
click at [38, 540] on icon "button" at bounding box center [34, 533] width 22 height 13
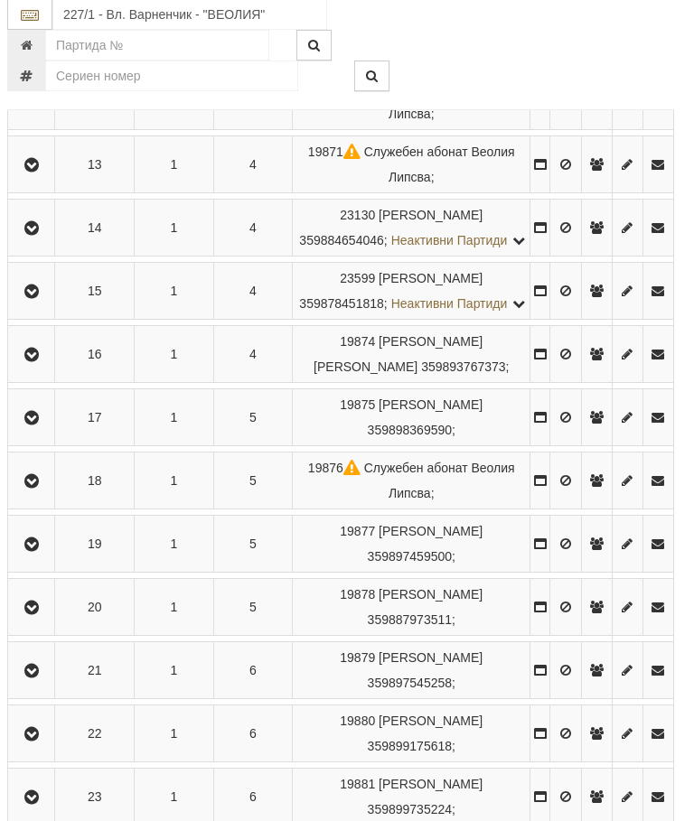
click at [25, 489] on icon "button" at bounding box center [32, 482] width 22 height 13
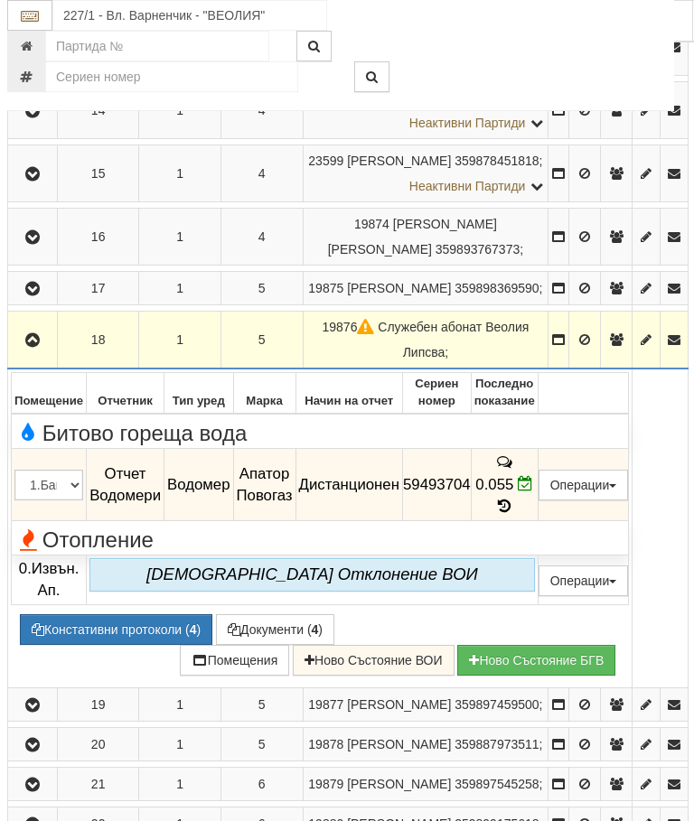
click at [40, 347] on icon "button" at bounding box center [33, 340] width 22 height 13
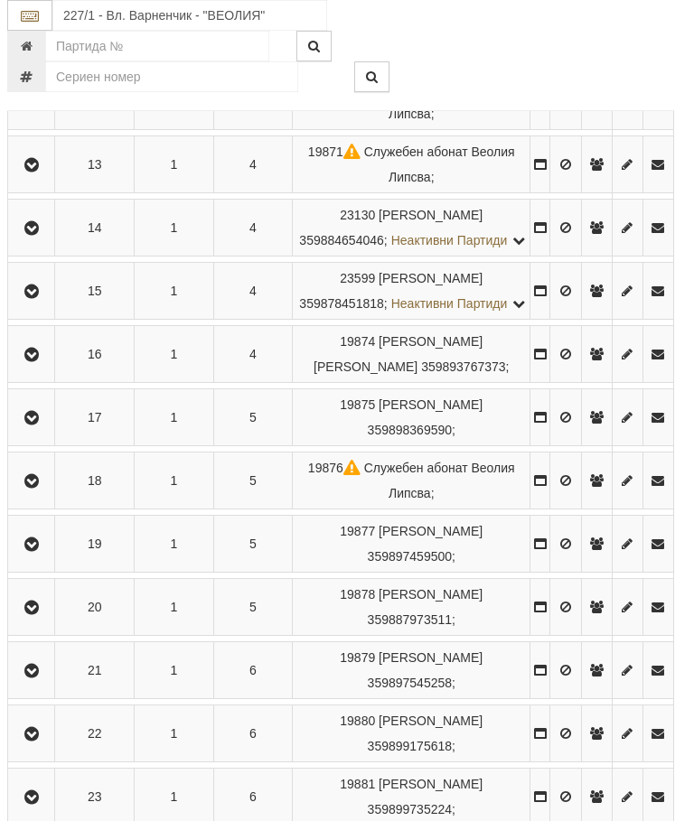
click at [39, 551] on icon "button" at bounding box center [32, 545] width 22 height 13
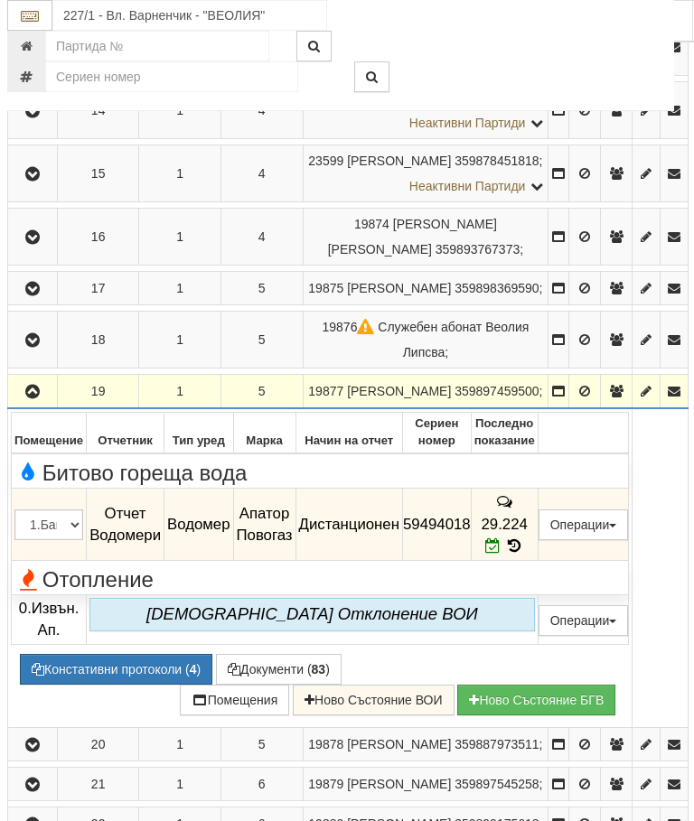
click at [33, 399] on icon "button" at bounding box center [33, 392] width 22 height 13
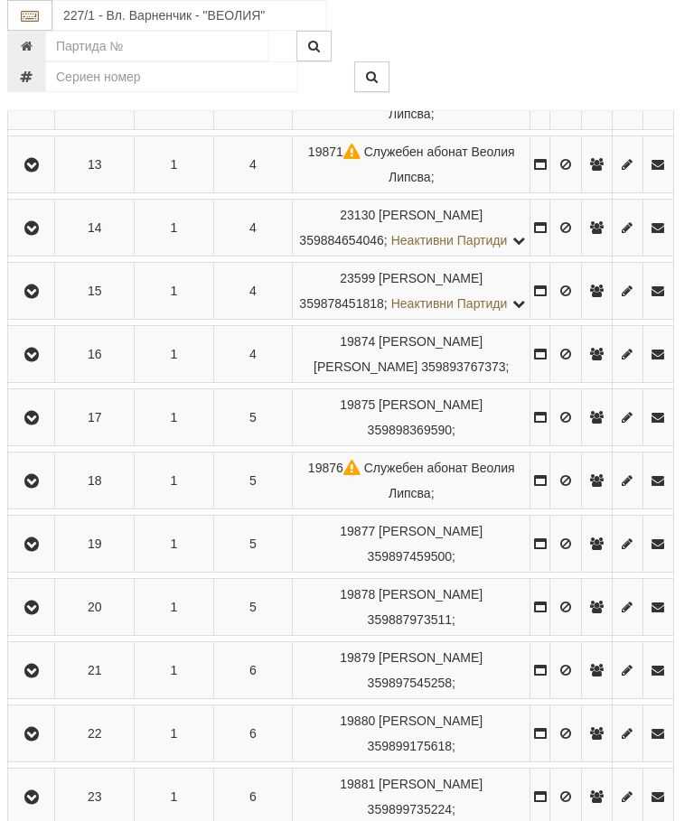
click at [30, 615] on icon "button" at bounding box center [32, 608] width 22 height 13
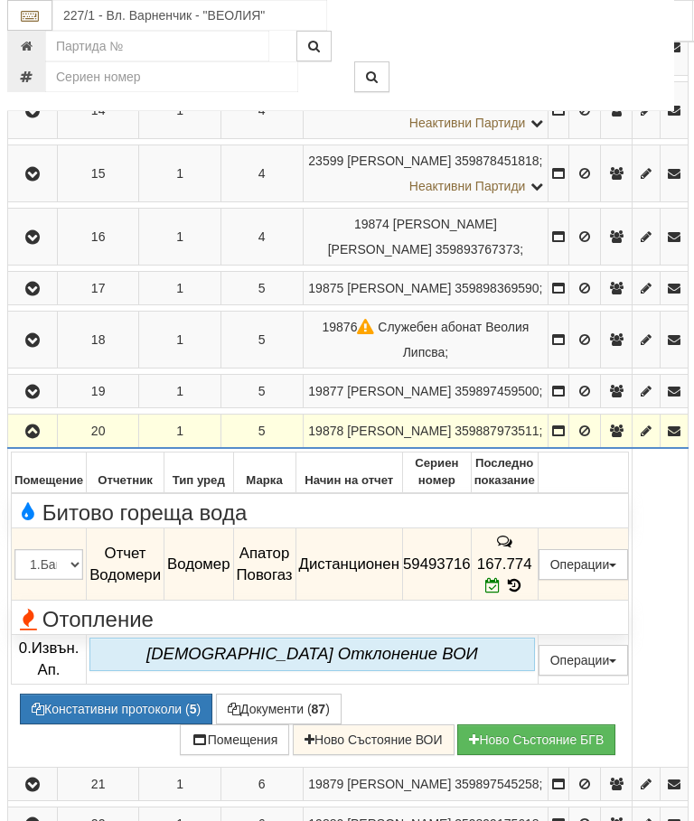
click at [42, 438] on icon "button" at bounding box center [33, 432] width 22 height 13
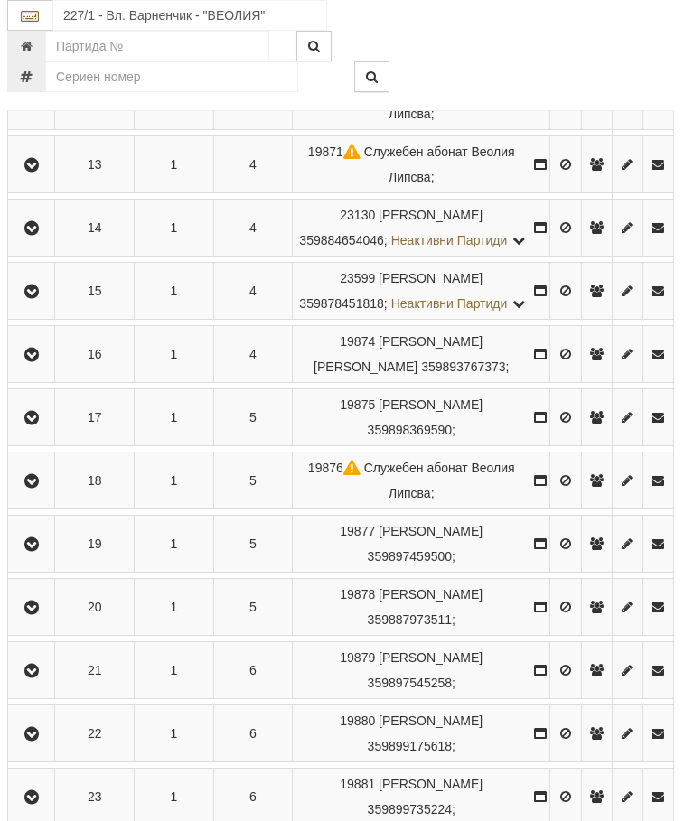
click at [38, 678] on icon "button" at bounding box center [32, 671] width 22 height 13
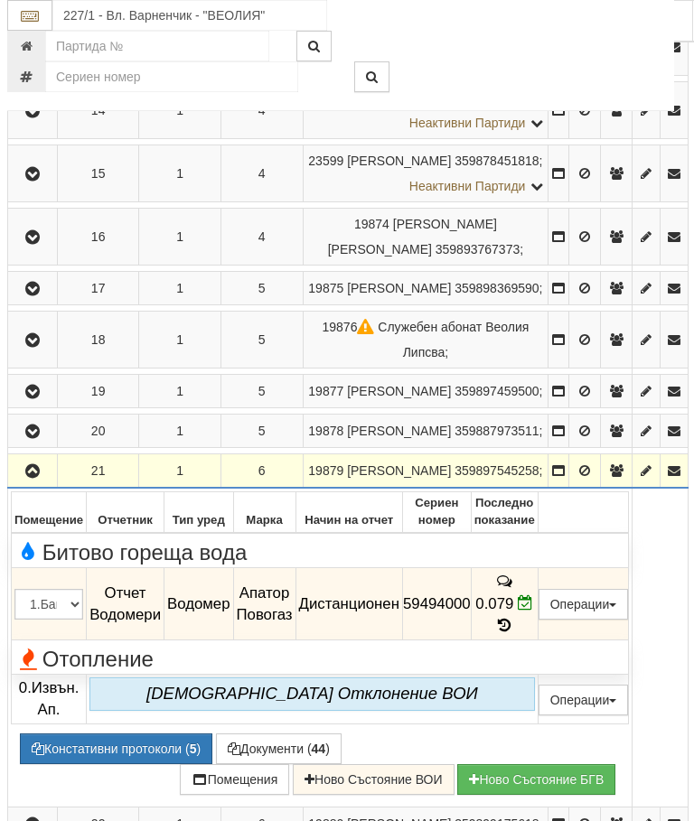
click at [36, 478] on icon "button" at bounding box center [33, 471] width 22 height 13
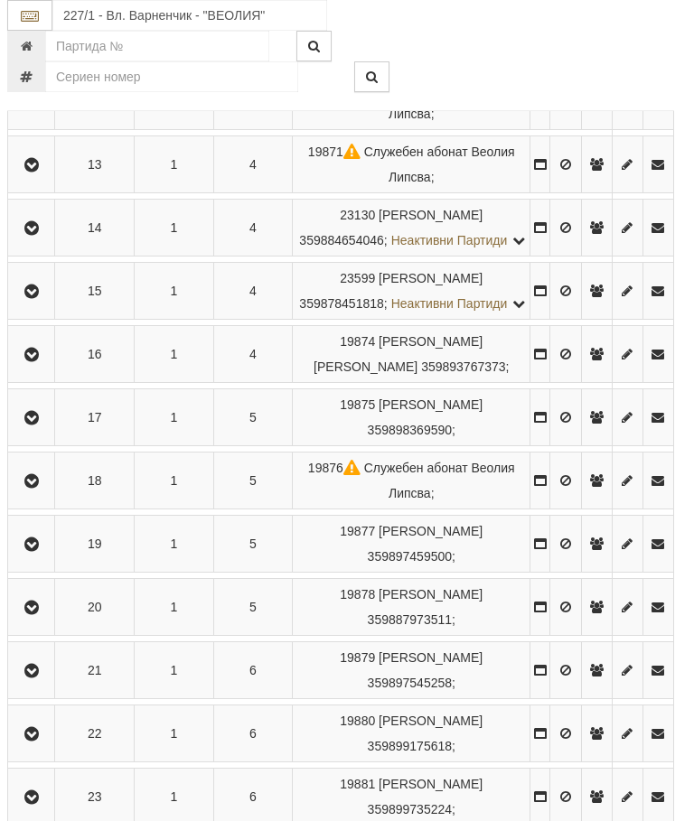
click at [34, 741] on icon "button" at bounding box center [32, 734] width 22 height 13
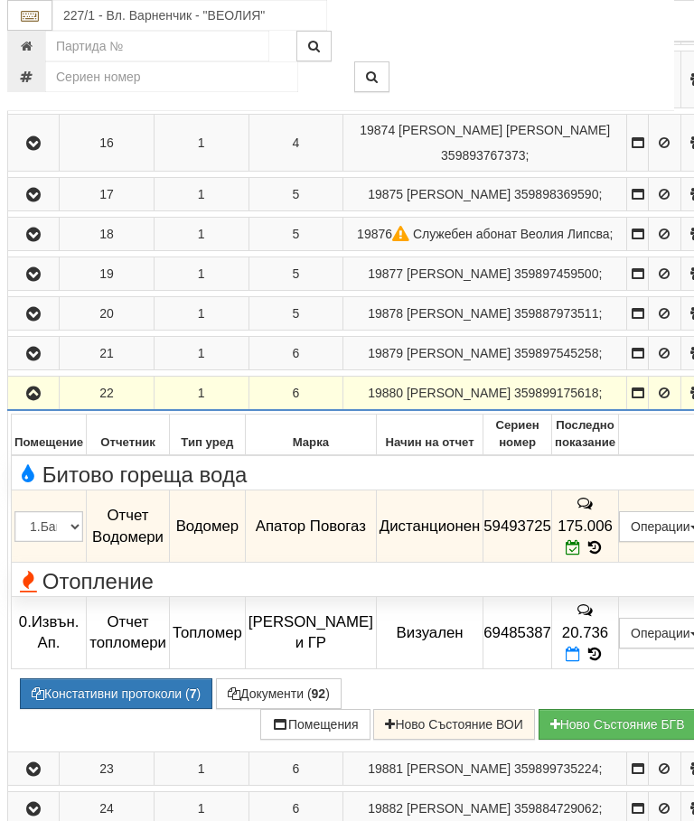
click at [31, 400] on icon "button" at bounding box center [34, 394] width 22 height 13
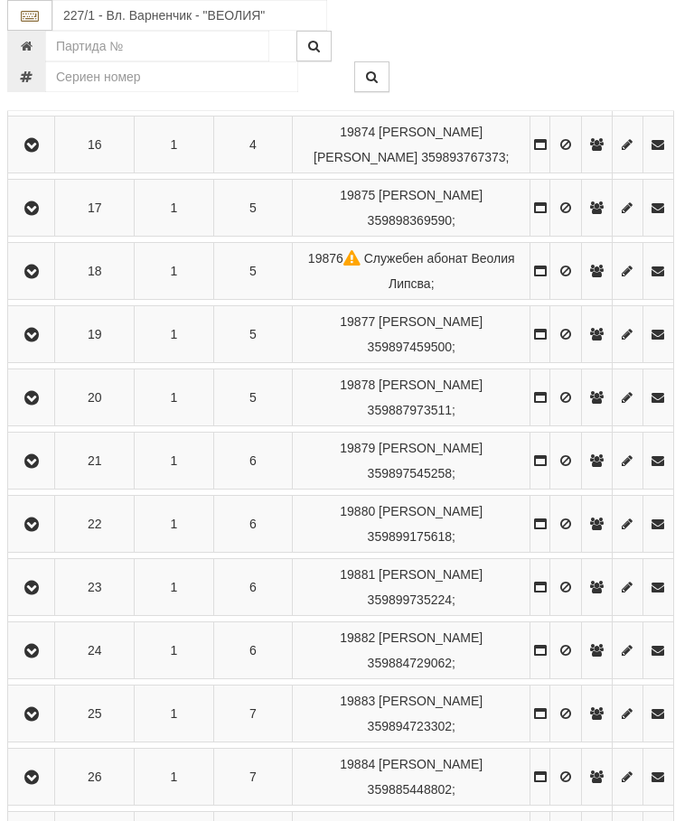
scroll to position [1397, 6]
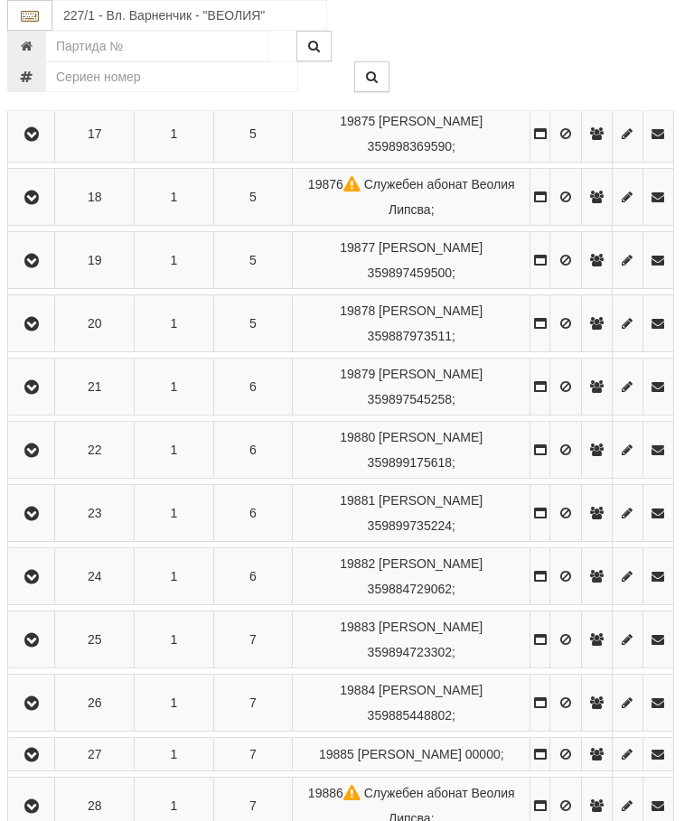
click at [42, 521] on icon "button" at bounding box center [32, 514] width 22 height 13
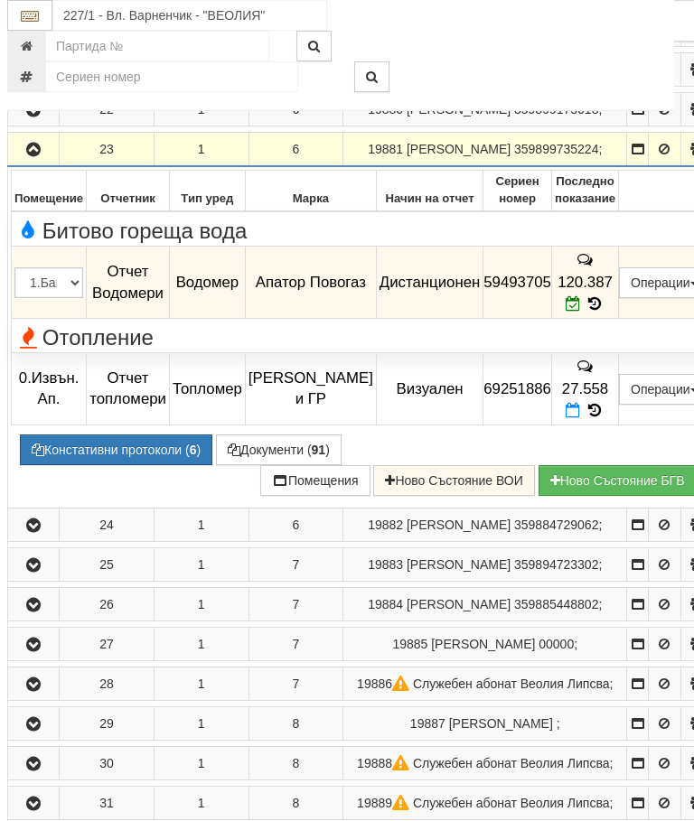
click at [26, 156] on icon "button" at bounding box center [34, 150] width 22 height 13
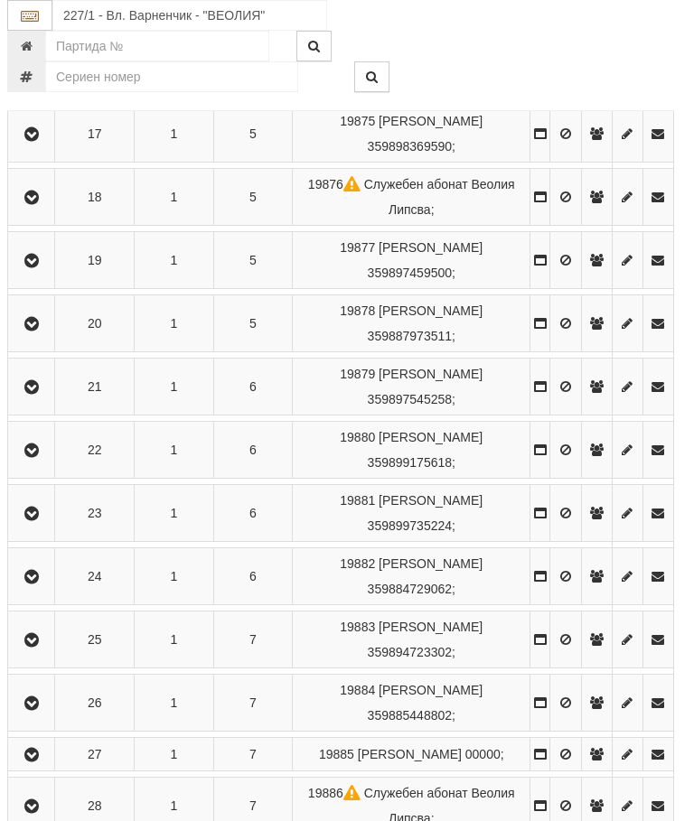
click at [36, 584] on icon "button" at bounding box center [32, 577] width 22 height 13
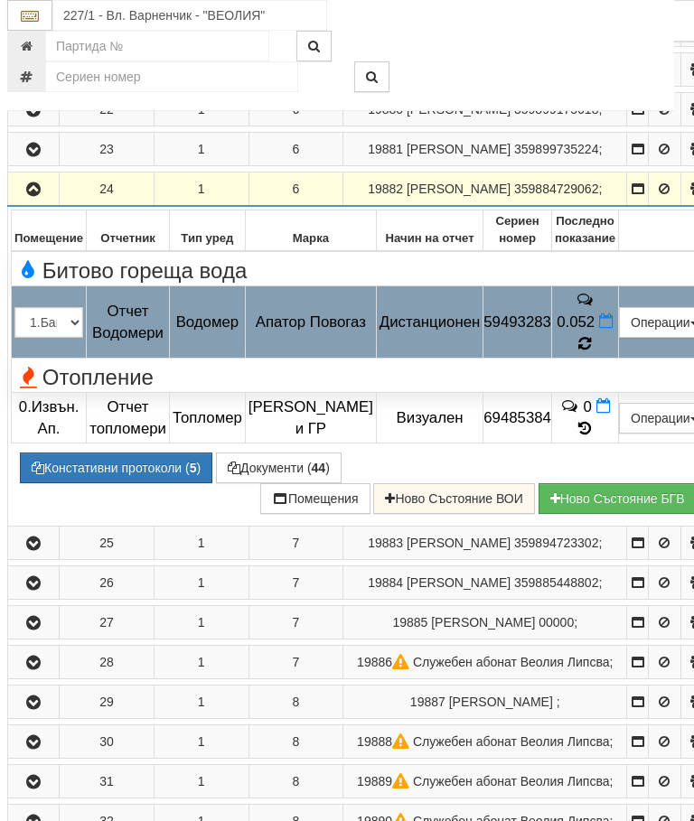
click at [595, 353] on icon at bounding box center [585, 343] width 19 height 20
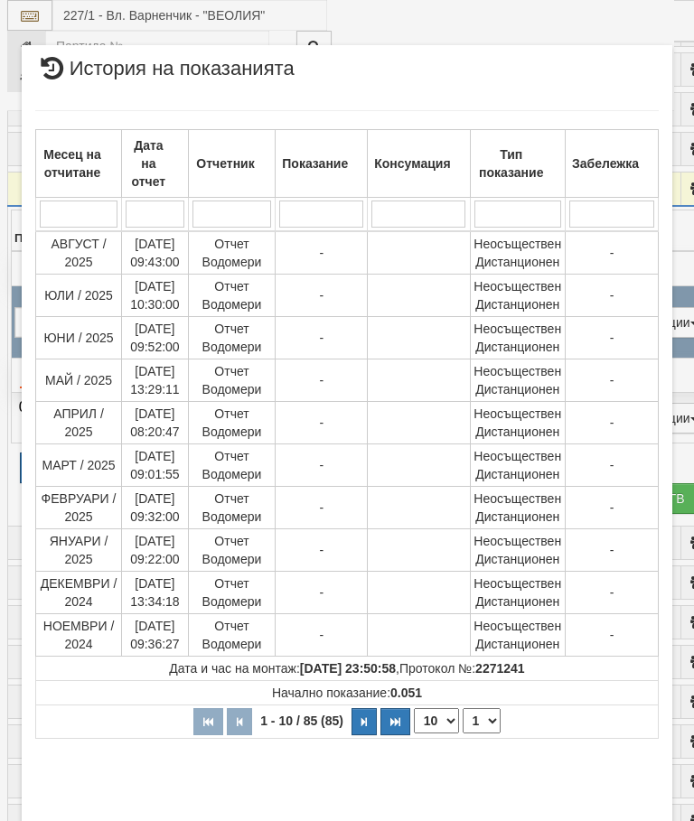
click at [481, 722] on select "1 2 3 4 5 6 7 8 9" at bounding box center [482, 721] width 38 height 25
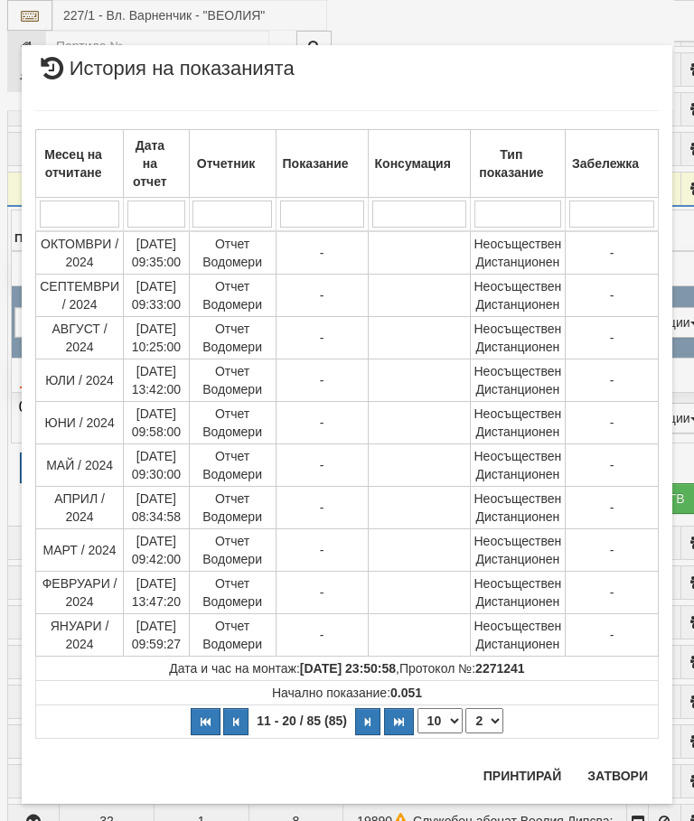
click at [474, 725] on select "1 2 3 4 5 6 7 8 9" at bounding box center [484, 721] width 38 height 25
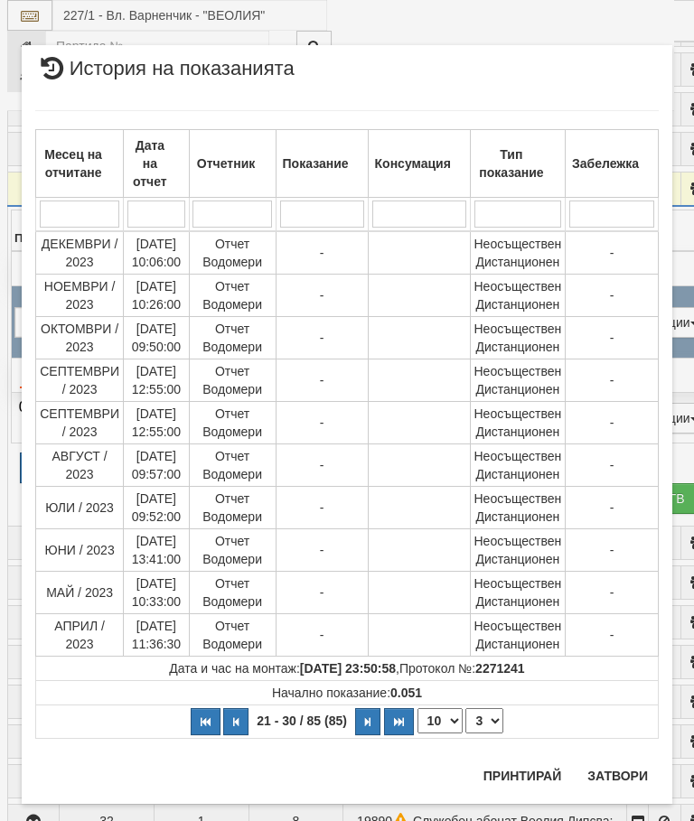
click at [487, 718] on select "1 2 3 4 5 6 7 8 9" at bounding box center [484, 721] width 38 height 25
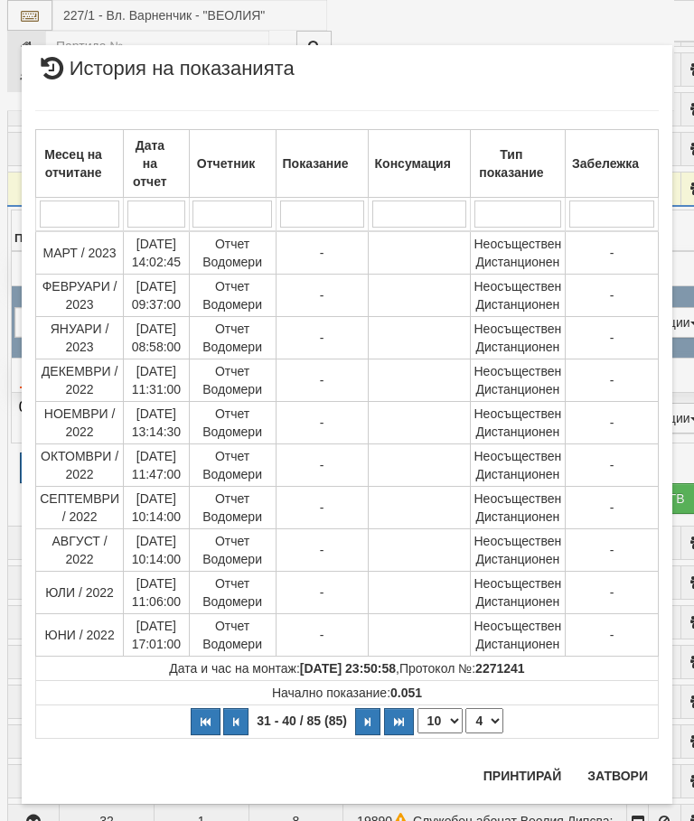
click at [483, 719] on select "1 2 3 4 5 6 7 8 9" at bounding box center [484, 721] width 38 height 25
select select "5"
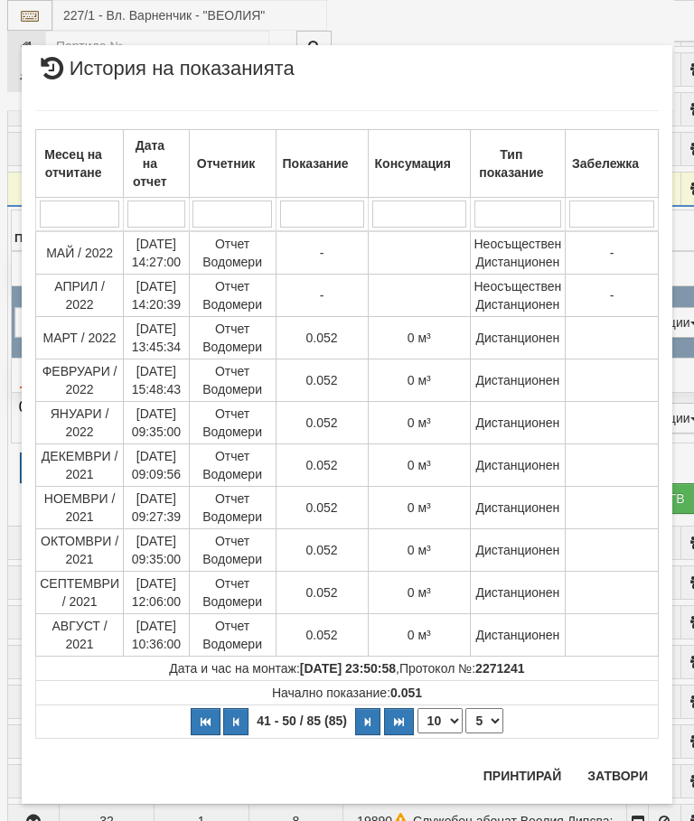
click at [624, 772] on button "Затвори" at bounding box center [618, 776] width 82 height 29
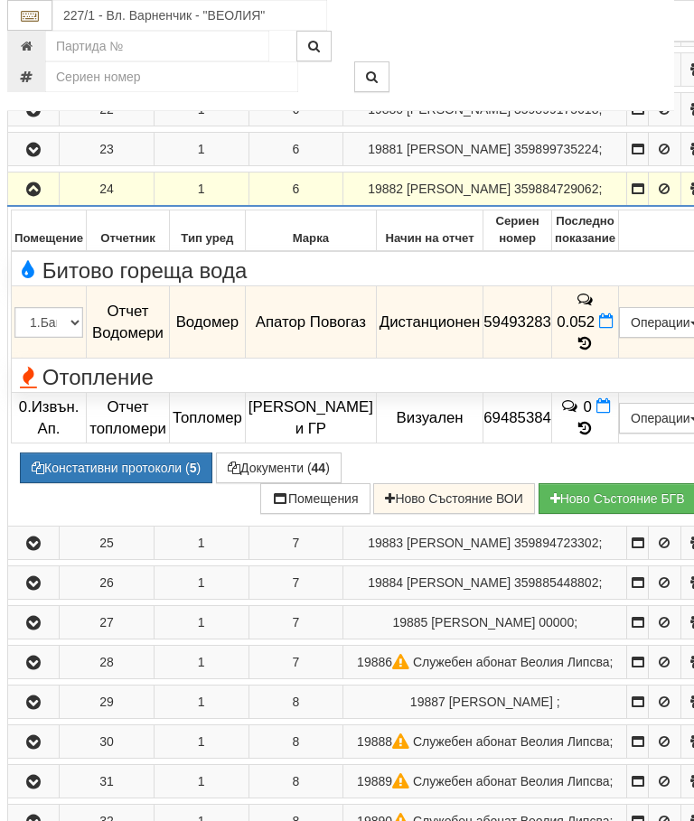
click at [41, 196] on icon "button" at bounding box center [34, 189] width 22 height 13
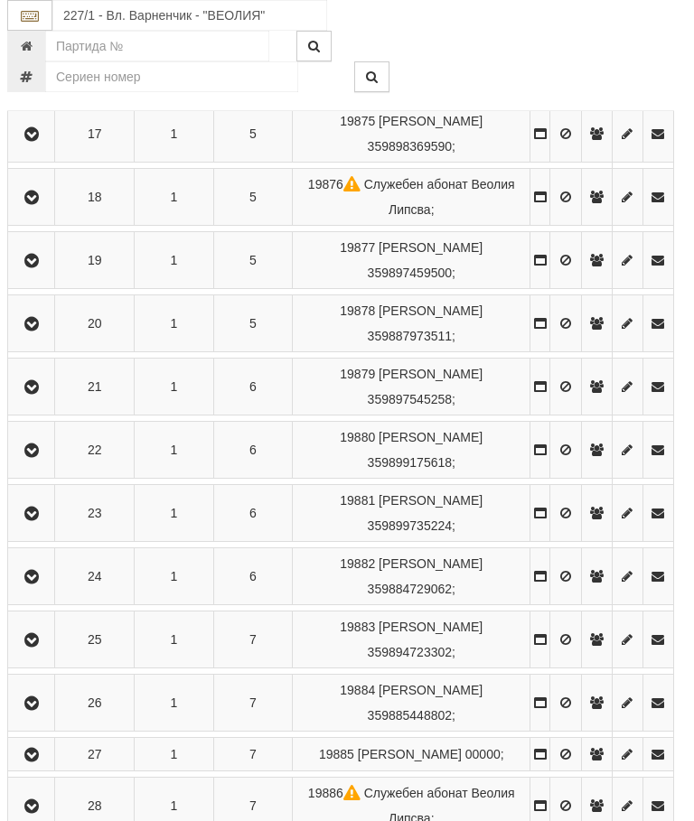
click at [42, 647] on icon "button" at bounding box center [32, 640] width 22 height 13
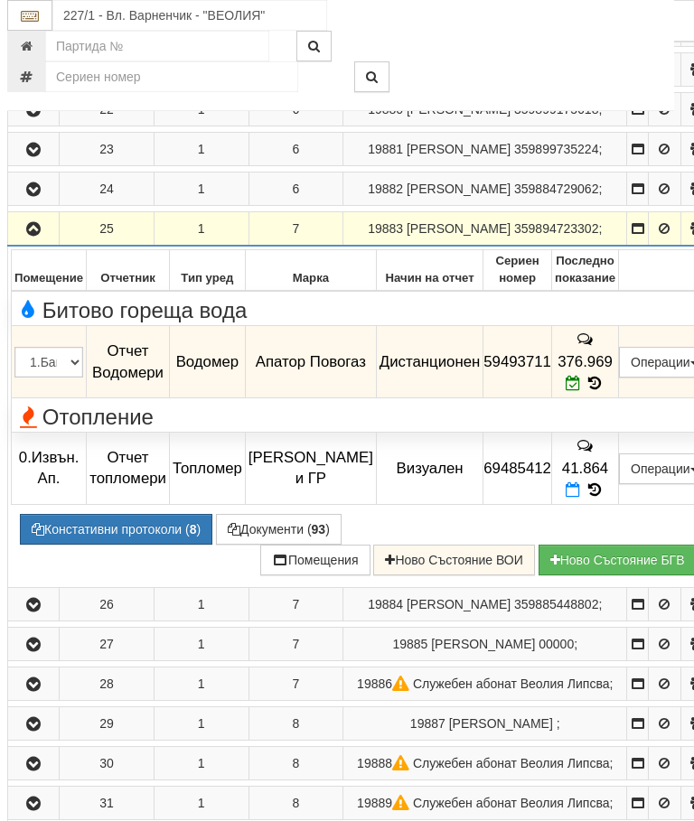
click at [28, 236] on icon "button" at bounding box center [34, 229] width 22 height 13
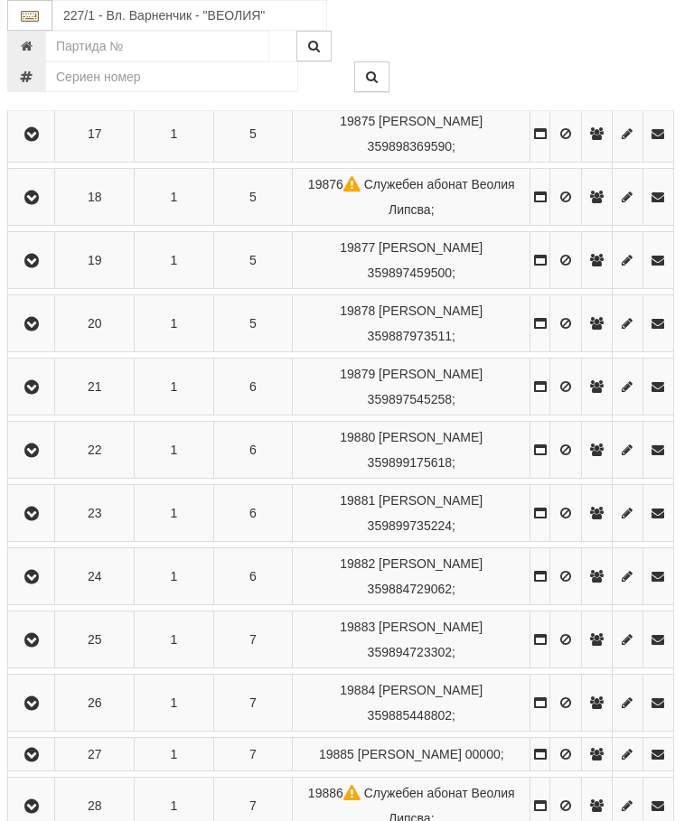
click at [23, 717] on button "button" at bounding box center [31, 703] width 41 height 27
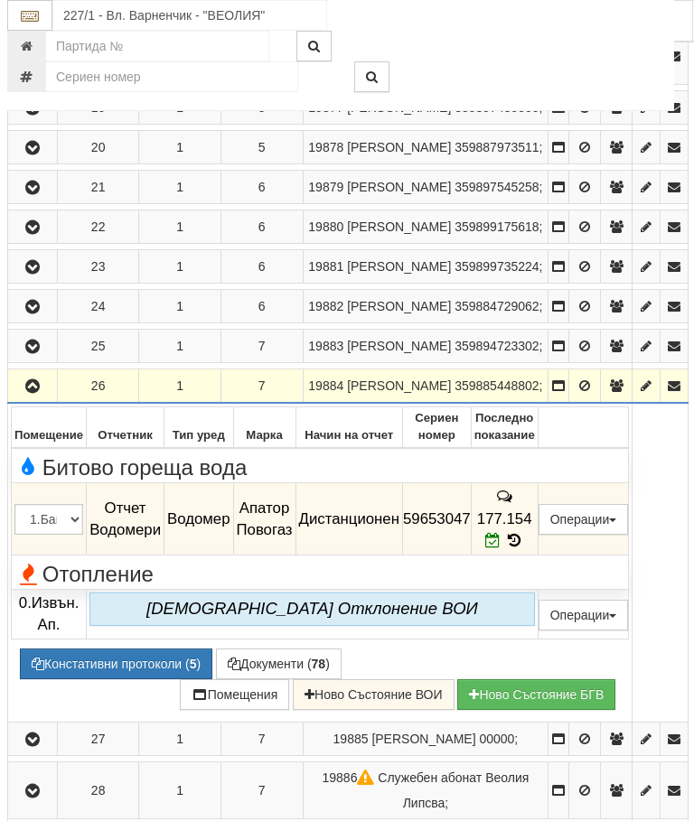
click at [48, 399] on button "button" at bounding box center [32, 385] width 43 height 27
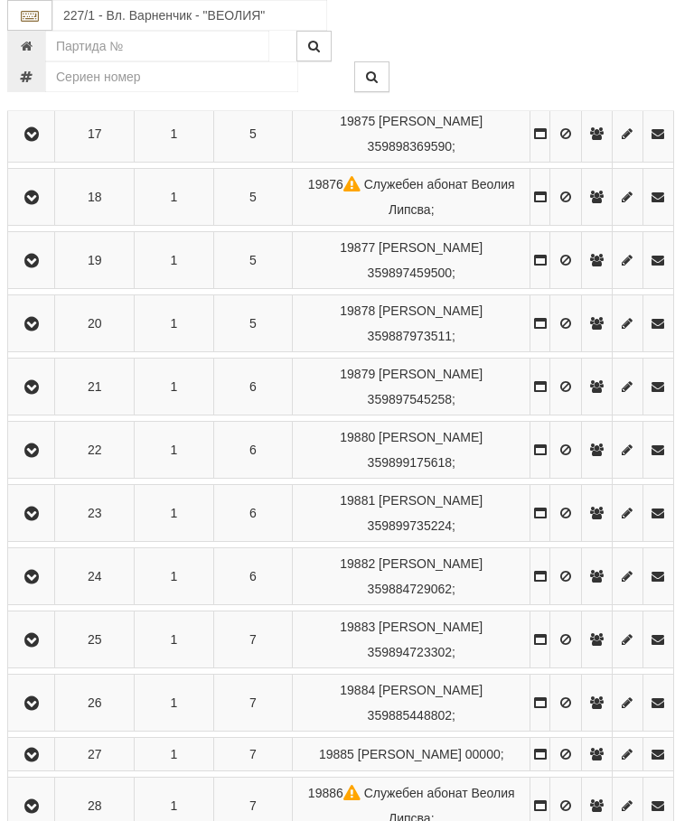
click at [36, 762] on icon "button" at bounding box center [32, 755] width 22 height 13
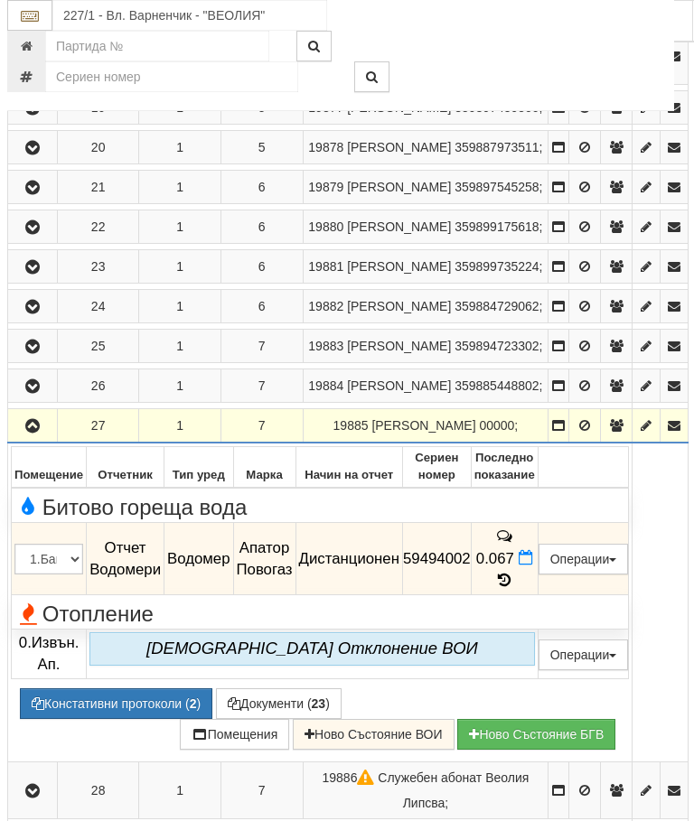
click at [514, 588] on icon at bounding box center [504, 580] width 20 height 15
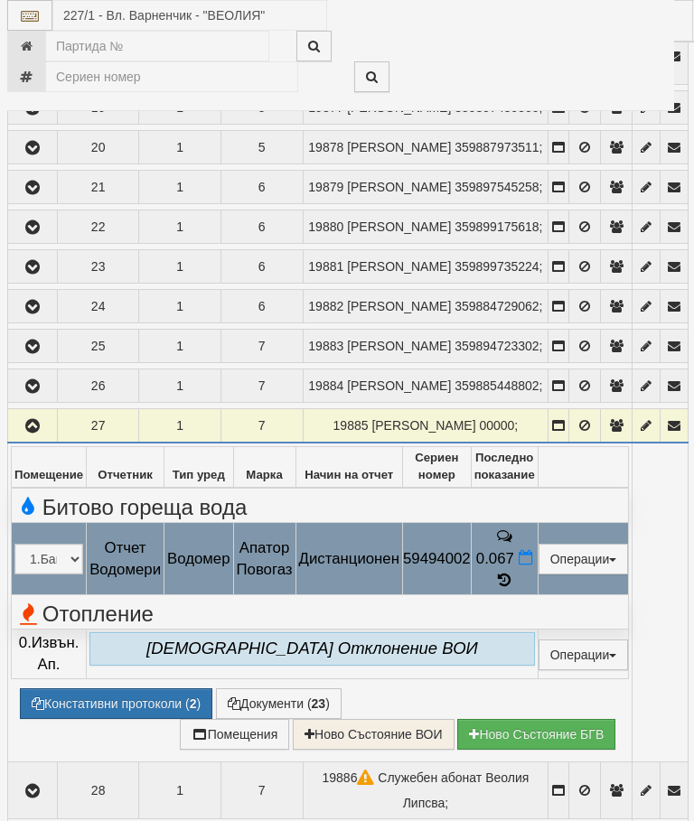
select select "10"
select select "1"
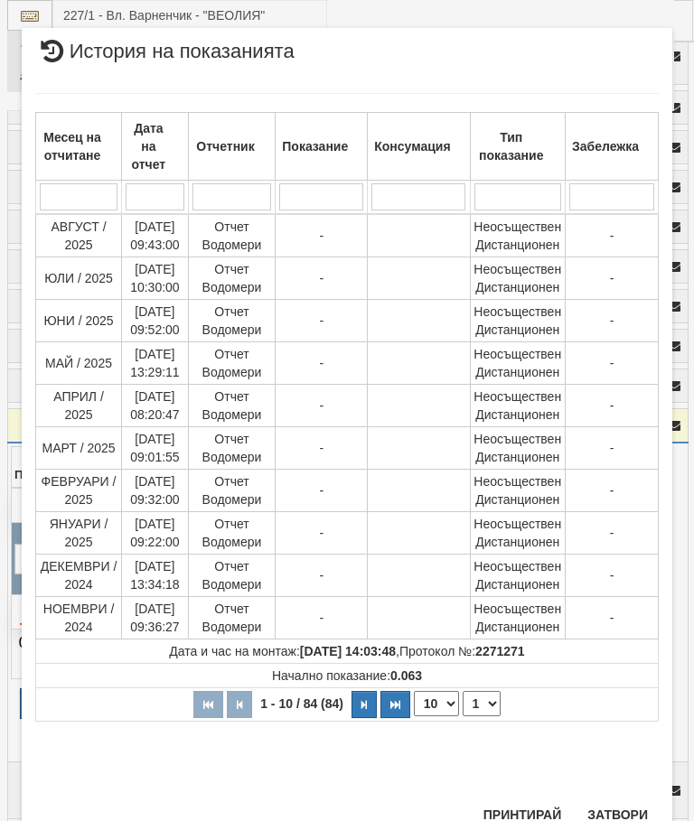
scroll to position [1086, 0]
click at [612, 818] on button "Затвори" at bounding box center [618, 816] width 82 height 29
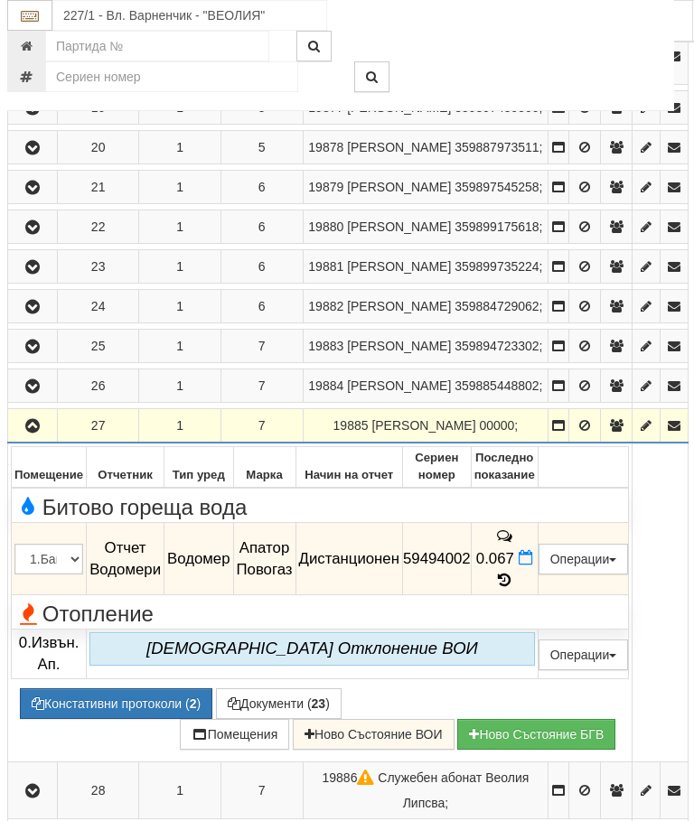
click at [37, 433] on icon "button" at bounding box center [33, 426] width 22 height 13
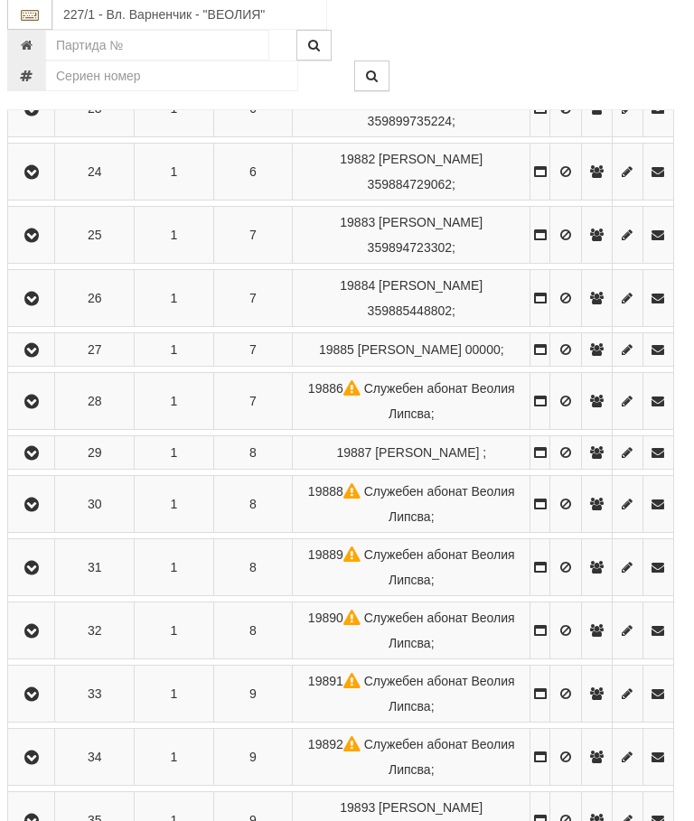
click at [33, 409] on icon "button" at bounding box center [32, 403] width 22 height 13
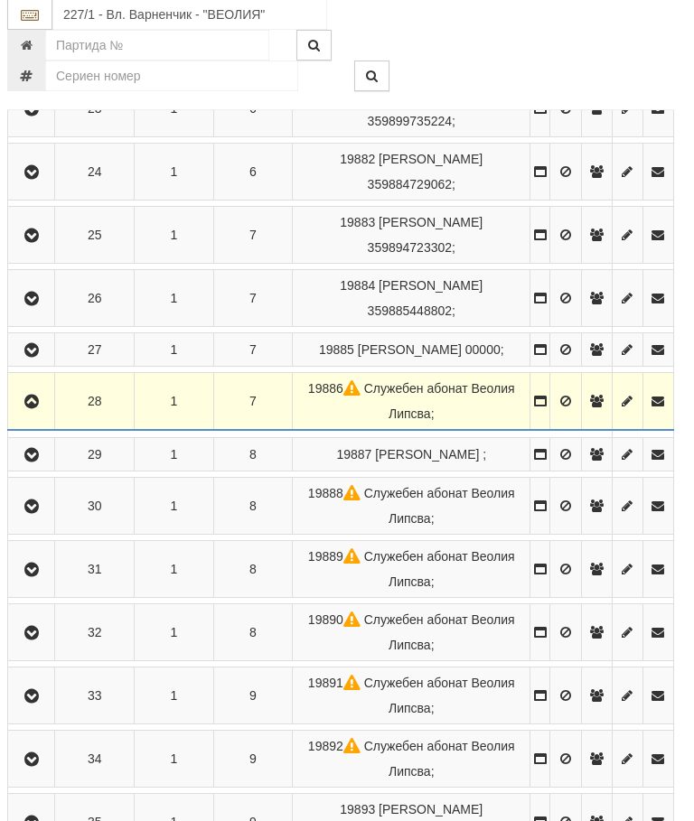
scroll to position [1802, 6]
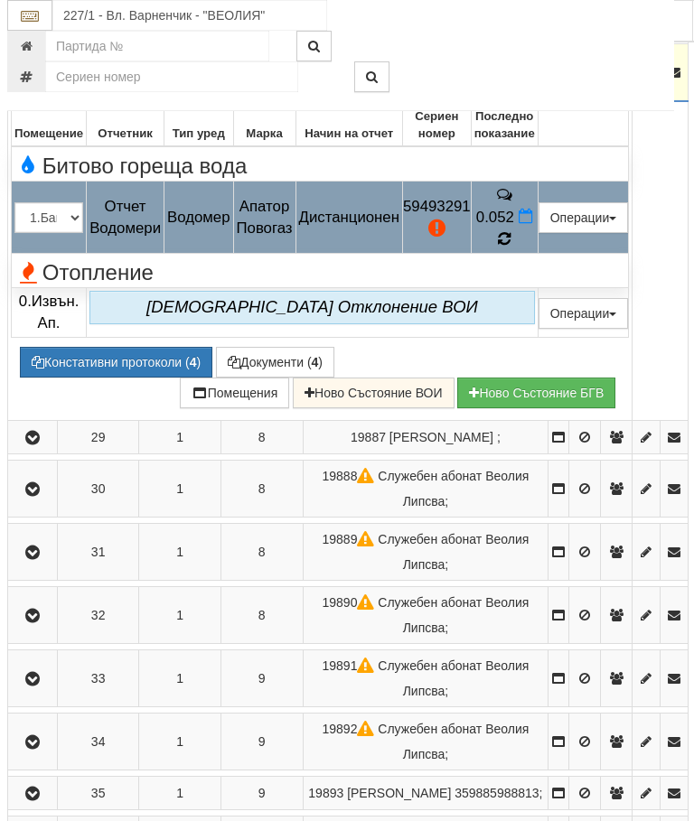
click at [512, 247] on icon at bounding box center [504, 238] width 14 height 16
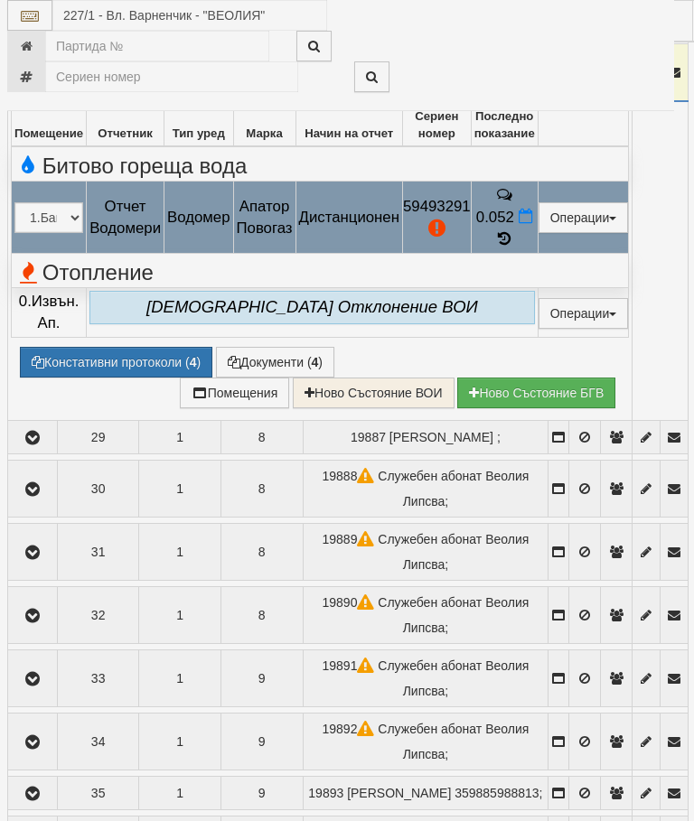
select select "10"
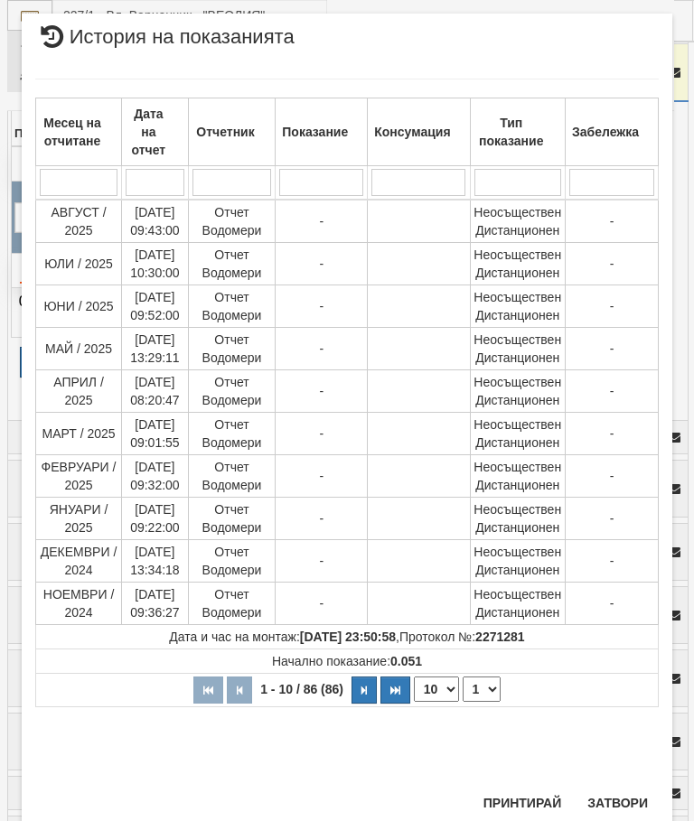
scroll to position [1089, 0]
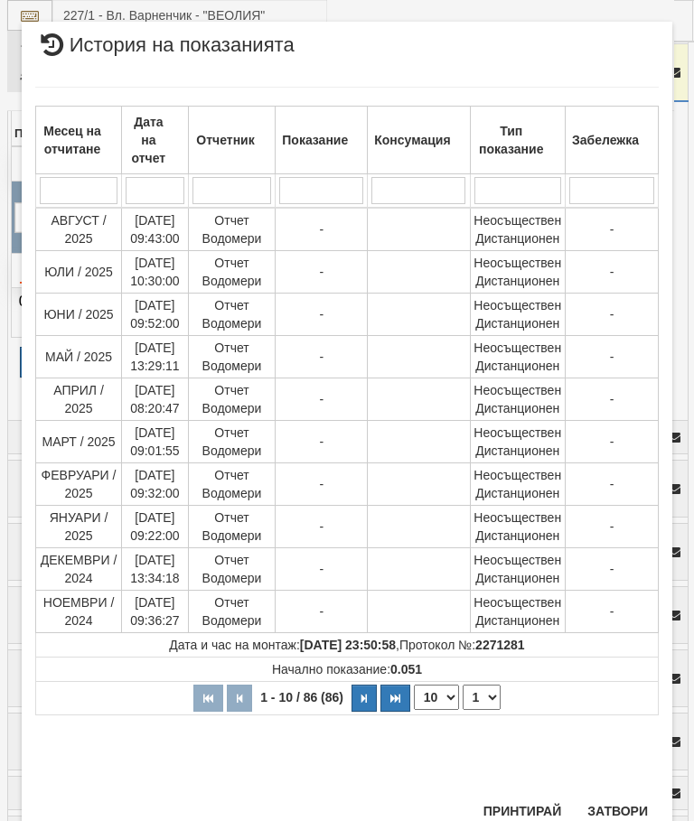
click at [486, 696] on select "1 2 3 4 5 6 7 8 9" at bounding box center [482, 697] width 38 height 25
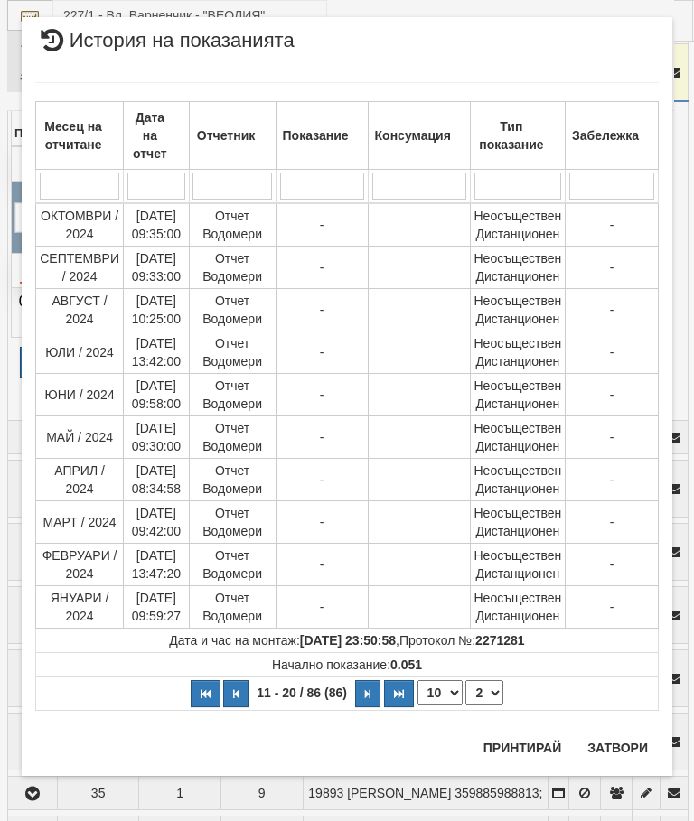
scroll to position [0, 0]
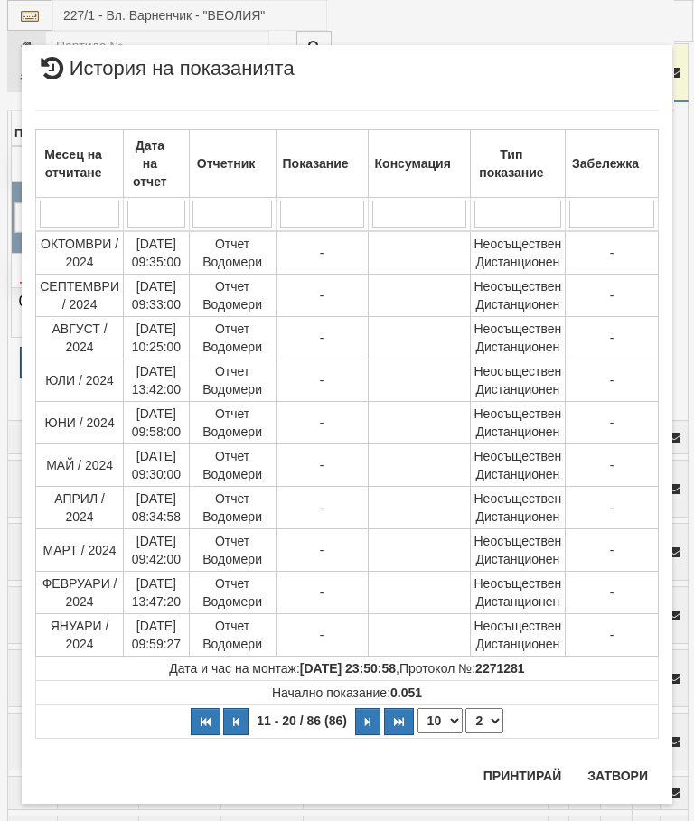
click at [493, 716] on select "1 2 3 4 5 6 7 8 9" at bounding box center [484, 721] width 38 height 25
select select "3"
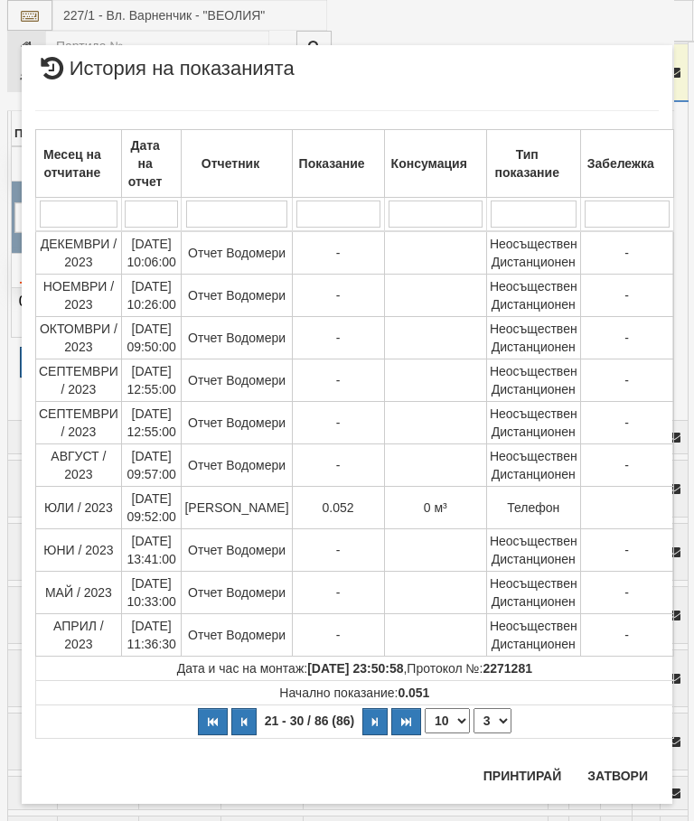
click at [626, 766] on button "Затвори" at bounding box center [618, 776] width 82 height 29
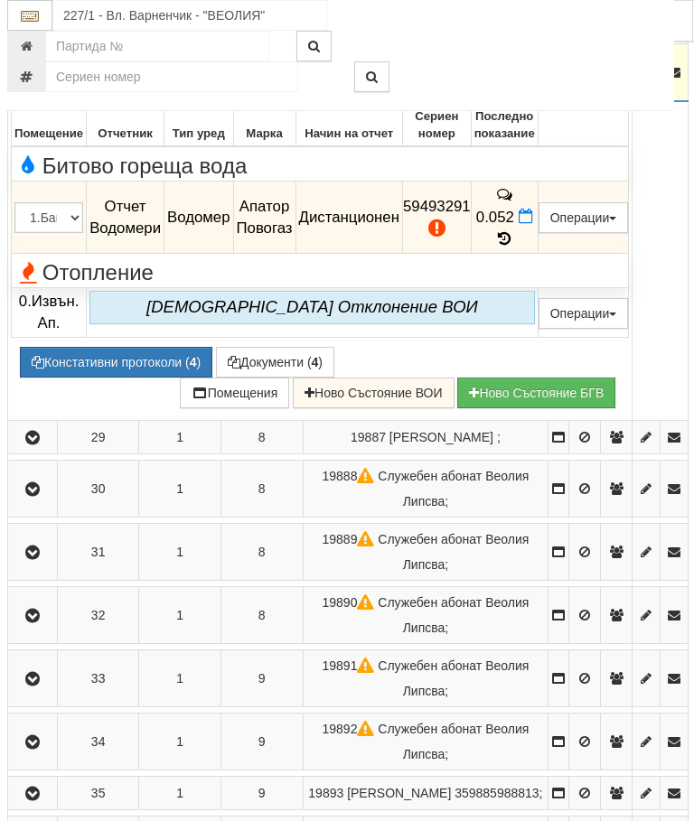
click at [40, 80] on icon "button" at bounding box center [33, 73] width 22 height 13
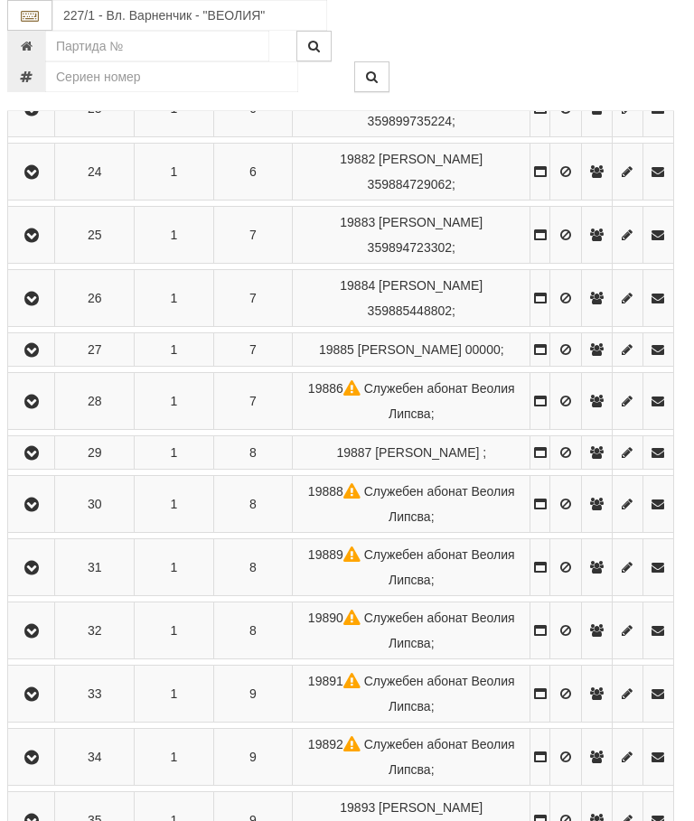
click at [50, 466] on button "button" at bounding box center [31, 452] width 41 height 27
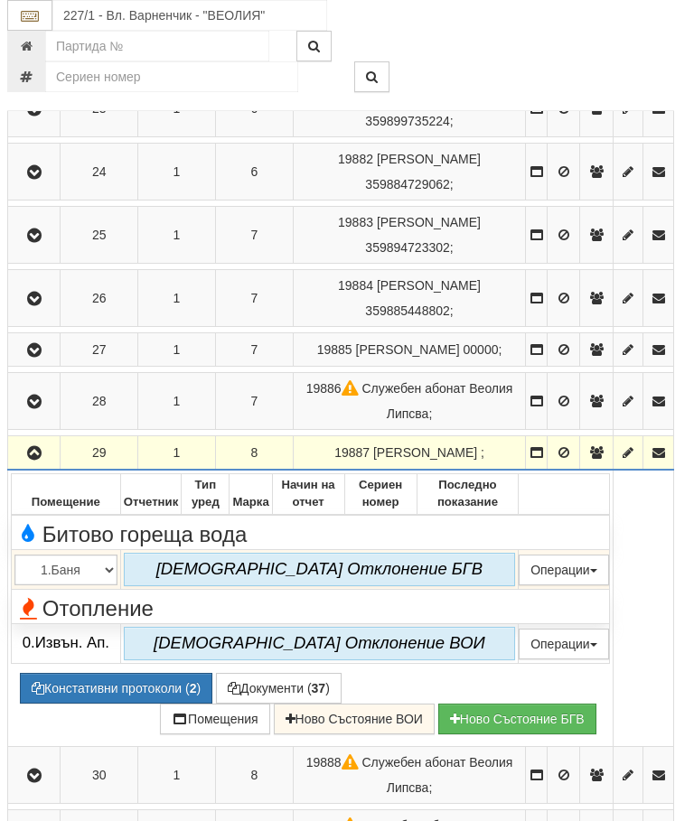
click at [32, 460] on icon "button" at bounding box center [34, 453] width 22 height 13
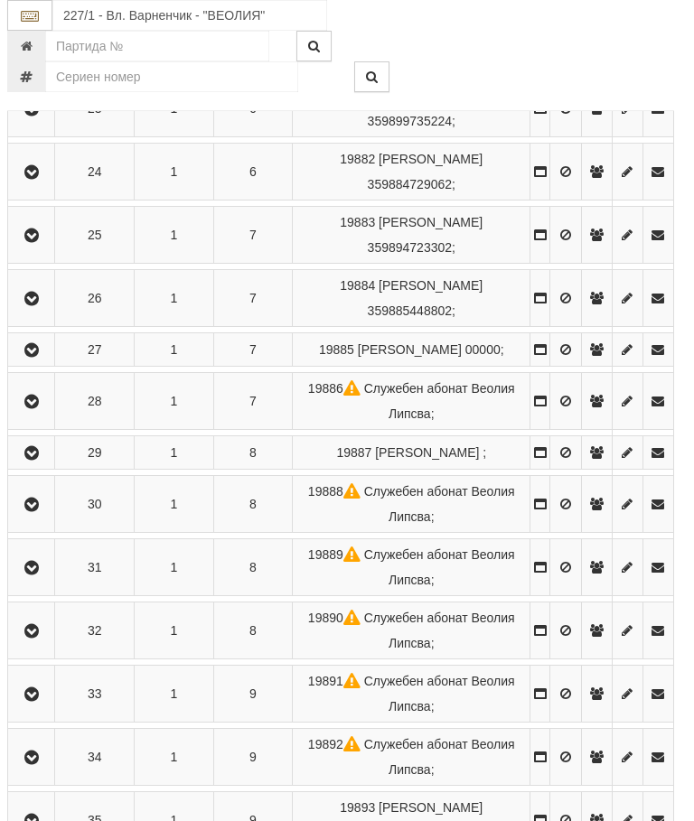
click at [42, 512] on icon "button" at bounding box center [32, 505] width 22 height 13
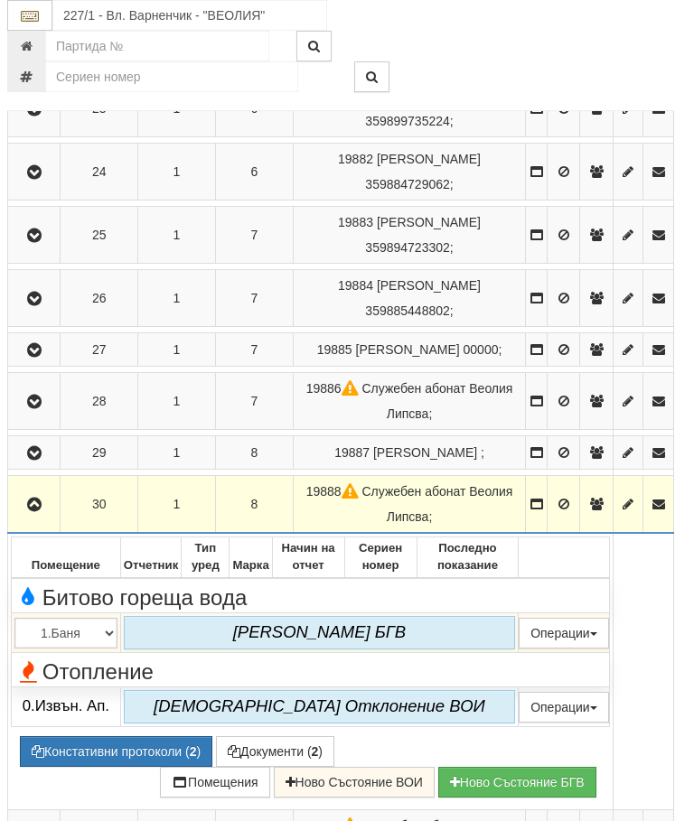
click at [38, 534] on td at bounding box center [34, 505] width 52 height 58
click at [50, 518] on button "button" at bounding box center [34, 504] width 46 height 27
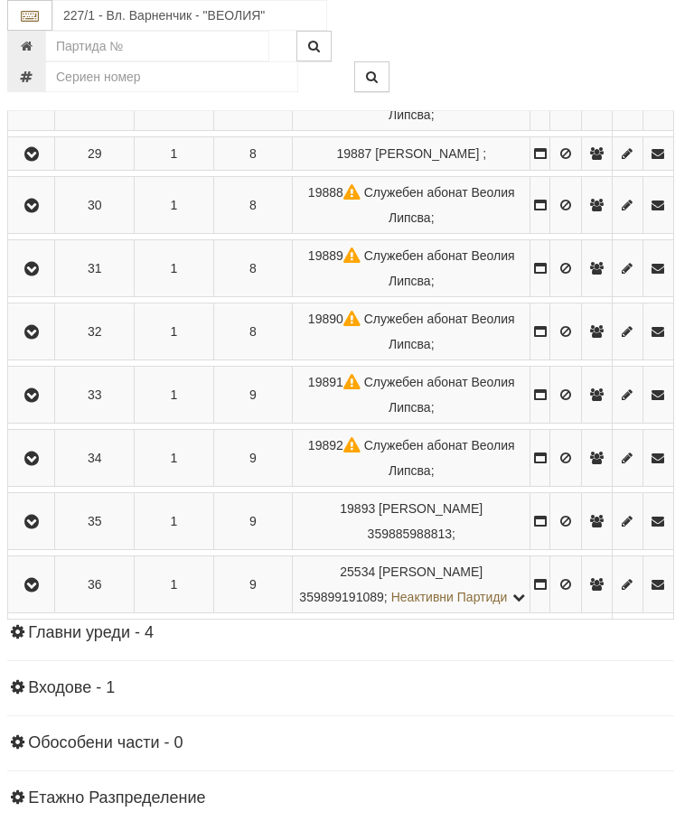
scroll to position [2106, 6]
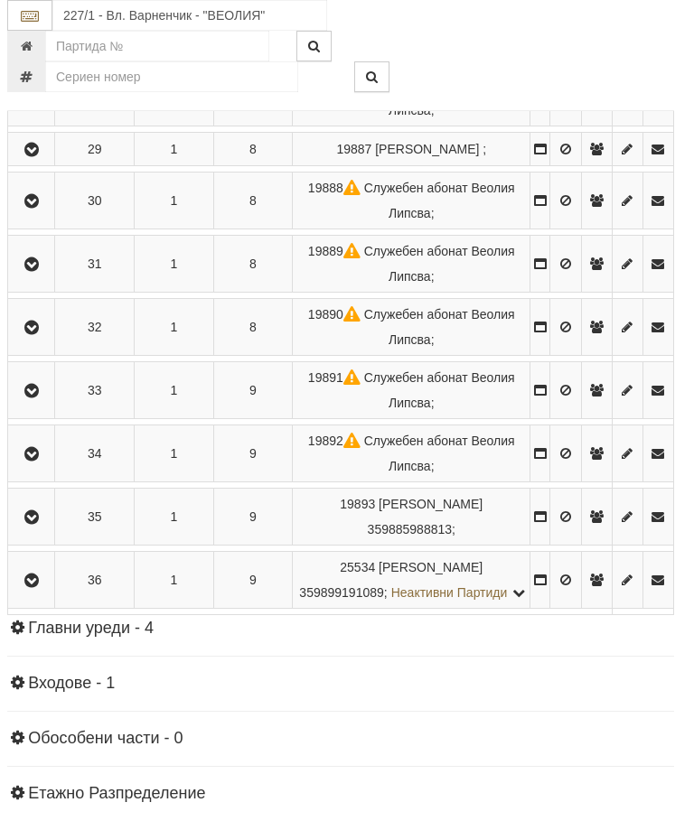
click at [41, 271] on icon "button" at bounding box center [32, 264] width 22 height 13
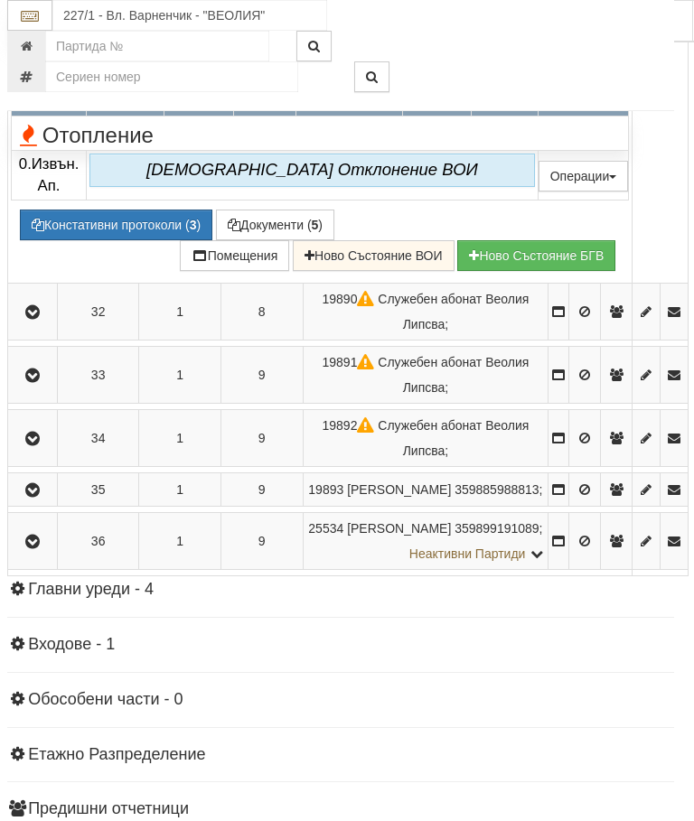
click at [512, 110] on icon at bounding box center [504, 101] width 14 height 17
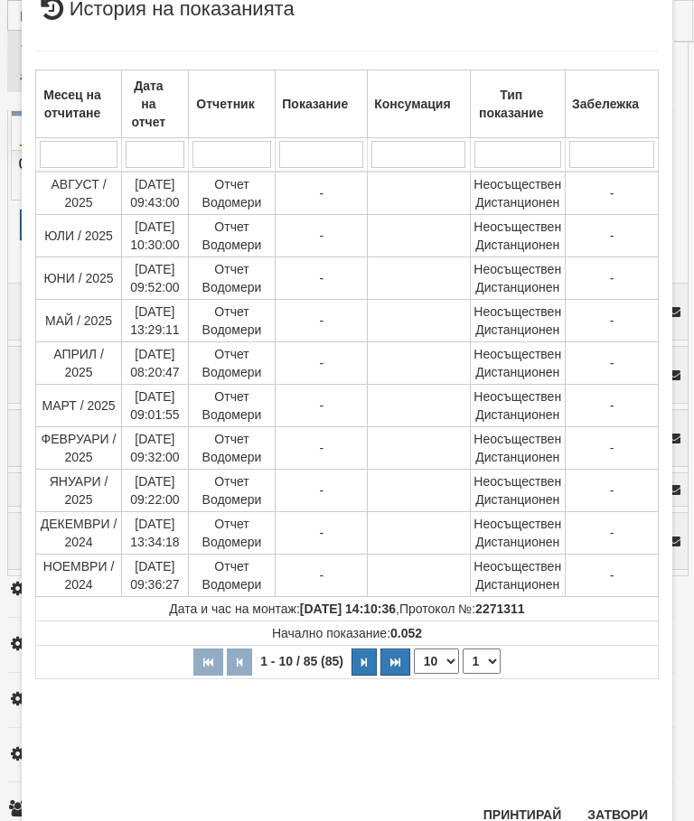
scroll to position [542, 0]
click at [487, 656] on select "1 2 3 4 5 6 7 8 9" at bounding box center [482, 662] width 38 height 25
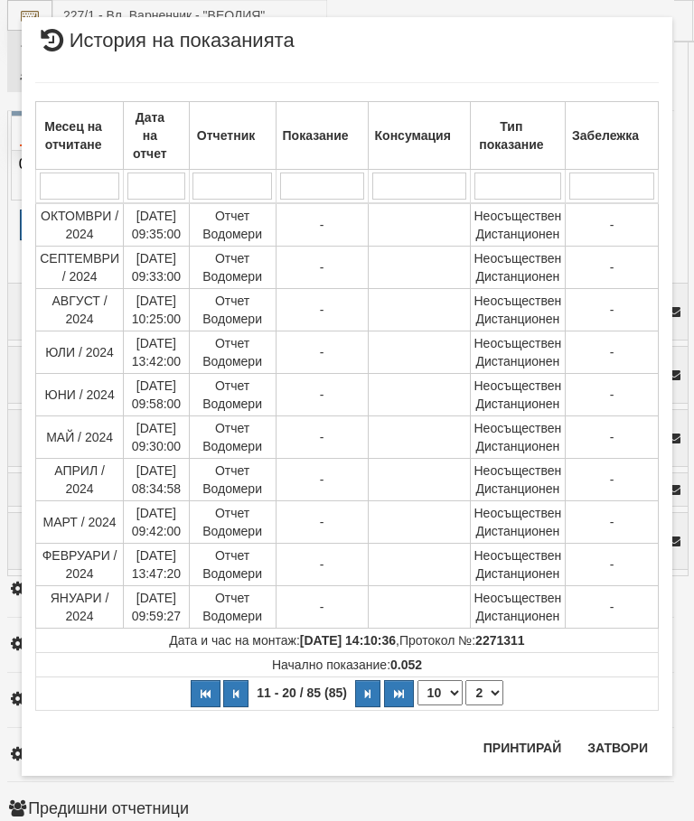
scroll to position [0, 0]
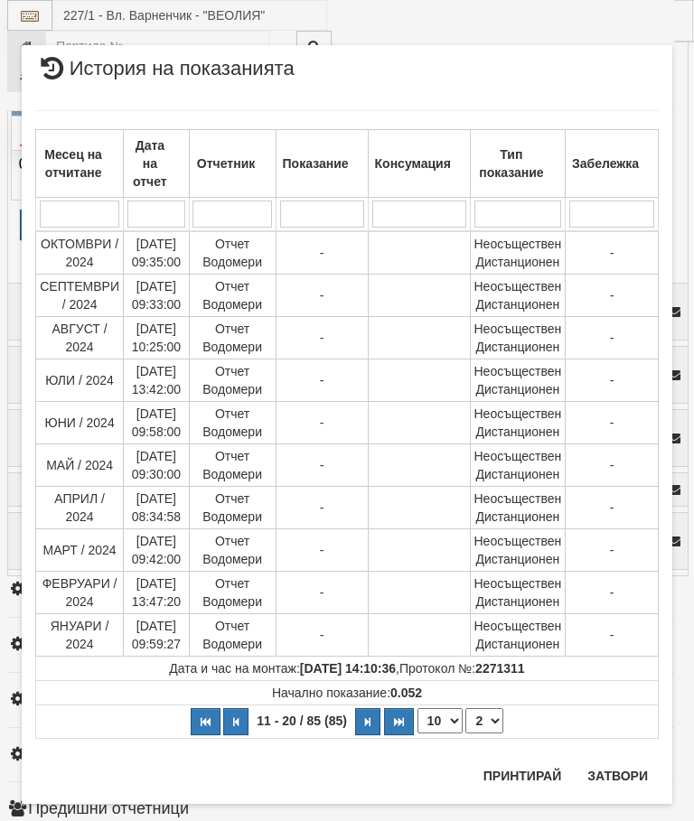
click at [492, 719] on select "1 2 3 4 5 6 7 8 9" at bounding box center [484, 721] width 38 height 25
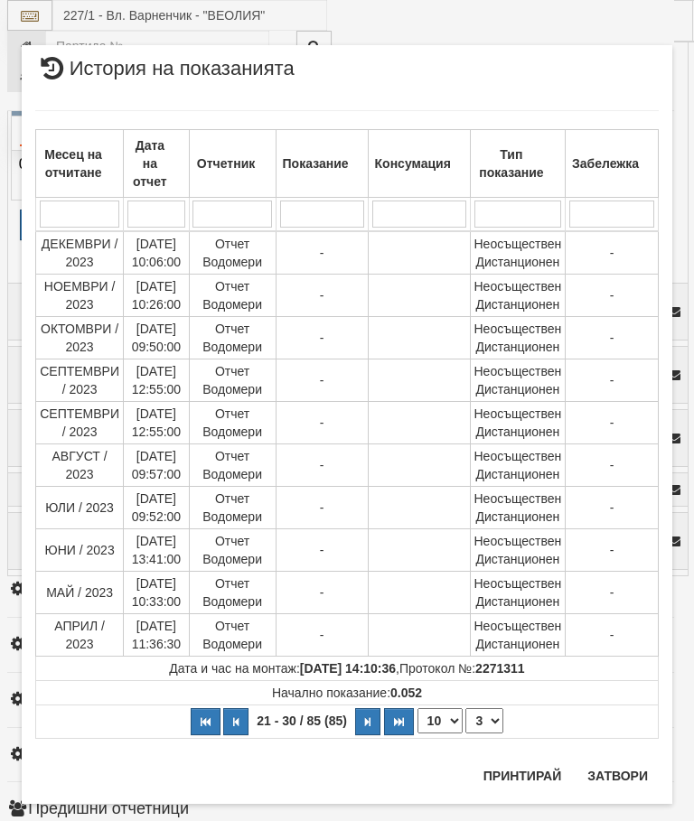
click at [493, 718] on select "1 2 3 4 5 6 7 8 9" at bounding box center [484, 721] width 38 height 25
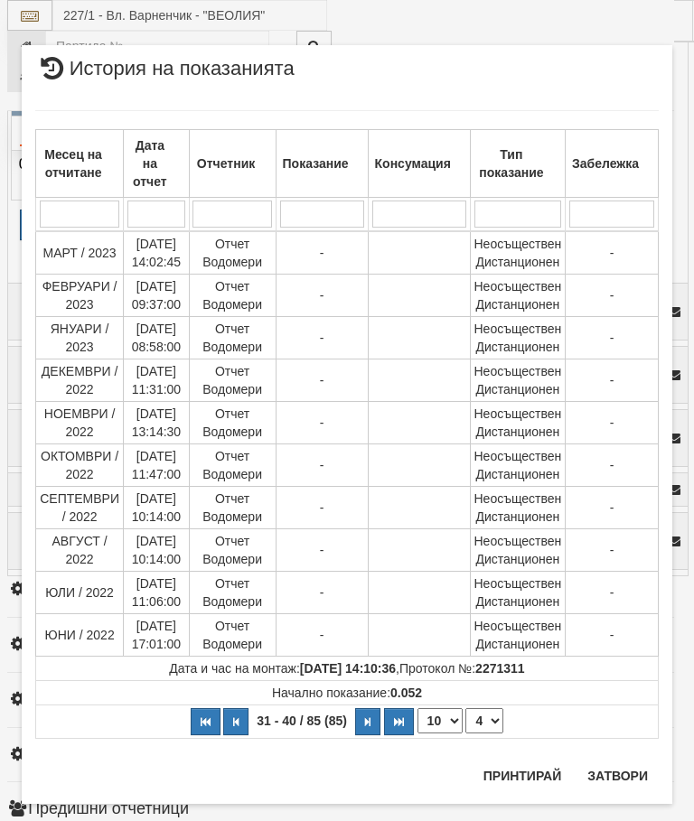
click at [496, 716] on select "1 2 3 4 5 6 7 8 9" at bounding box center [484, 721] width 38 height 25
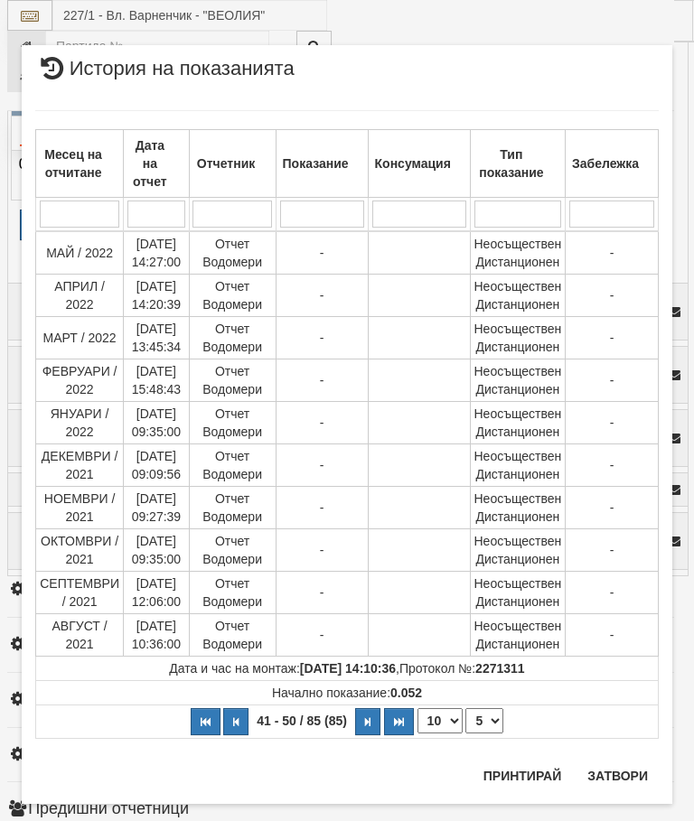
click at [493, 715] on select "1 2 3 4 5 6 7 8 9" at bounding box center [484, 721] width 38 height 25
select select "6"
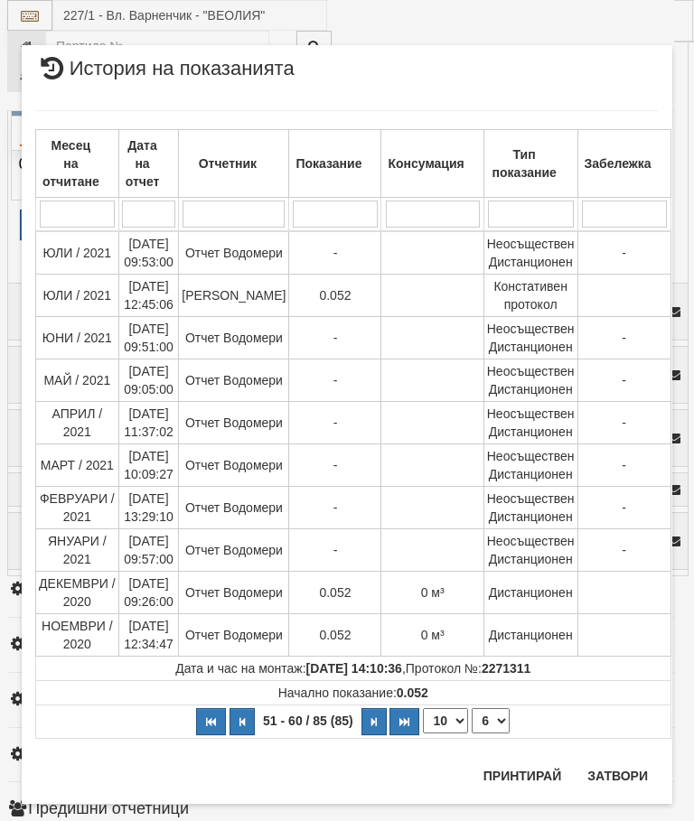
click at [614, 770] on button "Затвори" at bounding box center [618, 776] width 82 height 29
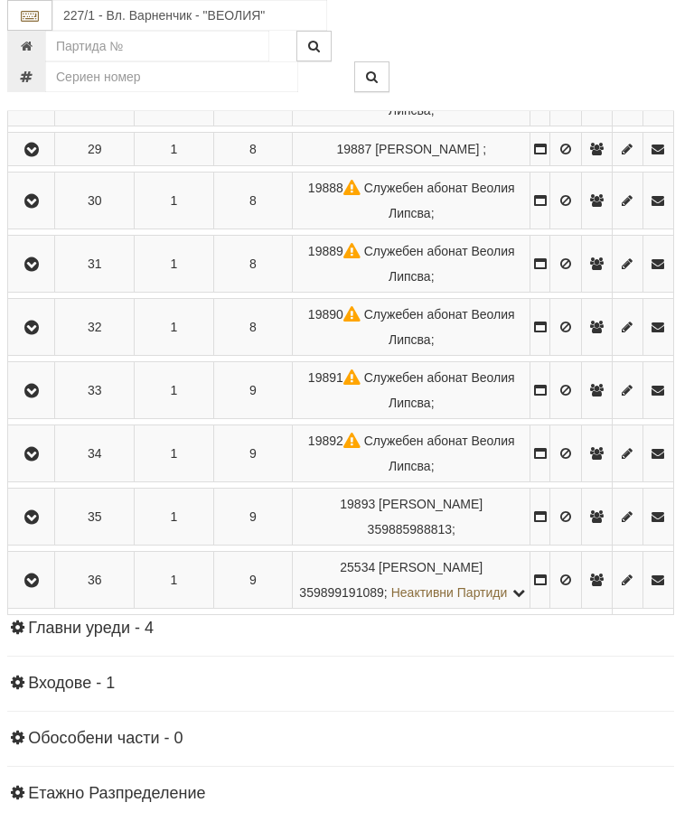
scroll to position [2072, 6]
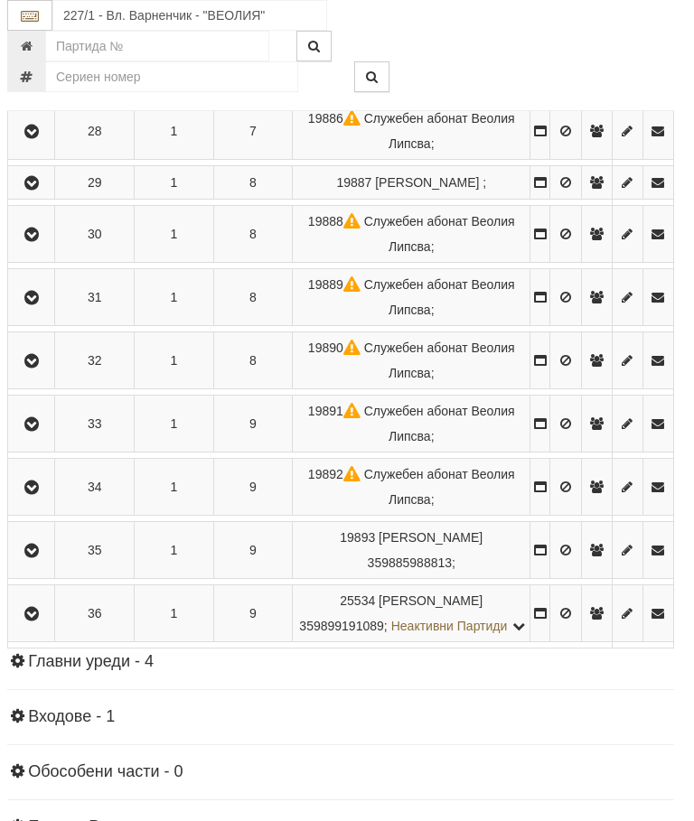
click at [42, 368] on icon "button" at bounding box center [32, 361] width 22 height 13
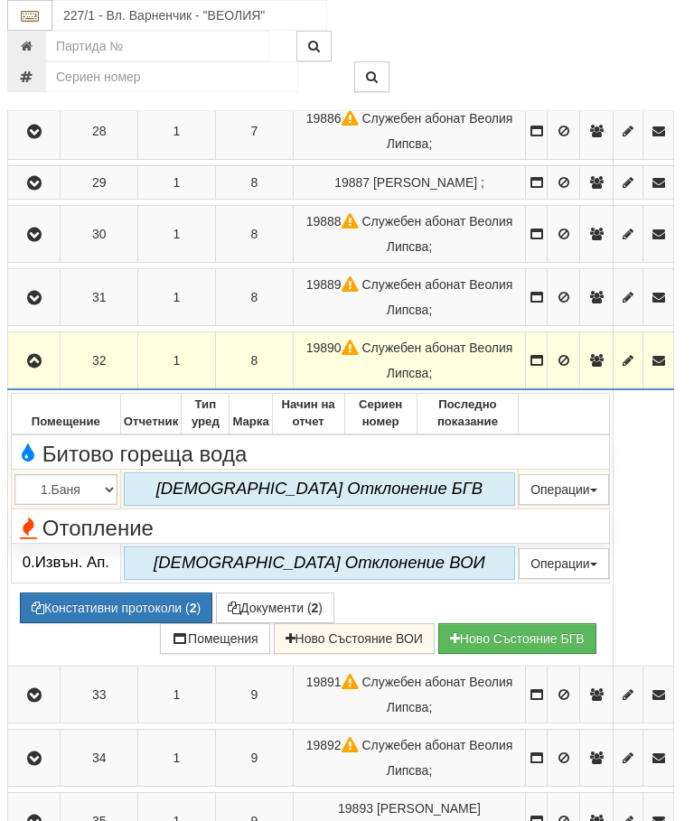
click at [34, 368] on icon "button" at bounding box center [34, 361] width 22 height 13
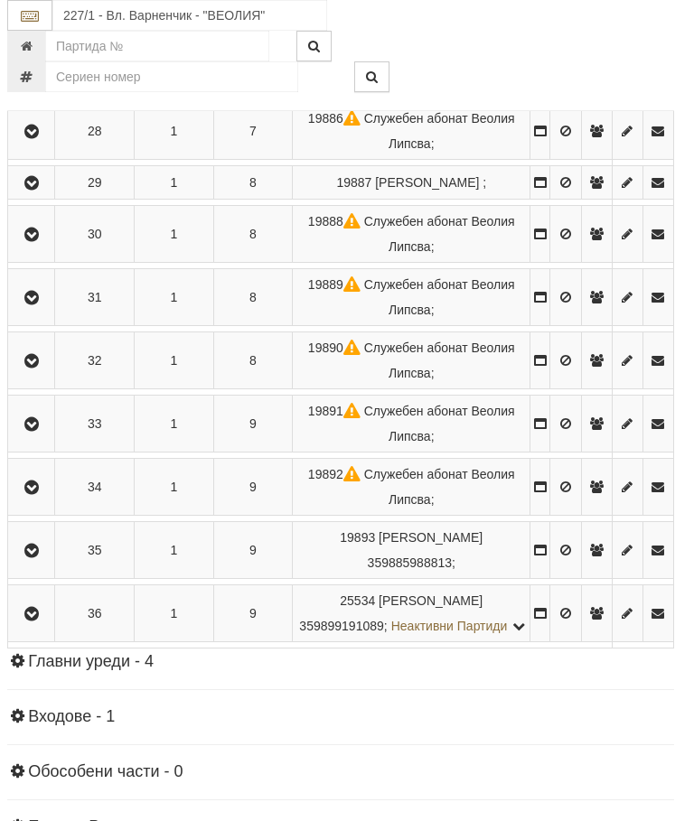
click at [41, 494] on icon "button" at bounding box center [32, 488] width 22 height 13
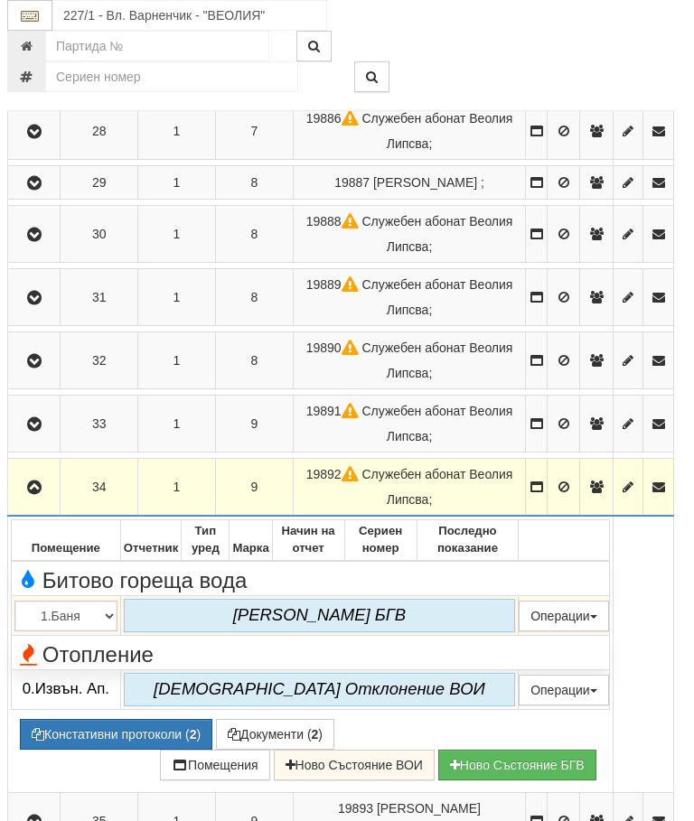
click at [35, 494] on icon "button" at bounding box center [34, 488] width 22 height 13
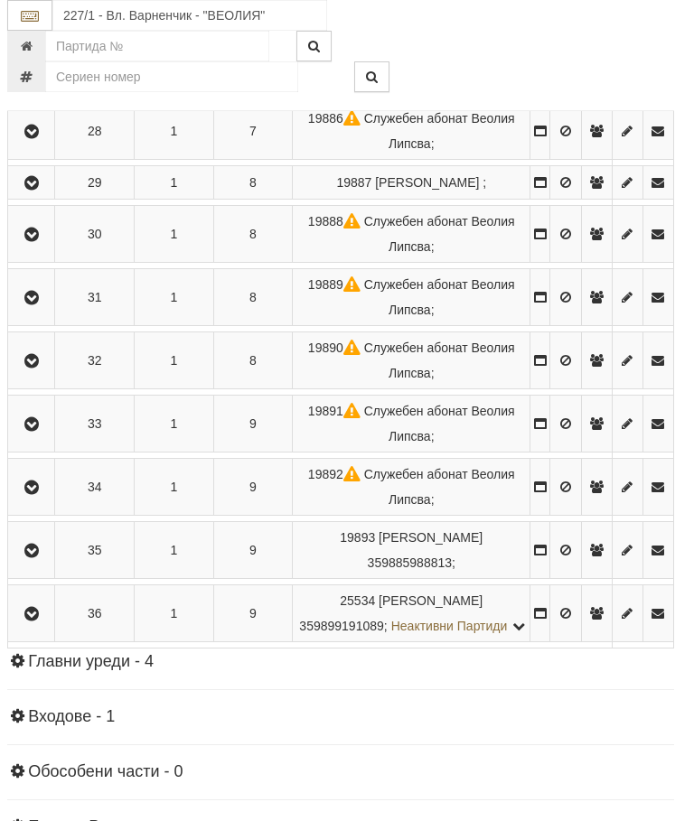
click at [47, 437] on button "button" at bounding box center [31, 423] width 41 height 27
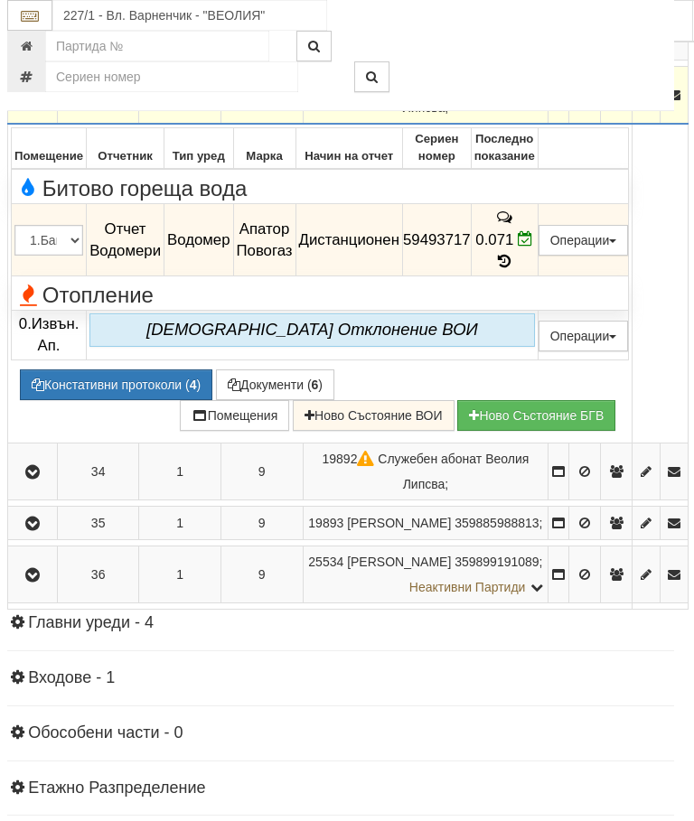
click at [26, 102] on icon "button" at bounding box center [33, 95] width 22 height 13
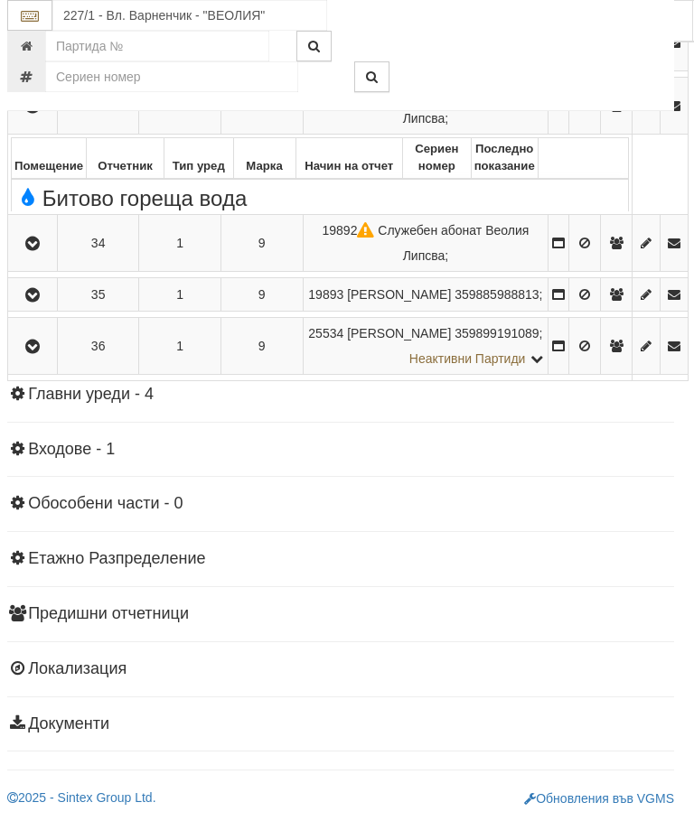
scroll to position [2057, 6]
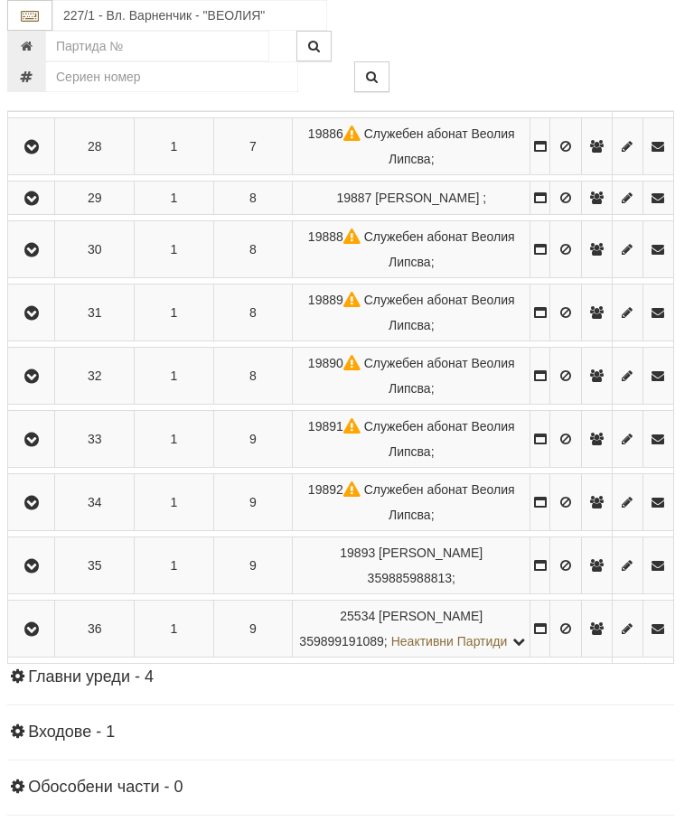
click at [52, 579] on button "button" at bounding box center [31, 565] width 41 height 27
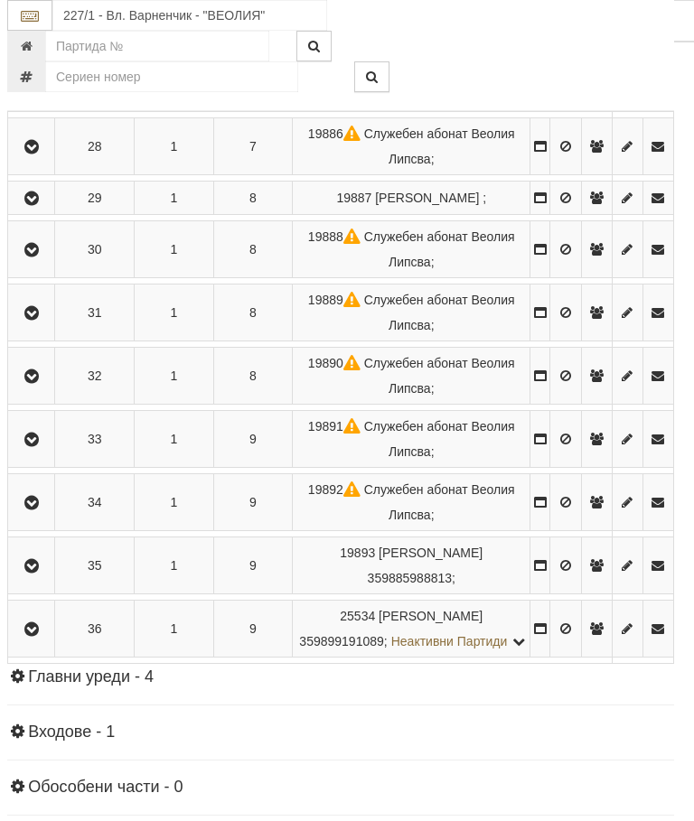
scroll to position [2018, 6]
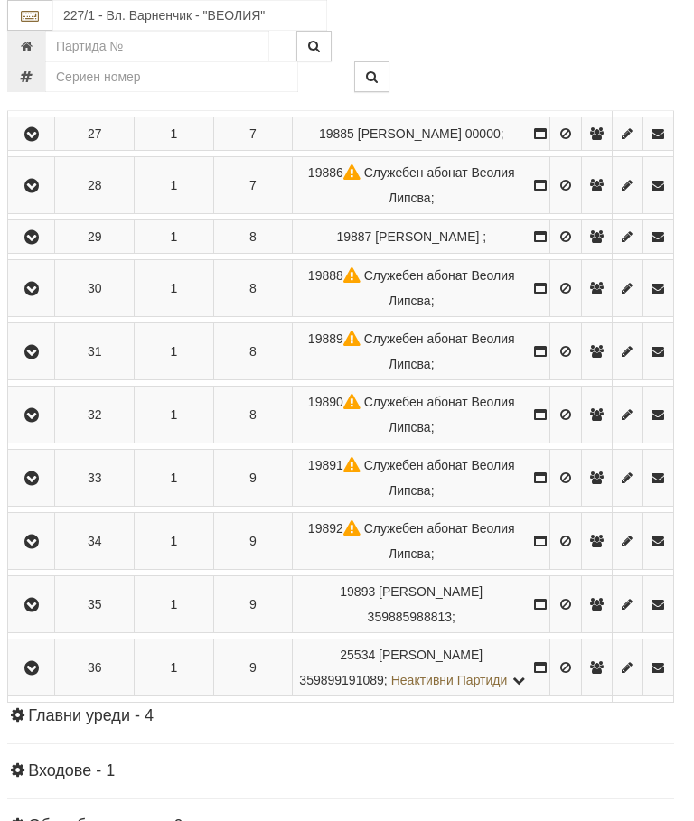
click at [39, 675] on icon "button" at bounding box center [32, 668] width 22 height 13
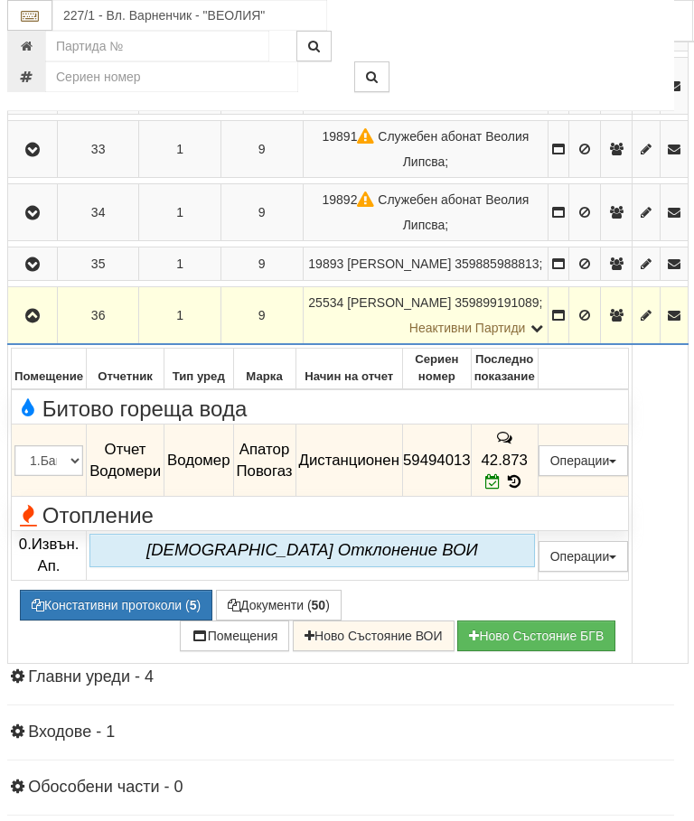
click at [40, 323] on icon "button" at bounding box center [33, 316] width 22 height 13
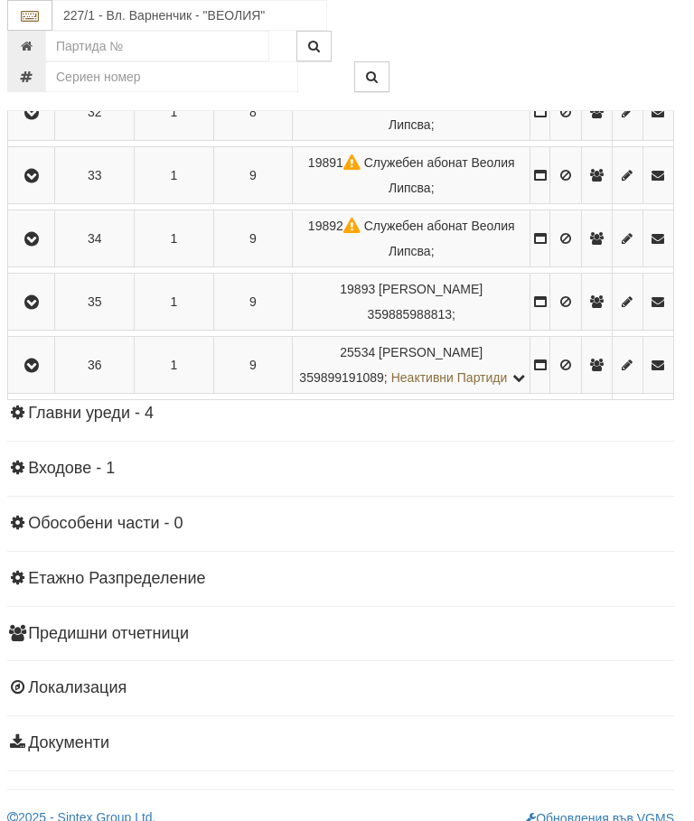
scroll to position [2359, 6]
